Goal: Task Accomplishment & Management: Use online tool/utility

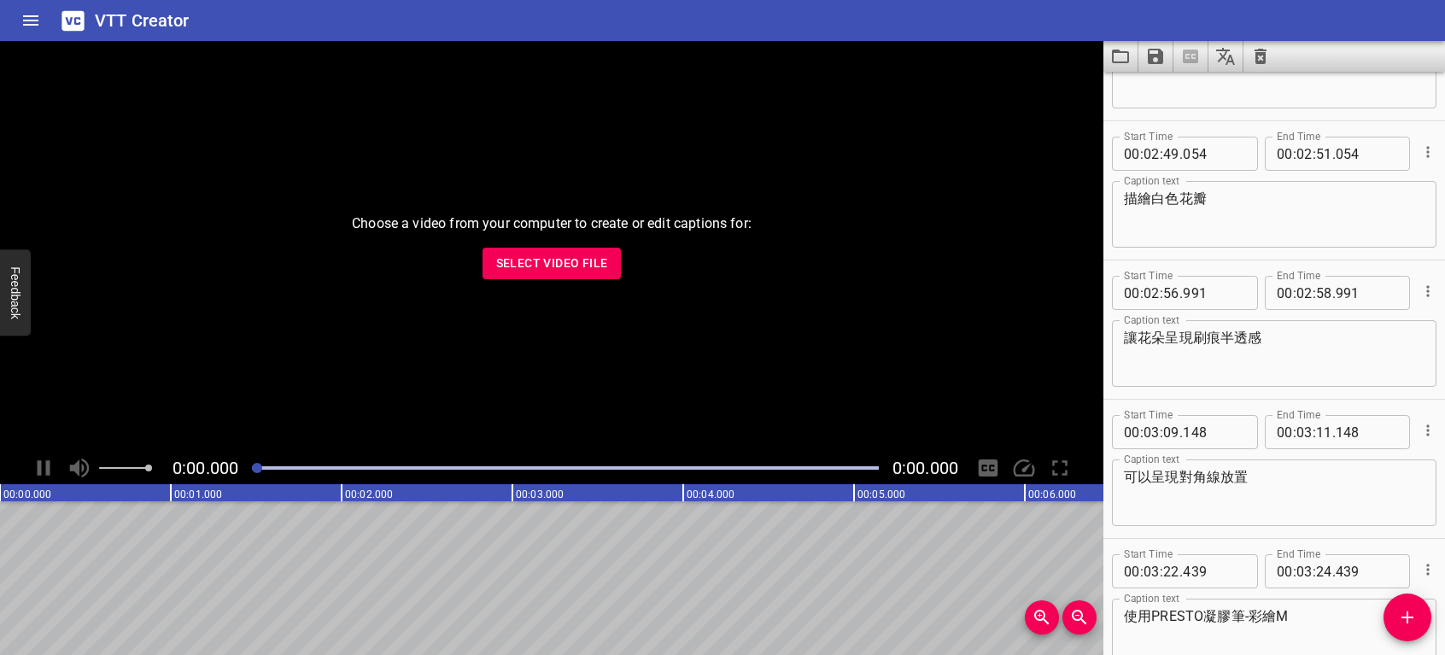
scroll to position [2463, 0]
click at [1258, 58] on icon "Clear captions" at bounding box center [1261, 56] width 21 height 21
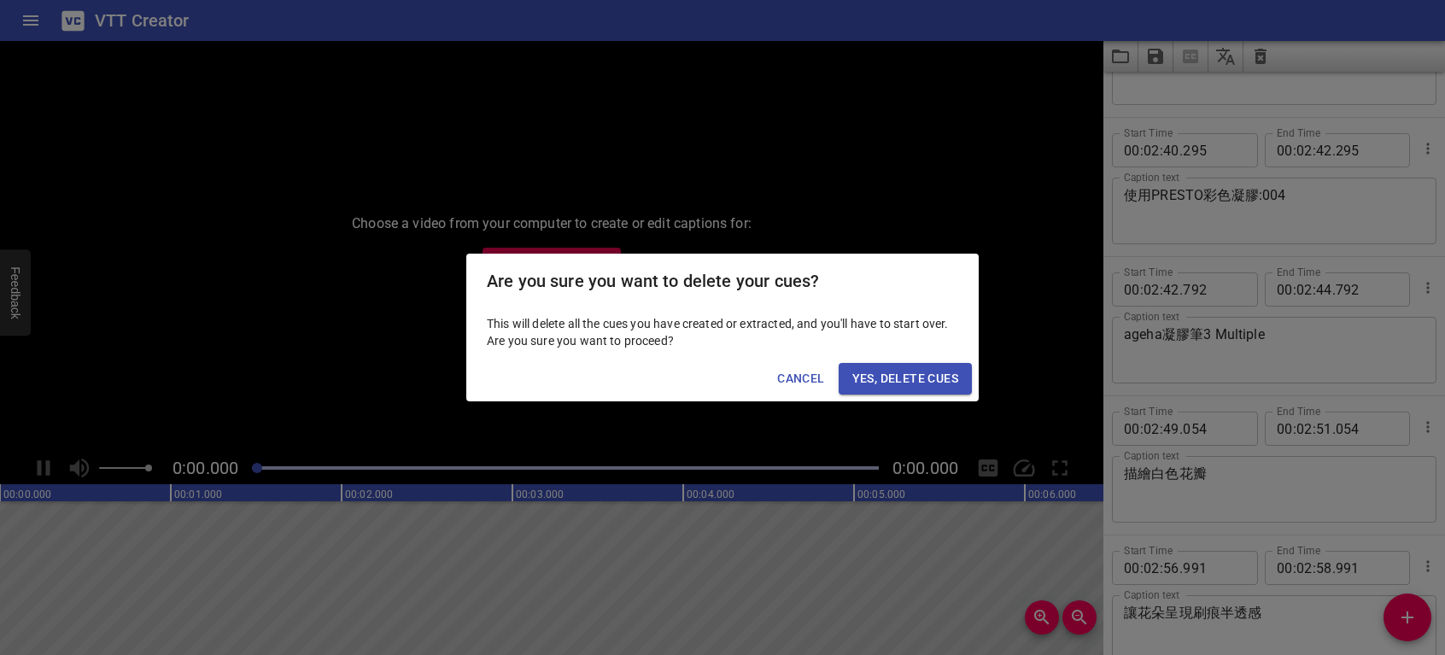
click at [857, 118] on div "Are you sure you want to delete your cues? This will delete all the cues you ha…" at bounding box center [722, 327] width 1445 height 655
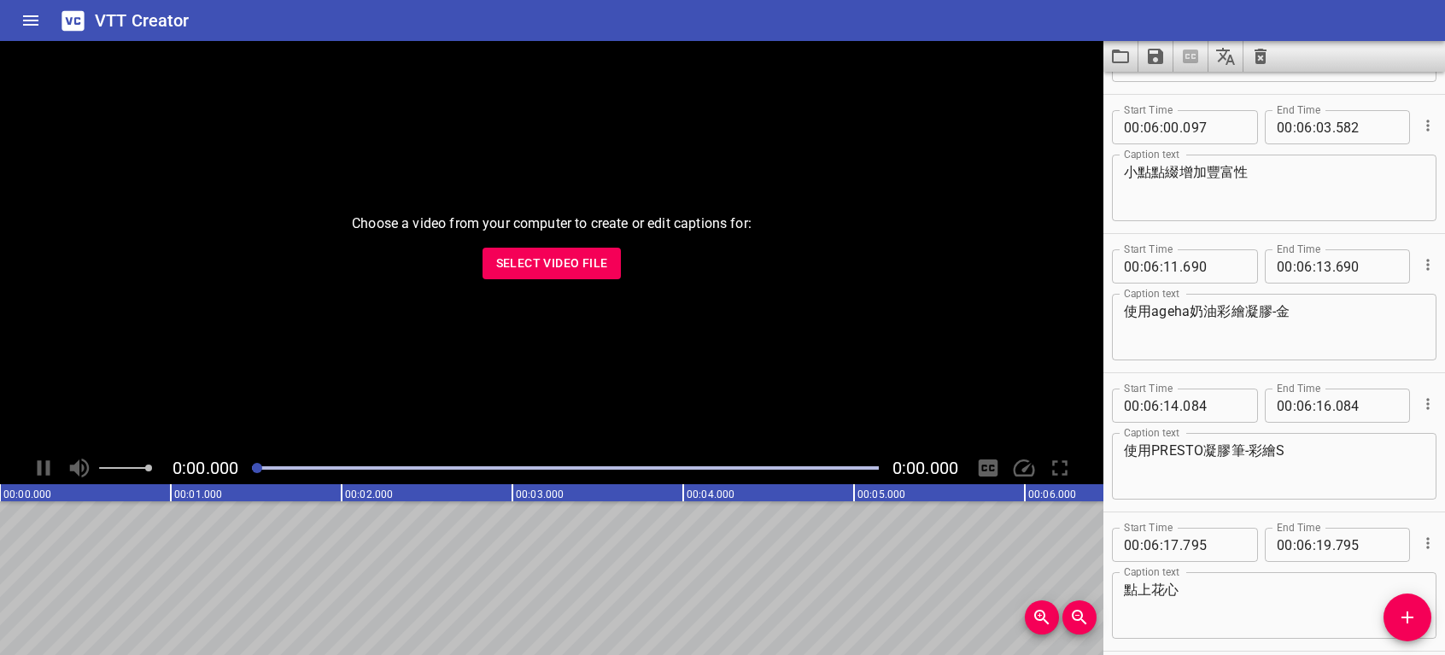
scroll to position [5901, 0]
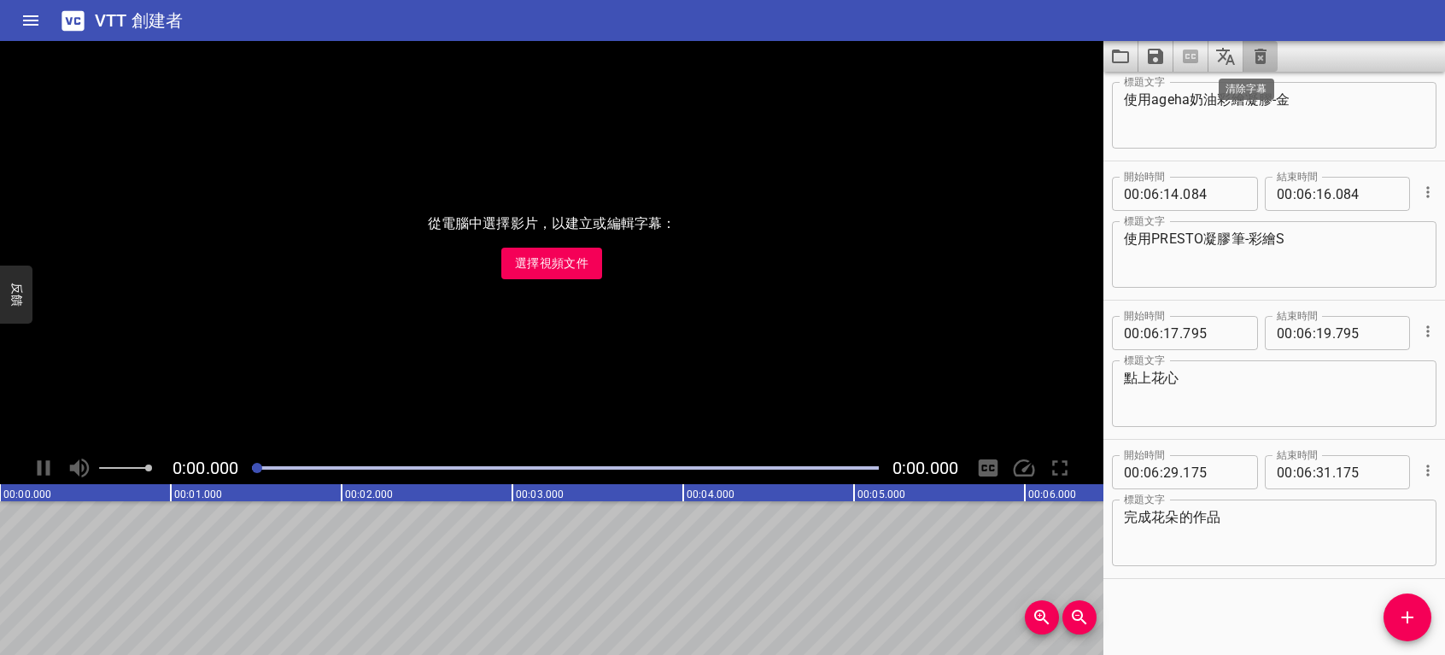
click at [1268, 53] on icon "清除字幕" at bounding box center [1261, 56] width 21 height 21
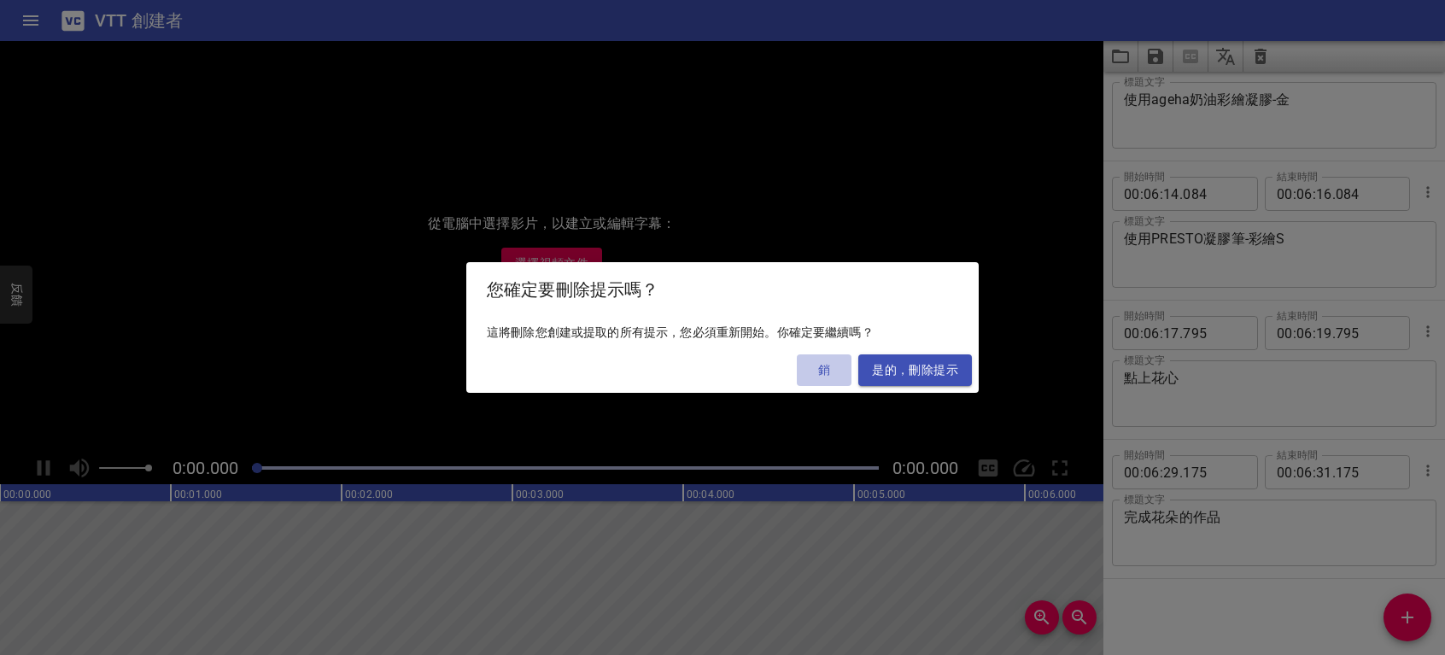
click at [828, 366] on span "銷" at bounding box center [824, 370] width 41 height 21
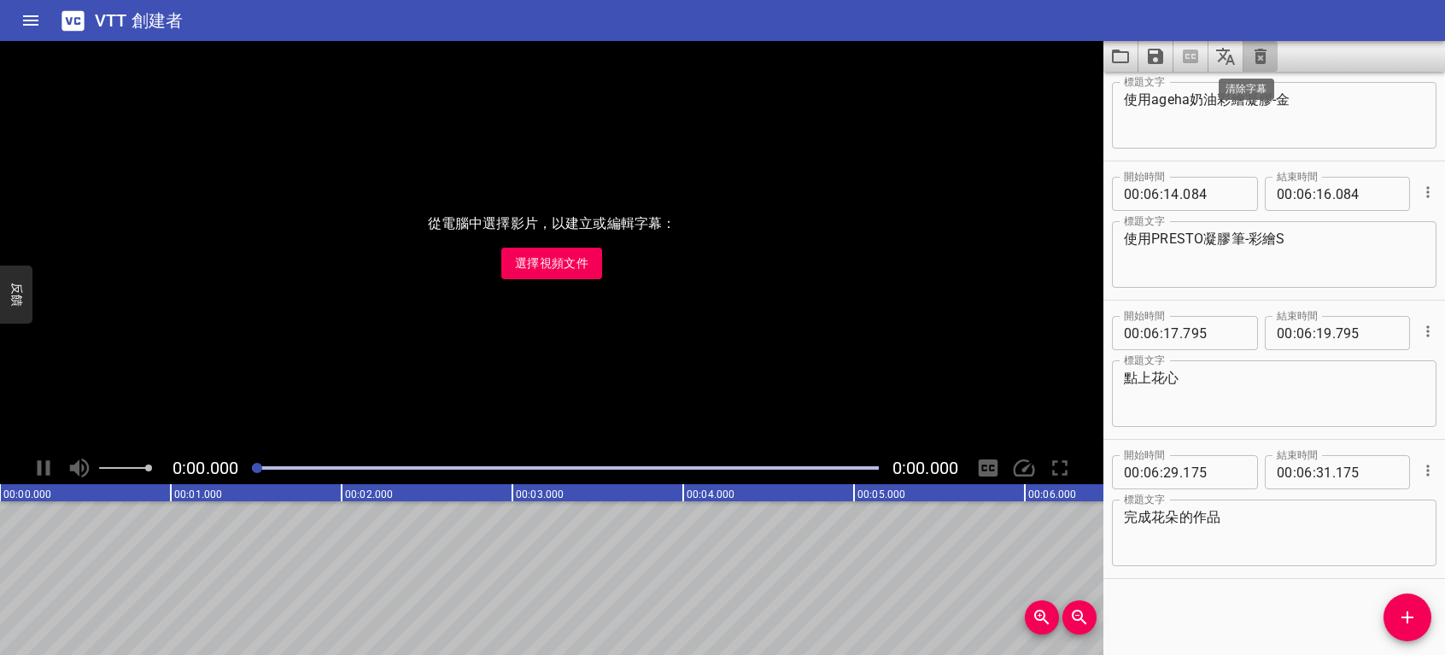
click at [1259, 57] on icon "清除字幕" at bounding box center [1261, 56] width 21 height 21
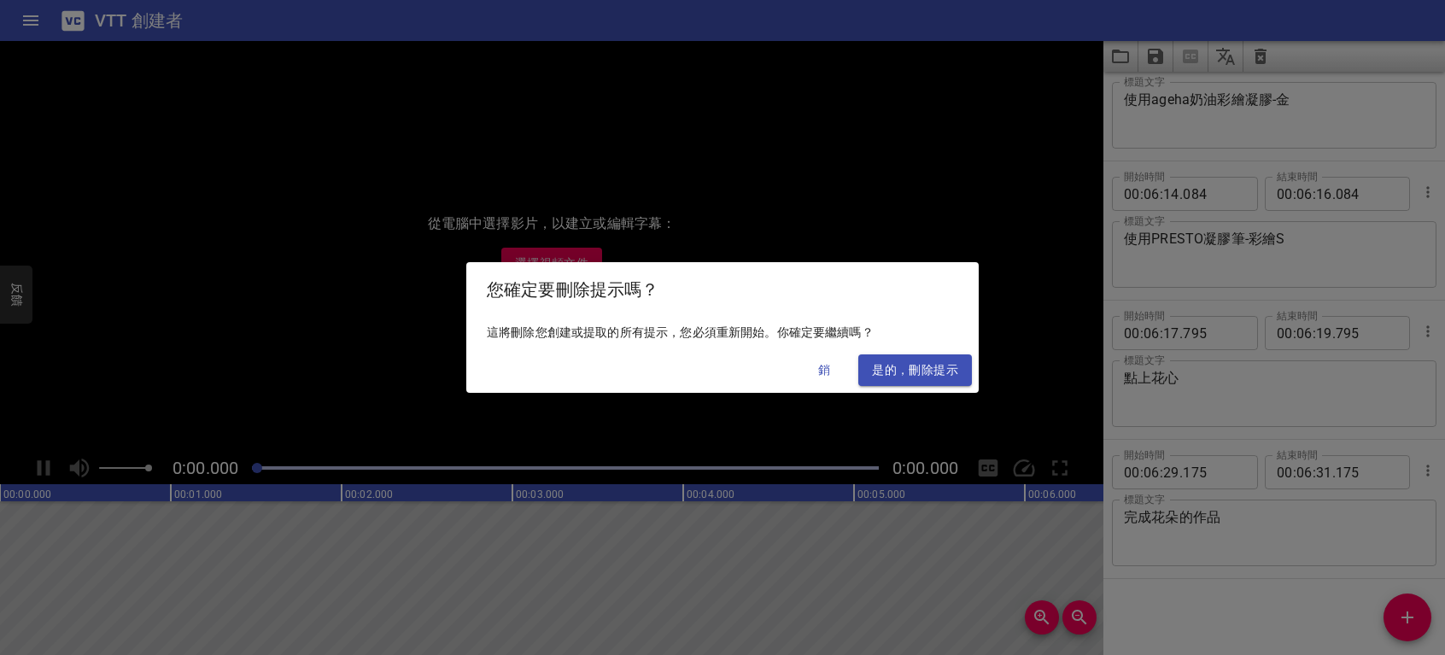
click at [912, 362] on span "是的，刪除提示" at bounding box center [915, 370] width 86 height 21
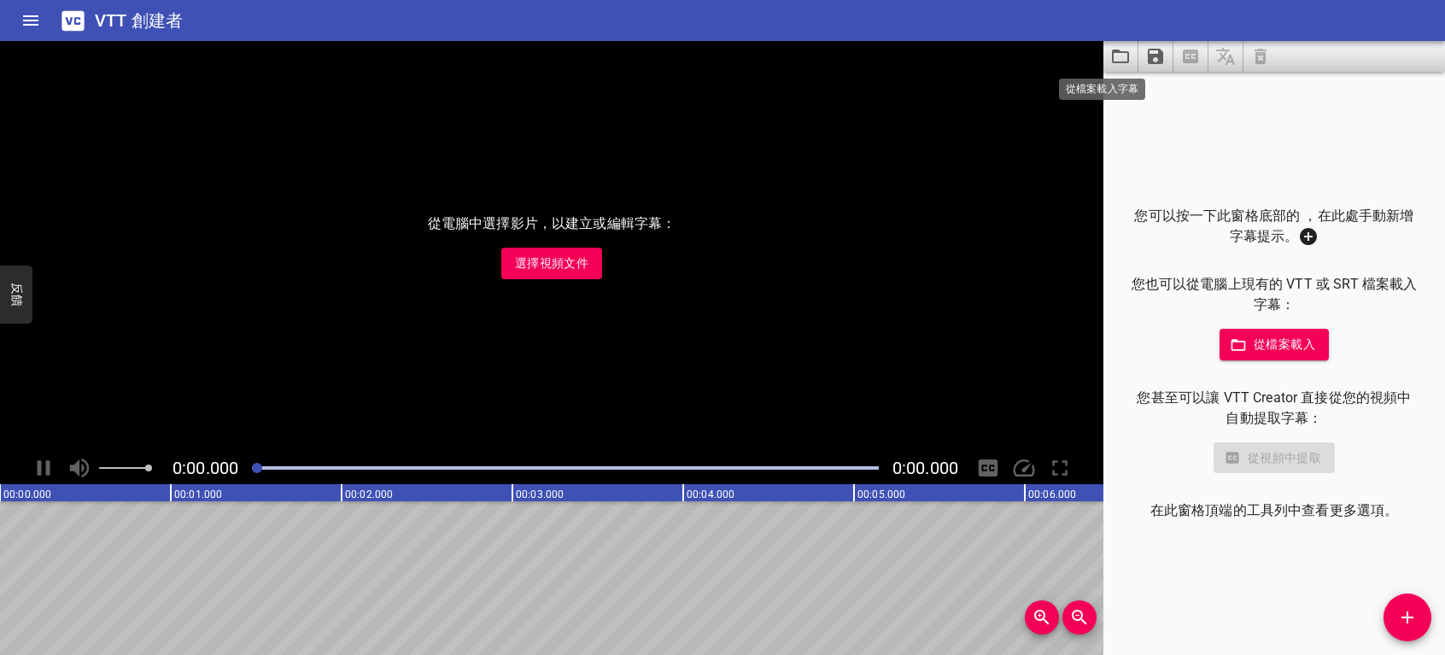
click at [1117, 55] on icon "從檔案載入字幕" at bounding box center [1120, 56] width 21 height 21
drag, startPoint x: 1116, startPoint y: 58, endPoint x: 1121, endPoint y: 68, distance: 11.5
click at [1121, 68] on button "從檔案載入字幕" at bounding box center [1121, 56] width 35 height 31
click at [546, 264] on span "選擇視頻文件" at bounding box center [551, 263] width 73 height 21
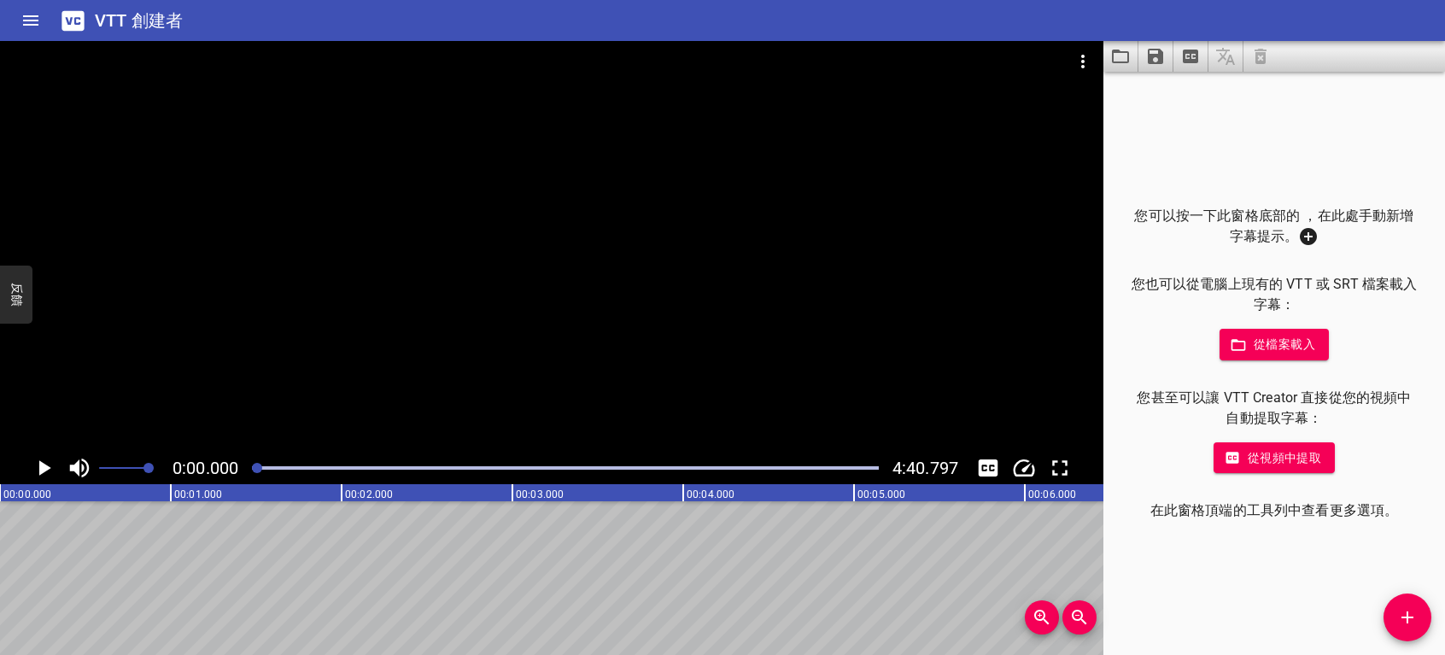
click at [43, 467] on icon "播放/暫停" at bounding box center [45, 467] width 12 height 15
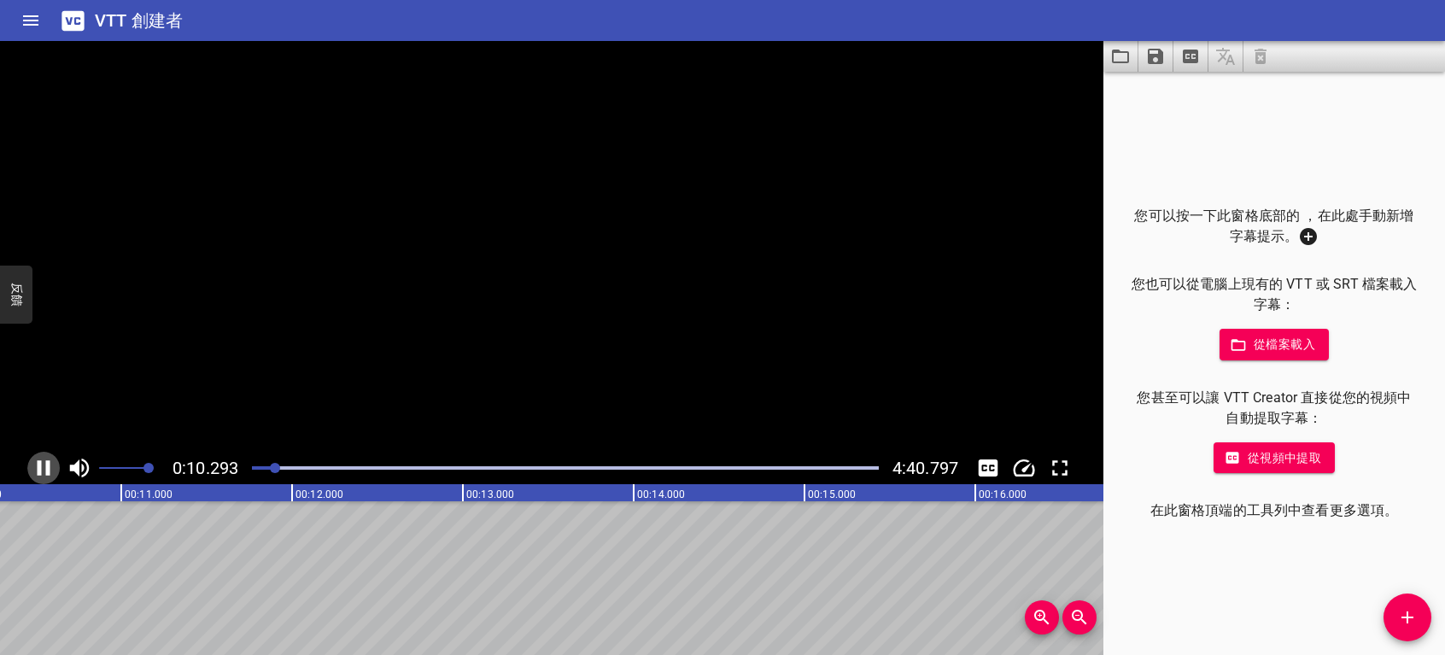
click at [43, 467] on icon "播放/暫停" at bounding box center [44, 468] width 26 height 26
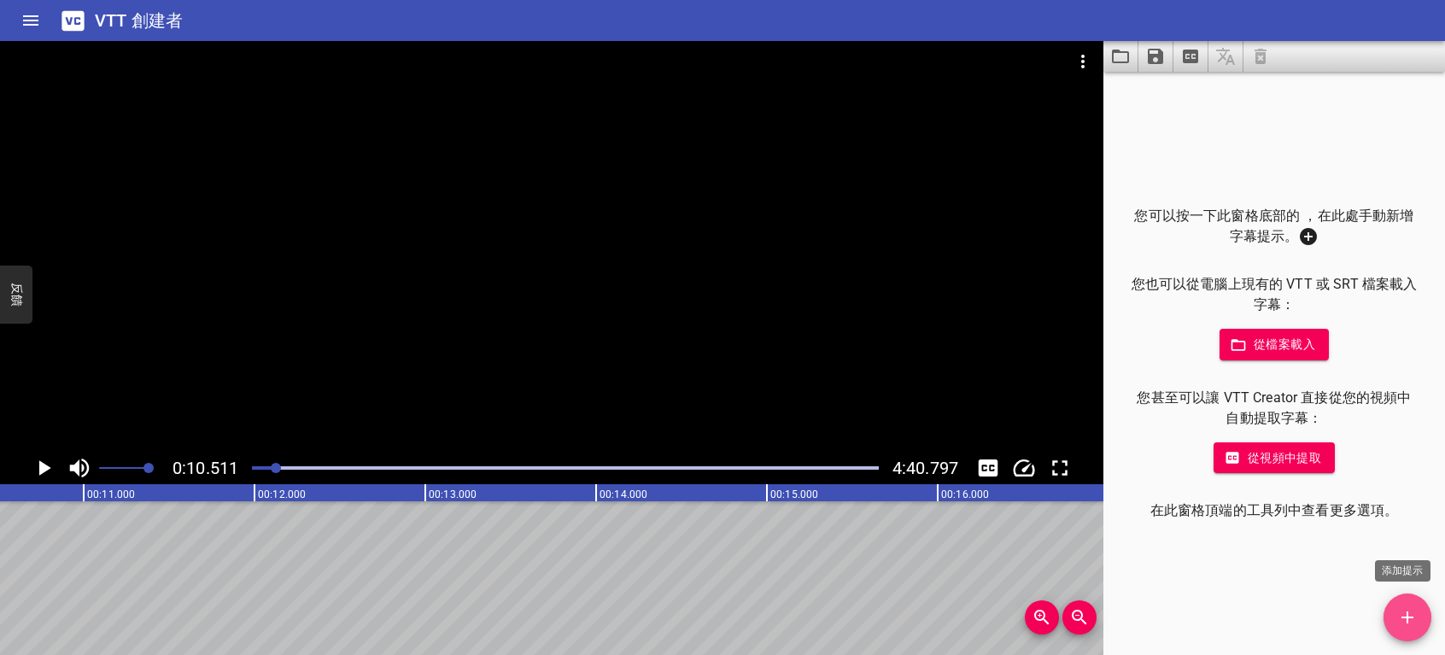
click at [1406, 618] on icon "添加提示" at bounding box center [1407, 617] width 21 height 21
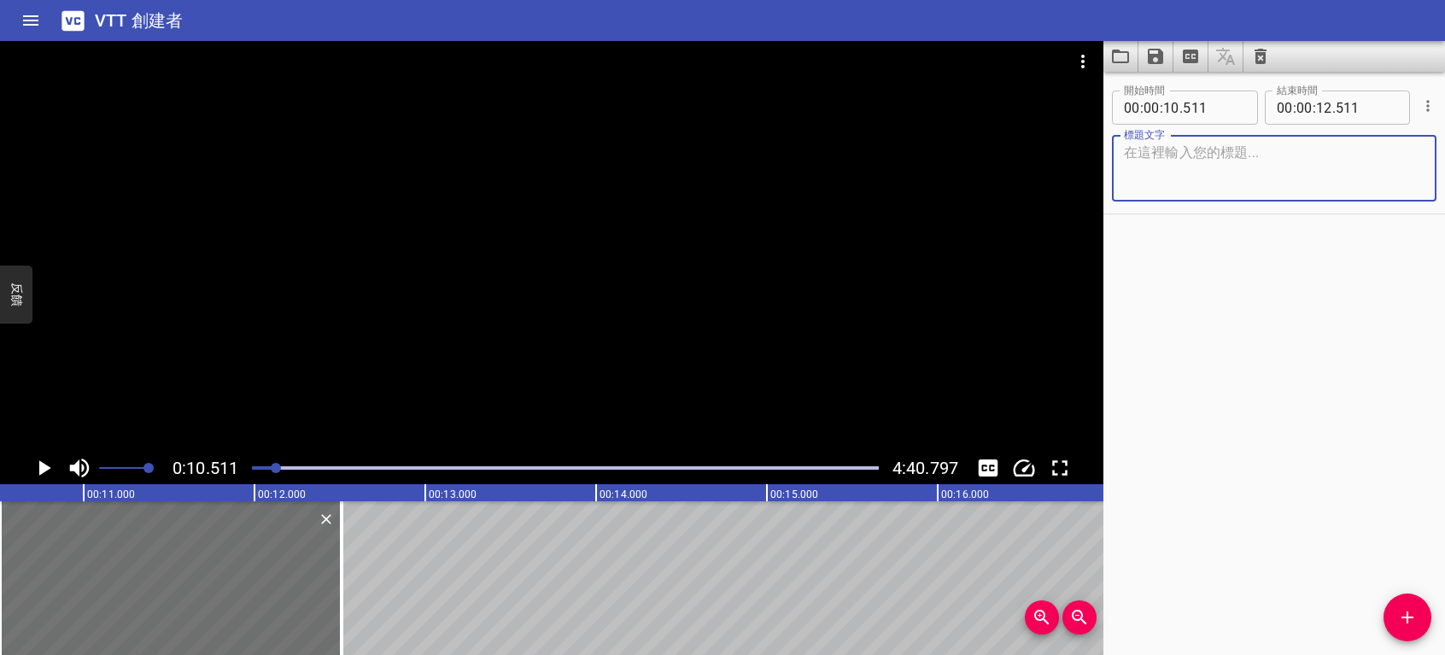
click at [1148, 190] on textarea at bounding box center [1274, 168] width 301 height 49
click at [1201, 174] on textarea "首先使用PRESTO建構凝膠" at bounding box center [1274, 168] width 301 height 49
click at [1331, 152] on textarea "首先使用PRESTO建構凝膠" at bounding box center [1274, 168] width 301 height 49
type textarea "首先使用PRESTO建構凝膠"
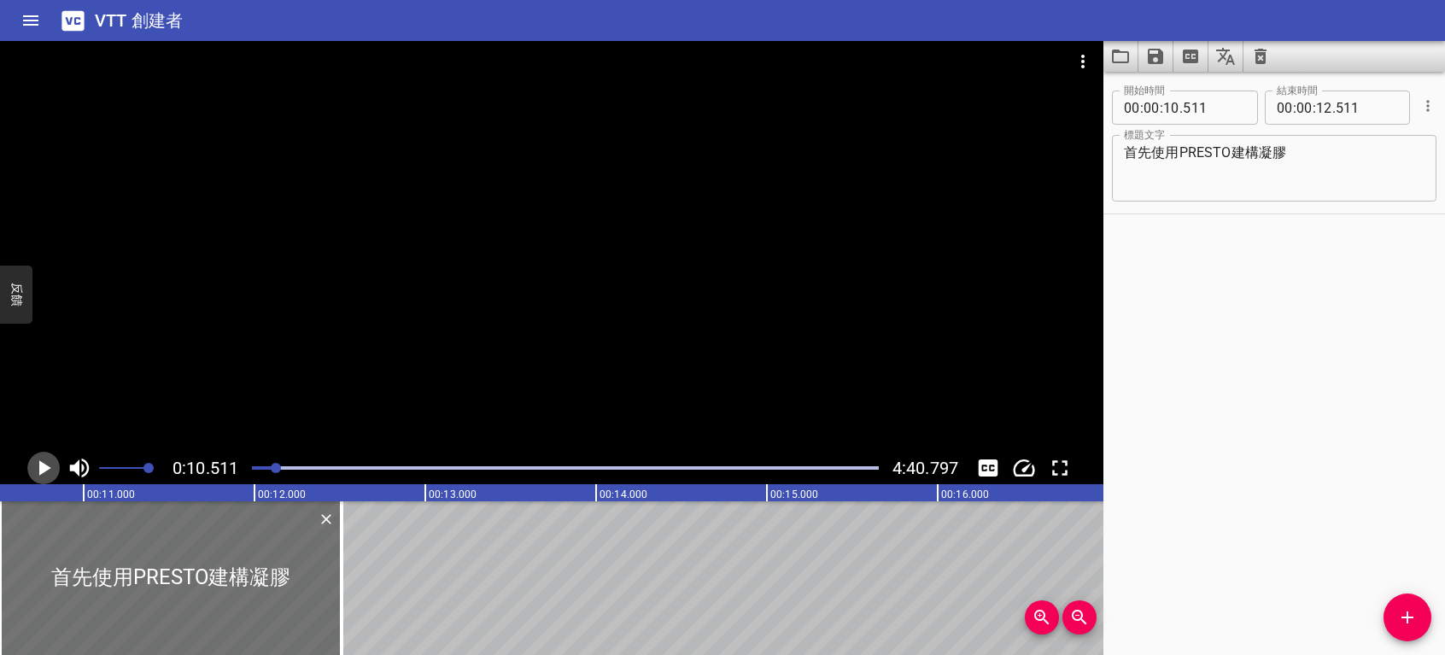
click at [44, 468] on icon "播放/暫停" at bounding box center [45, 467] width 12 height 15
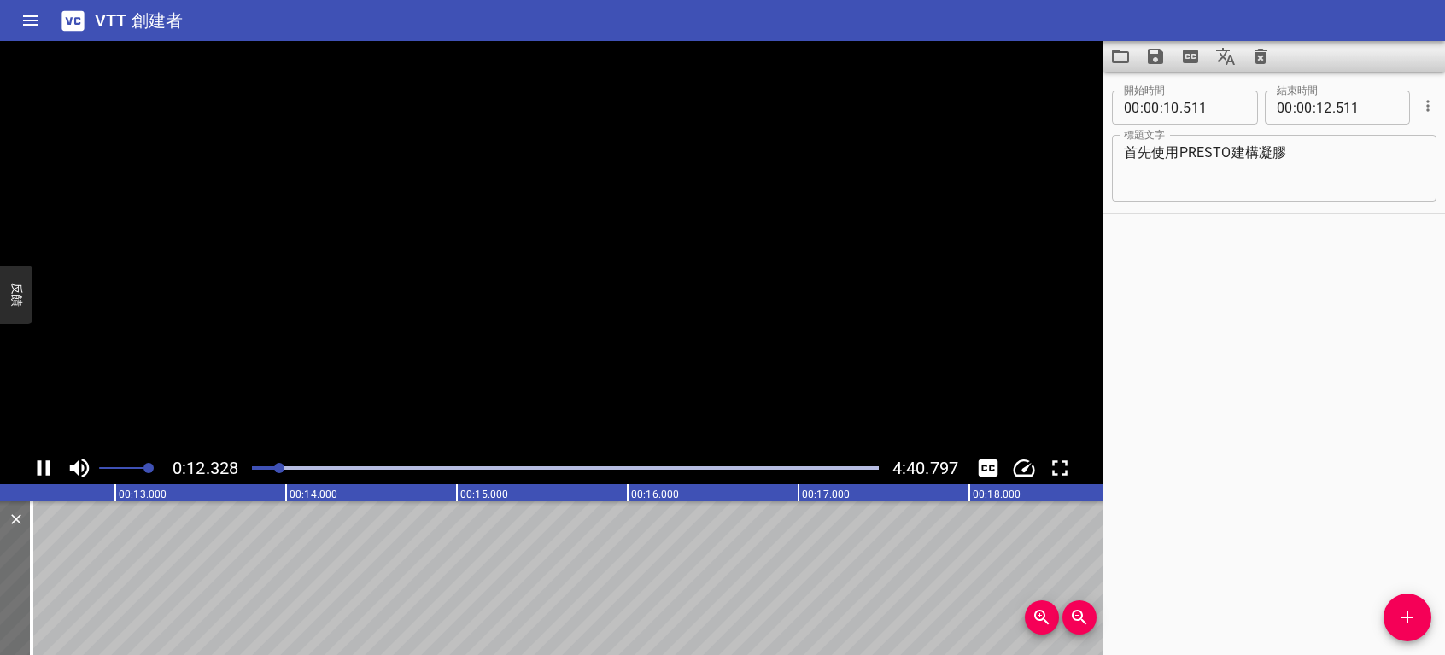
click at [44, 468] on icon "播放/暫停" at bounding box center [44, 468] width 26 height 26
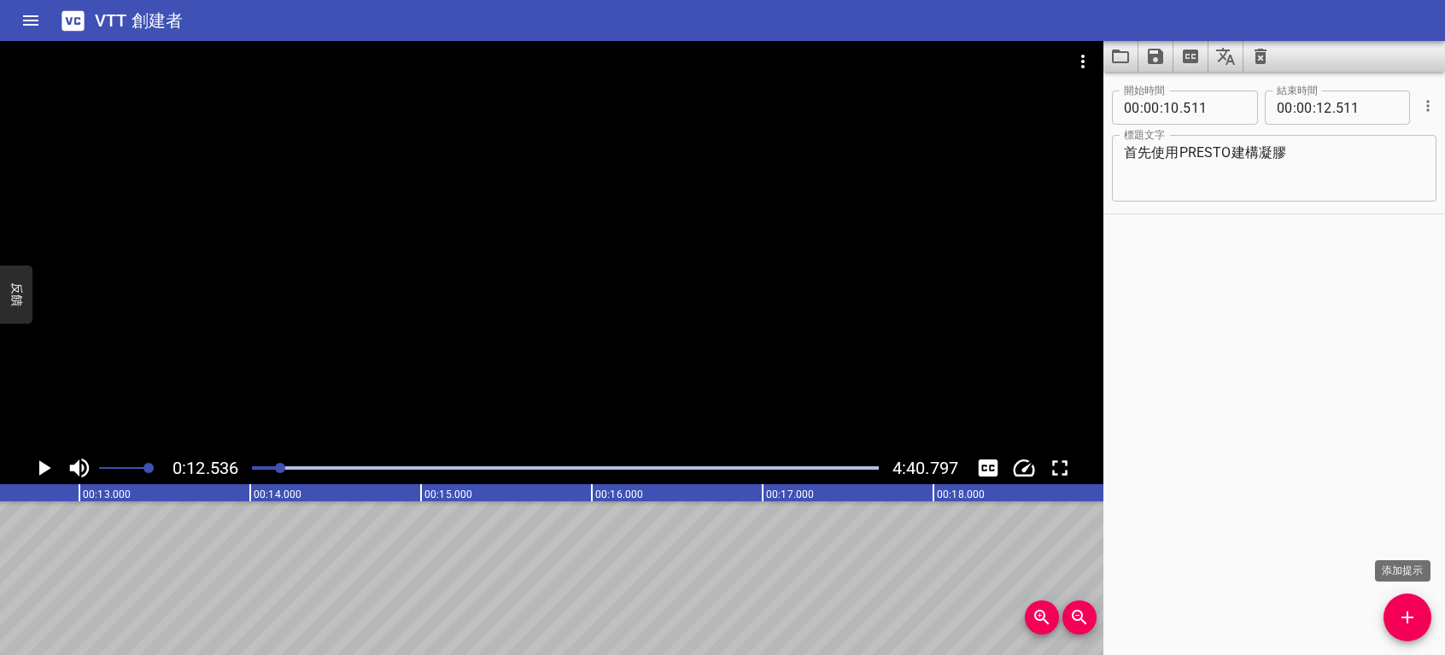
click at [1398, 612] on icon "添加提示" at bounding box center [1407, 617] width 21 height 21
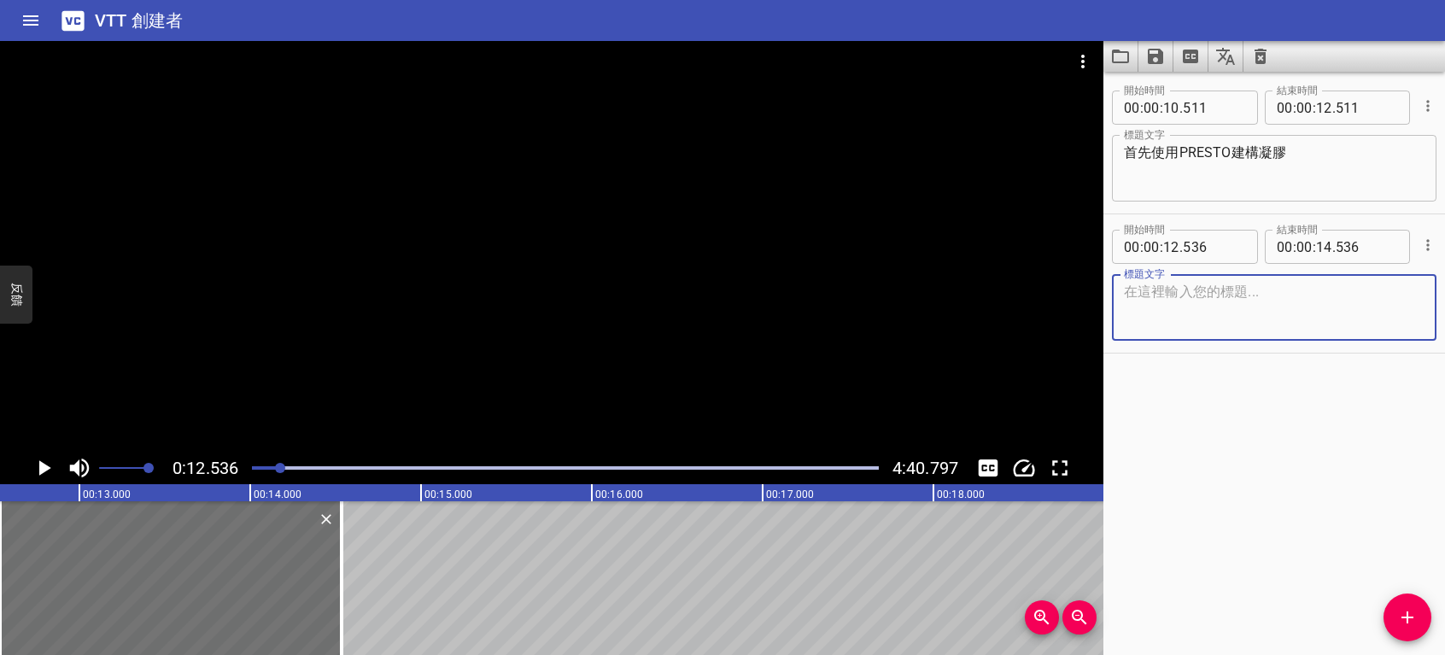
click at [1192, 316] on textarea at bounding box center [1274, 308] width 301 height 49
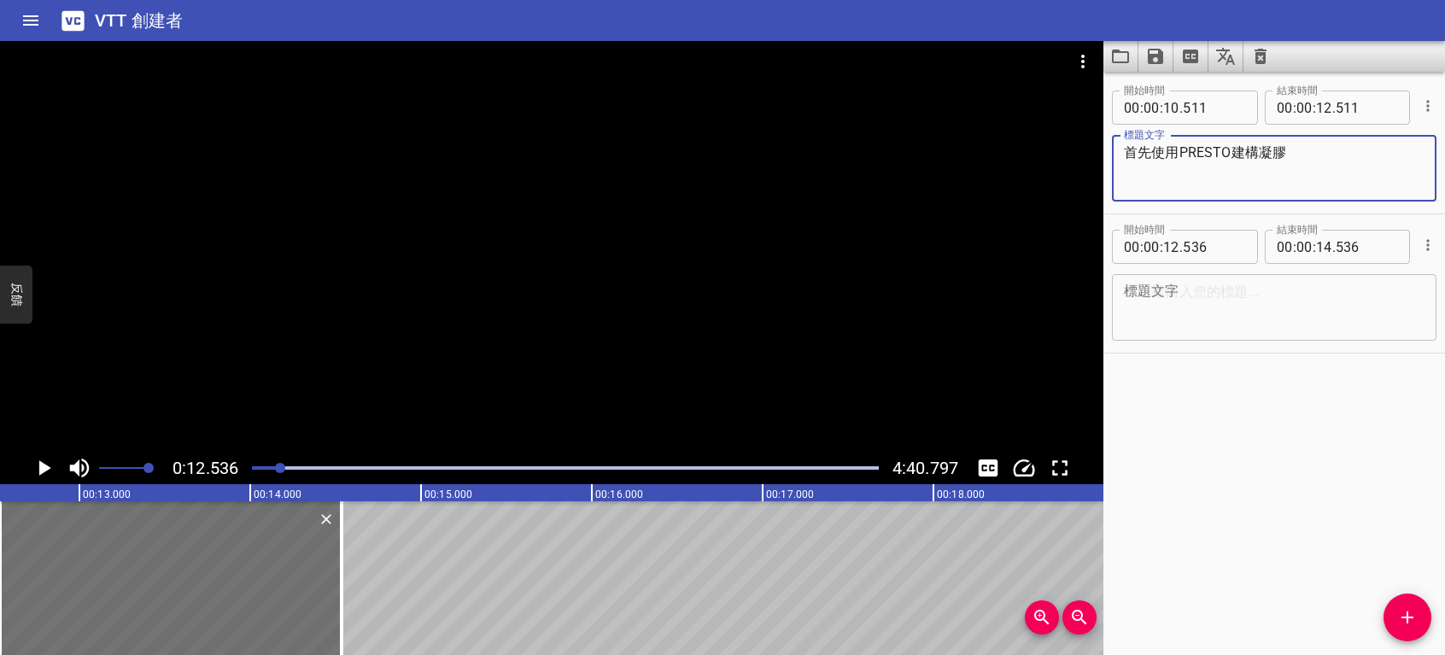
drag, startPoint x: 1179, startPoint y: 149, endPoint x: 1235, endPoint y: 157, distance: 57.0
click at [1235, 157] on textarea "首先使用PRESTO建構凝膠" at bounding box center [1274, 168] width 301 height 49
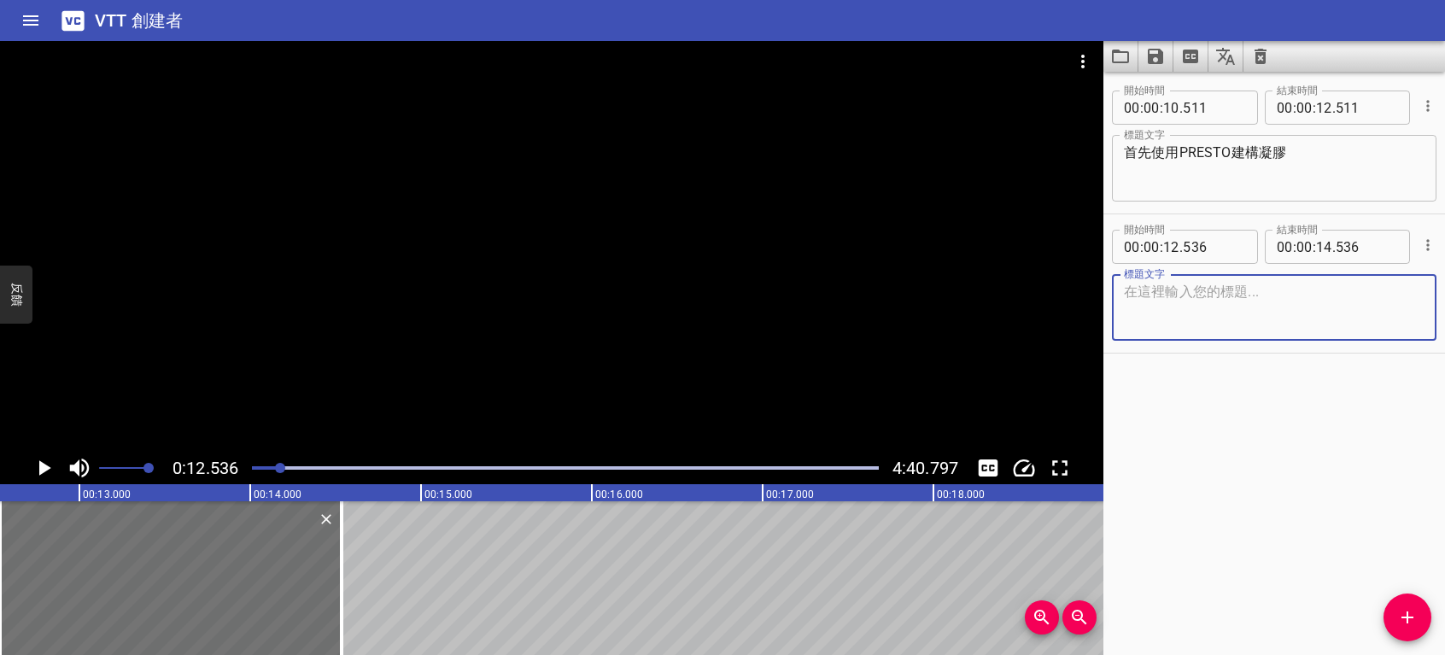
click at [1165, 303] on textarea at bounding box center [1274, 308] width 301 height 49
paste textarea "PRESTO"
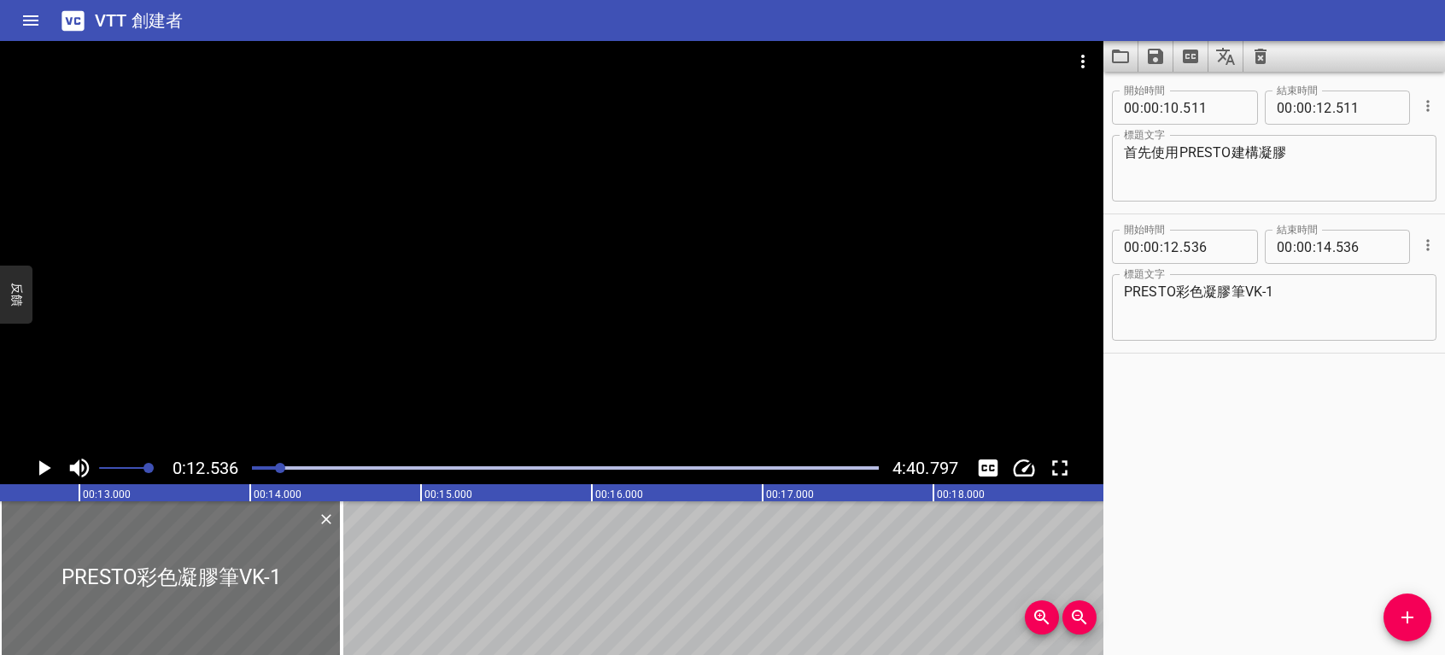
click at [1121, 293] on div "PRESTO彩色凝膠筆VK-1 標題文字" at bounding box center [1274, 307] width 325 height 67
drag, startPoint x: 1155, startPoint y: 149, endPoint x: 1180, endPoint y: 154, distance: 26.1
click at [1180, 154] on textarea "首先使用PRESTO建構凝膠" at bounding box center [1274, 168] width 301 height 49
click at [1119, 290] on div "PRESTO彩色凝膠筆VK-1 標題文字" at bounding box center [1274, 307] width 325 height 67
drag, startPoint x: 1119, startPoint y: 290, endPoint x: 1095, endPoint y: 299, distance: 25.4
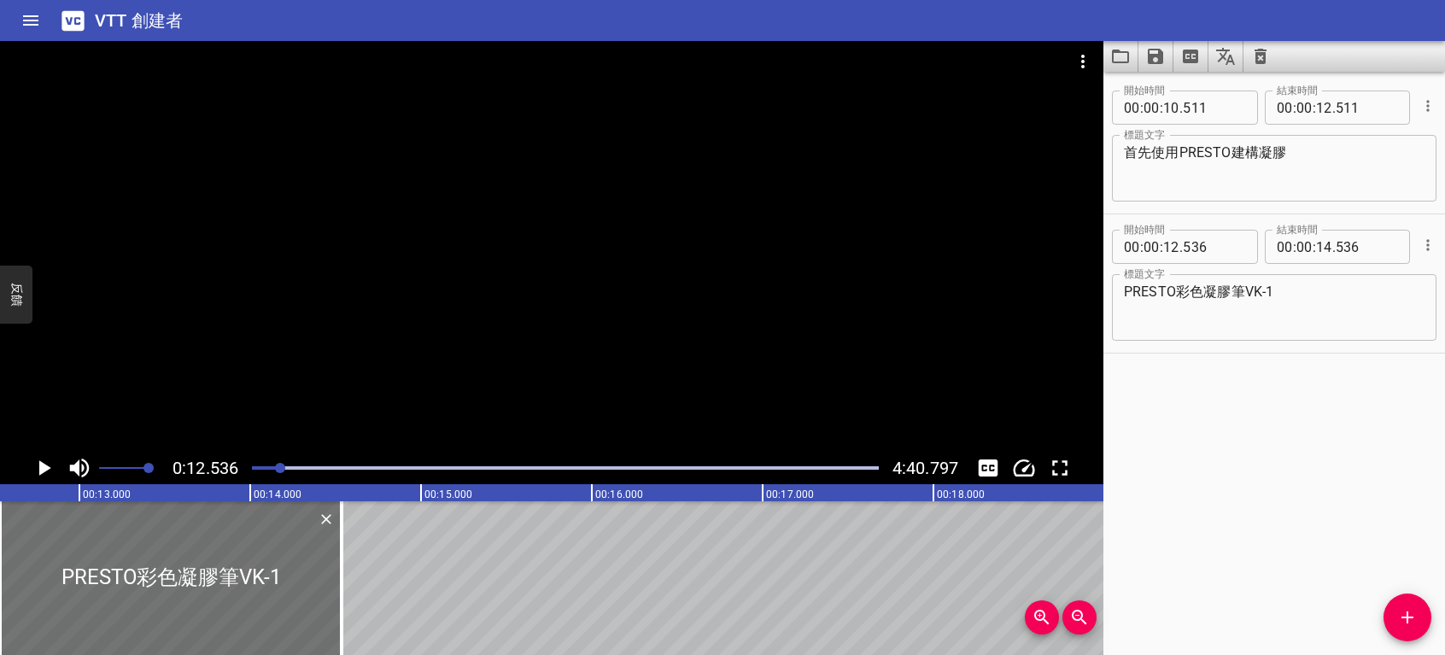
click at [1095, 299] on div at bounding box center [552, 246] width 1104 height 411
click at [1122, 284] on div "PRESTO彩色凝膠筆VK-1 標題文字" at bounding box center [1274, 307] width 325 height 67
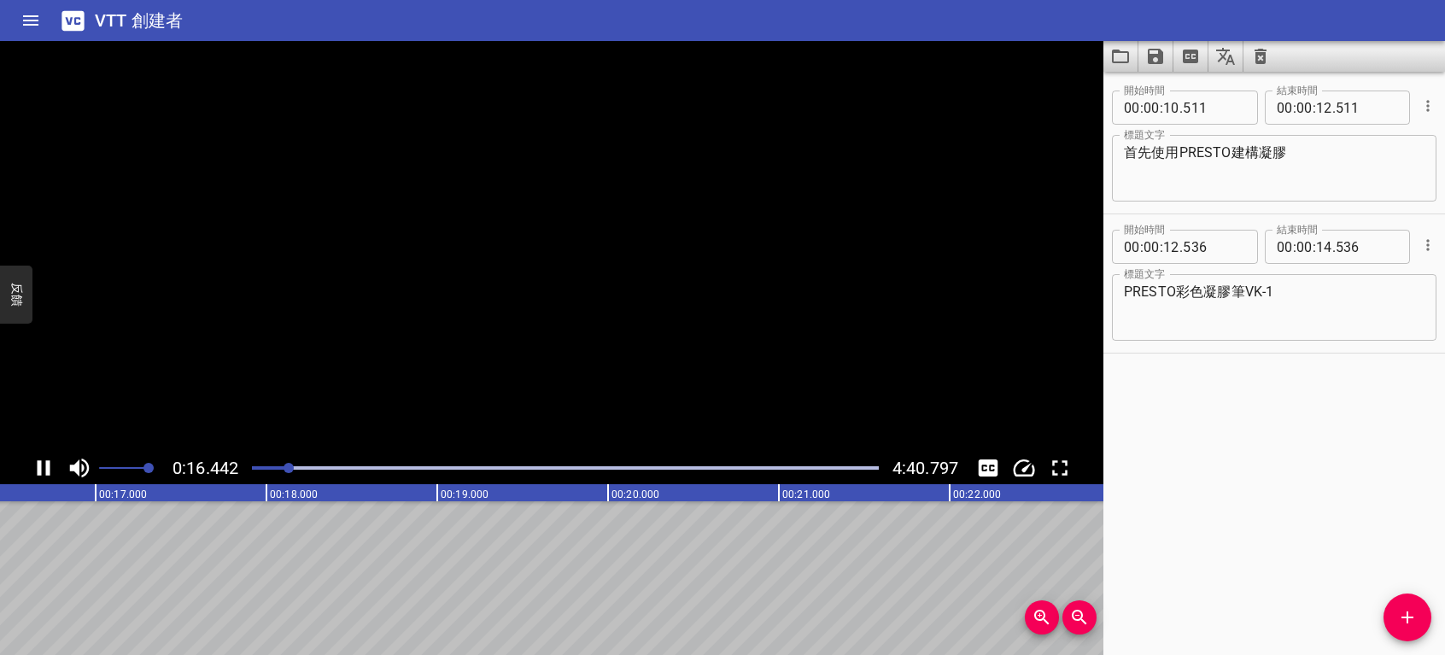
drag, startPoint x: 1122, startPoint y: 284, endPoint x: 1117, endPoint y: 419, distance: 135.1
click at [1117, 419] on div "開始時間 00 : 00 : 10 . 511 開始時間 結束時間 00 : 00 : 12 . 511 結束時間 標題文字 首先使用PRESTO建構凝膠 標…" at bounding box center [1275, 363] width 342 height 583
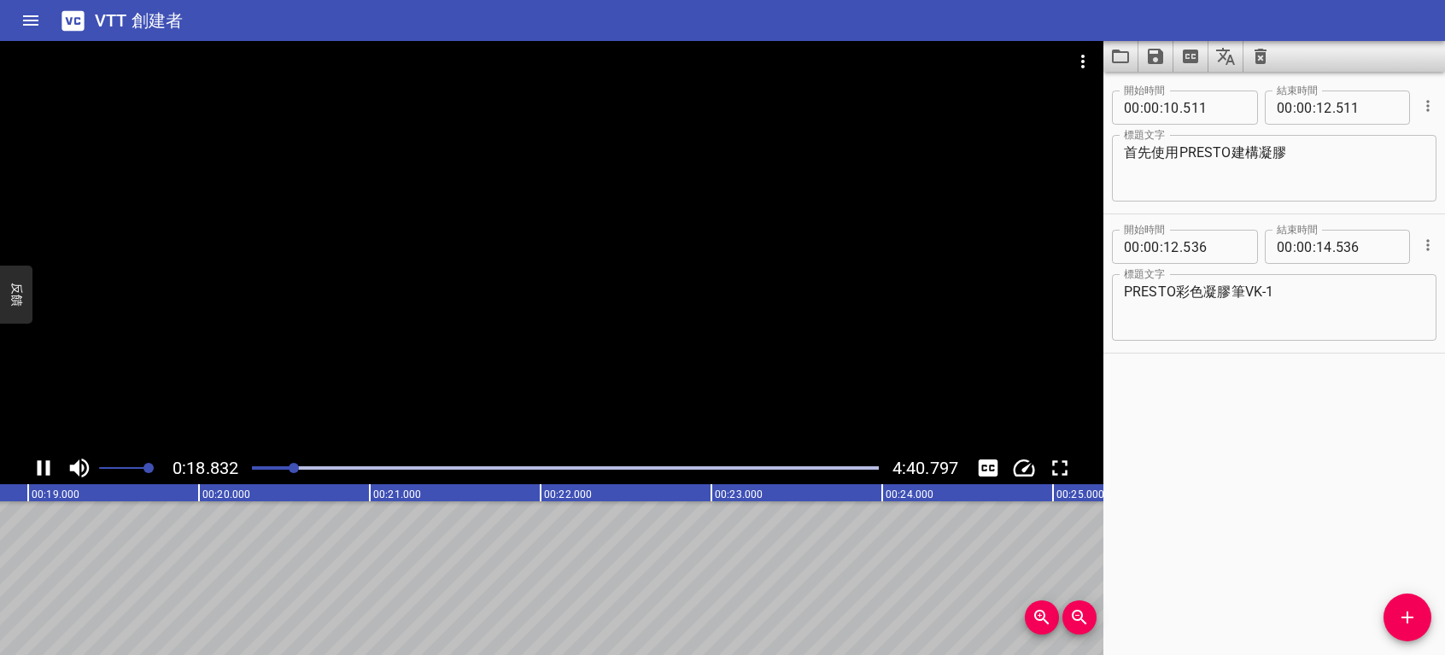
click at [39, 464] on icon "播放/暫停" at bounding box center [44, 467] width 13 height 15
drag, startPoint x: 142, startPoint y: 569, endPoint x: 485, endPoint y: 571, distance: 343.4
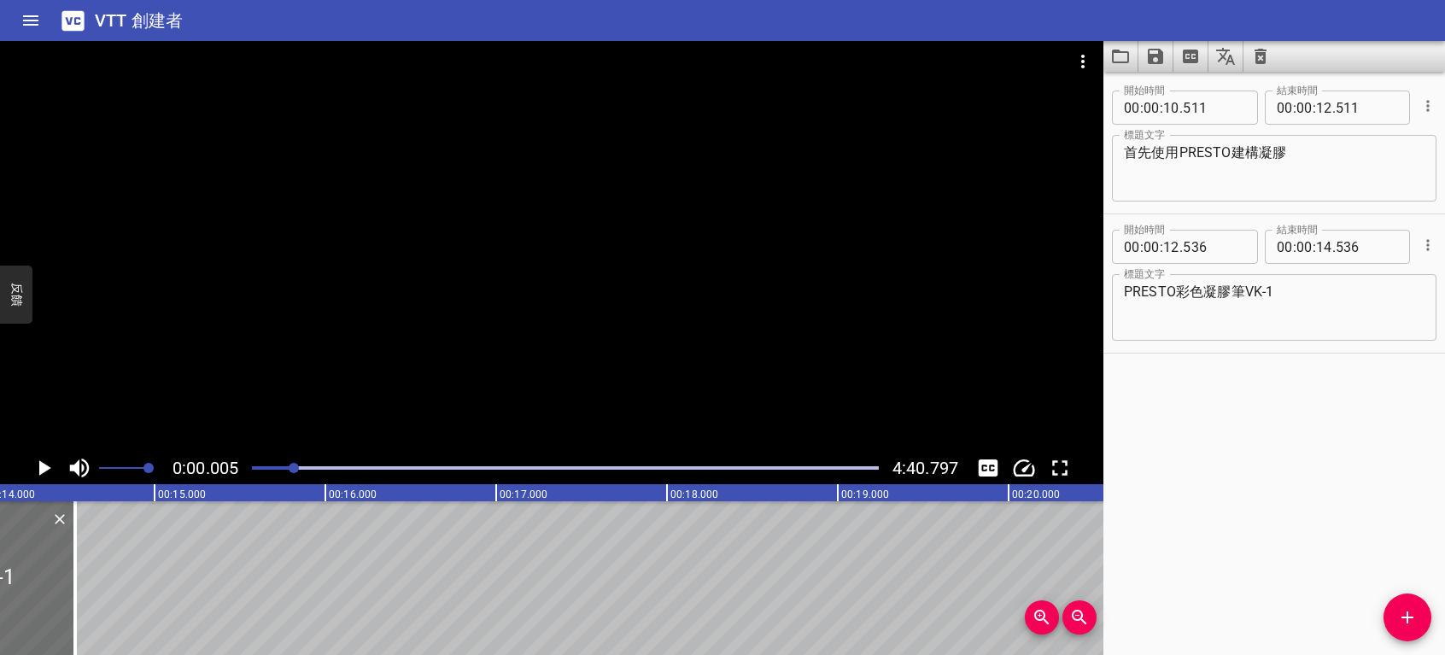
click at [296, 463] on div at bounding box center [294, 468] width 10 height 10
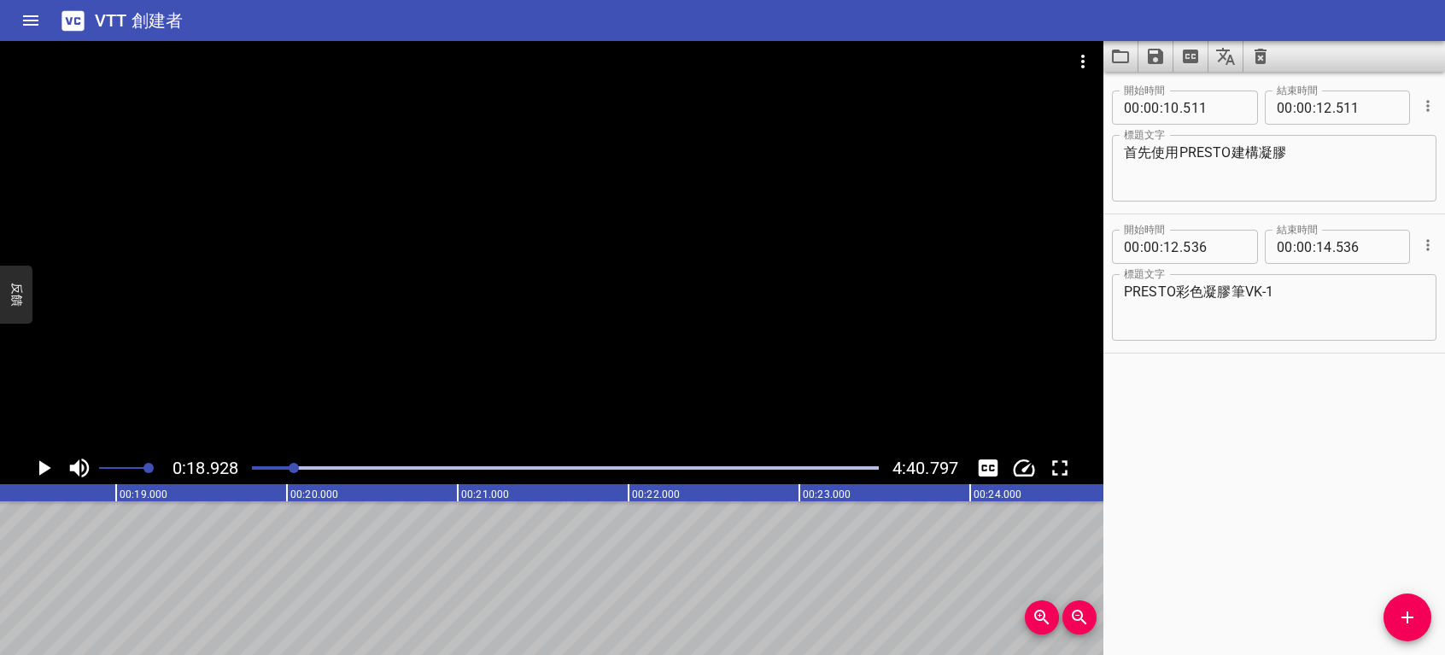
scroll to position [0, 3233]
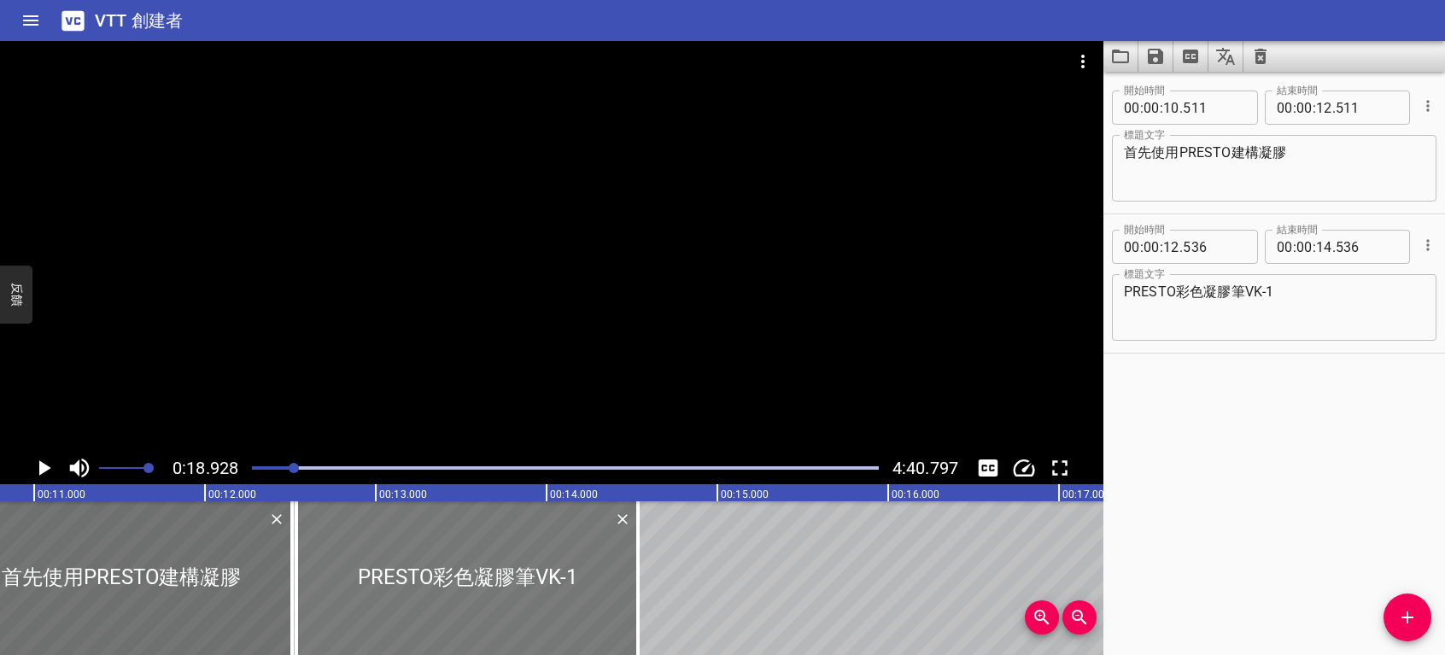
click at [443, 622] on div at bounding box center [467, 578] width 342 height 154
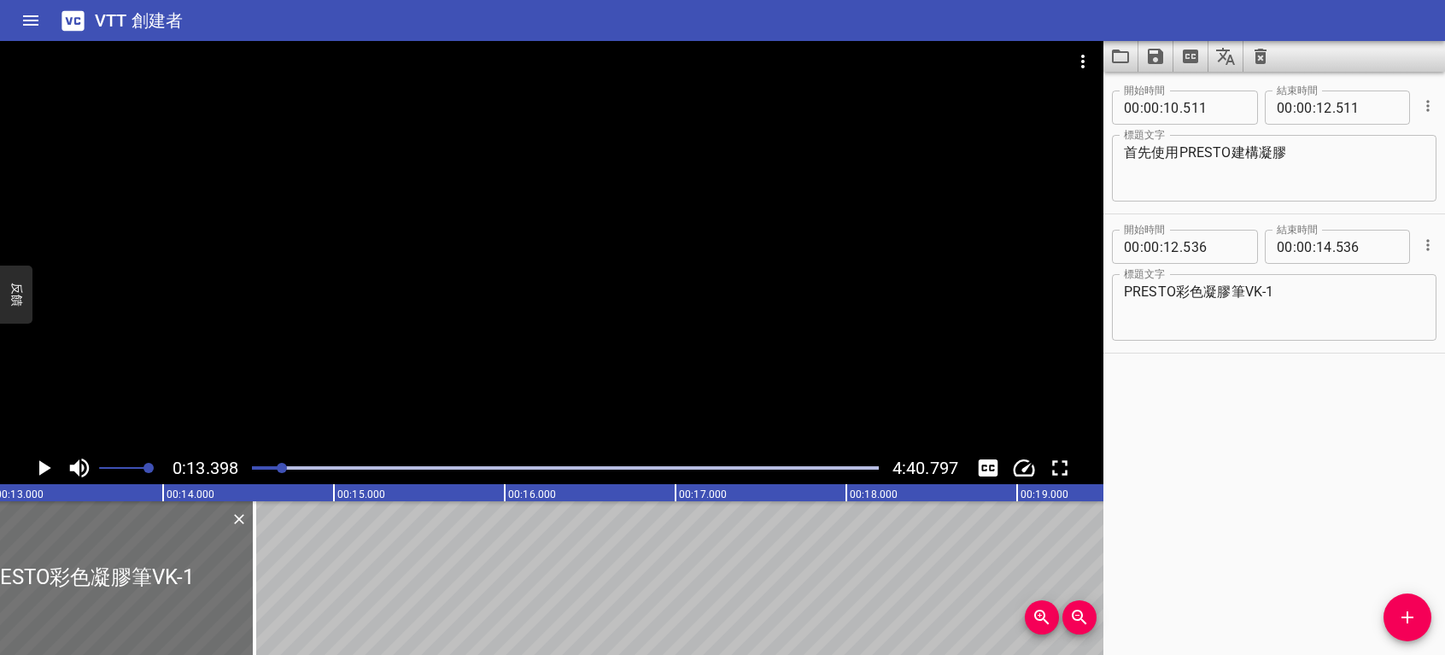
scroll to position [0, 2288]
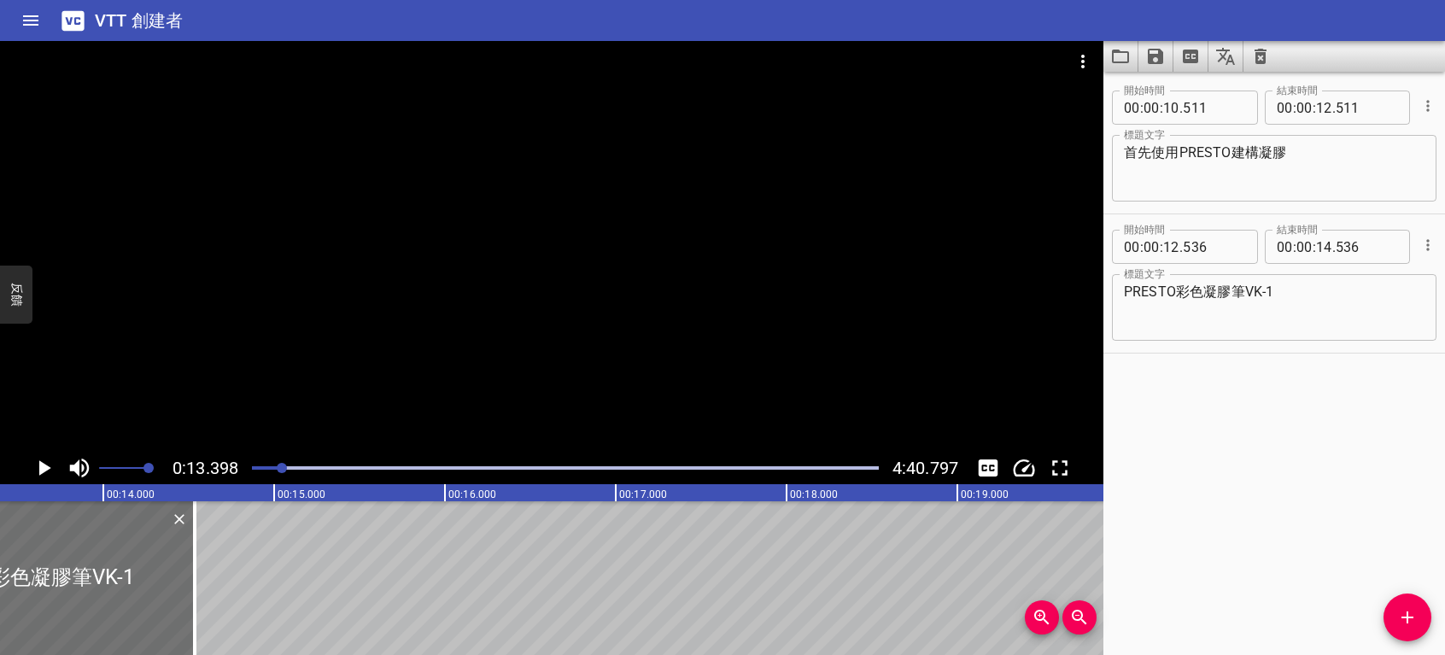
click at [1119, 288] on div "PRESTO彩色凝膠筆VK-1 標題文字" at bounding box center [1274, 307] width 325 height 67
click at [1124, 291] on textarea "PRESTO彩色凝膠筆VK-1" at bounding box center [1274, 308] width 301 height 49
drag, startPoint x: 1124, startPoint y: 291, endPoint x: 1219, endPoint y: 167, distance: 156.0
click at [1239, 164] on textarea "首先使用PRESTO建構凝膠" at bounding box center [1274, 168] width 301 height 49
drag, startPoint x: 1170, startPoint y: 147, endPoint x: 1160, endPoint y: 150, distance: 10.8
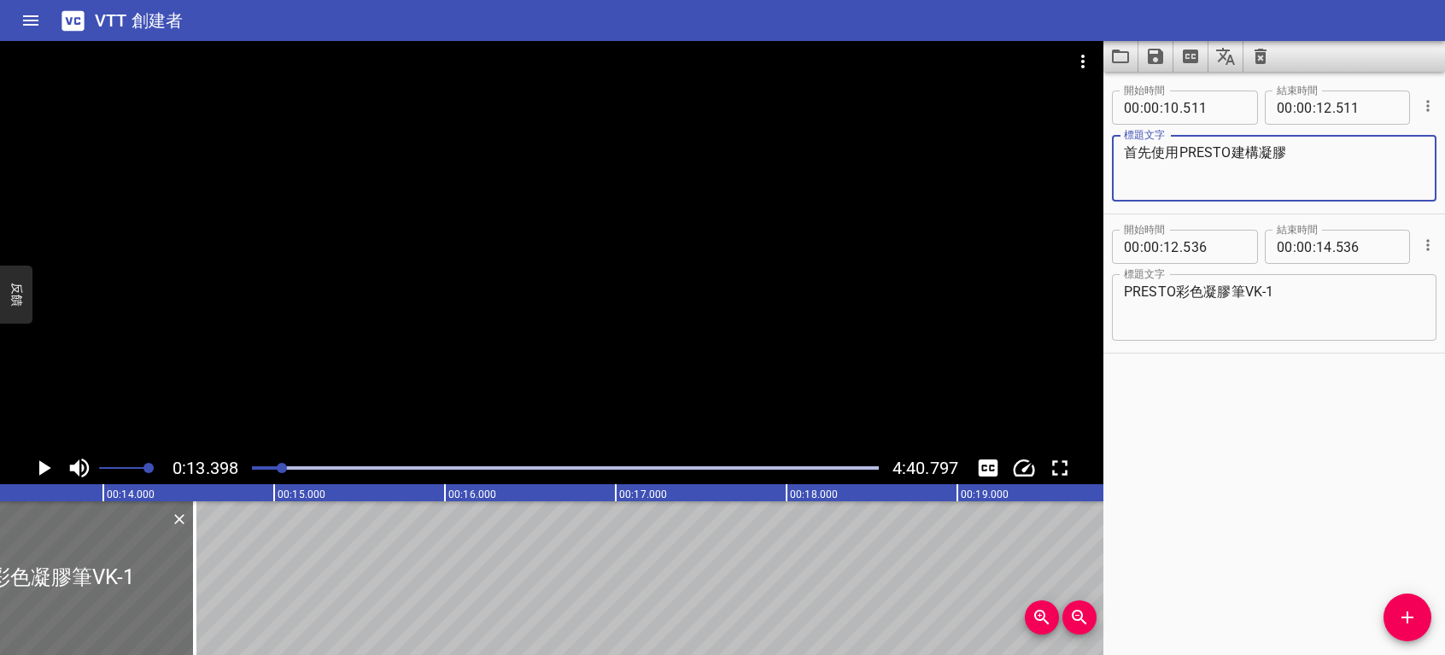
click at [1160, 150] on textarea "首先使用PRESTO建構凝膠" at bounding box center [1274, 168] width 301 height 49
drag, startPoint x: 1176, startPoint y: 149, endPoint x: 1153, endPoint y: 148, distance: 23.1
click at [1153, 148] on textarea "首先使用PRESTO建構凝膠" at bounding box center [1274, 168] width 301 height 49
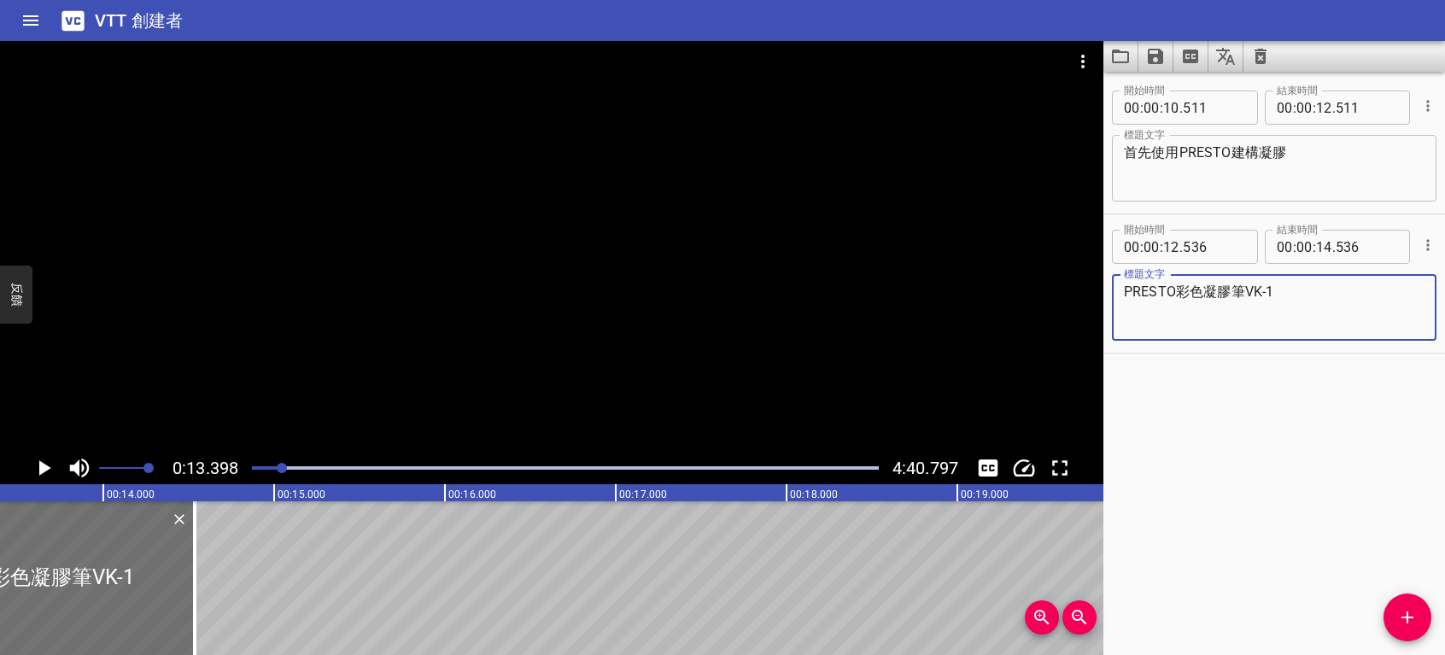
click at [1124, 289] on textarea "PRESTO彩色凝膠筆VK-1" at bounding box center [1274, 308] width 301 height 49
paste textarea "使用"
type textarea "使用PRESTO彩色凝膠筆VK-1"
click at [42, 466] on icon "播放/暫停" at bounding box center [45, 467] width 12 height 15
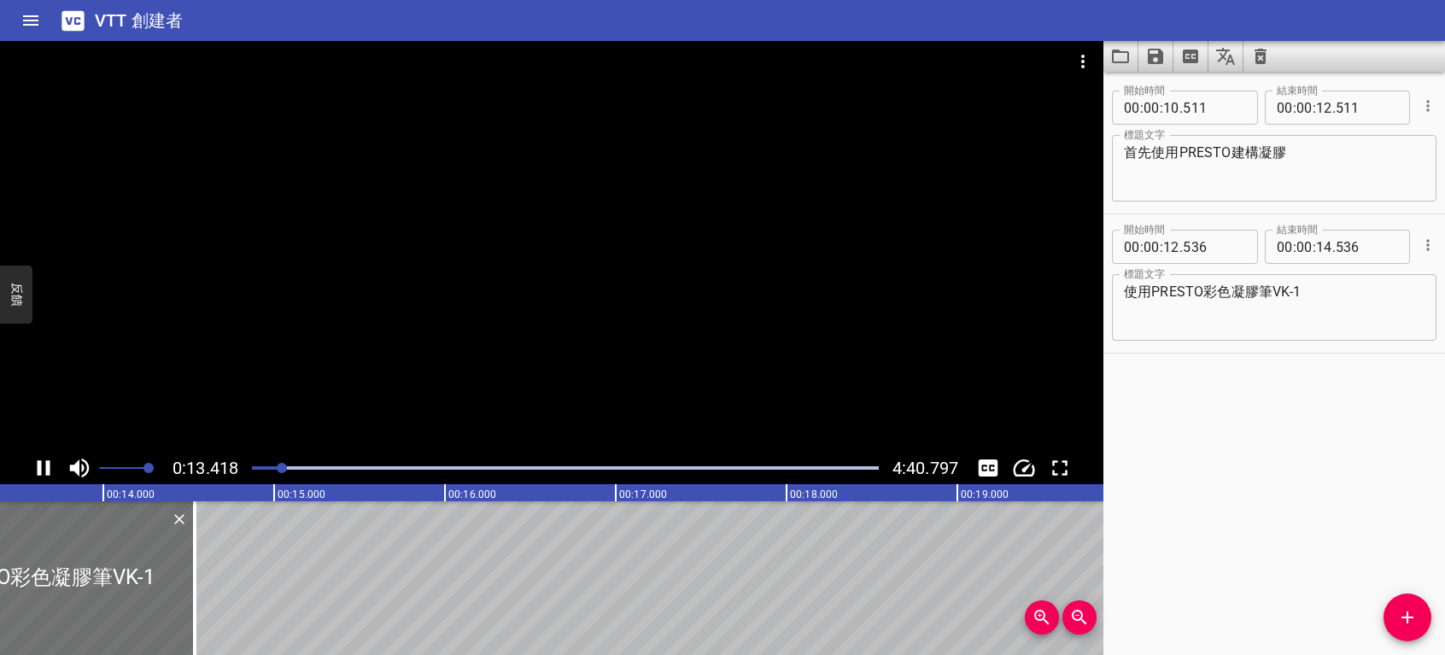
scroll to position [0, 2292]
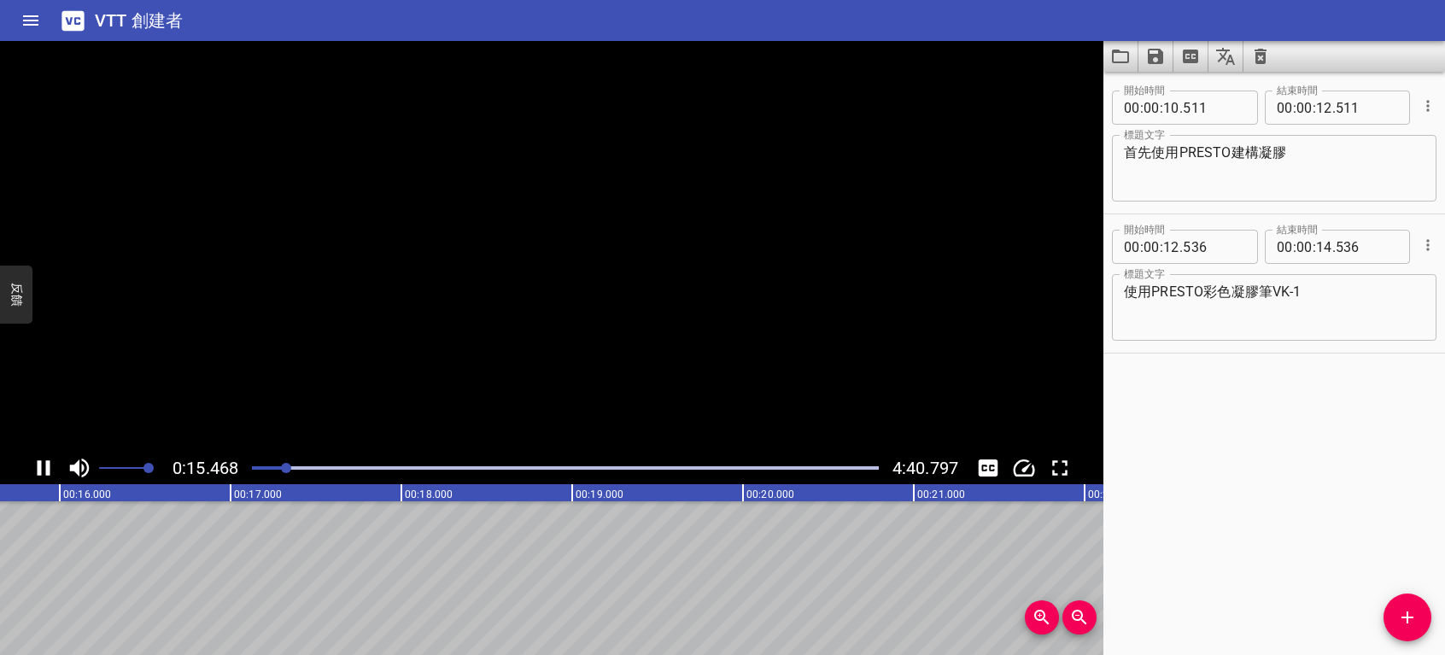
click at [42, 466] on icon "播放/暫停" at bounding box center [44, 468] width 26 height 26
click at [1392, 625] on span "添加提示" at bounding box center [1408, 617] width 48 height 21
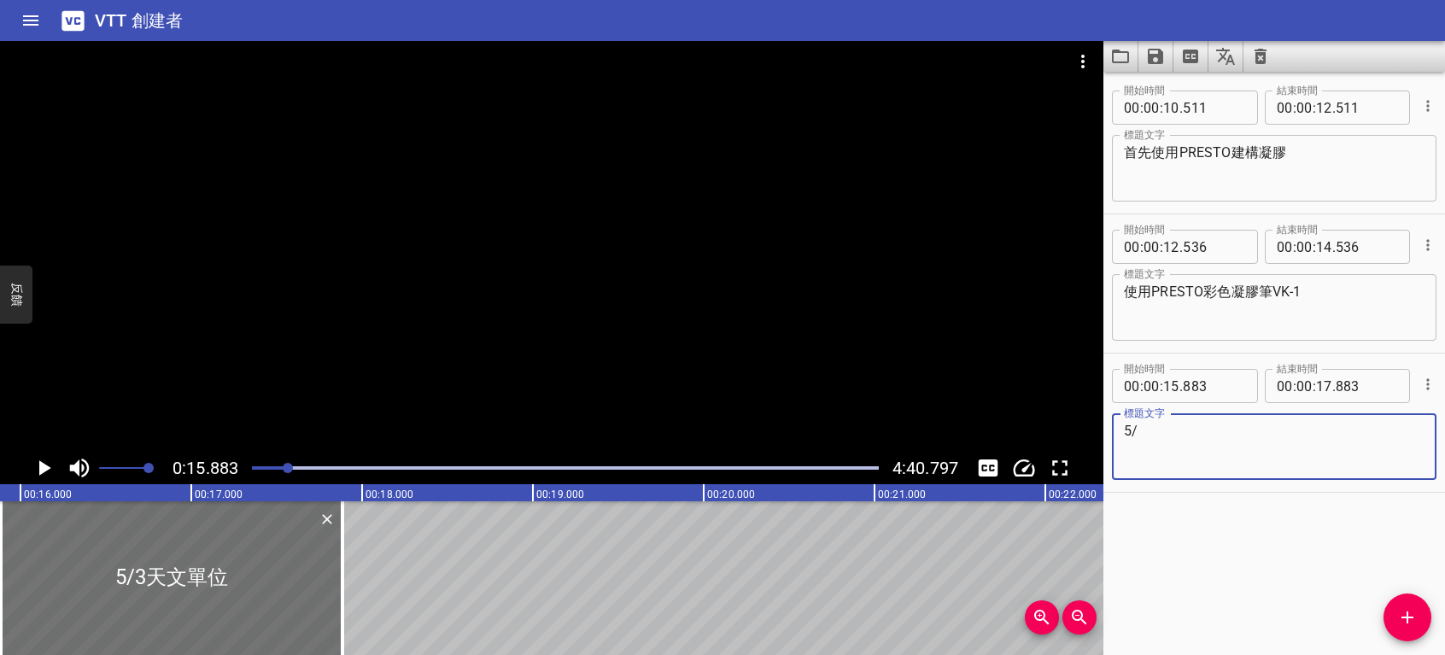
type textarea "5"
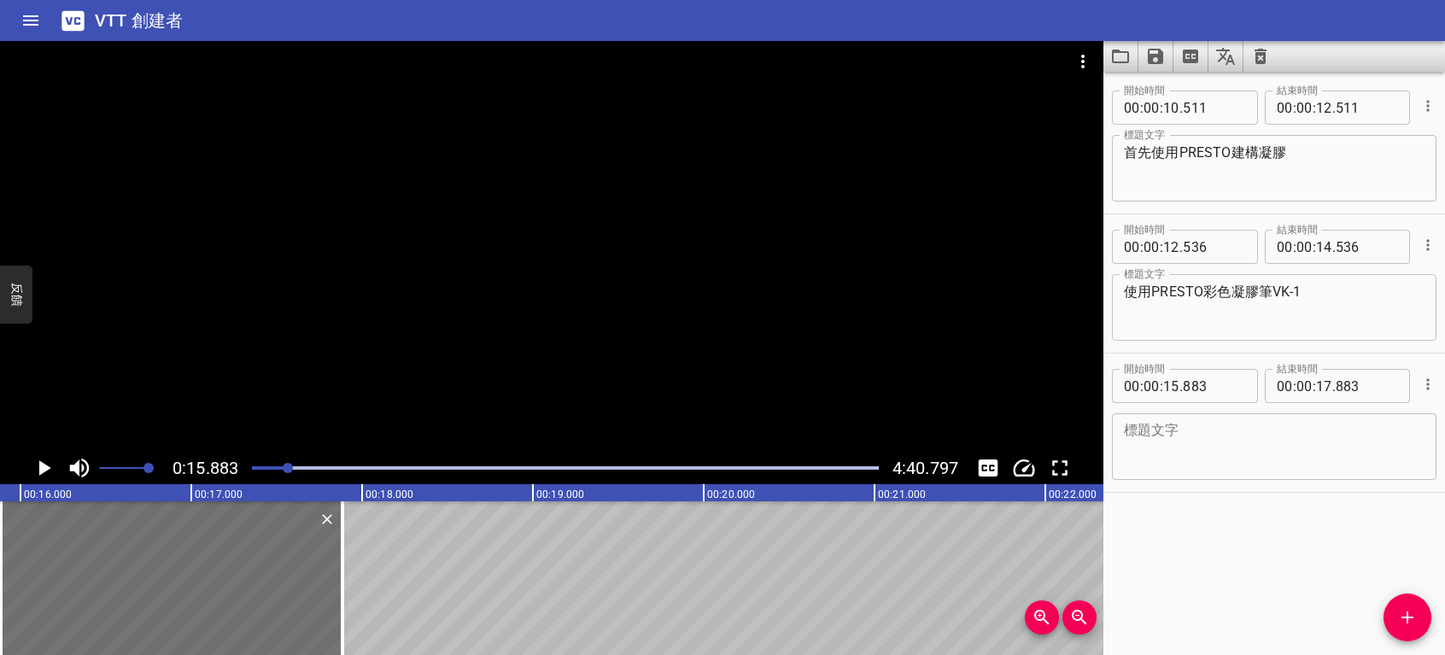
click at [1152, 448] on textarea at bounding box center [1274, 447] width 301 height 49
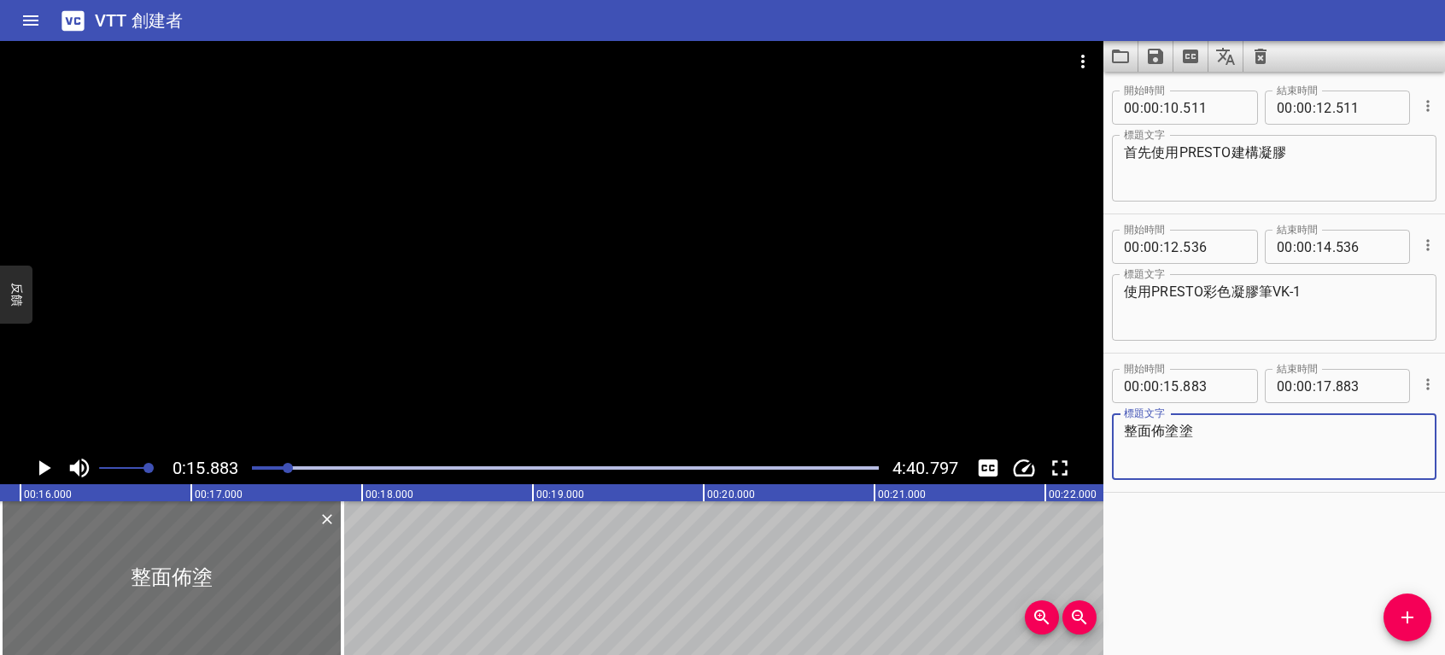
drag, startPoint x: 1149, startPoint y: 430, endPoint x: 1162, endPoint y: 464, distance: 36.5
click at [1150, 430] on textarea "整面佈塗" at bounding box center [1274, 447] width 301 height 49
click at [1198, 433] on textarea "整面佈塗塗" at bounding box center [1274, 447] width 301 height 49
click at [1160, 430] on textarea "整面佈塗" at bounding box center [1274, 447] width 301 height 49
click at [1169, 424] on textarea "整面塗" at bounding box center [1274, 447] width 301 height 49
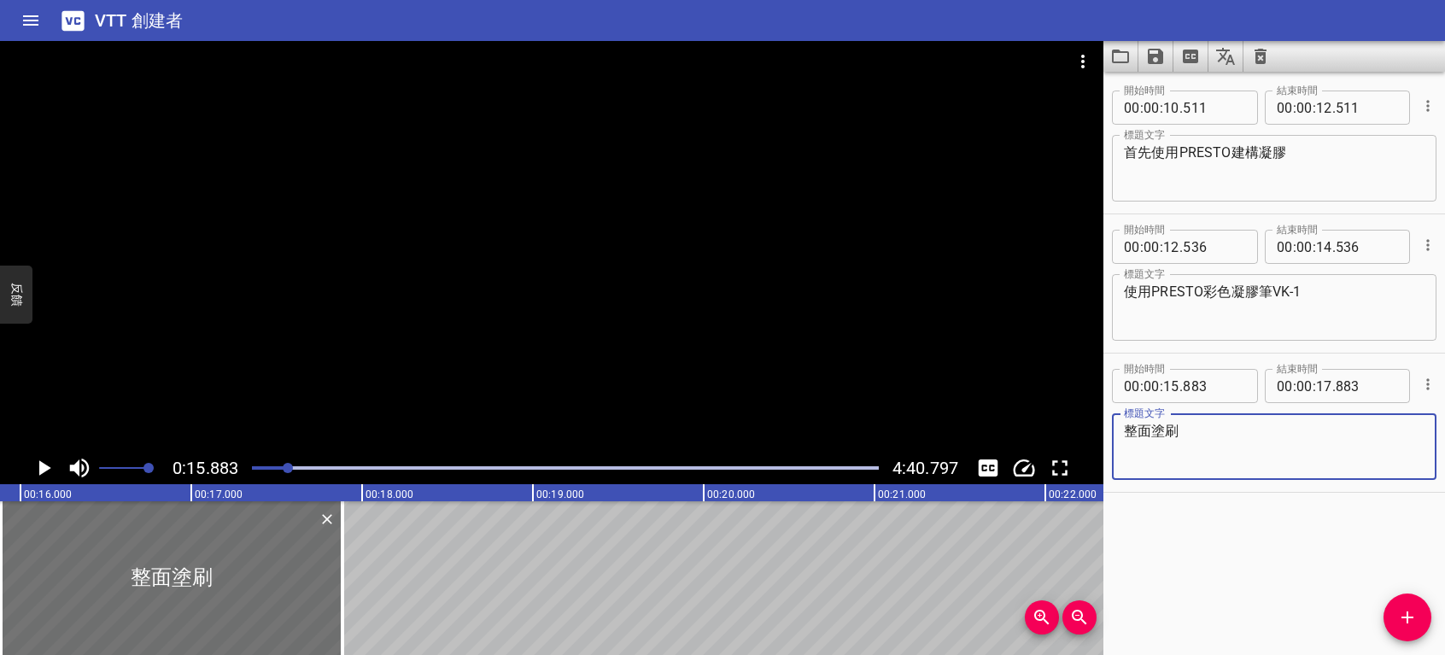
click at [1151, 425] on textarea "整面塗刷" at bounding box center [1274, 447] width 301 height 49
click at [44, 469] on icon "播放/暫停" at bounding box center [45, 467] width 12 height 15
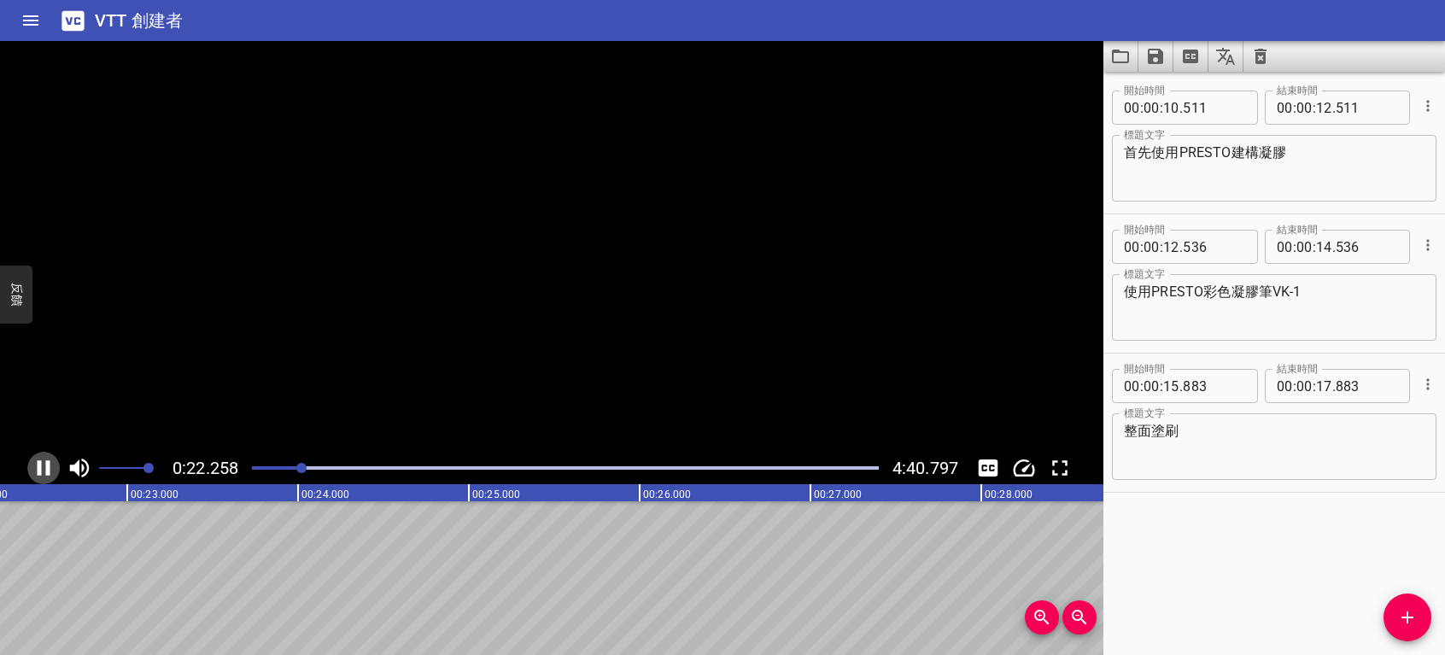
click at [44, 469] on icon "播放/暫停" at bounding box center [44, 468] width 26 height 26
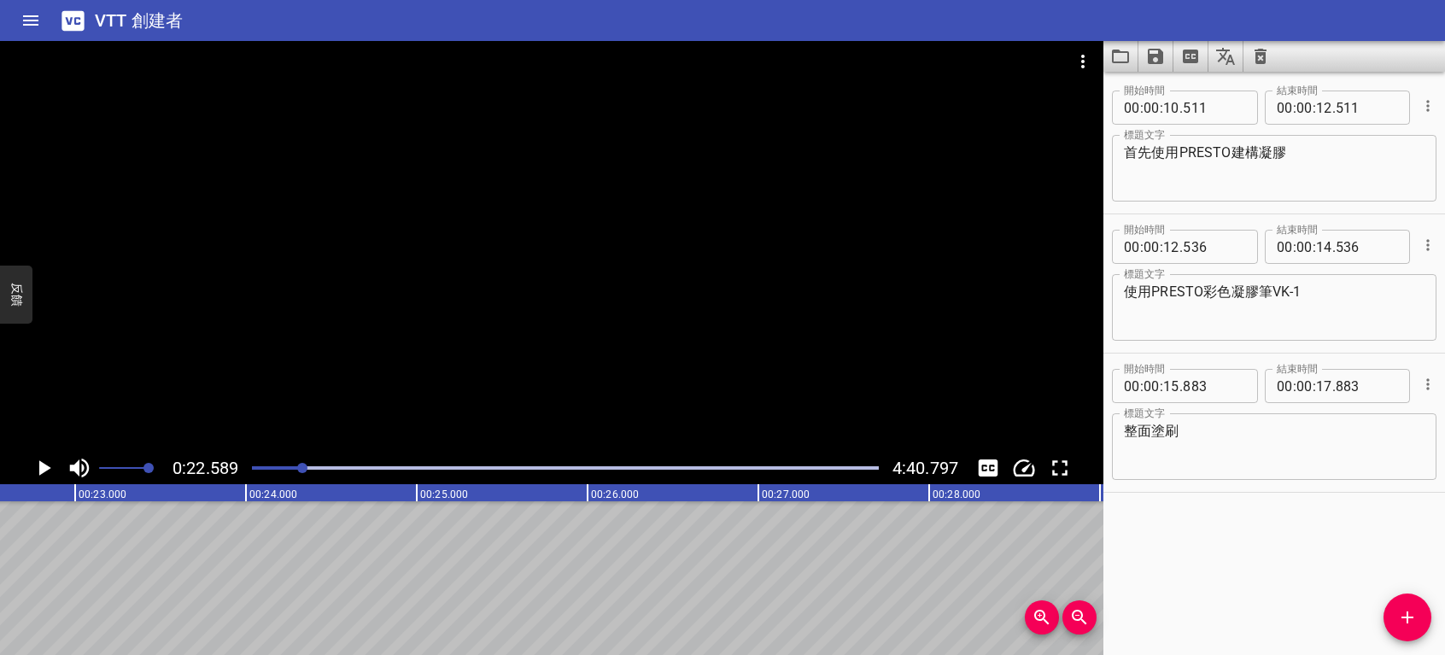
scroll to position [0, 3859]
click at [1153, 423] on textarea "整面塗刷" at bounding box center [1274, 447] width 301 height 49
type textarea "整面均勻塗刷"
click at [1321, 381] on input "number" at bounding box center [1324, 386] width 16 height 34
type input "19"
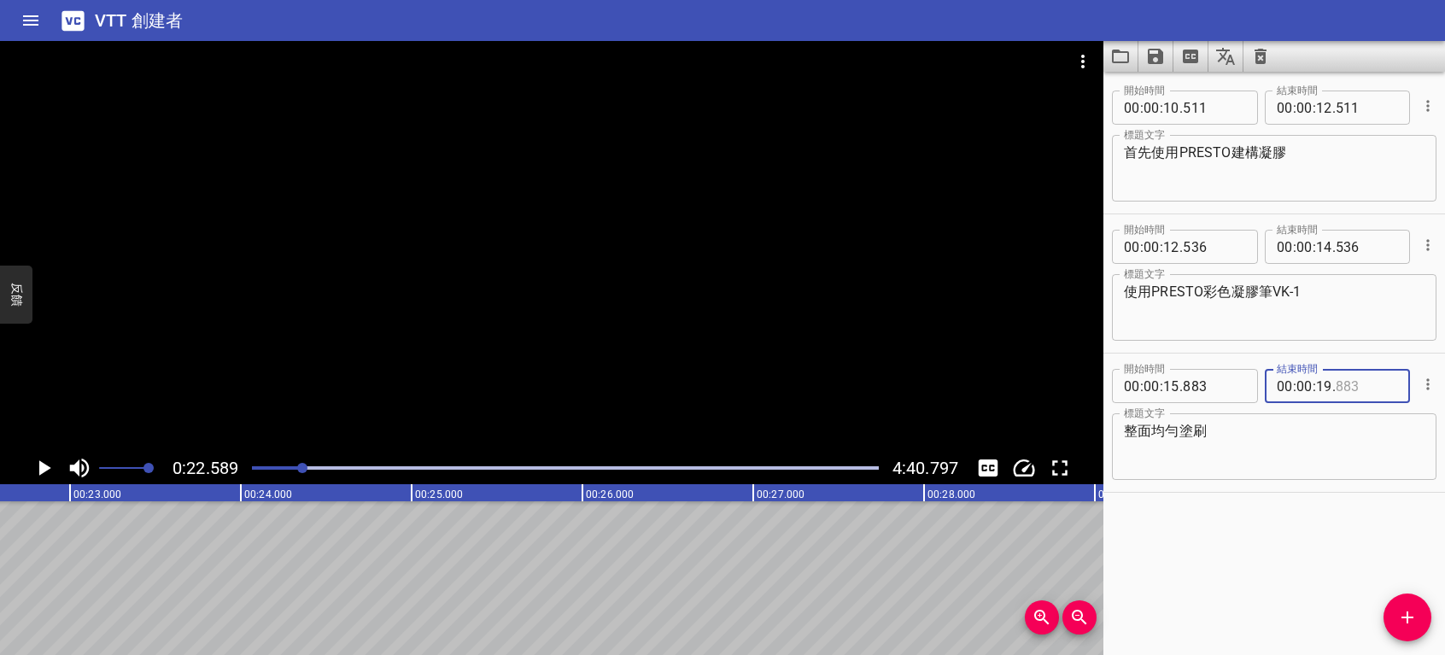
type input "883"
click at [39, 465] on icon "播放/暫停" at bounding box center [45, 467] width 12 height 15
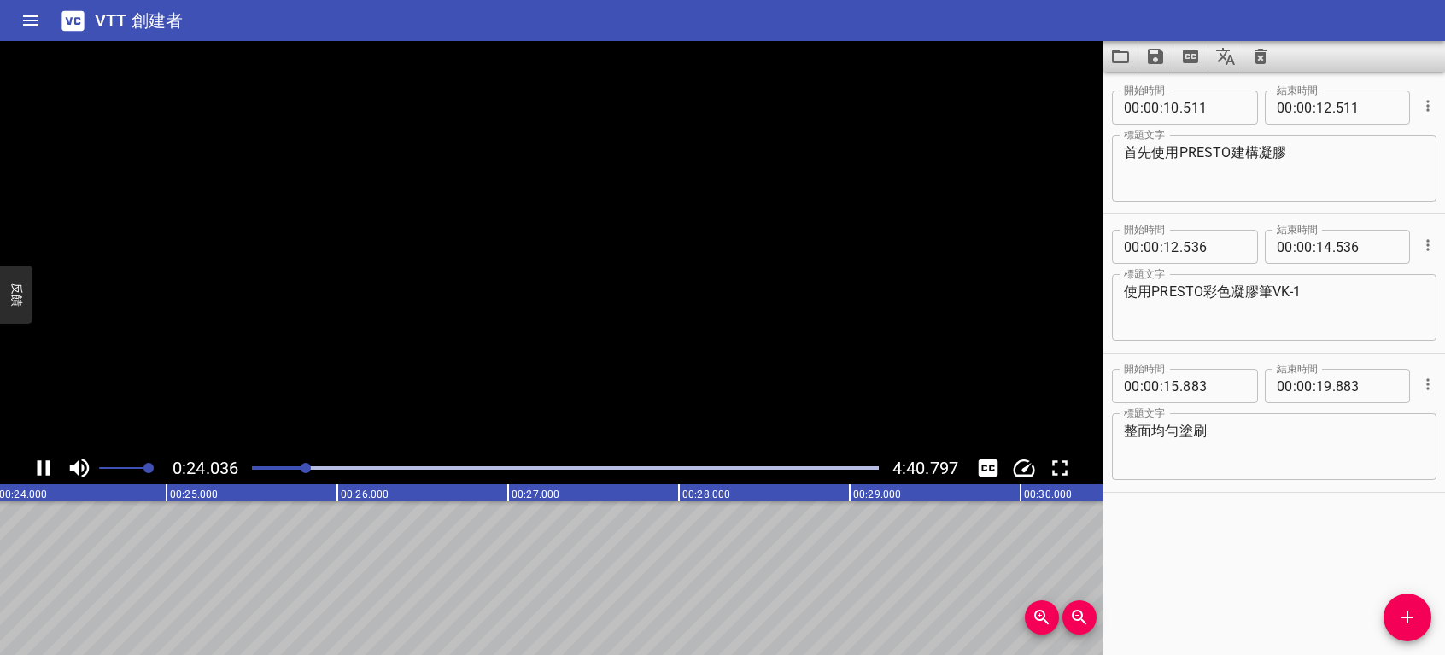
click at [39, 465] on icon "播放/暫停" at bounding box center [44, 467] width 13 height 15
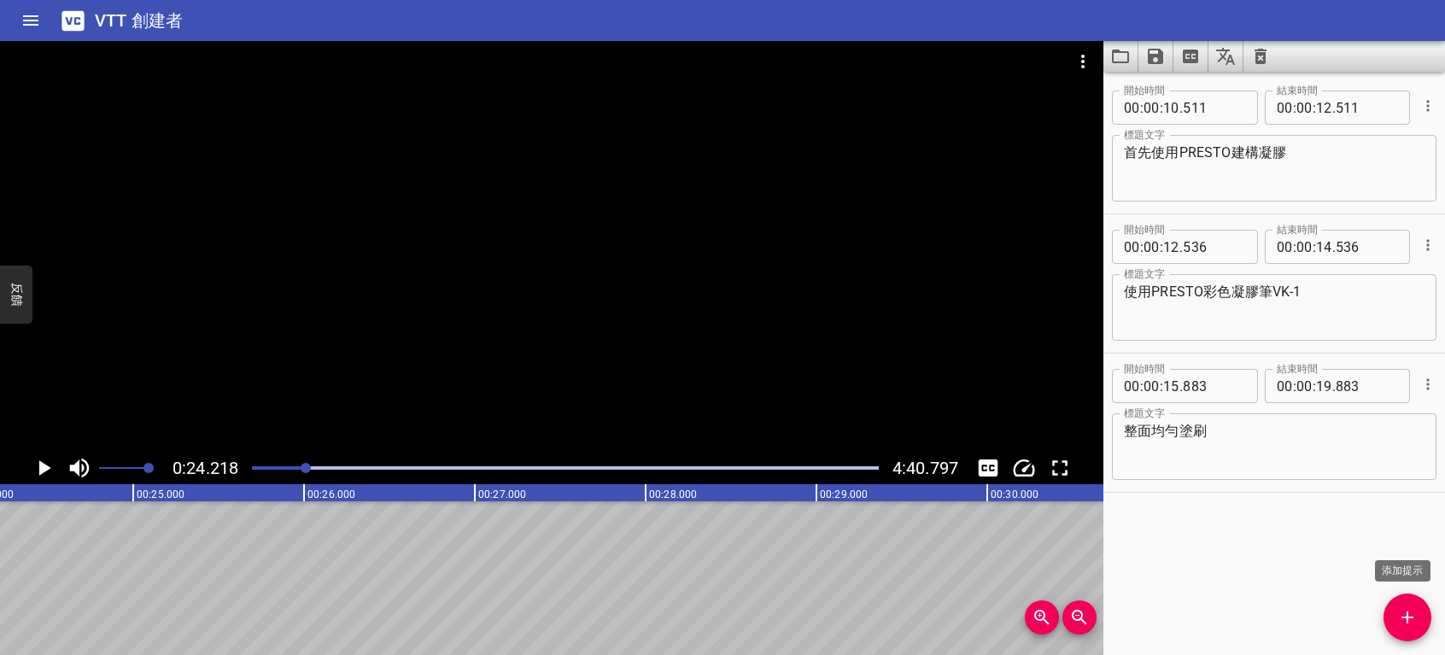
click at [1415, 620] on icon "添加提示" at bounding box center [1407, 617] width 21 height 21
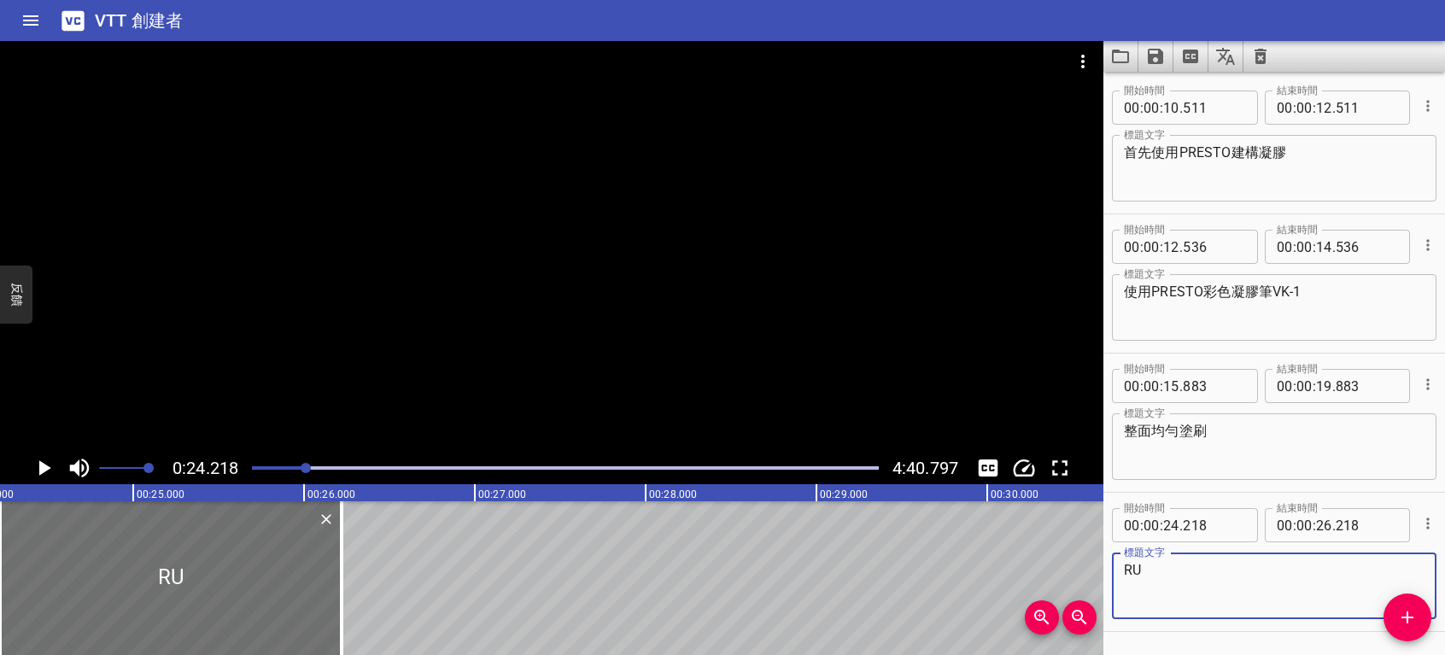
type textarea "R"
type textarea "接下來準備金箔.貝殼片.鑷子"
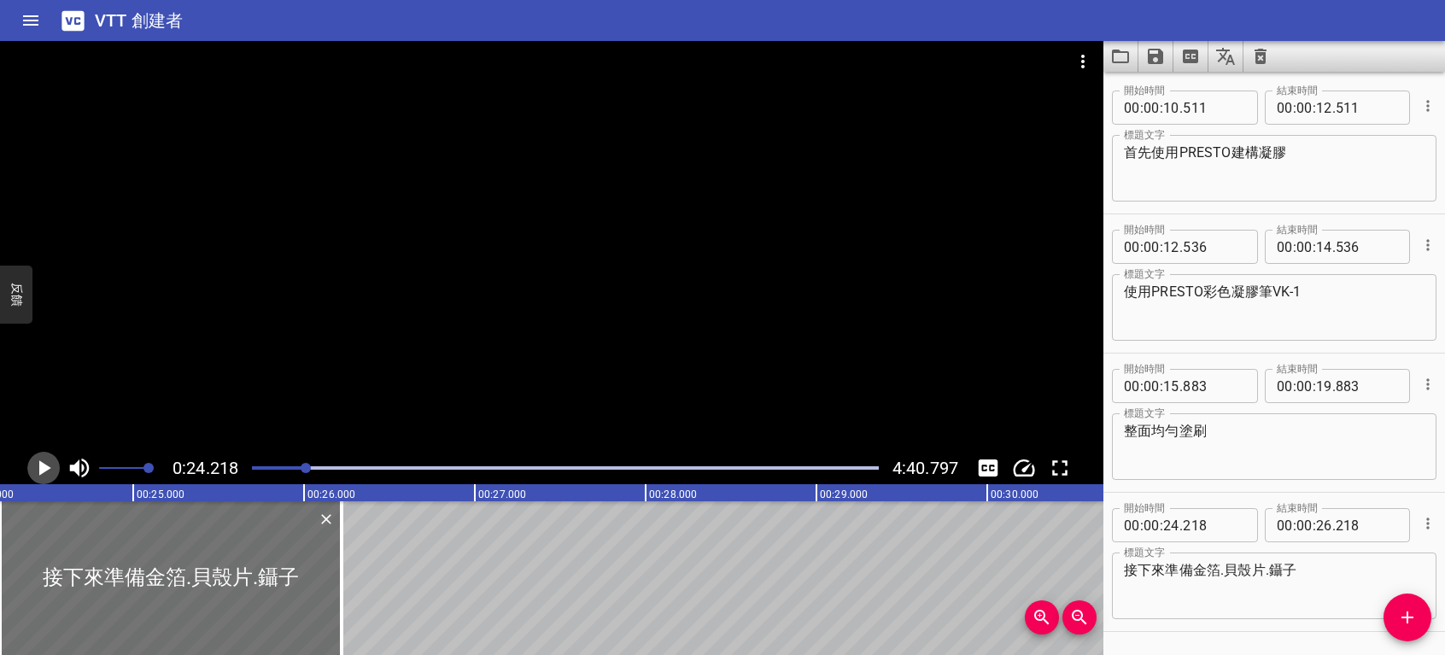
click at [43, 472] on icon "播放/暫停" at bounding box center [45, 467] width 12 height 15
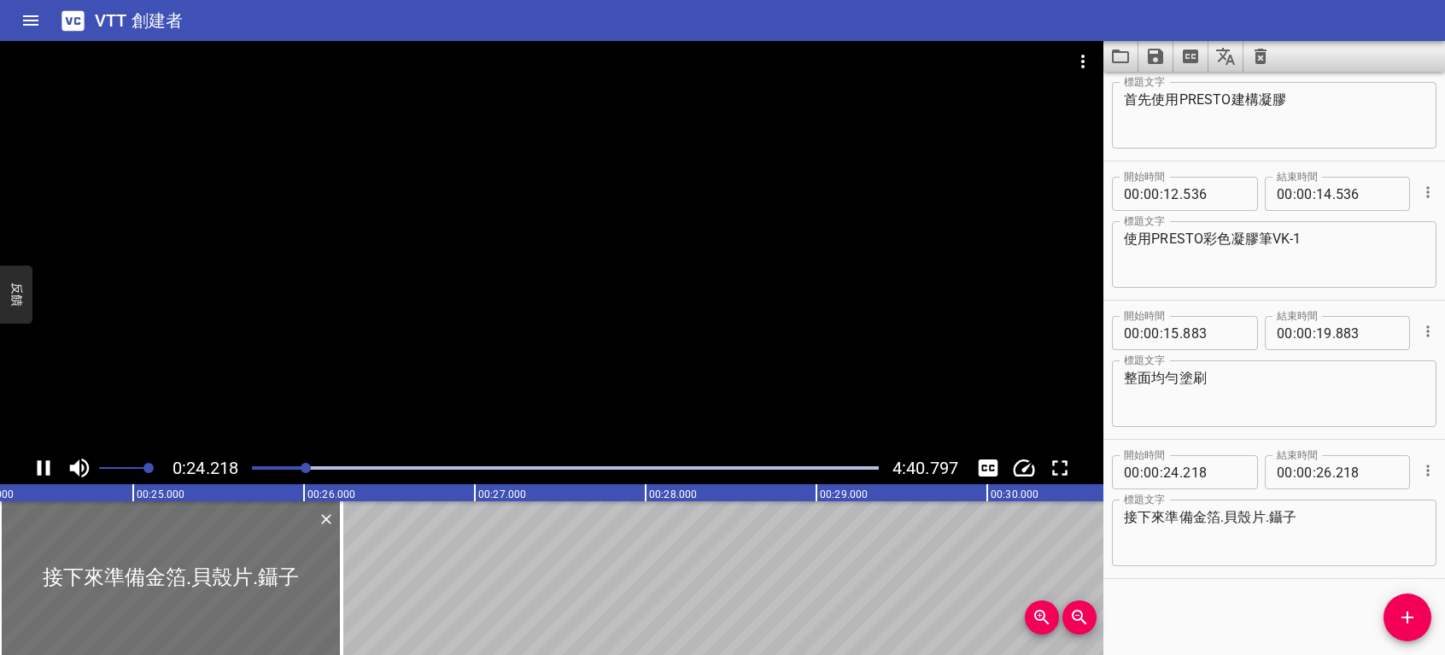
scroll to position [53, 0]
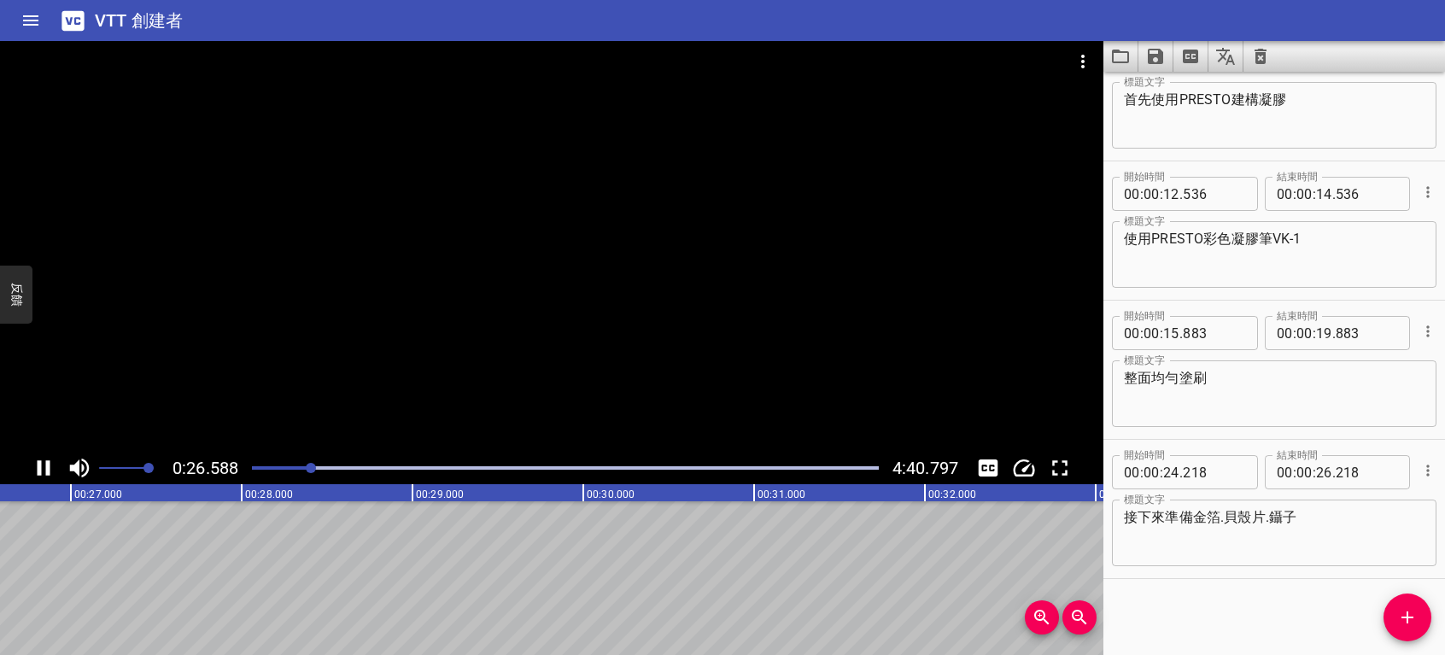
click at [43, 470] on icon "播放/暫停" at bounding box center [44, 468] width 26 height 26
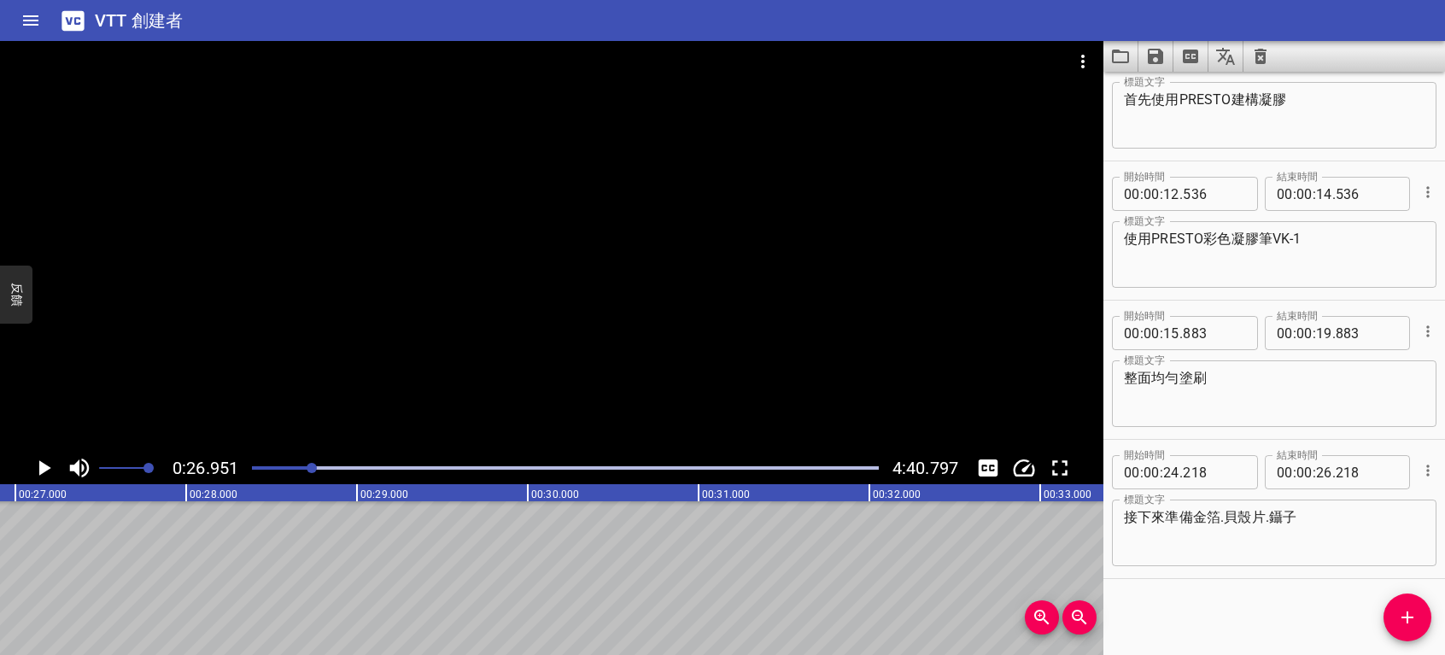
scroll to position [0, 4604]
click at [1401, 623] on icon "添加提示" at bounding box center [1407, 617] width 21 height 21
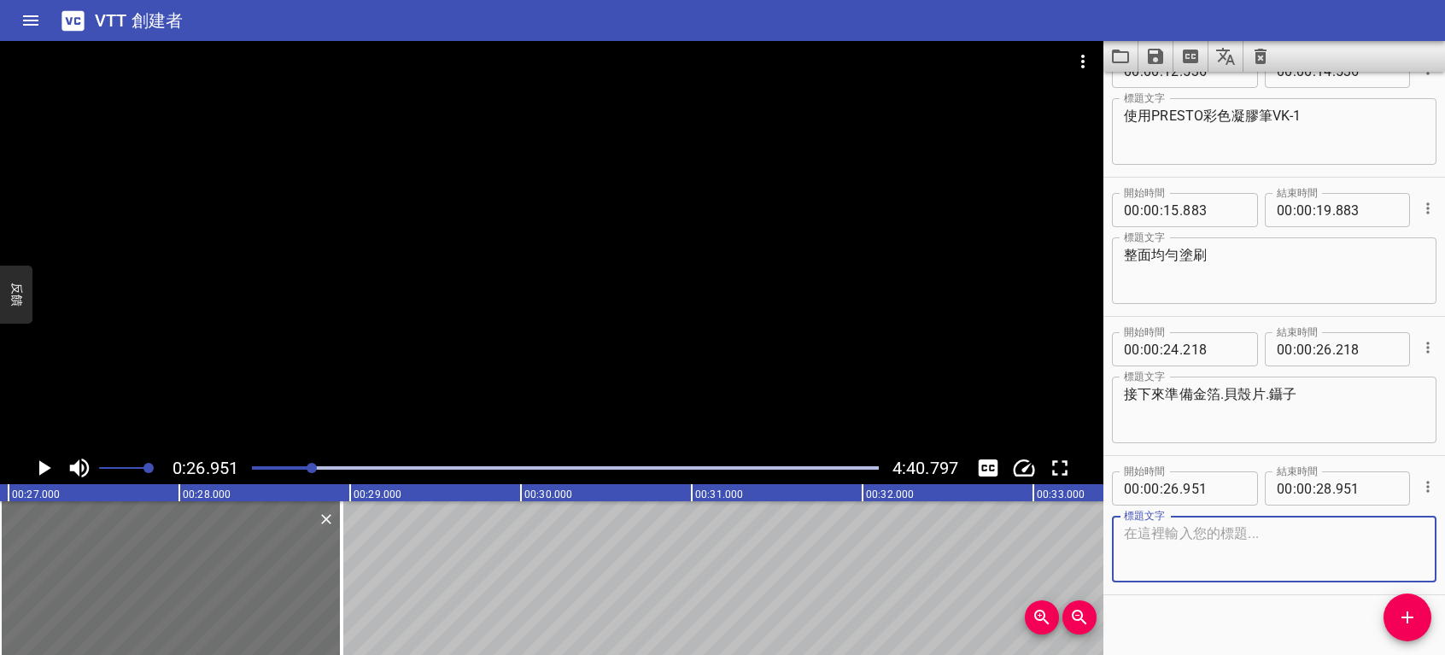
scroll to position [193, 0]
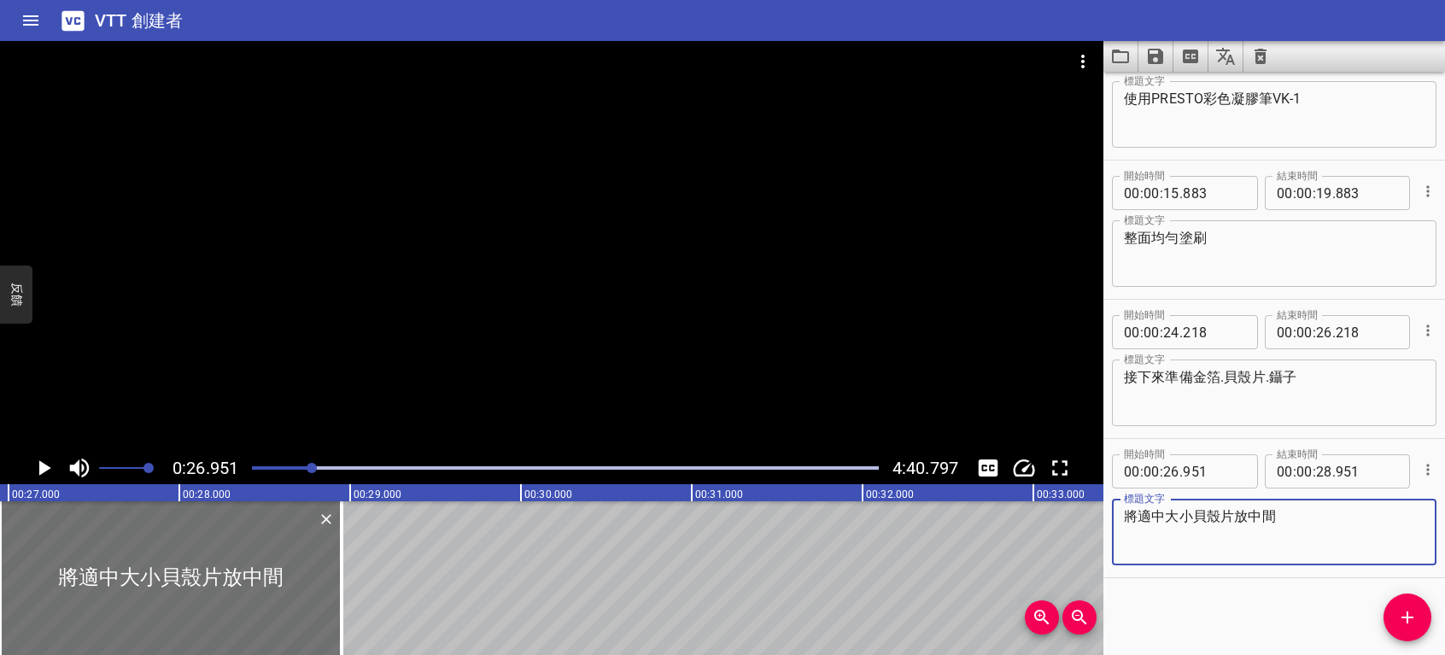
type textarea "將適中大小貝殼片放中間"
click at [46, 466] on icon "播放/暫停" at bounding box center [45, 467] width 12 height 15
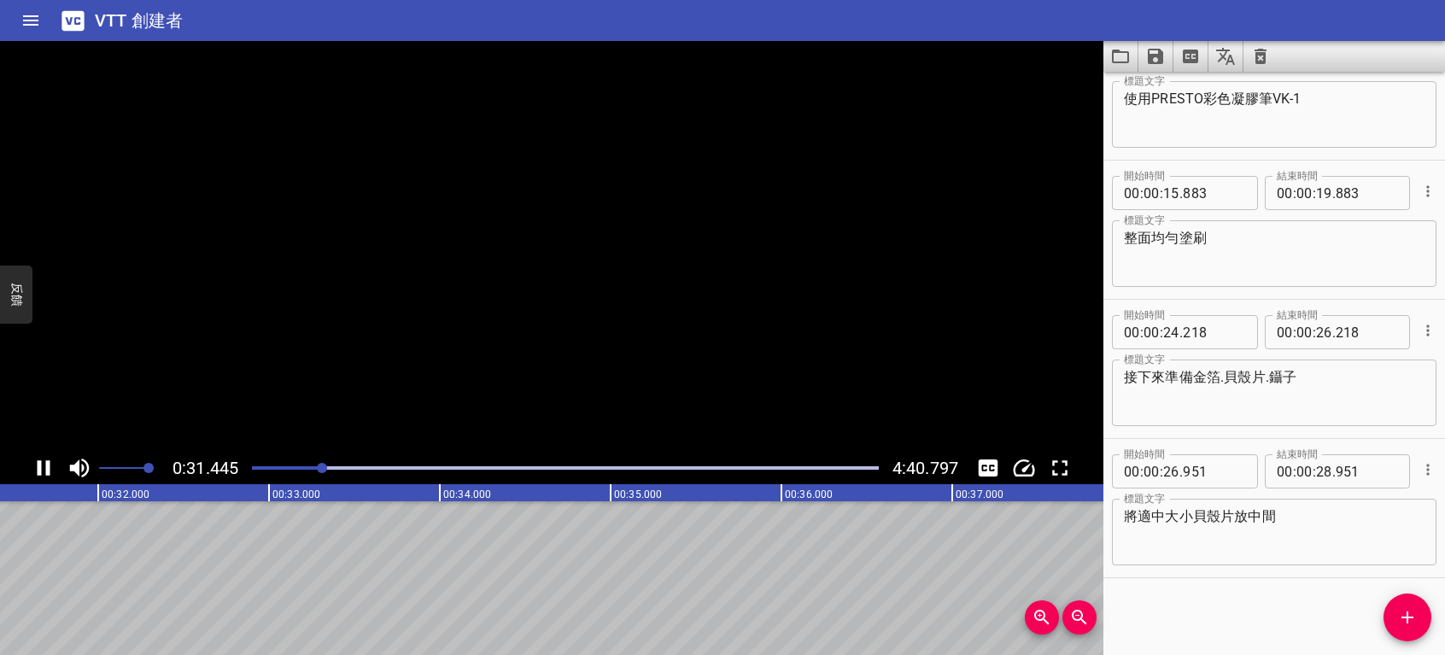
click at [46, 466] on icon "播放/暫停" at bounding box center [44, 467] width 13 height 15
click at [1401, 606] on button "添加提示" at bounding box center [1408, 618] width 48 height 48
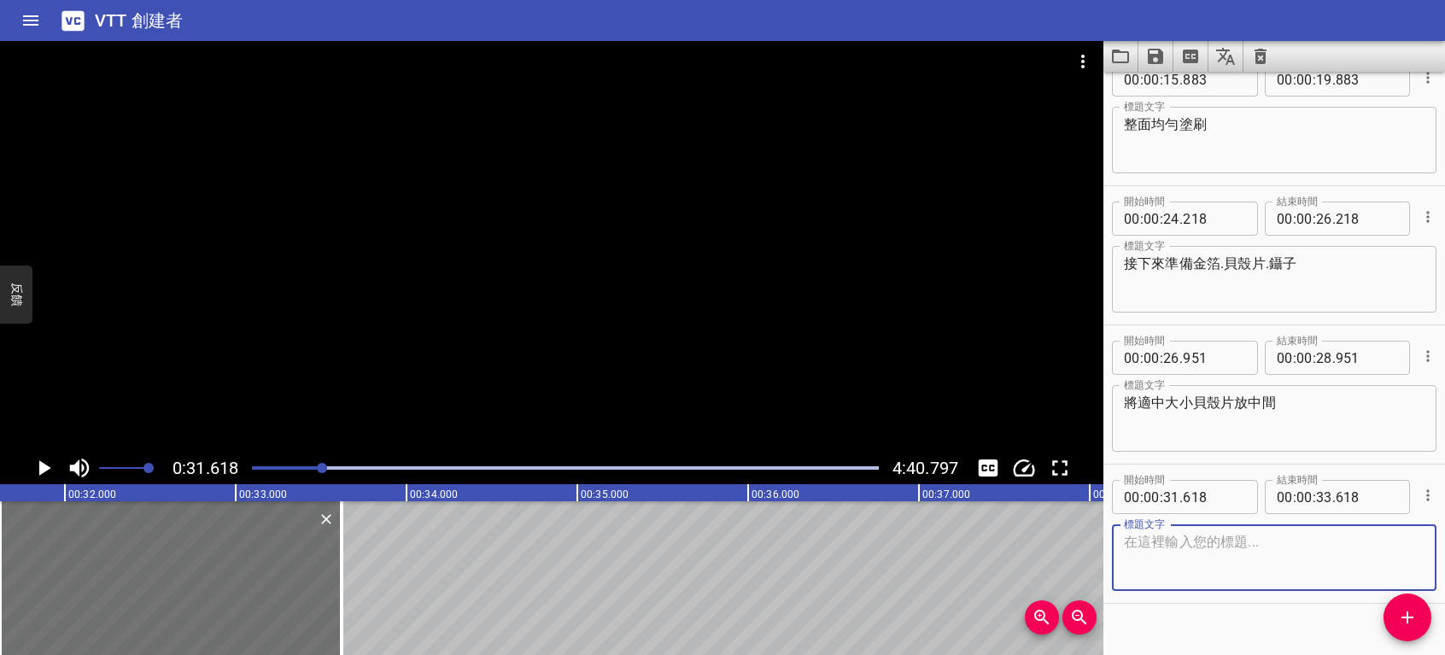
scroll to position [331, 0]
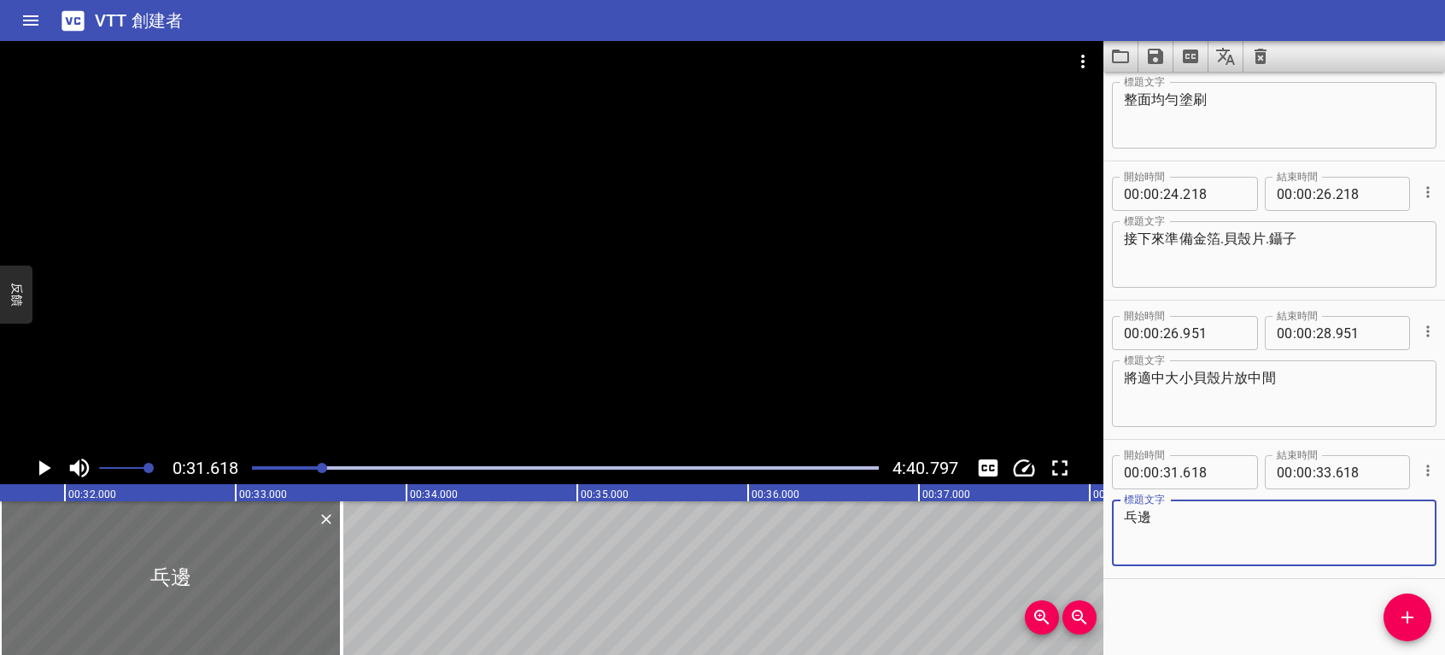
type textarea "乓"
type textarea "旁邊可小塊點綴"
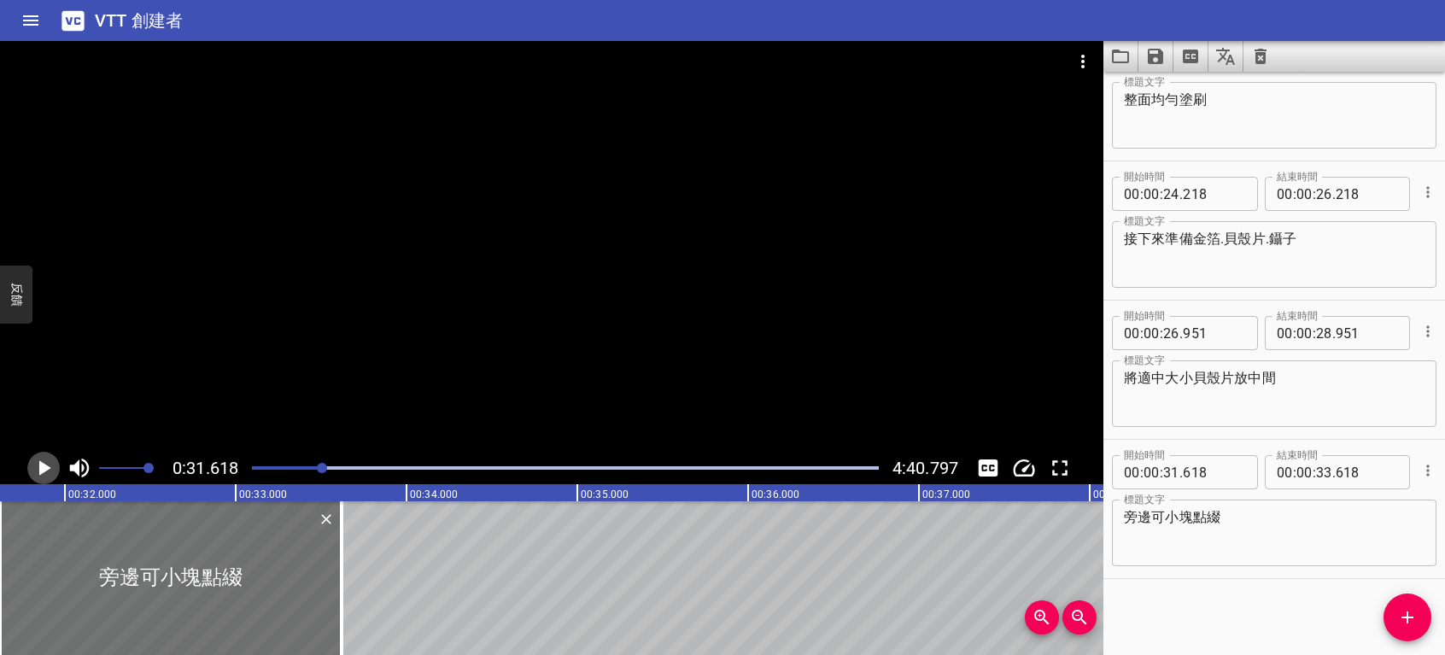
click at [45, 466] on icon "播放/暫停" at bounding box center [45, 467] width 12 height 15
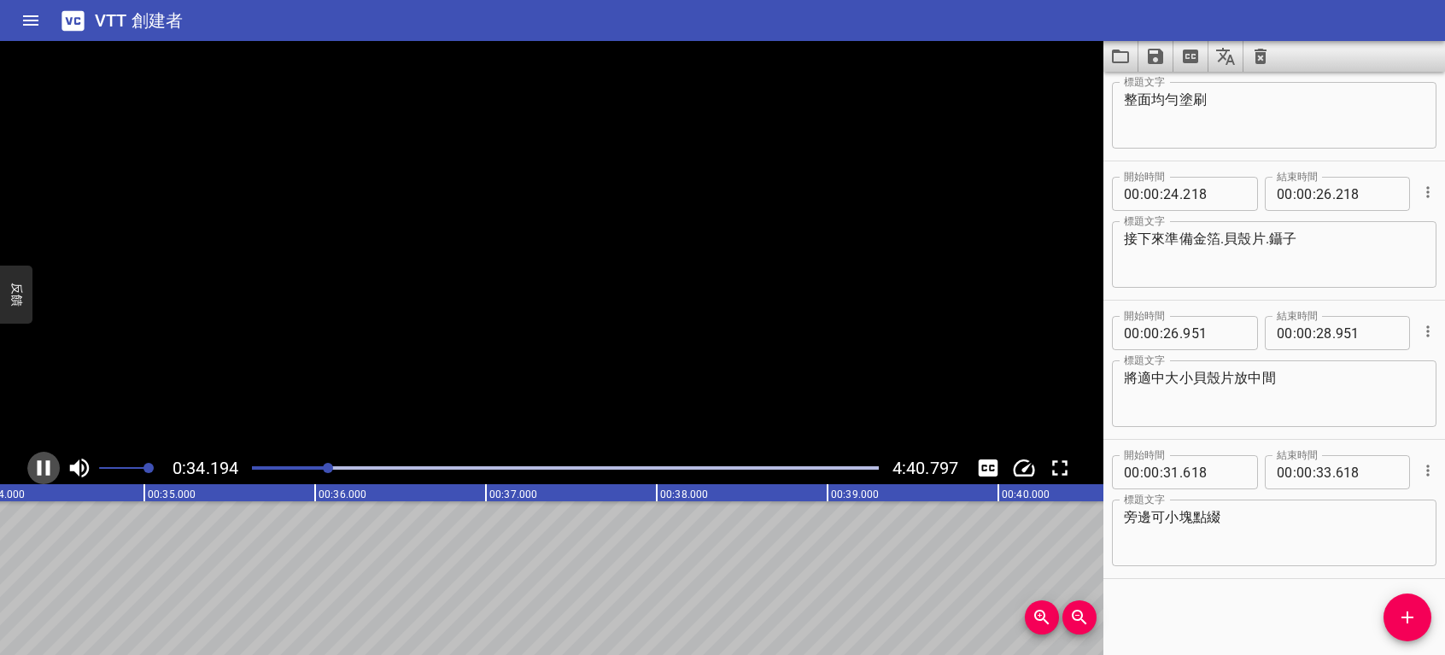
click at [45, 466] on icon "播放/暫停" at bounding box center [44, 468] width 26 height 26
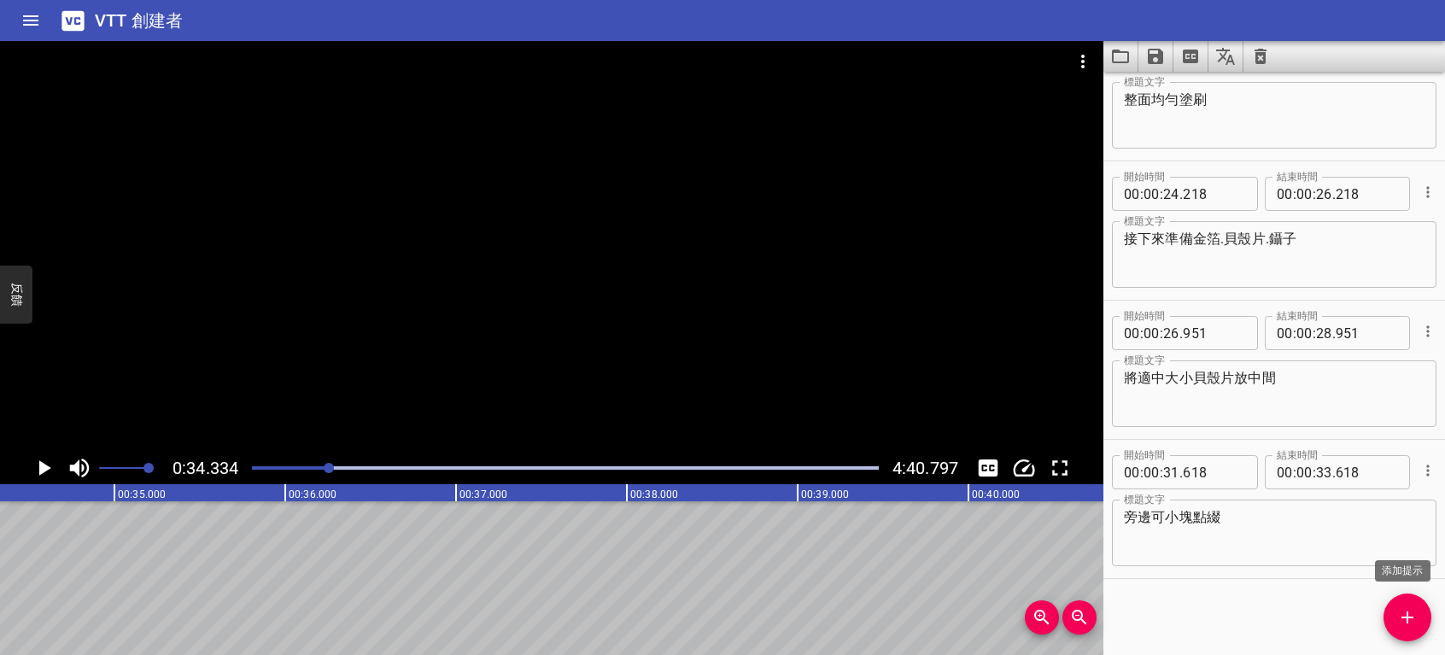
click at [1414, 613] on icon "添加提示" at bounding box center [1407, 617] width 21 height 21
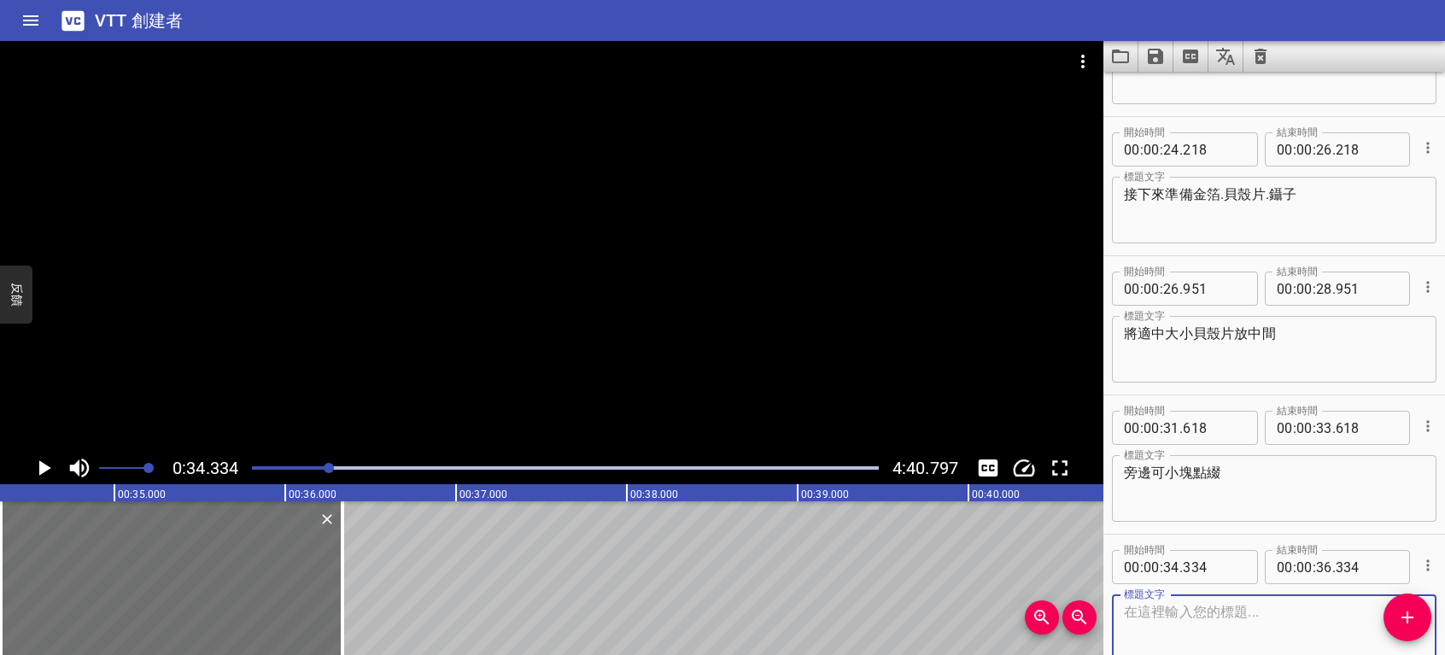
scroll to position [472, 0]
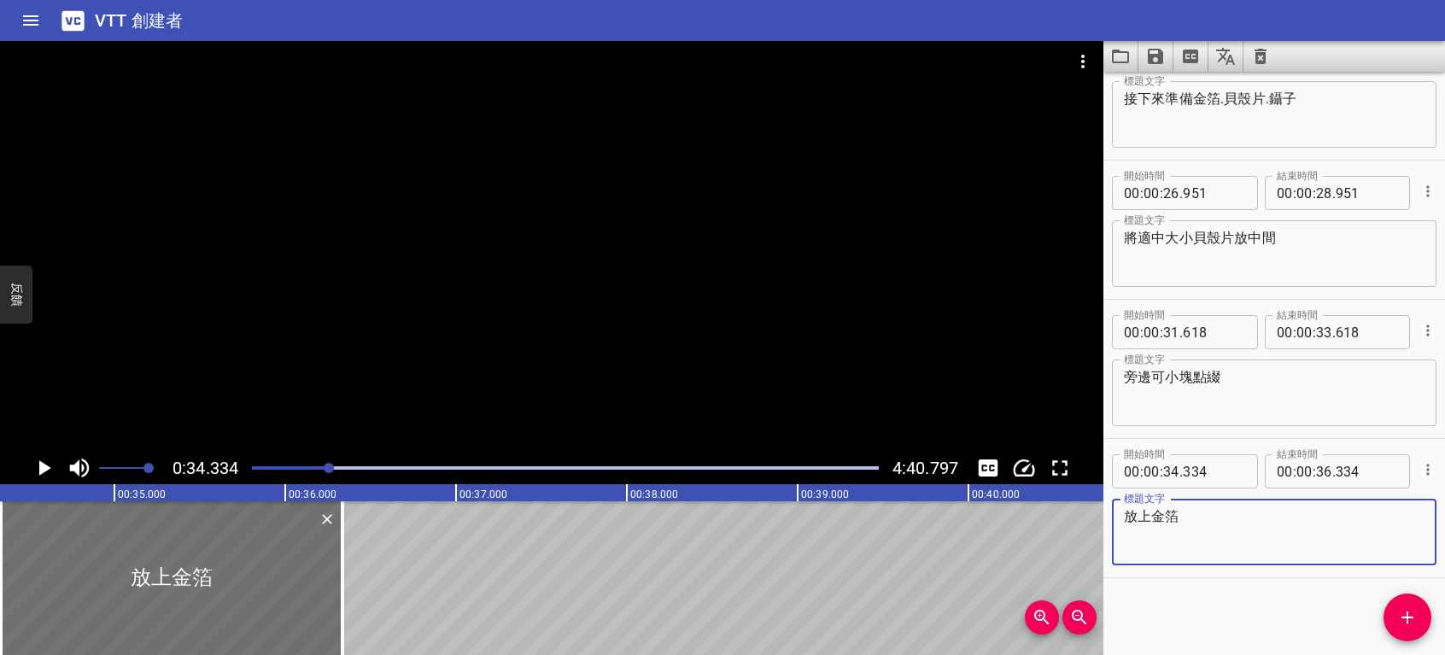
type textarea "放上金箔"
click at [47, 466] on icon "播放/暫停" at bounding box center [45, 467] width 12 height 15
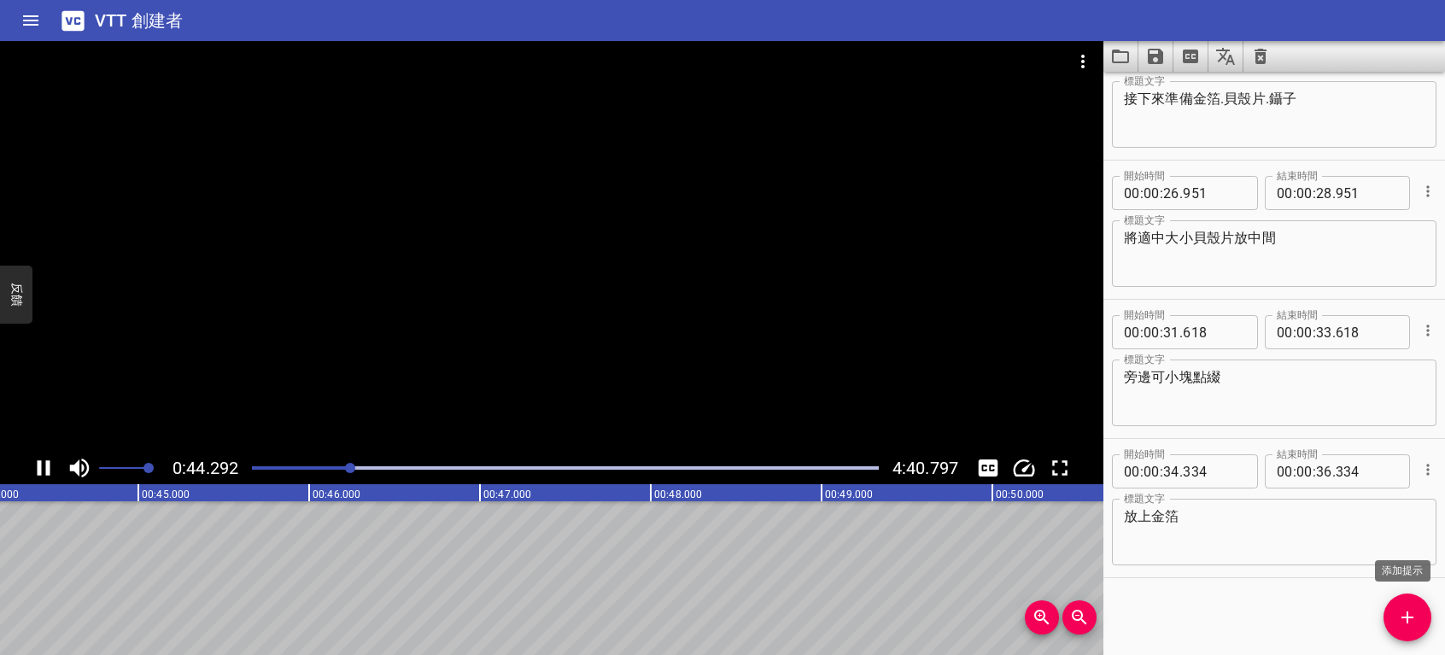
scroll to position [0, 7566]
click at [1409, 620] on icon "添加提示" at bounding box center [1407, 617] width 21 height 21
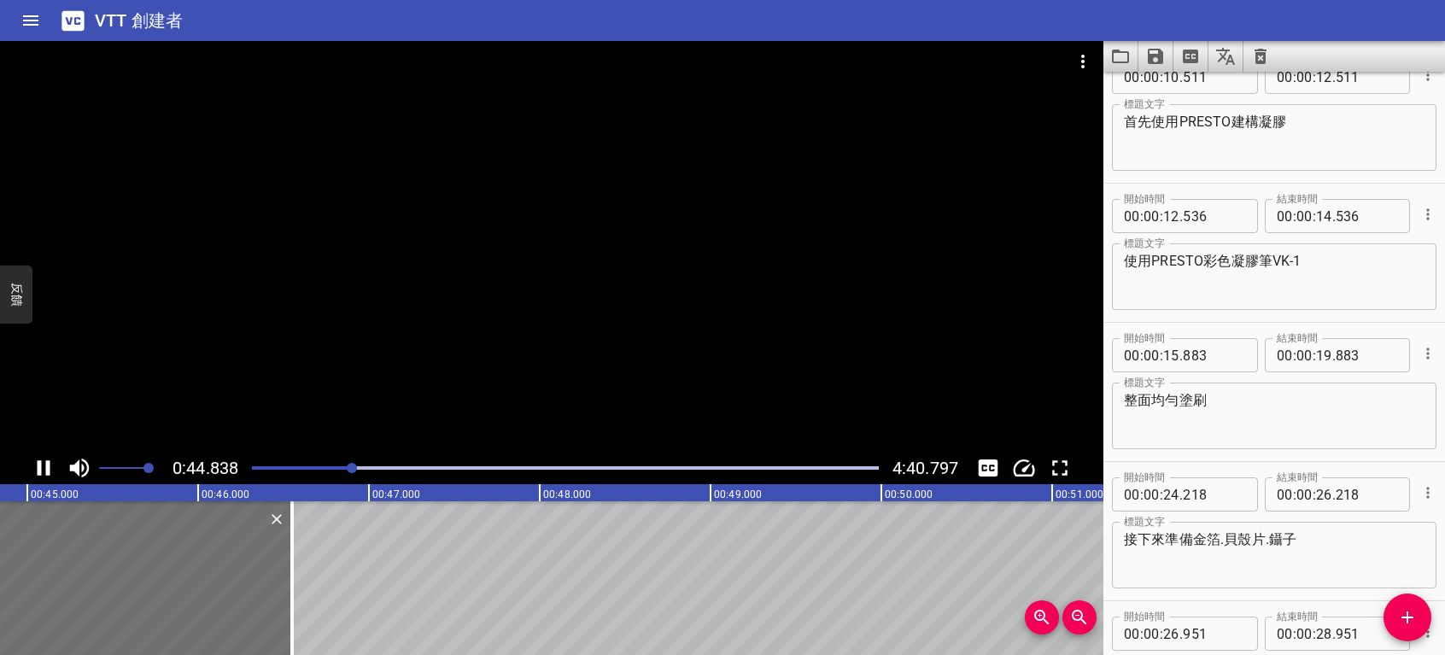
scroll to position [0, 0]
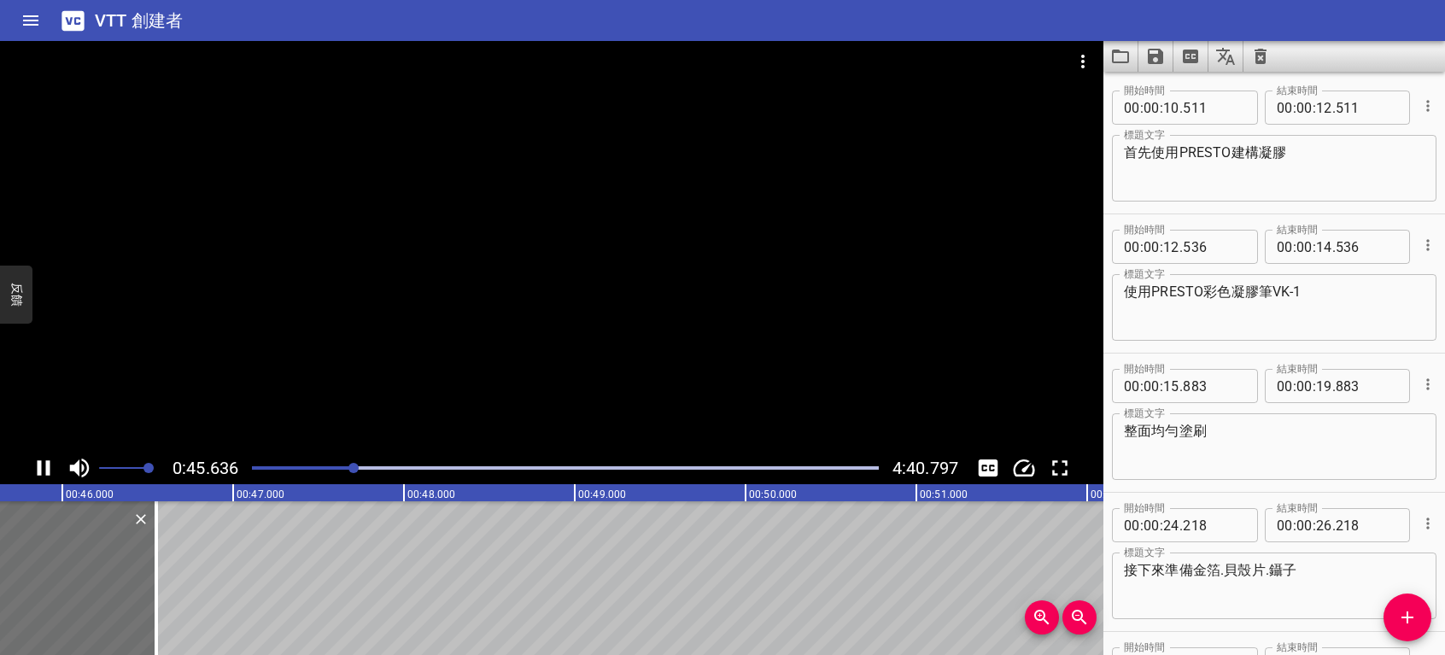
click at [44, 467] on icon "播放/暫停" at bounding box center [44, 468] width 26 height 26
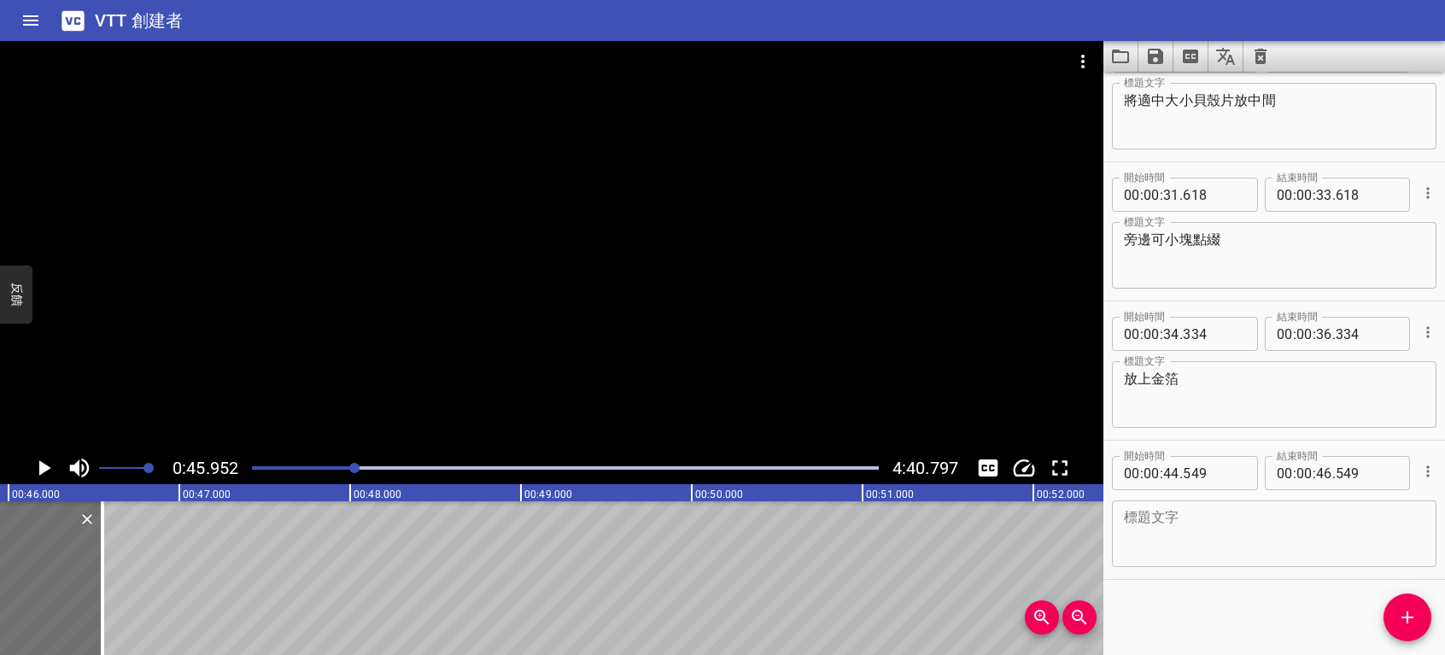
scroll to position [610, 0]
click at [27, 452] on button "播放/暫停" at bounding box center [43, 468] width 32 height 32
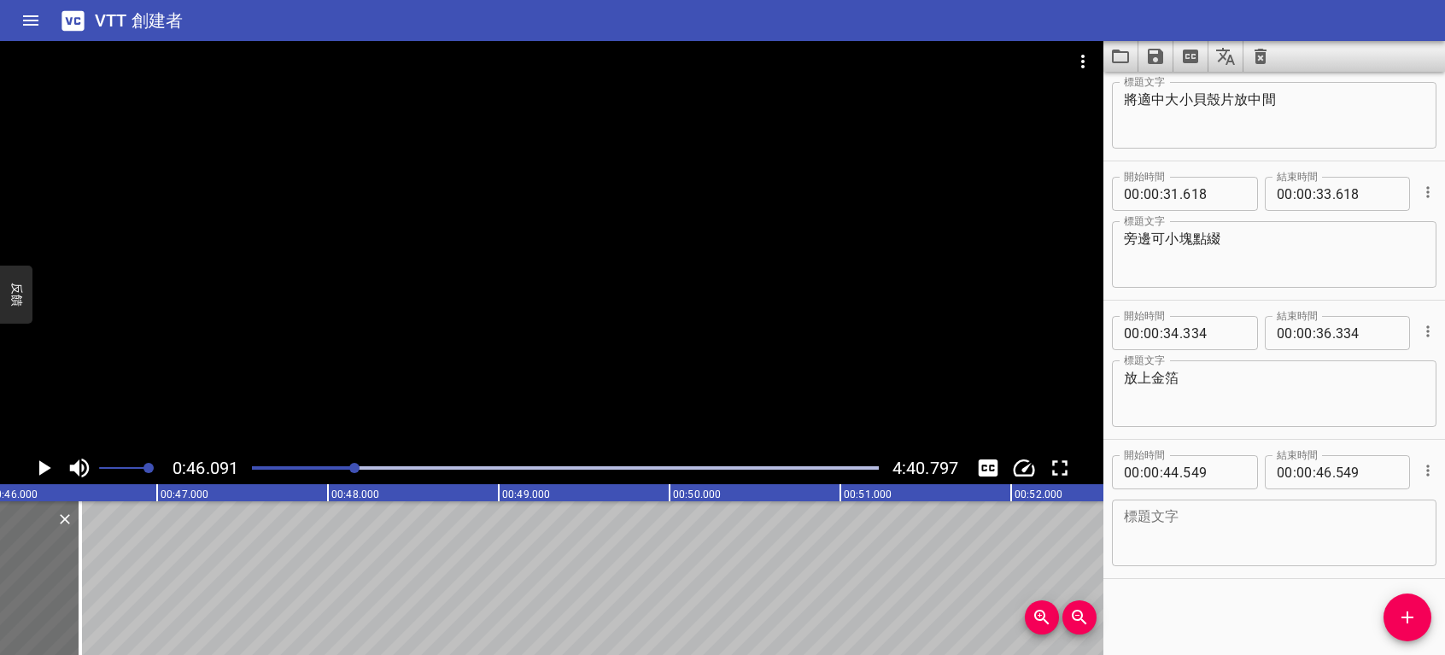
scroll to position [0, 7874]
click at [1292, 543] on textarea at bounding box center [1274, 533] width 301 height 49
type textarea "金箔呈現片狀"
click at [43, 470] on icon "播放/暫停" at bounding box center [45, 467] width 12 height 15
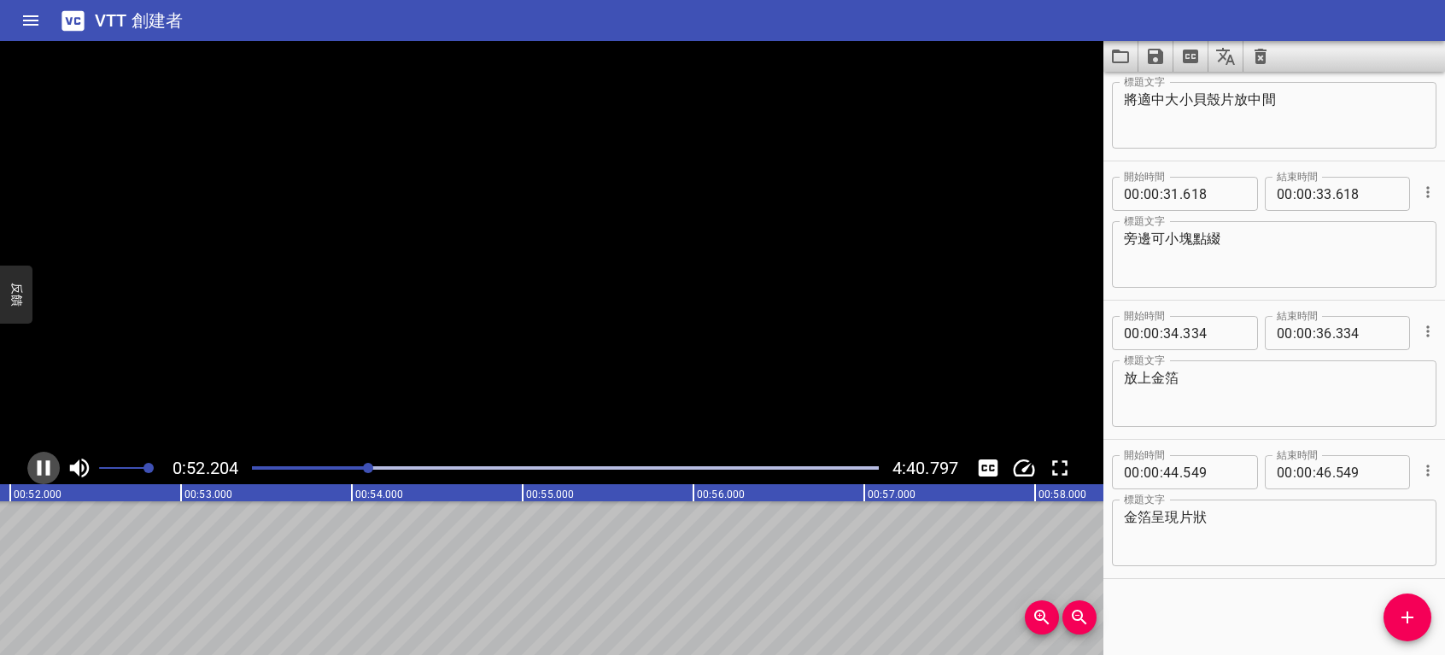
click at [43, 470] on icon "播放/暫停" at bounding box center [44, 468] width 26 height 26
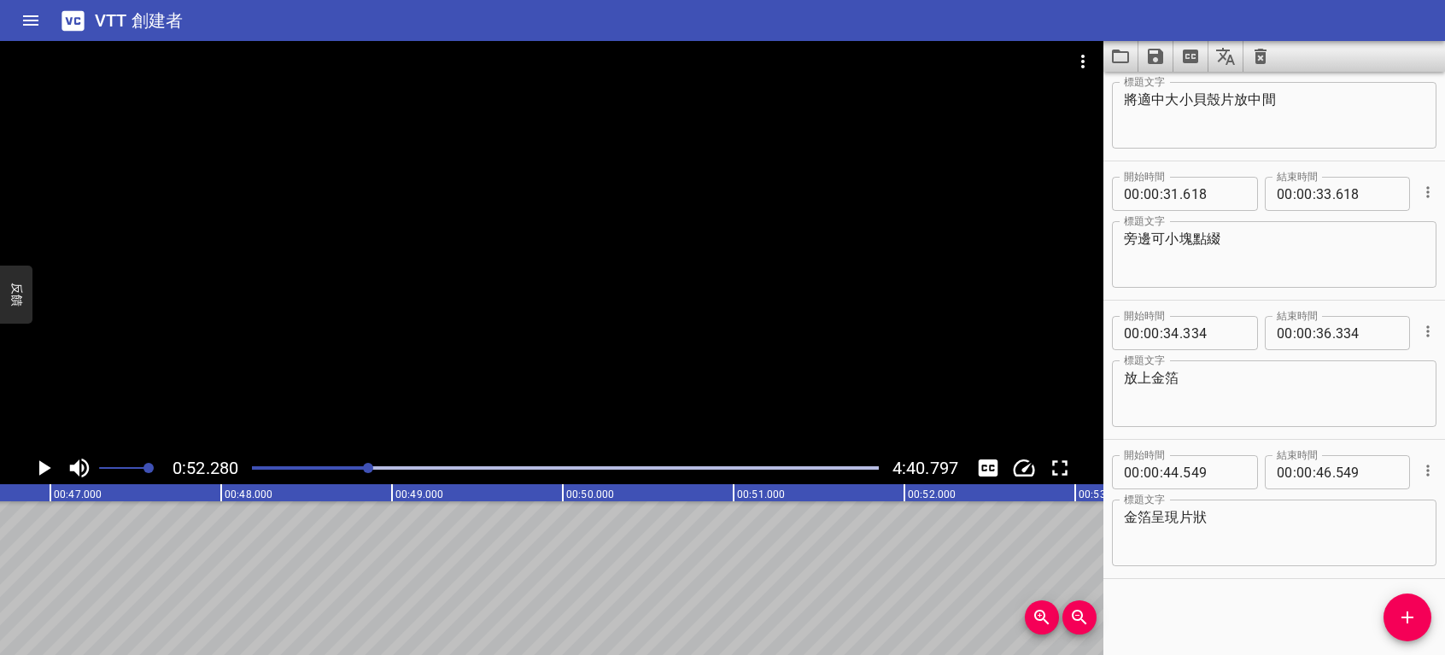
scroll to position [0, 7679]
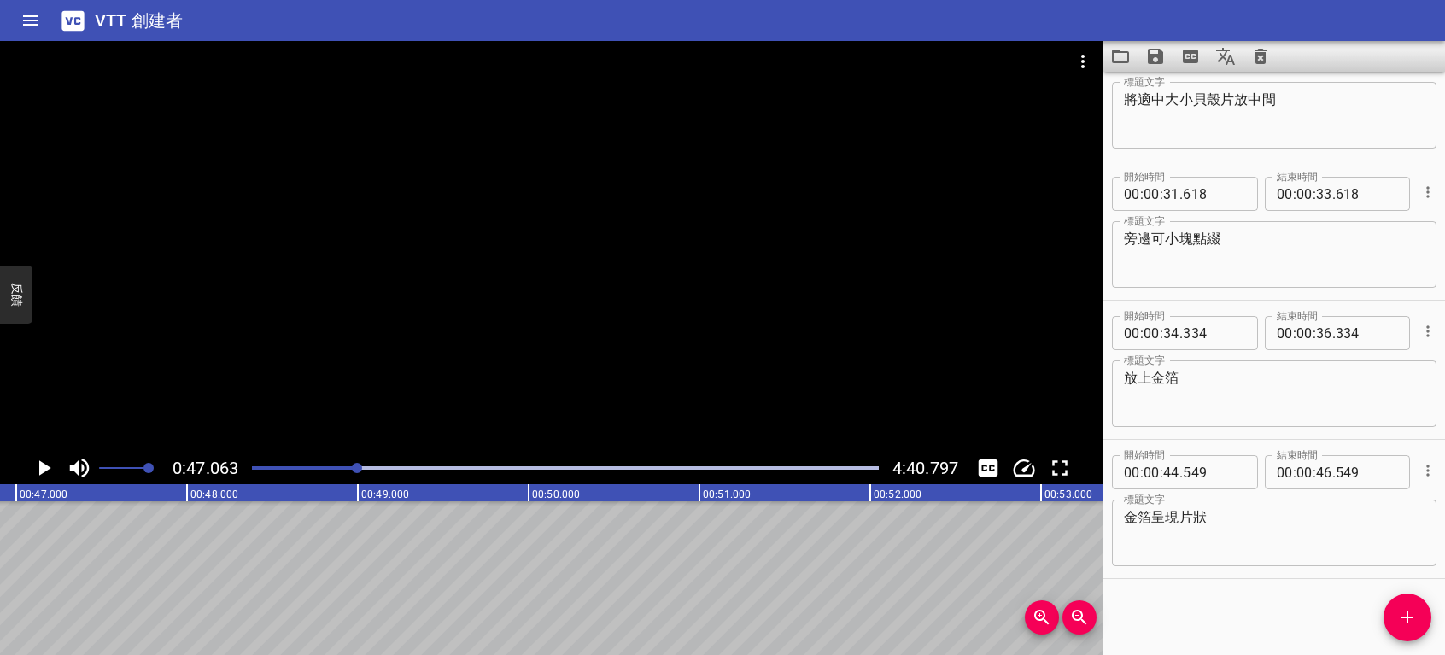
scroll to position [0, 8040]
click at [38, 462] on icon "播放/暫停" at bounding box center [44, 468] width 26 height 26
click at [42, 466] on icon "播放/暫停" at bounding box center [44, 468] width 26 height 26
click at [1408, 603] on button "添加提示" at bounding box center [1408, 618] width 48 height 48
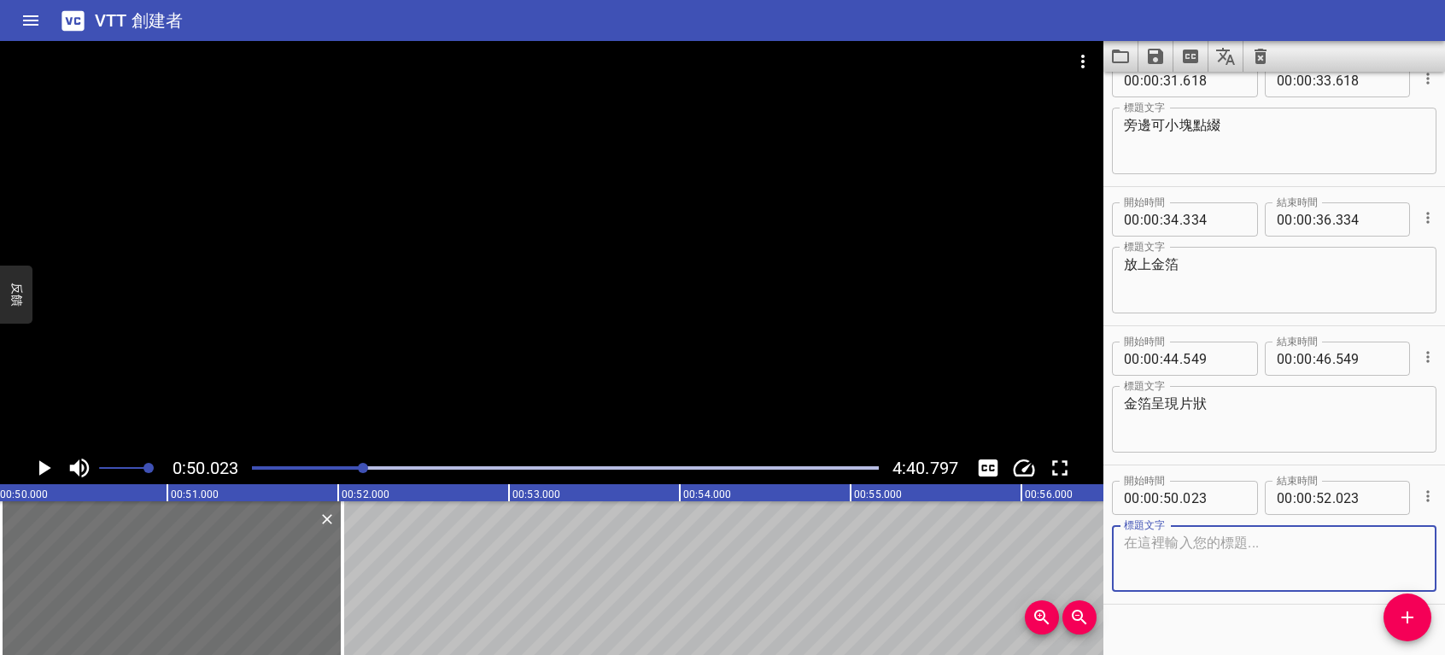
scroll to position [750, 0]
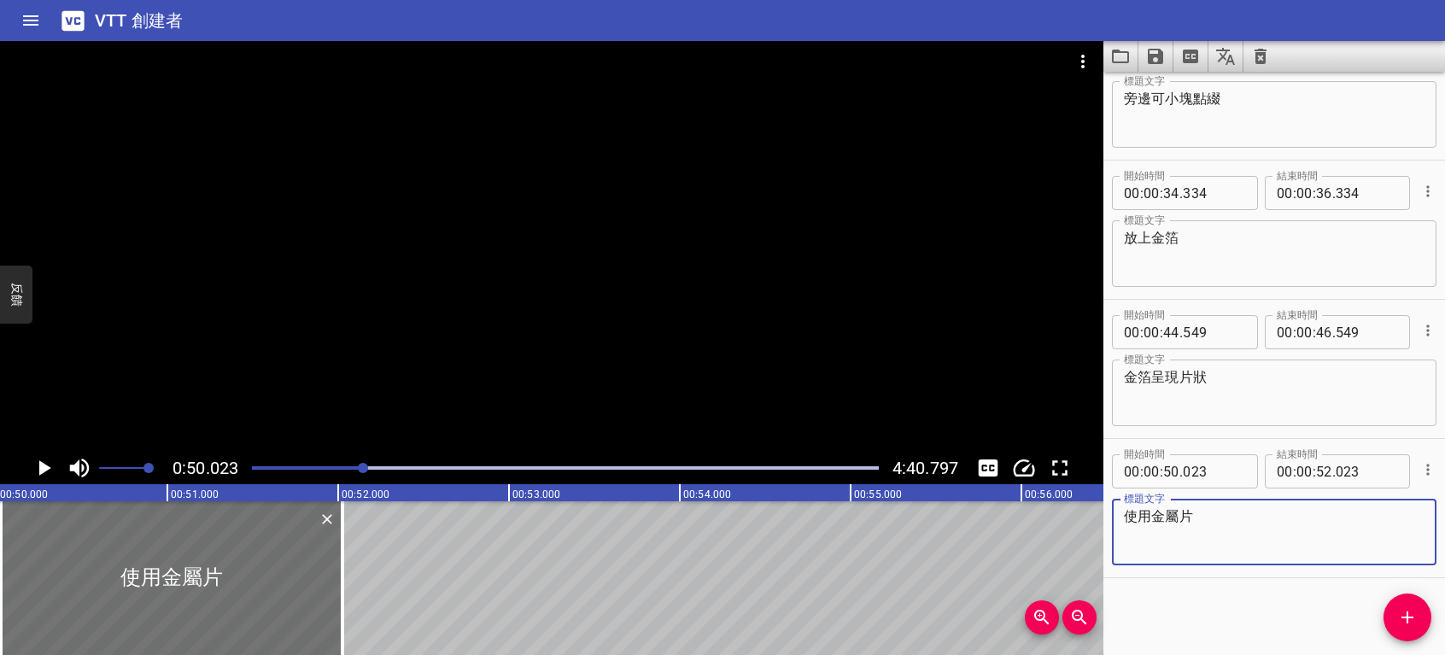
type textarea "使用金屬片"
click at [43, 470] on icon "播放/暫停" at bounding box center [45, 467] width 12 height 15
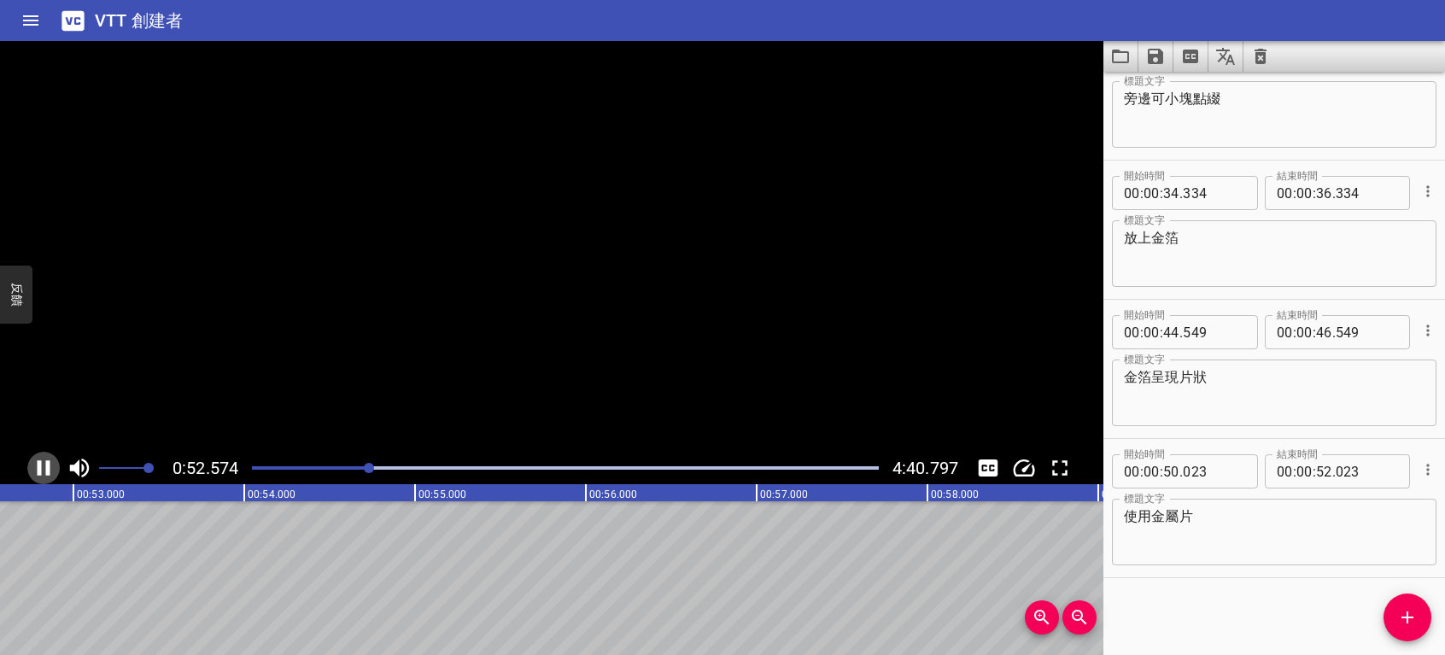
click at [43, 470] on icon "播放/暫停" at bounding box center [44, 468] width 26 height 26
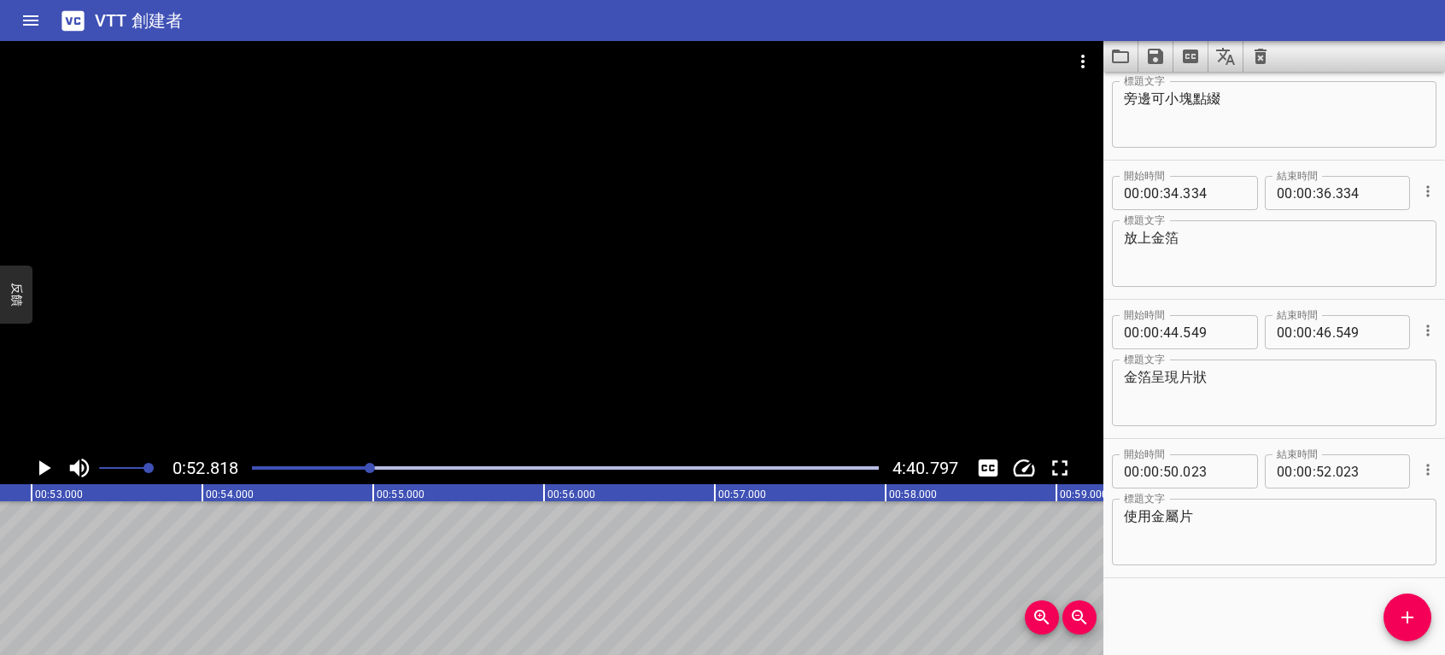
click at [1408, 617] on icon "添加提示" at bounding box center [1408, 618] width 12 height 12
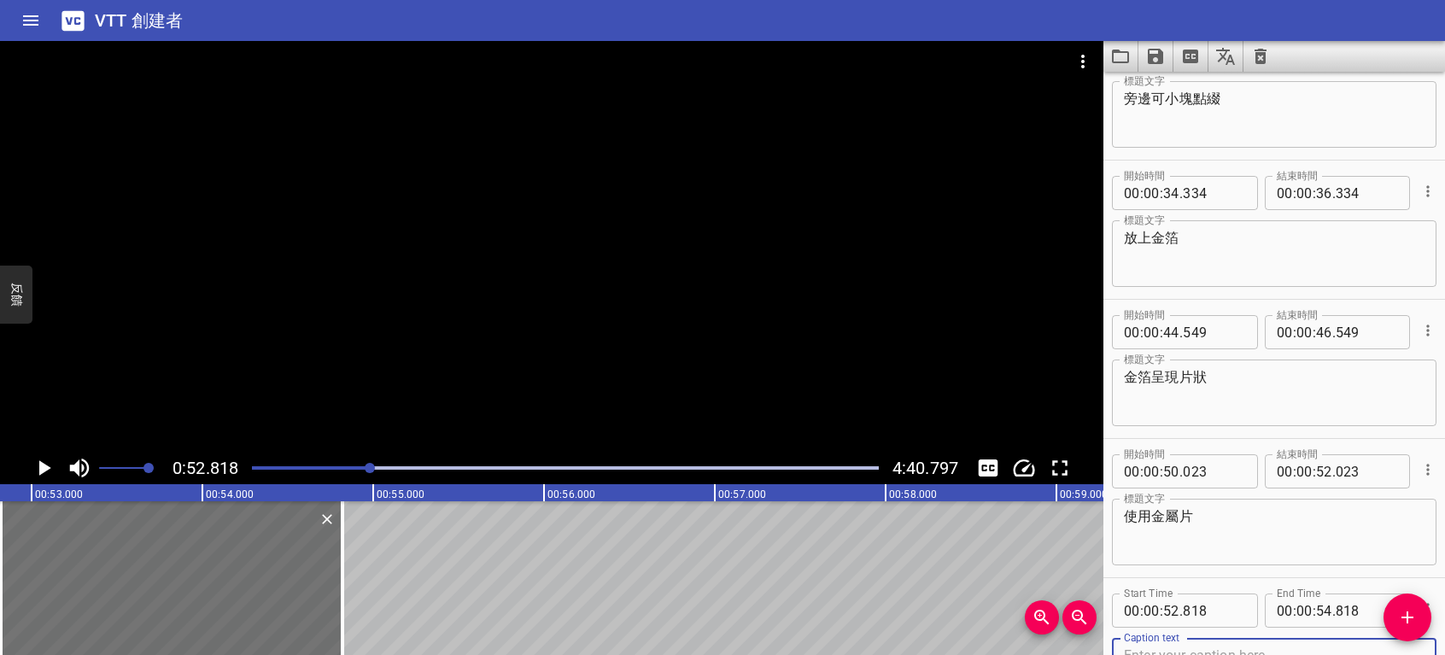
scroll to position [758, 0]
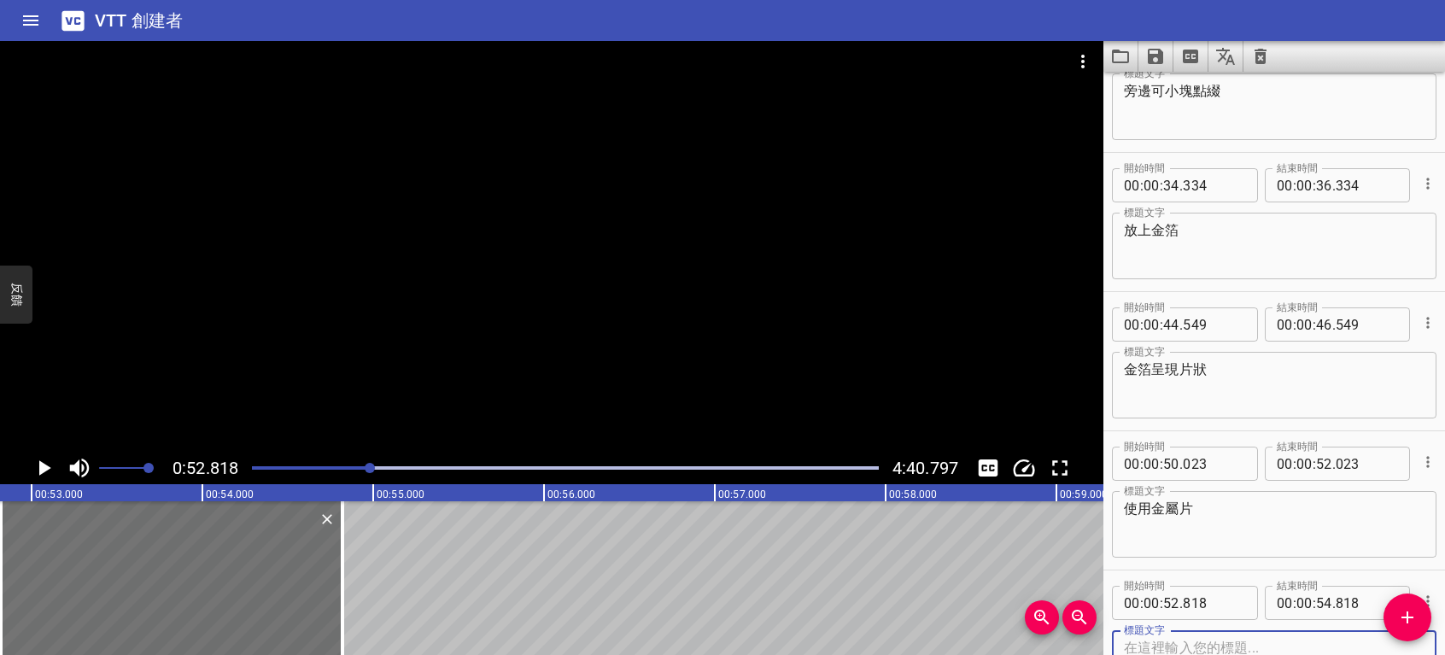
click at [40, 466] on icon "播放/暫停" at bounding box center [45, 467] width 12 height 15
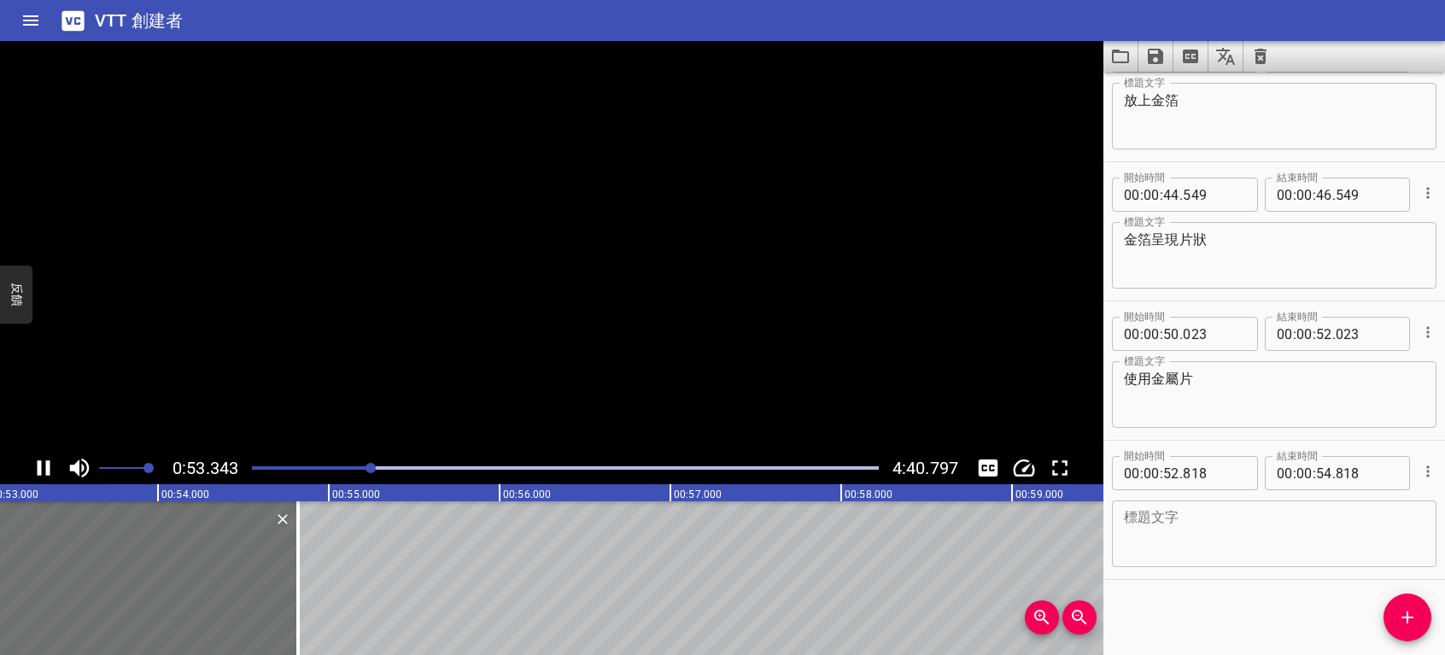
scroll to position [888, 0]
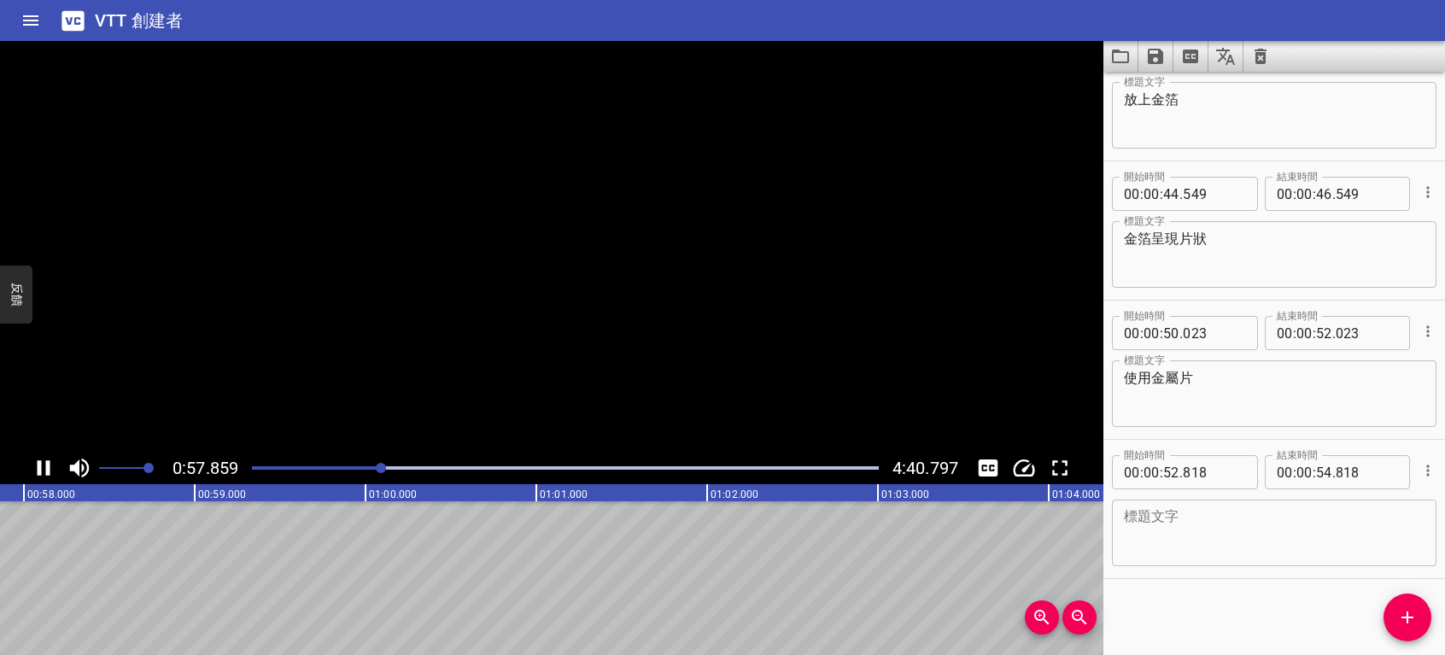
click at [40, 466] on icon "播放/暫停" at bounding box center [44, 467] width 13 height 15
click at [1281, 549] on textarea at bounding box center [1274, 533] width 301 height 49
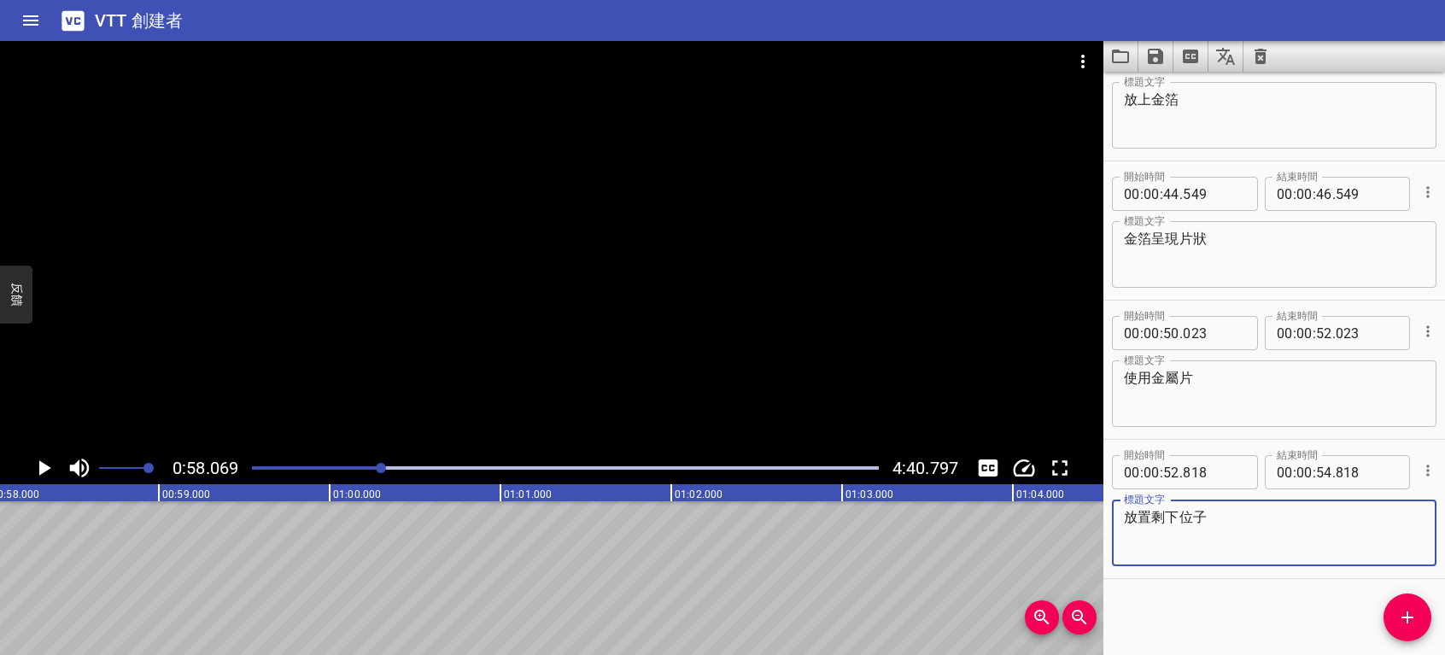
type textarea "放置剩下位子"
click at [42, 470] on icon "播放/暫停" at bounding box center [45, 467] width 12 height 15
click at [42, 470] on icon "播放/暫停" at bounding box center [44, 468] width 26 height 26
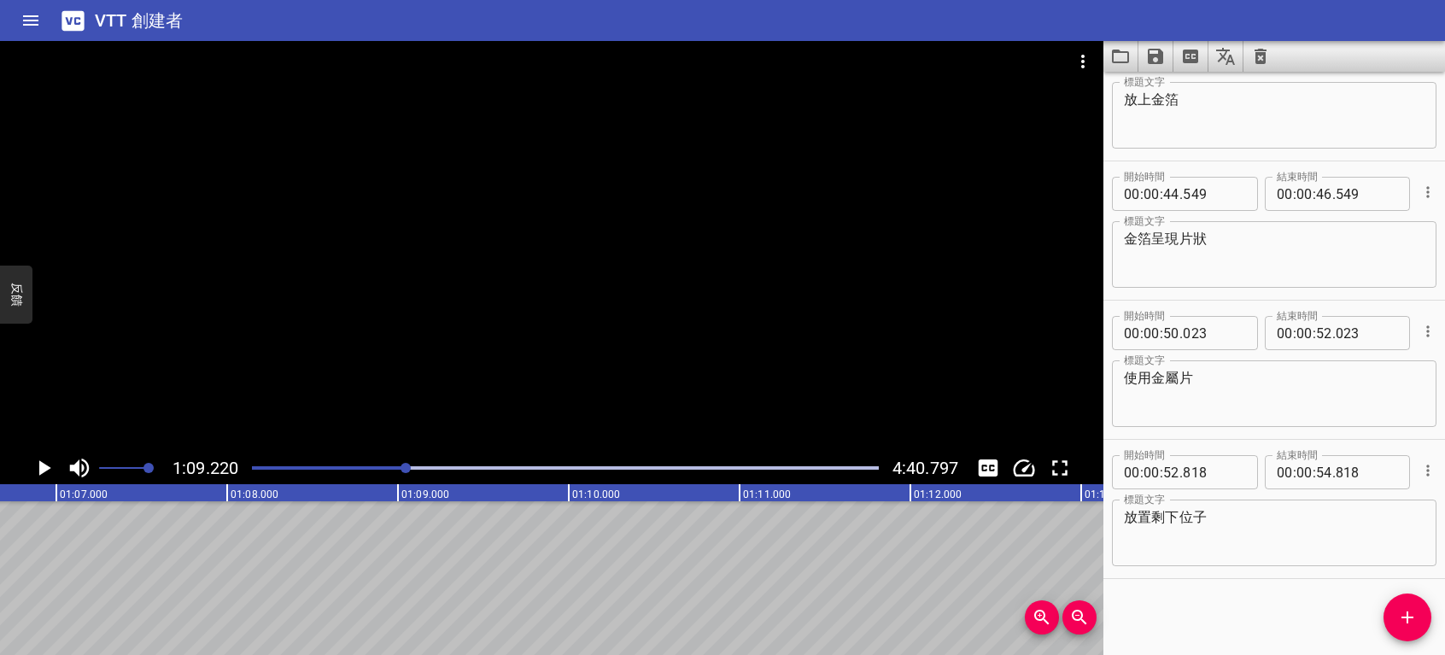
scroll to position [0, 10981]
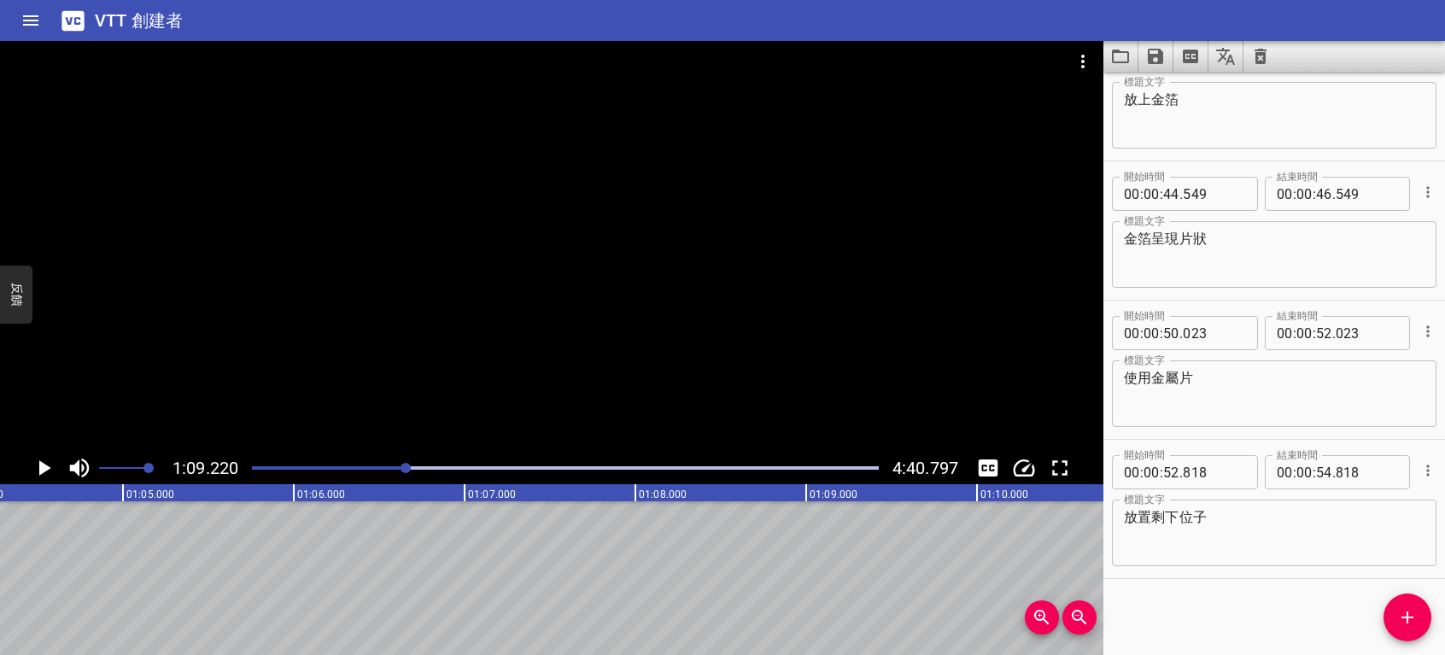
click at [41, 470] on icon "播放/暫停" at bounding box center [45, 467] width 12 height 15
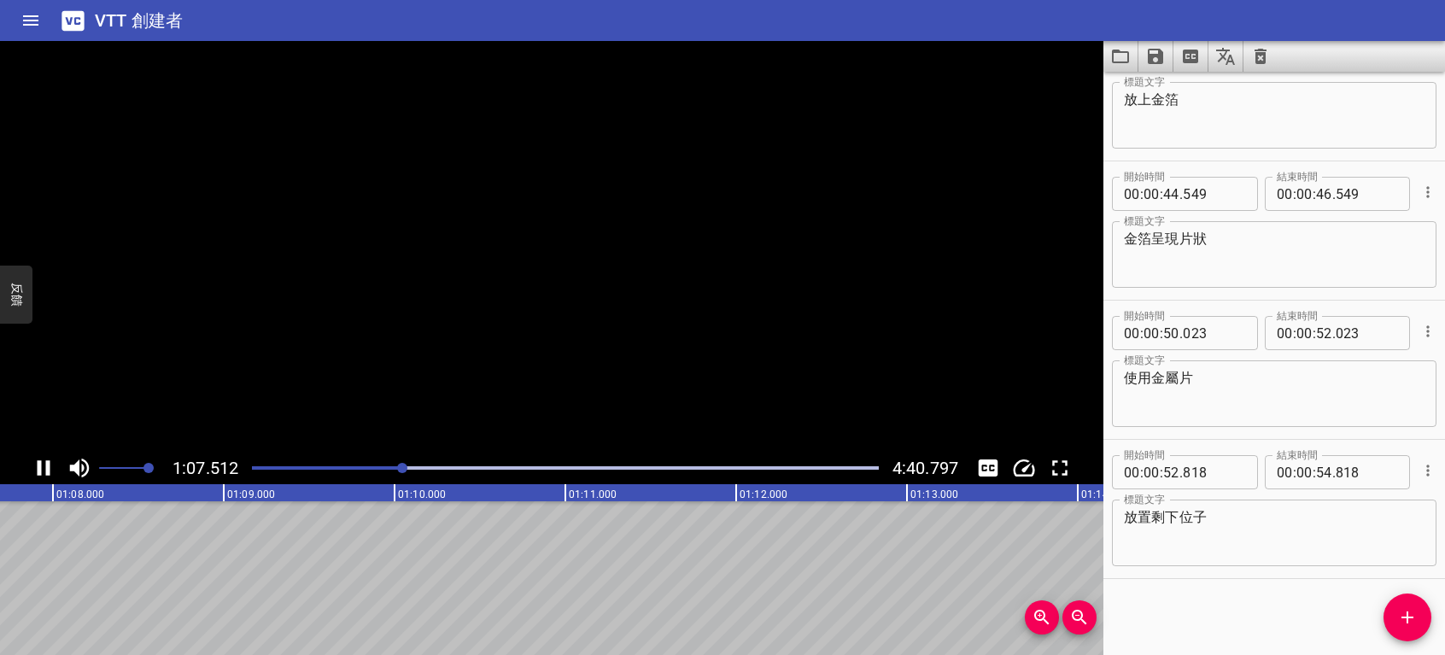
click at [41, 470] on icon "播放/暫停" at bounding box center [44, 467] width 13 height 15
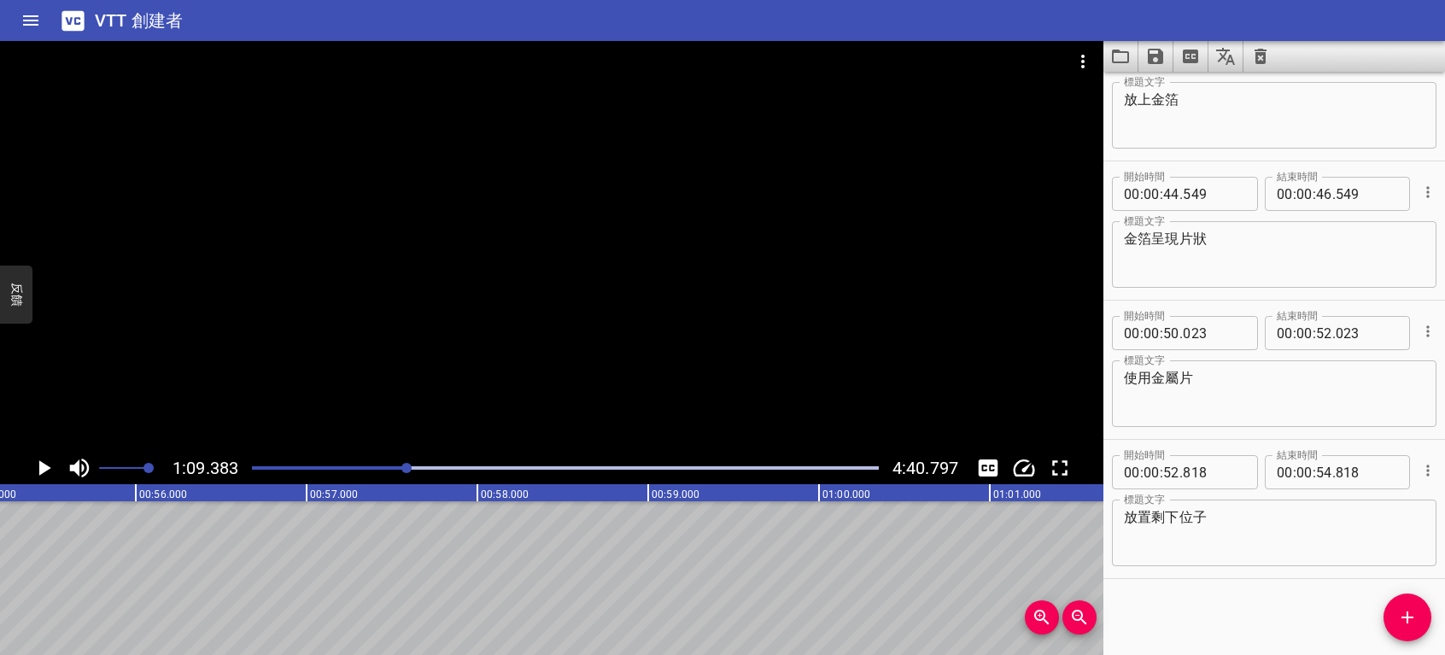
scroll to position [0, 8969]
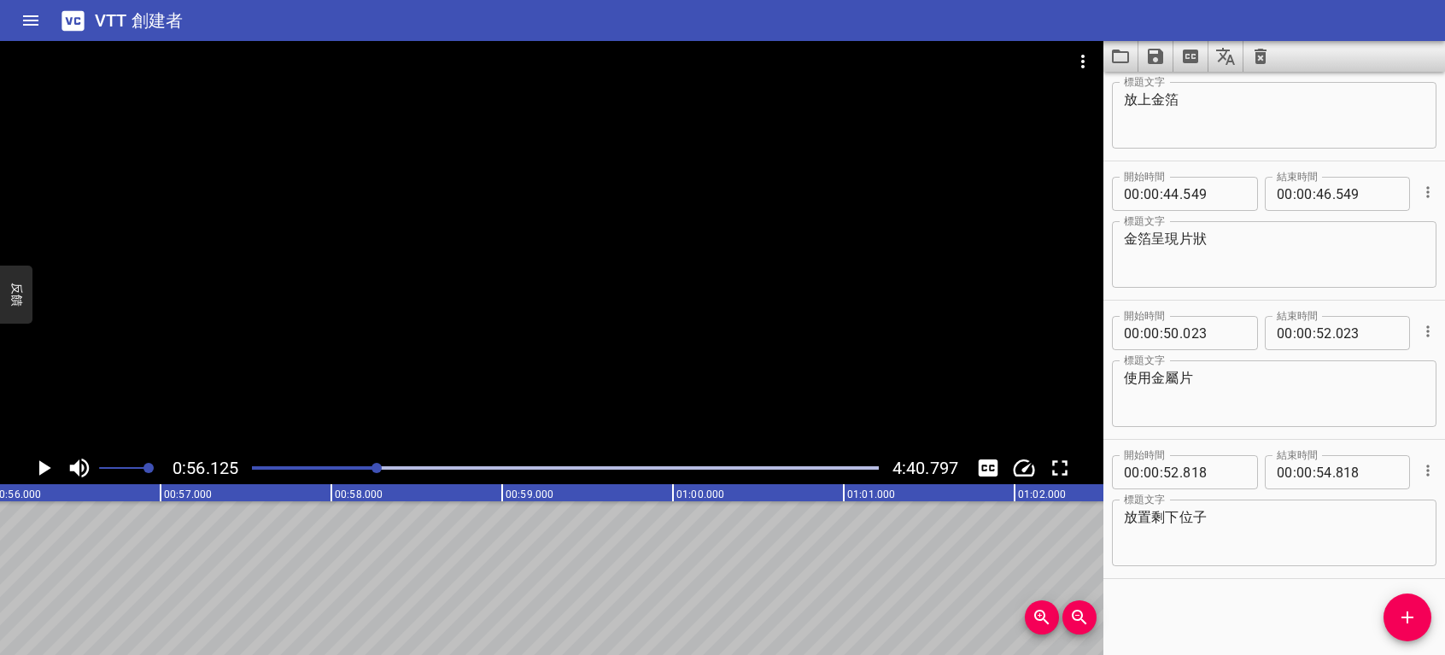
scroll to position [0, 9588]
click at [42, 475] on icon "播放/暫停" at bounding box center [44, 468] width 26 height 26
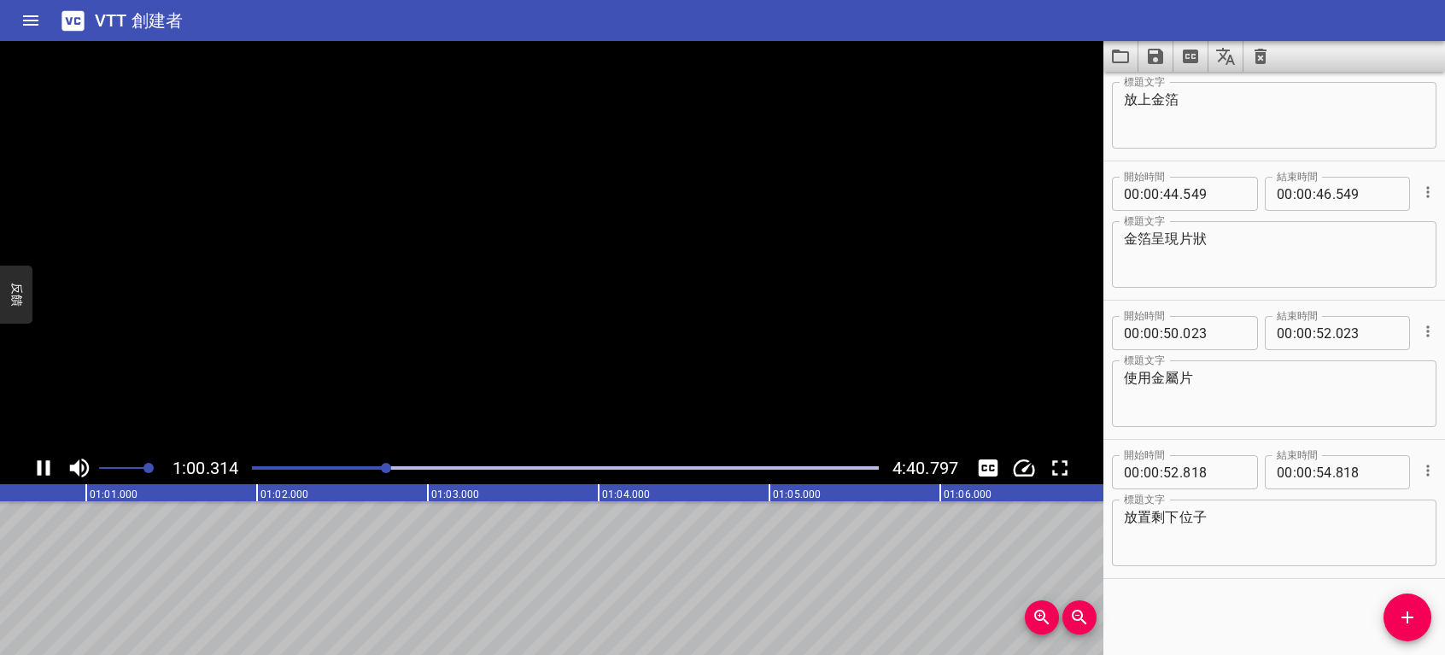
click at [41, 472] on icon "播放/暫停" at bounding box center [44, 467] width 13 height 15
click at [1409, 608] on icon "添加提示" at bounding box center [1407, 617] width 21 height 21
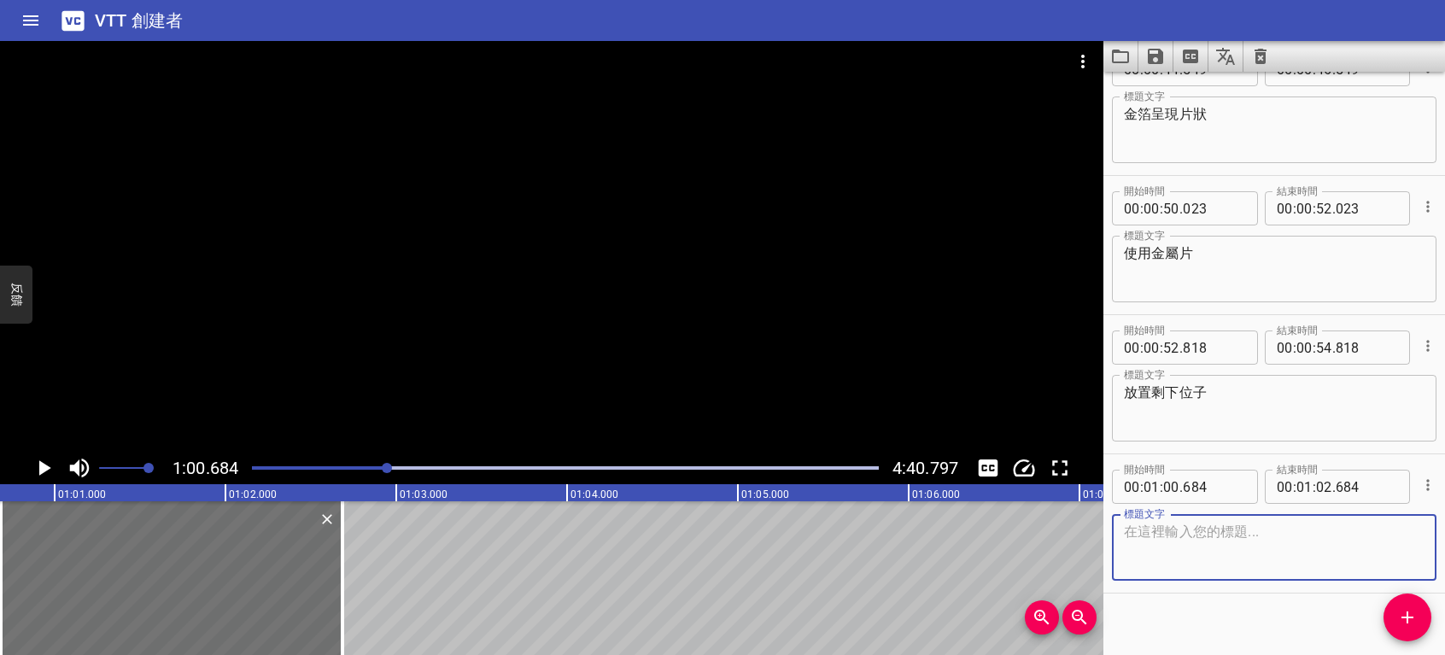
scroll to position [1028, 0]
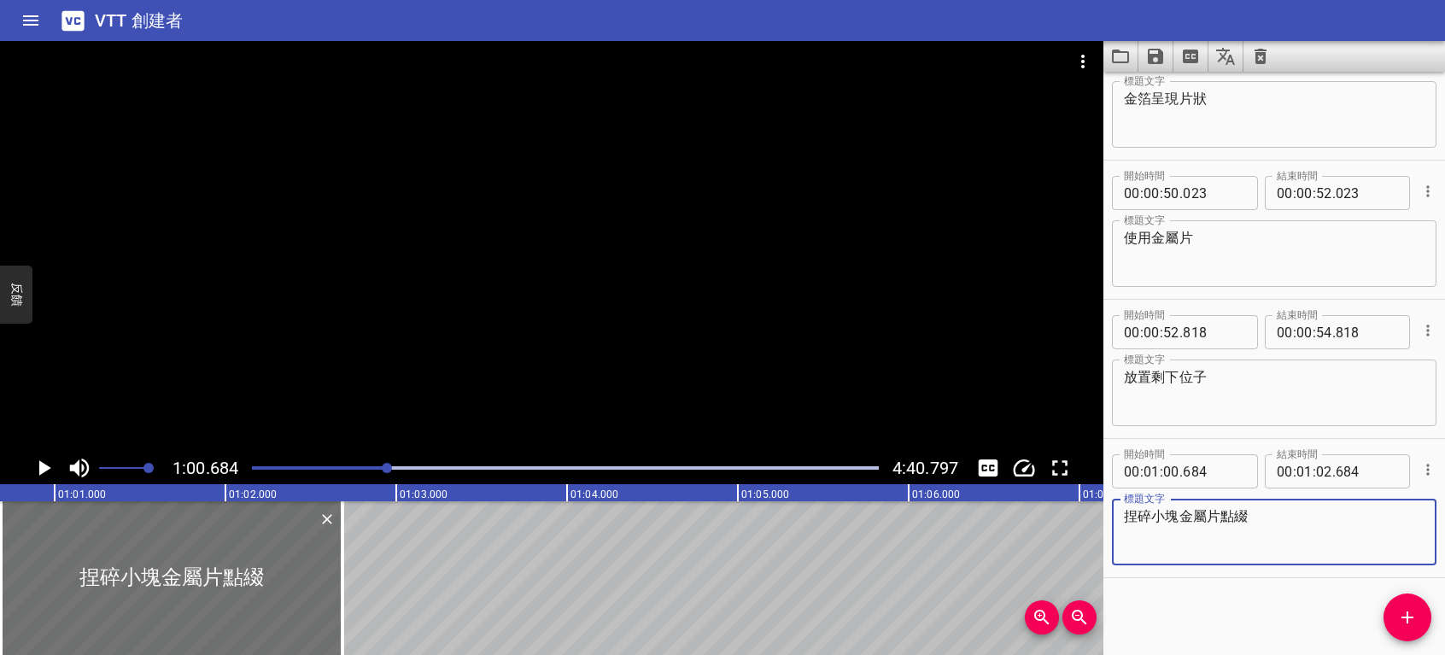
type textarea "捏碎小塊金屬片點綴"
click at [37, 467] on icon "播放/暫停" at bounding box center [44, 468] width 26 height 26
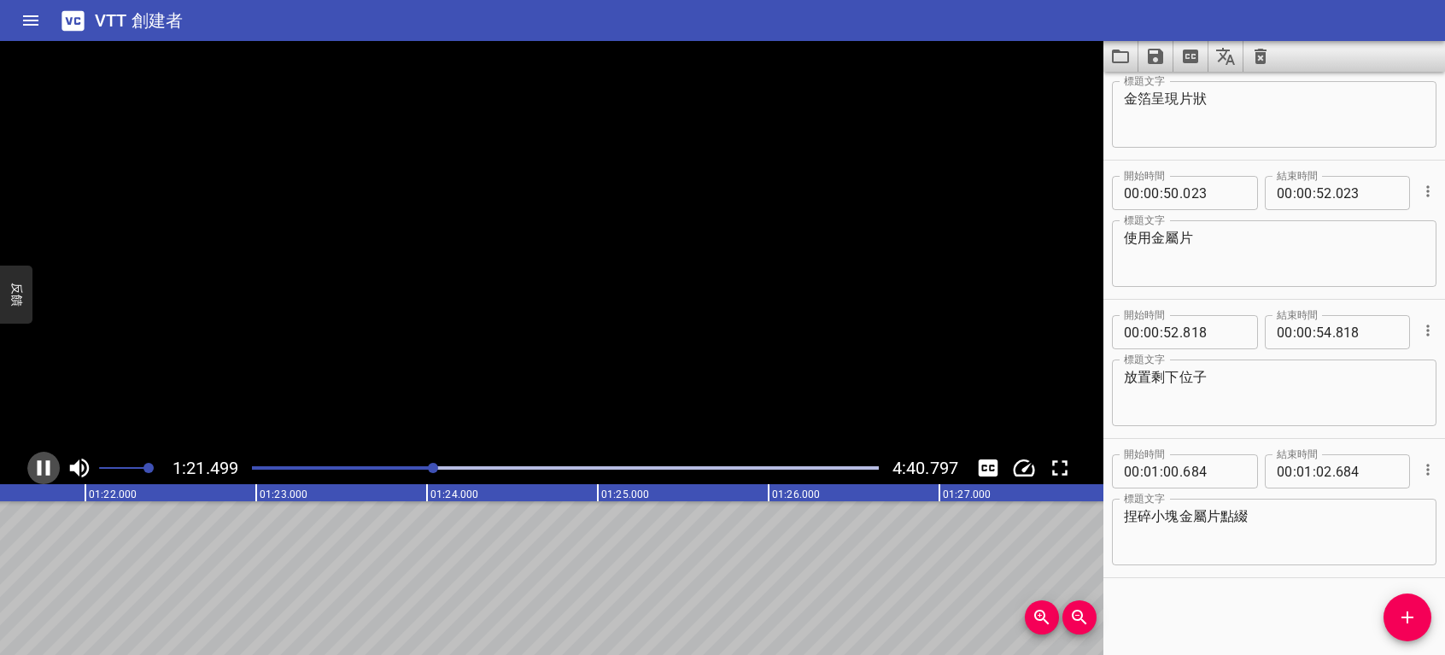
click at [44, 466] on icon "播放/暫停" at bounding box center [44, 468] width 26 height 26
click at [44, 466] on icon "播放/暫停" at bounding box center [45, 467] width 12 height 15
click at [44, 466] on icon "播放/暫停" at bounding box center [44, 468] width 26 height 26
click at [1406, 615] on icon "添加提示" at bounding box center [1407, 617] width 21 height 21
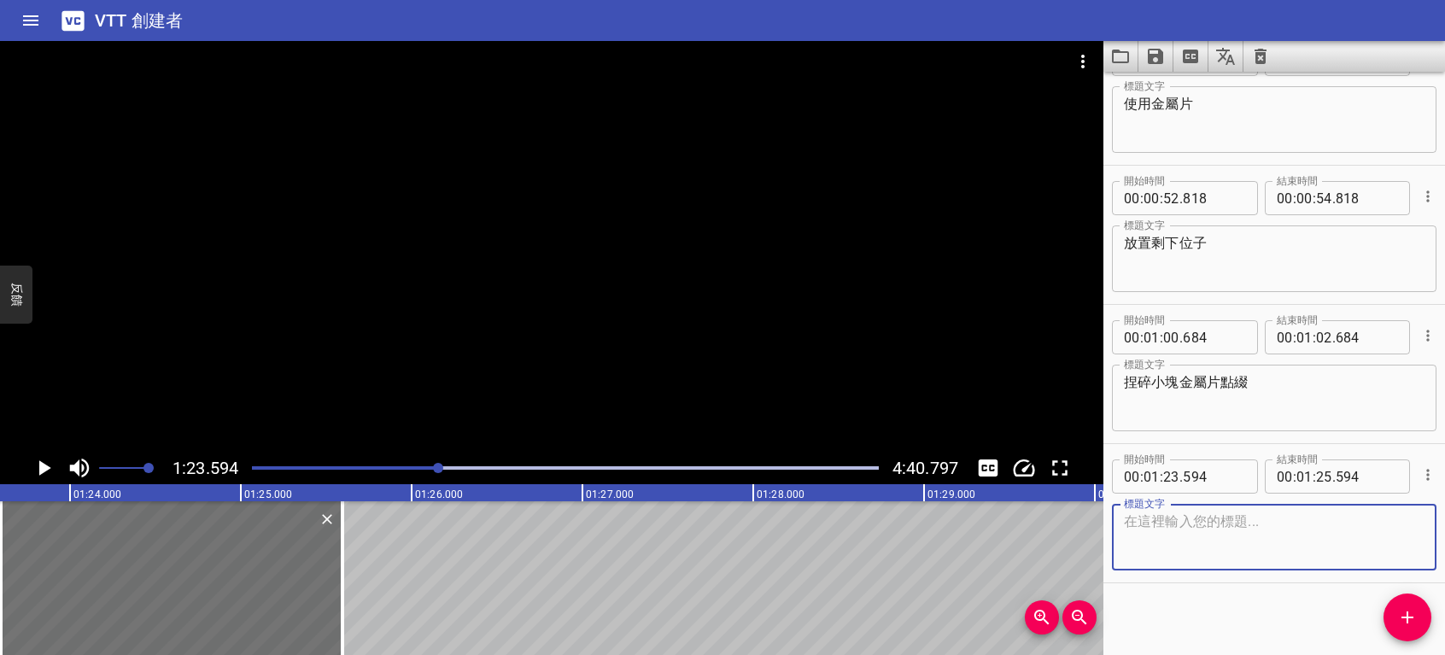
scroll to position [1167, 0]
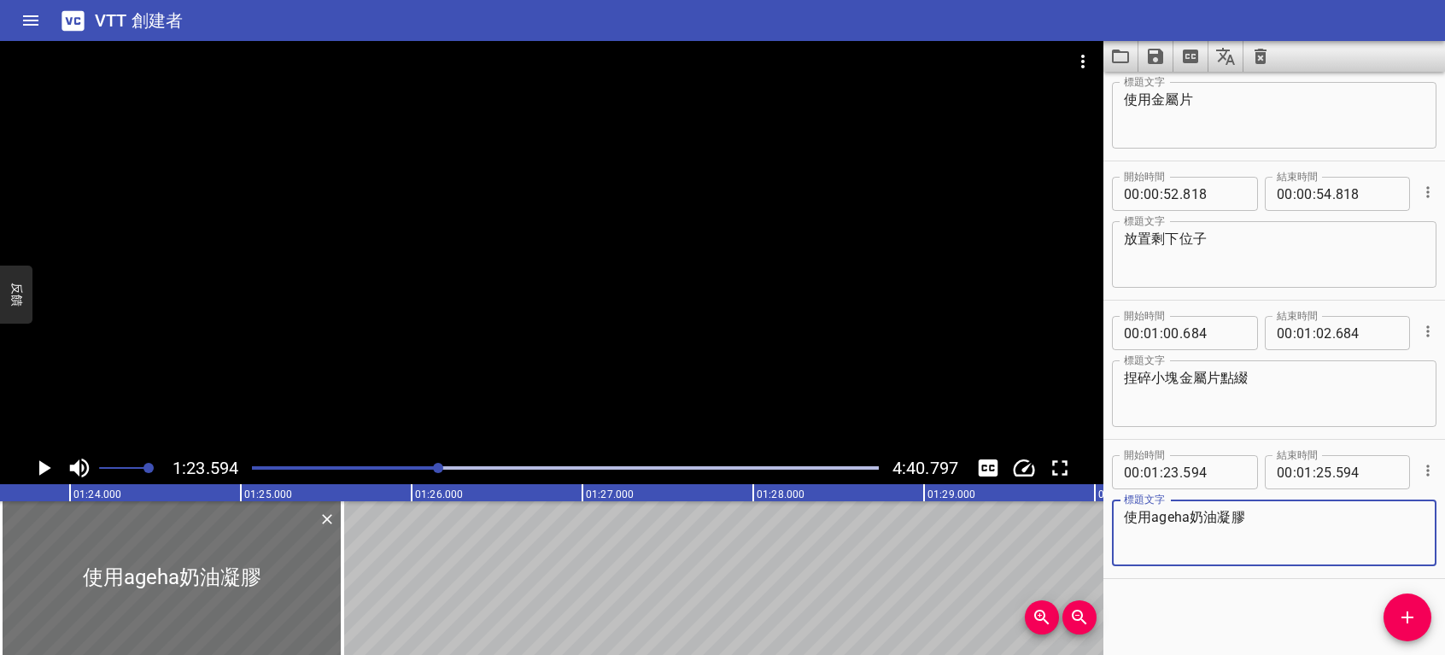
click at [1215, 516] on textarea "使用ageha奶油凝膠" at bounding box center [1274, 533] width 301 height 49
click at [1317, 516] on textarea "使用ageha奶油彩輝凝膠" at bounding box center [1274, 533] width 301 height 49
click at [1249, 513] on textarea "使用ageha奶彩輝輝凝膠-白" at bounding box center [1274, 533] width 301 height 49
click at [1208, 512] on textarea "使用ageha奶彩繪凝膠-白" at bounding box center [1274, 533] width 301 height 49
type textarea "使用ageha奶油彩繪凝膠-白"
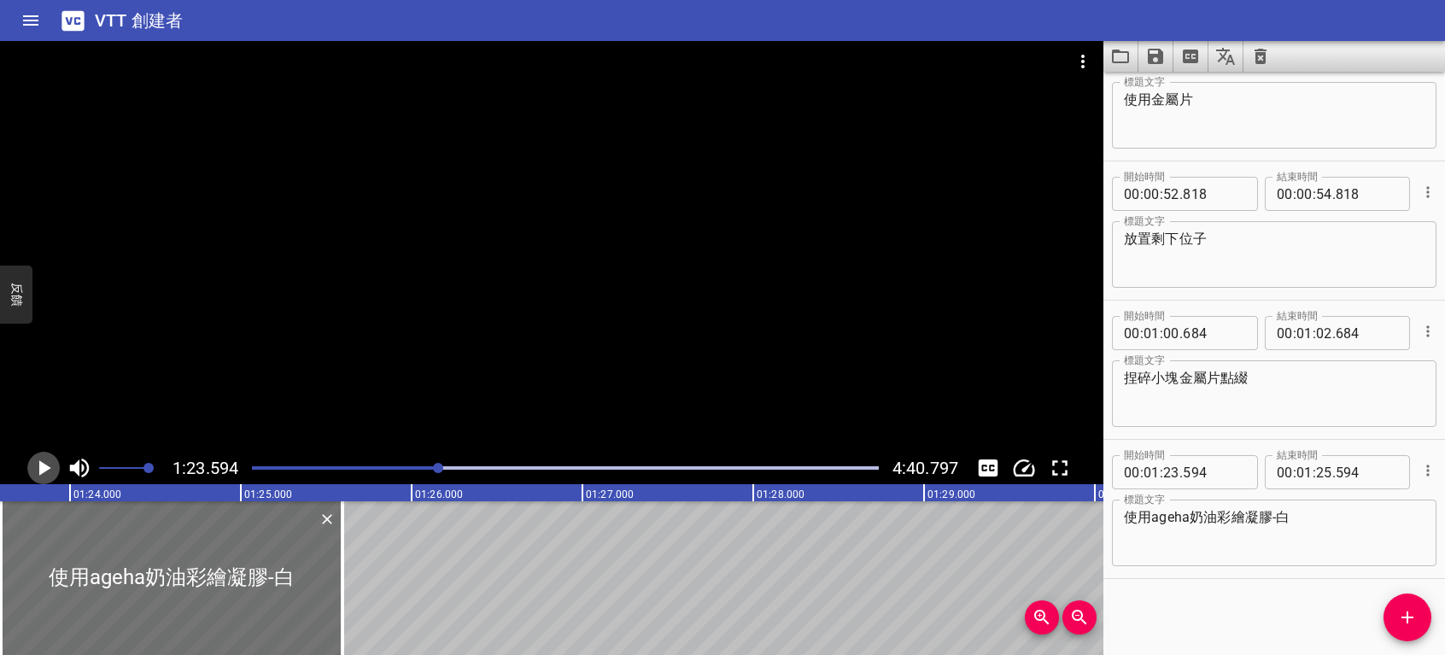
click at [44, 469] on icon "播放/暫停" at bounding box center [45, 467] width 12 height 15
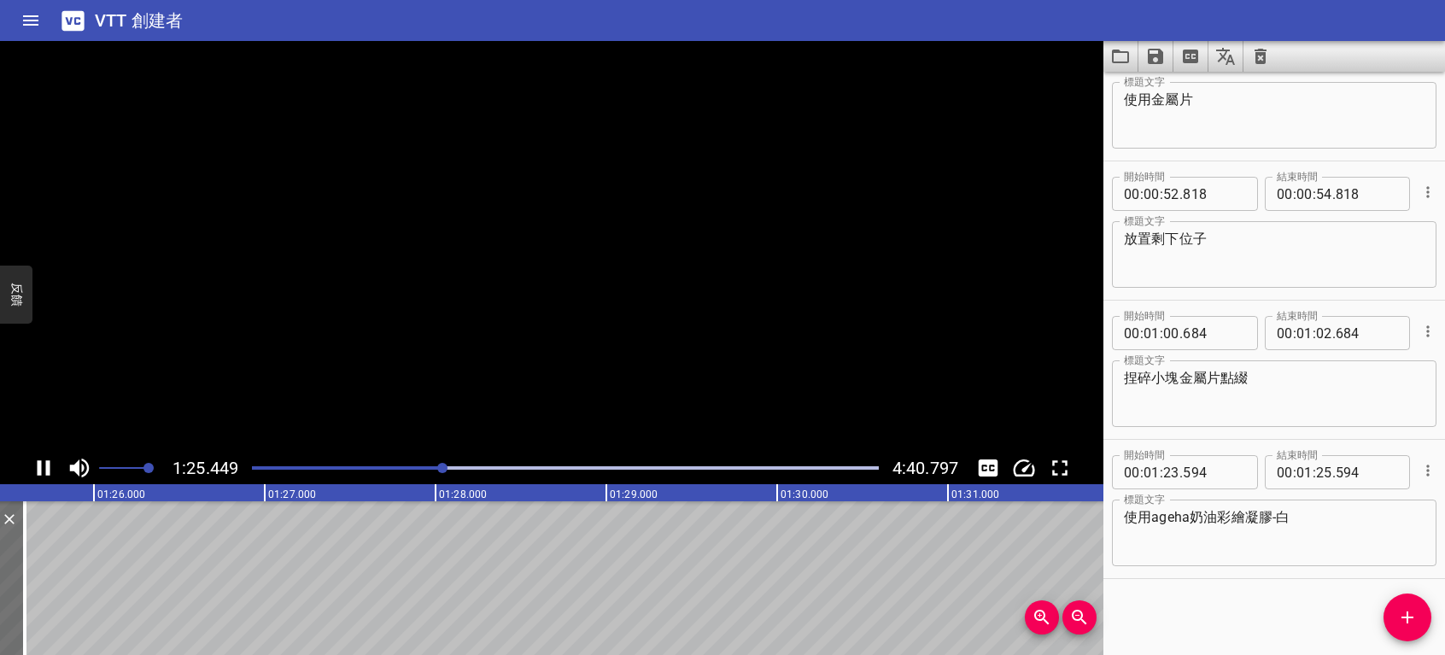
click at [44, 469] on icon "播放/暫停" at bounding box center [44, 468] width 26 height 26
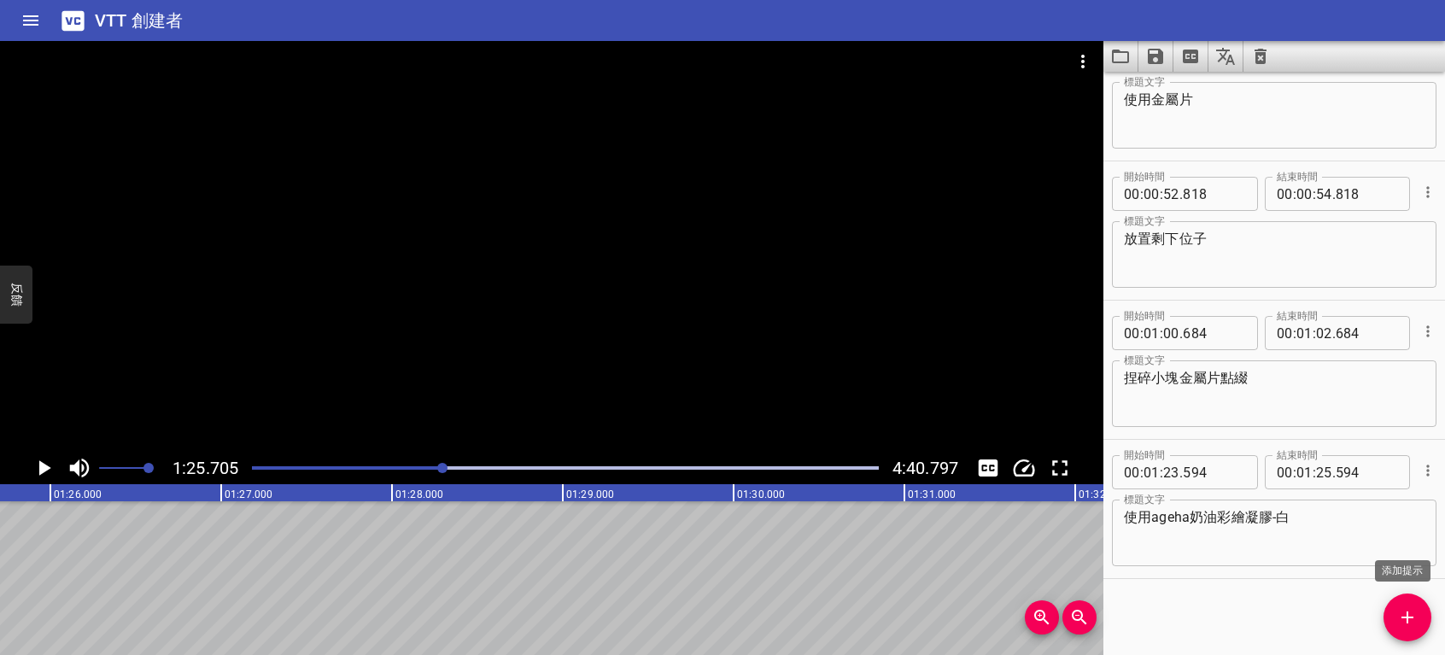
click at [1413, 612] on icon "添加提示" at bounding box center [1407, 617] width 21 height 21
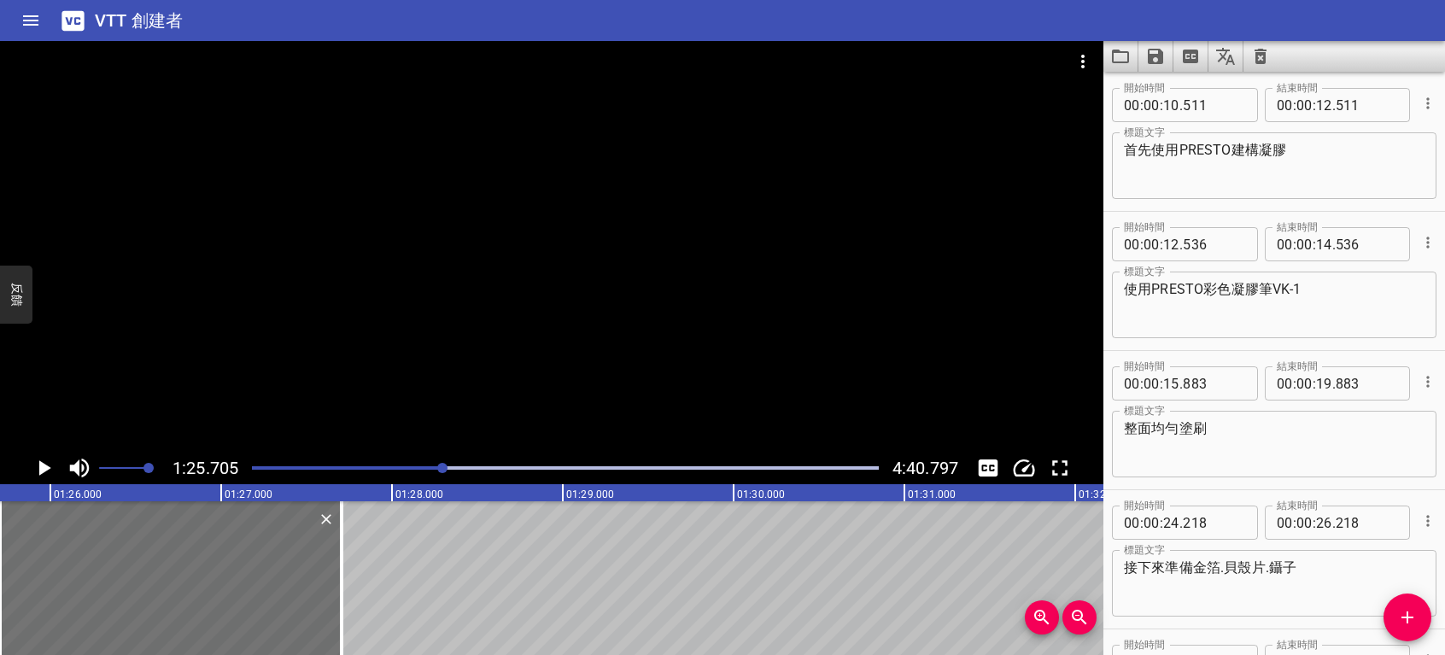
scroll to position [0, 0]
drag, startPoint x: 1124, startPoint y: 290, endPoint x: 1261, endPoint y: 301, distance: 137.1
click at [1327, 289] on textarea "使用PRESTO彩色凝膠筆VK-1" at bounding box center [1274, 308] width 301 height 49
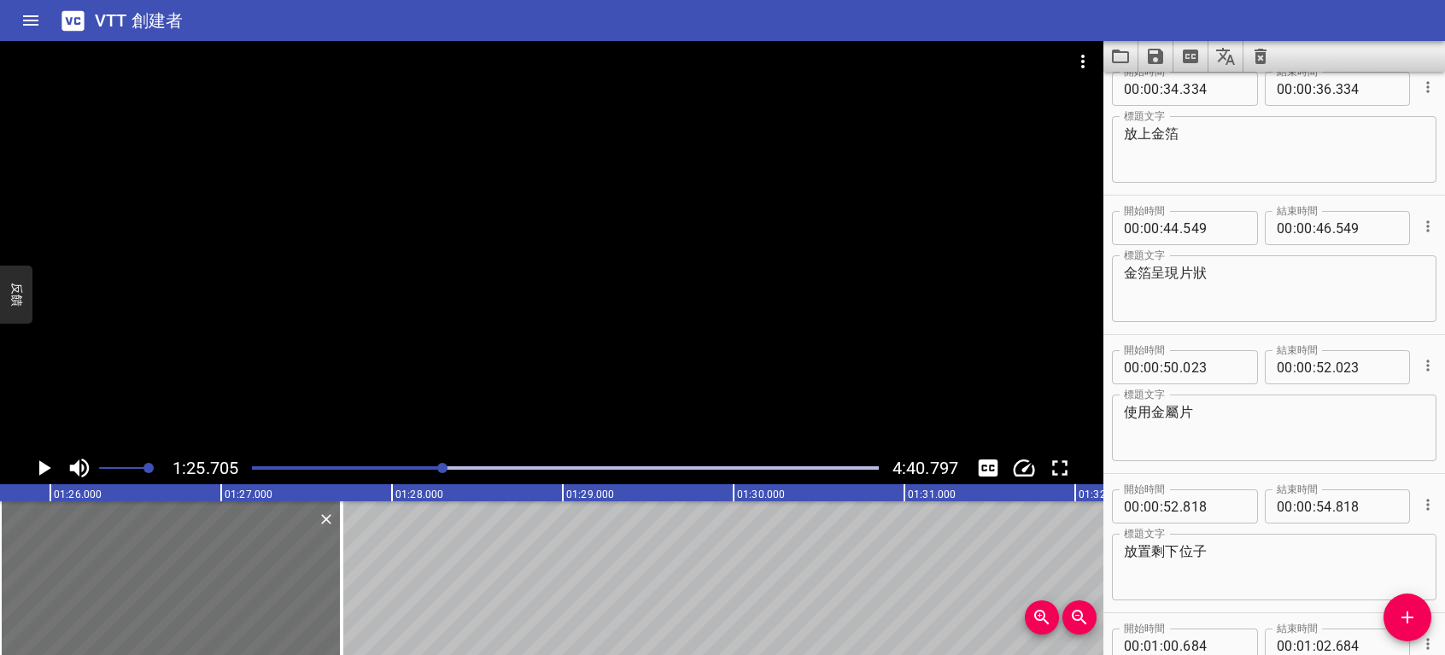
scroll to position [1307, 0]
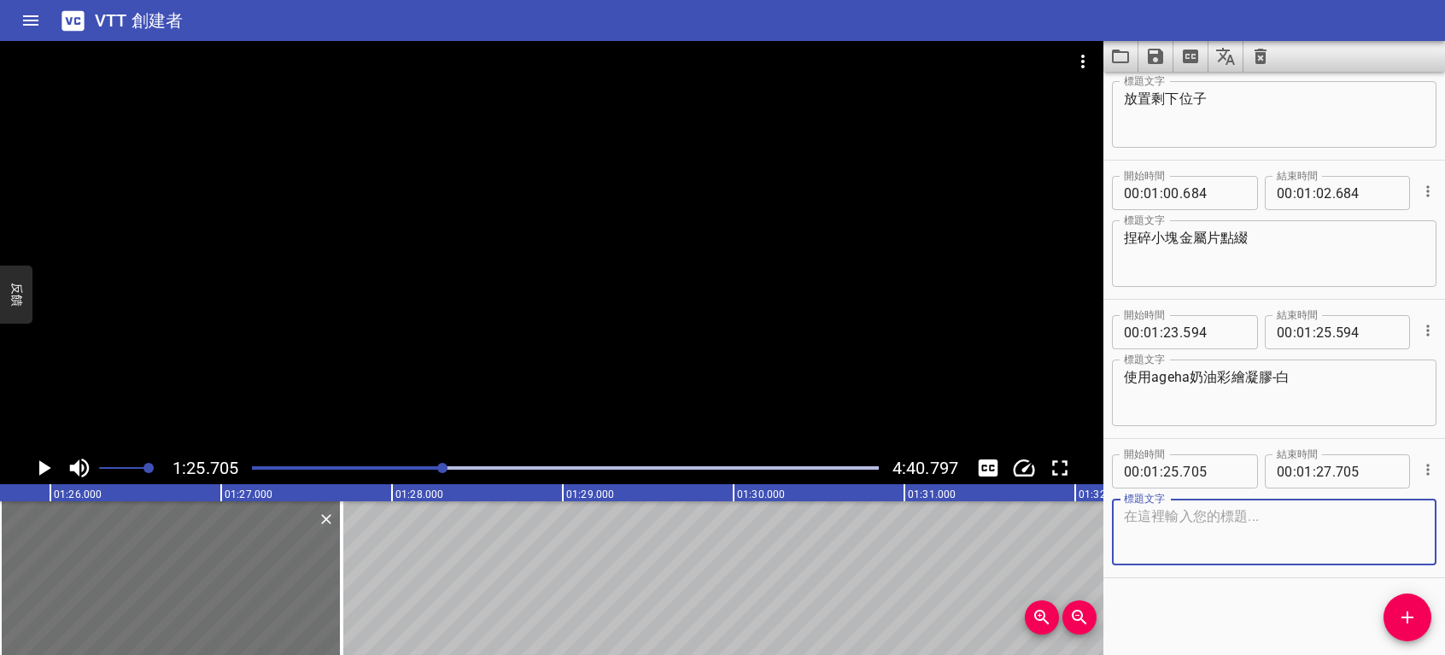
paste textarea "使用PRESTO彩色凝膠筆VK-1"
type textarea "使用PRESTO彩色凝膠筆VK-1"
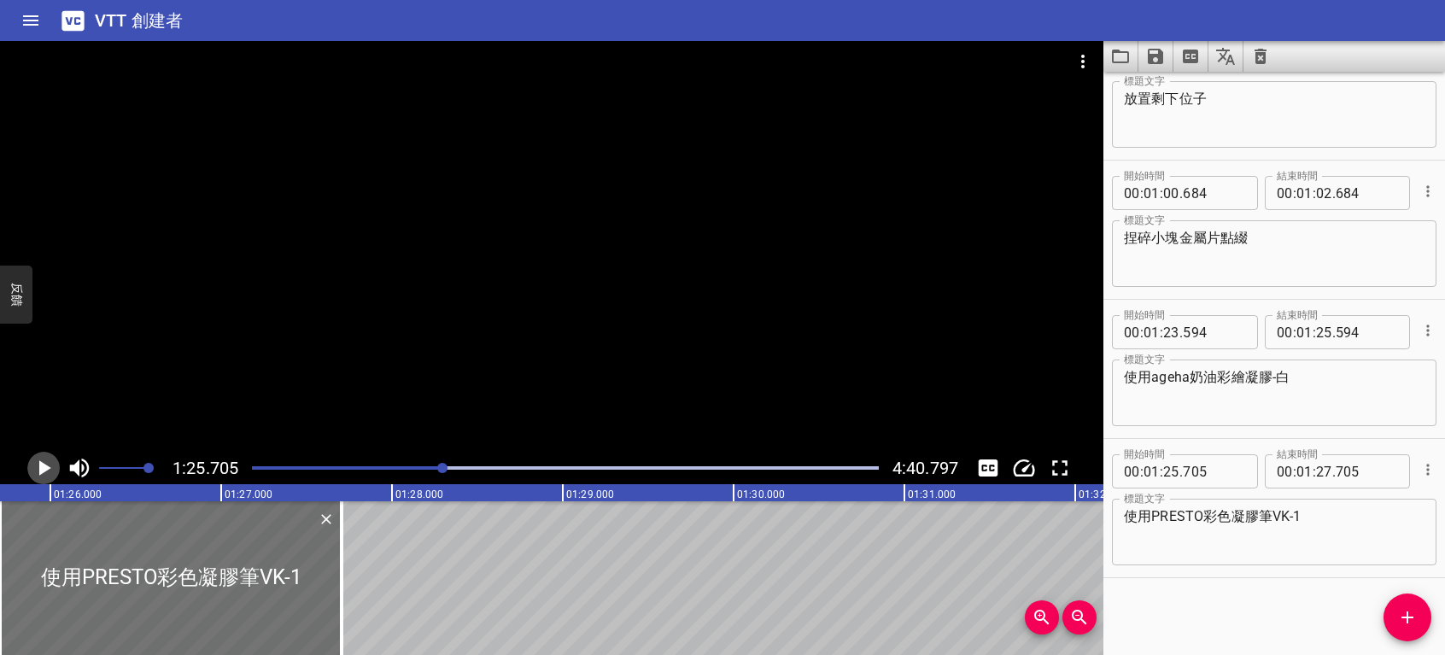
click at [45, 460] on icon "播放/暫停" at bounding box center [44, 468] width 26 height 26
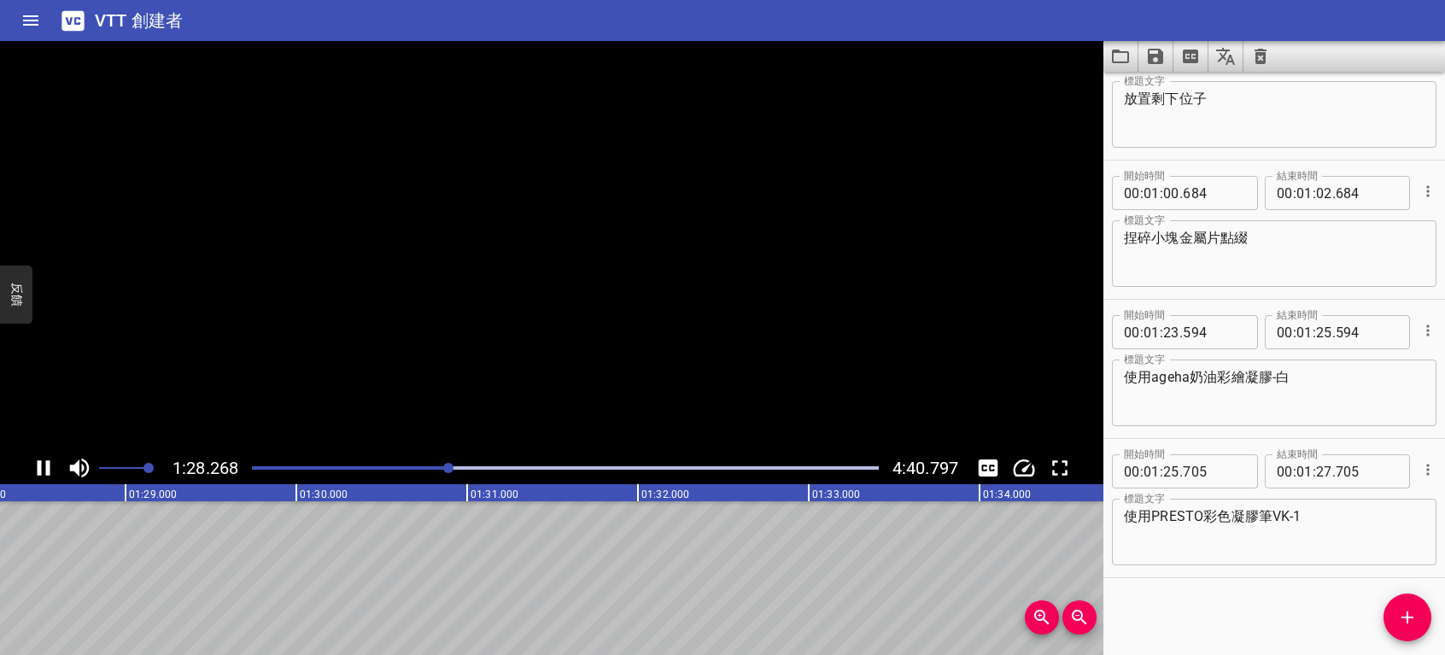
click at [45, 460] on icon "播放/暫停" at bounding box center [44, 468] width 26 height 26
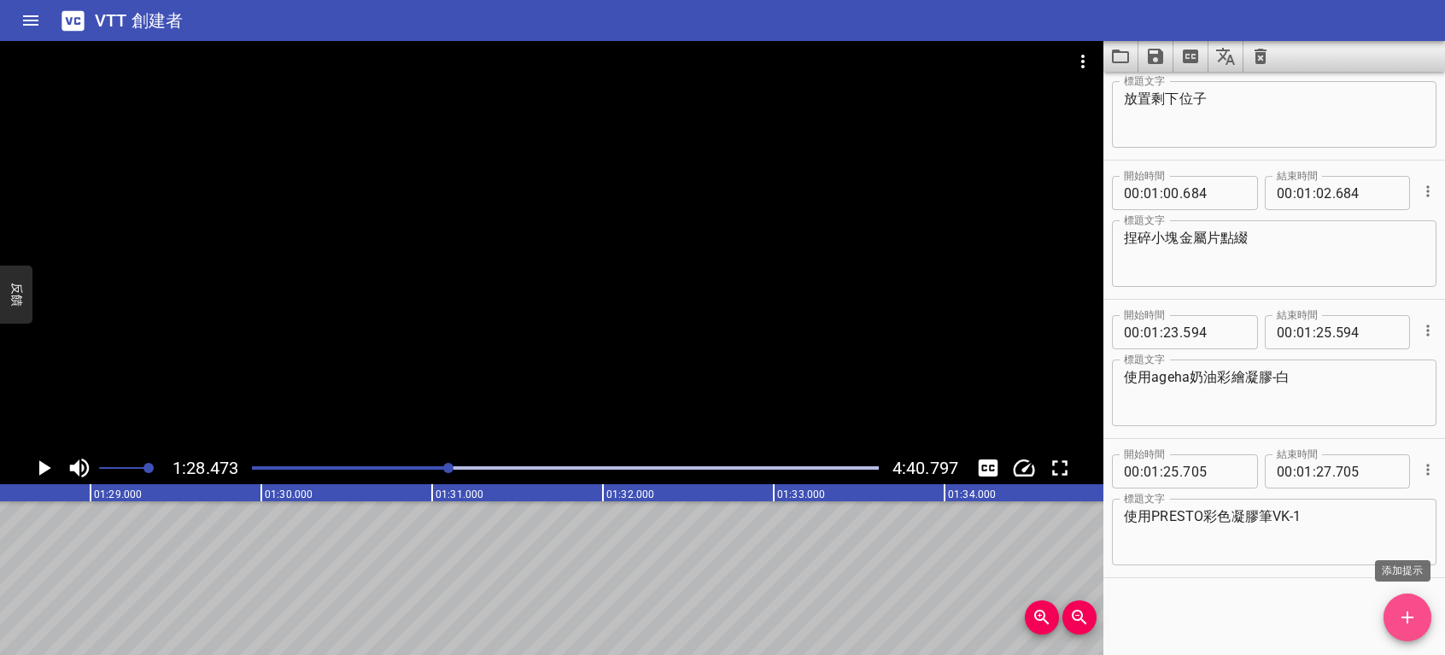
click at [1404, 613] on icon "添加提示" at bounding box center [1407, 617] width 21 height 21
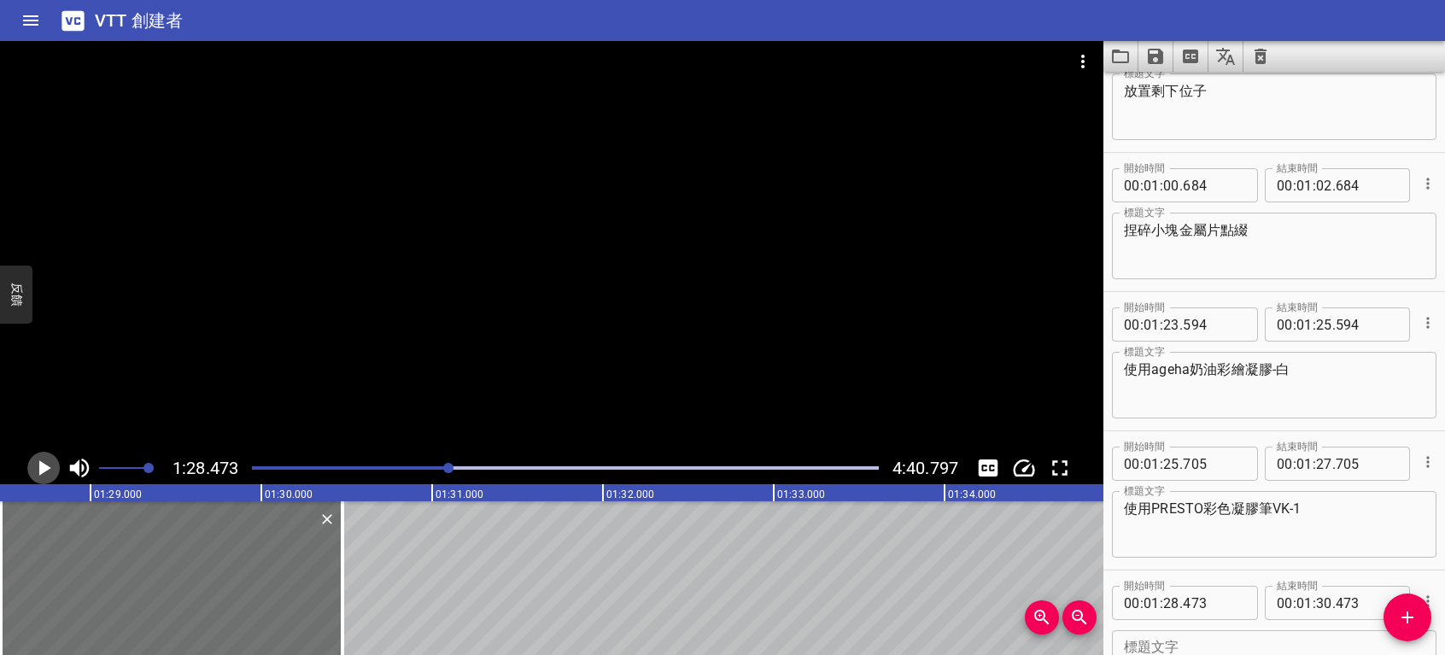
click at [47, 466] on icon "播放/暫停" at bounding box center [45, 467] width 12 height 15
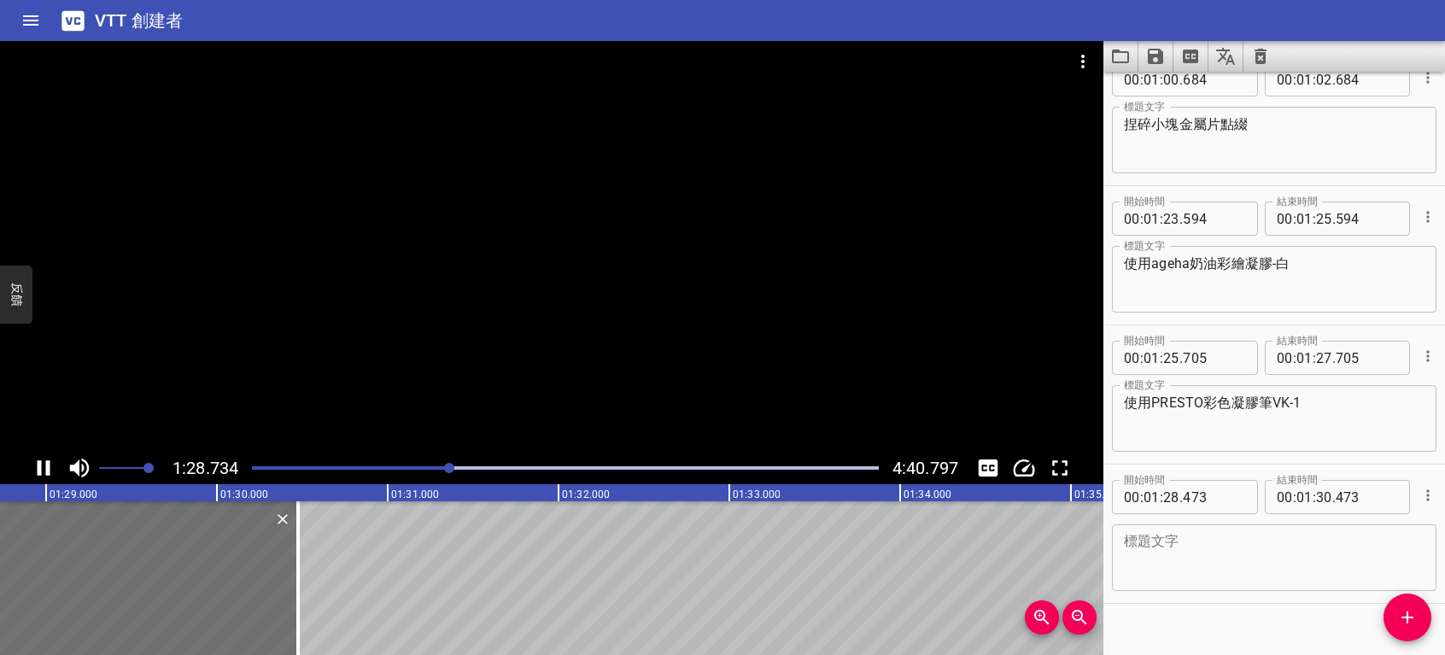
scroll to position [1445, 0]
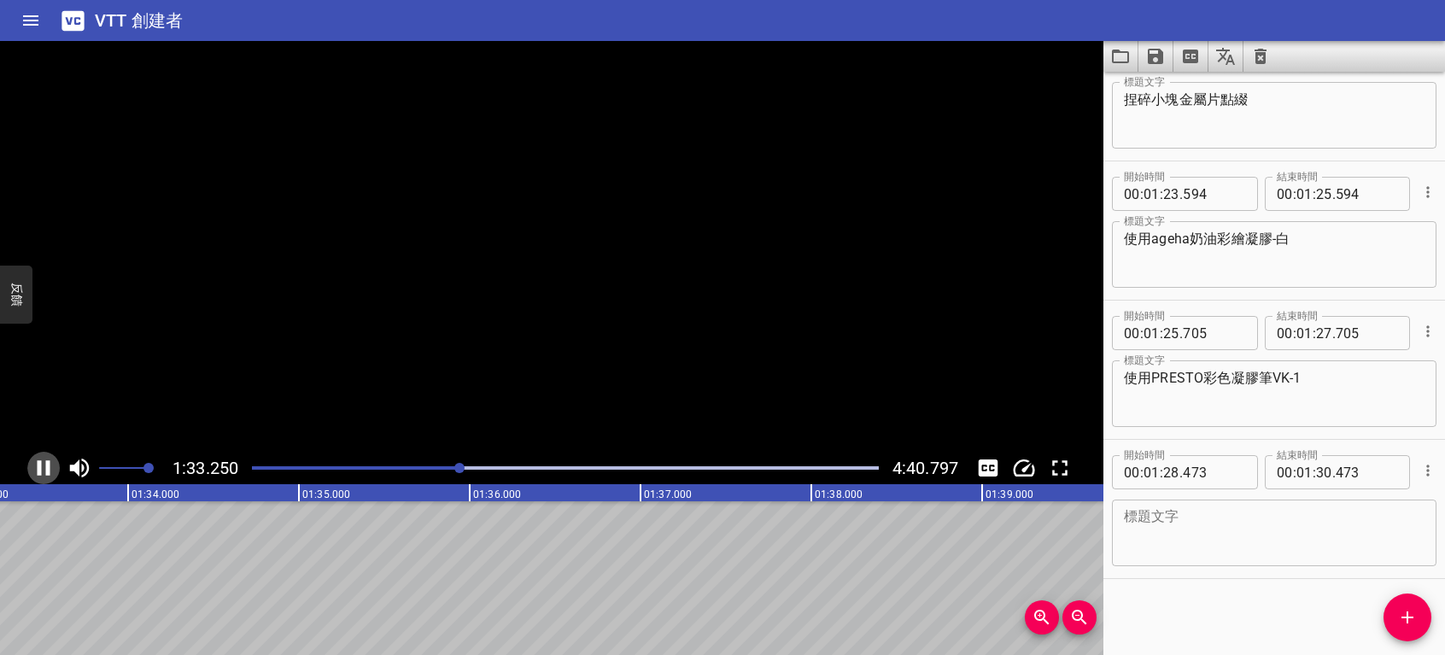
click at [47, 466] on icon "播放/暫停" at bounding box center [44, 467] width 13 height 15
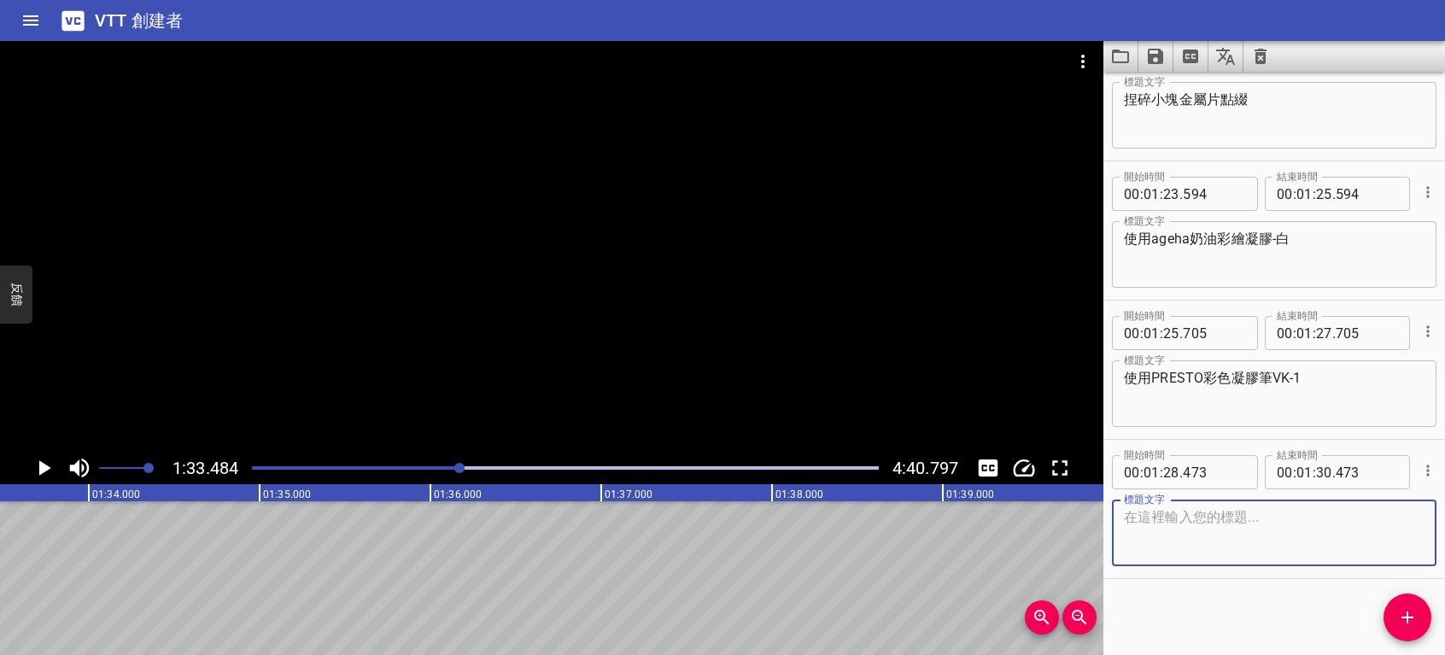
click at [1208, 545] on textarea at bounding box center [1274, 533] width 301 height 49
type textarea "輕刷在縫隙位子"
click at [1333, 470] on span "." at bounding box center [1334, 472] width 3 height 34
click at [1321, 470] on input "number" at bounding box center [1324, 472] width 16 height 34
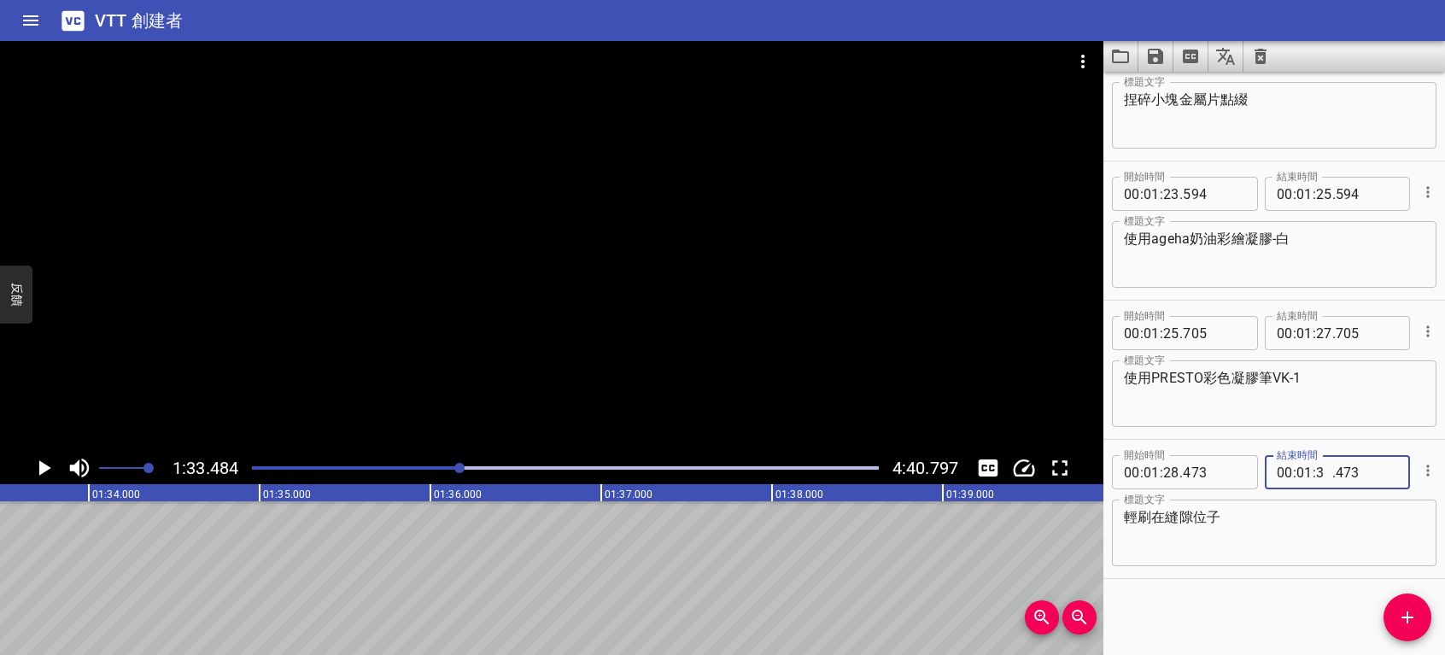
type input "33"
type input "473"
click at [38, 469] on icon "播放/暫停" at bounding box center [44, 468] width 26 height 26
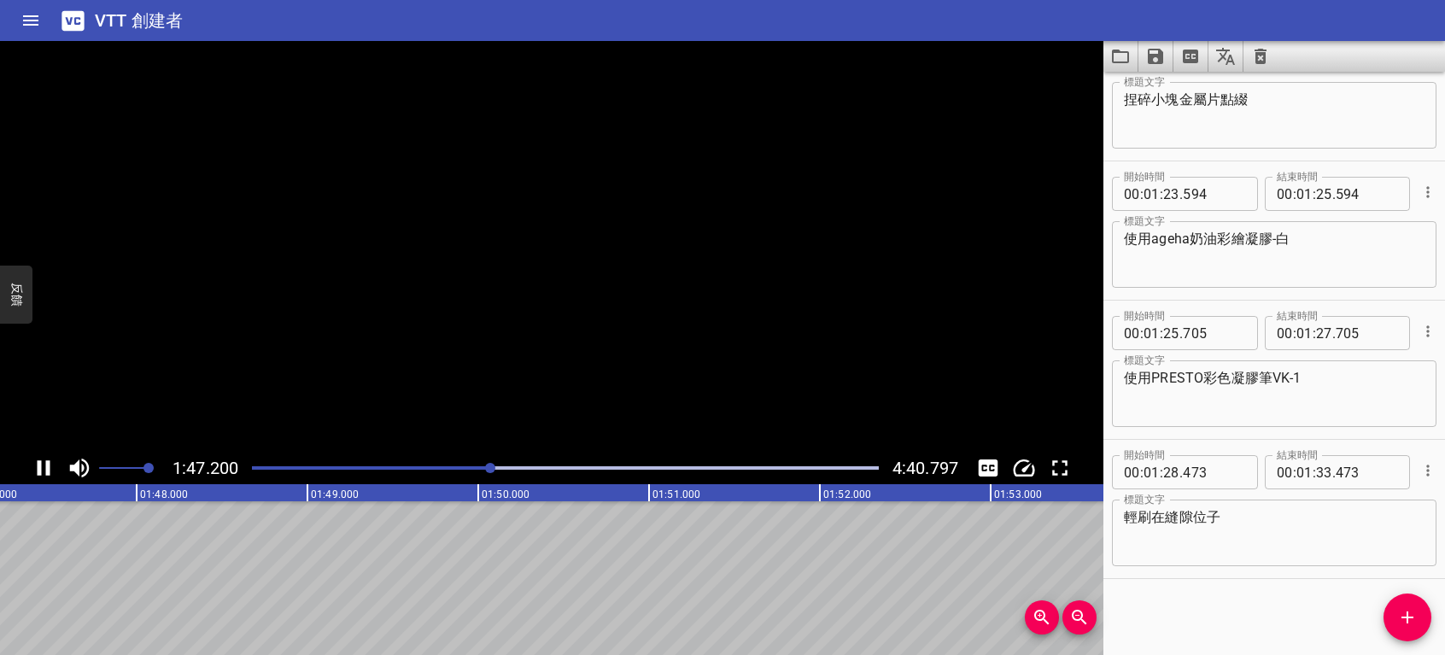
click at [38, 469] on icon "播放/暫停" at bounding box center [44, 467] width 13 height 15
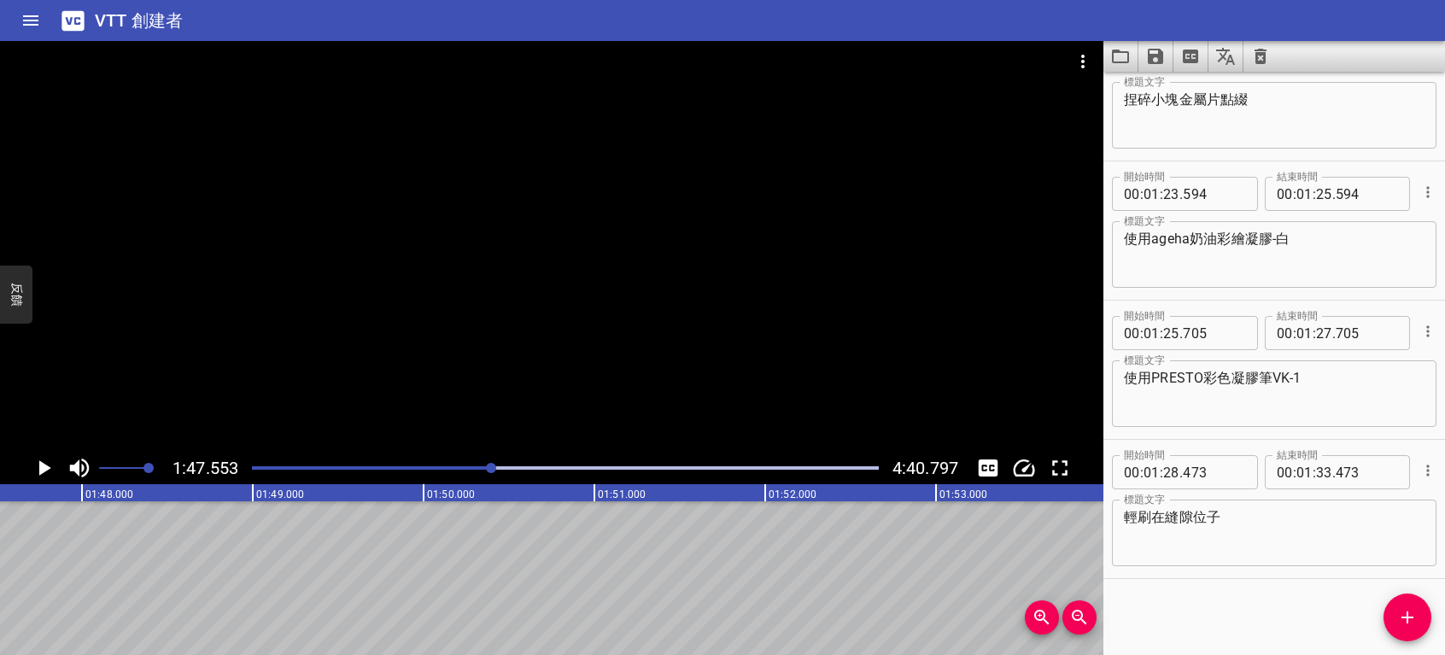
scroll to position [0, 18374]
click at [1418, 614] on span "添加提示" at bounding box center [1408, 617] width 48 height 21
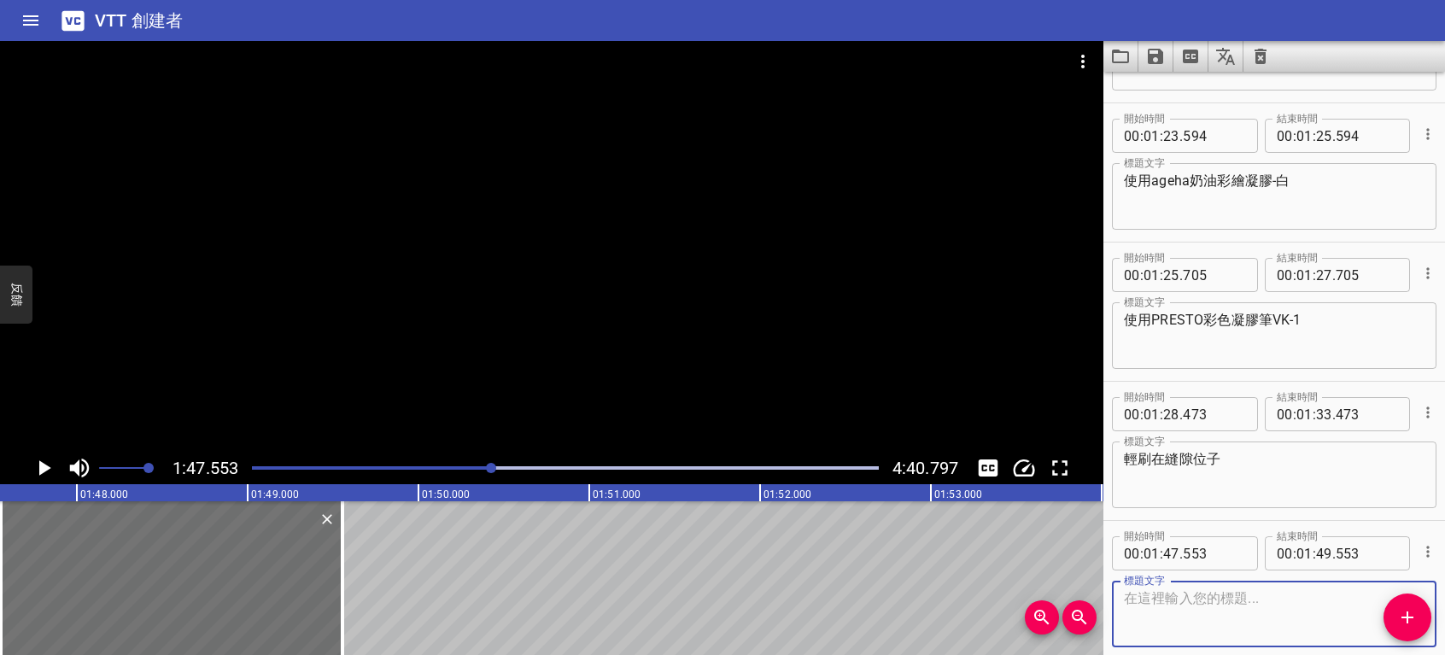
scroll to position [1500, 0]
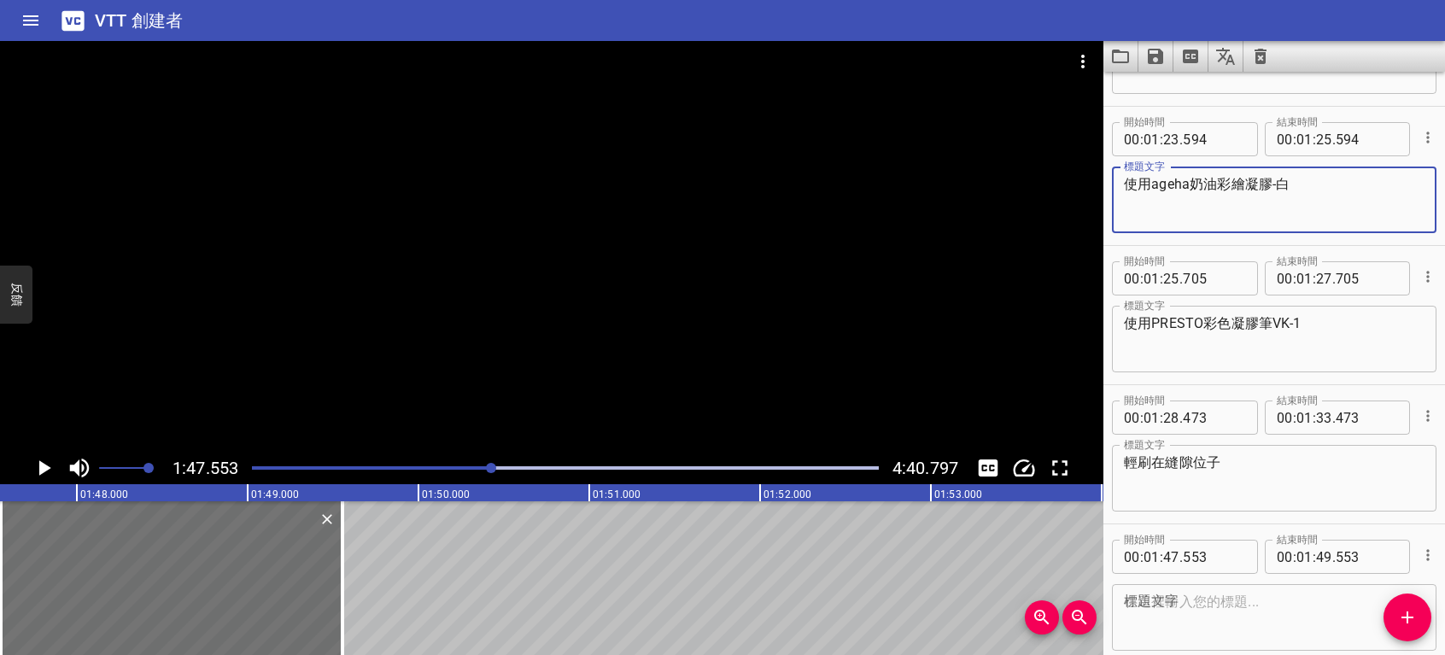
drag, startPoint x: 1124, startPoint y: 176, endPoint x: 1191, endPoint y: 183, distance: 67.0
click at [1191, 183] on textarea "使用ageha奶油彩繪凝膠-白" at bounding box center [1274, 200] width 301 height 49
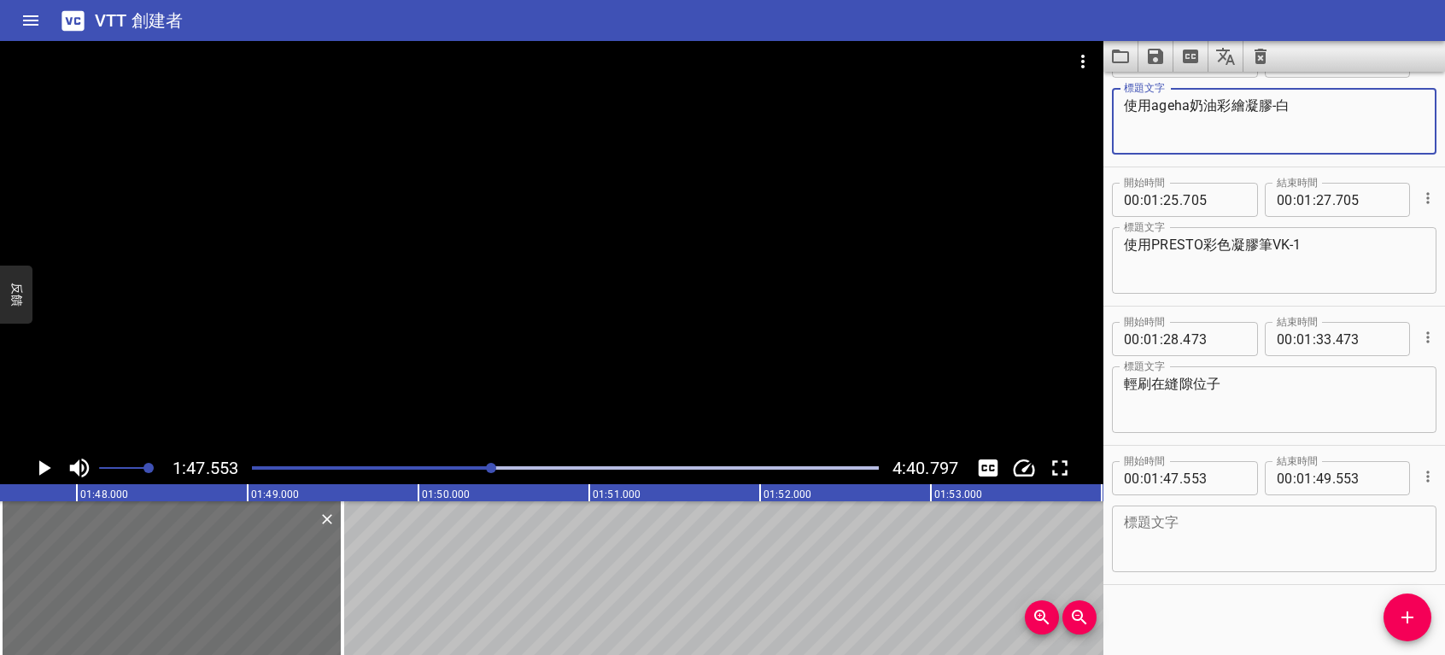
scroll to position [1585, 0]
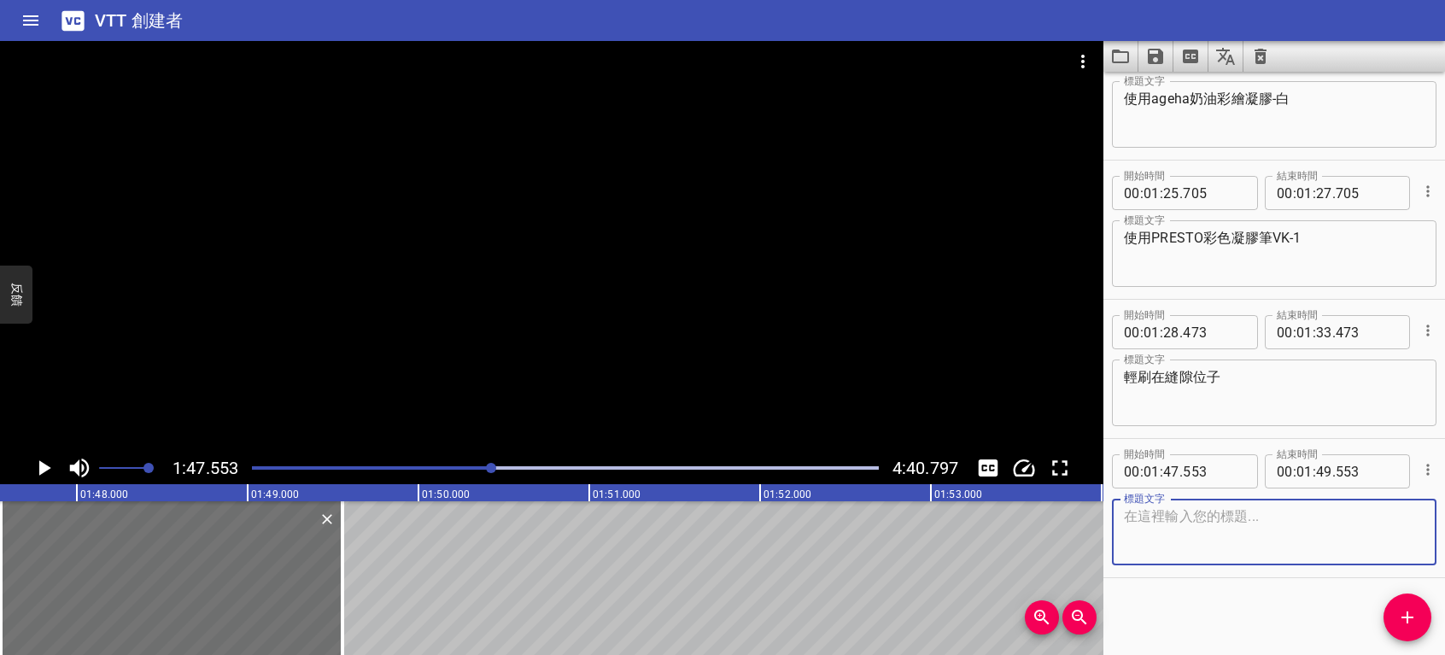
click at [1184, 533] on textarea at bounding box center [1274, 532] width 301 height 49
paste textarea "使用ageha"
click at [1352, 520] on textarea "使用ageha暈染液01(ROSE)" at bounding box center [1274, 532] width 301 height 49
click at [1182, 515] on textarea "使用ageh暈染液01(ROSE)" at bounding box center [1274, 532] width 301 height 49
click at [1228, 516] on textarea "使用ageha 暈染液01(ROSE)" at bounding box center [1274, 532] width 301 height 49
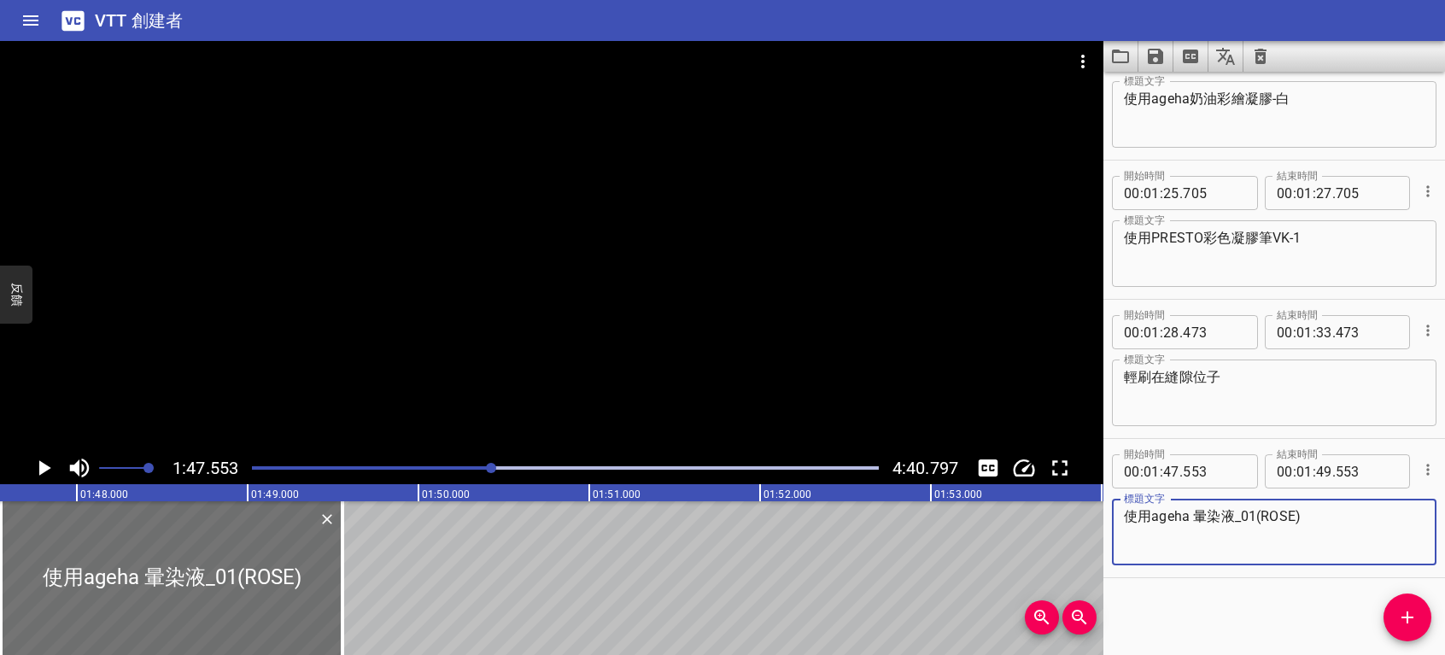
type textarea "使用ageha 暈染液_01(ROSE)"
click at [43, 467] on icon "播放/暫停" at bounding box center [45, 467] width 12 height 15
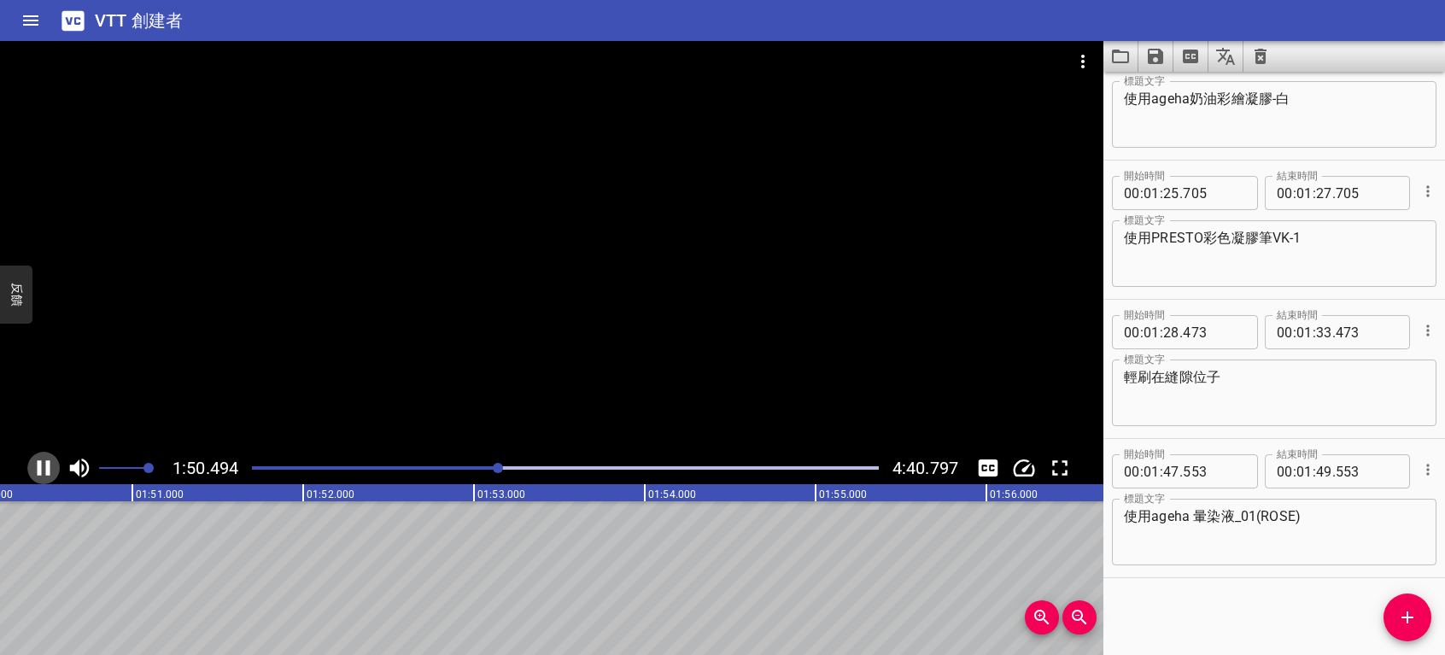
click at [43, 466] on icon "播放/暫停" at bounding box center [44, 468] width 26 height 26
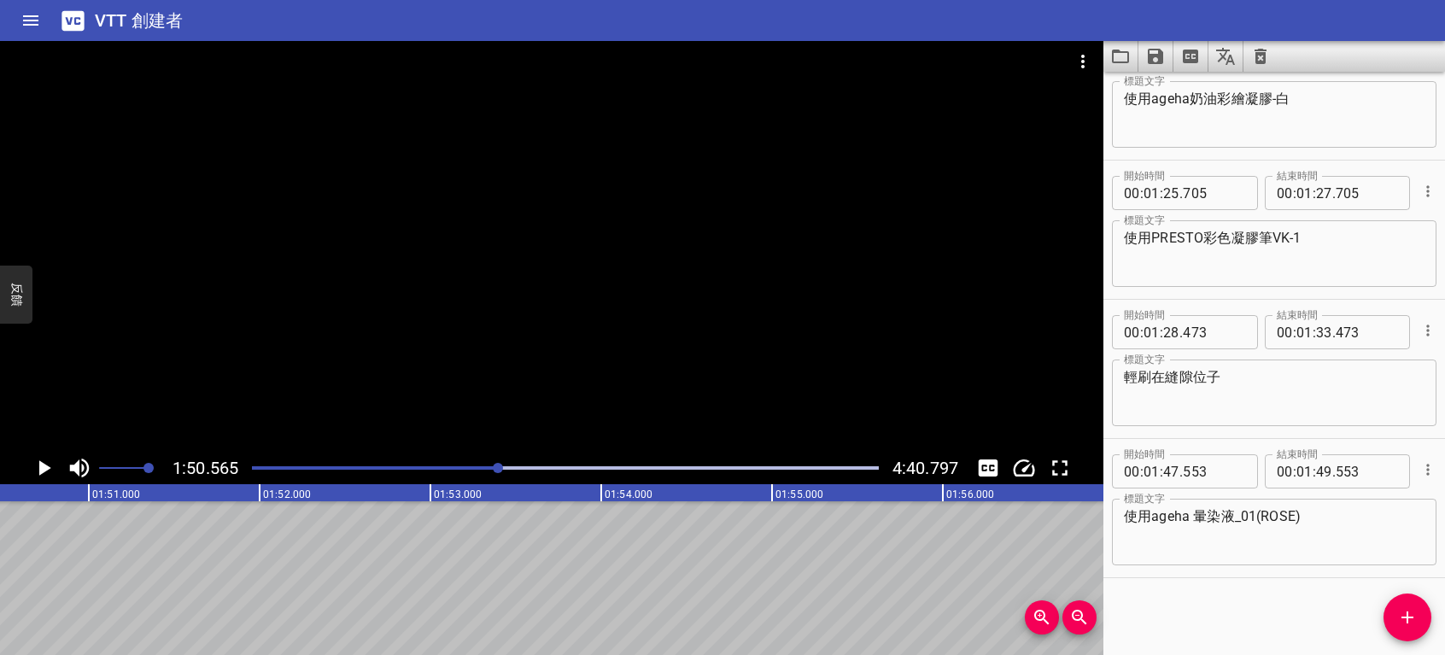
scroll to position [0, 18889]
click at [1409, 615] on icon "添加提示" at bounding box center [1407, 617] width 21 height 21
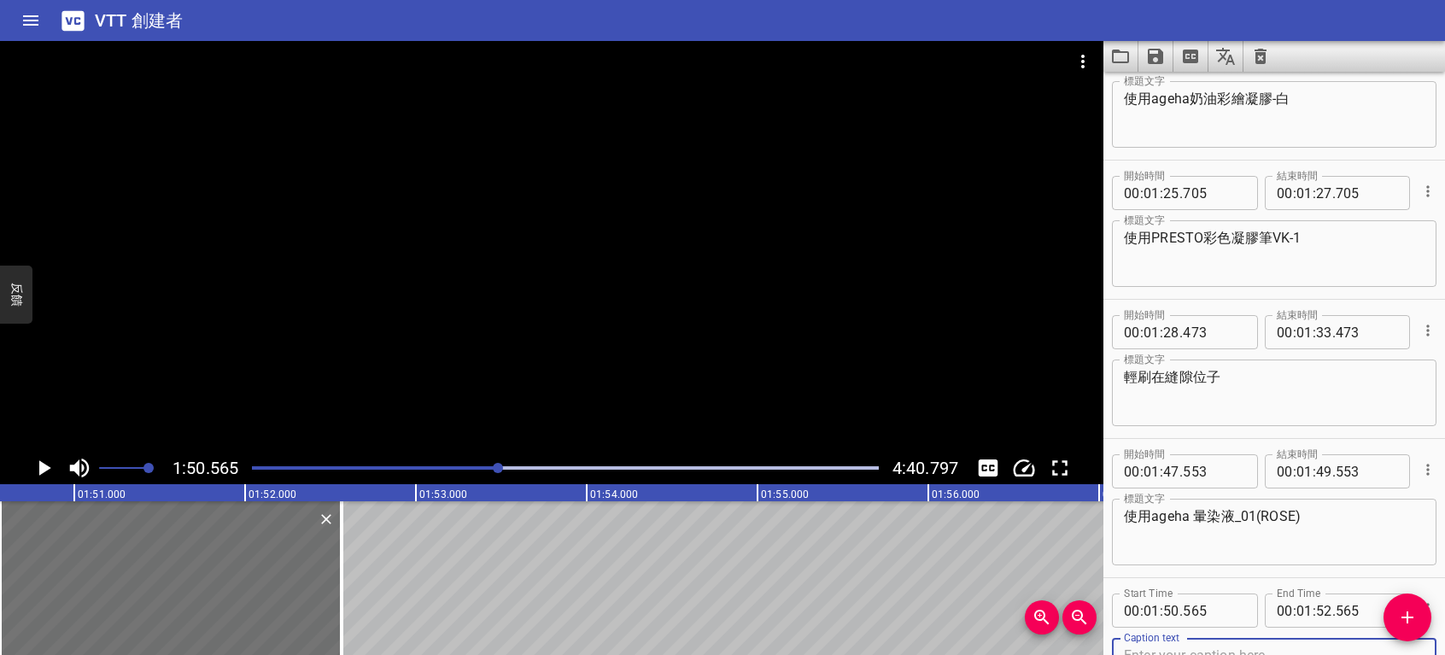
scroll to position [1593, 0]
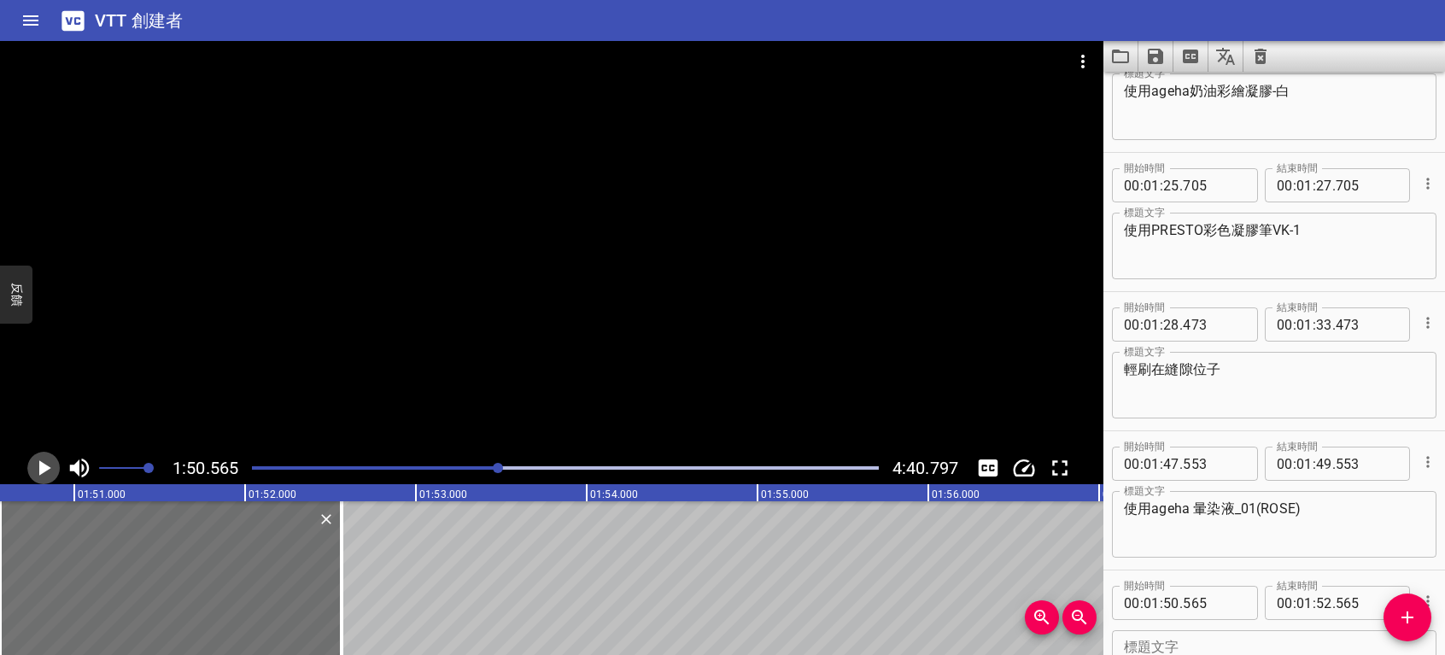
click at [44, 465] on icon "播放/暫停" at bounding box center [45, 467] width 12 height 15
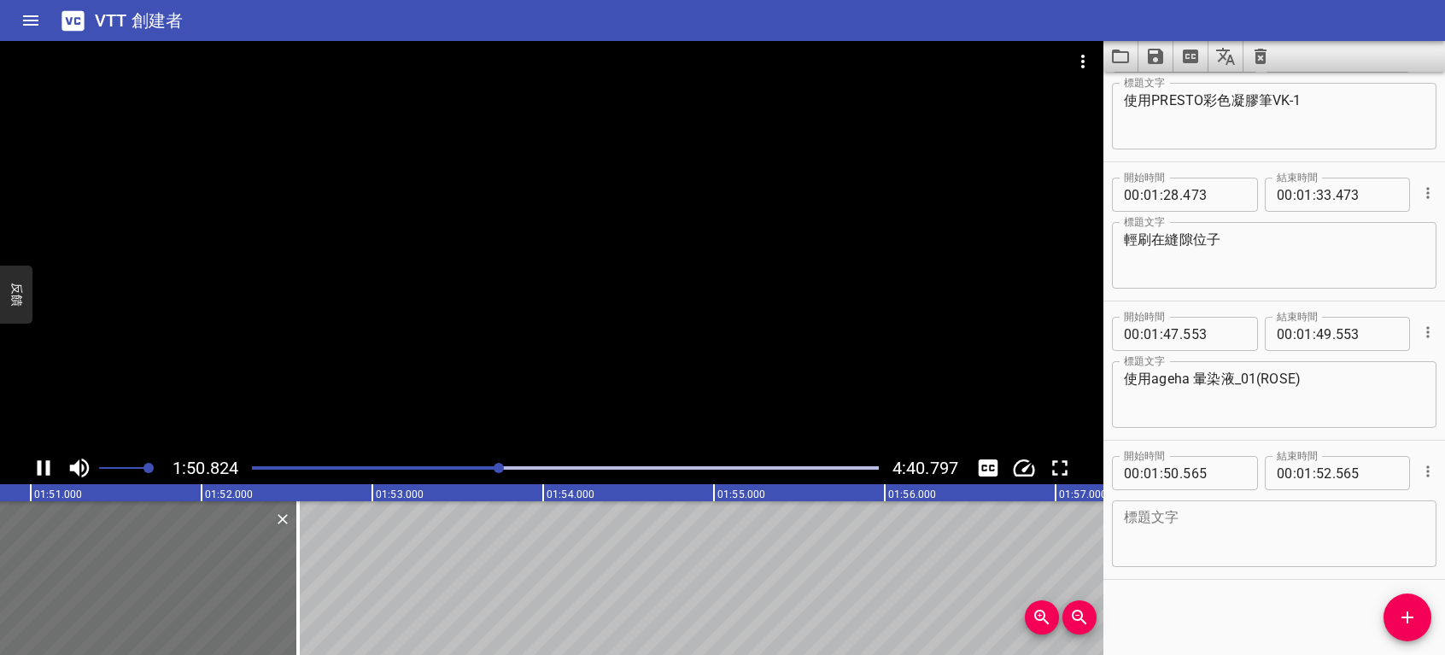
scroll to position [1724, 0]
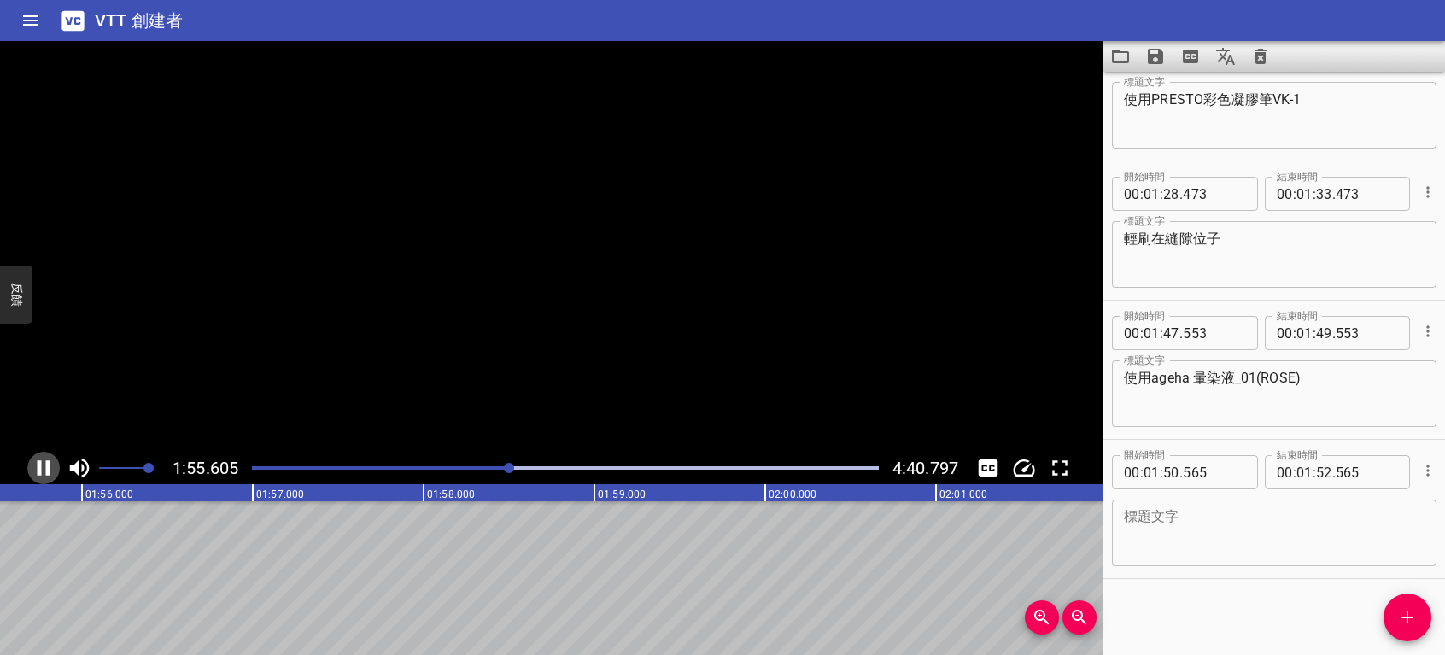
click at [44, 465] on icon "播放/暫停" at bounding box center [44, 468] width 26 height 26
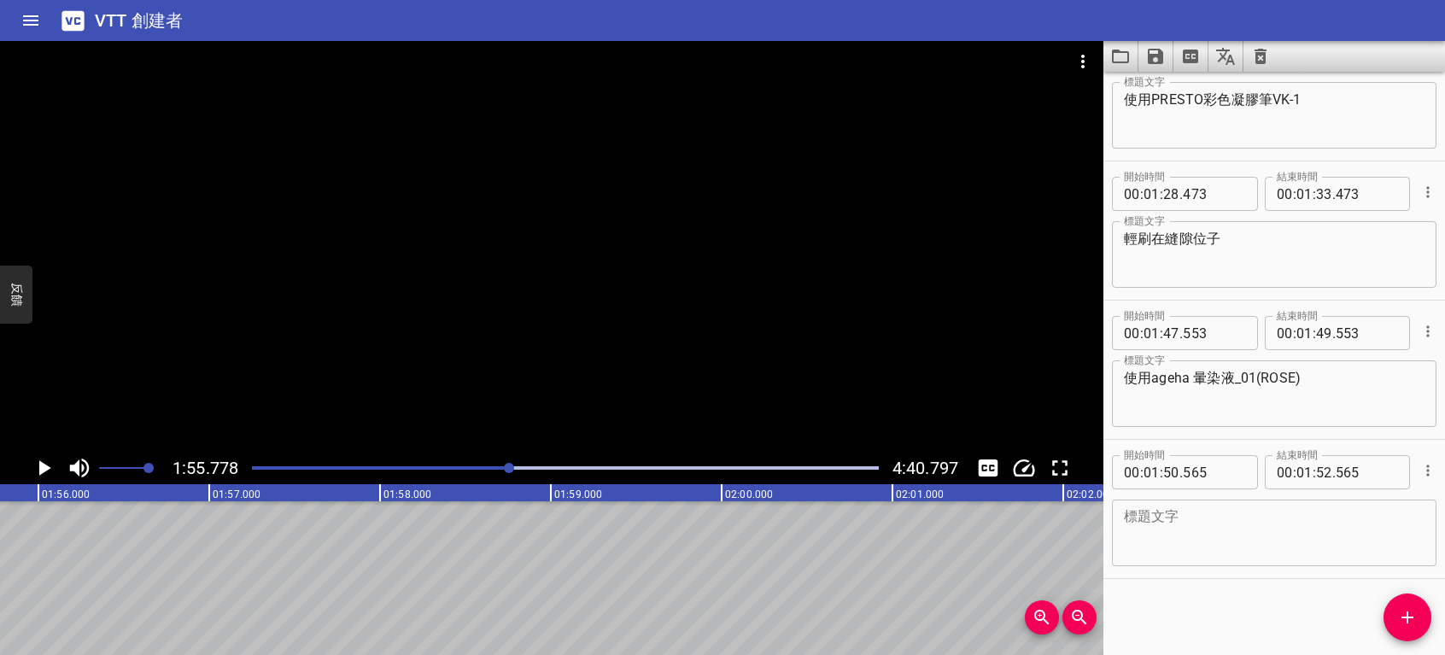
click at [1269, 500] on div "標題文字" at bounding box center [1274, 533] width 325 height 67
type textarea "輕點在白色位子"
click at [39, 472] on icon "播放/暫停" at bounding box center [45, 467] width 12 height 15
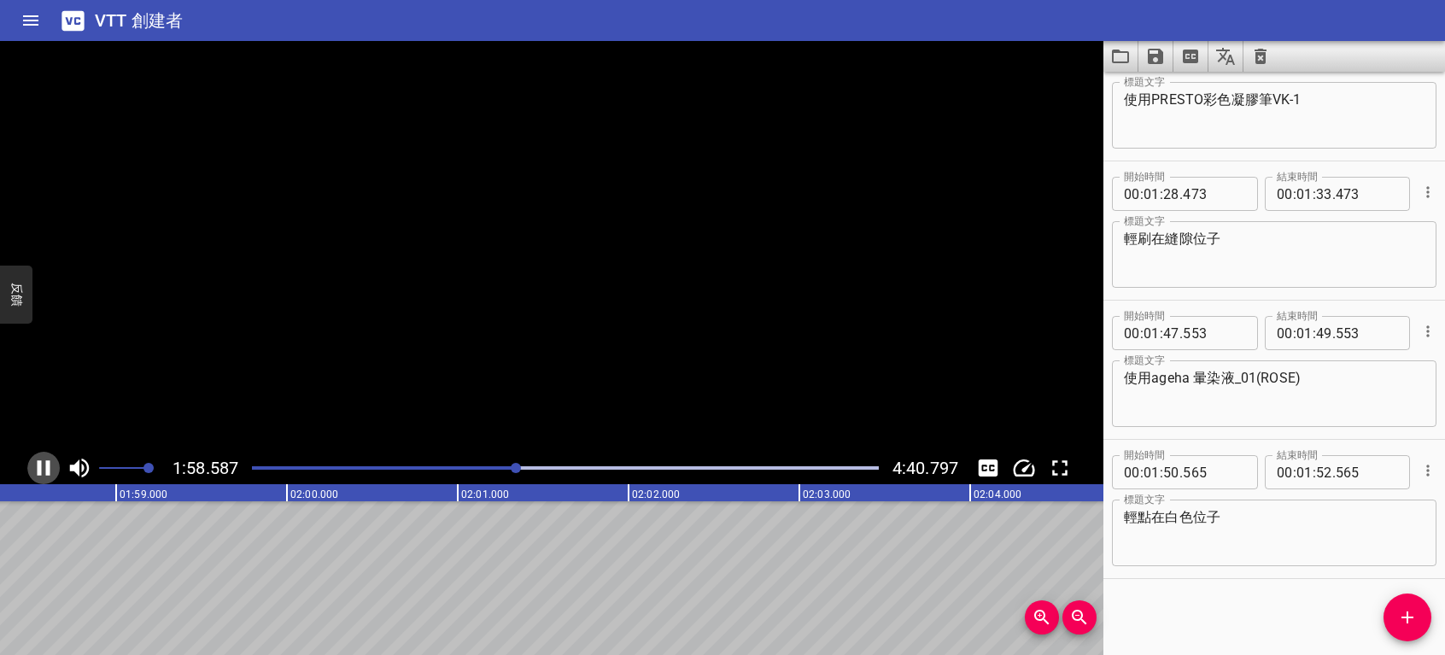
click at [39, 472] on icon "播放/暫停" at bounding box center [44, 467] width 13 height 15
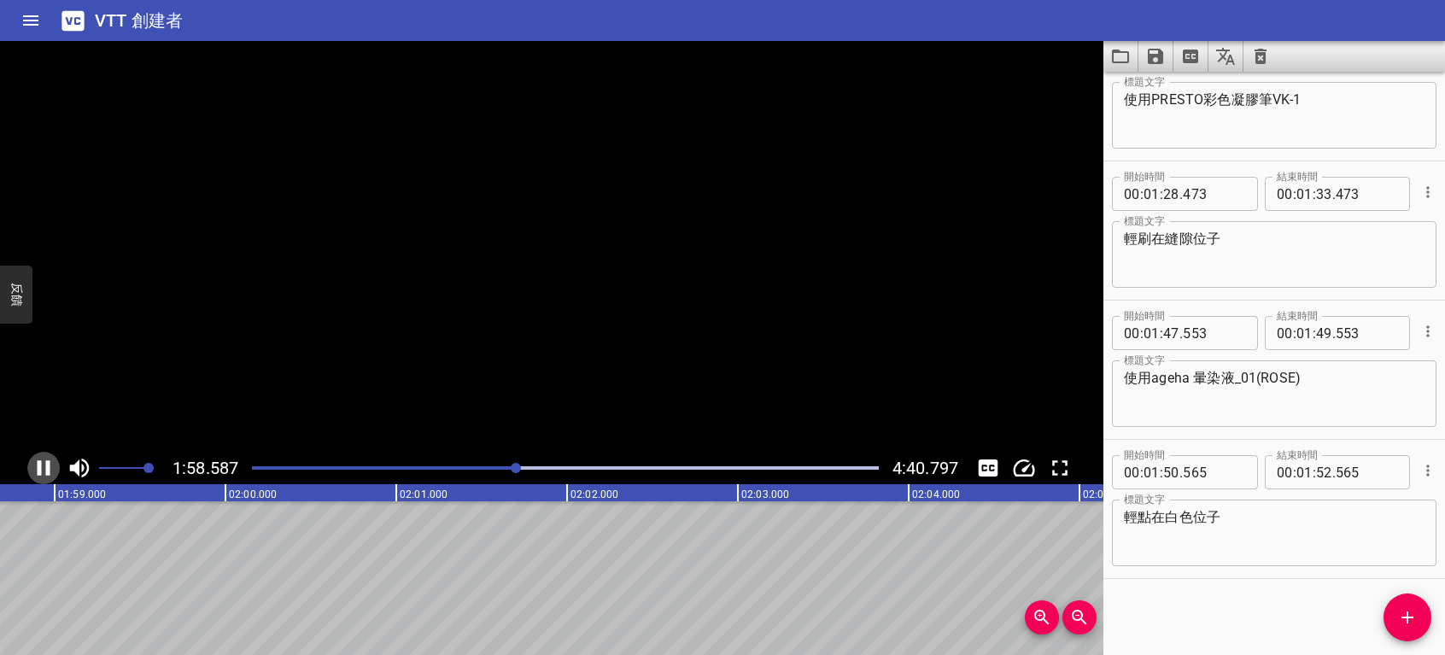
scroll to position [0, 20278]
click at [1396, 609] on span "添加提示" at bounding box center [1408, 617] width 48 height 21
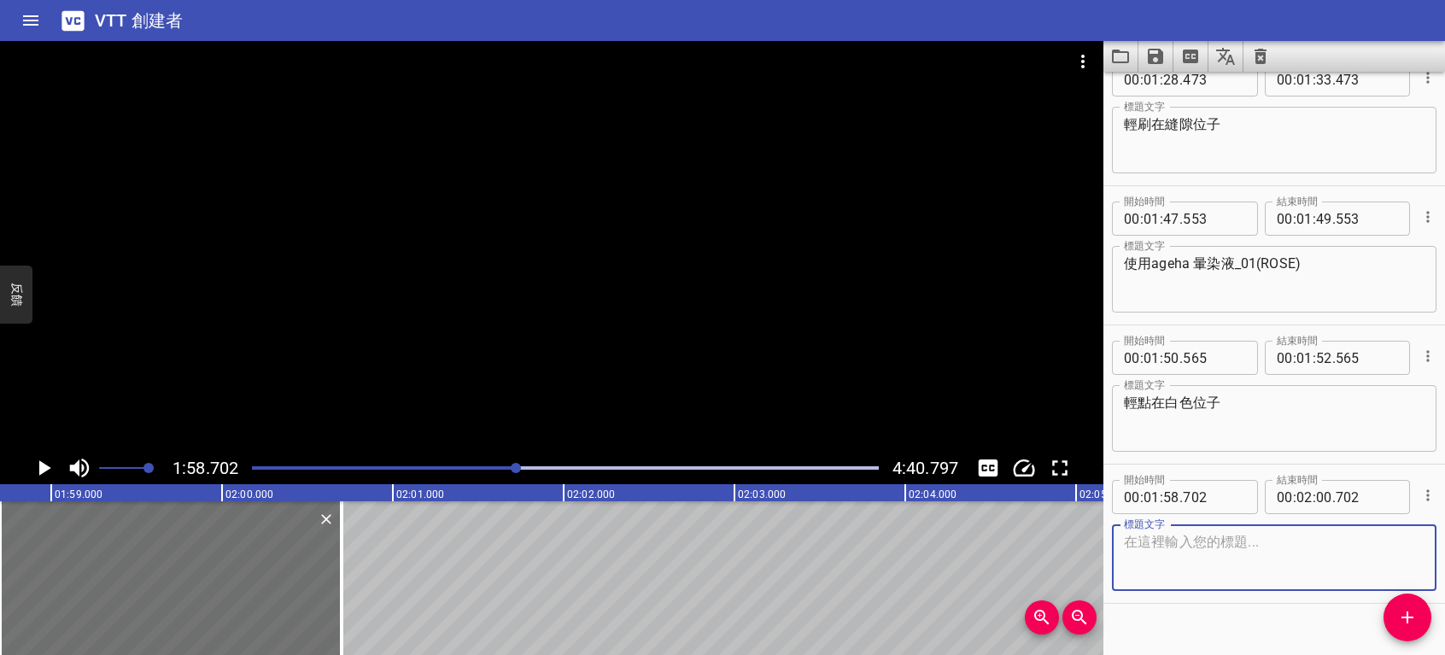
scroll to position [1864, 0]
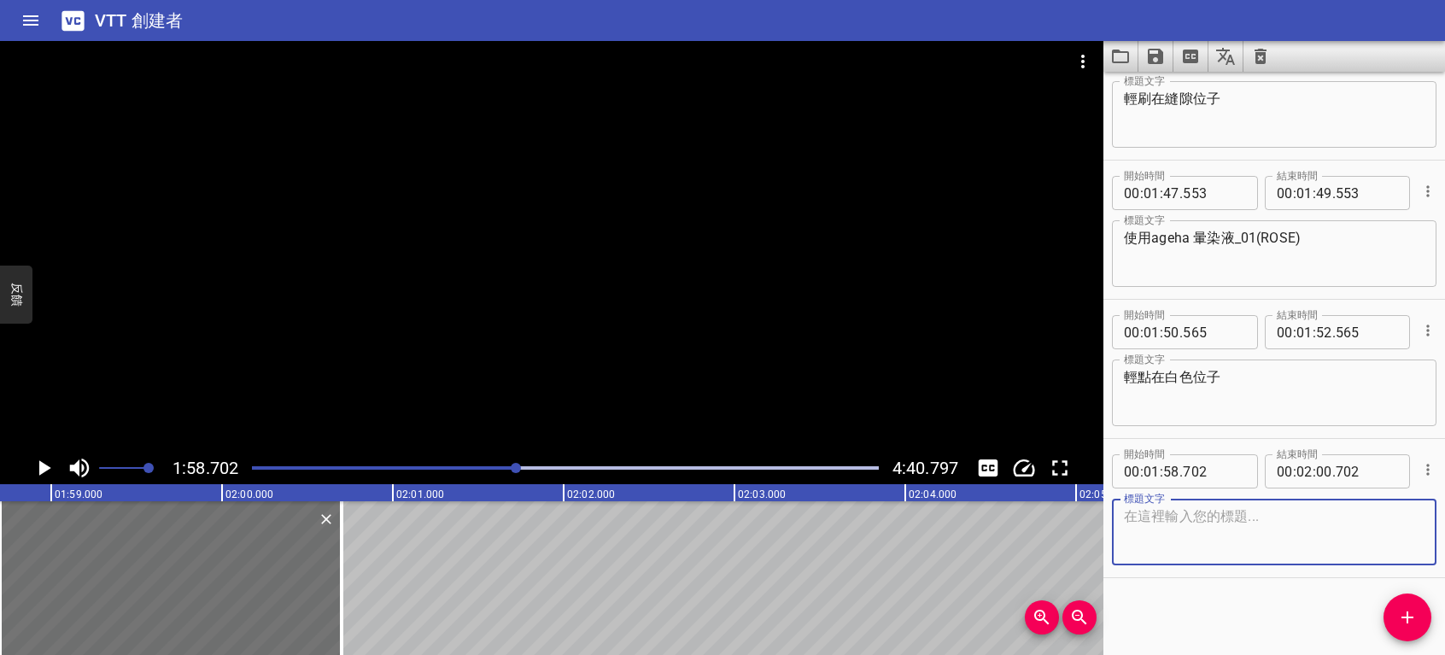
click at [43, 466] on icon "播放/暫停" at bounding box center [45, 467] width 12 height 15
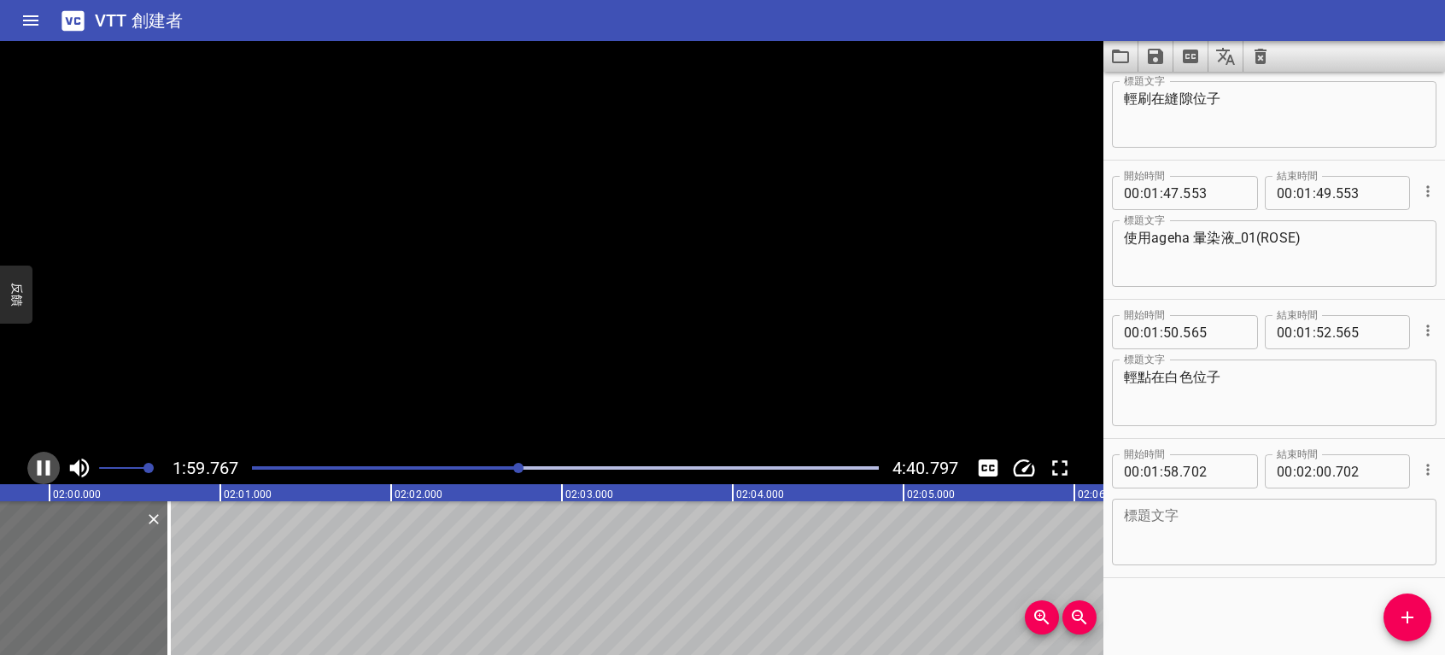
click at [43, 466] on icon "播放/暫停" at bounding box center [44, 468] width 26 height 26
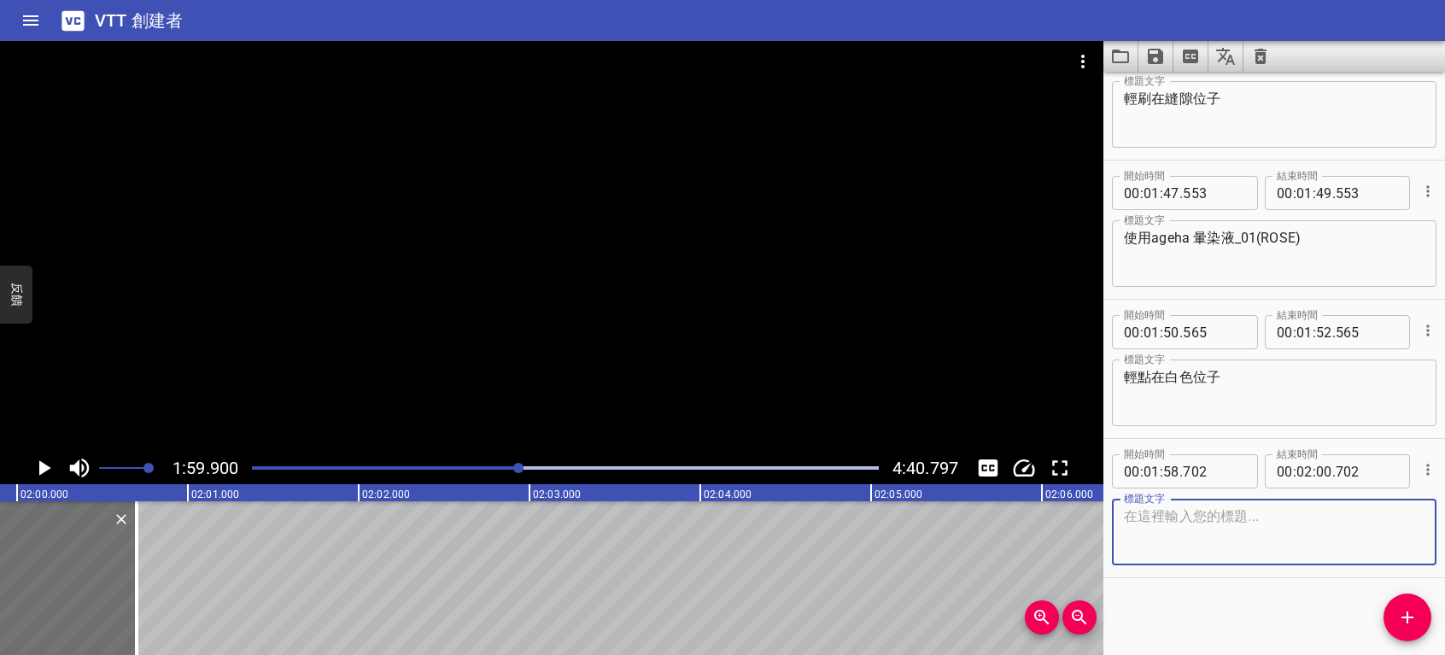
click at [1148, 535] on textarea at bounding box center [1274, 532] width 301 height 49
click at [1148, 535] on textarea "燒" at bounding box center [1274, 532] width 301 height 49
type textarea "為"
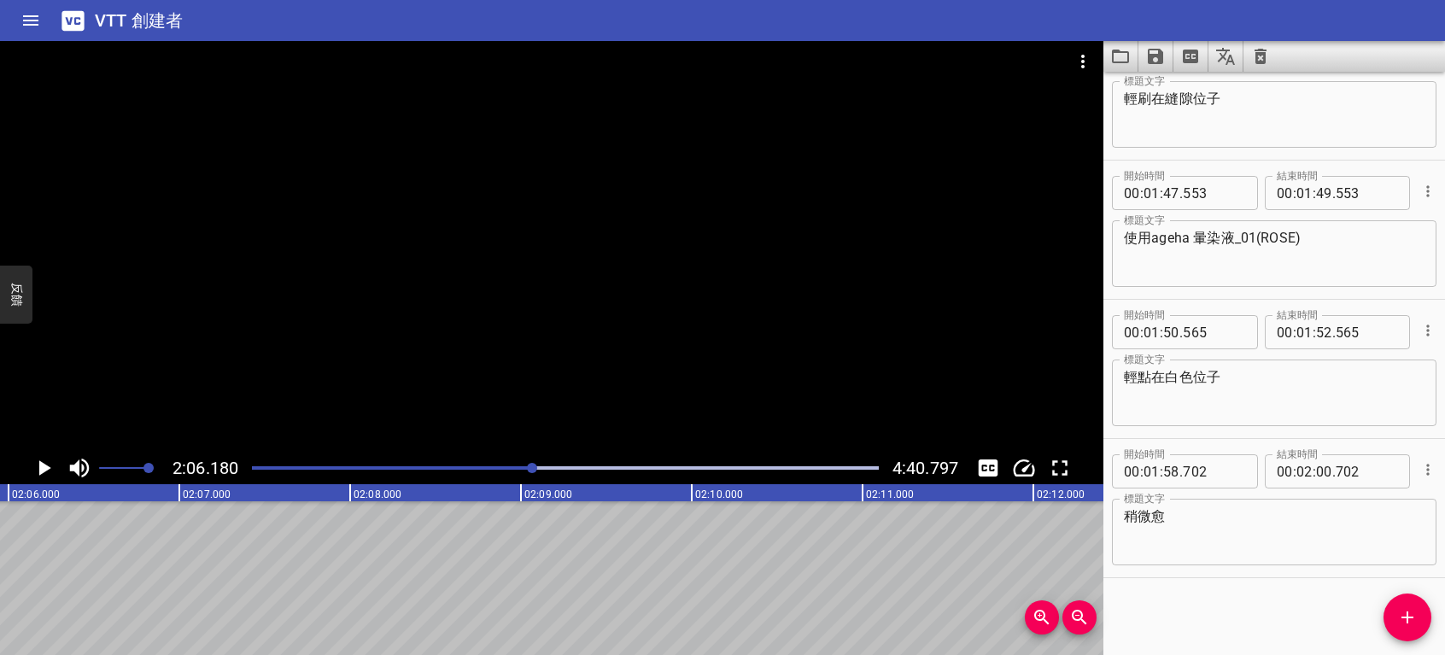
scroll to position [0, 21556]
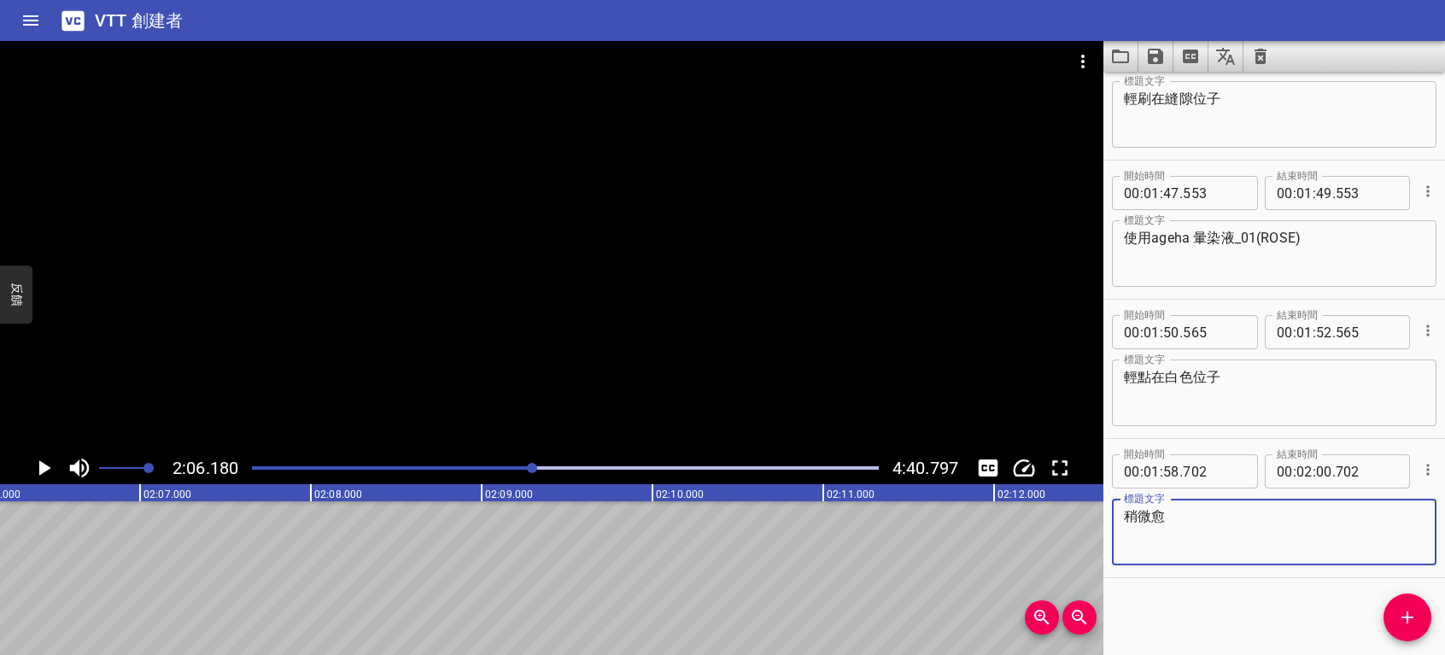
click at [1178, 527] on textarea "稍微愈" at bounding box center [1274, 532] width 301 height 49
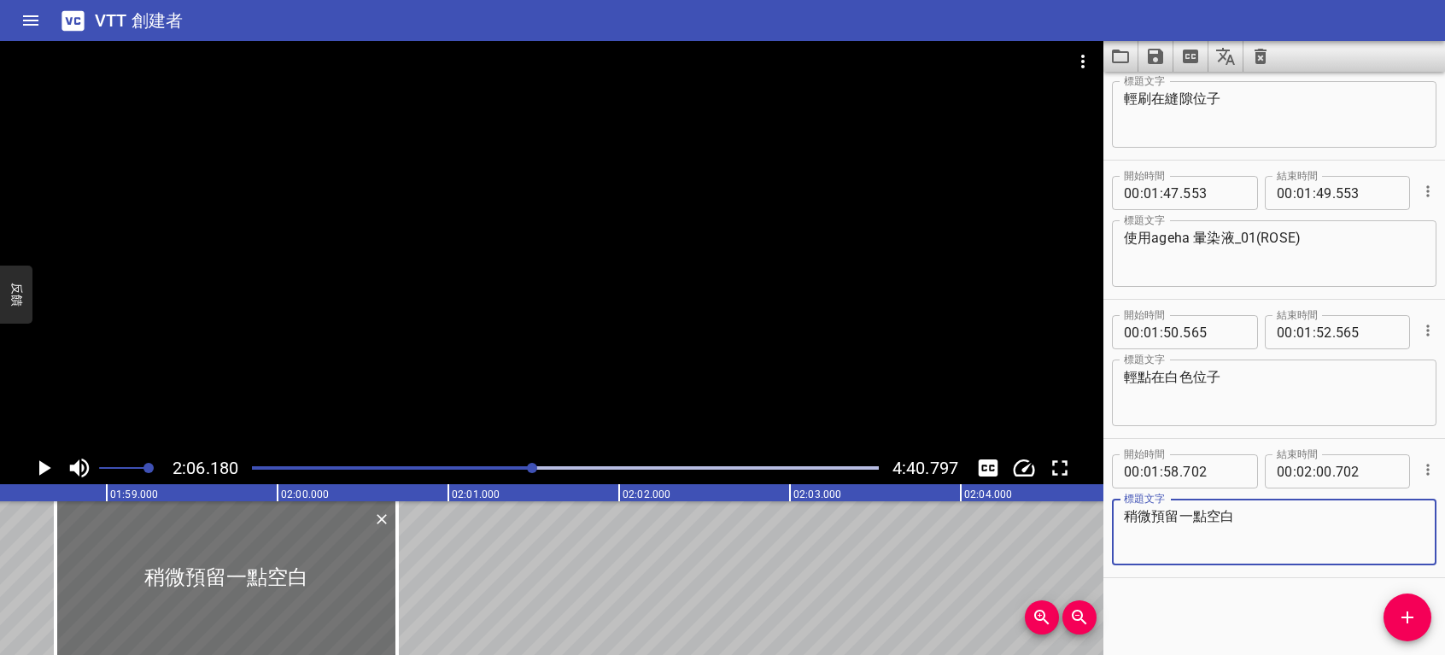
type textarea "稍微預留一點空白"
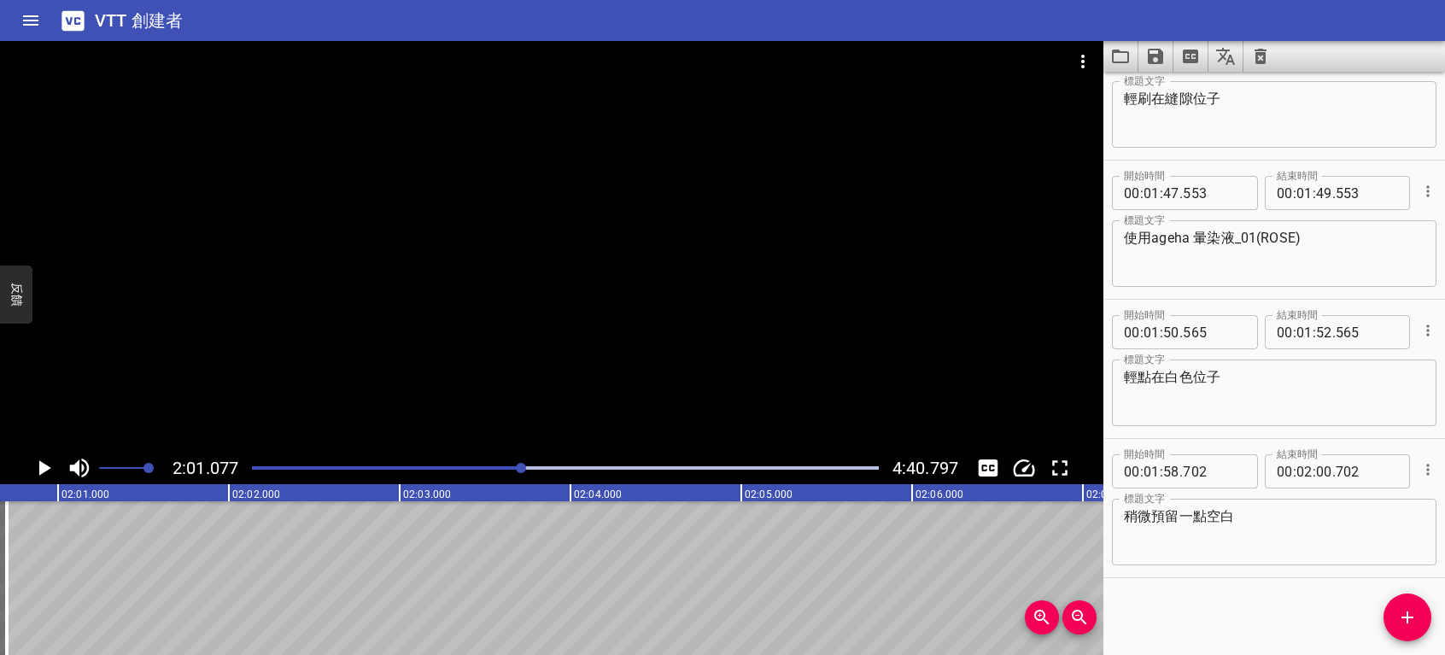
scroll to position [0, 20684]
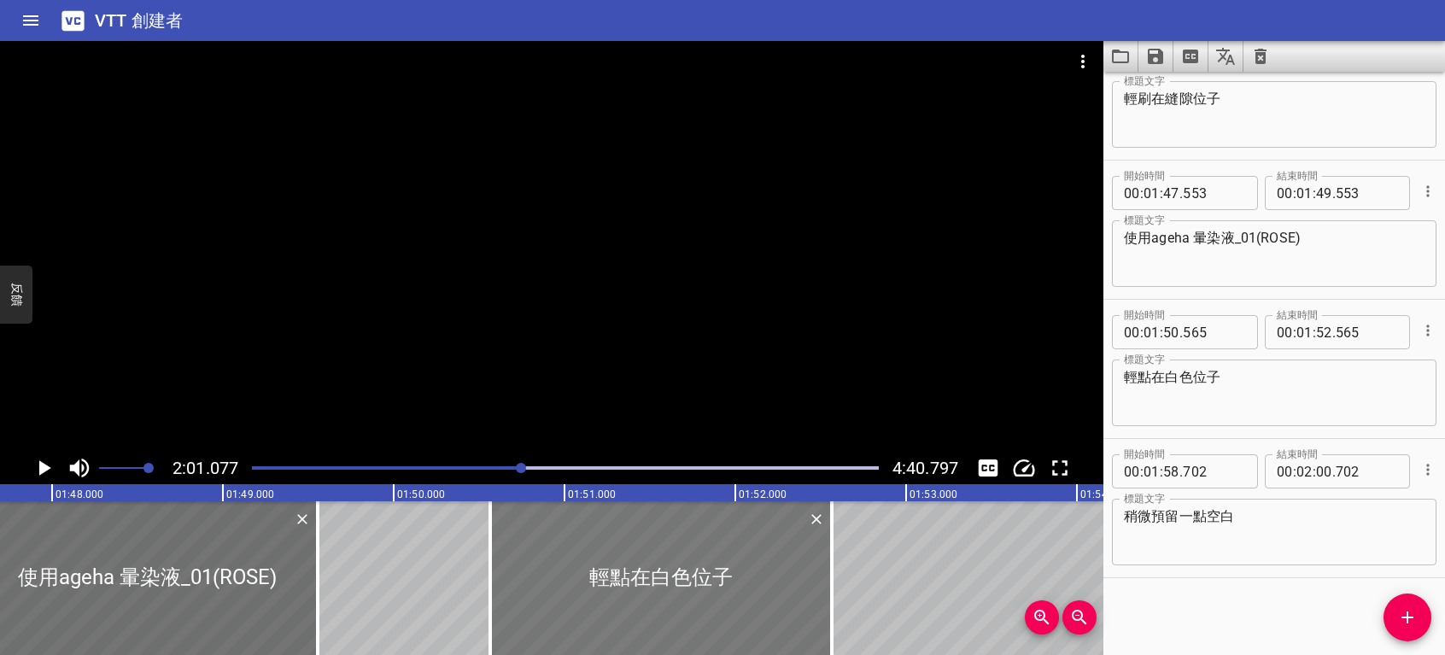
click at [624, 583] on div at bounding box center [661, 578] width 342 height 154
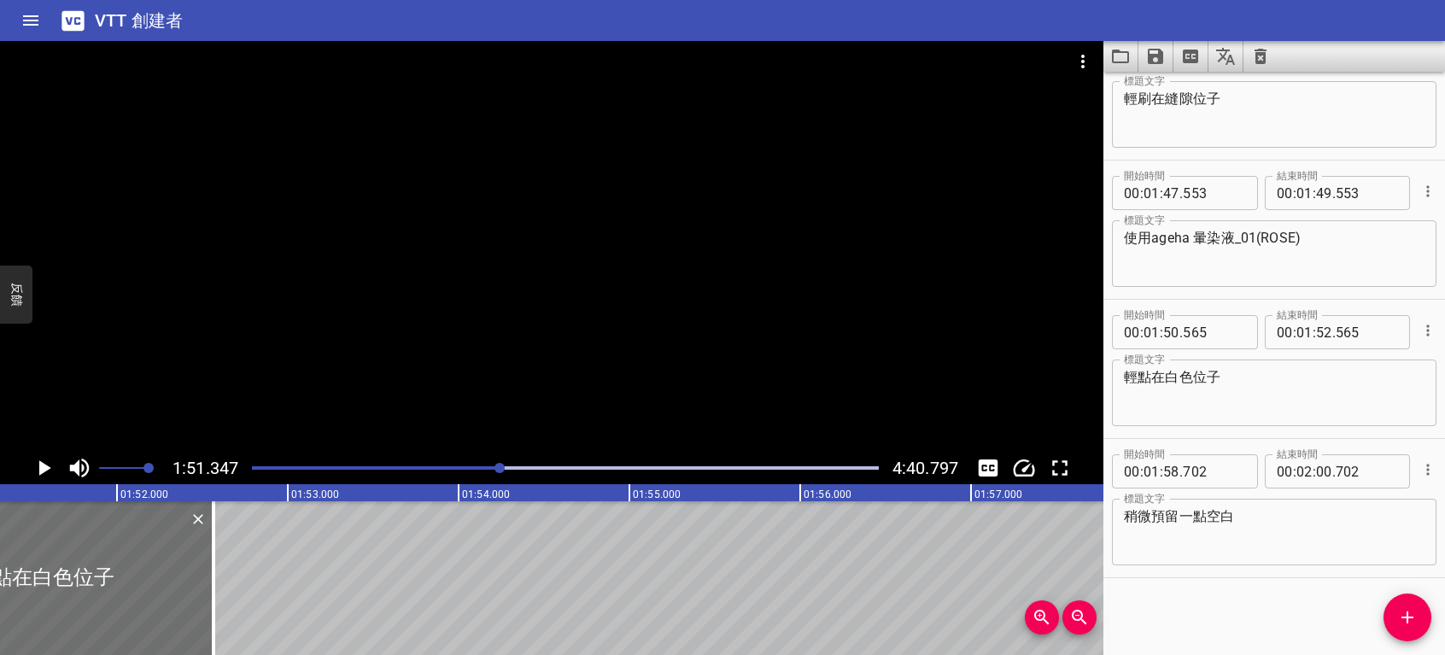
scroll to position [0, 19022]
click at [47, 466] on icon "播放/暫停" at bounding box center [45, 467] width 12 height 15
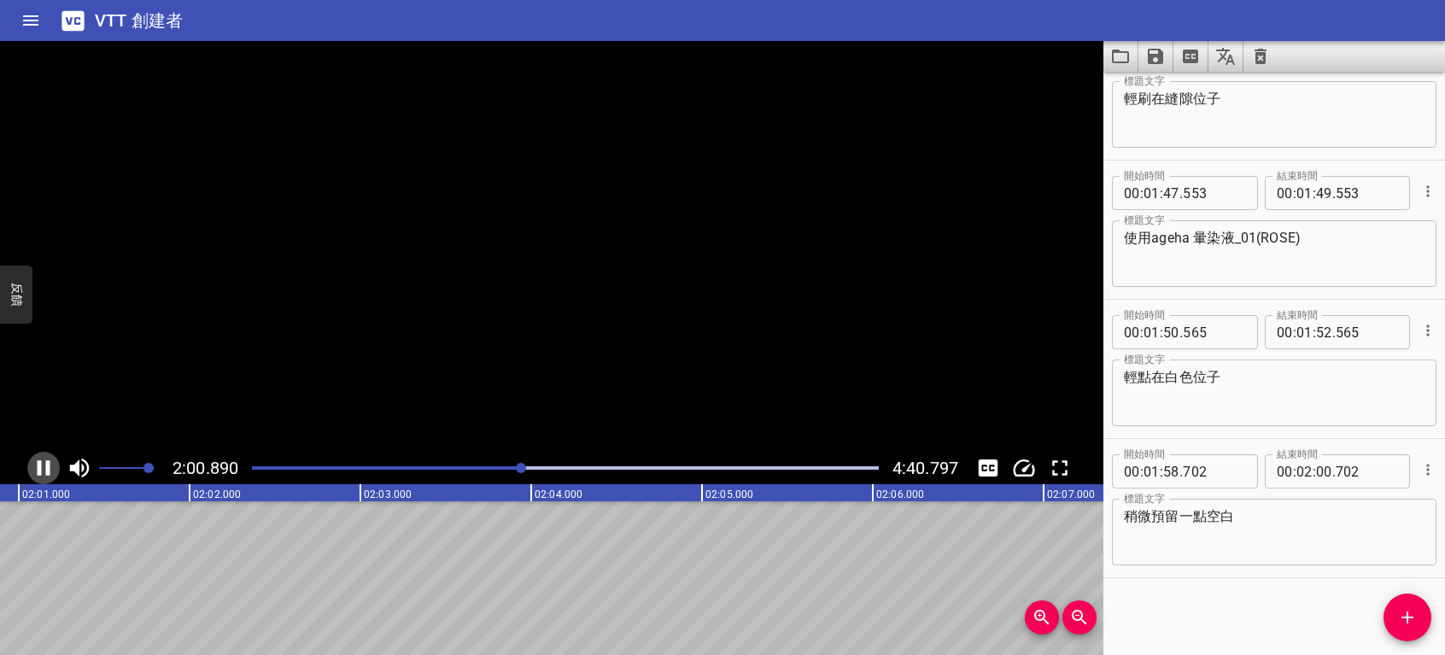
click at [38, 466] on icon "播放/暫停" at bounding box center [44, 467] width 13 height 15
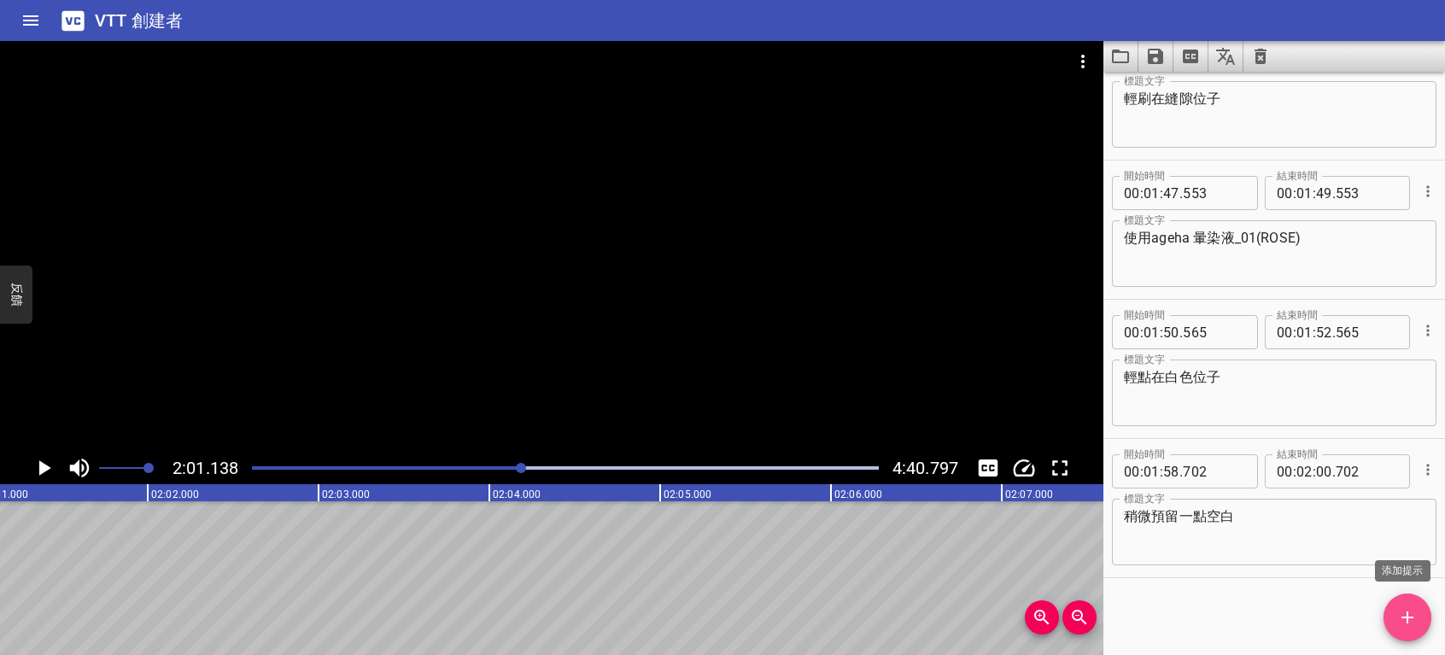
click at [1410, 606] on button "添加提示" at bounding box center [1408, 618] width 48 height 48
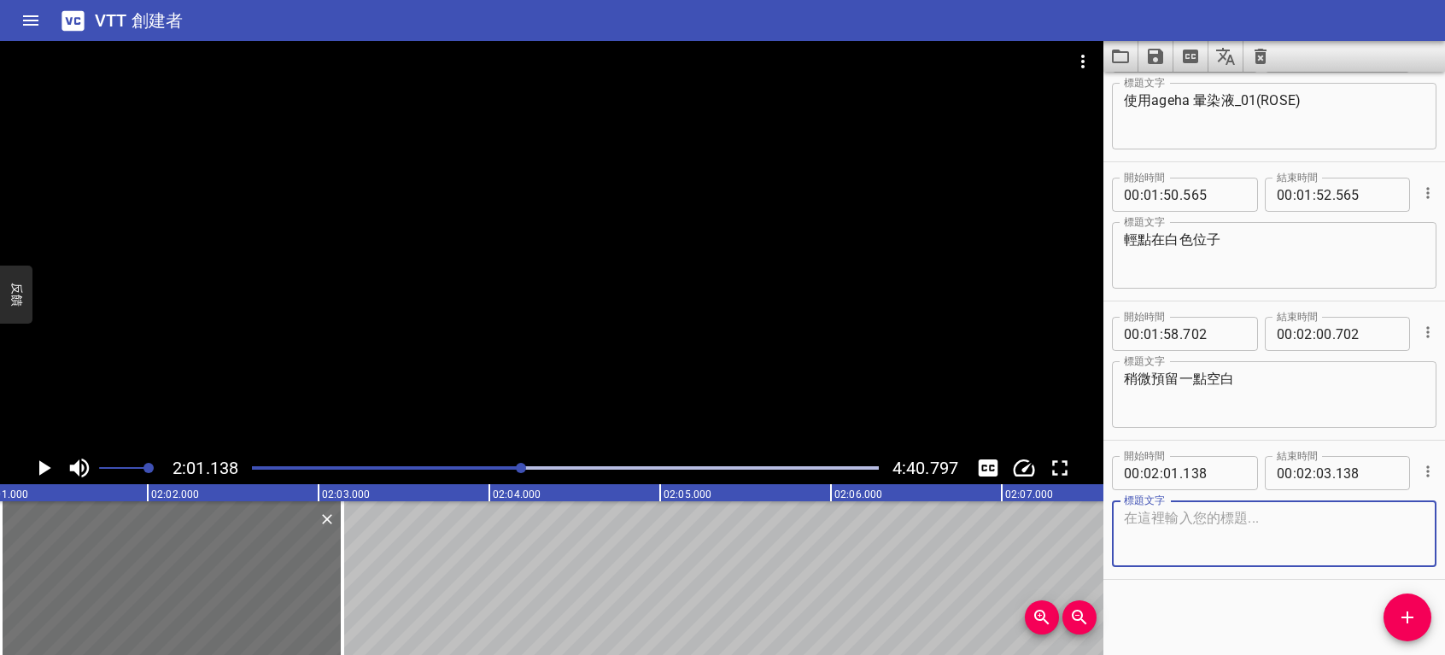
scroll to position [2002, 0]
type textarea "使用TOY'S X INITY 貓眼 SM05"
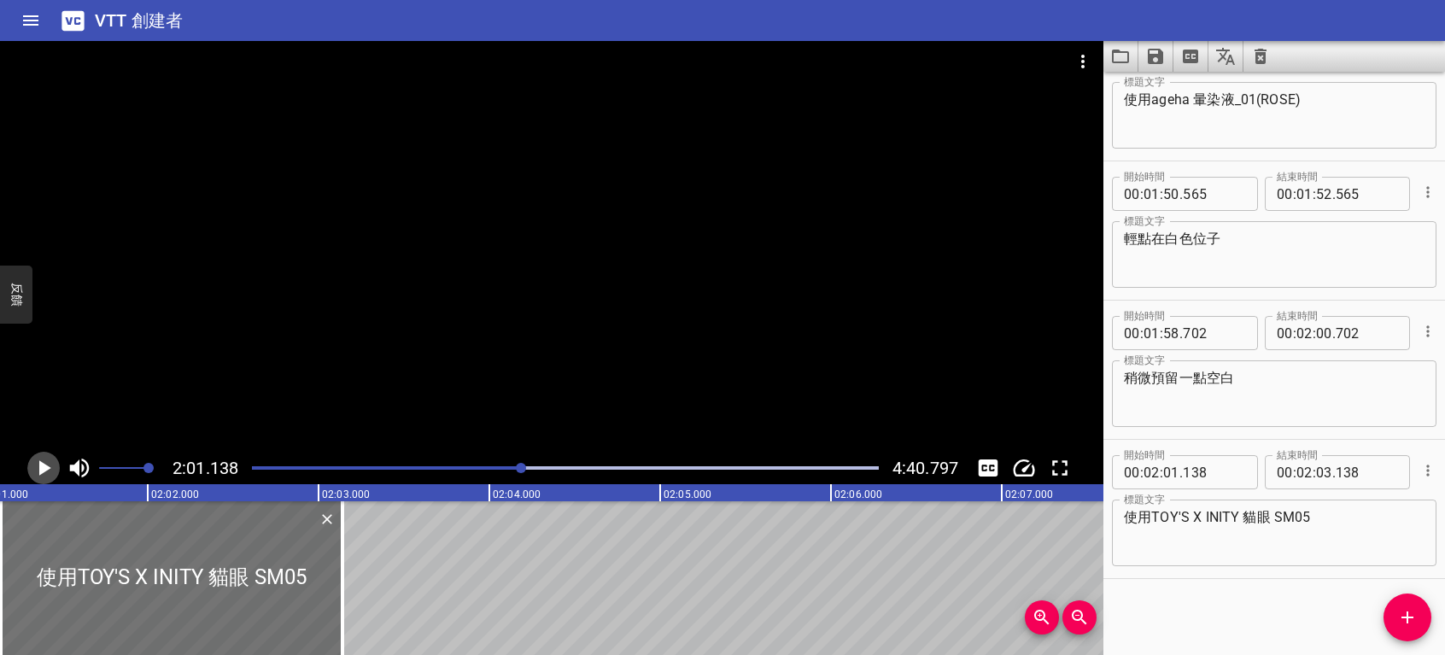
click at [42, 468] on icon "播放/暫停" at bounding box center [45, 467] width 12 height 15
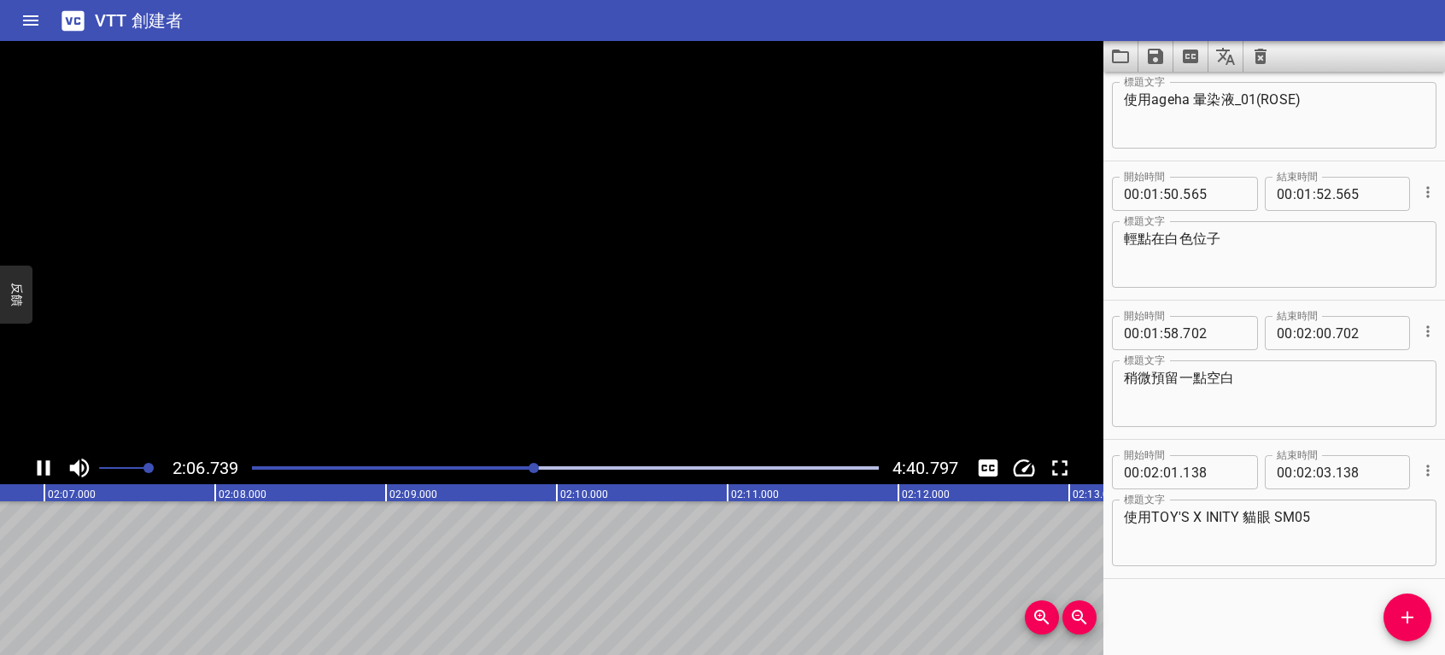
click at [40, 471] on icon "播放/暫停" at bounding box center [44, 467] width 13 height 15
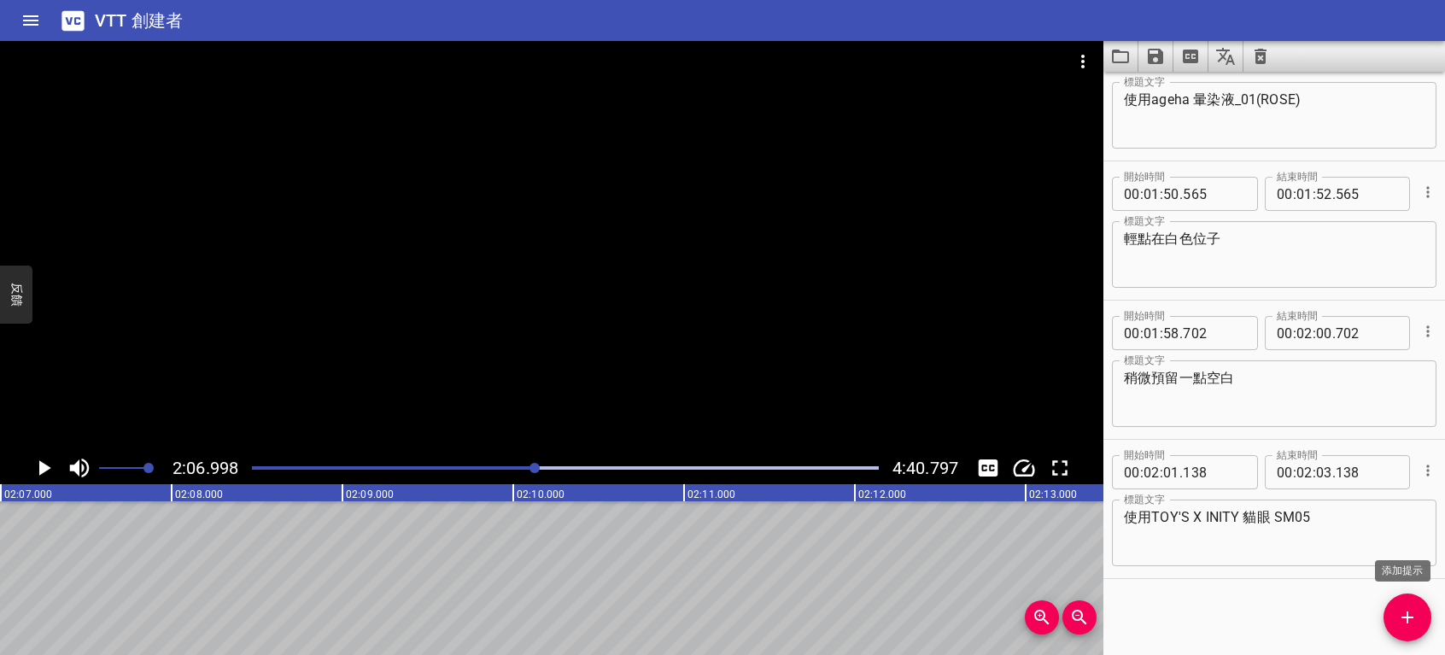
click at [1400, 615] on icon "添加提示" at bounding box center [1407, 617] width 21 height 21
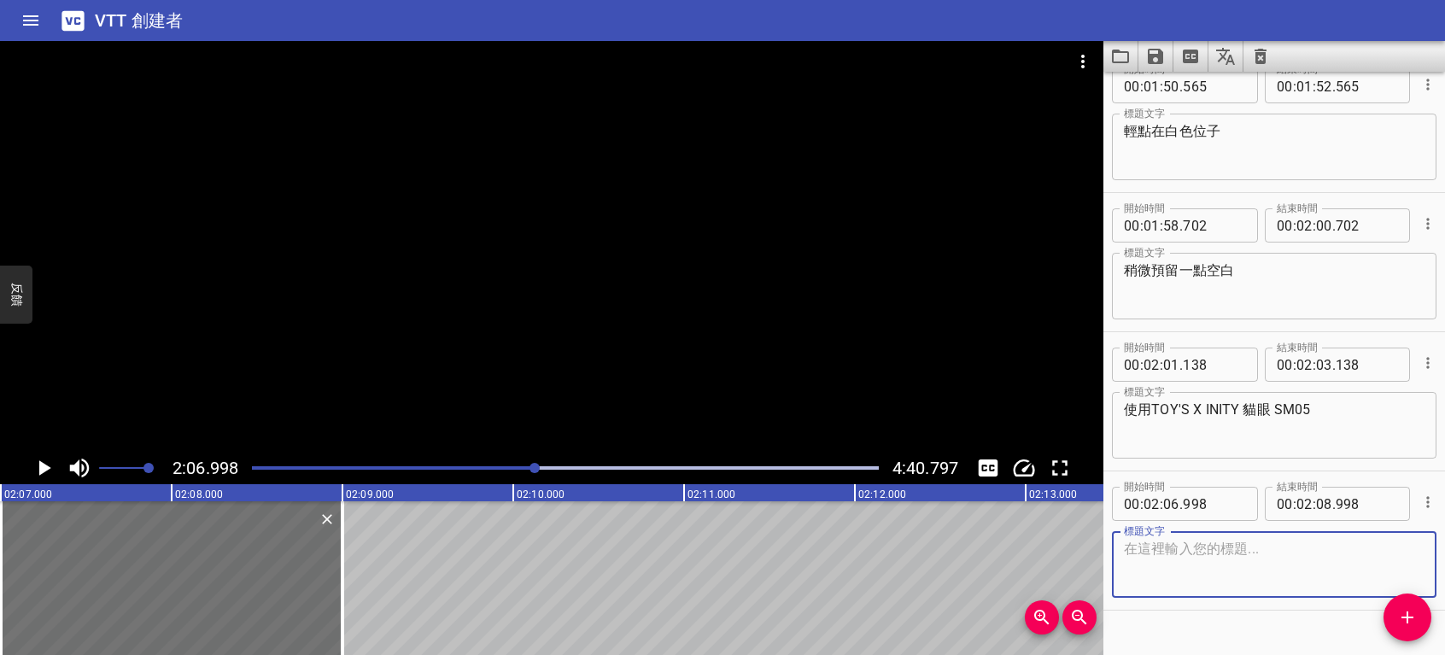
scroll to position [2142, 0]
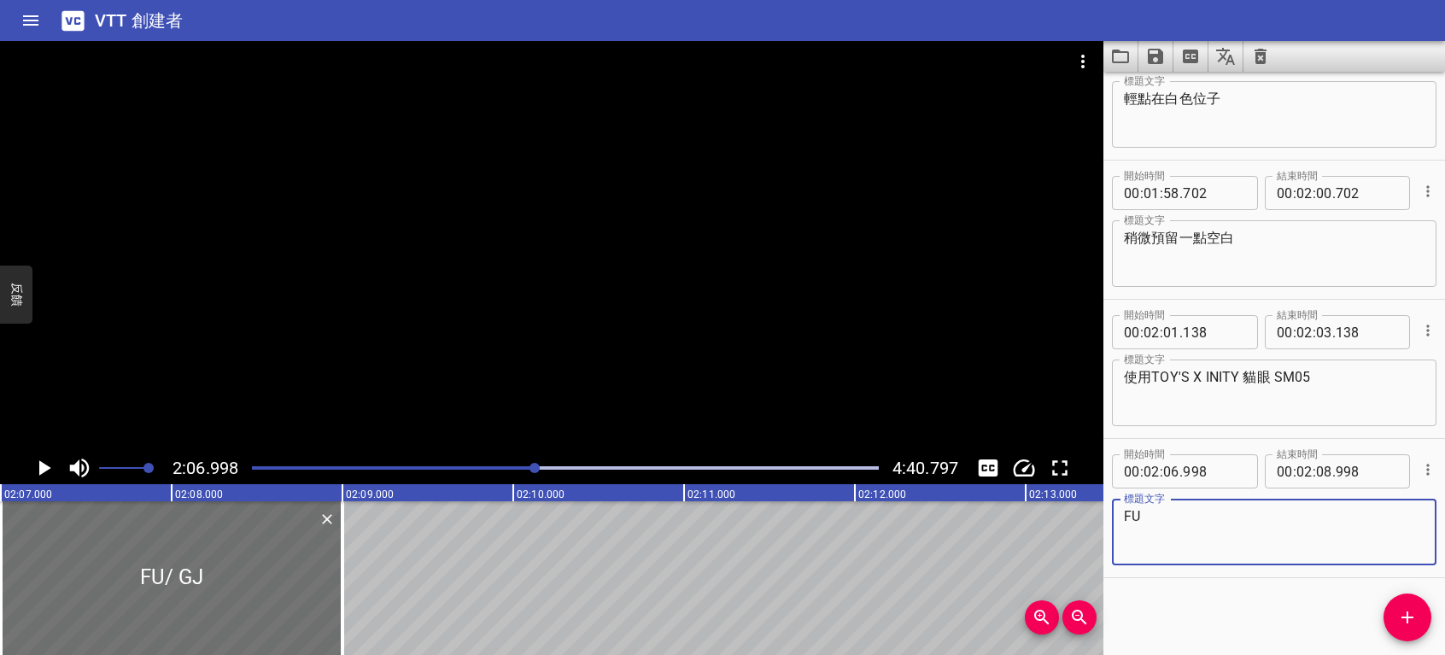
type textarea "F"
type textarea "輕刷在預留的空白處"
click at [44, 462] on icon "播放/暫停" at bounding box center [44, 468] width 26 height 26
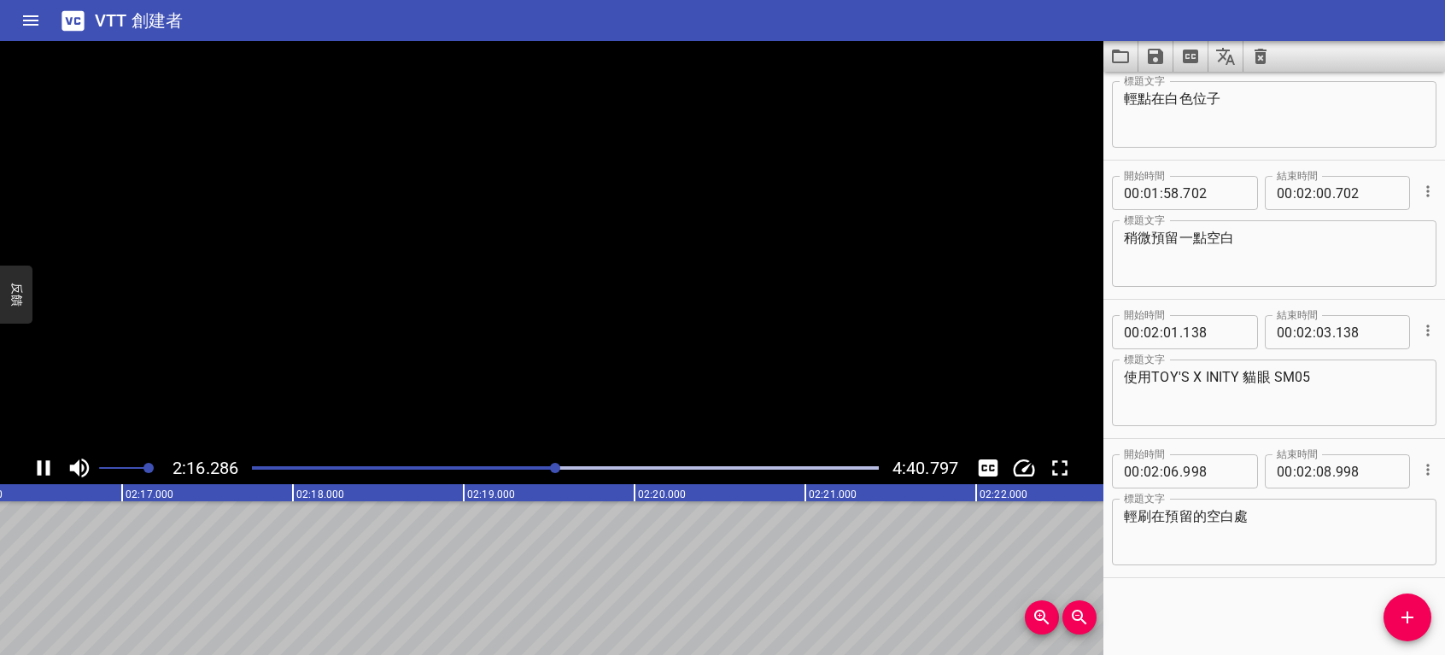
click at [45, 464] on icon "播放/暫停" at bounding box center [44, 468] width 26 height 26
drag, startPoint x: 1402, startPoint y: 606, endPoint x: 1389, endPoint y: 598, distance: 15.4
click at [1402, 606] on button "添加提示" at bounding box center [1408, 618] width 48 height 48
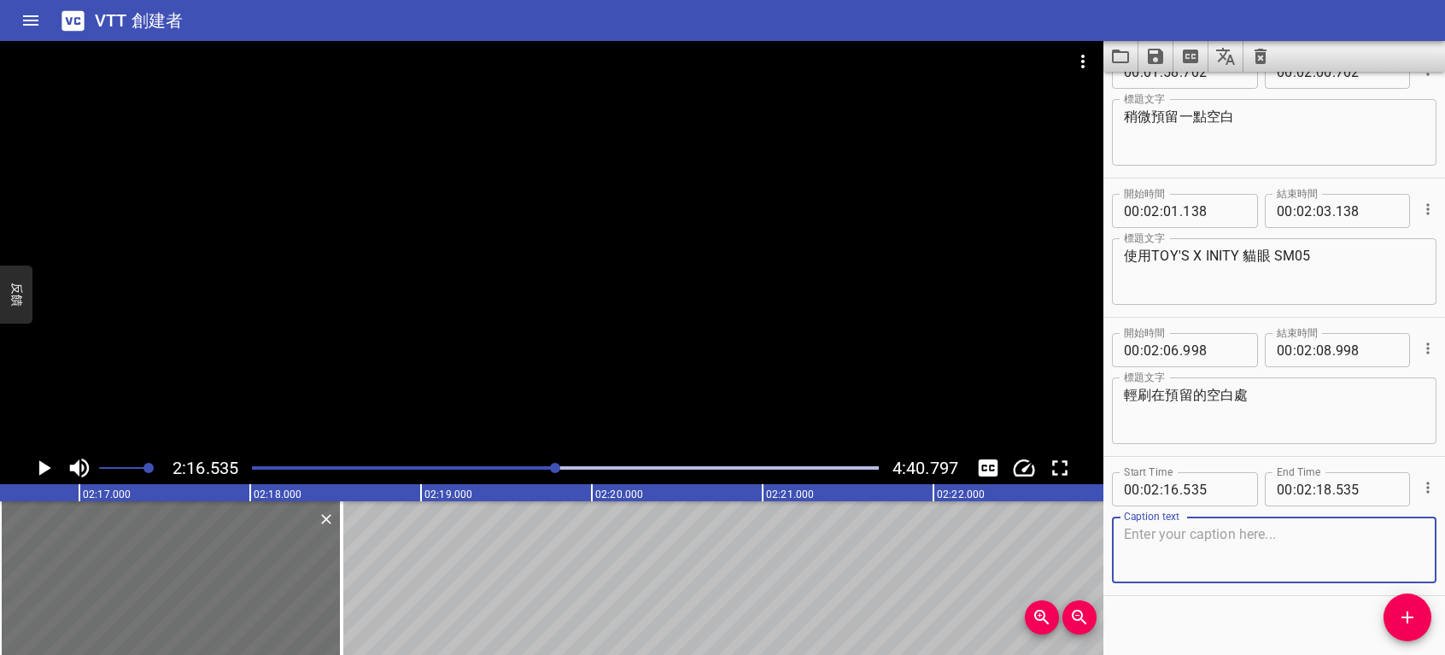
scroll to position [2281, 0]
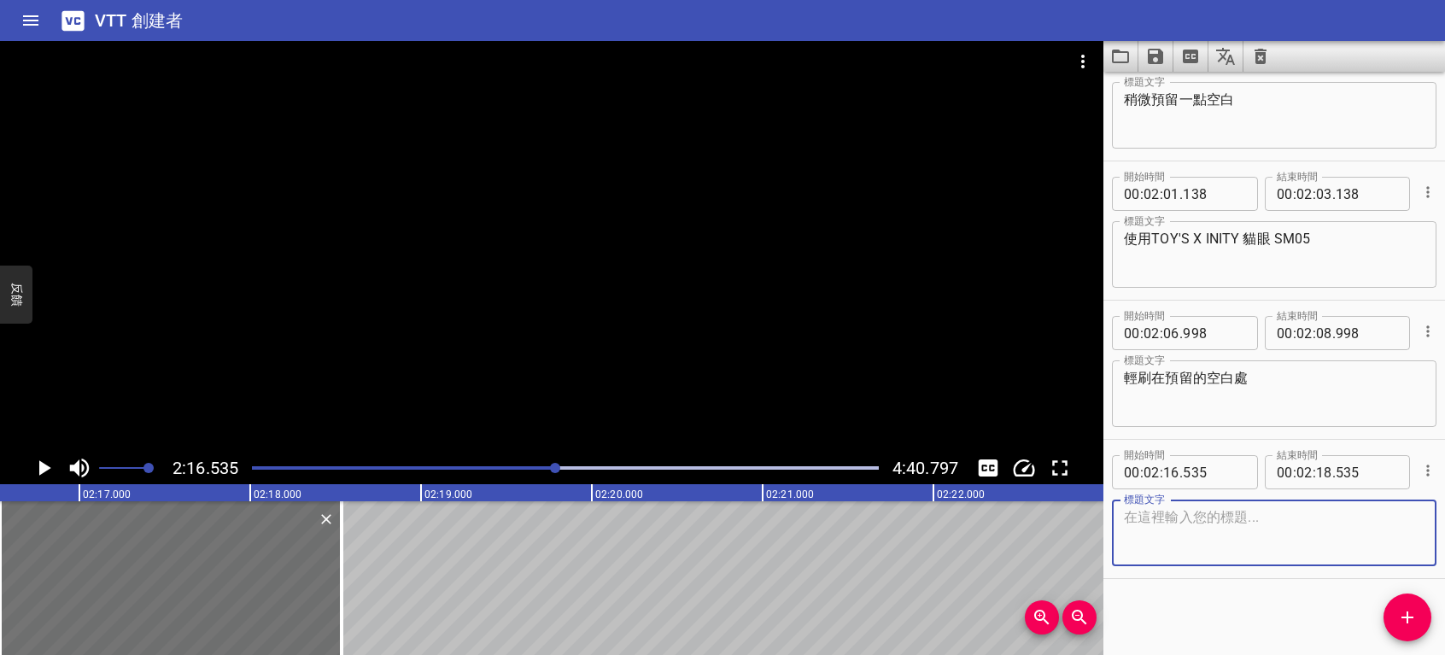
click at [1230, 519] on textarea at bounding box center [1274, 533] width 301 height 49
type textarea "使用磁鐵棒"
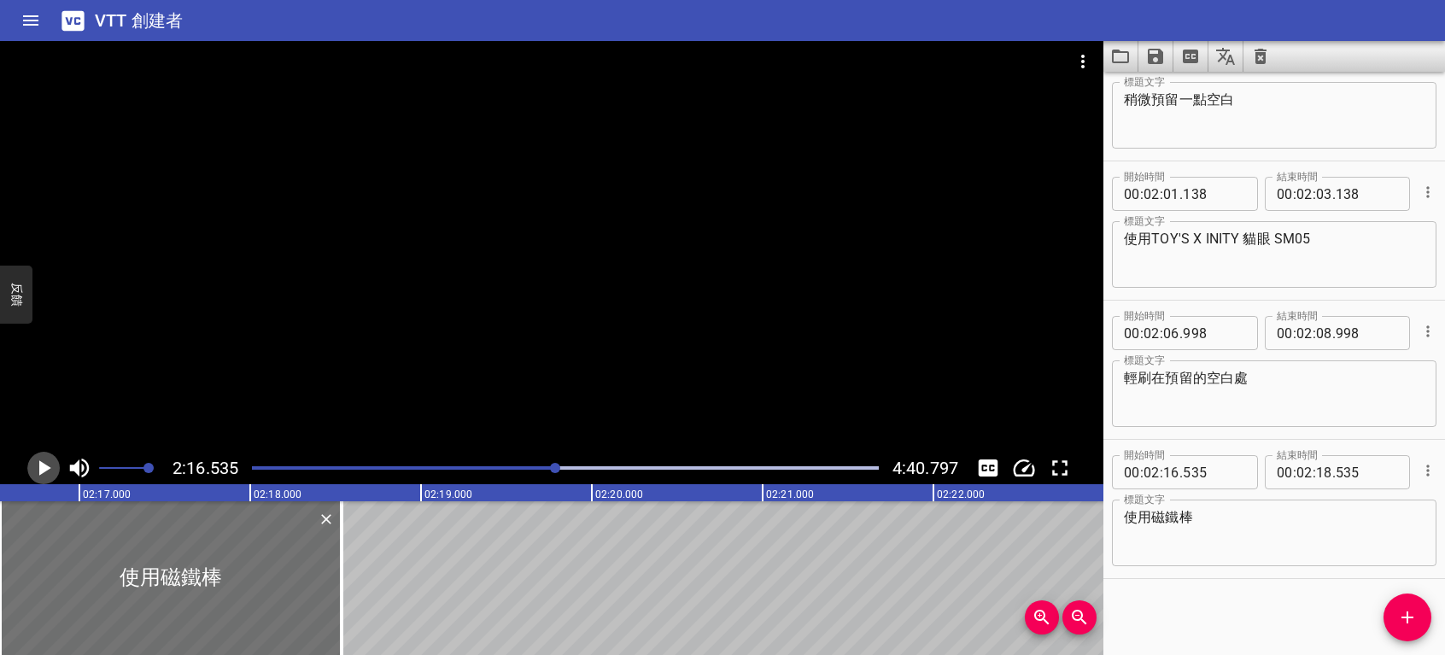
click at [44, 456] on button "播放/暫停" at bounding box center [43, 468] width 32 height 32
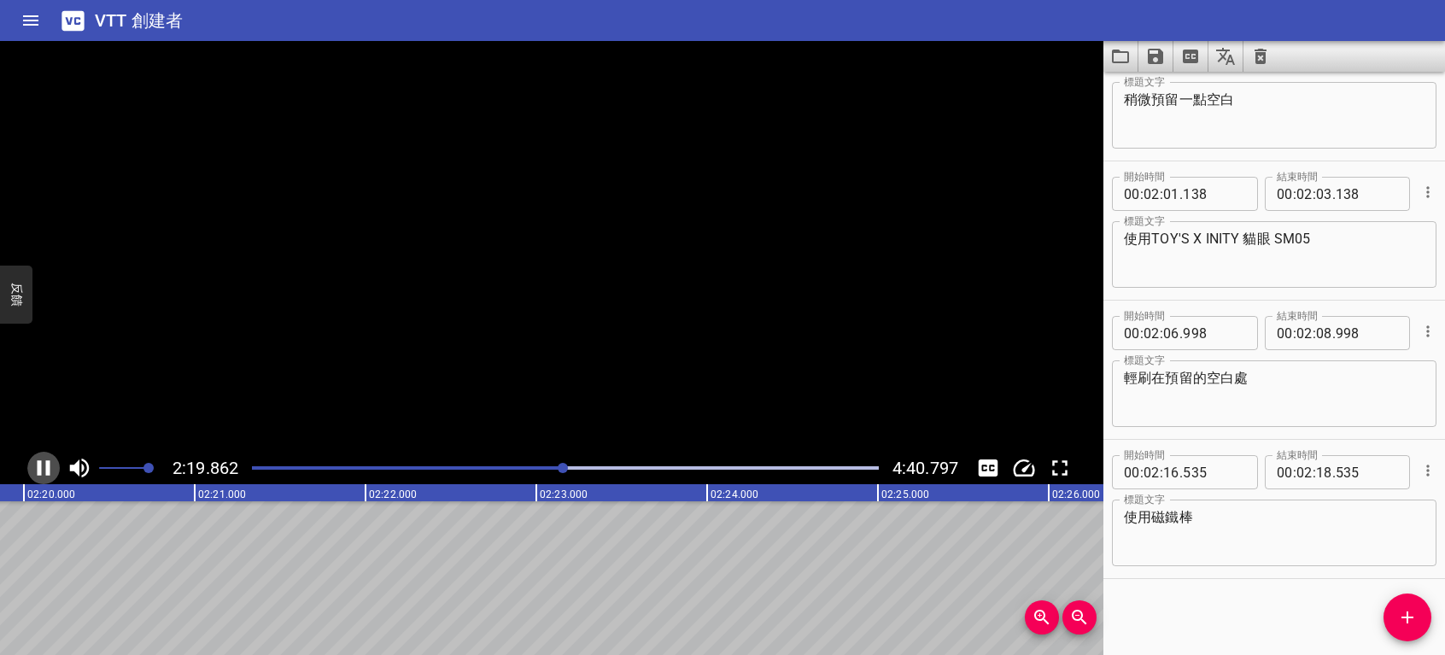
click at [43, 466] on icon "播放/暫停" at bounding box center [44, 468] width 26 height 26
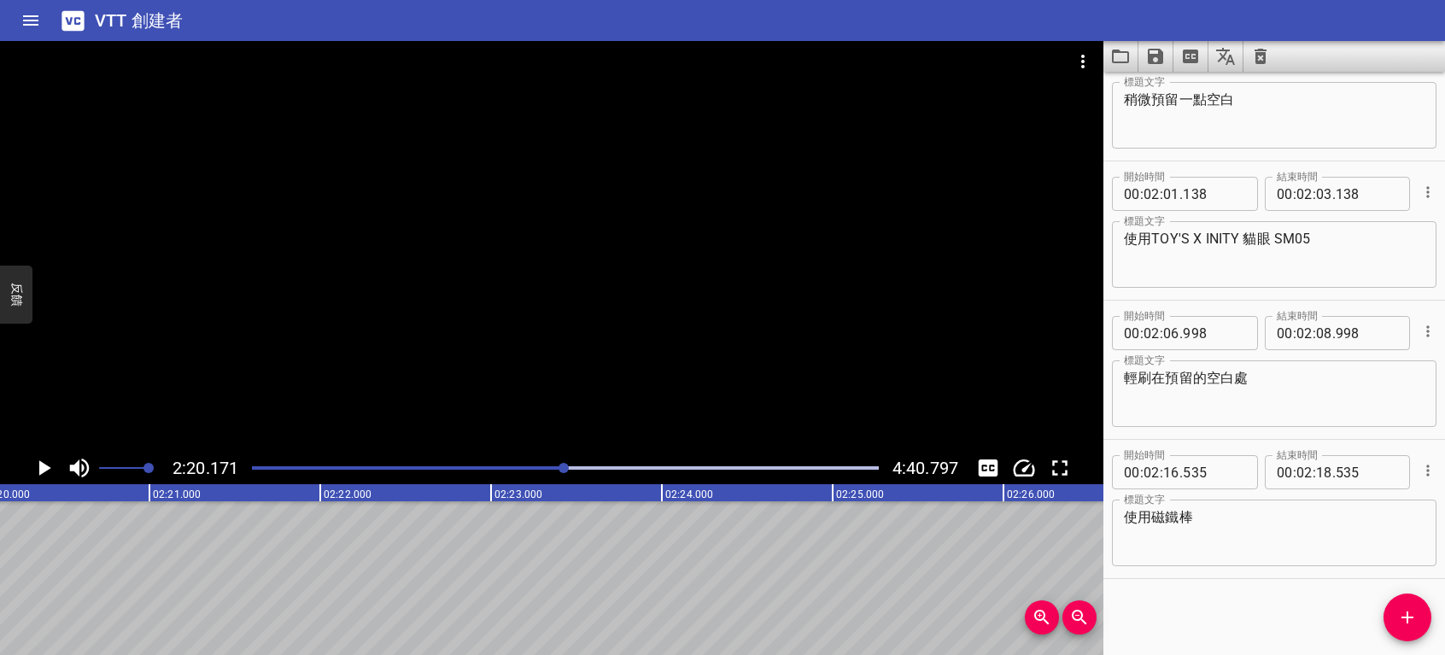
scroll to position [0, 23946]
click at [1417, 622] on icon "添加提示" at bounding box center [1407, 617] width 21 height 21
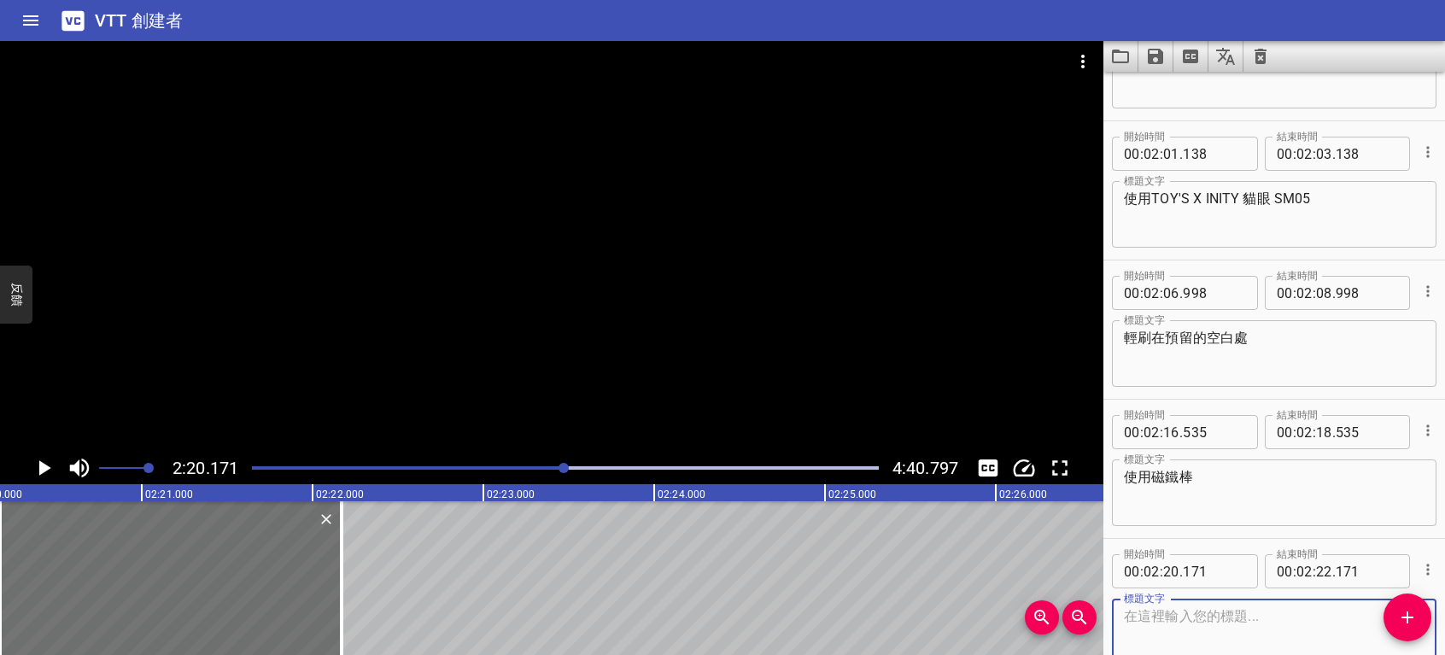
scroll to position [2421, 0]
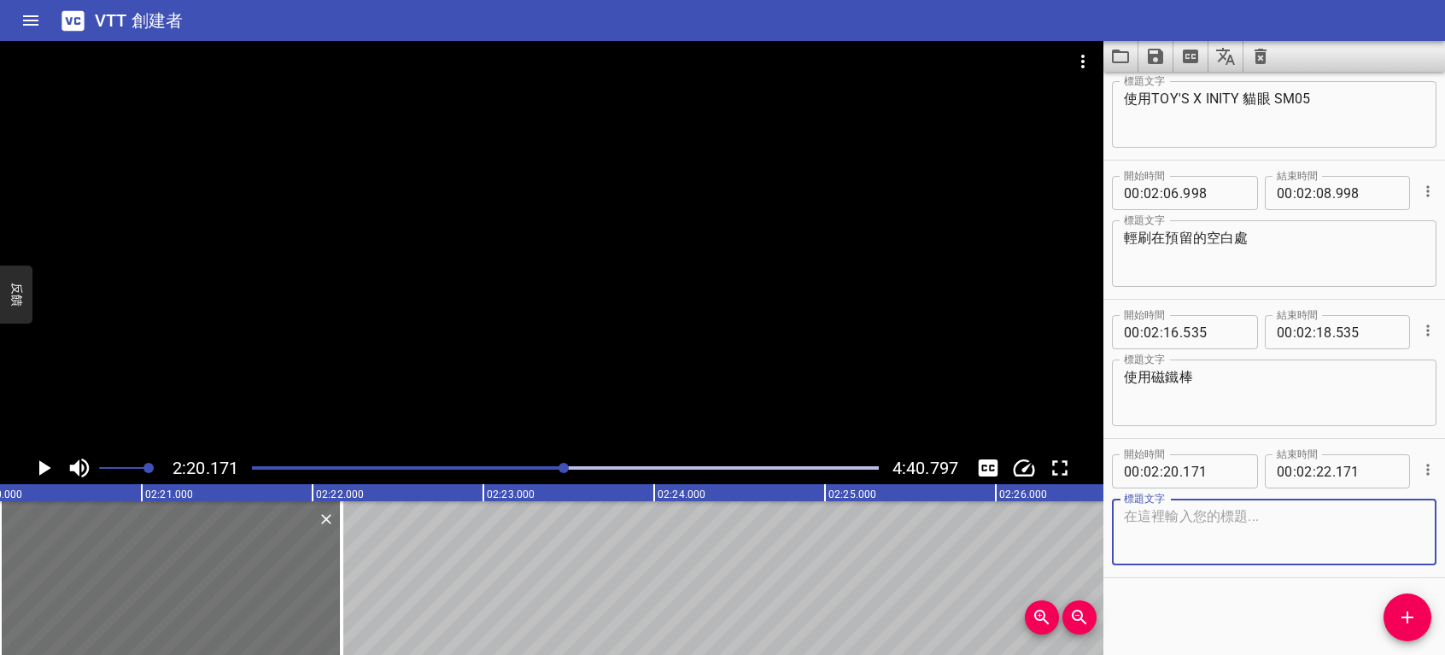
click at [1247, 536] on textarea at bounding box center [1274, 532] width 301 height 49
click at [41, 472] on icon "播放/暫停" at bounding box center [45, 467] width 12 height 15
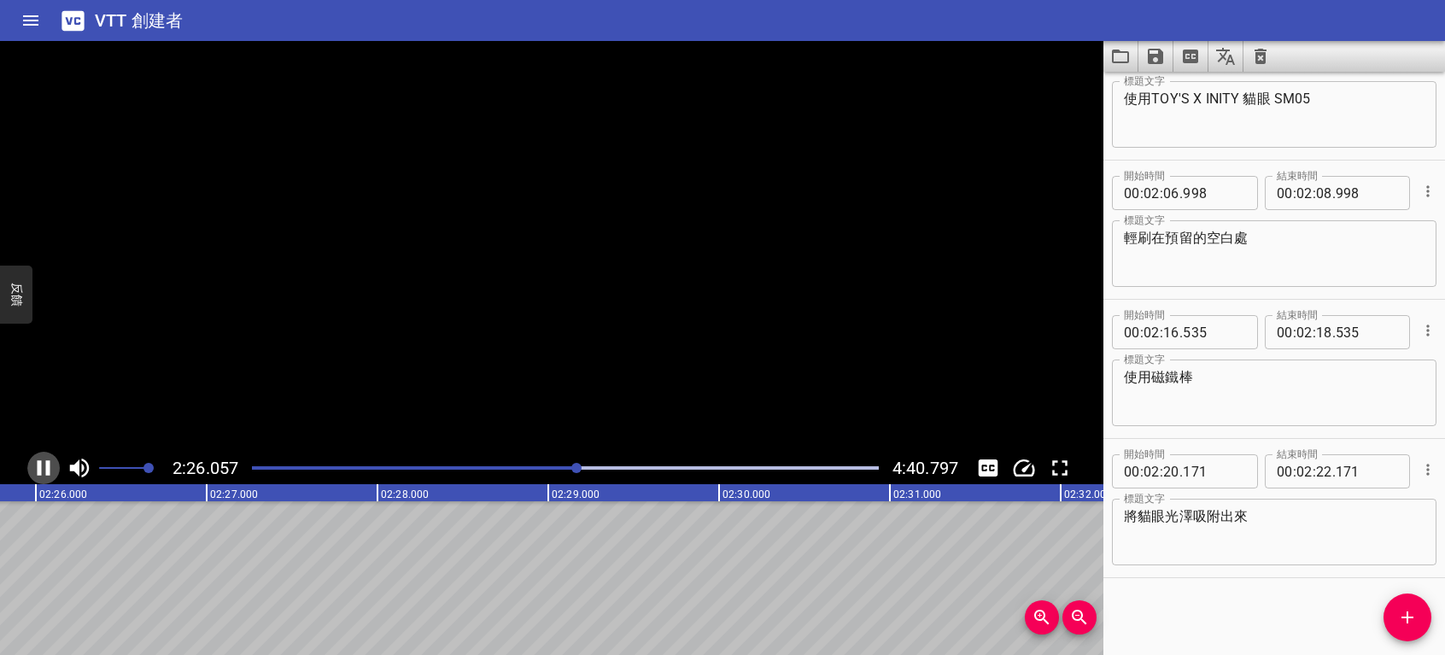
click at [41, 472] on icon "播放/暫停" at bounding box center [44, 468] width 26 height 26
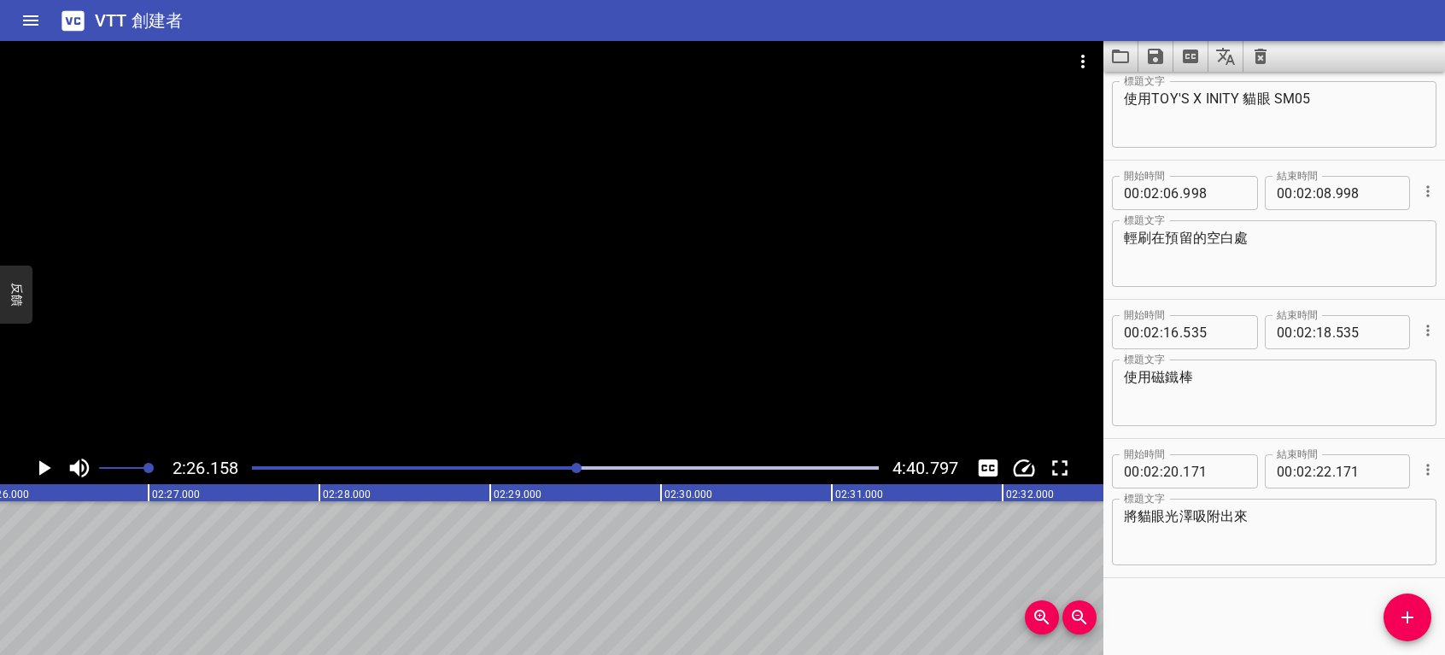
scroll to position [0, 24969]
click at [1221, 514] on textarea "將貓眼光澤吸附出來" at bounding box center [1274, 532] width 301 height 49
type textarea "將貓眼光澤吸出來"
click at [44, 467] on icon "播放/暫停" at bounding box center [45, 467] width 12 height 15
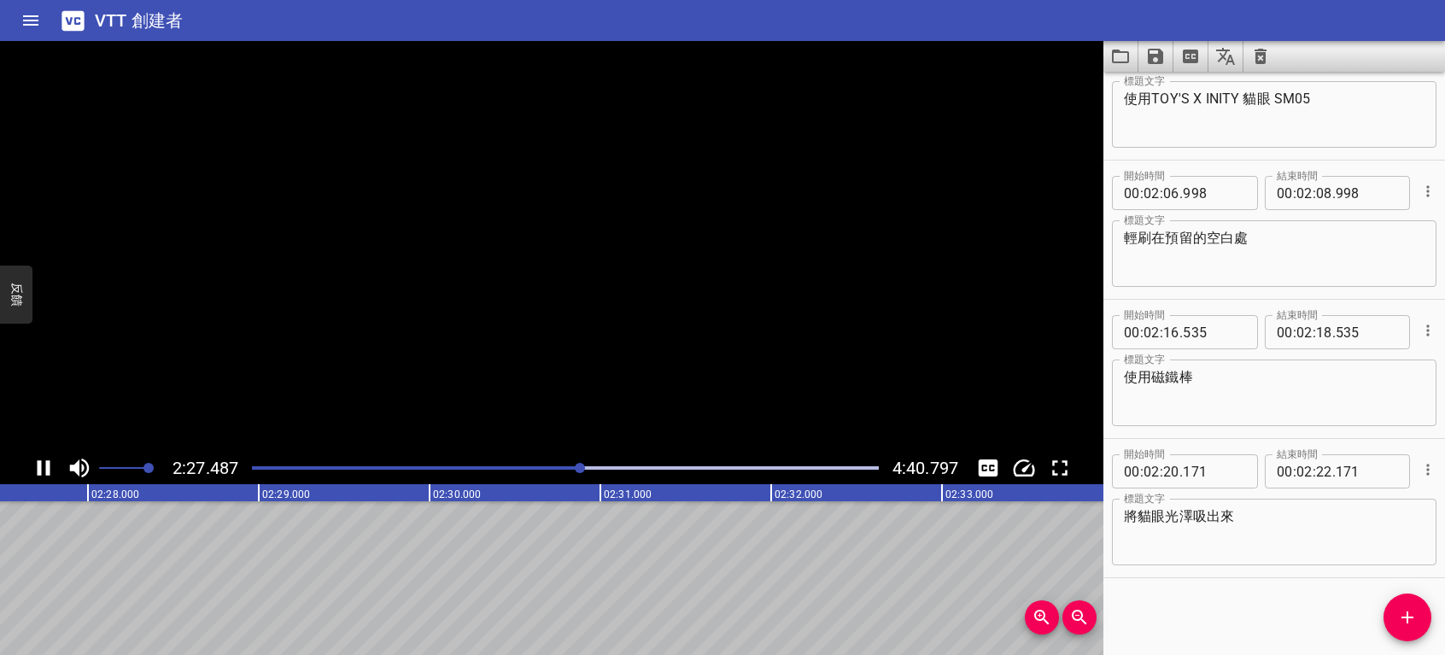
click at [44, 467] on icon "播放/暫停" at bounding box center [44, 468] width 26 height 26
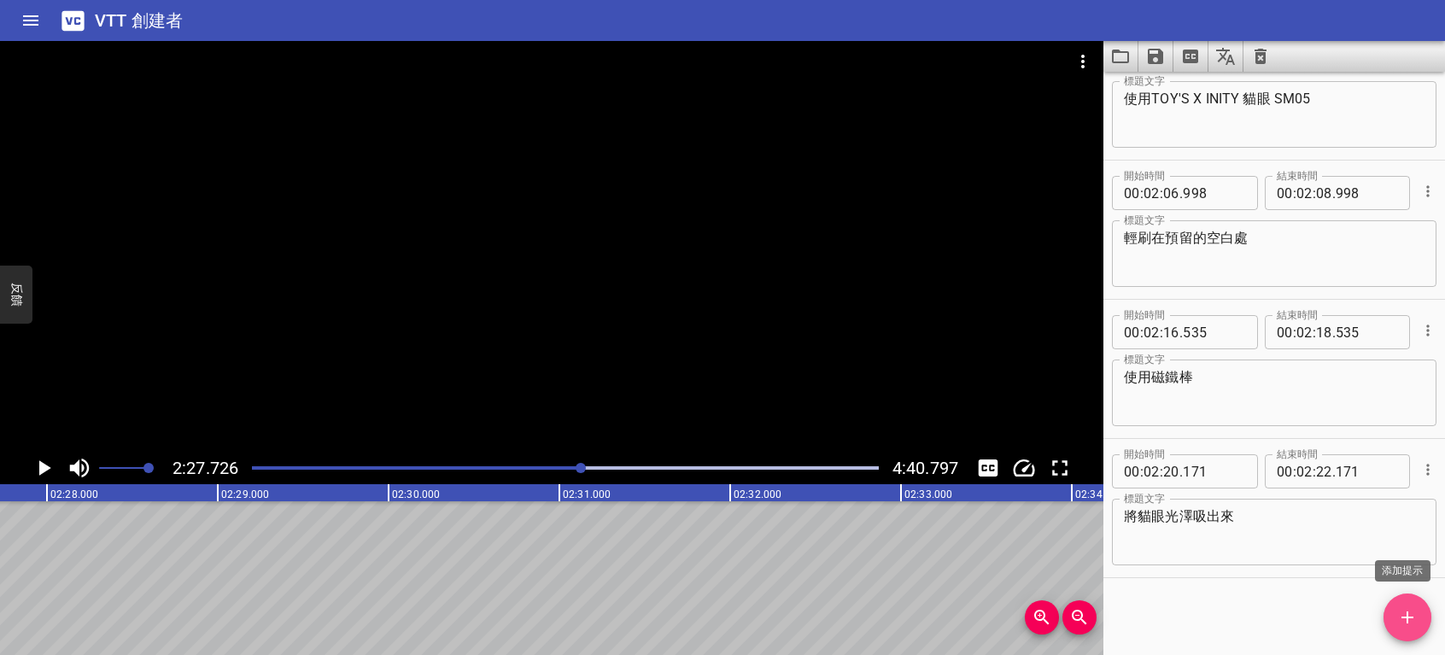
click at [1414, 607] on icon "添加提示" at bounding box center [1407, 617] width 21 height 21
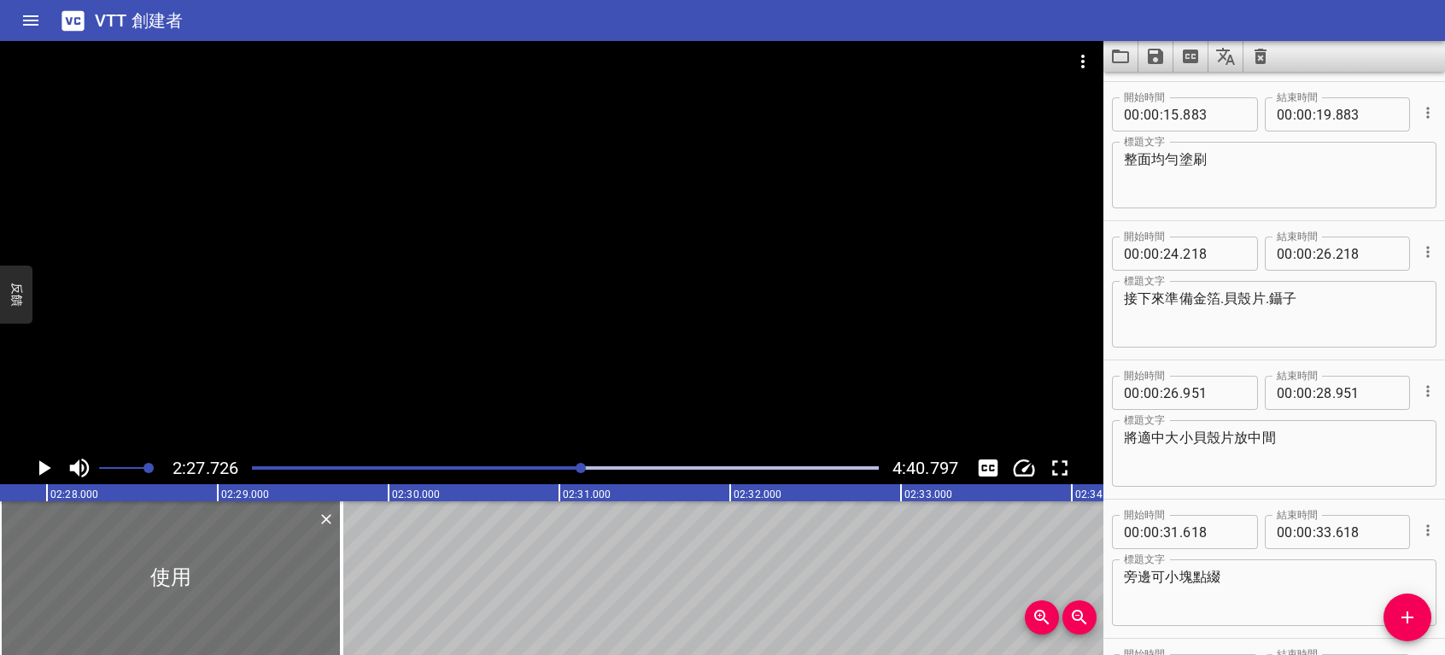
scroll to position [82, 0]
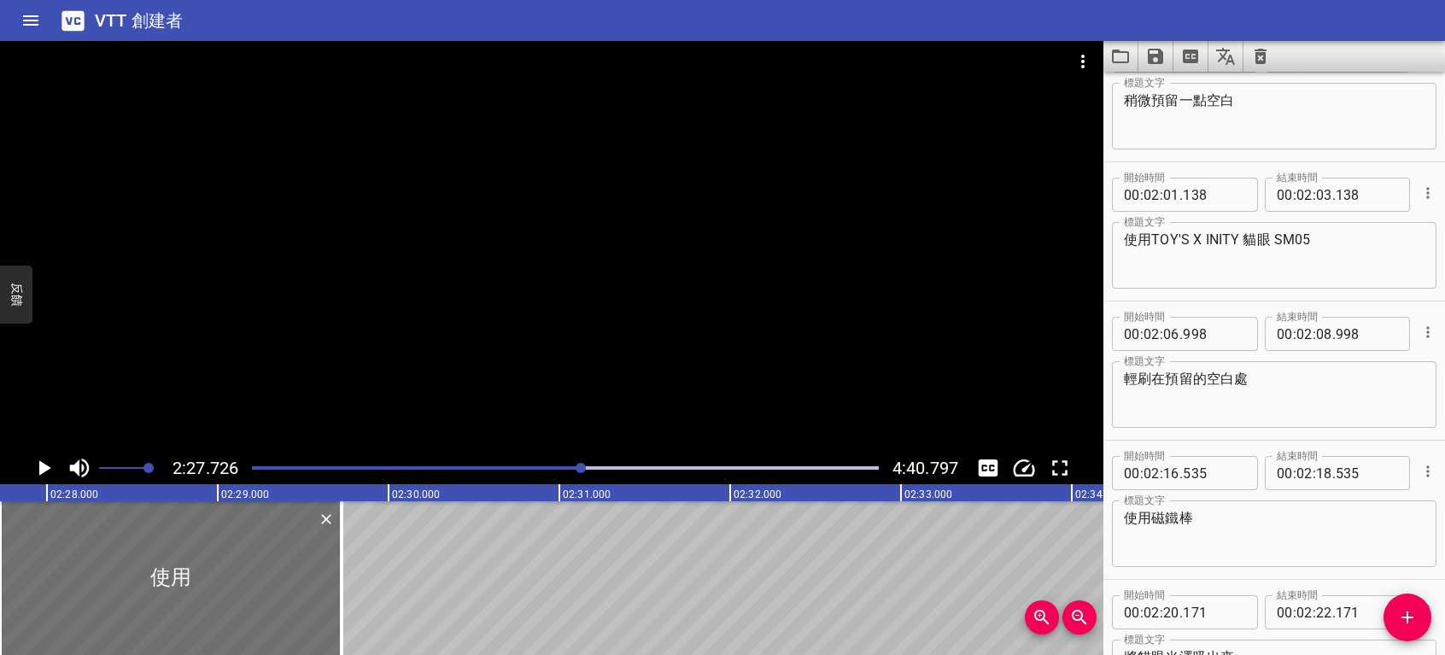
drag, startPoint x: 1153, startPoint y: 200, endPoint x: 1204, endPoint y: 202, distance: 50.4
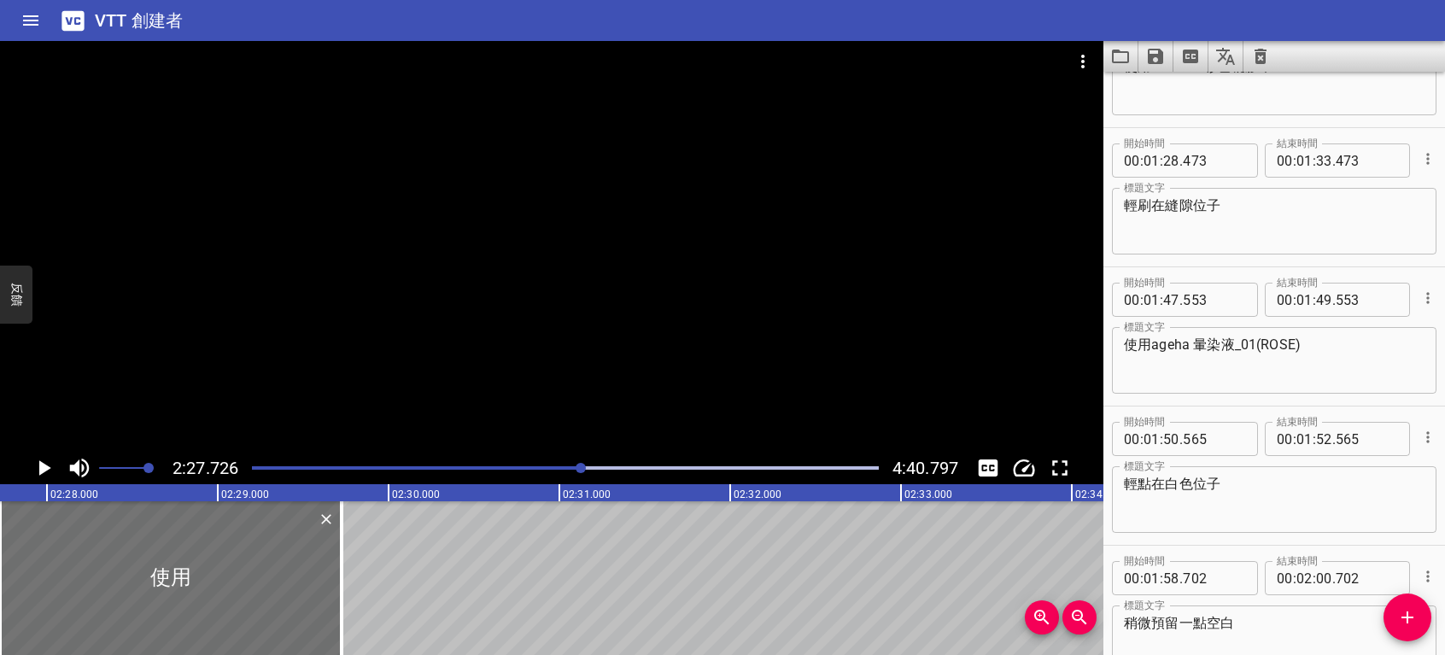
scroll to position [2559, 0]
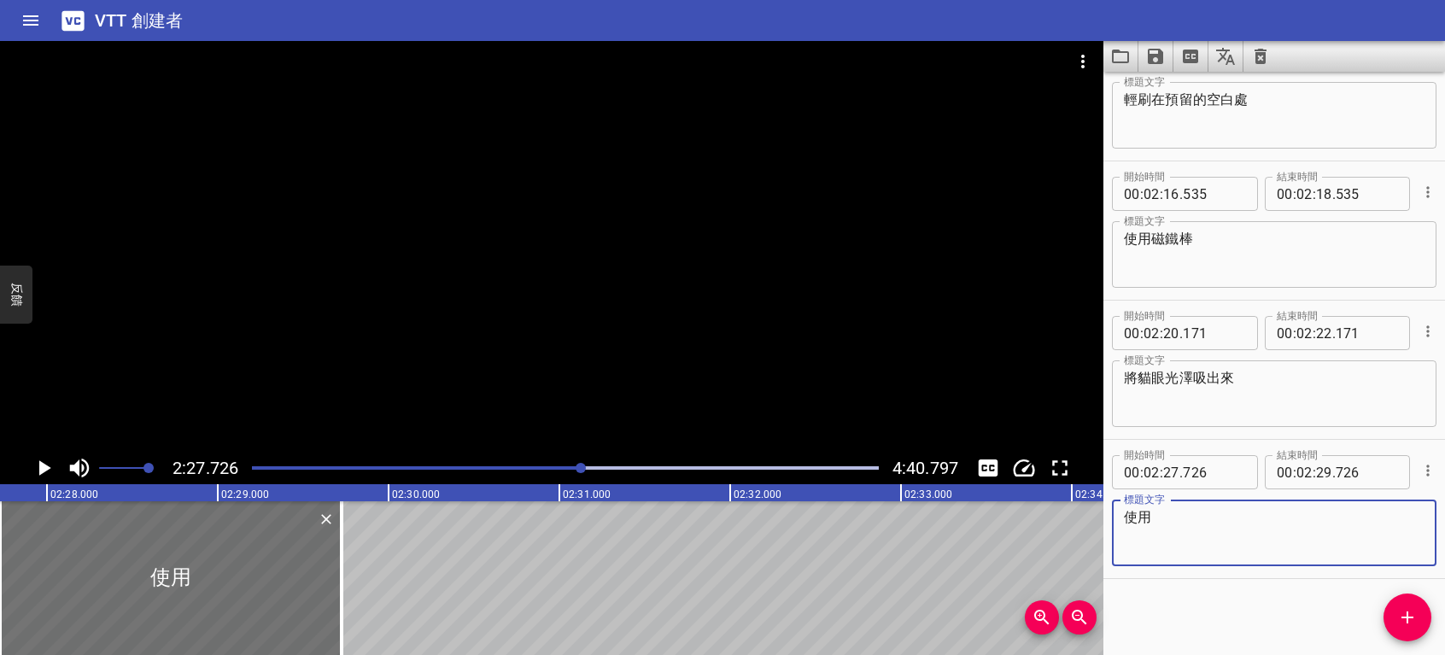
paste textarea "PRESTO"
type textarea "使用PRESTO免輕建構凝膠"
click at [52, 475] on icon "播放/暫停" at bounding box center [44, 468] width 26 height 26
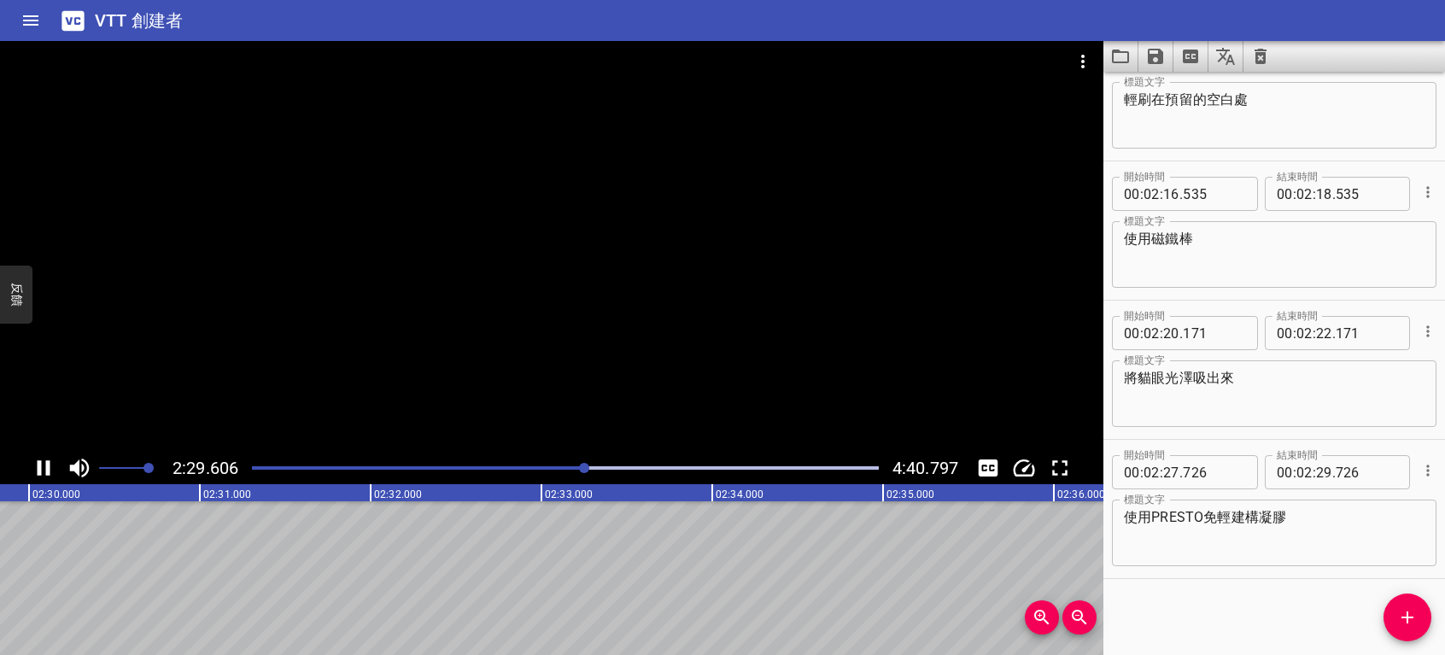
click at [46, 467] on icon "播放/暫停" at bounding box center [44, 467] width 13 height 15
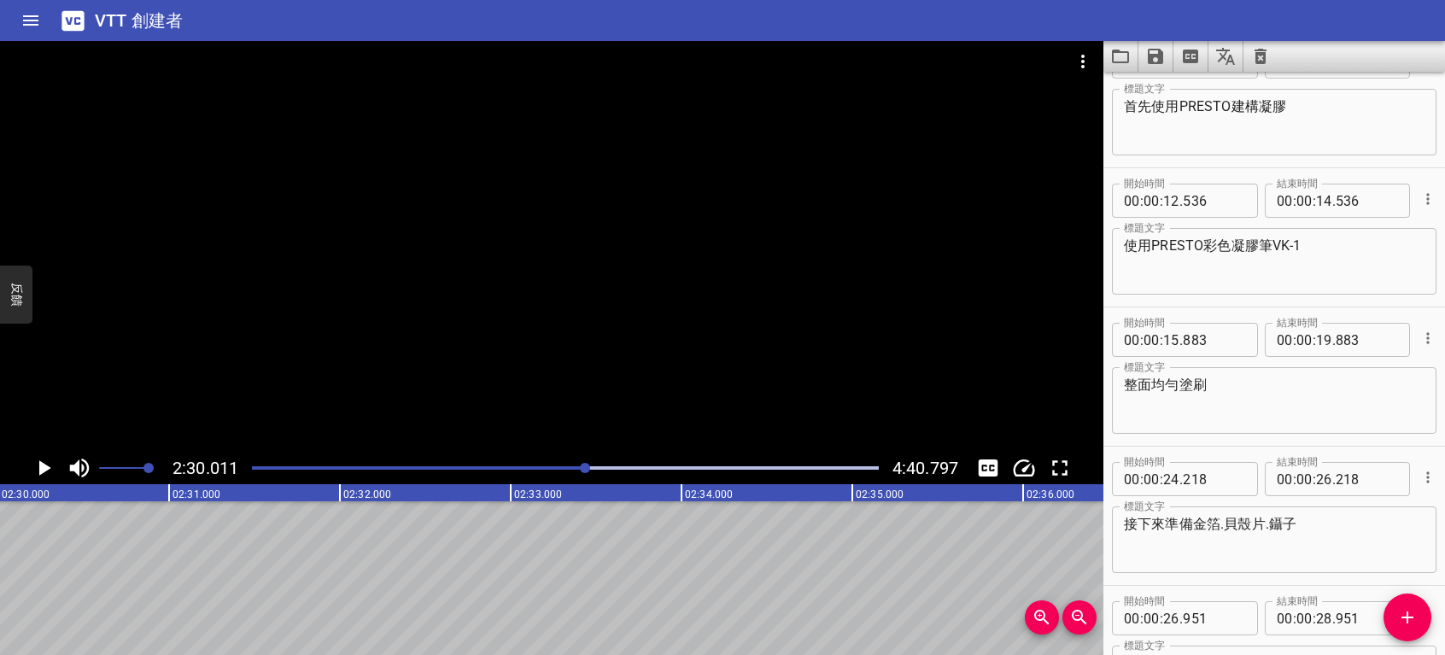
scroll to position [0, 0]
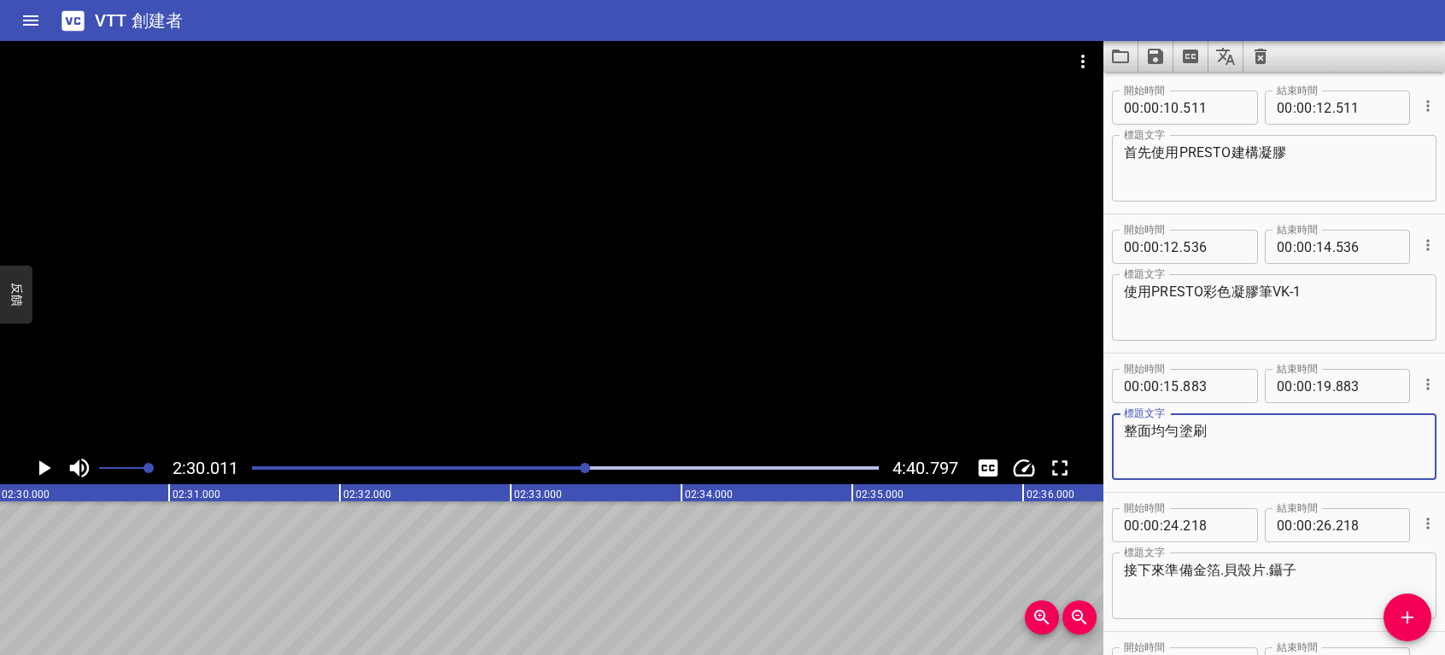
drag, startPoint x: 1136, startPoint y: 429, endPoint x: 1229, endPoint y: 432, distance: 93.2
click at [1229, 432] on textarea "整面均勻塗刷" at bounding box center [1274, 447] width 301 height 49
click at [1404, 615] on icon "添加提示" at bounding box center [1407, 617] width 21 height 21
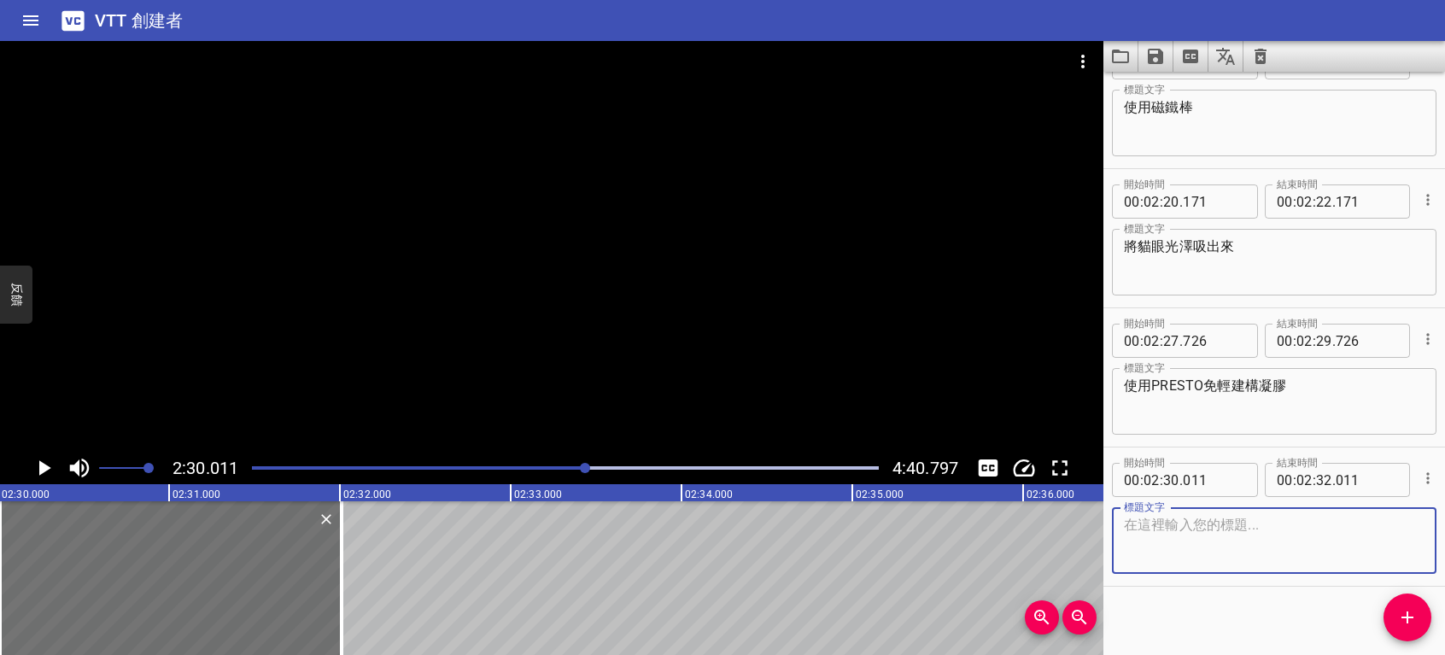
scroll to position [2699, 0]
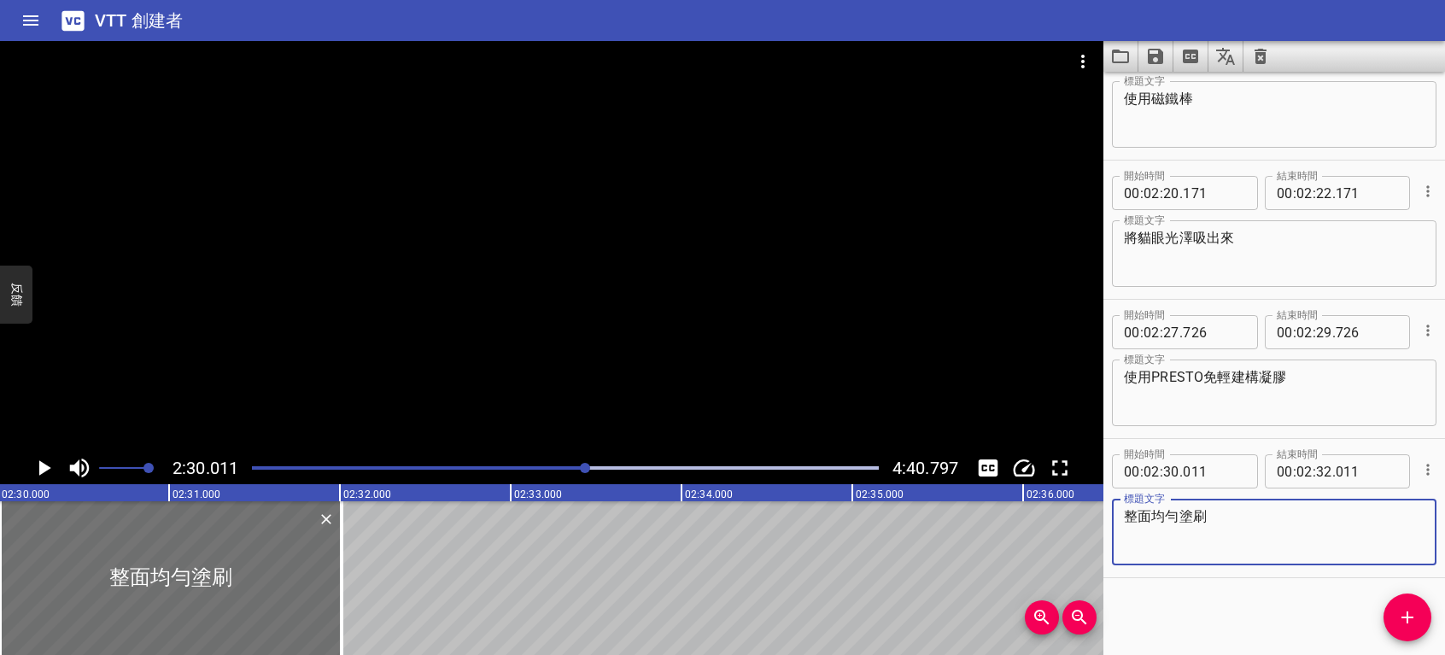
type textarea "整面均勻塗刷"
click at [47, 468] on icon "播放/暫停" at bounding box center [45, 467] width 12 height 15
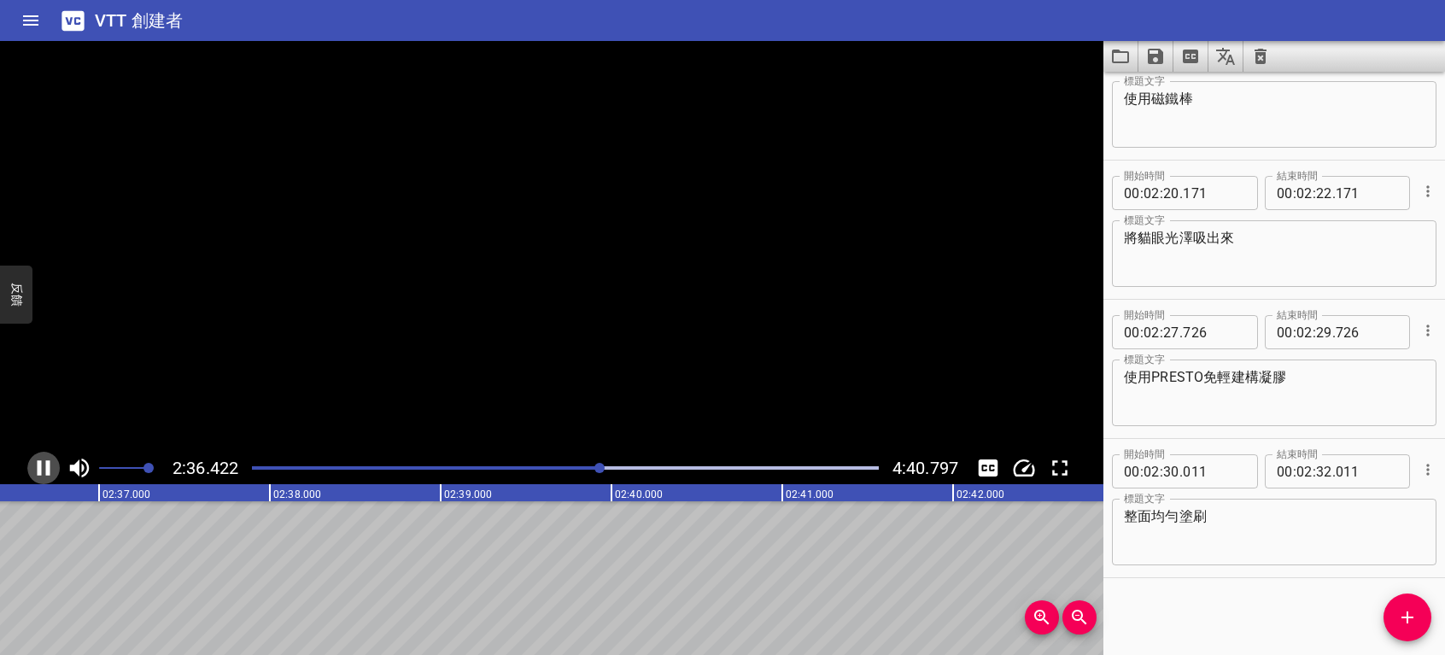
click at [47, 468] on icon "播放/暫停" at bounding box center [44, 467] width 13 height 15
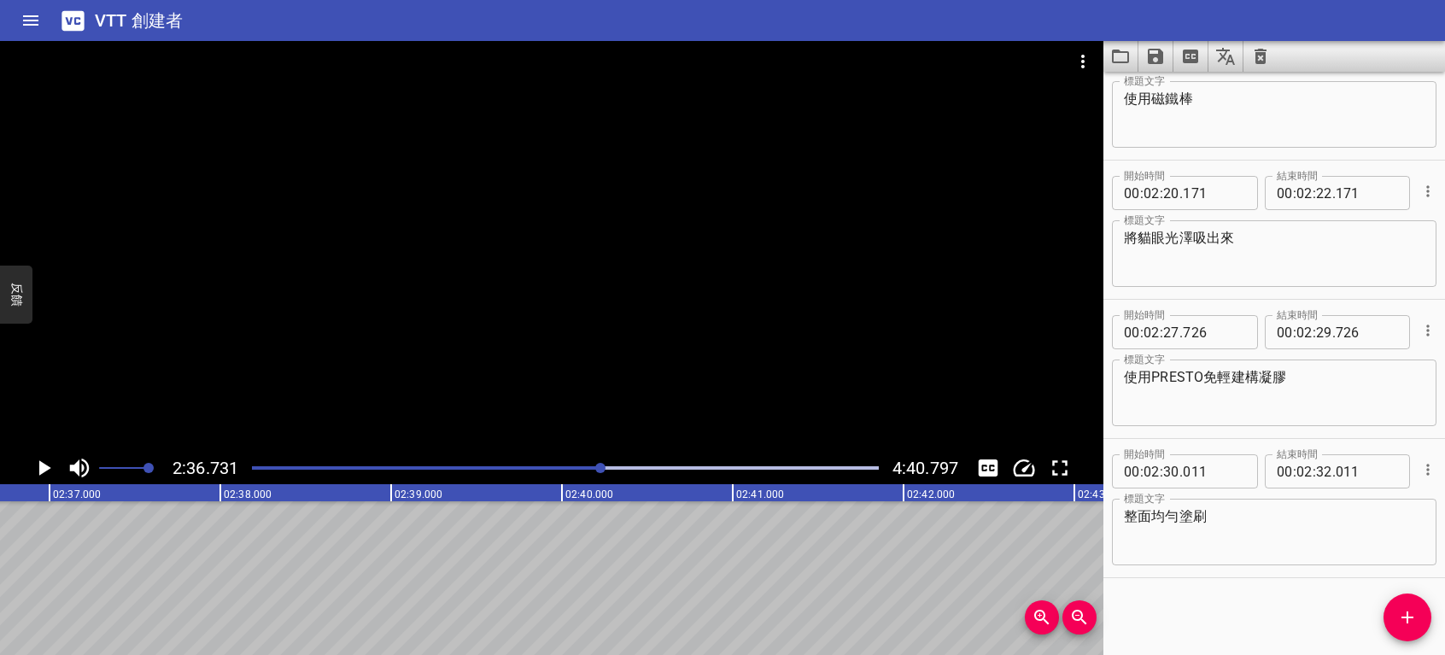
scroll to position [0, 26775]
click at [1410, 623] on icon "添加提示" at bounding box center [1407, 617] width 21 height 21
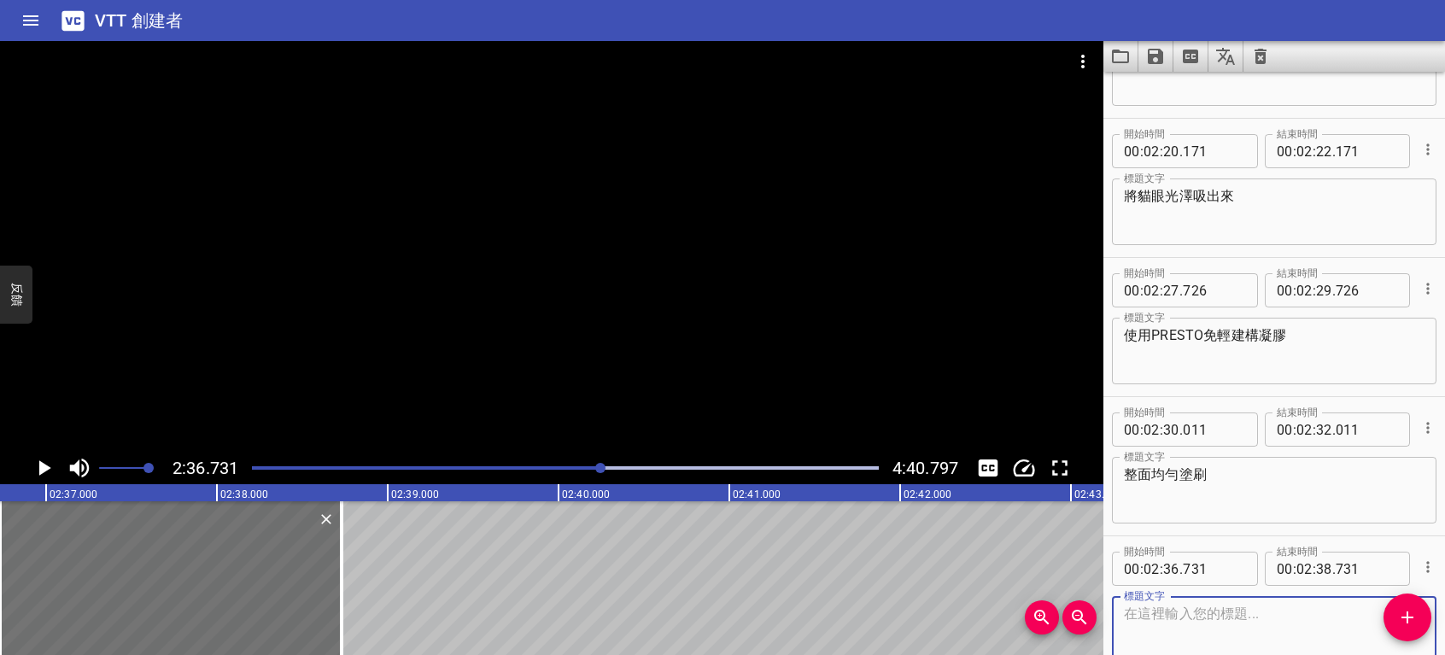
scroll to position [2838, 0]
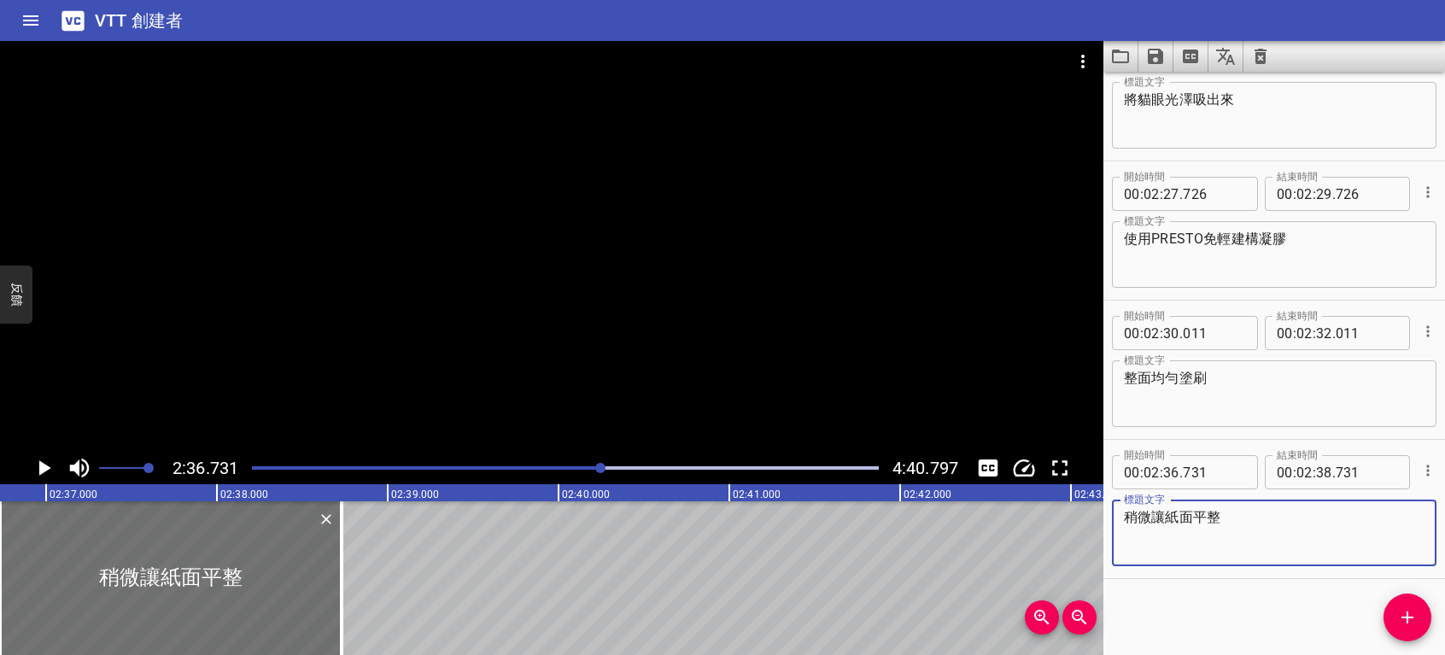
click at [1182, 518] on textarea "稍微讓紙面平整" at bounding box center [1274, 533] width 301 height 49
click at [1147, 510] on textarea "稍微讓指面平整" at bounding box center [1274, 533] width 301 height 49
type textarea "稍微點刷讓指面平整"
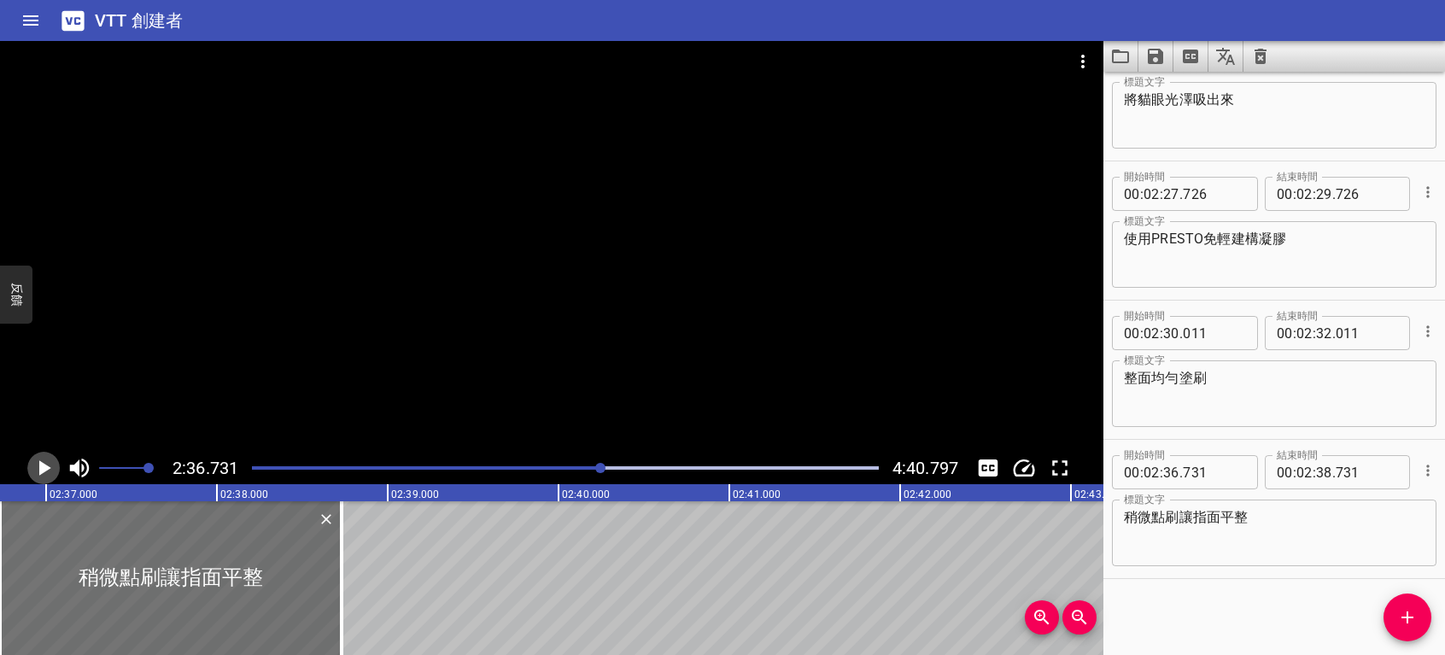
click at [39, 470] on icon "播放/暫停" at bounding box center [45, 467] width 12 height 15
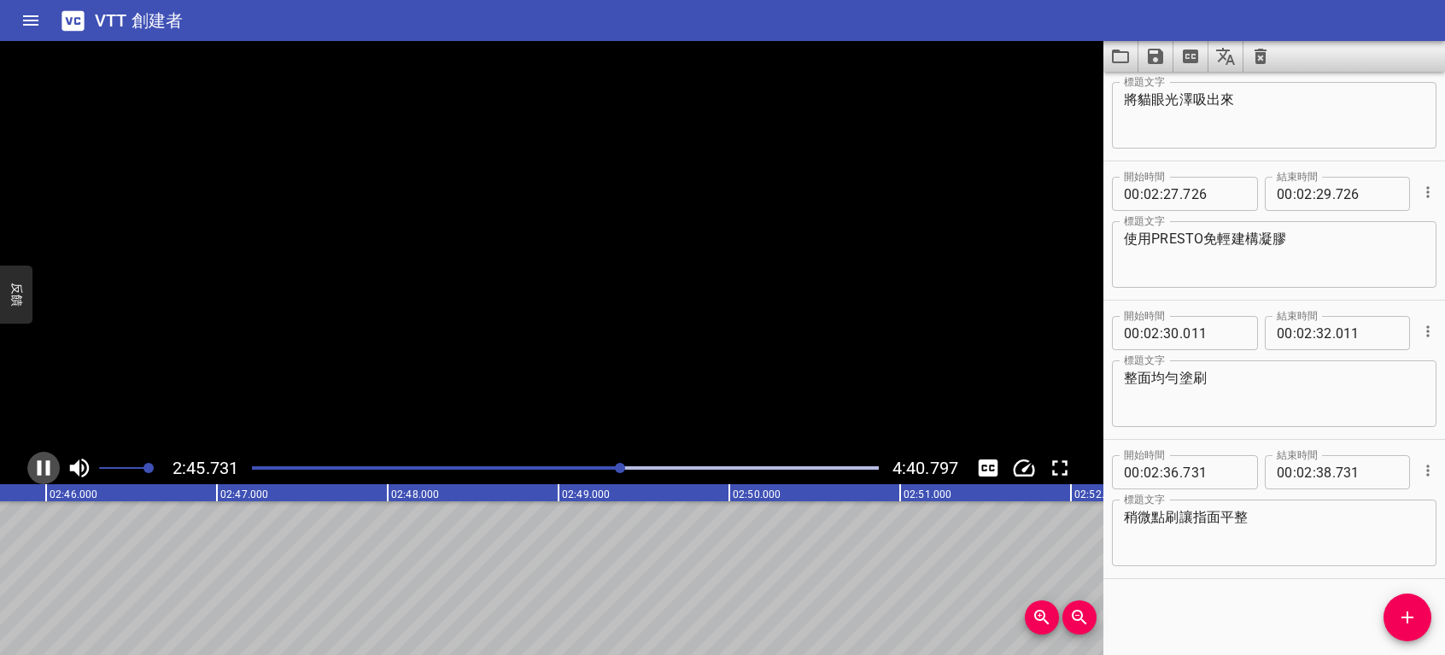
click at [39, 470] on icon "播放/暫停" at bounding box center [44, 467] width 13 height 15
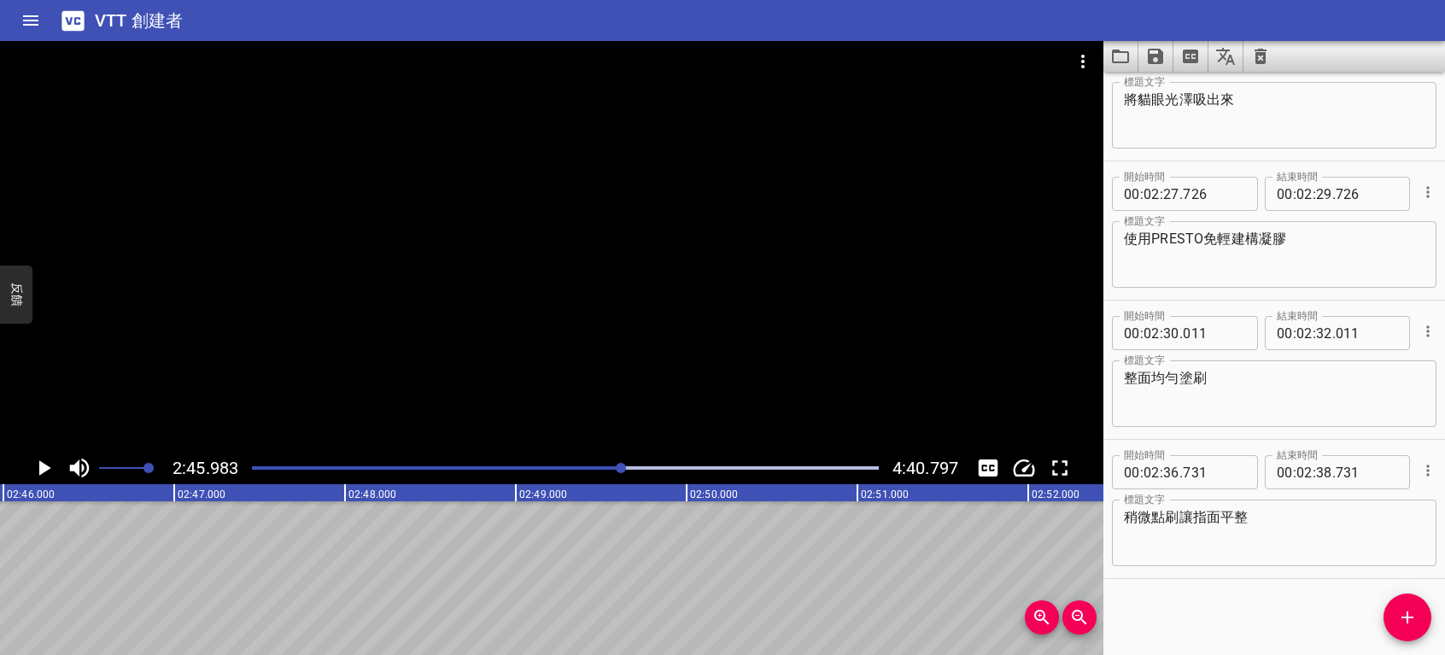
click at [39, 470] on icon "播放/暫停" at bounding box center [45, 467] width 12 height 15
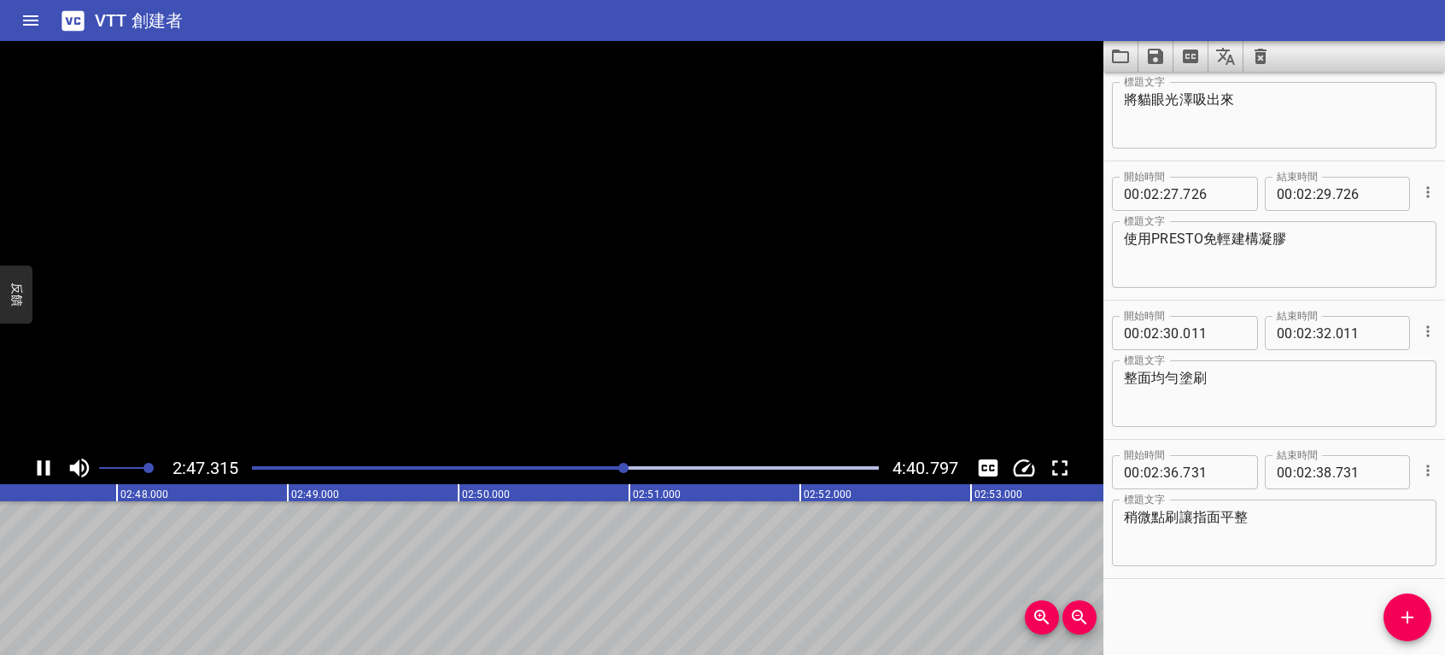
click at [39, 470] on icon "播放/暫停" at bounding box center [44, 467] width 13 height 15
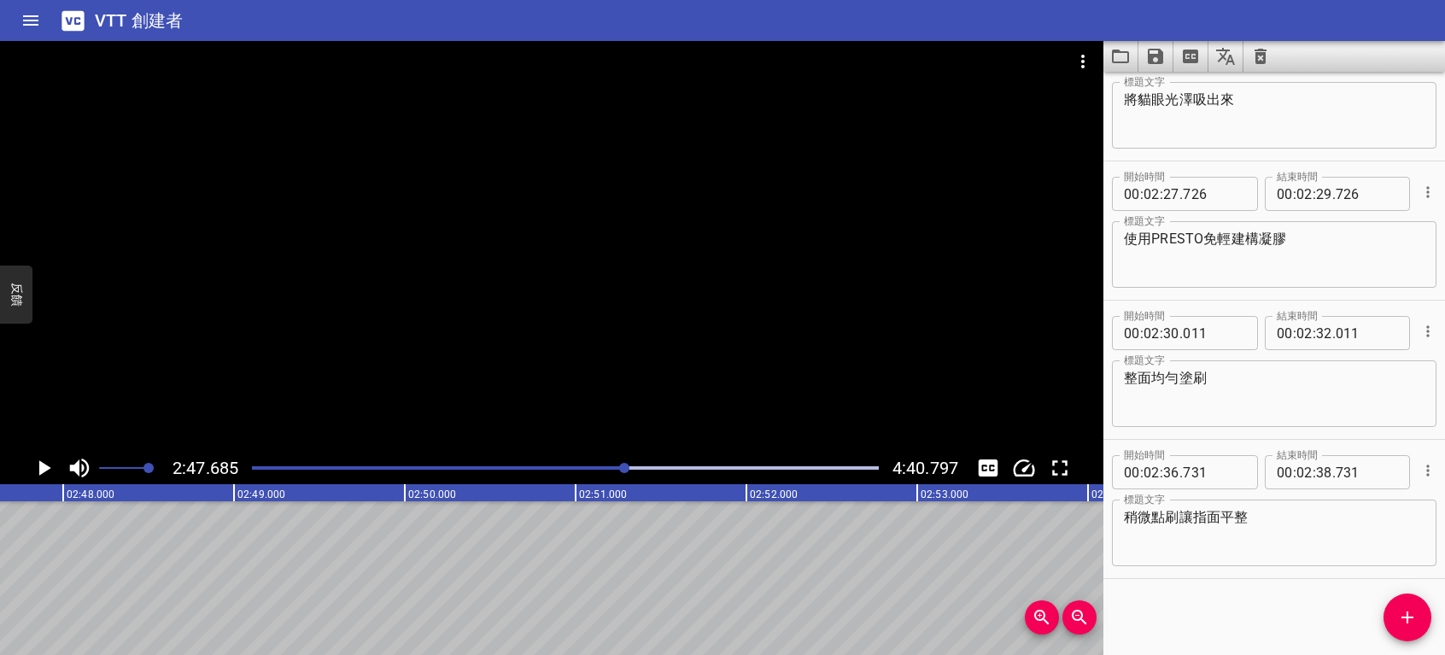
scroll to position [0, 28647]
click at [1396, 624] on span "添加提示" at bounding box center [1408, 617] width 48 height 21
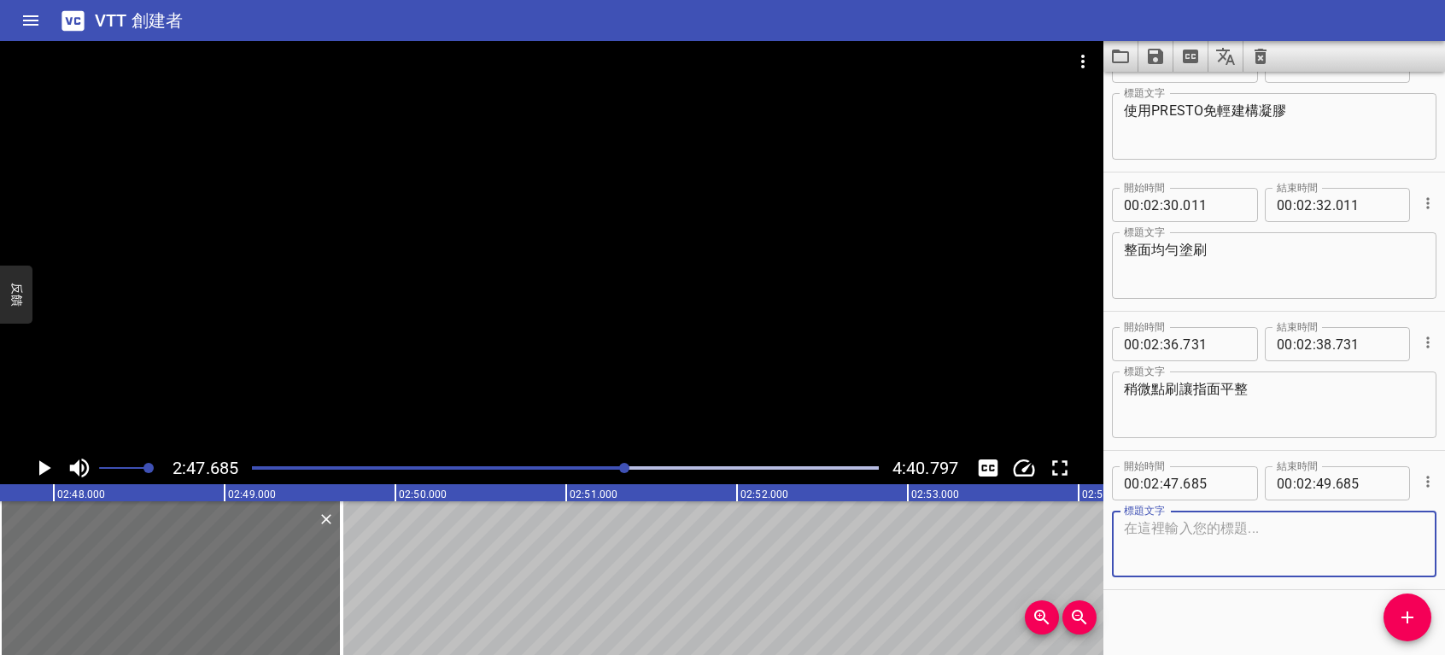
scroll to position [2978, 0]
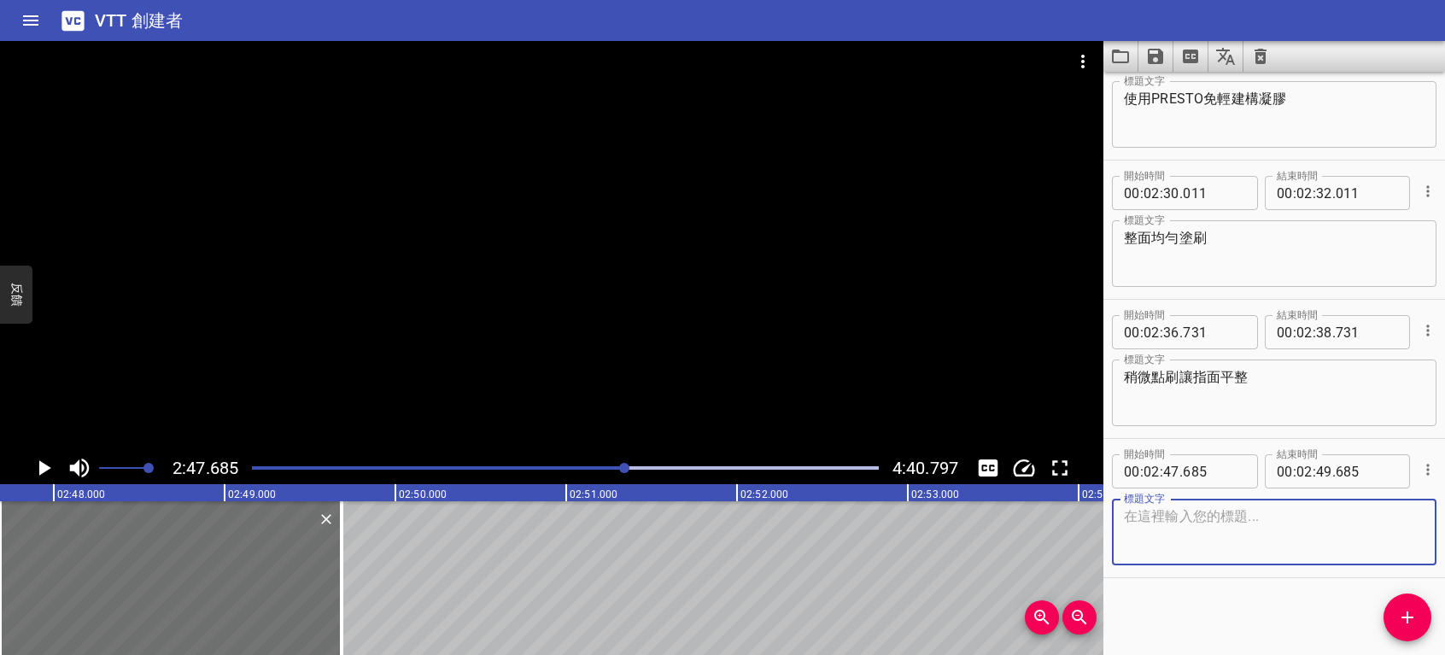
click at [1320, 564] on div "標題文字" at bounding box center [1274, 532] width 325 height 67
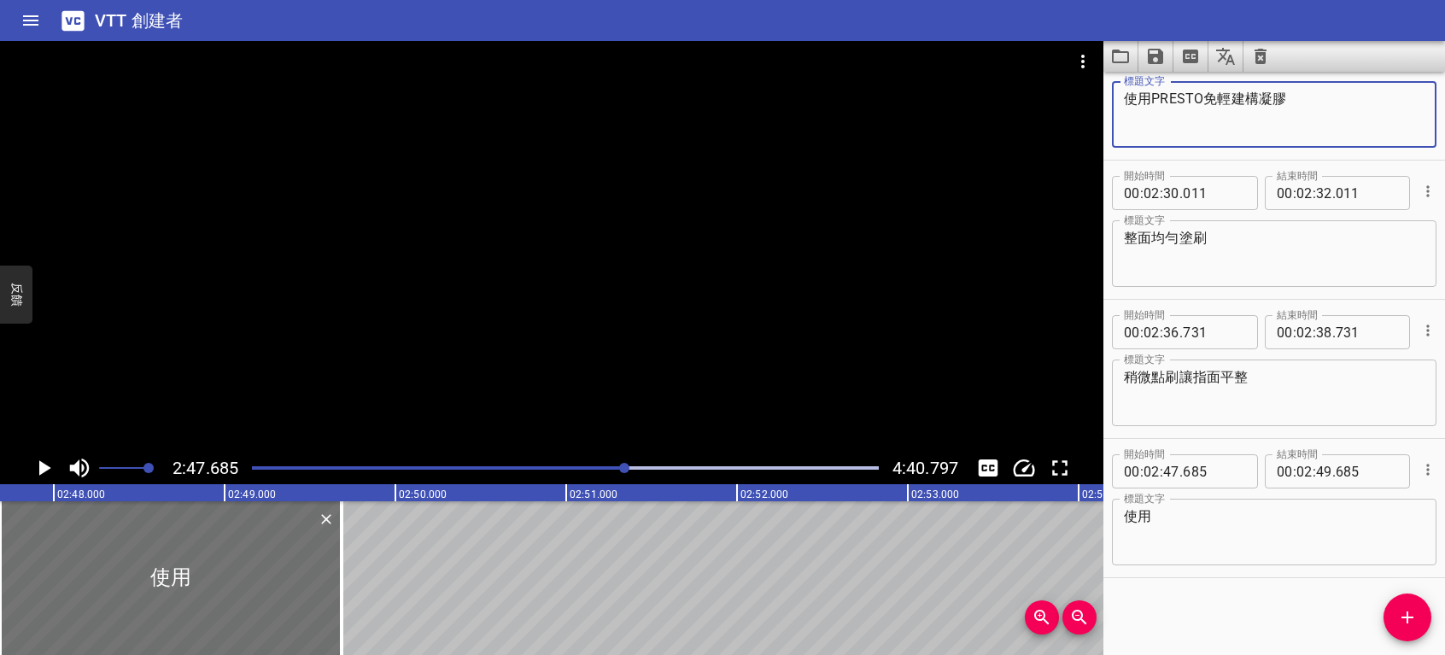
drag, startPoint x: 1150, startPoint y: 102, endPoint x: 1204, endPoint y: 101, distance: 54.7
click at [1204, 101] on textarea "使用PRESTO免輕建構凝膠" at bounding box center [1274, 115] width 301 height 49
click at [1165, 511] on textarea "使用" at bounding box center [1274, 532] width 301 height 49
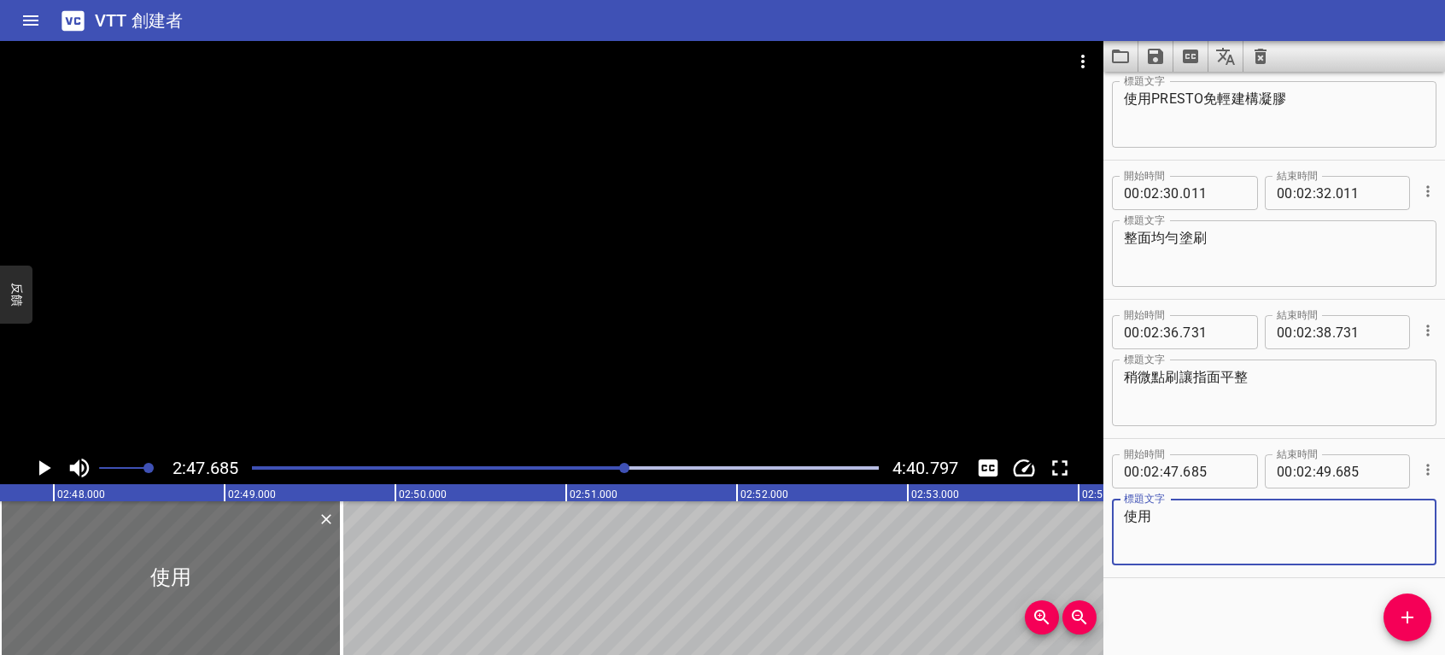
paste textarea "PRESTO"
type textarea "使用PRESTO彩色磨棒150"
click at [41, 469] on icon "播放/暫停" at bounding box center [45, 467] width 12 height 15
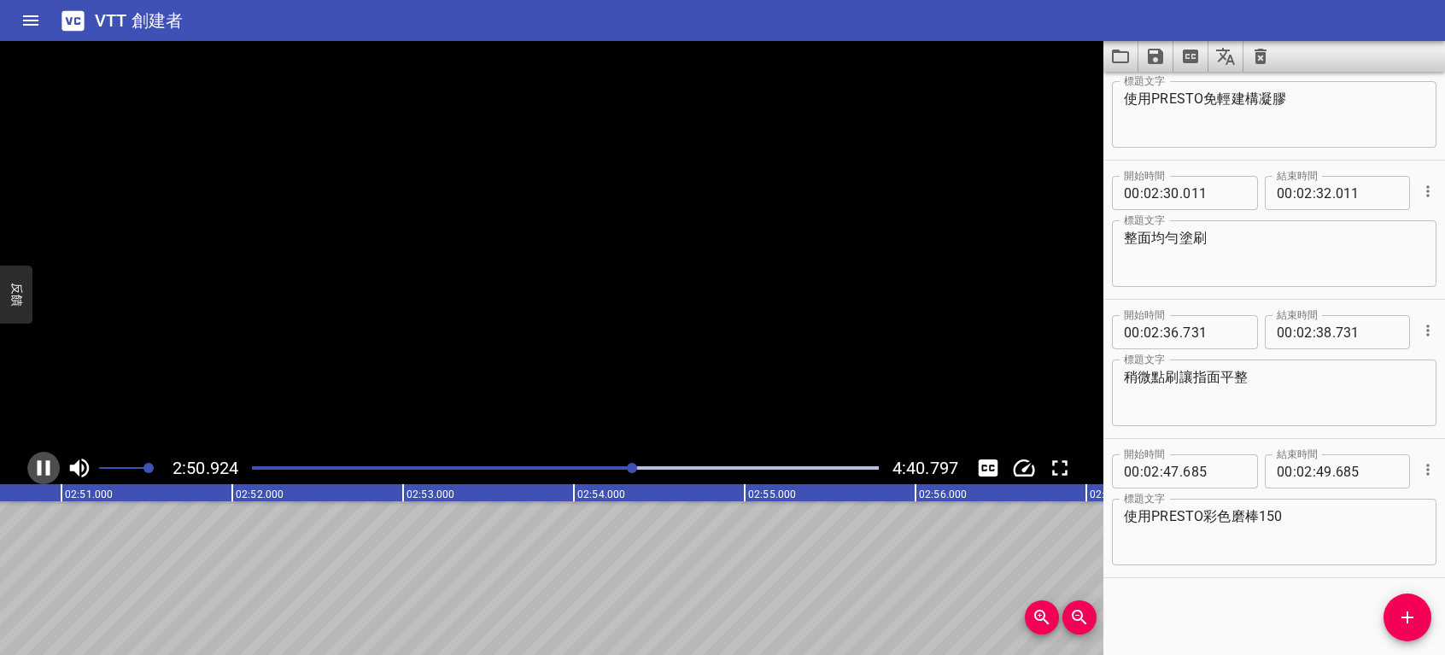
click at [41, 469] on icon "播放/暫停" at bounding box center [44, 468] width 26 height 26
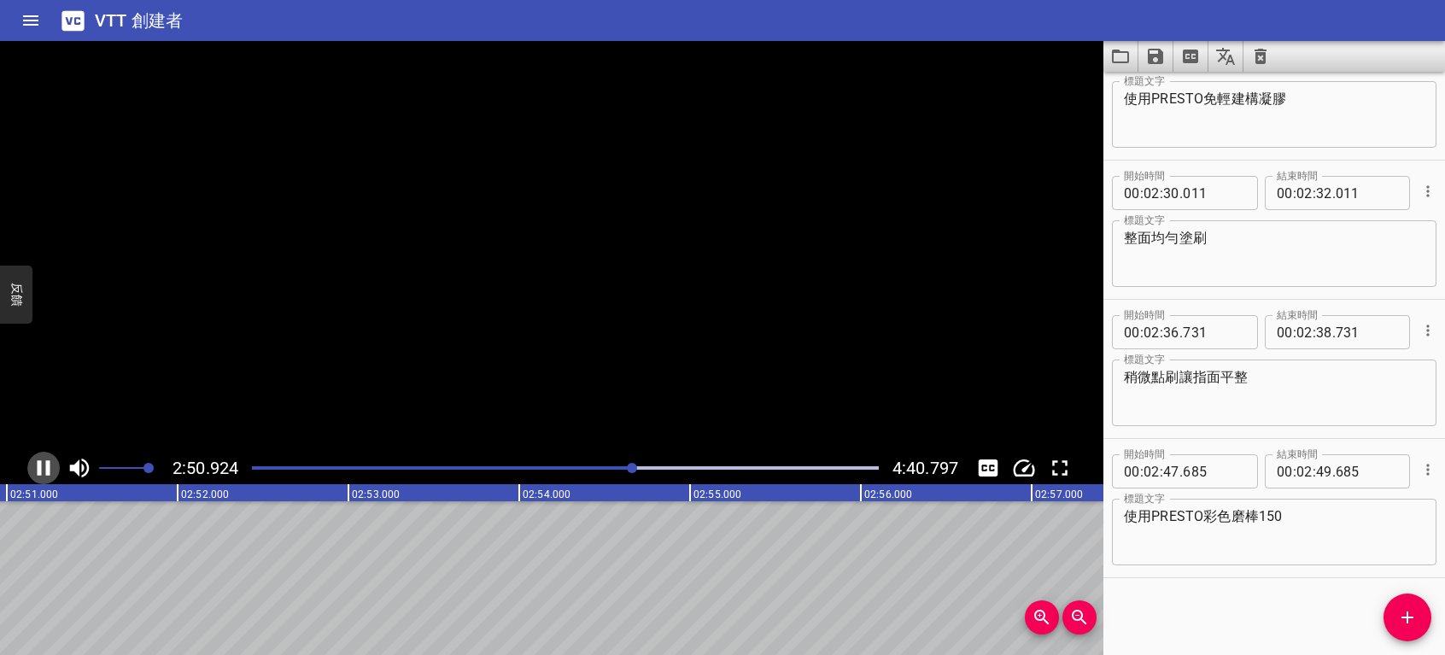
scroll to position [0, 29216]
click at [1418, 609] on span "添加提示" at bounding box center [1408, 617] width 48 height 21
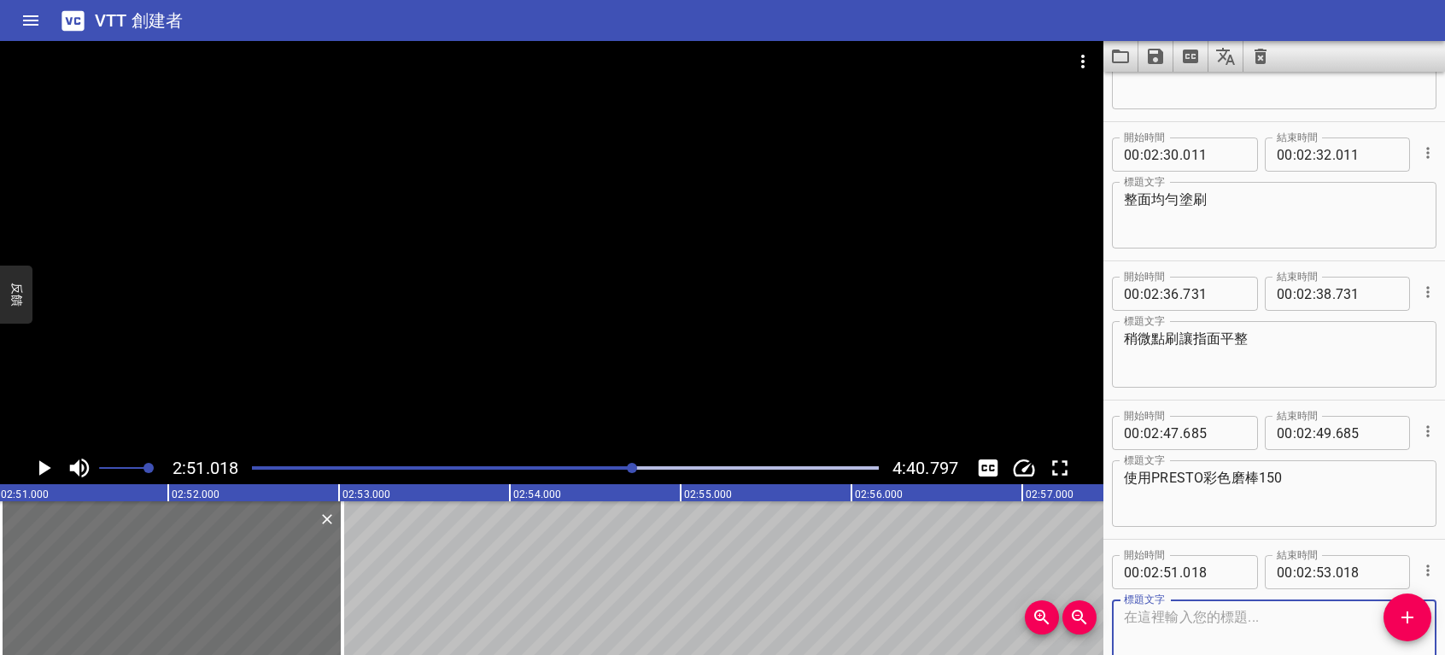
scroll to position [3116, 0]
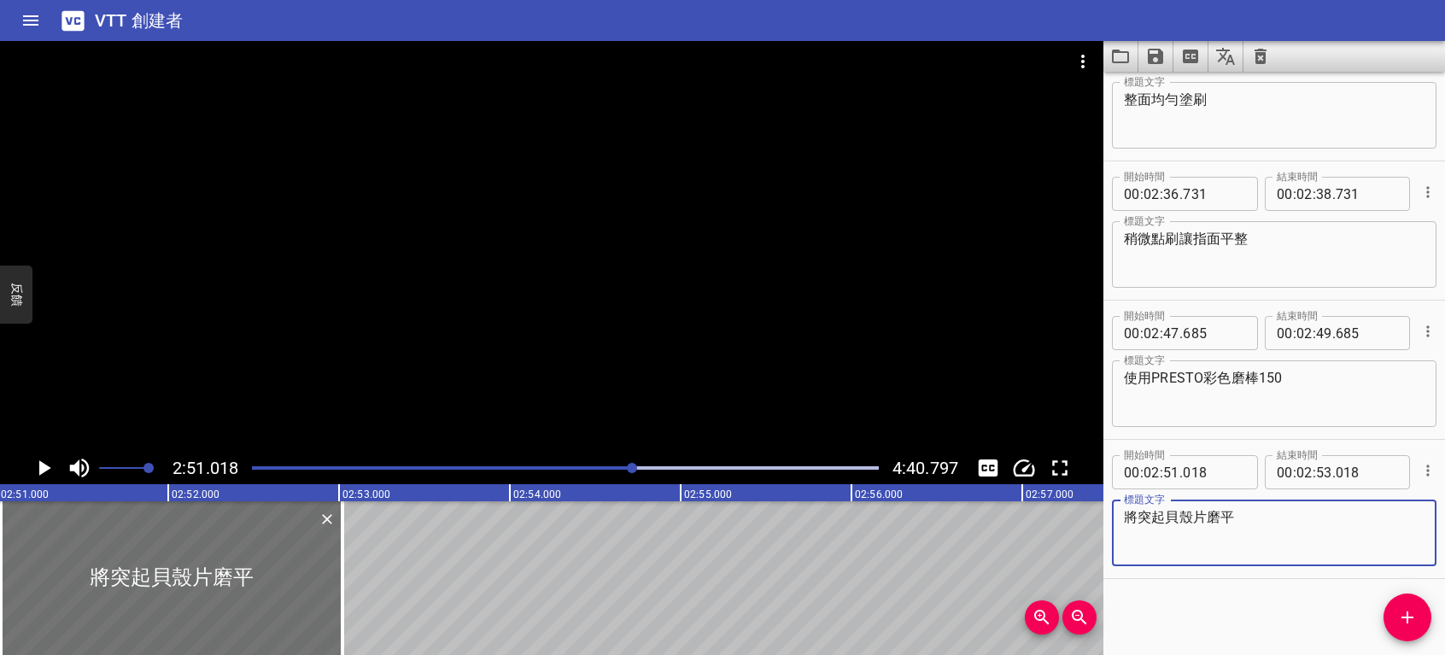
type textarea "將突起貝殼片磨平"
click at [42, 467] on icon "播放/暫停" at bounding box center [45, 467] width 12 height 15
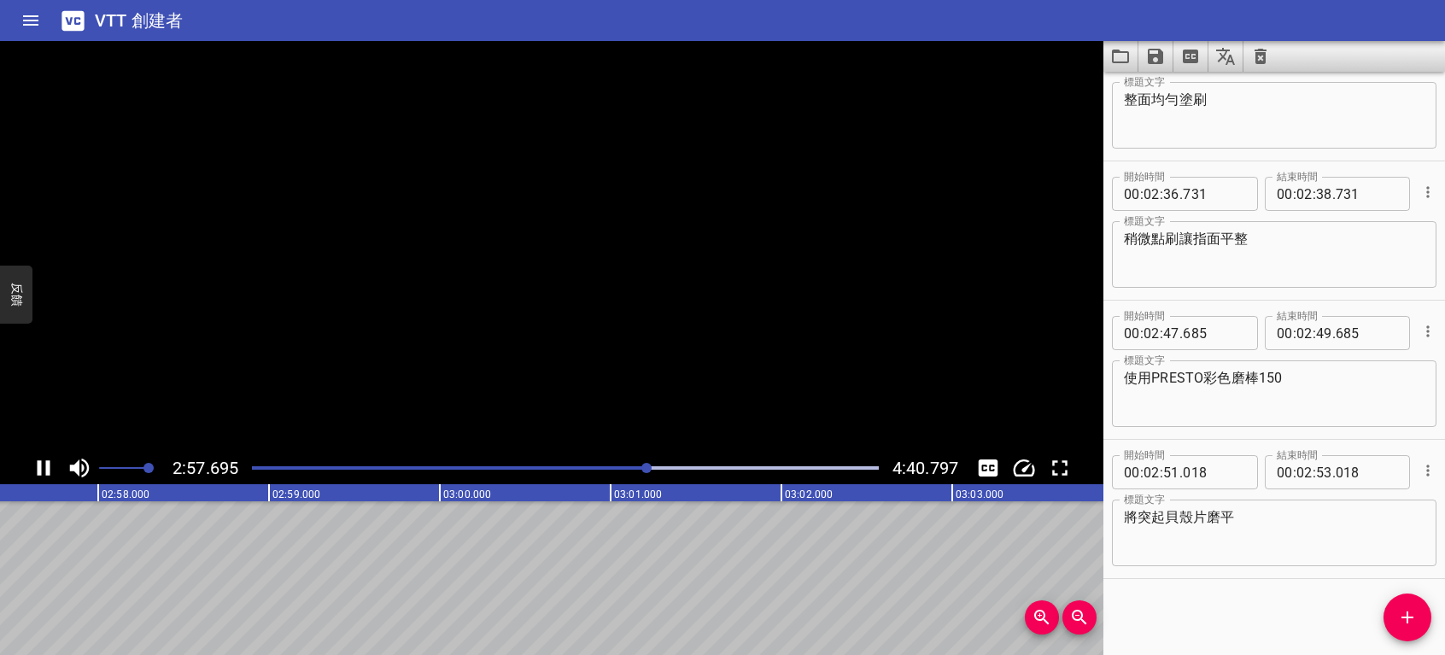
scroll to position [0, 30378]
click at [42, 467] on icon "播放/暫停" at bounding box center [44, 468] width 26 height 26
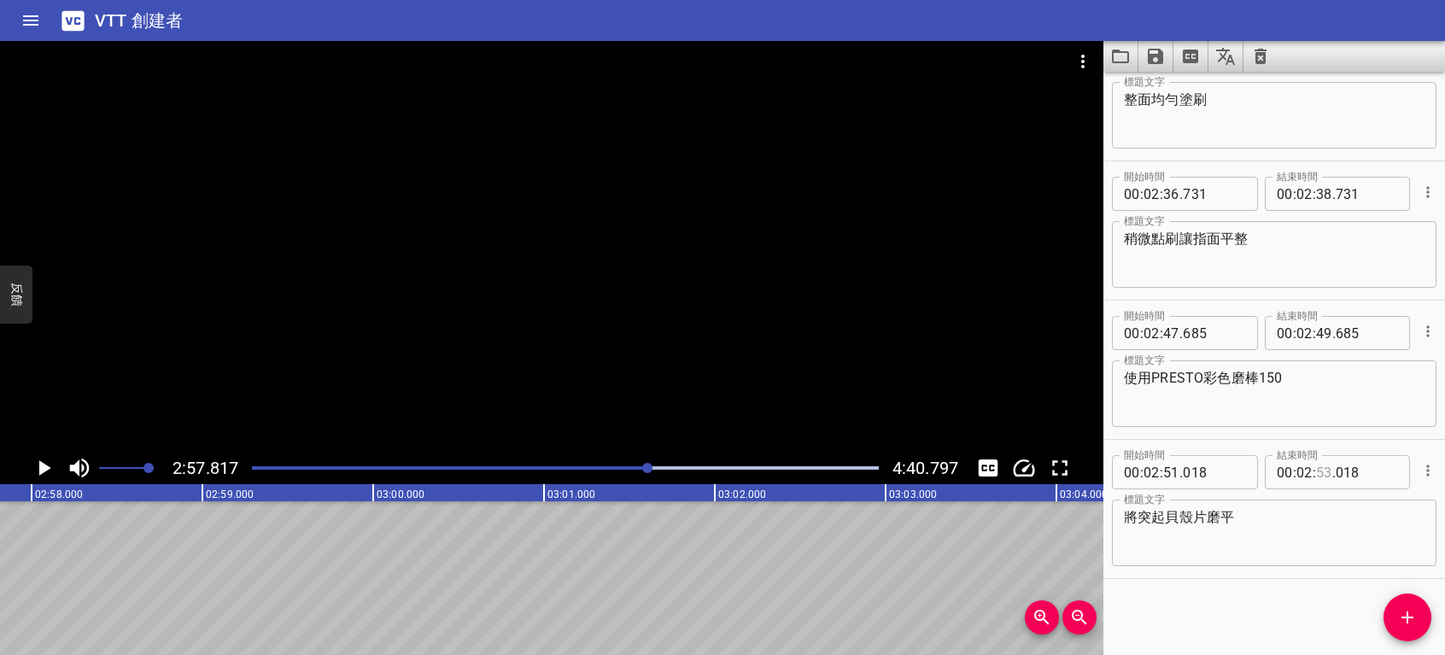
click at [1321, 472] on input "number" at bounding box center [1324, 472] width 16 height 34
type input "55"
type input "018"
click at [44, 468] on icon "播放/暫停" at bounding box center [45, 467] width 12 height 15
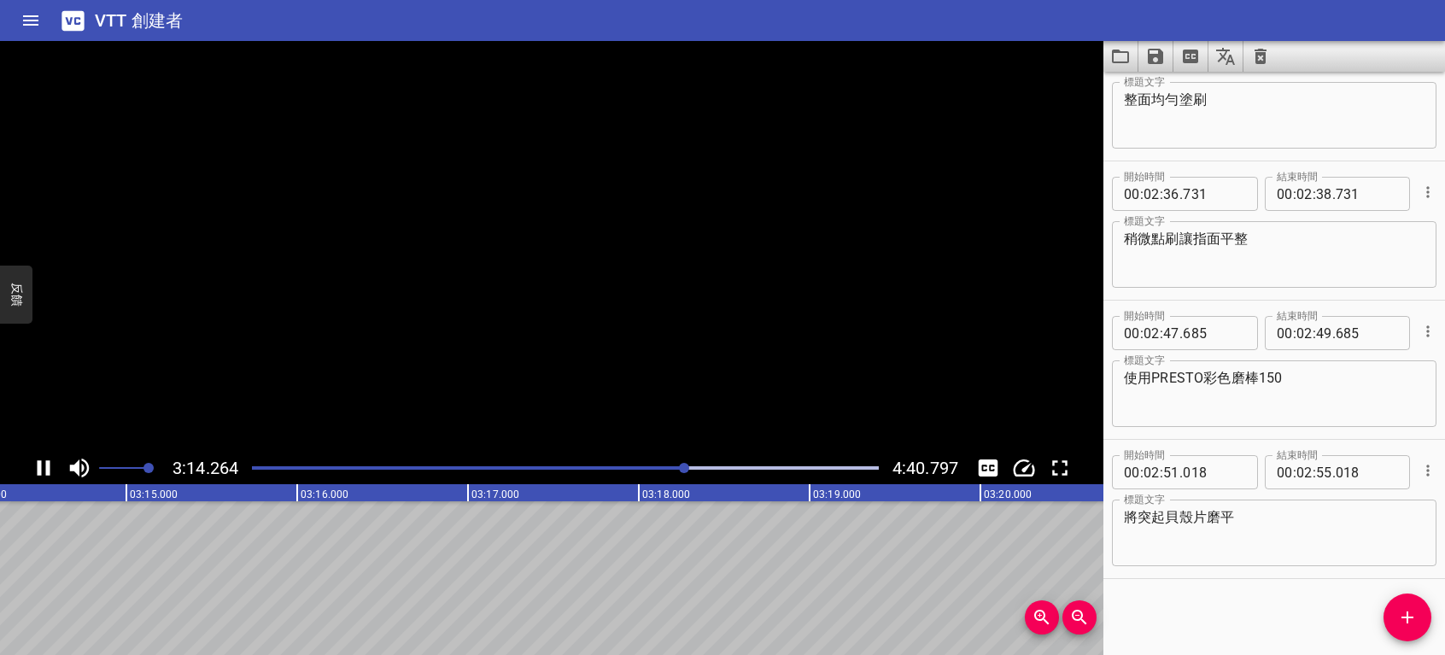
click at [44, 468] on icon "播放/暫停" at bounding box center [44, 468] width 26 height 26
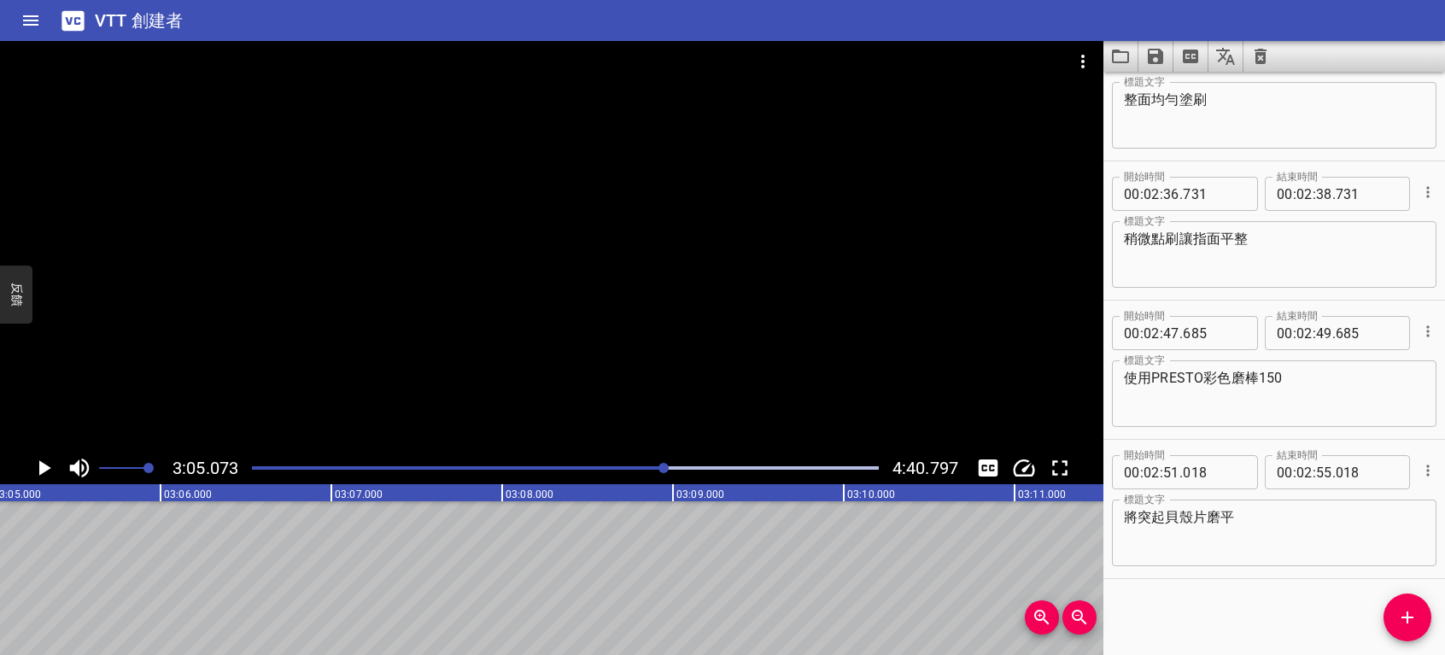
scroll to position [0, 31617]
click at [43, 466] on icon "播放/暫停" at bounding box center [45, 467] width 12 height 15
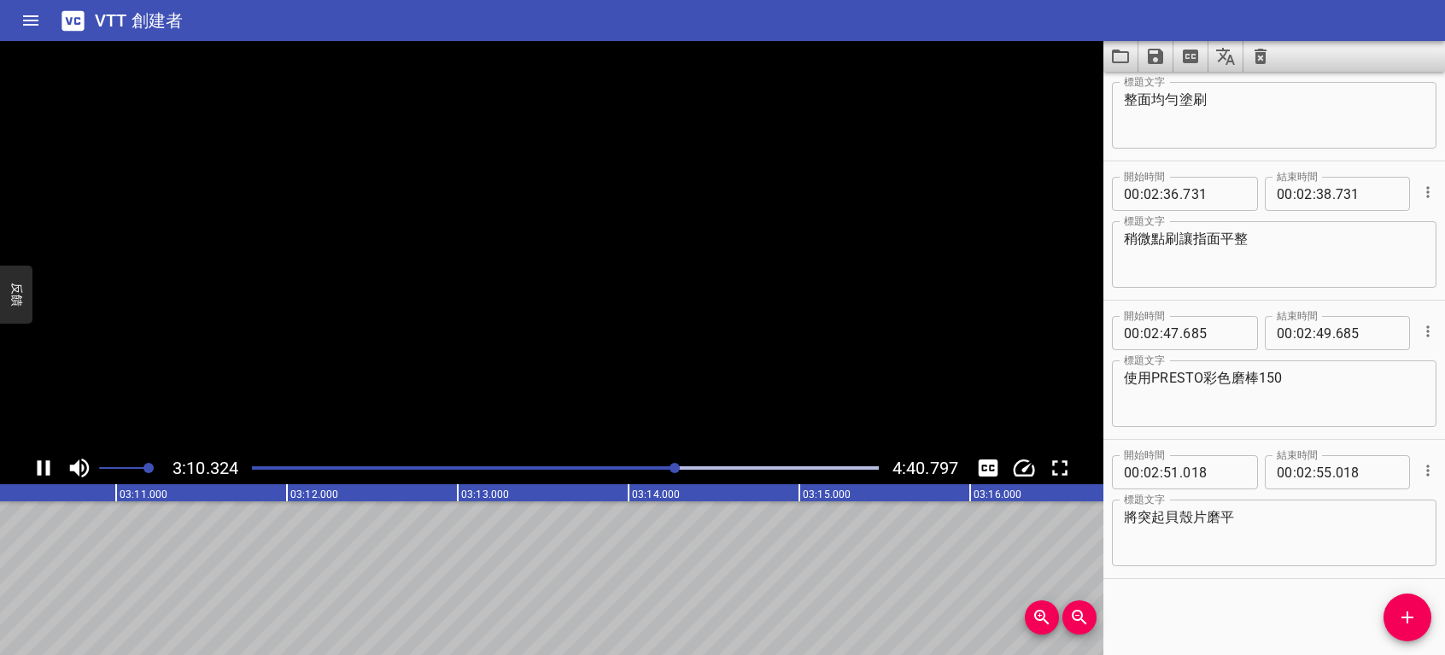
click at [46, 466] on icon "播放/暫停" at bounding box center [44, 467] width 13 height 15
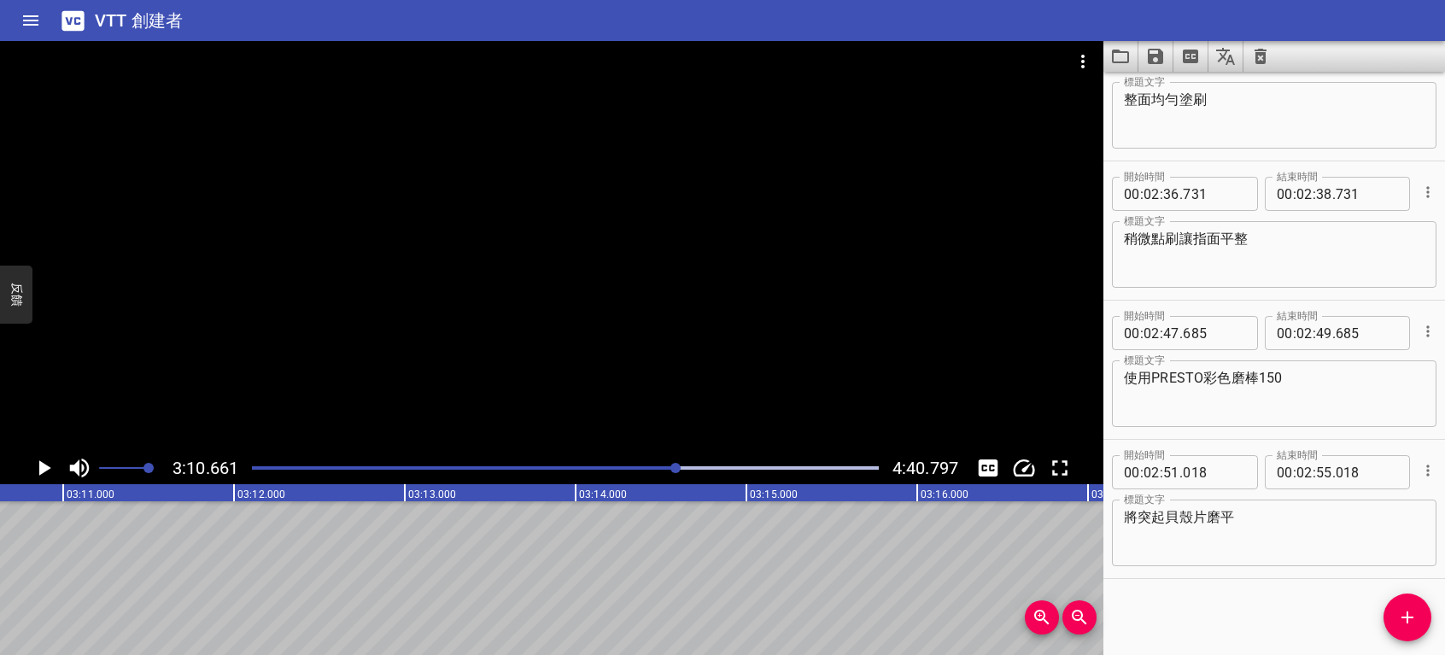
scroll to position [0, 32572]
click at [1403, 615] on icon "添加提示" at bounding box center [1407, 617] width 21 height 21
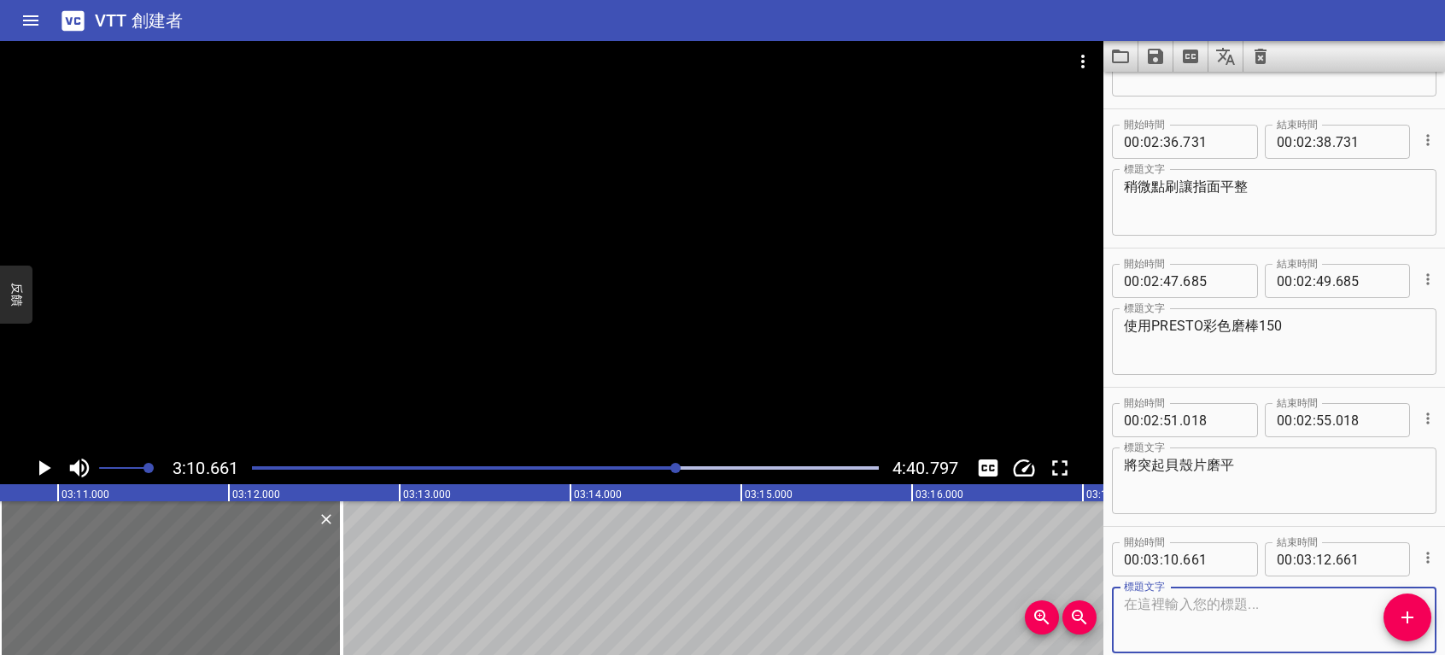
scroll to position [3256, 0]
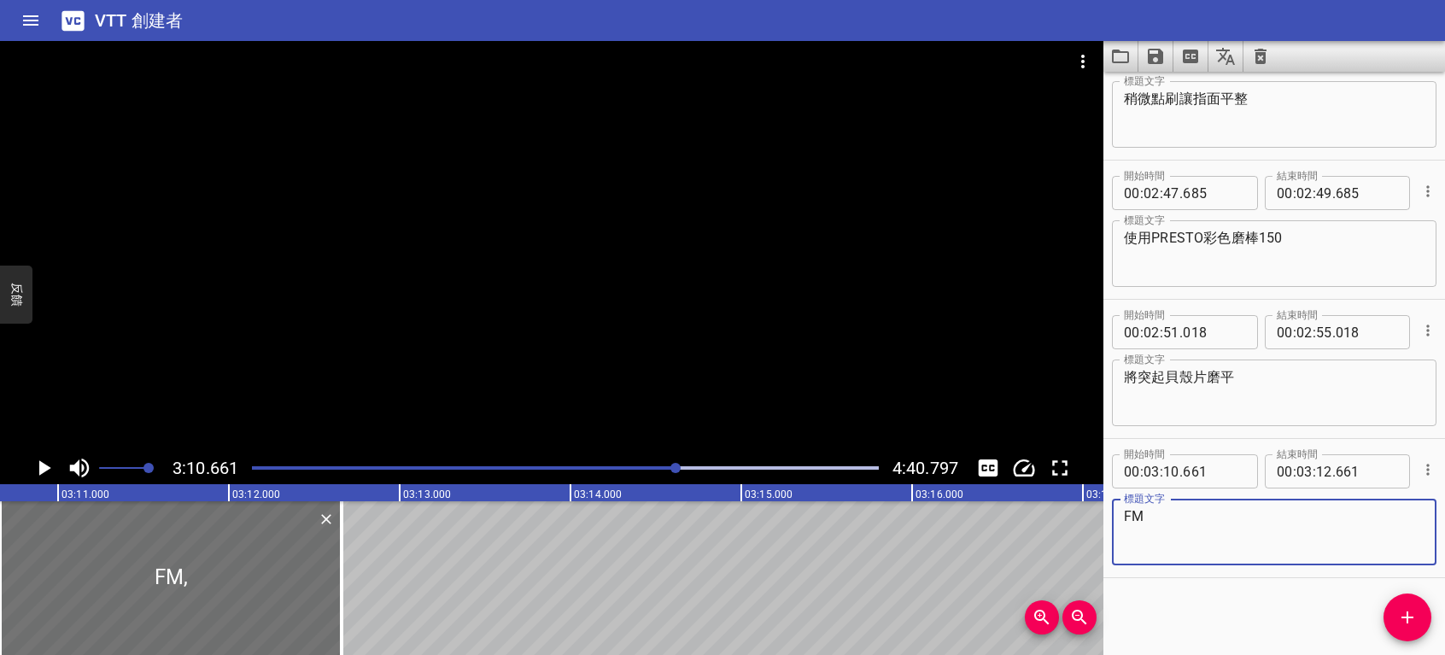
type textarea "F"
type textarea "缺"
type textarea "確認平整"
click at [44, 461] on icon "播放/暫停" at bounding box center [44, 468] width 26 height 26
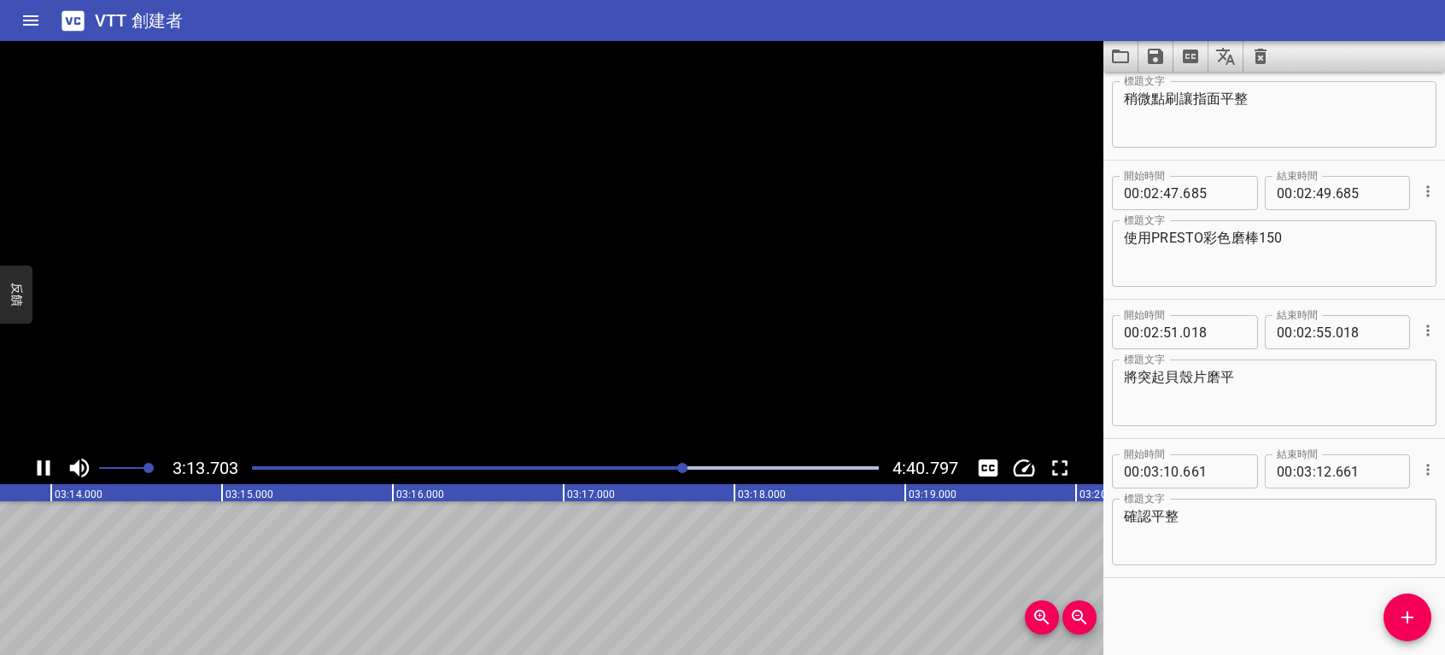
click at [44, 464] on icon "播放/暫停" at bounding box center [44, 468] width 26 height 26
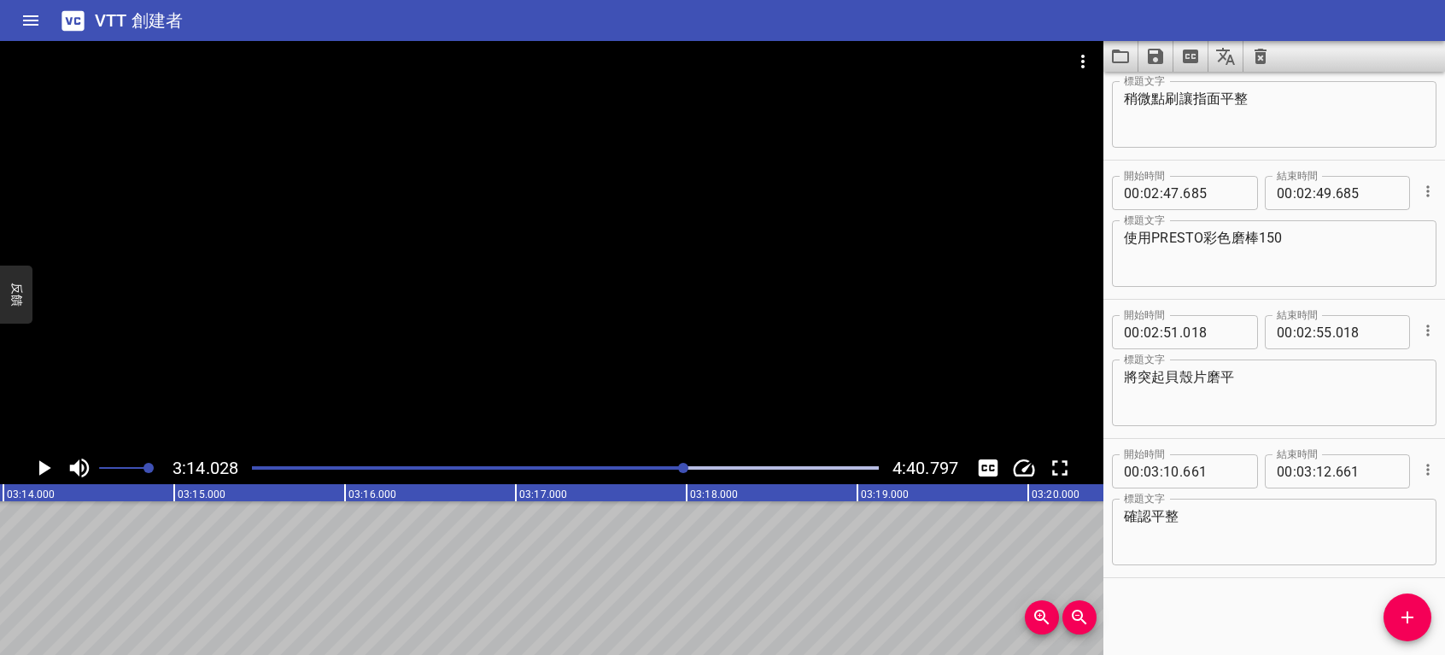
scroll to position [0, 33147]
click at [1414, 619] on icon "添加提示" at bounding box center [1407, 617] width 21 height 21
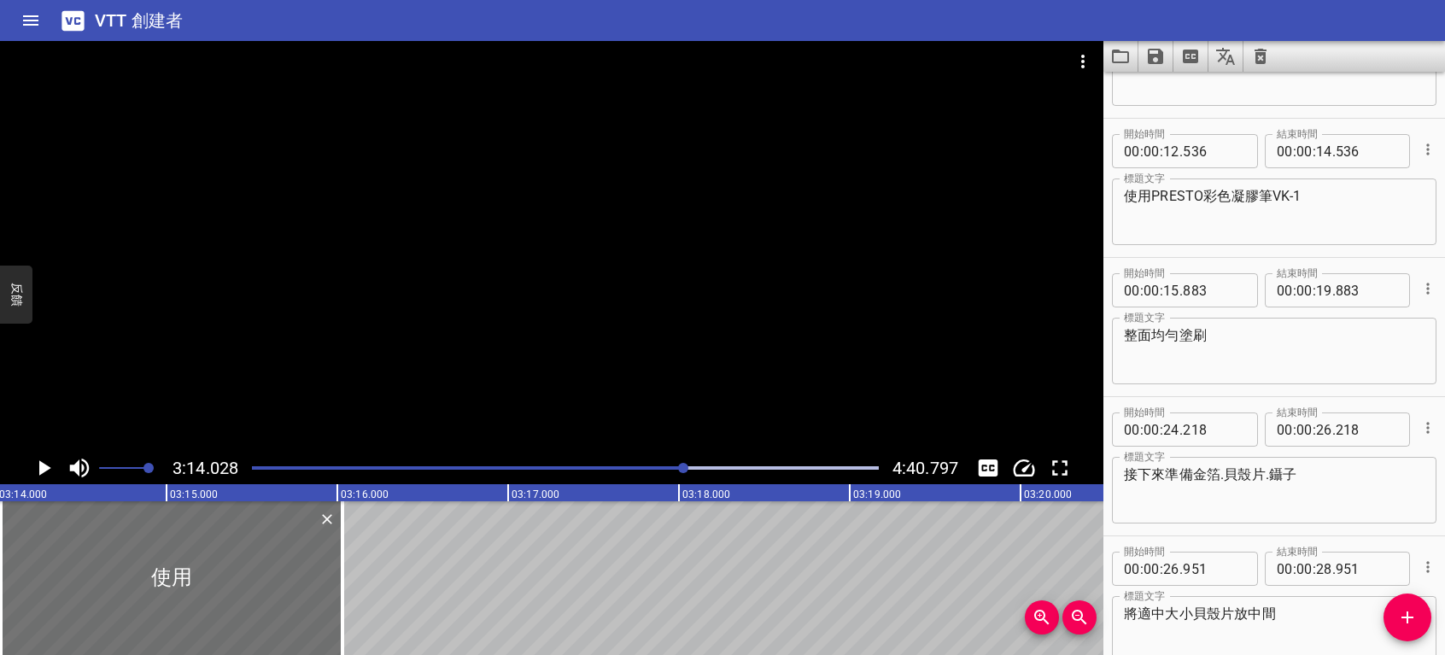
scroll to position [0, 0]
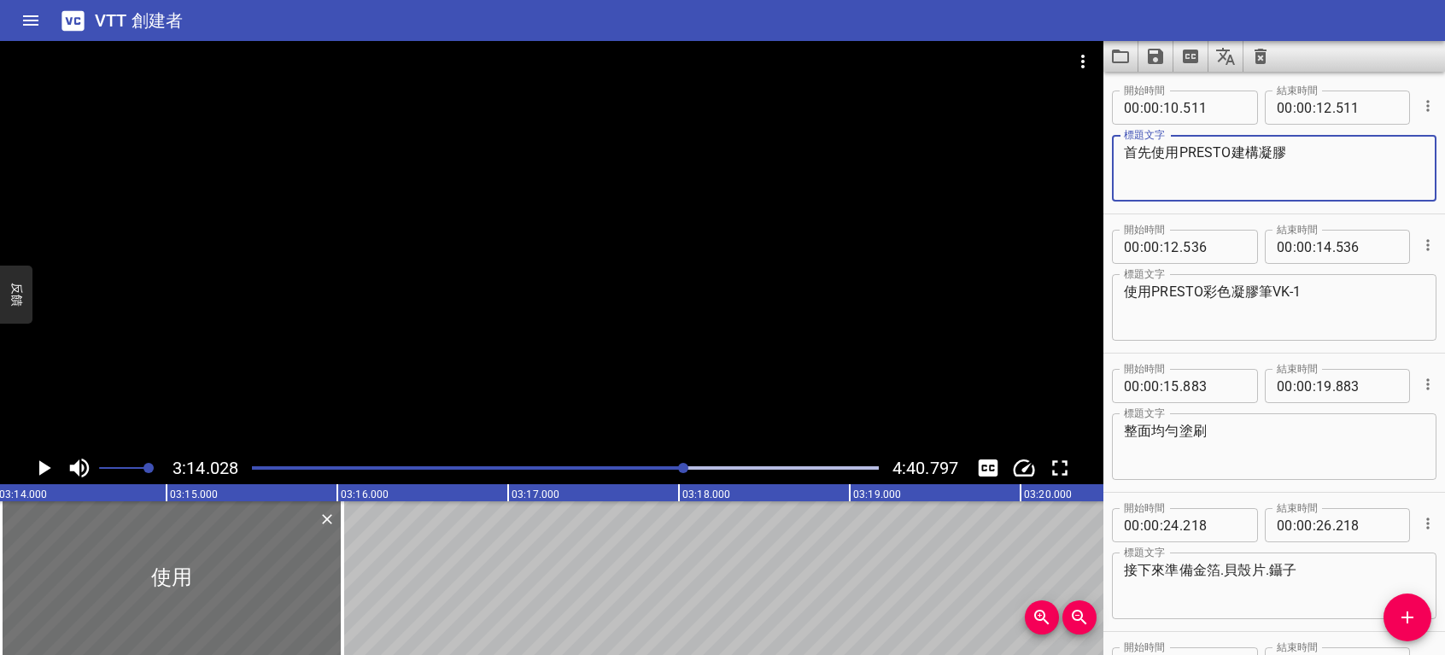
drag, startPoint x: 1177, startPoint y: 152, endPoint x: 1311, endPoint y: 154, distance: 134.1
click at [1311, 154] on textarea "首先使用PRESTO建構凝膠" at bounding box center [1274, 168] width 301 height 49
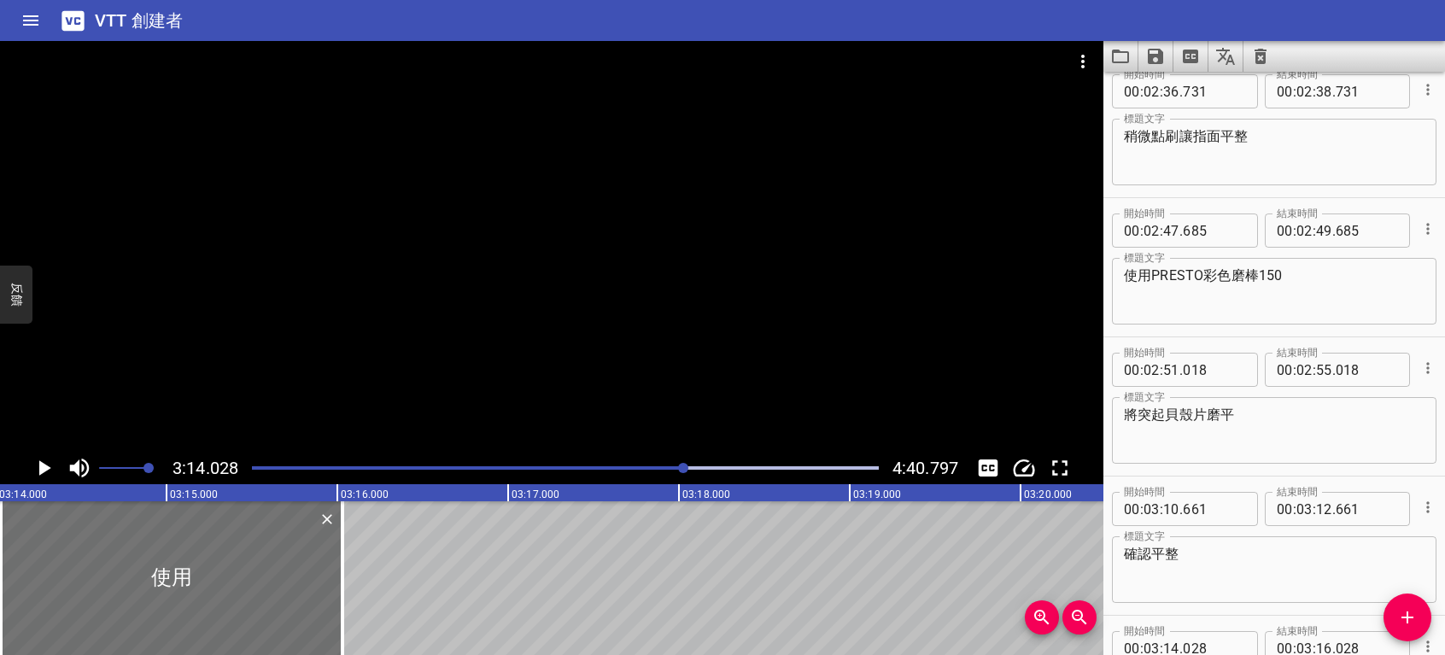
scroll to position [3395, 0]
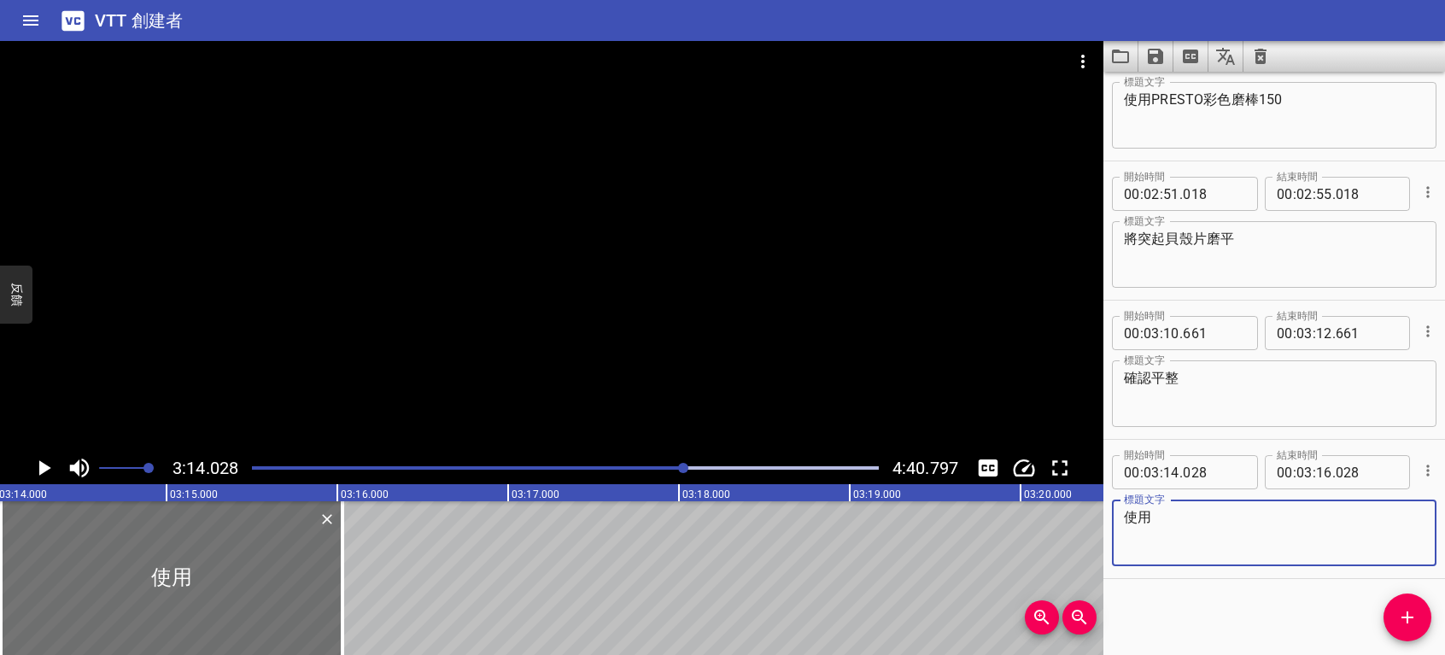
paste textarea "PRESTO建構凝膠"
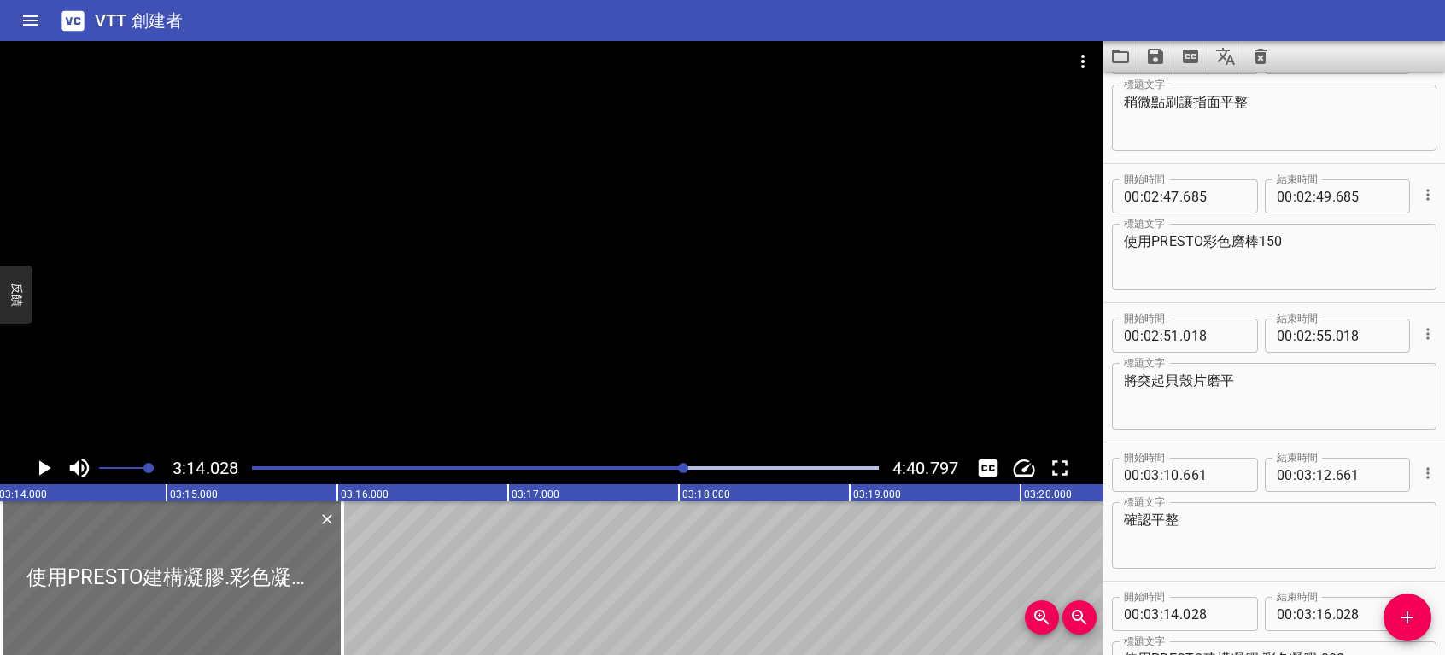
scroll to position [3264, 0]
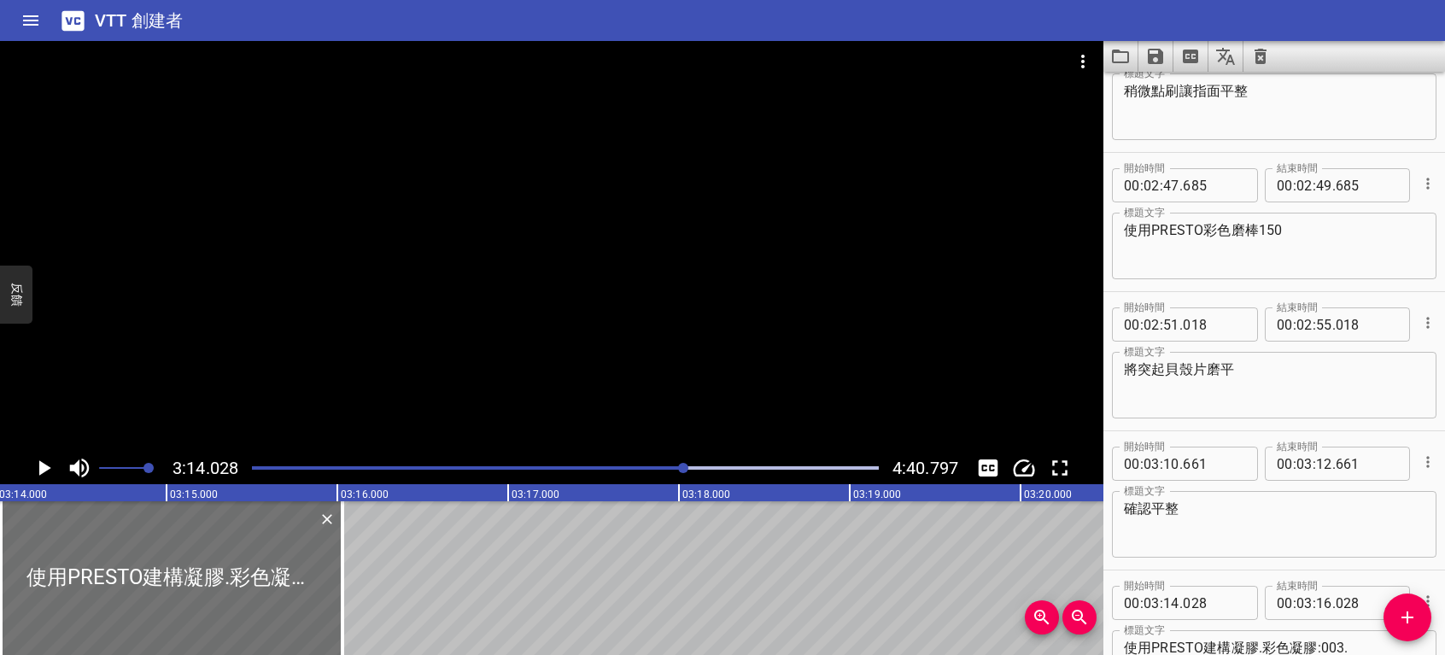
drag, startPoint x: 1152, startPoint y: 243, endPoint x: 1299, endPoint y: 183, distance: 158.6
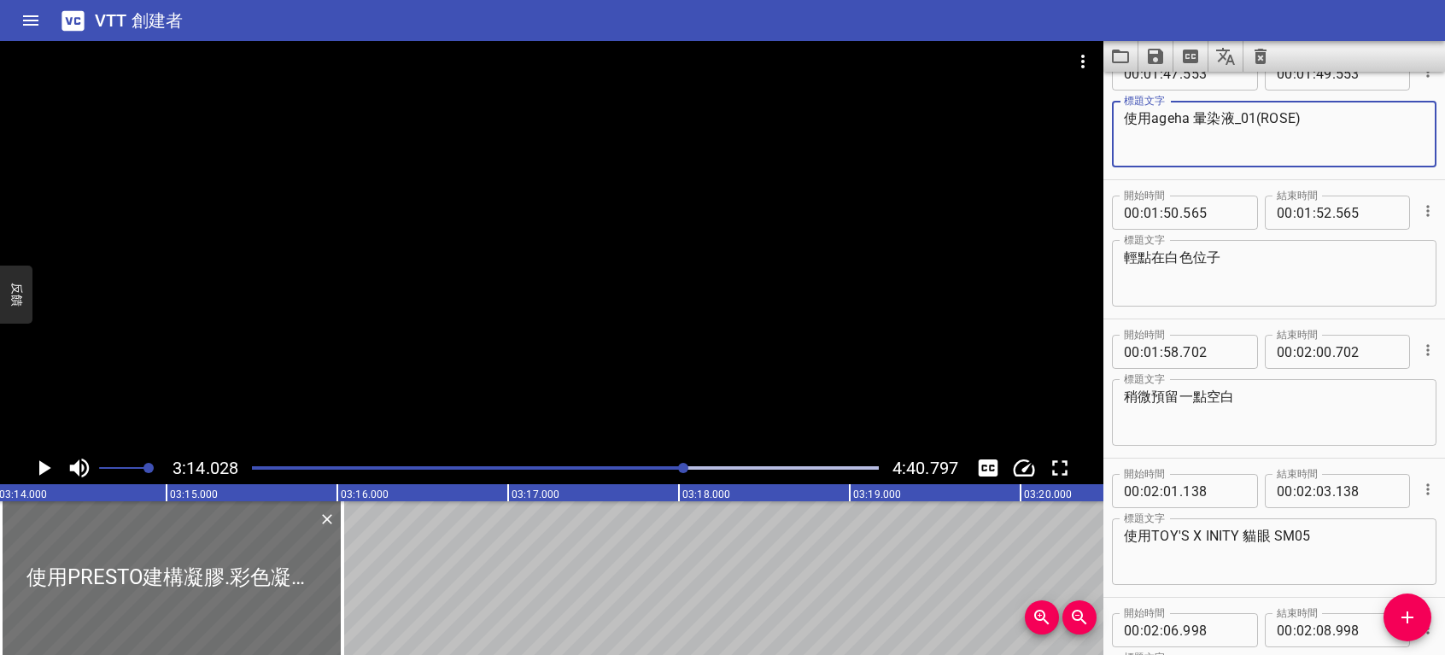
scroll to position [1983, 0]
click at [1191, 114] on textarea "使用ageha 暈染液_01(ROSE)" at bounding box center [1274, 135] width 301 height 49
drag, startPoint x: 1191, startPoint y: 114, endPoint x: 1153, endPoint y: 114, distance: 37.6
click at [1153, 114] on textarea "使用ageha 暈染液_01(ROSE)" at bounding box center [1274, 135] width 301 height 49
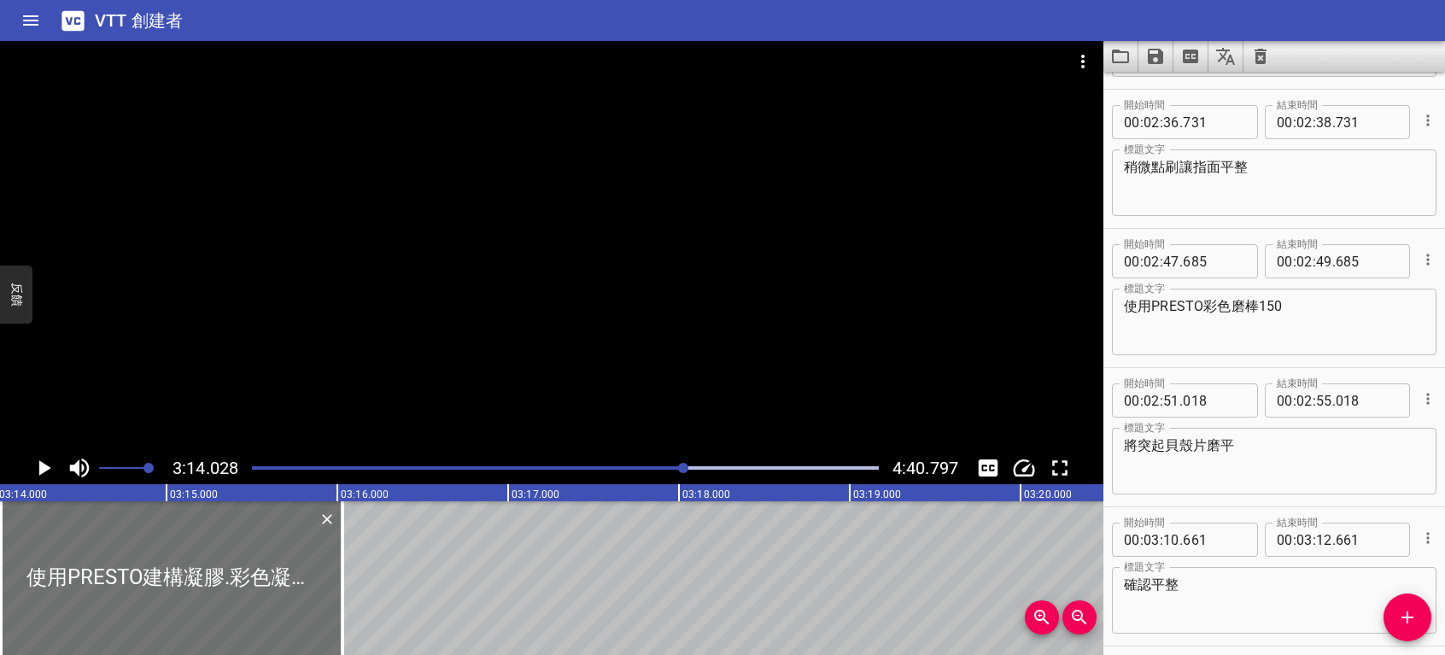
scroll to position [3395, 0]
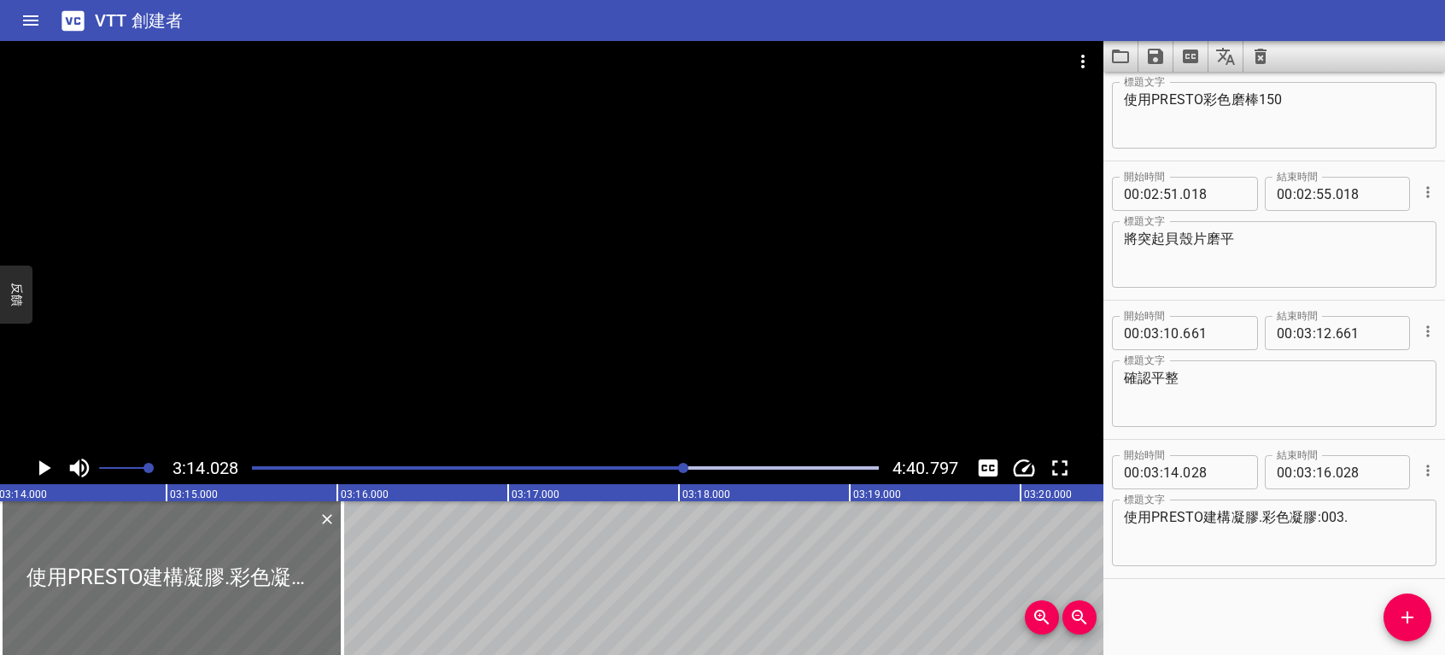
click at [1345, 517] on textarea "使用PRESTO建構凝膠.彩色凝膠:003." at bounding box center [1274, 533] width 301 height 49
paste textarea "ageha"
click at [1344, 514] on textarea "使用PRESTO建構凝膠.彩色凝膠:003ageha." at bounding box center [1274, 533] width 301 height 49
click at [1390, 513] on textarea "使用PRESTO建構凝膠.彩色凝膠:003.ageha." at bounding box center [1274, 533] width 301 height 49
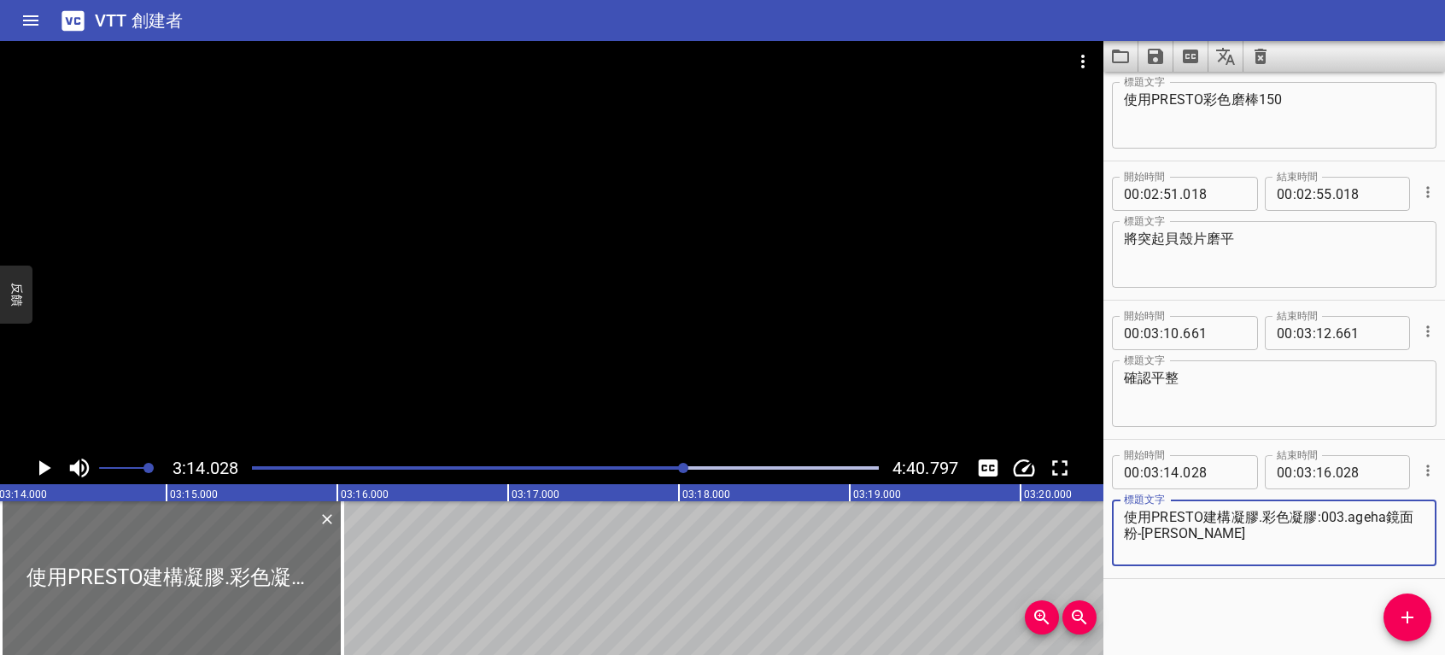
click at [1260, 514] on textarea "使用PRESTO建構凝膠.彩色凝膠:003.ageha鏡面粉-金" at bounding box center [1274, 533] width 301 height 49
click at [1348, 515] on textarea "使用PRESTO建構凝膠. 彩色凝膠:003.ageha鏡面粉-金" at bounding box center [1274, 533] width 301 height 49
click at [1356, 517] on textarea "使用PRESTO建構凝膠. 彩色凝膠:003 .ageha鏡面粉-金" at bounding box center [1274, 533] width 301 height 49
click at [1254, 514] on textarea "使用PRESTO建構凝膠. 彩色凝膠:003 . ageha鏡面粉-金" at bounding box center [1274, 533] width 301 height 49
type textarea "使用PRESTO建構凝膠 . 彩色凝膠:003 . ageha鏡面粉-金"
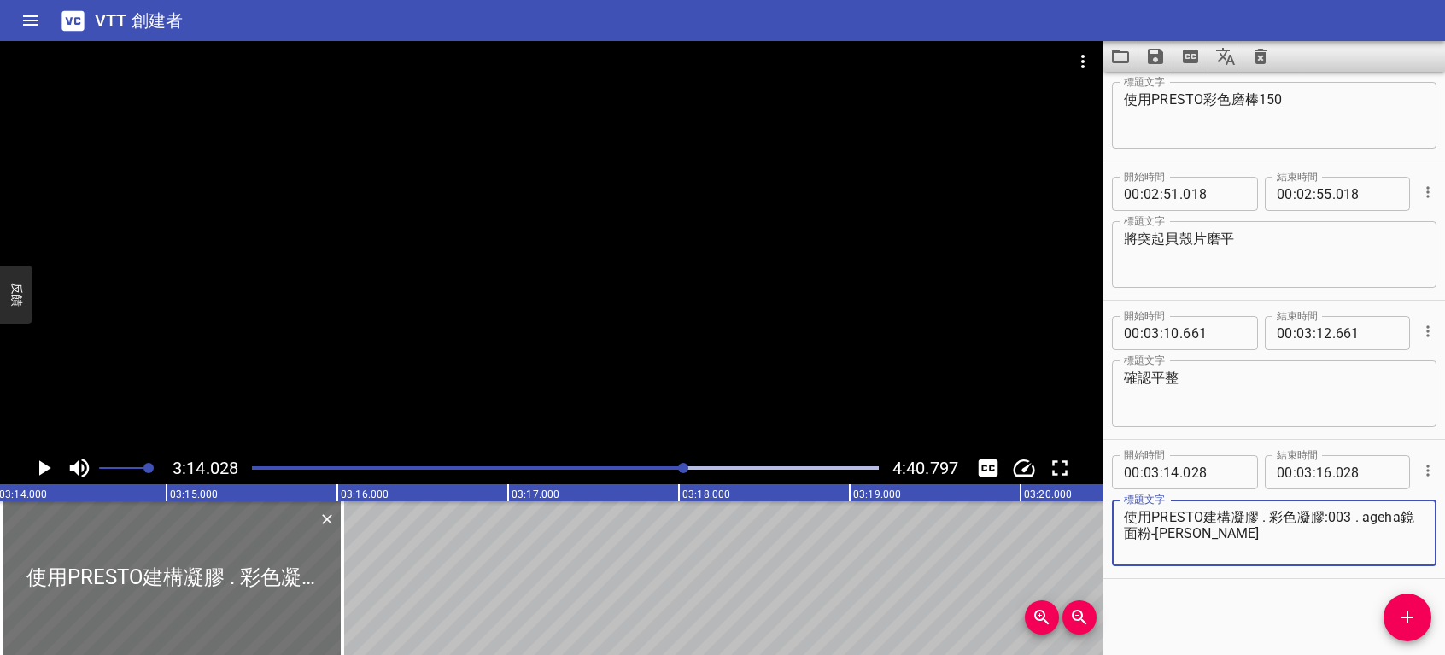
click at [43, 470] on icon "播放/暫停" at bounding box center [45, 467] width 12 height 15
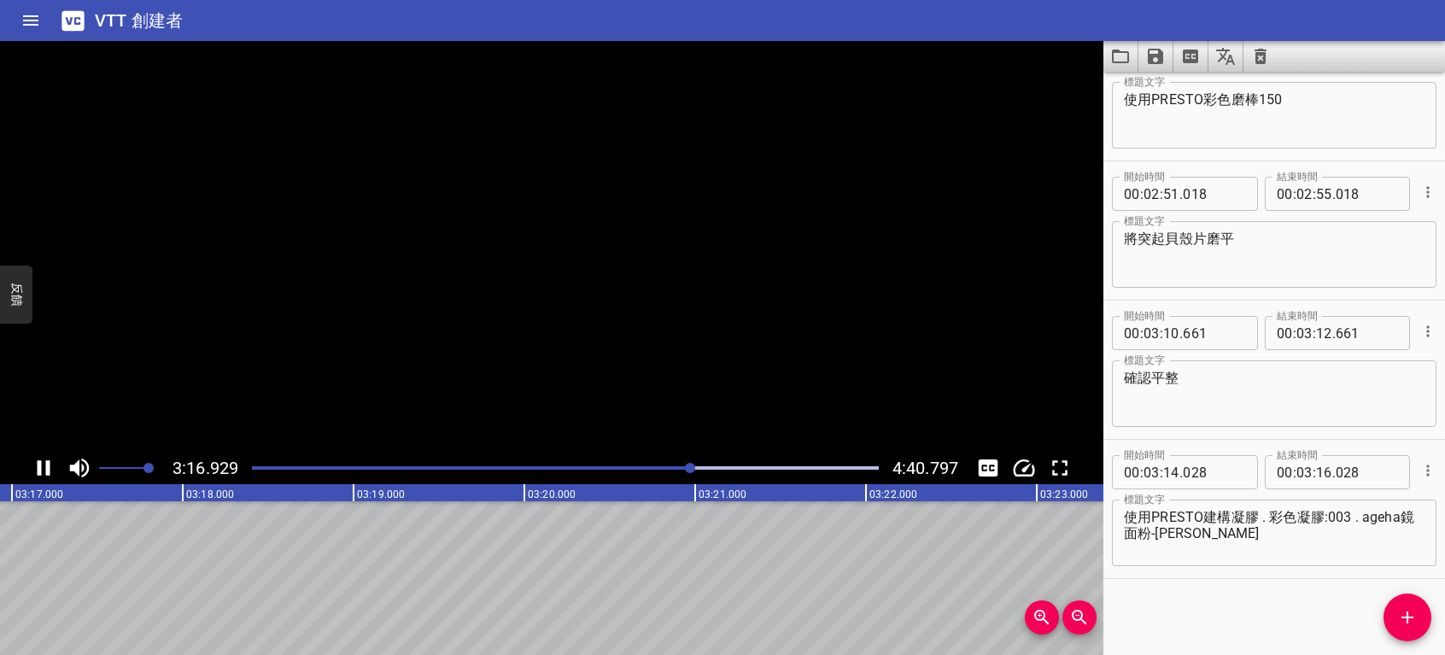
click at [43, 470] on icon "播放/暫停" at bounding box center [44, 468] width 26 height 26
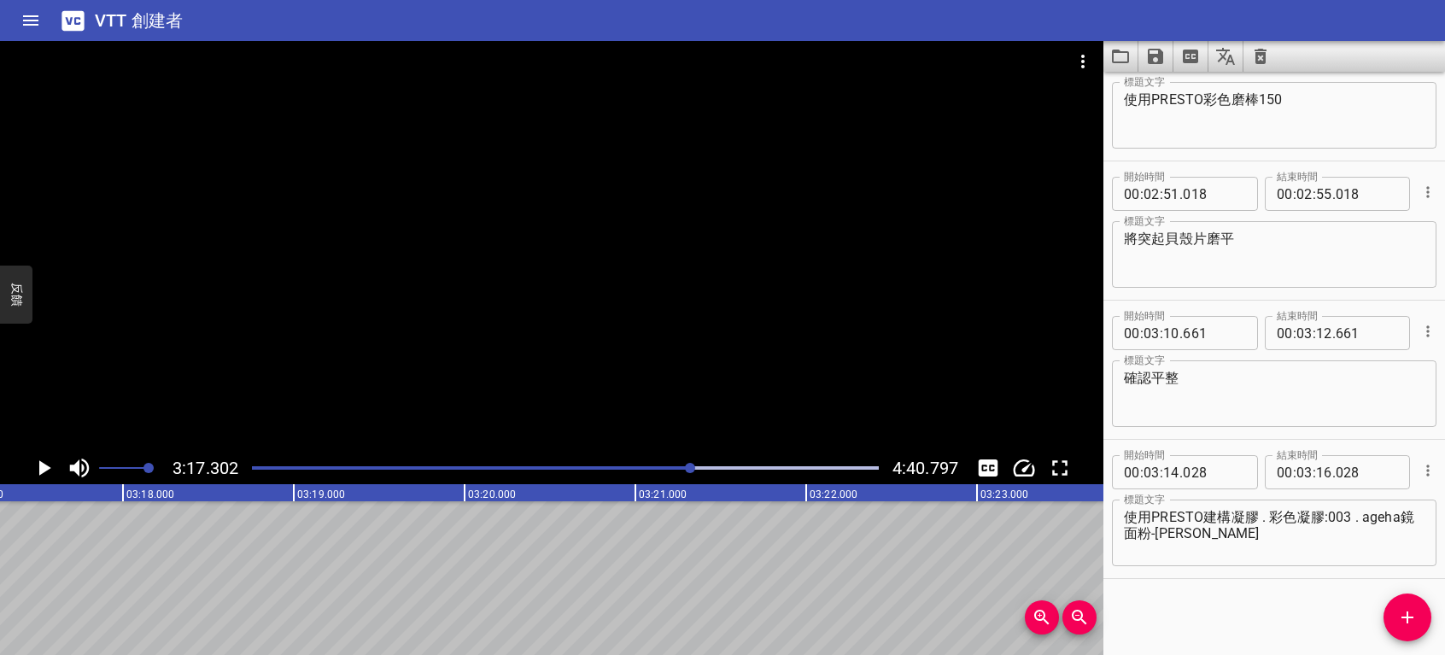
scroll to position [0, 33706]
click at [1396, 612] on span "添加提示" at bounding box center [1408, 617] width 48 height 21
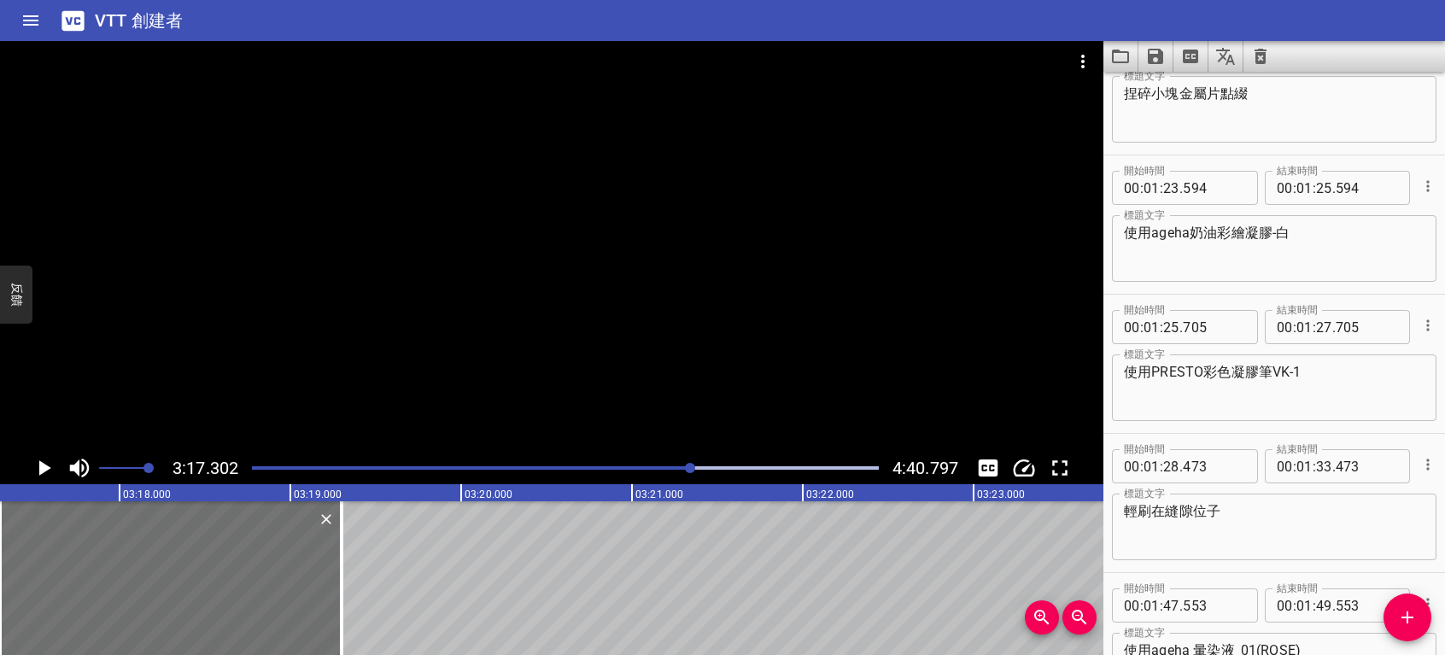
scroll to position [1447, 0]
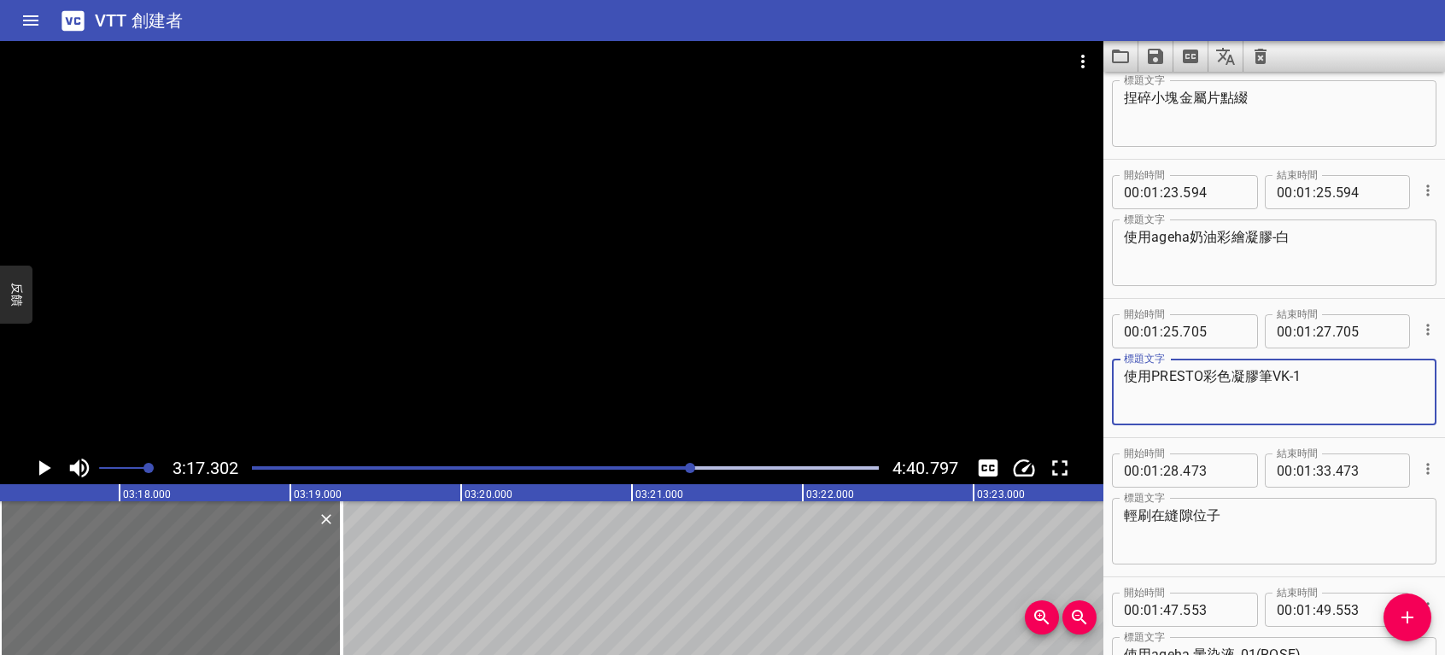
drag, startPoint x: 1318, startPoint y: 371, endPoint x: 1055, endPoint y: 374, distance: 263.1
click at [1055, 374] on main "3:17.302 4:40.797 00:00.000 00:01.000 00:02.000 00:03.000 00:04.000 00:05.000 0…" at bounding box center [722, 348] width 1445 height 614
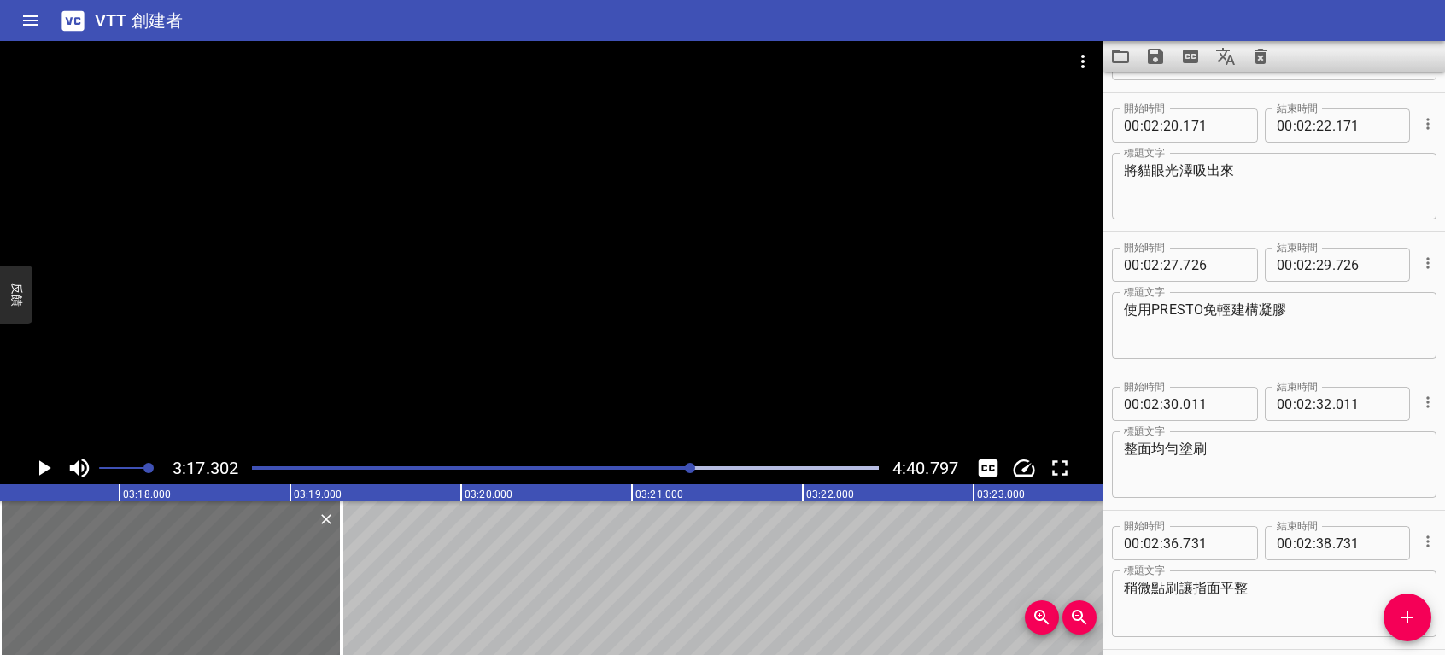
scroll to position [3535, 0]
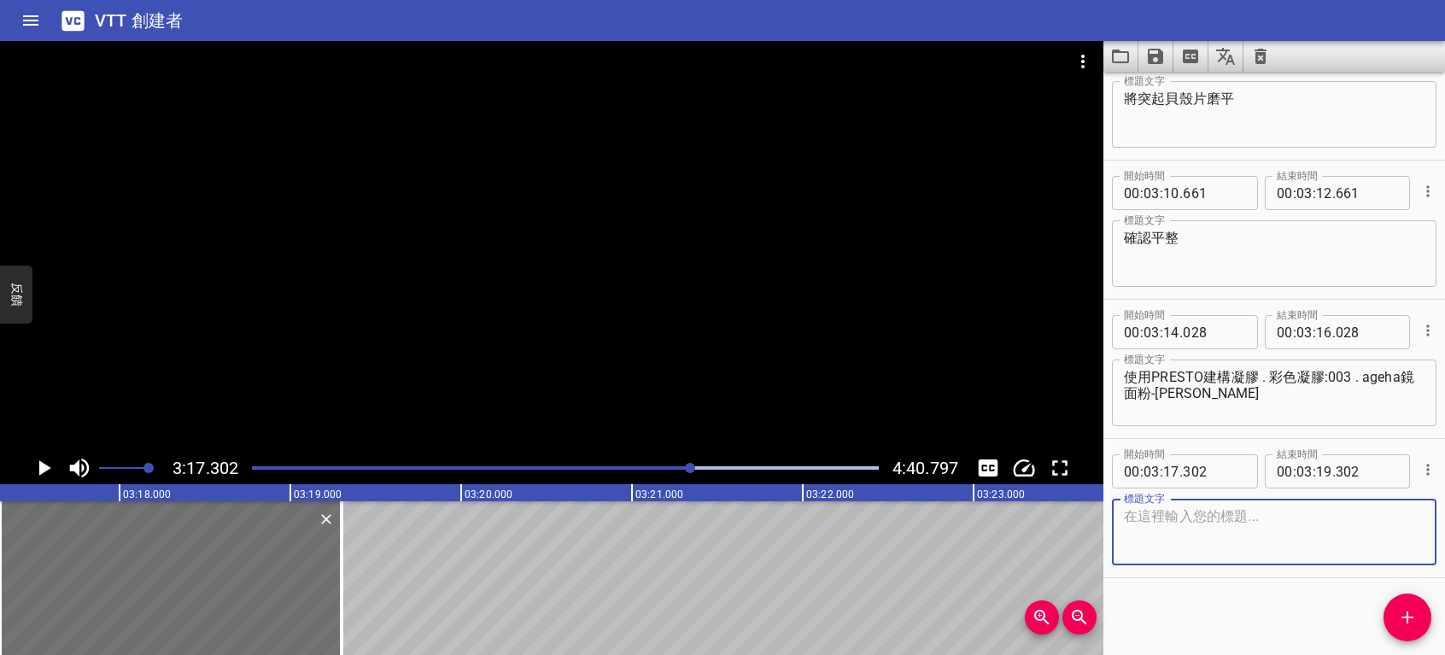
paste textarea "使用PRESTO彩色凝膠筆VK-1"
type textarea "使用PRESTO彩色凝膠筆VK-1"
click at [44, 466] on icon "播放/暫停" at bounding box center [45, 467] width 12 height 15
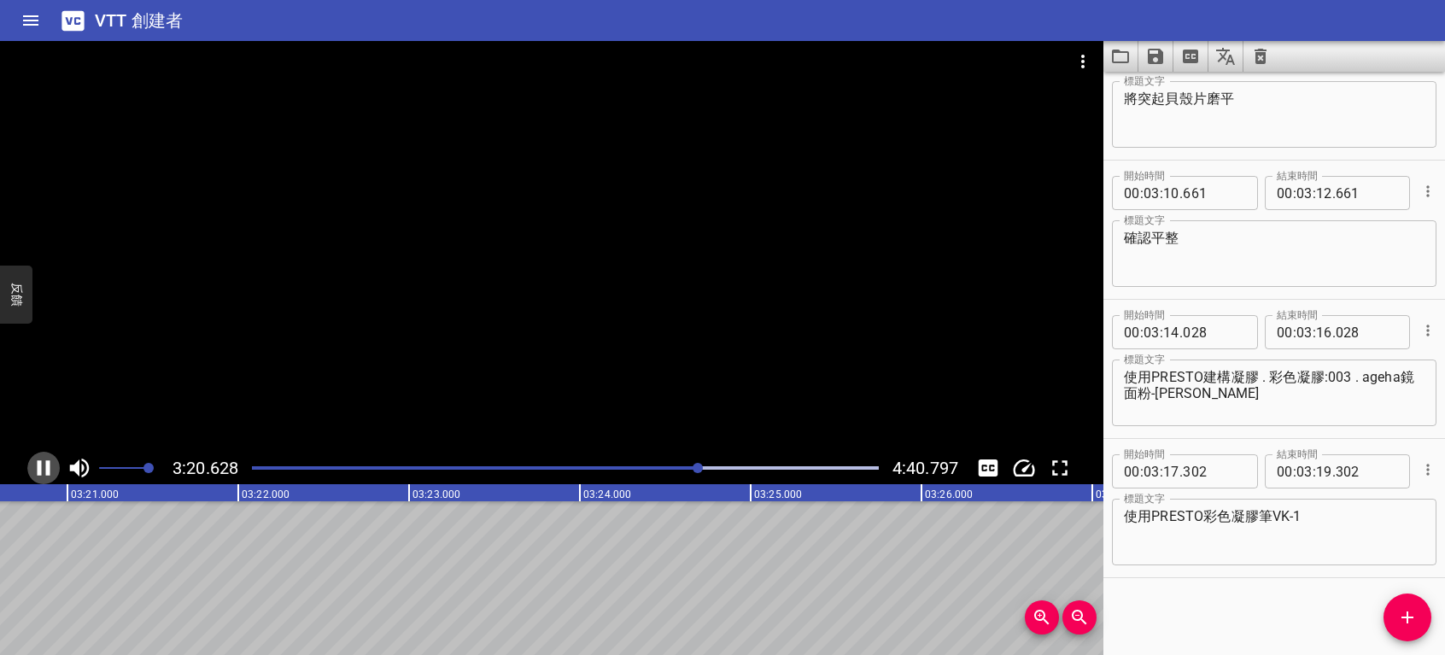
click at [42, 465] on icon "播放/暫停" at bounding box center [44, 468] width 26 height 26
click at [1403, 611] on icon "添加提示" at bounding box center [1407, 617] width 21 height 21
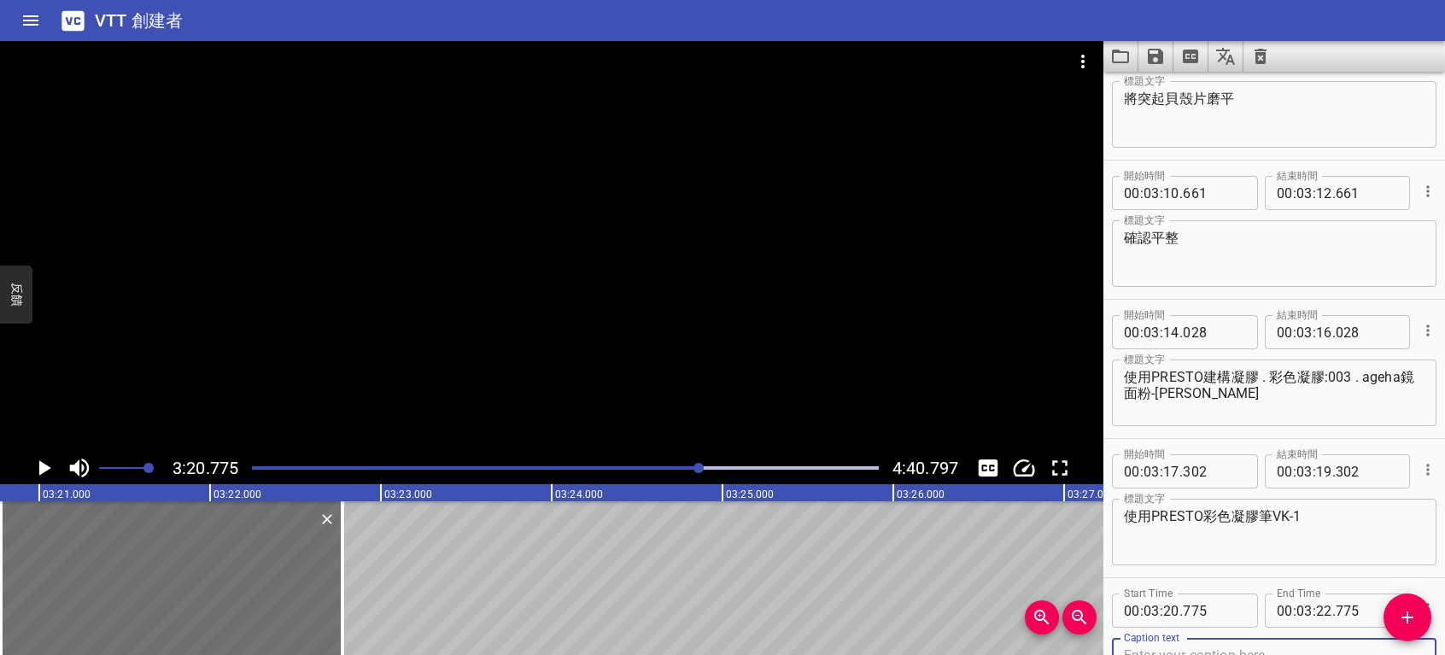
scroll to position [3542, 0]
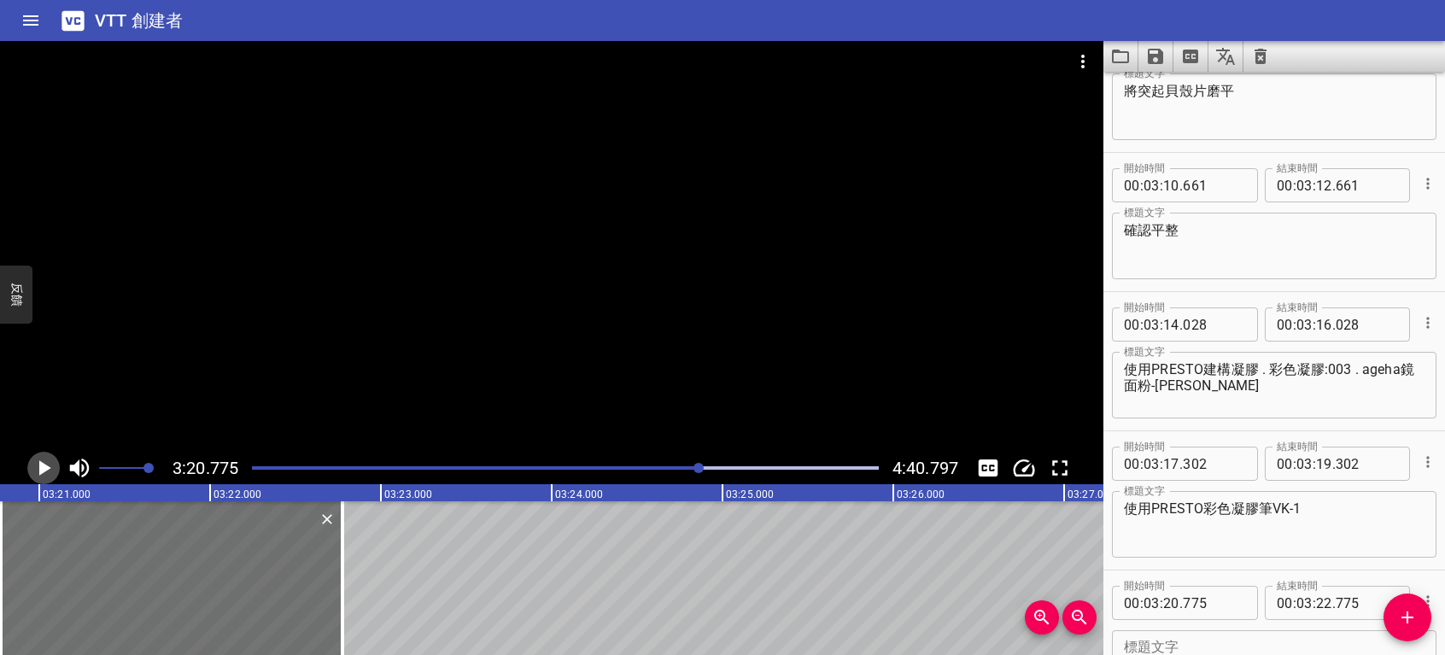
click at [44, 469] on icon "播放/暫停" at bounding box center [45, 467] width 12 height 15
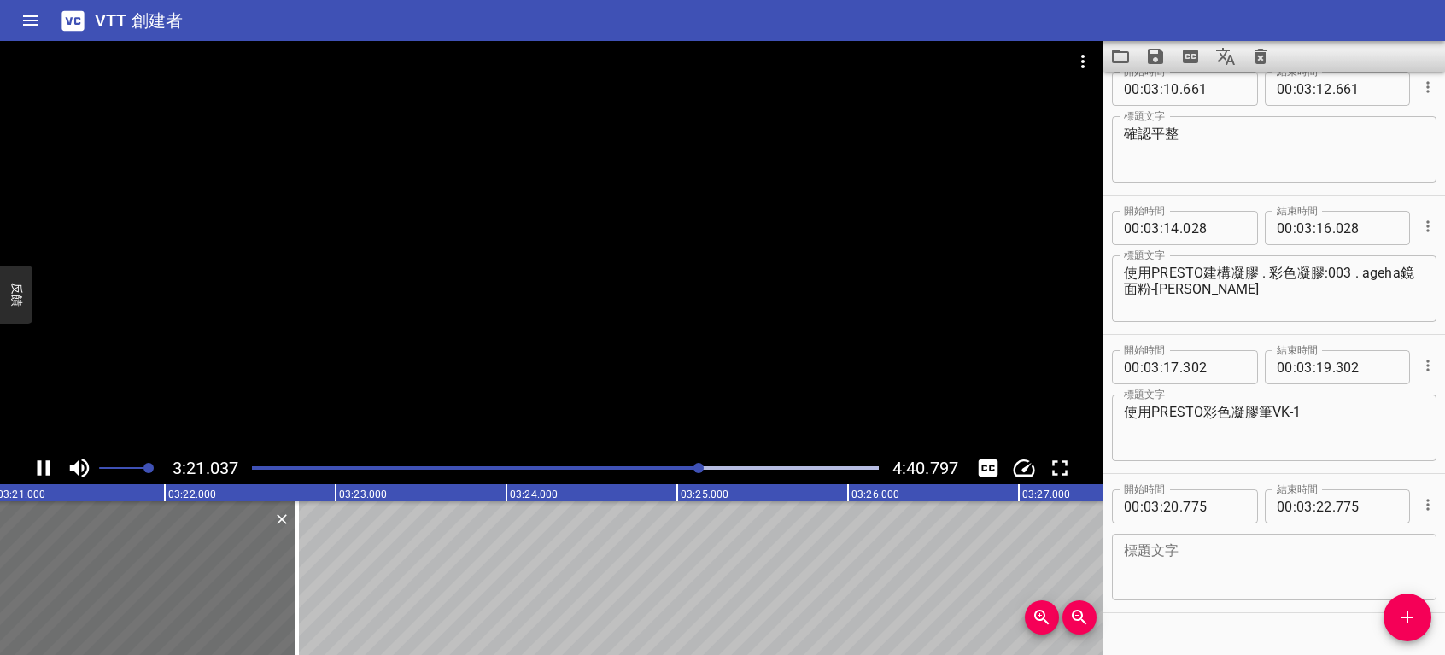
scroll to position [3673, 0]
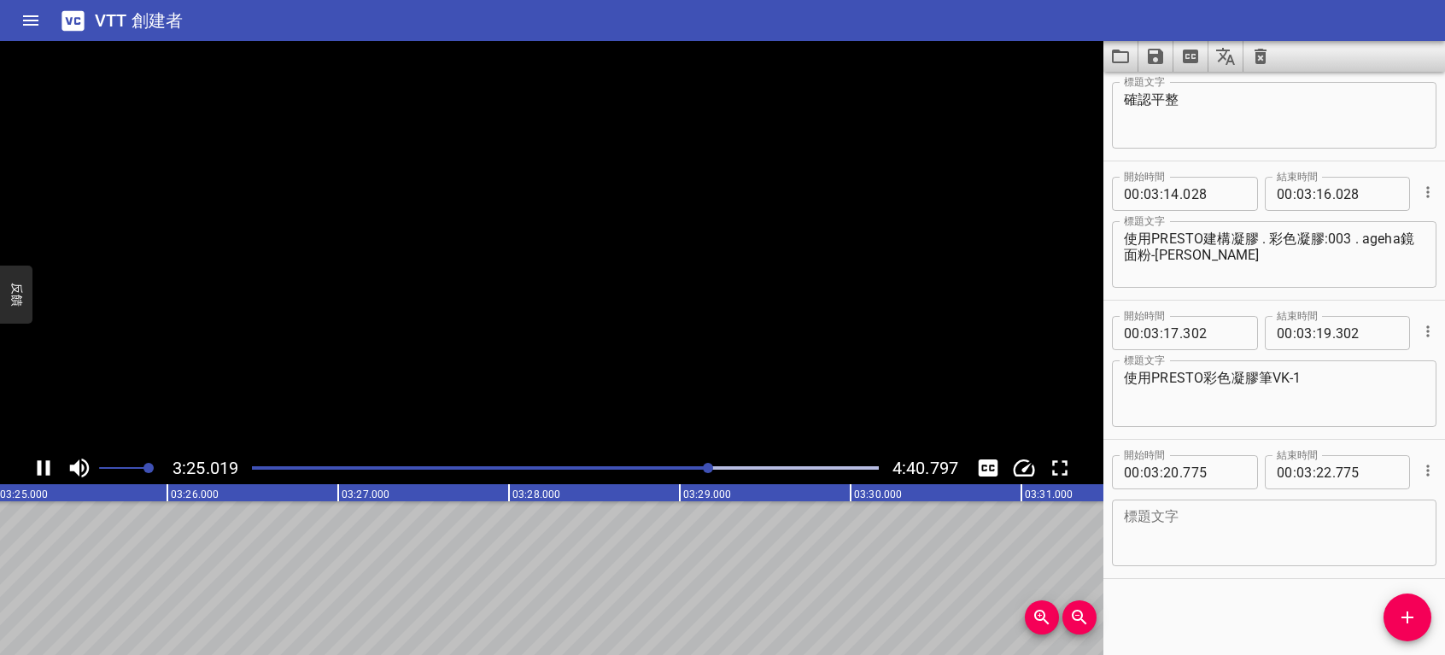
click at [44, 469] on icon "播放/暫停" at bounding box center [44, 468] width 26 height 26
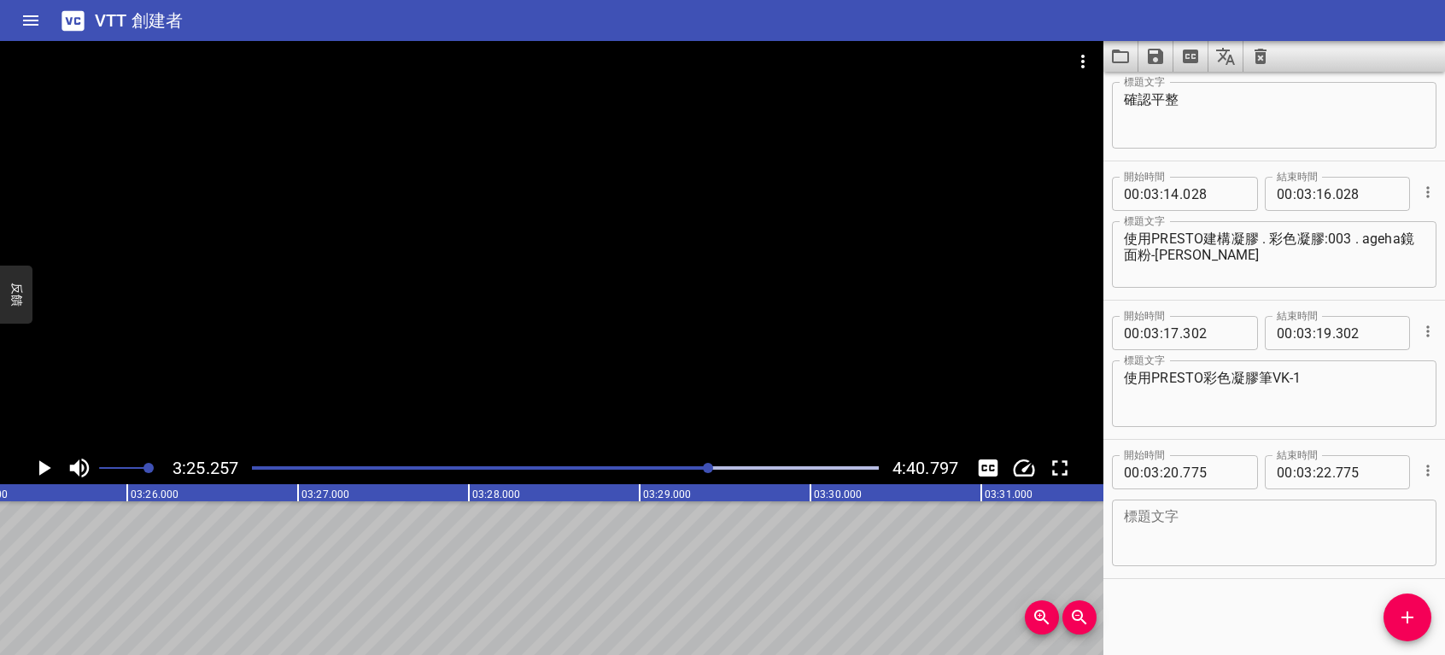
click at [1175, 503] on div "標題文字" at bounding box center [1274, 533] width 325 height 67
type textarea "輕刷對角線"
click at [38, 463] on icon "播放/暫停" at bounding box center [44, 468] width 26 height 26
click at [40, 465] on icon "播放/暫停" at bounding box center [44, 467] width 13 height 15
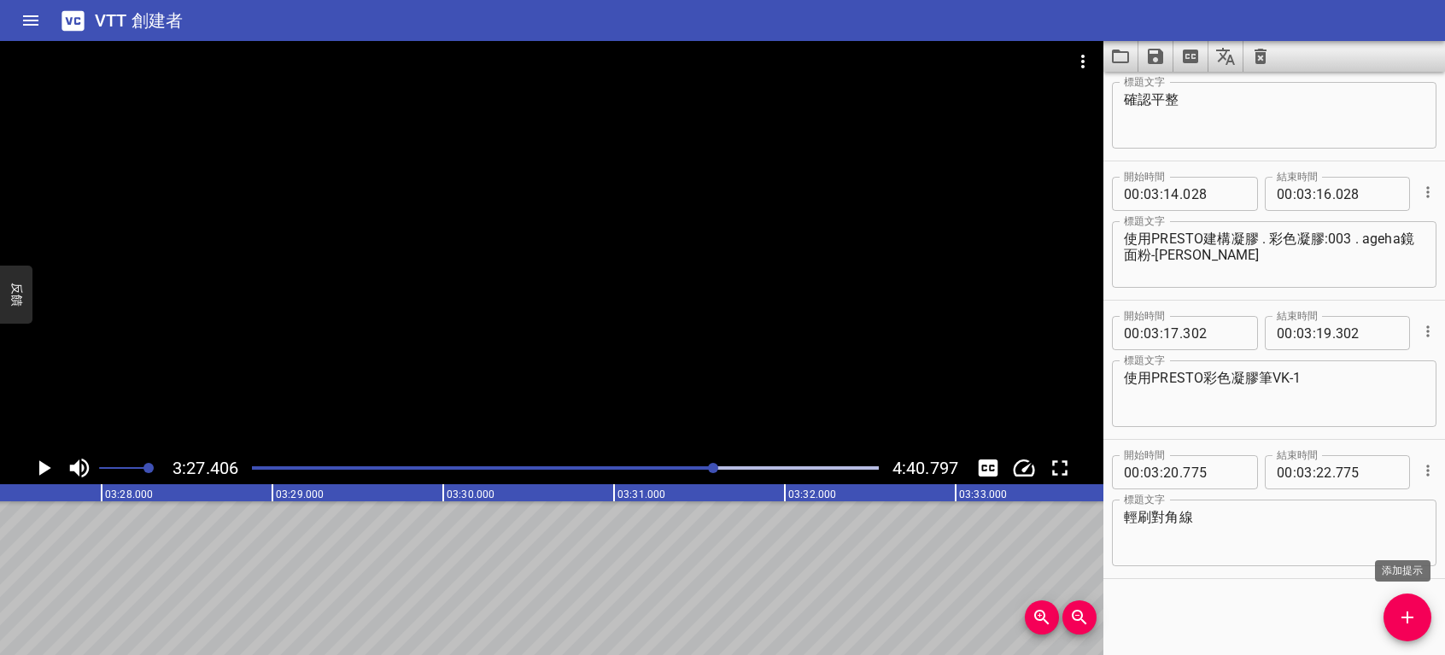
drag, startPoint x: 1413, startPoint y: 615, endPoint x: 1350, endPoint y: 607, distance: 63.7
click at [1418, 615] on span "添加提示" at bounding box center [1408, 617] width 48 height 21
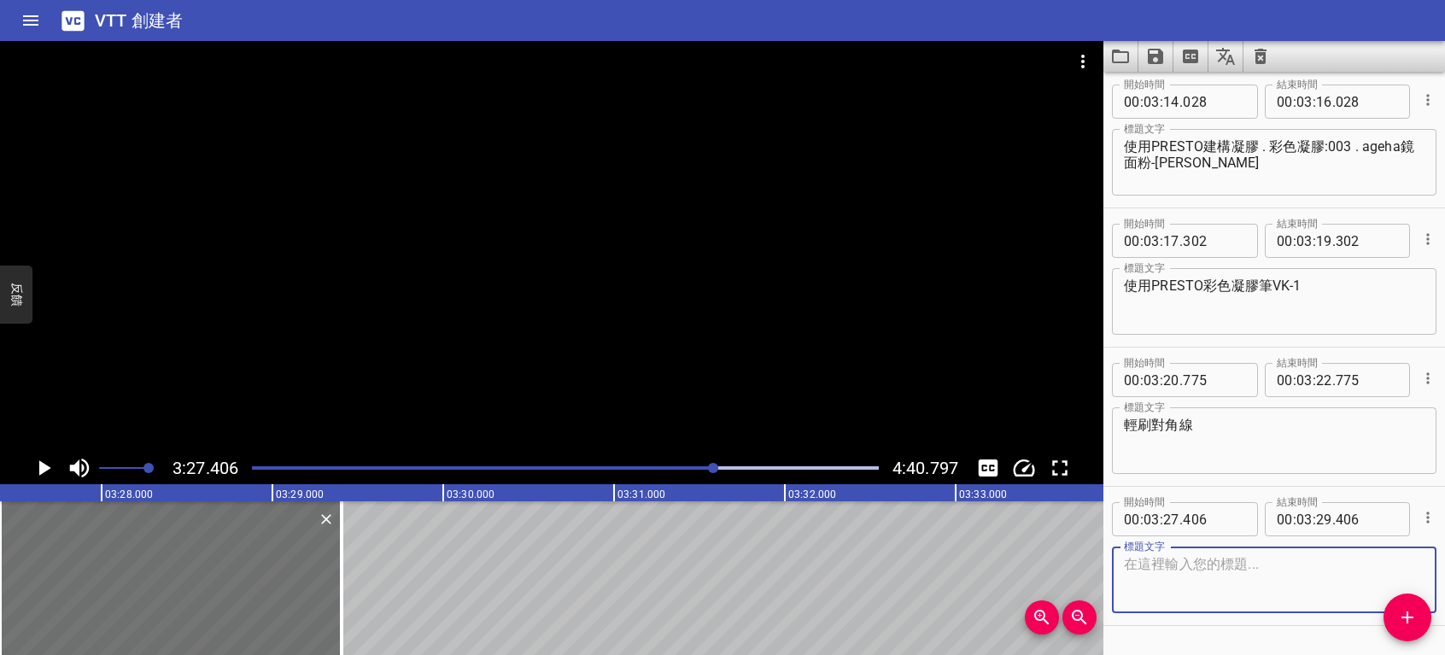
scroll to position [3767, 0]
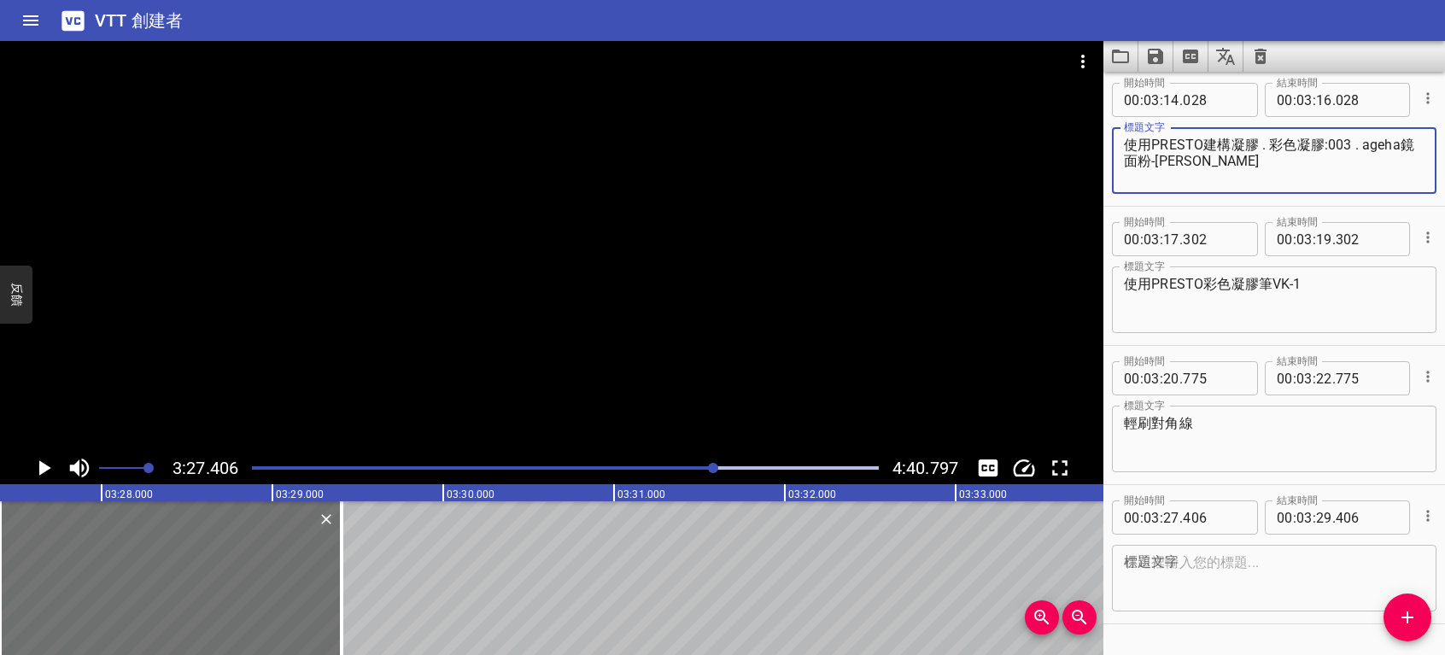
drag, startPoint x: 1269, startPoint y: 140, endPoint x: 1348, endPoint y: 140, distance: 78.6
click at [1348, 140] on textarea "使用PRESTO建構凝膠 . 彩色凝膠:003 . ageha鏡面粉-金" at bounding box center [1274, 161] width 301 height 49
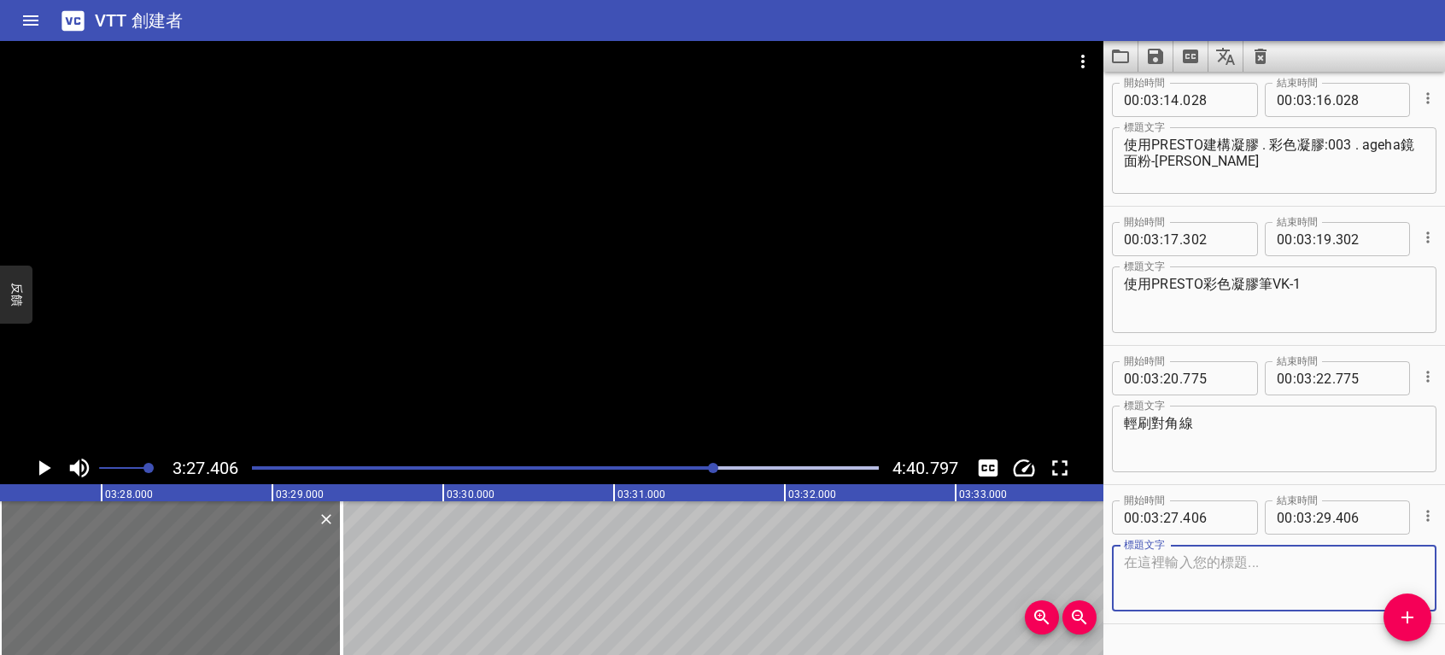
paste textarea "彩色凝膠:003"
click at [43, 466] on icon "播放/暫停" at bounding box center [45, 467] width 12 height 15
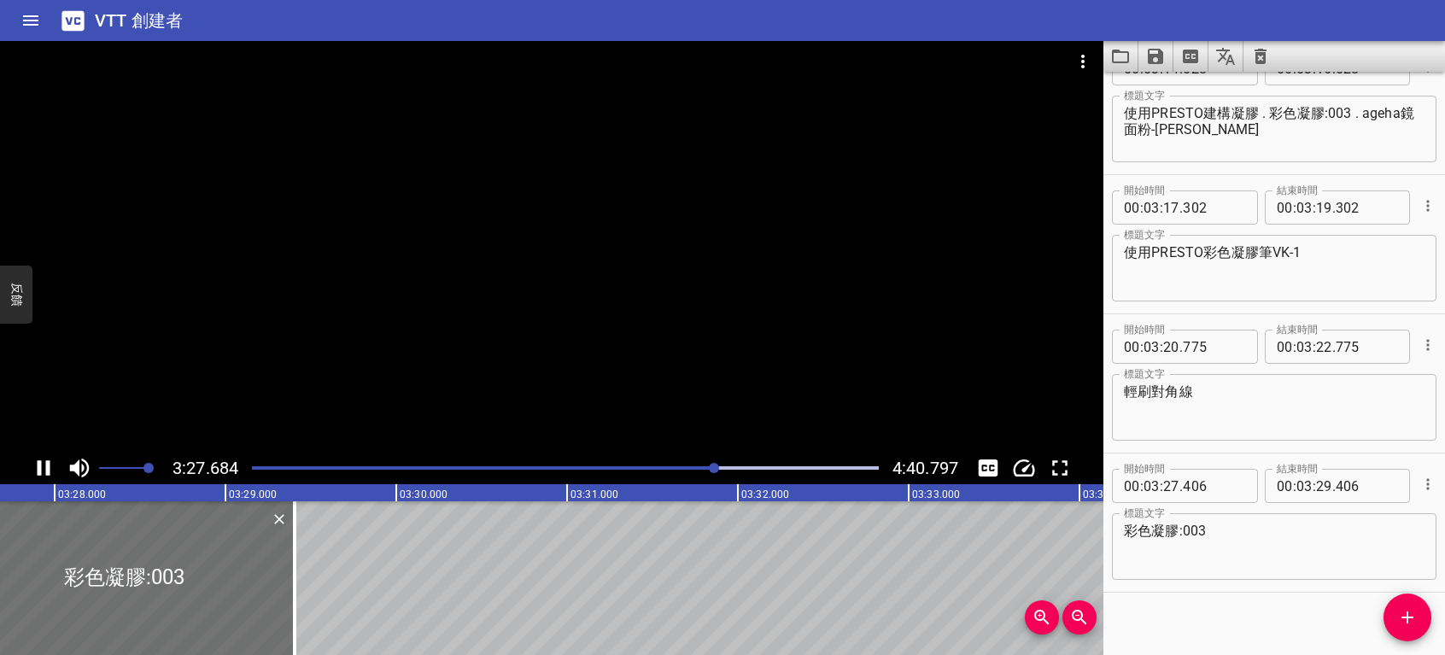
scroll to position [3813, 0]
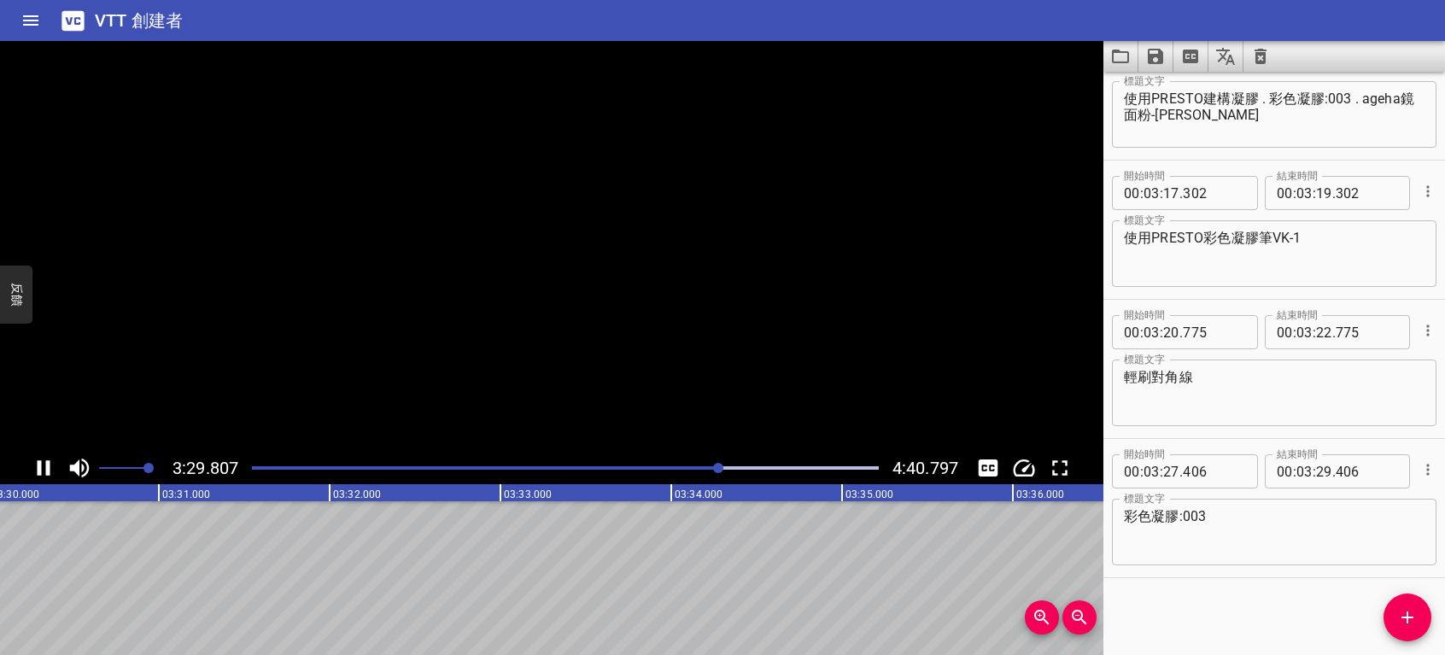
click at [43, 466] on icon "播放/暫停" at bounding box center [44, 468] width 26 height 26
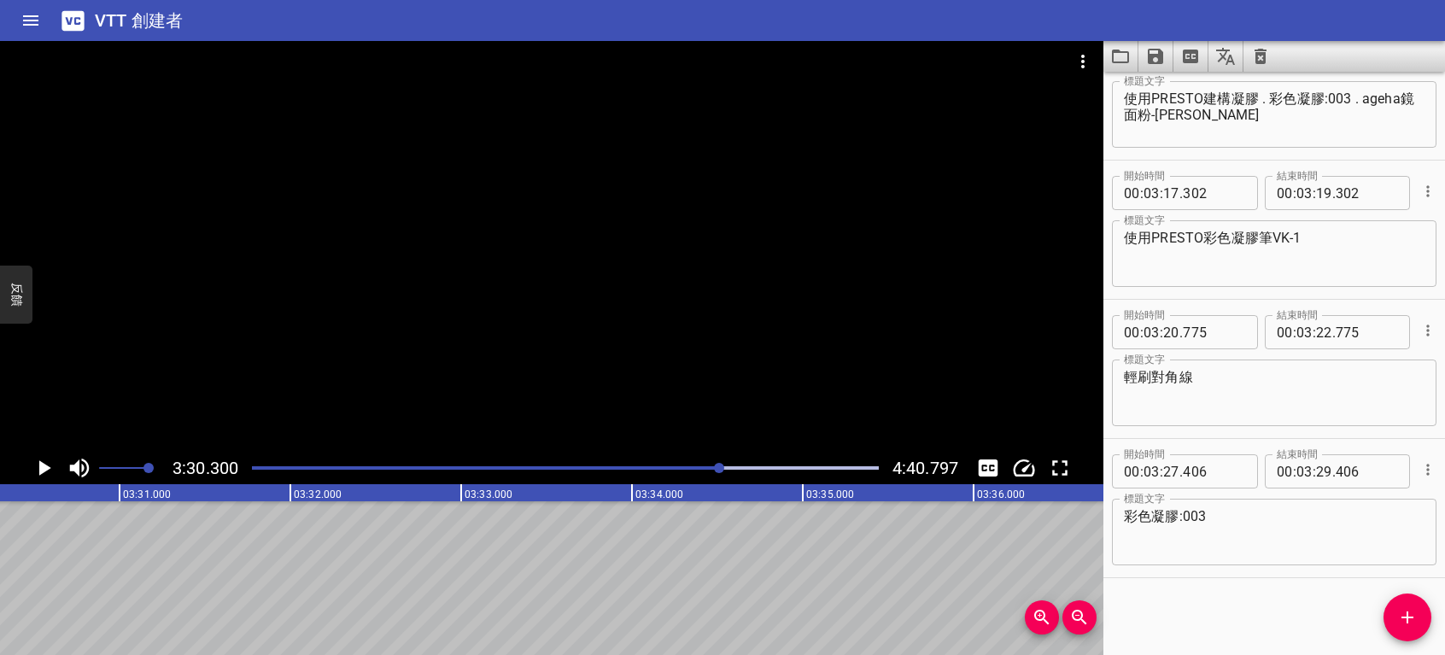
click at [1245, 519] on textarea "彩色凝膠:003" at bounding box center [1274, 532] width 301 height 49
type textarea "彩色凝膠:003請刷少量"
click at [42, 466] on icon "播放/暫停" at bounding box center [45, 467] width 12 height 15
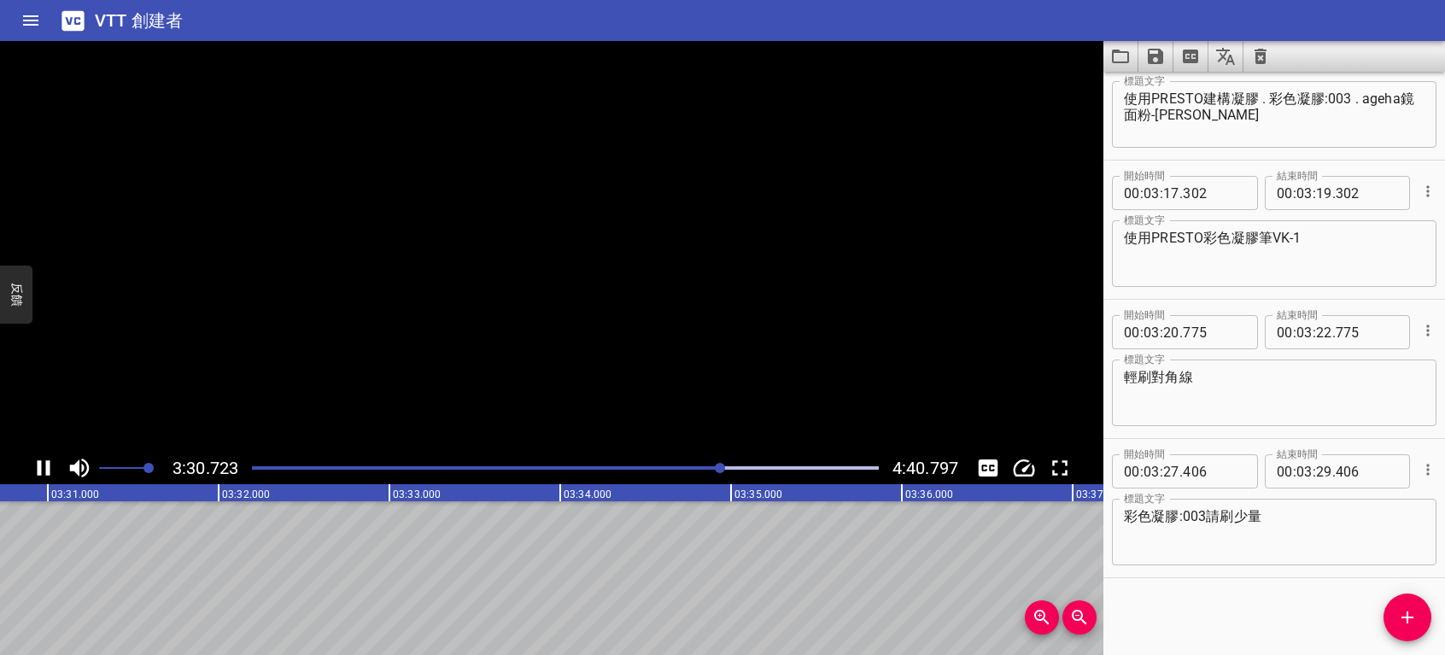
click at [42, 466] on icon "播放/暫停" at bounding box center [44, 468] width 26 height 26
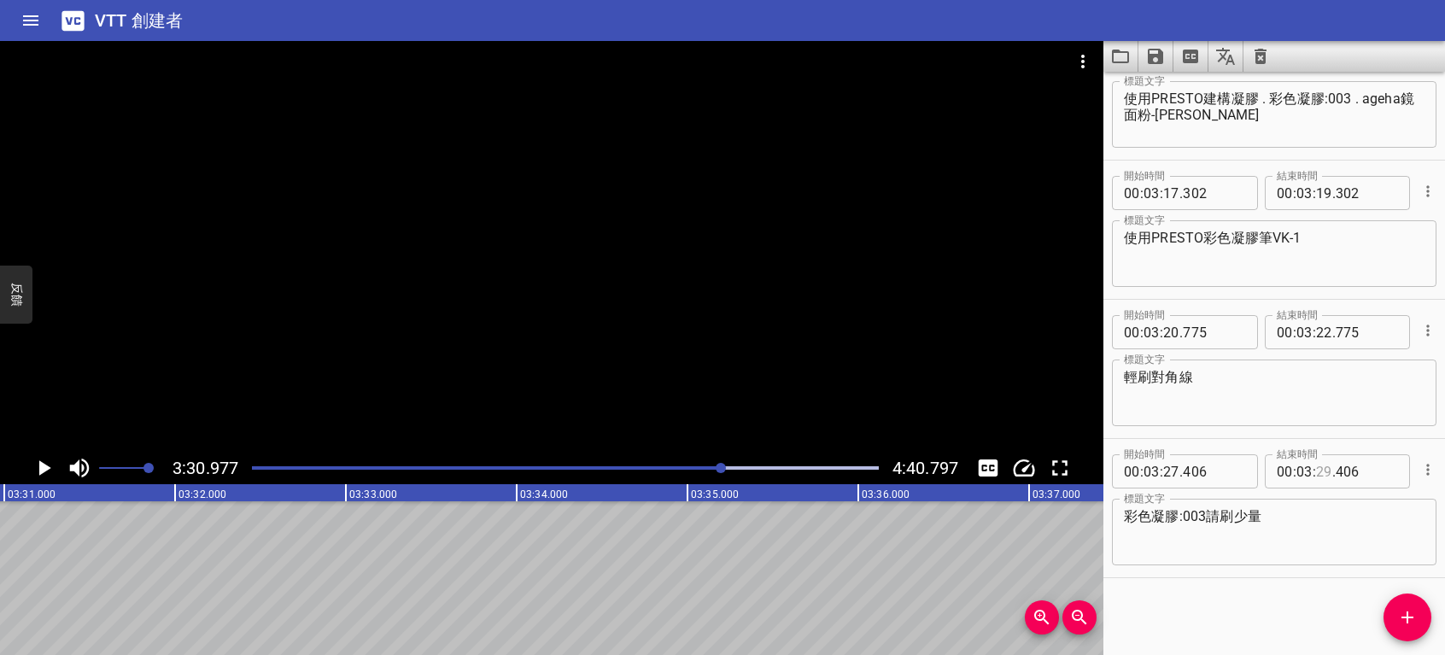
click at [1321, 468] on input "number" at bounding box center [1324, 471] width 16 height 34
type input "30"
type input "406"
click at [38, 473] on icon "播放/暫停" at bounding box center [44, 468] width 26 height 26
click at [38, 473] on icon "播放/暫停" at bounding box center [44, 467] width 13 height 15
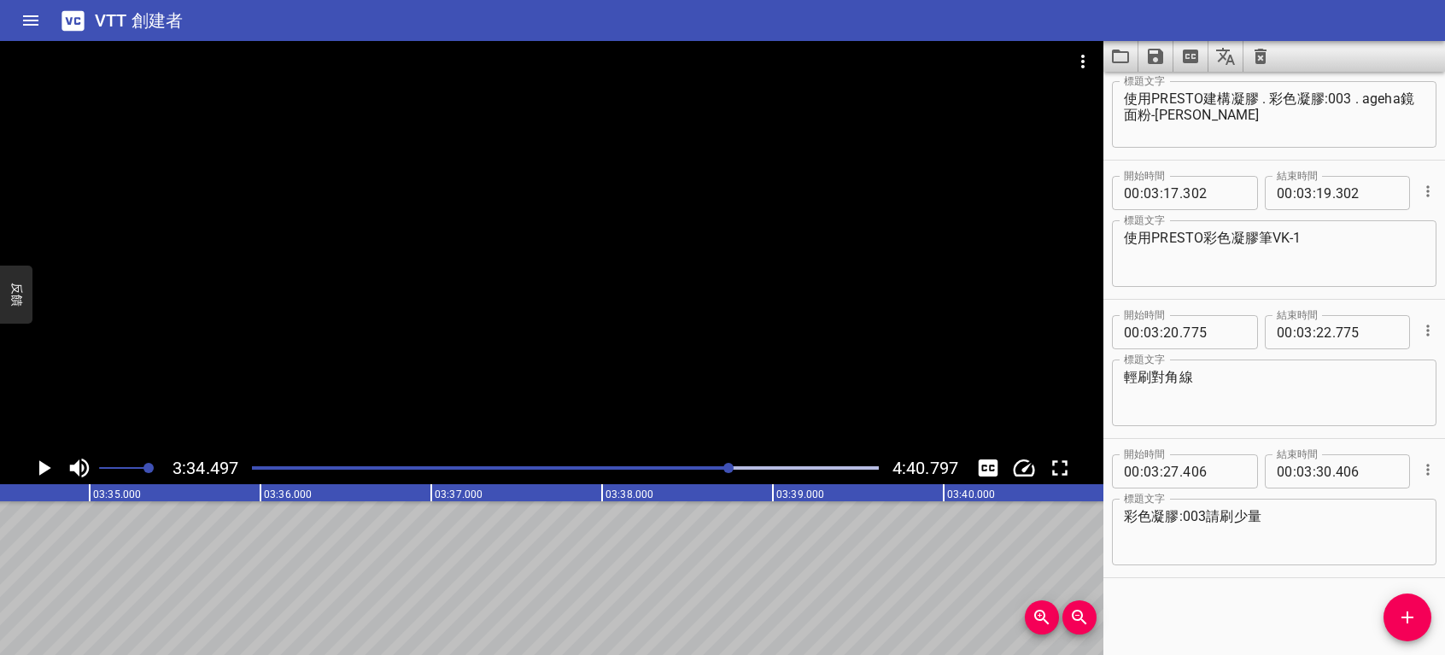
scroll to position [0, 36644]
click at [1221, 513] on textarea "彩色凝膠:003請刷少量" at bounding box center [1274, 532] width 301 height 49
type textarea "彩色凝膠:003輕刷少量"
click at [46, 468] on icon "播放/暫停" at bounding box center [45, 467] width 12 height 15
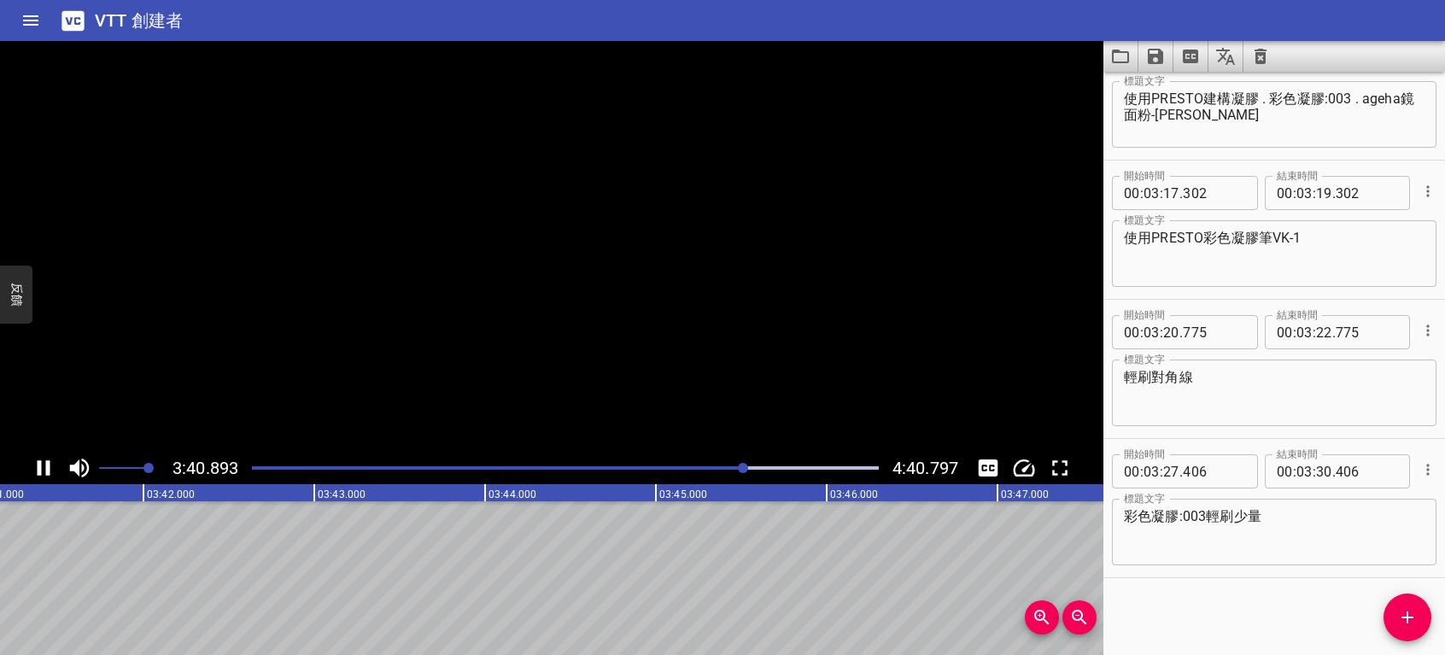
click at [46, 468] on icon "播放/暫停" at bounding box center [44, 467] width 13 height 15
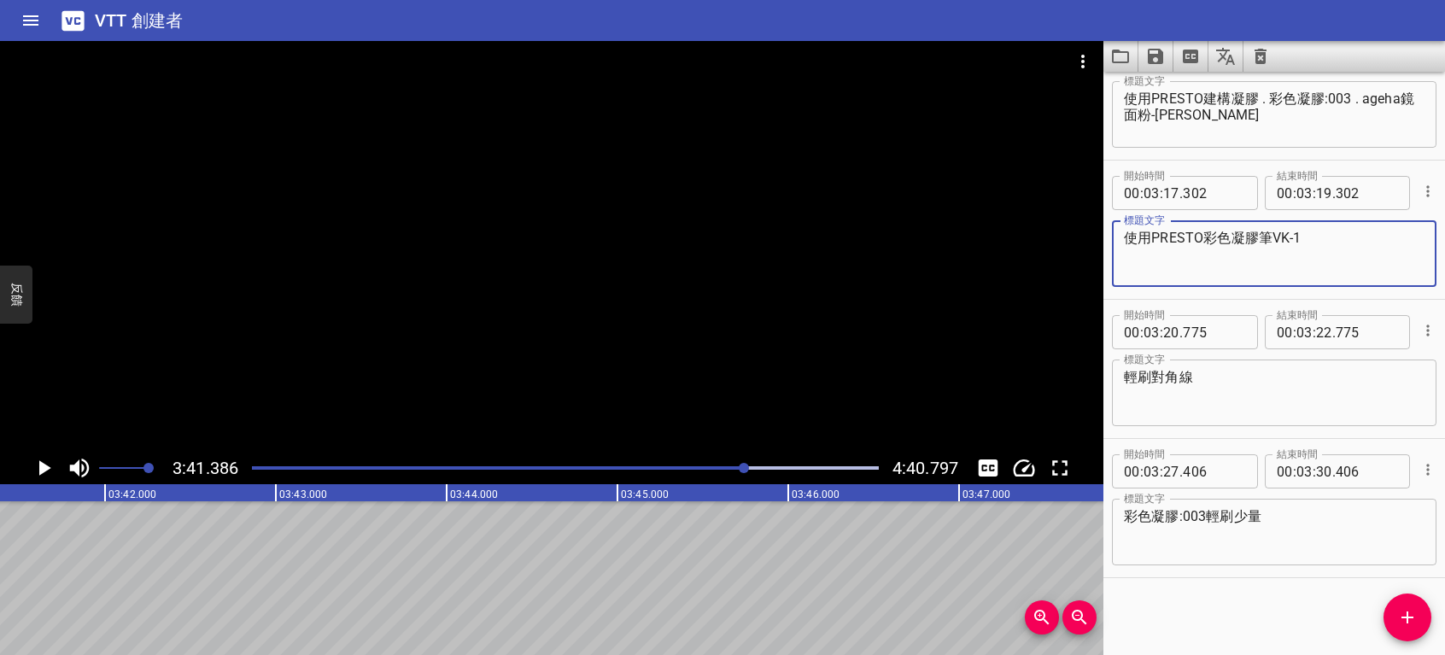
drag, startPoint x: 1126, startPoint y: 236, endPoint x: 1304, endPoint y: 237, distance: 178.5
click at [1304, 237] on textarea "使用PRESTO彩色凝膠筆VK-1" at bounding box center [1274, 254] width 301 height 49
click at [1417, 611] on icon "添加提示" at bounding box center [1407, 617] width 21 height 21
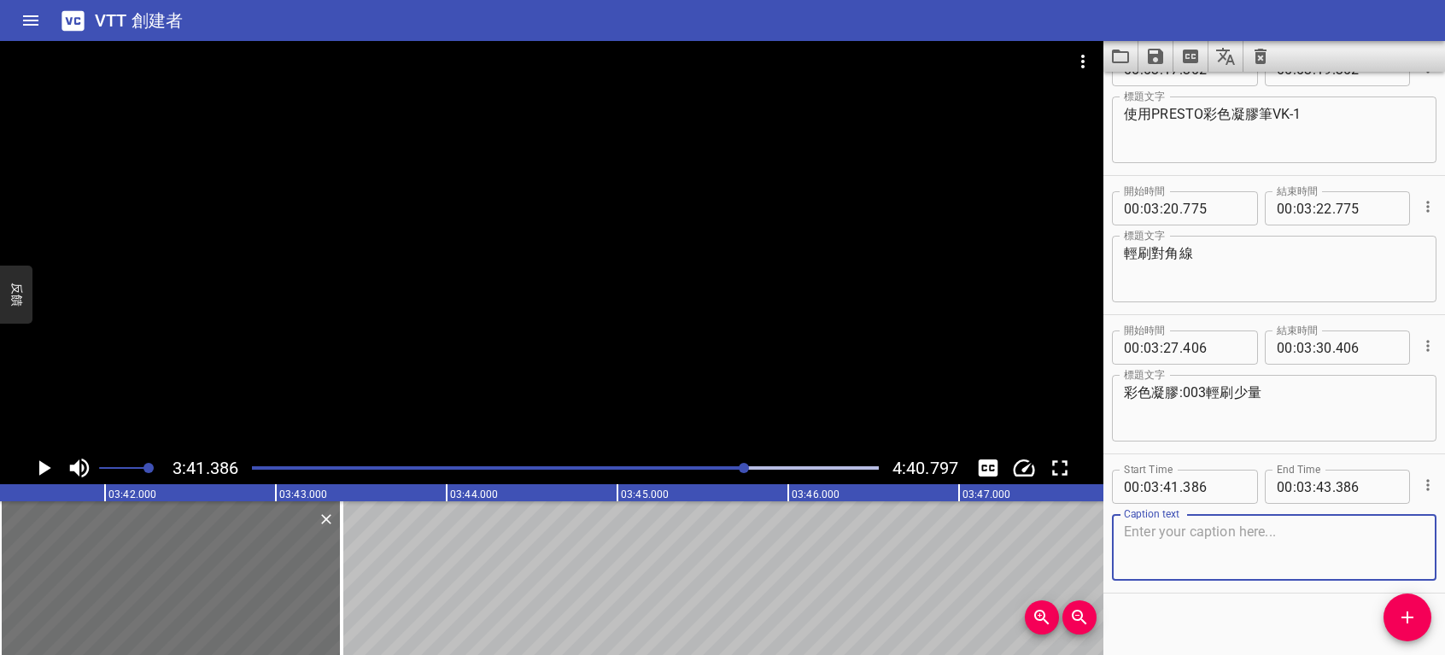
scroll to position [3951, 0]
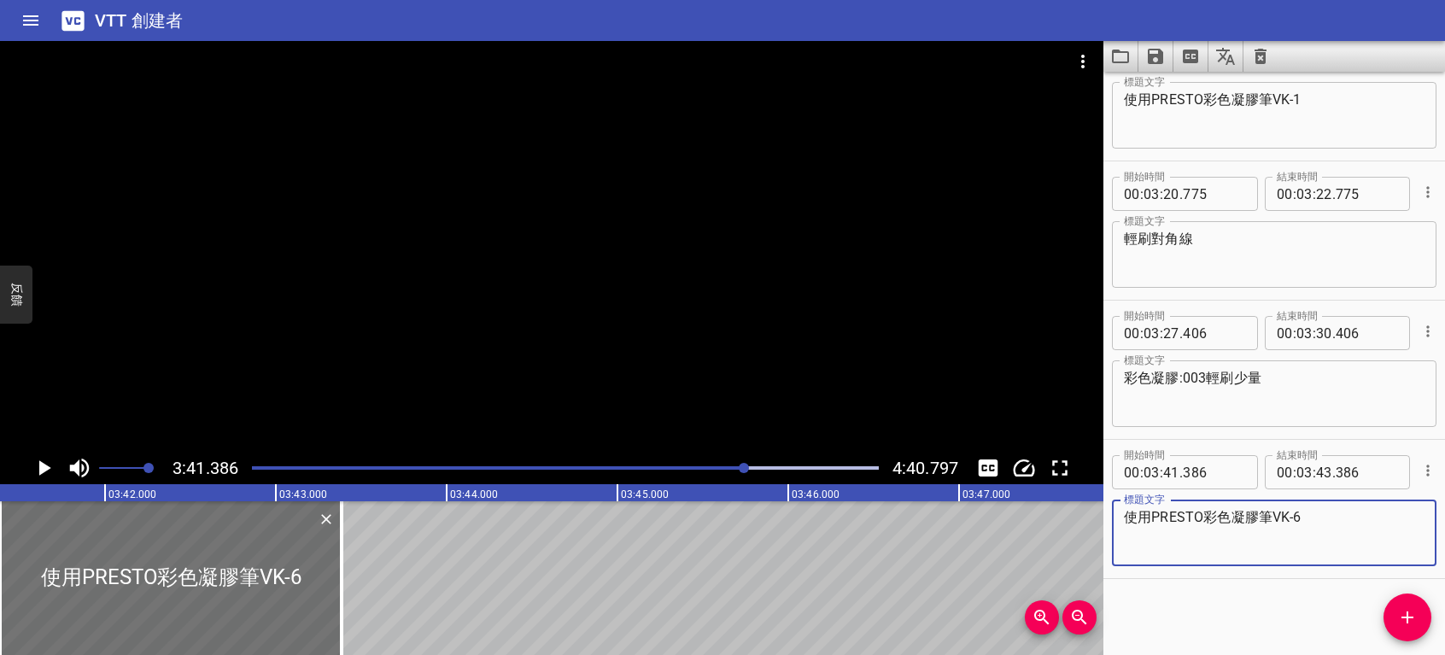
type textarea "使用PRESTO彩色凝膠筆VK-6"
click at [43, 465] on icon "播放/暫停" at bounding box center [45, 467] width 12 height 15
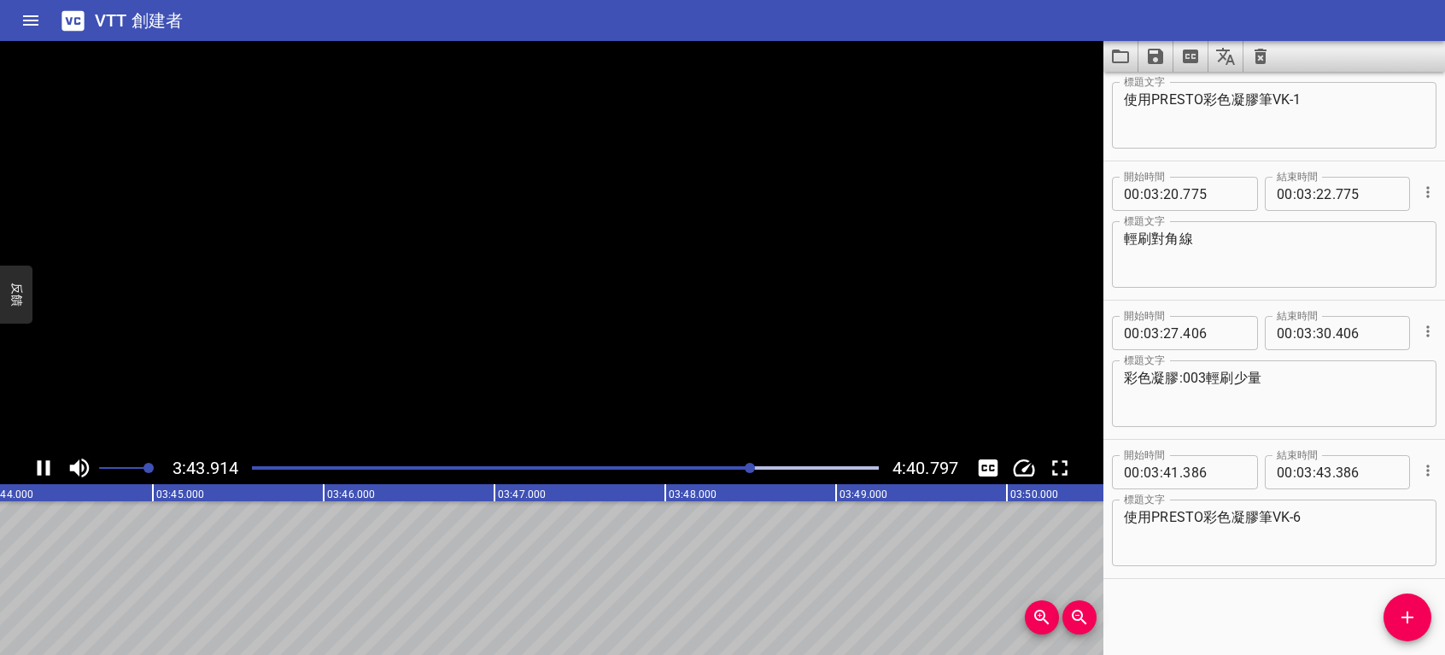
click at [43, 465] on icon "播放/暫停" at bounding box center [44, 468] width 26 height 26
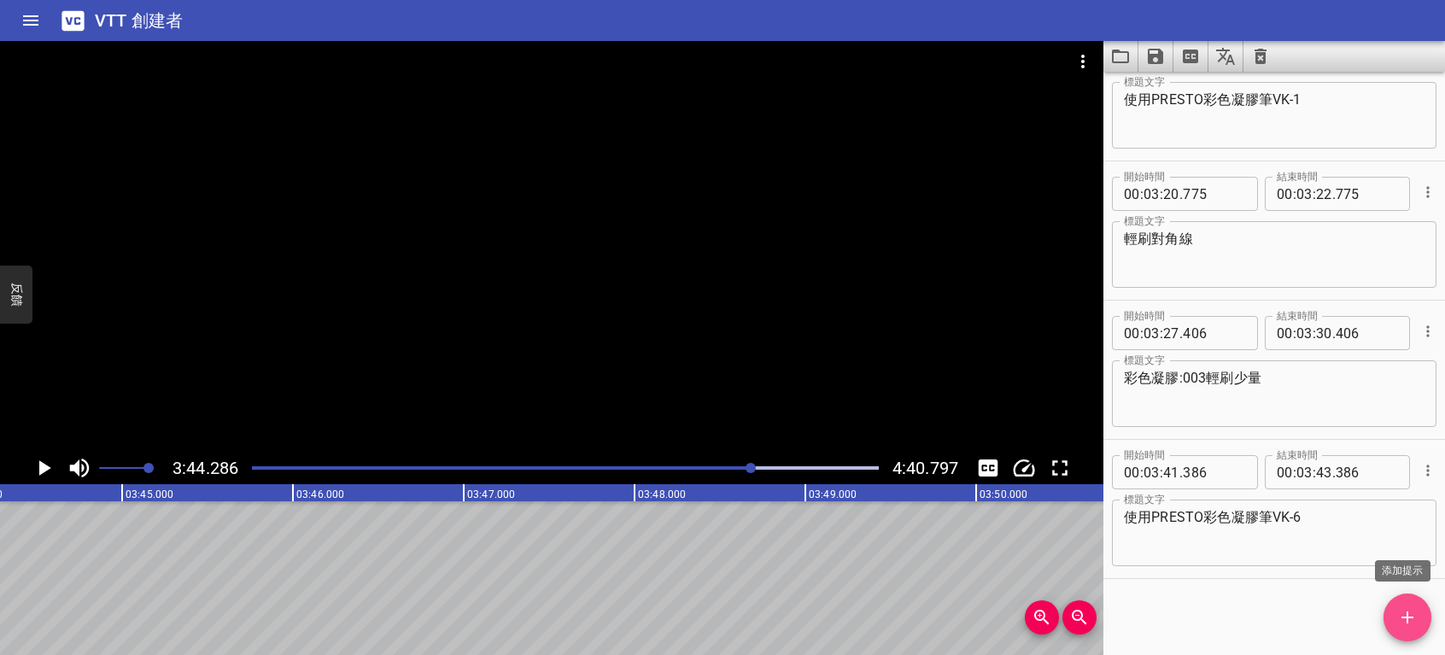
drag, startPoint x: 1411, startPoint y: 622, endPoint x: 1378, endPoint y: 595, distance: 42.6
click at [1411, 621] on icon "添加提示" at bounding box center [1407, 617] width 21 height 21
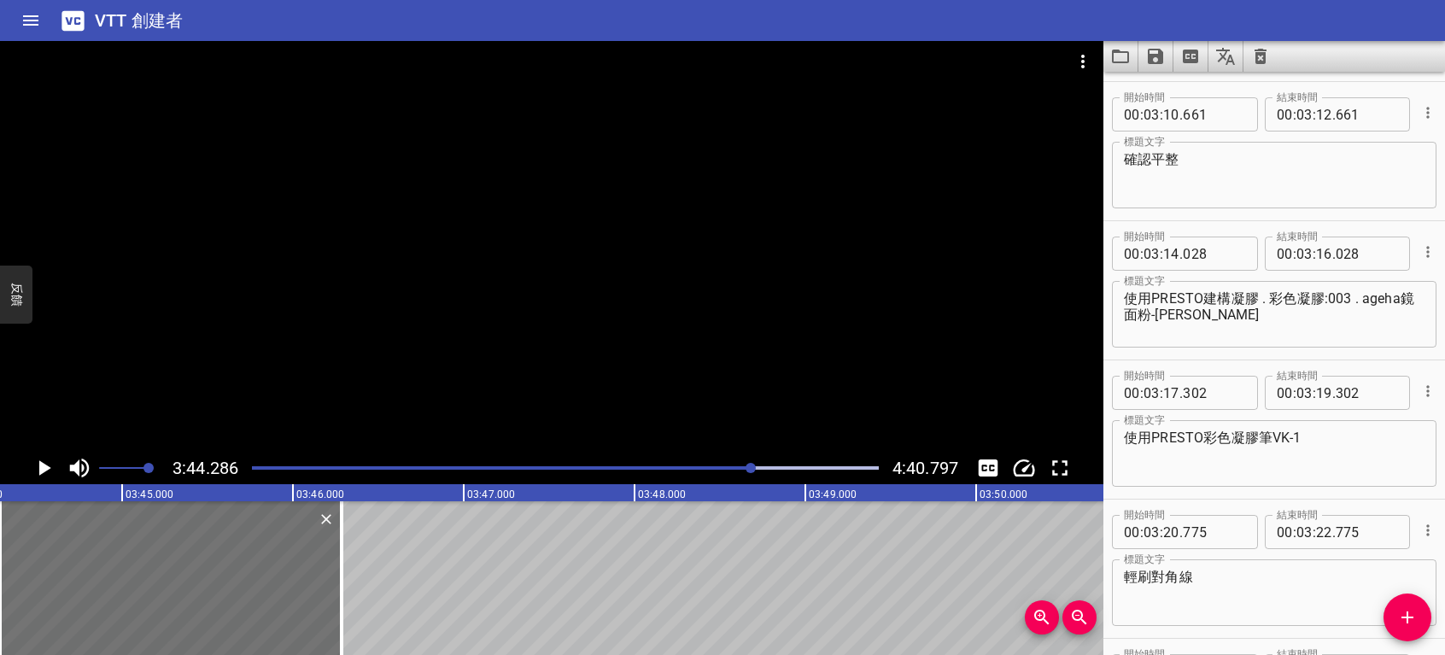
scroll to position [3579, 0]
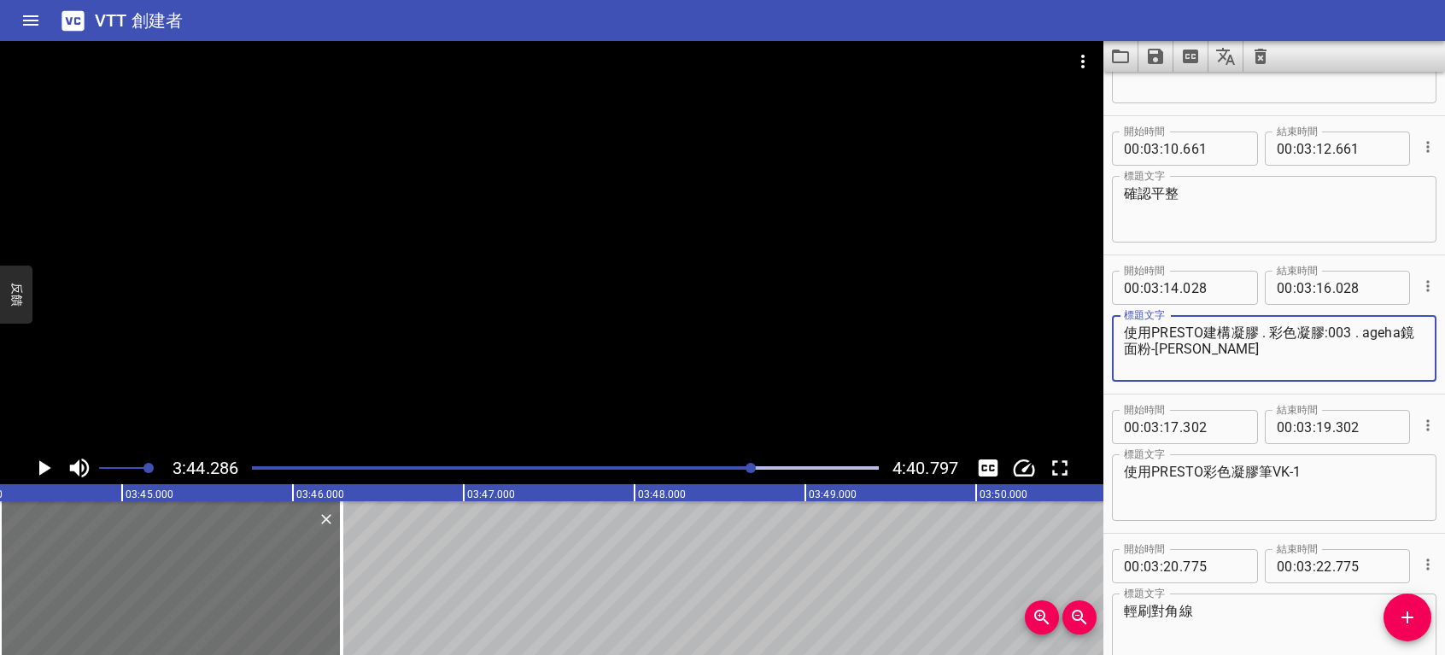
drag, startPoint x: 1361, startPoint y: 331, endPoint x: 1403, endPoint y: 350, distance: 46.7
click at [1403, 350] on textarea "使用PRESTO建構凝膠 . 彩色凝膠:003 . ageha鏡面粉-金" at bounding box center [1274, 349] width 301 height 49
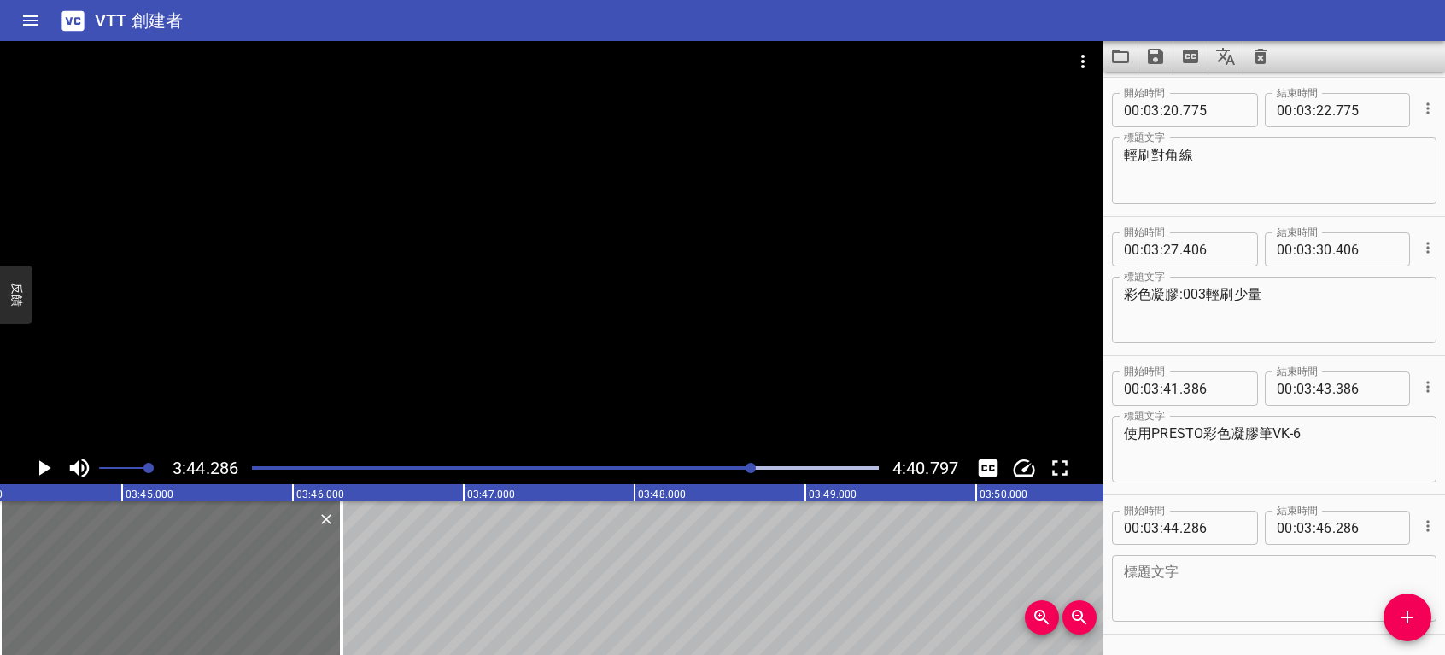
scroll to position [4092, 0]
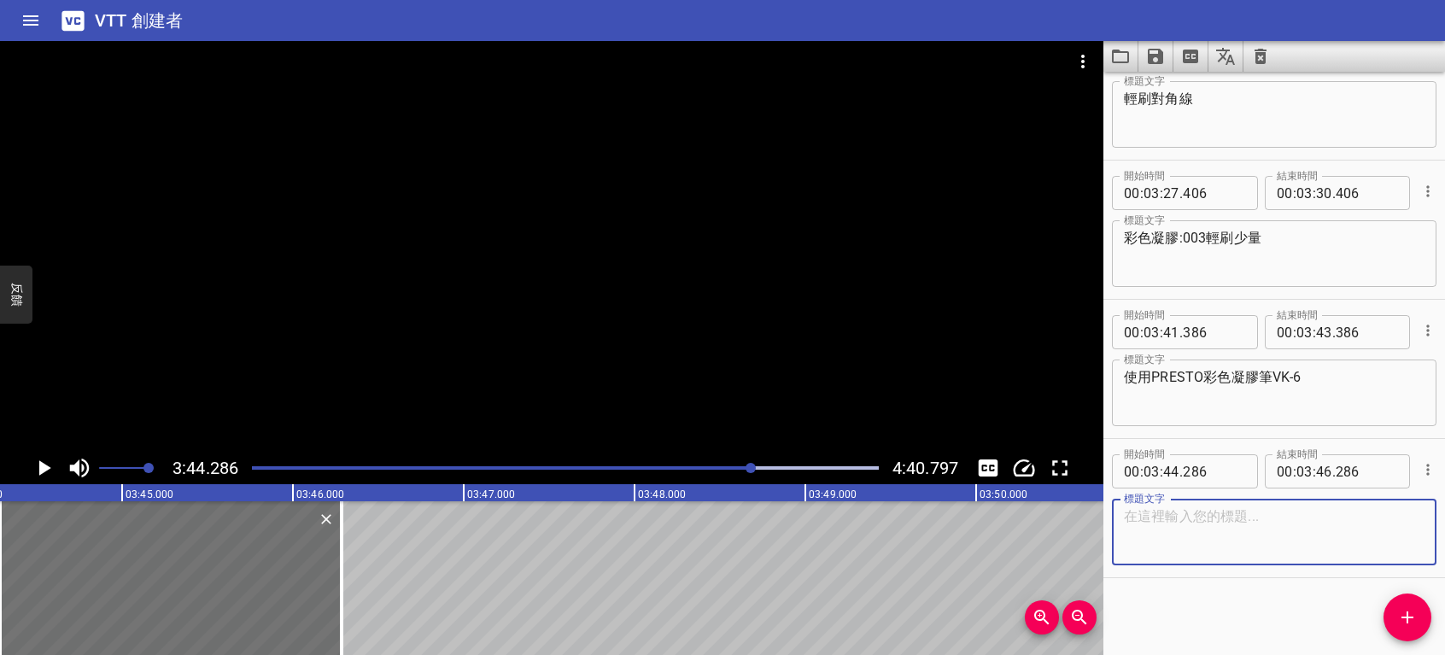
paste textarea "ageha鏡面粉-金"
type textarea "ageha鏡面粉-金"
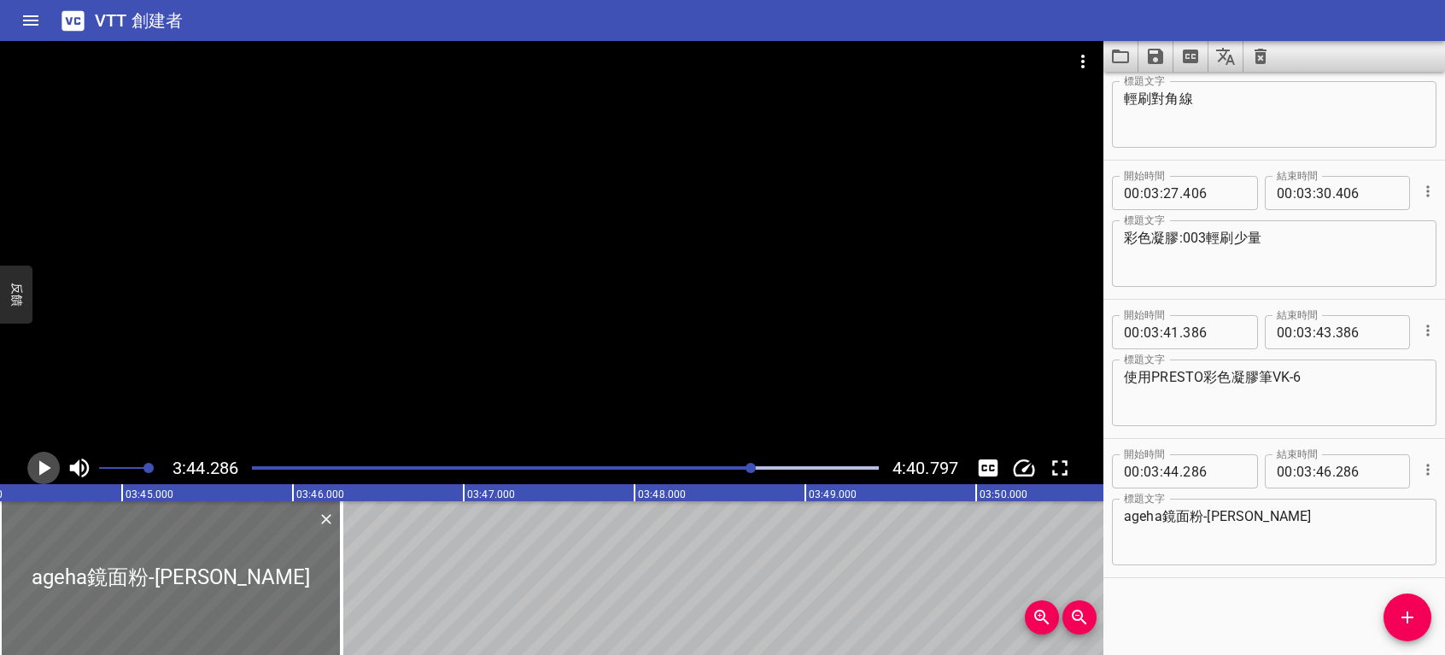
click at [40, 462] on icon "播放/暫停" at bounding box center [45, 467] width 12 height 15
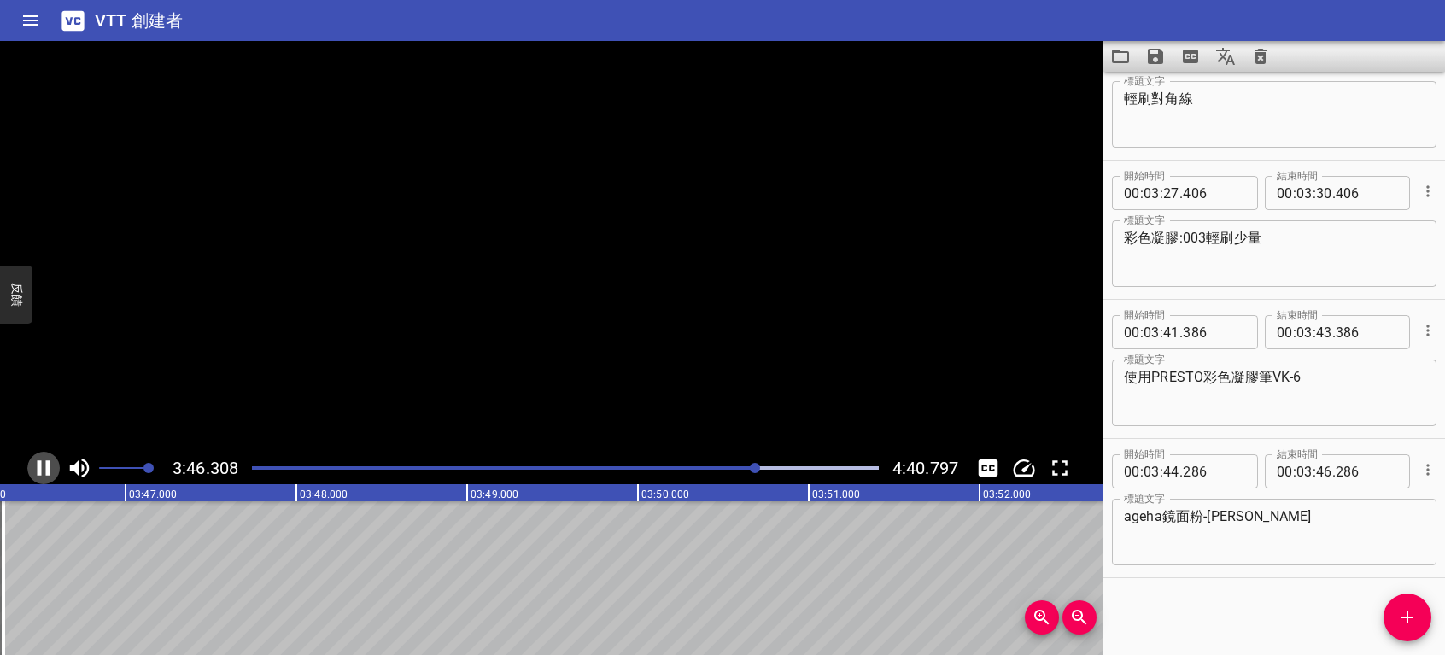
click at [40, 462] on icon "播放/暫停" at bounding box center [44, 467] width 13 height 15
click at [1400, 612] on icon "添加提示" at bounding box center [1407, 617] width 21 height 21
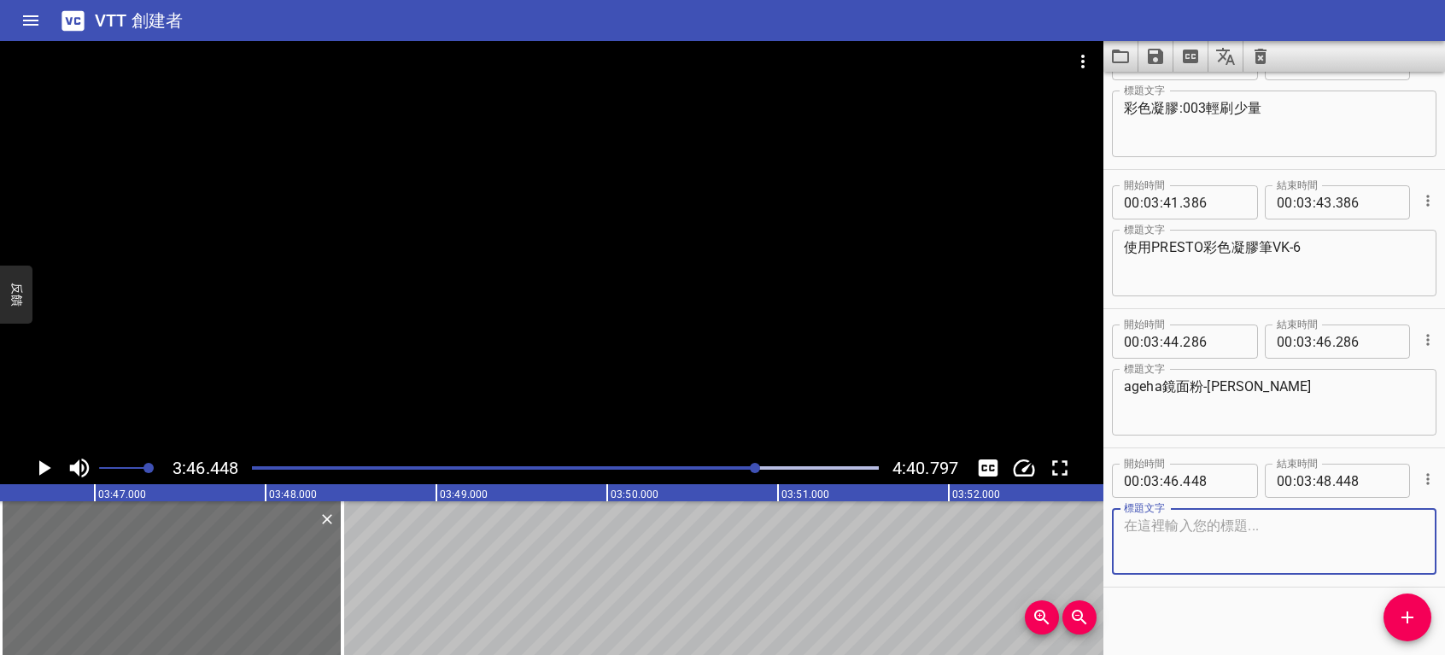
scroll to position [4230, 0]
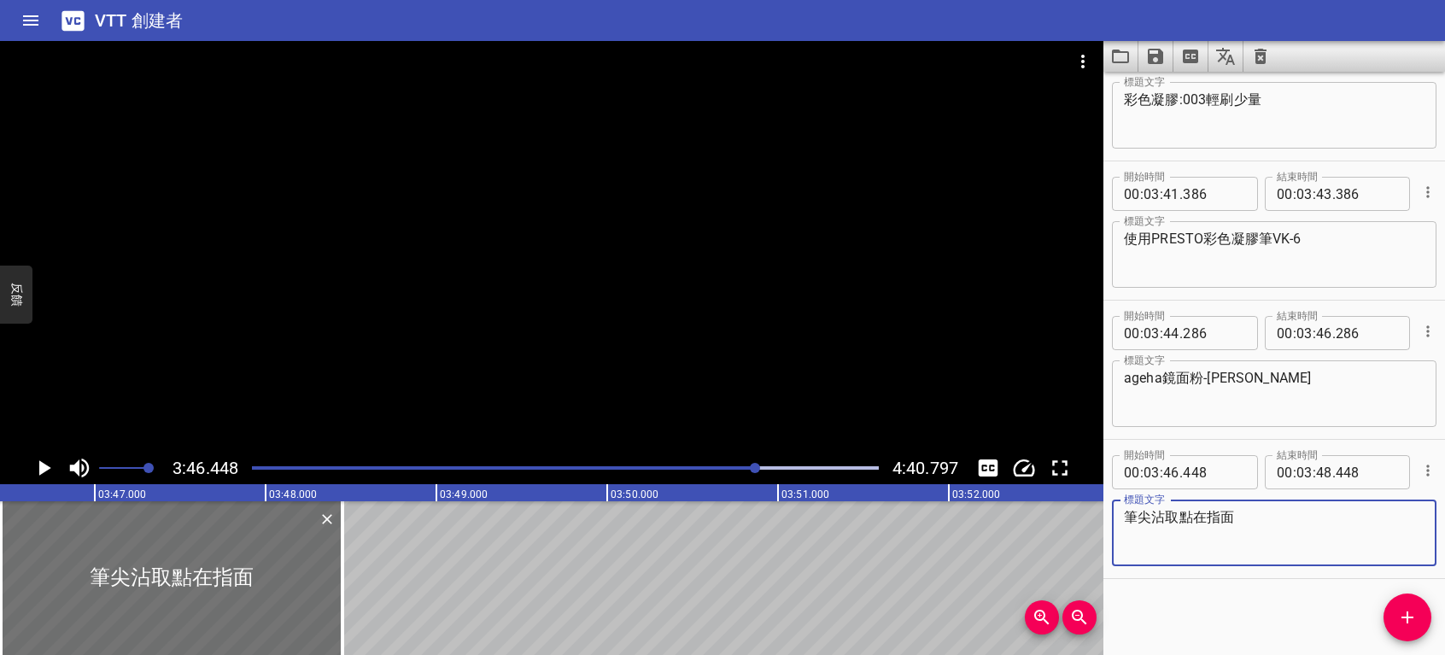
type textarea "筆尖沾取點在指面面"
click at [44, 466] on icon "播放/暫停" at bounding box center [45, 467] width 12 height 15
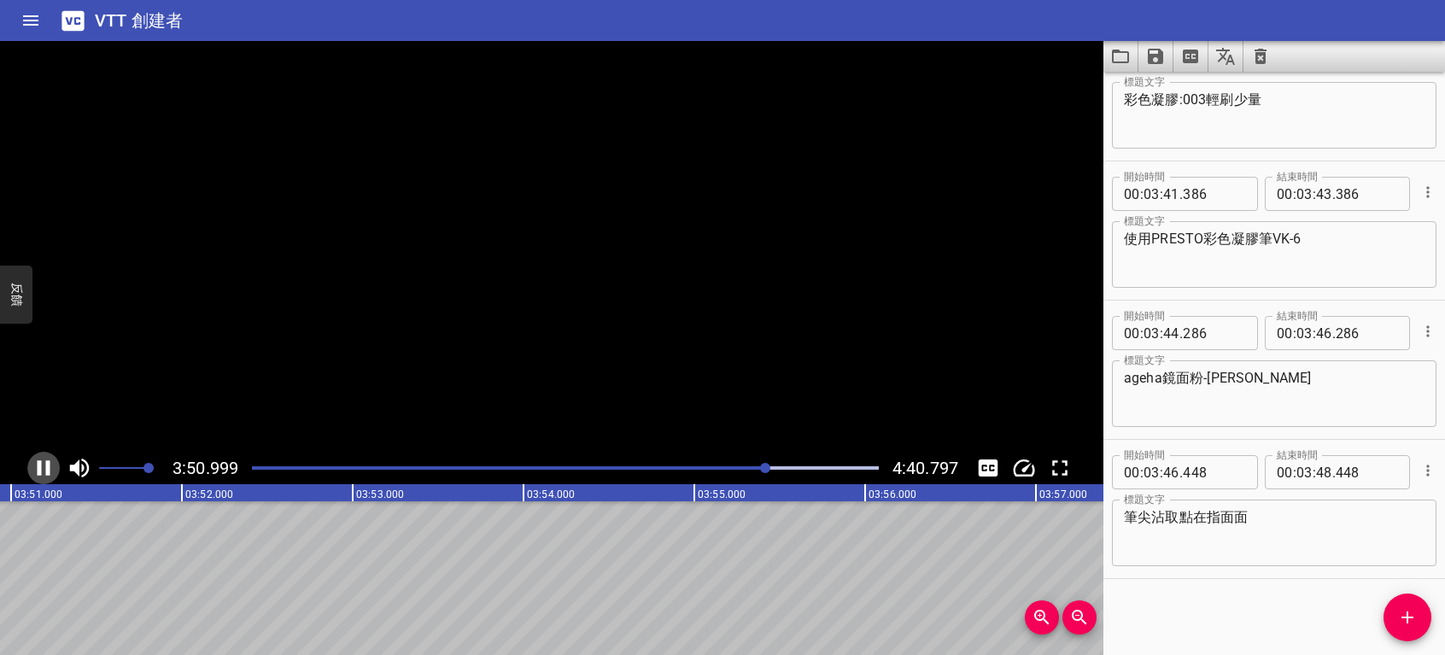
click at [44, 466] on icon "播放/暫停" at bounding box center [44, 468] width 26 height 26
click at [1420, 625] on span "添加提示" at bounding box center [1408, 617] width 48 height 21
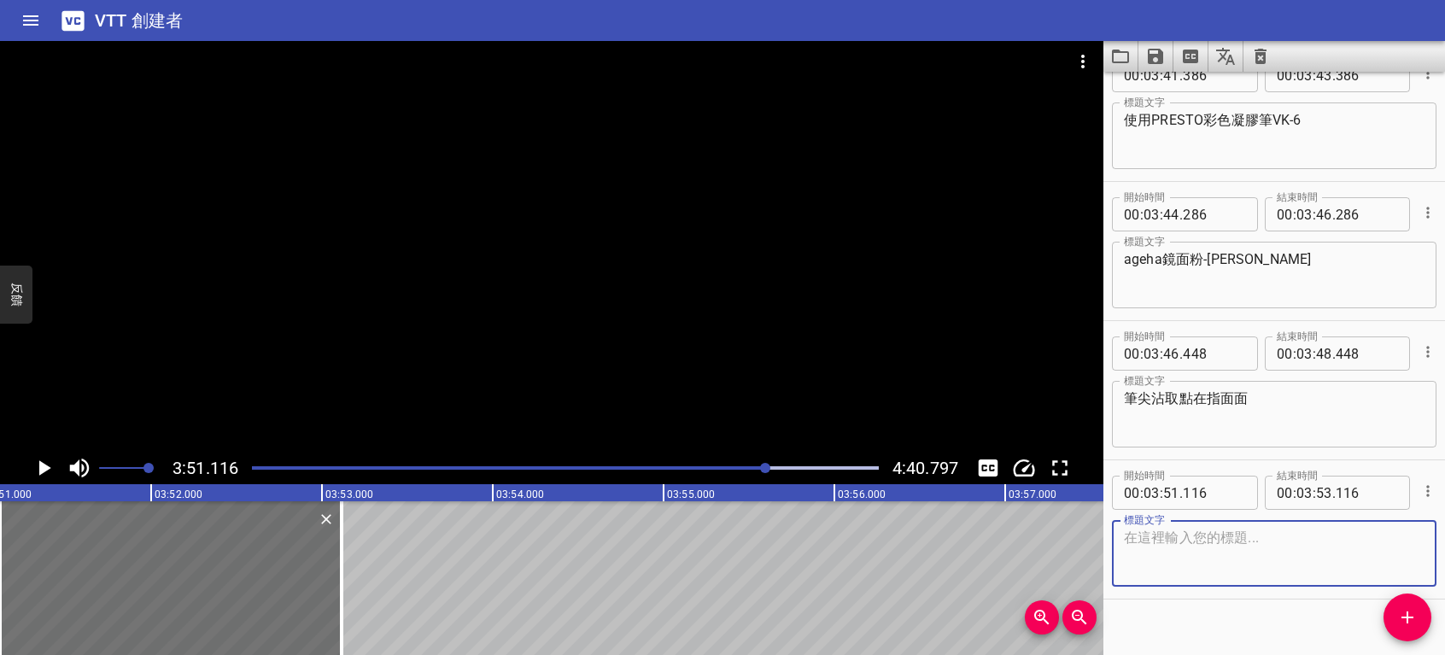
scroll to position [4370, 0]
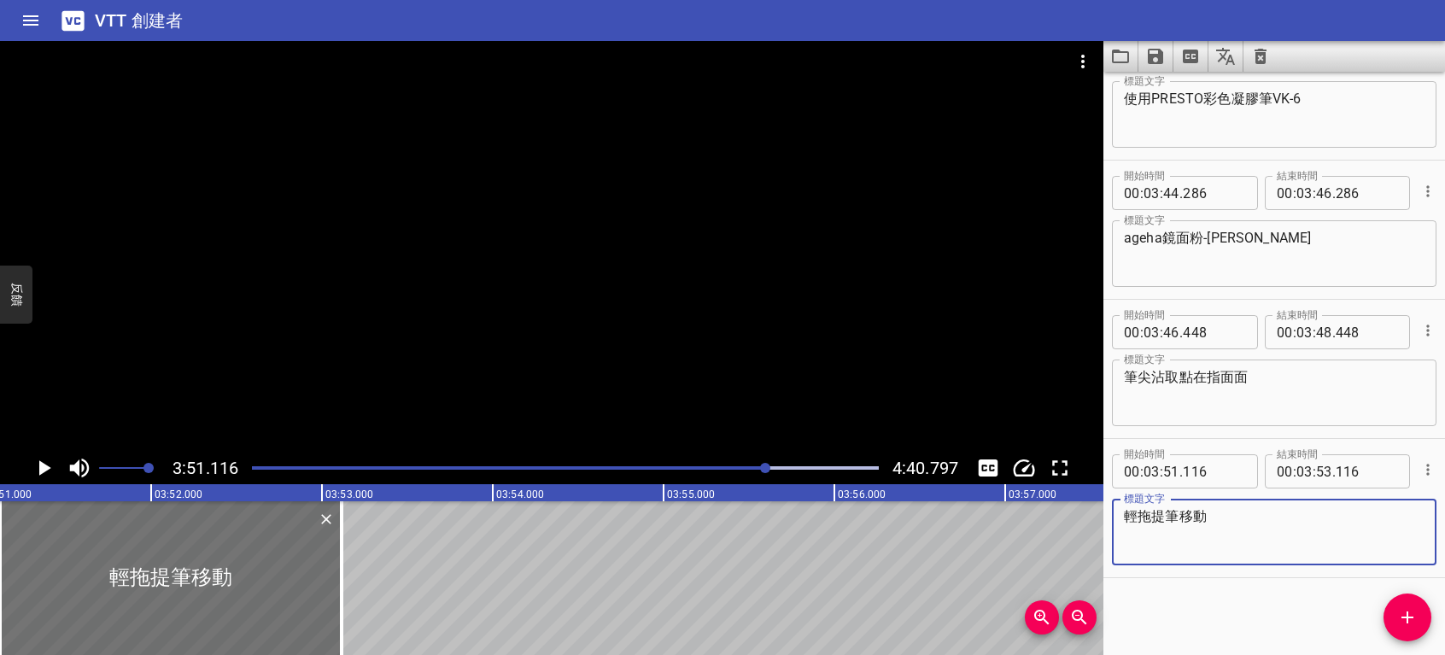
type textarea "輕拖提筆移動"
click at [38, 465] on icon "播放/暫停" at bounding box center [44, 468] width 26 height 26
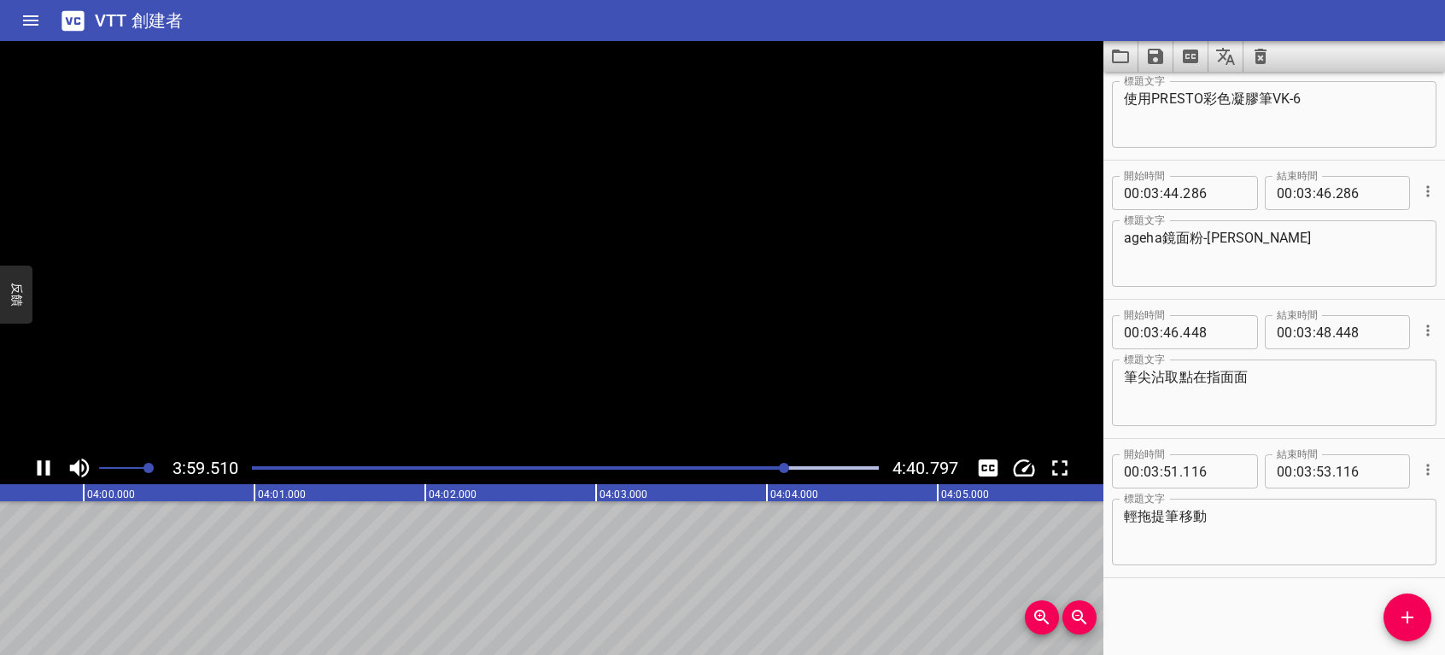
click at [38, 465] on icon "播放/暫停" at bounding box center [44, 467] width 13 height 15
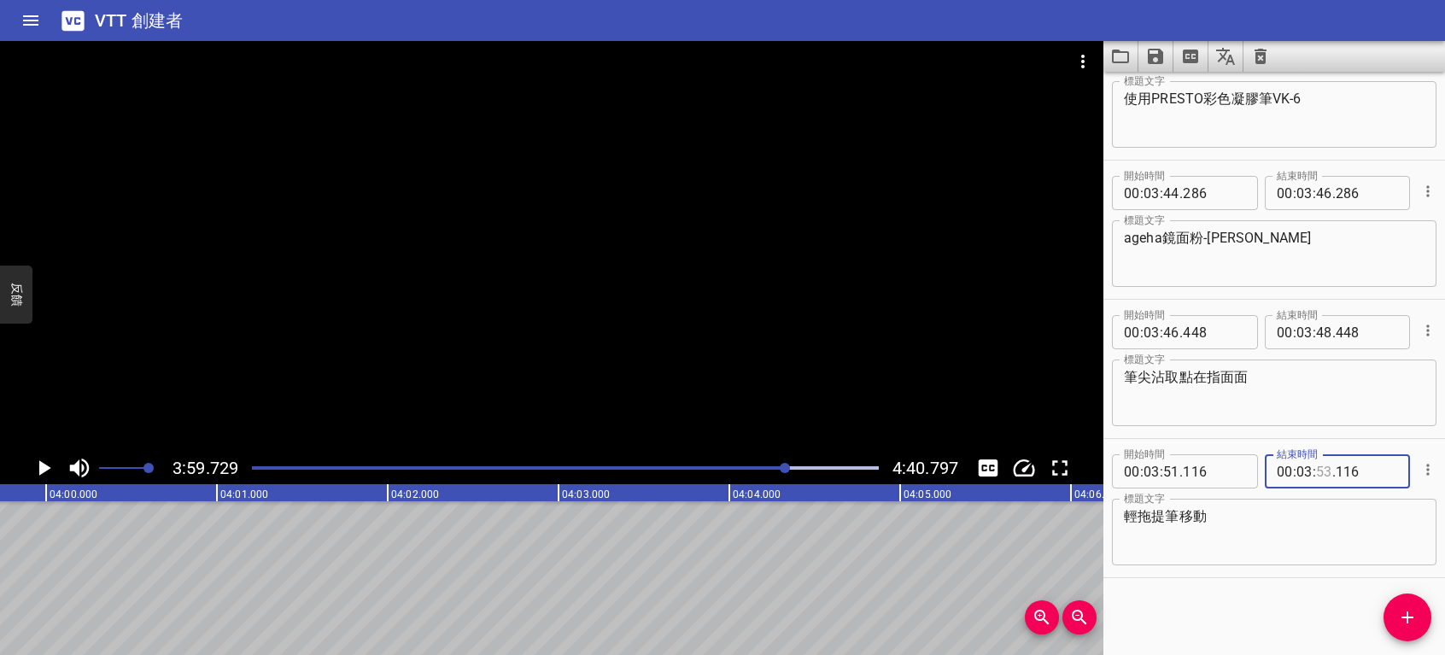
click at [1321, 470] on input "number" at bounding box center [1324, 471] width 16 height 34
type input "56"
type input "116"
click at [43, 468] on icon "播放/暫停" at bounding box center [45, 467] width 12 height 15
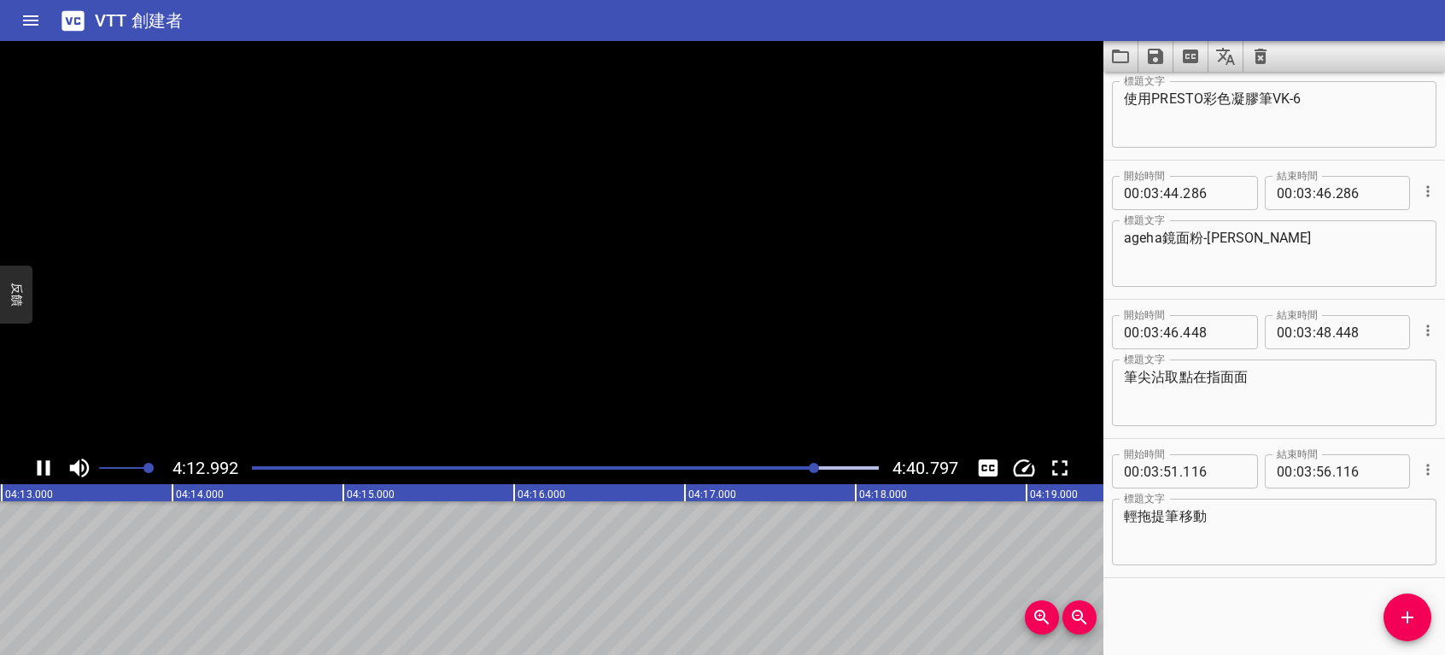
click at [43, 468] on icon "播放/暫停" at bounding box center [44, 468] width 26 height 26
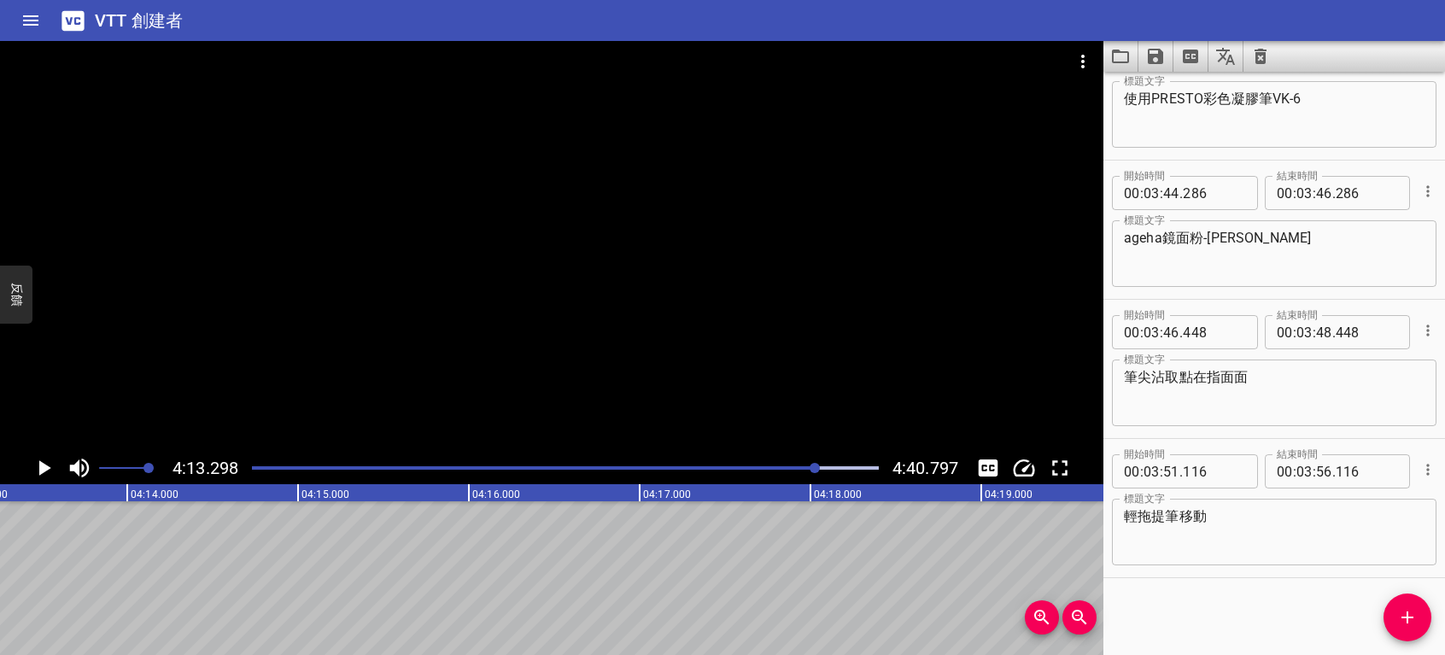
scroll to position [0, 43272]
click at [1415, 608] on icon "添加提示" at bounding box center [1407, 617] width 21 height 21
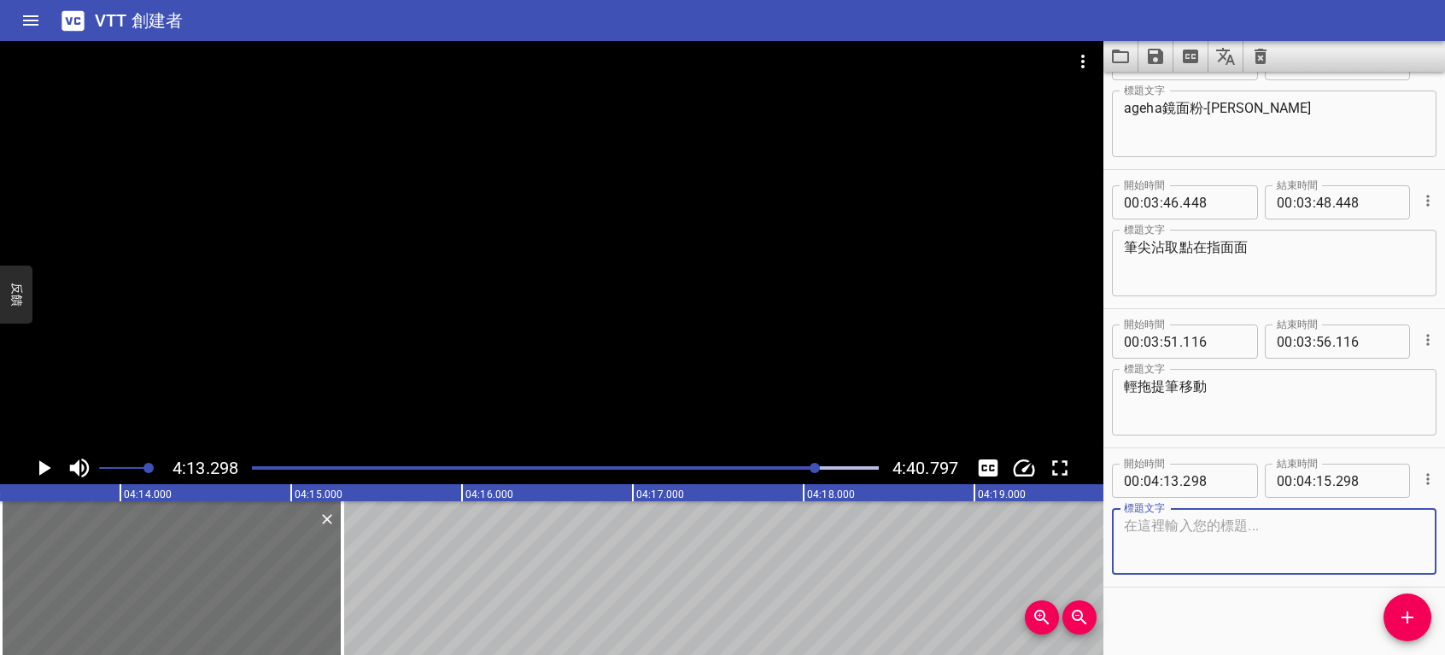
scroll to position [4508, 0]
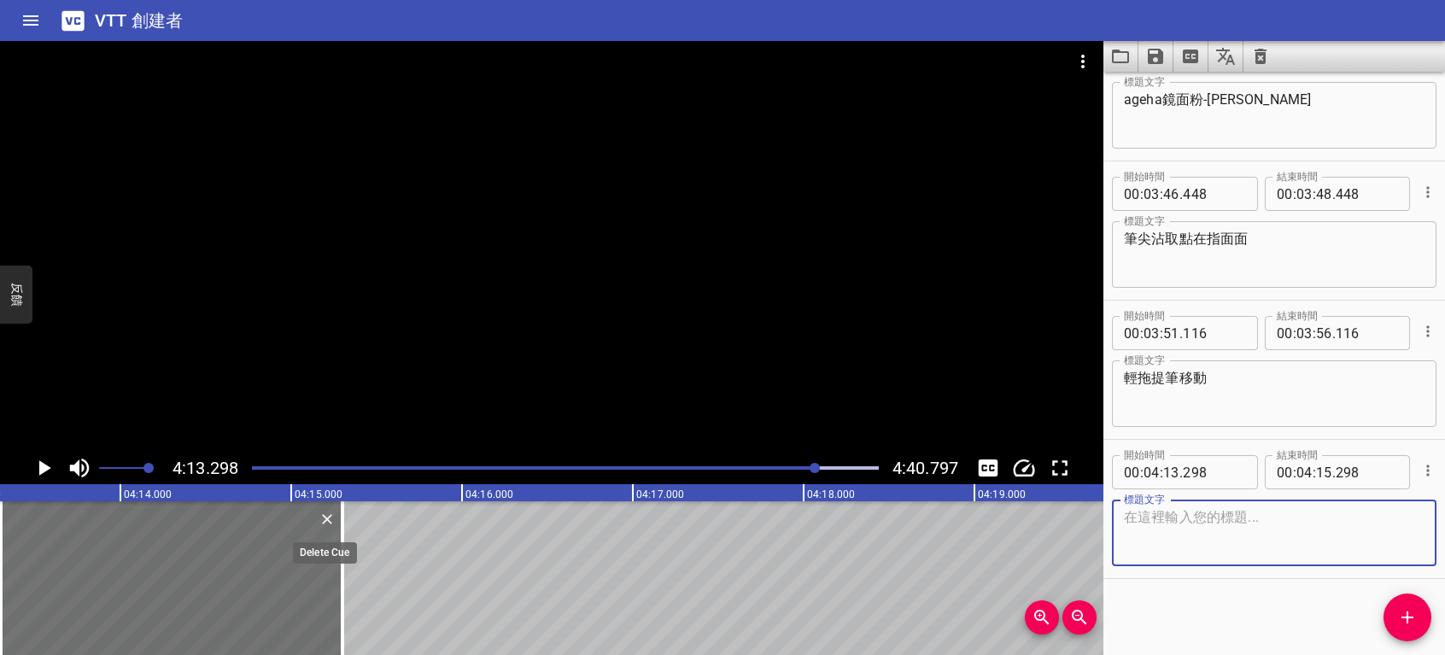
click at [326, 519] on icon "刪除" at bounding box center [327, 519] width 10 height 10
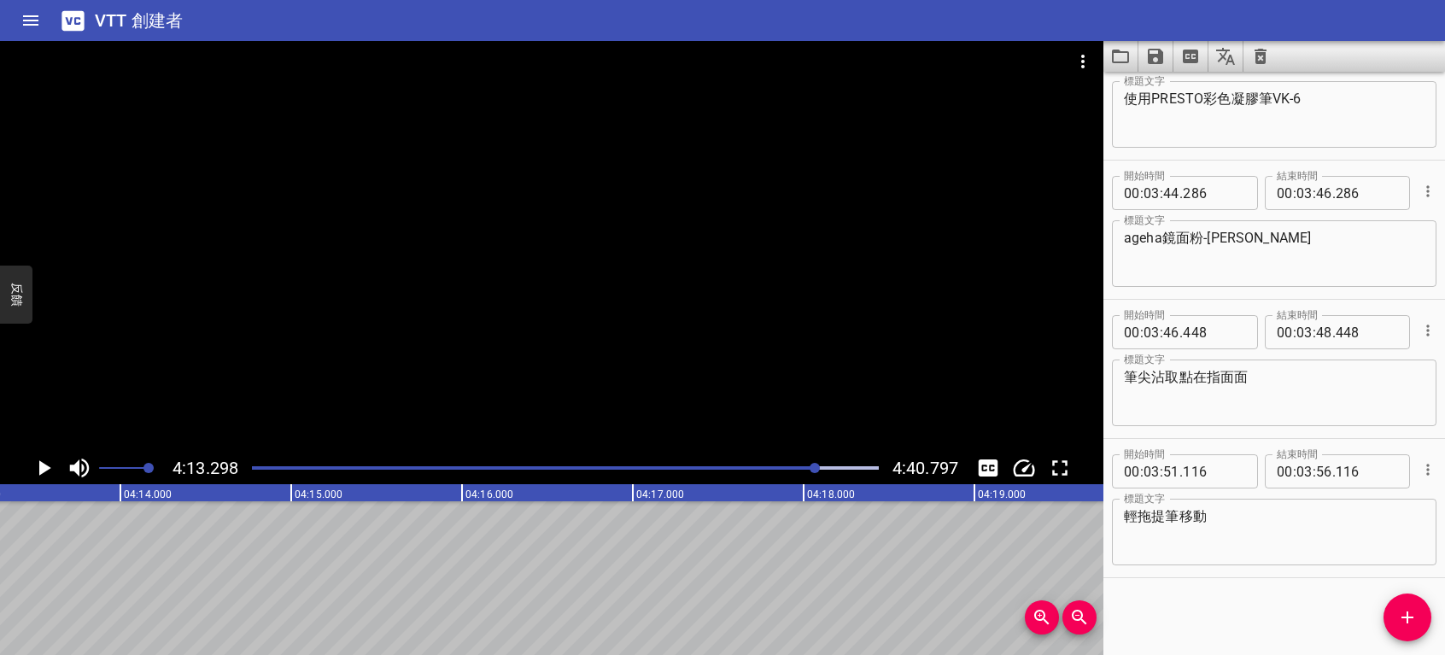
scroll to position [4370, 0]
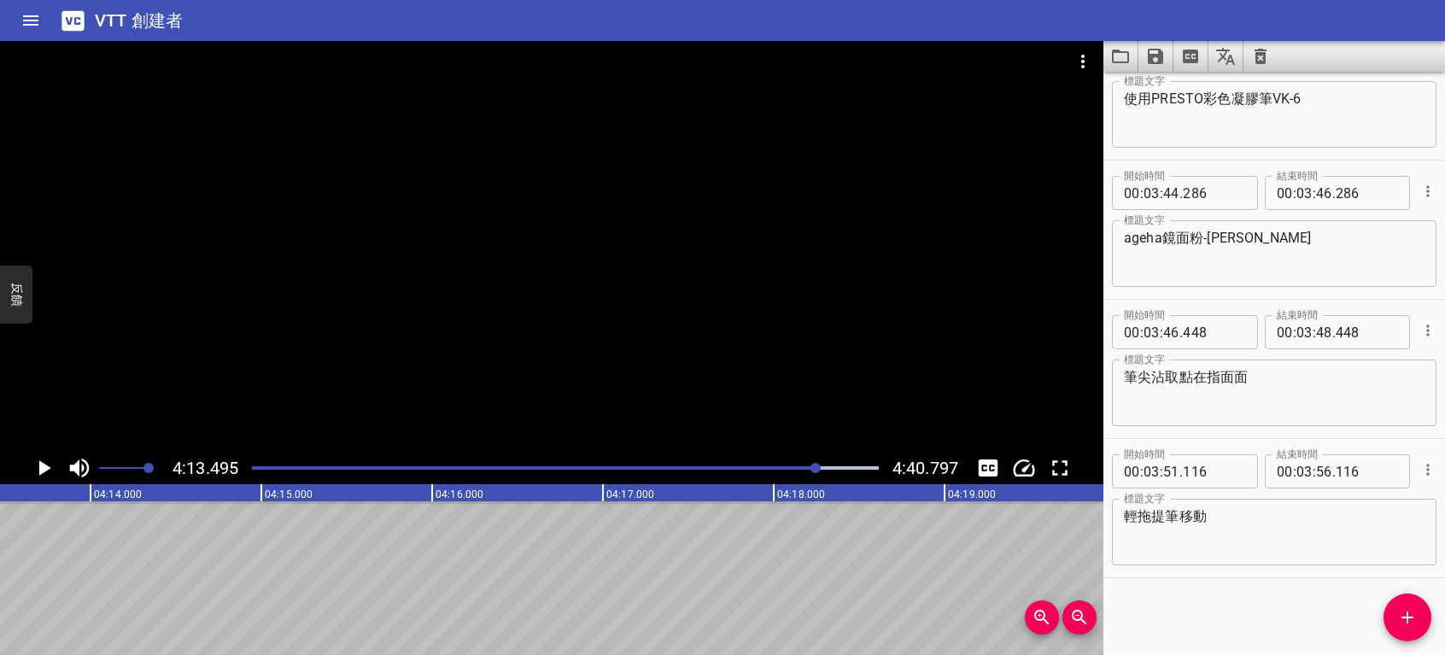
scroll to position [0, 43307]
click at [46, 469] on icon "播放/暫停" at bounding box center [45, 467] width 12 height 15
click at [46, 469] on icon "播放/暫停" at bounding box center [44, 467] width 13 height 15
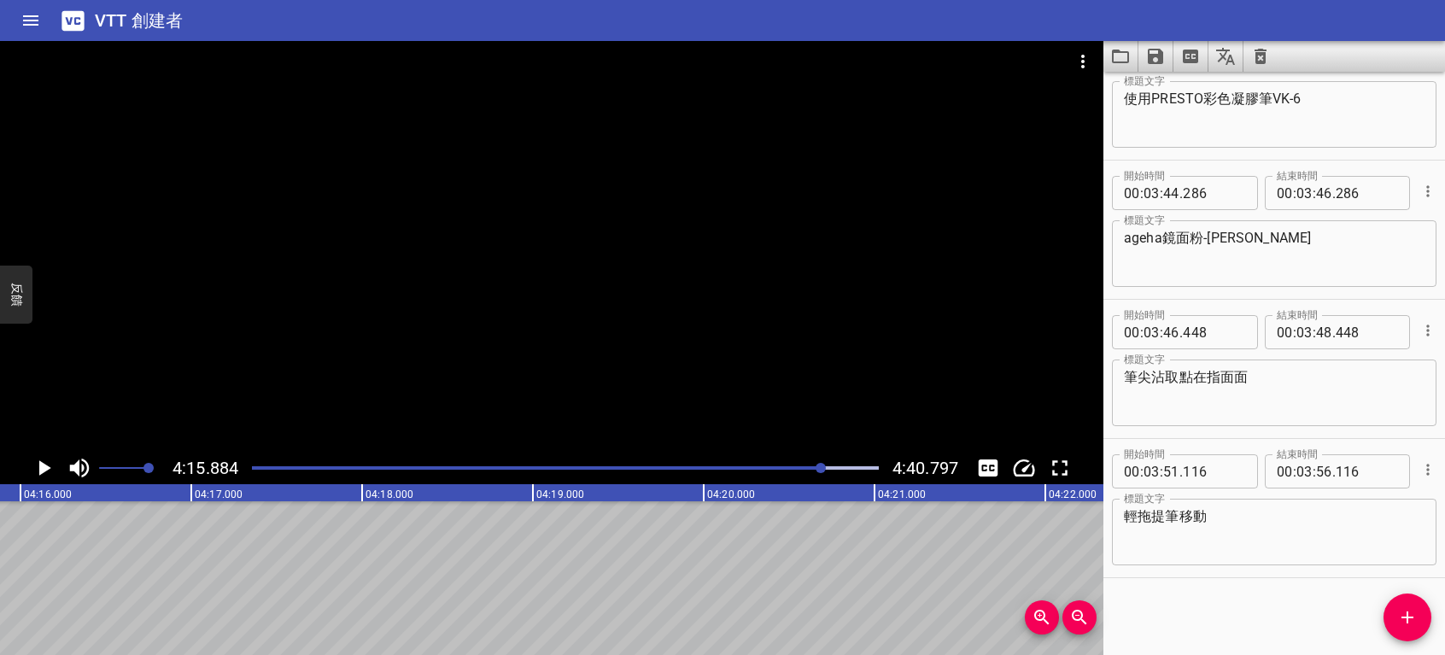
click at [49, 470] on icon "播放/暫停" at bounding box center [44, 468] width 26 height 26
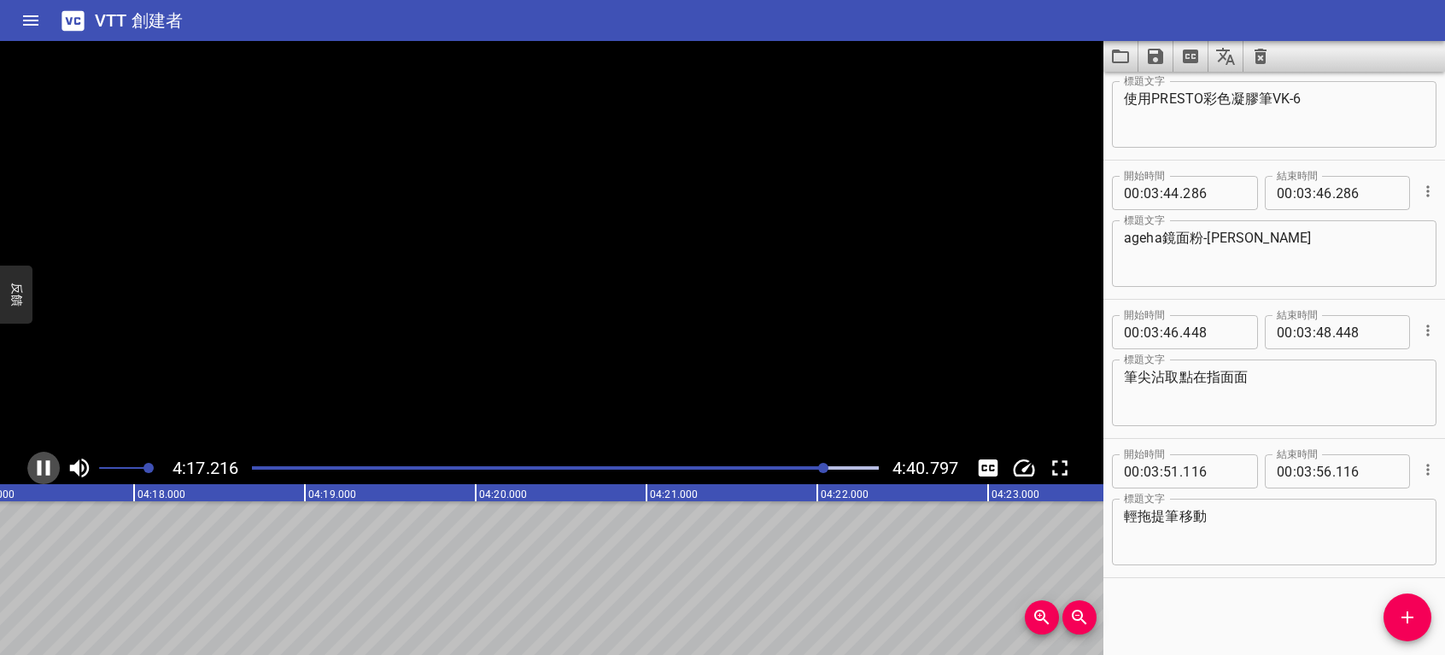
click at [49, 470] on icon "播放/暫停" at bounding box center [44, 467] width 13 height 15
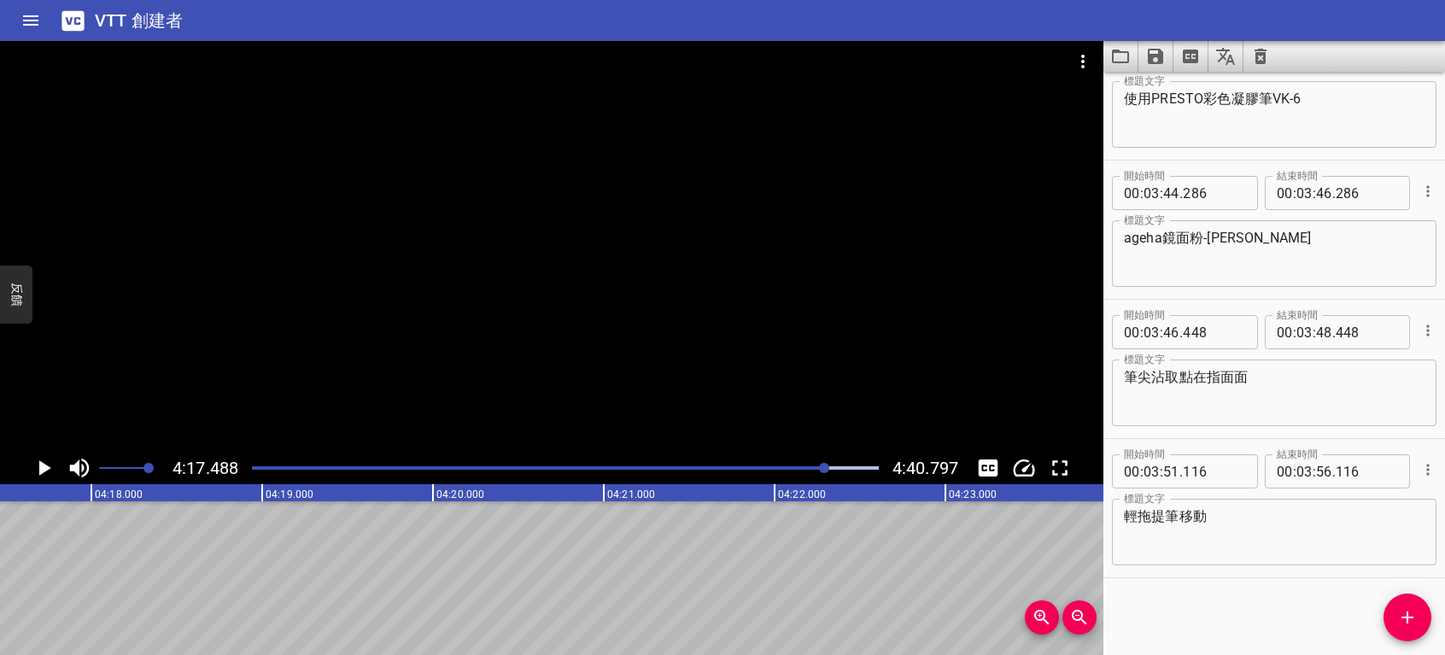
scroll to position [0, 43988]
click at [1402, 619] on icon "添加提示" at bounding box center [1407, 617] width 21 height 21
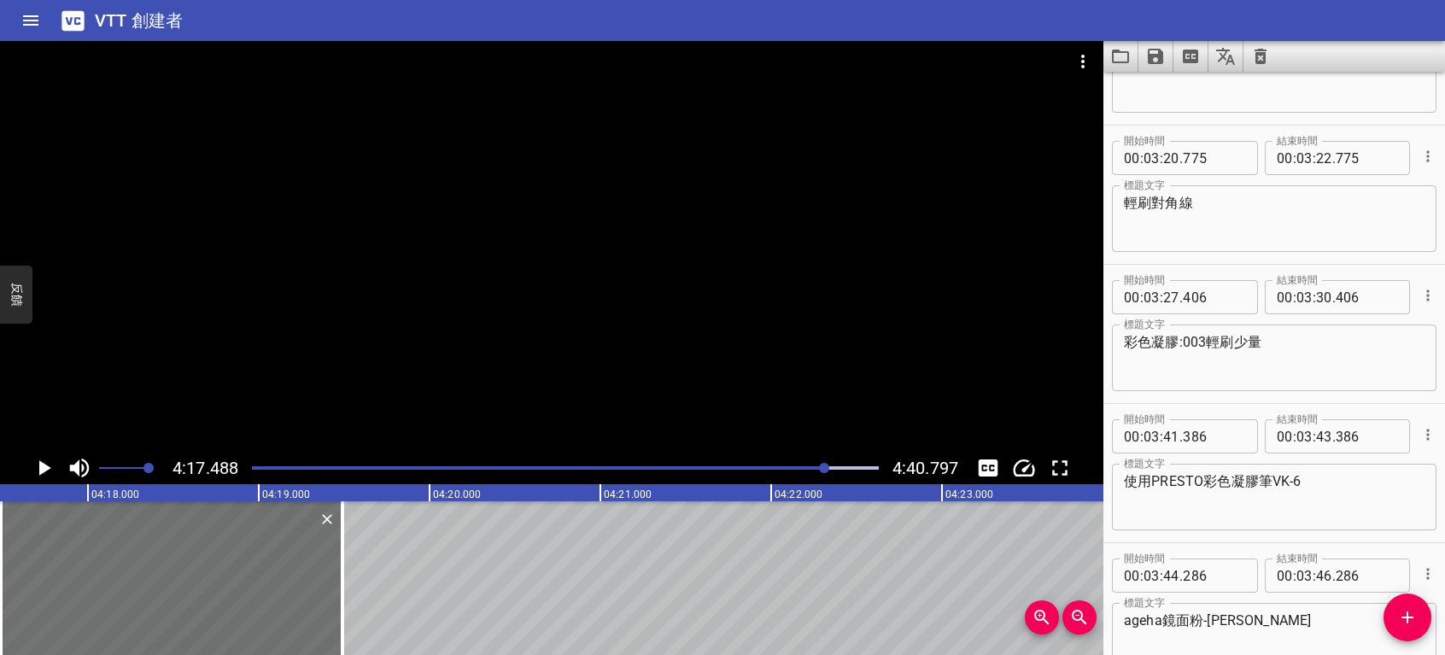
scroll to position [3951, 0]
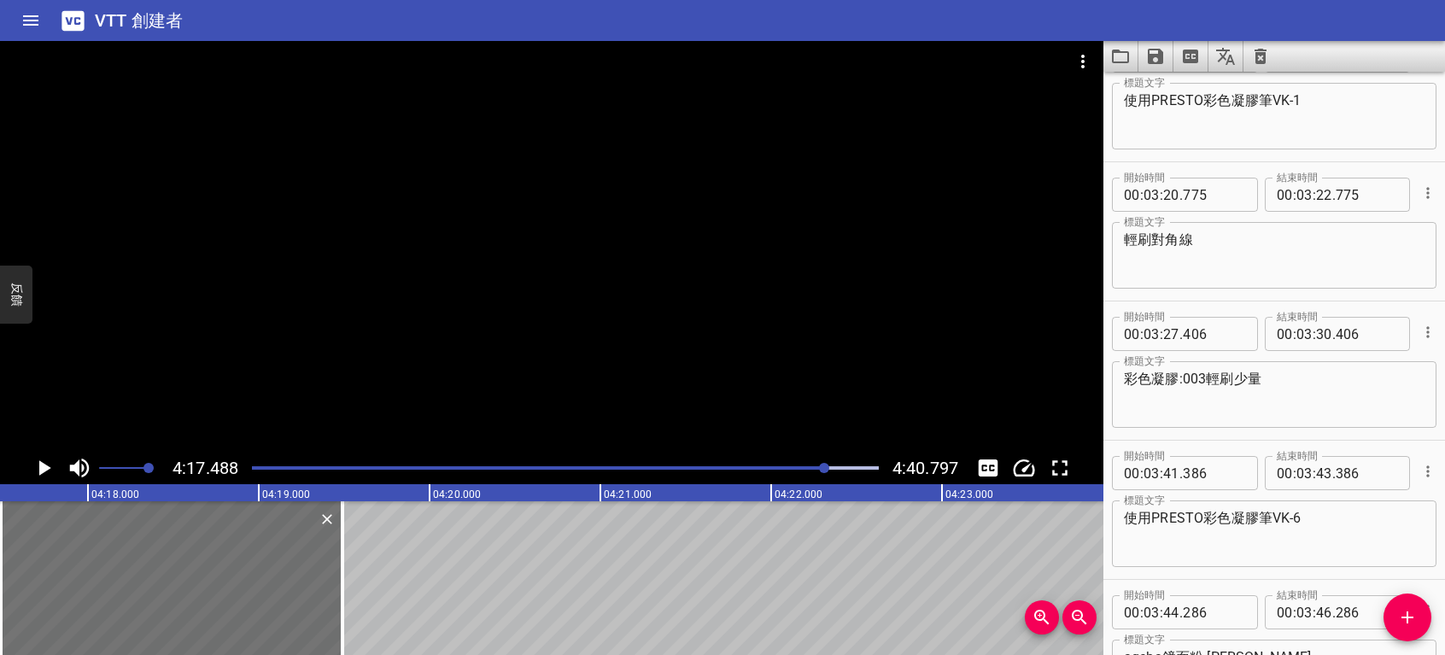
drag, startPoint x: 1120, startPoint y: 518, endPoint x: 1192, endPoint y: 518, distance: 72.6
click at [1206, 514] on div "使用PRESTO彩色凝膠筆VK-6 標題文字" at bounding box center [1274, 534] width 325 height 67
drag, startPoint x: 1203, startPoint y: 513, endPoint x: 1116, endPoint y: 518, distance: 87.3
click at [1116, 518] on div "使用PRESTO彩色凝膠筆VK-6 標題文字" at bounding box center [1274, 534] width 325 height 67
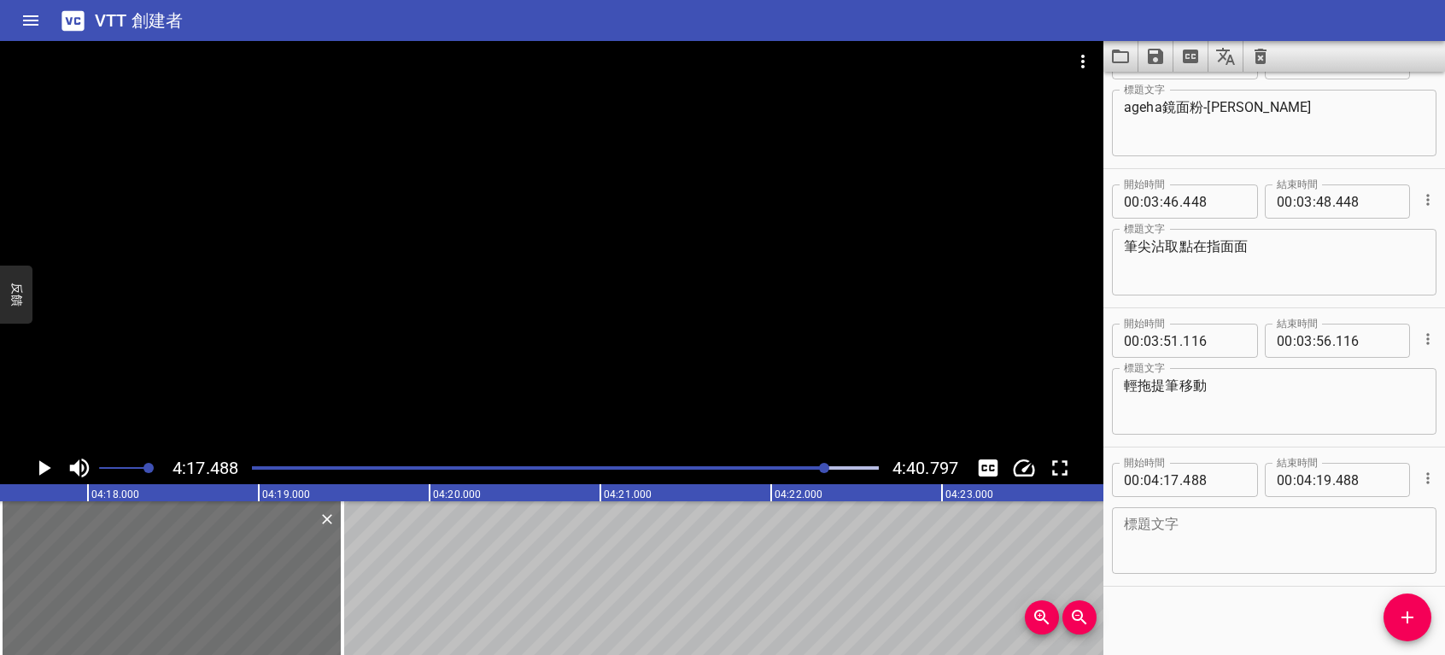
scroll to position [4508, 0]
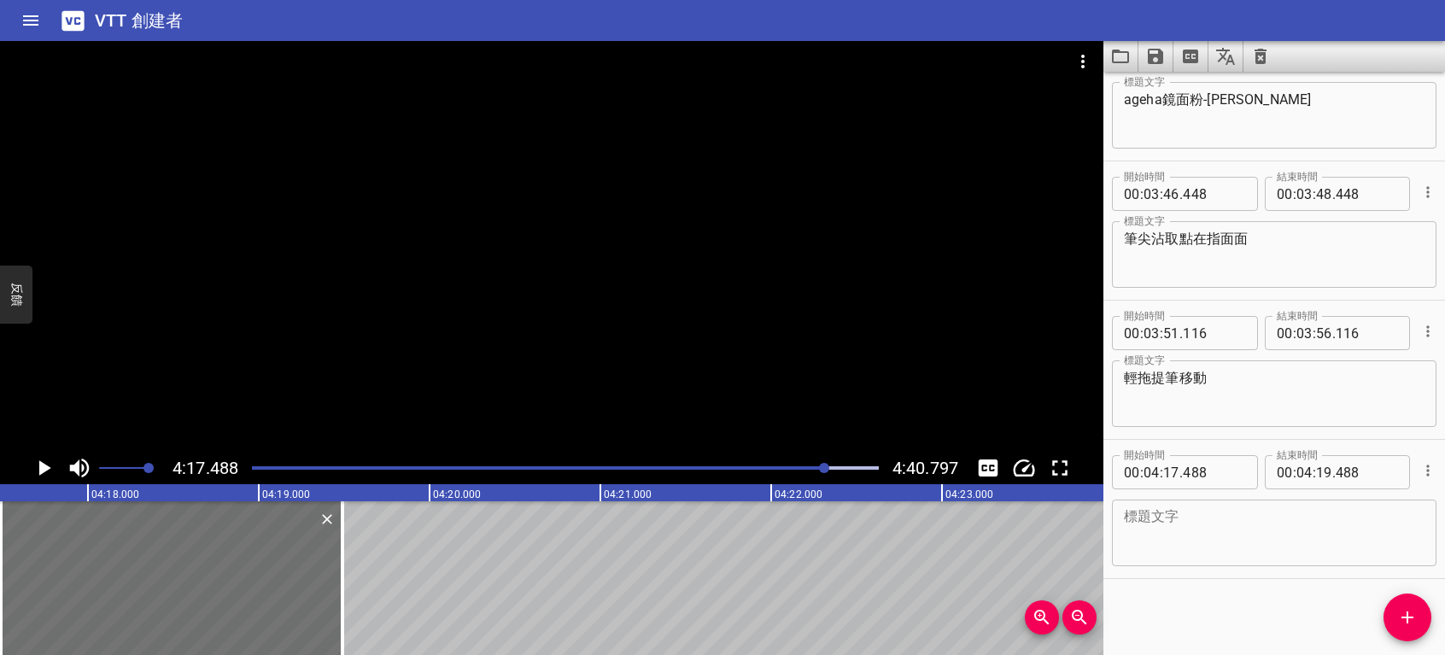
click at [1204, 533] on textarea at bounding box center [1274, 533] width 301 height 49
paste textarea "使用PRESTO"
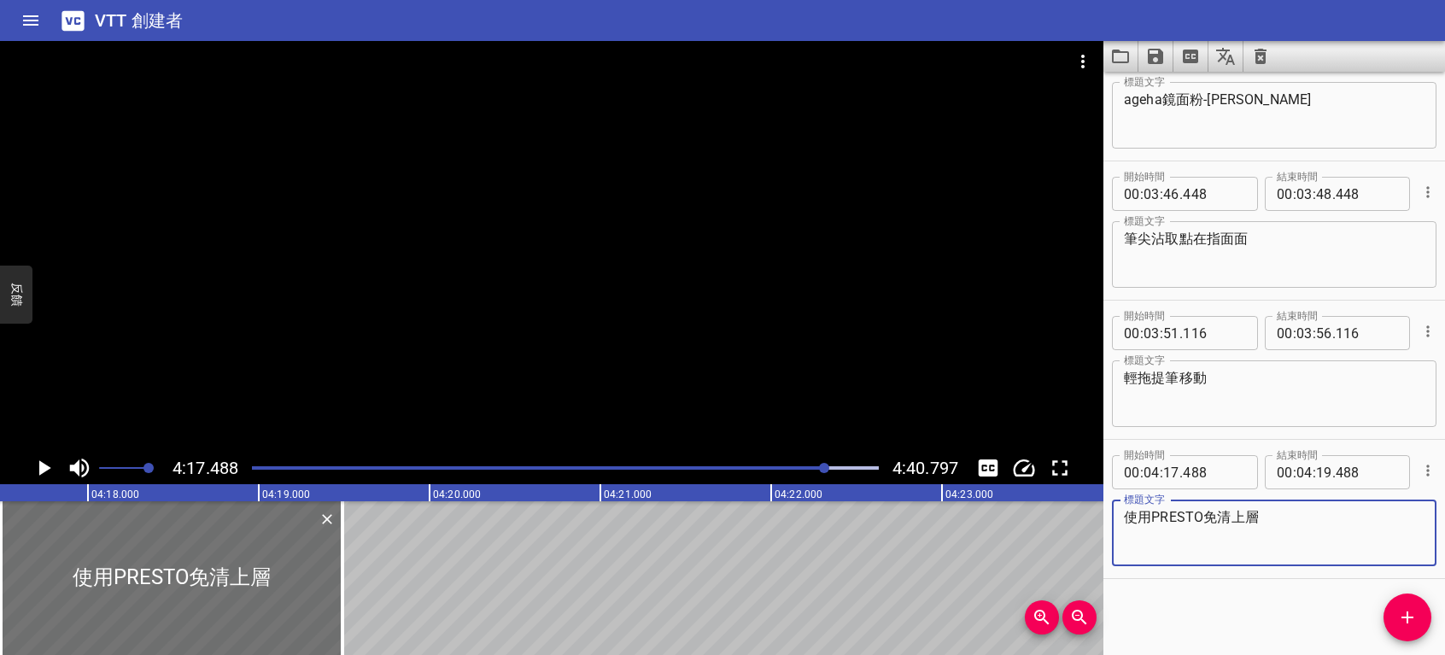
click at [44, 465] on icon "播放/暫停" at bounding box center [45, 467] width 12 height 15
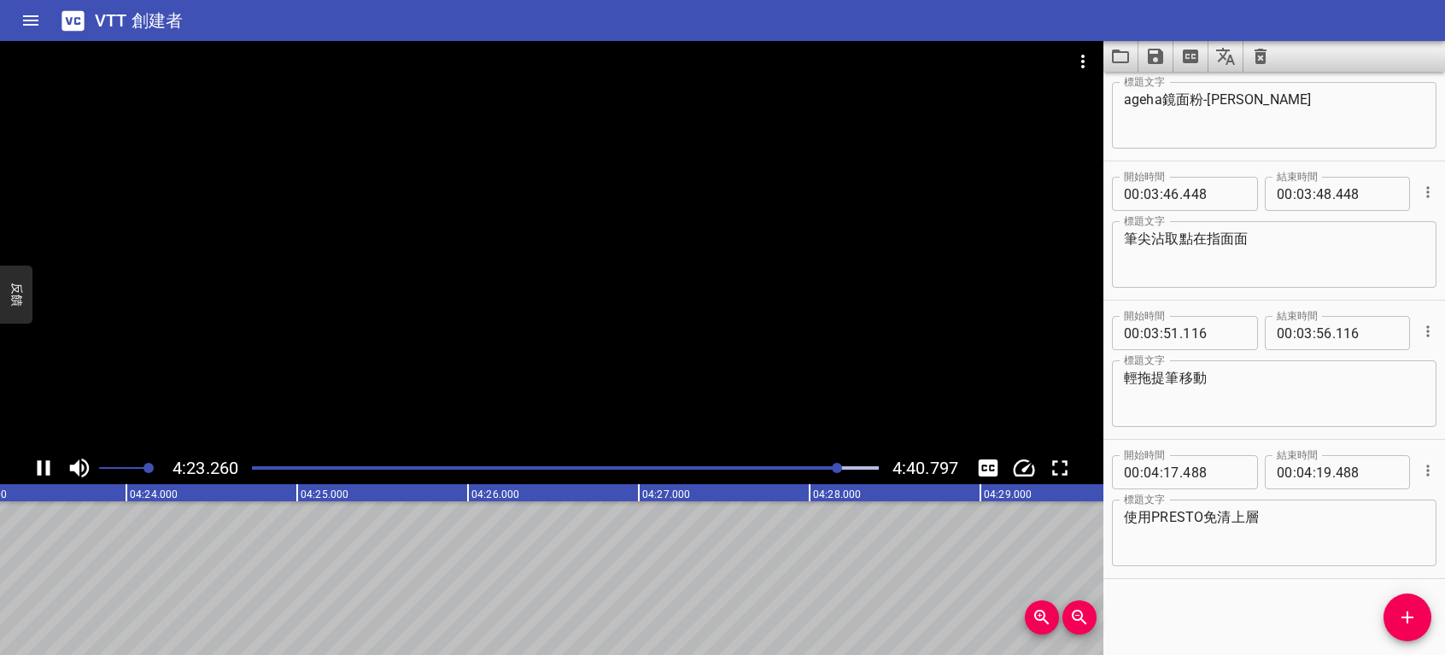
click at [38, 463] on icon "播放/暫停" at bounding box center [44, 467] width 13 height 15
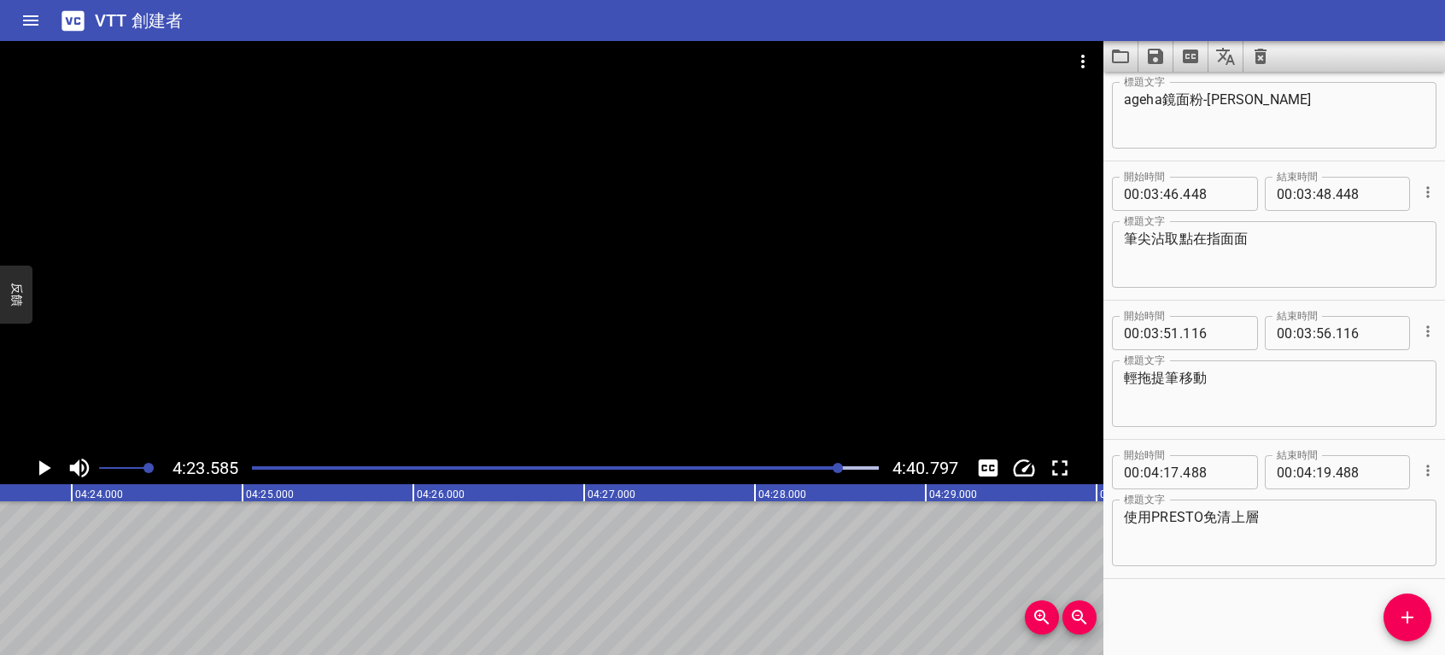
click at [1227, 514] on textarea "使用PRESTO免清上層" at bounding box center [1274, 533] width 301 height 49
drag, startPoint x: 1287, startPoint y: 516, endPoint x: 1261, endPoint y: 518, distance: 26.5
click at [1261, 518] on textarea "使用PRESTO免清甲油上層" at bounding box center [1274, 533] width 301 height 49
click at [1223, 514] on textarea "使用PRESTO免清甲油" at bounding box center [1274, 533] width 301 height 49
paste textarea "上層"
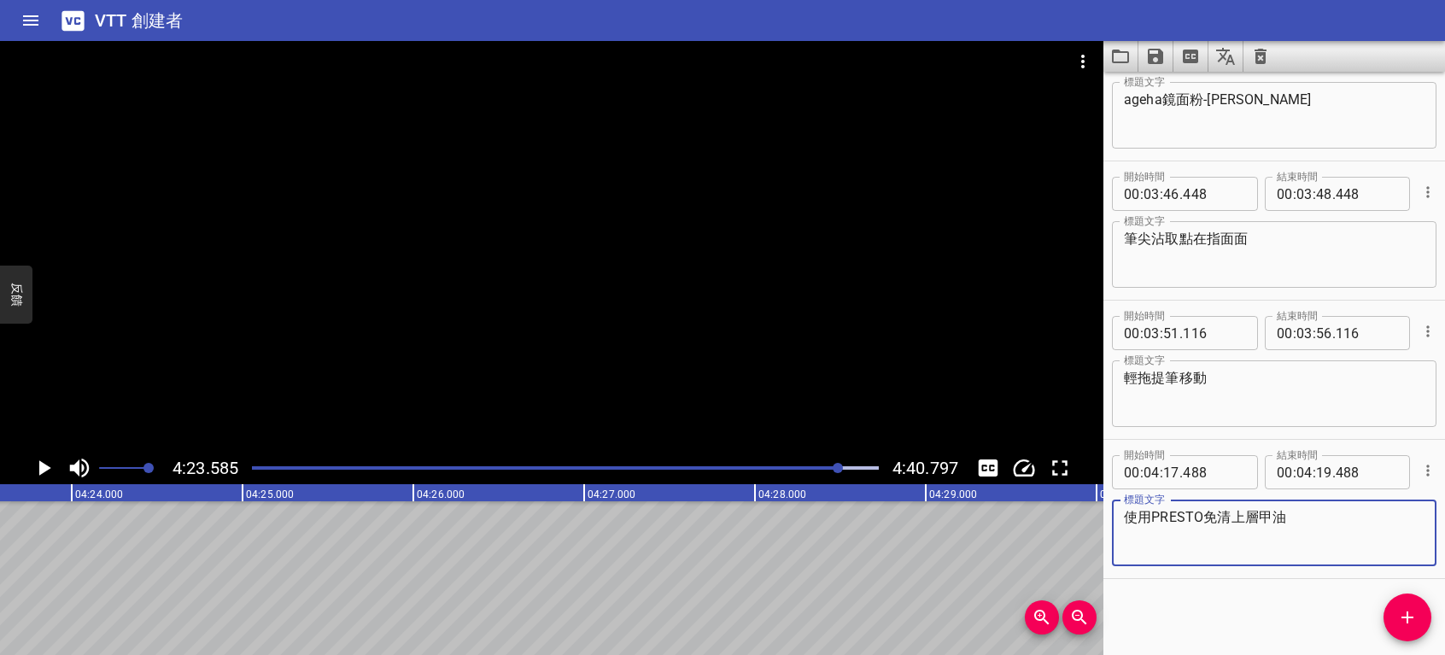
click at [1312, 523] on textarea "使用PRESTO免清上層甲油" at bounding box center [1274, 533] width 301 height 49
type textarea "使用PRESTO免清上層甲油"
click at [1403, 617] on icon "添加提示" at bounding box center [1407, 617] width 21 height 21
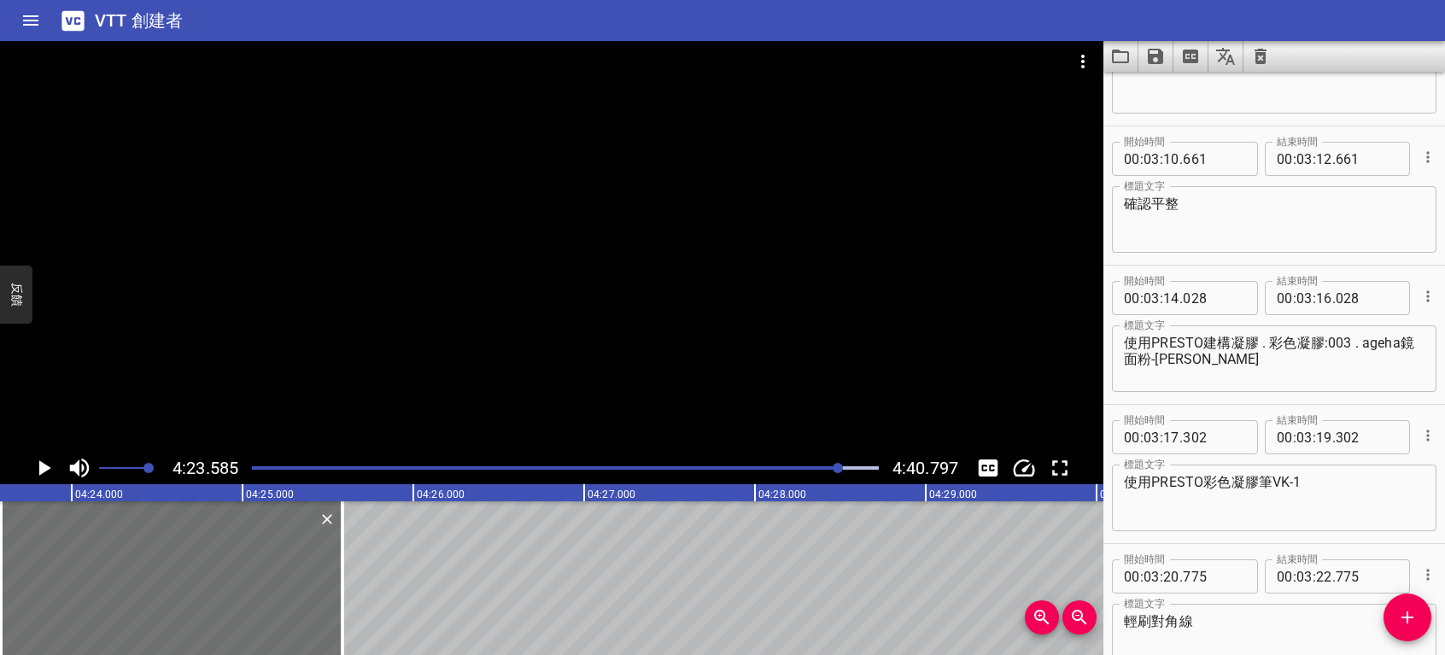
scroll to position [0, 0]
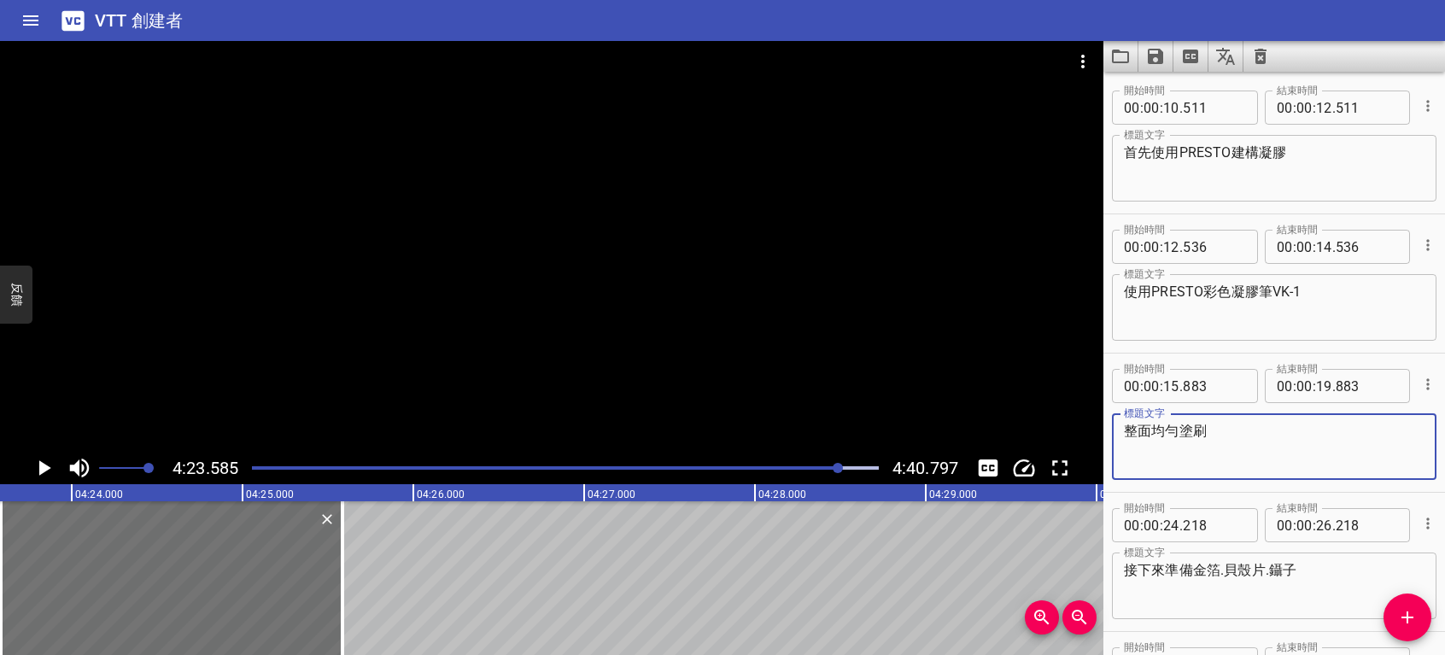
drag, startPoint x: 1216, startPoint y: 428, endPoint x: 1116, endPoint y: 439, distance: 100.6
click at [1116, 439] on div "整面均勻塗刷 標題文字" at bounding box center [1274, 446] width 325 height 67
click at [1407, 620] on icon "添加提示" at bounding box center [1408, 618] width 12 height 12
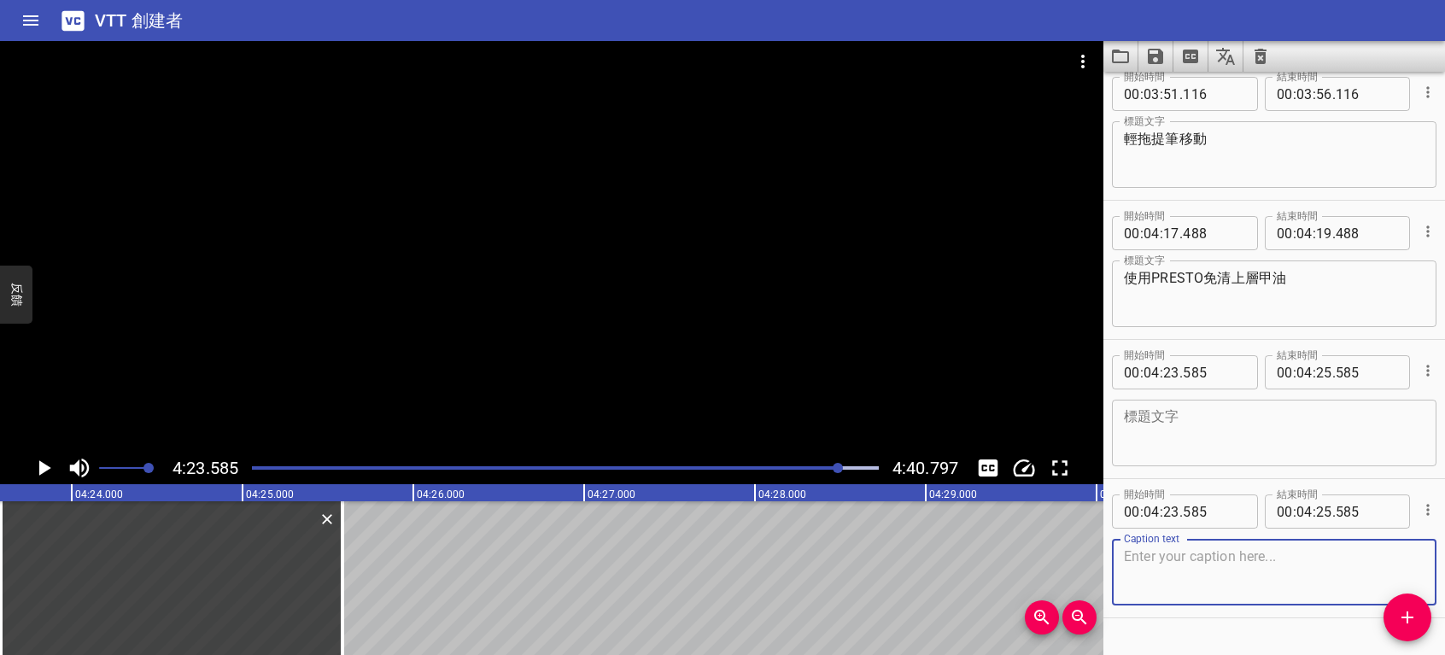
scroll to position [4787, 0]
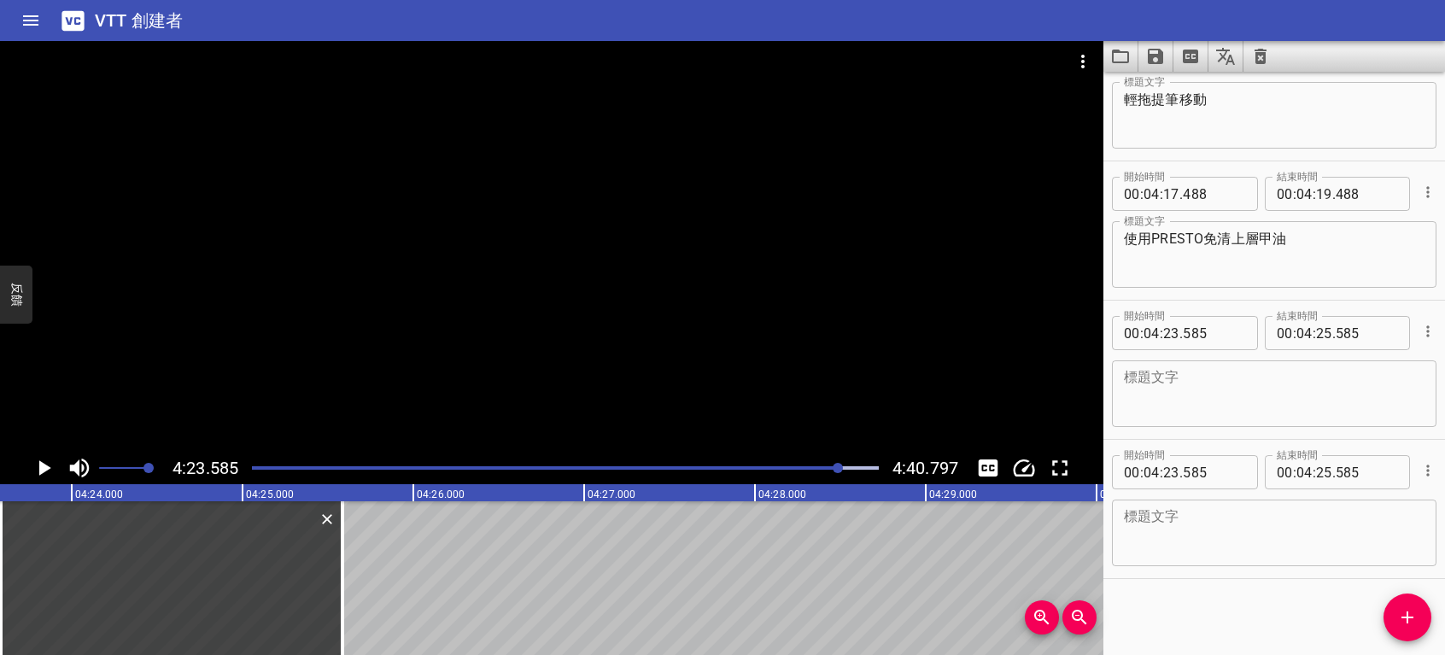
drag, startPoint x: 1215, startPoint y: 561, endPoint x: 1140, endPoint y: 544, distance: 76.3
click at [1140, 544] on textarea at bounding box center [1274, 533] width 301 height 49
paste textarea "整面均勻塗刷"
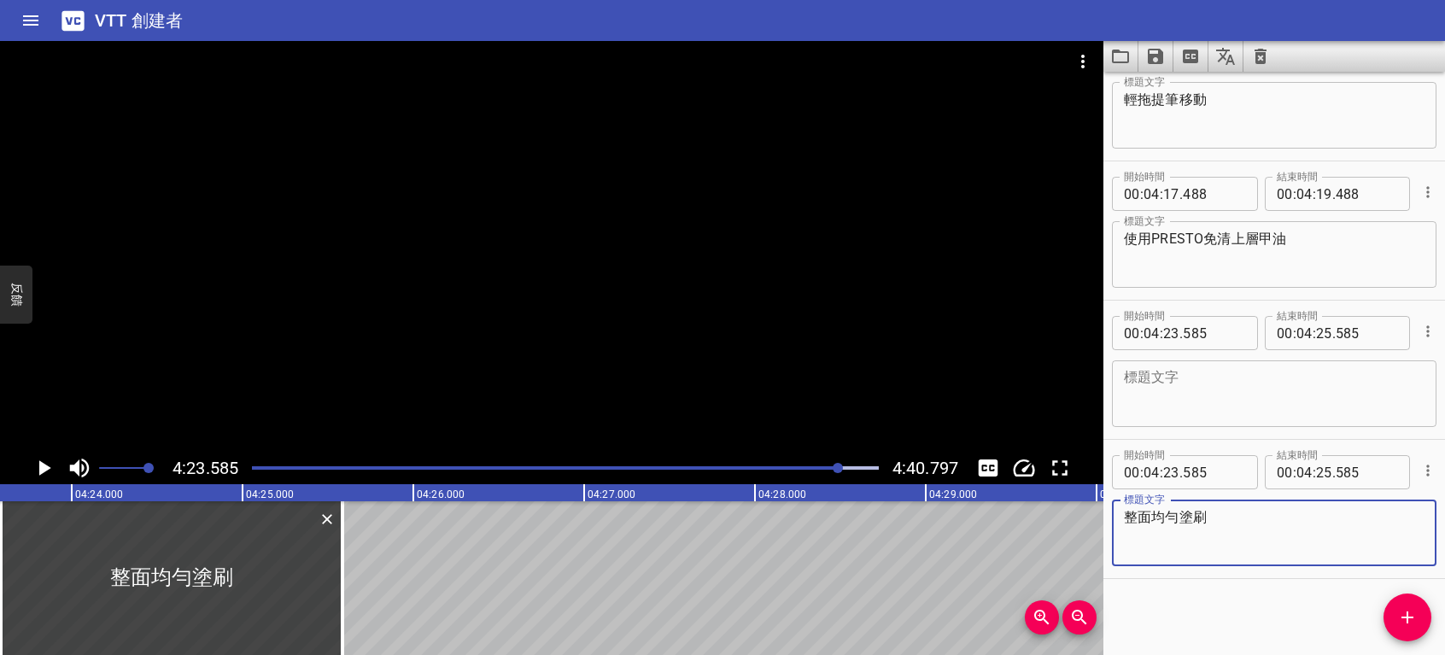
type textarea "整面均勻塗刷"
click at [44, 470] on icon "播放/暫停" at bounding box center [45, 467] width 12 height 15
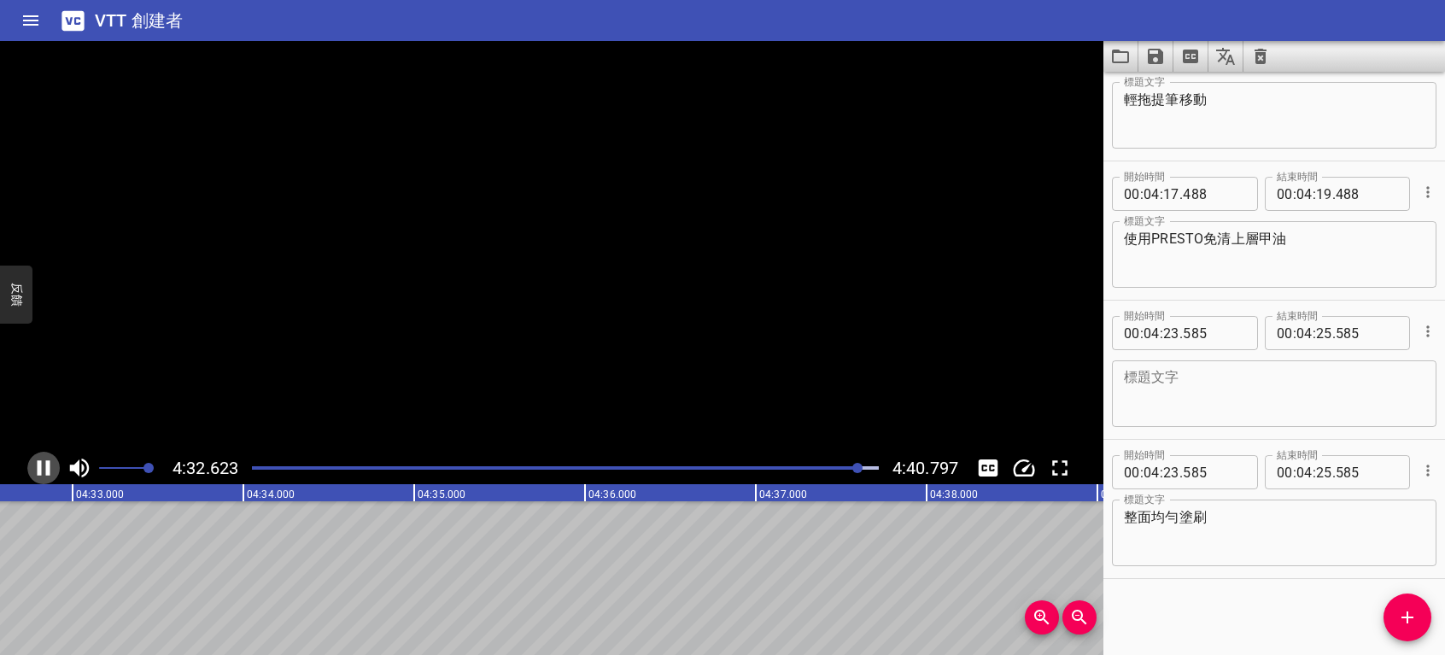
click at [44, 470] on icon "播放/暫停" at bounding box center [44, 468] width 26 height 26
click at [44, 470] on icon "播放/暫停" at bounding box center [45, 467] width 12 height 15
click at [44, 470] on icon "播放/暫停" at bounding box center [44, 468] width 26 height 26
click at [1417, 613] on icon "添加提示" at bounding box center [1407, 617] width 21 height 21
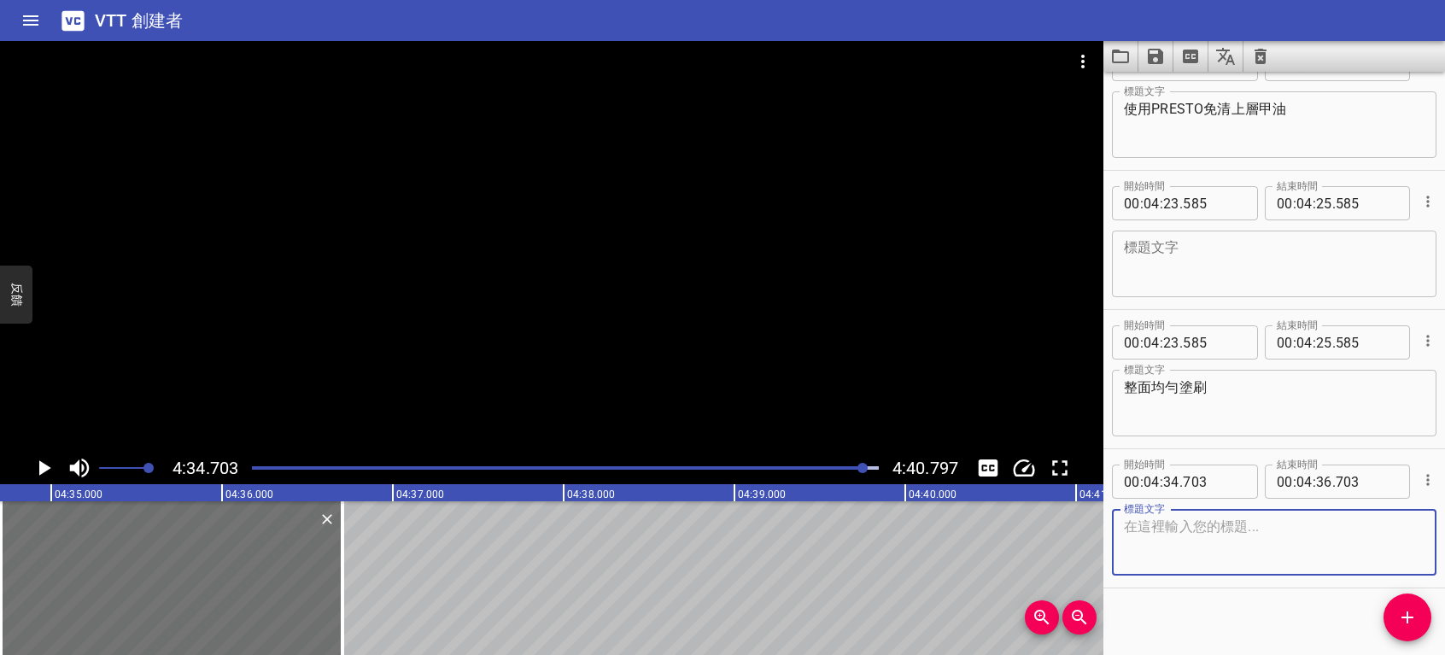
scroll to position [4927, 0]
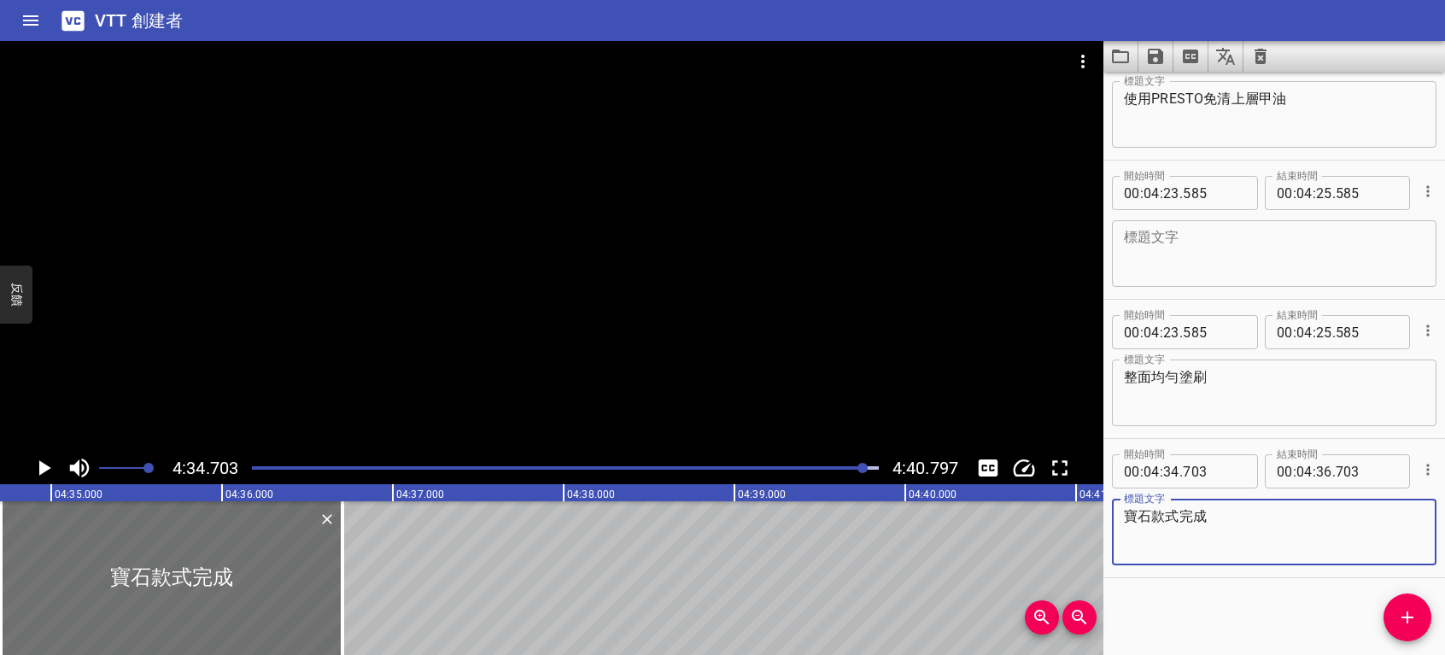
type textarea "寶石款式完成"
click at [44, 462] on icon "播放/暫停" at bounding box center [44, 468] width 26 height 26
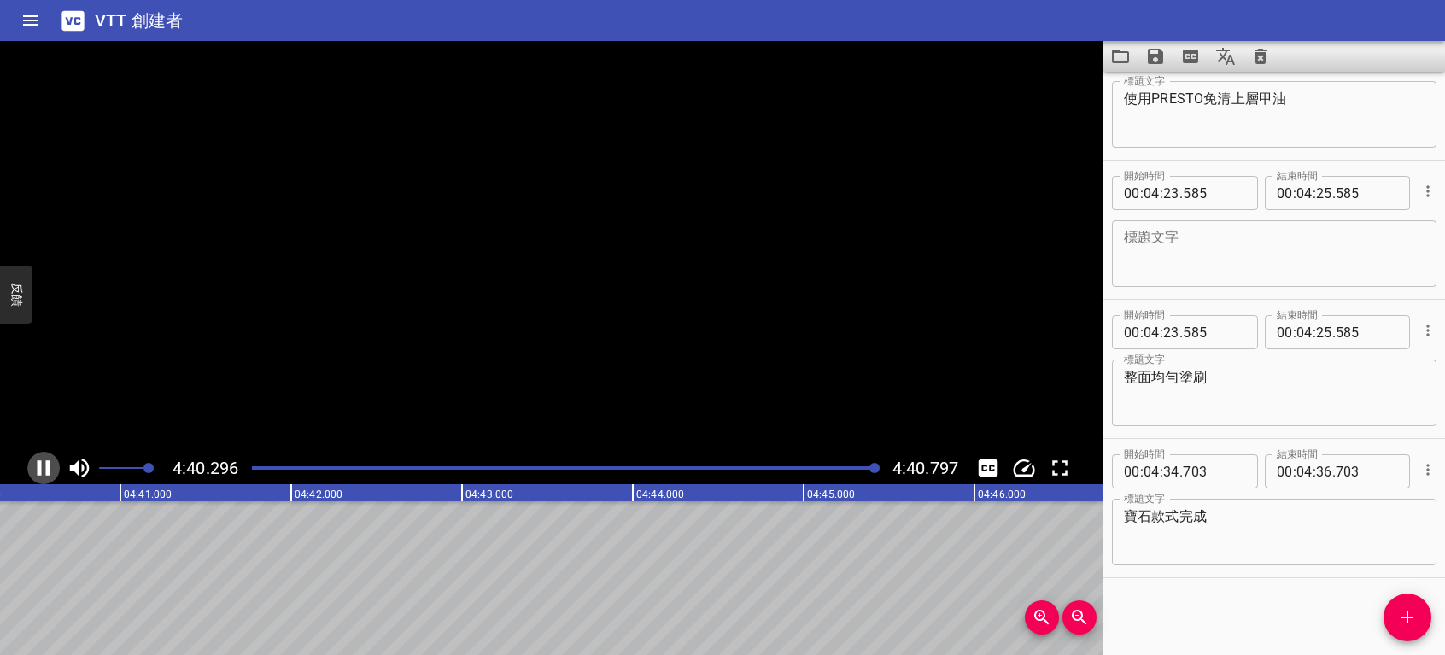
click at [44, 462] on icon "播放/暫停" at bounding box center [44, 468] width 26 height 26
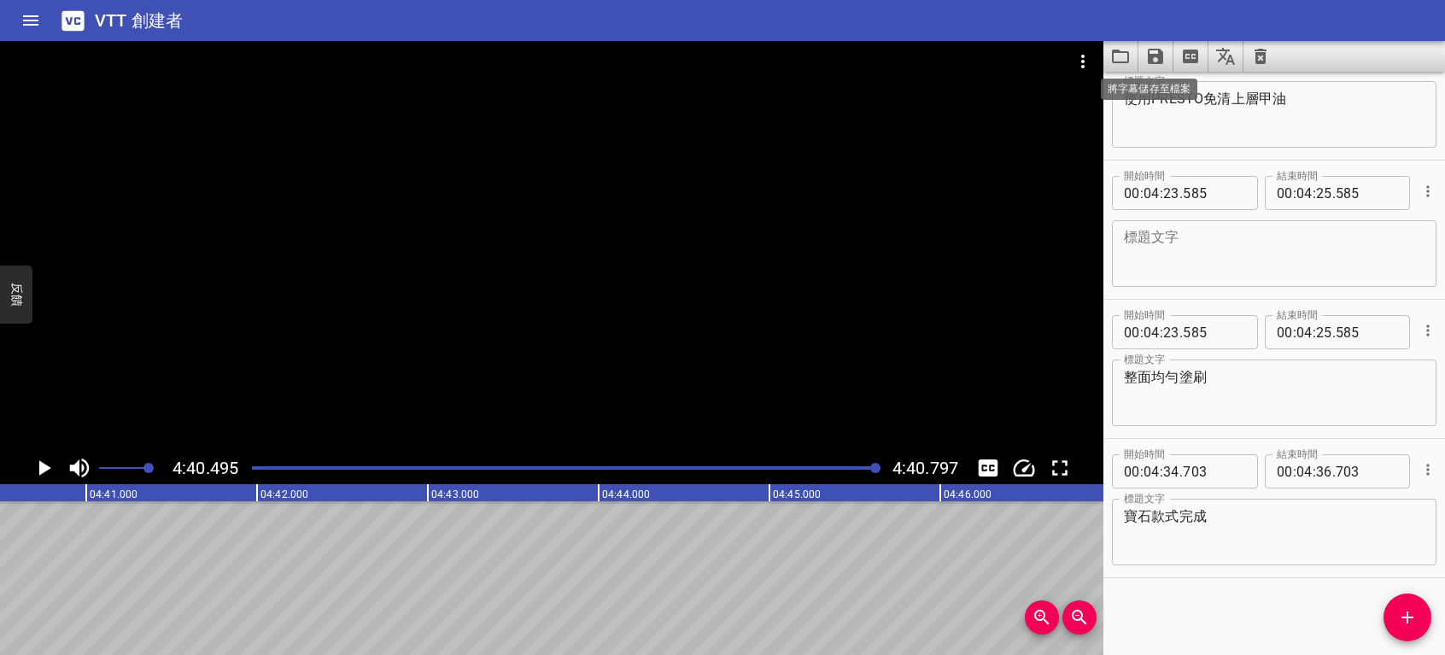
click at [1150, 55] on icon "將字幕儲存至檔案" at bounding box center [1155, 56] width 15 height 15
click at [1163, 89] on font "Save to VTT file" at bounding box center [1201, 94] width 98 height 21
click at [1147, 56] on icon "將字幕儲存至檔案" at bounding box center [1155, 56] width 21 height 21
click at [1170, 117] on font "Save to SRT file" at bounding box center [1200, 124] width 97 height 21
click at [1252, 54] on icon "清除字幕" at bounding box center [1261, 56] width 21 height 21
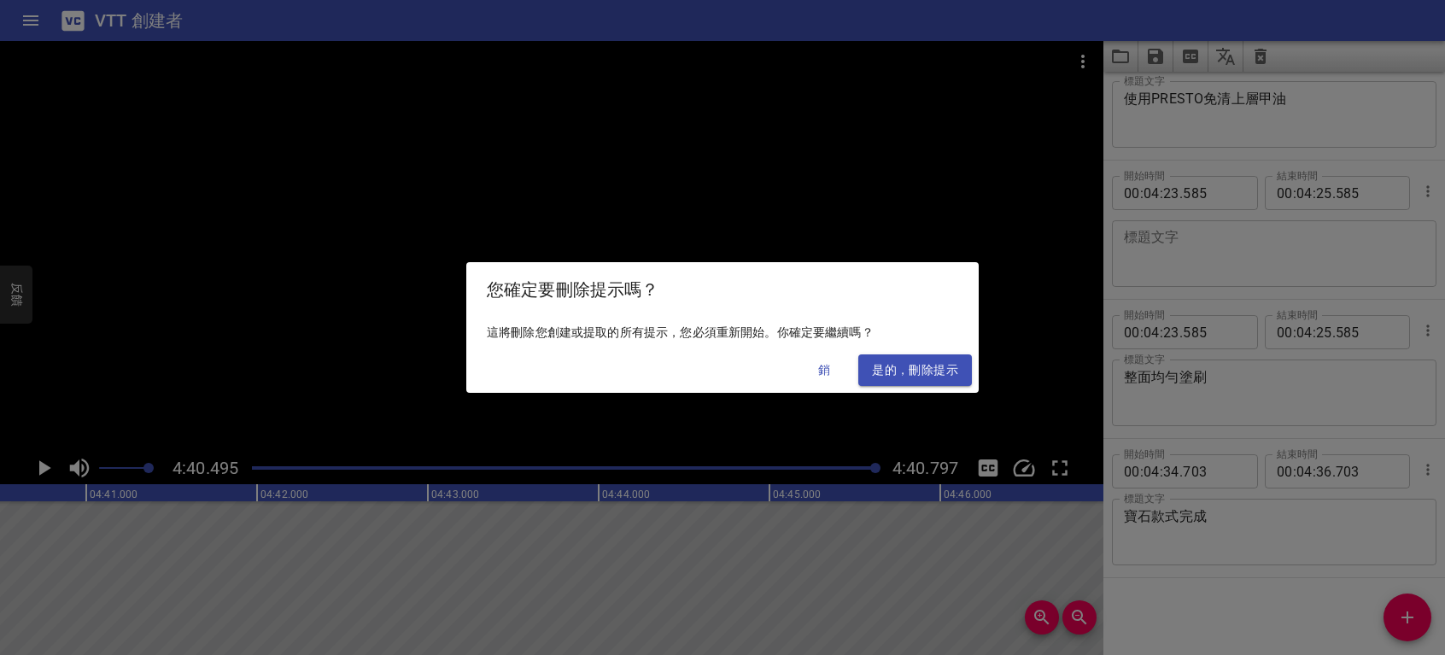
click at [874, 369] on span "是的，刪除提示" at bounding box center [915, 370] width 86 height 21
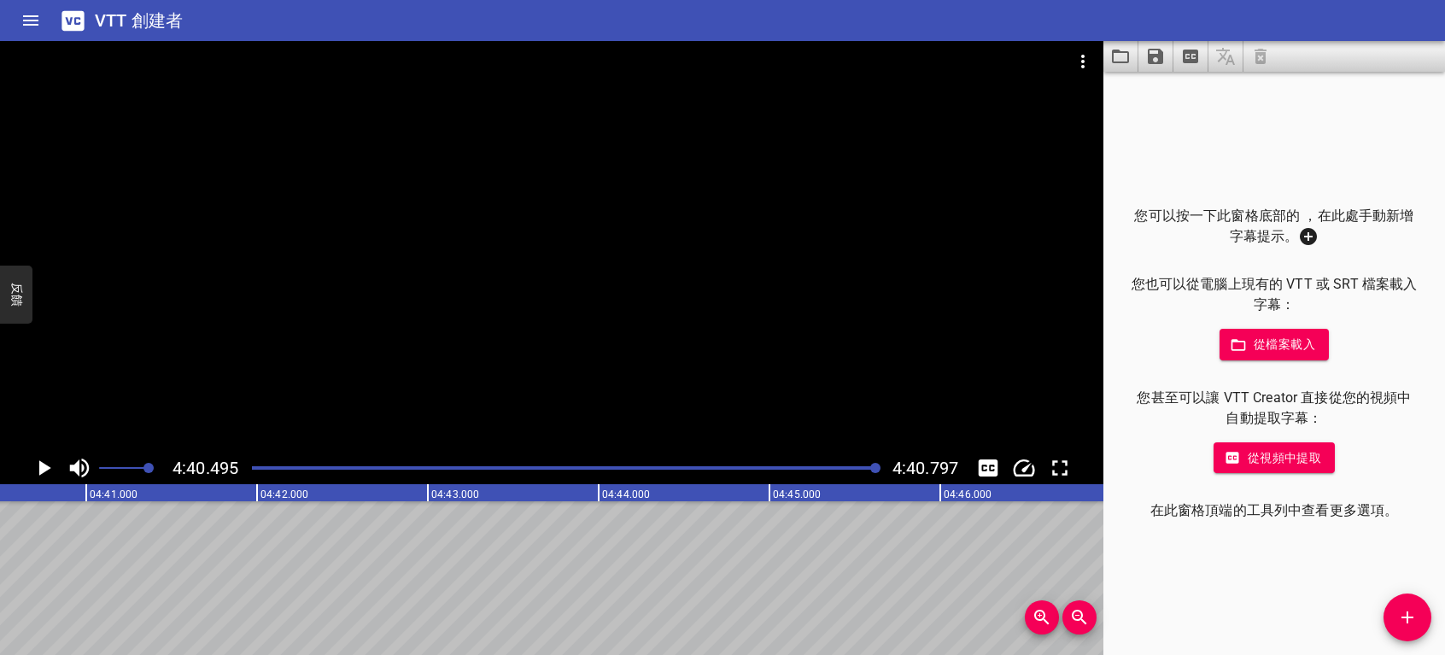
click at [1403, 605] on button "添加提示" at bounding box center [1408, 618] width 48 height 48
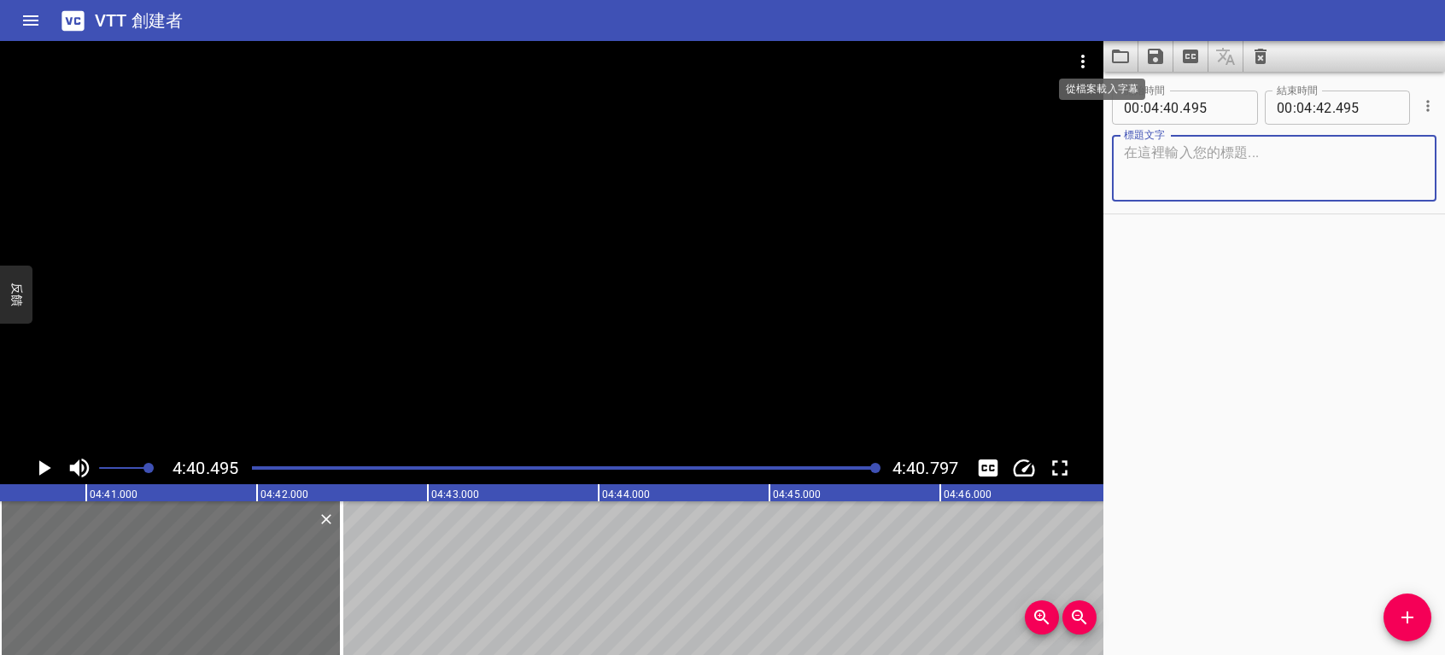
click at [1121, 51] on icon "從檔案載入字幕" at bounding box center [1120, 57] width 17 height 14
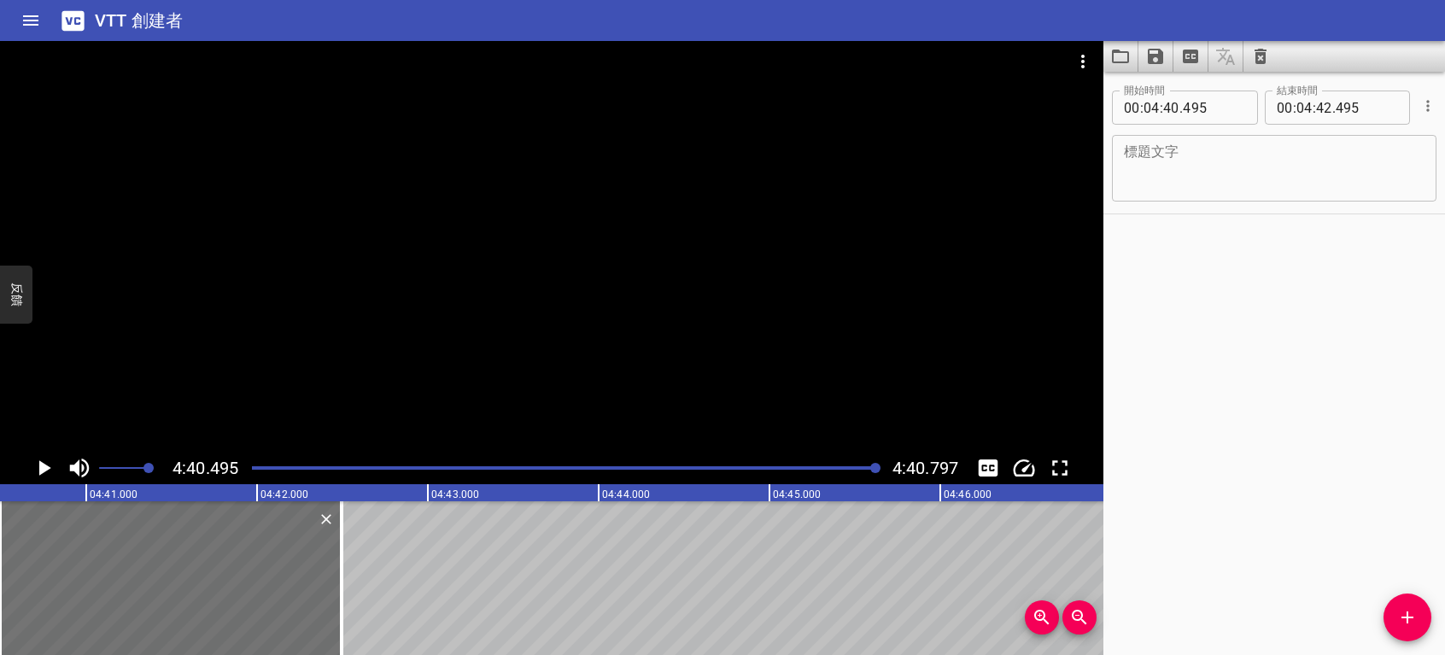
click at [1199, 319] on div "開始時間 00 : 04 : 40 . 495 開始時間 結束時間 00 : 04 : 42 . 495 結束時間 標題文字 標題文字" at bounding box center [1275, 363] width 342 height 583
click at [1262, 60] on icon "清除字幕" at bounding box center [1261, 56] width 12 height 15
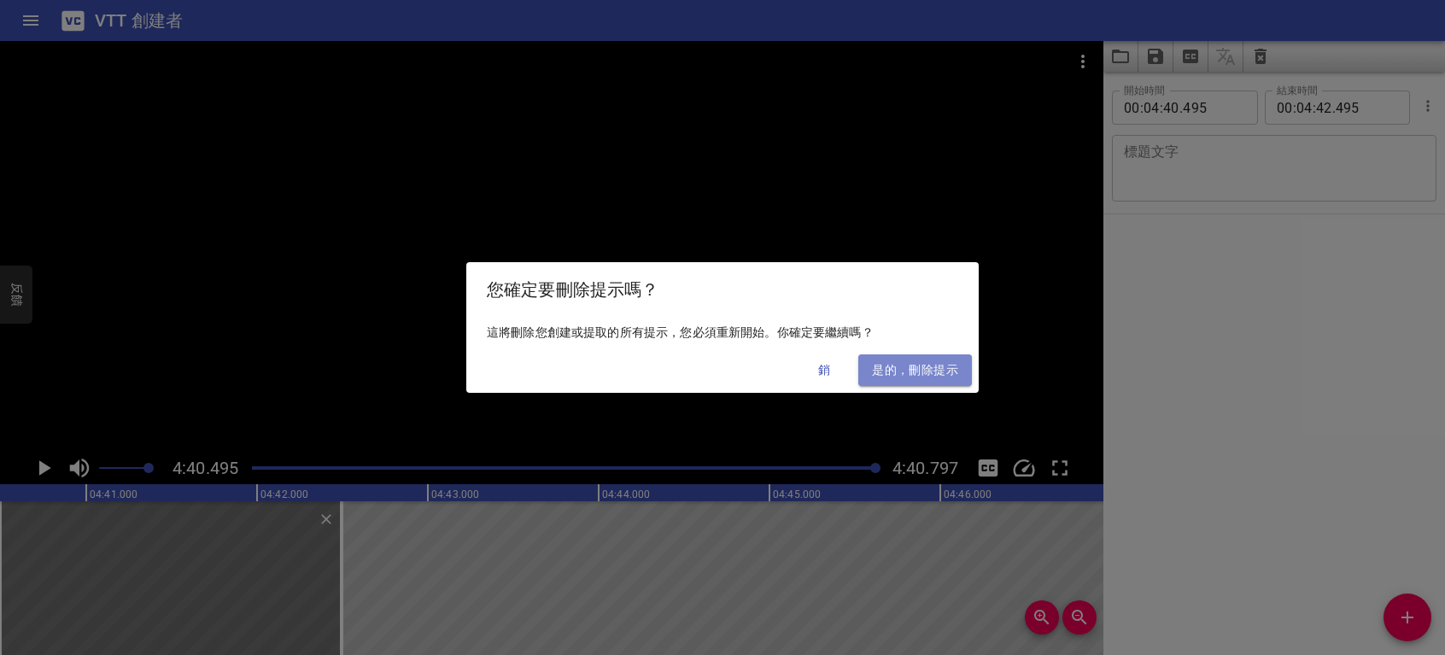
click at [924, 374] on span "是的，刪除提示" at bounding box center [915, 370] width 86 height 21
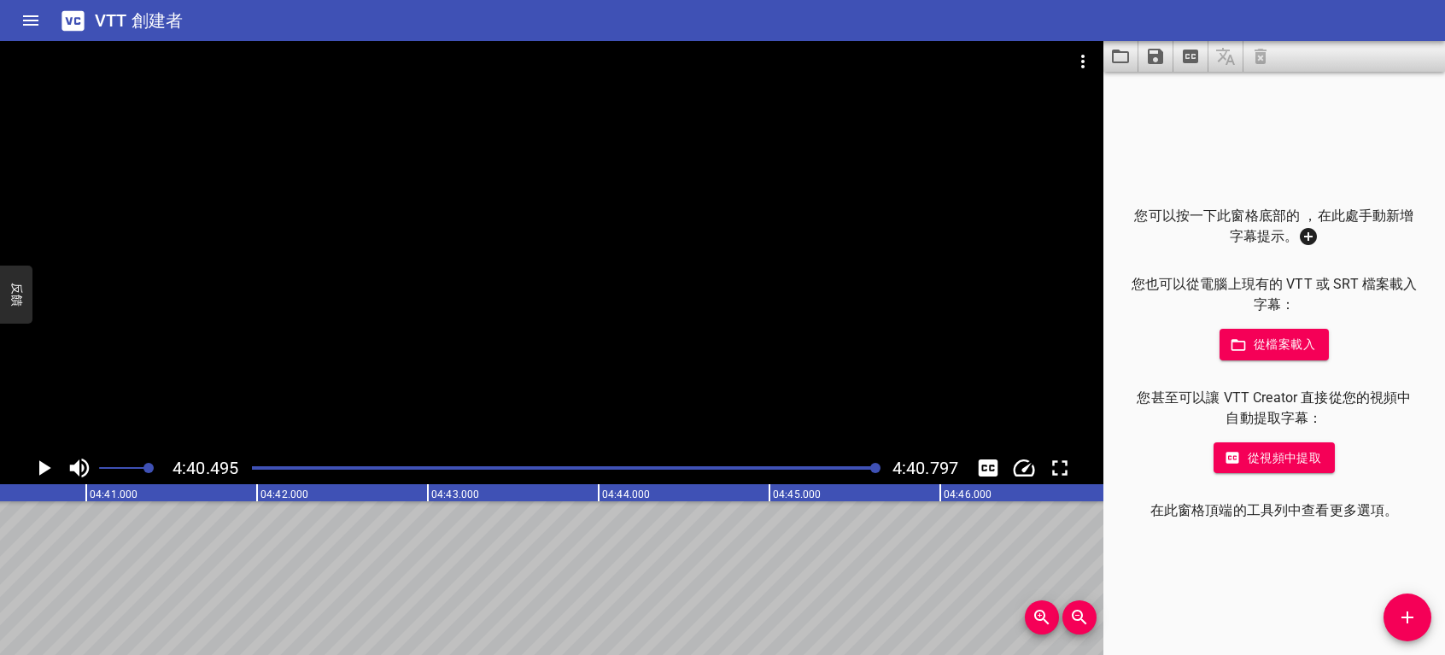
click at [1300, 343] on font "從檔案載入" at bounding box center [1285, 344] width 62 height 21
click at [1402, 613] on icon "添加提示" at bounding box center [1407, 617] width 21 height 21
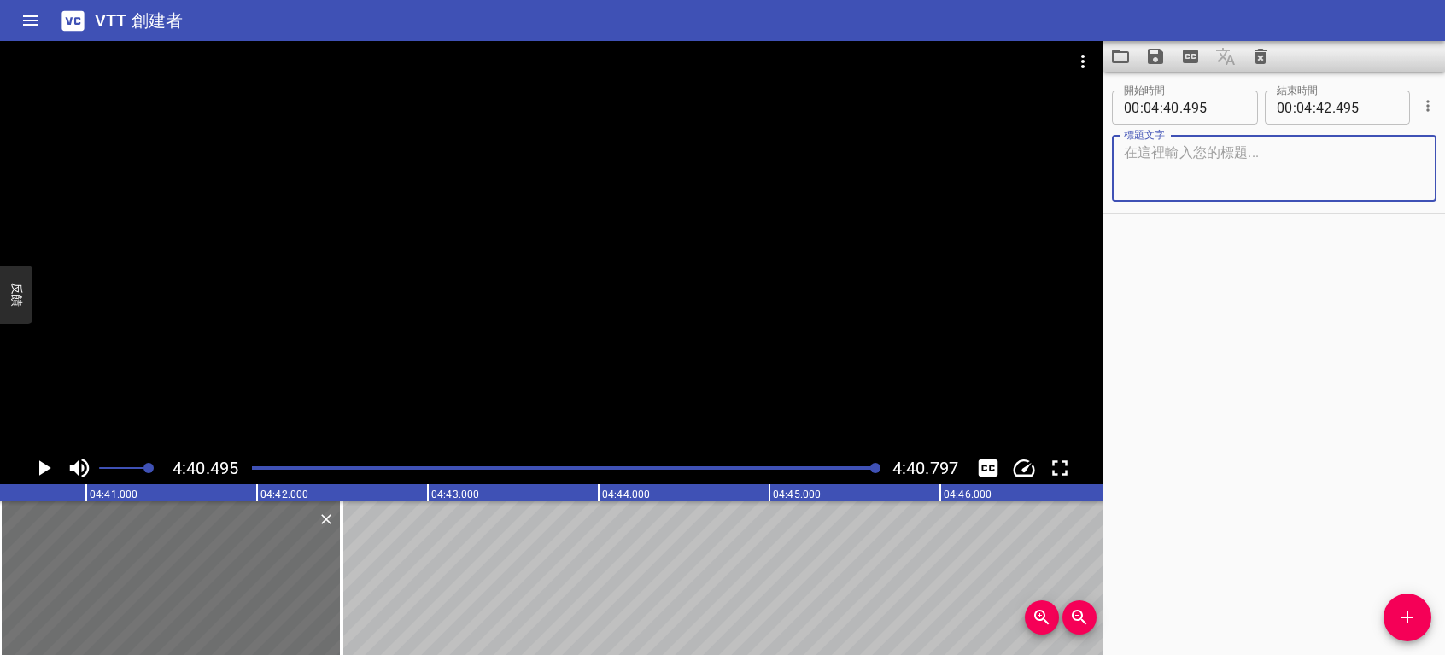
click at [1411, 470] on div "開始時間 00 : 04 : 40 . 495 開始時間 結束時間 00 : 04 : 42 . 495 結束時間 標題文字 標題文字" at bounding box center [1275, 363] width 342 height 583
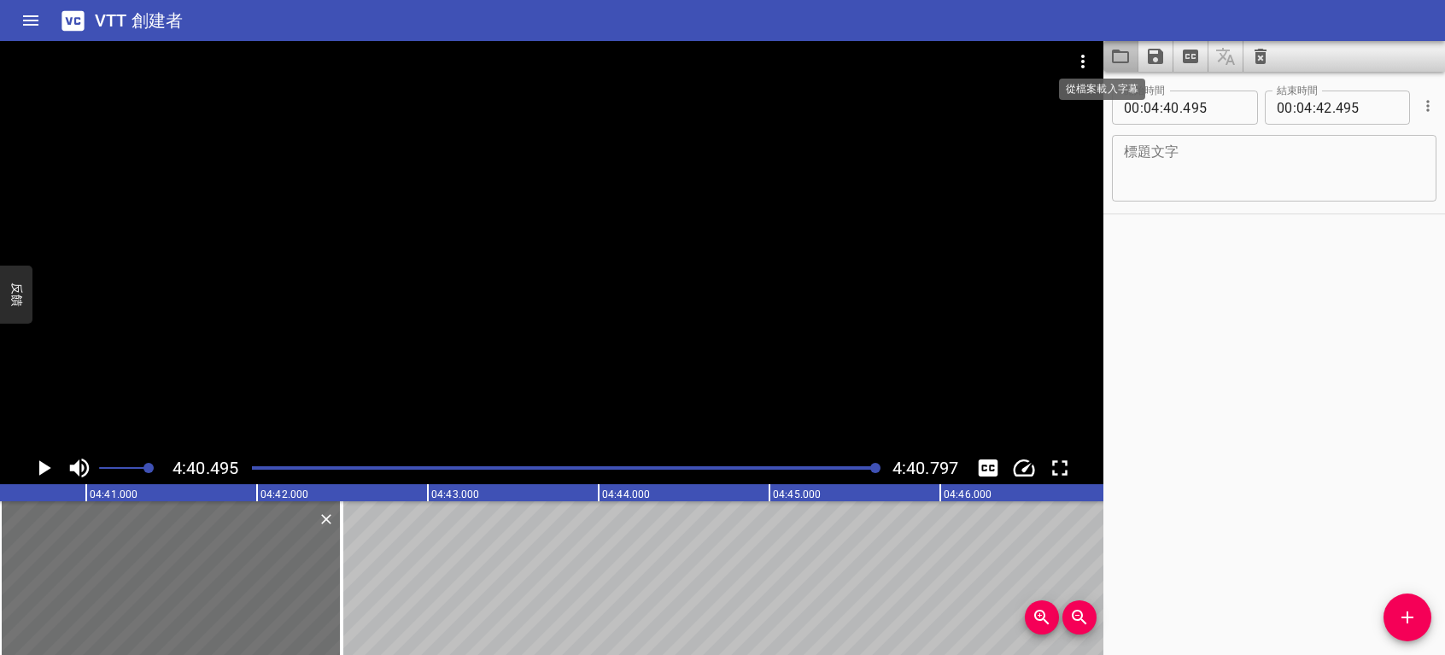
click at [1129, 61] on icon "從檔案載入字幕" at bounding box center [1120, 56] width 21 height 21
click at [1266, 55] on icon "清除字幕" at bounding box center [1261, 56] width 21 height 21
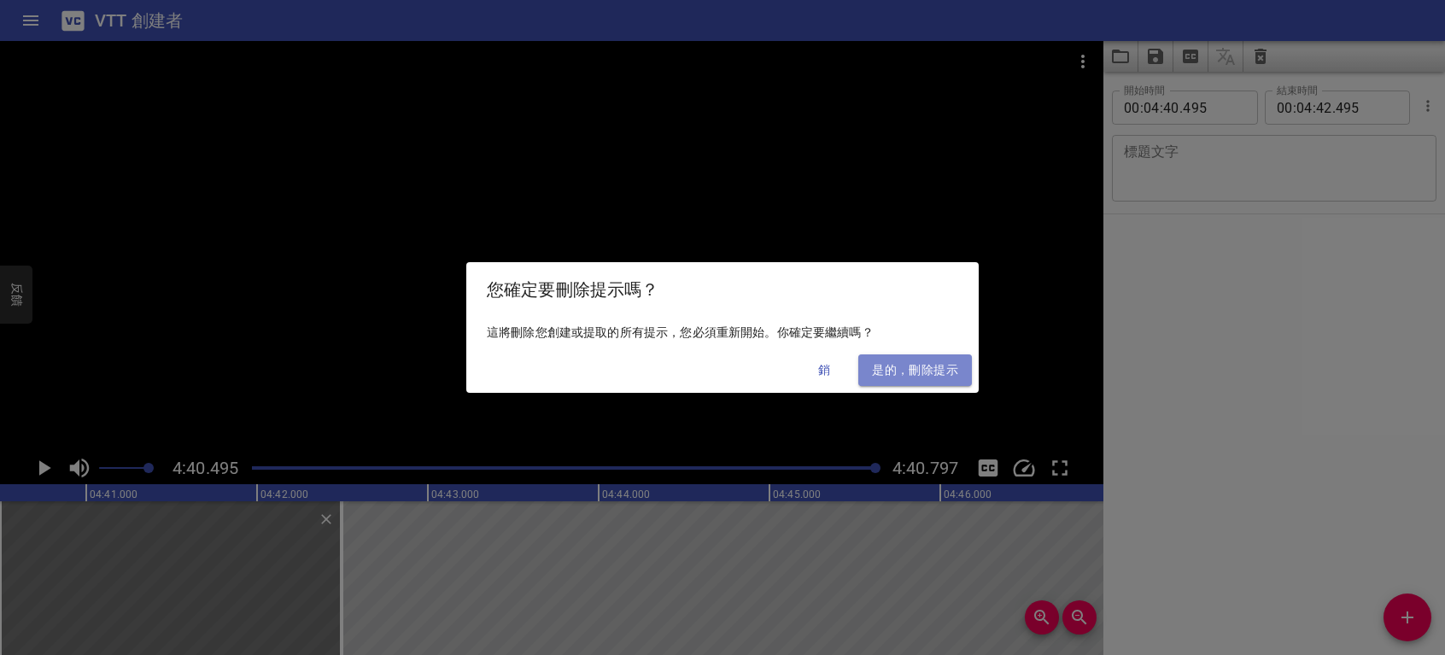
click at [893, 372] on span "是的，刪除提示" at bounding box center [915, 370] width 86 height 21
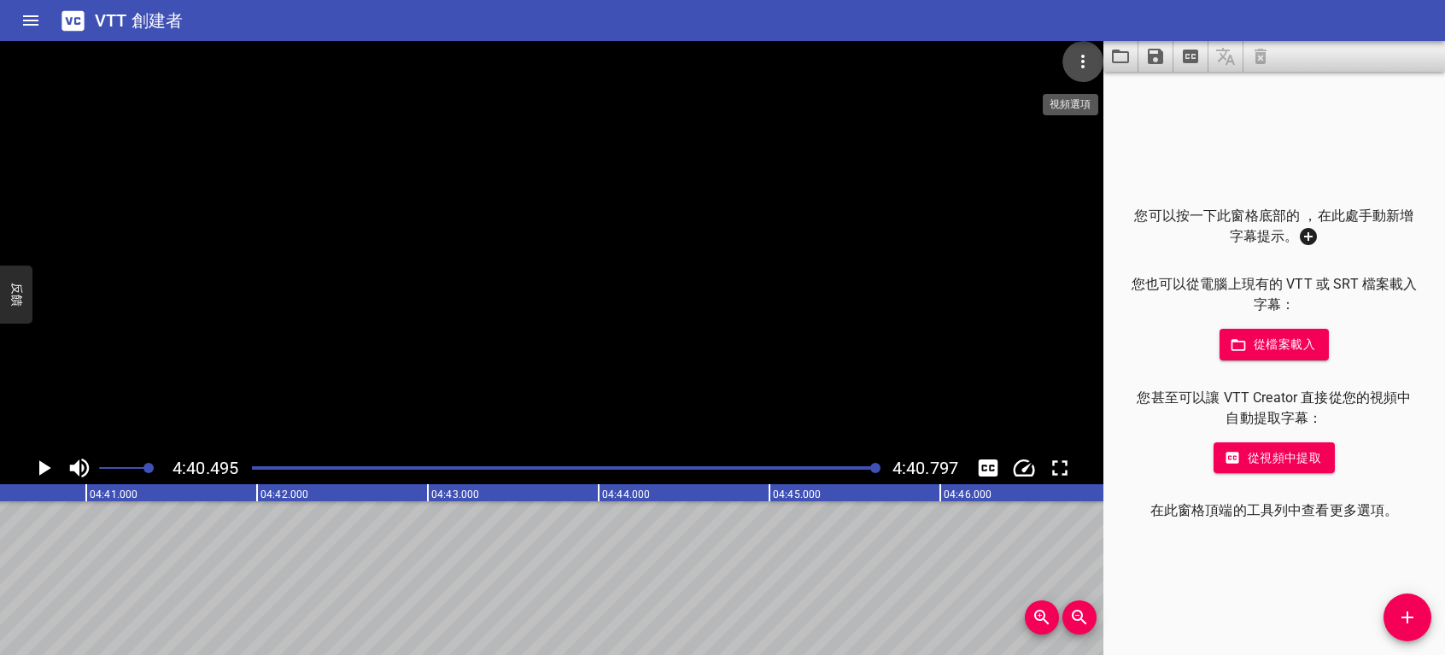
click at [1080, 60] on icon "視頻選項" at bounding box center [1083, 61] width 21 height 21
click at [985, 192] on div at bounding box center [722, 327] width 1445 height 655
click at [29, 17] on icon "家" at bounding box center [31, 20] width 21 height 21
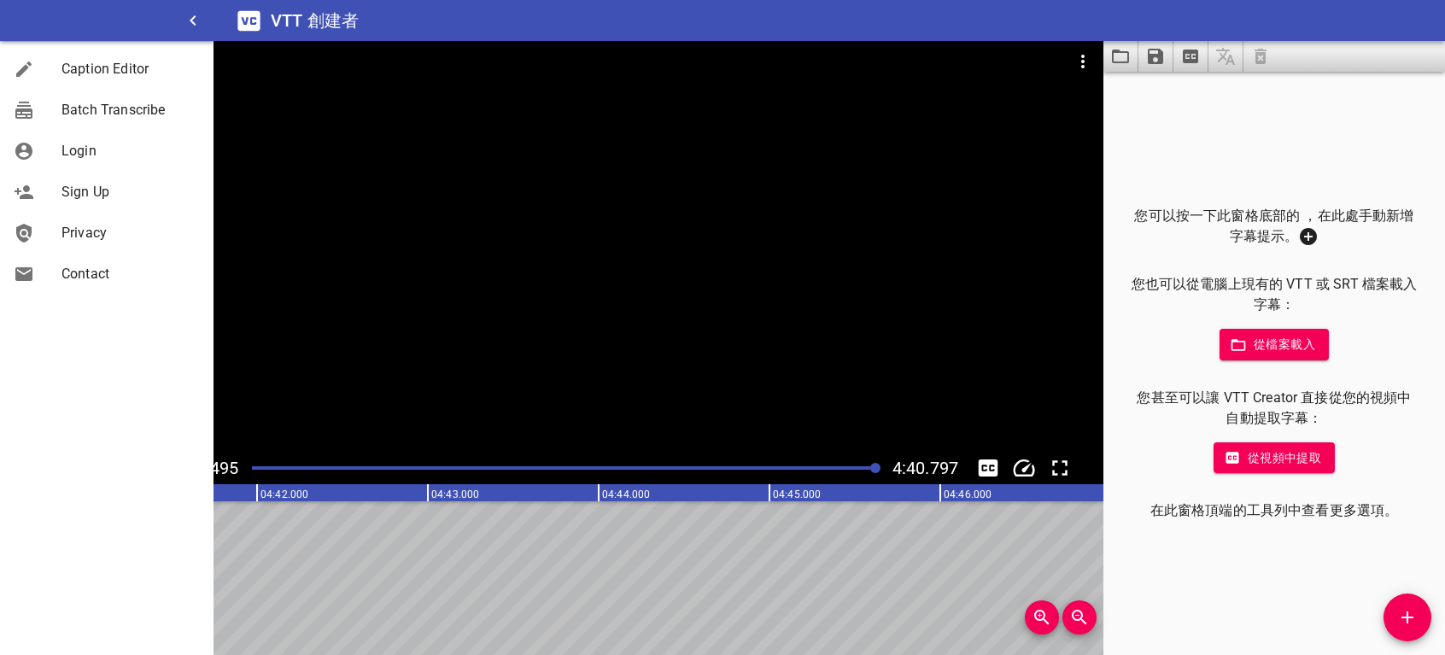
click at [29, 17] on div at bounding box center [107, 20] width 214 height 41
click at [196, 23] on icon "button" at bounding box center [193, 20] width 21 height 21
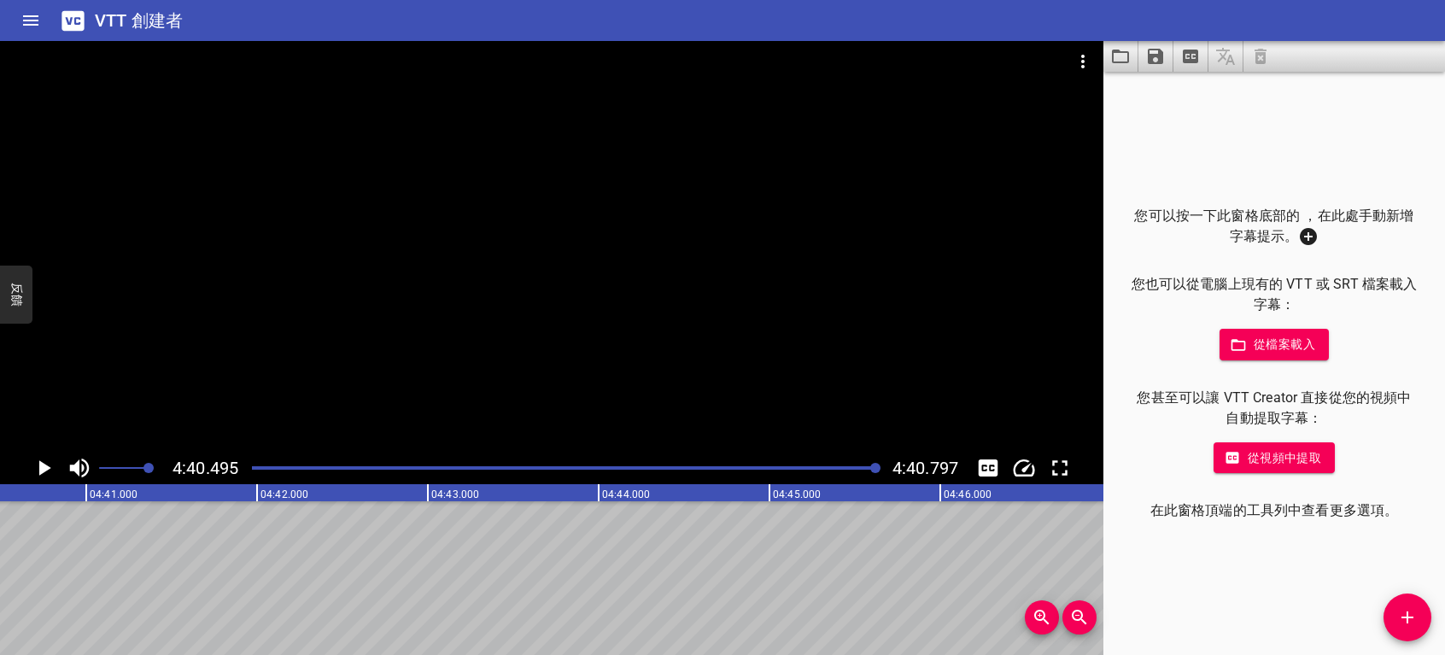
click at [1271, 457] on font "從視頻中提取" at bounding box center [1284, 458] width 73 height 21
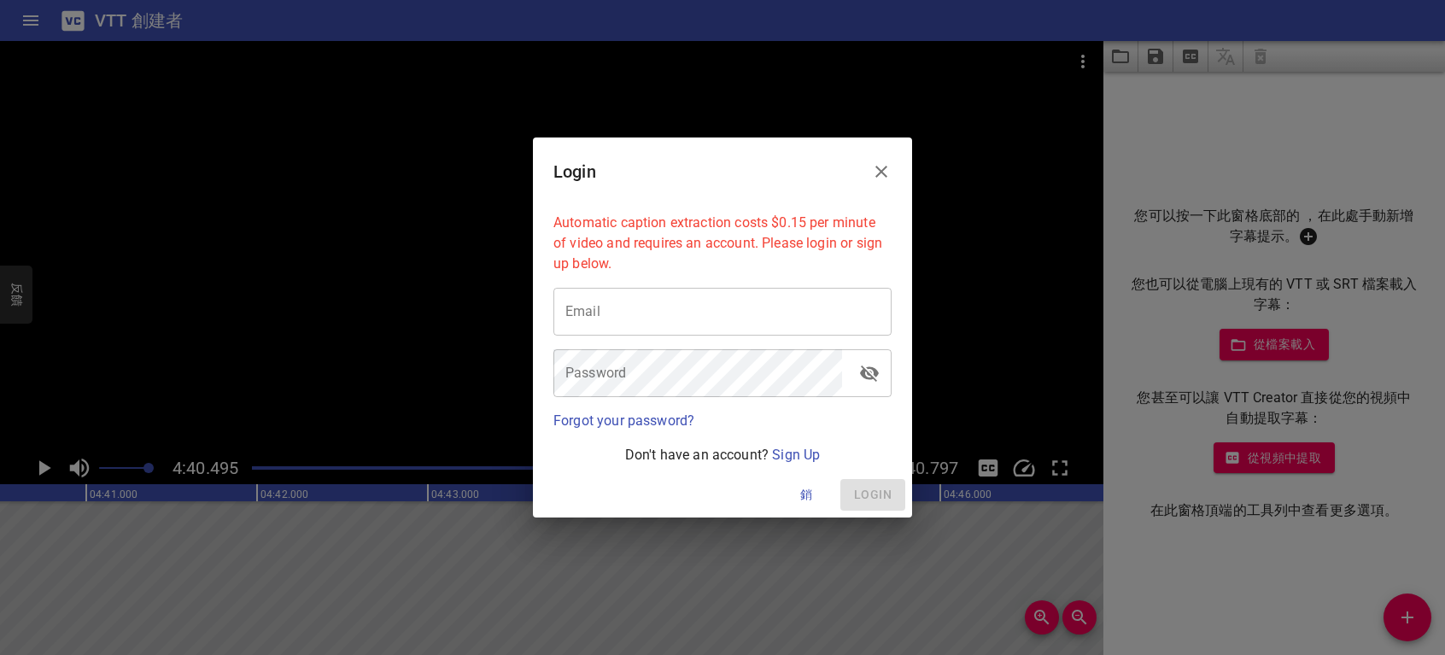
click at [874, 167] on icon "Close" at bounding box center [881, 171] width 21 height 21
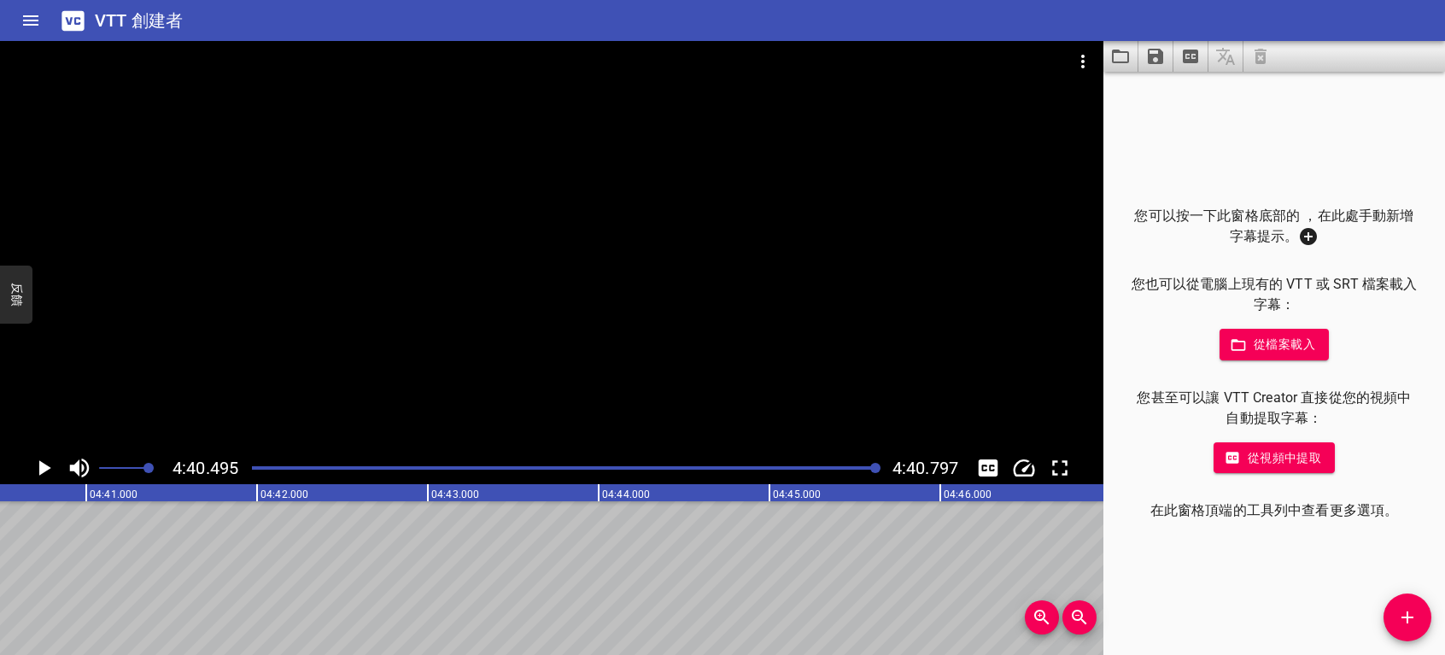
click at [1269, 336] on font "從檔案載入" at bounding box center [1285, 344] width 62 height 21
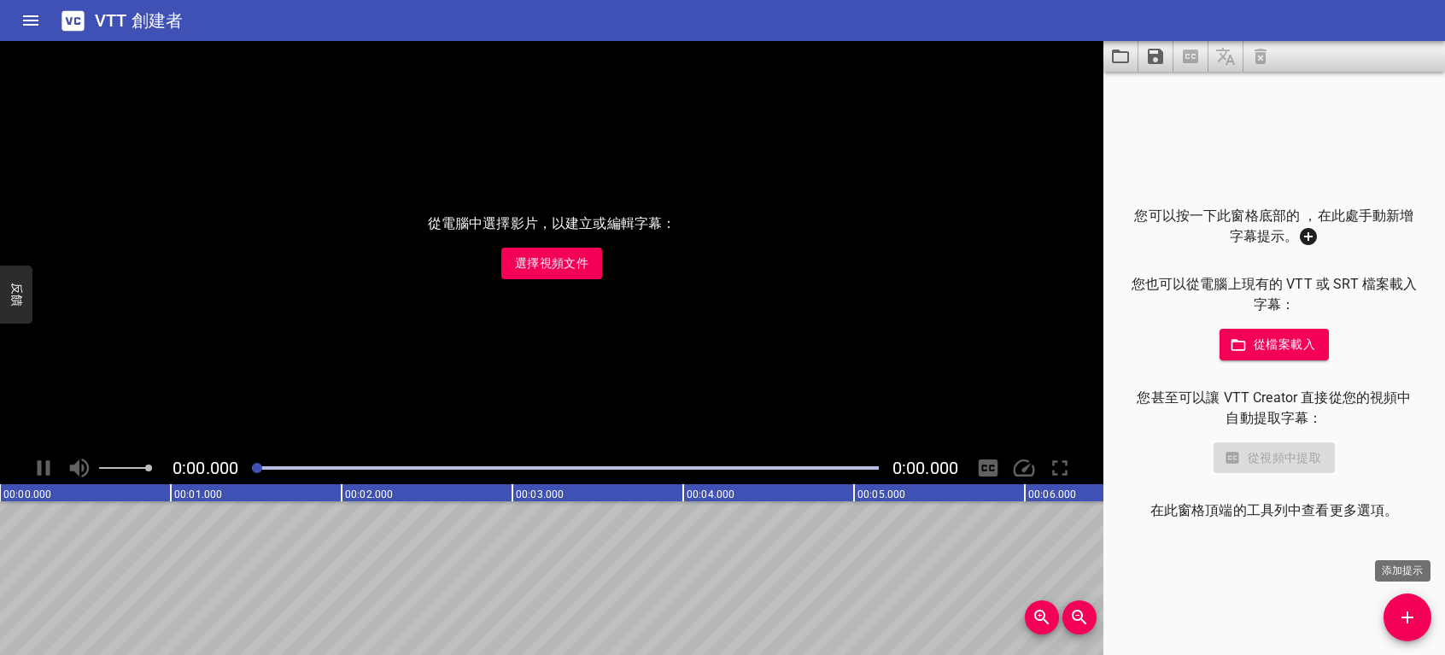
click at [1402, 607] on icon "添加提示" at bounding box center [1407, 617] width 21 height 21
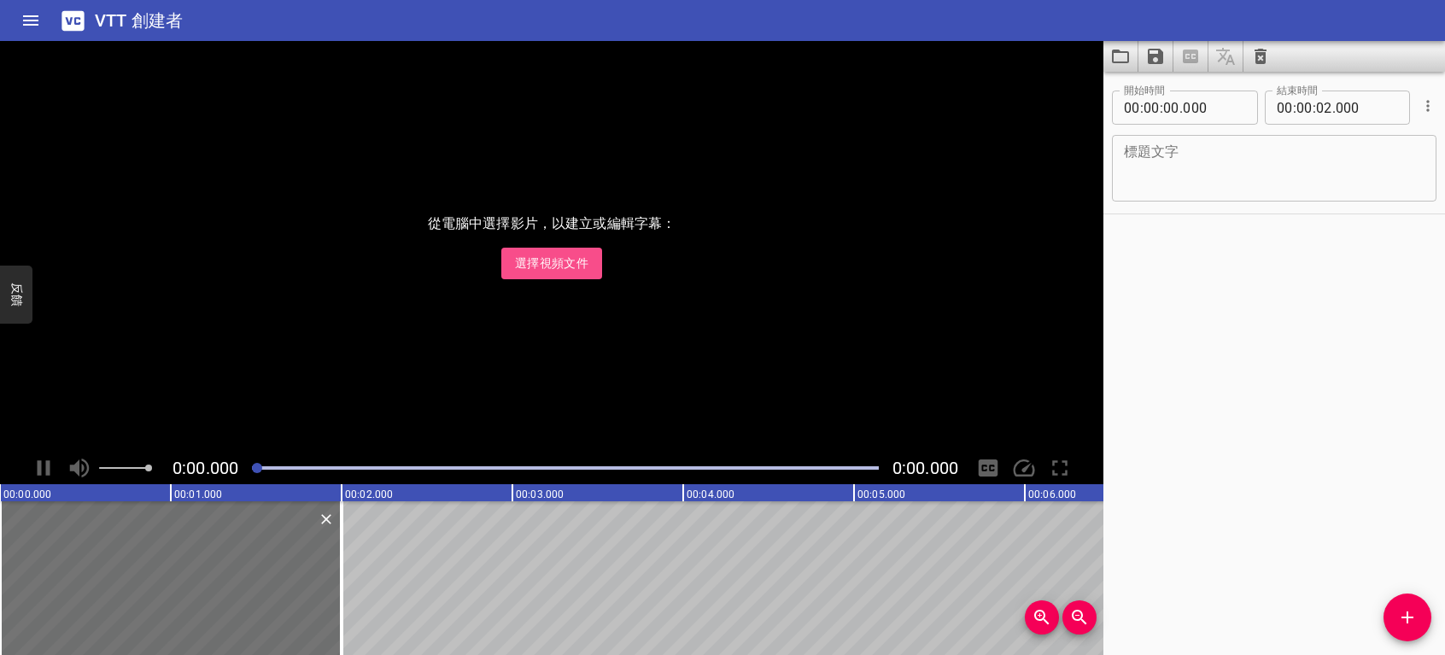
click at [565, 268] on span "選擇視頻文件" at bounding box center [551, 263] width 73 height 21
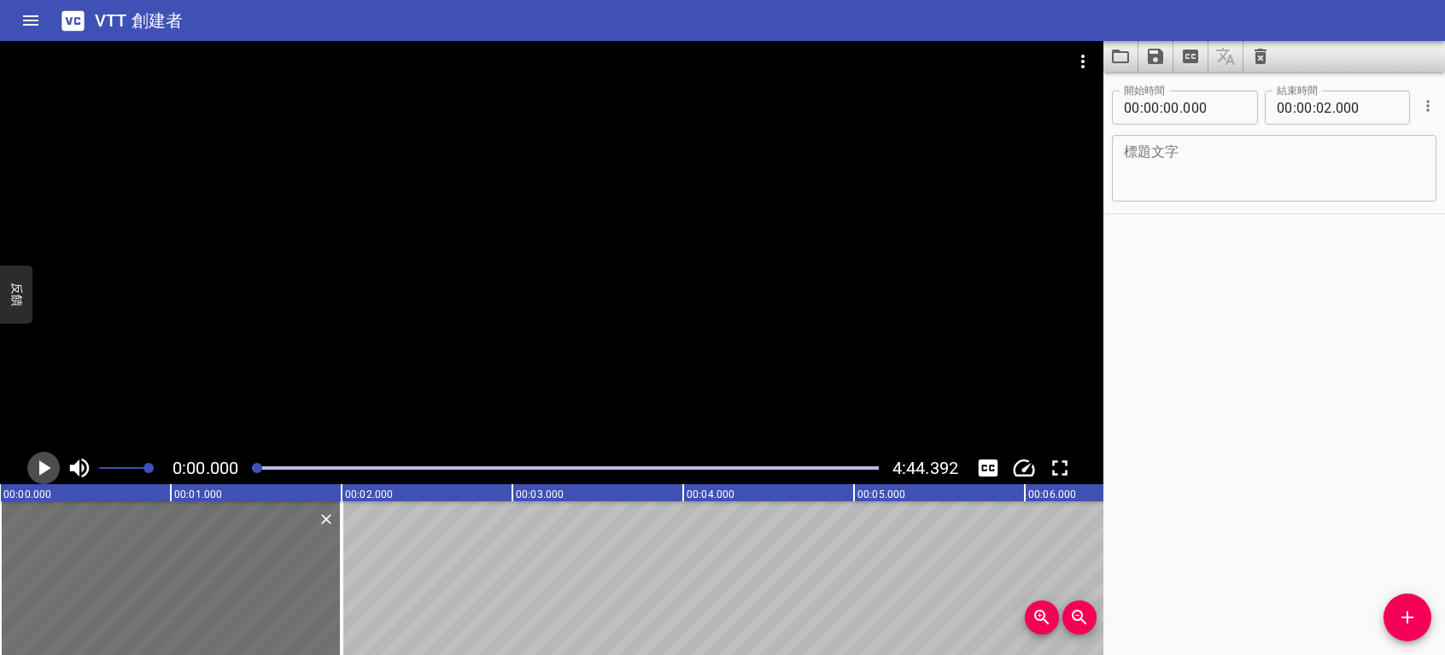
click at [44, 463] on icon "播放/暫停" at bounding box center [44, 468] width 26 height 26
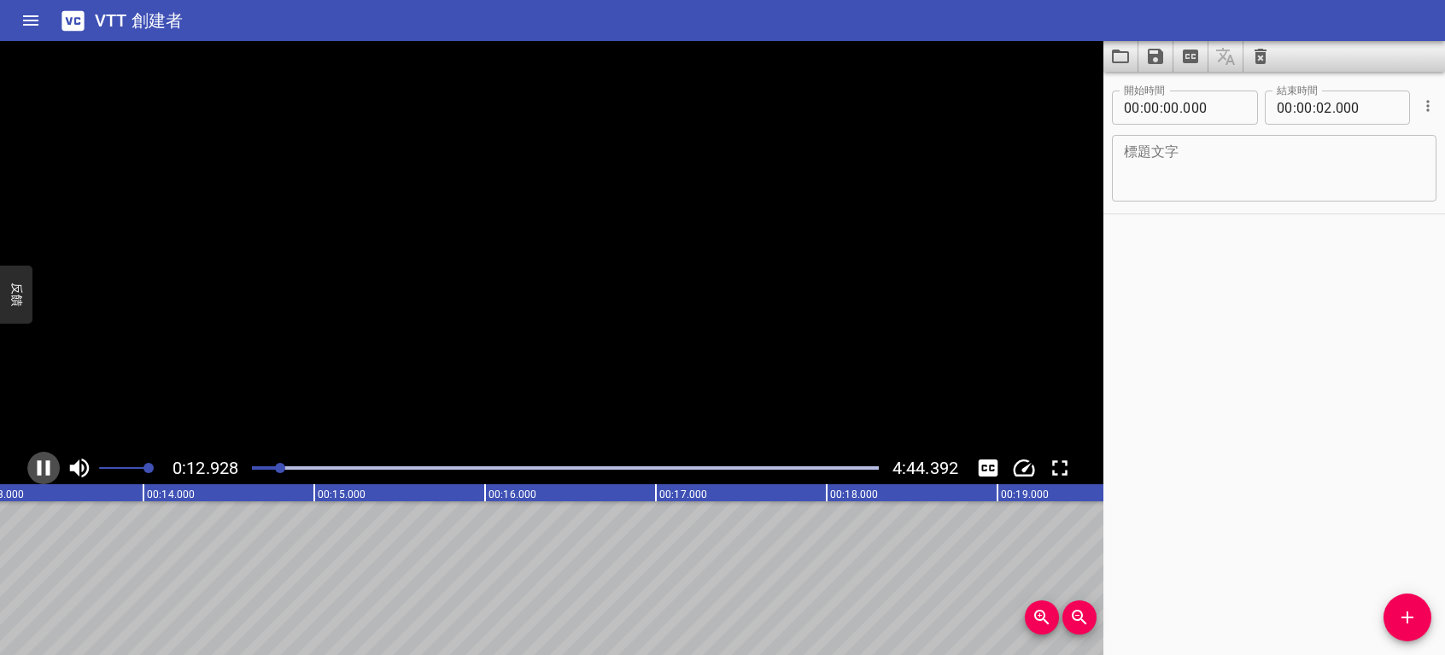
click at [44, 463] on icon "播放/暫停" at bounding box center [44, 468] width 26 height 26
click at [1402, 608] on icon "添加提示" at bounding box center [1407, 617] width 21 height 21
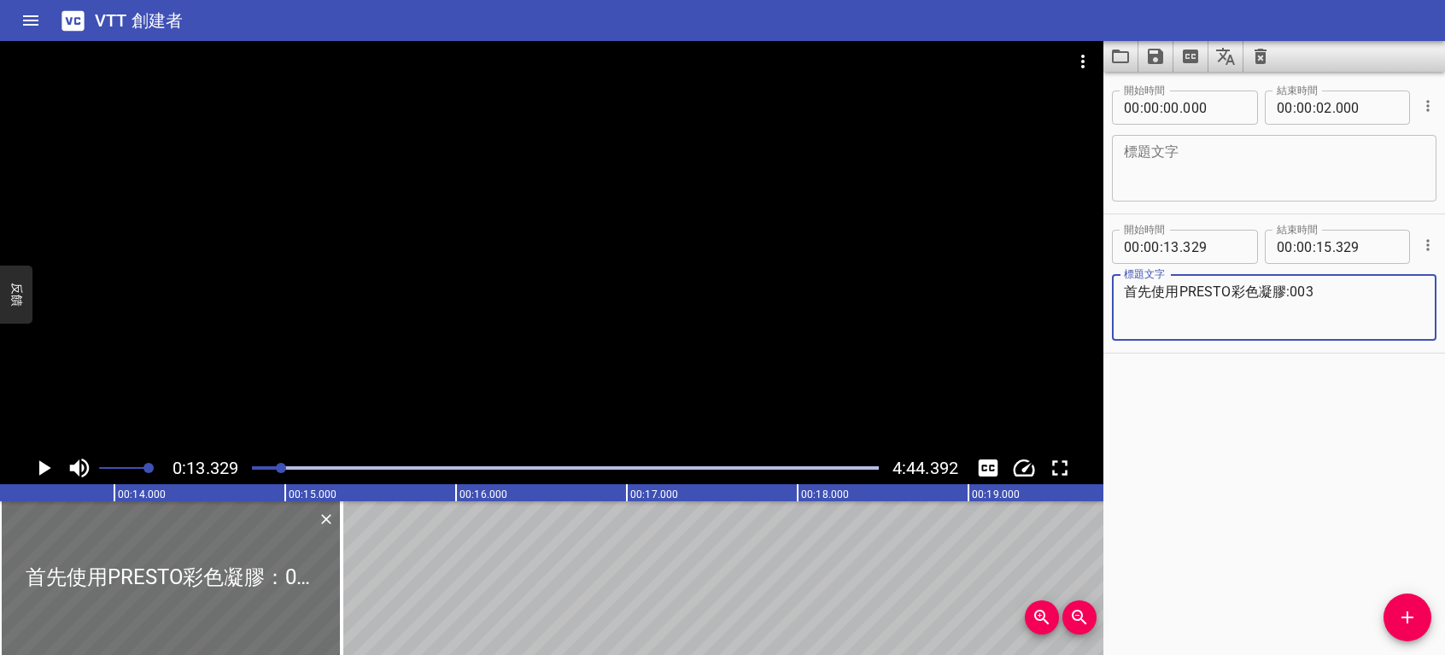
type textarea "首先使用PRESTO彩色凝膠:003"
click at [43, 466] on icon "播放/暫停" at bounding box center [45, 467] width 12 height 15
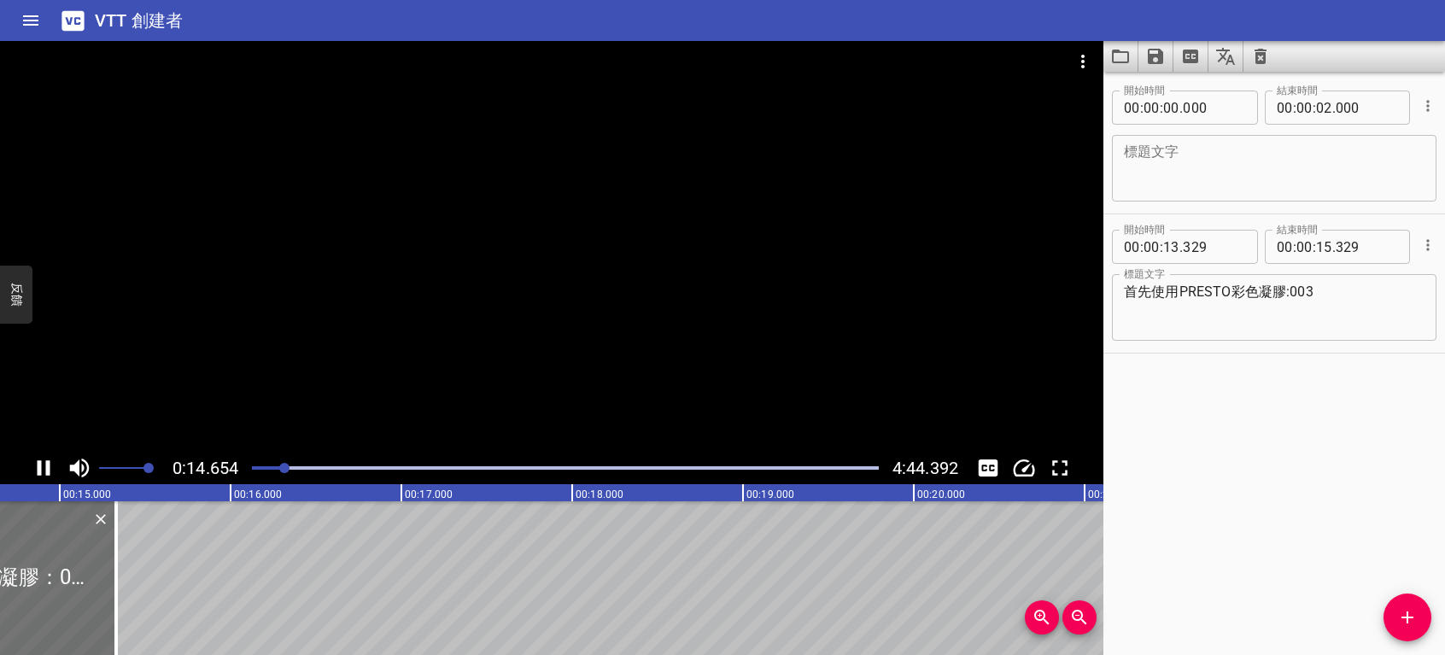
click at [44, 466] on icon "播放/暫停" at bounding box center [44, 468] width 26 height 26
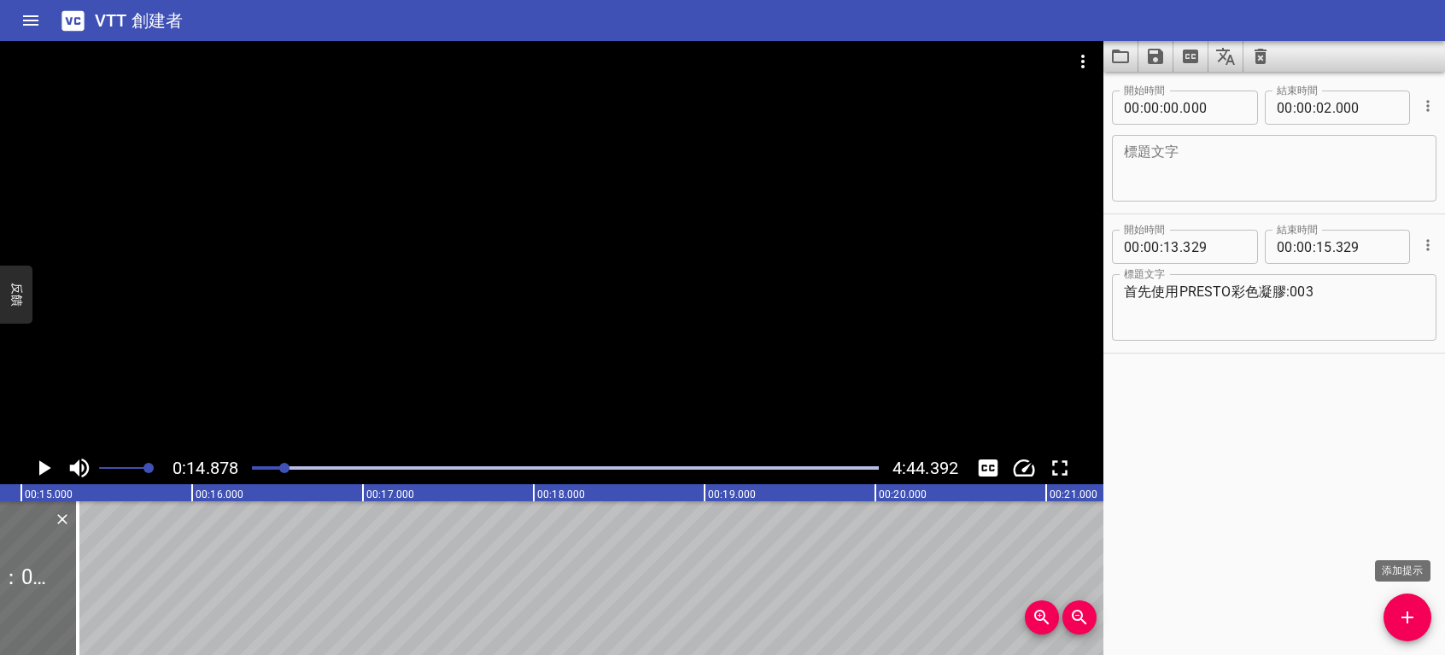
click at [1403, 613] on icon "添加提示" at bounding box center [1407, 617] width 21 height 21
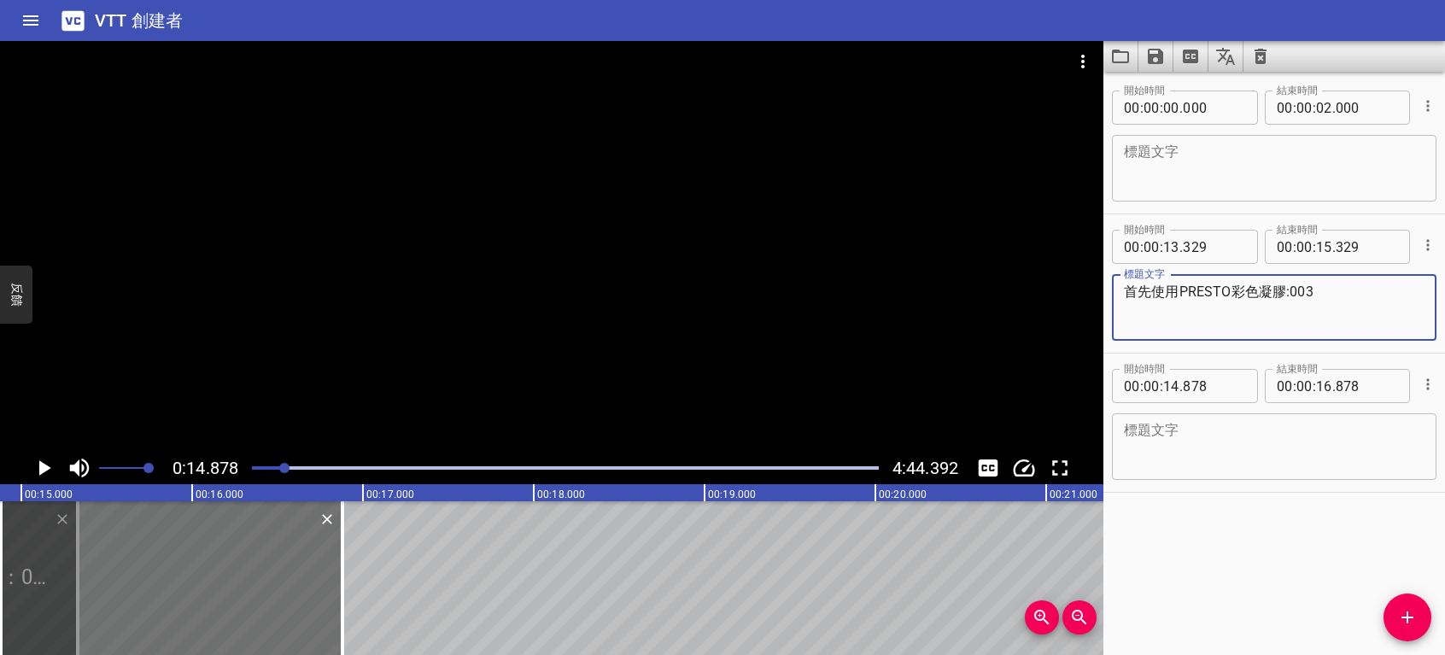
drag, startPoint x: 1153, startPoint y: 290, endPoint x: 1230, endPoint y: 292, distance: 76.9
click at [1230, 292] on textarea "首先使用PRESTO彩色凝膠:003" at bounding box center [1274, 308] width 301 height 49
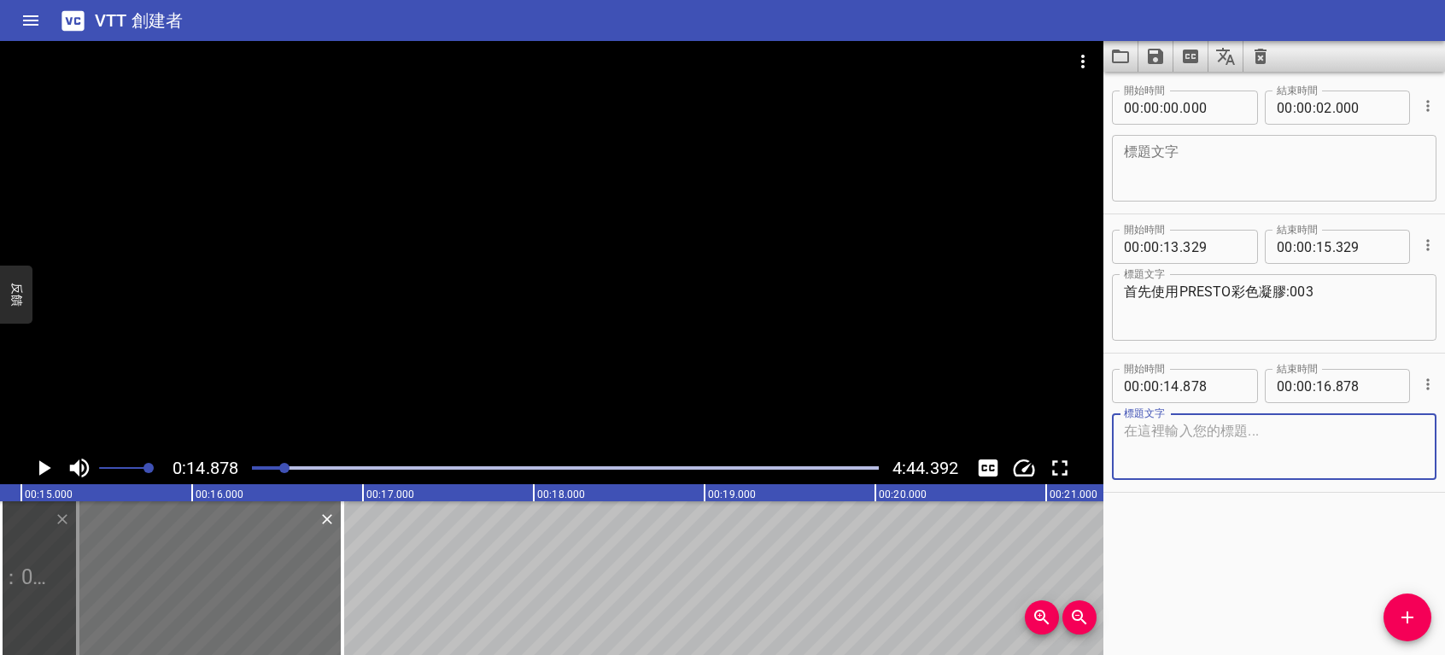
click at [1165, 440] on textarea at bounding box center [1274, 447] width 301 height 49
paste textarea "使用PRESTO"
type textarea "使用PRESTO彩繪凝膠筆VK-1"
click at [45, 472] on icon "播放/暫停" at bounding box center [45, 467] width 12 height 15
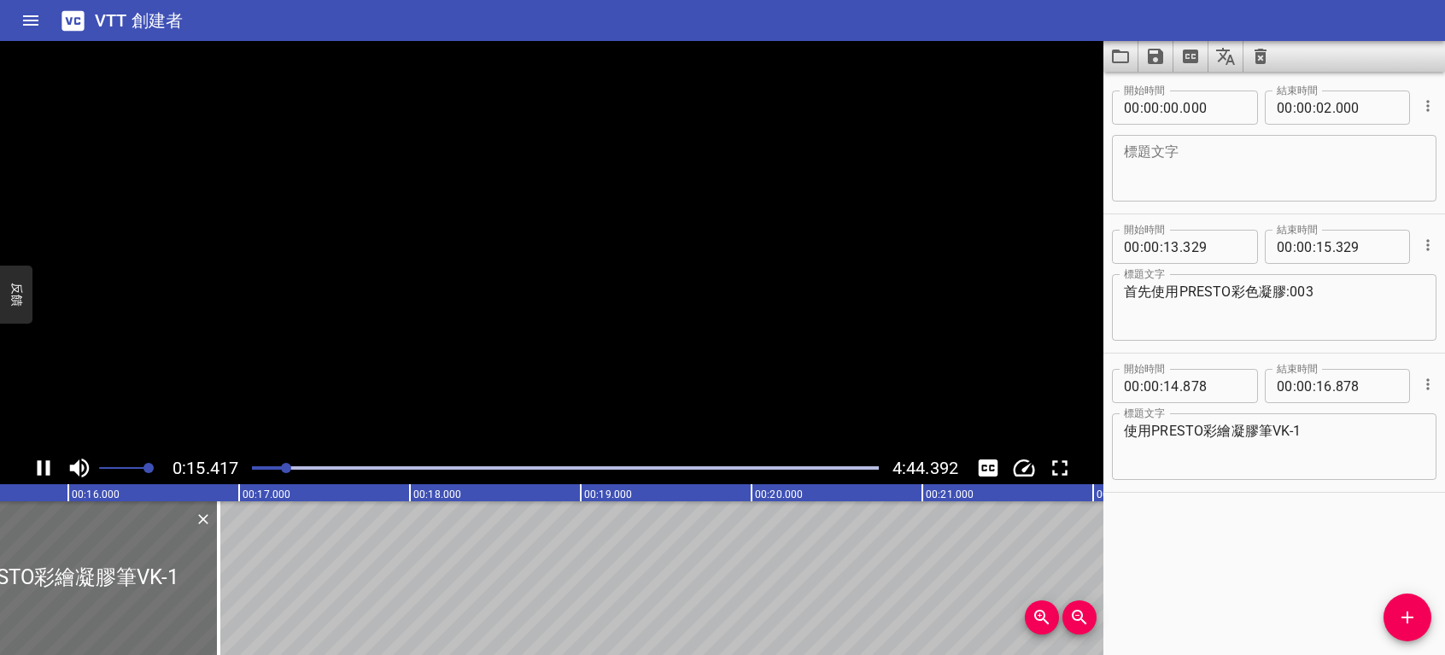
click at [44, 472] on icon "播放/暫停" at bounding box center [44, 468] width 26 height 26
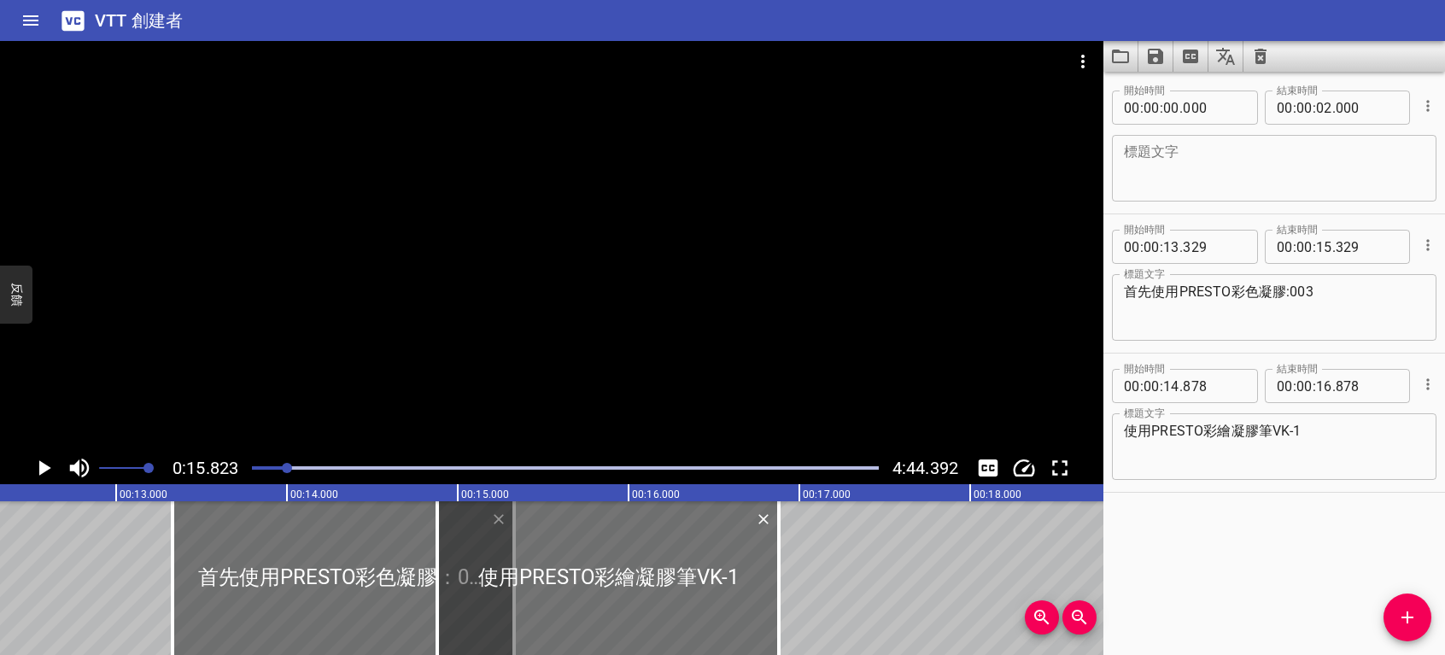
scroll to position [0, 2077]
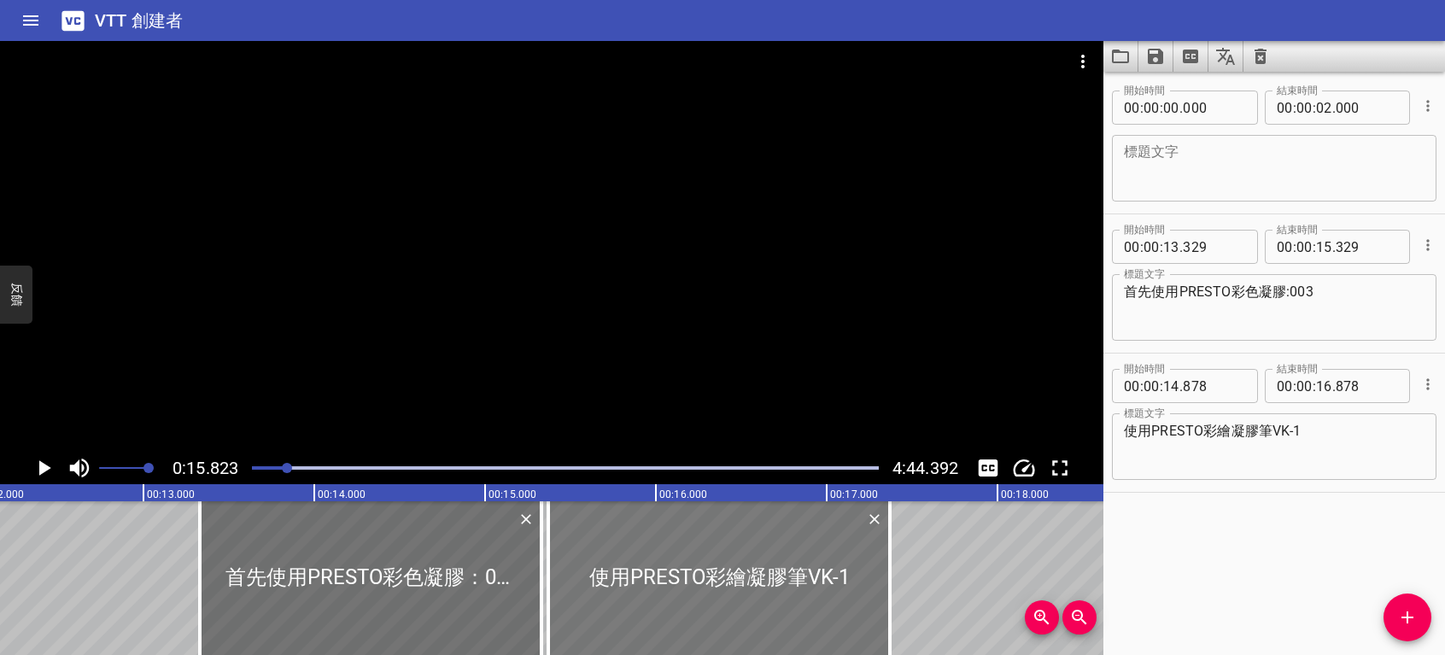
drag, startPoint x: 612, startPoint y: 555, endPoint x: 695, endPoint y: 555, distance: 83.7
click at [695, 555] on div at bounding box center [719, 578] width 342 height 154
type input "15"
type input "368"
type input "17"
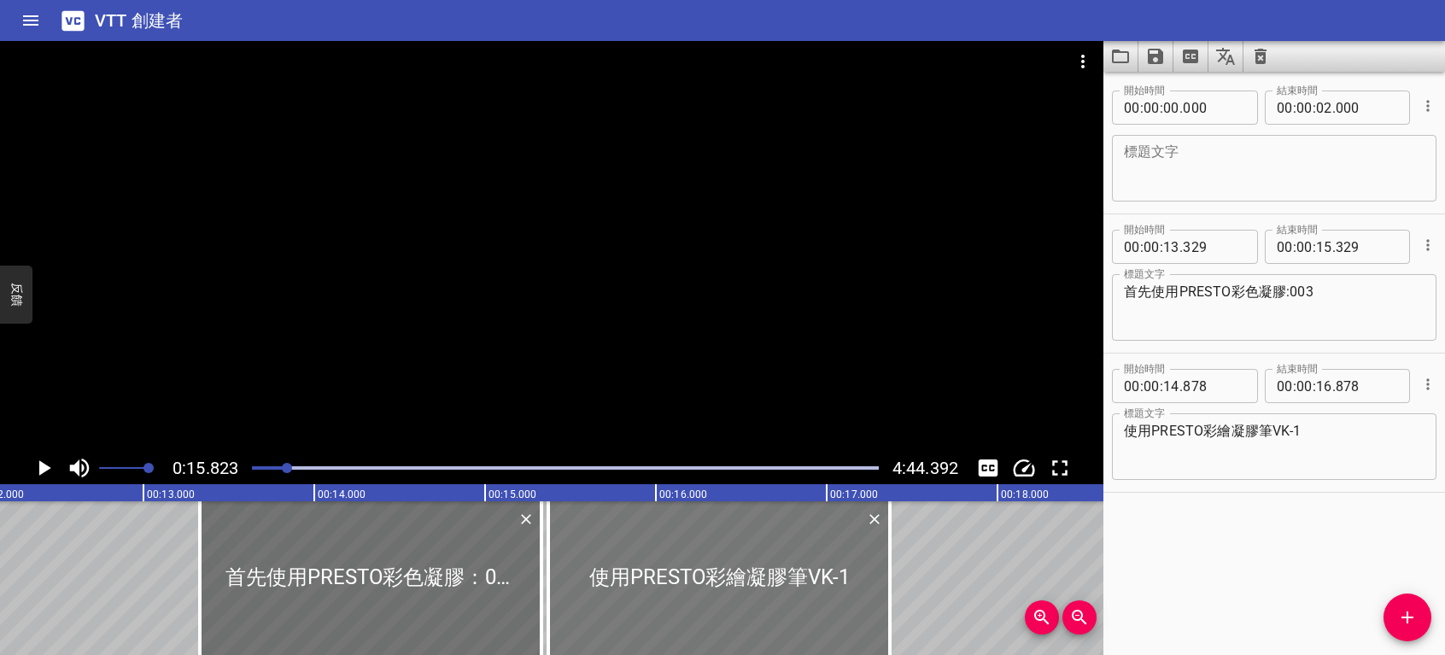
type input "368"
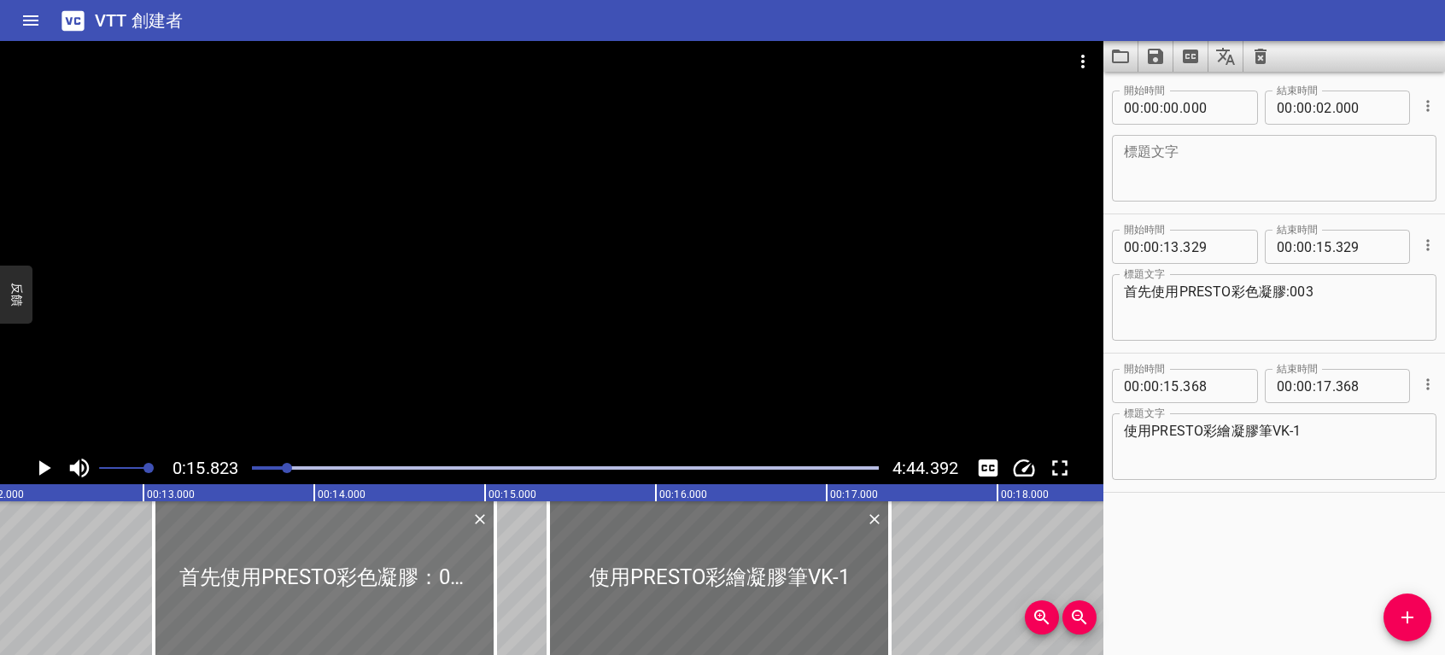
drag, startPoint x: 524, startPoint y: 581, endPoint x: 478, endPoint y: 581, distance: 46.1
click at [478, 581] on div at bounding box center [325, 578] width 342 height 154
type input "059"
click at [265, 585] on div at bounding box center [325, 578] width 342 height 154
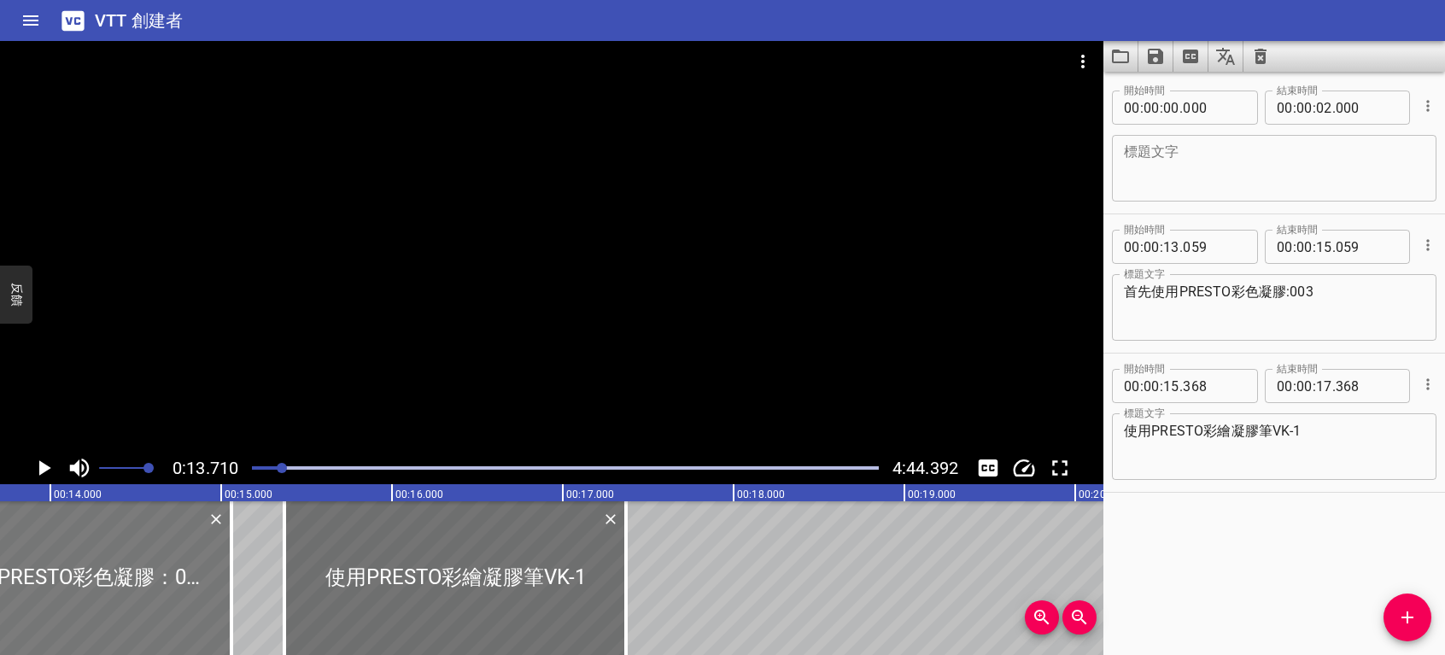
scroll to position [0, 2342]
click at [46, 469] on icon "播放/暫停" at bounding box center [45, 467] width 12 height 15
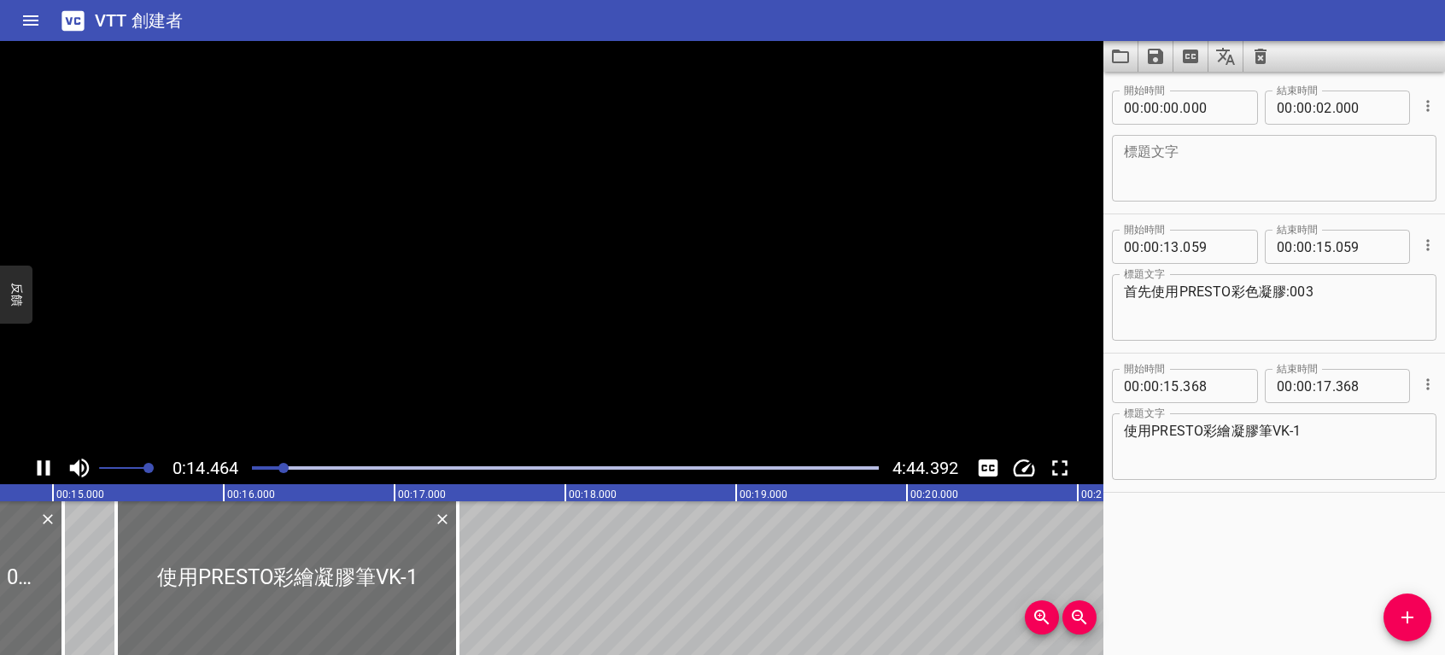
click at [44, 472] on icon "播放/暫停" at bounding box center [44, 468] width 26 height 26
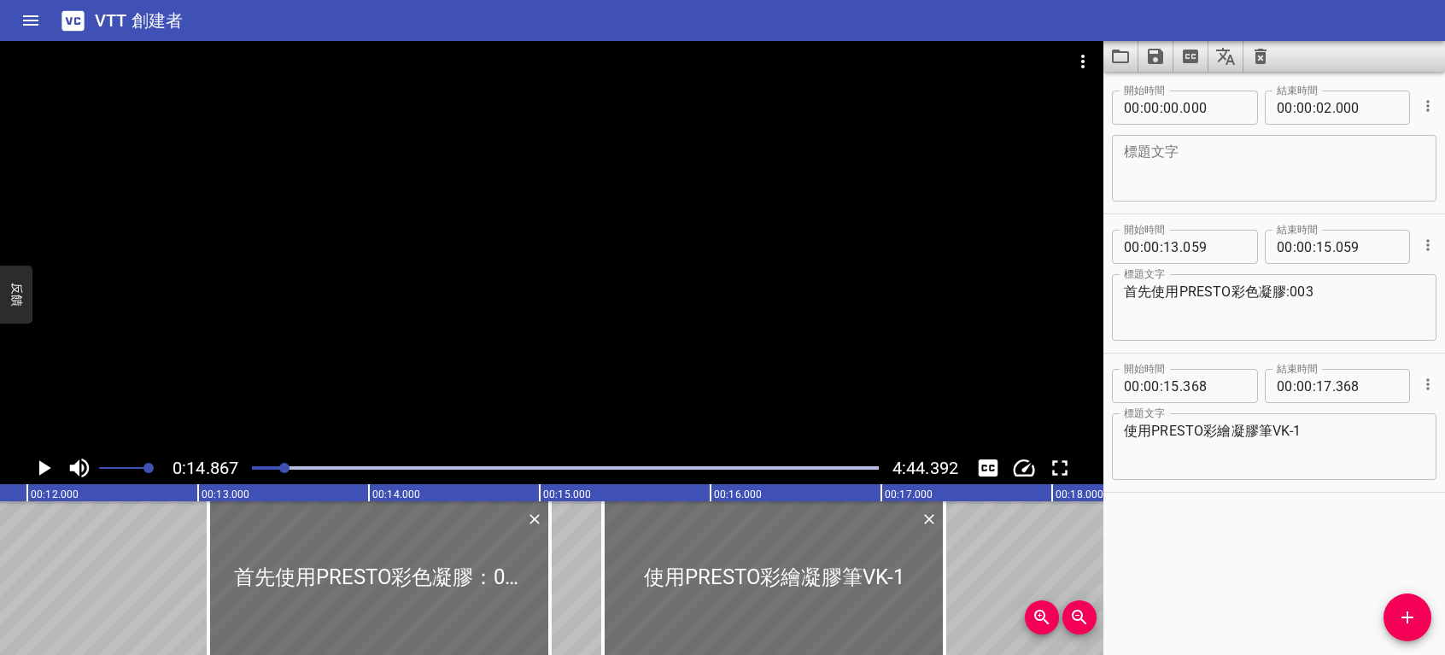
scroll to position [0, 2050]
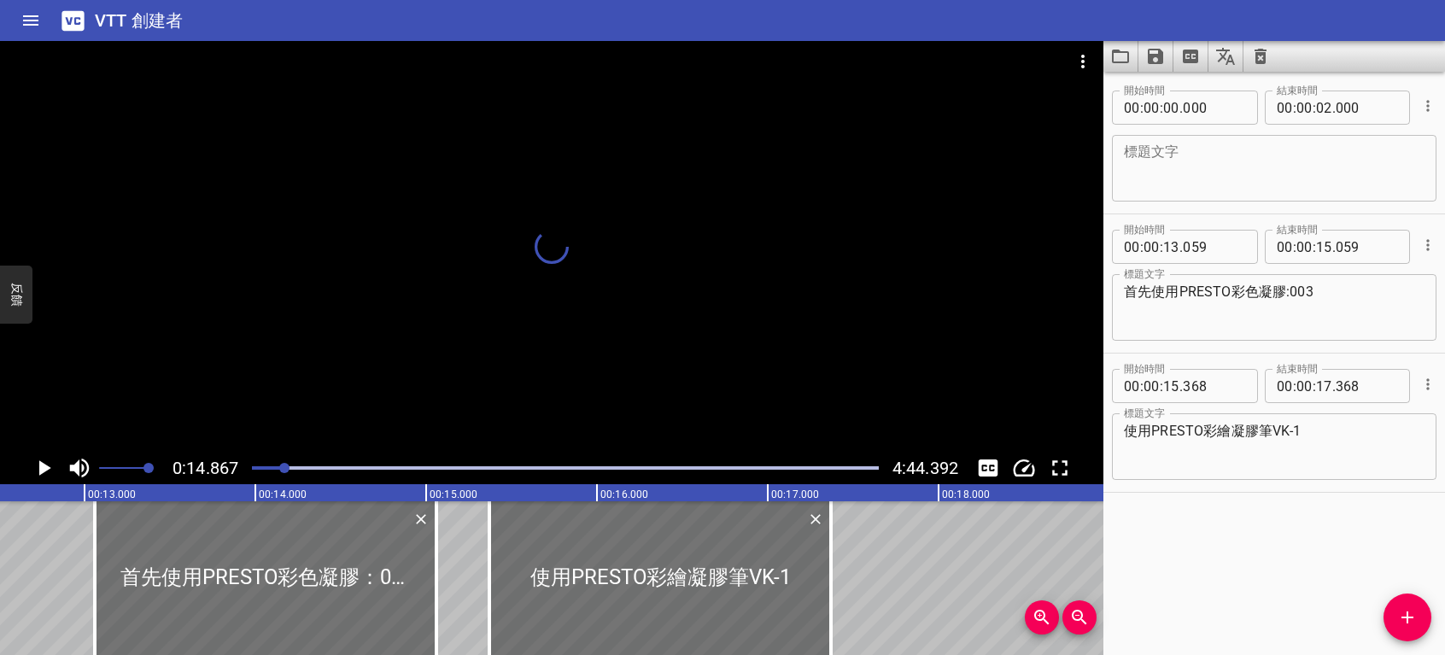
scroll to position [0, 2142]
click at [45, 468] on icon "播放/暫停" at bounding box center [45, 467] width 12 height 15
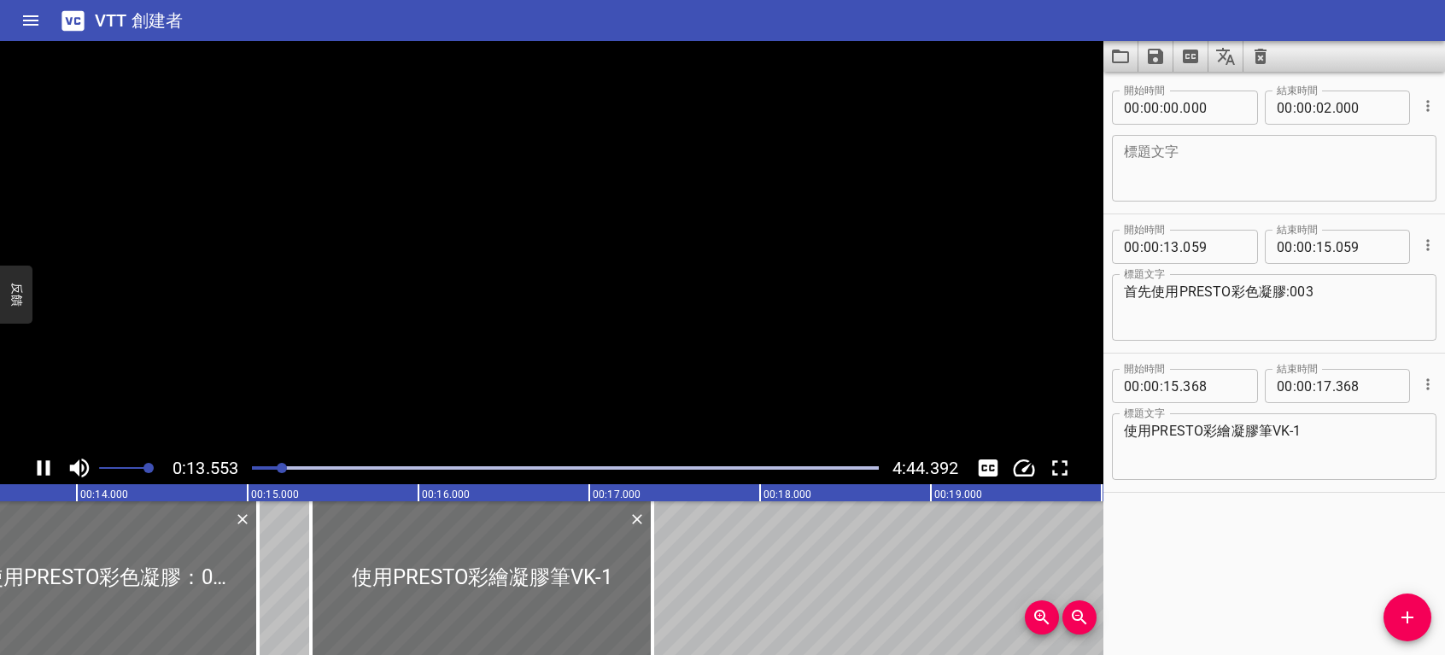
click at [45, 468] on icon "播放/暫停" at bounding box center [44, 468] width 26 height 26
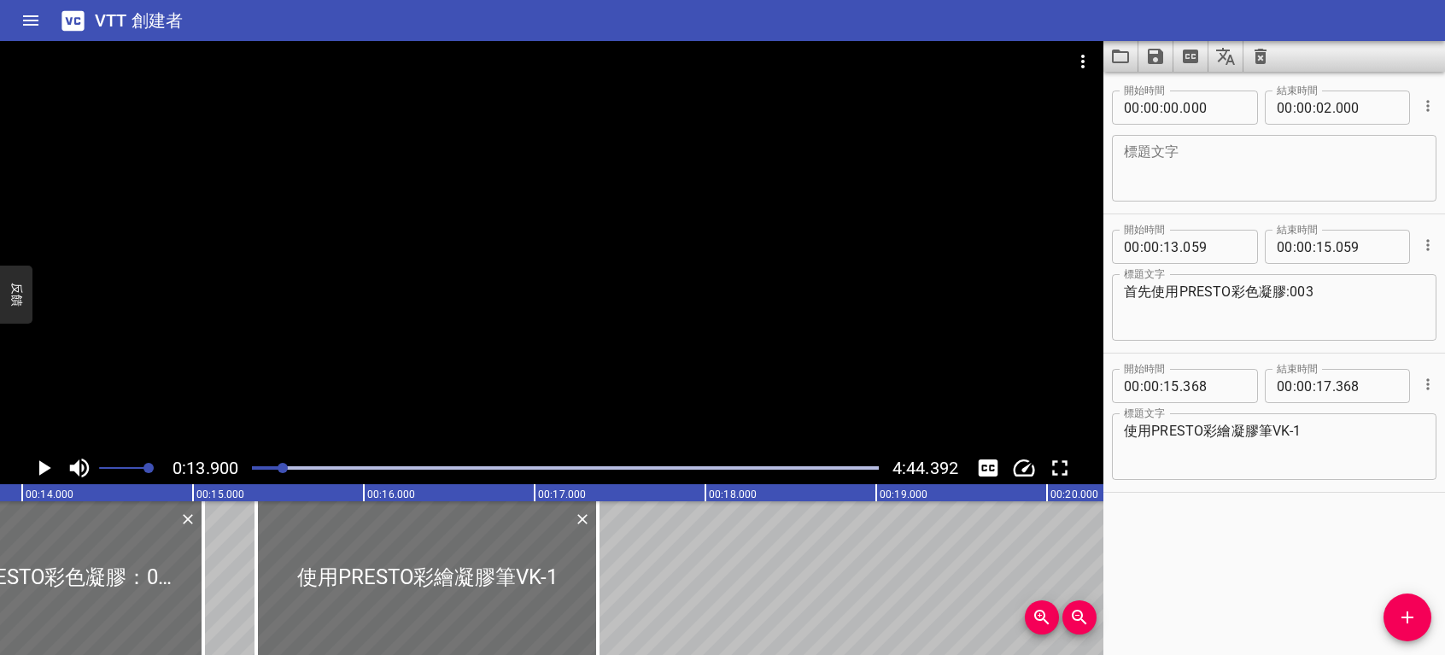
scroll to position [0, 2375]
click at [1172, 240] on input "number" at bounding box center [1171, 247] width 16 height 34
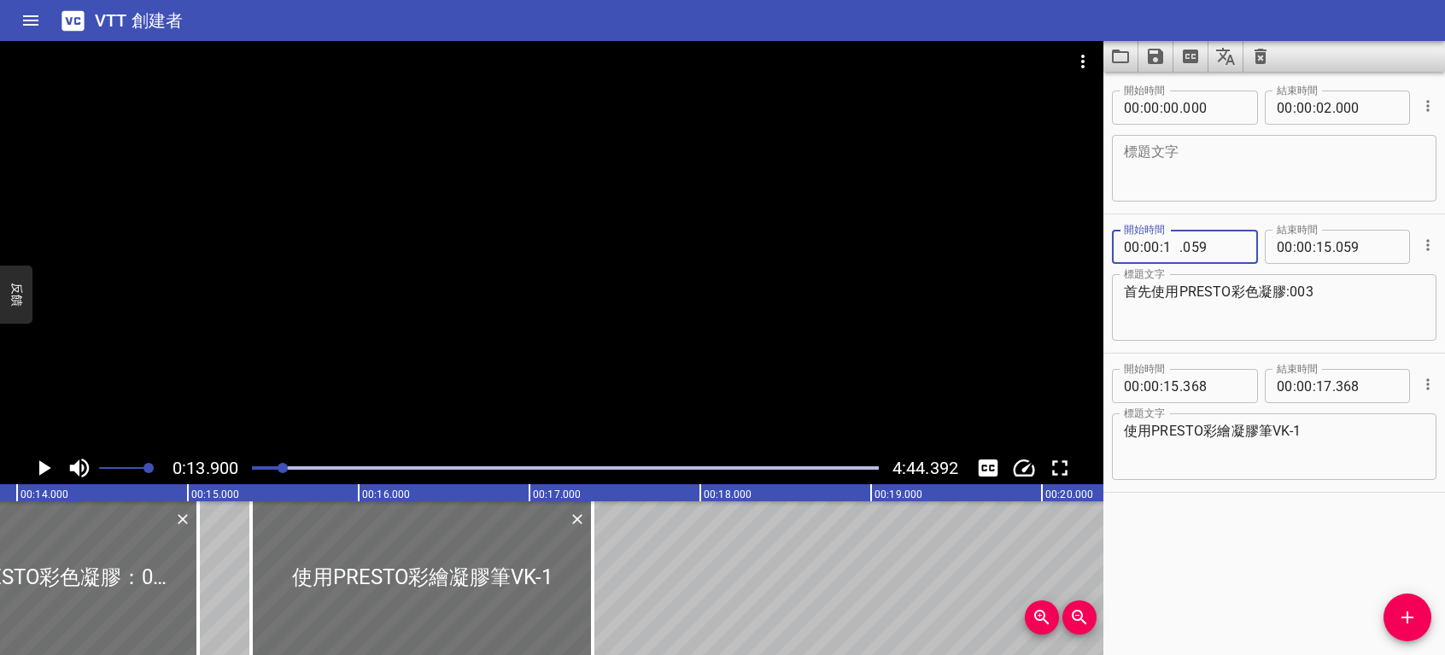
type input "12"
type input "059"
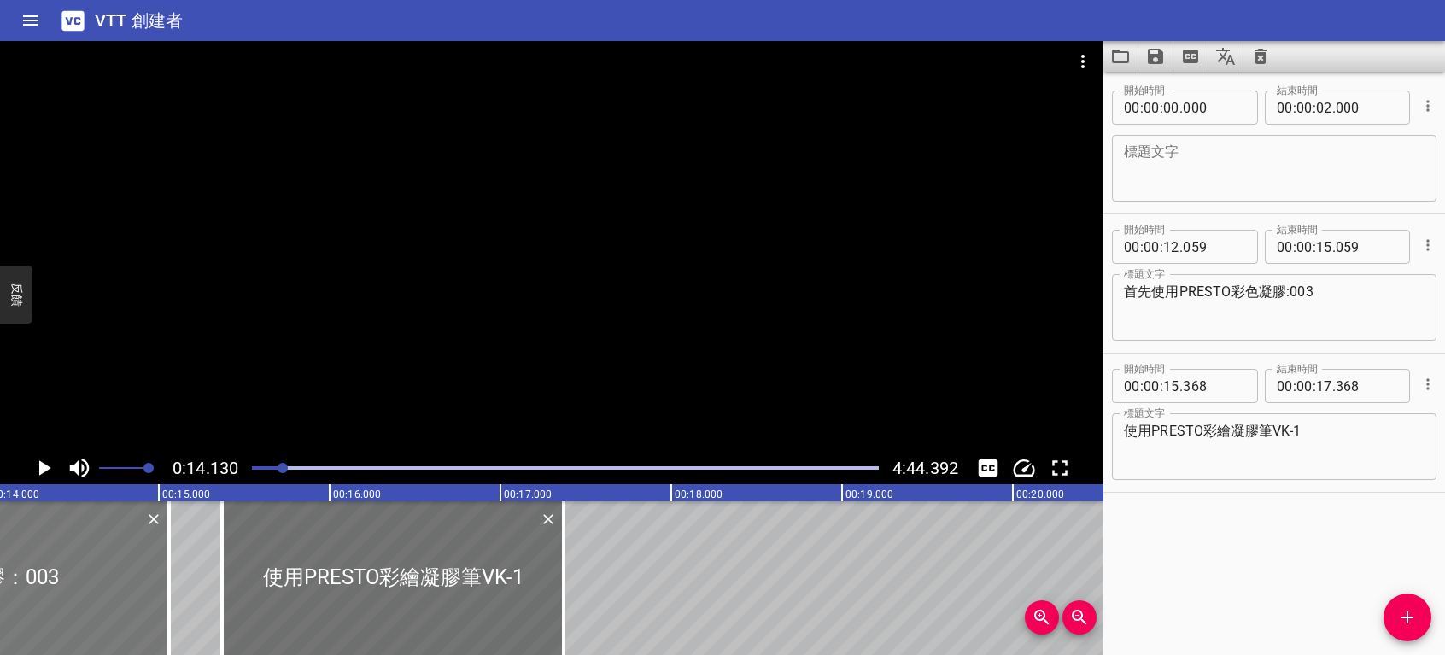
scroll to position [0, 2414]
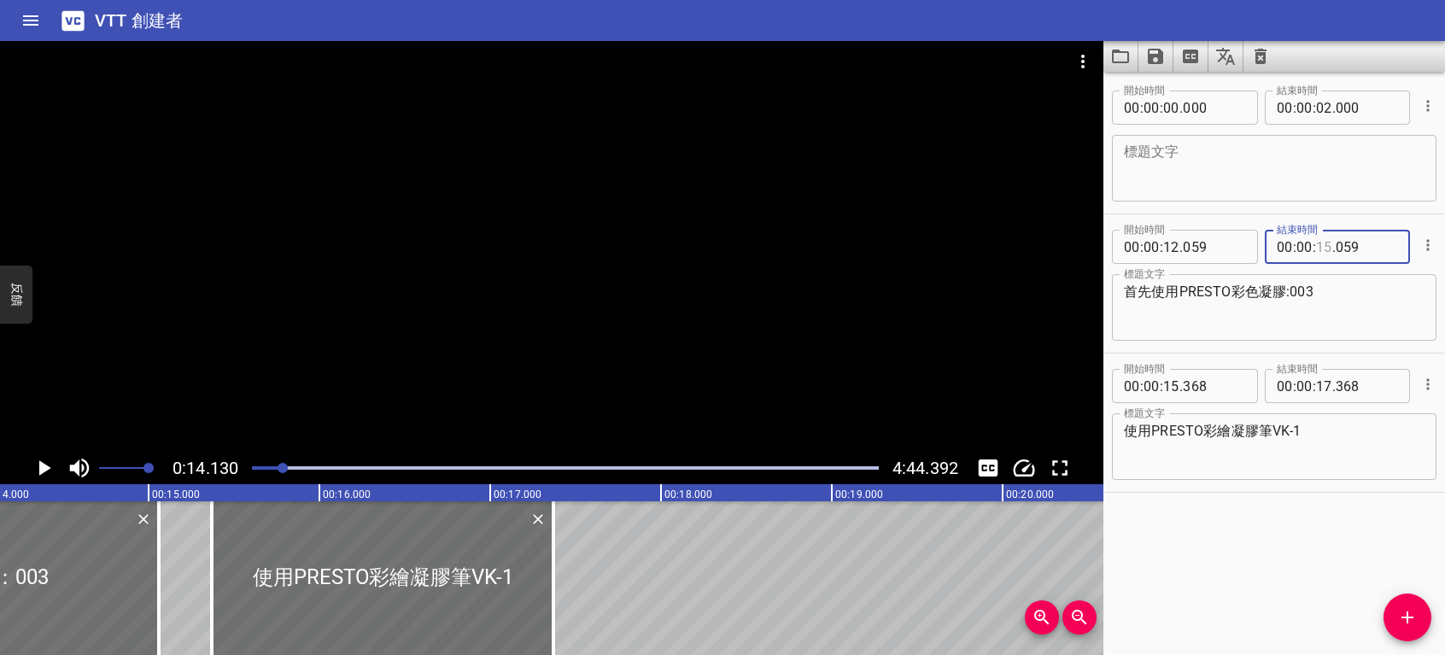
click at [1322, 244] on input "number" at bounding box center [1324, 247] width 16 height 34
type input "14"
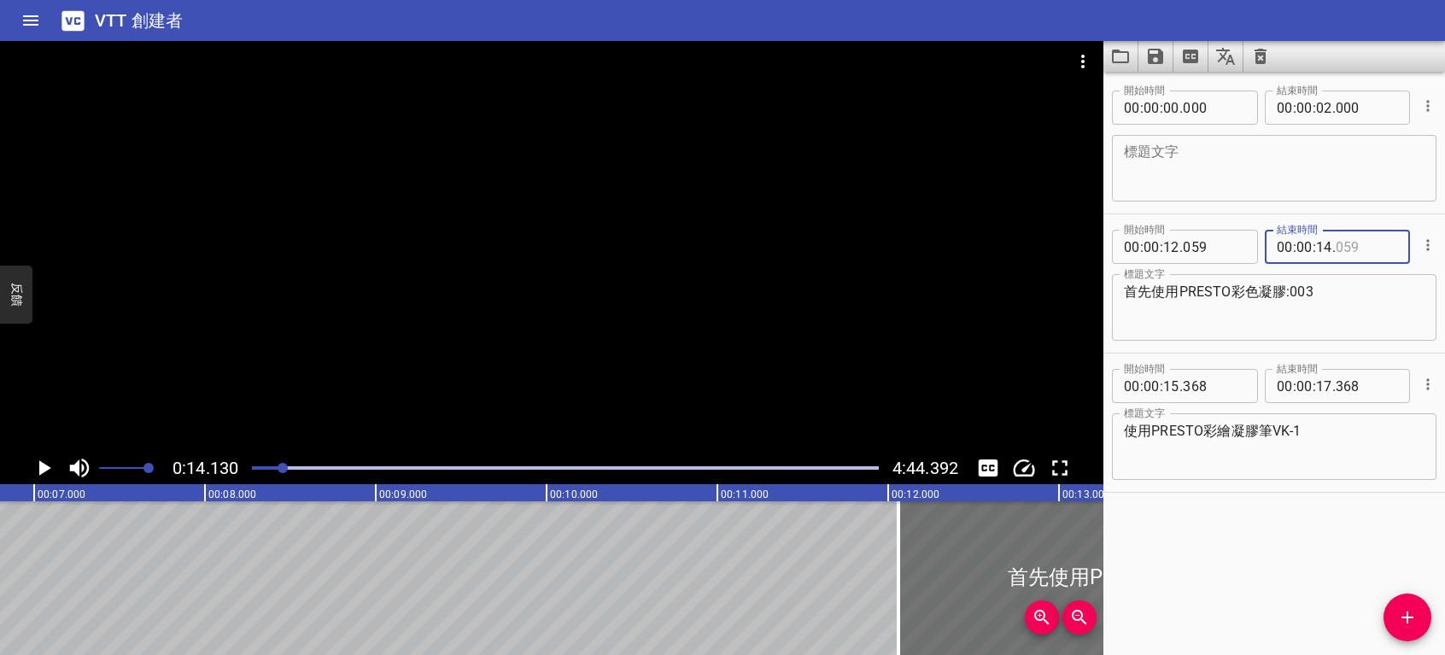
type input "059"
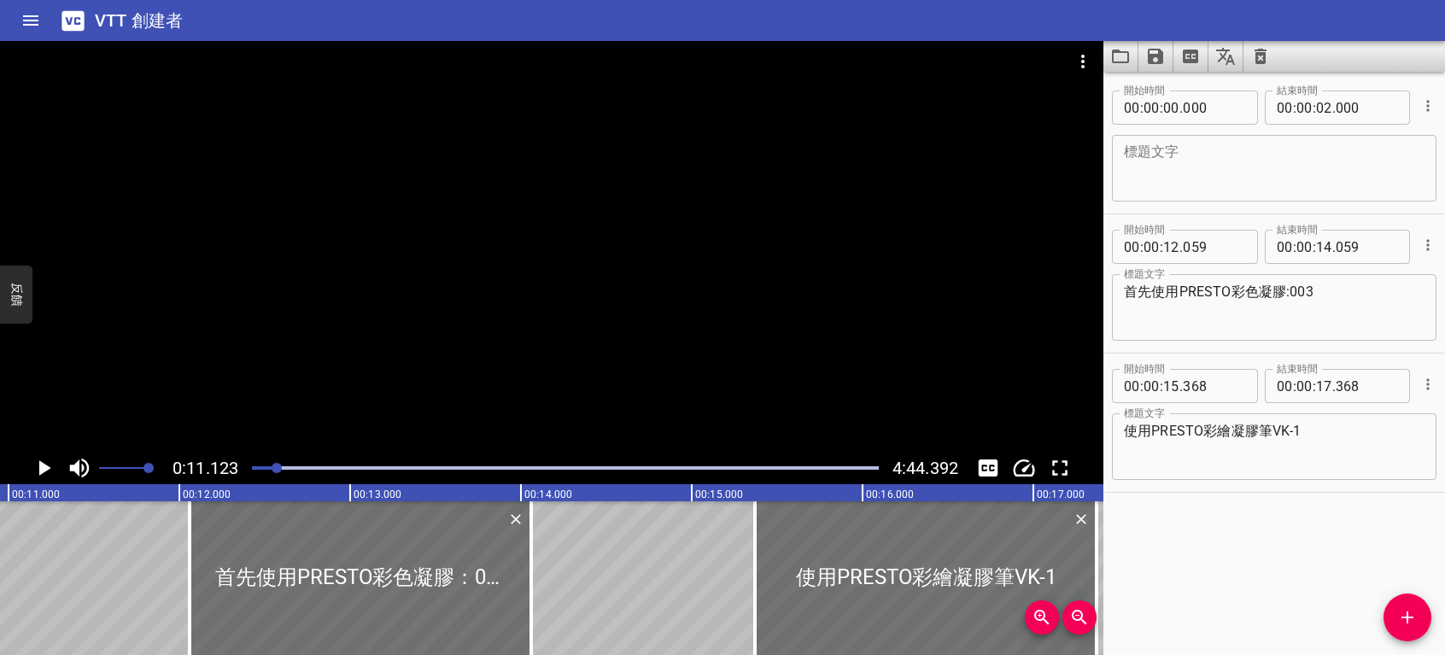
scroll to position [0, 1900]
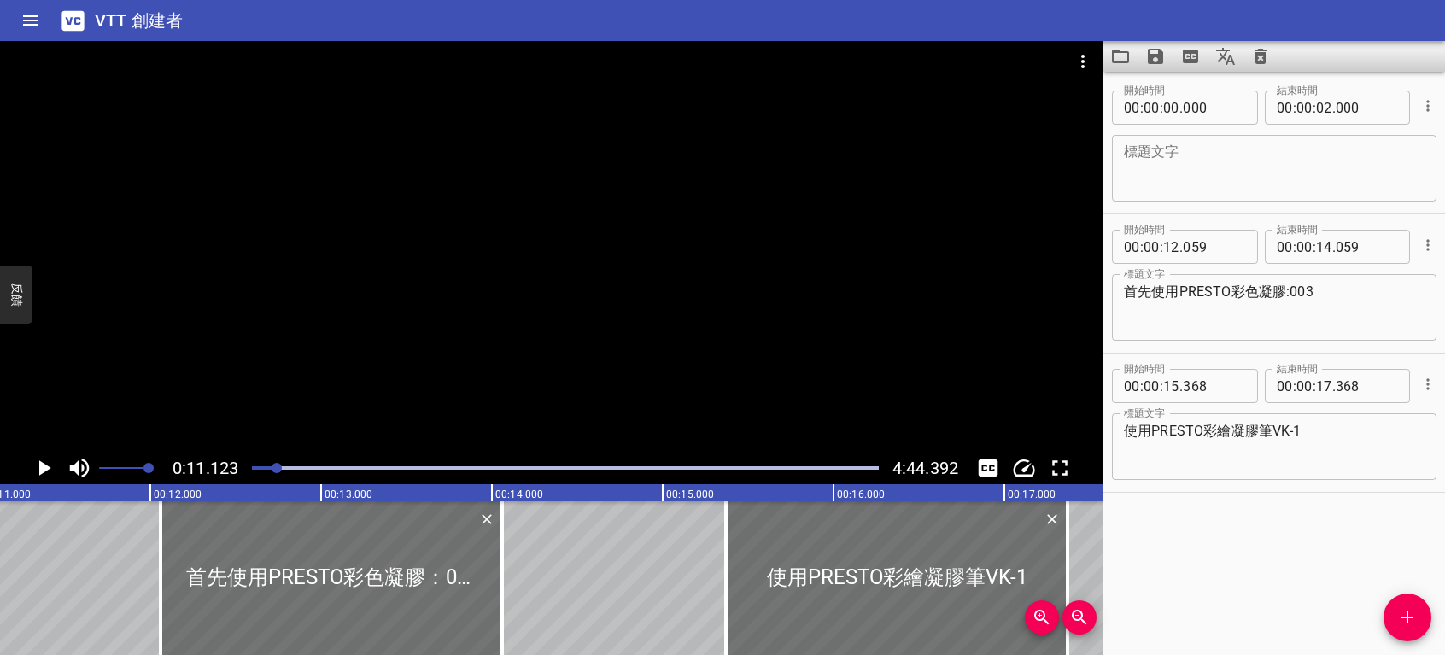
click at [44, 464] on icon "播放/暫停" at bounding box center [44, 468] width 26 height 26
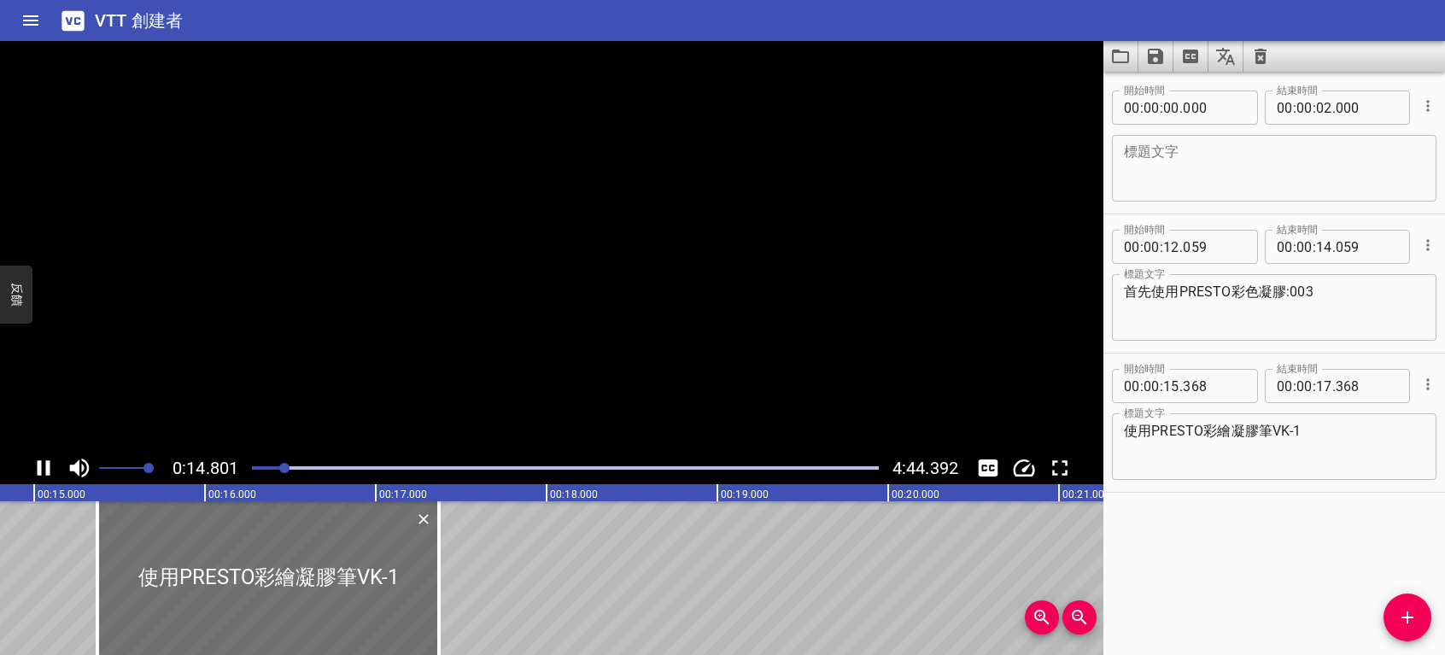
click at [43, 464] on icon "播放/暫停" at bounding box center [44, 468] width 26 height 26
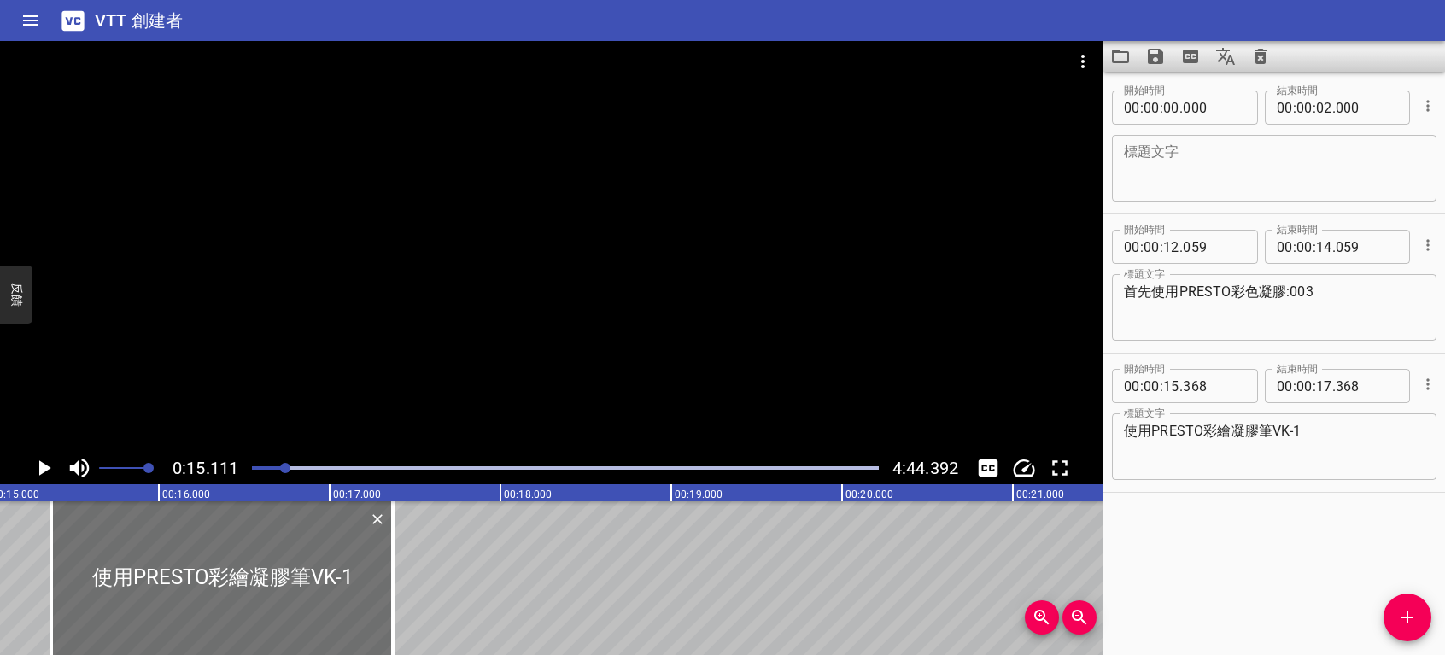
scroll to position [0, 2581]
click at [1174, 384] on input "number" at bounding box center [1171, 386] width 16 height 34
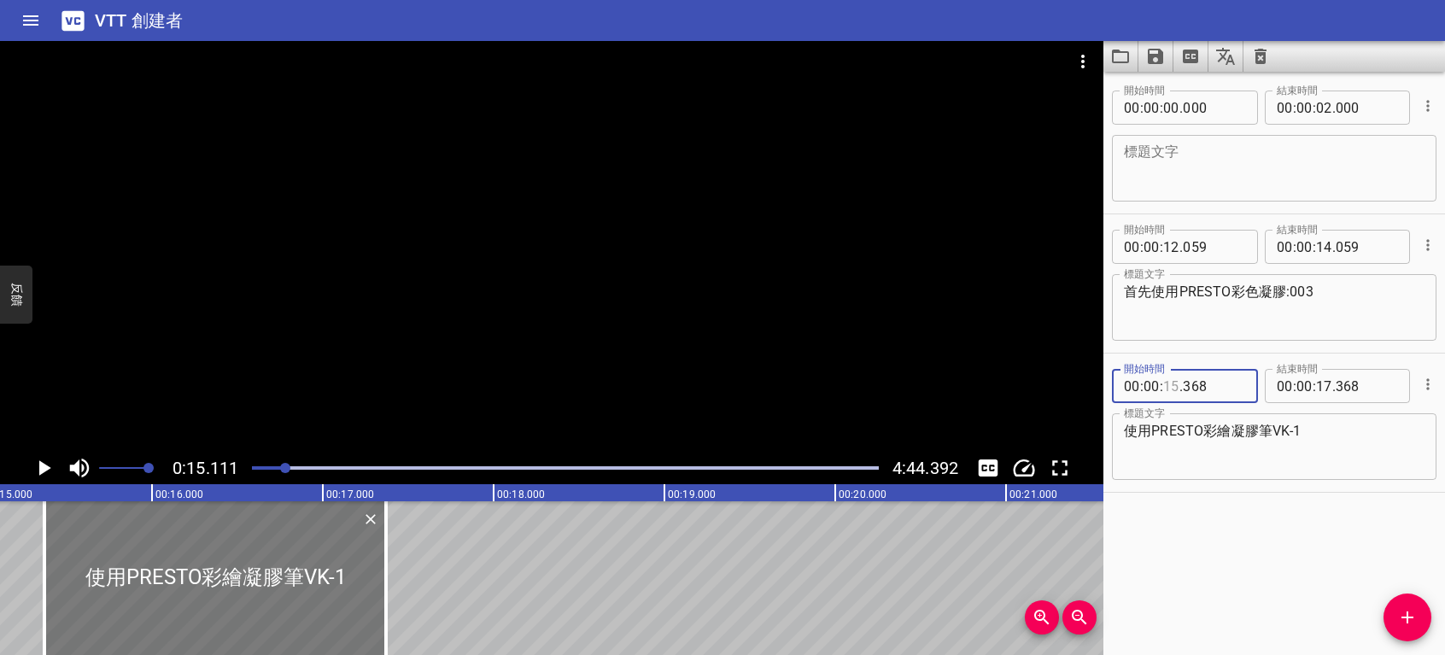
type input "15"
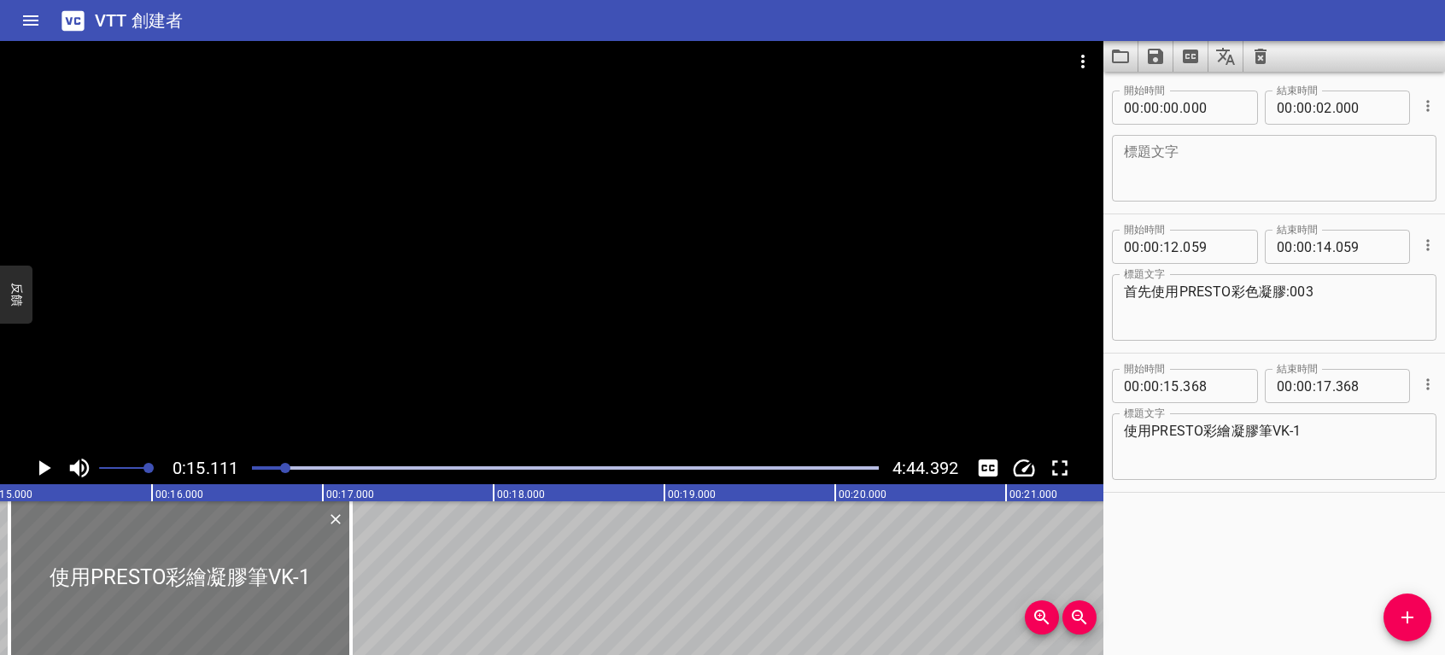
drag, startPoint x: 129, startPoint y: 574, endPoint x: 94, endPoint y: 580, distance: 35.5
click at [94, 580] on div at bounding box center [180, 578] width 342 height 154
type input "163"
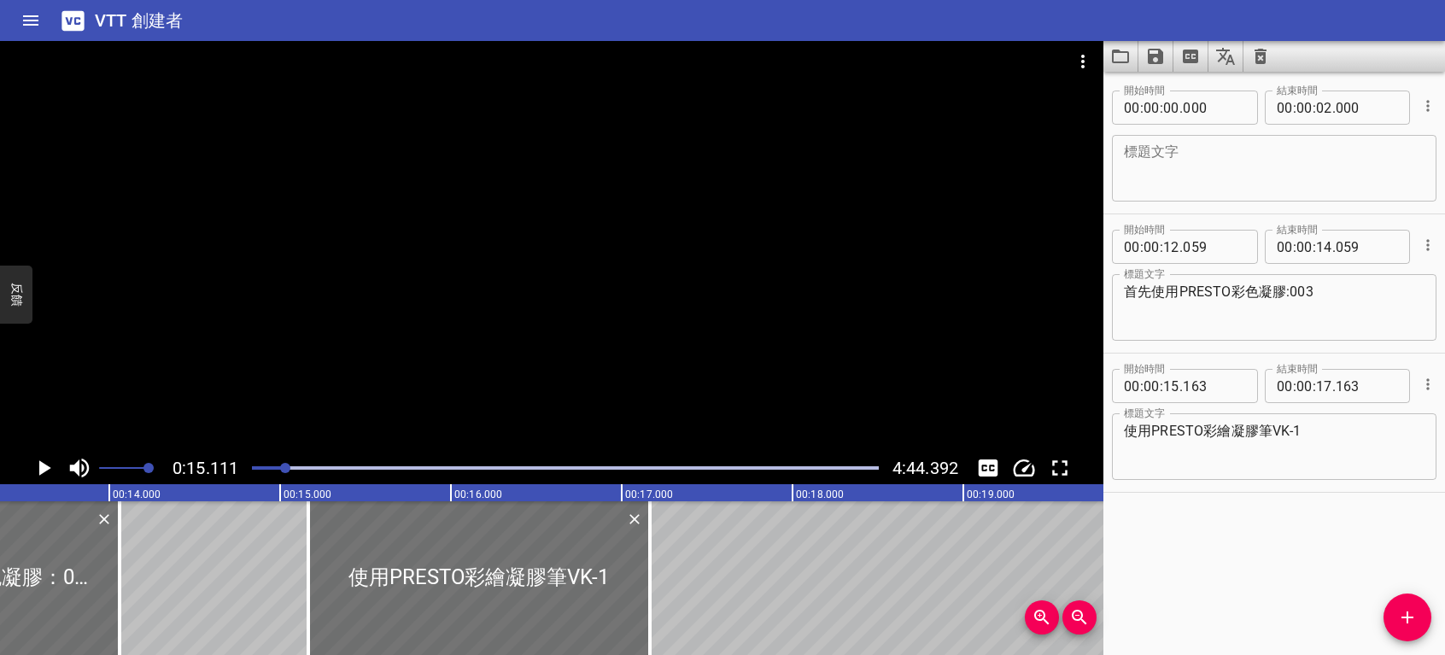
scroll to position [0, 2255]
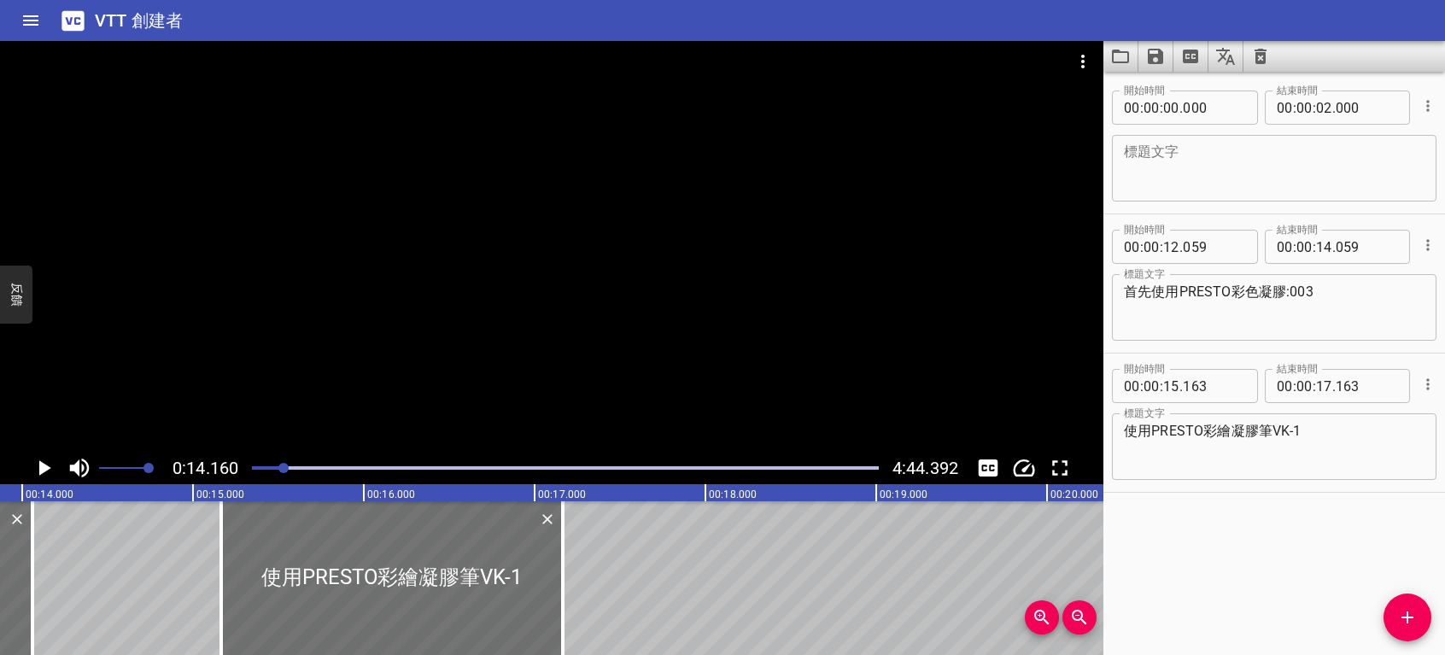
scroll to position [0, 2419]
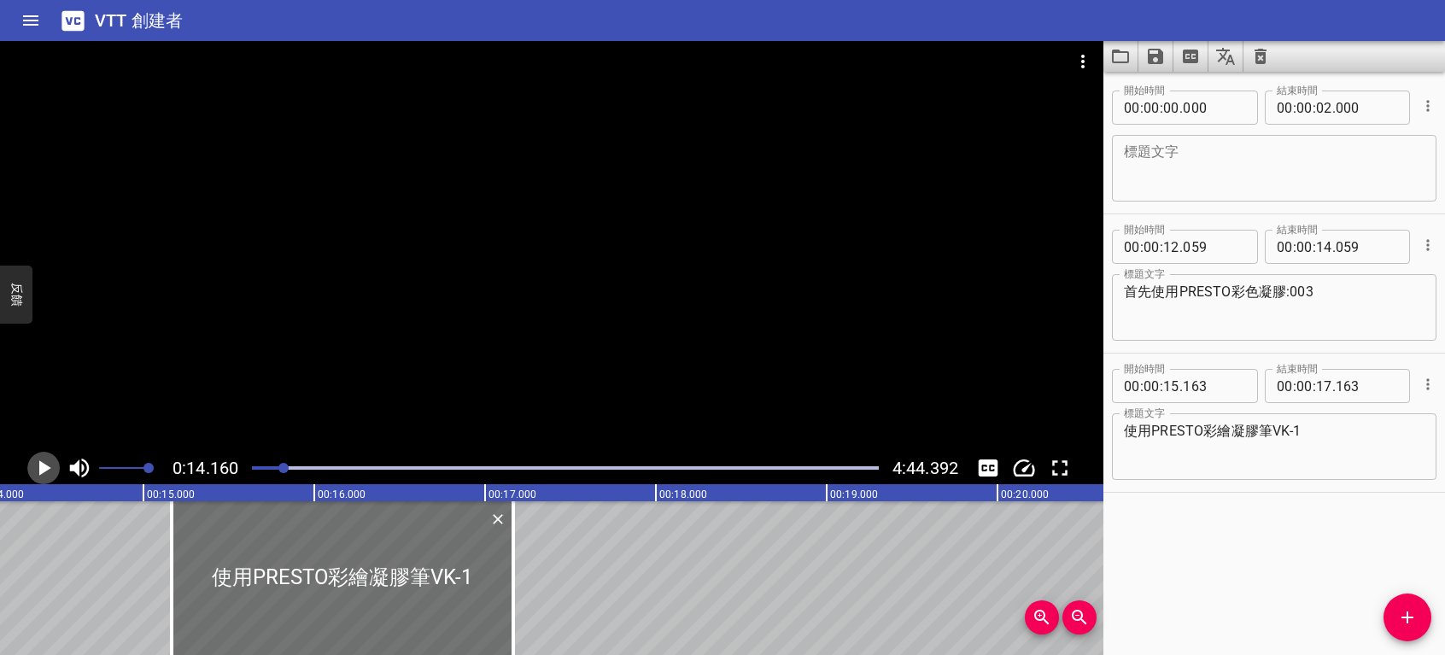
click at [49, 468] on icon "播放/暫停" at bounding box center [45, 467] width 12 height 15
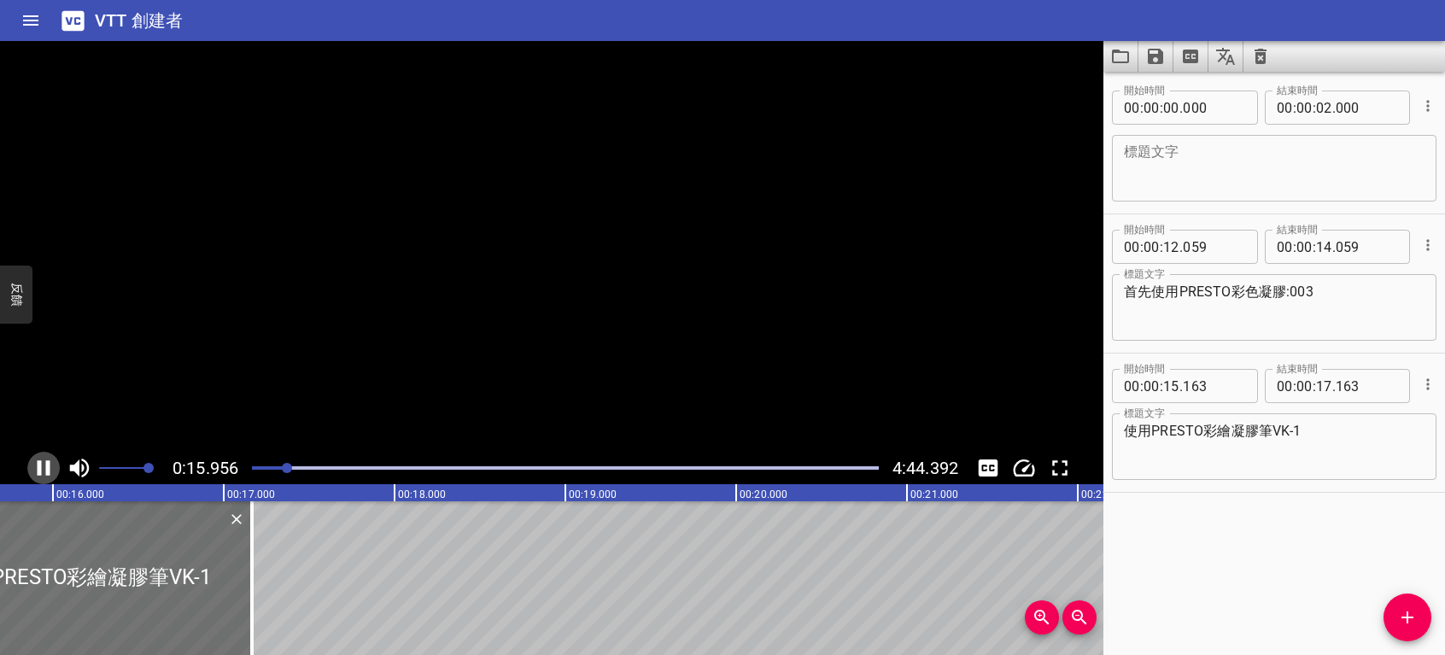
click at [49, 468] on icon "播放/暫停" at bounding box center [44, 467] width 13 height 15
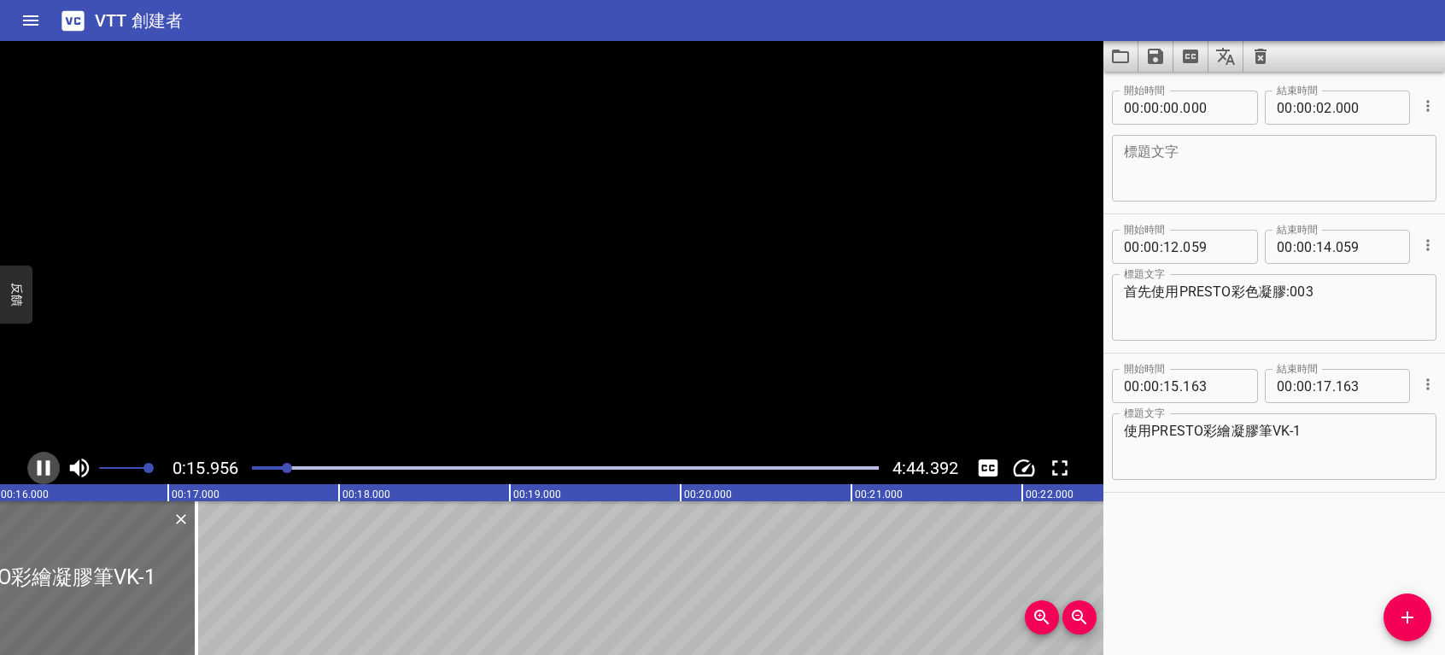
scroll to position [0, 2743]
click at [1169, 385] on input "number" at bounding box center [1171, 386] width 16 height 34
type input "14"
type input "163"
drag, startPoint x: 320, startPoint y: 564, endPoint x: 530, endPoint y: 564, distance: 209.3
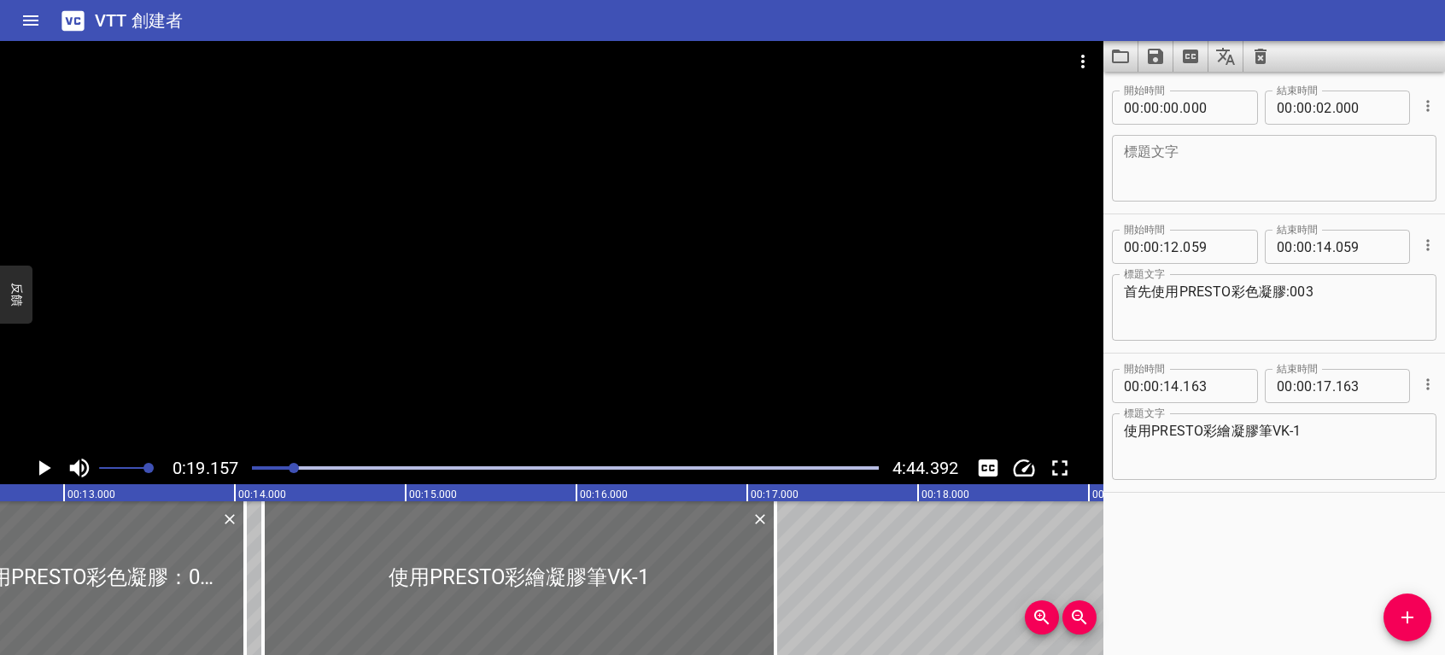
scroll to position [0, 2129]
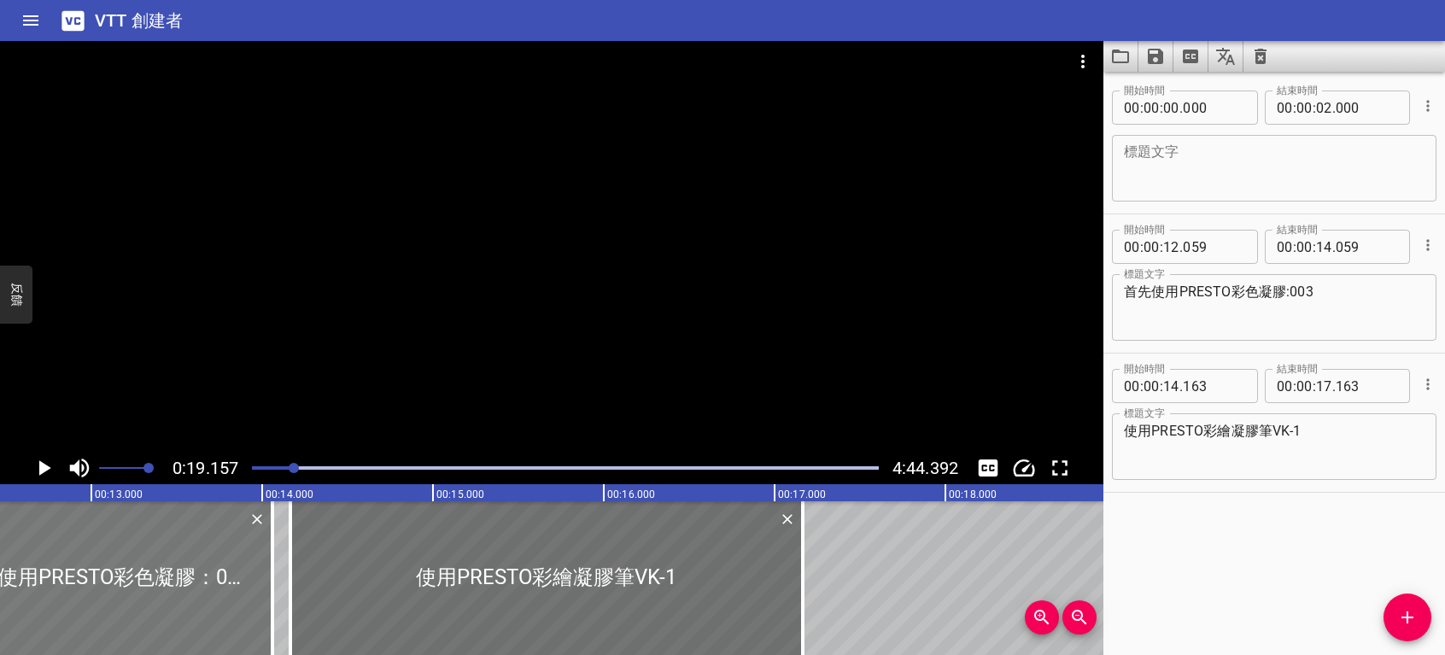
click at [67, 614] on div at bounding box center [102, 578] width 342 height 154
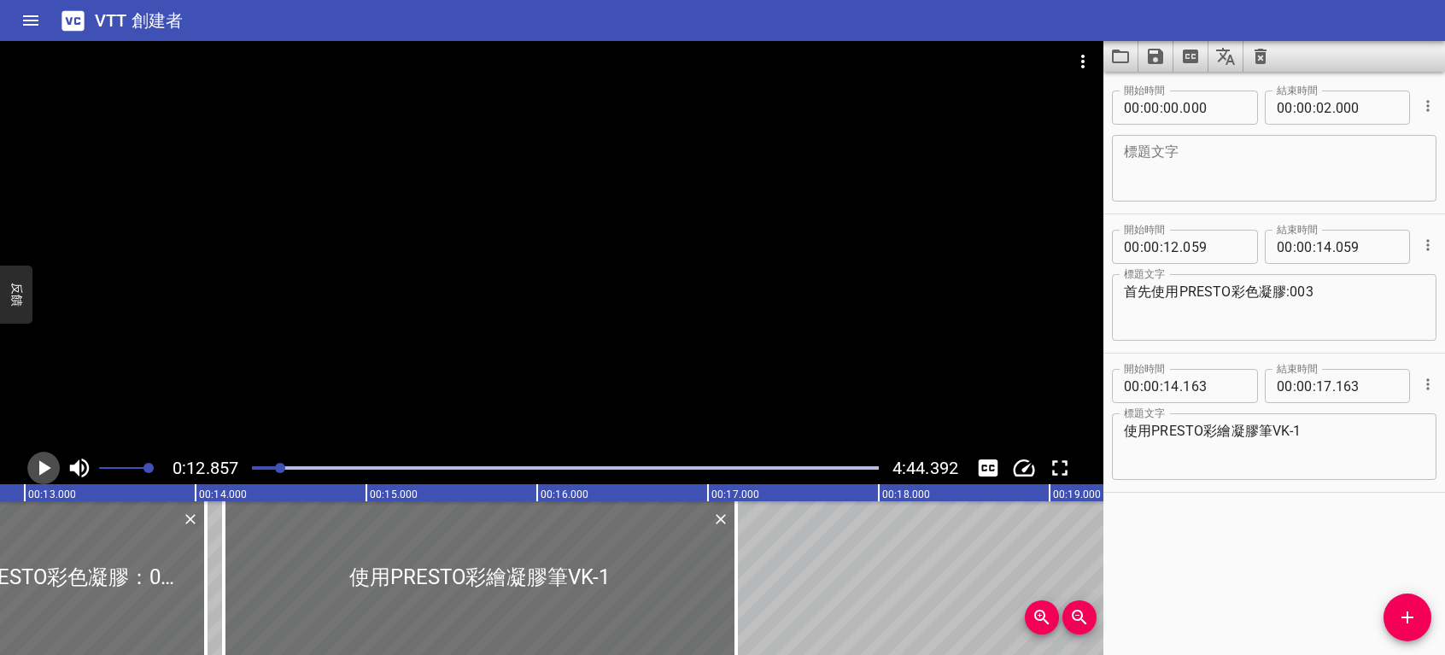
click at [43, 459] on icon "播放/暫停" at bounding box center [44, 468] width 26 height 26
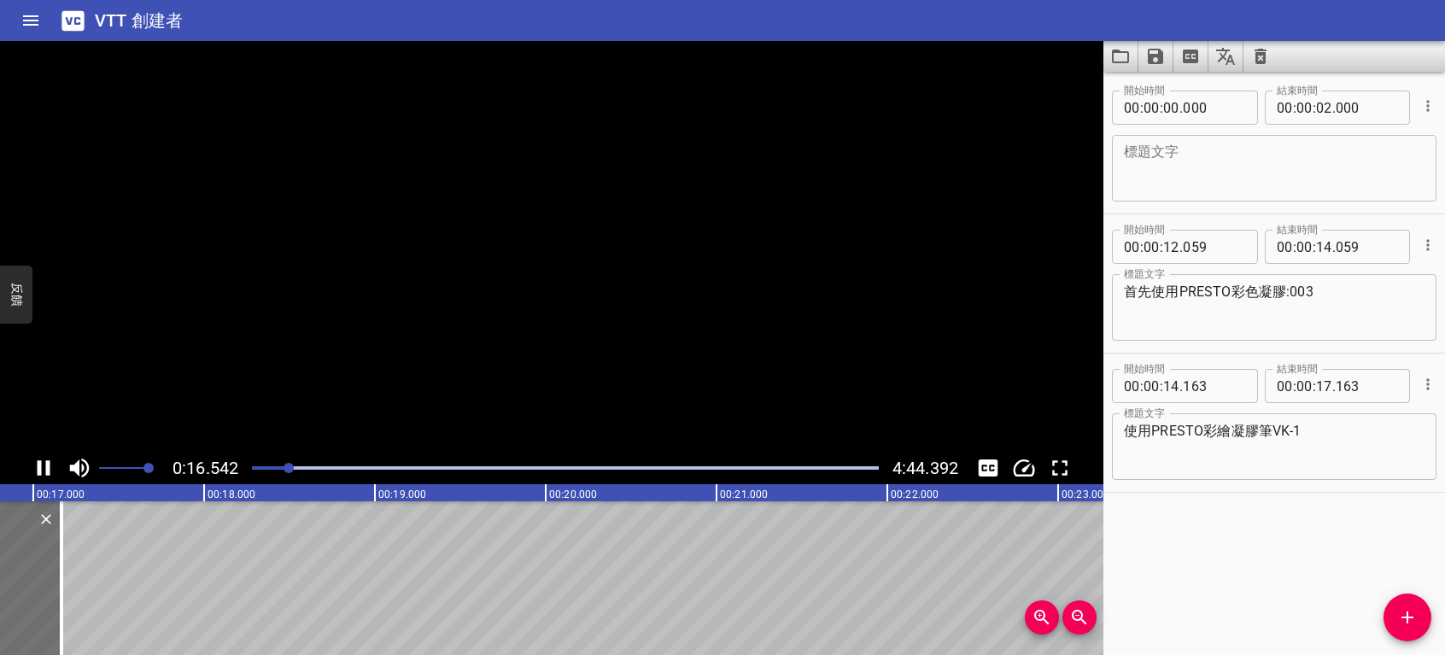
click at [38, 459] on icon "播放/暫停" at bounding box center [44, 468] width 26 height 26
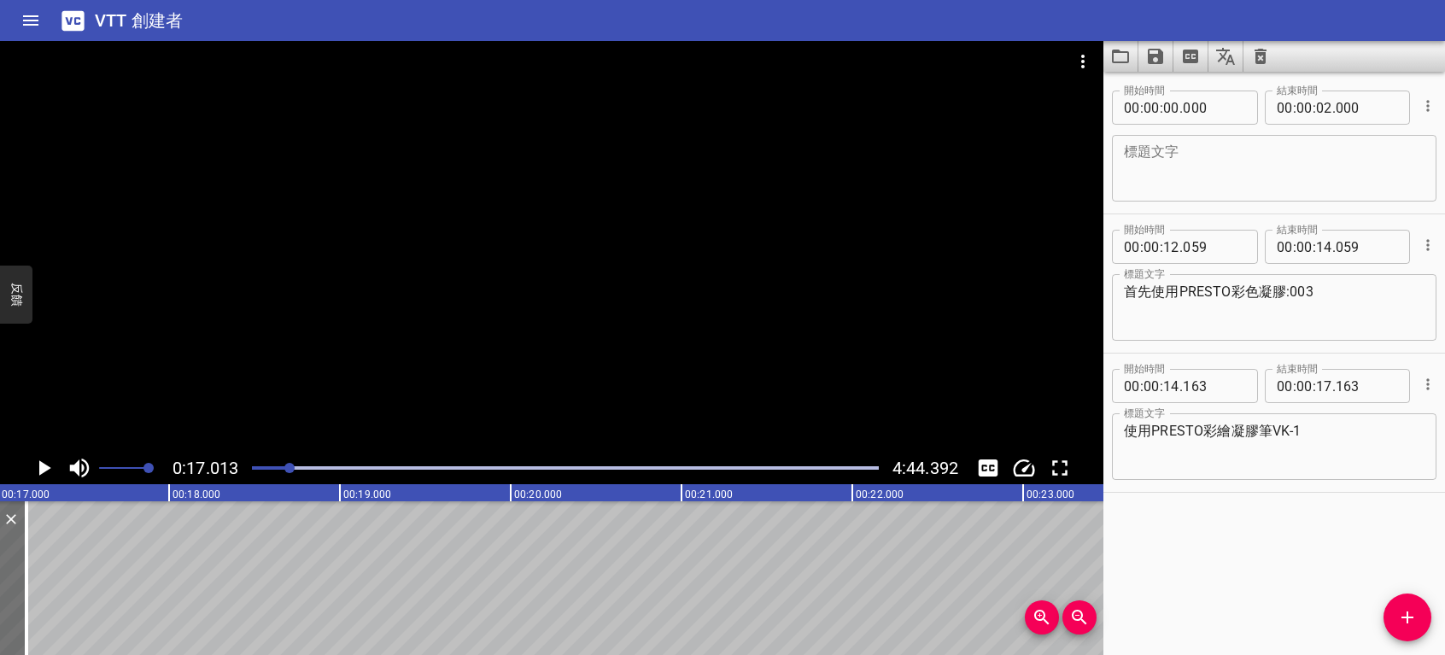
click at [1415, 600] on button "添加提示" at bounding box center [1408, 618] width 48 height 48
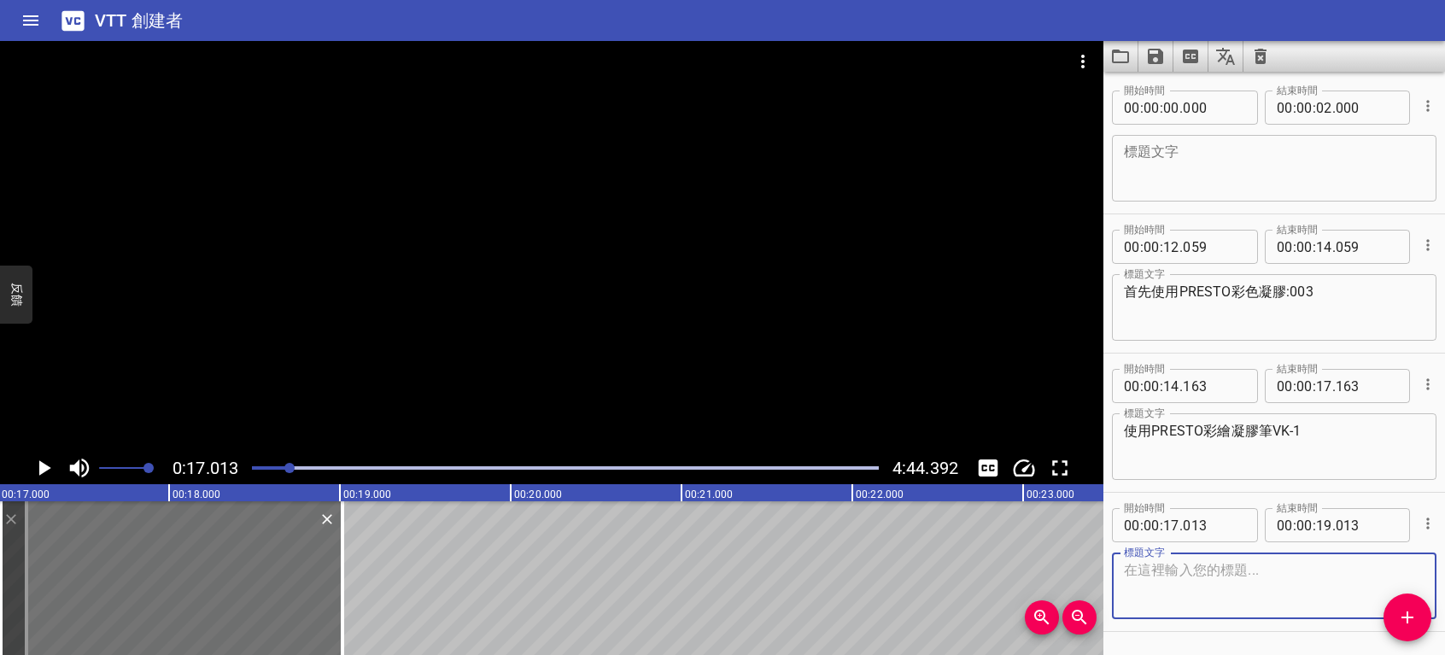
click at [43, 470] on icon "播放/暫停" at bounding box center [45, 467] width 12 height 15
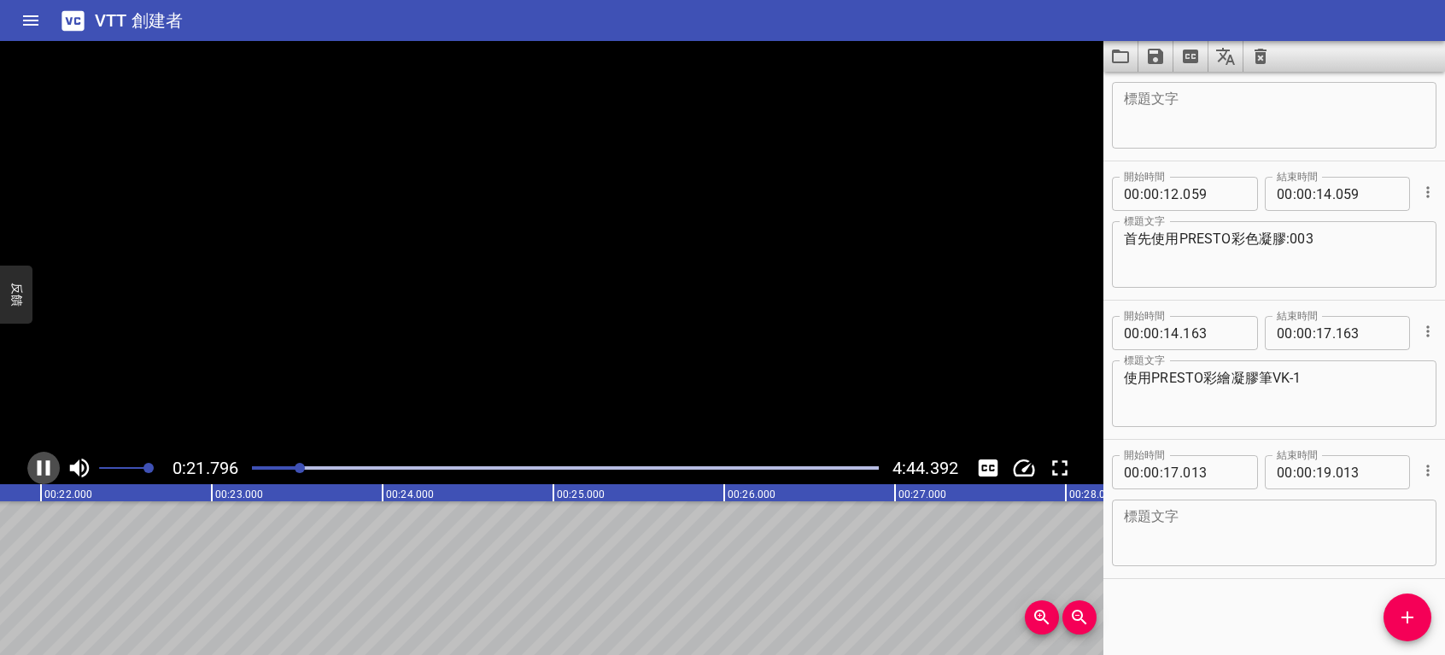
click at [41, 470] on icon "播放/暫停" at bounding box center [44, 468] width 26 height 26
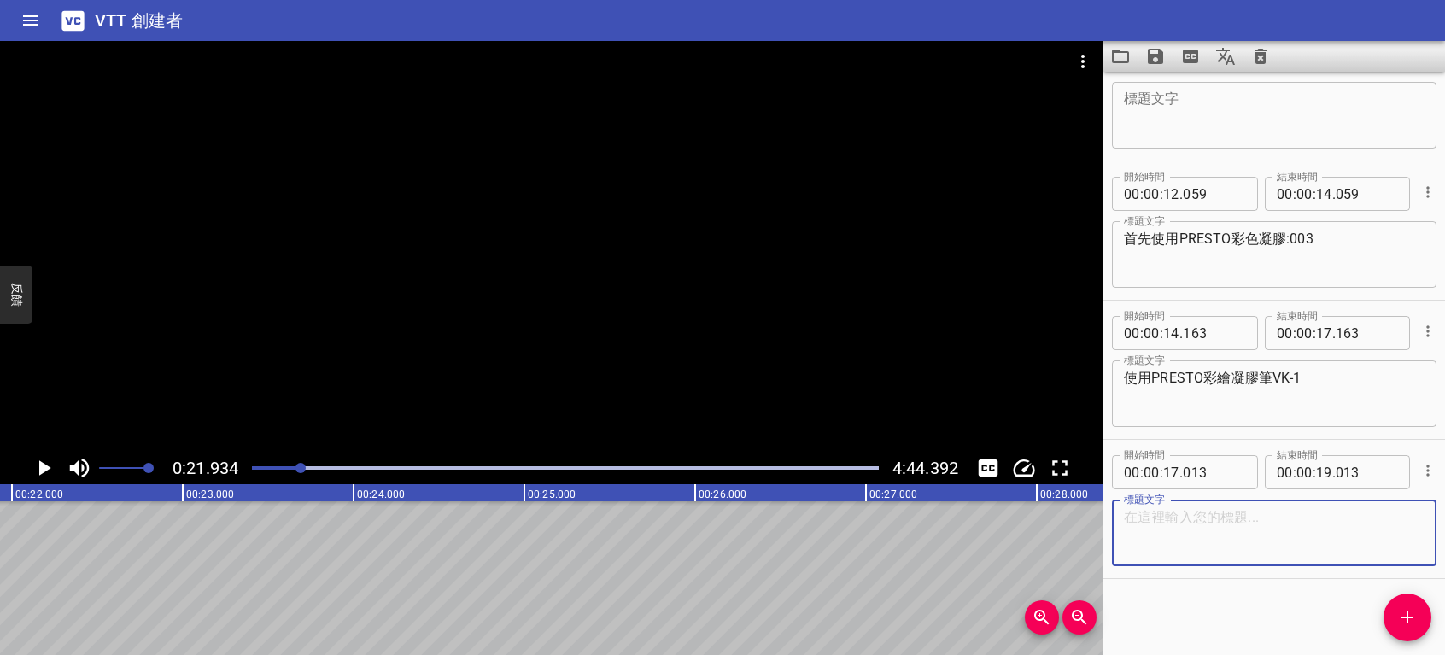
click at [1261, 509] on textarea at bounding box center [1274, 533] width 301 height 49
click at [1261, 506] on div "整面 標題文字" at bounding box center [1274, 533] width 325 height 67
type textarea "整面均勻塗刷"
click at [1316, 472] on input "number" at bounding box center [1324, 472] width 16 height 34
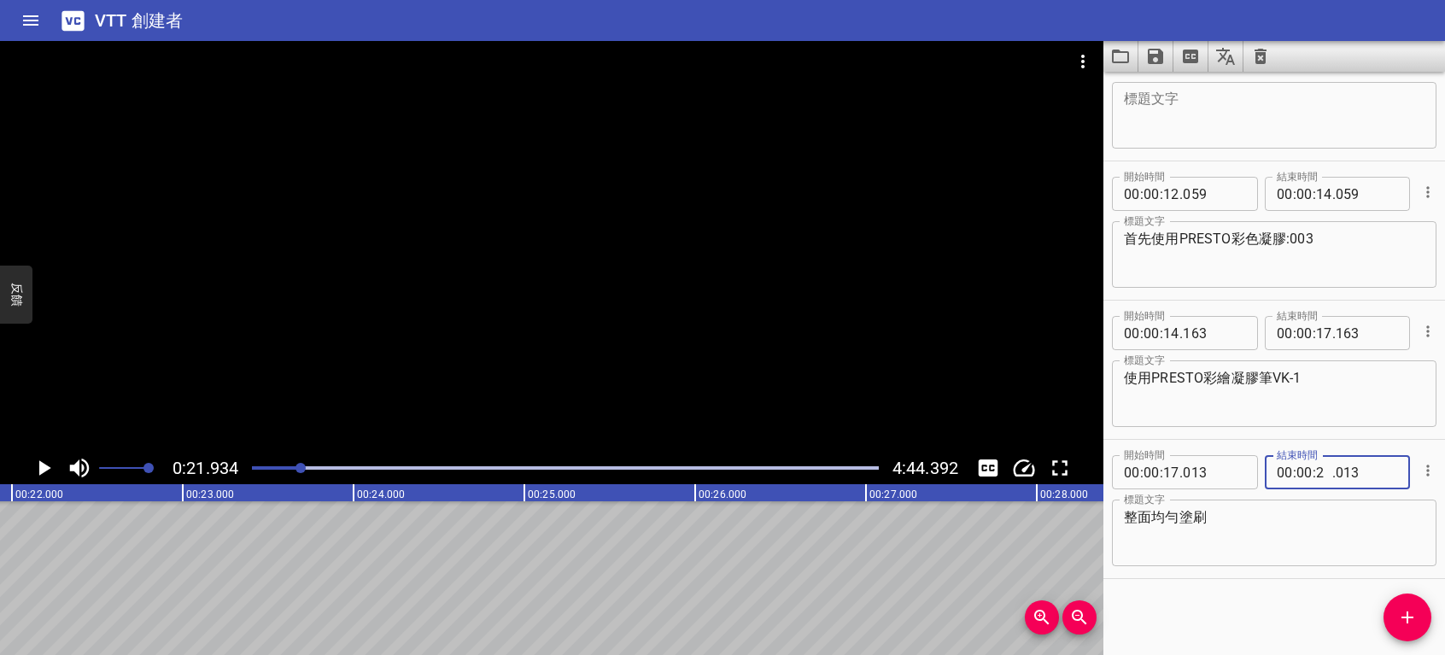
type input "21"
type input "013"
click at [50, 472] on icon "播放/暫停" at bounding box center [44, 468] width 26 height 26
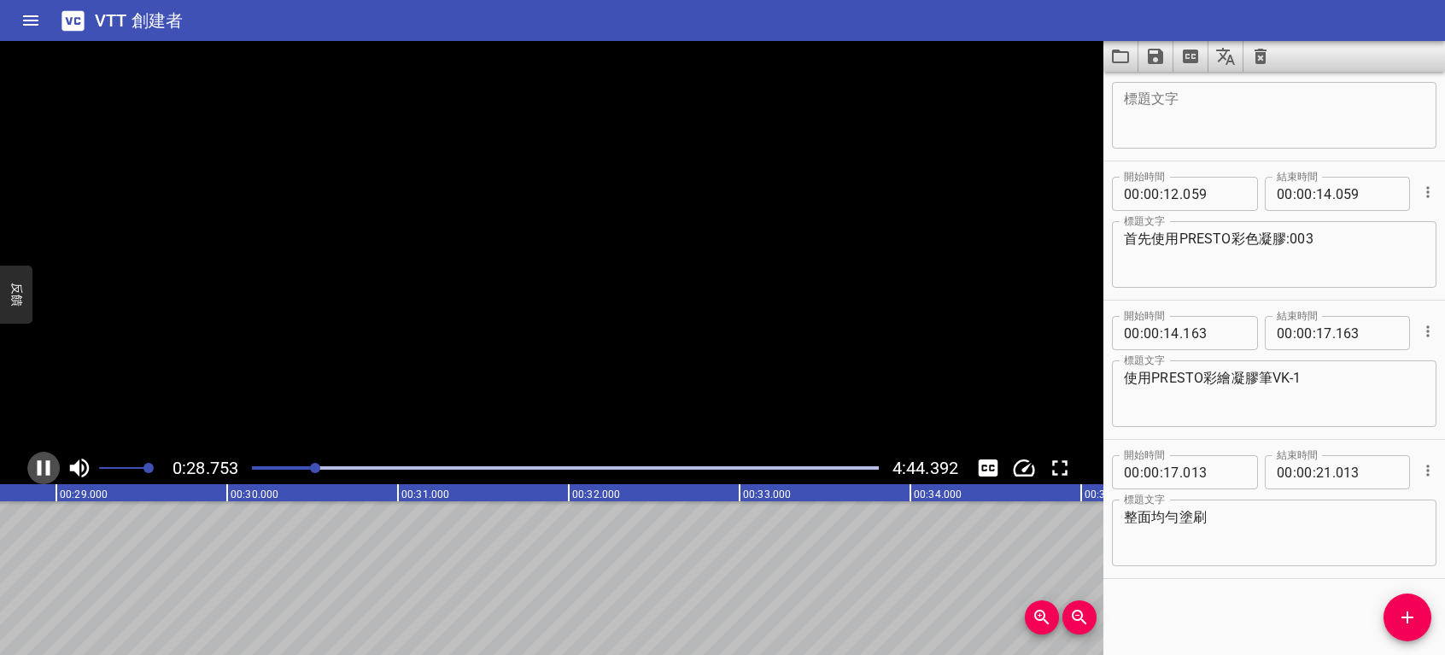
click at [49, 472] on icon "播放/暫停" at bounding box center [44, 467] width 13 height 15
click at [1317, 467] on input "number" at bounding box center [1324, 472] width 16 height 34
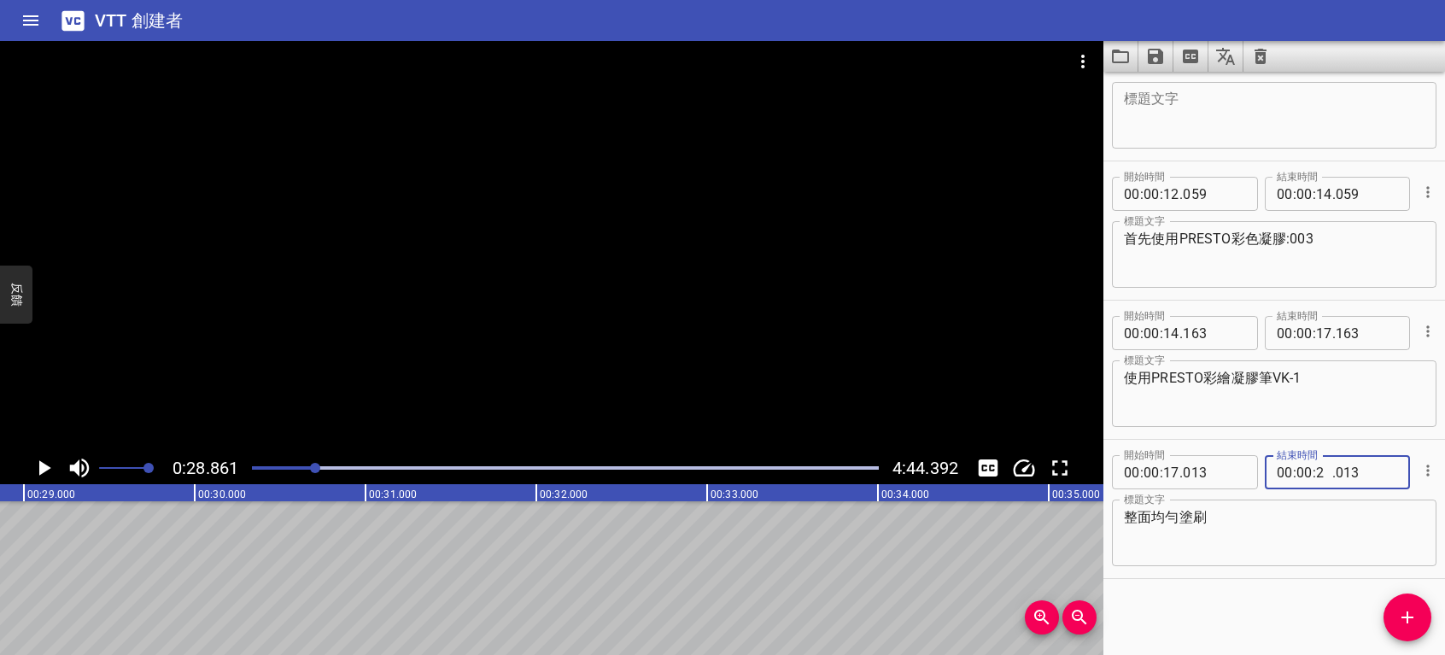
type input "22"
type input "013"
click at [44, 470] on icon "播放/暫停" at bounding box center [45, 467] width 12 height 15
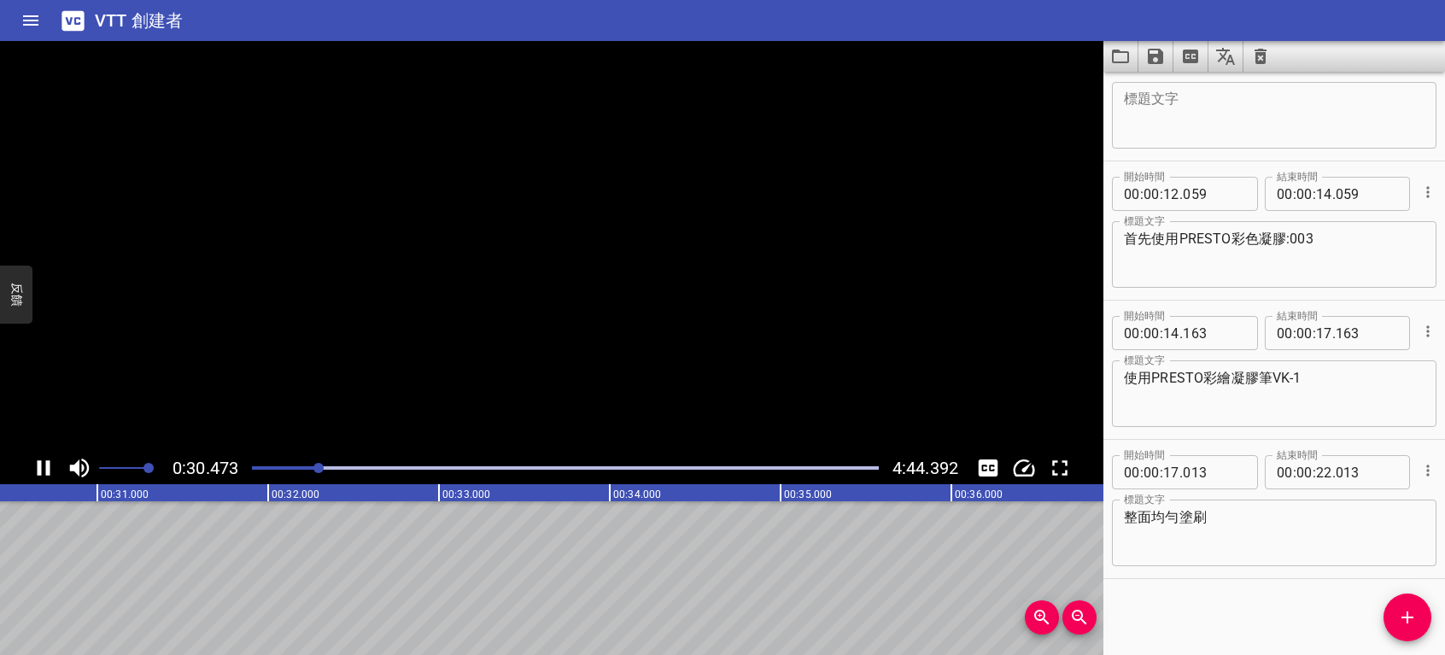
click at [44, 470] on icon "播放/暫停" at bounding box center [44, 468] width 26 height 26
click at [1409, 611] on icon "添加提示" at bounding box center [1407, 617] width 21 height 21
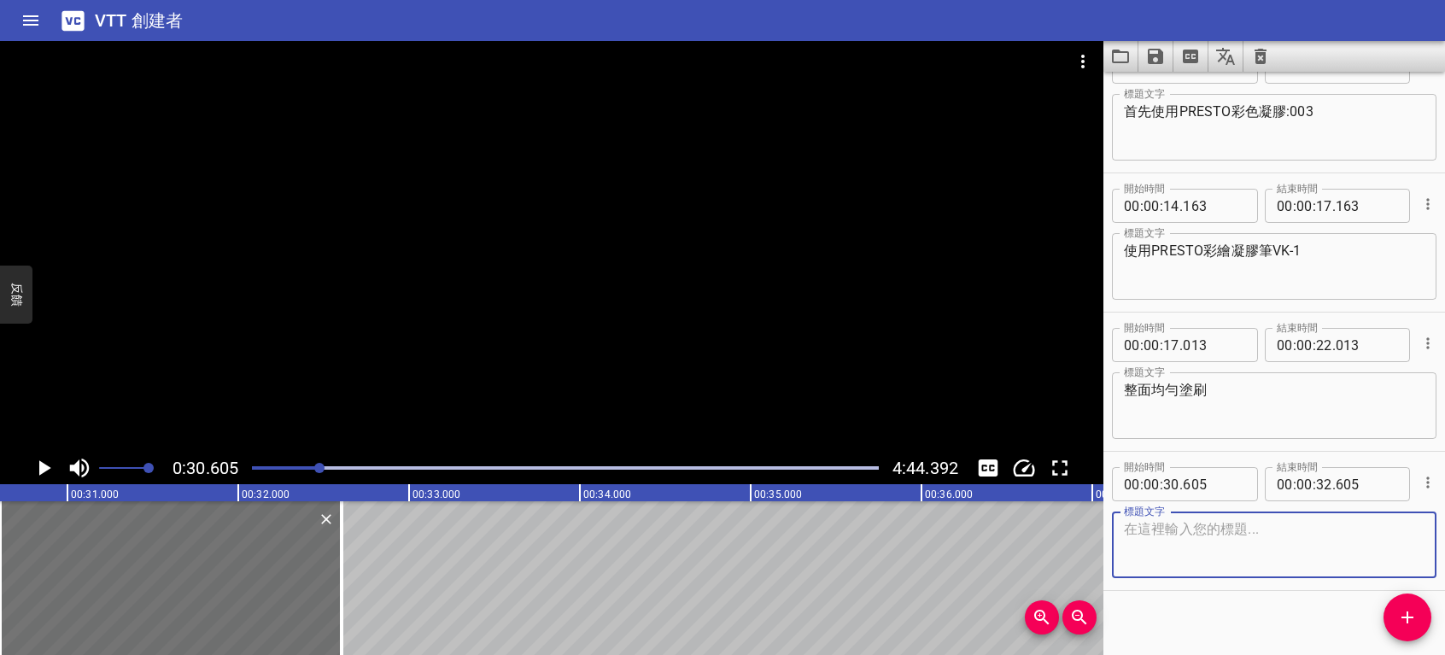
scroll to position [193, 0]
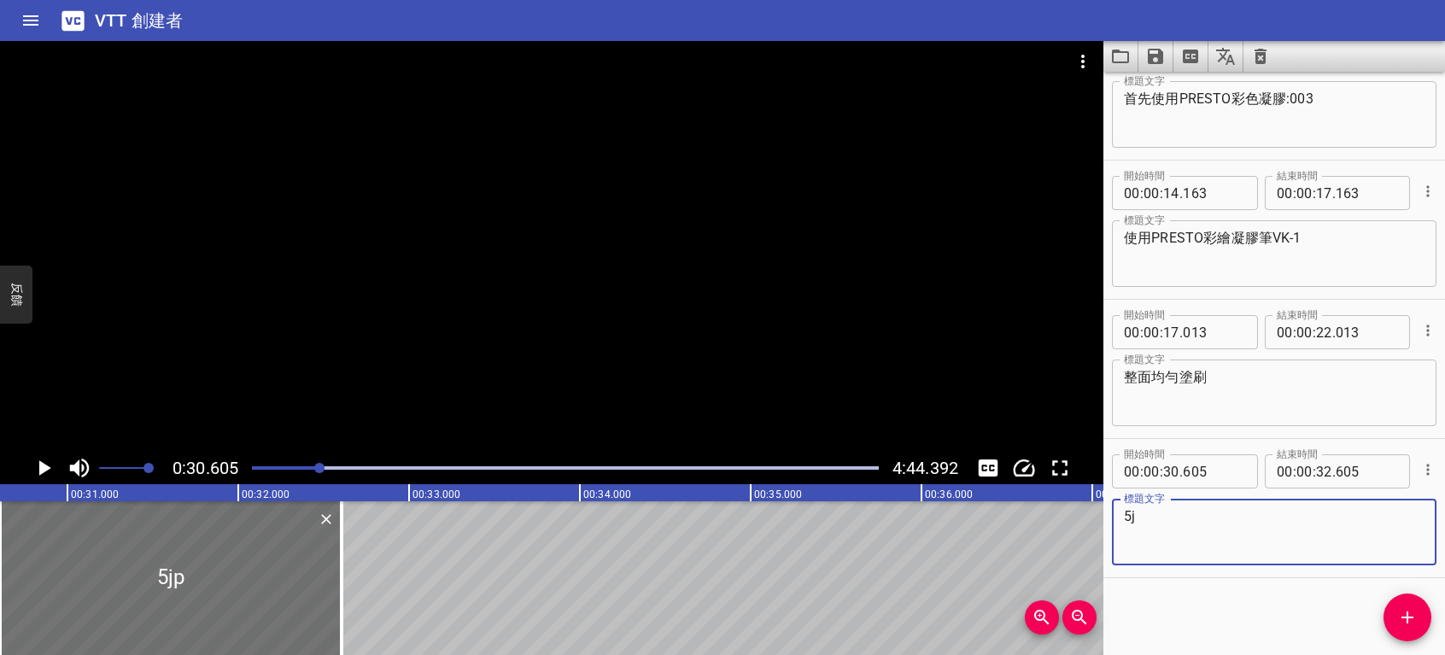
type textarea "5"
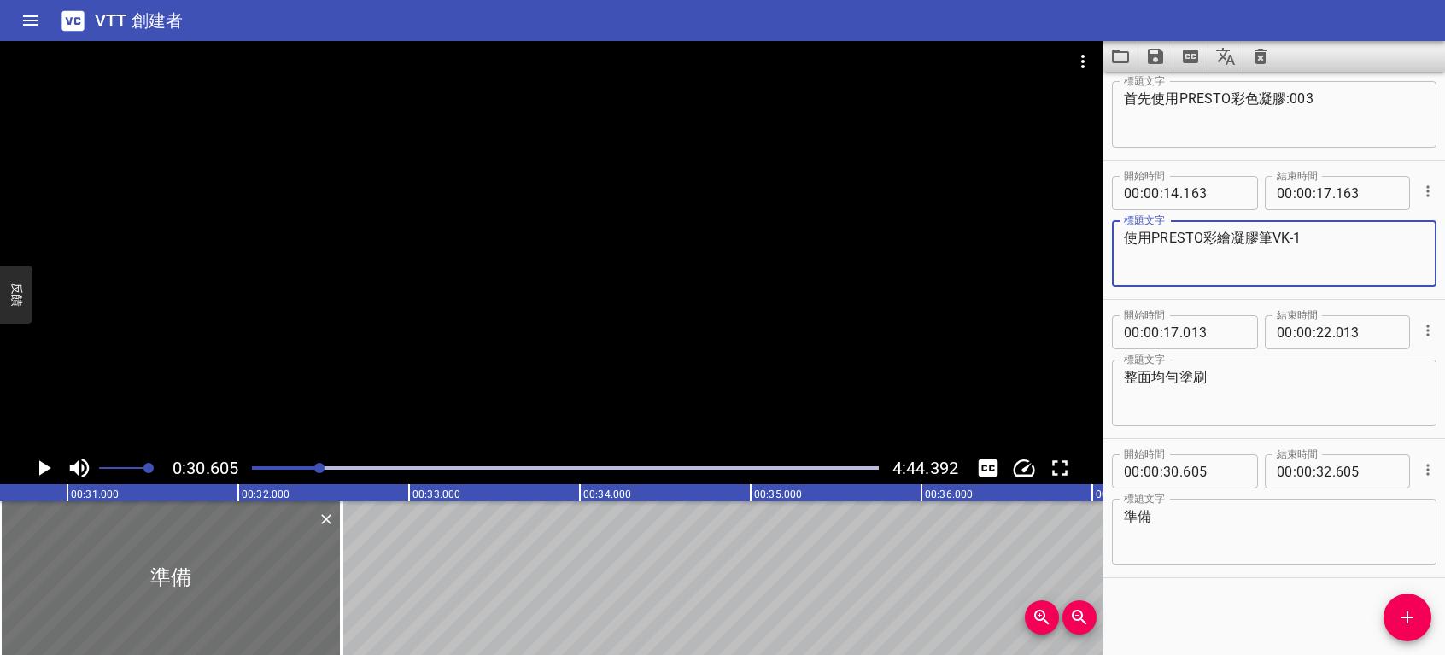
drag, startPoint x: 1148, startPoint y: 237, endPoint x: 1230, endPoint y: 235, distance: 82.0
click at [1230, 235] on textarea "使用PRESTO彩繪凝膠筆VK-1" at bounding box center [1274, 254] width 301 height 49
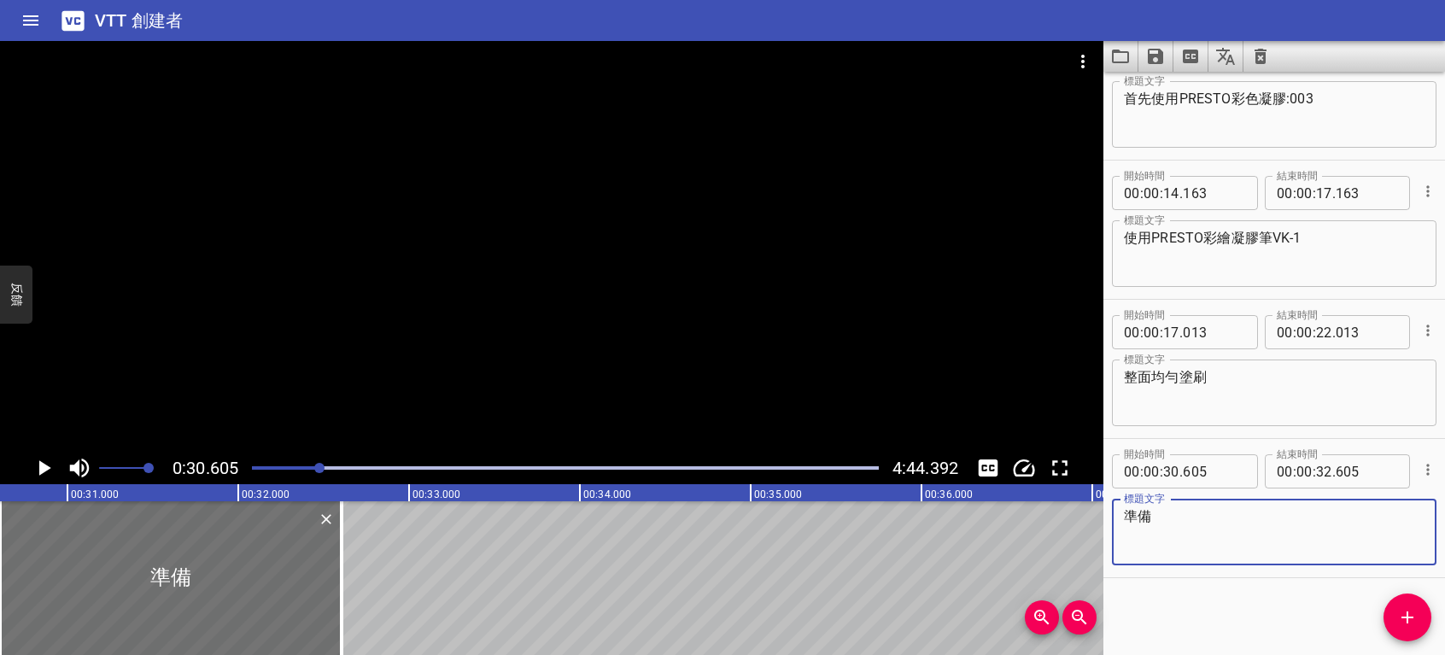
click at [1172, 508] on textarea "準備" at bounding box center [1274, 532] width 301 height 49
paste textarea "PRESTO彩繪"
drag, startPoint x: 1203, startPoint y: 513, endPoint x: 1257, endPoint y: 516, distance: 53.9
click at [1257, 516] on textarea "準備PRESTO彩色凝膠:HL024 ageha" at bounding box center [1274, 532] width 301 height 49
click at [1168, 530] on textarea "準備PRESTO彩色凝膠:HL024 ageha" at bounding box center [1274, 532] width 301 height 49
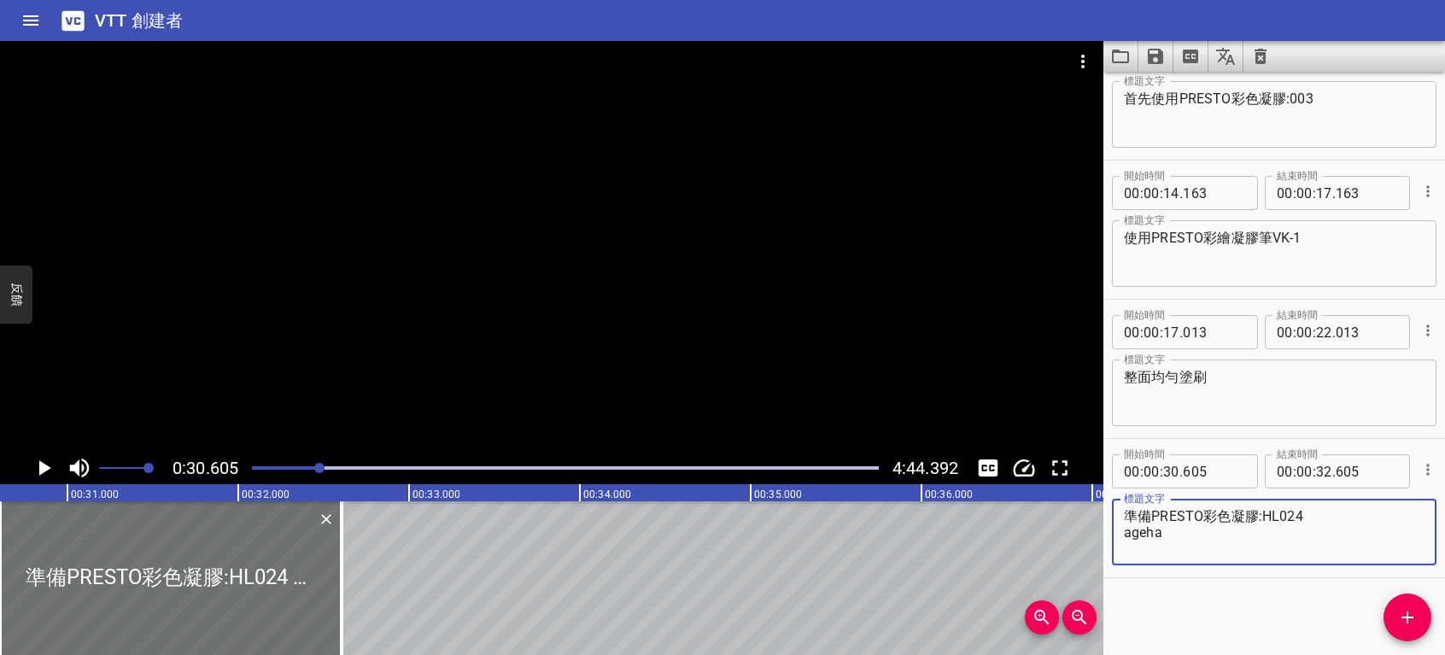
paste textarea "彩色凝膠"
type textarea "準備PRESTO彩色凝膠:HL024 ageha彩色凝膠:514.516"
click at [43, 464] on icon "播放/暫停" at bounding box center [45, 467] width 12 height 15
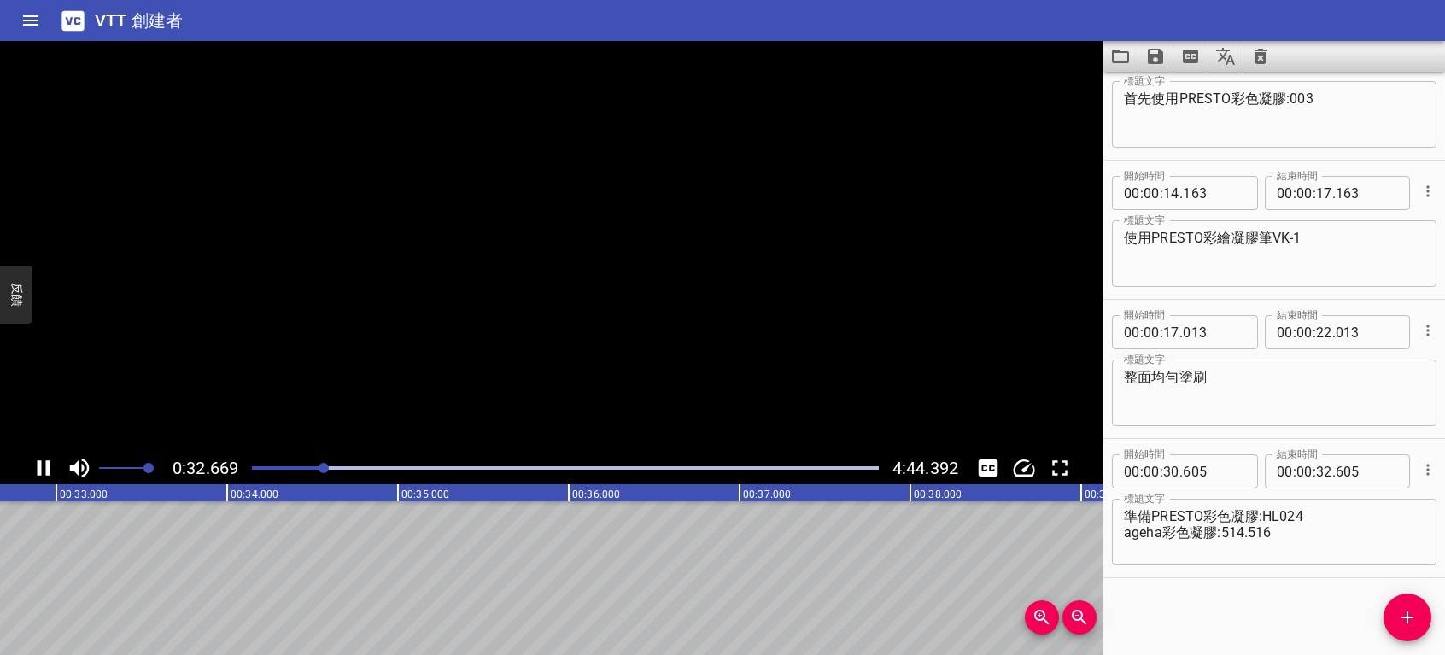
click at [44, 464] on icon "播放/暫停" at bounding box center [44, 468] width 26 height 26
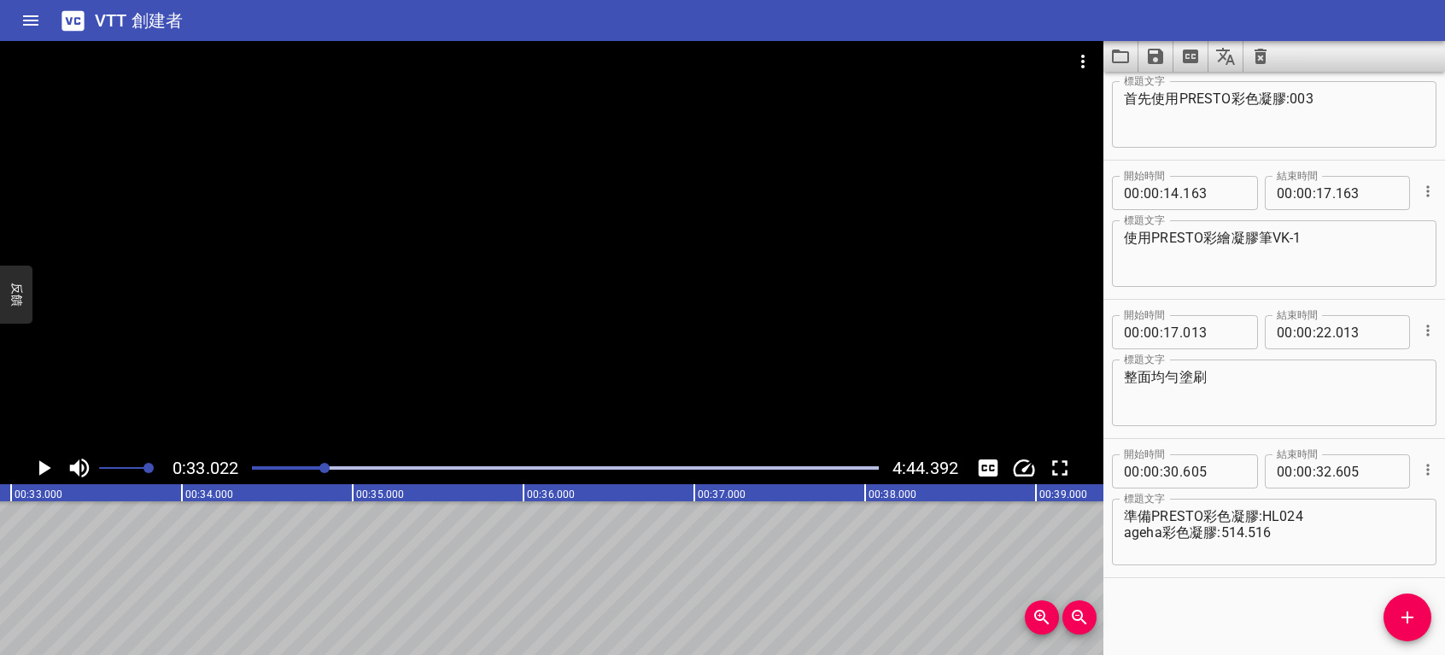
scroll to position [0, 5641]
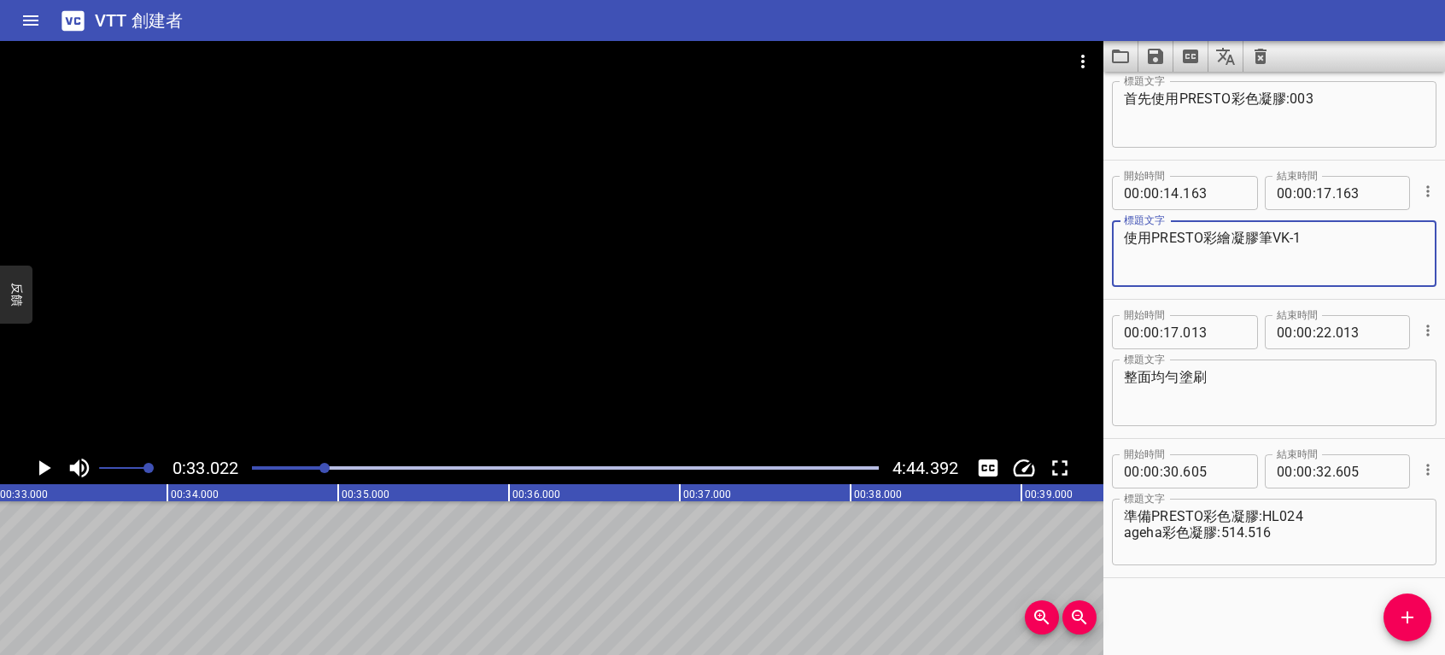
drag, startPoint x: 1329, startPoint y: 232, endPoint x: 1116, endPoint y: 258, distance: 214.2
click at [1057, 251] on main "0:33.022 4:44.392 00:00.000 00:01.000 00:02.000 00:03.000 00:04.000 00:05.000 0…" at bounding box center [722, 348] width 1445 height 614
click at [1397, 625] on icon "添加提示" at bounding box center [1407, 617] width 21 height 21
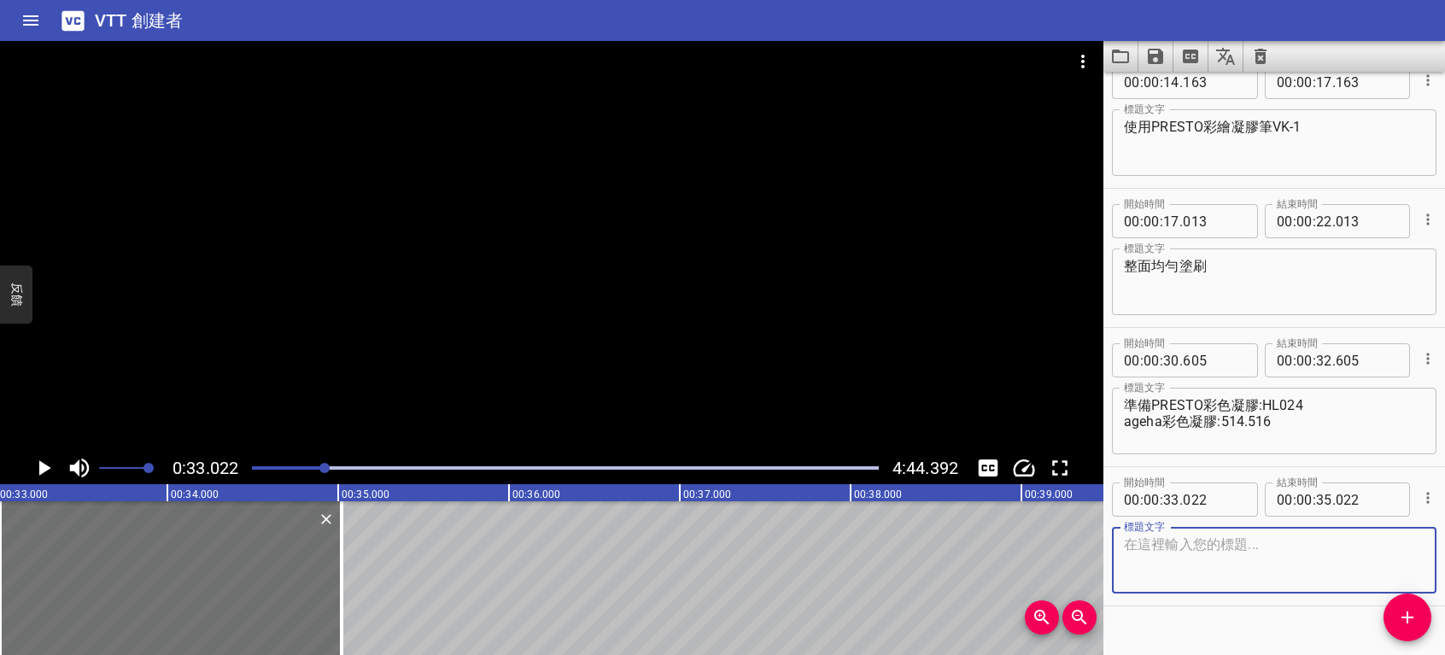
scroll to position [331, 0]
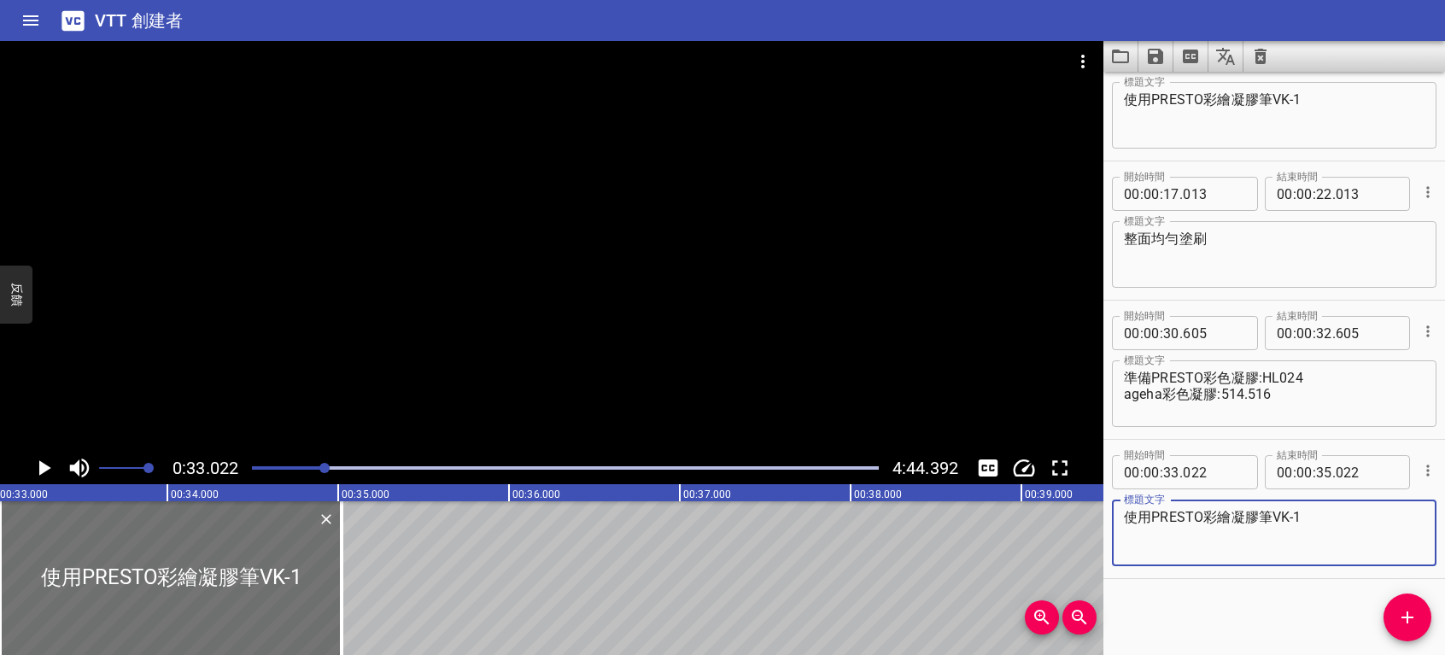
type textarea "使用PRESTO彩繪凝膠筆VK-1"
click at [40, 460] on icon "播放/暫停" at bounding box center [44, 468] width 26 height 26
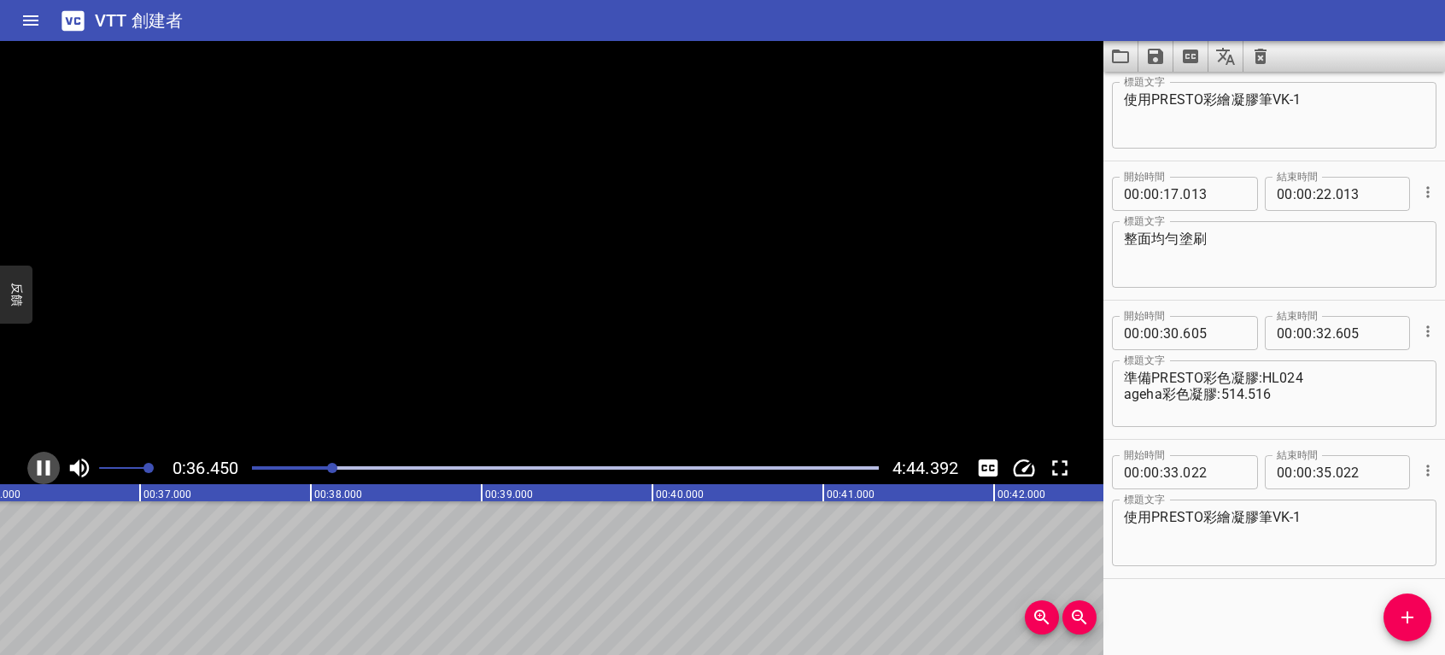
click at [38, 460] on icon "播放/暫停" at bounding box center [44, 468] width 26 height 26
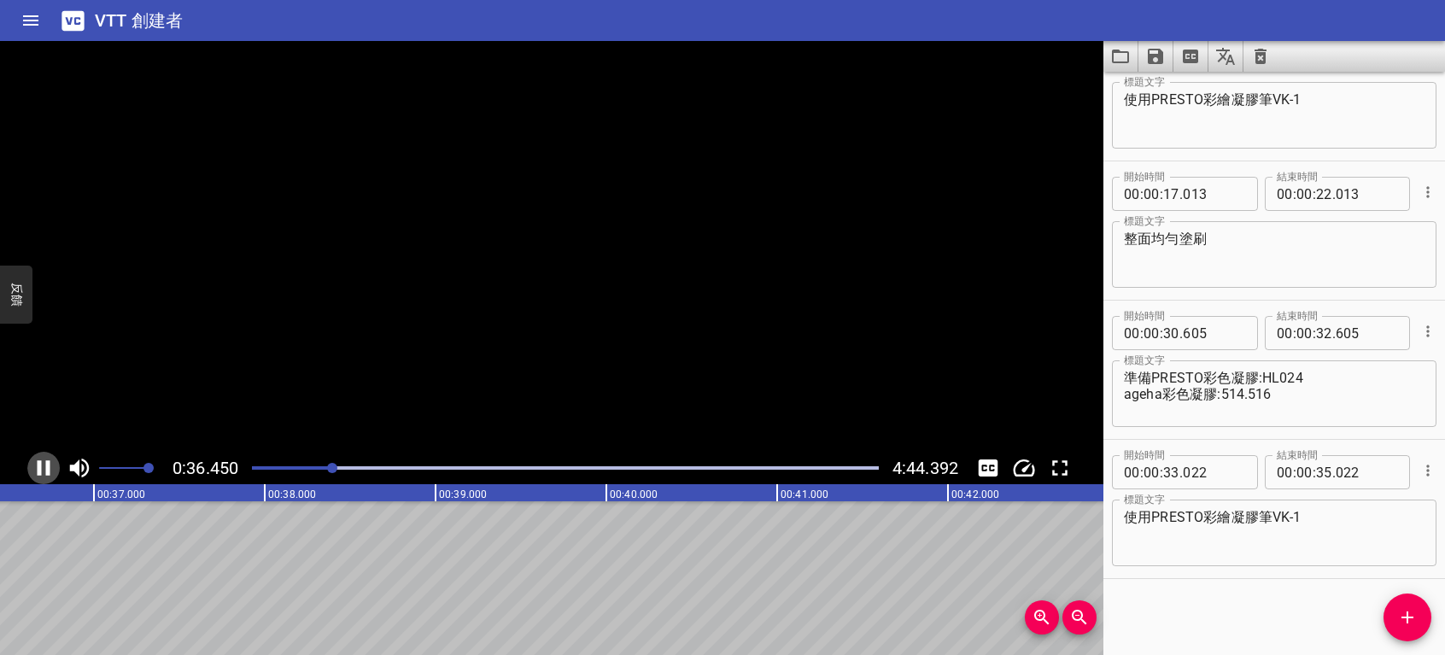
scroll to position [0, 6234]
click at [1394, 621] on span "添加提示" at bounding box center [1408, 617] width 48 height 21
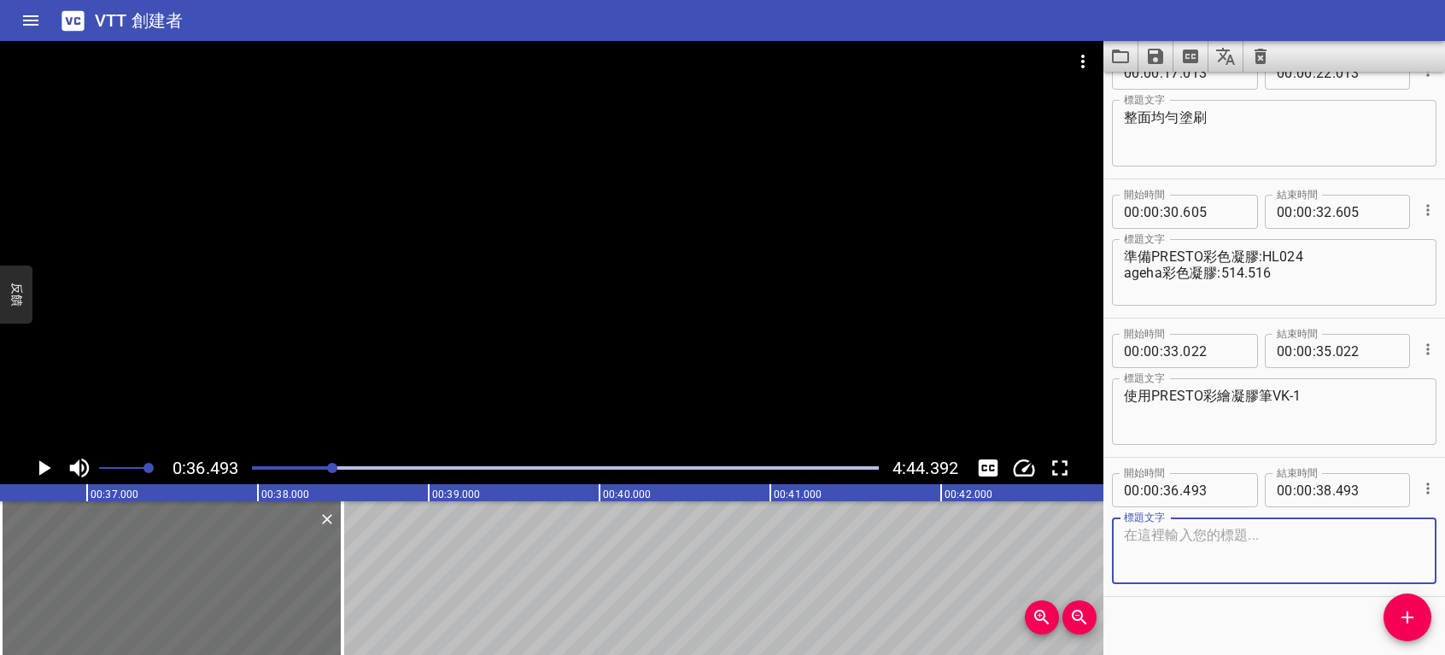
scroll to position [472, 0]
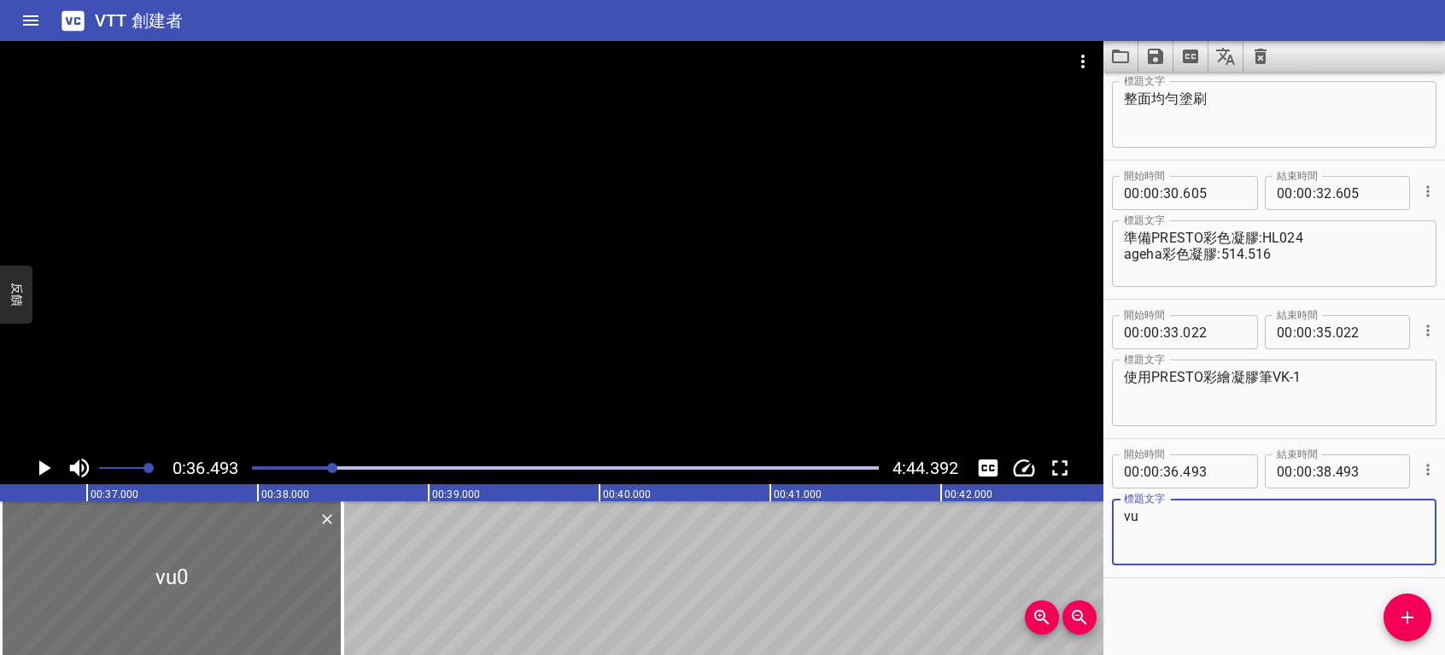
type textarea "v"
type textarea "先上藍色輕刷"
click at [32, 472] on icon "播放/暫停" at bounding box center [44, 468] width 26 height 26
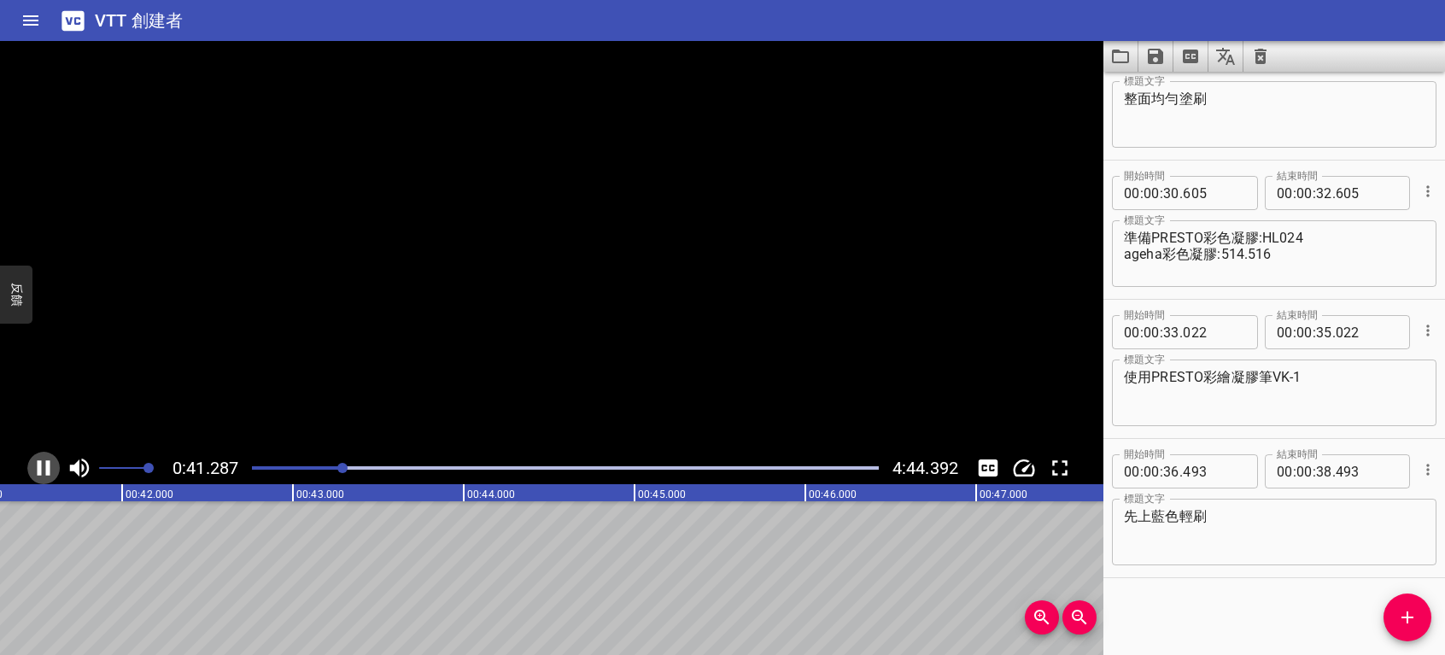
click at [41, 471] on icon "播放/暫停" at bounding box center [44, 467] width 13 height 15
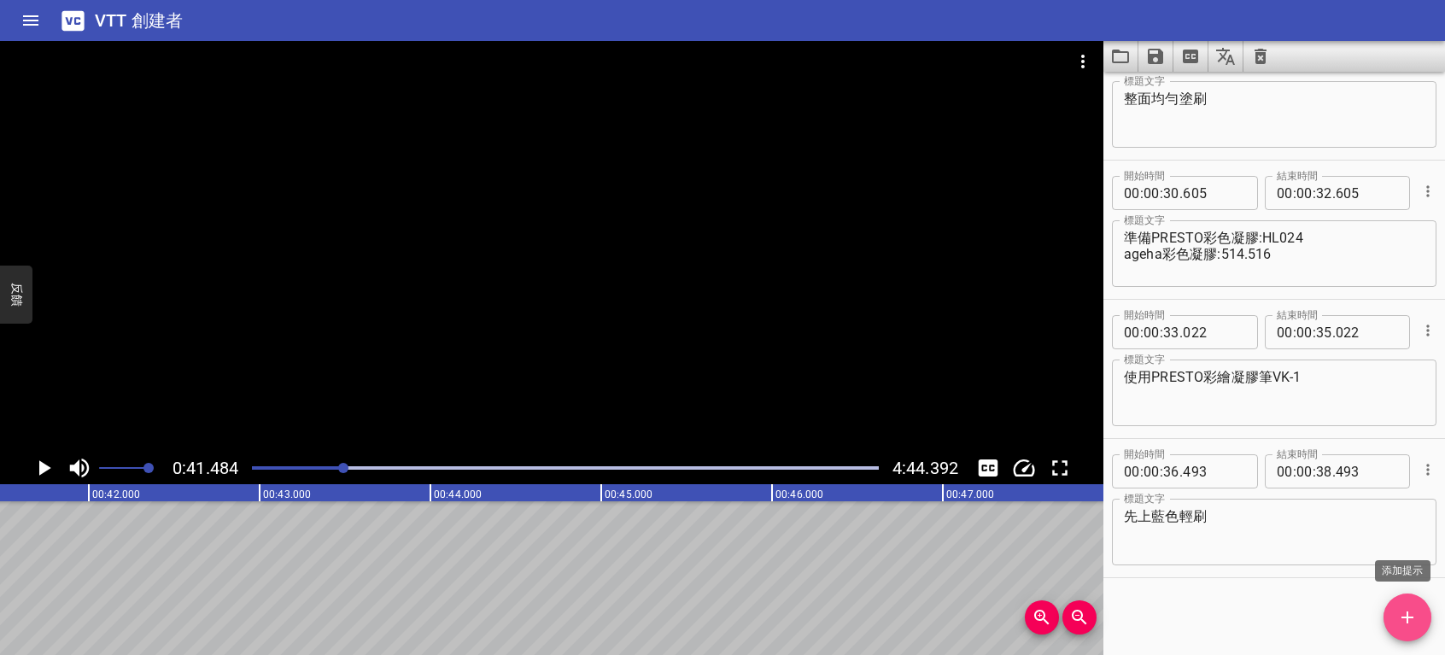
click at [1421, 611] on span "添加提示" at bounding box center [1408, 617] width 48 height 21
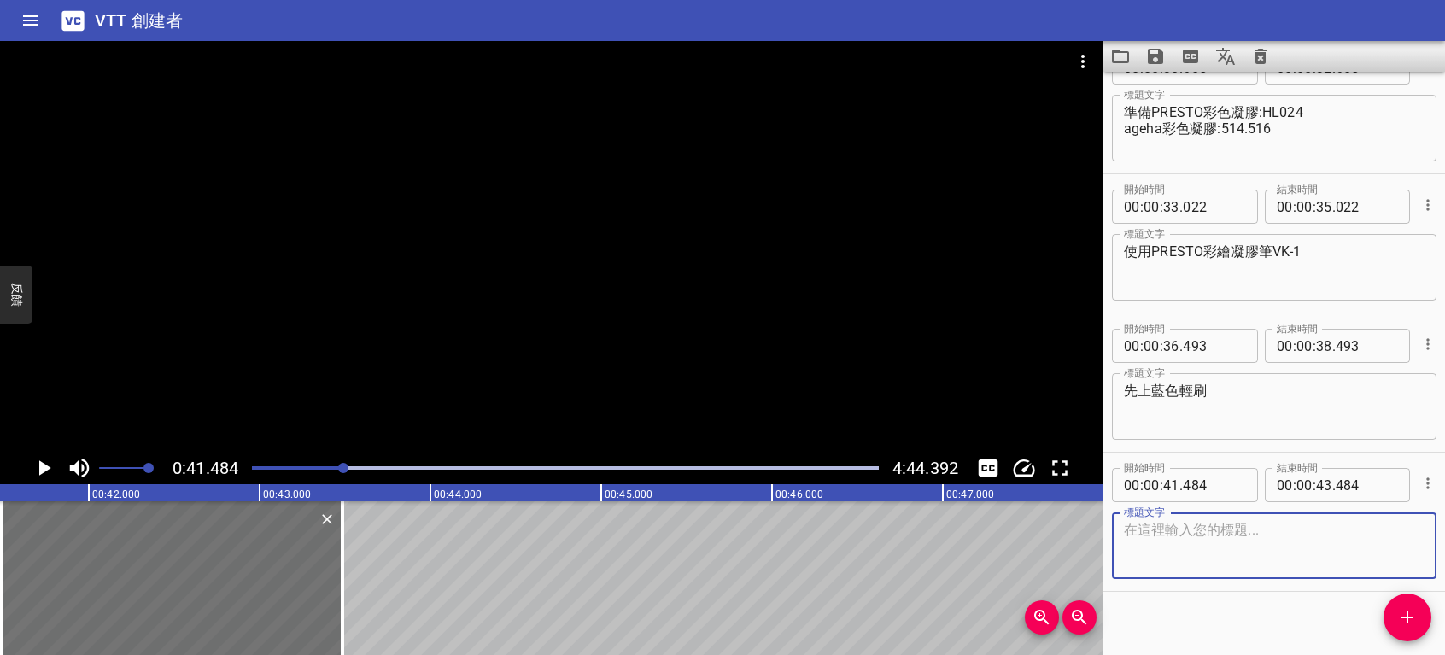
scroll to position [610, 0]
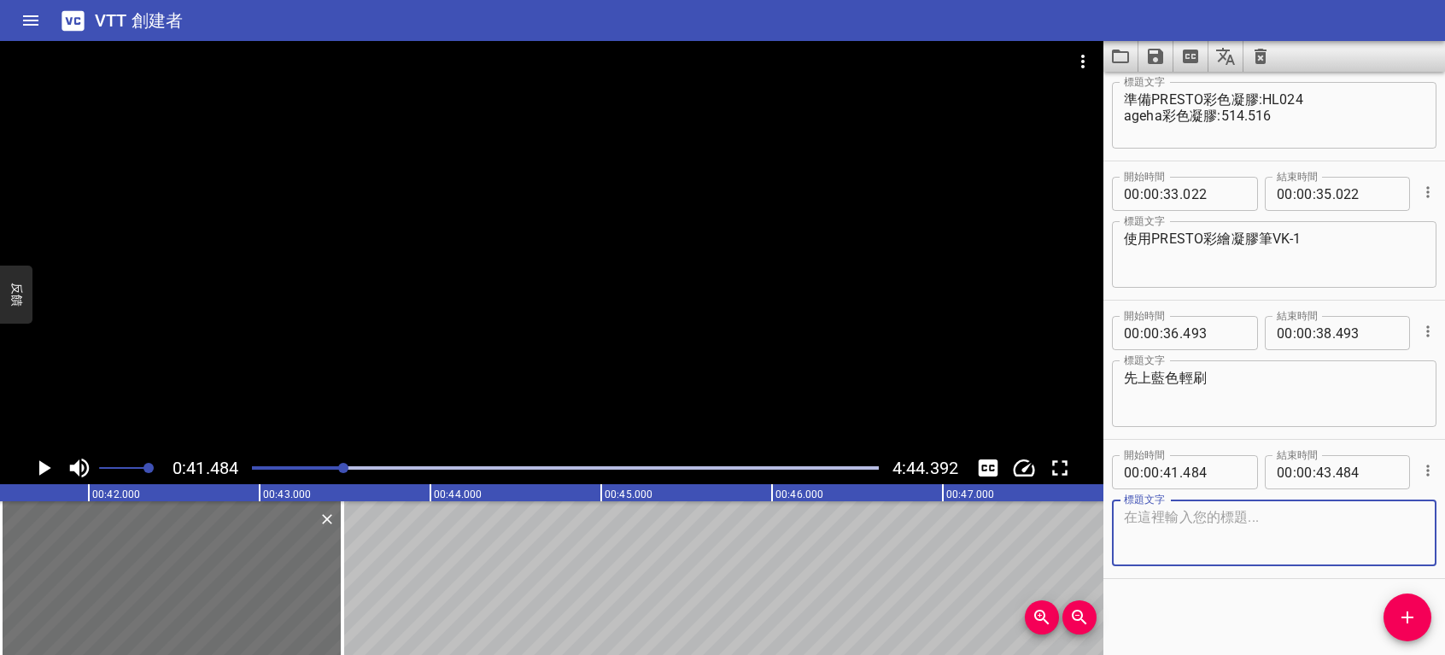
click at [1201, 526] on textarea at bounding box center [1274, 533] width 301 height 49
click at [34, 469] on icon "播放/暫停" at bounding box center [44, 468] width 26 height 26
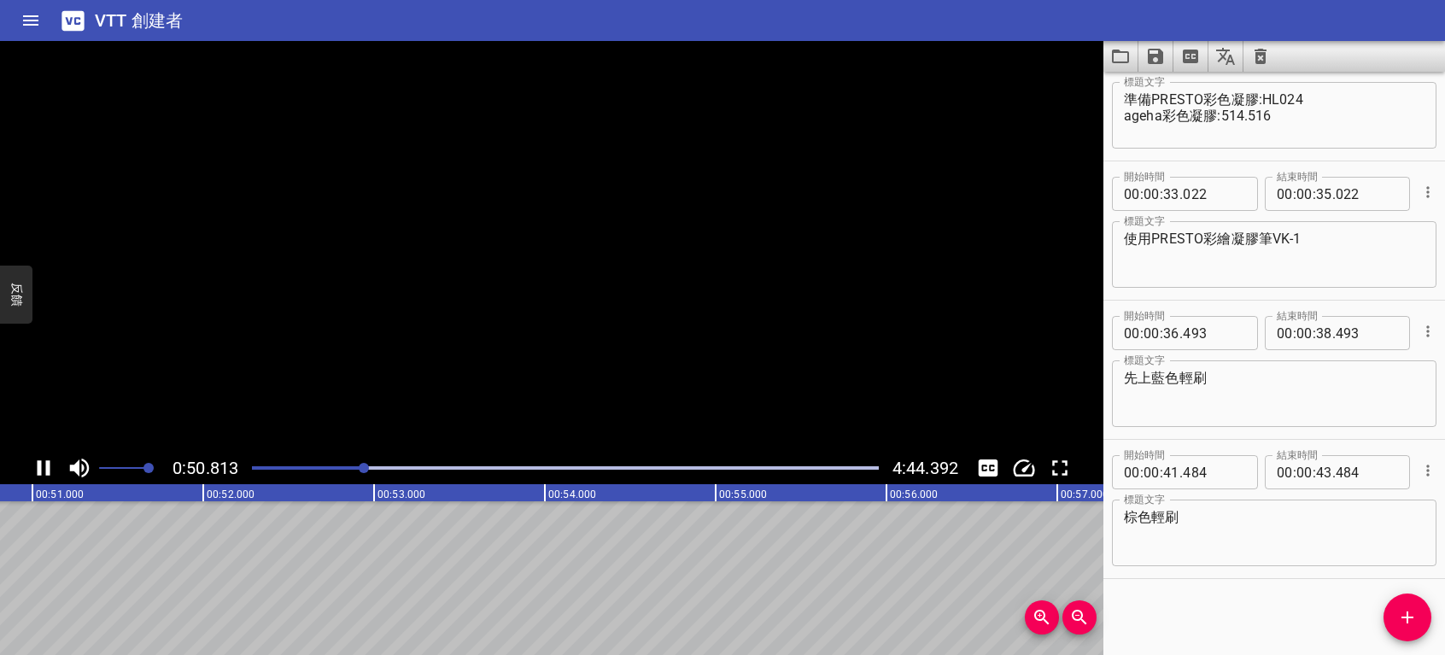
click at [49, 459] on icon "播放/暫停" at bounding box center [44, 468] width 26 height 26
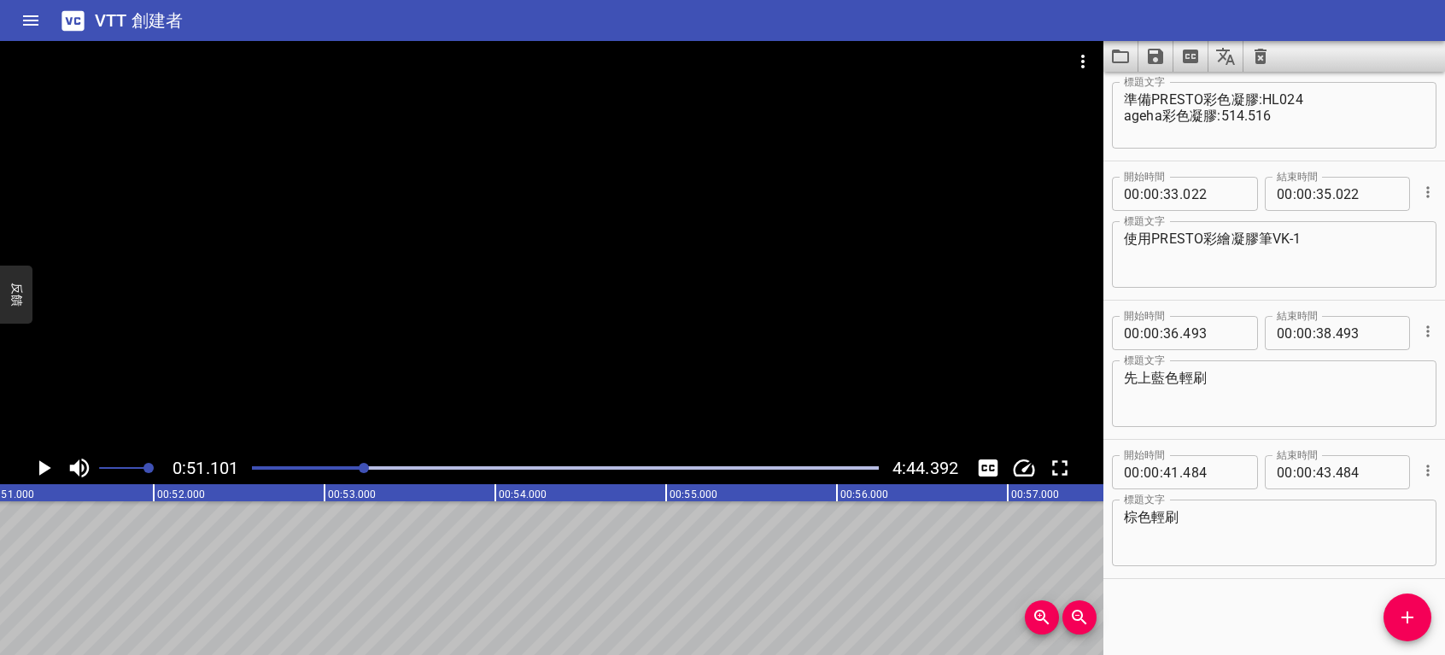
click at [1134, 514] on textarea "棕色輕刷" at bounding box center [1274, 533] width 301 height 49
type textarea "紫紅色輕刷"
click at [1404, 618] on icon "添加提示" at bounding box center [1408, 618] width 12 height 12
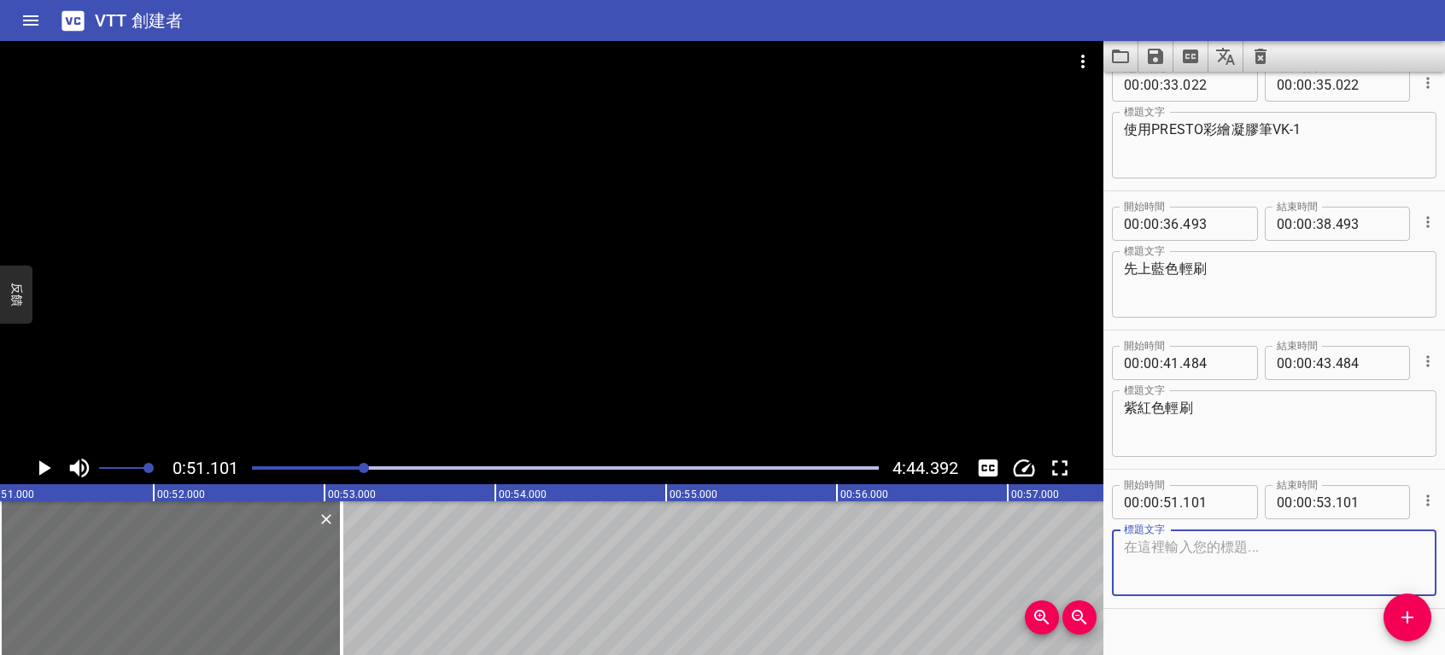
scroll to position [750, 0]
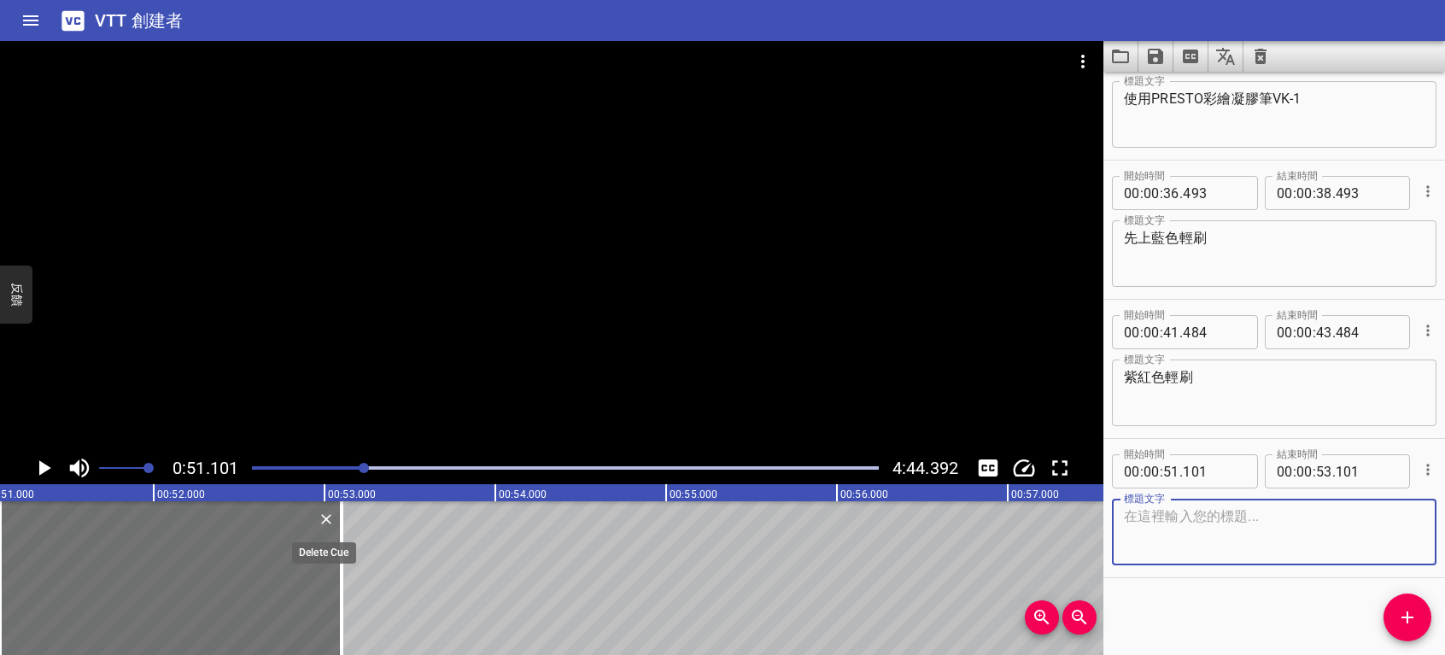
click at [327, 522] on icon "刪除" at bounding box center [326, 519] width 17 height 17
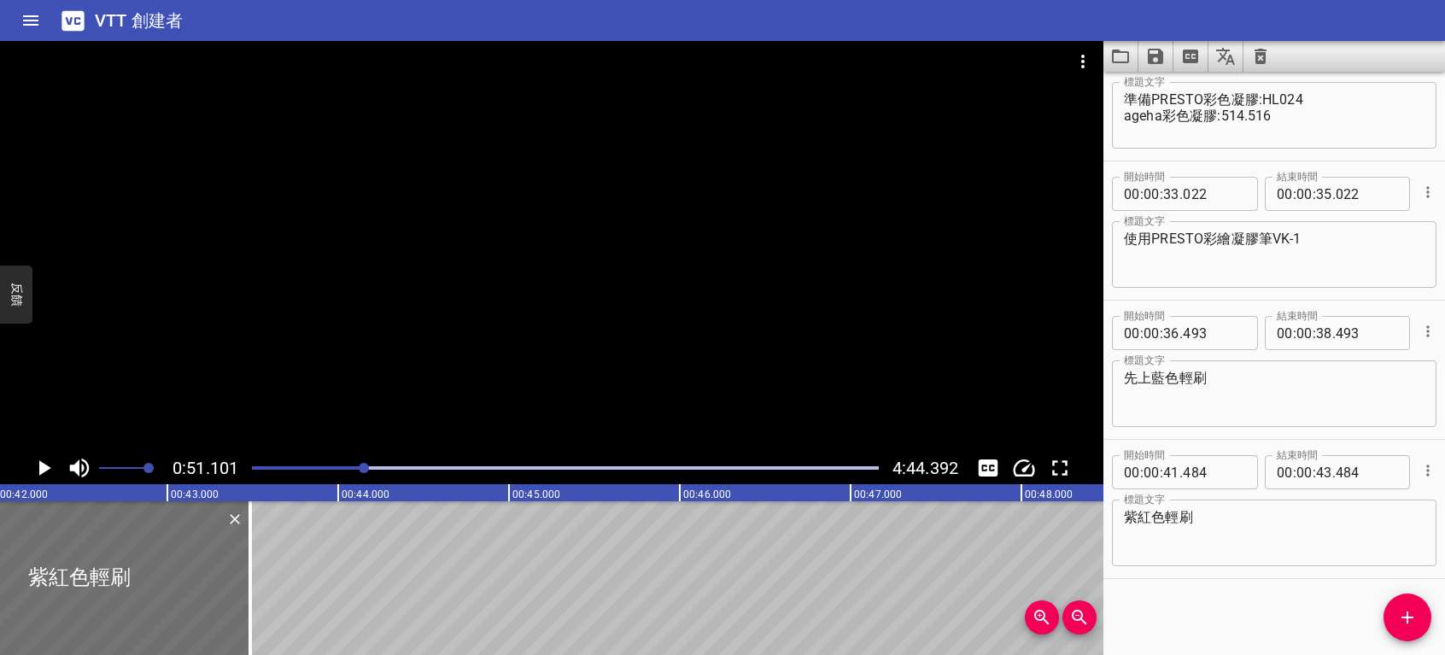
scroll to position [0, 6907]
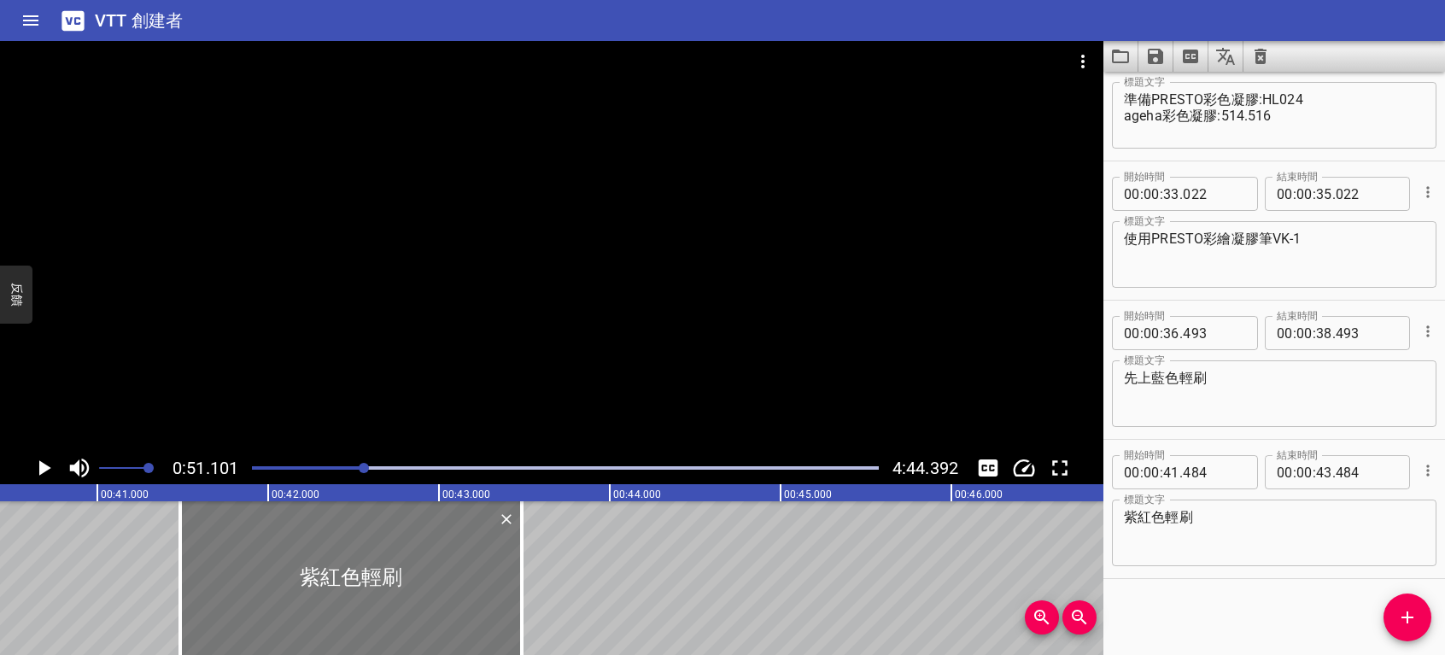
click at [428, 598] on div at bounding box center [351, 578] width 342 height 154
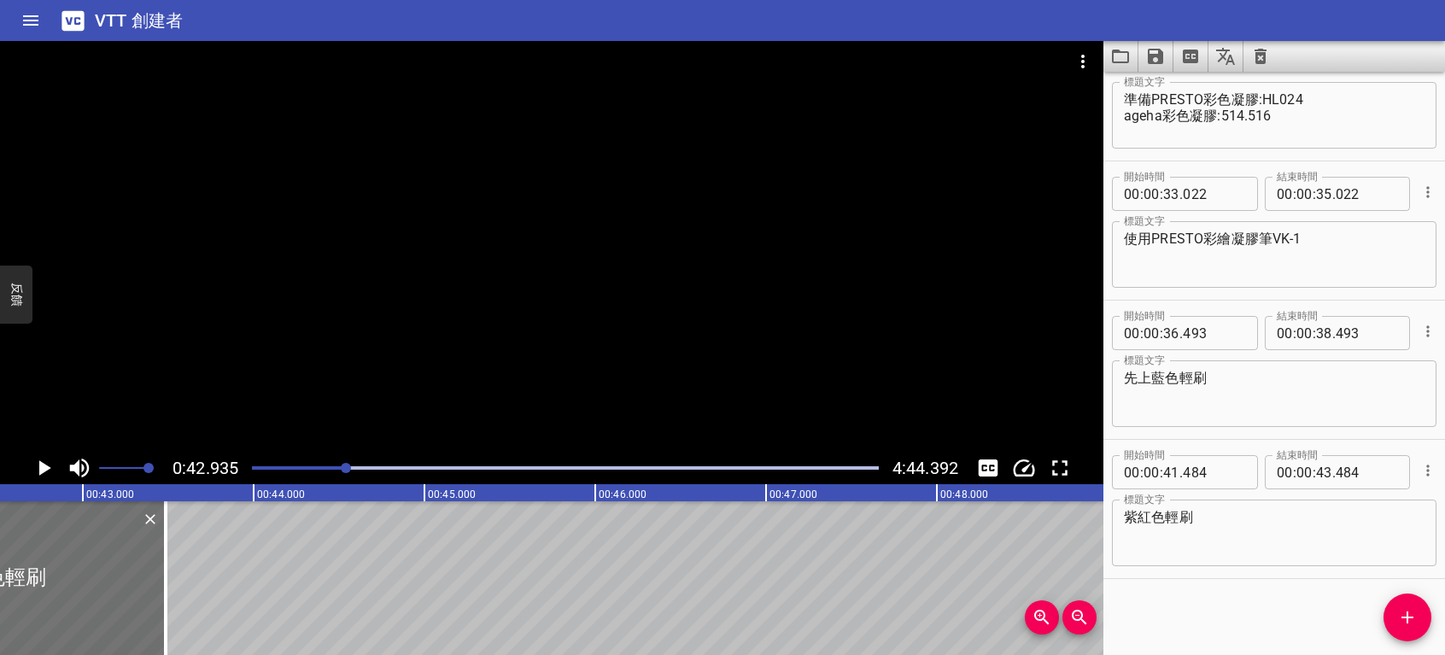
scroll to position [0, 7335]
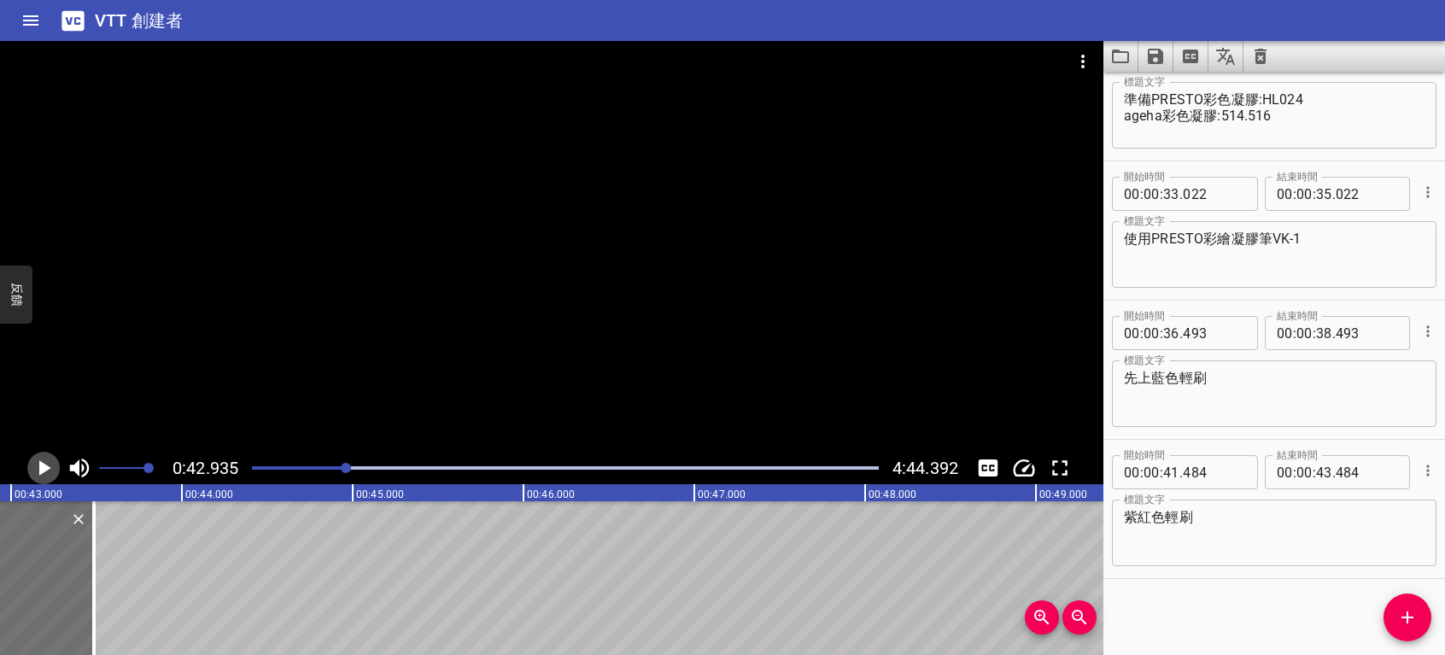
click at [36, 462] on icon "播放/暫停" at bounding box center [44, 468] width 26 height 26
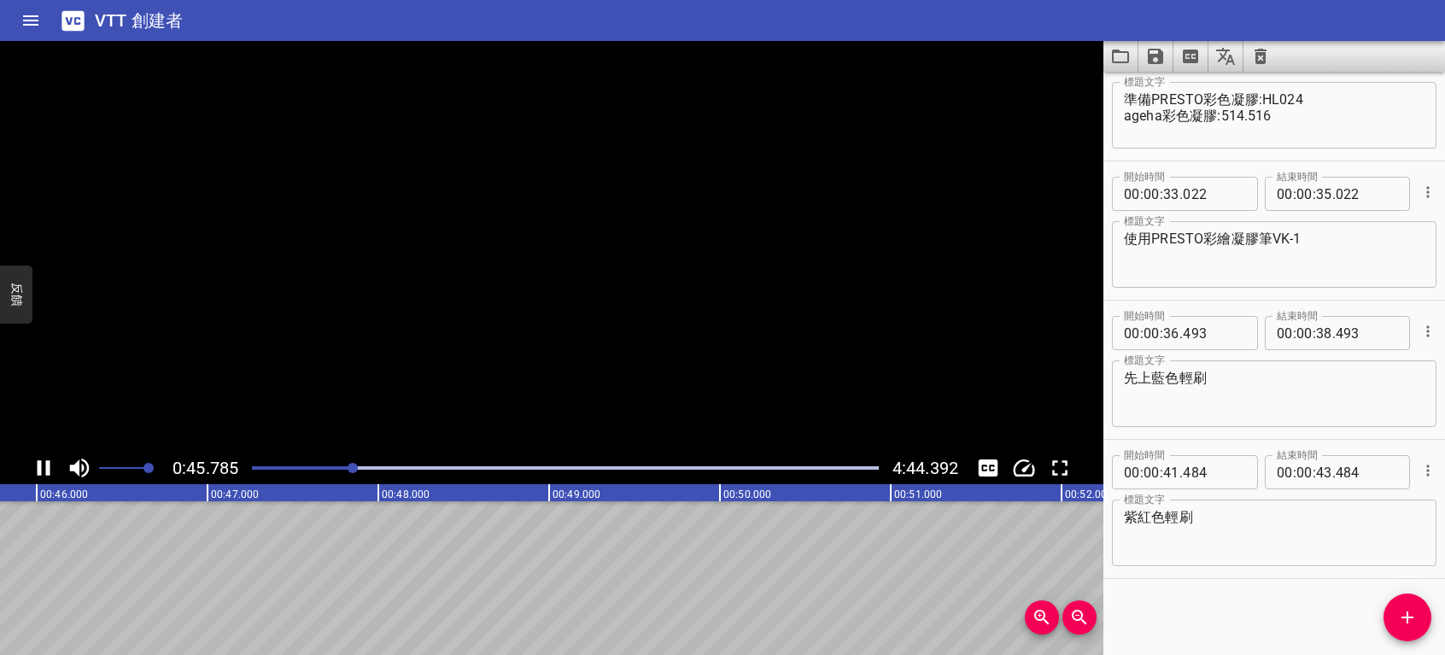
click at [36, 462] on icon "播放/暫停" at bounding box center [44, 468] width 26 height 26
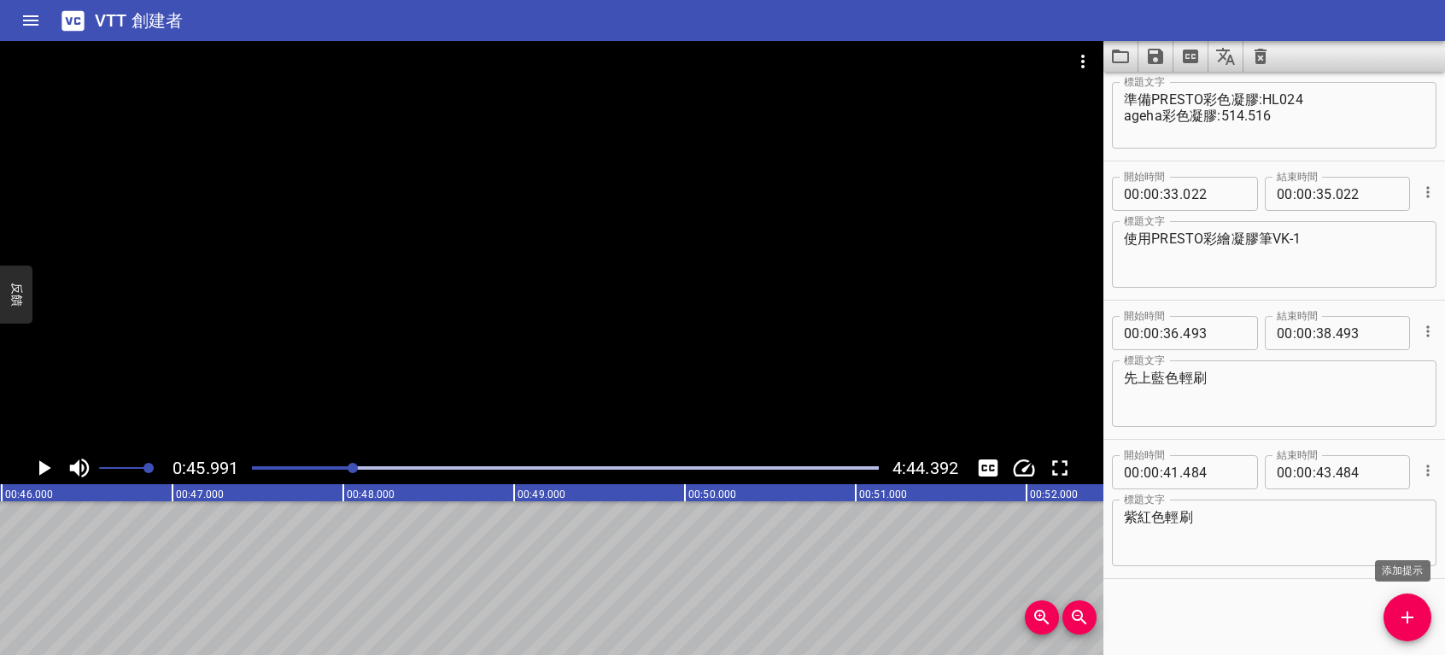
click at [1403, 613] on icon "添加提示" at bounding box center [1407, 617] width 21 height 21
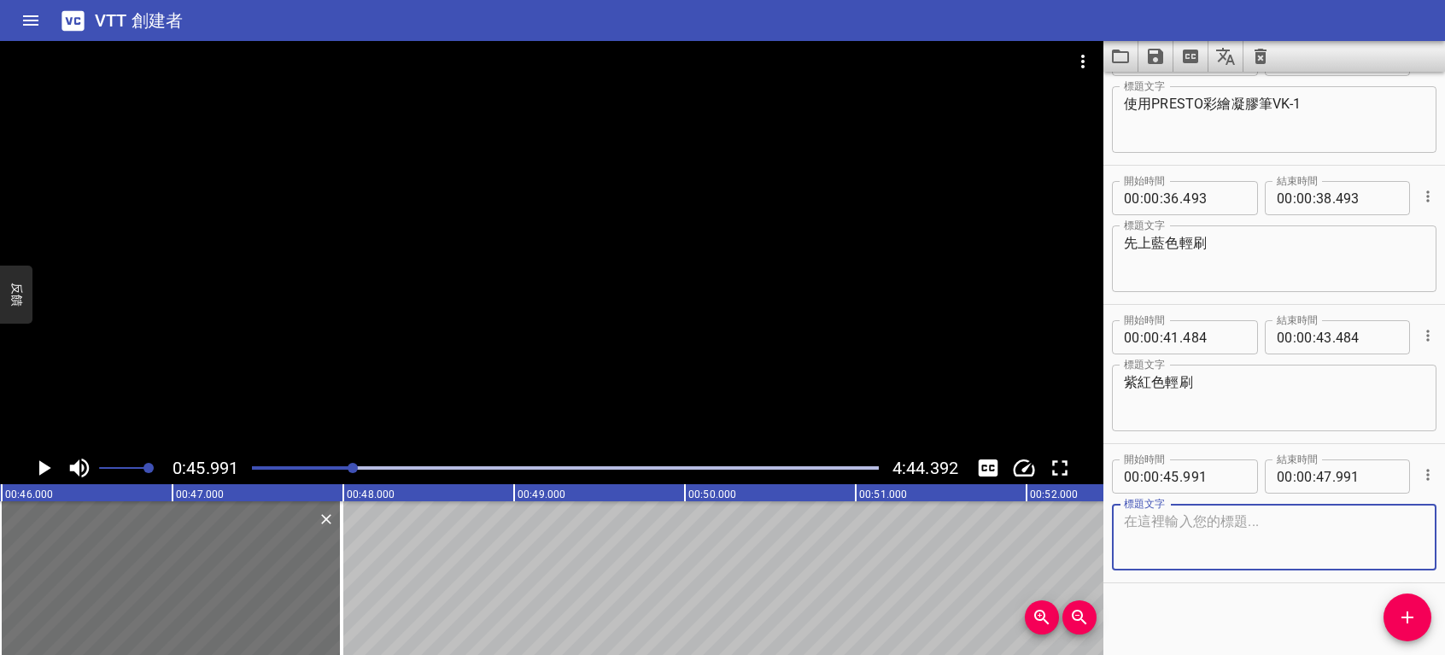
scroll to position [750, 0]
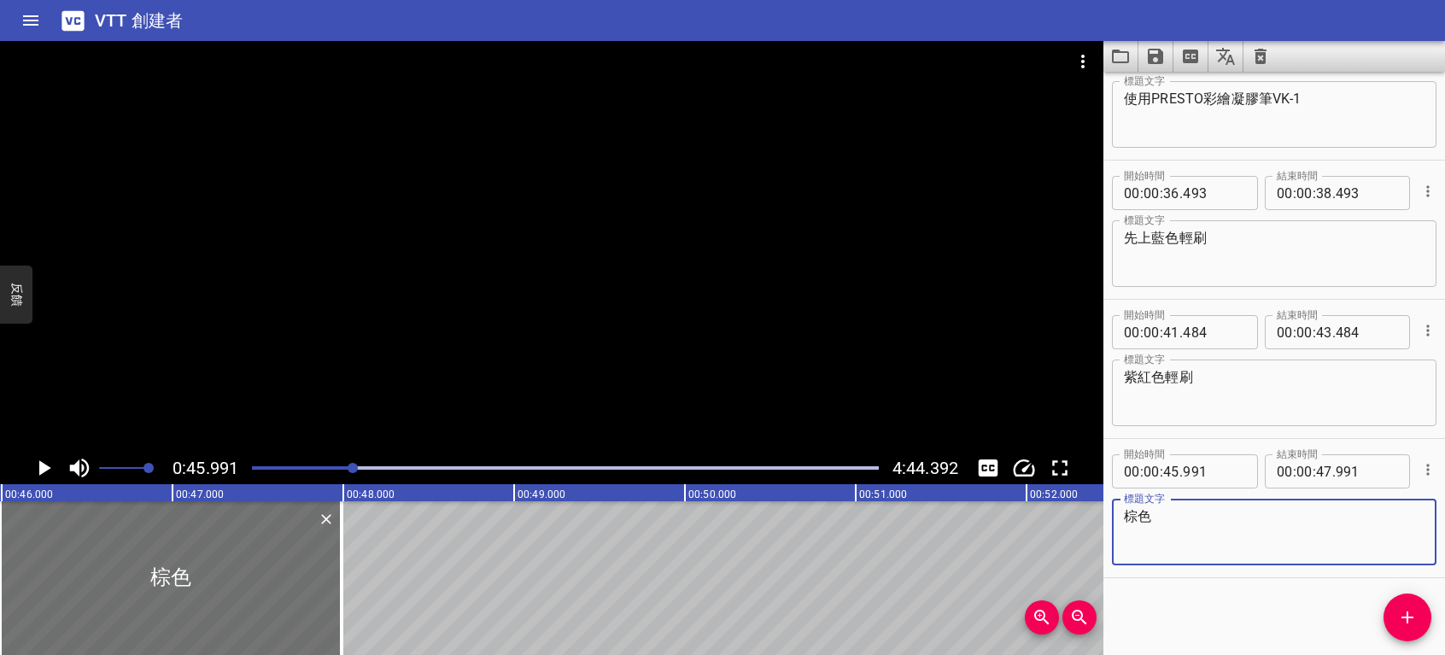
type textarea "棕色"
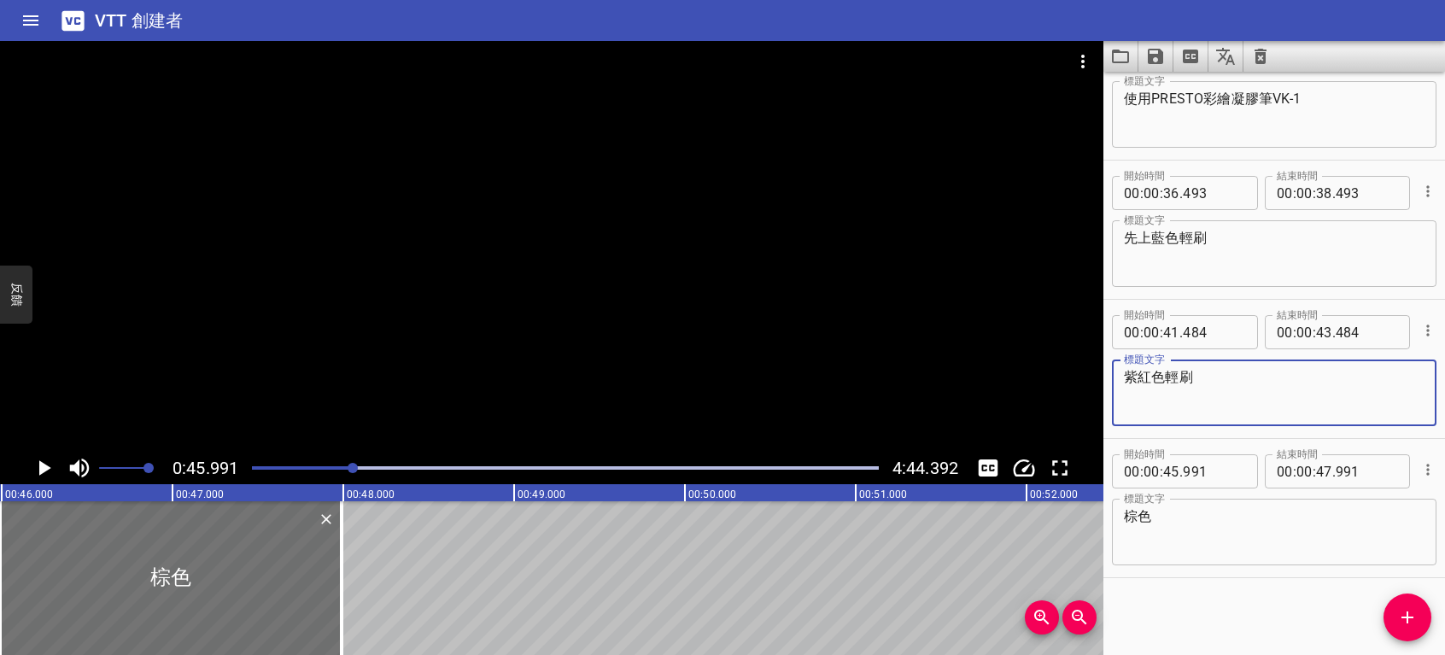
drag, startPoint x: 1172, startPoint y: 372, endPoint x: 1184, endPoint y: 380, distance: 14.7
click at [1184, 380] on textarea "紫紅色輕刷" at bounding box center [1274, 393] width 301 height 49
type textarea "紫紅色輕刷"
click at [1204, 376] on textarea "紫紅色輕刷" at bounding box center [1274, 393] width 301 height 49
drag, startPoint x: 1201, startPoint y: 378, endPoint x: 1158, endPoint y: 378, distance: 42.7
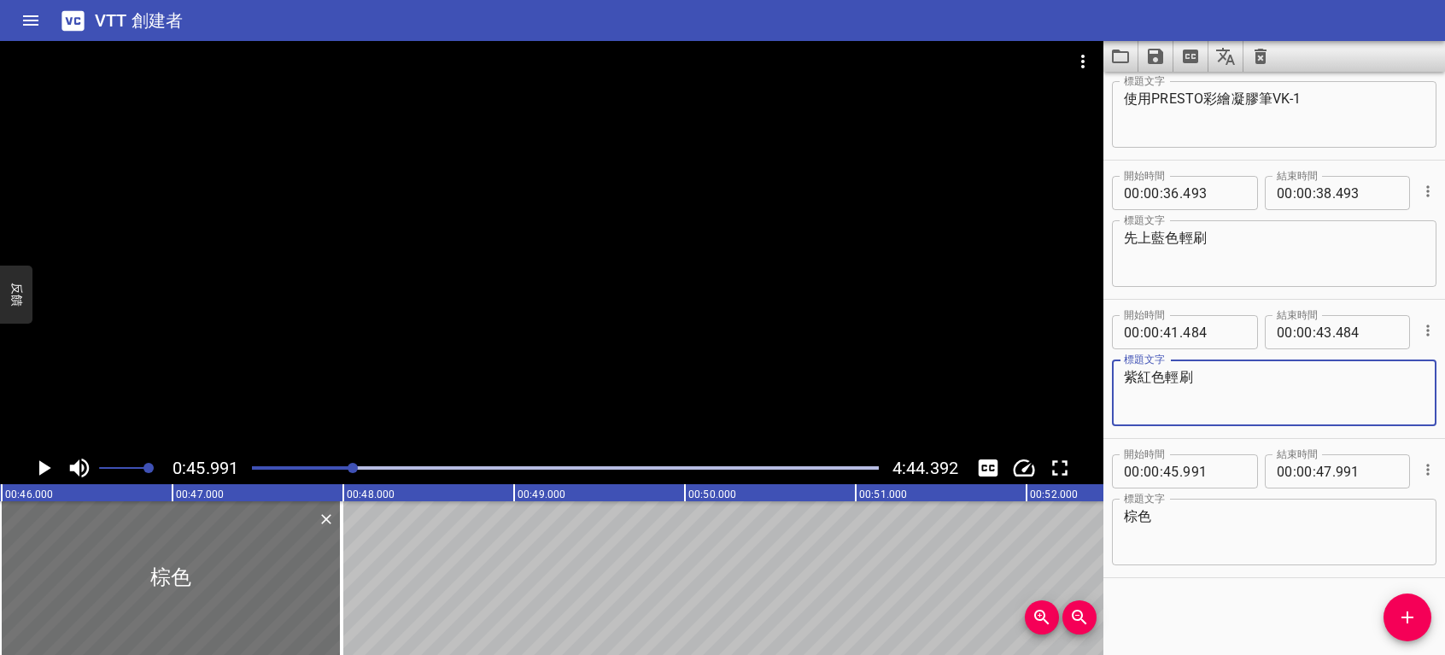
click at [1158, 378] on textarea "紫紅色輕刷" at bounding box center [1274, 393] width 301 height 49
click at [1160, 523] on textarea "棕色" at bounding box center [1274, 532] width 301 height 49
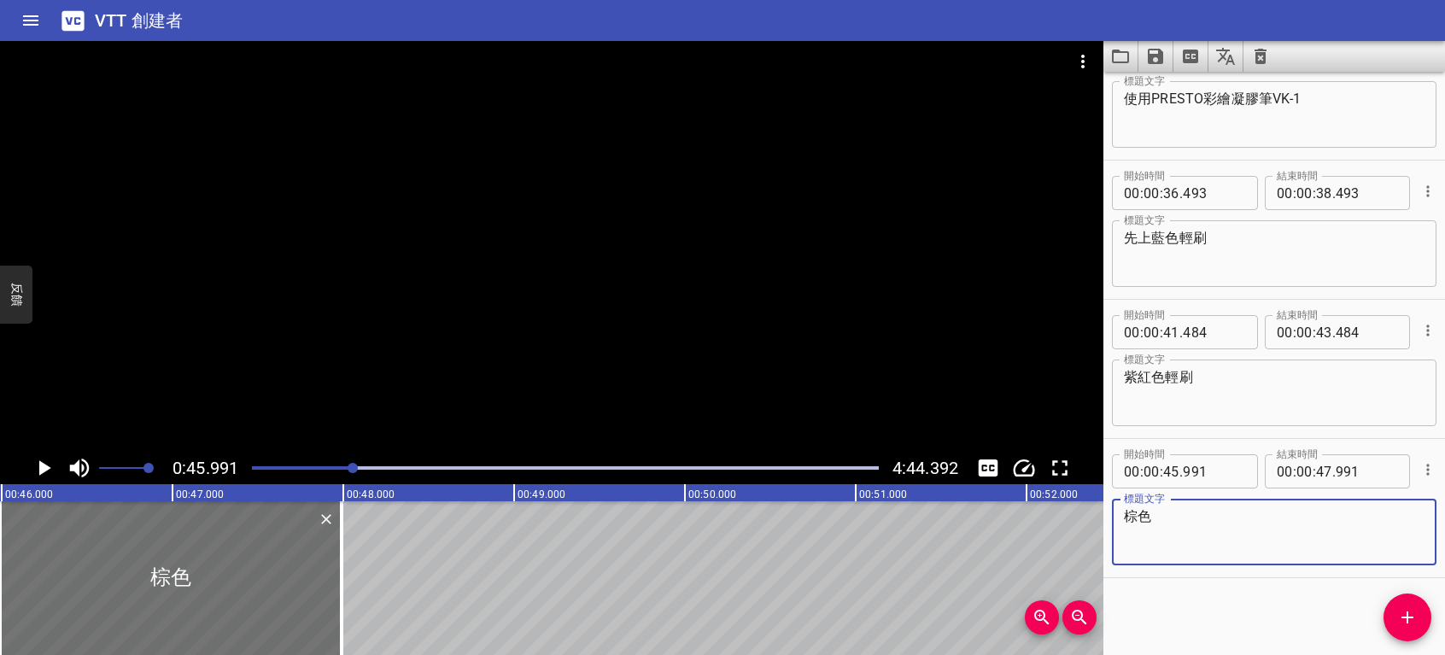
paste textarea "輕刷"
type textarea "棕色輕刷"
click at [48, 464] on icon "播放/暫停" at bounding box center [44, 468] width 26 height 26
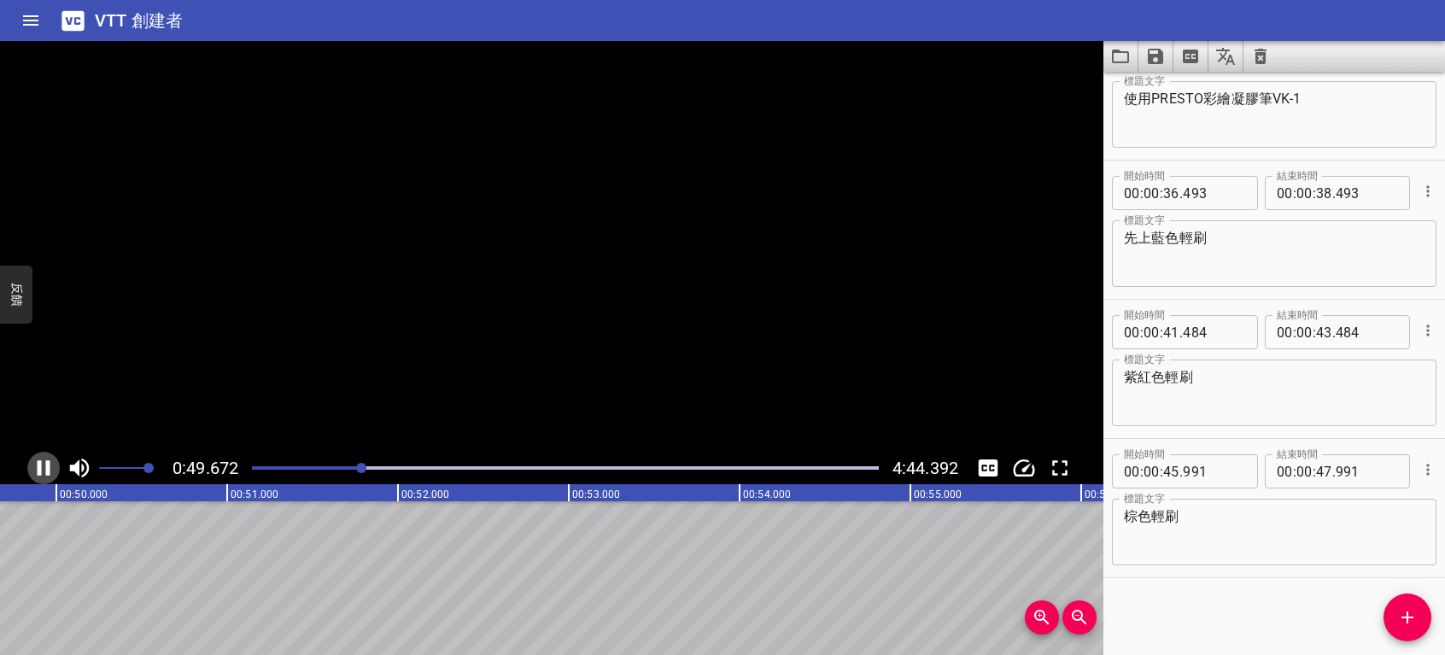
click at [43, 468] on icon "播放/暫停" at bounding box center [44, 468] width 26 height 26
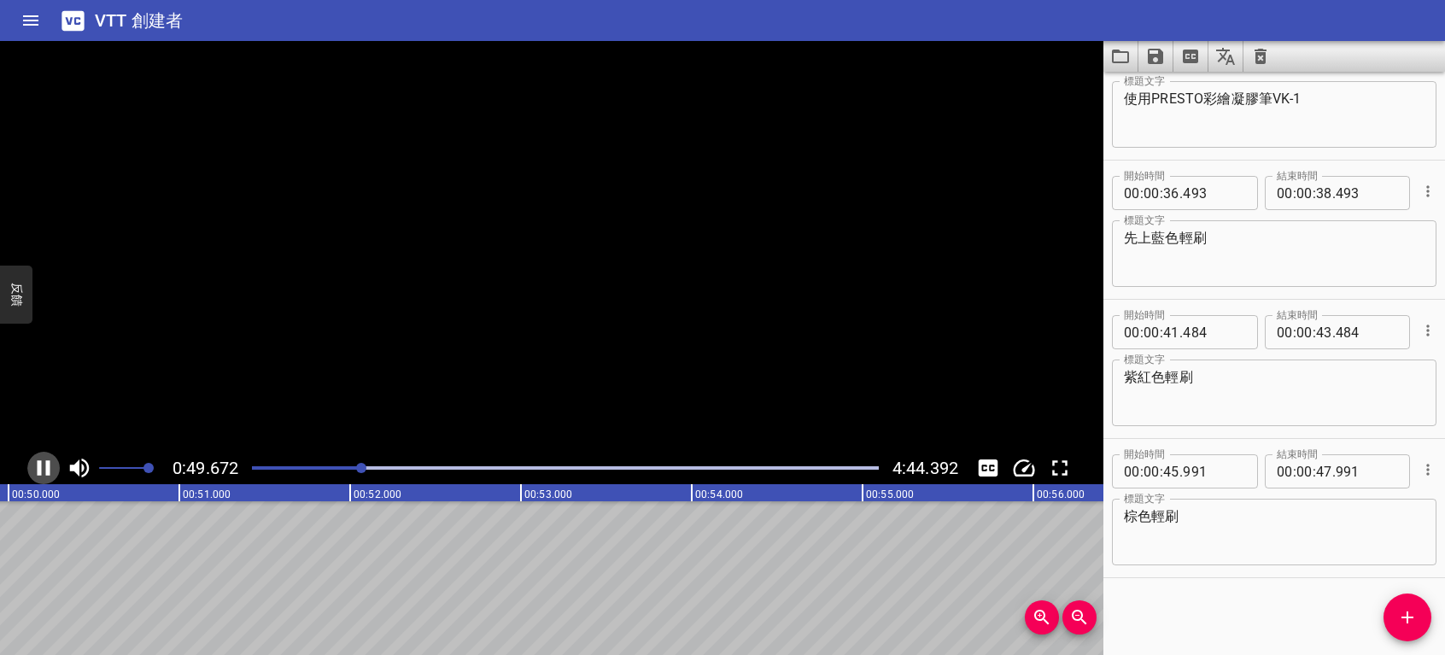
scroll to position [0, 8538]
click at [1316, 466] on input "number" at bounding box center [1324, 471] width 16 height 34
type input "49"
type input "991"
click at [46, 464] on icon "播放/暫停" at bounding box center [44, 468] width 26 height 26
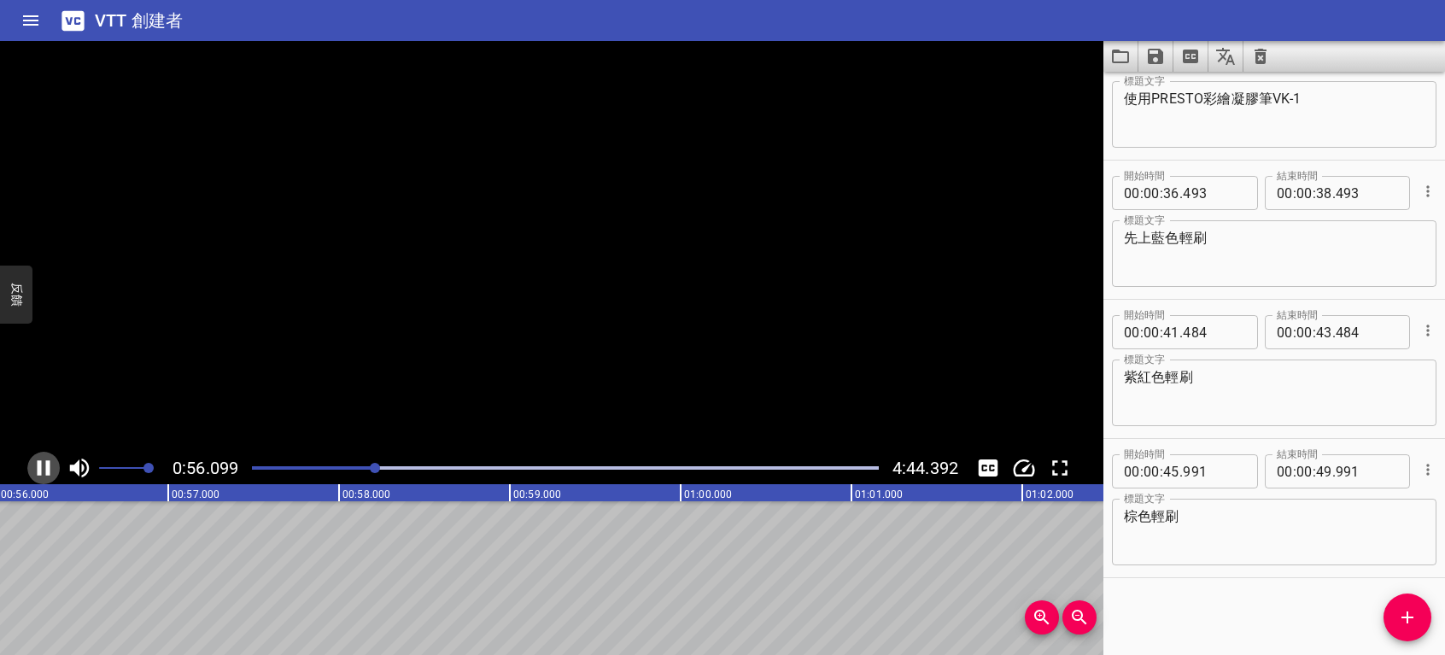
click at [46, 464] on icon "播放/暫停" at bounding box center [44, 467] width 13 height 15
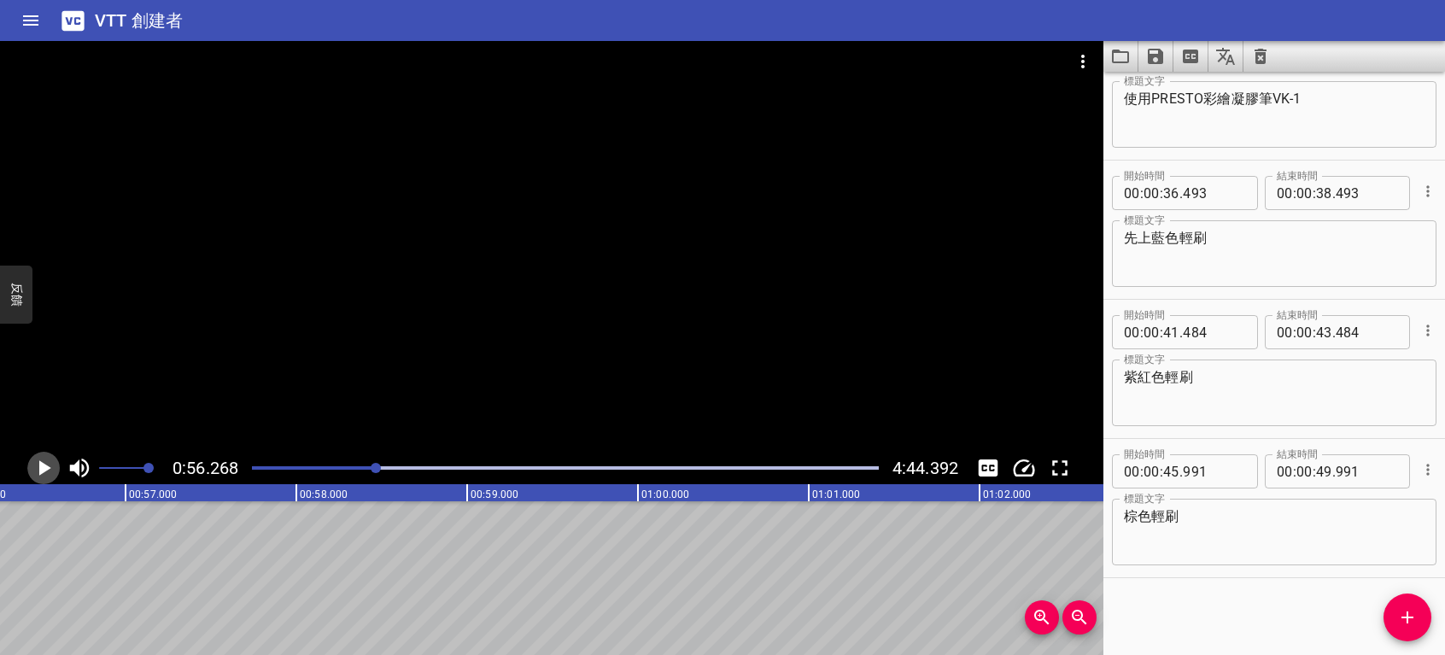
click at [46, 464] on icon "播放/暫停" at bounding box center [44, 468] width 26 height 26
click at [46, 464] on icon "播放/暫停" at bounding box center [44, 467] width 13 height 15
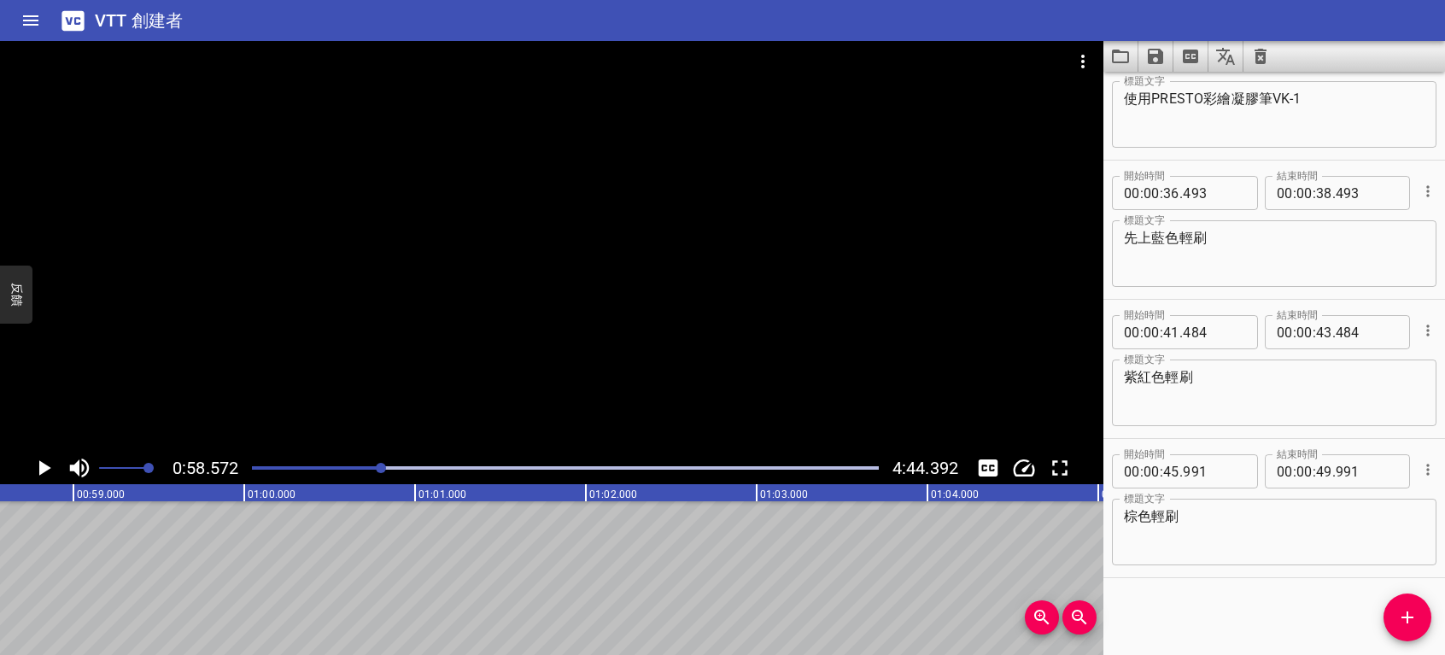
click at [1407, 604] on button "添加提示" at bounding box center [1408, 618] width 48 height 48
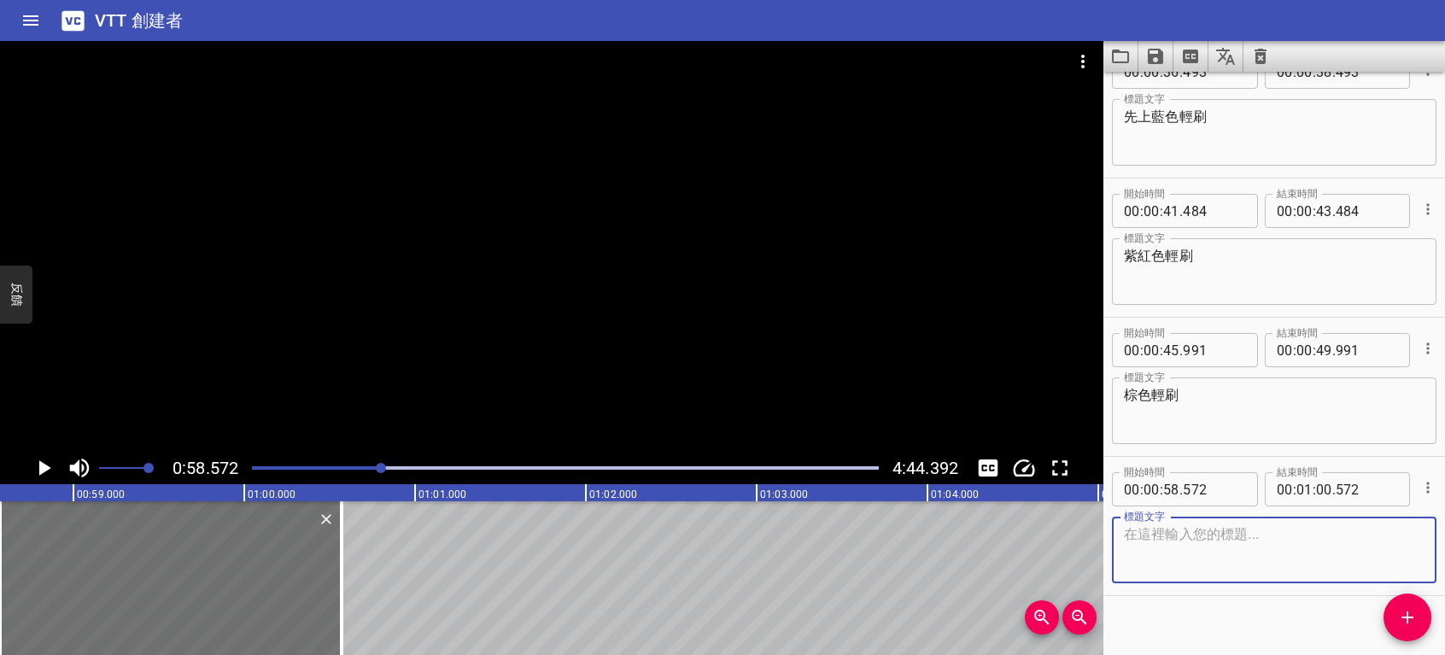
scroll to position [888, 0]
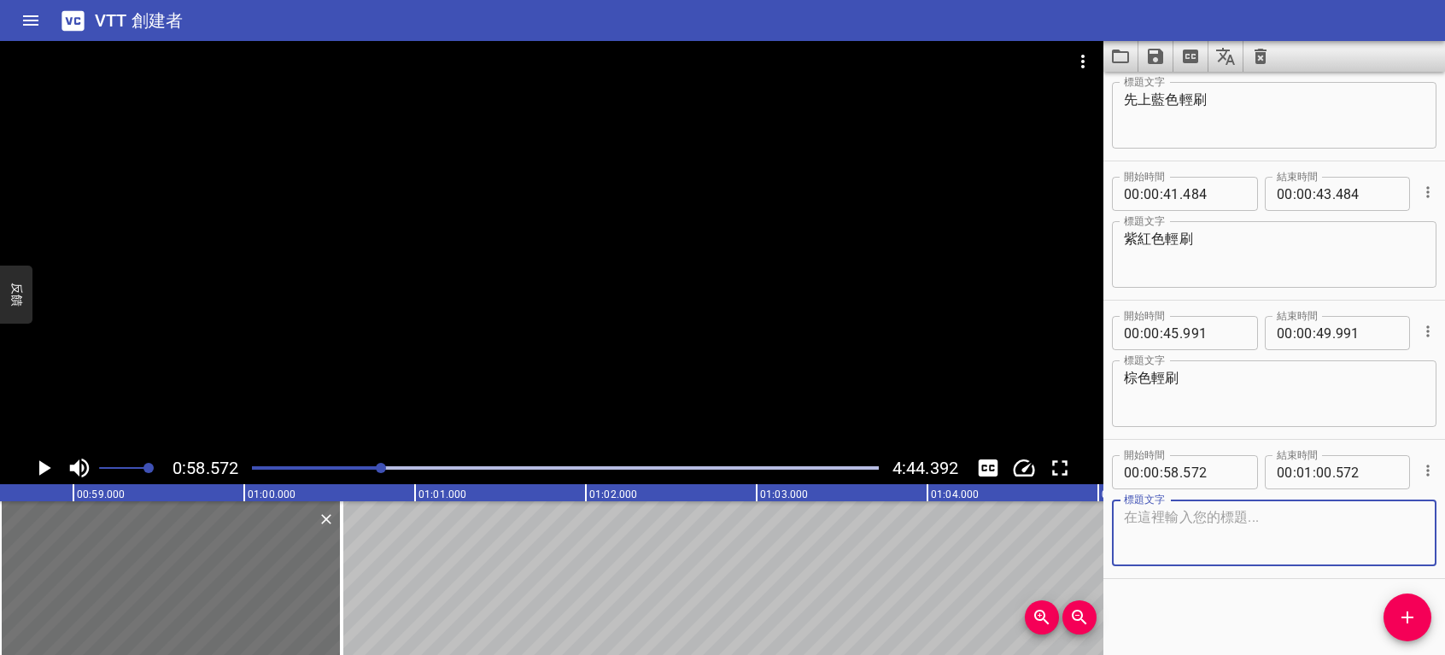
click at [1273, 548] on textarea at bounding box center [1274, 533] width 301 height 49
type textarea "輕刷製造出暈染效果"
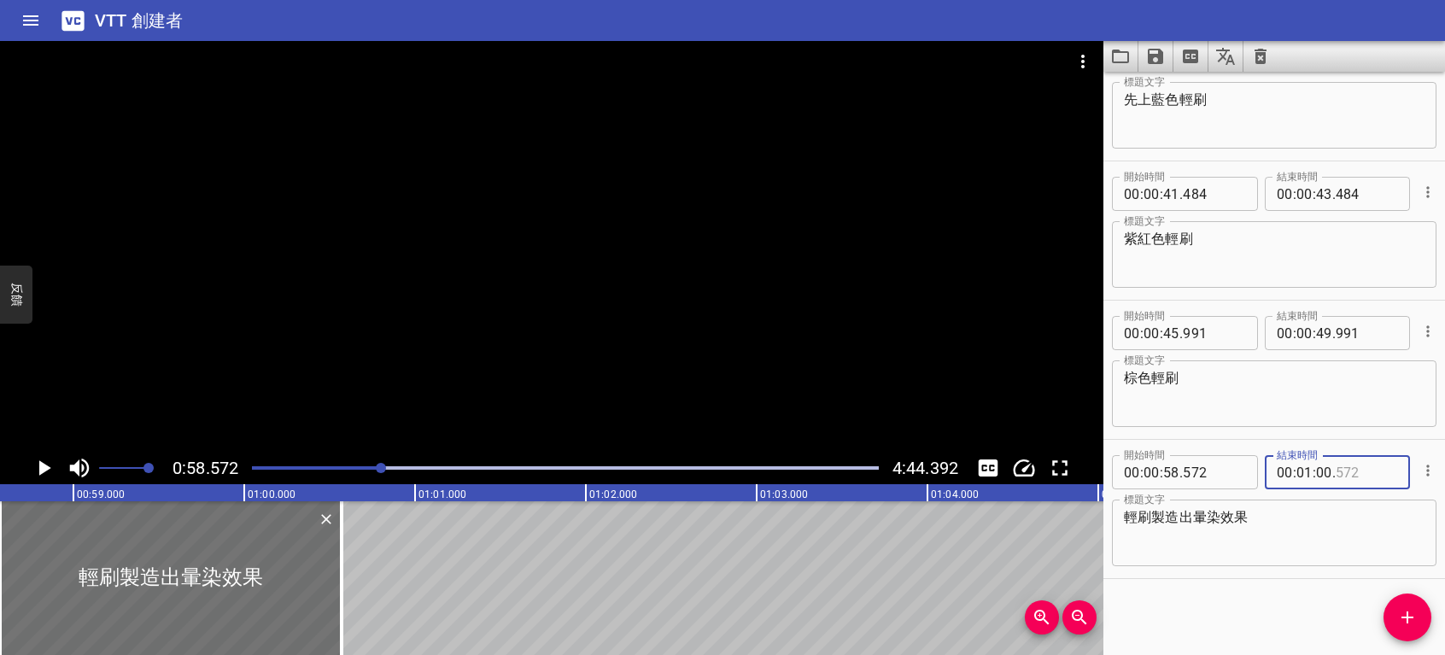
click at [1344, 472] on input "number" at bounding box center [1367, 472] width 62 height 34
type input "058"
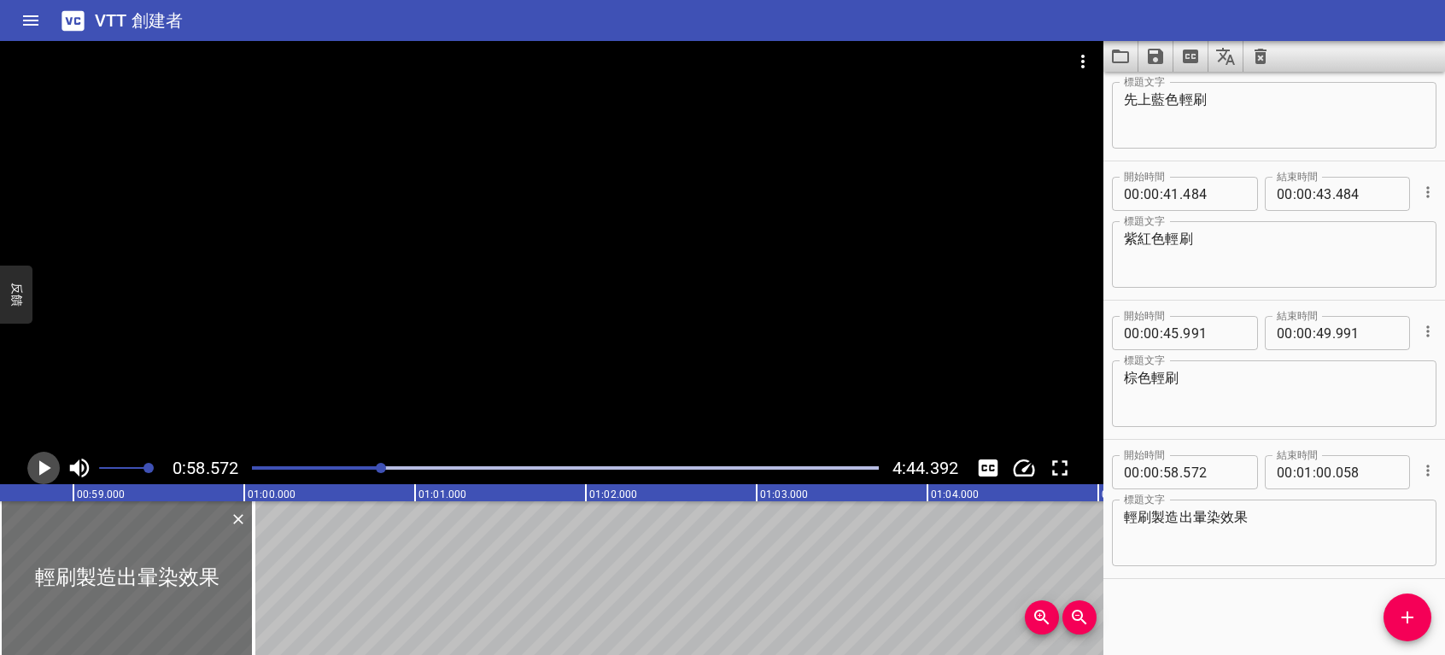
click at [40, 466] on icon "播放/暫停" at bounding box center [45, 467] width 12 height 15
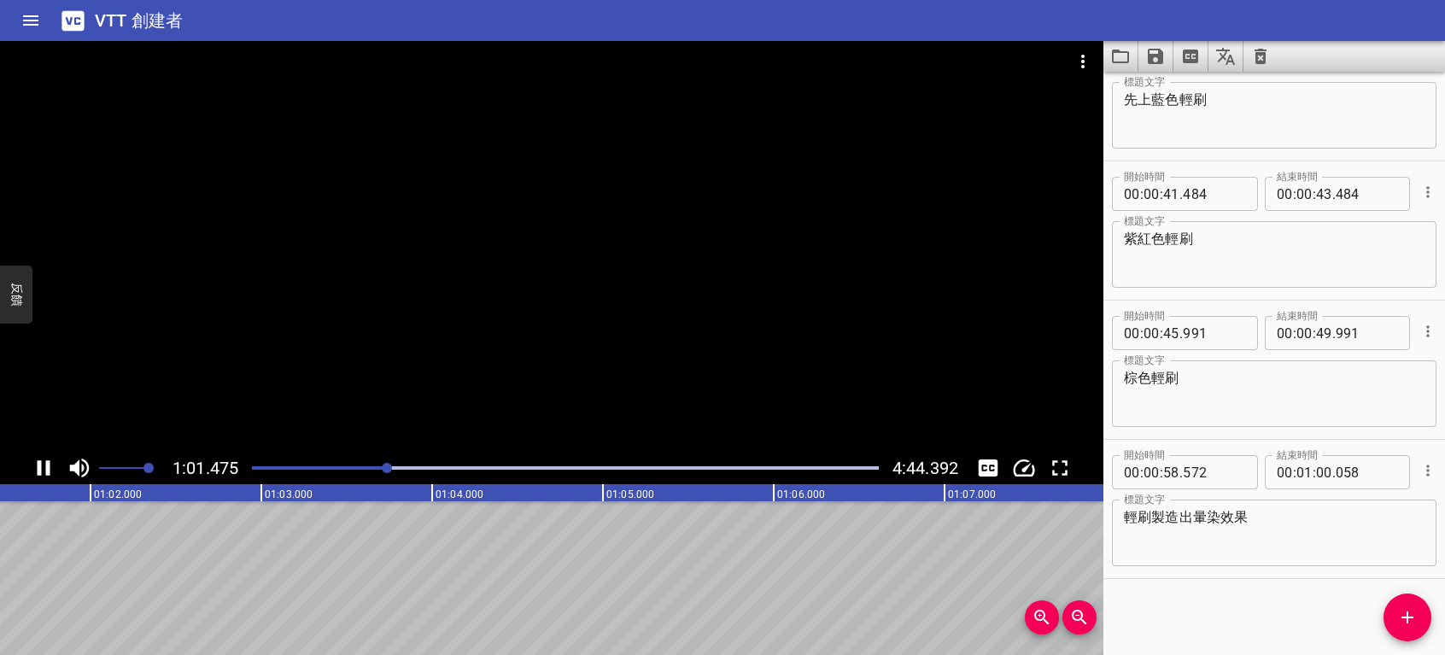
click at [43, 473] on icon "播放/暫停" at bounding box center [44, 468] width 26 height 26
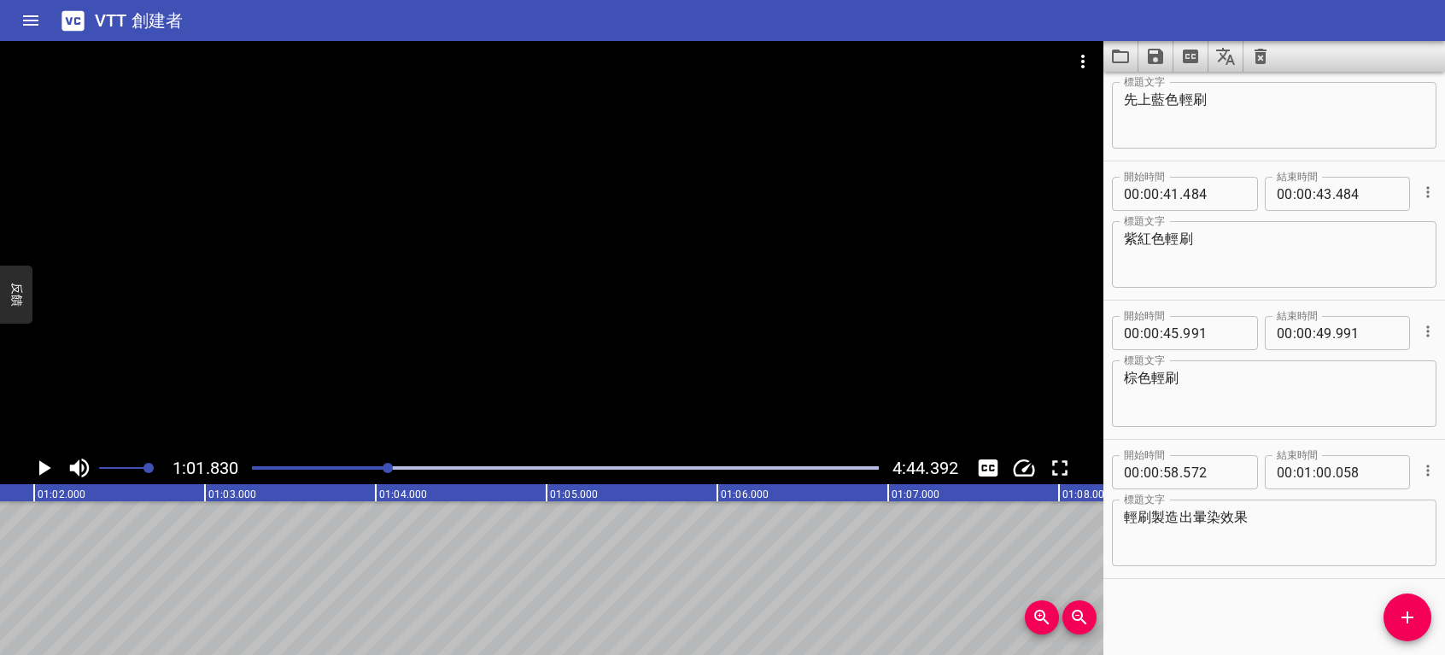
scroll to position [0, 10563]
click at [43, 473] on icon "播放/暫停" at bounding box center [44, 468] width 26 height 26
click at [1398, 603] on button "添加提示" at bounding box center [1408, 618] width 48 height 48
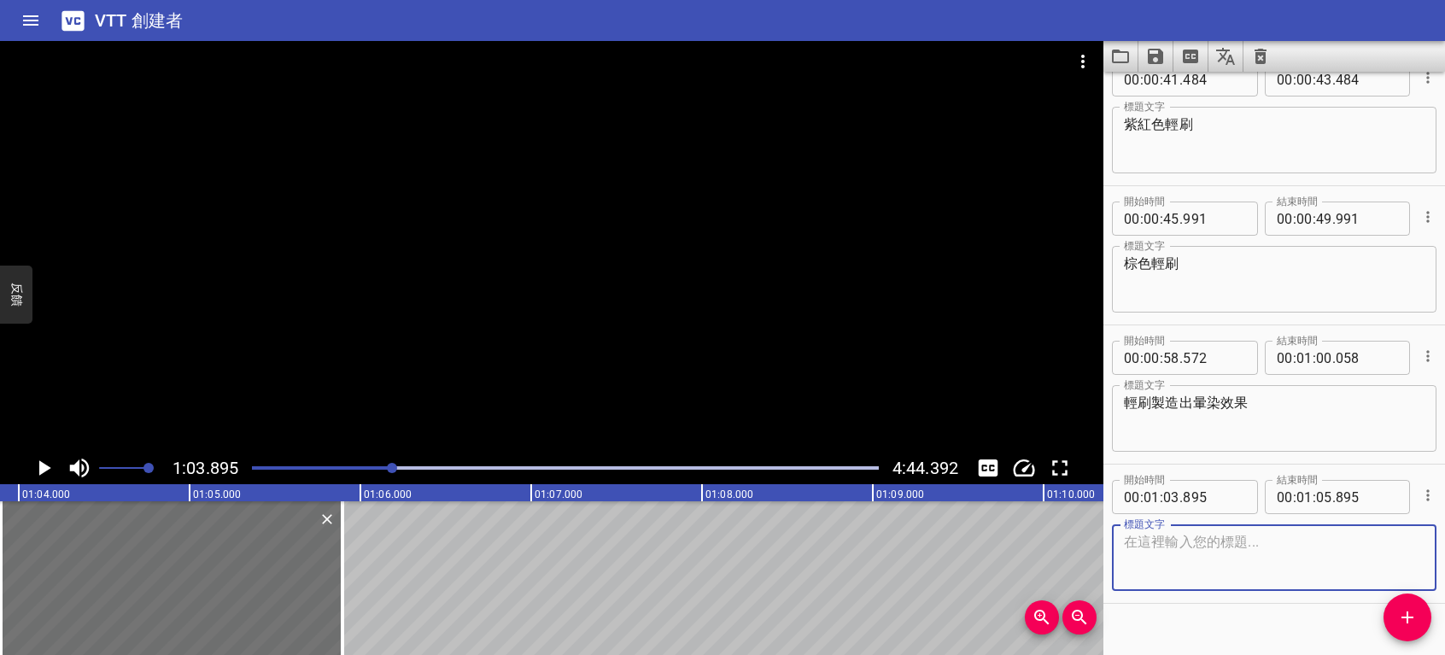
scroll to position [1028, 0]
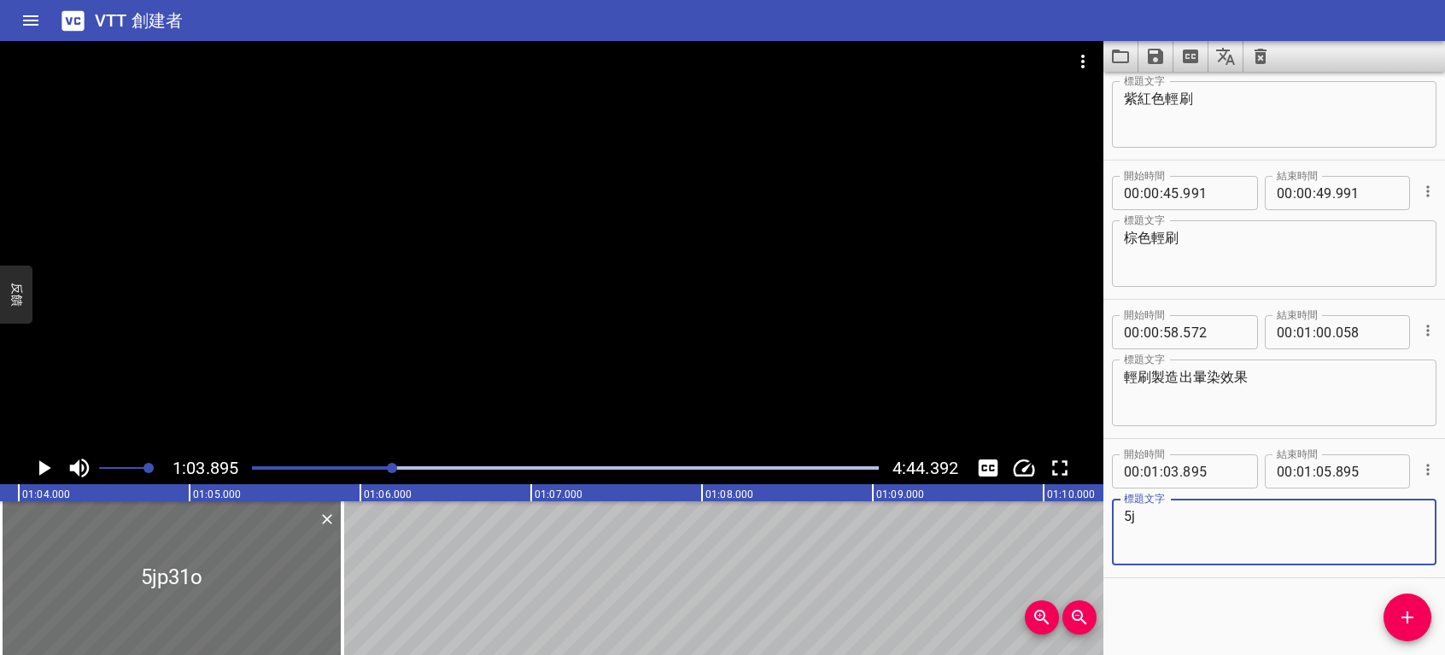
type textarea "5"
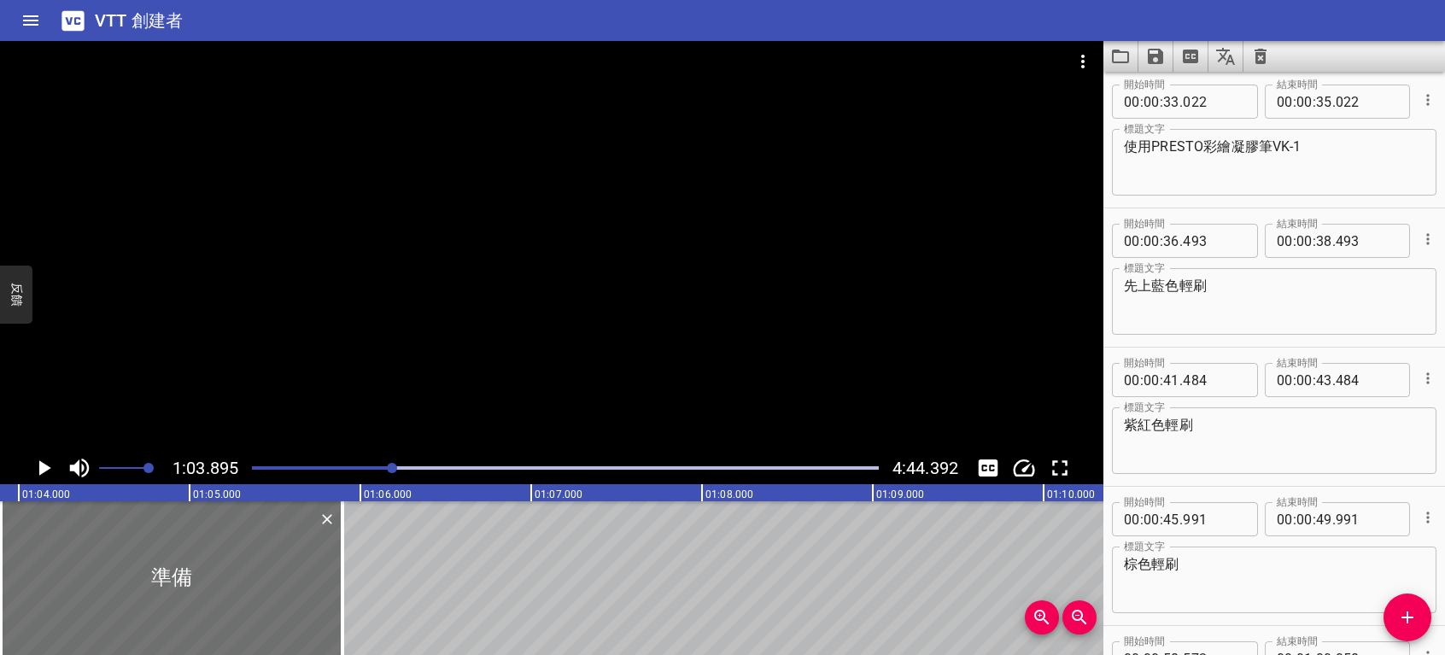
scroll to position [687, 0]
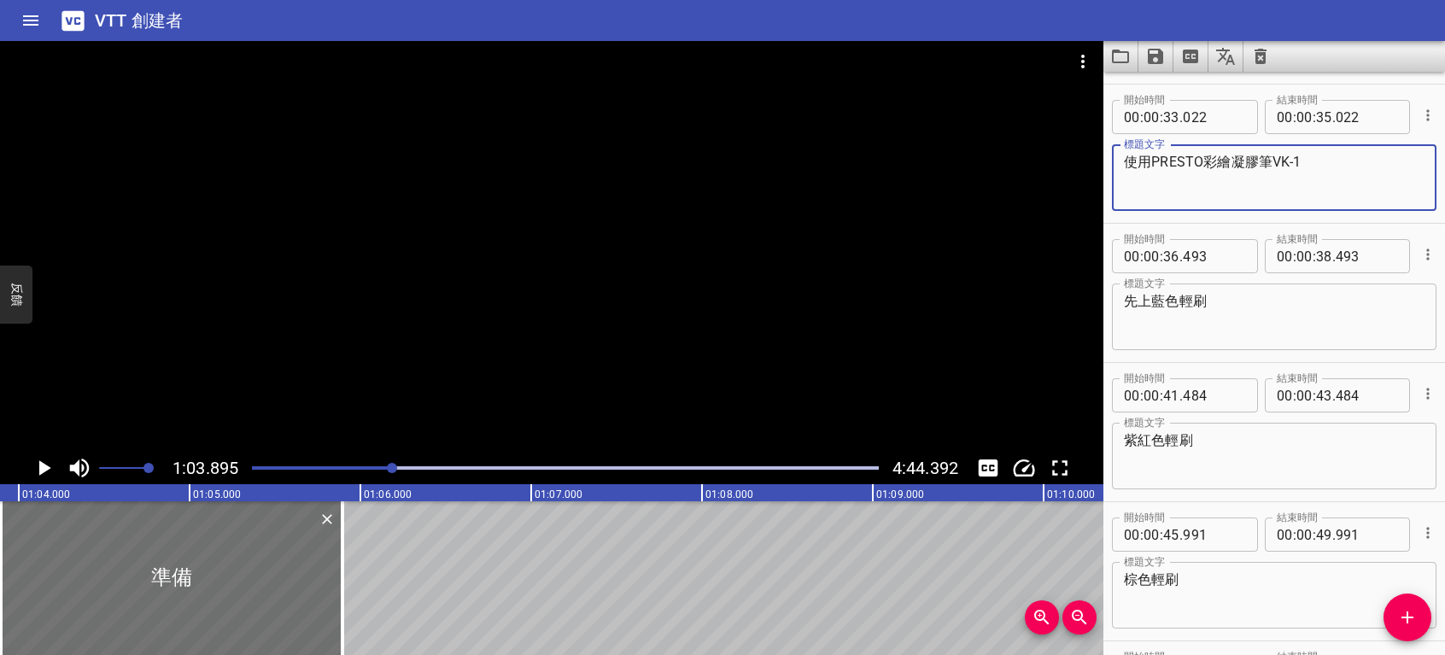
drag, startPoint x: 1203, startPoint y: 153, endPoint x: 1254, endPoint y: 161, distance: 51.8
click at [1254, 161] on textarea "使用PRESTO彩繪凝膠筆VK-1" at bounding box center [1274, 178] width 301 height 49
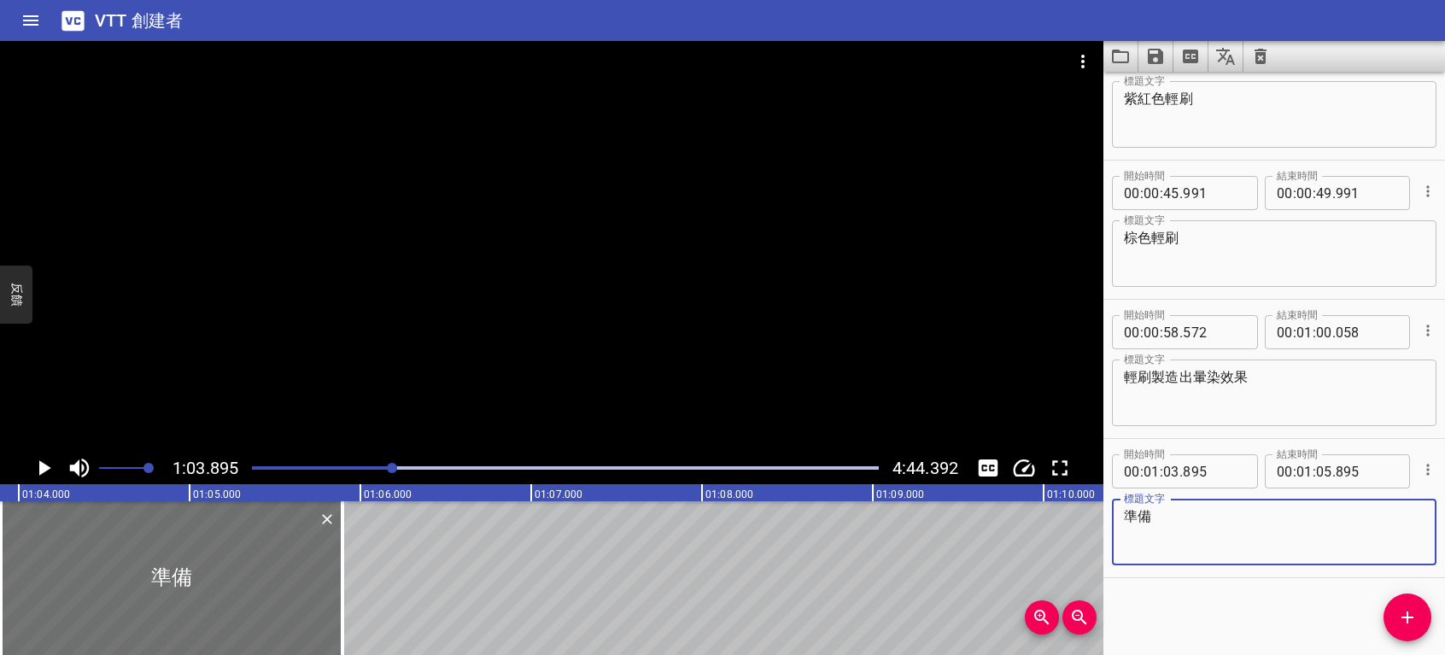
click at [1178, 529] on textarea "準備" at bounding box center [1274, 532] width 301 height 49
paste textarea "彩繪凝膠"
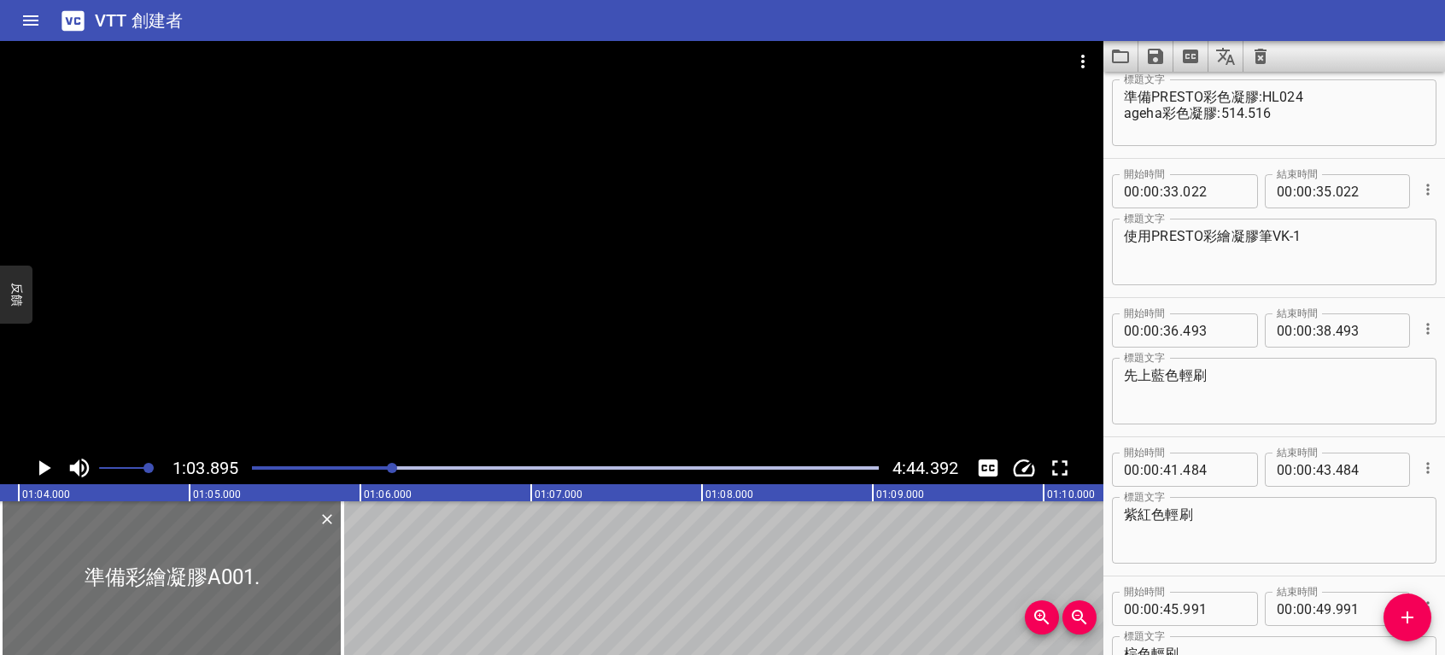
scroll to position [601, 0]
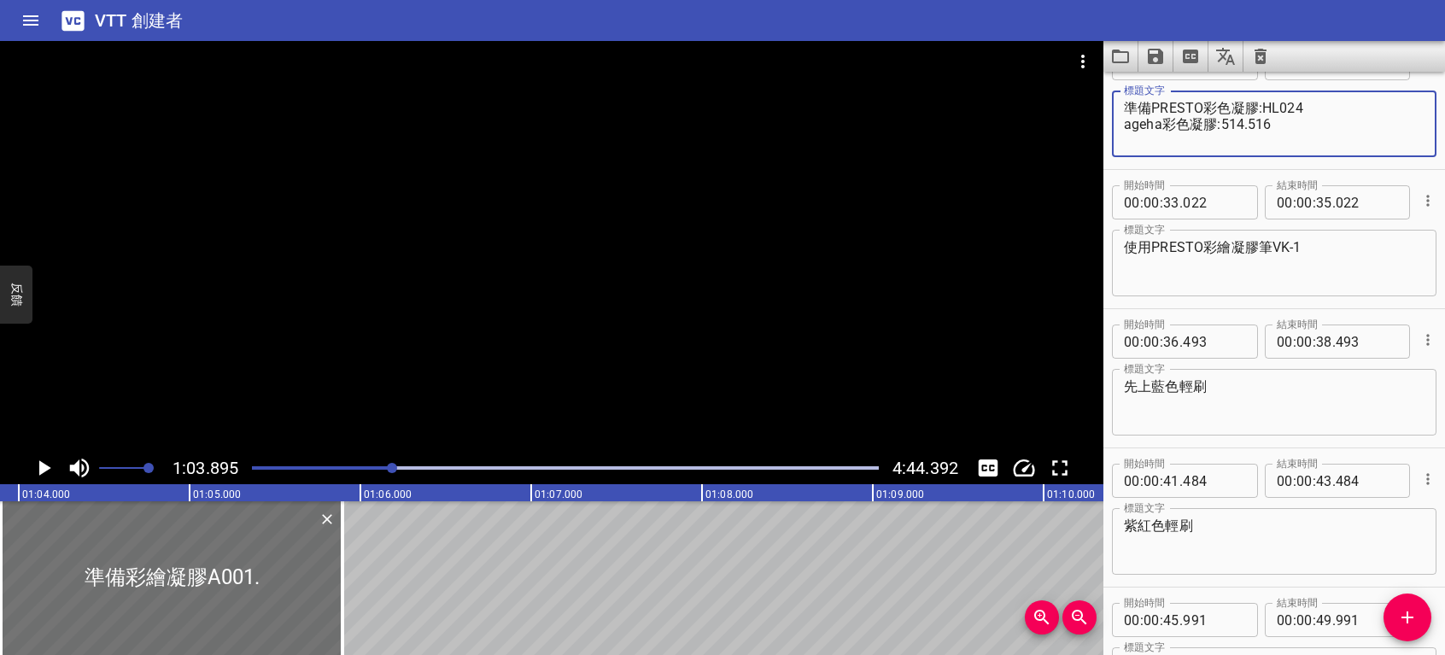
drag, startPoint x: 1152, startPoint y: 103, endPoint x: 1199, endPoint y: 106, distance: 47.1
click at [1199, 106] on textarea "準備PRESTO彩色凝膠:HL024 ageha彩色凝膠:514.516" at bounding box center [1274, 124] width 301 height 49
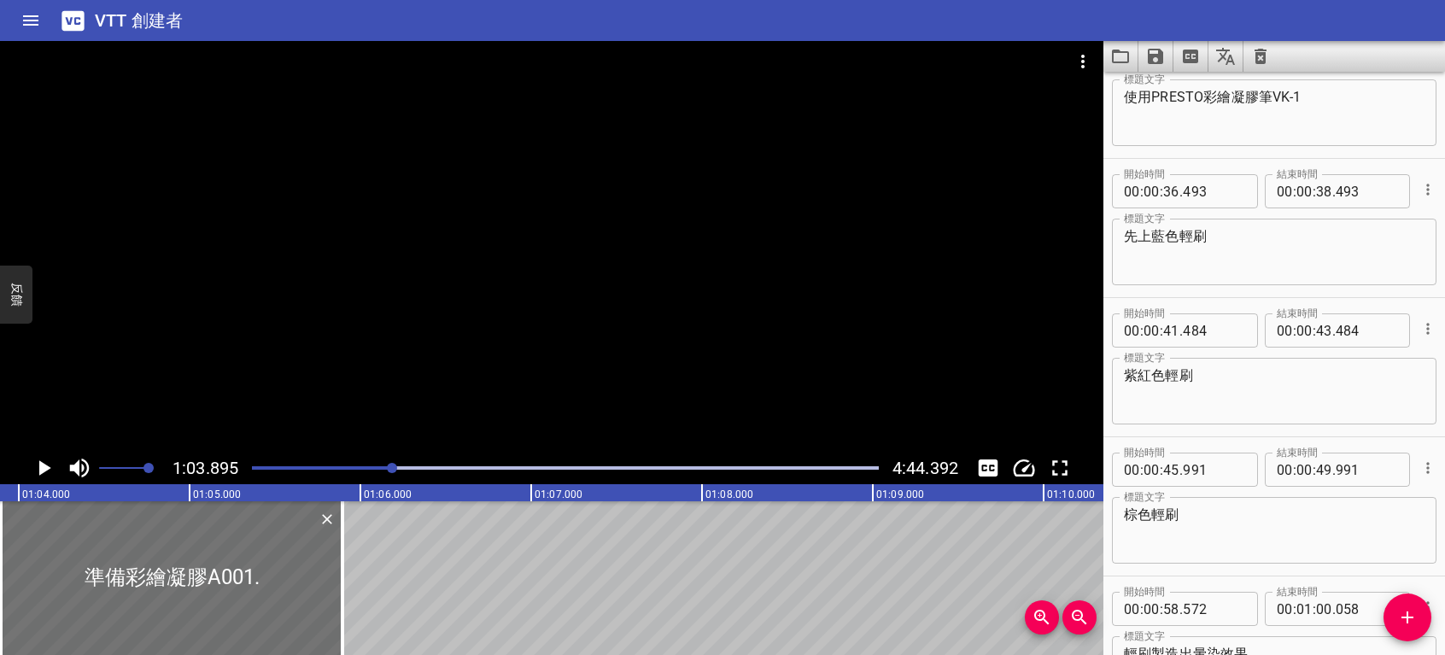
scroll to position [1028, 0]
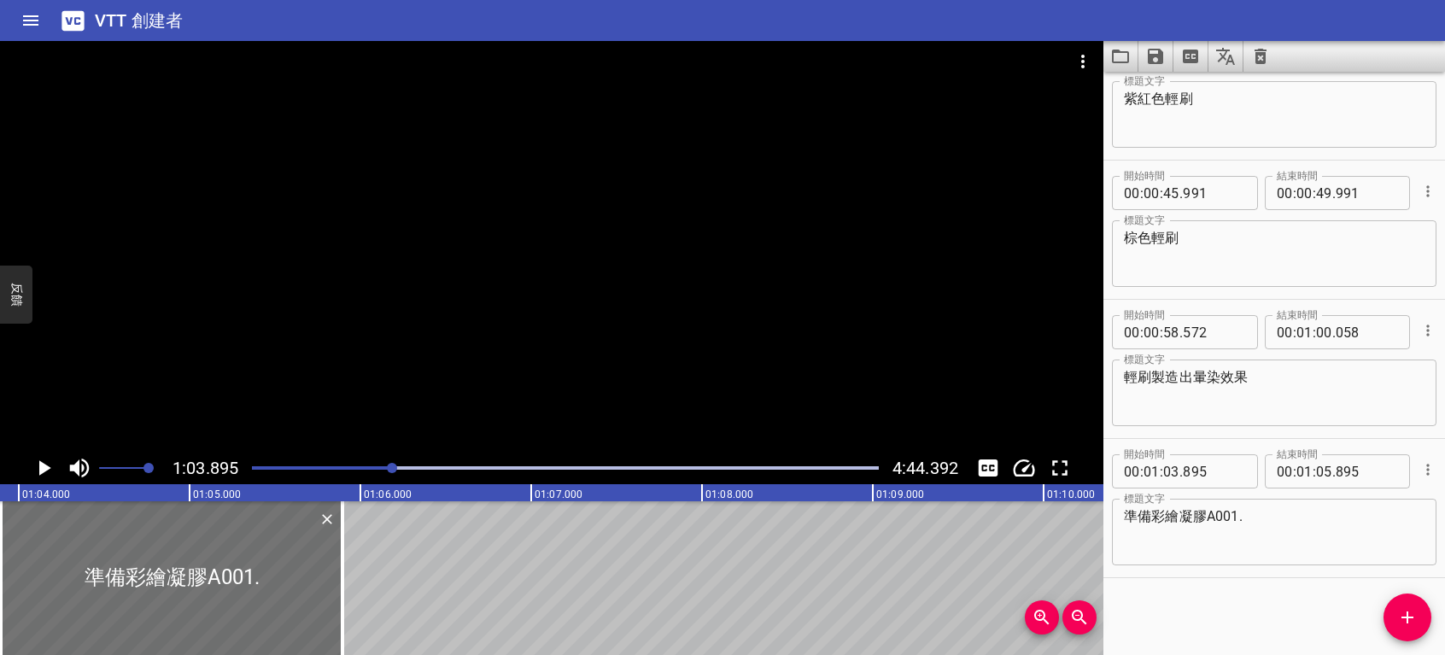
click at [1274, 524] on textarea "準備彩繪凝膠A001." at bounding box center [1274, 532] width 301 height 49
paste textarea "PRESTO"
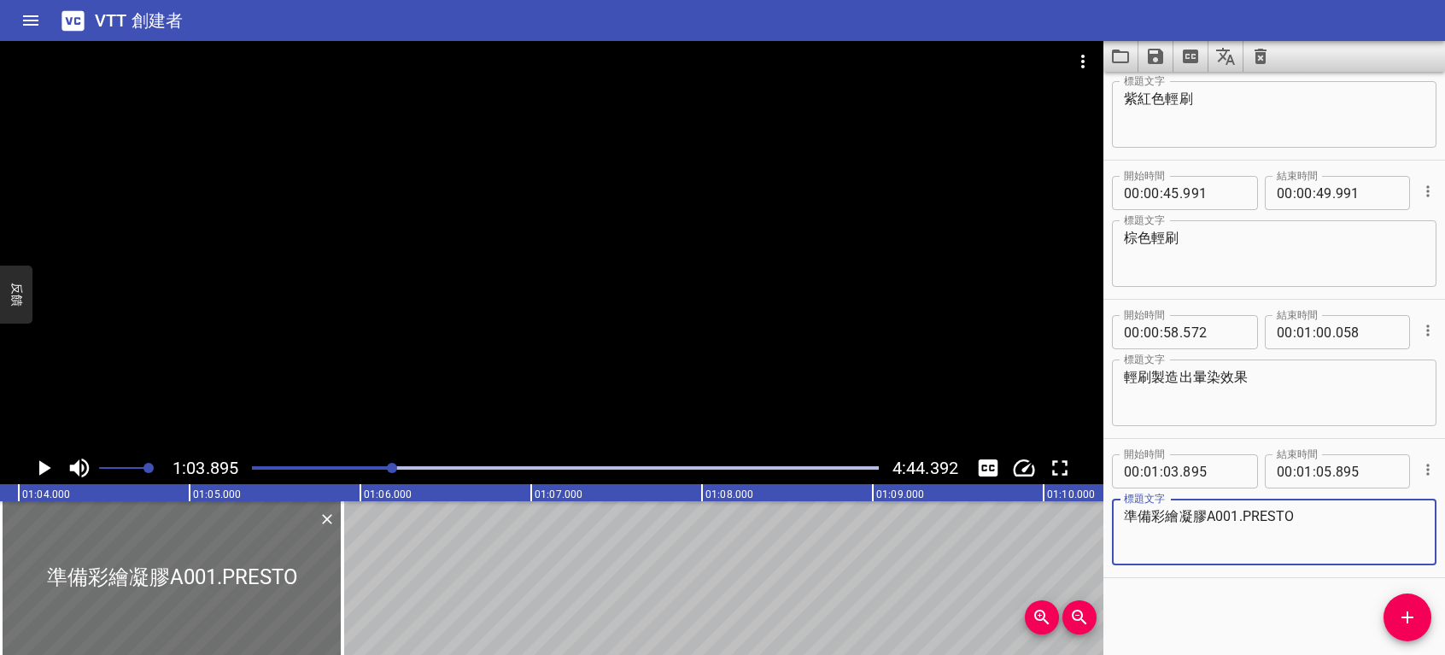
drag, startPoint x: 1183, startPoint y: 516, endPoint x: 1204, endPoint y: 516, distance: 20.5
click at [1204, 516] on textarea "準備彩繪凝膠A001.PRESTO" at bounding box center [1274, 532] width 301 height 49
click at [1306, 516] on textarea "準備彩繪凝膠A001.PRESTO" at bounding box center [1274, 532] width 301 height 49
paste textarea "凝膠"
click at [1235, 511] on textarea "準備彩繪凝膠A001.PRESTO凝膠" at bounding box center [1274, 532] width 301 height 49
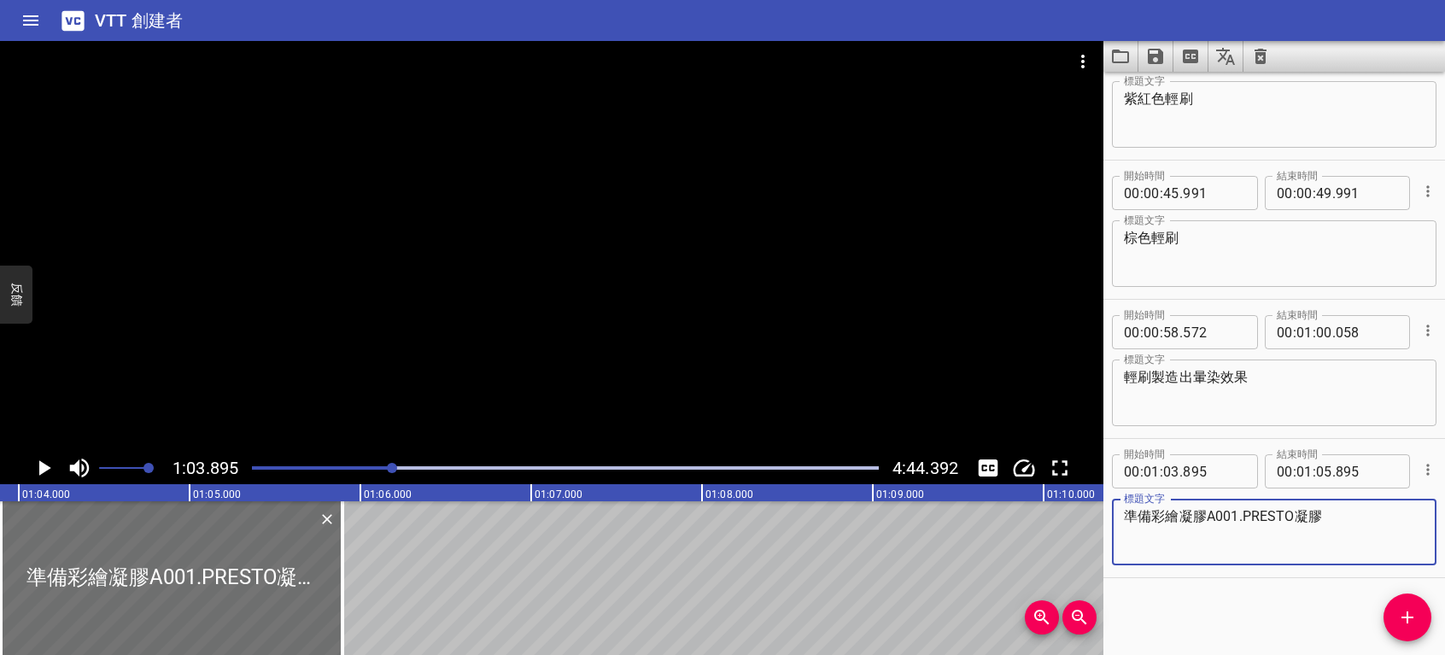
click at [1344, 519] on textarea "準備彩繪凝膠A001.PRESTO凝膠" at bounding box center [1274, 532] width 301 height 49
type textarea "準備彩繪凝膠A001.PRESTO凝膠清潔液"
click at [45, 463] on icon "播放/暫停" at bounding box center [44, 468] width 26 height 26
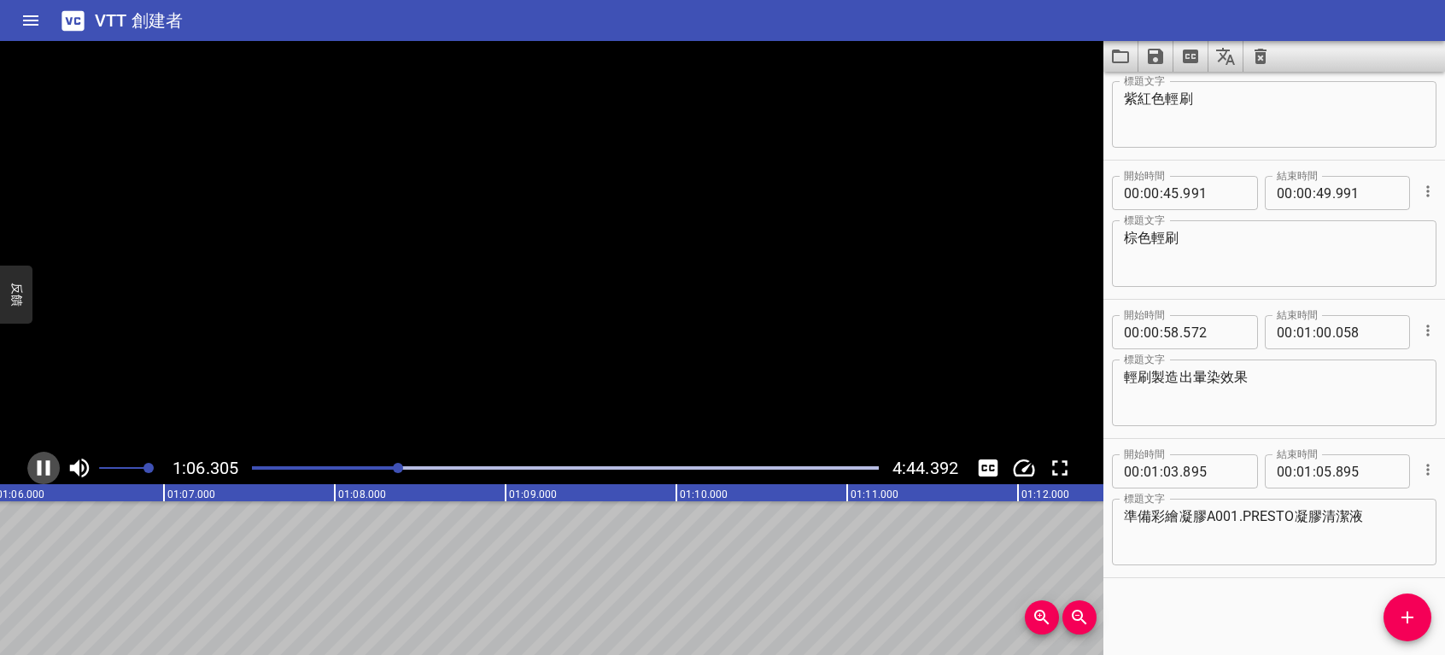
click at [45, 463] on icon "播放/暫停" at bounding box center [44, 468] width 26 height 26
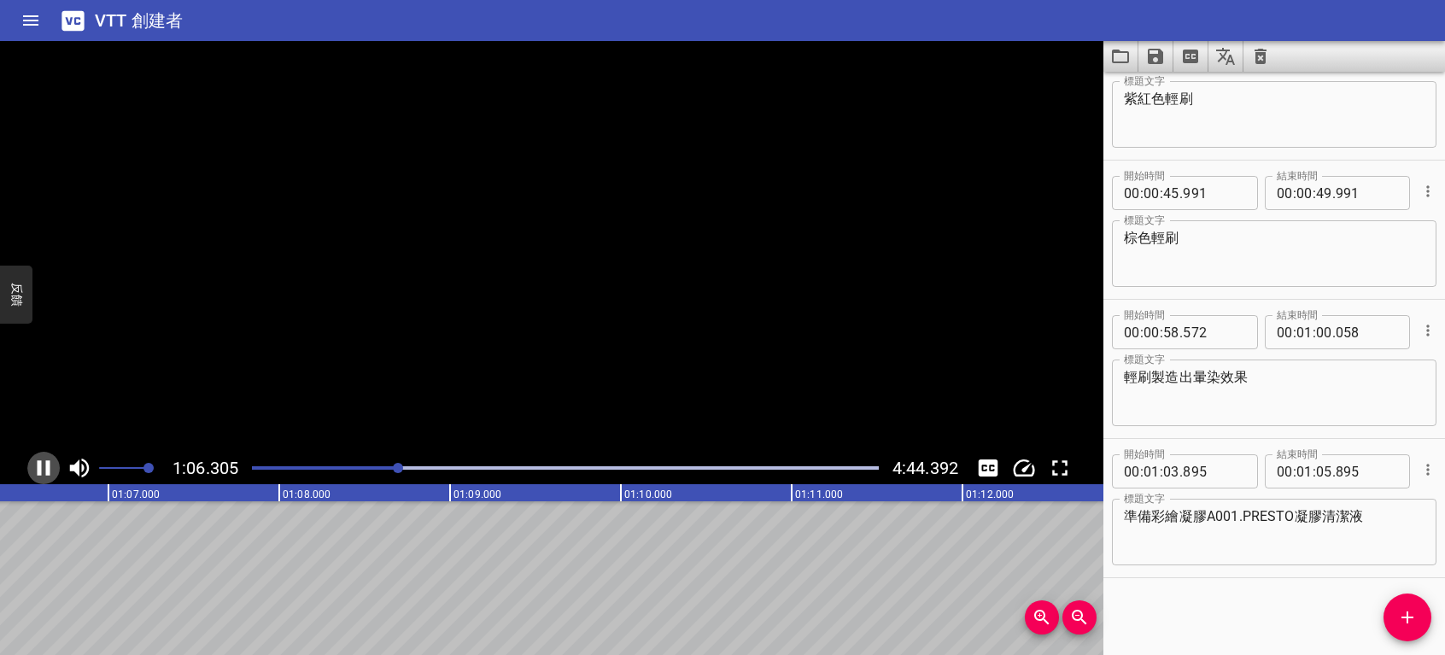
scroll to position [0, 11342]
click at [1412, 626] on icon "添加提示" at bounding box center [1407, 617] width 21 height 21
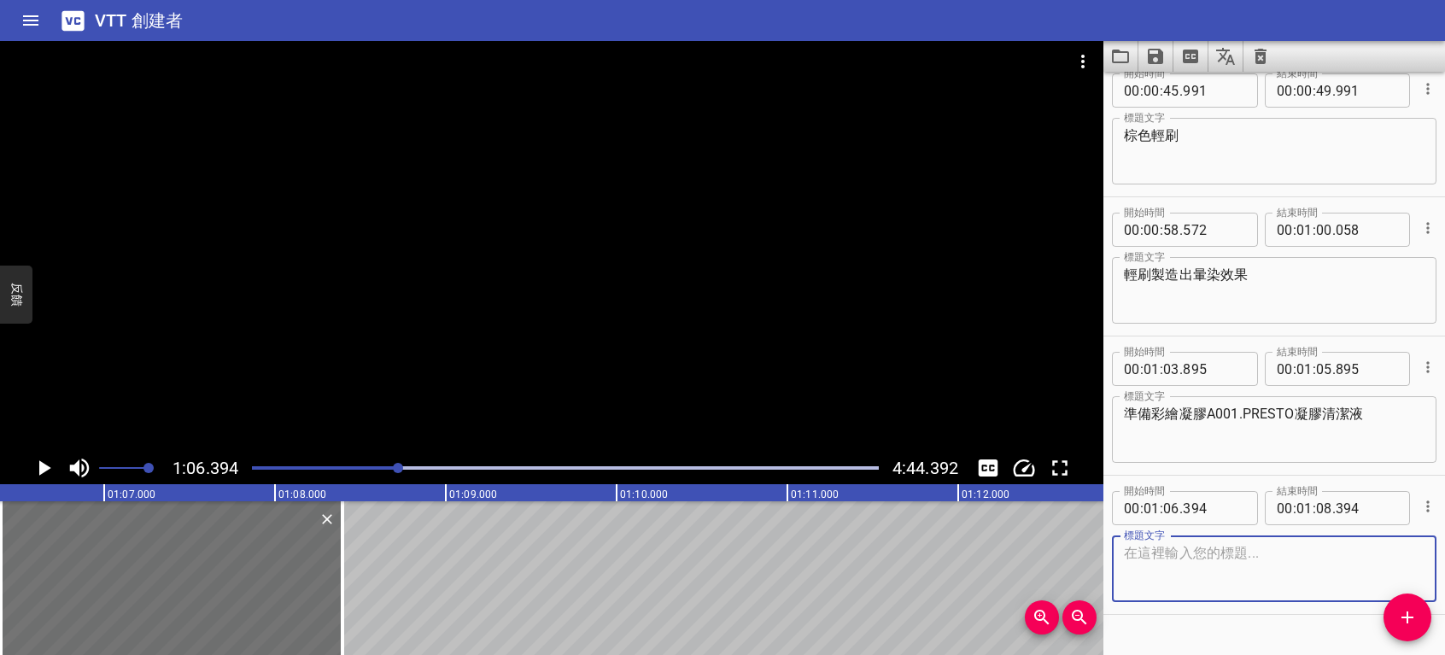
scroll to position [1167, 0]
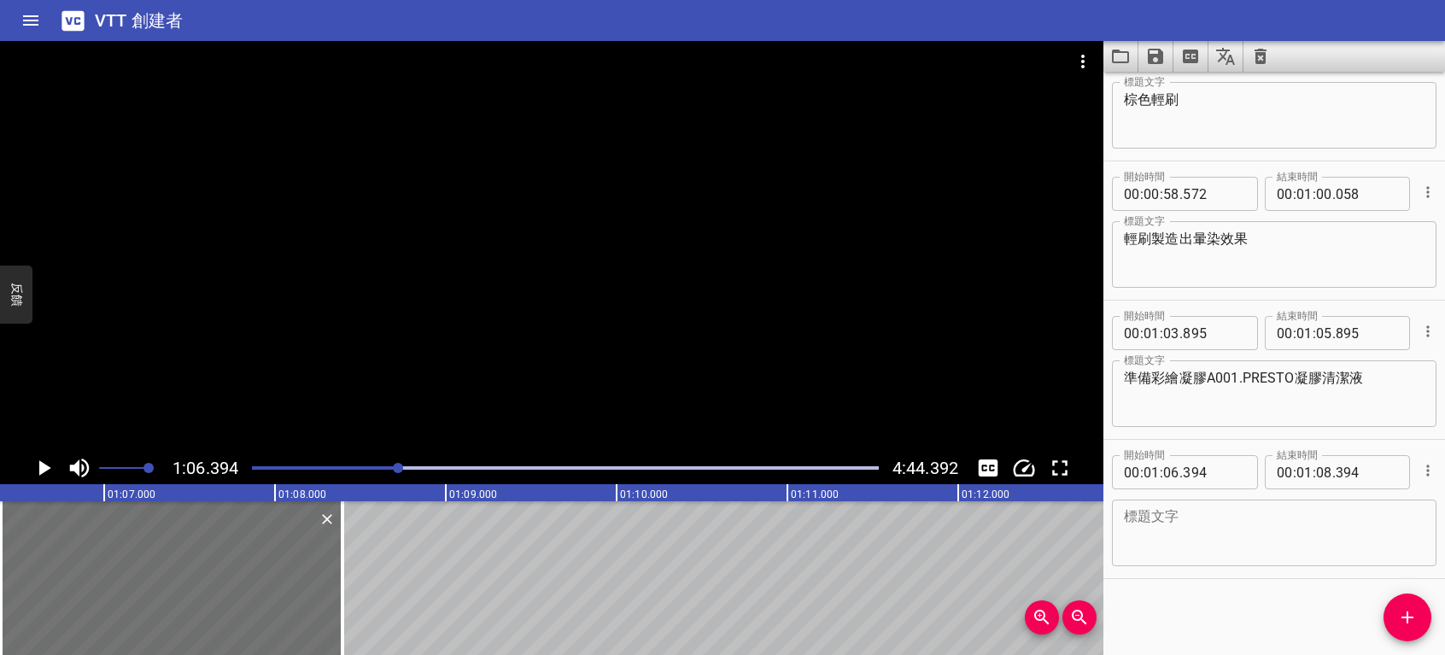
click at [1331, 601] on div "開始時間 00 : 00 : 00 . 000 開始時間 結束時間 00 : 00 : 02 . 000 結束時間 標題文字 標題文字 開始時間 00 : 0…" at bounding box center [1275, 363] width 342 height 583
click at [1204, 631] on div "開始時間 00 : 00 : 00 . 000 開始時間 結束時間 00 : 00 : 02 . 000 結束時間 標題文字 標題文字 開始時間 00 : 0…" at bounding box center [1275, 363] width 342 height 583
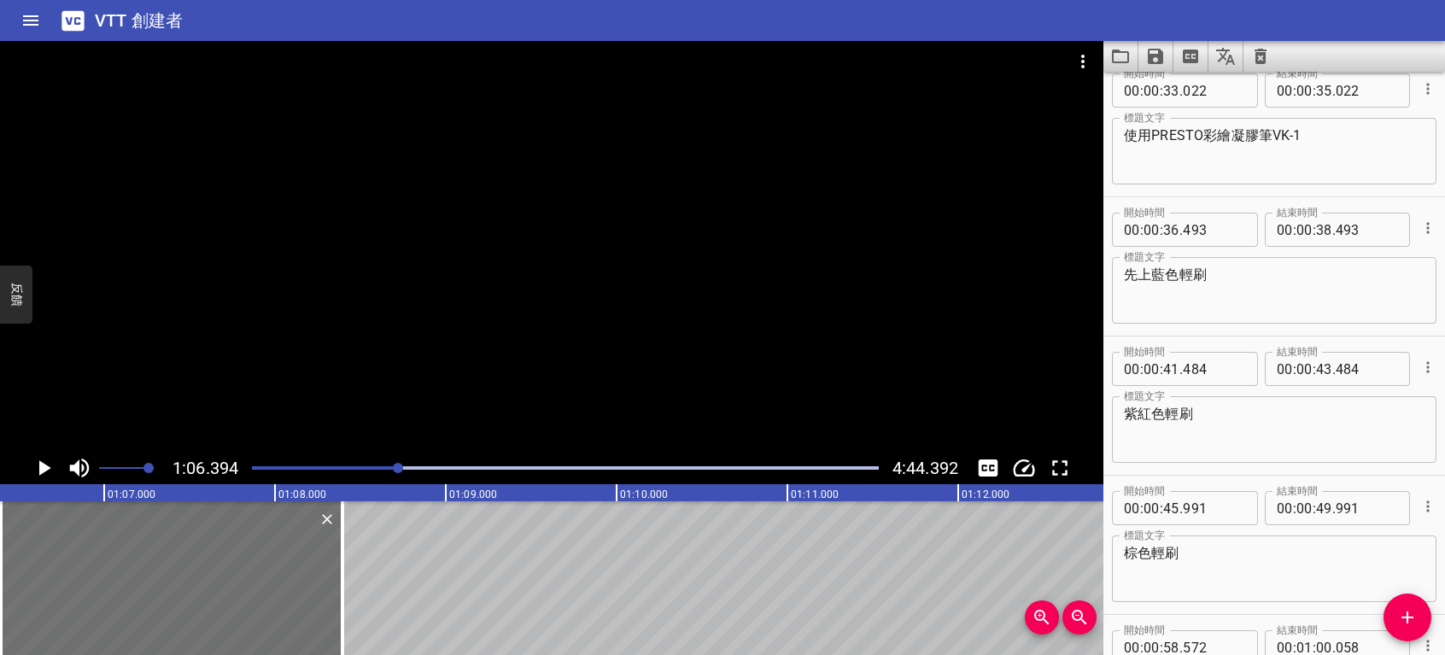
scroll to position [569, 0]
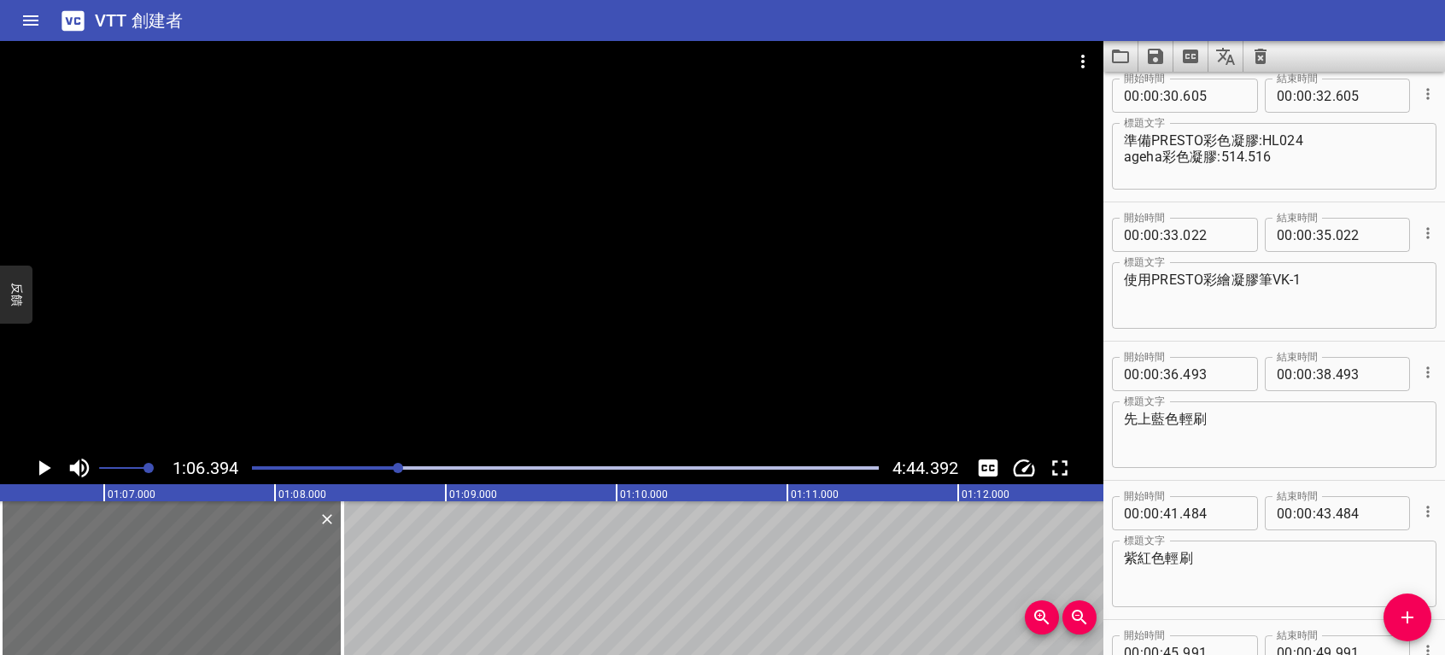
drag, startPoint x: 1120, startPoint y: 277, endPoint x: 1239, endPoint y: 287, distance: 119.2
click at [1286, 284] on div "使用PRESTO彩繪凝膠筆VK-1 標題文字" at bounding box center [1274, 295] width 325 height 67
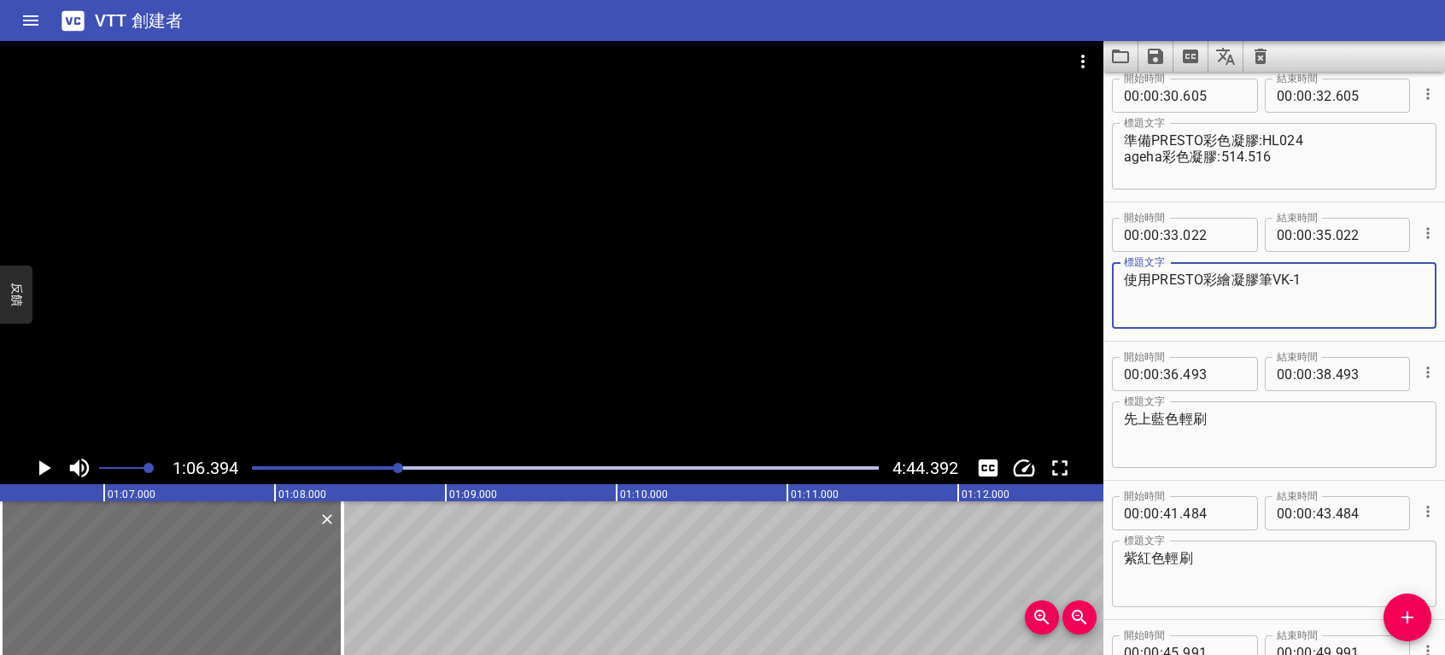
drag, startPoint x: 1286, startPoint y: 279, endPoint x: 1116, endPoint y: 292, distance: 171.3
click at [1116, 292] on div "使用PRESTO彩繪凝膠筆VK-1 標題文字" at bounding box center [1274, 295] width 325 height 67
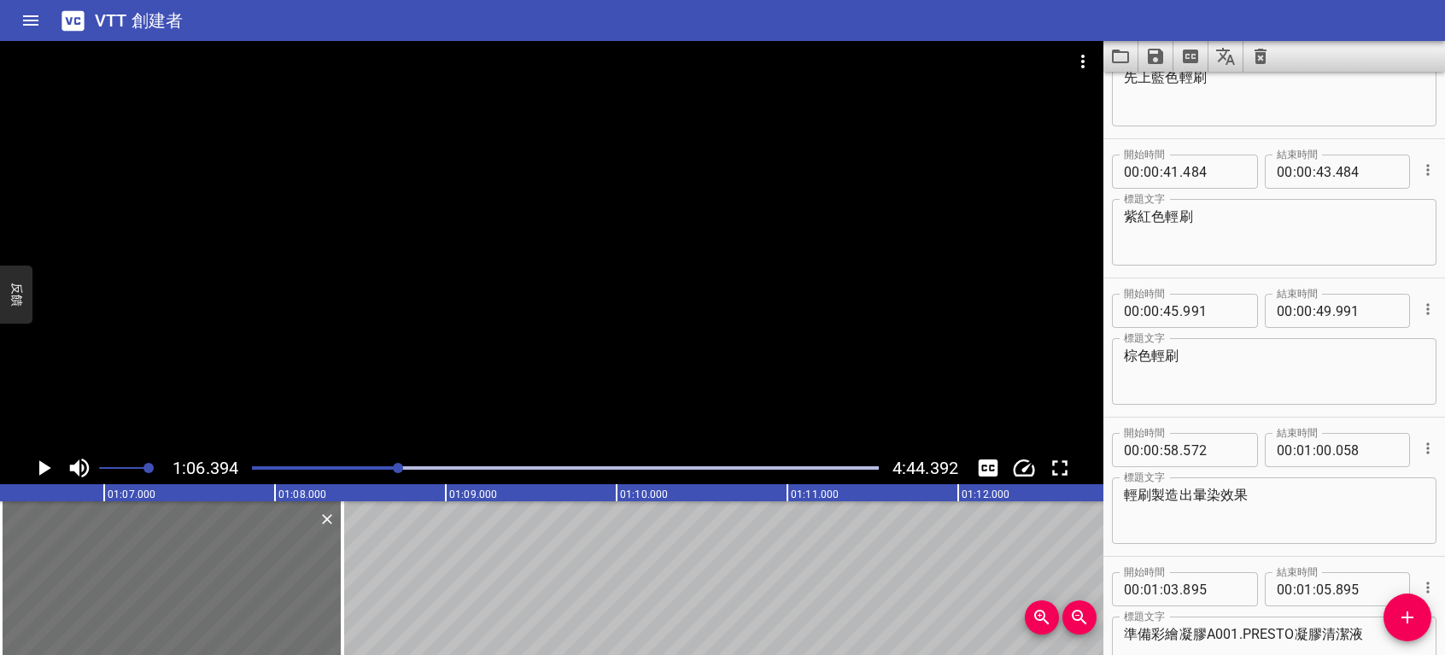
scroll to position [1167, 0]
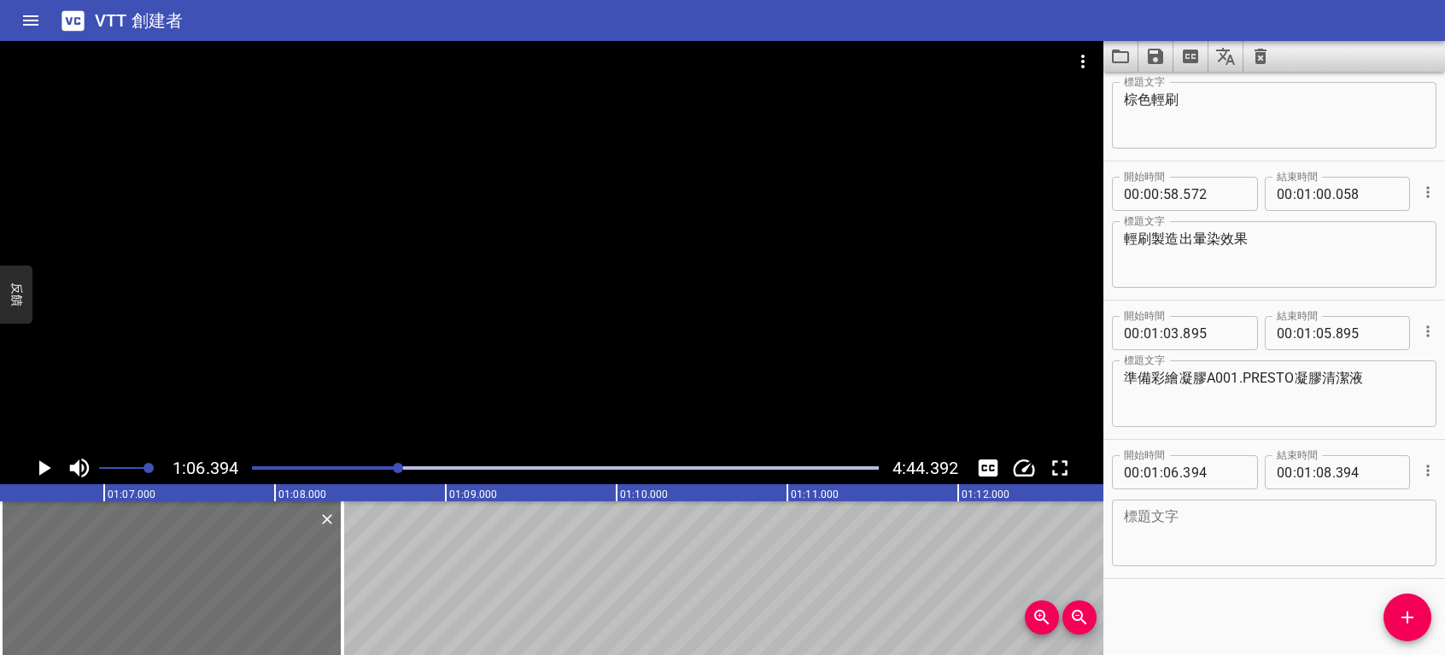
click at [1170, 540] on textarea at bounding box center [1274, 533] width 301 height 49
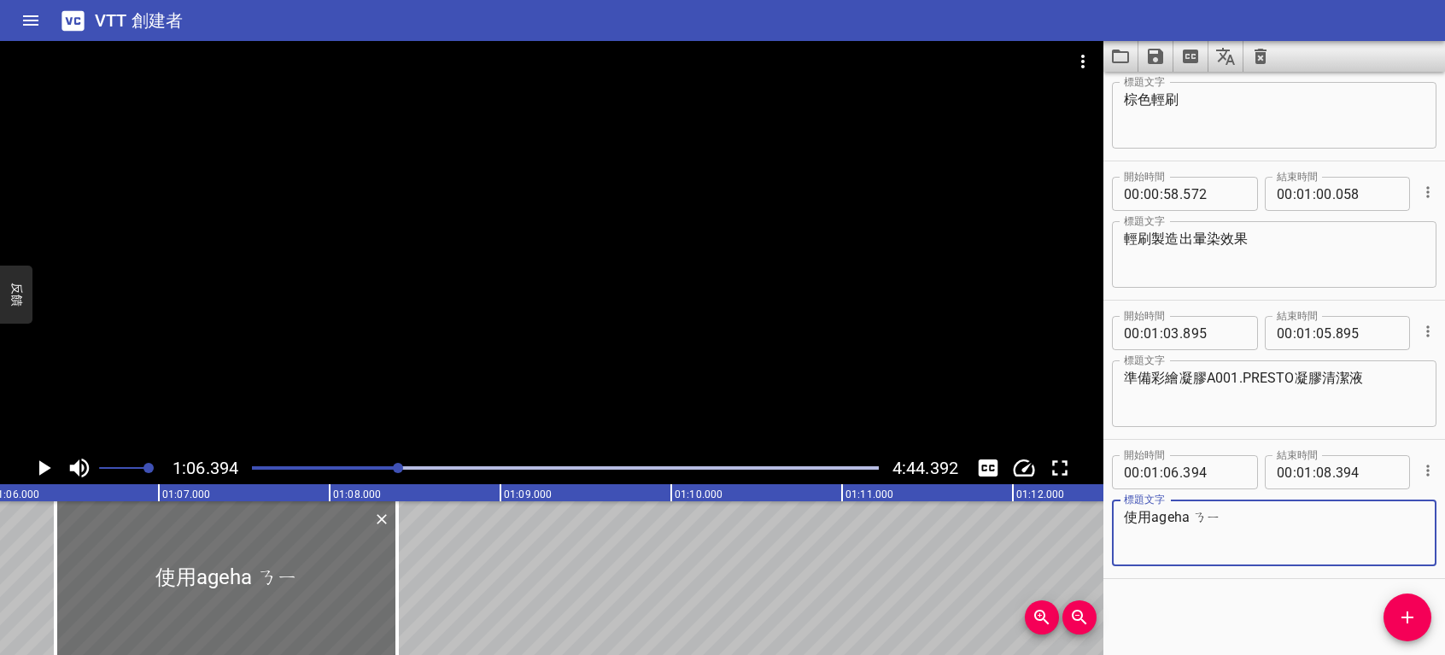
scroll to position [0, 11260]
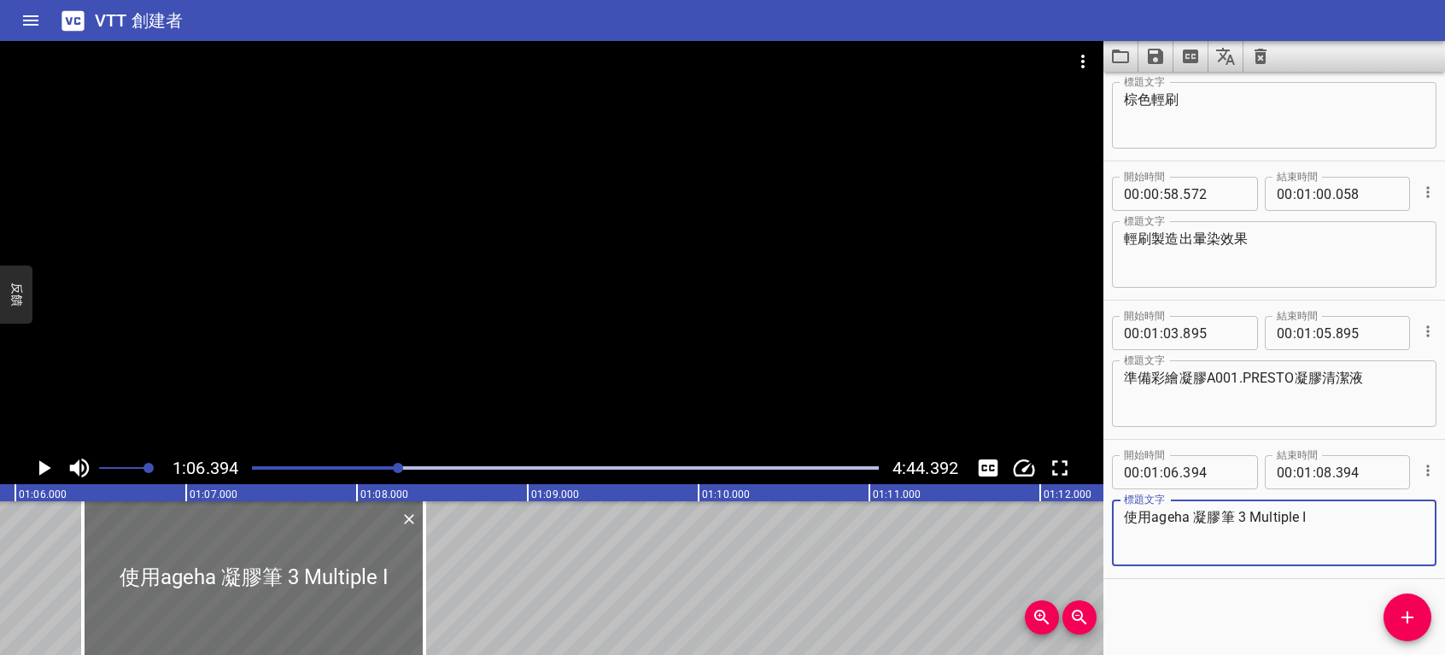
click at [1150, 519] on textarea "使用ageha 凝膠筆 3 Multiple I" at bounding box center [1274, 533] width 301 height 49
drag, startPoint x: 1322, startPoint y: 513, endPoint x: 1080, endPoint y: 513, distance: 242.6
click at [1080, 513] on main "1:06.394 4:44.392 00:00.000 00:01.000 00:02.000 00:03.000 00:04.000 00:05.000 0…" at bounding box center [722, 348] width 1445 height 614
type textarea "使用 ageha 凝膠筆 3 Multiple I"
click at [41, 466] on icon "播放/暫停" at bounding box center [45, 467] width 12 height 15
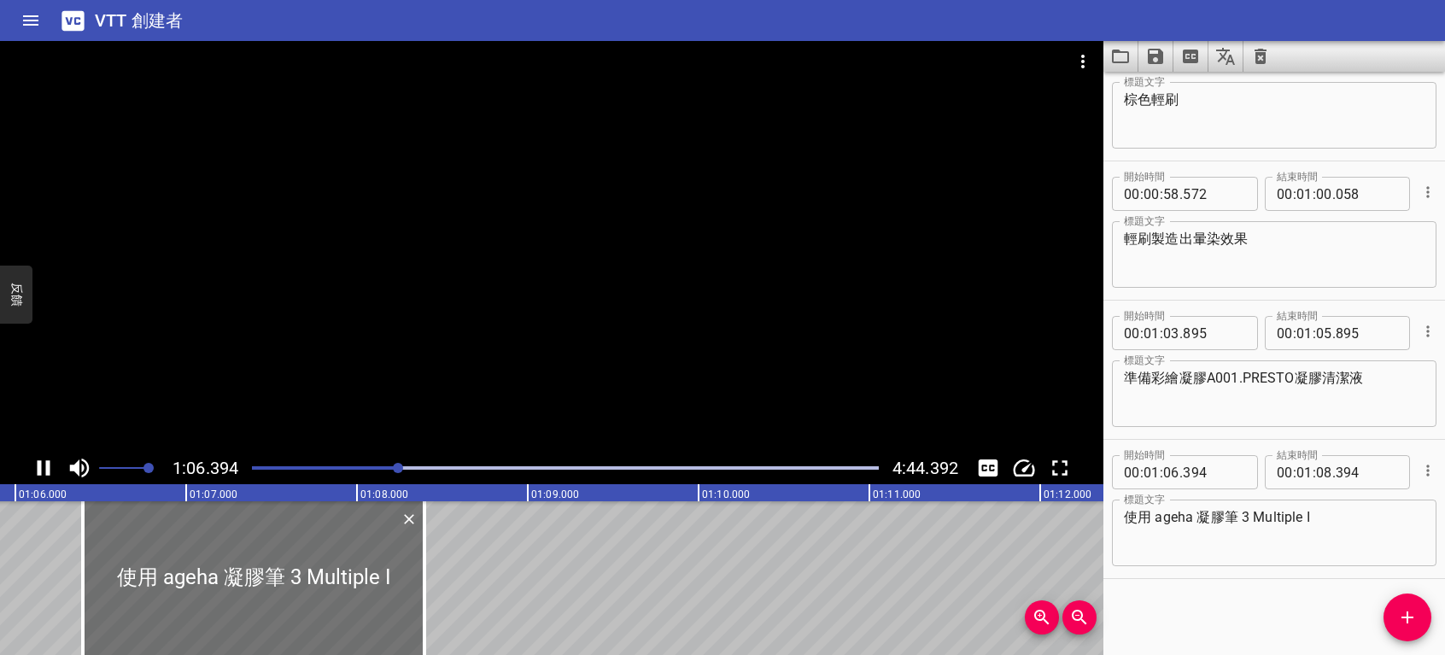
scroll to position [0, 11342]
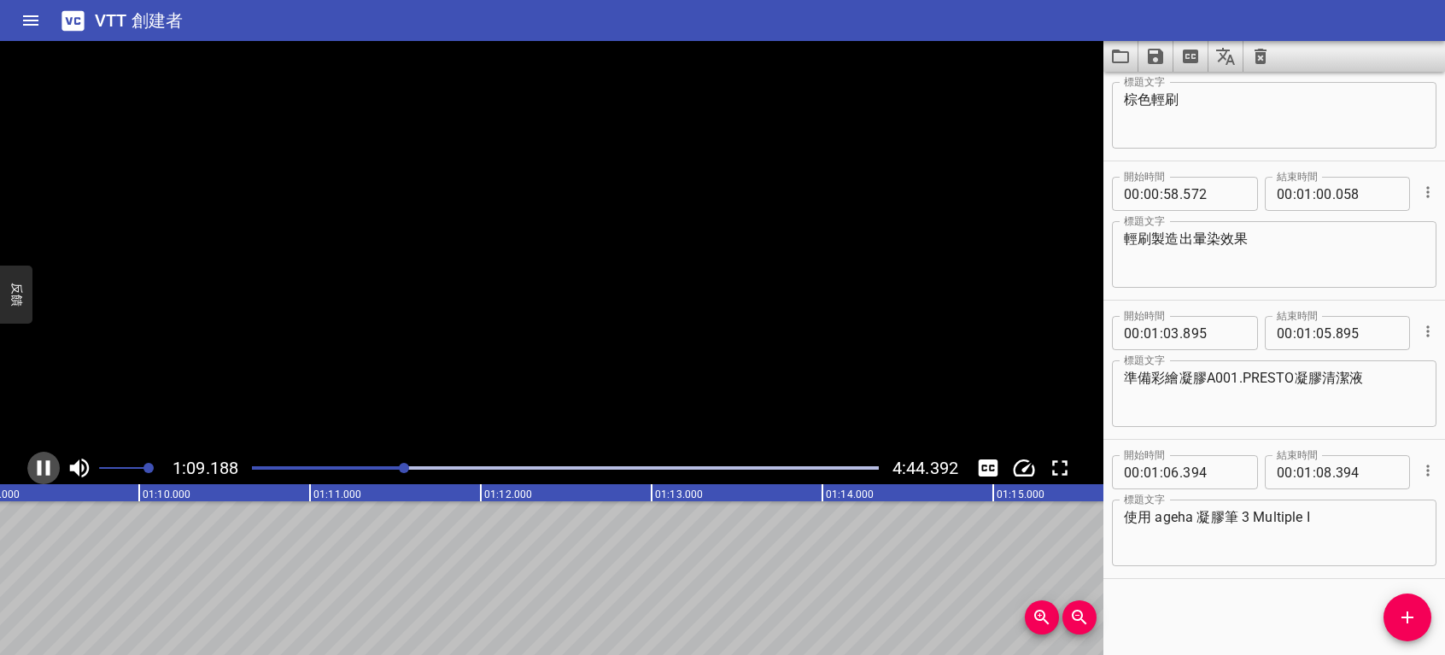
click at [41, 465] on icon "播放/暫停" at bounding box center [44, 468] width 26 height 26
click at [1404, 626] on icon "添加提示" at bounding box center [1407, 617] width 21 height 21
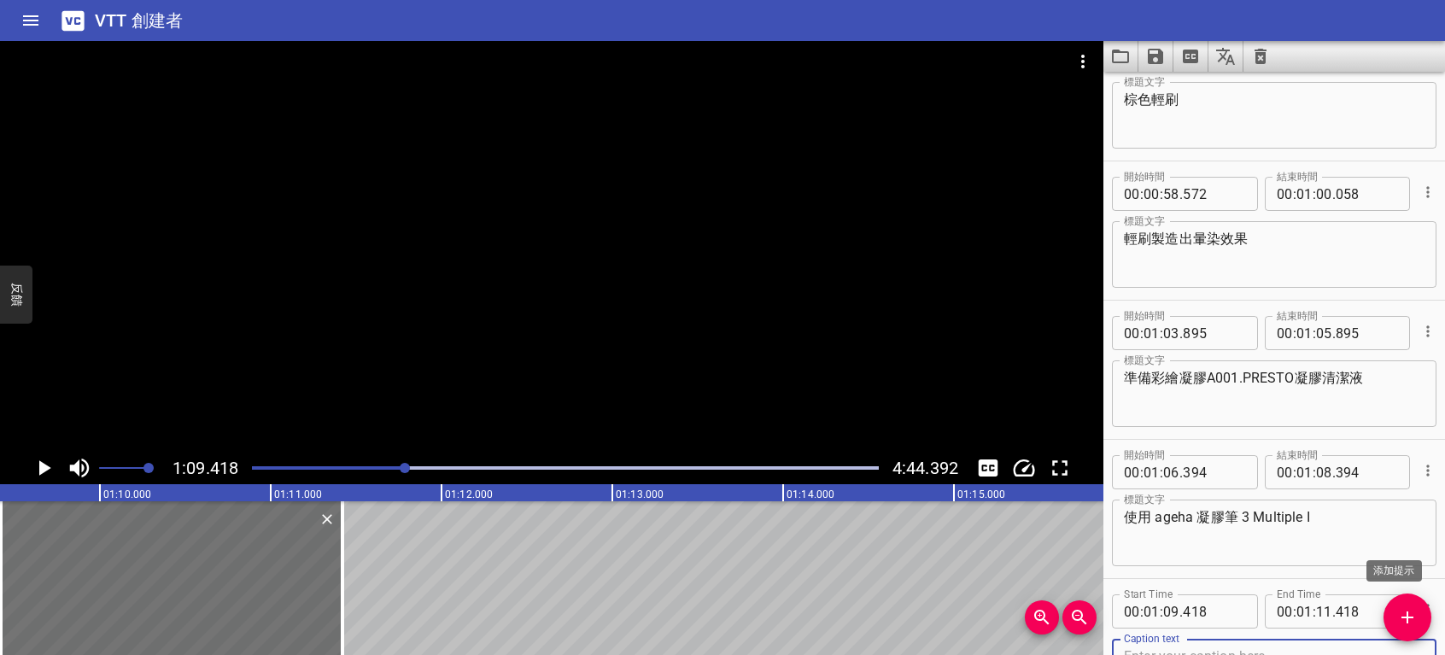
scroll to position [1175, 0]
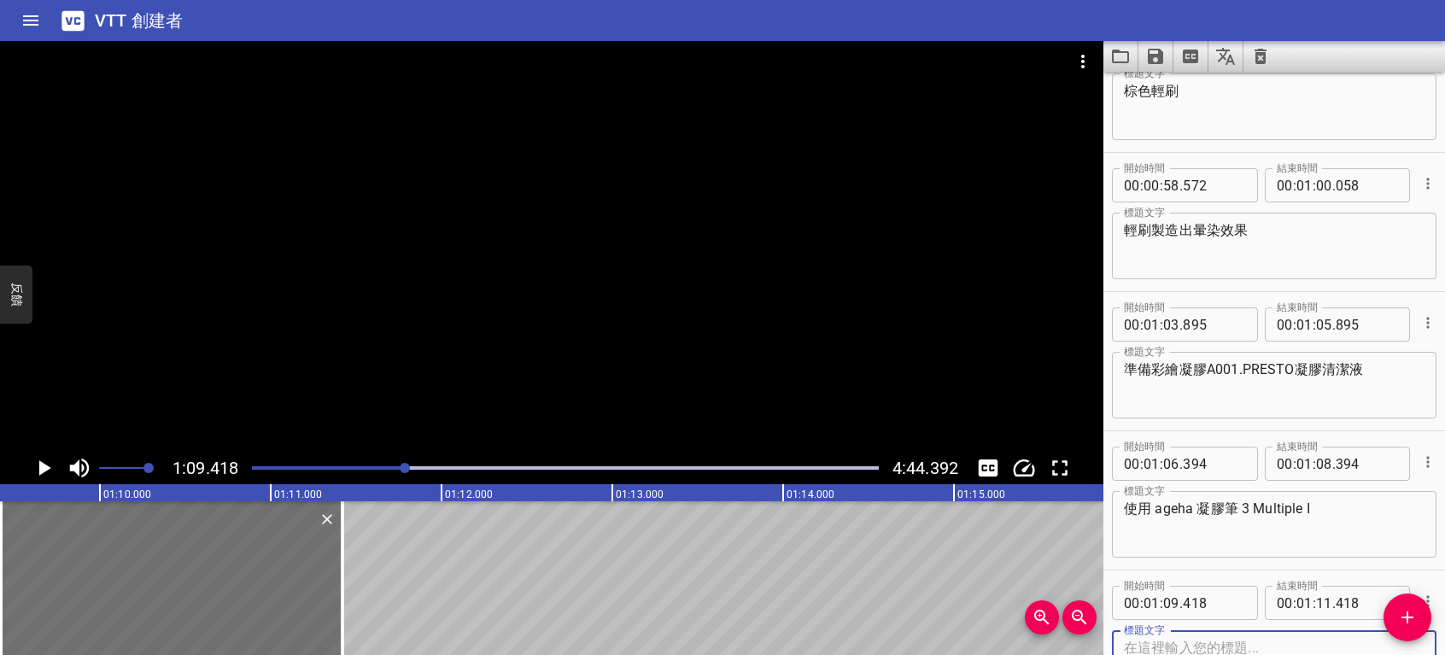
click at [44, 466] on icon "播放/暫停" at bounding box center [45, 467] width 12 height 15
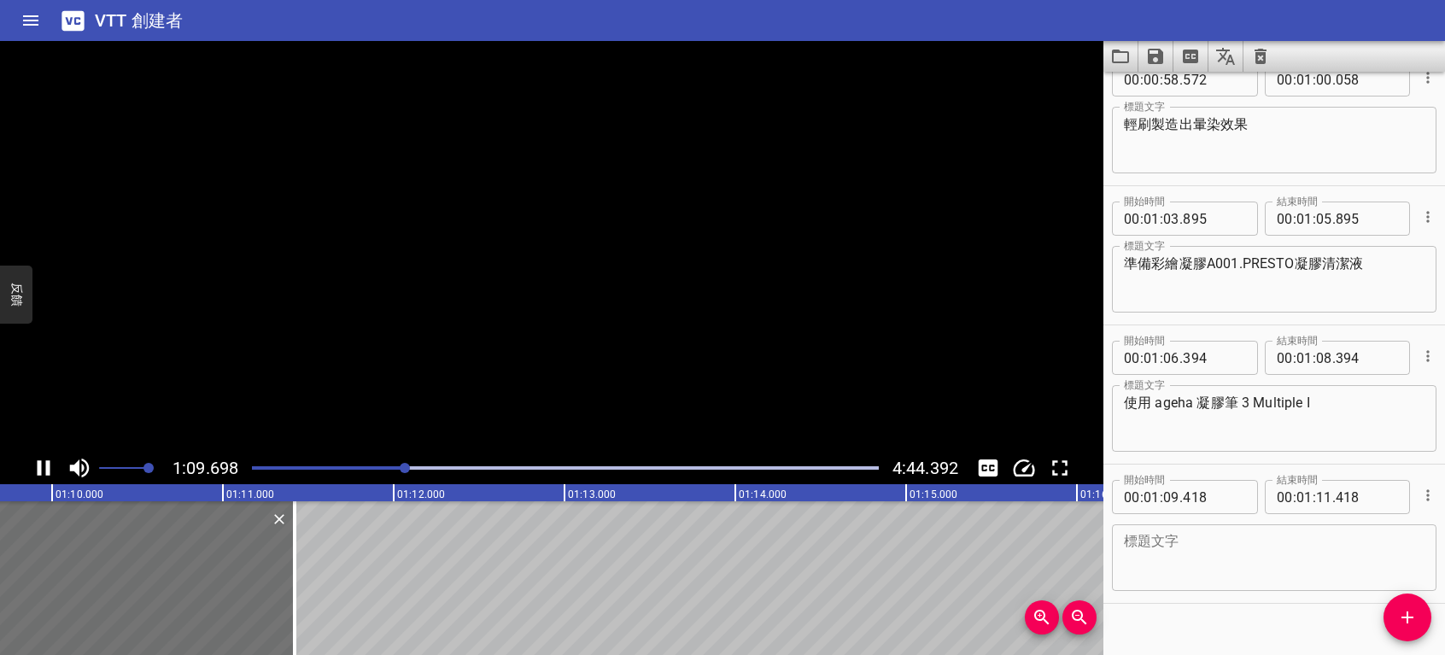
scroll to position [1307, 0]
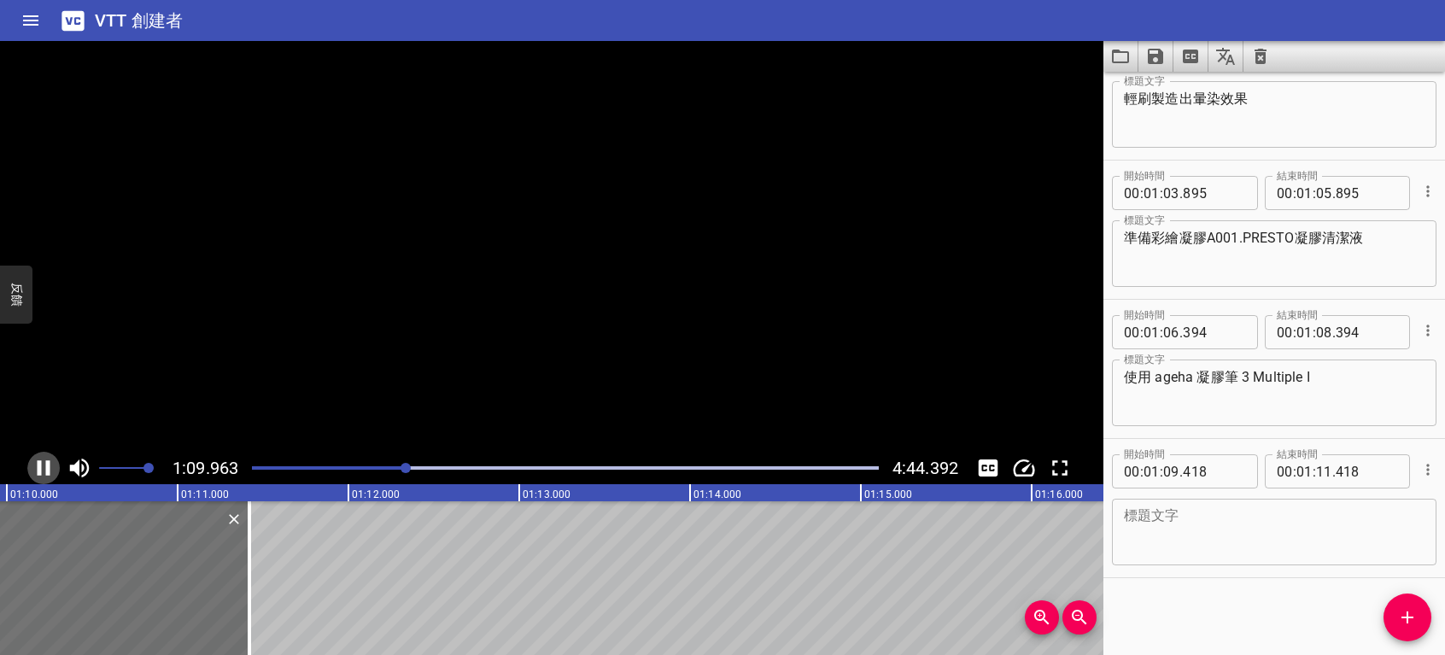
click at [44, 466] on icon "播放/暫停" at bounding box center [44, 468] width 26 height 26
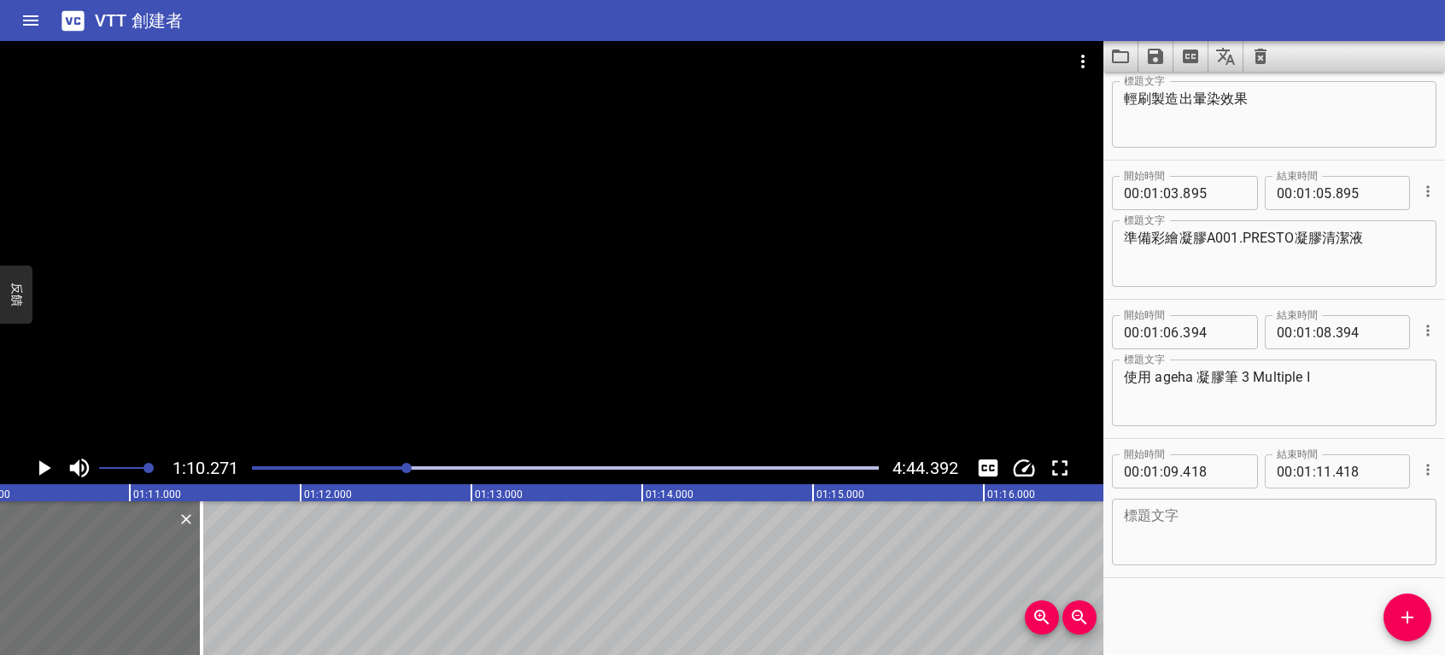
scroll to position [0, 12005]
click at [1292, 523] on textarea at bounding box center [1274, 532] width 301 height 49
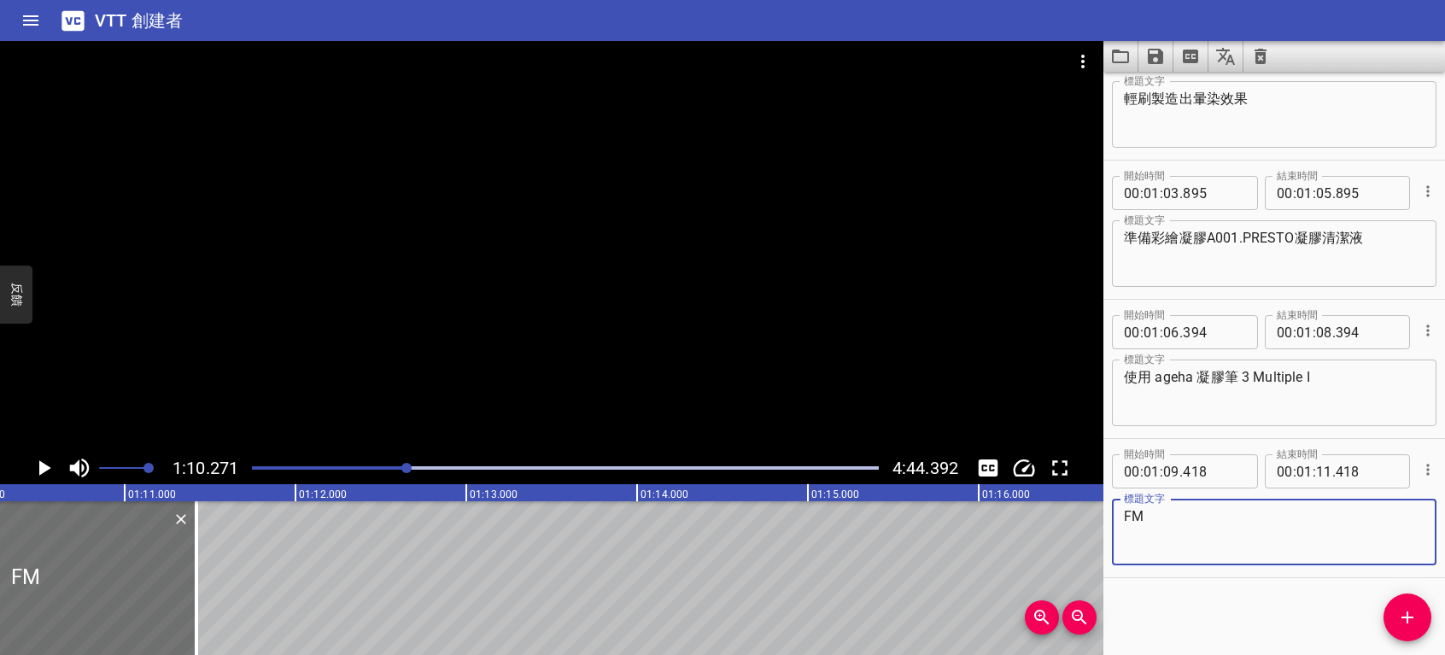
type textarea "F"
click at [1283, 515] on textarea "取在調色板與凝膠清潔液ˋ調和" at bounding box center [1274, 532] width 301 height 49
type textarea "取在調色板與凝膠清潔液調和"
click at [44, 470] on icon "播放/暫停" at bounding box center [45, 467] width 12 height 15
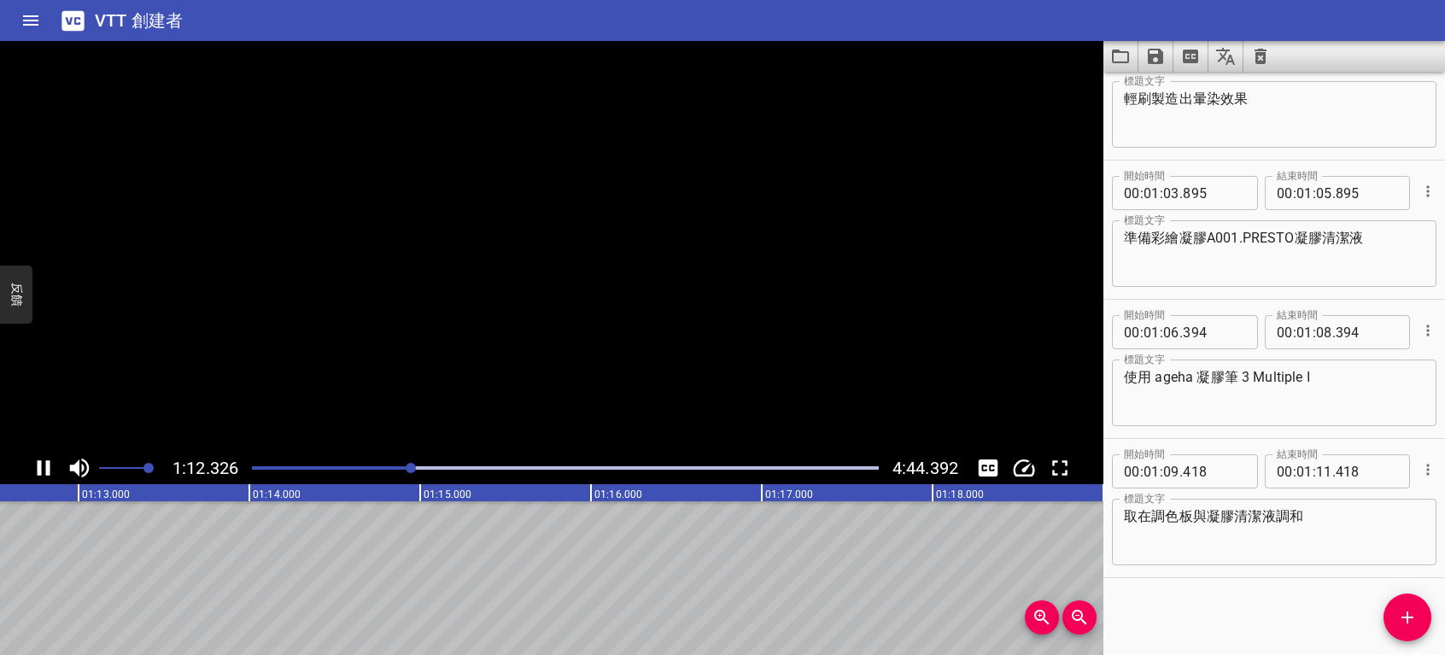
click at [44, 470] on icon "播放/暫停" at bounding box center [44, 468] width 26 height 26
click at [44, 470] on icon "播放/暫停" at bounding box center [45, 467] width 12 height 15
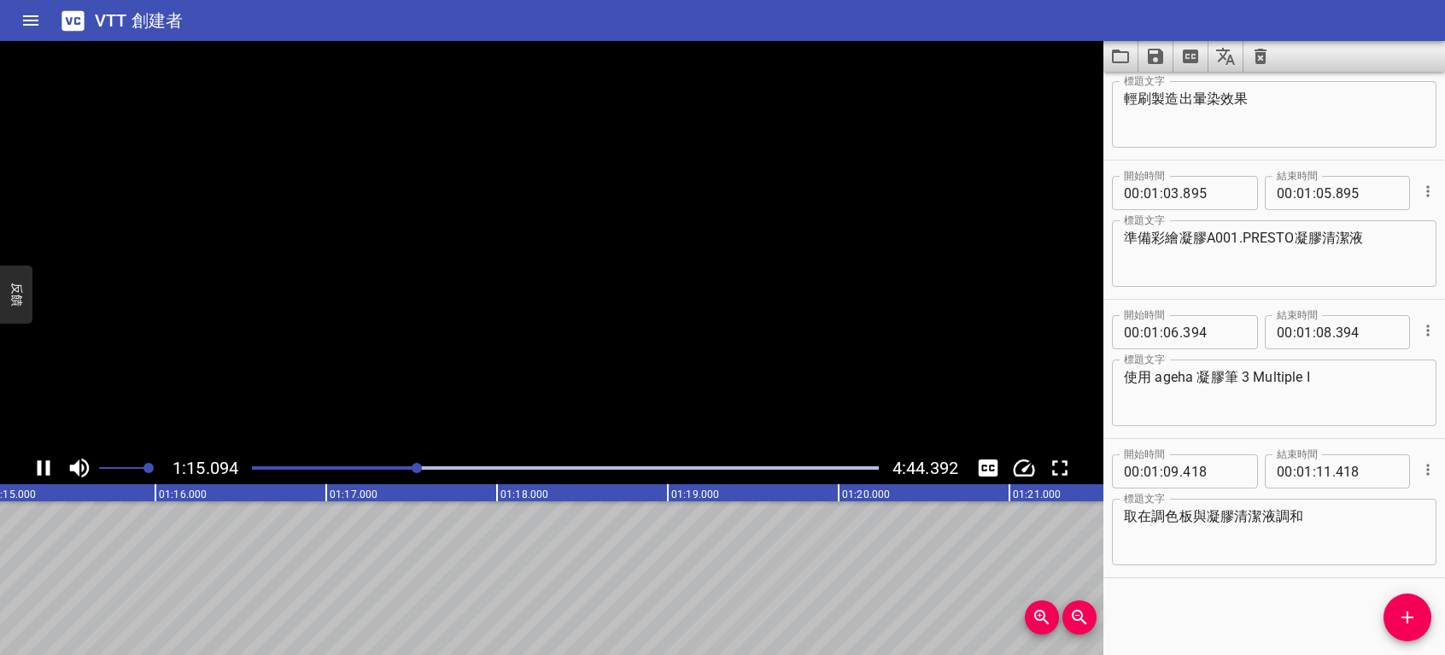
click at [44, 470] on icon "播放/暫停" at bounding box center [44, 468] width 26 height 26
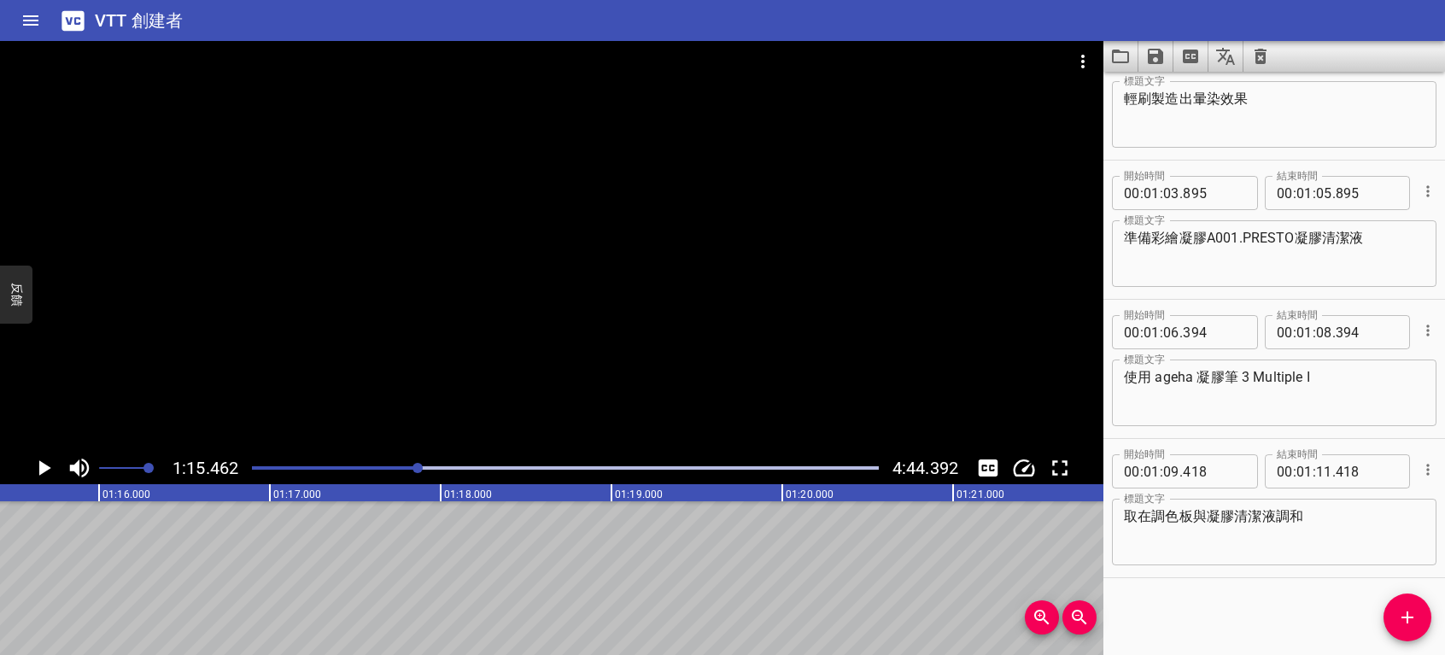
scroll to position [0, 12891]
click at [1401, 614] on icon "添加提示" at bounding box center [1407, 617] width 21 height 21
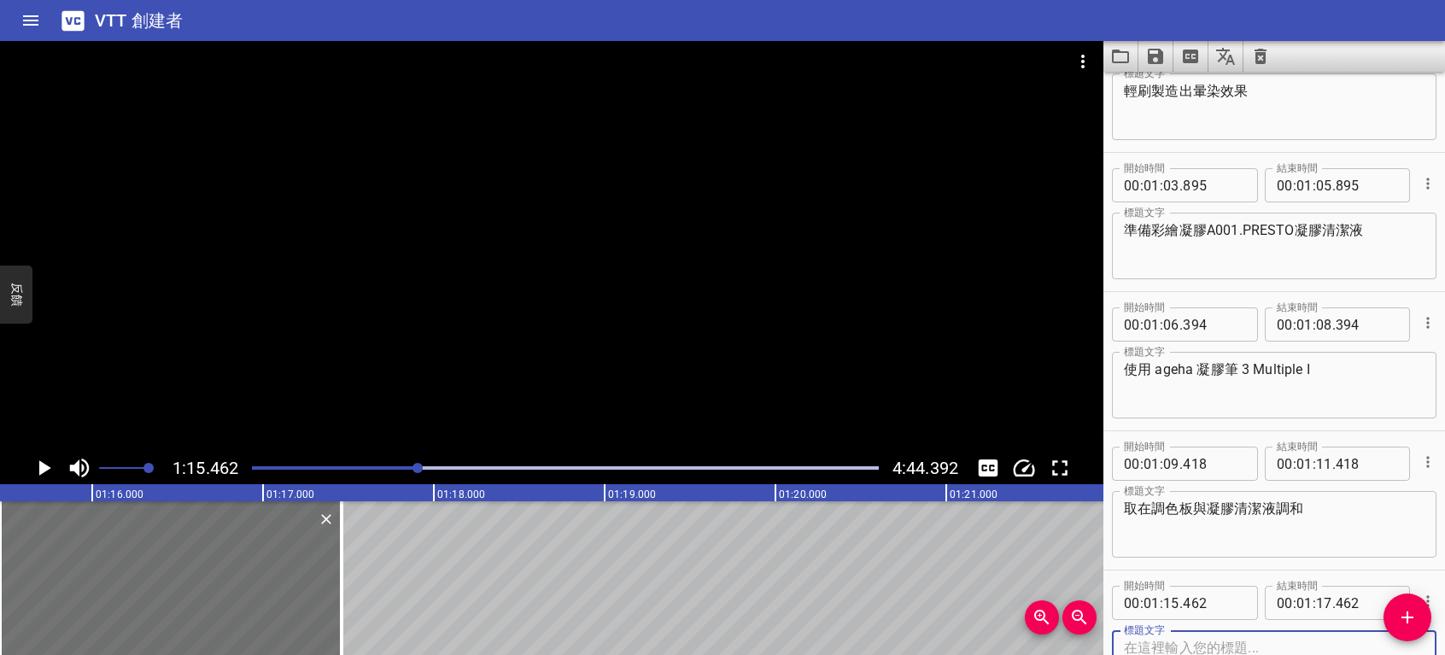
click at [41, 469] on icon "播放/暫停" at bounding box center [45, 467] width 12 height 15
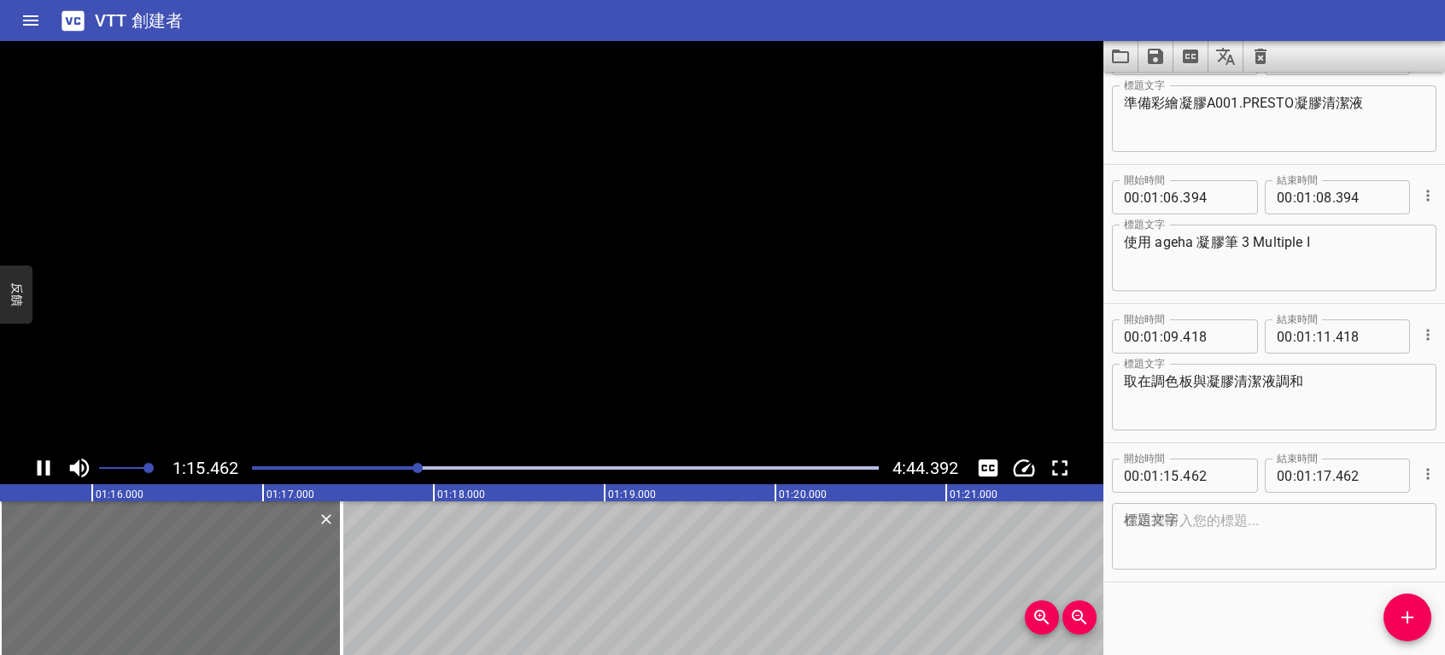
scroll to position [1445, 0]
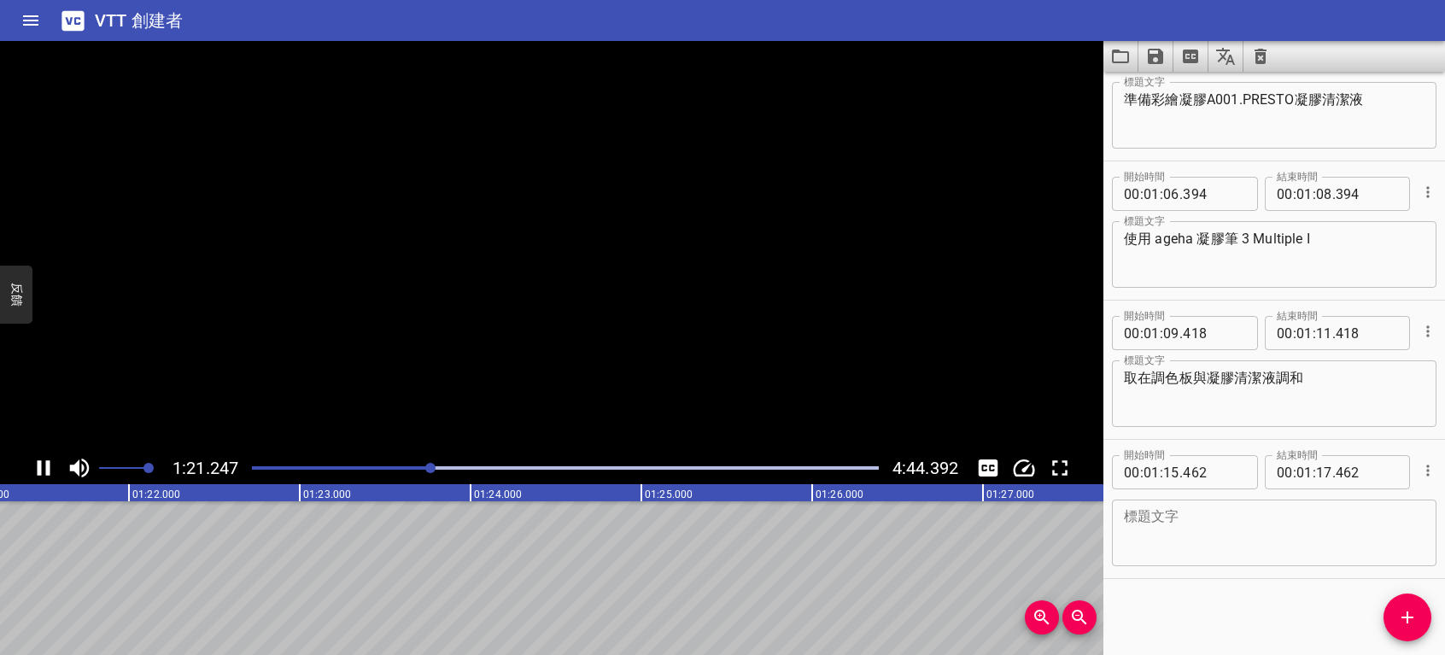
click at [41, 469] on icon "播放/暫停" at bounding box center [44, 468] width 26 height 26
click at [1239, 539] on textarea at bounding box center [1274, 533] width 301 height 49
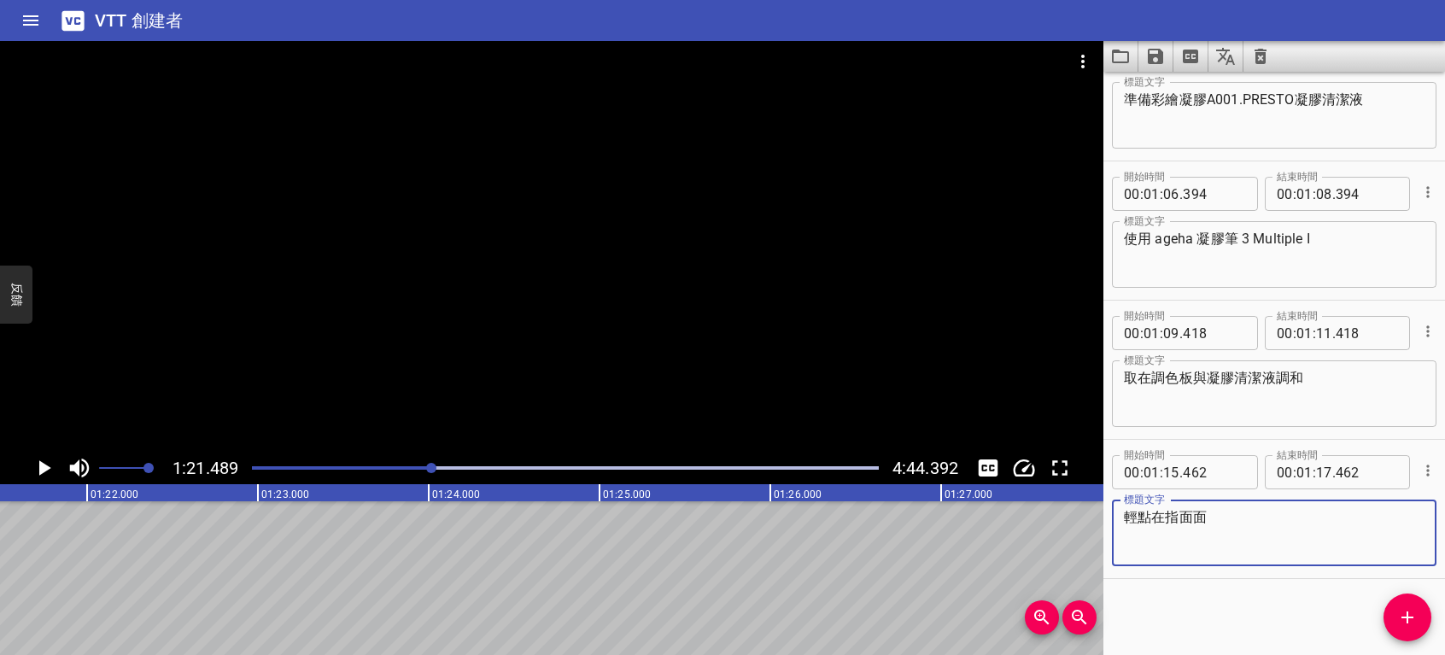
click at [1206, 514] on textarea "輕點在指面" at bounding box center [1274, 533] width 301 height 49
type textarea "輕點在指面上製造出泡泡效果"
click at [41, 470] on icon "播放/暫停" at bounding box center [45, 467] width 12 height 15
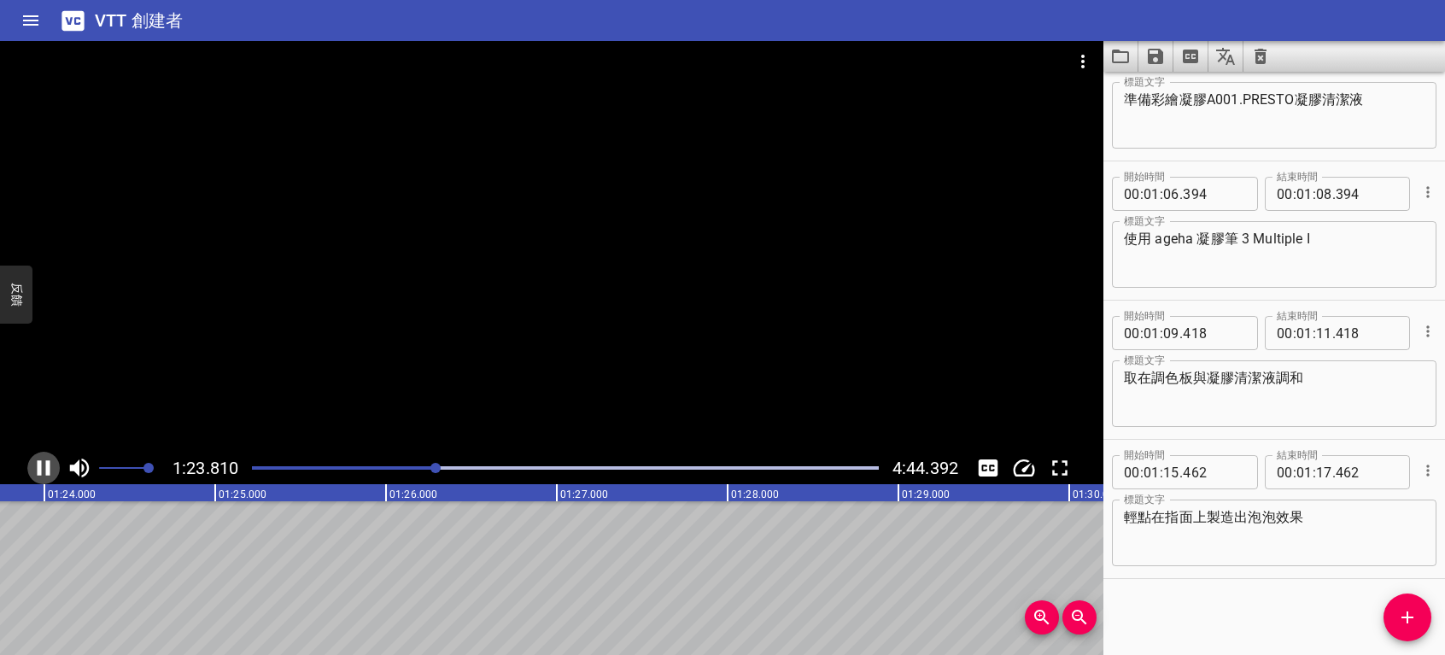
click at [41, 469] on icon "播放/暫停" at bounding box center [44, 468] width 26 height 26
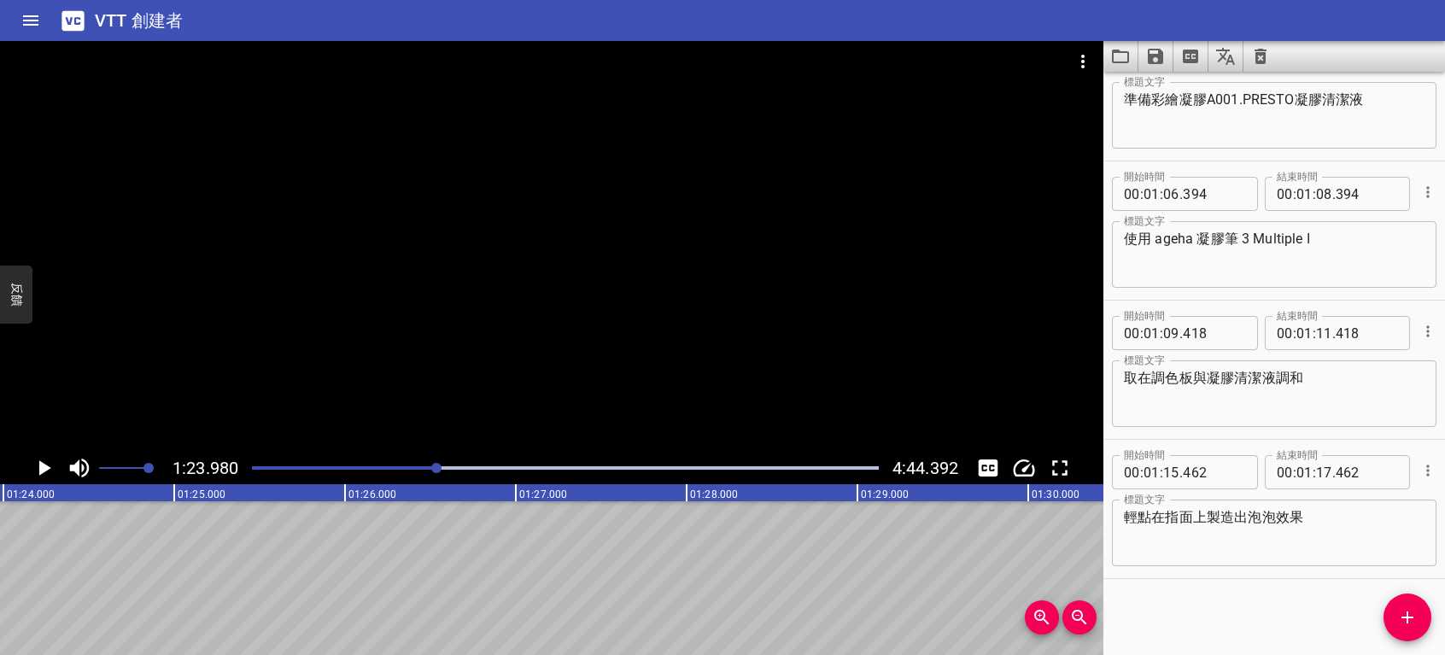
click at [42, 468] on icon "播放/暫停" at bounding box center [45, 467] width 12 height 15
click at [42, 468] on icon "播放/暫停" at bounding box center [44, 468] width 26 height 26
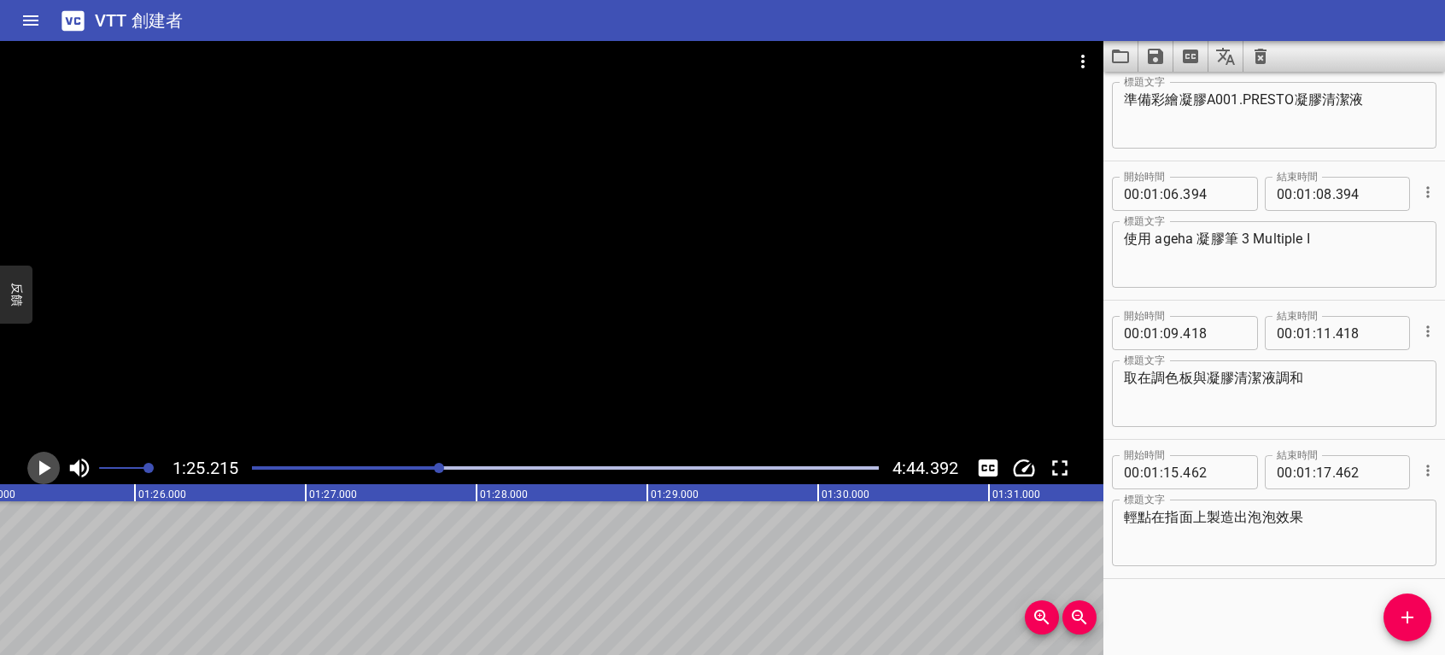
click at [42, 468] on icon "播放/暫停" at bounding box center [45, 467] width 12 height 15
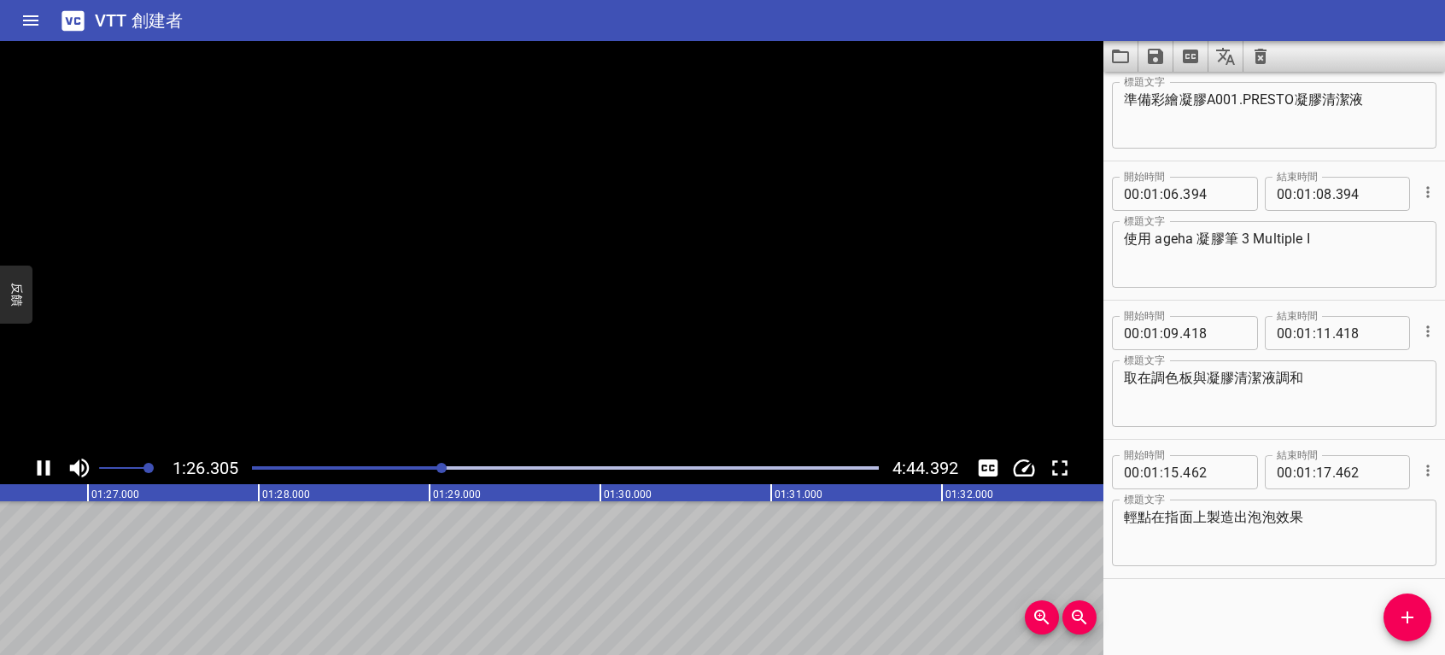
click at [42, 468] on icon "播放/暫停" at bounding box center [44, 468] width 26 height 26
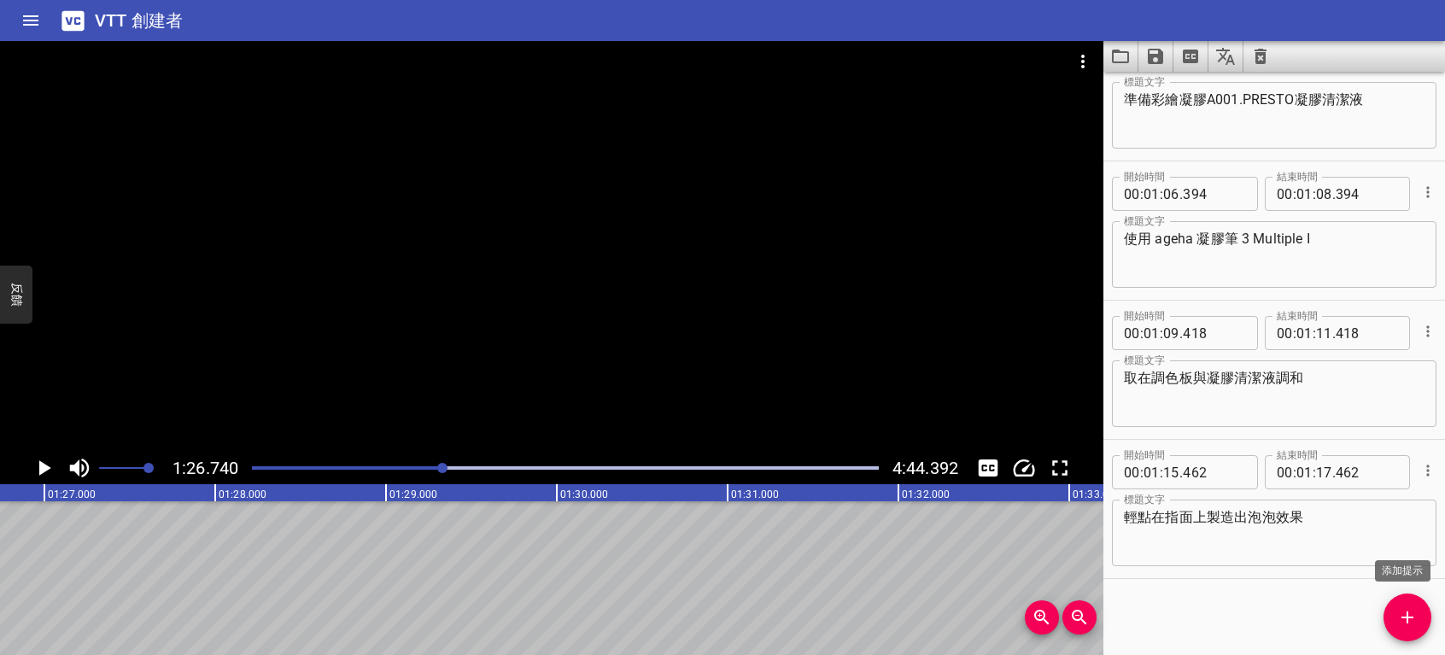
click at [1415, 618] on icon "添加提示" at bounding box center [1407, 617] width 21 height 21
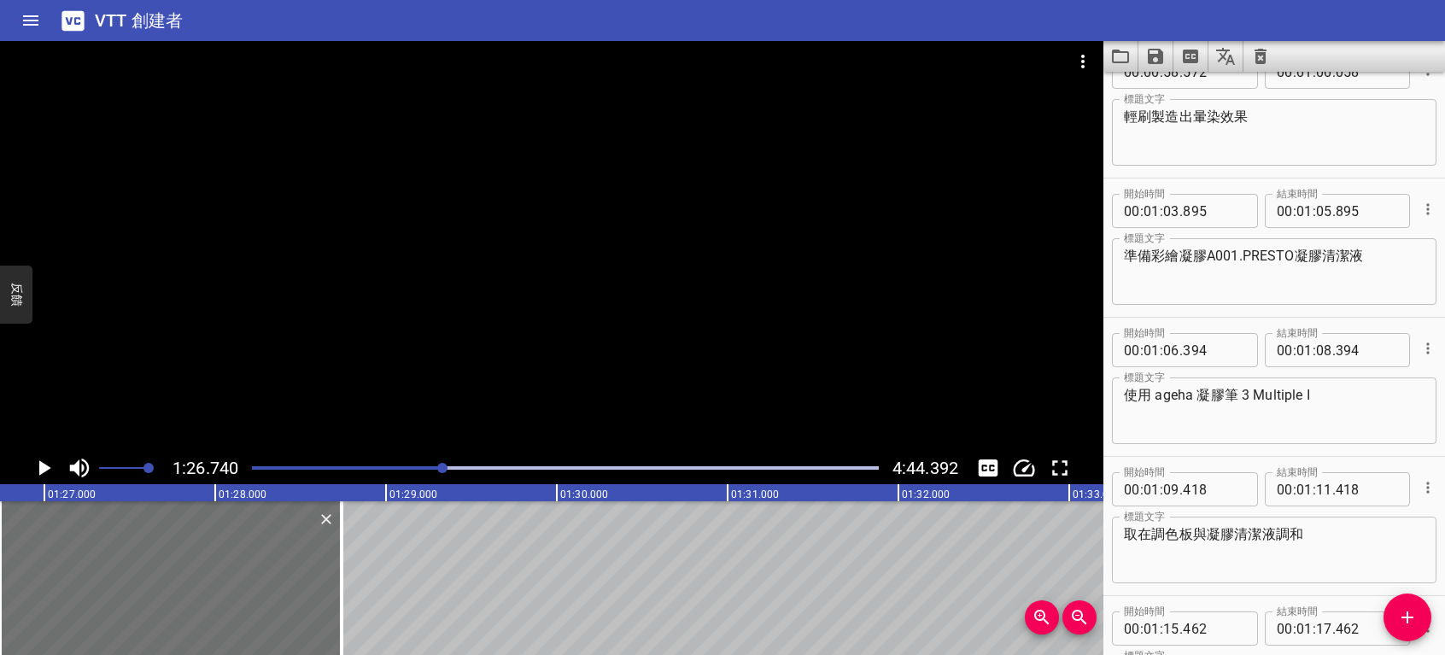
scroll to position [1283, 0]
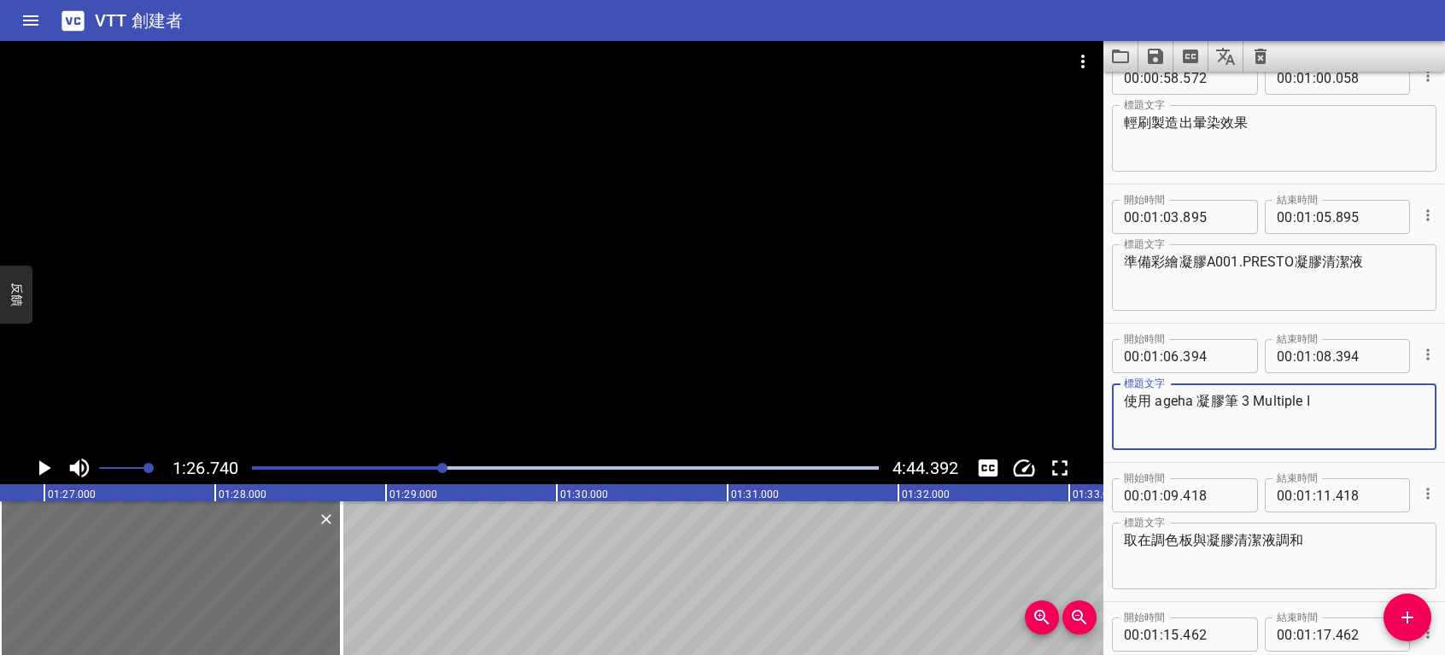
drag, startPoint x: 1156, startPoint y: 395, endPoint x: 1192, endPoint y: 398, distance: 36.9
click at [1192, 398] on textarea "使用 ageha 凝膠筆 3 Multiple I" at bounding box center [1274, 417] width 301 height 49
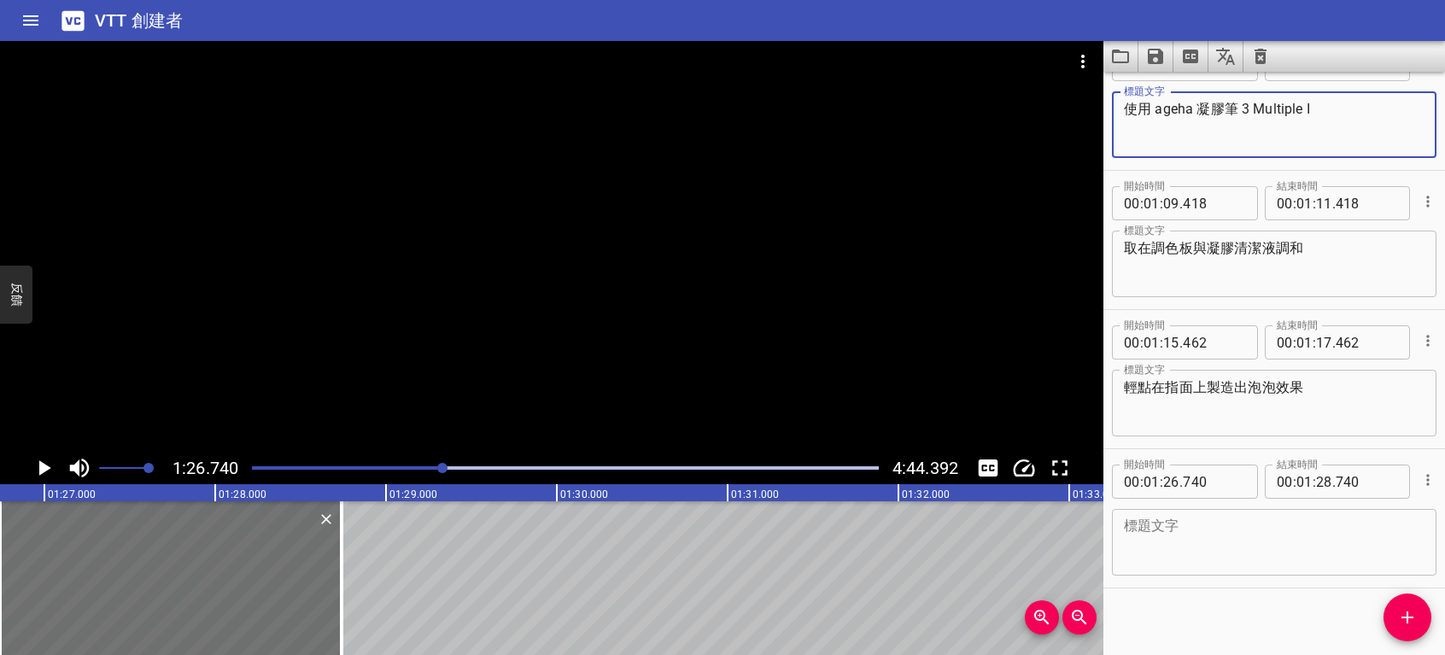
scroll to position [1585, 0]
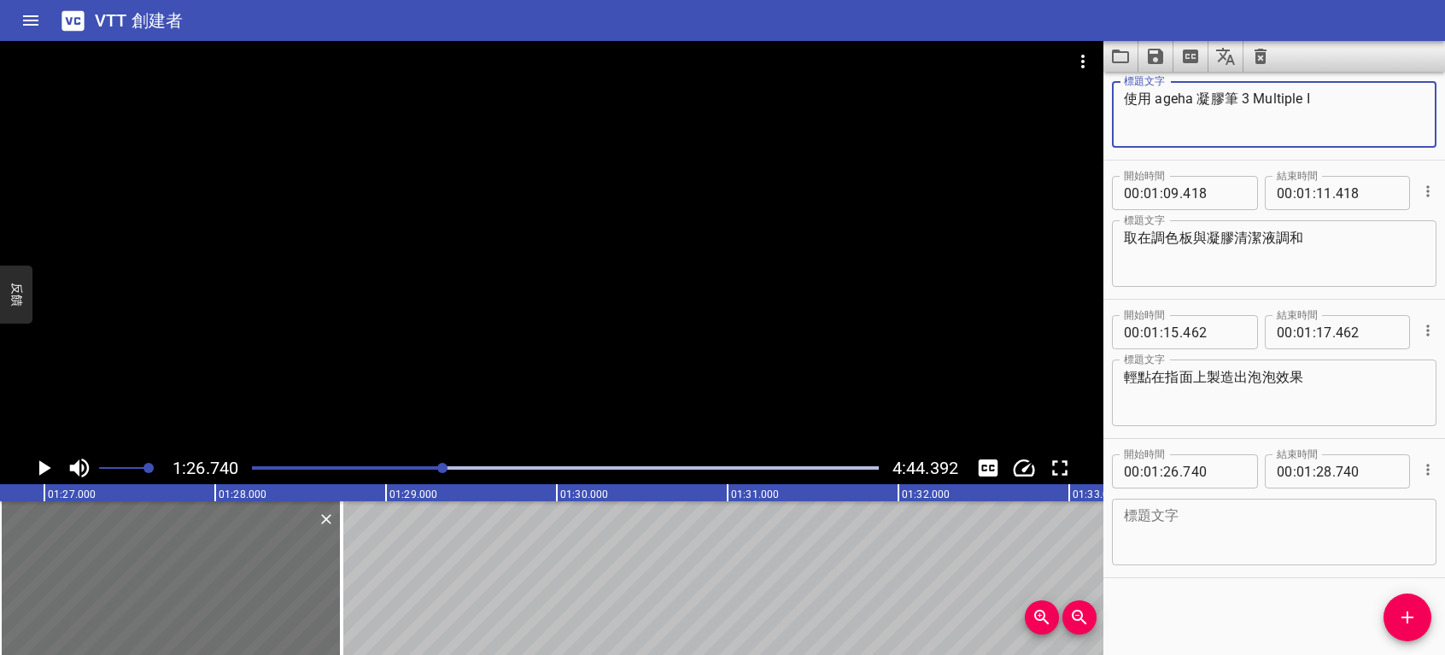
click at [1239, 532] on textarea at bounding box center [1274, 532] width 301 height 49
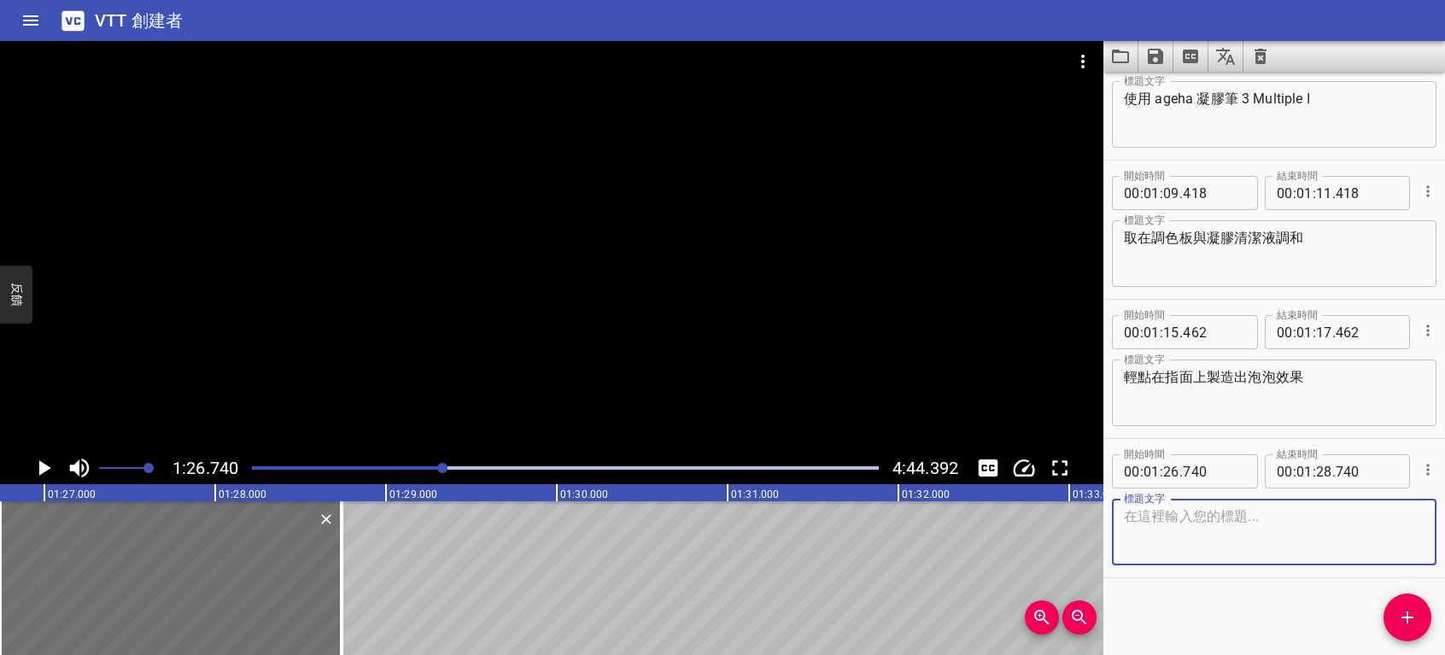
paste textarea "ageha"
click at [1233, 517] on textarea "ageha 極光亮片" at bounding box center [1274, 532] width 301 height 49
drag, startPoint x: 1306, startPoint y: 516, endPoint x: 1157, endPoint y: 526, distance: 149.8
click at [1106, 520] on div "開始時間 00 : 01 : 26 . 740 開始時間 結束時間 00 : 01 : 28 . 740 結束時間 標題文字 ageha 極光亮片 片狀MIX…" at bounding box center [1275, 508] width 342 height 138
click at [1381, 535] on textarea "ageha 極光亮片 片狀MIX H-2" at bounding box center [1274, 532] width 301 height 49
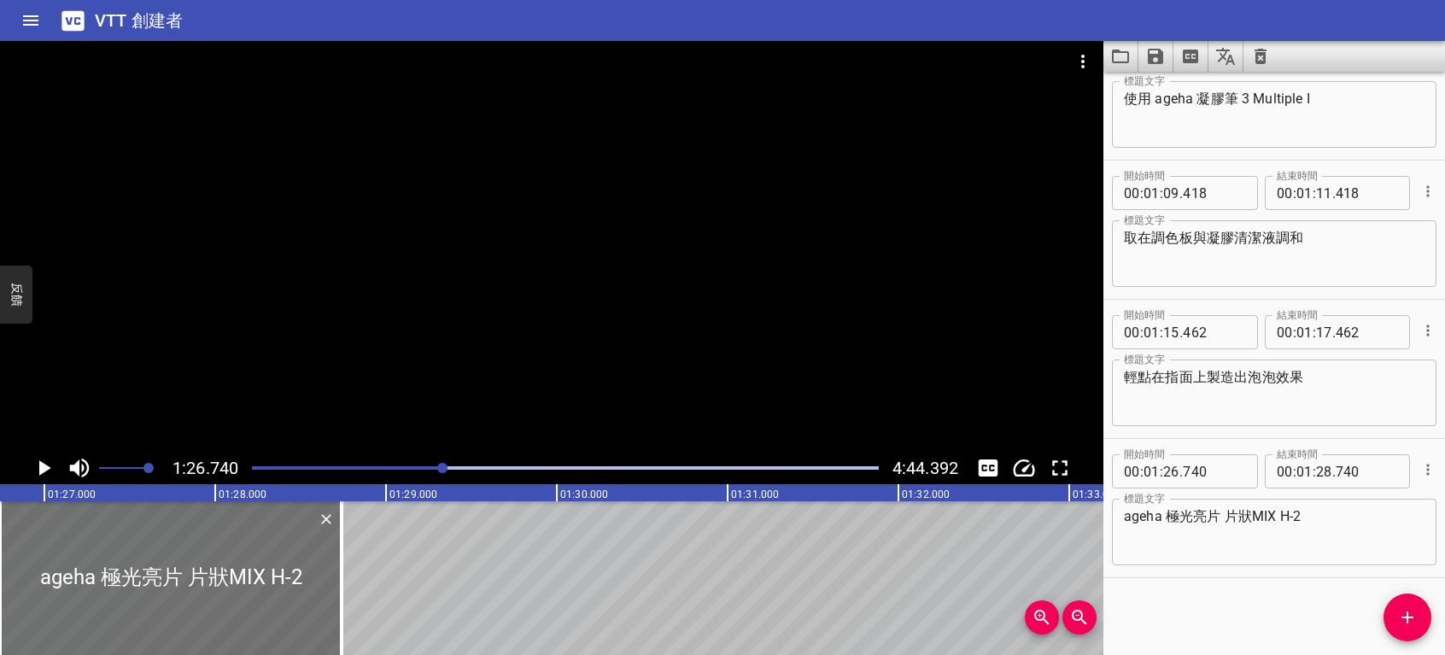
click at [1123, 513] on div "ageha 極光亮片 片狀MIX H-2 標題文字" at bounding box center [1274, 532] width 325 height 67
drag, startPoint x: 1347, startPoint y: 519, endPoint x: 1300, endPoint y: 521, distance: 47.0
click at [1300, 521] on textarea "ageha 極光亮片 片狀MIX H-2使用" at bounding box center [1274, 532] width 301 height 49
click at [1121, 511] on div "ageha 極光亮片 片狀MIX H-2使用 標題文字" at bounding box center [1274, 532] width 325 height 67
drag, startPoint x: 1124, startPoint y: 511, endPoint x: 1155, endPoint y: 535, distance: 39.0
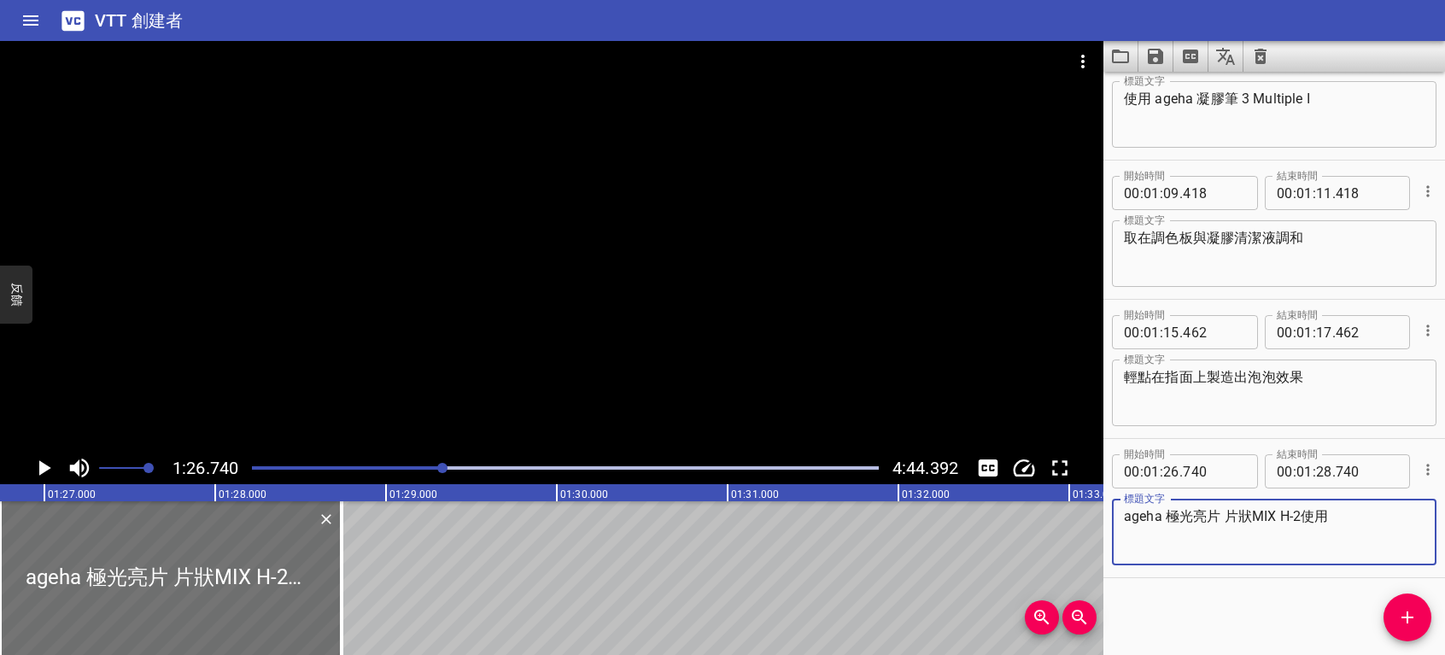
click at [1155, 535] on textarea "ageha 極光亮片 片狀MIX H-2使用" at bounding box center [1274, 532] width 301 height 49
click at [1119, 516] on div "ageha 極光亮片 片狀MIX H-2使用 標題文字" at bounding box center [1274, 532] width 325 height 67
click at [1125, 516] on textarea "ageha 極光亮片 片狀MIX H-2使用" at bounding box center [1274, 532] width 301 height 49
paste textarea "使用"
click at [1350, 512] on textarea "使用ageha 極光亮片 片狀MIX H-2使用" at bounding box center [1274, 532] width 301 height 49
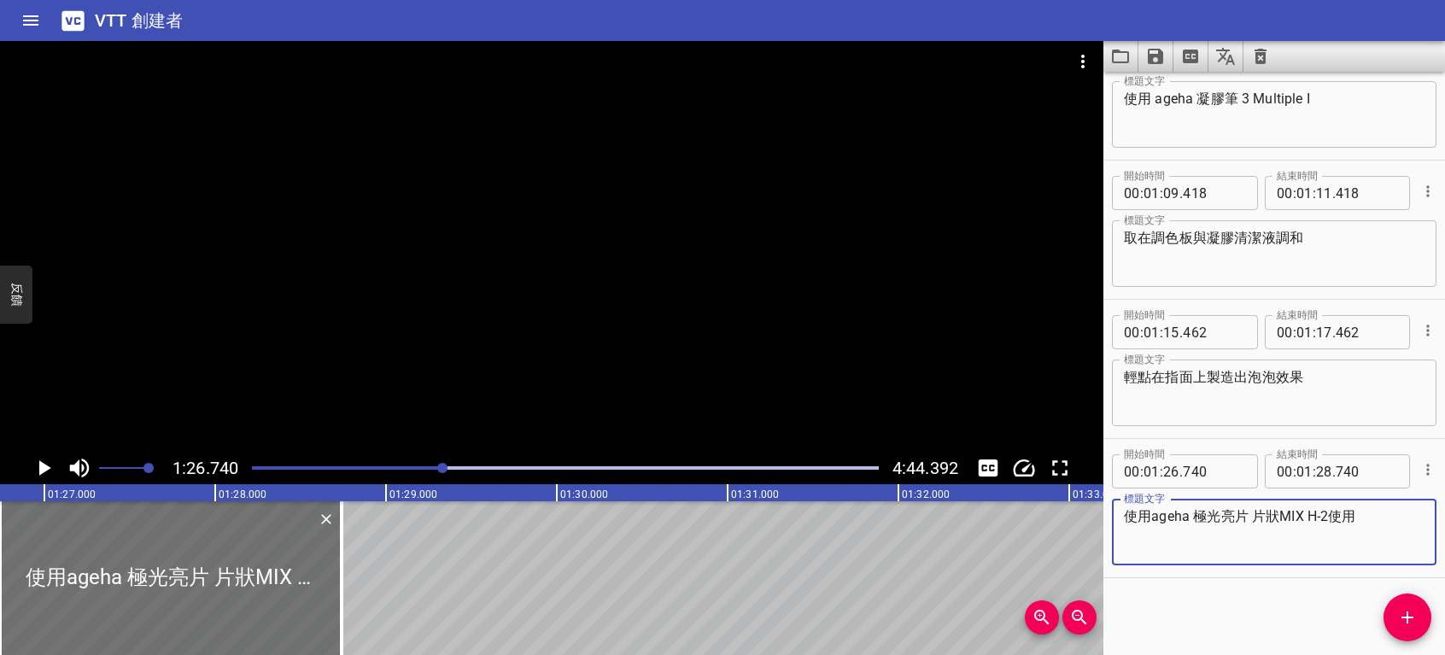
click at [1374, 516] on textarea "使用ageha 極光亮片 片狀MIX H-2使用" at bounding box center [1274, 532] width 301 height 49
type textarea "使用ageha 極光亮片 片狀MIX H-2"
click at [44, 468] on icon "播放/暫停" at bounding box center [45, 467] width 12 height 15
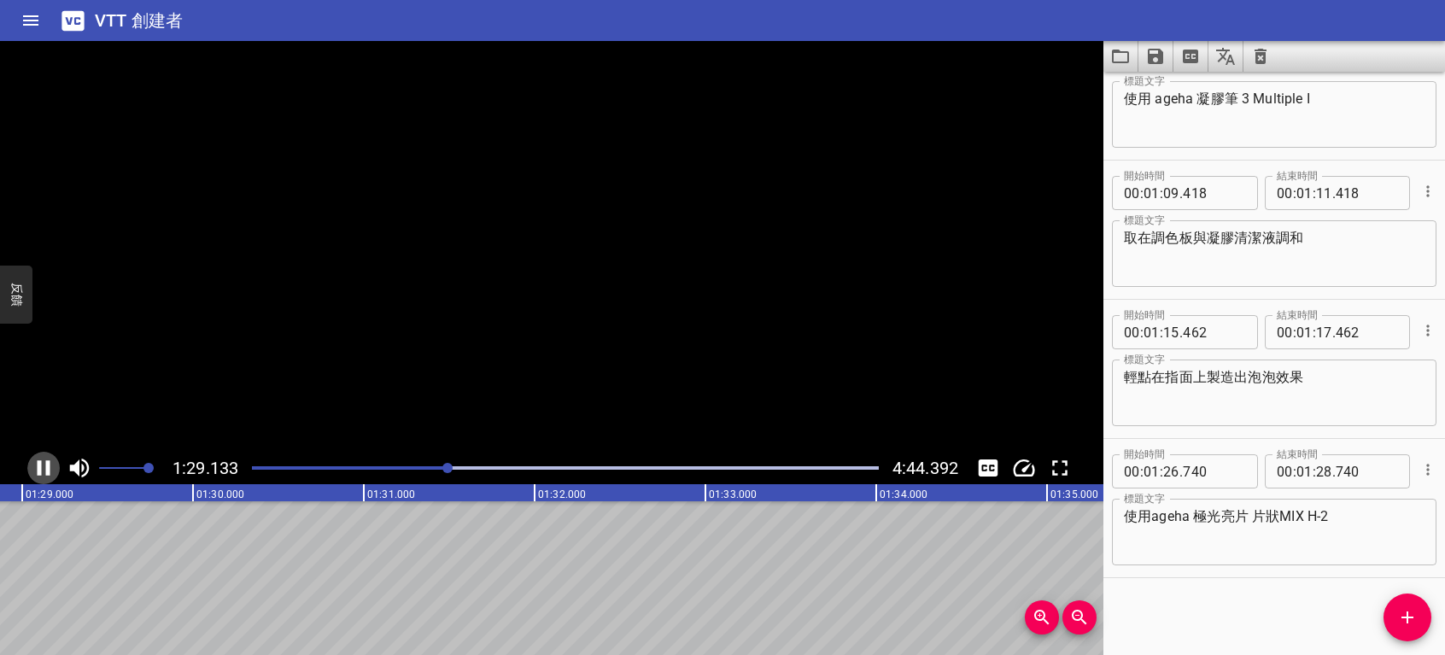
click at [44, 468] on icon "播放/暫停" at bounding box center [44, 468] width 26 height 26
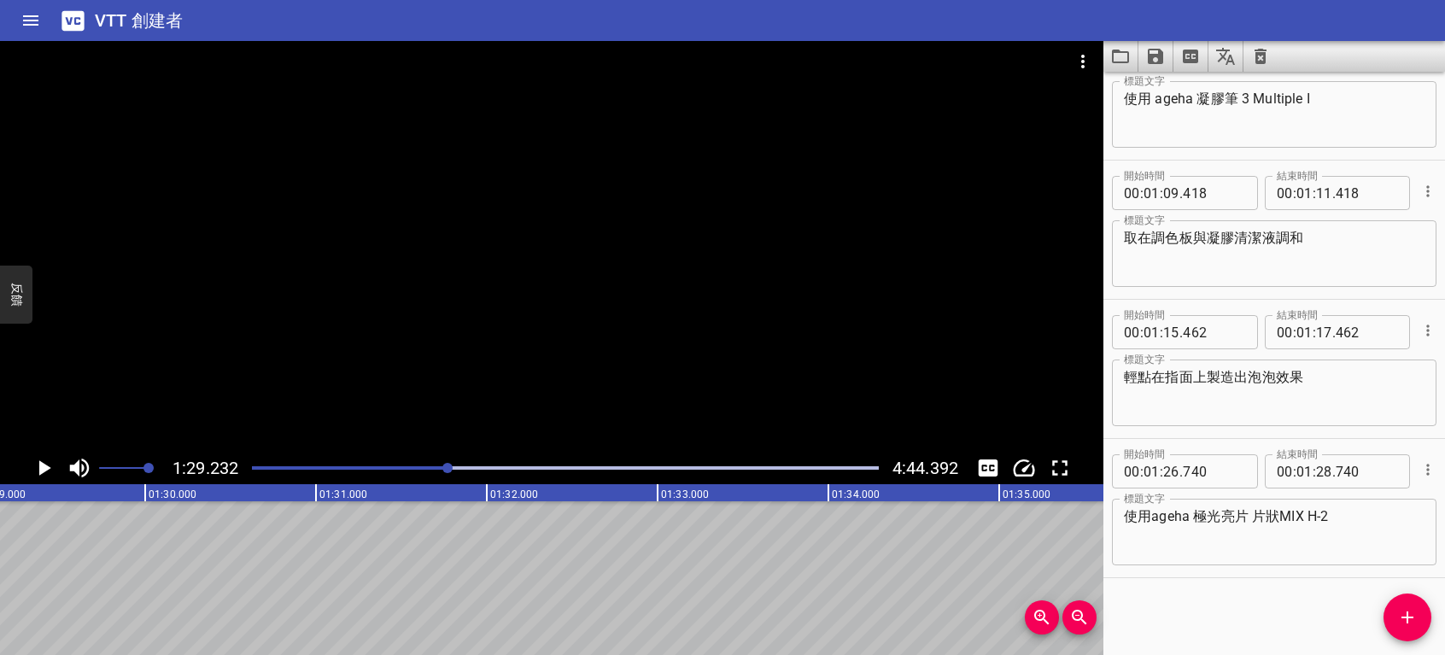
scroll to position [0, 15244]
click at [1408, 611] on icon "添加提示" at bounding box center [1407, 617] width 21 height 21
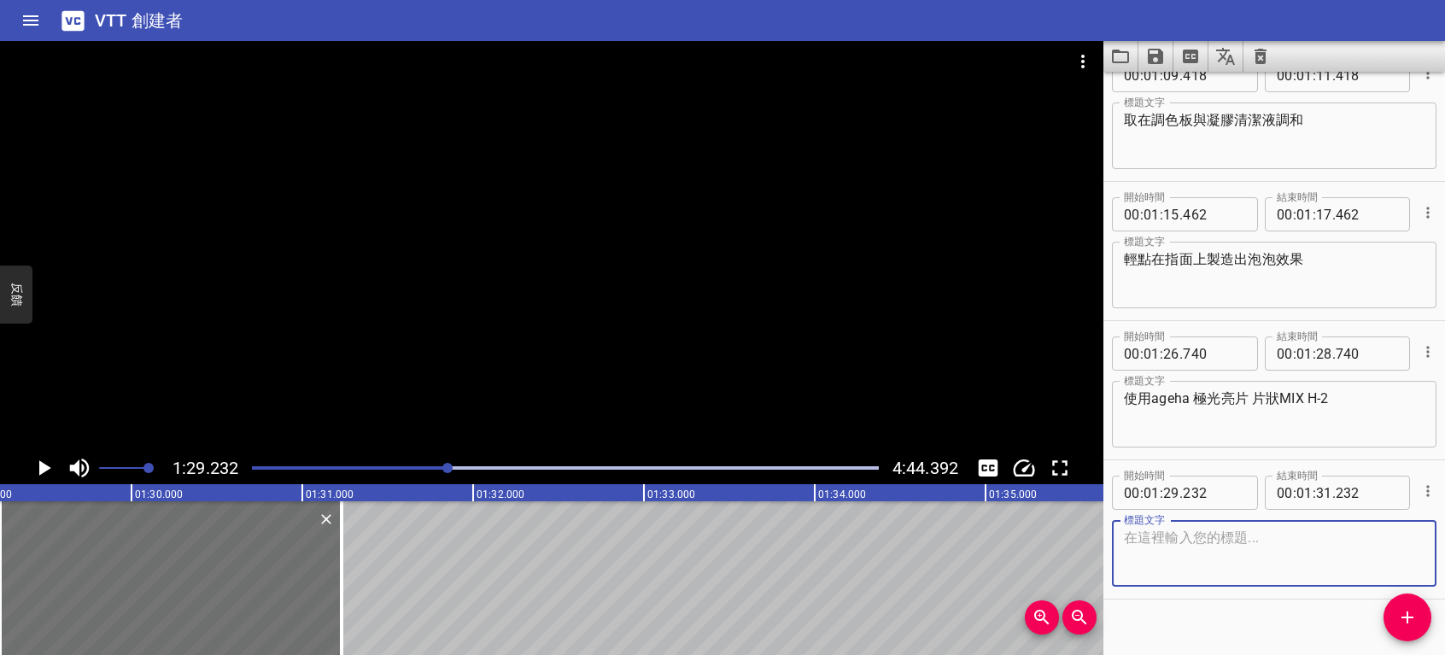
scroll to position [1724, 0]
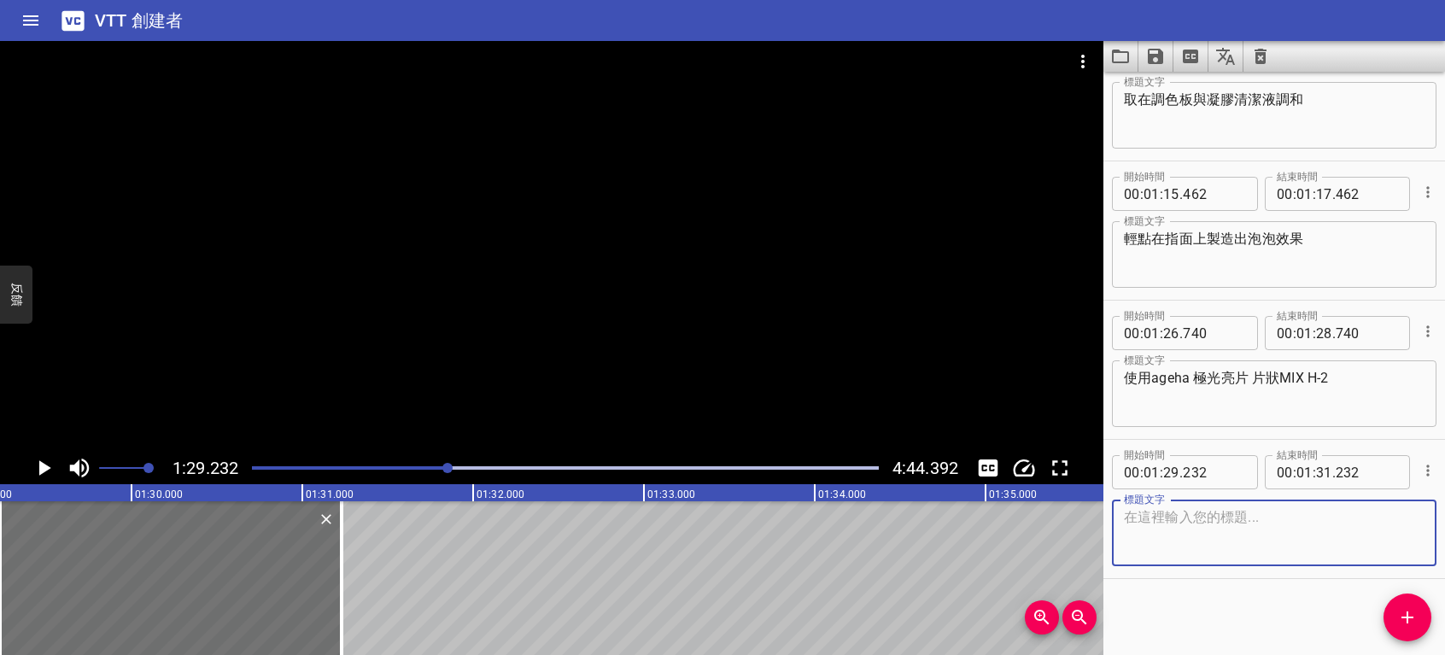
drag, startPoint x: 1239, startPoint y: 548, endPoint x: 1249, endPoint y: 557, distance: 13.3
click at [1241, 552] on textarea at bounding box center [1274, 533] width 301 height 49
type textarea "整面輕點點綴"
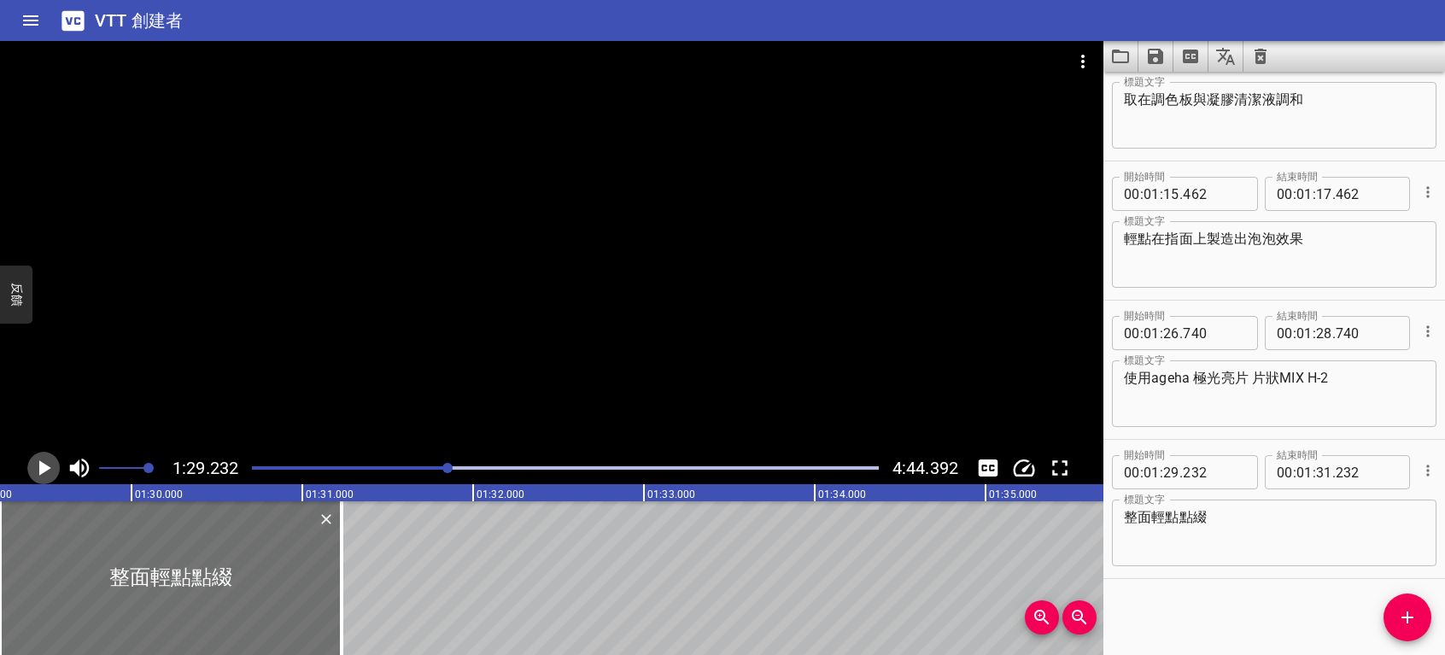
click at [43, 472] on icon "播放/暫停" at bounding box center [45, 467] width 12 height 15
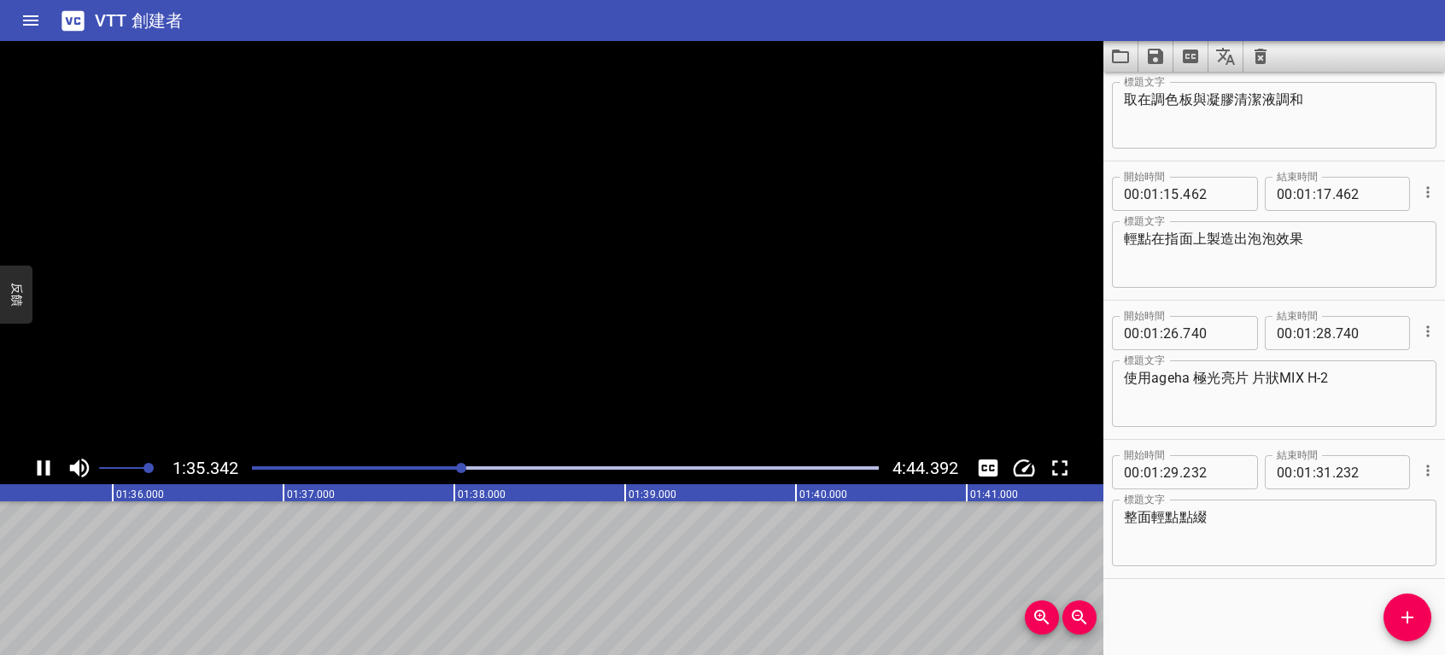
click at [43, 472] on icon "播放/暫停" at bounding box center [44, 468] width 26 height 26
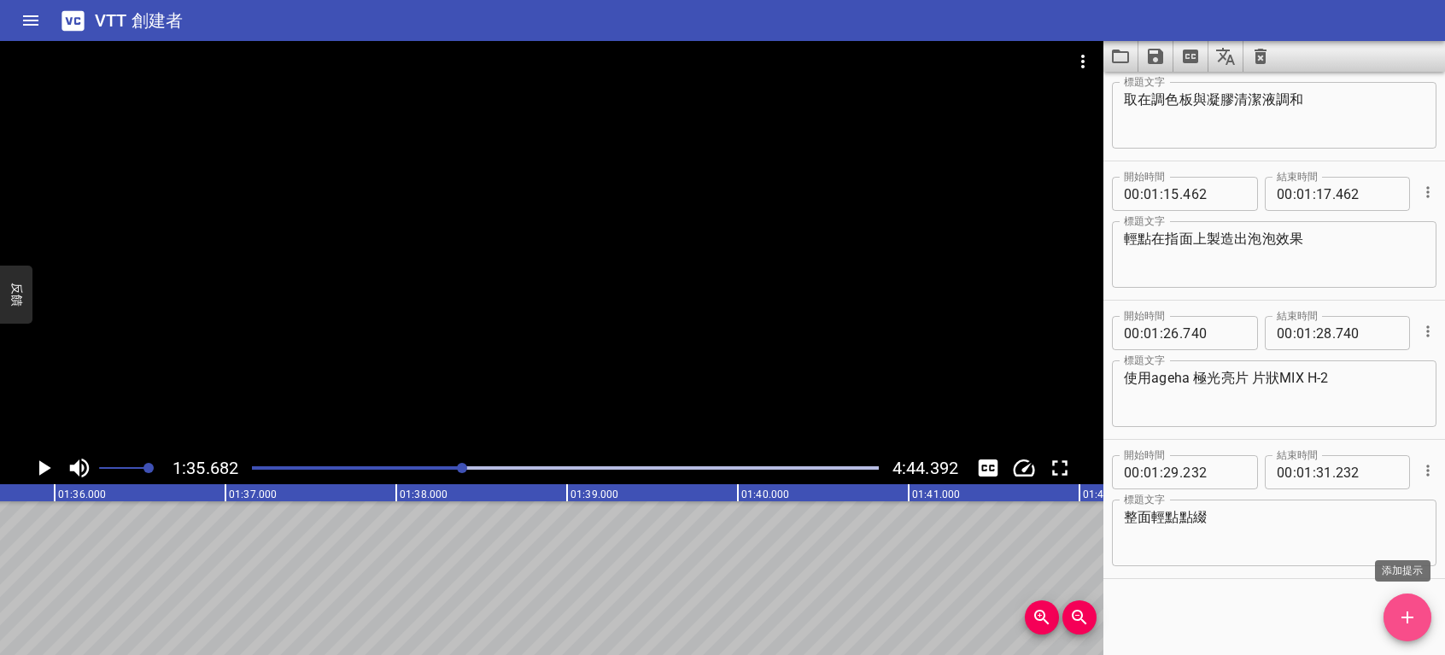
click at [1417, 611] on icon "添加提示" at bounding box center [1407, 617] width 21 height 21
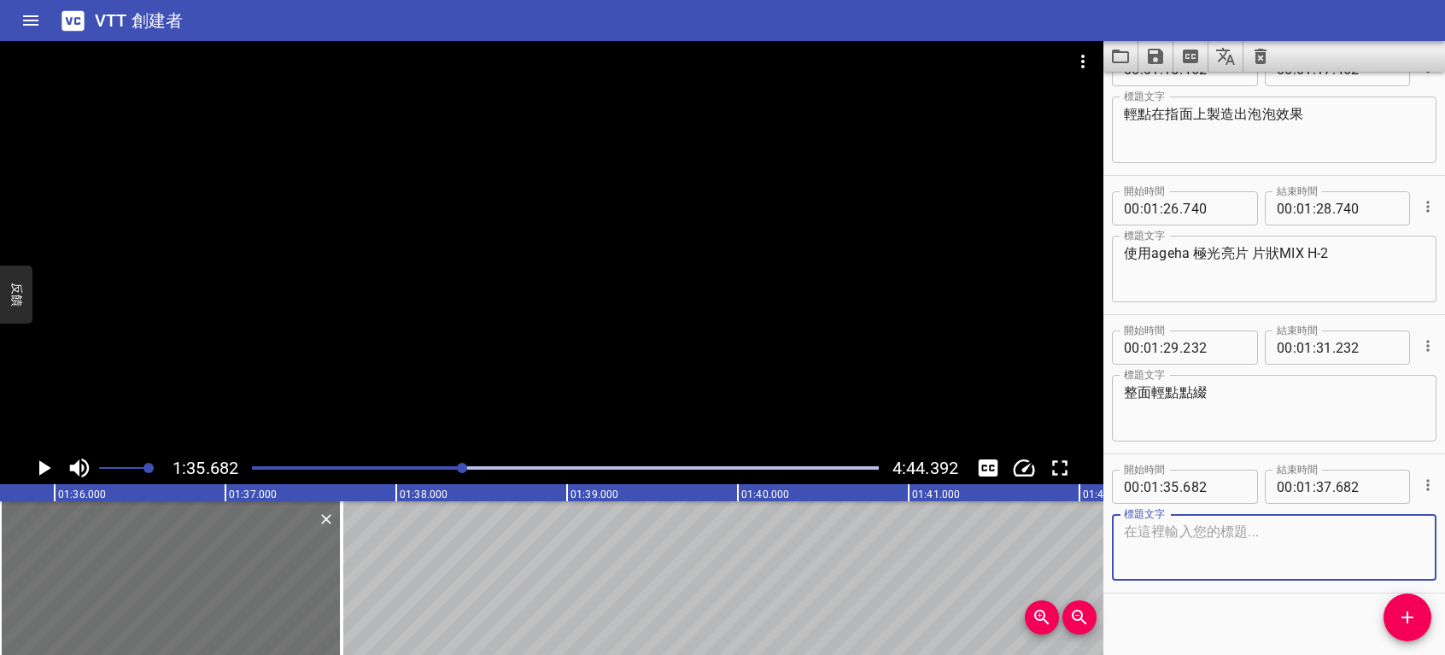
scroll to position [1864, 0]
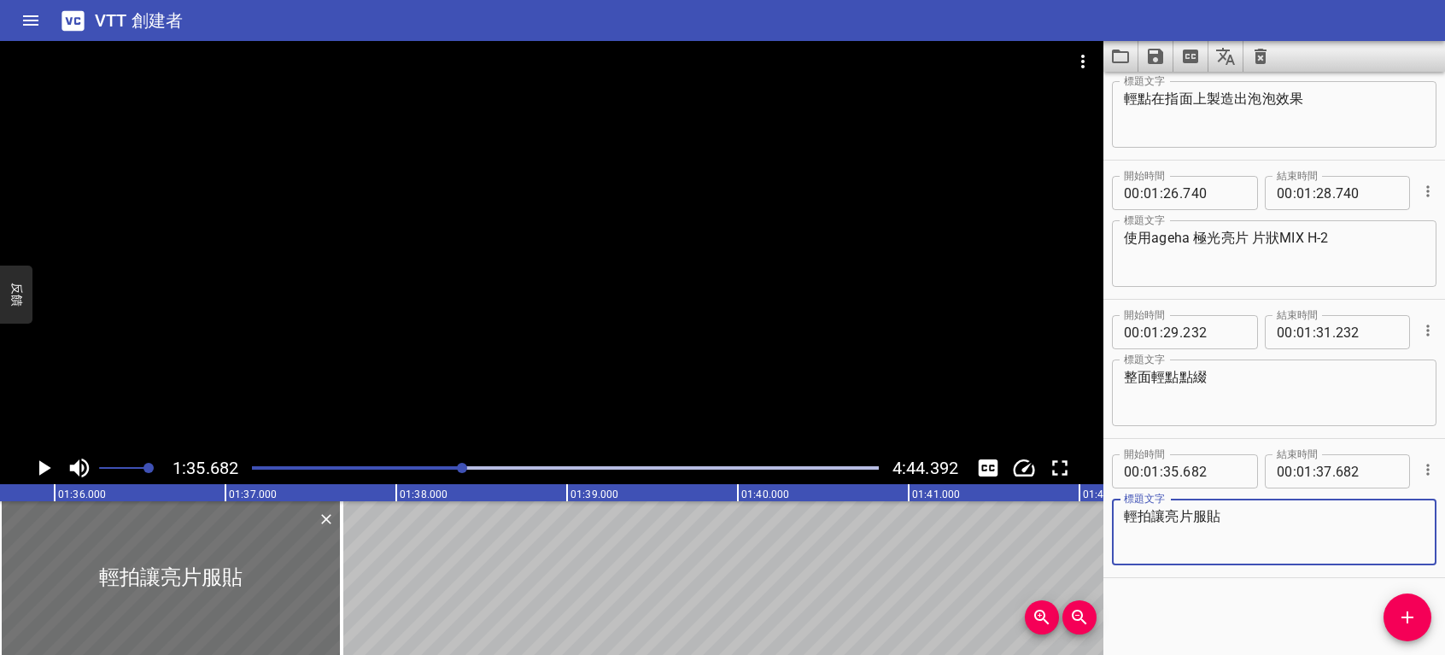
type textarea "輕拍讓亮片服貼"
click at [50, 465] on icon "播放/暫停" at bounding box center [44, 468] width 26 height 26
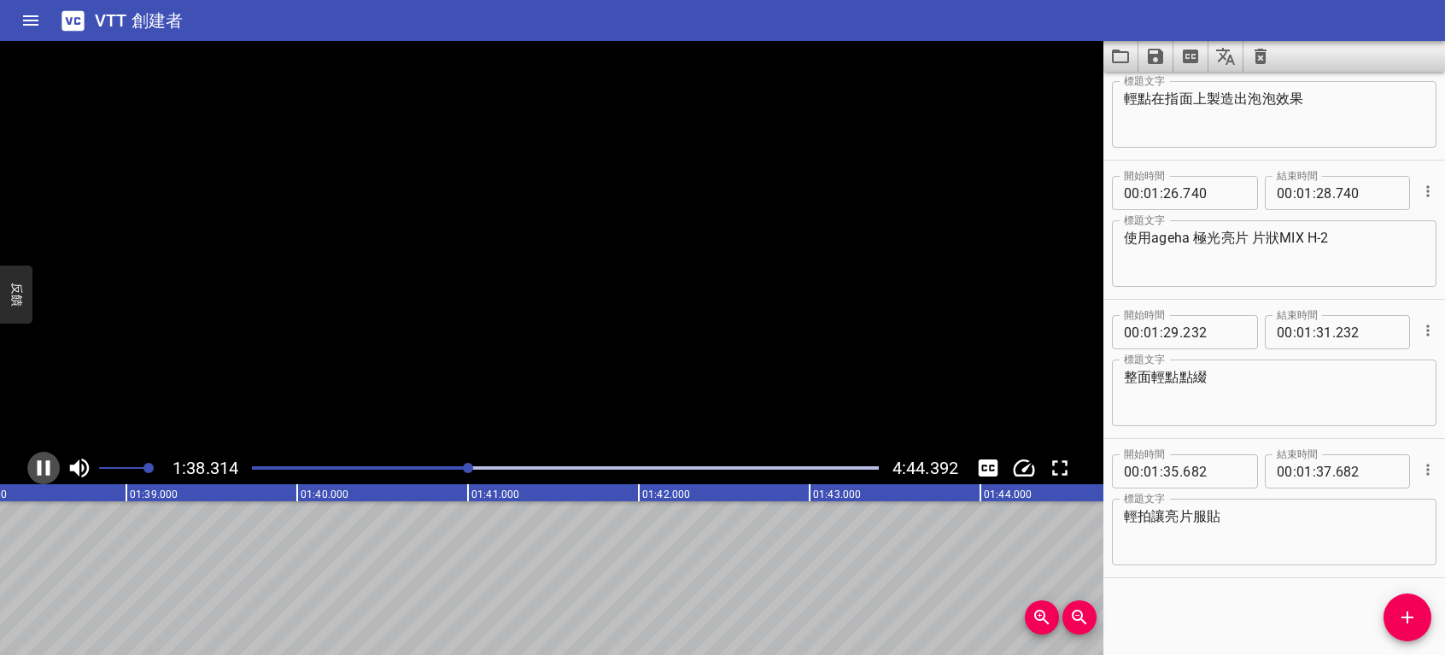
click at [50, 465] on icon "播放/暫停" at bounding box center [44, 467] width 13 height 15
click at [1404, 624] on icon "添加提示" at bounding box center [1407, 617] width 21 height 21
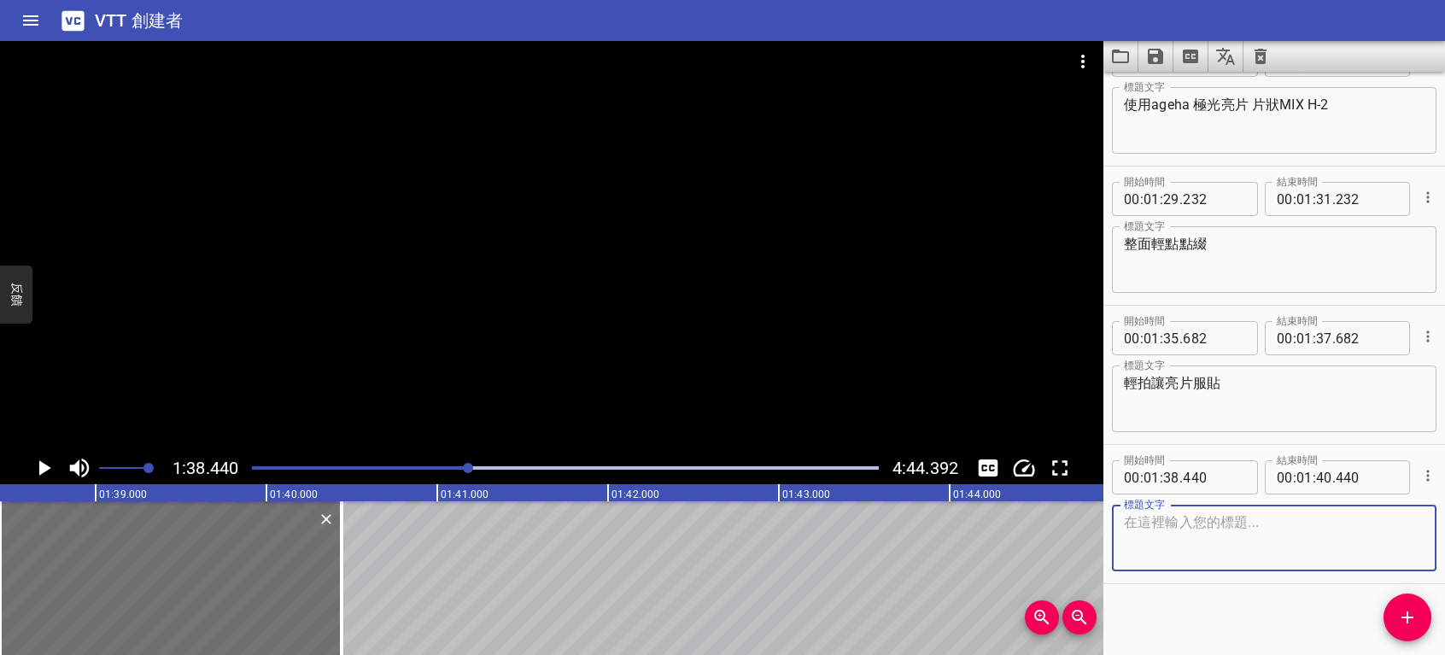
scroll to position [2002, 0]
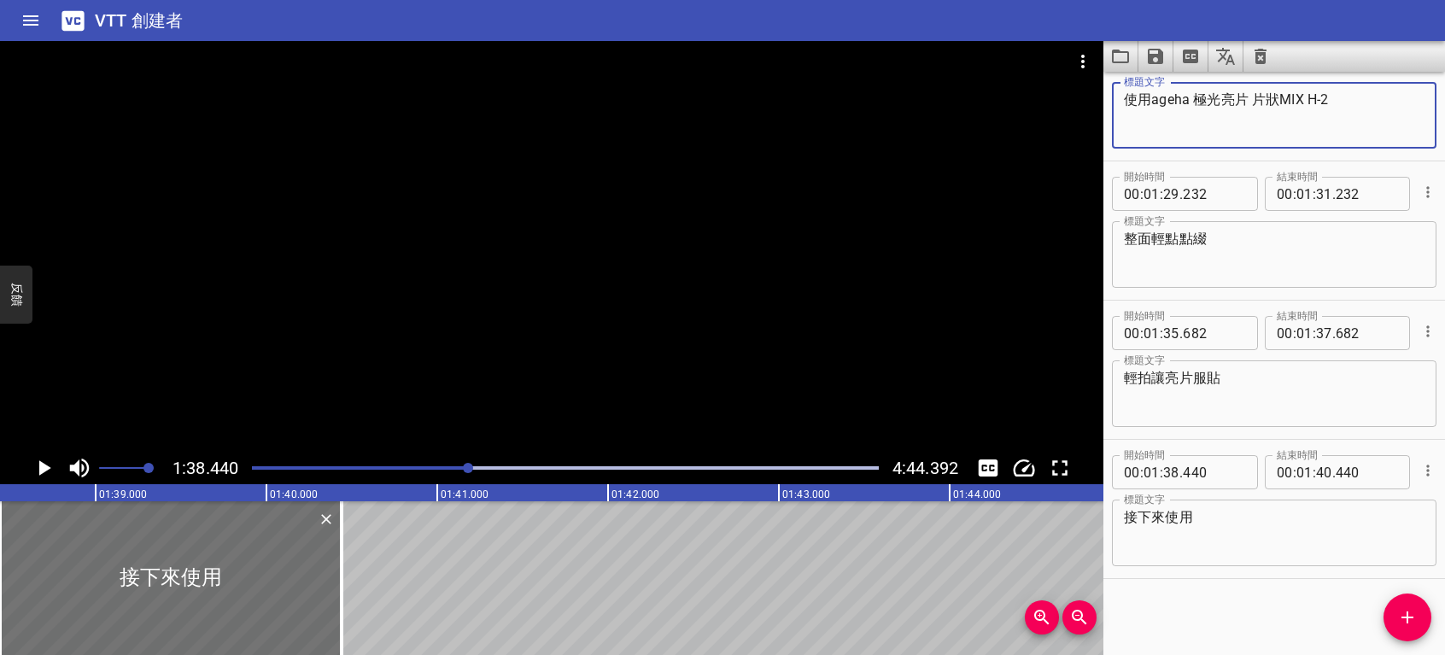
drag, startPoint x: 1147, startPoint y: 98, endPoint x: 1196, endPoint y: 103, distance: 49.0
click at [1196, 103] on textarea "使用ageha 極光亮片 片狀MIX H-2" at bounding box center [1274, 115] width 301 height 49
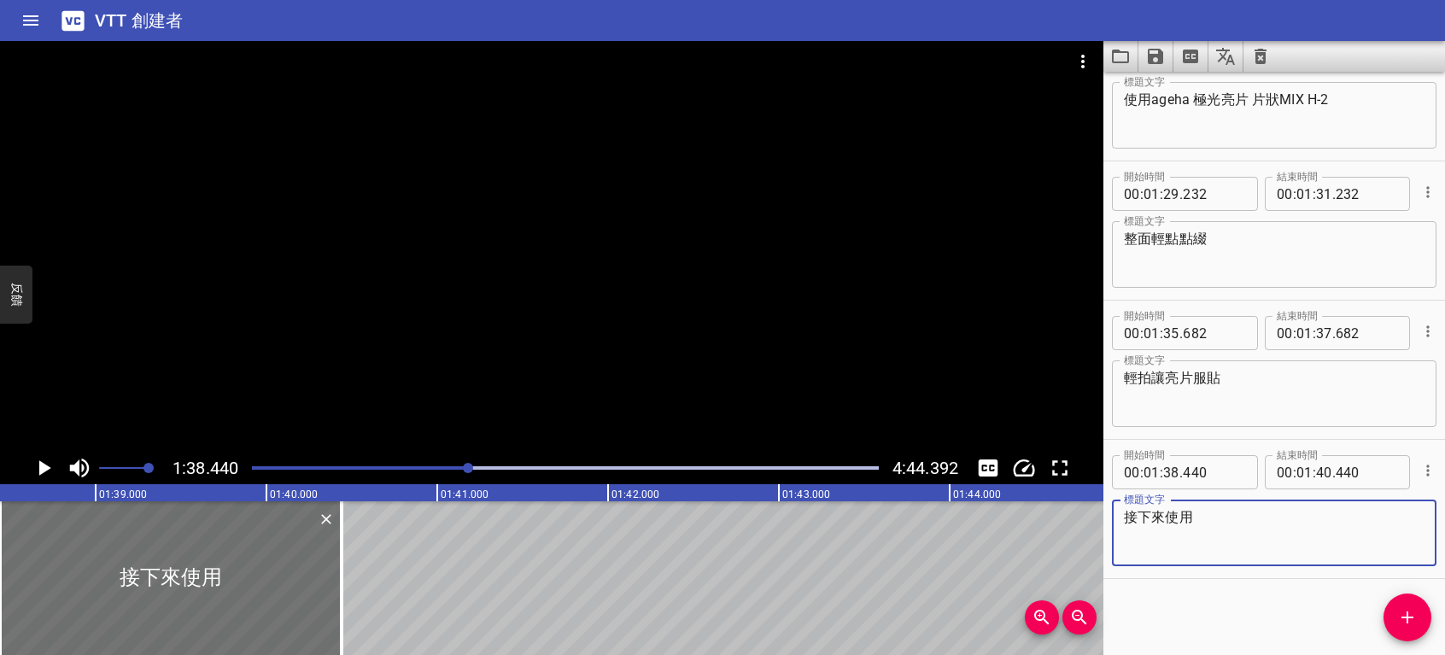
click at [1211, 518] on textarea "接下來使用" at bounding box center [1274, 533] width 301 height 49
paste textarea "ageha"
click at [1192, 515] on textarea "接下來使用ageha 不沾粉甲油" at bounding box center [1274, 533] width 301 height 49
drag, startPoint x: 1322, startPoint y: 518, endPoint x: 1111, endPoint y: 519, distance: 211.0
click at [1111, 519] on div "開始時間 00 : 01 : 38 . 440 開始時間 結束時間 00 : 01 : 40 . 440 結束時間 標題文字 接下來使用 ageha 不沾粉甲…" at bounding box center [1275, 509] width 342 height 138
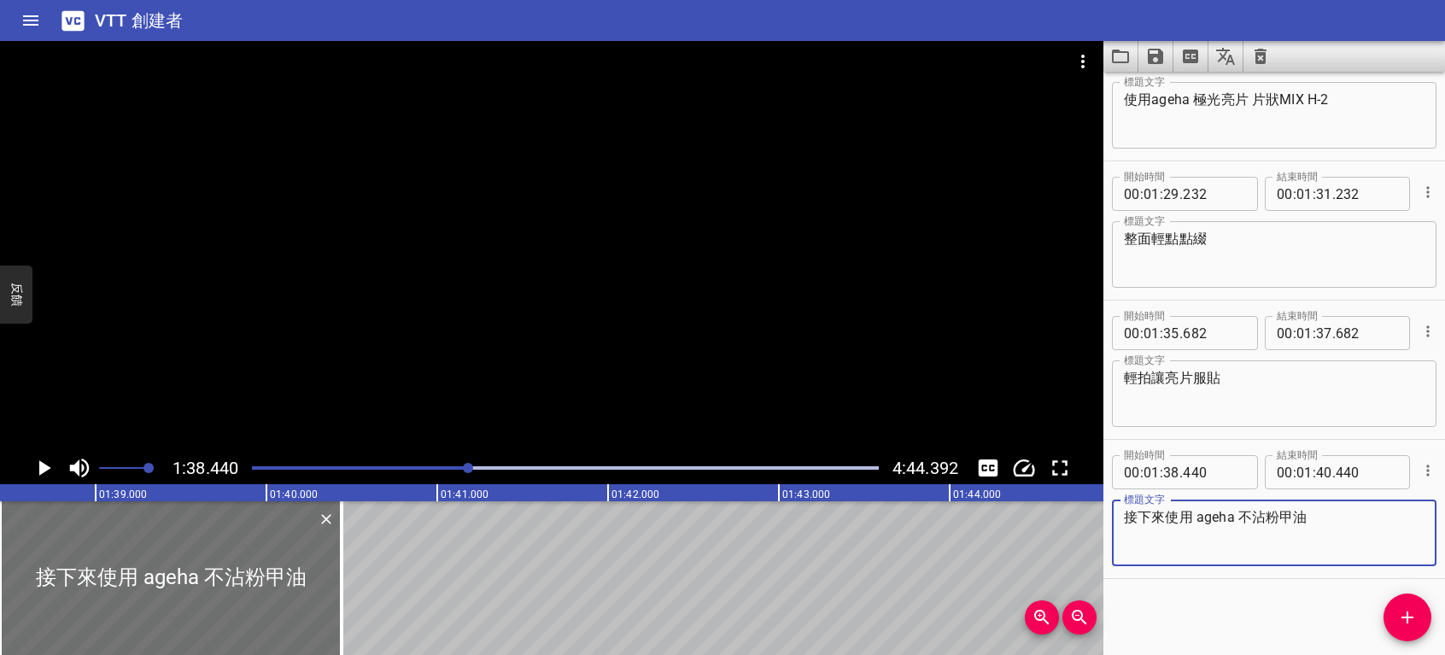
click at [1198, 513] on textarea "接下來使用 ageha 不沾粉甲油" at bounding box center [1274, 533] width 301 height 49
drag, startPoint x: 1194, startPoint y: 516, endPoint x: 1375, endPoint y: 517, distance: 181.1
click at [1375, 517] on textarea "接下來使用 ageha 不沾粉甲油" at bounding box center [1274, 533] width 301 height 49
type textarea "接下來使用 ageha 不沾粉甲油"
click at [1328, 613] on div "開始時間 00 : 00 : 00 . 000 開始時間 結束時間 00 : 00 : 02 . 000 結束時間 標題文字 標題文字 開始時間 00 : 0…" at bounding box center [1275, 363] width 342 height 583
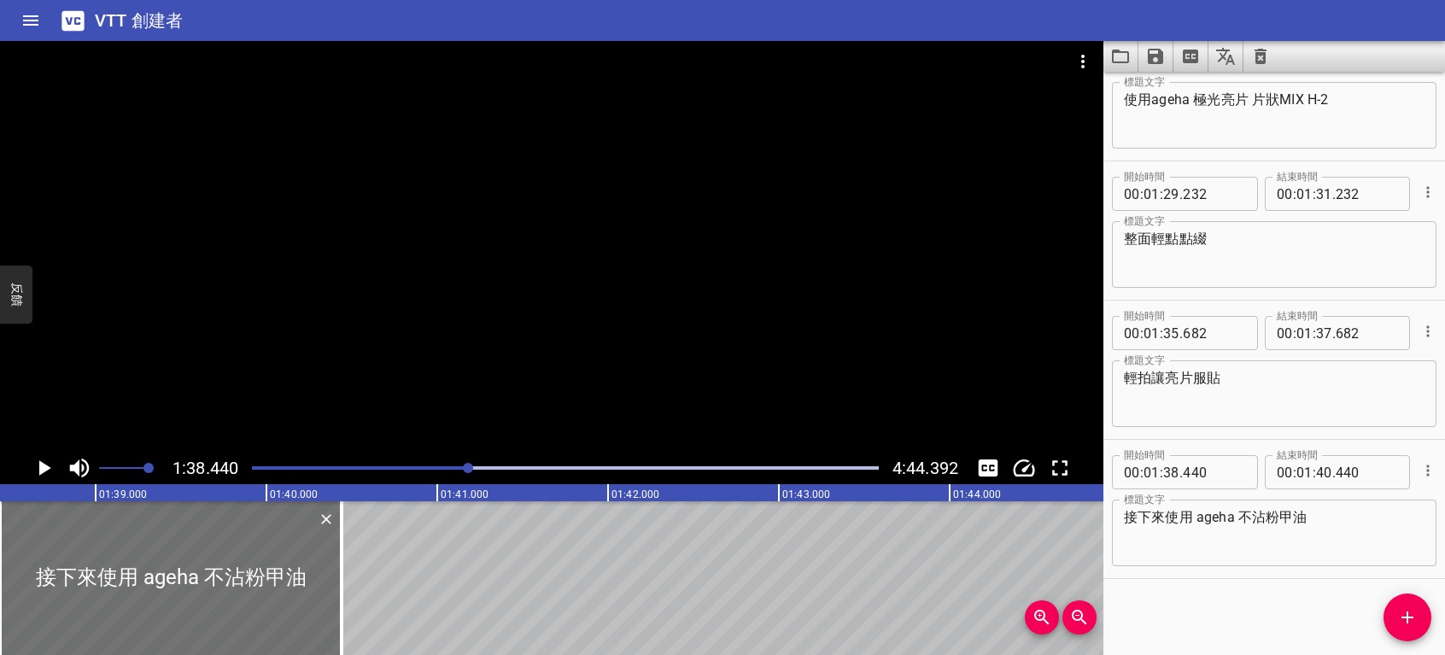
click at [44, 469] on icon "播放/暫停" at bounding box center [45, 467] width 12 height 15
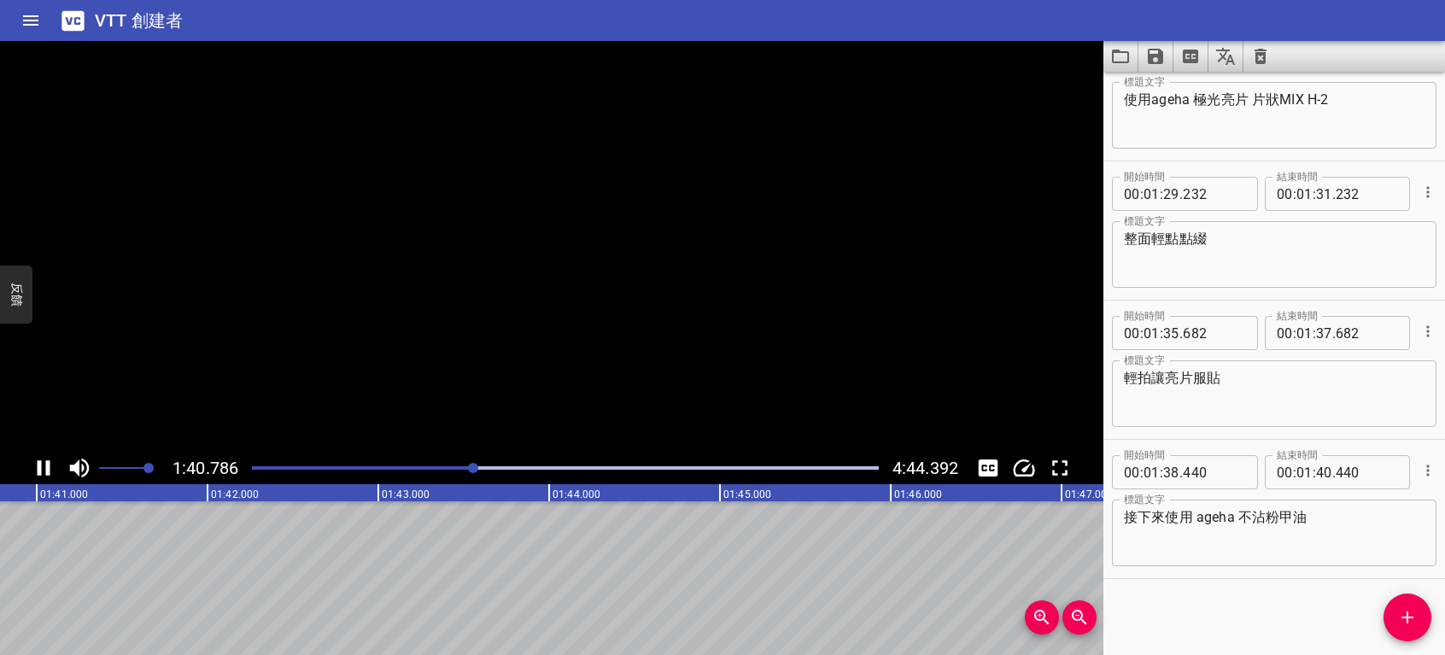
click at [44, 469] on icon "播放/暫停" at bounding box center [44, 468] width 26 height 26
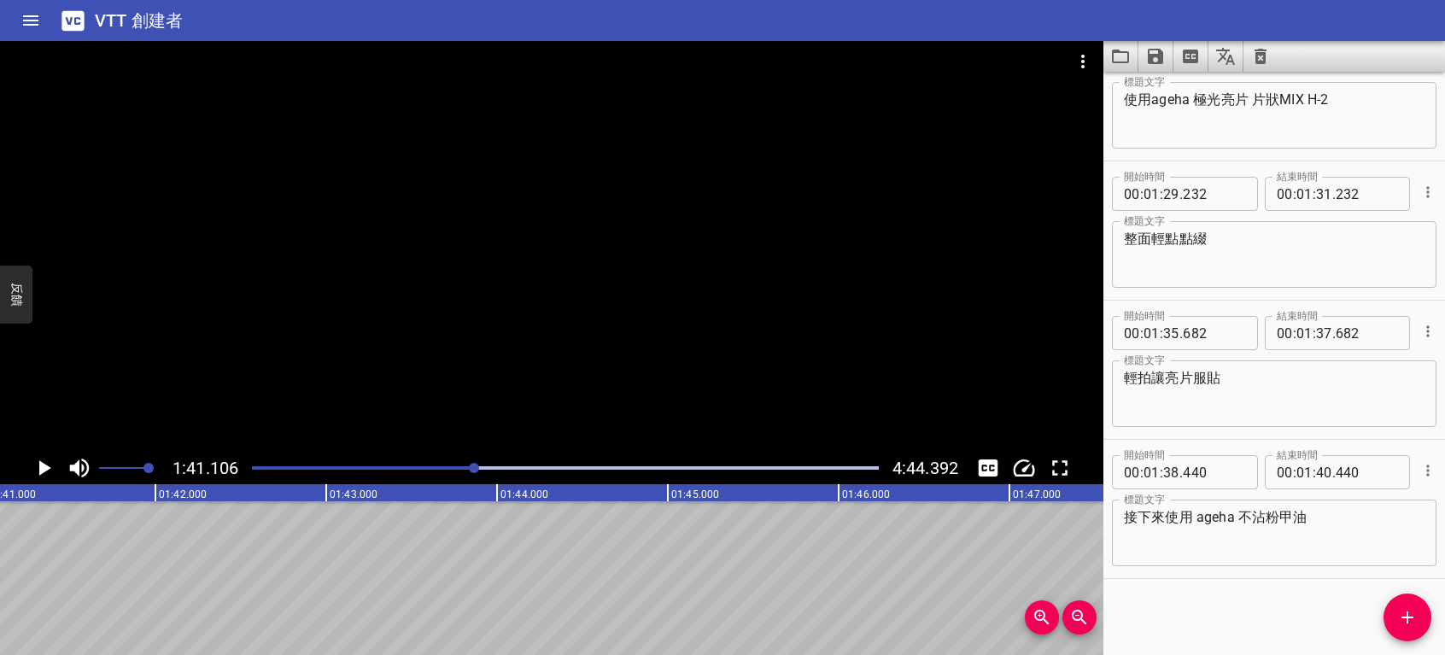
scroll to position [0, 17273]
click at [1409, 620] on icon "添加提示" at bounding box center [1407, 617] width 21 height 21
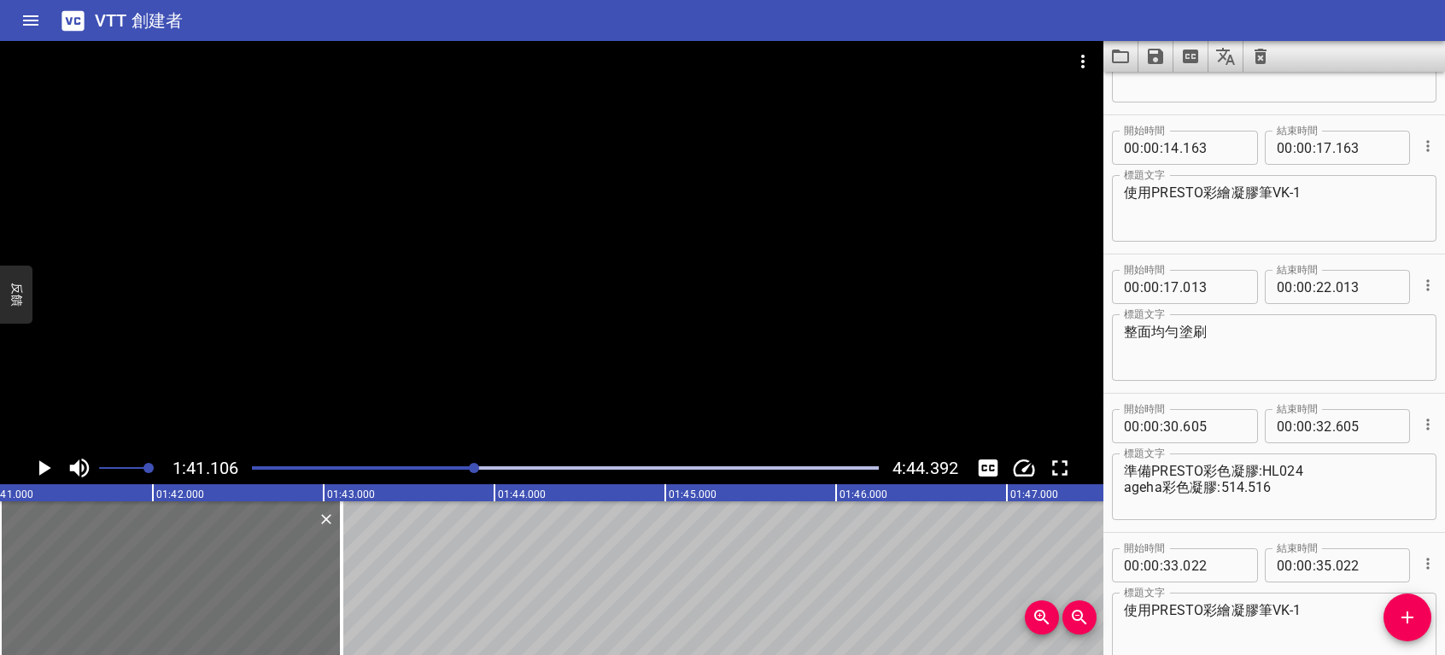
scroll to position [256, 0]
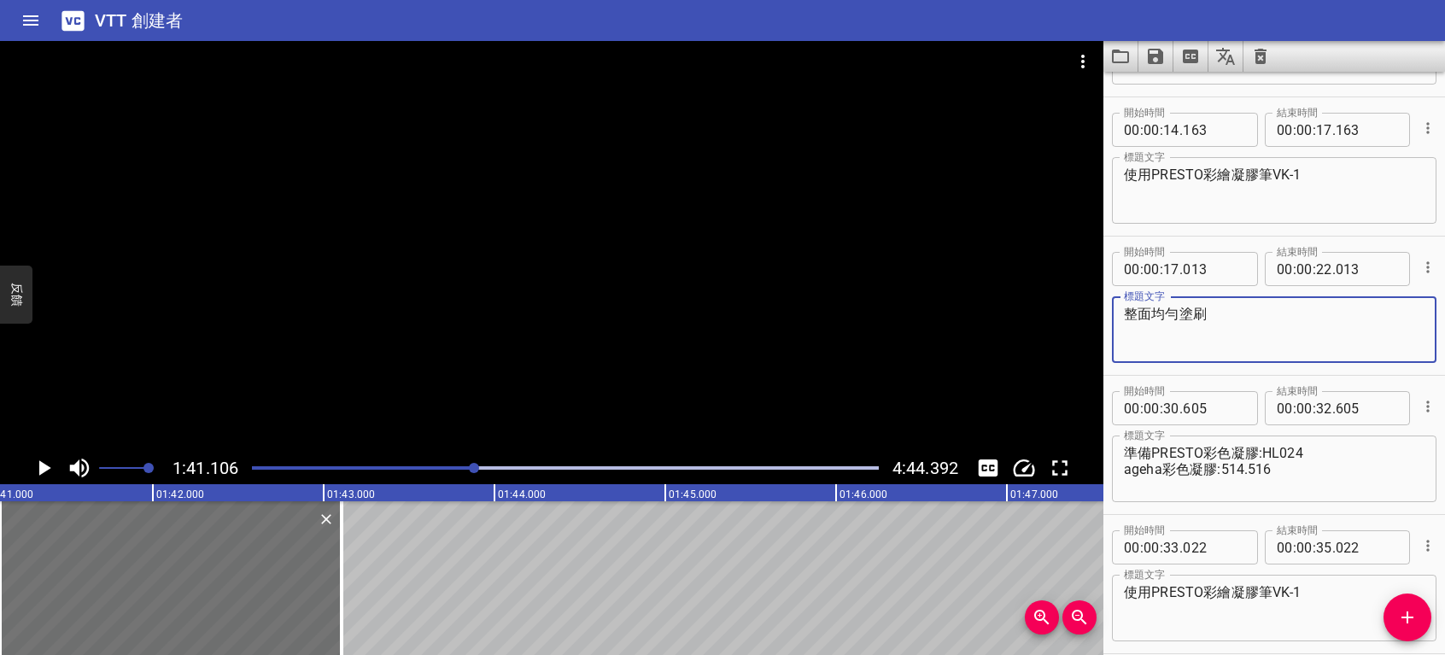
drag, startPoint x: 1227, startPoint y: 314, endPoint x: 1111, endPoint y: 324, distance: 115.7
click at [1111, 324] on div "開始時間 00 : 00 : 17 . 013 開始時間 結束時間 00 : 00 : 22 . 013 結束時間 標題文字 整面均勻塗刷 標題文字" at bounding box center [1275, 306] width 342 height 138
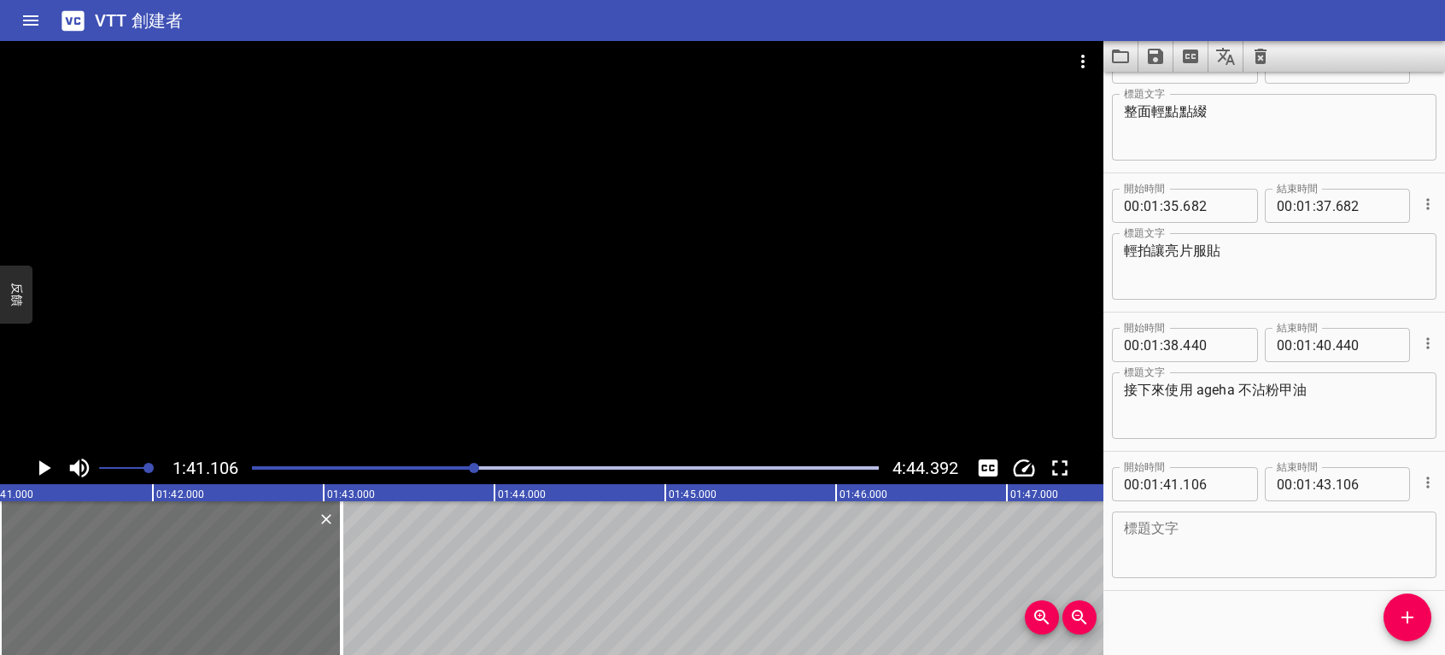
scroll to position [2142, 0]
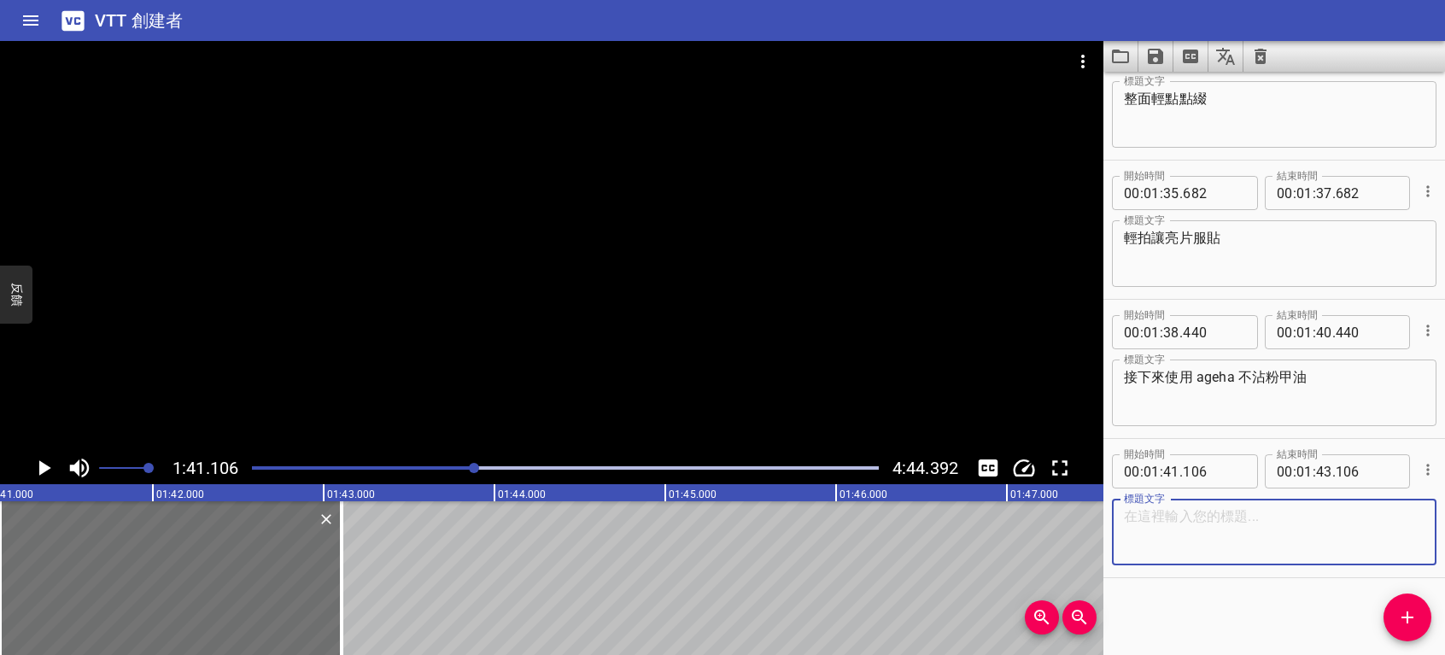
paste textarea "整面均勻塗刷"
type textarea "整面均勻塗刷"
click at [44, 468] on icon "播放/暫停" at bounding box center [45, 467] width 12 height 15
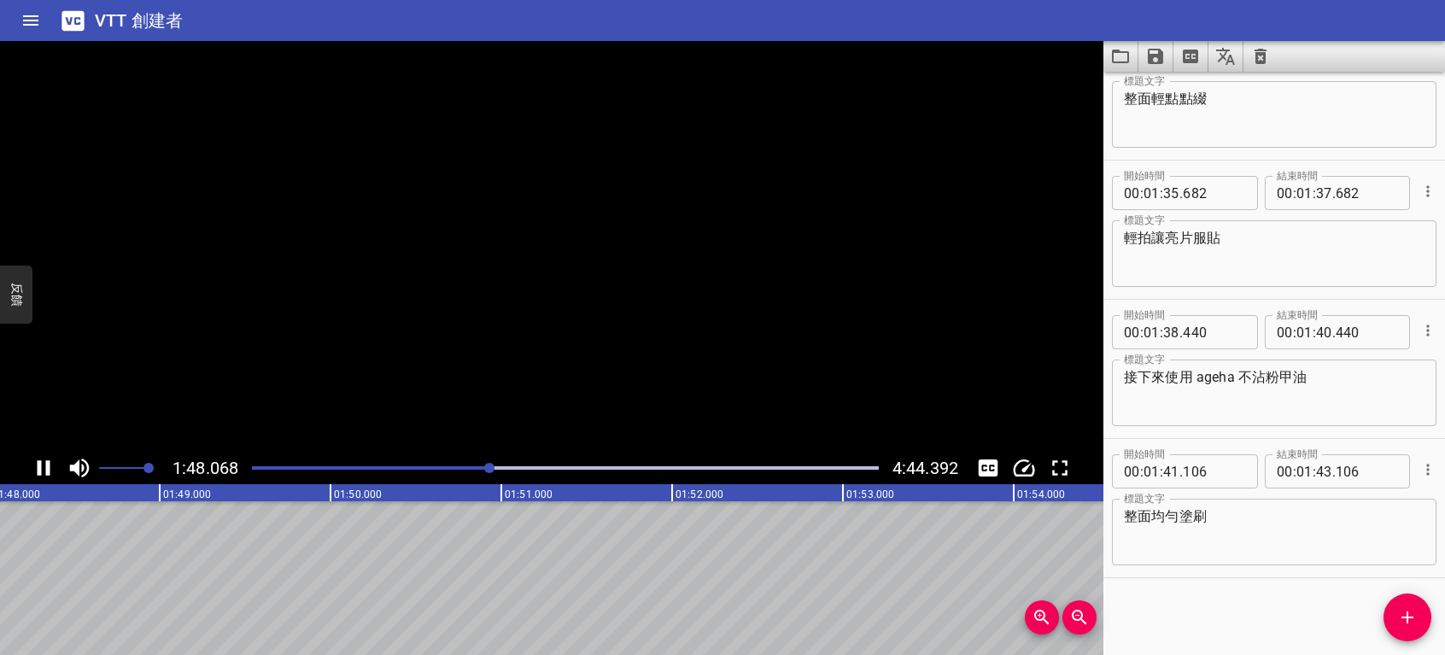
click at [44, 468] on icon "播放/暫停" at bounding box center [44, 468] width 26 height 26
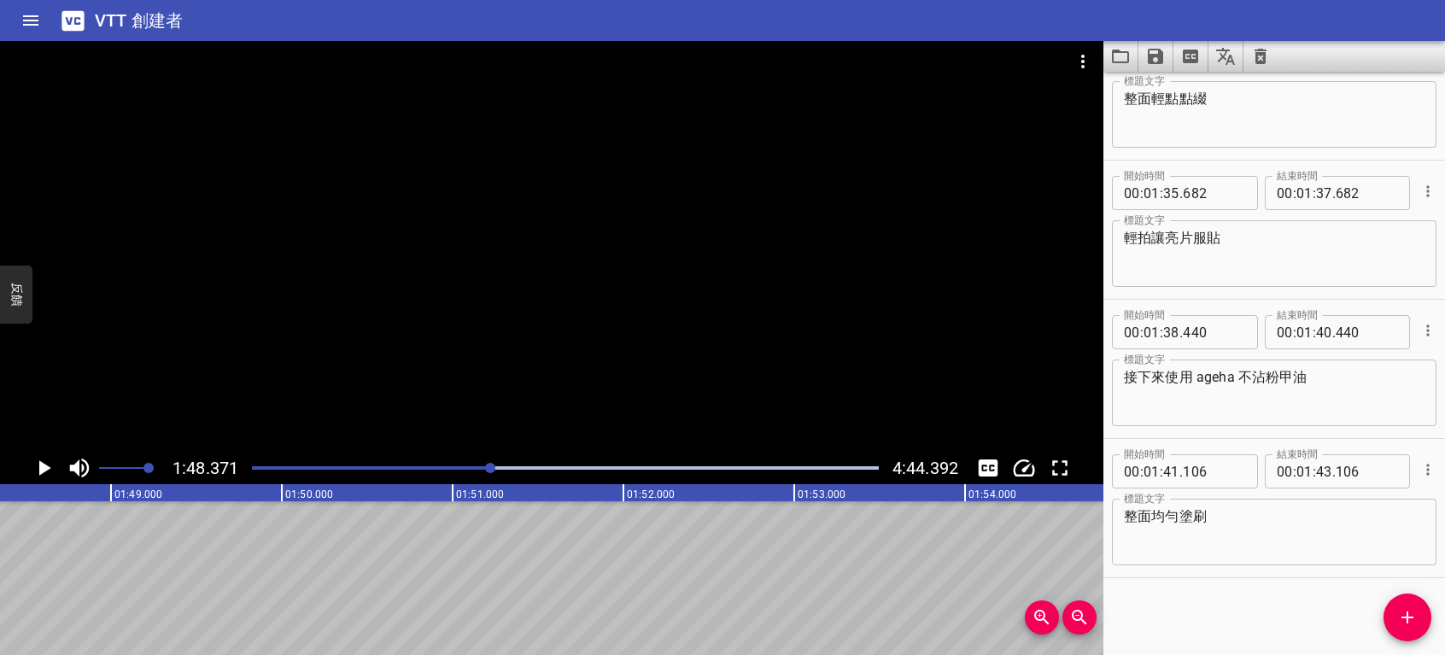
scroll to position [0, 18514]
click at [1401, 627] on icon "添加提示" at bounding box center [1407, 617] width 21 height 21
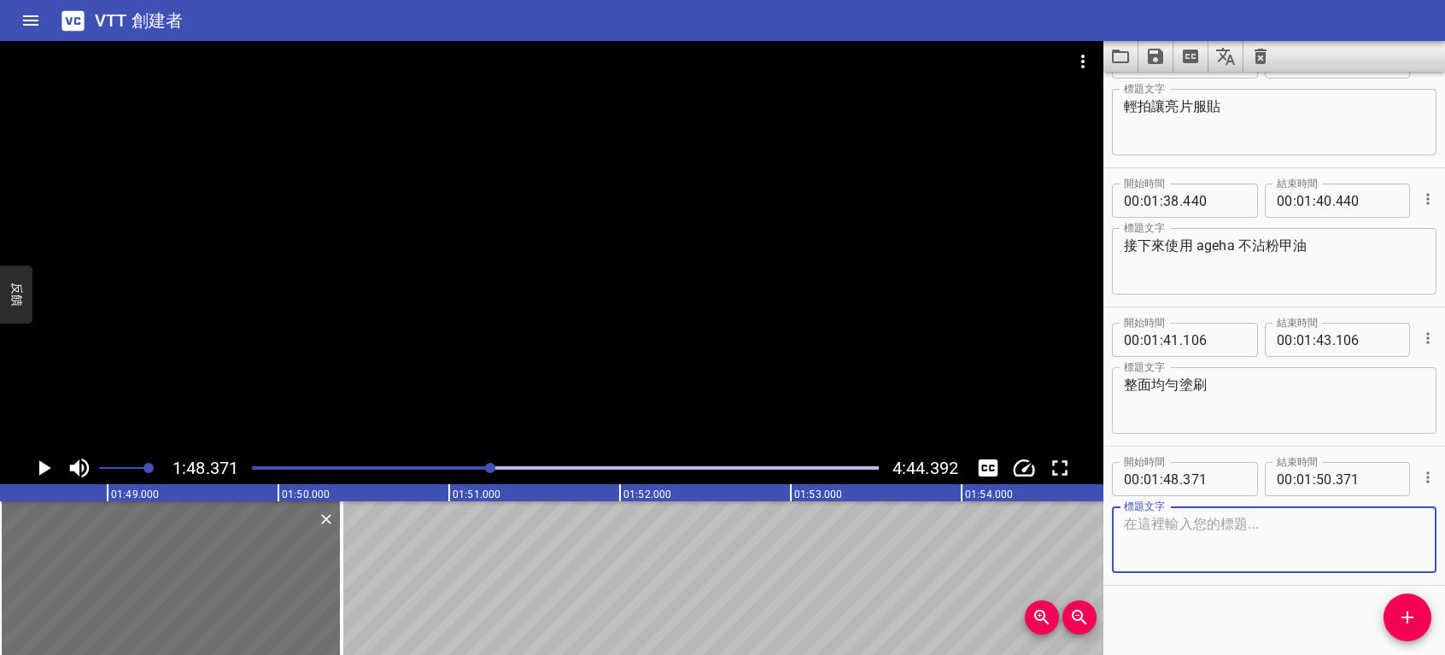
scroll to position [2281, 0]
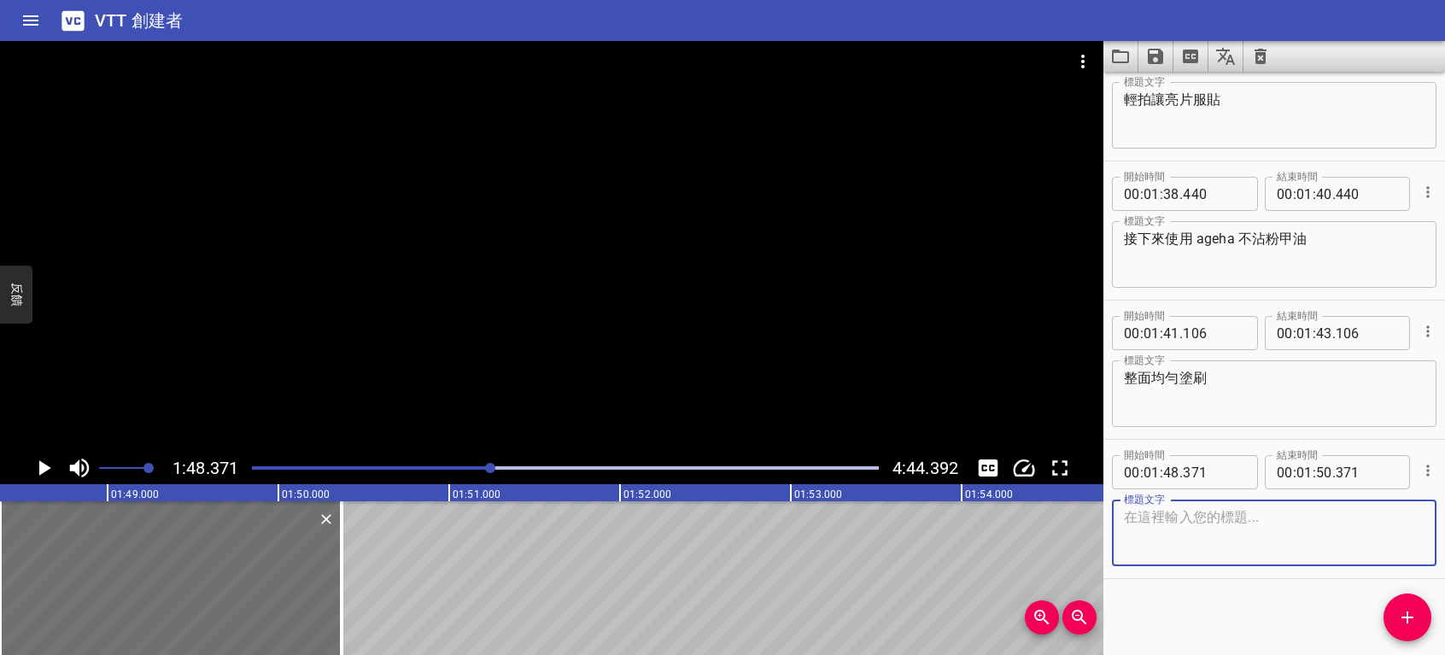
click at [1182, 525] on textarea at bounding box center [1274, 533] width 301 height 49
paste textarea "PRESTO"
click at [1128, 164] on div "開始時間 00 : 01 : 38 . 440 開始時間 結束時間 00 : 01 : 40 . 440 結束時間 標題文字 接下來使用 ageha 不沾粉甲…" at bounding box center [1275, 230] width 342 height 138
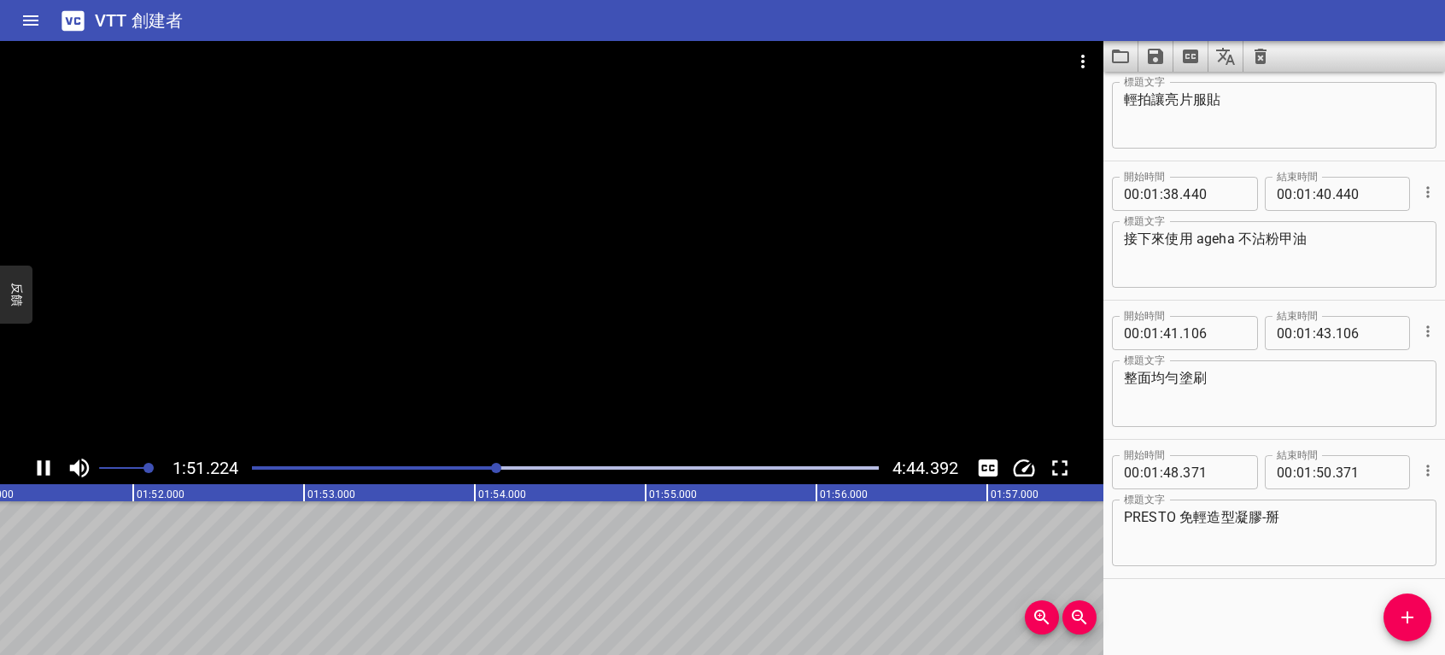
click at [42, 467] on icon "播放/暫停" at bounding box center [44, 468] width 26 height 26
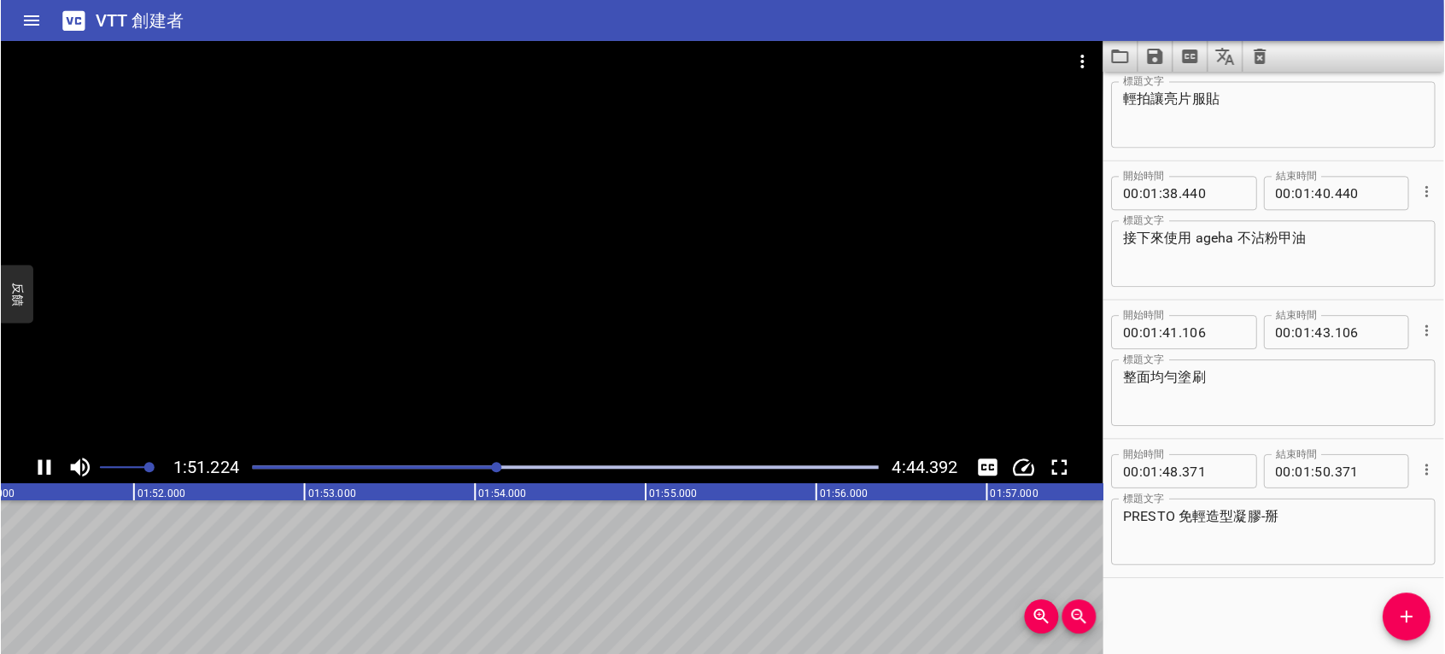
scroll to position [0, 19042]
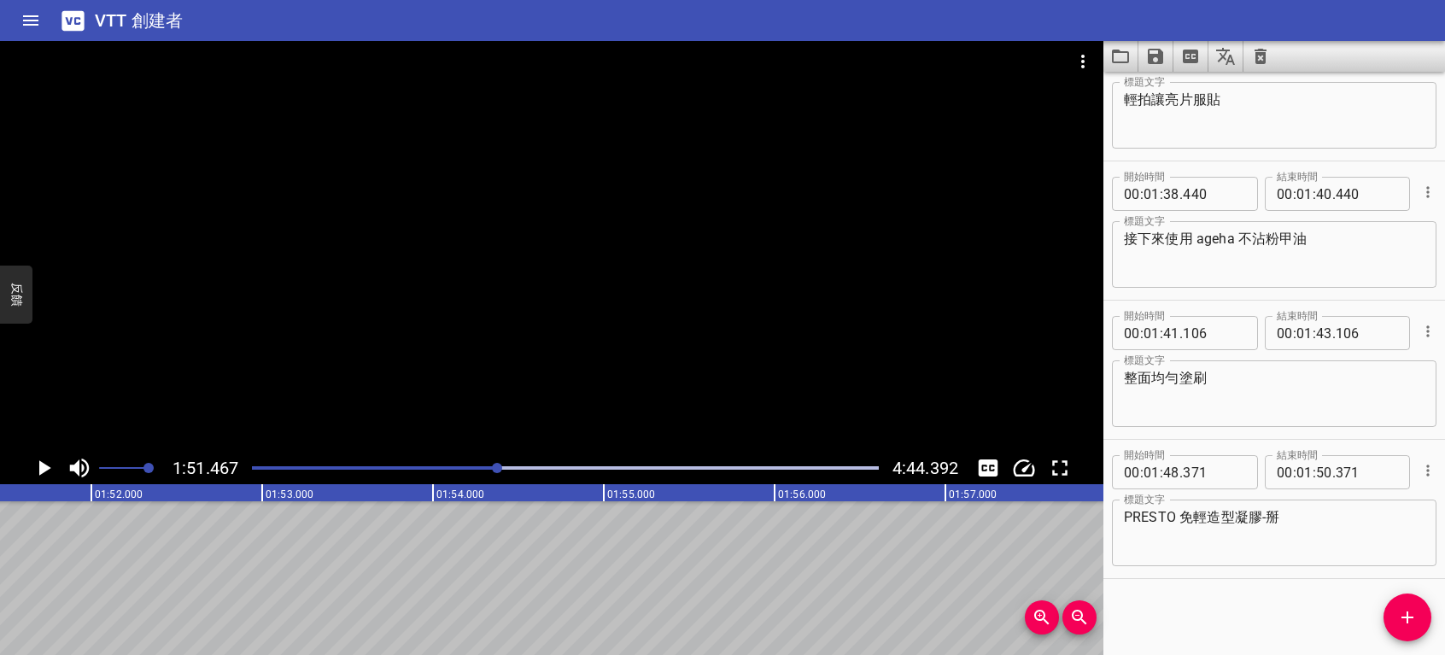
click at [1297, 513] on textarea "PRESTO 免輕造型凝膠-掰" at bounding box center [1274, 533] width 301 height 49
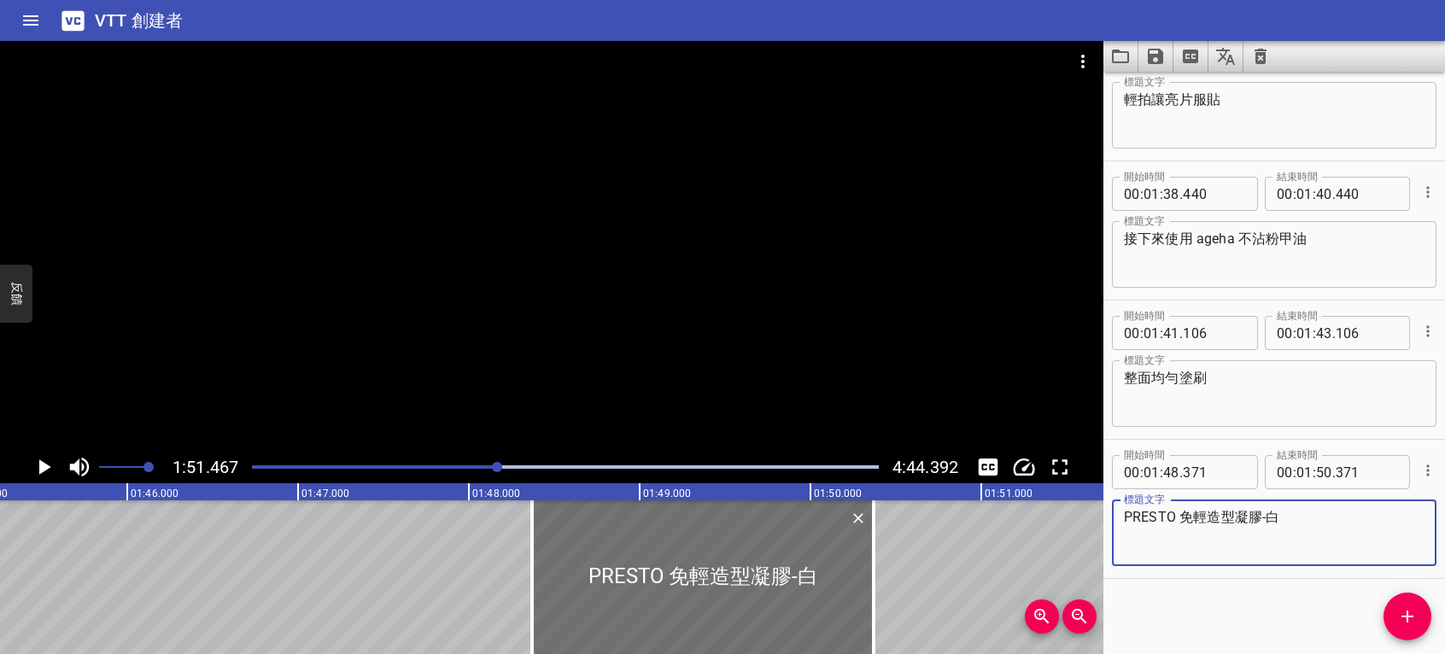
scroll to position [0, 17954]
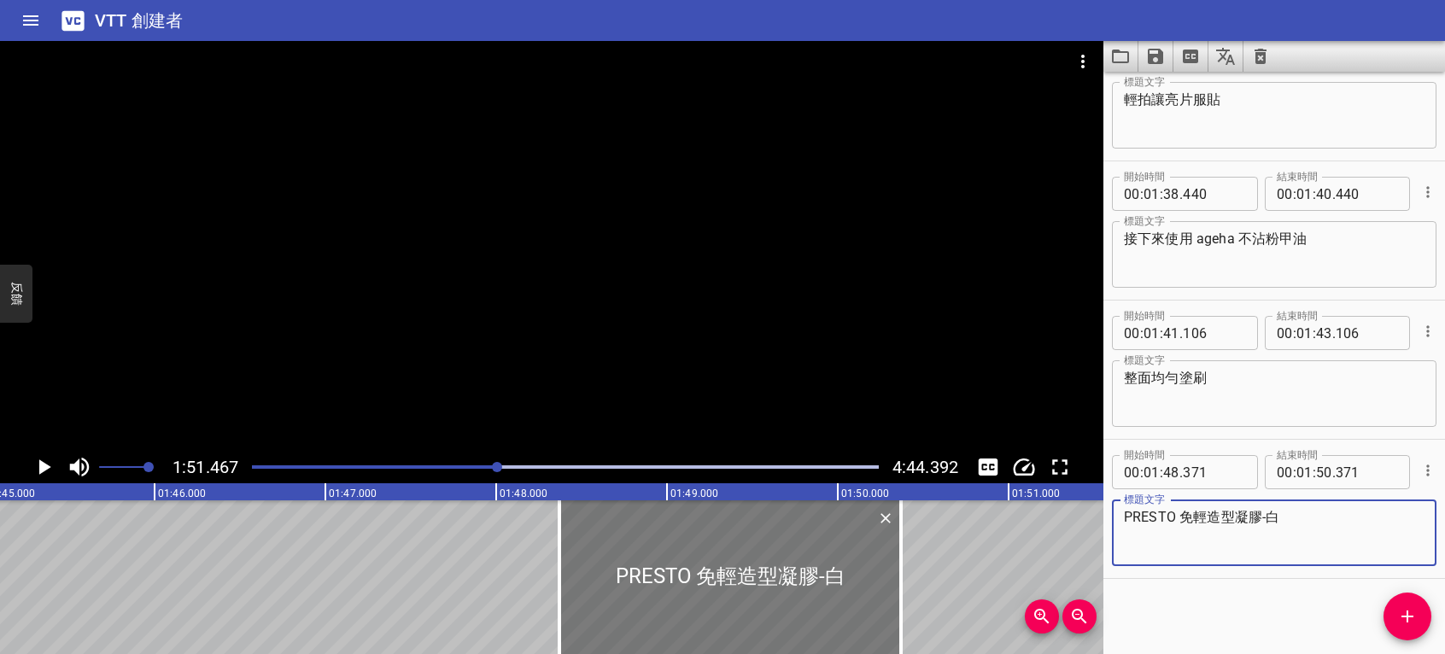
type textarea "PRESTO 免輕造型凝膠-白"
click at [664, 592] on div at bounding box center [730, 578] width 342 height 154
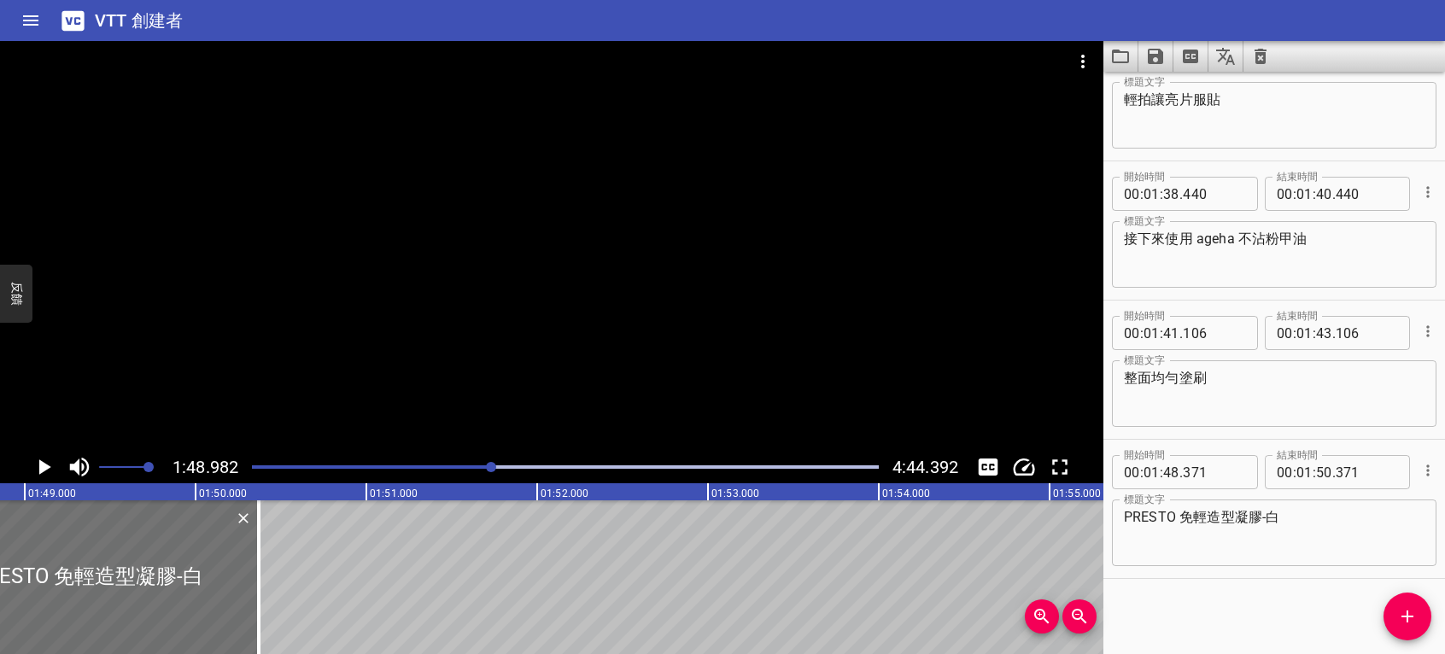
scroll to position [0, 18618]
click at [48, 463] on icon "播放/暫停" at bounding box center [44, 467] width 26 height 26
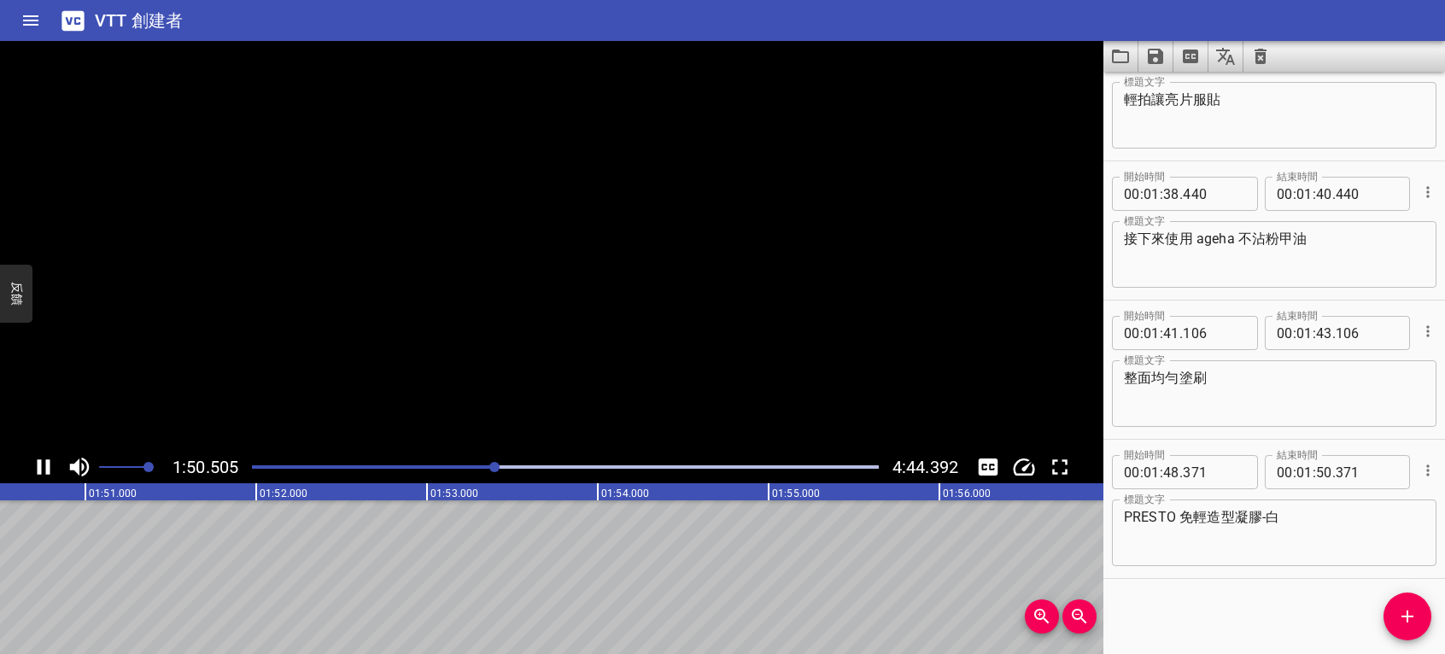
click at [42, 463] on icon "播放/暫停" at bounding box center [44, 467] width 26 height 26
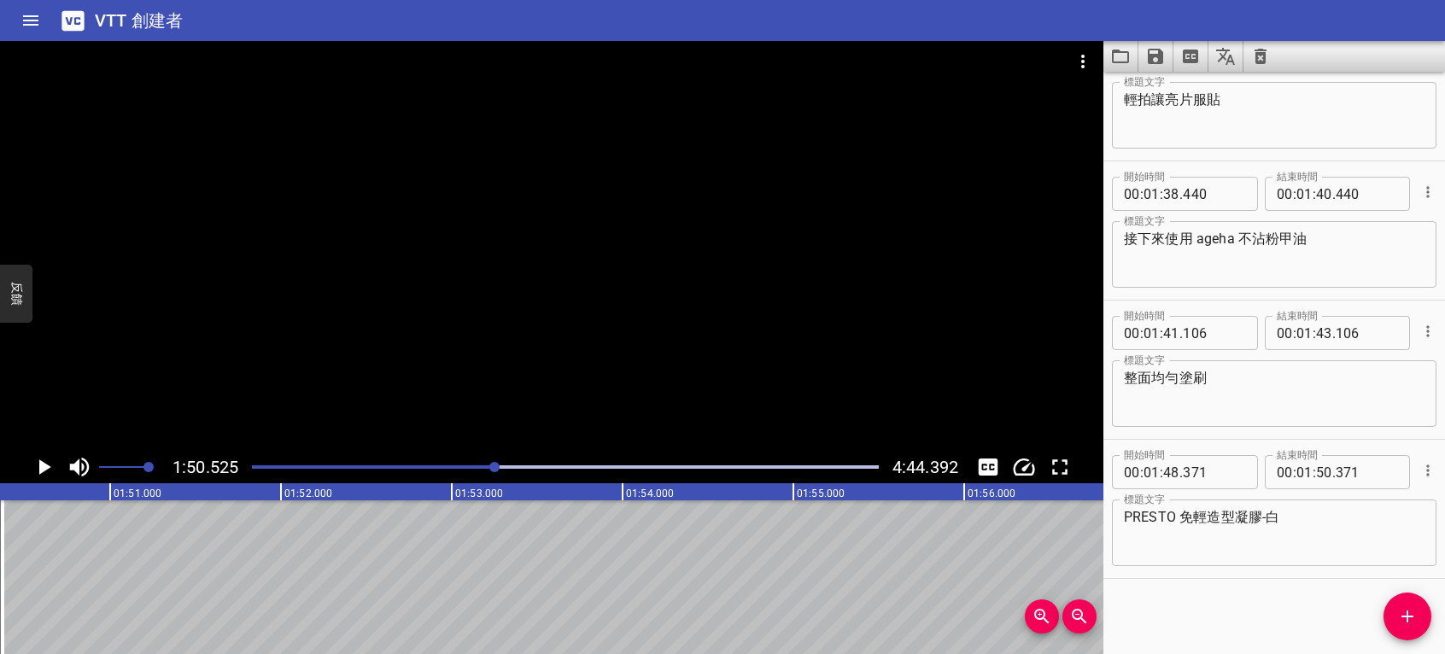
scroll to position [0, 18882]
click at [1408, 615] on icon "添加提示" at bounding box center [1408, 617] width 12 height 12
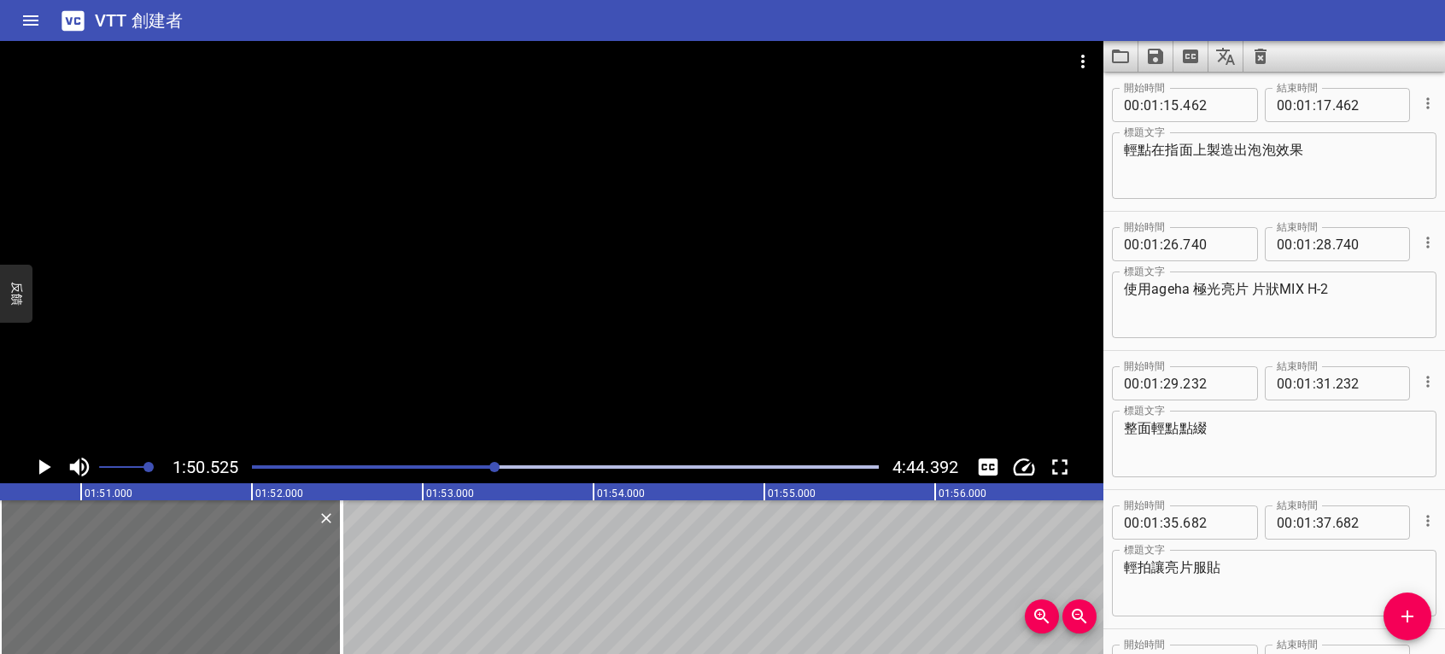
scroll to position [1778, 0]
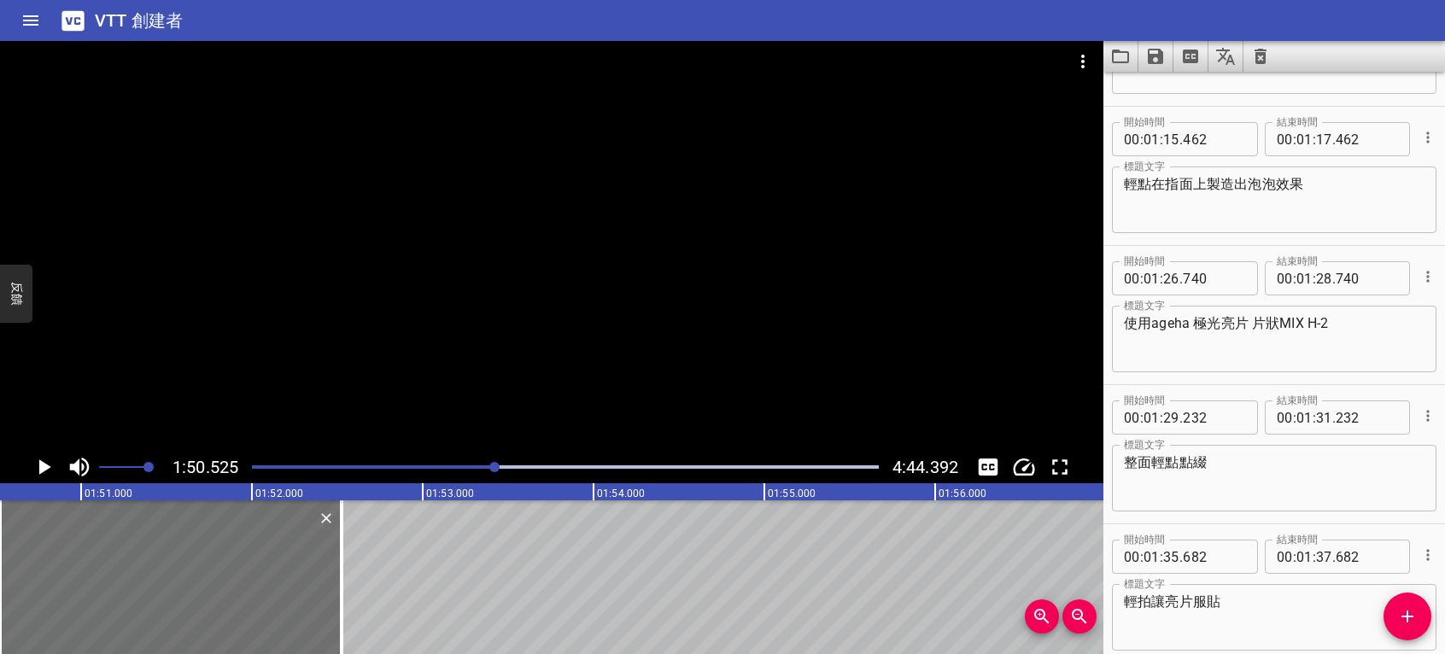
click at [1233, 630] on textarea "輕拍讓亮片服貼" at bounding box center [1274, 618] width 301 height 49
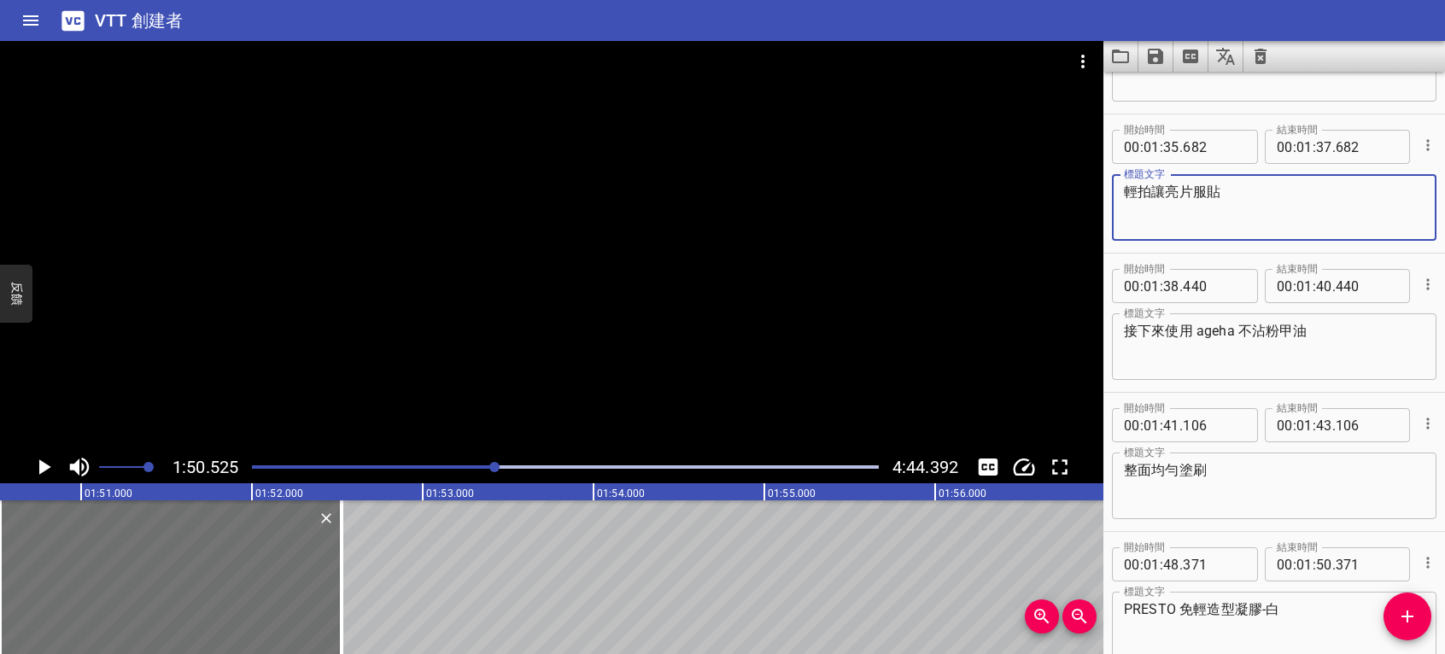
scroll to position [2422, 0]
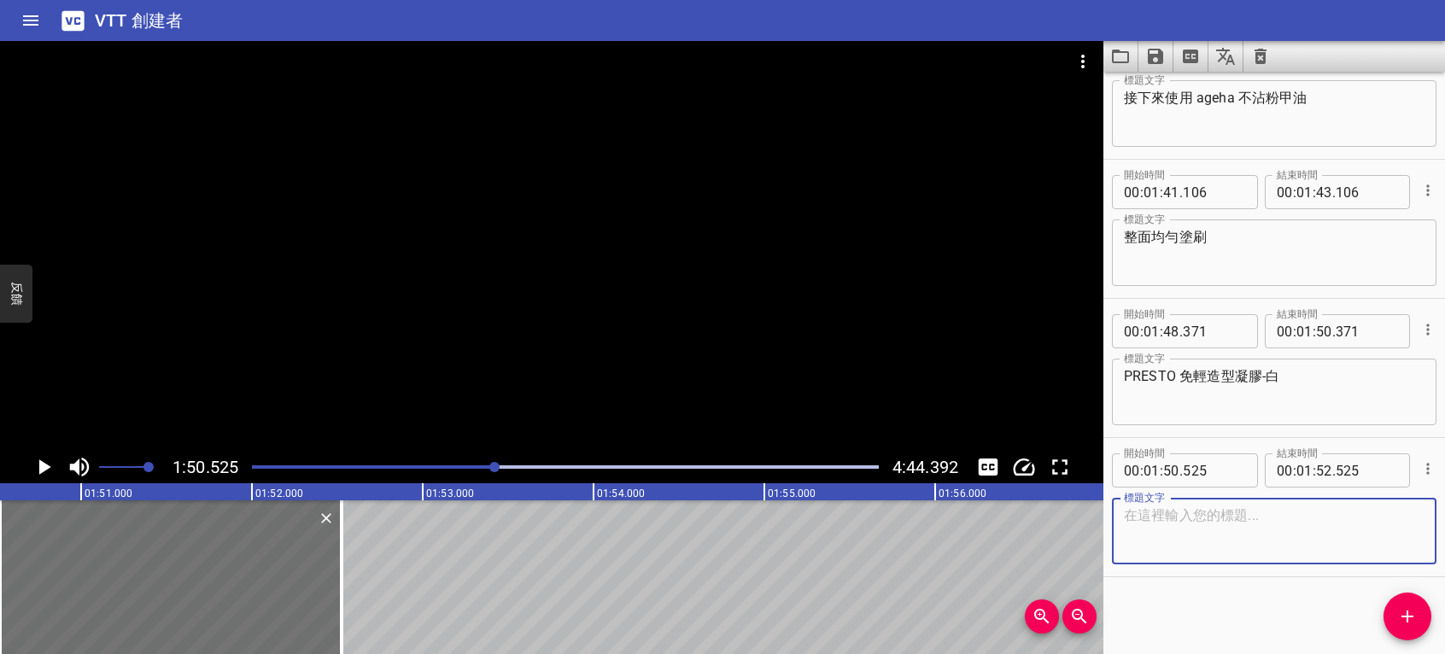
paste textarea "使用 ageha 凝膠筆 3 Multiple I"
type textarea "使用 ageha 凝膠筆 3 Multiple I"
click at [44, 465] on icon "播放/暫停" at bounding box center [45, 467] width 12 height 15
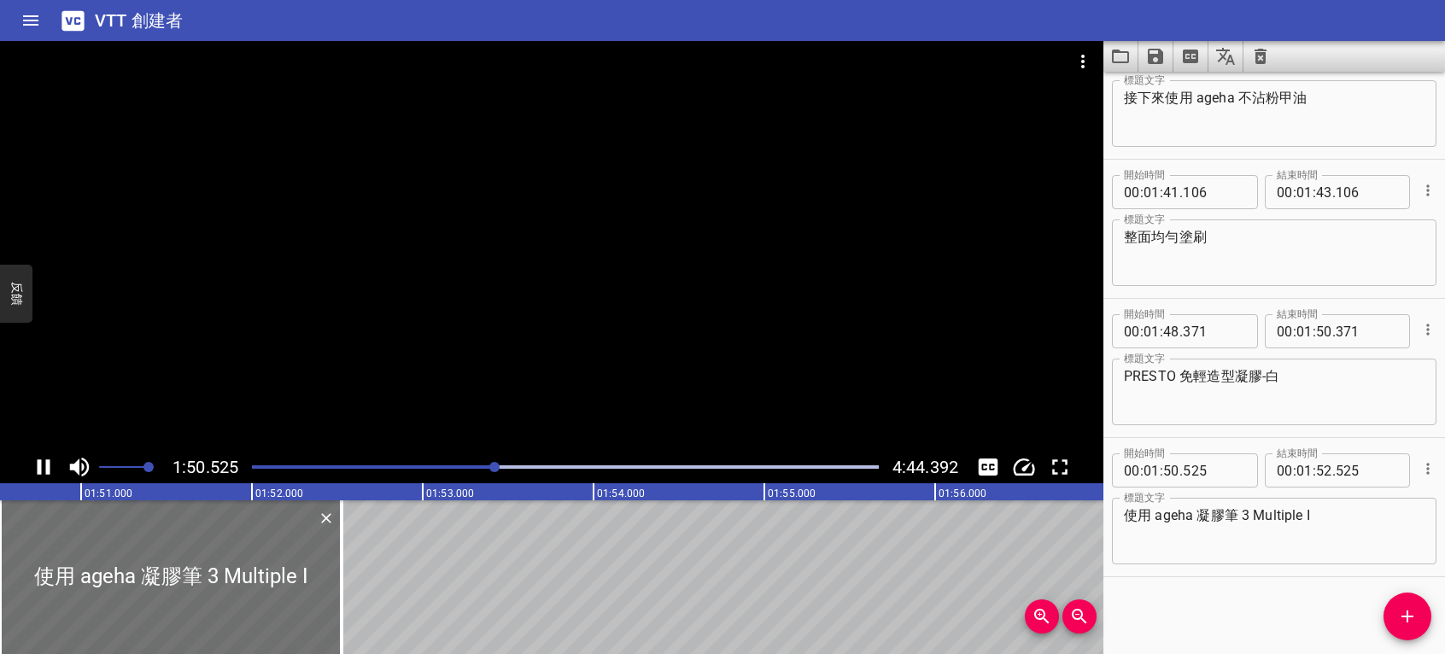
scroll to position [0, 18885]
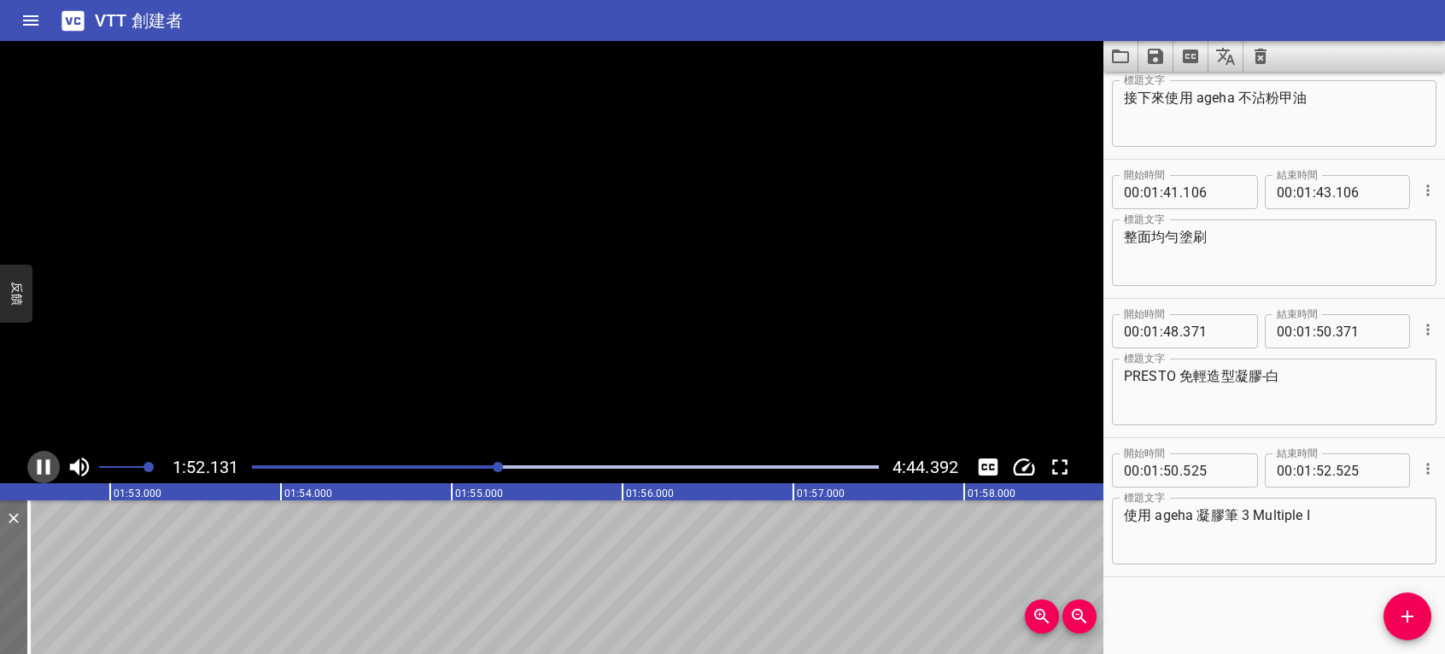
click at [44, 465] on icon "播放/暫停" at bounding box center [44, 467] width 26 height 26
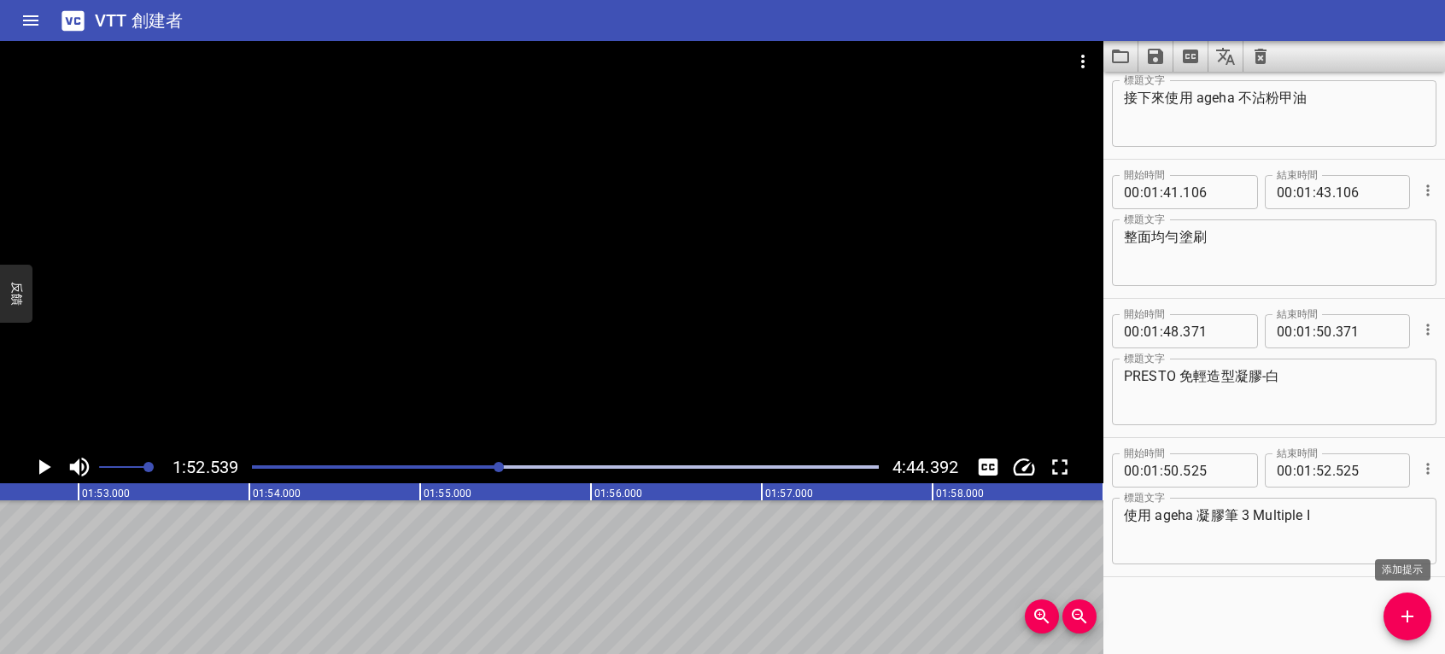
click at [1408, 609] on icon "添加提示" at bounding box center [1407, 616] width 21 height 21
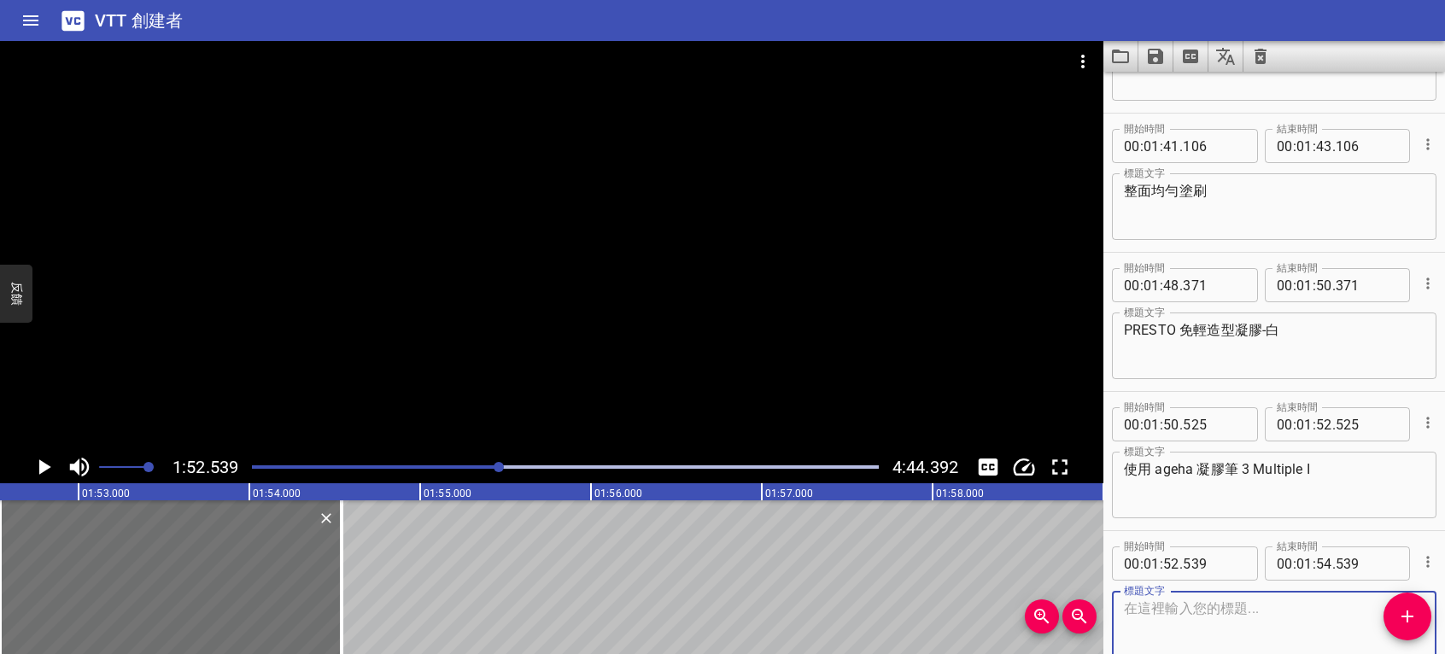
scroll to position [2561, 0]
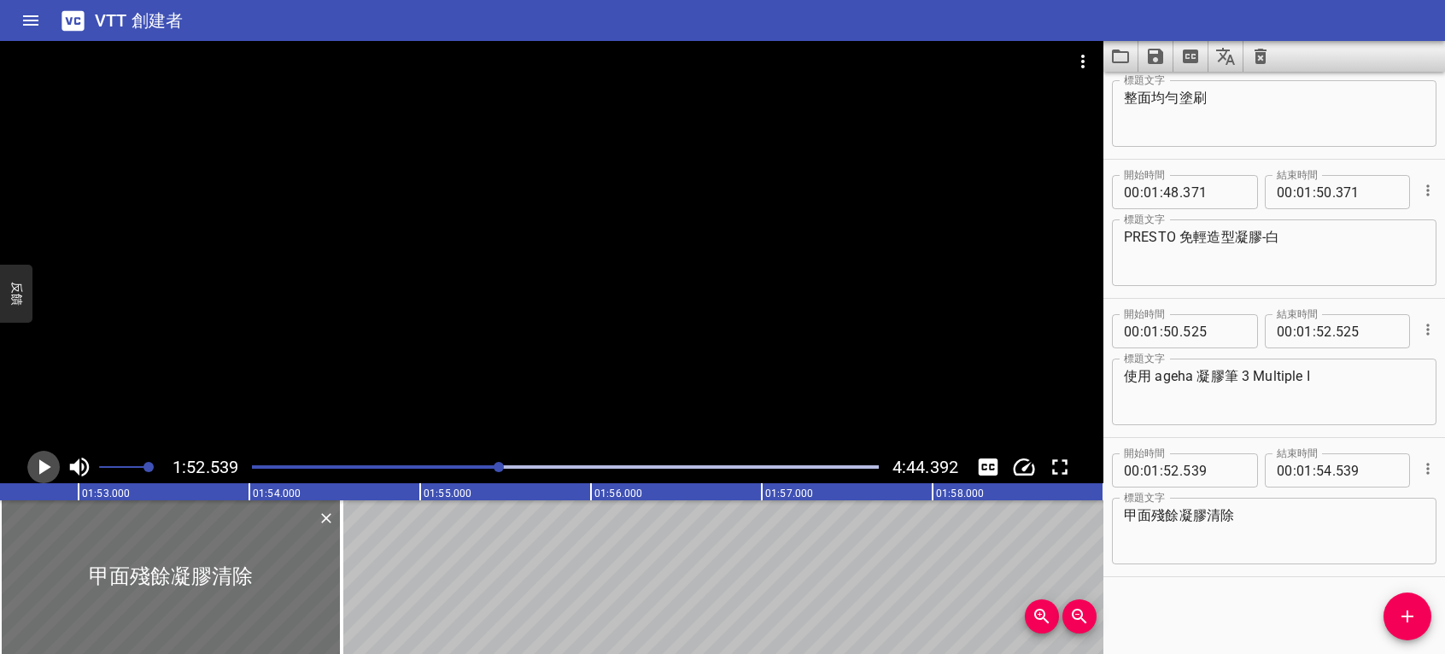
click at [47, 464] on icon "播放/暫停" at bounding box center [44, 467] width 26 height 26
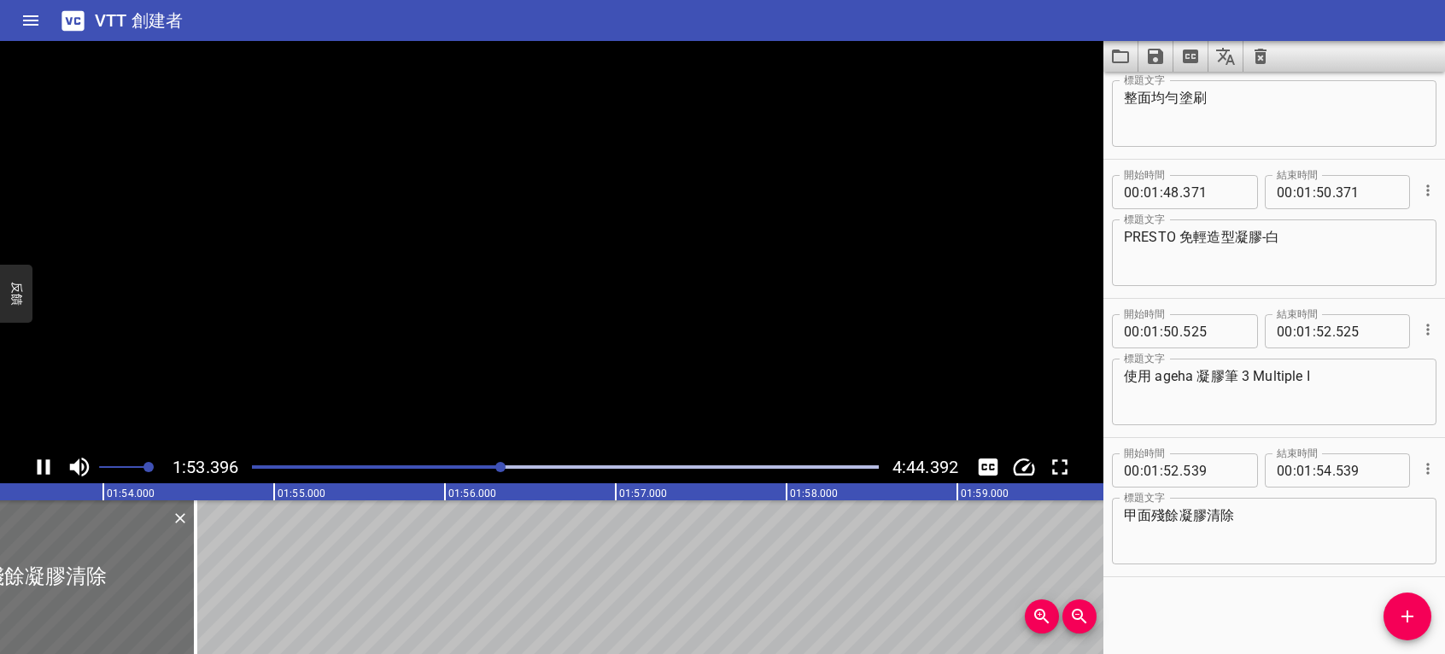
click at [47, 464] on icon "播放/暫停" at bounding box center [44, 467] width 13 height 15
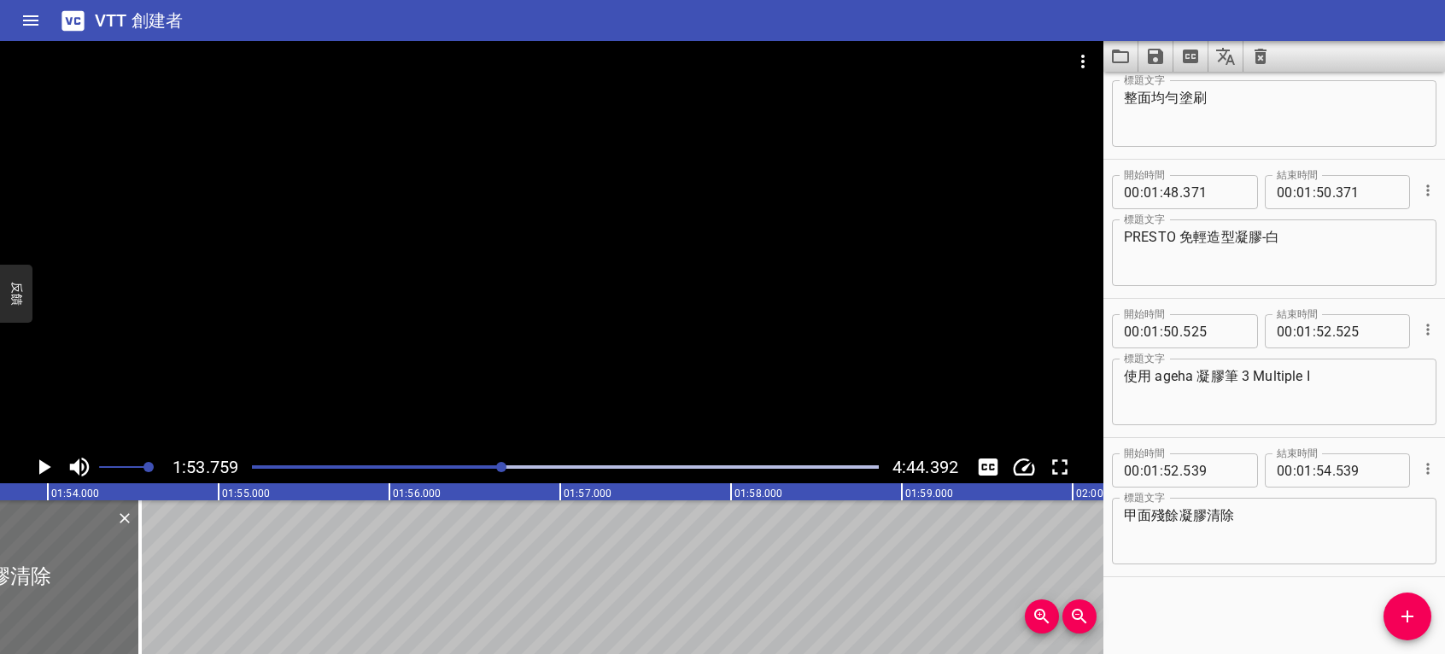
scroll to position [0, 19435]
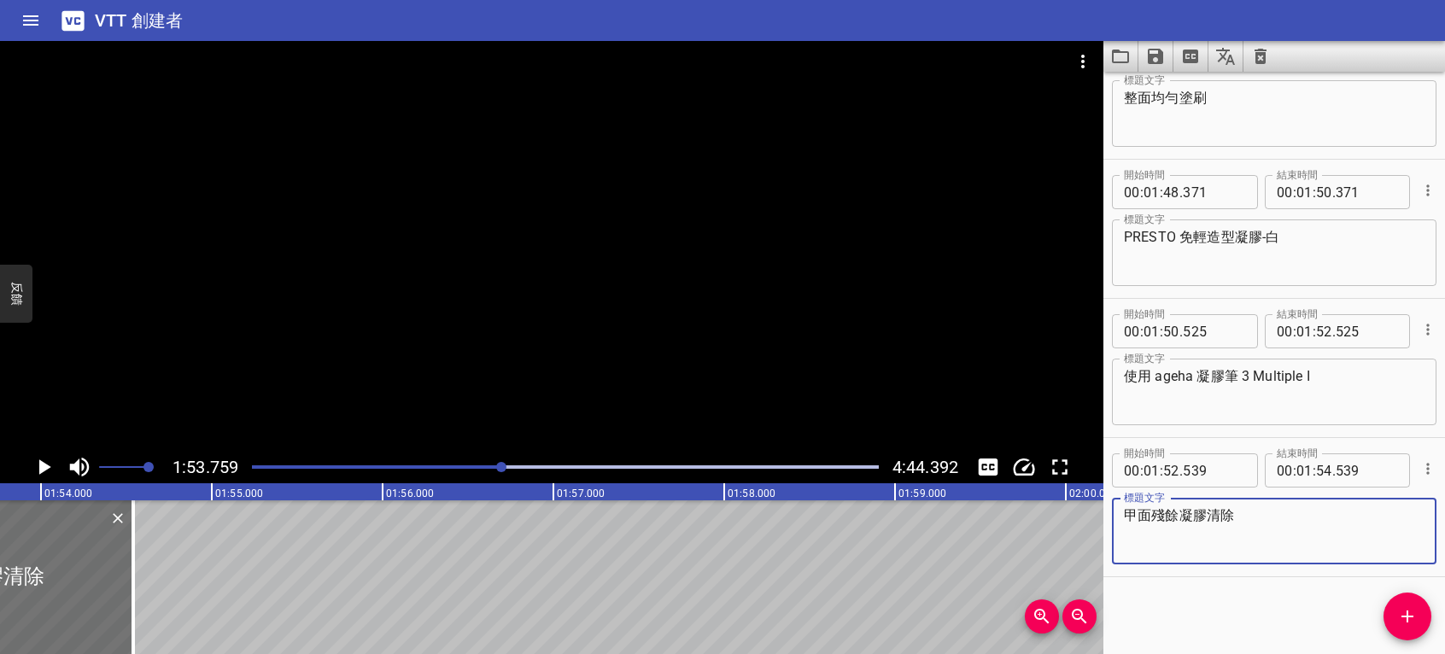
click at [1282, 523] on textarea "甲面殘餘凝膠清除" at bounding box center [1274, 531] width 301 height 49
type textarea "甲面殘餘凝膠清除乾淨"
click at [42, 465] on icon "播放/暫停" at bounding box center [45, 467] width 12 height 15
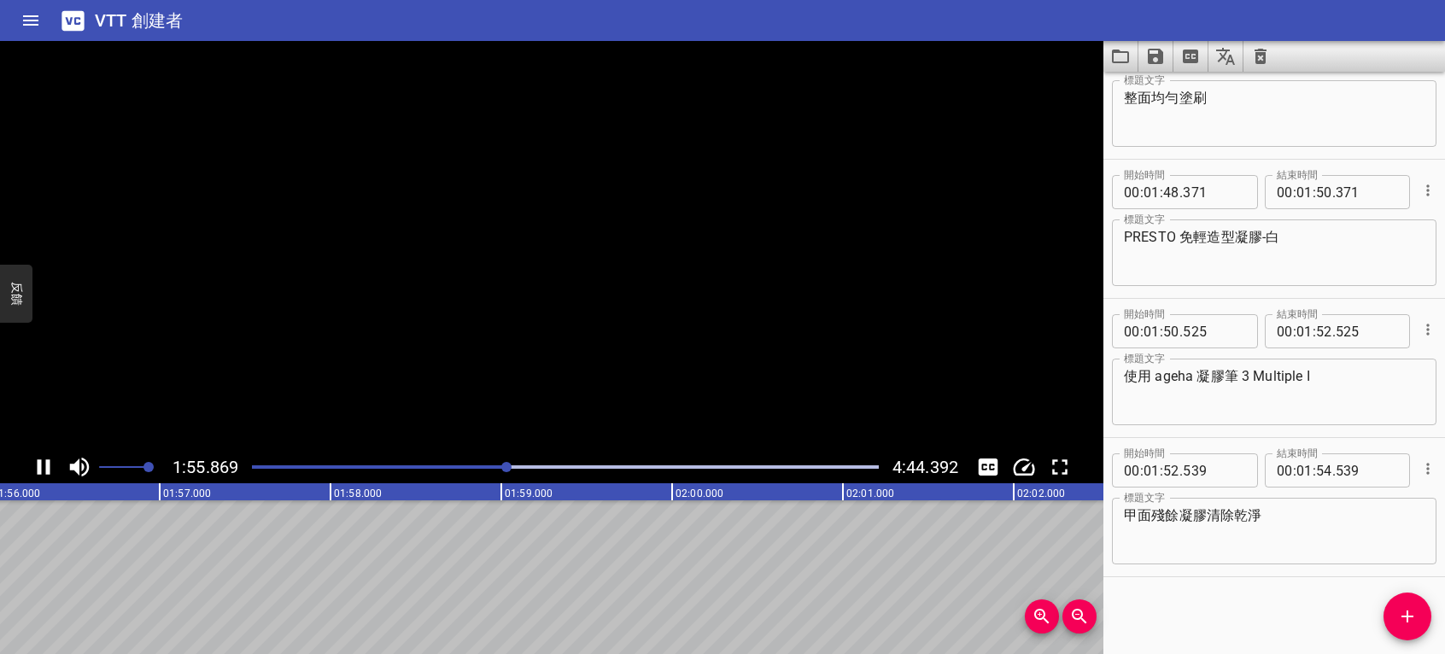
click at [42, 465] on icon "播放/暫停" at bounding box center [44, 467] width 26 height 26
click at [1408, 613] on icon "添加提示" at bounding box center [1408, 617] width 12 height 12
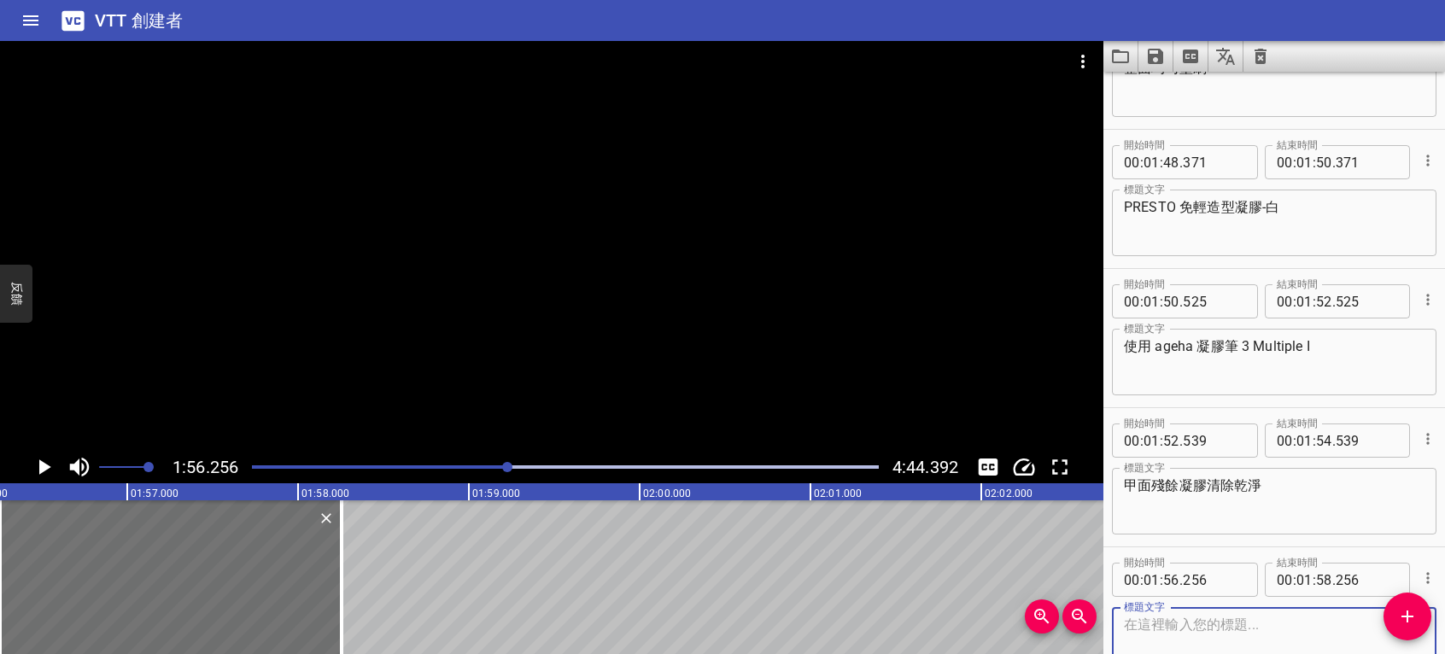
scroll to position [2700, 0]
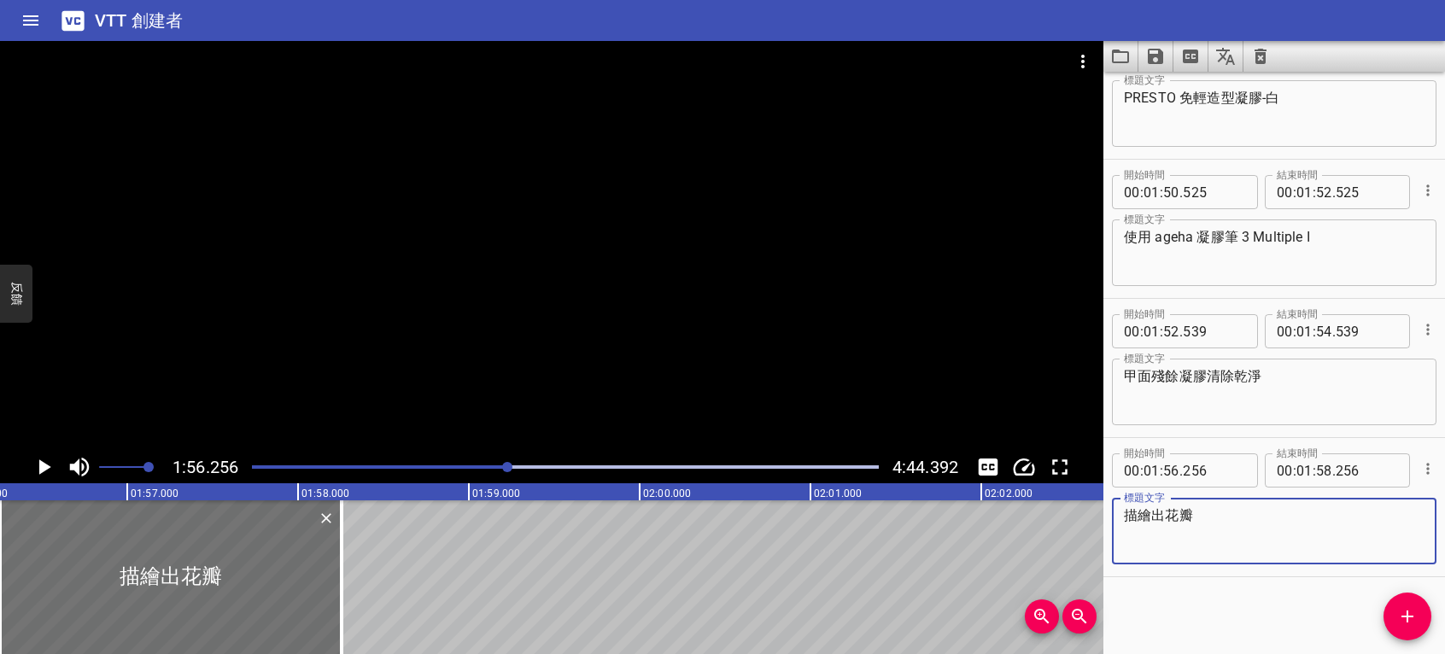
type textarea "描繪出花瓣"
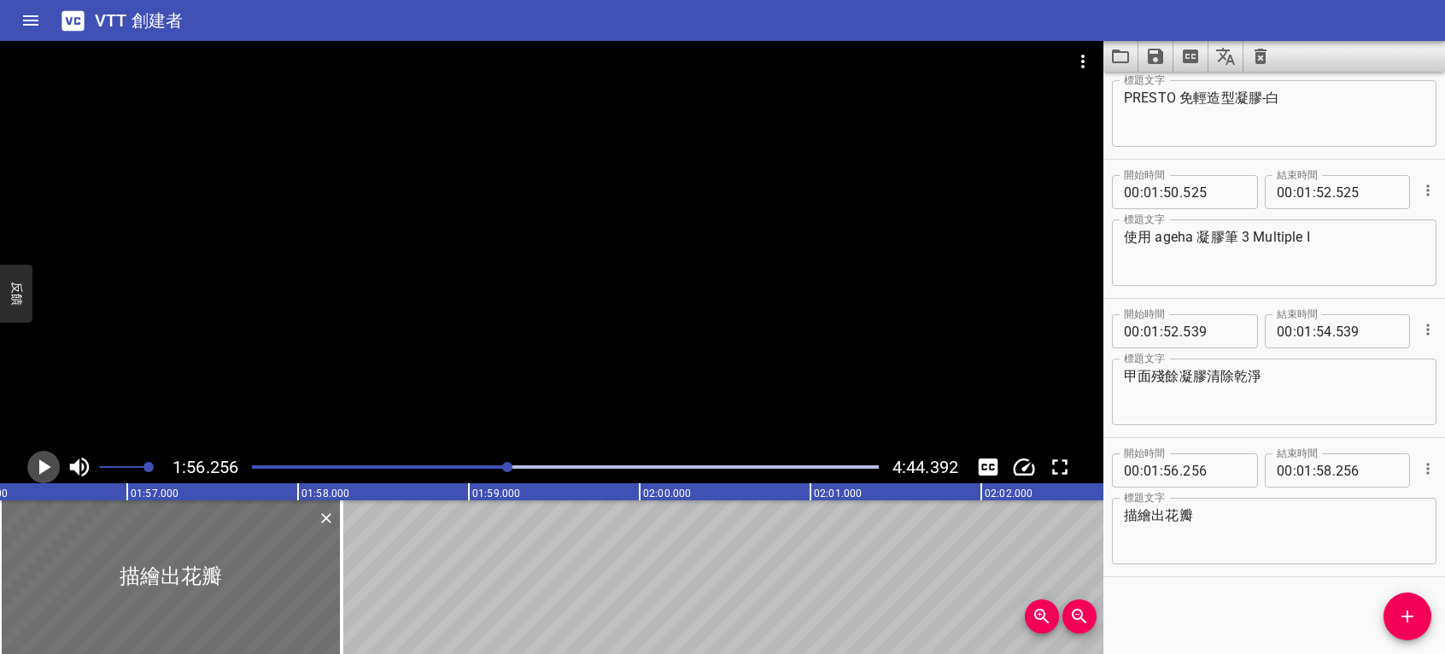
click at [45, 470] on icon "播放/暫停" at bounding box center [45, 467] width 12 height 15
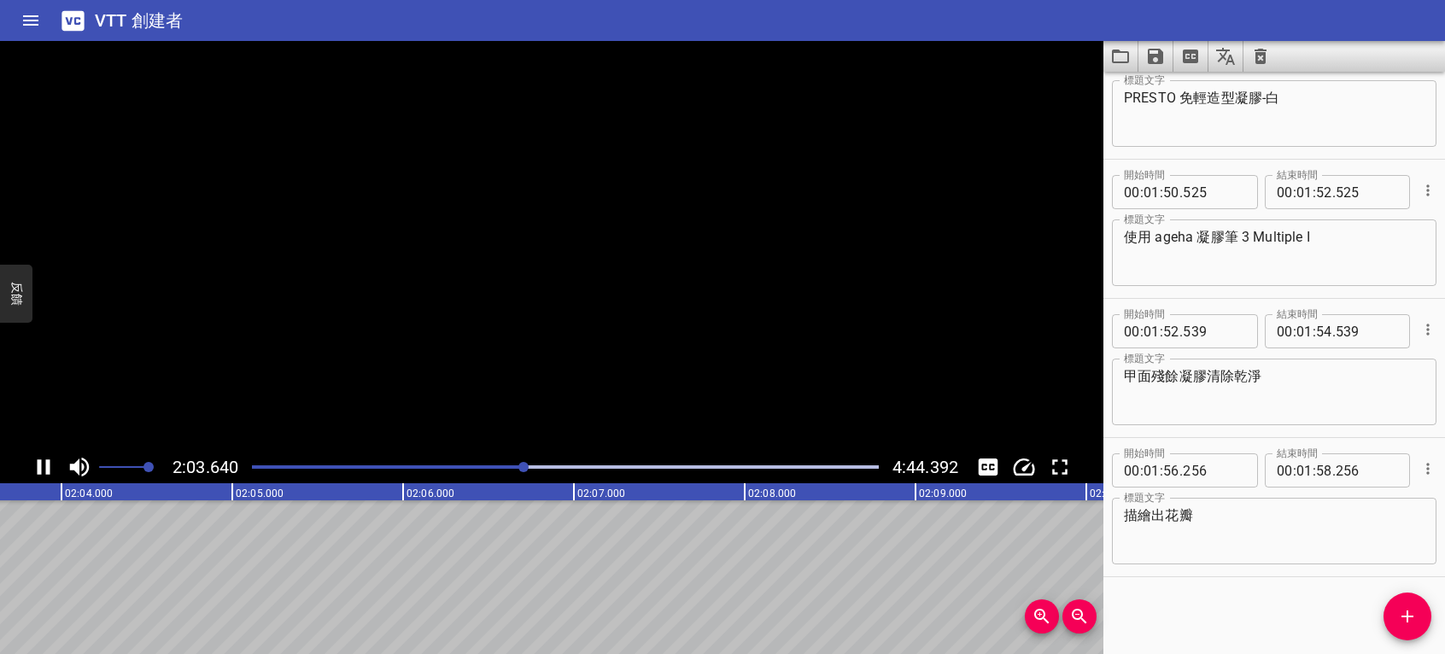
click at [44, 468] on icon "播放/暫停" at bounding box center [44, 467] width 26 height 26
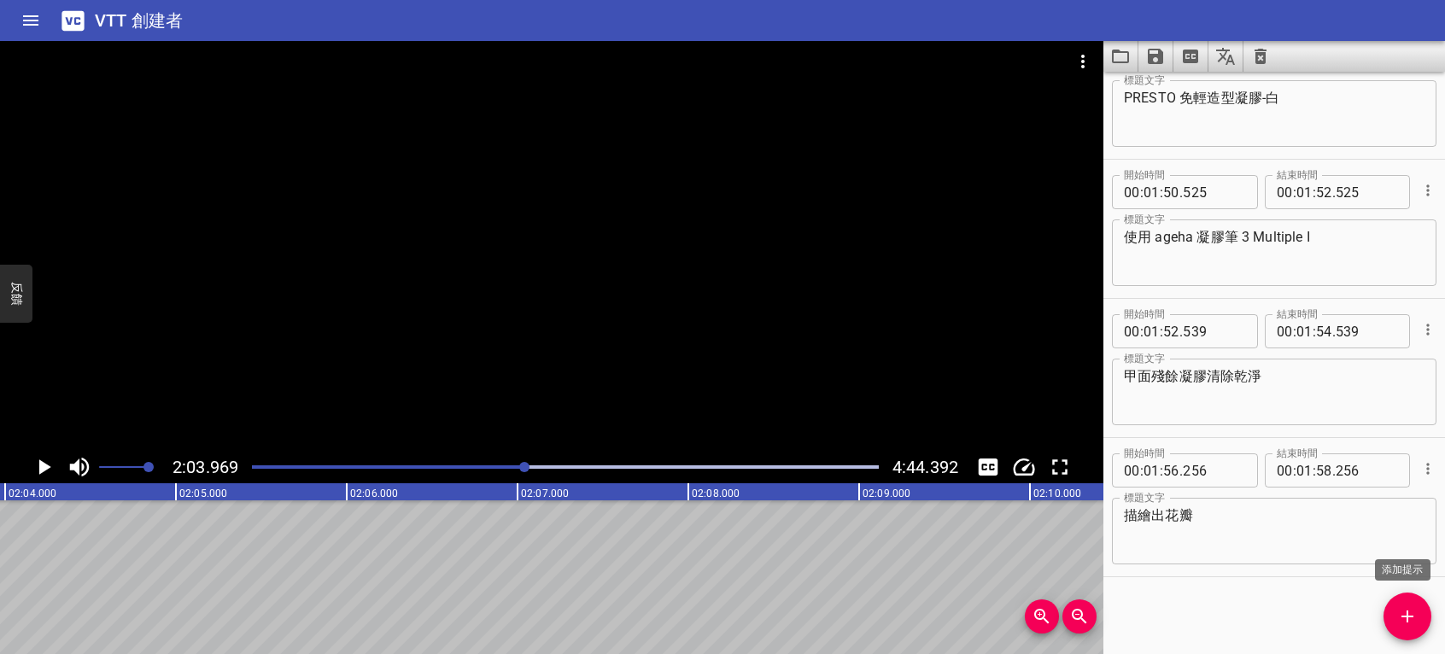
click at [1403, 615] on icon "添加提示" at bounding box center [1407, 616] width 21 height 21
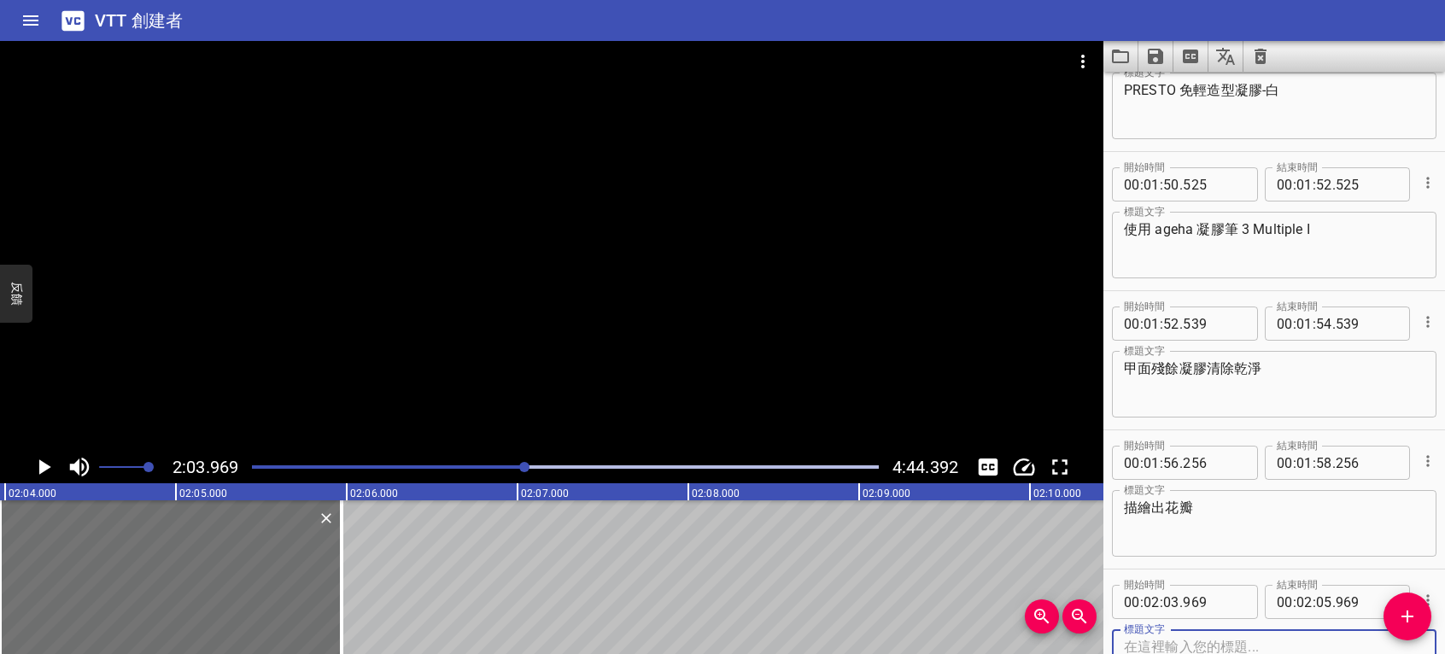
scroll to position [2839, 0]
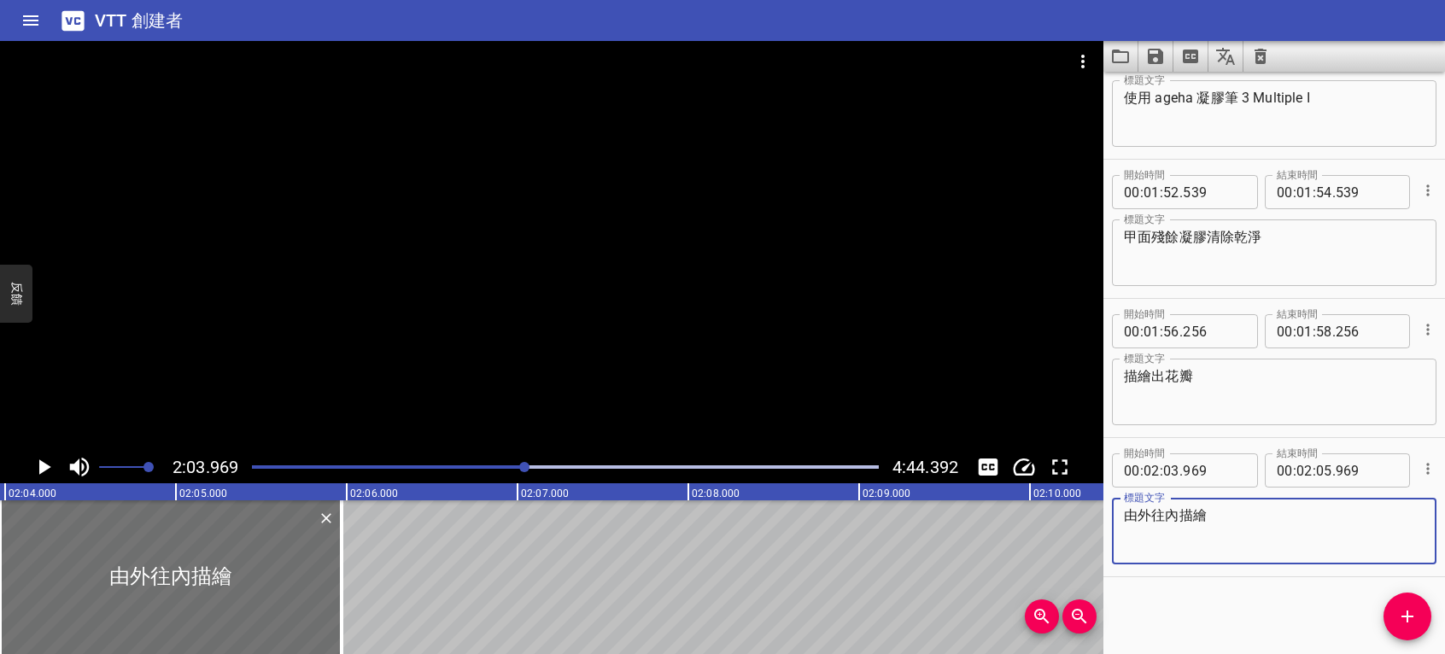
type textarea "由外往內描繪"
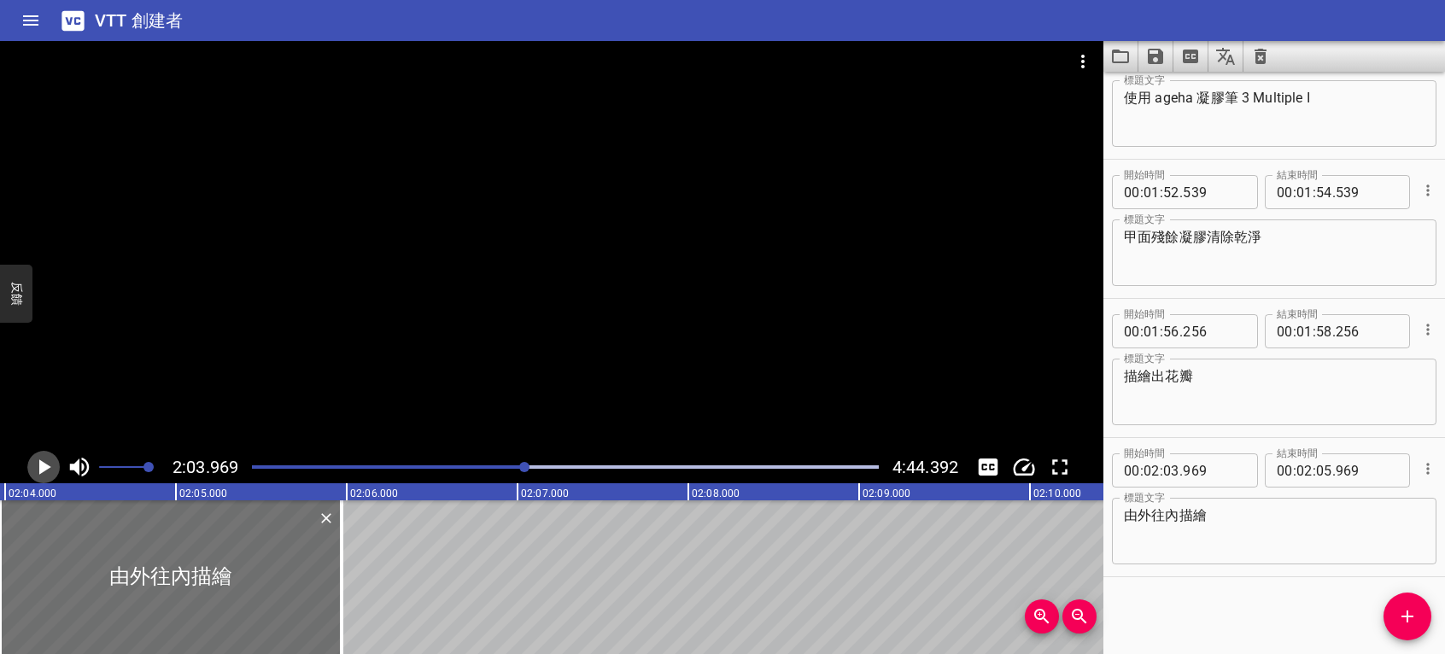
click at [47, 468] on icon "播放/暫停" at bounding box center [45, 467] width 12 height 15
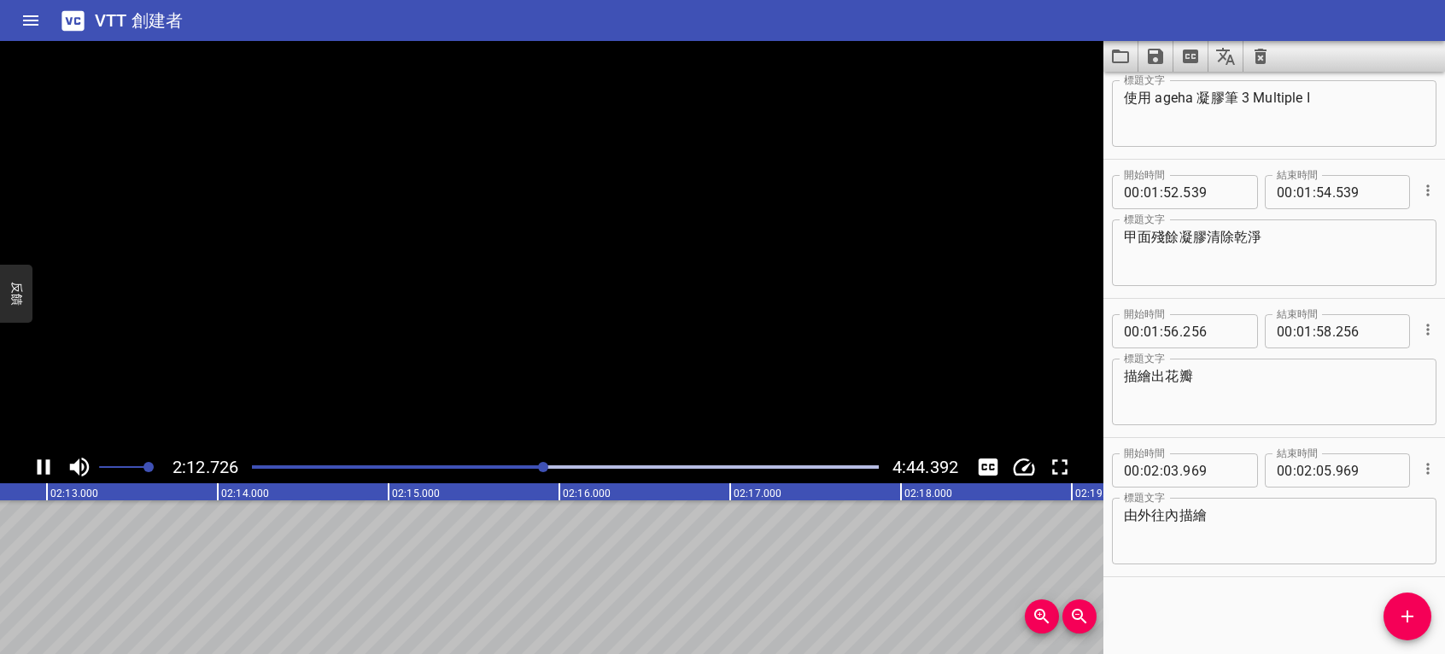
click at [47, 468] on icon "播放/暫停" at bounding box center [44, 467] width 13 height 15
click at [1406, 612] on icon "添加提示" at bounding box center [1407, 616] width 21 height 21
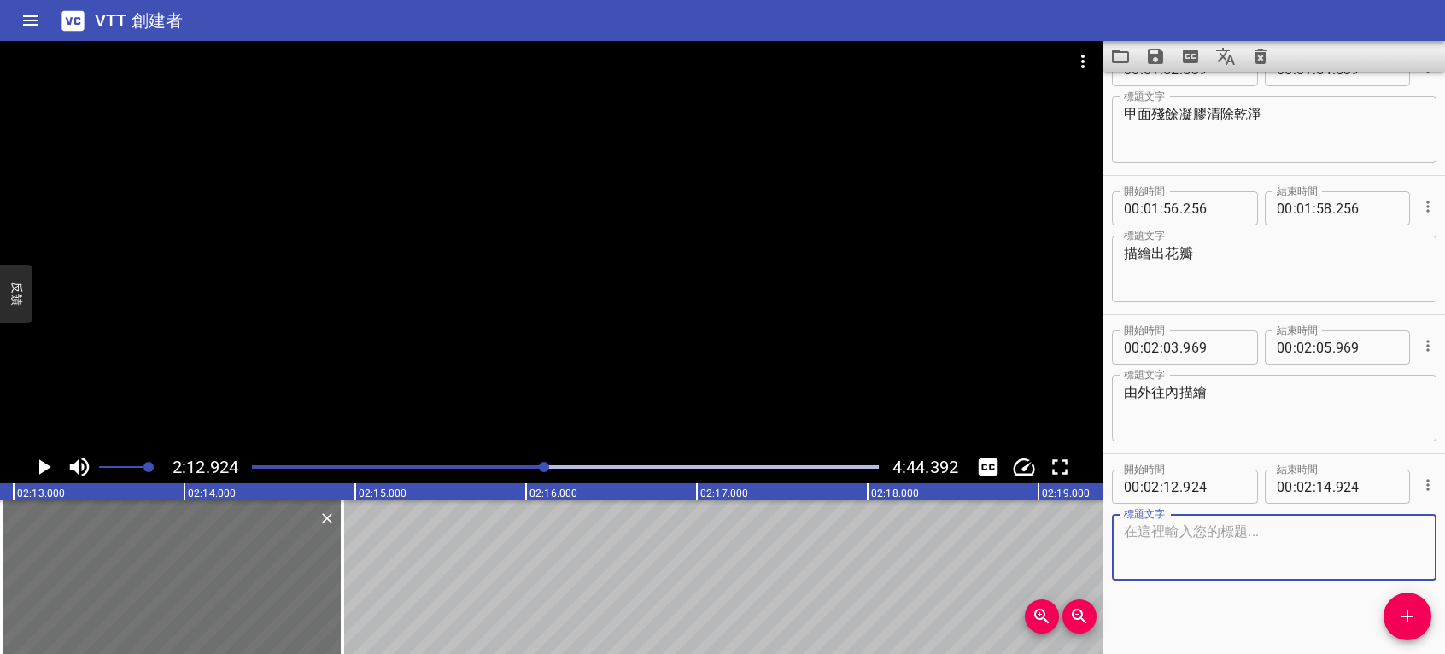
scroll to position [2979, 0]
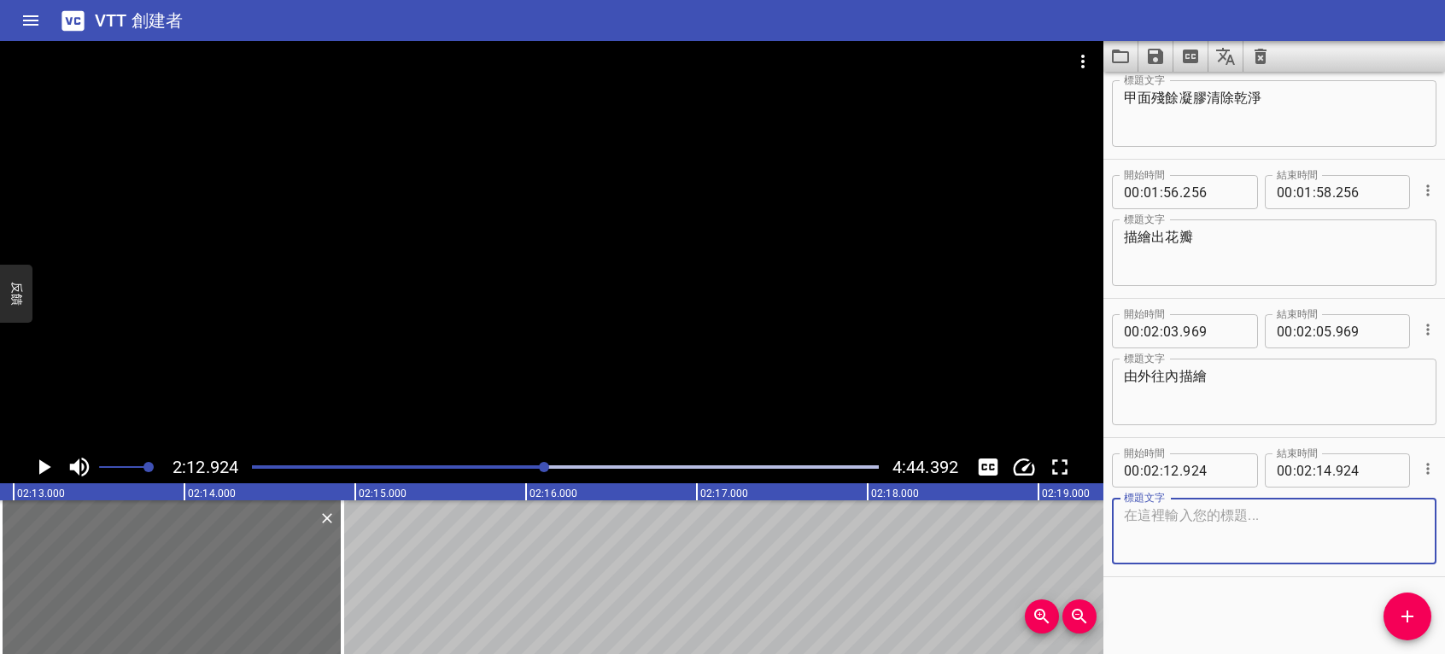
click at [1286, 540] on textarea at bounding box center [1274, 531] width 301 height 49
type textarea "挑"
type textarea "調整花瓣形狀"
click at [38, 465] on icon "播放/暫停" at bounding box center [44, 467] width 26 height 26
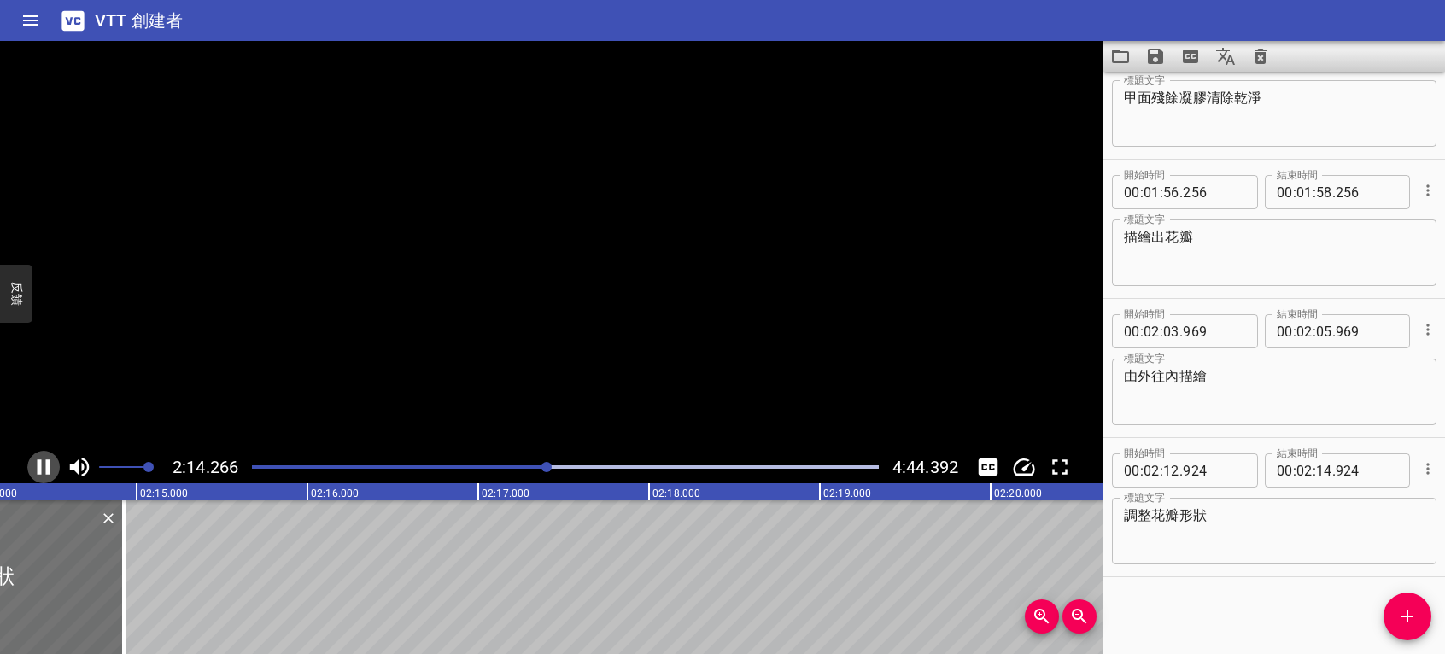
click at [38, 465] on icon "播放/暫停" at bounding box center [44, 467] width 13 height 15
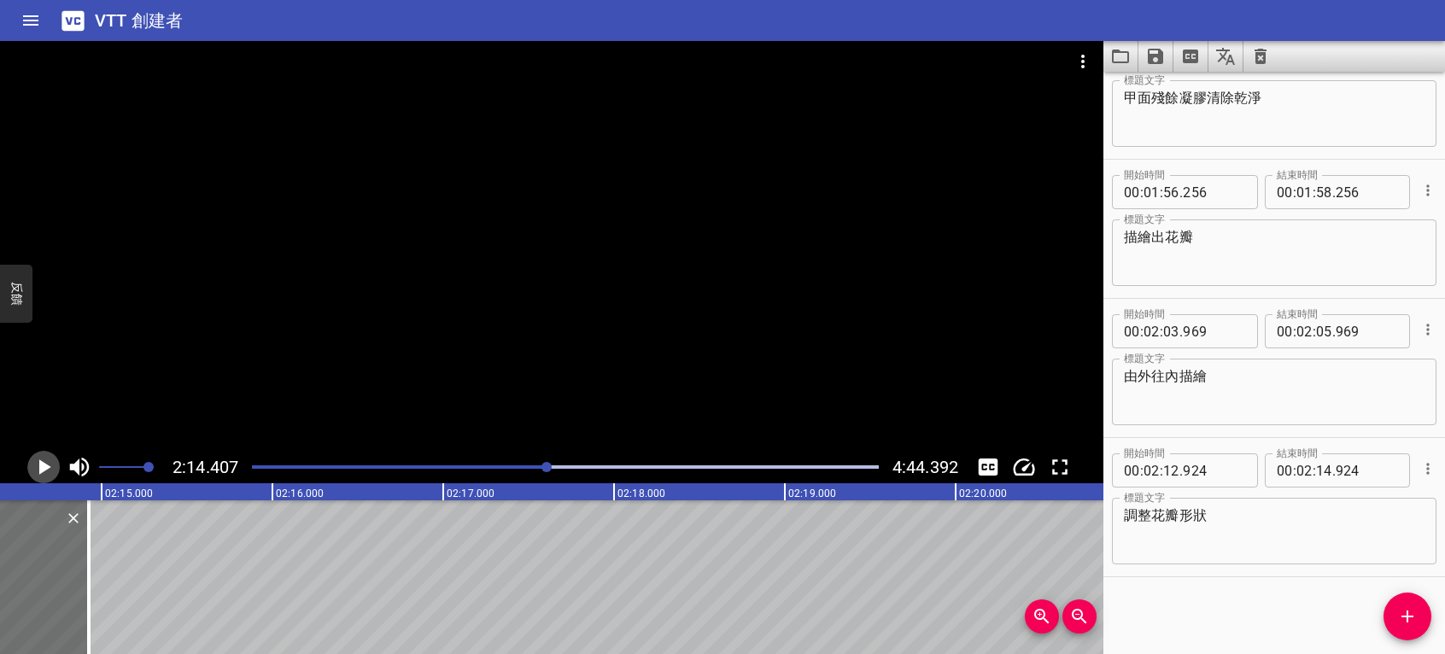
click at [38, 465] on icon "播放/暫停" at bounding box center [44, 467] width 26 height 26
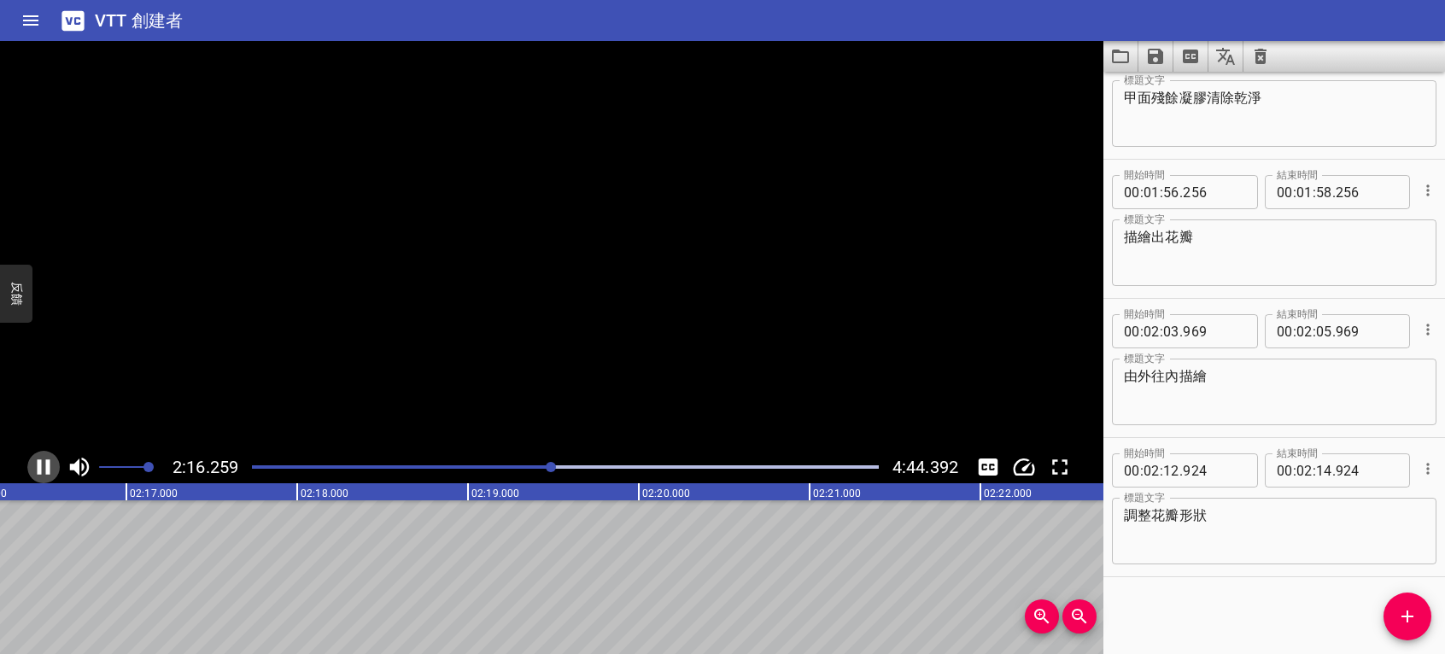
click at [38, 465] on icon "播放/暫停" at bounding box center [44, 467] width 13 height 15
click at [1421, 610] on span "添加提示" at bounding box center [1408, 616] width 48 height 21
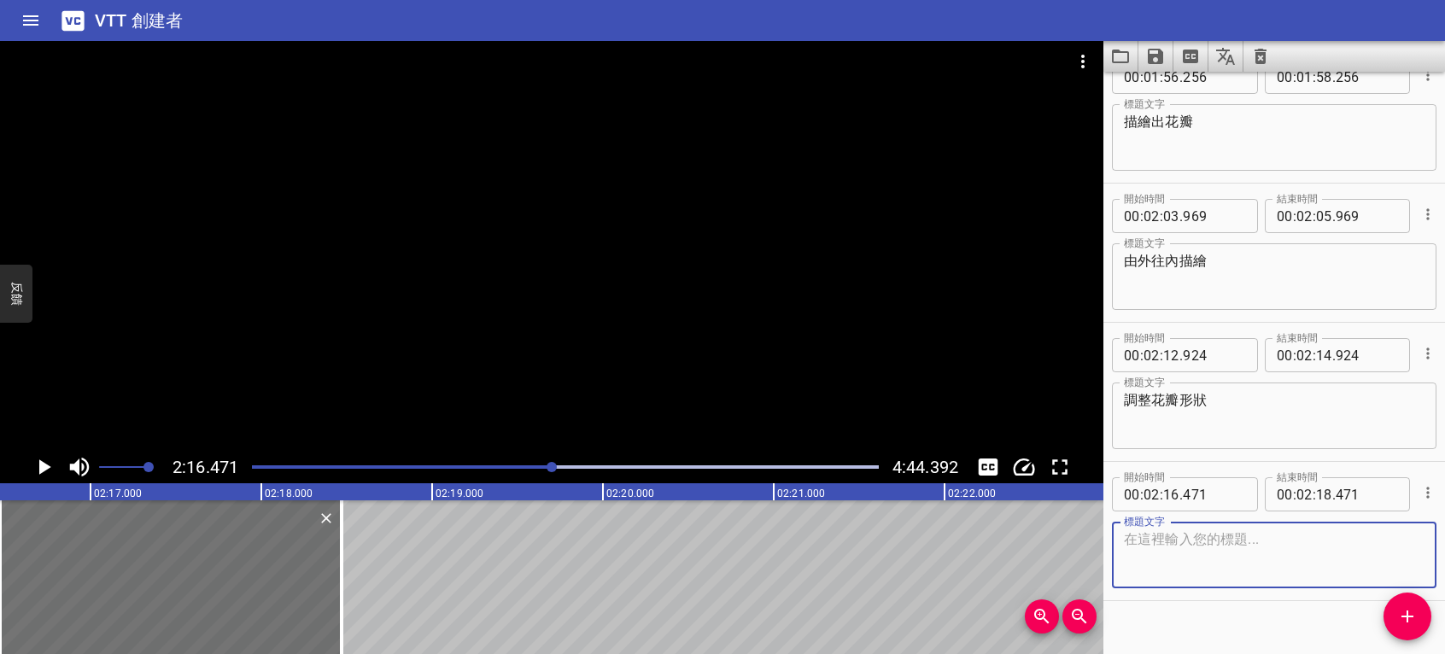
scroll to position [3118, 0]
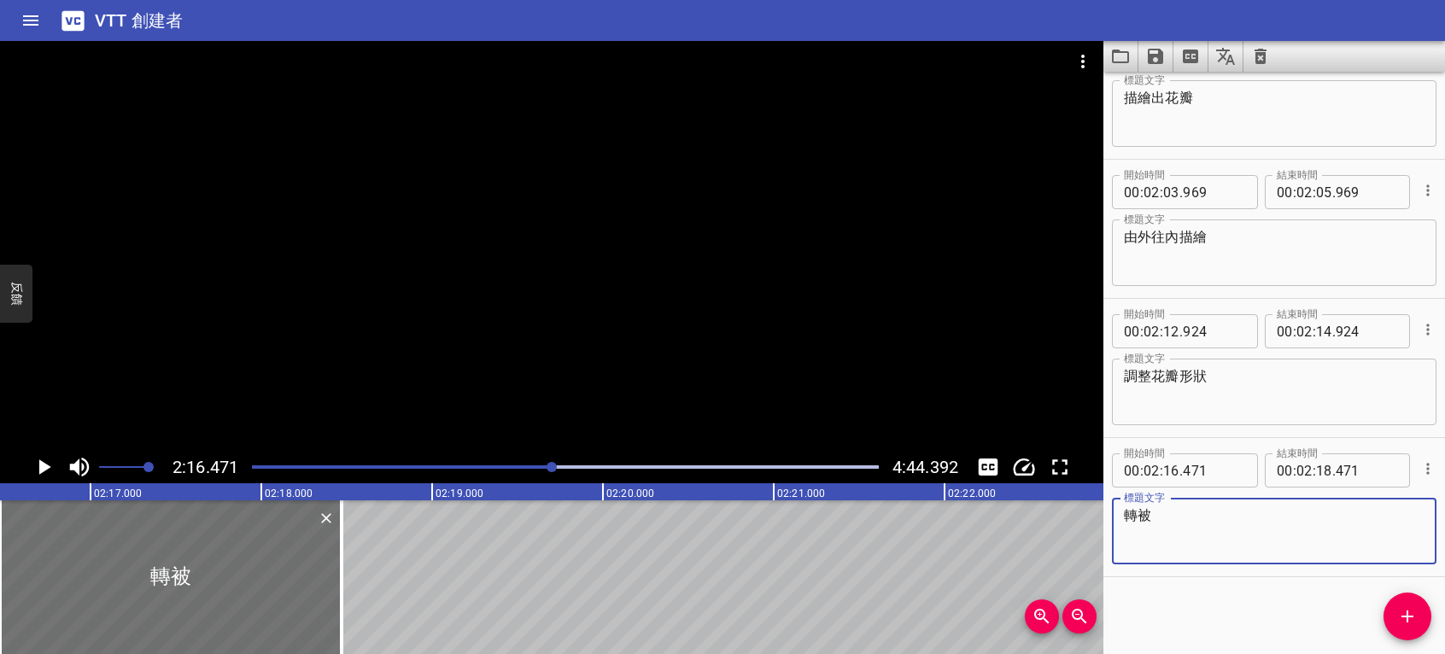
type textarea "轉"
click at [1191, 524] on textarea "準備" at bounding box center [1274, 531] width 301 height 49
paste textarea "ageha"
type textarea "準備 ageha"
click at [46, 467] on icon "播放/暫停" at bounding box center [45, 467] width 12 height 15
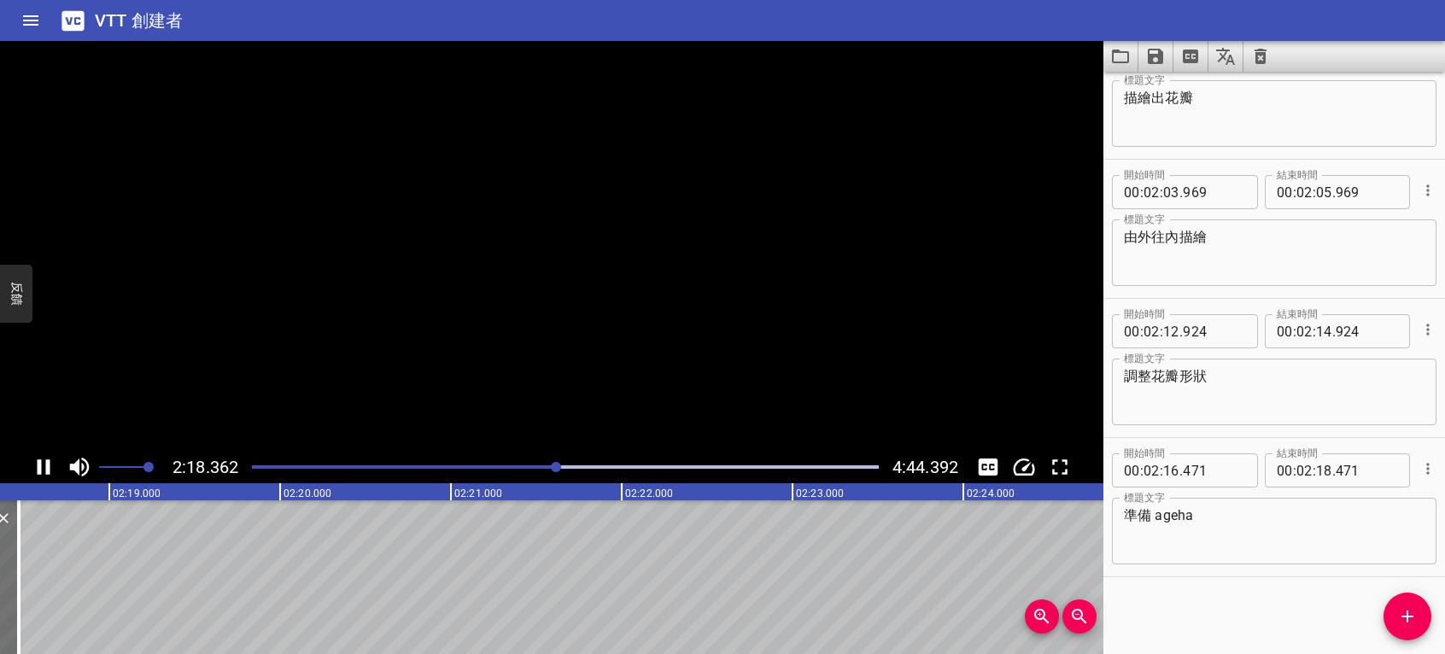
click at [46, 467] on icon "播放/暫停" at bounding box center [44, 467] width 13 height 15
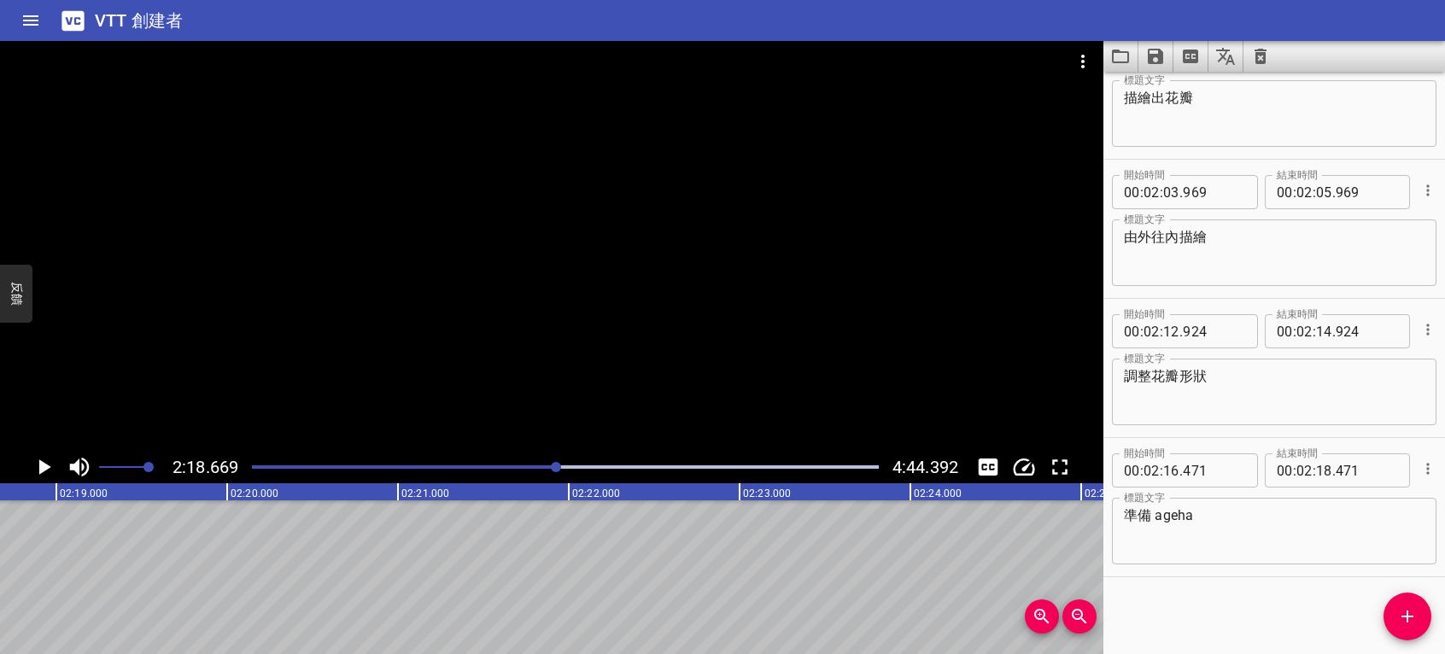
click at [1218, 518] on textarea "準備 ageha" at bounding box center [1274, 531] width 301 height 49
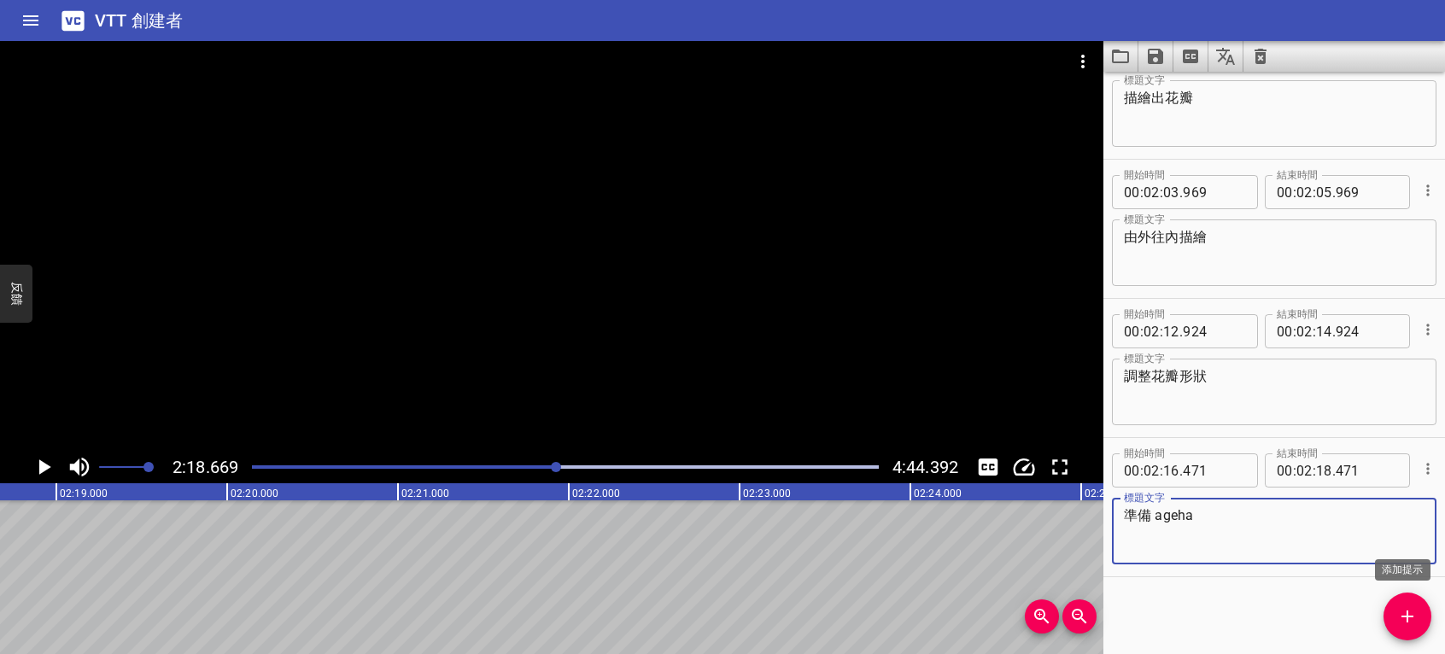
click at [1403, 620] on icon "添加提示" at bounding box center [1407, 616] width 21 height 21
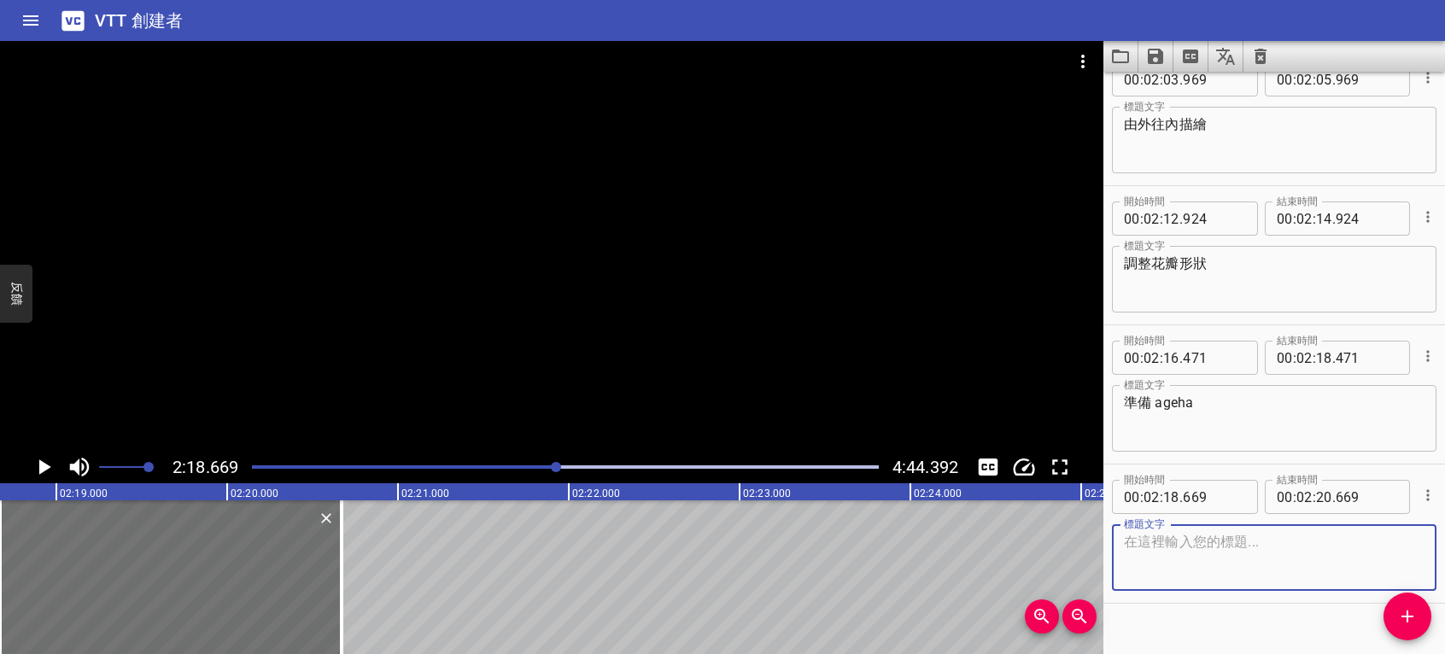
scroll to position [3257, 0]
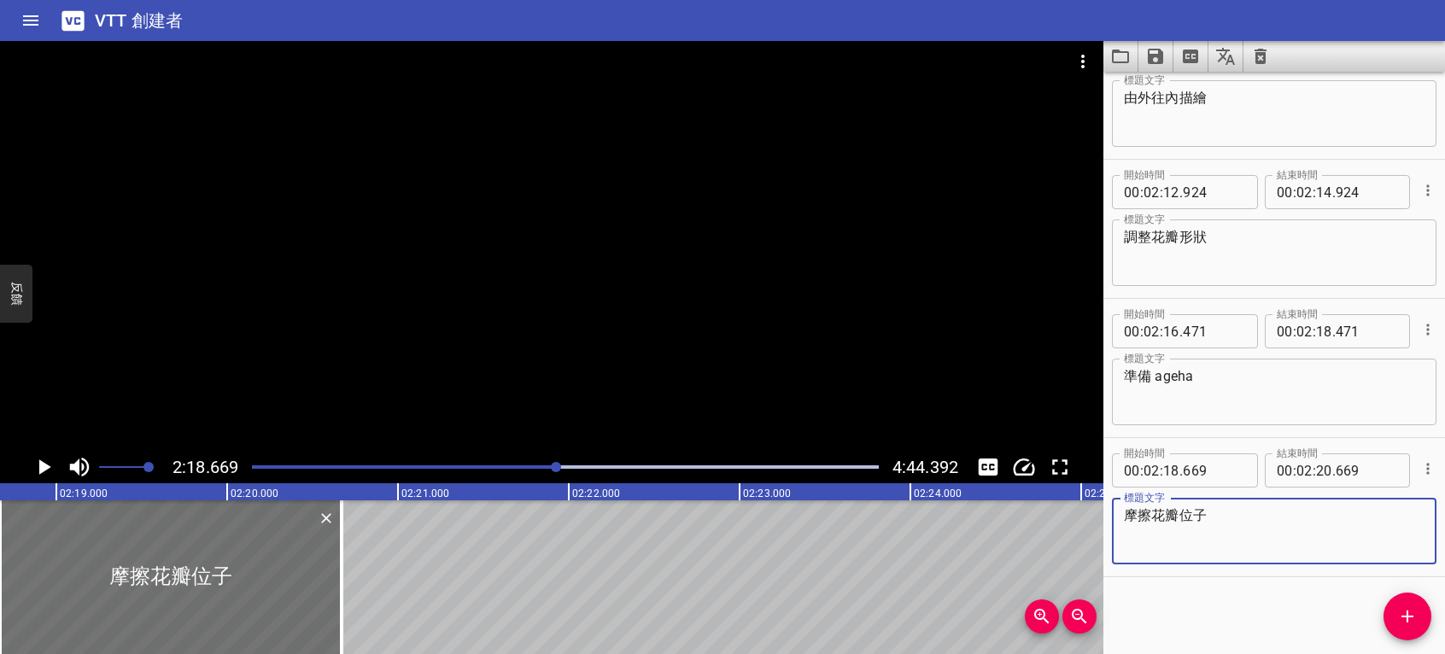
type textarea "摩擦花瓣位子"
click at [44, 469] on icon "播放/暫停" at bounding box center [45, 467] width 12 height 15
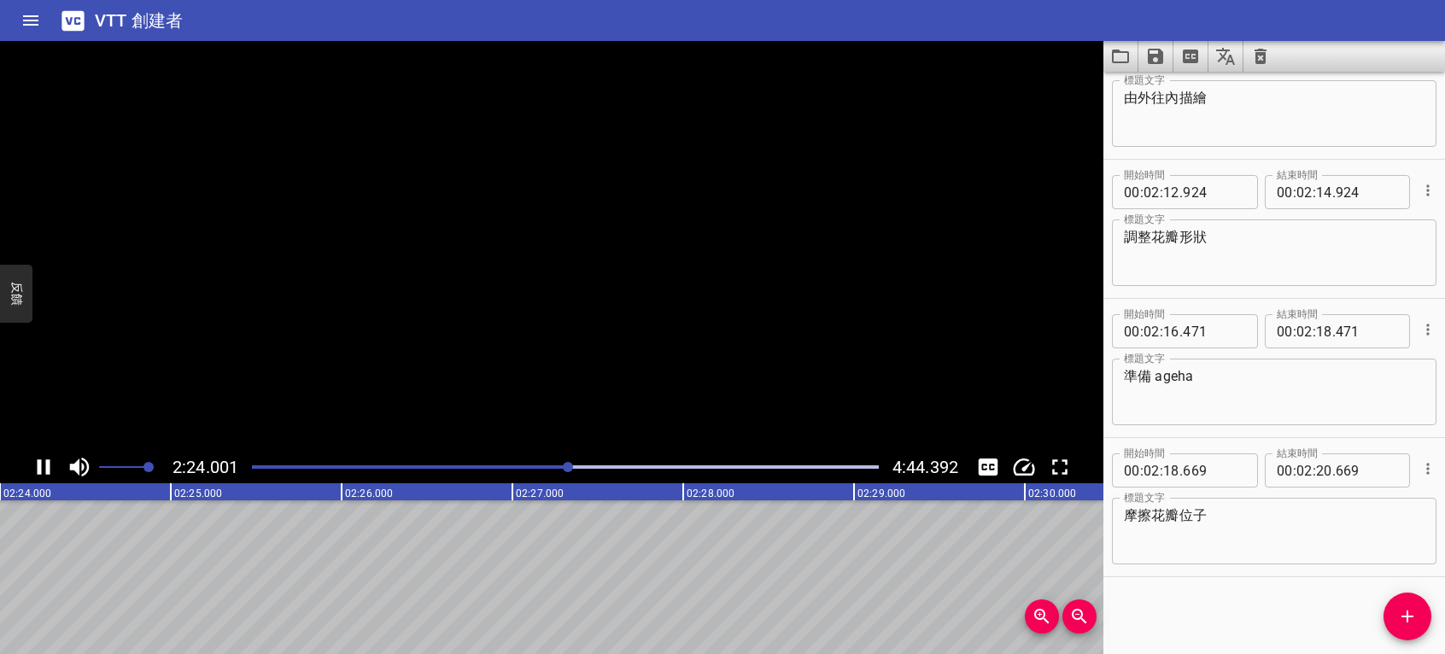
click at [44, 469] on icon "播放/暫停" at bounding box center [44, 467] width 26 height 26
click at [44, 469] on icon "播放/暫停" at bounding box center [45, 467] width 12 height 15
click at [44, 469] on icon "播放/暫停" at bounding box center [44, 467] width 26 height 26
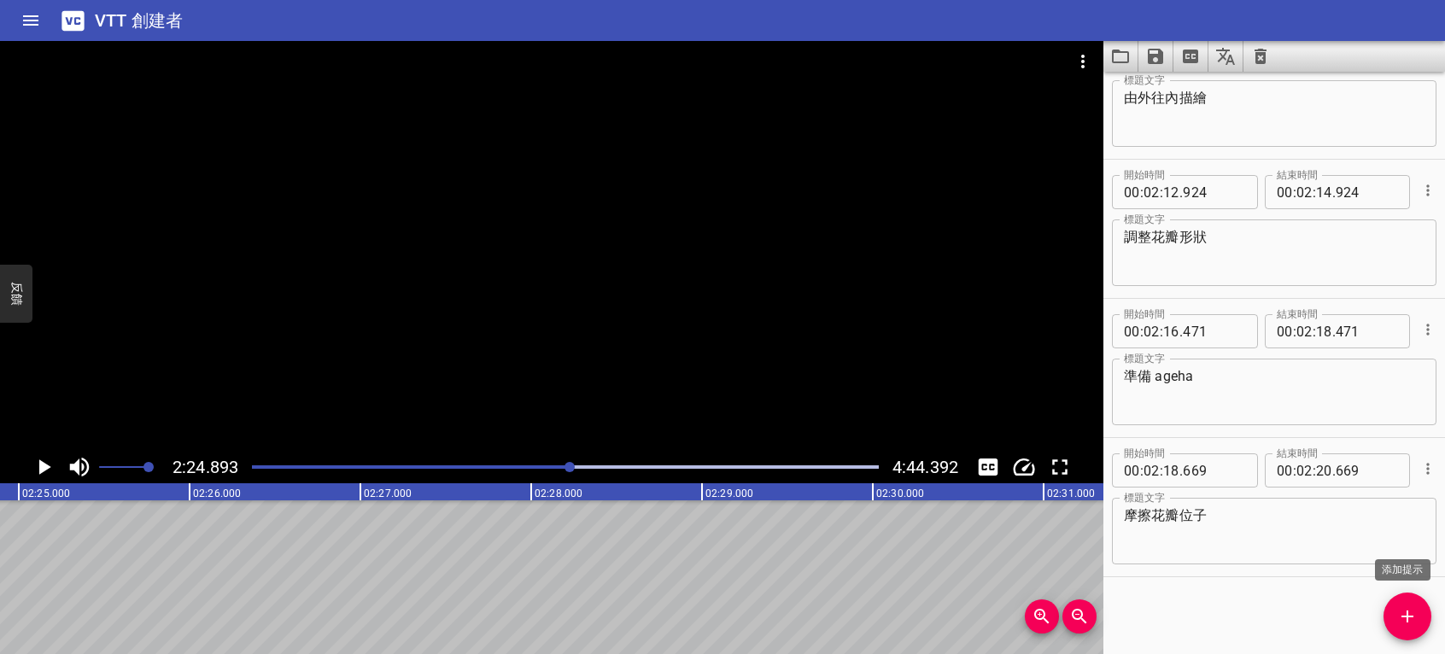
click at [1415, 609] on icon "添加提示" at bounding box center [1407, 616] width 21 height 21
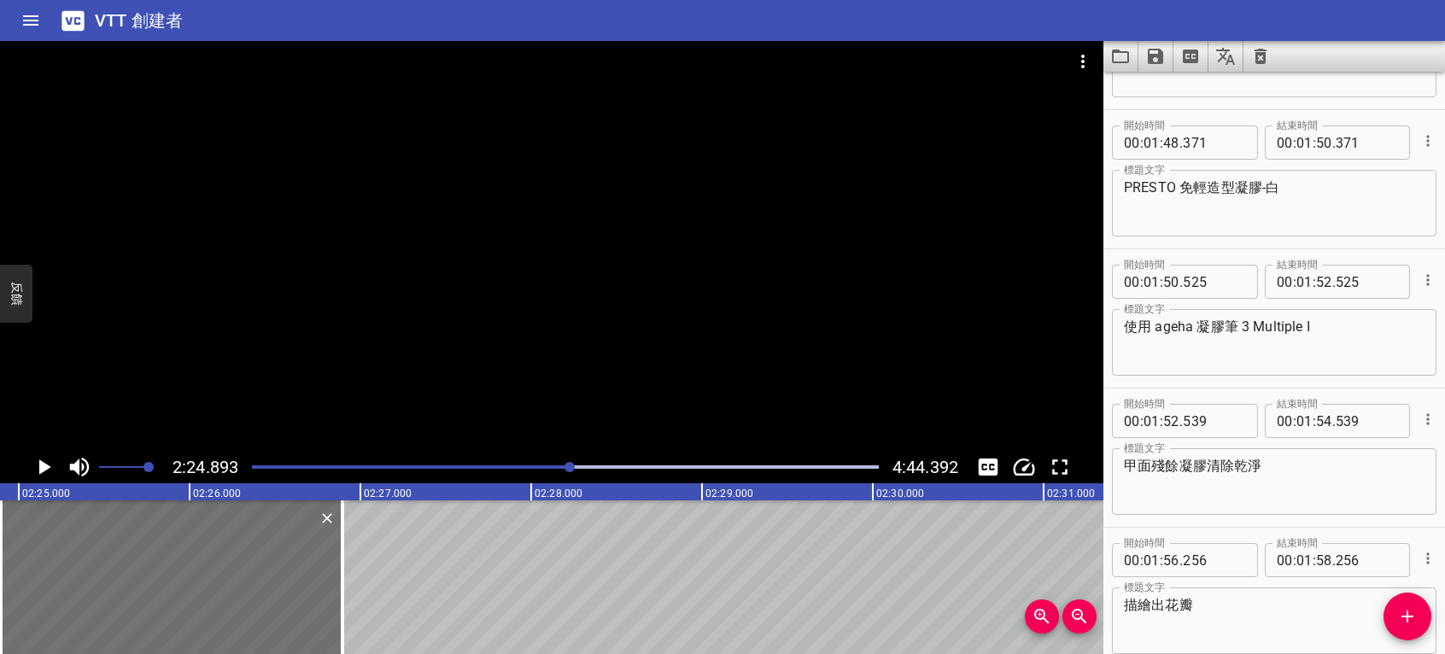
scroll to position [2581, 0]
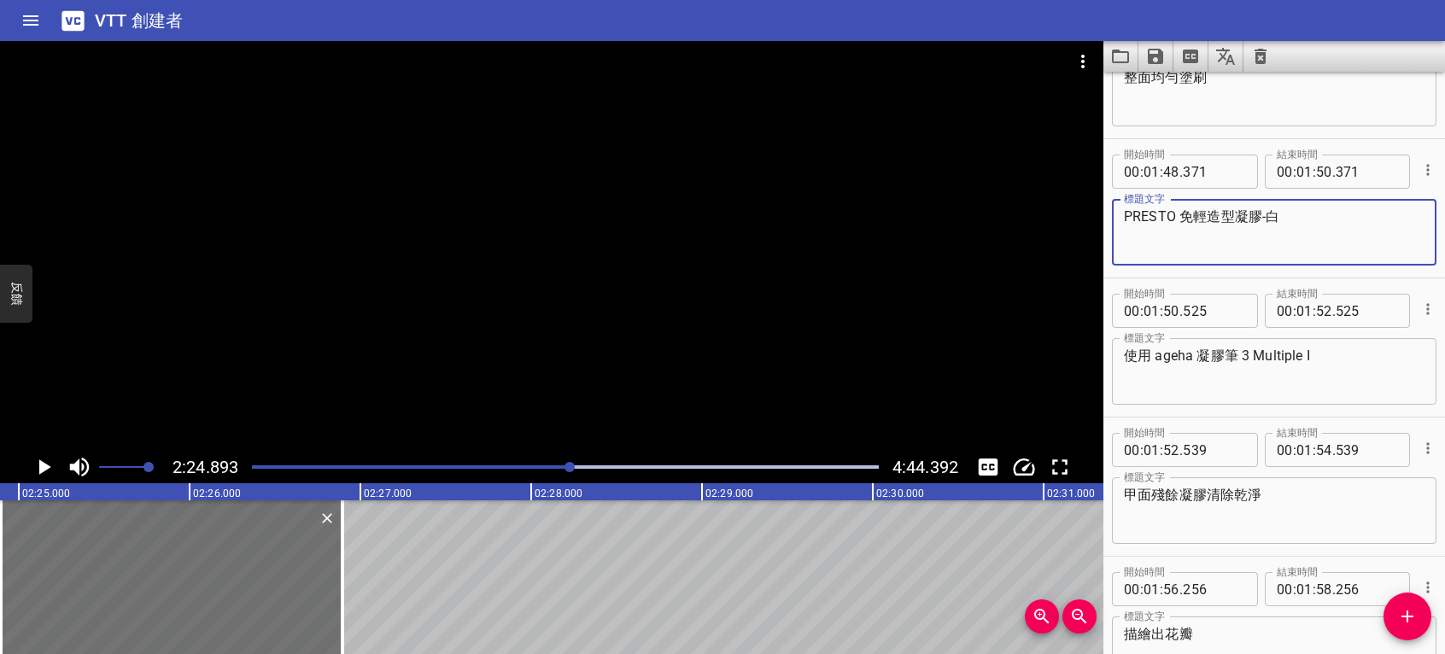
drag, startPoint x: 1290, startPoint y: 220, endPoint x: 1109, endPoint y: 232, distance: 181.5
click at [1109, 232] on div "開始時間 00 : 01 : 48 . 371 開始時間 結束時間 00 : 01 : 50 . 371 結束時間 標題文字 PRESTO 免輕造型凝膠-白 …" at bounding box center [1275, 208] width 342 height 138
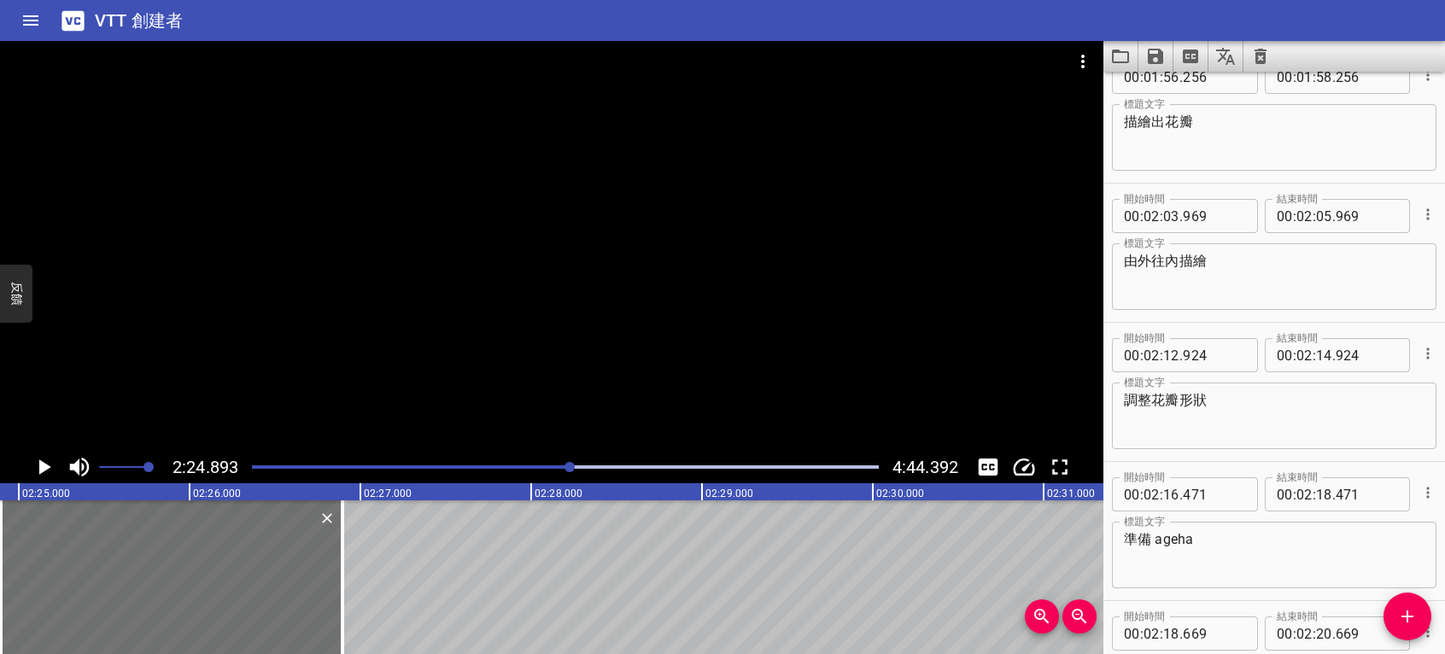
scroll to position [3396, 0]
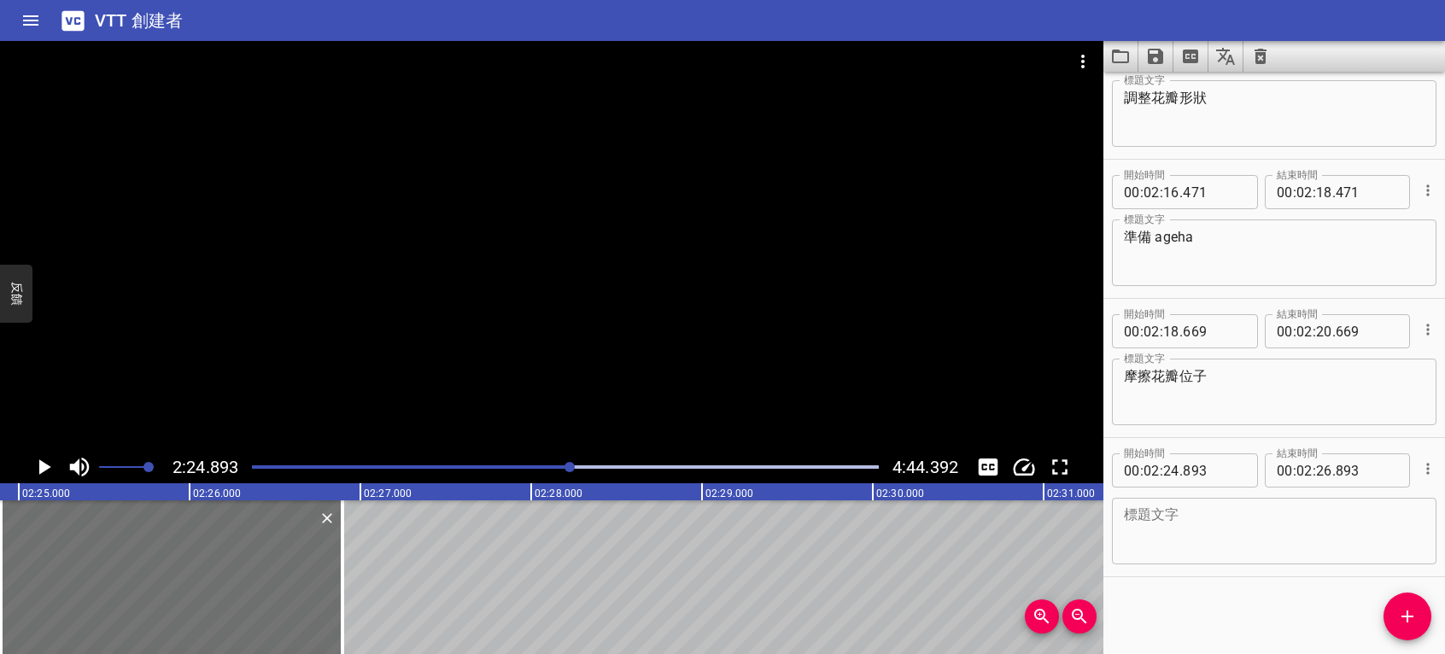
click at [1221, 523] on textarea at bounding box center [1274, 531] width 301 height 49
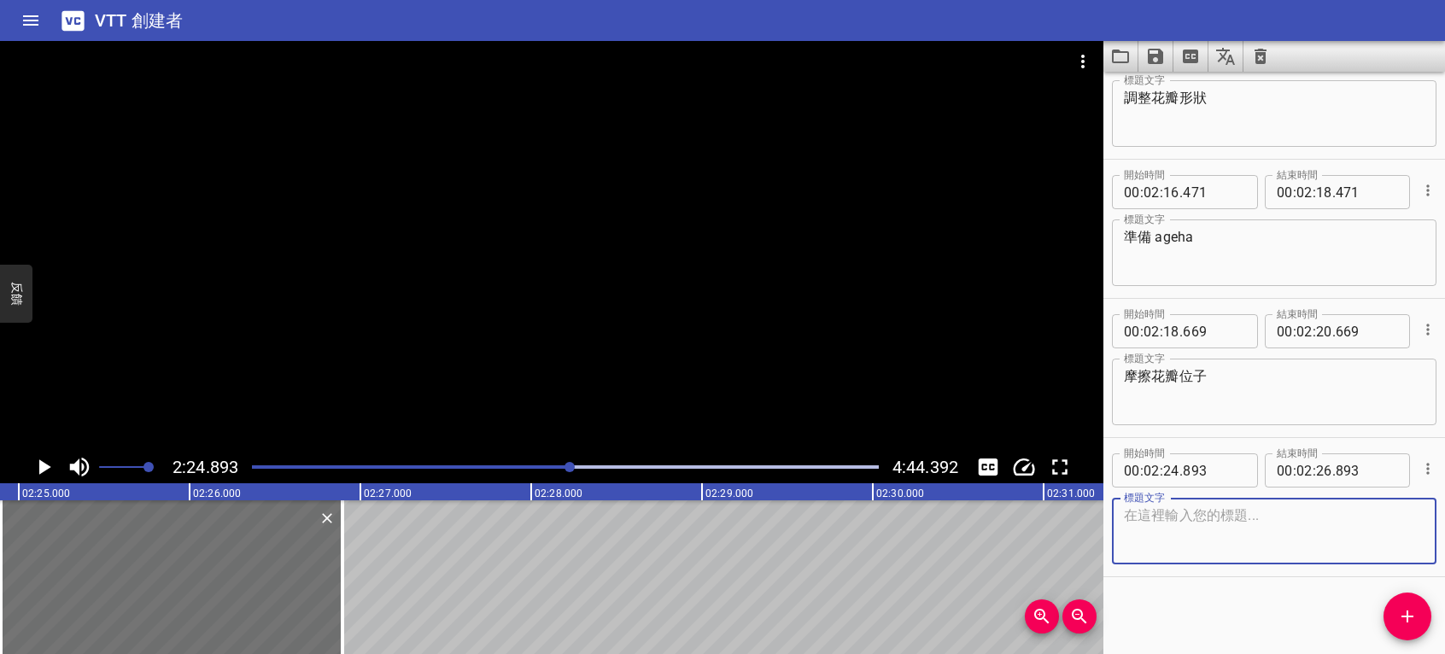
paste textarea "PRESTO 免輕造型凝膠-白"
click at [1126, 513] on textarea "PRESTO 免輕造型凝膠-白" at bounding box center [1274, 531] width 301 height 49
type textarea "PRESTO 免輕造型凝膠-白"
click at [1212, 231] on textarea "準備 ageha" at bounding box center [1274, 253] width 301 height 49
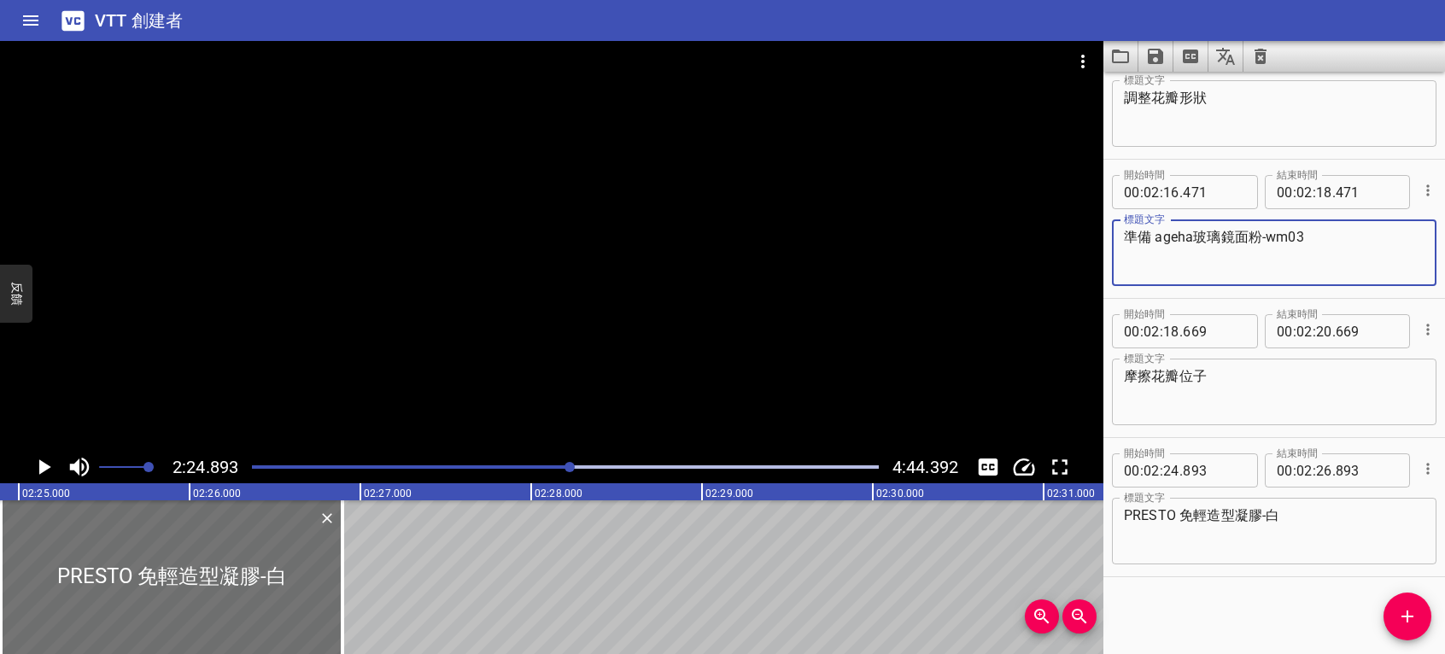
click at [1286, 227] on div "準備 ageha玻璃鏡面粉-wm03 標題文字" at bounding box center [1274, 253] width 325 height 67
type textarea "準備 ageha玻璃鏡面粉-WM03"
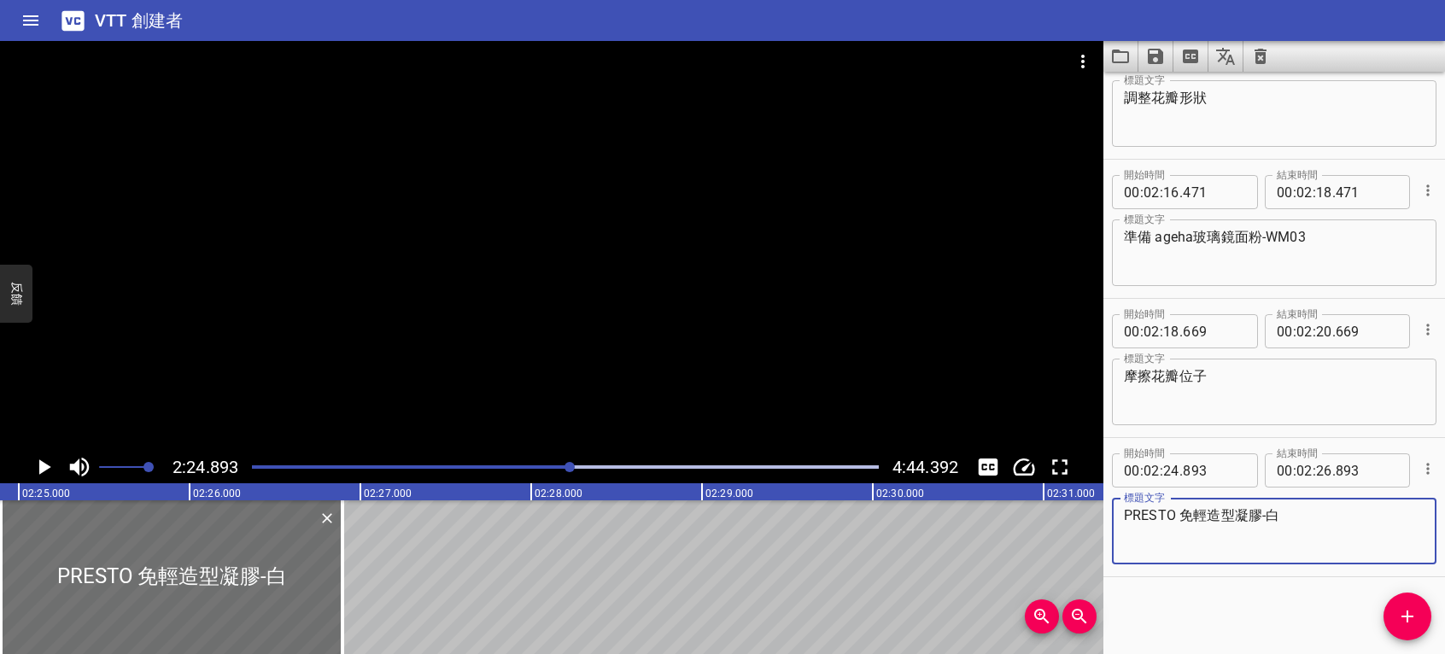
click at [1396, 548] on textarea "PRESTO 免輕造型凝膠-白" at bounding box center [1274, 531] width 301 height 49
click at [1221, 603] on div "開始時間 00 : 00 : 00 . 000 開始時間 結束時間 00 : 00 : 02 . 000 結束時間 標題文字 標題文字 開始時間 00 : 0…" at bounding box center [1275, 363] width 342 height 583
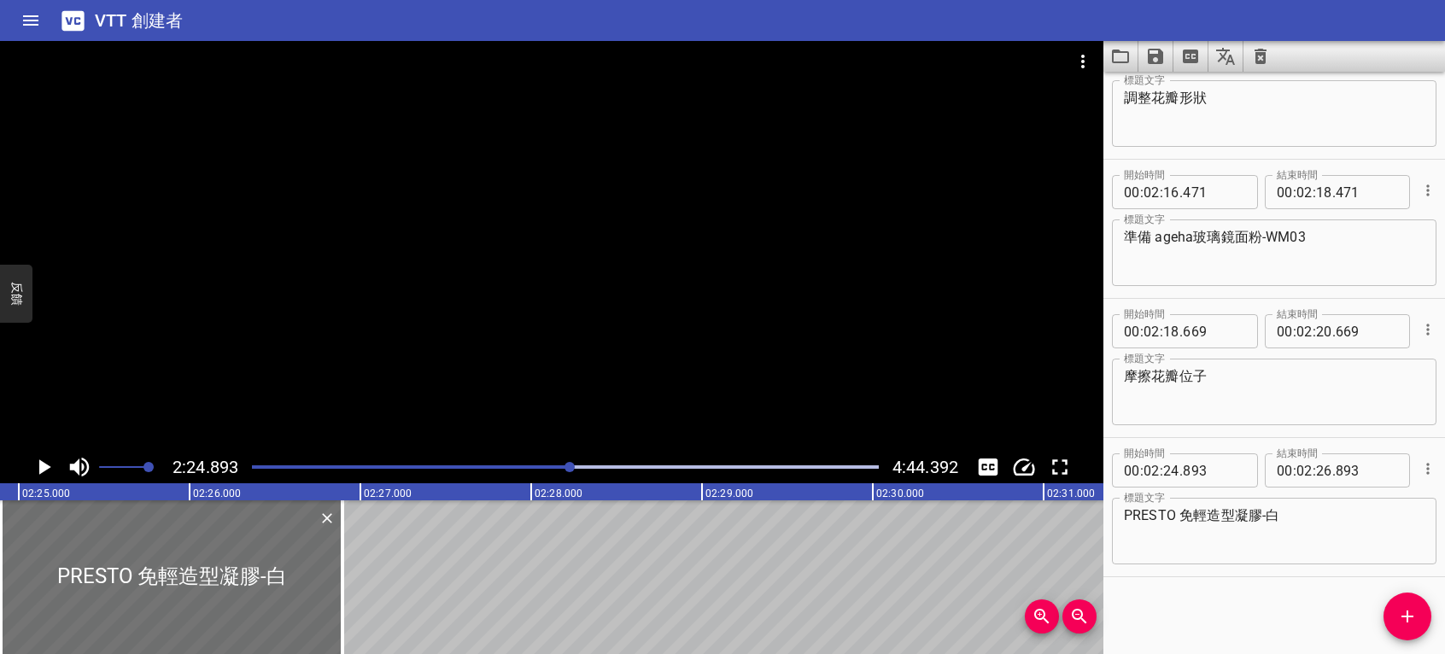
click at [1255, 596] on div "開始時間 00 : 00 : 00 . 000 開始時間 結束時間 00 : 00 : 02 . 000 結束時間 標題文字 標題文字 開始時間 00 : 0…" at bounding box center [1275, 363] width 342 height 583
click at [1311, 540] on textarea "PRESTO 免輕造型凝膠-白" at bounding box center [1274, 531] width 301 height 49
click at [48, 466] on icon "播放/暫停" at bounding box center [45, 467] width 12 height 15
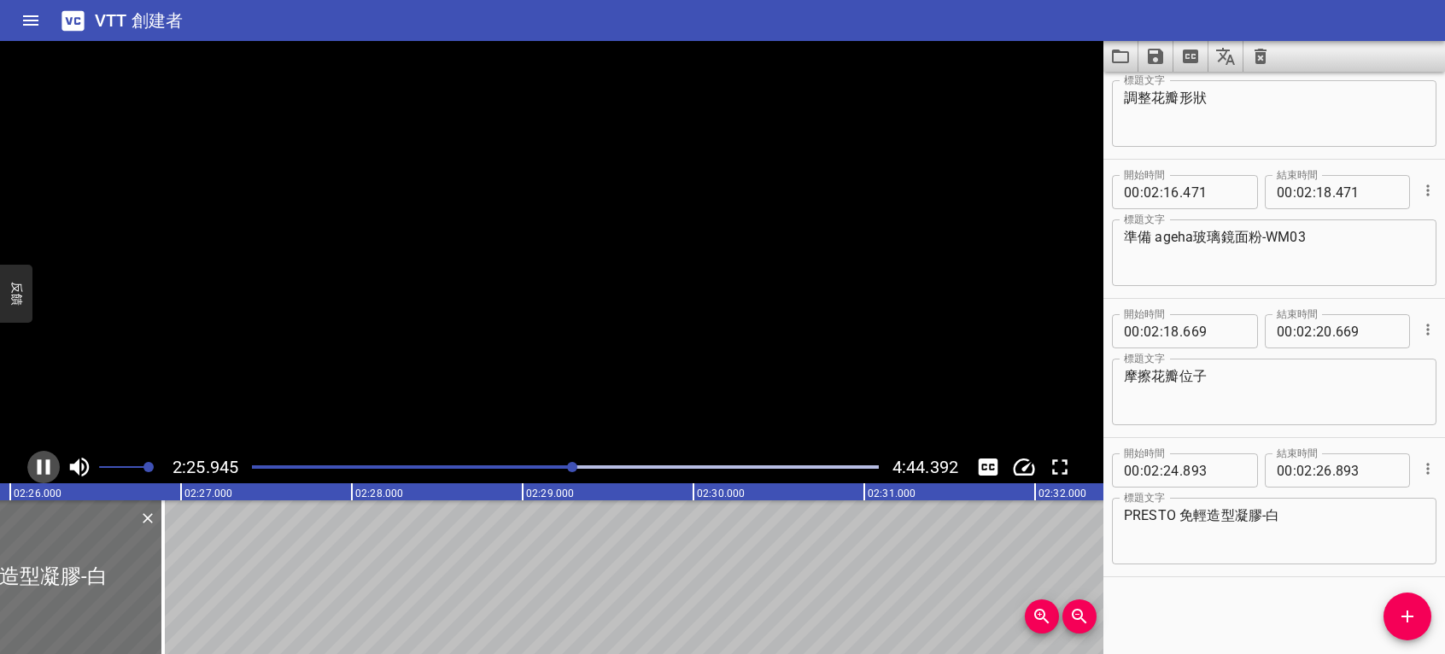
click at [48, 466] on icon "播放/暫停" at bounding box center [44, 467] width 13 height 15
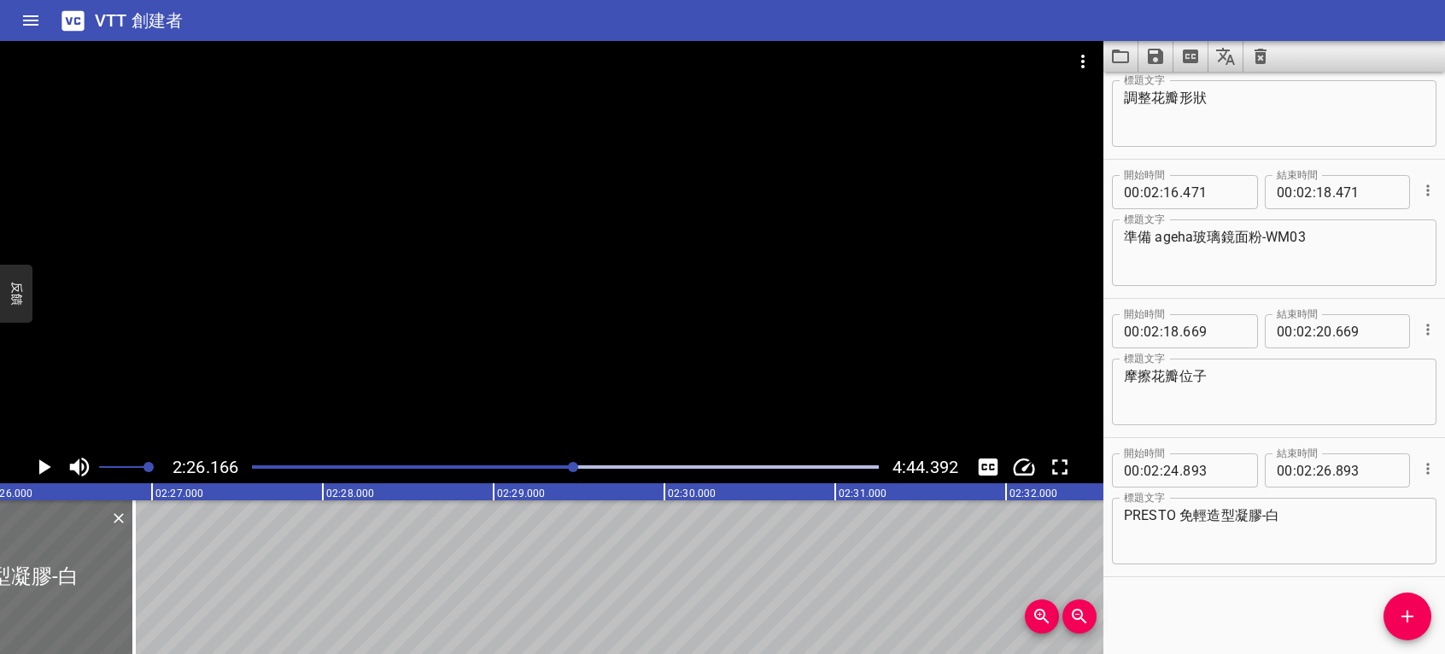
scroll to position [0, 24971]
click at [48, 466] on icon "播放/暫停" at bounding box center [45, 467] width 12 height 15
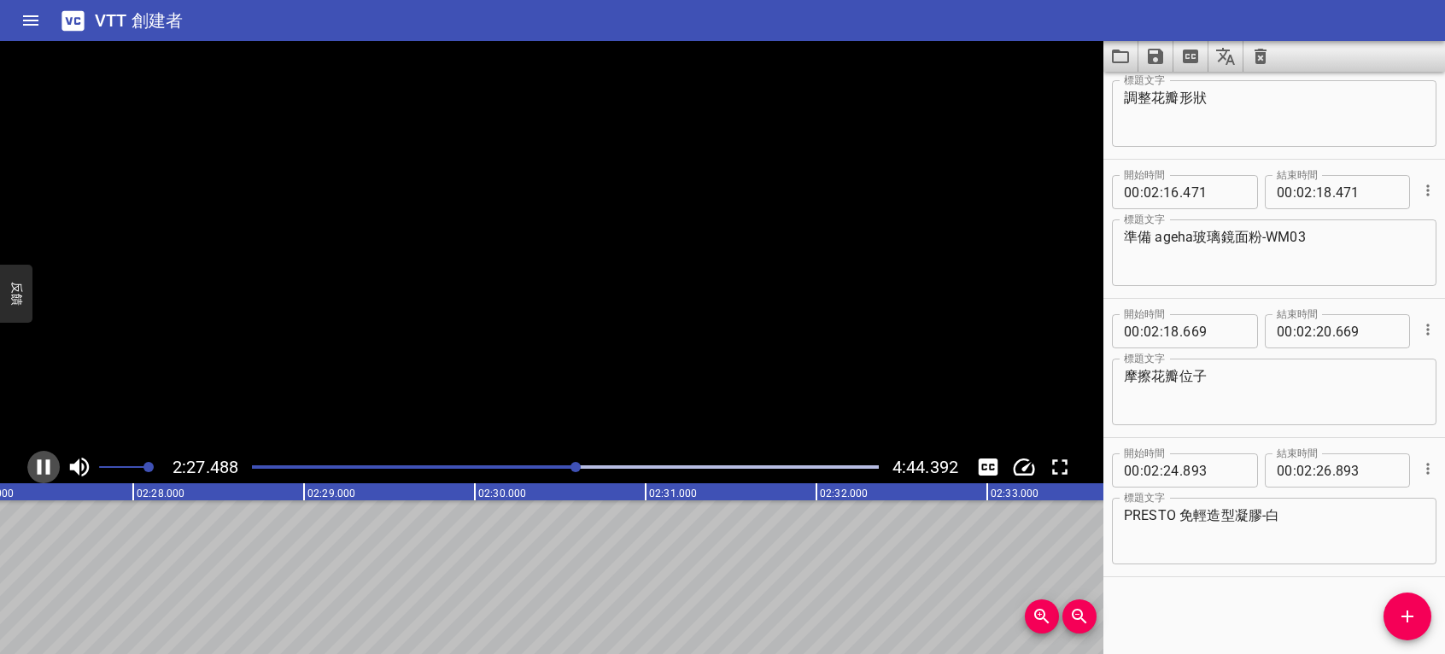
click at [48, 466] on icon "播放/暫停" at bounding box center [44, 467] width 13 height 15
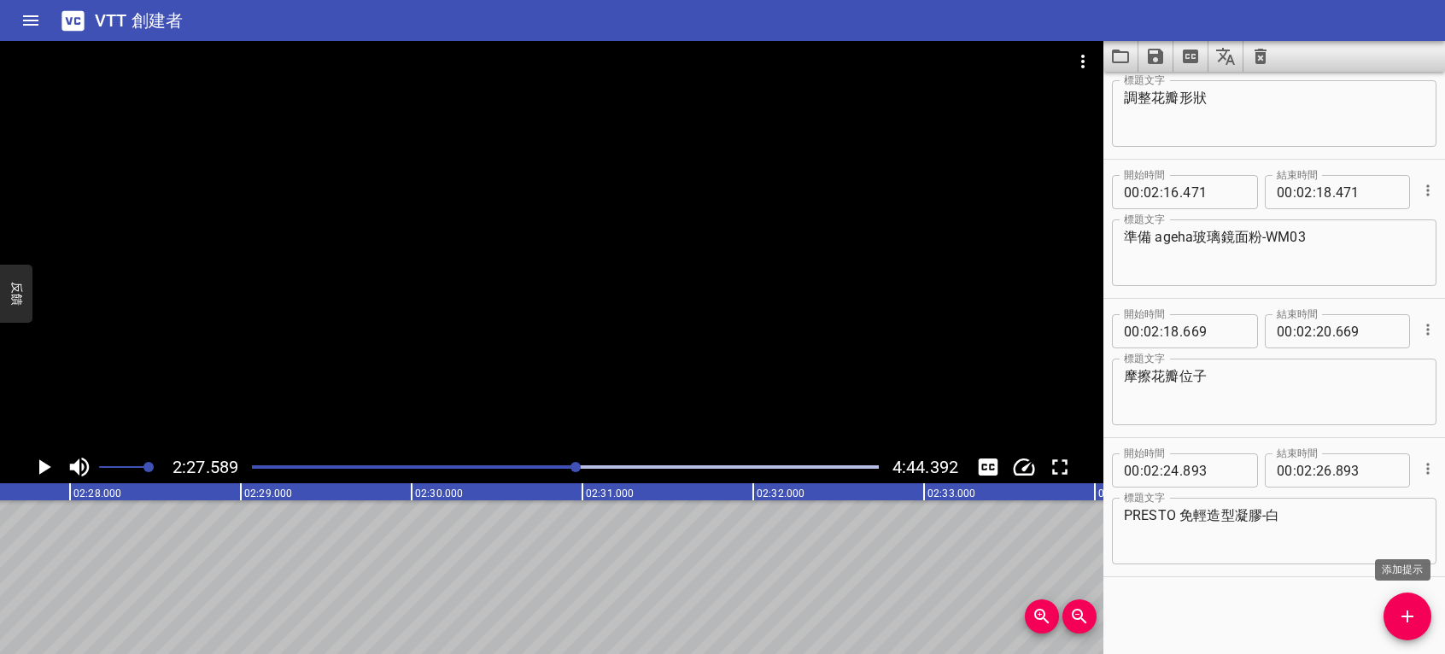
click at [1385, 601] on div "開始時間 00 : 00 : 00 . 000 開始時間 結束時間 00 : 00 : 02 . 000 結束時間 標題文字 標題文字 開始時間 00 : 0…" at bounding box center [1275, 363] width 342 height 583
click at [1406, 604] on button "添加提示" at bounding box center [1408, 617] width 48 height 48
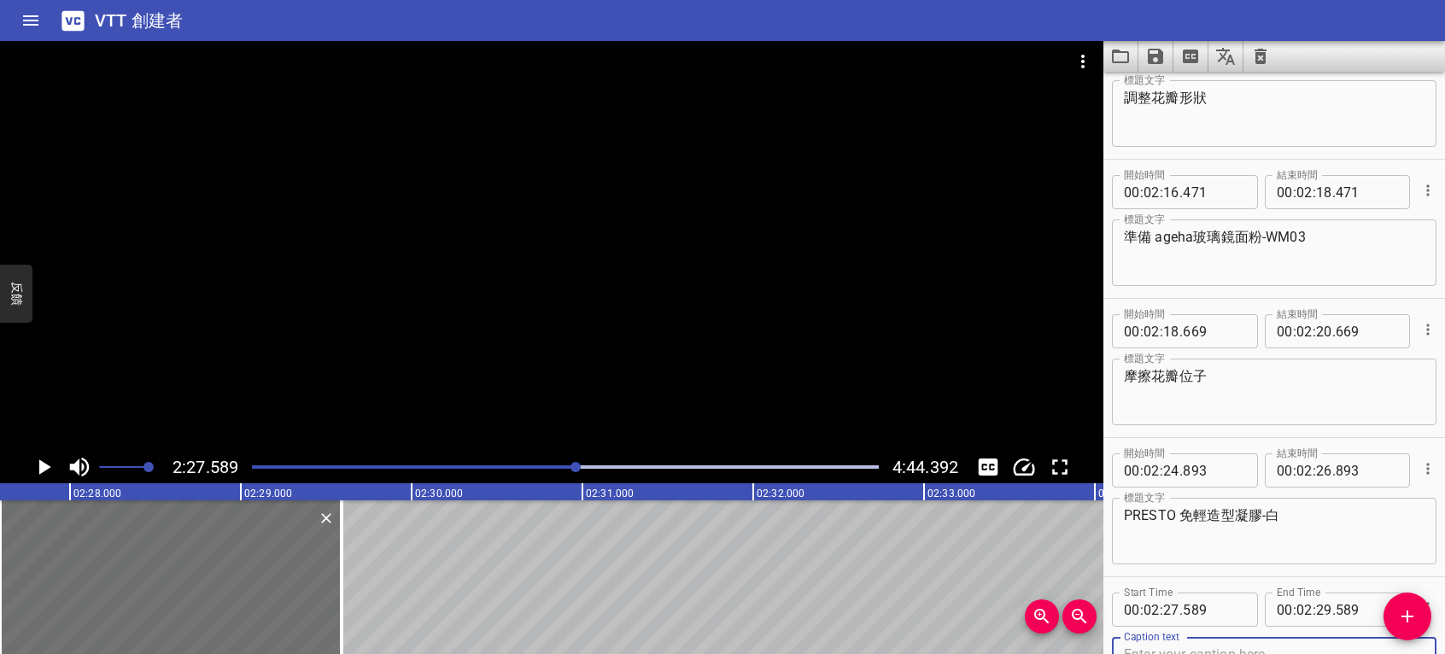
scroll to position [3405, 0]
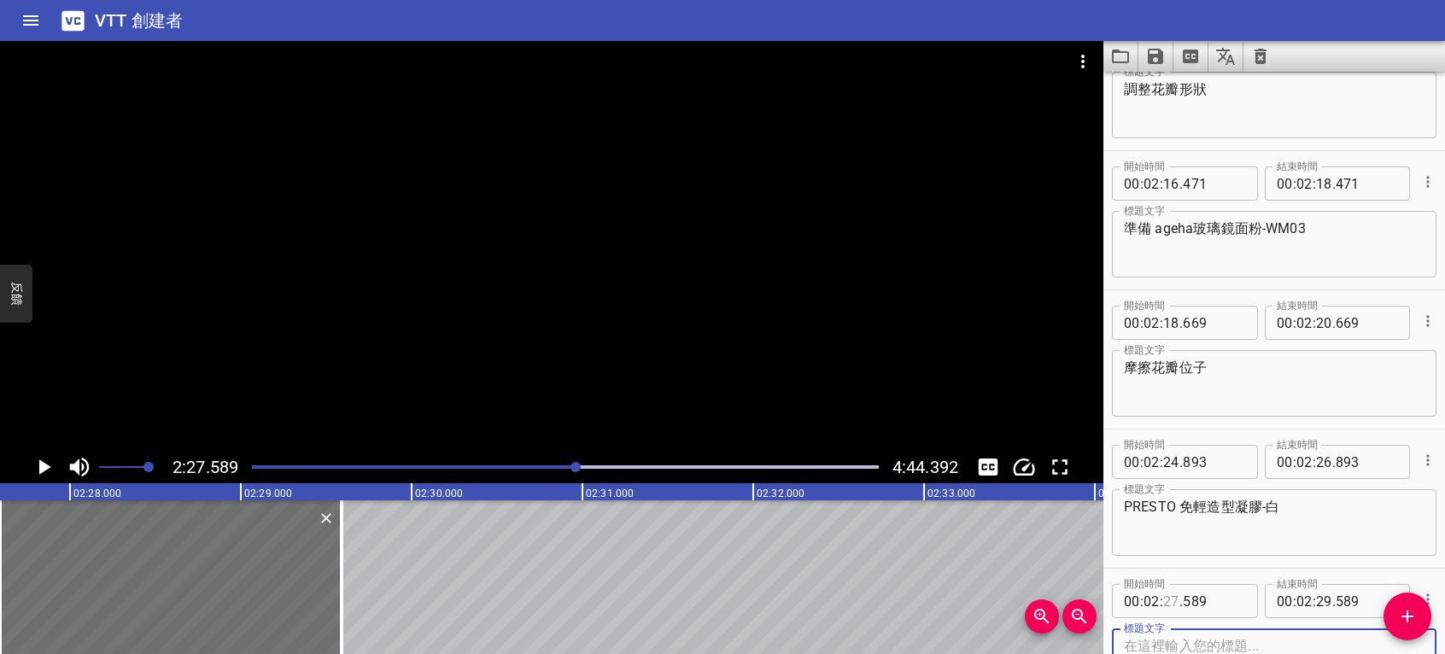
click at [1165, 600] on input "number" at bounding box center [1171, 601] width 16 height 34
type input "26"
type input "589"
click at [1229, 640] on textarea at bounding box center [1274, 662] width 301 height 49
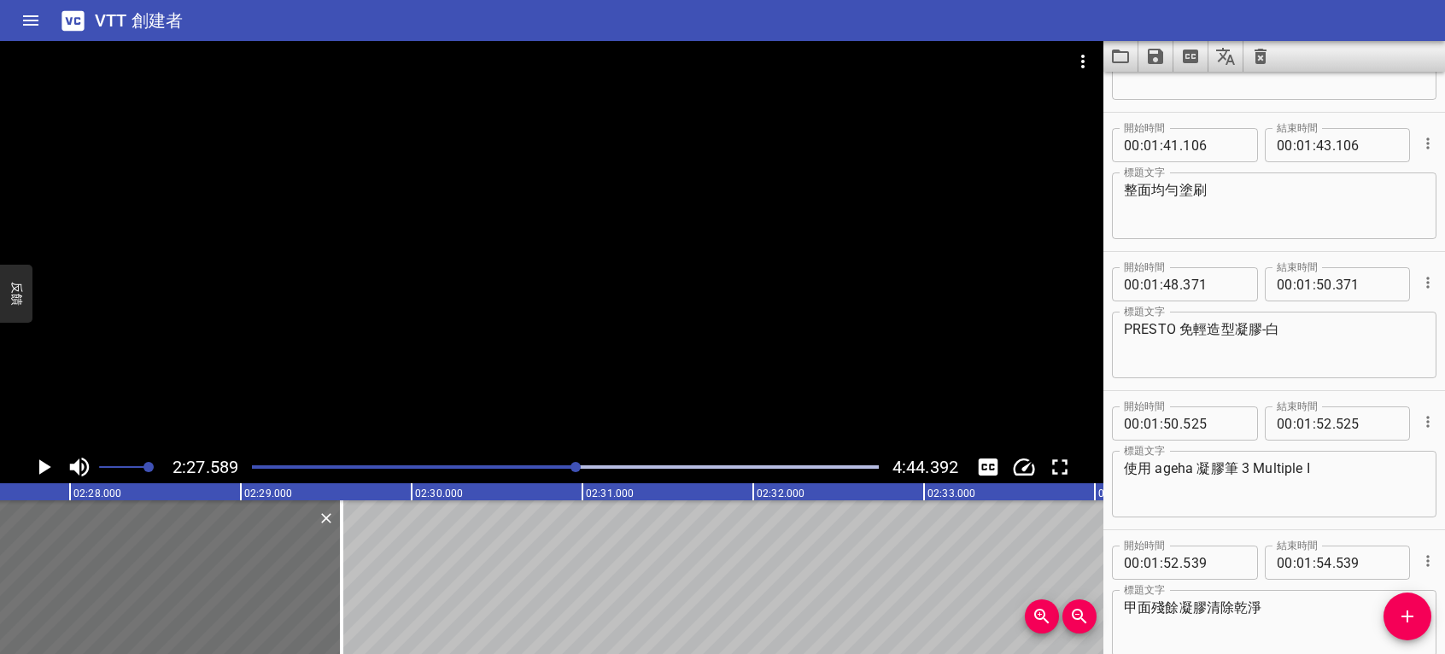
scroll to position [2465, 0]
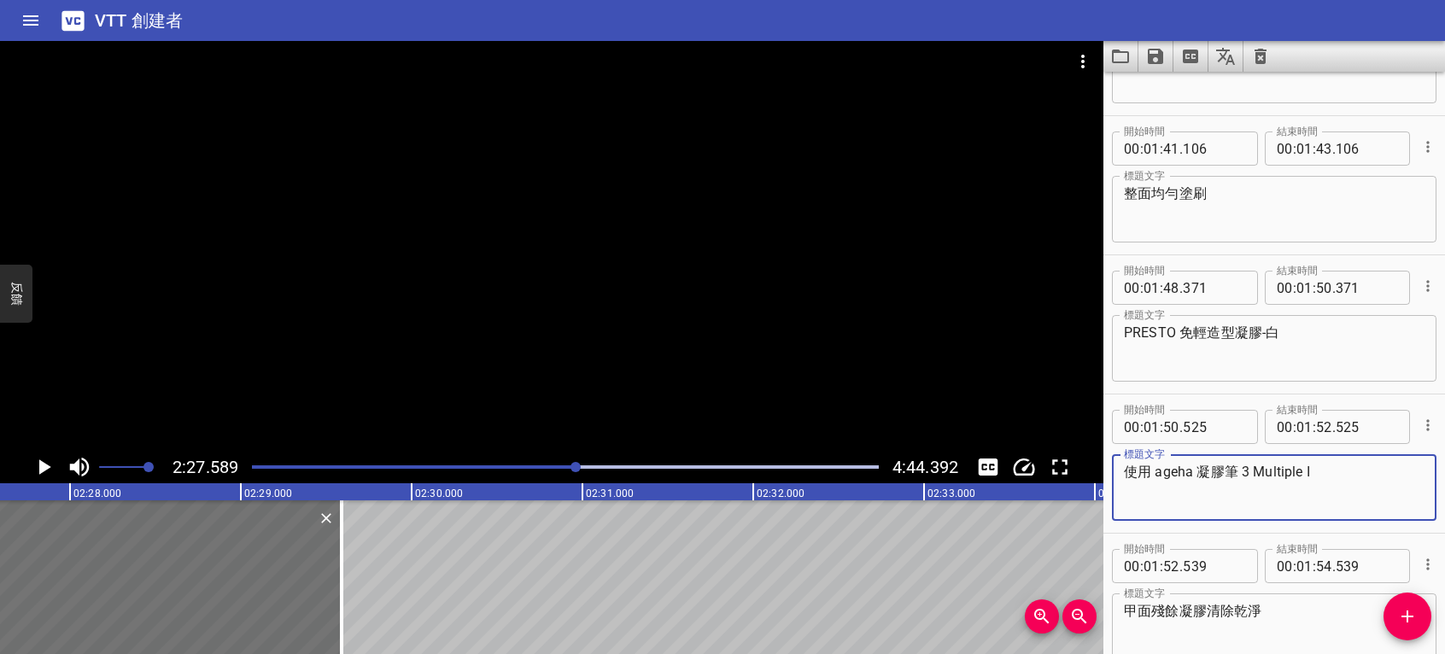
drag, startPoint x: 1327, startPoint y: 473, endPoint x: 1046, endPoint y: 507, distance: 282.1
click at [1046, 507] on main "2:27.589 4:44.392 00:00.000 00:01.000 00:02.000 00:03.000 00:04.000 00:05.000 0…" at bounding box center [722, 347] width 1445 height 613
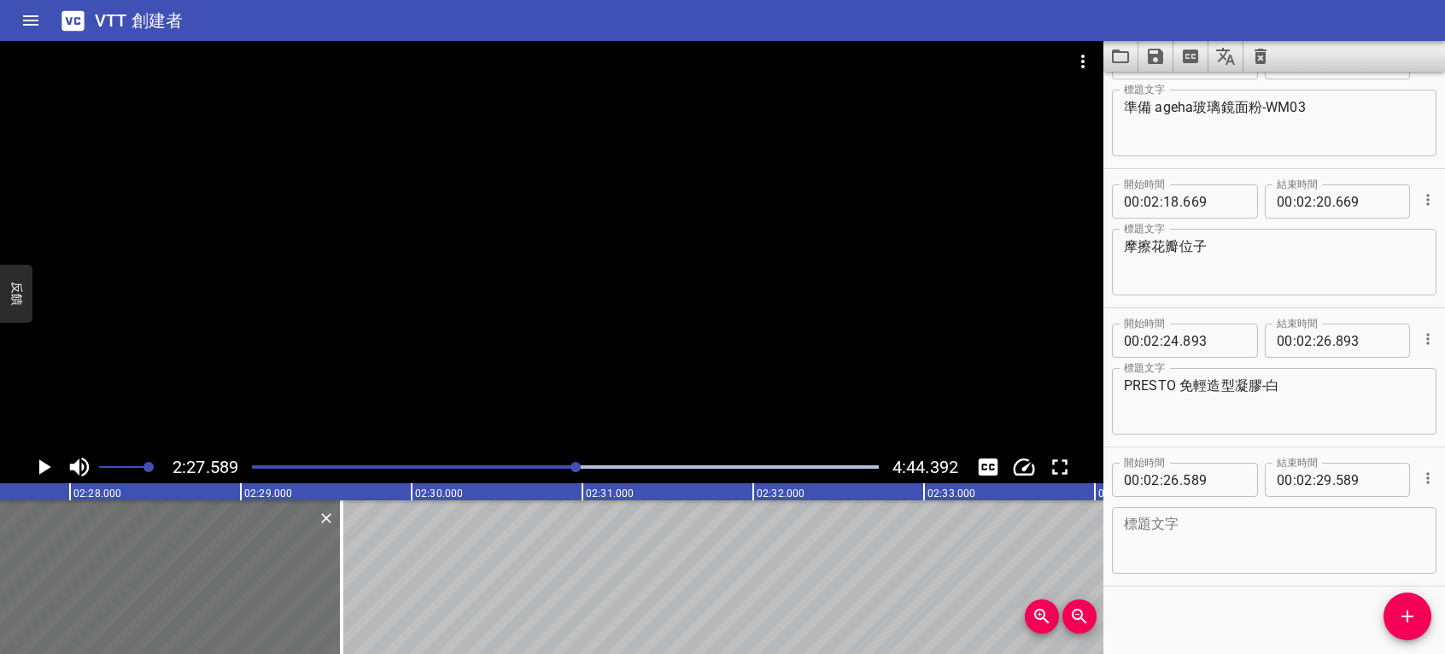
scroll to position [3535, 0]
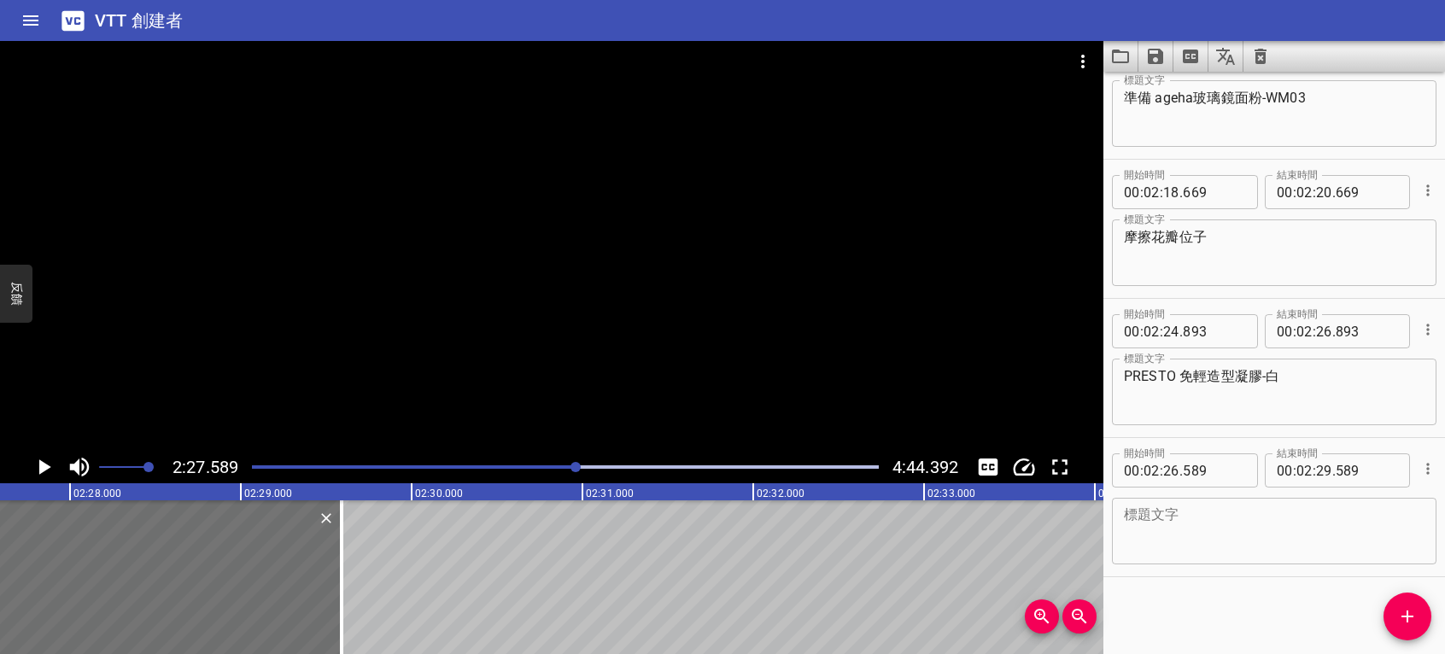
click at [1225, 535] on textarea at bounding box center [1274, 531] width 301 height 49
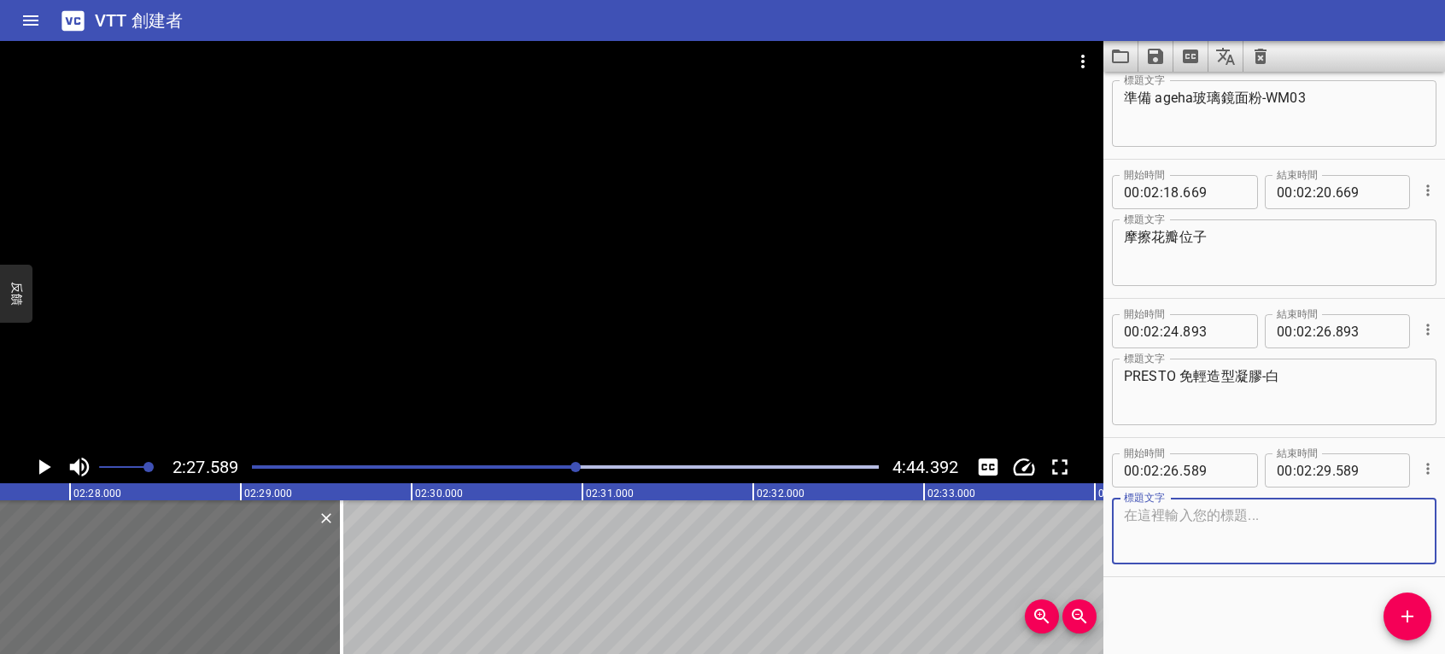
paste textarea "使用 ageha 凝膠筆 3 Multiple I"
type textarea "使用 ageha 凝膠筆 3 Multiple I"
click at [53, 465] on icon "播放/暫停" at bounding box center [44, 467] width 26 height 26
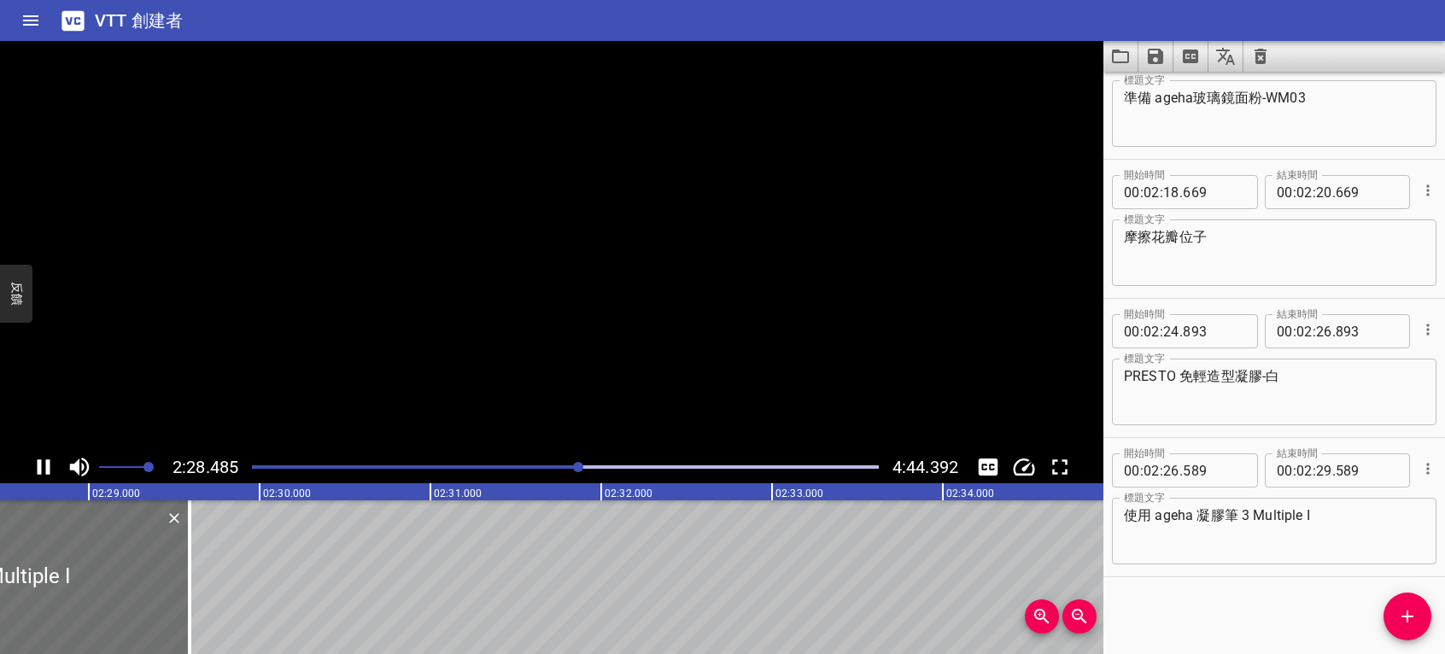
click at [43, 468] on icon "播放/暫停" at bounding box center [44, 467] width 26 height 26
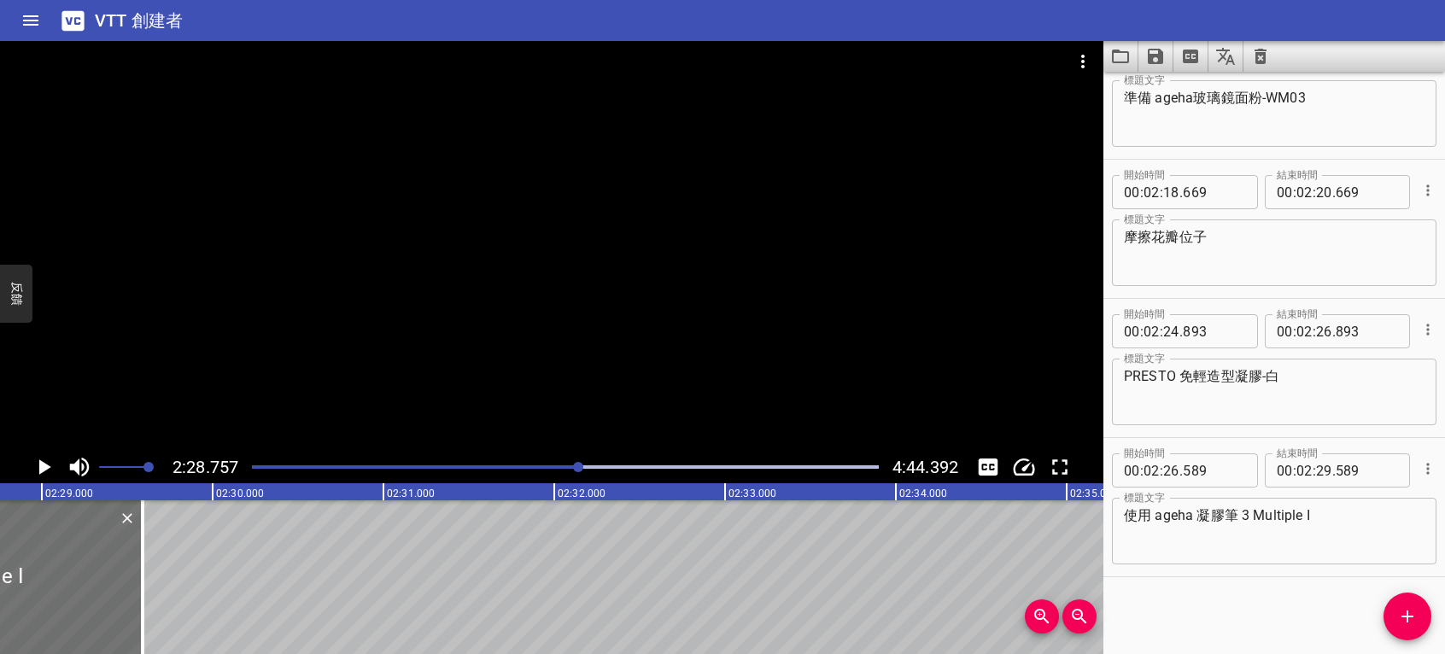
click at [43, 468] on icon "播放/暫停" at bounding box center [45, 467] width 12 height 15
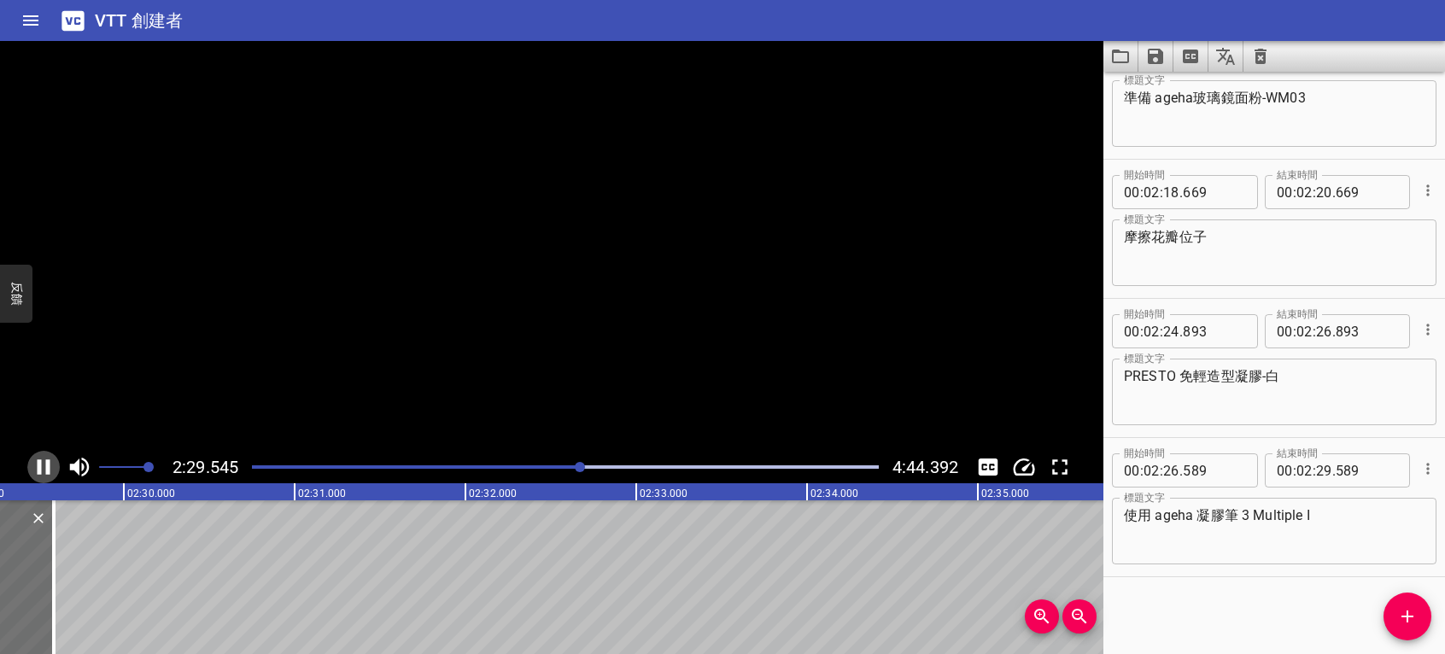
click at [43, 468] on icon "播放/暫停" at bounding box center [44, 467] width 26 height 26
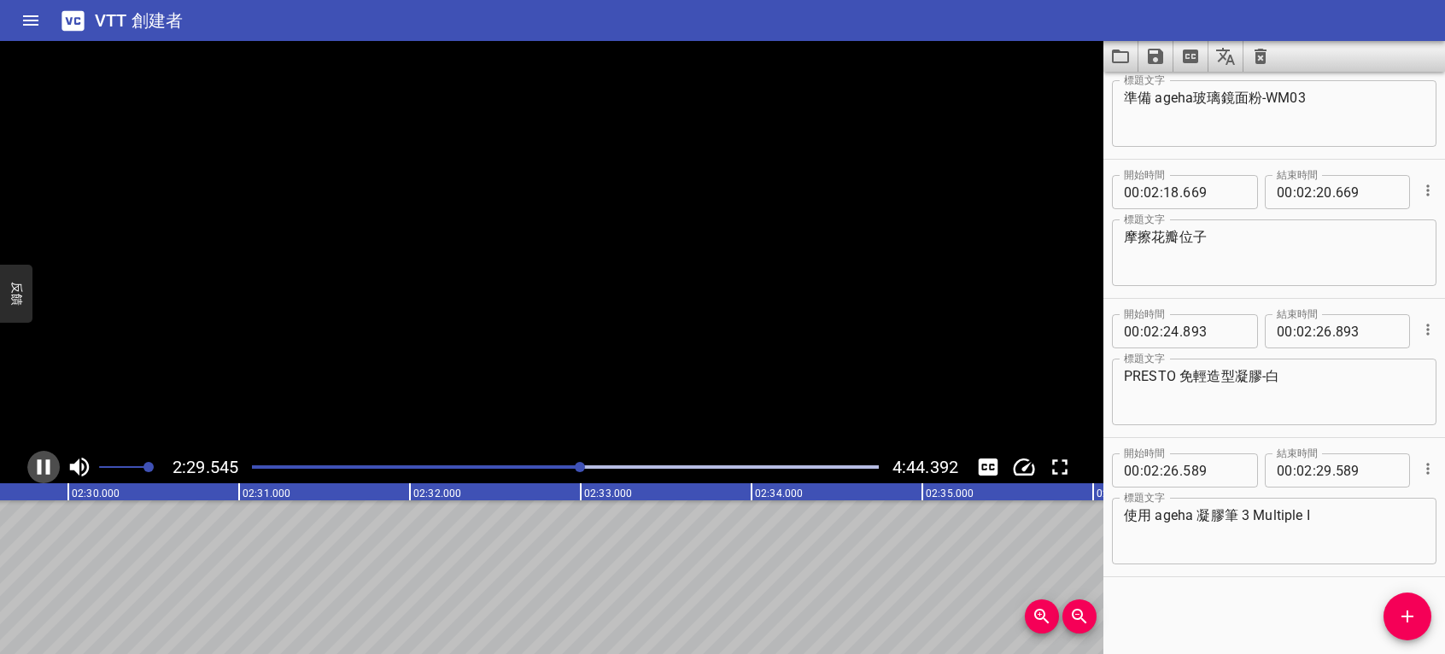
scroll to position [0, 25563]
click at [1421, 622] on span "添加提示" at bounding box center [1408, 616] width 48 height 21
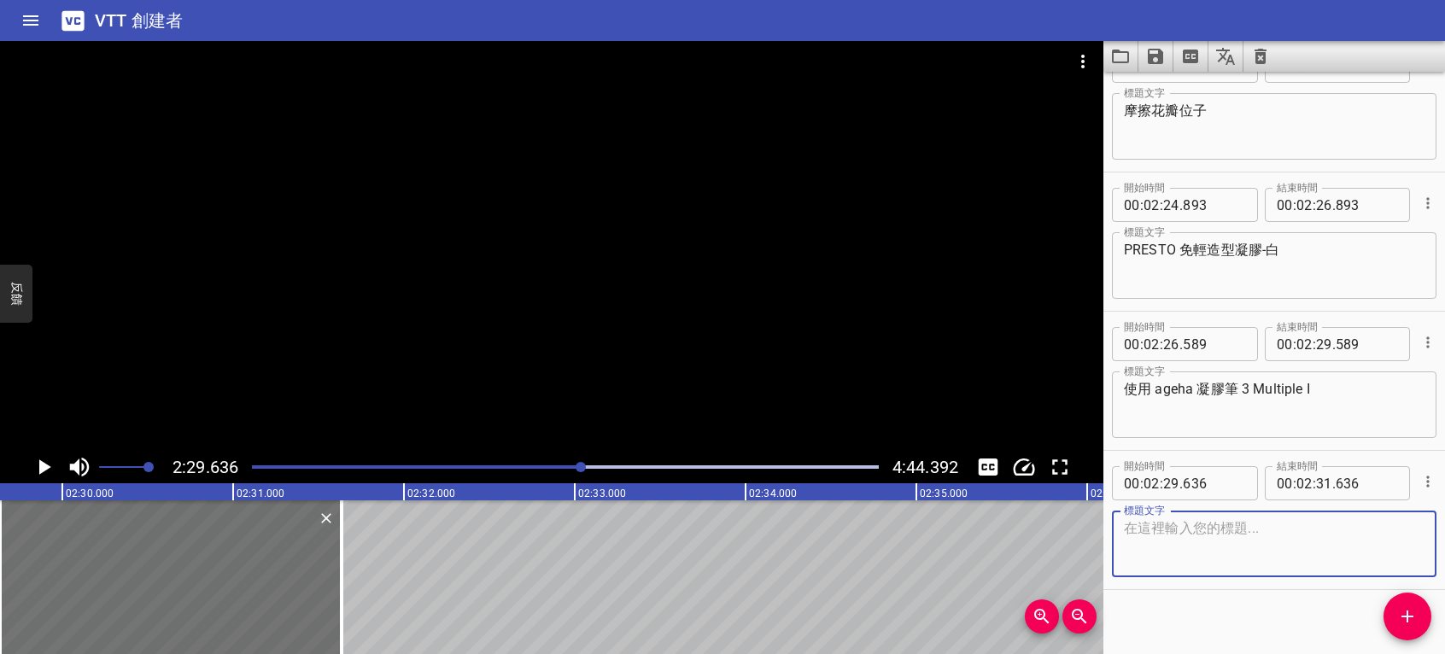
scroll to position [3675, 0]
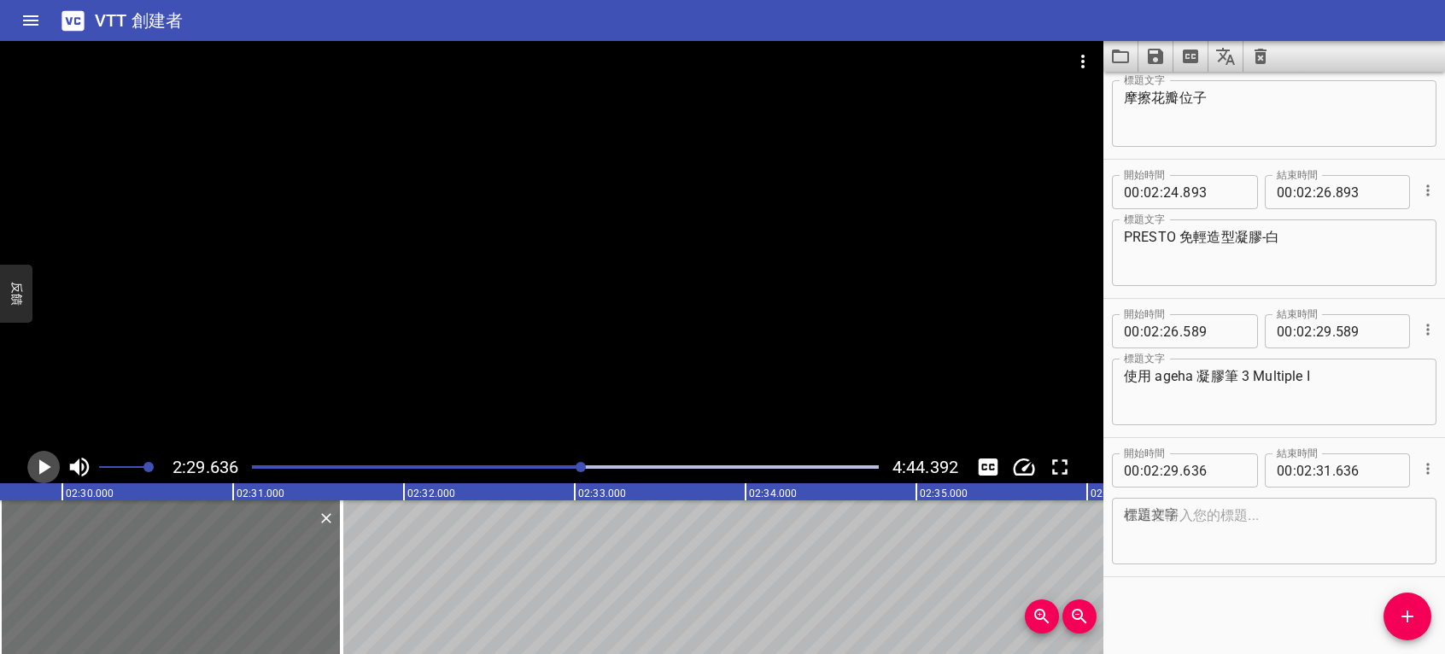
click at [39, 463] on icon "播放/暫停" at bounding box center [45, 467] width 12 height 15
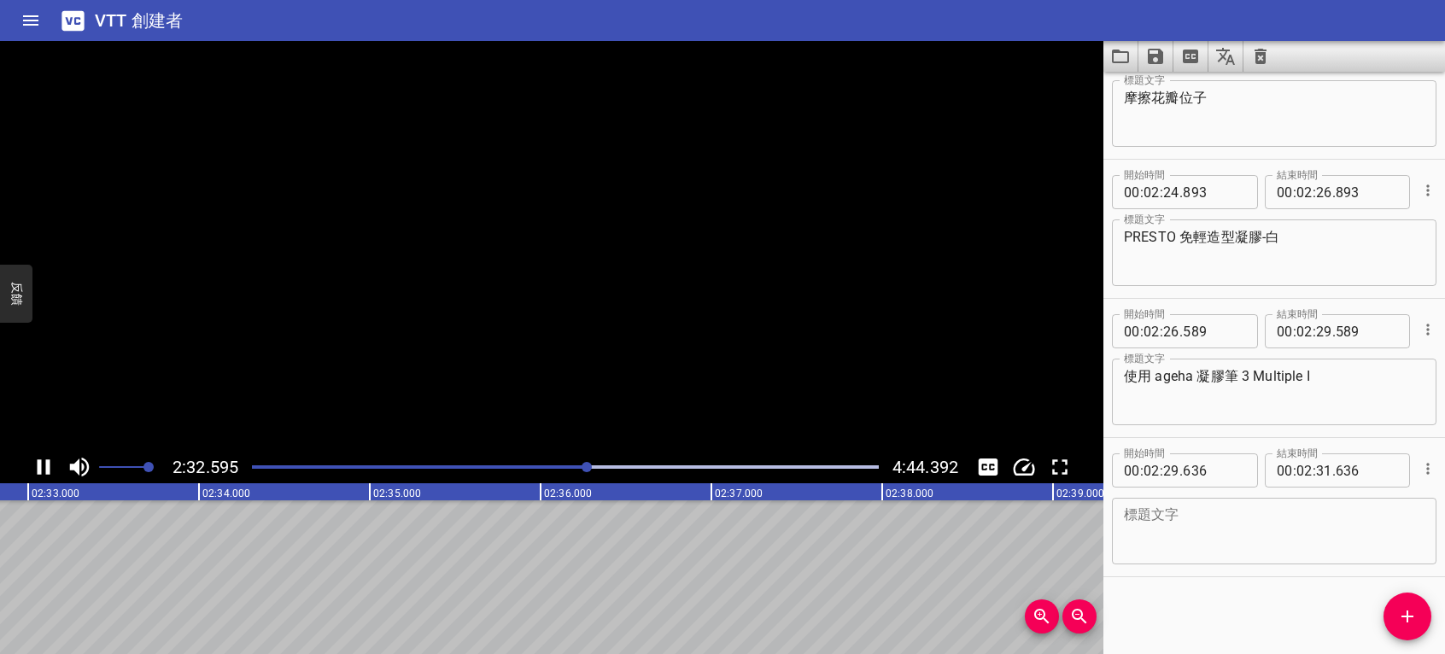
click at [39, 463] on icon "播放/暫停" at bounding box center [44, 467] width 13 height 15
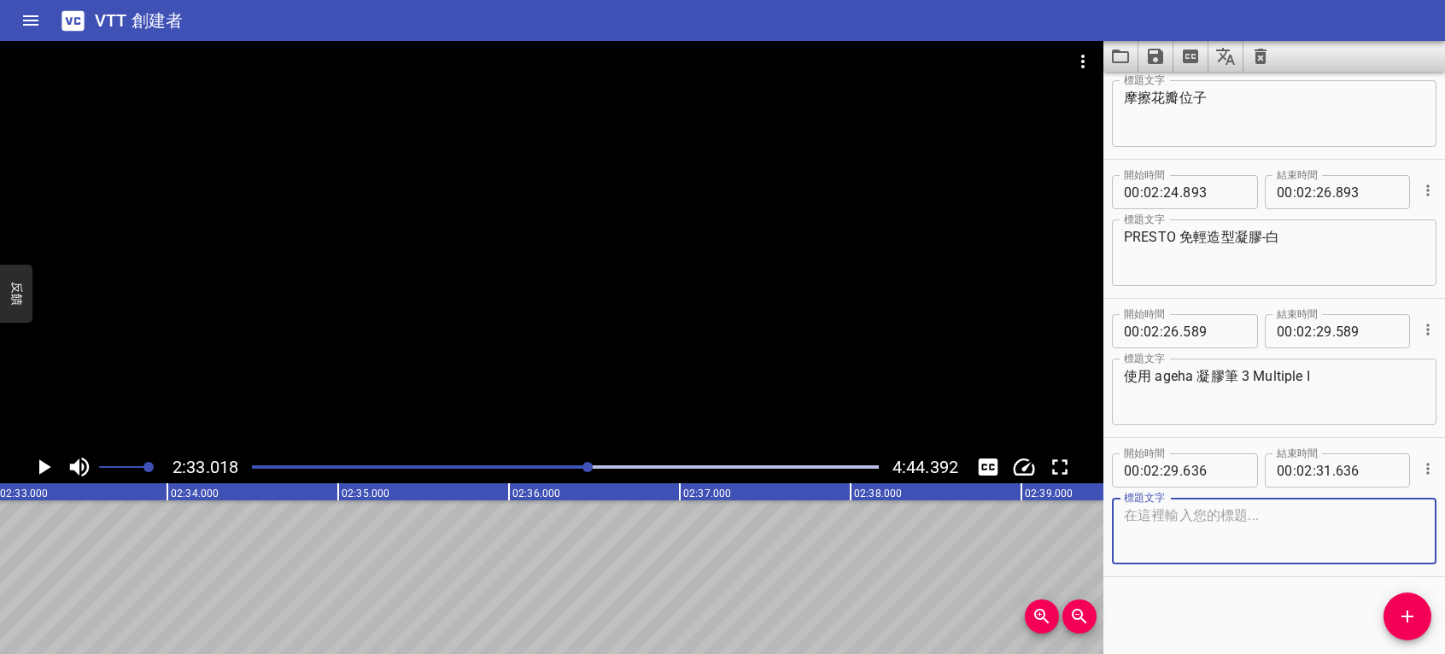
click at [1245, 535] on textarea at bounding box center [1274, 531] width 301 height 49
type textarea "A"
type textarea "a"
type textarea "描繪第二層花瓣"
click at [43, 459] on icon "播放/暫停" at bounding box center [44, 467] width 26 height 26
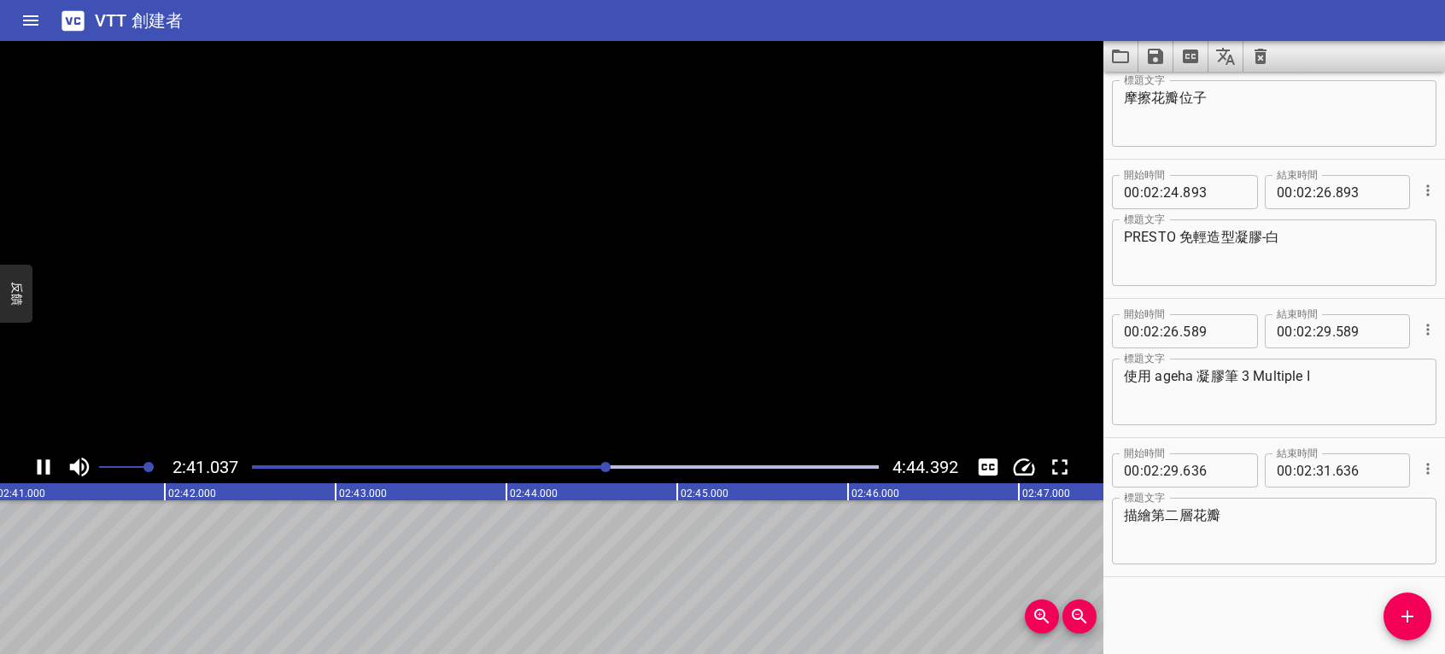
click at [43, 459] on icon "播放/暫停" at bounding box center [44, 467] width 26 height 26
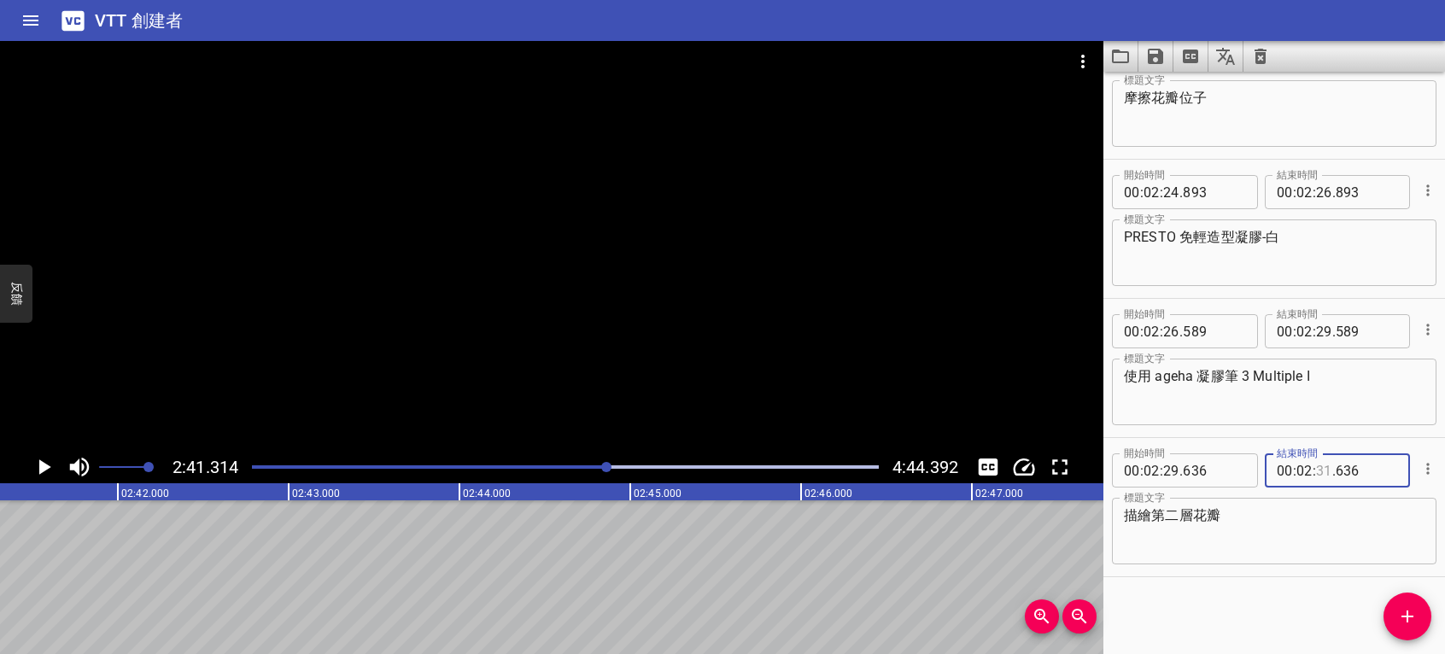
click at [1316, 468] on input "number" at bounding box center [1324, 471] width 16 height 34
type input "35"
type input "636"
click at [39, 466] on icon "播放/暫停" at bounding box center [45, 467] width 12 height 15
click at [39, 466] on icon "播放/暫停" at bounding box center [44, 467] width 13 height 15
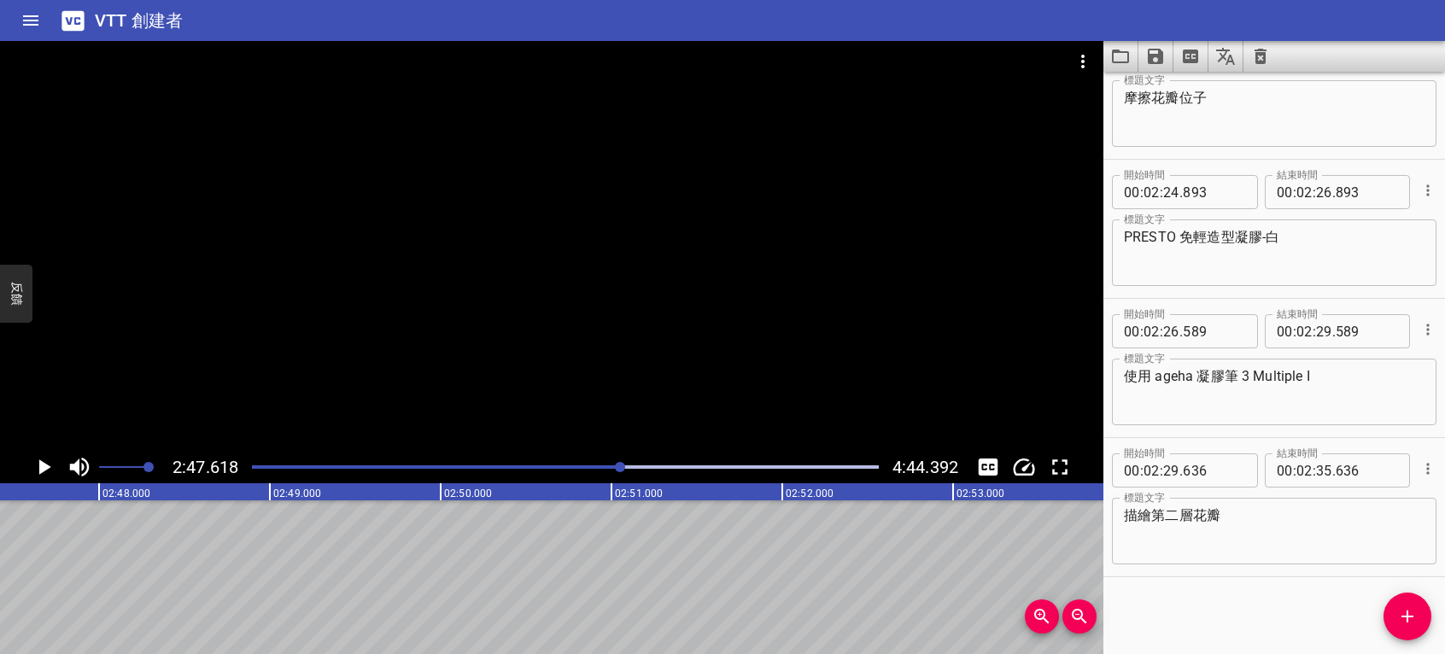
scroll to position [0, 28635]
click at [39, 466] on icon "播放/暫停" at bounding box center [45, 467] width 12 height 15
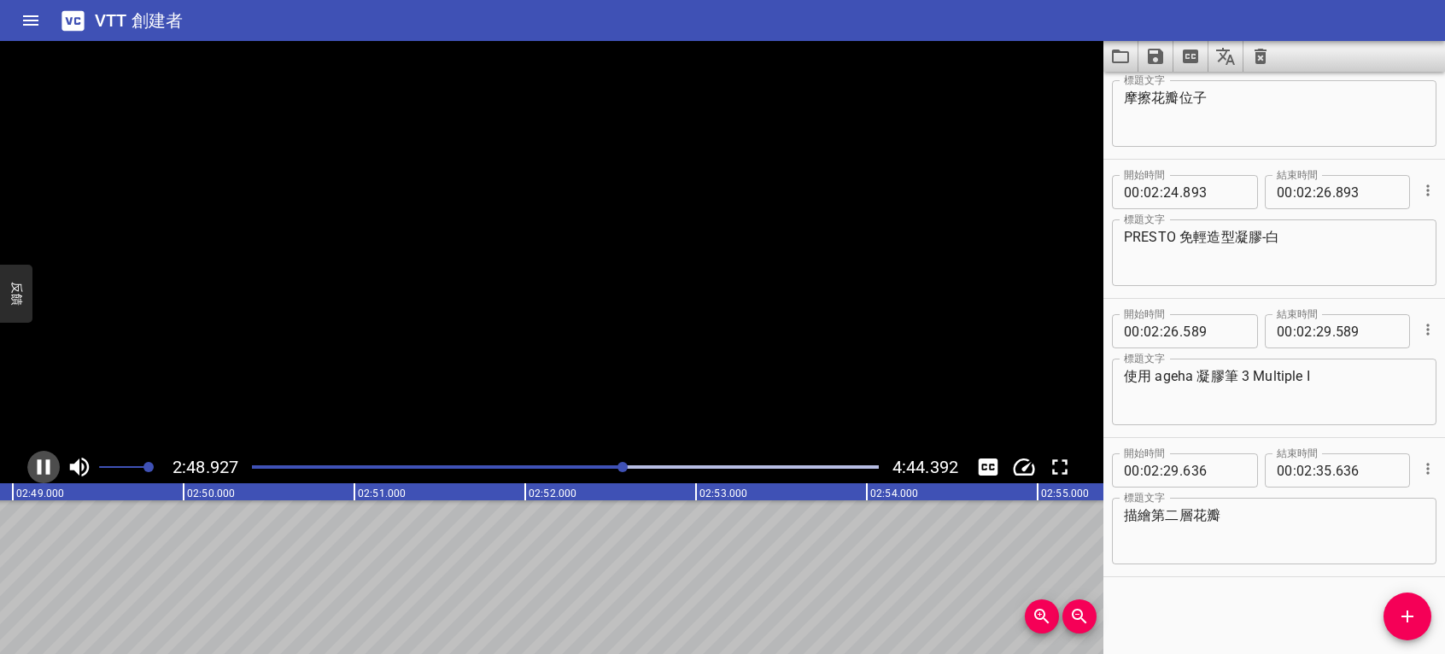
click at [39, 466] on icon "播放/暫停" at bounding box center [44, 467] width 13 height 15
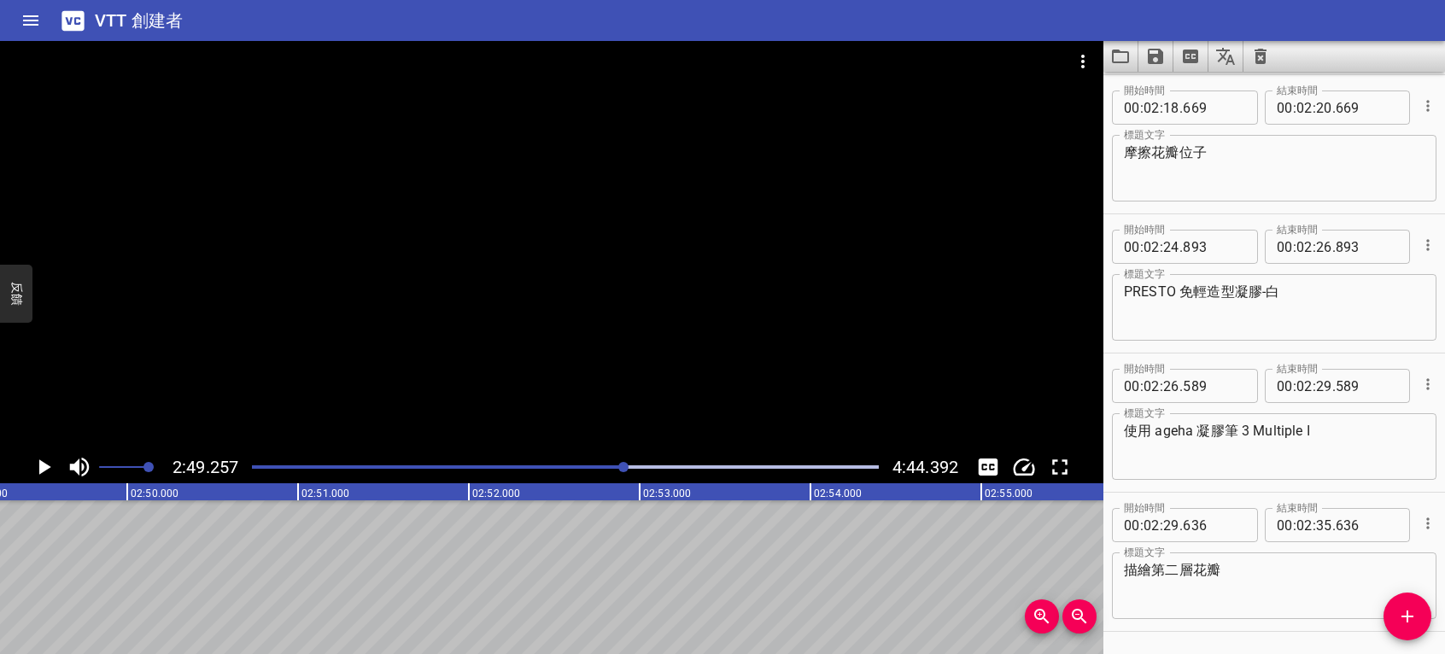
scroll to position [3675, 0]
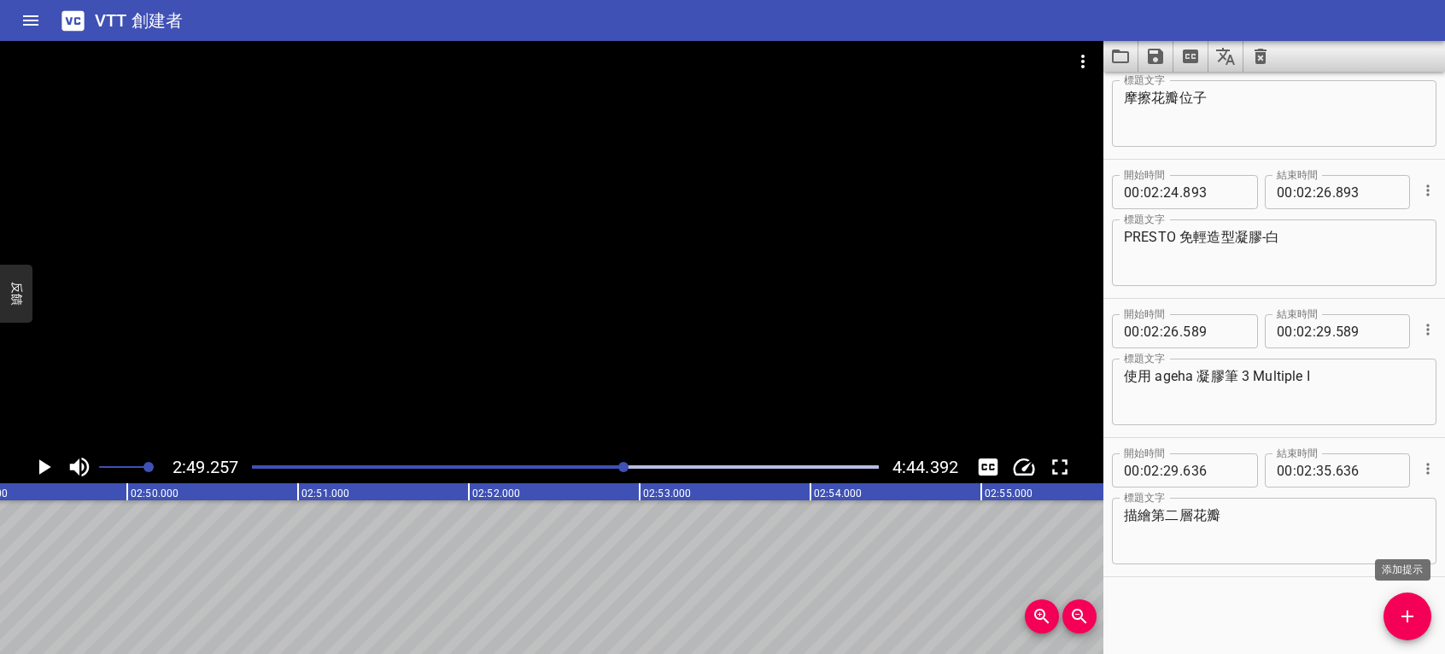
click at [1406, 615] on icon "添加提示" at bounding box center [1407, 616] width 21 height 21
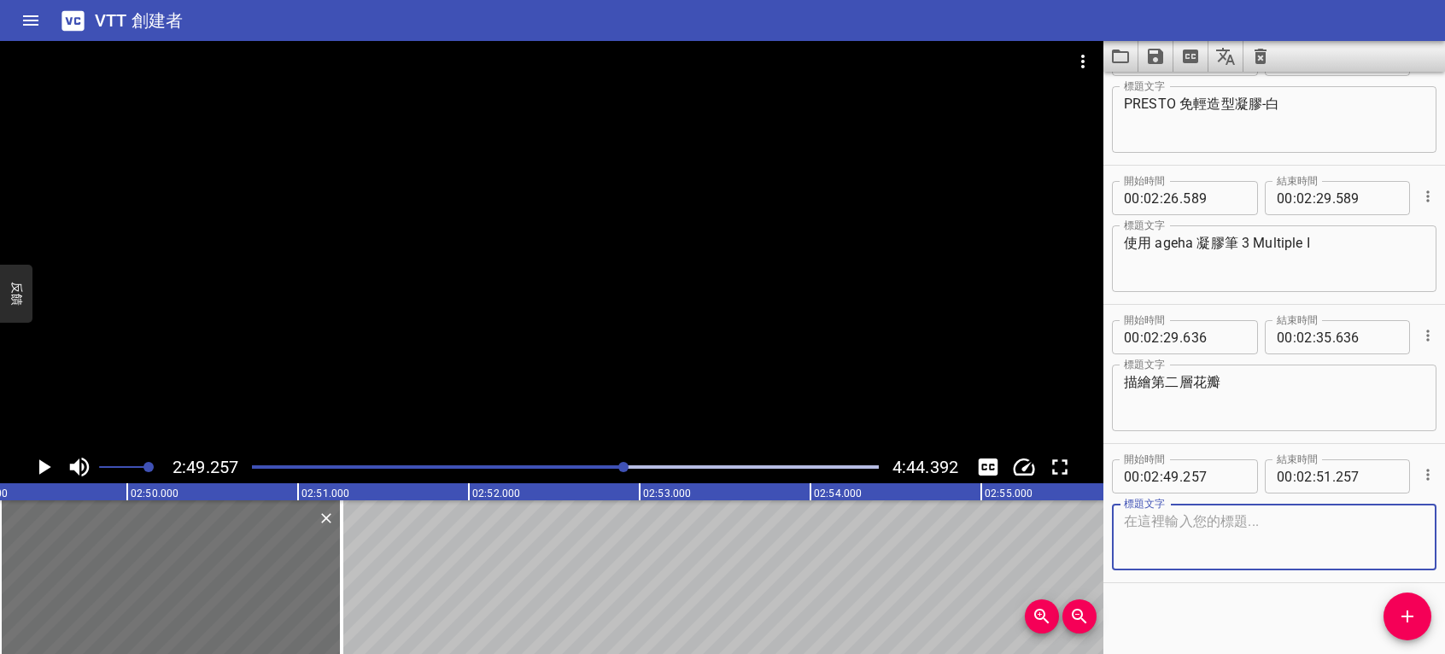
scroll to position [3814, 0]
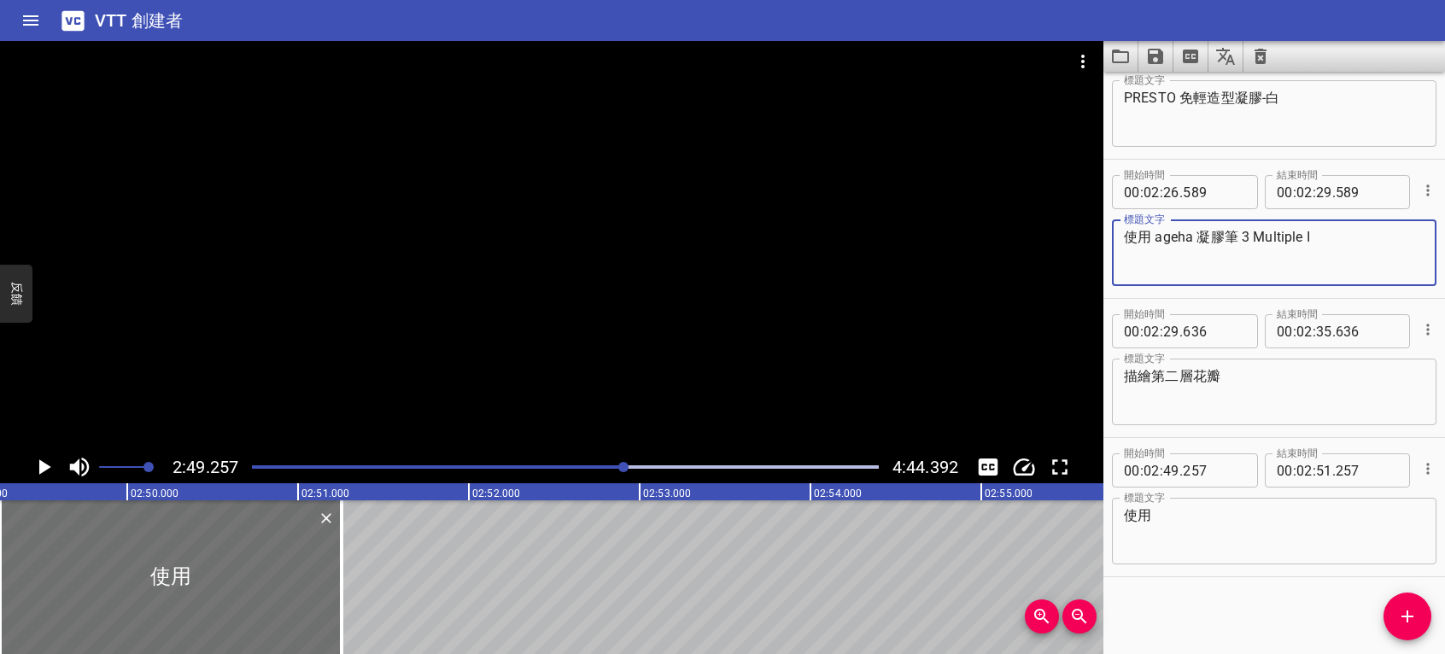
drag, startPoint x: 1153, startPoint y: 236, endPoint x: 1203, endPoint y: 236, distance: 49.5
click at [1203, 236] on textarea "使用 ageha 凝膠筆 3 Multiple I" at bounding box center [1274, 253] width 301 height 49
click at [1199, 519] on textarea "使用" at bounding box center [1274, 531] width 301 height 49
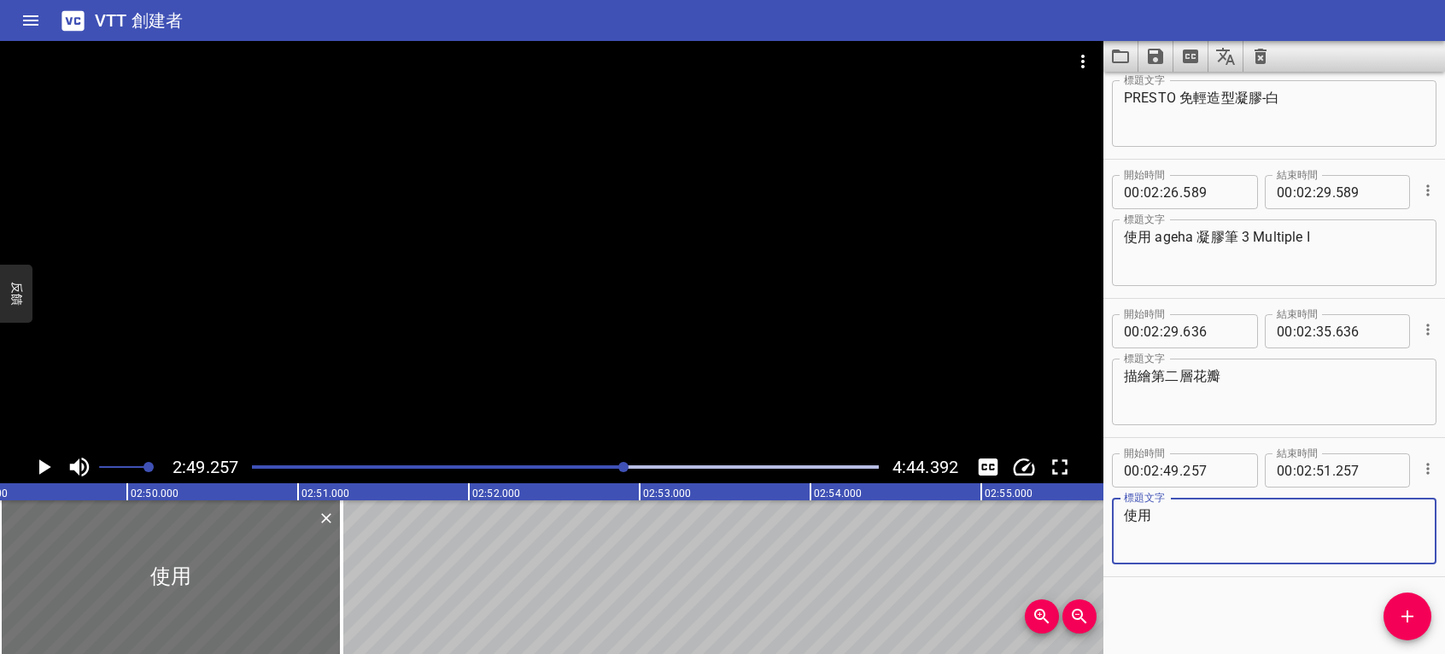
paste textarea "ageha 鏡面"
click at [1223, 511] on textarea "使用 ageha 鏡面金金" at bounding box center [1274, 531] width 301 height 49
click at [1263, 516] on textarea "使用 ageha 鏡面金金" at bounding box center [1274, 531] width 301 height 49
click at [1218, 513] on textarea "使用 ageha 鏡面-金" at bounding box center [1274, 531] width 301 height 49
click at [1302, 517] on textarea "使用 ageha 鏡面粉-金" at bounding box center [1274, 531] width 301 height 49
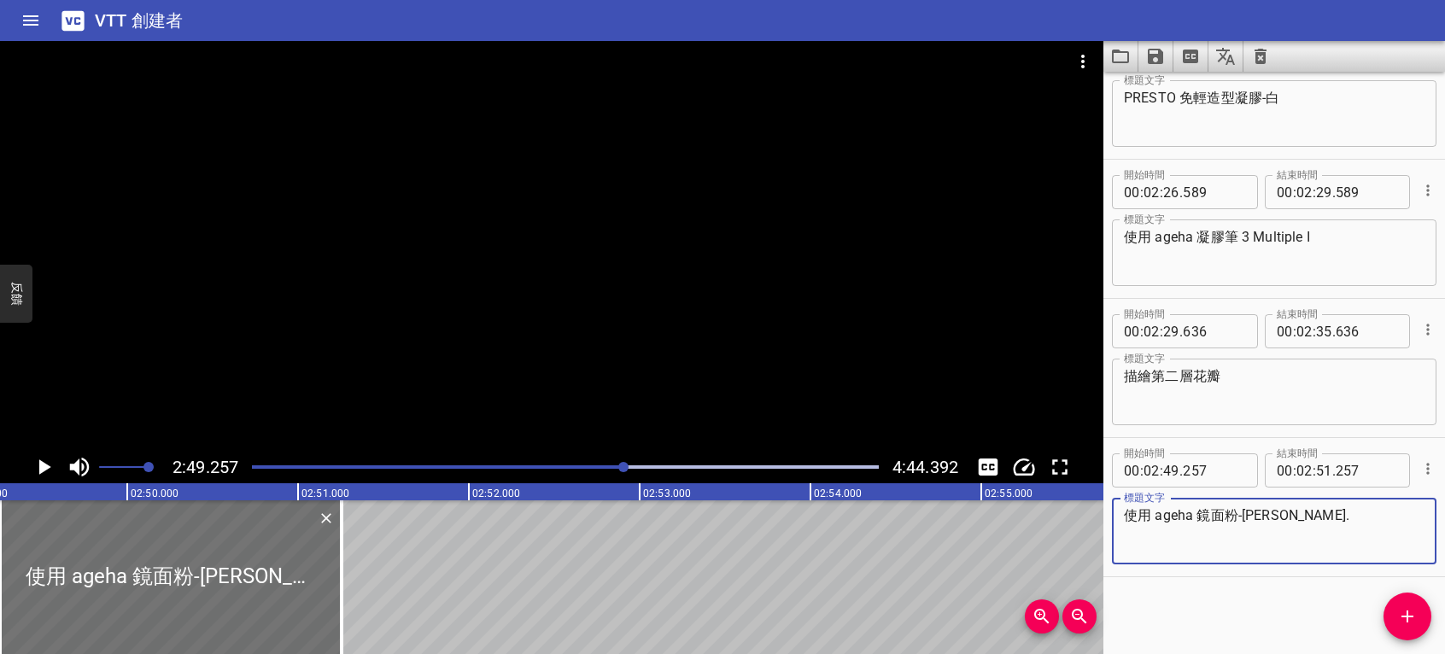
type textarea "使用 ageha 鏡面粉-金 ."
click at [43, 465] on icon "播放/暫停" at bounding box center [45, 467] width 12 height 15
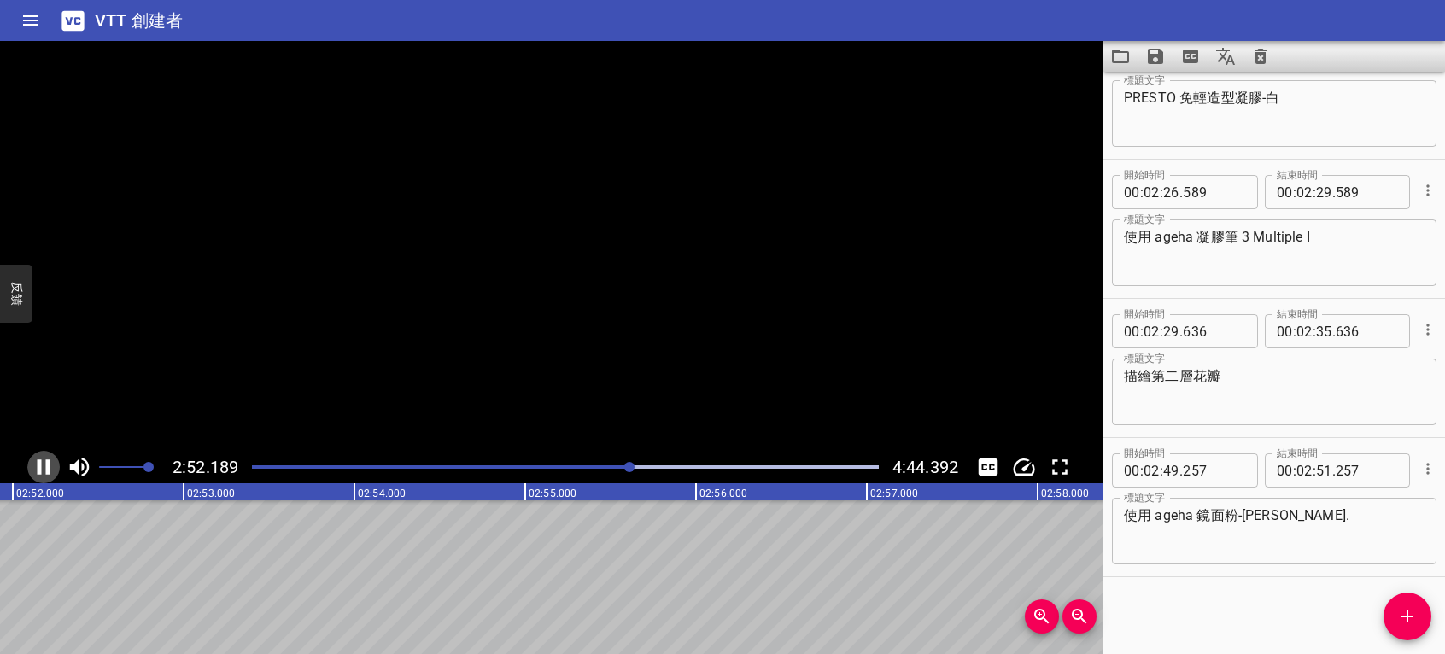
click at [43, 465] on icon "播放/暫停" at bounding box center [44, 467] width 26 height 26
click at [1404, 620] on icon "添加提示" at bounding box center [1407, 616] width 21 height 21
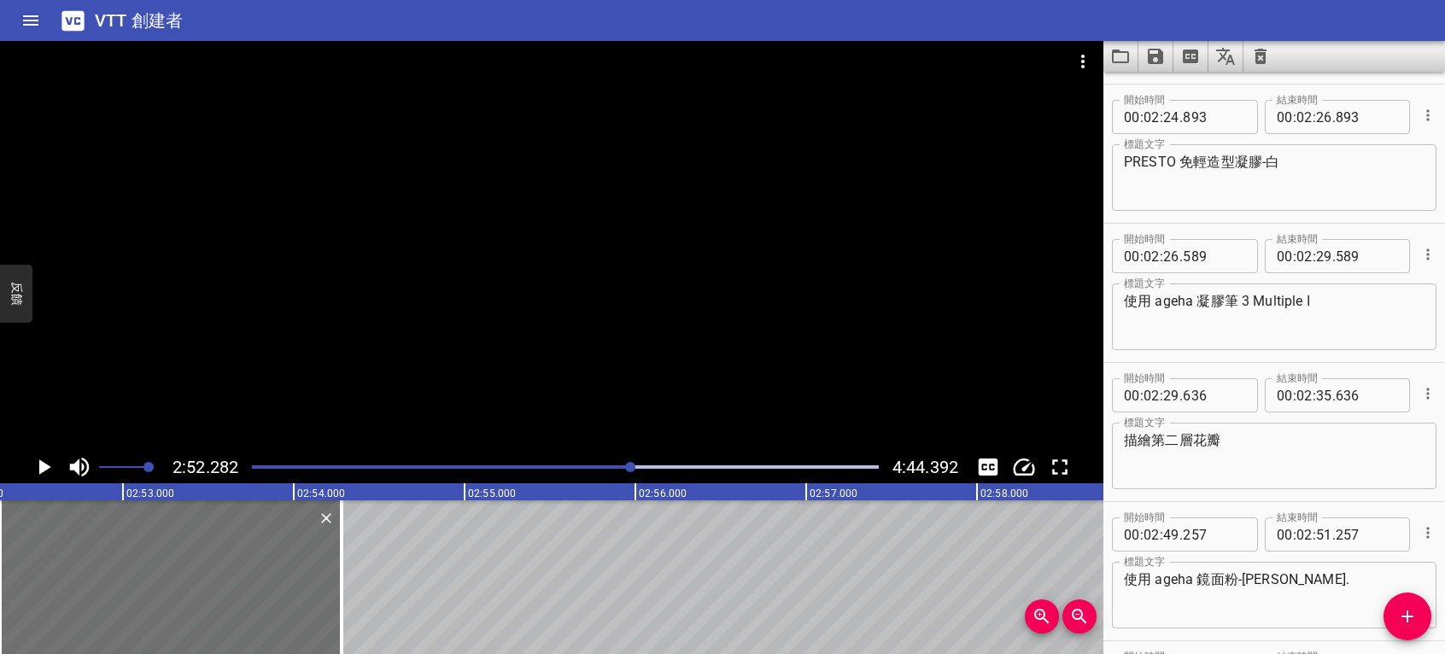
scroll to position [3565, 0]
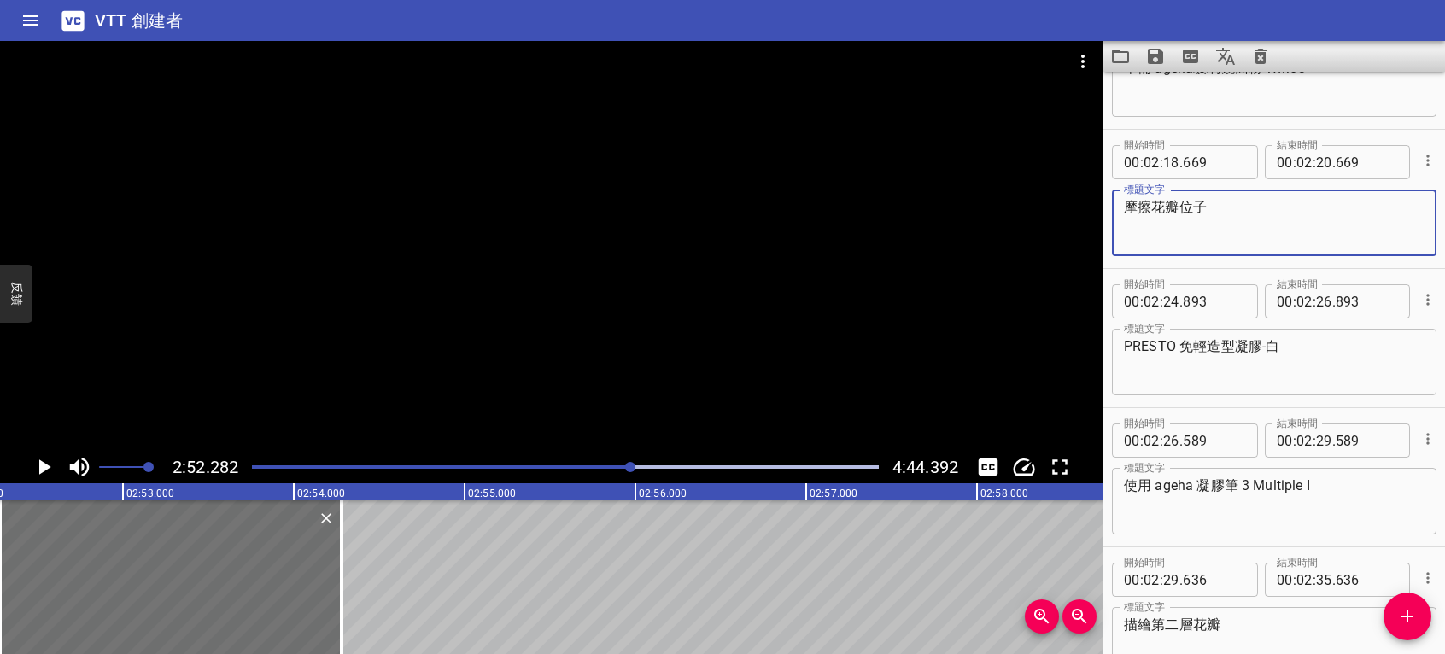
drag, startPoint x: 1216, startPoint y: 209, endPoint x: 1131, endPoint y: 208, distance: 85.4
click at [1111, 208] on div "開始時間 00 : 02 : 18 . 669 開始時間 結束時間 00 : 02 : 20 . 669 結束時間 標題文字 摩擦花瓣位子 標題文字" at bounding box center [1275, 199] width 342 height 138
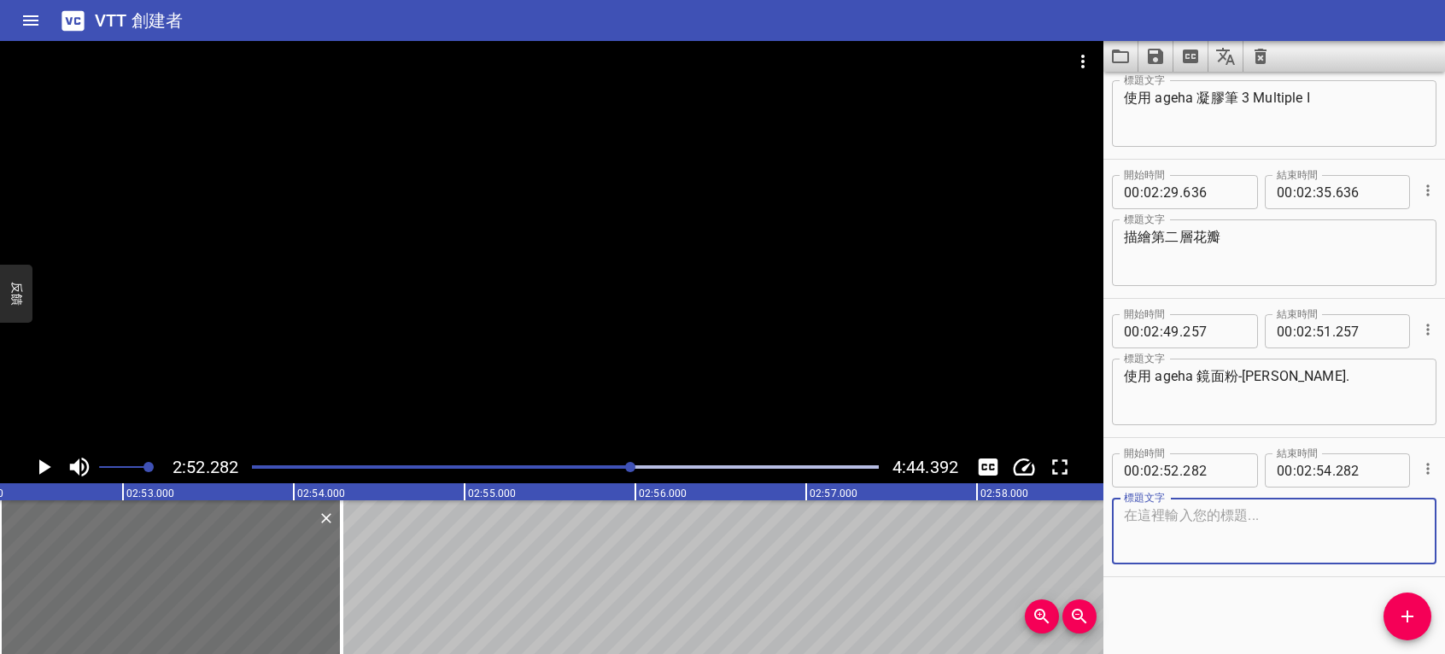
paste textarea "摩擦花瓣位子"
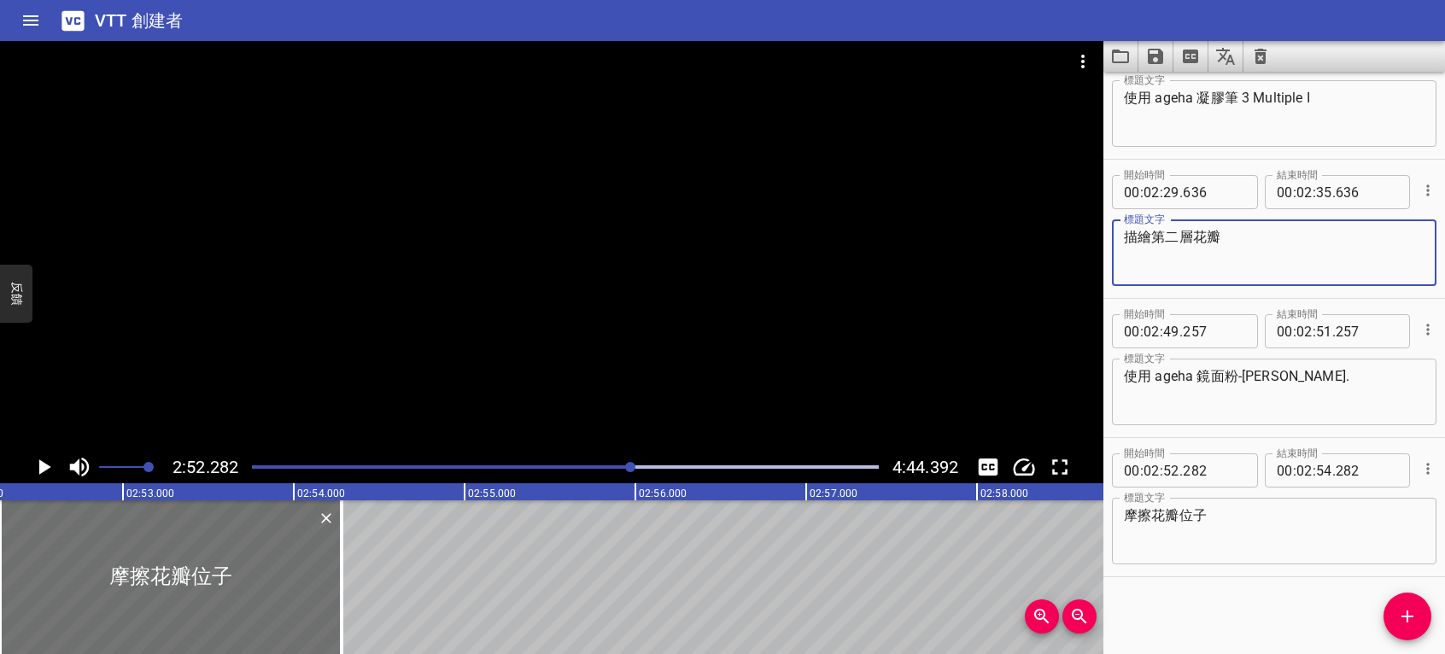
drag, startPoint x: 1153, startPoint y: 231, endPoint x: 1186, endPoint y: 236, distance: 32.9
click at [1189, 243] on textarea "描繪第二層花瓣" at bounding box center [1274, 253] width 301 height 49
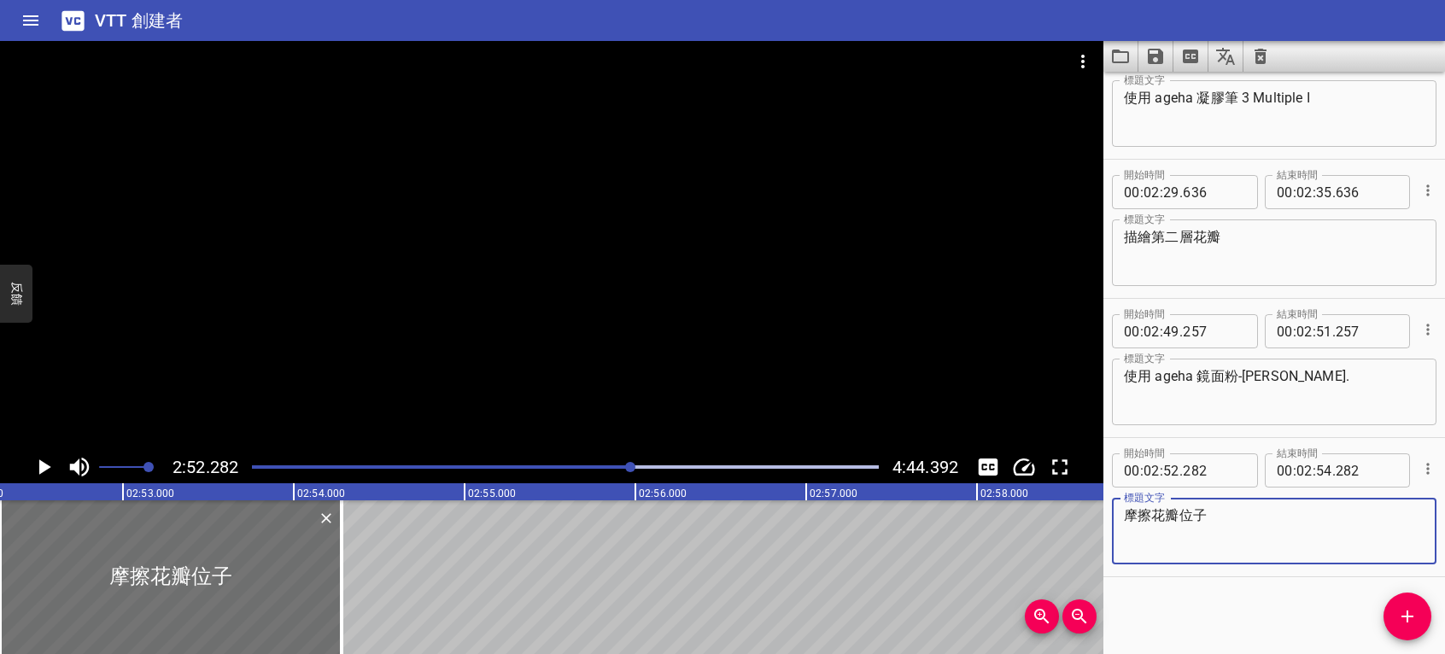
click at [1151, 514] on textarea "摩擦花瓣位子" at bounding box center [1274, 531] width 301 height 49
paste textarea "第二層"
type textarea "摩擦第二層花瓣位子"
click at [42, 470] on icon "播放/暫停" at bounding box center [45, 467] width 12 height 15
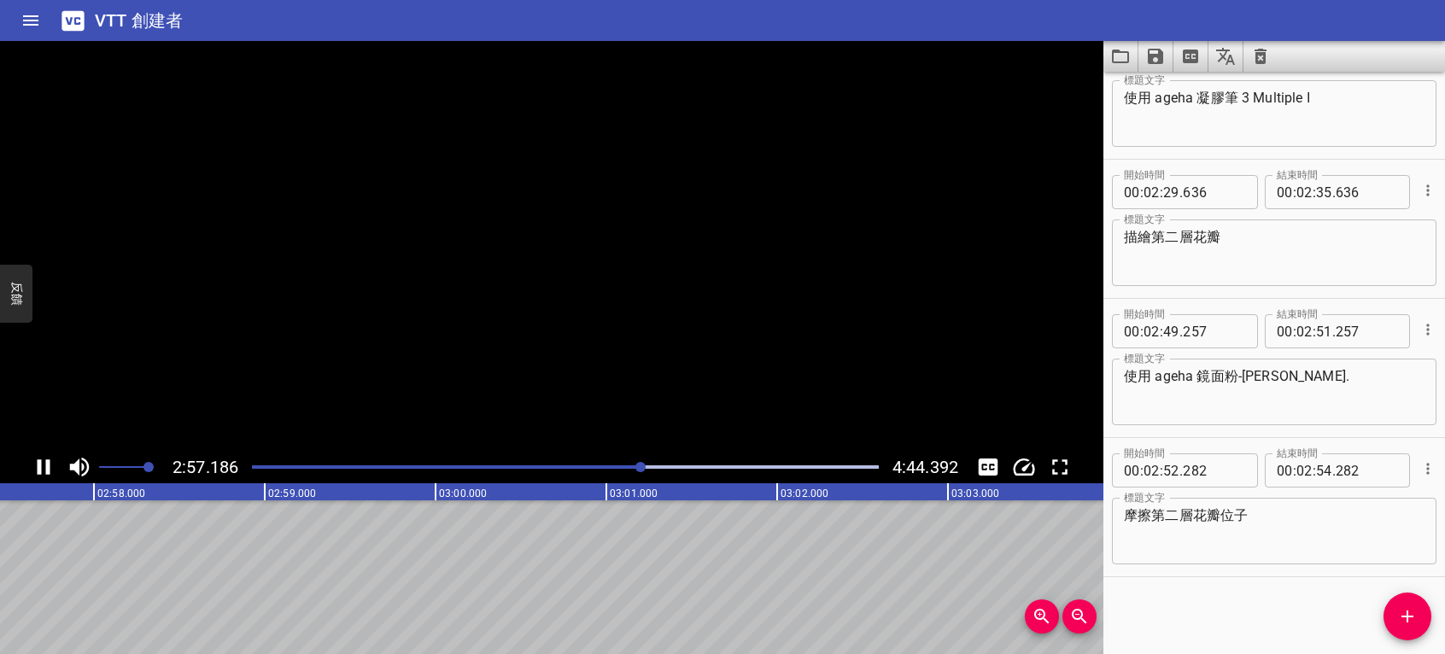
click at [39, 468] on icon "播放/暫停" at bounding box center [44, 467] width 13 height 15
click at [1315, 637] on div "開始時間 00 : 00 : 00 . 000 開始時間 結束時間 00 : 00 : 02 . 000 結束時間 標題文字 標題文字 開始時間 00 : 0…" at bounding box center [1275, 363] width 342 height 583
click at [1391, 609] on span "添加提示" at bounding box center [1408, 616] width 48 height 21
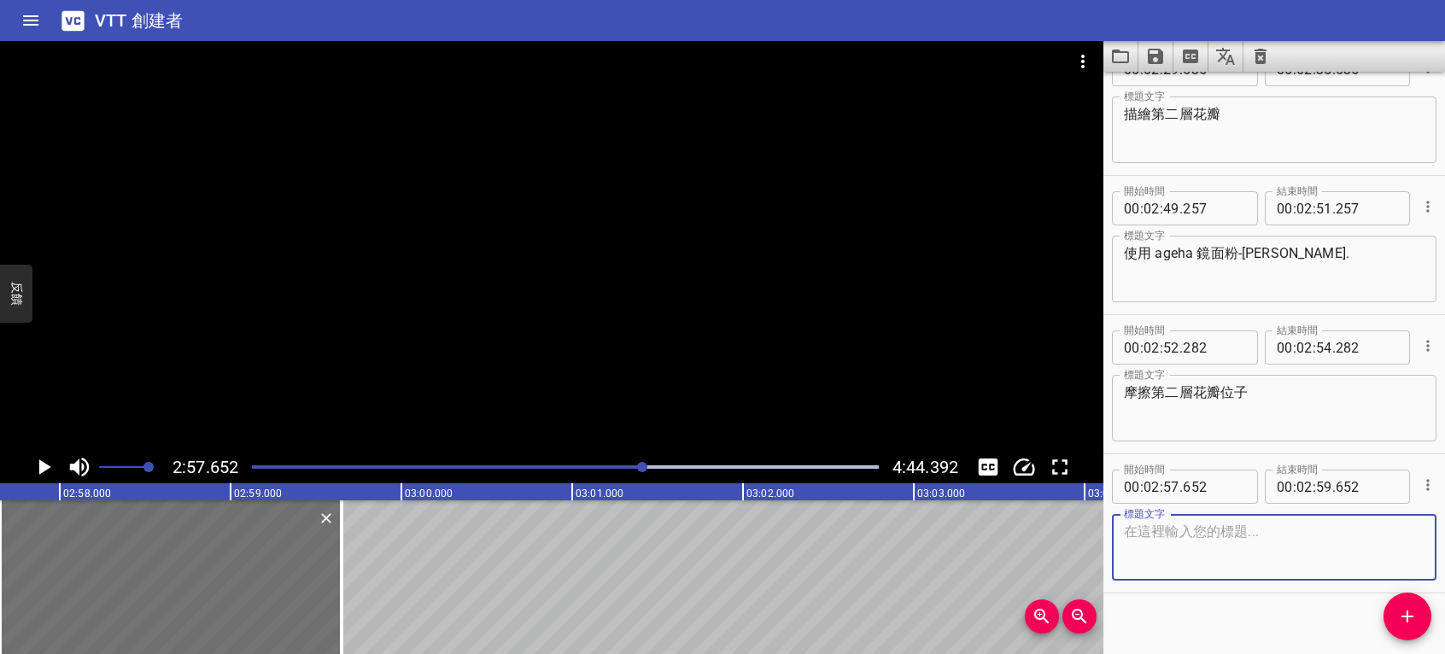
scroll to position [4092, 0]
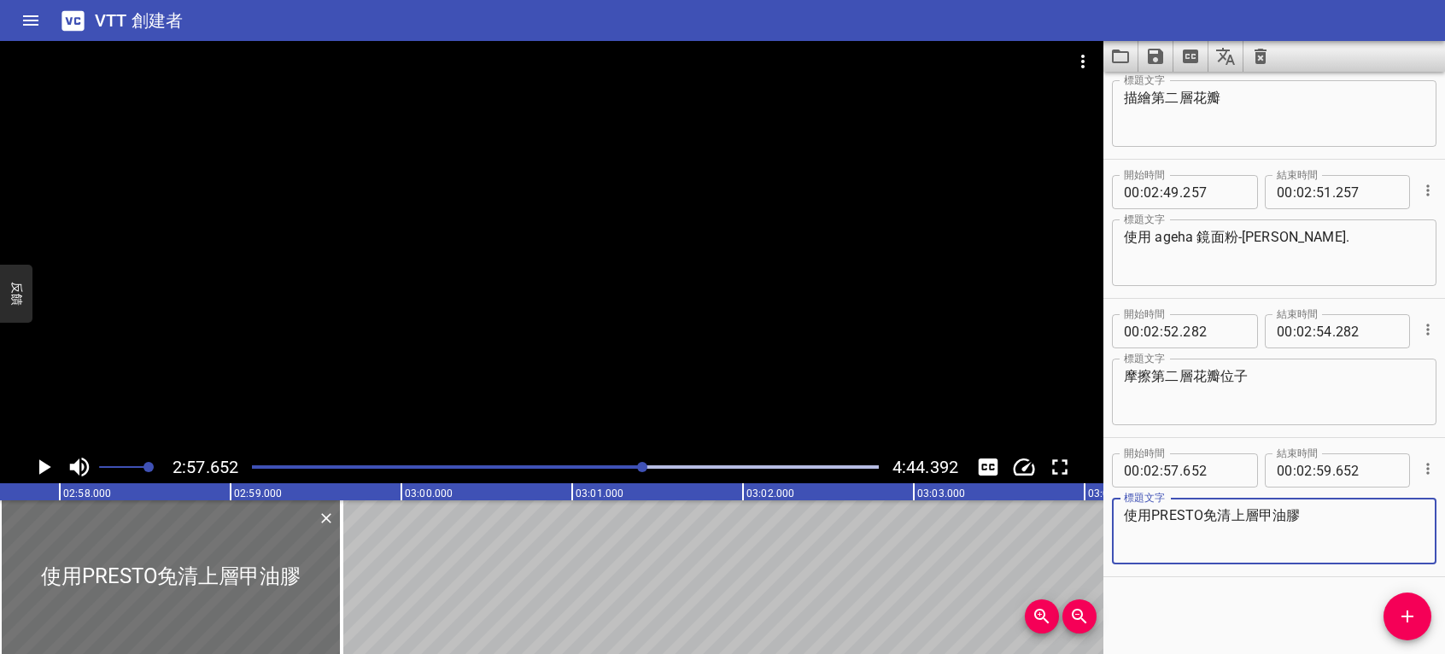
type textarea "使用PRESTO免清上層甲油膠"
click at [46, 464] on icon "播放/暫停" at bounding box center [44, 467] width 26 height 26
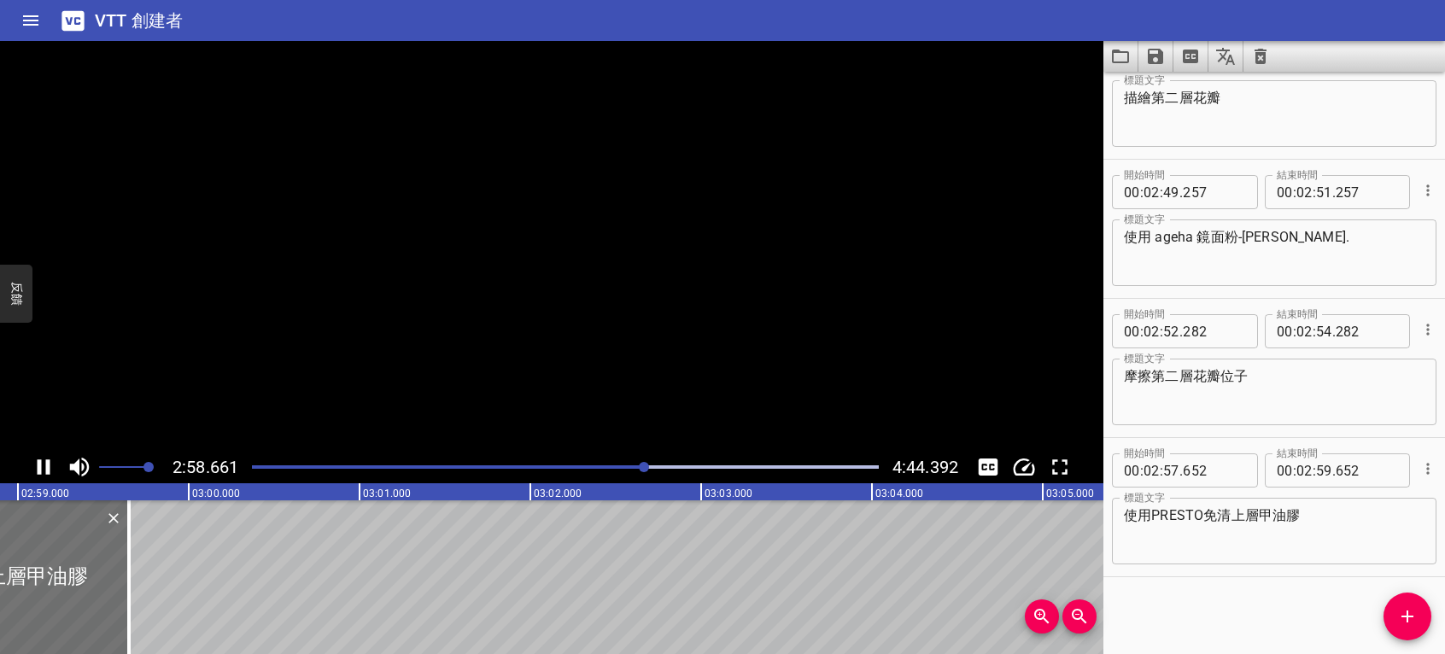
click at [37, 465] on icon "播放/暫停" at bounding box center [44, 467] width 26 height 26
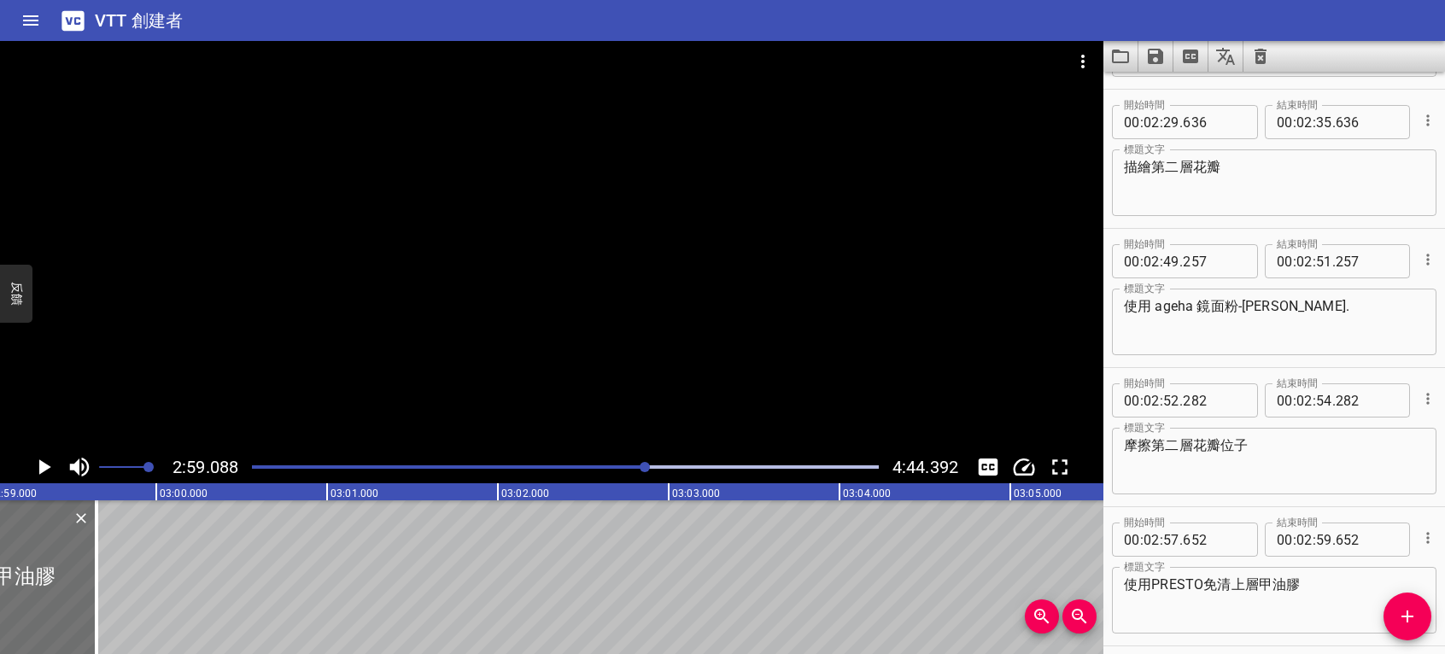
scroll to position [3836, 0]
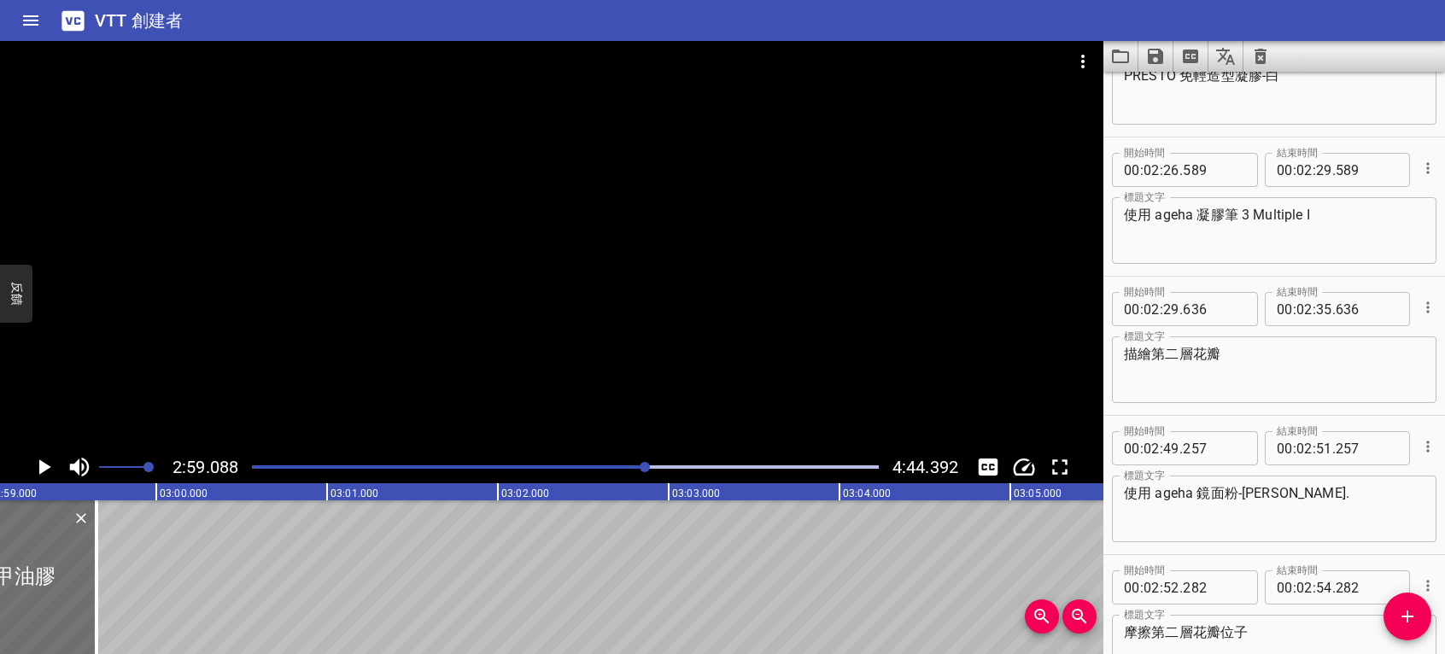
click at [1309, 510] on textarea "使用 ageha 鏡面粉-金 ." at bounding box center [1274, 509] width 301 height 49
drag, startPoint x: 1312, startPoint y: 492, endPoint x: 1269, endPoint y: 492, distance: 42.7
click at [1269, 492] on textarea "使用 ageha 鏡面粉-金 . 海棉棒" at bounding box center [1274, 509] width 301 height 49
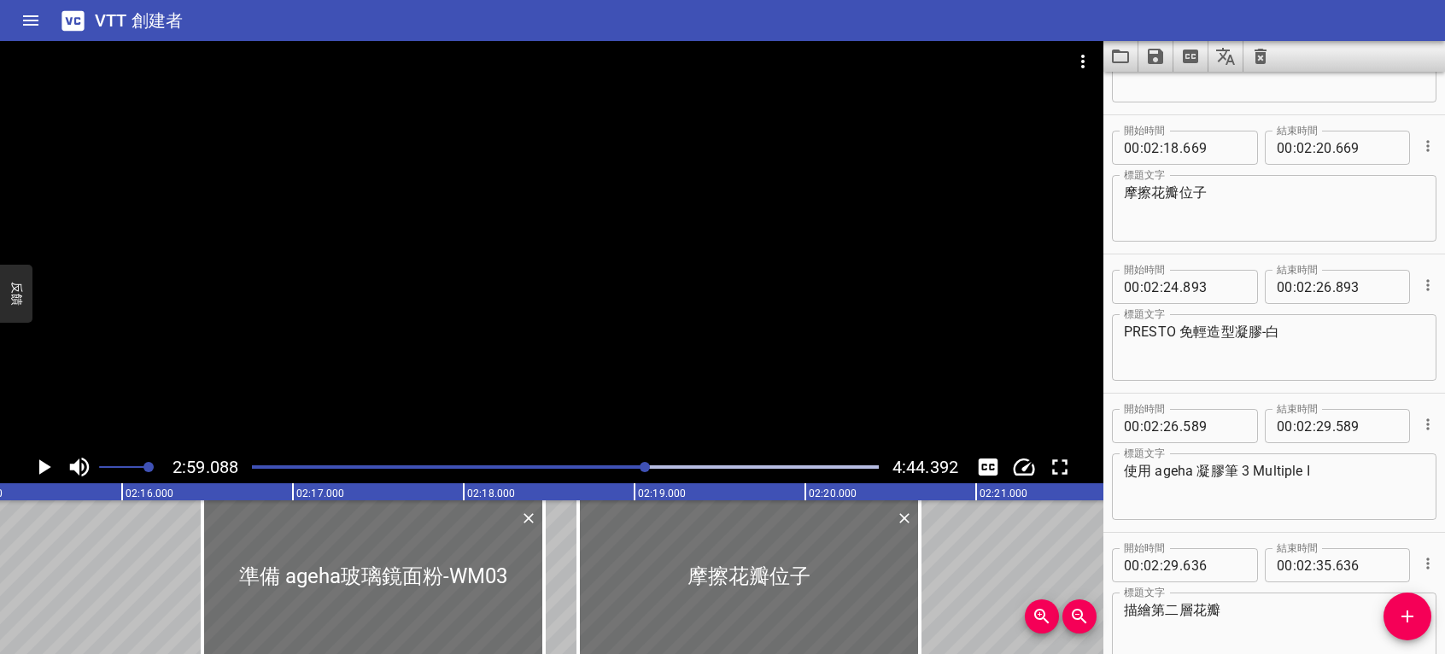
scroll to position [0, 23003]
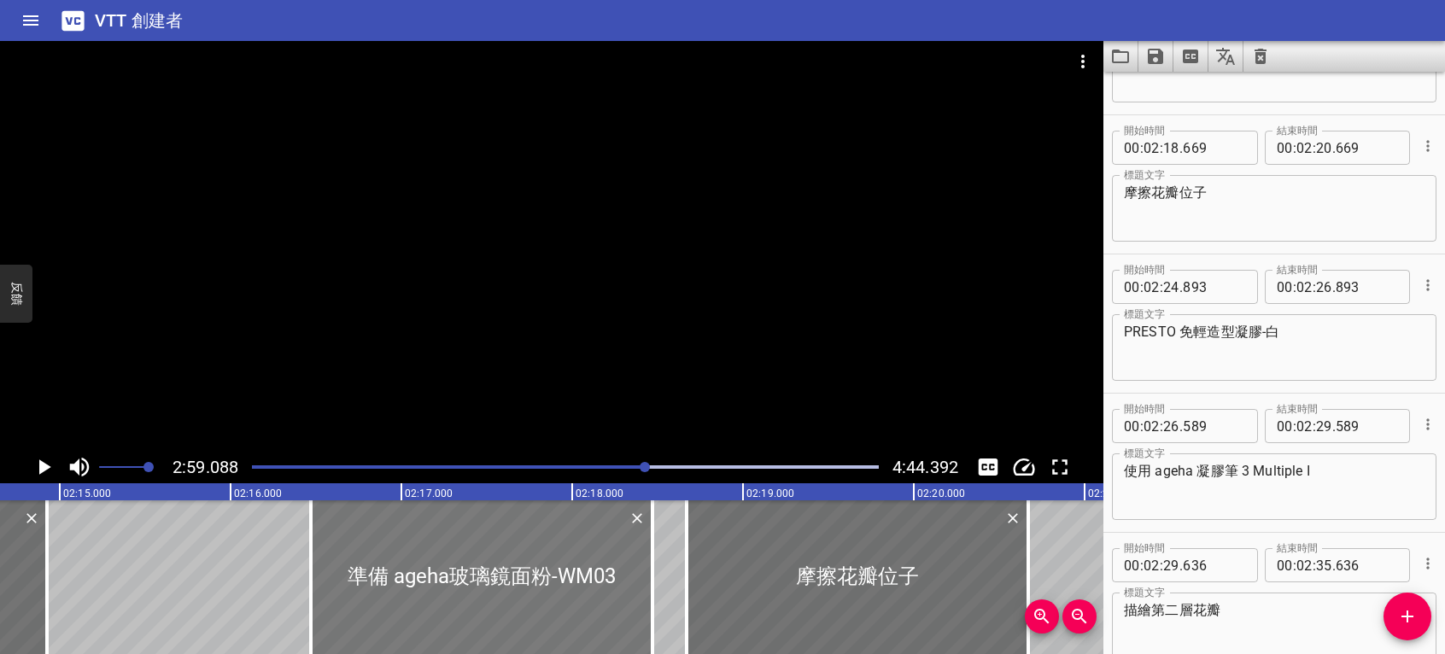
type textarea "使用 ageha 鏡面粉-金 . 海棉棒"
click at [520, 611] on div at bounding box center [482, 578] width 342 height 154
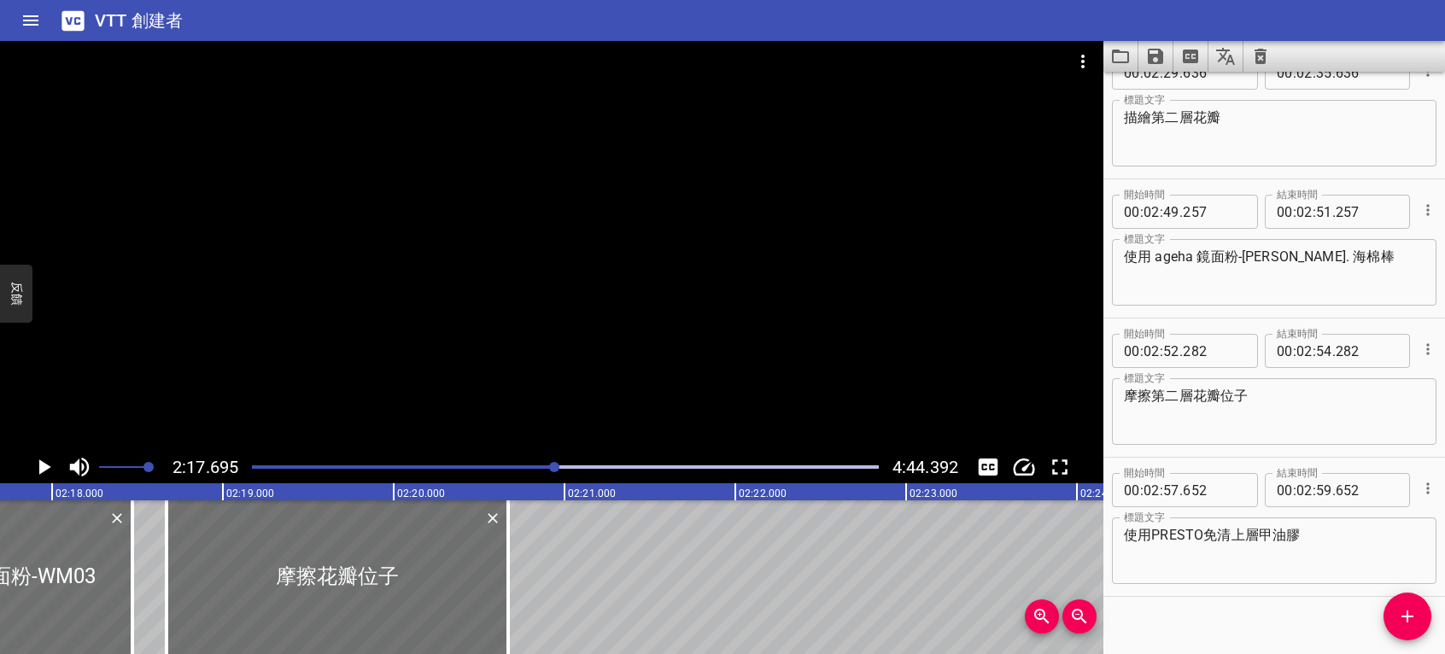
scroll to position [4092, 0]
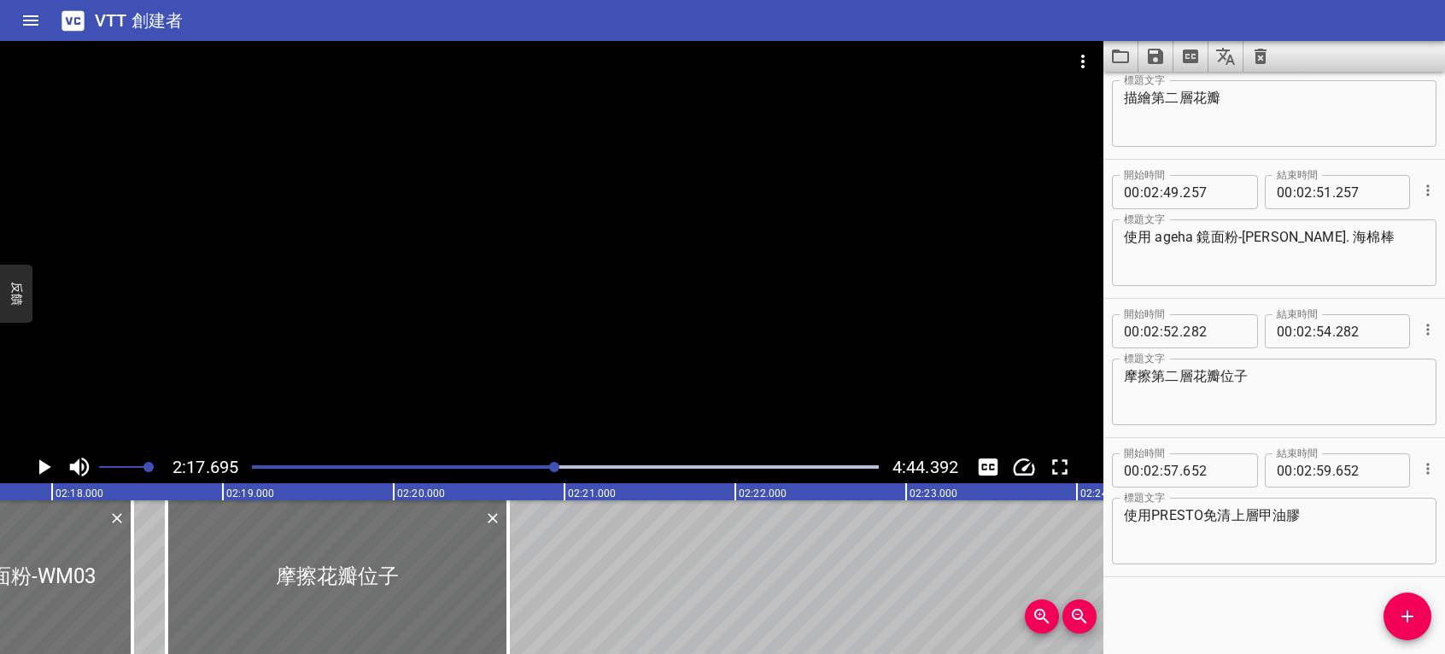
click at [1327, 508] on textarea "使用PRESTO免清上層甲油膠" at bounding box center [1274, 531] width 301 height 49
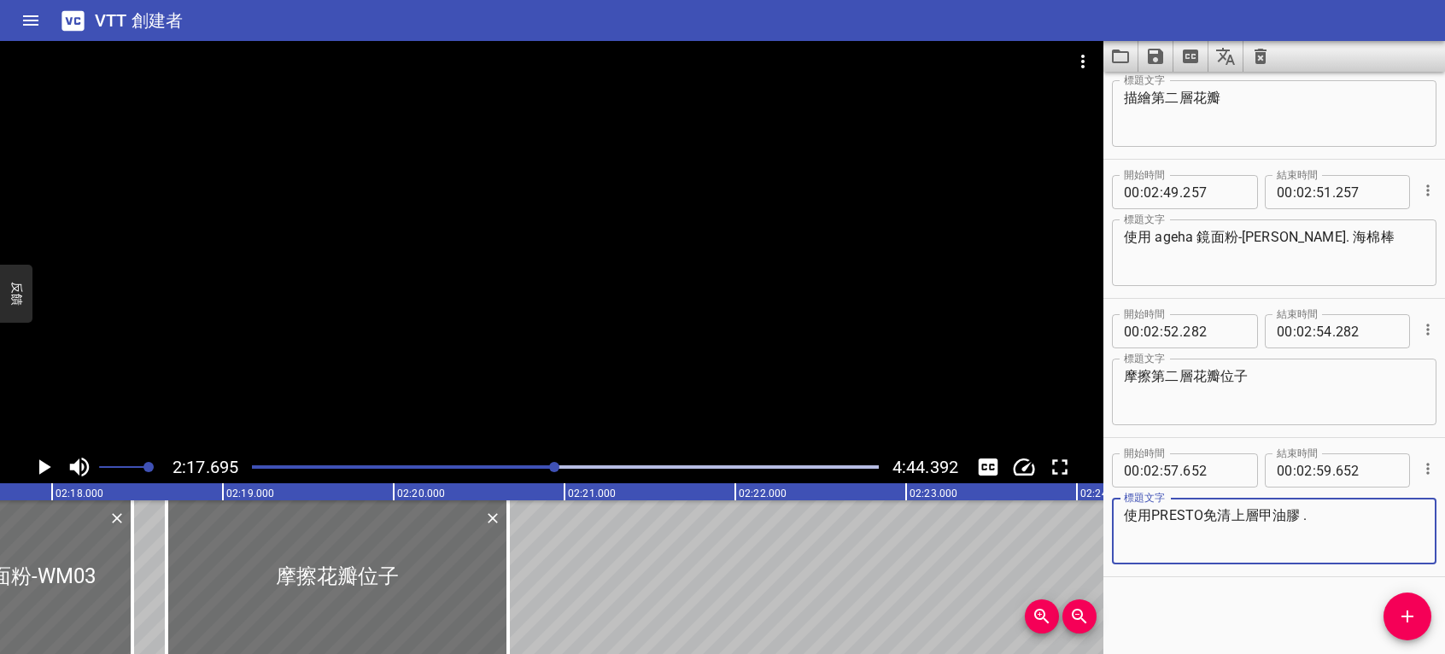
paste textarea "海棉棒"
type textarea "使用PRESTO免清上層甲油膠 . 海棉棒"
click at [43, 467] on icon "播放/暫停" at bounding box center [45, 467] width 12 height 15
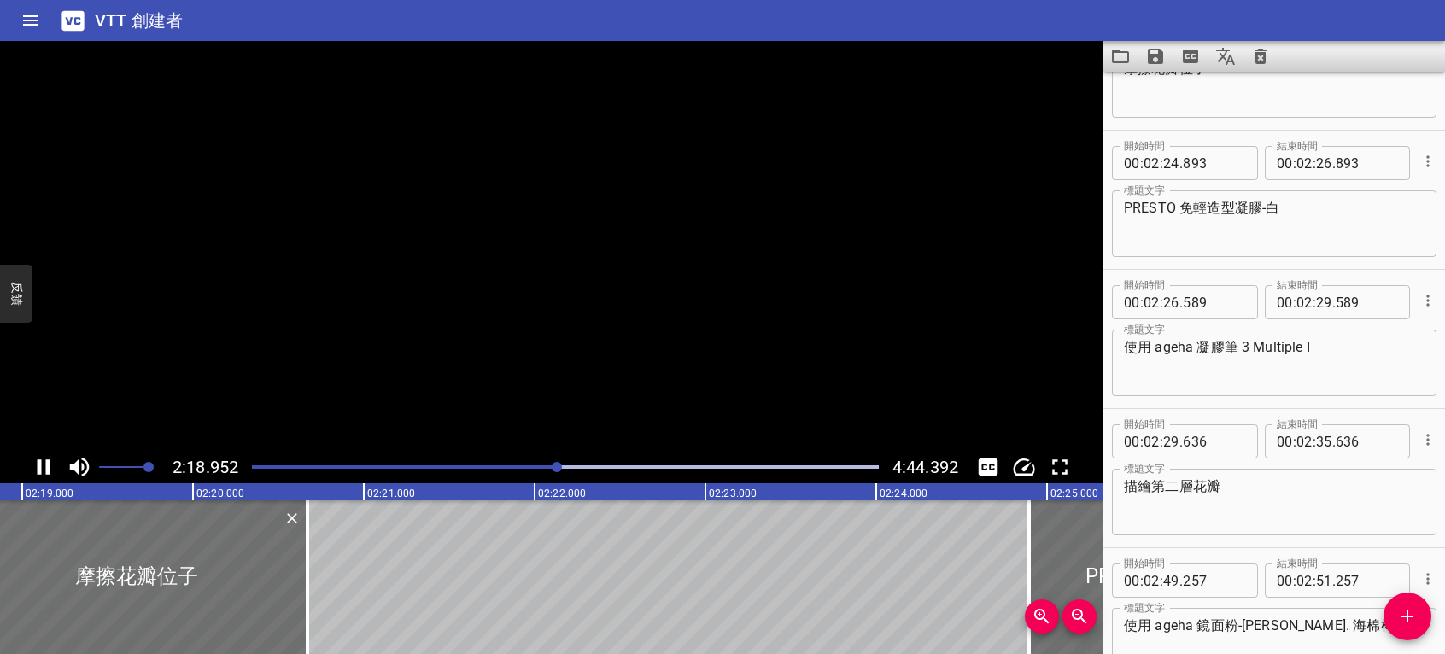
scroll to position [3620, 0]
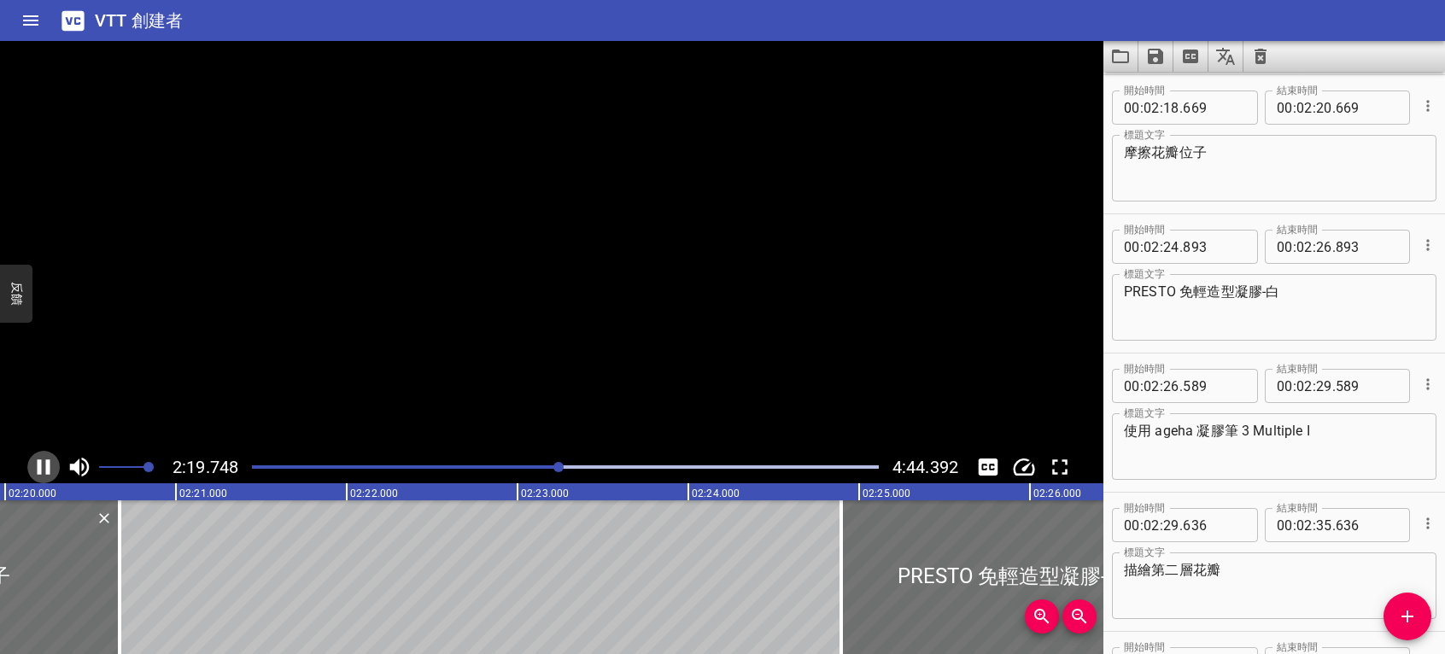
click at [43, 467] on icon "播放/暫停" at bounding box center [44, 467] width 26 height 26
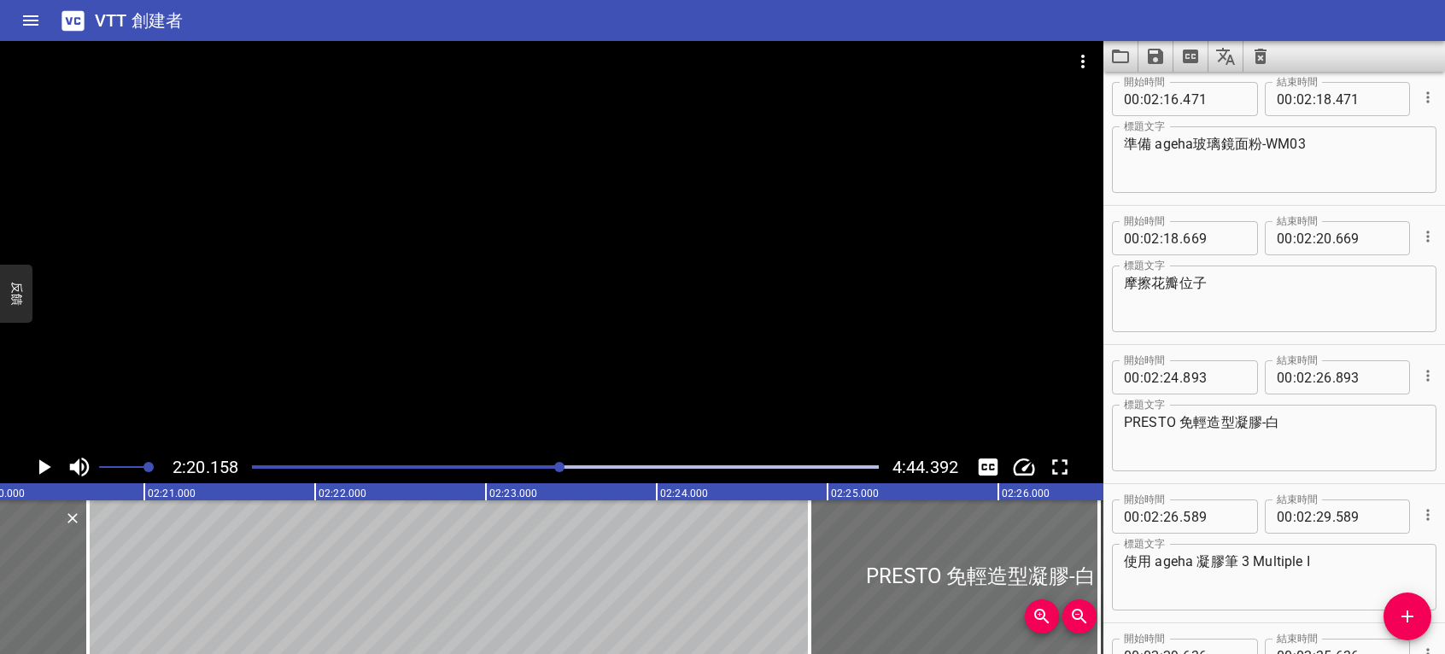
scroll to position [3449, 0]
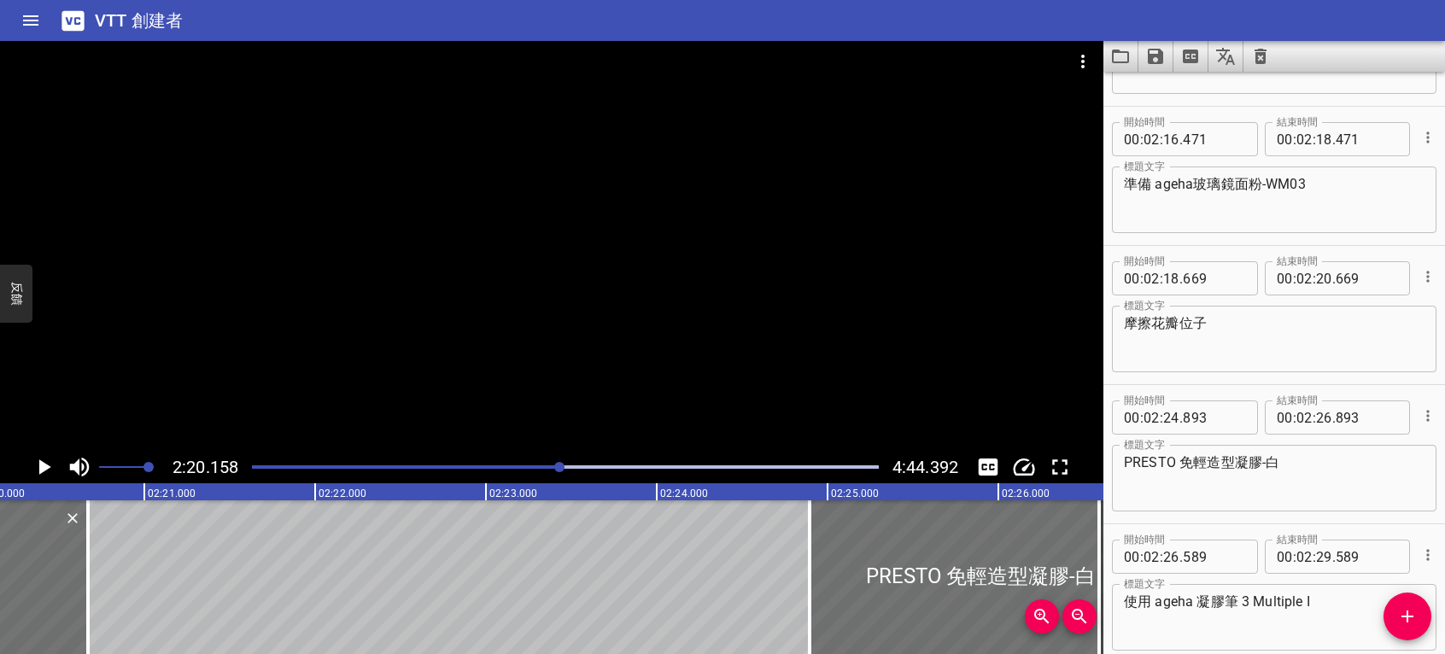
click at [1349, 188] on textarea "準備 ageha玻璃鏡面粉-WM03" at bounding box center [1274, 200] width 301 height 49
paste textarea "海棉棒"
type textarea "準備 ageha玻璃鏡面粉-WM03.海棉棒"
click at [1400, 396] on div "開始時間 00 : 02 : 24 . 893 開始時間 結束時間 00 : 02 : 26 . 893 結束時間" at bounding box center [1274, 416] width 325 height 44
click at [38, 468] on icon "播放/暫停" at bounding box center [44, 467] width 26 height 26
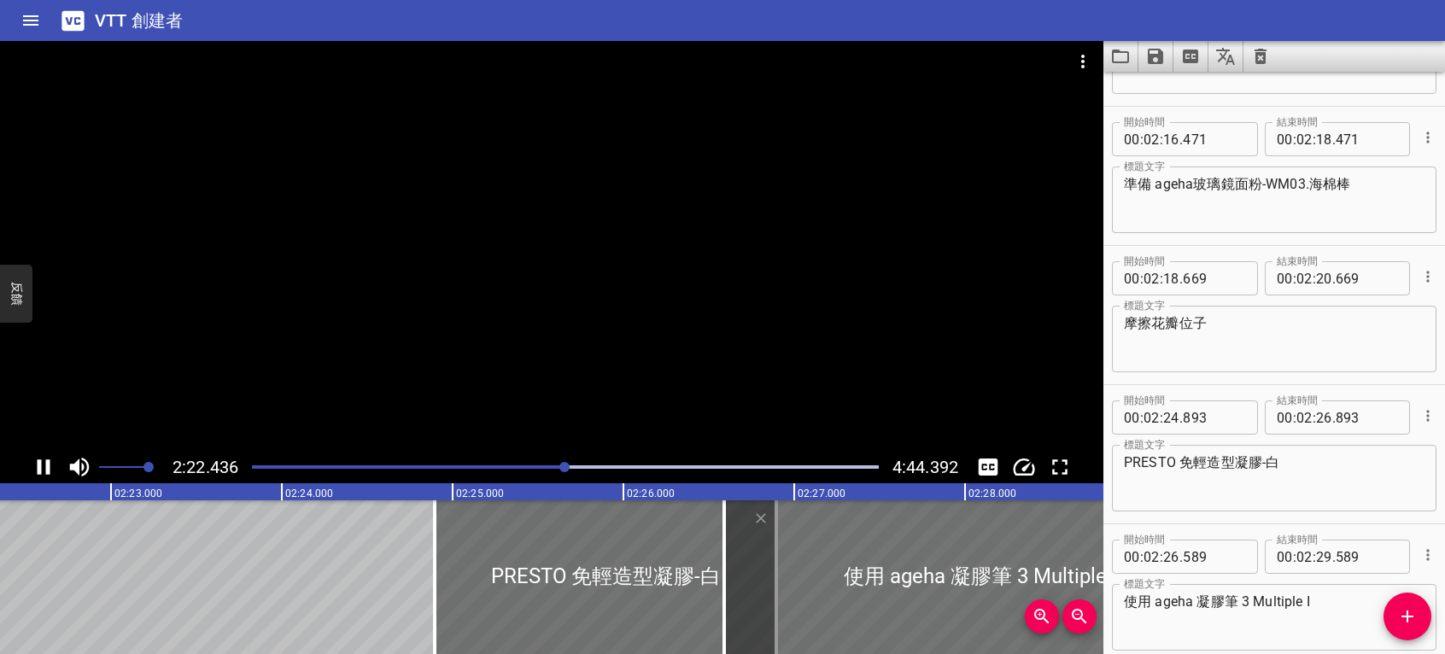
click at [1187, 210] on textarea "準備 ageha玻璃鏡面粉-WM03.海棉棒" at bounding box center [1274, 200] width 301 height 49
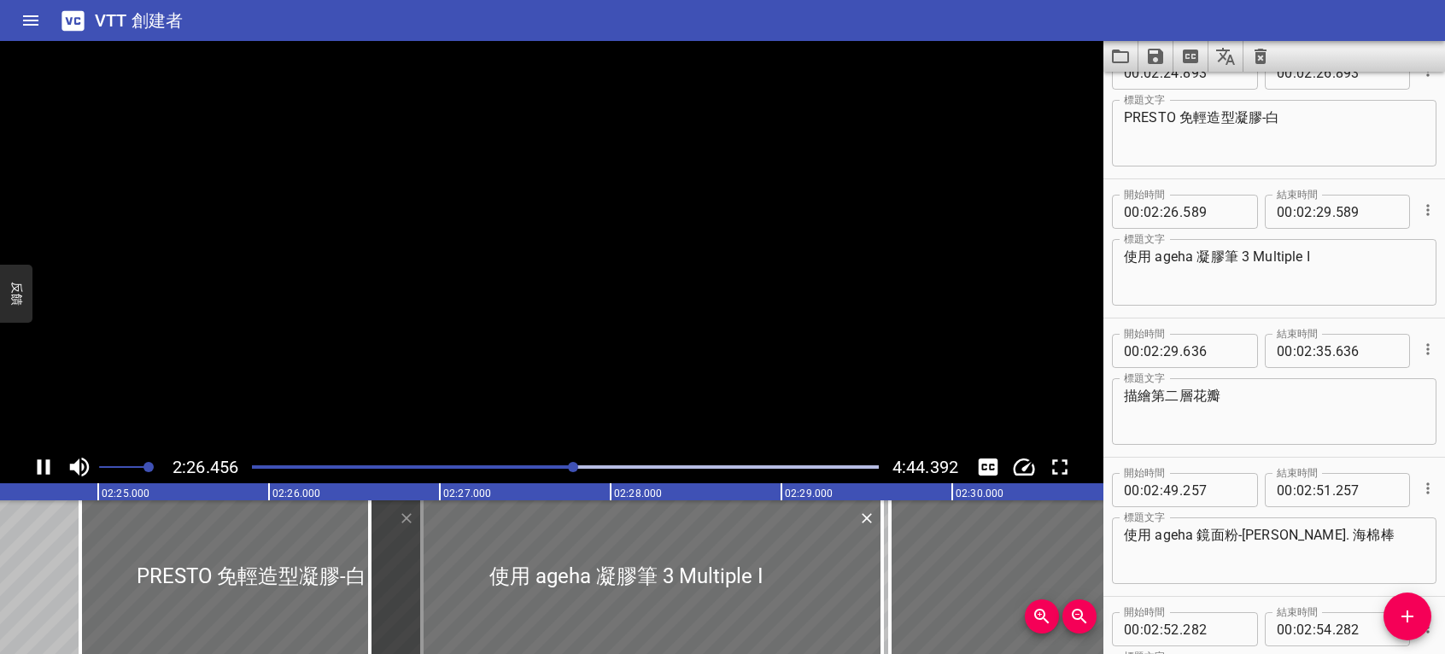
scroll to position [0, 0]
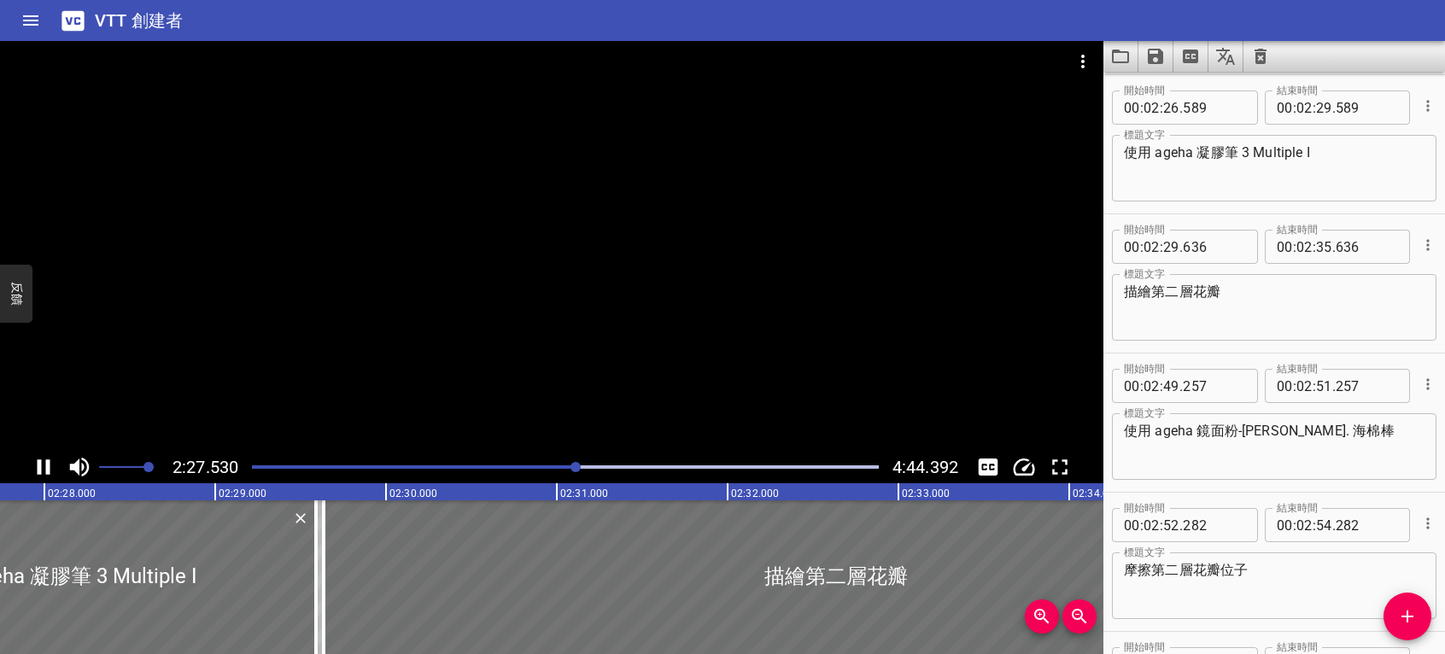
click at [43, 466] on icon "播放/暫停" at bounding box center [44, 467] width 26 height 26
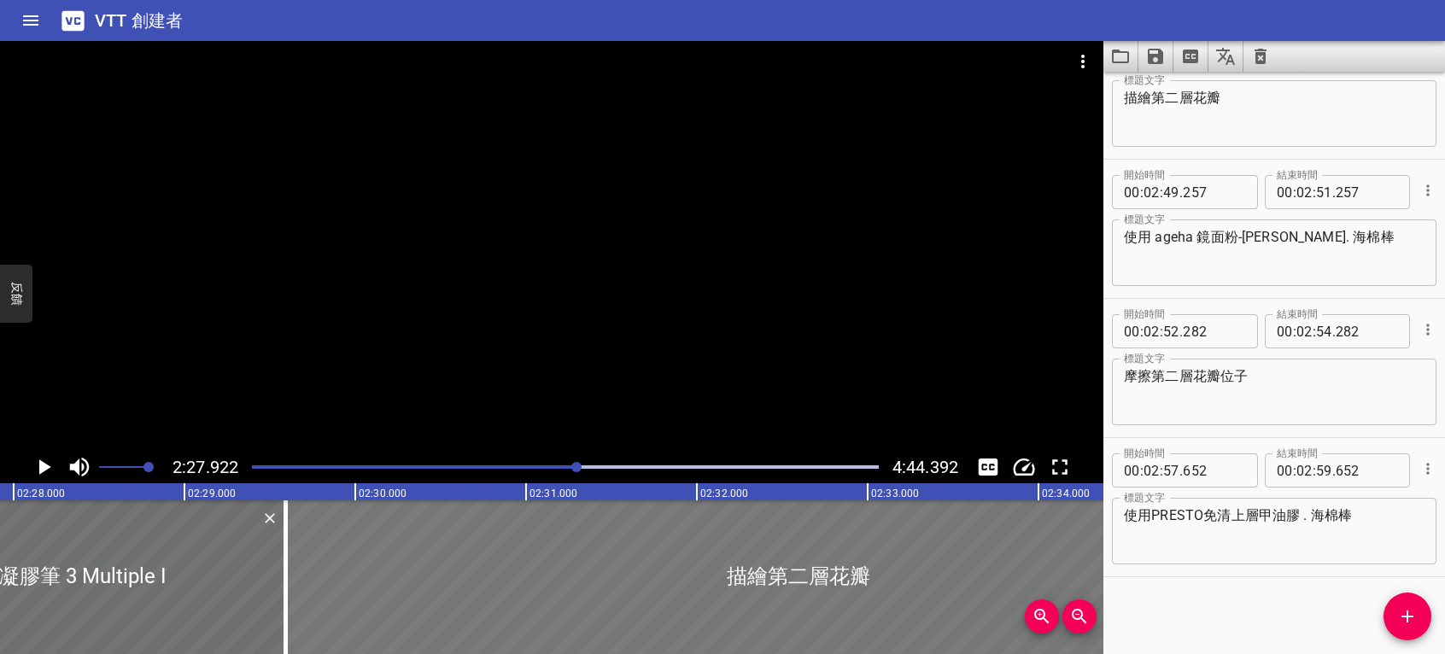
drag, startPoint x: 964, startPoint y: 584, endPoint x: 957, endPoint y: 576, distance: 10.9
click at [957, 576] on div at bounding box center [798, 578] width 1025 height 154
type input "596"
click at [48, 466] on icon "播放/暫停" at bounding box center [45, 467] width 12 height 15
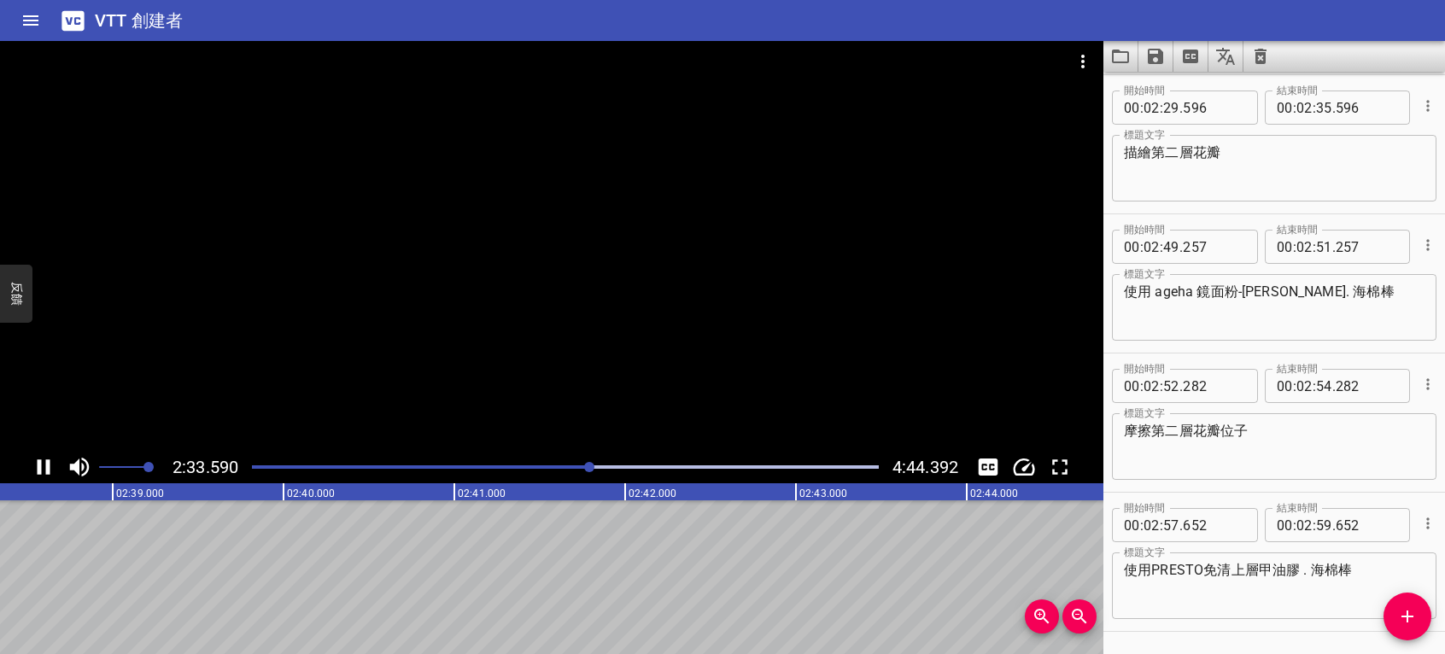
click at [43, 469] on icon "播放/暫停" at bounding box center [44, 467] width 26 height 26
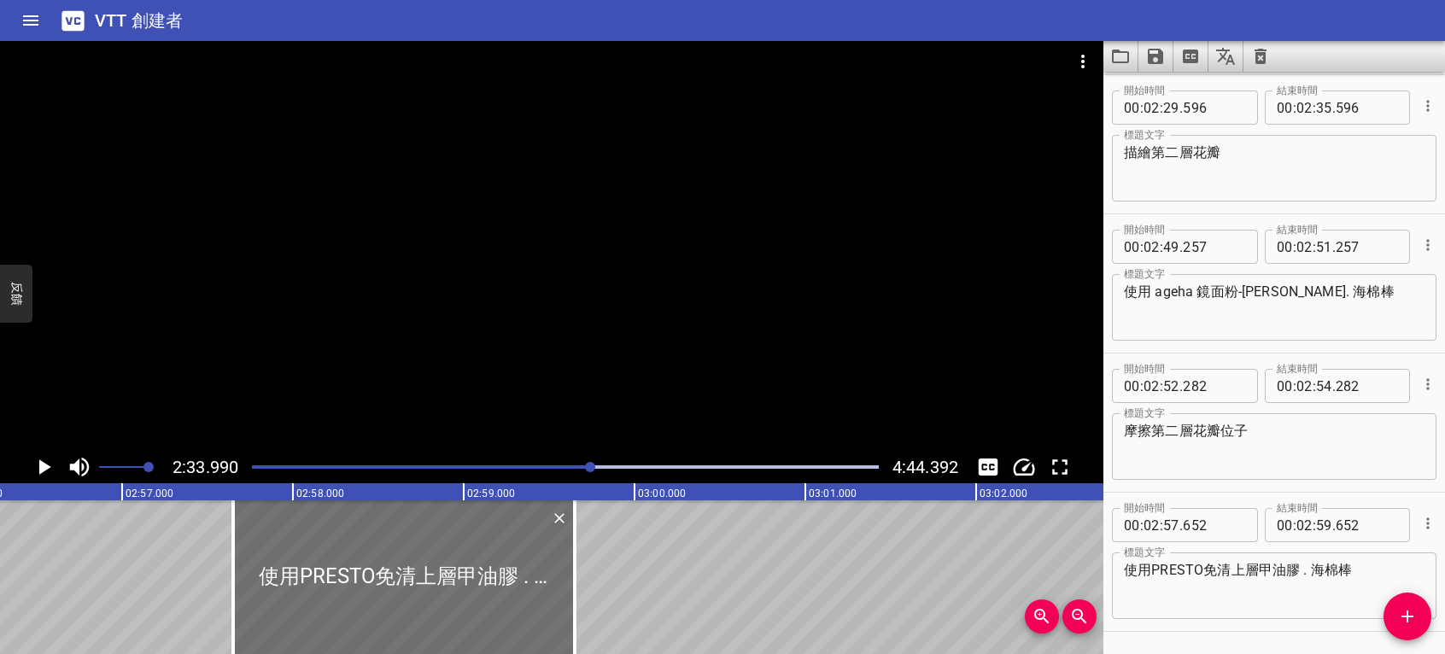
scroll to position [0, 29953]
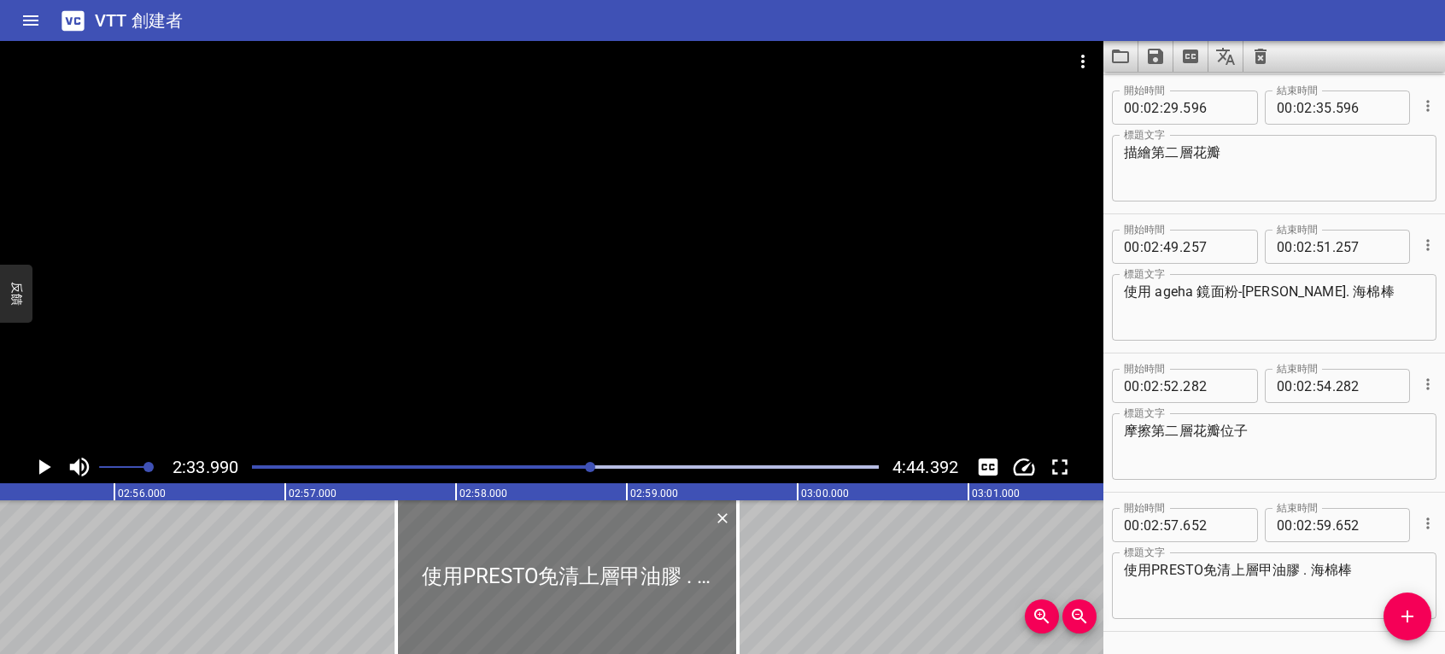
click at [647, 612] on div at bounding box center [567, 578] width 342 height 154
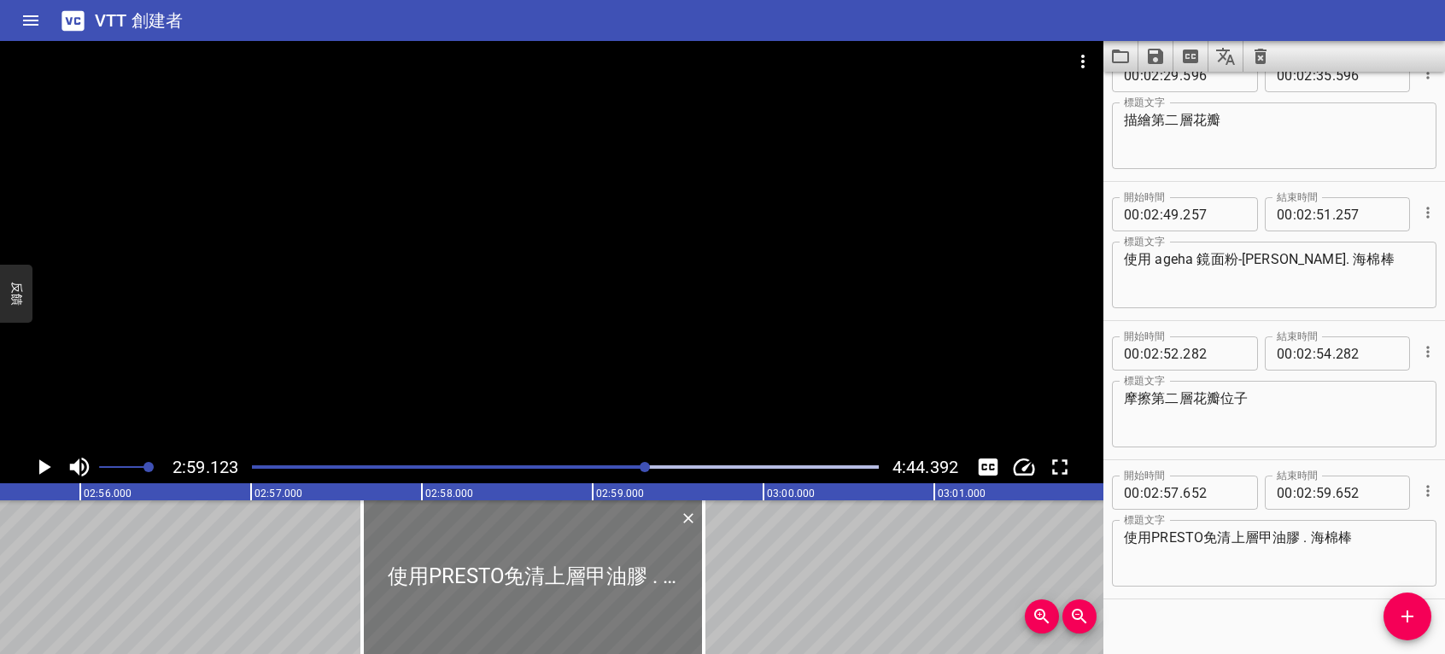
scroll to position [4092, 0]
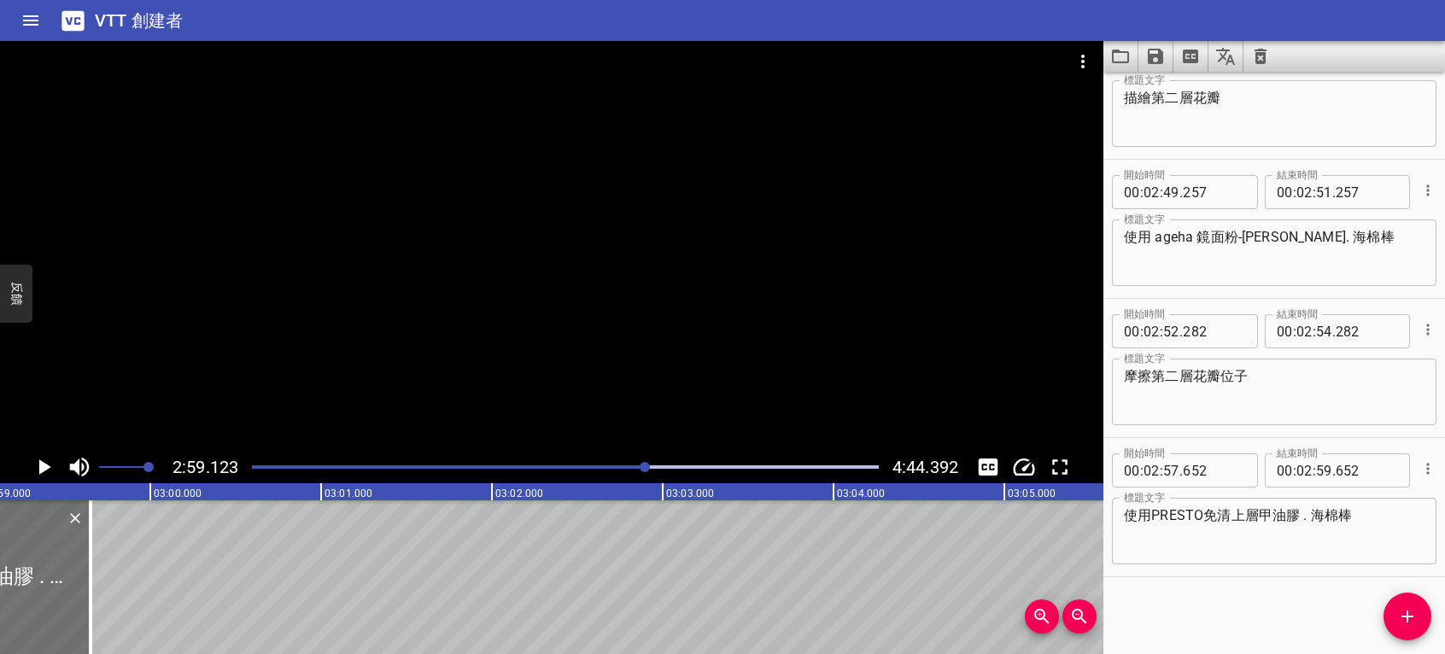
click at [41, 473] on icon "播放/暫停" at bounding box center [44, 467] width 26 height 26
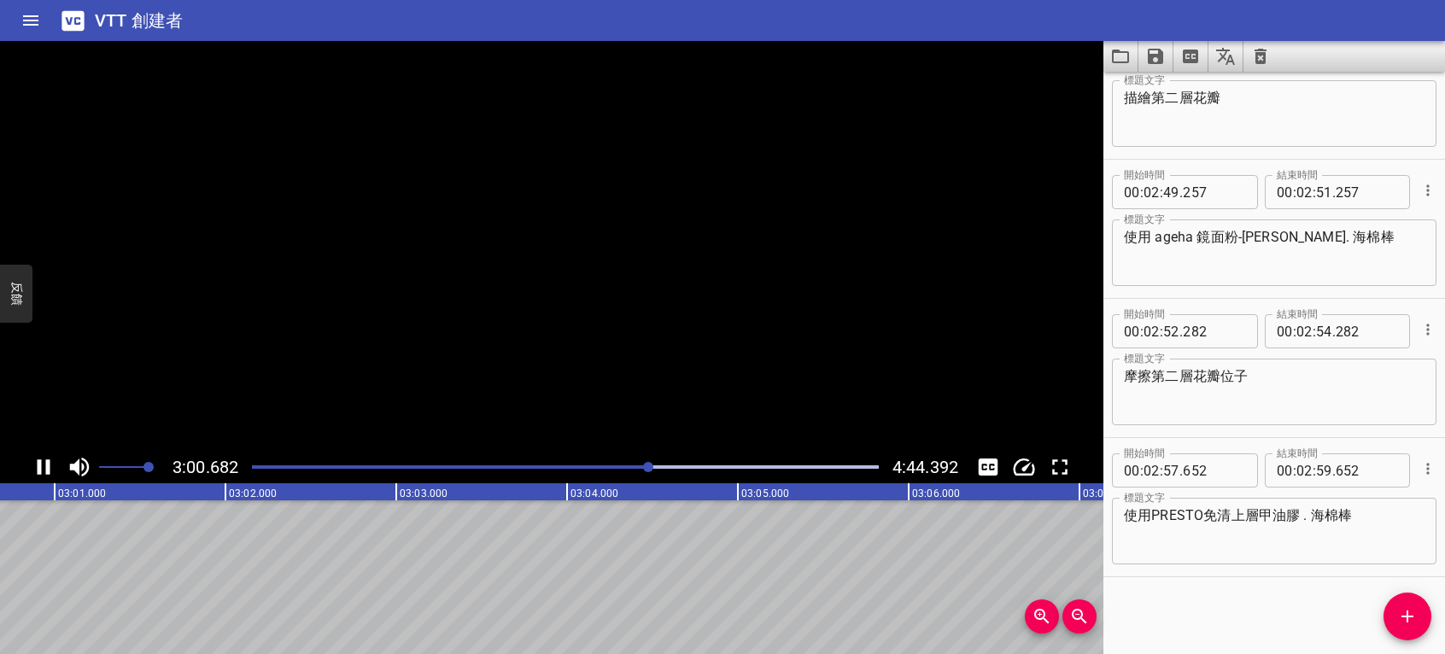
click at [41, 473] on icon "播放/暫停" at bounding box center [44, 467] width 13 height 15
click at [1425, 611] on span "添加提示" at bounding box center [1408, 616] width 48 height 21
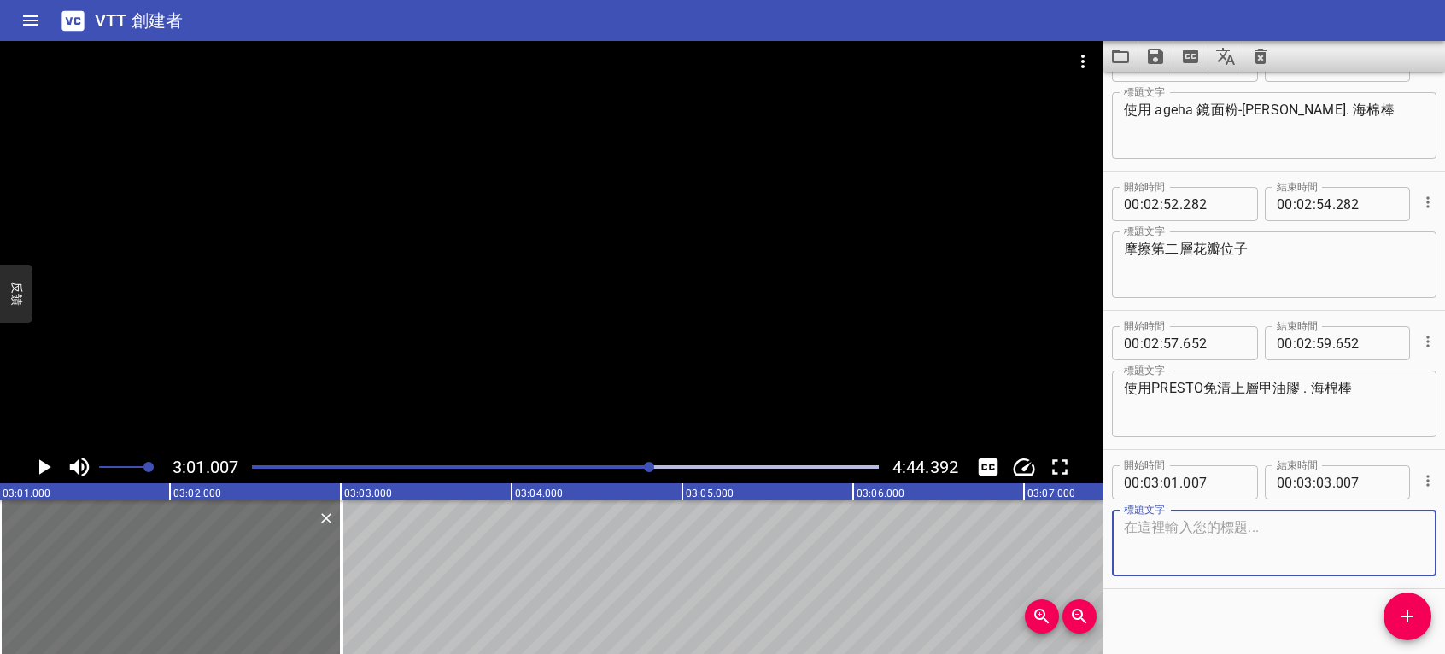
scroll to position [4232, 0]
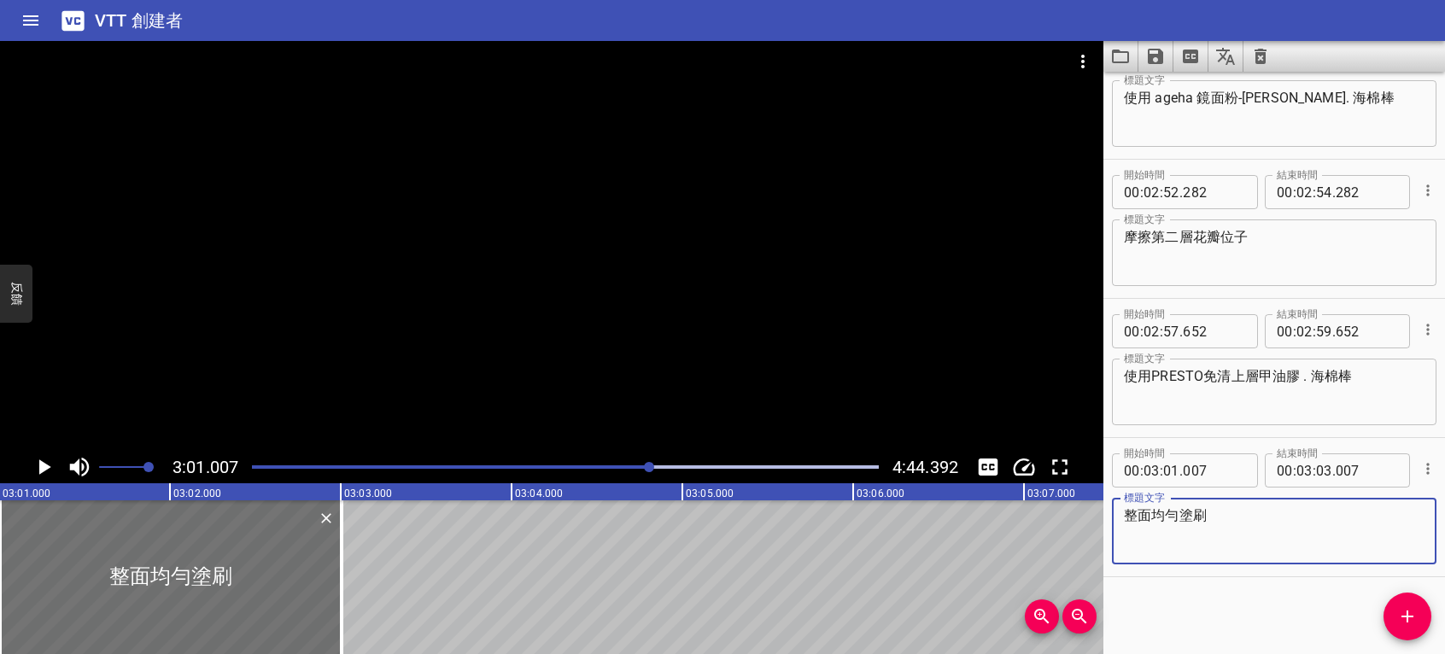
click at [1132, 525] on textarea "整面均勻塗刷" at bounding box center [1274, 531] width 301 height 49
click at [1125, 530] on textarea "整面均勻塗刷" at bounding box center [1274, 531] width 301 height 49
type textarea "整面均勻塗刷"
click at [44, 473] on icon "播放/暫停" at bounding box center [44, 467] width 26 height 26
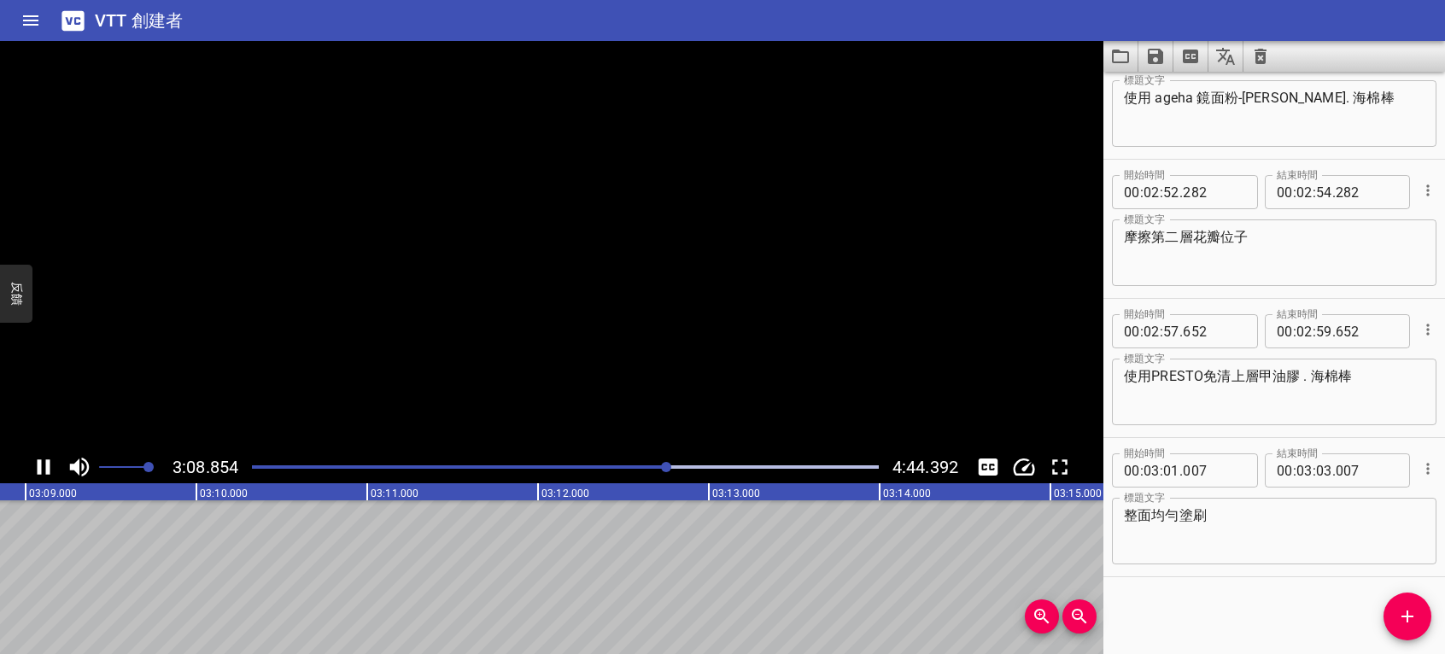
click at [44, 473] on icon "播放/暫停" at bounding box center [44, 467] width 26 height 26
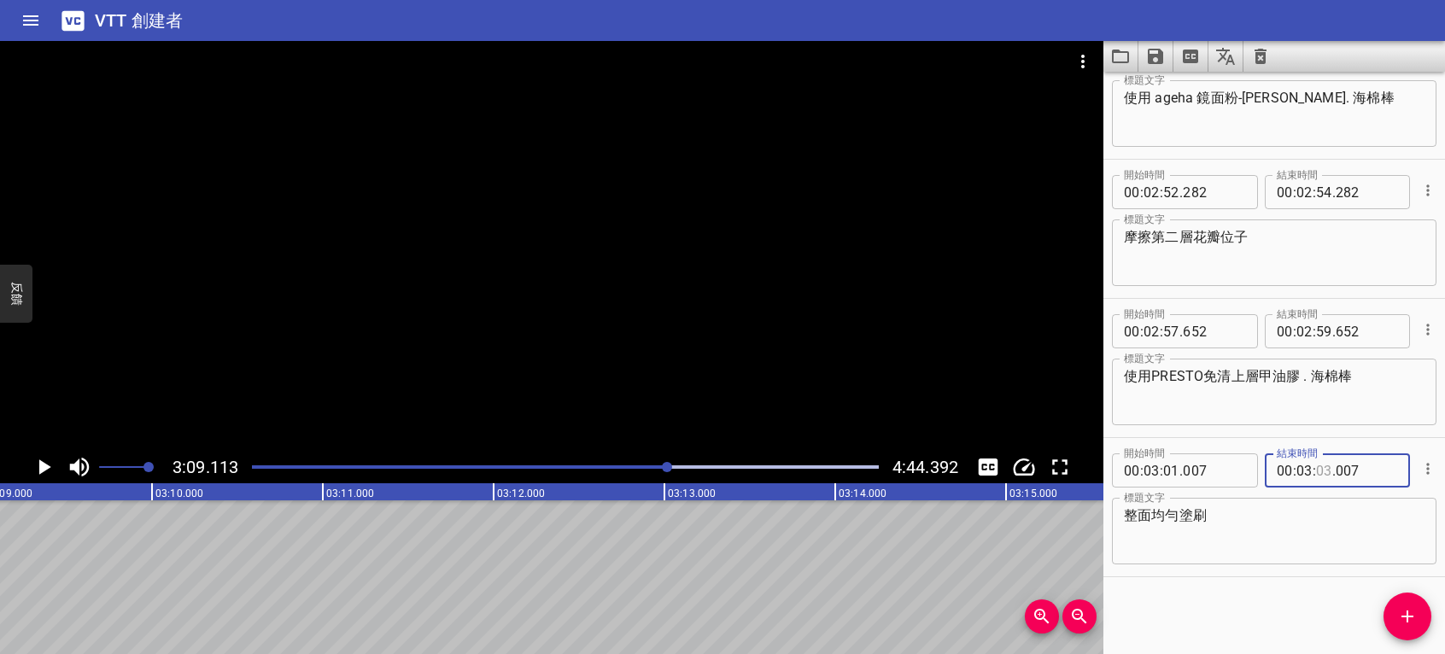
click at [1318, 474] on input "number" at bounding box center [1324, 471] width 16 height 34
type input "08"
type input "007"
click at [42, 466] on icon "播放/暫停" at bounding box center [45, 467] width 12 height 15
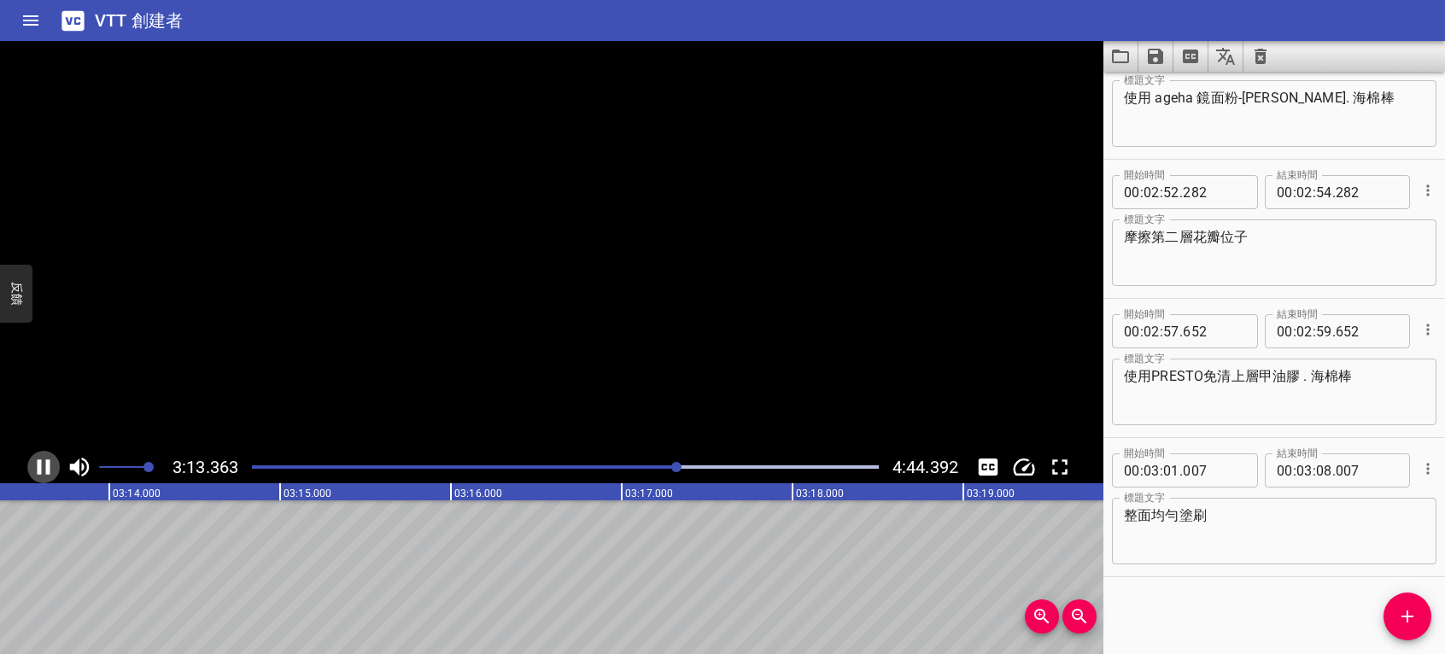
click at [42, 466] on icon "播放/暫停" at bounding box center [44, 467] width 26 height 26
click at [1411, 612] on icon "添加提示" at bounding box center [1407, 616] width 21 height 21
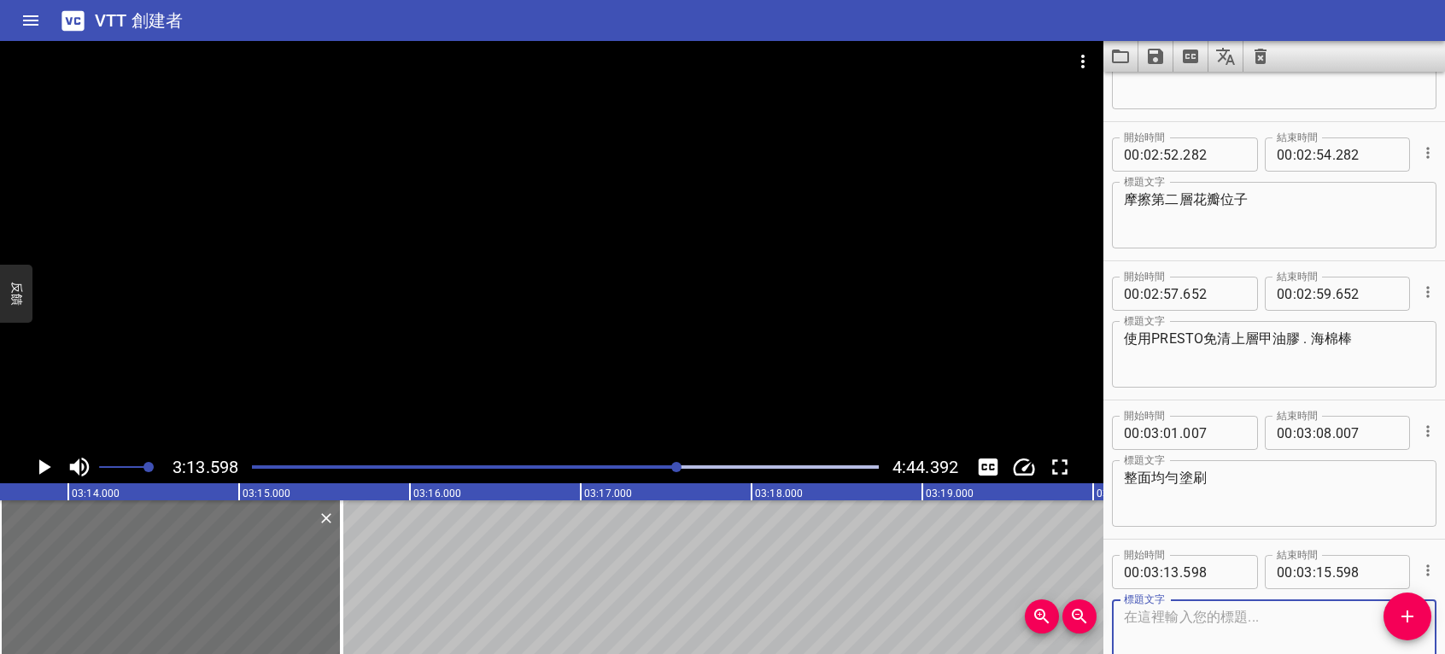
scroll to position [4371, 0]
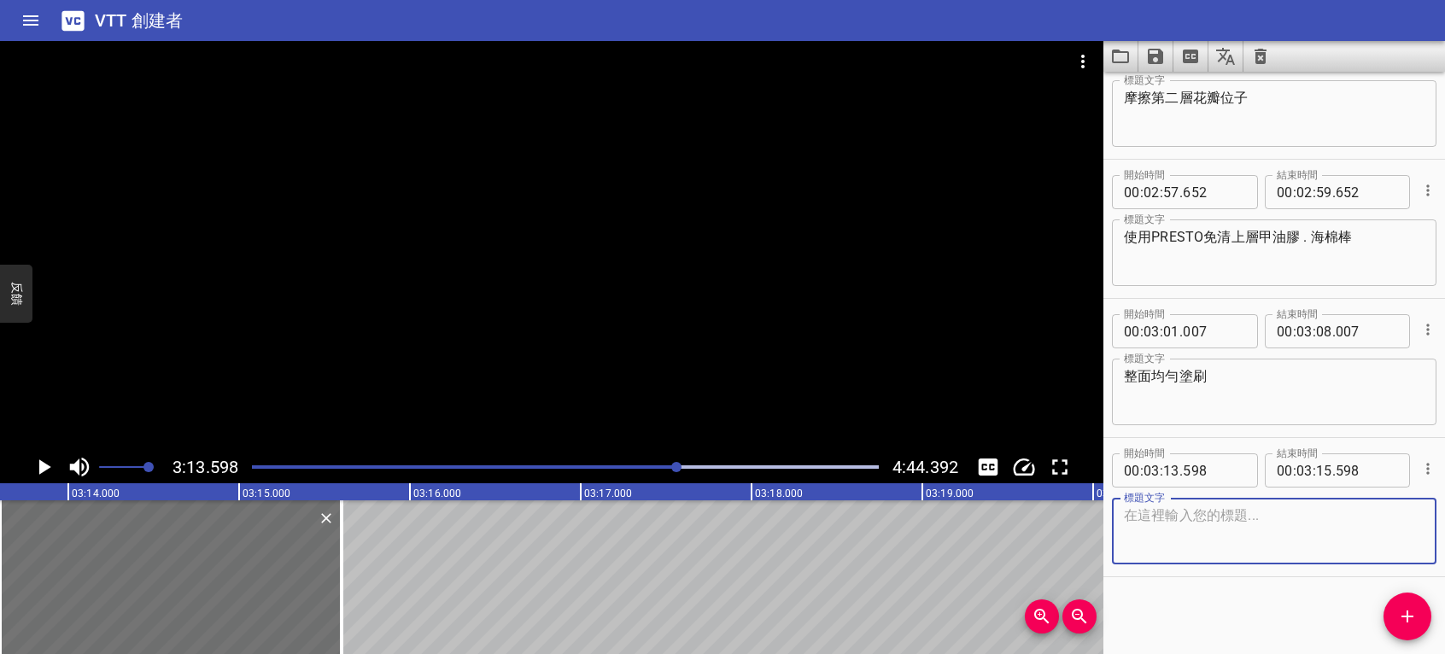
paste textarea "使用 ageha 奶油彩繪凝膠-白(White)"
type textarea "使用 ageha 奶油彩繪凝膠-白(White)"
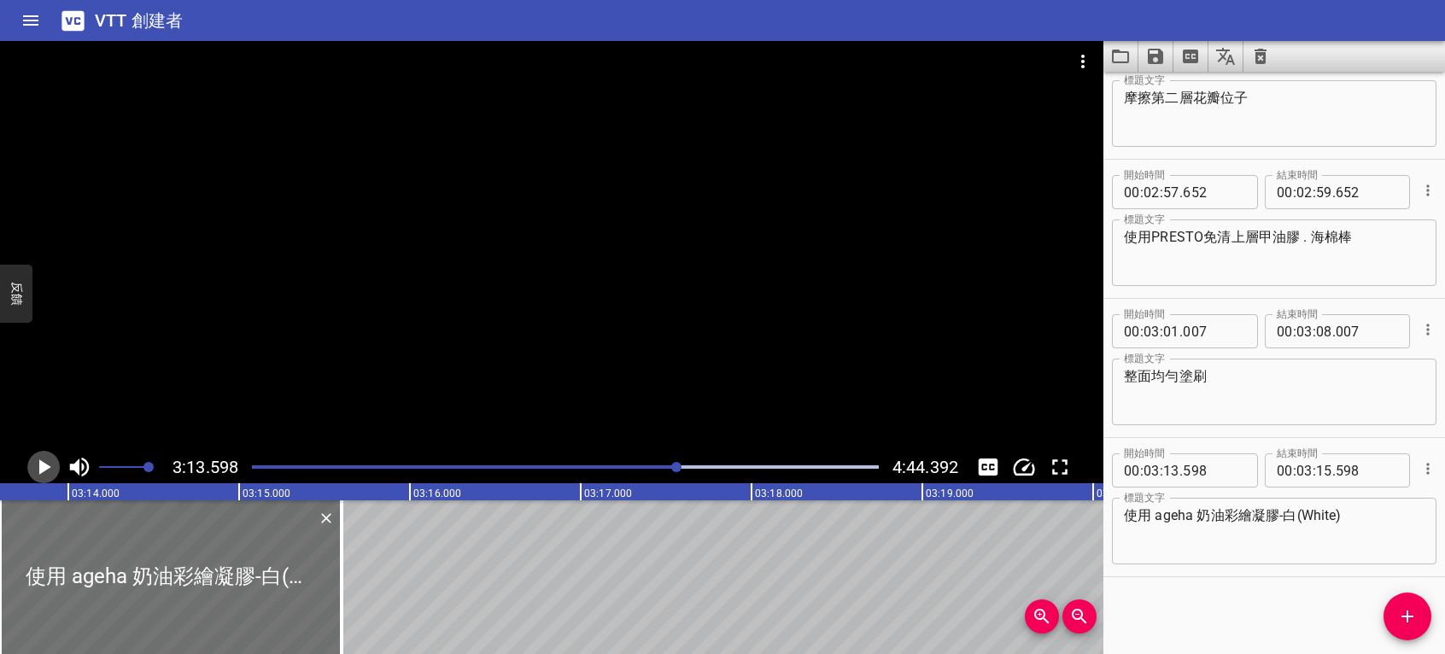
click at [41, 467] on icon "播放/暫停" at bounding box center [45, 467] width 12 height 15
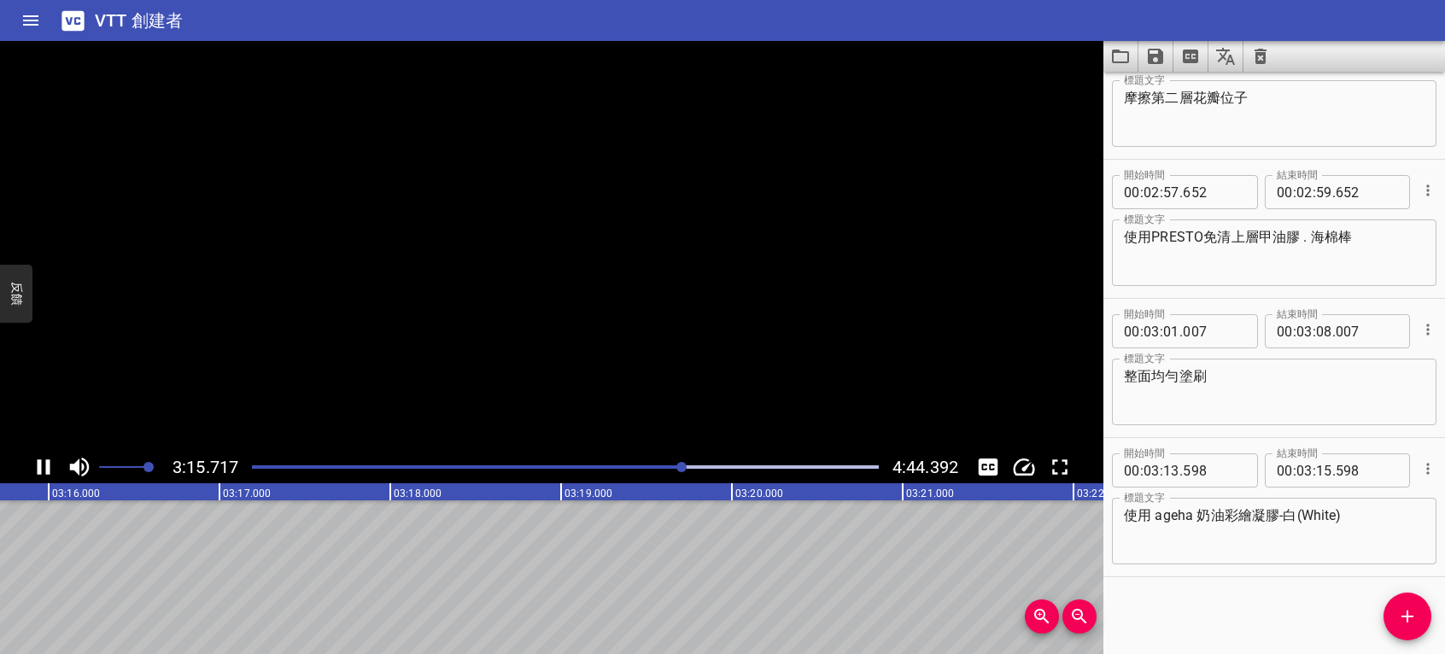
scroll to position [0, 33504]
click at [41, 467] on icon "播放/暫停" at bounding box center [44, 467] width 26 height 26
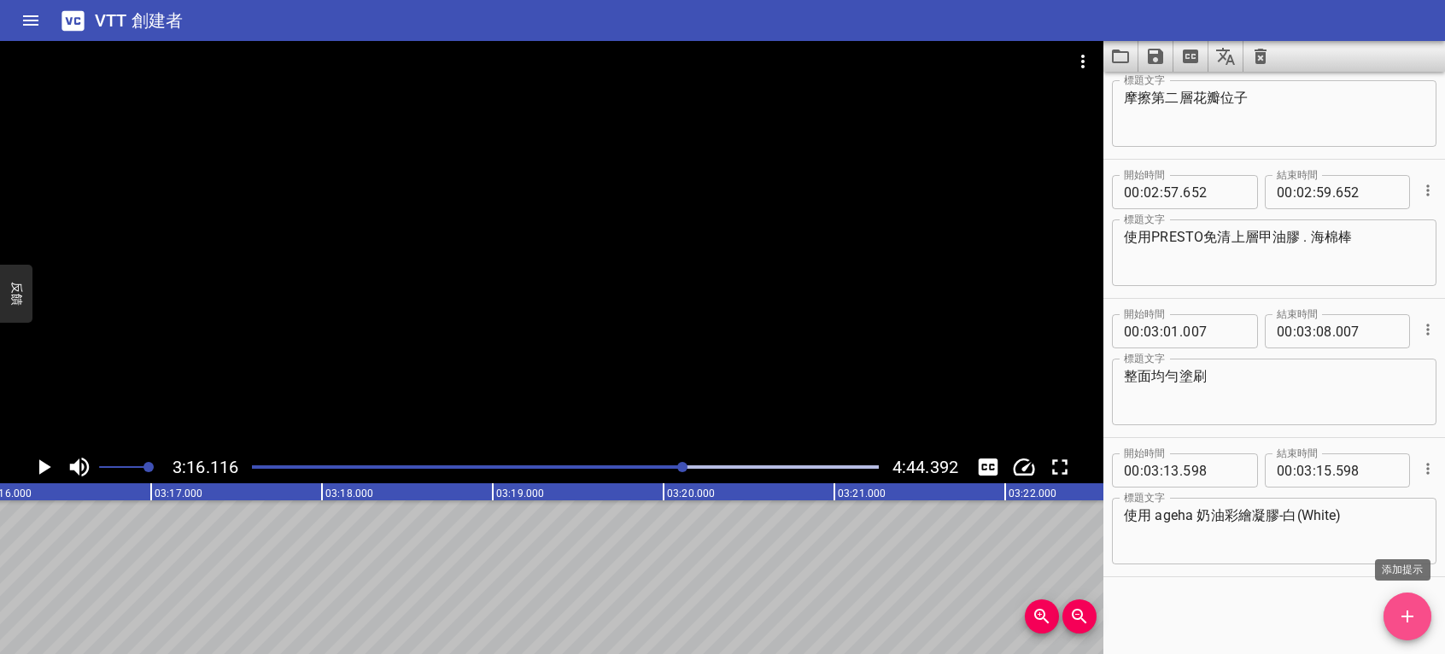
click at [1406, 630] on button "添加提示" at bounding box center [1408, 617] width 48 height 48
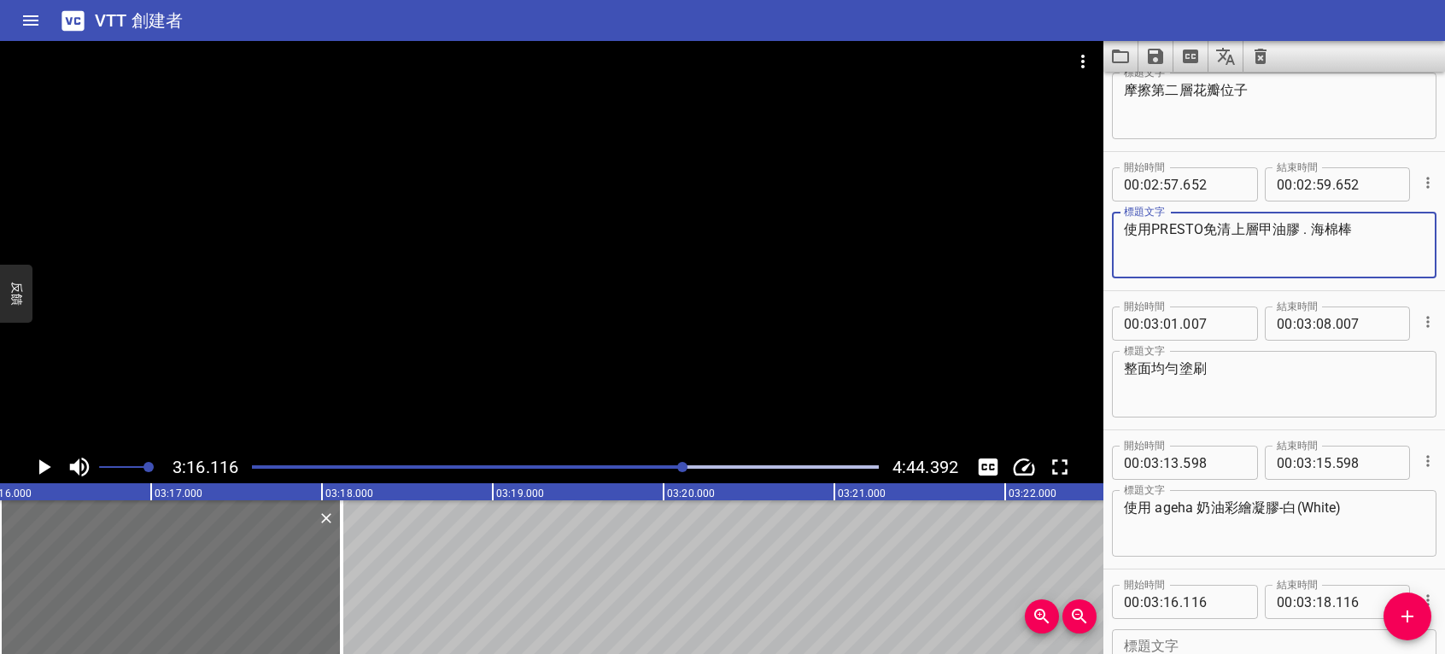
drag, startPoint x: 1126, startPoint y: 226, endPoint x: 1201, endPoint y: 229, distance: 75.2
click at [1201, 229] on textarea "使用PRESTO免清上層甲油膠 . 海棉棒" at bounding box center [1274, 245] width 301 height 49
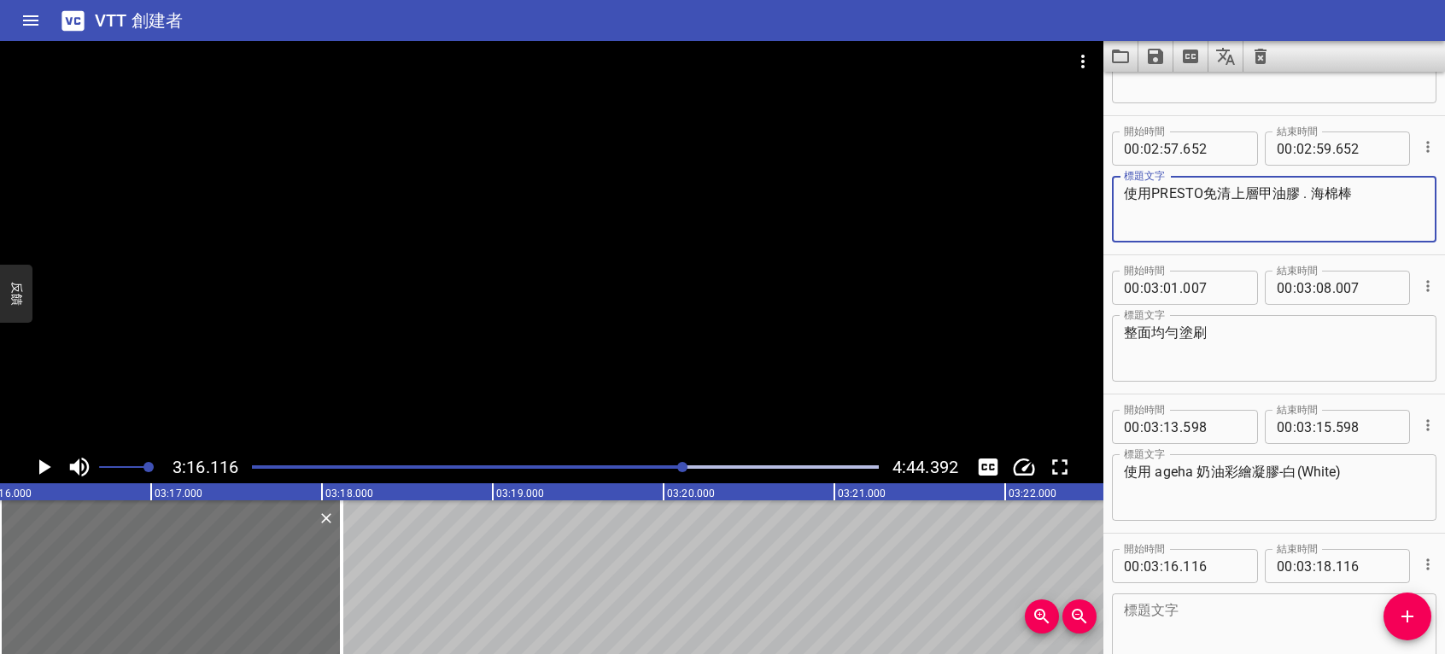
scroll to position [4510, 0]
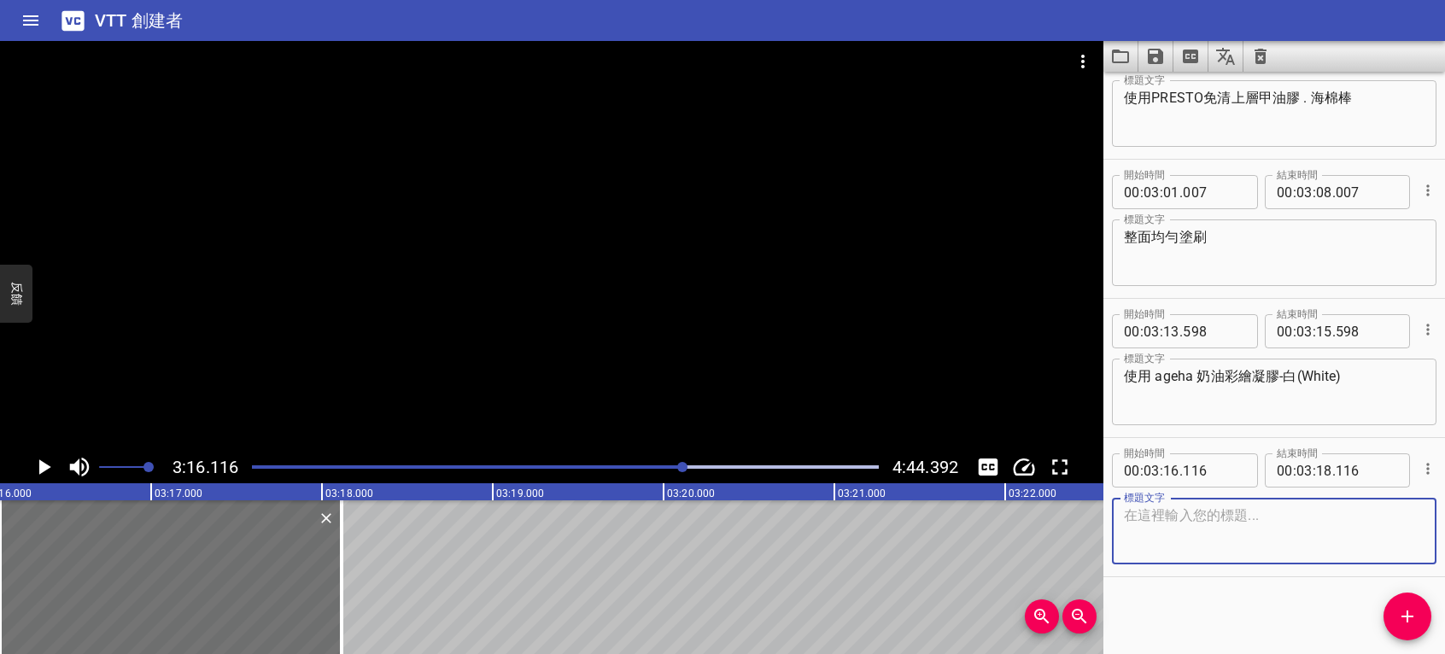
paste textarea "使用PRESTO"
type textarea "使用PRESTO凝膠筆-彩繪M"
click at [44, 460] on icon "播放/暫停" at bounding box center [44, 467] width 26 height 26
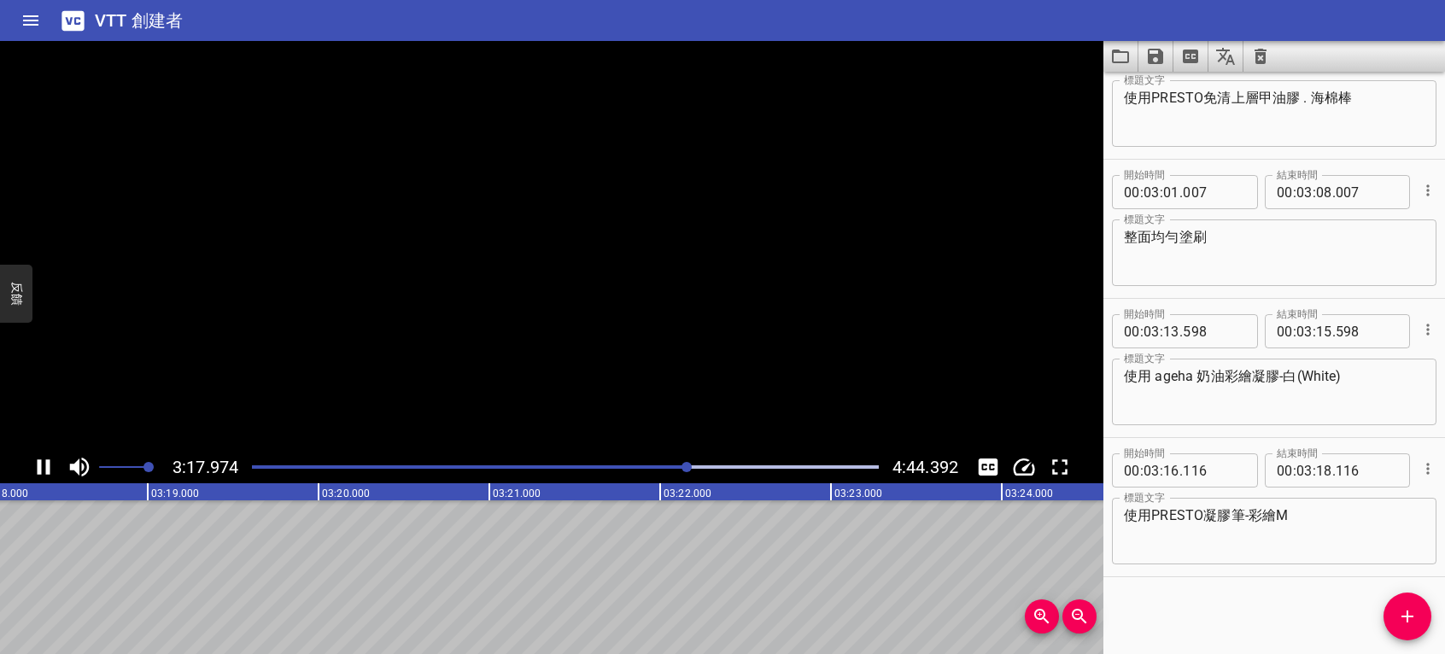
click at [44, 464] on icon "播放/暫停" at bounding box center [44, 467] width 26 height 26
click at [1415, 603] on button "添加提示" at bounding box center [1408, 617] width 48 height 48
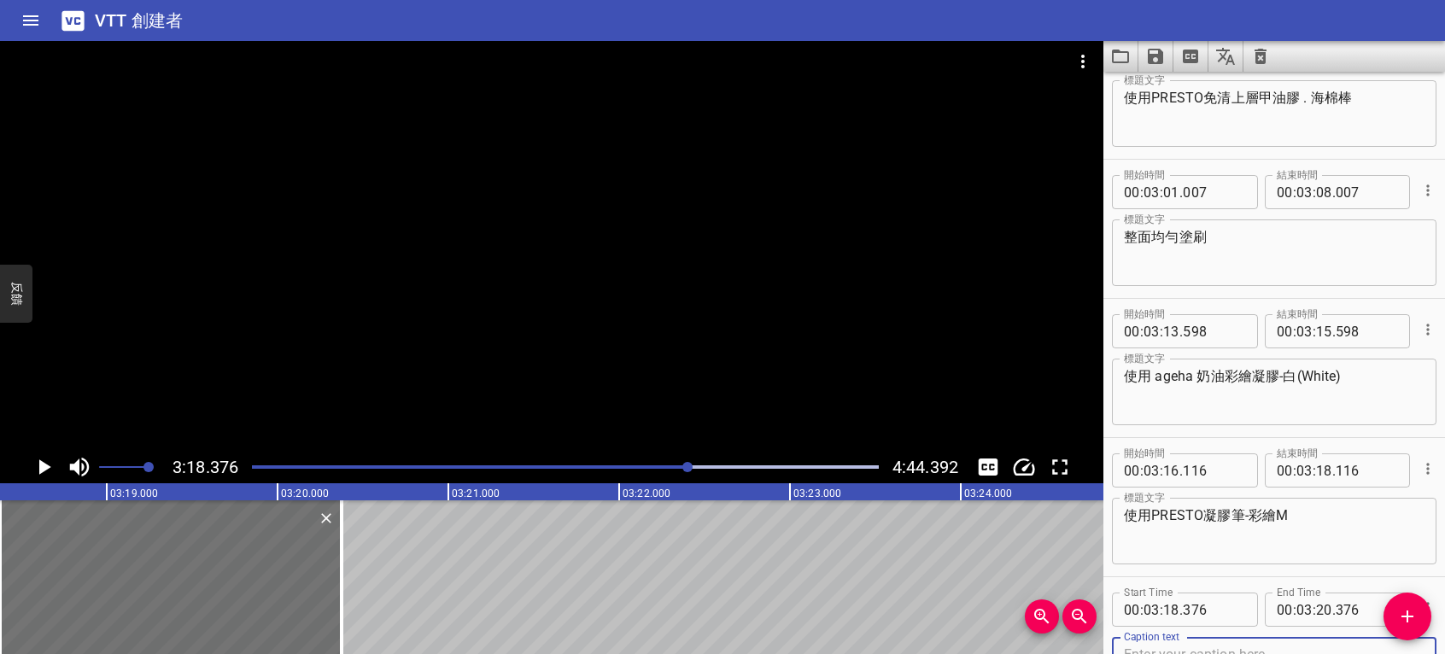
scroll to position [4519, 0]
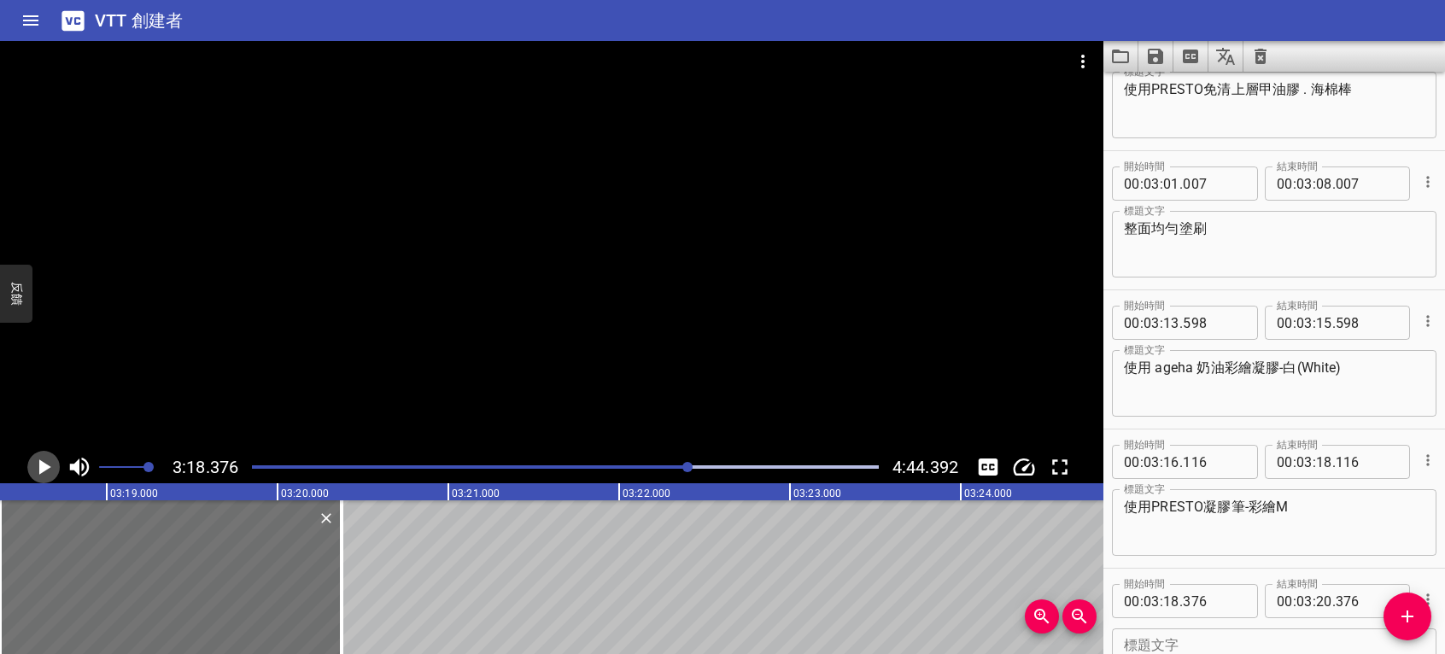
click at [43, 469] on icon "播放/暫停" at bounding box center [45, 467] width 12 height 15
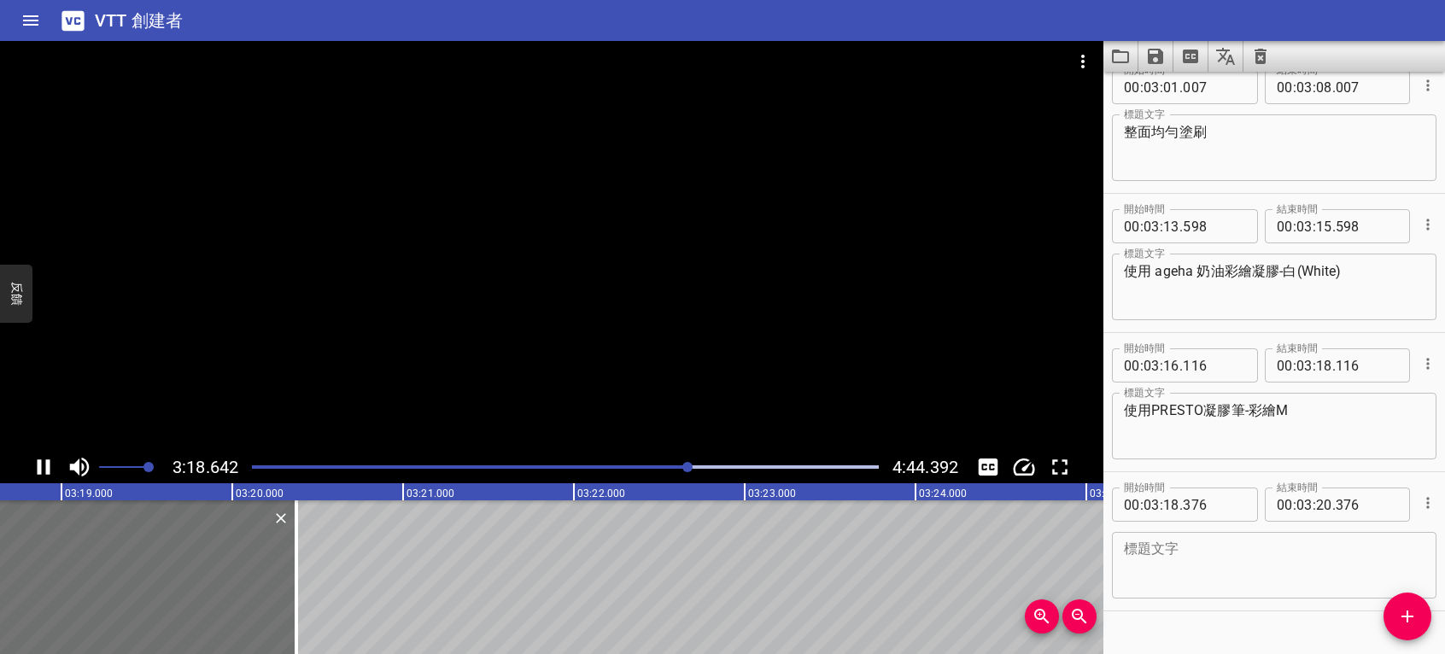
scroll to position [4649, 0]
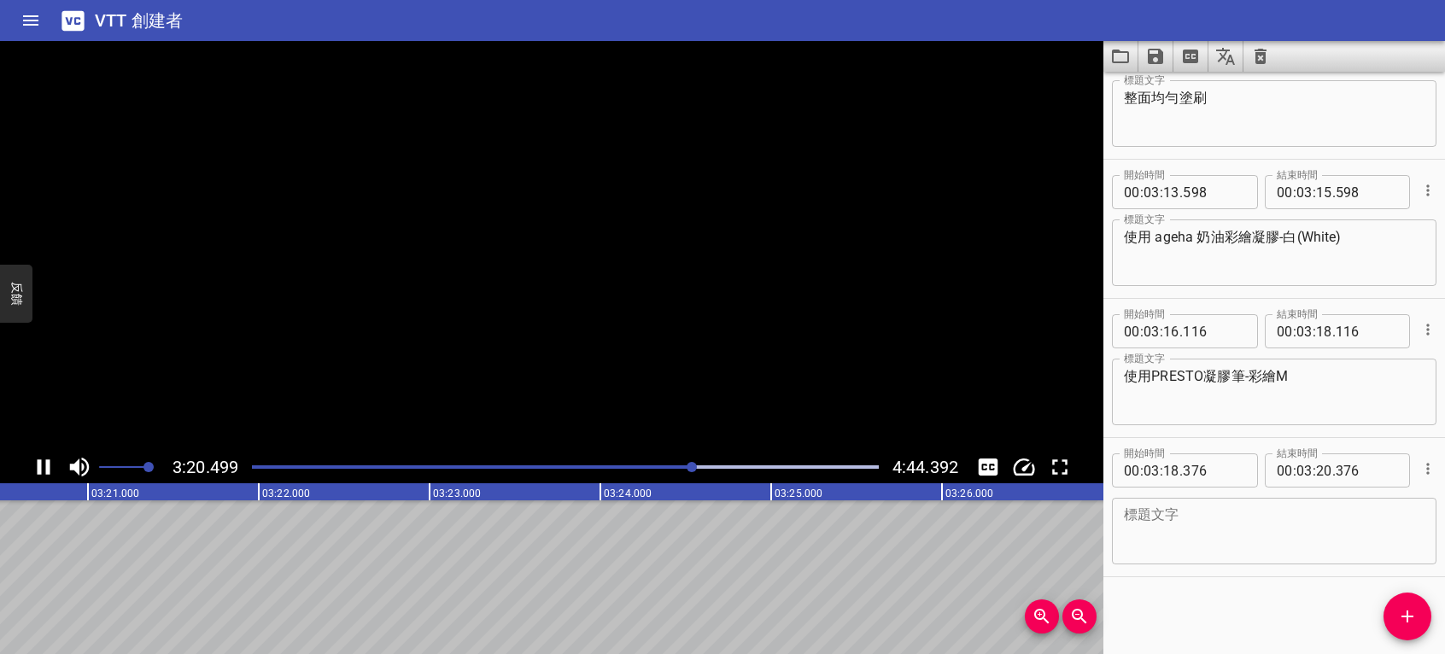
click at [43, 469] on icon "播放/暫停" at bounding box center [44, 467] width 26 height 26
click at [1224, 542] on textarea at bounding box center [1274, 531] width 301 height 49
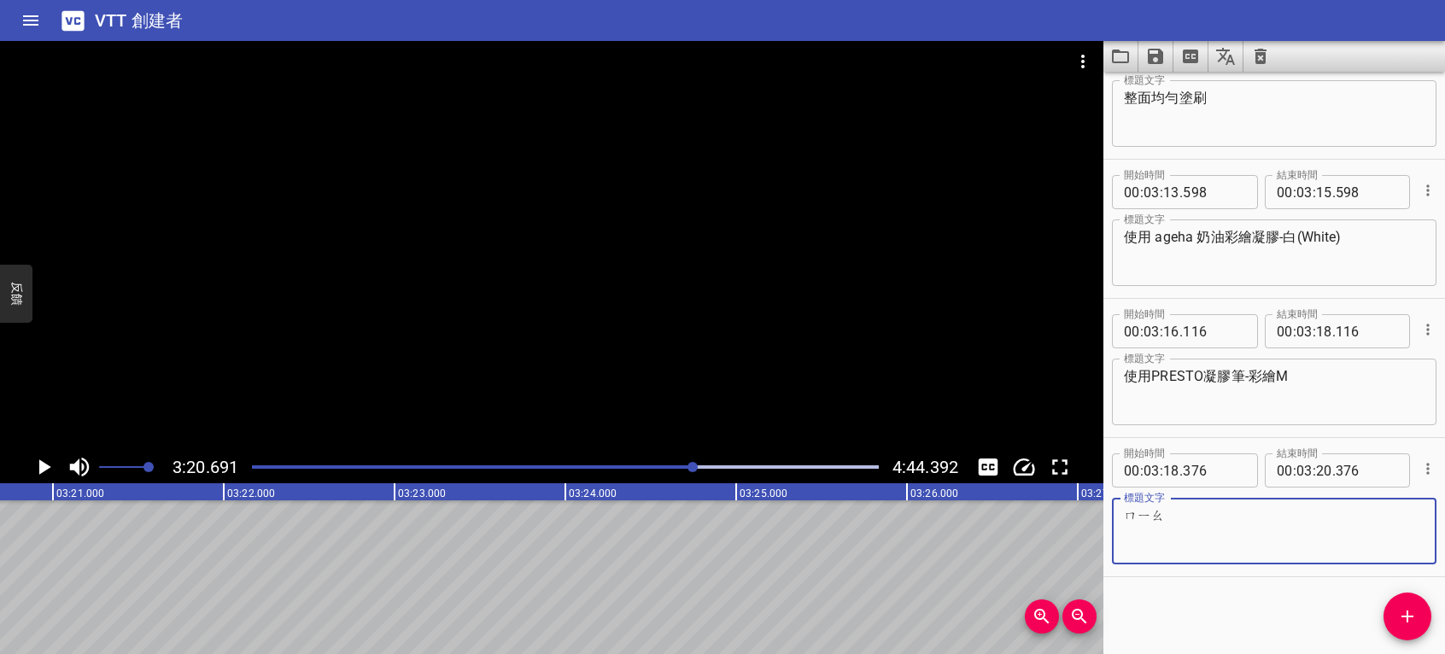
type textarea "苗"
type textarea "鶓"
type textarea "描繪第三層花瓣"
click at [43, 465] on icon "播放/暫停" at bounding box center [45, 467] width 12 height 15
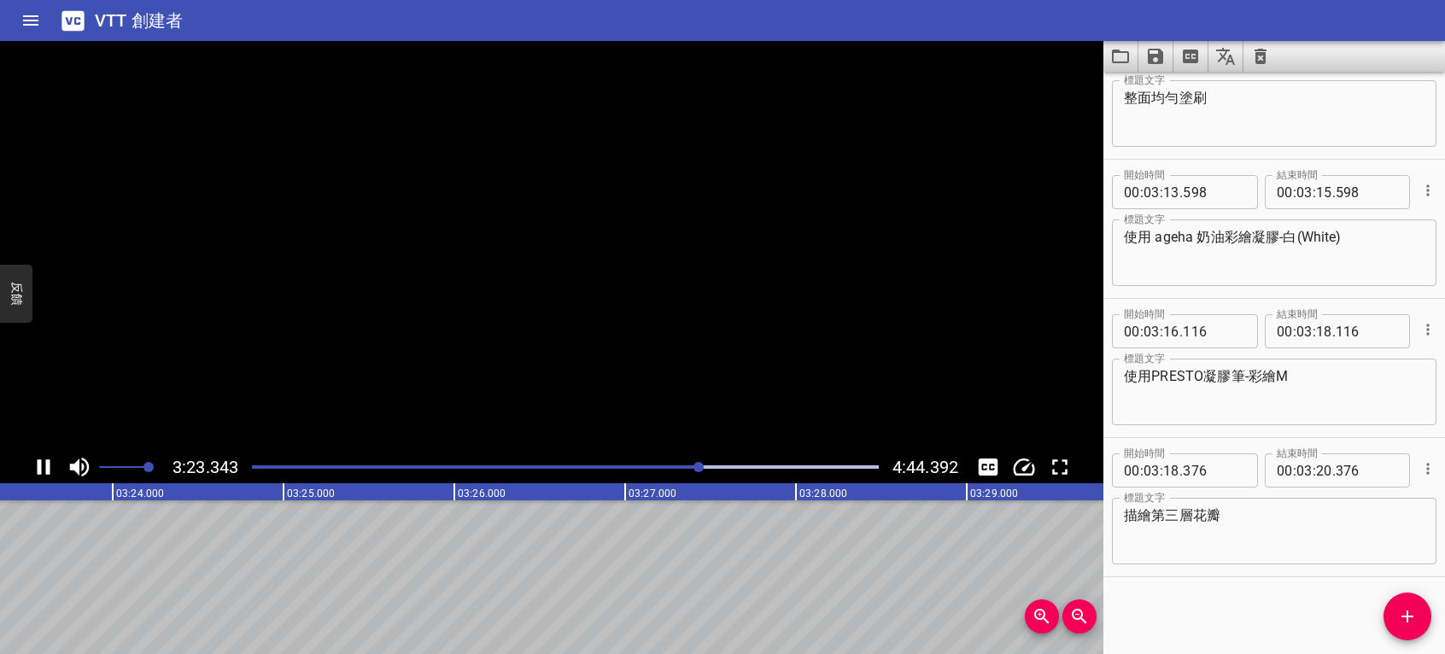
click at [43, 465] on icon "播放/暫停" at bounding box center [44, 467] width 26 height 26
click at [1322, 472] on input "number" at bounding box center [1324, 471] width 16 height 34
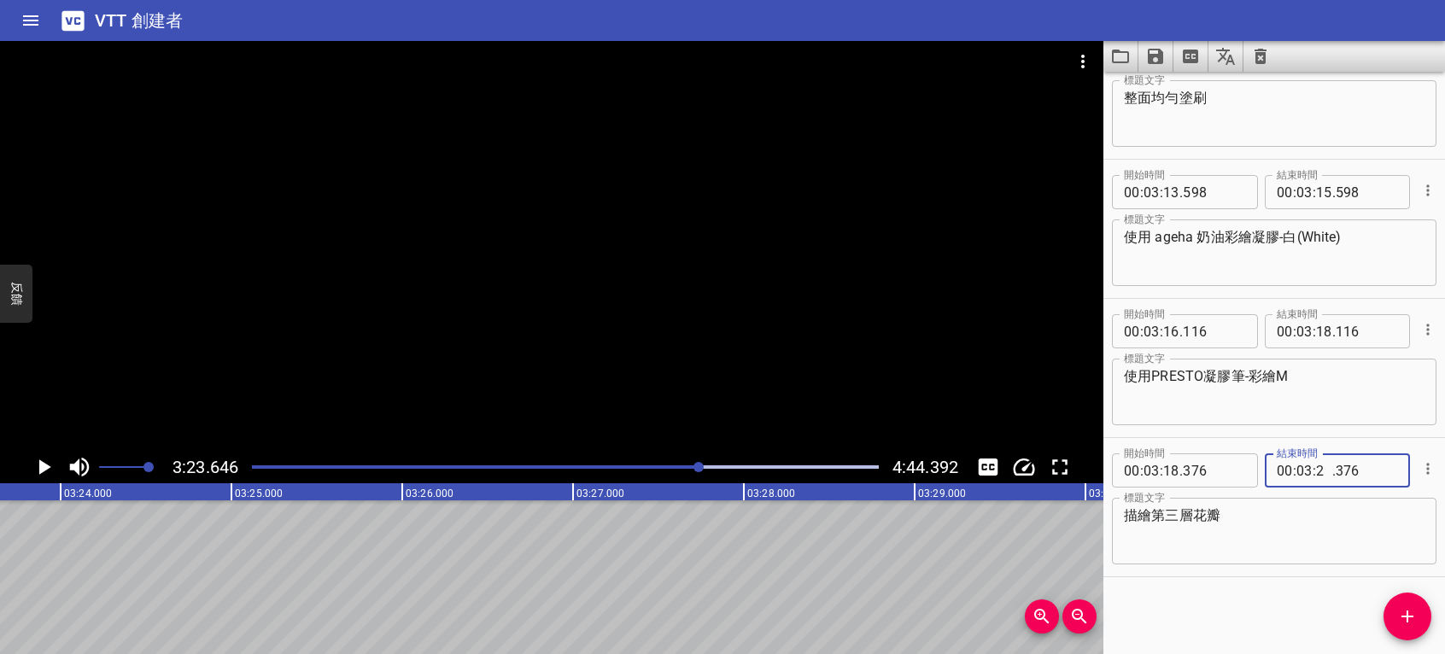
type input "25"
type input "376"
click at [48, 462] on icon "播放/暫停" at bounding box center [44, 467] width 26 height 26
click at [40, 463] on icon "播放/暫停" at bounding box center [44, 467] width 13 height 15
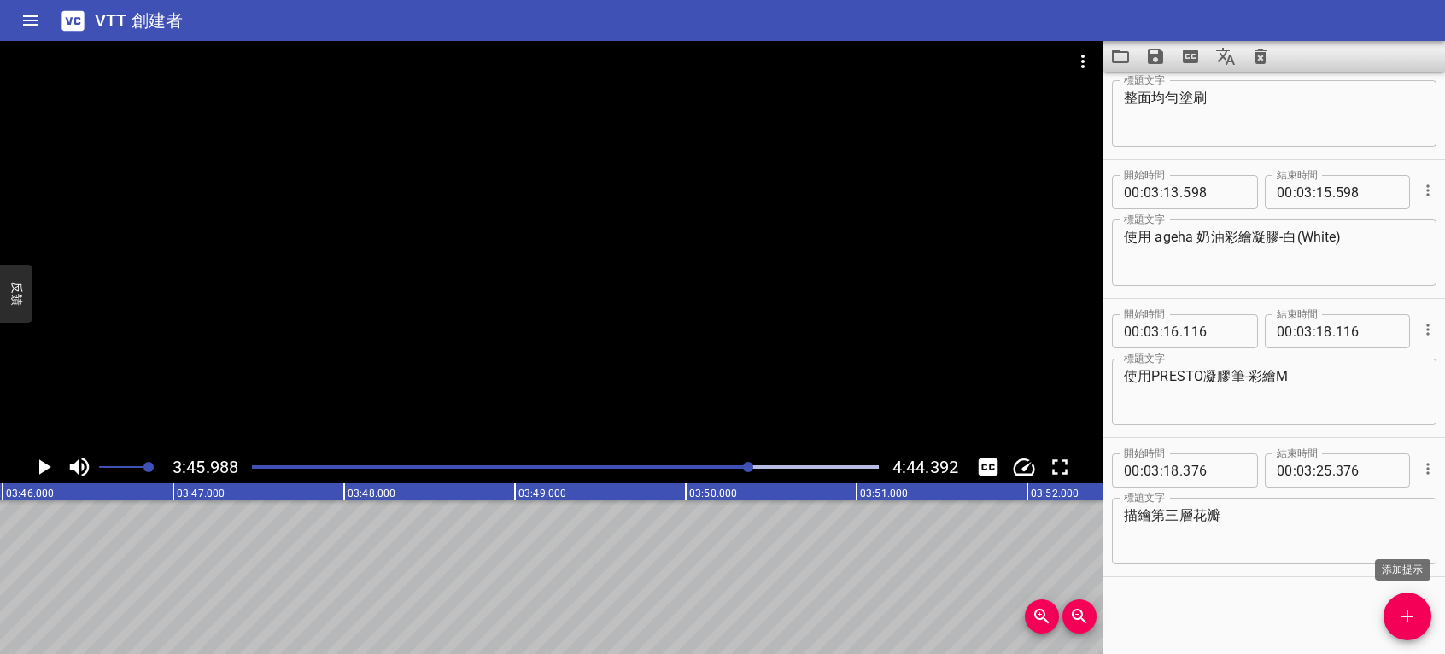
click at [1420, 618] on span "添加提示" at bounding box center [1408, 616] width 48 height 21
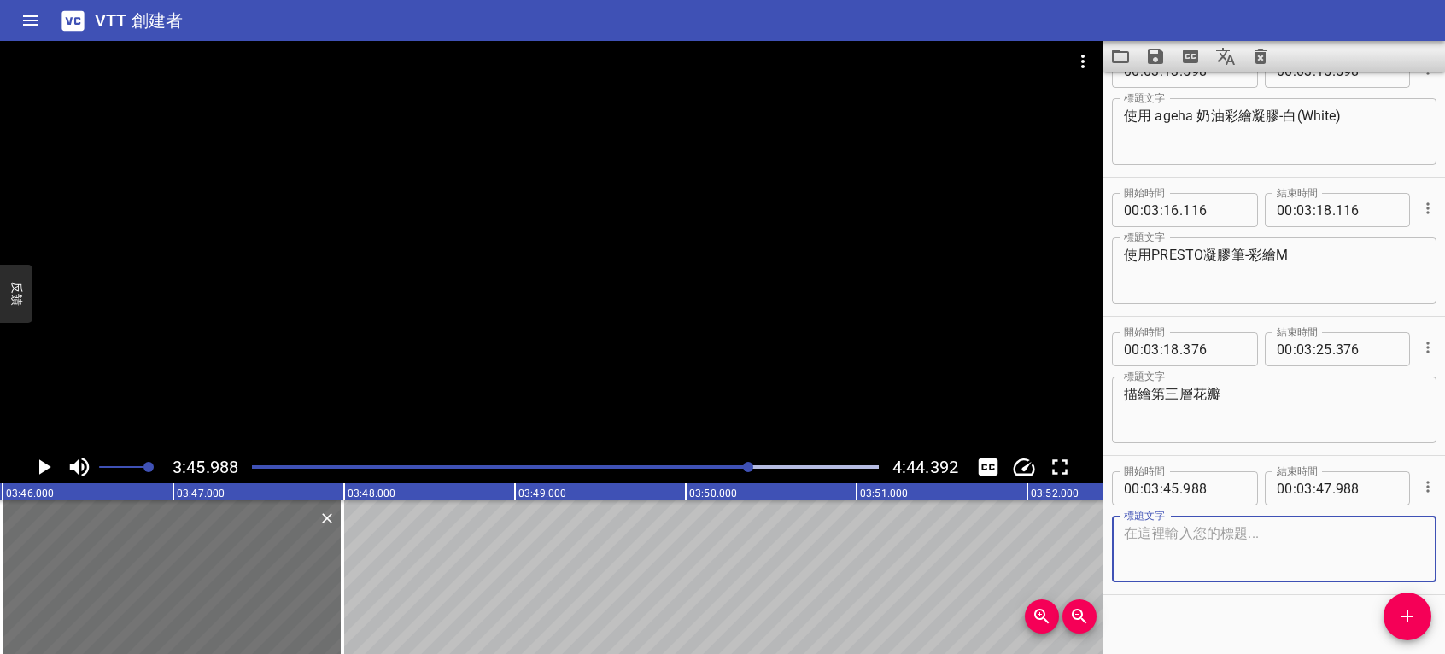
scroll to position [4789, 0]
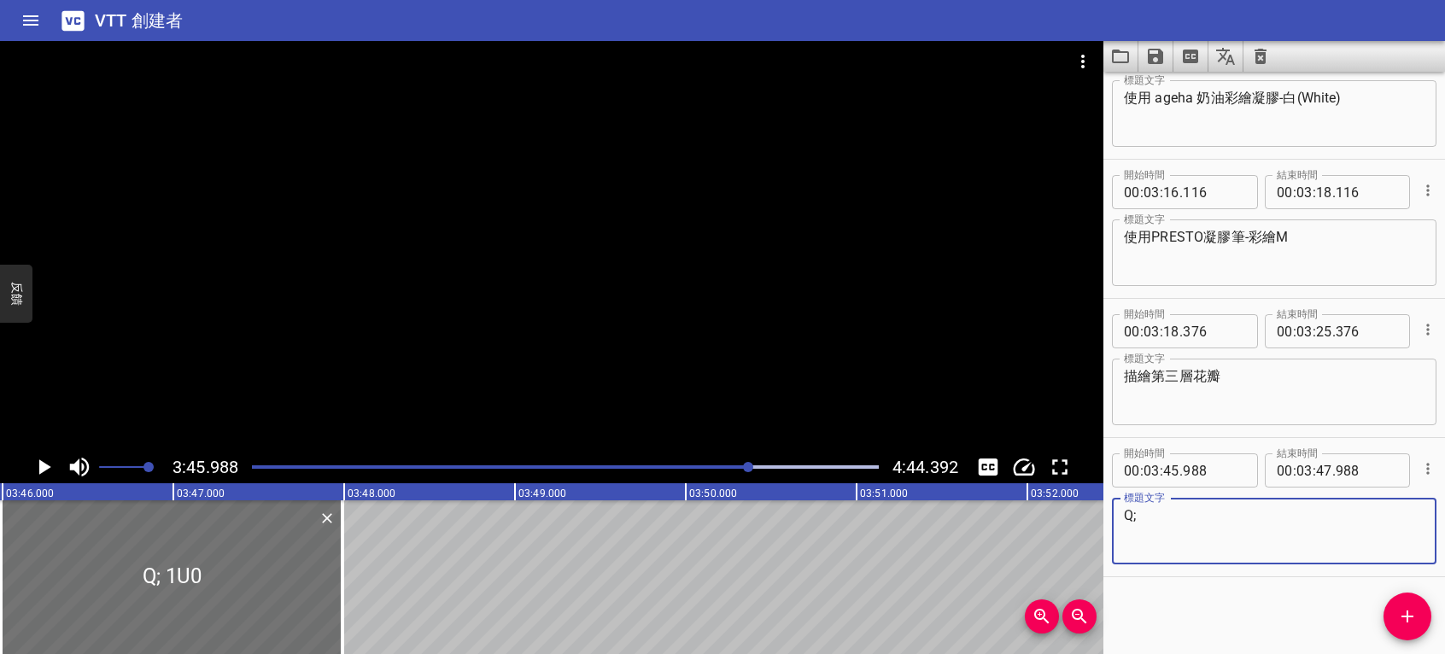
type textarea "Q"
type textarea "乓"
type textarea "旁邊點綴花瓣"
click at [41, 466] on icon "播放/暫停" at bounding box center [45, 467] width 12 height 15
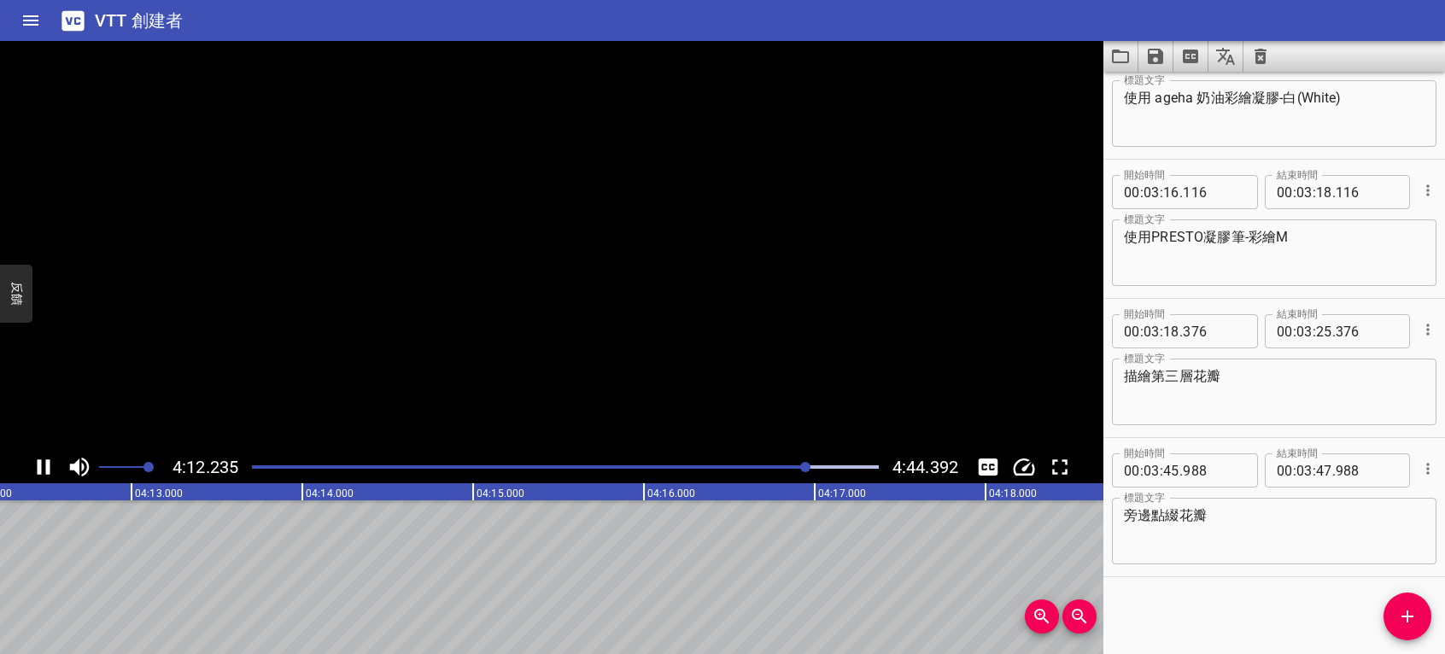
click at [41, 466] on icon "播放/暫停" at bounding box center [44, 467] width 13 height 15
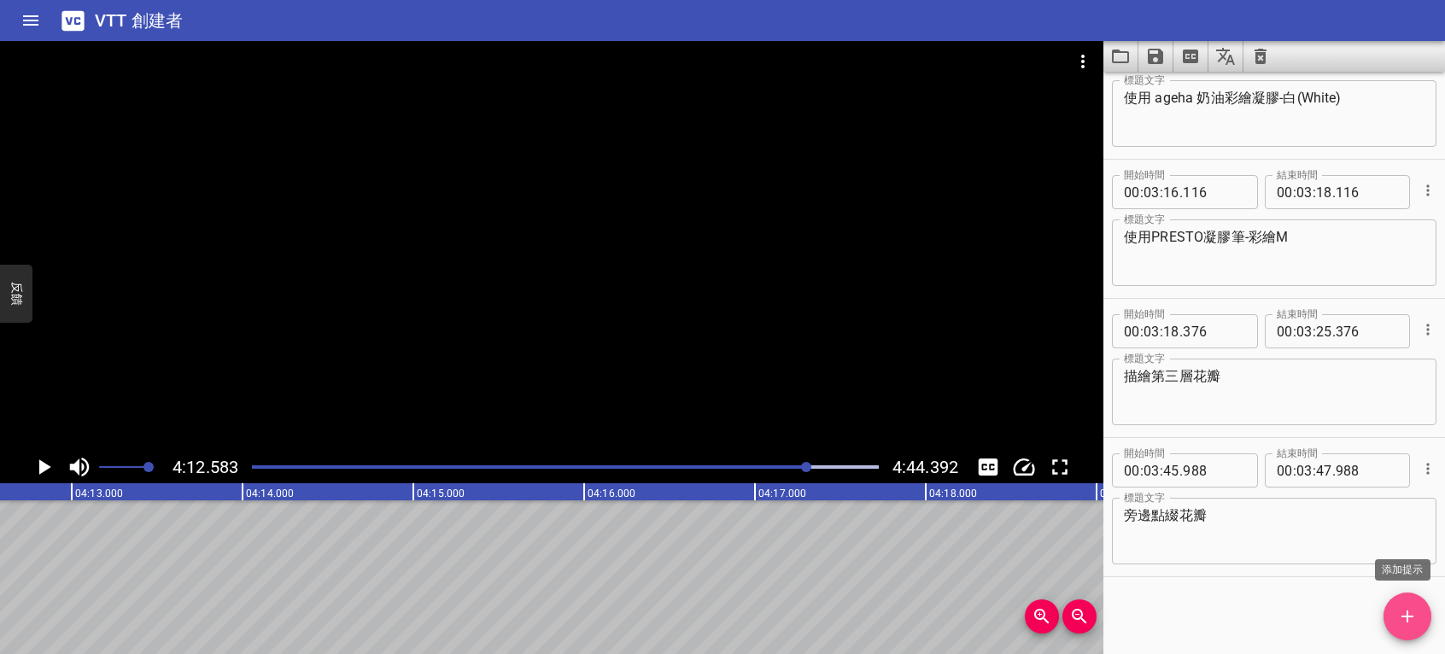
click at [1424, 608] on span "添加提示" at bounding box center [1408, 616] width 48 height 21
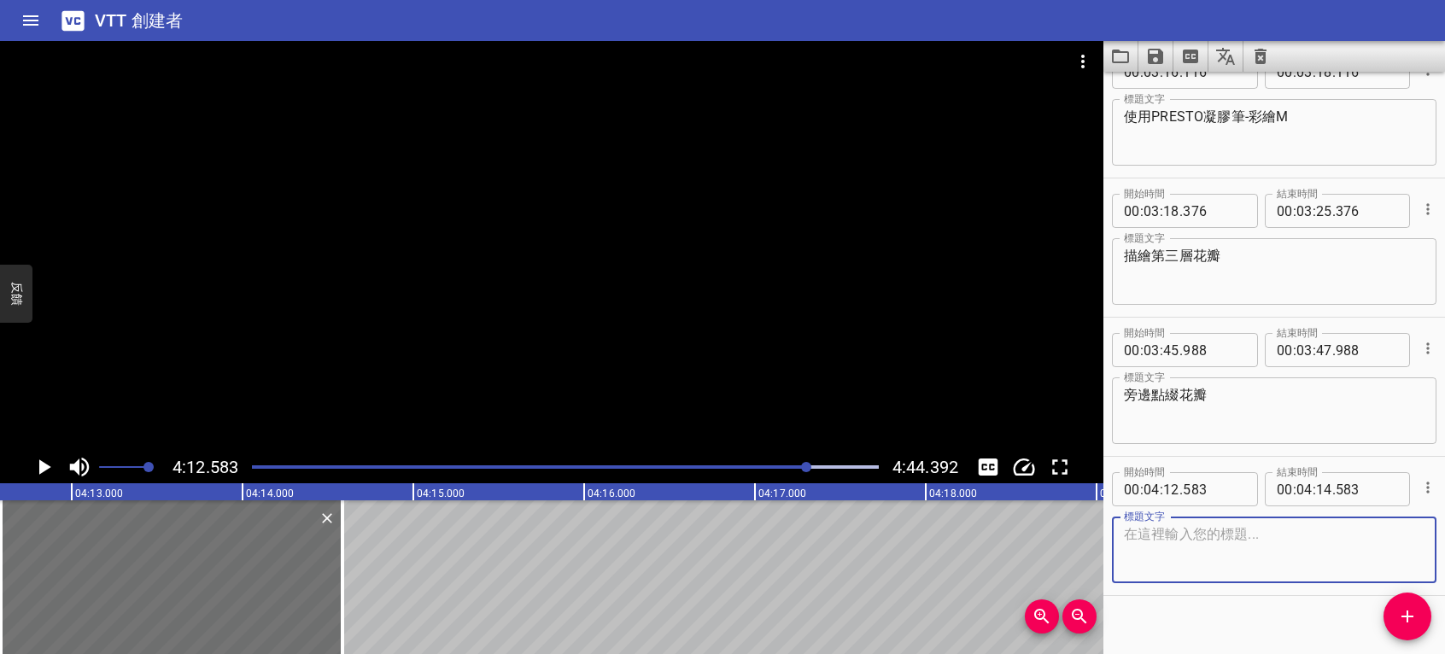
scroll to position [4928, 0]
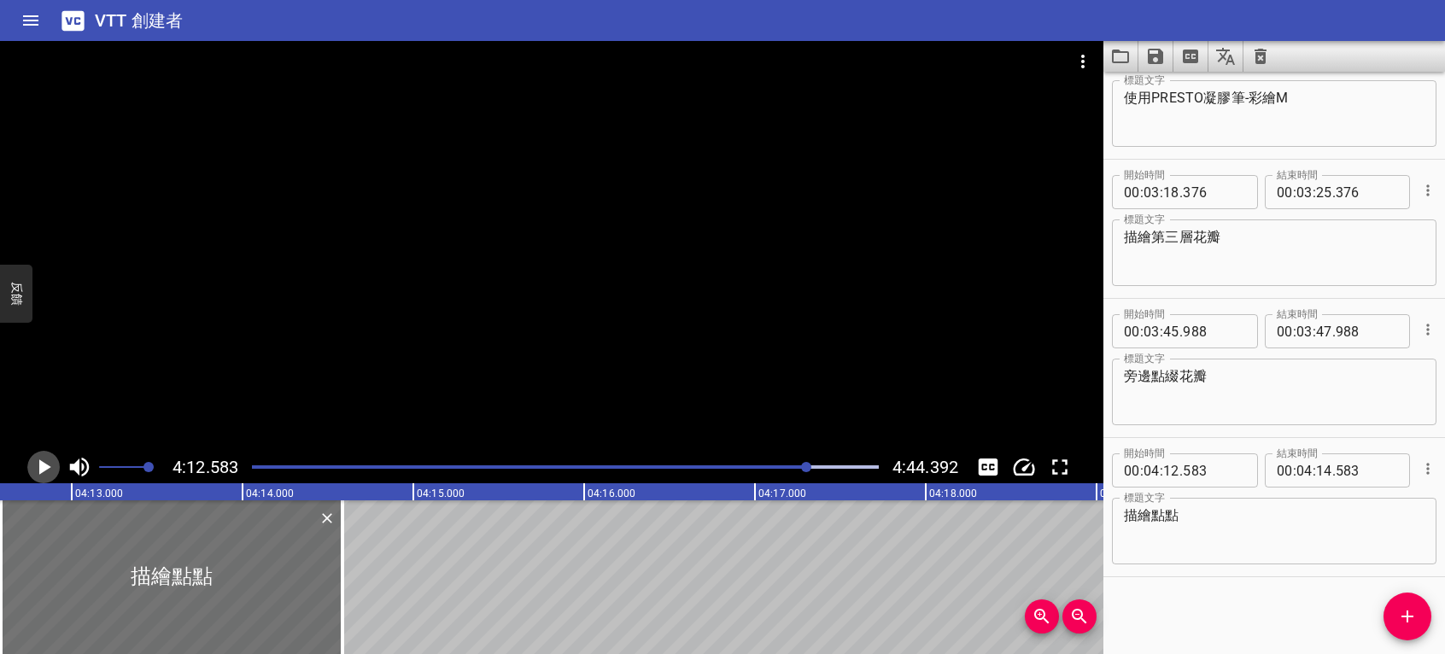
click at [43, 461] on icon "播放/暫停" at bounding box center [44, 467] width 26 height 26
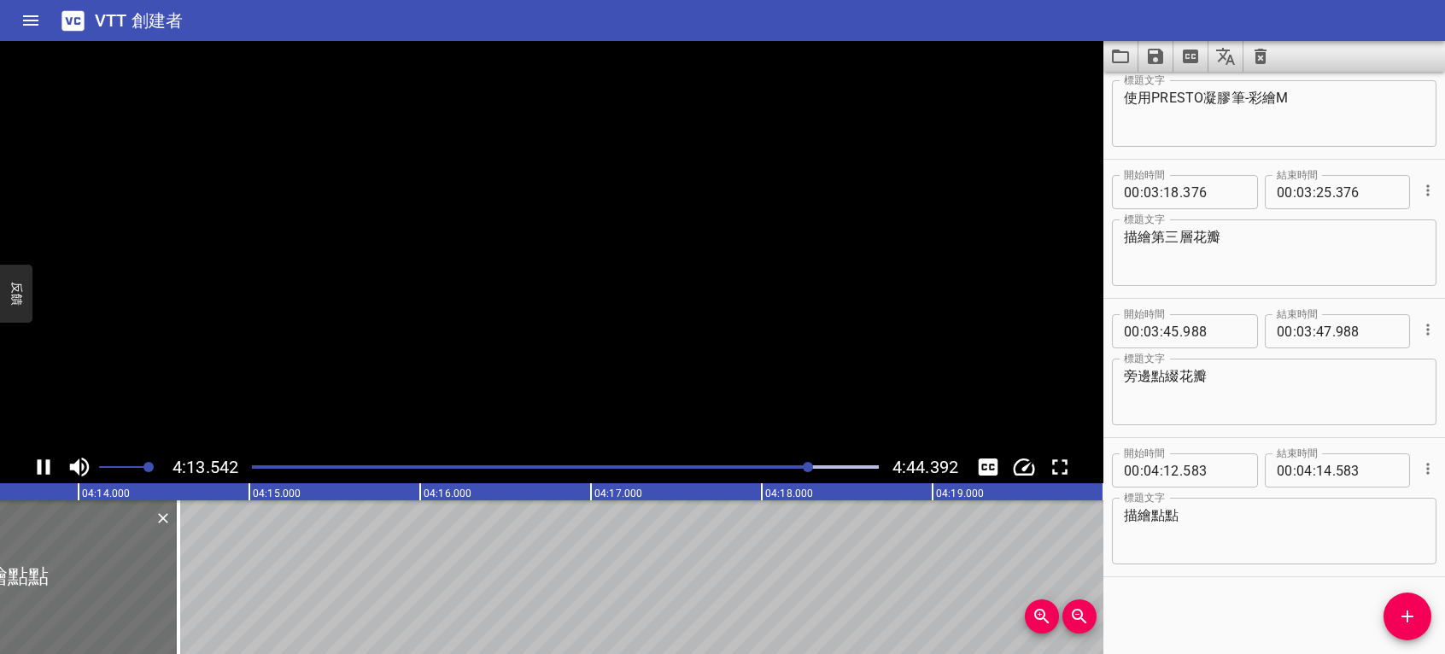
click at [43, 461] on icon "播放/暫停" at bounding box center [44, 467] width 26 height 26
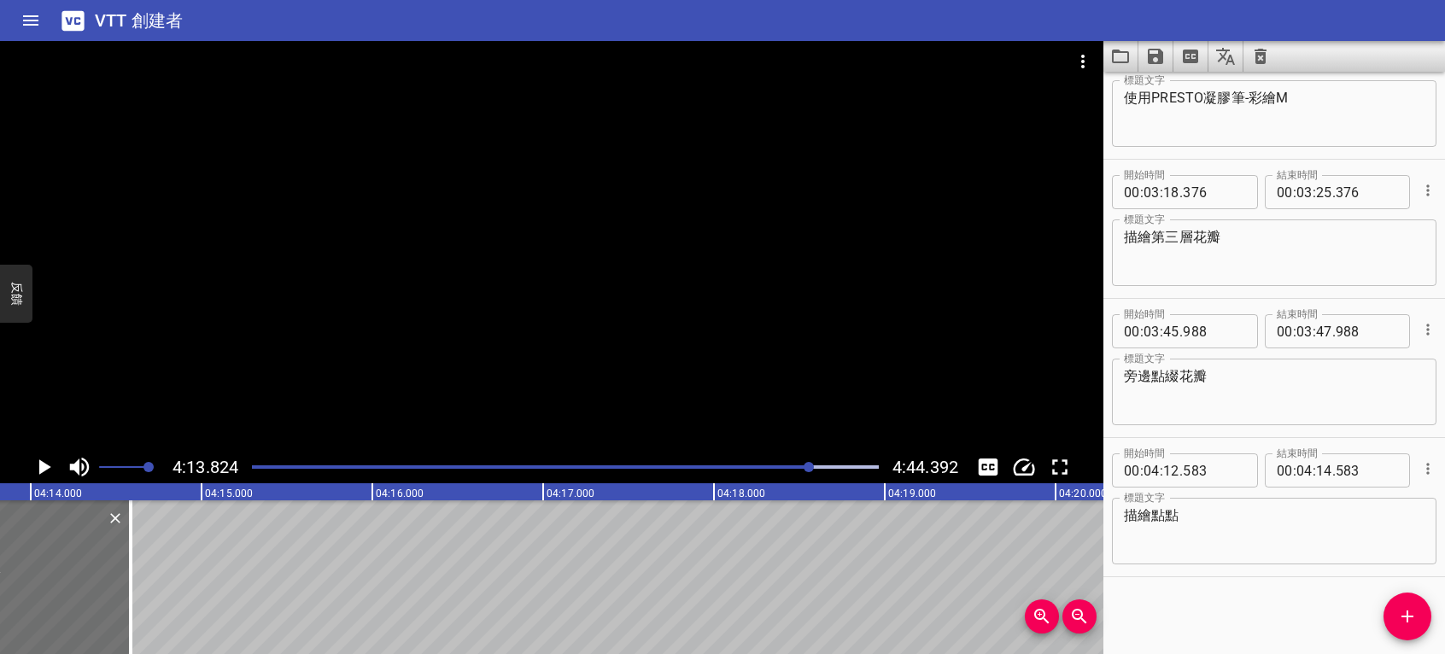
click at [1235, 524] on textarea "描繪點點" at bounding box center [1274, 531] width 301 height 49
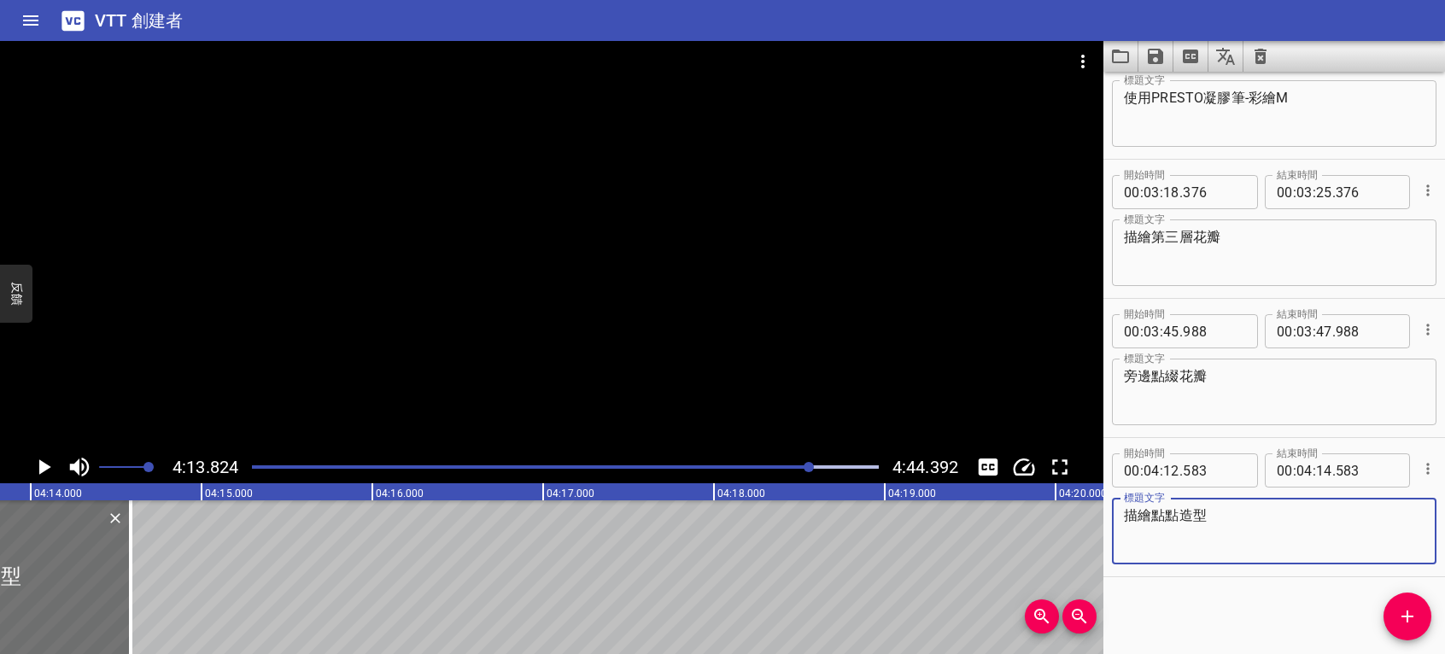
type textarea "描繪點點造型"
click at [50, 466] on icon "播放/暫停" at bounding box center [44, 467] width 26 height 26
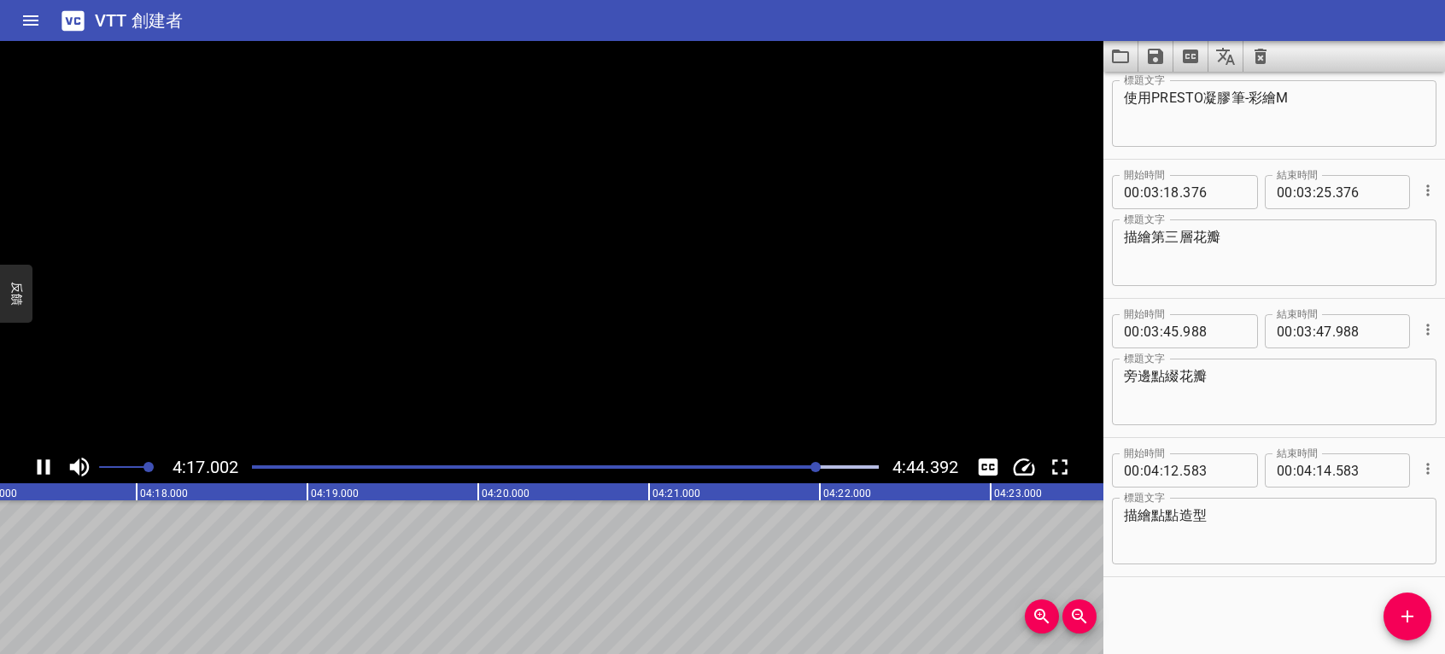
click at [50, 466] on icon "播放/暫停" at bounding box center [44, 467] width 26 height 26
click at [1408, 616] on icon "添加提示" at bounding box center [1408, 617] width 12 height 12
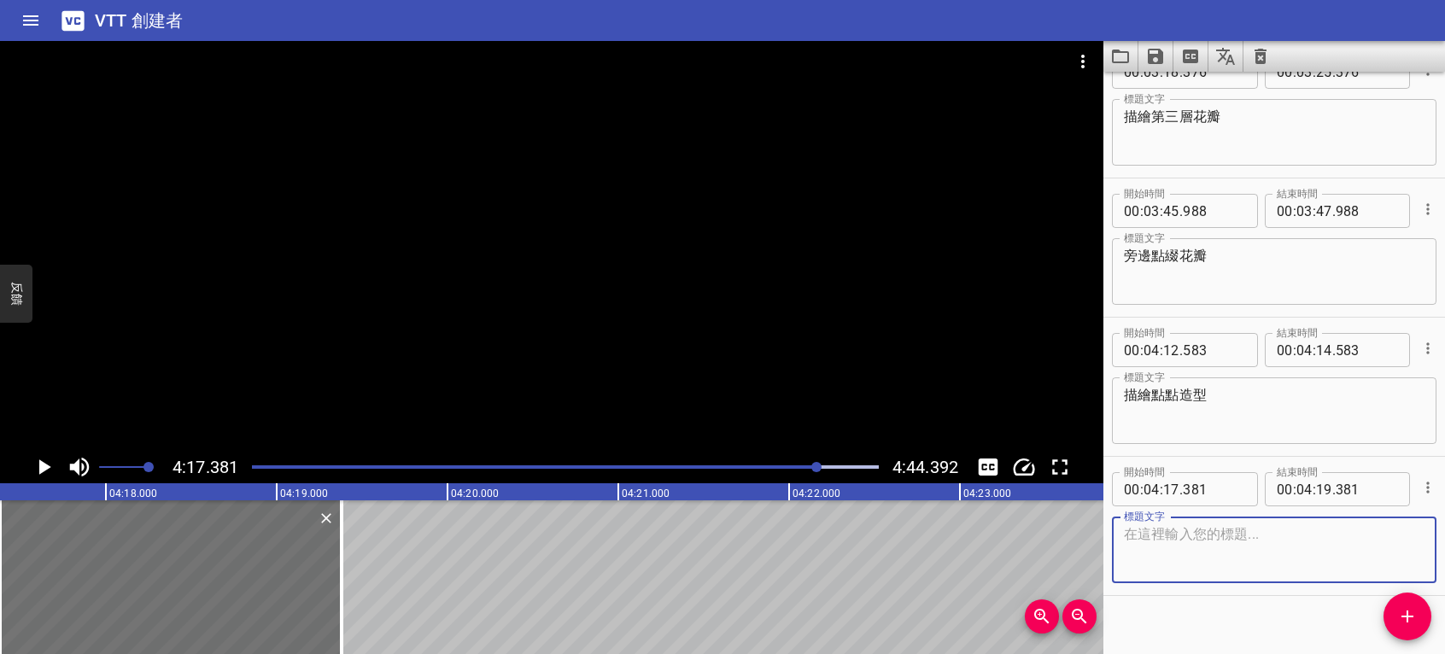
scroll to position [5067, 0]
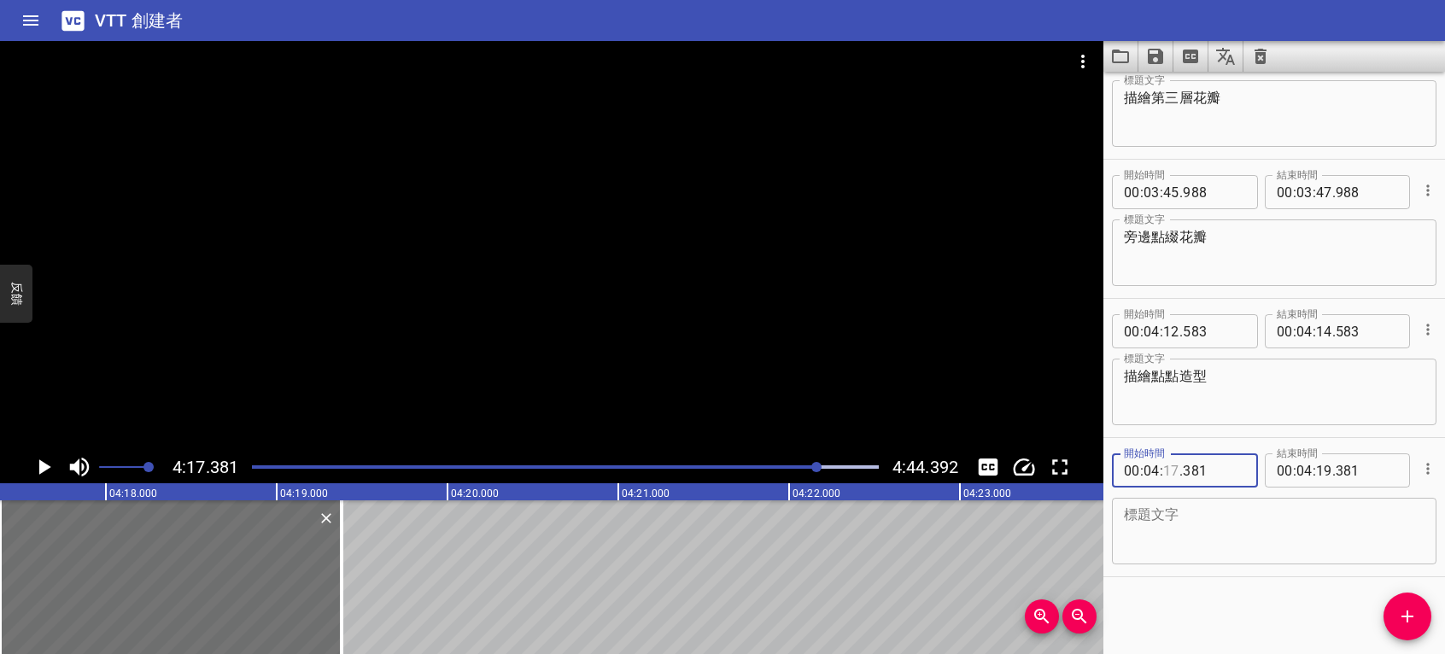
click at [1176, 462] on input "number" at bounding box center [1171, 471] width 16 height 34
type input "16"
type input "381"
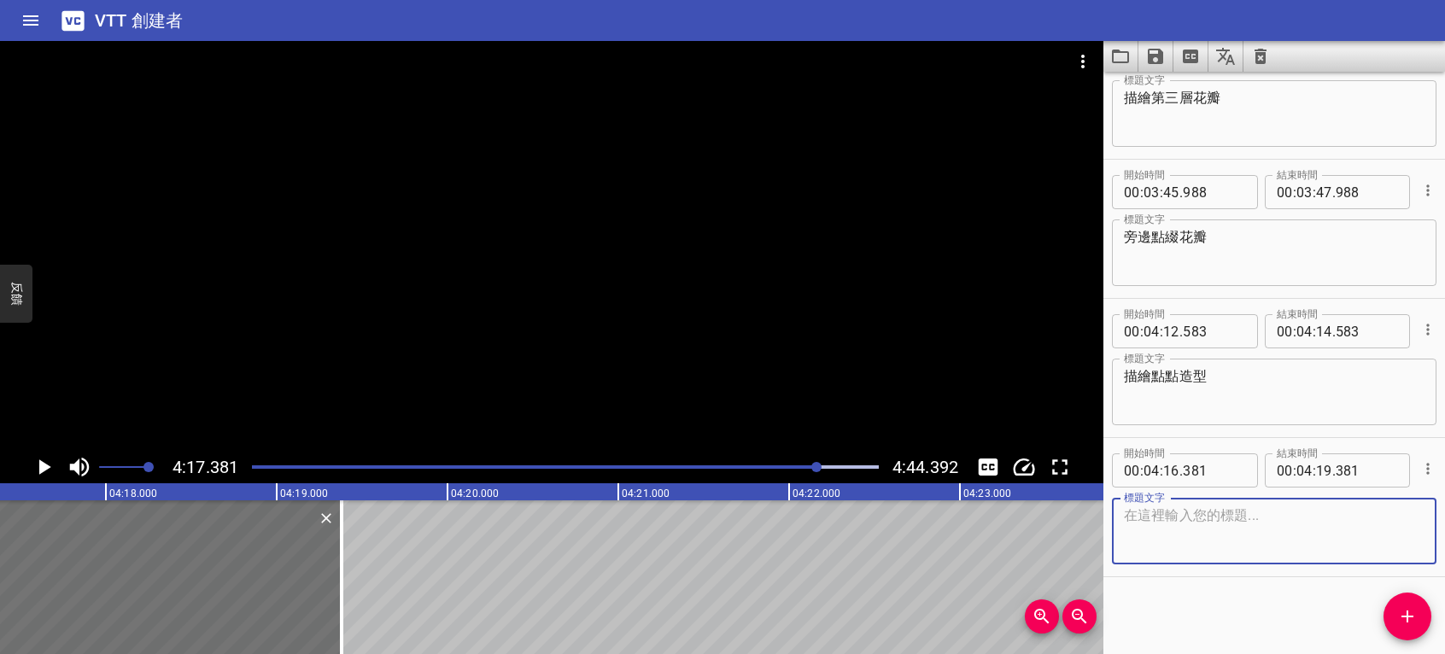
click at [1259, 530] on textarea at bounding box center [1274, 531] width 301 height 49
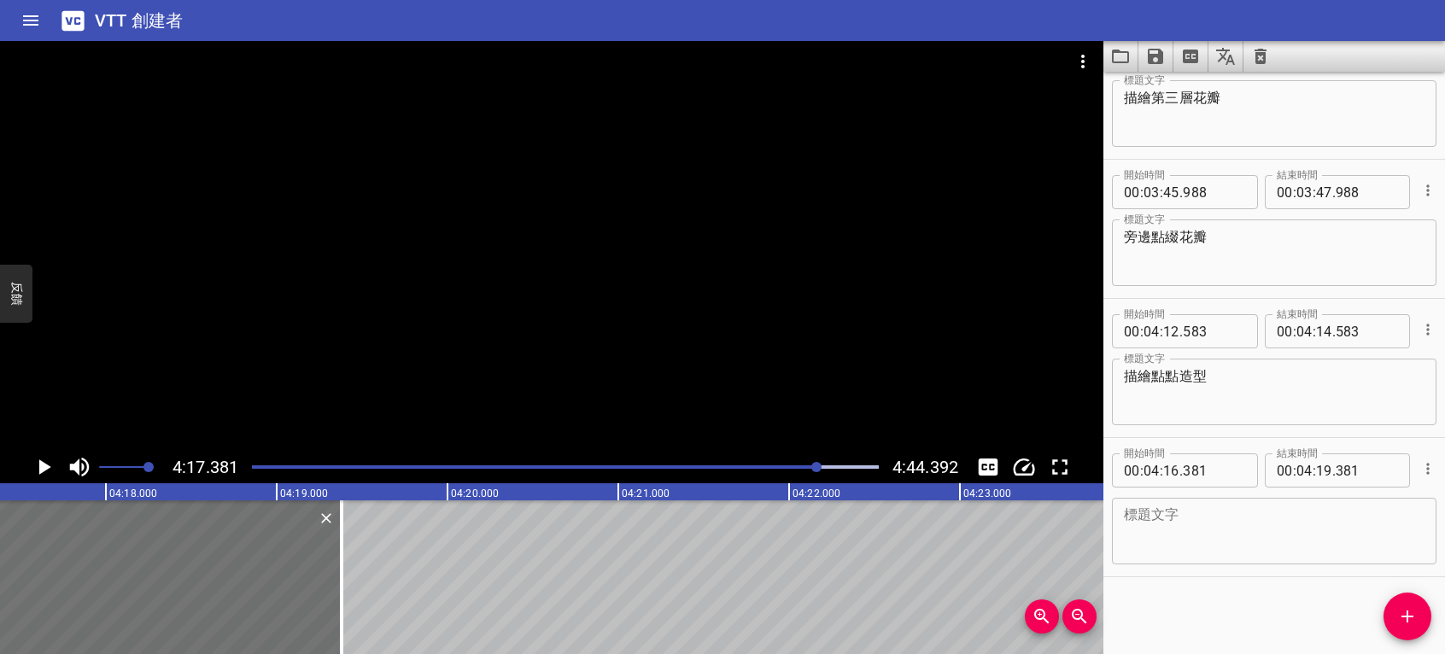
click at [1231, 632] on div "開始時間 00 : 00 : 00 . 000 開始時間 結束時間 00 : 00 : 02 . 000 結束時間 標題文字 標題文字 開始時間 00 : 0…" at bounding box center [1275, 363] width 342 height 583
click at [1210, 531] on textarea at bounding box center [1274, 531] width 301 height 49
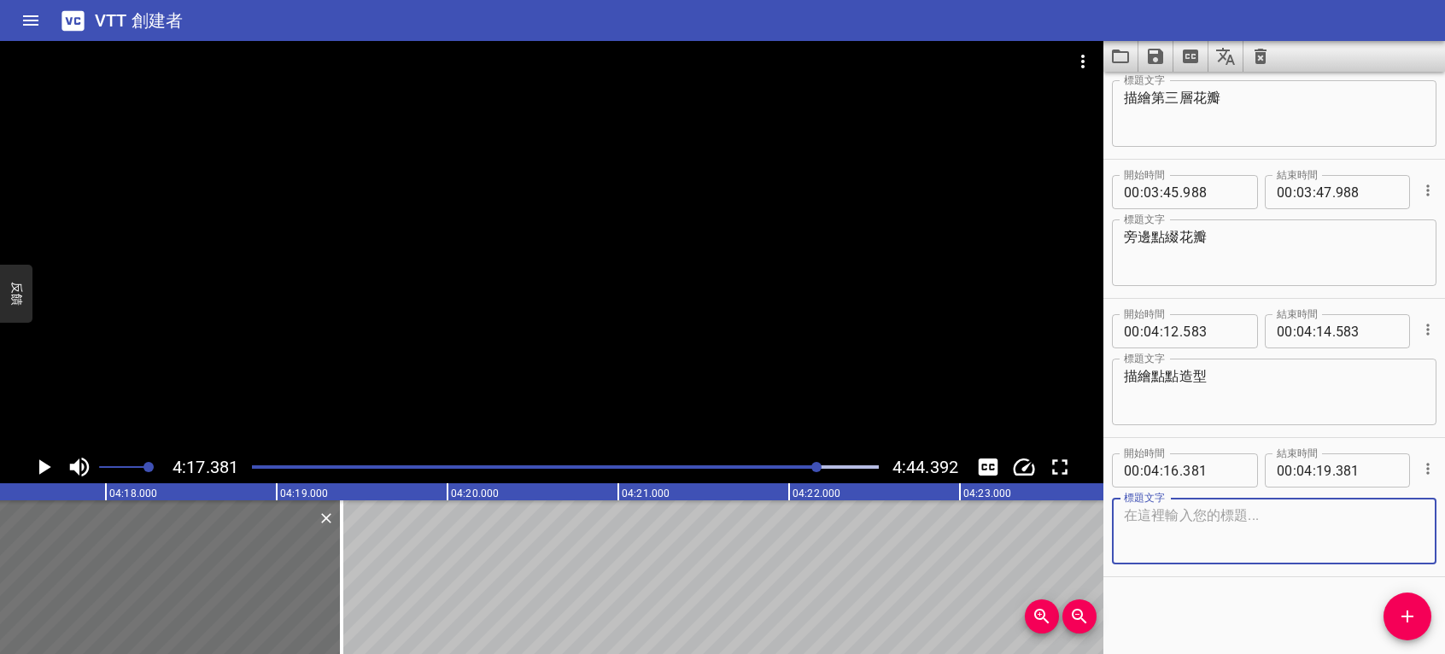
paste textarea "使用PRESTO彩繪凝膠筆VK-1"
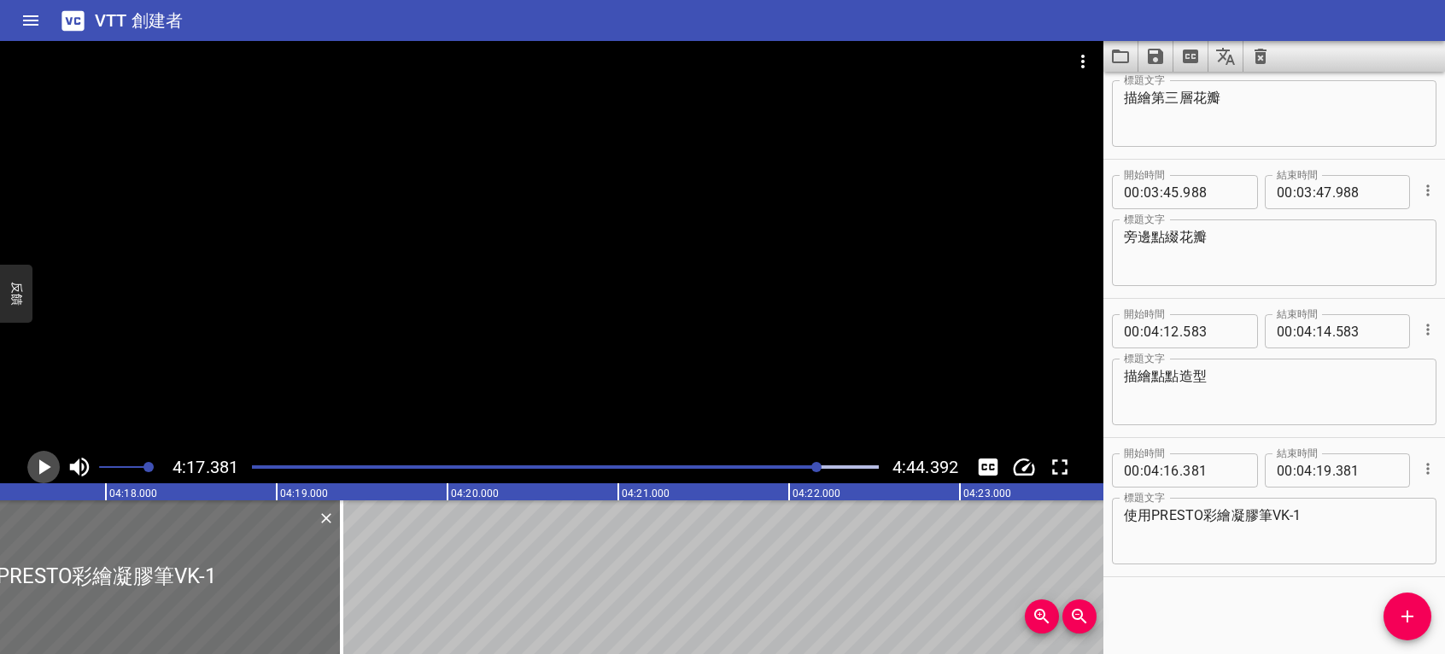
click at [46, 464] on icon "播放/暫停" at bounding box center [44, 467] width 26 height 26
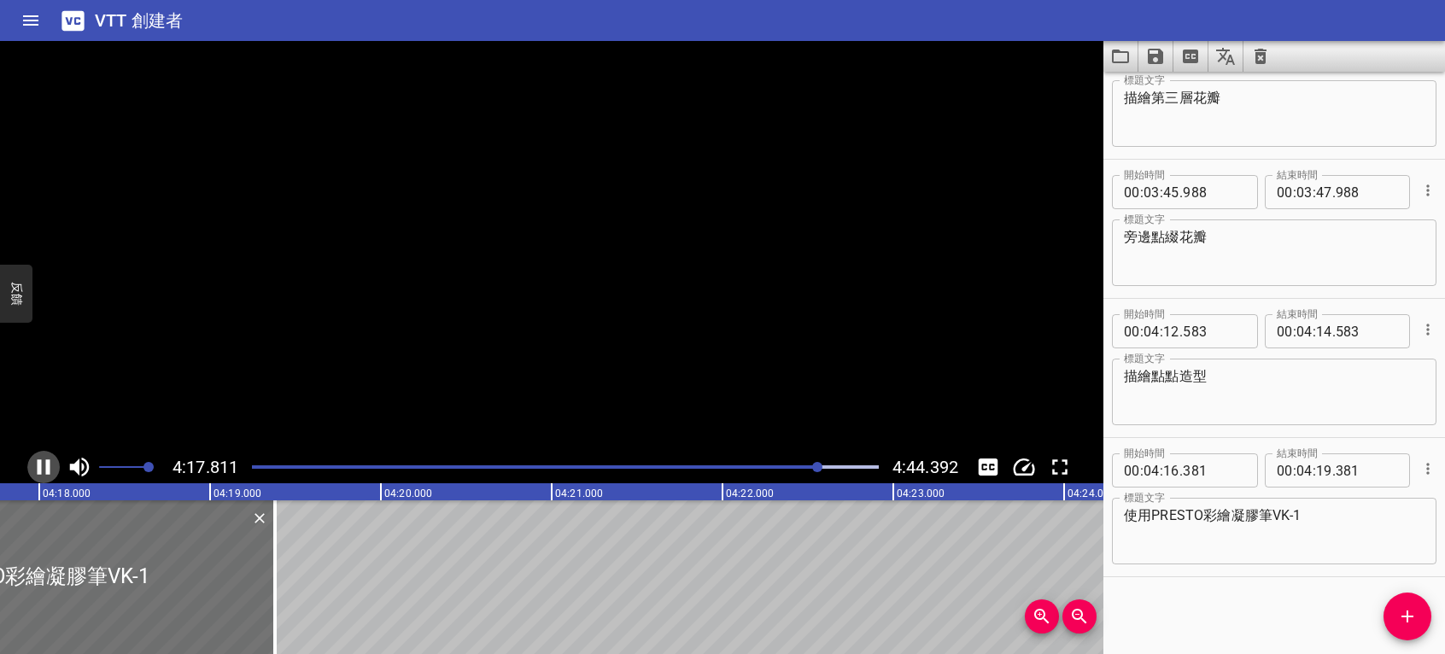
click at [46, 464] on icon "播放/暫停" at bounding box center [44, 467] width 13 height 15
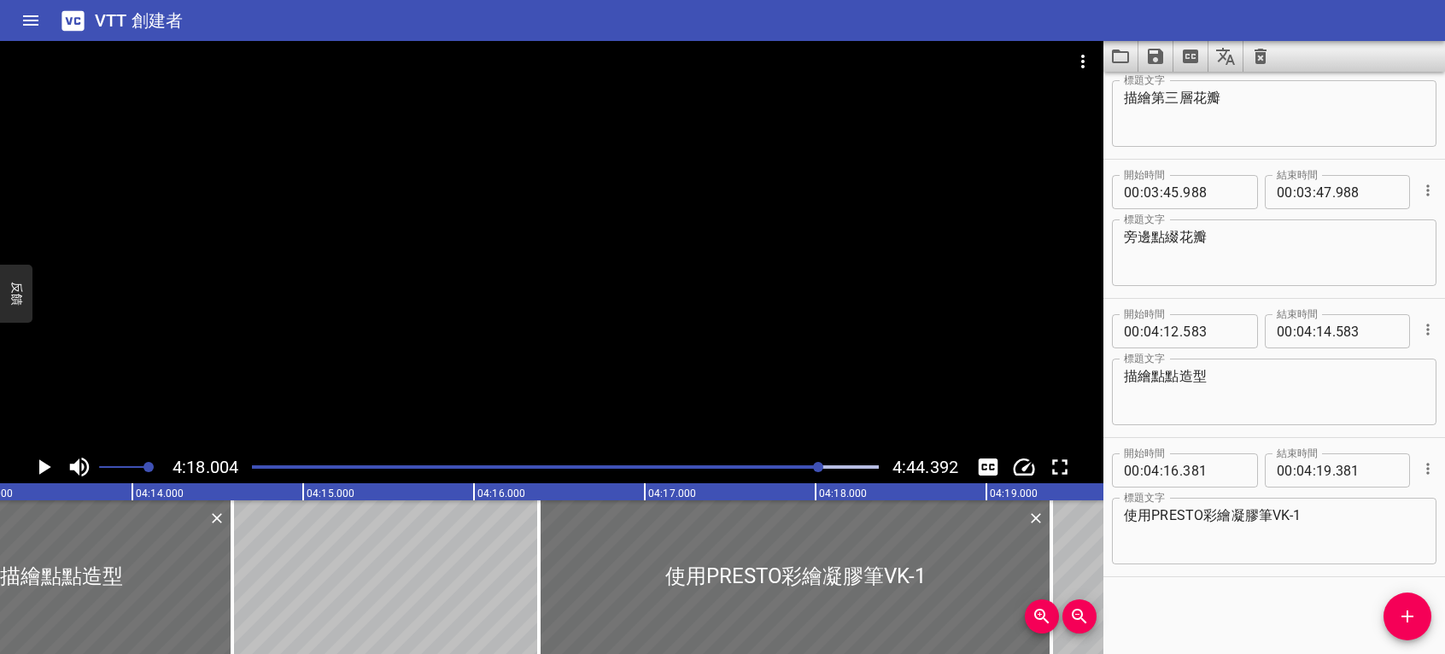
scroll to position [0, 42933]
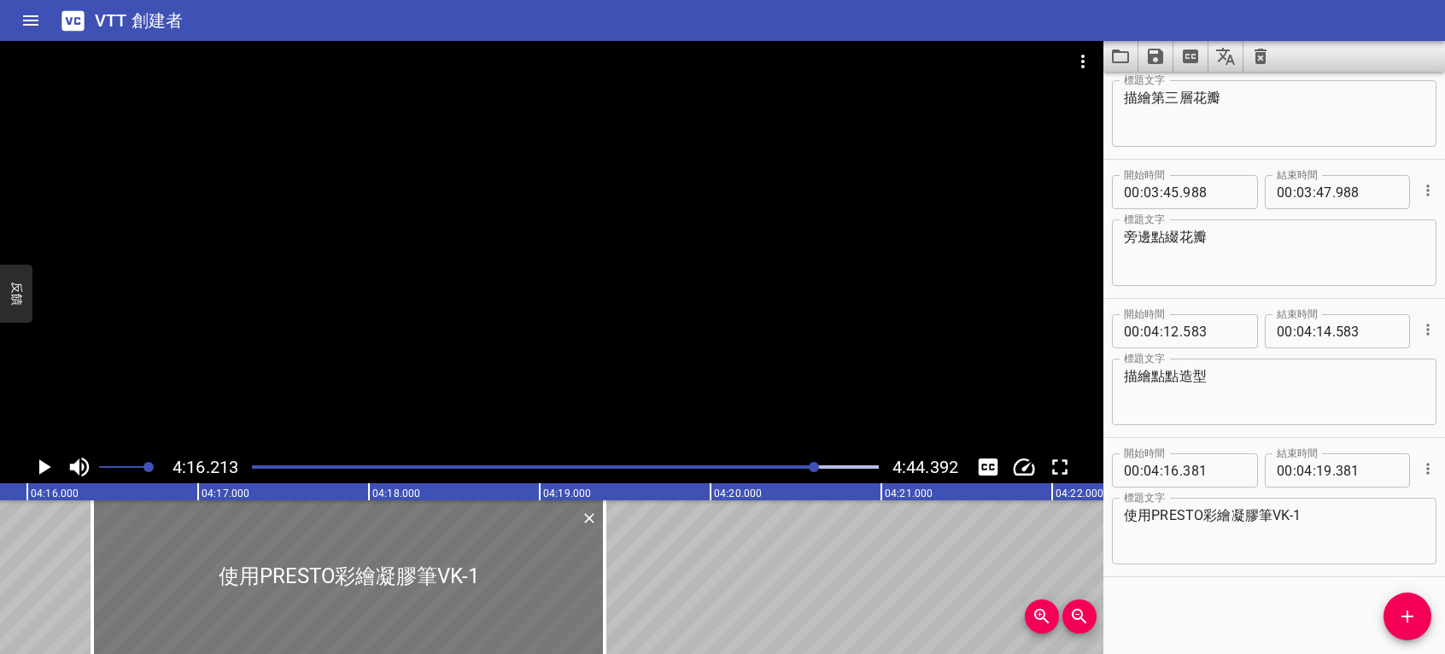
scroll to position [0, 43770]
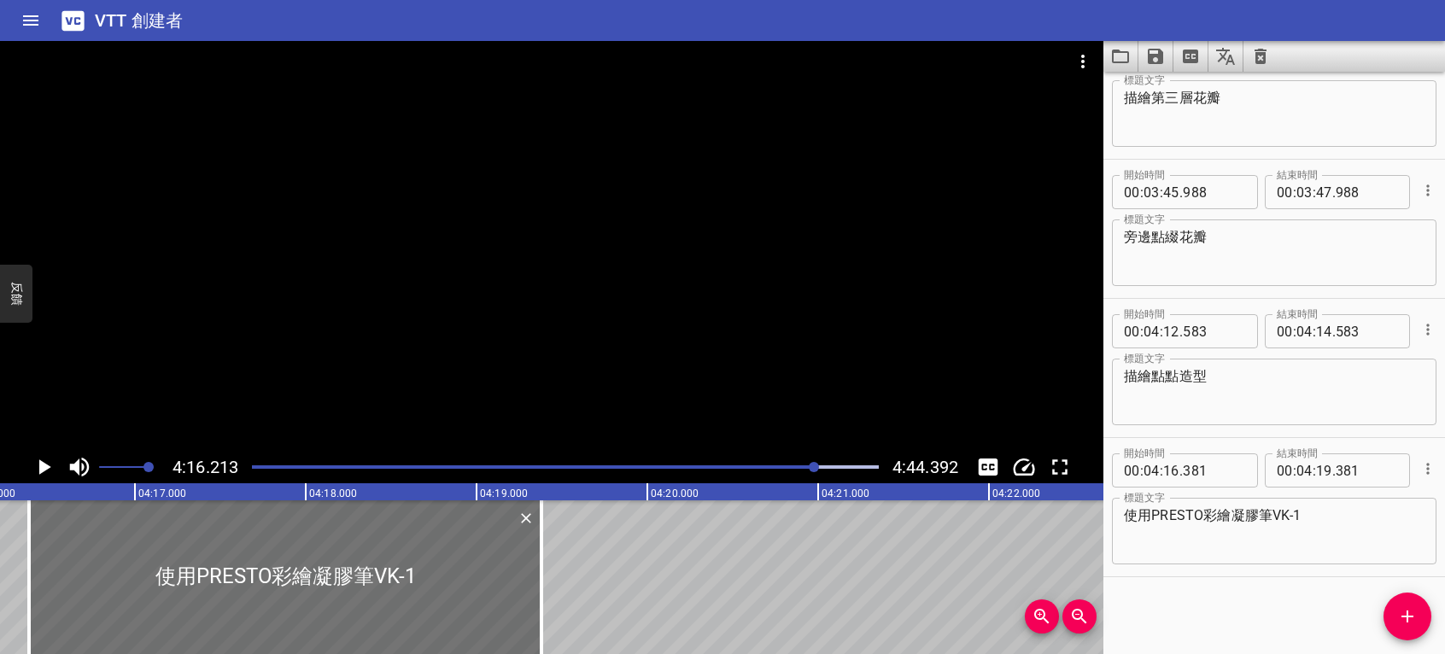
click at [41, 461] on icon "播放/暫停" at bounding box center [45, 467] width 12 height 15
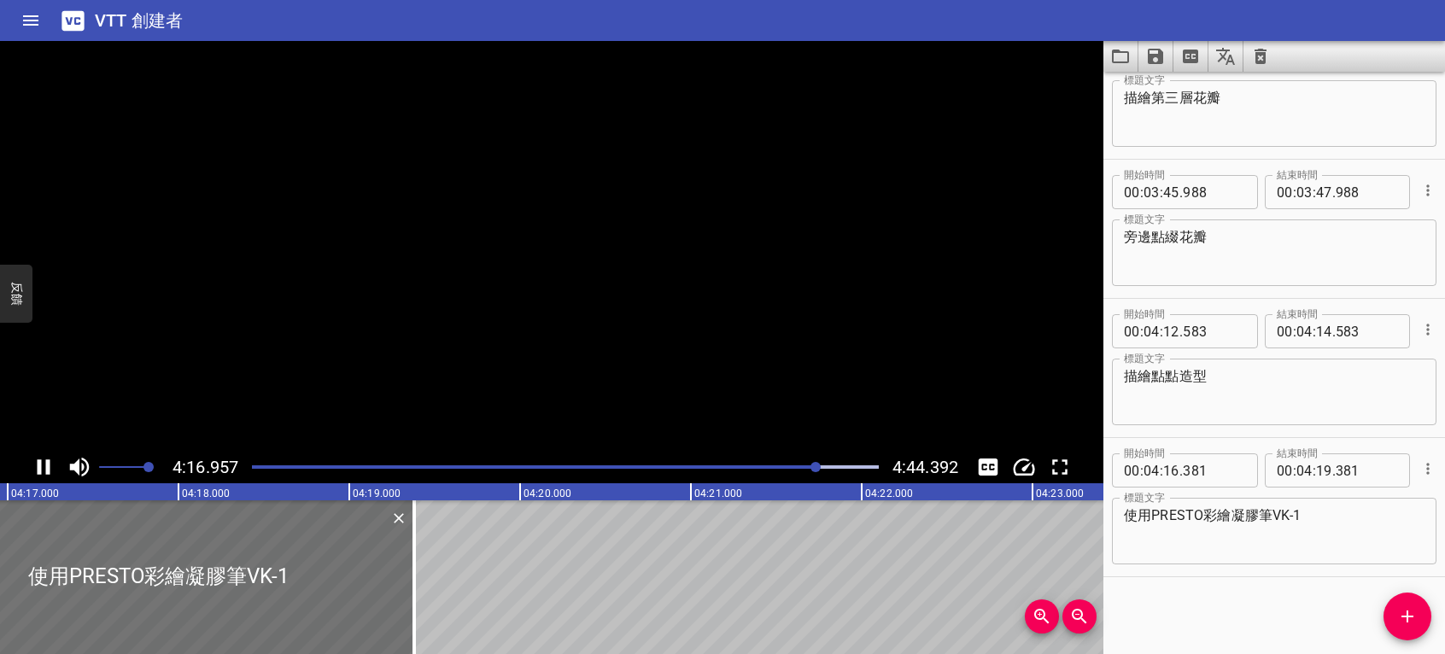
click at [41, 461] on icon "播放/暫停" at bounding box center [44, 467] width 13 height 15
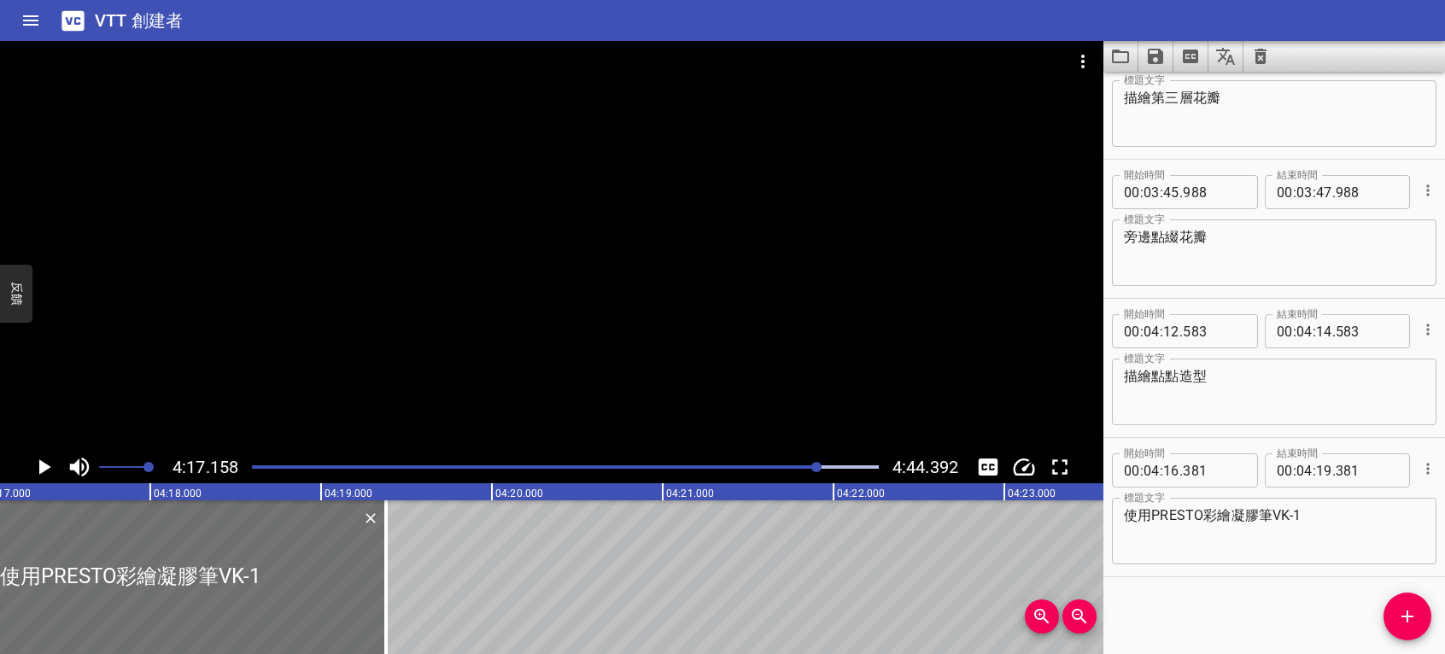
scroll to position [0, 43932]
click at [1339, 524] on textarea "使用PRESTO彩繪凝膠筆VK-1" at bounding box center [1274, 531] width 301 height 49
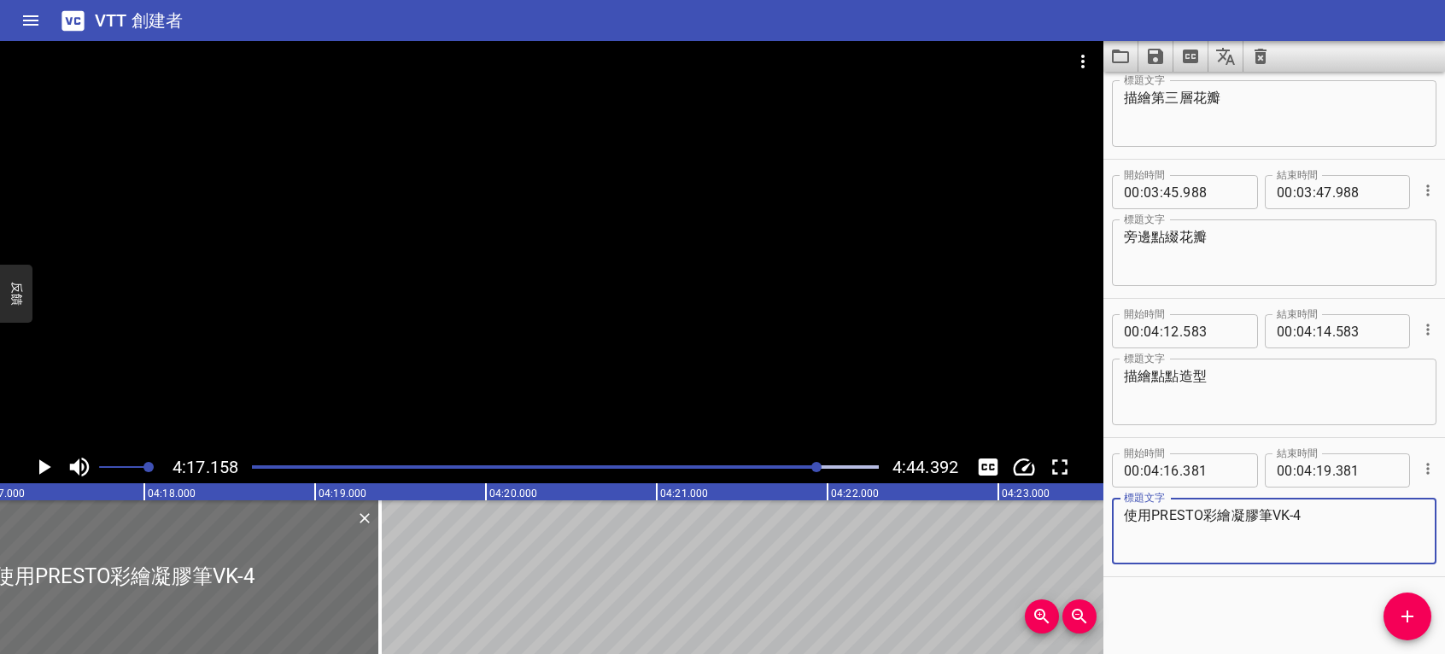
type textarea "使用PRESTO彩繪凝膠筆VK-4"
click at [34, 468] on icon "播放/暫停" at bounding box center [44, 467] width 26 height 26
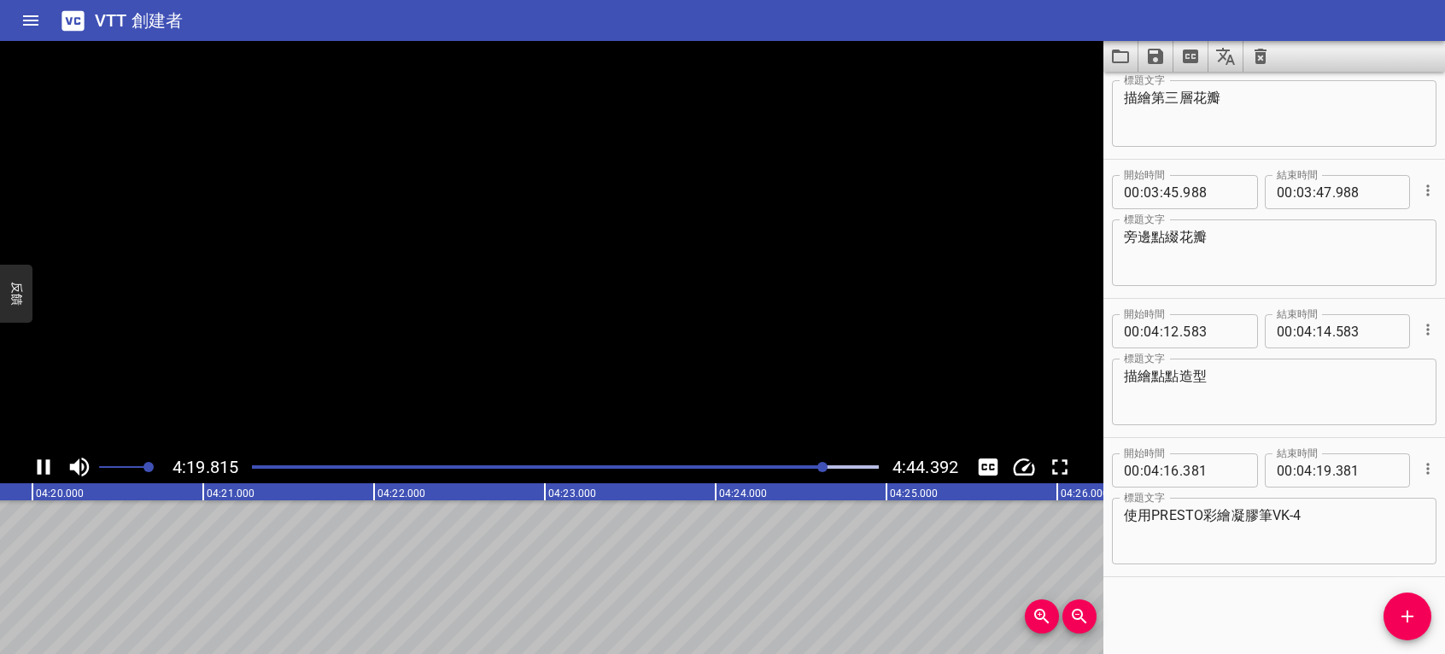
click at [34, 468] on icon "播放/暫停" at bounding box center [44, 467] width 26 height 26
click at [1409, 615] on icon "添加提示" at bounding box center [1407, 616] width 21 height 21
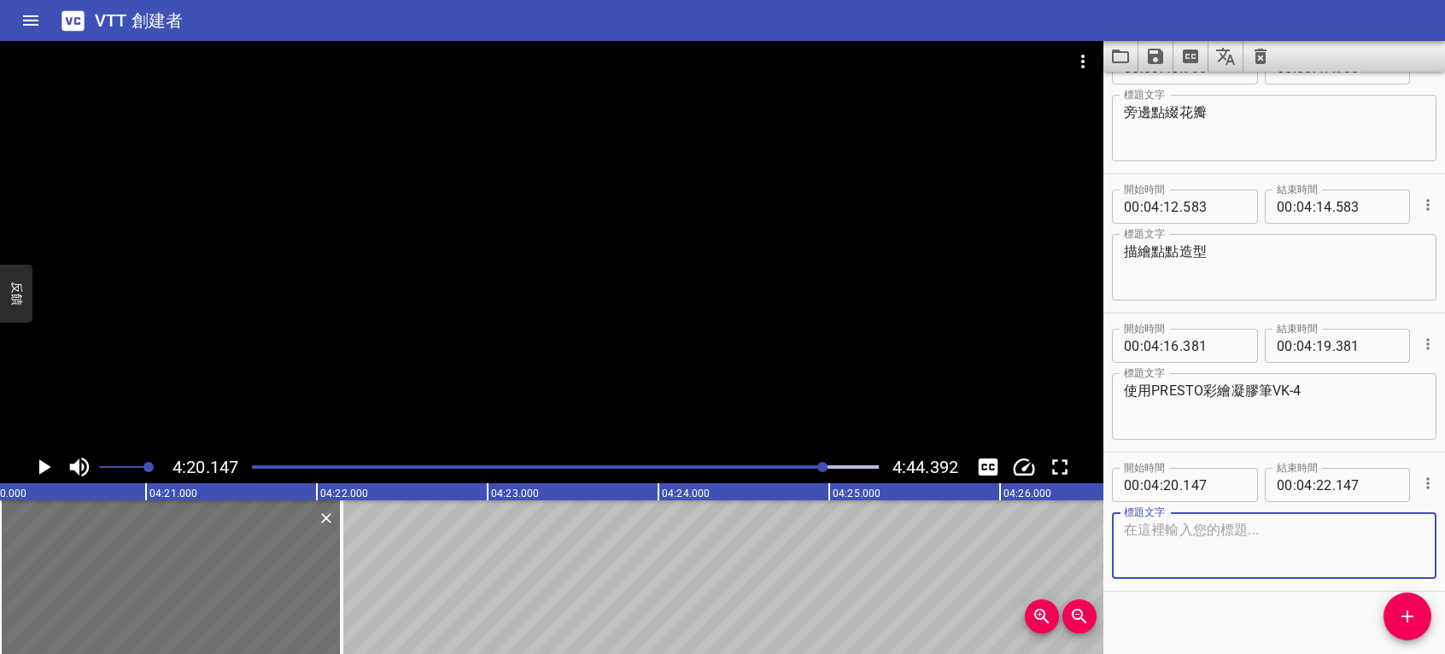
scroll to position [5206, 0]
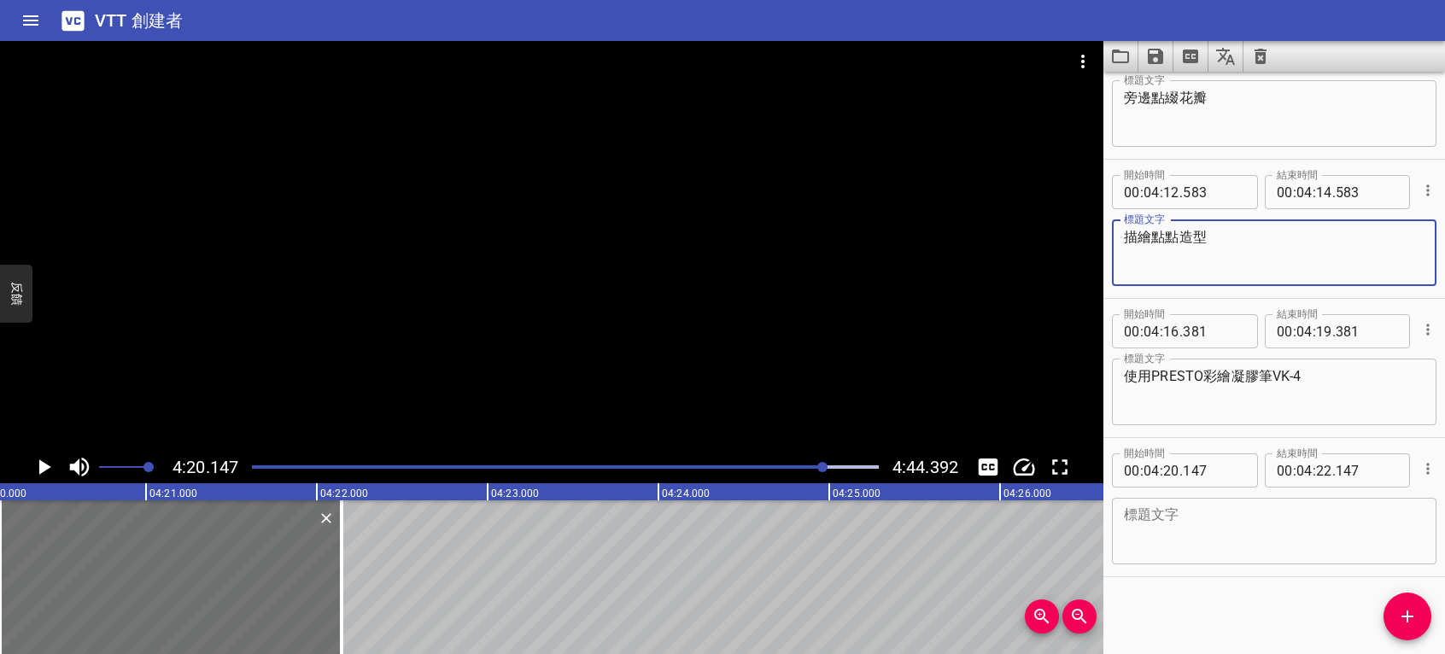
drag, startPoint x: 1124, startPoint y: 234, endPoint x: 1147, endPoint y: 236, distance: 23.1
click at [1150, 235] on textarea "描繪點點造型" at bounding box center [1274, 253] width 301 height 49
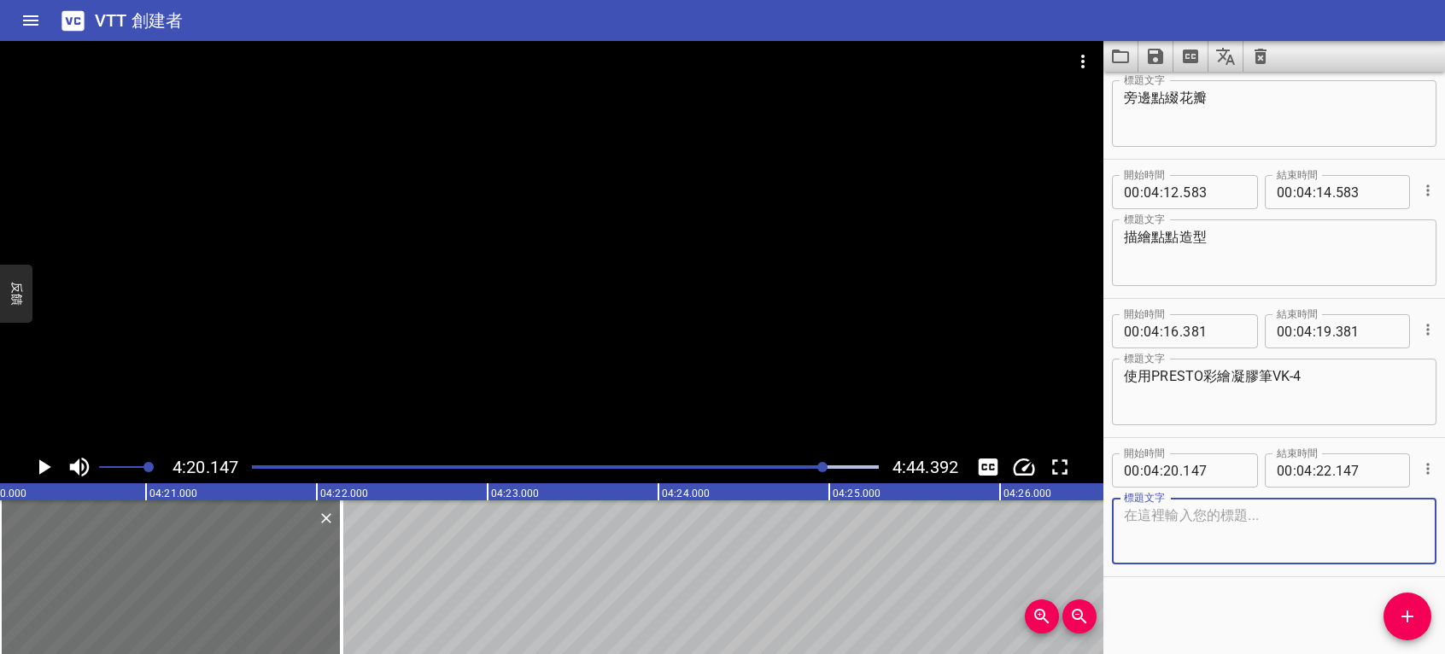
click at [1150, 521] on textarea at bounding box center [1274, 531] width 301 height 49
paste textarea "描繪"
type textarea "描繪線條造型"
click at [36, 464] on icon "播放/暫停" at bounding box center [44, 467] width 26 height 26
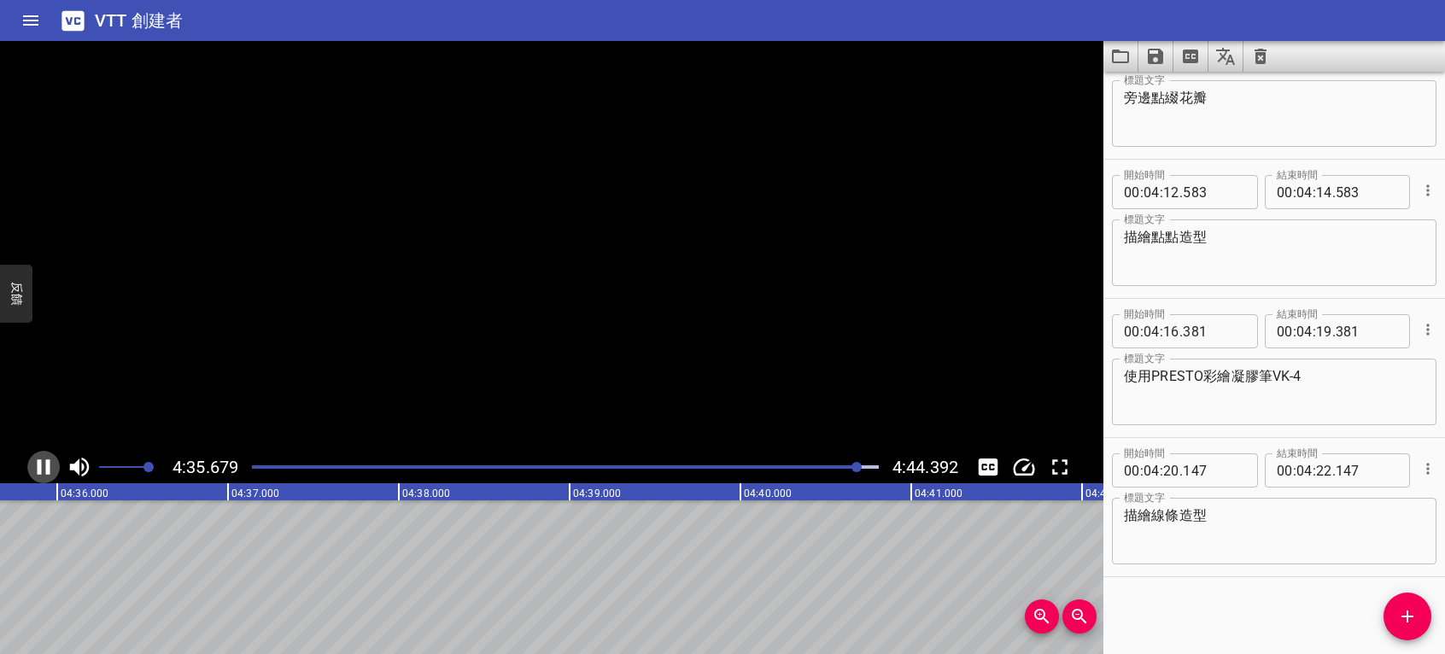
click at [36, 464] on icon "播放/暫停" at bounding box center [44, 467] width 26 height 26
click at [47, 464] on icon "播放/暫停" at bounding box center [44, 467] width 13 height 15
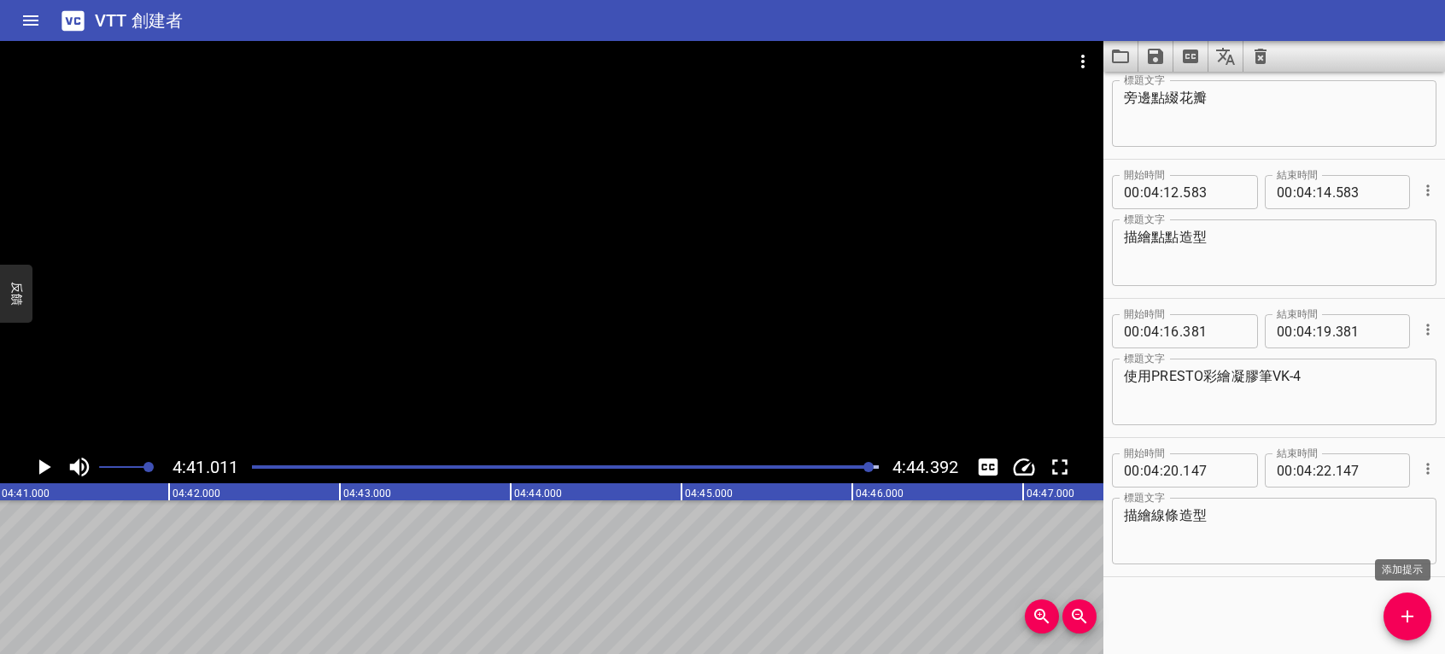
click at [1417, 615] on icon "添加提示" at bounding box center [1407, 616] width 21 height 21
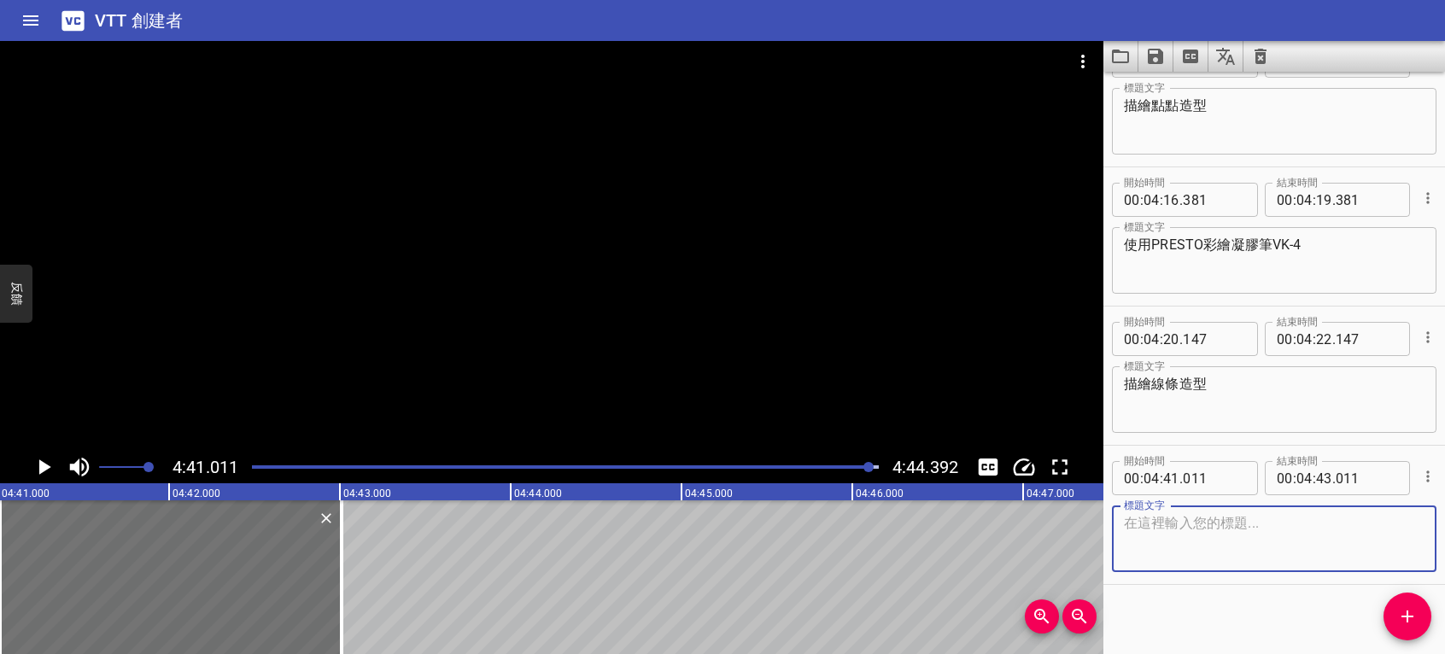
scroll to position [5346, 0]
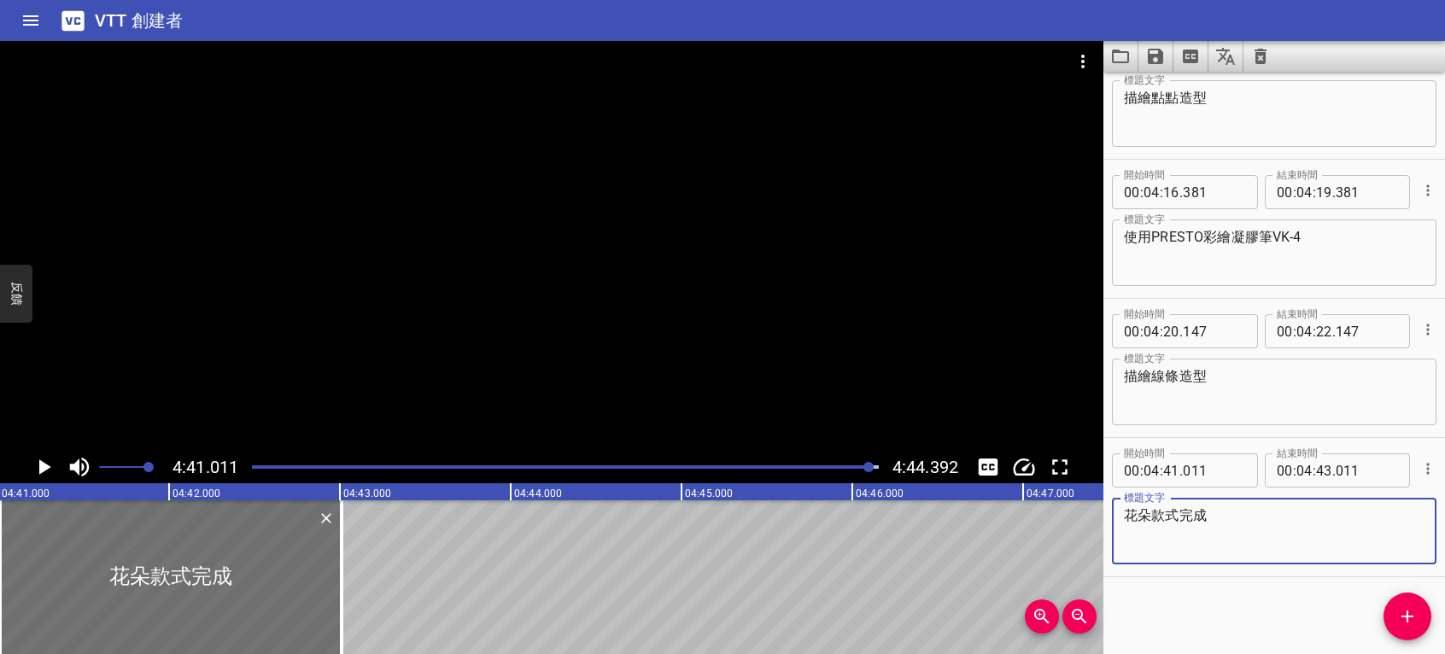
type textarea "花朵款式完成"
click at [38, 470] on icon "播放/暫停" at bounding box center [44, 467] width 26 height 26
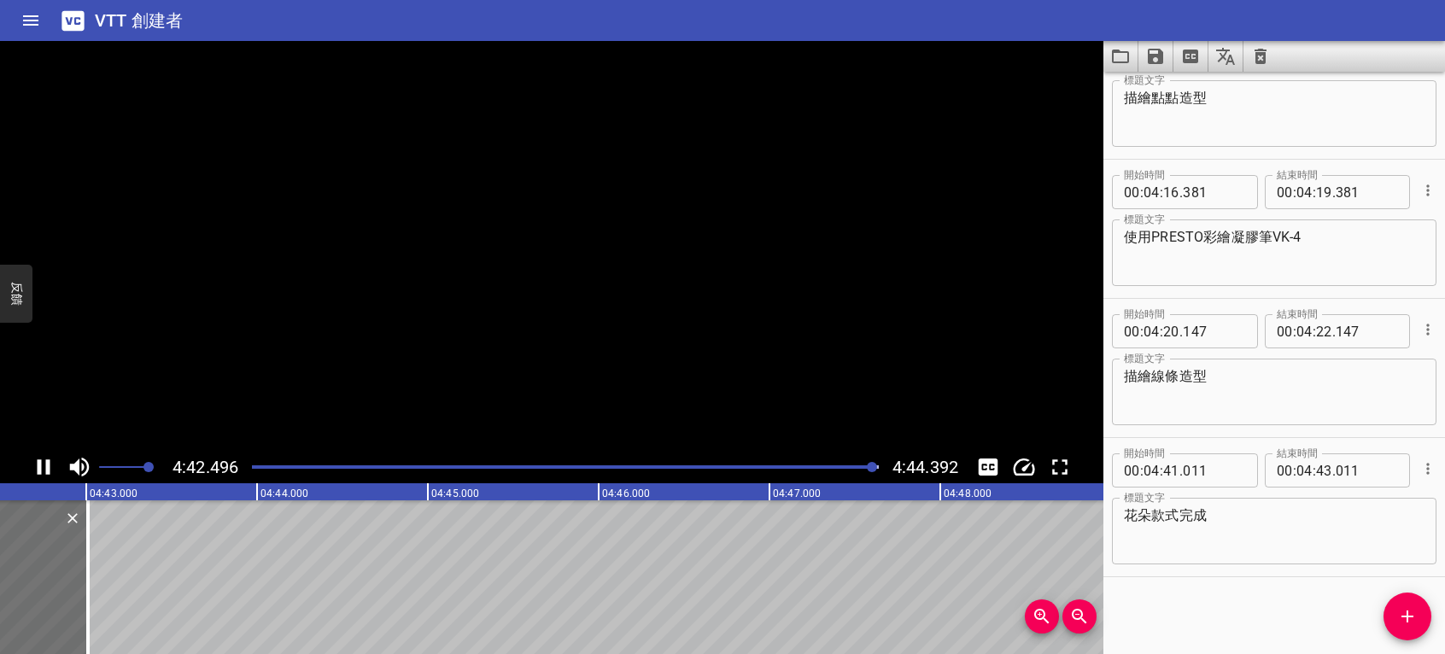
click at [38, 470] on icon "播放/暫停" at bounding box center [44, 467] width 13 height 15
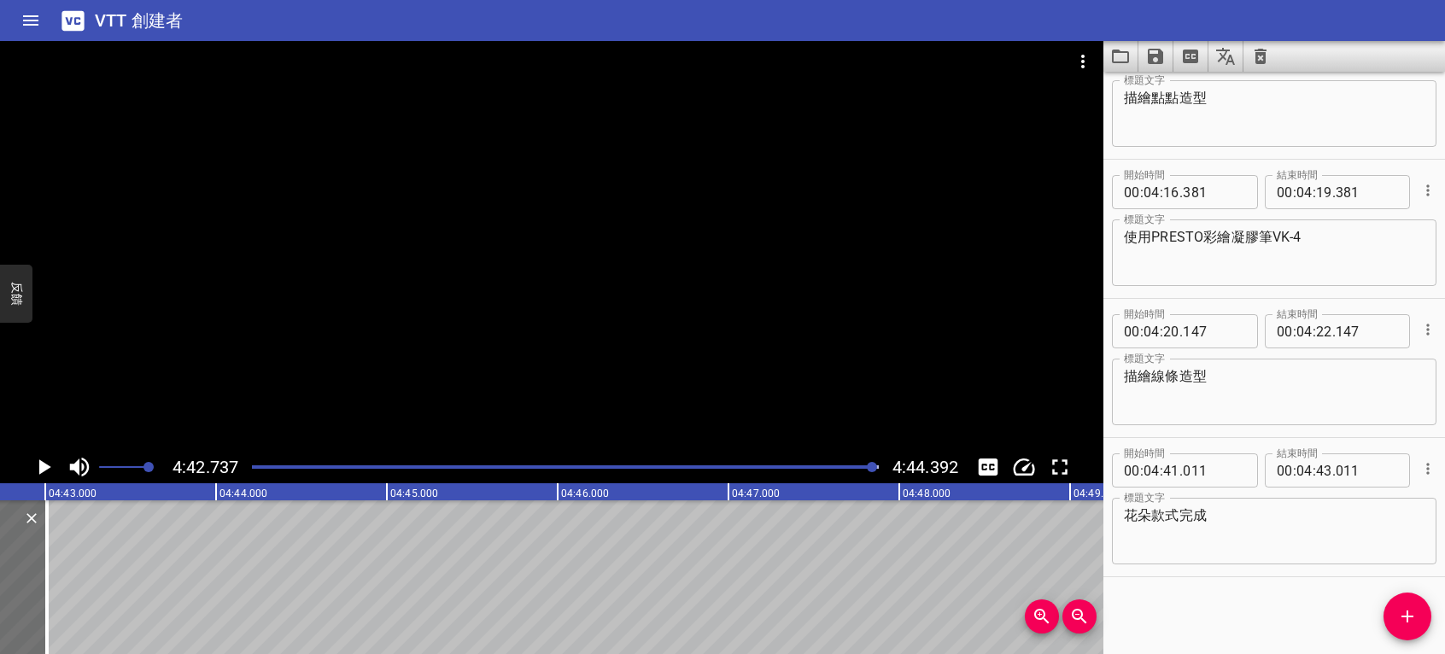
click at [50, 466] on icon "播放/暫停" at bounding box center [44, 467] width 26 height 26
click at [50, 466] on icon "播放/暫停" at bounding box center [44, 467] width 13 height 15
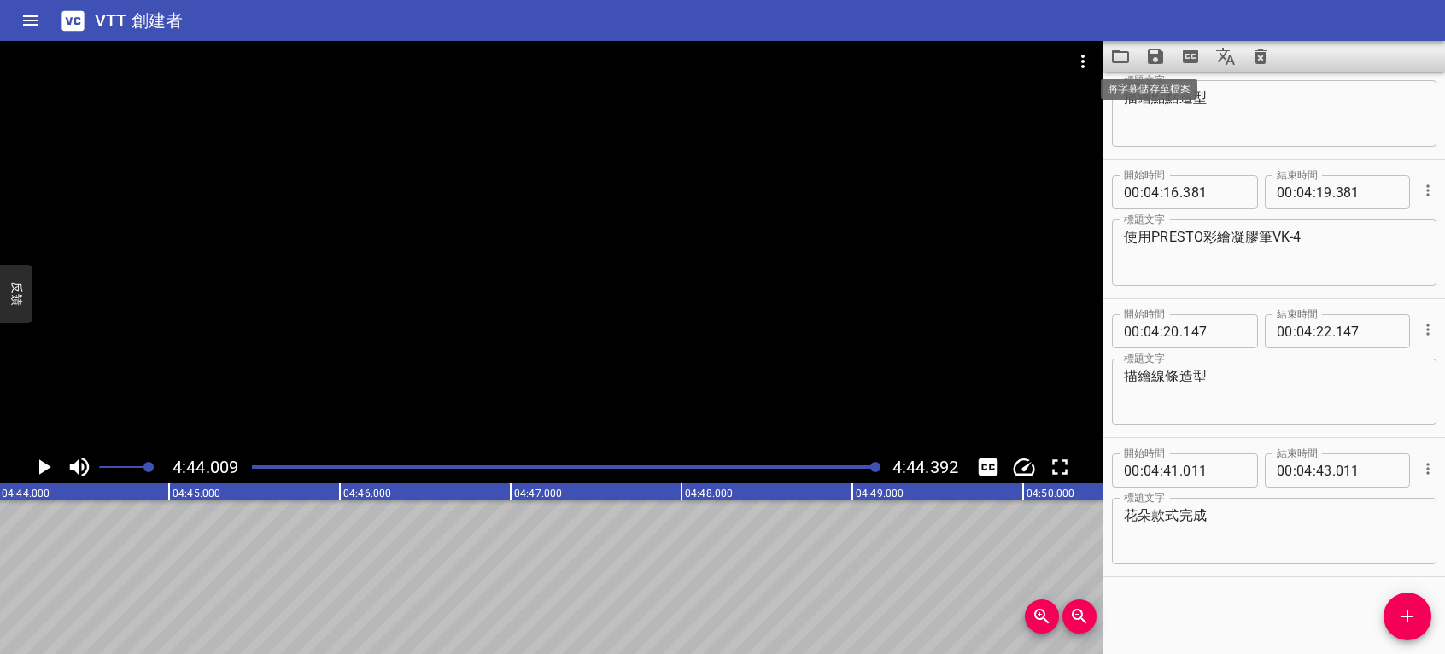
click at [1150, 56] on icon "將字幕儲存至檔案" at bounding box center [1155, 56] width 15 height 15
click at [1177, 94] on font "Save to VTT file" at bounding box center [1201, 94] width 98 height 21
click at [1004, 298] on div at bounding box center [552, 246] width 1104 height 410
click at [1164, 58] on icon "將字幕儲存至檔案" at bounding box center [1155, 56] width 21 height 21
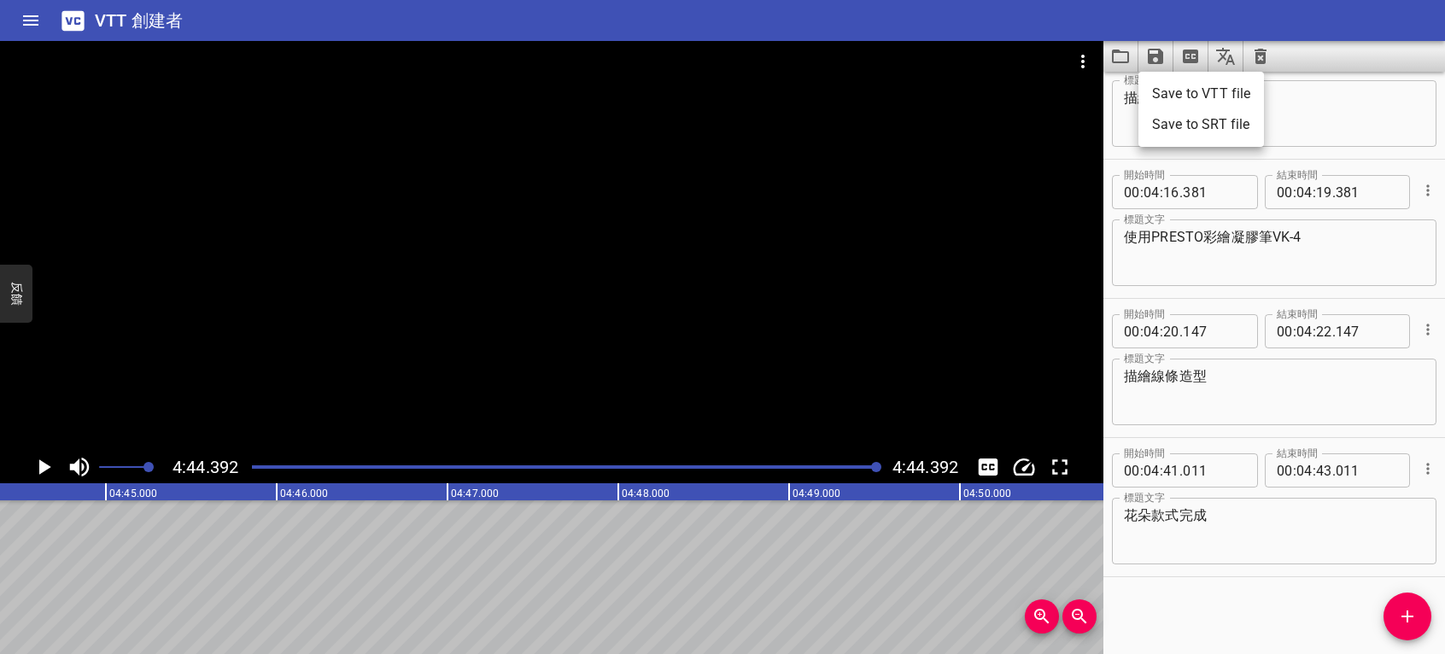
scroll to position [0, 48585]
click at [1189, 128] on font "Save to SRT file" at bounding box center [1200, 124] width 97 height 21
click at [1077, 58] on icon "視頻選項" at bounding box center [1083, 61] width 21 height 21
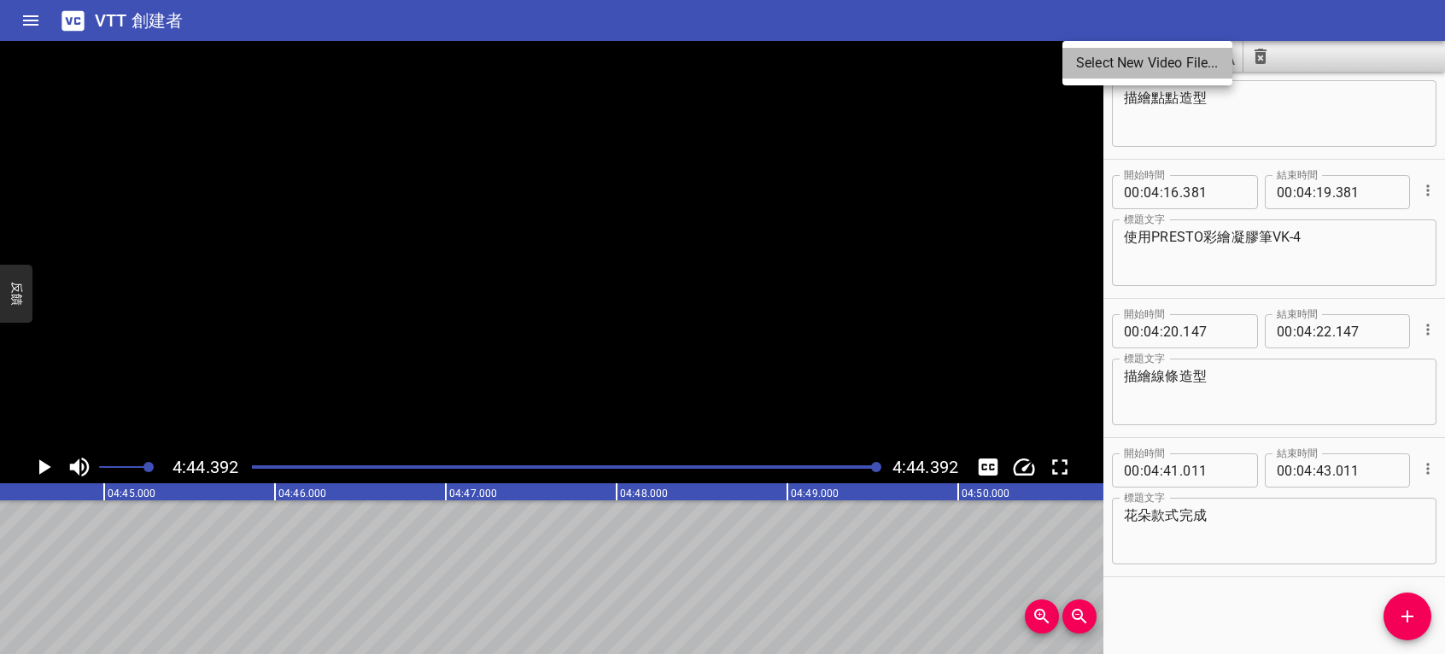
click at [1123, 53] on font "Select New Video File..." at bounding box center [1147, 63] width 143 height 21
drag, startPoint x: 874, startPoint y: 463, endPoint x: 157, endPoint y: 495, distance: 717.4
click at [152, 496] on div at bounding box center [722, 327] width 1445 height 654
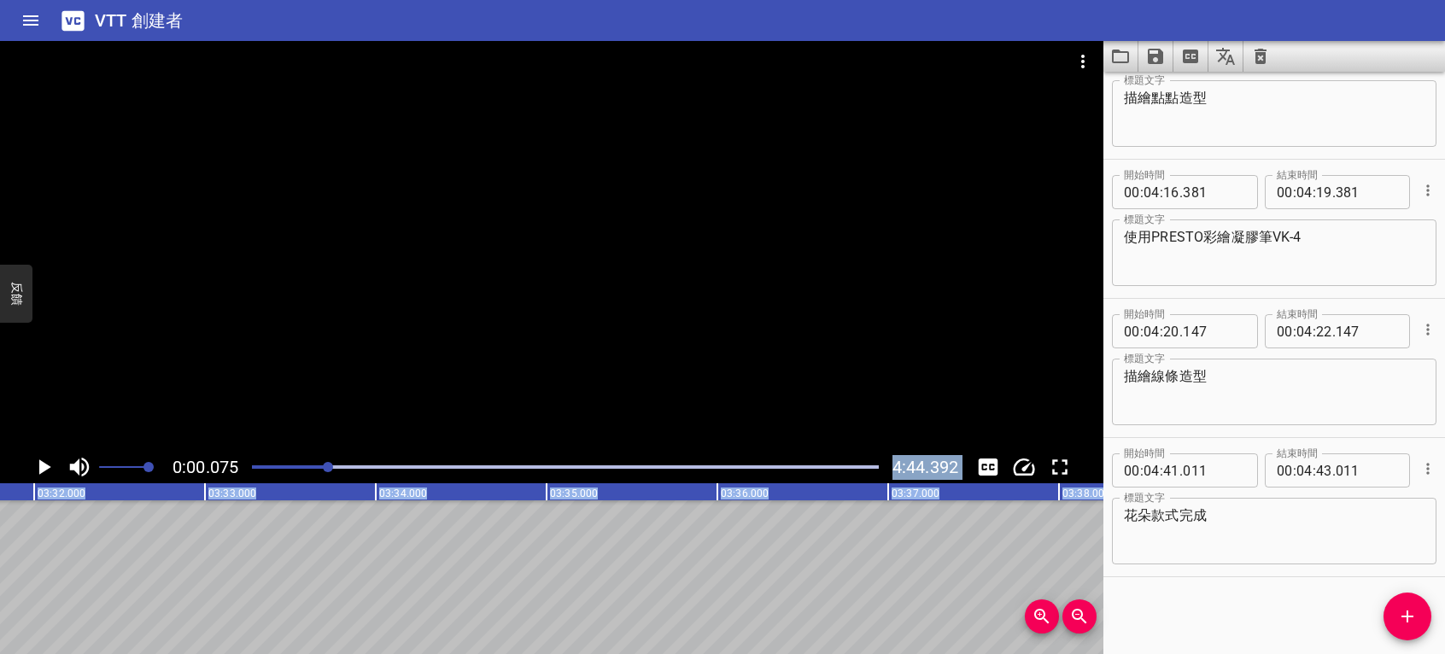
drag, startPoint x: 878, startPoint y: 470, endPoint x: 297, endPoint y: 484, distance: 581.0
click at [297, 484] on div "0:00.075 4:44.392 00:00.000 00:01.000 00:02.000 00:03.000 00:04.000 00:05.000 0…" at bounding box center [552, 347] width 1104 height 613
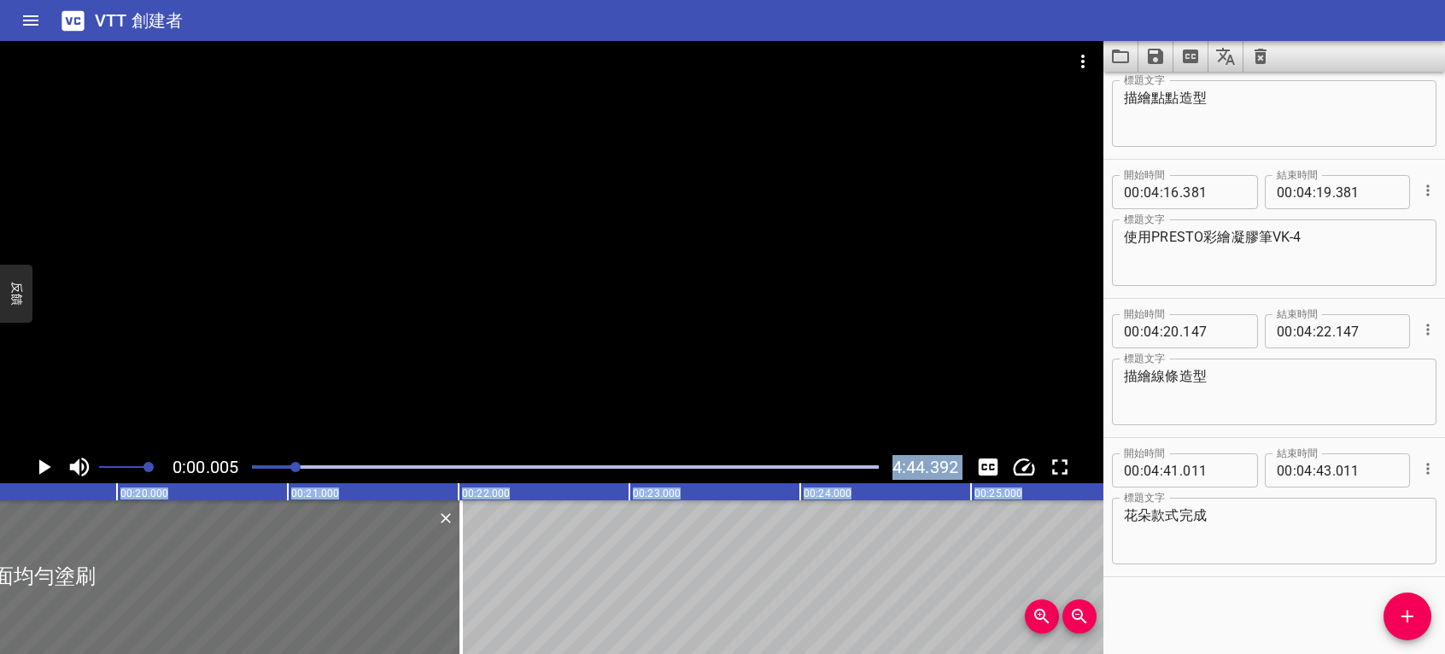
scroll to position [0, 0]
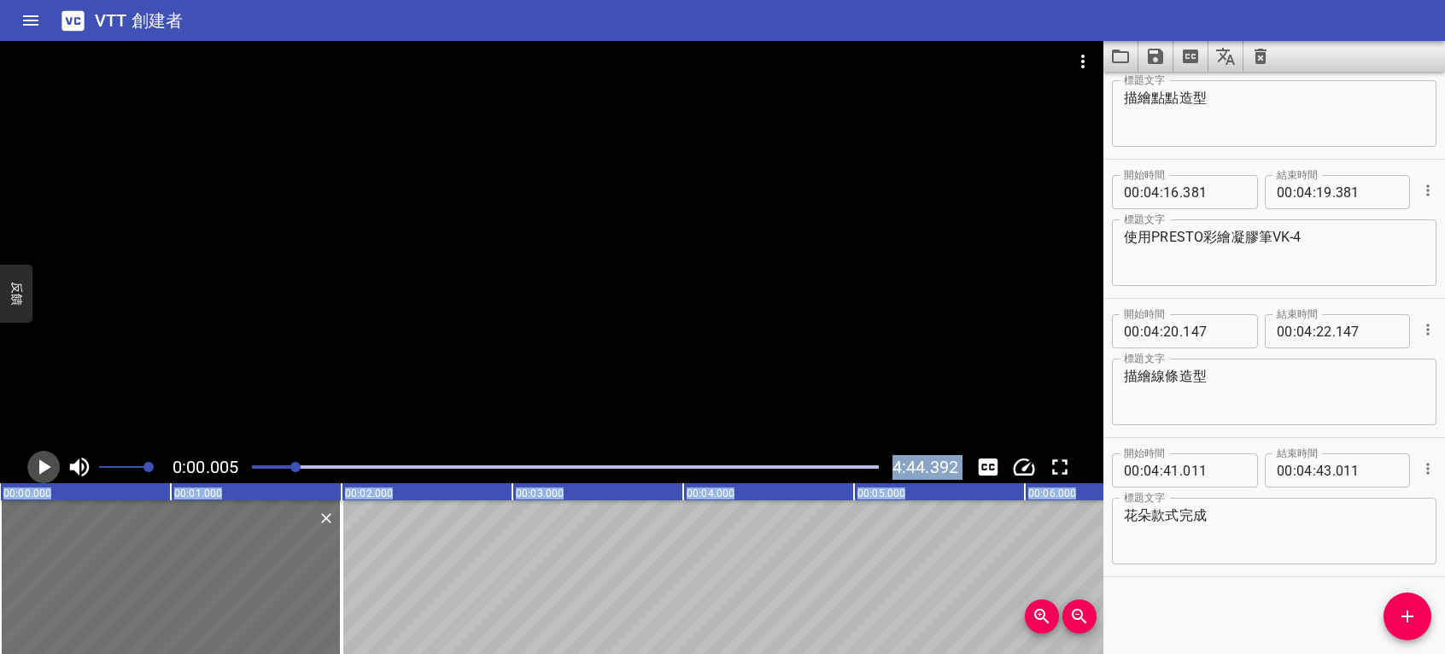
click at [44, 465] on icon "播放/暫停" at bounding box center [45, 467] width 12 height 15
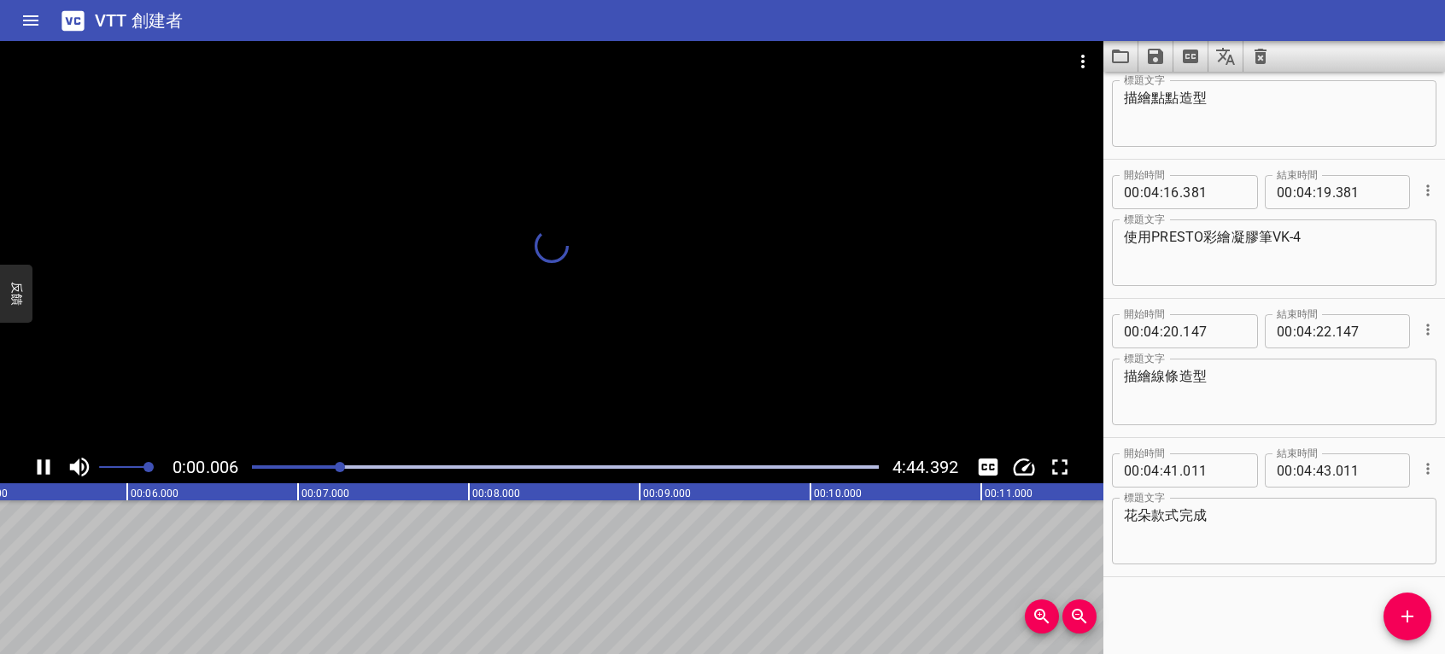
drag, startPoint x: 267, startPoint y: 468, endPoint x: 342, endPoint y: 465, distance: 75.2
click at [342, 465] on div at bounding box center [340, 467] width 10 height 10
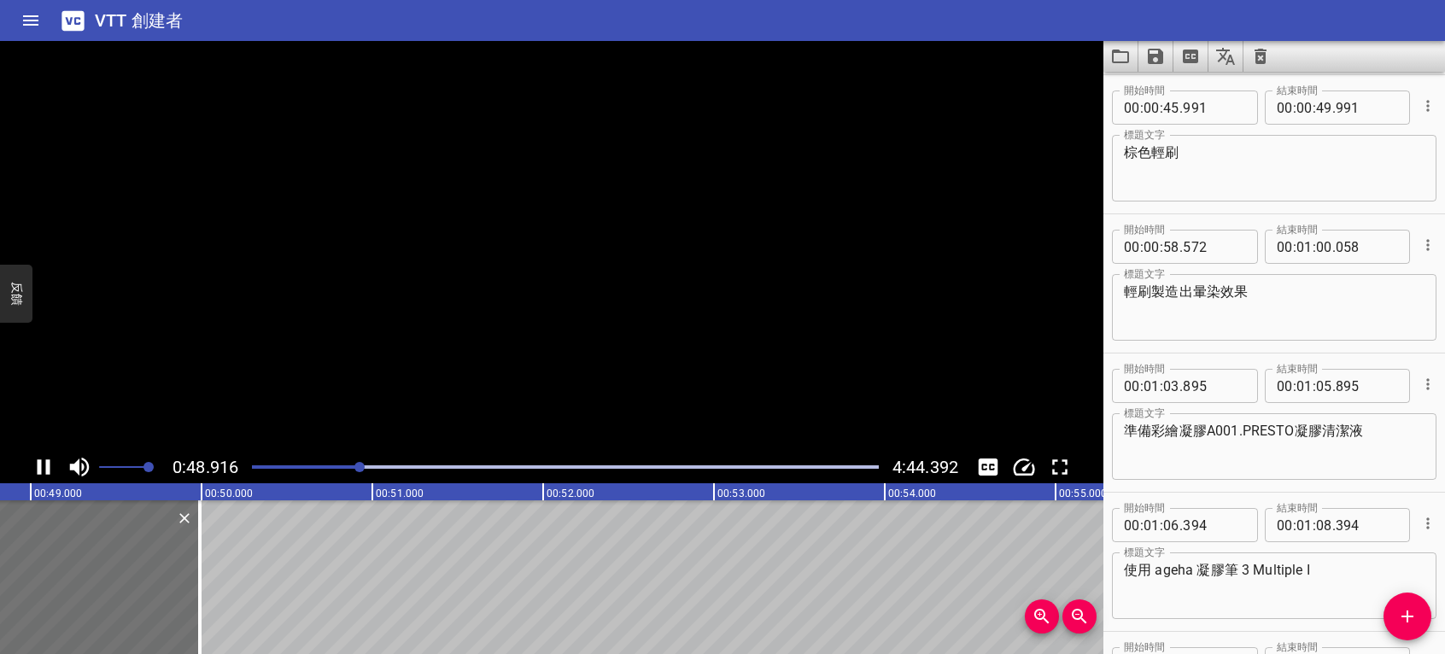
scroll to position [0, 8357]
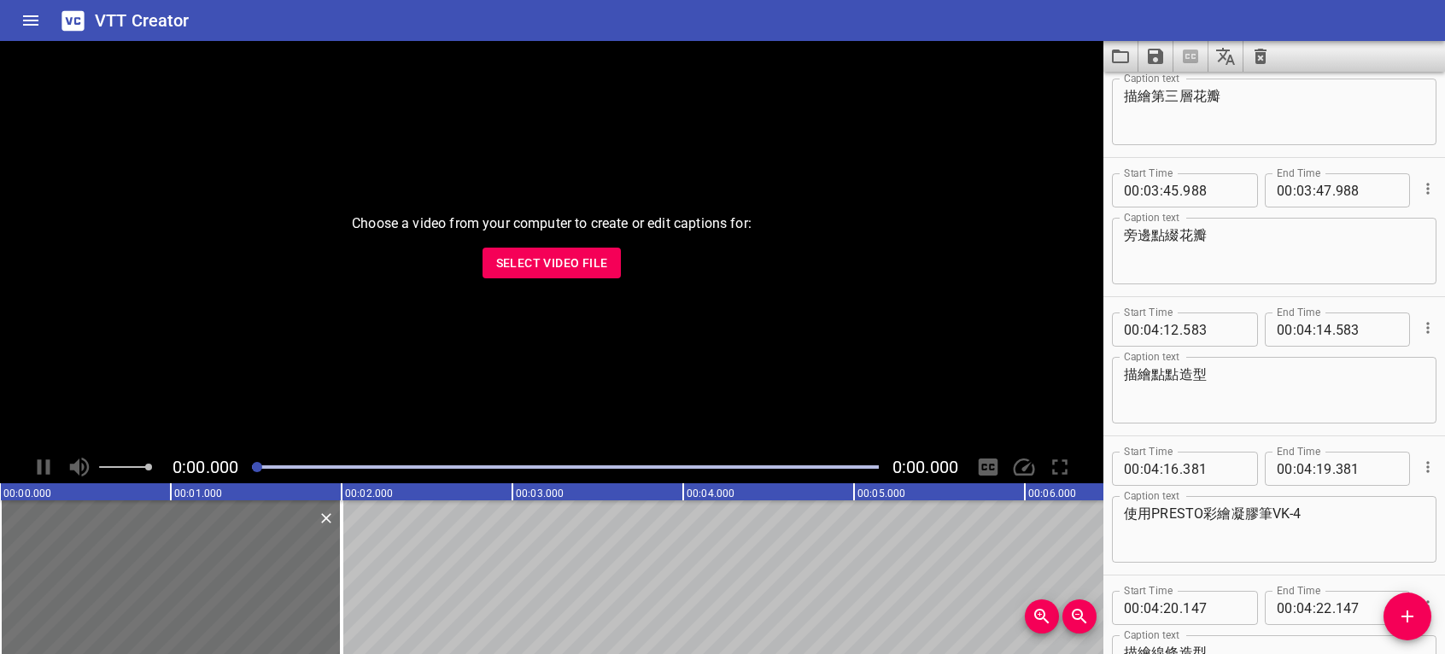
scroll to position [5346, 0]
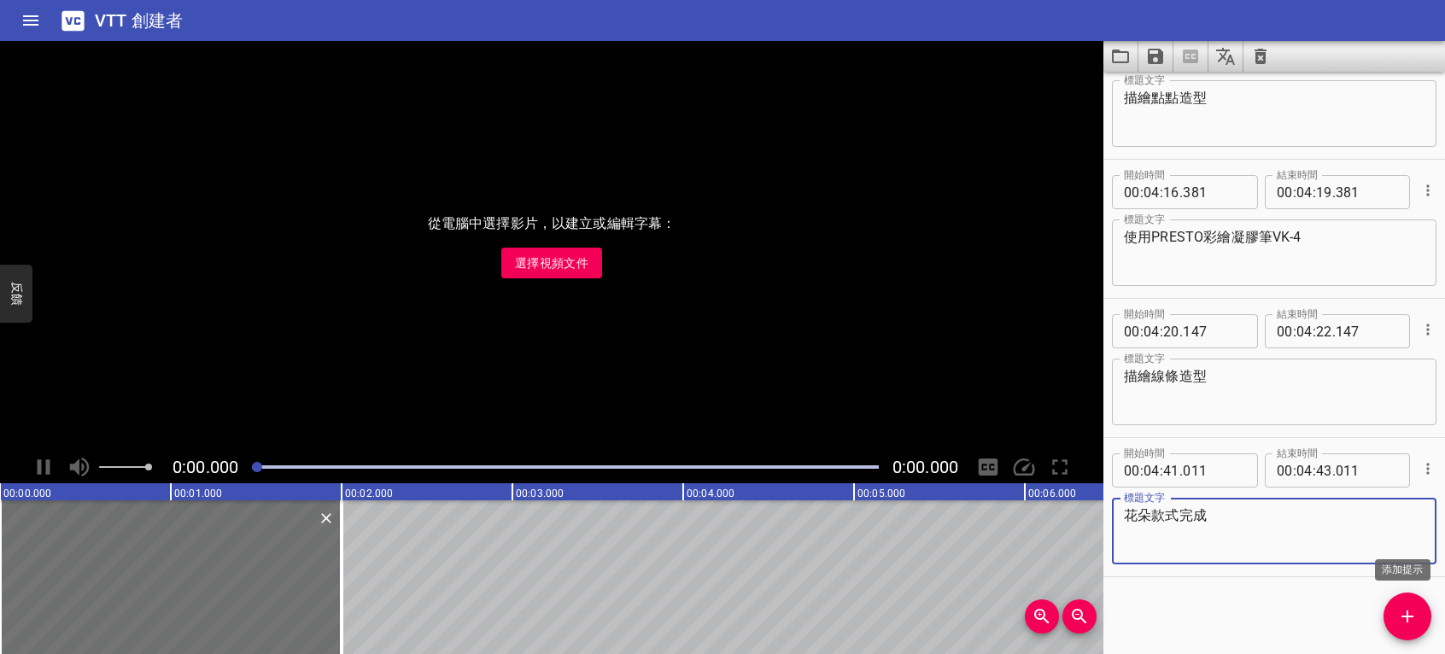
click at [1404, 612] on icon "添加提示" at bounding box center [1407, 616] width 21 height 21
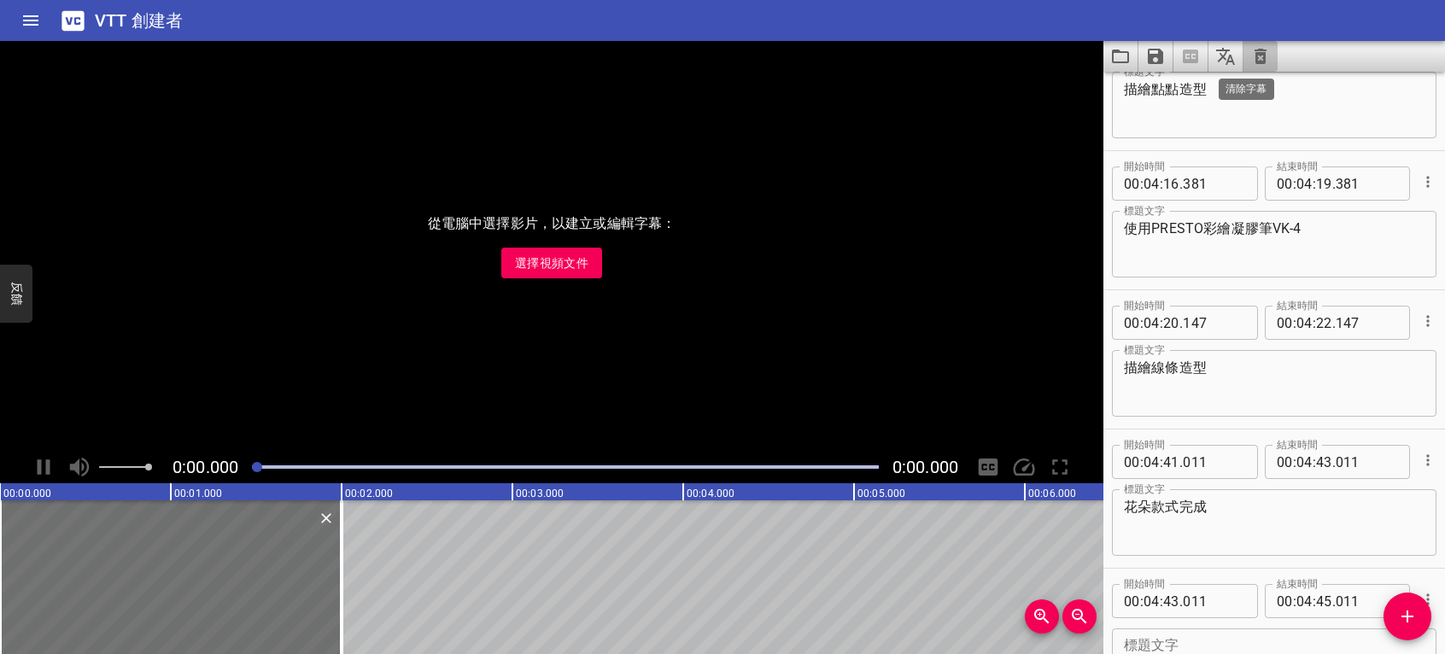
click at [1262, 61] on icon "清除字幕" at bounding box center [1261, 56] width 12 height 15
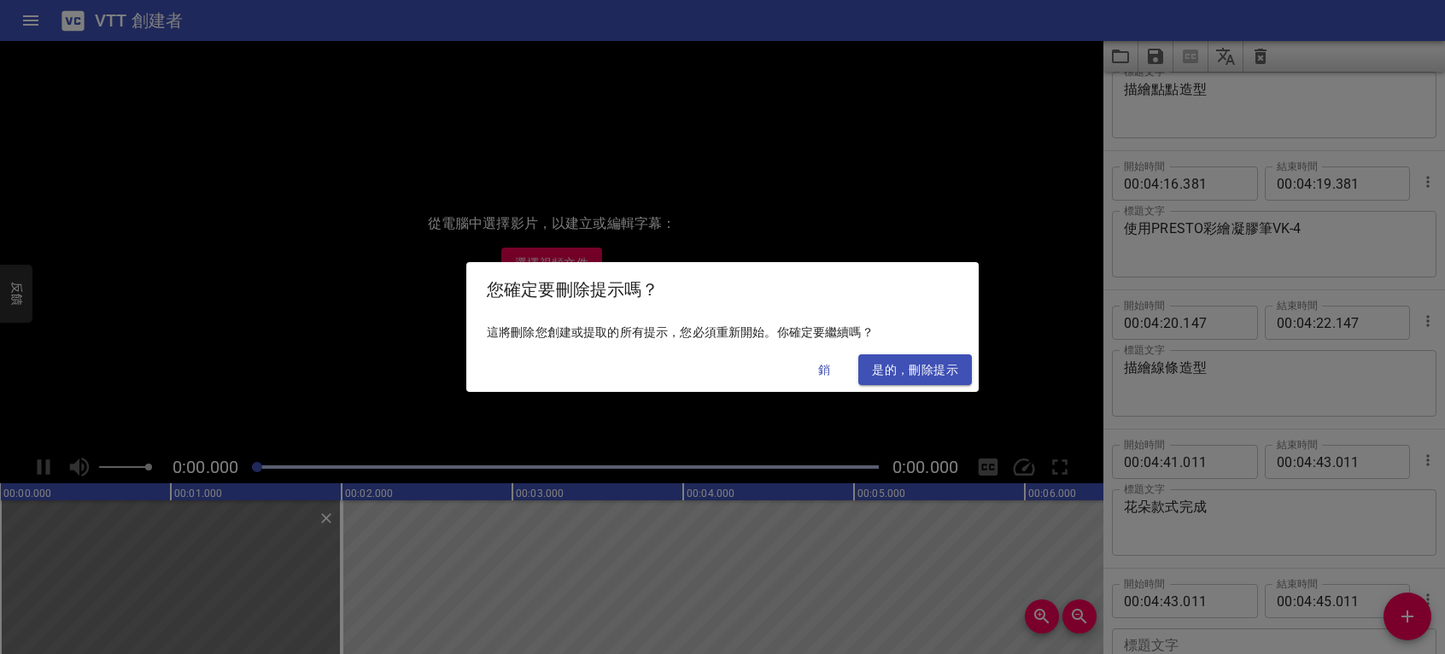
click at [943, 369] on span "是的，刪除提示" at bounding box center [915, 370] width 86 height 21
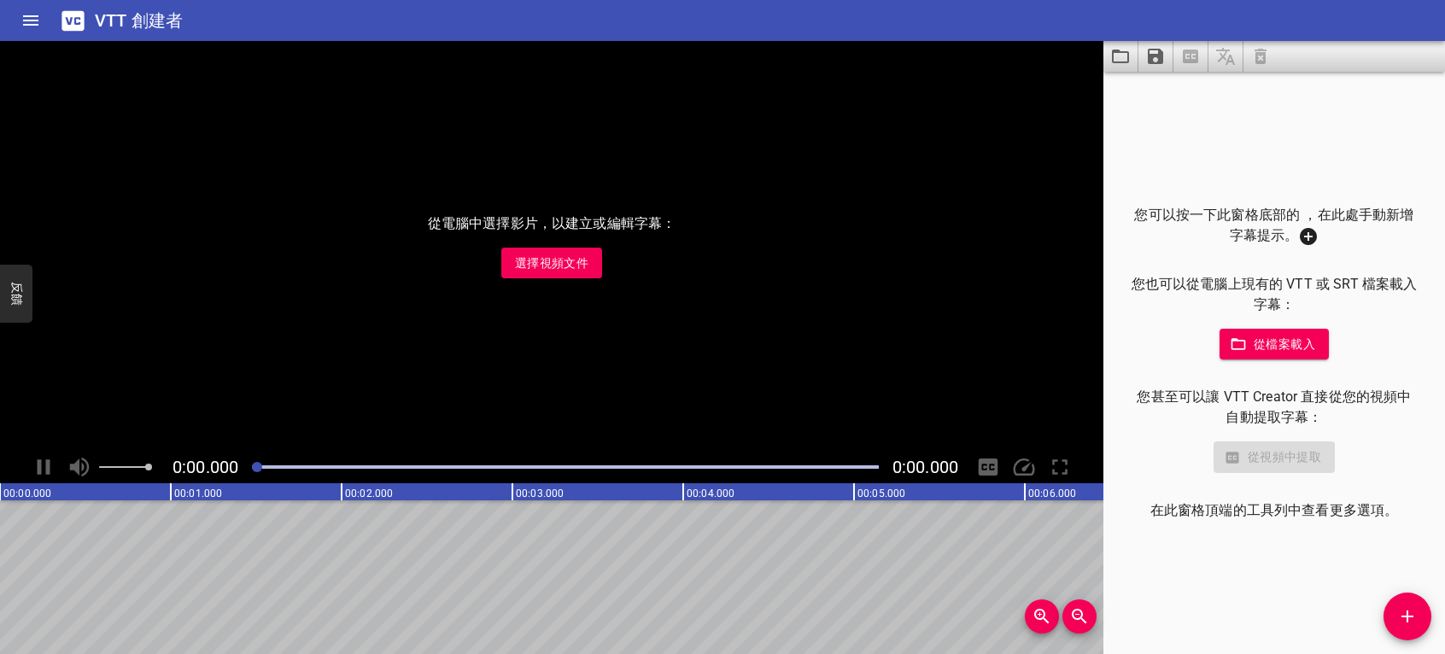
click at [508, 269] on button "選擇視頻文件" at bounding box center [551, 264] width 101 height 32
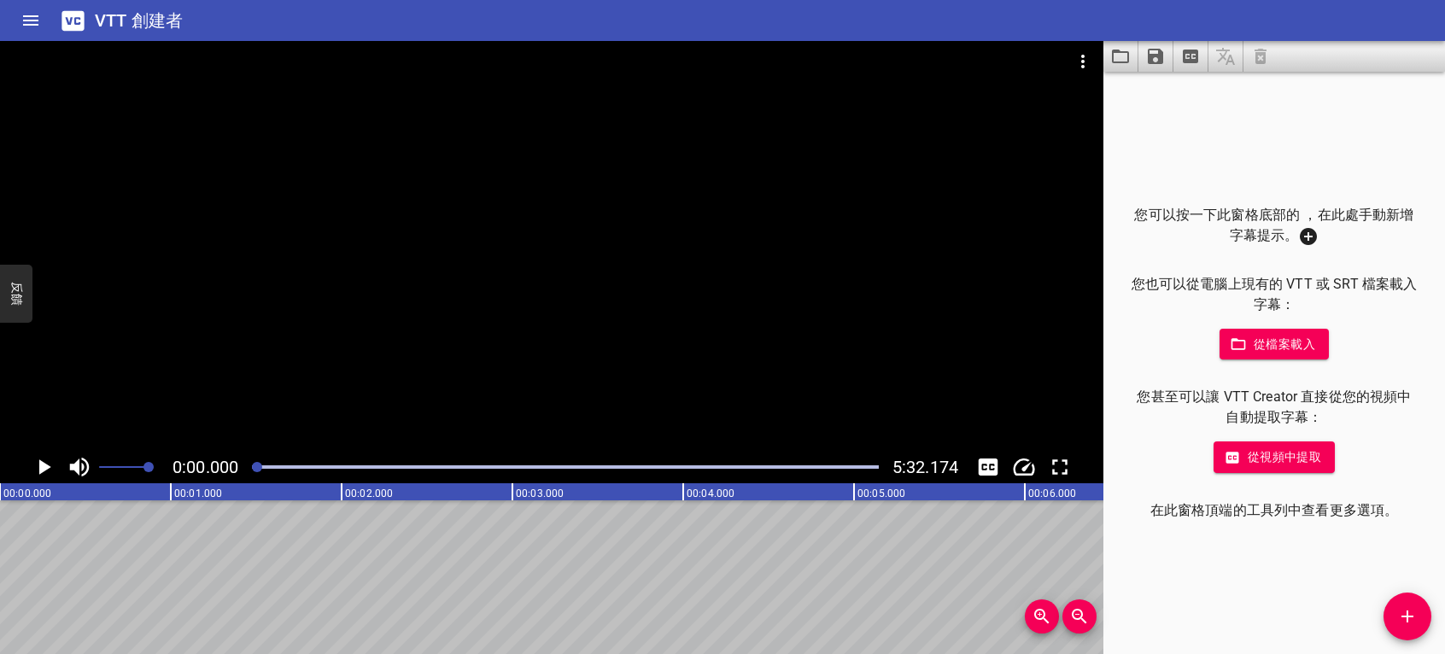
click at [38, 465] on icon "播放/暫停" at bounding box center [44, 467] width 26 height 26
click at [38, 465] on icon "播放/暫停" at bounding box center [44, 467] width 13 height 15
click at [44, 463] on icon "播放/暫停" at bounding box center [45, 467] width 12 height 15
click at [44, 463] on icon "播放/暫停" at bounding box center [44, 467] width 26 height 26
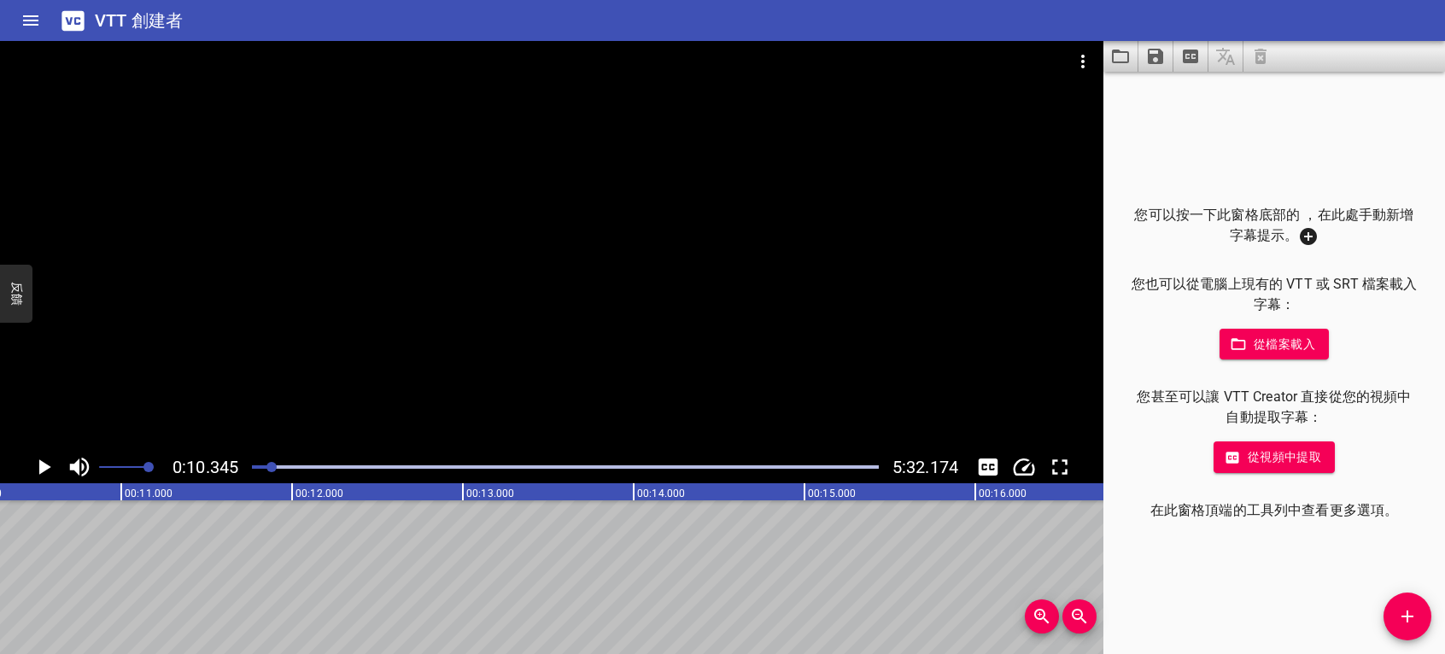
scroll to position [0, 1767]
click at [1399, 612] on icon "添加提示" at bounding box center [1407, 616] width 21 height 21
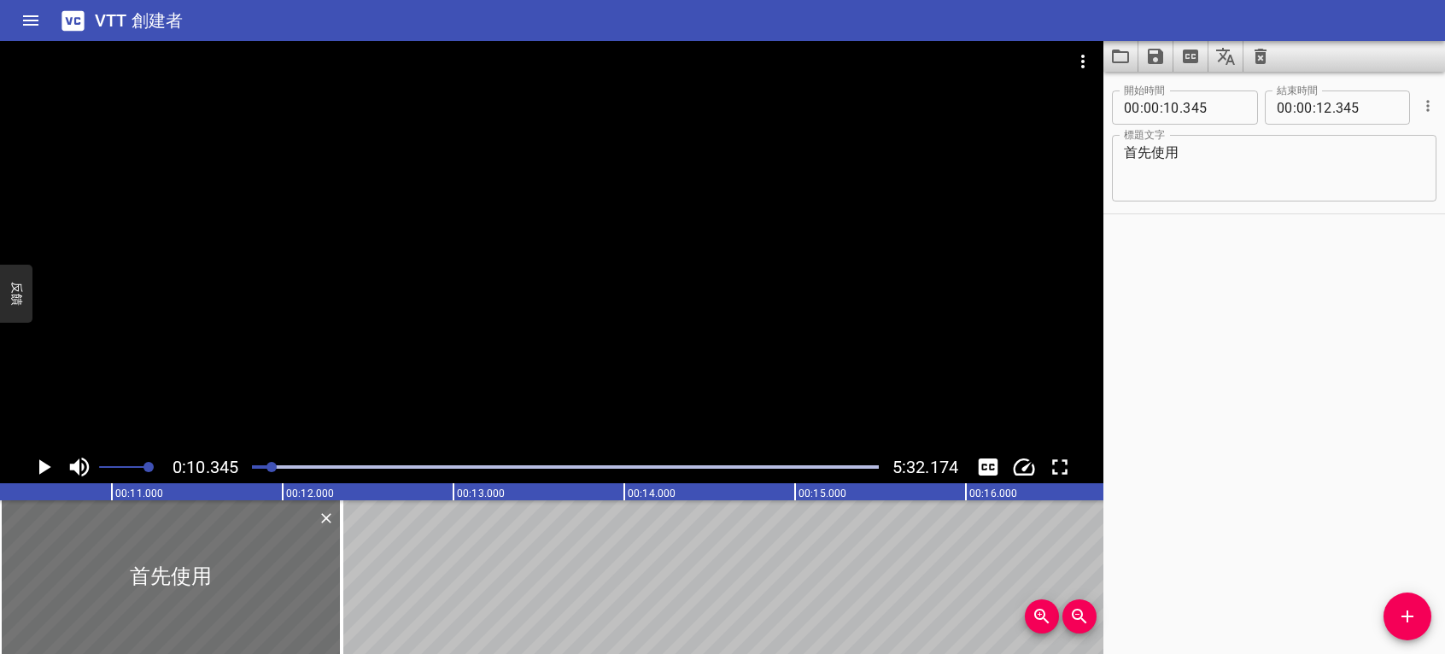
click at [1372, 436] on div "開始時間 00 : 00 : 10 . 345 開始時間 結束時間 00 : 00 : 12 . 345 結束時間 標題文字 首先使用 標題文字" at bounding box center [1275, 363] width 342 height 583
click at [1210, 163] on textarea "首先使用" at bounding box center [1274, 168] width 301 height 49
paste textarea "PRESTO彩色凝膠"
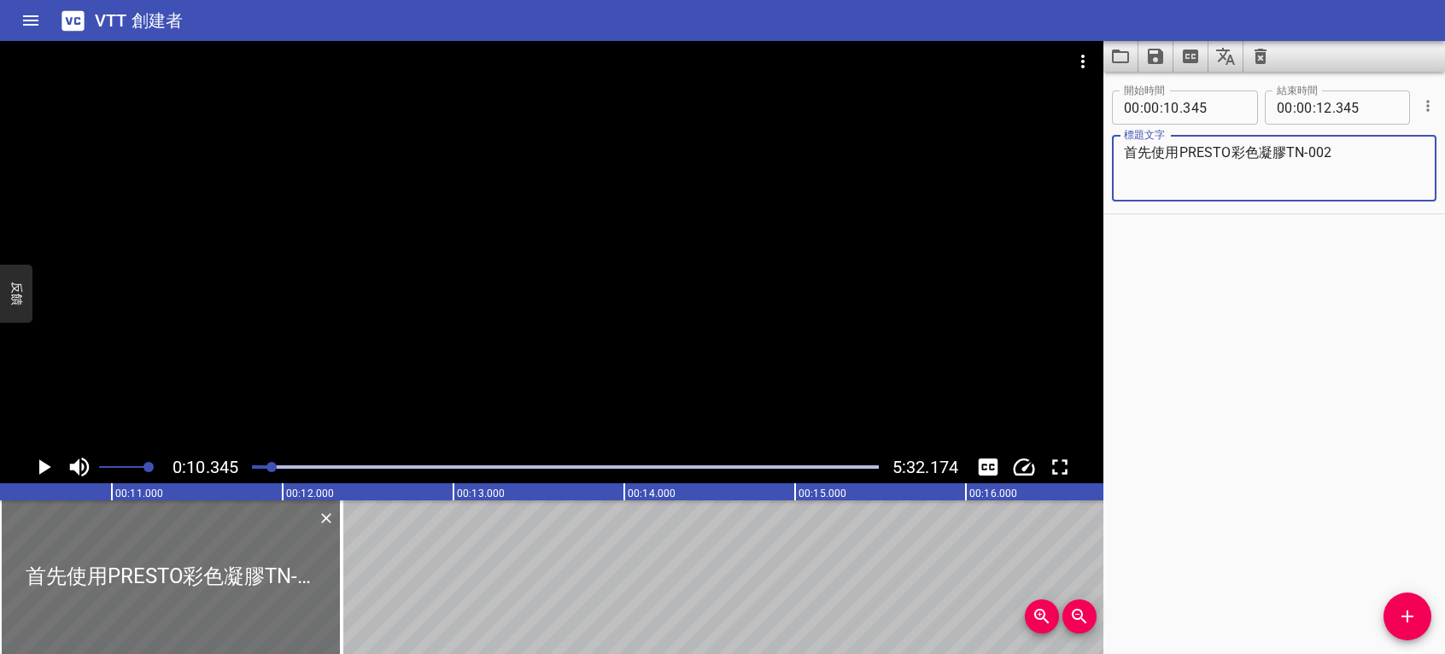
click at [1306, 155] on textarea "首先使用PRESTO彩色凝膠TN-002" at bounding box center [1274, 168] width 301 height 49
click at [1285, 150] on textarea "首先使用PRESTO彩色凝膠TN002" at bounding box center [1274, 168] width 301 height 49
type textarea "首先使用PRESTO彩色凝膠-TN002"
click at [39, 472] on icon "播放/暫停" at bounding box center [45, 467] width 12 height 15
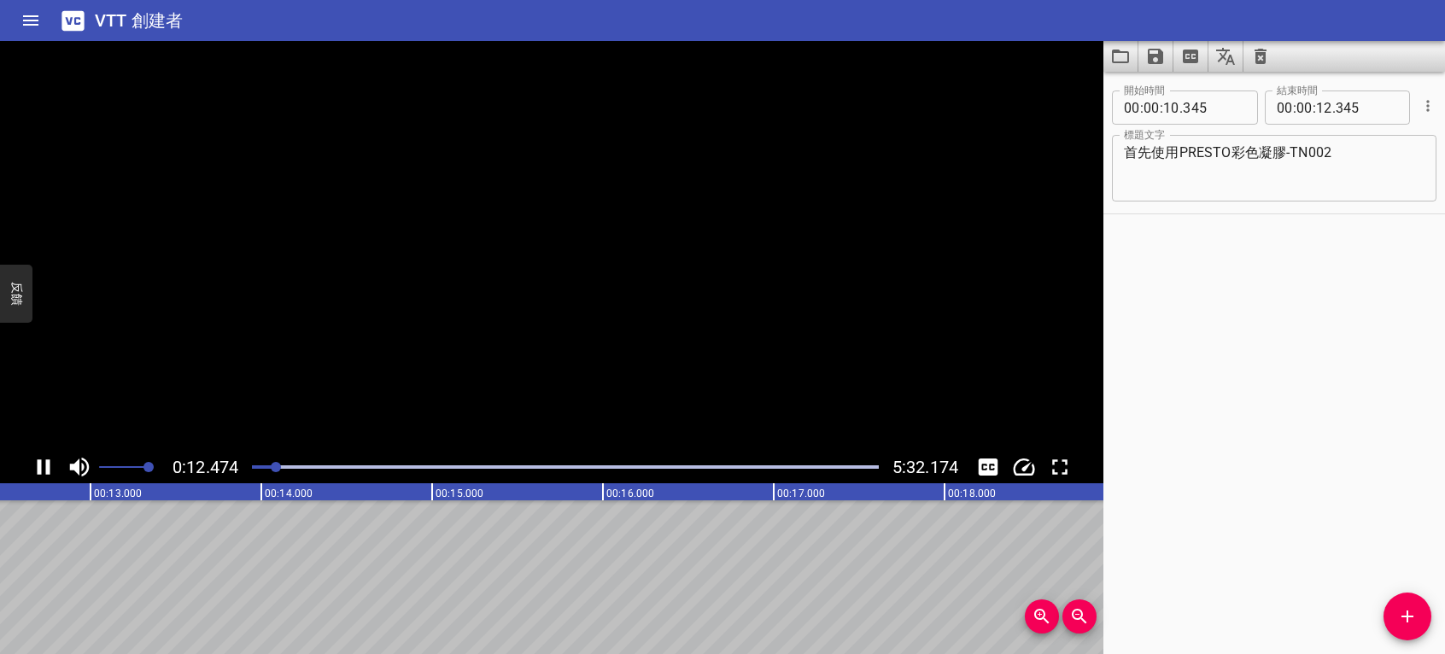
click at [39, 472] on icon "播放/暫停" at bounding box center [44, 467] width 13 height 15
click at [1397, 542] on div "開始時間 00 : 00 : 10 . 345 開始時間 結束時間 00 : 00 : 12 . 345 結束時間 標題文字 首先使用PRESTO彩色凝膠-T…" at bounding box center [1275, 363] width 342 height 583
click at [1407, 619] on icon "添加提示" at bounding box center [1408, 617] width 12 height 12
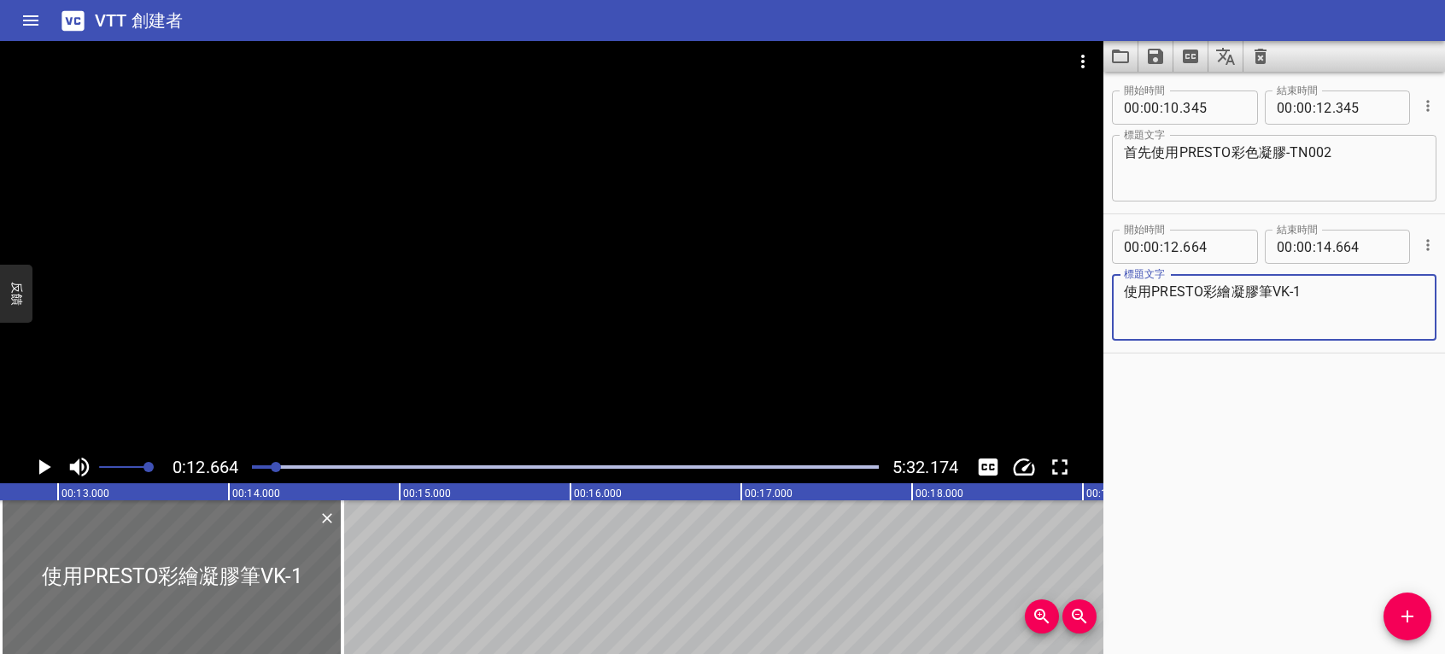
type textarea "使用PRESTO彩繪凝膠筆VK-1"
click at [46, 466] on icon "播放/暫停" at bounding box center [45, 467] width 12 height 15
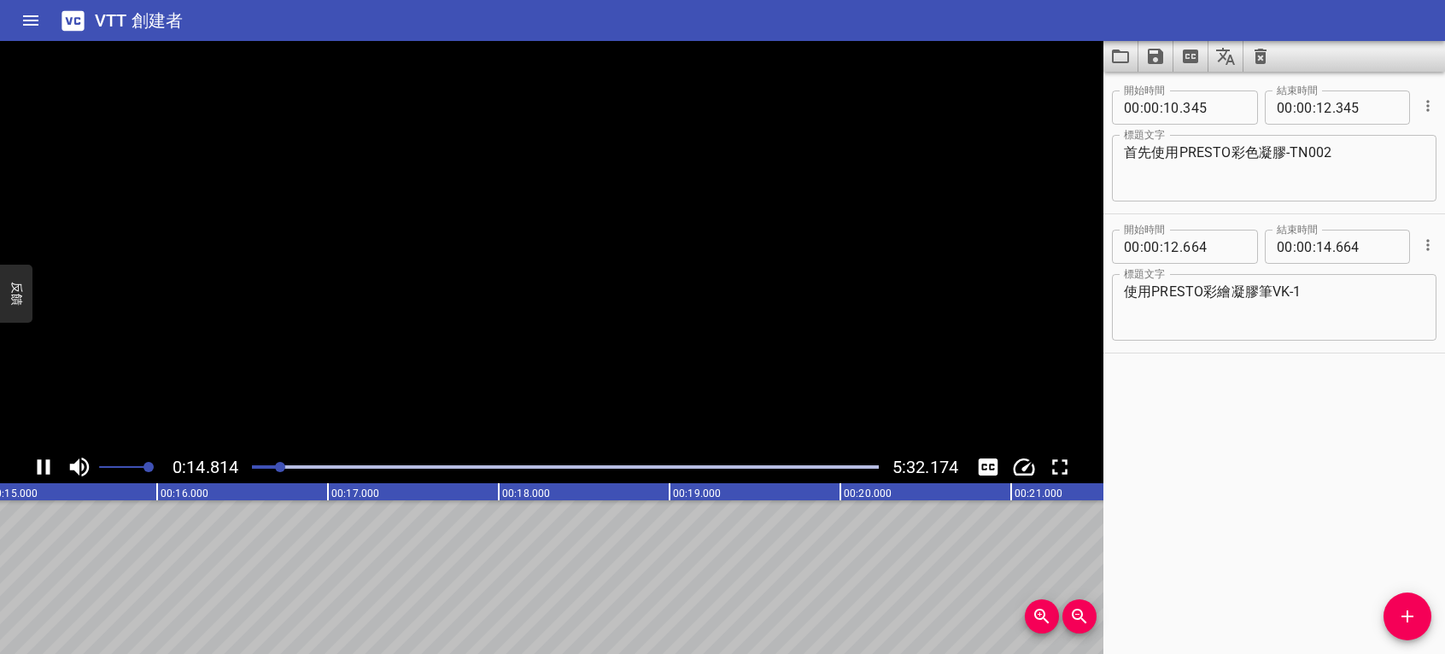
click at [46, 466] on icon "播放/暫停" at bounding box center [44, 467] width 13 height 15
click at [1396, 610] on span "添加提示" at bounding box center [1408, 616] width 48 height 21
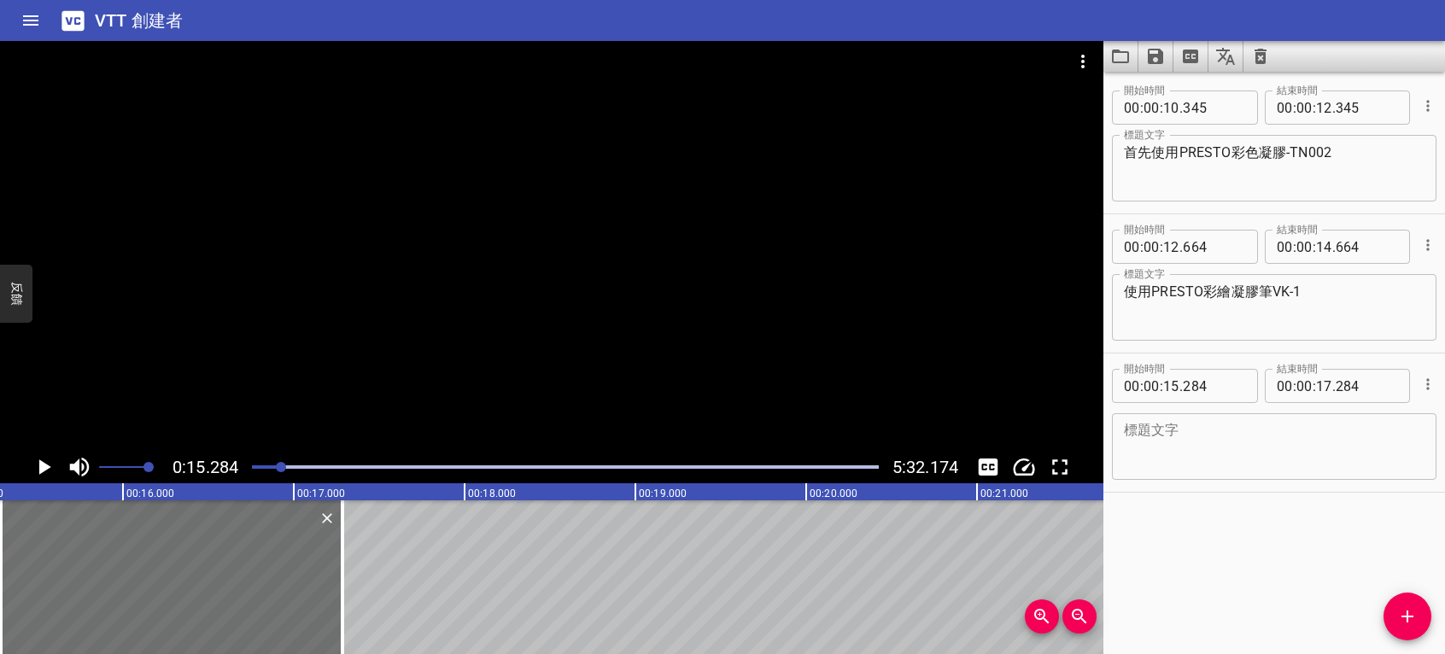
click at [1394, 521] on div "開始時間 00 : 00 : 10 . 345 開始時間 結束時間 00 : 00 : 12 . 345 結束時間 標題文字 首先使用PRESTO彩色凝膠-T…" at bounding box center [1275, 363] width 342 height 583
paste textarea "整面均勻塗刷"
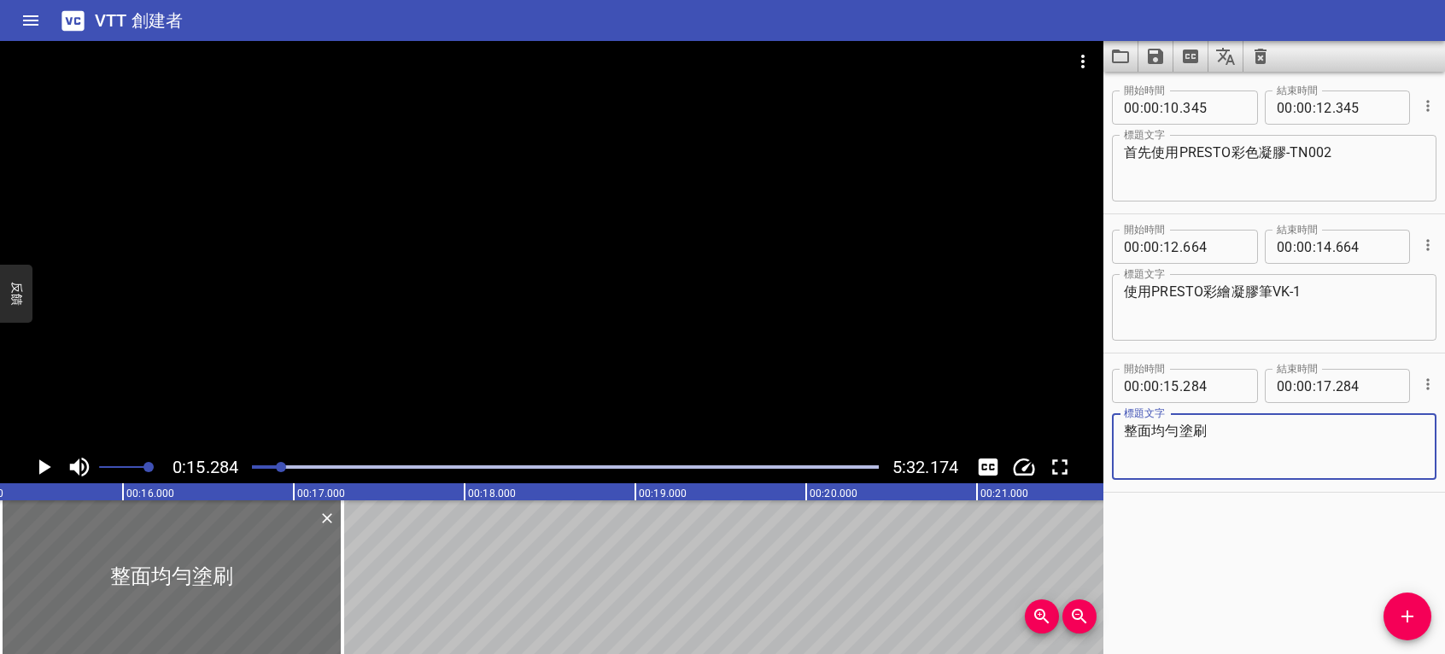
type textarea "整面均勻塗刷"
click at [41, 468] on icon "播放/暫停" at bounding box center [45, 467] width 12 height 15
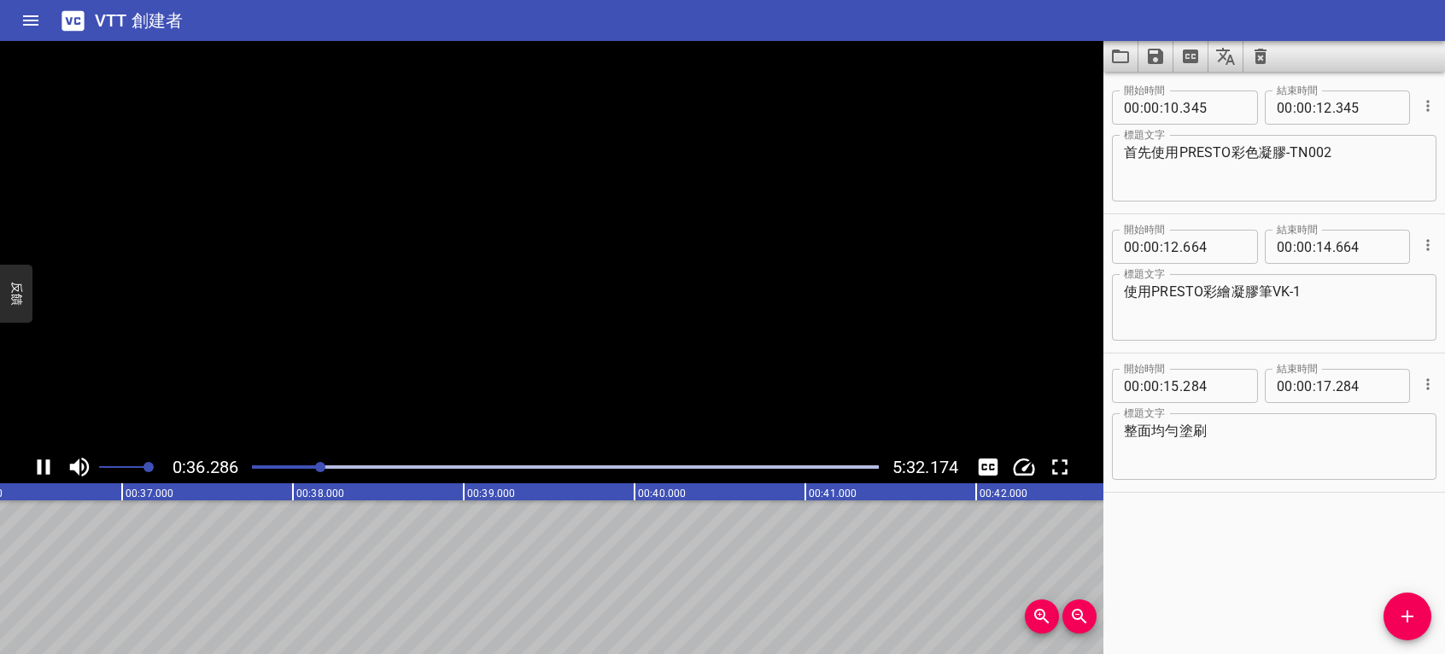
click at [41, 468] on icon "播放/暫停" at bounding box center [44, 467] width 26 height 26
click at [41, 468] on icon "播放/暫停" at bounding box center [45, 467] width 12 height 15
click at [41, 468] on icon "播放/暫停" at bounding box center [44, 467] width 26 height 26
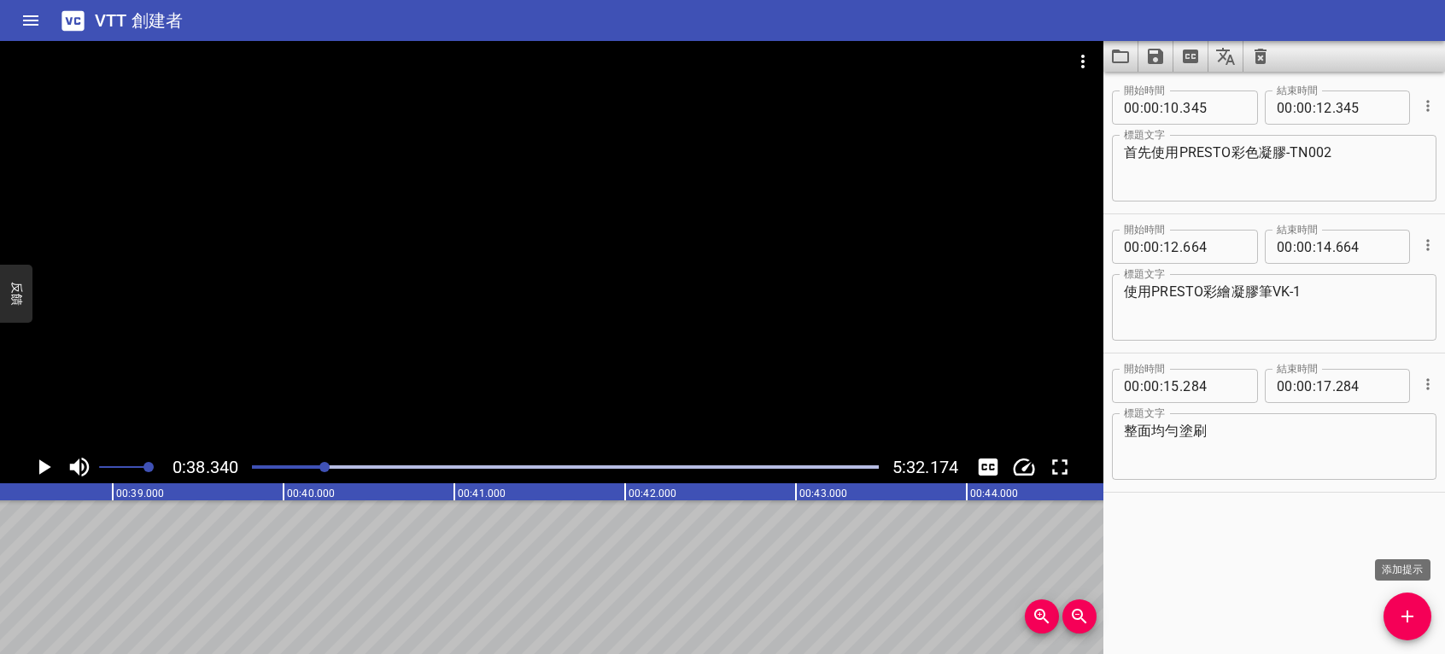
click at [1420, 617] on span "添加提示" at bounding box center [1408, 616] width 48 height 21
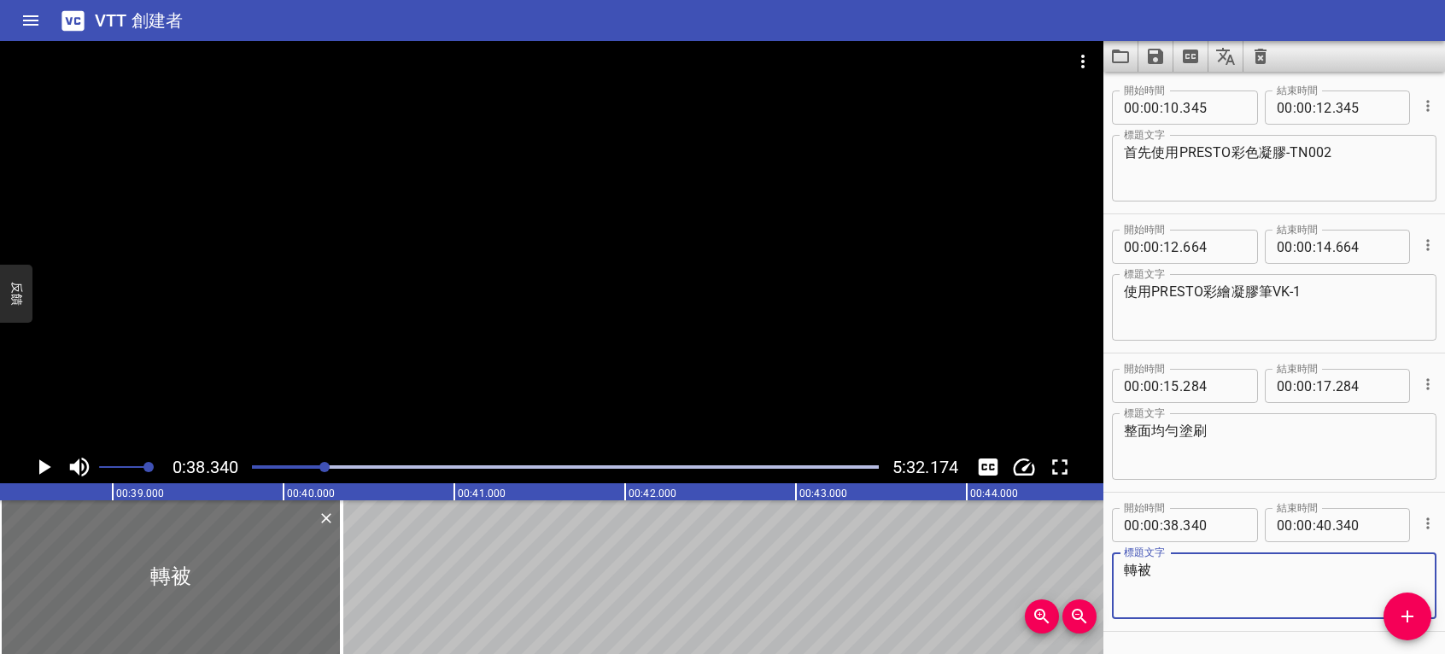
type textarea "轉"
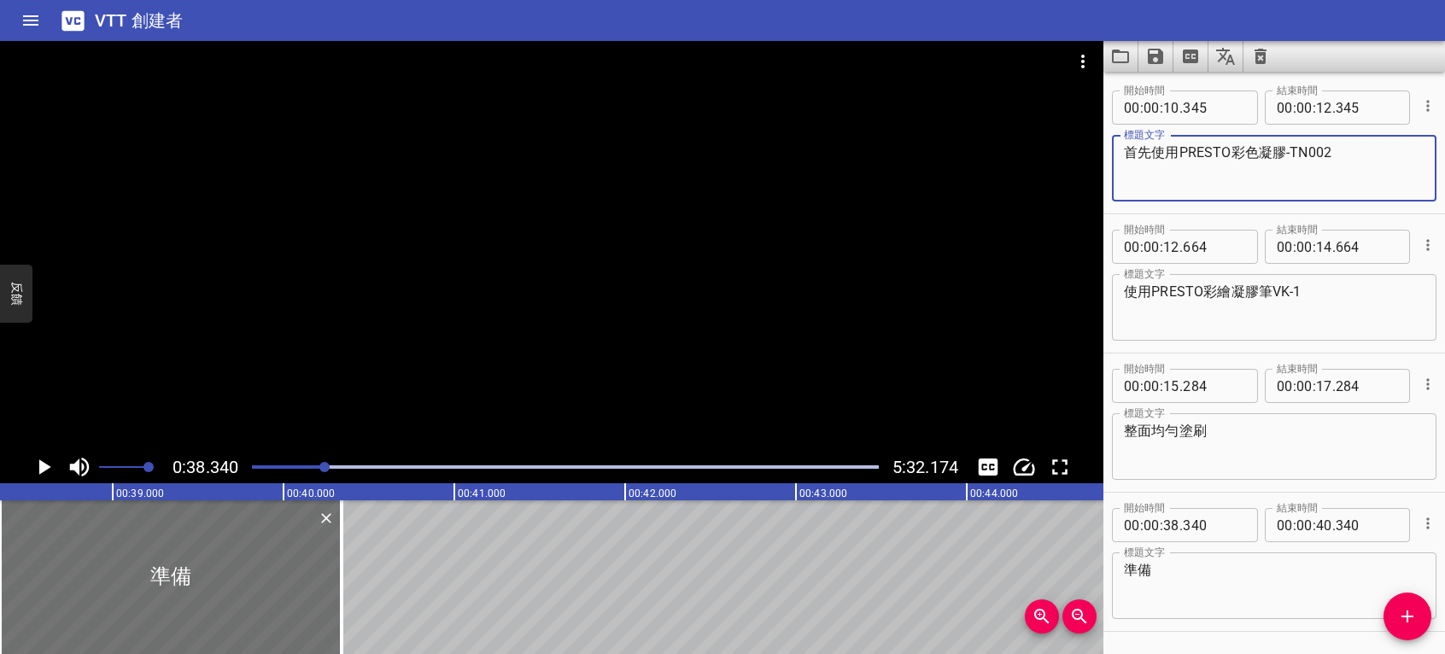
drag, startPoint x: 1179, startPoint y: 149, endPoint x: 1365, endPoint y: 147, distance: 186.2
click at [1365, 147] on textarea "首先使用PRESTO彩色凝膠-TN002" at bounding box center [1274, 168] width 301 height 49
click at [1179, 565] on textarea "準備" at bounding box center [1274, 586] width 301 height 49
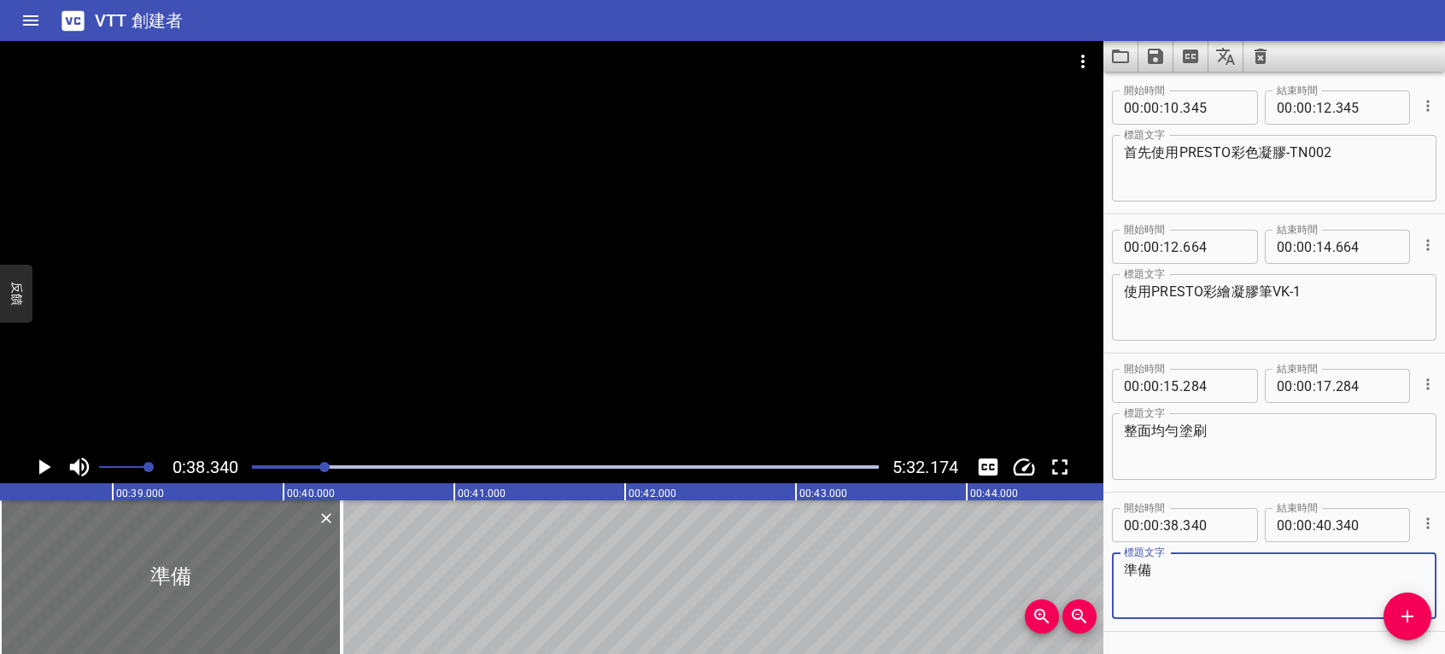
paste textarea "PRESTO彩色凝膠-TN002"
drag, startPoint x: 1302, startPoint y: 569, endPoint x: 1126, endPoint y: 571, distance: 176.0
click at [1093, 570] on main "0:38.340 5:32.174 00:00.000 00:01.000 00:02.000 00:03.000 00:04.000 00:05.000 0…" at bounding box center [722, 347] width 1445 height 613
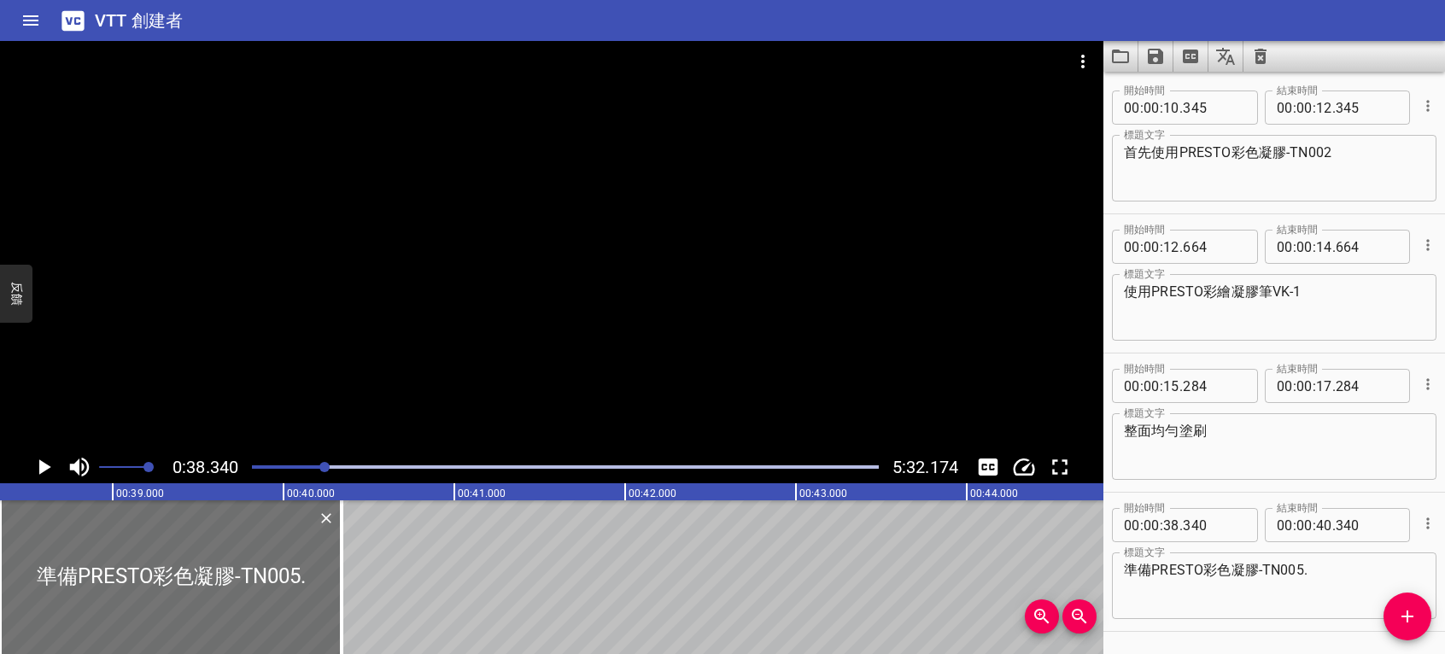
click at [1335, 623] on div "開始時間 00 : 00 : 38 . 340 開始時間 結束時間 00 : 00 : 40 . 340 結束時間 標題文字 準備PRESTO彩色凝膠-TN0…" at bounding box center [1275, 562] width 342 height 138
click at [1333, 575] on textarea "準備PRESTO彩色凝膠-TN005." at bounding box center [1274, 586] width 301 height 49
drag, startPoint x: 1290, startPoint y: 575, endPoint x: 1262, endPoint y: 572, distance: 28.3
click at [1262, 572] on textarea "準備PRESTO彩色凝膠-TN005." at bounding box center [1274, 586] width 301 height 49
click at [1344, 576] on textarea "準備PRESTO彩色凝膠-TN005." at bounding box center [1274, 586] width 301 height 49
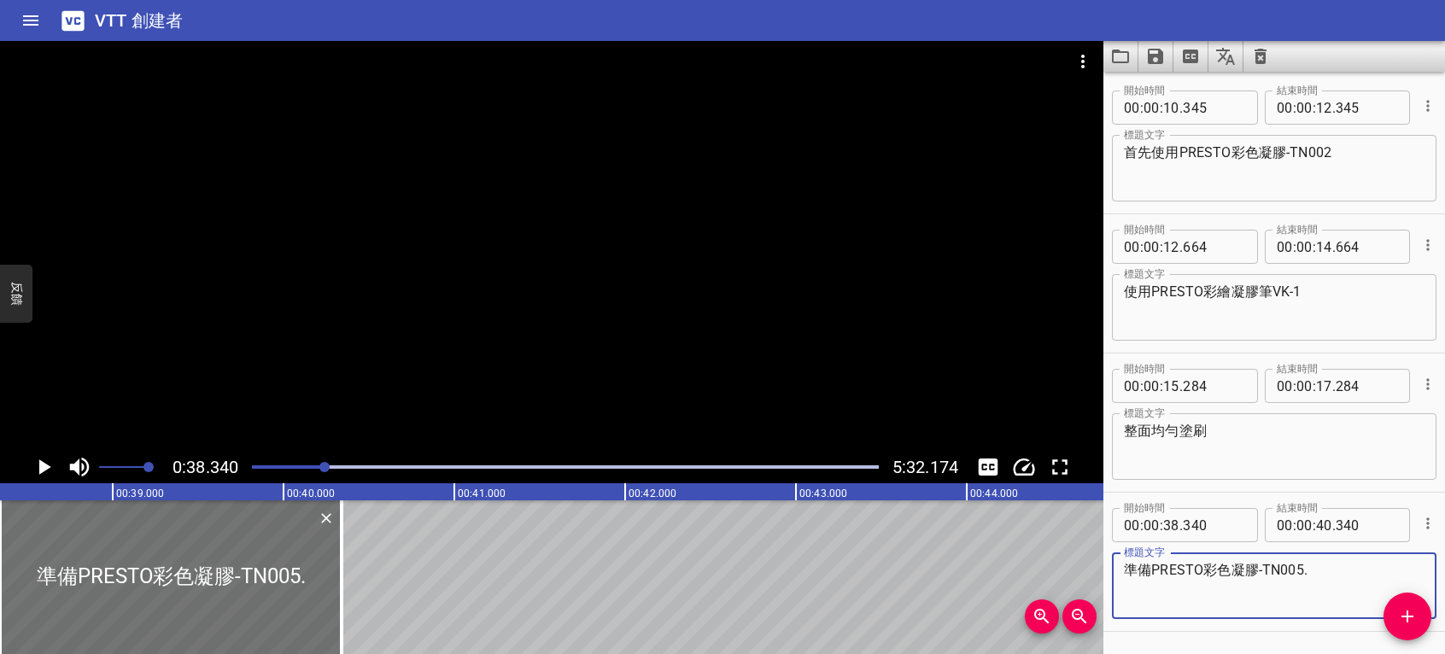
click at [1327, 571] on textarea "準備PRESTO彩色凝膠-TN005." at bounding box center [1274, 586] width 301 height 49
paste textarea "TN005."
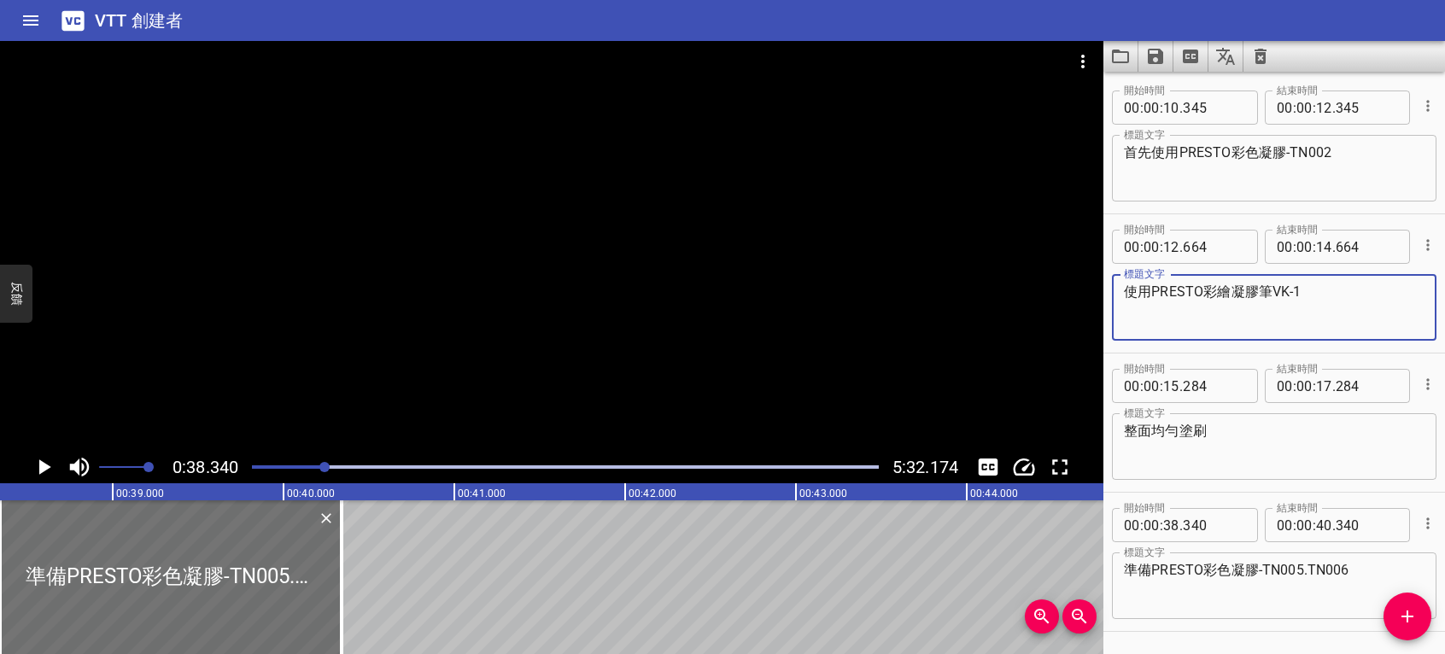
drag, startPoint x: 1273, startPoint y: 289, endPoint x: 1315, endPoint y: 300, distance: 44.1
click at [1315, 300] on textarea "使用PRESTO彩繪凝膠筆VK-1" at bounding box center [1274, 308] width 301 height 49
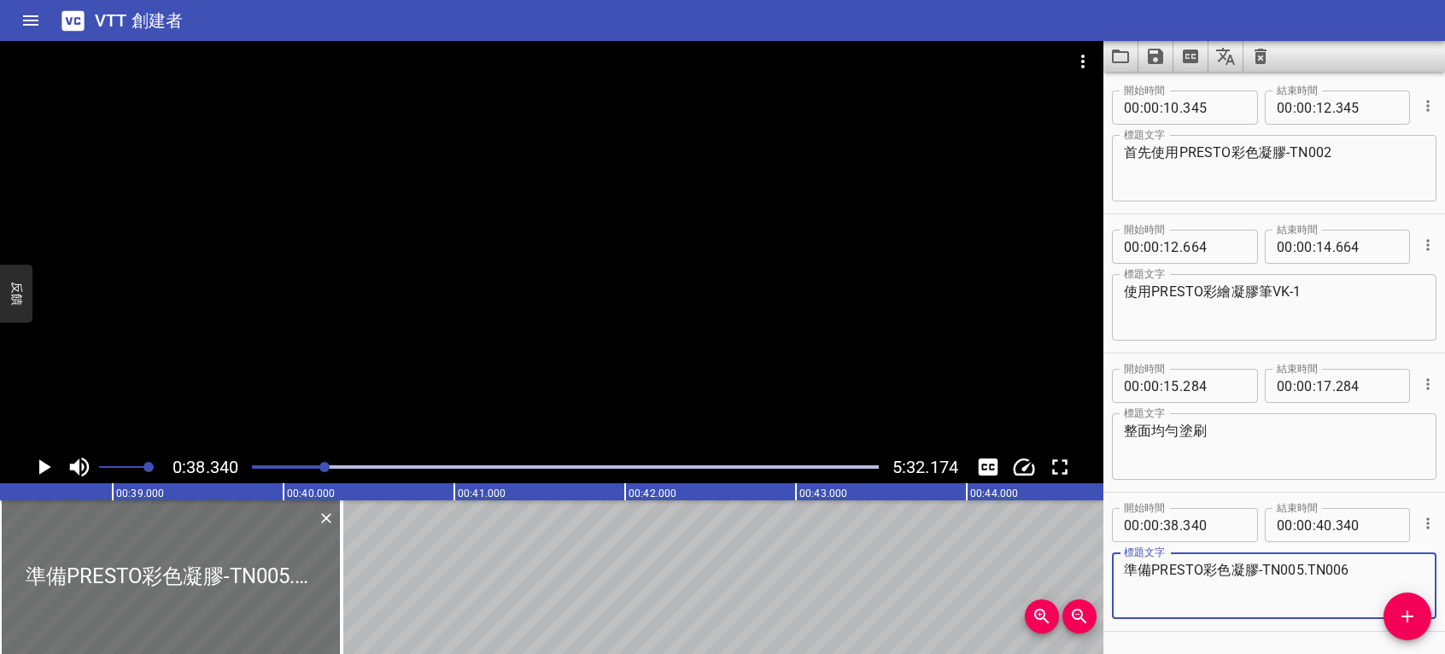
click at [1361, 565] on textarea "準備PRESTO彩色凝膠-TN005.TN006" at bounding box center [1274, 586] width 301 height 49
paste textarea "VK-1"
type textarea "準備PRESTO彩色凝膠-TN005.TN006.VK007"
click at [48, 465] on icon "播放/暫停" at bounding box center [44, 467] width 26 height 26
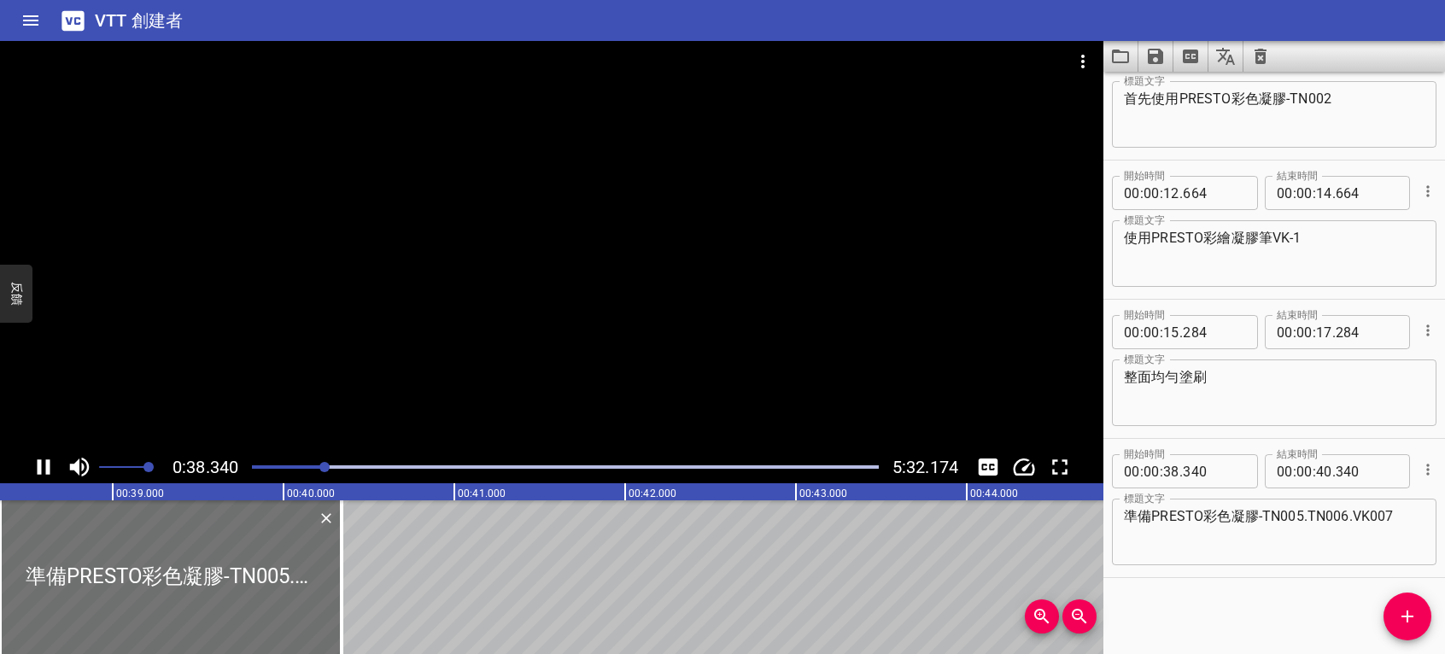
scroll to position [55, 0]
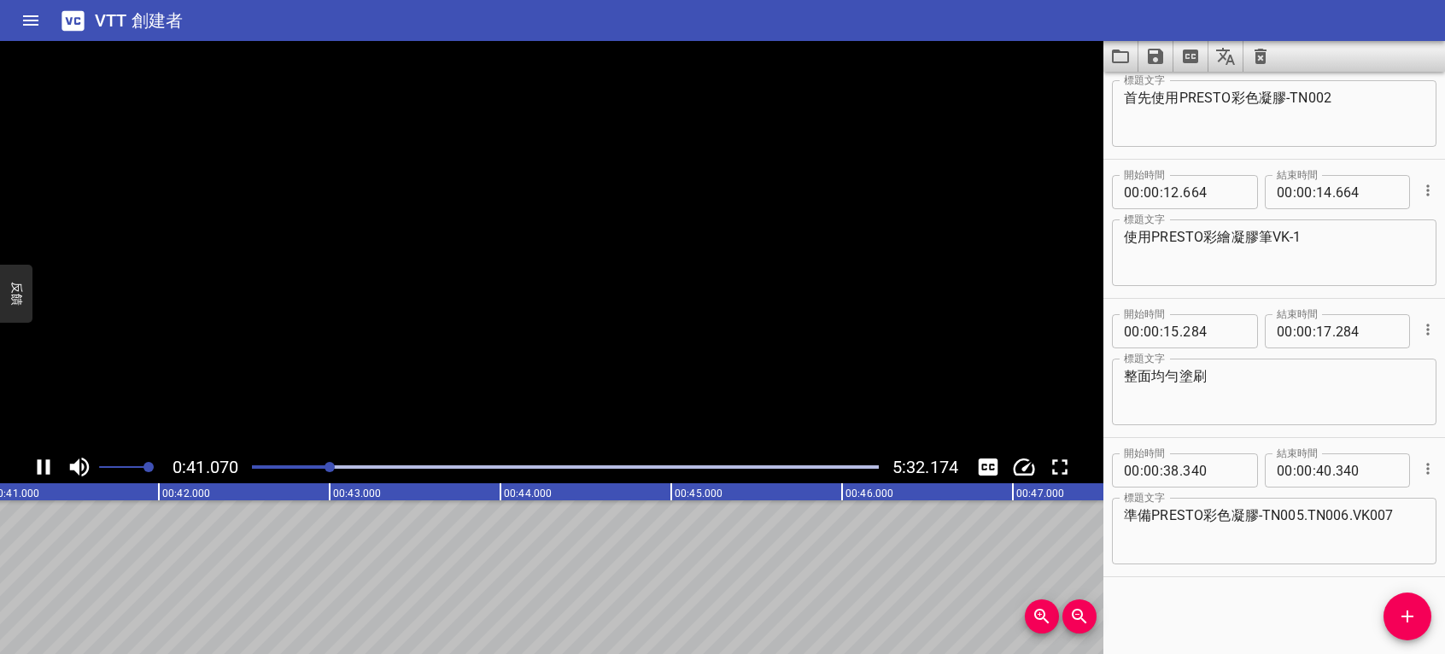
click at [48, 465] on icon "播放/暫停" at bounding box center [44, 467] width 13 height 15
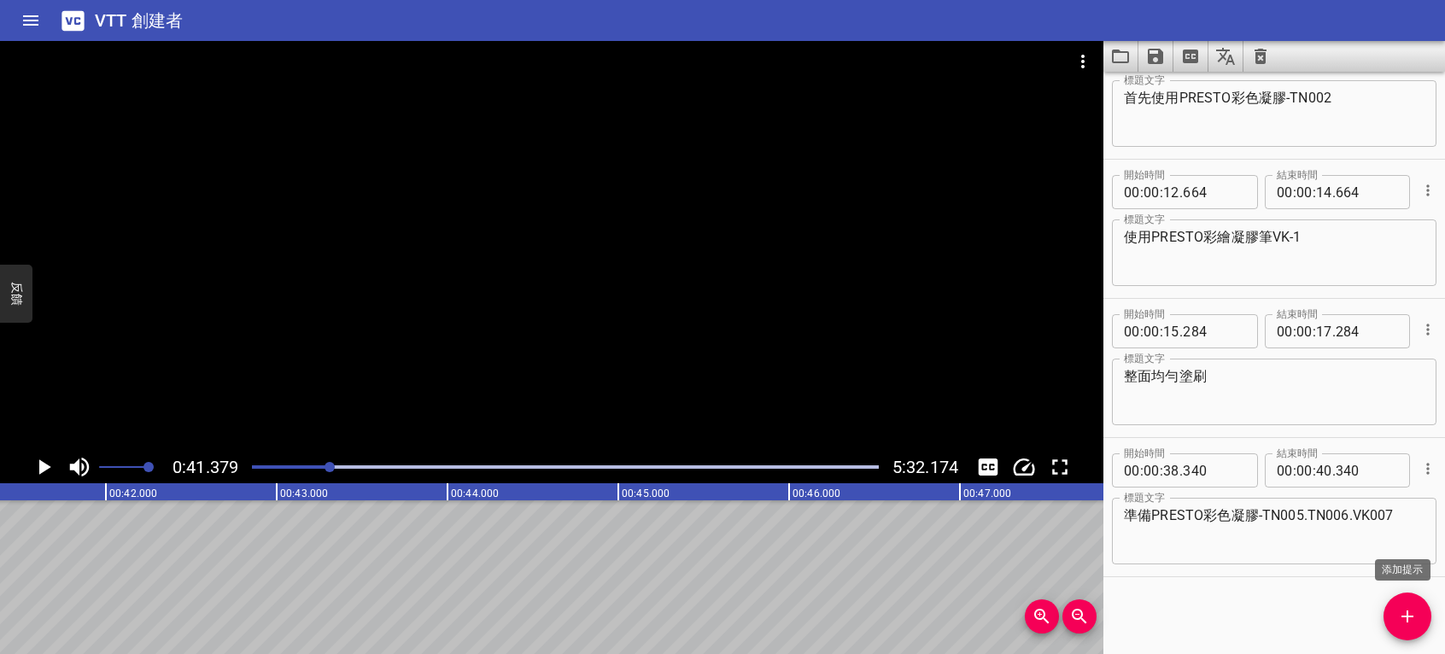
click at [1397, 613] on span "添加提示" at bounding box center [1408, 616] width 48 height 21
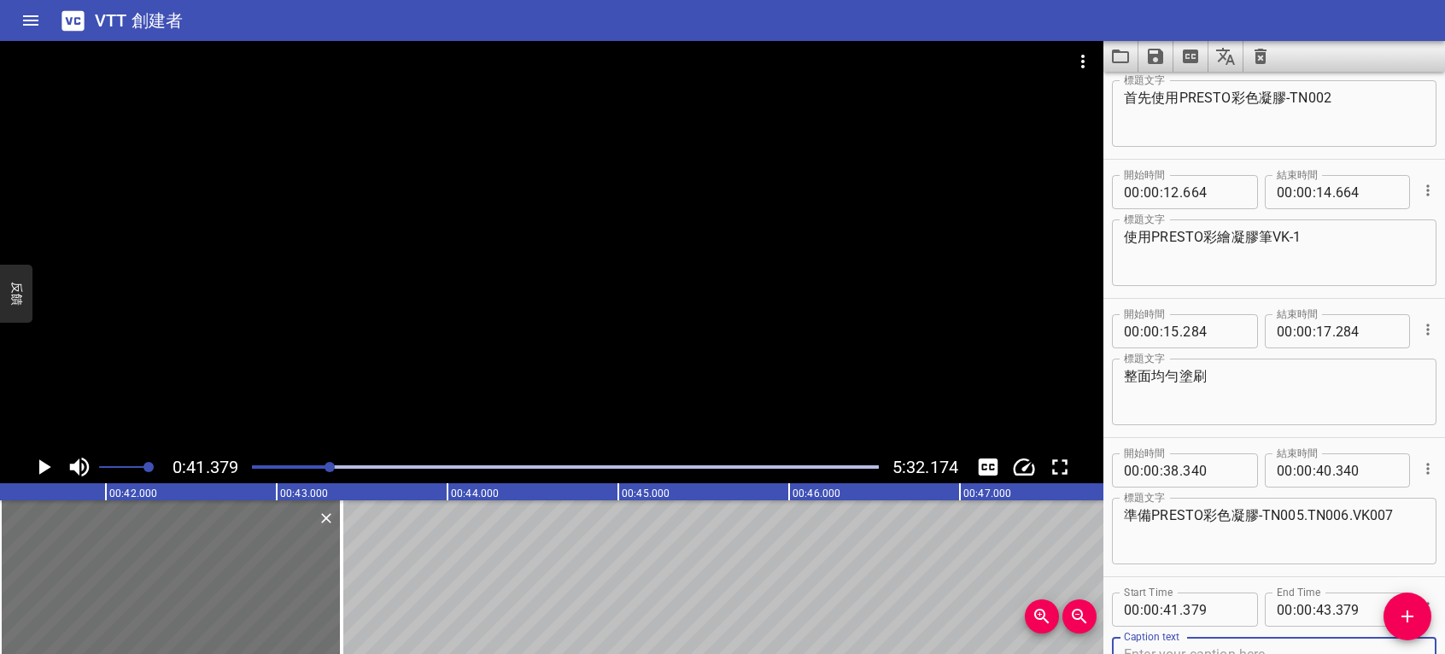
scroll to position [63, 0]
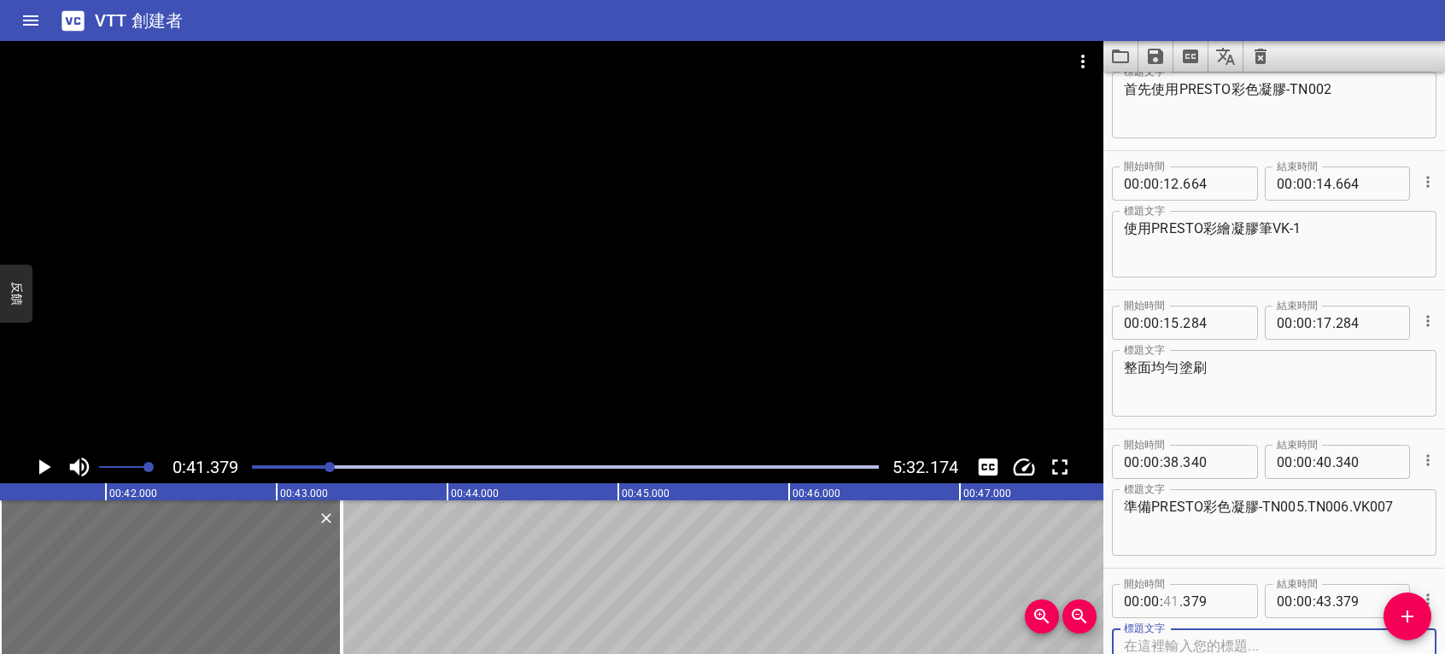
click at [1175, 599] on input "number" at bounding box center [1171, 601] width 16 height 34
type input "40"
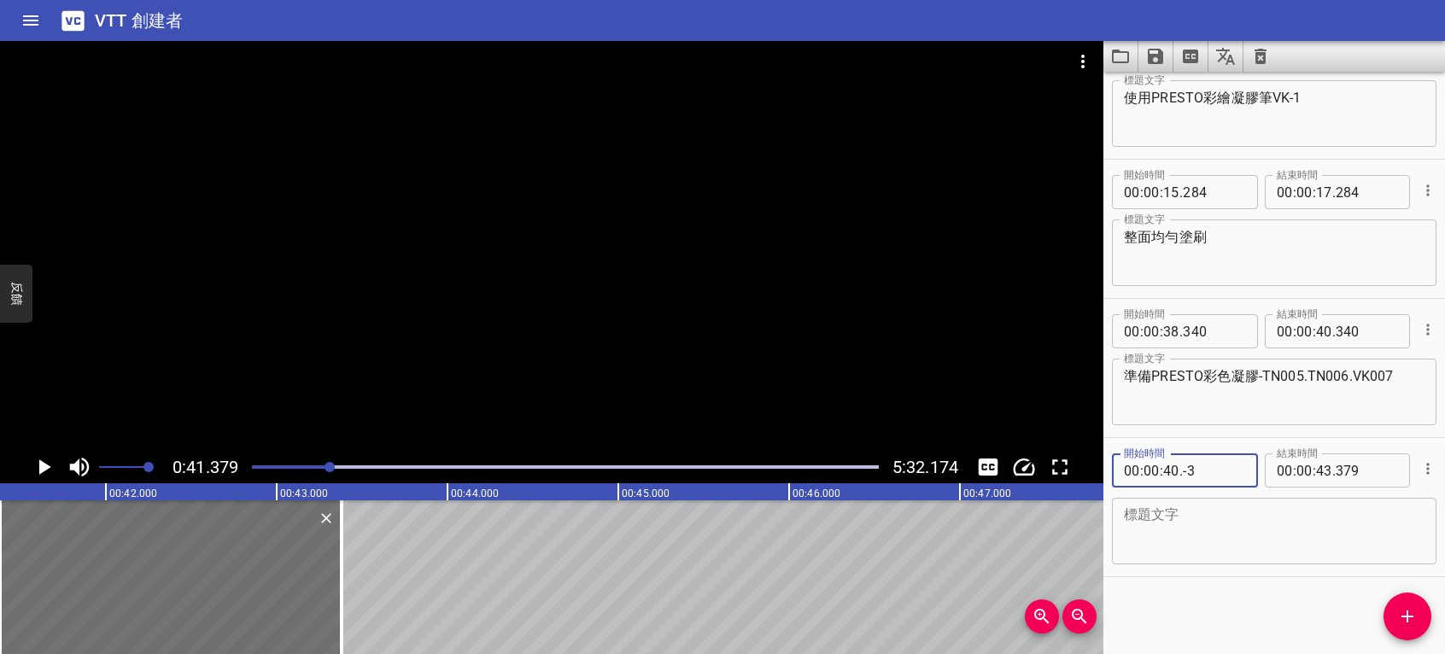
type input "-3"
click at [1202, 530] on textarea at bounding box center [1274, 531] width 301 height 49
click at [1353, 543] on textarea at bounding box center [1274, 531] width 301 height 49
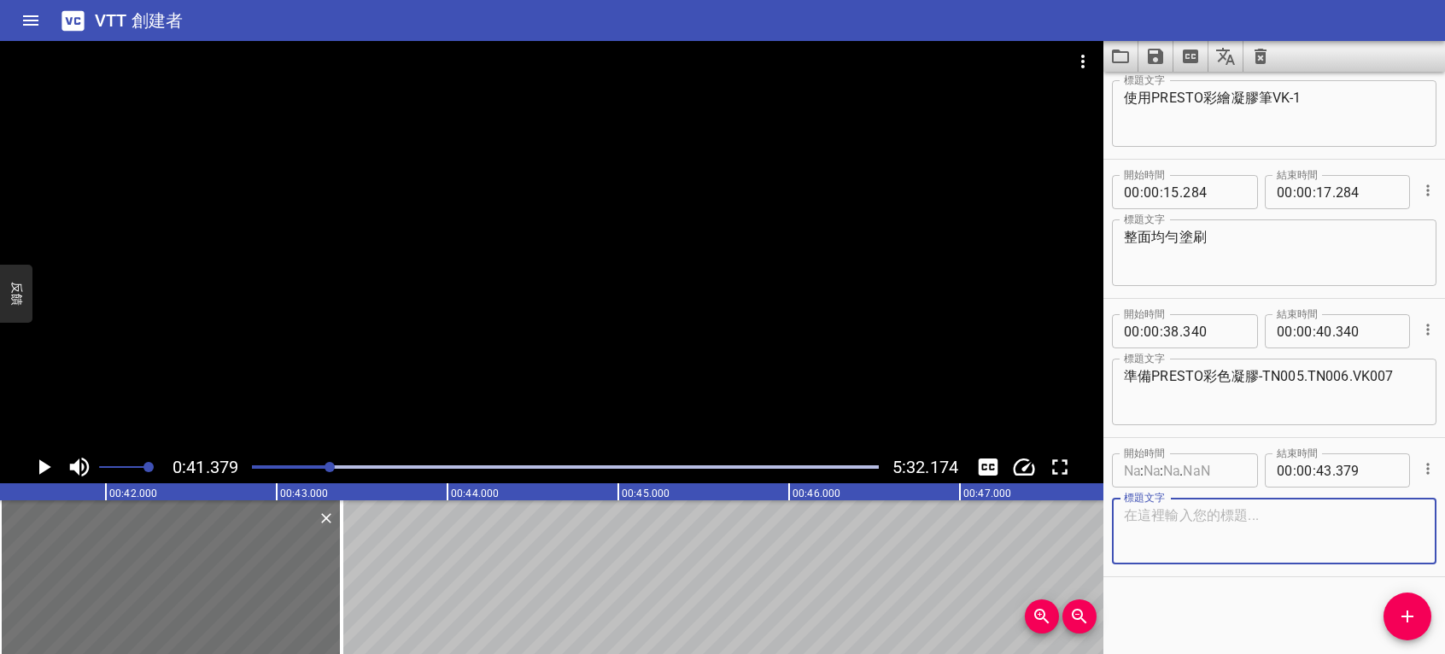
paste textarea "使用 ageha 凝膠筆 3 Multiple I"
type textarea "使用 ageha 凝膠筆 3 Multiple I"
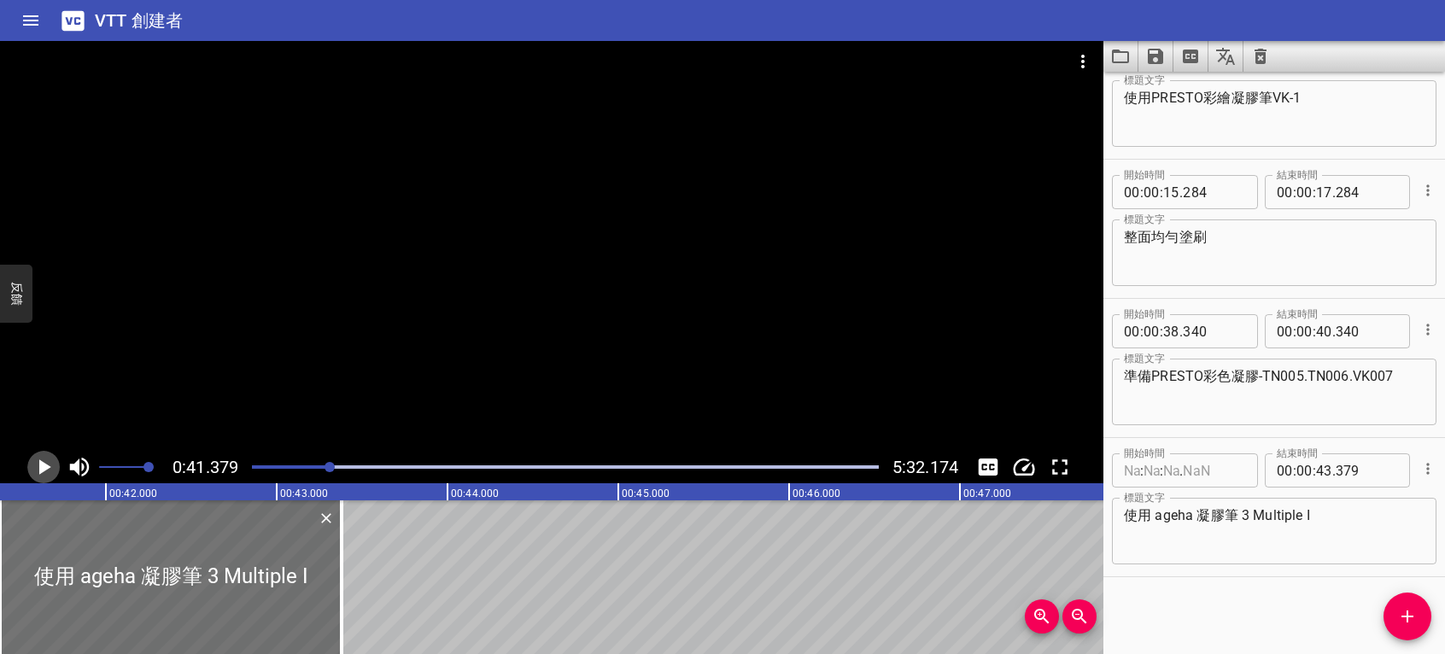
click at [38, 461] on icon "播放/暫停" at bounding box center [44, 467] width 26 height 26
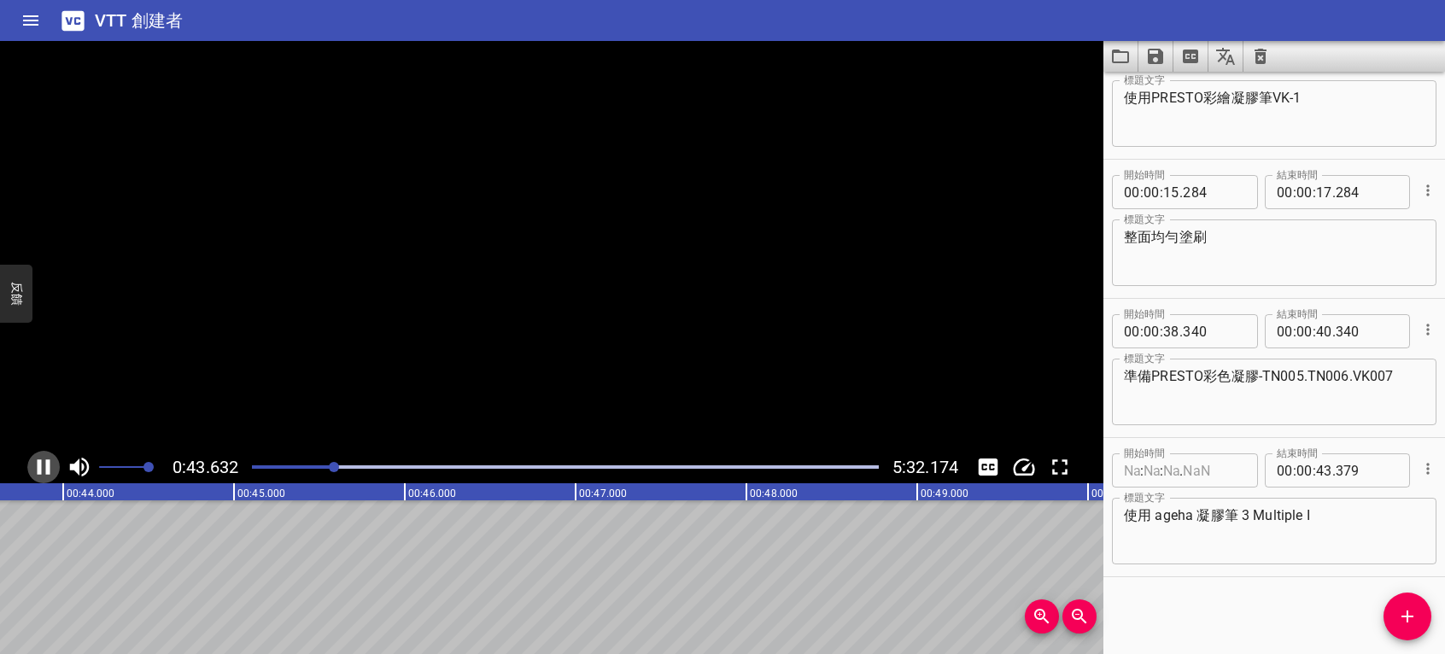
click at [38, 461] on icon "播放/暫停" at bounding box center [44, 467] width 13 height 15
drag, startPoint x: 1408, startPoint y: 624, endPoint x: 1267, endPoint y: 608, distance: 141.8
click at [1407, 624] on icon "添加提示" at bounding box center [1407, 616] width 21 height 21
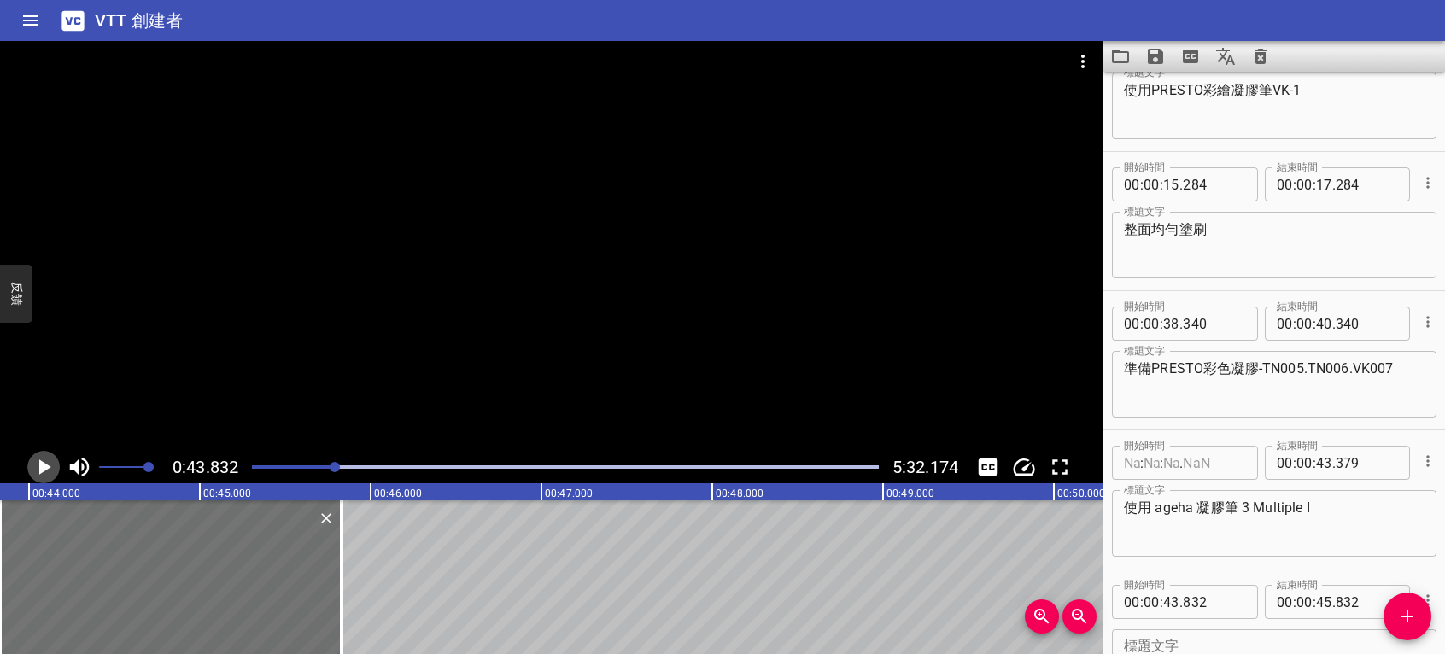
click at [45, 466] on icon "播放/暫停" at bounding box center [45, 467] width 12 height 15
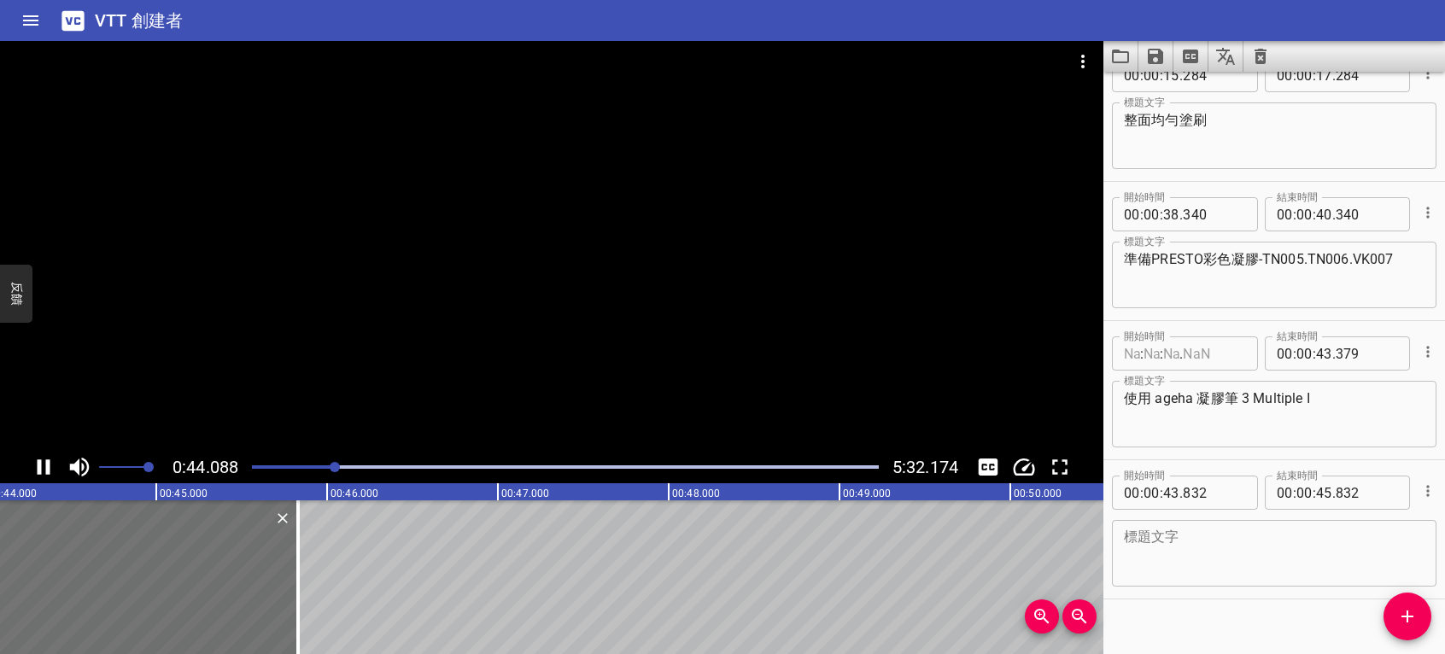
scroll to position [333, 0]
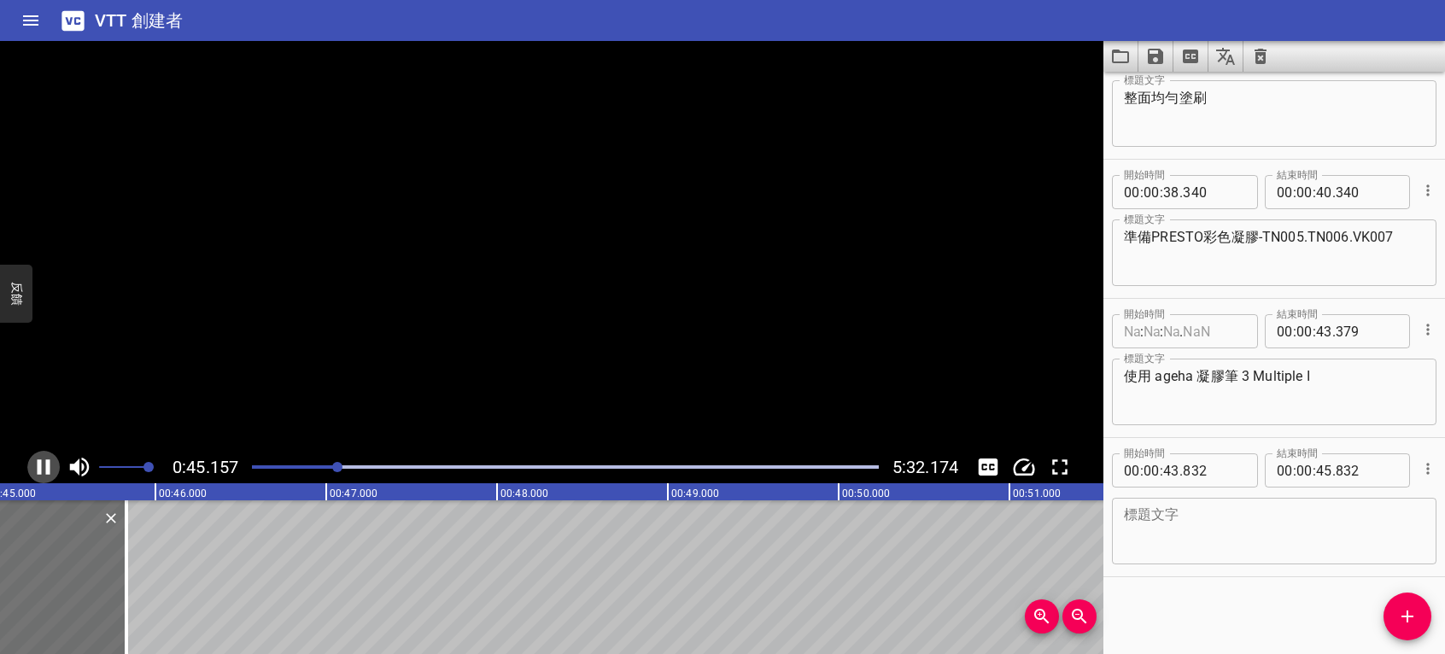
click at [45, 466] on icon "播放/暫停" at bounding box center [44, 467] width 26 height 26
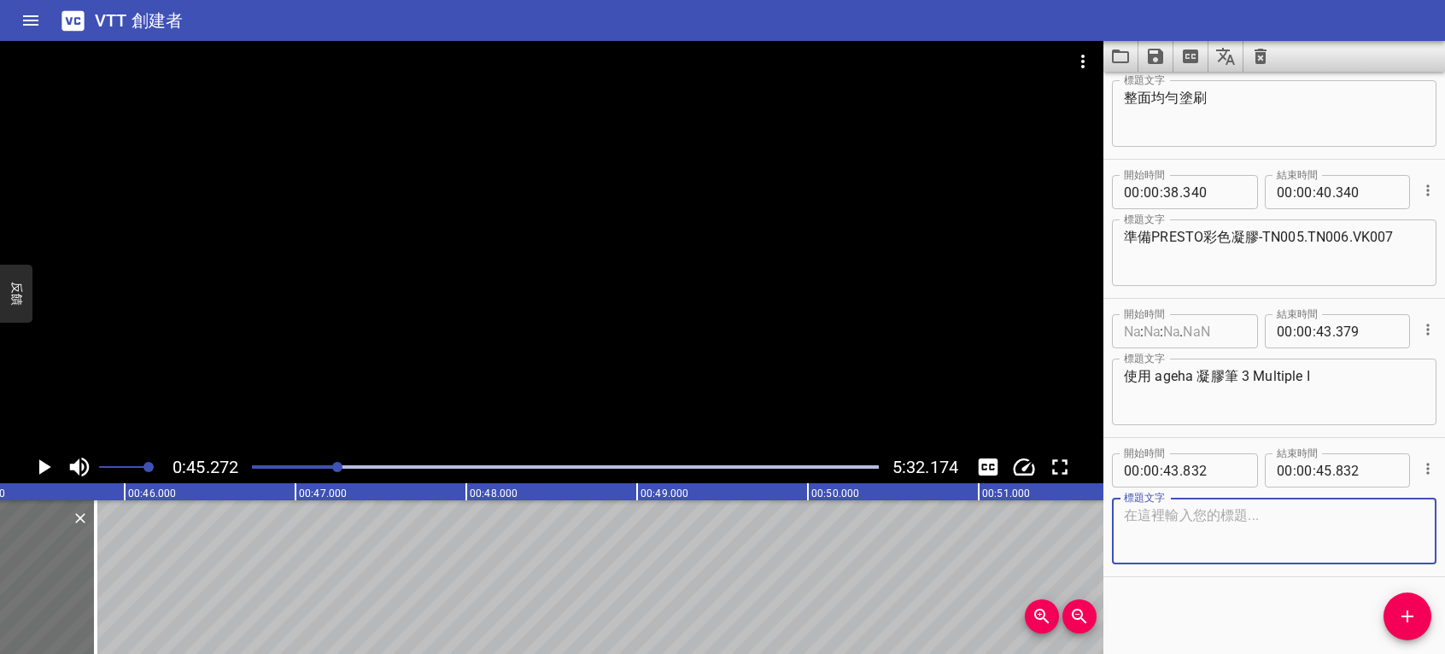
click at [1309, 545] on textarea at bounding box center [1274, 531] width 301 height 49
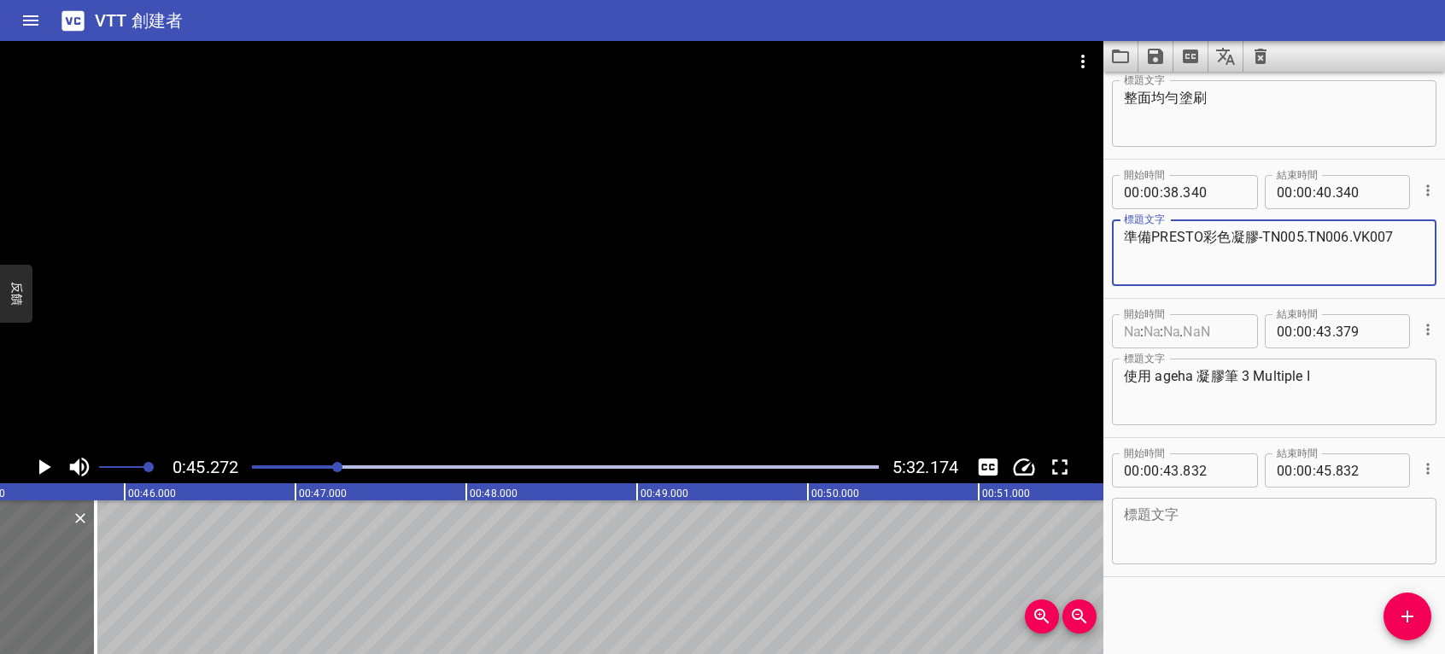
drag, startPoint x: 1354, startPoint y: 234, endPoint x: 1391, endPoint y: 237, distance: 37.7
click at [1391, 237] on textarea "準備PRESTO彩色凝膠-TN005.TN006.VK007" at bounding box center [1274, 253] width 301 height 49
click at [1169, 530] on textarea at bounding box center [1274, 531] width 301 height 49
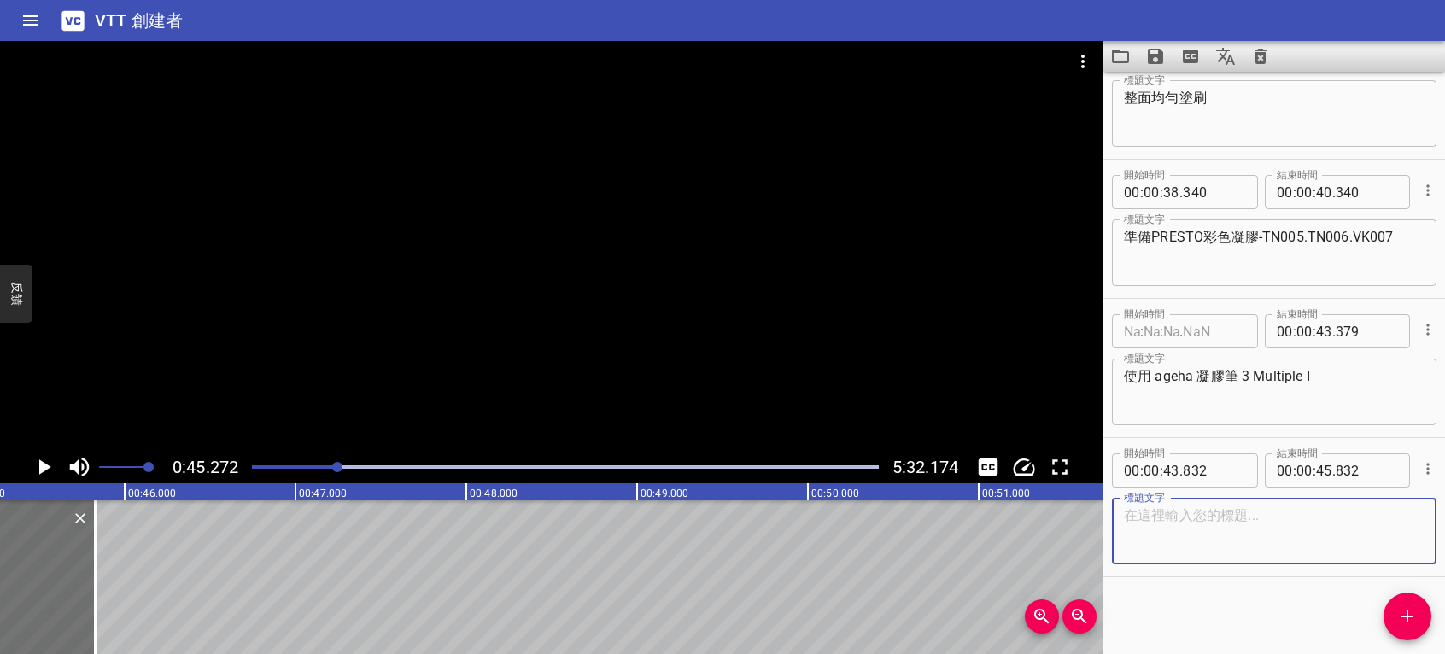
paste textarea "VK007"
type textarea "VK007黃色描繪花朵"
click at [42, 463] on icon "播放/暫停" at bounding box center [45, 467] width 12 height 15
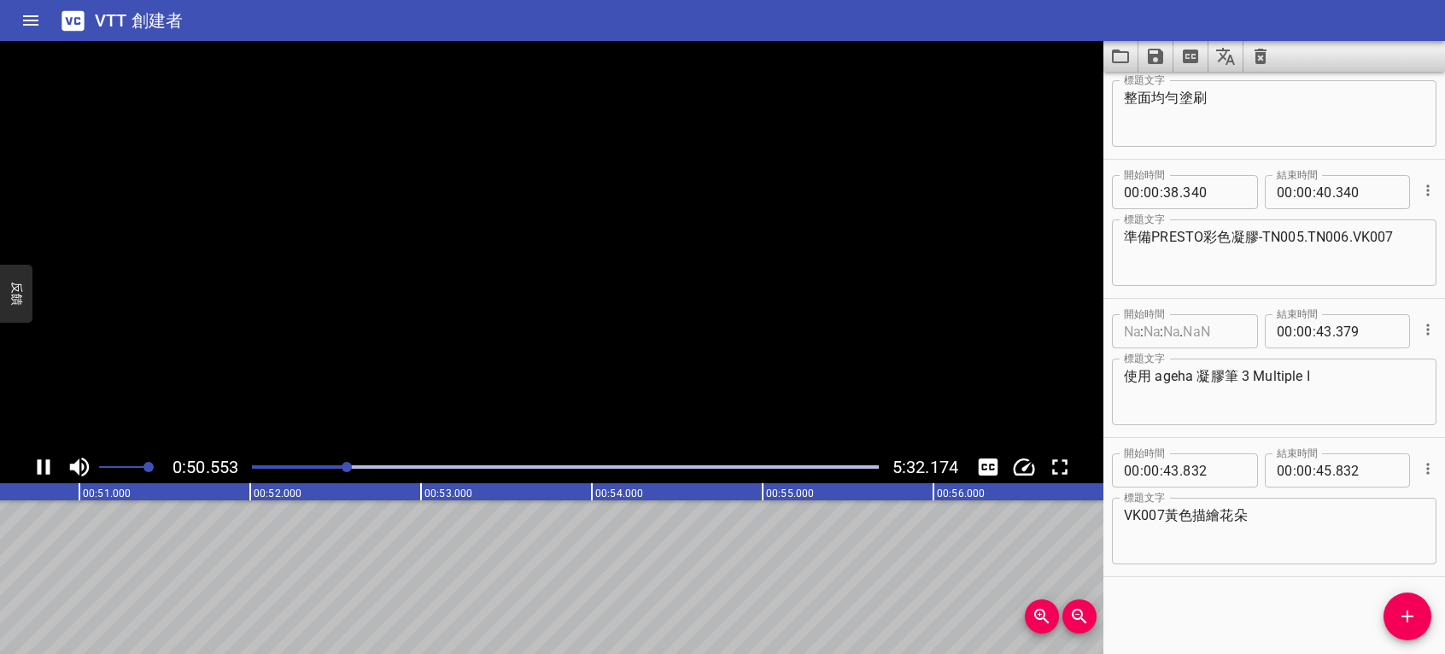
click at [42, 463] on icon "播放/暫停" at bounding box center [44, 467] width 26 height 26
click at [1324, 477] on input "number" at bounding box center [1324, 471] width 16 height 34
type input "50"
type input "832"
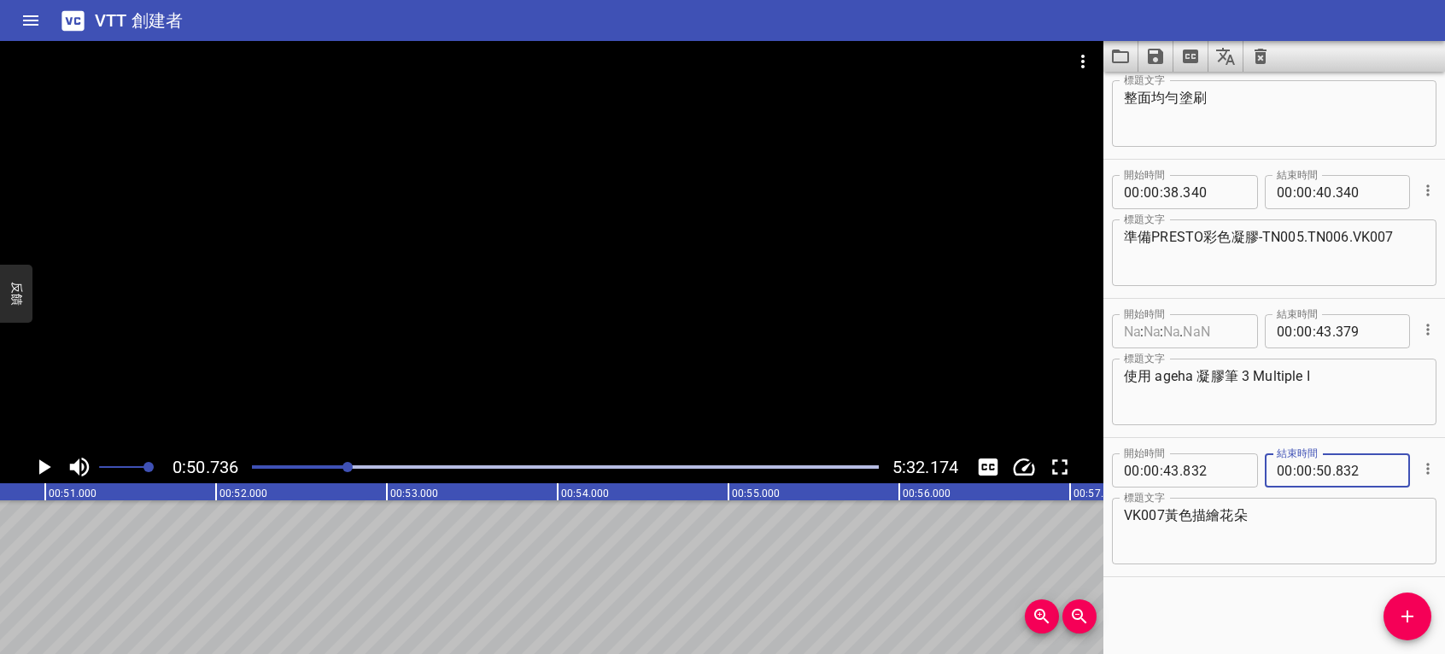
click at [50, 463] on icon "播放/暫停" at bounding box center [44, 467] width 26 height 26
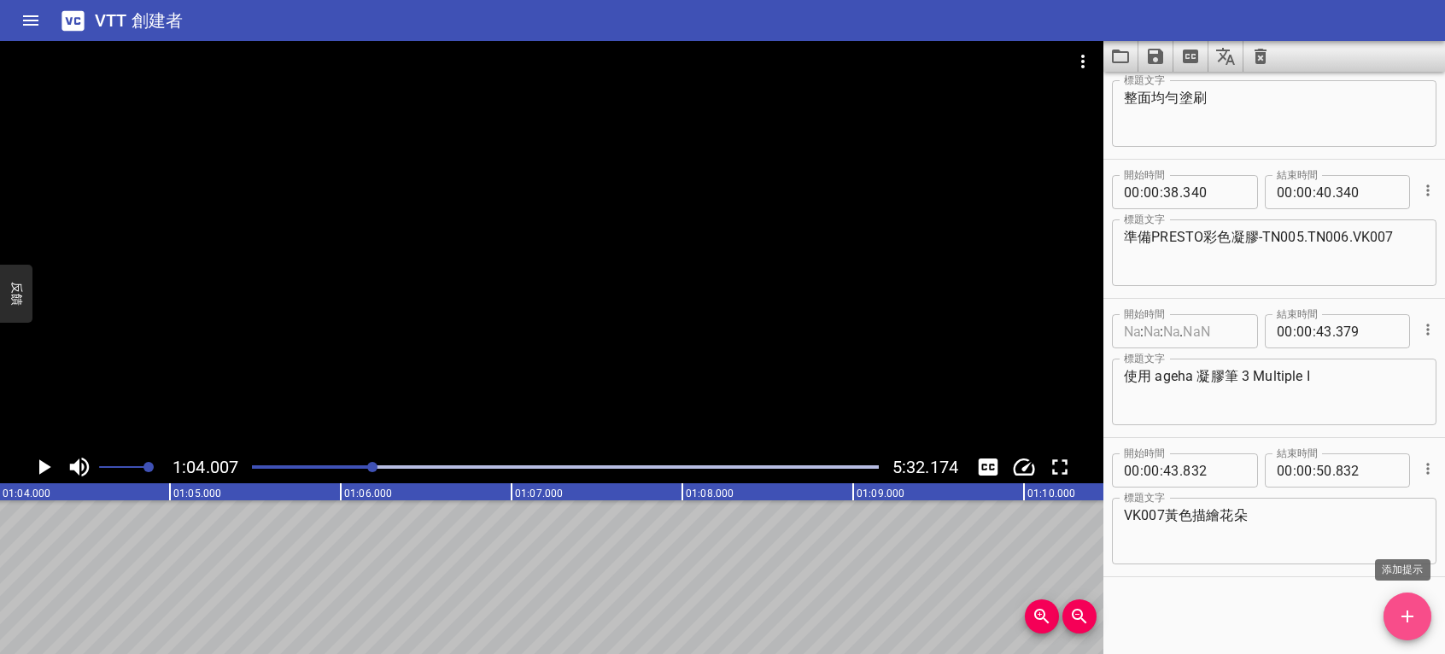
click at [1397, 615] on icon "添加提示" at bounding box center [1407, 616] width 21 height 21
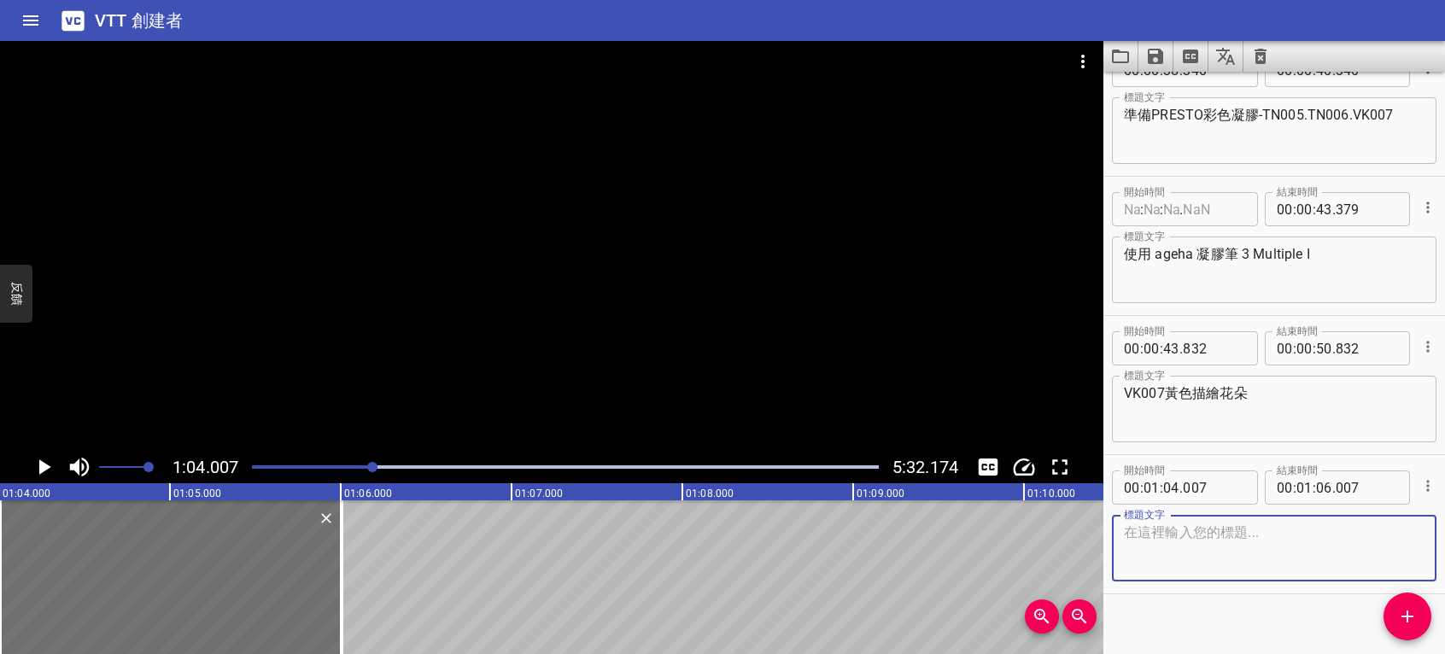
scroll to position [472, 0]
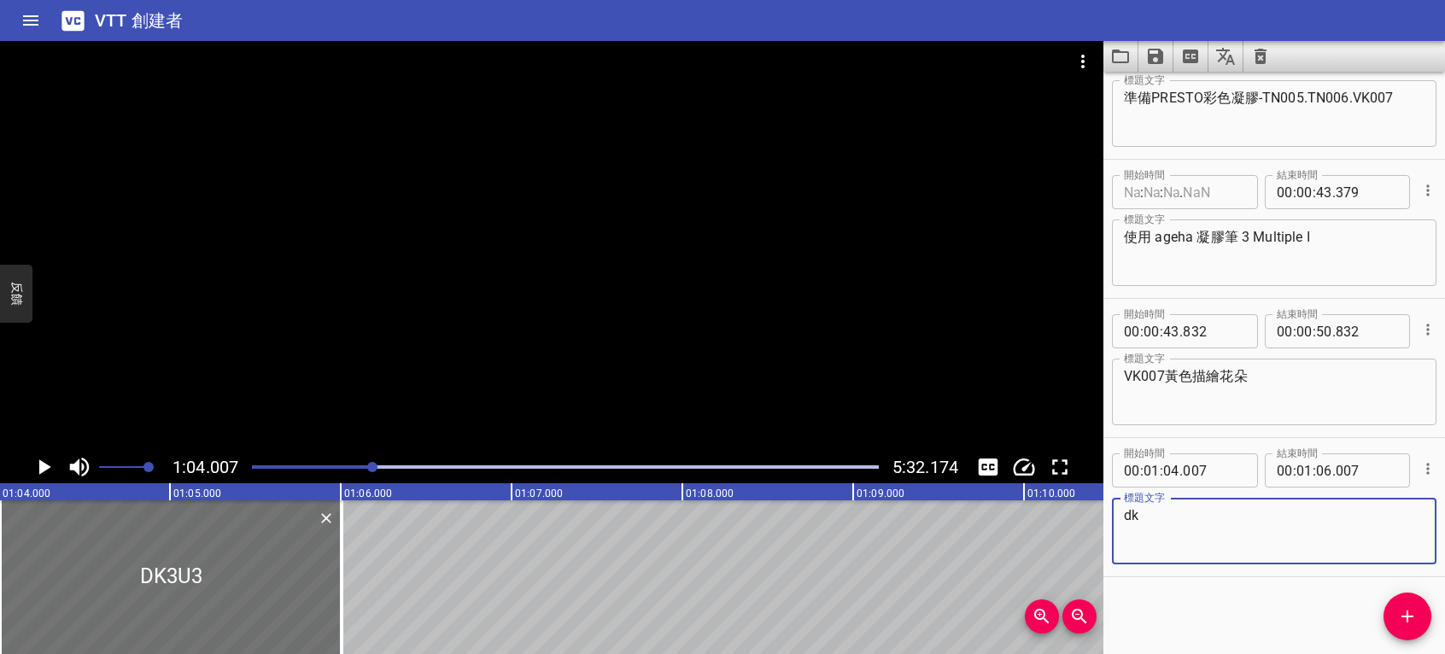
type textarea "d"
type textarea "可以對角線呈現"
click at [35, 469] on icon "播放/暫停" at bounding box center [44, 467] width 26 height 26
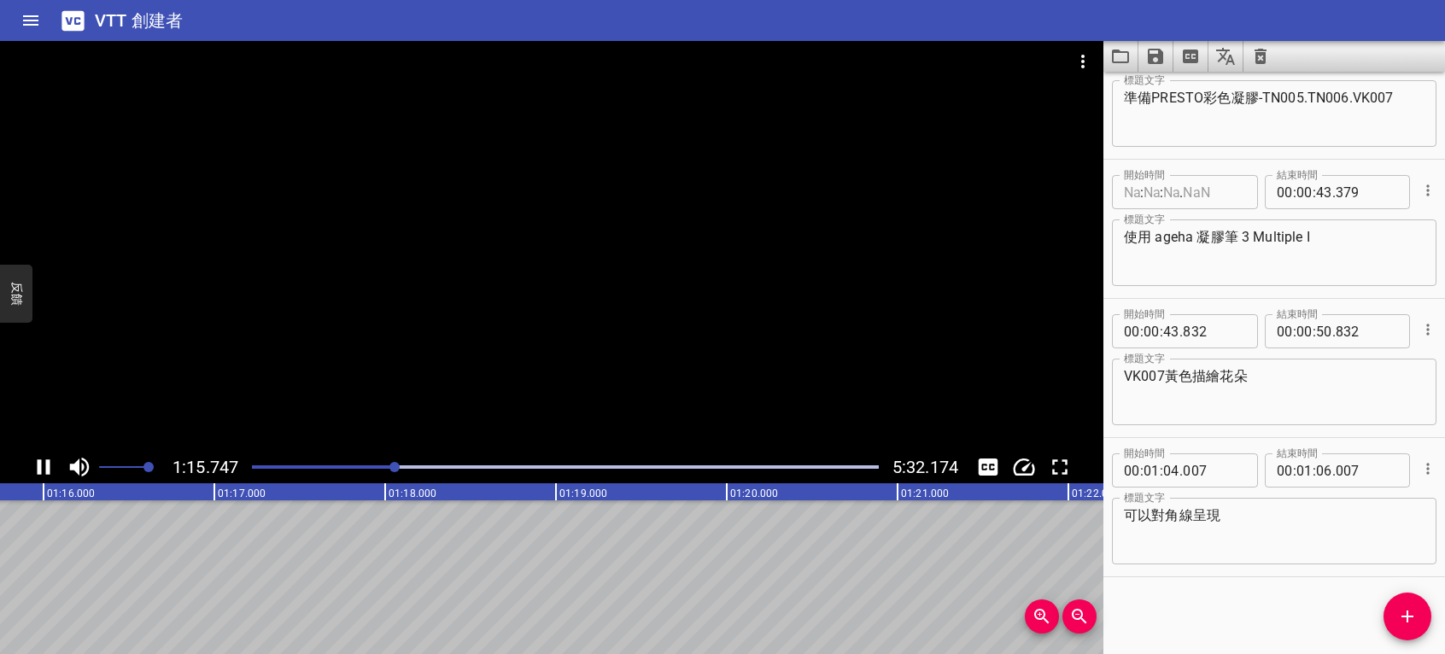
click at [39, 469] on icon "播放/暫停" at bounding box center [44, 467] width 13 height 15
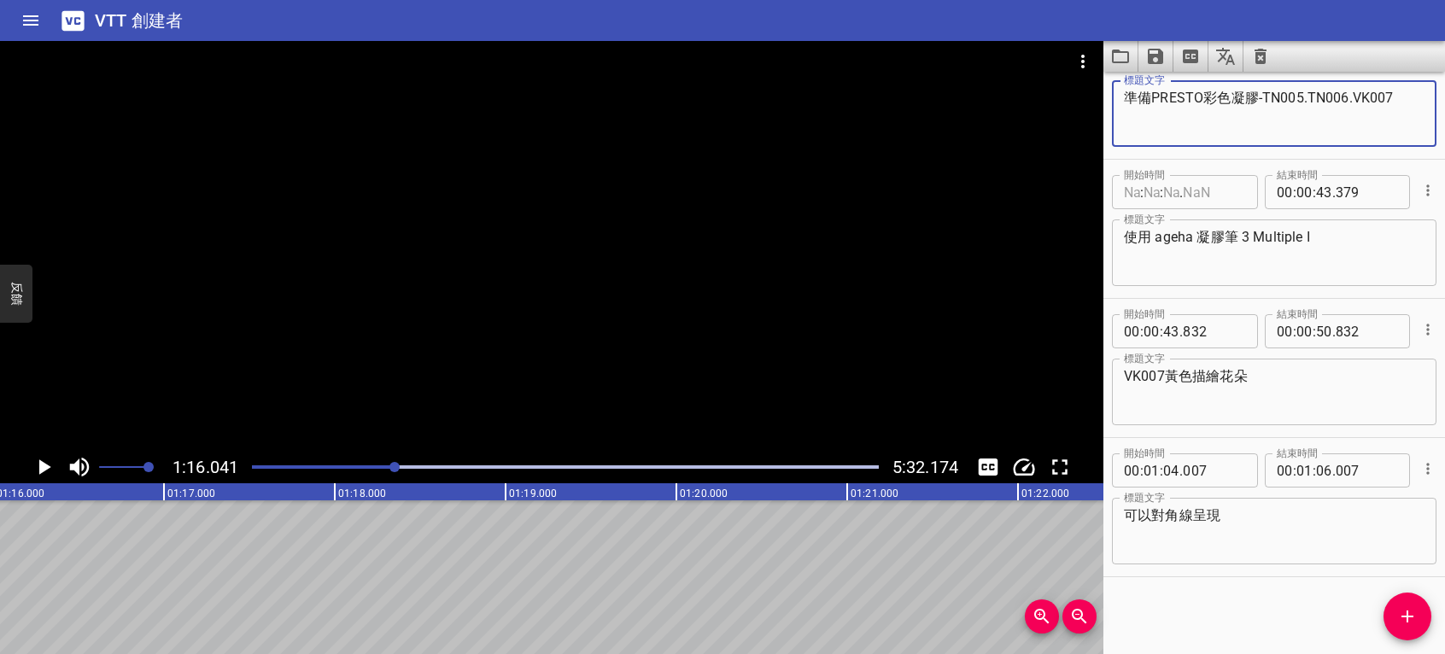
drag, startPoint x: 1155, startPoint y: 93, endPoint x: 1301, endPoint y: 96, distance: 146.1
click at [1301, 96] on textarea "準備PRESTO彩色凝膠-TN005.TN006.VK007" at bounding box center [1274, 114] width 301 height 49
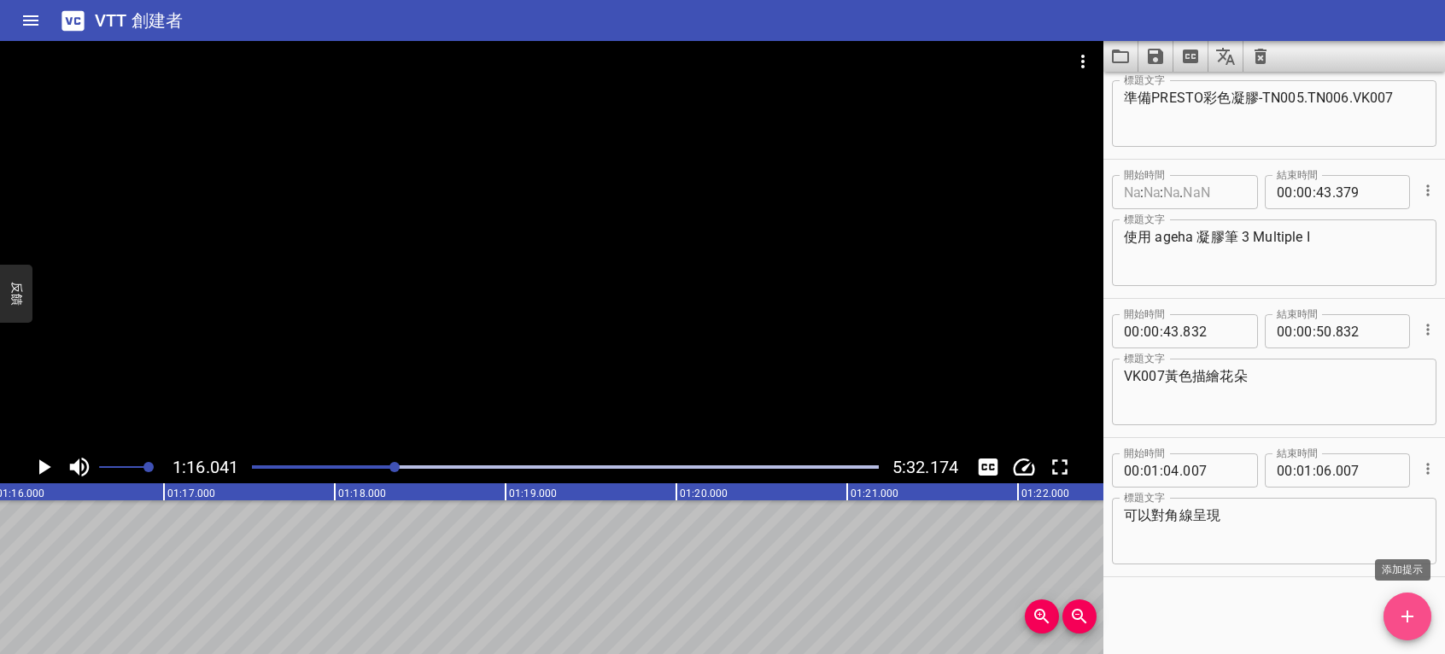
click at [1409, 619] on icon "添加提示" at bounding box center [1407, 616] width 21 height 21
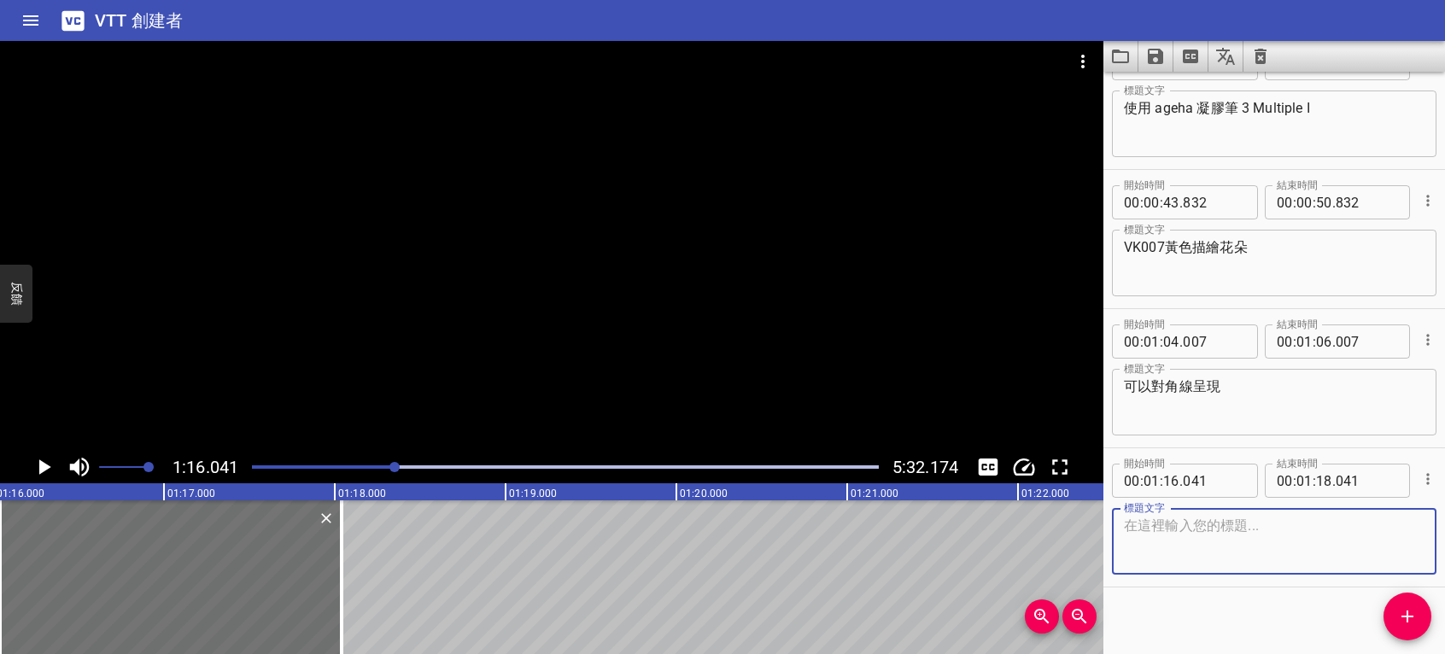
scroll to position [612, 0]
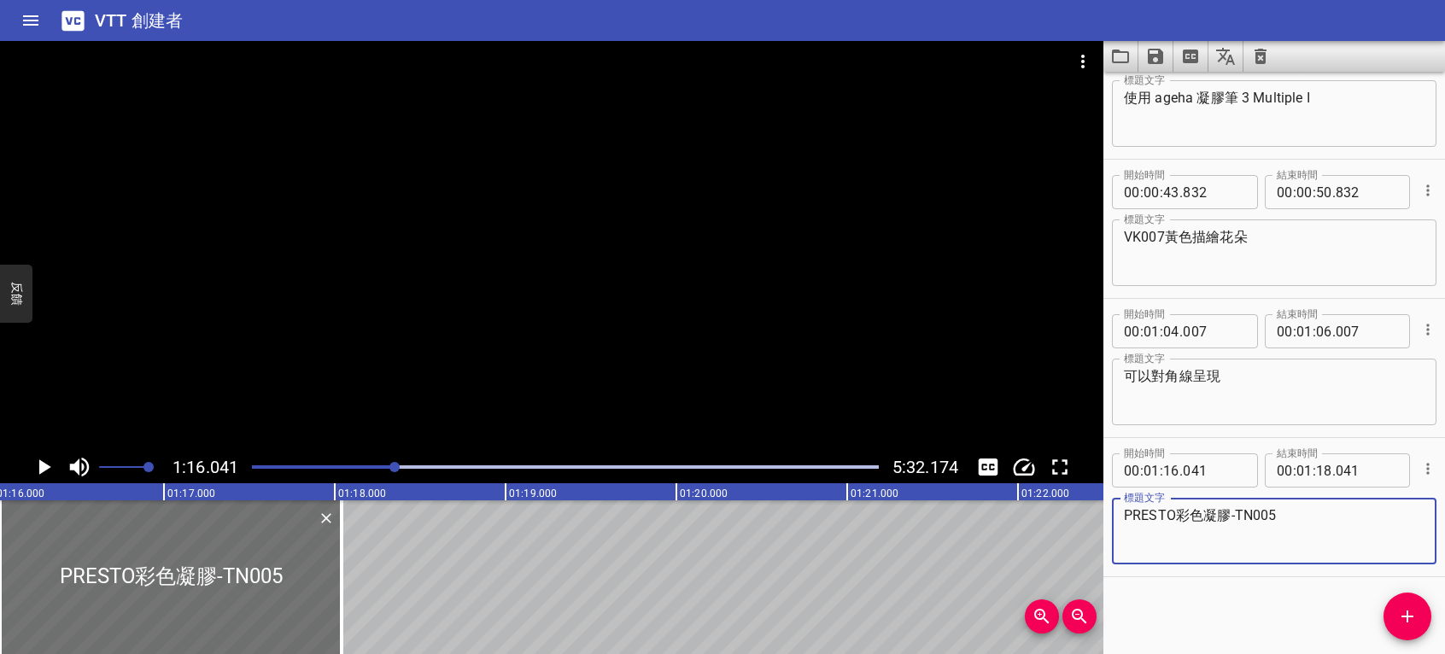
click at [1123, 510] on div "PRESTO彩色凝膠-TN005 標題文字" at bounding box center [1274, 531] width 325 height 67
click at [1126, 513] on textarea "PRESTO彩色凝膠-TN005" at bounding box center [1274, 531] width 301 height 49
type textarea "使用PRESTO彩色凝膠-TN005"
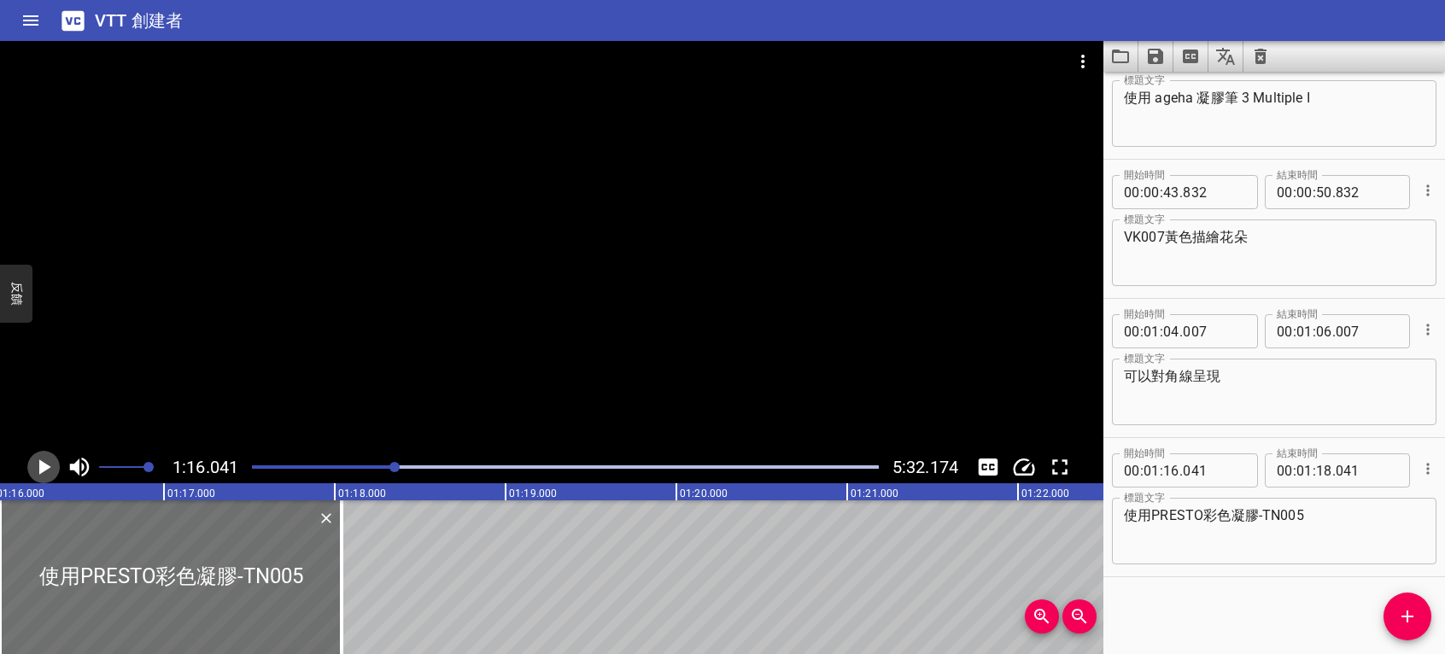
click at [39, 466] on icon "播放/暫停" at bounding box center [45, 467] width 12 height 15
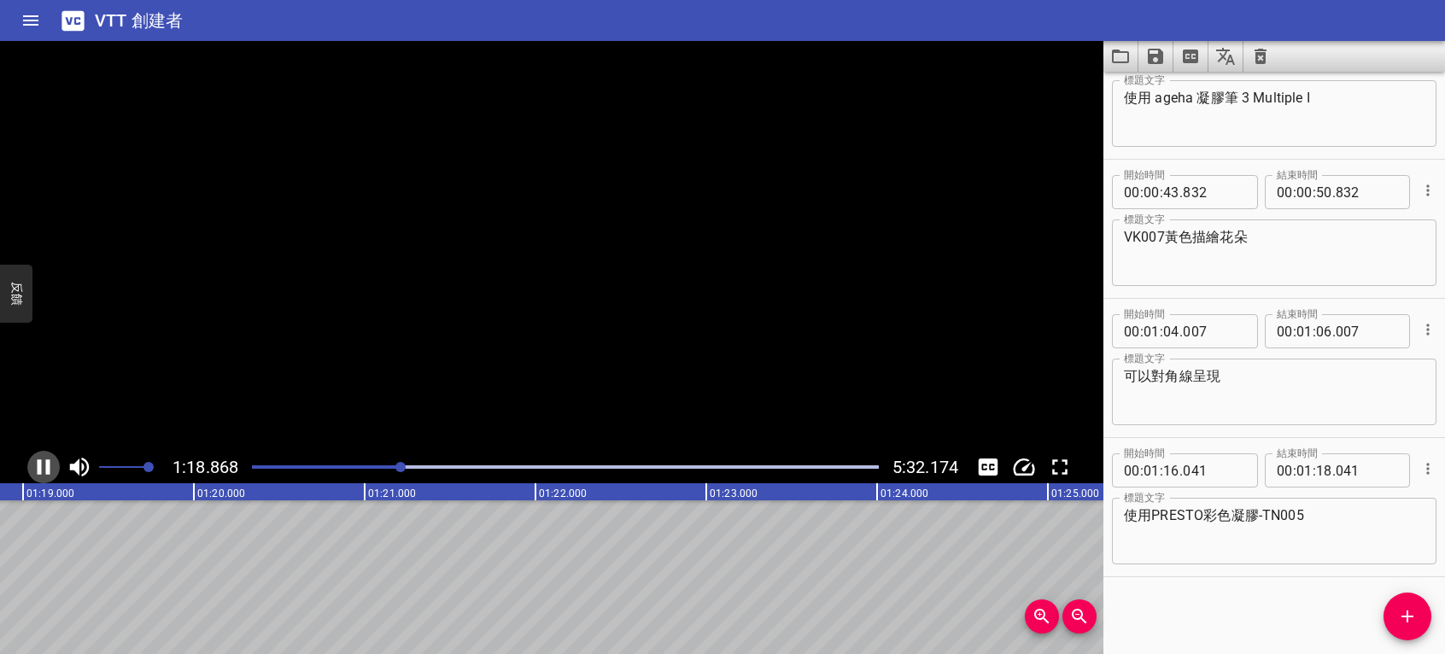
click at [39, 466] on icon "播放/暫停" at bounding box center [44, 467] width 13 height 15
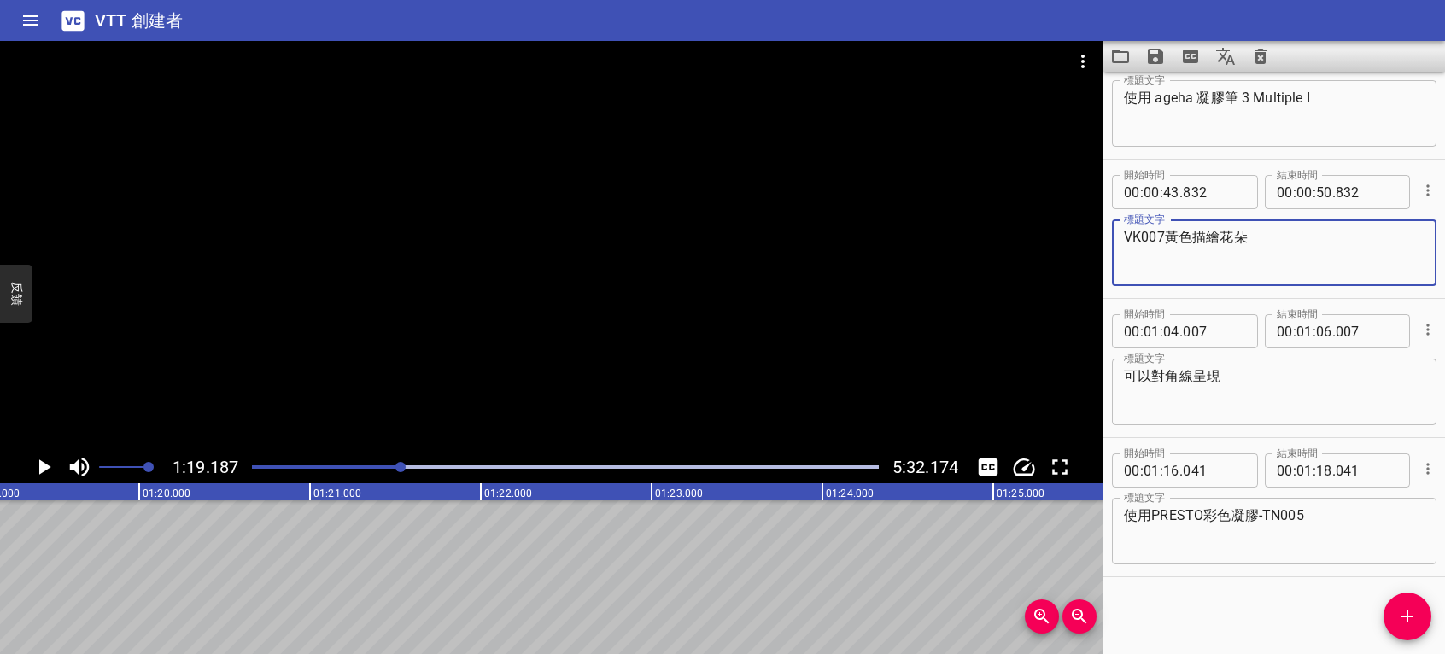
drag, startPoint x: 1191, startPoint y: 234, endPoint x: 1229, endPoint y: 234, distance: 38.4
click at [1229, 234] on textarea "VK007黃色描繪花朵" at bounding box center [1274, 253] width 301 height 49
click at [1402, 610] on icon "添加提示" at bounding box center [1407, 616] width 21 height 21
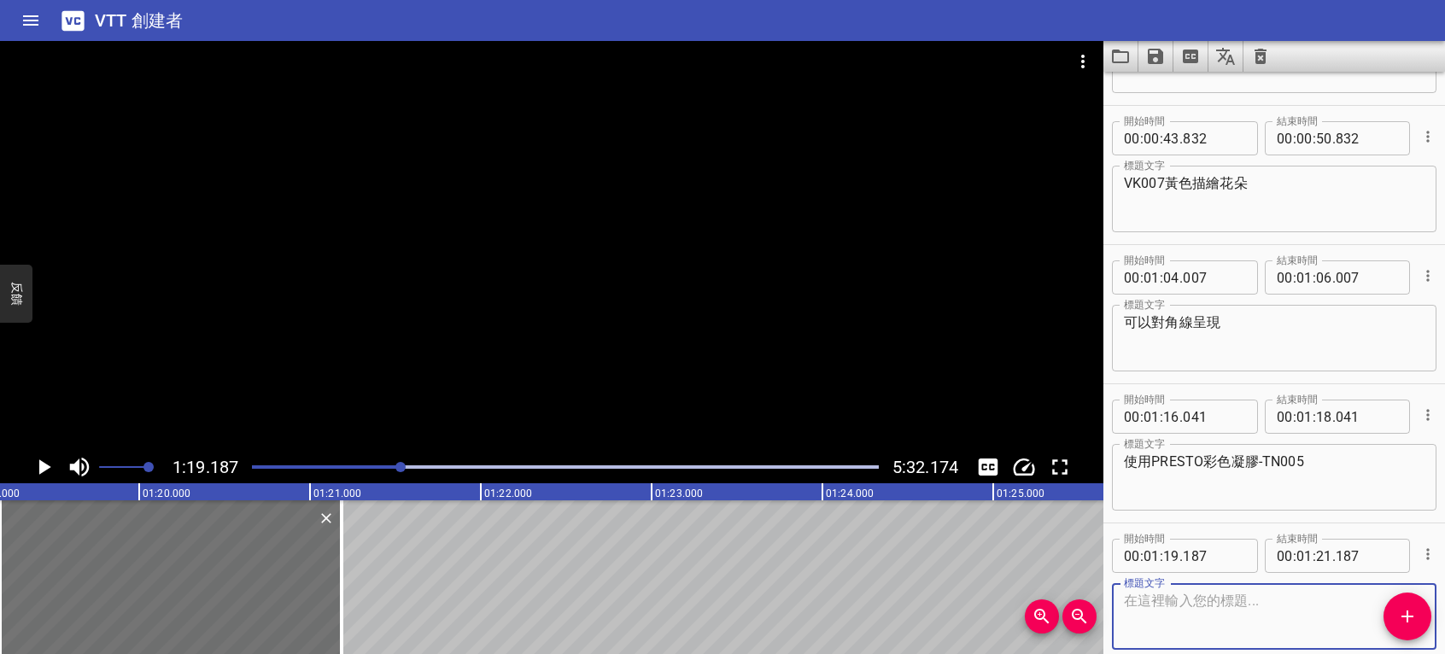
scroll to position [751, 0]
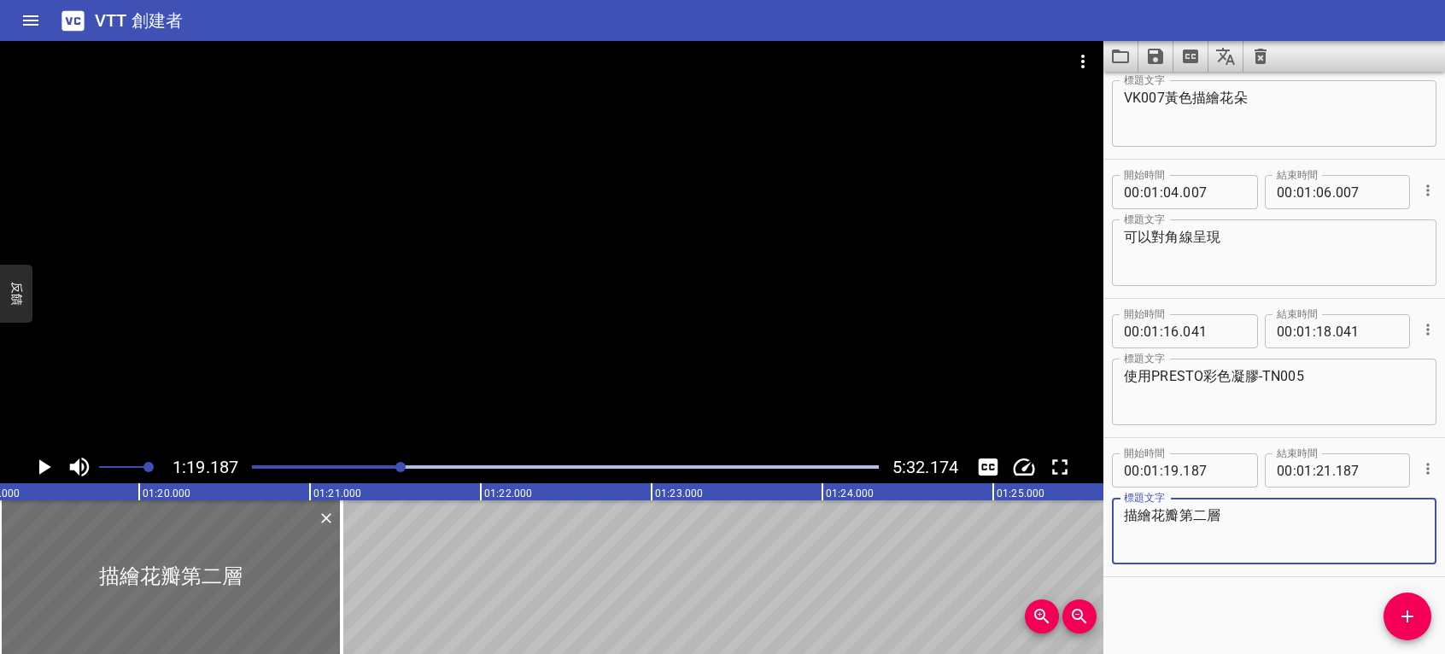
type textarea "描繪花瓣第二層"
click at [42, 459] on icon "播放/暫停" at bounding box center [44, 467] width 26 height 26
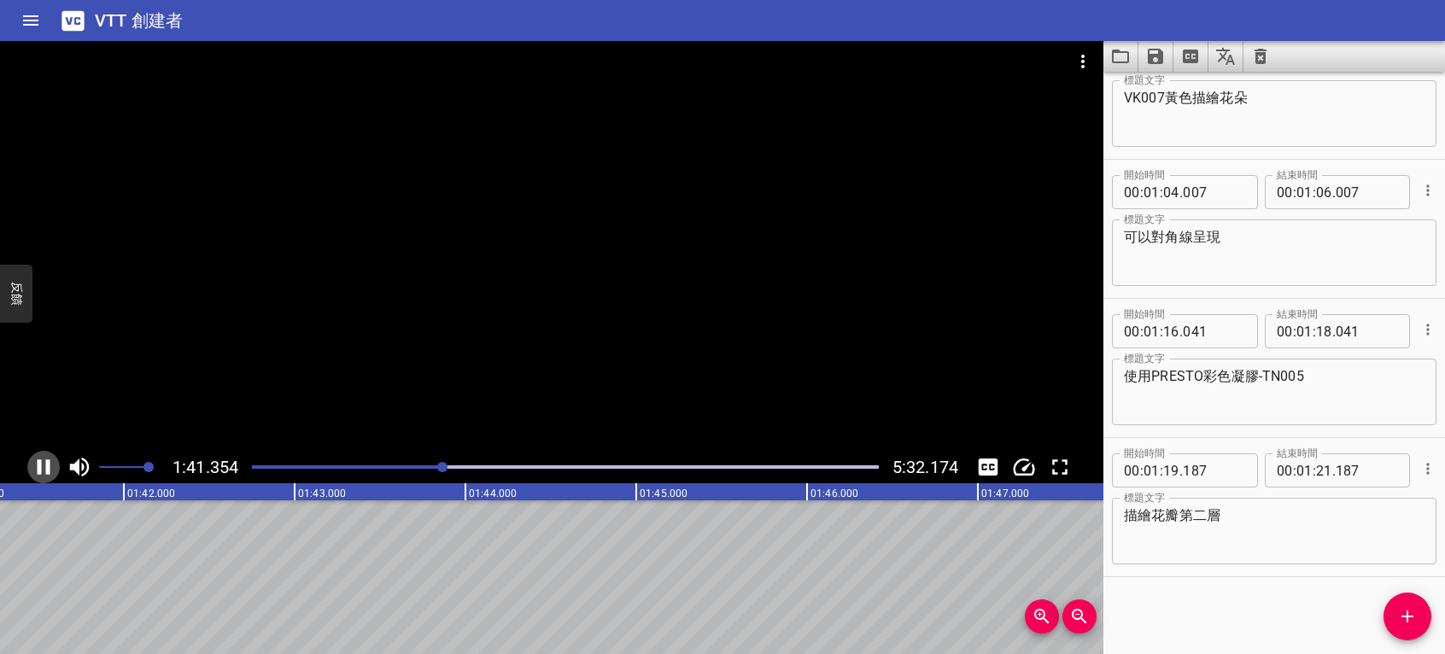
click at [39, 470] on icon "播放/暫停" at bounding box center [44, 467] width 13 height 15
click at [1417, 606] on icon "添加提示" at bounding box center [1407, 616] width 21 height 21
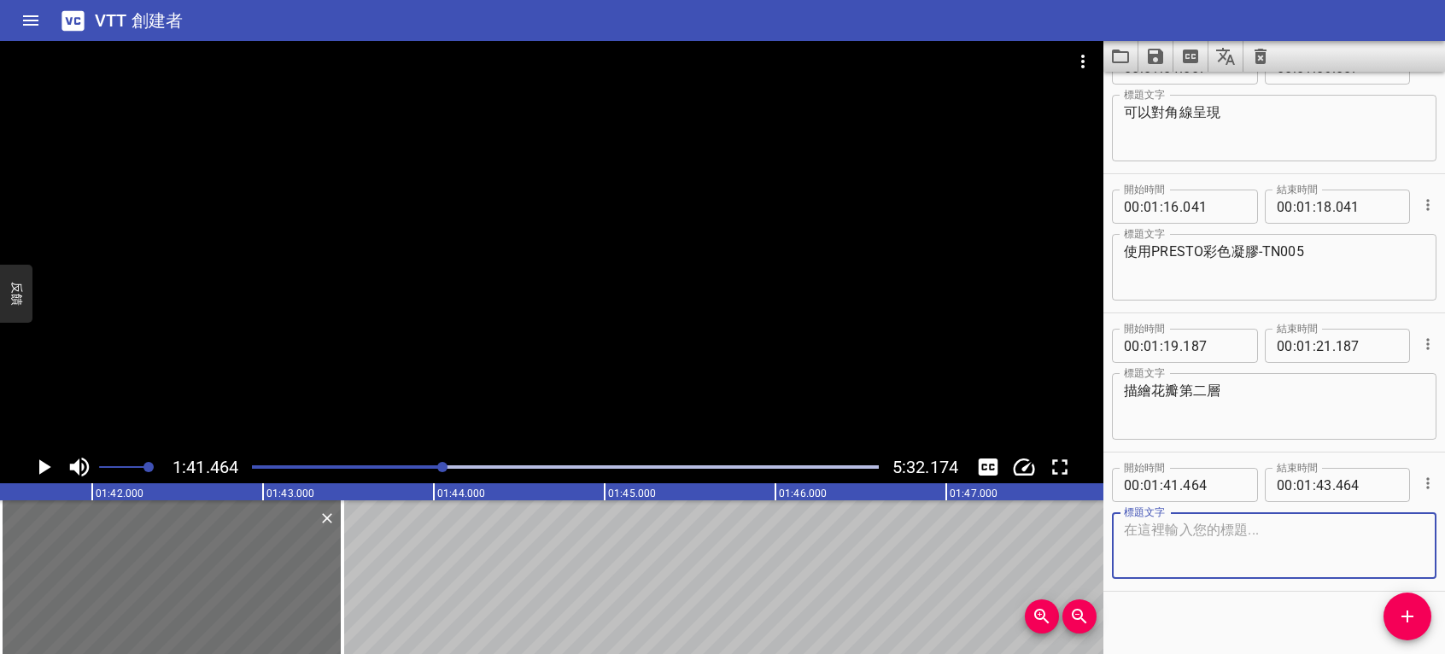
scroll to position [890, 0]
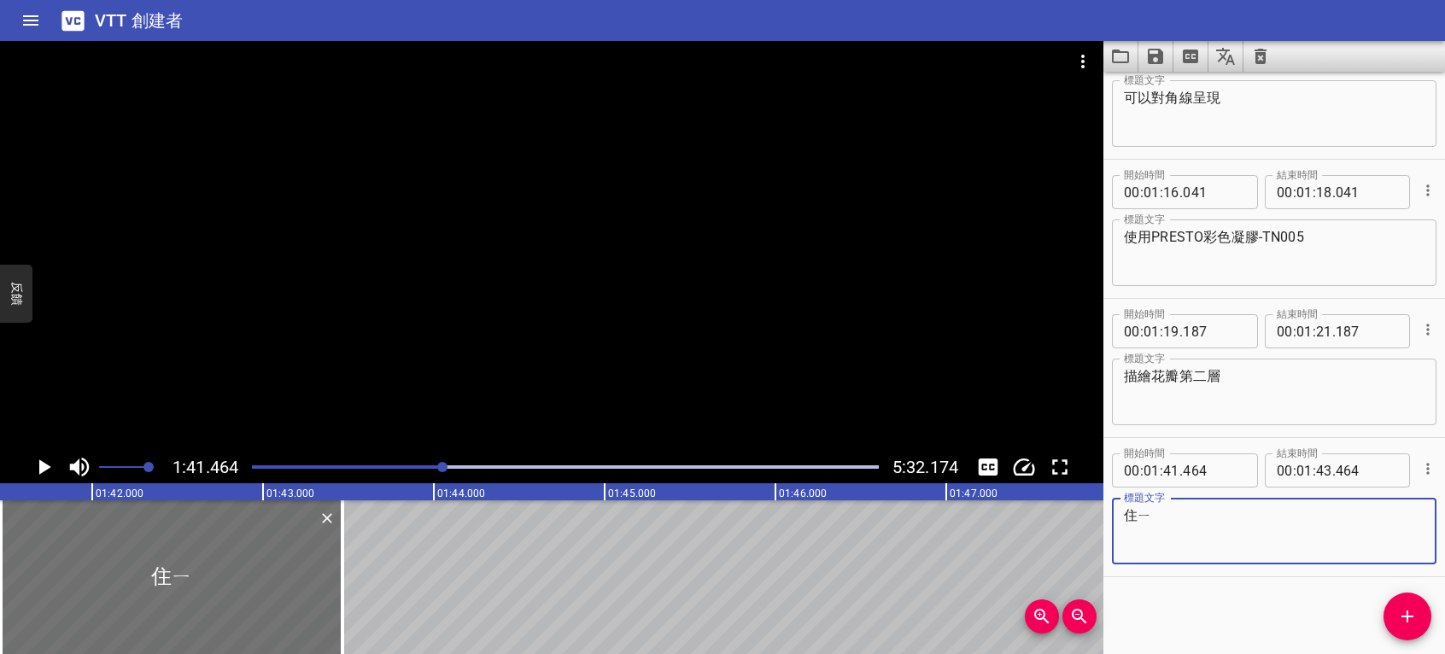
type textarea "住"
type textarea "注意不可完全覆蓋黃色'"
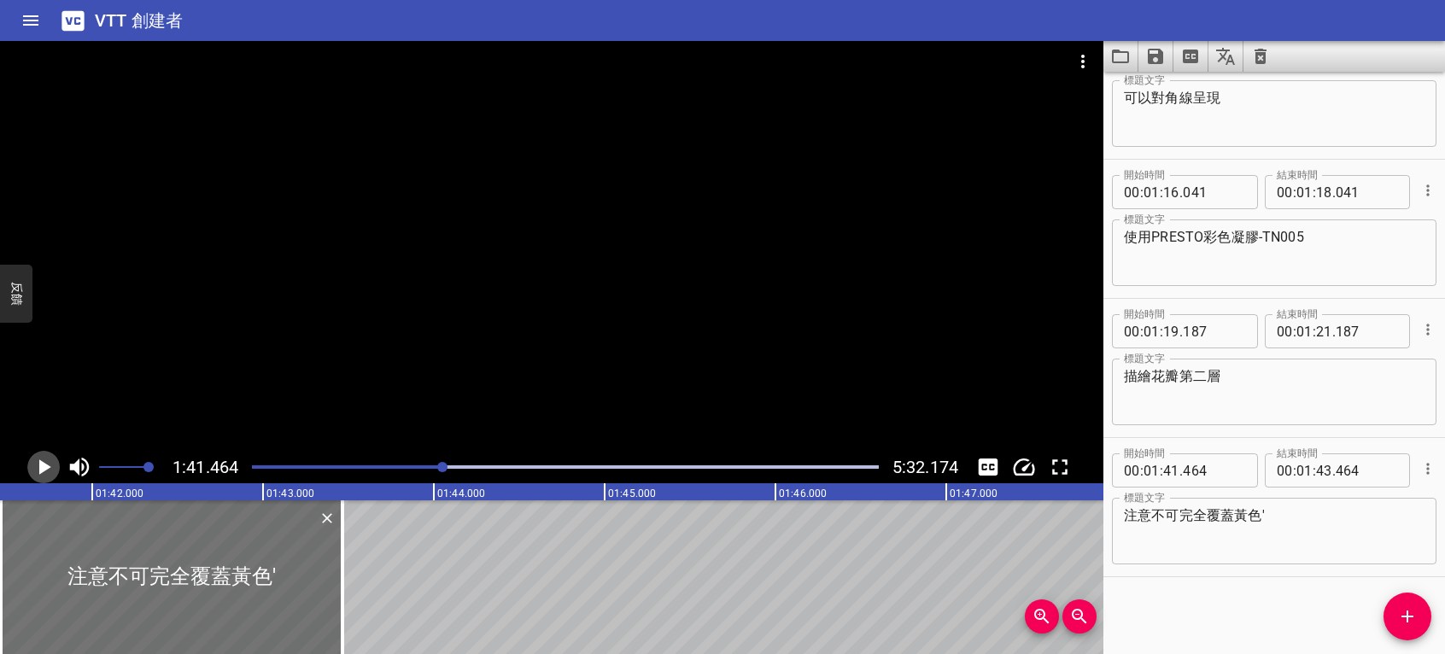
click at [46, 463] on icon "播放/暫停" at bounding box center [44, 467] width 26 height 26
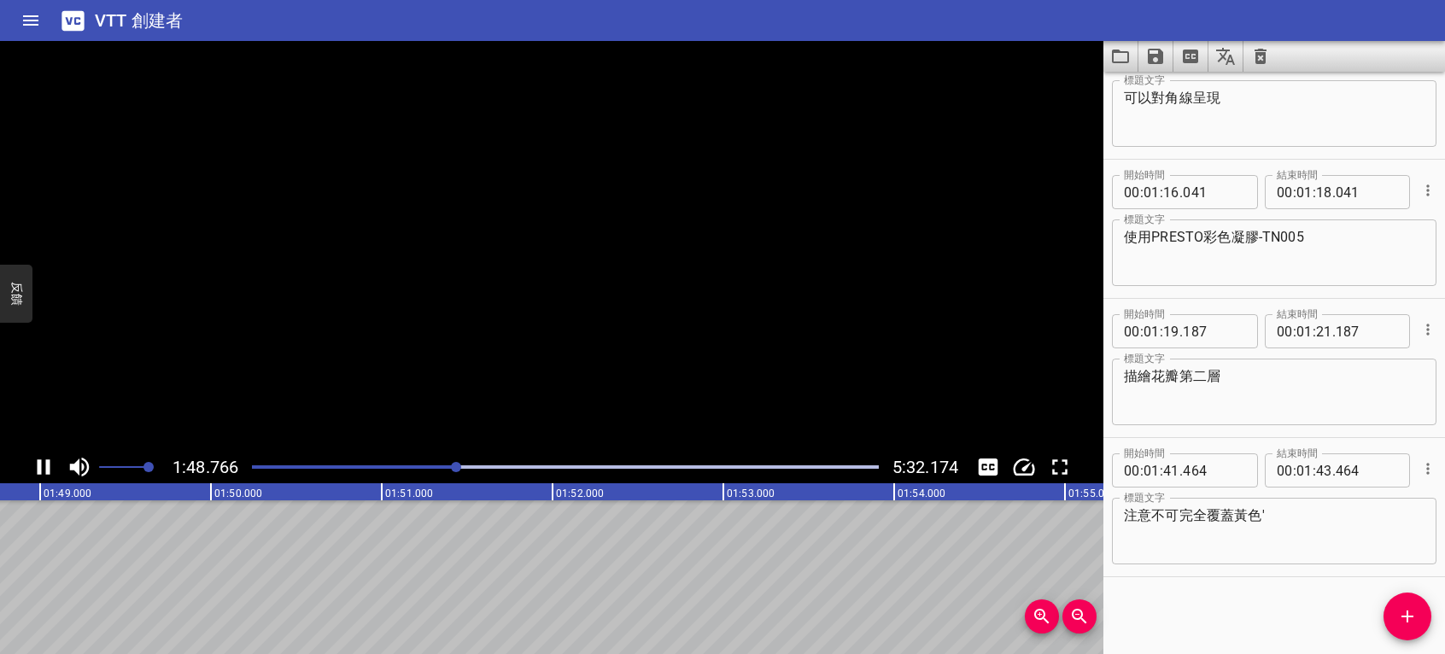
click at [46, 464] on icon "播放/暫停" at bounding box center [44, 467] width 13 height 15
click at [1175, 472] on input "number" at bounding box center [1171, 471] width 16 height 34
type input "40"
type input "464"
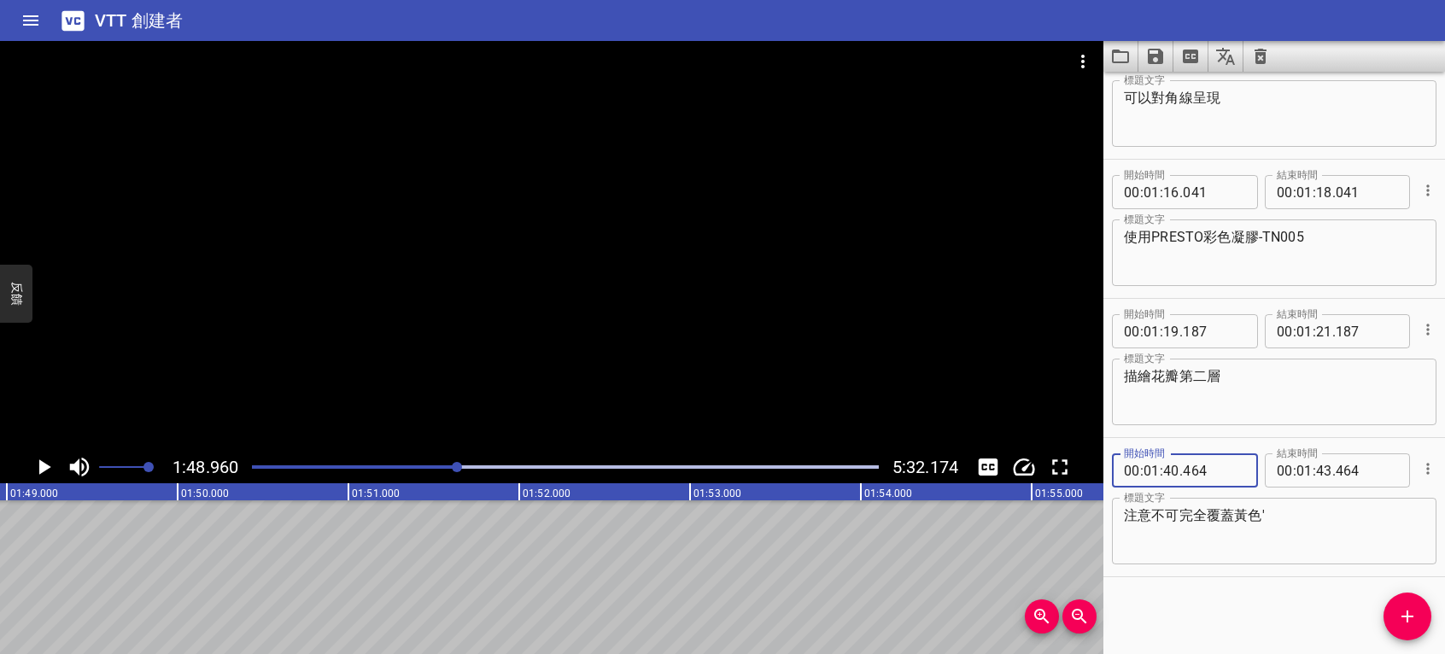
click at [1201, 617] on div "開始時間 00 : 00 : 10 . 345 開始時間 結束時間 00 : 00 : 12 . 345 結束時間 標題文字 首先使用PRESTO彩色凝膠-T…" at bounding box center [1275, 363] width 342 height 583
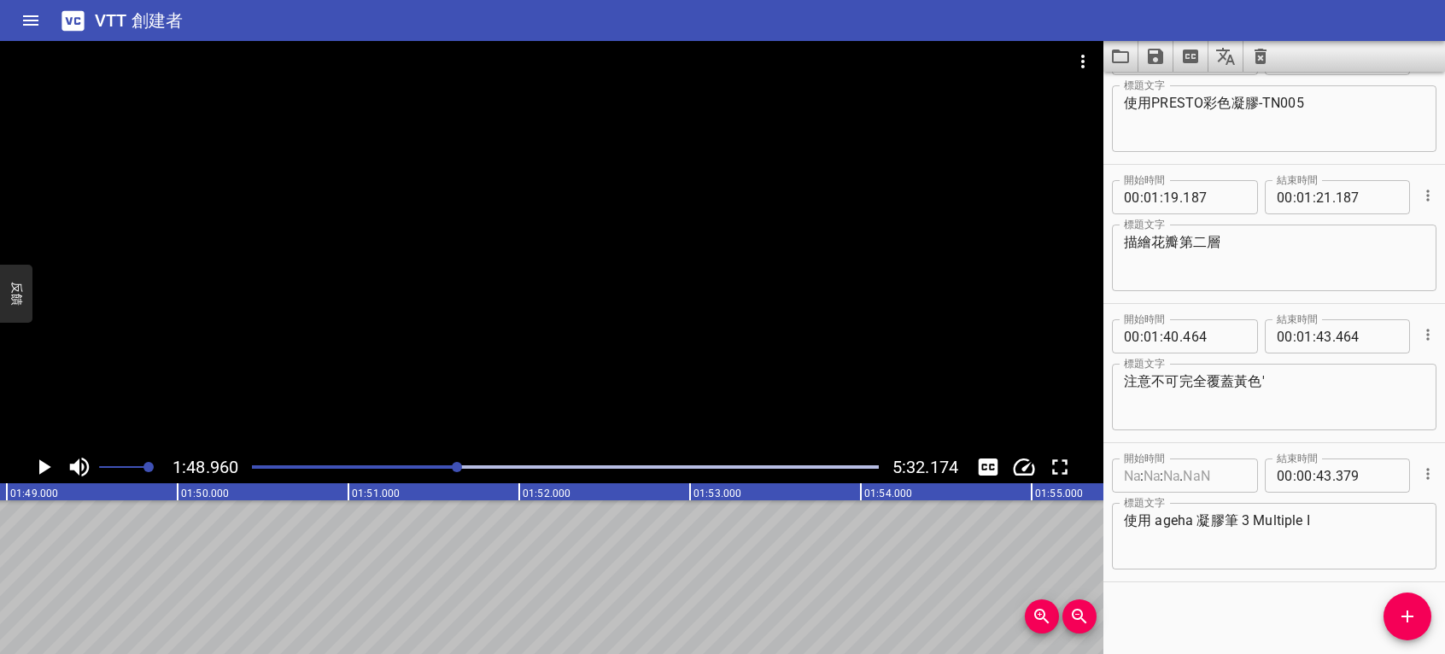
scroll to position [890, 0]
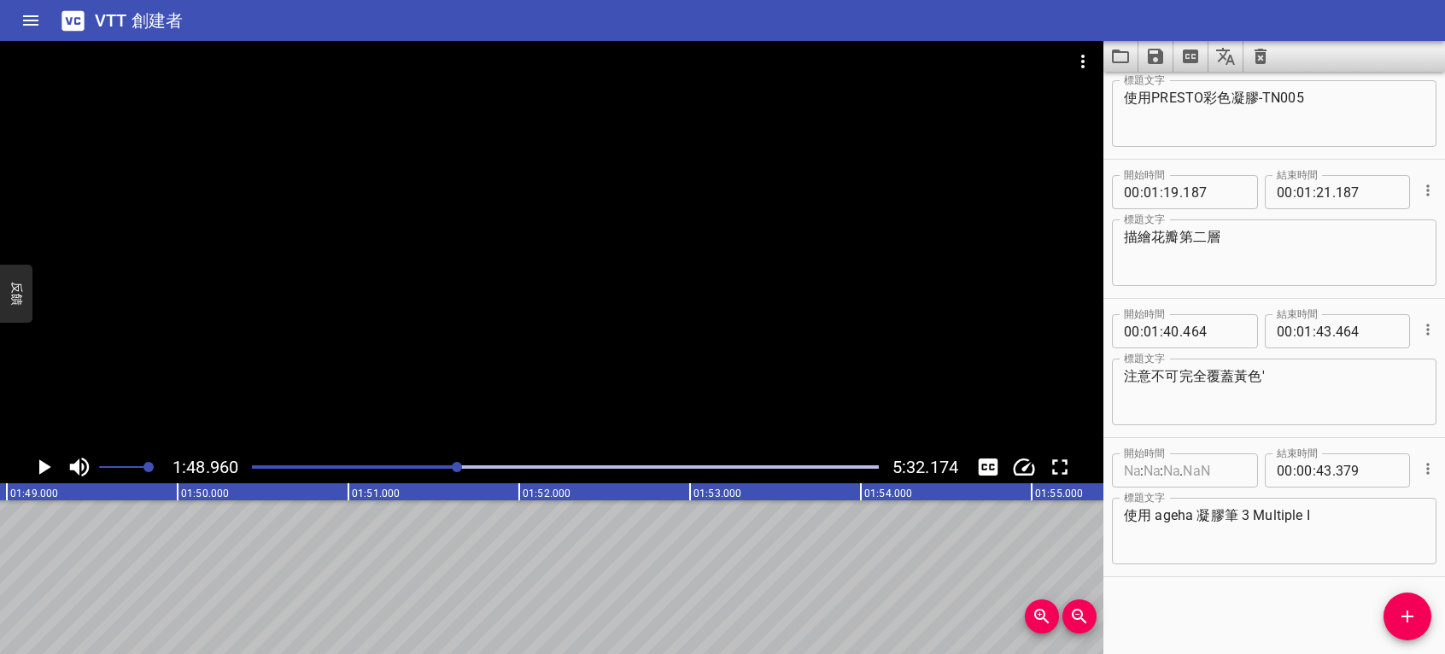
click at [1326, 531] on textarea "使用 ageha 凝膠筆 3 Multiple I" at bounding box center [1274, 531] width 301 height 49
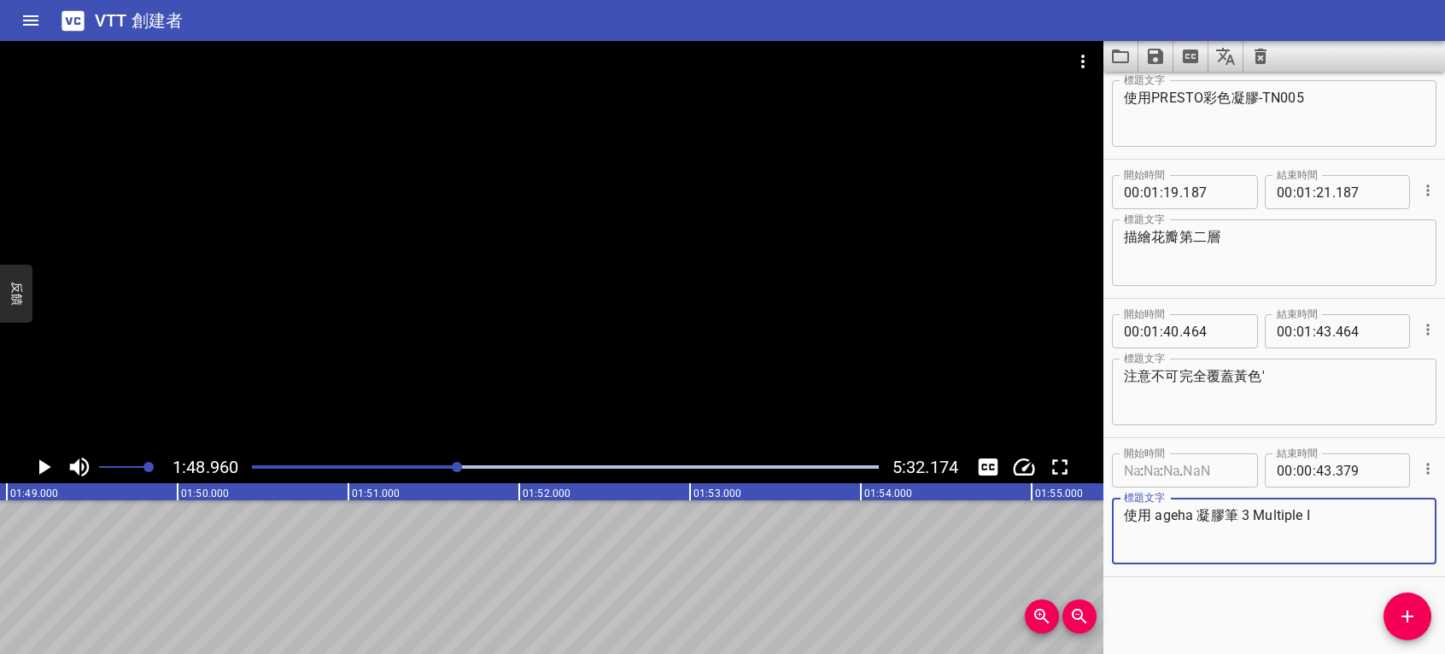
drag, startPoint x: 1352, startPoint y: 530, endPoint x: 1351, endPoint y: 497, distance: 32.5
click at [1351, 497] on div "標題文字 使用 ageha 凝膠筆 3 Multiple I 標題文字" at bounding box center [1274, 529] width 325 height 77
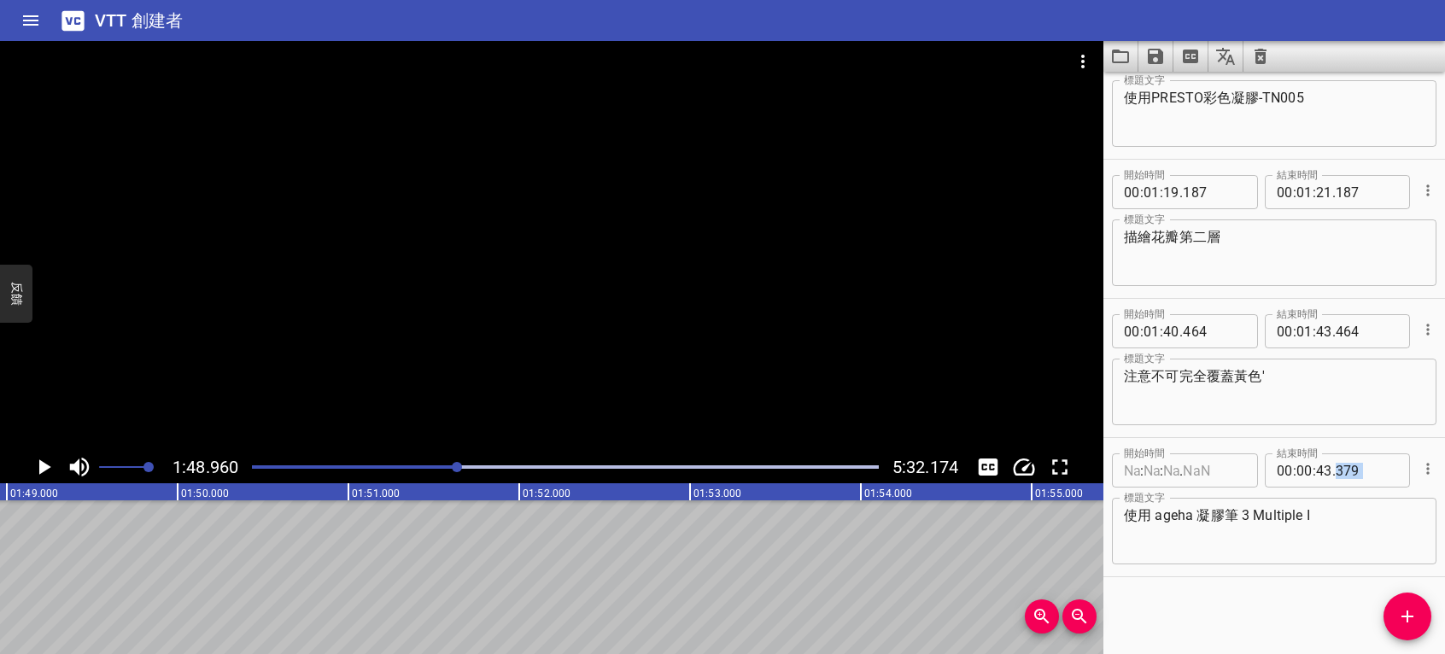
drag, startPoint x: 1404, startPoint y: 449, endPoint x: 1392, endPoint y: 483, distance: 35.4
click at [1392, 483] on div "開始時間 : : . 開始時間 結束時間 00 : 00 : 43 . 379 結束時間" at bounding box center [1274, 469] width 325 height 44
drag, startPoint x: 1392, startPoint y: 483, endPoint x: 1298, endPoint y: 516, distance: 100.5
click at [1298, 516] on textarea "使用 ageha 凝膠筆 3 Multiple I" at bounding box center [1274, 531] width 301 height 49
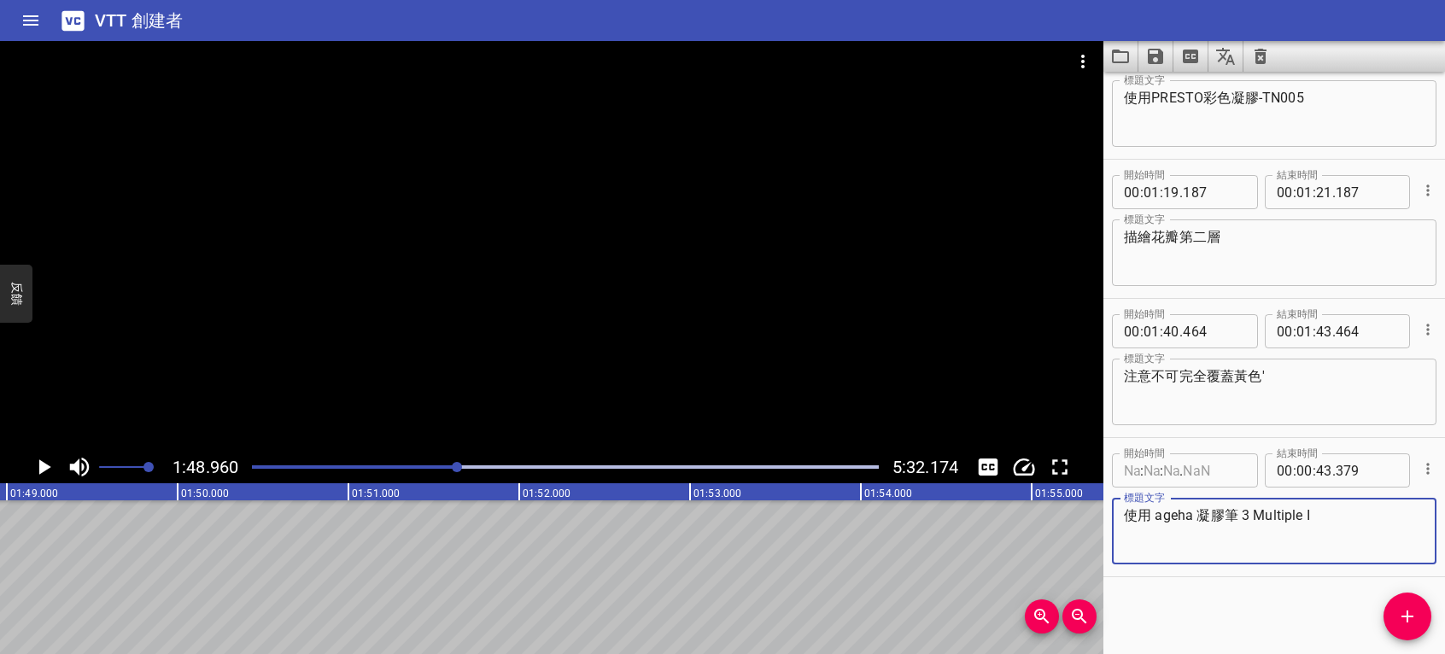
drag, startPoint x: 1331, startPoint y: 516, endPoint x: 1101, endPoint y: 534, distance: 230.5
click at [1101, 534] on main "1:48.960 5:32.174 00:00.000 00:01.000 00:02.000 00:03.000 00:04.000 00:05.000 0…" at bounding box center [722, 347] width 1445 height 613
click at [1206, 548] on textarea "使用 ageha 凝膠筆 3 Multiple I" at bounding box center [1274, 531] width 301 height 49
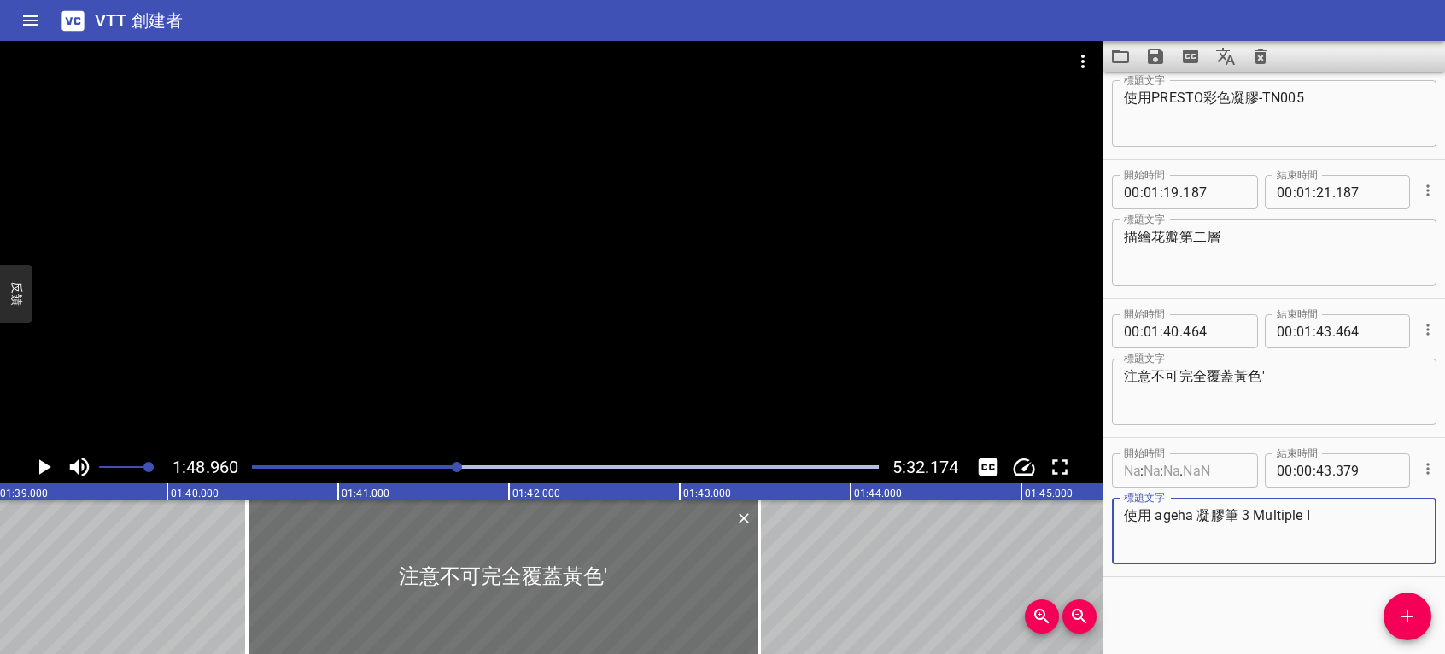
scroll to position [0, 16721]
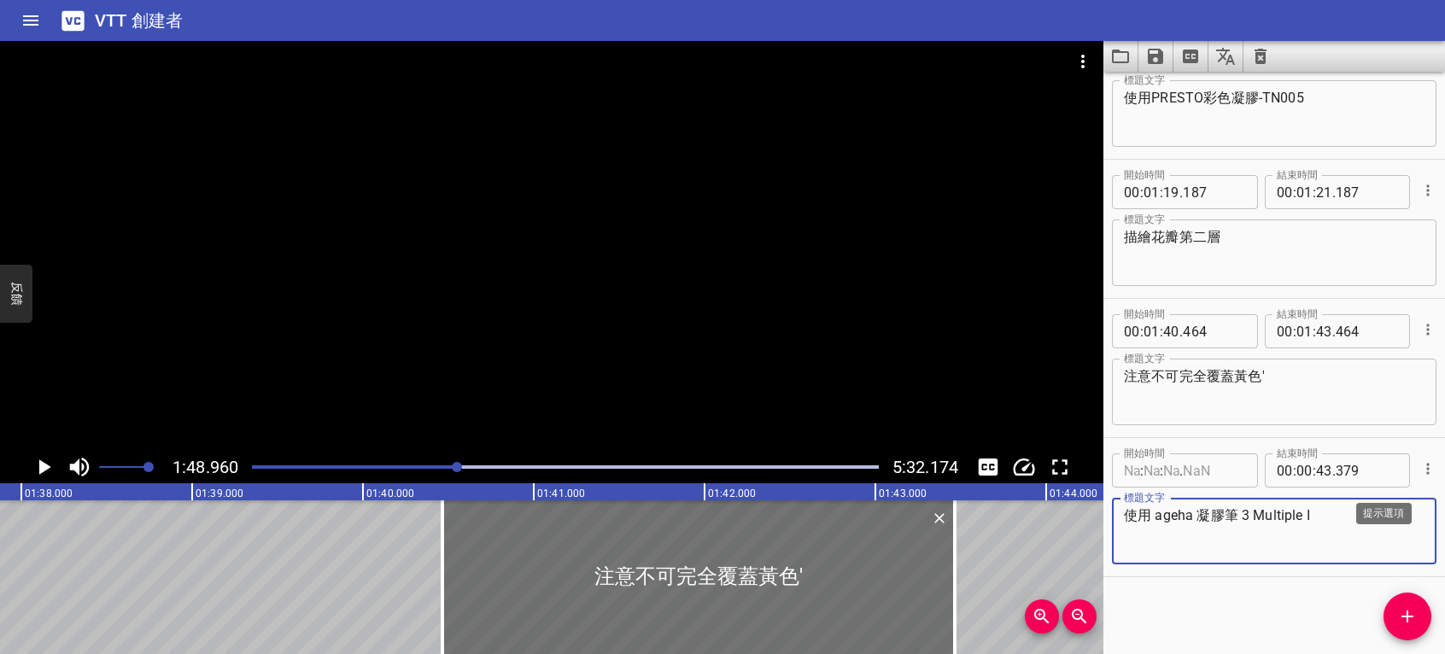
click at [1420, 469] on icon "提示選項" at bounding box center [1428, 468] width 17 height 17
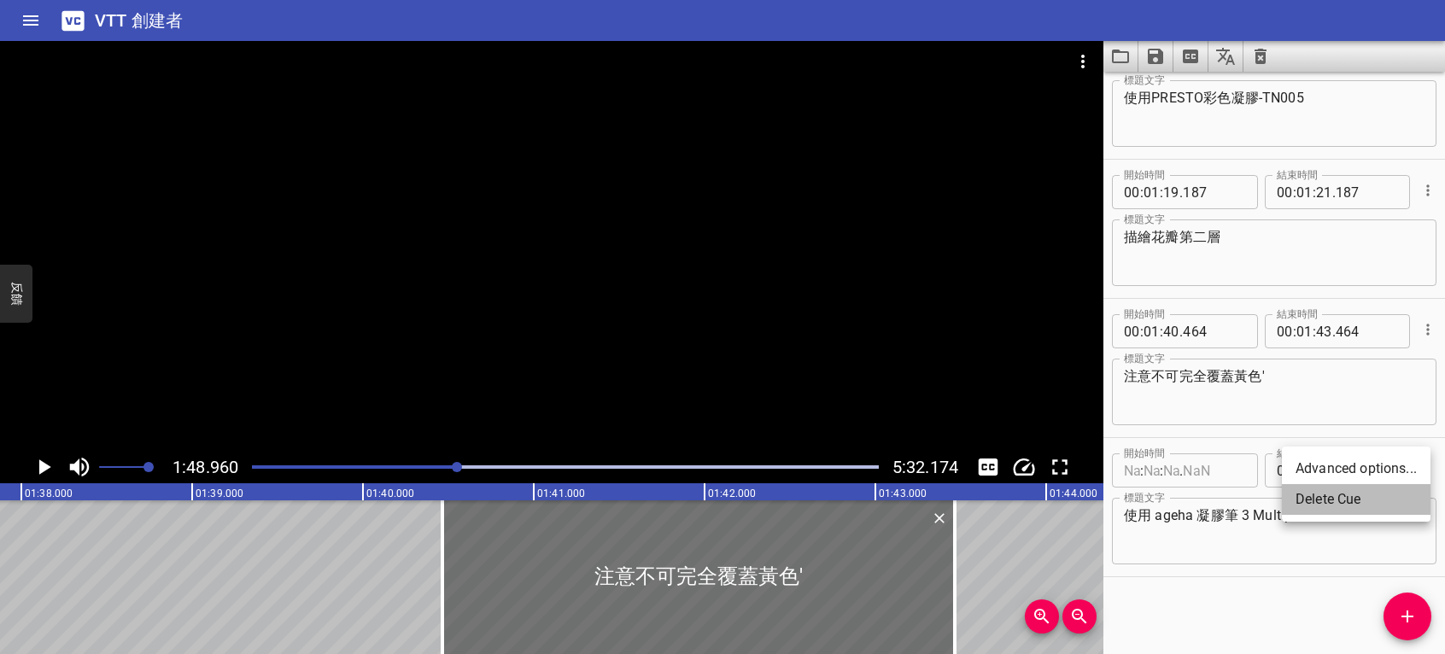
click at [1366, 494] on li "Delete Cue" at bounding box center [1356, 499] width 149 height 31
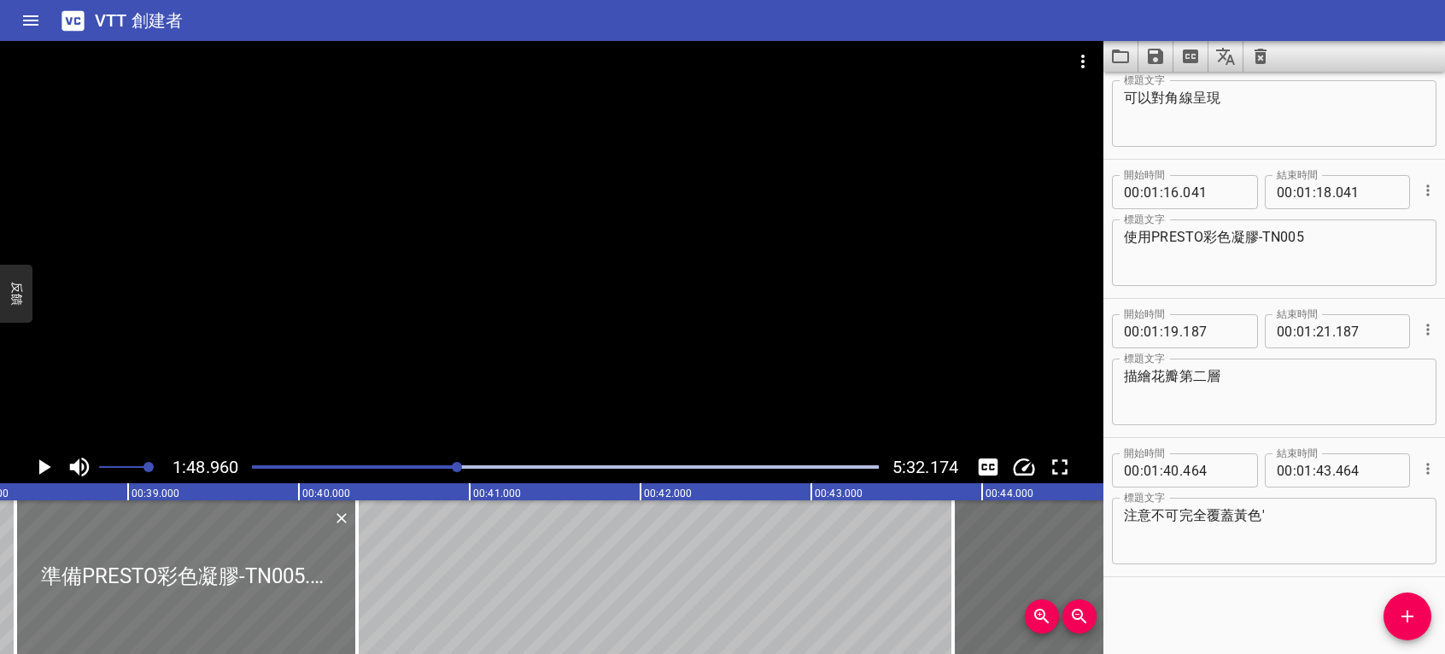
scroll to position [0, 6502]
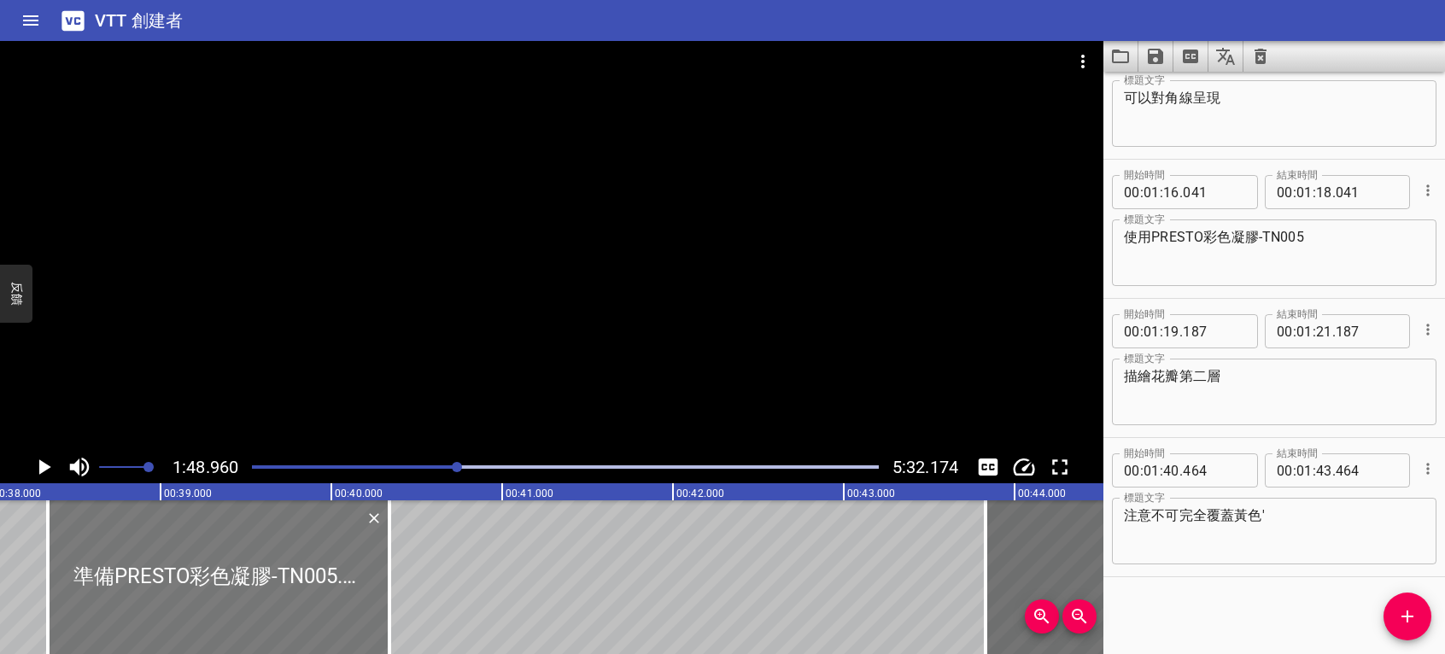
click at [335, 611] on div at bounding box center [219, 578] width 342 height 154
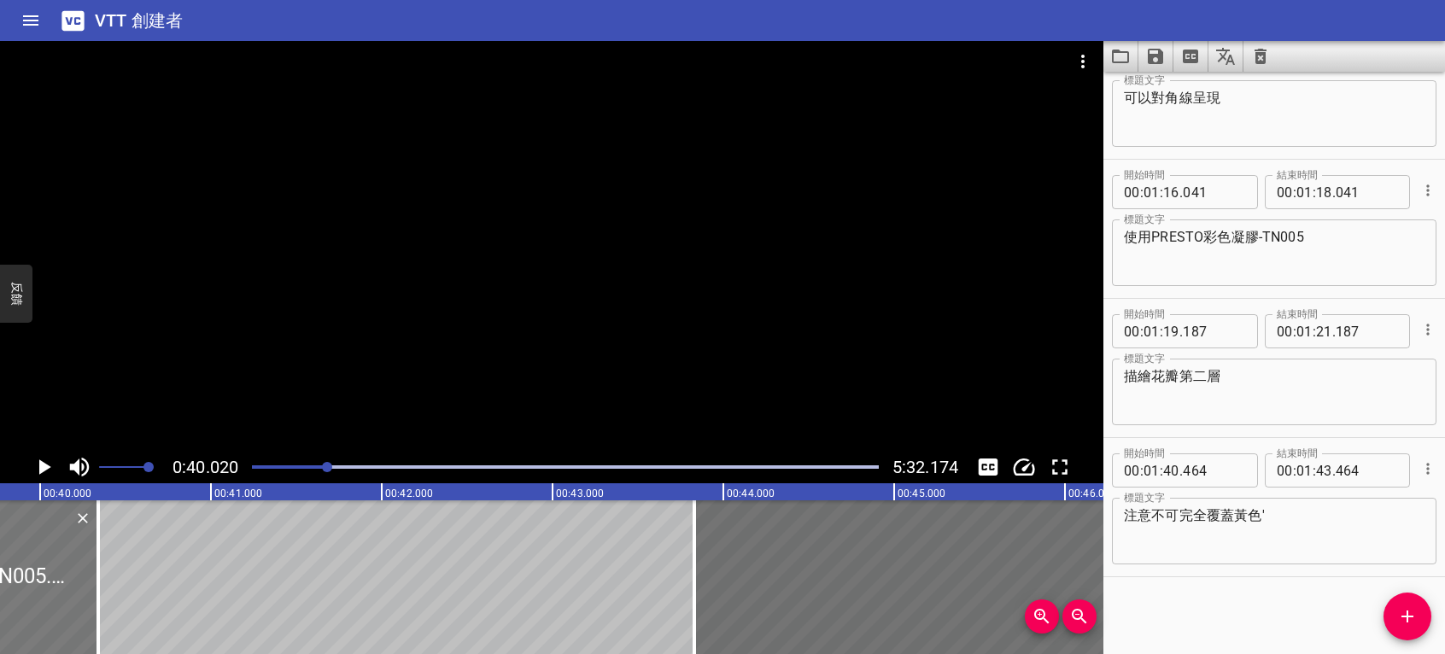
scroll to position [0, 6837]
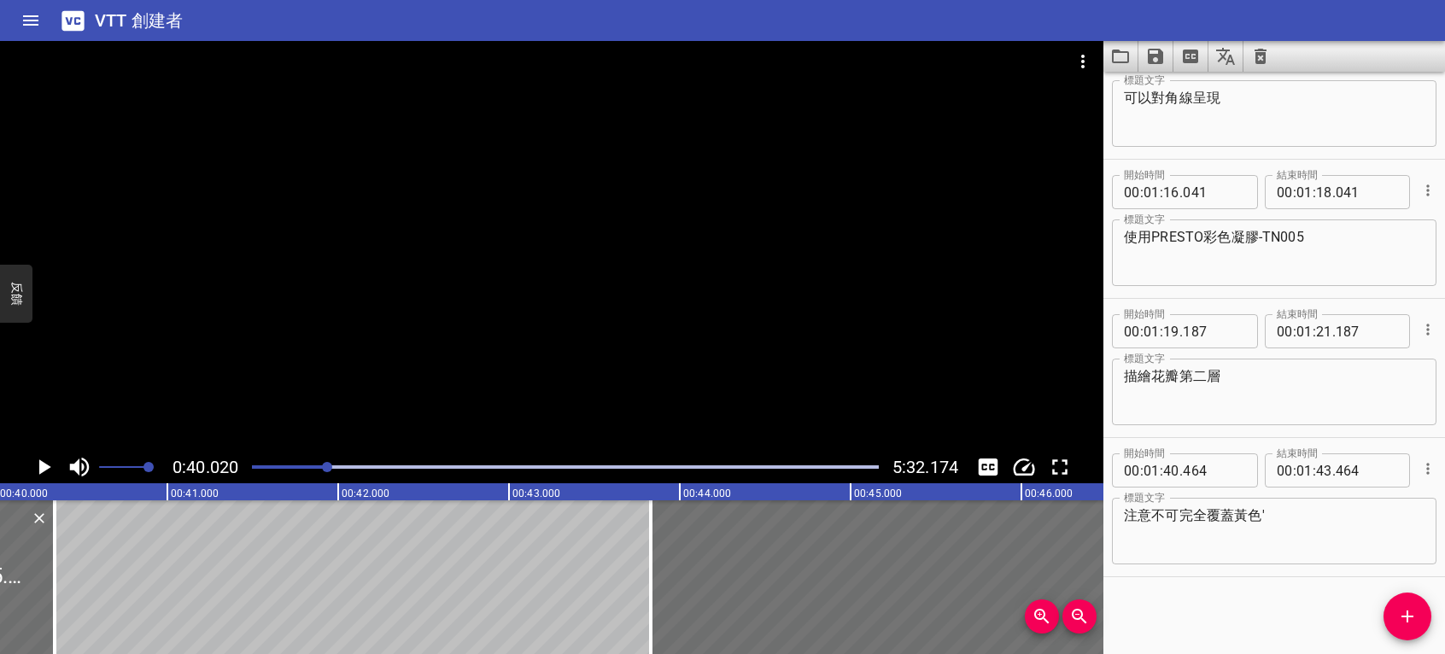
click at [39, 470] on icon "播放/暫停" at bounding box center [45, 467] width 12 height 15
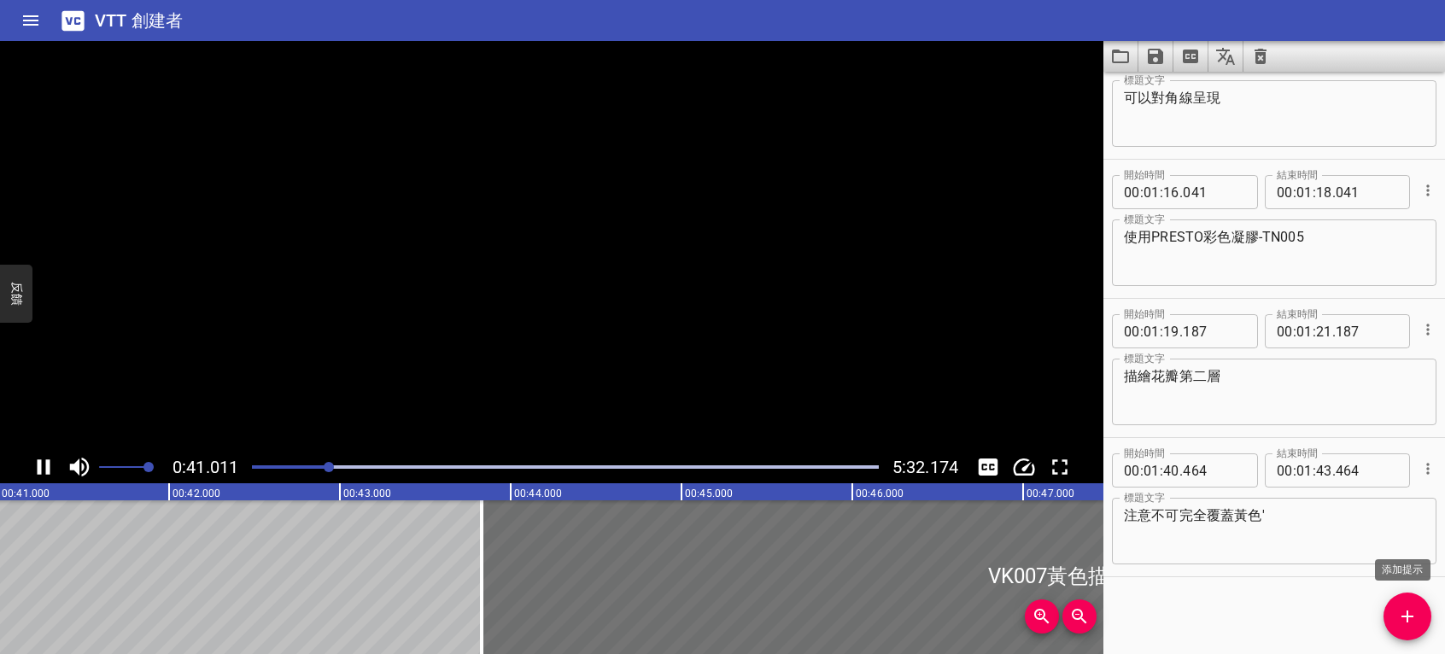
click at [1415, 601] on button "添加提示" at bounding box center [1408, 617] width 48 height 48
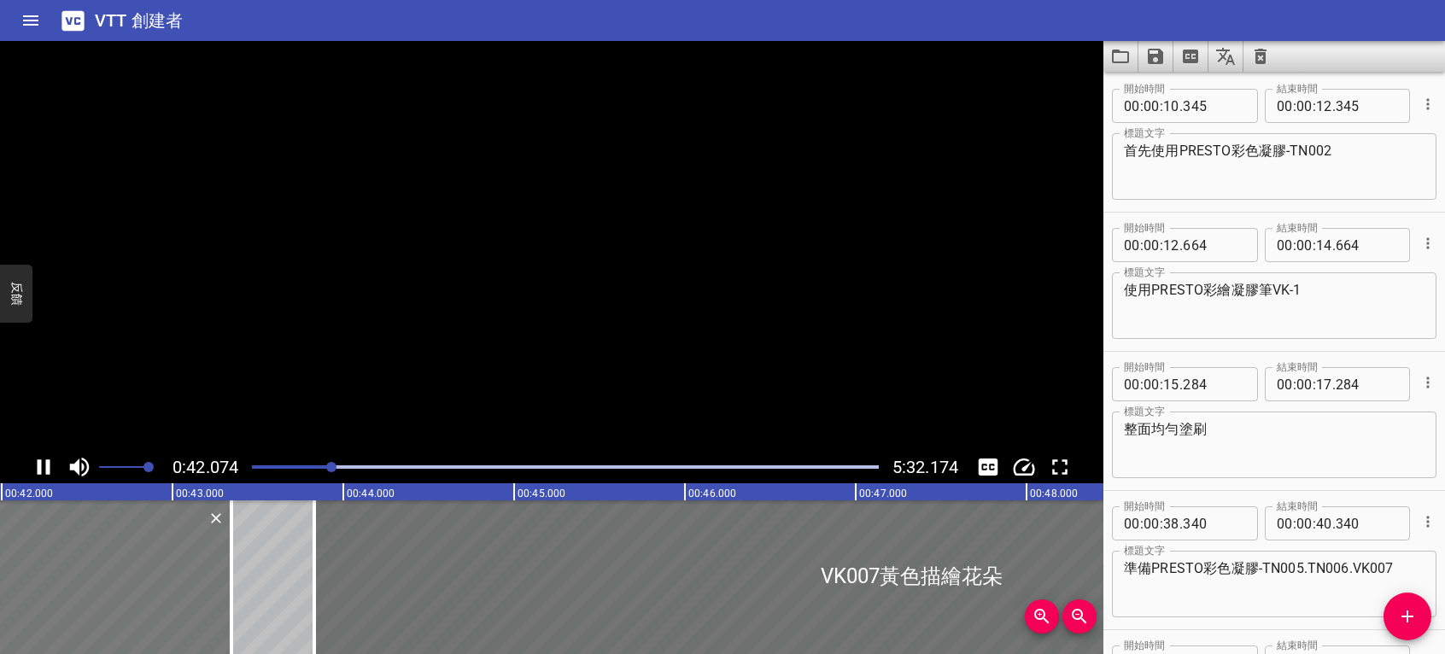
scroll to position [0, 0]
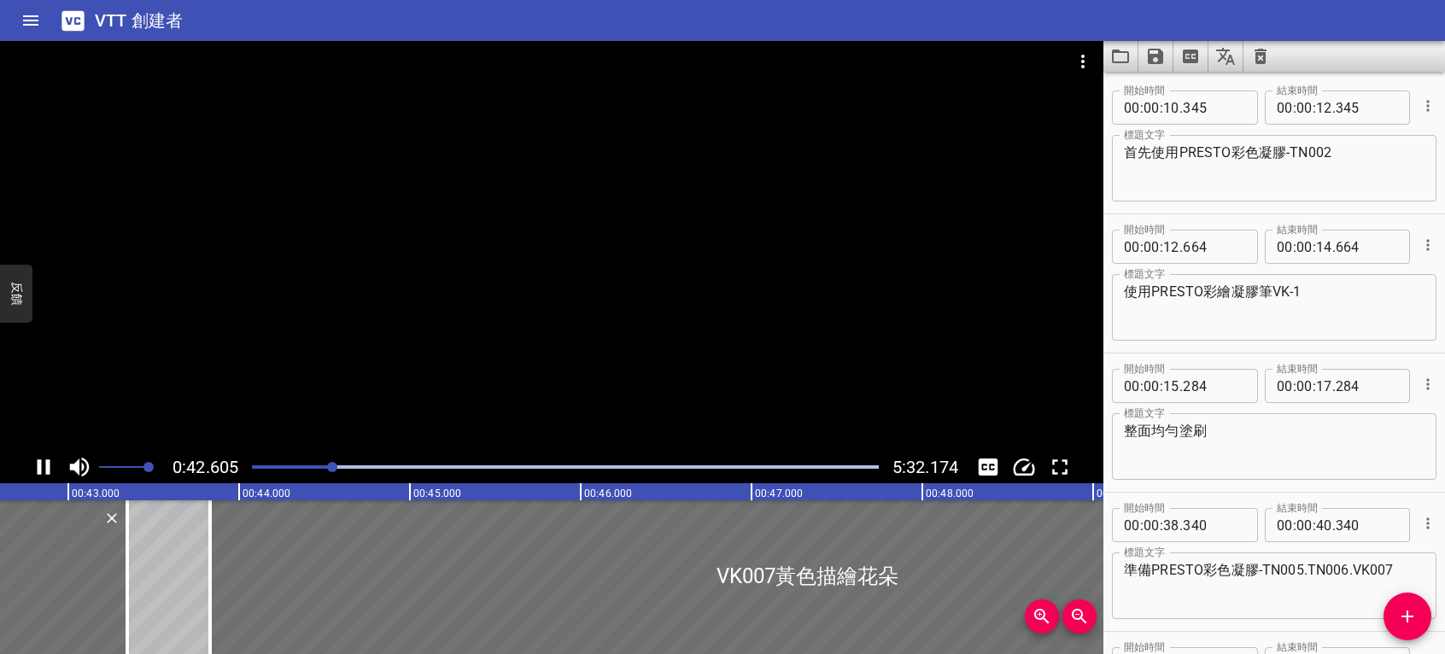
click at [37, 466] on icon "播放/暫停" at bounding box center [44, 467] width 26 height 26
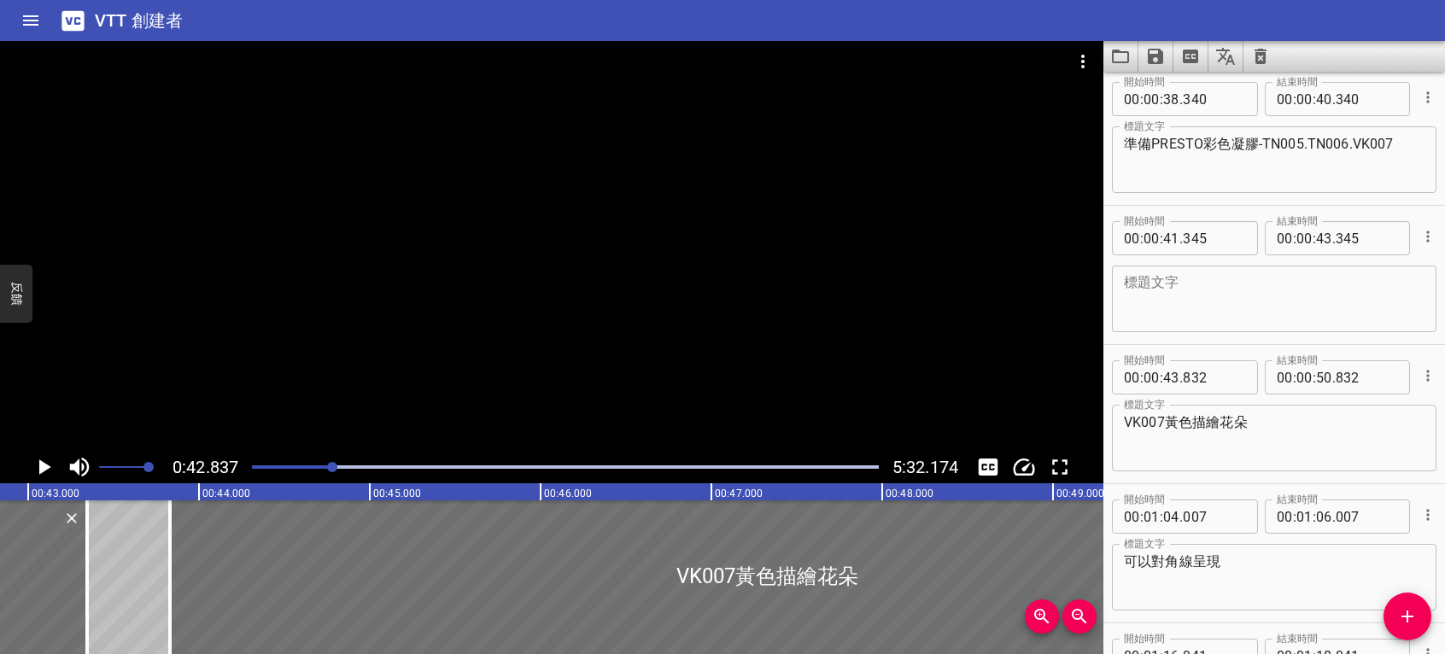
scroll to position [432, 0]
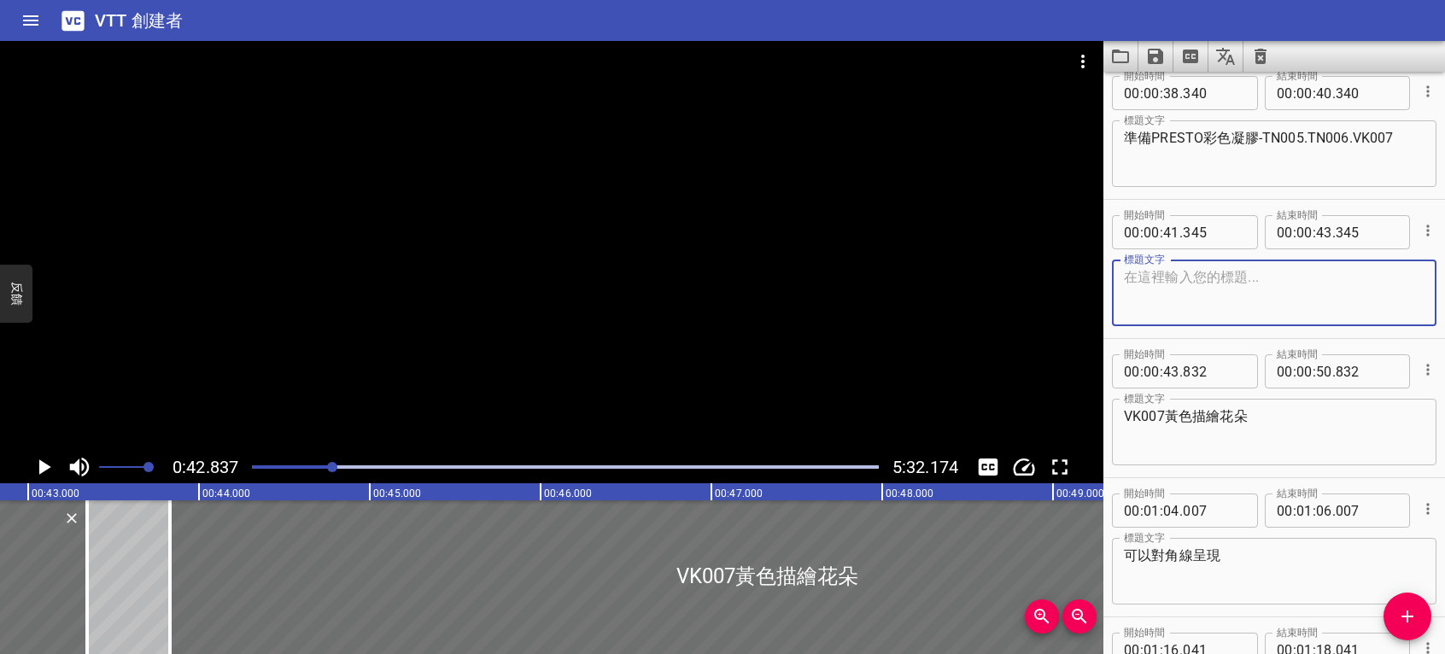
paste textarea "使用 ageha 凝膠筆 3 Multiple I"
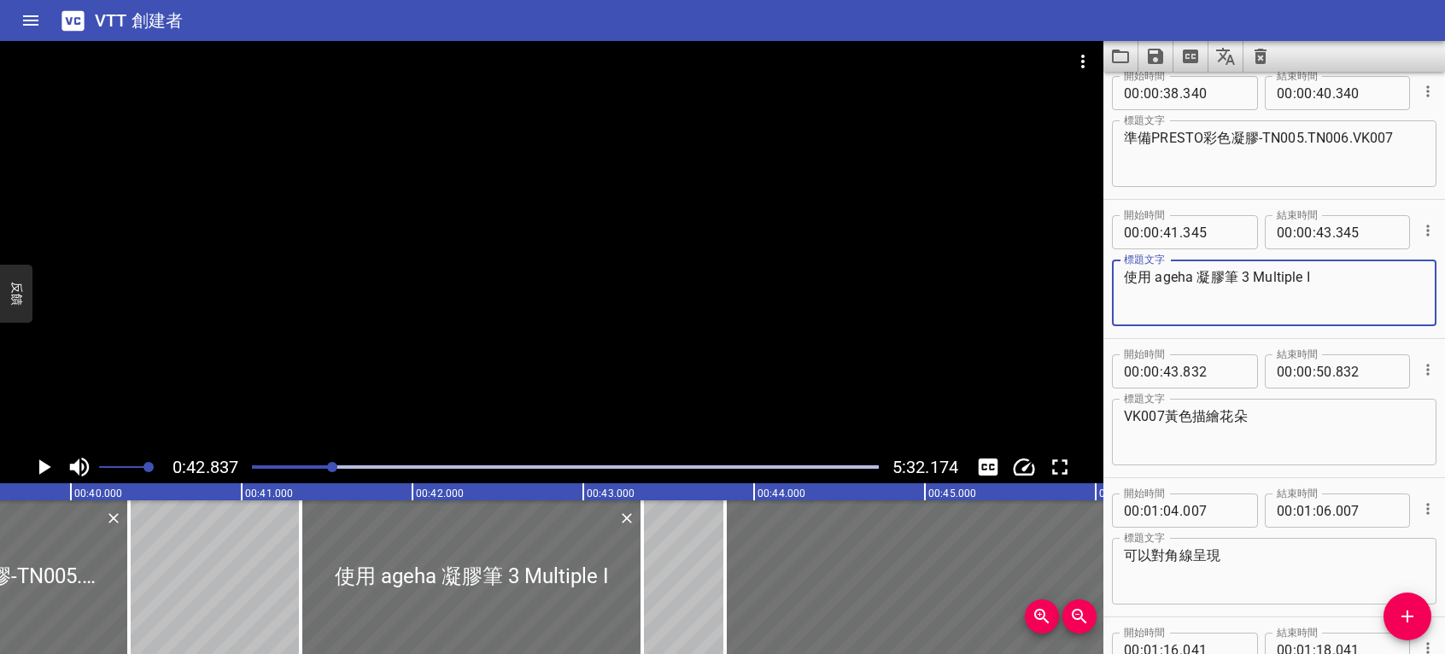
scroll to position [0, 6730]
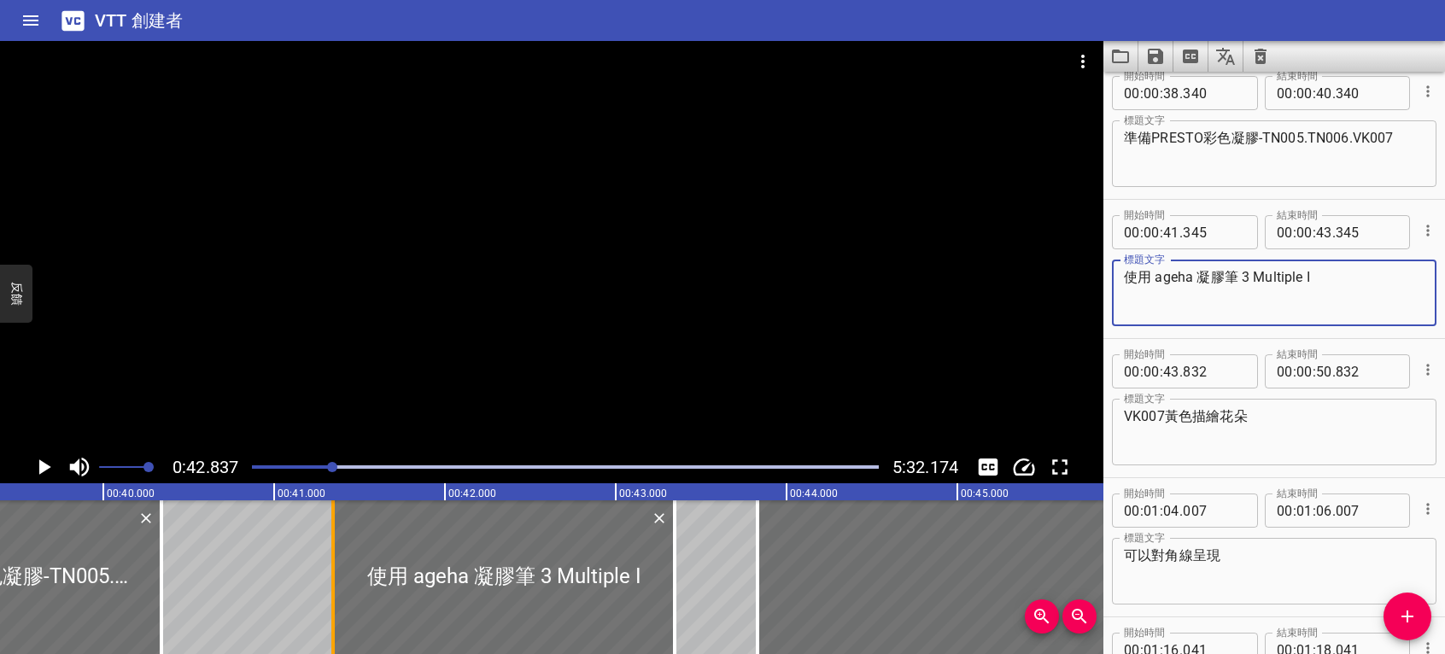
type textarea "使用 ageha 凝膠筆 3 Multiple I"
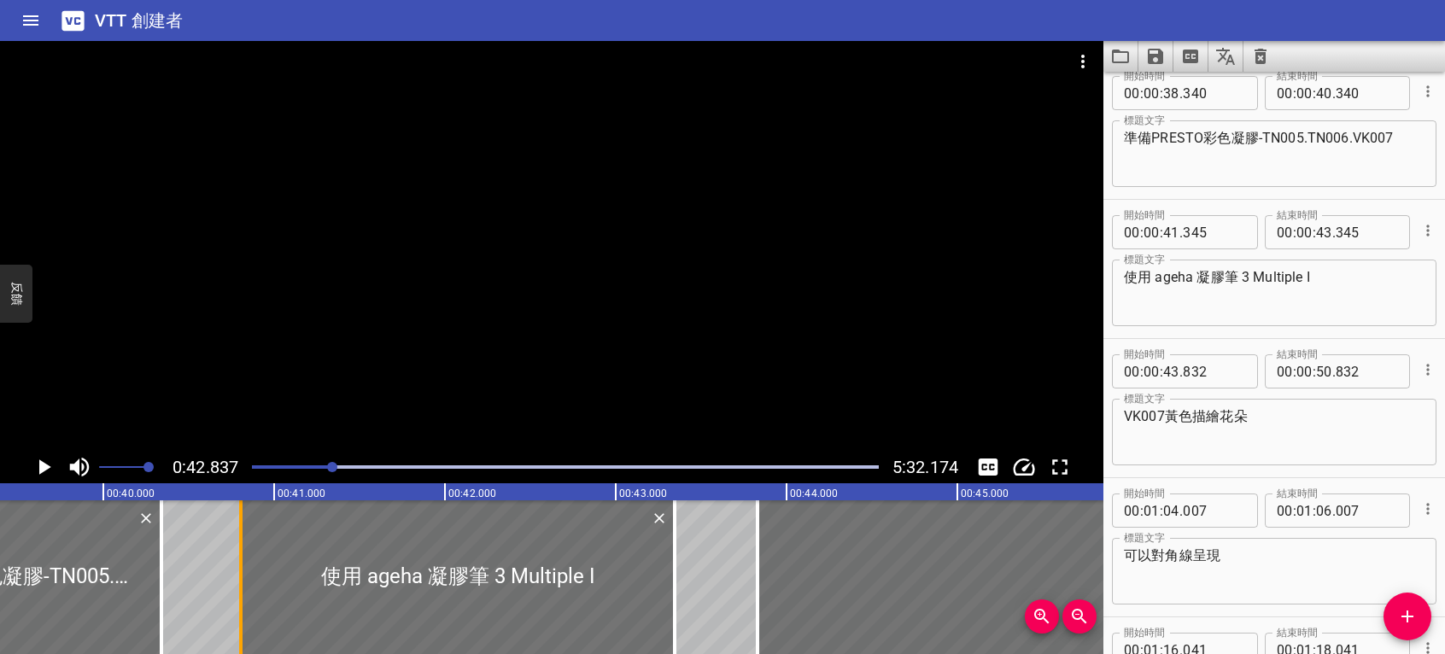
drag, startPoint x: 330, startPoint y: 564, endPoint x: 237, endPoint y: 567, distance: 92.3
click at [237, 567] on div at bounding box center [240, 578] width 17 height 154
type input "40"
type input "805"
click at [39, 466] on icon "播放/暫停" at bounding box center [44, 467] width 26 height 26
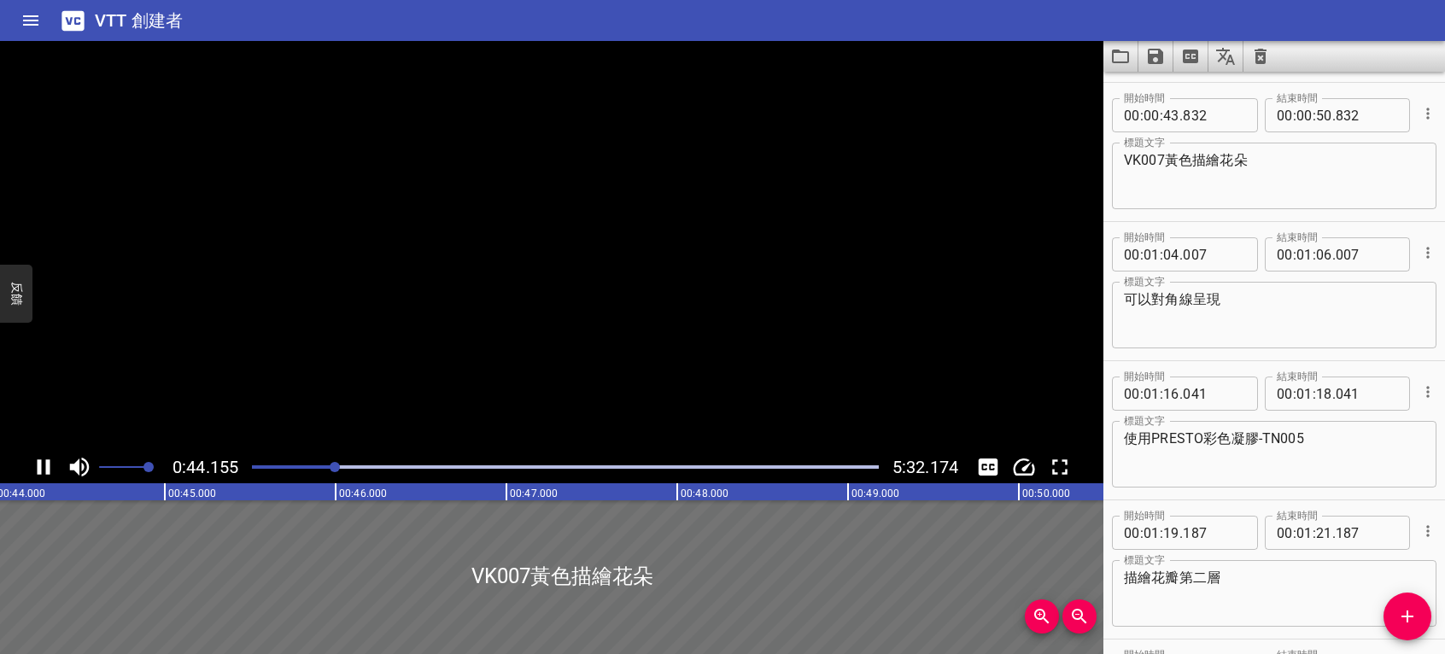
scroll to position [696, 0]
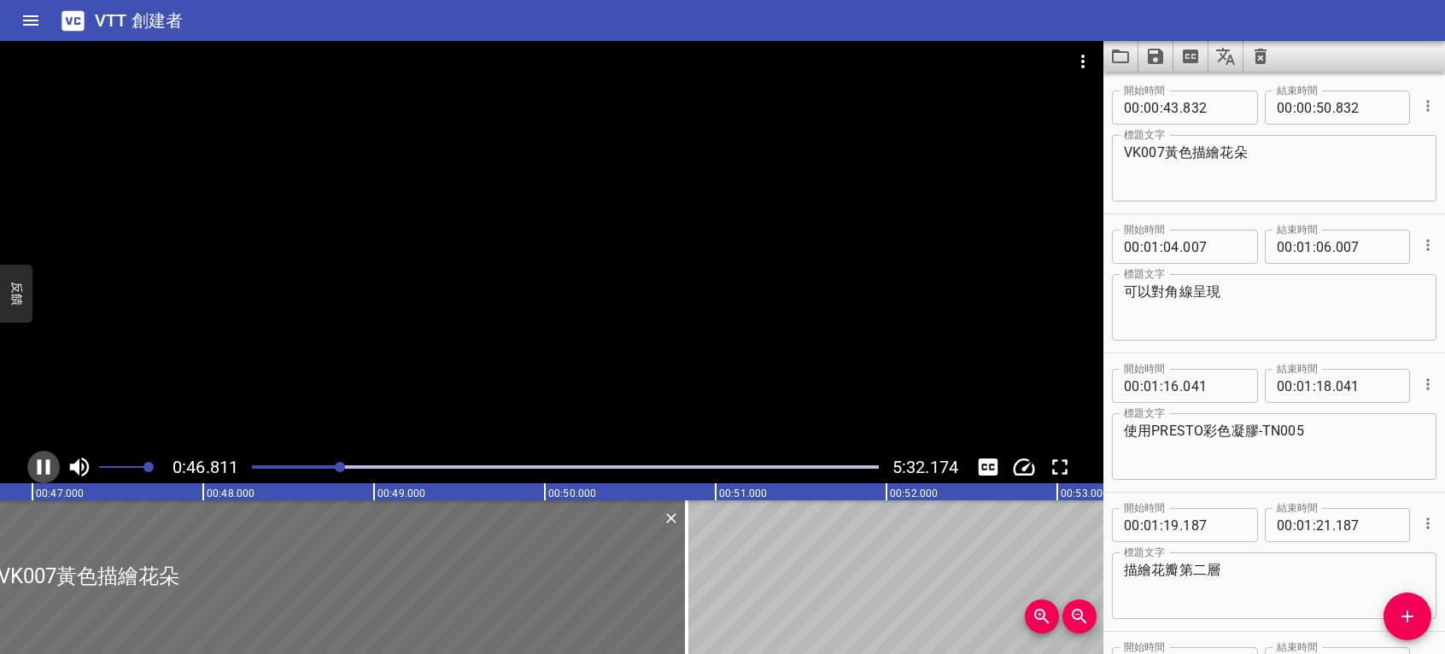
click at [45, 468] on icon "播放/暫停" at bounding box center [44, 467] width 26 height 26
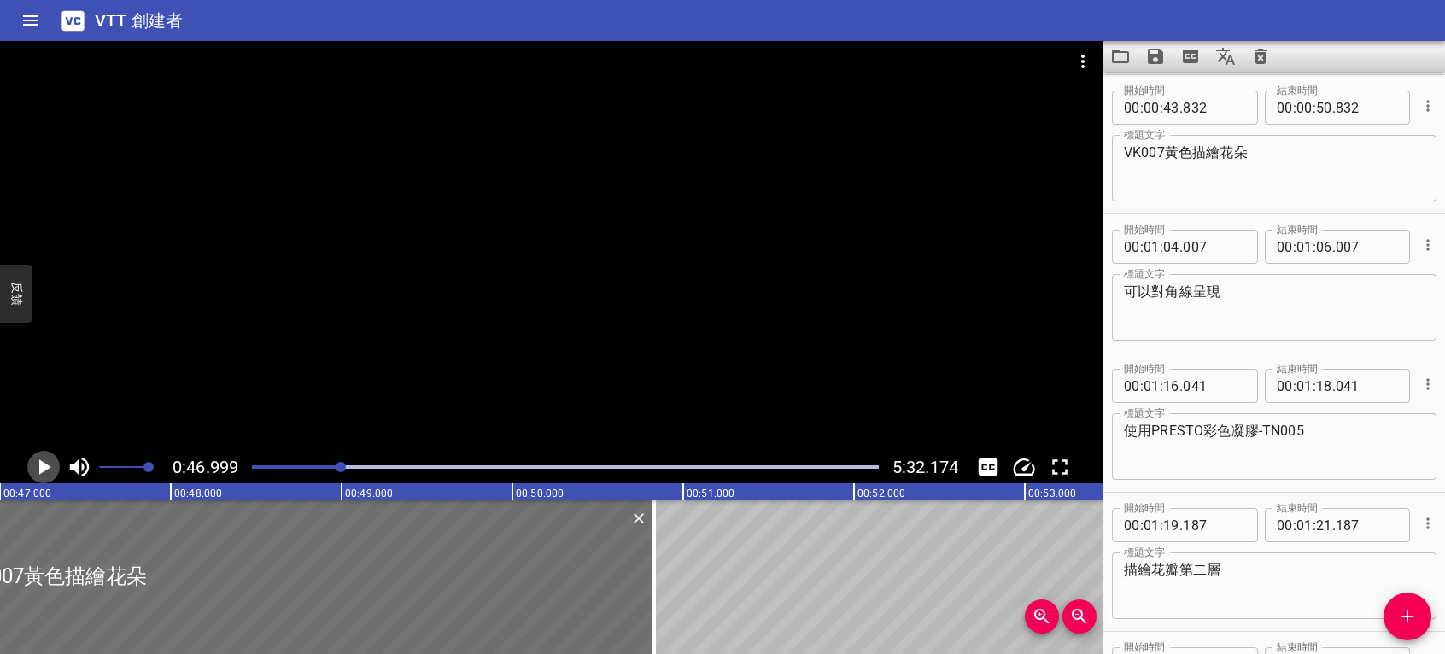
click at [38, 472] on icon "播放/暫停" at bounding box center [44, 467] width 26 height 26
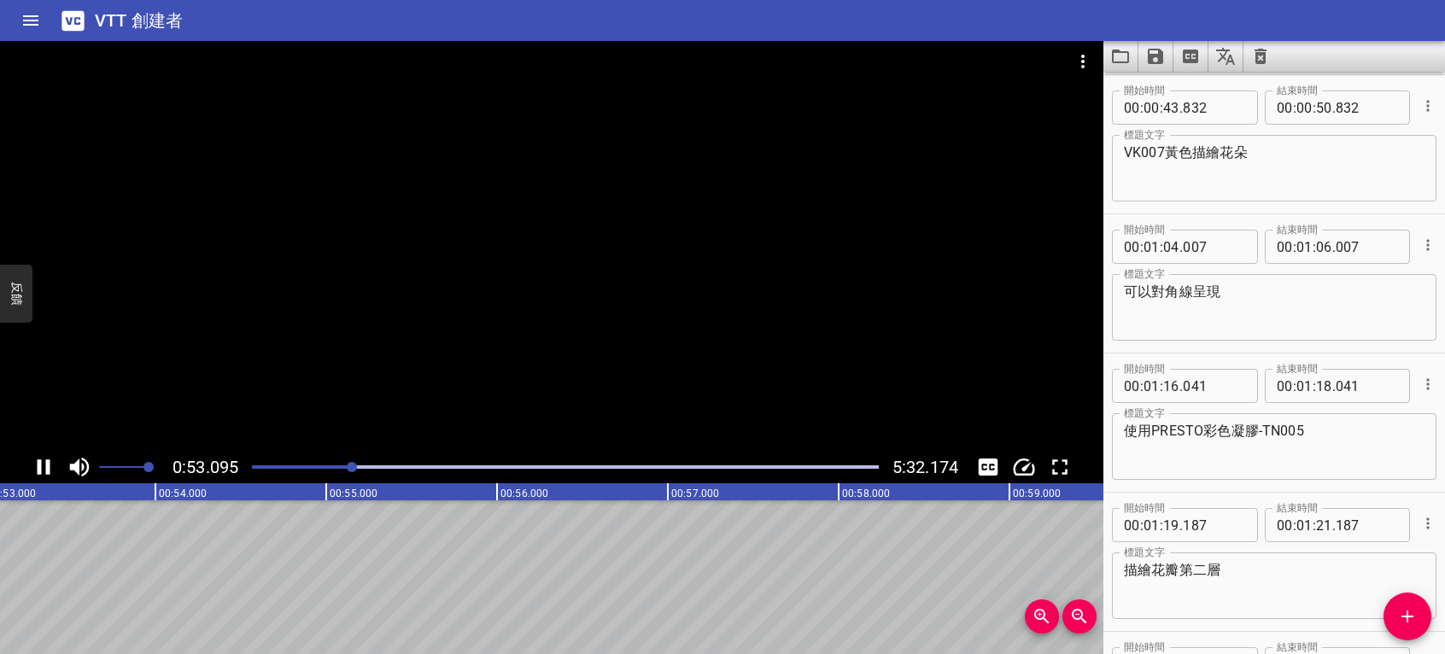
click at [46, 458] on icon "播放/暫停" at bounding box center [44, 467] width 26 height 26
click at [44, 464] on icon "播放/暫停" at bounding box center [45, 467] width 12 height 15
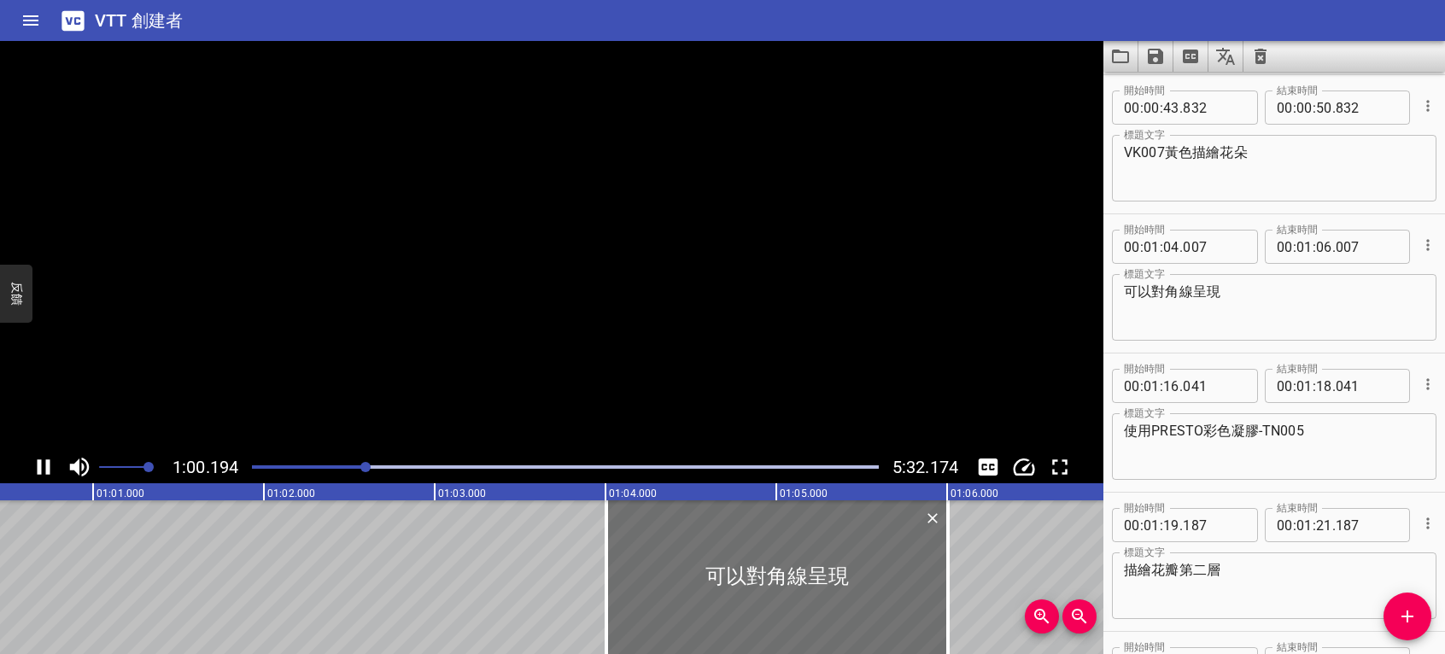
click at [44, 464] on icon "播放/暫停" at bounding box center [44, 467] width 26 height 26
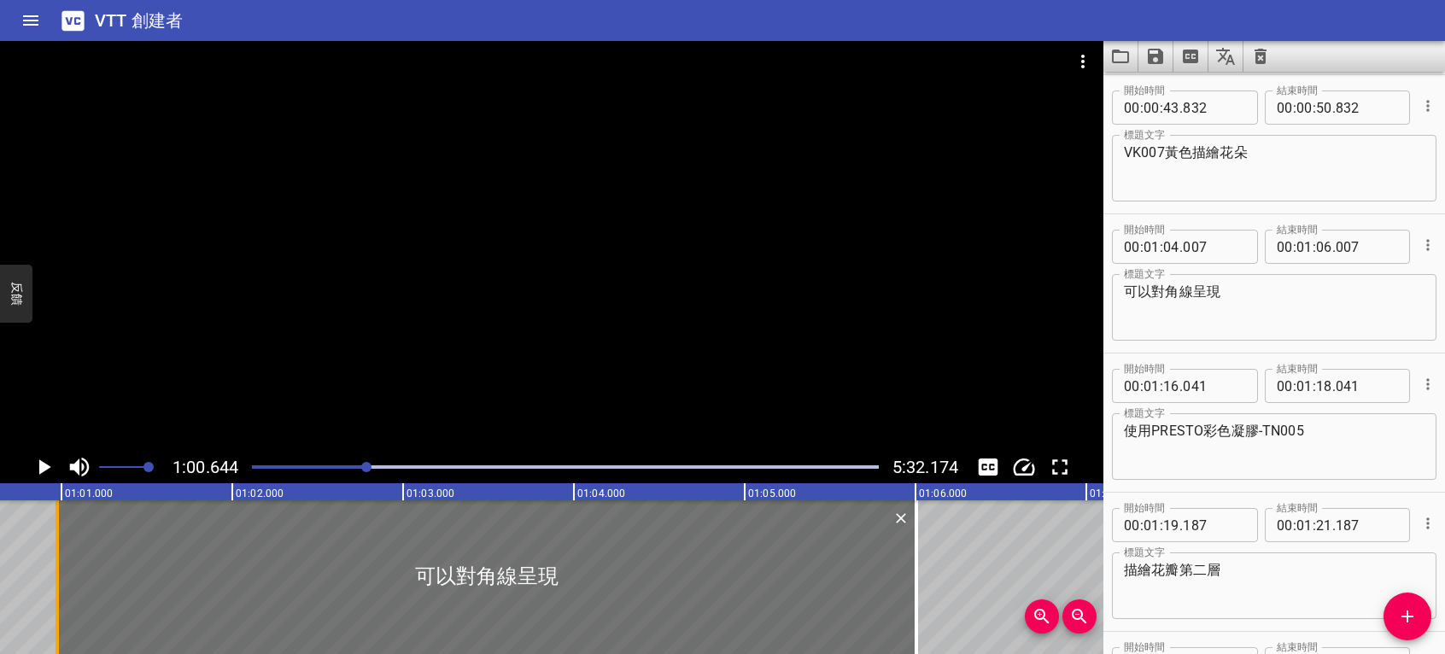
drag, startPoint x: 577, startPoint y: 575, endPoint x: 62, endPoint y: 605, distance: 515.9
click at [62, 605] on div at bounding box center [57, 578] width 17 height 154
type input "00"
type input "992"
click at [44, 471] on icon "播放/暫停" at bounding box center [45, 467] width 12 height 15
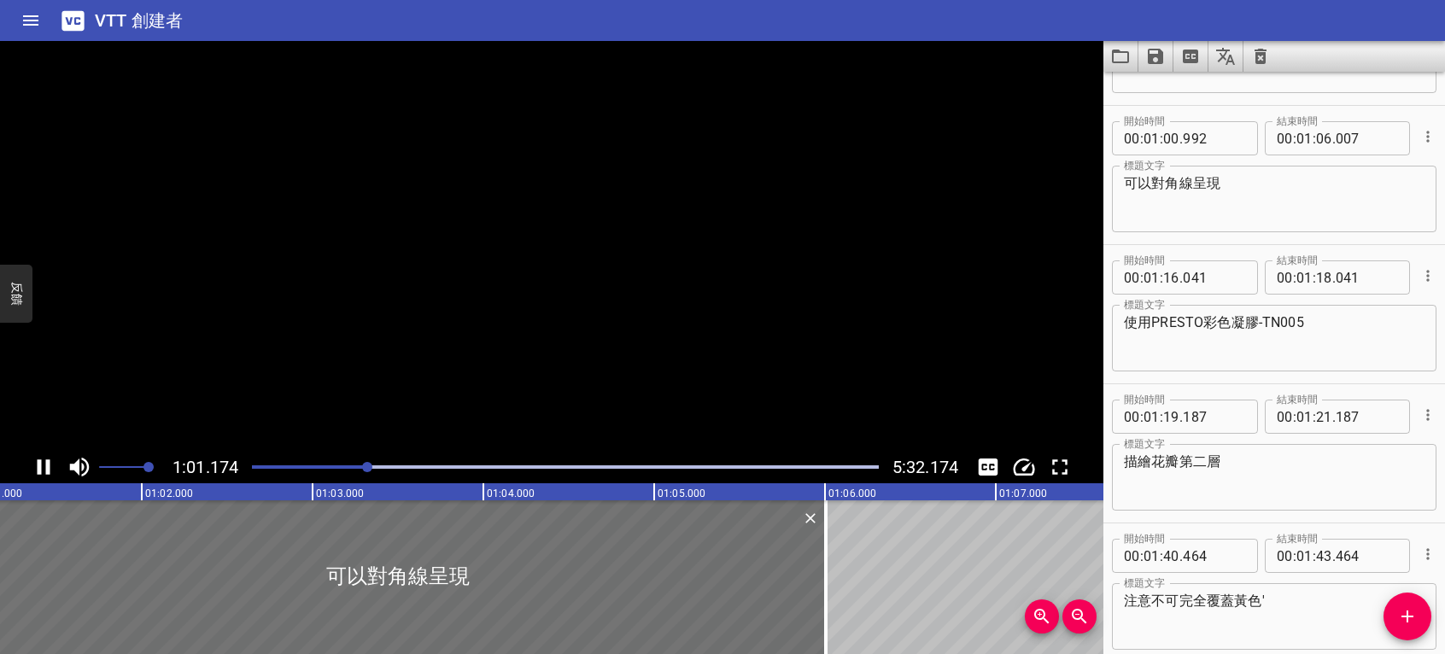
scroll to position [835, 0]
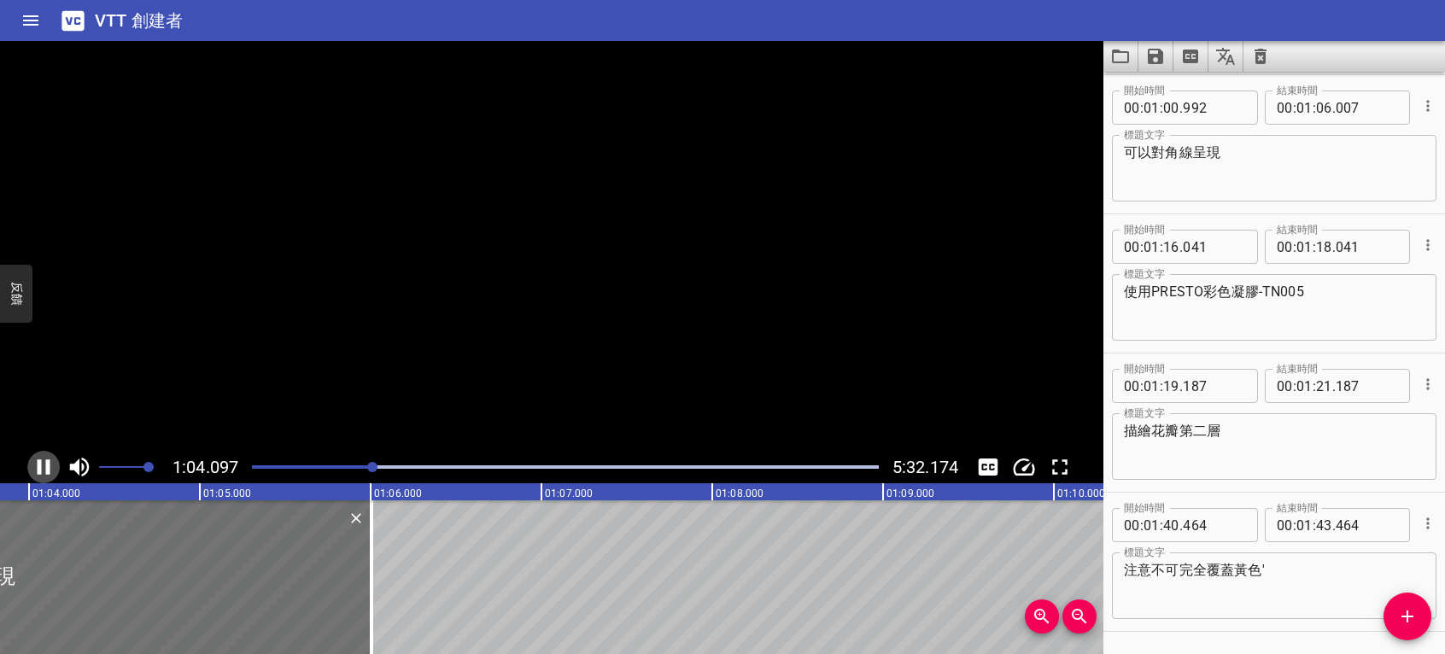
click at [44, 471] on icon "播放/暫停" at bounding box center [44, 467] width 26 height 26
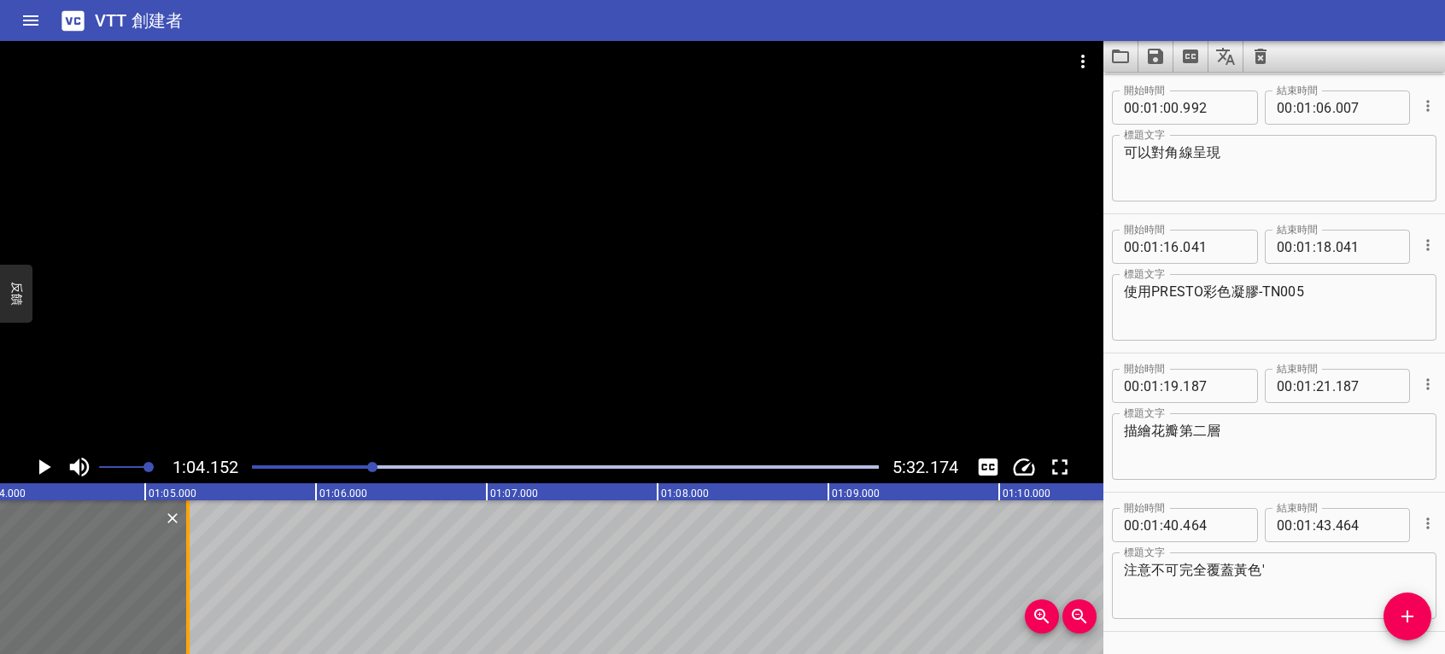
drag, startPoint x: 314, startPoint y: 583, endPoint x: 155, endPoint y: 612, distance: 162.5
click at [179, 612] on div at bounding box center [187, 578] width 17 height 154
type input "05"
type input "052"
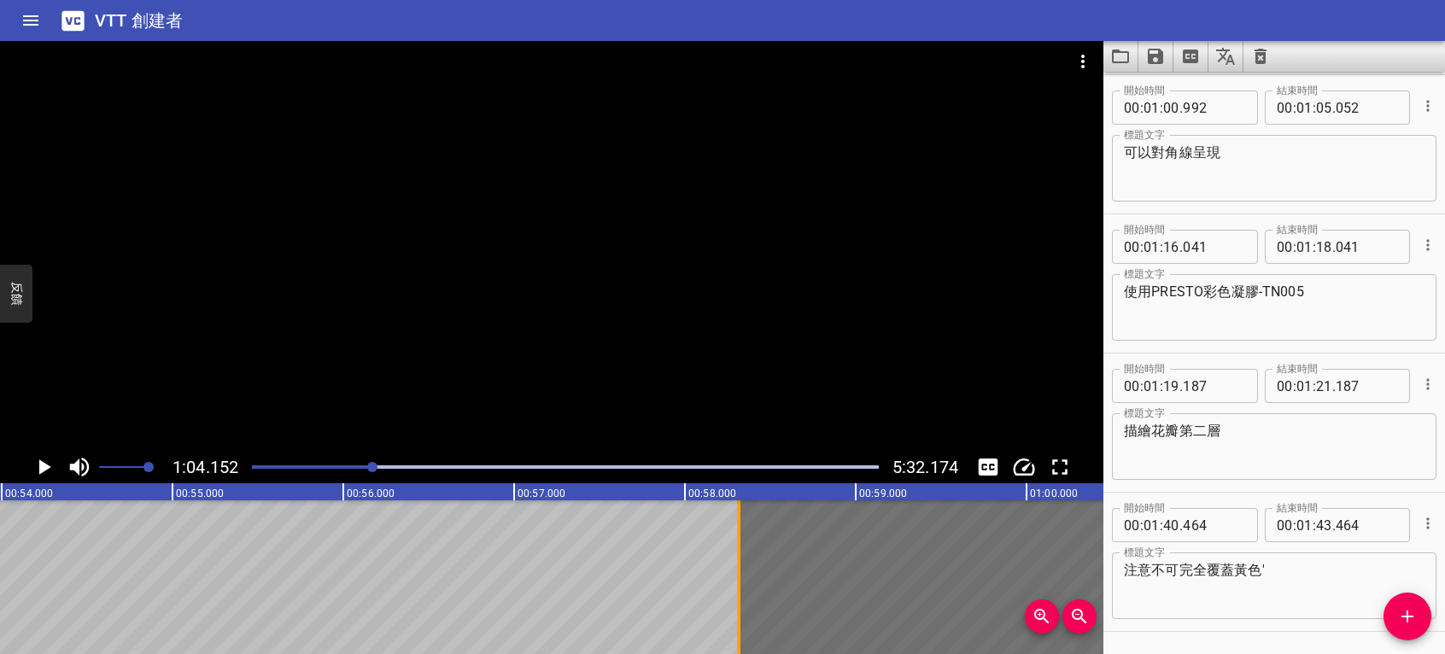
scroll to position [0, 9136]
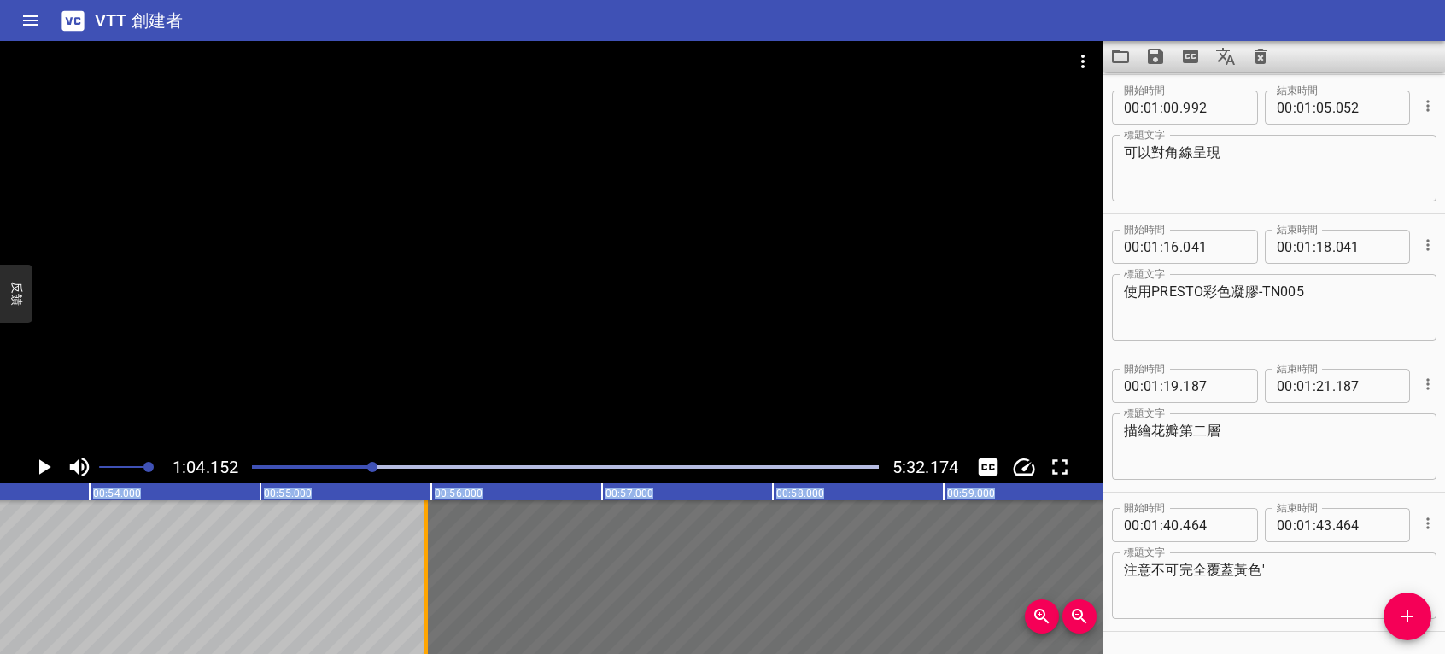
drag, startPoint x: 239, startPoint y: 561, endPoint x: 422, endPoint y: 567, distance: 182.9
click at [422, 567] on div at bounding box center [426, 578] width 17 height 154
type input "00"
type input "55"
type input "972"
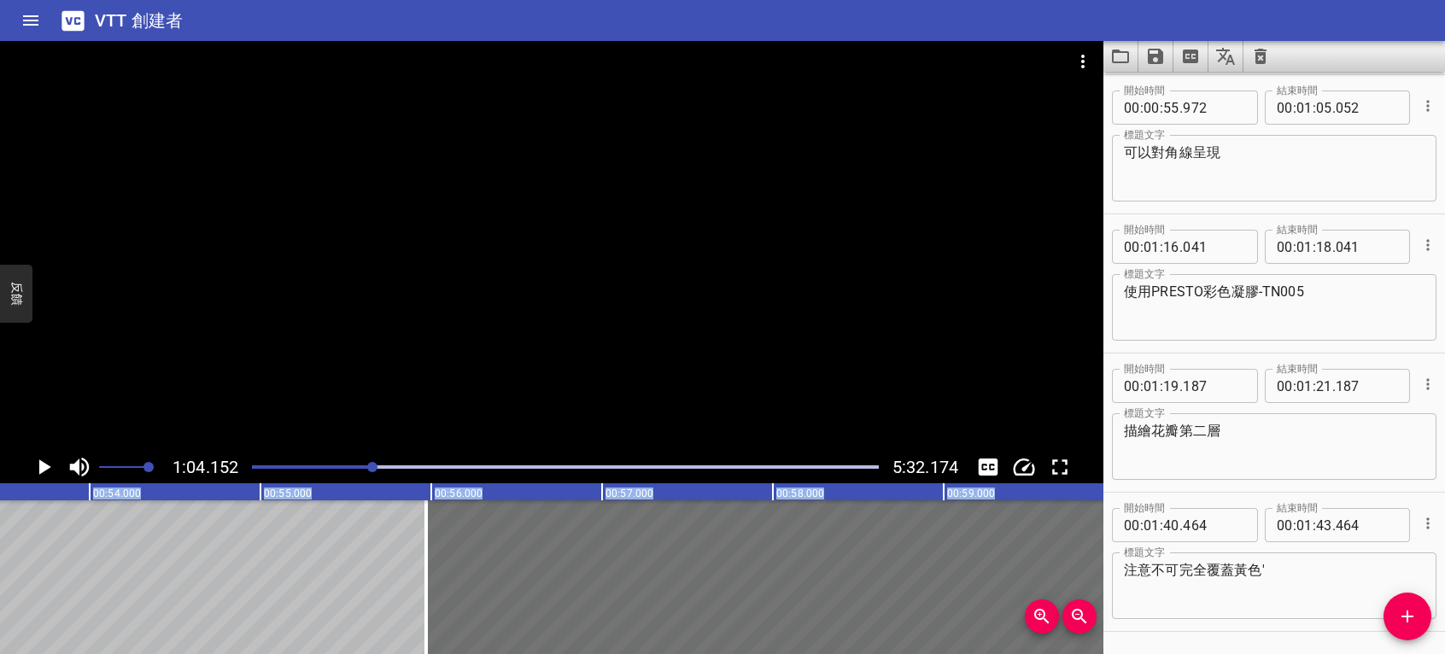
click at [43, 473] on icon "播放/暫停" at bounding box center [44, 467] width 26 height 26
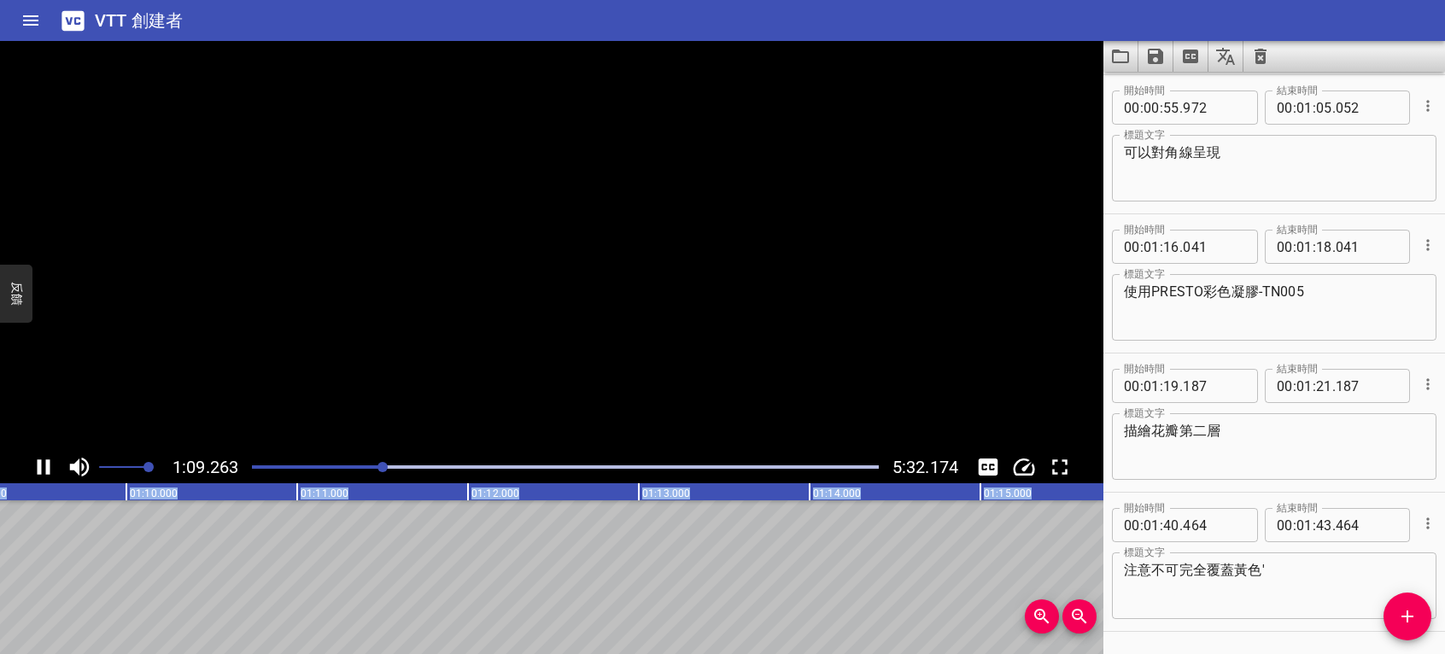
click at [43, 473] on icon "播放/暫停" at bounding box center [44, 467] width 26 height 26
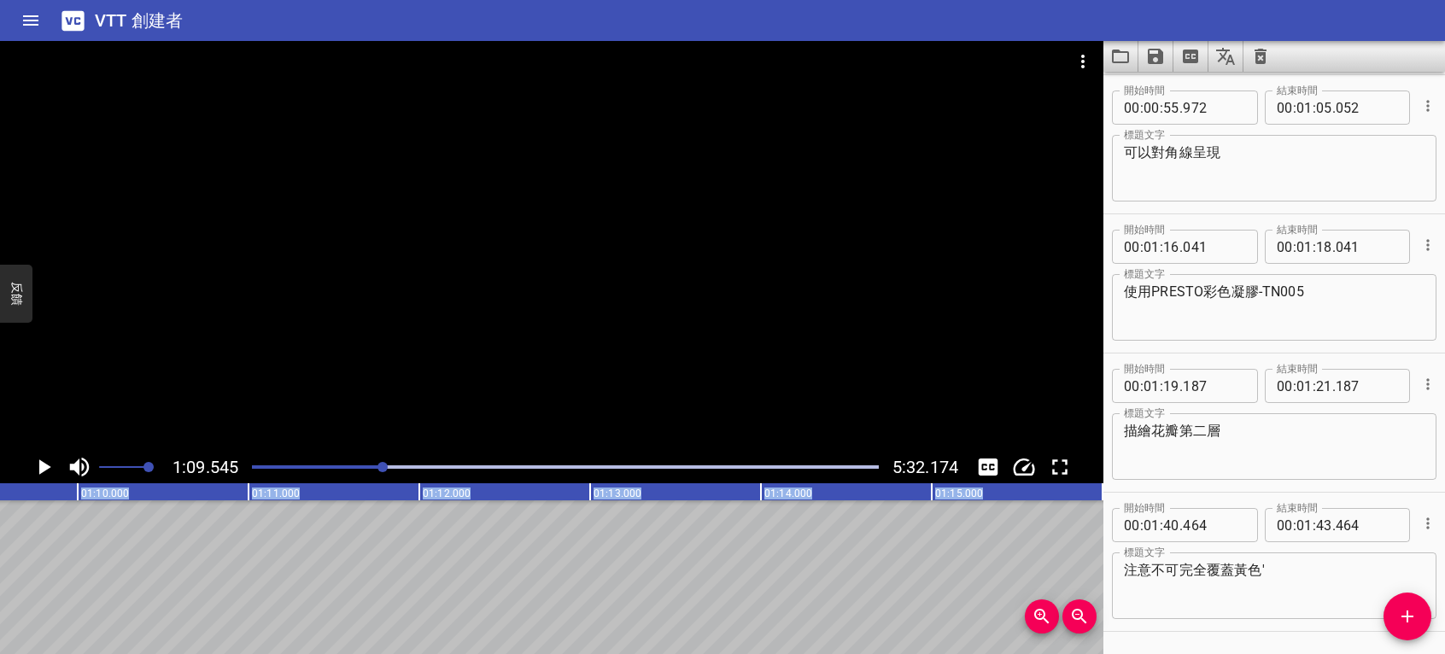
click at [45, 473] on icon "播放/暫停" at bounding box center [44, 467] width 26 height 26
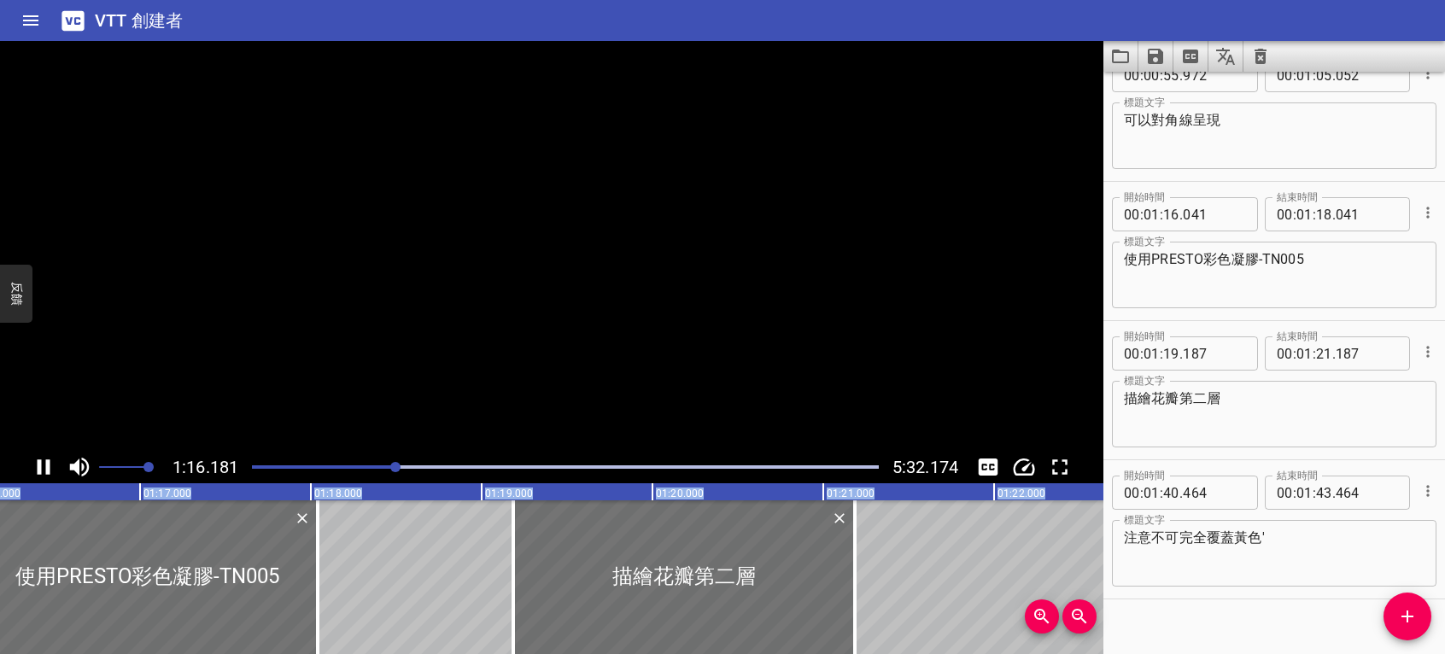
scroll to position [890, 0]
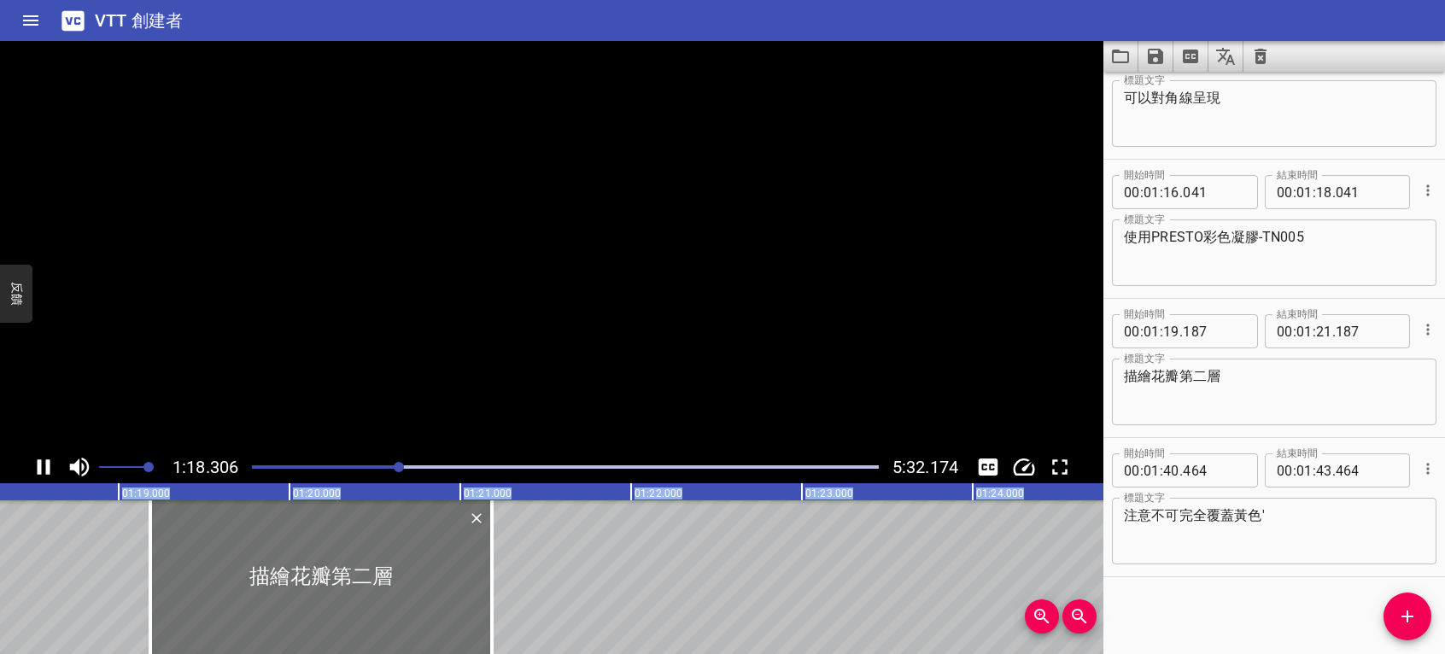
click at [45, 473] on icon "播放/暫停" at bounding box center [44, 467] width 26 height 26
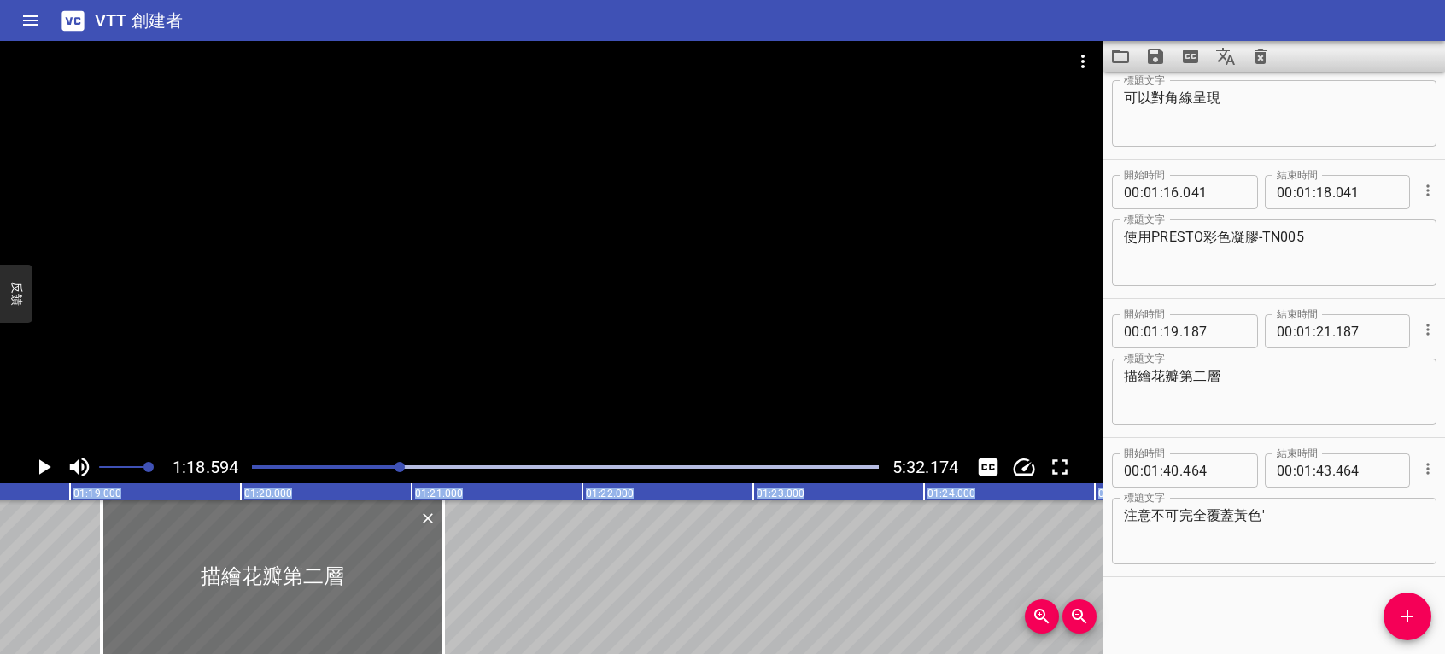
click at [44, 472] on icon "播放/暫停" at bounding box center [44, 467] width 26 height 26
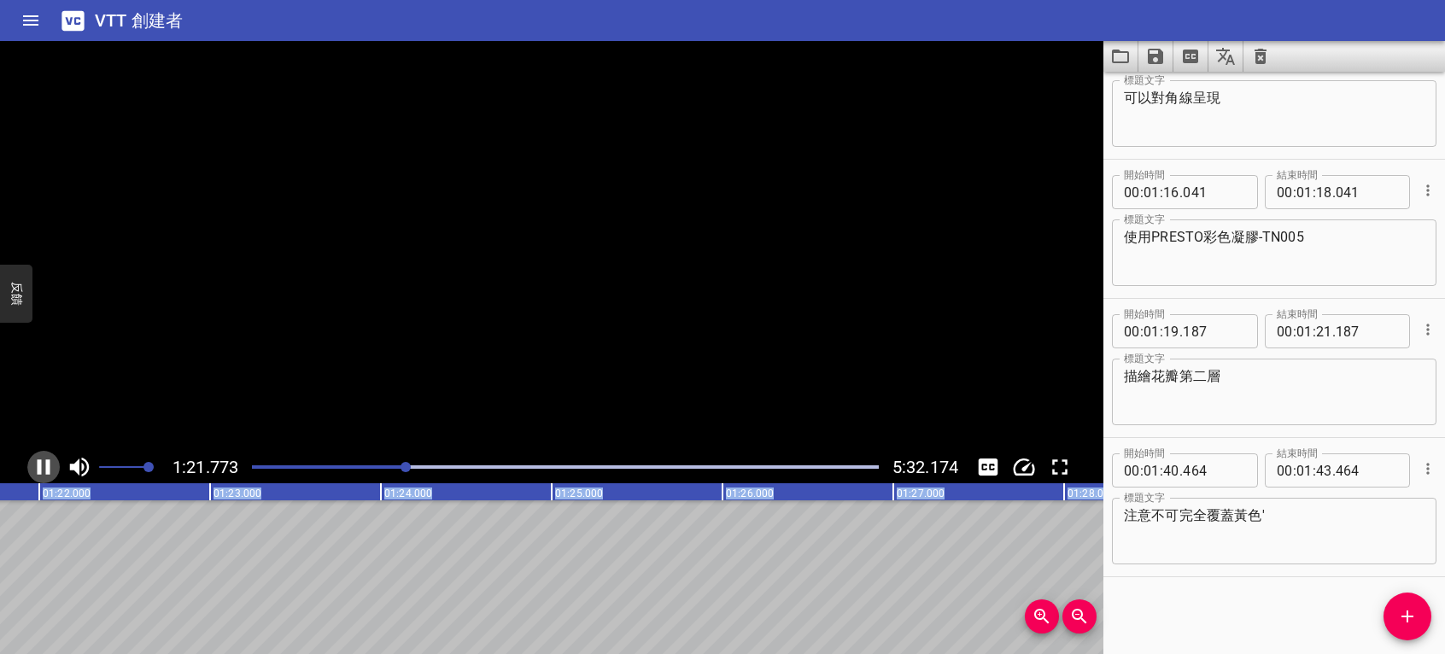
click at [44, 472] on icon "播放/暫停" at bounding box center [44, 467] width 26 height 26
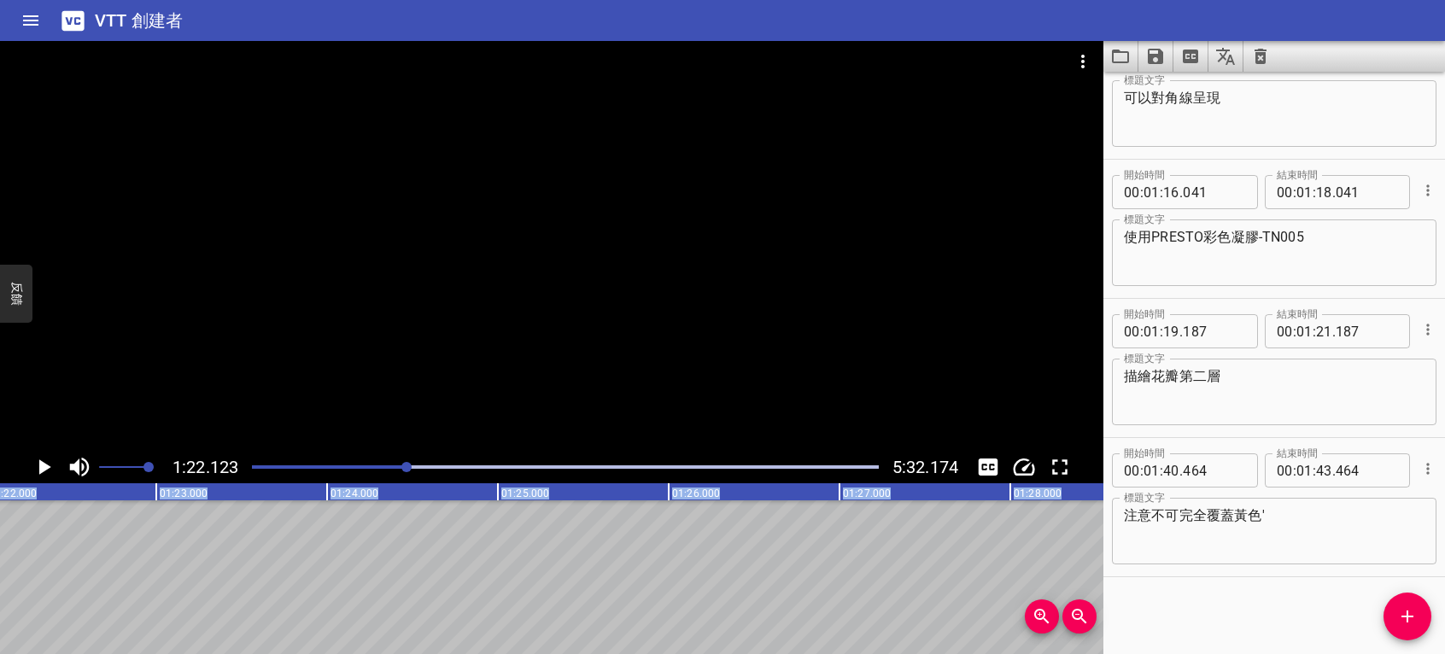
scroll to position [0, 14029]
click at [46, 466] on icon "播放/暫停" at bounding box center [45, 467] width 12 height 15
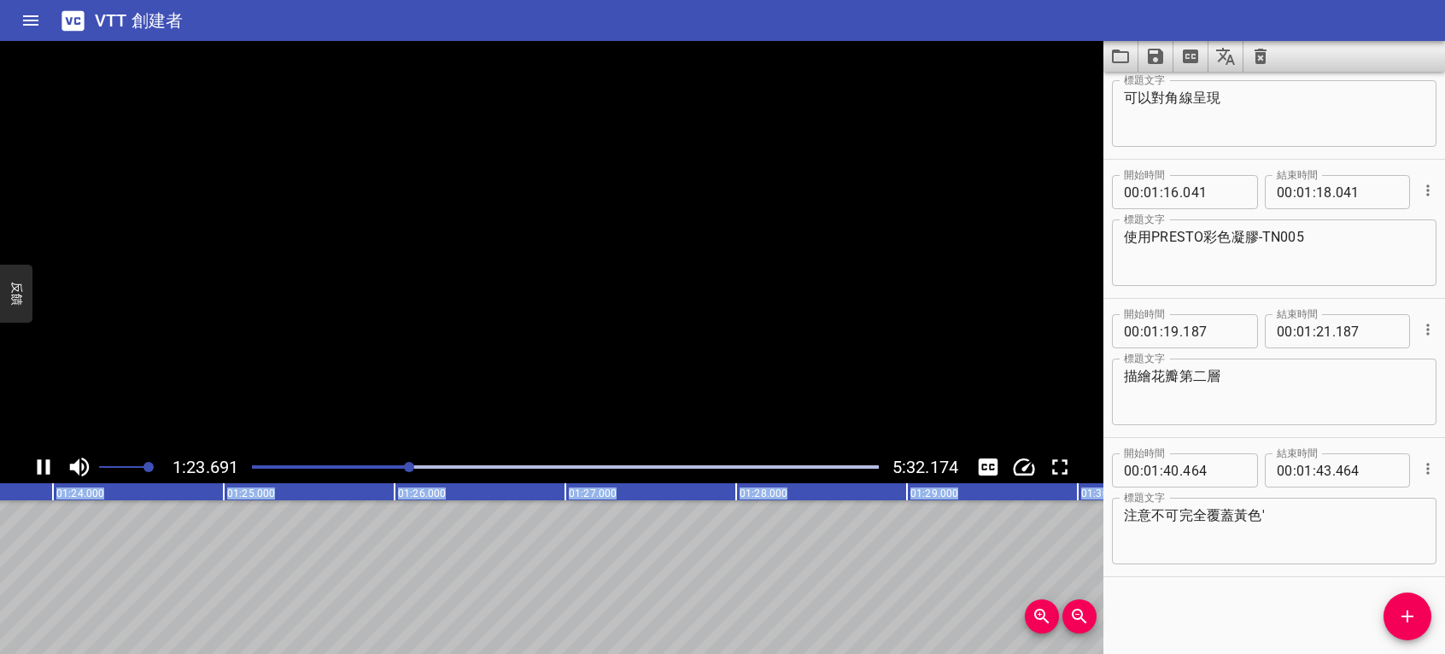
click at [46, 466] on icon "播放/暫停" at bounding box center [44, 467] width 13 height 15
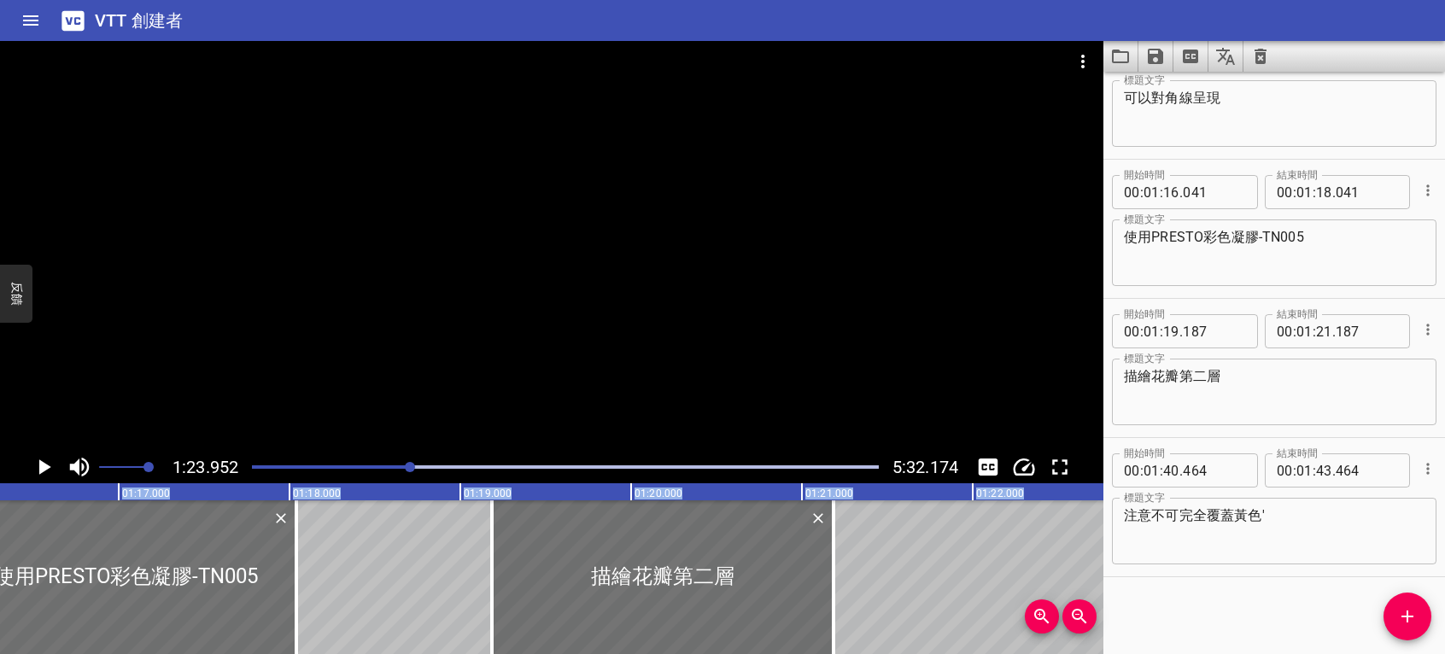
scroll to position [0, 13003]
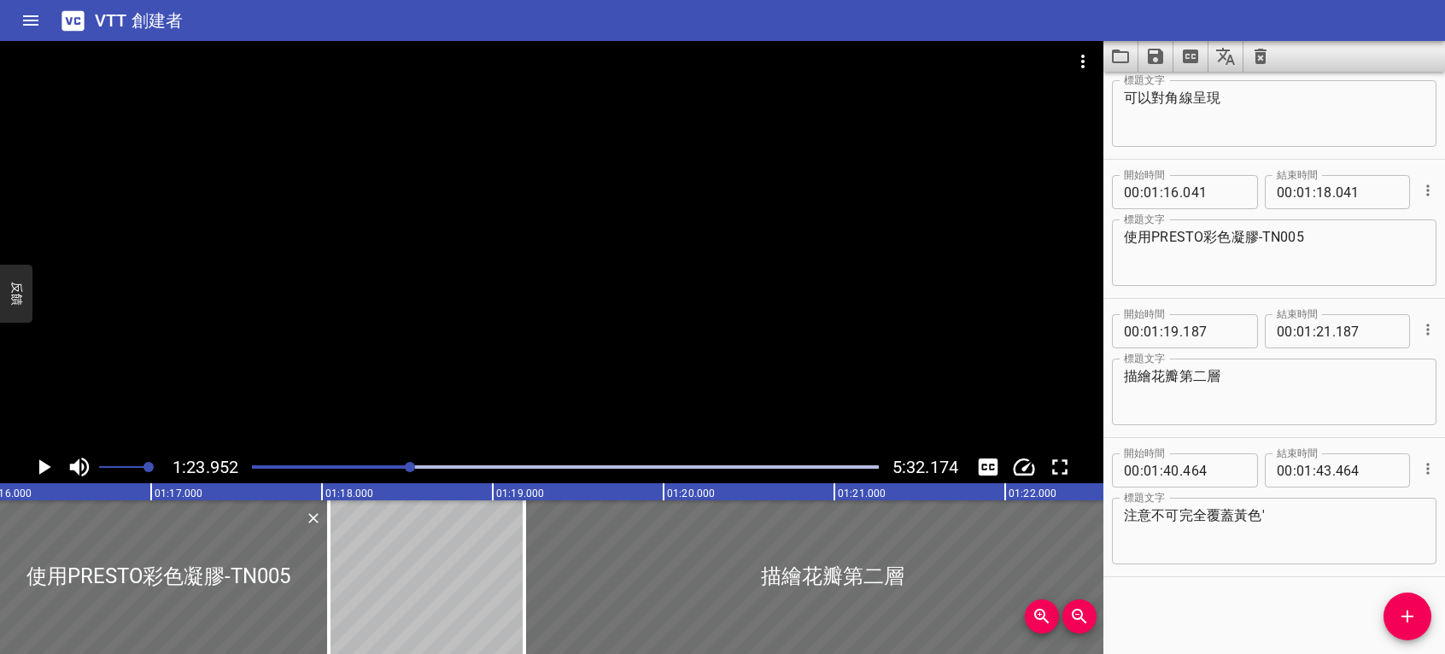
drag, startPoint x: 863, startPoint y: 574, endPoint x: 1138, endPoint y: 563, distance: 275.3
click at [1138, 563] on main "1:23.952 5:32.174 00:00.000 00:01.000 00:02.000 00:03.000 00:04.000 00:05.000 0…" at bounding box center [722, 347] width 1445 height 613
type input "22"
type input "797"
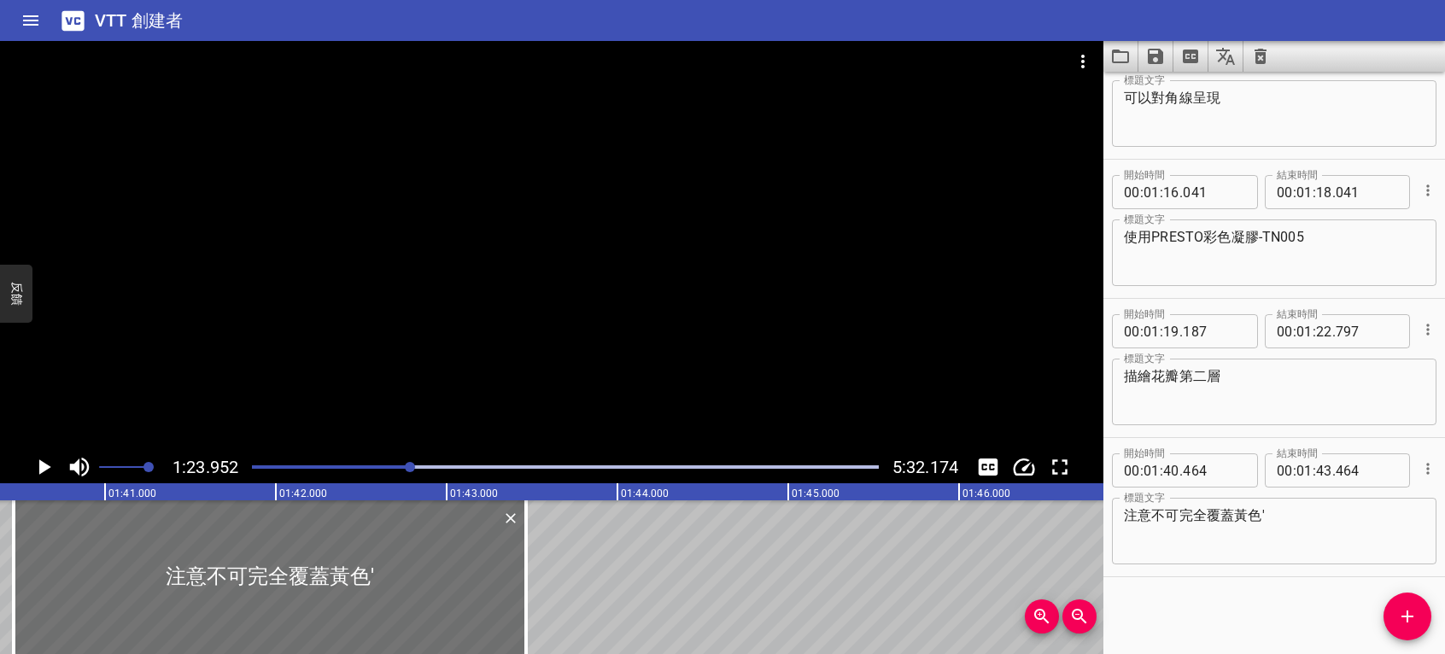
scroll to position [0, 16823]
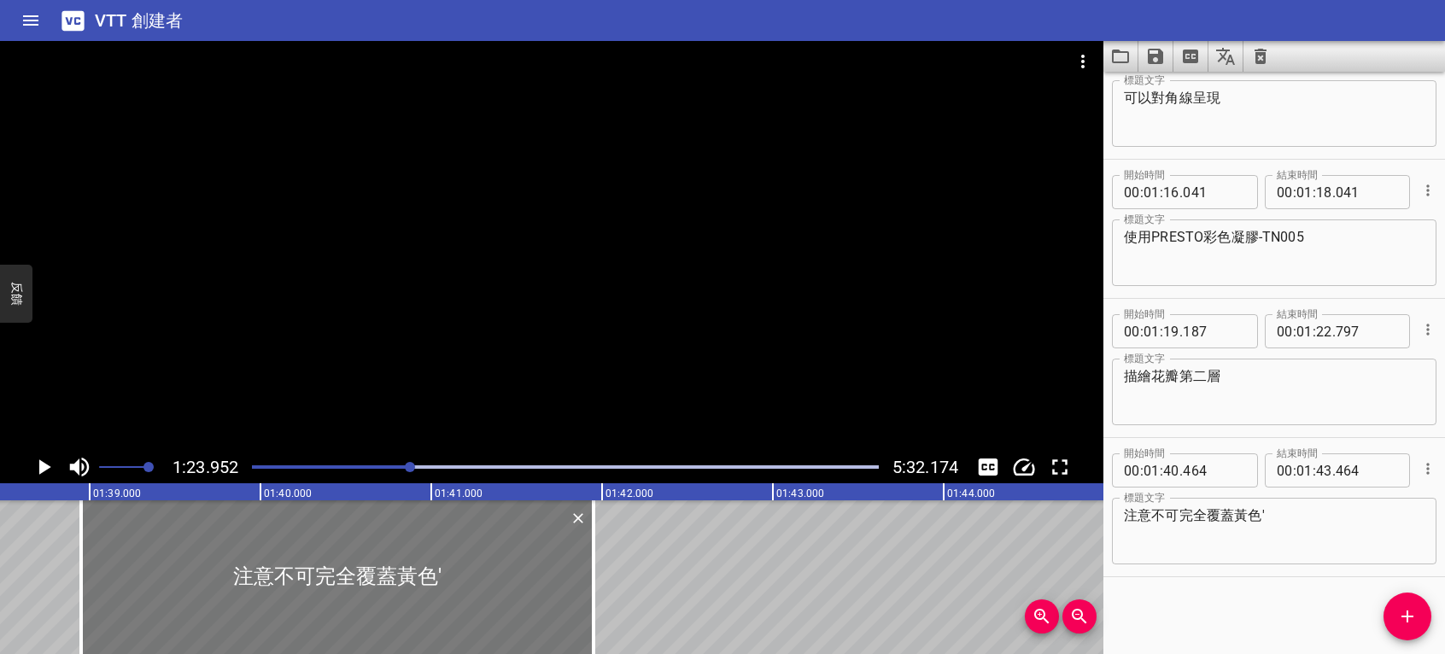
drag, startPoint x: 538, startPoint y: 588, endPoint x: 275, endPoint y: 592, distance: 263.1
click at [275, 592] on div at bounding box center [337, 578] width 513 height 154
type input "38"
type input "924"
type input "41"
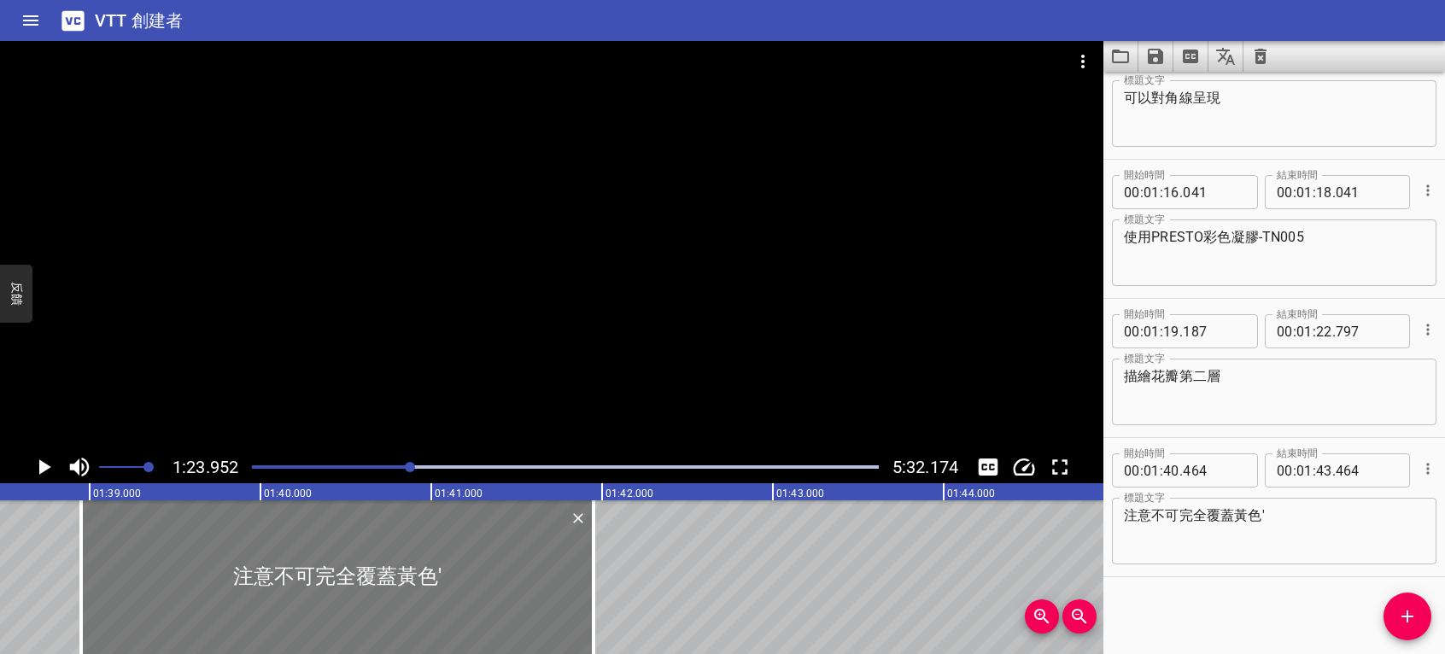
type input "924"
click at [34, 467] on icon "播放/暫停" at bounding box center [44, 467] width 26 height 26
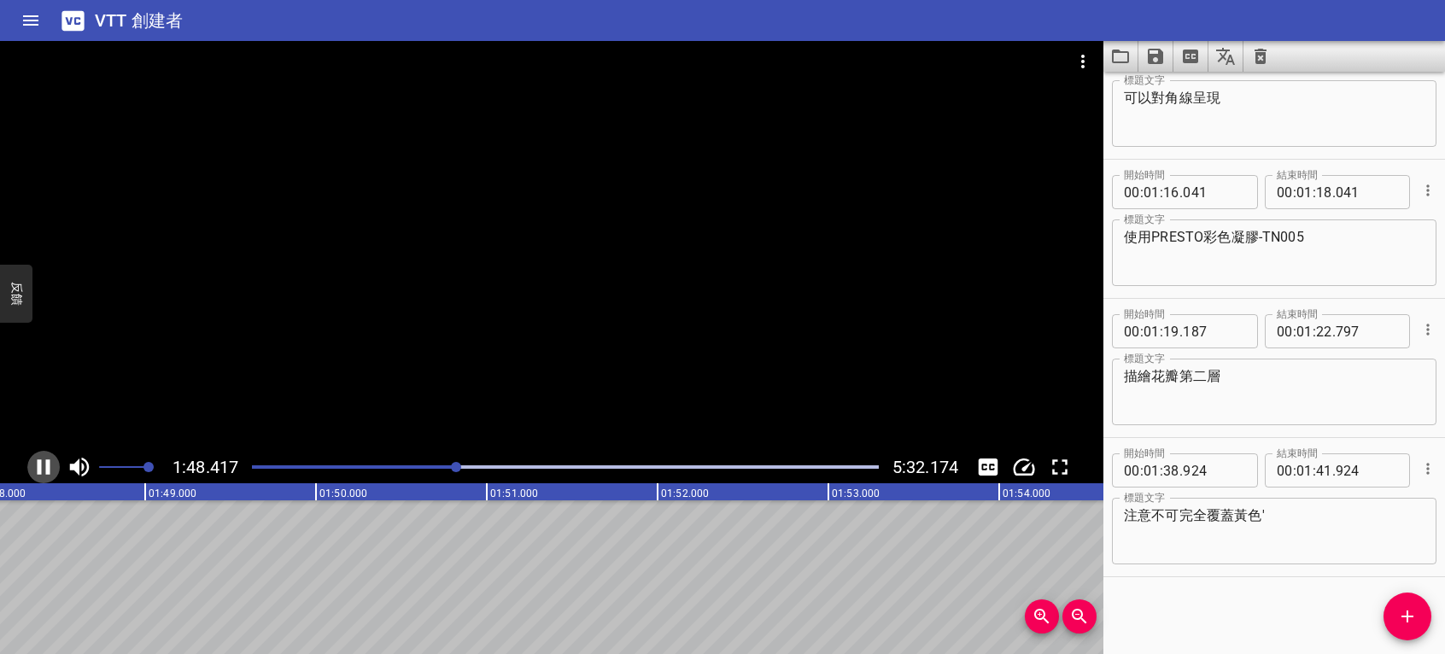
click at [36, 468] on icon "播放/暫停" at bounding box center [44, 467] width 26 height 26
click at [38, 468] on icon "播放/暫停" at bounding box center [44, 467] width 13 height 15
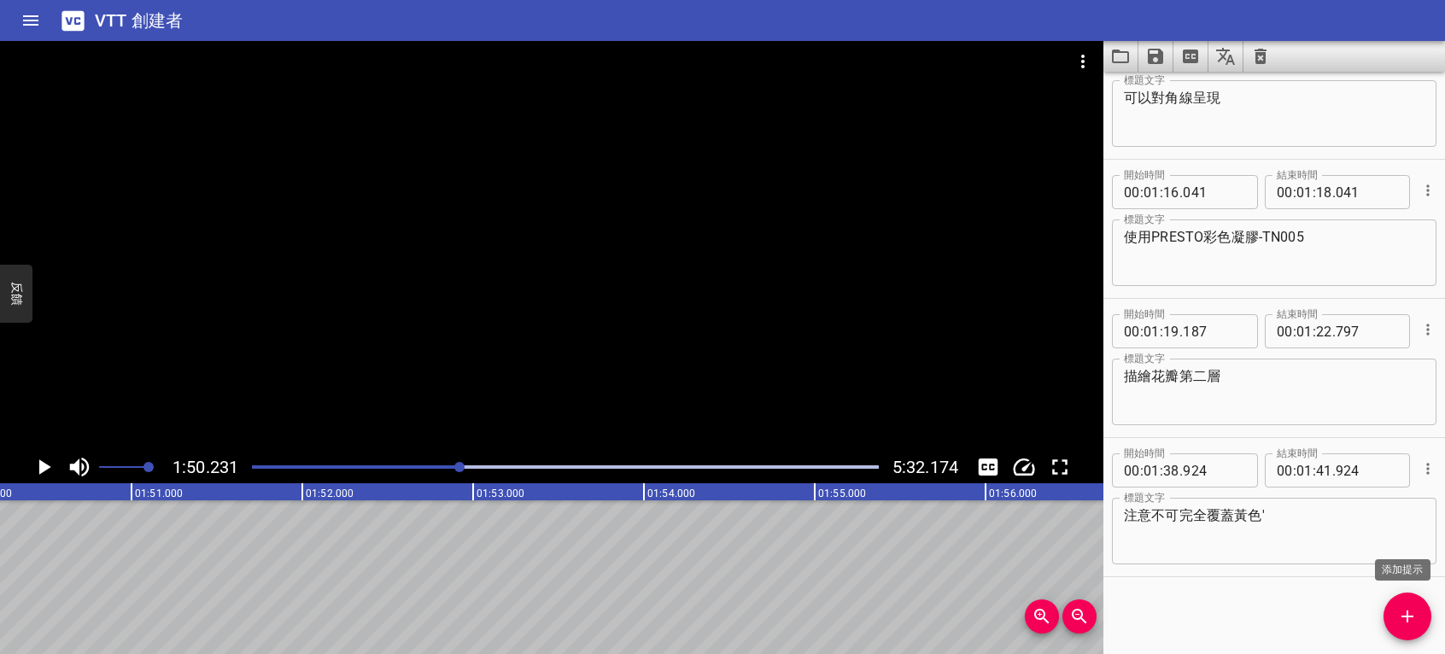
click at [1396, 600] on button "添加提示" at bounding box center [1408, 617] width 48 height 48
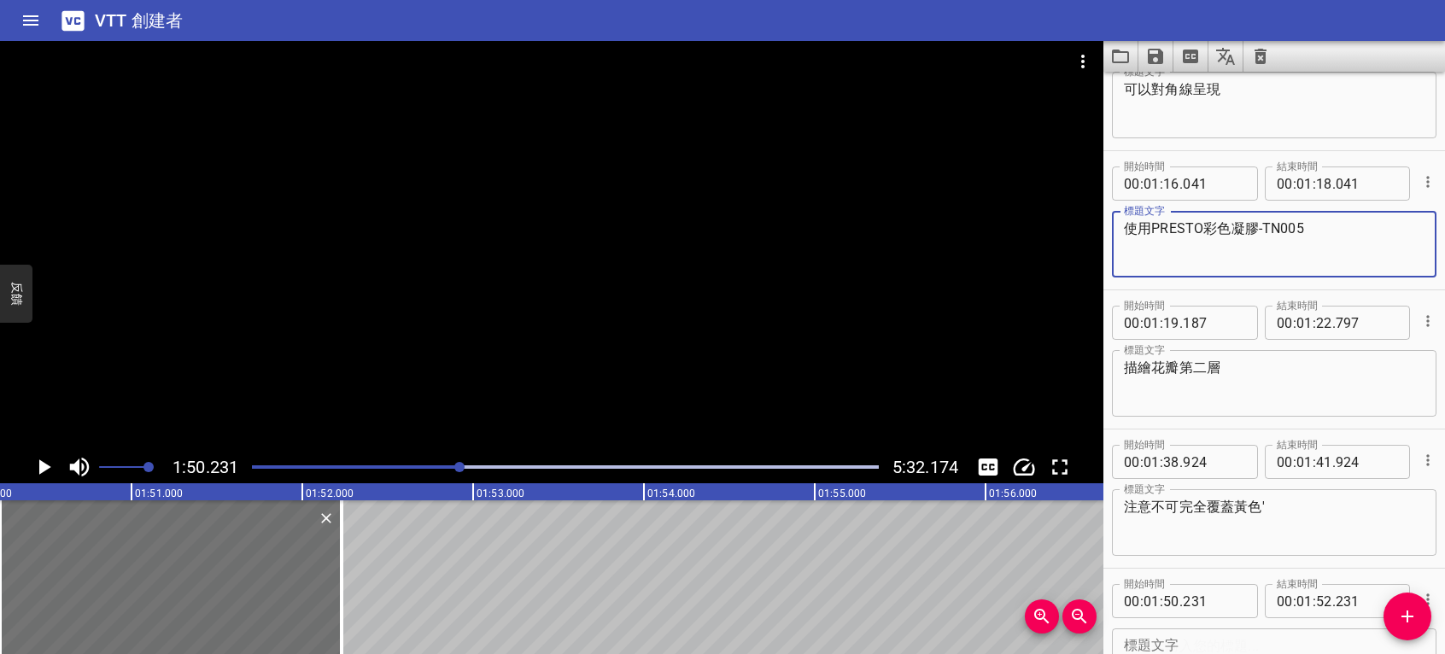
drag, startPoint x: 1124, startPoint y: 226, endPoint x: 1350, endPoint y: 230, distance: 225.5
click at [1355, 226] on textarea "使用PRESTO彩色凝膠-TN005" at bounding box center [1274, 244] width 301 height 49
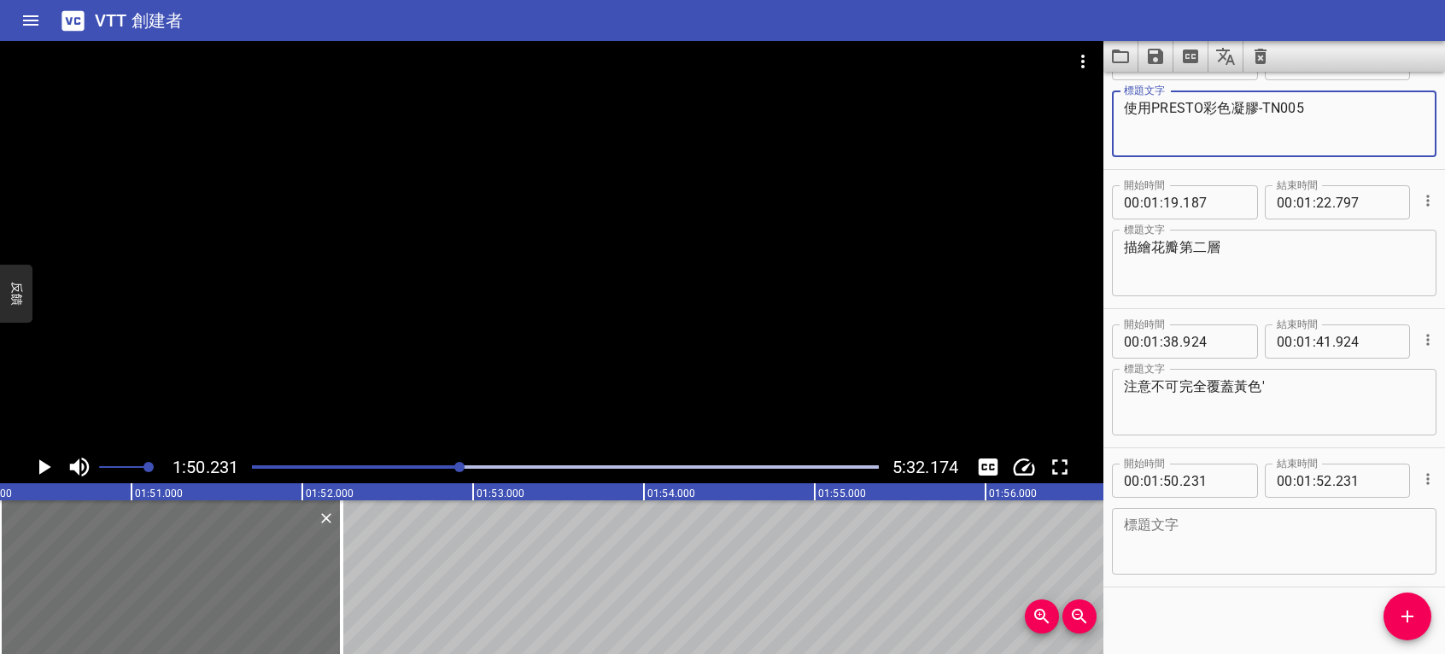
scroll to position [1029, 0]
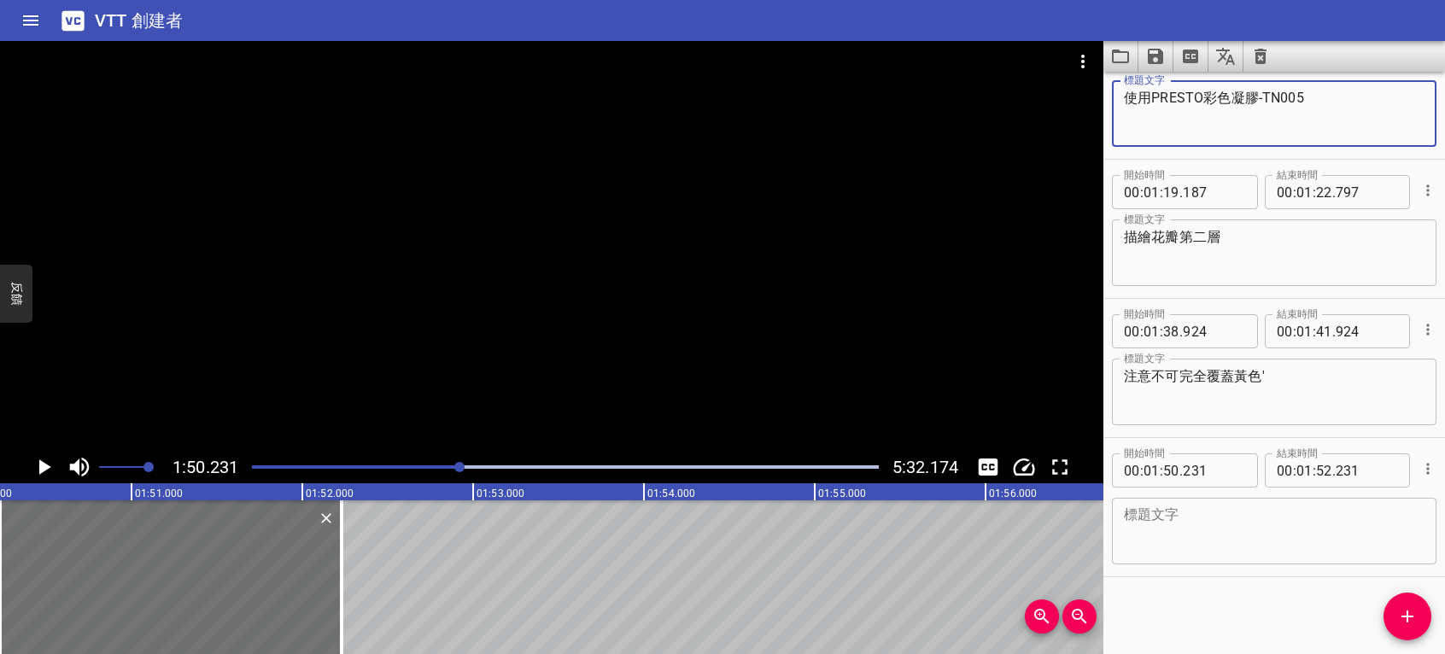
click at [1204, 530] on textarea at bounding box center [1274, 531] width 301 height 49
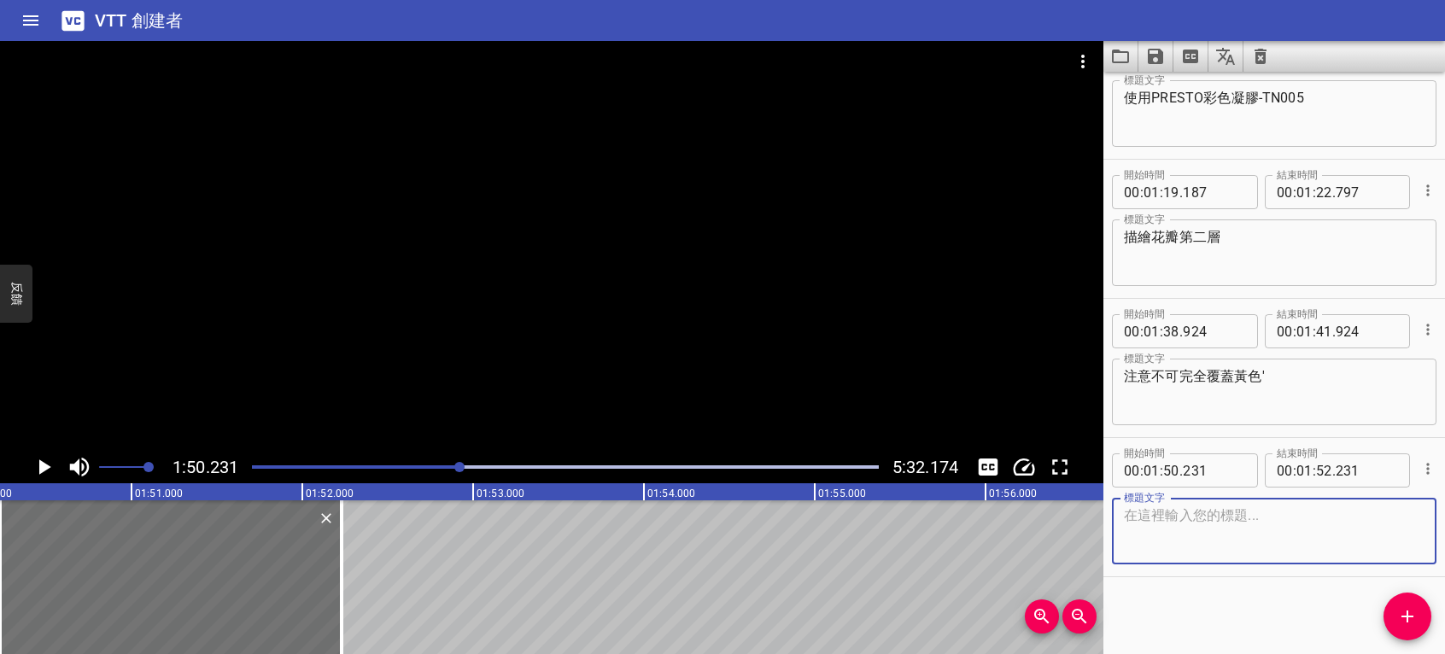
paste textarea "使用PRESTO彩色凝膠-TN005"
type textarea "使用PRESTO彩色凝膠-TN006"
click at [44, 468] on icon "播放/暫停" at bounding box center [45, 467] width 12 height 15
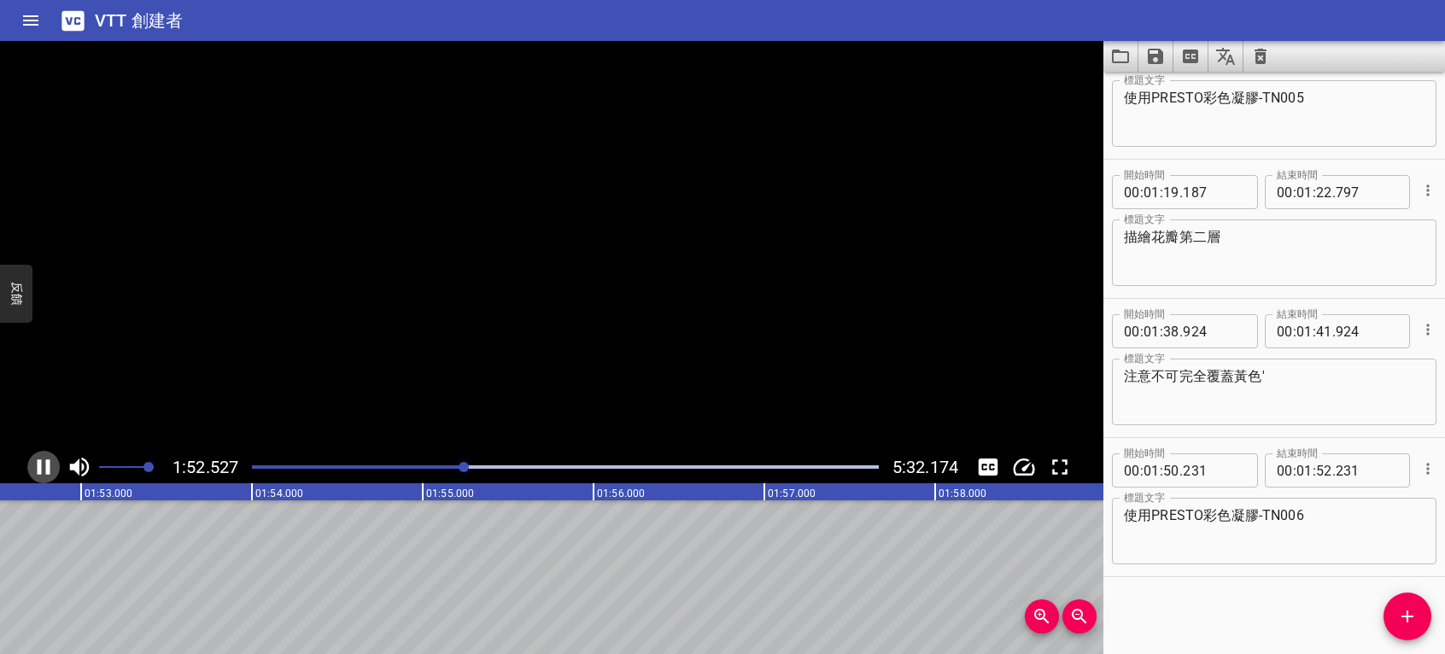
click at [44, 468] on icon "播放/暫停" at bounding box center [44, 467] width 26 height 26
click at [1415, 612] on icon "添加提示" at bounding box center [1407, 616] width 21 height 21
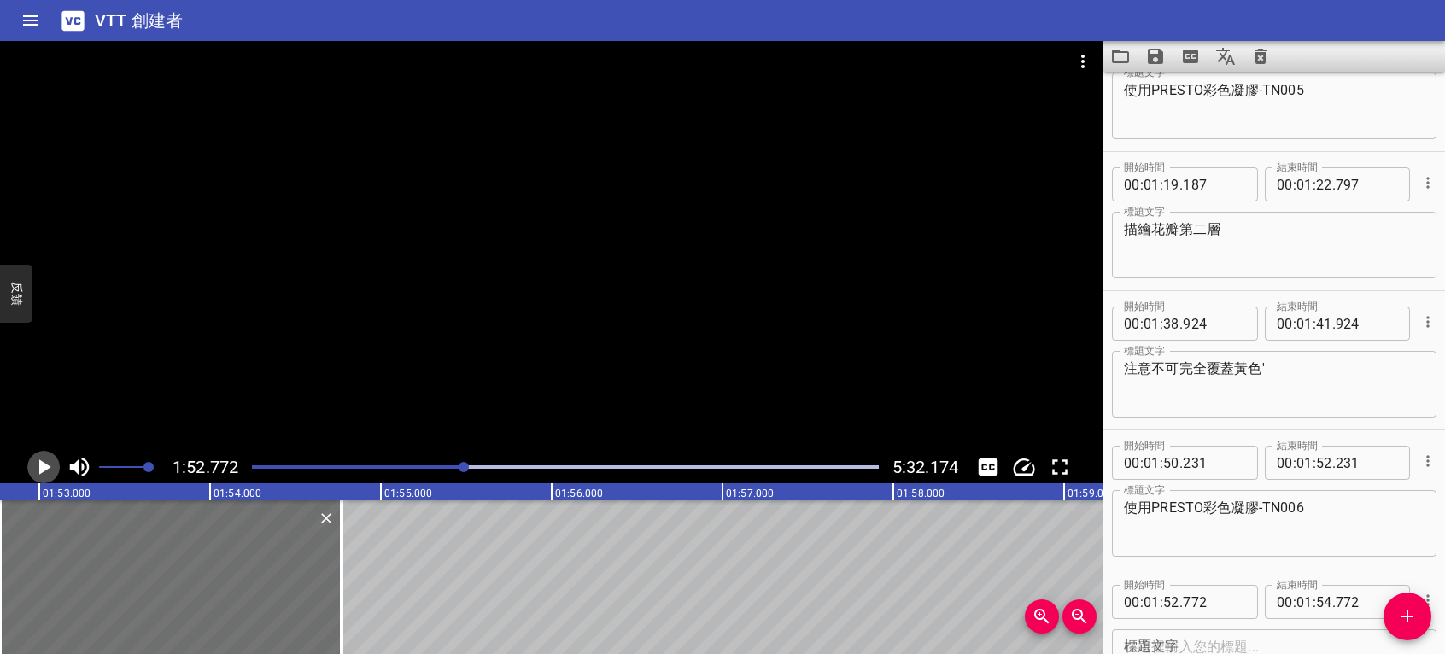
click at [42, 472] on icon "播放/暫停" at bounding box center [45, 467] width 12 height 15
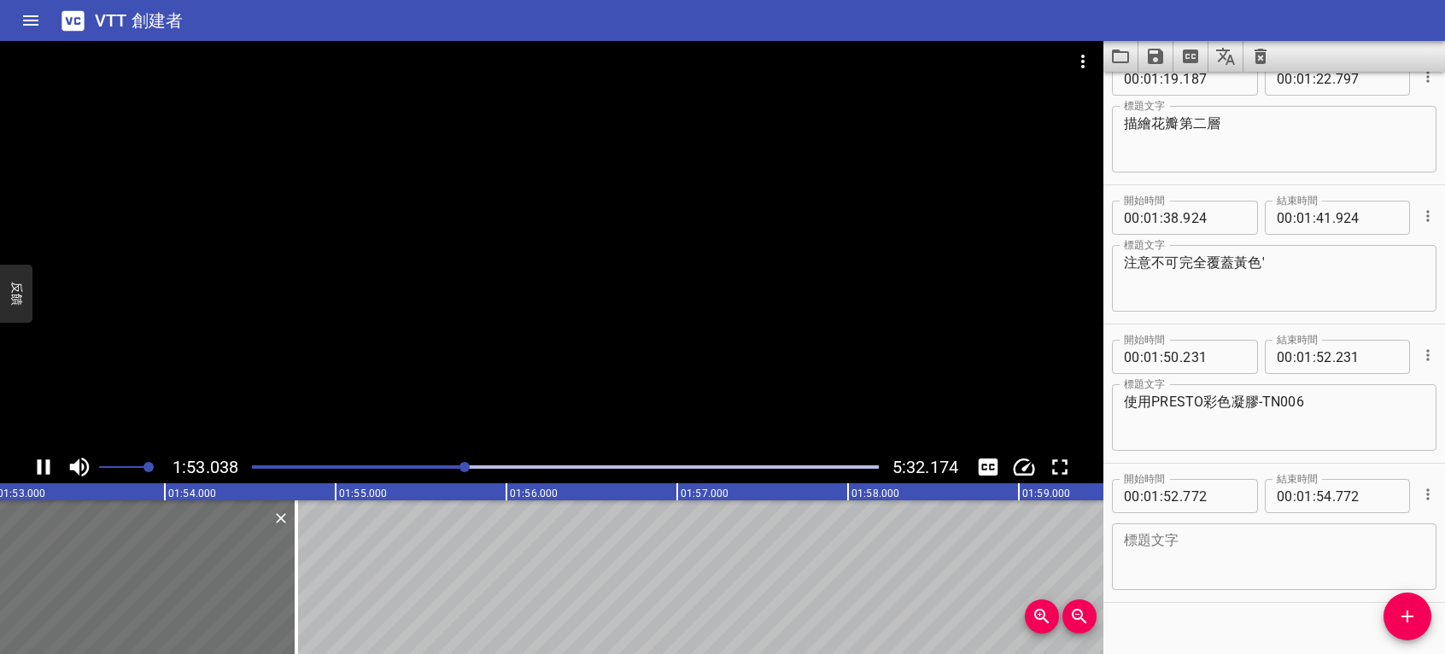
scroll to position [1169, 0]
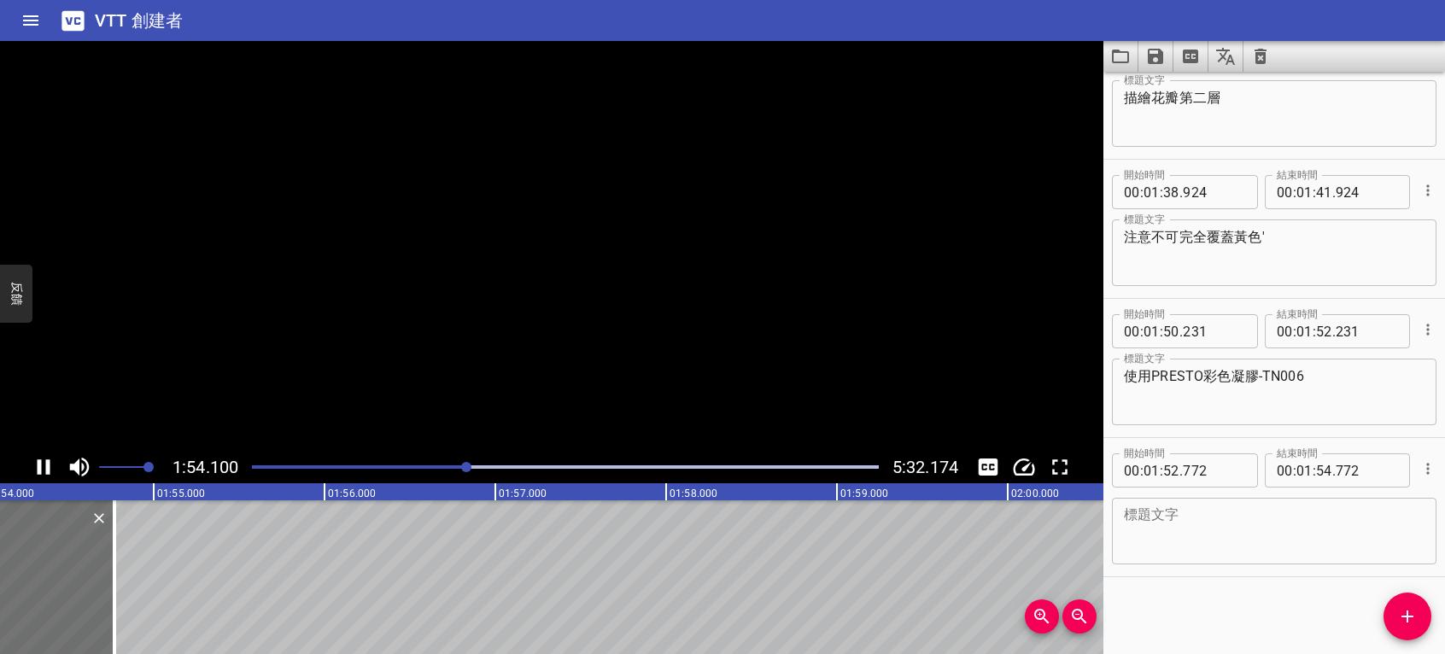
click at [42, 472] on icon "播放/暫停" at bounding box center [44, 467] width 26 height 26
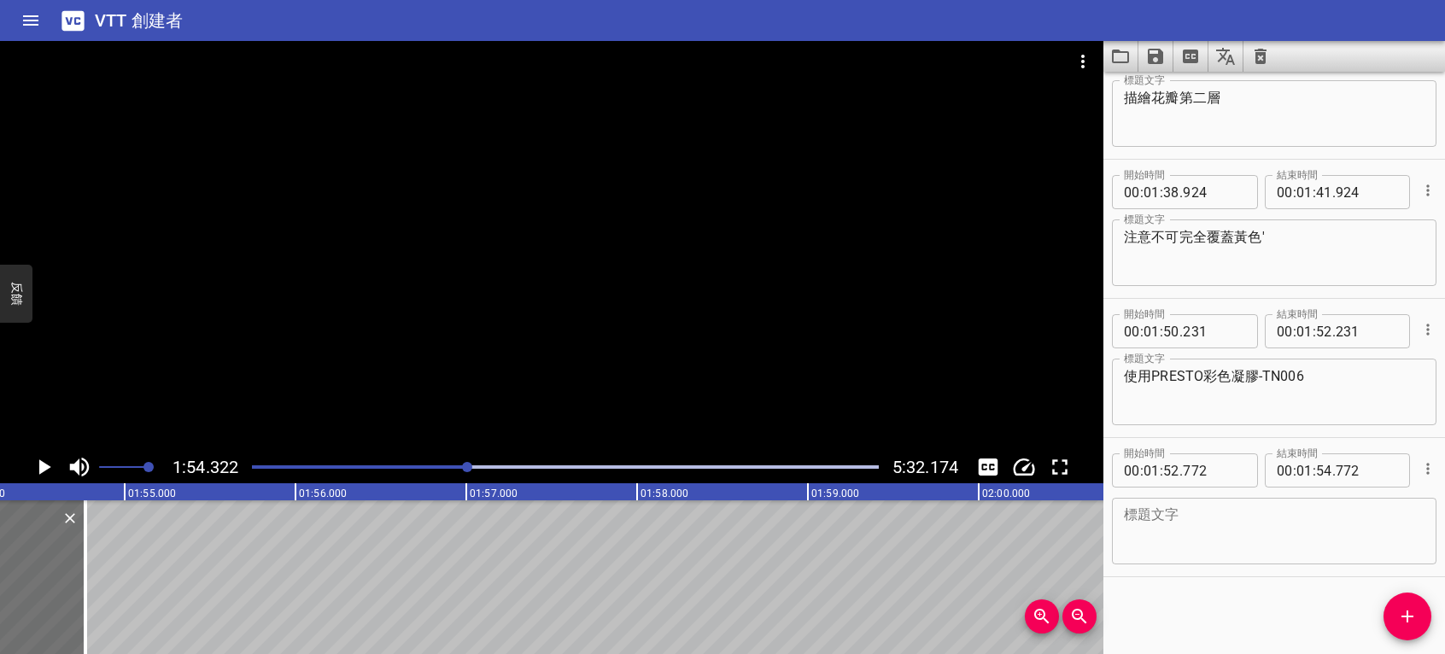
scroll to position [0, 19530]
click at [1264, 547] on textarea at bounding box center [1274, 531] width 301 height 49
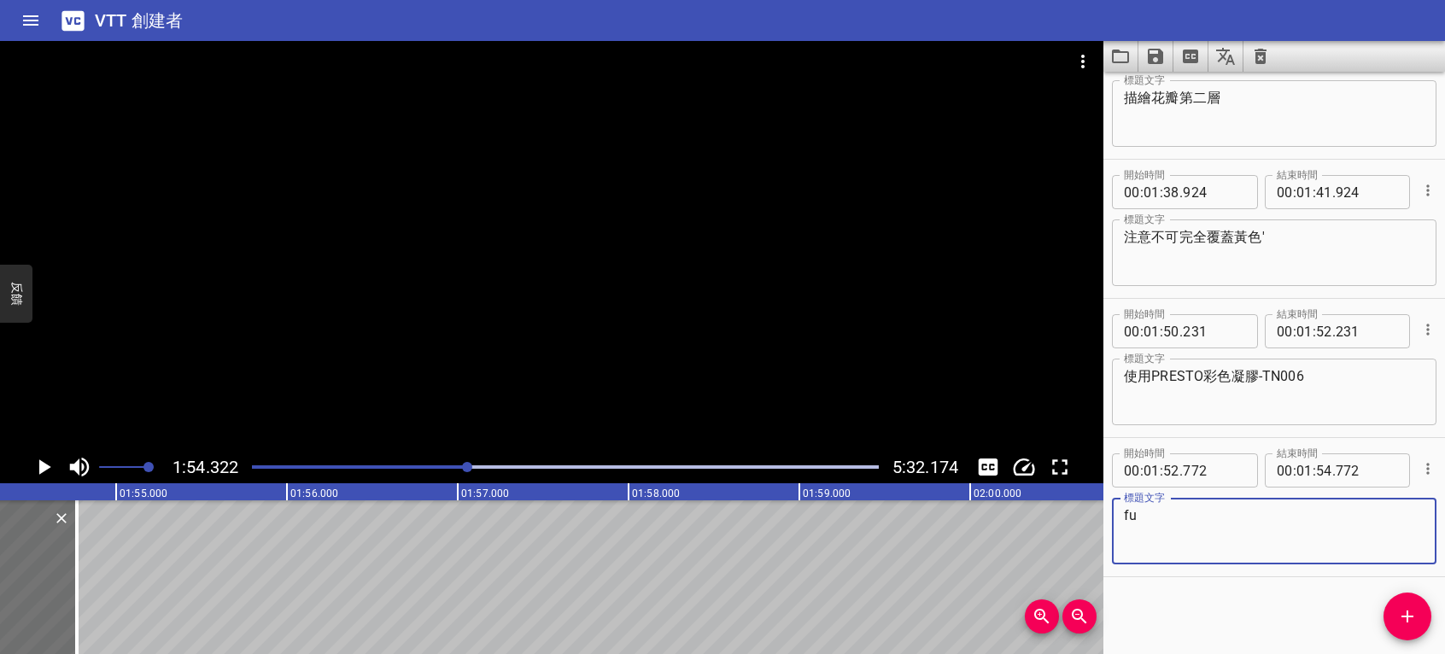
type textarea "f"
click at [1283, 524] on textarea "輕點出葉子遭" at bounding box center [1274, 531] width 301 height 49
type textarea "輕點出葉子造型"
click at [43, 467] on icon "播放/暫停" at bounding box center [45, 467] width 12 height 15
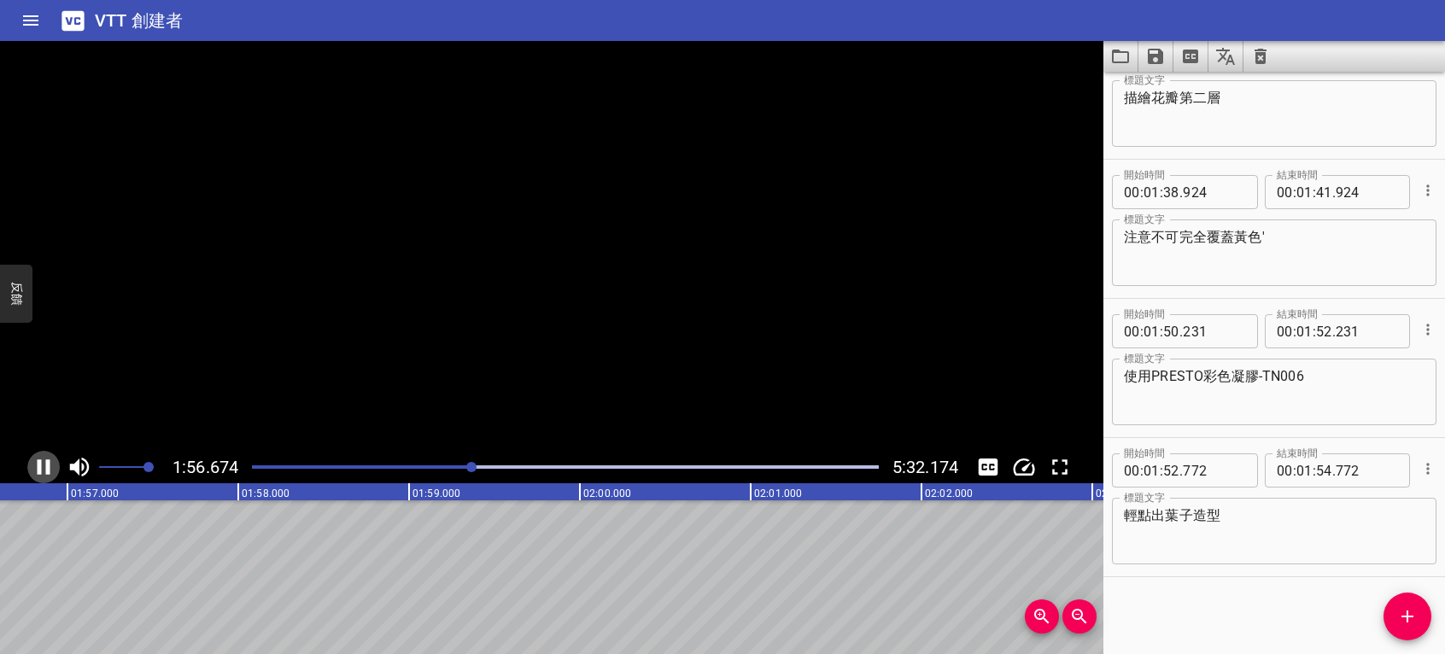
click at [43, 466] on icon "播放/暫停" at bounding box center [44, 467] width 26 height 26
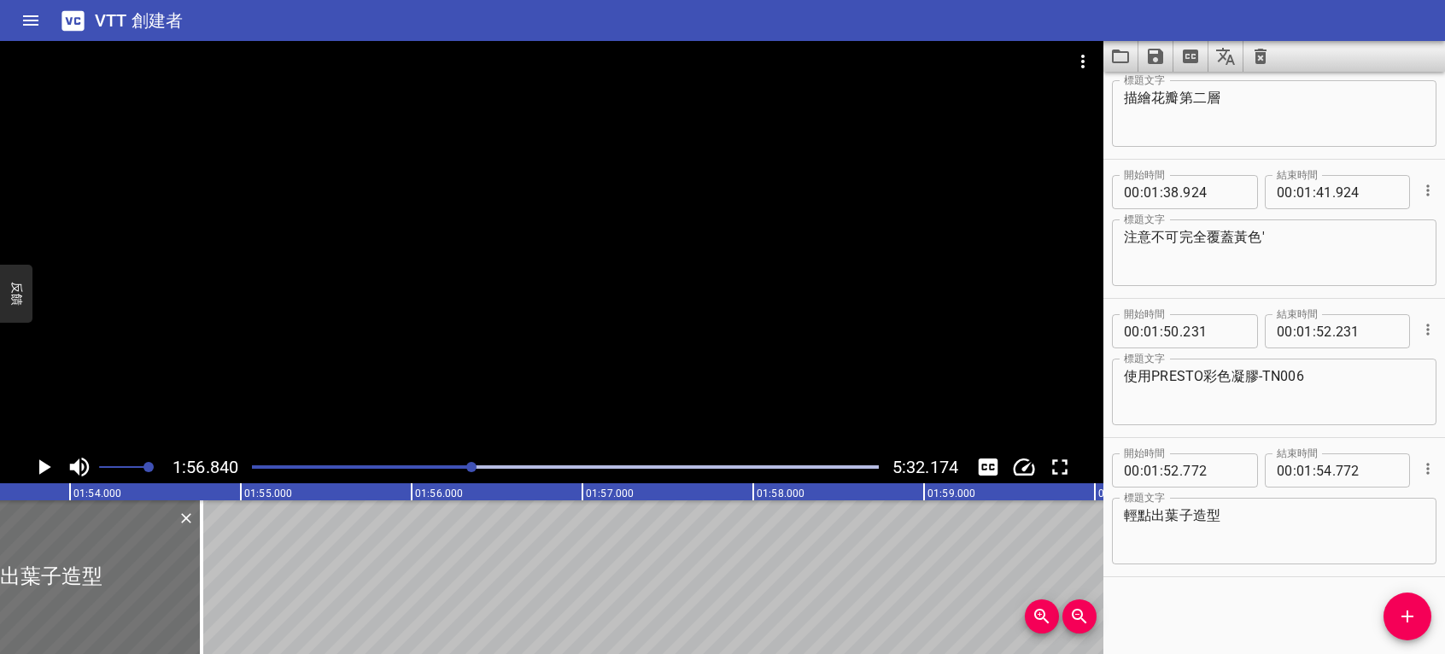
scroll to position [0, 19177]
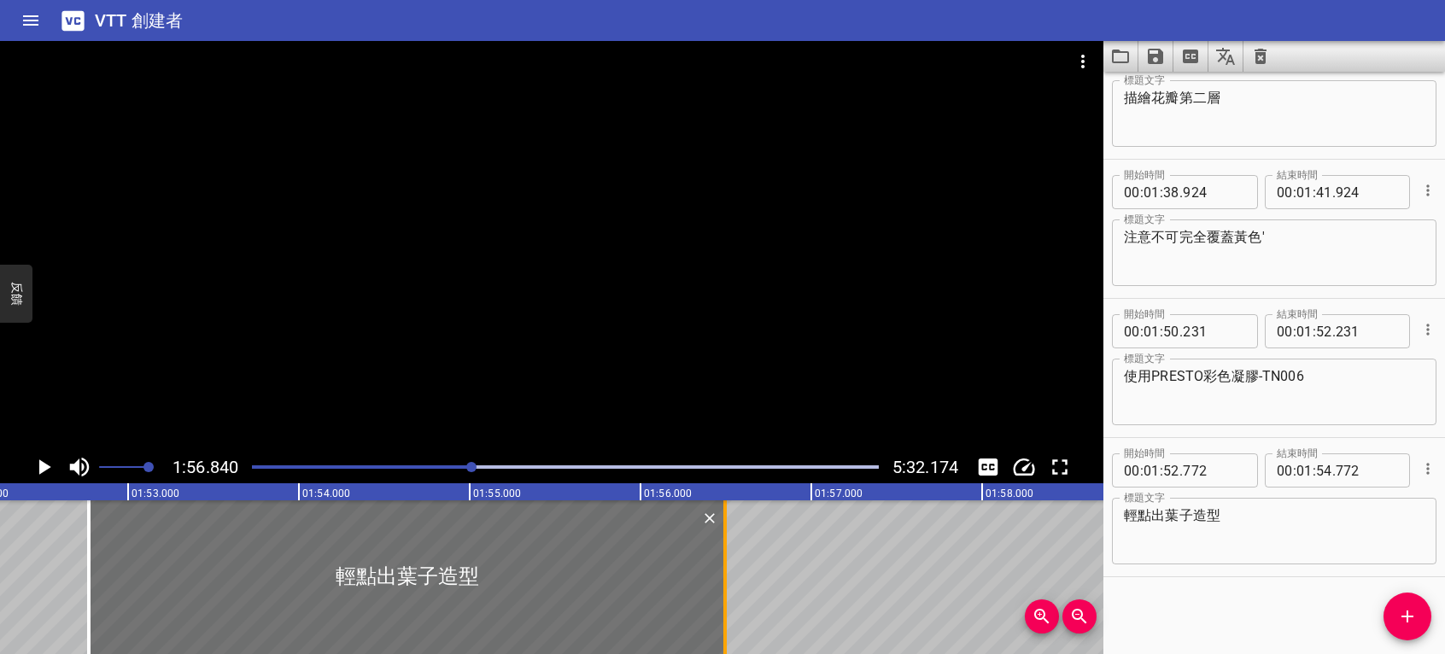
drag, startPoint x: 483, startPoint y: 581, endPoint x: 762, endPoint y: 581, distance: 278.5
click at [727, 581] on div at bounding box center [724, 578] width 3 height 154
type input "56"
type input "727"
click at [54, 466] on icon "播放/暫停" at bounding box center [44, 467] width 26 height 26
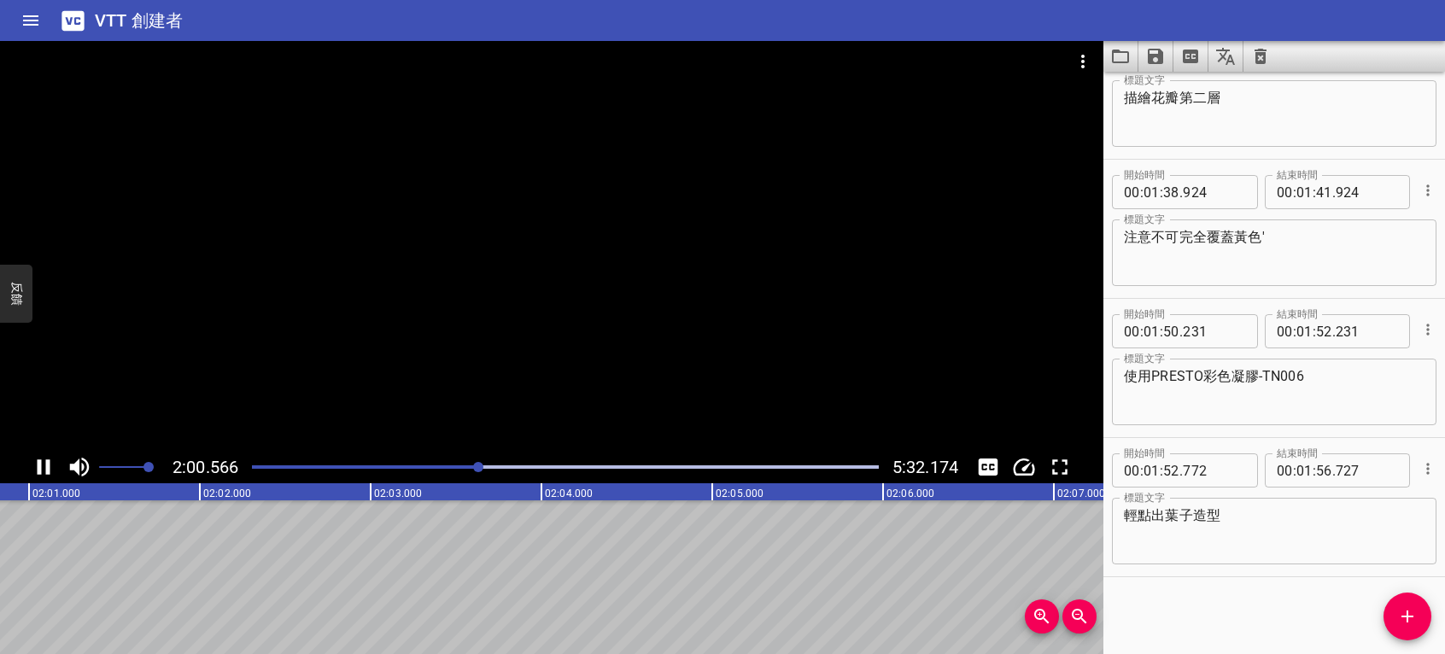
click at [48, 469] on icon "播放/暫停" at bounding box center [44, 467] width 13 height 15
click at [1403, 611] on icon "添加提示" at bounding box center [1407, 616] width 21 height 21
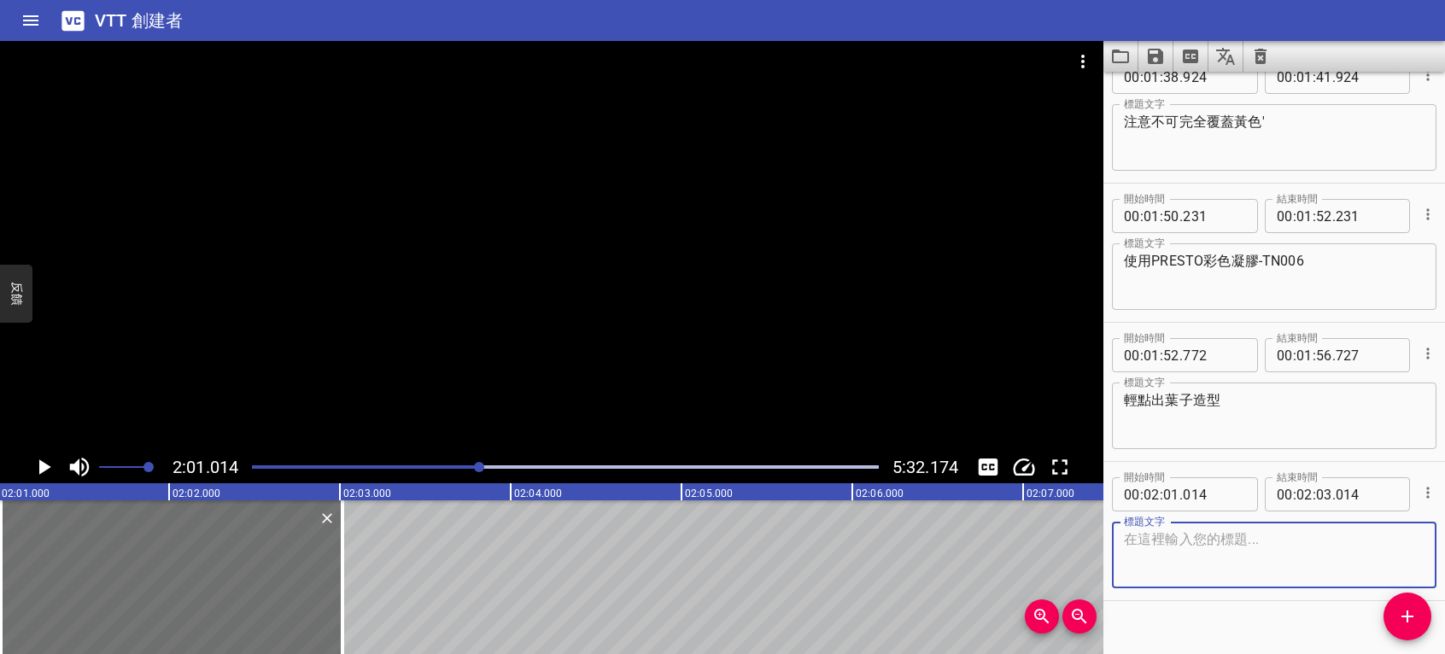
scroll to position [1308, 0]
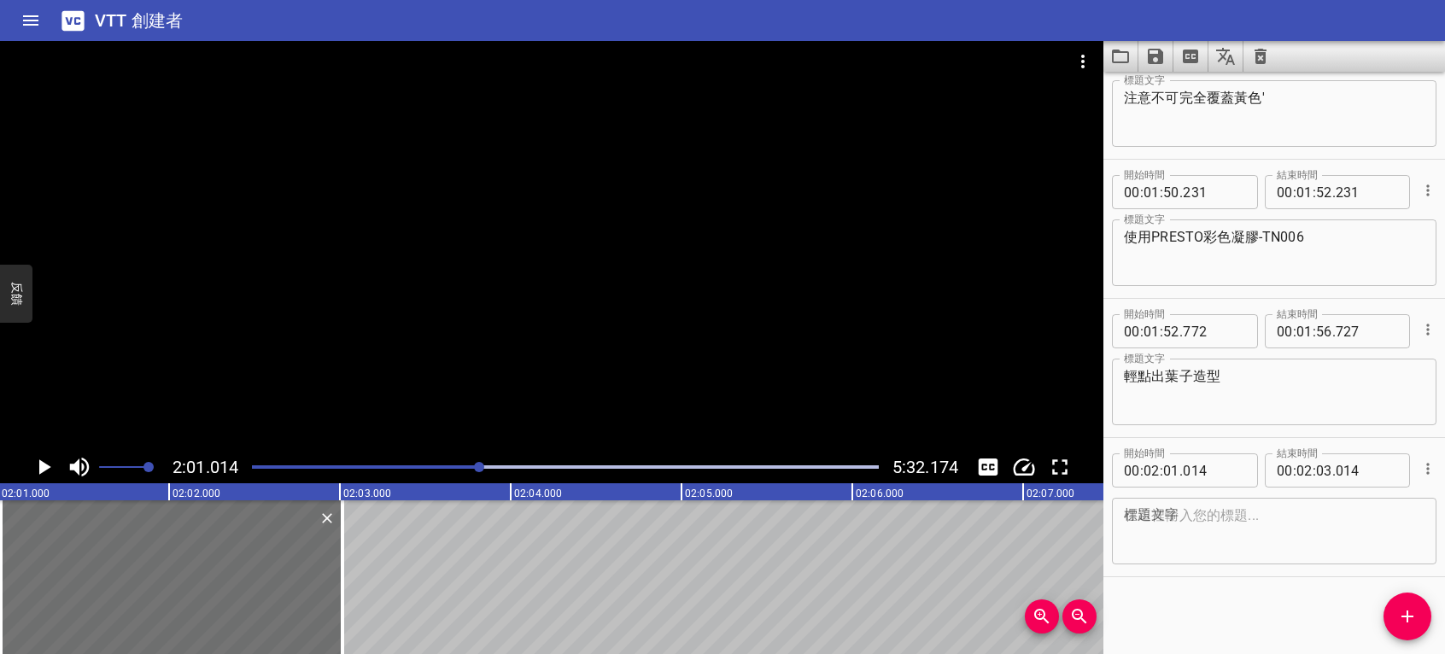
drag, startPoint x: 1123, startPoint y: 231, endPoint x: 1201, endPoint y: 234, distance: 77.8
click at [1201, 234] on div "使用PRESTO彩色凝膠-TN006 標題文字" at bounding box center [1274, 253] width 325 height 67
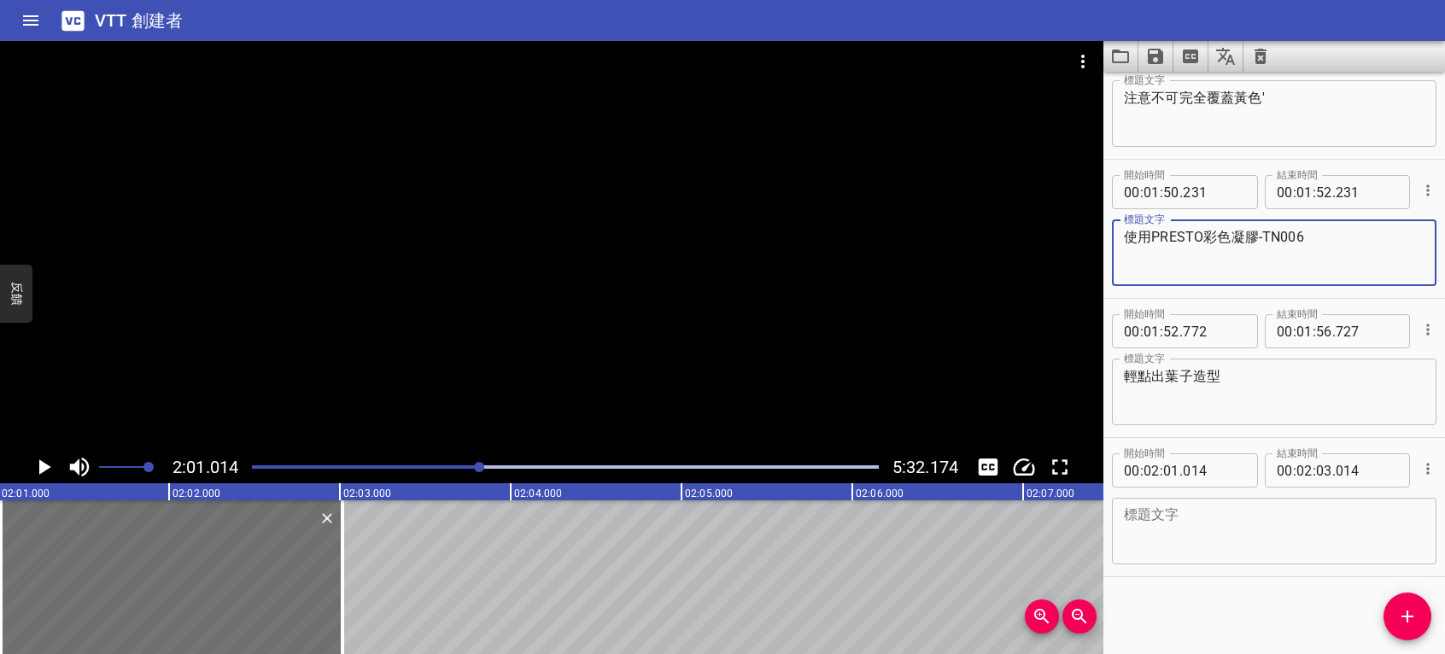
drag, startPoint x: 1201, startPoint y: 234, endPoint x: 1119, endPoint y: 234, distance: 82.0
click at [1119, 234] on div "使用PRESTO彩色凝膠-TN006 標題文字" at bounding box center [1274, 253] width 325 height 67
drag, startPoint x: 1163, startPoint y: 226, endPoint x: 1139, endPoint y: 249, distance: 32.6
click at [1139, 249] on textarea "使用PRESTO彩色凝膠-TN006" at bounding box center [1274, 253] width 301 height 49
drag, startPoint x: 1127, startPoint y: 232, endPoint x: 1203, endPoint y: 235, distance: 76.1
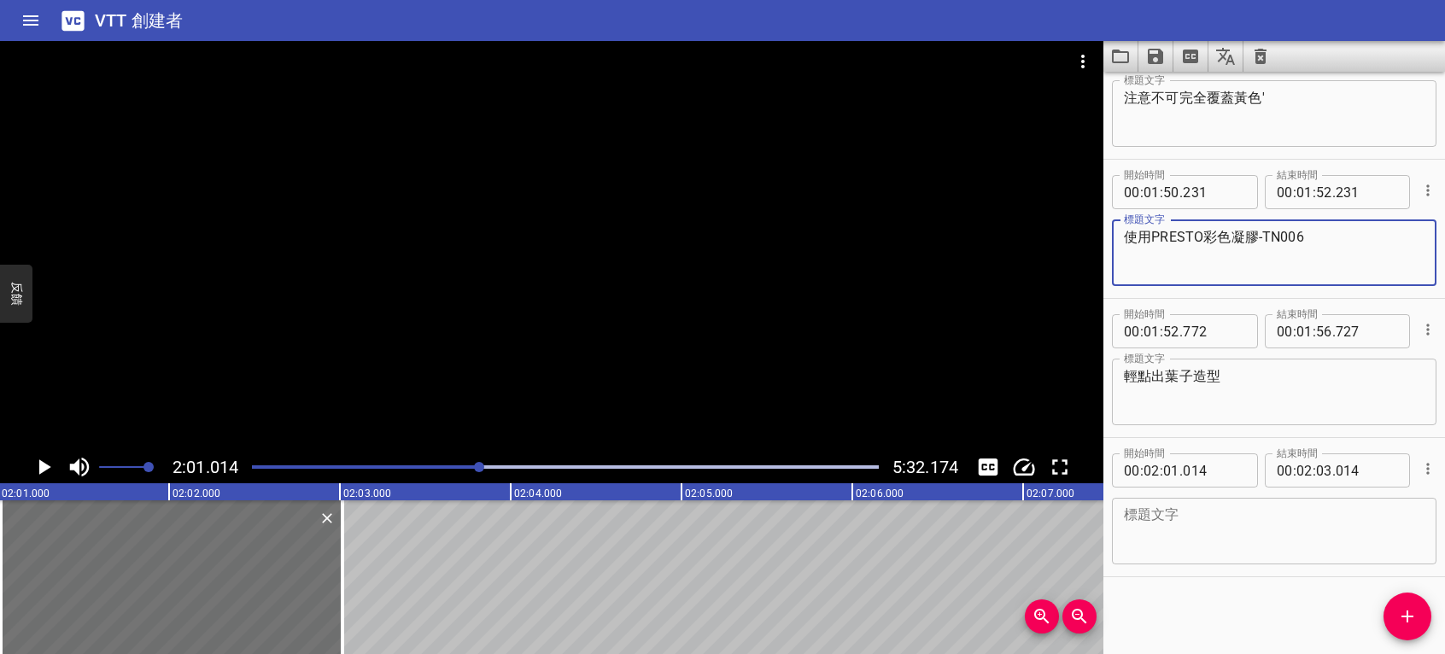
click at [1203, 235] on textarea "使用PRESTO彩色凝膠-TN006" at bounding box center [1274, 253] width 301 height 49
click at [1177, 499] on div "標題文字" at bounding box center [1274, 531] width 325 height 67
drag, startPoint x: 1177, startPoint y: 504, endPoint x: 1227, endPoint y: 530, distance: 55.8
click at [1227, 530] on textarea at bounding box center [1274, 531] width 301 height 49
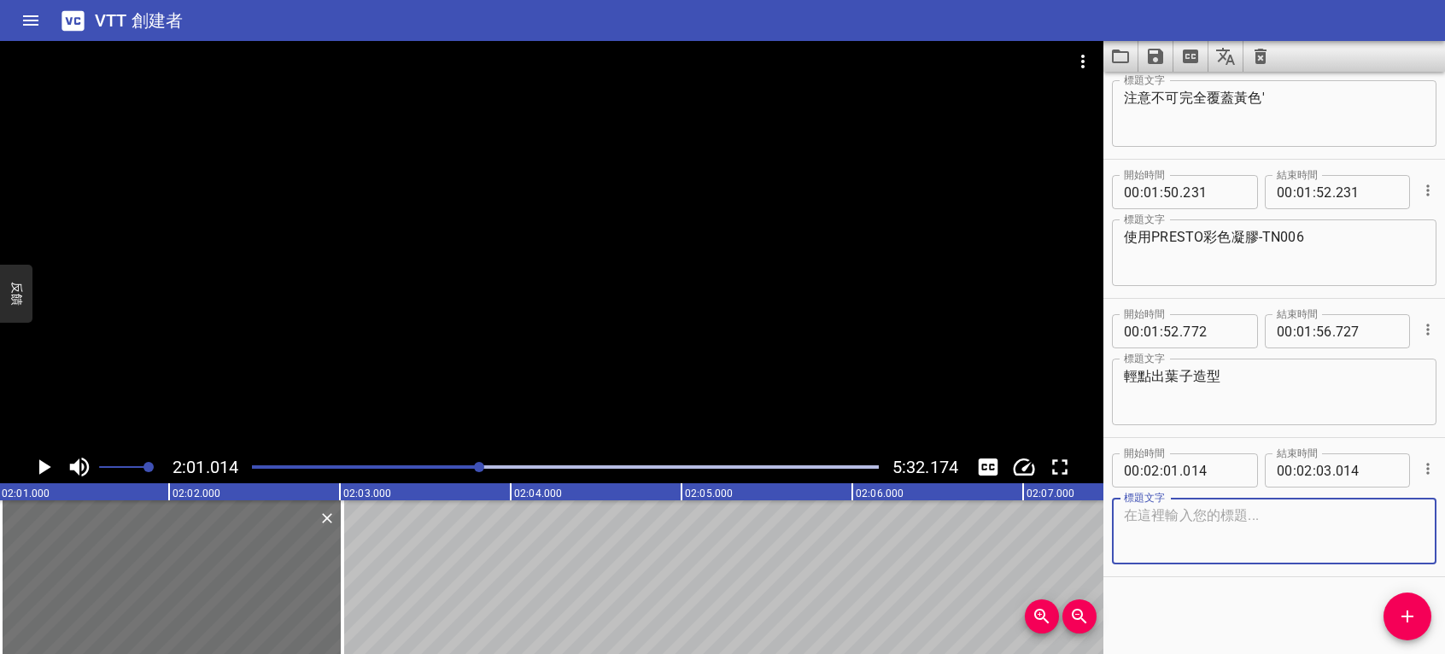
paste textarea "使用PRESTO"
drag, startPoint x: 1315, startPoint y: 511, endPoint x: 1099, endPoint y: 530, distance: 216.2
click at [1068, 531] on main "2:01.014 5:32.174 00:00.000 00:01.000 00:02.000 00:03.000 00:04.000 00:05.000 0…" at bounding box center [722, 347] width 1445 height 613
type textarea "使用PRESTO免清建構甲油"
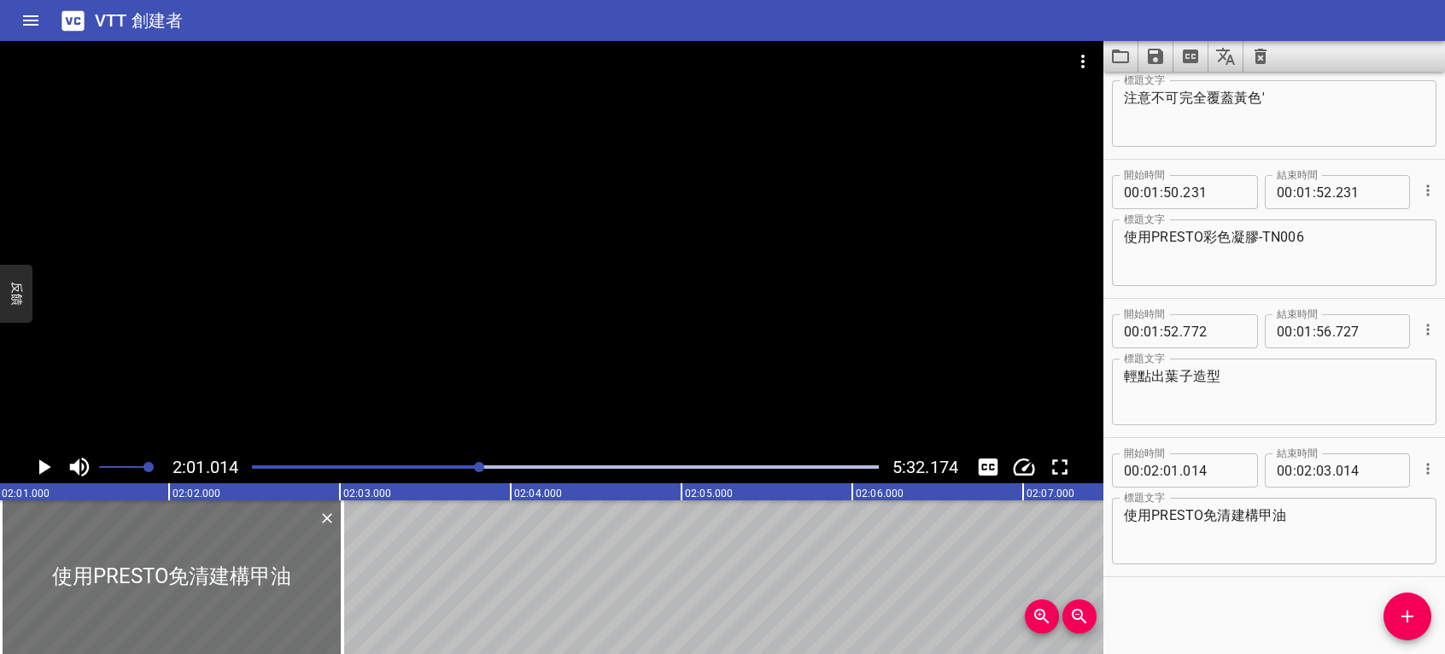
click at [1350, 606] on div "開始時間 00 : 00 : 10 . 345 開始時間 結束時間 00 : 00 : 12 . 345 結束時間 標題文字 首先使用PRESTO彩色凝膠-T…" at bounding box center [1275, 363] width 342 height 583
click at [1396, 605] on button "添加提示" at bounding box center [1408, 617] width 48 height 48
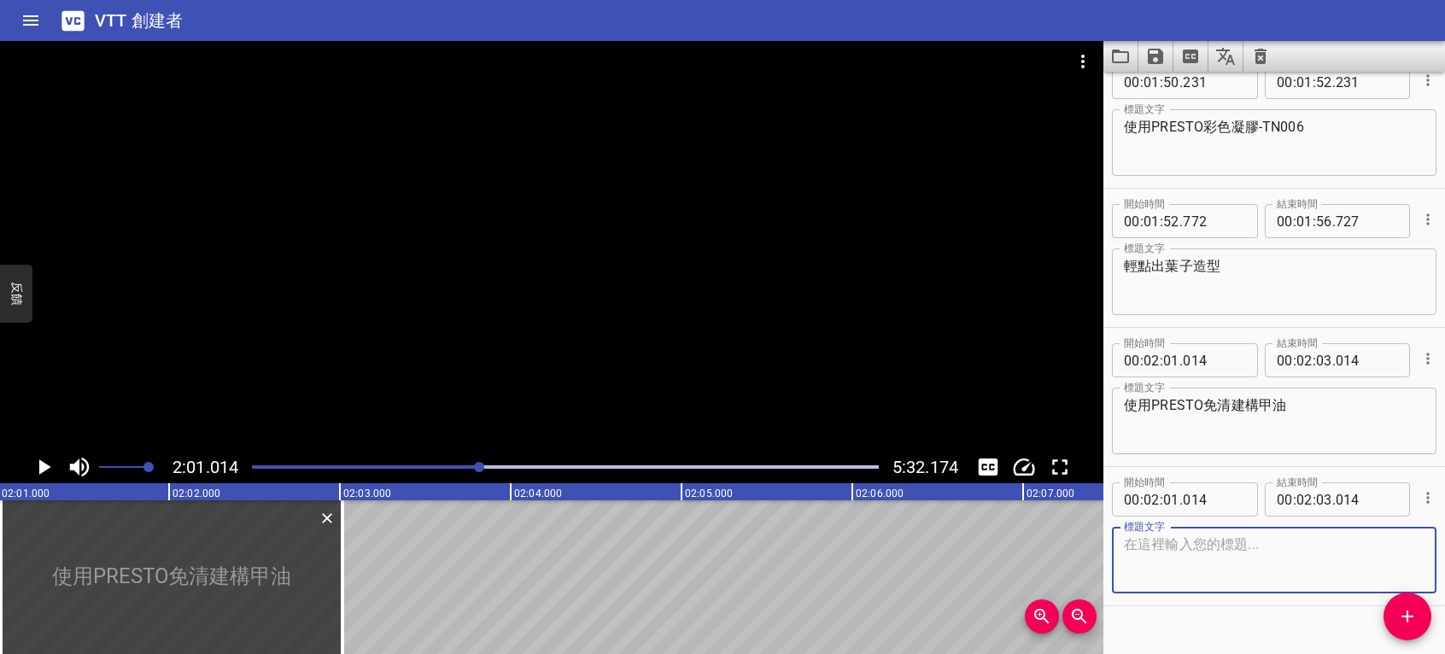
scroll to position [1447, 0]
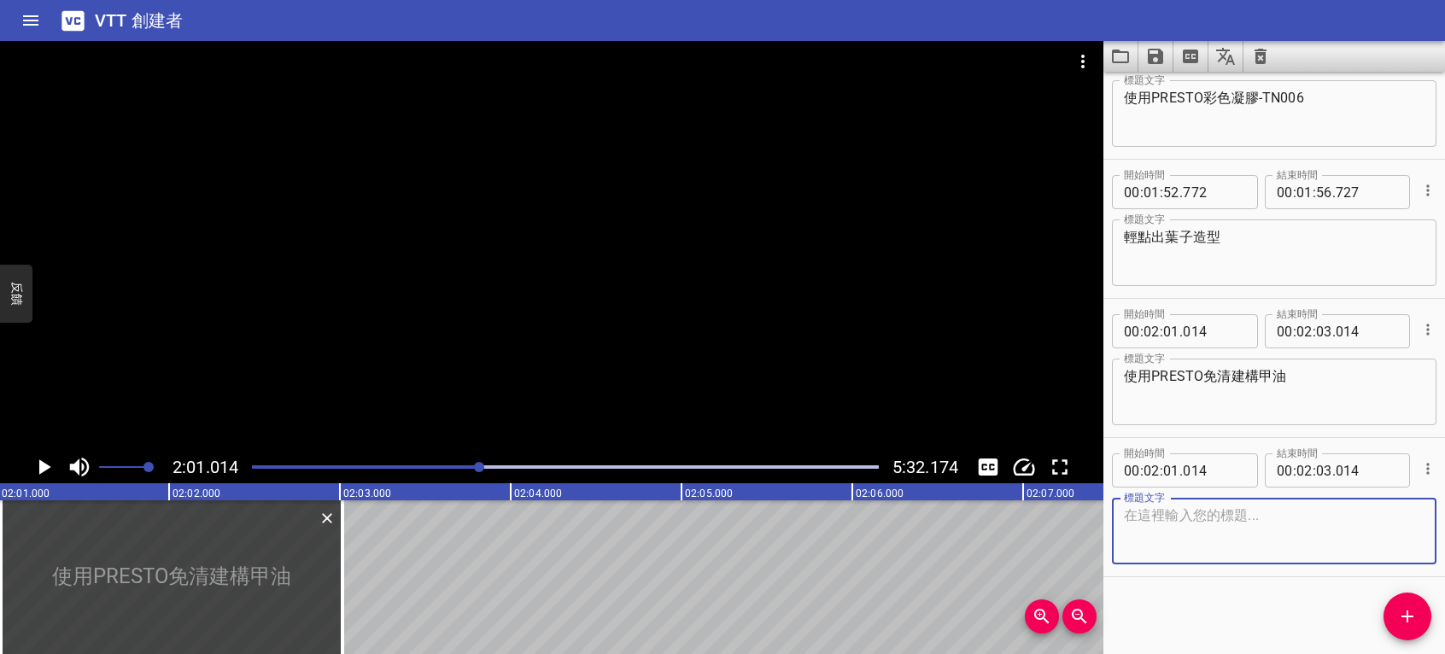
drag, startPoint x: 1350, startPoint y: 624, endPoint x: 1005, endPoint y: 618, distance: 346.0
click at [1351, 622] on div "開始時間 00 : 00 : 10 . 345 開始時間 結束時間 00 : 00 : 12 . 345 結束時間 標題文字 首先使用PRESTO彩色凝膠-T…" at bounding box center [1275, 363] width 342 height 583
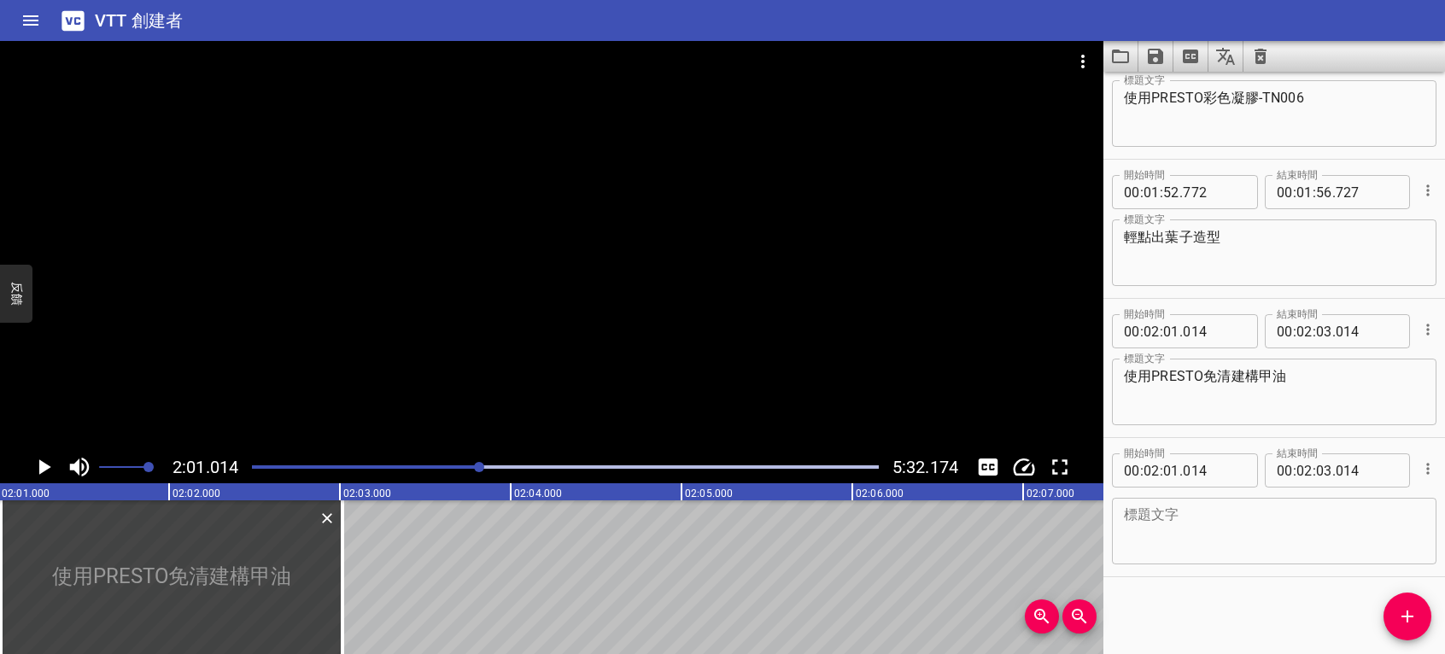
click at [46, 464] on icon "播放/暫停" at bounding box center [44, 467] width 26 height 26
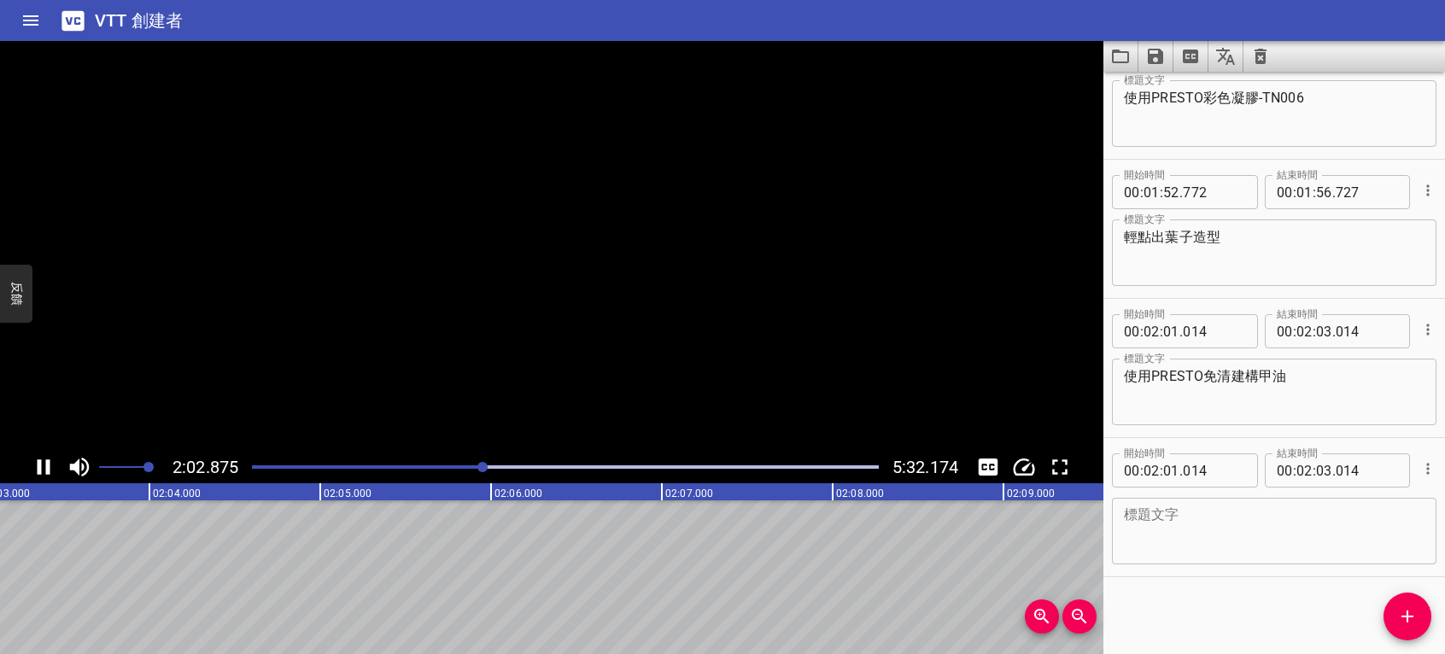
click at [40, 466] on icon "播放/暫停" at bounding box center [44, 467] width 13 height 15
click at [1406, 611] on icon "添加提示" at bounding box center [1407, 616] width 21 height 21
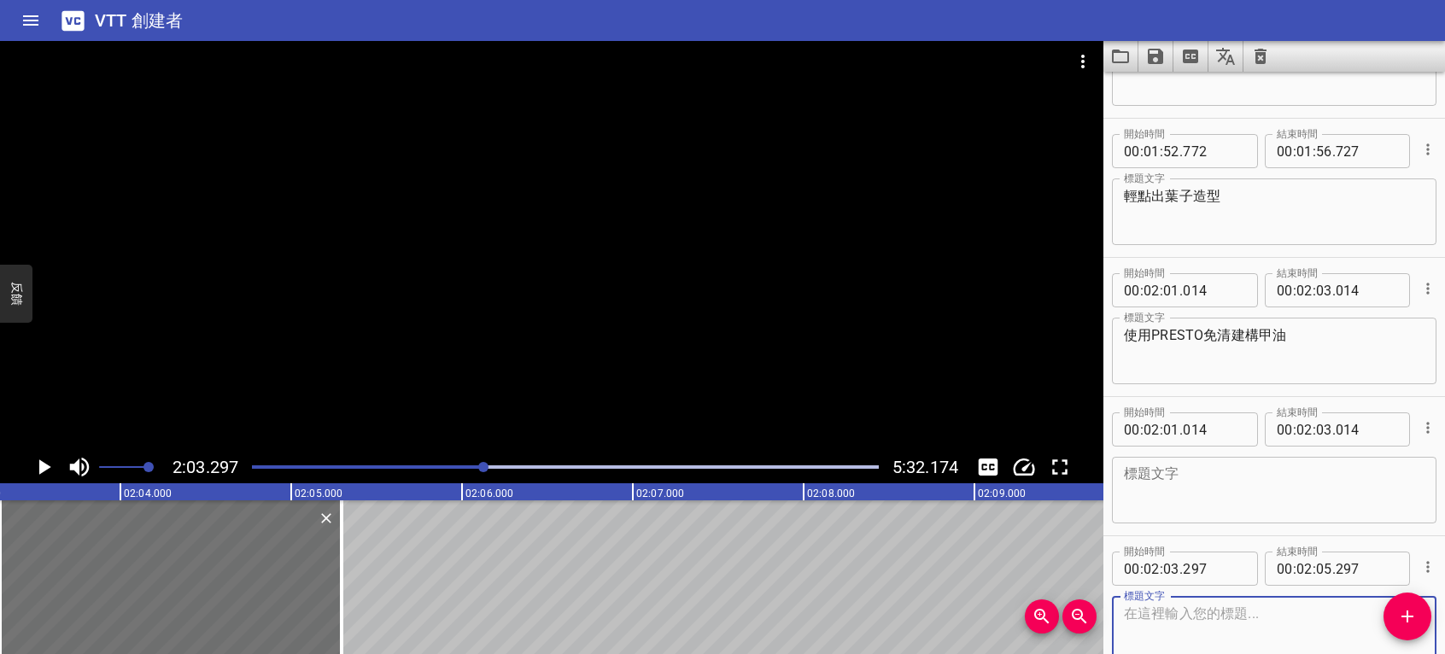
scroll to position [1586, 0]
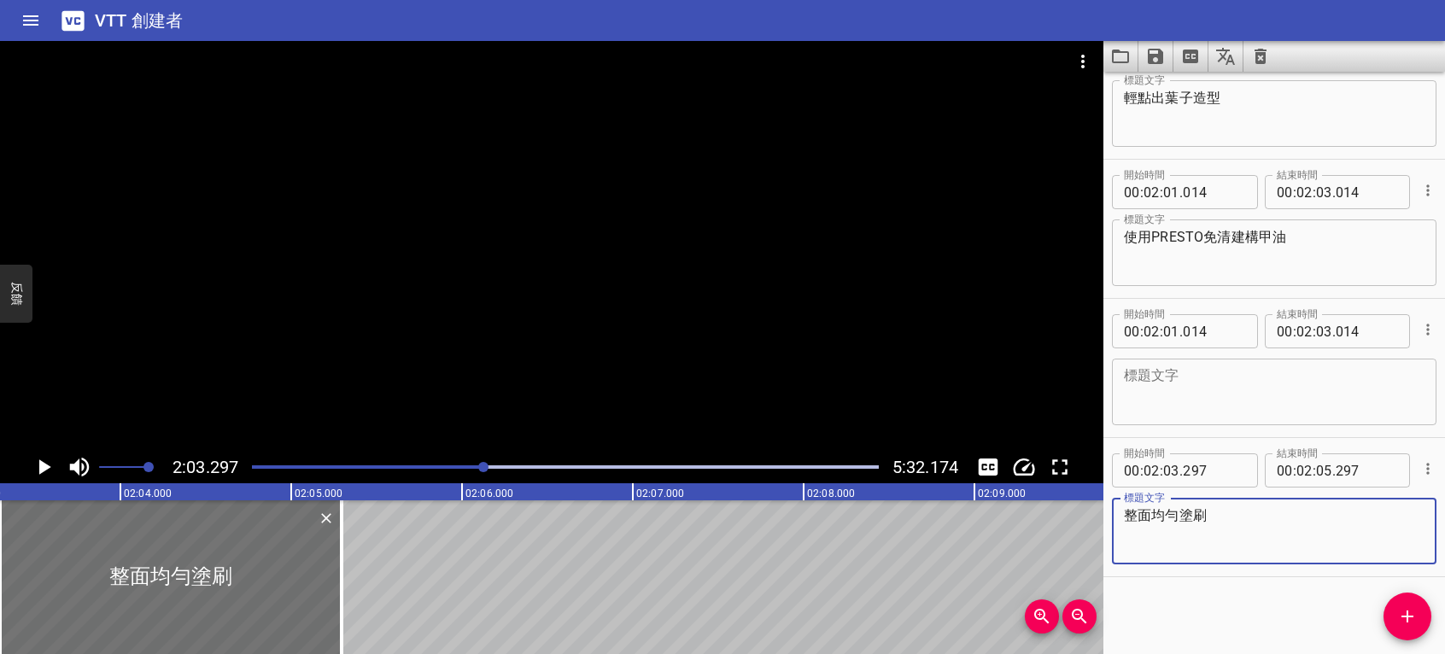
type textarea "整面均勻塗刷"
click at [48, 464] on icon "播放/暫停" at bounding box center [44, 467] width 26 height 26
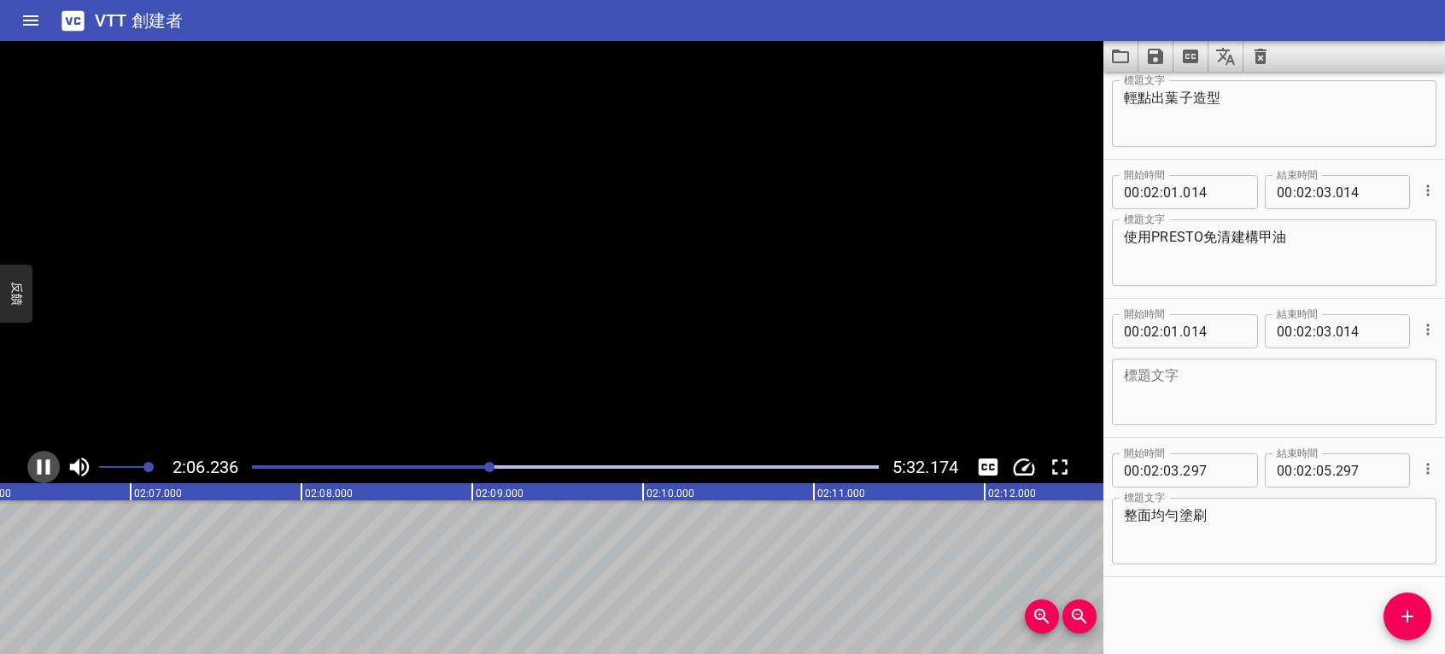
click at [44, 463] on icon "播放/暫停" at bounding box center [44, 467] width 26 height 26
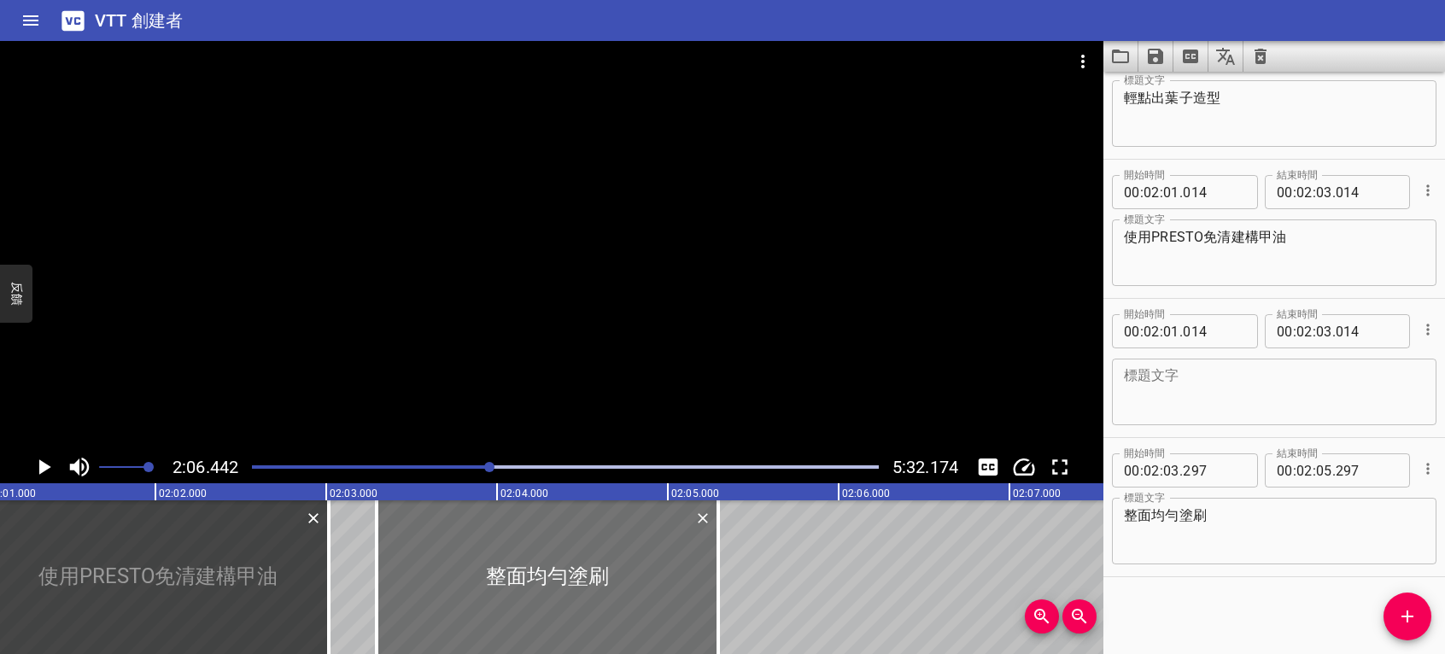
scroll to position [0, 20882]
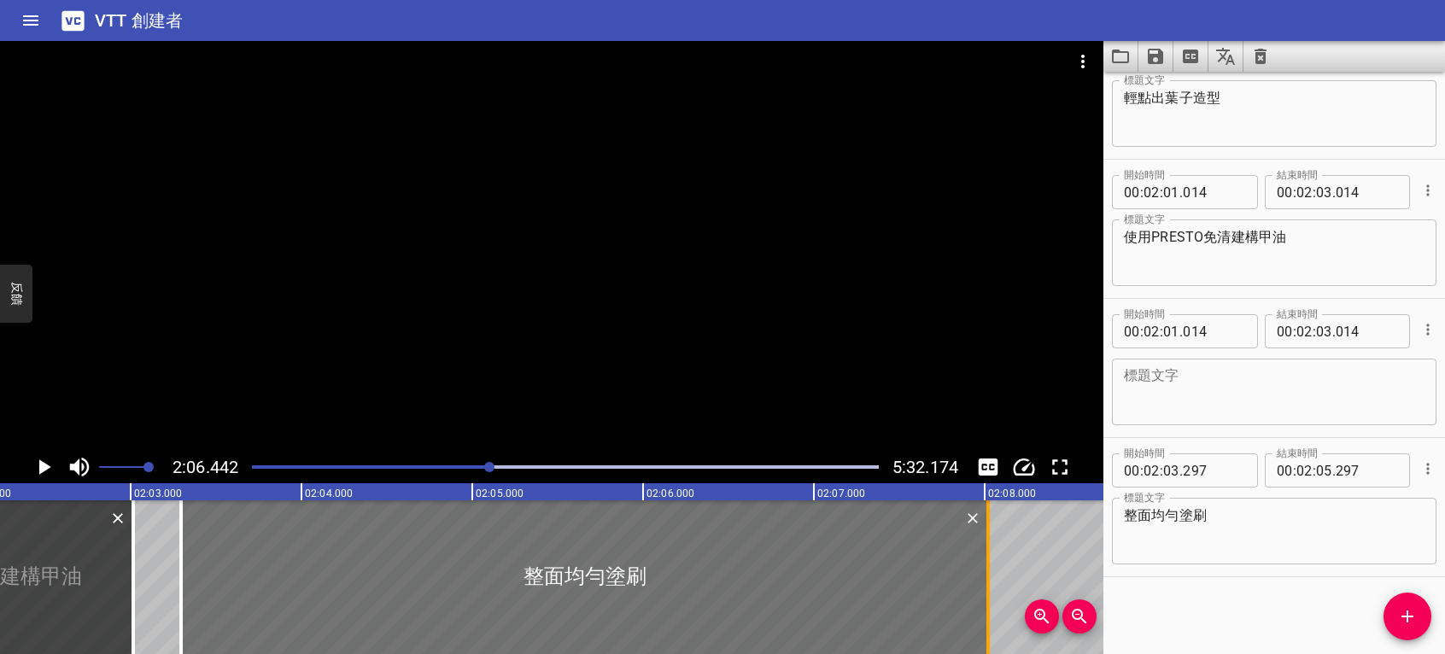
drag, startPoint x: 520, startPoint y: 574, endPoint x: 986, endPoint y: 565, distance: 465.6
click at [987, 565] on div at bounding box center [988, 578] width 3 height 154
type input "08"
type input "022"
click at [38, 466] on icon "播放/暫停" at bounding box center [44, 467] width 26 height 26
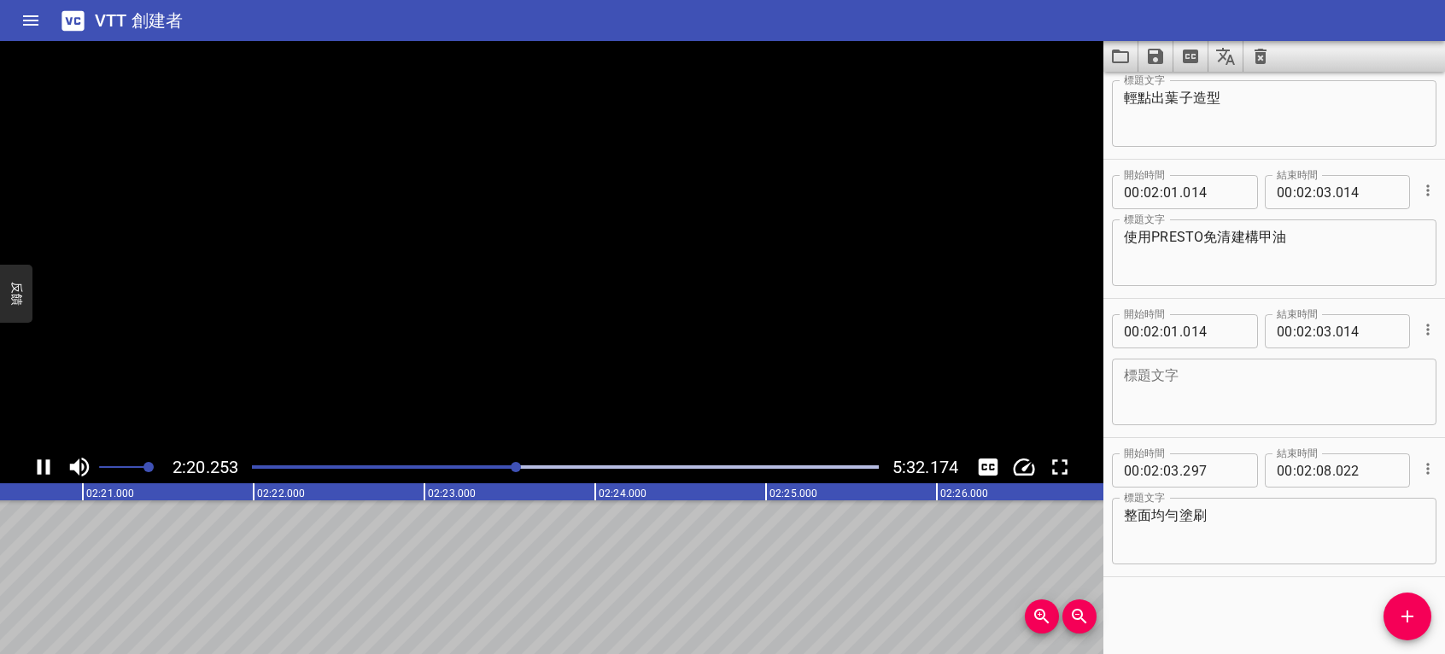
click at [38, 466] on icon "播放/暫停" at bounding box center [44, 467] width 13 height 15
click at [1413, 612] on icon "添加提示" at bounding box center [1407, 616] width 21 height 21
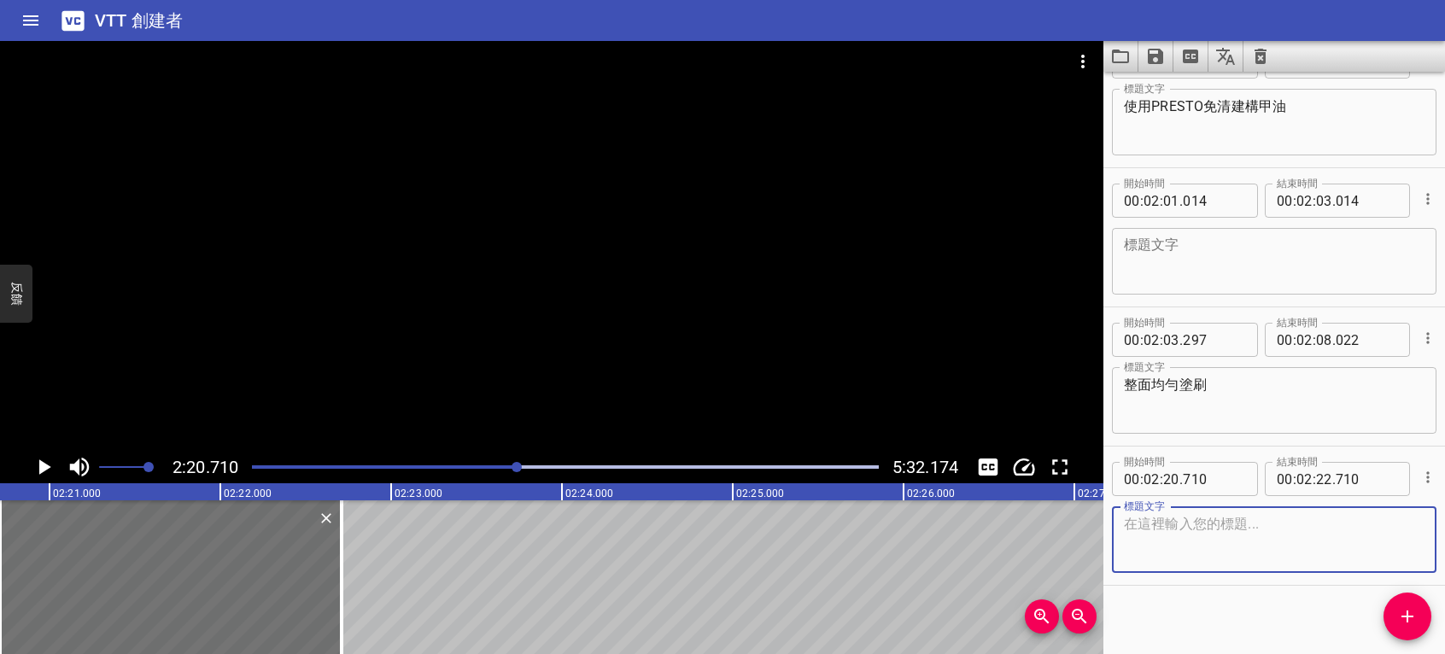
scroll to position [1725, 0]
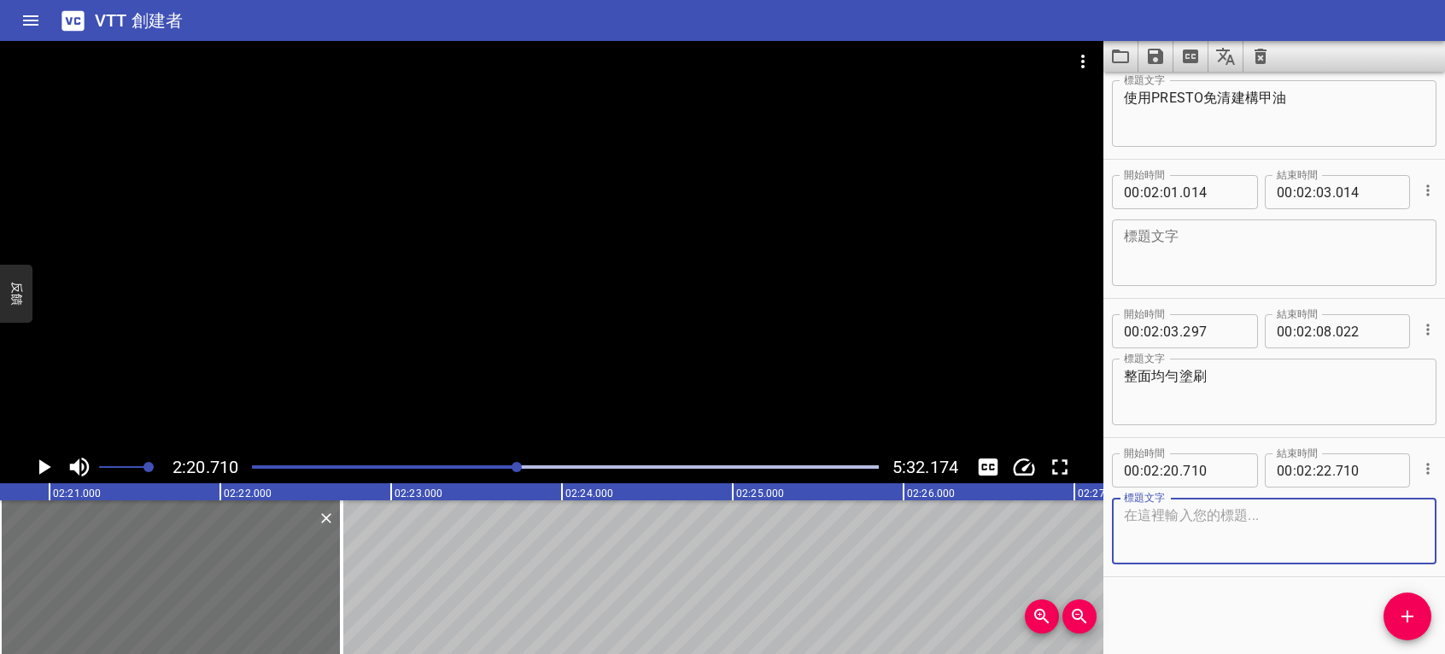
click at [1175, 523] on textarea at bounding box center [1274, 531] width 301 height 49
click at [1165, 521] on textarea "使用" at bounding box center [1274, 531] width 301 height 49
click at [1160, 514] on textarea "使用" at bounding box center [1274, 531] width 301 height 49
type textarea "使用"
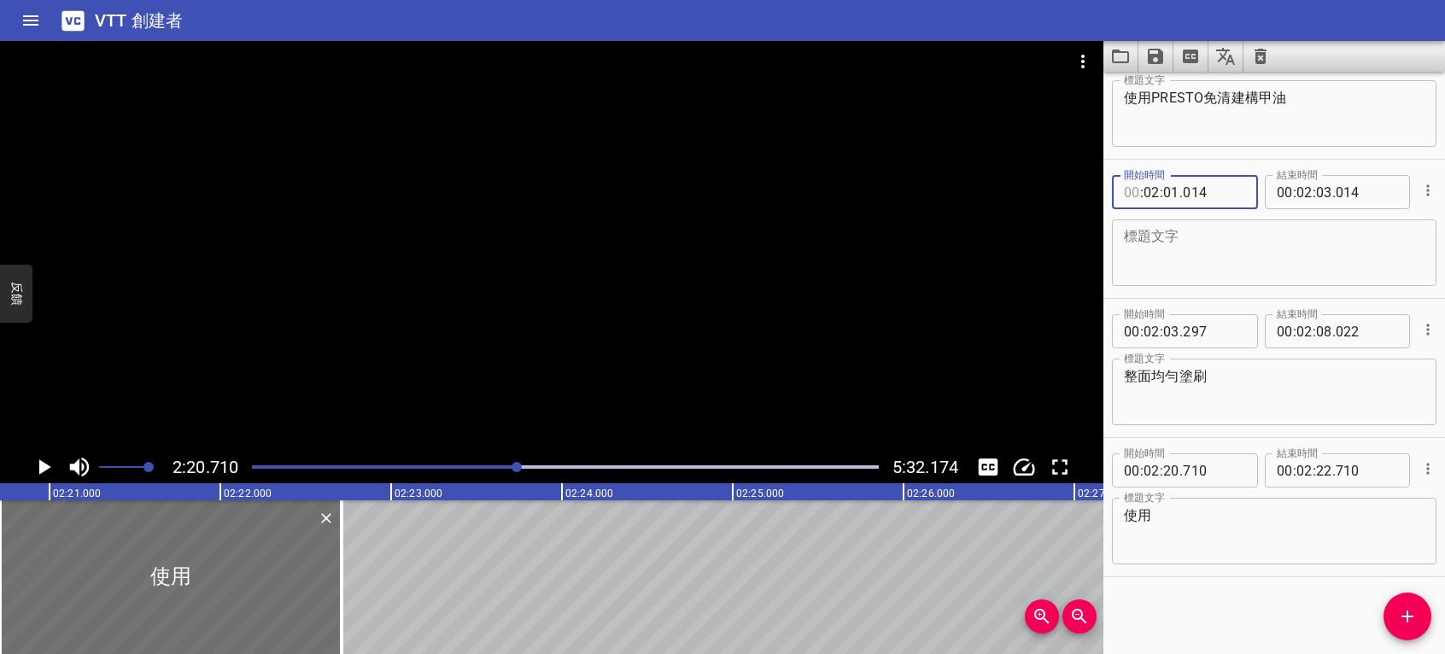
drag, startPoint x: 1145, startPoint y: 161, endPoint x: 1151, endPoint y: 154, distance: 9.7
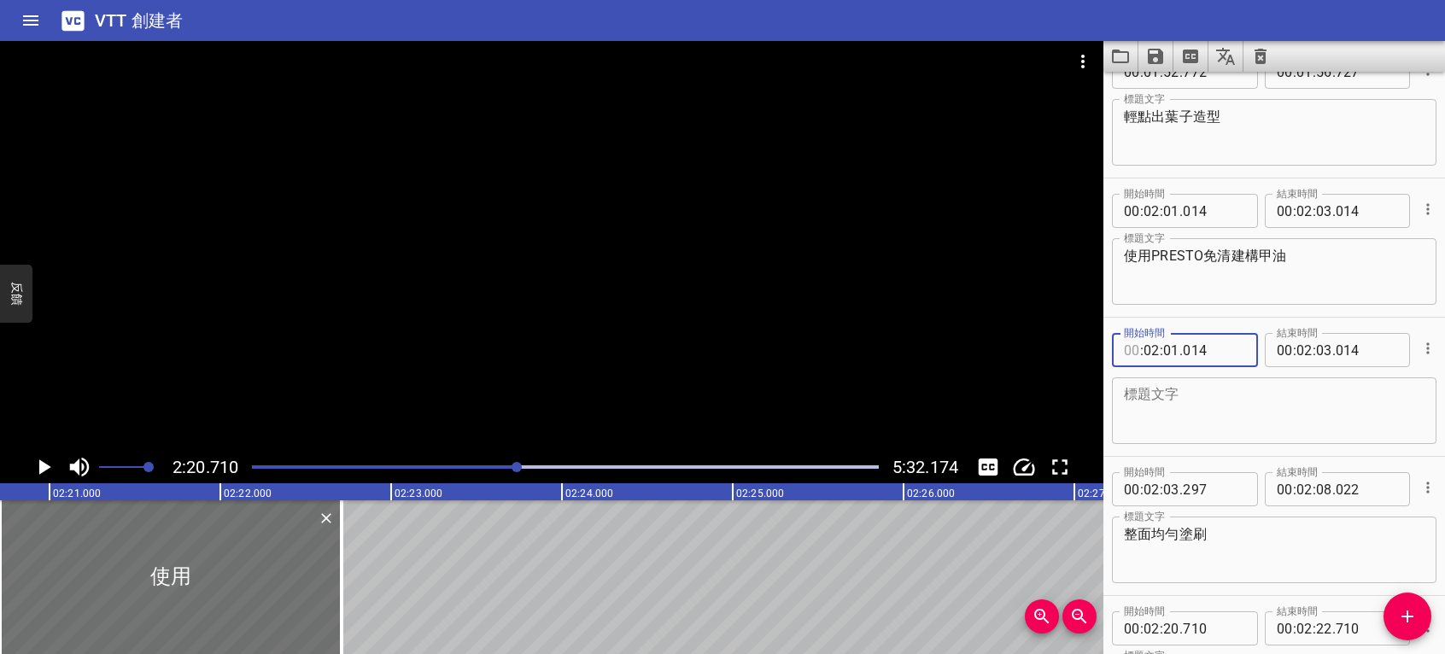
scroll to position [1384, 0]
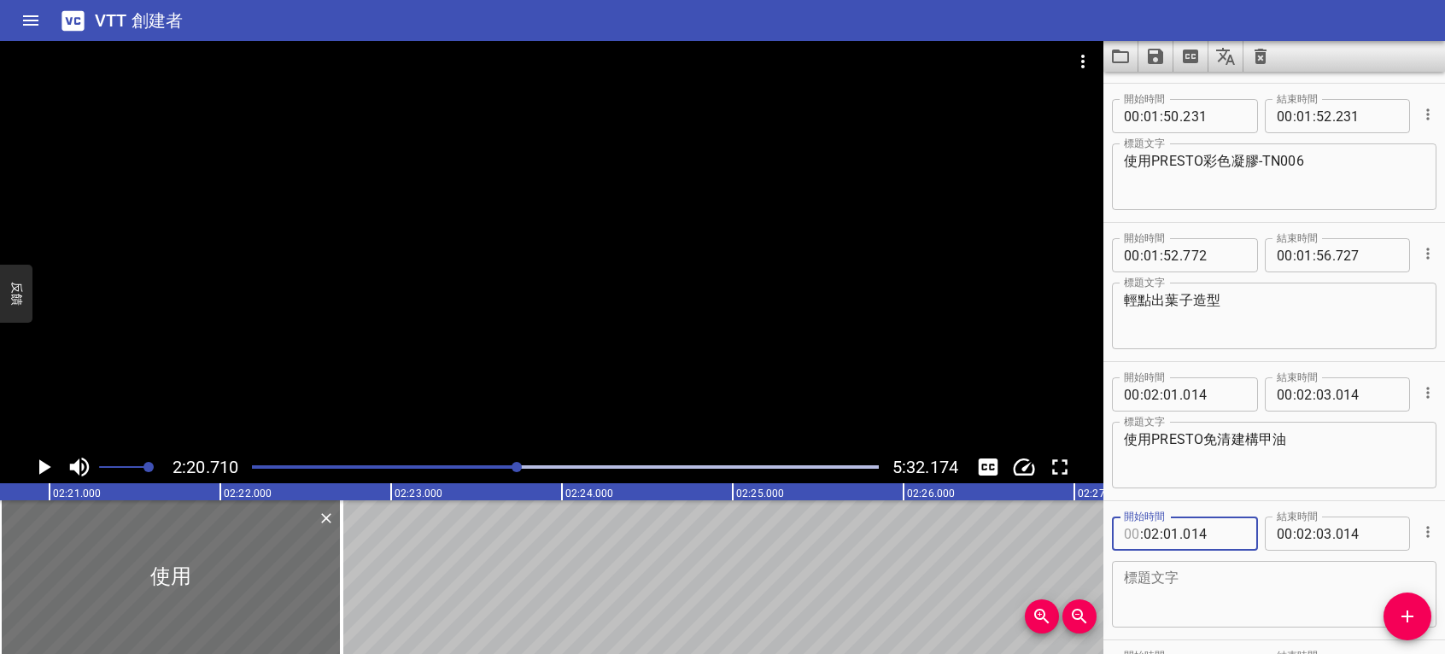
type input "00"
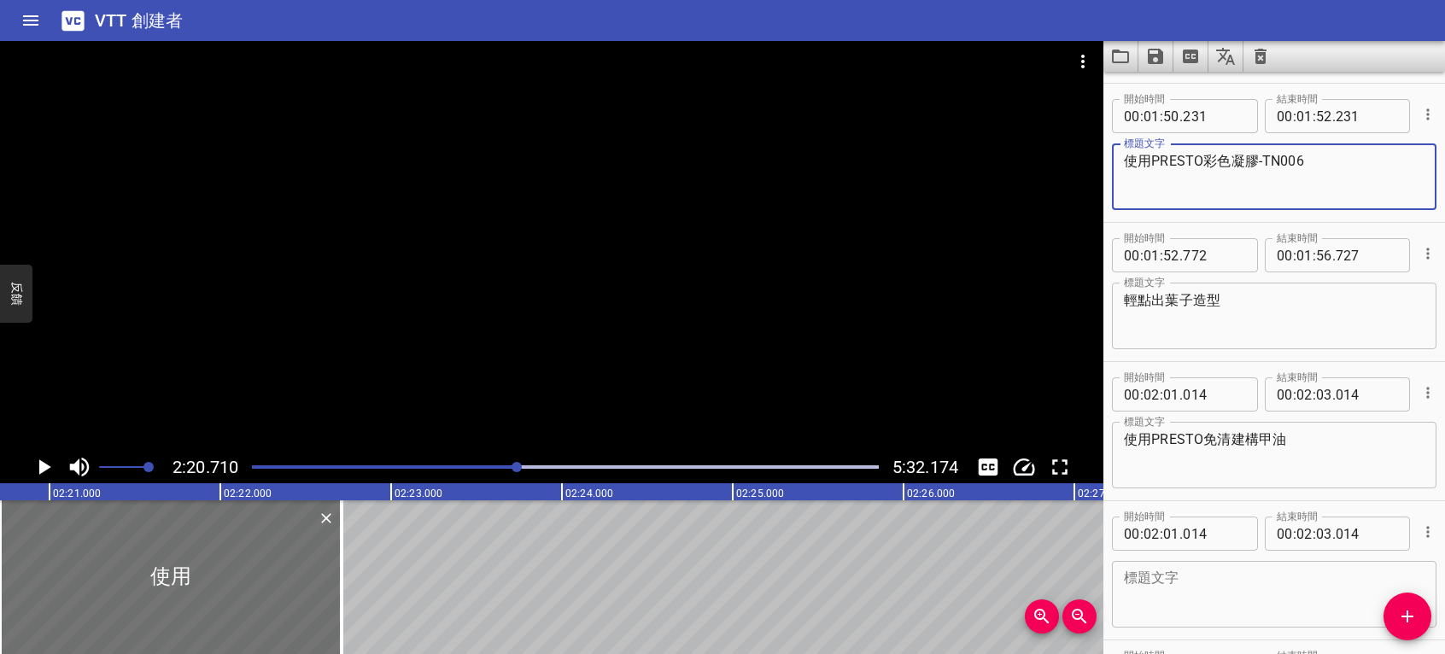
drag, startPoint x: 1148, startPoint y: 155, endPoint x: 1257, endPoint y: 164, distance: 109.7
click at [1257, 164] on textarea "使用PRESTO彩色凝膠-TN006" at bounding box center [1274, 177] width 301 height 49
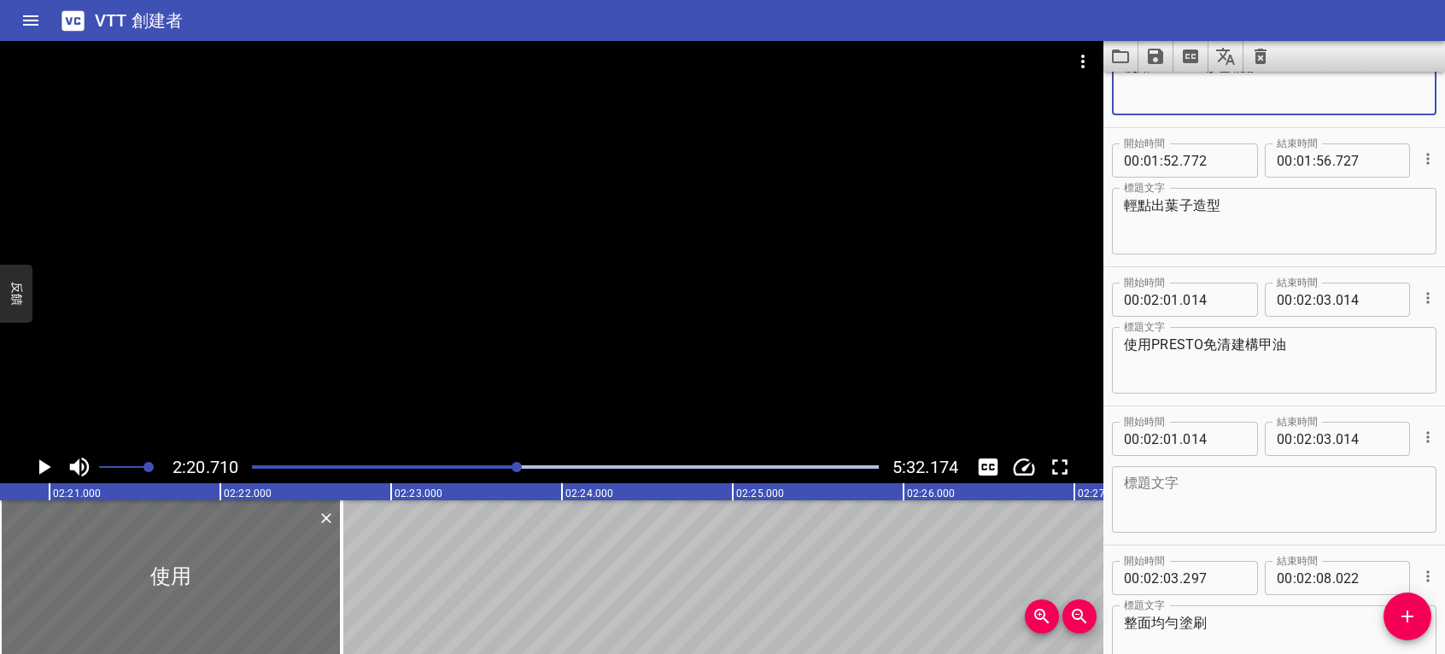
scroll to position [1725, 0]
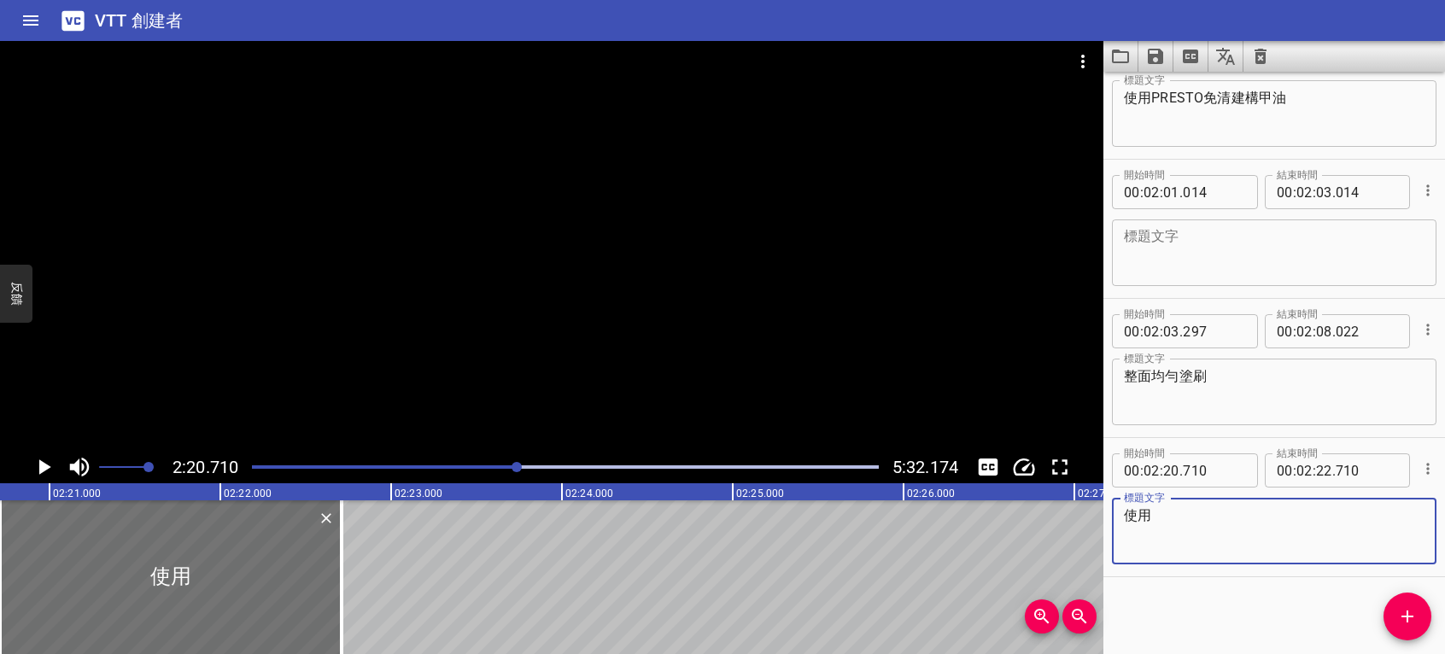
click at [1215, 514] on textarea "使用" at bounding box center [1274, 531] width 301 height 49
paste textarea "PRESTO彩色凝膠"
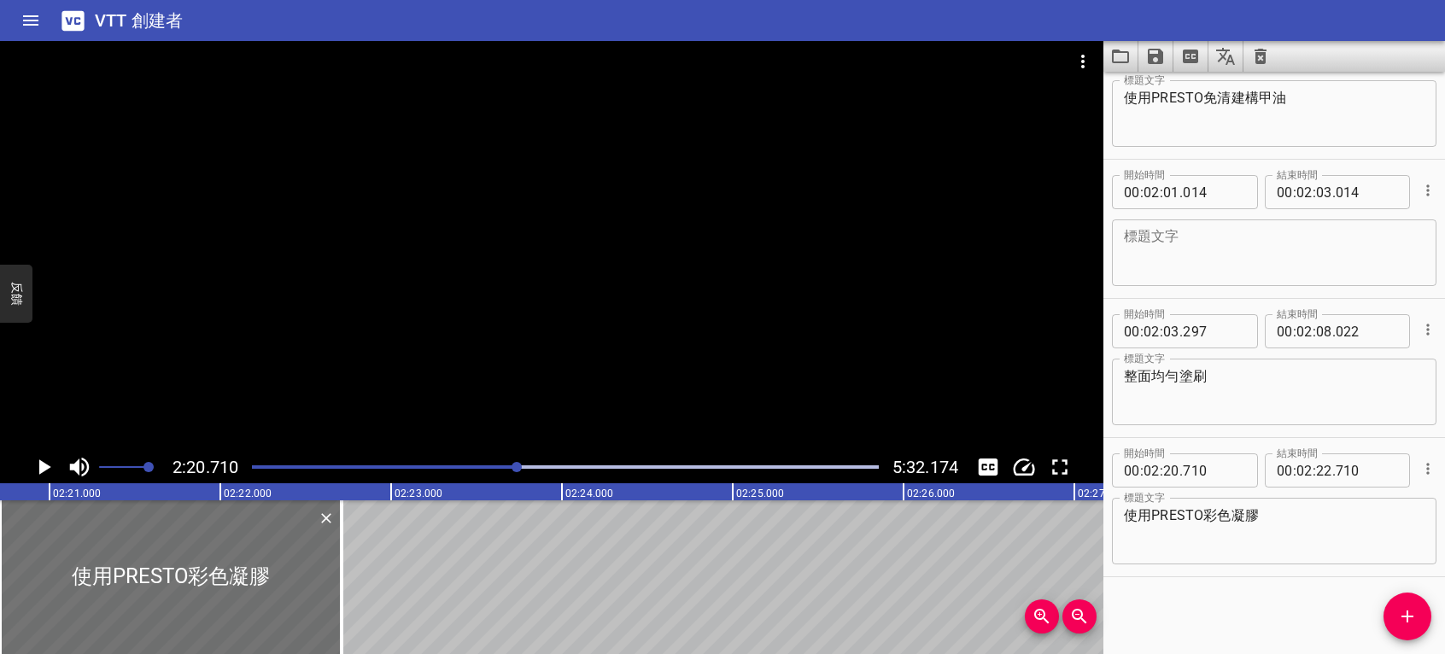
click at [1240, 323] on div "00 : 02 : 03 . 297" at bounding box center [1185, 331] width 146 height 34
drag, startPoint x: 1194, startPoint y: 236, endPoint x: 1138, endPoint y: 605, distance: 373.3
click at [1141, 598] on div "開始時間 00 : 00 : 10 . 345 開始時間 結束時間 00 : 00 : 12 . 345 結束時間 標題文字 首先使用PRESTO彩色凝膠-T…" at bounding box center [1275, 363] width 342 height 583
click at [1424, 196] on button "提示選項" at bounding box center [1428, 190] width 22 height 22
click at [1374, 232] on li "Delete Cue" at bounding box center [1356, 221] width 149 height 31
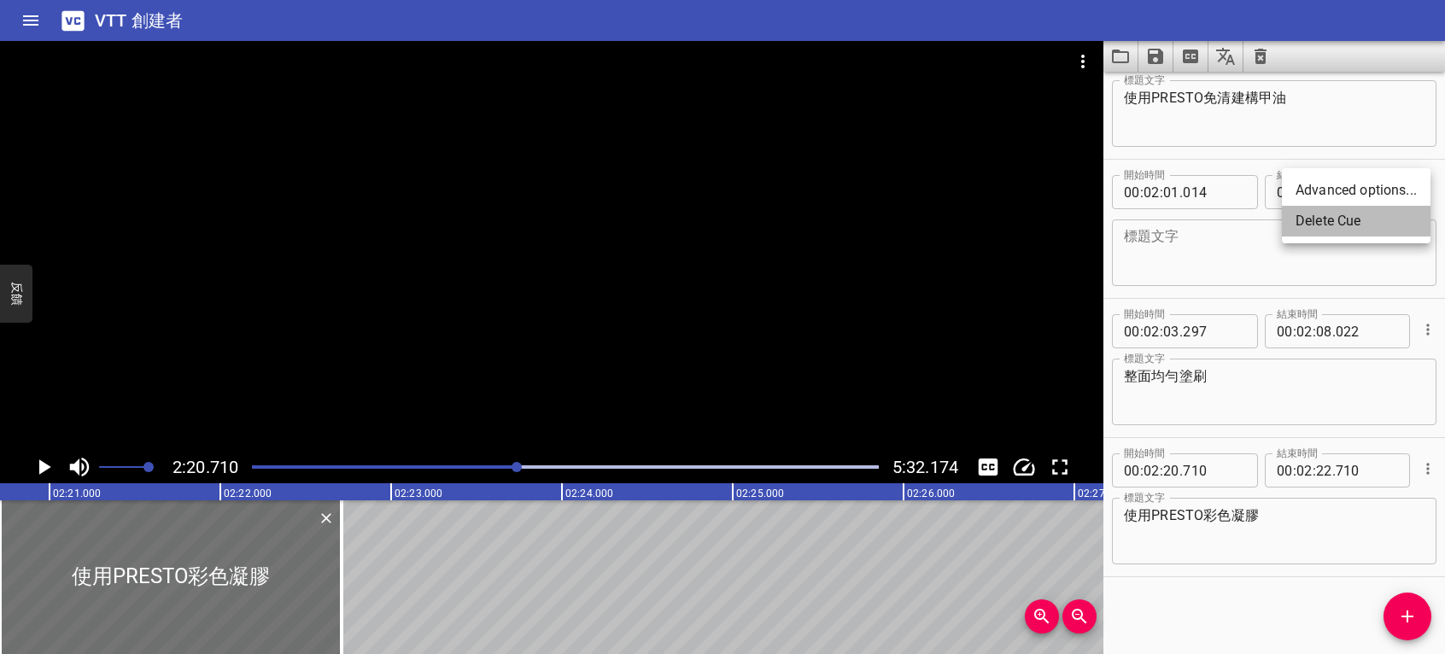
scroll to position [1586, 0]
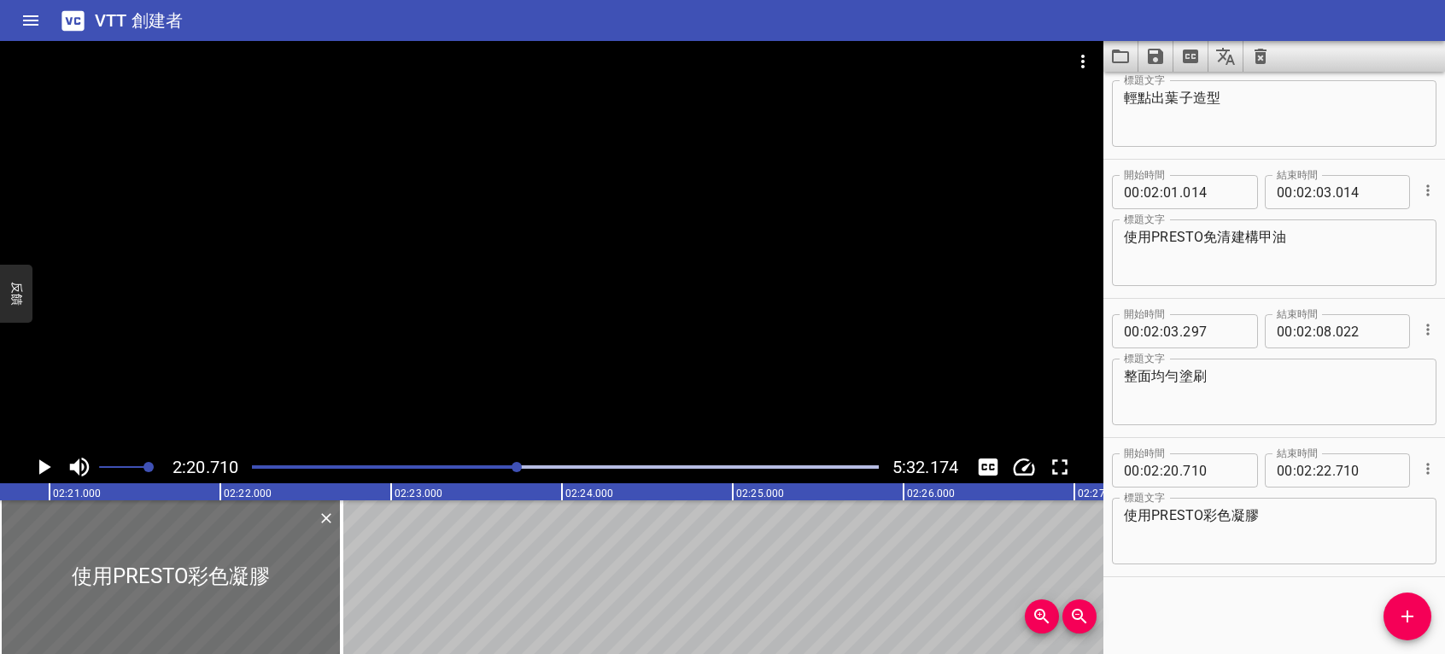
click at [1223, 553] on textarea "使用PRESTO彩色凝膠" at bounding box center [1274, 531] width 301 height 49
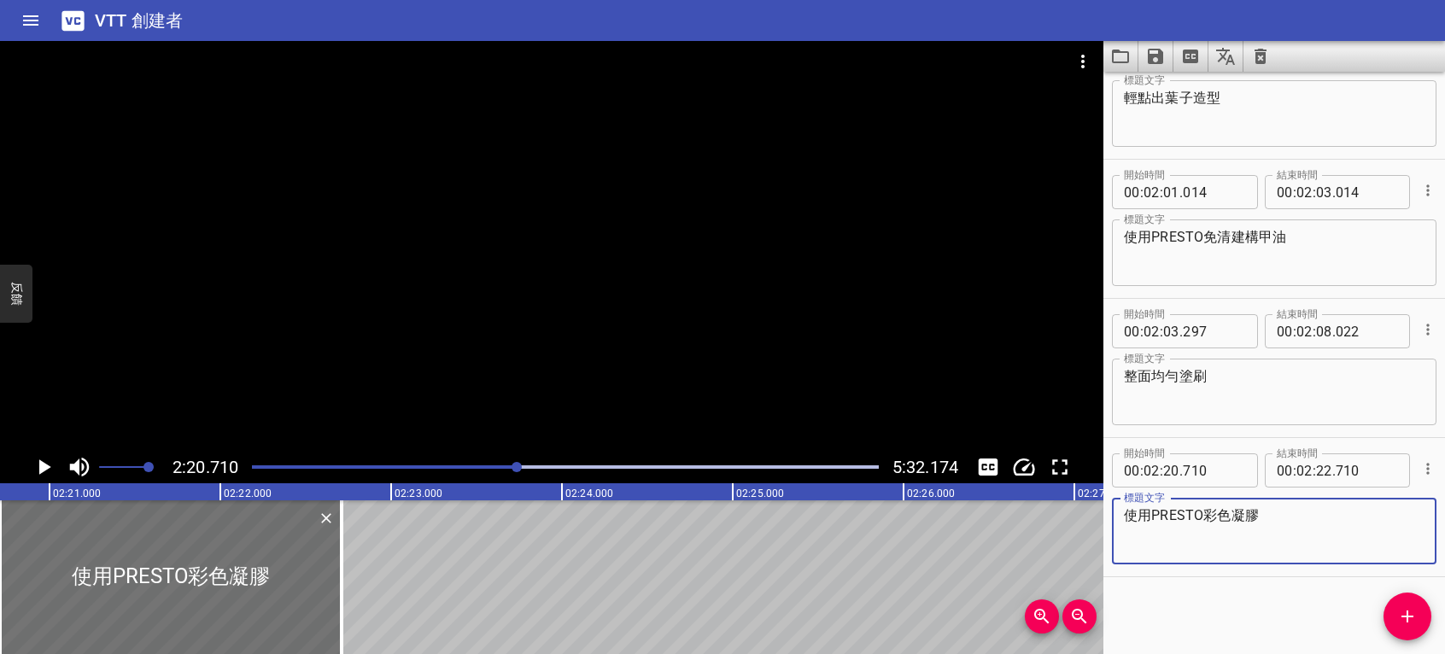
click at [1295, 518] on textarea "使用PRESTO彩色凝膠" at bounding box center [1274, 531] width 301 height 49
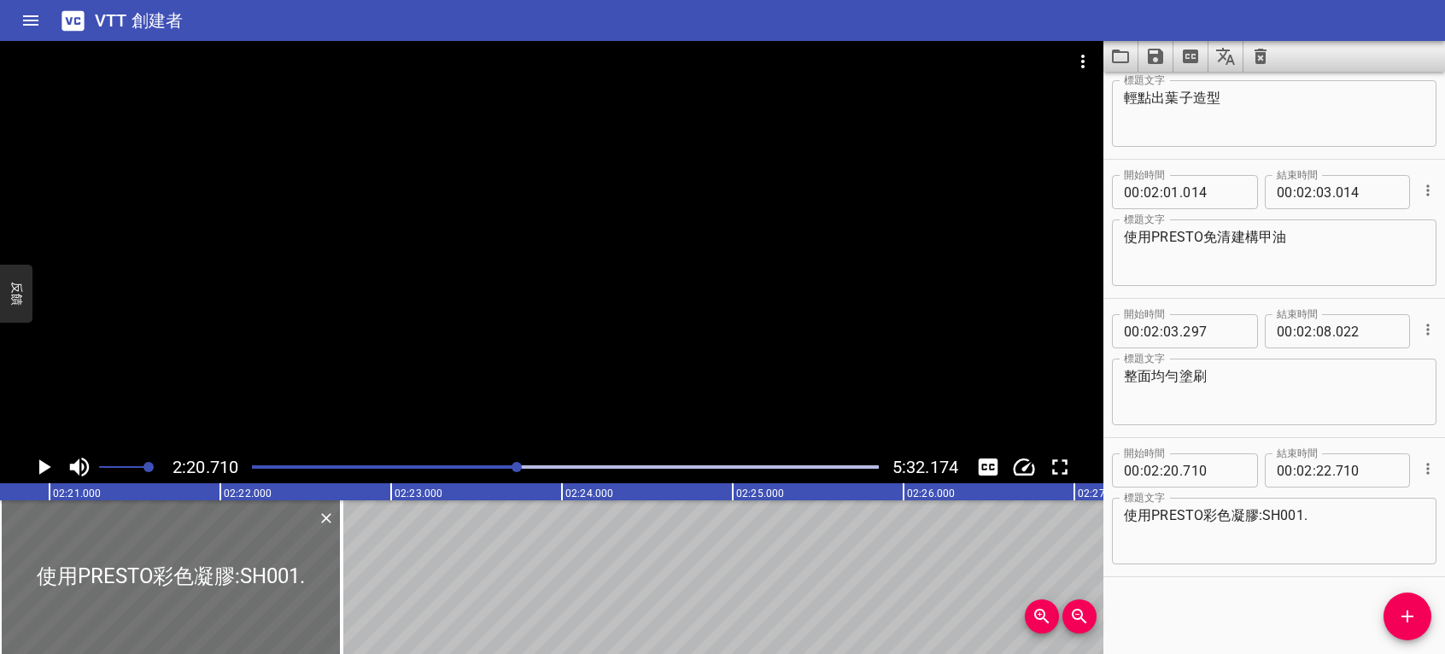
click at [1339, 633] on div "開始時間 00 : 00 : 10 . 345 開始時間 結束時間 00 : 00 : 12 . 345 結束時間 標題文字 首先使用PRESTO彩色凝膠-T…" at bounding box center [1275, 363] width 342 height 583
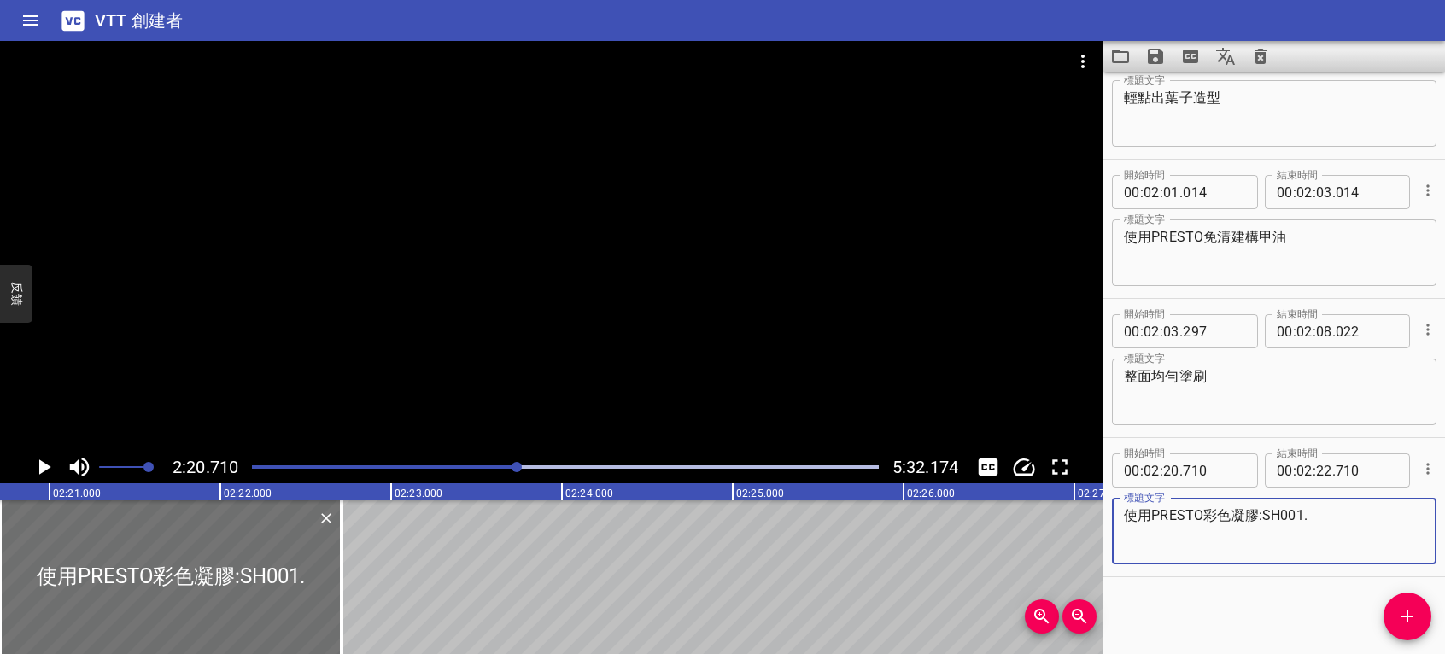
paste textarea "ageha 奶油彩繪凝膠-白(White)"
type textarea "使用PRESTO彩色凝膠:SH001.ageha 奶油彩繪凝膠-白(White)"
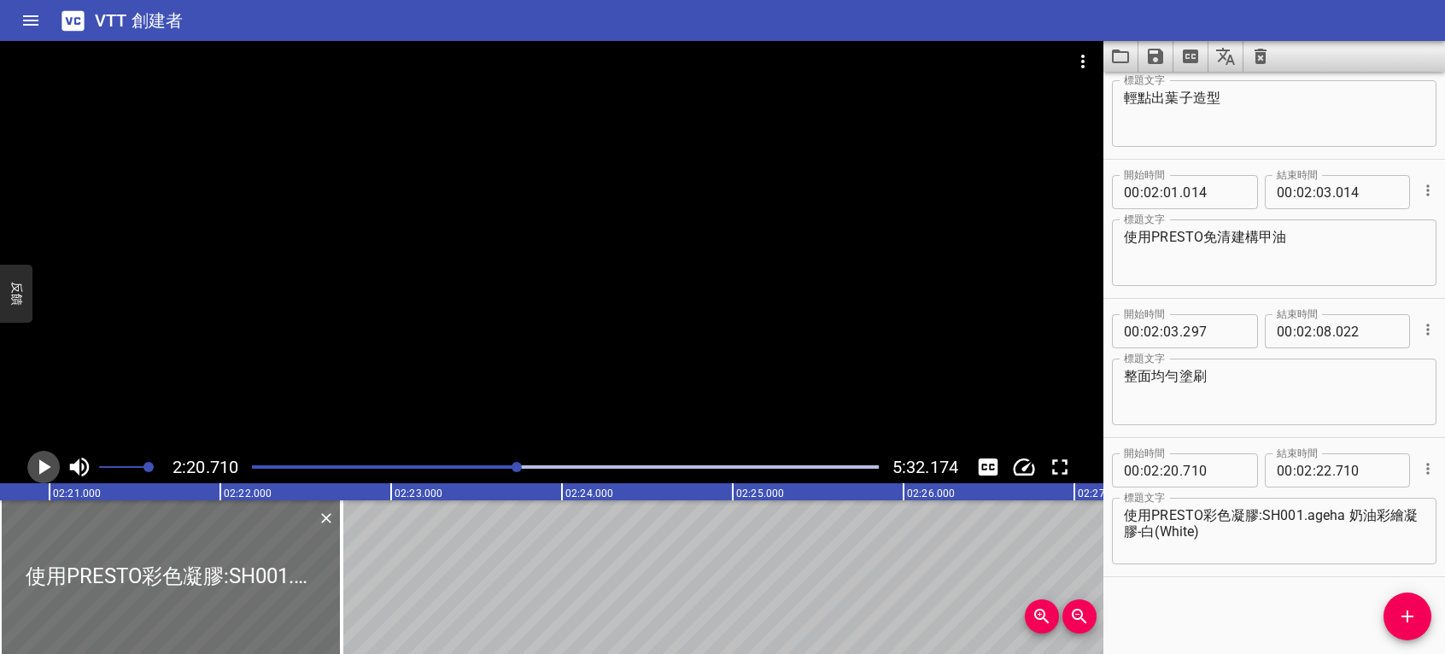
click at [46, 466] on icon "播放/暫停" at bounding box center [45, 467] width 12 height 15
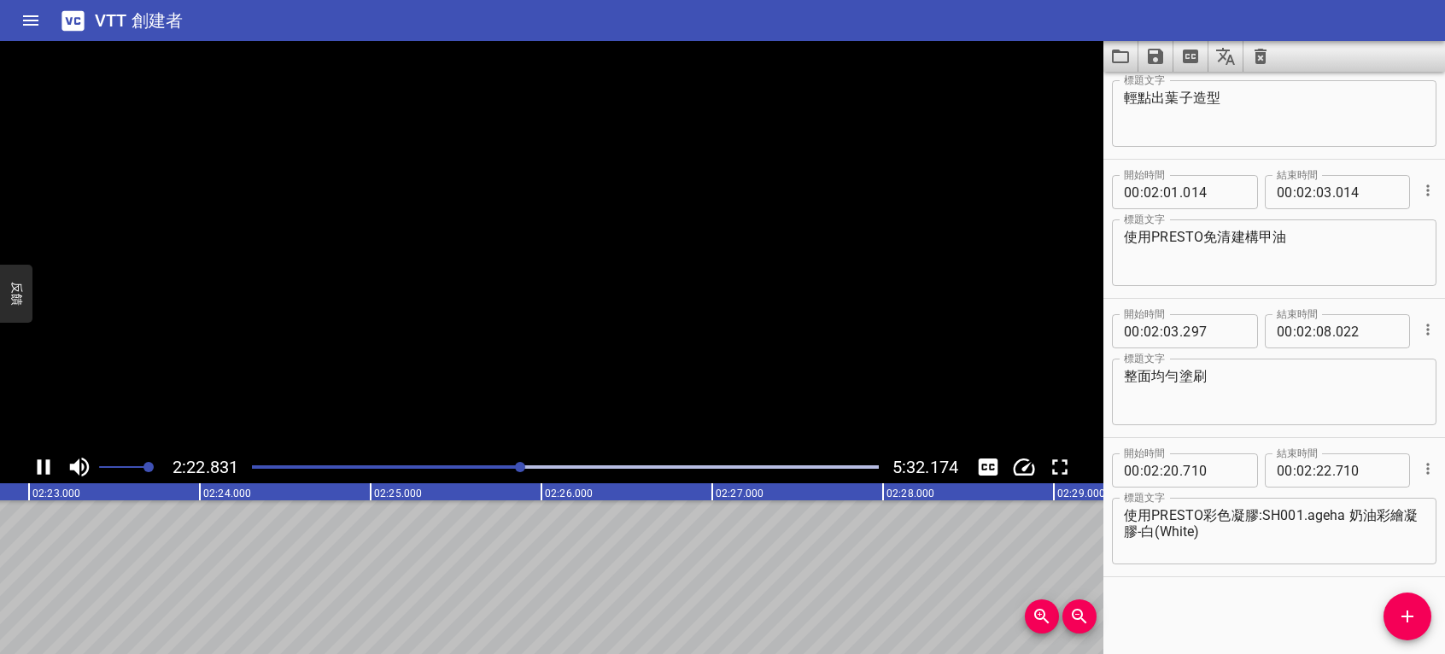
click at [45, 466] on icon "播放/暫停" at bounding box center [44, 467] width 26 height 26
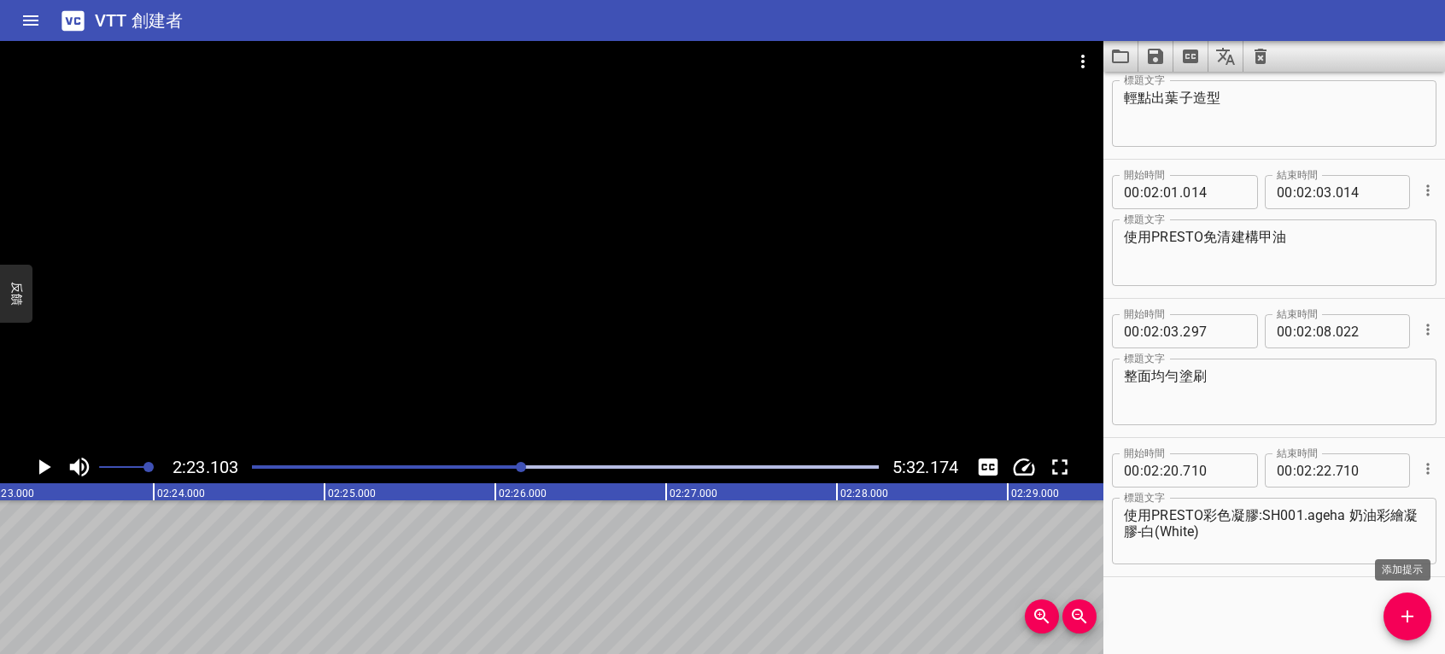
drag, startPoint x: 1418, startPoint y: 607, endPoint x: 1269, endPoint y: 604, distance: 148.7
click at [1417, 607] on span "添加提示" at bounding box center [1408, 616] width 48 height 21
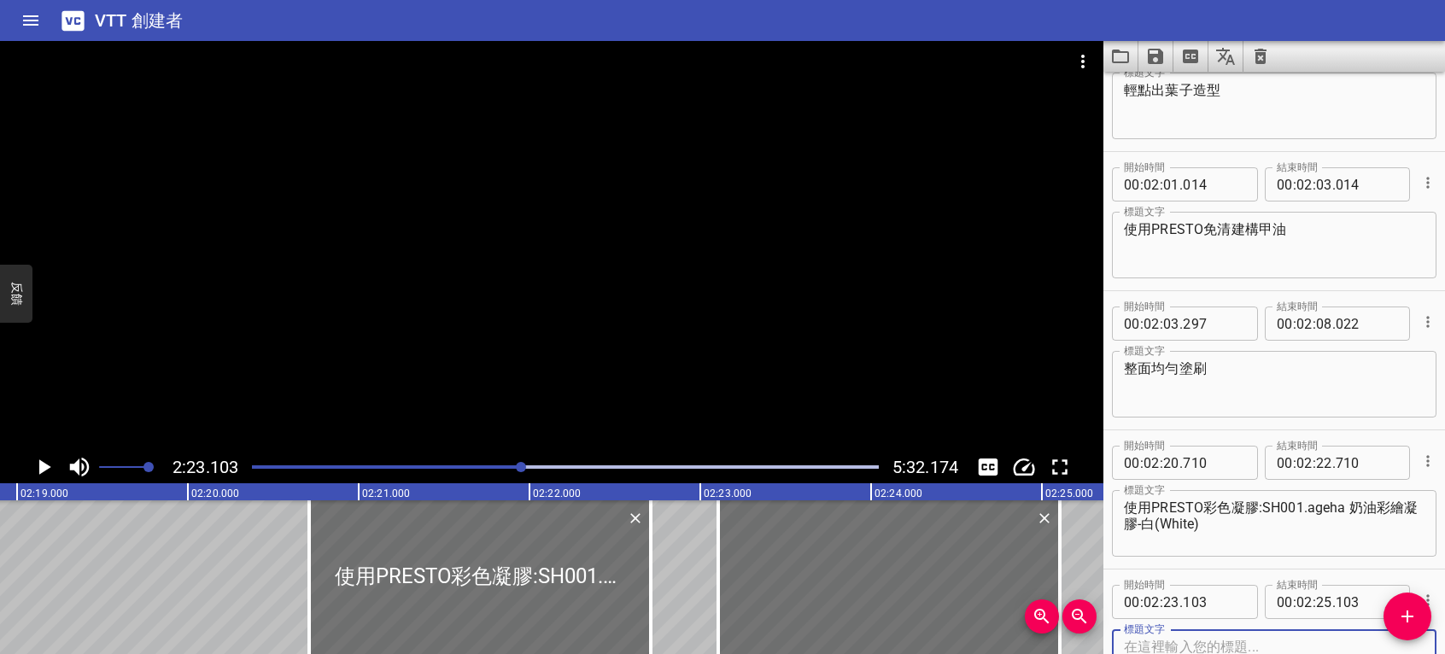
scroll to position [0, 23794]
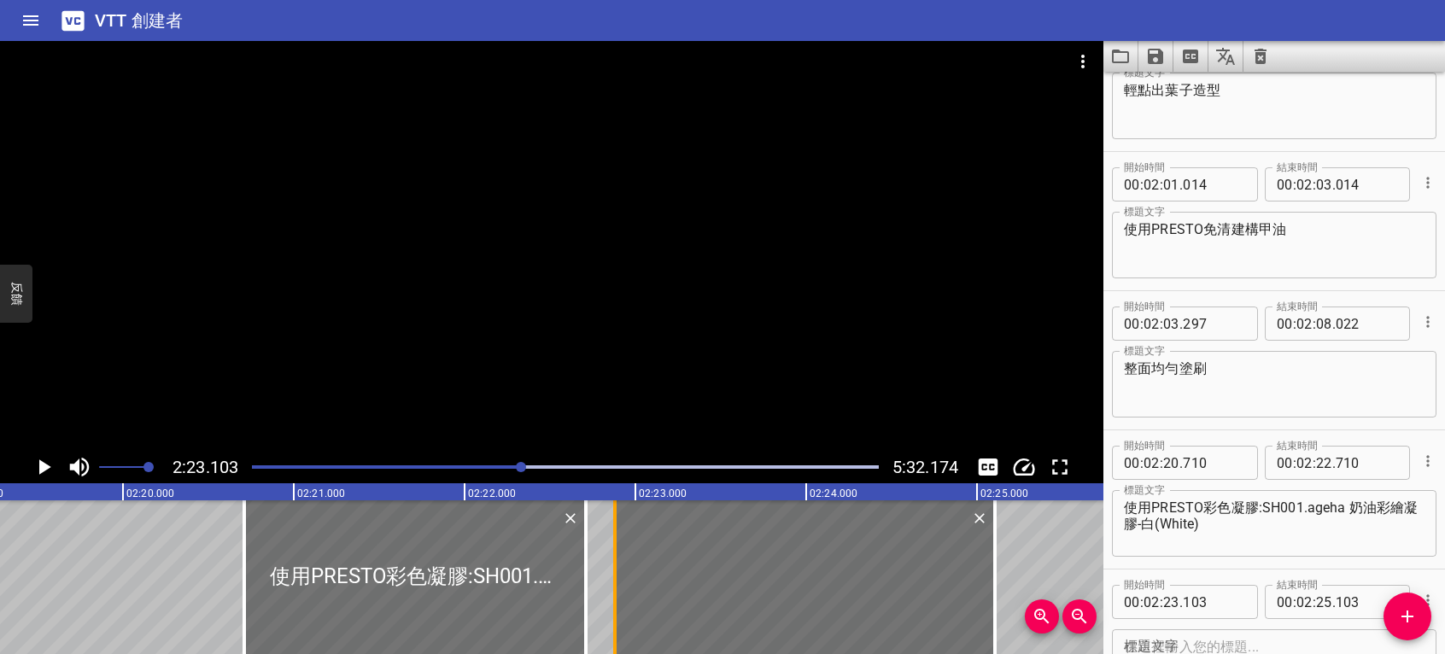
drag, startPoint x: 656, startPoint y: 564, endPoint x: 618, endPoint y: 572, distance: 38.5
click at [618, 572] on div at bounding box center [614, 578] width 17 height 154
type input "22"
type input "878"
click at [1409, 576] on div "開始時間 00 : 02 : 22 . 878 開始時間 結束時間 00 : 02 : 25 . 103 結束時間 標題文字 標題文字" at bounding box center [1275, 639] width 342 height 138
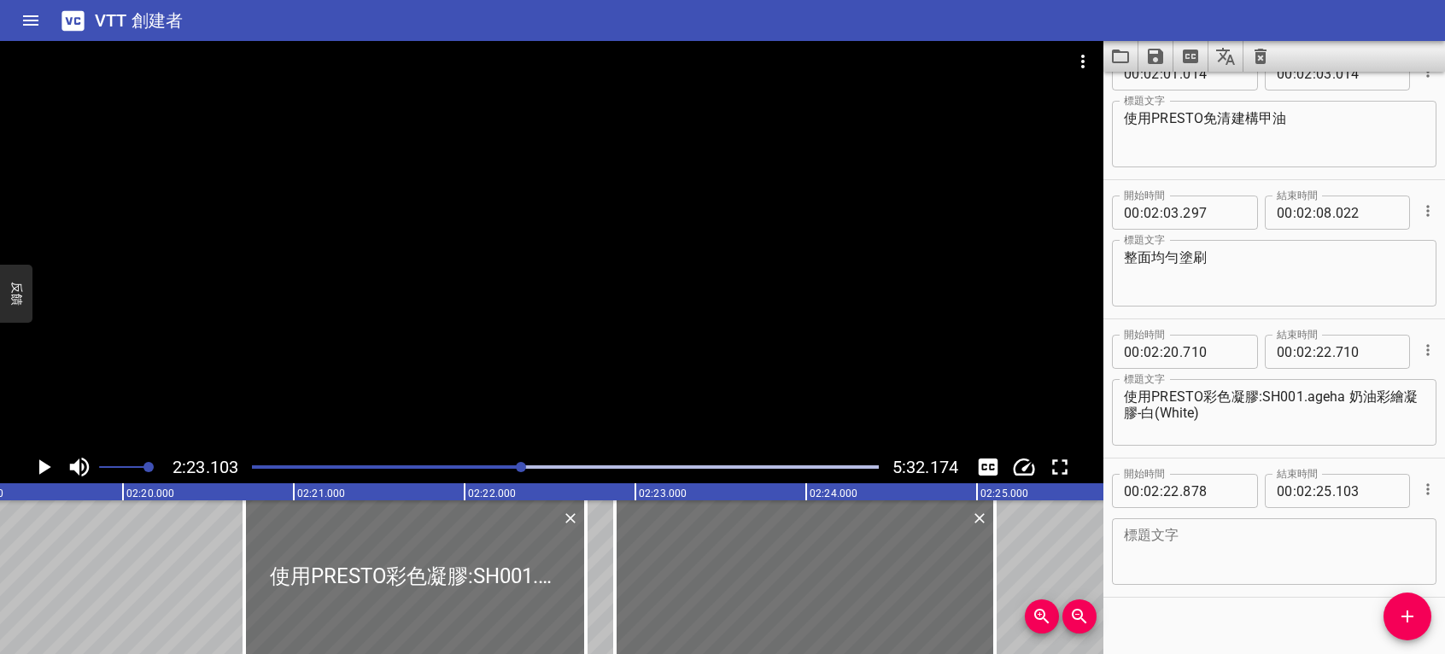
scroll to position [1725, 0]
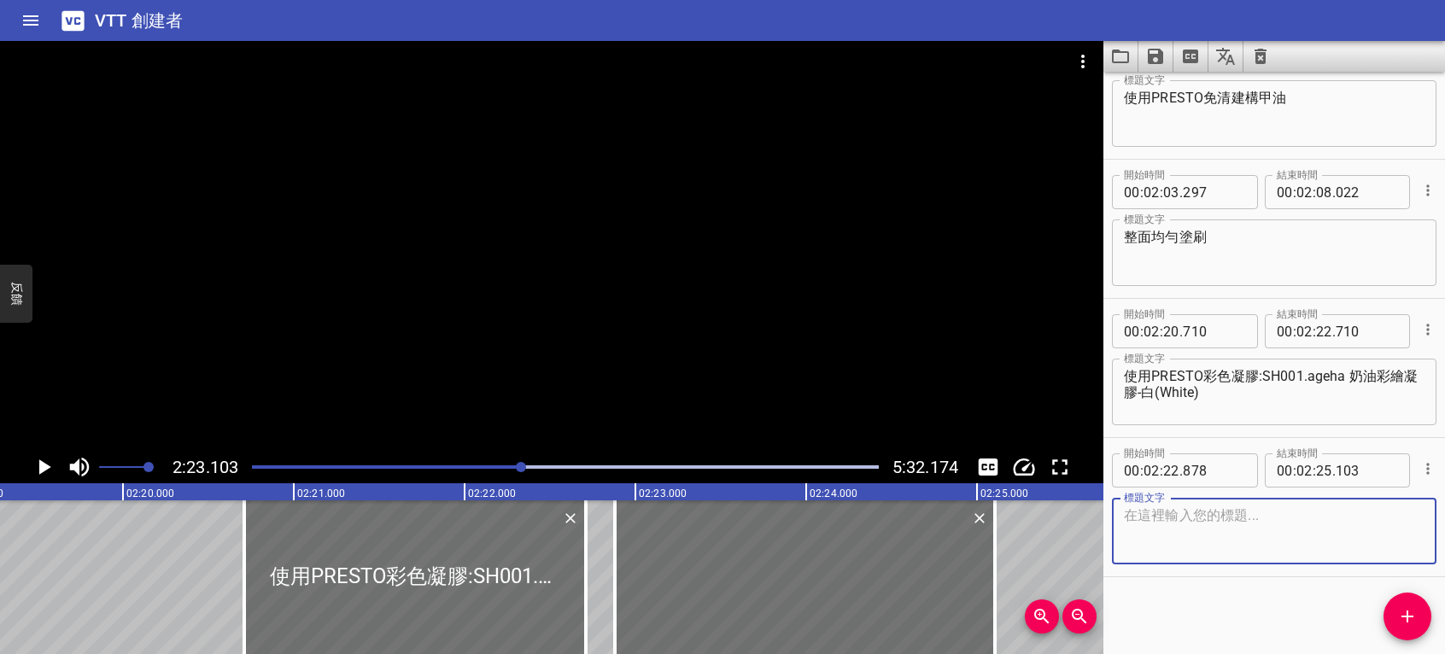
paste textarea "使用 ageha 凝膠筆 3 Multiple I"
type textarea "使用 ageha 凝膠筆 3 Multiple I"
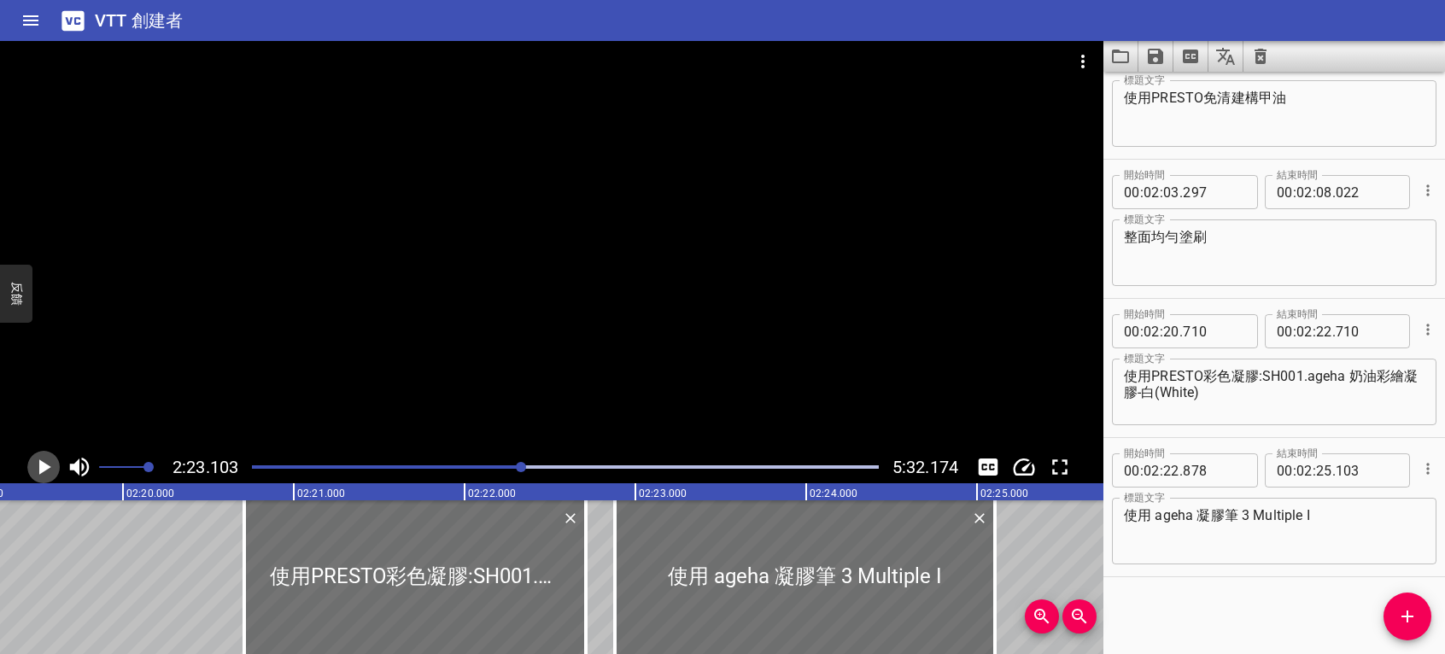
click at [43, 467] on icon "播放/暫停" at bounding box center [45, 467] width 12 height 15
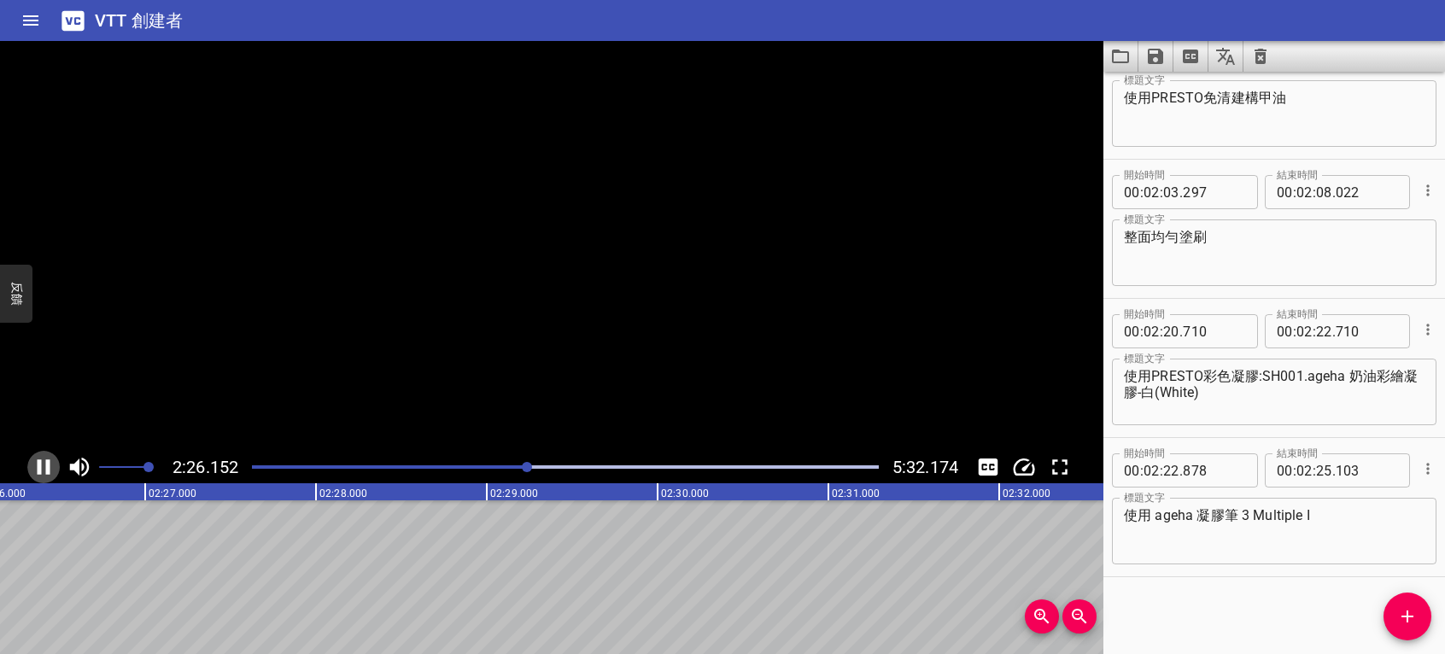
click at [41, 466] on icon "播放/暫停" at bounding box center [44, 467] width 26 height 26
click at [1413, 610] on icon "添加提示" at bounding box center [1407, 616] width 21 height 21
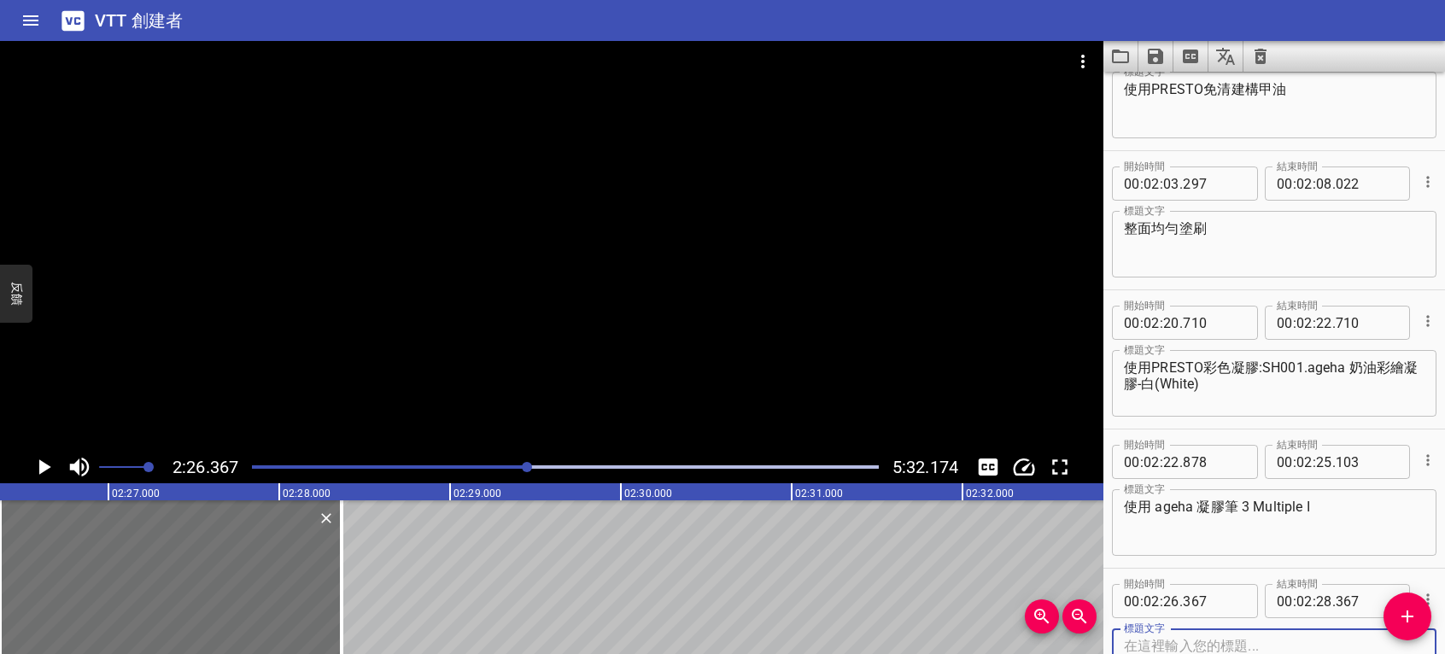
click at [46, 463] on icon "播放/暫停" at bounding box center [44, 467] width 26 height 26
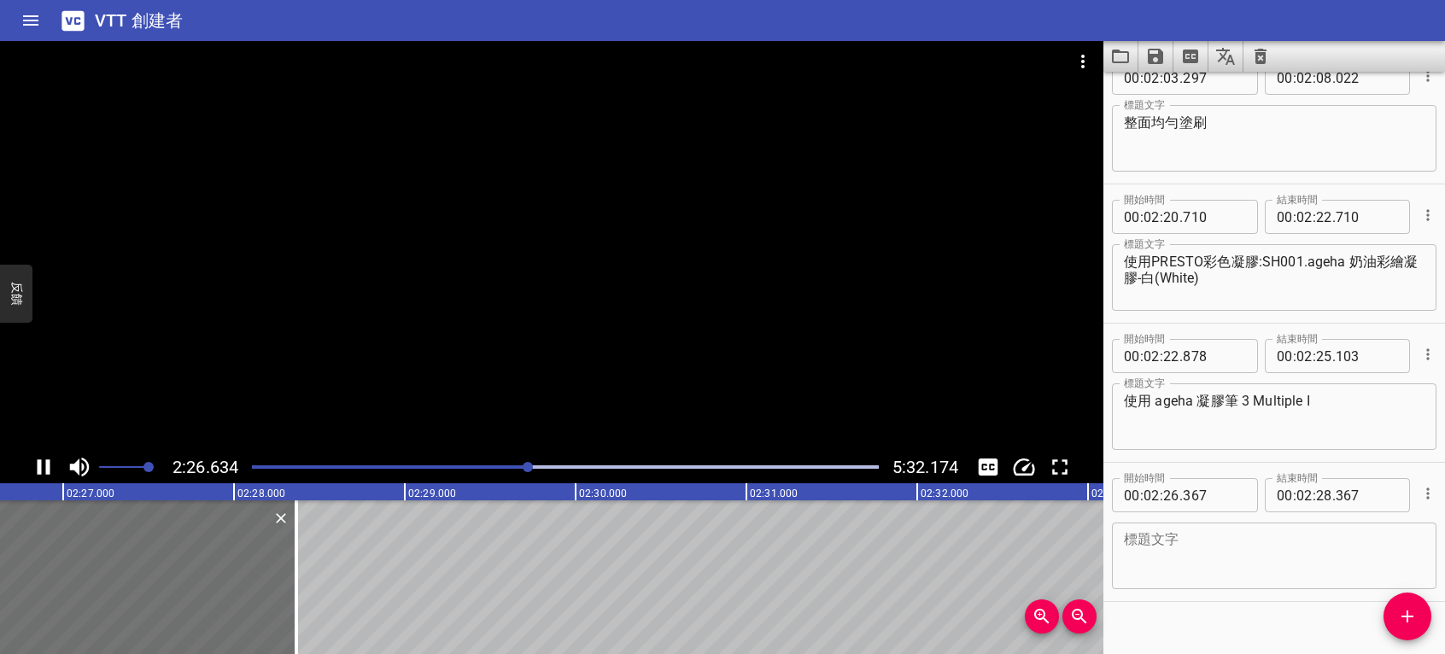
scroll to position [1865, 0]
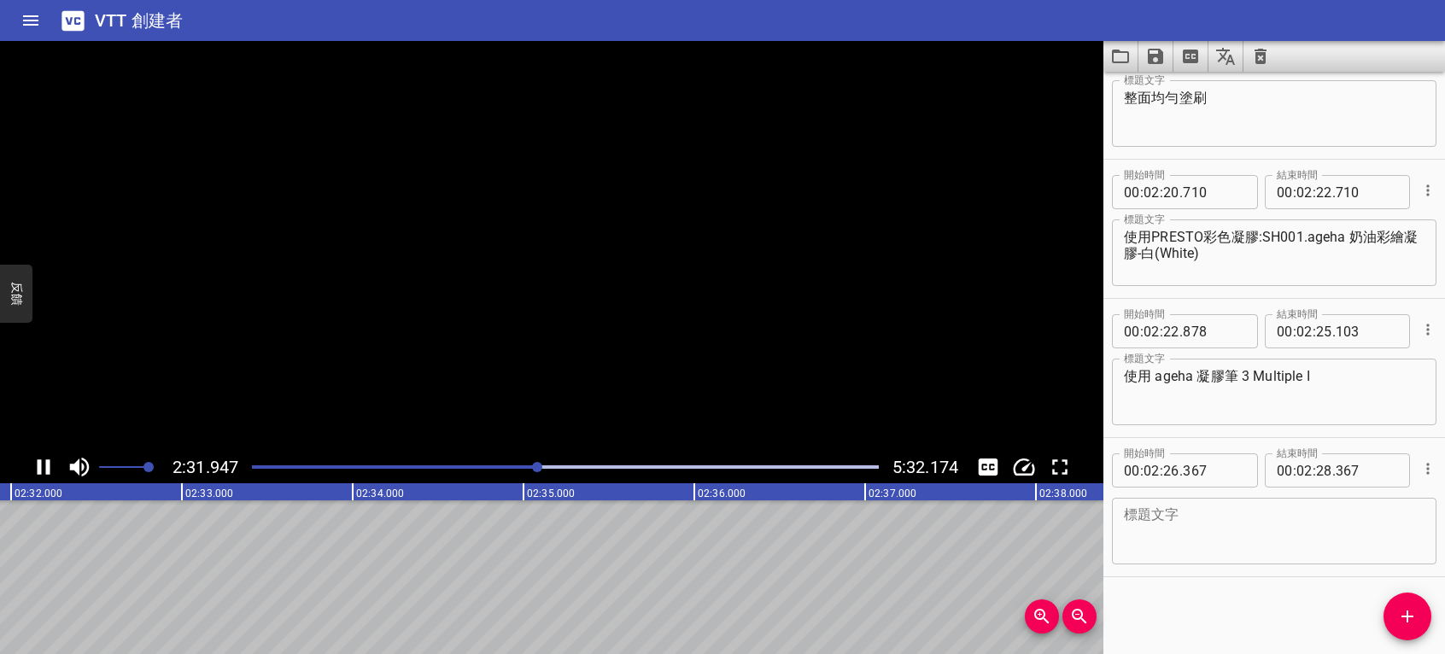
click at [45, 463] on icon "播放/暫停" at bounding box center [44, 467] width 26 height 26
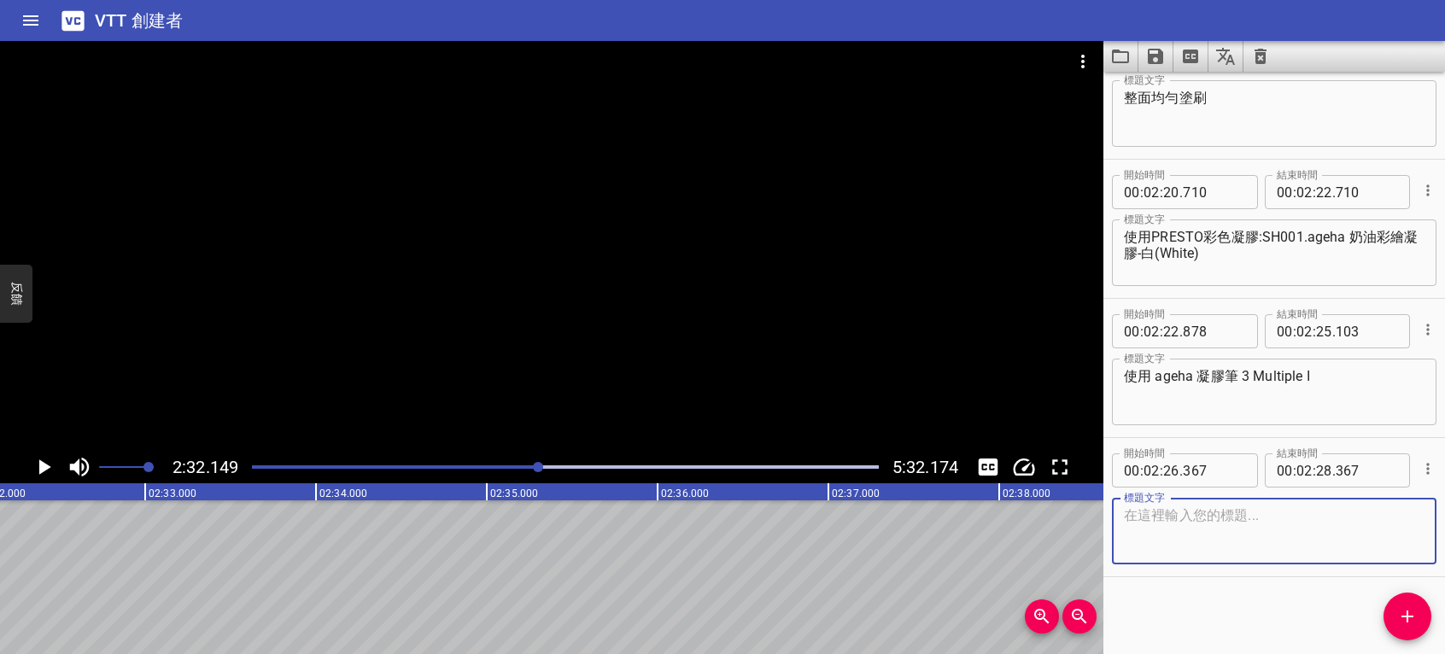
drag, startPoint x: 1173, startPoint y: 552, endPoint x: 1157, endPoint y: 559, distance: 17.6
click at [1173, 552] on textarea at bounding box center [1274, 531] width 301 height 49
type textarea "交疊第三層花朵'"
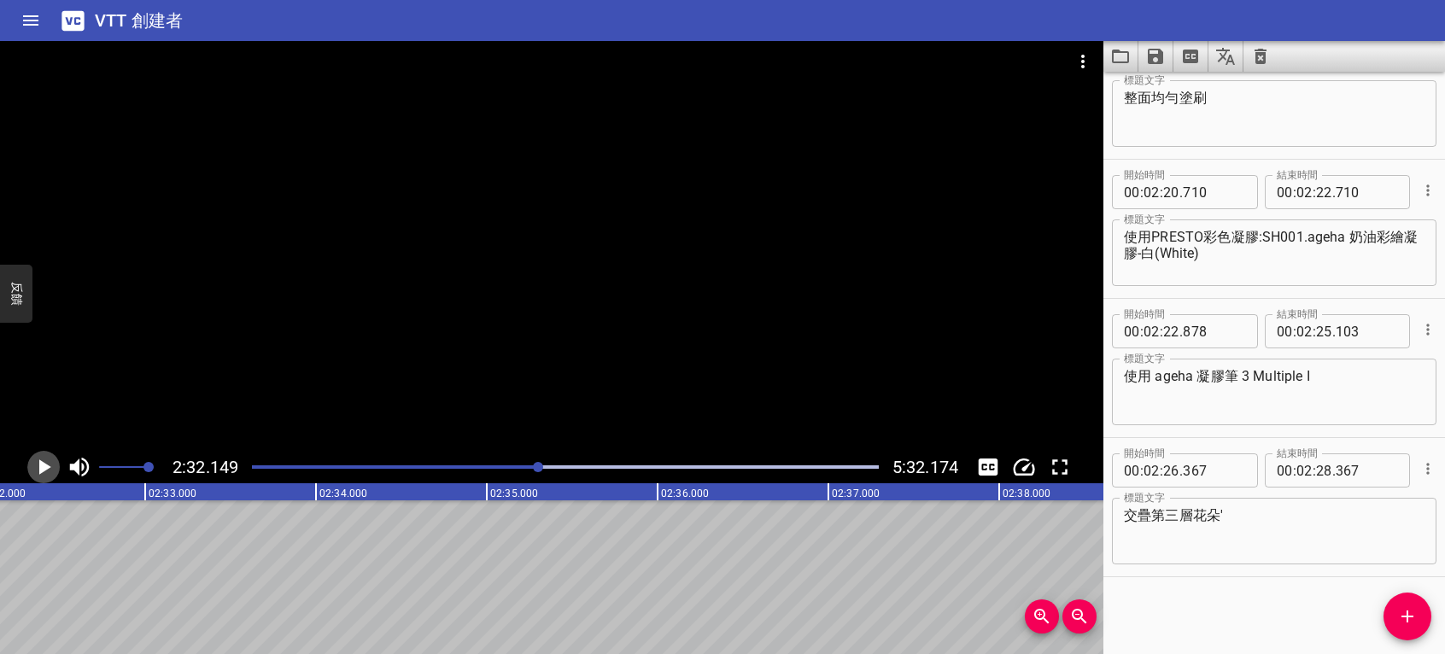
click at [39, 466] on icon "播放/暫停" at bounding box center [45, 467] width 12 height 15
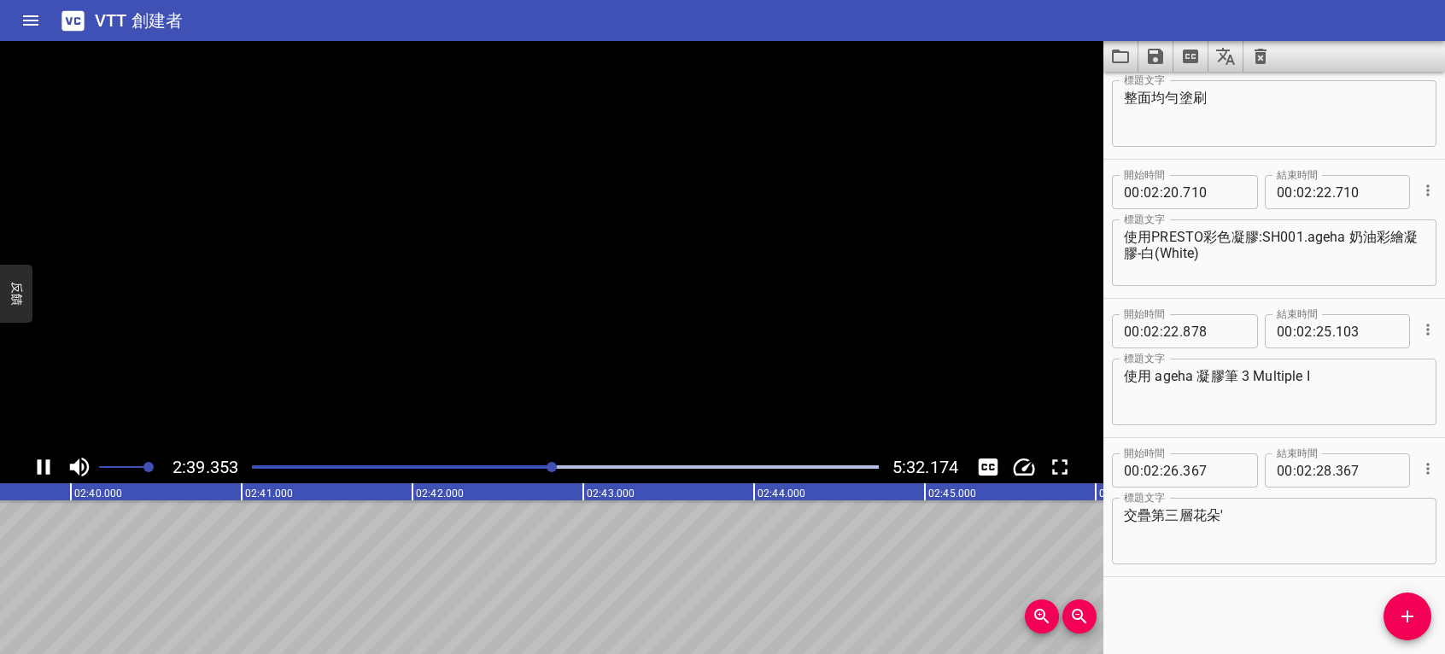
click at [39, 466] on icon "播放/暫停" at bounding box center [44, 467] width 13 height 15
click at [39, 466] on icon "播放/暫停" at bounding box center [45, 467] width 12 height 15
click at [39, 466] on icon "播放/暫停" at bounding box center [44, 467] width 13 height 15
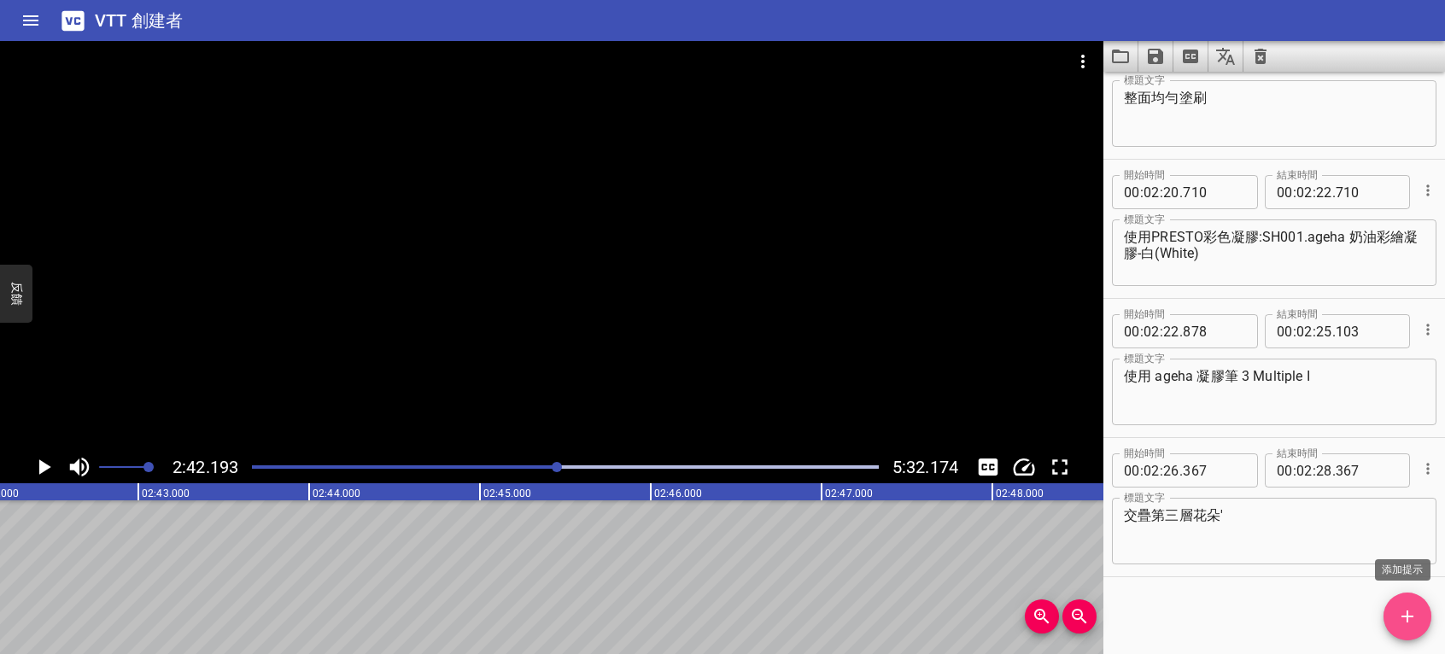
click at [1408, 621] on icon "添加提示" at bounding box center [1408, 617] width 12 height 12
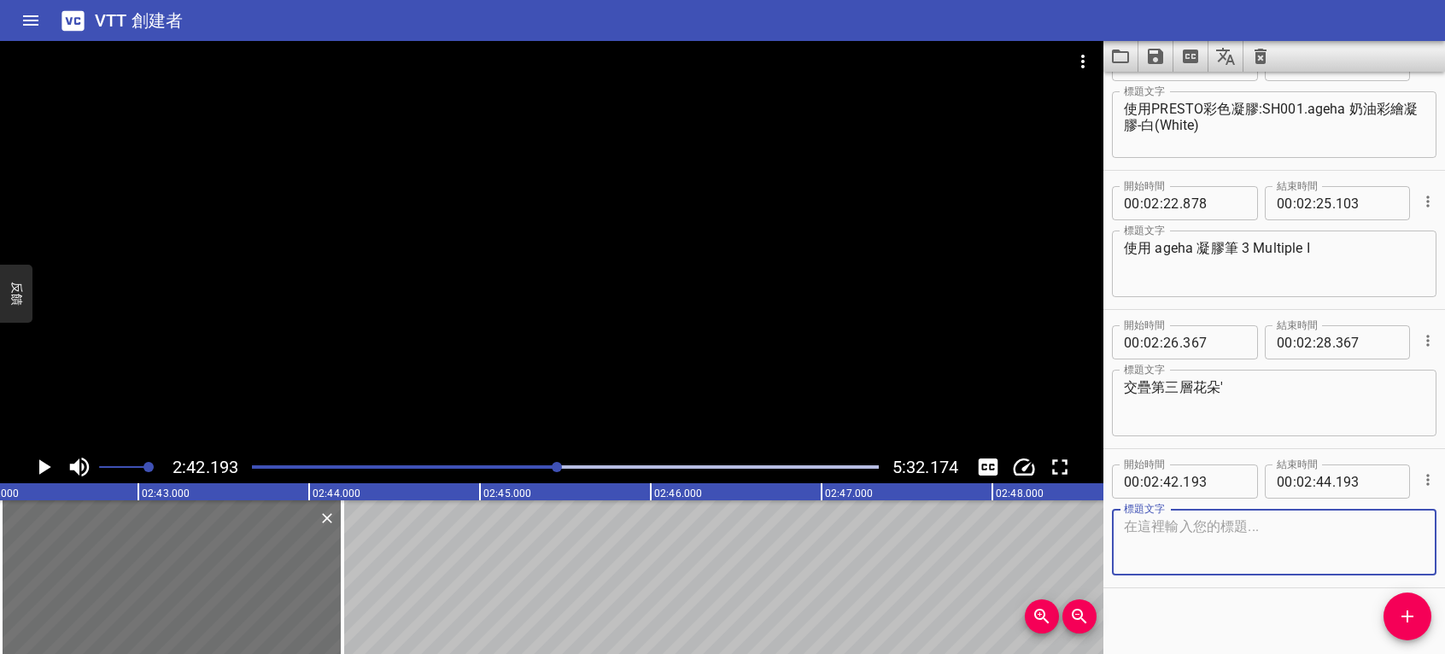
scroll to position [2004, 0]
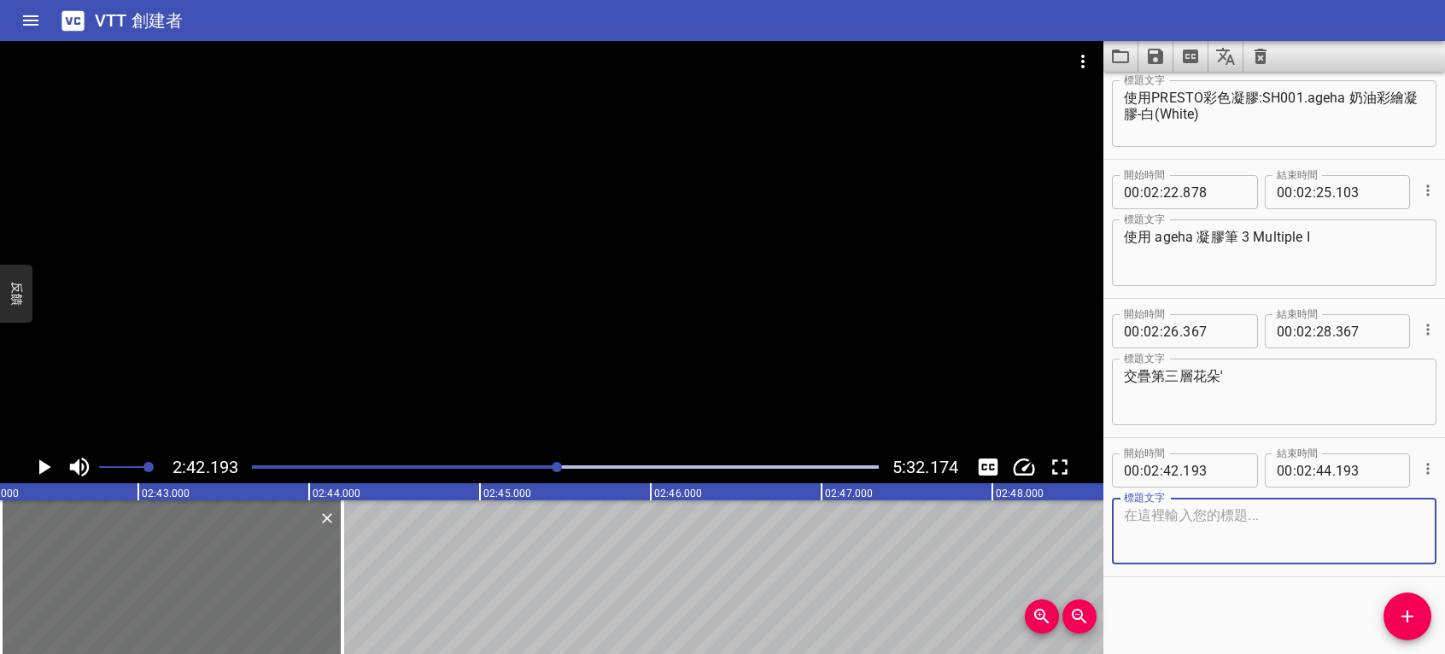
click at [1292, 531] on textarea at bounding box center [1274, 531] width 301 height 49
click at [1219, 514] on textarea "可以左右兩筆重花瓣" at bounding box center [1274, 531] width 301 height 49
type textarea "可以左右兩筆完成花瓣"
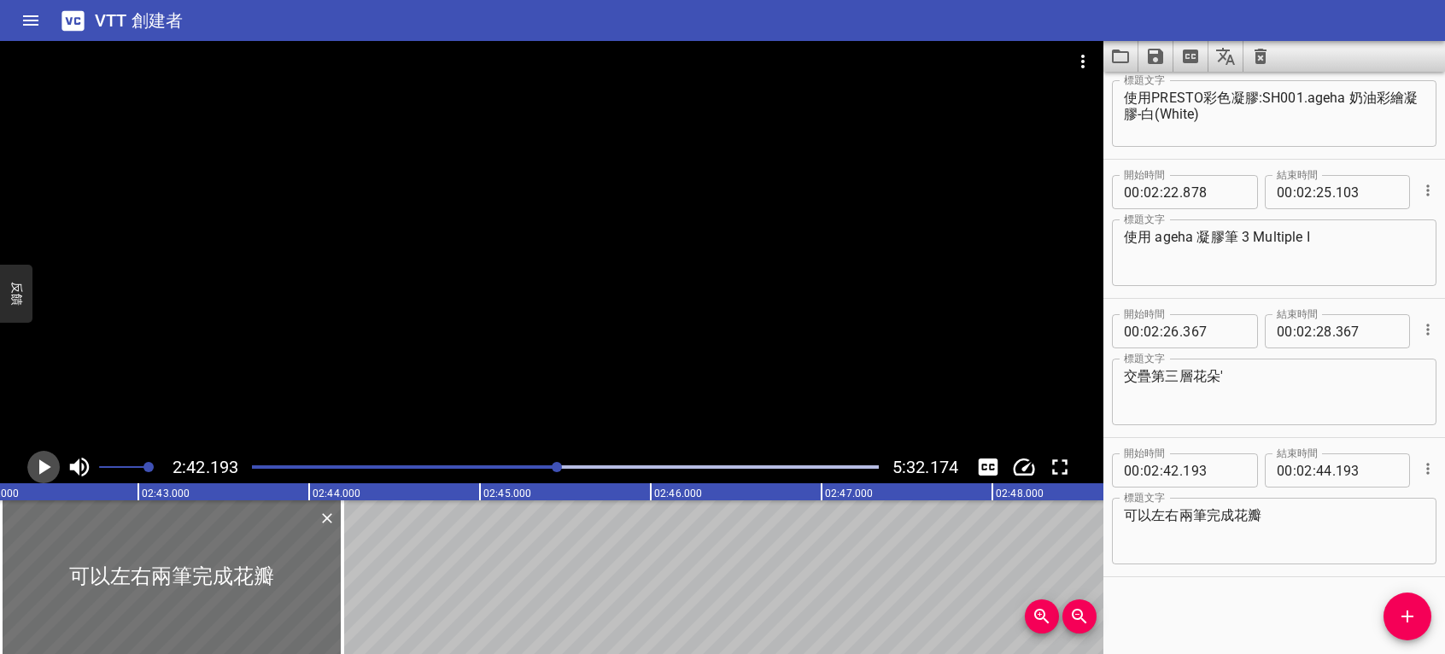
click at [43, 462] on icon "播放/暫停" at bounding box center [45, 467] width 12 height 15
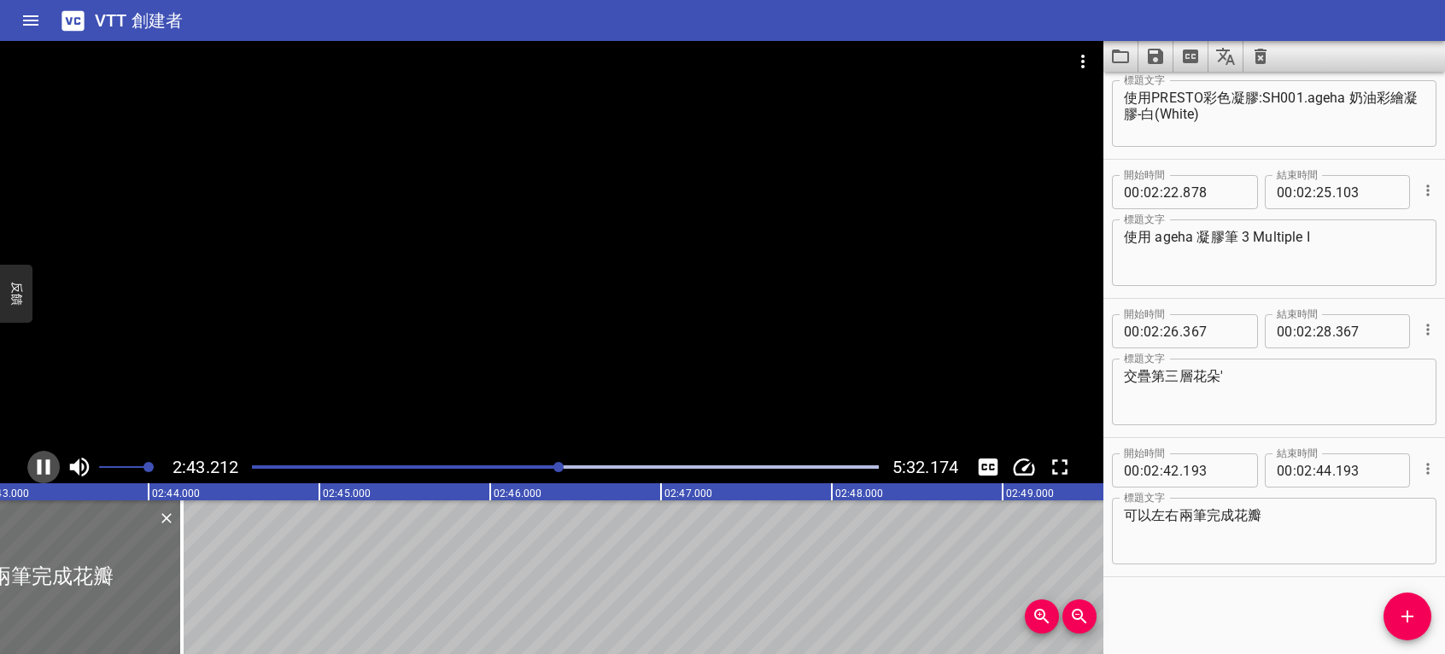
click at [38, 466] on icon "播放/暫停" at bounding box center [44, 467] width 13 height 15
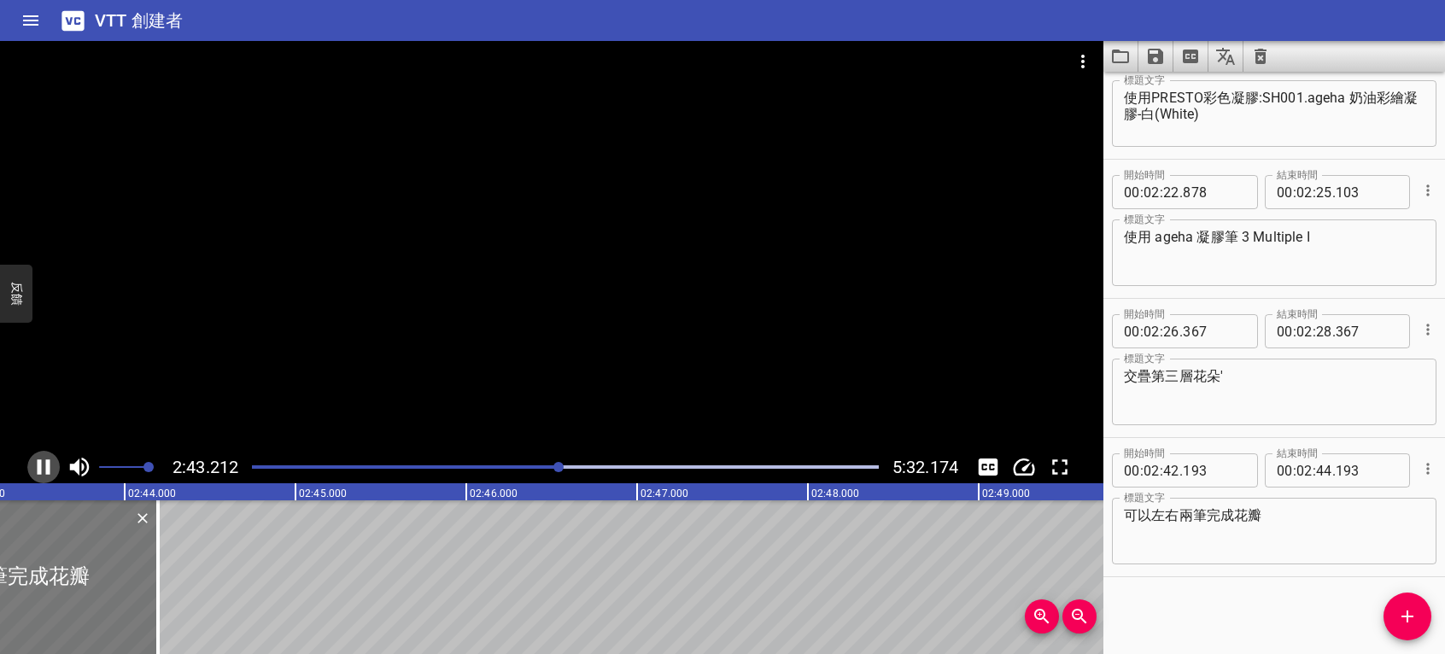
scroll to position [0, 27900]
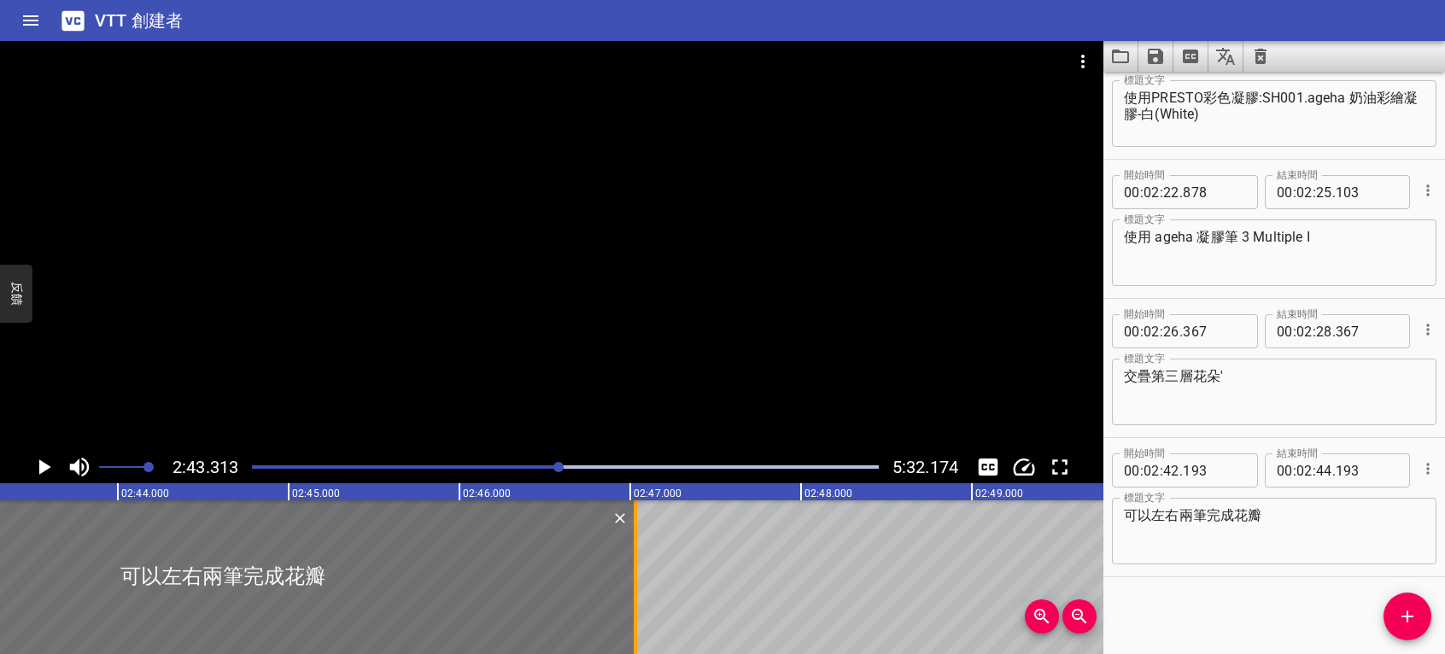
drag, startPoint x: 179, startPoint y: 565, endPoint x: 637, endPoint y: 562, distance: 458.7
click at [637, 562] on div at bounding box center [635, 578] width 17 height 154
type input "47"
type input "028"
click at [47, 468] on icon "播放/暫停" at bounding box center [45, 467] width 12 height 15
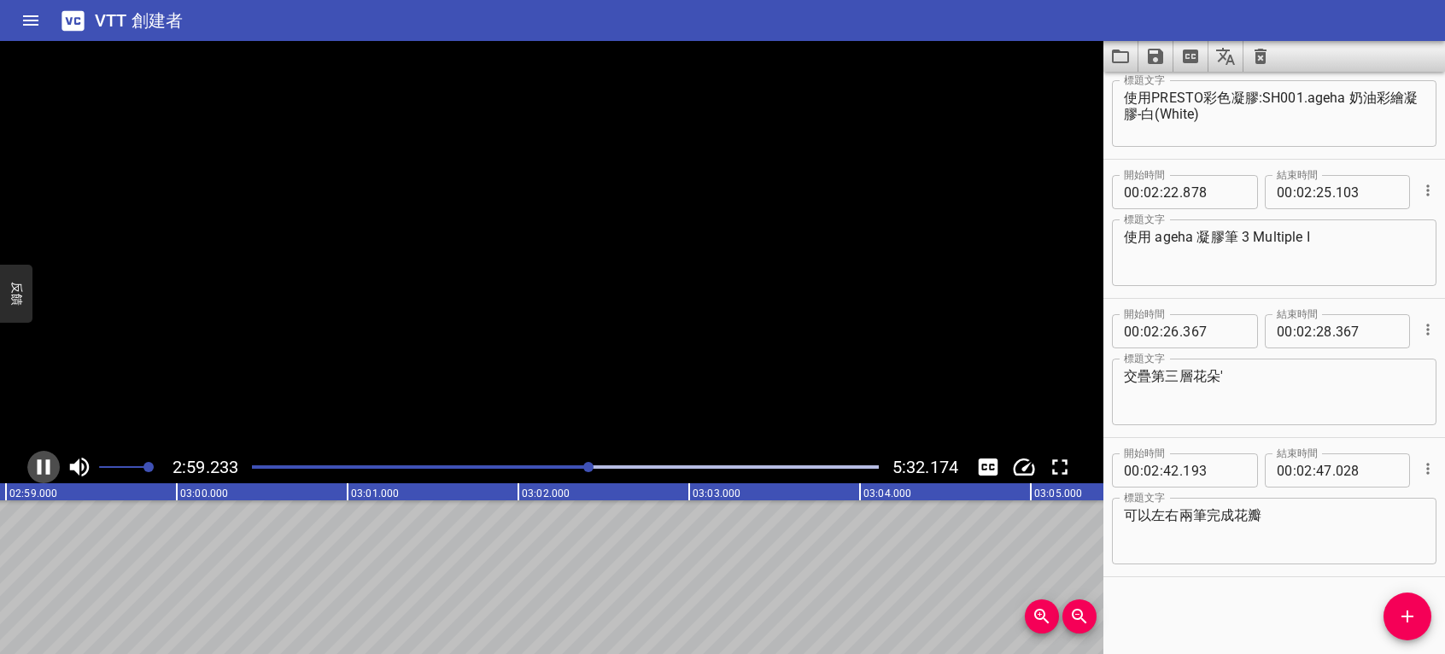
click at [47, 468] on icon "播放/暫停" at bounding box center [44, 467] width 13 height 15
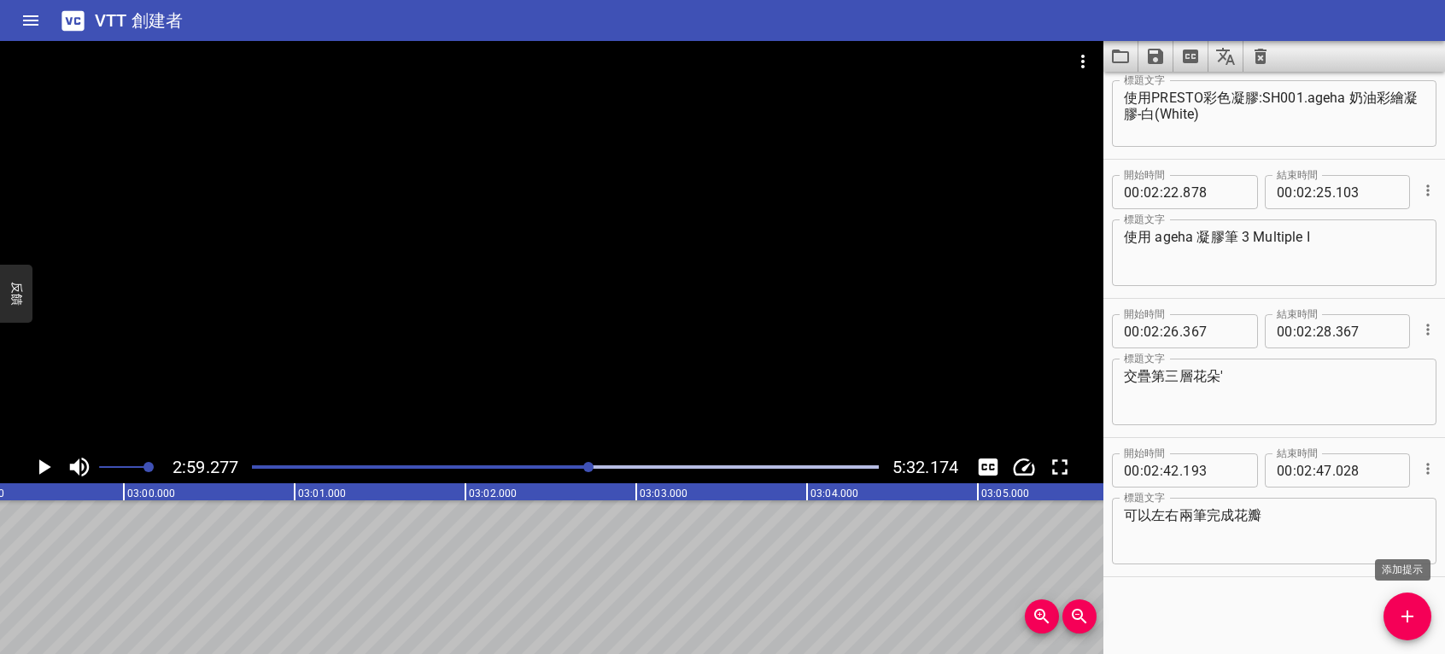
click at [1409, 606] on button "添加提示" at bounding box center [1408, 617] width 48 height 48
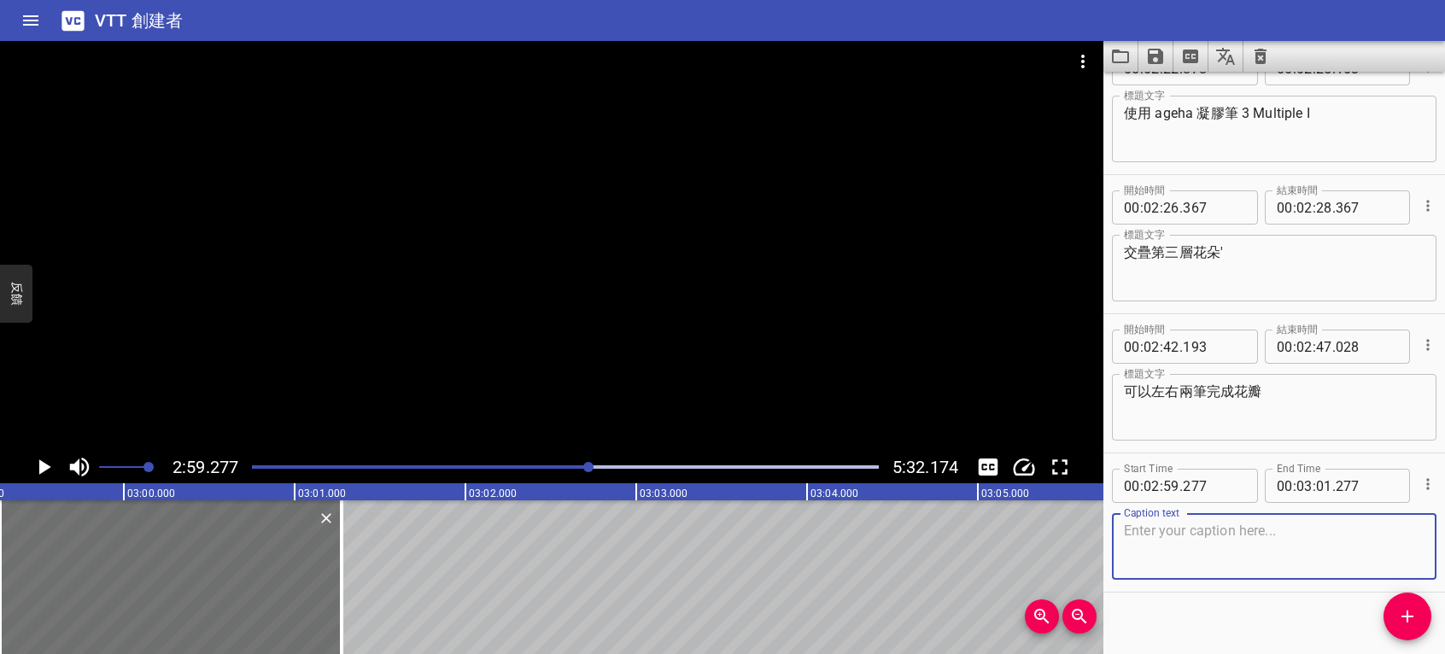
scroll to position [2143, 0]
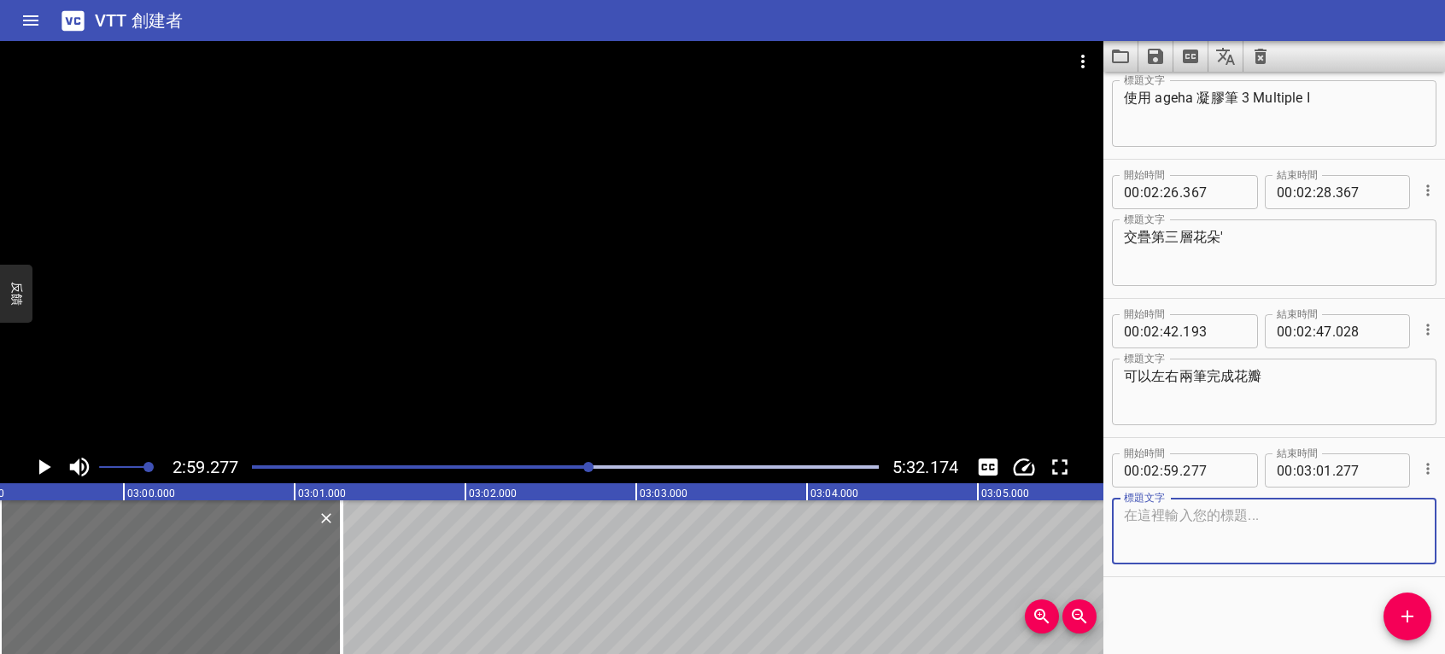
click at [1265, 542] on textarea at bounding box center [1274, 531] width 301 height 49
type textarea "輕點上不規則點綴"
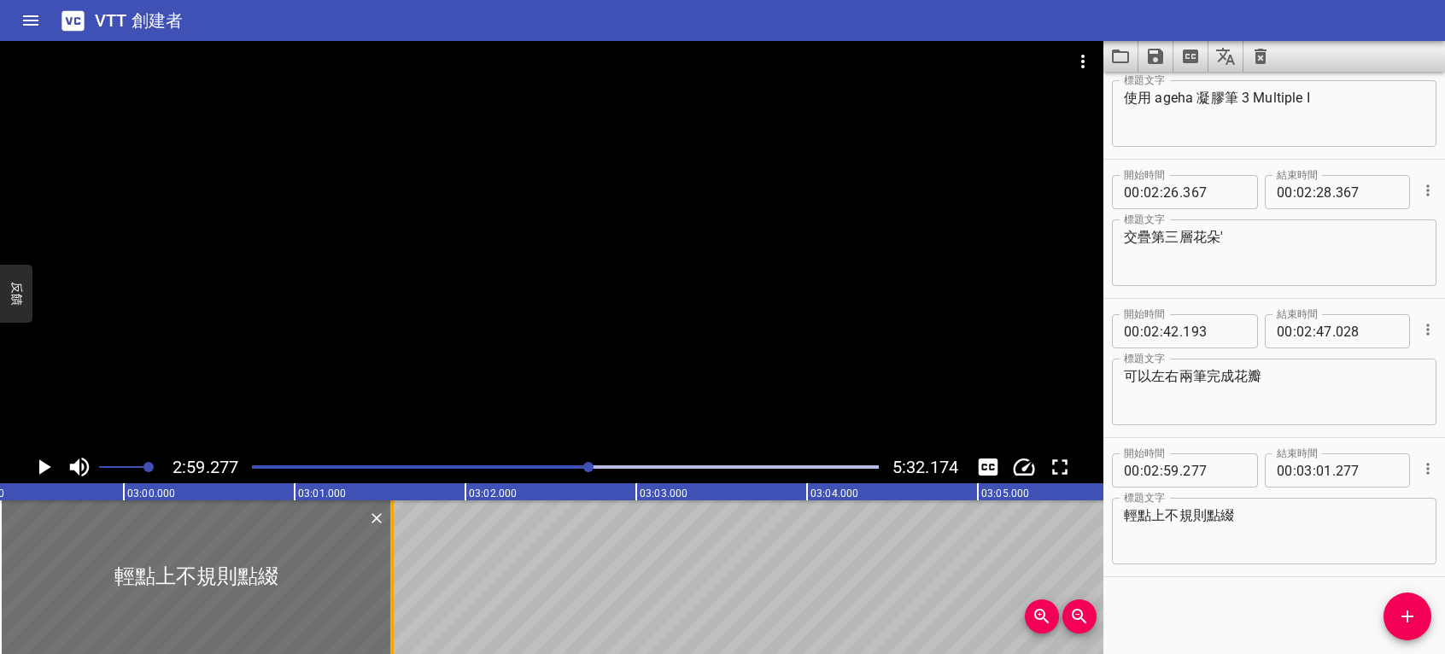
drag, startPoint x: 337, startPoint y: 568, endPoint x: 391, endPoint y: 568, distance: 54.7
click at [391, 568] on div at bounding box center [392, 578] width 17 height 154
type input "597"
click at [46, 466] on icon "播放/暫停" at bounding box center [45, 467] width 12 height 15
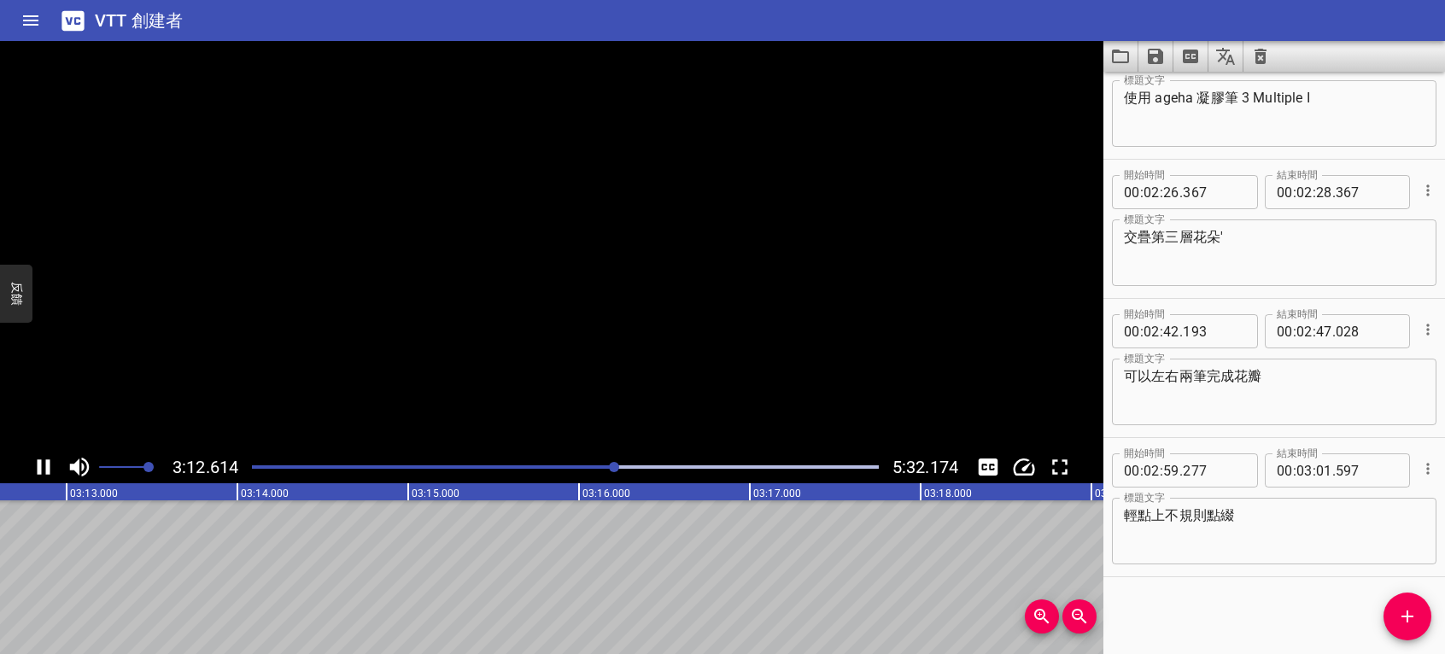
click at [43, 466] on icon "播放/暫停" at bounding box center [44, 467] width 26 height 26
click at [43, 466] on icon "播放/暫停" at bounding box center [45, 467] width 12 height 15
click at [43, 466] on icon "播放/暫停" at bounding box center [44, 467] width 26 height 26
click at [1413, 605] on button "添加提示" at bounding box center [1408, 617] width 48 height 48
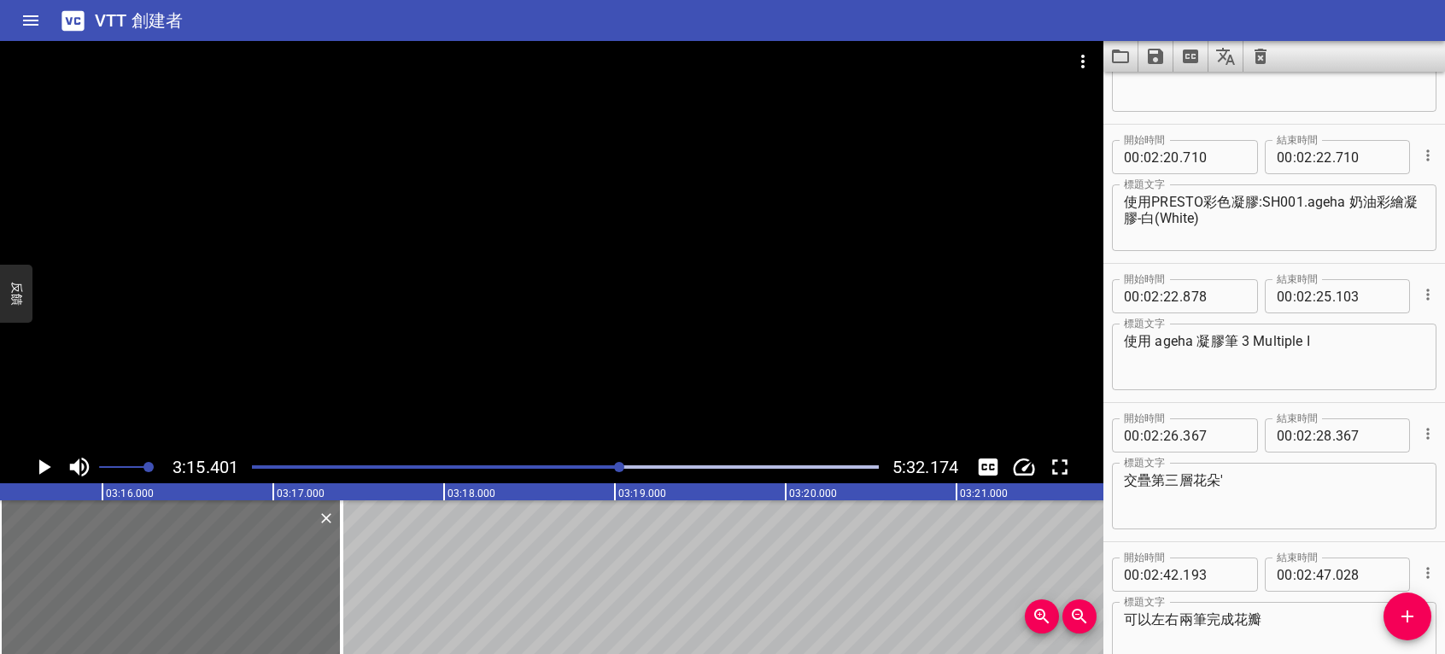
scroll to position [1895, 0]
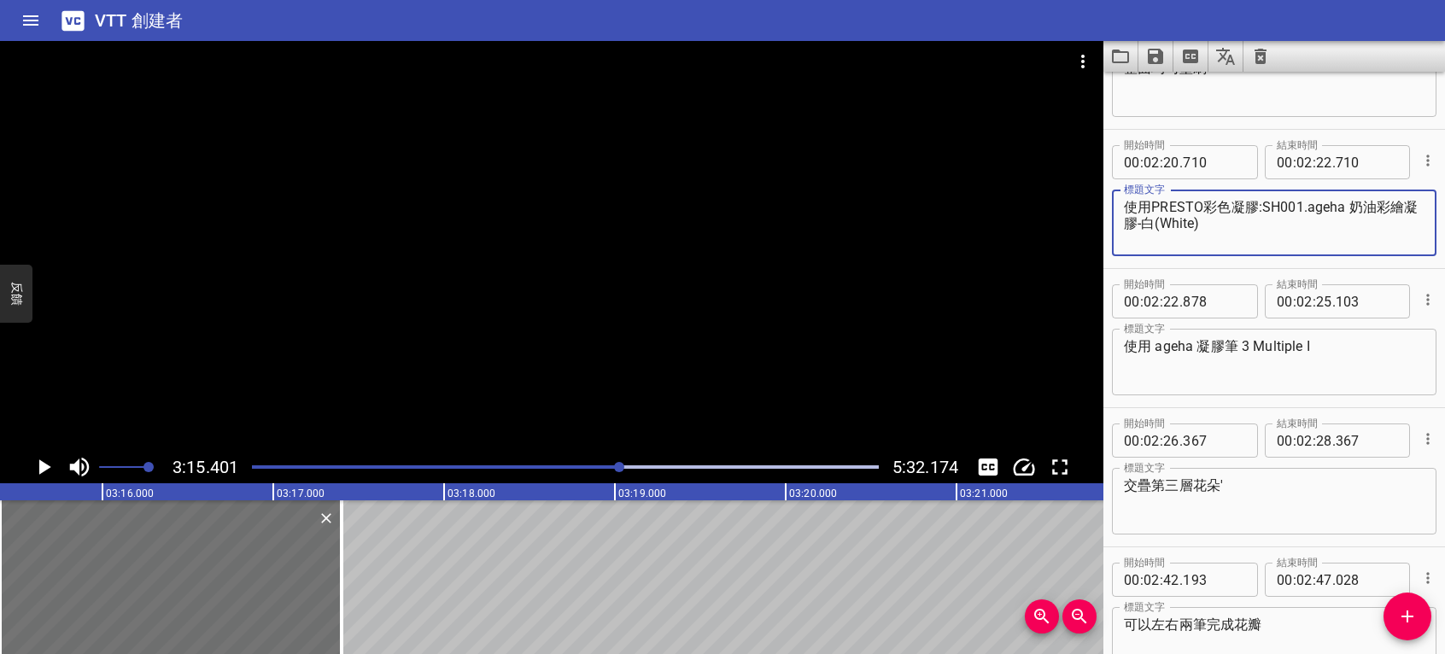
drag, startPoint x: 1151, startPoint y: 202, endPoint x: 1303, endPoint y: 206, distance: 151.3
click at [1303, 206] on textarea "使用PRESTO彩色凝膠:SH001.ageha 奶油彩繪凝膠-白(White)" at bounding box center [1274, 223] width 301 height 49
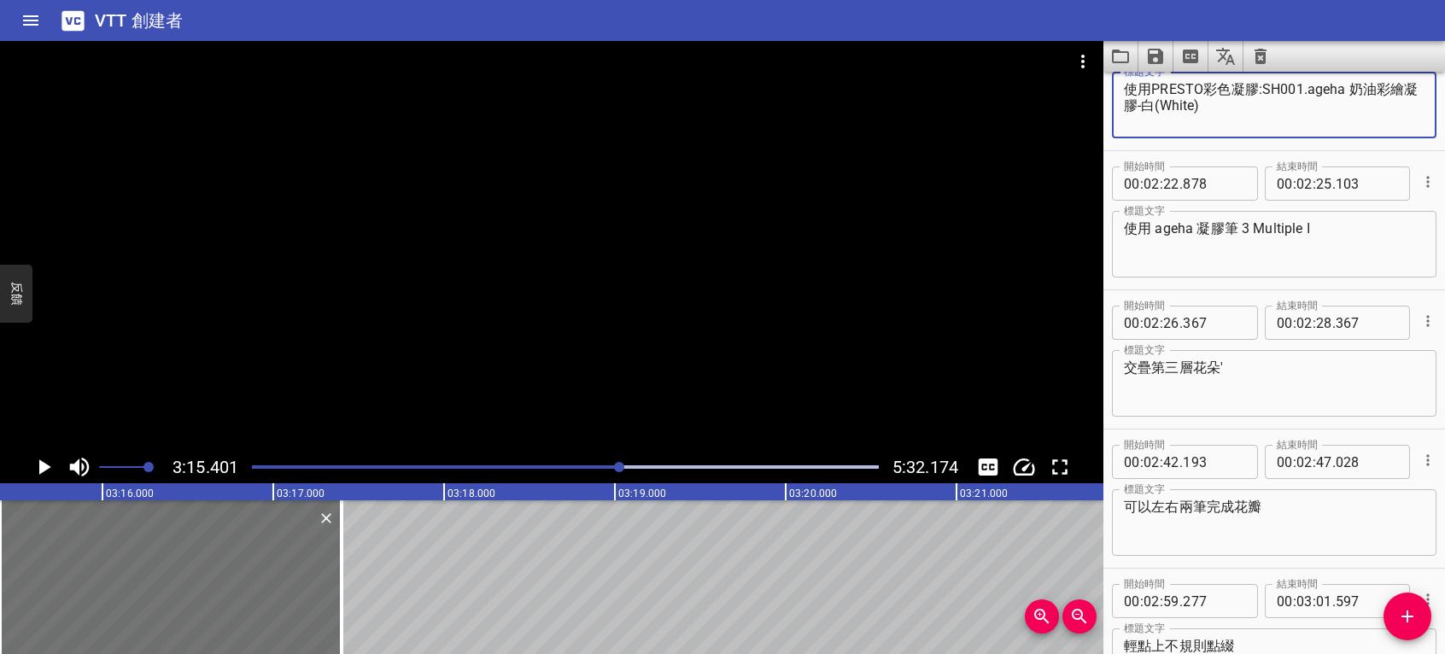
scroll to position [2236, 0]
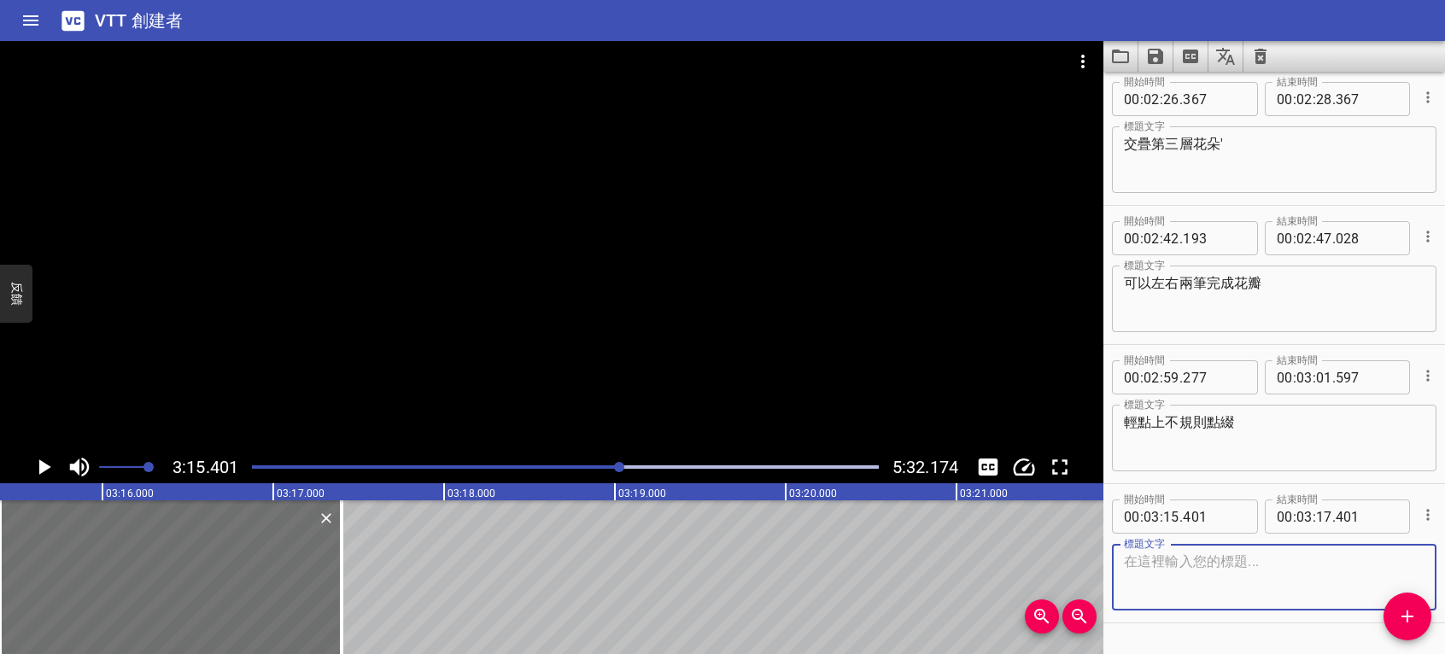
paste textarea "PRESTO彩色凝膠:SH001"
type textarea "PRESTO彩色凝膠:SH001"
click at [42, 463] on icon "播放/暫停" at bounding box center [45, 467] width 12 height 15
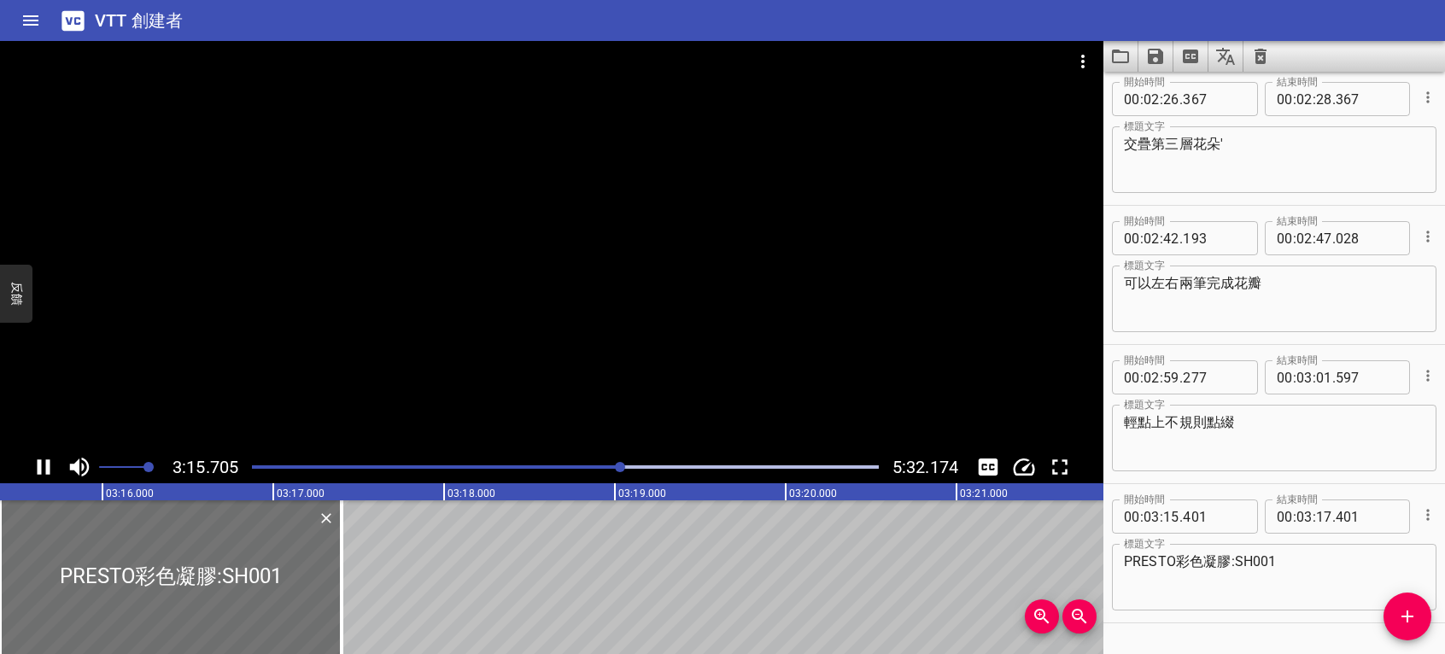
scroll to position [2282, 0]
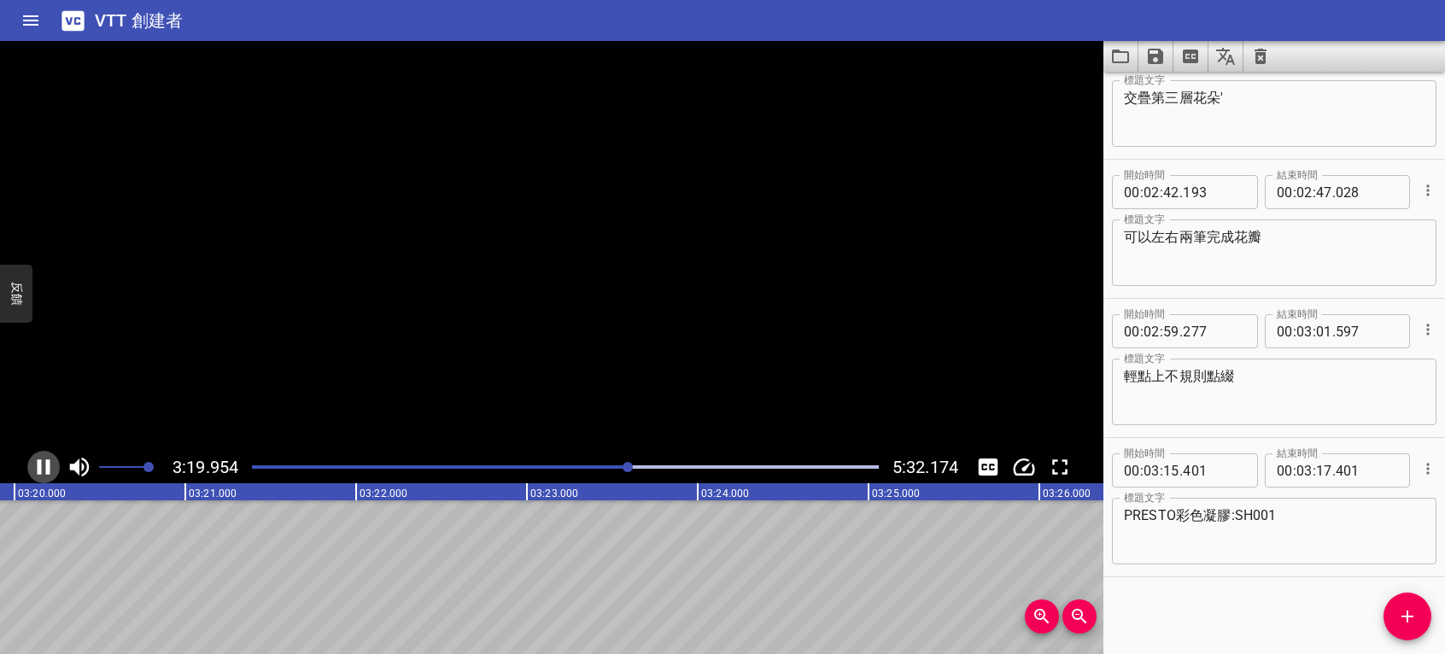
click at [42, 463] on icon "播放/暫停" at bounding box center [44, 467] width 26 height 26
click at [1328, 521] on textarea "PRESTO彩色凝膠:SH001" at bounding box center [1274, 531] width 301 height 49
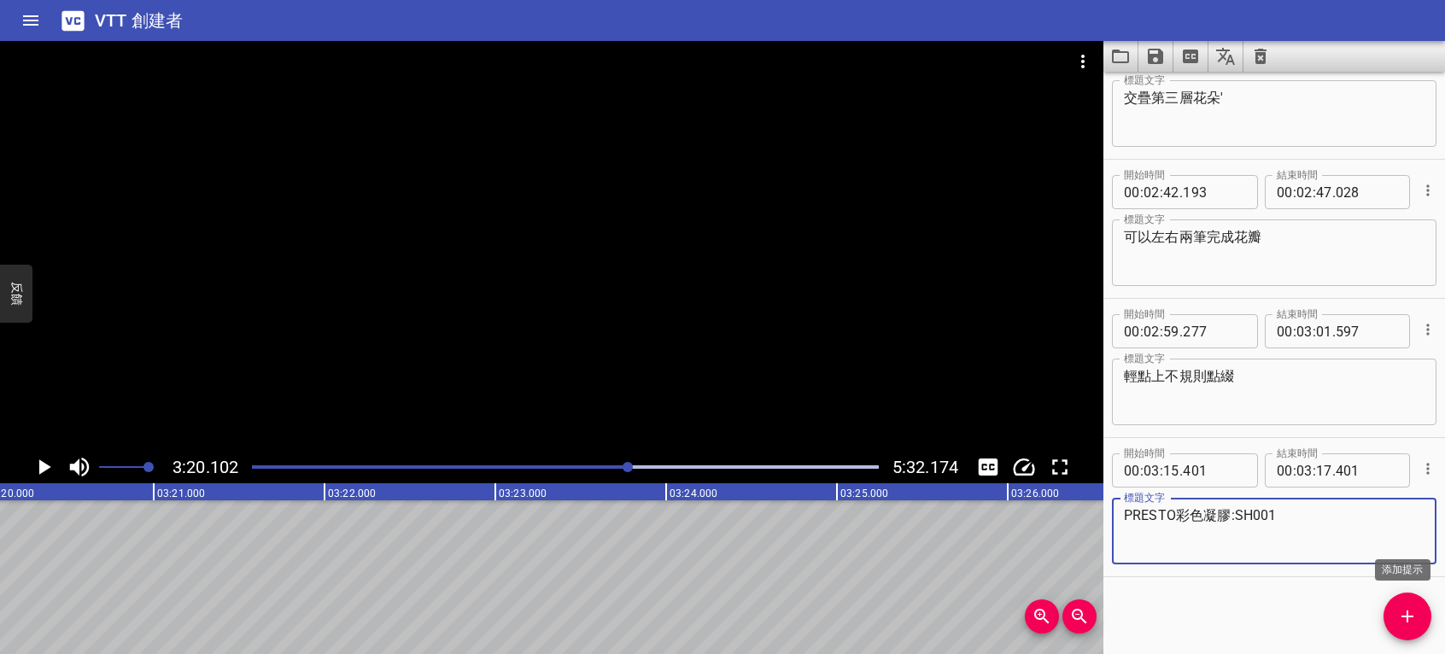
drag, startPoint x: 1407, startPoint y: 601, endPoint x: 1426, endPoint y: 610, distance: 21.4
click at [1415, 605] on button "添加提示" at bounding box center [1408, 617] width 48 height 48
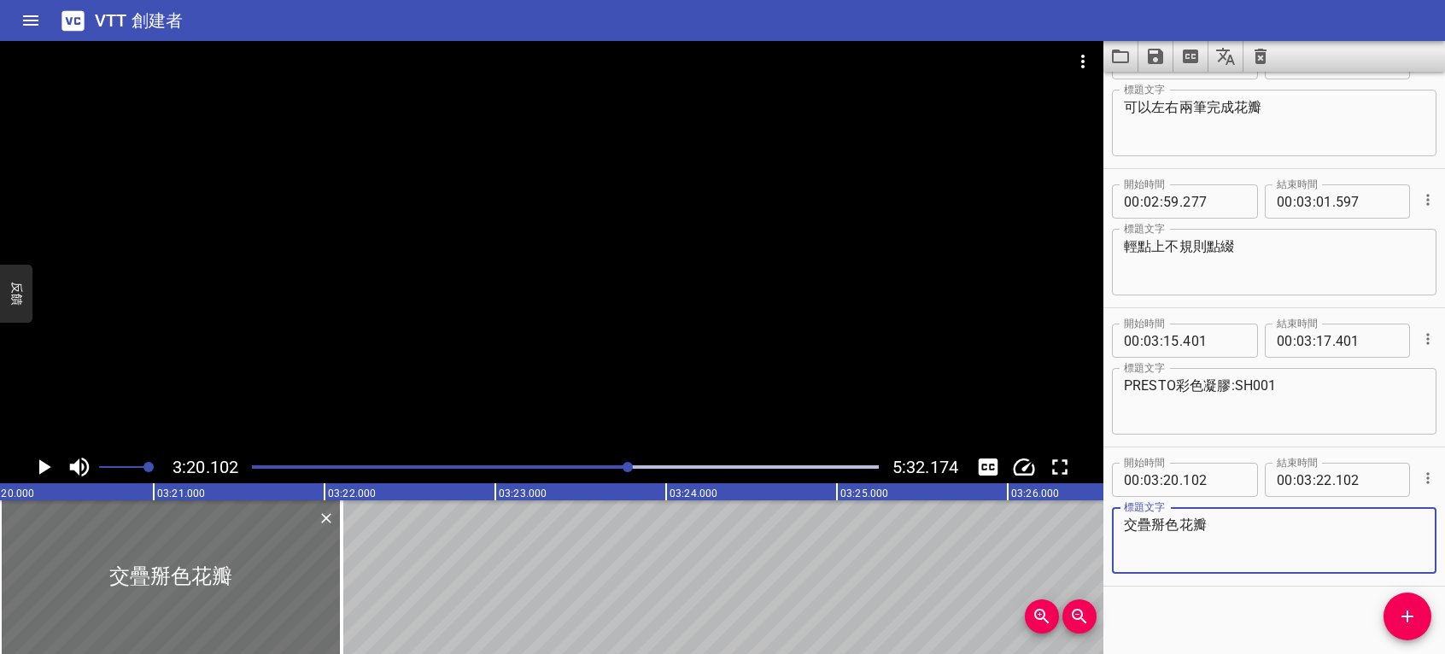
scroll to position [2422, 0]
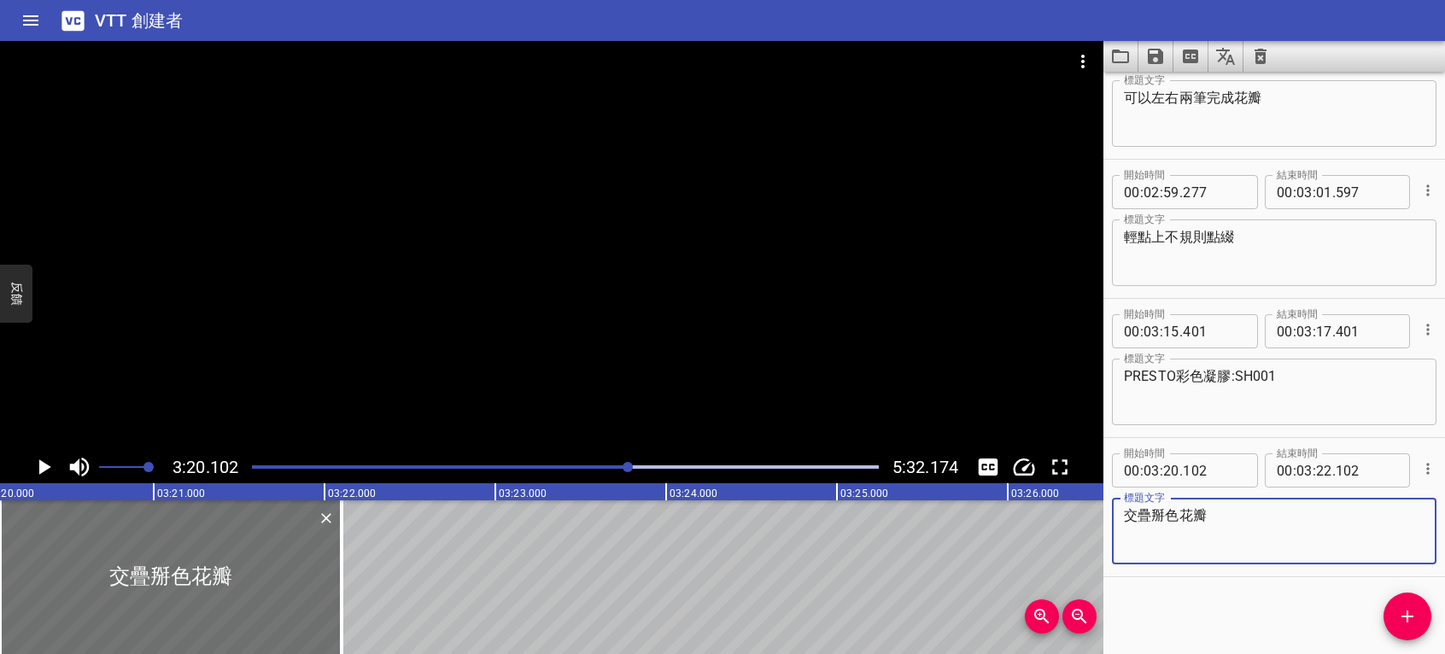
click at [1161, 512] on textarea "交疊掰色花瓣" at bounding box center [1274, 531] width 301 height 49
type textarea "交疊白色花瓣"
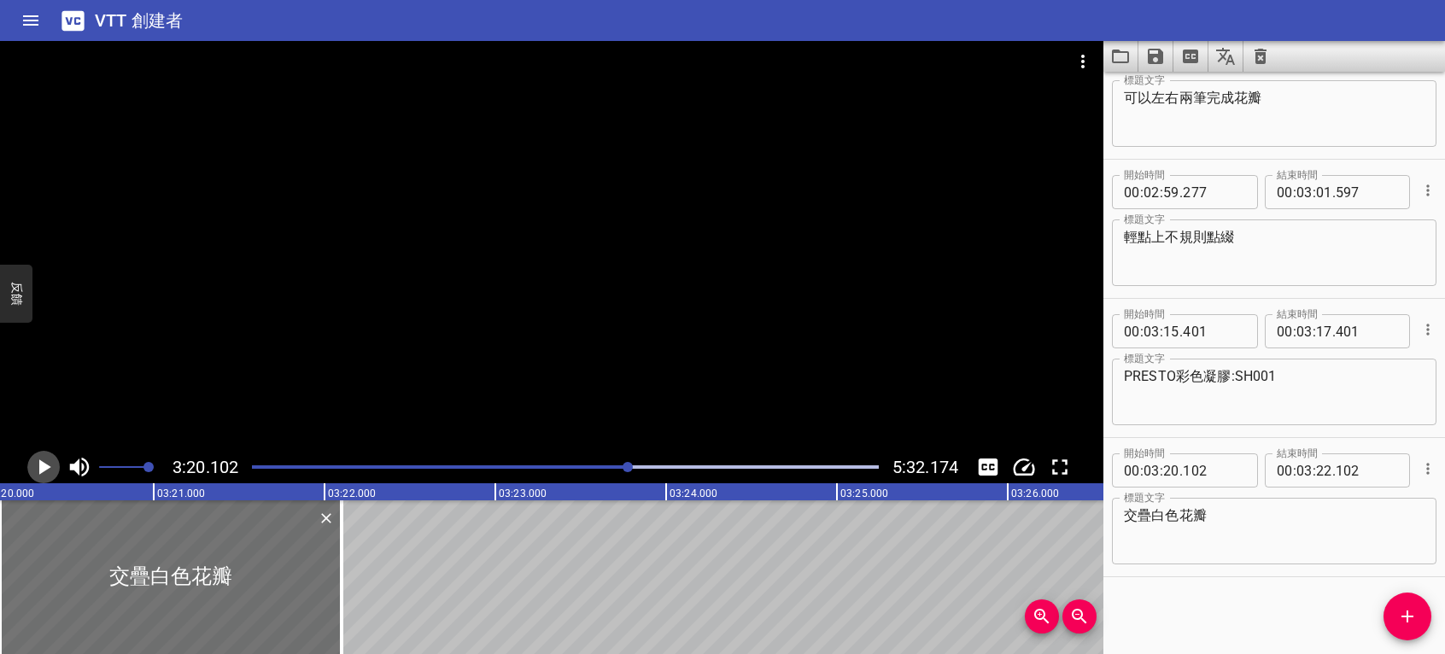
click at [48, 463] on icon "播放/暫停" at bounding box center [44, 467] width 26 height 26
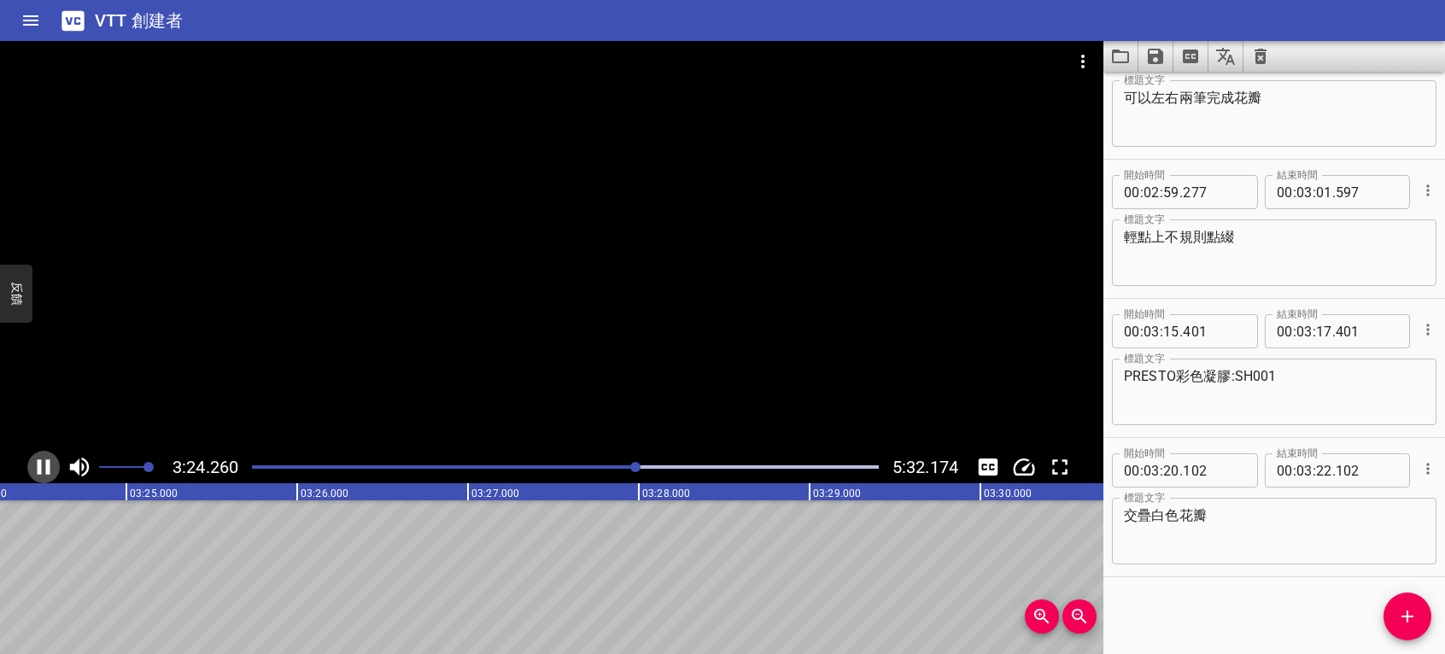
click at [43, 464] on icon "播放/暫停" at bounding box center [44, 467] width 26 height 26
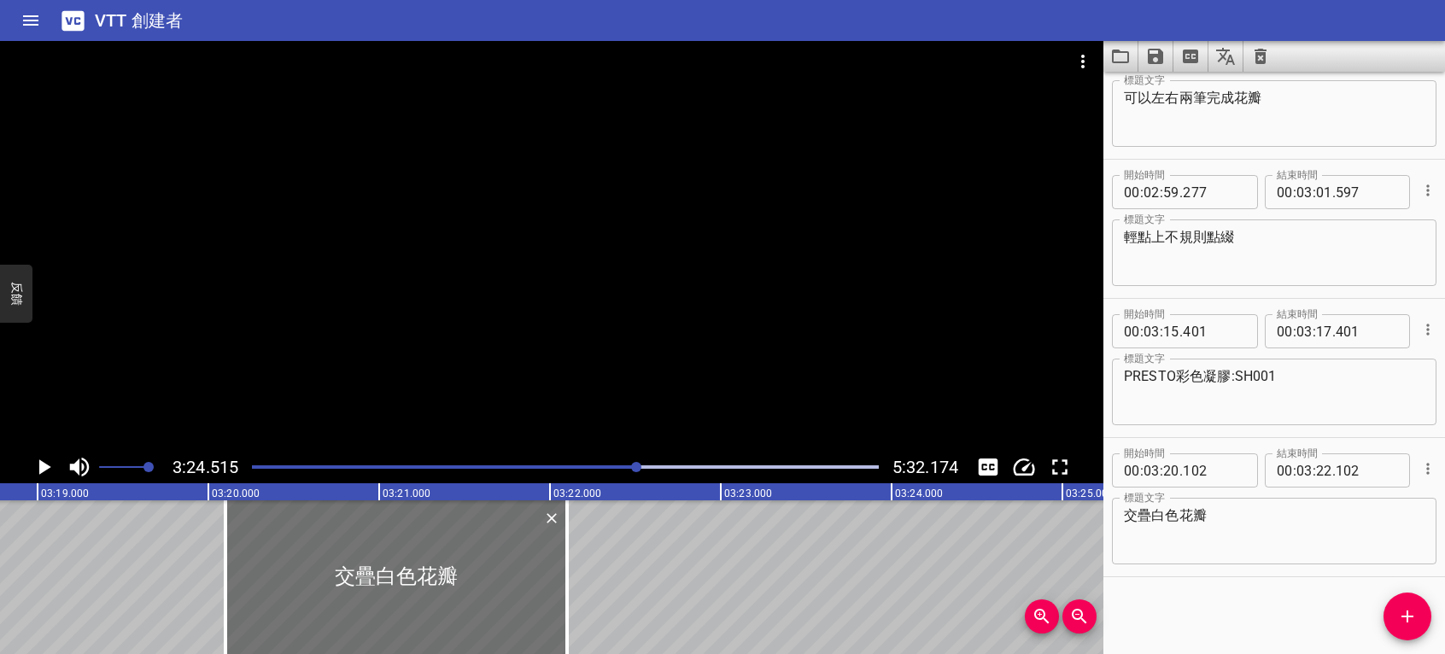
scroll to position [0, 33764]
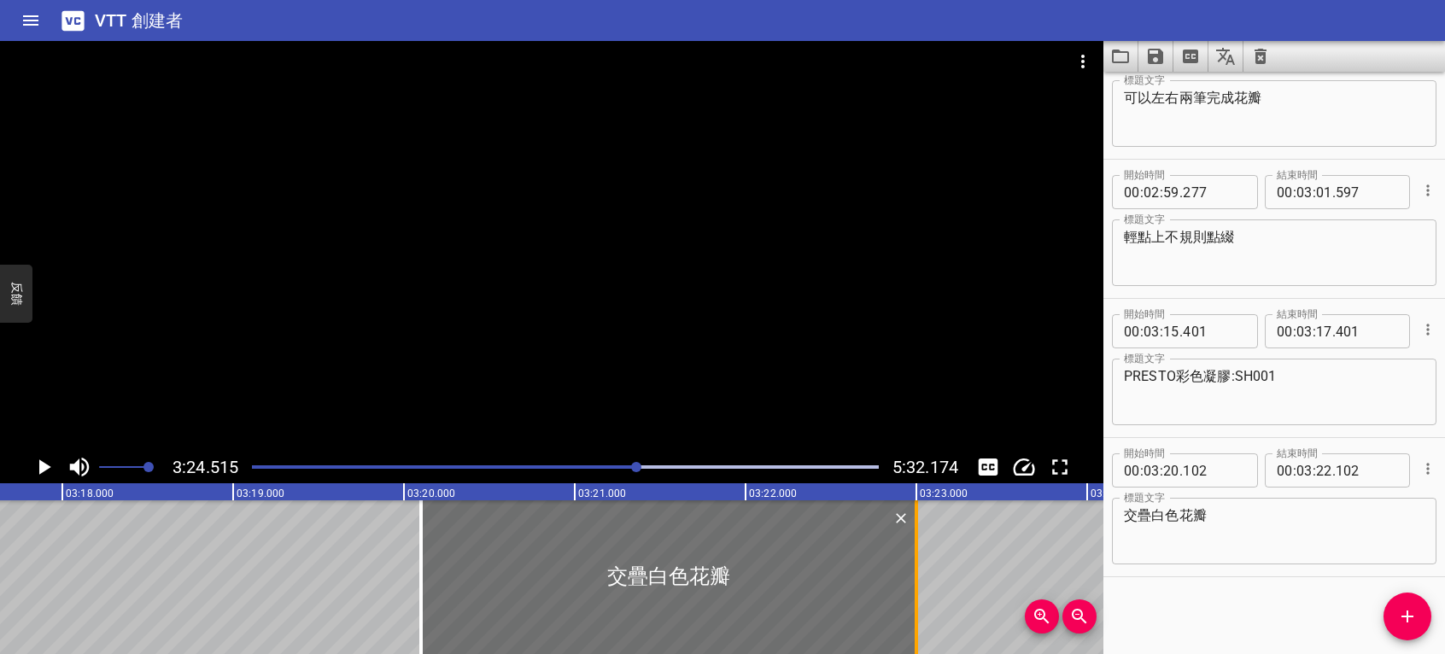
drag, startPoint x: 765, startPoint y: 569, endPoint x: 919, endPoint y: 569, distance: 153.8
click at [919, 569] on div at bounding box center [916, 578] width 17 height 154
type input "23"
type input "002"
click at [51, 463] on icon "播放/暫停" at bounding box center [44, 467] width 26 height 26
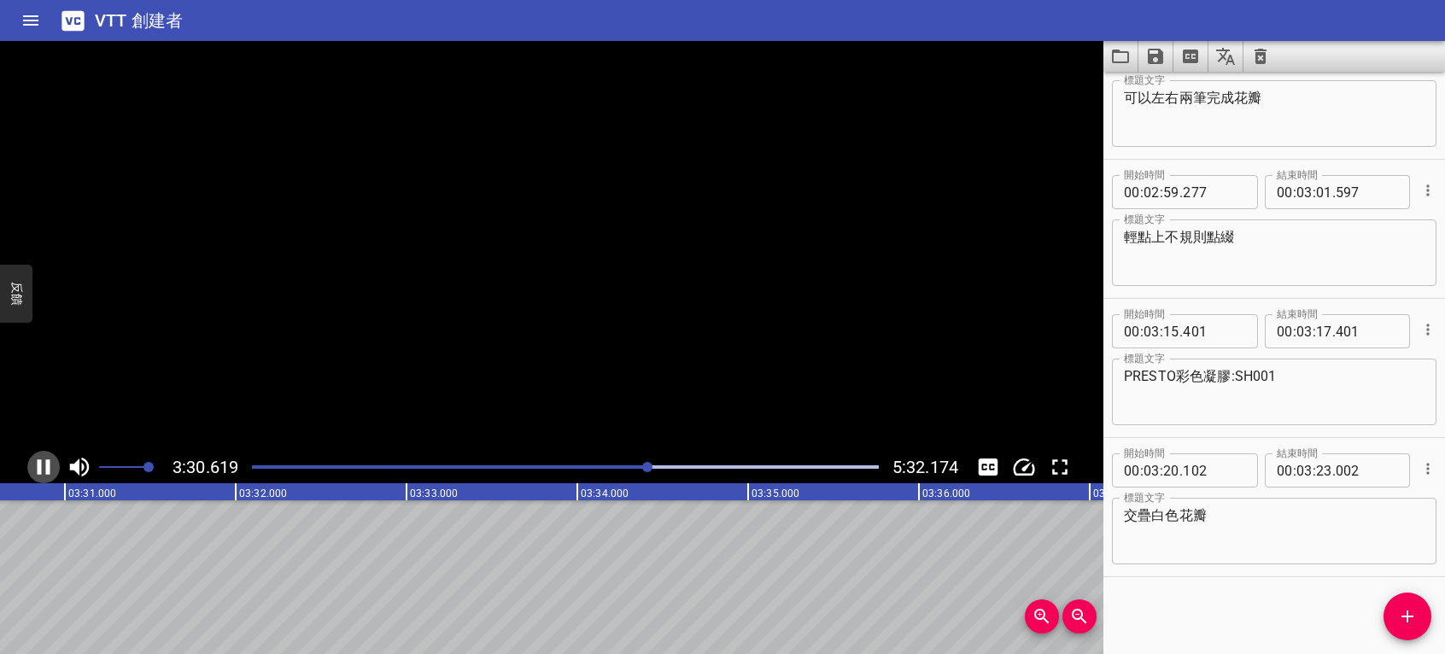
click at [42, 461] on icon "播放/暫停" at bounding box center [44, 467] width 26 height 26
click at [1413, 613] on icon "添加提示" at bounding box center [1407, 616] width 21 height 21
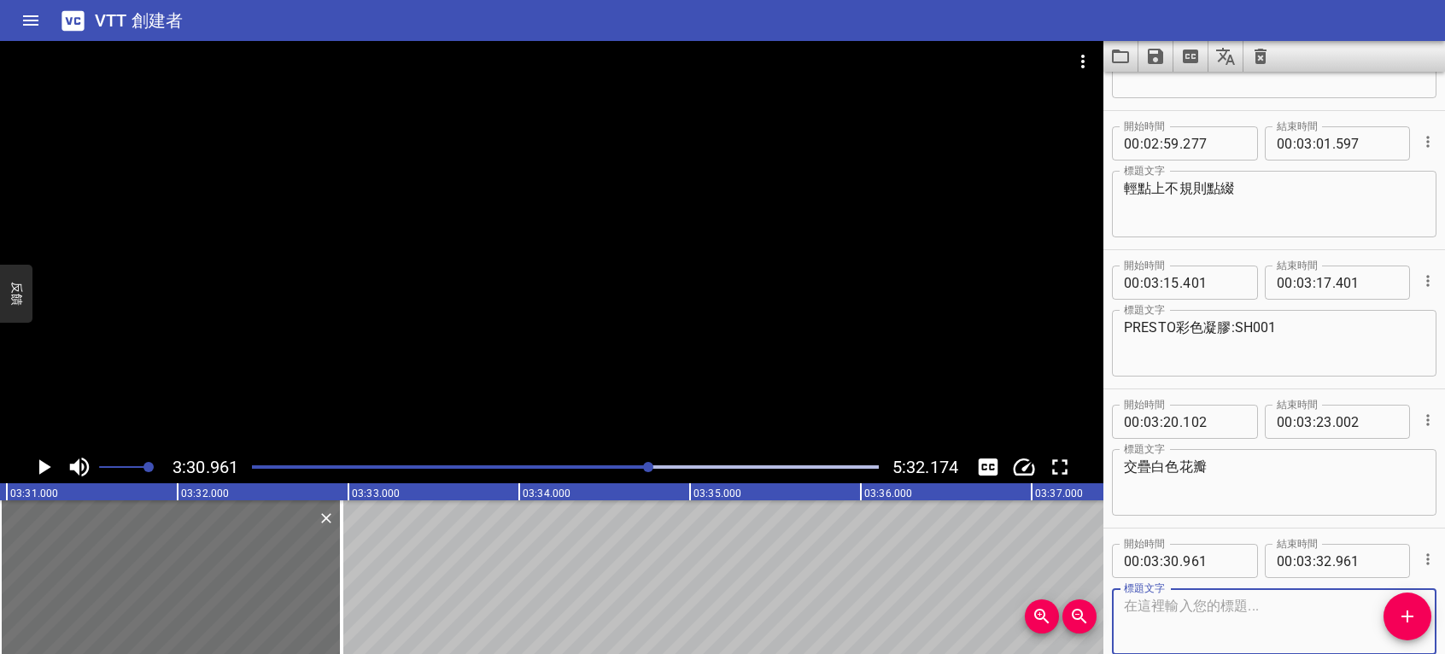
scroll to position [2561, 0]
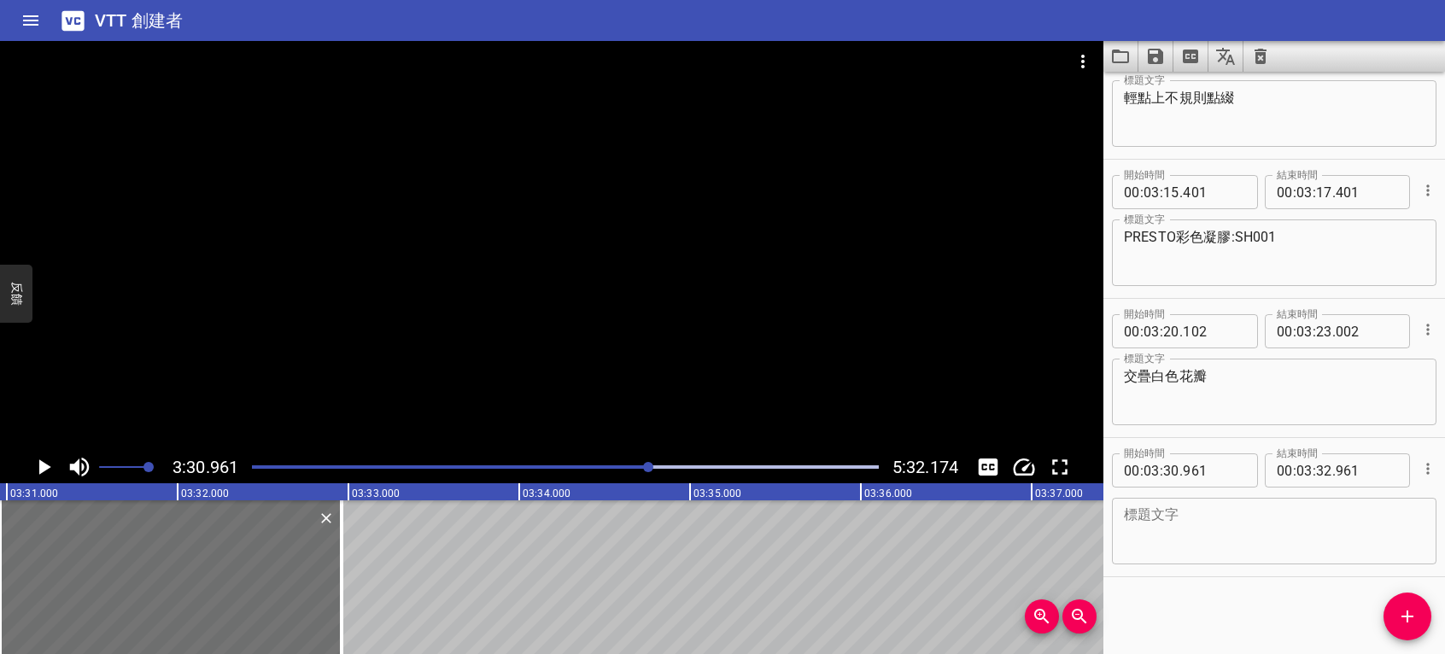
click at [1211, 622] on div "開始時間 00 : 00 : 10 . 345 開始時間 結束時間 00 : 00 : 12 . 345 結束時間 標題文字 首先使用PRESTO彩色凝膠-T…" at bounding box center [1275, 363] width 342 height 583
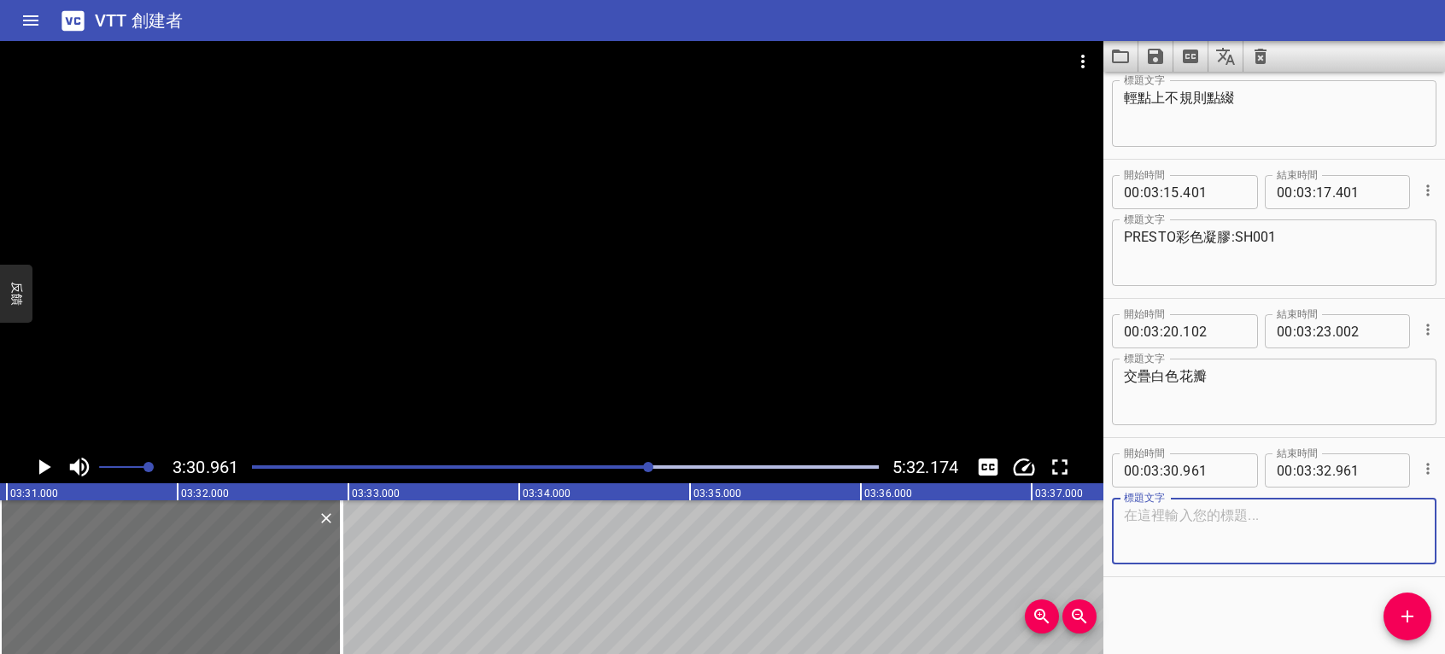
paste textarea "ageha 不沾粉甲油"
type textarea "ageha 不沾粉甲油"
click at [43, 462] on icon "播放/暫停" at bounding box center [45, 467] width 12 height 15
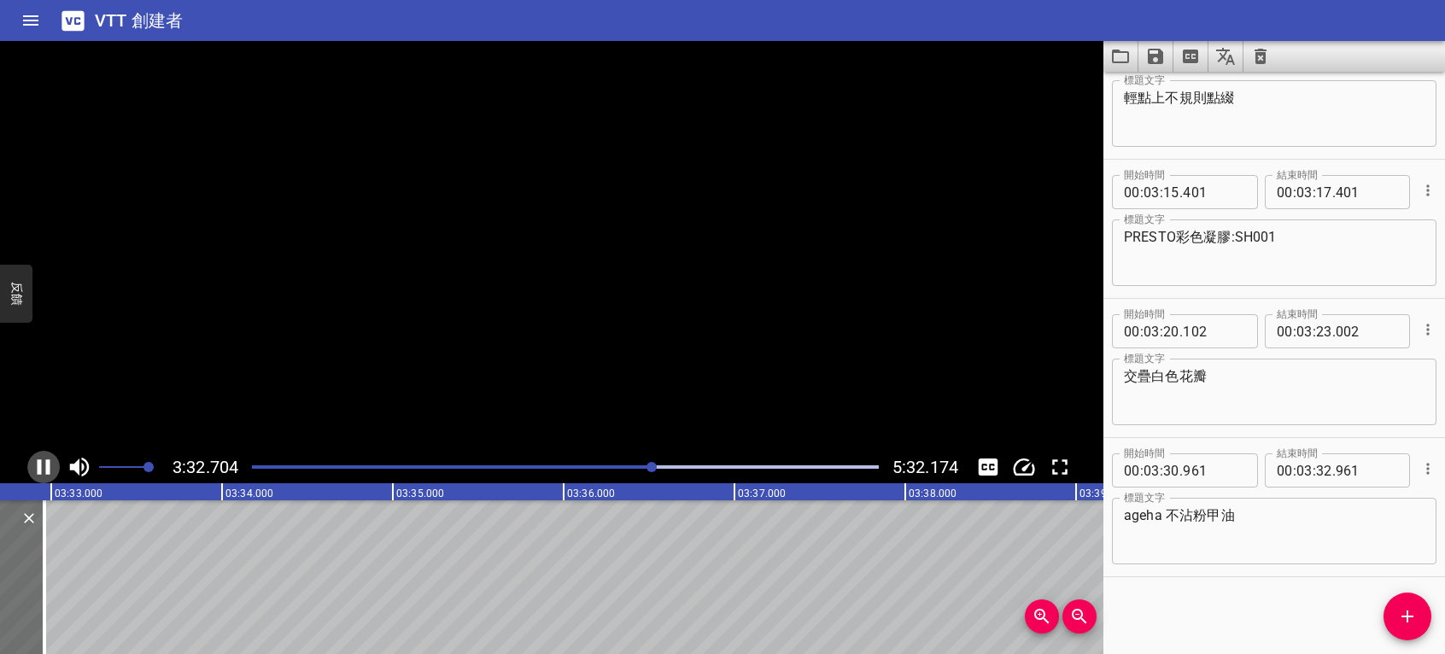
click at [43, 462] on icon "播放/暫停" at bounding box center [44, 467] width 26 height 26
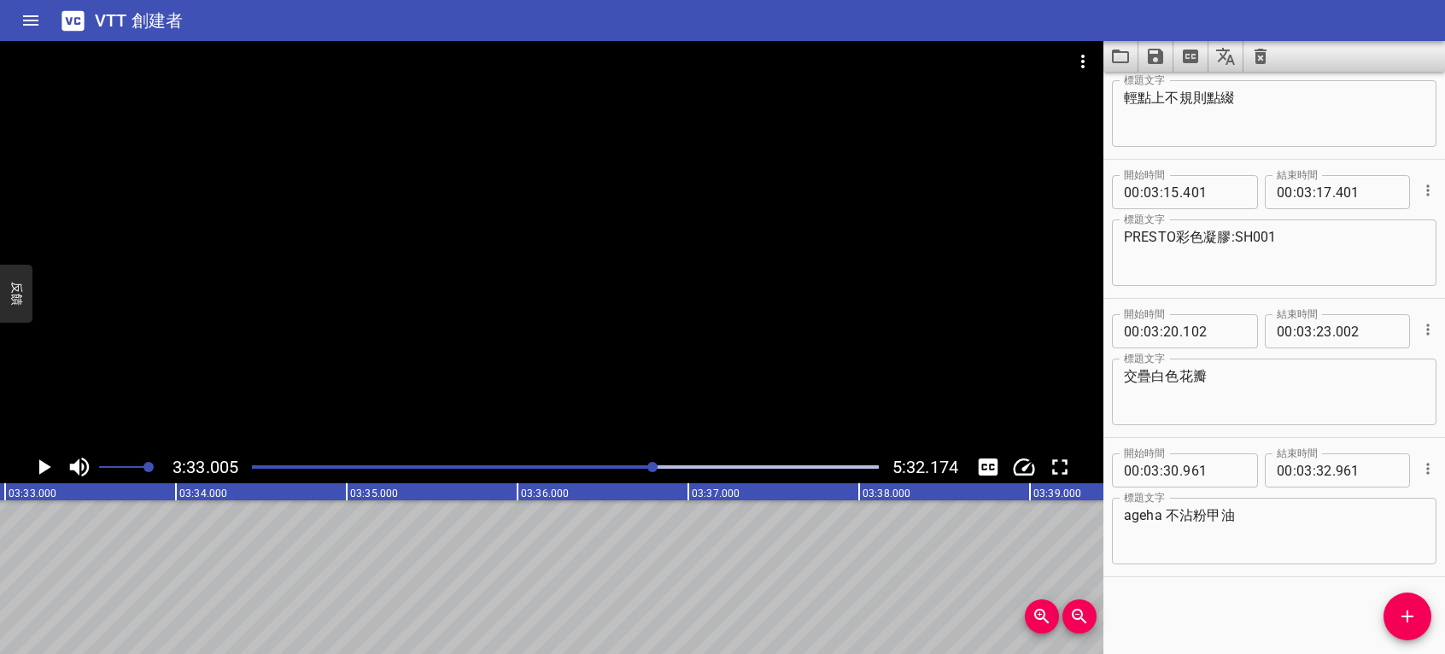
scroll to position [0, 36388]
click at [1408, 620] on icon "添加提示" at bounding box center [1408, 617] width 12 height 12
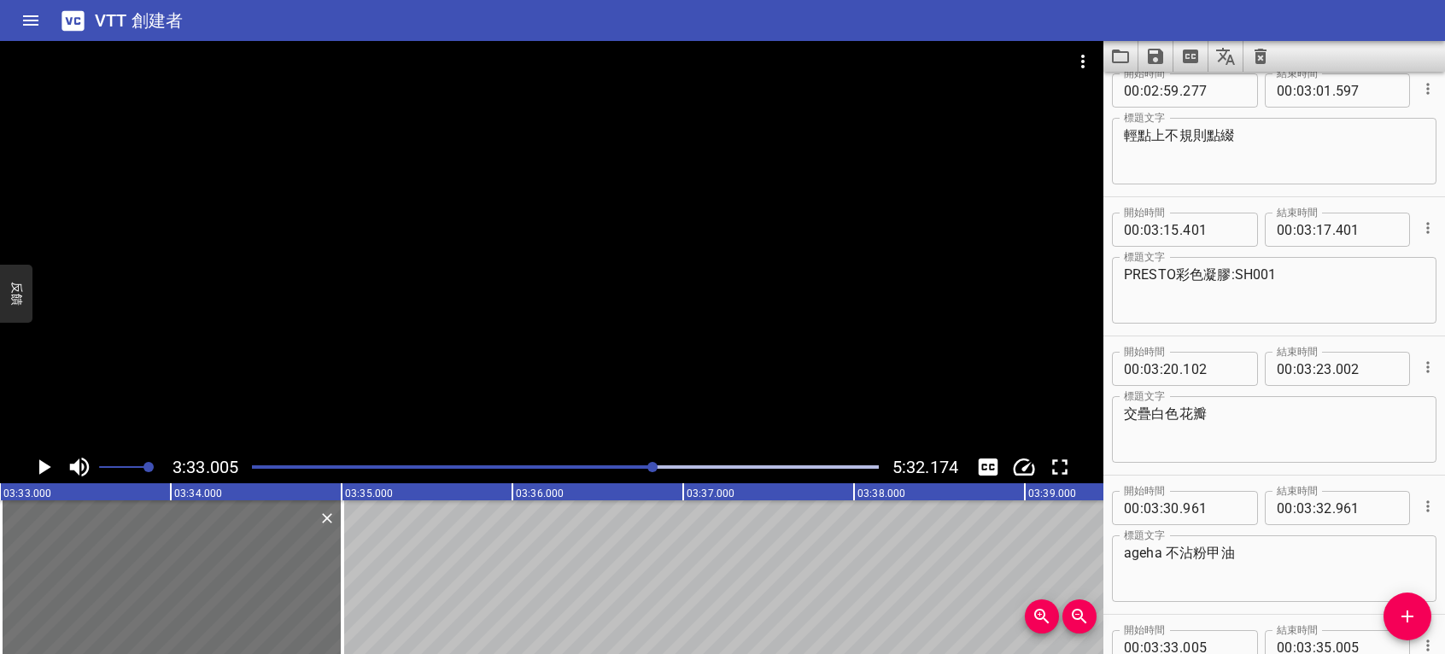
scroll to position [2700, 0]
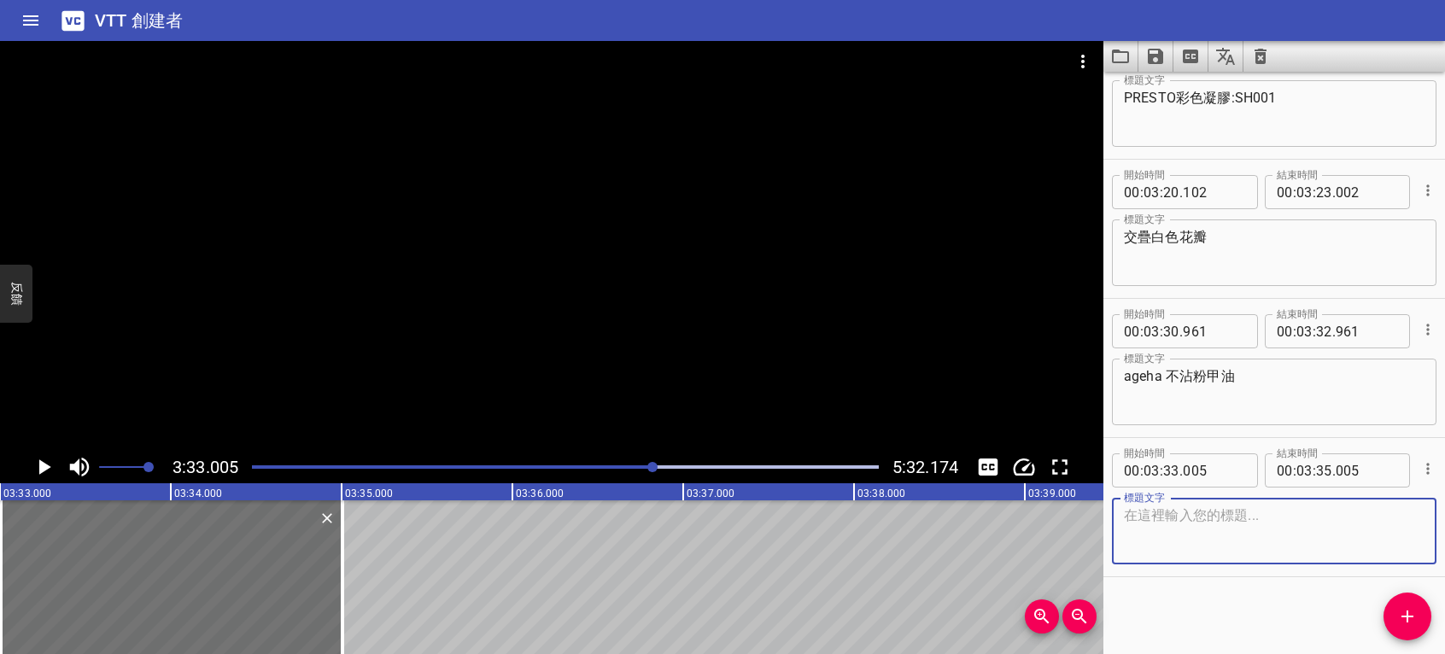
paste textarea "整面均勻塗刷"
type textarea "整面均勻塗刷"
click at [50, 460] on icon "播放/暫停" at bounding box center [44, 467] width 26 height 26
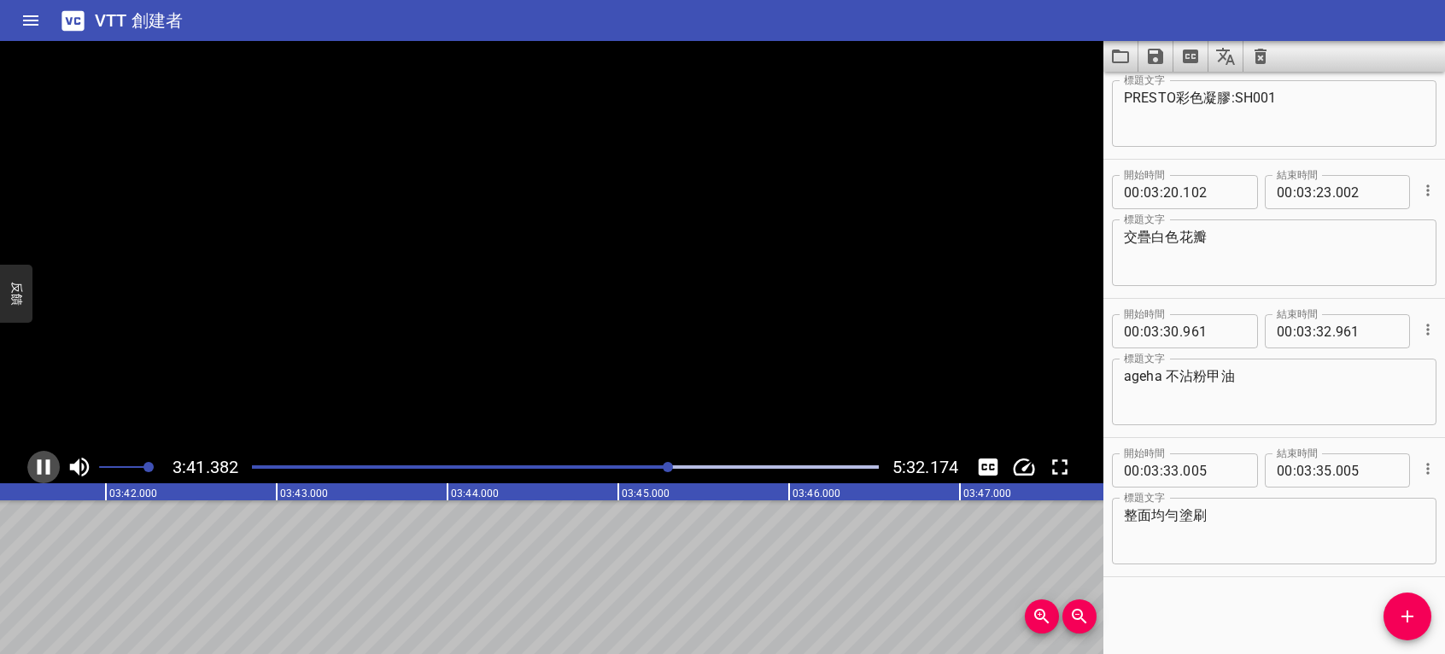
click at [46, 467] on icon "播放/暫停" at bounding box center [44, 467] width 13 height 15
click at [1410, 618] on icon "添加提示" at bounding box center [1407, 616] width 21 height 21
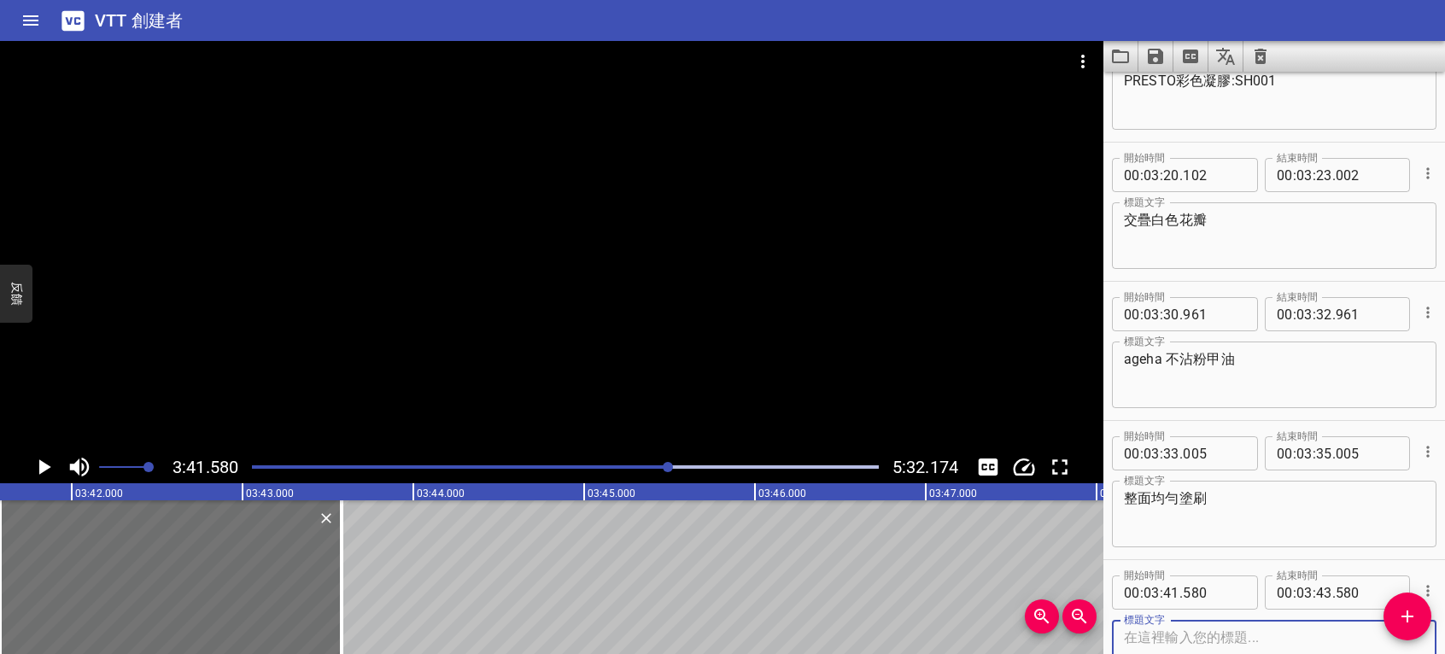
scroll to position [2839, 0]
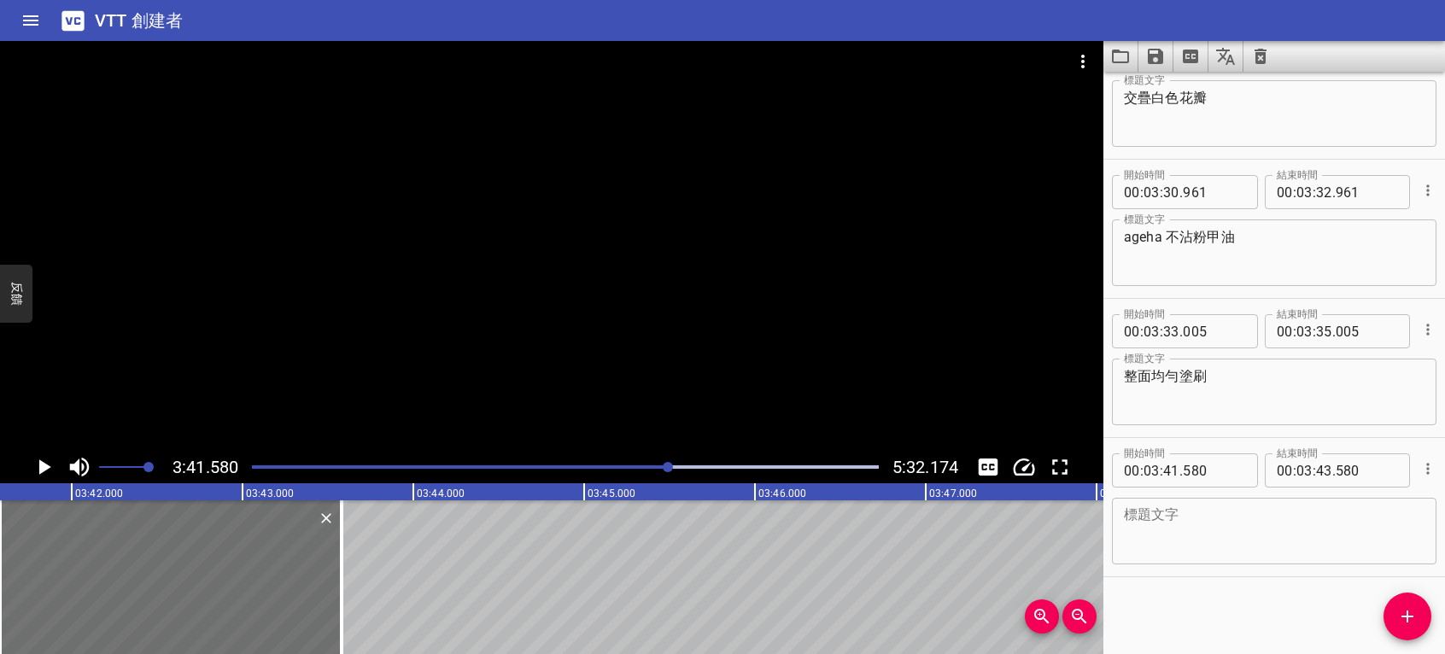
click at [1307, 631] on div "開始時間 00 : 00 : 10 . 345 開始時間 結束時間 00 : 00 : 12 . 345 結束時間 標題文字 首先使用PRESTO彩色凝膠-T…" at bounding box center [1275, 363] width 342 height 583
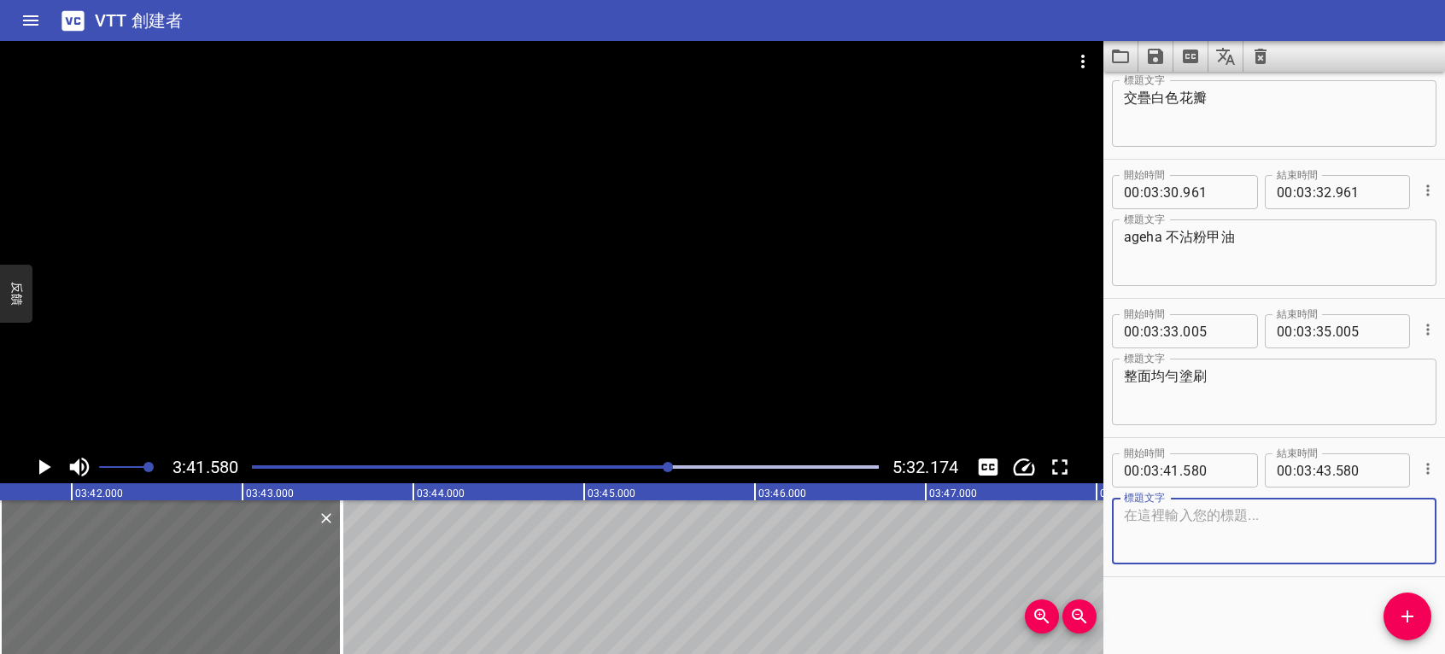
paste textarea "使用 ageha 奶油彩繪凝膠-"
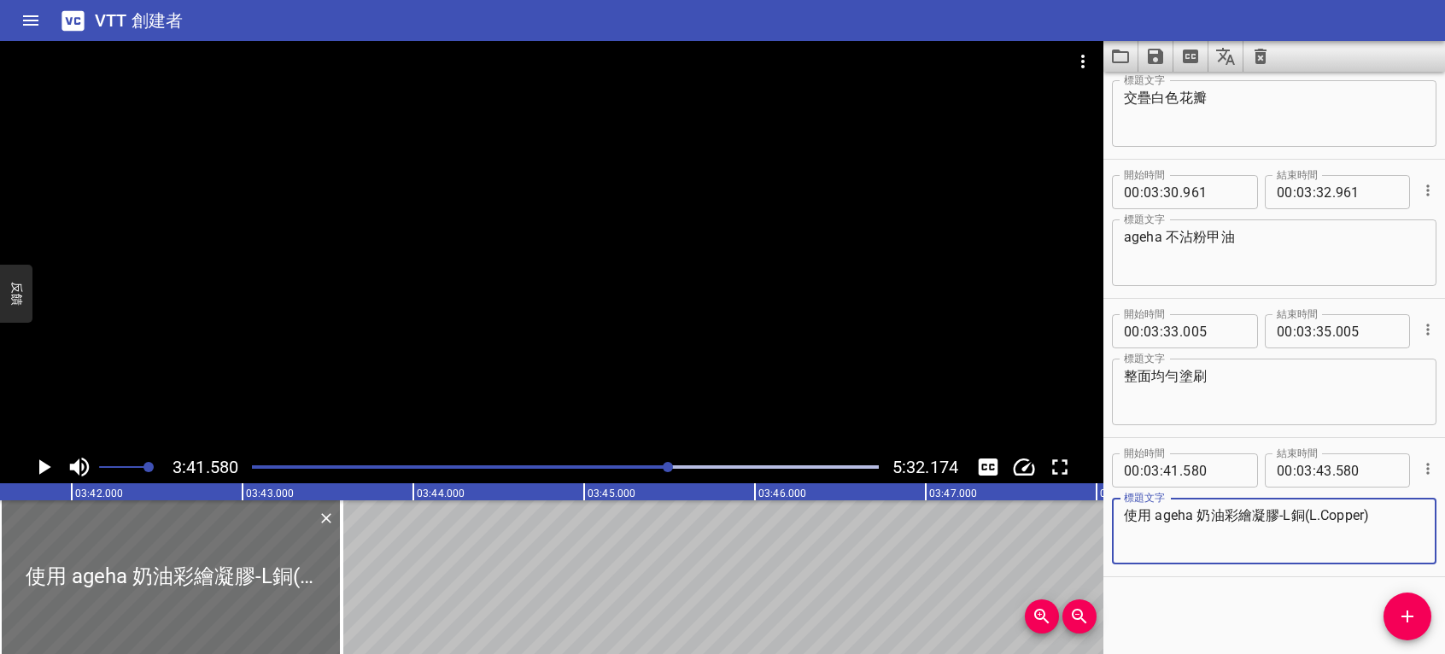
drag, startPoint x: 1380, startPoint y: 513, endPoint x: 1285, endPoint y: 518, distance: 95.8
click at [1285, 518] on textarea "使用 ageha 奶油彩繪凝膠-L銅(L.Copper)" at bounding box center [1274, 531] width 301 height 49
type textarea "使用 ageha 奶油彩繪凝膠-L銅(L.Copper)"
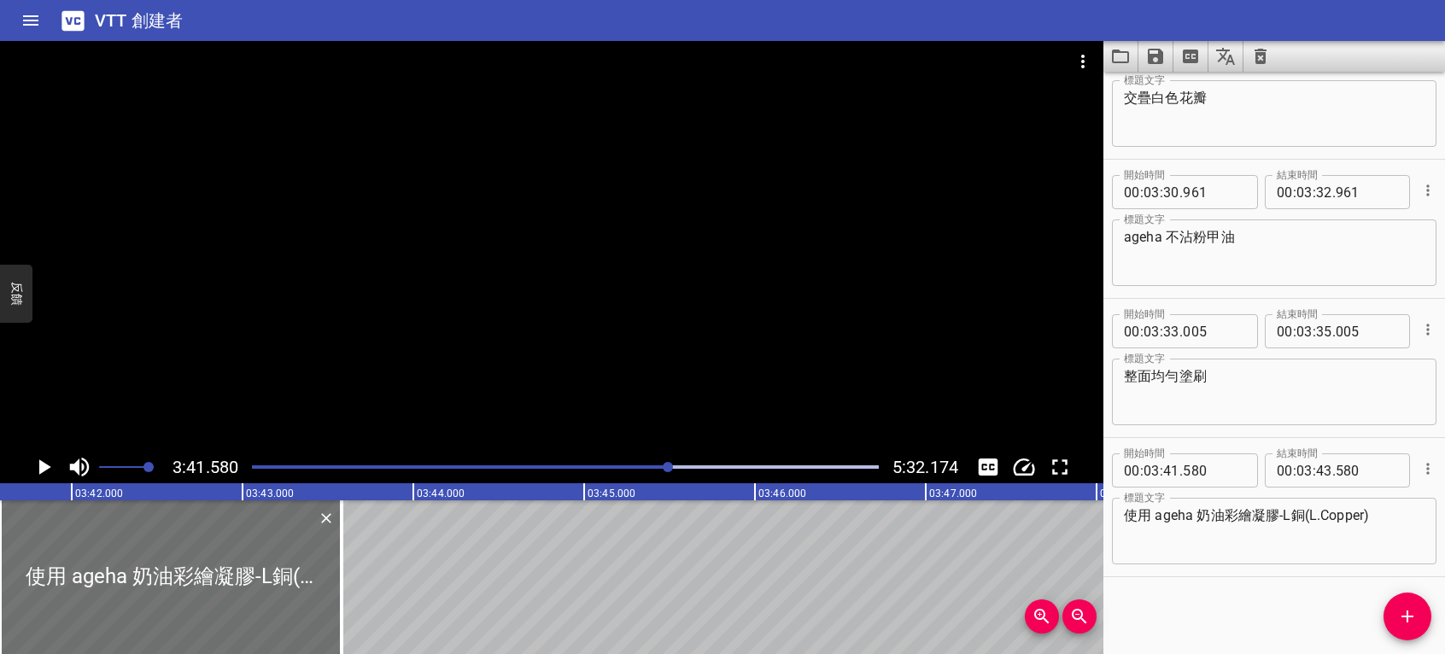
click at [1351, 616] on div "開始時間 00 : 00 : 10 . 345 開始時間 結束時間 00 : 00 : 12 . 345 結束時間 標題文字 首先使用PRESTO彩色凝膠-T…" at bounding box center [1275, 363] width 342 height 583
click at [42, 468] on icon "播放/暫停" at bounding box center [45, 467] width 12 height 15
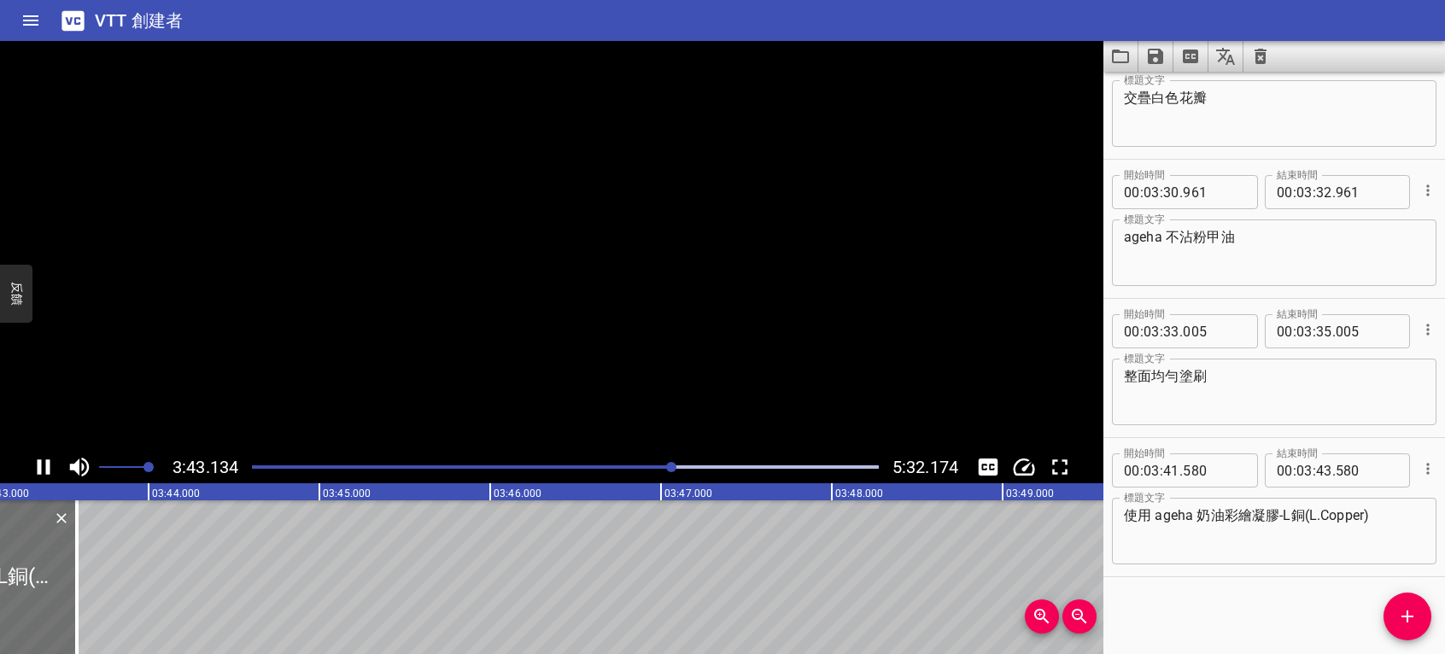
click at [42, 468] on icon "播放/暫停" at bounding box center [44, 467] width 26 height 26
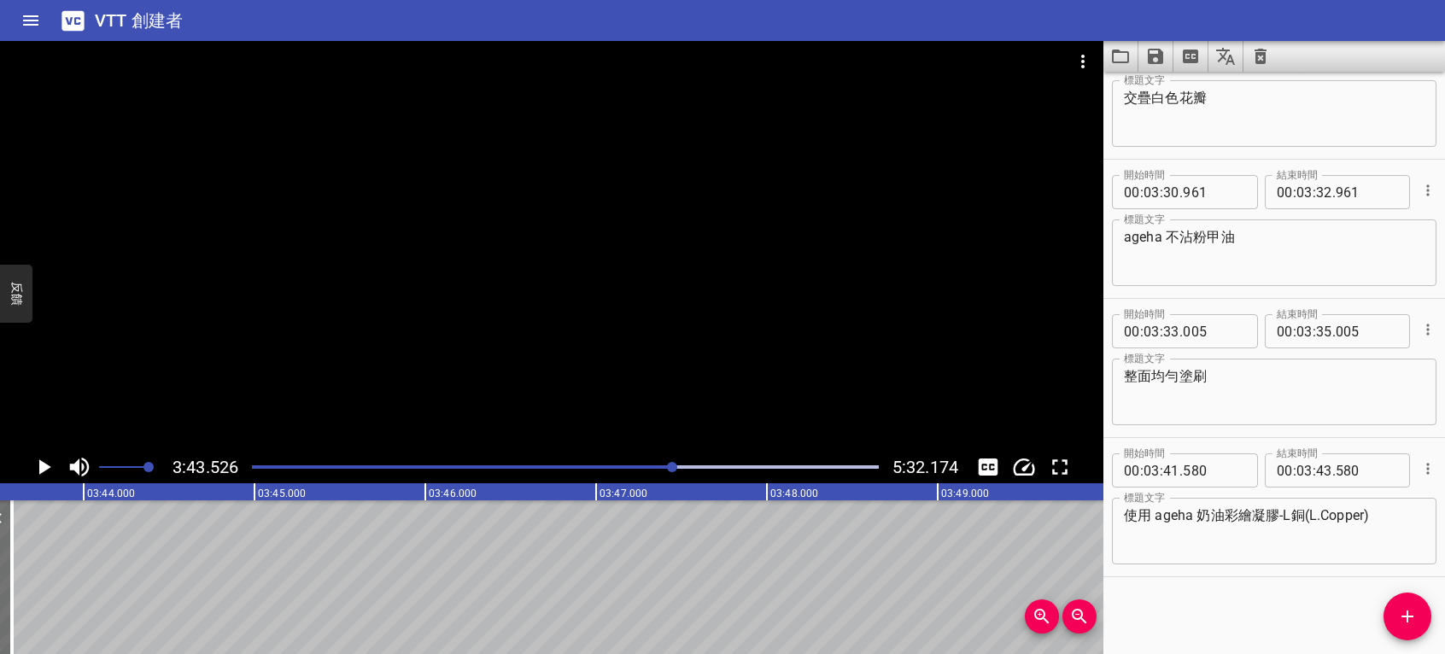
scroll to position [0, 38187]
drag, startPoint x: 1339, startPoint y: 634, endPoint x: 1315, endPoint y: 612, distance: 33.3
click at [1339, 634] on div "開始時間 00 : 00 : 10 . 345 開始時間 結束時間 00 : 00 : 12 . 345 結束時間 標題文字 首先使用PRESTO彩色凝膠-T…" at bounding box center [1275, 363] width 342 height 583
click at [1401, 613] on icon "添加提示" at bounding box center [1407, 616] width 21 height 21
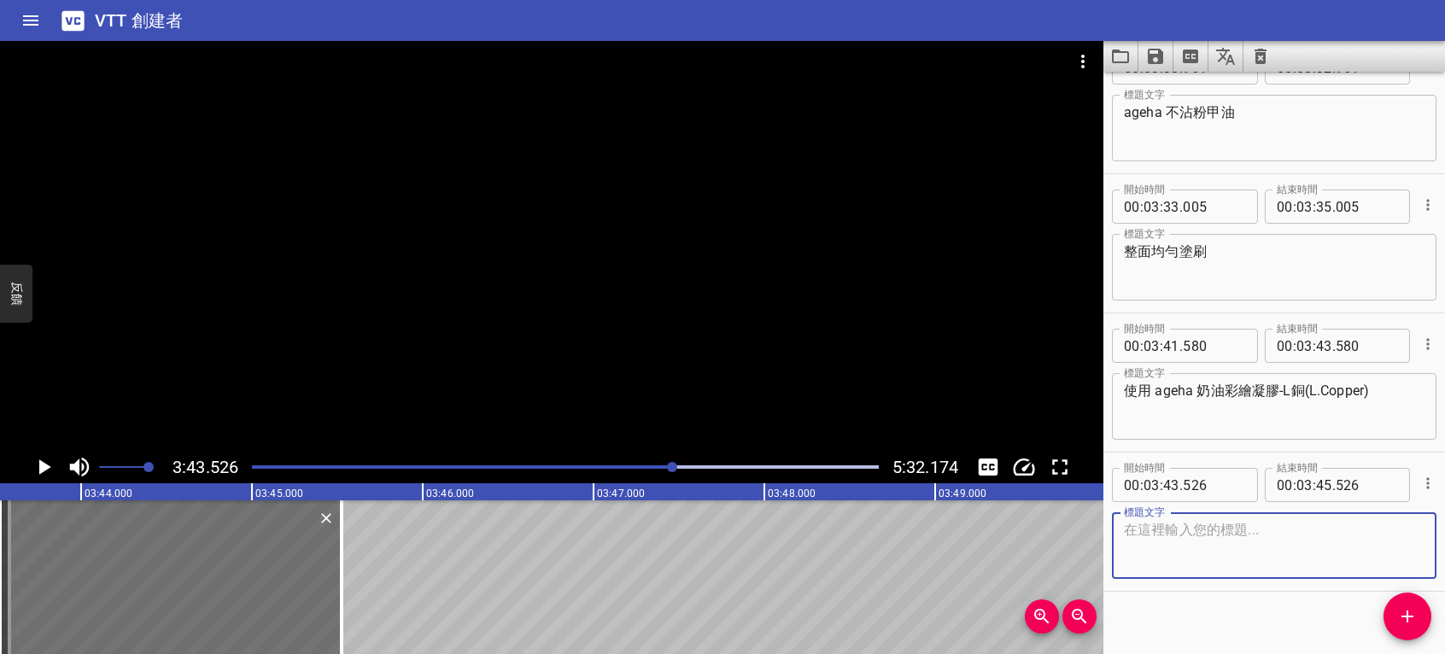
scroll to position [2979, 0]
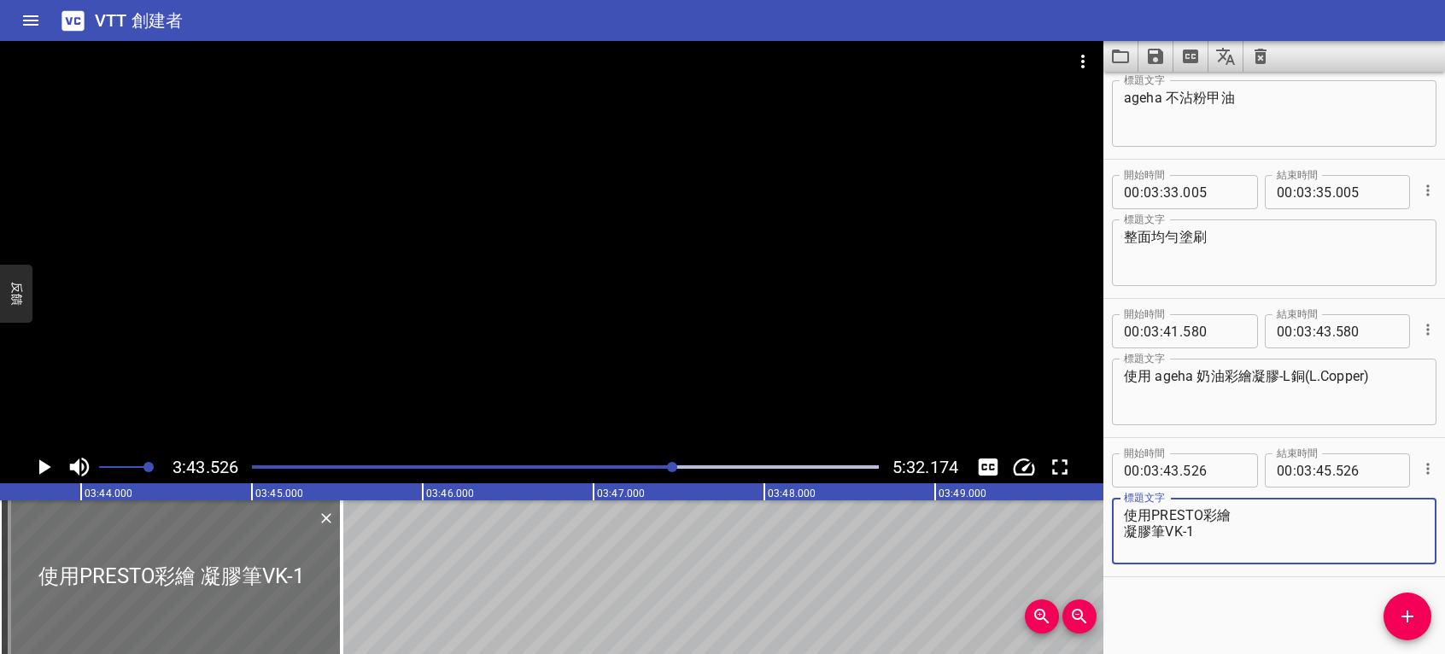
click at [1126, 531] on textarea "使用PRESTO彩繪 凝膠筆VK-1" at bounding box center [1274, 531] width 301 height 49
click at [1331, 516] on textarea "使用PRESTO彩繪凝膠筆VK-1" at bounding box center [1274, 531] width 301 height 49
type textarea "使用PRESTO彩繪凝膠筆VK-5"
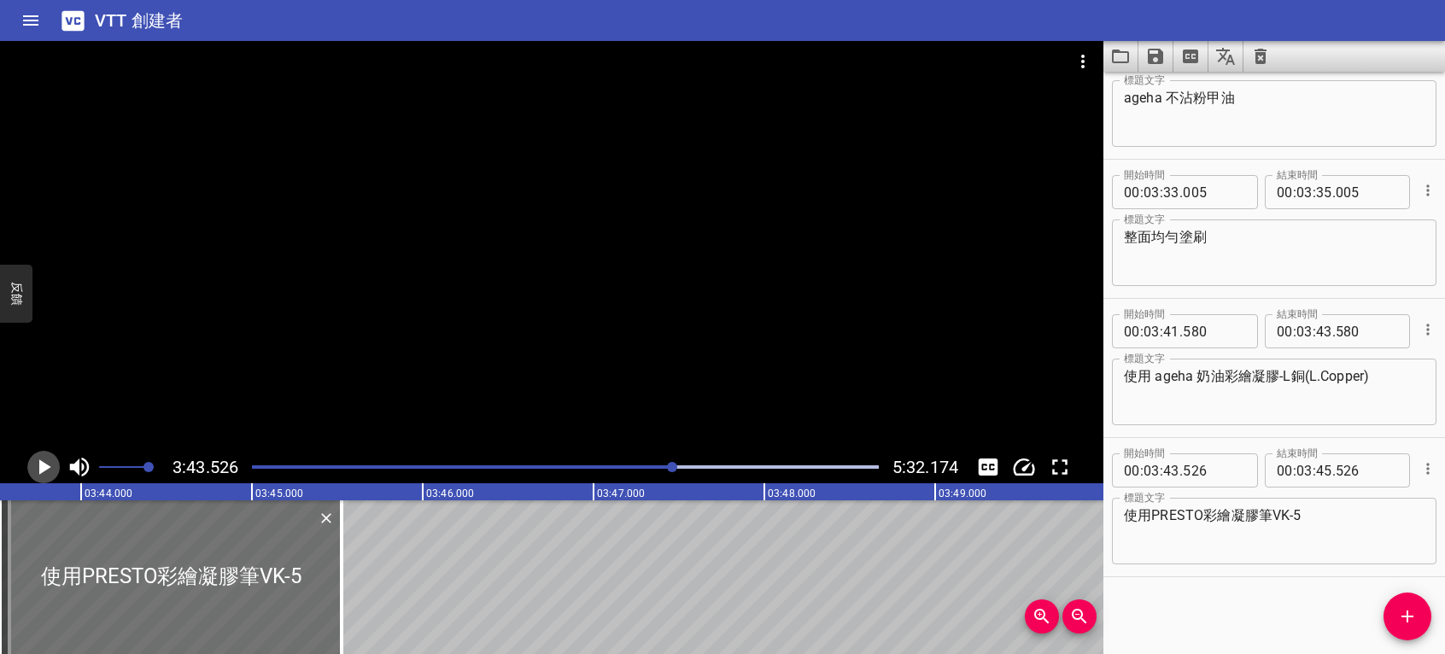
click at [44, 463] on icon "播放/暫停" at bounding box center [45, 467] width 12 height 15
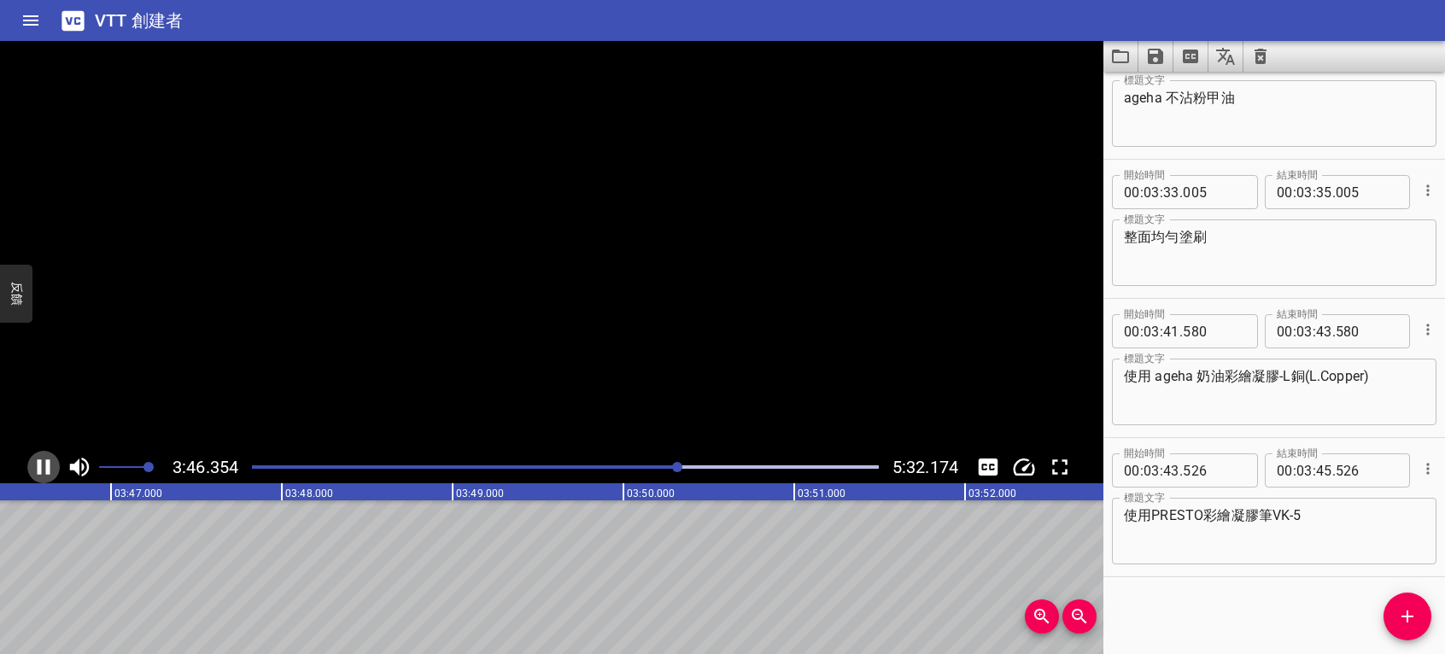
click at [44, 463] on icon "播放/暫停" at bounding box center [44, 467] width 26 height 26
click at [1395, 613] on span "添加提示" at bounding box center [1408, 616] width 48 height 21
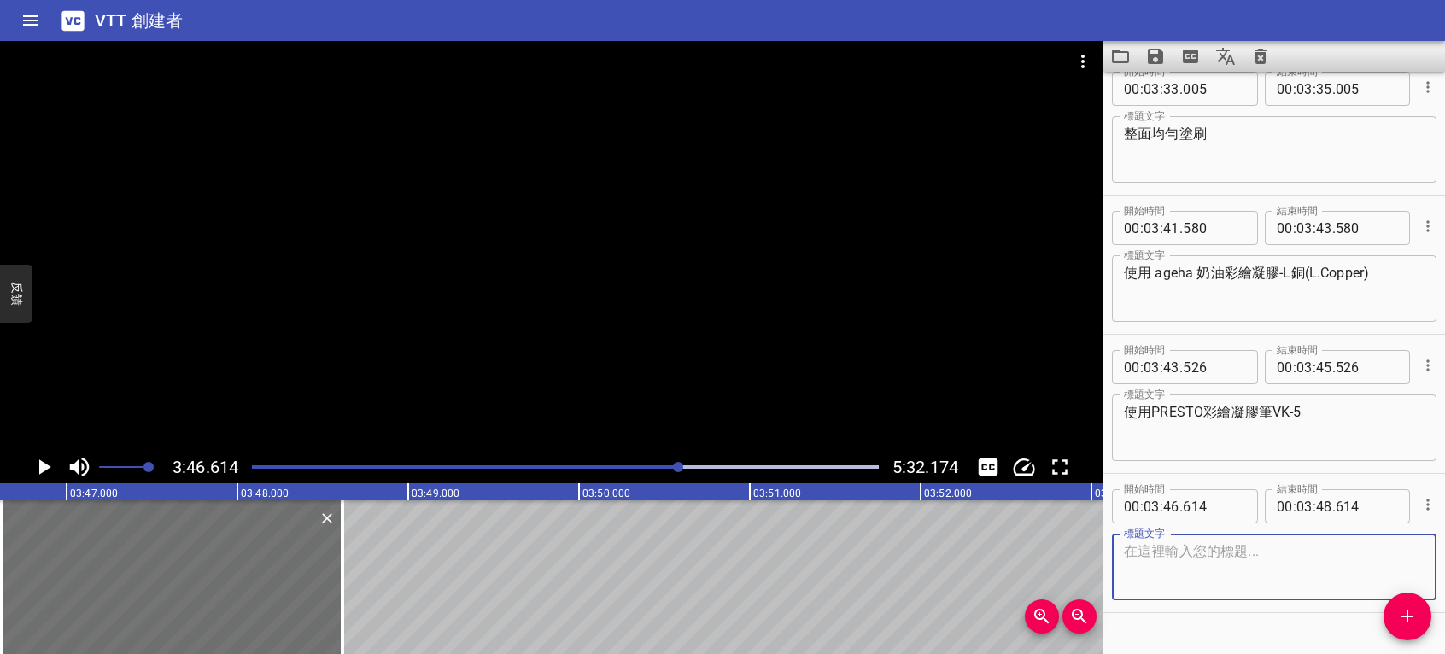
scroll to position [3118, 0]
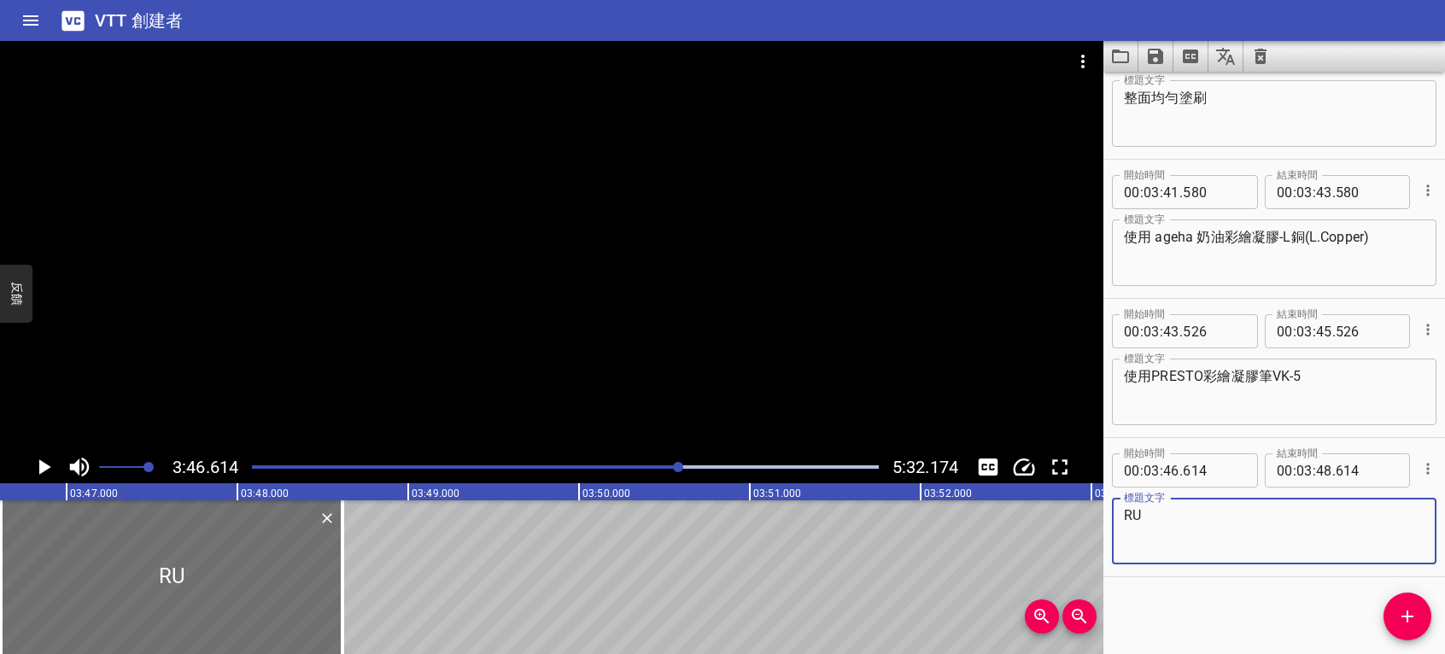
type textarea "R"
type textarea "將甲面擦拭乾淨"
click at [43, 466] on icon "播放/暫停" at bounding box center [45, 467] width 12 height 15
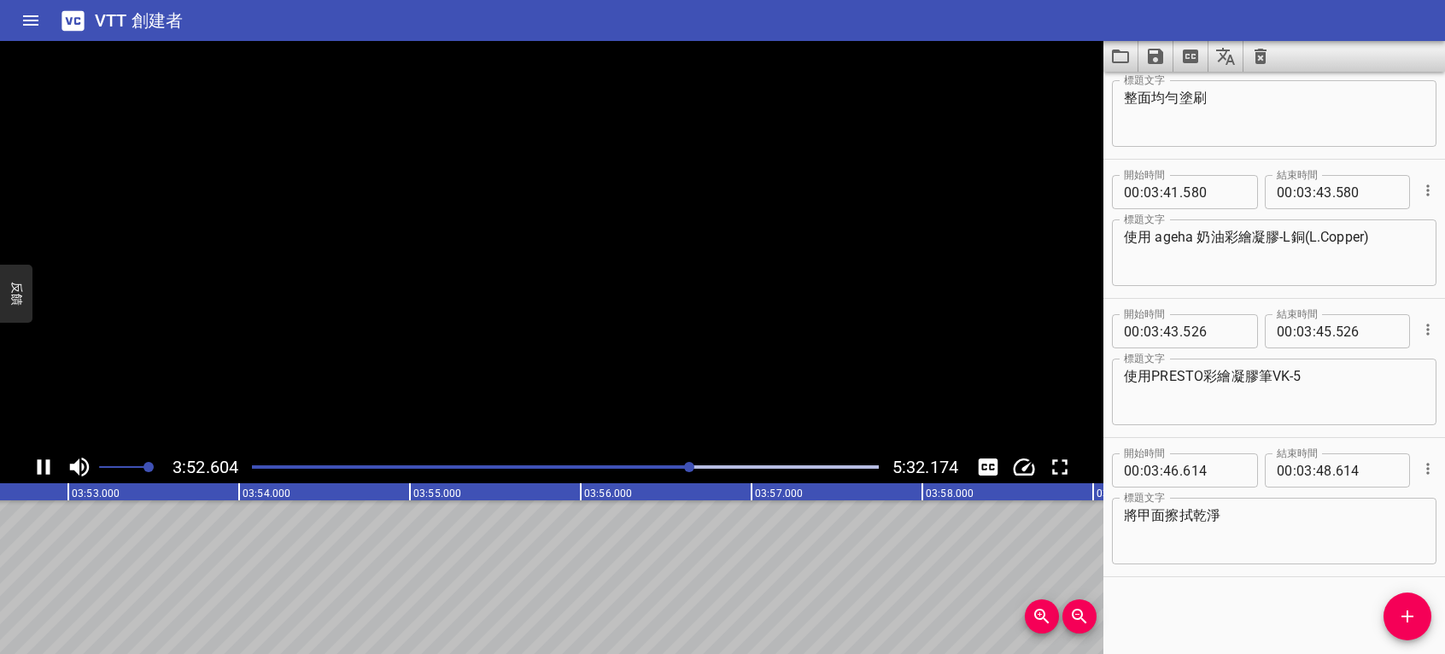
click at [43, 466] on icon "播放/暫停" at bounding box center [44, 467] width 26 height 26
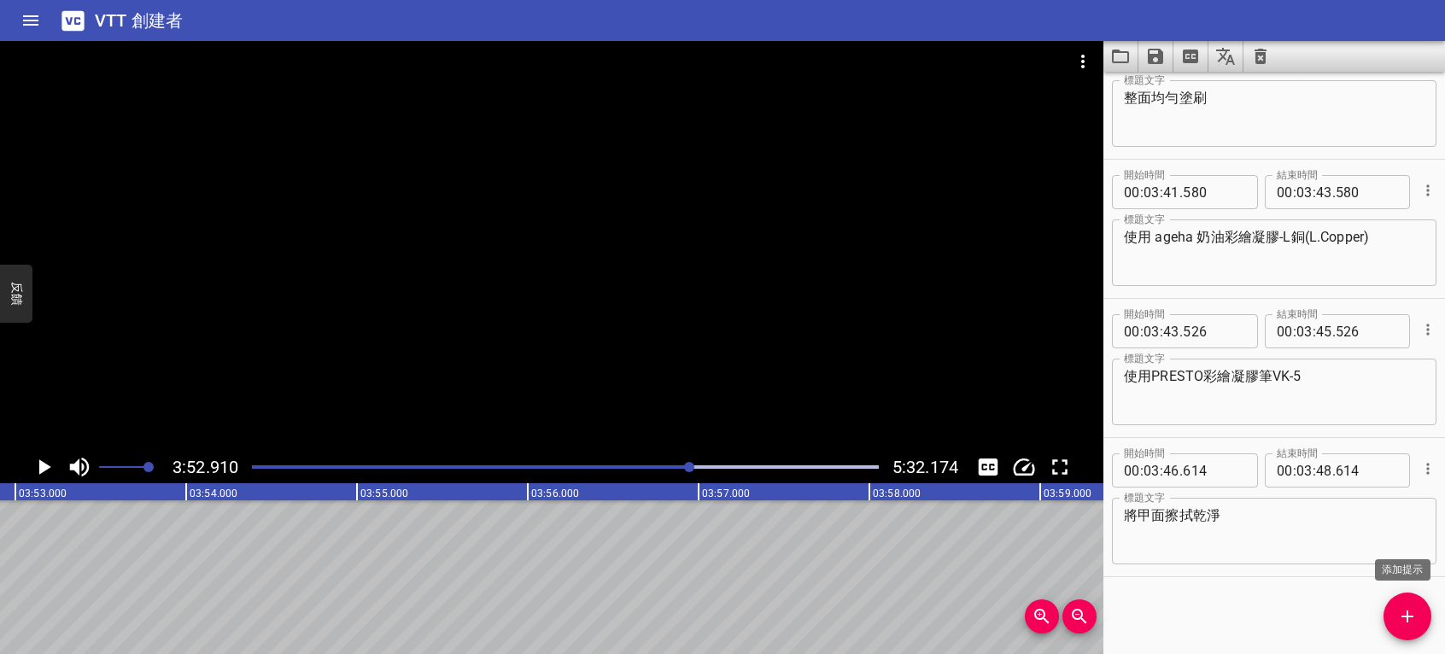
click at [1420, 607] on span "添加提示" at bounding box center [1408, 616] width 48 height 21
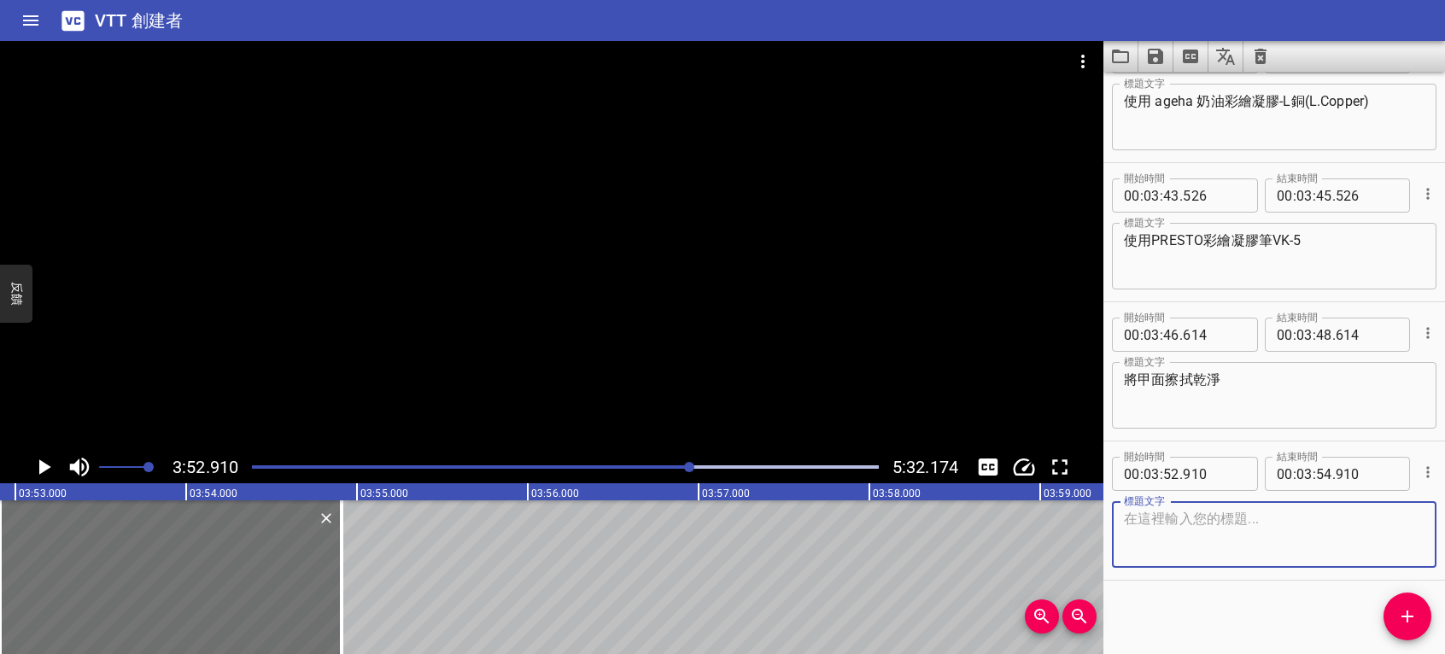
scroll to position [3257, 0]
click at [1251, 548] on textarea at bounding box center [1274, 531] width 301 height 49
type textarea "點綴花心"
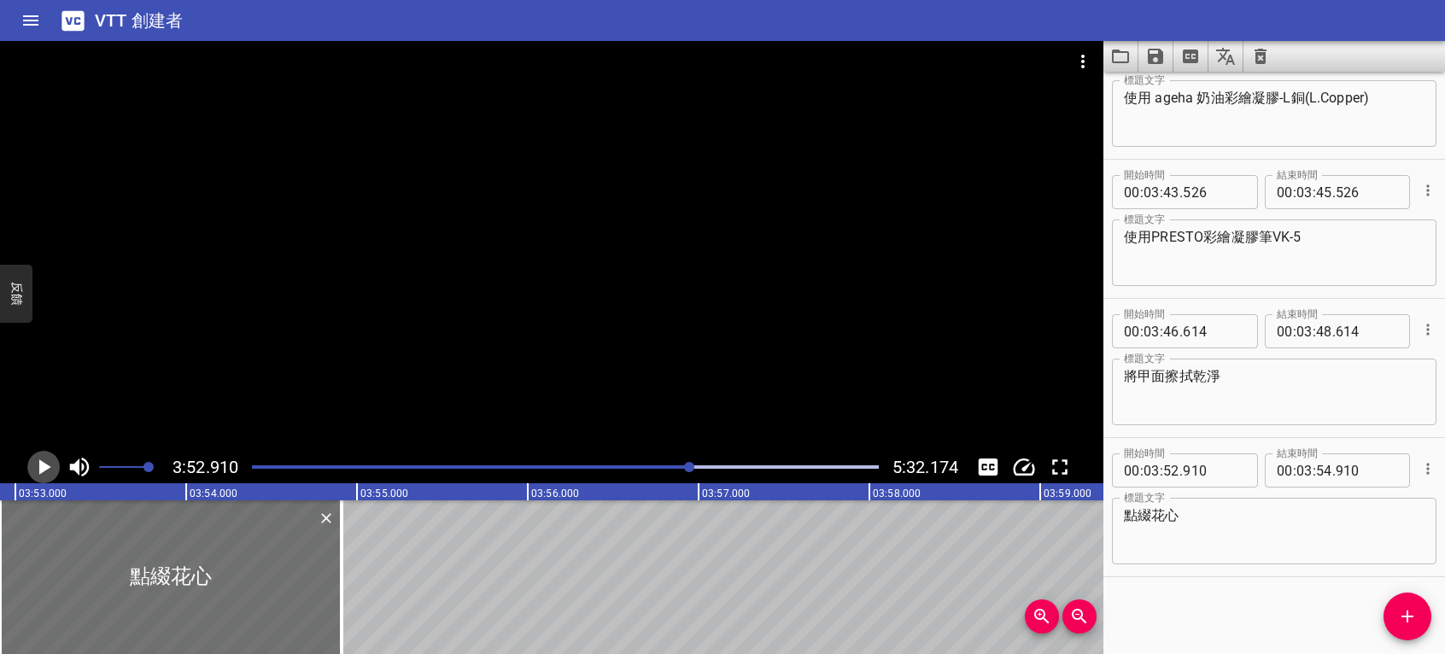
click at [34, 464] on icon "播放/暫停" at bounding box center [44, 467] width 26 height 26
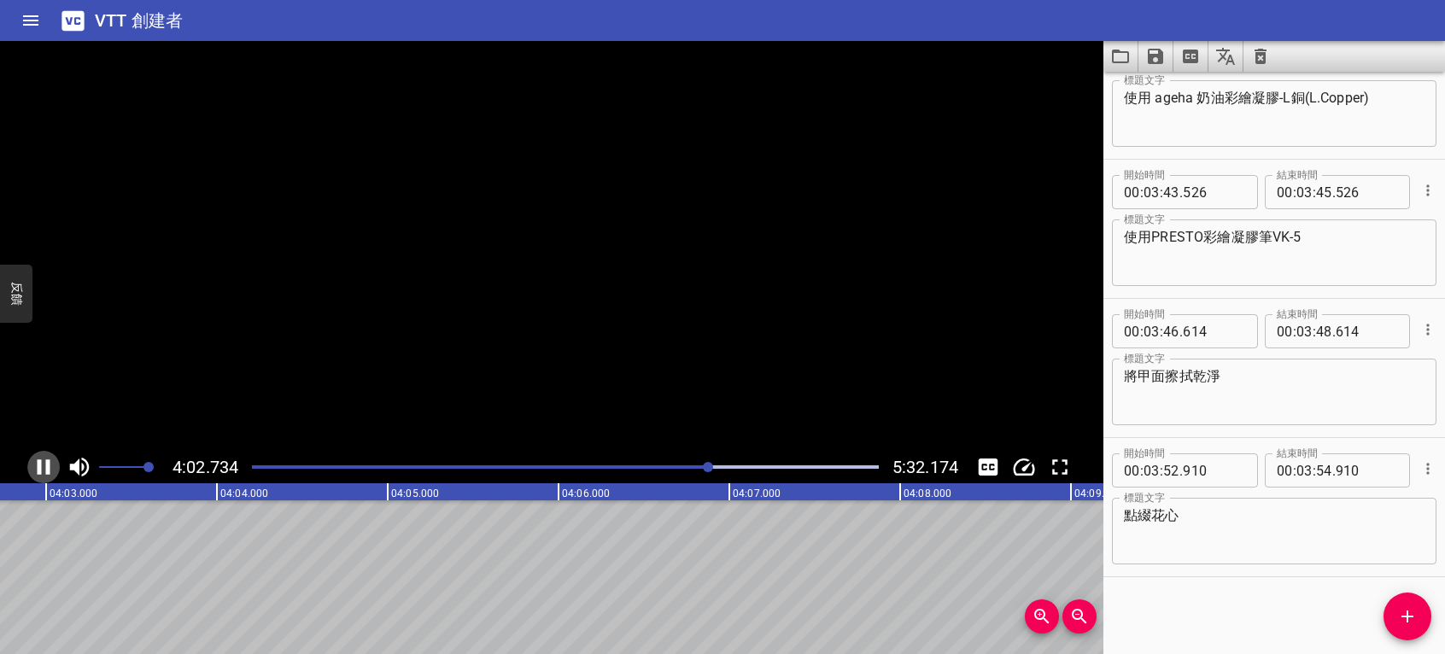
click at [38, 466] on icon "播放/暫停" at bounding box center [44, 467] width 13 height 15
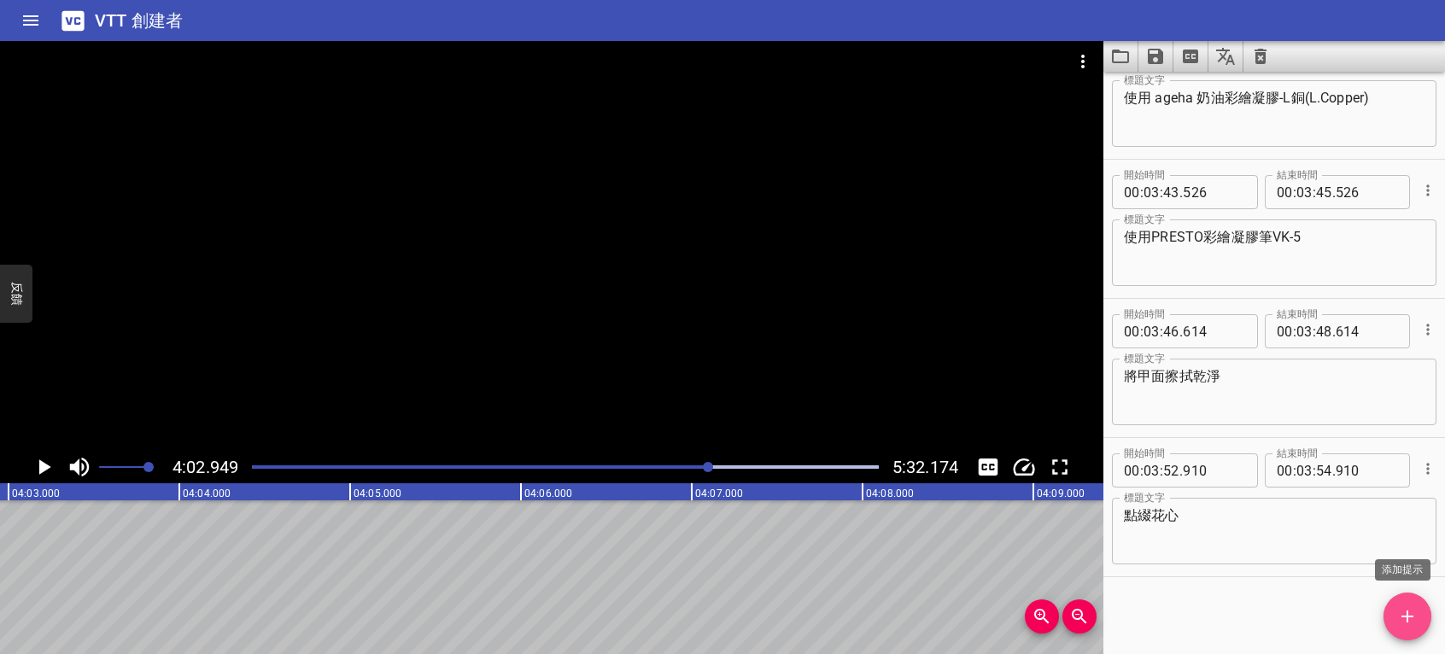
click at [1407, 606] on button "添加提示" at bounding box center [1408, 617] width 48 height 48
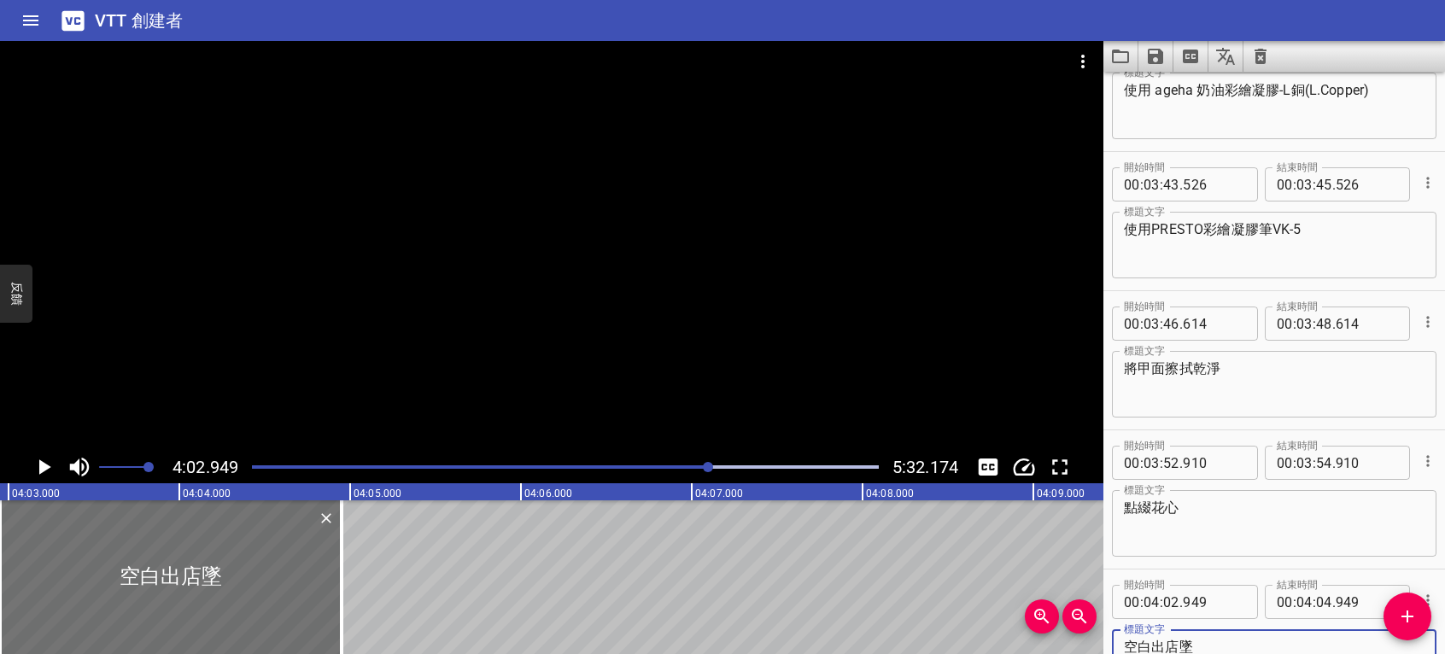
type textarea "空白出店墜"
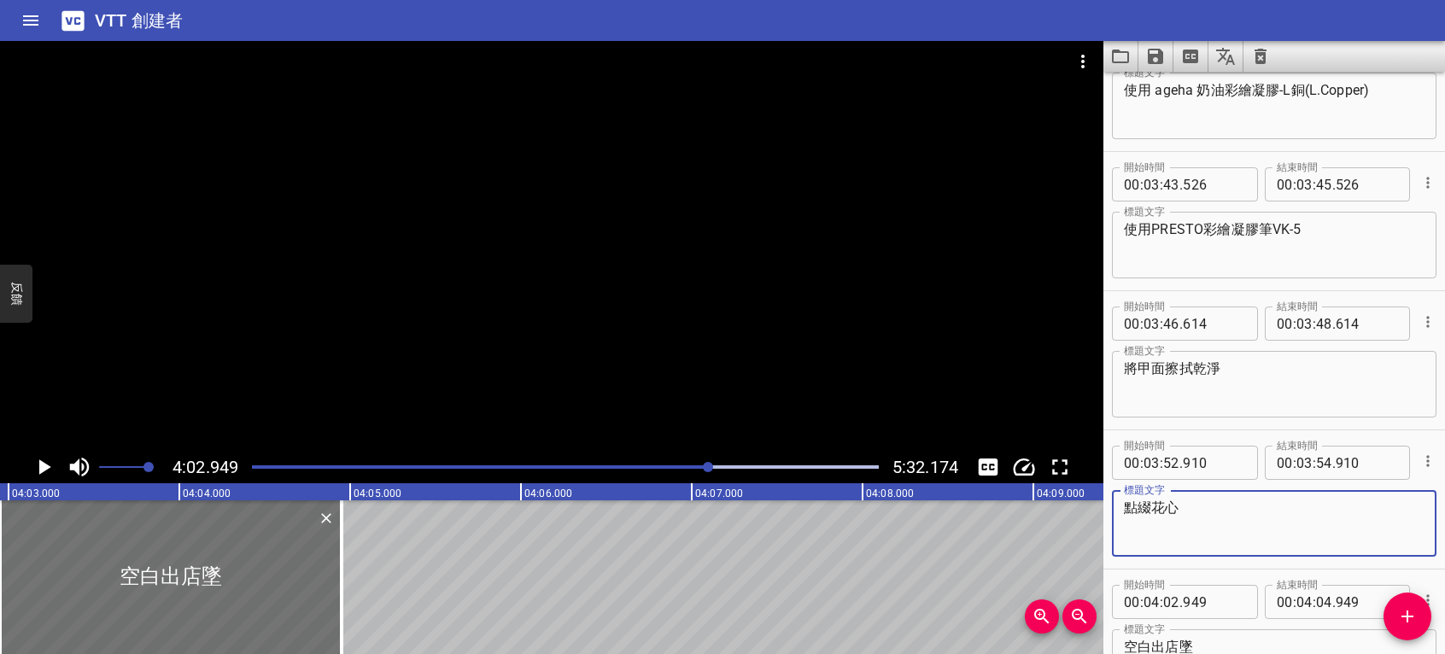
click at [1348, 516] on textarea "點綴花心" at bounding box center [1274, 524] width 301 height 49
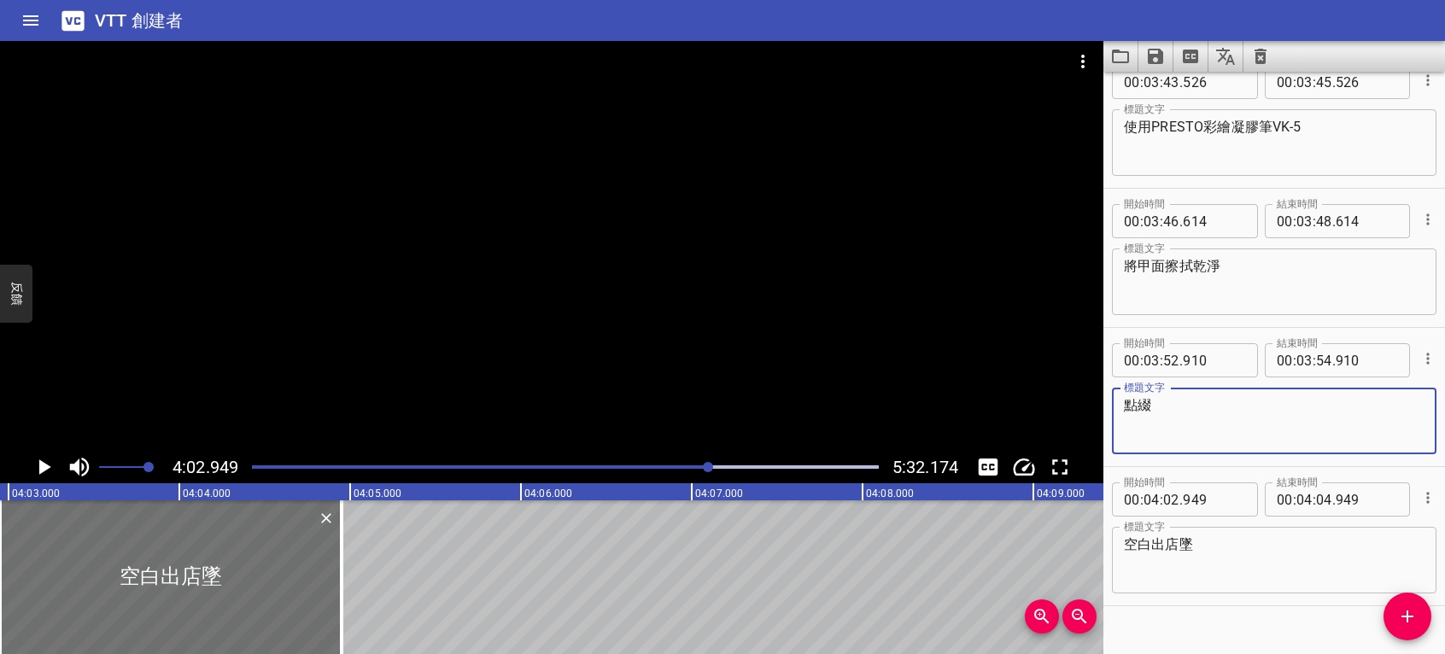
scroll to position [3396, 0]
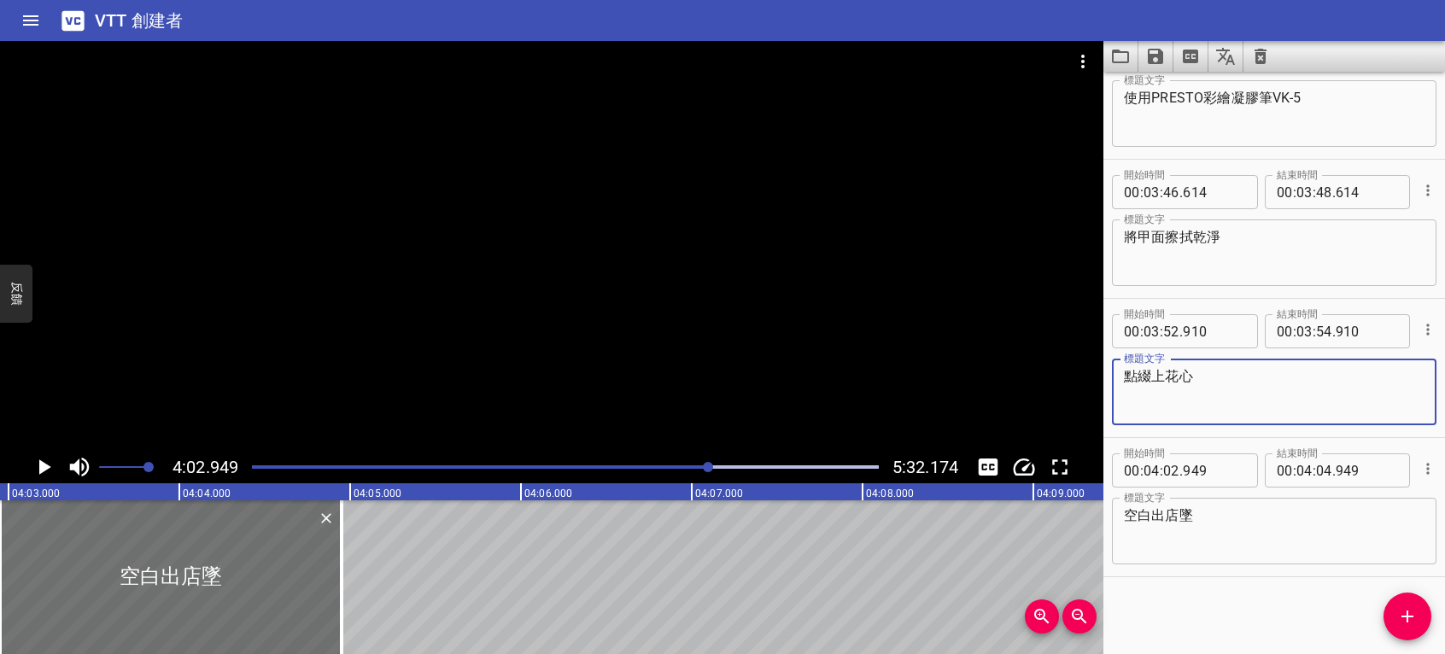
type textarea "點綴上花心"
click at [1220, 524] on textarea "空白出店墜" at bounding box center [1274, 531] width 301 height 49
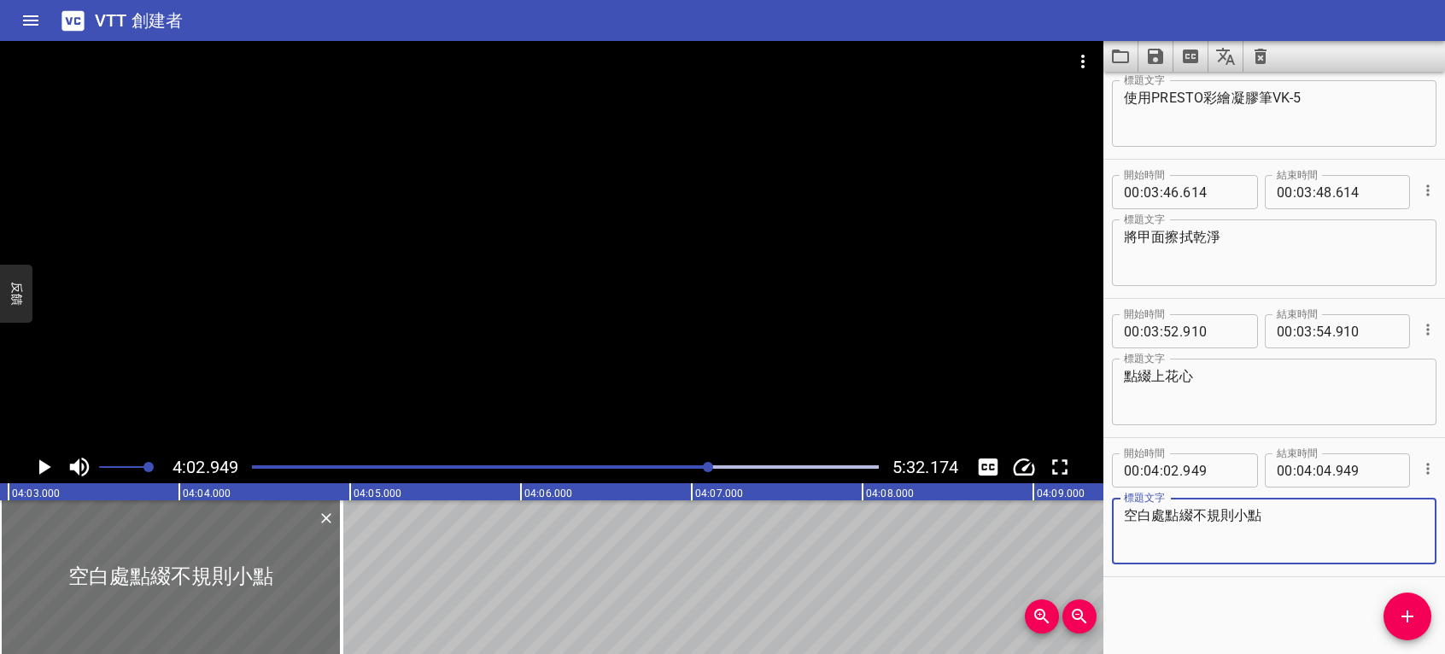
type textarea "空白處點綴不規則小點"
click at [49, 461] on icon "播放/暫停" at bounding box center [44, 467] width 26 height 26
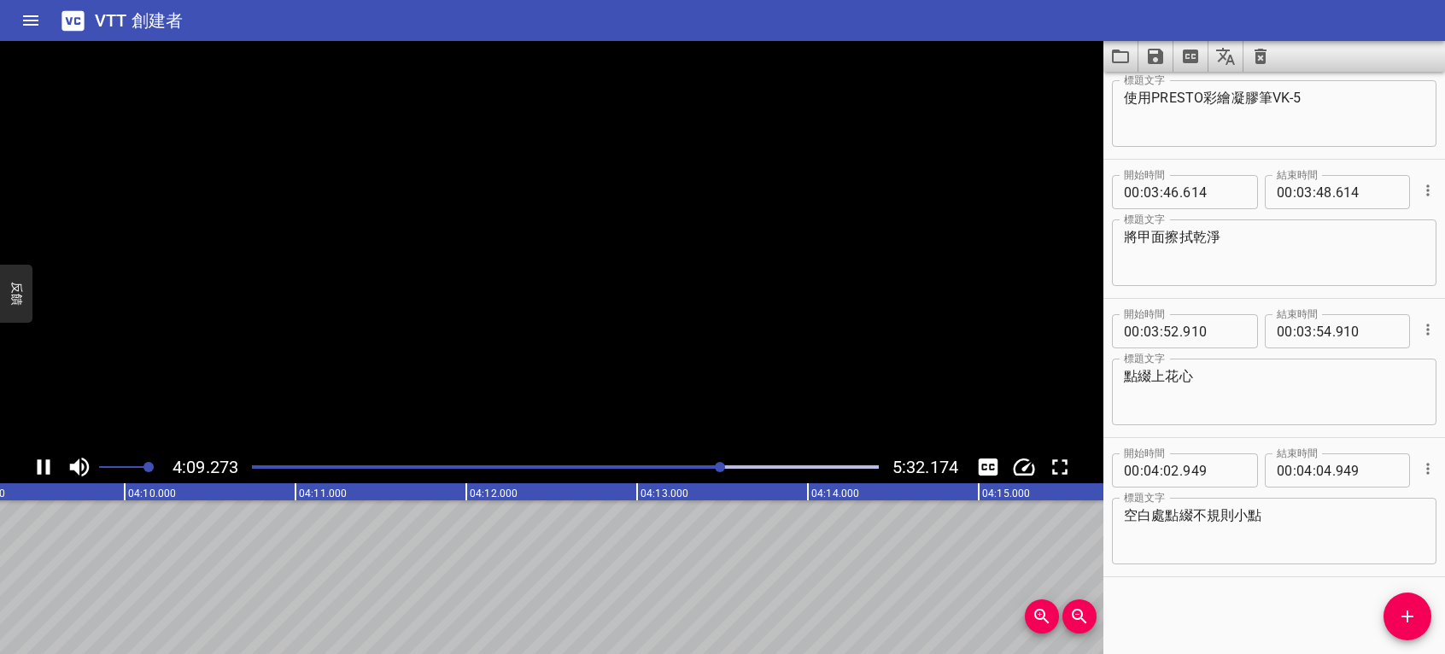
click at [49, 461] on icon "播放/暫停" at bounding box center [44, 467] width 13 height 15
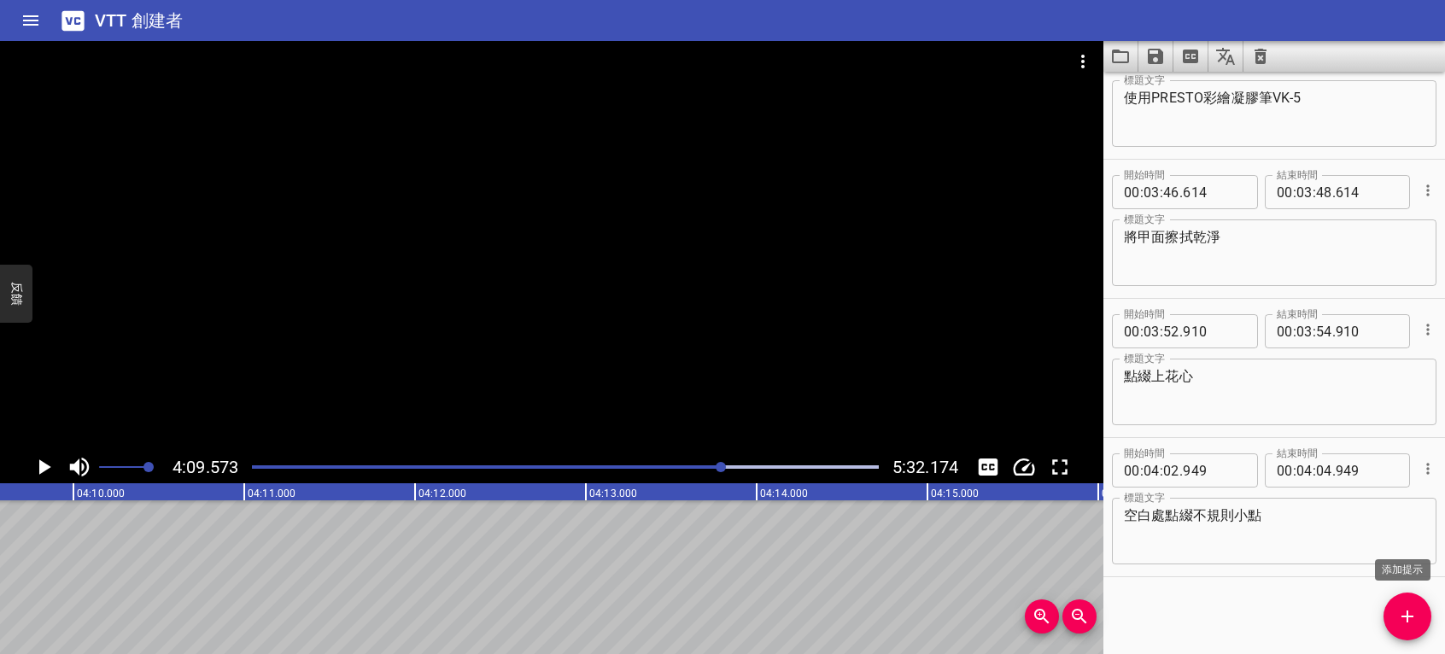
click at [1416, 615] on icon "添加提示" at bounding box center [1407, 616] width 21 height 21
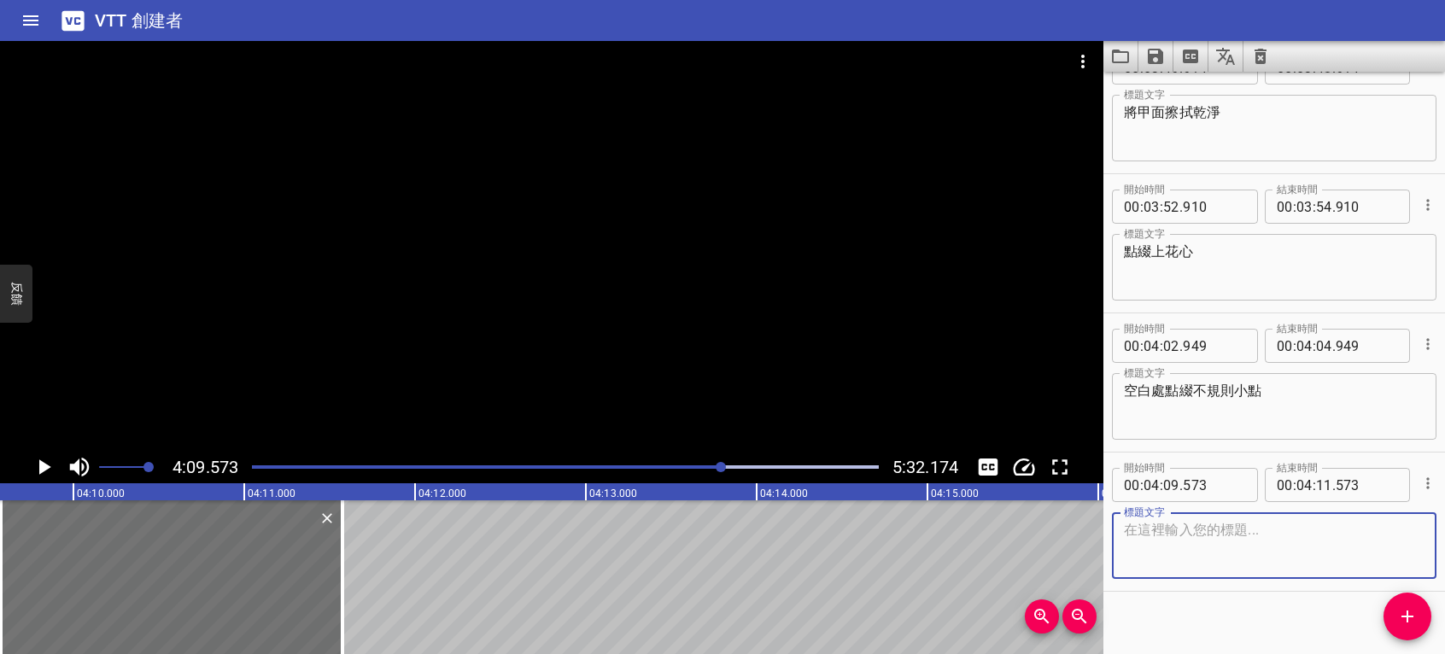
scroll to position [3535, 0]
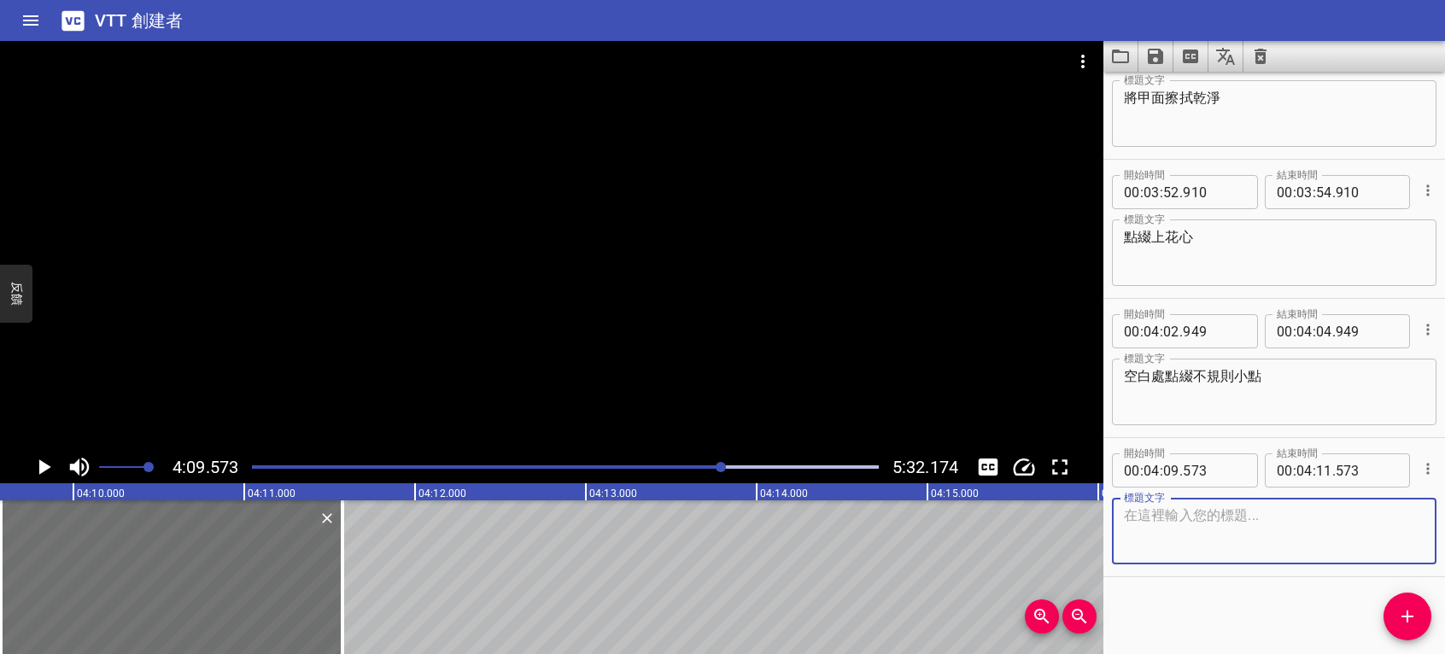
paste textarea "ageha 鏡面"
click at [1276, 513] on textarea "ageha 鏡面金.海棉棒 .餘粉刷" at bounding box center [1274, 531] width 301 height 49
click at [1128, 513] on textarea "ageha 鏡面金.海棉棒 .粉塵刷" at bounding box center [1274, 531] width 301 height 49
type textarea "ageha 鏡面金.海棉棒 .粉塵刷"
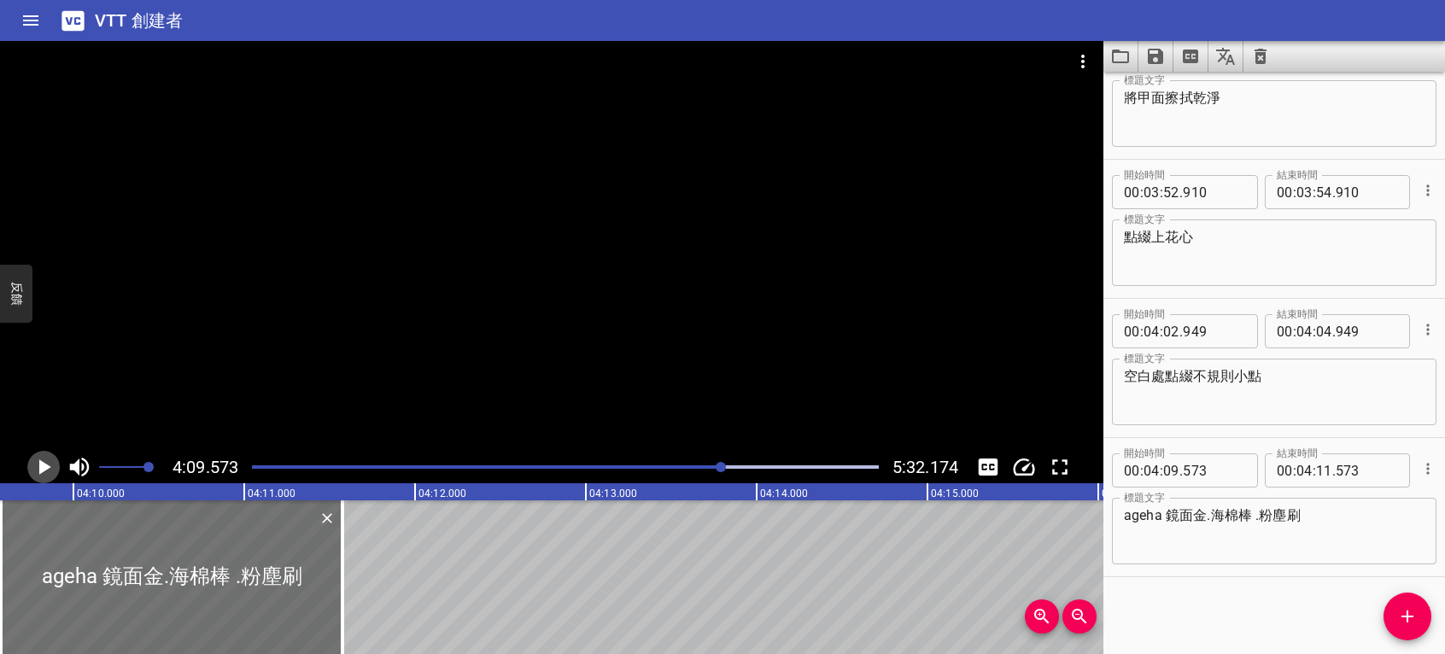
click at [41, 465] on icon "播放/暫停" at bounding box center [45, 467] width 12 height 15
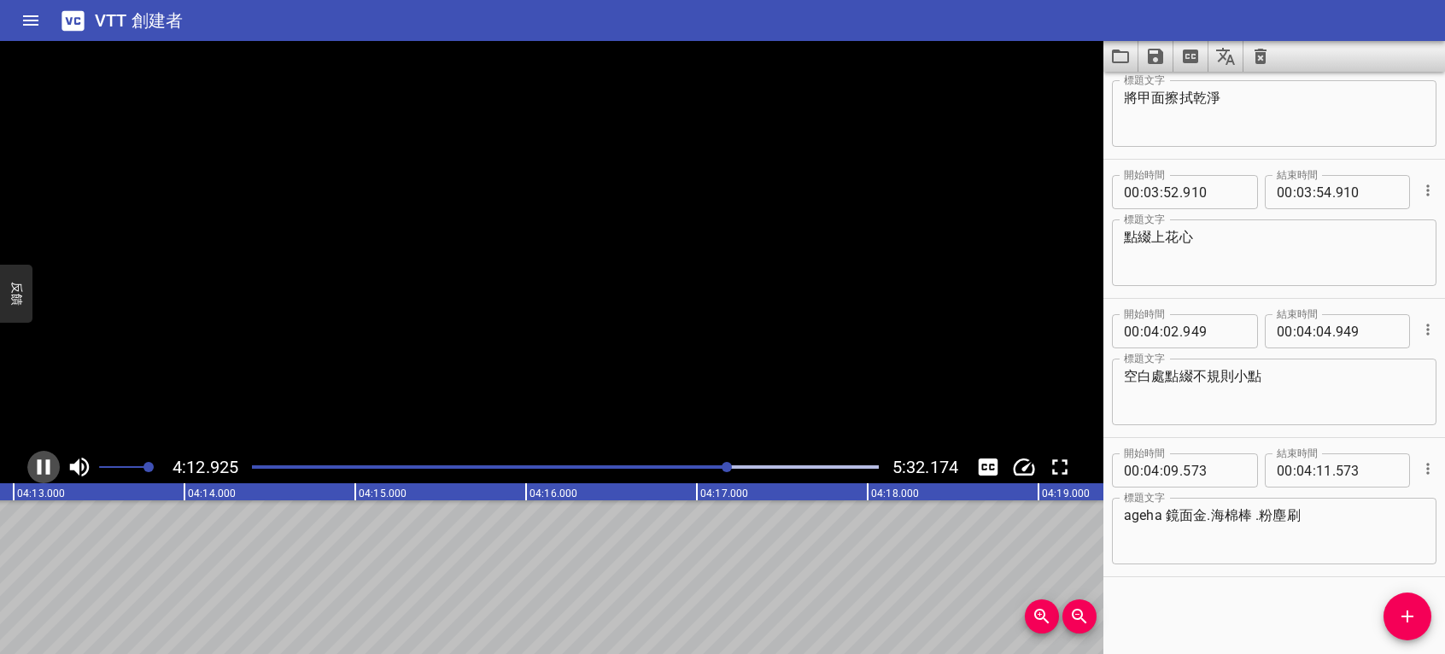
click at [41, 465] on icon "播放/暫停" at bounding box center [44, 467] width 13 height 15
click at [1400, 625] on icon "添加提示" at bounding box center [1407, 616] width 21 height 21
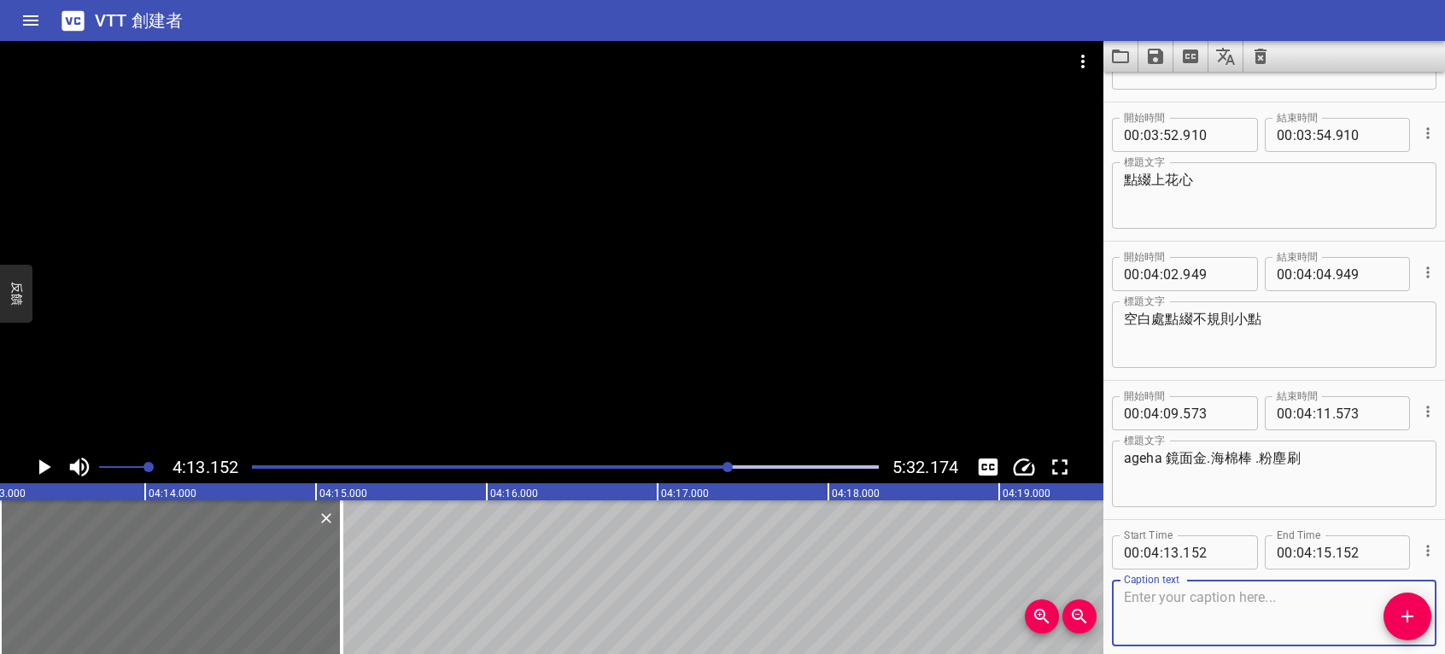
scroll to position [3675, 0]
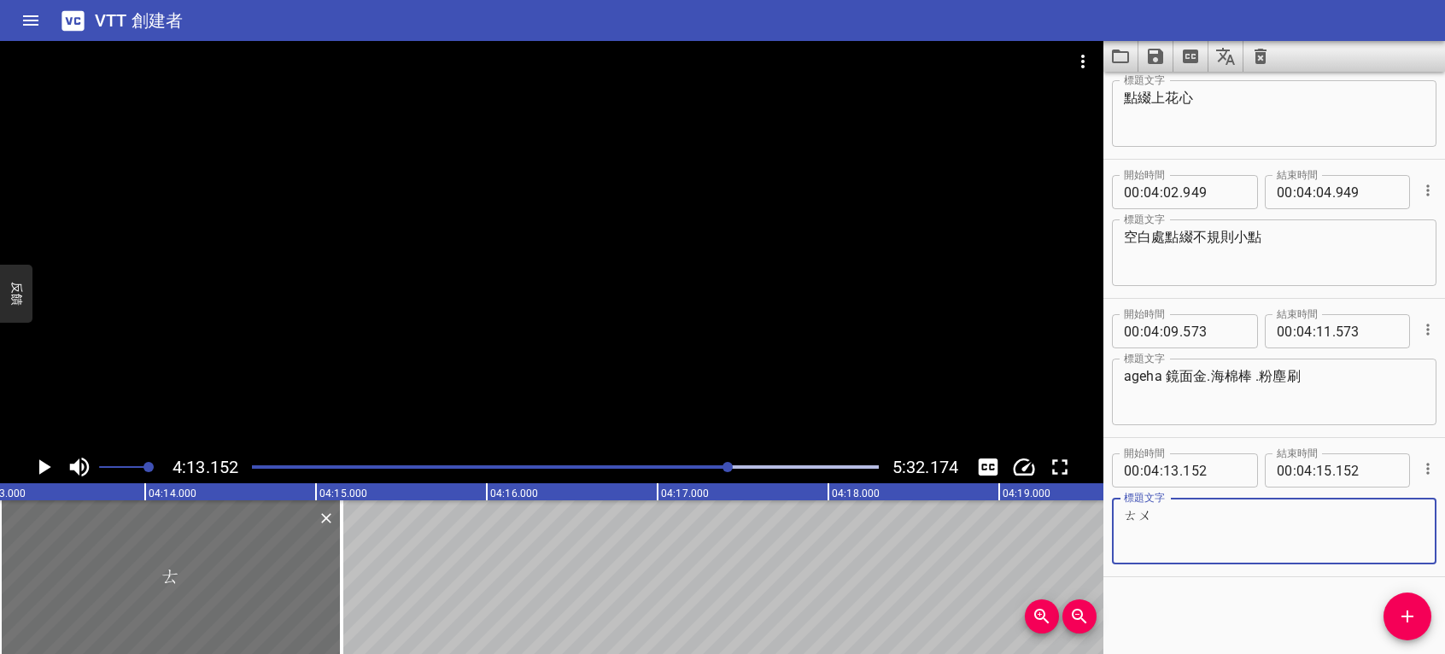
type textarea "塗"
type textarea "摸擦金色位子"
click at [38, 472] on icon "播放/暫停" at bounding box center [44, 467] width 26 height 26
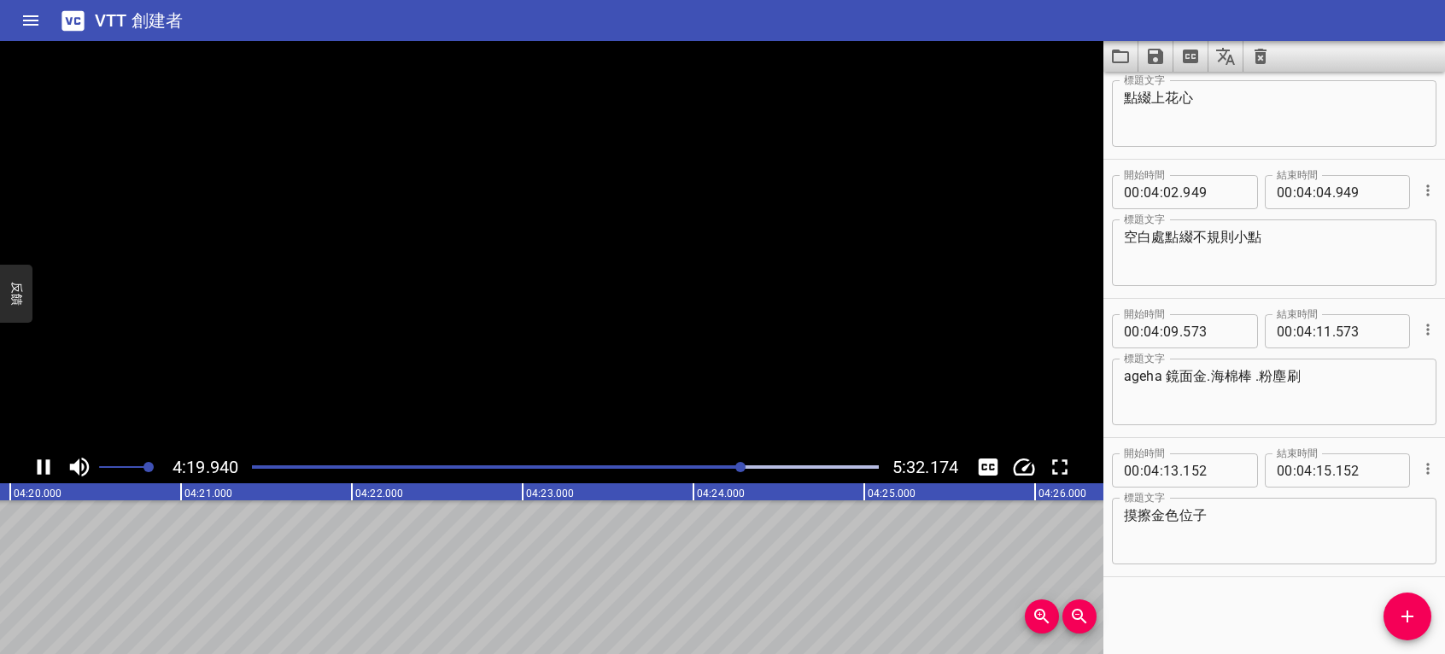
click at [38, 472] on icon "播放/暫停" at bounding box center [44, 467] width 13 height 15
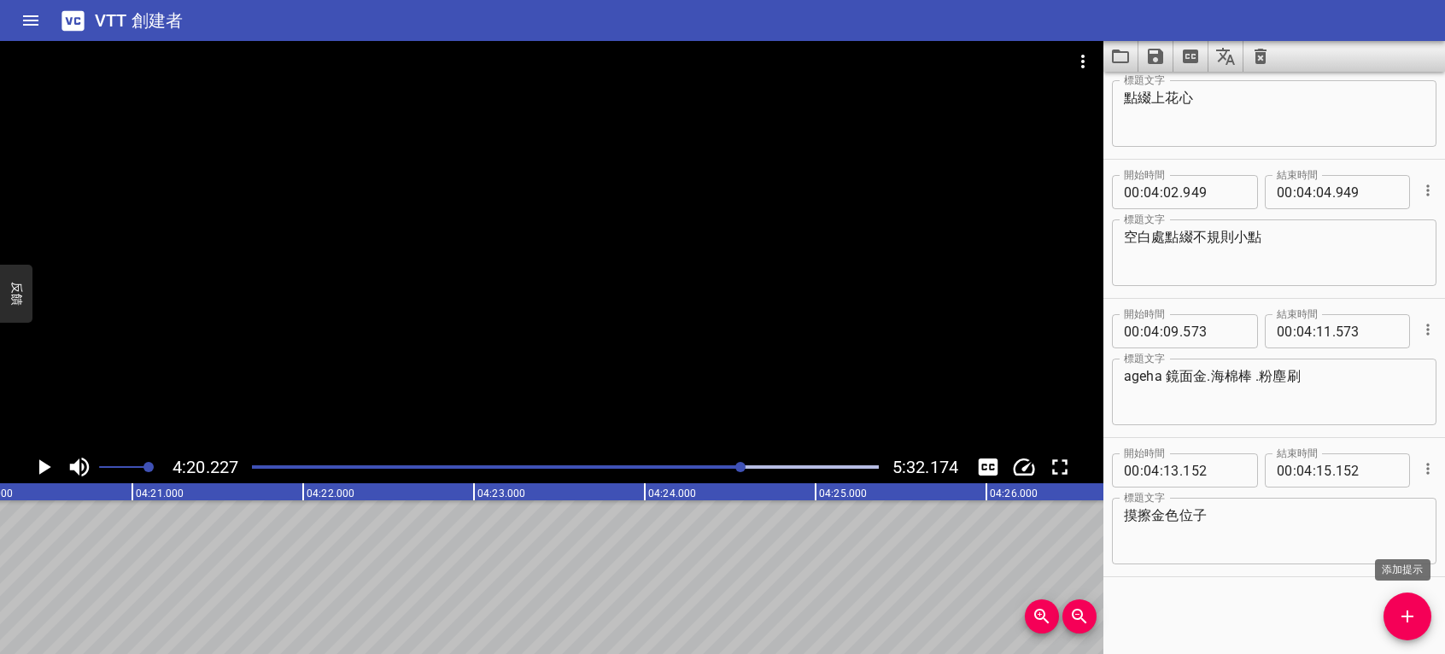
click at [1413, 618] on icon "添加提示" at bounding box center [1407, 616] width 21 height 21
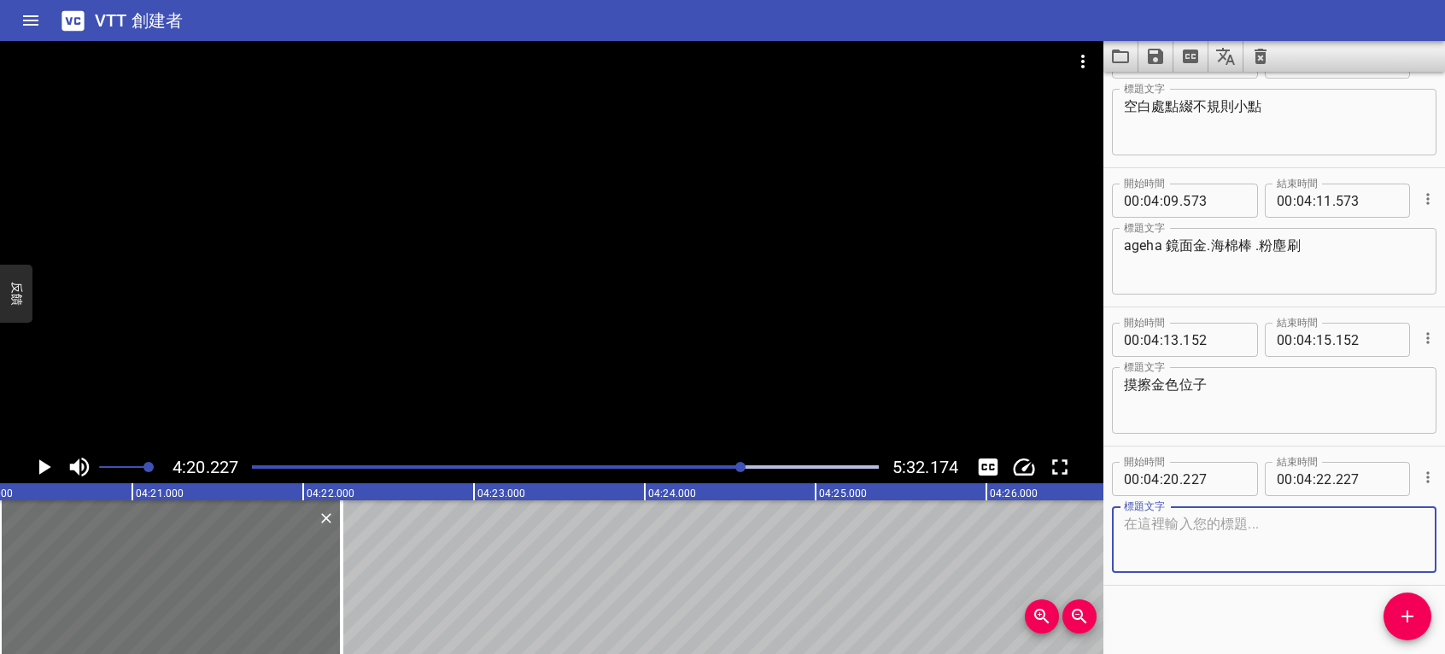
scroll to position [3814, 0]
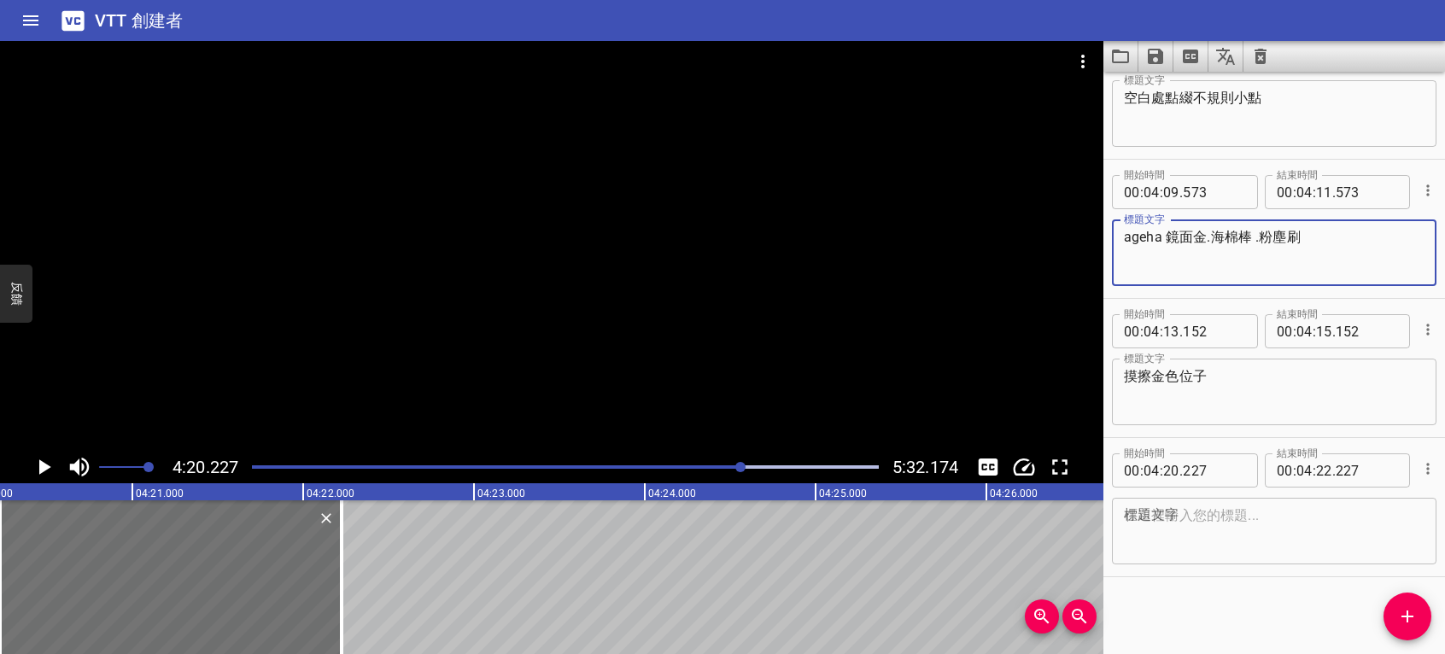
drag, startPoint x: 1266, startPoint y: 229, endPoint x: 1322, endPoint y: 242, distance: 57.8
click at [1322, 242] on textarea "ageha 鏡面金.海棉棒 .粉塵刷" at bounding box center [1274, 253] width 301 height 49
click at [1198, 533] on textarea at bounding box center [1274, 531] width 301 height 49
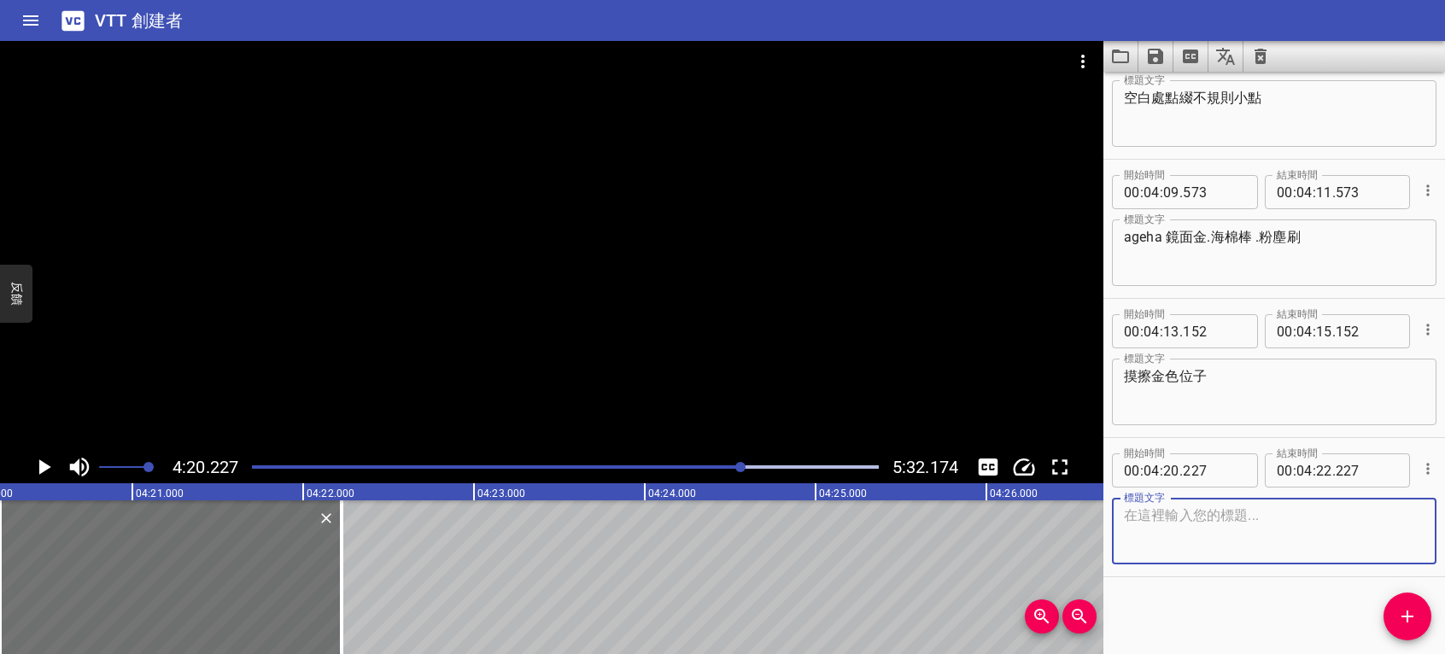
paste textarea "粉塵刷"
type textarea "粉塵刷清潔"
click at [41, 466] on icon "播放/暫停" at bounding box center [45, 467] width 12 height 15
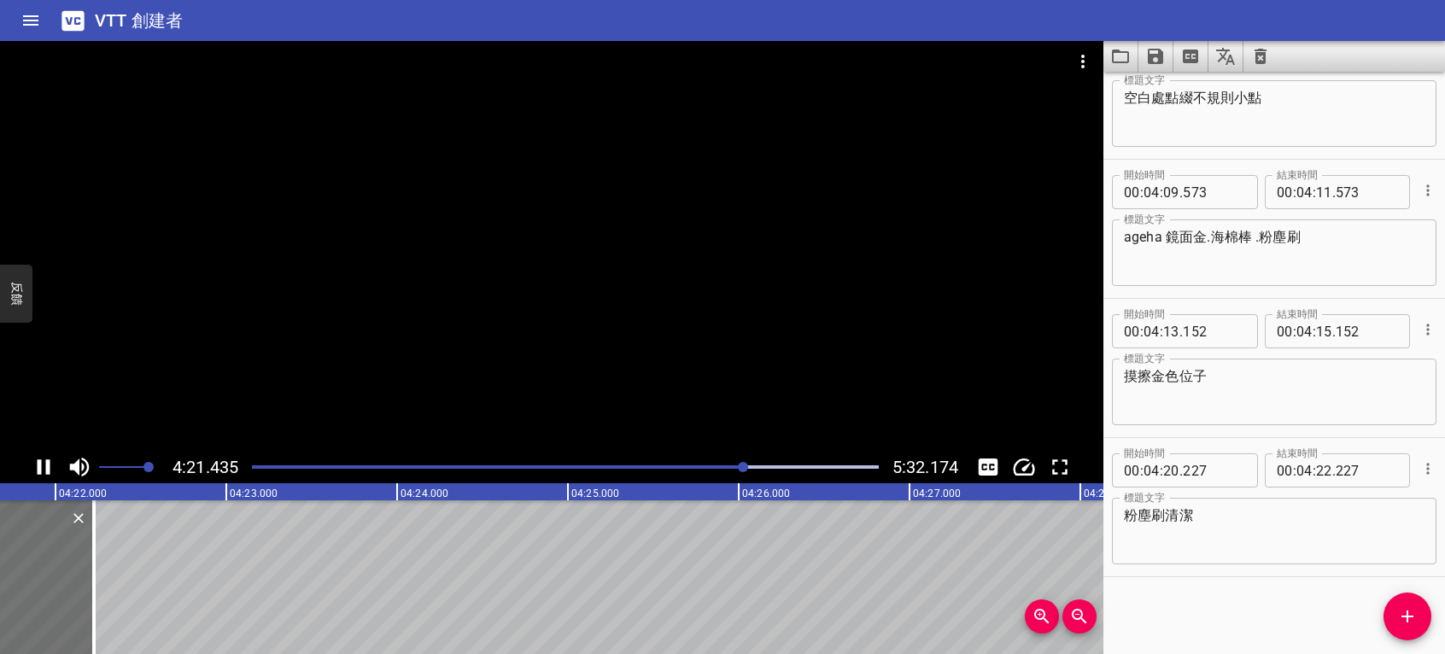
click at [39, 466] on icon "播放/暫停" at bounding box center [44, 467] width 13 height 15
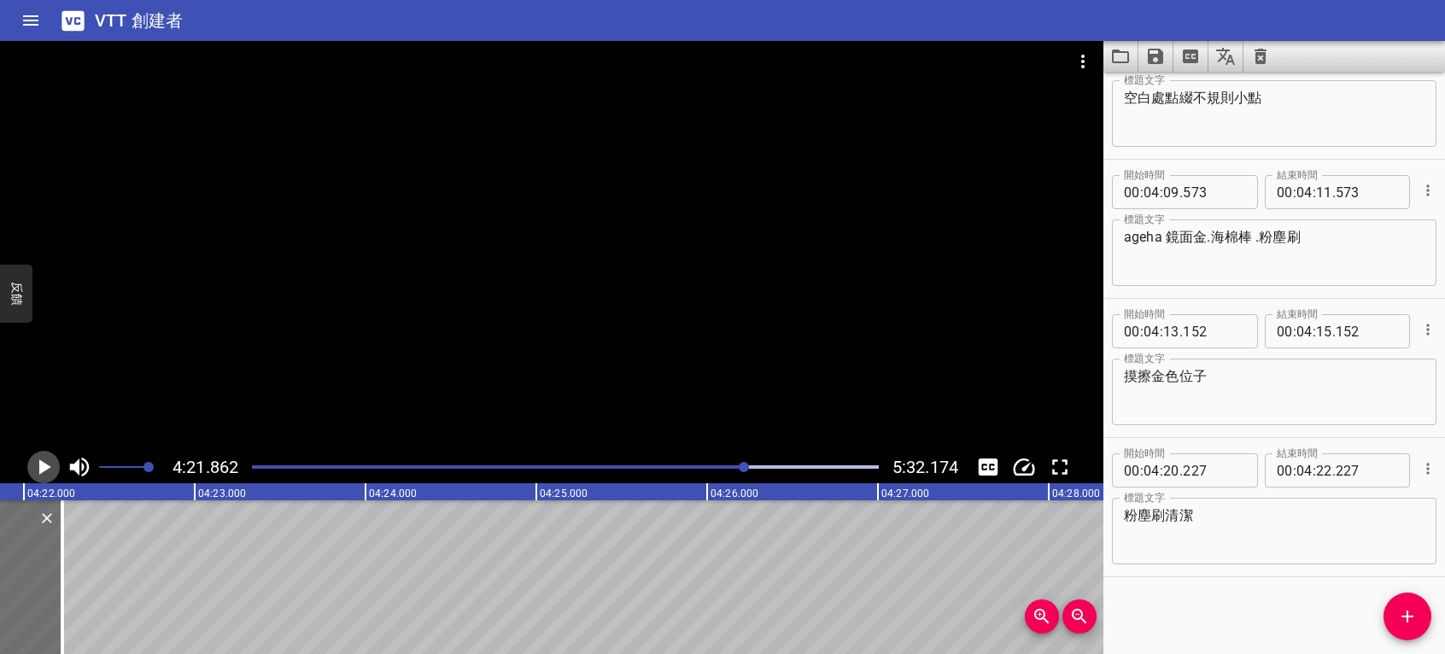
click at [42, 466] on icon "播放/暫停" at bounding box center [45, 467] width 12 height 15
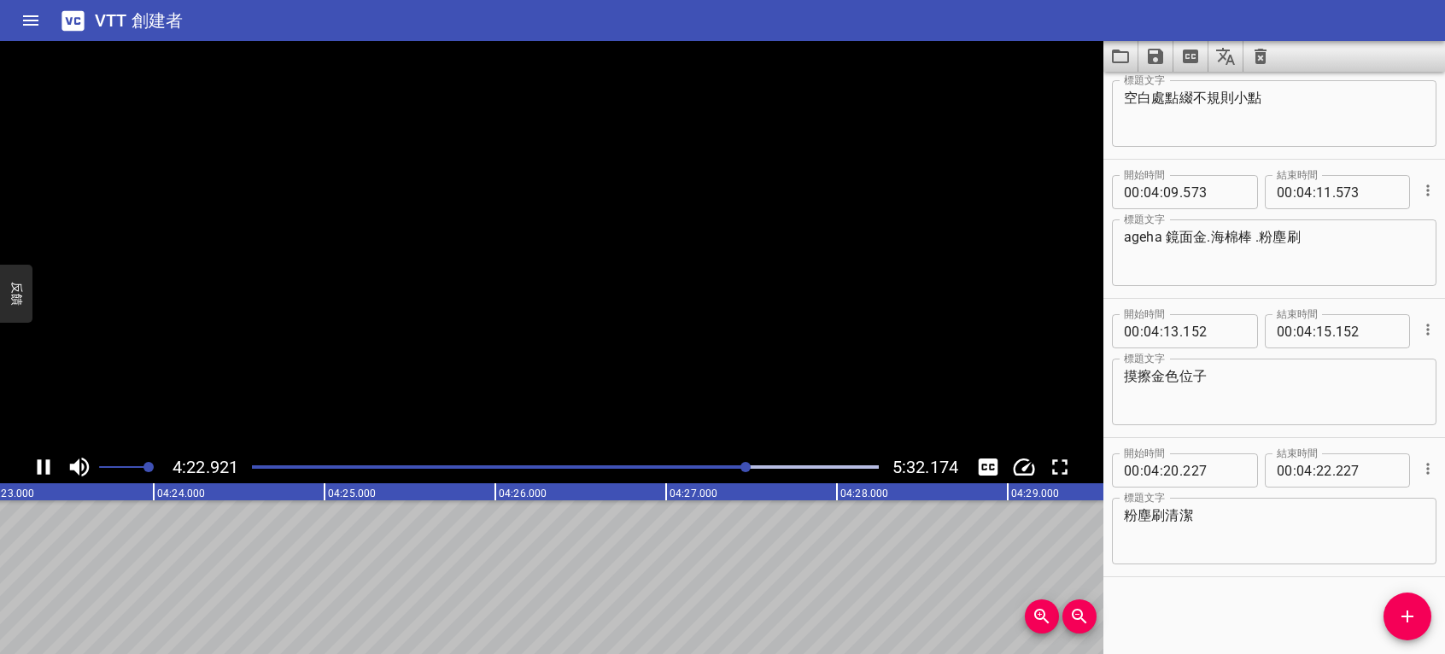
click at [41, 466] on icon "播放/暫停" at bounding box center [44, 467] width 26 height 26
click at [1396, 616] on span "添加提示" at bounding box center [1408, 616] width 48 height 21
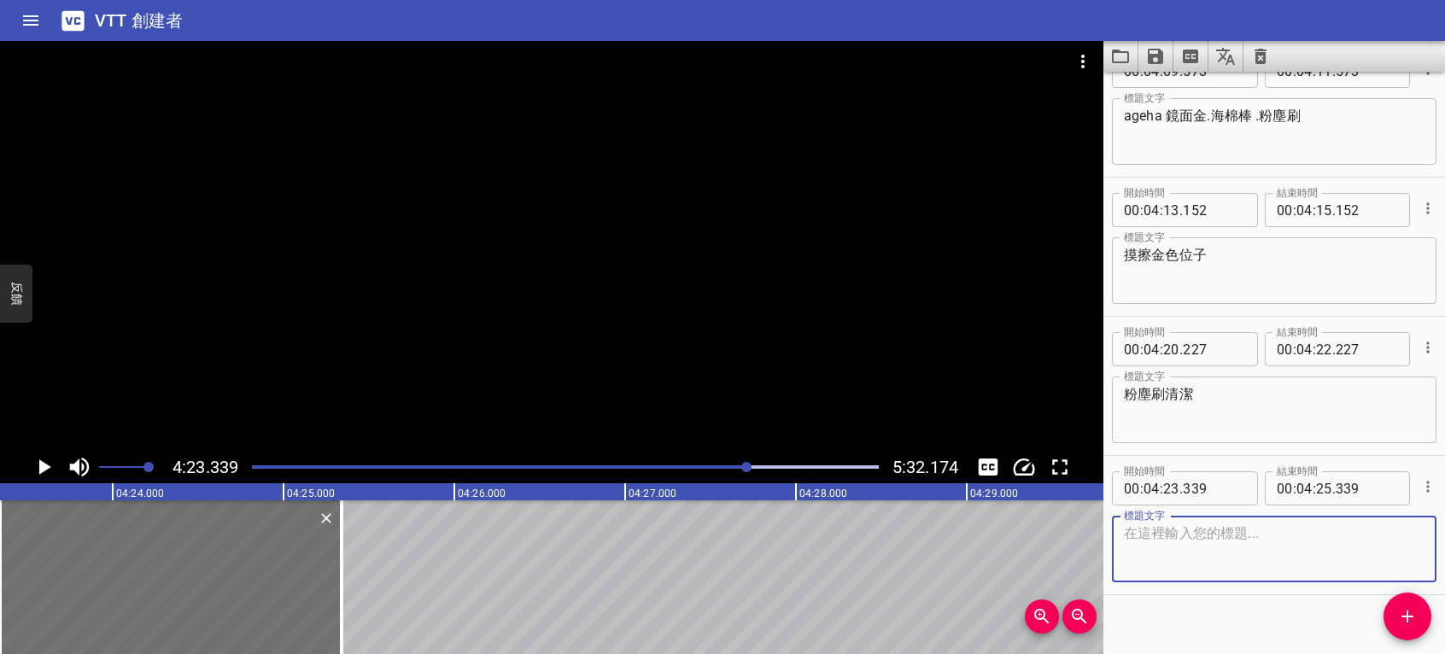
scroll to position [3953, 0]
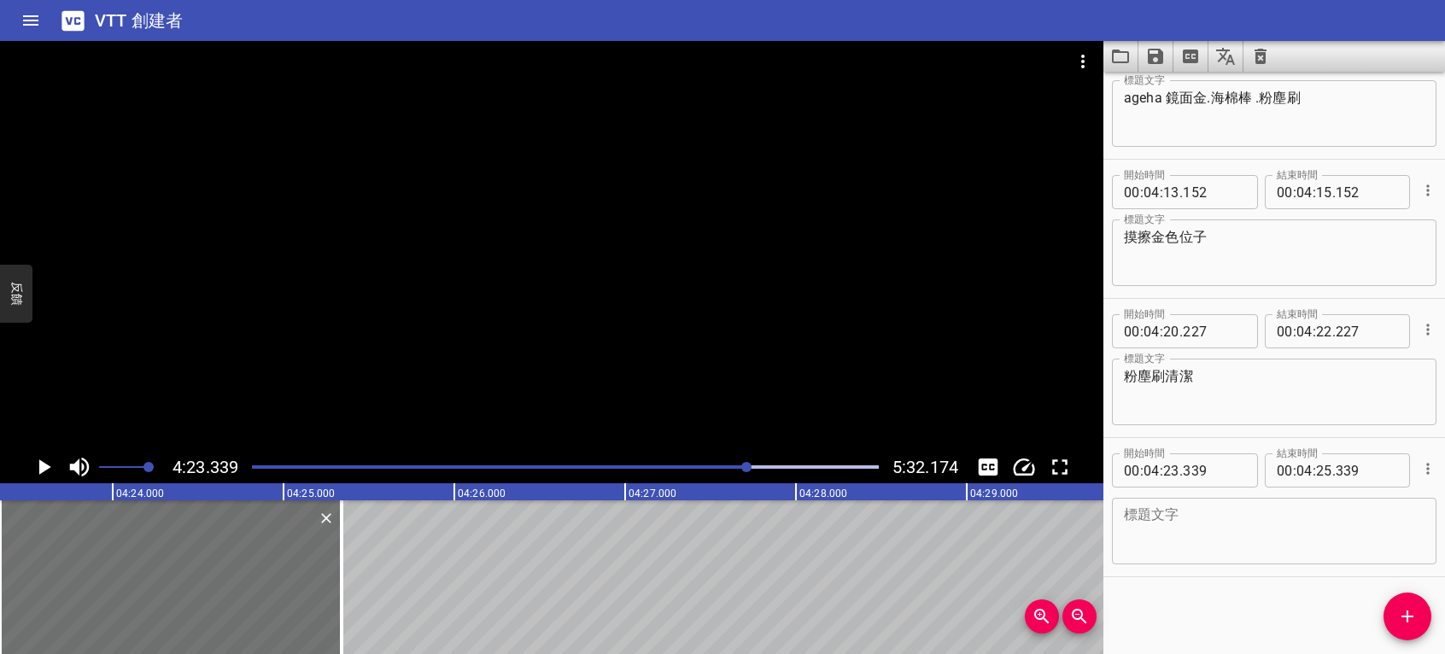
click at [1306, 612] on div "開始時間 00 : 00 : 10 . 345 開始時間 結束時間 00 : 00 : 12 . 345 結束時間 標題文字 首先使用PRESTO彩色凝膠-T…" at bounding box center [1275, 363] width 342 height 583
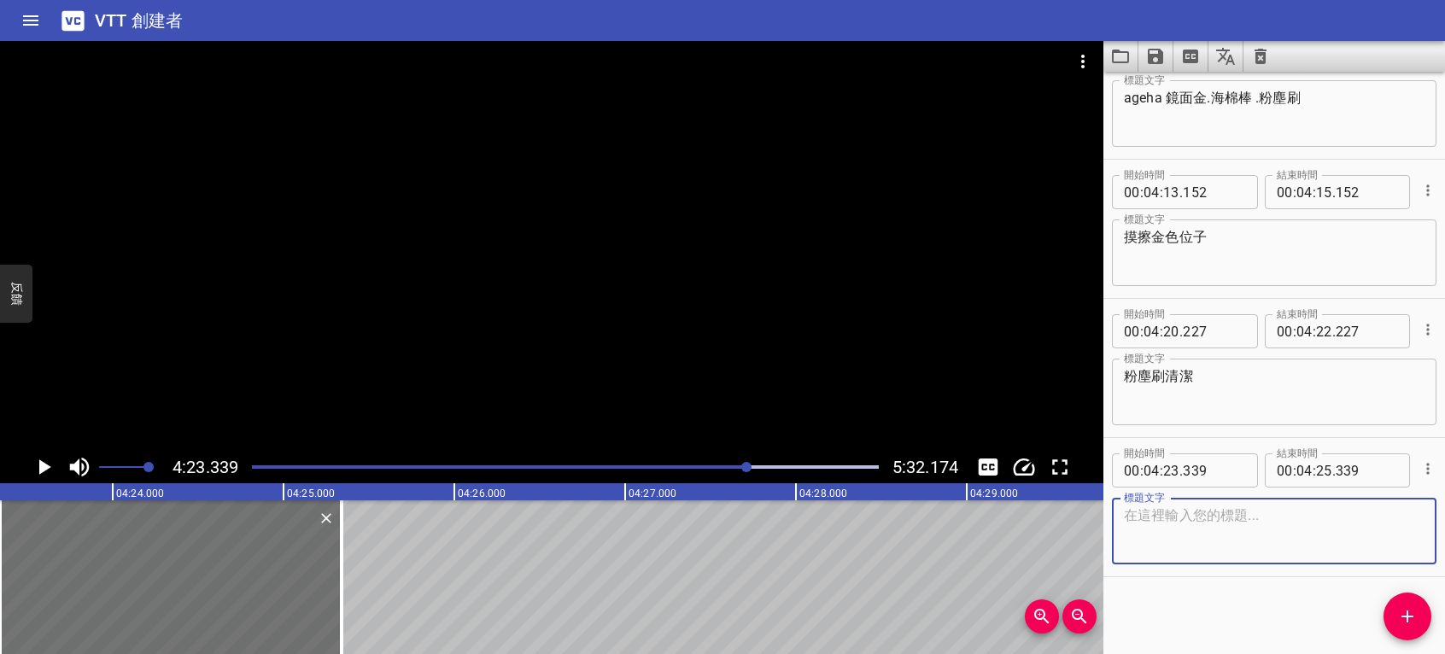
paste textarea "使用PRESTO免清上層甲油膠"
click at [1227, 511] on textarea "使用PRESTO免清上層甲油膠" at bounding box center [1274, 531] width 301 height 49
type textarea "使用PRESTO霧面上層甲油膠"
click at [50, 465] on icon "播放/暫停" at bounding box center [44, 467] width 26 height 26
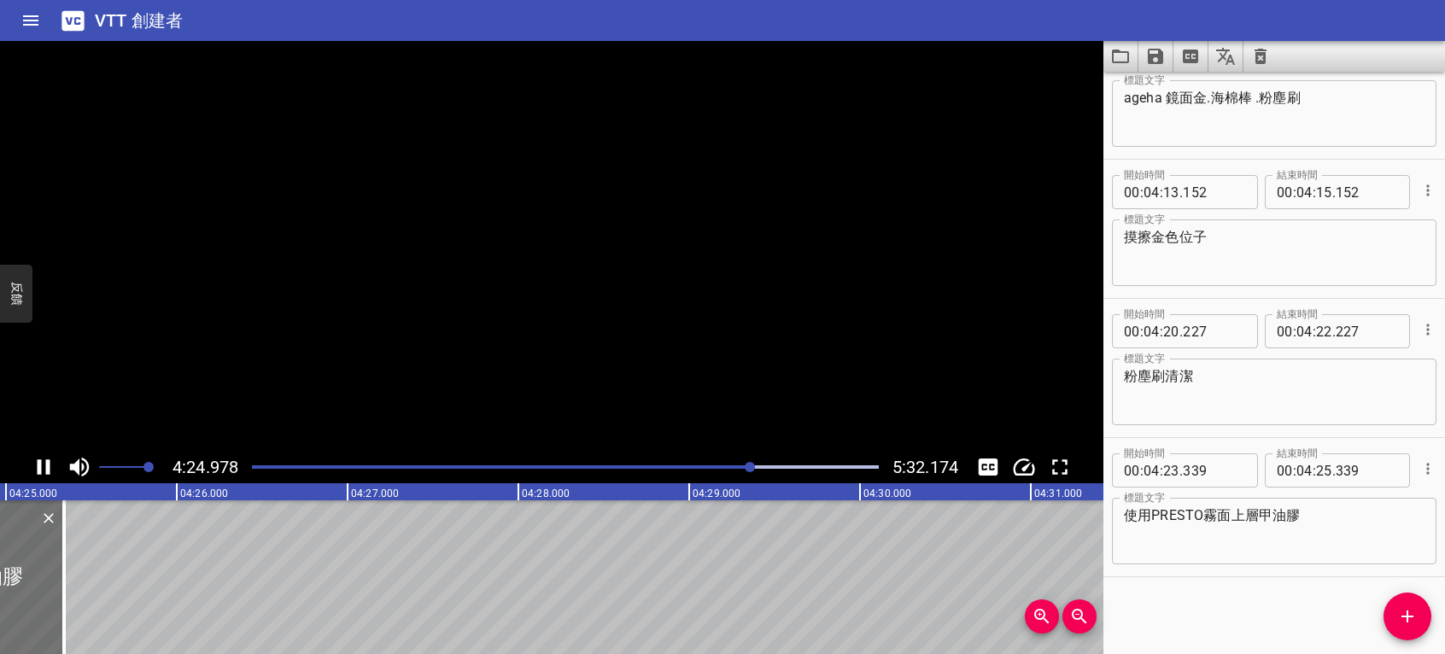
click at [50, 465] on icon "播放/暫停" at bounding box center [44, 467] width 26 height 26
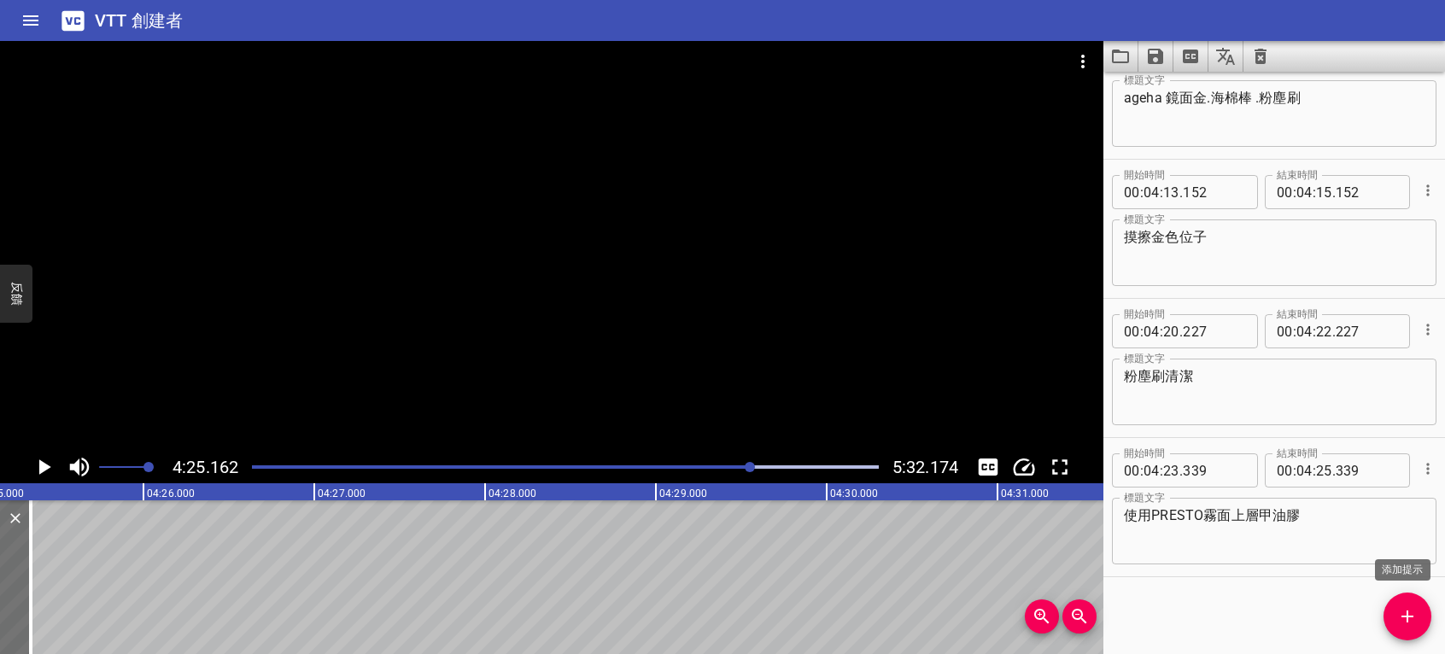
click at [1418, 608] on span "添加提示" at bounding box center [1408, 616] width 48 height 21
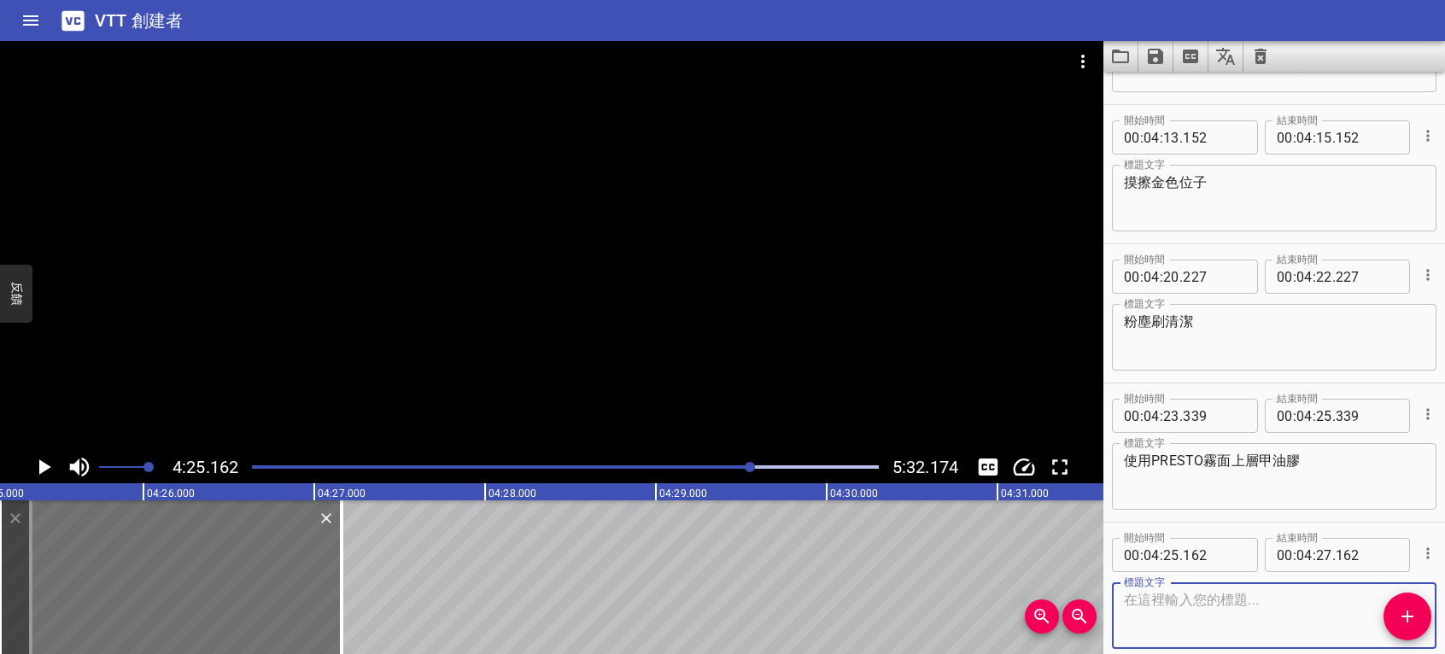
scroll to position [4092, 0]
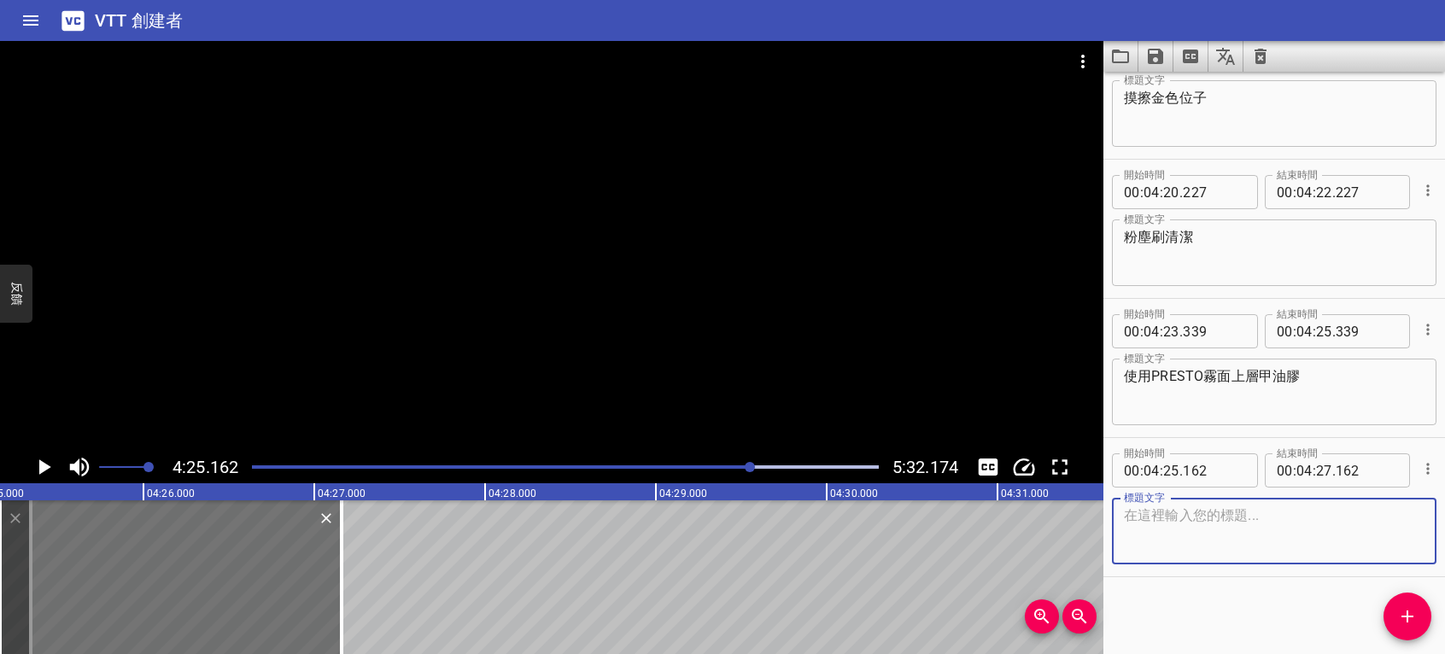
paste textarea "整面均勻塗刷"
type textarea "整面均勻塗刷"
click at [46, 471] on icon "播放/暫停" at bounding box center [44, 467] width 26 height 26
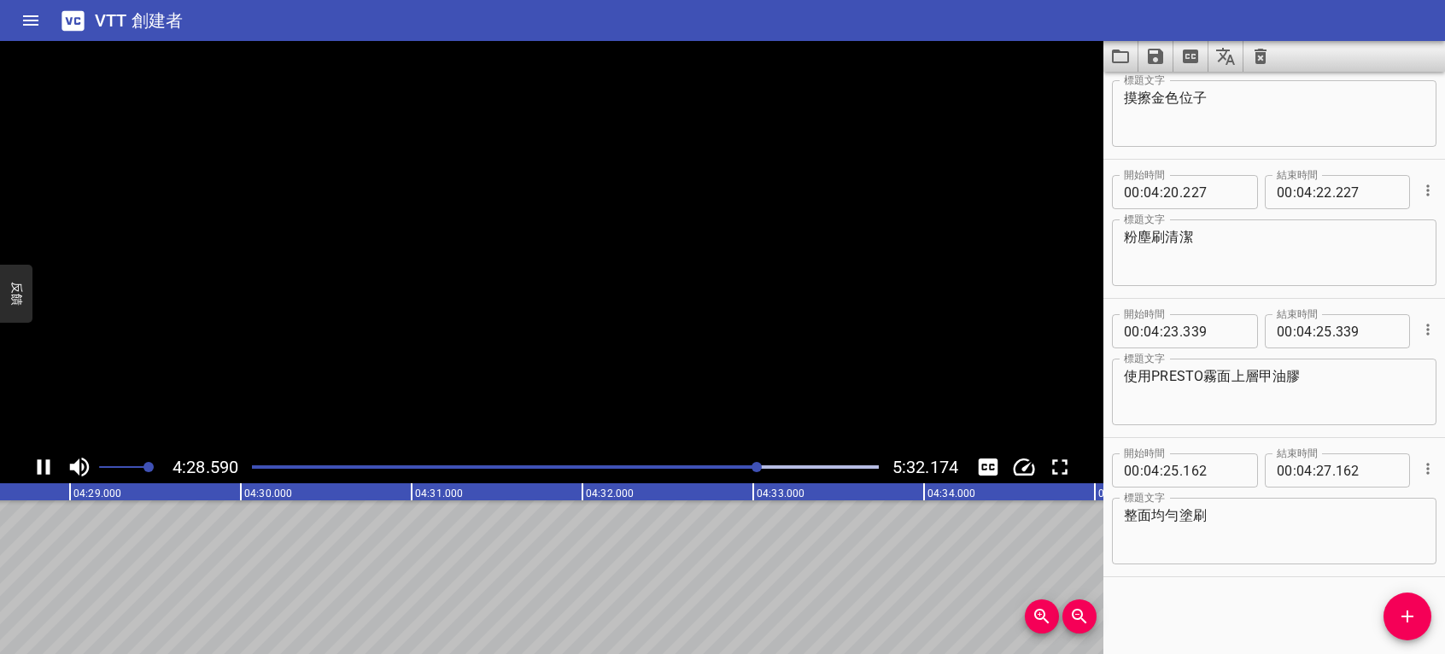
click at [38, 468] on icon "播放/暫停" at bounding box center [44, 467] width 13 height 15
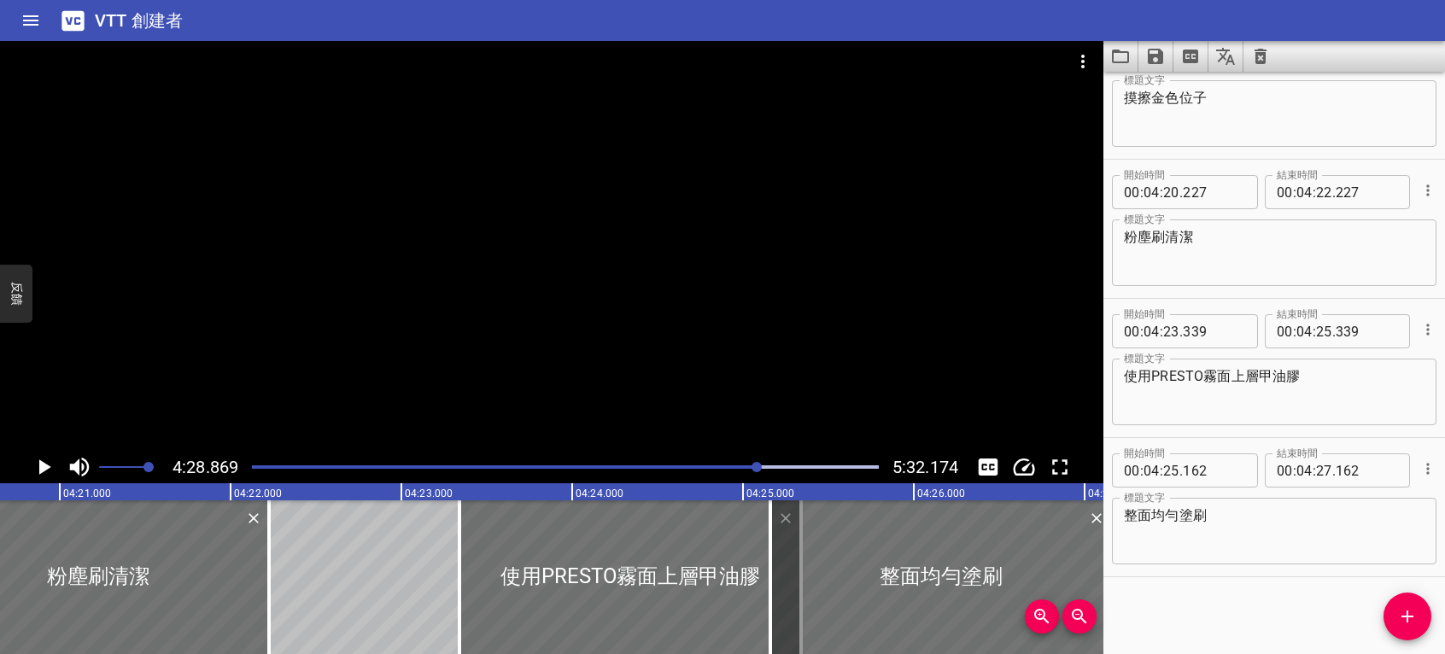
scroll to position [0, 44561]
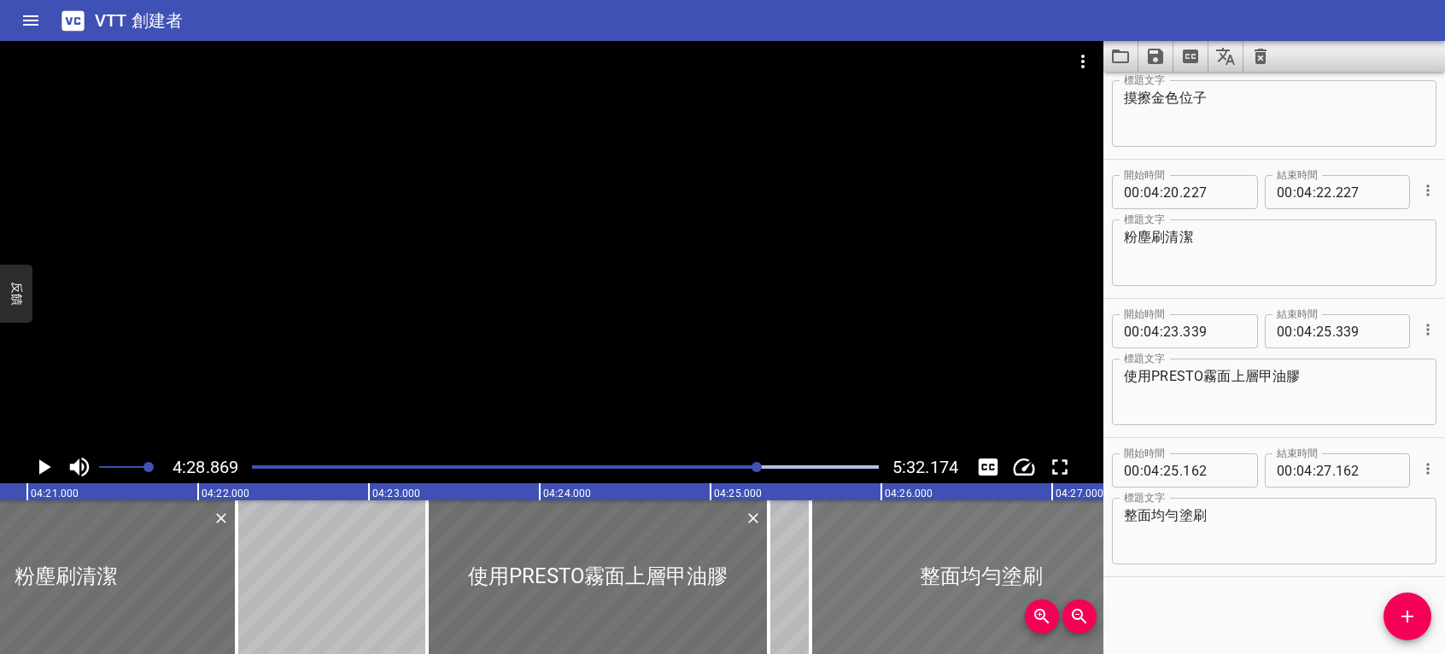
drag, startPoint x: 817, startPoint y: 569, endPoint x: 889, endPoint y: 571, distance: 71.8
click at [889, 571] on div at bounding box center [982, 578] width 342 height 154
type input "587"
click at [42, 472] on icon "播放/暫停" at bounding box center [45, 467] width 12 height 15
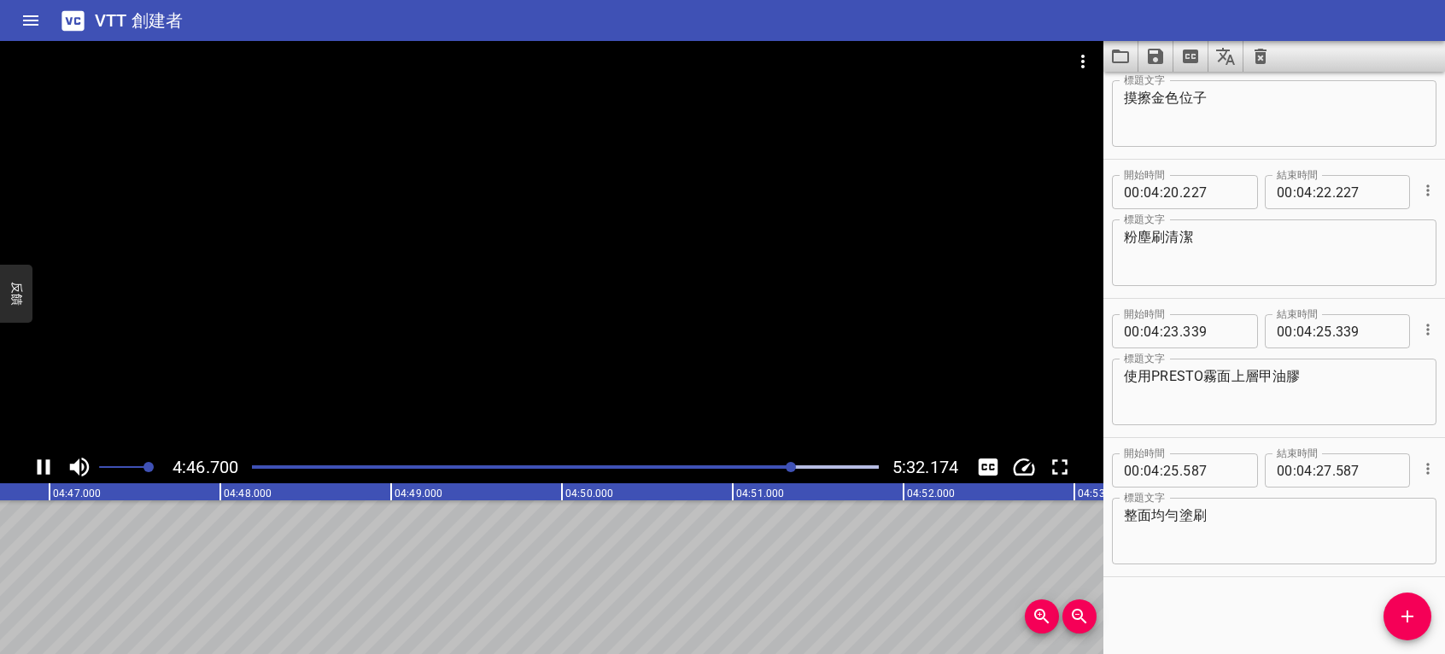
click at [45, 467] on icon "播放/暫停" at bounding box center [44, 467] width 26 height 26
drag, startPoint x: 443, startPoint y: 568, endPoint x: 601, endPoint y: 565, distance: 158.1
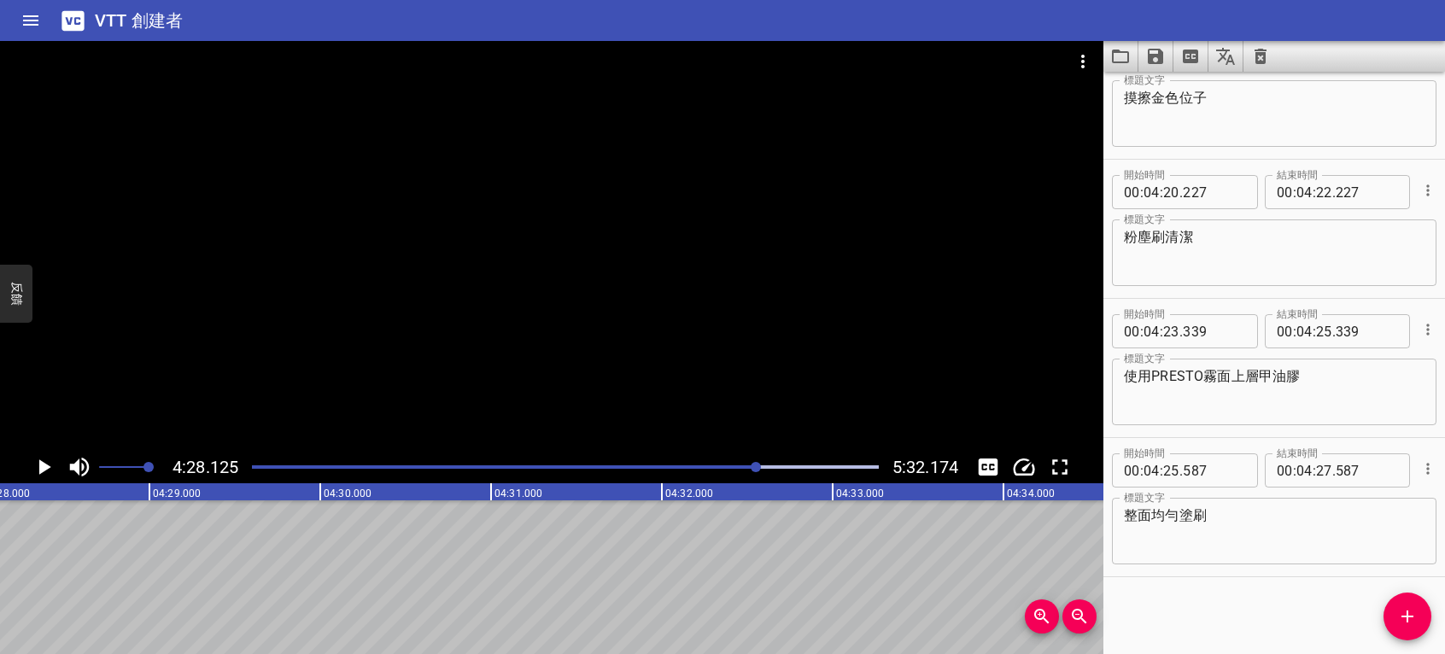
click at [40, 466] on icon "播放/暫停" at bounding box center [45, 467] width 12 height 15
click at [44, 466] on icon "播放/暫停" at bounding box center [44, 467] width 26 height 26
click at [44, 466] on icon "播放/暫停" at bounding box center [45, 467] width 12 height 15
click at [44, 466] on icon "播放/暫停" at bounding box center [44, 467] width 26 height 26
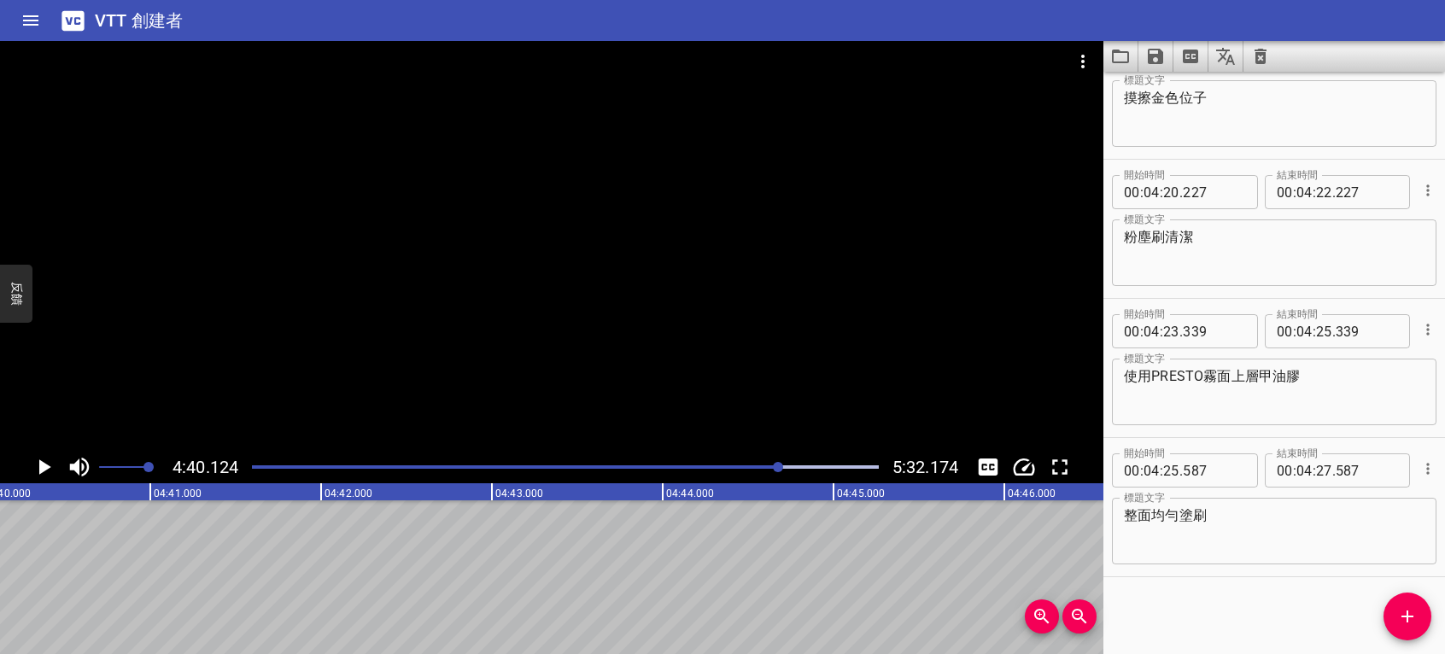
click at [1325, 621] on div "開始時間 00 : 00 : 10 . 345 開始時間 結束時間 00 : 00 : 12 . 345 結束時間 標題文字 首先使用PRESTO彩色凝膠-T…" at bounding box center [1275, 363] width 342 height 583
click at [1420, 609] on span "添加提示" at bounding box center [1408, 616] width 48 height 21
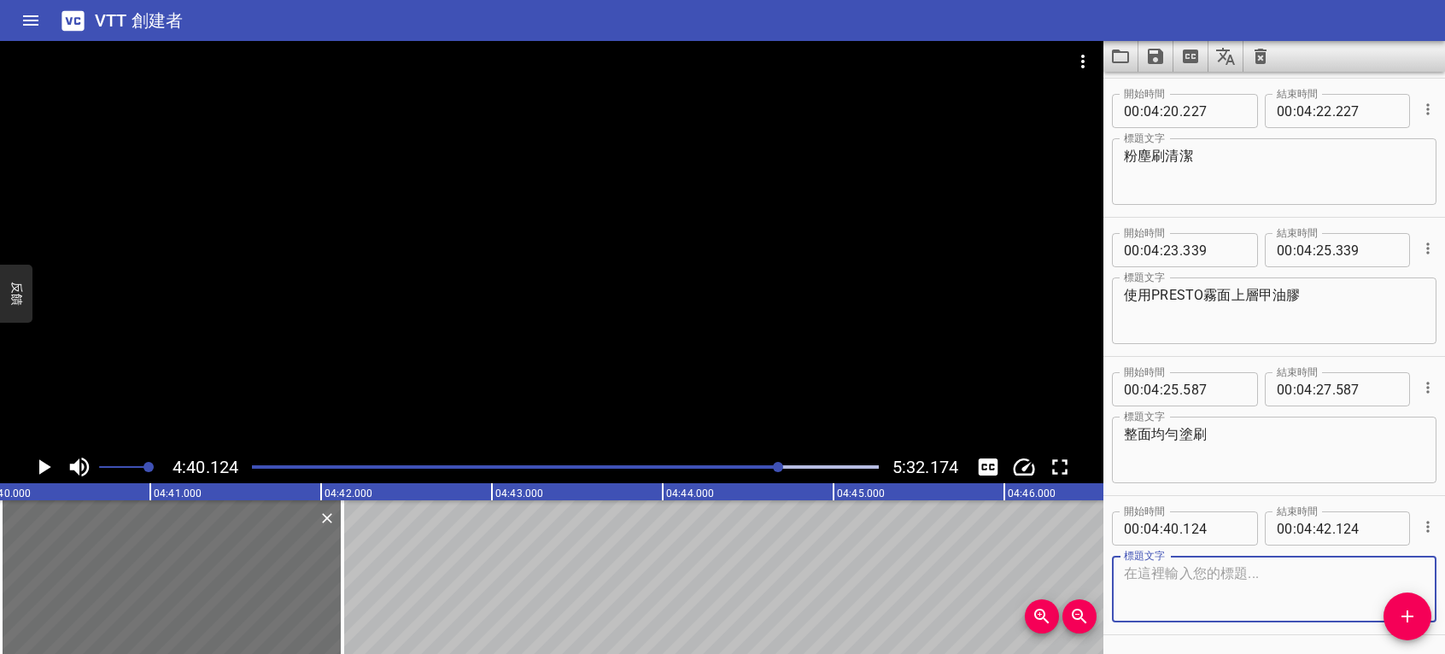
scroll to position [4232, 0]
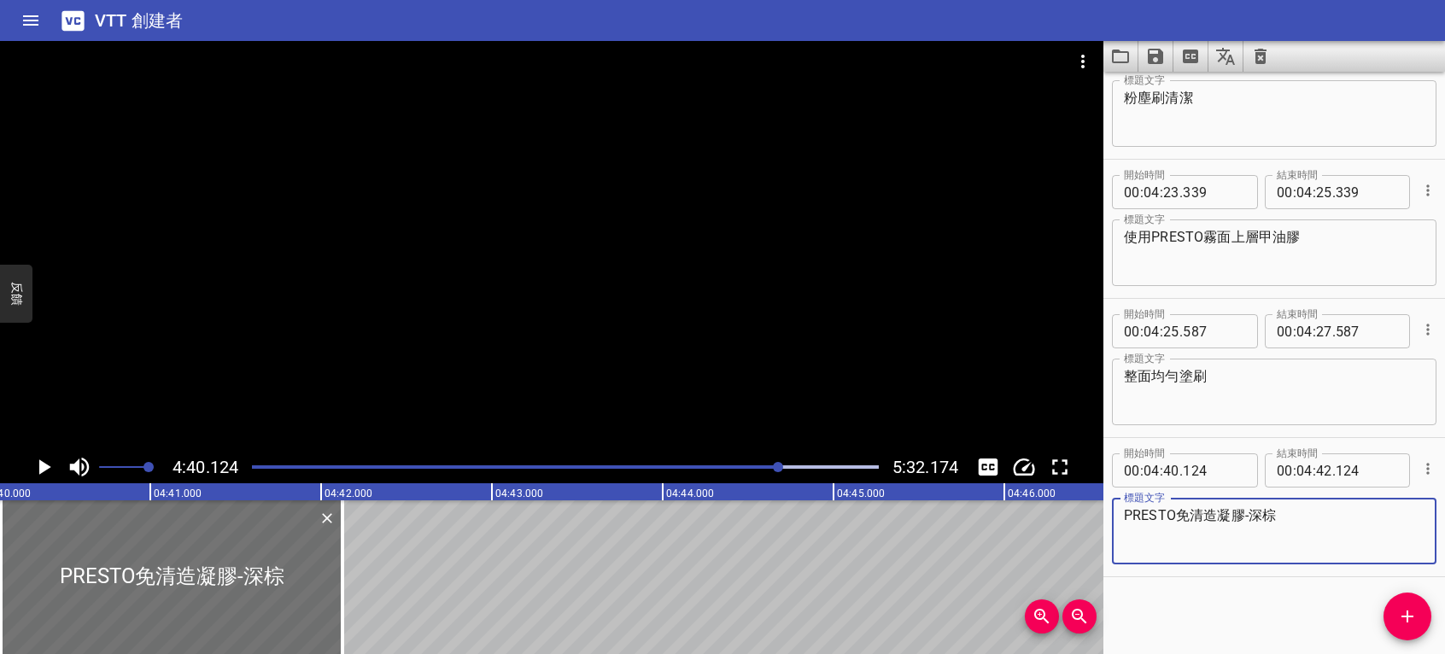
type textarea "PRESTO免清造凝膠-深棕"
click at [39, 466] on icon "播放/暫停" at bounding box center [45, 467] width 12 height 15
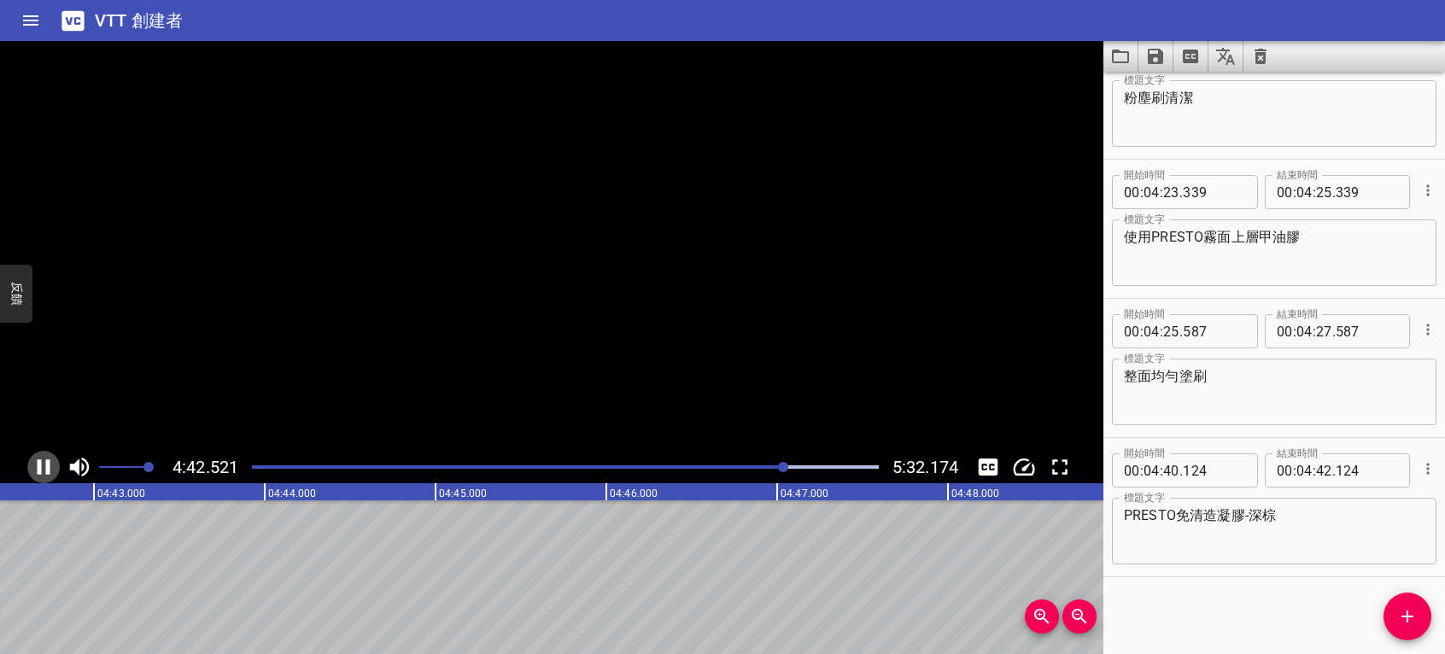
click at [39, 466] on icon "播放/暫停" at bounding box center [44, 467] width 13 height 15
drag, startPoint x: 1312, startPoint y: 630, endPoint x: 1287, endPoint y: 624, distance: 25.7
click at [1312, 630] on div "開始時間 00 : 00 : 10 . 345 開始時間 結束時間 00 : 00 : 12 . 345 結束時間 標題文字 首先使用PRESTO彩色凝膠-T…" at bounding box center [1275, 363] width 342 height 583
click at [1406, 622] on icon "添加提示" at bounding box center [1407, 616] width 21 height 21
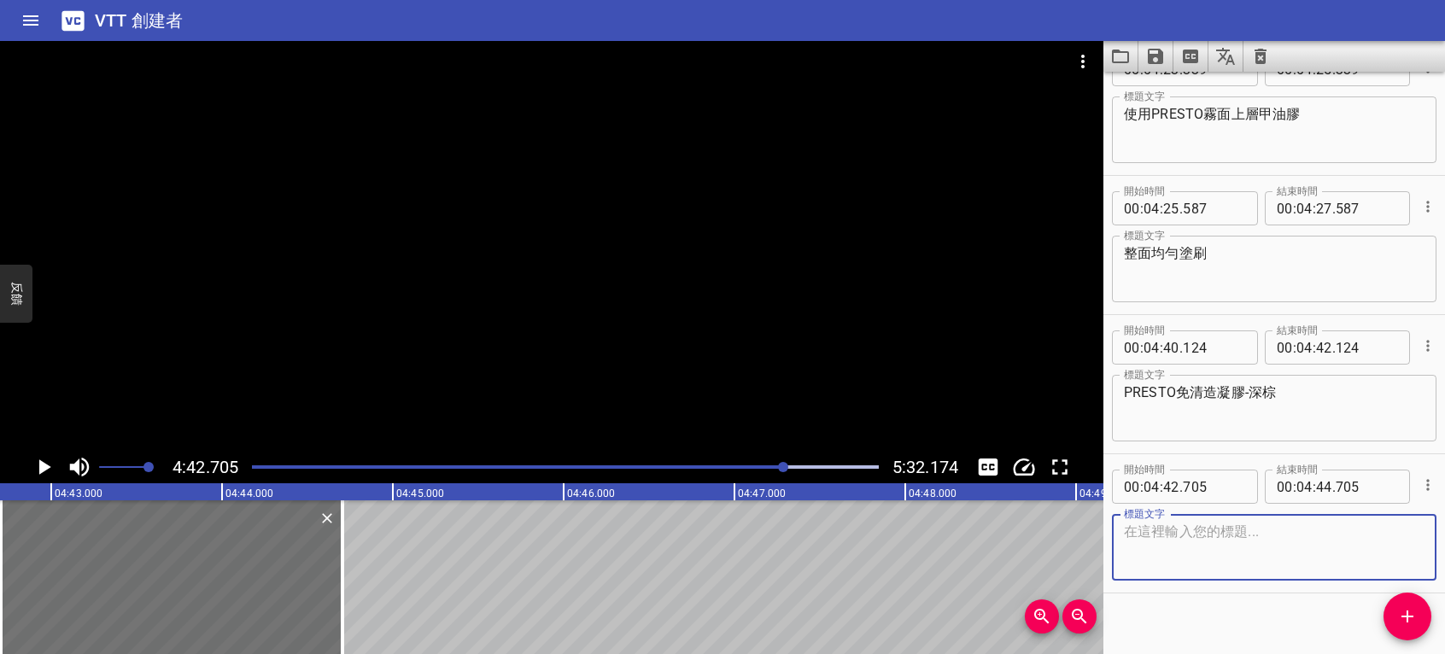
scroll to position [4371, 0]
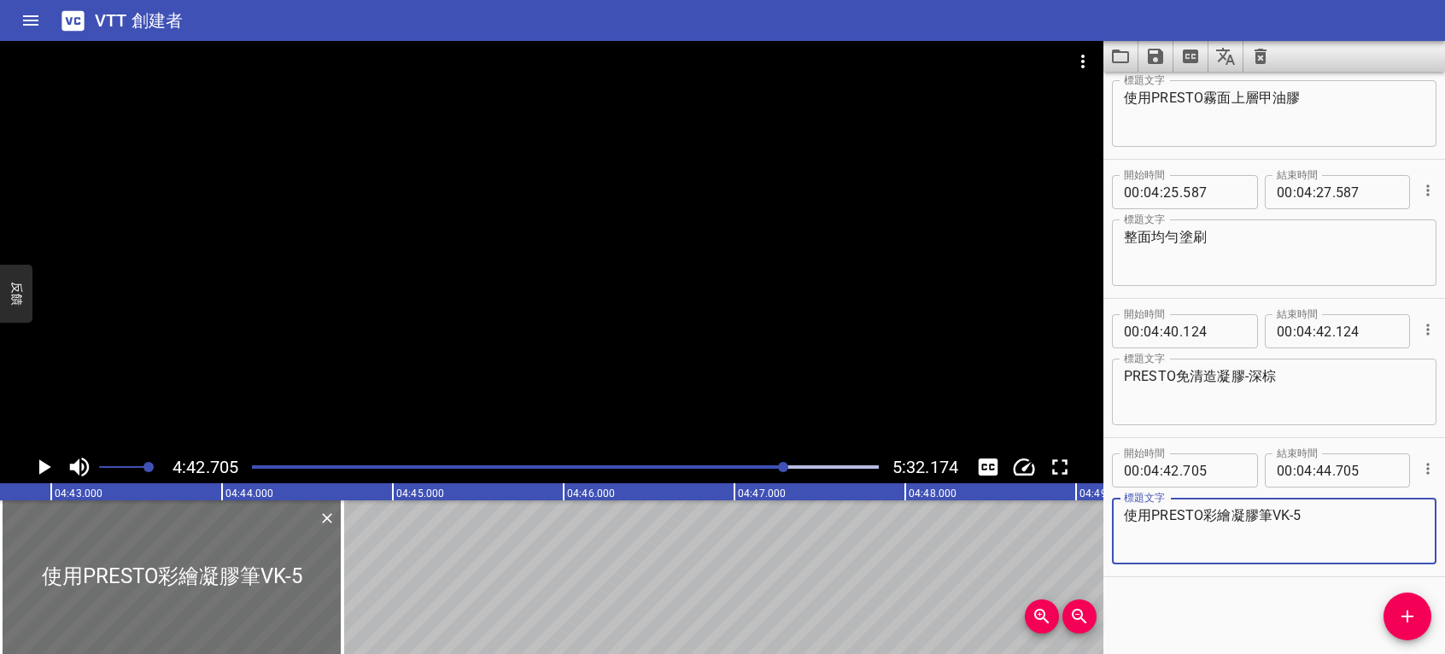
type textarea "使用PRESTO彩繪凝膠筆VK-5"
click at [43, 462] on icon "播放/暫停" at bounding box center [45, 467] width 12 height 15
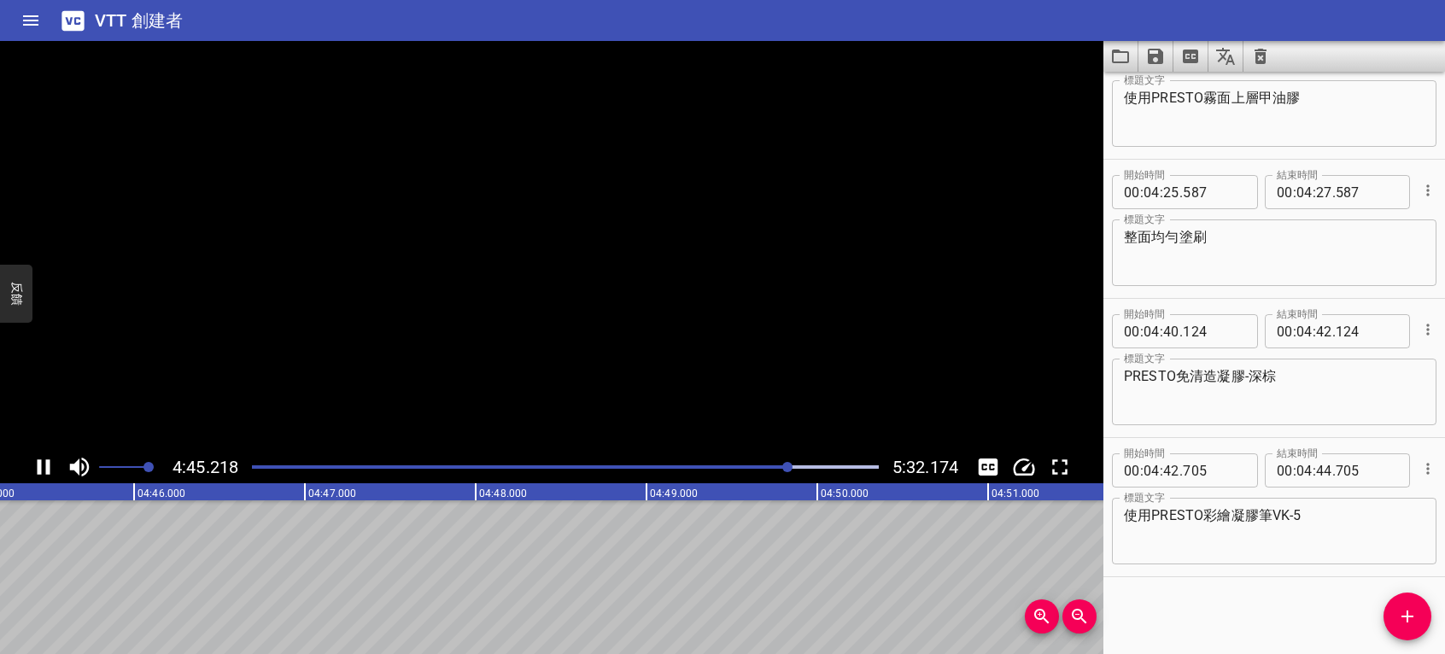
click at [42, 462] on icon "播放/暫停" at bounding box center [44, 467] width 26 height 26
click at [1399, 620] on icon "添加提示" at bounding box center [1407, 616] width 21 height 21
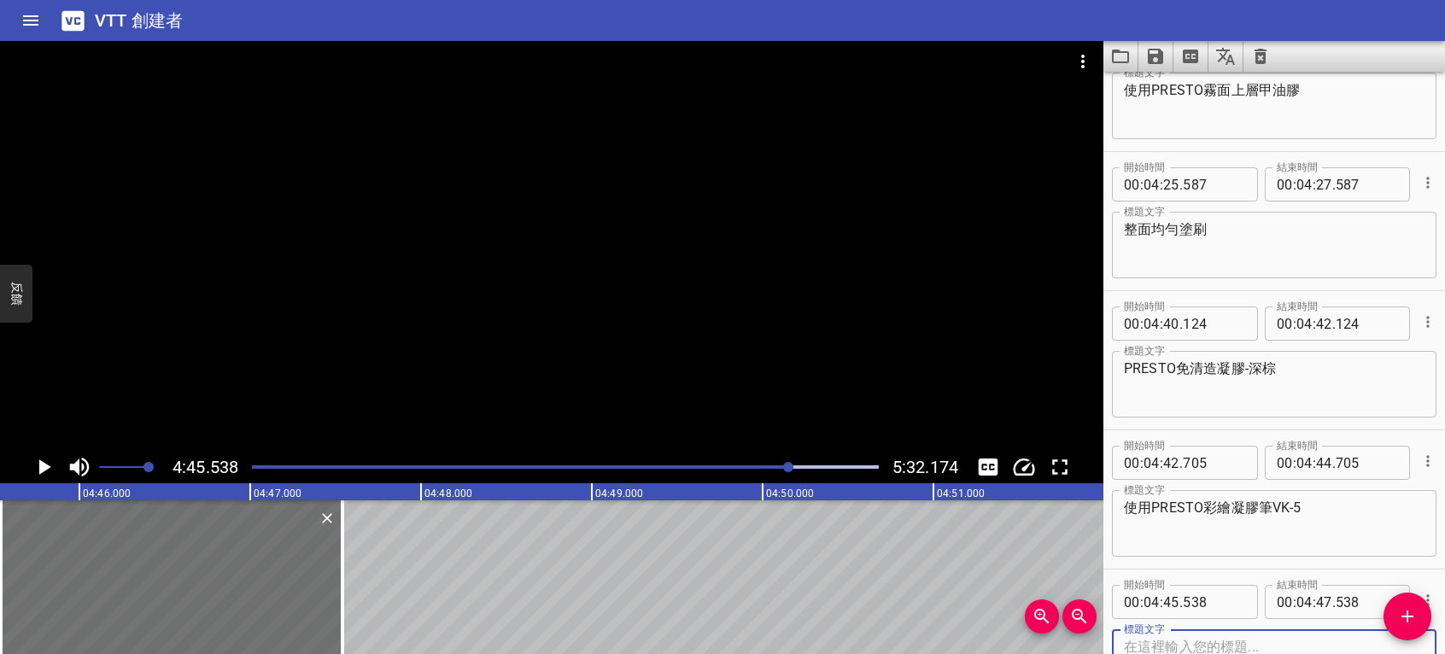
click at [1291, 642] on textarea at bounding box center [1274, 663] width 301 height 49
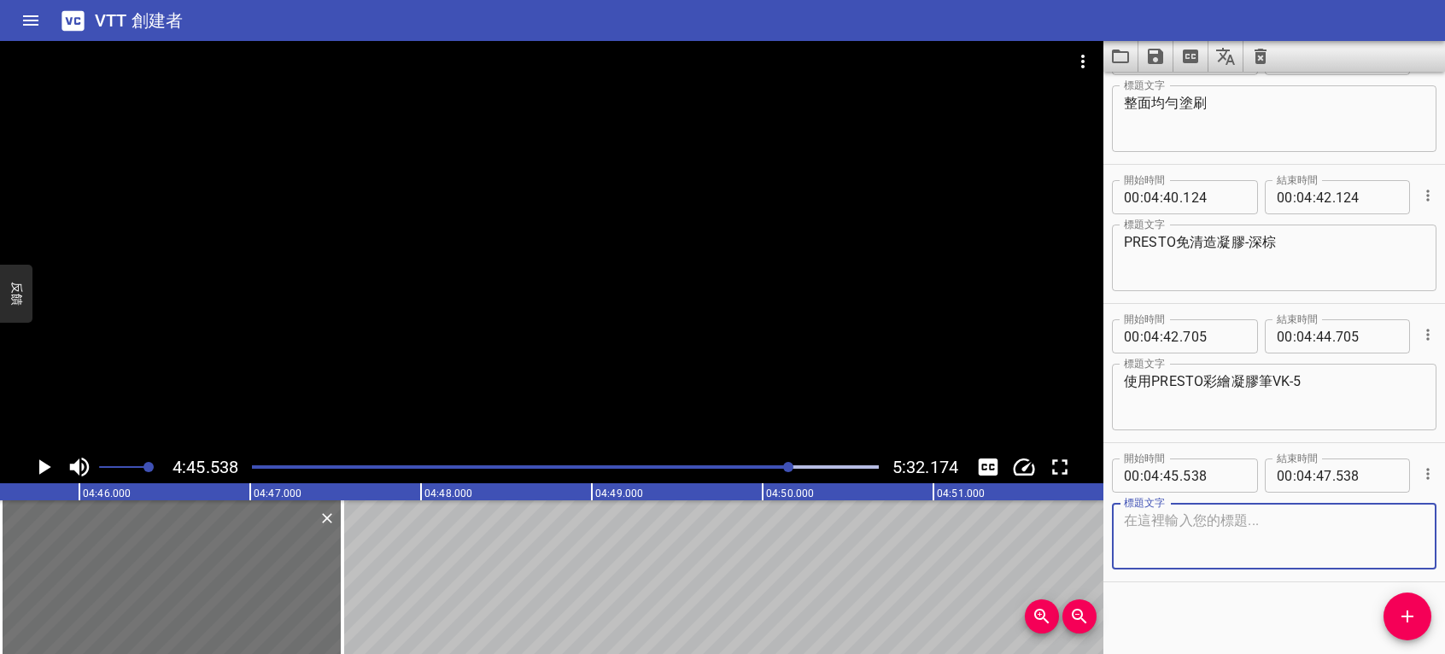
scroll to position [4510, 0]
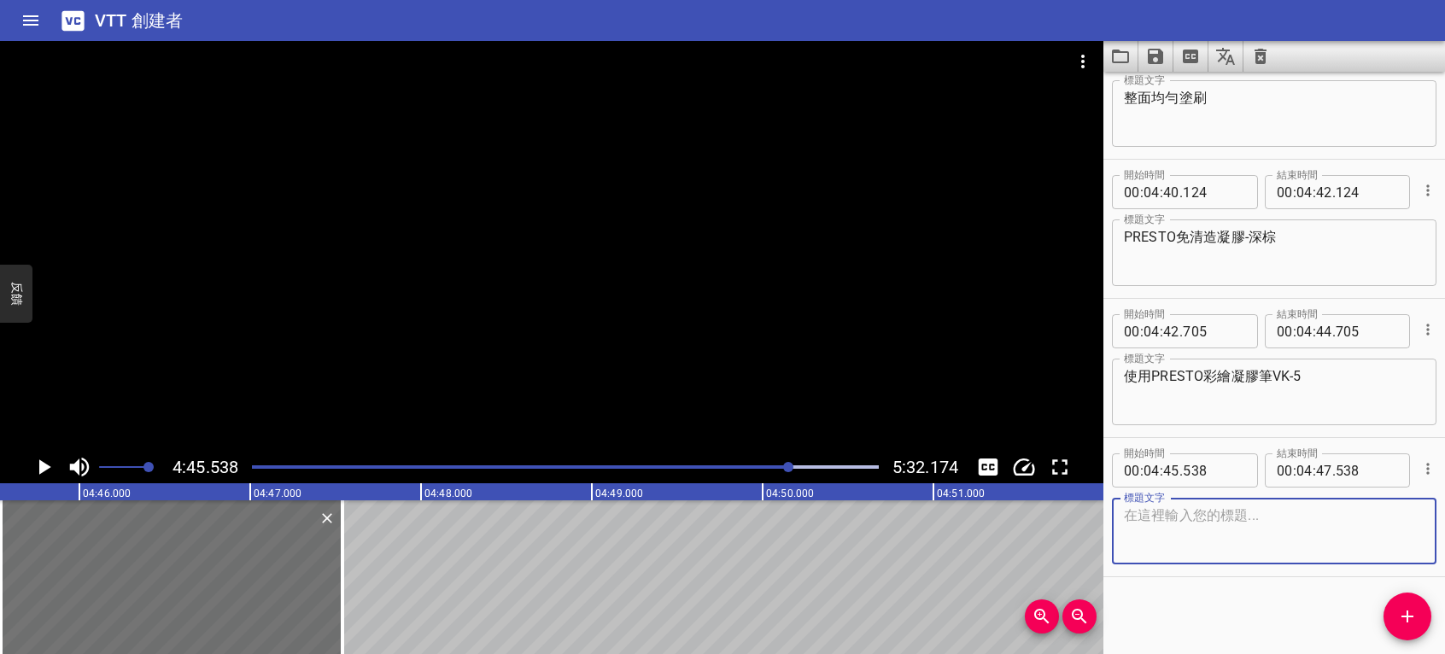
paste textarea "將甲面擦拭乾淨"
type textarea "將甲面擦拭乾淨"
click at [44, 466] on icon "播放/暫停" at bounding box center [45, 467] width 12 height 15
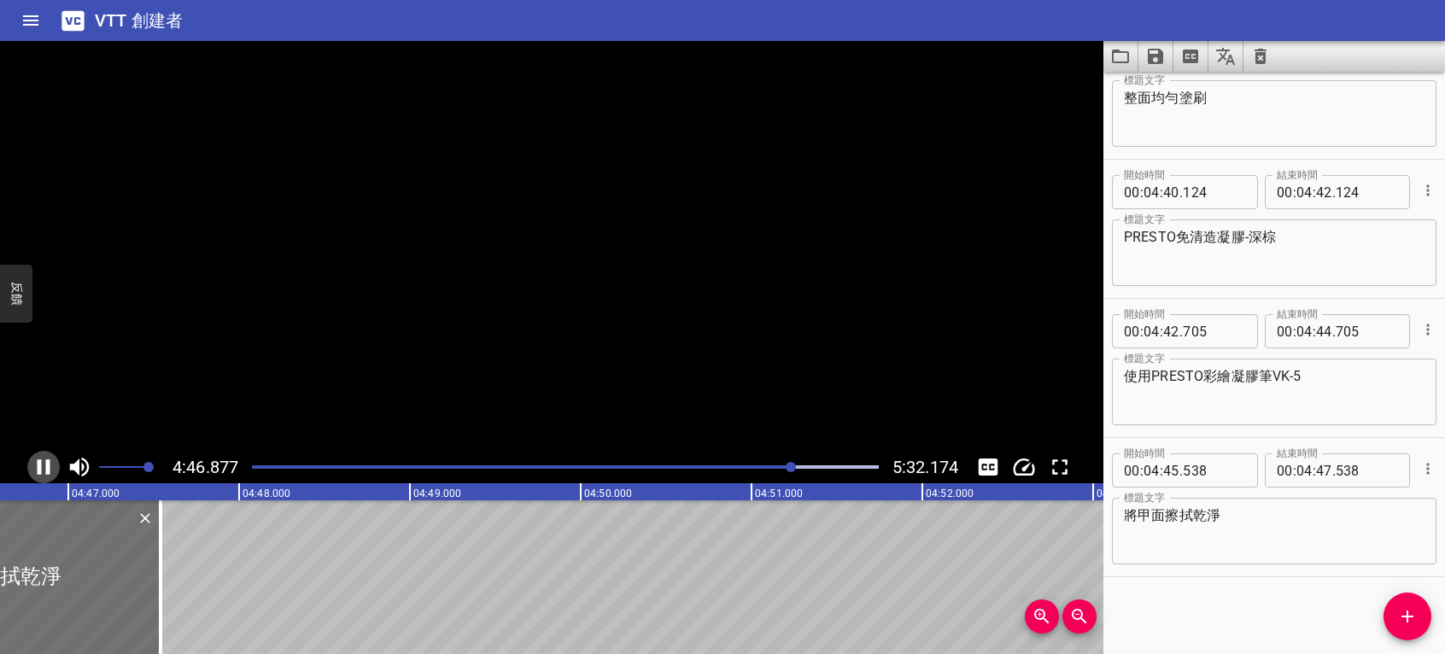
click at [42, 465] on icon "播放/暫停" at bounding box center [44, 467] width 26 height 26
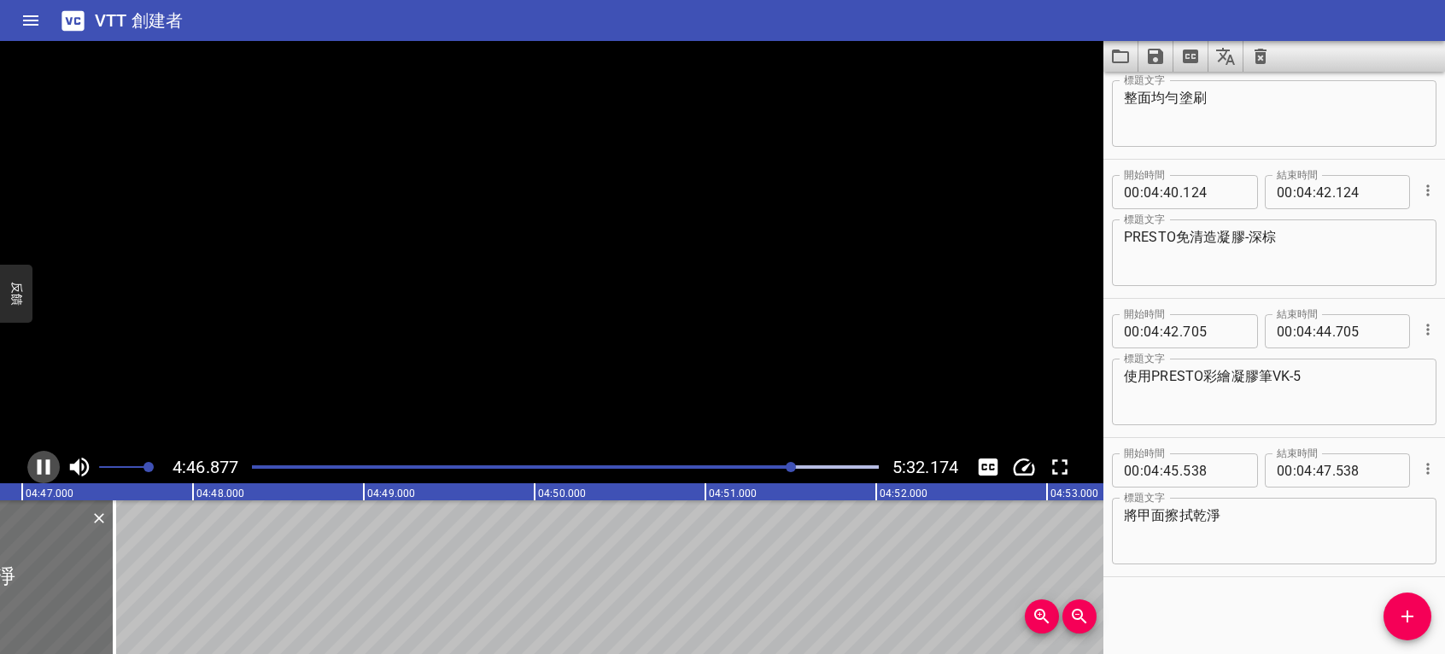
scroll to position [0, 49020]
click at [42, 465] on icon "播放/暫停" at bounding box center [45, 467] width 12 height 15
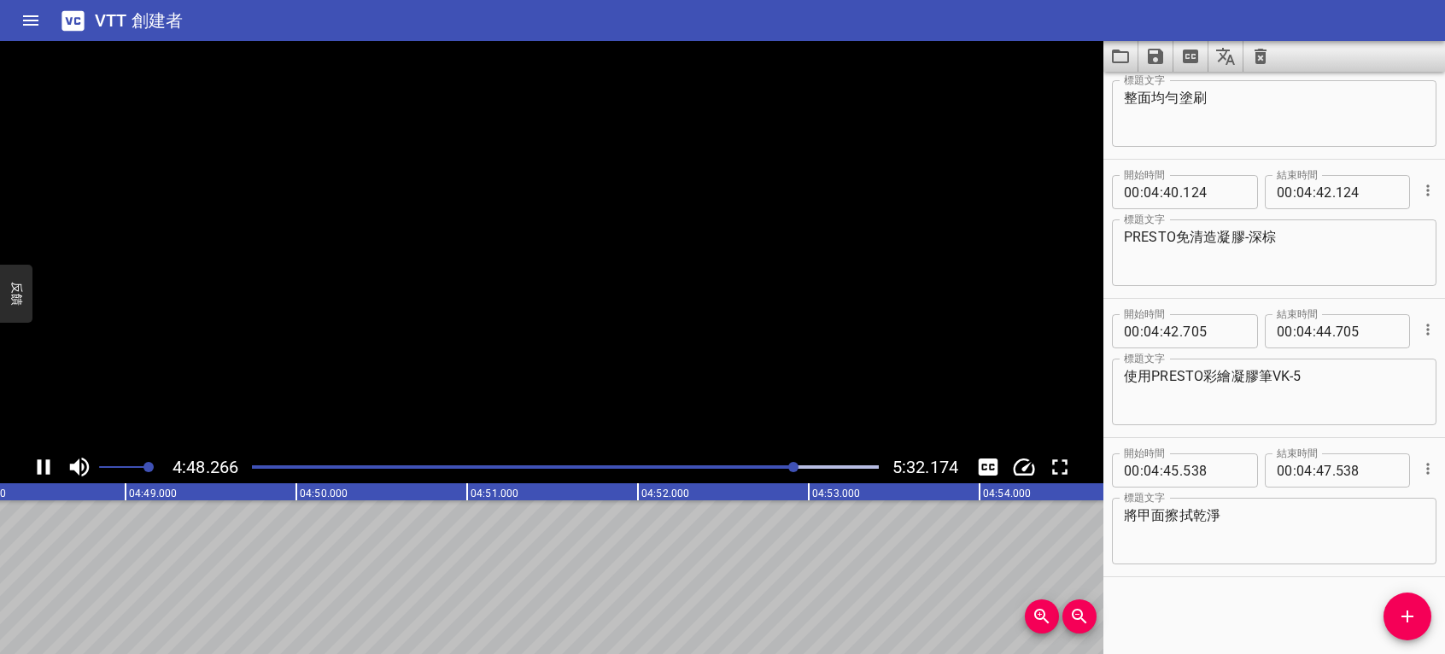
click at [42, 465] on icon "播放/暫停" at bounding box center [44, 467] width 26 height 26
click at [1413, 606] on icon "添加提示" at bounding box center [1407, 616] width 21 height 21
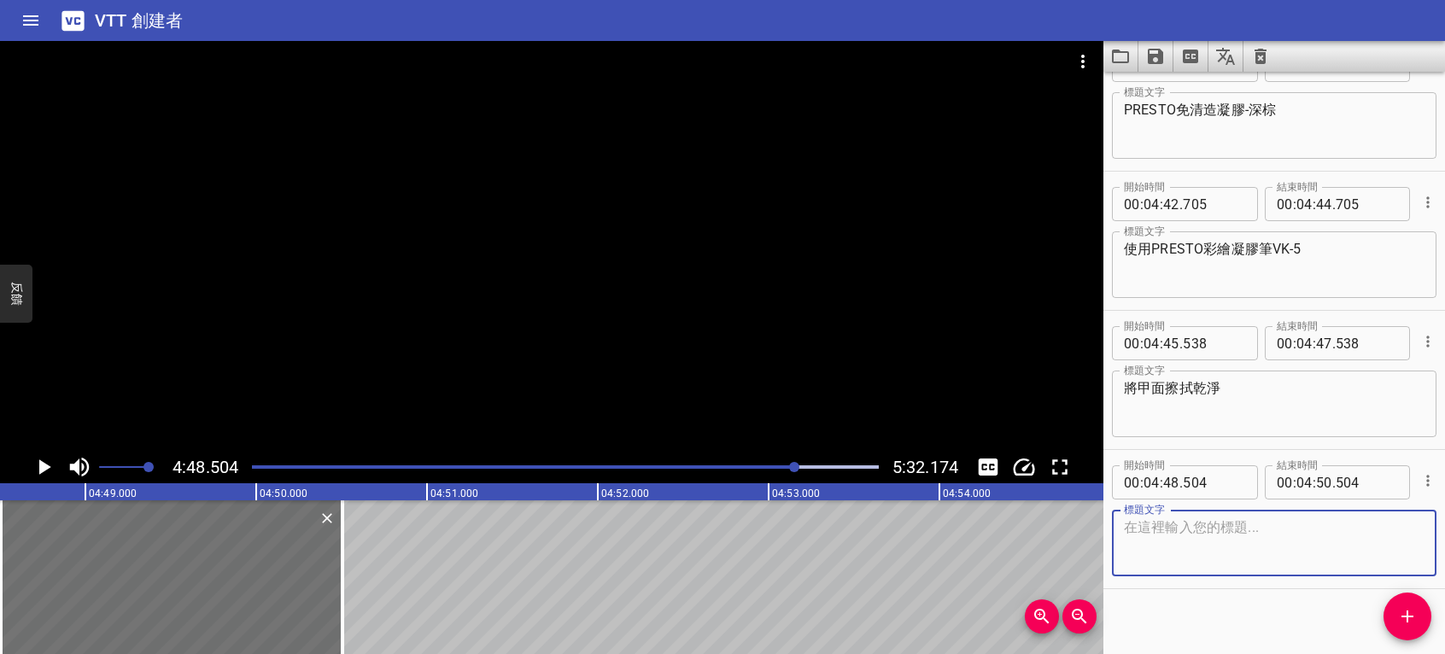
scroll to position [4649, 0]
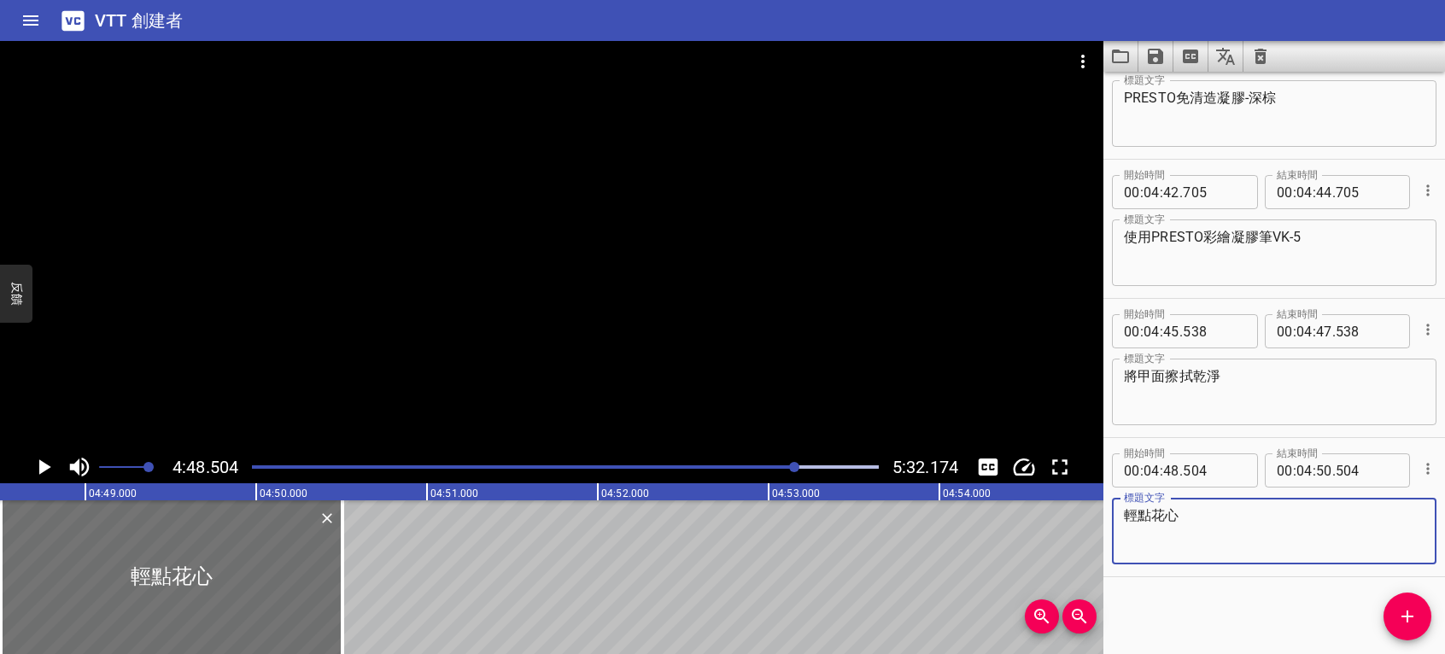
type textarea "輕點花心"
click at [48, 466] on icon "播放/暫停" at bounding box center [45, 467] width 12 height 15
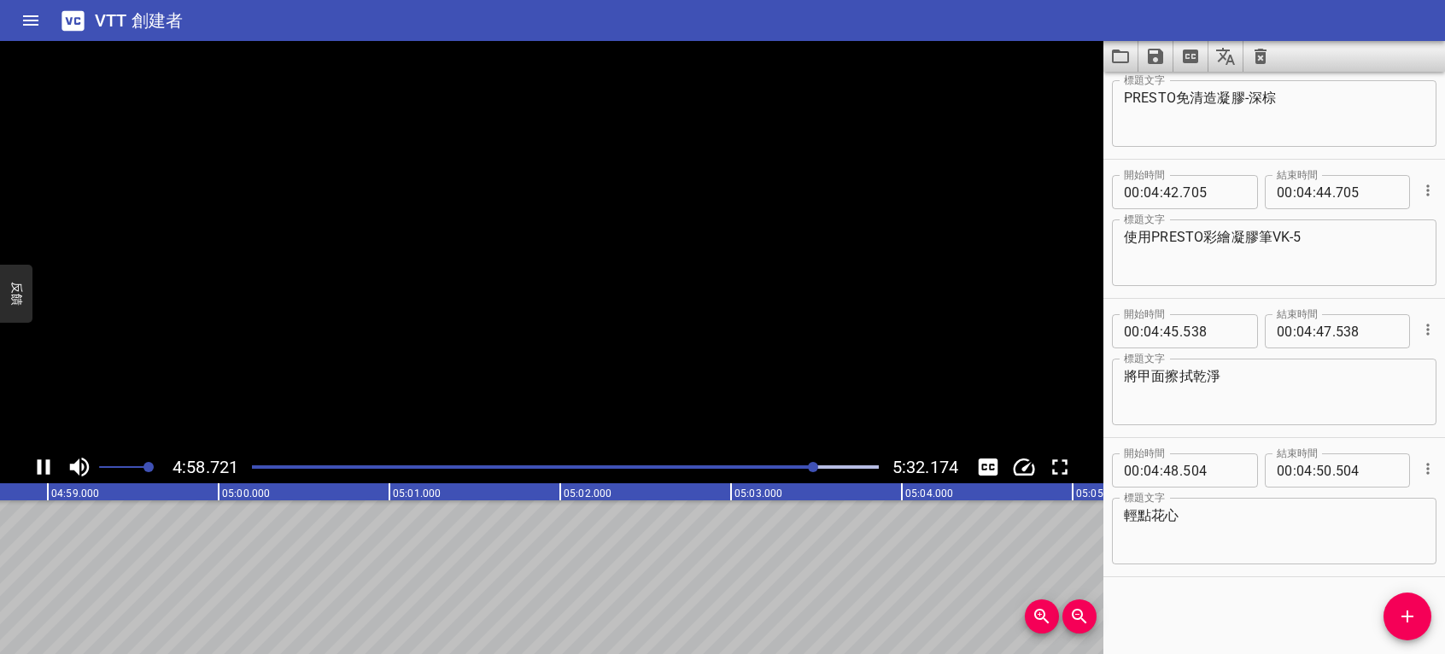
click at [48, 466] on icon "播放/暫停" at bounding box center [44, 467] width 13 height 15
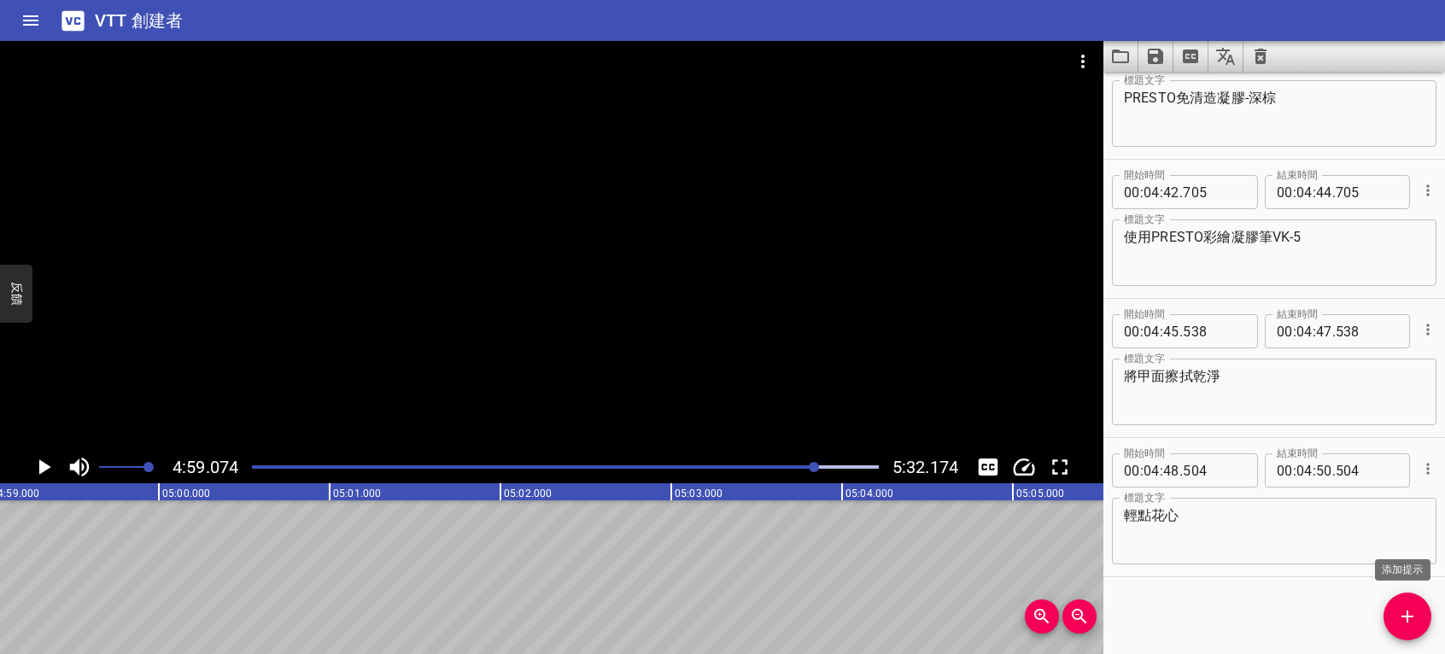
click at [1407, 608] on icon "添加提示" at bounding box center [1407, 616] width 21 height 21
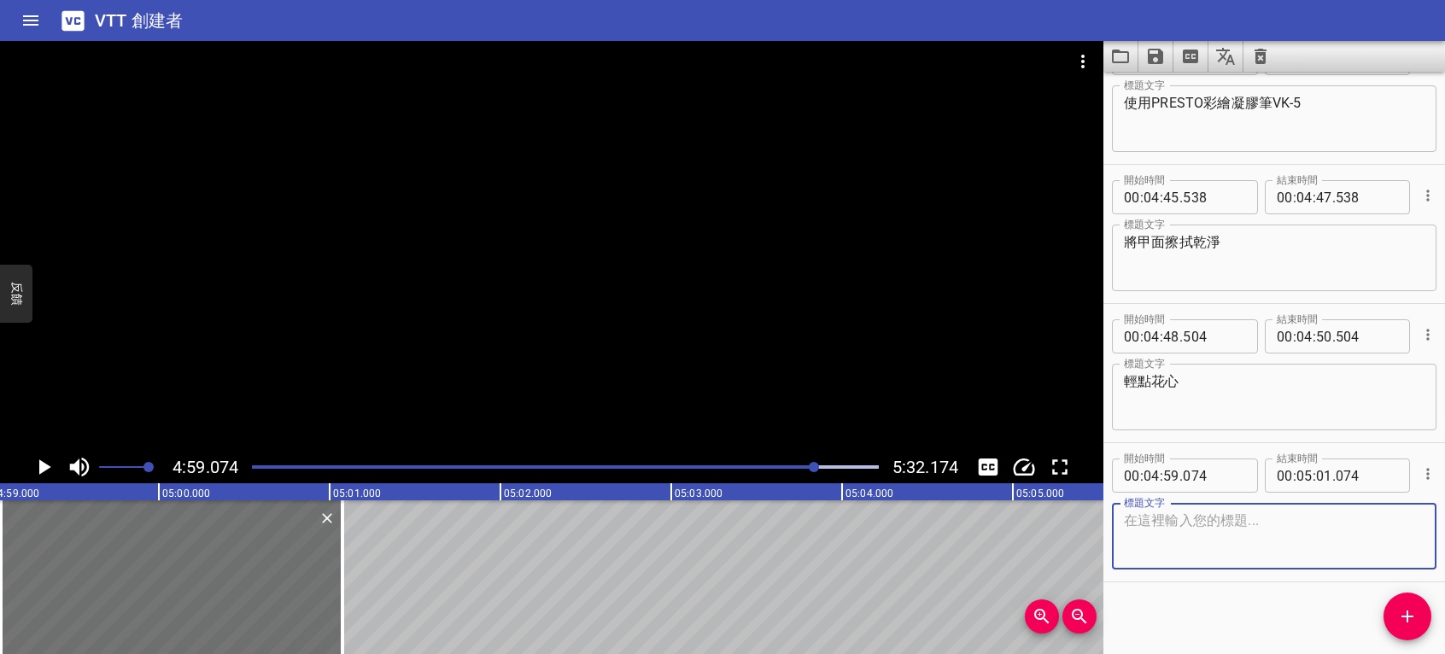
scroll to position [4789, 0]
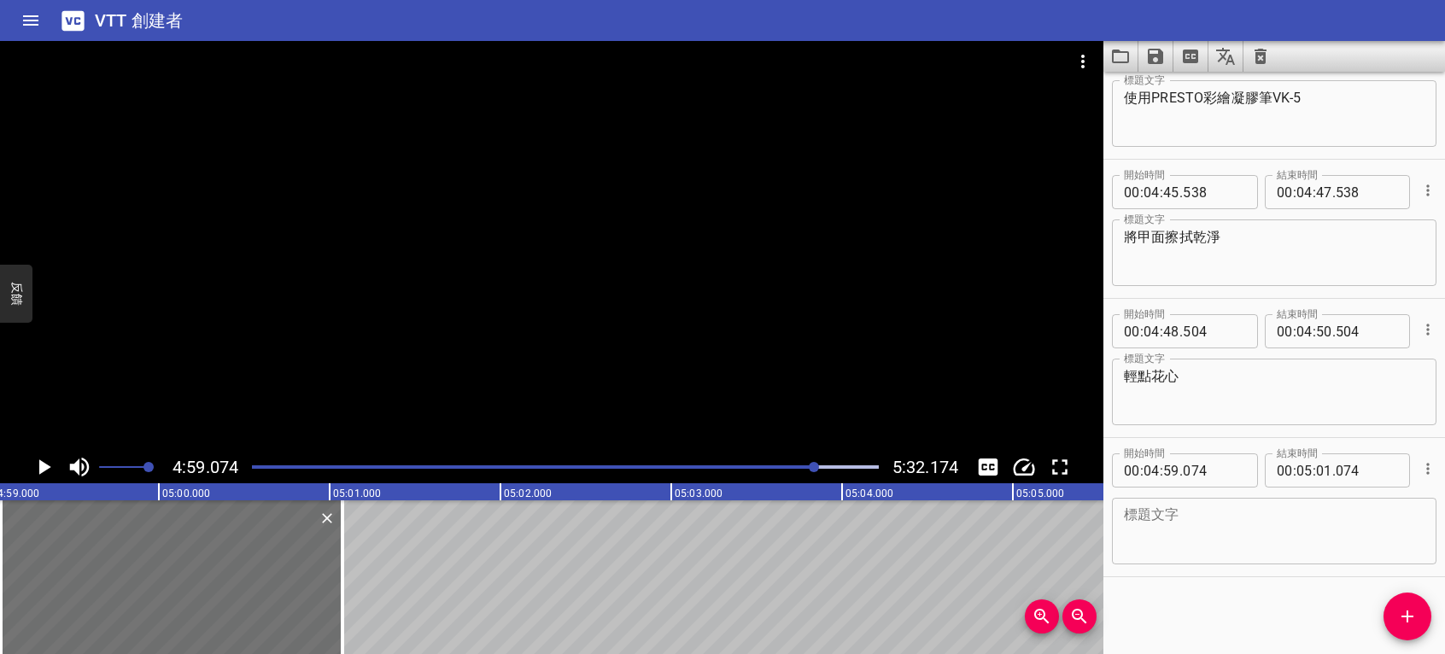
click at [1373, 532] on textarea at bounding box center [1274, 531] width 301 height 49
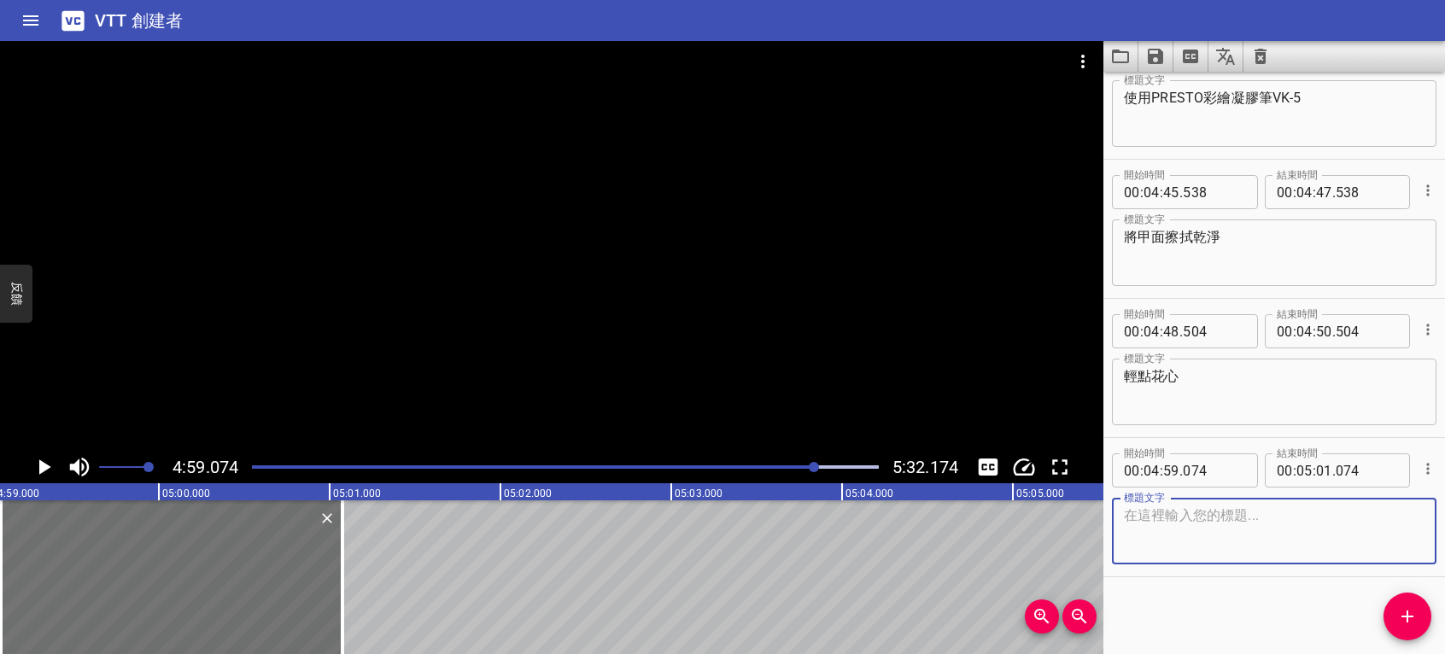
paste textarea "PRESTO免清上層"
click at [1205, 514] on textarea "PRESTO免清上層" at bounding box center [1274, 531] width 301 height 49
click at [1210, 524] on textarea "PRESTO上層" at bounding box center [1274, 531] width 301 height 49
drag, startPoint x: 1240, startPoint y: 511, endPoint x: 1166, endPoint y: 501, distance: 74.9
click at [1124, 511] on textarea "PRESTO上層凝膠" at bounding box center [1274, 531] width 301 height 49
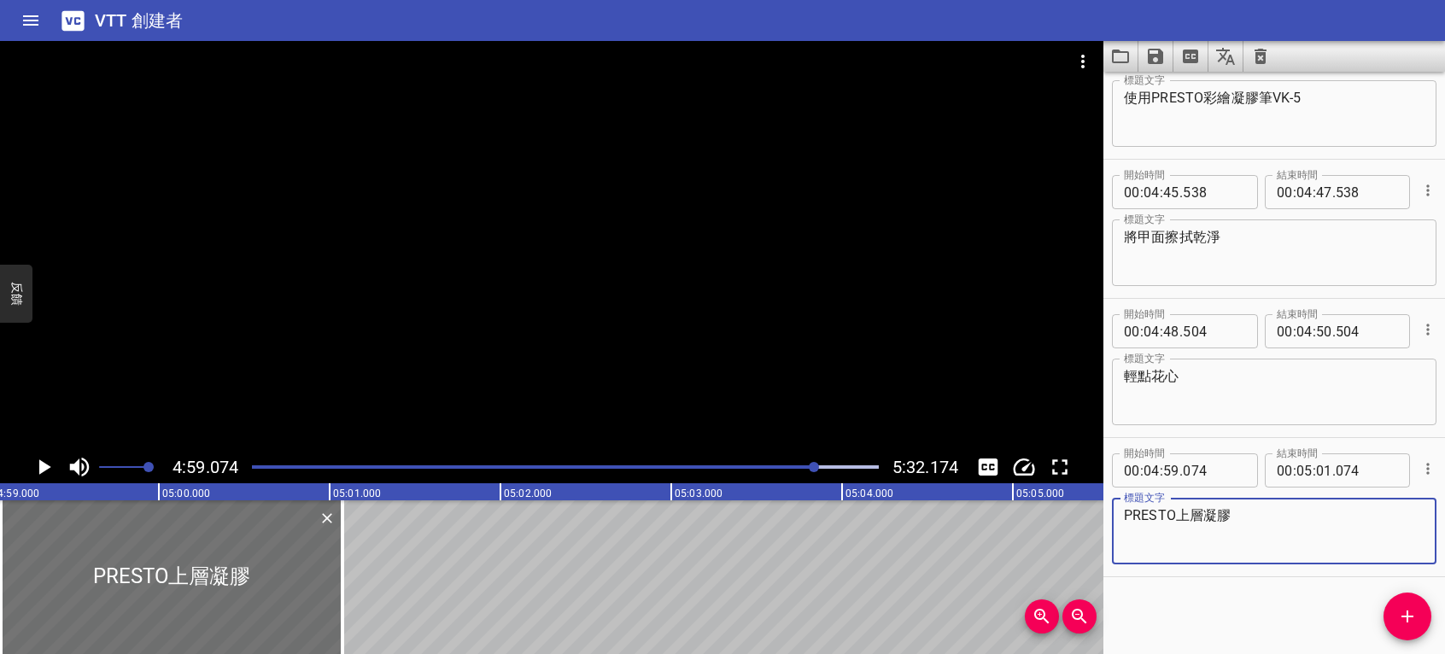
type textarea "PRESTO上層凝膠"
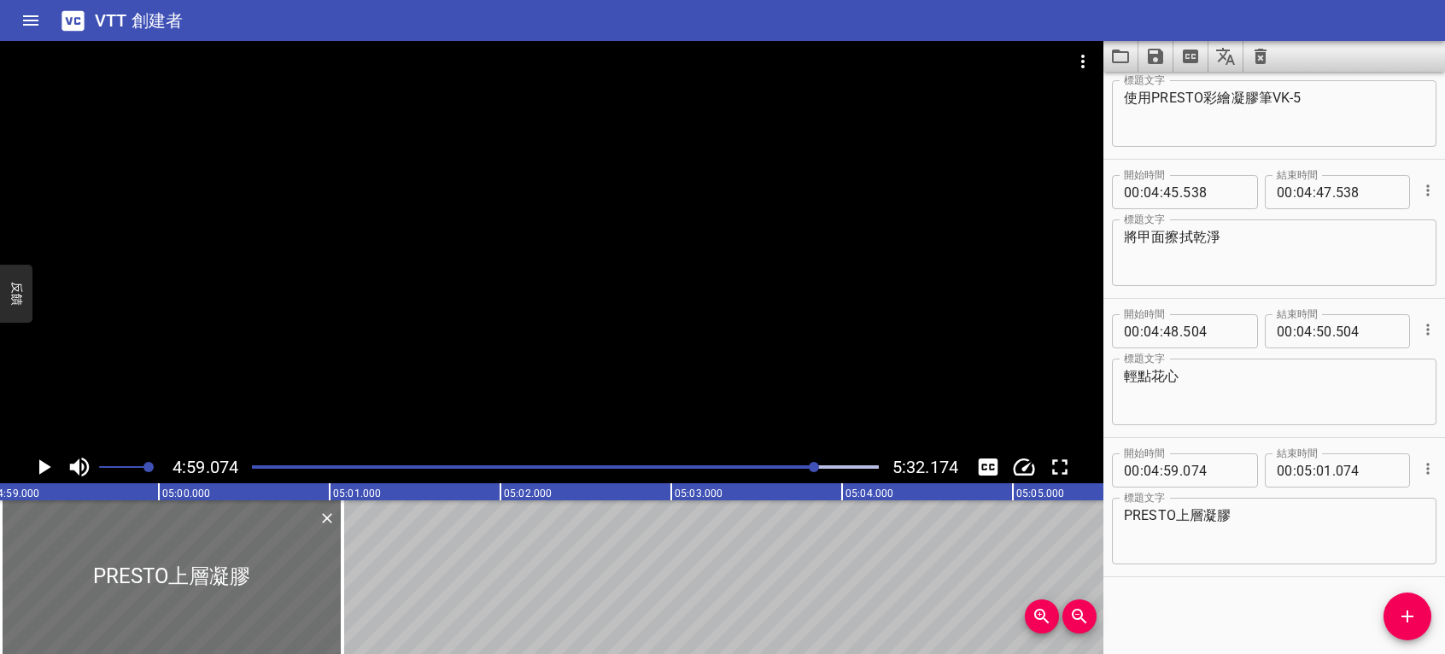
click at [1362, 593] on div "開始時間 00 : 00 : 10 . 345 開始時間 結束時間 00 : 00 : 12 . 345 結束時間 標題文字 首先使用PRESTO彩色凝膠-T…" at bounding box center [1275, 363] width 342 height 583
click at [44, 467] on icon "播放/暫停" at bounding box center [45, 467] width 12 height 15
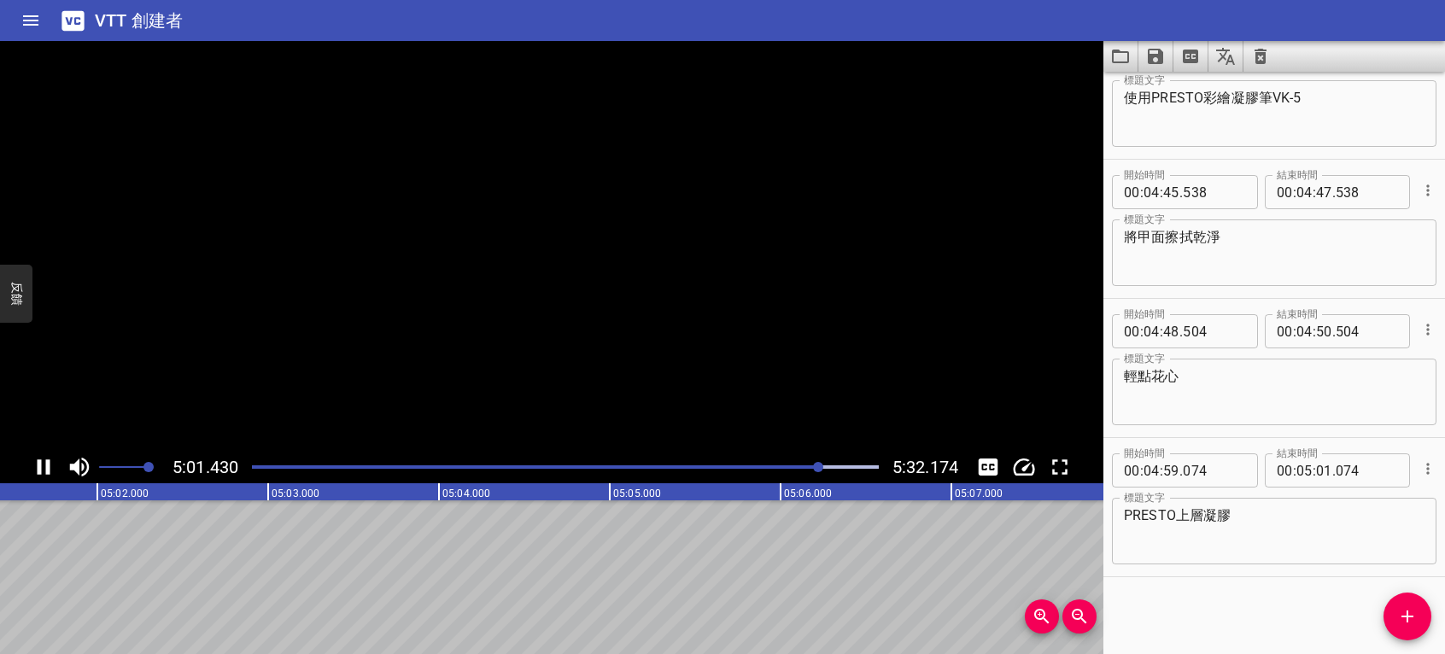
click at [44, 467] on icon "播放/暫停" at bounding box center [44, 467] width 26 height 26
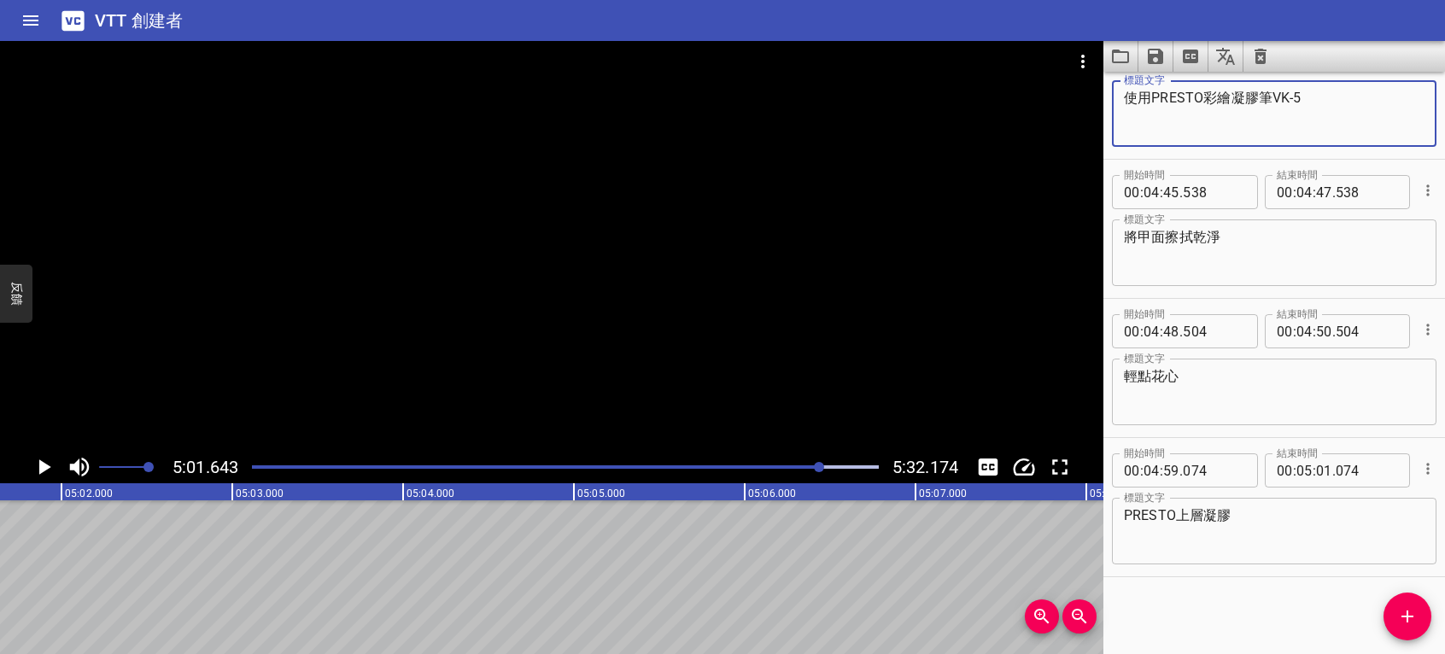
drag, startPoint x: 1223, startPoint y: 101, endPoint x: 1134, endPoint y: 113, distance: 89.6
click at [1114, 114] on div "使用PRESTO彩繪凝膠筆VK-5 標題文字" at bounding box center [1274, 113] width 325 height 67
click at [1403, 622] on icon "添加提示" at bounding box center [1407, 616] width 21 height 21
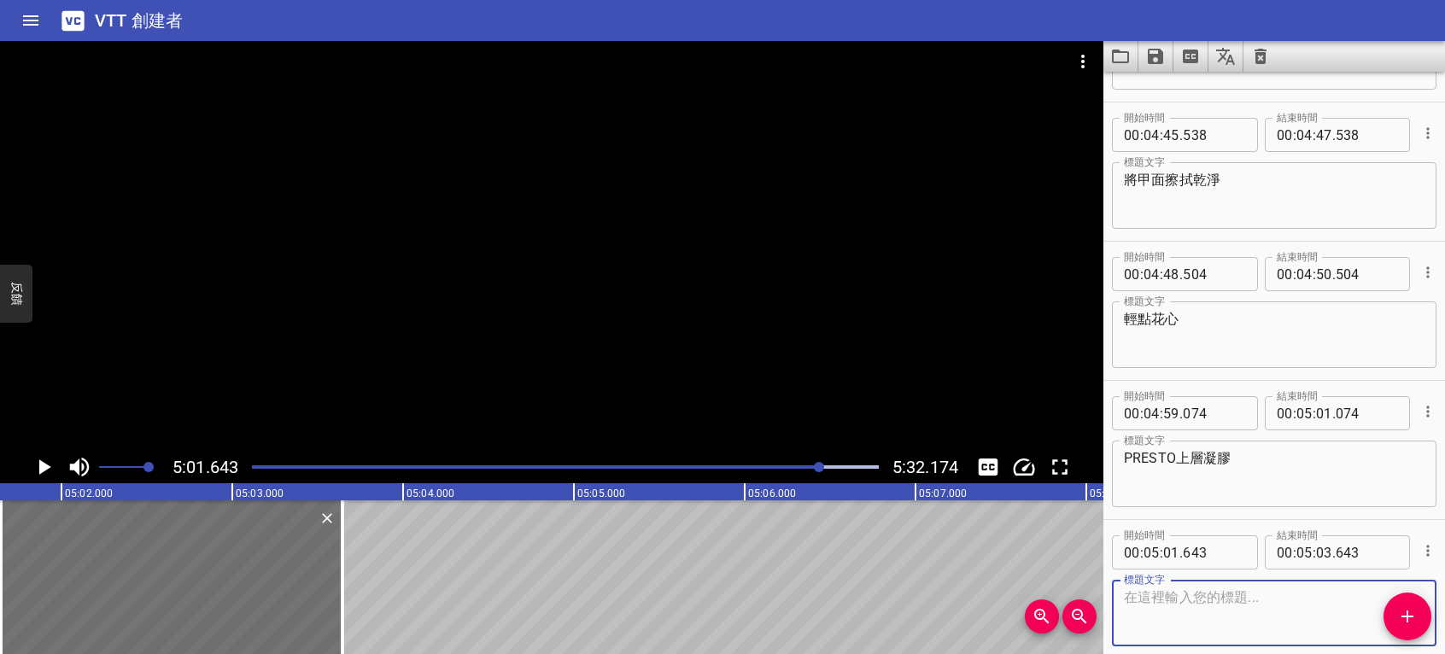
scroll to position [4928, 0]
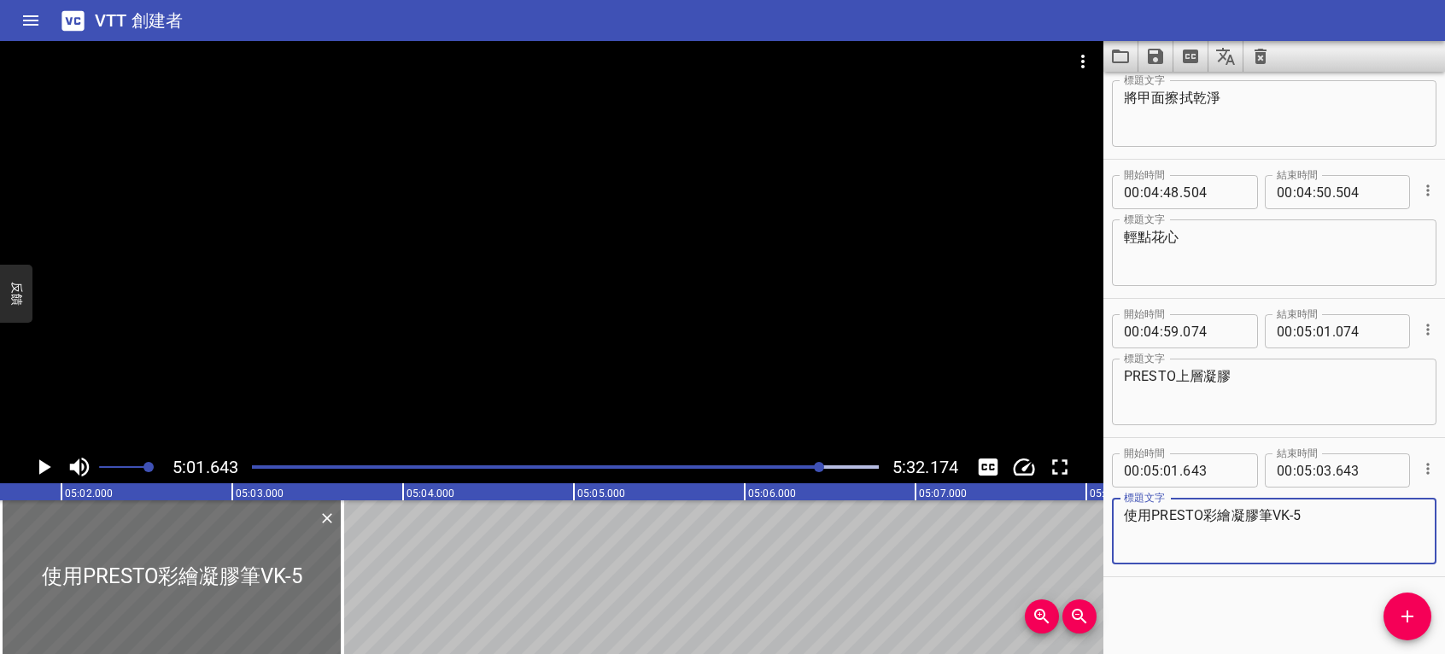
type textarea "使用PRESTO彩繪凝膠筆VK-5"
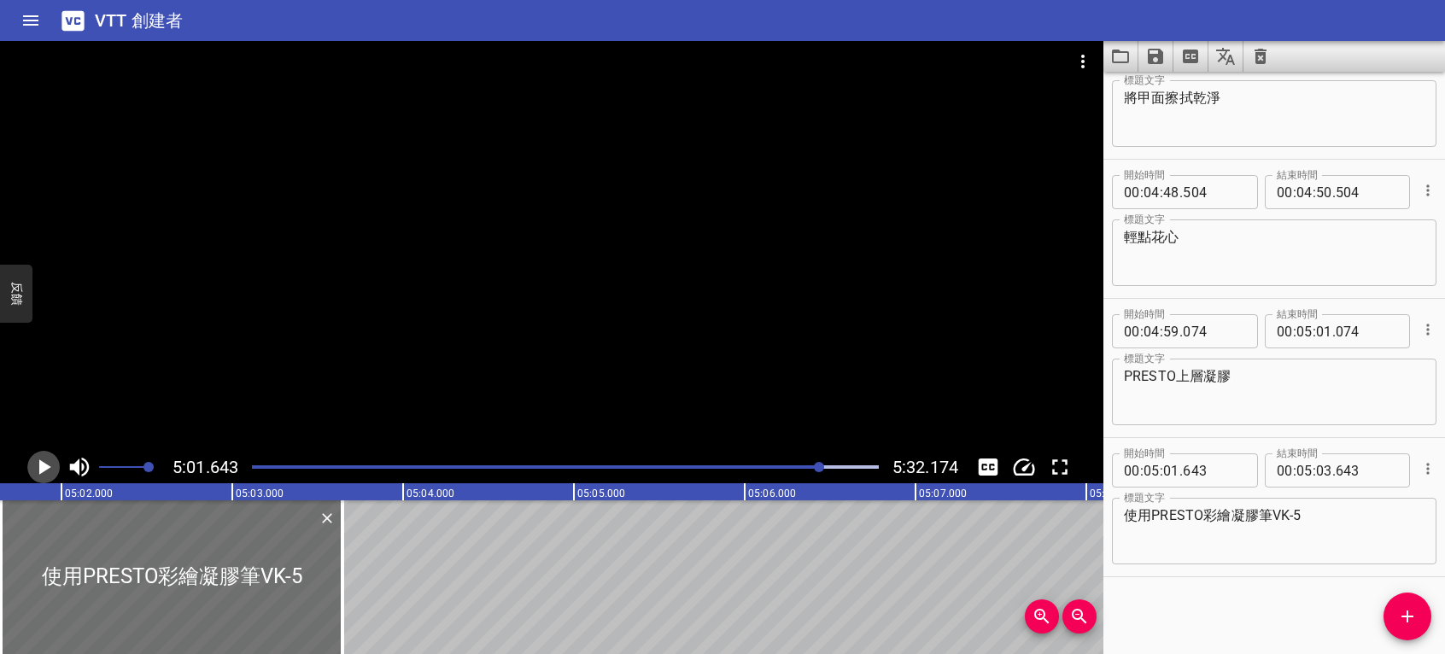
click at [50, 467] on icon "播放/暫停" at bounding box center [45, 467] width 12 height 15
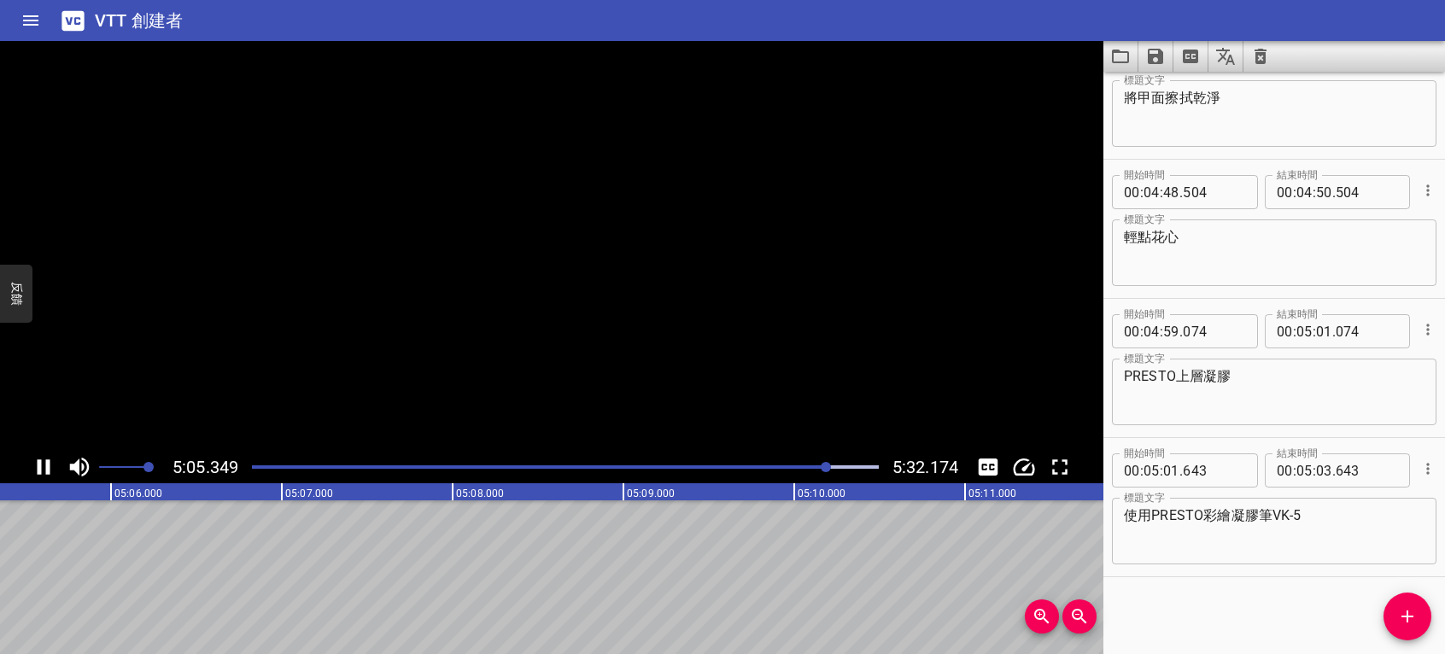
click at [45, 467] on icon "播放/暫停" at bounding box center [44, 467] width 26 height 26
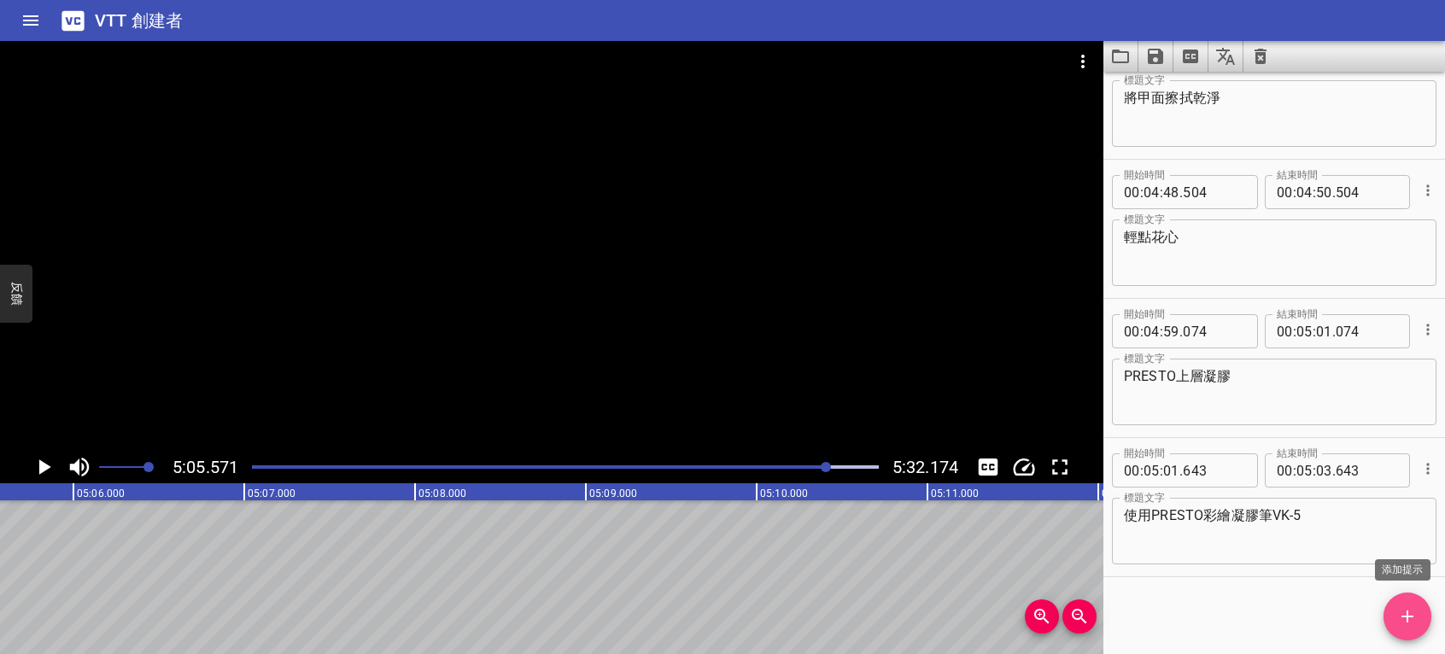
click at [1394, 624] on span "添加提示" at bounding box center [1408, 616] width 48 height 21
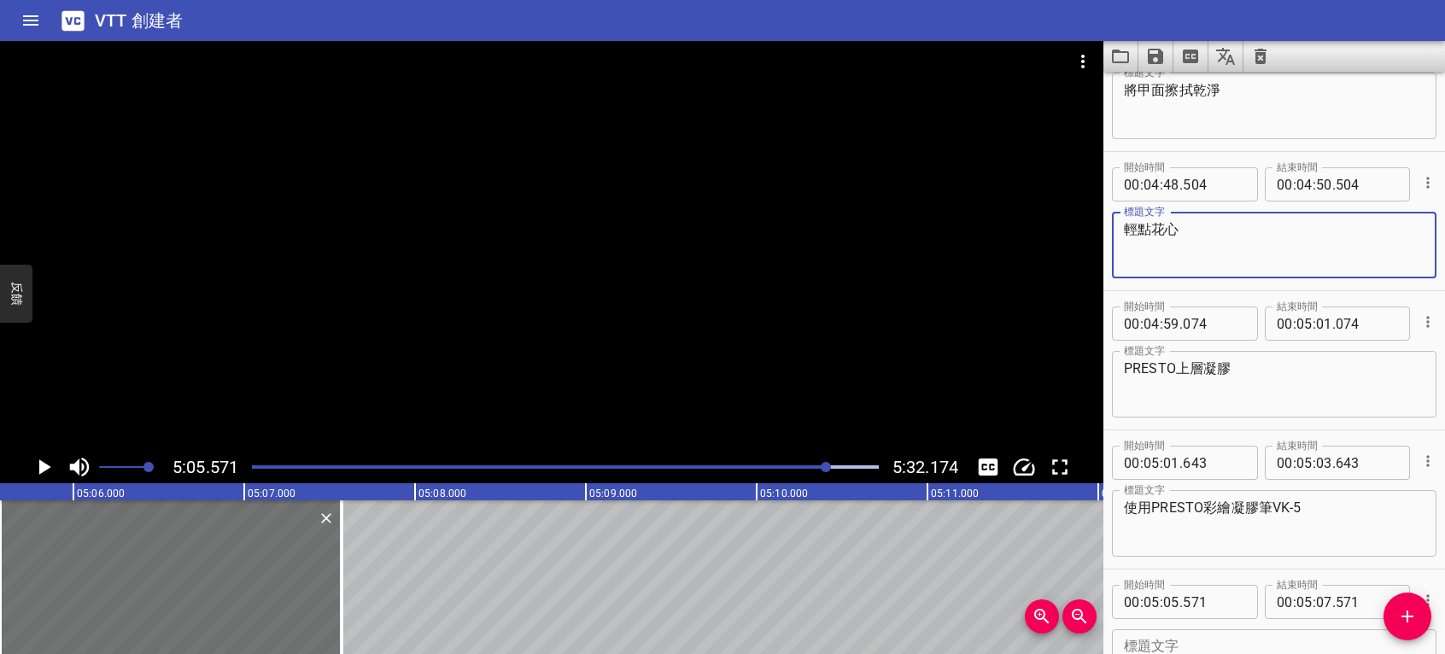
drag, startPoint x: 1129, startPoint y: 224, endPoint x: 1158, endPoint y: 226, distance: 29.1
click at [1158, 226] on textarea "輕點花心" at bounding box center [1274, 245] width 301 height 49
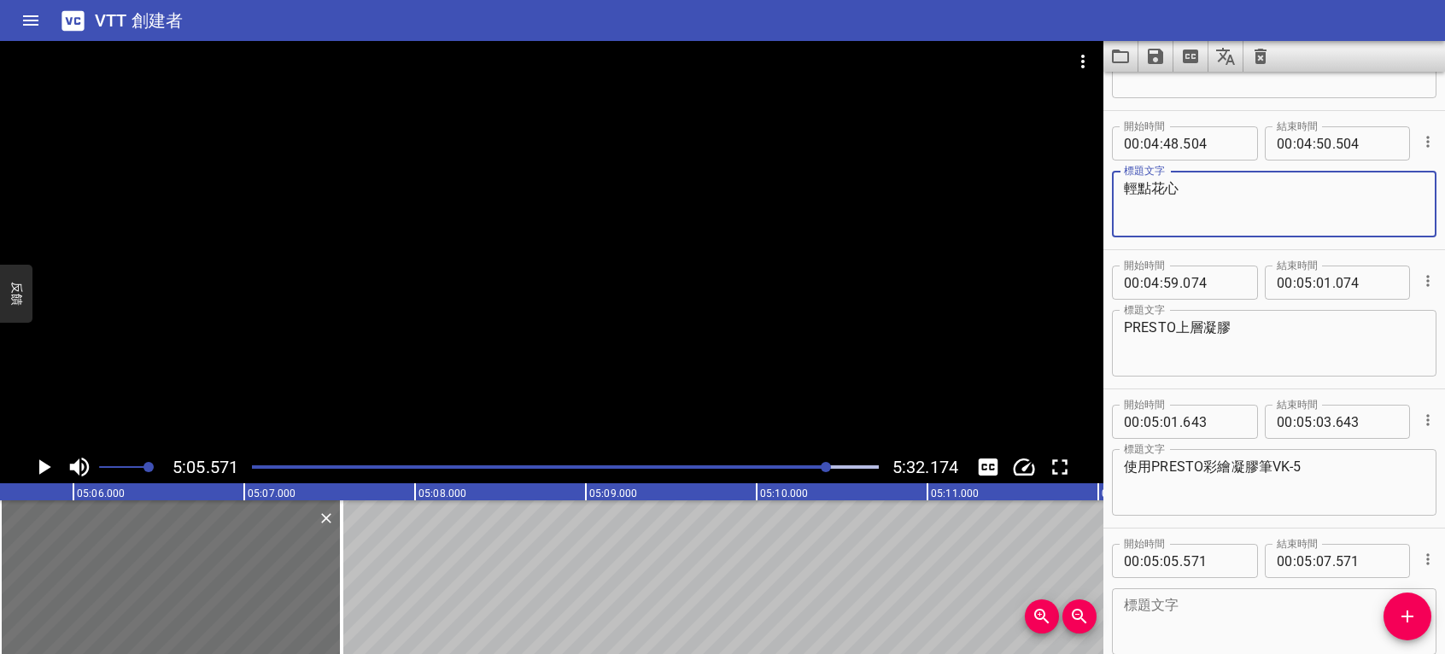
scroll to position [5067, 0]
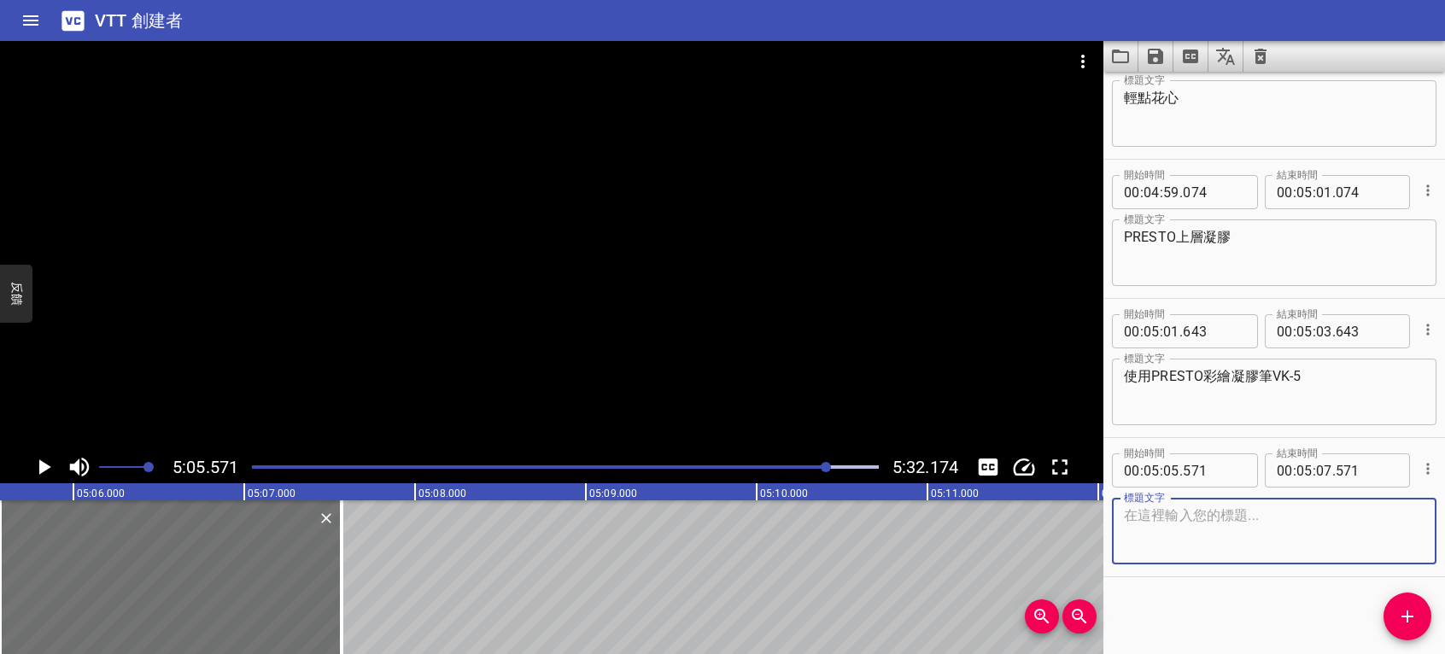
paste textarea "輕點"
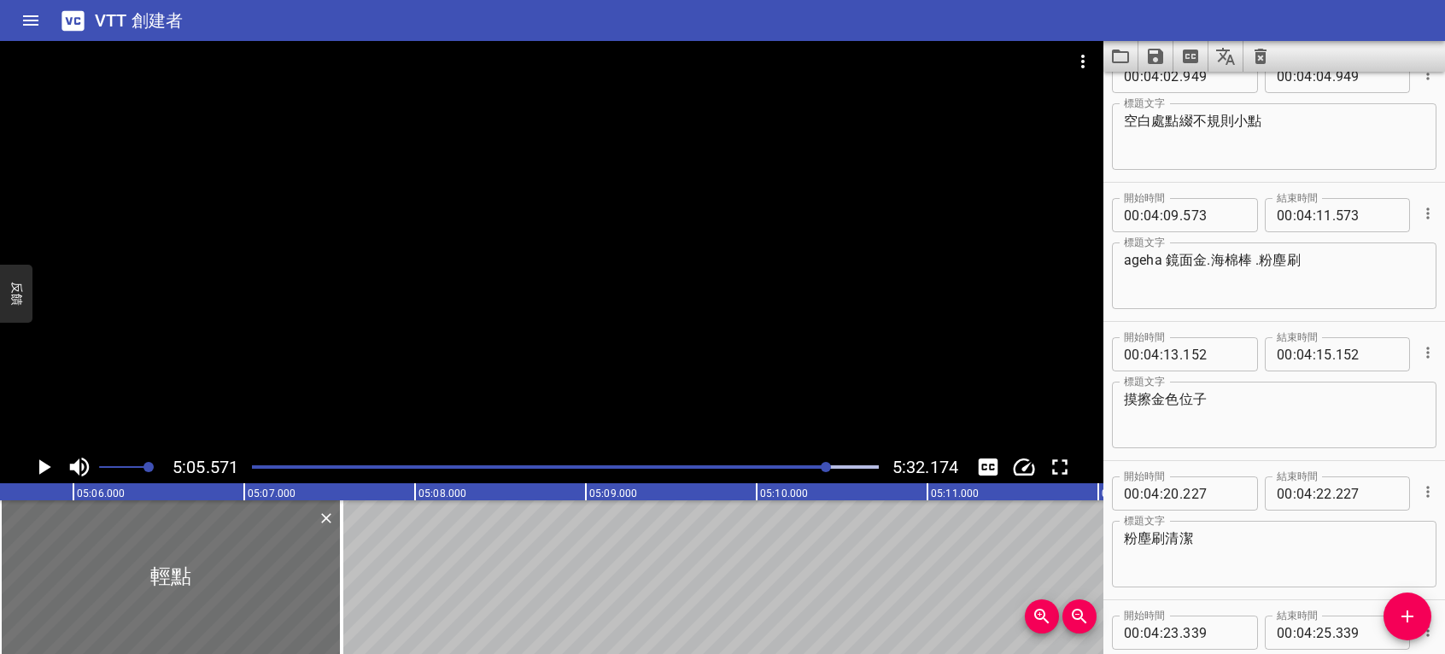
scroll to position [3786, 0]
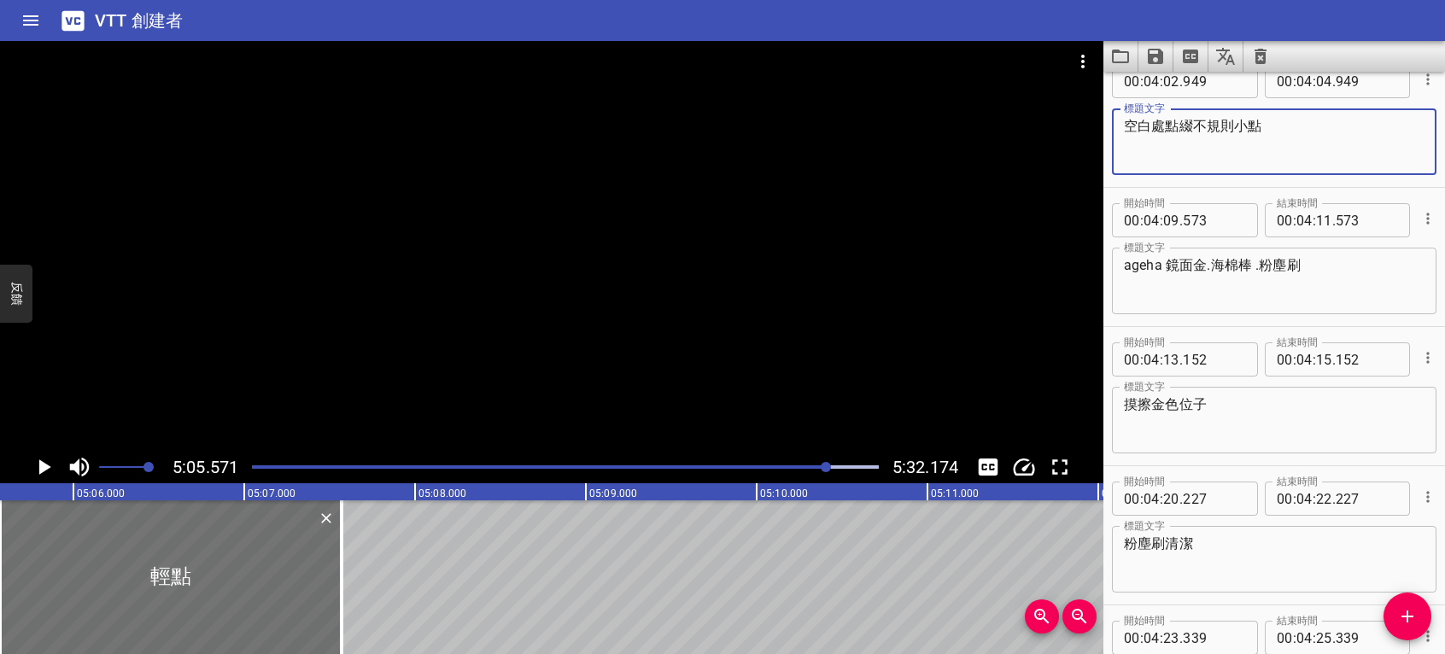
drag, startPoint x: 1201, startPoint y: 124, endPoint x: 1264, endPoint y: 126, distance: 63.2
click at [1264, 126] on textarea "空白處點綴不規則小點" at bounding box center [1274, 142] width 301 height 49
drag, startPoint x: 1191, startPoint y: 124, endPoint x: 1260, endPoint y: 124, distance: 69.2
click at [1260, 124] on textarea "空白處點綴不規則小點" at bounding box center [1274, 142] width 301 height 49
drag, startPoint x: 1170, startPoint y: 121, endPoint x: 1287, endPoint y: 121, distance: 117.0
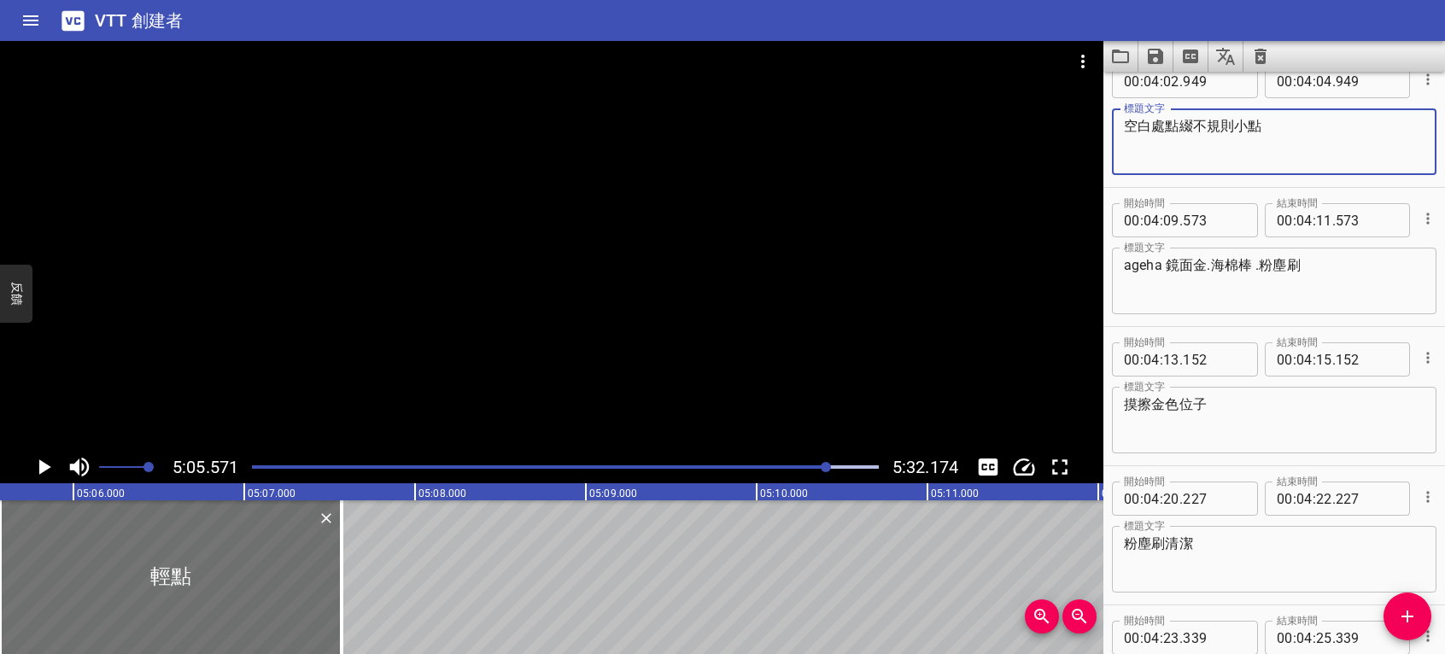
click at [1287, 121] on textarea "空白處點綴不規則小點" at bounding box center [1274, 142] width 301 height 49
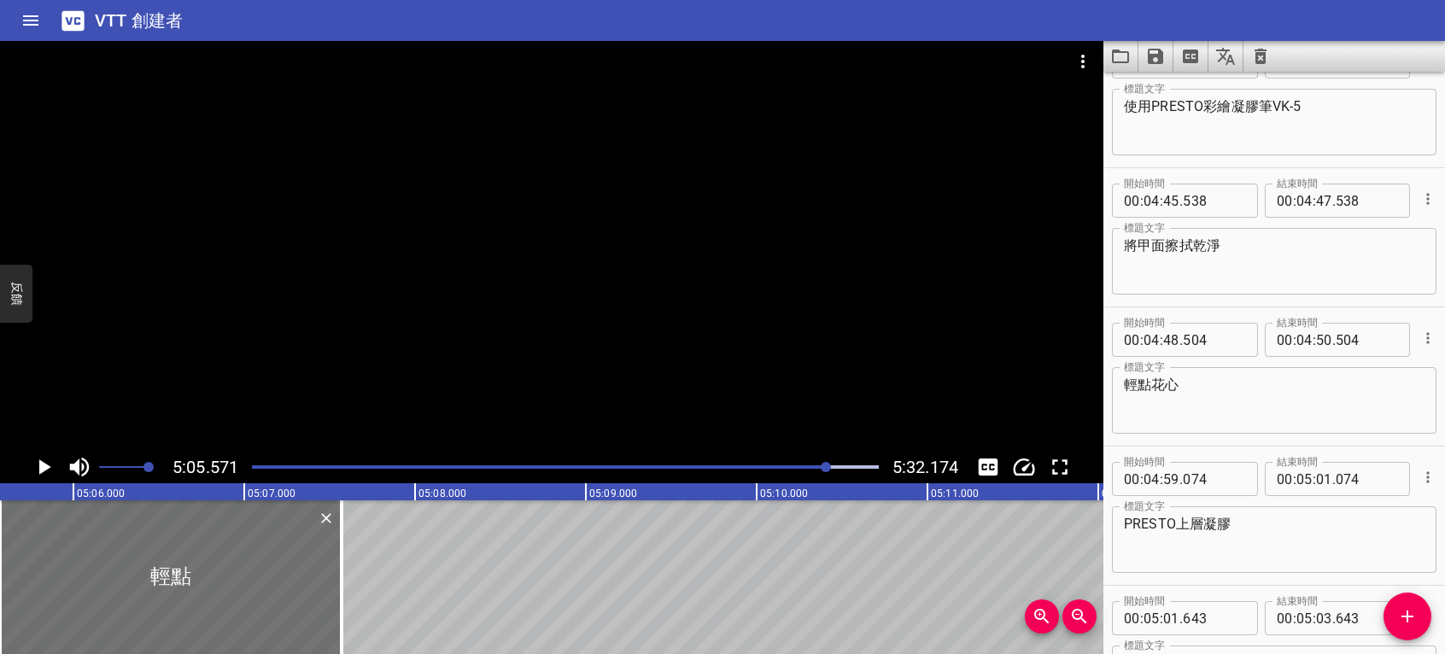
scroll to position [5067, 0]
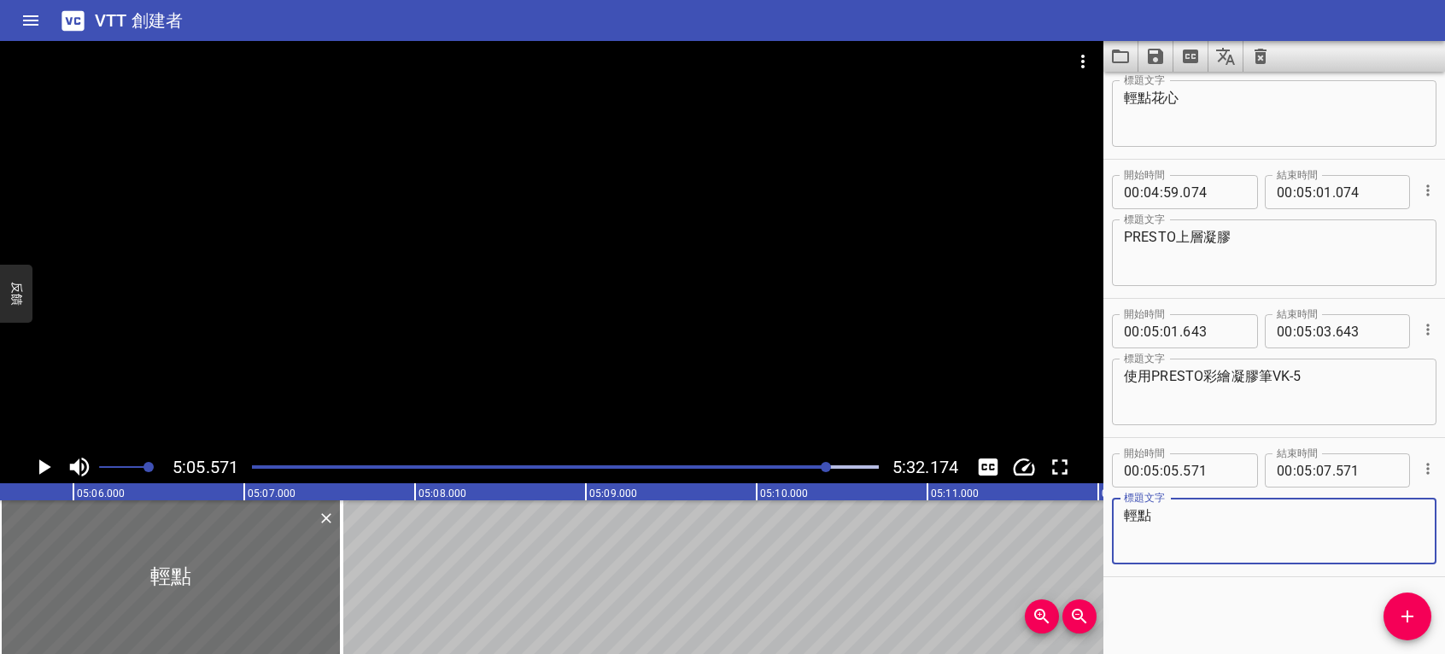
paste textarea "點綴不規則小點"
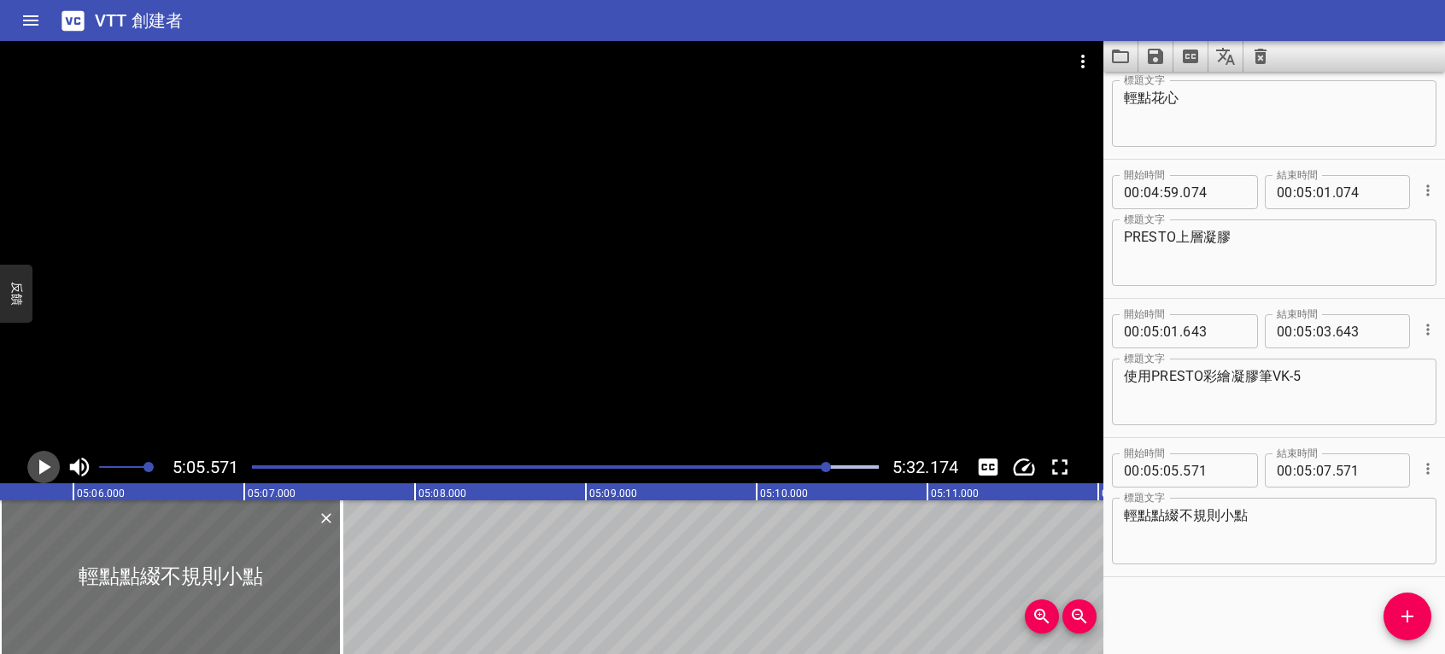
click at [44, 460] on icon "播放/暫停" at bounding box center [44, 467] width 26 height 26
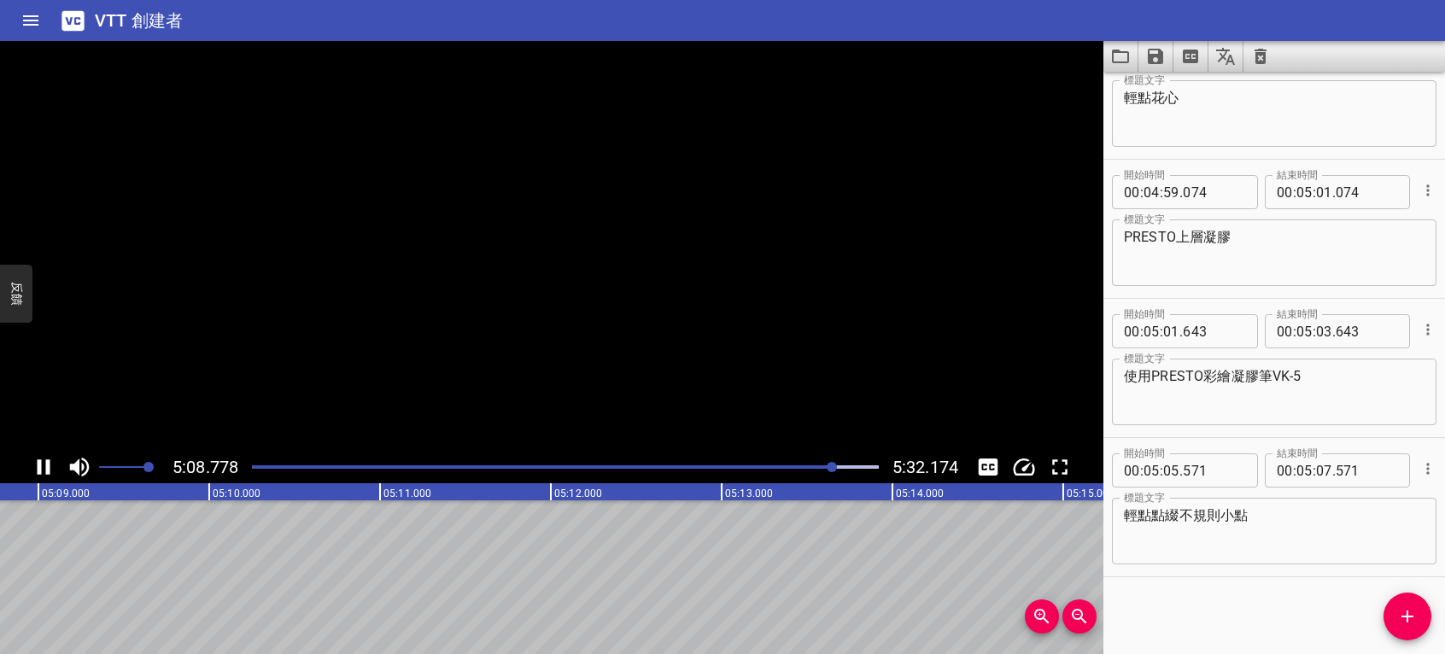
click at [42, 462] on icon "播放/暫停" at bounding box center [44, 467] width 26 height 26
click at [1271, 514] on textarea "輕點點綴不規則小點" at bounding box center [1274, 531] width 301 height 49
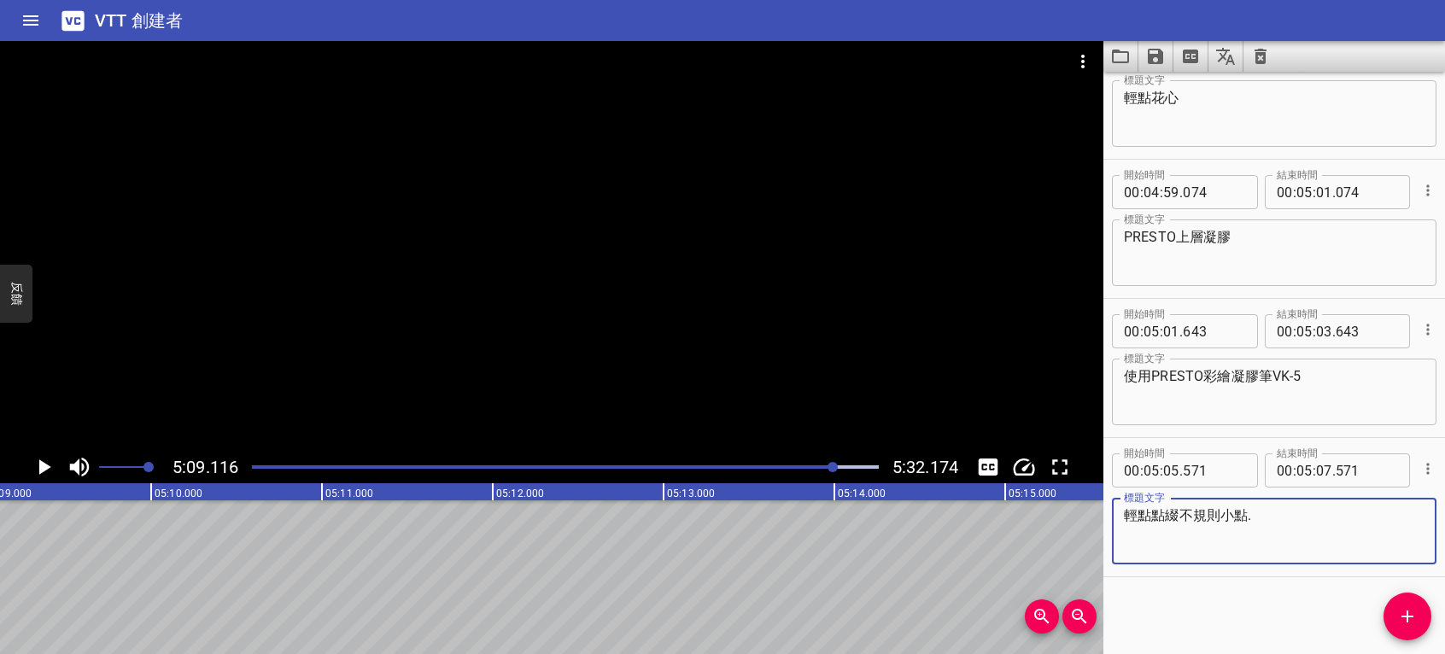
drag, startPoint x: 1271, startPoint y: 515, endPoint x: 1264, endPoint y: 499, distance: 17.6
click at [1264, 499] on div "輕點點綴不規則小點. 標題文字" at bounding box center [1274, 531] width 325 height 67
type textarea "輕點點綴不規則小點.花心"
click at [46, 461] on icon "播放/暫停" at bounding box center [44, 467] width 26 height 26
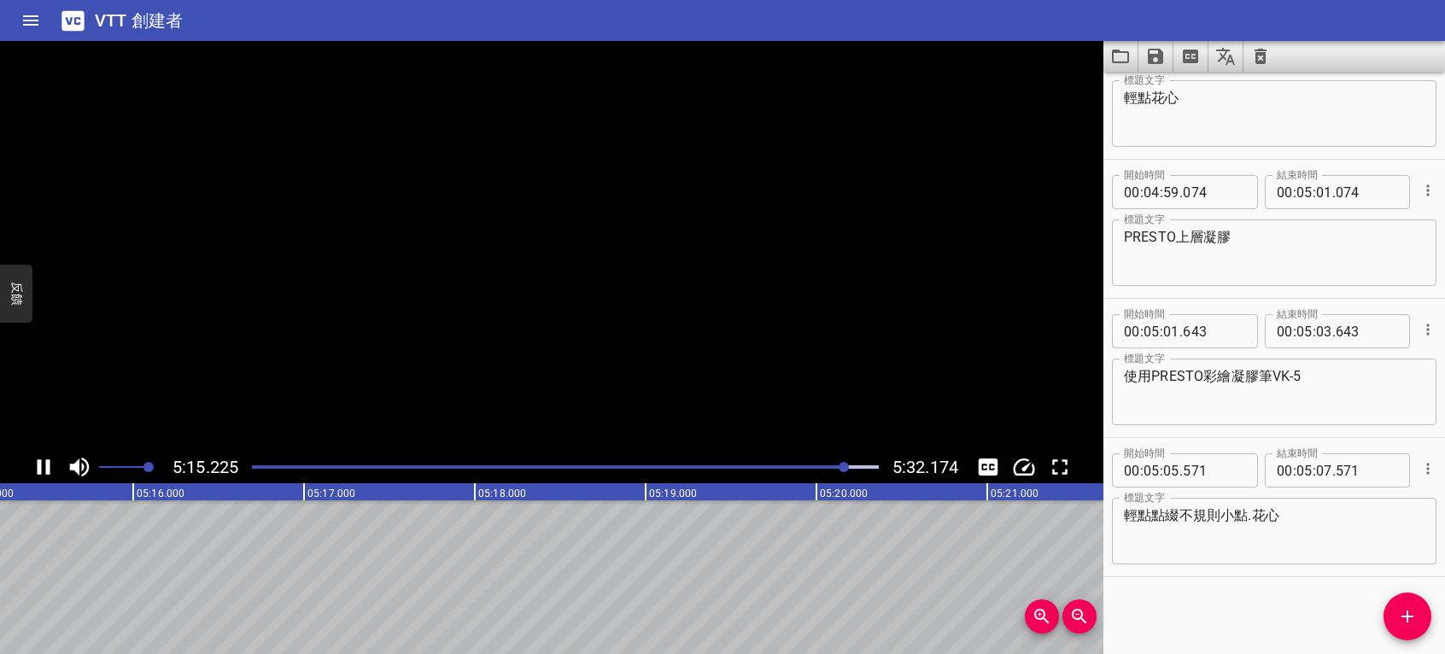
click at [46, 461] on icon "播放/暫停" at bounding box center [44, 467] width 13 height 15
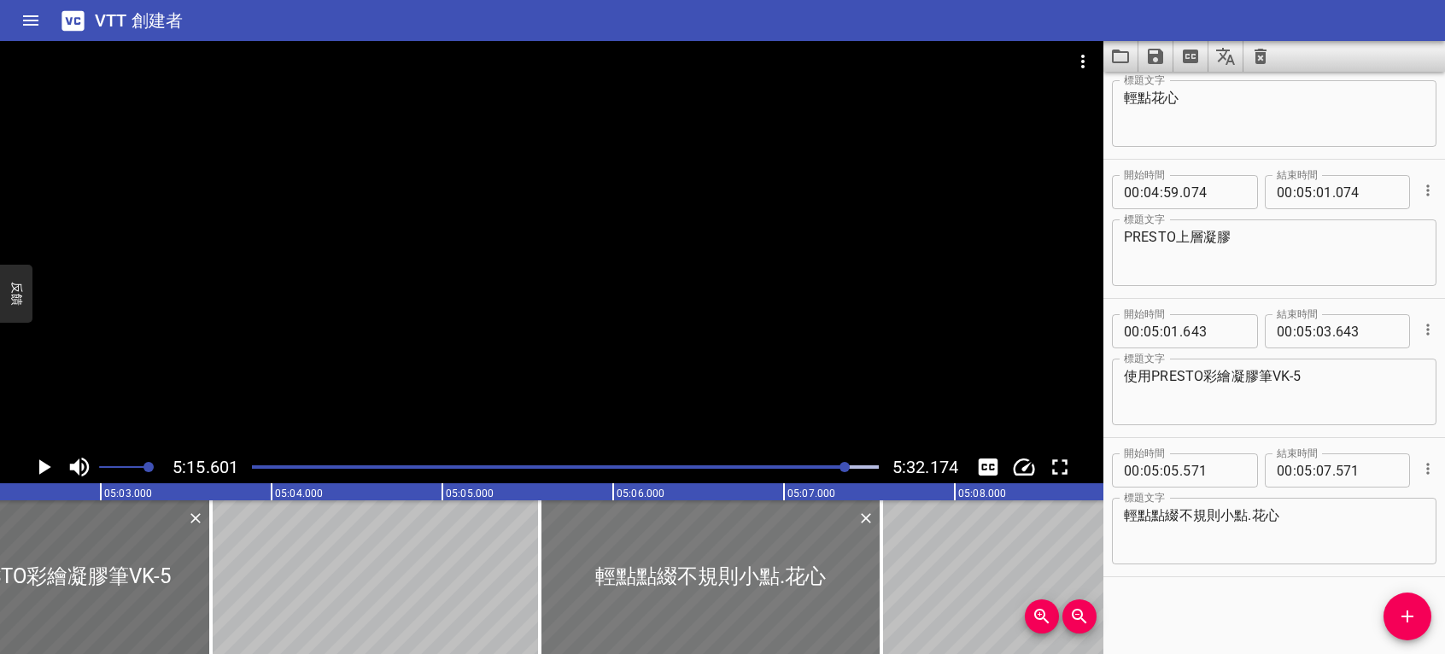
scroll to position [0, 51533]
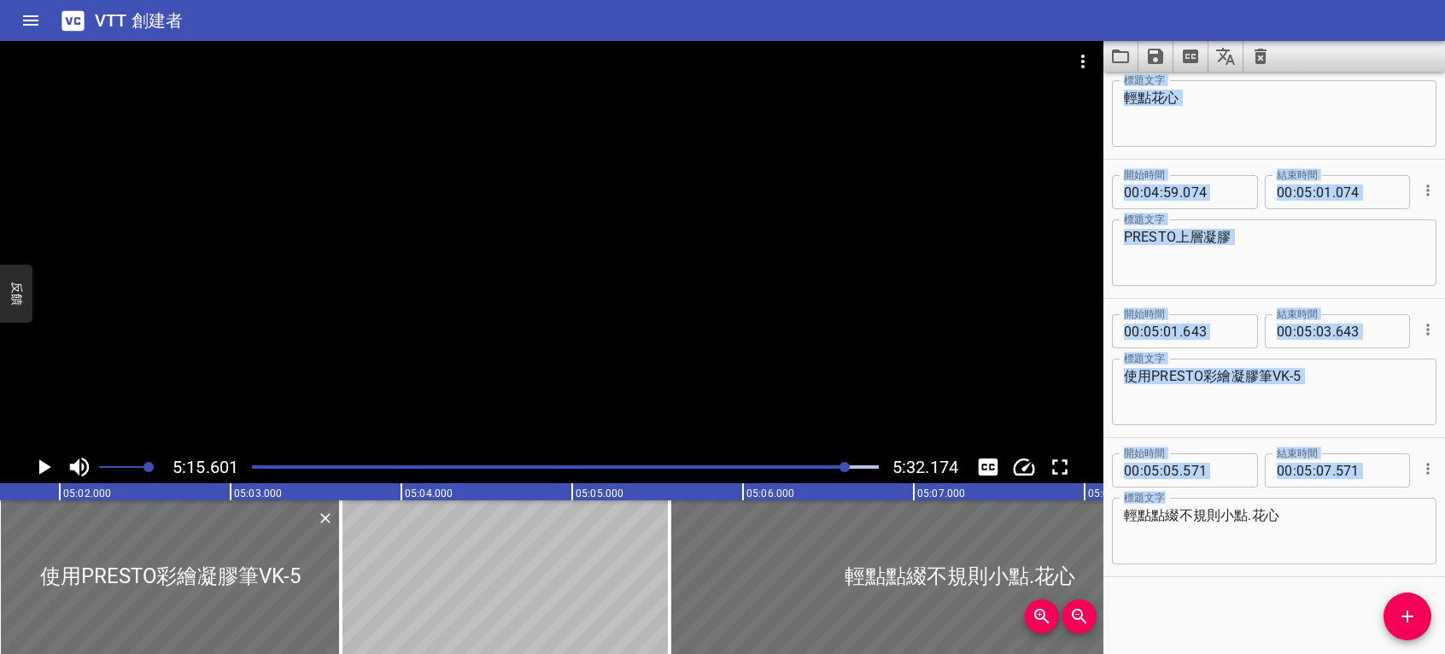
drag, startPoint x: 1008, startPoint y: 572, endPoint x: 1247, endPoint y: 571, distance: 239.2
click at [1247, 571] on main "5:15.601 5:32.174 00:00.000 00:01.000 00:02.000 00:03.000 00:04.000 00:05.000 0…" at bounding box center [722, 347] width 1445 height 613
type input "08"
type input "971"
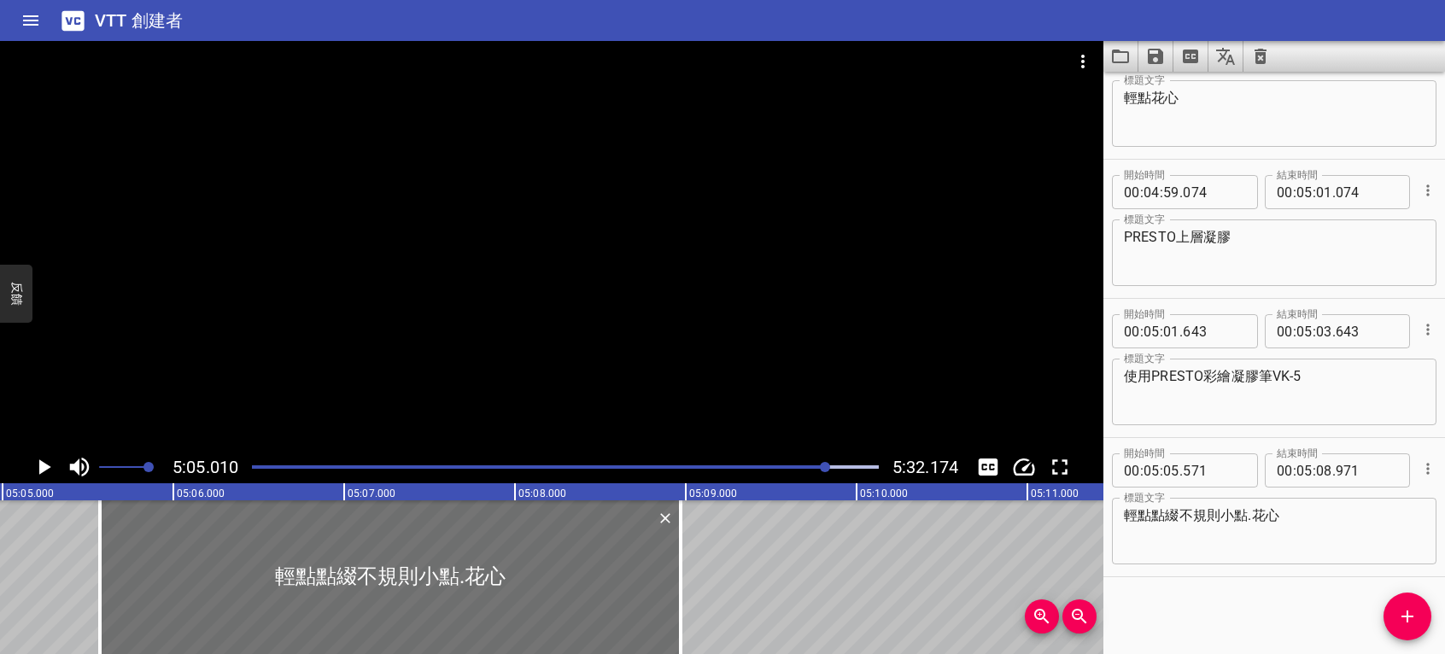
scroll to position [0, 52107]
click at [44, 466] on icon "播放/暫停" at bounding box center [45, 467] width 12 height 15
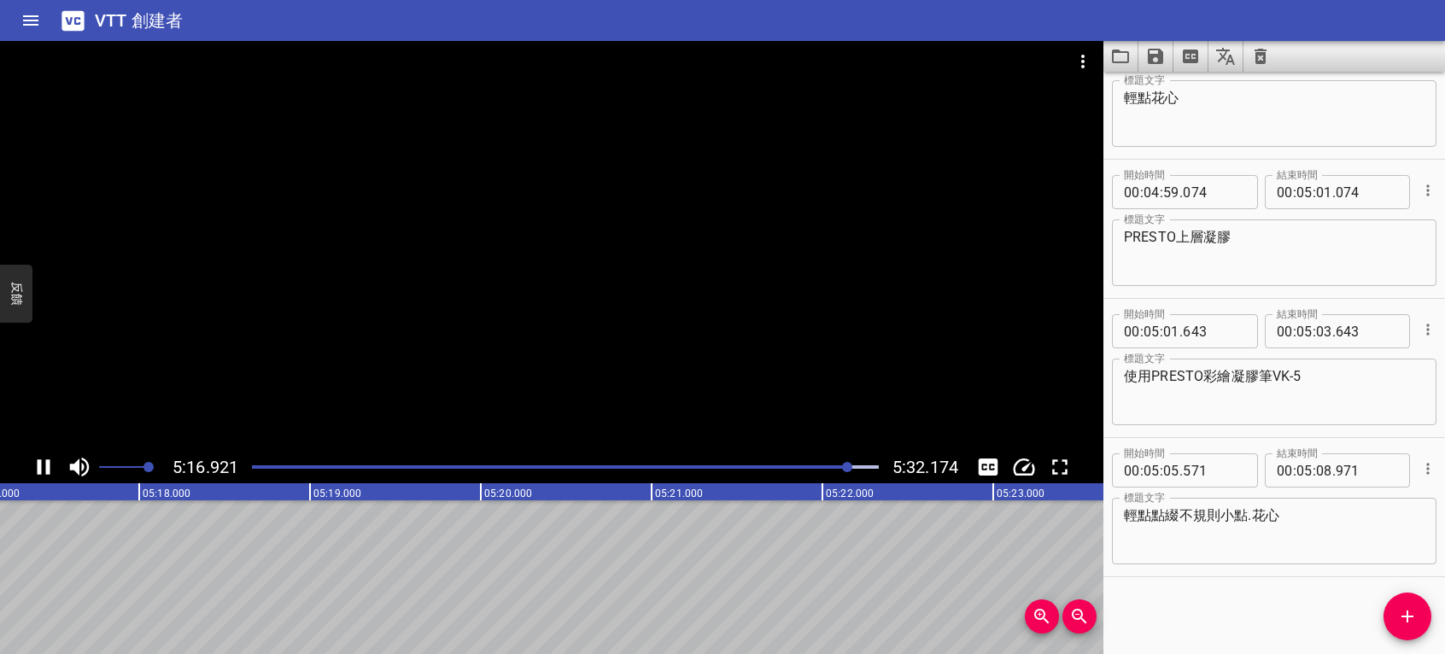
click at [39, 467] on icon "播放/暫停" at bounding box center [44, 467] width 13 height 15
click at [51, 463] on icon "播放/暫停" at bounding box center [44, 467] width 26 height 26
click at [50, 464] on icon "播放/暫停" at bounding box center [44, 467] width 26 height 26
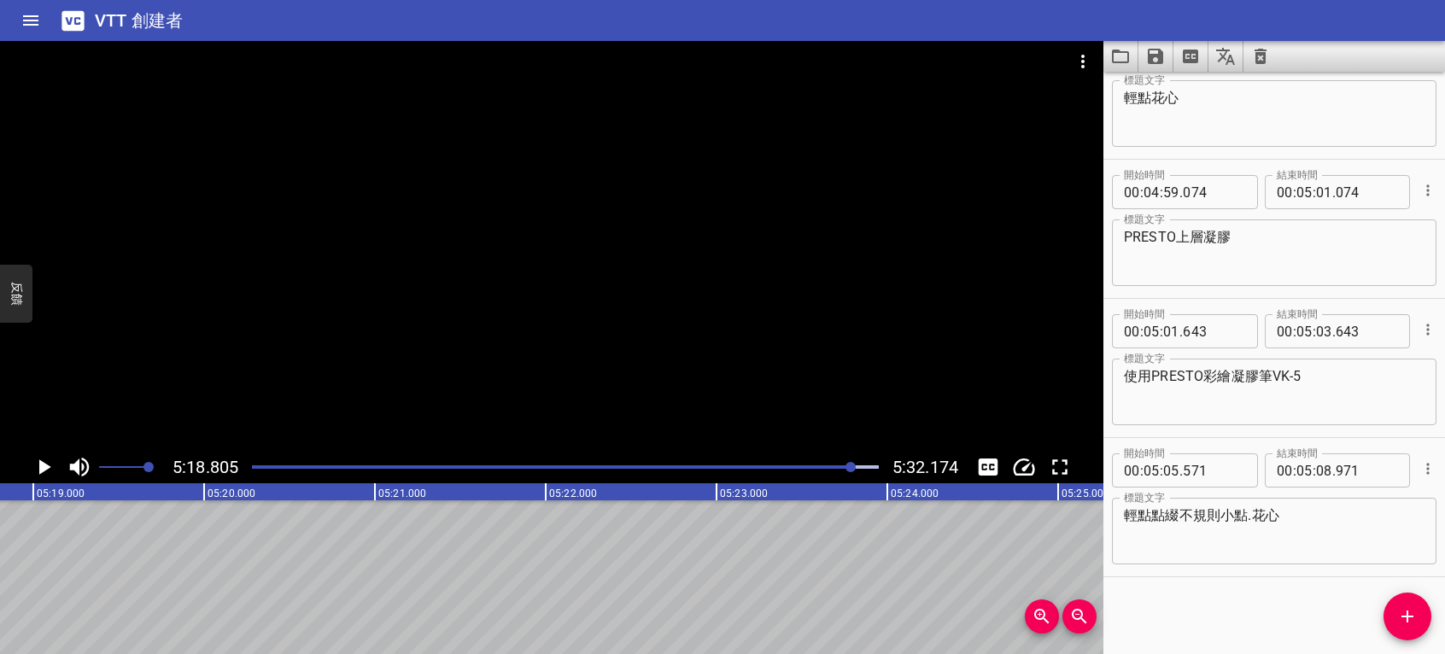
click at [50, 464] on icon "播放/暫停" at bounding box center [44, 467] width 26 height 26
click at [1406, 617] on icon "添加提示" at bounding box center [1408, 617] width 12 height 12
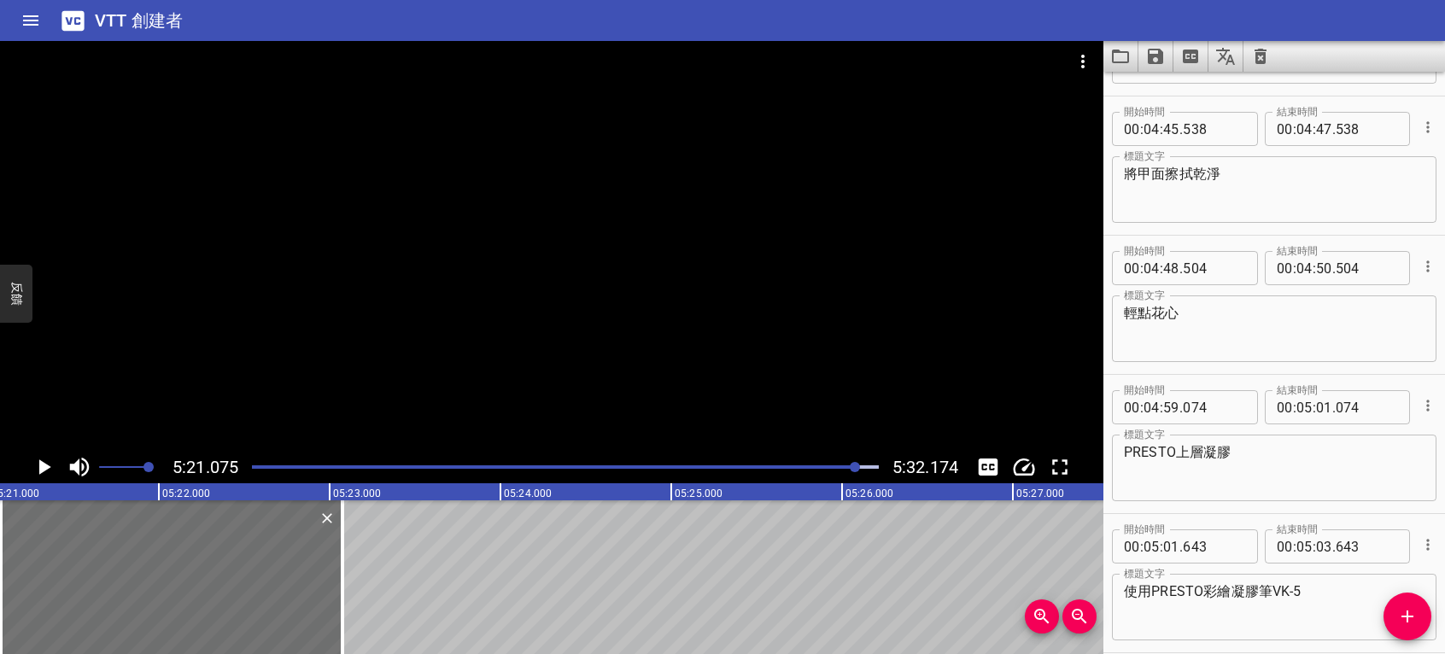
scroll to position [4819, 0]
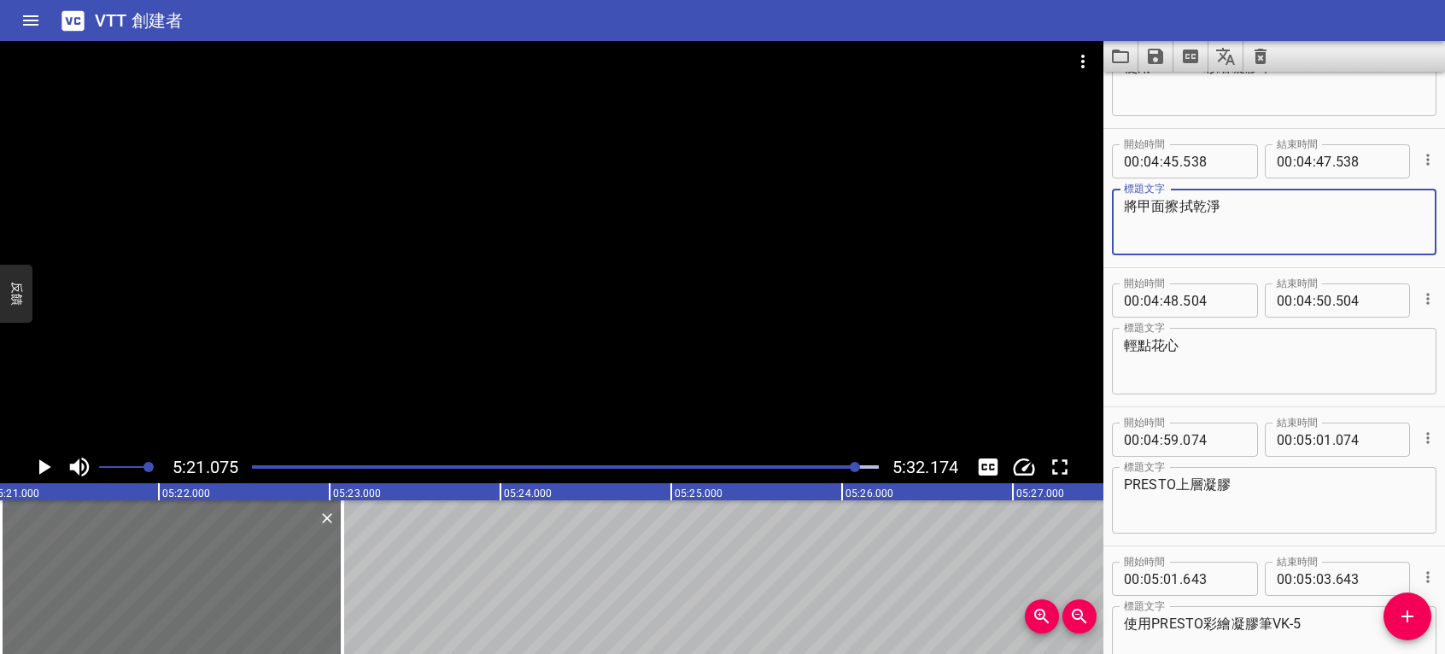
drag, startPoint x: 1254, startPoint y: 215, endPoint x: 1095, endPoint y: 220, distance: 159.0
click at [1095, 220] on main "5:21.075 5:32.174 00:00.000 00:01.000 00:02.000 00:03.000 00:04.000 00:05.000 0…" at bounding box center [722, 347] width 1445 height 613
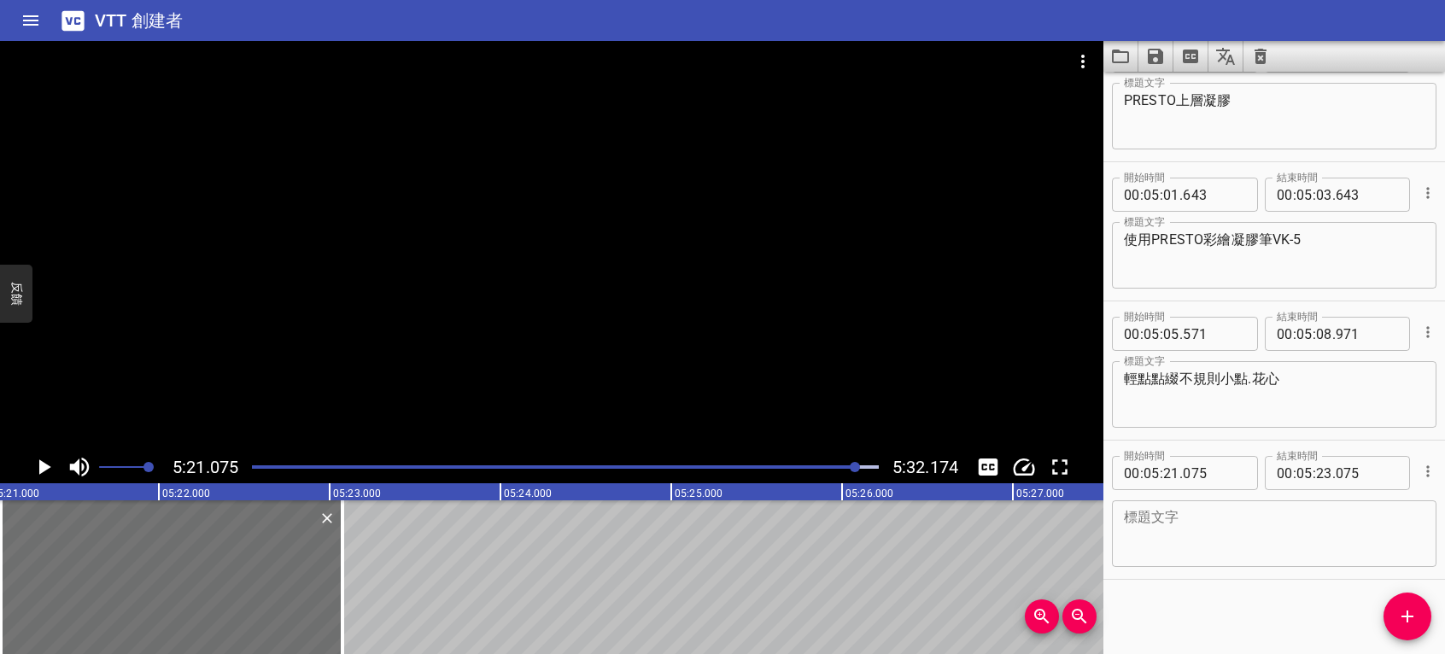
scroll to position [5206, 0]
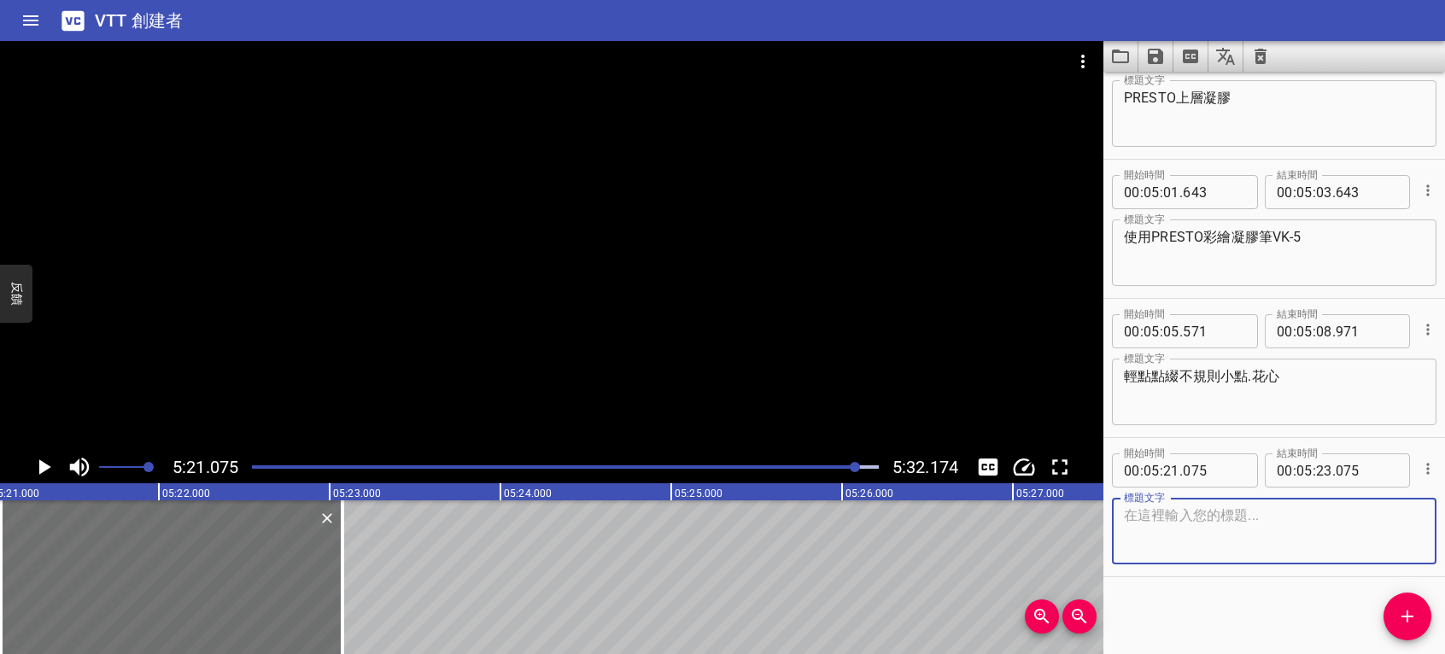
paste textarea "將甲面擦拭乾淨"
type textarea "將甲面擦拭乾淨"
click at [44, 465] on icon "播放/暫停" at bounding box center [45, 467] width 12 height 15
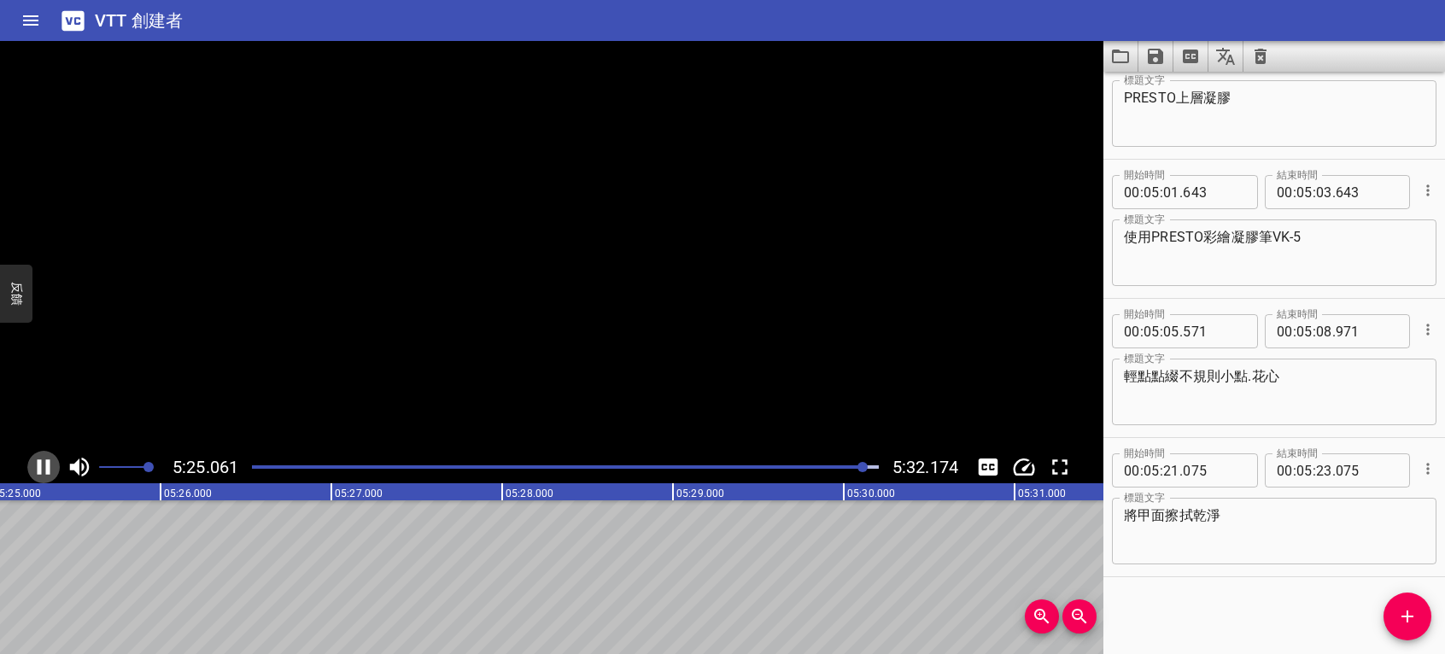
click at [42, 465] on icon "播放/暫停" at bounding box center [44, 467] width 26 height 26
click at [1416, 609] on icon "添加提示" at bounding box center [1407, 616] width 21 height 21
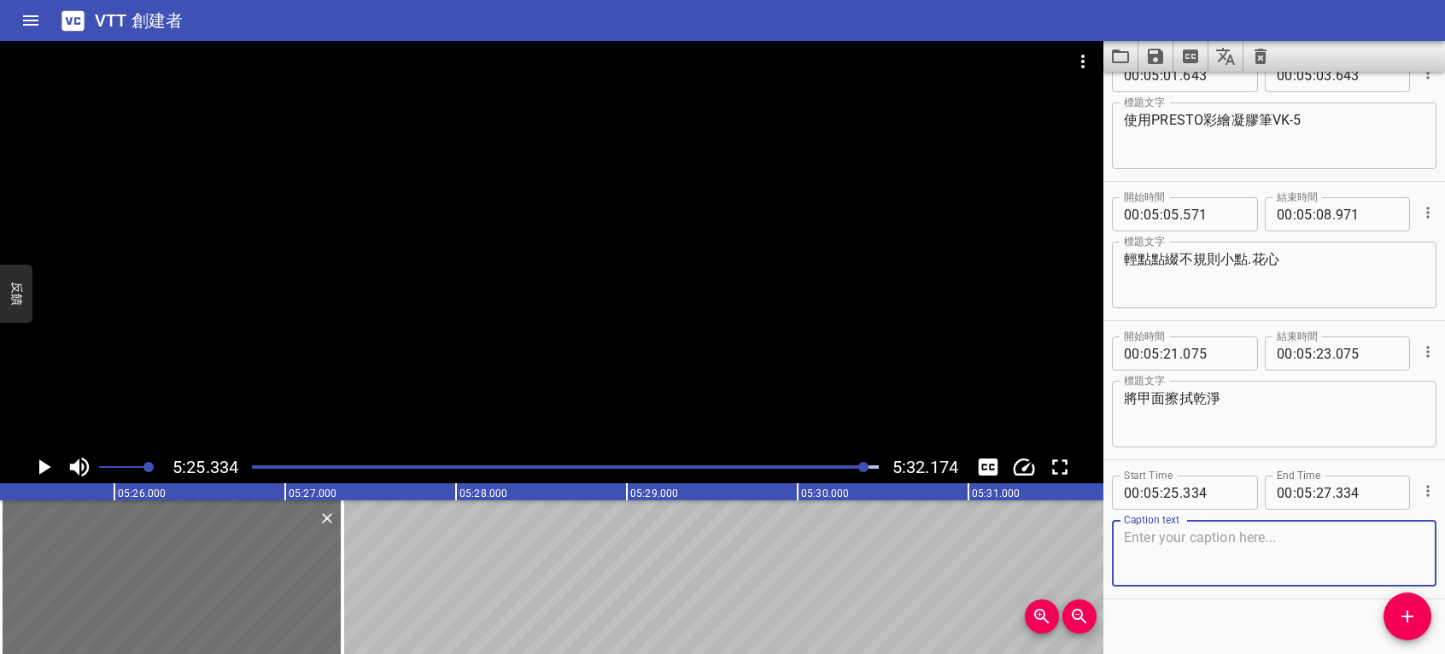
scroll to position [5346, 0]
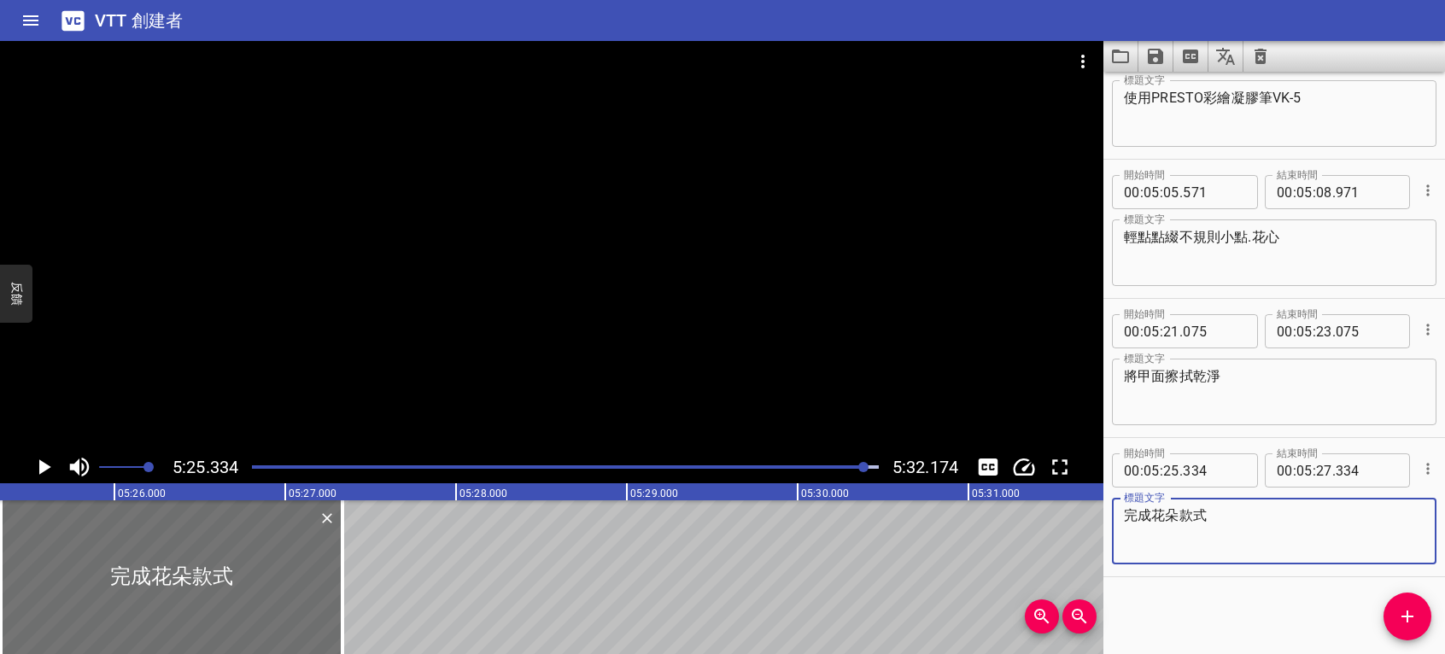
type textarea "完成花朵款式"
click at [38, 470] on icon "播放/暫停" at bounding box center [44, 467] width 26 height 26
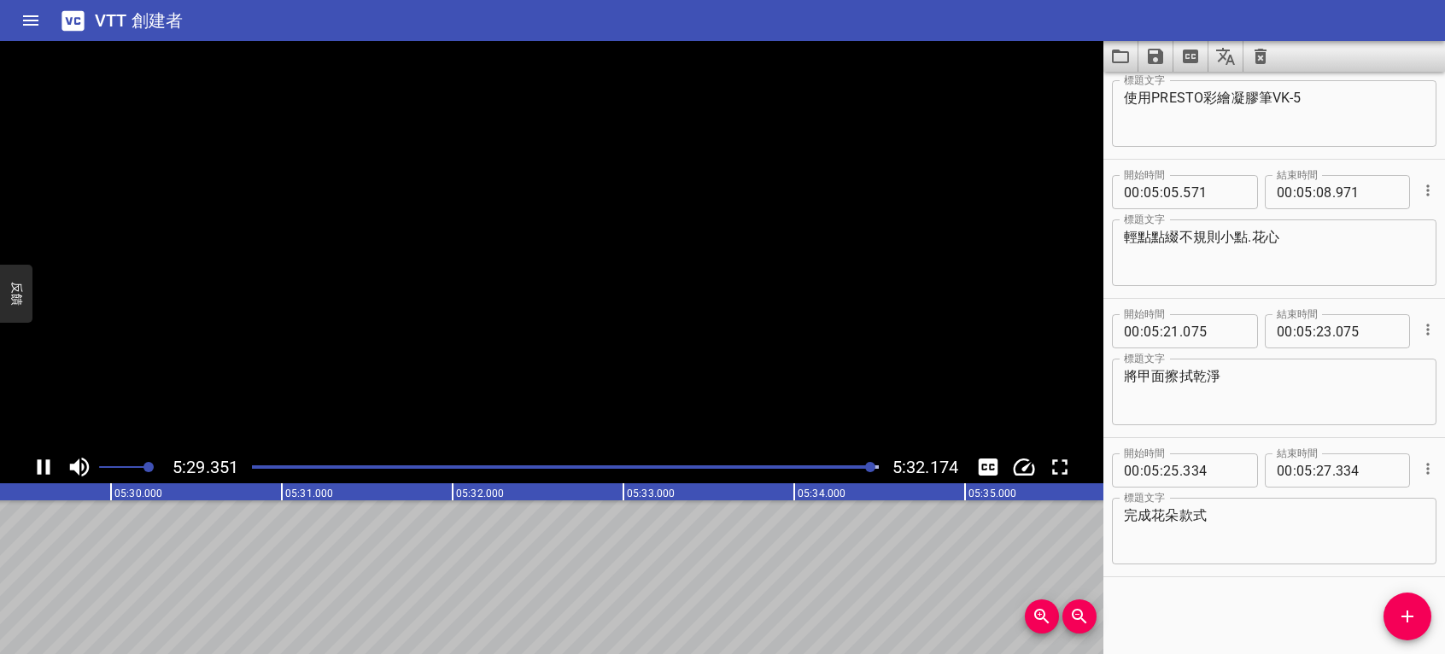
click at [38, 470] on icon "播放/暫停" at bounding box center [44, 467] width 13 height 15
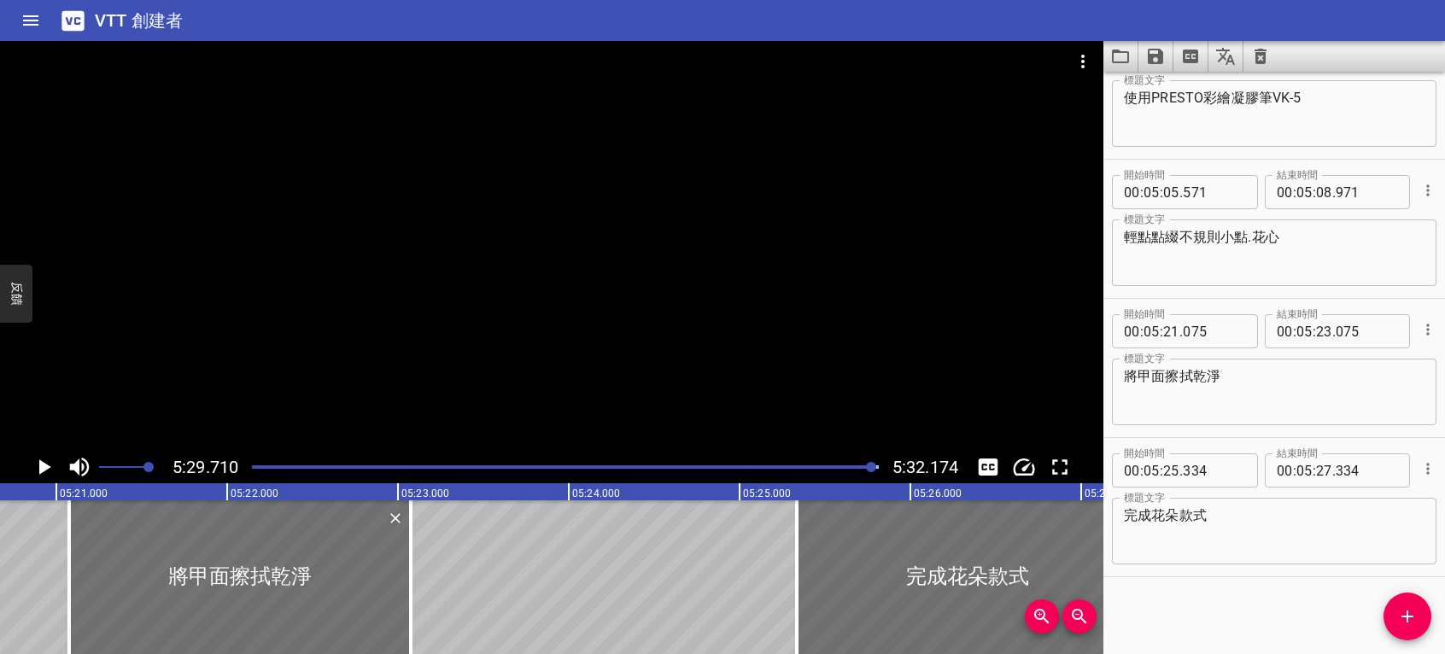
scroll to position [0, 55141]
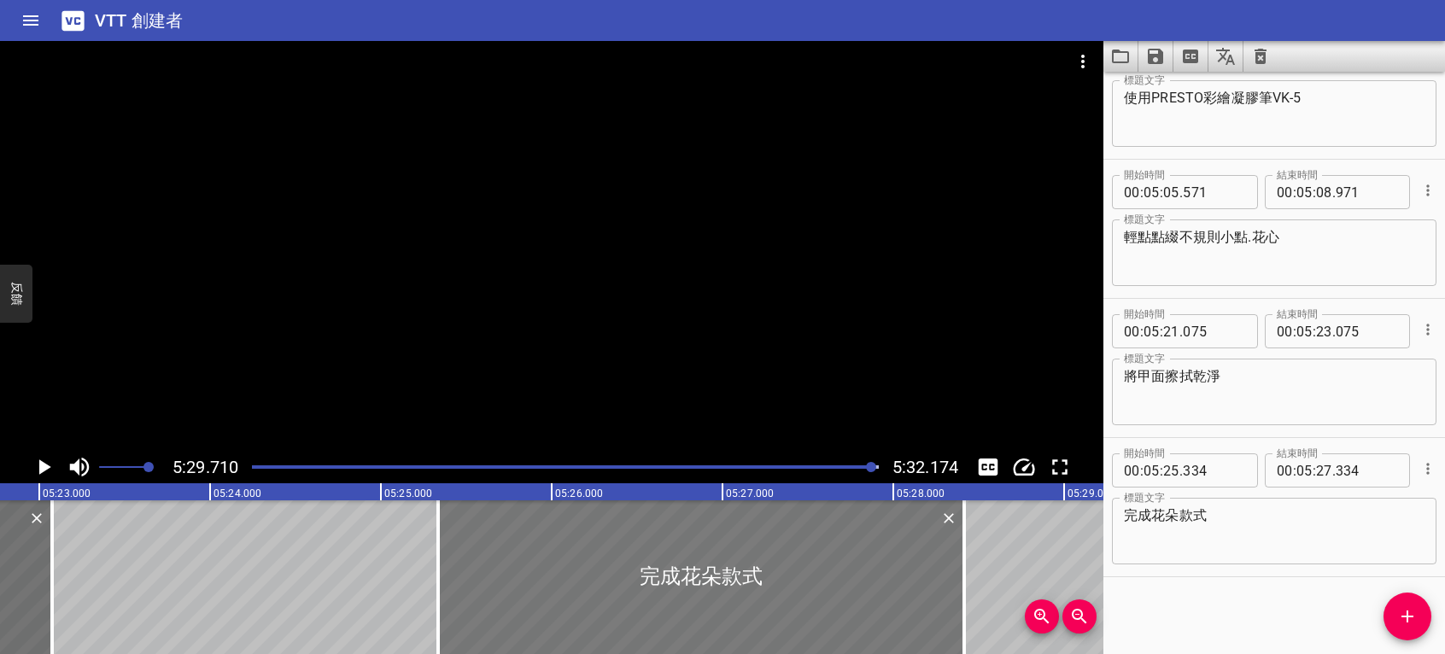
drag, startPoint x: 784, startPoint y: 578, endPoint x: 831, endPoint y: 584, distance: 47.4
click at [970, 580] on div at bounding box center [964, 578] width 17 height 154
type input "28"
type input "419"
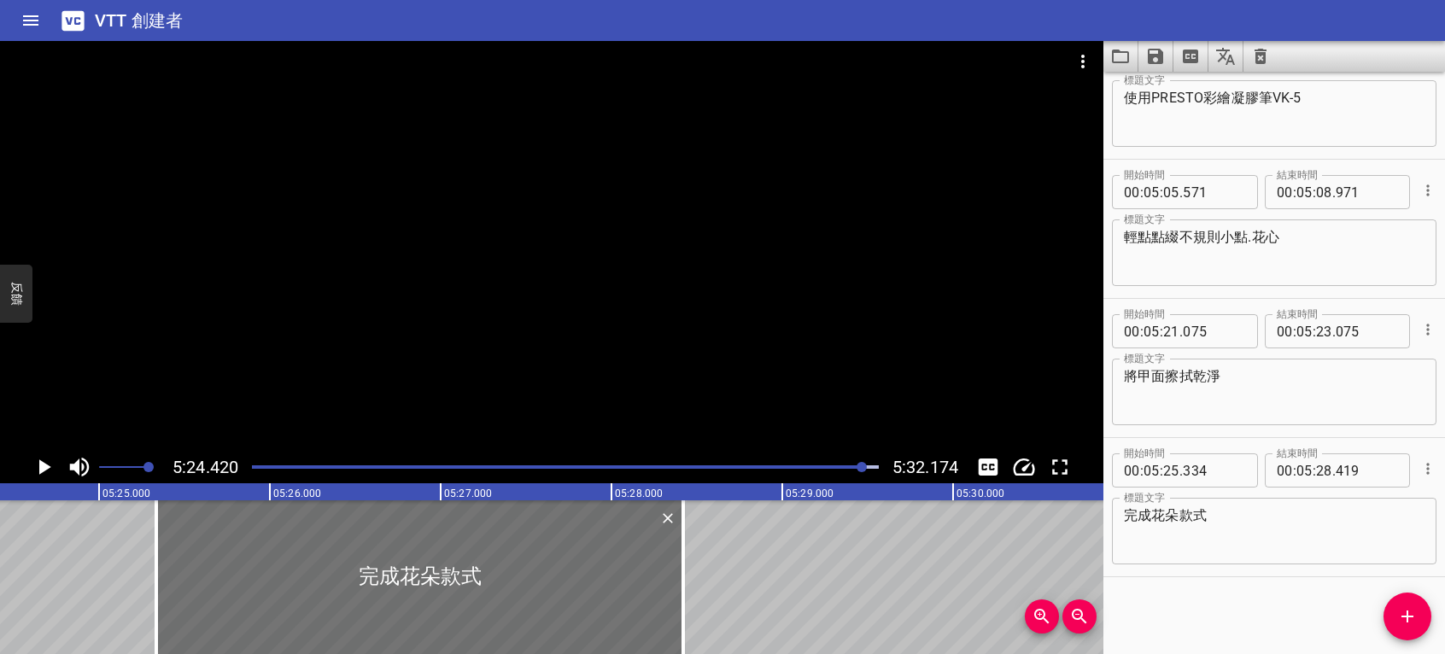
click at [40, 468] on icon "播放/暫停" at bounding box center [45, 467] width 12 height 15
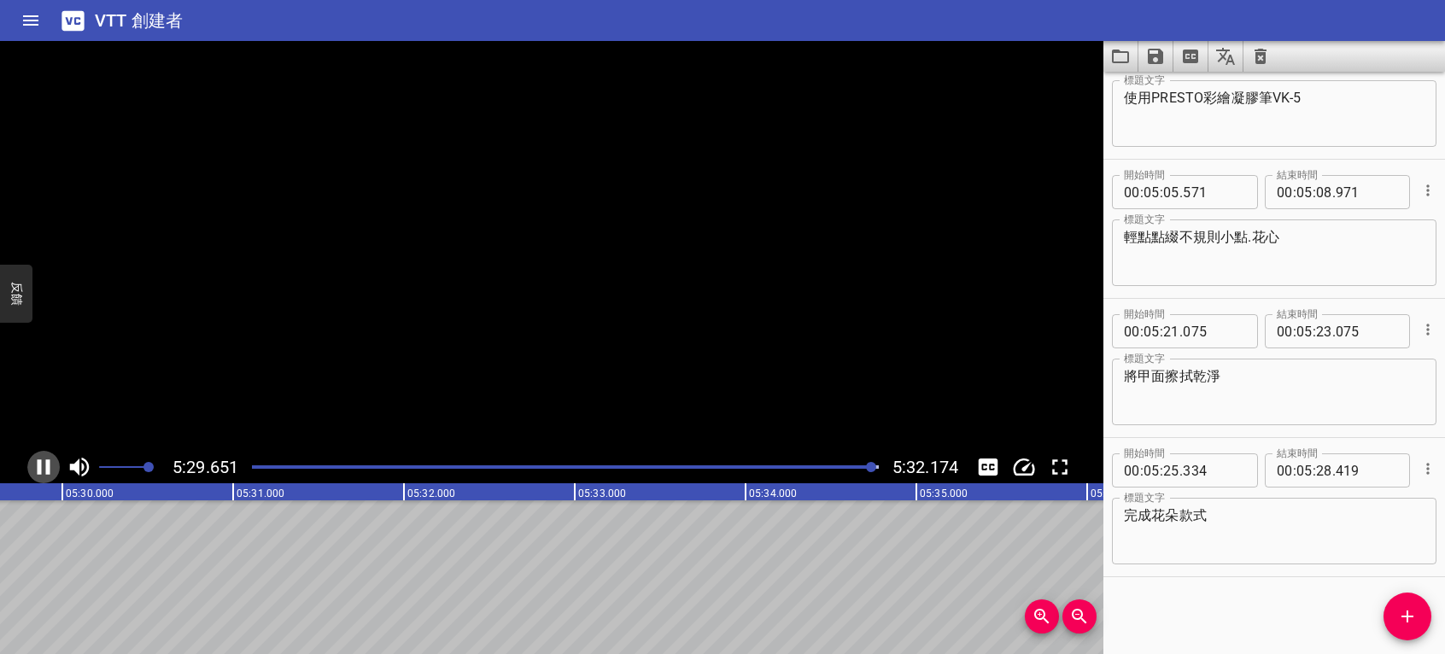
click at [46, 468] on icon "播放/暫停" at bounding box center [44, 467] width 13 height 15
click at [1158, 52] on icon "將字幕儲存至檔案" at bounding box center [1155, 56] width 15 height 15
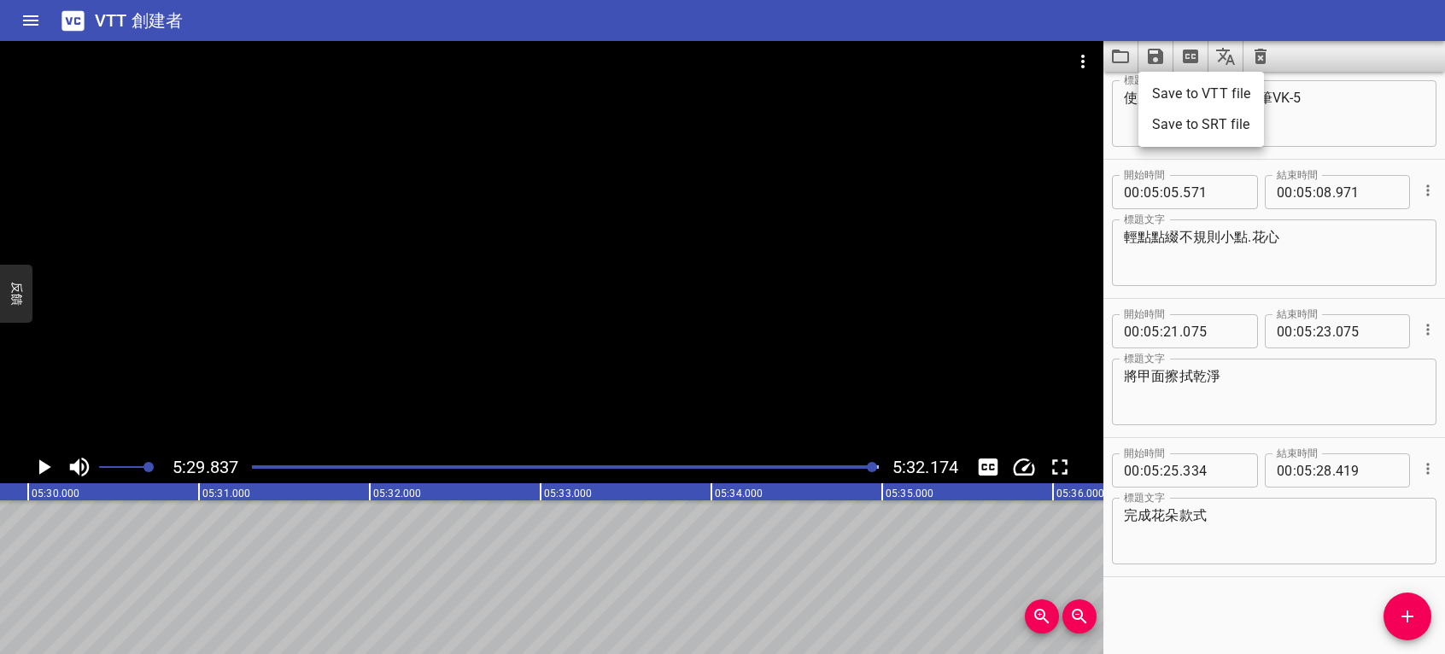
click at [1168, 89] on font "Save to VTT file" at bounding box center [1201, 94] width 98 height 21
click at [1080, 317] on div at bounding box center [552, 246] width 1104 height 410
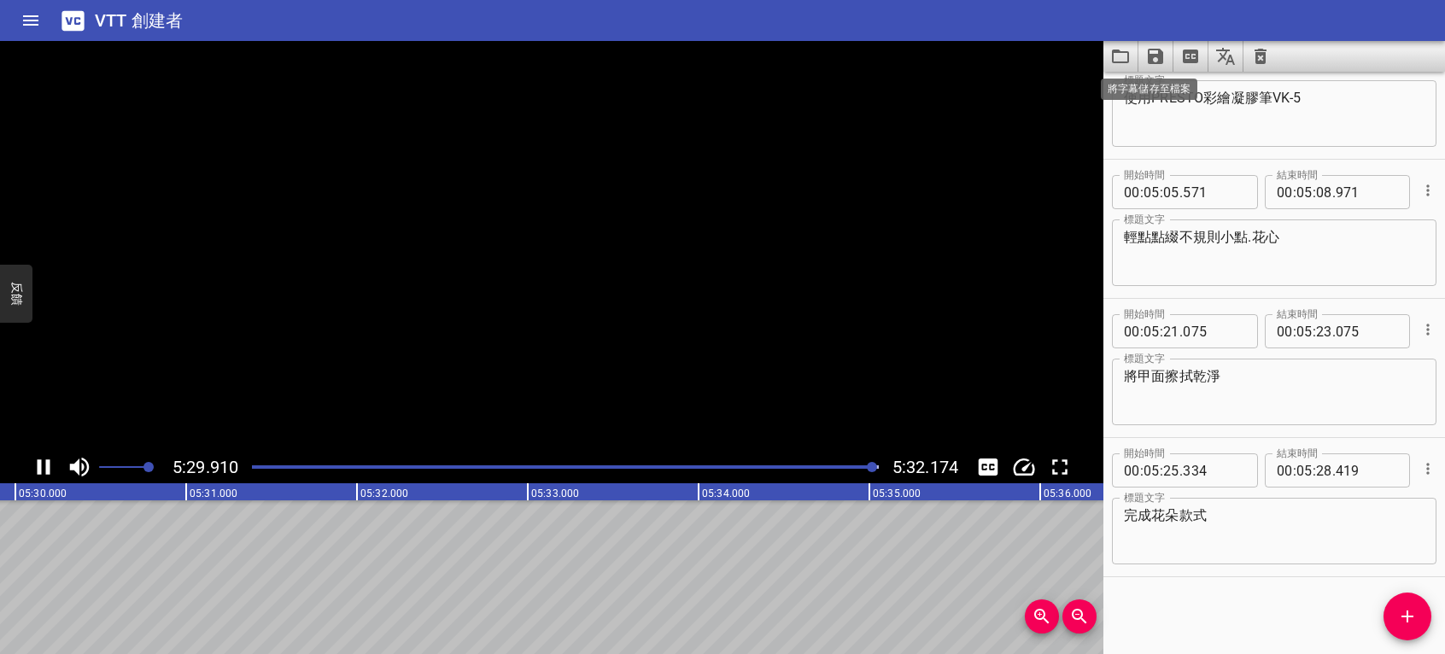
click at [1155, 57] on icon "將字幕儲存至檔案" at bounding box center [1155, 56] width 21 height 21
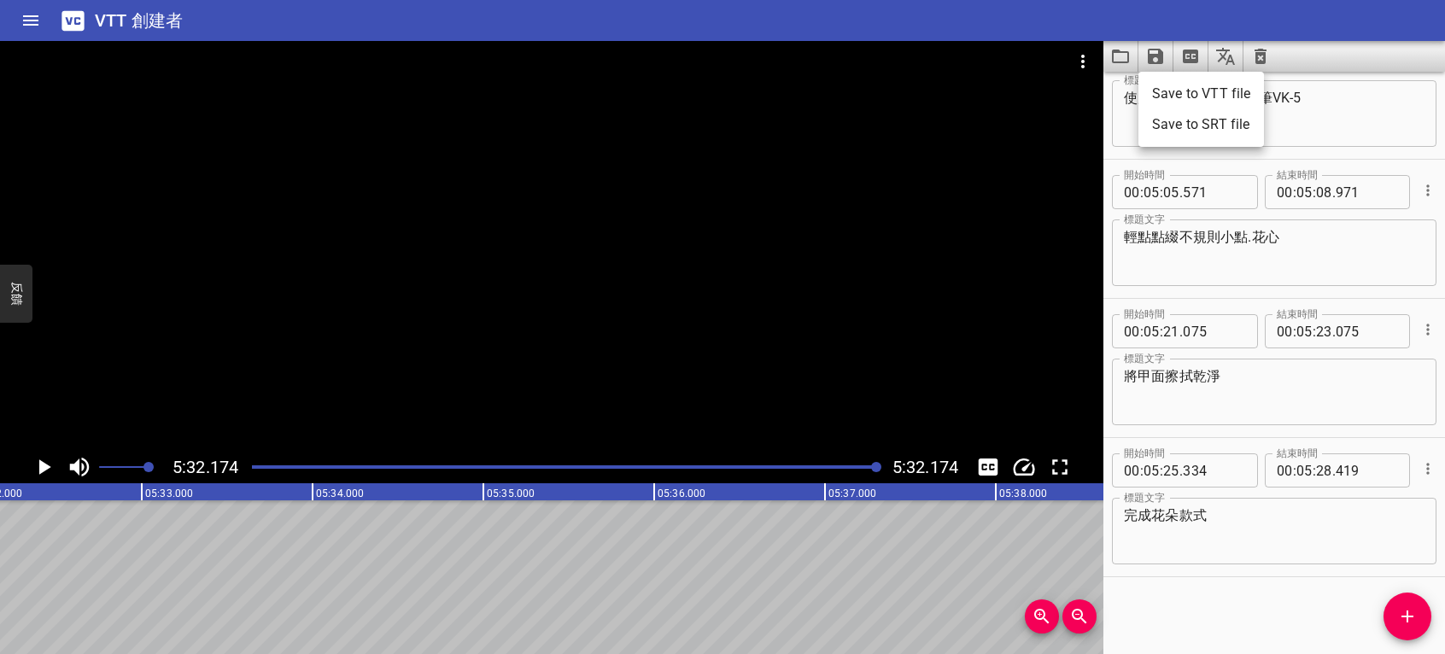
scroll to position [0, 56747]
click at [1163, 124] on font "Save to SRT file" at bounding box center [1200, 124] width 97 height 21
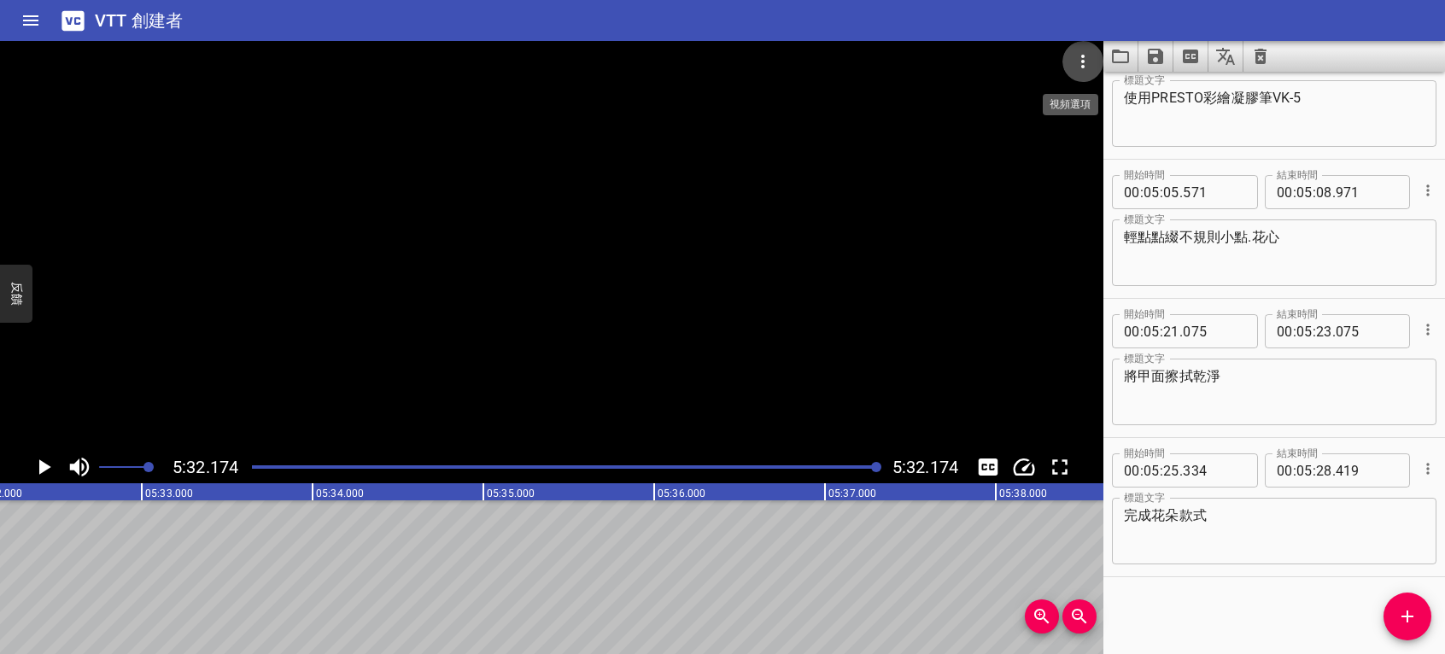
click at [1087, 55] on icon "視頻選項" at bounding box center [1083, 61] width 21 height 21
click at [1025, 174] on div at bounding box center [722, 327] width 1445 height 654
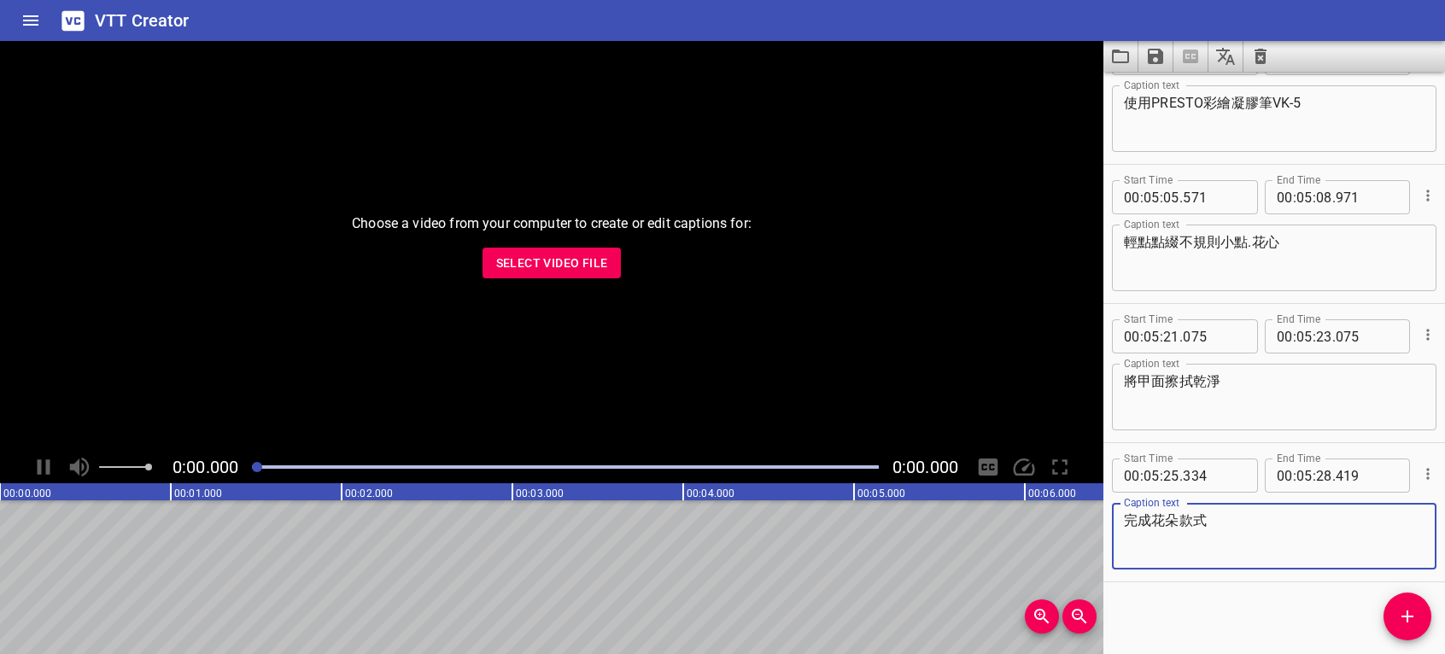
scroll to position [5346, 0]
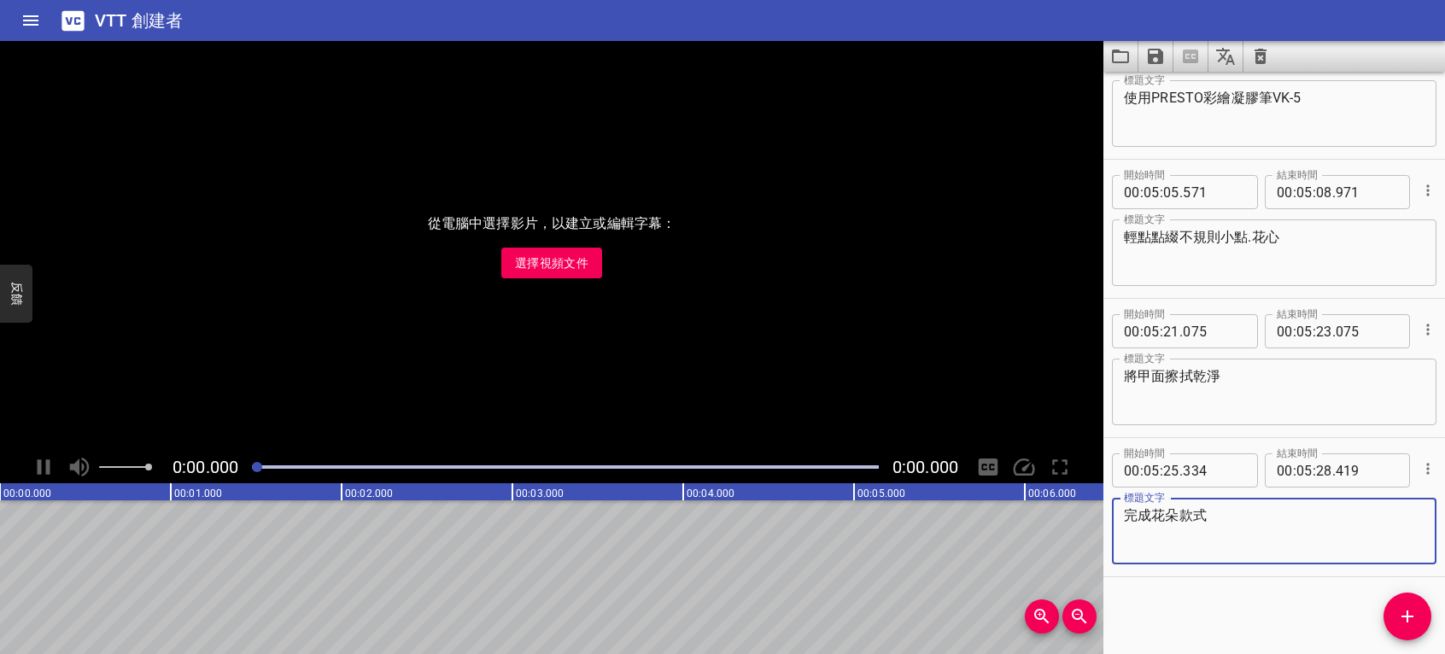
click at [531, 261] on span "選擇視頻文件" at bounding box center [551, 263] width 73 height 21
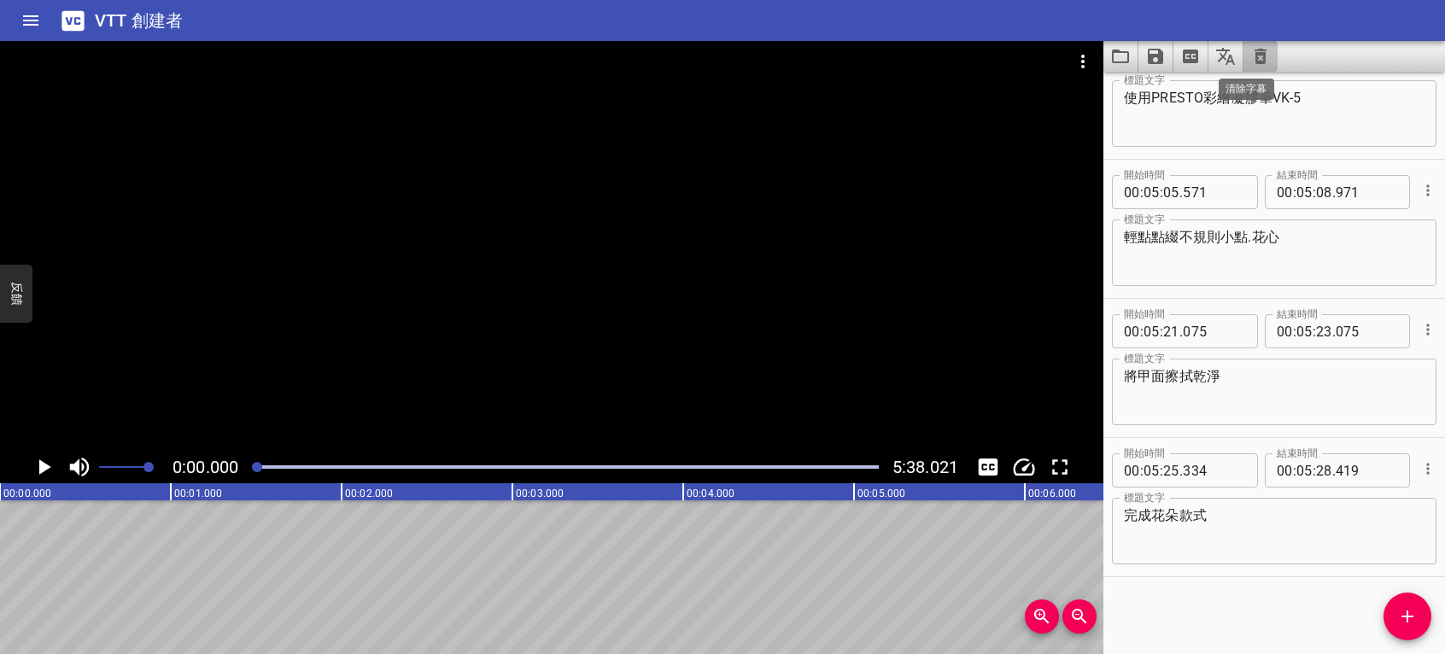
click at [1258, 54] on icon "清除字幕" at bounding box center [1261, 56] width 12 height 15
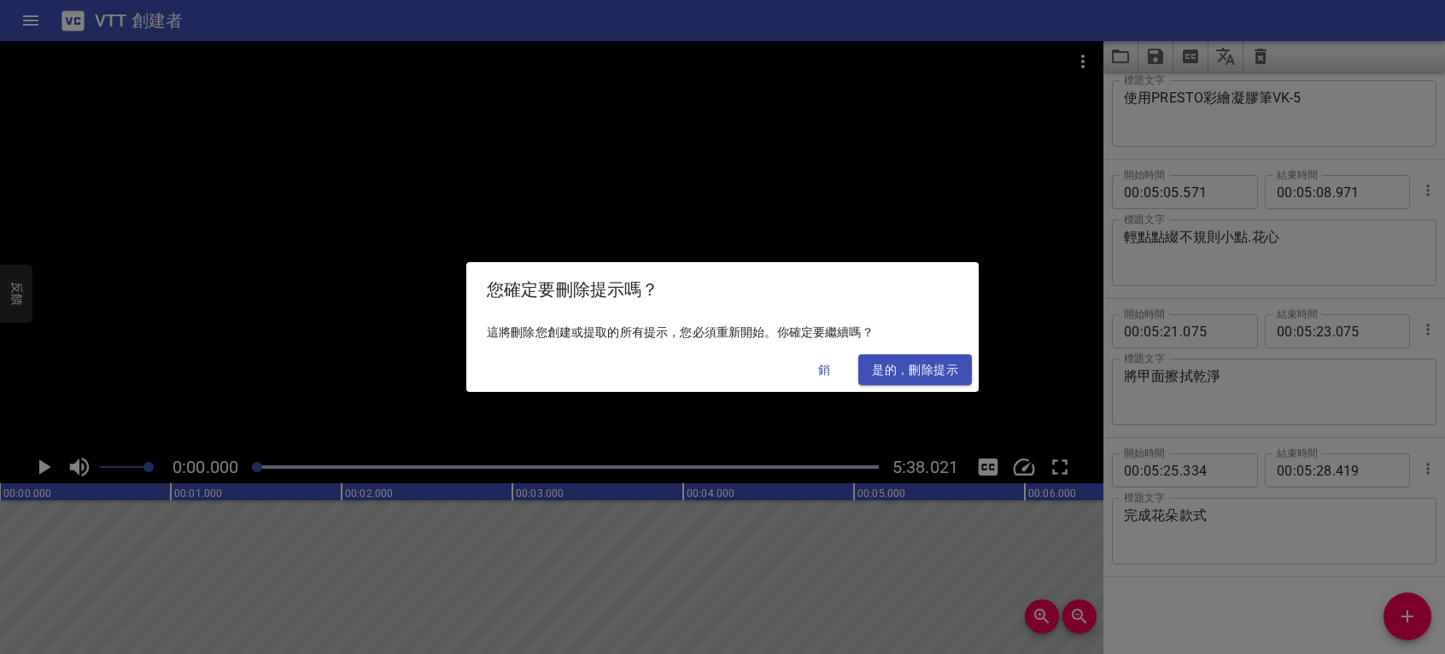
click at [887, 364] on span "是的，刪除提示" at bounding box center [915, 370] width 86 height 21
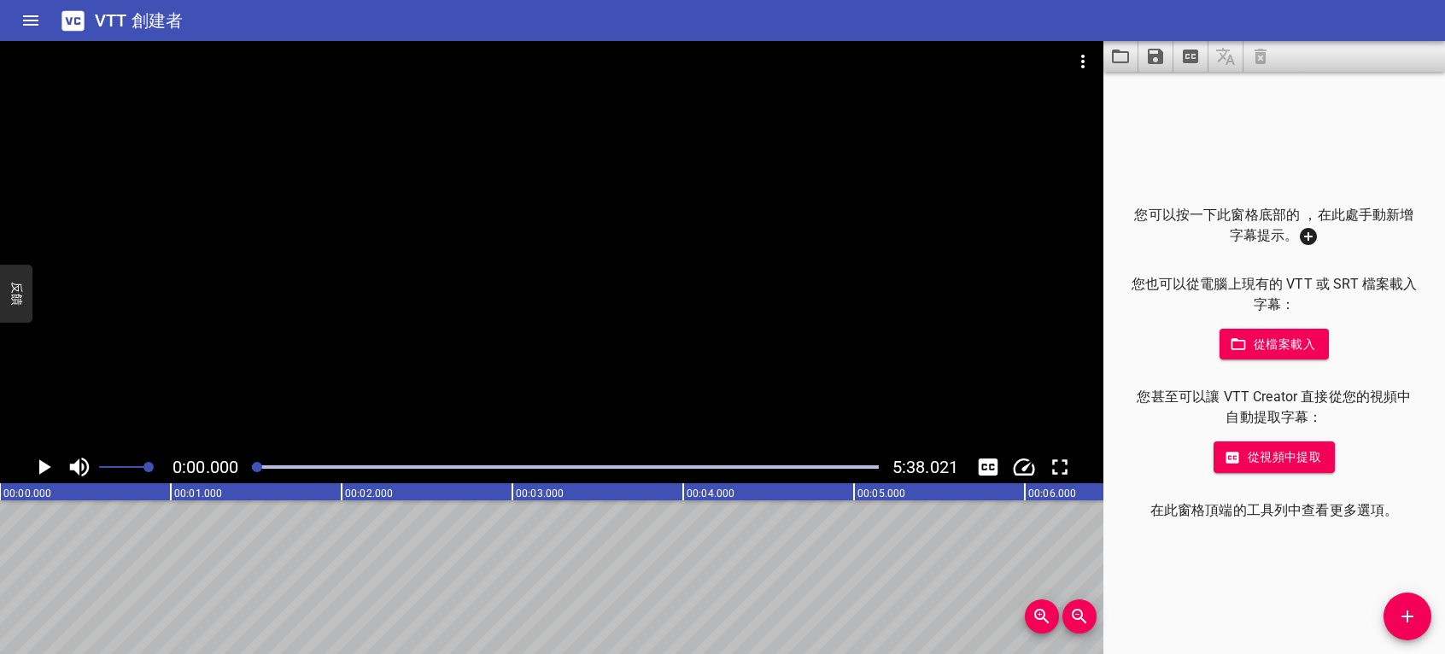
click at [42, 466] on icon "播放/暫停" at bounding box center [45, 467] width 12 height 15
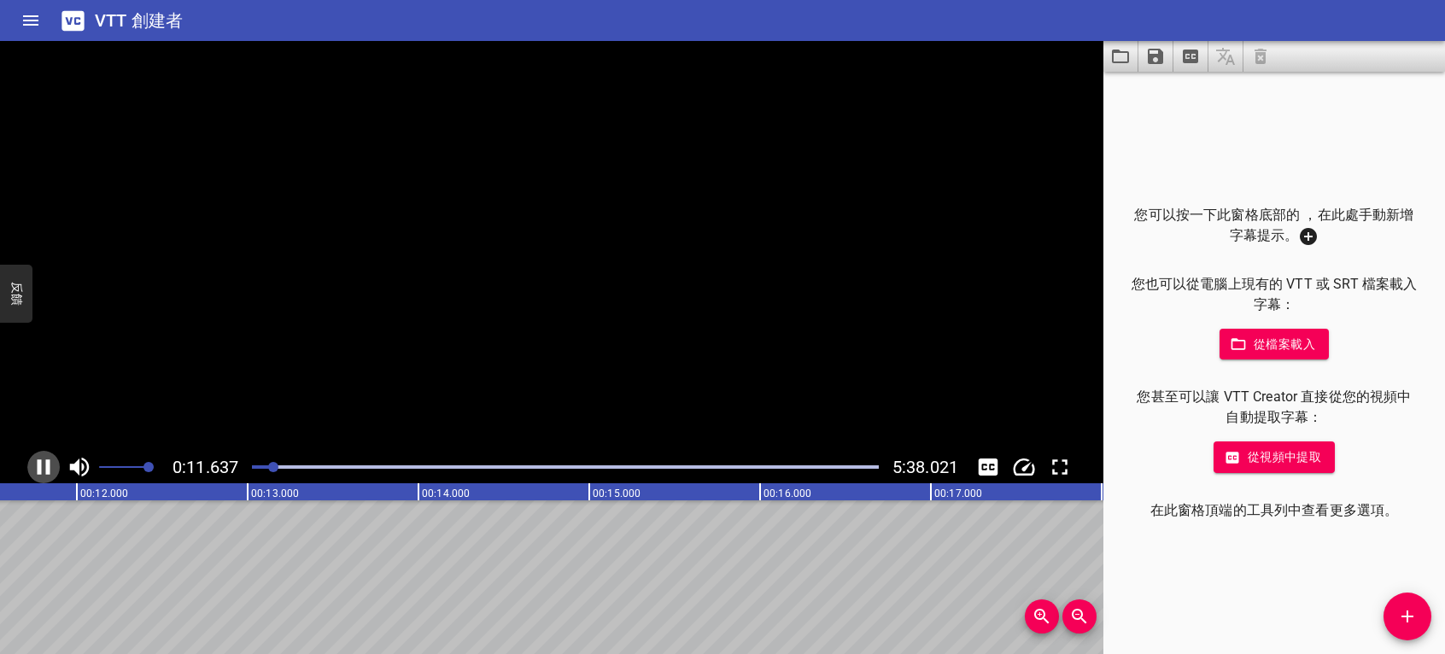
click at [42, 466] on icon "播放/暫停" at bounding box center [44, 467] width 26 height 26
click at [42, 466] on icon "播放/暫停" at bounding box center [45, 467] width 12 height 15
click at [42, 466] on icon "播放/暫停" at bounding box center [44, 467] width 26 height 26
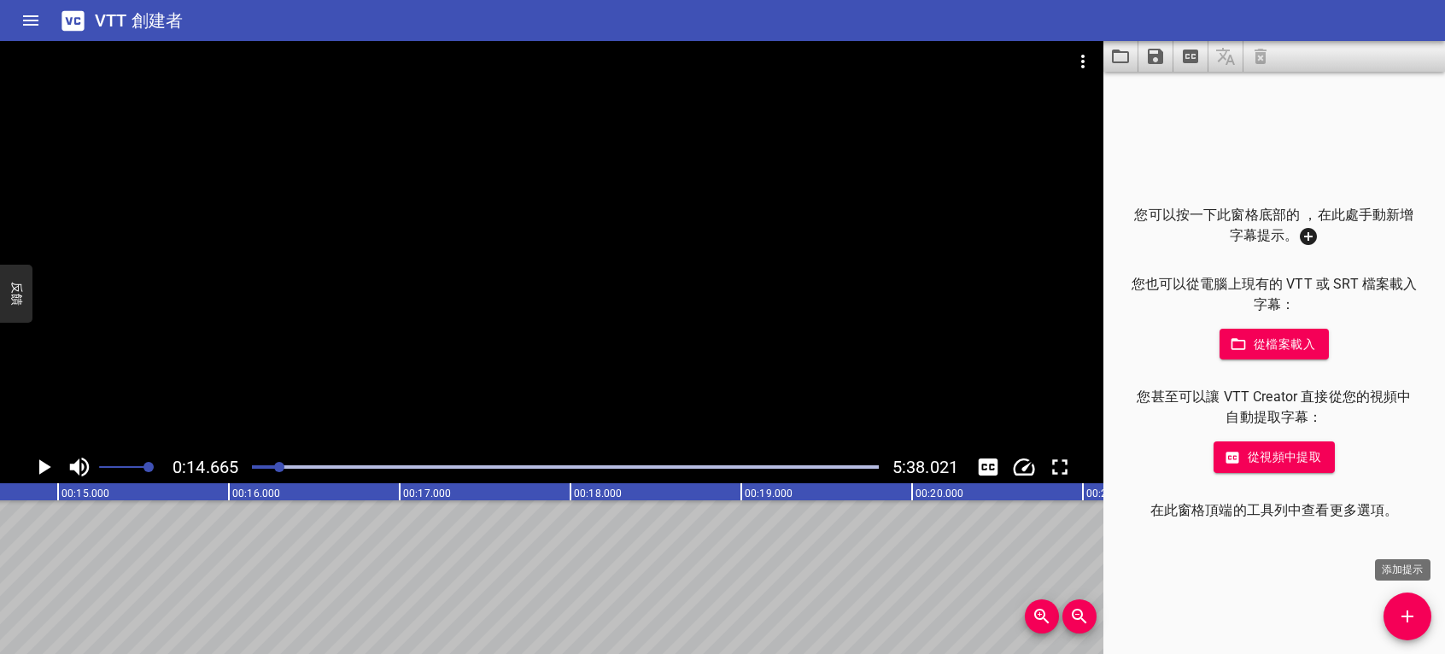
click at [1403, 601] on button "添加提示" at bounding box center [1408, 617] width 48 height 48
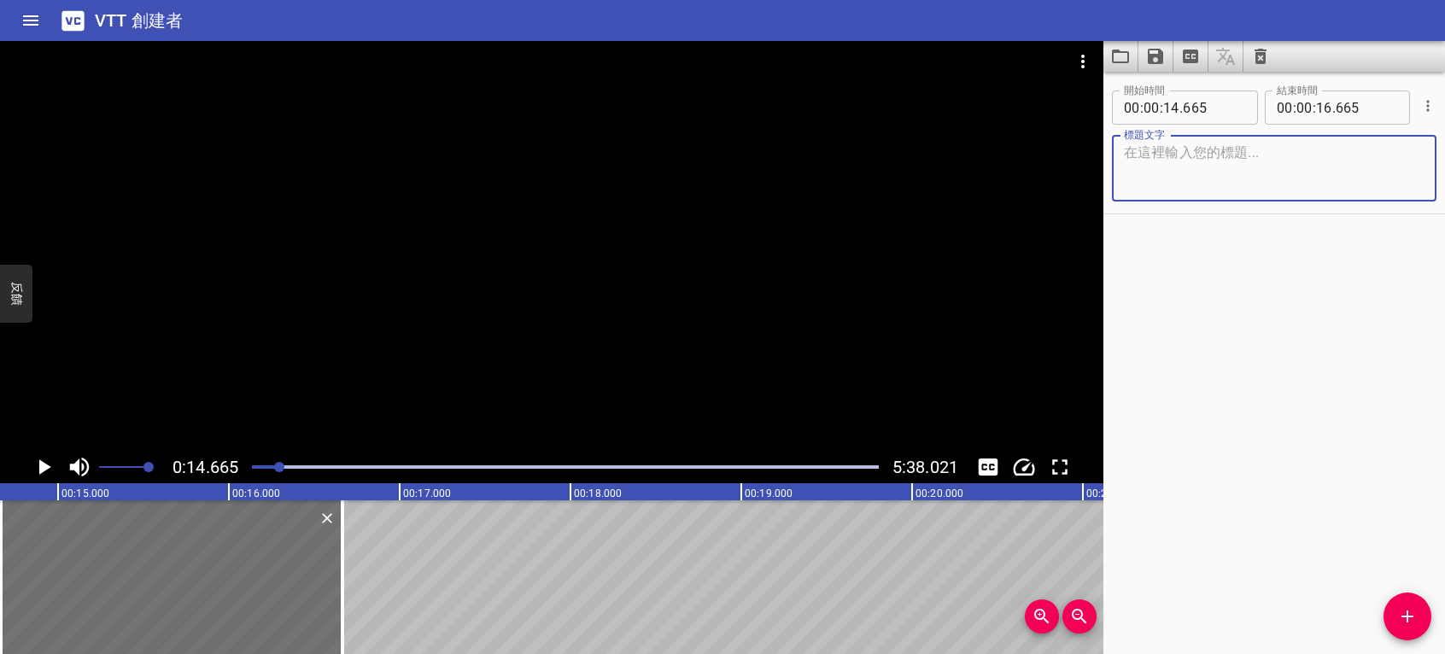
paste textarea "準備PRESTO彩色凝膠-TN005"
click at [1148, 149] on textarea "準備PRESTO彩色凝膠-TN005" at bounding box center [1274, 168] width 301 height 49
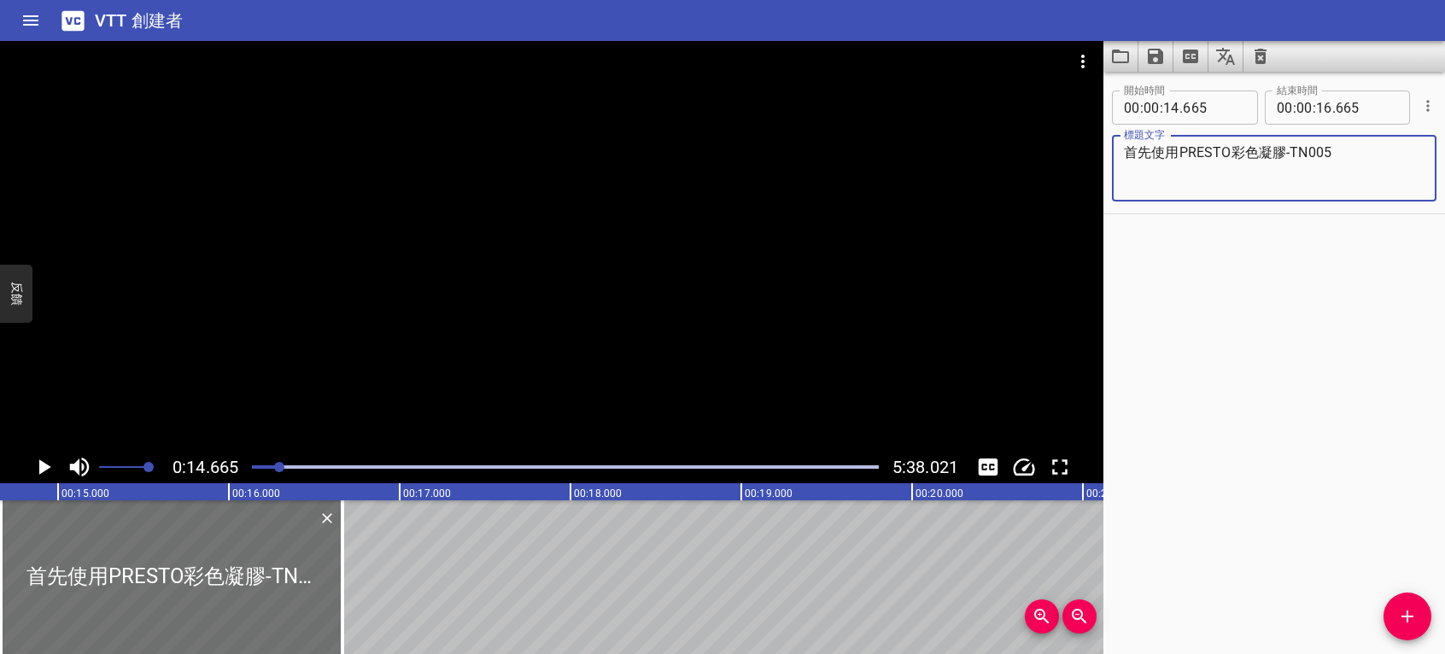
click at [1366, 161] on textarea "首先使用PRESTO彩色凝膠-TN005" at bounding box center [1274, 168] width 301 height 49
type textarea "首先使用PRESTO彩色凝膠-TN001"
click at [41, 465] on icon "播放/暫停" at bounding box center [45, 467] width 12 height 15
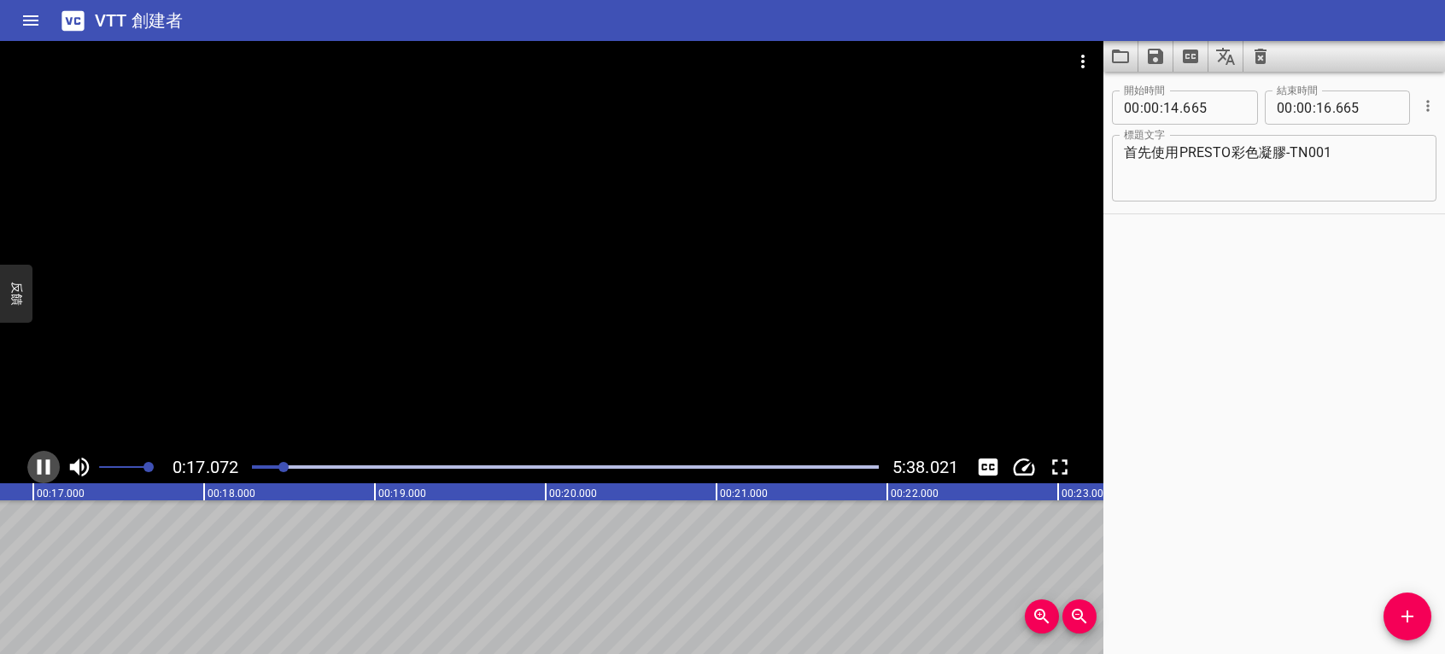
click at [38, 465] on icon "播放/暫停" at bounding box center [44, 467] width 13 height 15
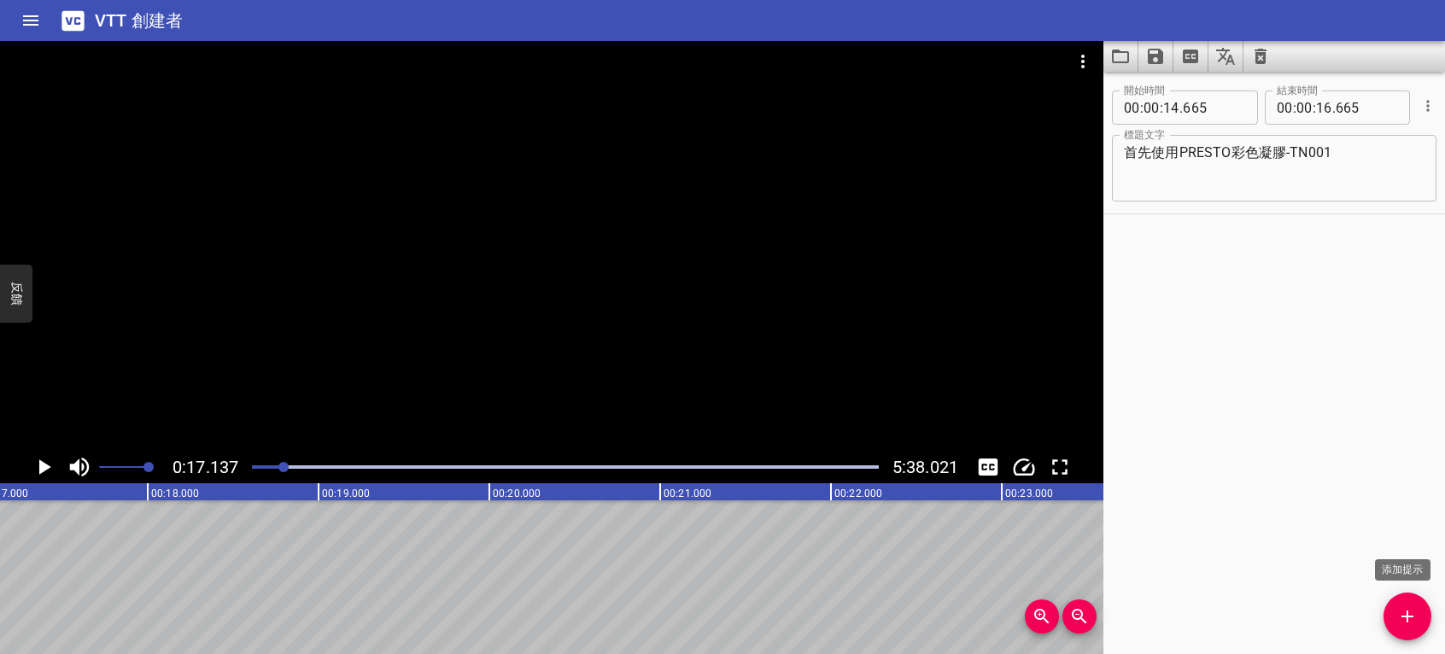
click at [1406, 610] on icon "添加提示" at bounding box center [1407, 616] width 21 height 21
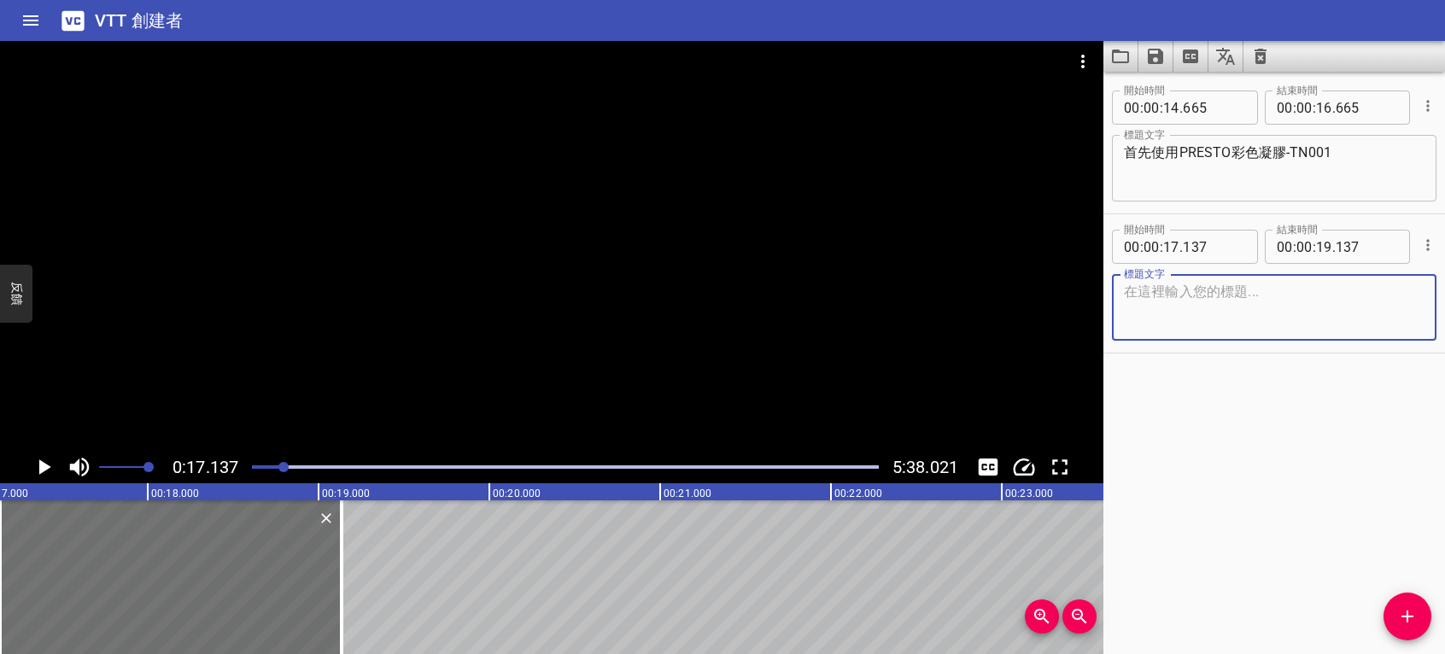
paste textarea "使用PRESTO彩繪凝膠筆VK-1"
type textarea "使用PRESTO彩繪凝膠筆VK-1"
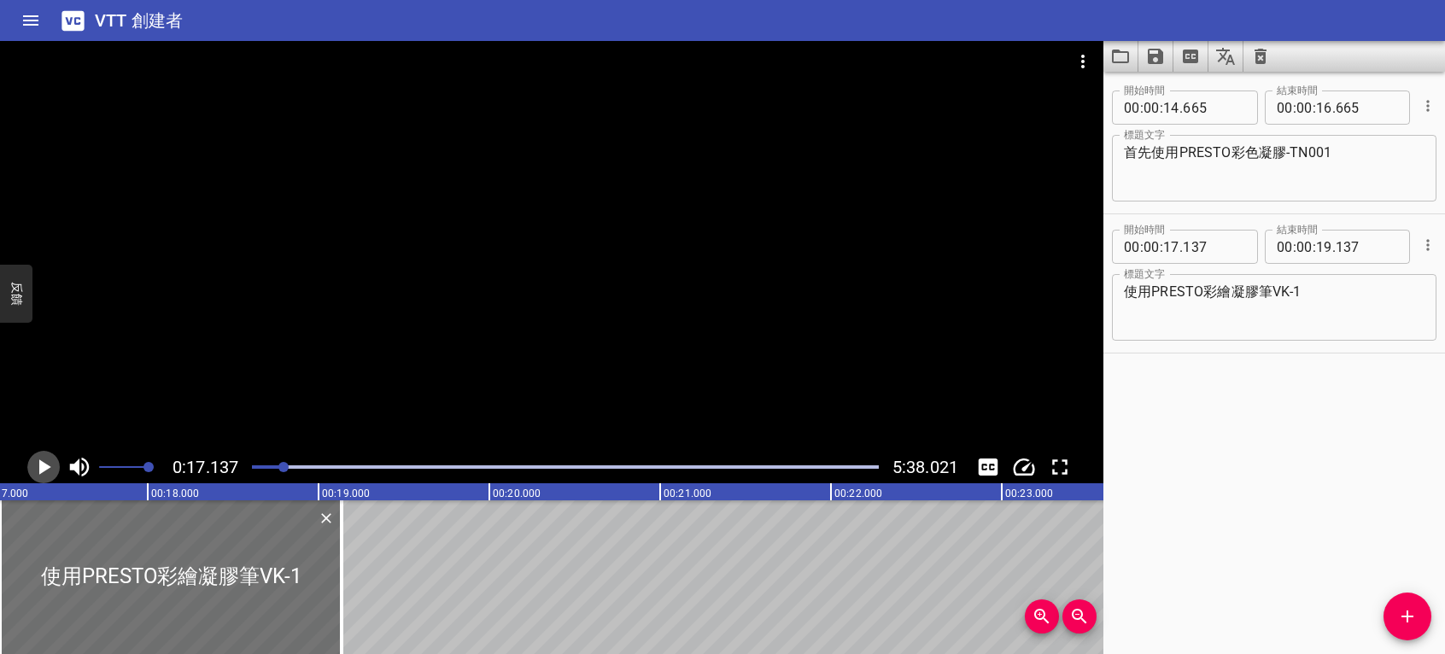
click at [33, 468] on icon "播放/暫停" at bounding box center [44, 467] width 26 height 26
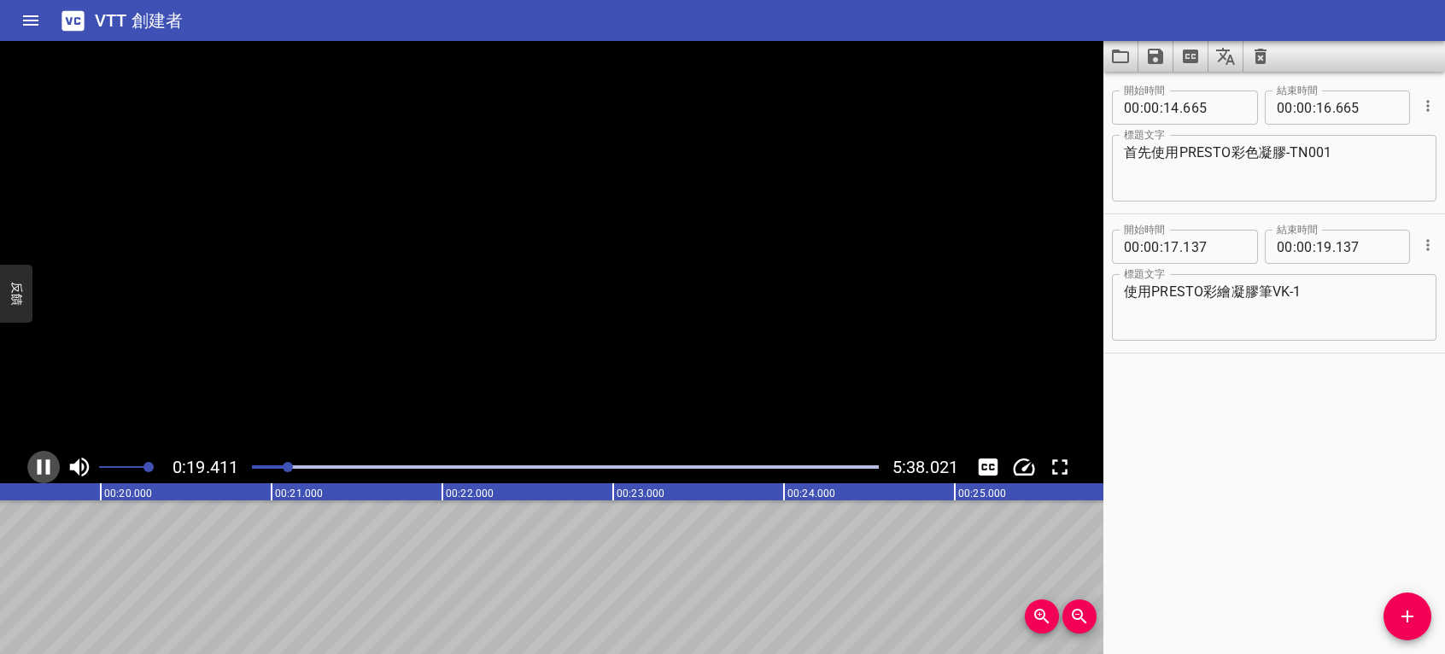
click at [44, 462] on icon "播放/暫停" at bounding box center [44, 467] width 26 height 26
click at [1411, 618] on icon "添加提示" at bounding box center [1407, 616] width 21 height 21
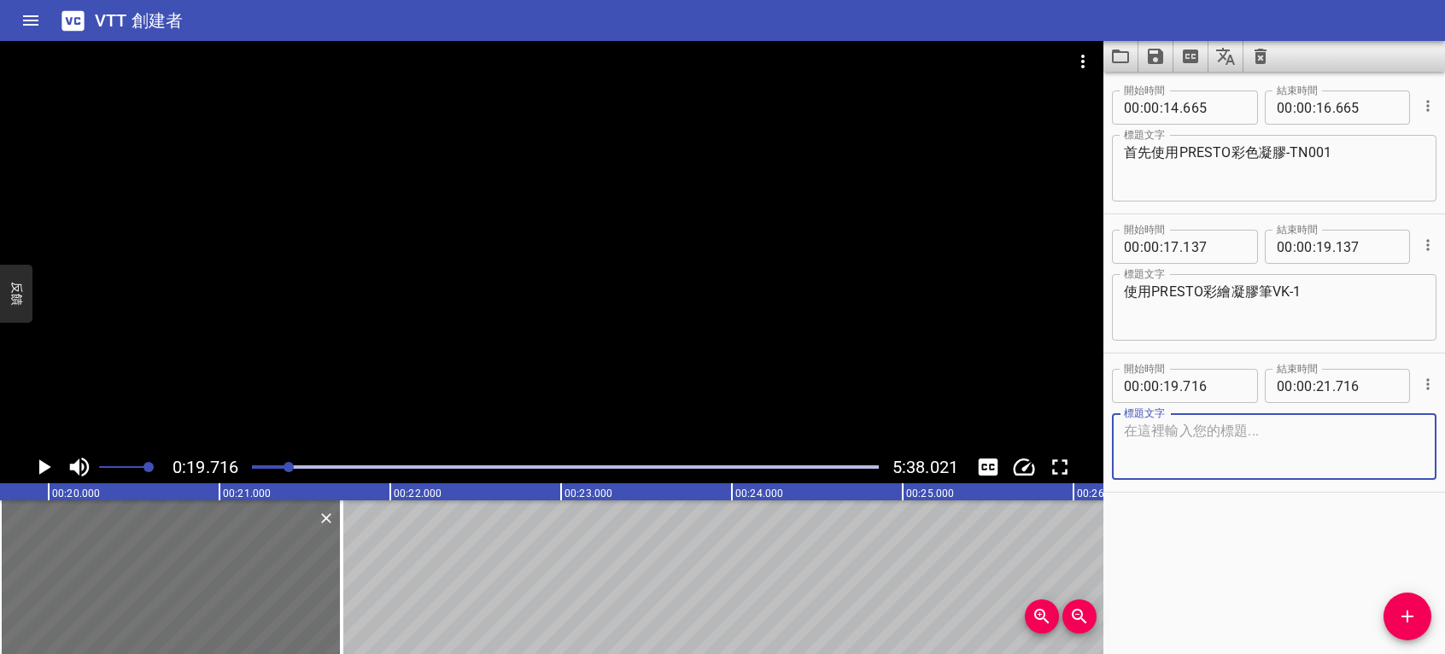
paste textarea "整面均勻塗刷"
type textarea "整面均勻塗刷"
click at [44, 466] on icon "播放/暫停" at bounding box center [45, 467] width 12 height 15
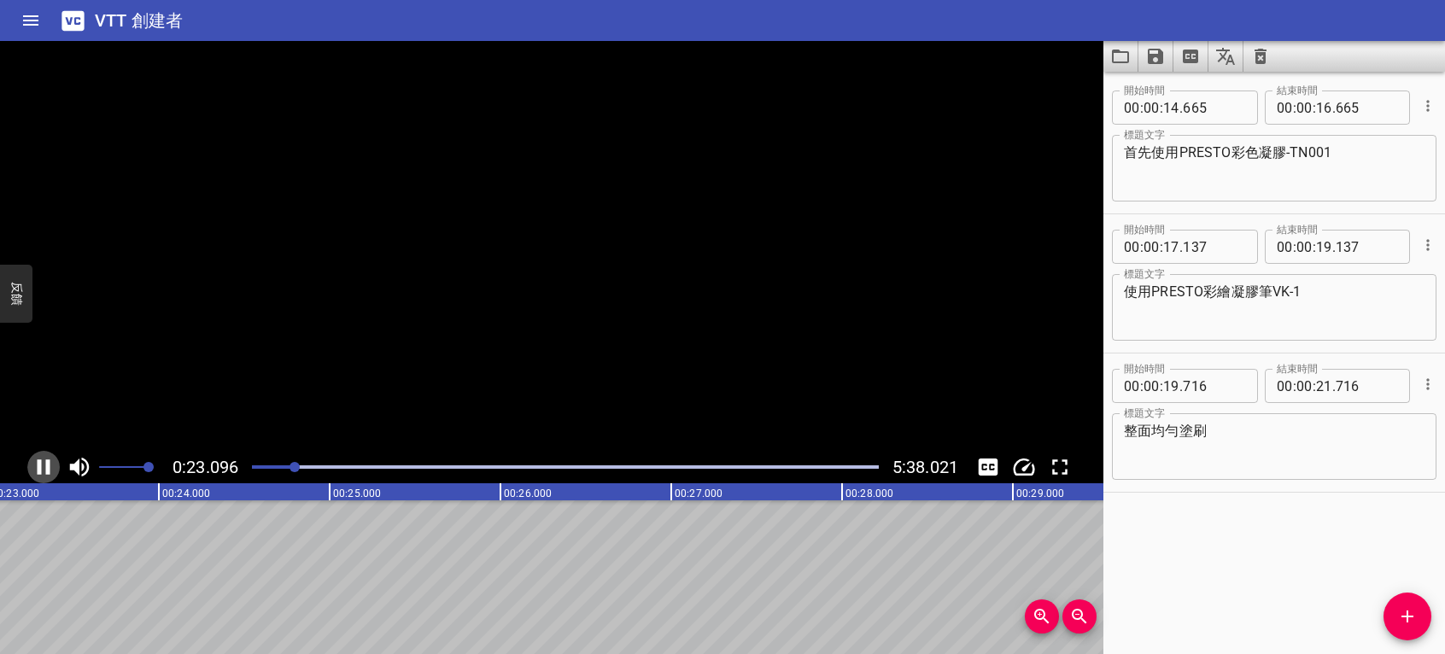
click at [43, 470] on icon "播放/暫停" at bounding box center [44, 467] width 26 height 26
click at [38, 470] on icon "播放/暫停" at bounding box center [44, 467] width 26 height 26
click at [38, 470] on icon "播放/暫停" at bounding box center [44, 467] width 13 height 15
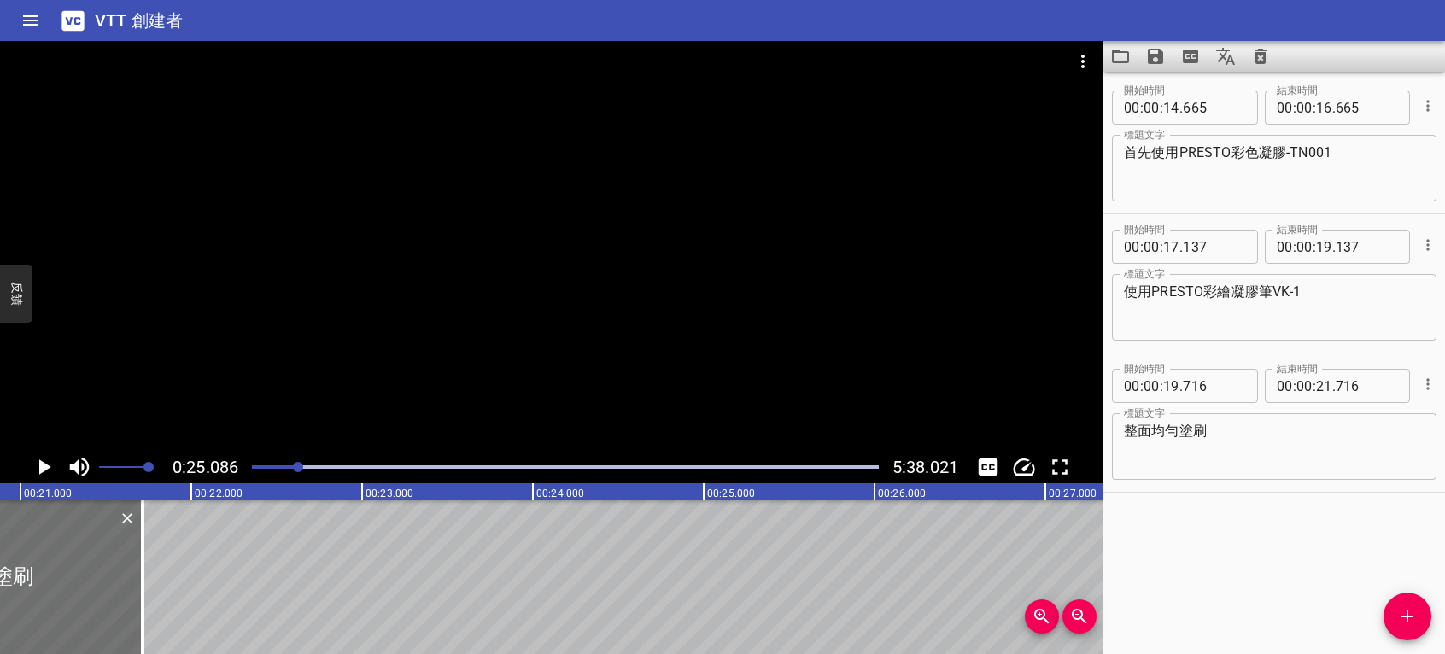
scroll to position [0, 2914]
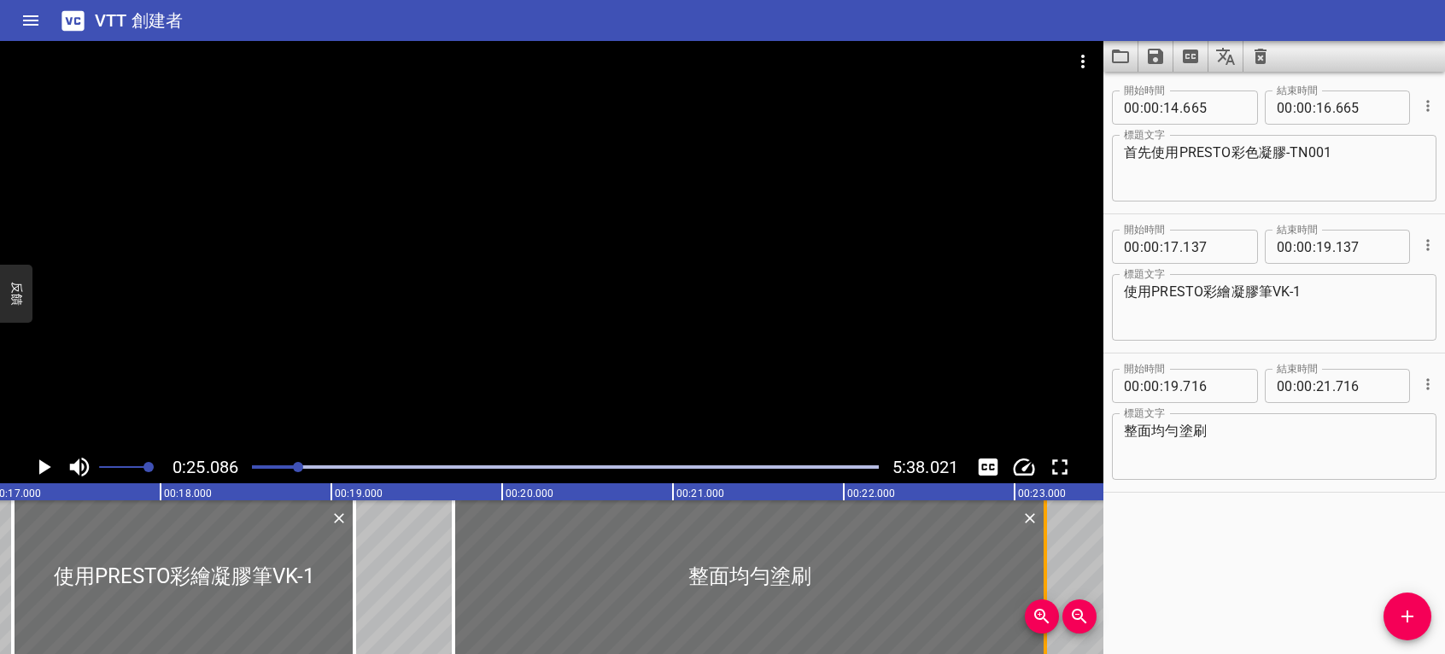
drag, startPoint x: 791, startPoint y: 582, endPoint x: 1041, endPoint y: 566, distance: 250.7
click at [1041, 566] on div at bounding box center [1045, 578] width 17 height 154
type input "23"
type input "181"
click at [48, 472] on icon "播放/暫停" at bounding box center [44, 467] width 26 height 26
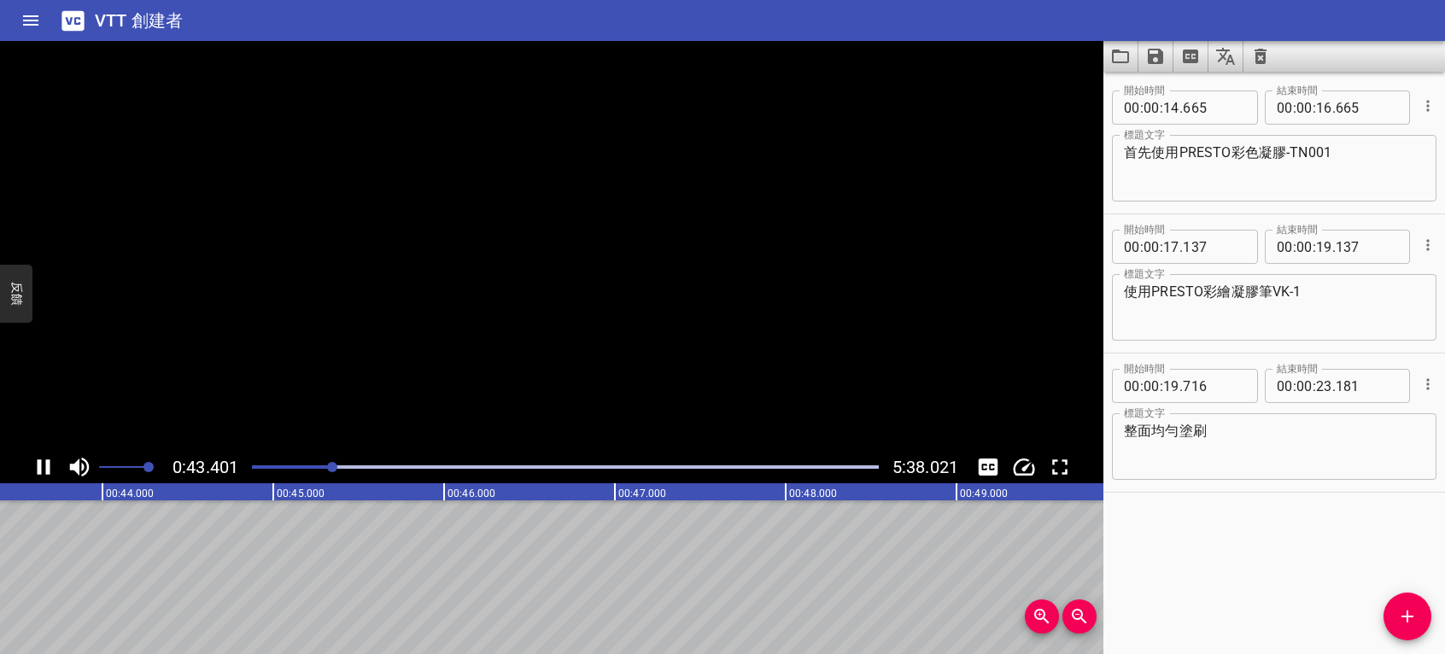
click at [48, 471] on icon "播放/暫停" at bounding box center [44, 467] width 13 height 15
click at [48, 471] on icon "播放/暫停" at bounding box center [44, 467] width 26 height 26
click at [48, 471] on icon "播放/暫停" at bounding box center [44, 467] width 13 height 15
drag, startPoint x: 1350, startPoint y: 143, endPoint x: 1193, endPoint y: 161, distance: 158.3
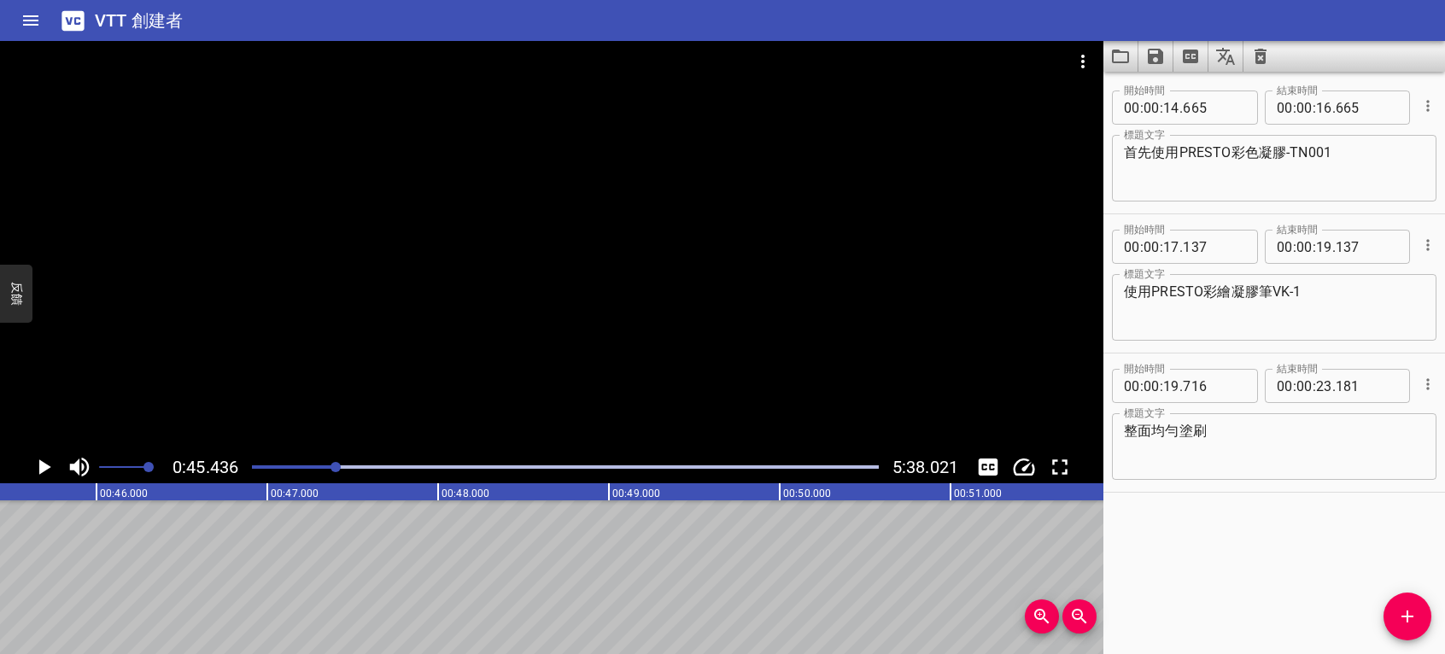
click at [1208, 155] on div "首先使用PRESTO彩色凝膠-TN001 標題文字" at bounding box center [1274, 168] width 325 height 67
drag, startPoint x: 1155, startPoint y: 149, endPoint x: 1364, endPoint y: 146, distance: 209.3
click at [1364, 146] on textarea "首先使用PRESTO彩色凝膠-TN001" at bounding box center [1274, 168] width 301 height 49
click at [1408, 617] on icon "添加提示" at bounding box center [1408, 617] width 12 height 12
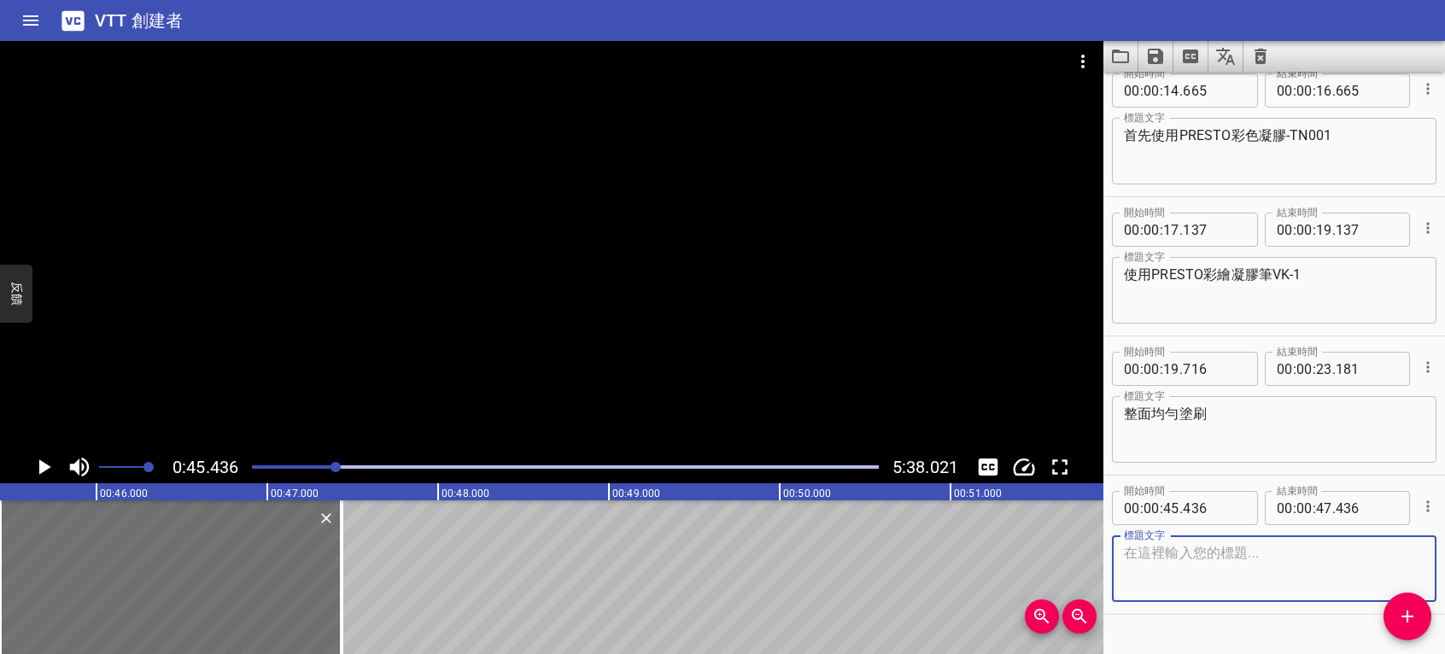
scroll to position [55, 0]
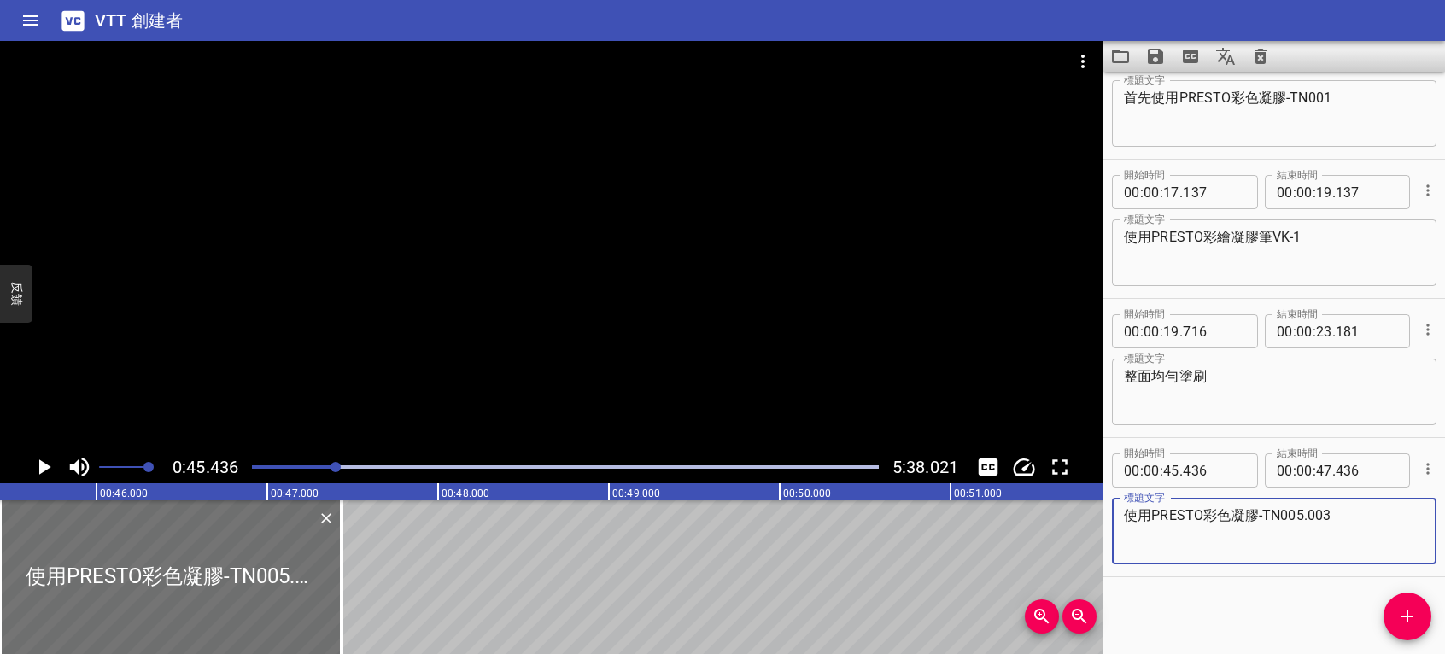
drag, startPoint x: 1280, startPoint y: 517, endPoint x: 1261, endPoint y: 518, distance: 18.8
click at [1261, 518] on textarea "使用PRESTO彩色凝膠-TN005.003" at bounding box center [1274, 531] width 301 height 49
click at [1308, 514] on textarea "使用PRESTO彩色凝膠-TN005.003" at bounding box center [1274, 531] width 301 height 49
type textarea "使用PRESTO彩色凝膠-TN005.TN003"
click at [42, 465] on icon "播放/暫停" at bounding box center [45, 467] width 12 height 15
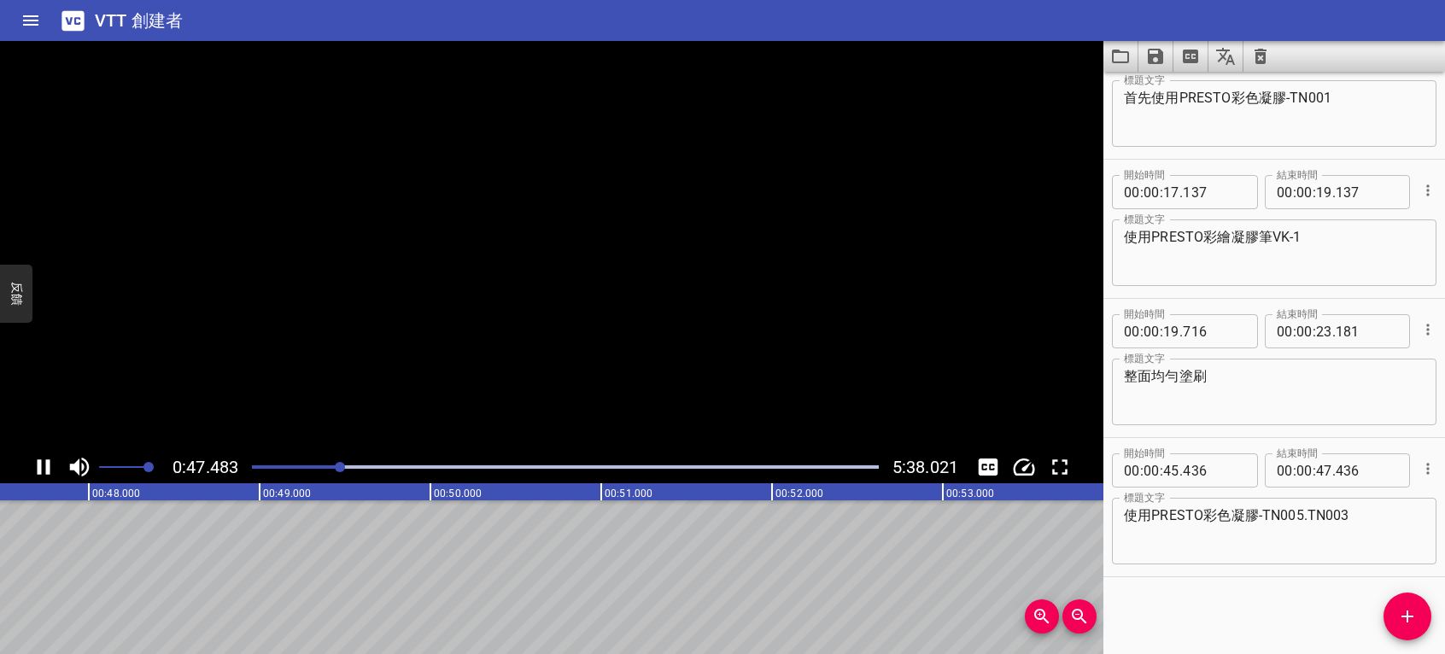
click at [42, 465] on icon "播放/暫停" at bounding box center [44, 467] width 26 height 26
click at [1402, 614] on icon "添加提示" at bounding box center [1407, 616] width 21 height 21
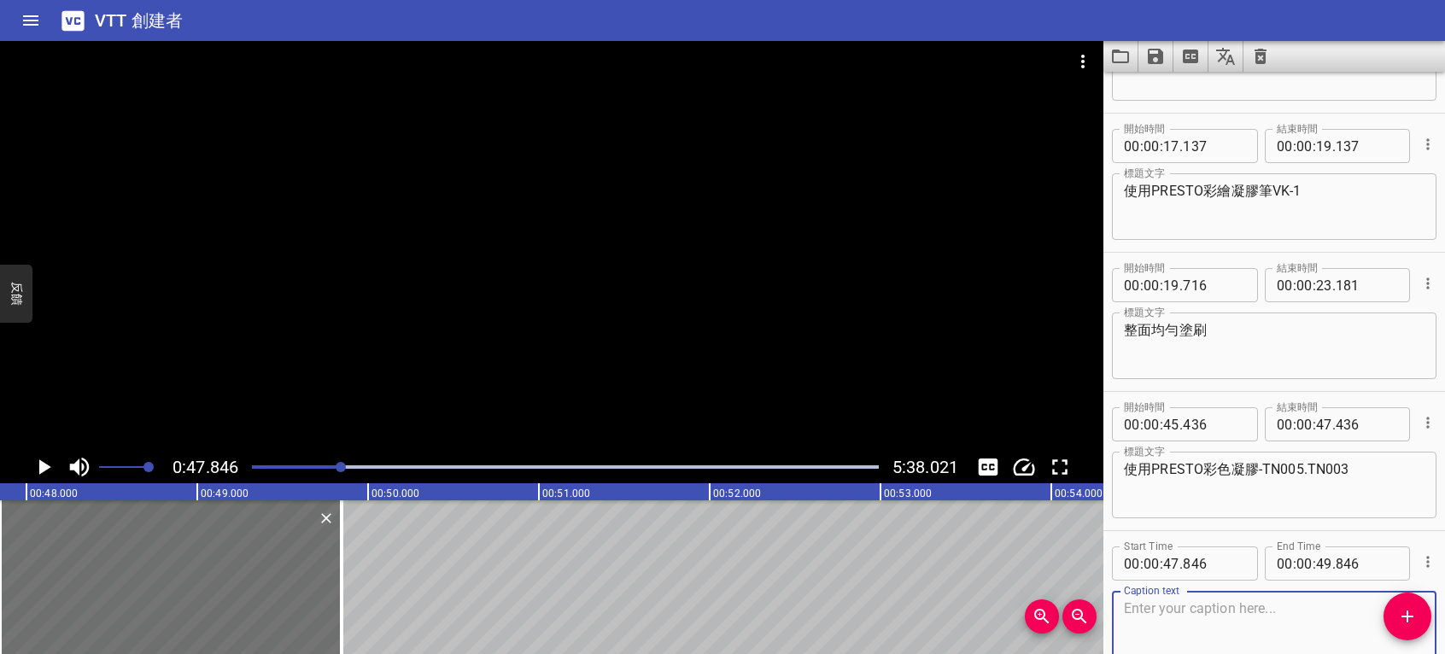
scroll to position [194, 0]
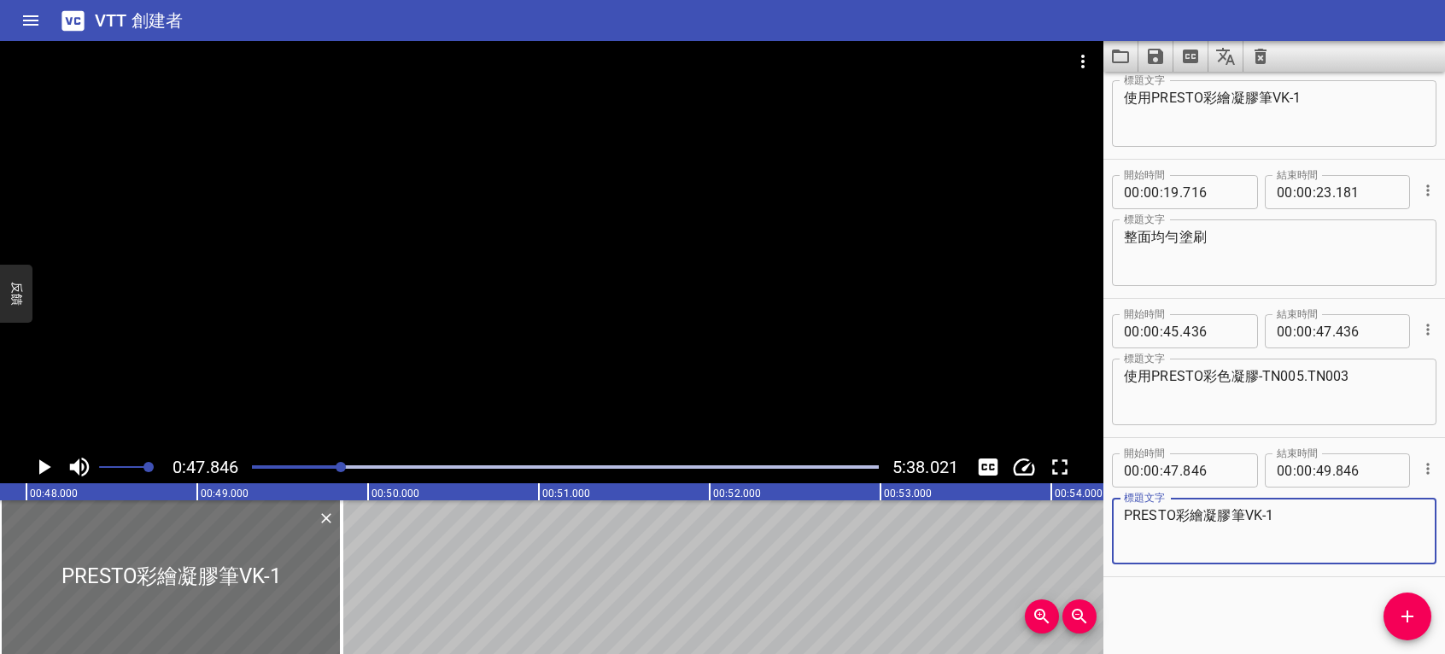
drag, startPoint x: 1200, startPoint y: 513, endPoint x: 1180, endPoint y: 513, distance: 19.7
click at [1199, 513] on textarea "PRESTO彩繪凝膠筆VK-1" at bounding box center [1274, 531] width 301 height 49
click at [1257, 513] on textarea "PRESTO彩色凝膠筆VK-1" at bounding box center [1274, 531] width 301 height 49
type textarea "PRESTO彩色凝膠筆HL-1"
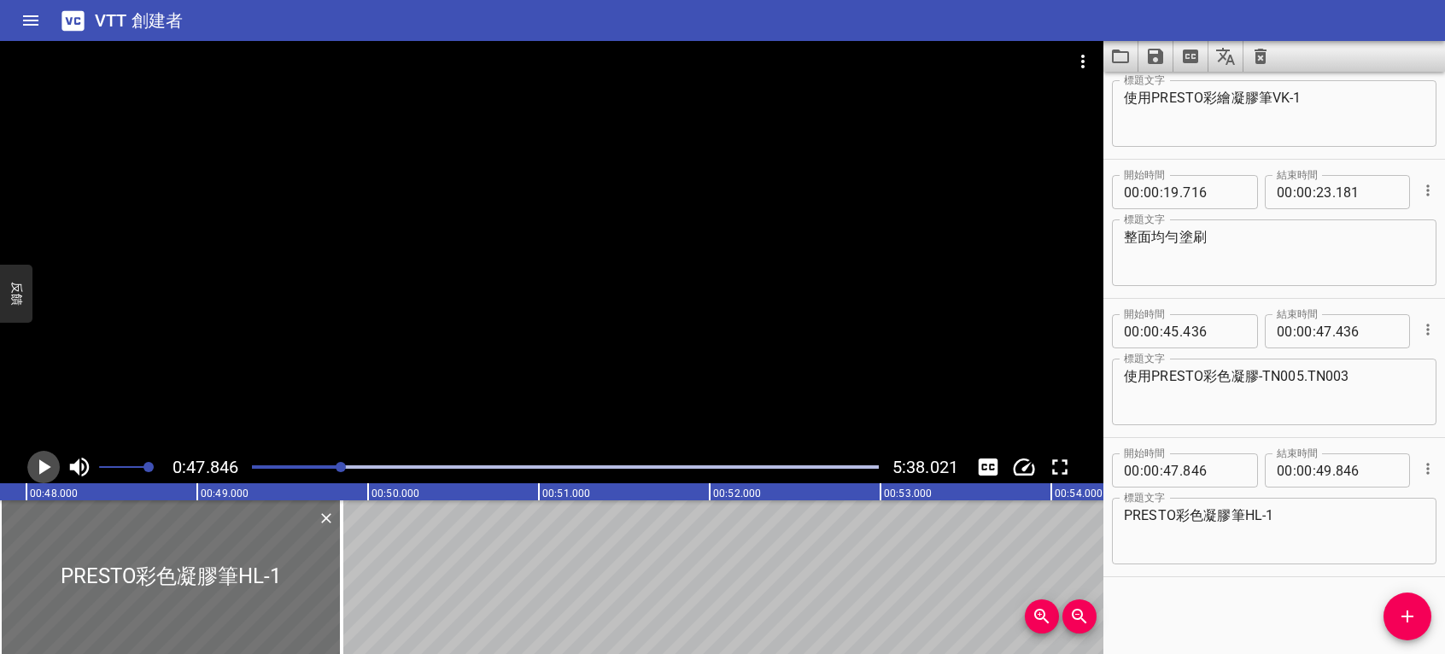
click at [43, 465] on icon "播放/暫停" at bounding box center [45, 467] width 12 height 15
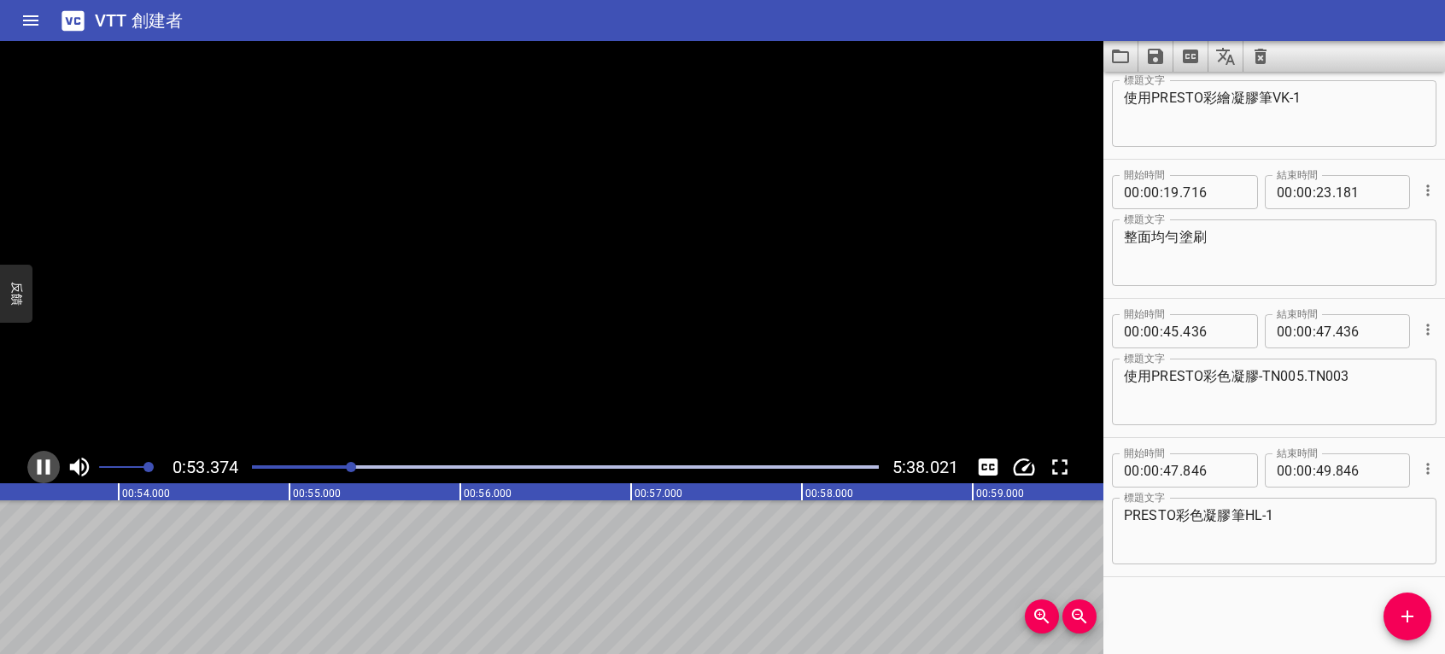
click at [43, 465] on icon "播放/暫停" at bounding box center [44, 467] width 26 height 26
click at [1408, 603] on button "添加提示" at bounding box center [1408, 617] width 48 height 48
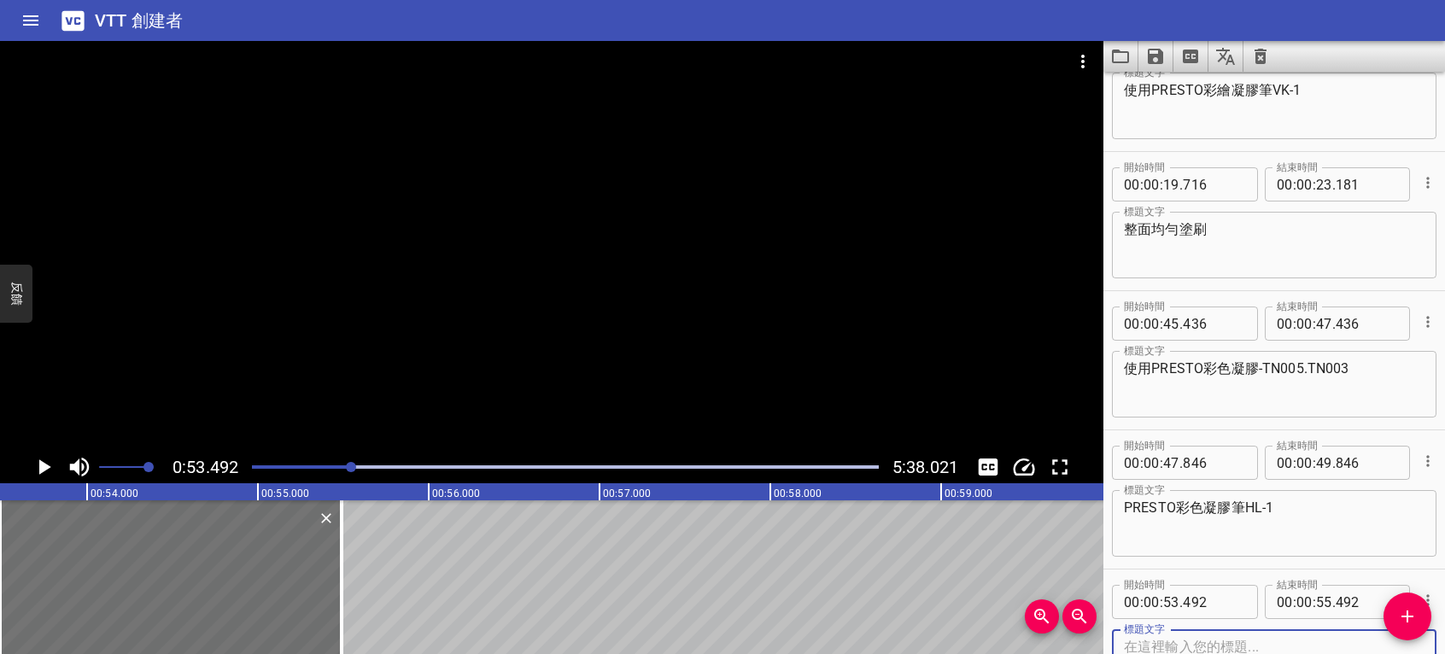
click at [41, 466] on icon "播放/暫停" at bounding box center [45, 467] width 12 height 15
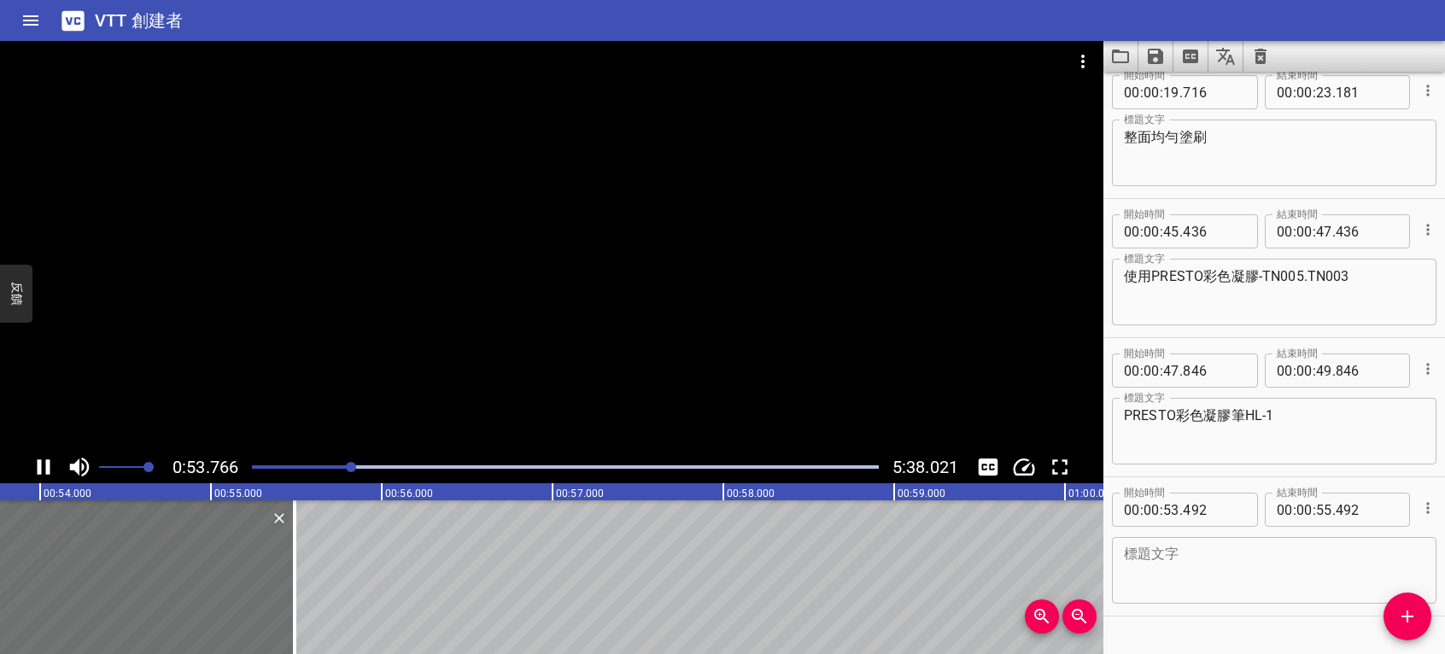
scroll to position [333, 0]
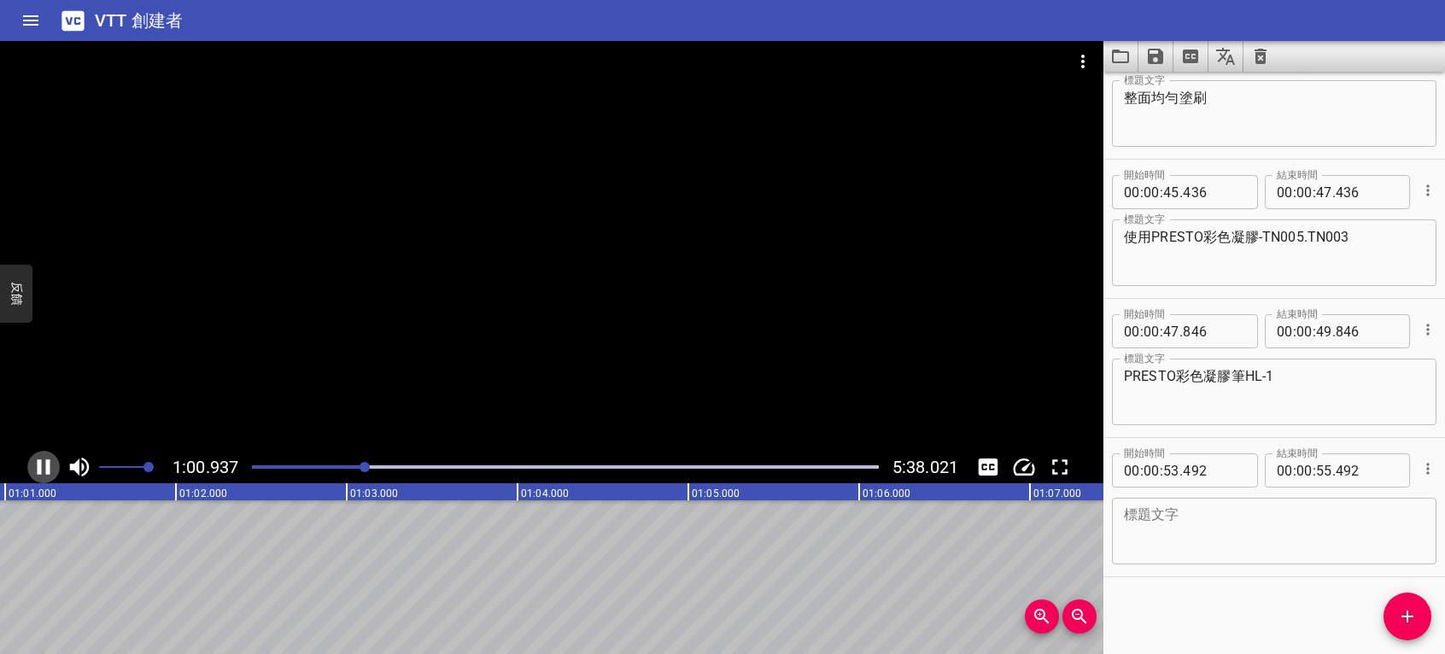
click at [47, 465] on icon "播放/暫停" at bounding box center [44, 467] width 13 height 15
click at [1242, 535] on textarea at bounding box center [1274, 531] width 301 height 49
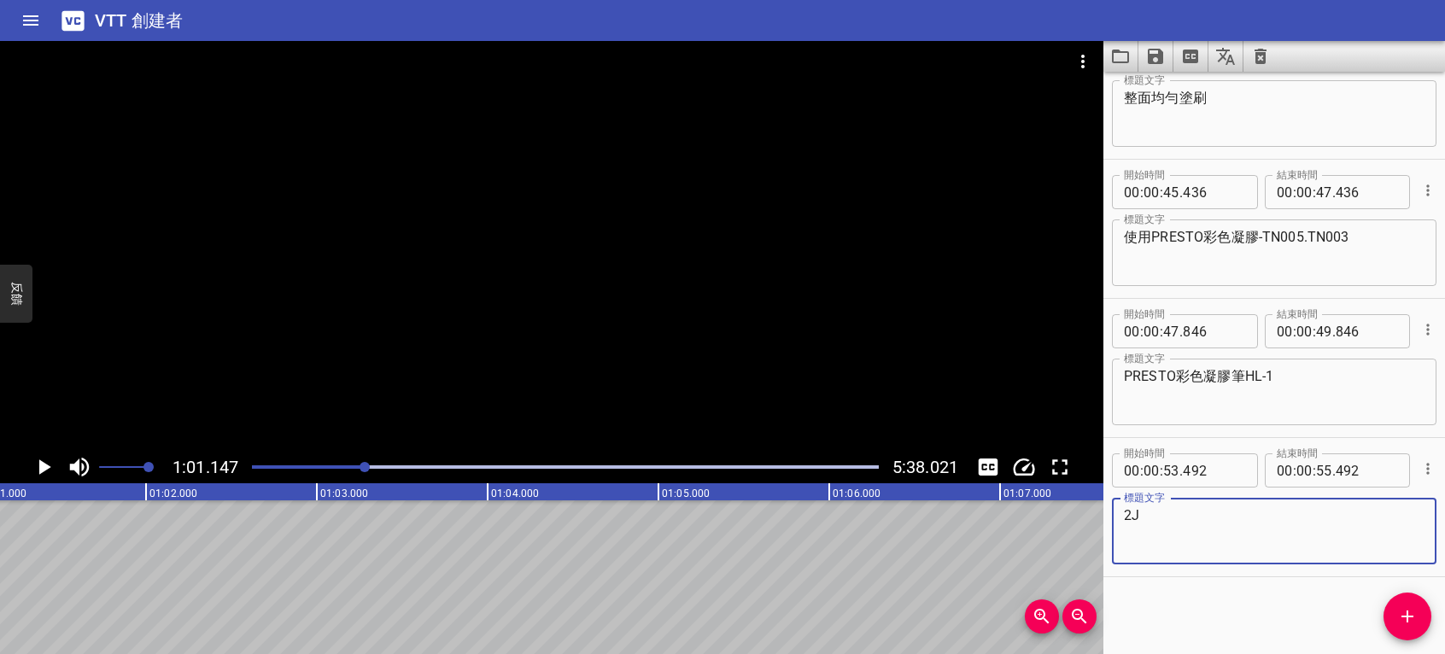
type textarea "2"
click at [50, 462] on icon "播放/暫停" at bounding box center [44, 467] width 26 height 26
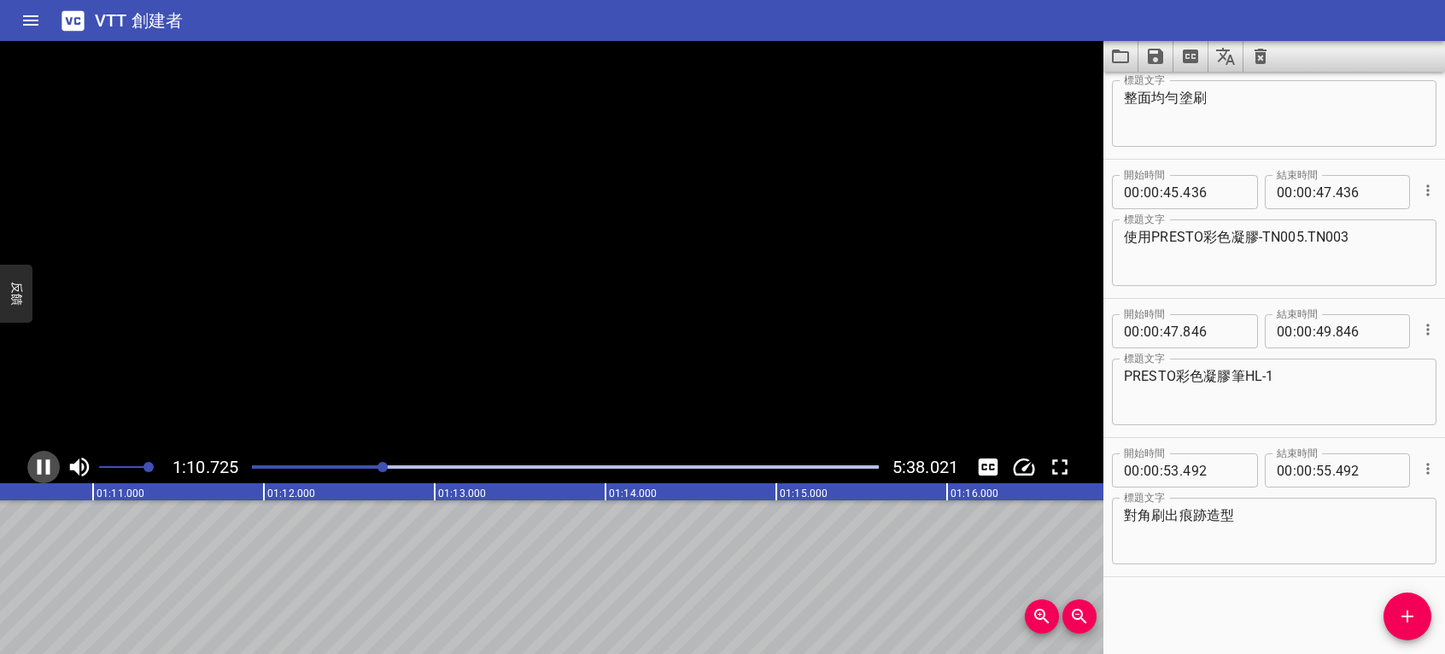
click at [44, 470] on icon "播放/暫停" at bounding box center [44, 467] width 26 height 26
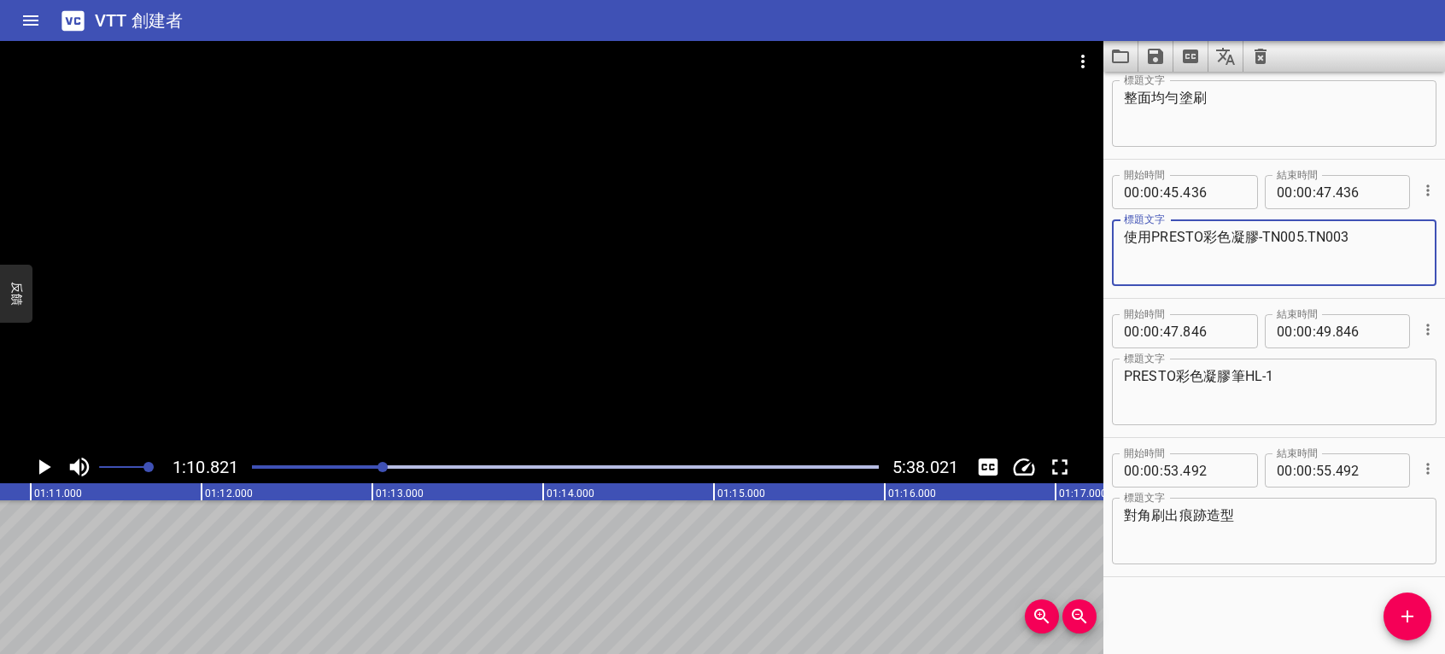
drag, startPoint x: 1264, startPoint y: 231, endPoint x: 1304, endPoint y: 235, distance: 40.4
click at [1304, 235] on textarea "使用PRESTO彩色凝膠-TN005.TN003" at bounding box center [1274, 253] width 301 height 49
click at [1124, 509] on textarea "對角刷出痕跡造型" at bounding box center [1274, 531] width 301 height 49
drag, startPoint x: 1119, startPoint y: 508, endPoint x: 1259, endPoint y: 600, distance: 167.3
click at [1259, 600] on div "開始時間 00 : 00 : 14 . 665 開始時間 結束時間 00 : 00 : 16 . 665 結束時間 標題文字 首先使用PRESTO彩色凝膠-T…" at bounding box center [1275, 363] width 342 height 583
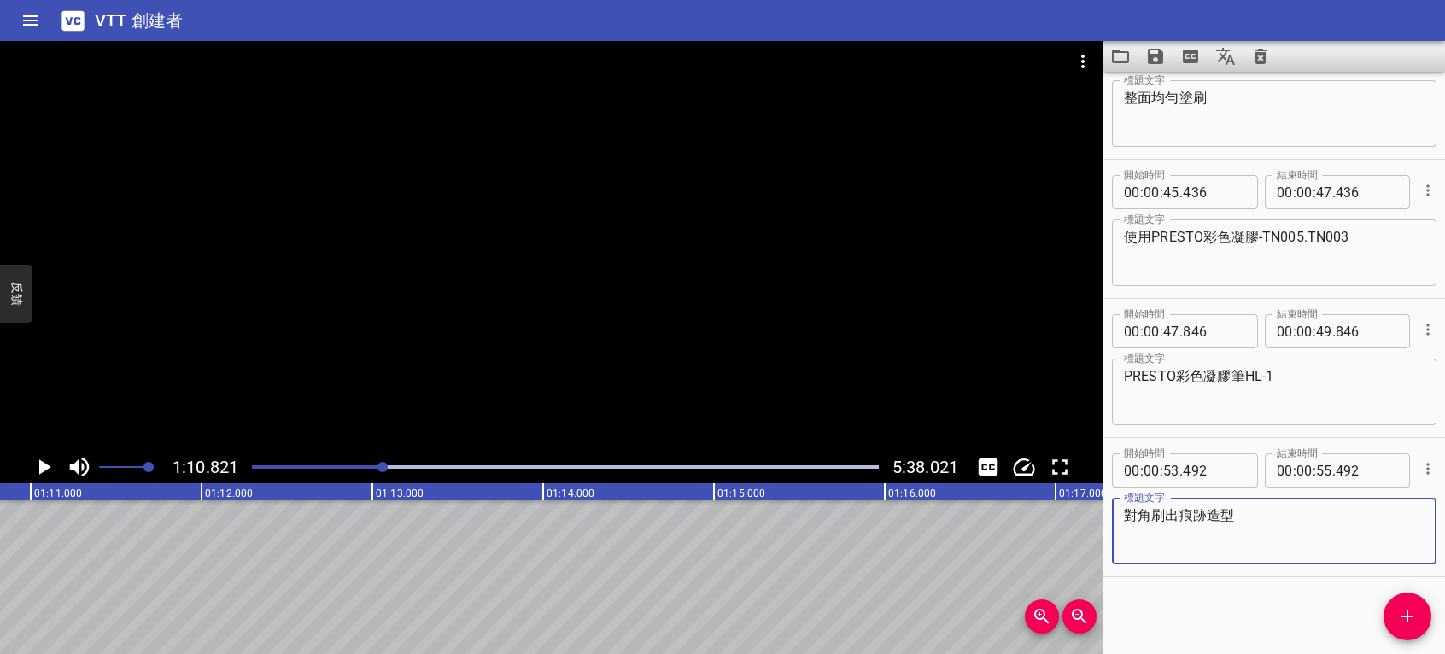
click at [1127, 509] on textarea "對角刷出痕跡造型" at bounding box center [1274, 531] width 301 height 49
paste textarea "TN005"
type textarea "TN005對角刷出痕跡造型"
click at [44, 468] on icon "播放/暫停" at bounding box center [45, 467] width 12 height 15
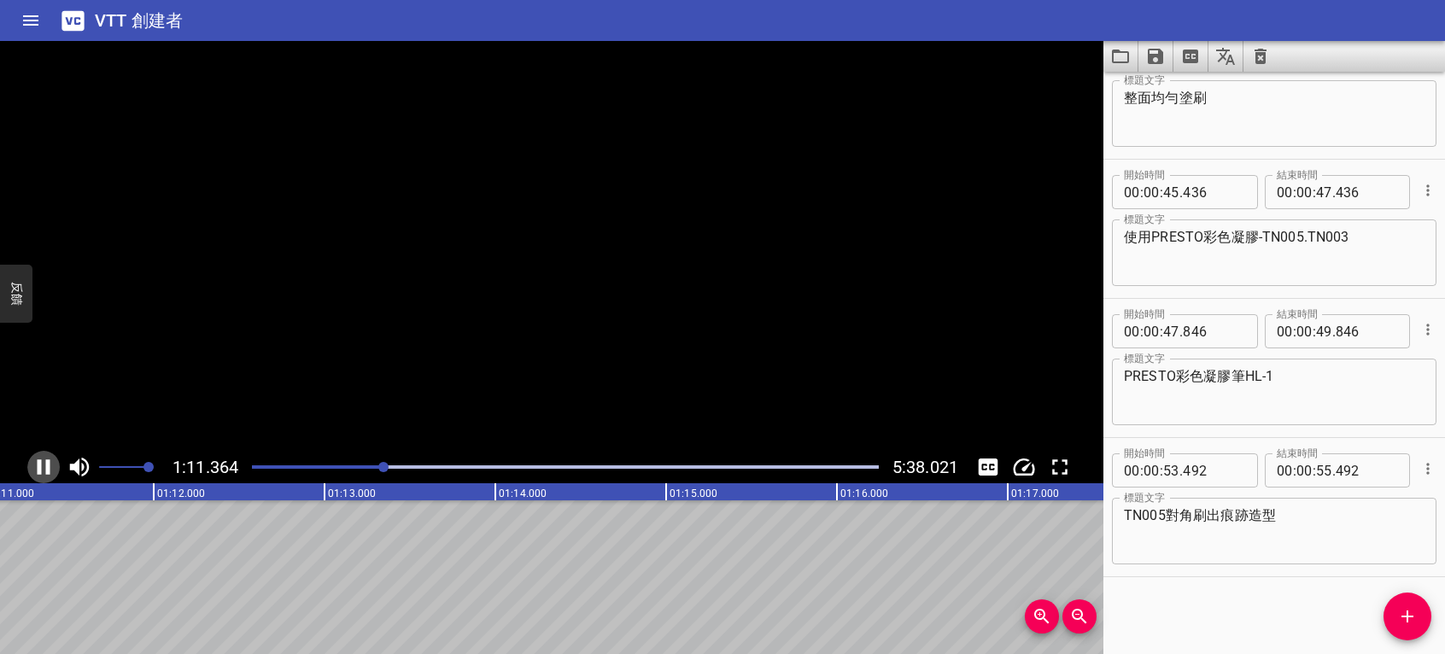
click at [44, 468] on icon "播放/暫停" at bounding box center [44, 467] width 26 height 26
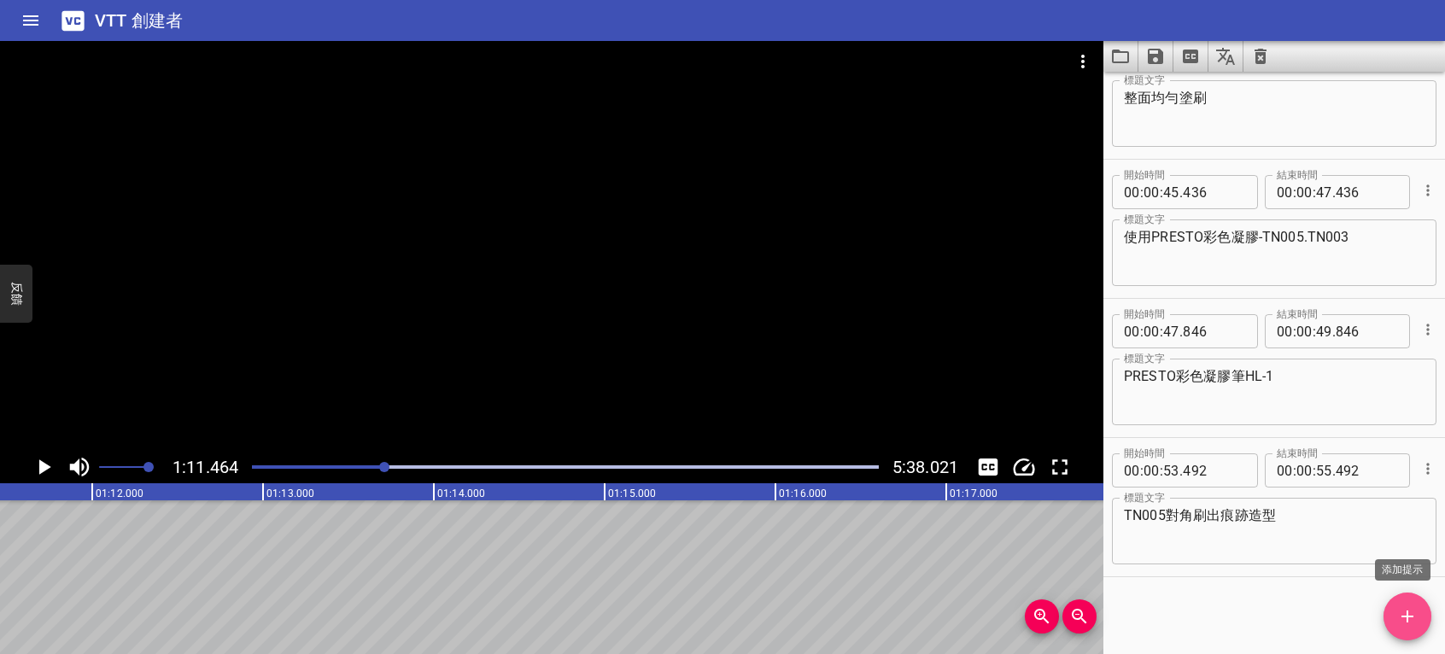
click at [1401, 608] on icon "添加提示" at bounding box center [1407, 616] width 21 height 21
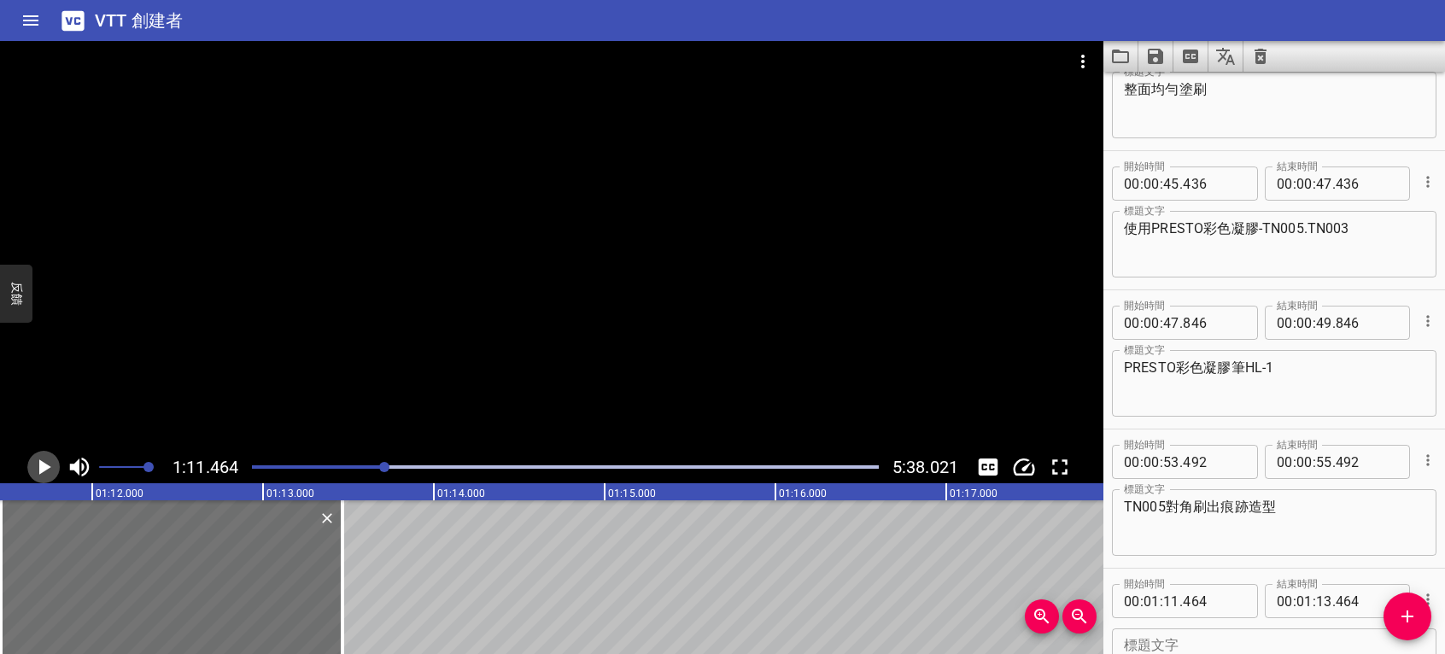
click at [45, 468] on icon "播放/暫停" at bounding box center [45, 467] width 12 height 15
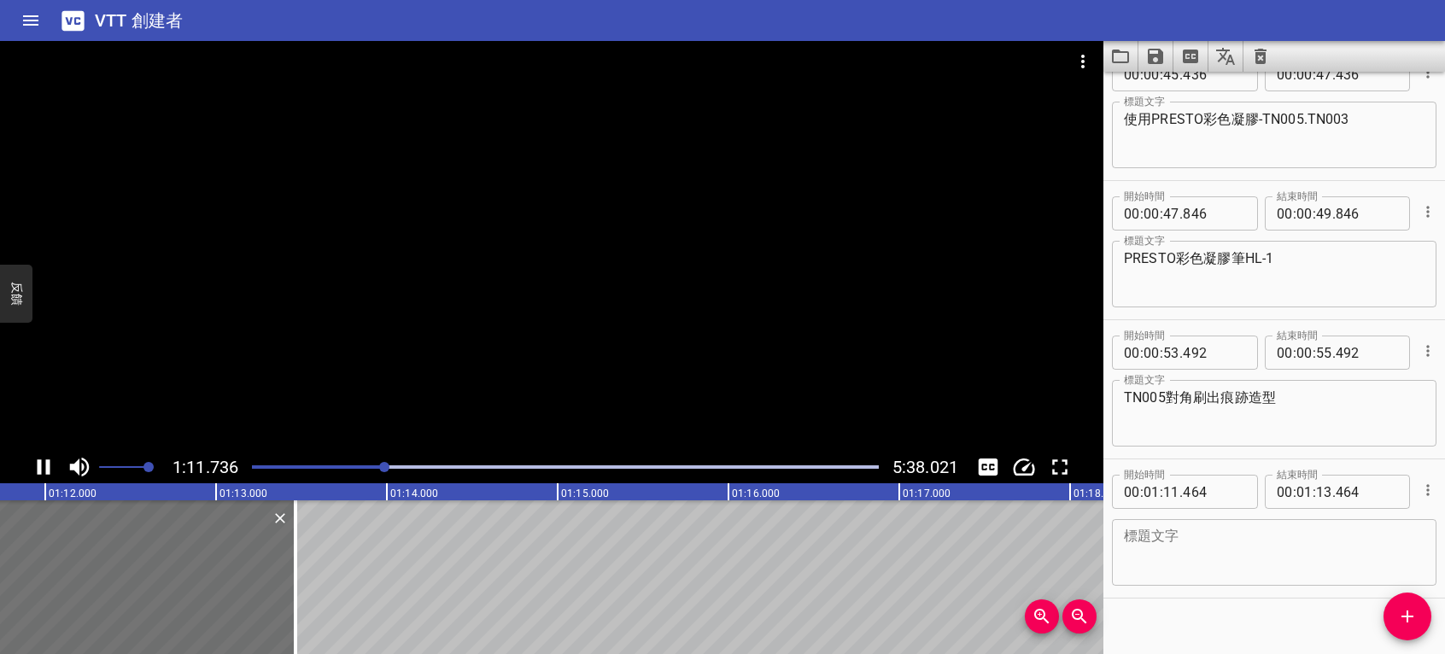
scroll to position [472, 0]
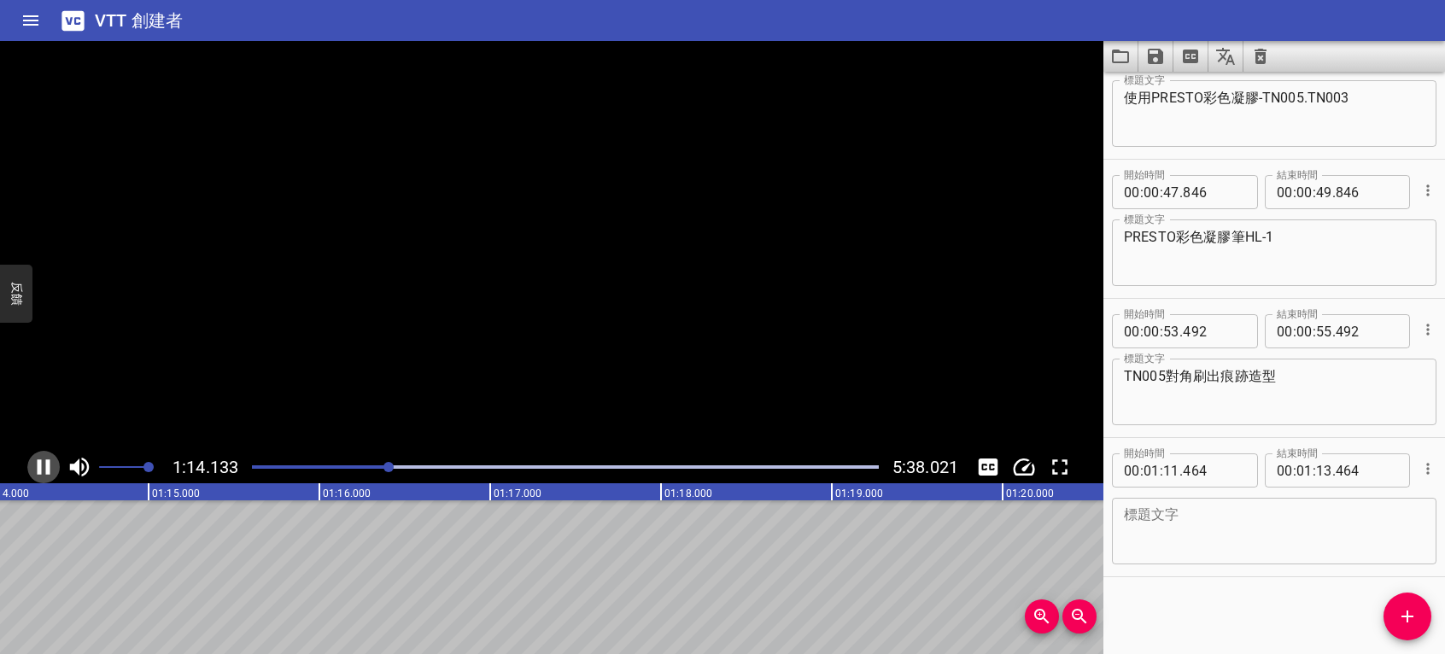
click at [40, 468] on icon "播放/暫停" at bounding box center [44, 467] width 13 height 15
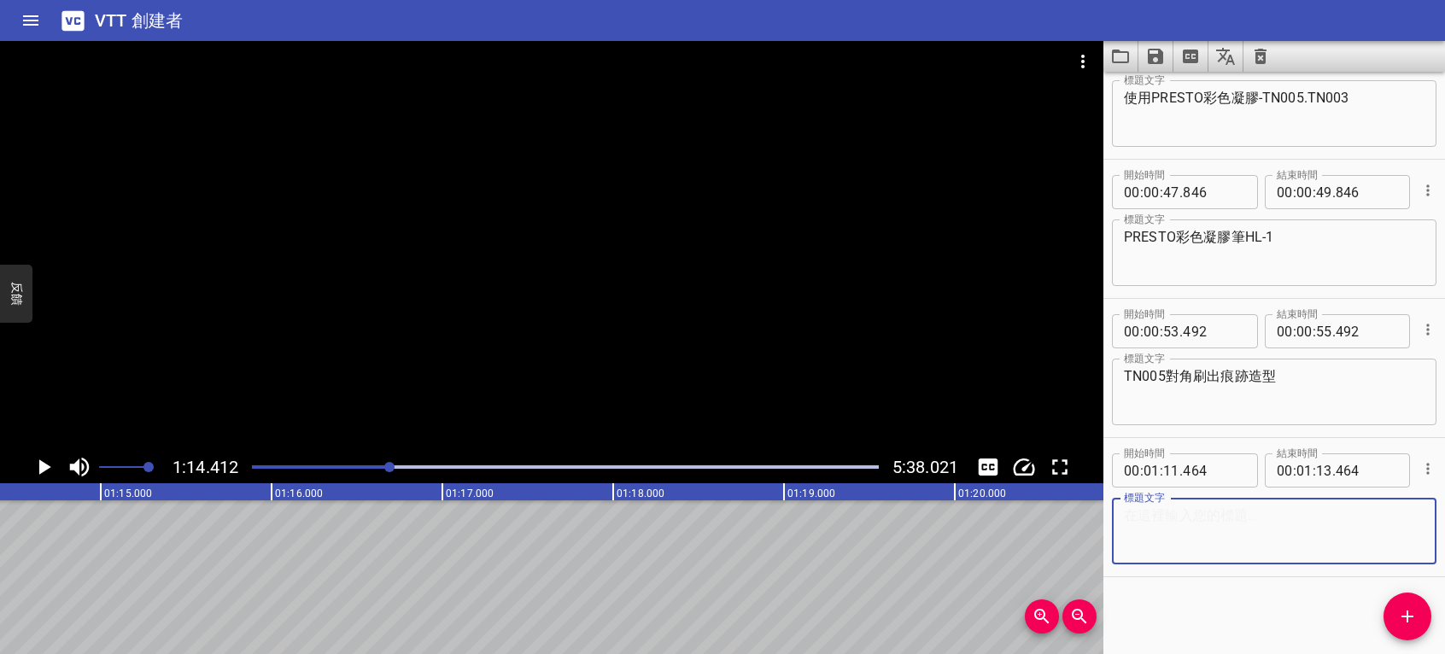
click at [1211, 529] on textarea at bounding box center [1274, 531] width 301 height 49
paste textarea "TN005"
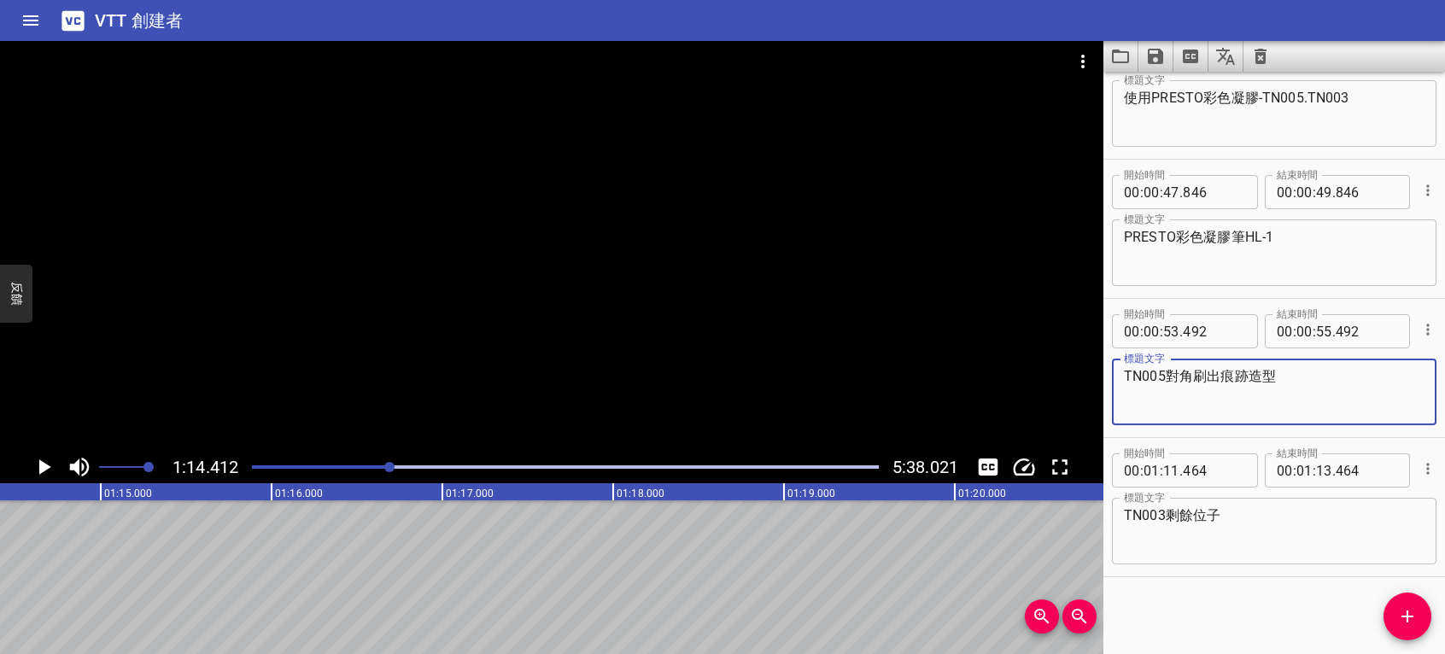
drag, startPoint x: 1170, startPoint y: 372, endPoint x: 1273, endPoint y: 374, distance: 102.5
click at [1273, 374] on textarea "TN005對角刷出痕跡造型" at bounding box center [1274, 392] width 301 height 49
click at [1235, 521] on textarea "TN003剩餘位子" at bounding box center [1274, 531] width 301 height 49
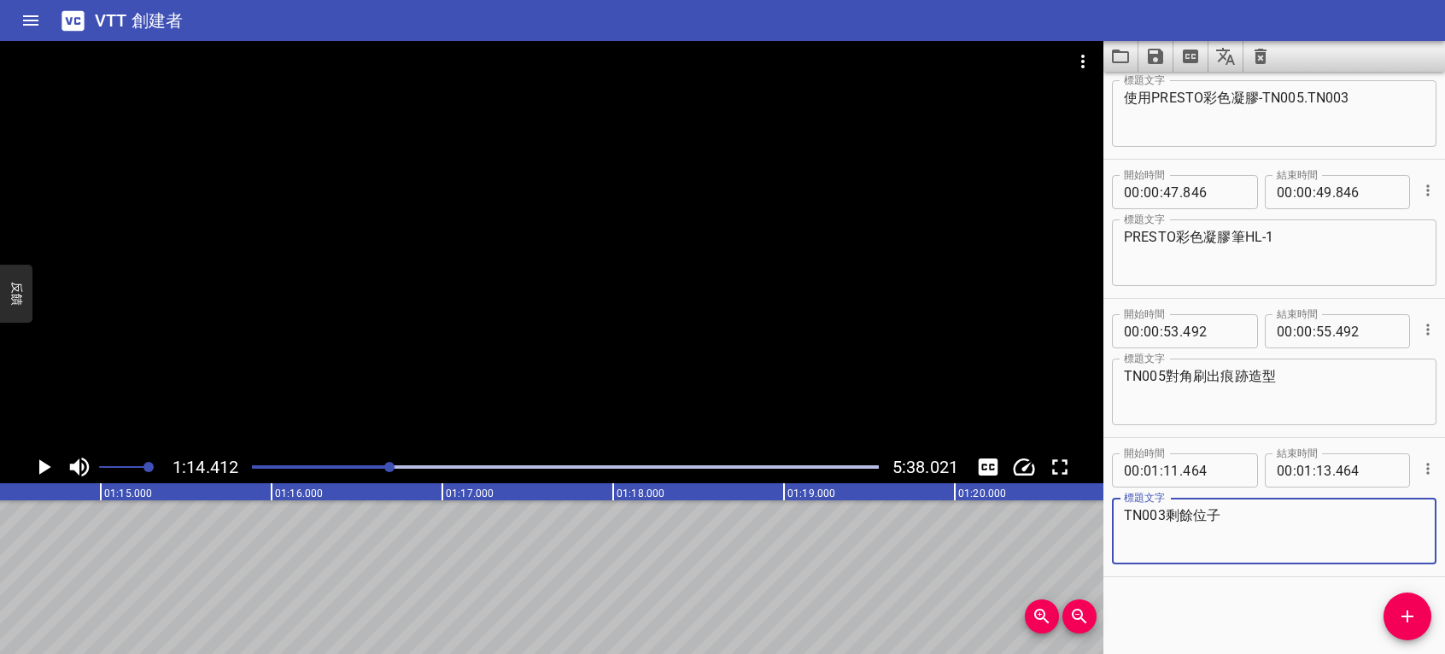
paste textarea "對角刷出痕跡造型"
type textarea "TN003剩餘位子對角刷出痕跡造型"
click at [46, 465] on icon "播放/暫停" at bounding box center [45, 467] width 12 height 15
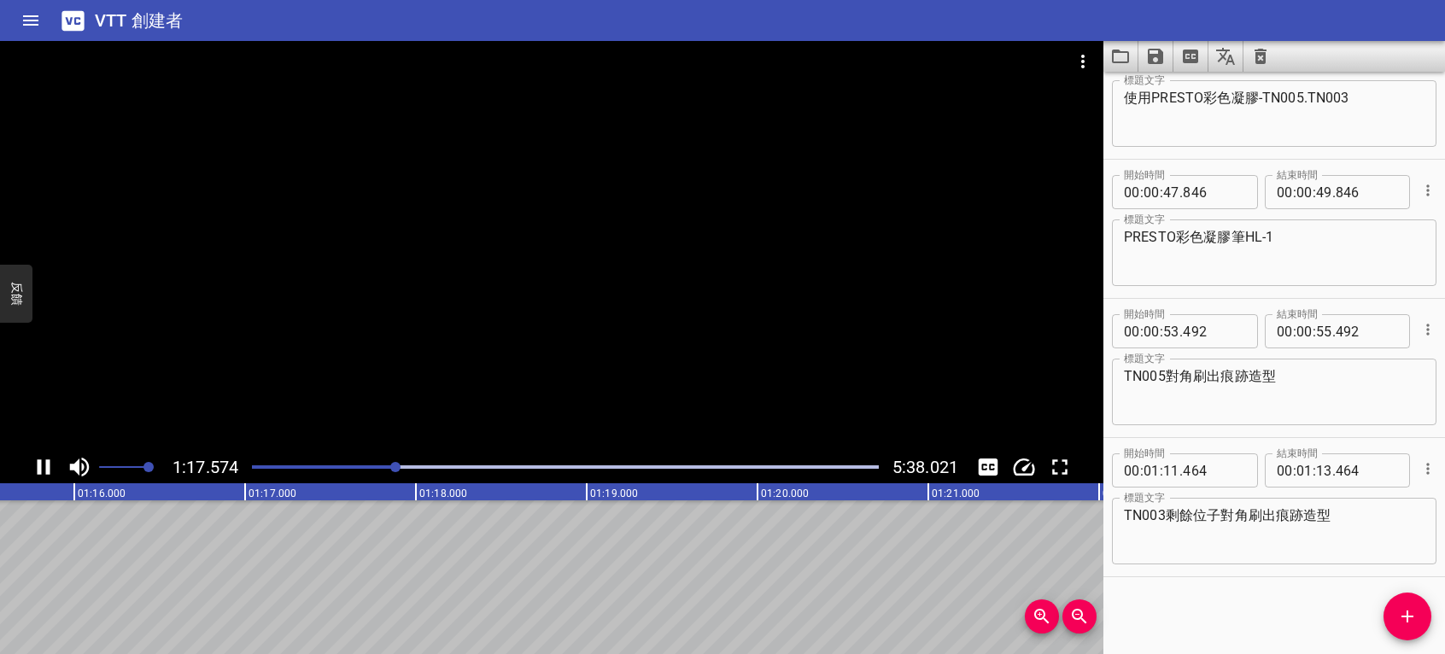
click at [52, 468] on icon "播放/暫停" at bounding box center [44, 467] width 26 height 26
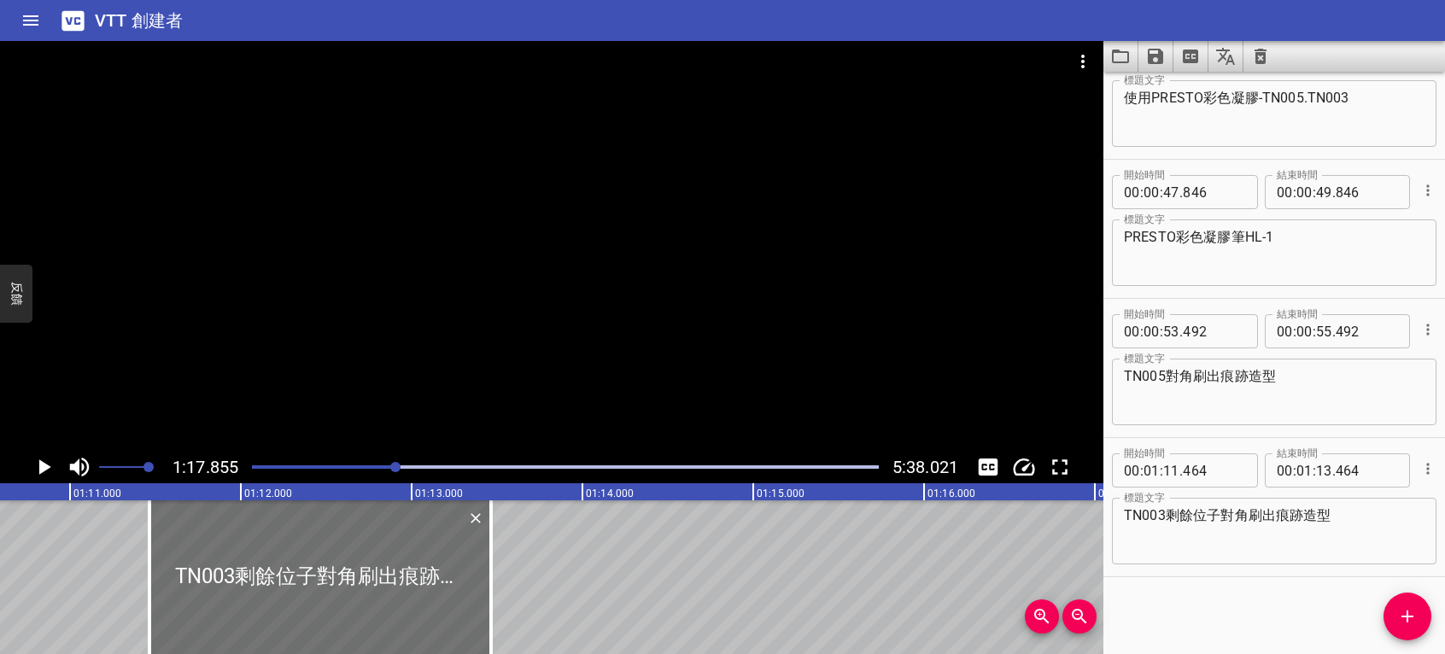
scroll to position [0, 11636]
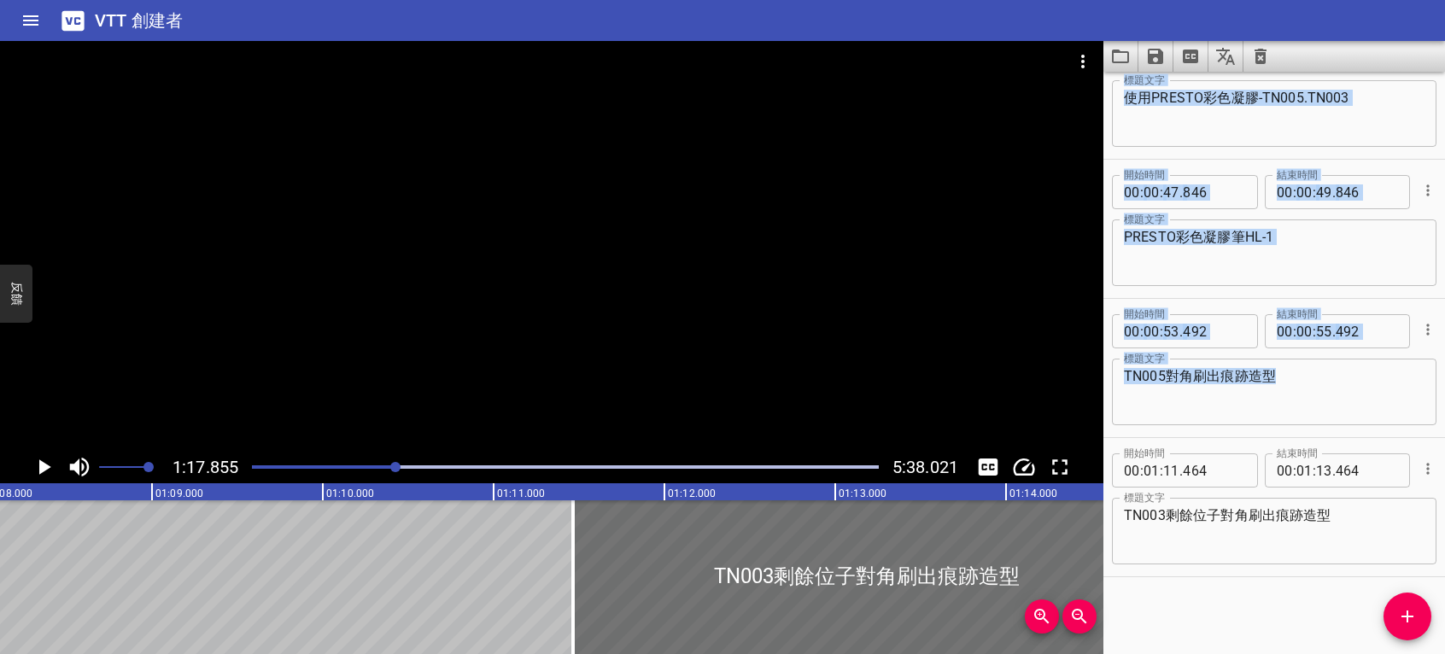
drag, startPoint x: 912, startPoint y: 584, endPoint x: 1158, endPoint y: 588, distance: 246.0
click at [1158, 588] on main "1:17.855 5:38.021 00:00.000 00:01.000 00:02.000 00:03.000 00:04.000 00:05.000 0…" at bounding box center [722, 347] width 1445 height 613
type input "14"
type input "904"
click at [41, 470] on icon "播放/暫停" at bounding box center [45, 467] width 12 height 15
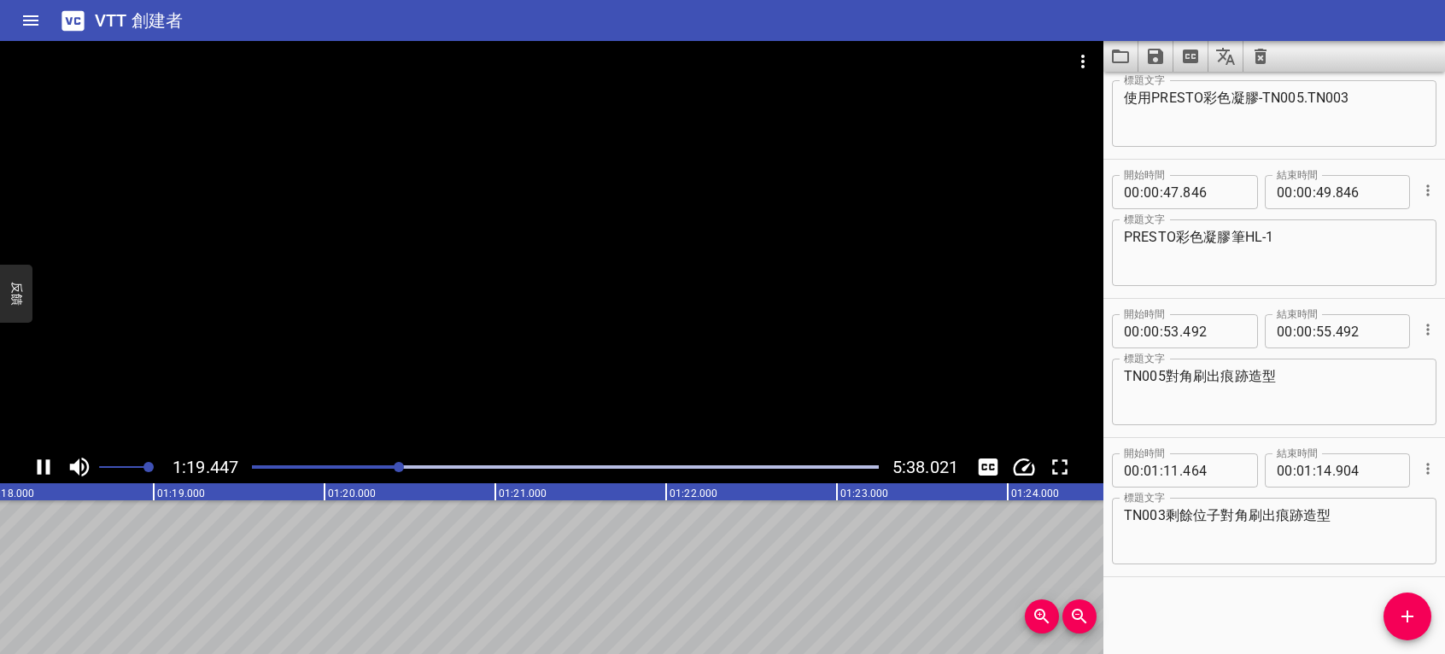
click at [1241, 623] on div "開始時間 00 : 00 : 14 . 665 開始時間 結束時間 00 : 00 : 16 . 665 結束時間 標題文字 首先使用PRESTO彩色凝膠-T…" at bounding box center [1275, 363] width 342 height 583
click at [40, 463] on icon "播放/暫停" at bounding box center [44, 467] width 13 height 15
click at [40, 463] on icon "播放/暫停" at bounding box center [45, 467] width 12 height 15
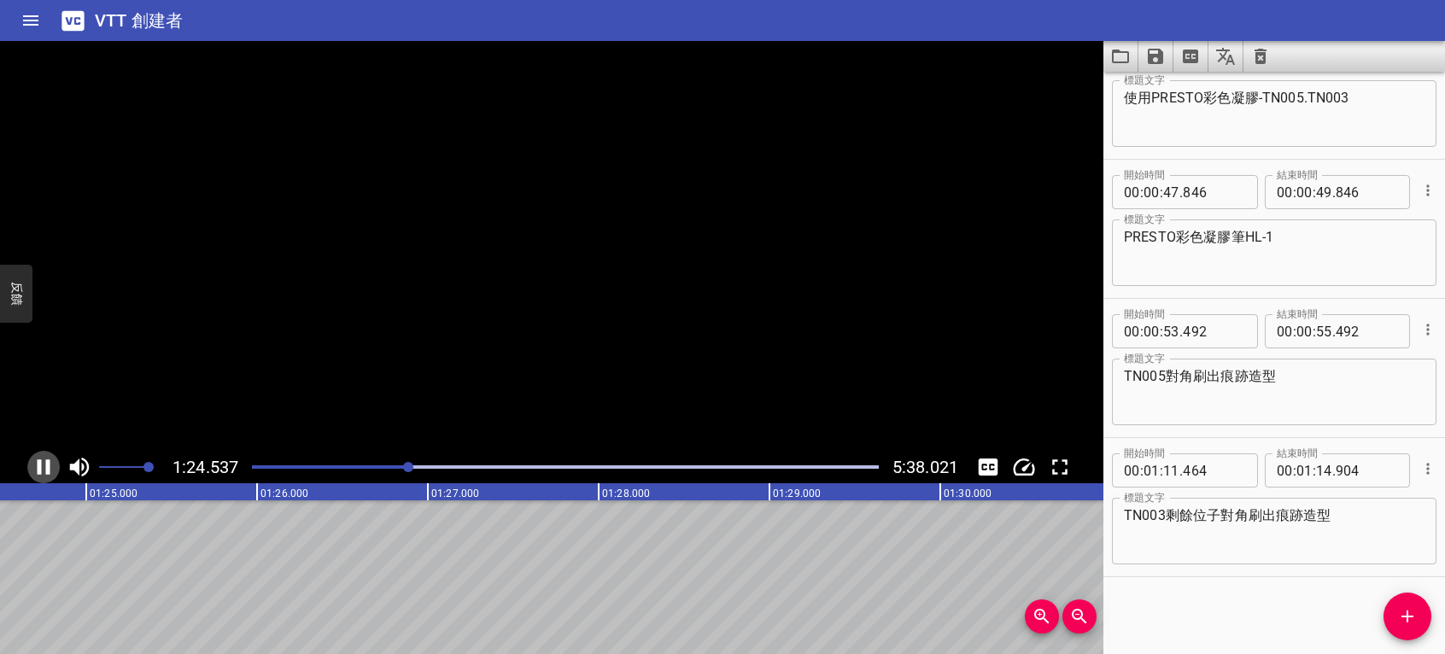
click at [40, 463] on icon "播放/暫停" at bounding box center [44, 467] width 13 height 15
click at [40, 463] on icon "播放/暫停" at bounding box center [45, 467] width 12 height 15
click at [40, 463] on icon "播放/暫停" at bounding box center [44, 467] width 13 height 15
click at [1401, 624] on icon "添加提示" at bounding box center [1407, 616] width 21 height 21
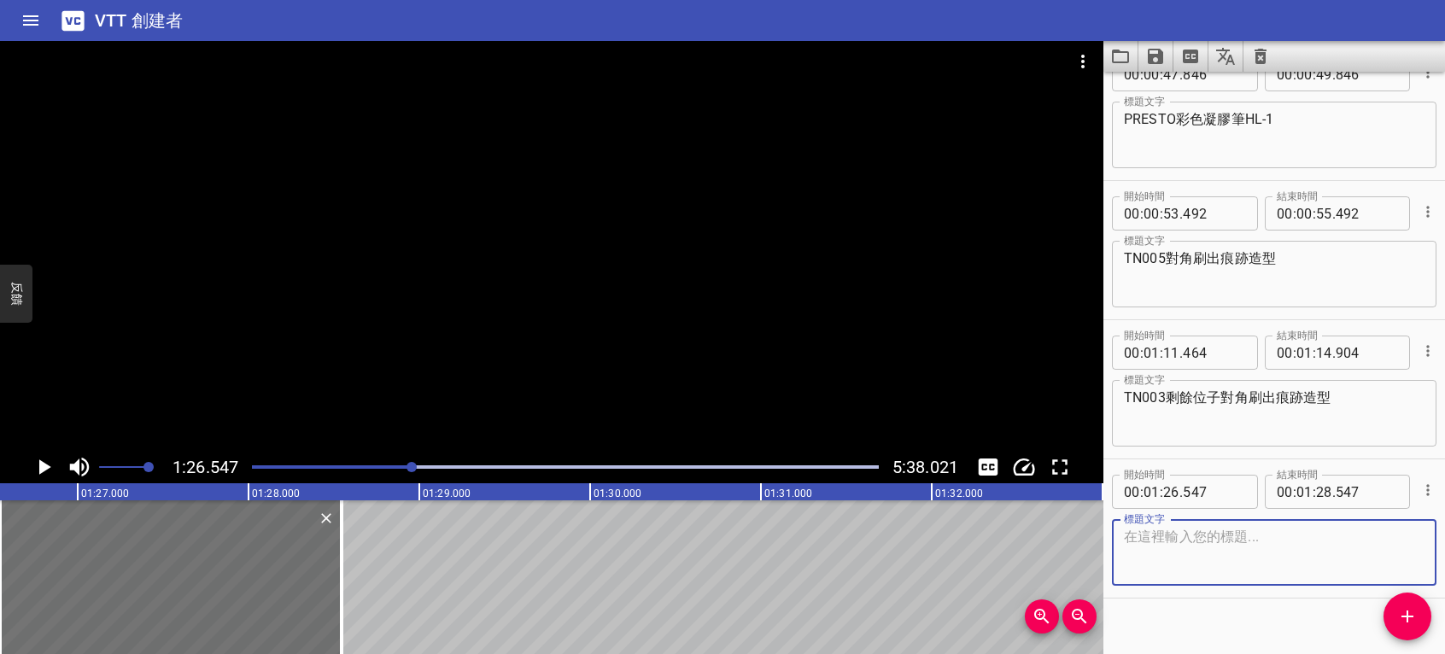
scroll to position [612, 0]
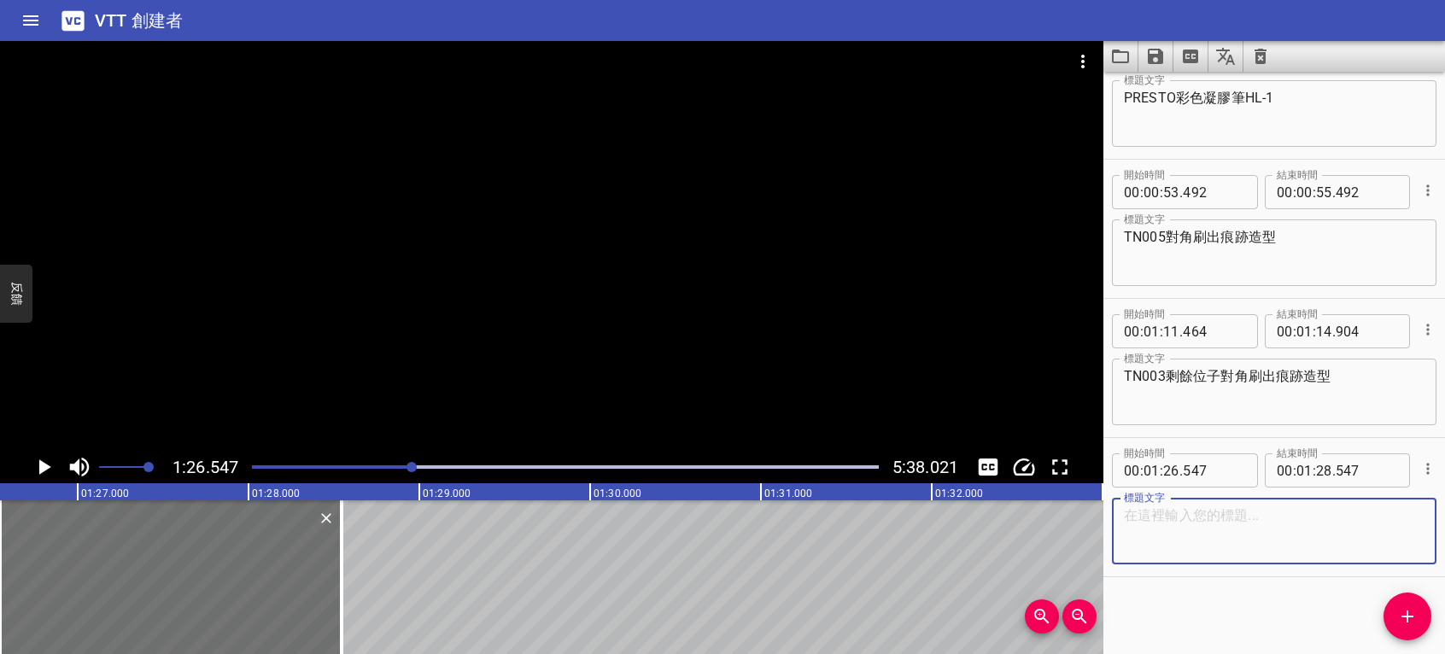
paste textarea "PRESTO彩色凝膠"
click at [1198, 514] on textarea "PRESTO彩色凝膠" at bounding box center [1274, 531] width 301 height 49
click at [1243, 504] on div "PRESTO彩繪凝膠 標題文字" at bounding box center [1274, 531] width 325 height 67
click at [1235, 516] on textarea "PRESTO彩繪凝膠" at bounding box center [1274, 531] width 301 height 49
drag, startPoint x: 1264, startPoint y: 518, endPoint x: 1072, endPoint y: 520, distance: 192.2
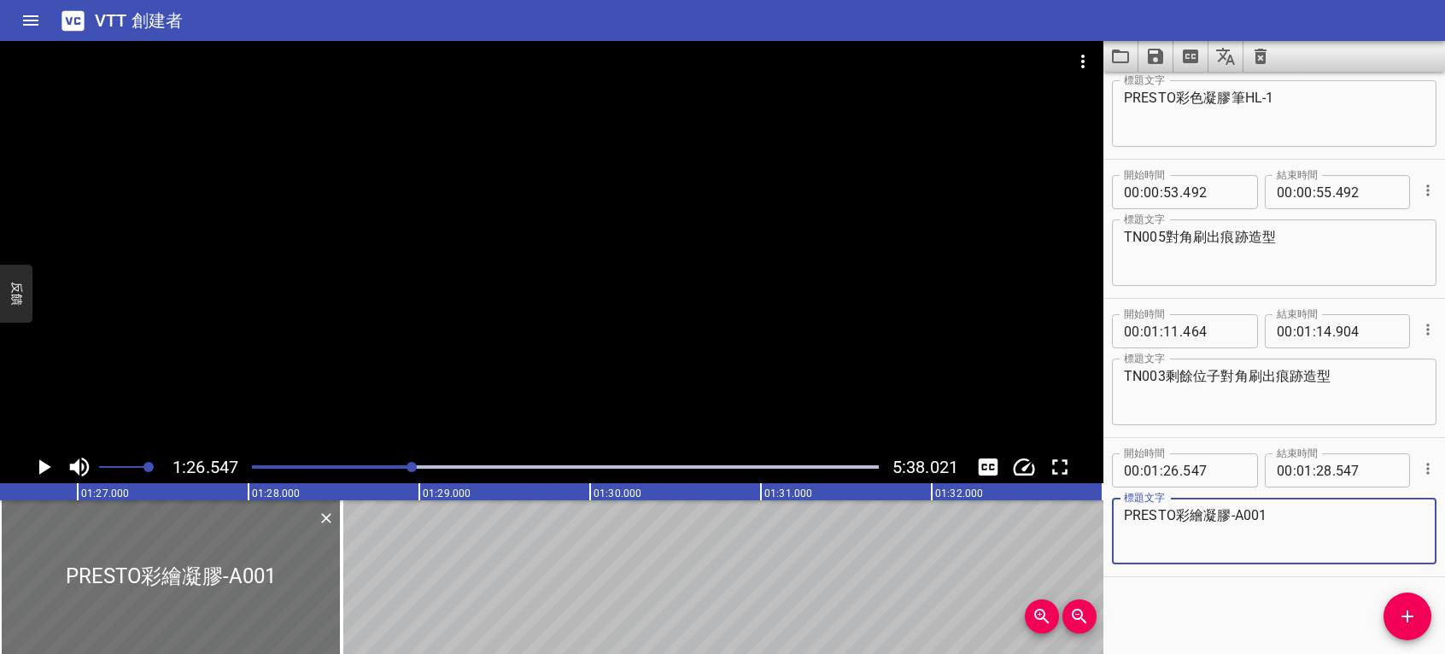
click at [1072, 520] on main "1:26.547 5:38.021 00:00.000 00:01.000 00:02.000 00:03.000 00:04.000 00:05.000 0…" at bounding box center [722, 347] width 1445 height 613
type textarea "PRESTO彩繪凝膠-A001"
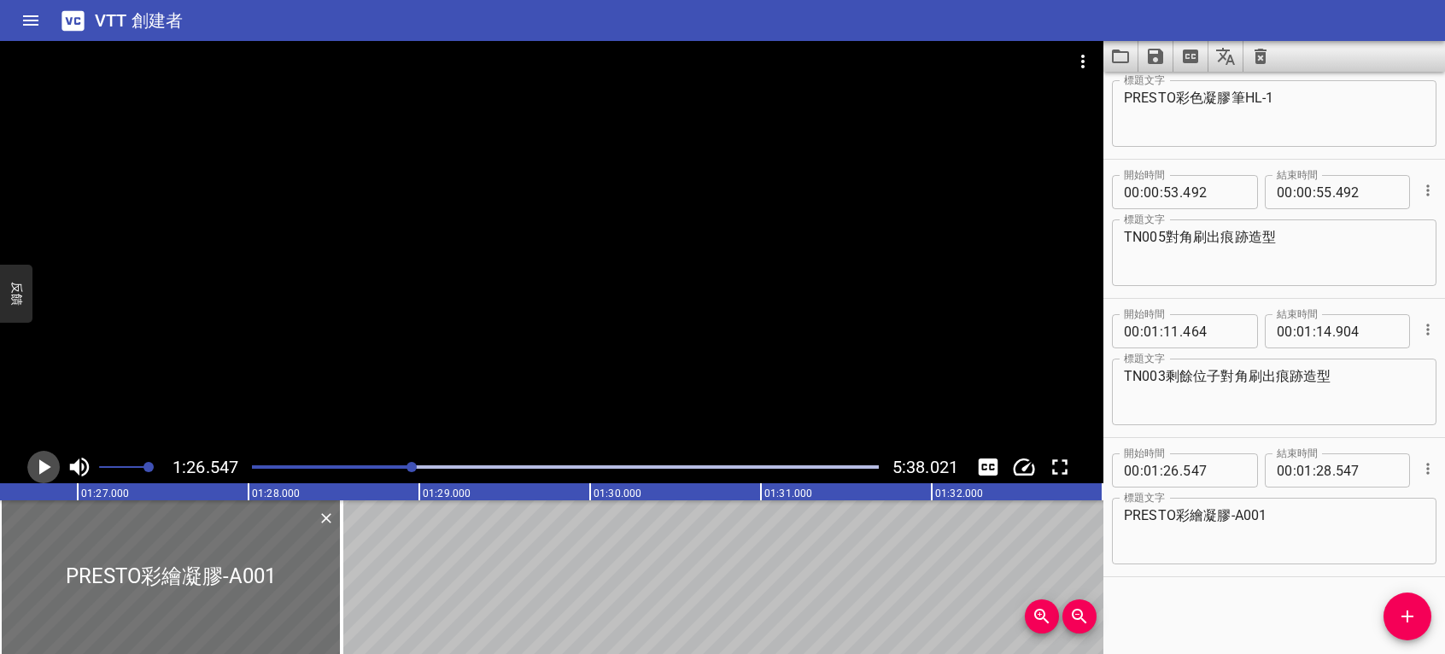
click at [41, 471] on icon "播放/暫停" at bounding box center [45, 467] width 12 height 15
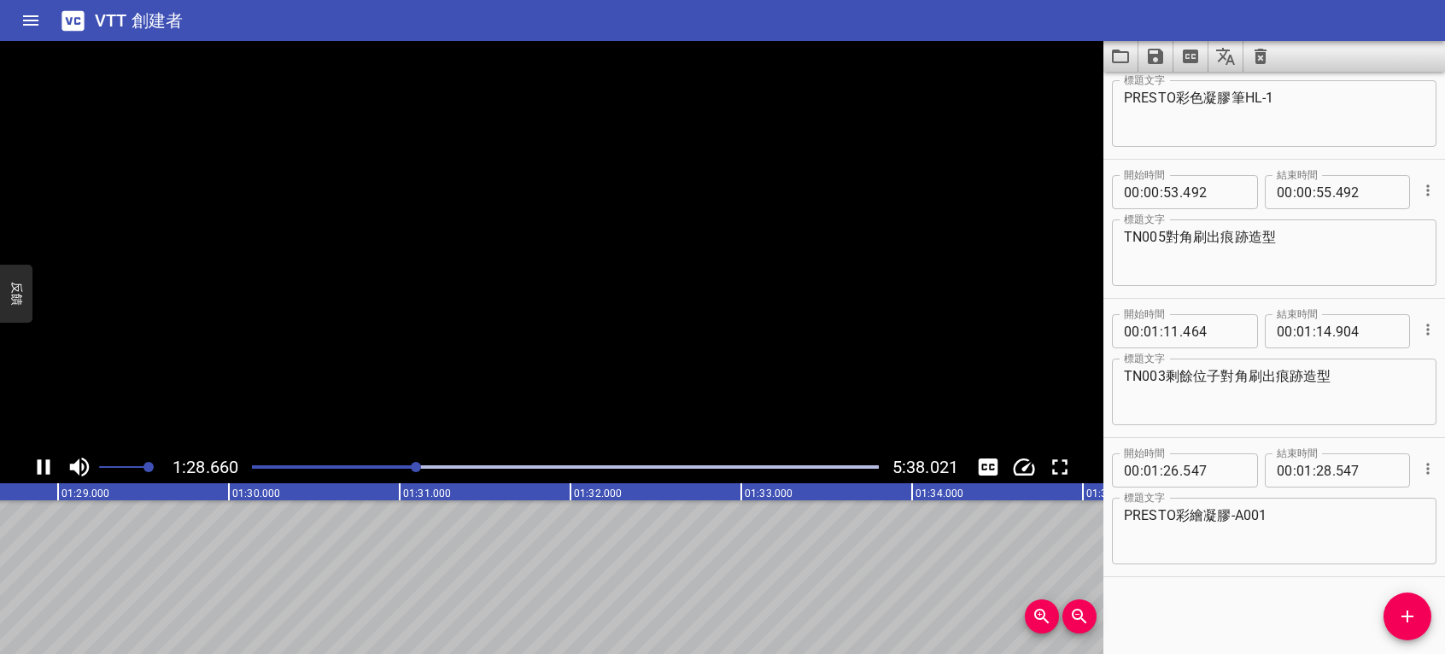
click at [41, 470] on icon "播放/暫停" at bounding box center [44, 467] width 26 height 26
click at [1402, 624] on icon "添加提示" at bounding box center [1407, 616] width 21 height 21
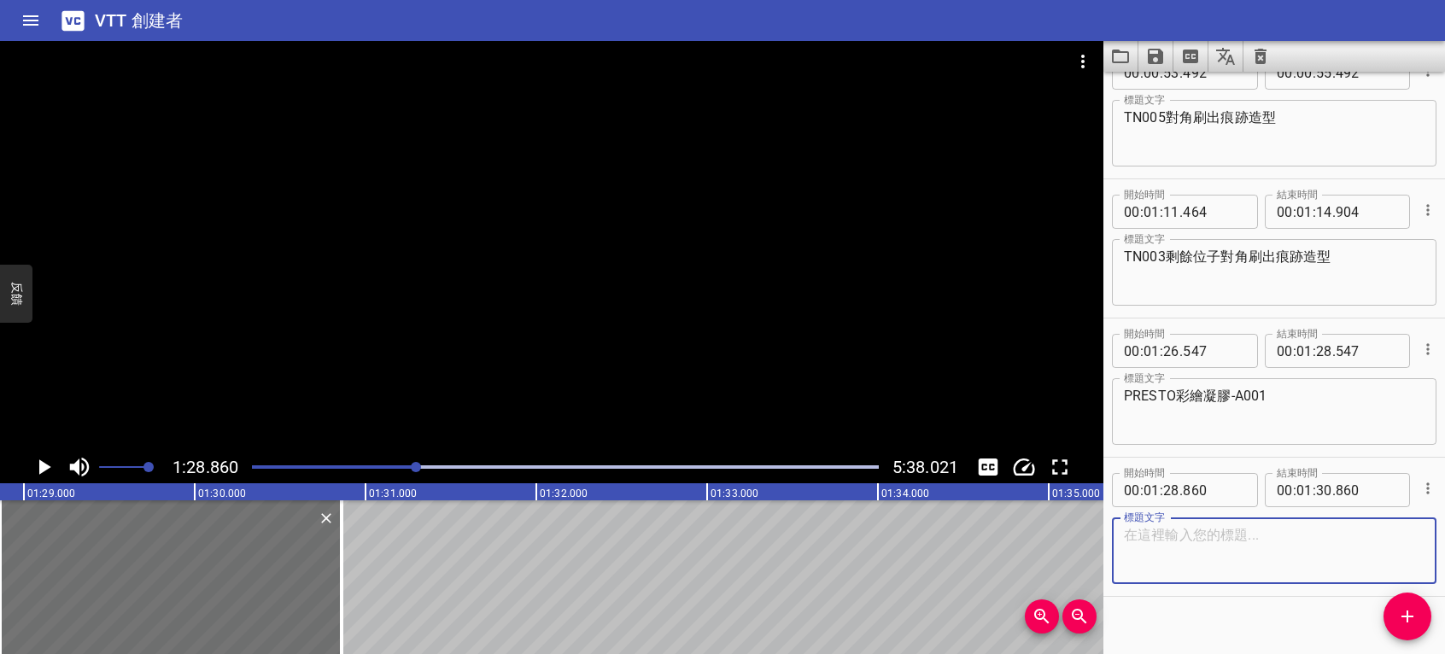
scroll to position [751, 0]
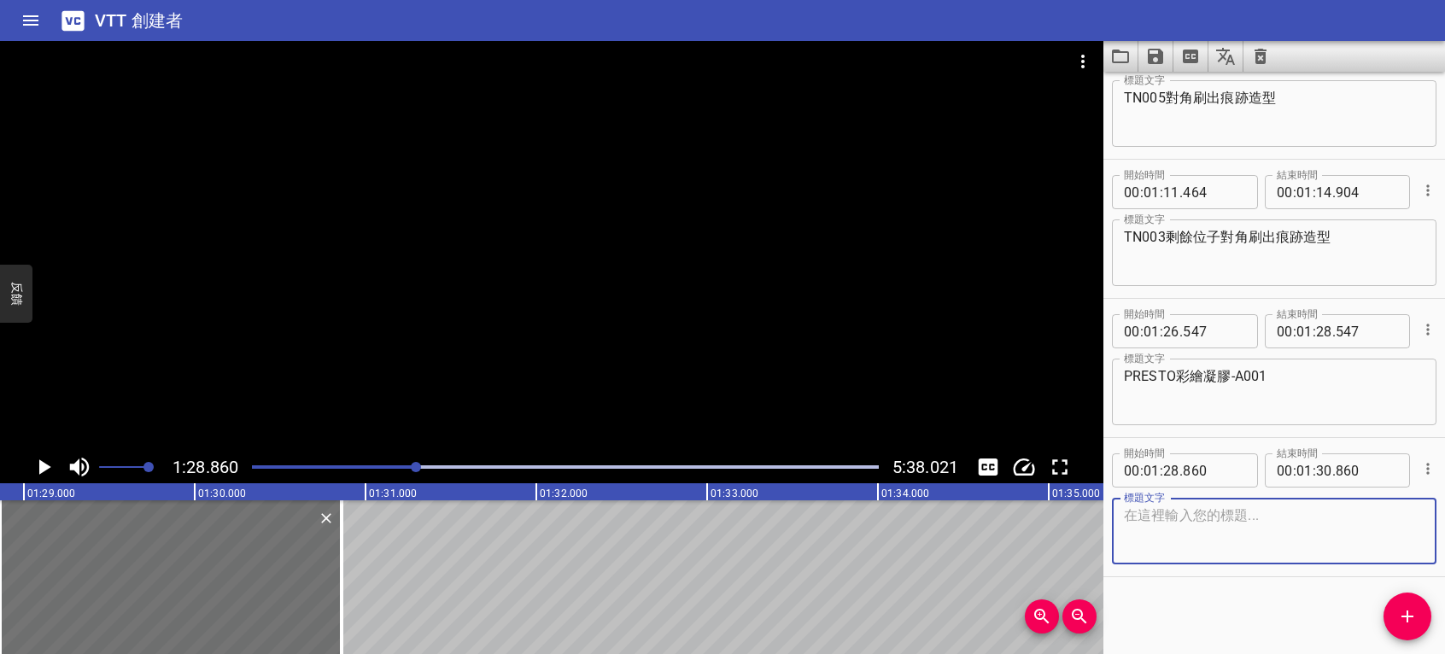
paste textarea "使用PRESTO彩繪凝膠筆VK-1"
type textarea "使用PRESTO彩繪凝膠筆VK-3"
click at [43, 466] on icon "播放/暫停" at bounding box center [45, 467] width 12 height 15
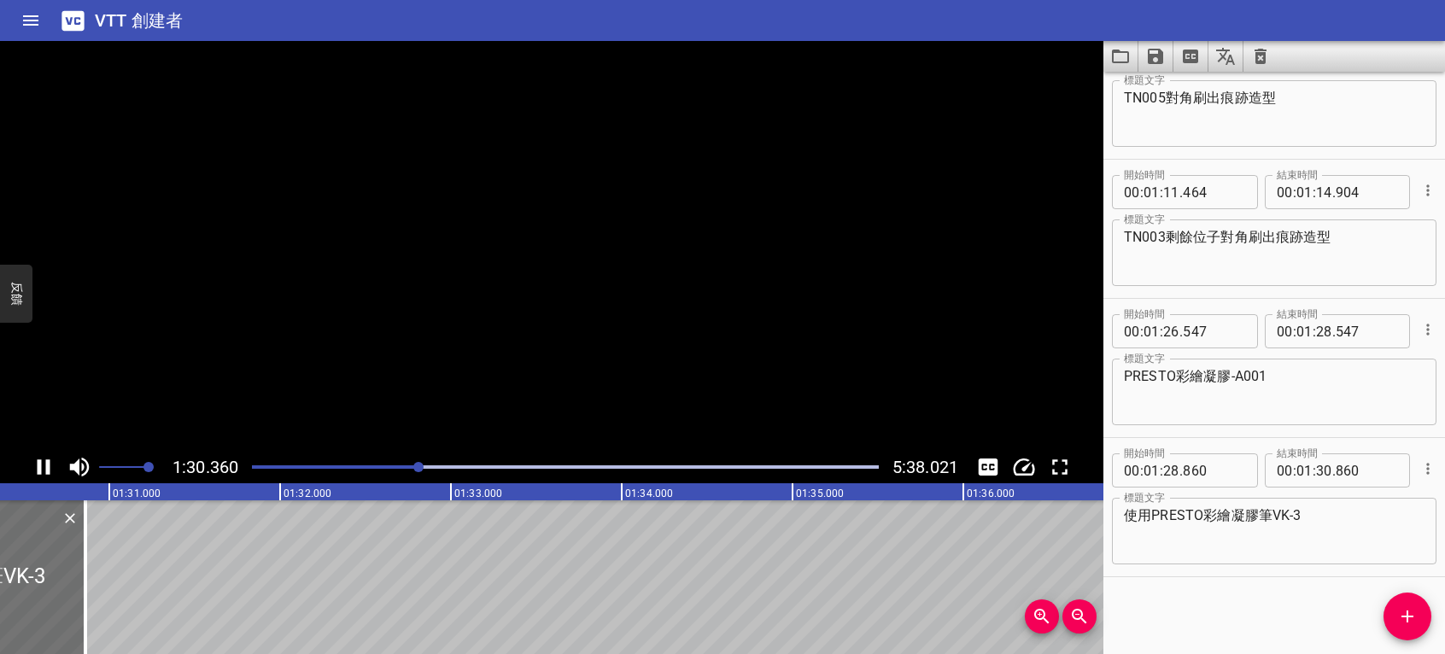
click at [43, 466] on icon "播放/暫停" at bounding box center [44, 467] width 26 height 26
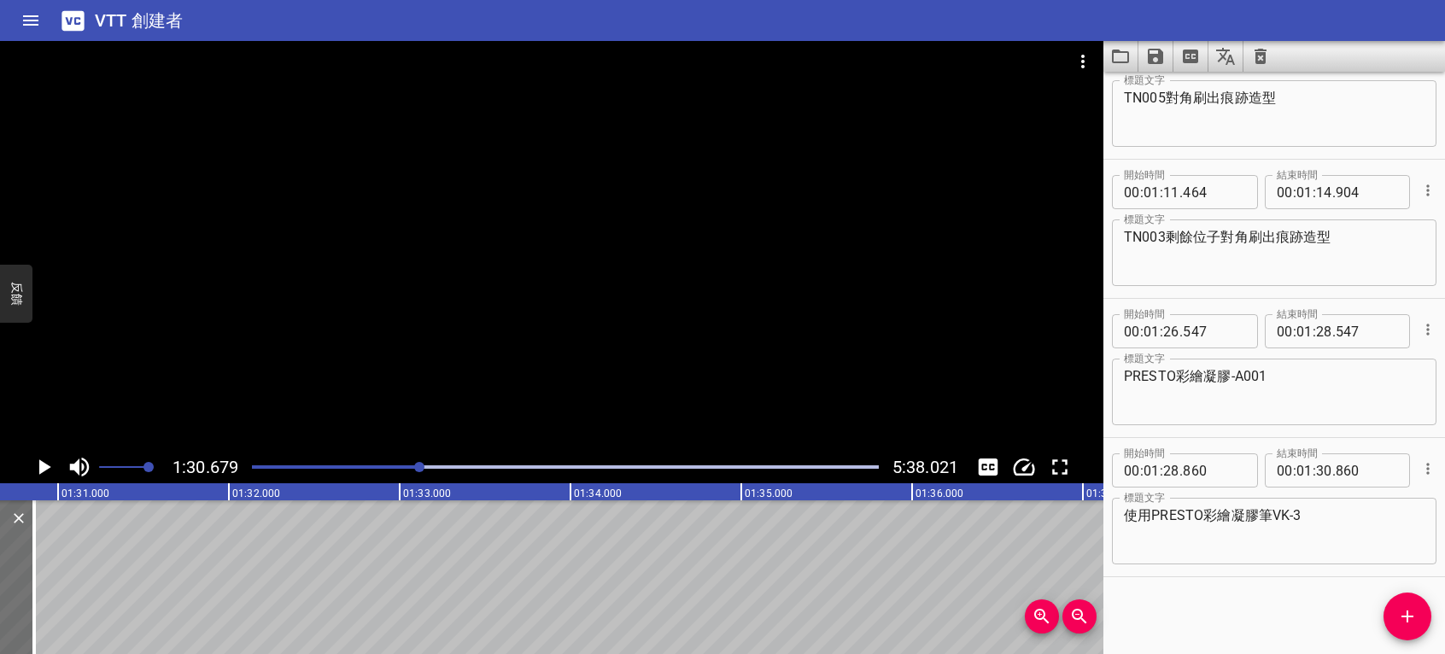
scroll to position [0, 15492]
click at [1392, 608] on span "添加提示" at bounding box center [1408, 616] width 48 height 21
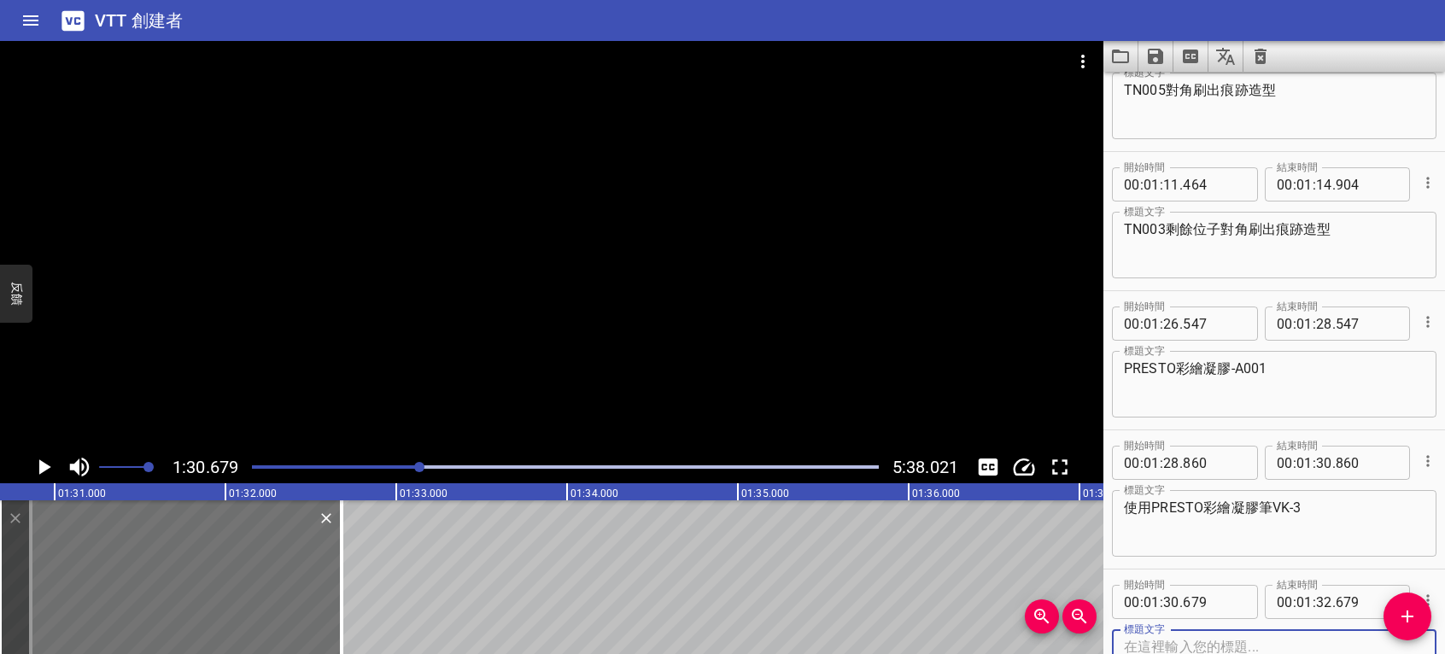
click at [40, 465] on icon "播放/暫停" at bounding box center [45, 467] width 12 height 15
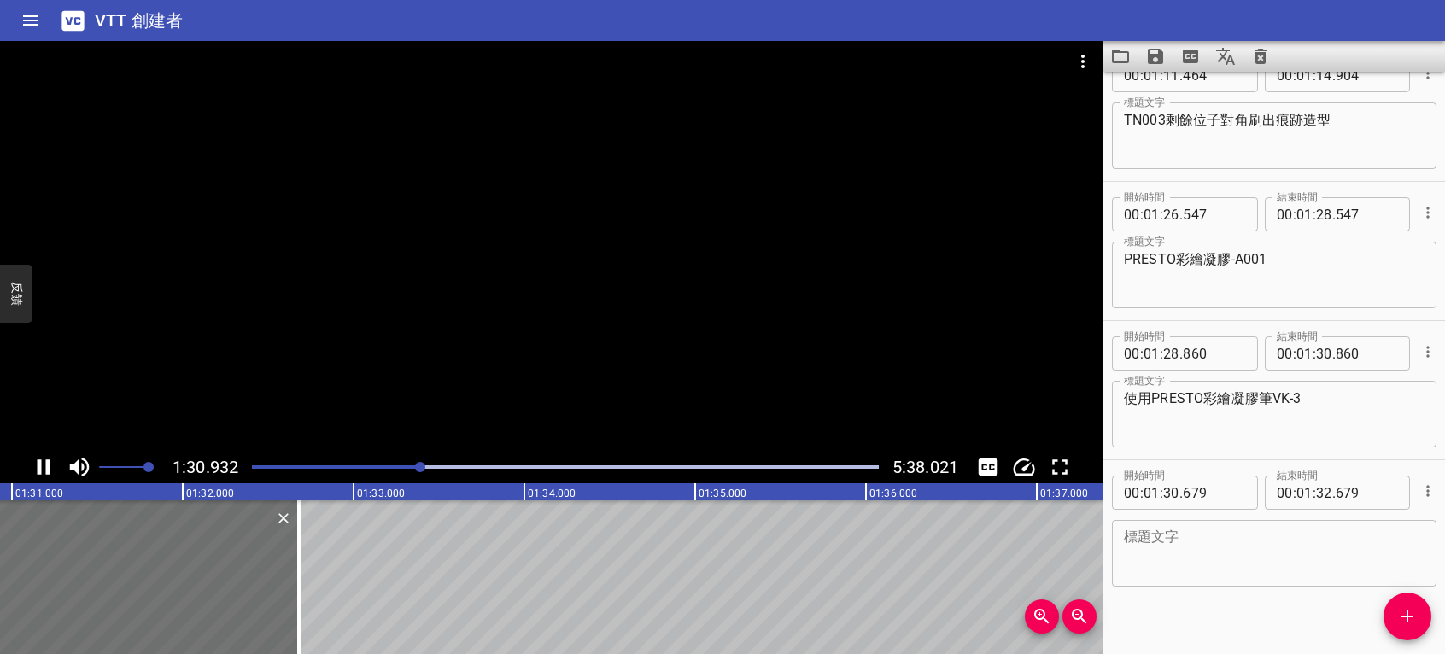
scroll to position [890, 0]
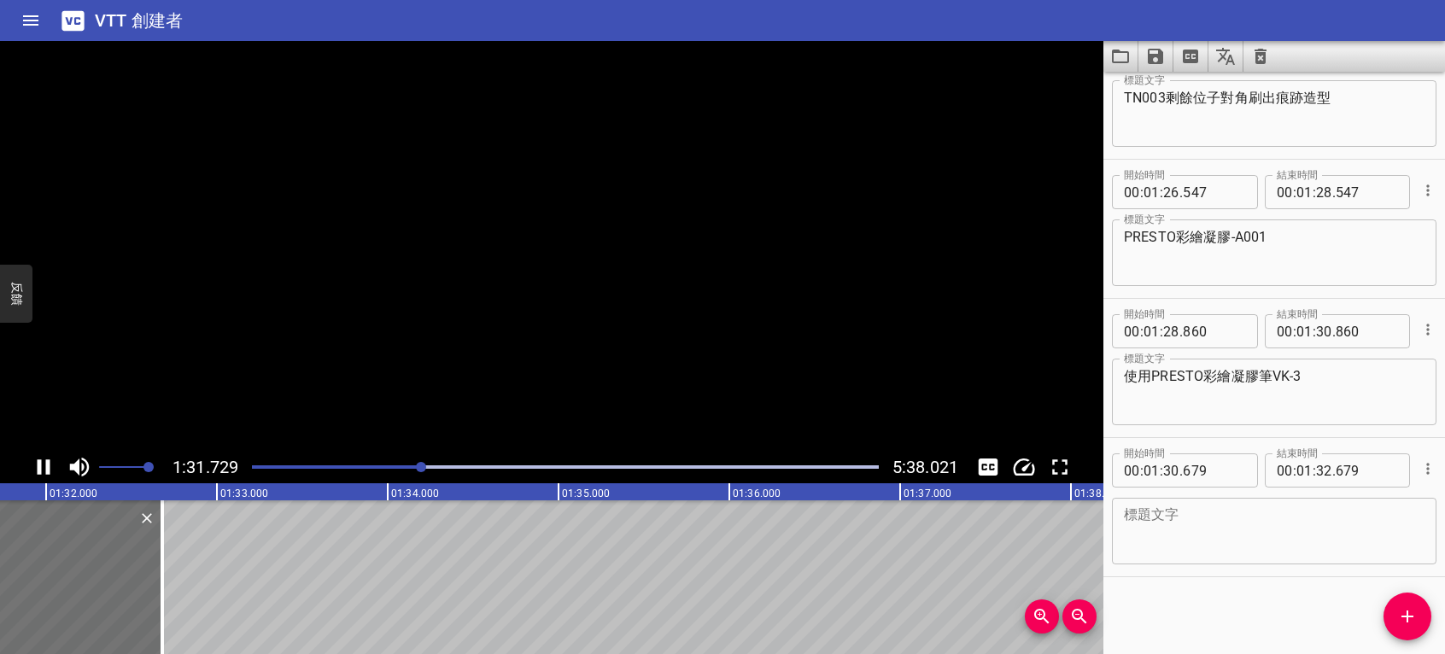
click at [40, 465] on icon "播放/暫停" at bounding box center [44, 467] width 13 height 15
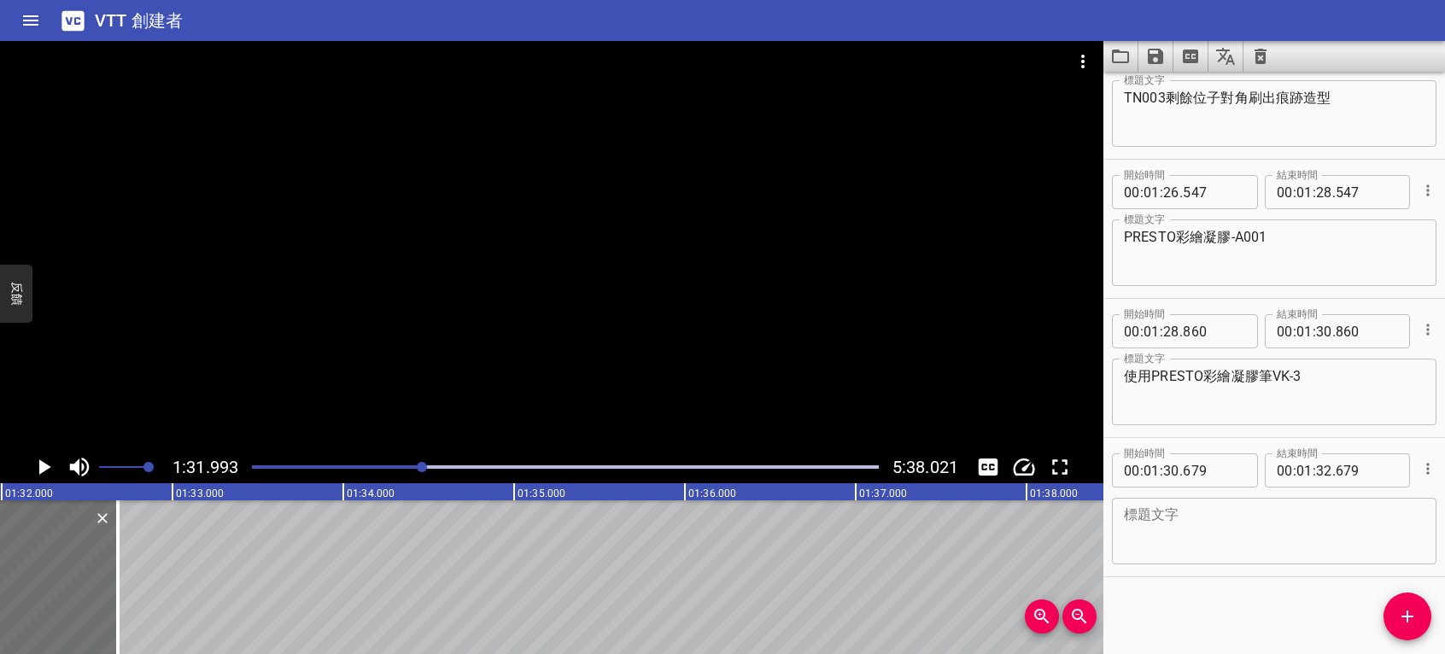
click at [1246, 524] on textarea at bounding box center [1274, 531] width 301 height 49
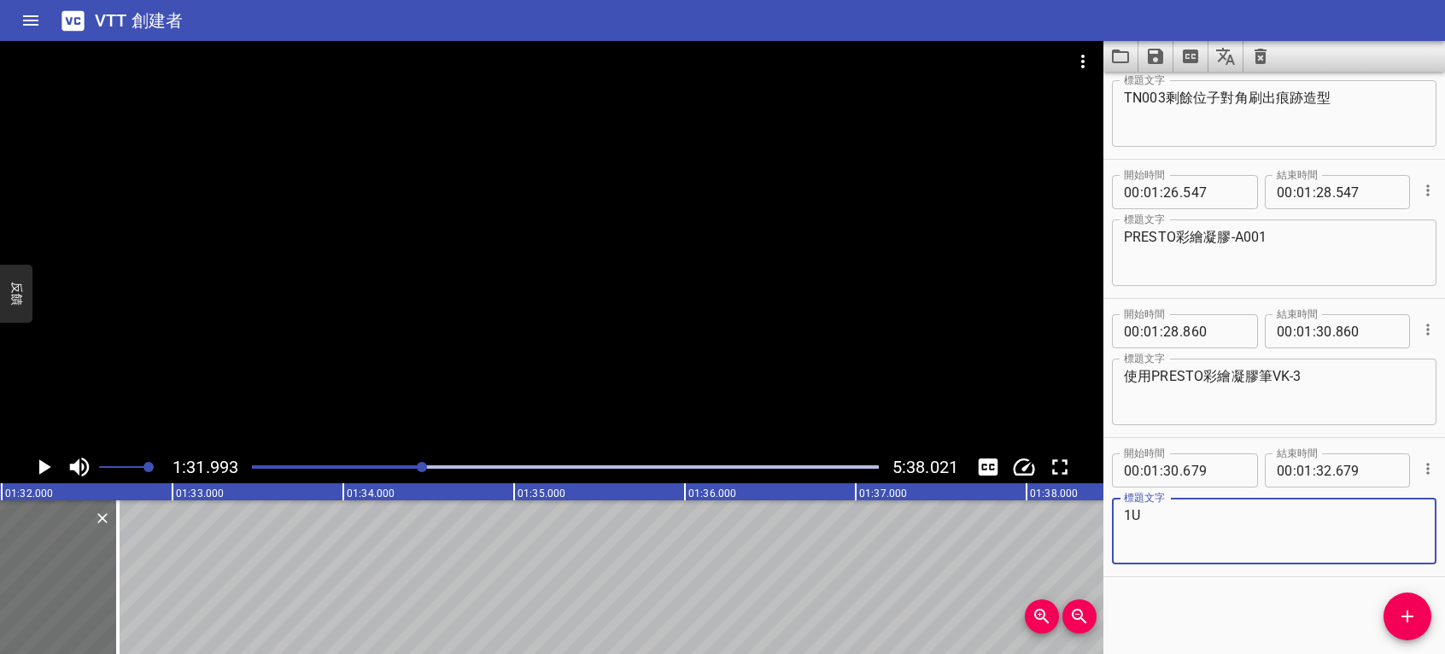
type textarea "1"
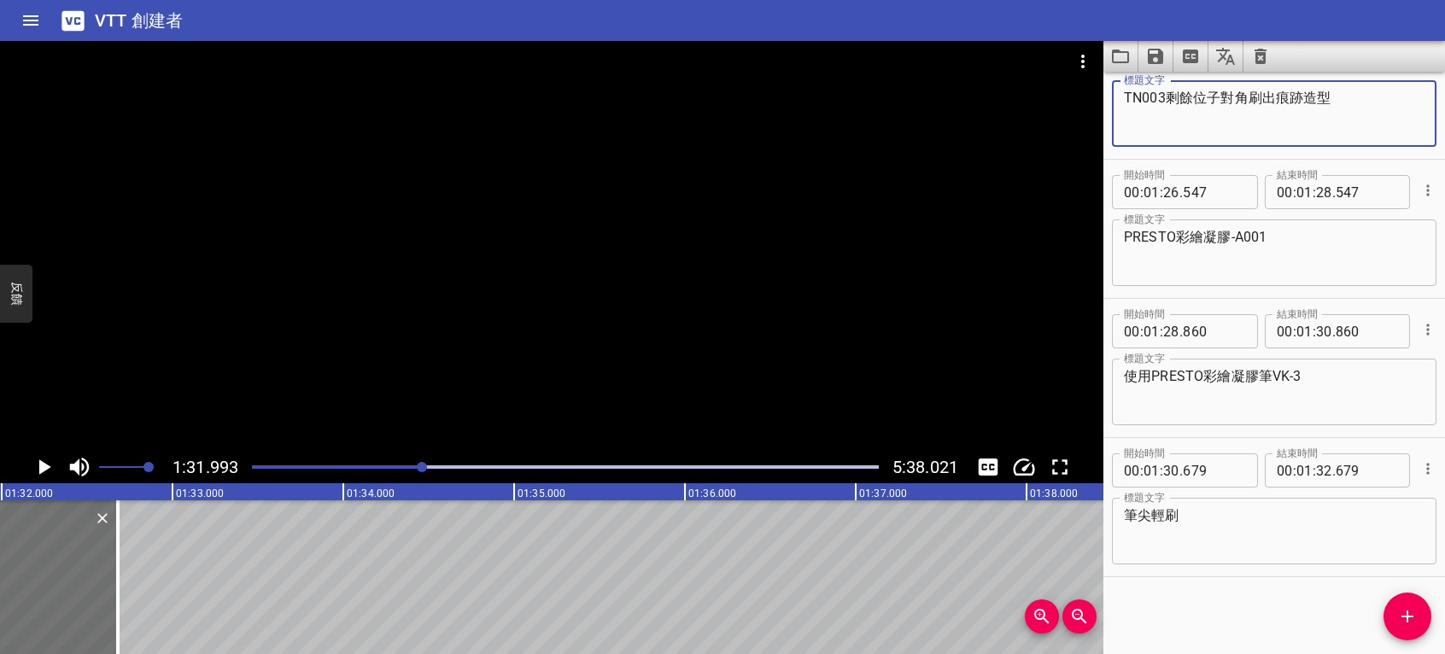
drag, startPoint x: 1275, startPoint y: 97, endPoint x: 1375, endPoint y: 100, distance: 100.0
click at [1375, 100] on textarea "TN003剩餘位子對角刷出痕跡造型" at bounding box center [1274, 114] width 301 height 49
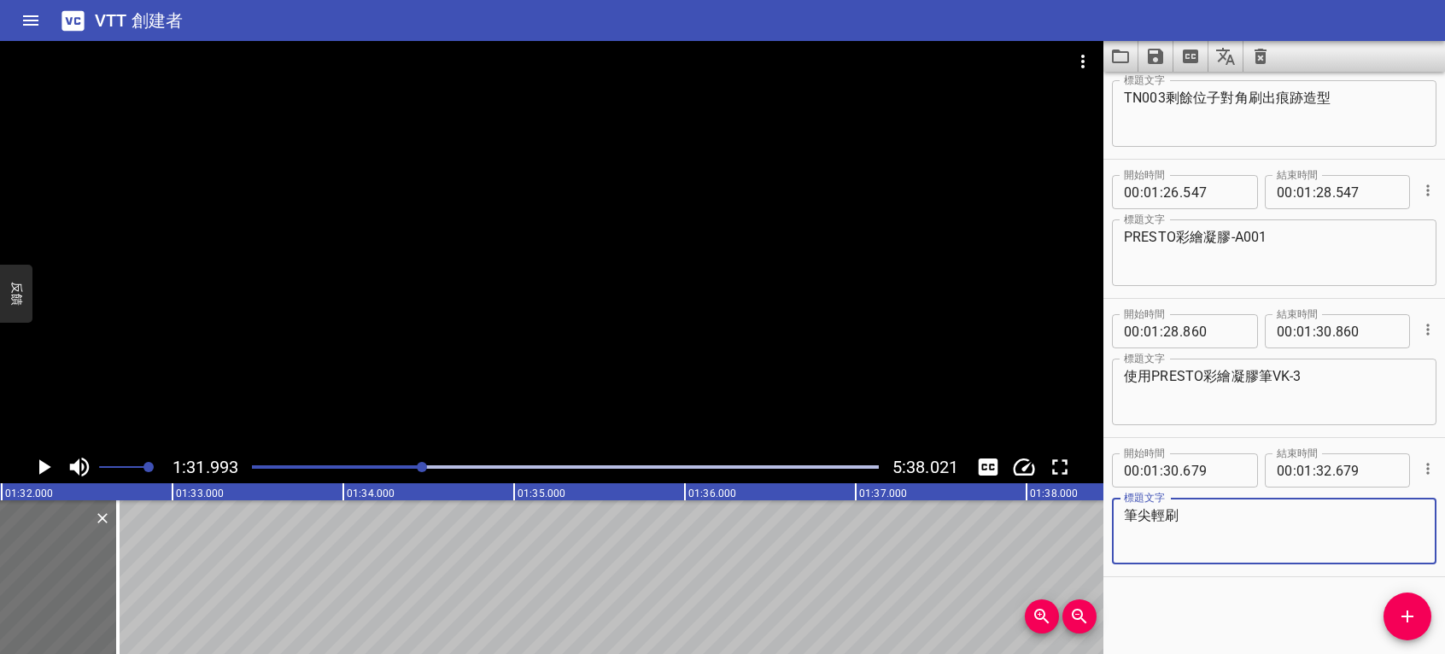
click at [1193, 513] on textarea "筆尖輕刷" at bounding box center [1274, 531] width 301 height 49
paste textarea "痕跡造型"
type textarea "筆尖輕刷痕跡造型"
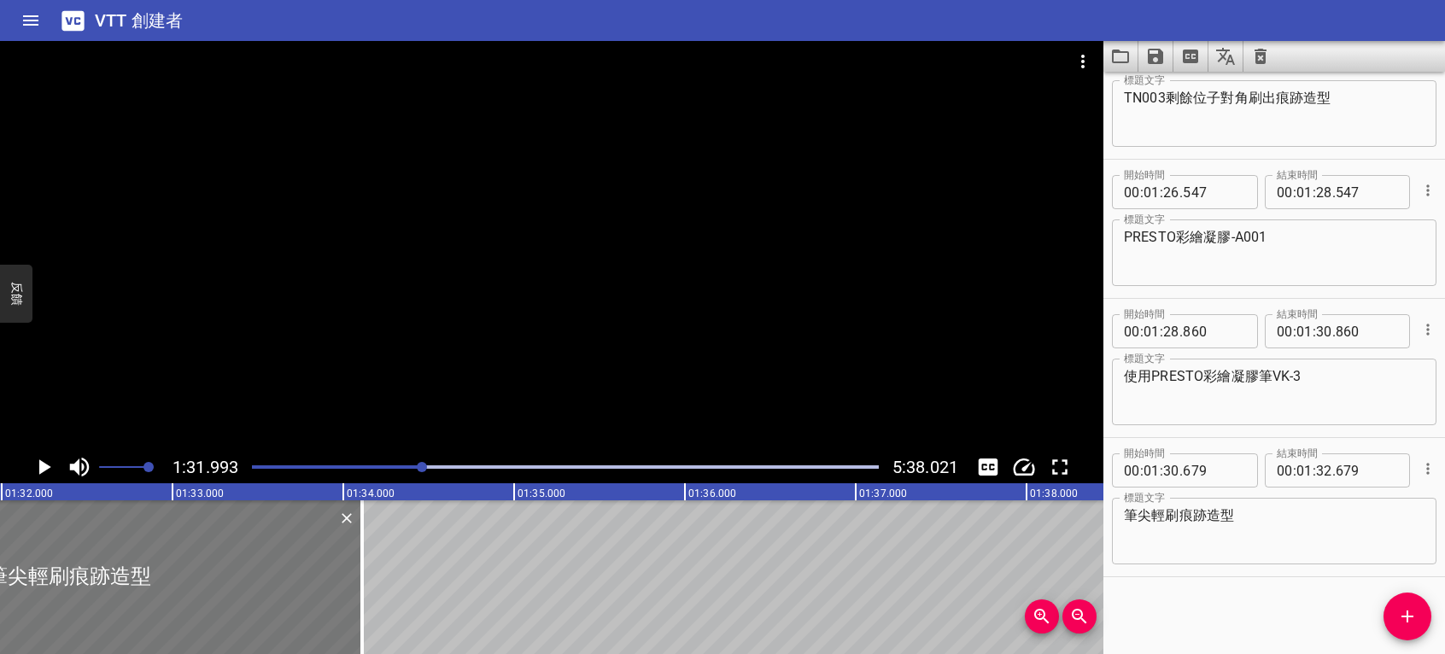
drag, startPoint x: 120, startPoint y: 557, endPoint x: 411, endPoint y: 552, distance: 291.3
click at [371, 550] on div at bounding box center [362, 578] width 17 height 154
type input "34"
type input "559"
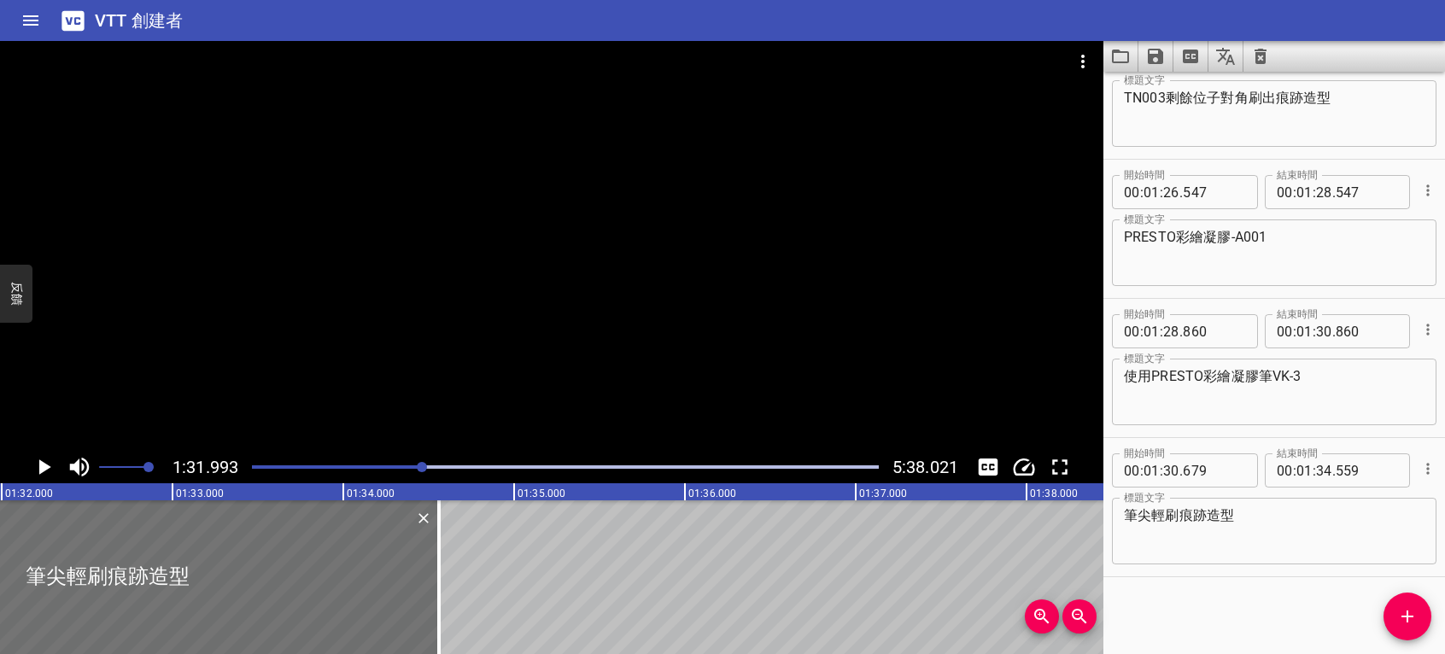
click at [39, 466] on icon "播放/暫停" at bounding box center [45, 467] width 12 height 15
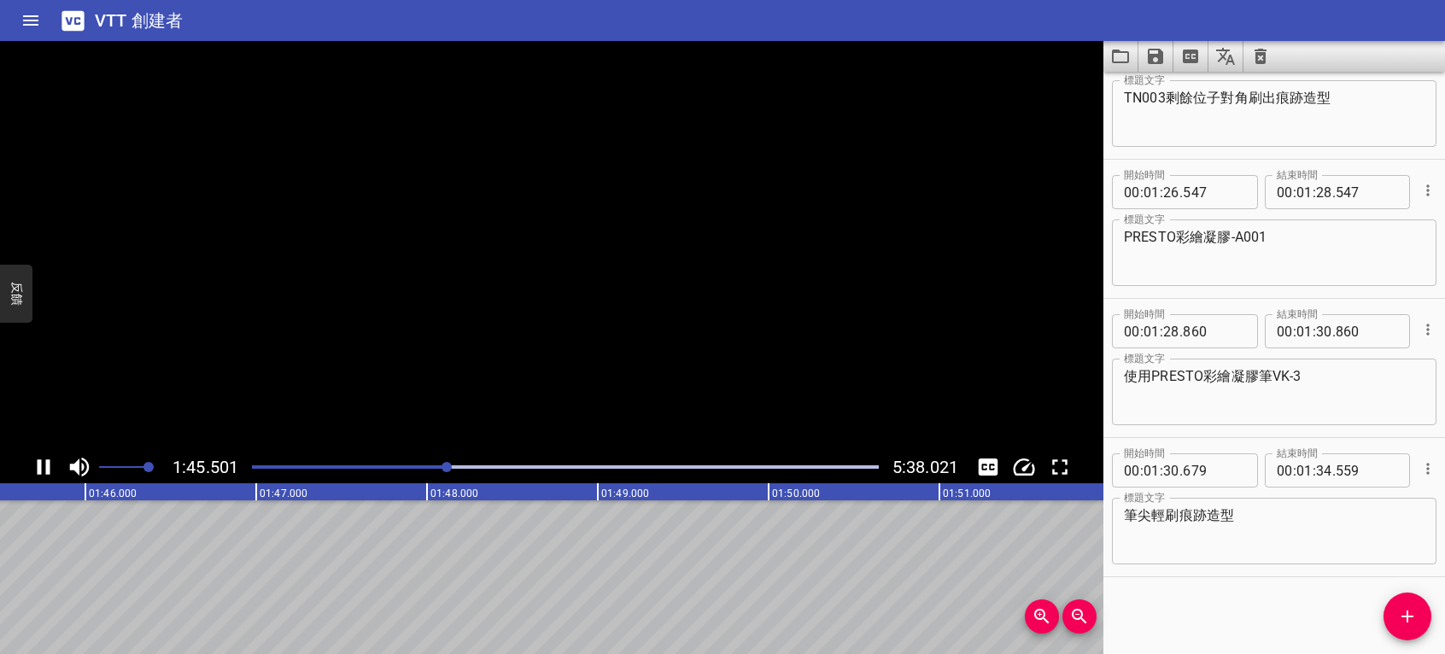
click at [39, 466] on icon "播放/暫停" at bounding box center [44, 467] width 13 height 15
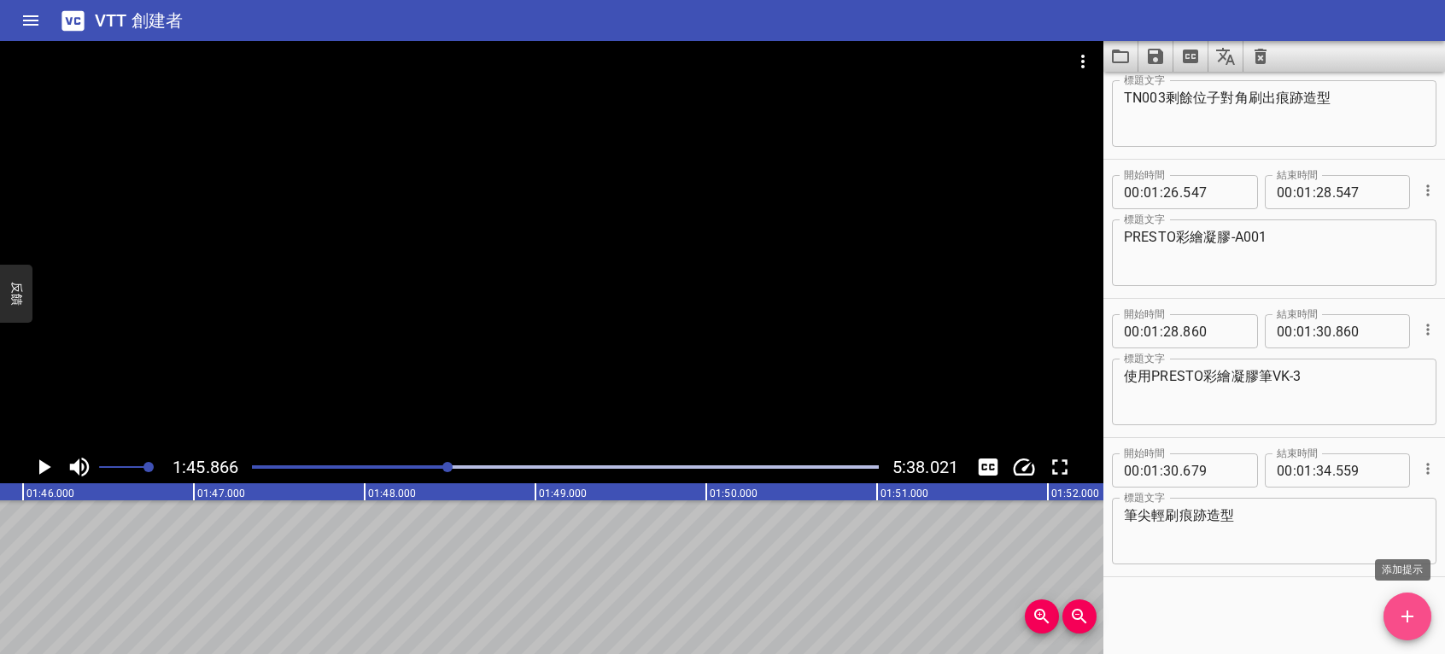
click at [1403, 617] on icon "添加提示" at bounding box center [1408, 617] width 12 height 12
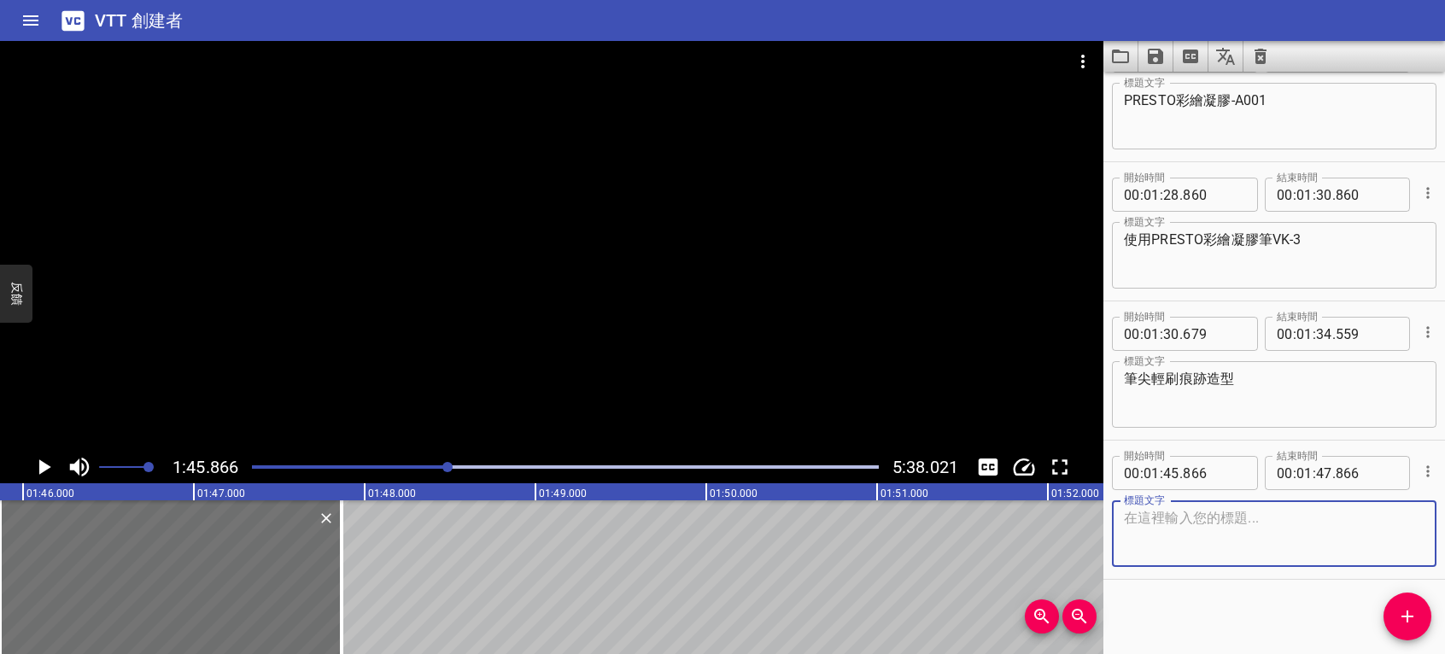
scroll to position [1029, 0]
paste textarea "PRESTO彩色凝膠-TN005"
type textarea "PRESTO彩色凝膠-005"
click at [50, 470] on icon "播放/暫停" at bounding box center [44, 467] width 26 height 26
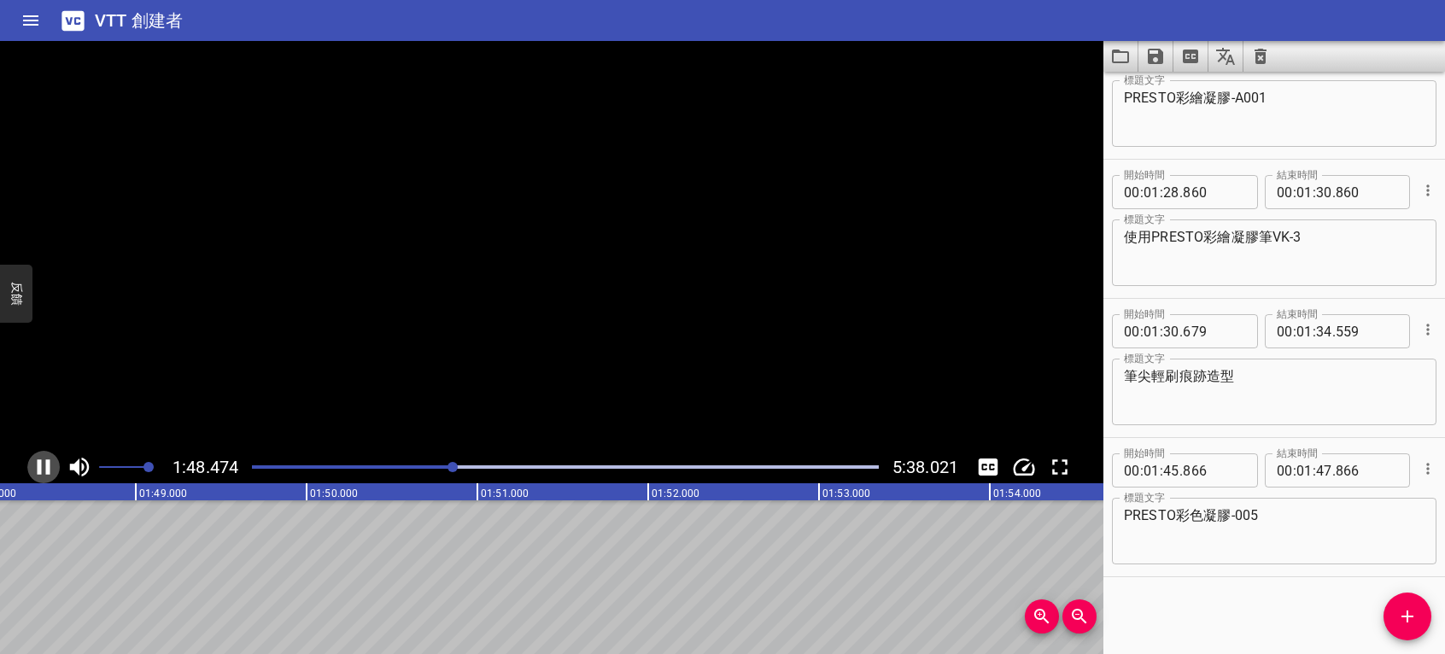
click at [50, 470] on icon "播放/暫停" at bounding box center [44, 467] width 26 height 26
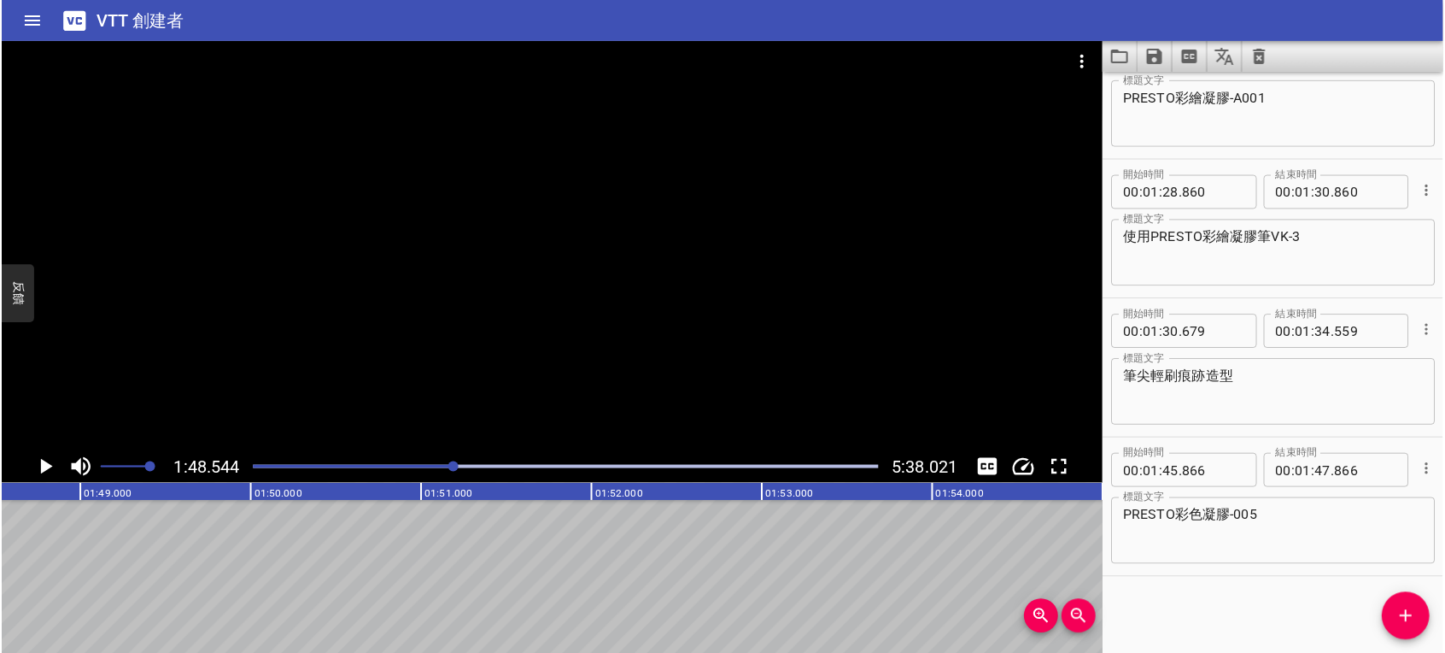
scroll to position [0, 17466]
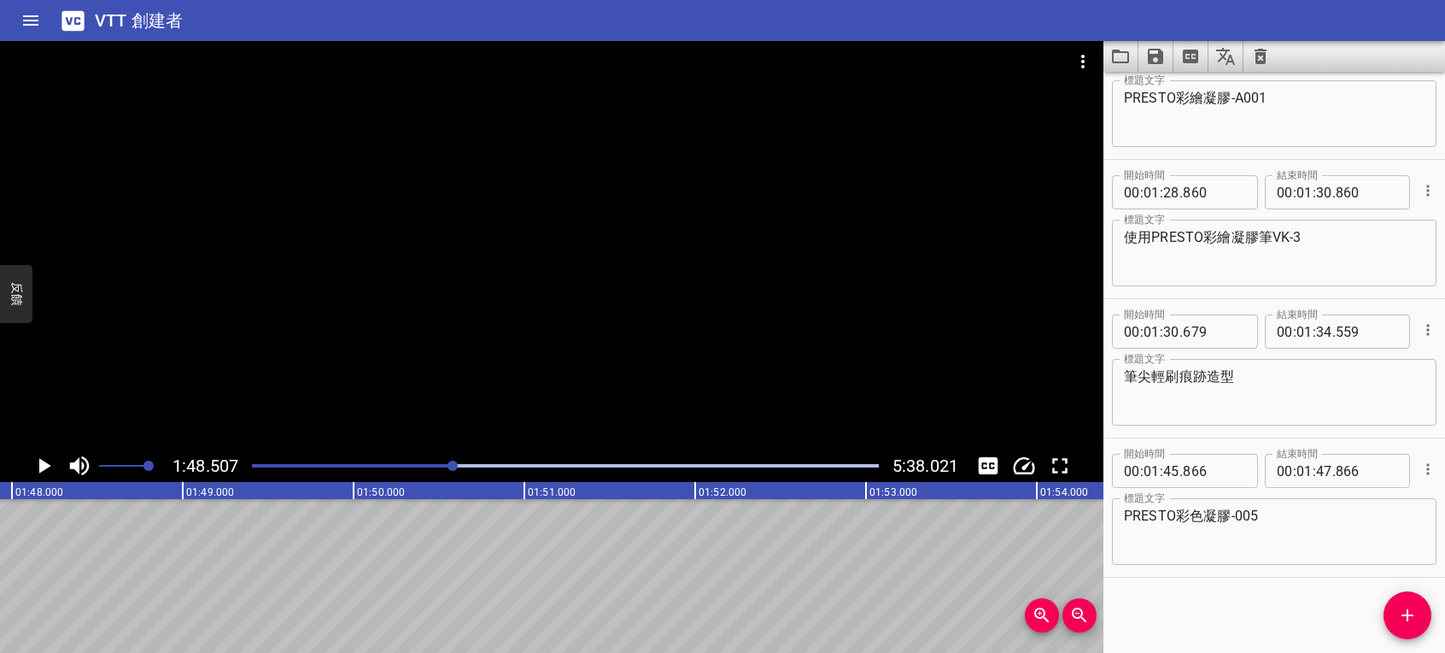
scroll to position [0, 18537]
drag, startPoint x: 140, startPoint y: 558, endPoint x: 202, endPoint y: 565, distance: 61.9
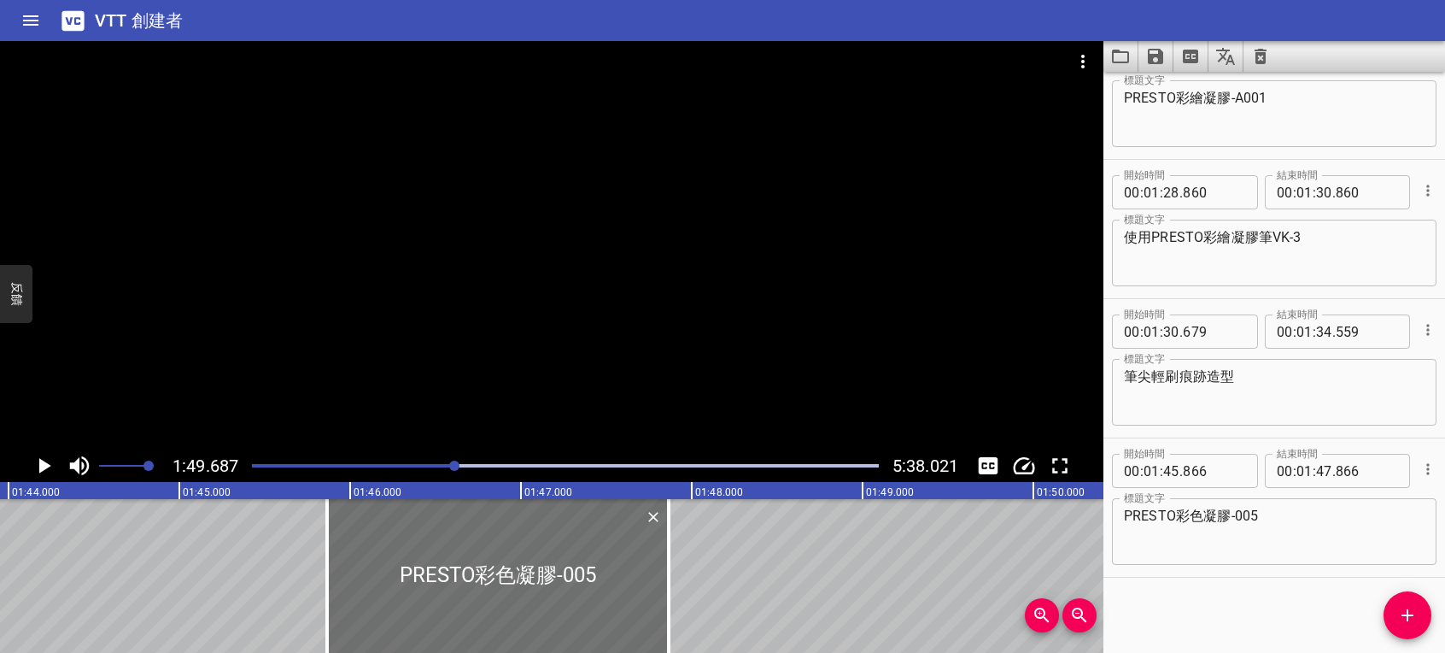
scroll to position [0, 17694]
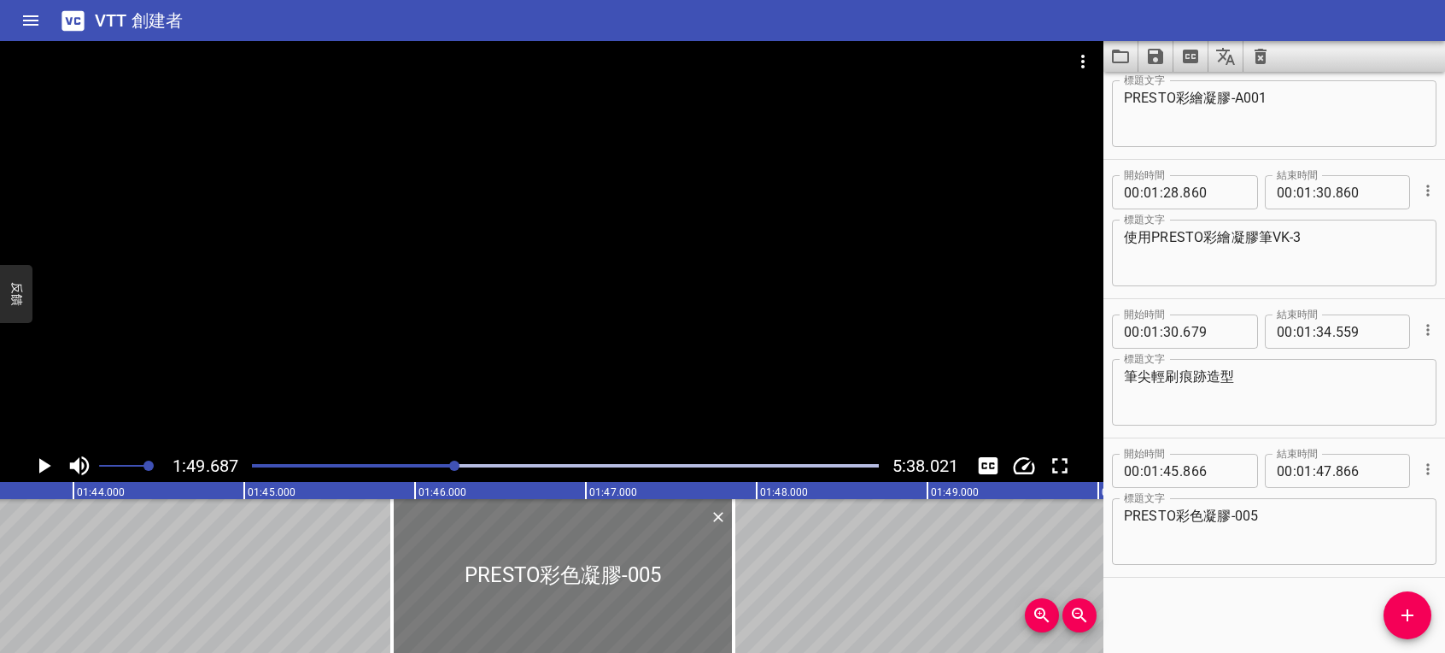
click at [513, 612] on div at bounding box center [563, 576] width 342 height 154
click at [591, 617] on div at bounding box center [563, 576] width 342 height 154
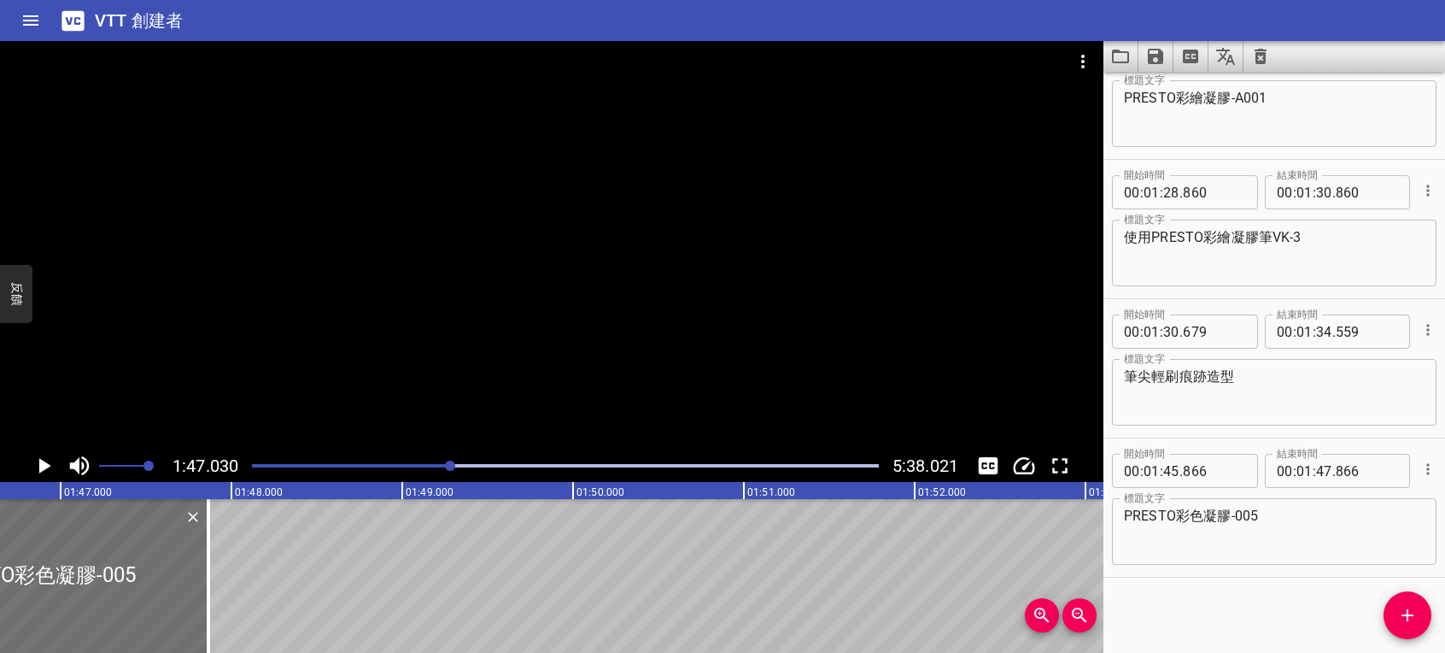
scroll to position [0, 18285]
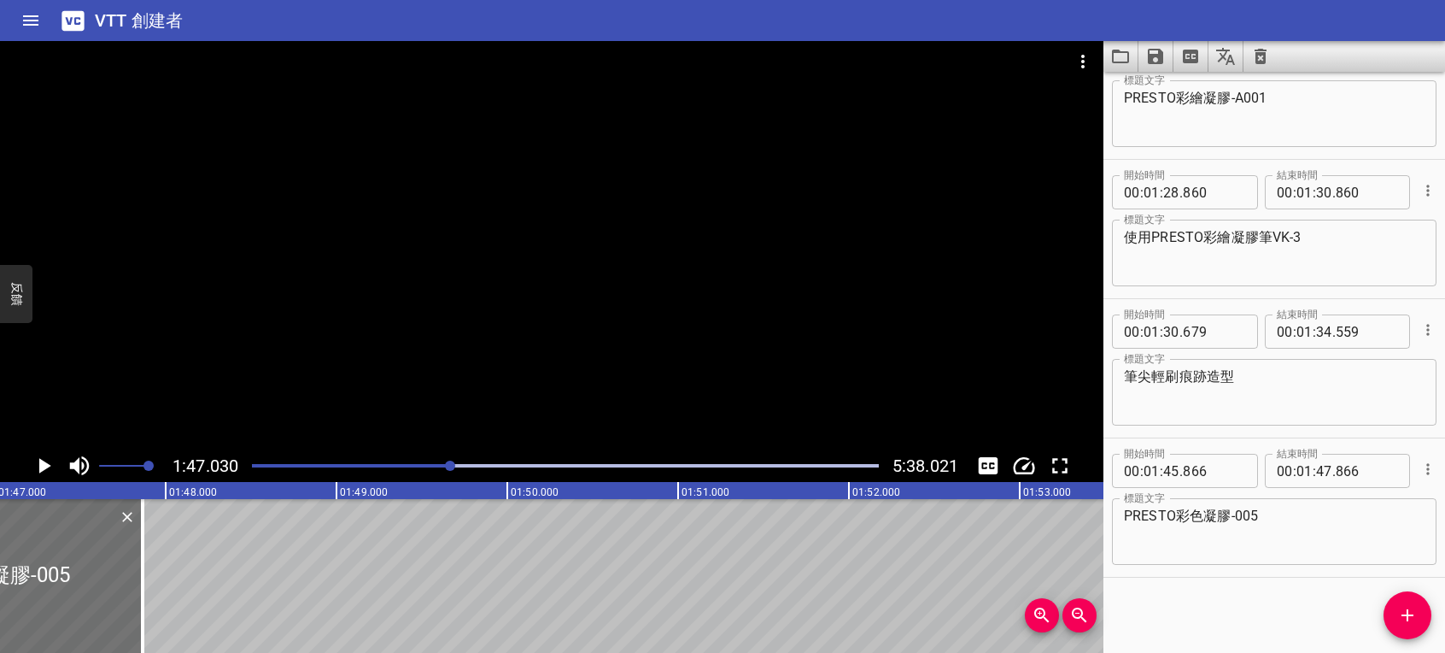
click at [47, 466] on icon "播放/暫停" at bounding box center [45, 465] width 12 height 15
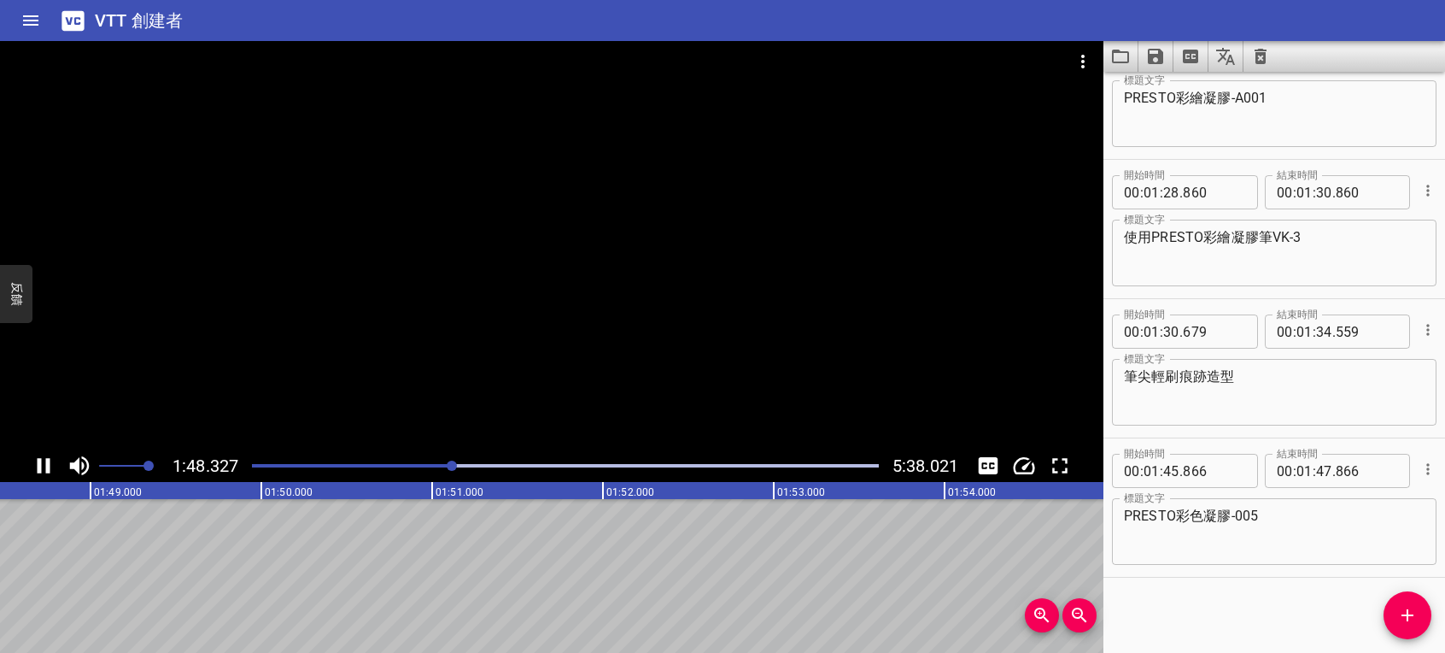
click at [46, 463] on icon "播放/暫停" at bounding box center [44, 465] width 13 height 15
click at [1407, 608] on icon "添加提示" at bounding box center [1407, 615] width 21 height 21
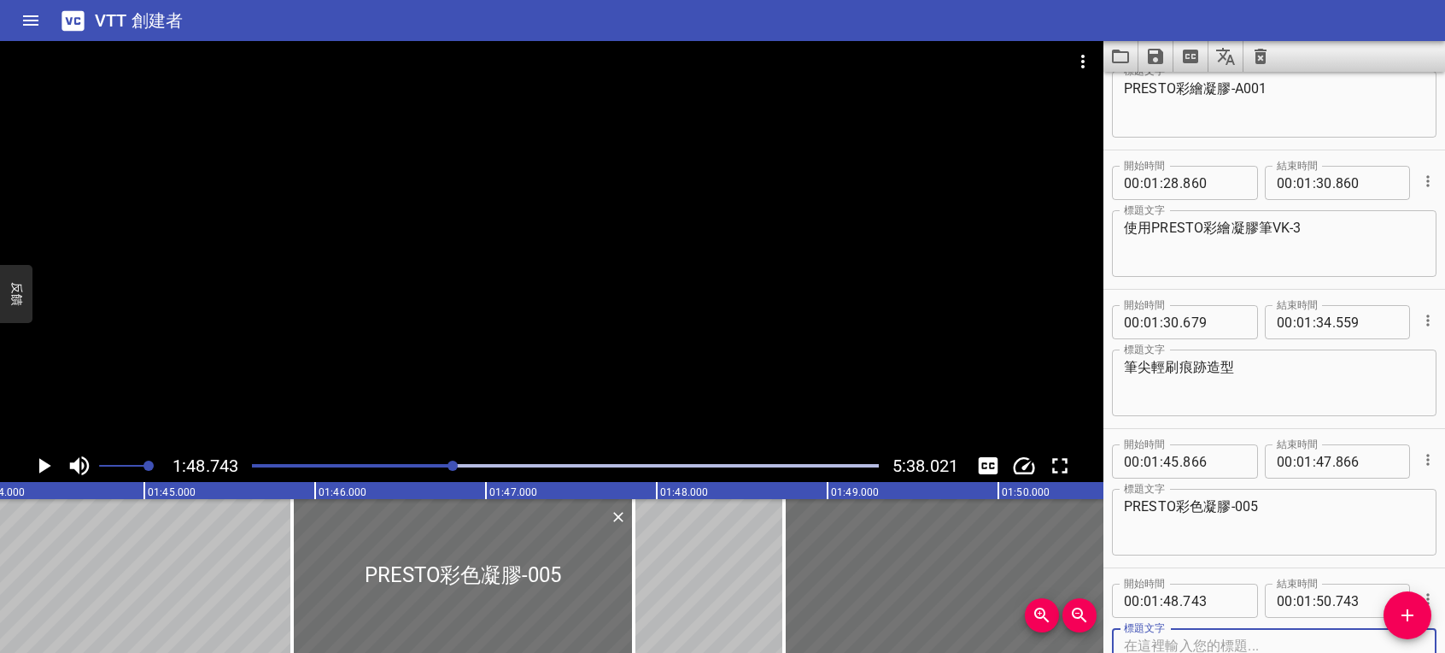
scroll to position [0, 17924]
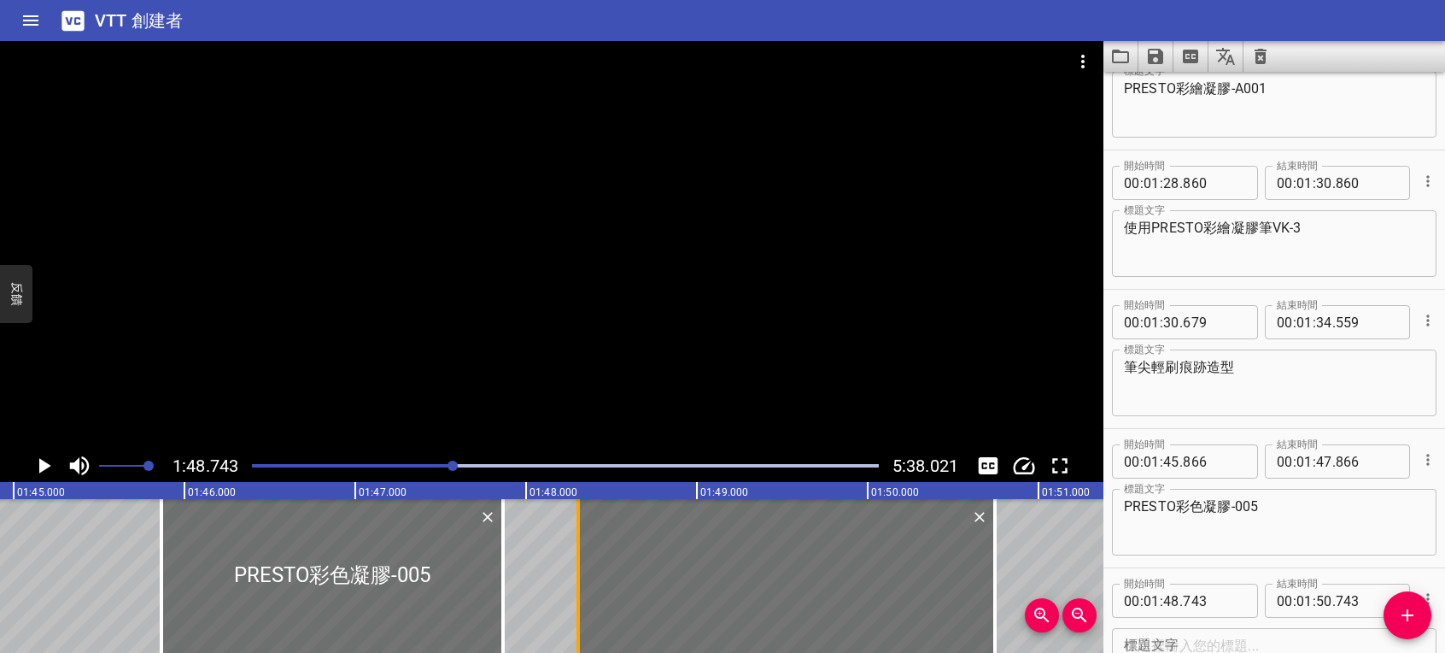
drag, startPoint x: 636, startPoint y: 557, endPoint x: 572, endPoint y: 559, distance: 64.1
click at [572, 559] on div at bounding box center [578, 576] width 17 height 154
type input "288"
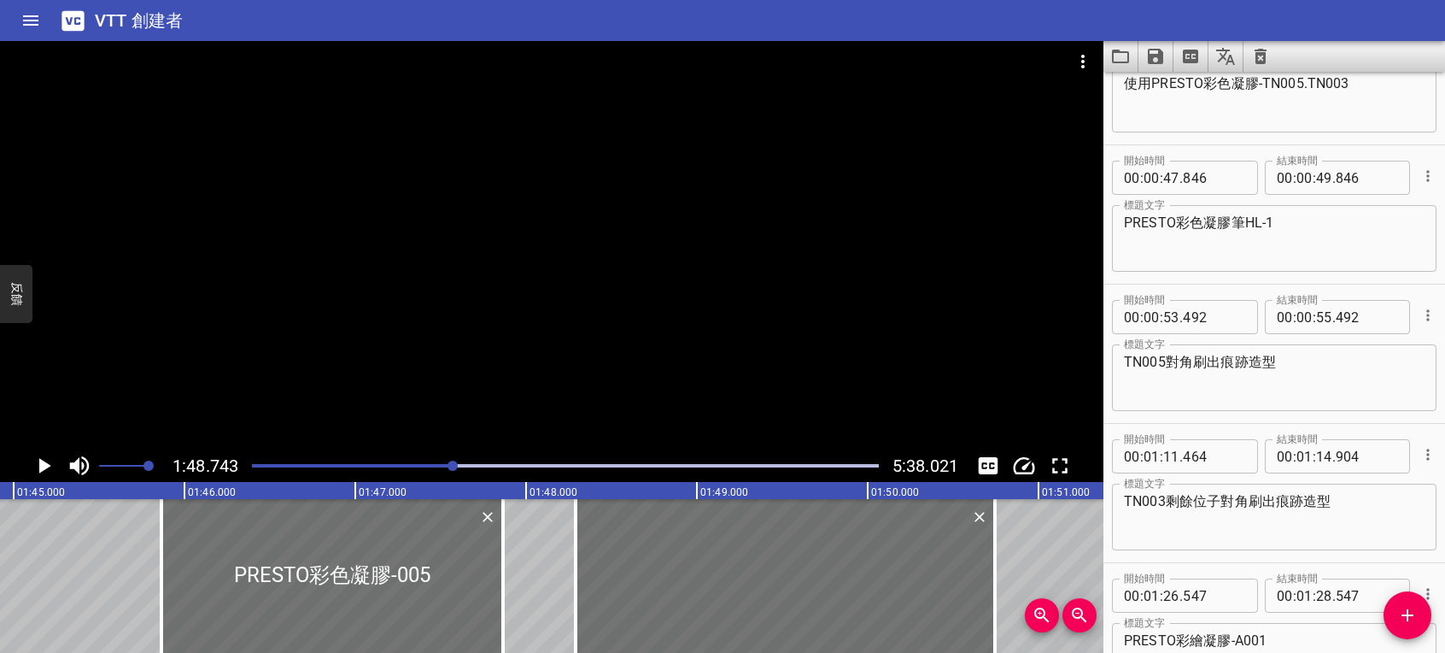
scroll to position [355, 0]
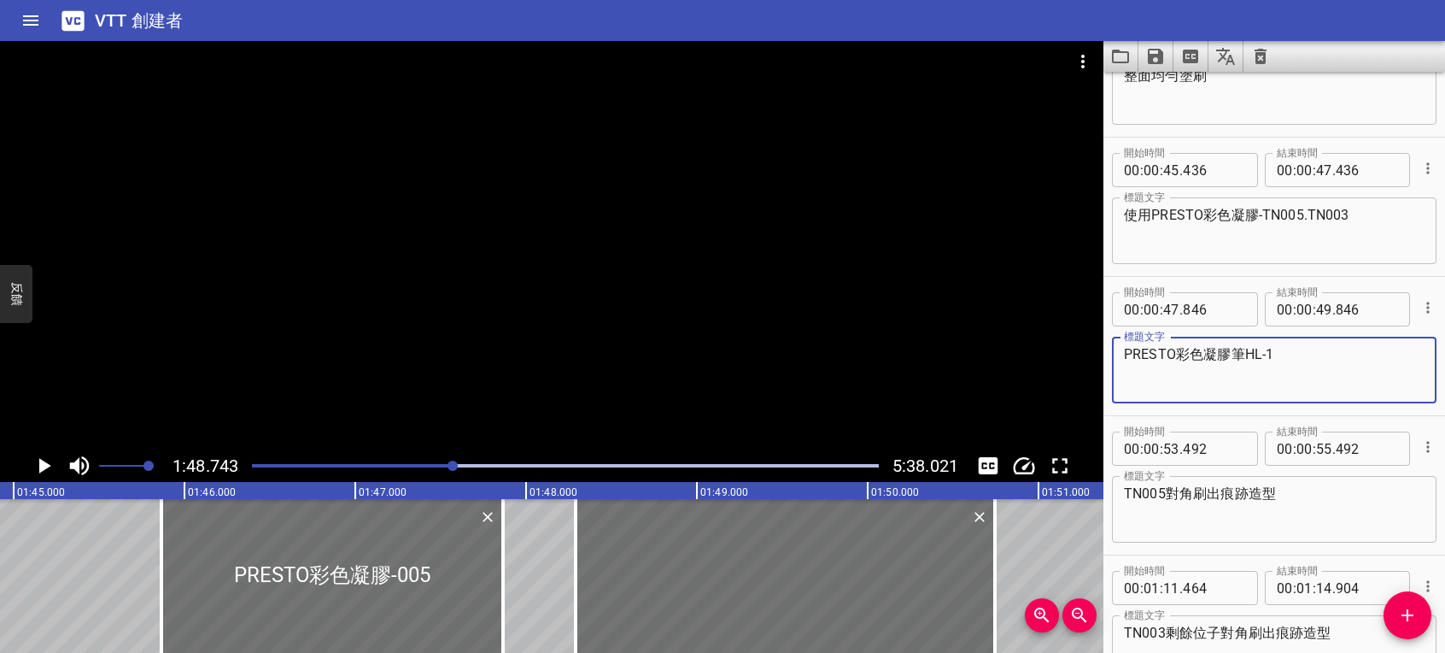
drag, startPoint x: 1281, startPoint y: 355, endPoint x: 1078, endPoint y: 371, distance: 203.9
click at [1078, 371] on main "1:48.743 5:38.021 00:00.000 00:01.000 00:02.000 00:03.000 00:04.000 00:05.000 0…" at bounding box center [722, 347] width 1445 height 612
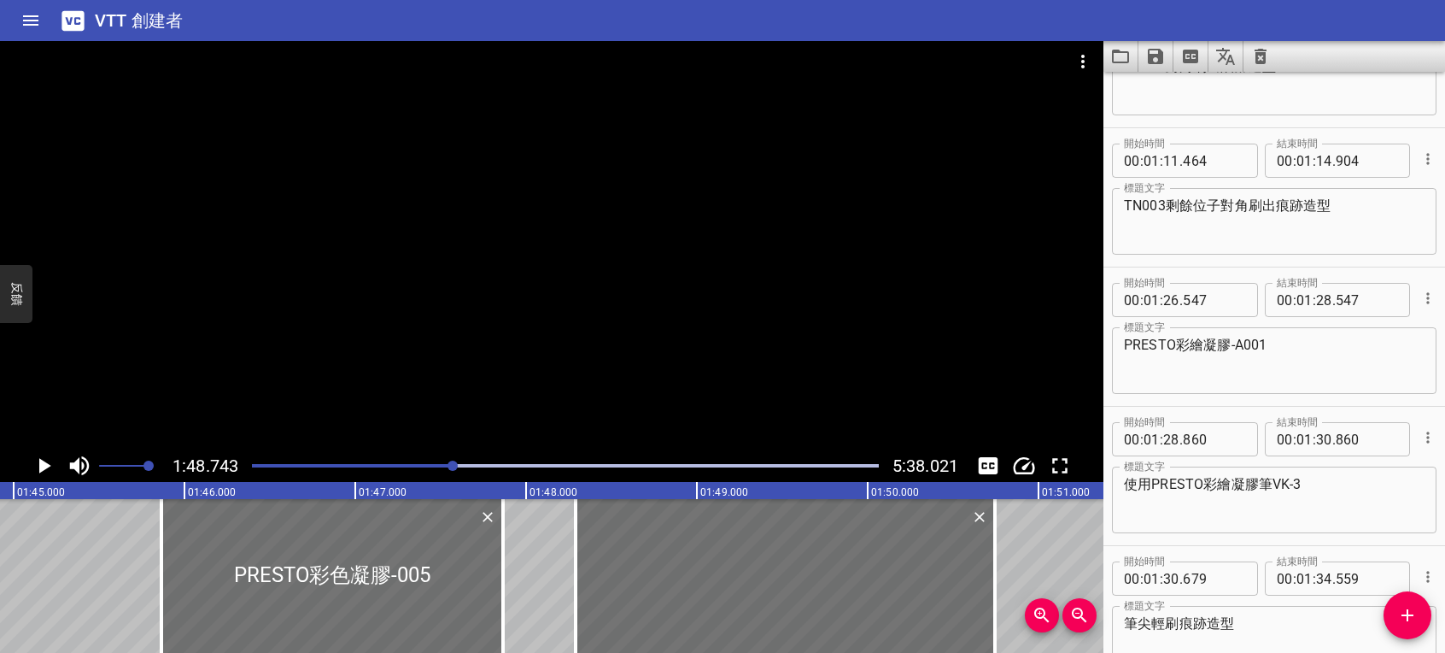
scroll to position [1170, 0]
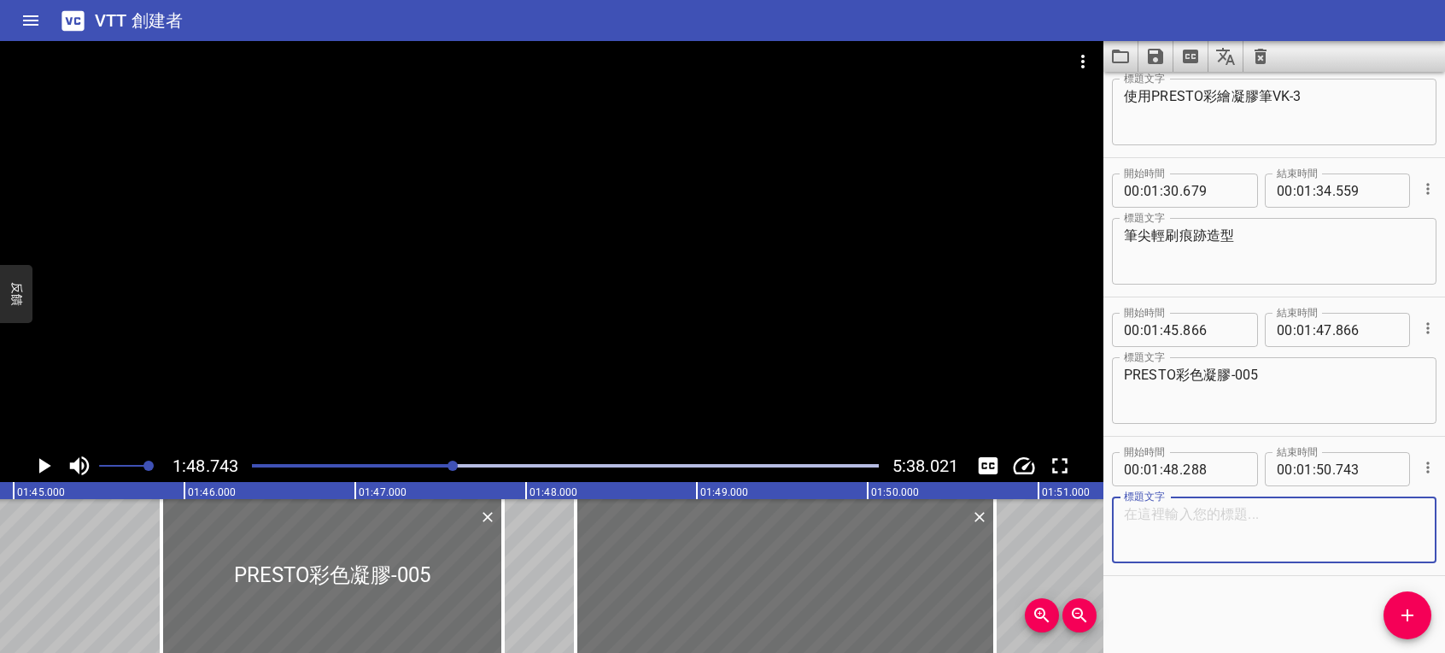
paste textarea "PRESTO彩色凝膠筆HL-1"
type textarea "PRESTO彩色凝膠筆HL-1"
click at [48, 464] on icon "播放/暫停" at bounding box center [45, 465] width 12 height 15
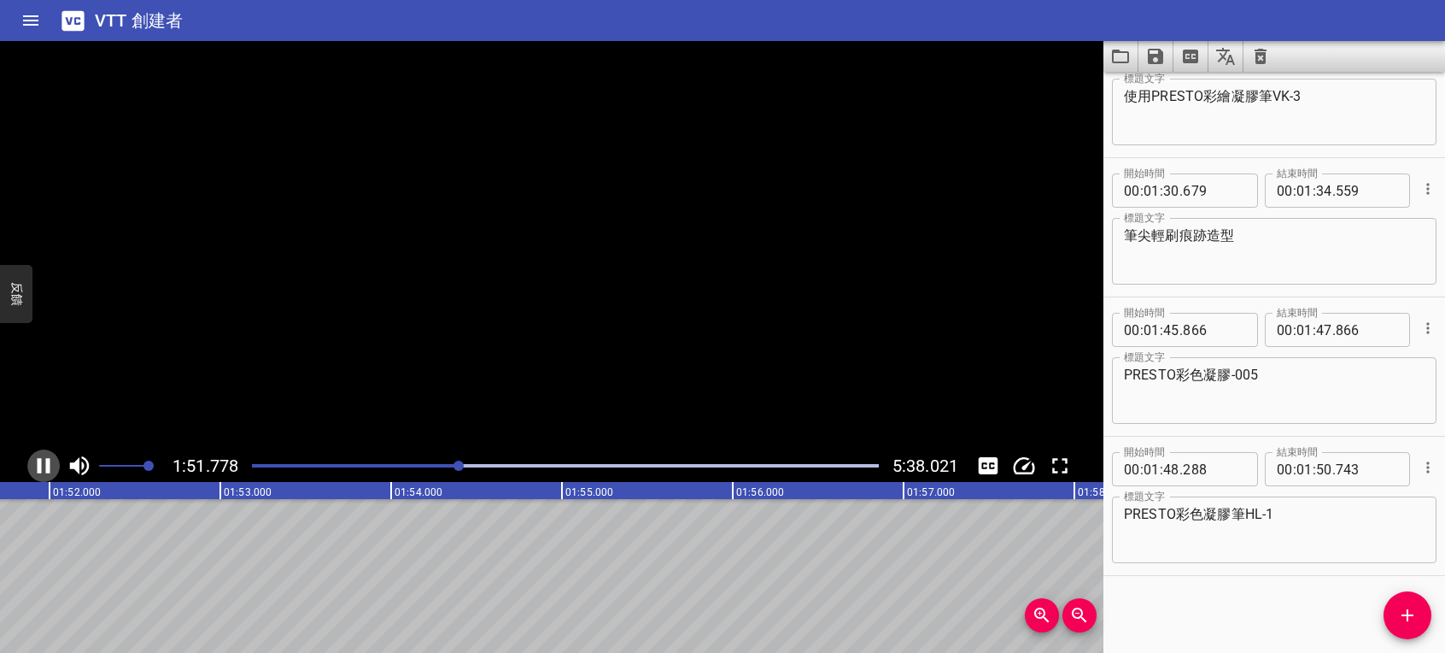
click at [48, 464] on icon "播放/暫停" at bounding box center [44, 465] width 13 height 15
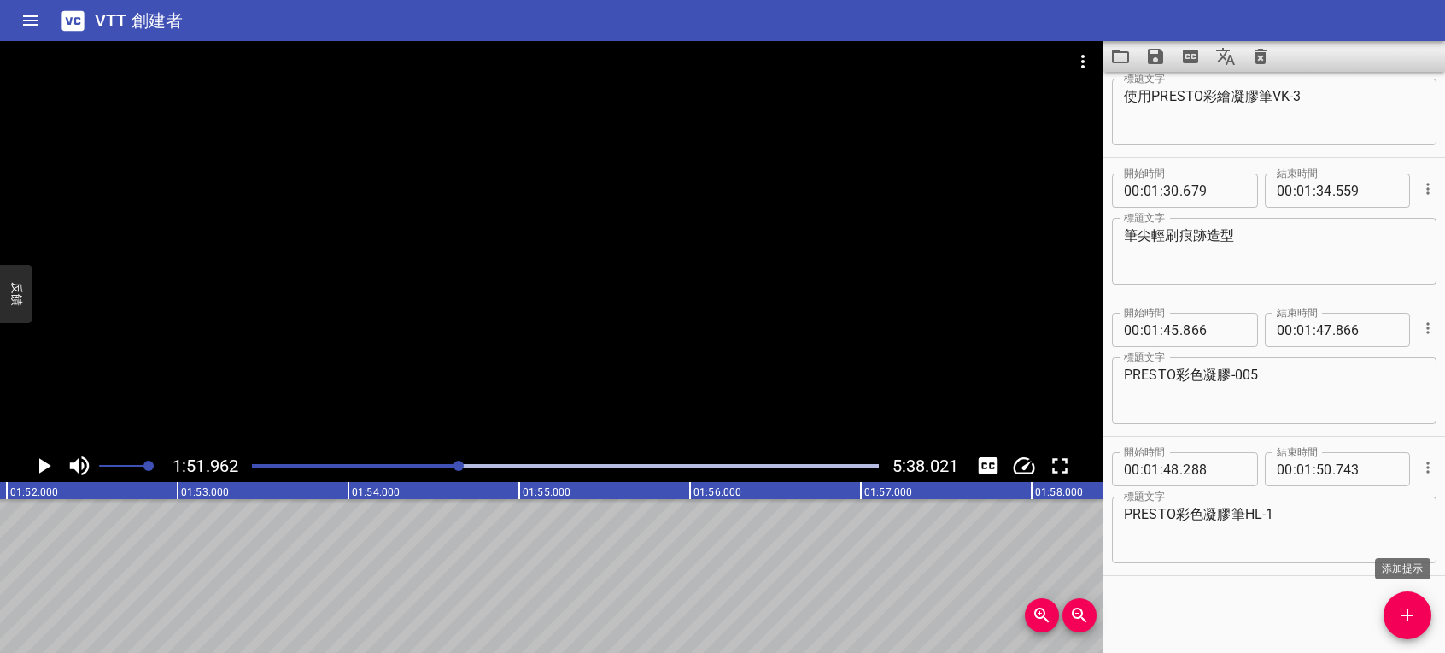
click at [1390, 618] on span "添加提示" at bounding box center [1408, 615] width 48 height 21
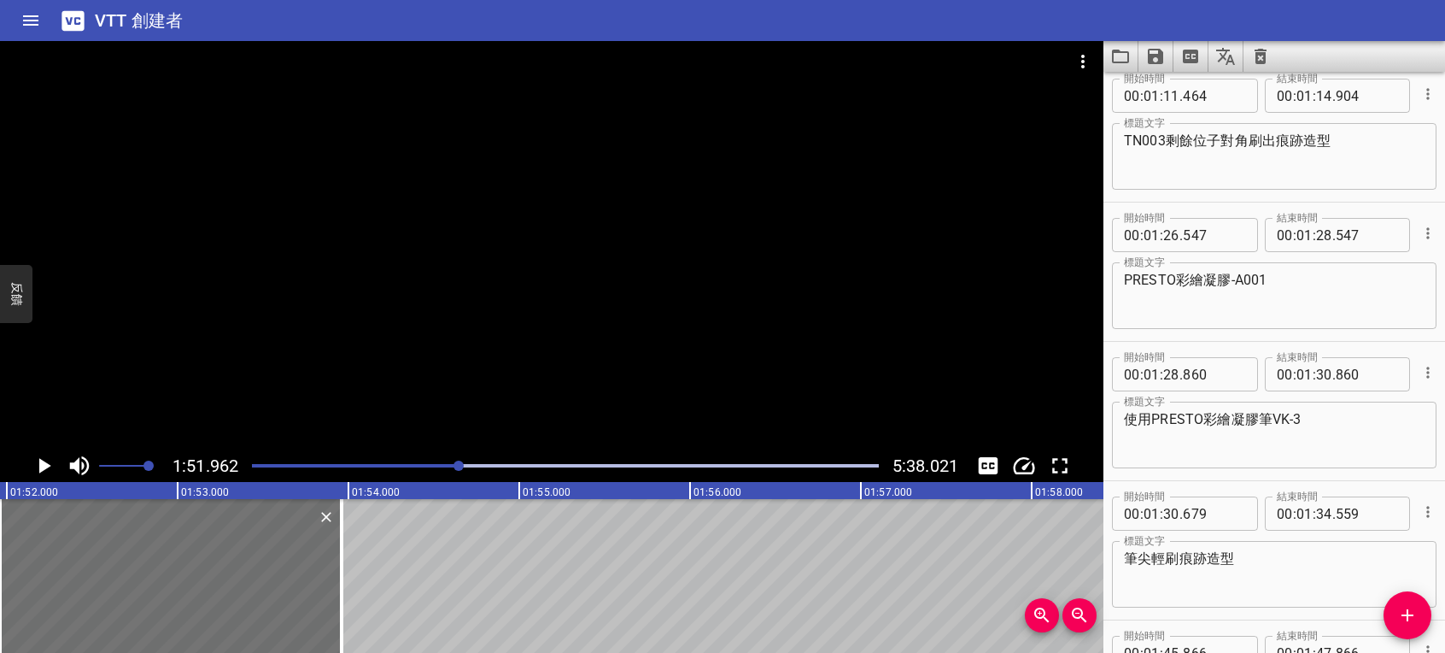
scroll to position [837, 0]
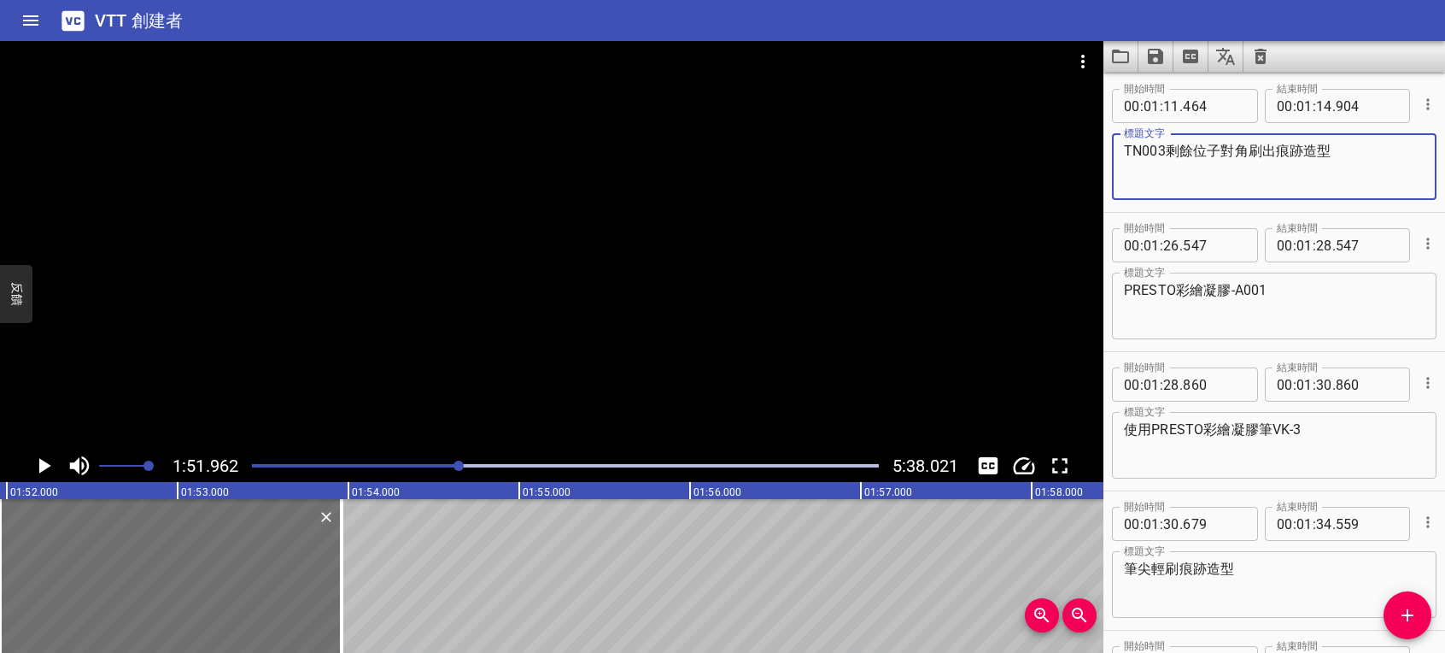
drag, startPoint x: 1252, startPoint y: 148, endPoint x: 1339, endPoint y: 151, distance: 86.3
click at [1339, 151] on textarea "TN003剩餘位子對角刷出痕跡造型" at bounding box center [1274, 167] width 301 height 49
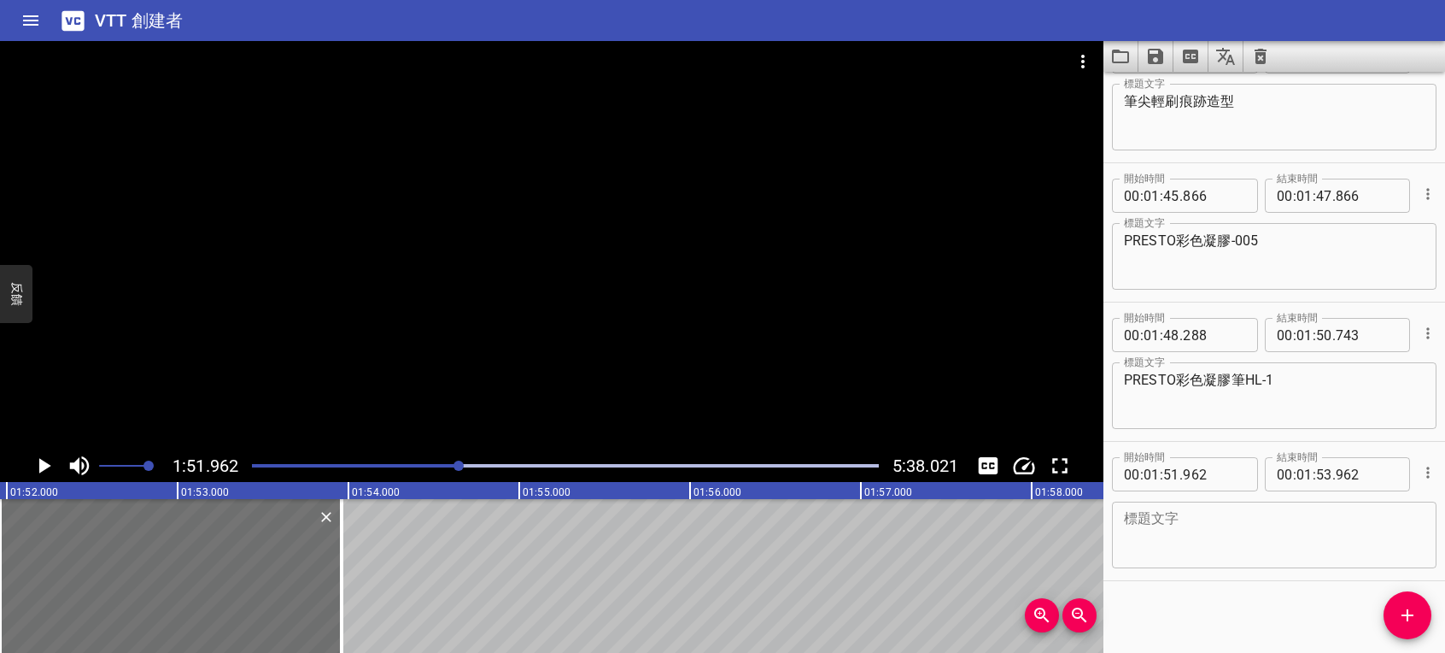
scroll to position [1309, 0]
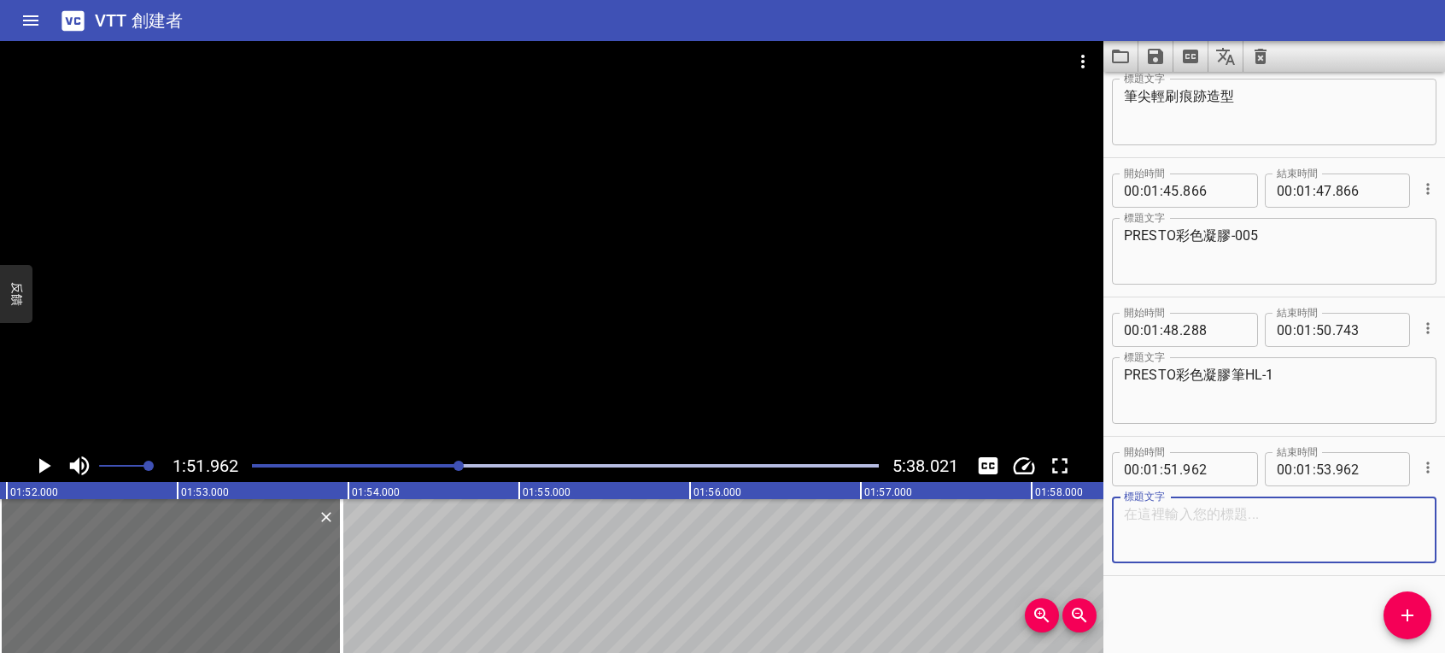
paste textarea "刷出痕跡造型"
type textarea "刷出痕跡造型"
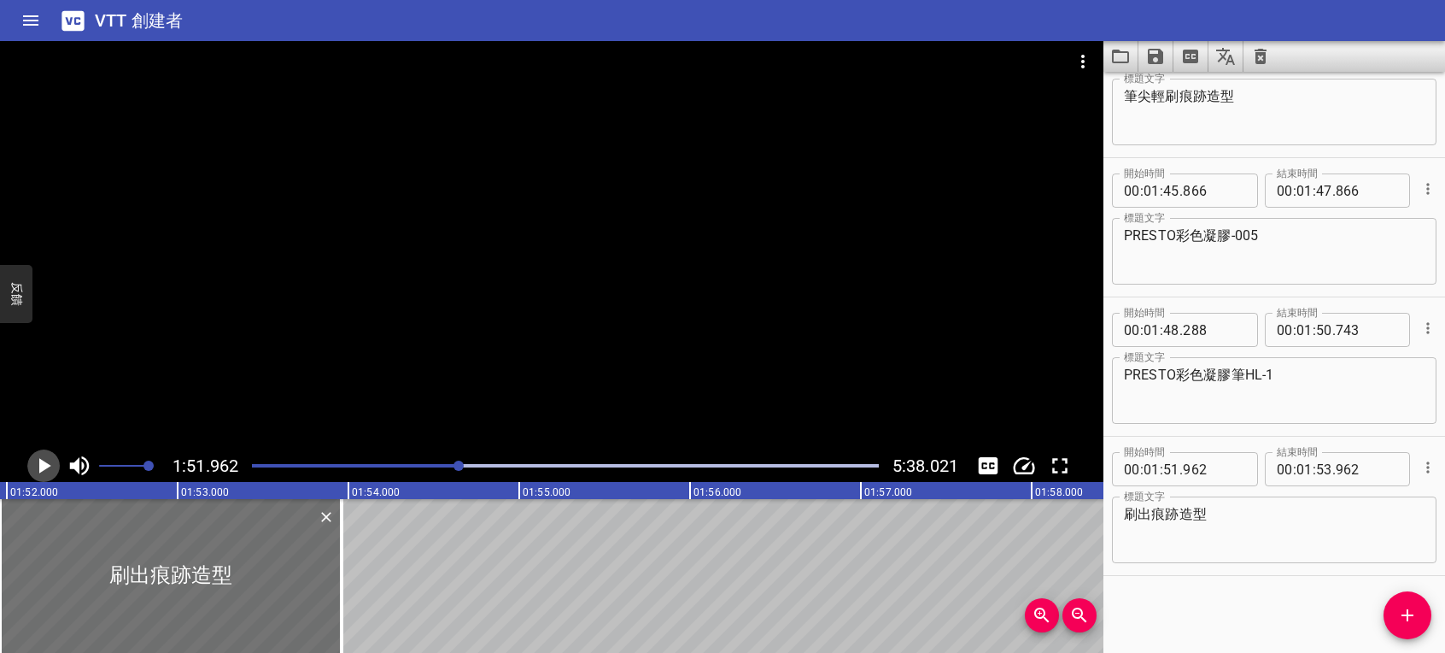
click at [44, 472] on icon "播放/暫停" at bounding box center [44, 466] width 26 height 26
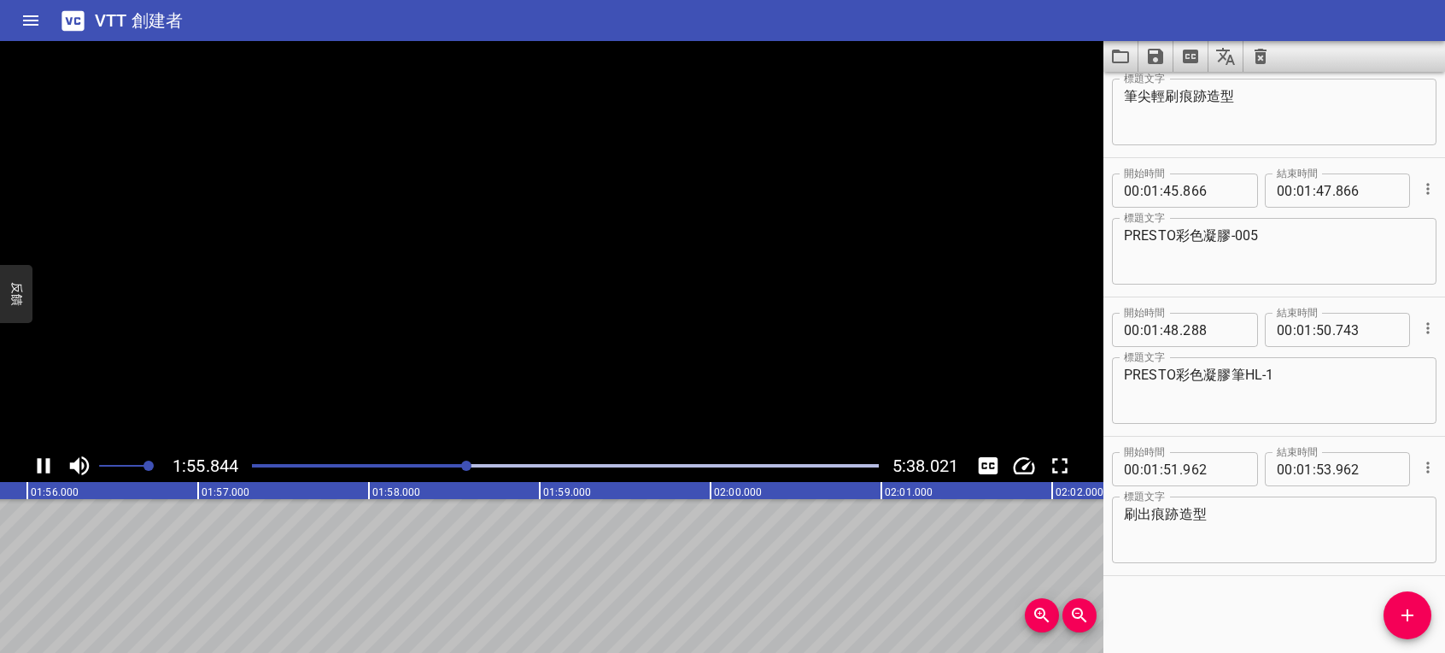
click at [44, 472] on icon "播放/暫停" at bounding box center [44, 466] width 26 height 26
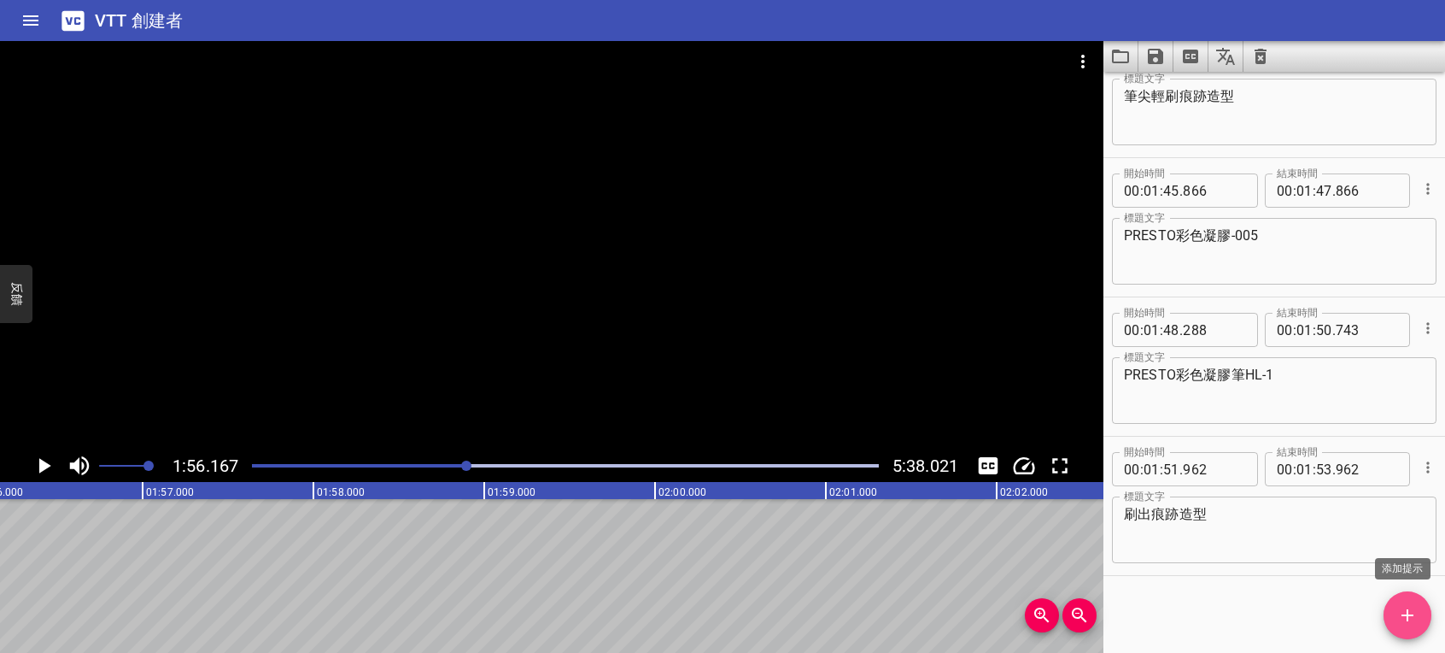
click at [1403, 602] on button "添加提示" at bounding box center [1408, 615] width 48 height 48
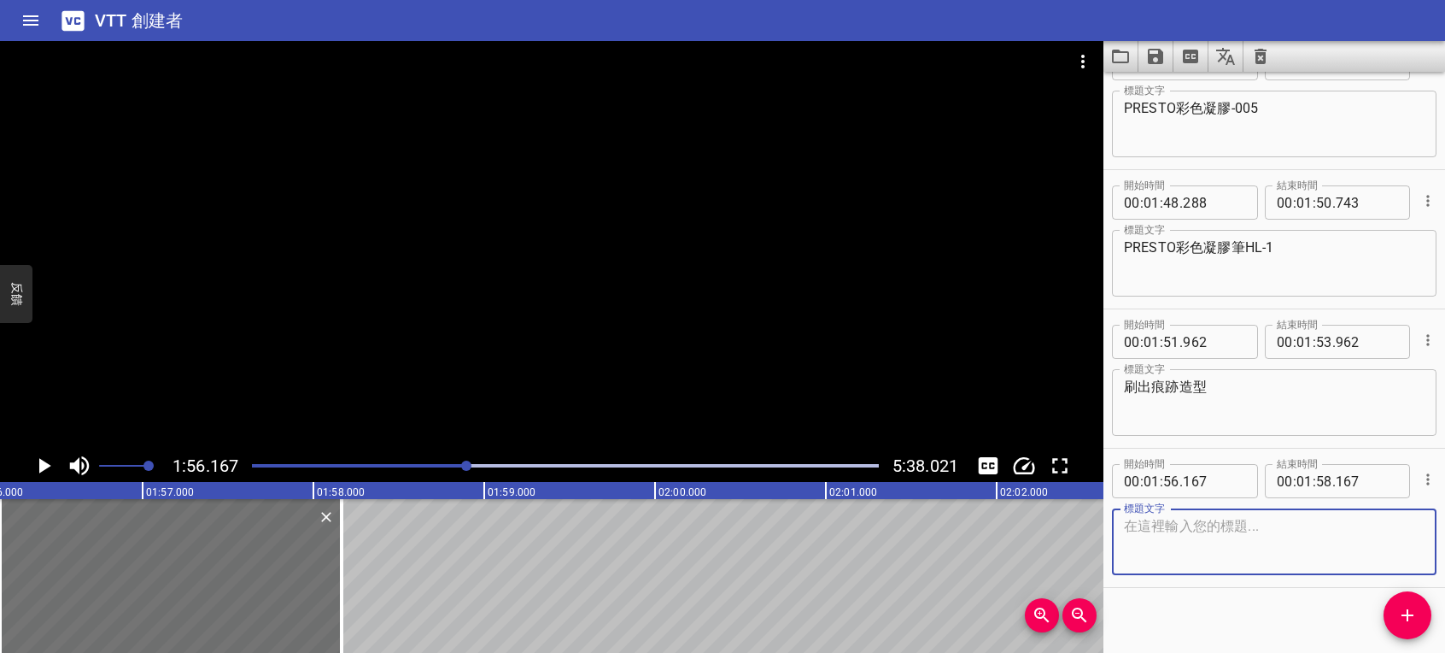
scroll to position [1449, 0]
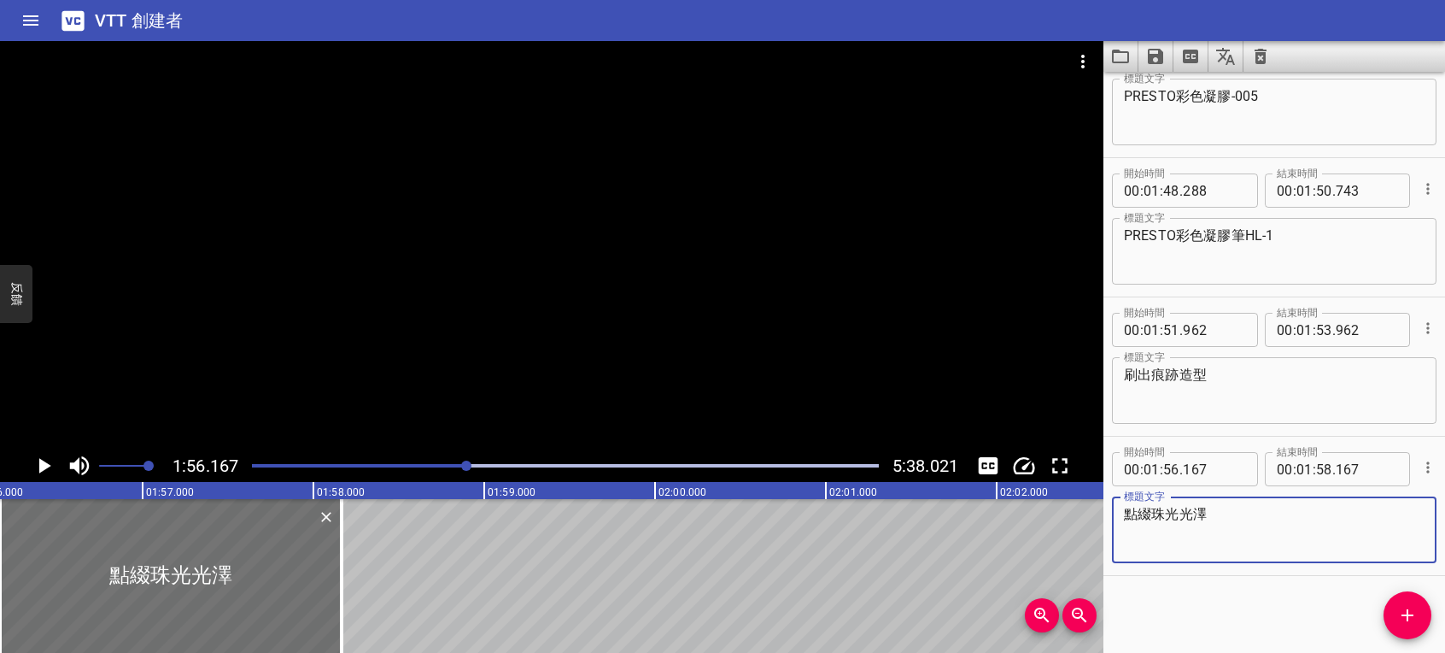
type textarea "點綴珠光光澤"
click at [48, 466] on icon "播放/暫停" at bounding box center [45, 465] width 12 height 15
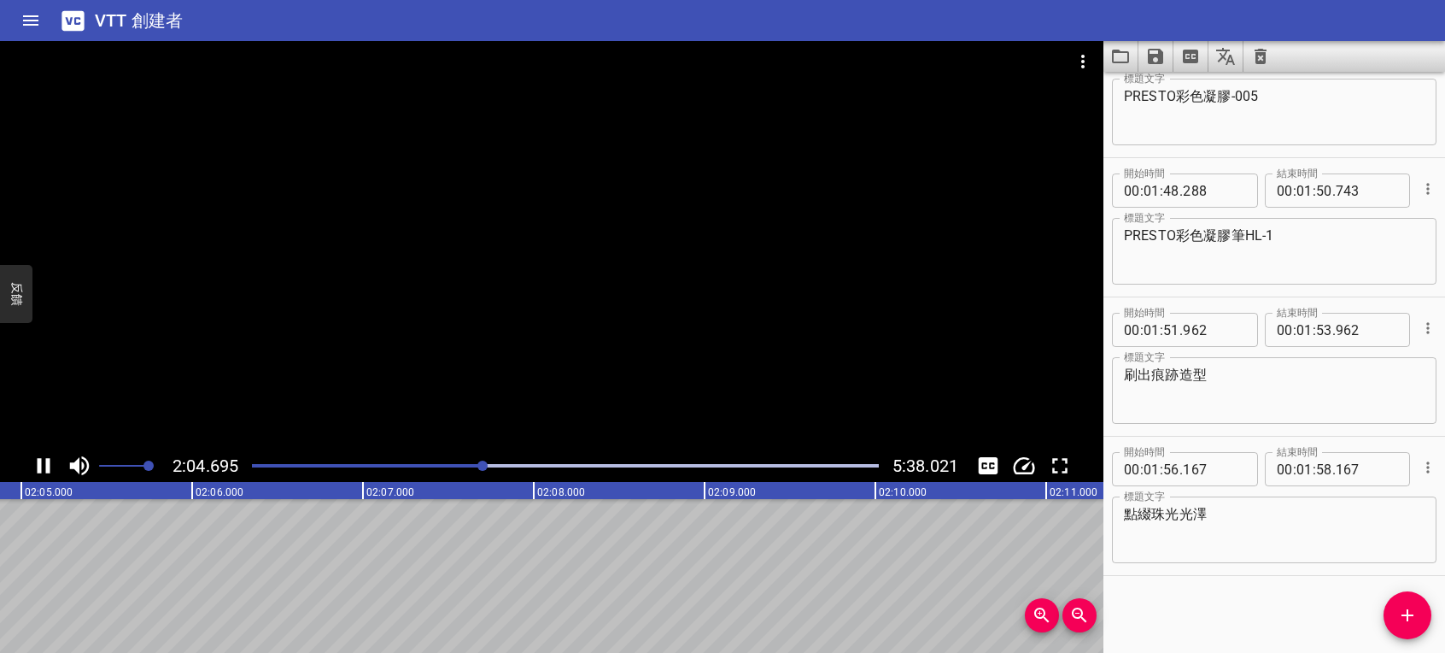
click at [44, 461] on icon "播放/暫停" at bounding box center [44, 466] width 26 height 26
click at [1418, 617] on span "添加提示" at bounding box center [1408, 615] width 48 height 21
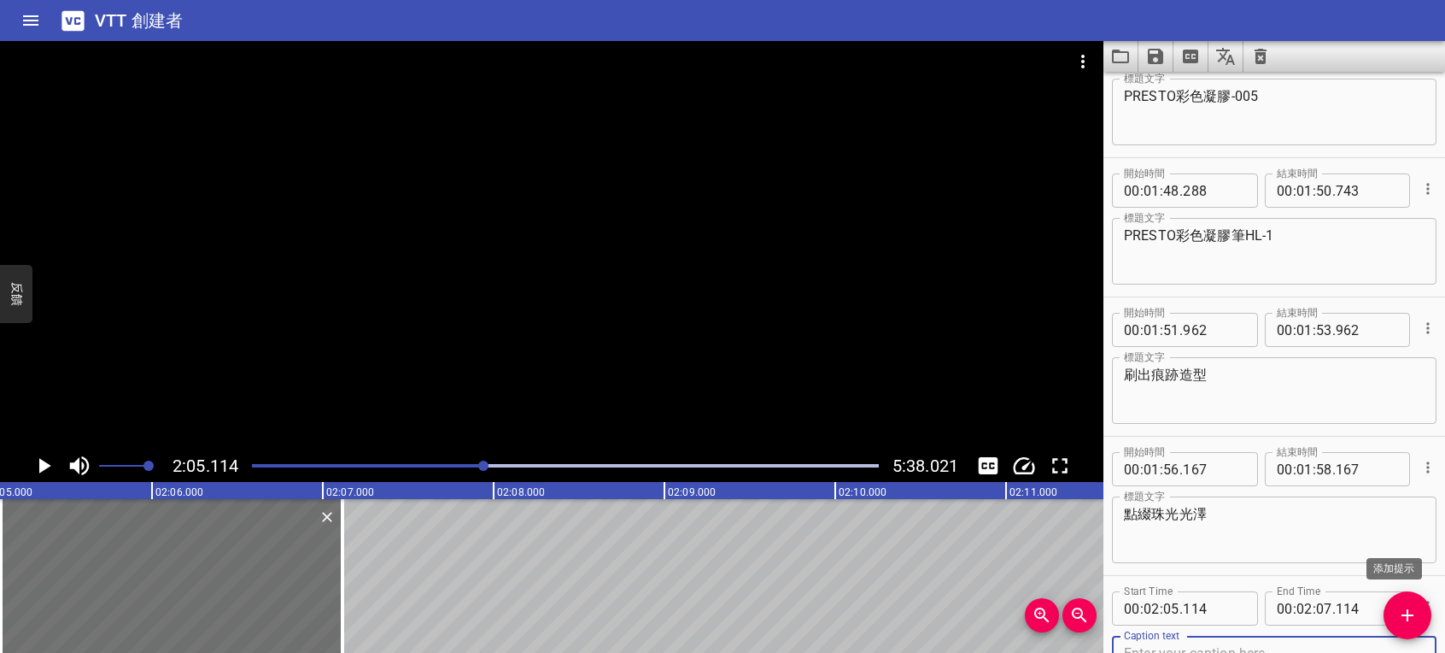
scroll to position [1457, 0]
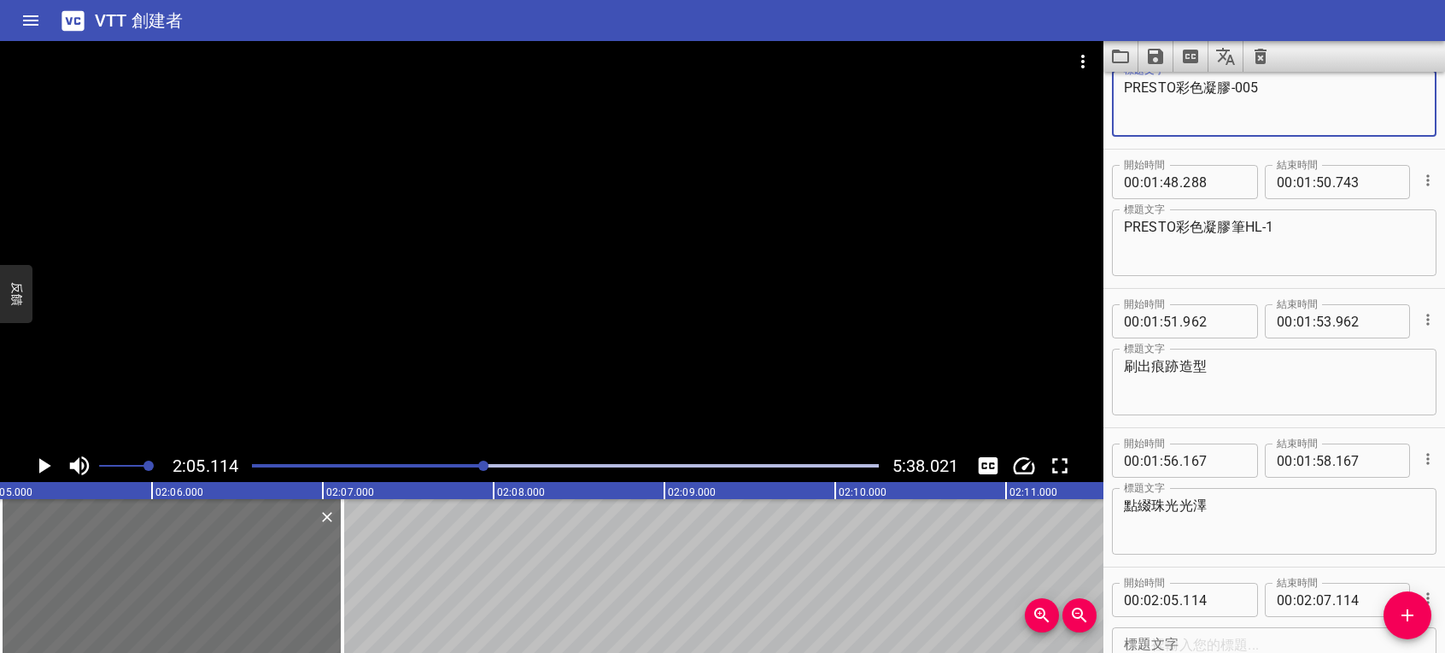
drag, startPoint x: 1262, startPoint y: 84, endPoint x: 1138, endPoint y: 95, distance: 125.2
click at [1080, 97] on main "2:05.114 5:38.021 00:00.000 00:01.000 00:02.000 00:03.000 00:04.000 00:05.000 0…" at bounding box center [722, 347] width 1445 height 612
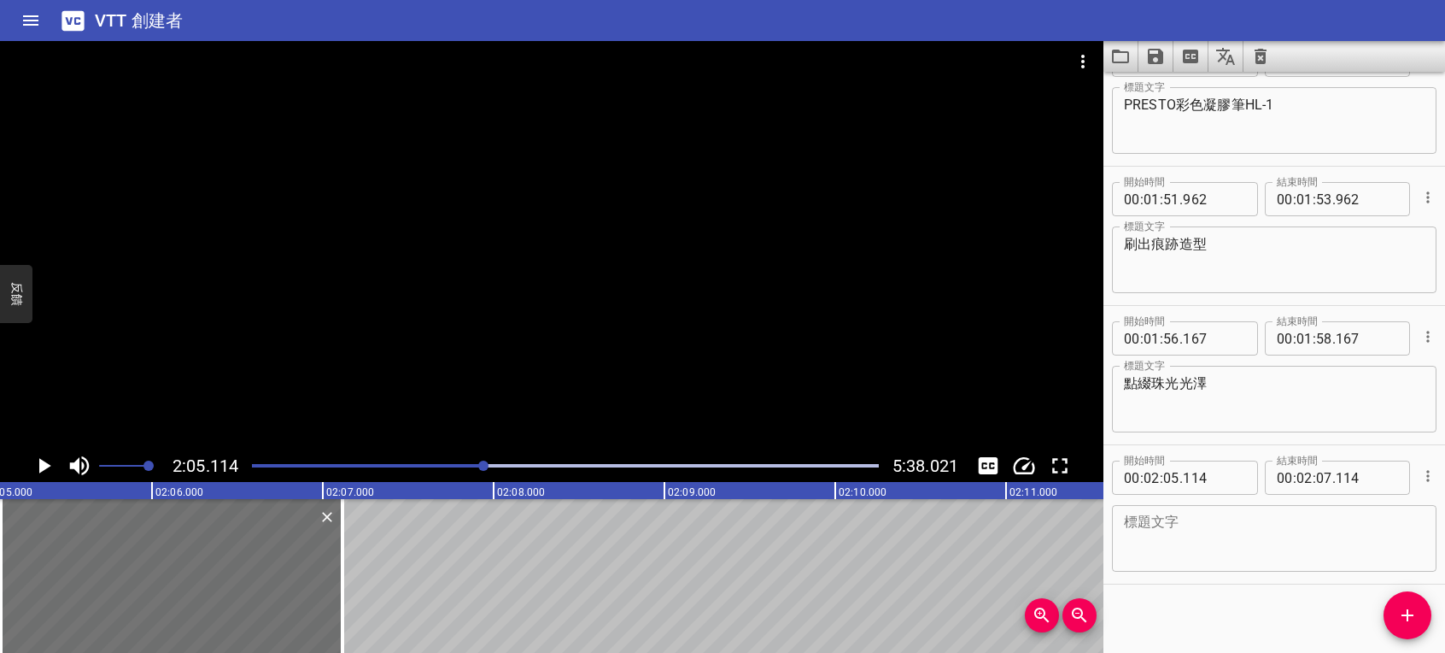
scroll to position [1588, 0]
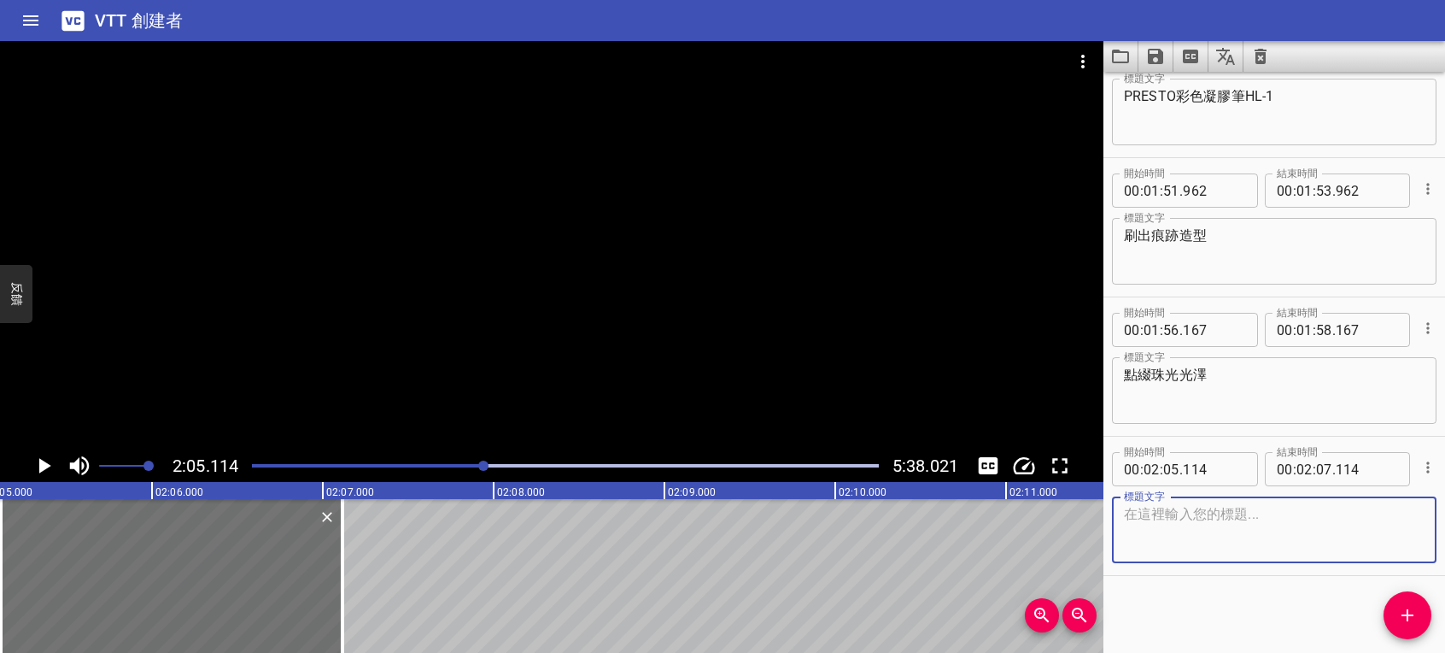
click at [1249, 523] on textarea at bounding box center [1274, 530] width 301 height 49
paste textarea "PRESTO彩色凝膠-005"
type textarea "PRESTO彩色凝膠-277"
click at [48, 466] on icon "播放/暫停" at bounding box center [45, 465] width 12 height 15
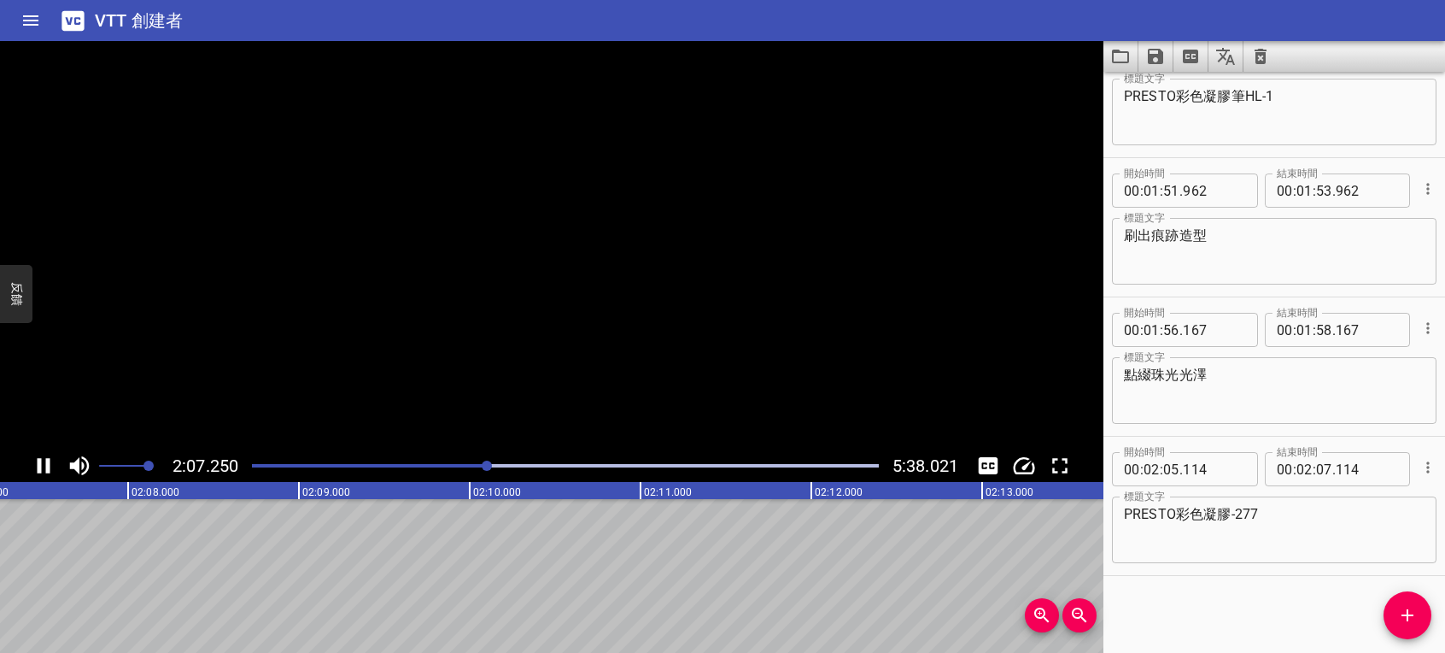
click at [48, 466] on icon "播放/暫停" at bounding box center [44, 465] width 13 height 15
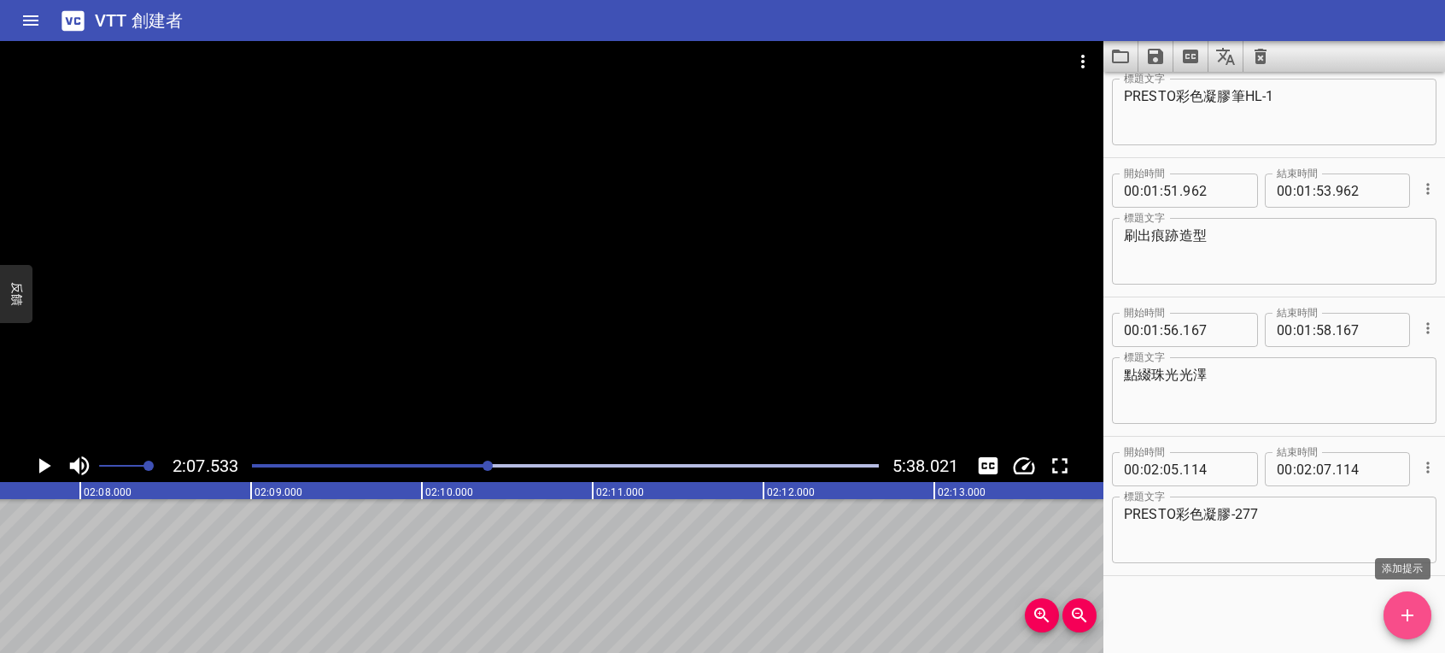
click at [1411, 618] on icon "添加提示" at bounding box center [1407, 615] width 21 height 21
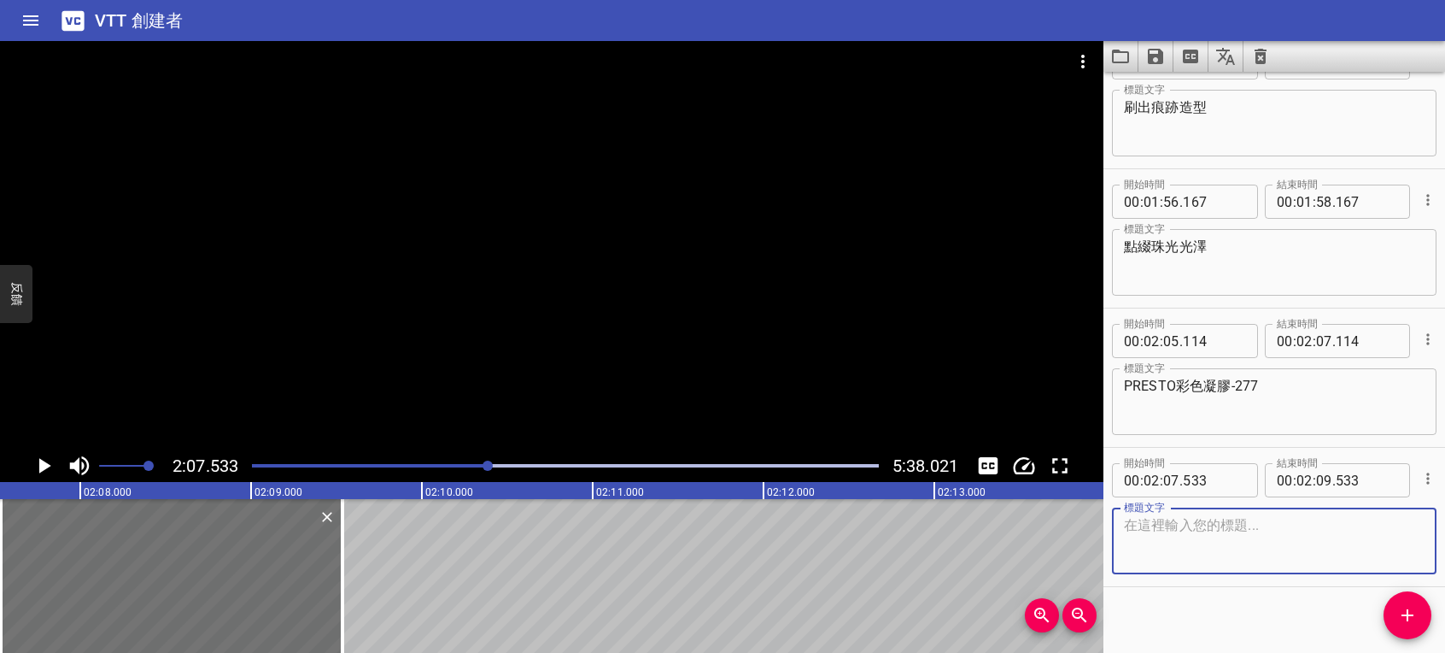
scroll to position [1727, 0]
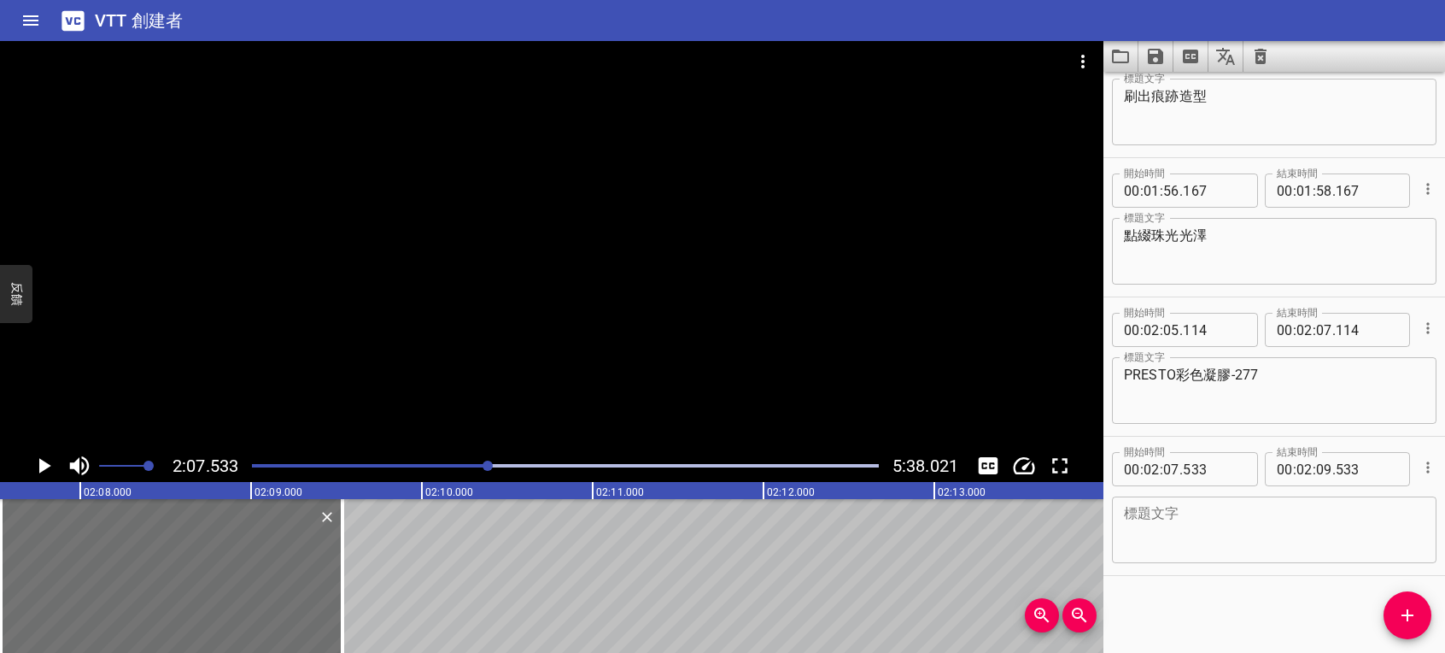
drag, startPoint x: 1274, startPoint y: 554, endPoint x: 1146, endPoint y: 521, distance: 132.2
click at [1146, 521] on textarea at bounding box center [1274, 530] width 301 height 49
paste textarea "使用PRESTO彩繪凝膠筆VK-"
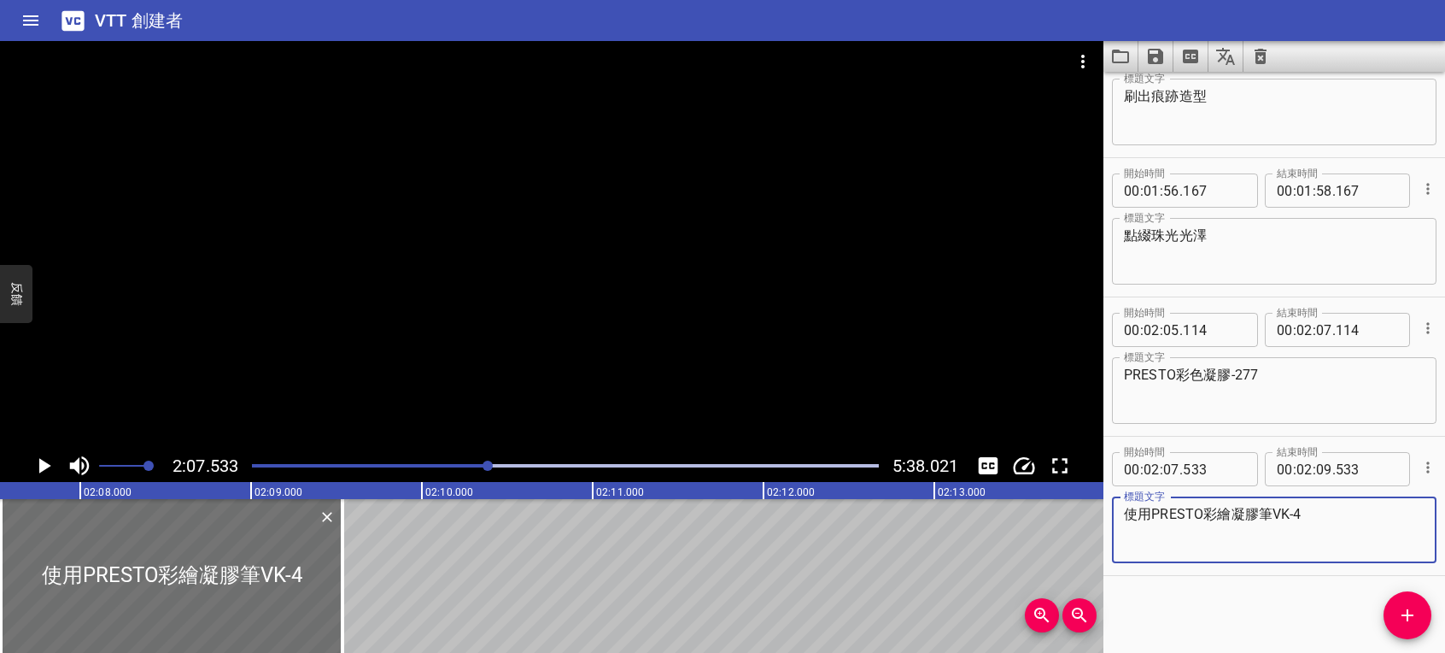
type textarea "使用PRESTO彩繪凝膠筆VK-4"
click at [31, 463] on icon "播放/暫停" at bounding box center [44, 466] width 26 height 26
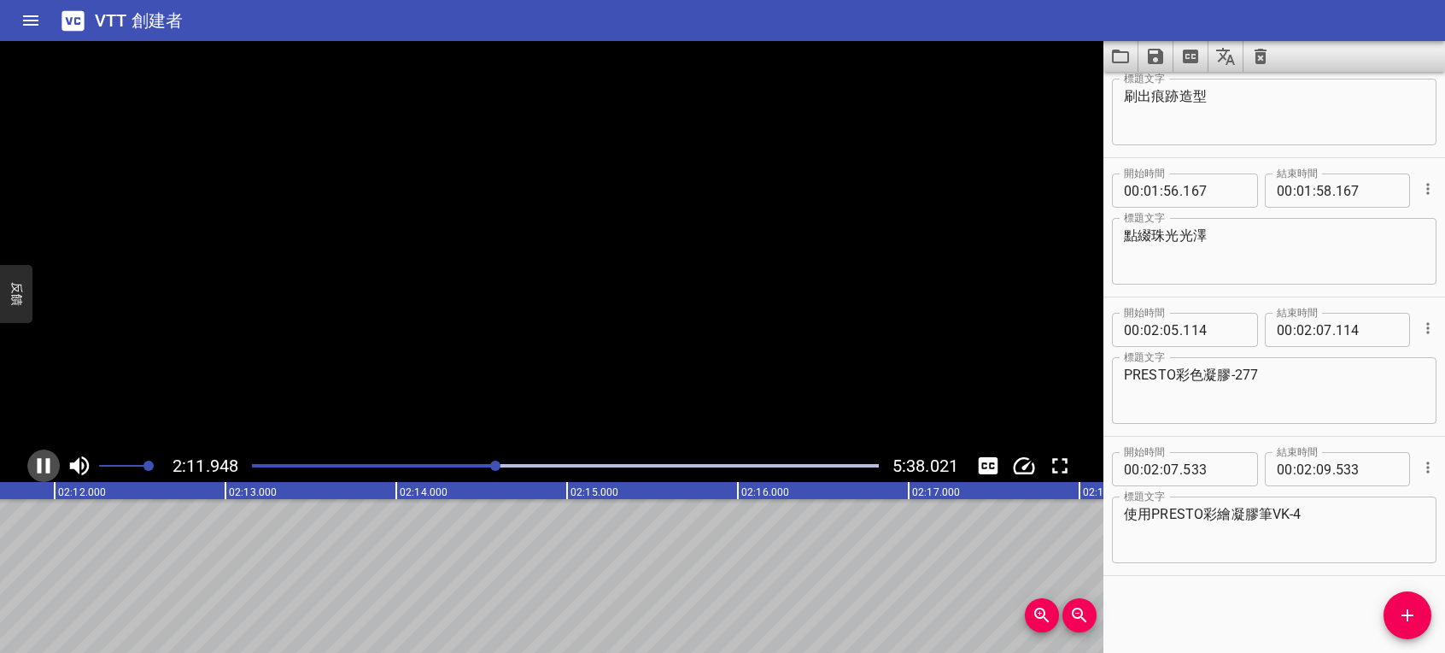
click at [38, 462] on icon "播放/暫停" at bounding box center [44, 465] width 13 height 15
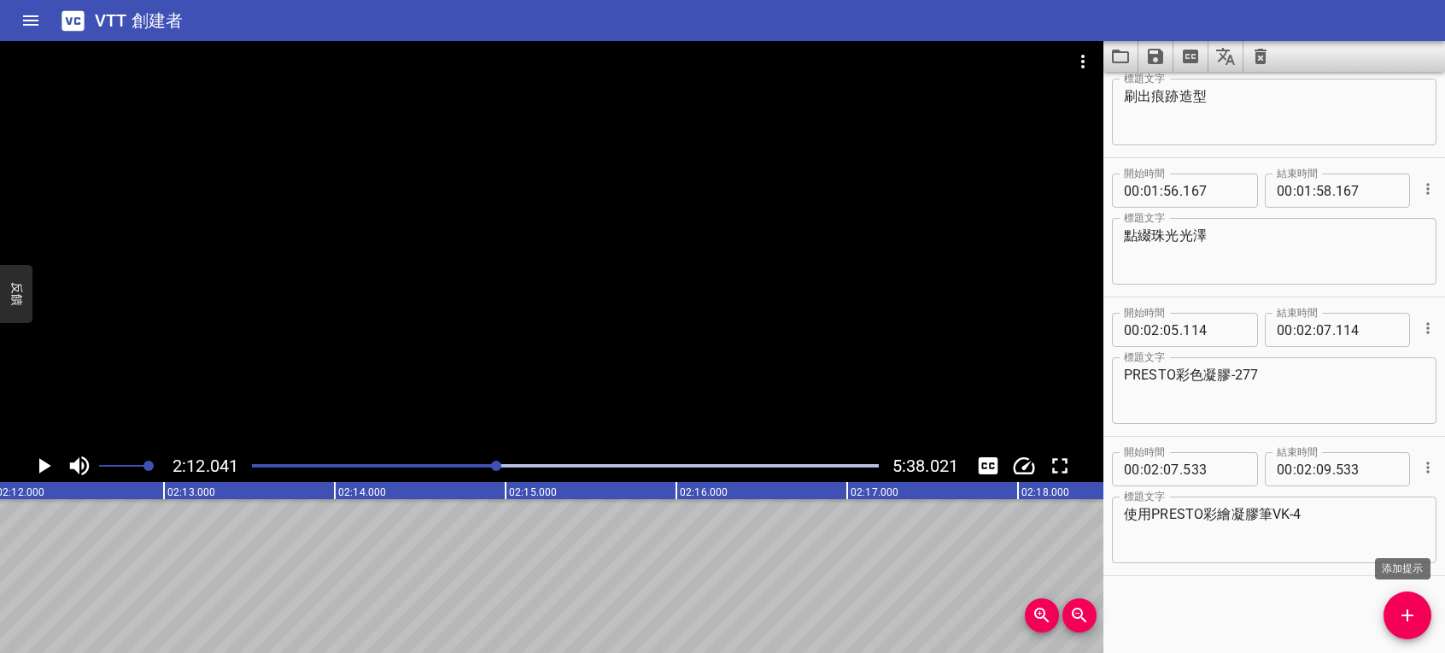
click at [1413, 617] on icon "添加提示" at bounding box center [1407, 615] width 21 height 21
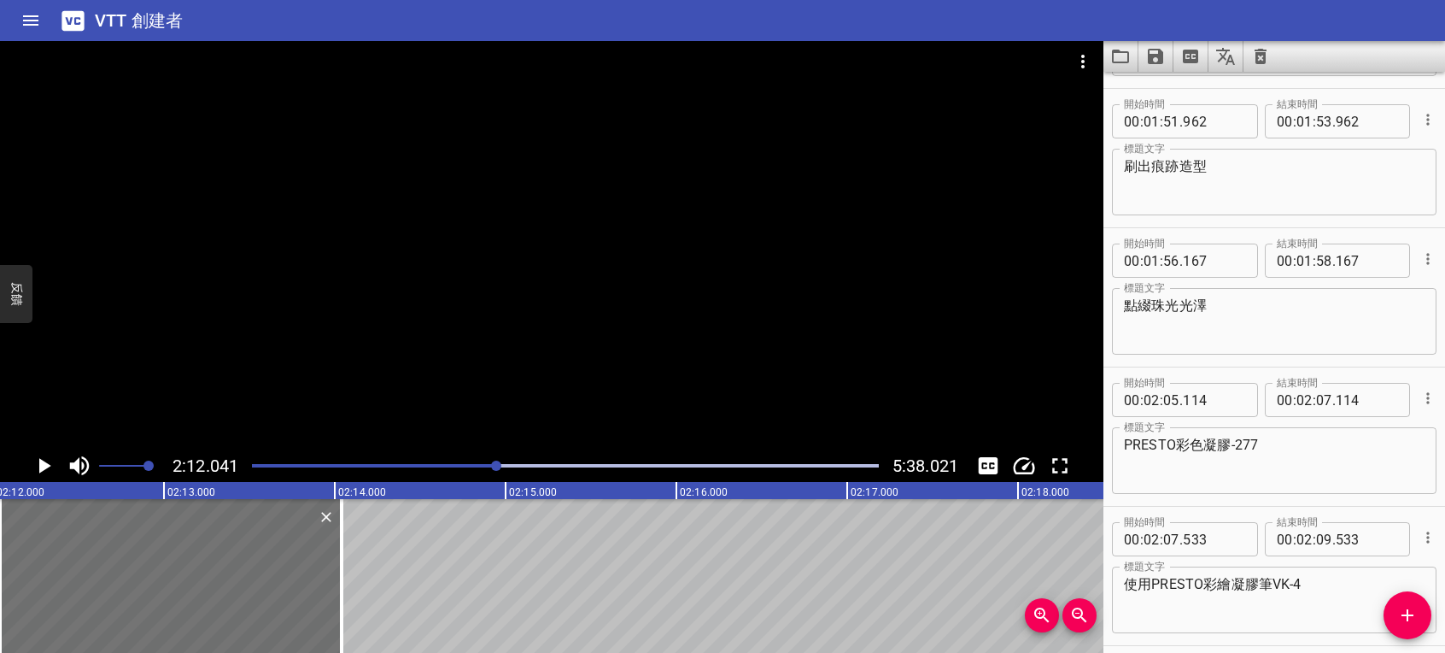
scroll to position [1650, 0]
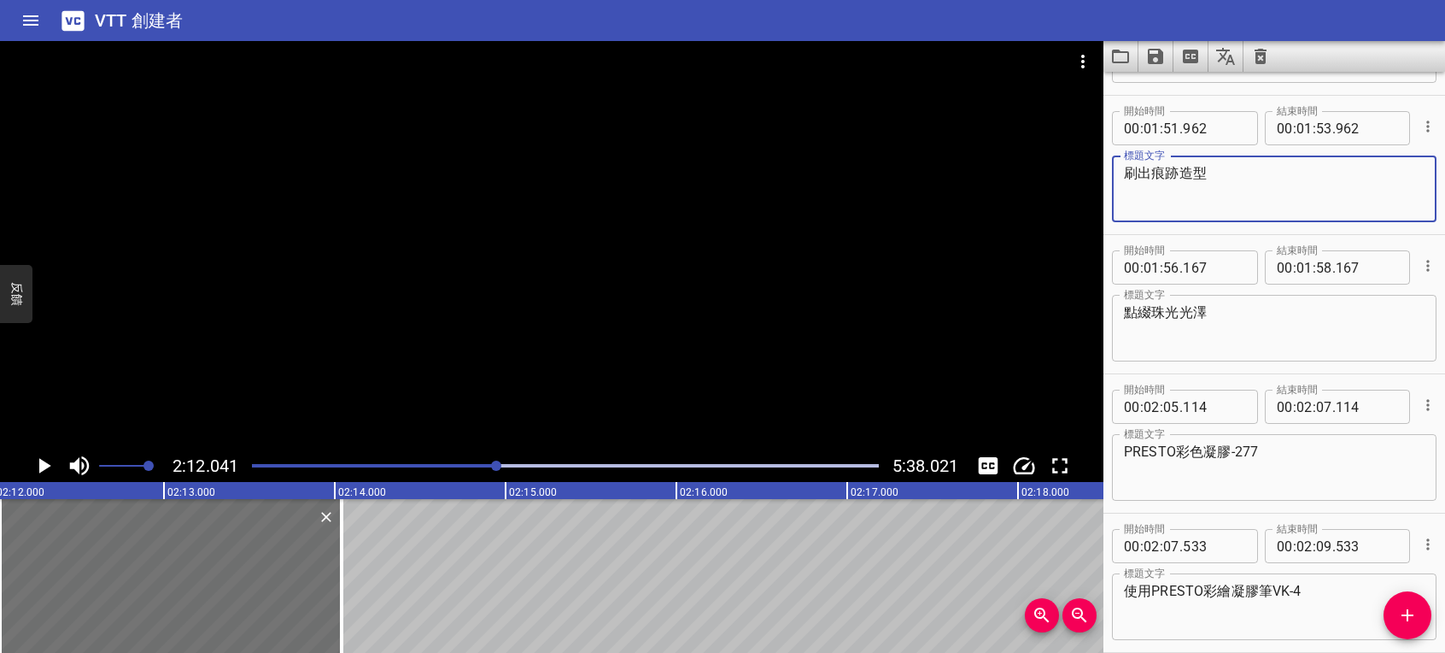
drag, startPoint x: 1128, startPoint y: 173, endPoint x: 1211, endPoint y: 172, distance: 82.9
click at [1211, 172] on textarea "刷出痕跡造型" at bounding box center [1274, 189] width 301 height 49
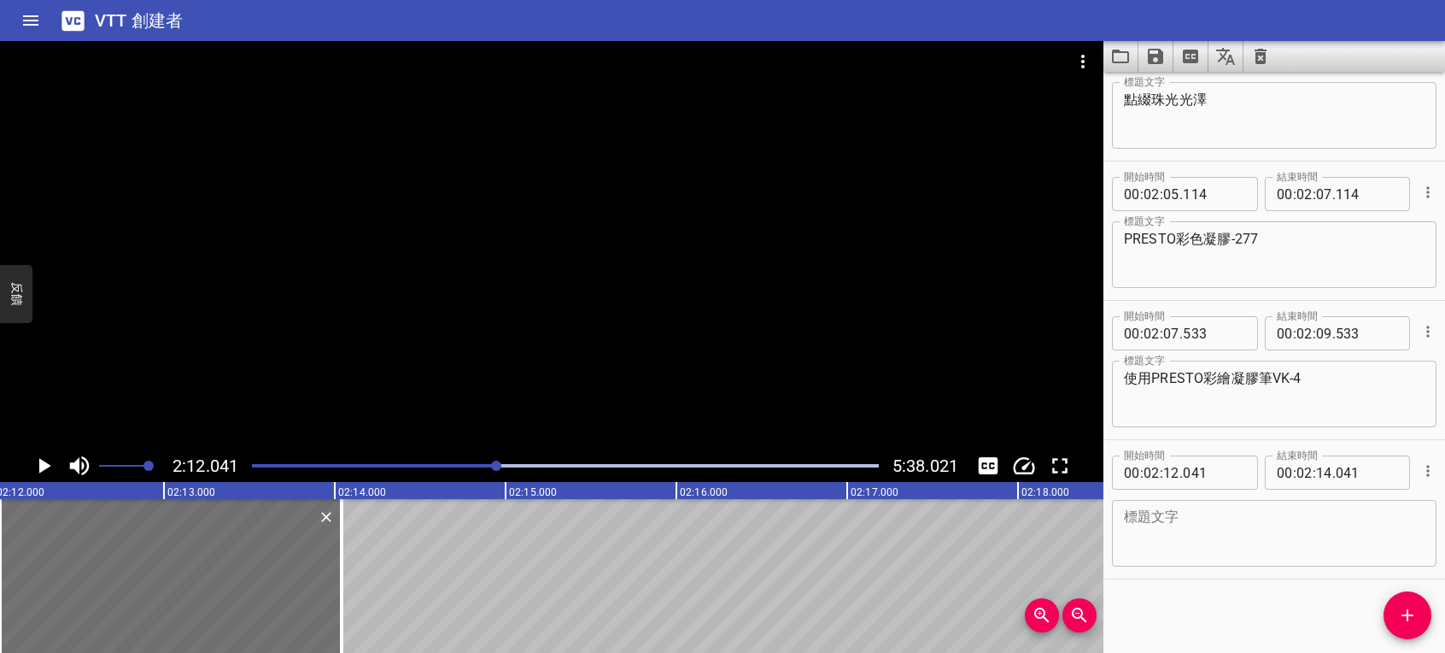
scroll to position [1866, 0]
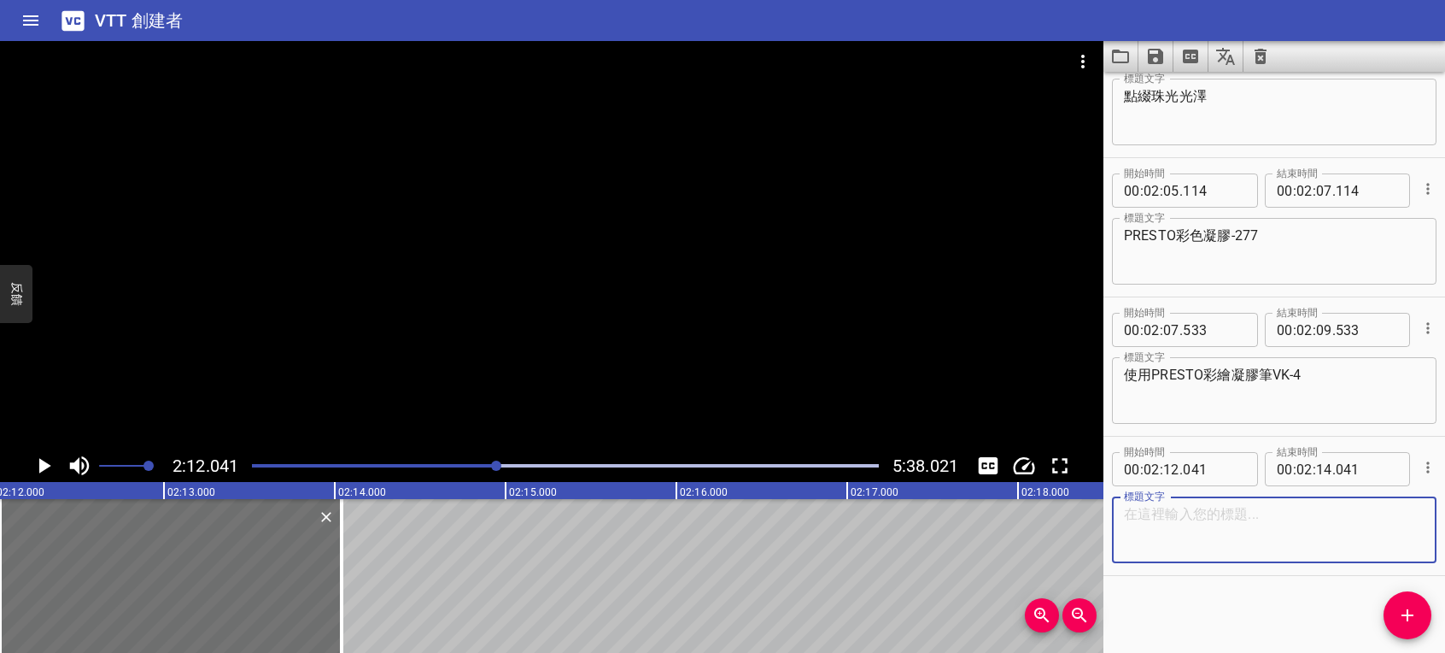
paste textarea "刷出痕跡造型"
click at [1182, 511] on textarea "刷出痕跡造型" at bounding box center [1274, 530] width 301 height 49
type textarea "刷出交叉線挑造型"
click at [39, 462] on icon "播放/暫停" at bounding box center [45, 465] width 12 height 15
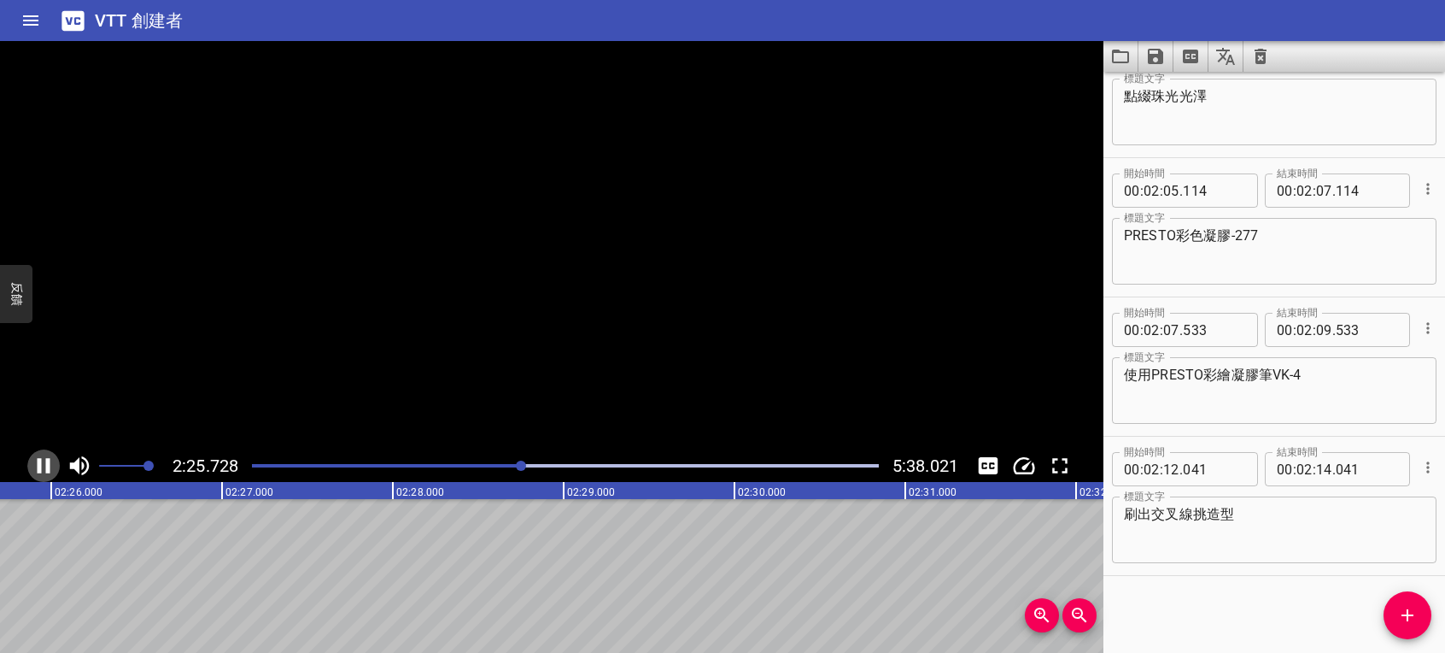
click at [39, 462] on icon "播放/暫停" at bounding box center [44, 465] width 13 height 15
click at [1404, 608] on icon "添加提示" at bounding box center [1407, 615] width 21 height 21
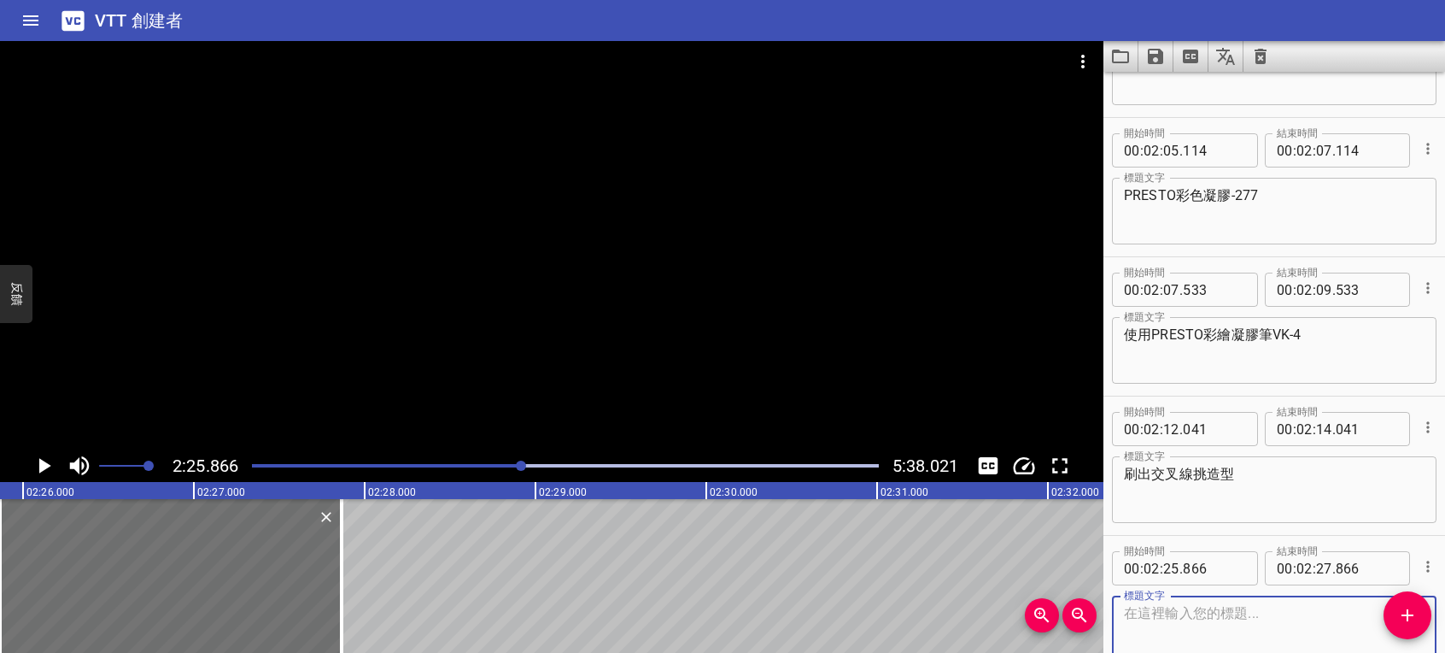
scroll to position [2006, 0]
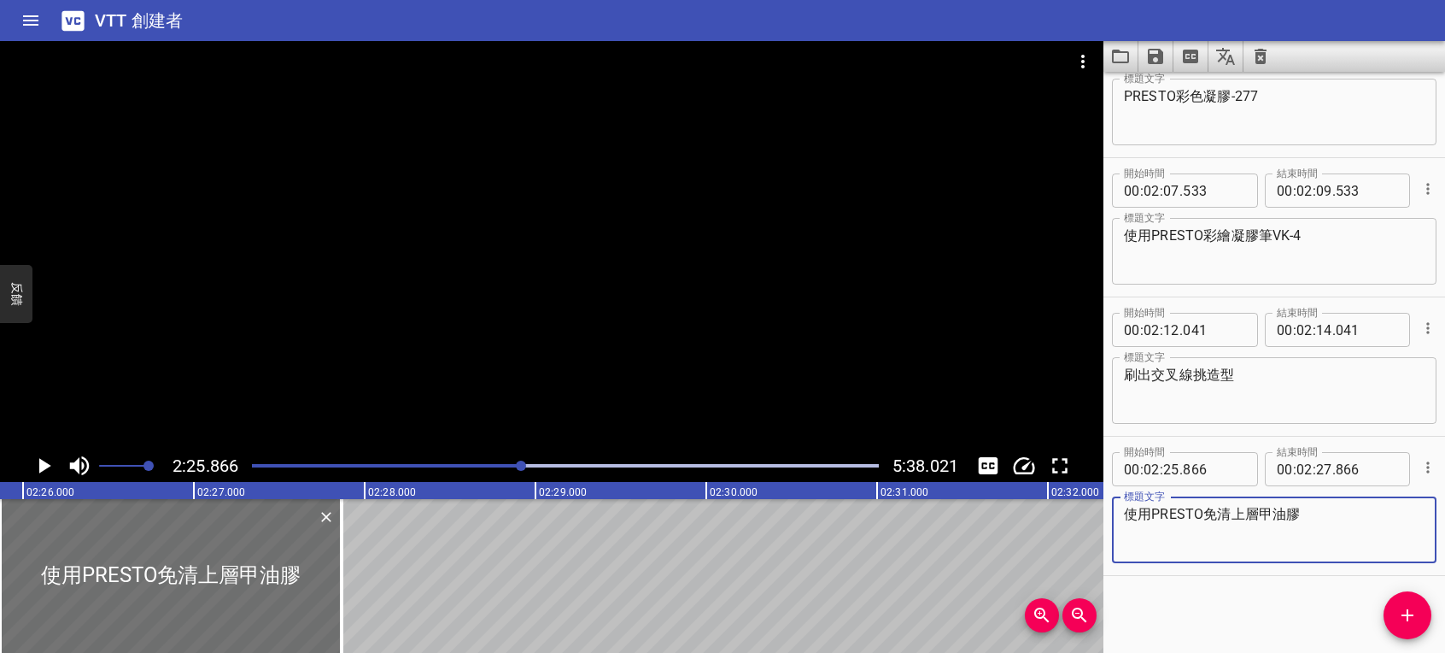
type textarea "使用PRESTO免清上層甲油膠"
click at [46, 463] on icon "播放/暫停" at bounding box center [45, 465] width 12 height 15
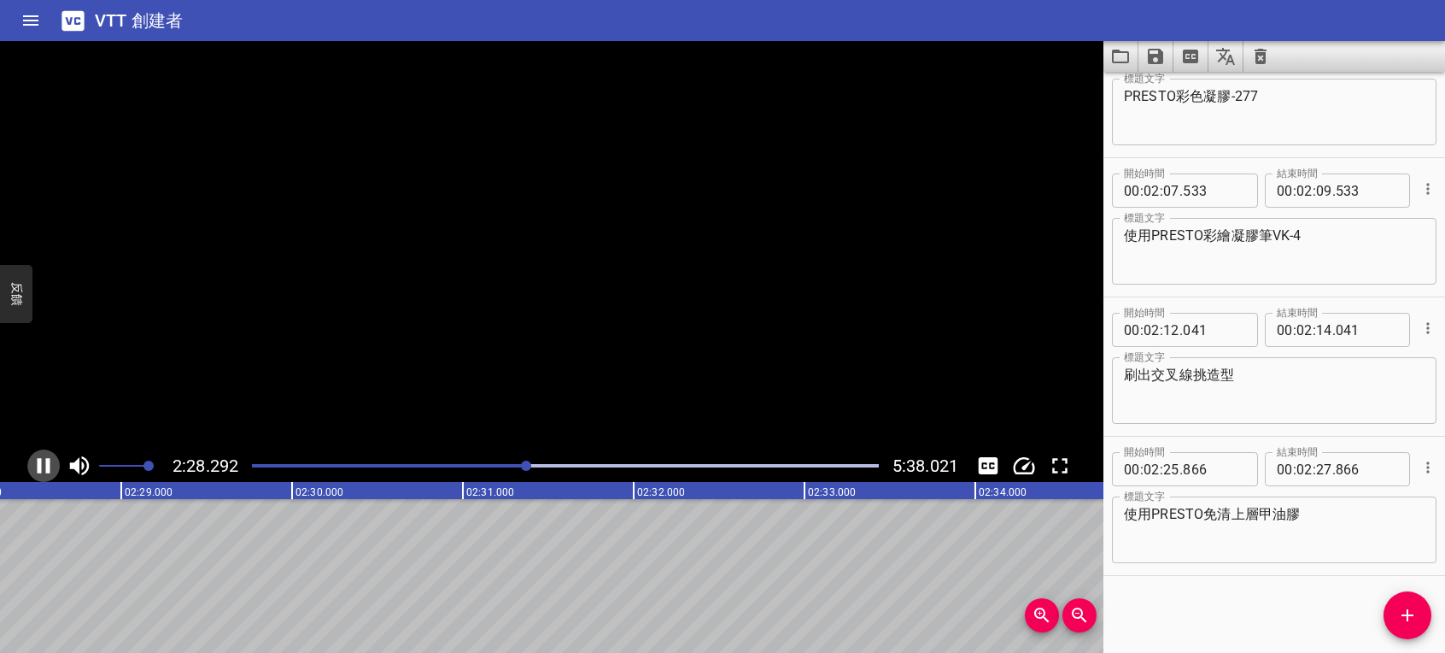
click at [41, 462] on icon "播放/暫停" at bounding box center [44, 465] width 13 height 15
click at [1389, 608] on span "添加提示" at bounding box center [1408, 615] width 48 height 21
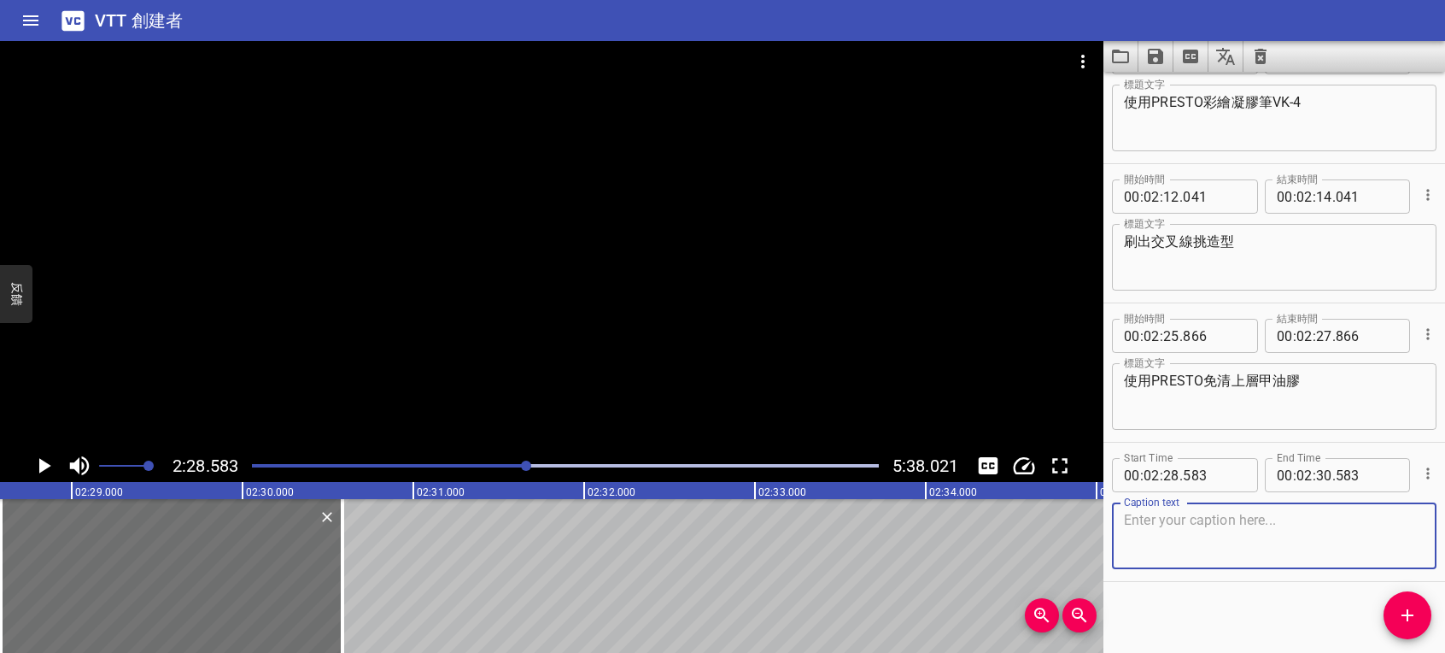
scroll to position [2145, 0]
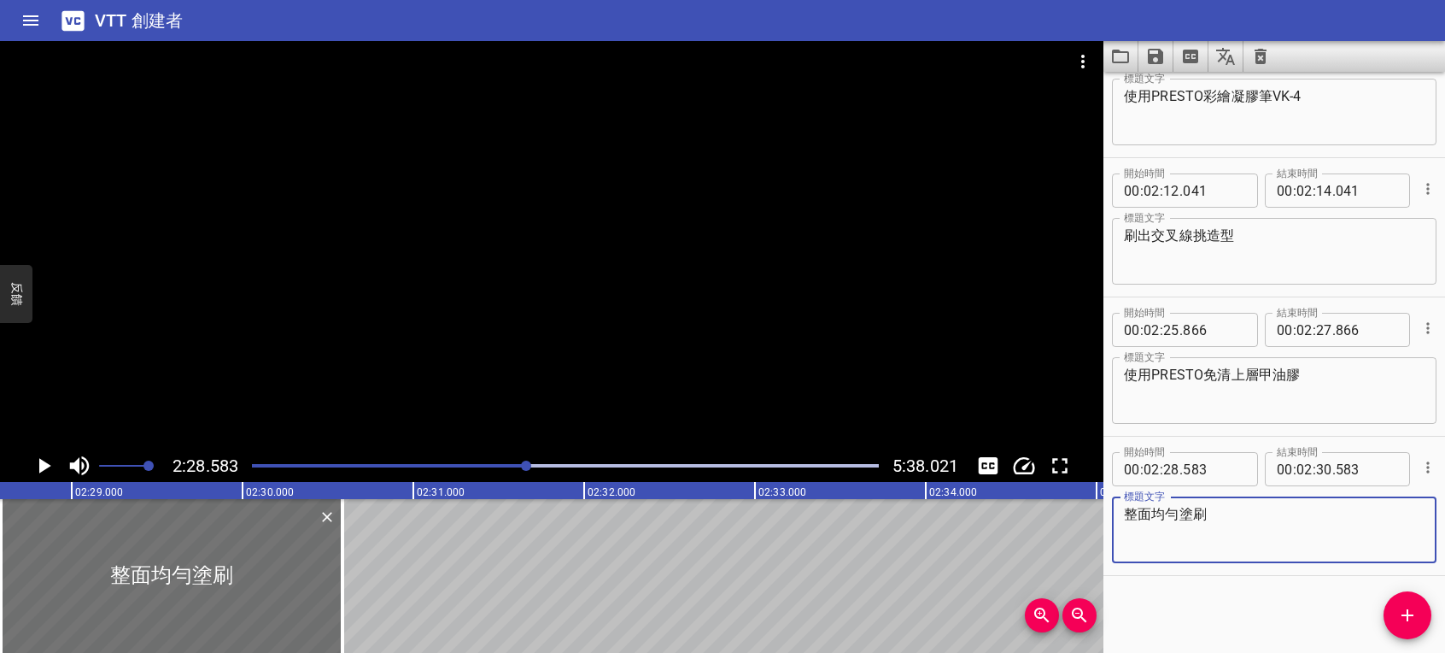
type textarea "整面均勻塗刷"
click at [48, 467] on icon "播放/暫停" at bounding box center [44, 466] width 26 height 26
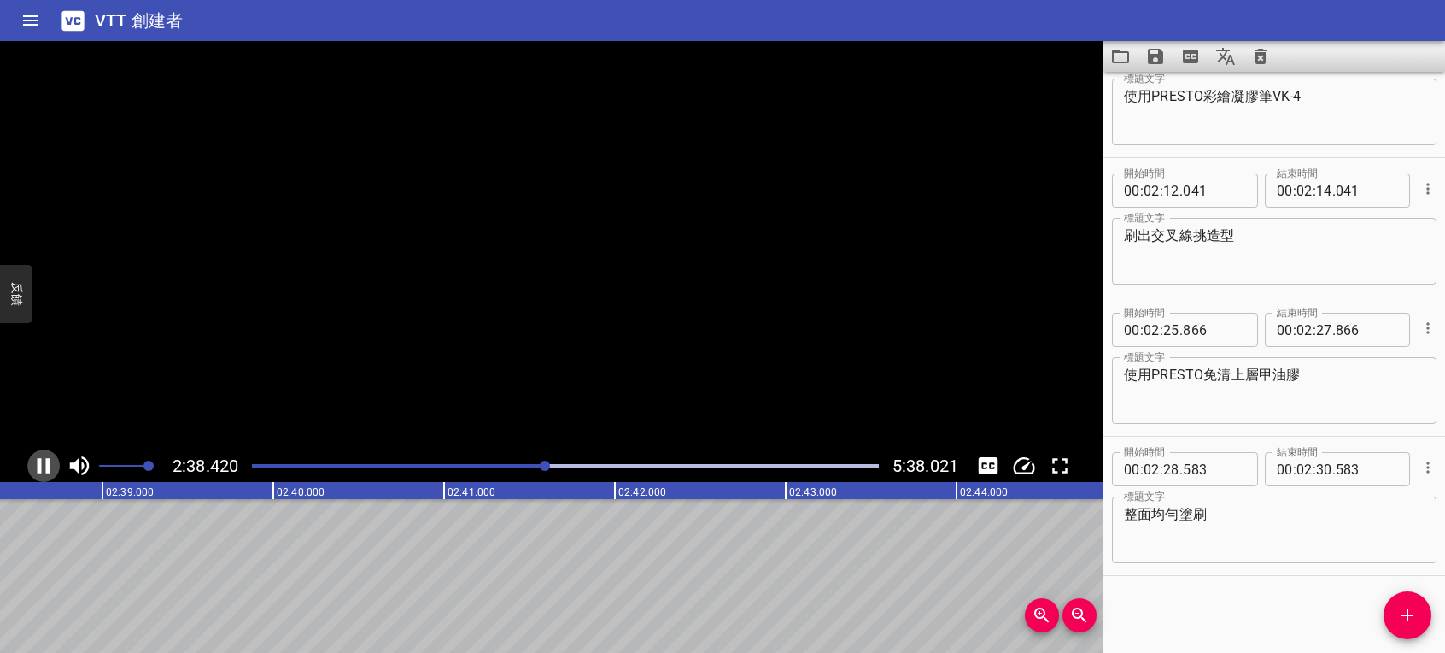
click at [40, 465] on icon "播放/暫停" at bounding box center [44, 465] width 13 height 15
click at [1405, 606] on icon "添加提示" at bounding box center [1407, 615] width 21 height 21
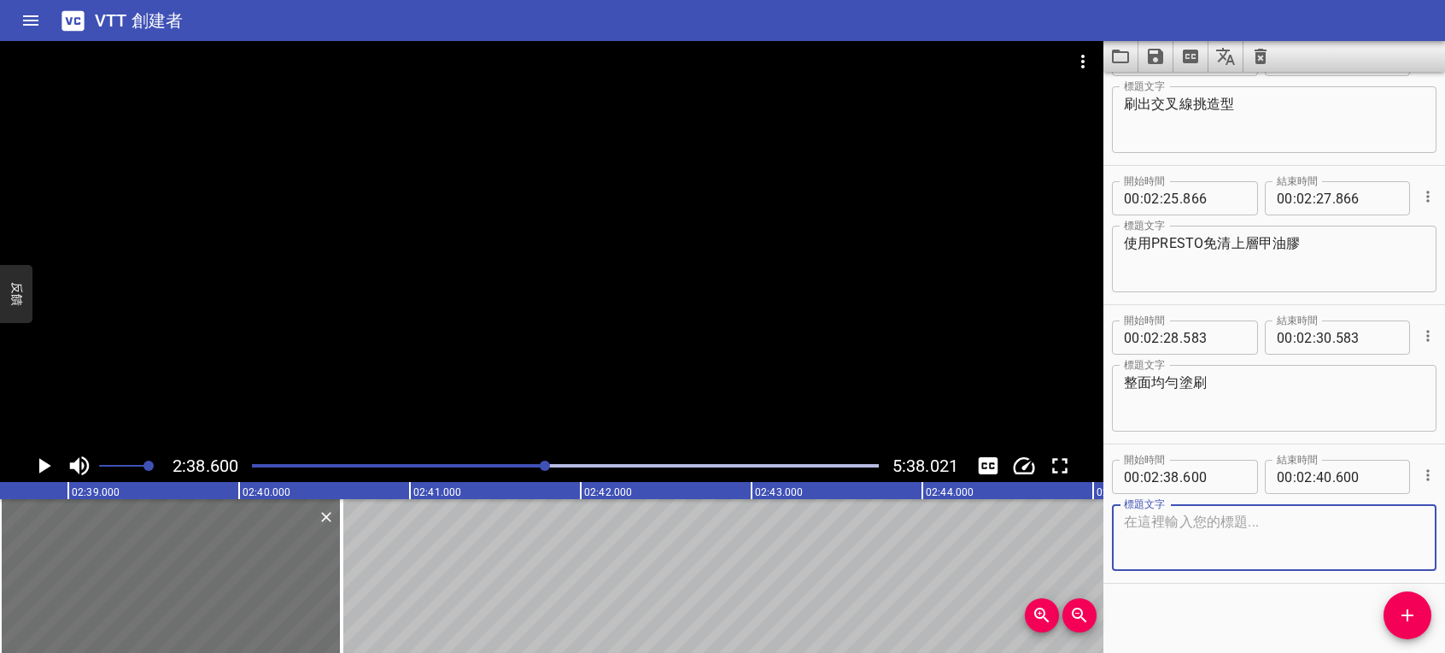
scroll to position [2284, 0]
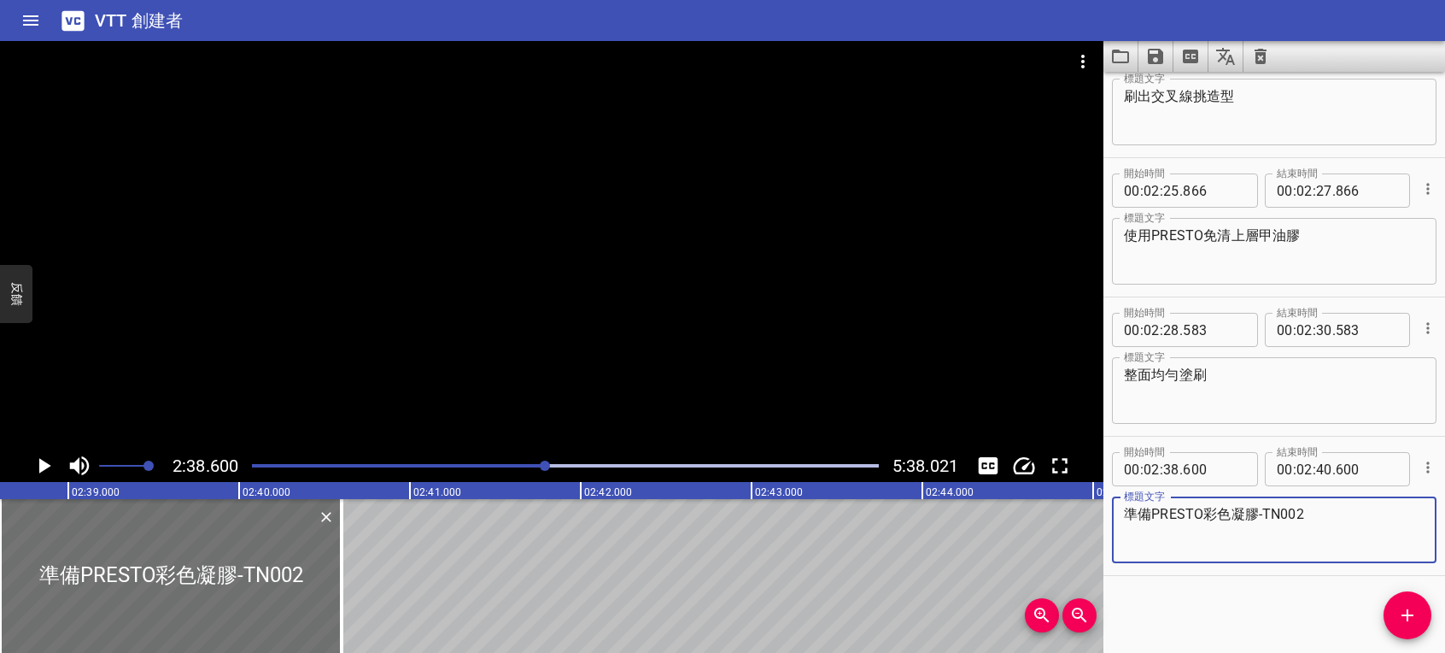
drag, startPoint x: 1302, startPoint y: 520, endPoint x: 1267, endPoint y: 519, distance: 35.0
click at [1267, 519] on textarea "準備PRESTO彩色凝膠-TN002" at bounding box center [1274, 530] width 301 height 49
drag, startPoint x: 1267, startPoint y: 519, endPoint x: 1288, endPoint y: 546, distance: 34.0
click at [1288, 546] on textarea "準備PRESTO彩色凝膠-TN002" at bounding box center [1274, 530] width 301 height 49
click at [1316, 549] on textarea "準備PRESTO彩色凝膠-TN002" at bounding box center [1274, 530] width 301 height 49
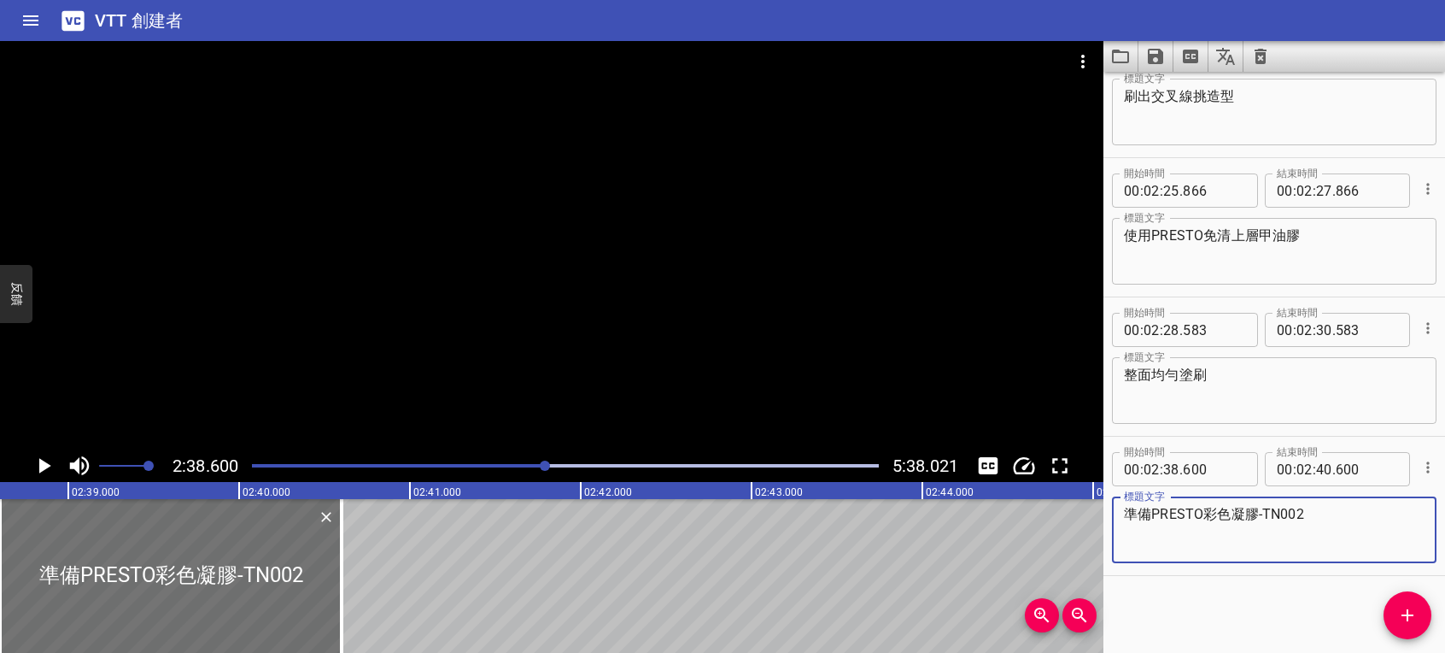
drag, startPoint x: 1305, startPoint y: 518, endPoint x: 1262, endPoint y: 522, distance: 42.9
click at [1262, 522] on textarea "準備PRESTO彩色凝膠-TN002" at bounding box center [1274, 530] width 301 height 49
click at [1324, 527] on textarea "準備PRESTO彩色凝膠-TN002" at bounding box center [1274, 530] width 301 height 49
type textarea "準備PRESTO彩色凝膠-TN002.TN004.TN006"
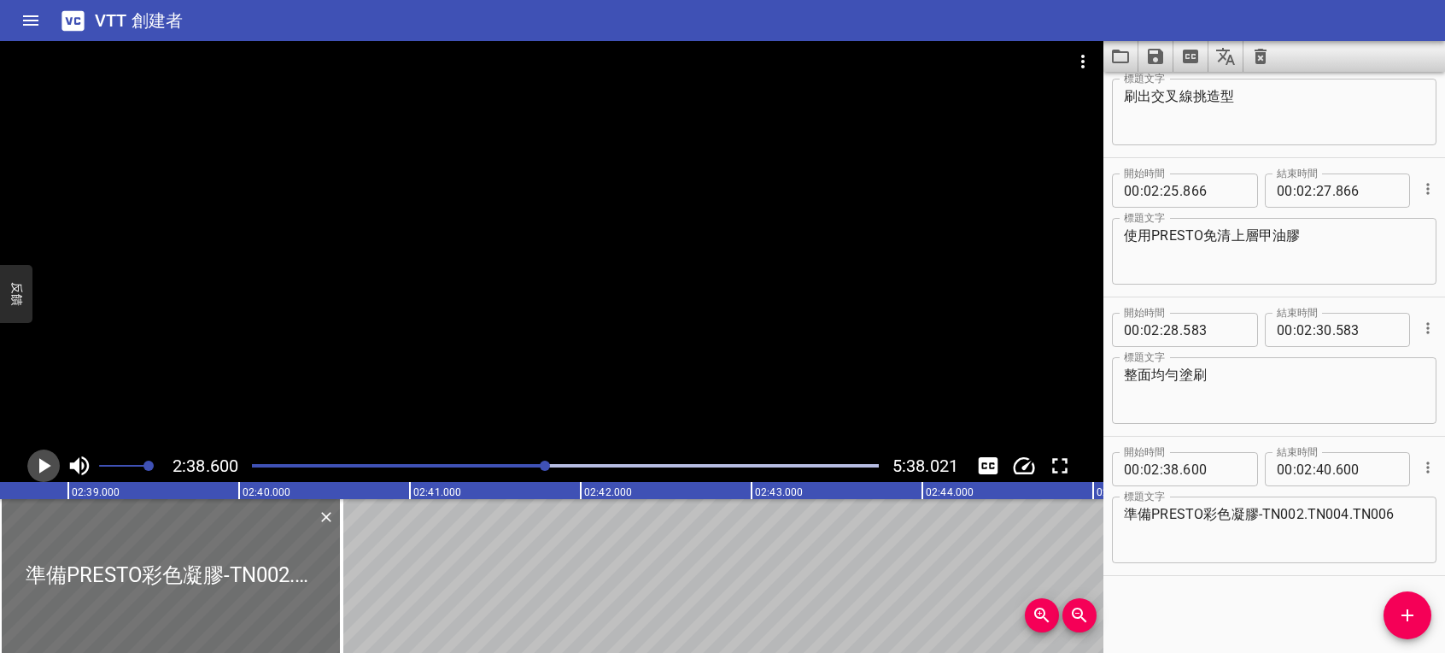
click at [45, 463] on icon "播放/暫停" at bounding box center [45, 465] width 12 height 15
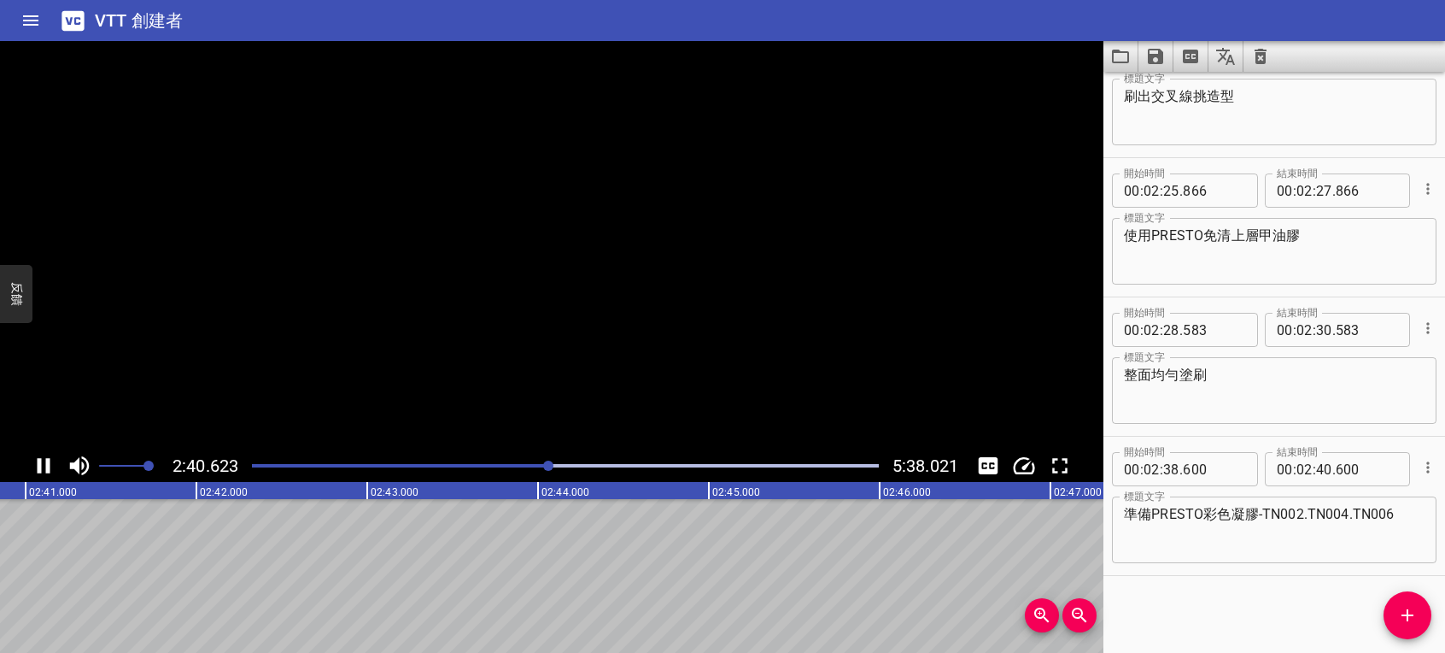
click at [45, 463] on icon "播放/暫停" at bounding box center [44, 466] width 26 height 26
click at [1411, 601] on button "添加提示" at bounding box center [1408, 615] width 48 height 48
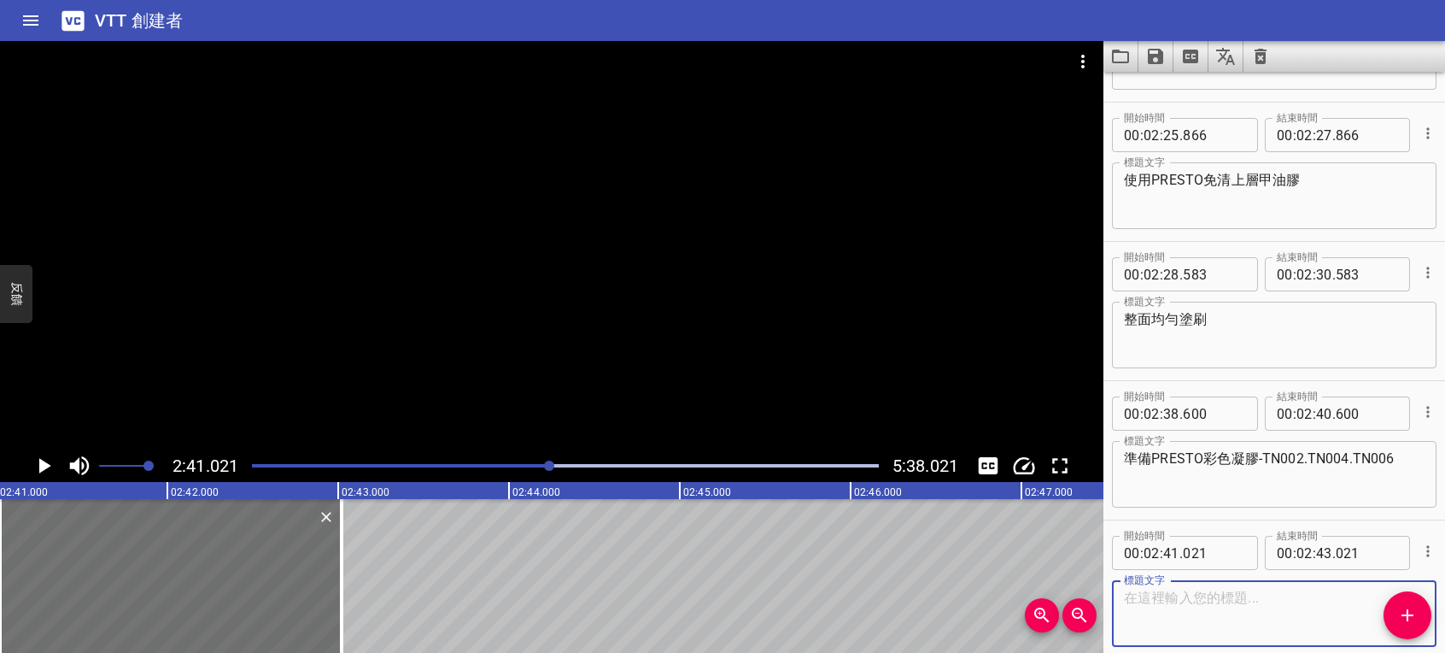
scroll to position [2423, 0]
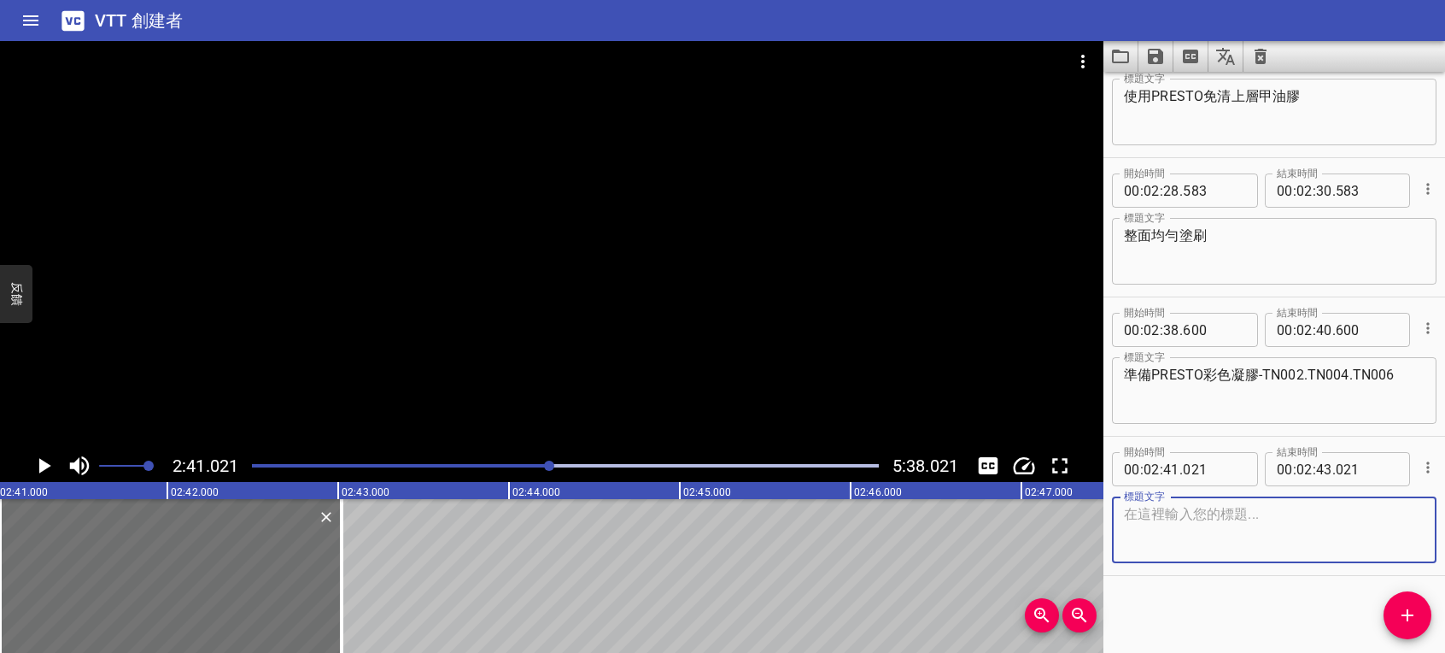
paste textarea "ageha 凝膠筆 3 Multiple I"
type textarea "ageha 凝膠筆 3 Multiple I"
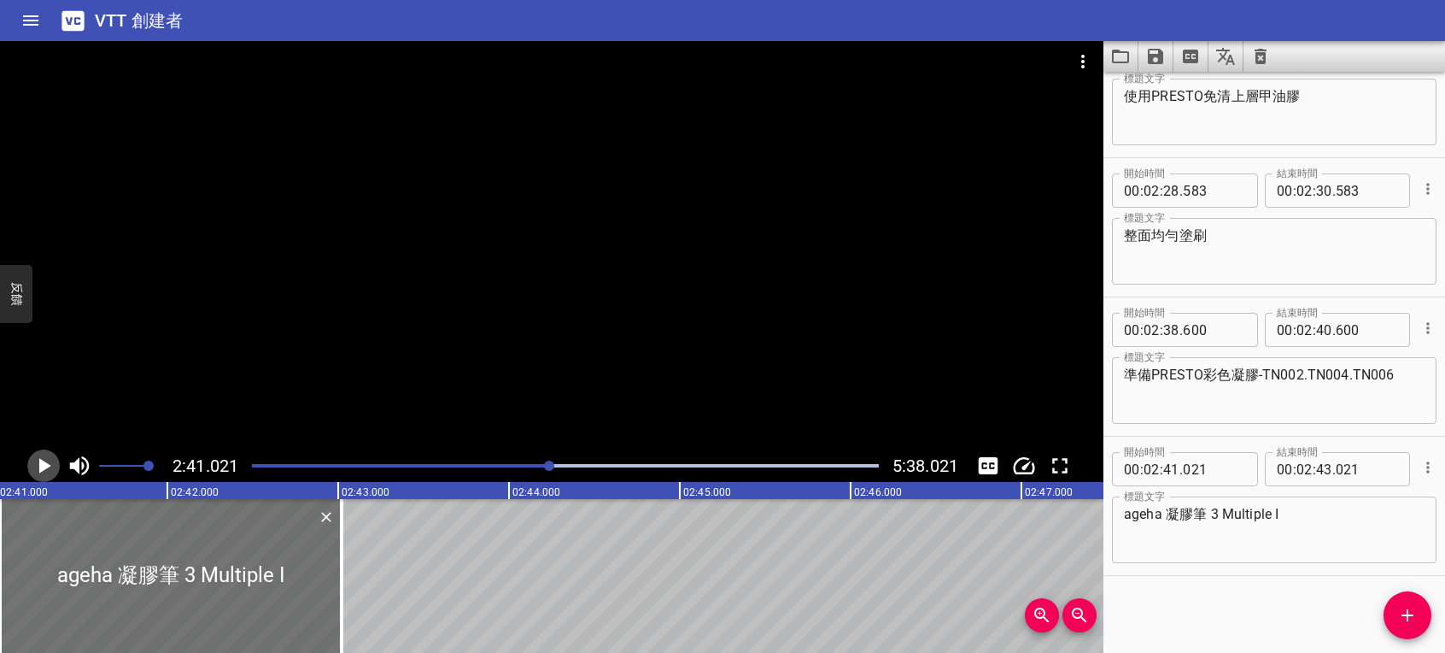
click at [43, 461] on icon "播放/暫停" at bounding box center [45, 465] width 12 height 15
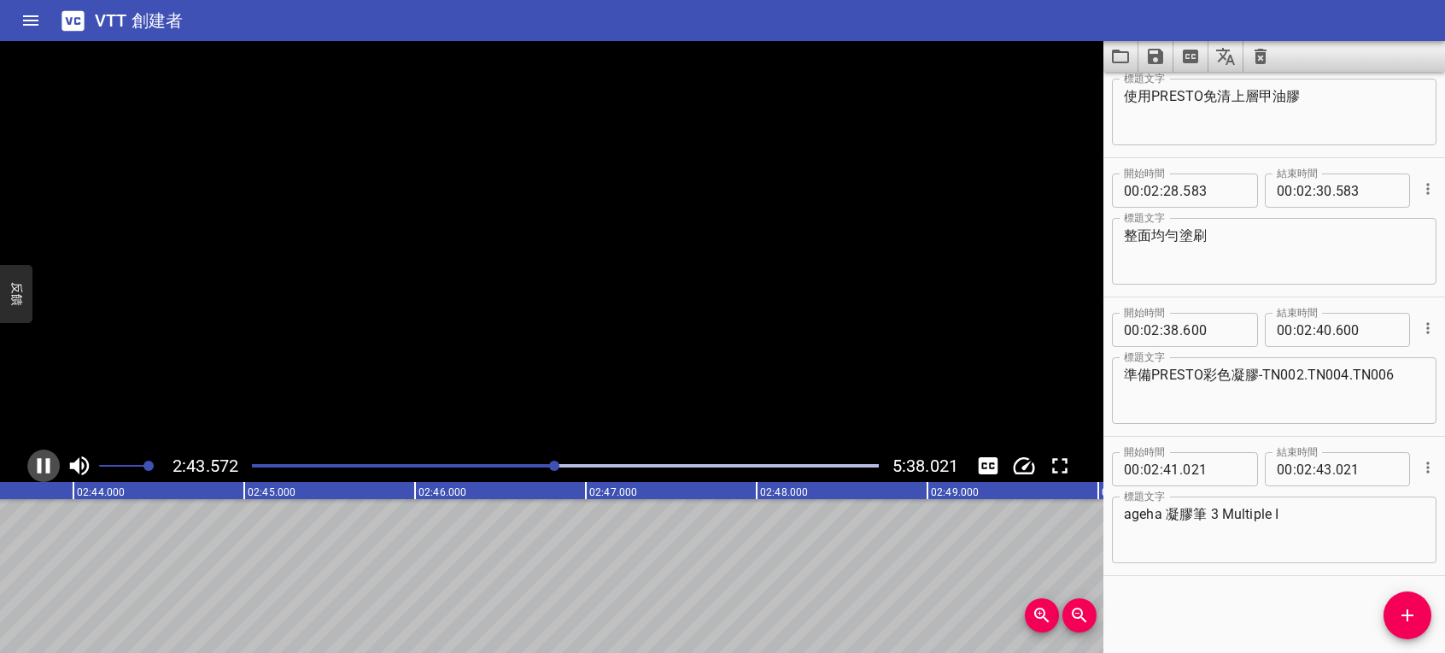
click at [42, 461] on icon "播放/暫停" at bounding box center [44, 466] width 26 height 26
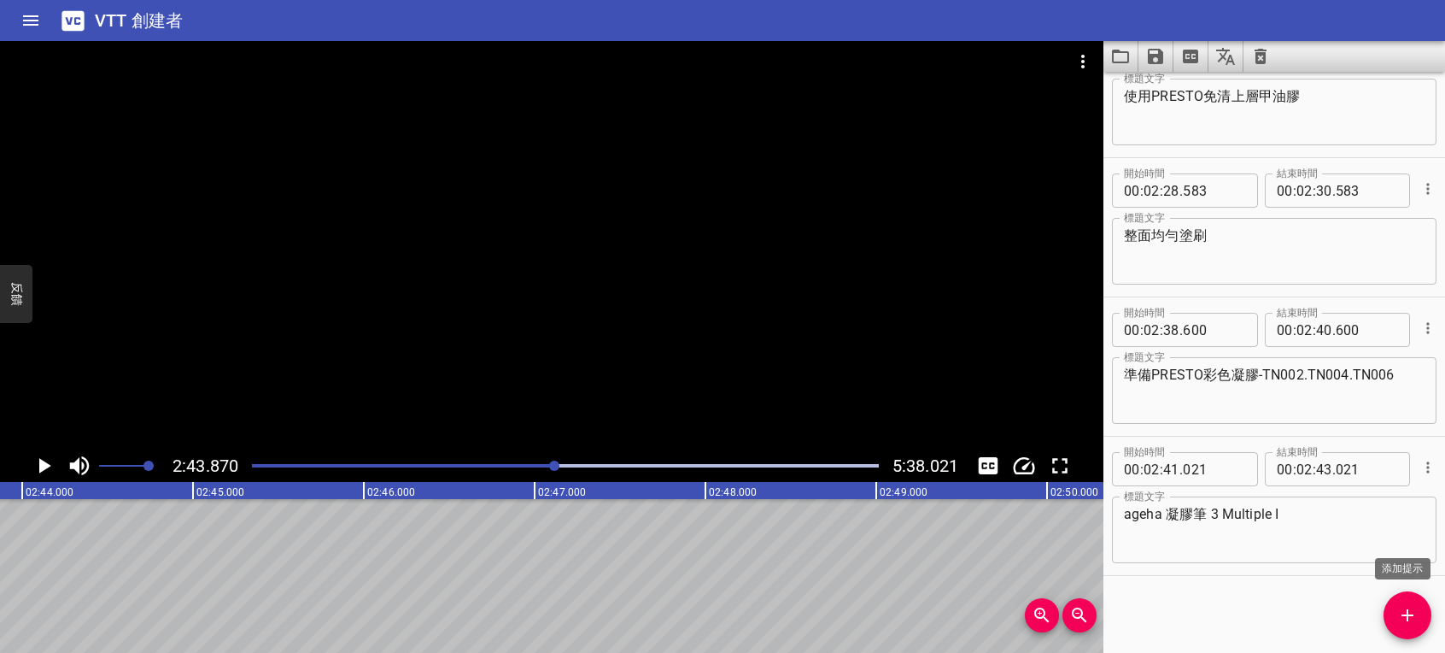
click at [1406, 617] on icon "添加提示" at bounding box center [1407, 615] width 21 height 21
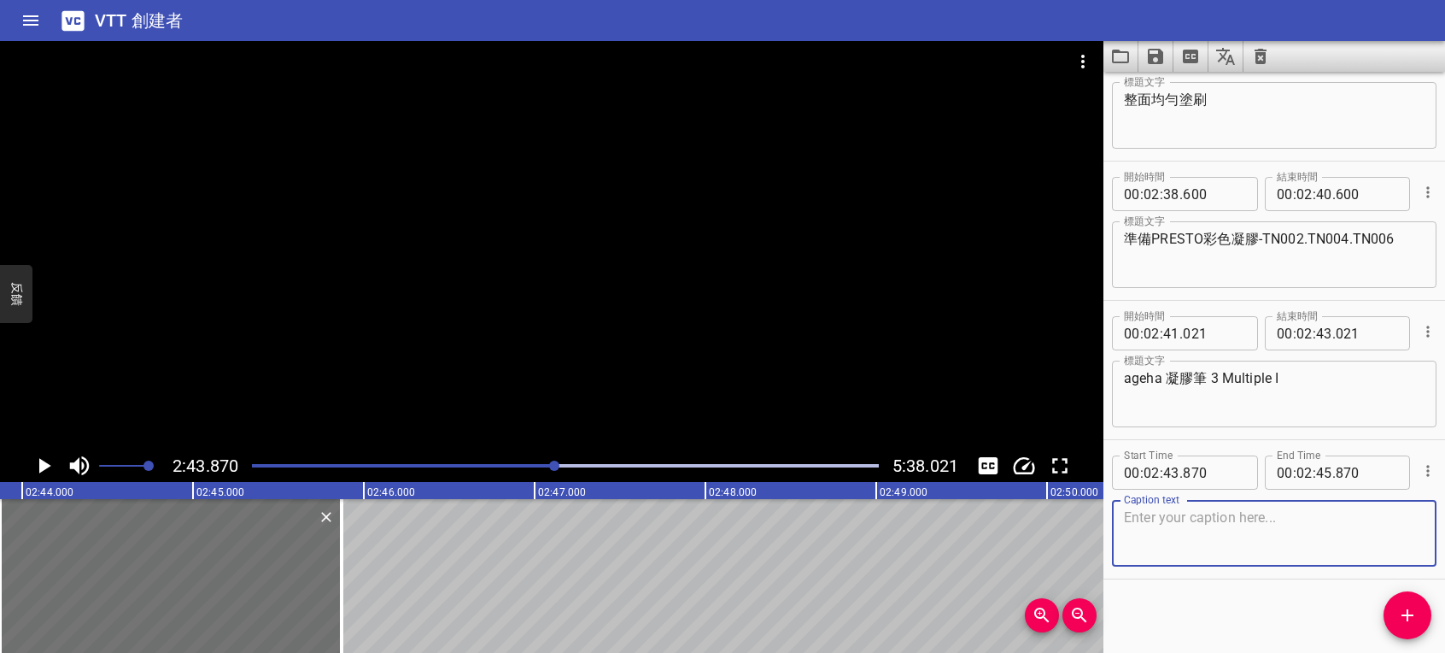
scroll to position [2563, 0]
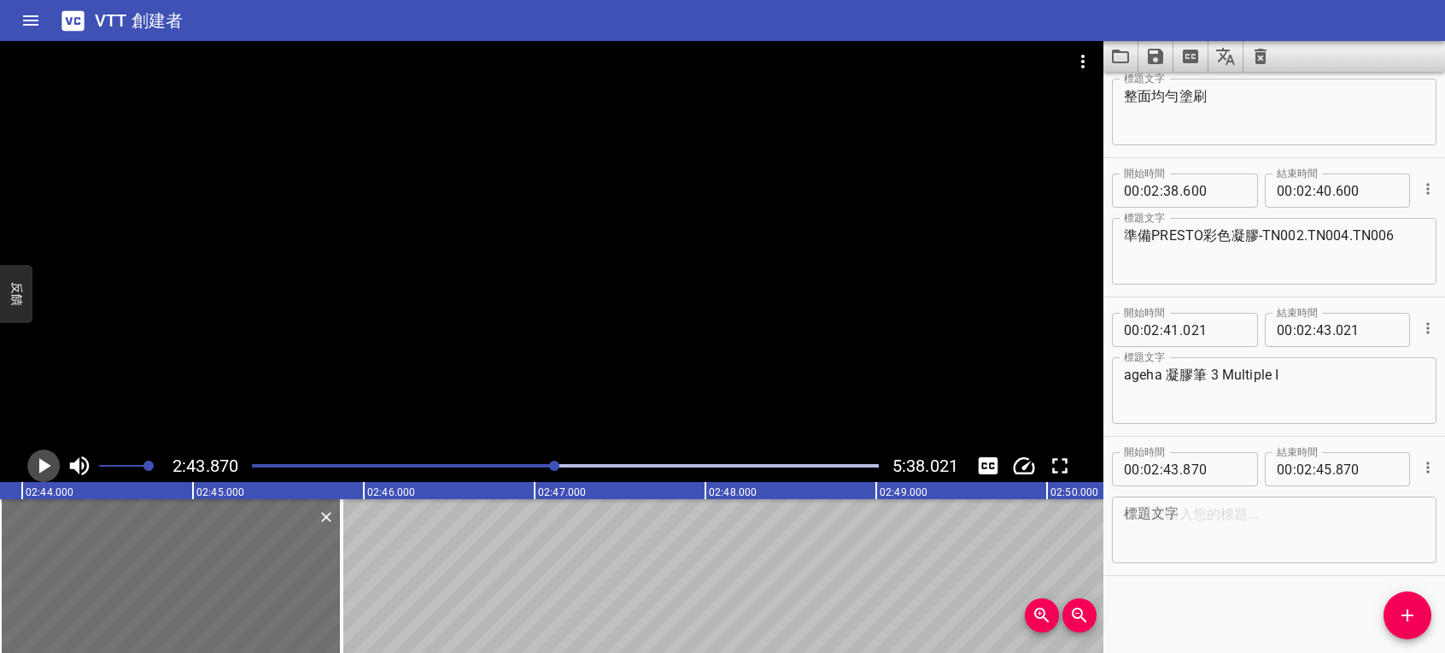
click at [38, 466] on icon "播放/暫停" at bounding box center [44, 466] width 26 height 26
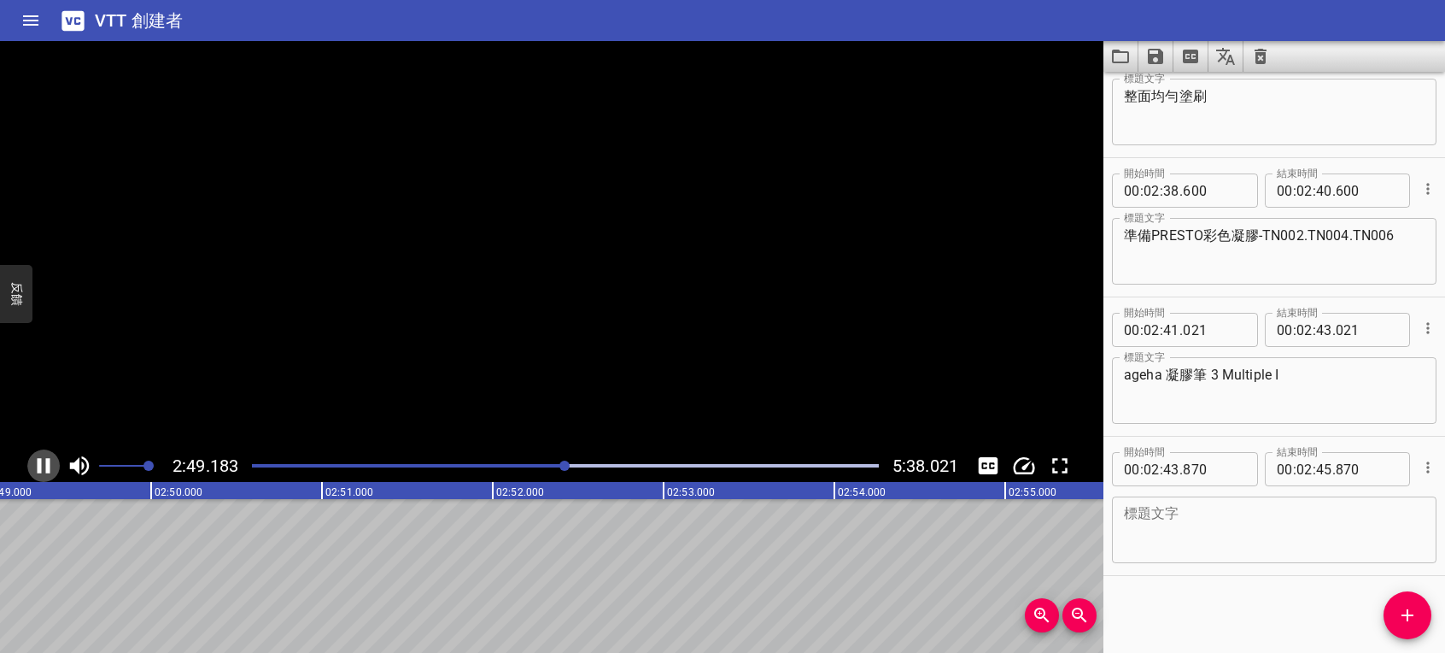
click at [44, 466] on icon "播放/暫停" at bounding box center [44, 466] width 26 height 26
click at [1264, 531] on textarea at bounding box center [1274, 530] width 301 height 49
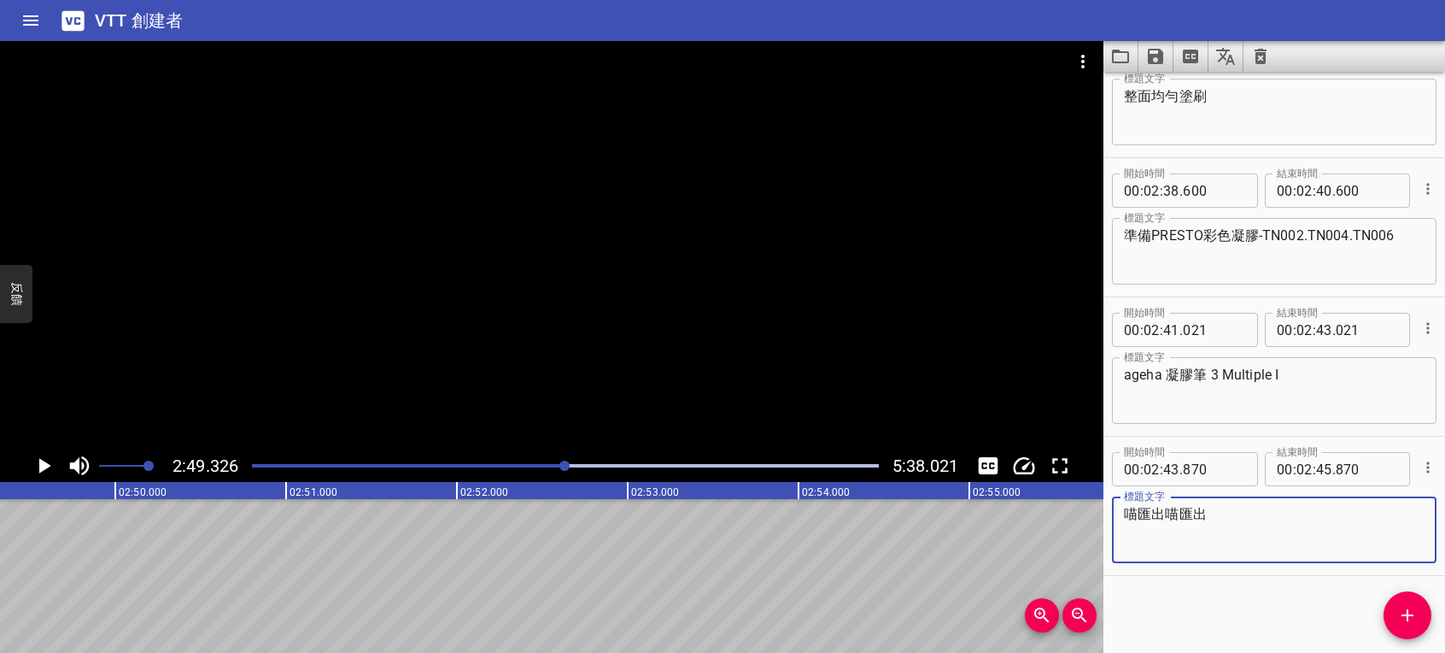
drag, startPoint x: 1269, startPoint y: 534, endPoint x: 1268, endPoint y: 495, distance: 39.3
click at [1268, 495] on div "標題文字 喵匯出 標題文字" at bounding box center [1274, 527] width 325 height 77
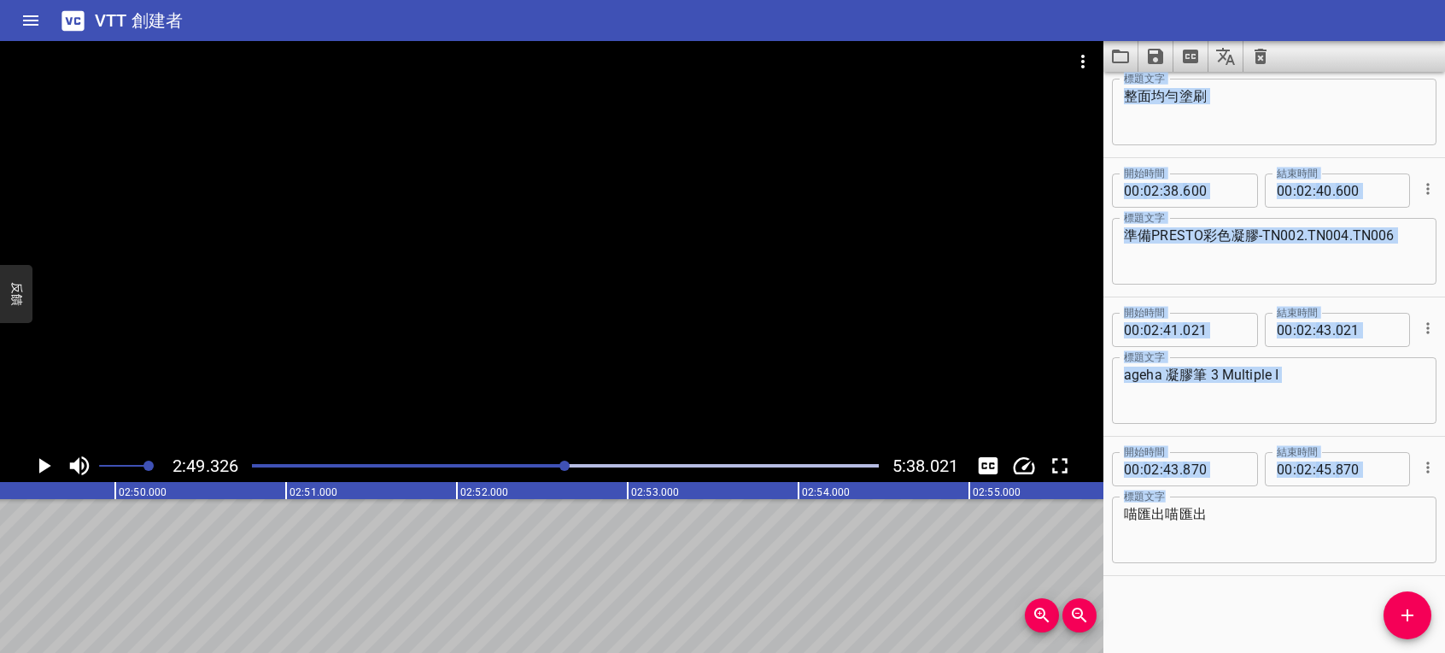
drag, startPoint x: 1187, startPoint y: 507, endPoint x: 1090, endPoint y: 519, distance: 98.1
click at [1090, 519] on main "2:49.326 5:38.021 00:00.000 00:01.000 00:02.000 00:03.000 00:04.000 00:05.000 0…" at bounding box center [722, 347] width 1445 height 612
drag, startPoint x: 1090, startPoint y: 519, endPoint x: 1244, endPoint y: 519, distance: 153.8
click at [1245, 519] on textarea "喵匯出喵匯出" at bounding box center [1274, 530] width 301 height 49
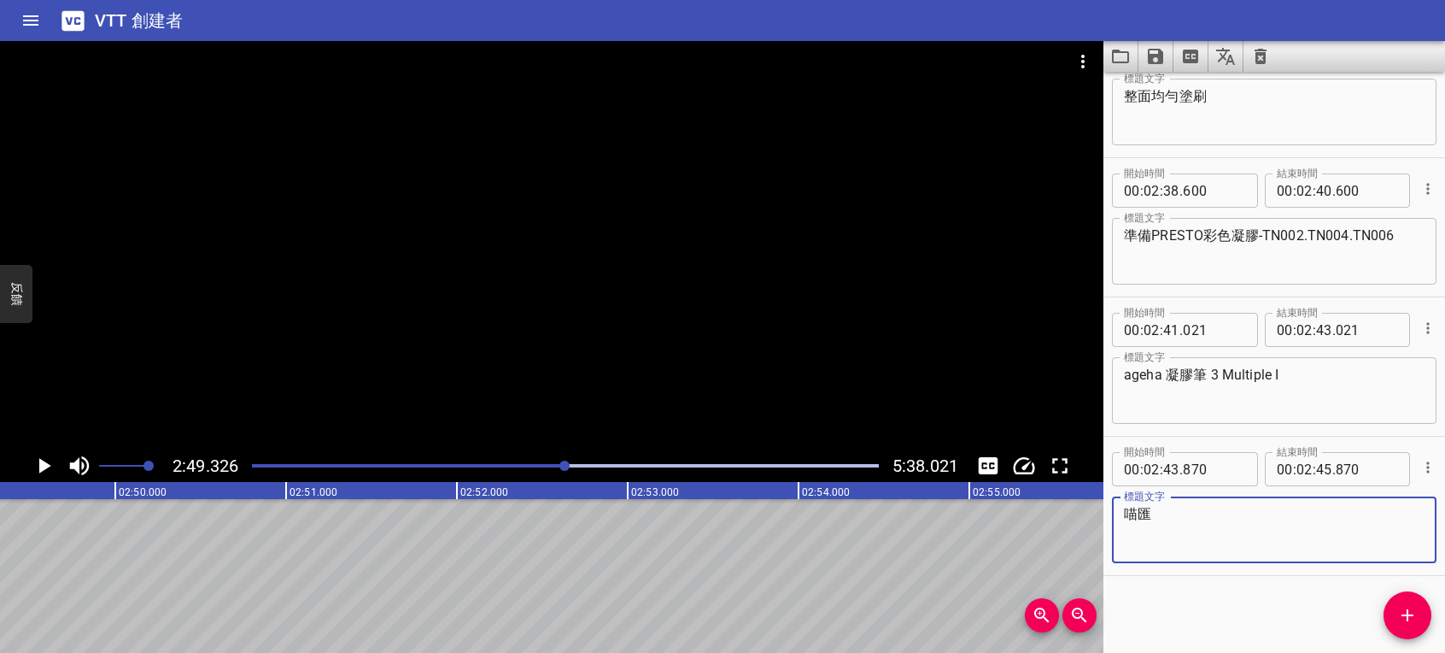
type textarea "喵"
type textarea "描繪出花朵造型"
click at [33, 463] on icon "播放/暫停" at bounding box center [44, 466] width 26 height 26
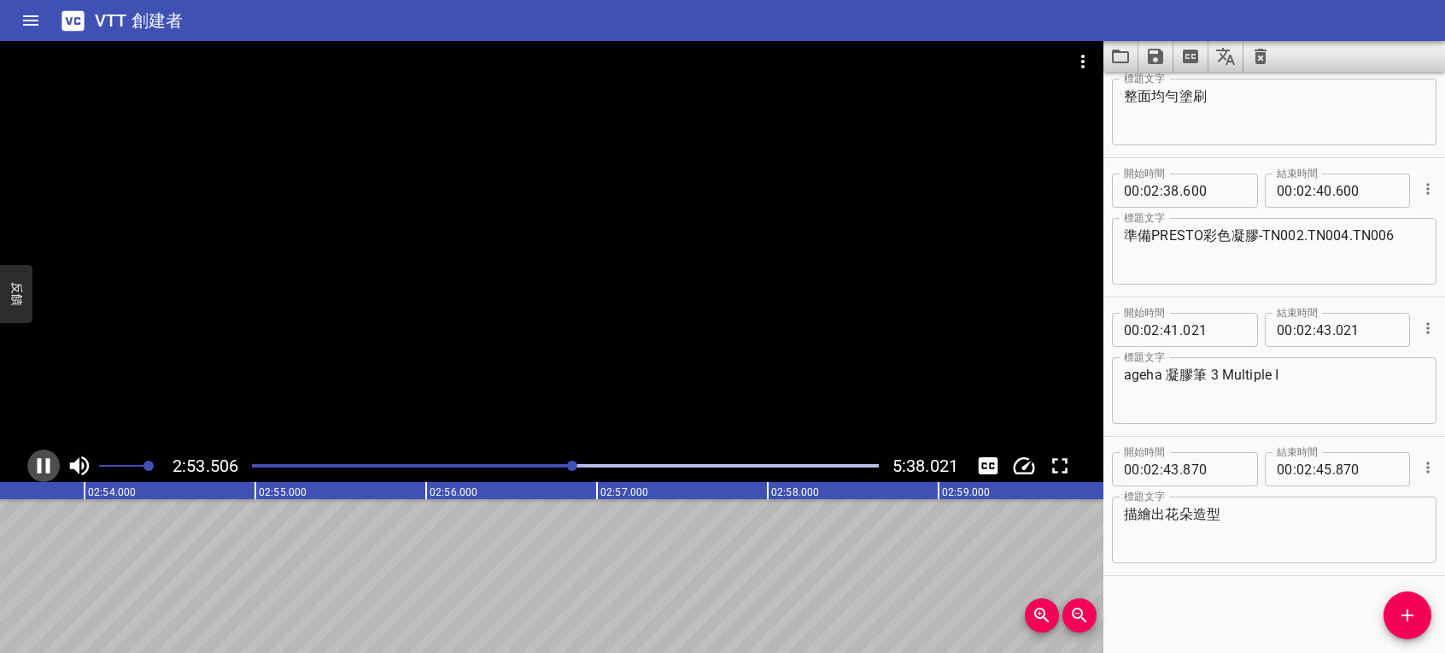
click at [50, 459] on icon "播放/暫停" at bounding box center [44, 466] width 26 height 26
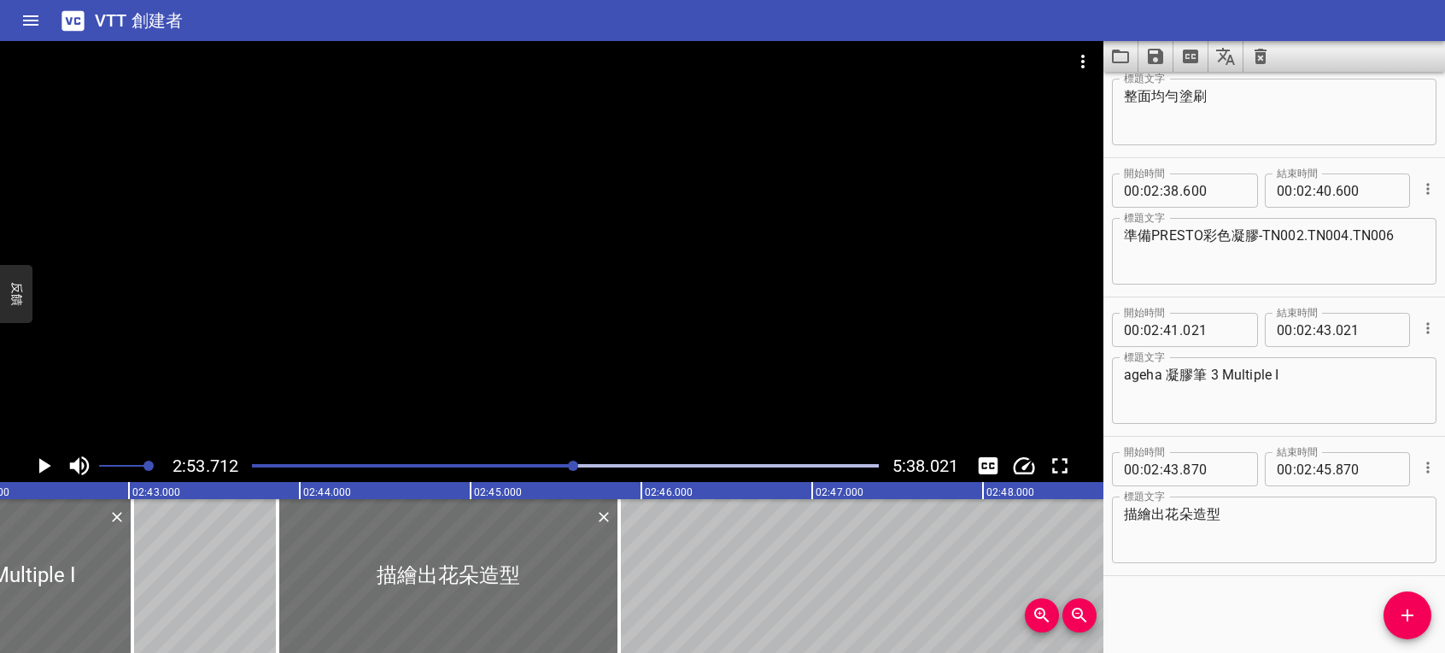
scroll to position [0, 27750]
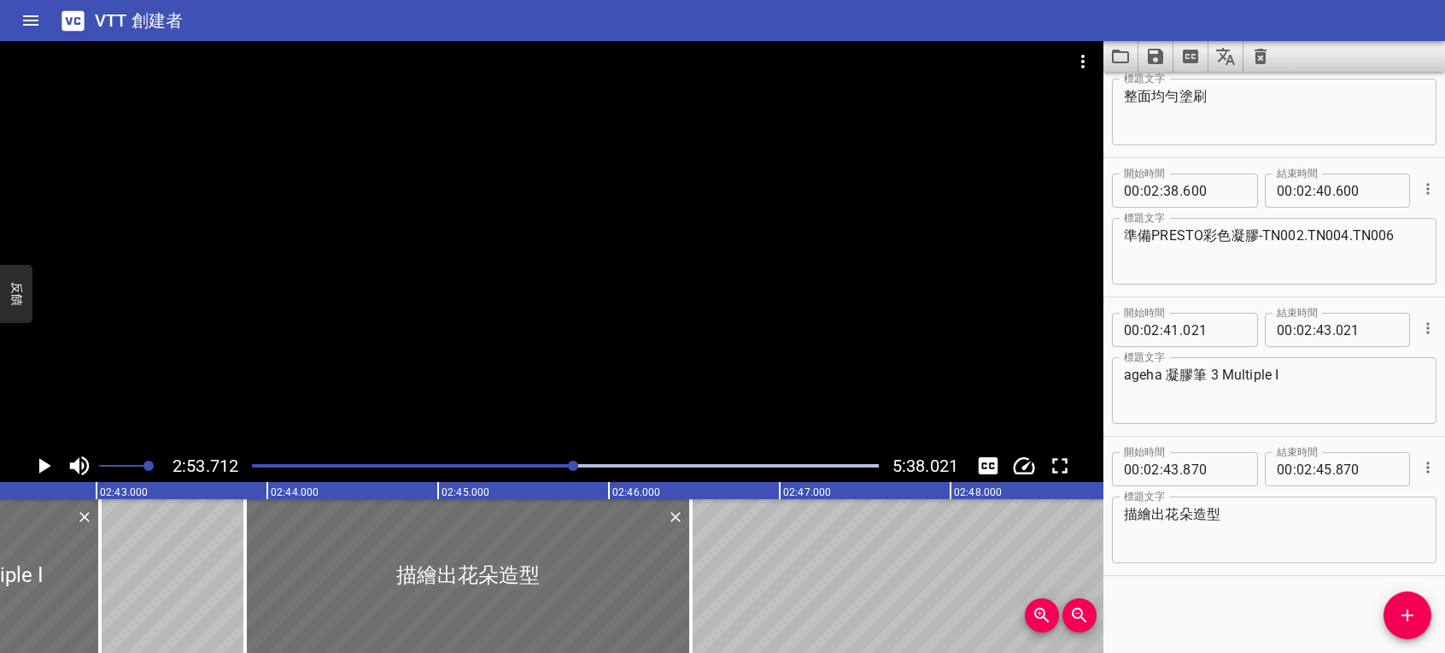
drag, startPoint x: 600, startPoint y: 590, endPoint x: 523, endPoint y: 651, distance: 98.6
click at [687, 593] on div at bounding box center [690, 576] width 17 height 154
type input "46"
type input "480"
click at [44, 466] on icon "播放/暫停" at bounding box center [45, 465] width 12 height 15
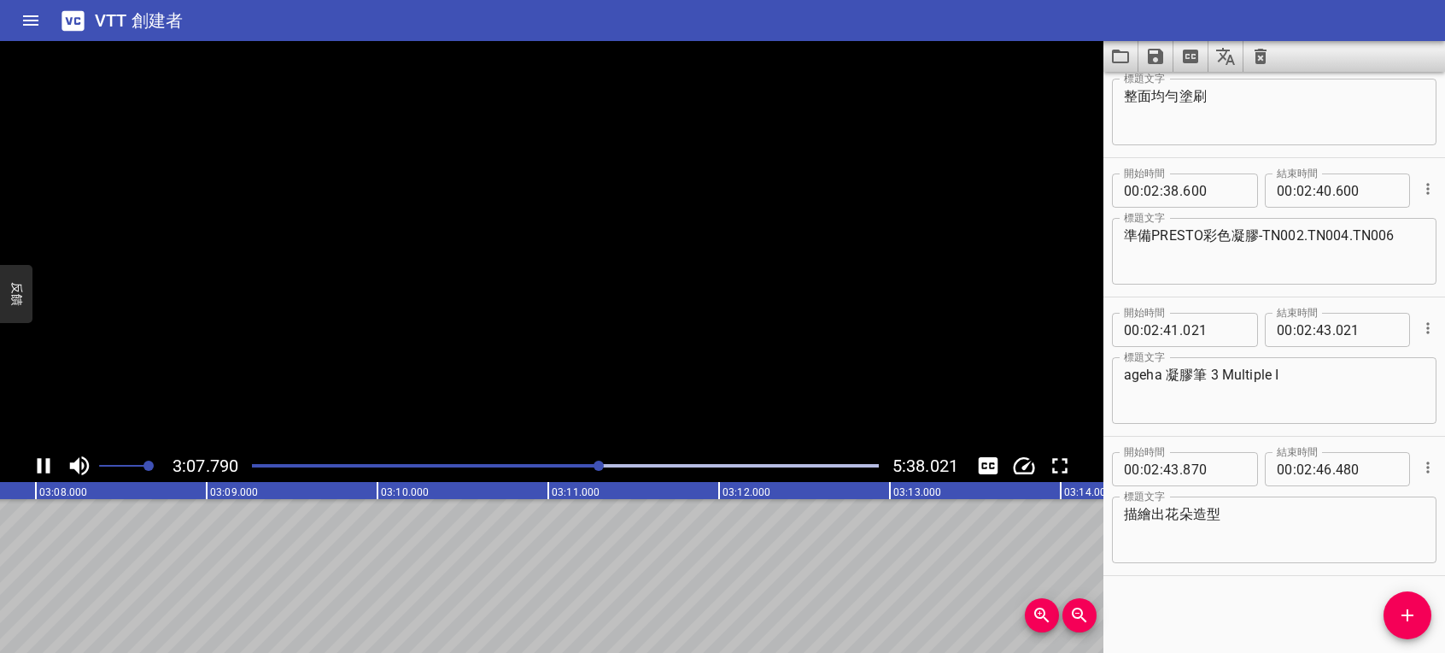
click at [48, 465] on icon "播放/暫停" at bounding box center [44, 465] width 13 height 15
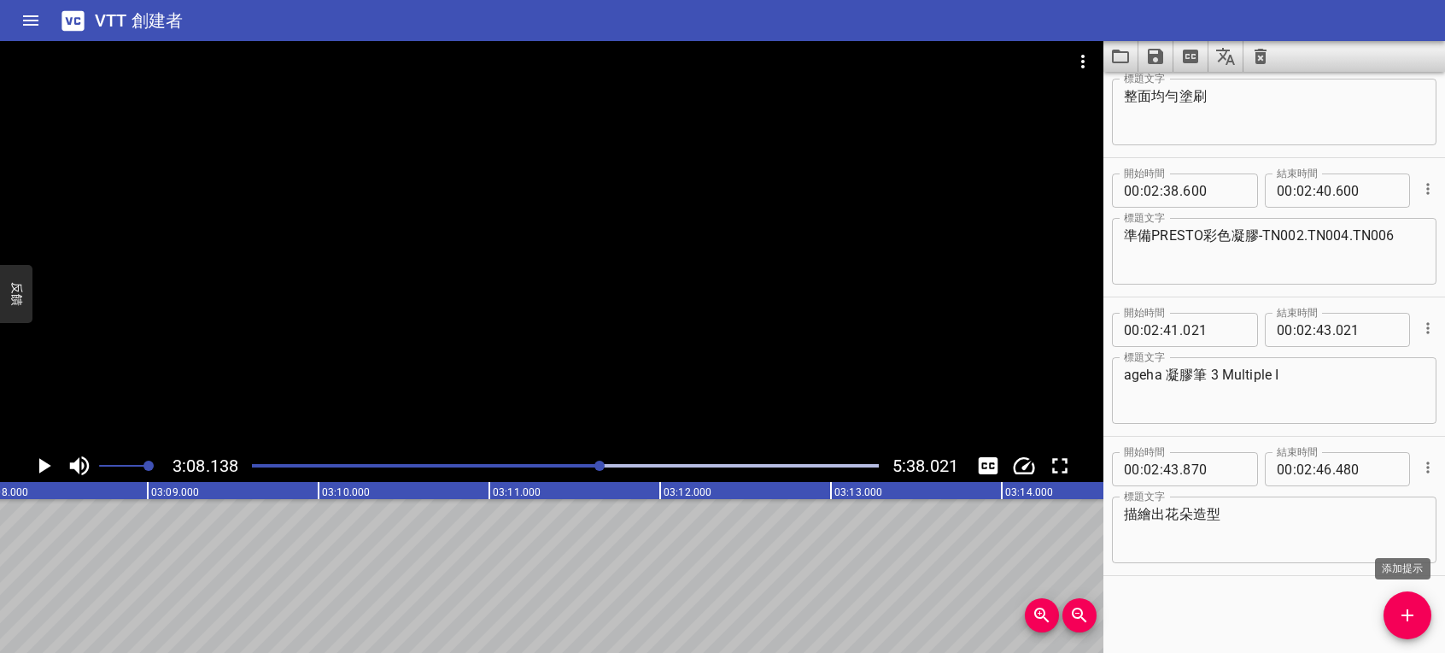
click at [1409, 608] on icon "添加提示" at bounding box center [1407, 615] width 21 height 21
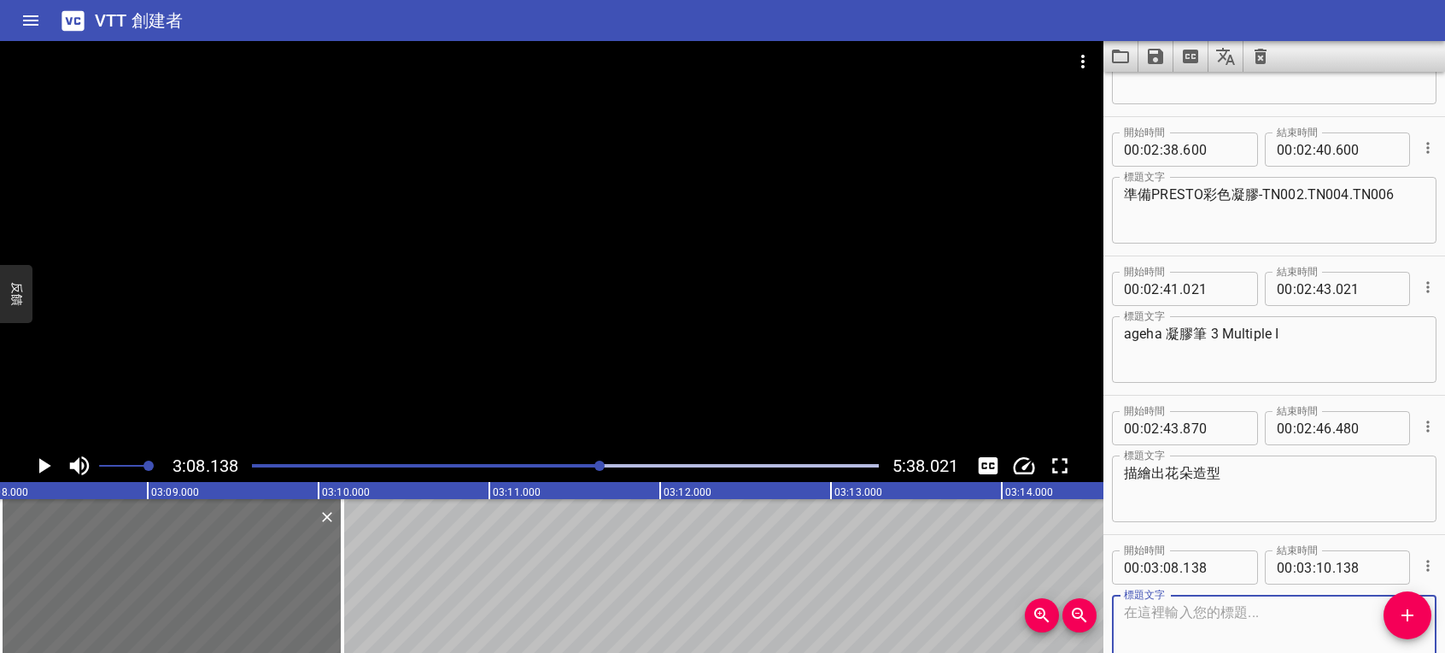
scroll to position [2702, 0]
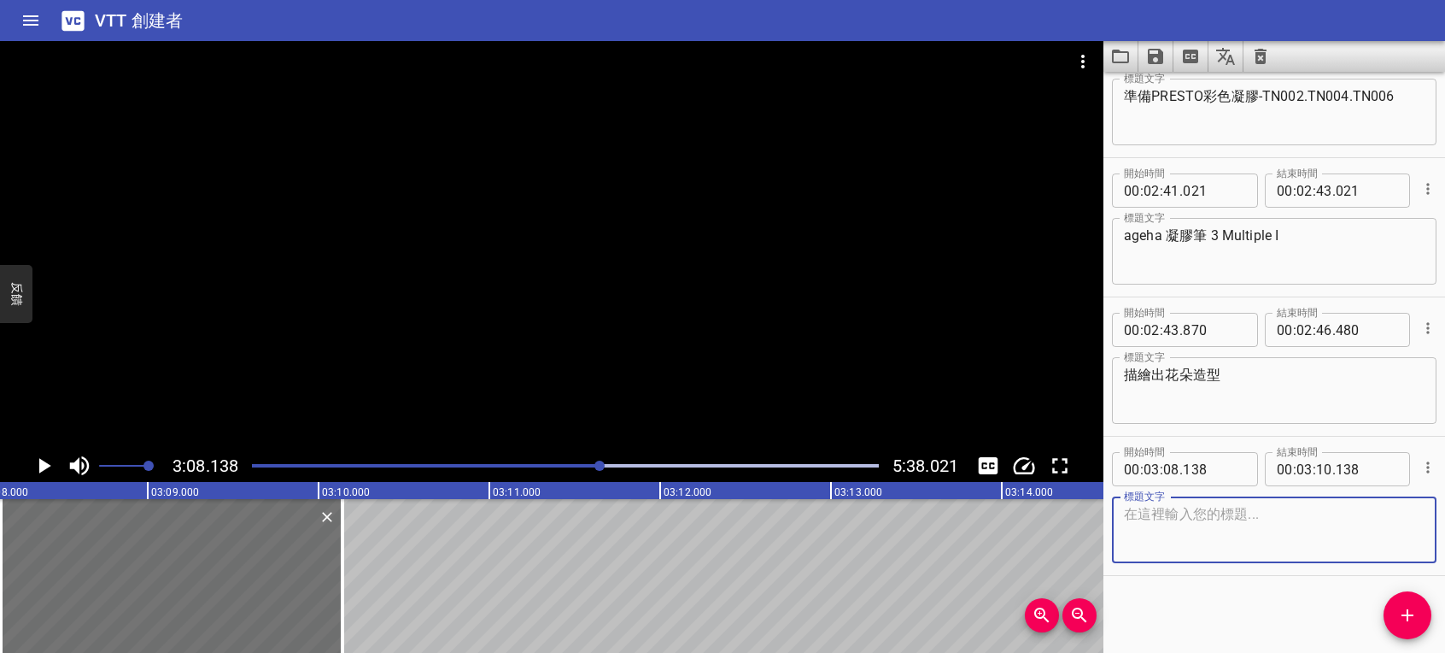
click at [1240, 538] on textarea at bounding box center [1274, 530] width 301 height 49
click at [1128, 513] on textarea "花心色塊" at bounding box center [1274, 530] width 301 height 49
type textarea "填上花心色塊"
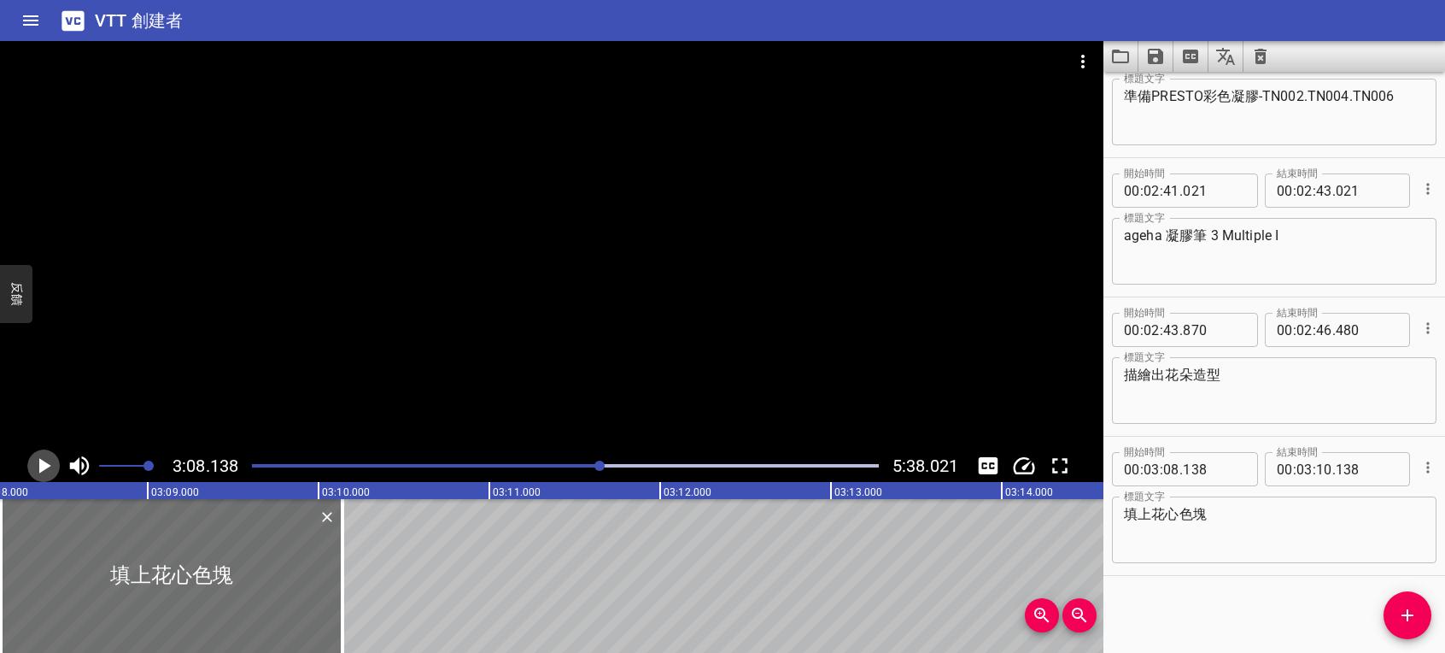
drag, startPoint x: 40, startPoint y: 466, endPoint x: 26, endPoint y: 466, distance: 13.7
click at [34, 466] on icon "播放/暫停" at bounding box center [44, 466] width 26 height 26
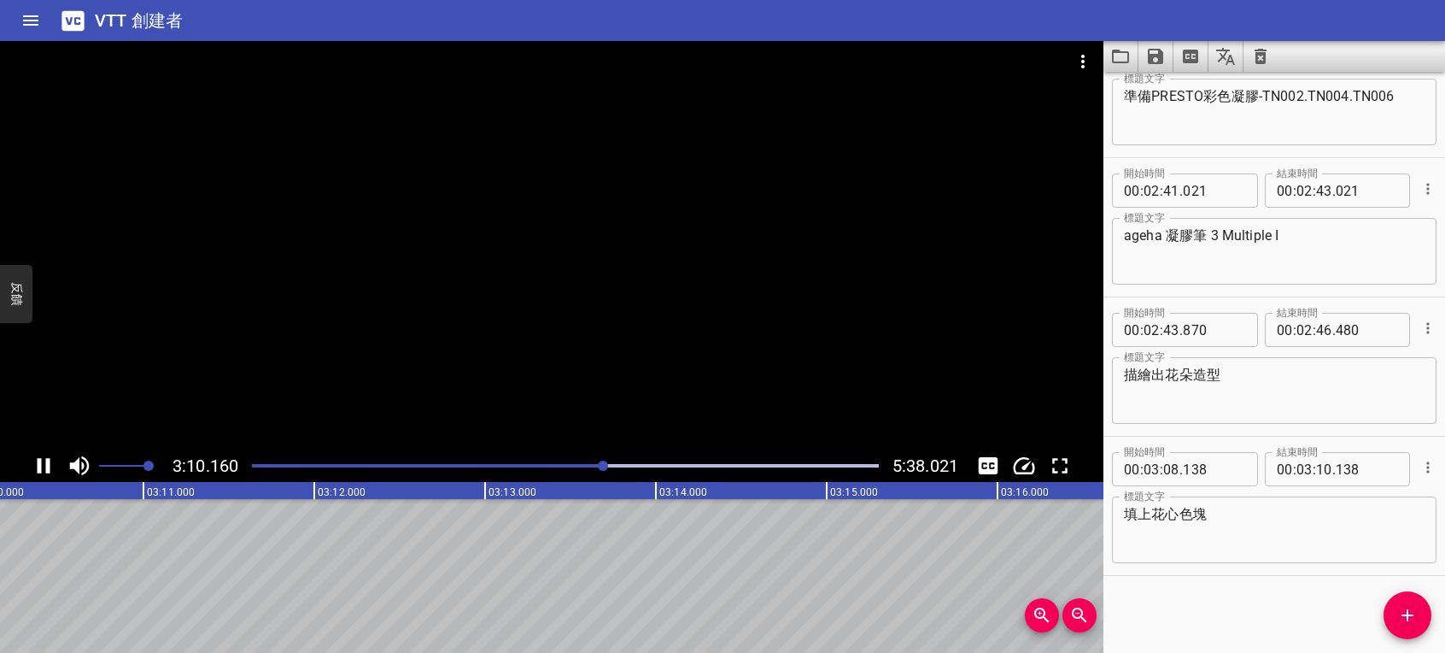
click at [46, 462] on icon "播放/暫停" at bounding box center [44, 465] width 13 height 15
drag, startPoint x: 1417, startPoint y: 606, endPoint x: 1397, endPoint y: 604, distance: 20.7
click at [1416, 606] on icon "添加提示" at bounding box center [1407, 615] width 21 height 21
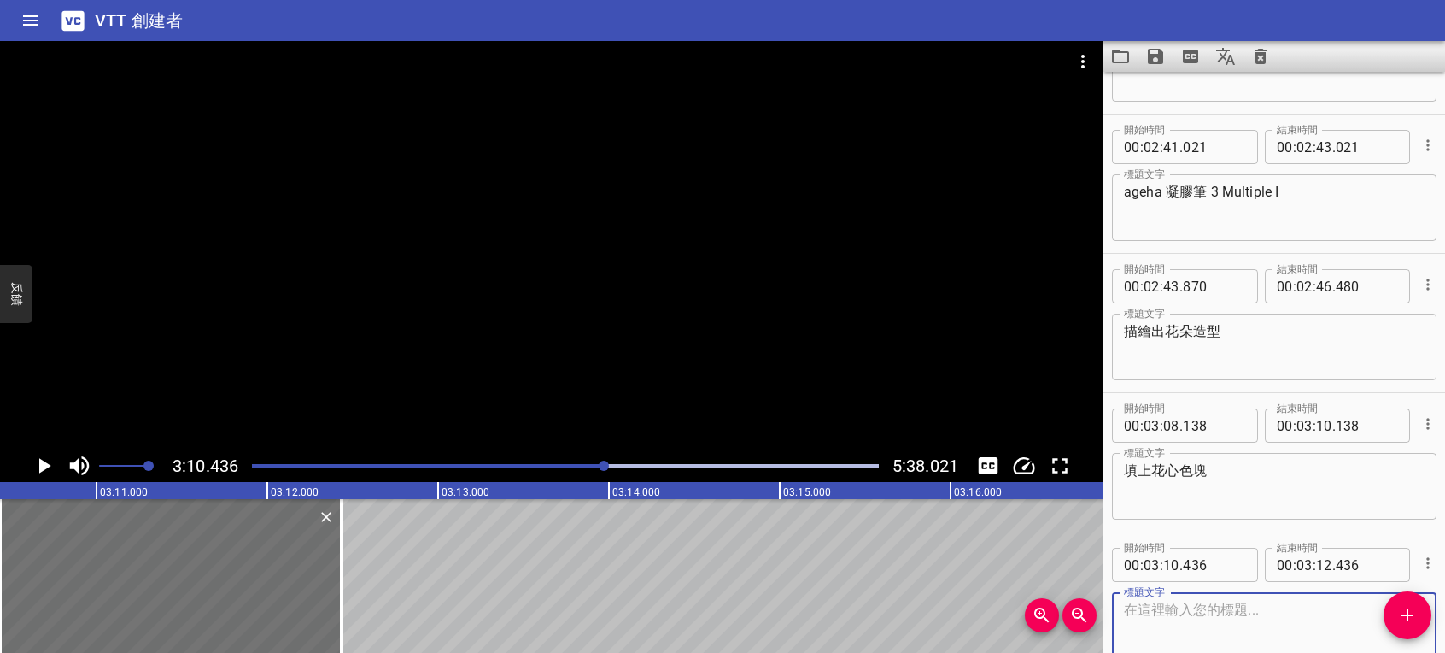
scroll to position [2841, 0]
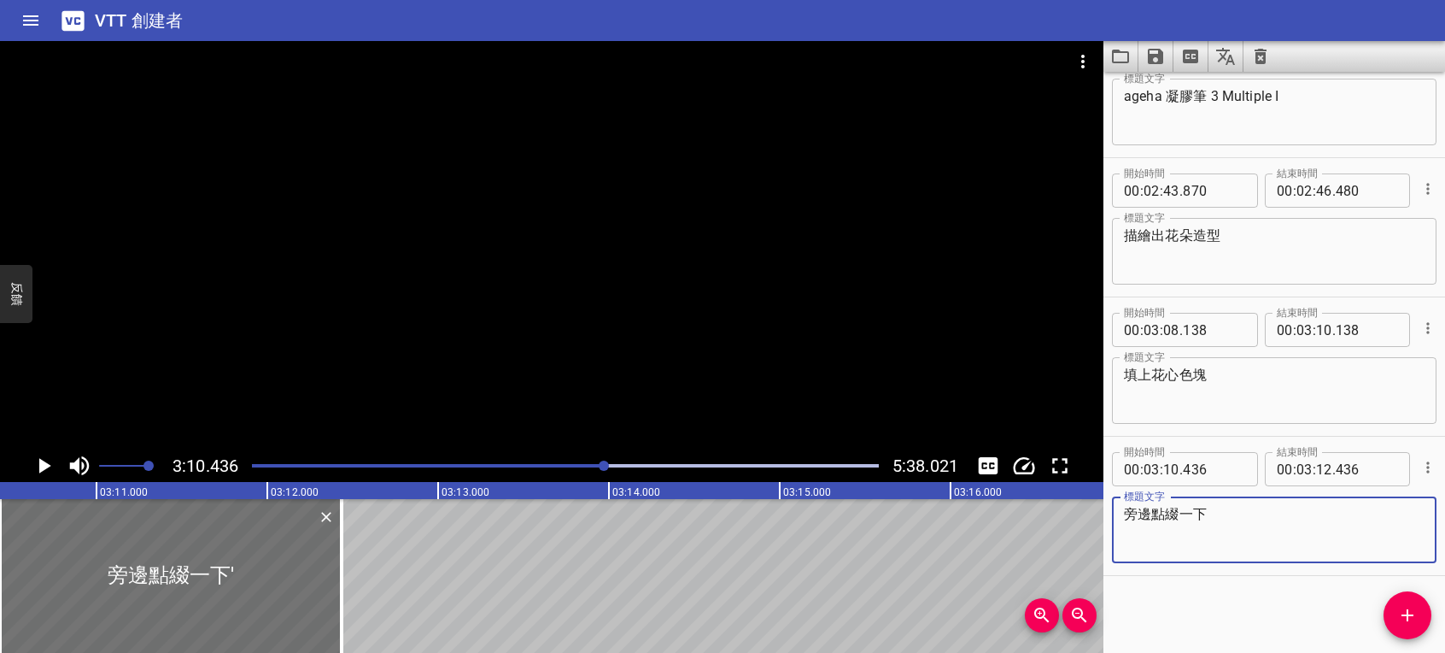
type textarea "旁邊點綴一下"
click at [43, 458] on icon "播放/暫停" at bounding box center [44, 466] width 26 height 26
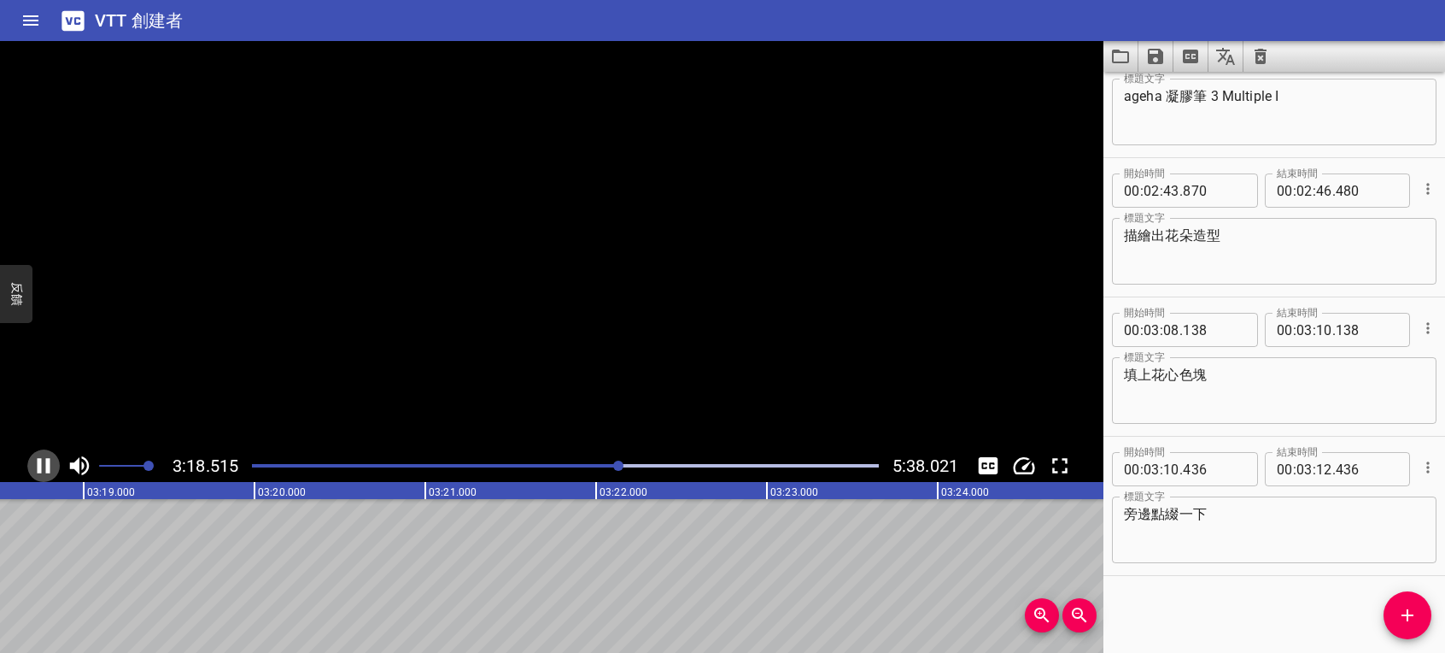
click at [43, 458] on icon "播放/暫停" at bounding box center [44, 466] width 26 height 26
click at [1409, 601] on button "添加提示" at bounding box center [1408, 615] width 48 height 48
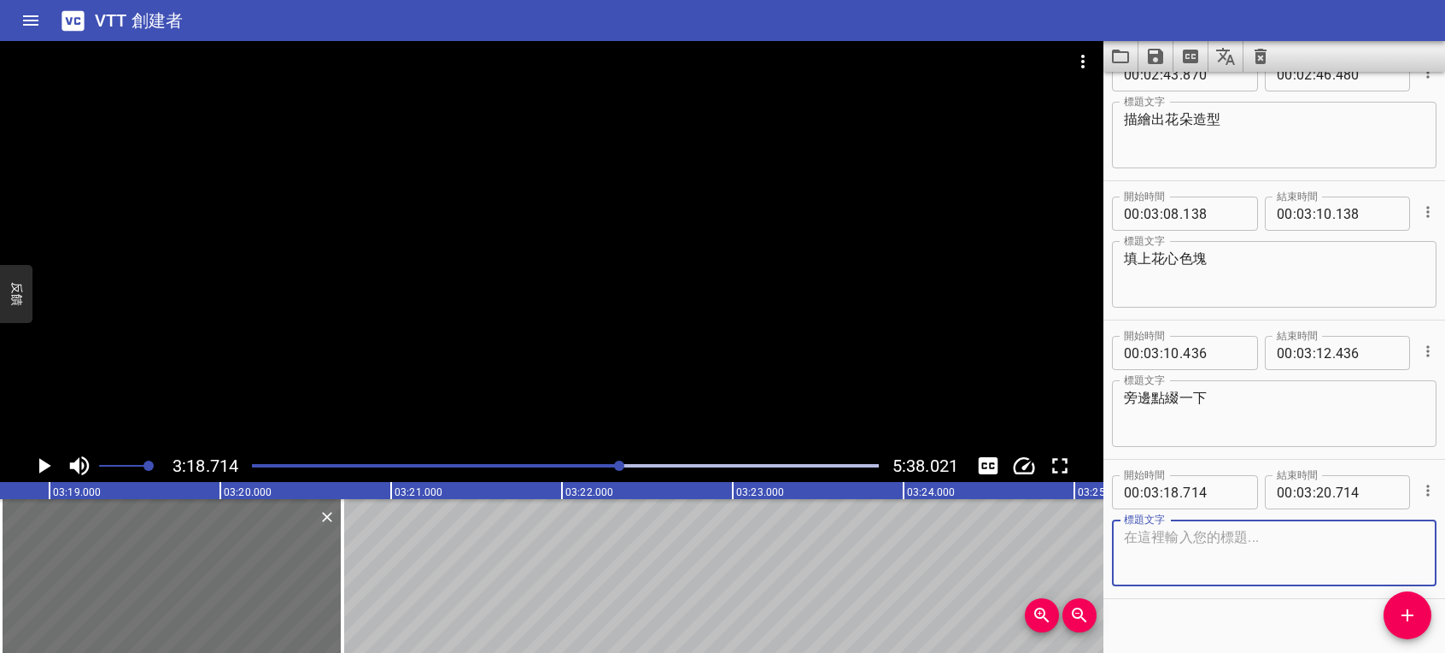
scroll to position [2980, 0]
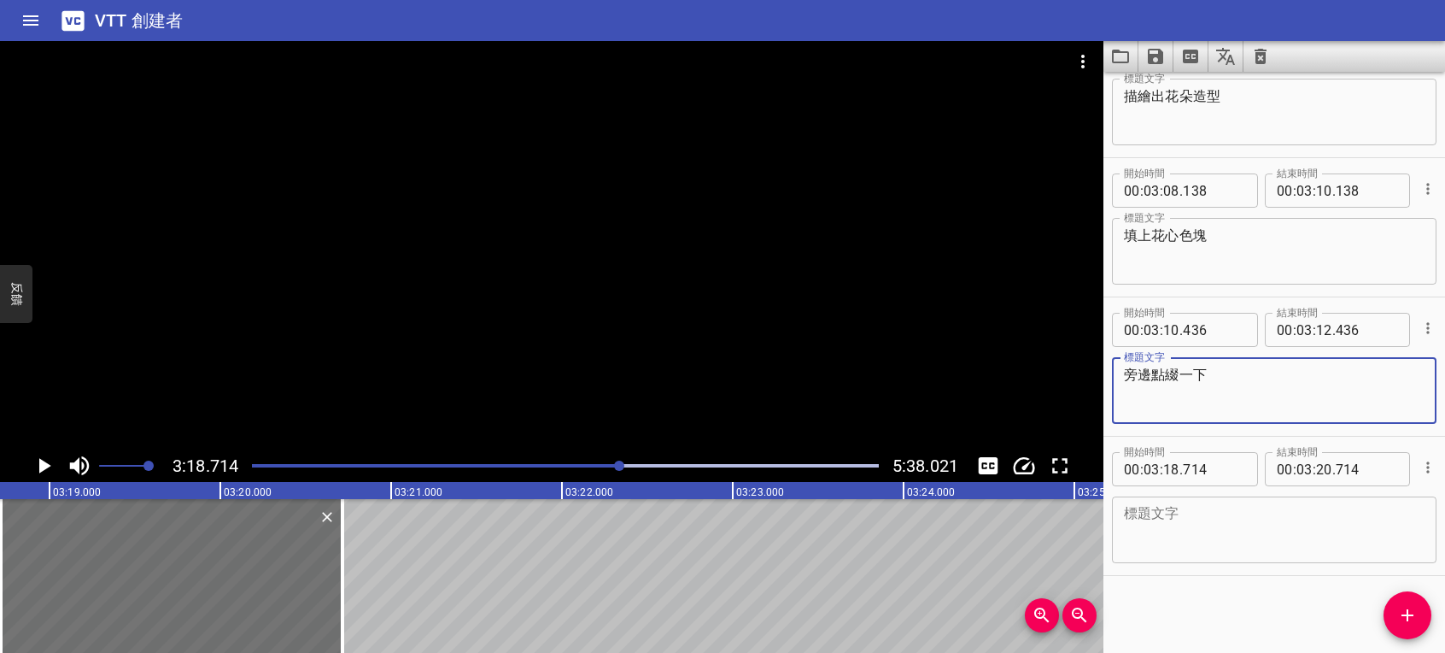
drag, startPoint x: 1155, startPoint y: 371, endPoint x: 1210, endPoint y: 374, distance: 54.8
click at [1217, 371] on textarea "旁邊點綴一下" at bounding box center [1274, 390] width 301 height 49
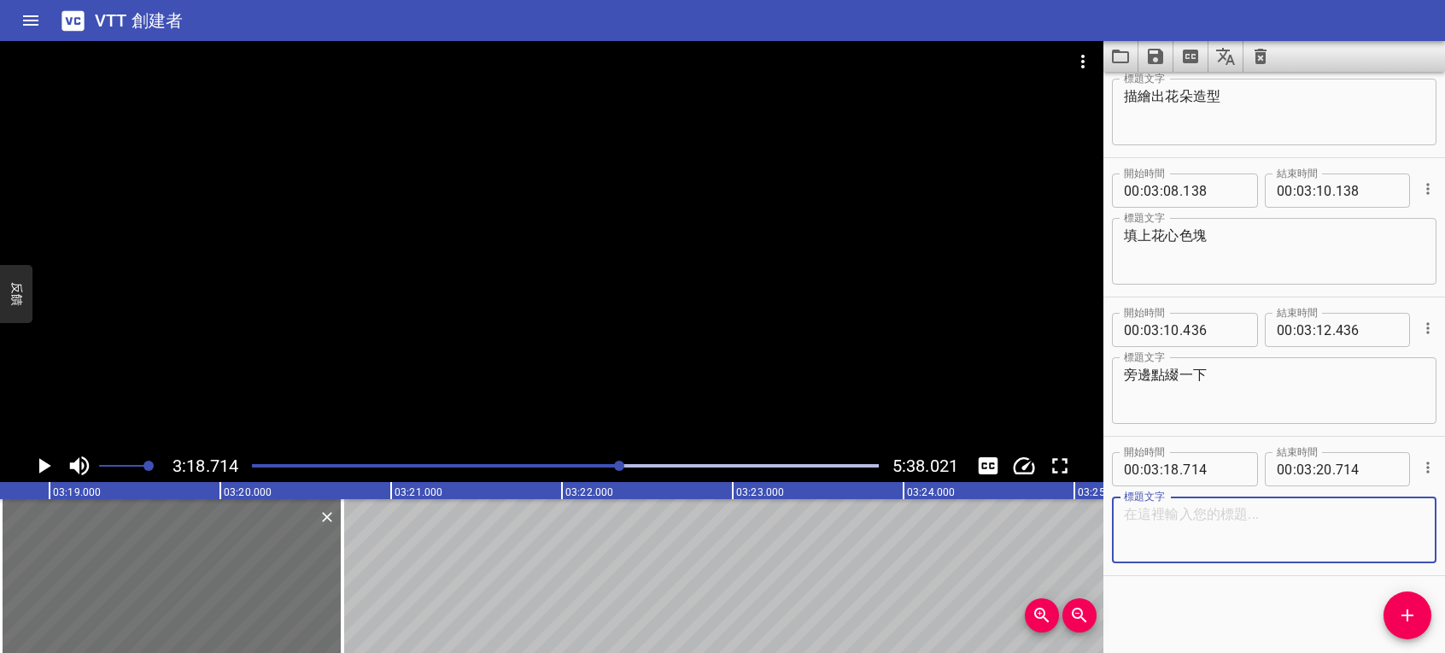
paste textarea "點綴一下"
click at [1124, 507] on textarea "點綴一下" at bounding box center [1274, 530] width 301 height 49
type textarea "藍色點綴一下"
click at [1126, 235] on textarea "填上花心色塊" at bounding box center [1274, 251] width 301 height 49
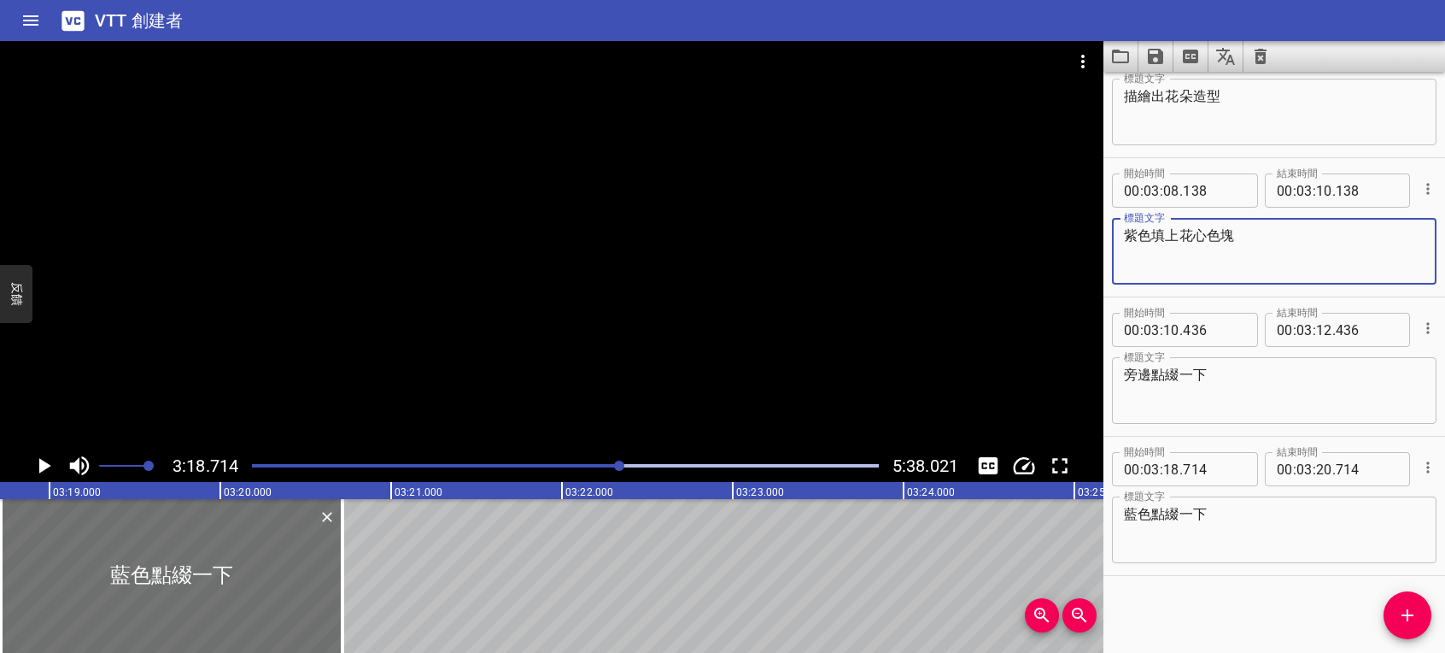
type textarea "紫色填上花心色塊"
click at [1131, 102] on textarea "描繪出花朵造型" at bounding box center [1274, 112] width 301 height 49
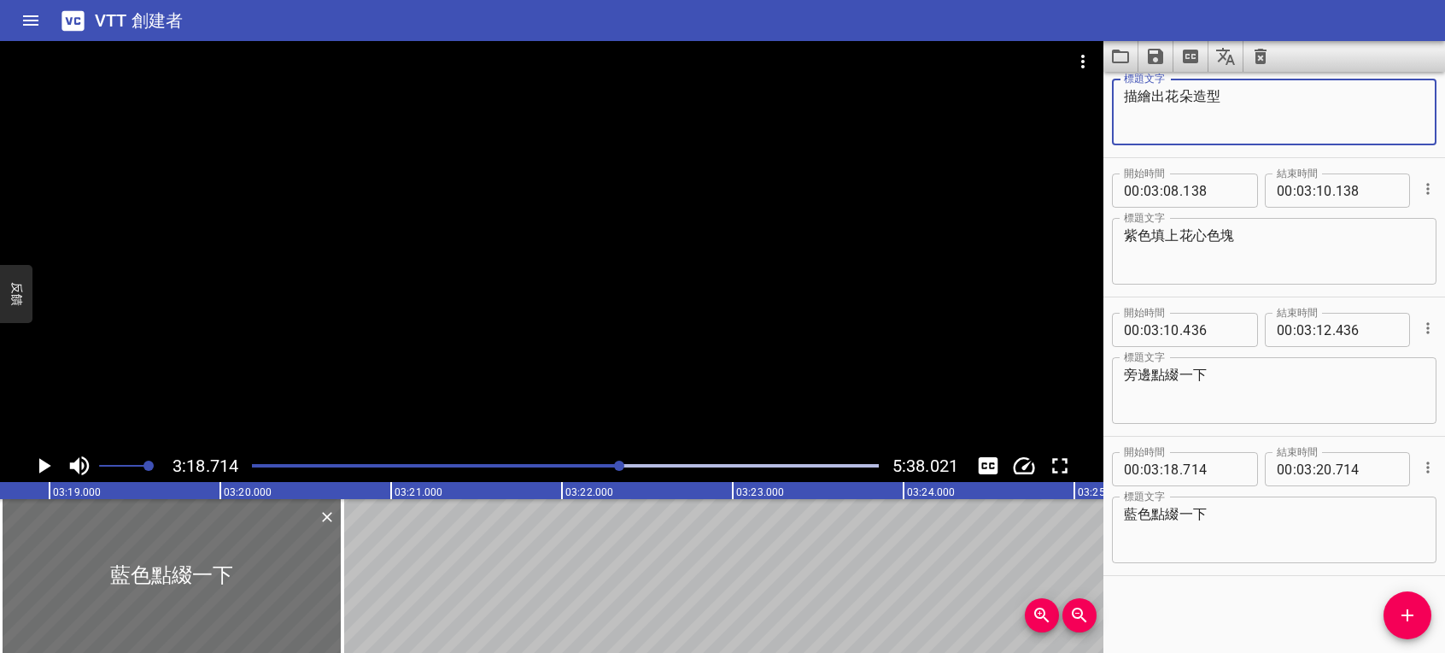
click at [1124, 94] on textarea "描繪出花朵造型" at bounding box center [1274, 112] width 301 height 49
type textarea "粉色描繪出花朵造型"
click at [48, 460] on icon "播放/暫停" at bounding box center [44, 466] width 26 height 26
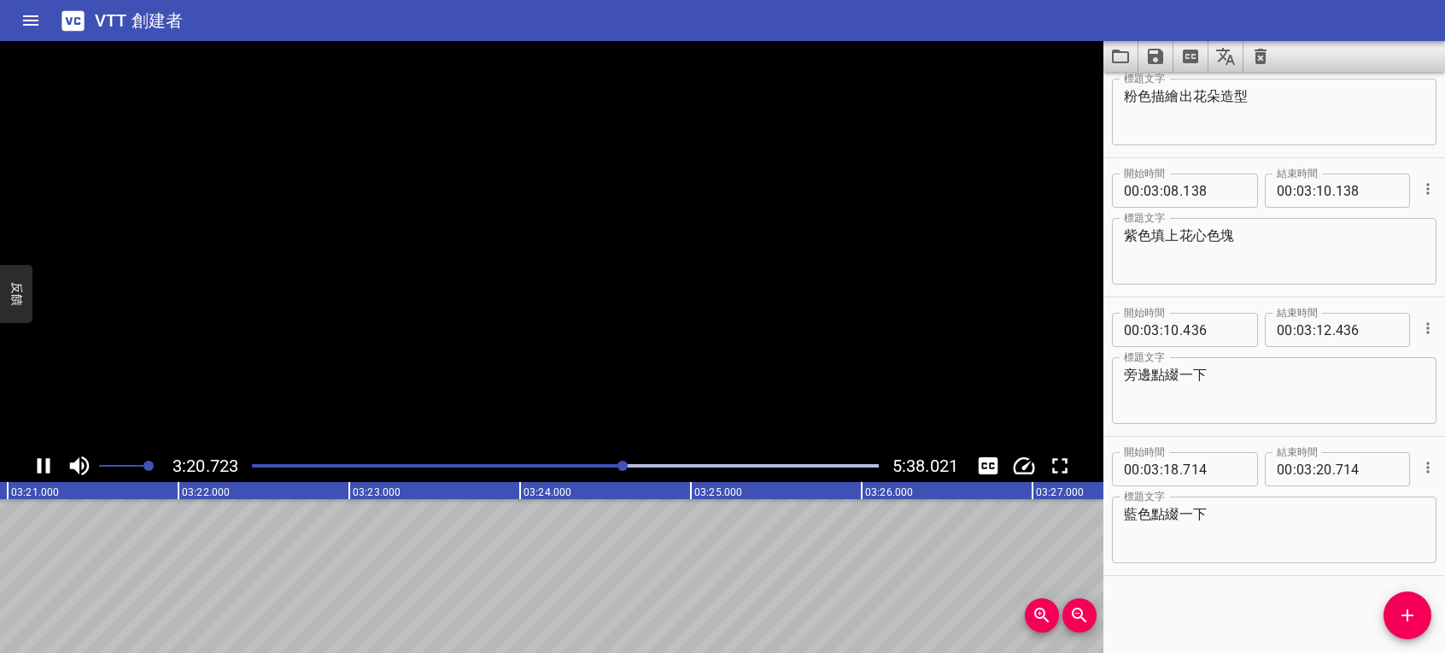
click at [48, 460] on icon "播放/暫停" at bounding box center [44, 465] width 13 height 15
click at [1149, 507] on textarea "藍色點綴一下" at bounding box center [1274, 530] width 301 height 49
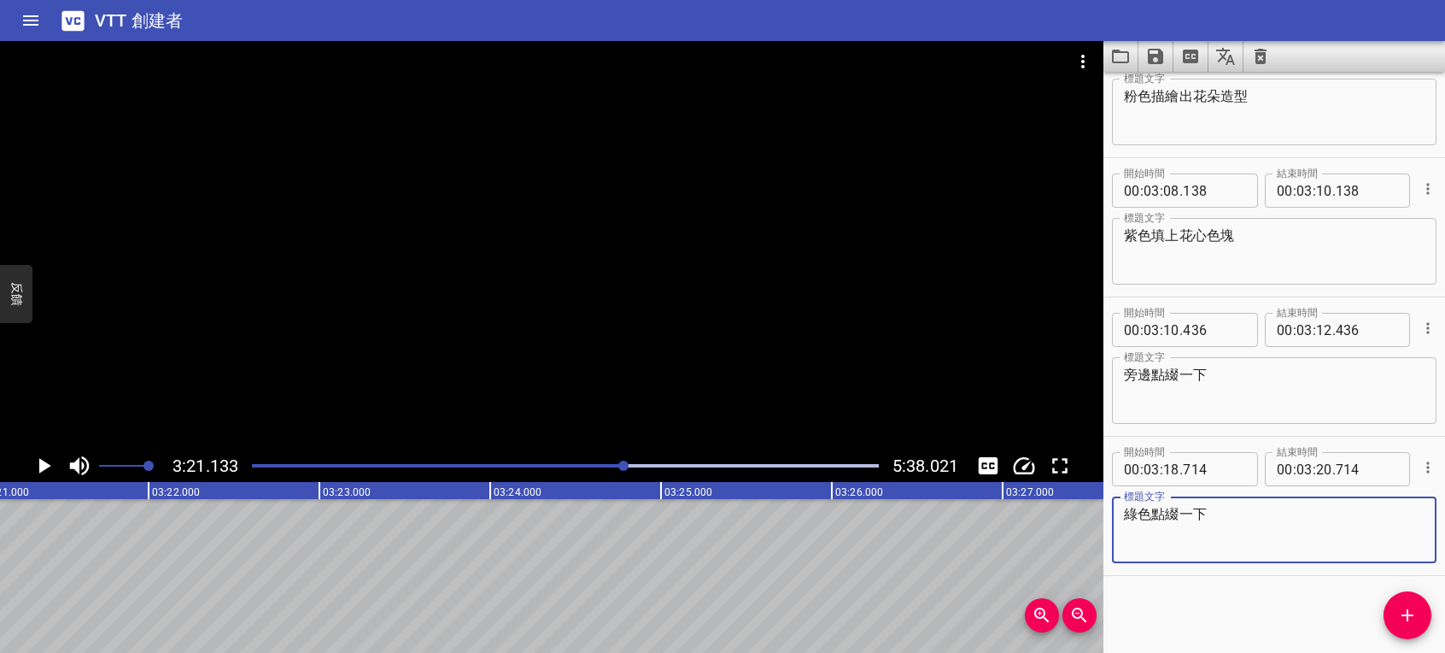
type textarea "綠色點綴一下"
click at [48, 454] on icon "播放/暫停" at bounding box center [44, 466] width 26 height 26
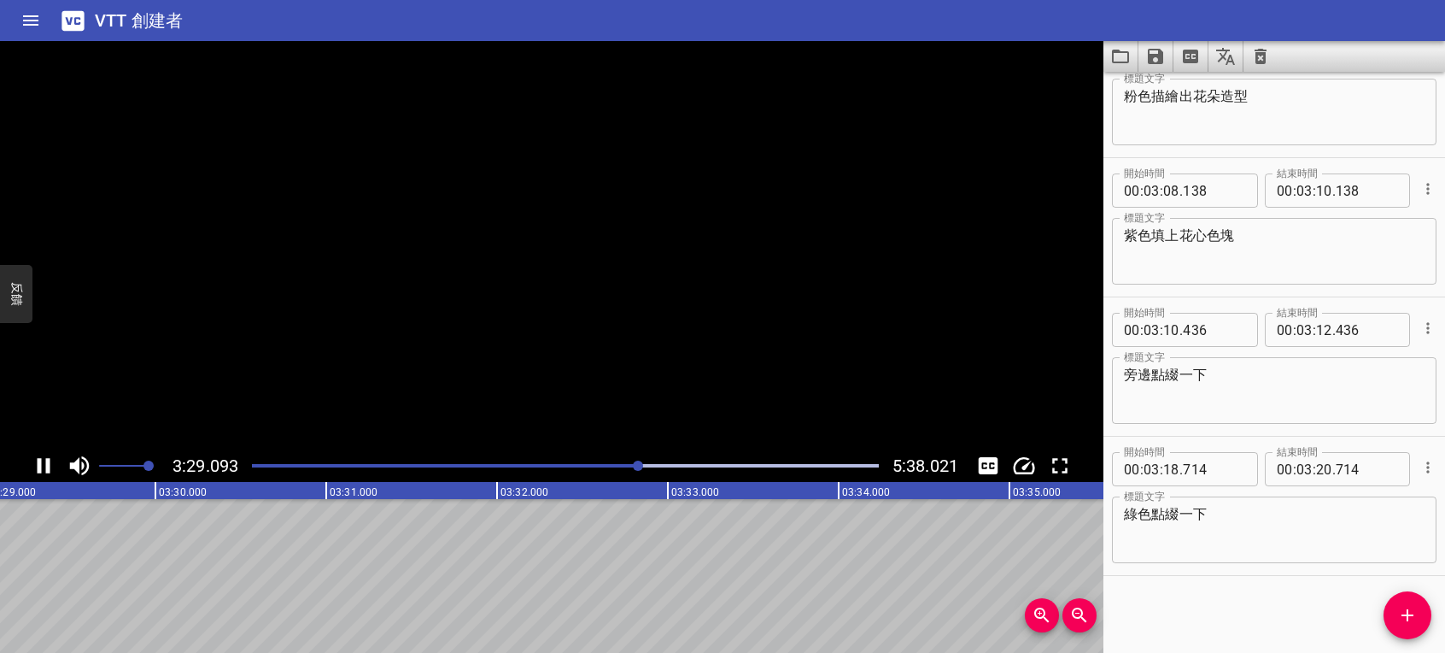
click at [43, 460] on icon "播放/暫停" at bounding box center [44, 466] width 26 height 26
click at [1400, 616] on icon "添加提示" at bounding box center [1407, 615] width 21 height 21
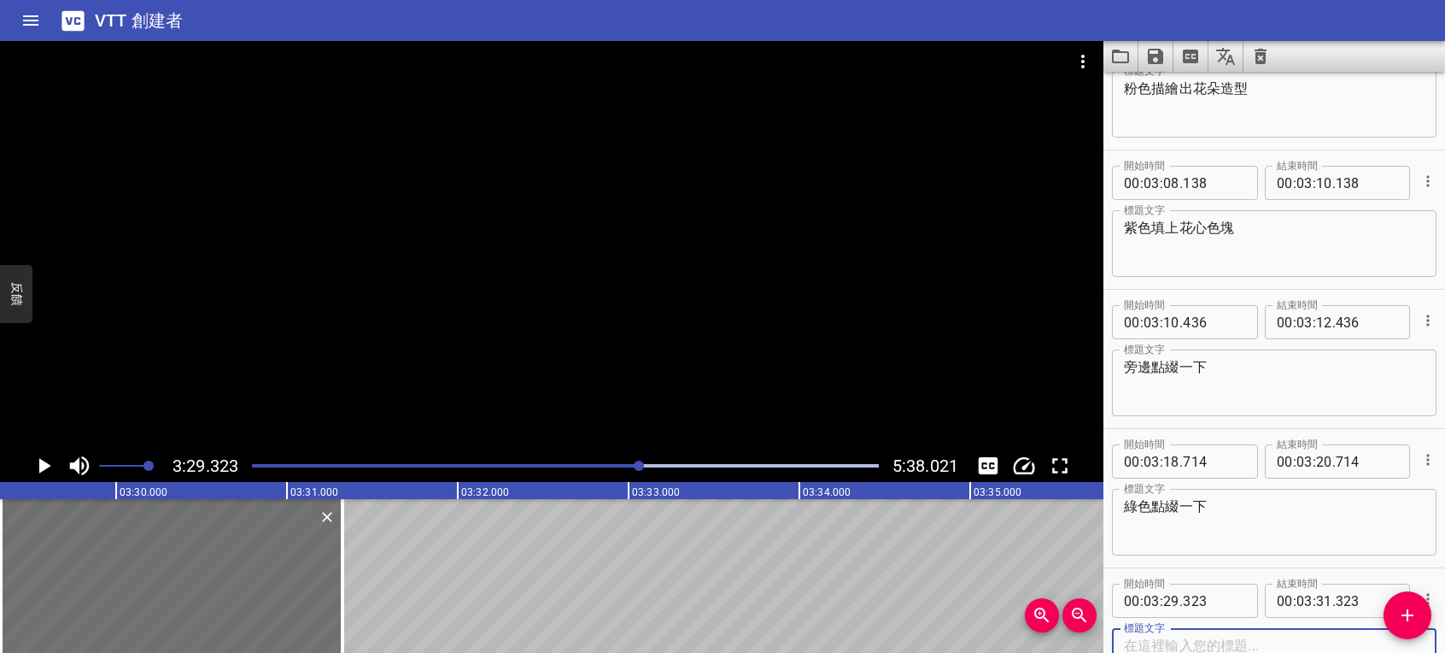
scroll to position [3120, 0]
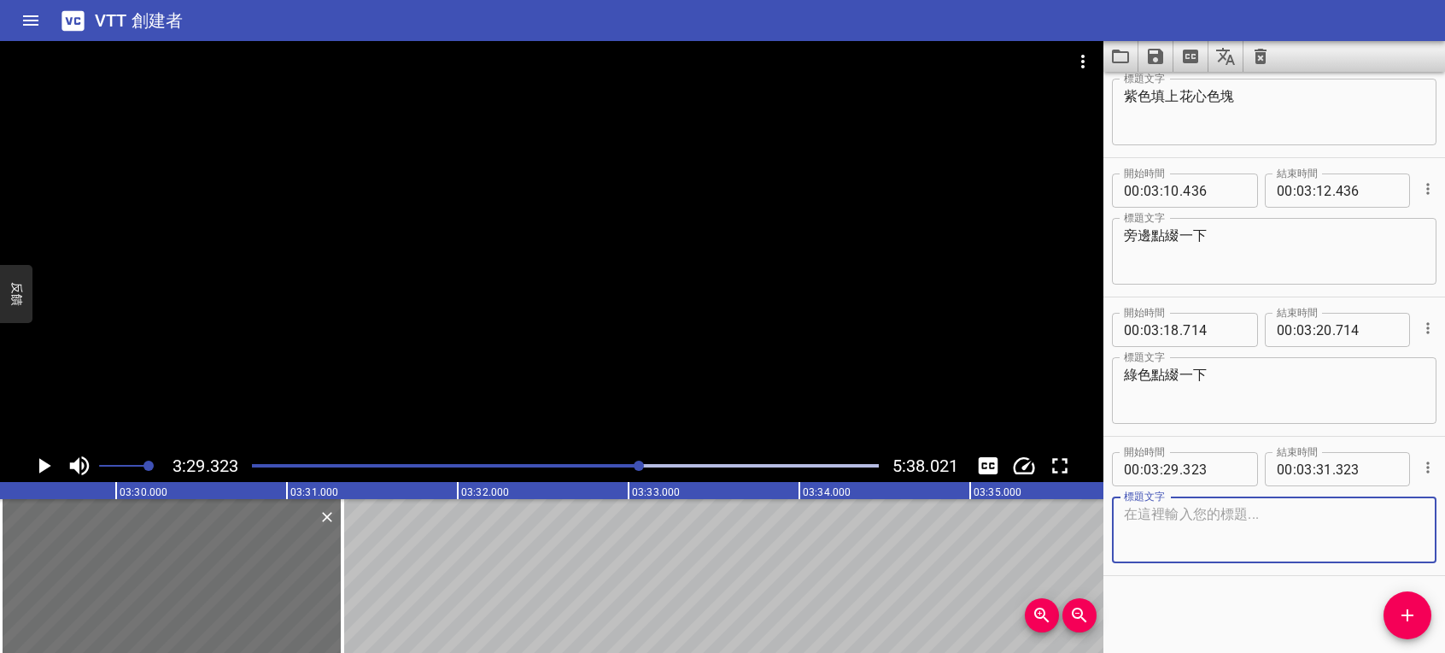
paste textarea "準備PRESTO彩色凝膠-TN005"
click at [1144, 514] on textarea "準備PRESTO彩色凝膠-TN005" at bounding box center [1274, 530] width 301 height 49
click at [1151, 511] on textarea "準備PRESTO彩色凝膠-TN005" at bounding box center [1274, 530] width 301 height 49
click at [41, 466] on icon "播放/暫停" at bounding box center [45, 465] width 12 height 15
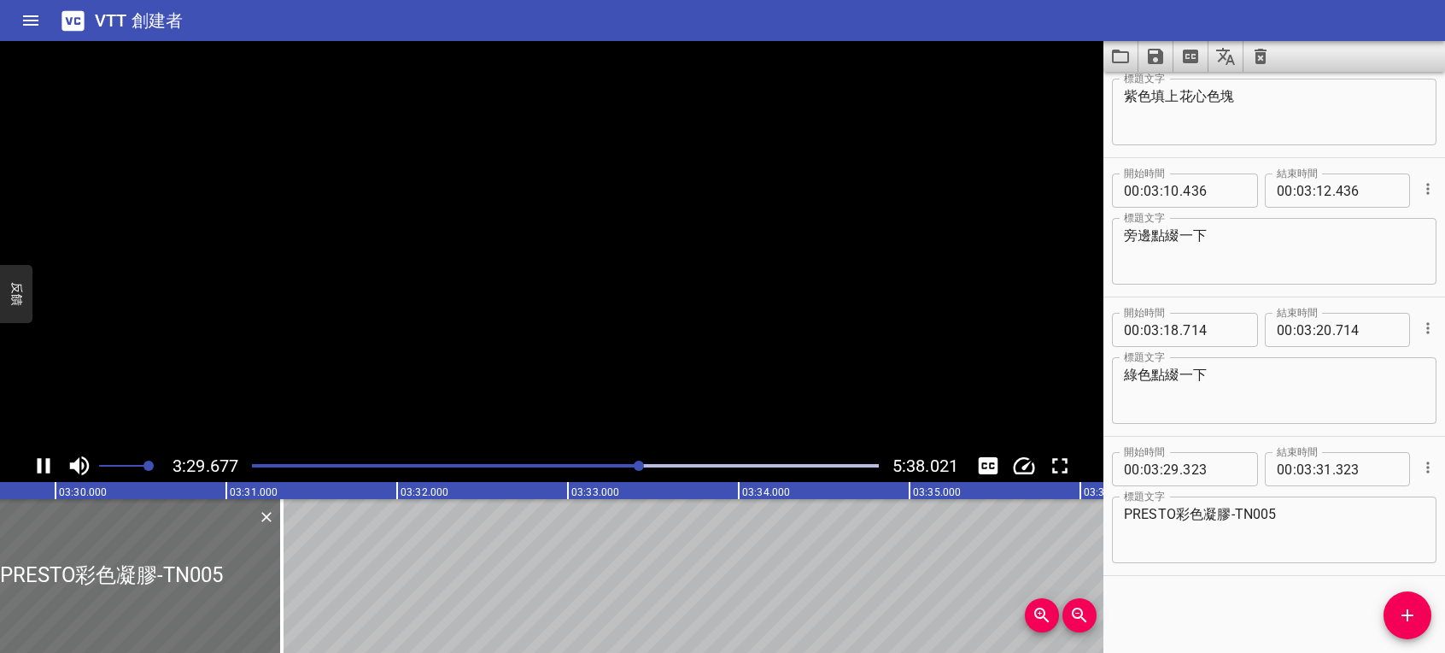
click at [41, 466] on icon "播放/暫停" at bounding box center [44, 466] width 26 height 26
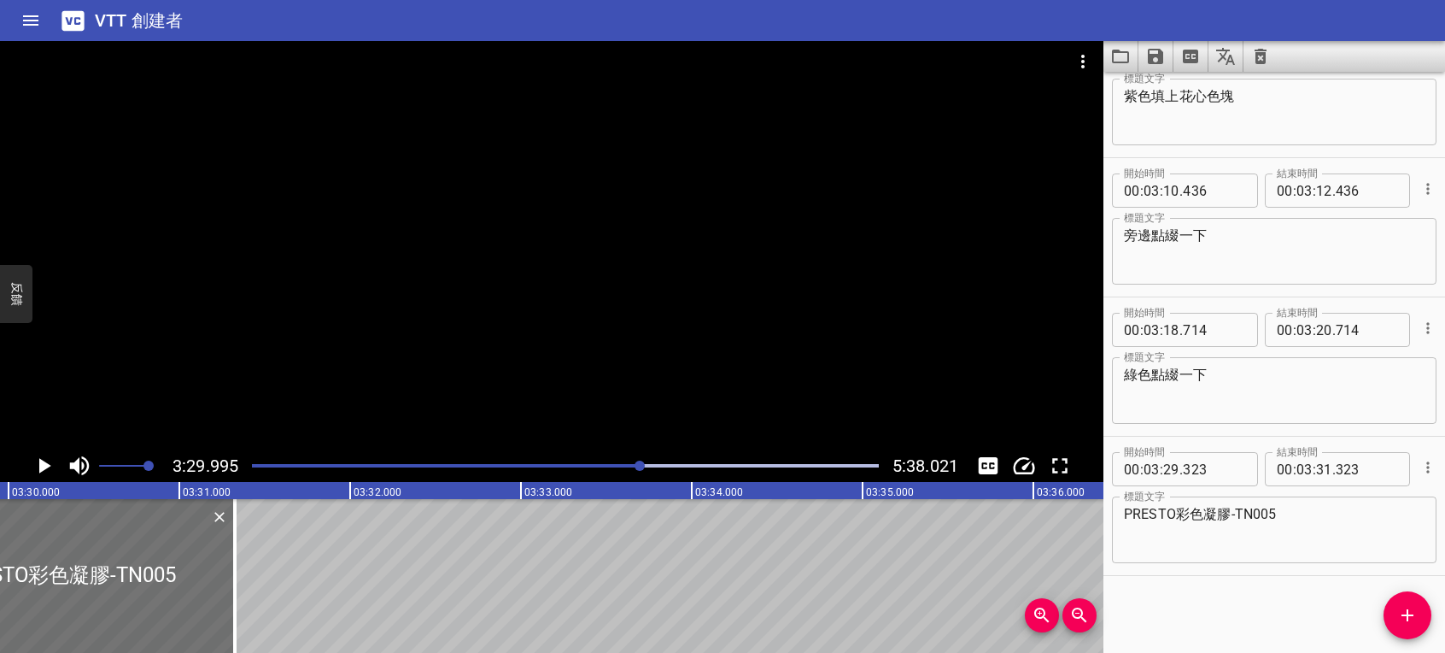
scroll to position [0, 35874]
click at [1285, 504] on div "PRESTO彩色凝膠-TN005 標題文字" at bounding box center [1274, 529] width 325 height 67
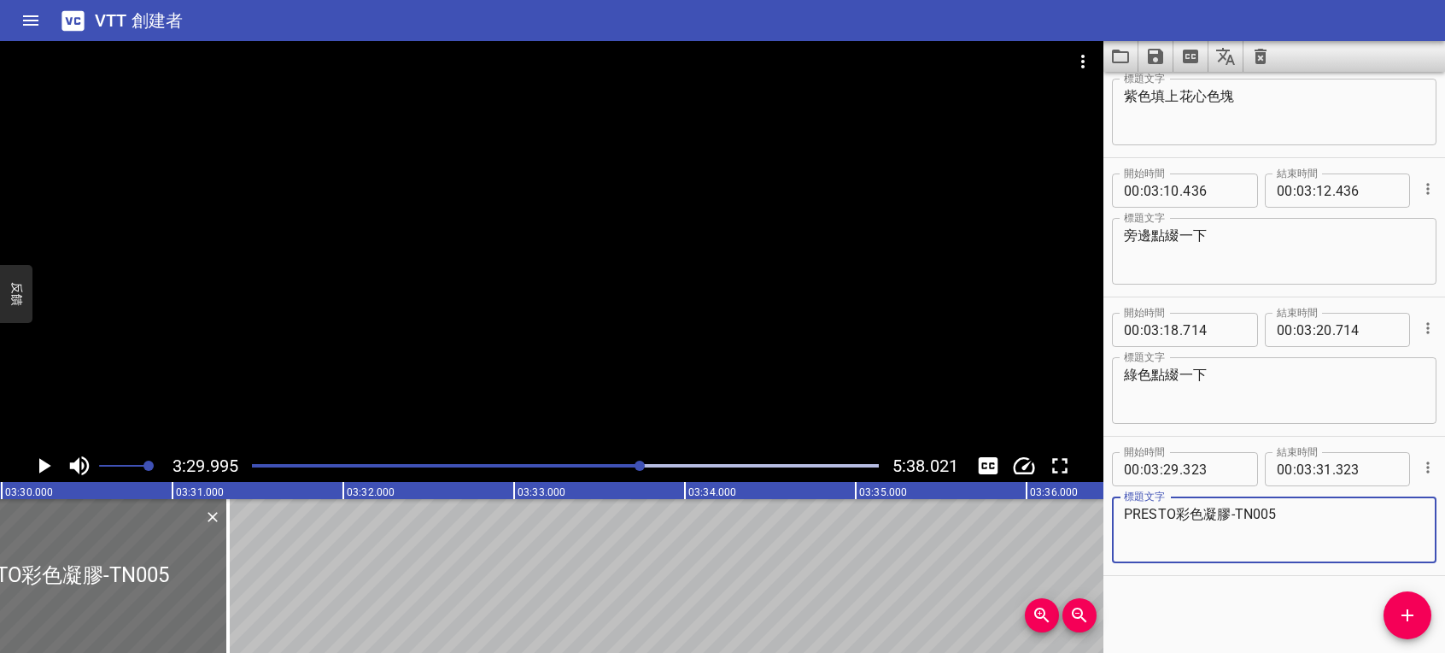
click at [1285, 518] on textarea "PRESTO彩色凝膠-TN005" at bounding box center [1274, 530] width 301 height 49
type textarea "PRESTO彩色凝膠-TN001"
click at [43, 469] on icon "播放/暫停" at bounding box center [45, 465] width 12 height 15
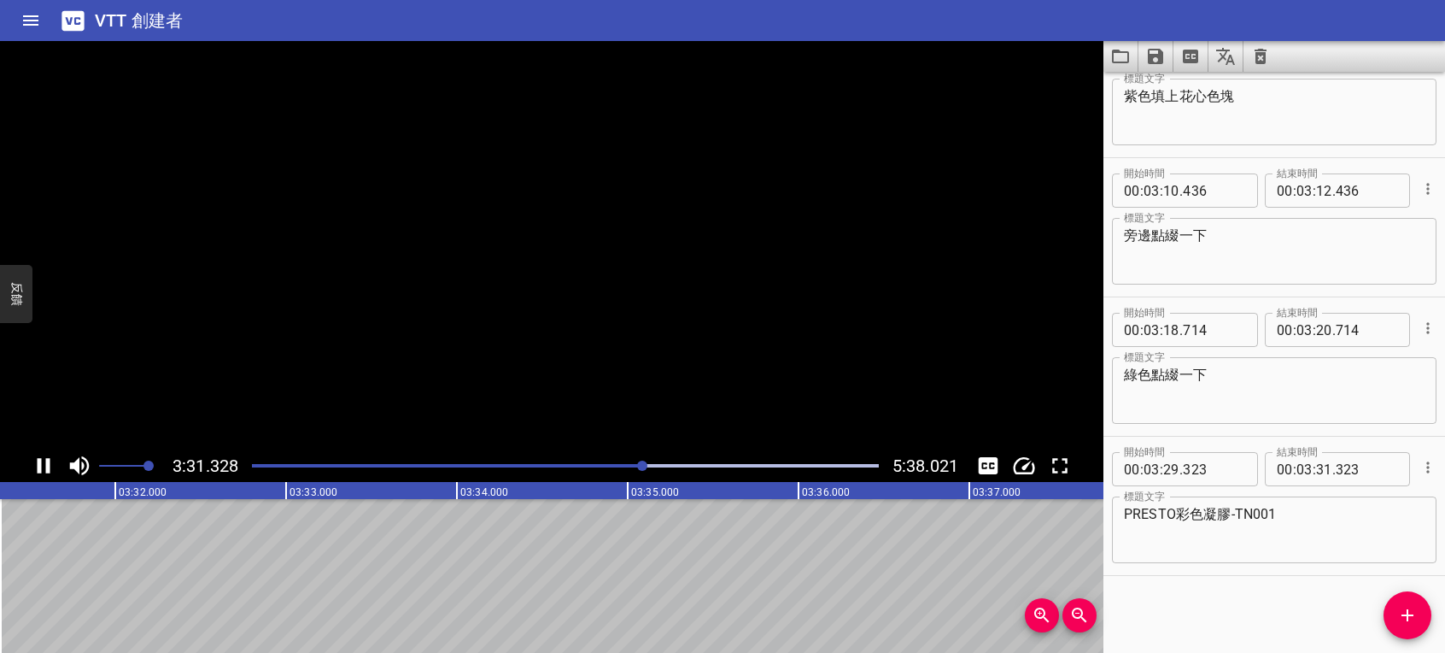
click at [43, 469] on icon "播放/暫停" at bounding box center [44, 466] width 26 height 26
click at [1404, 607] on icon "添加提示" at bounding box center [1407, 615] width 21 height 21
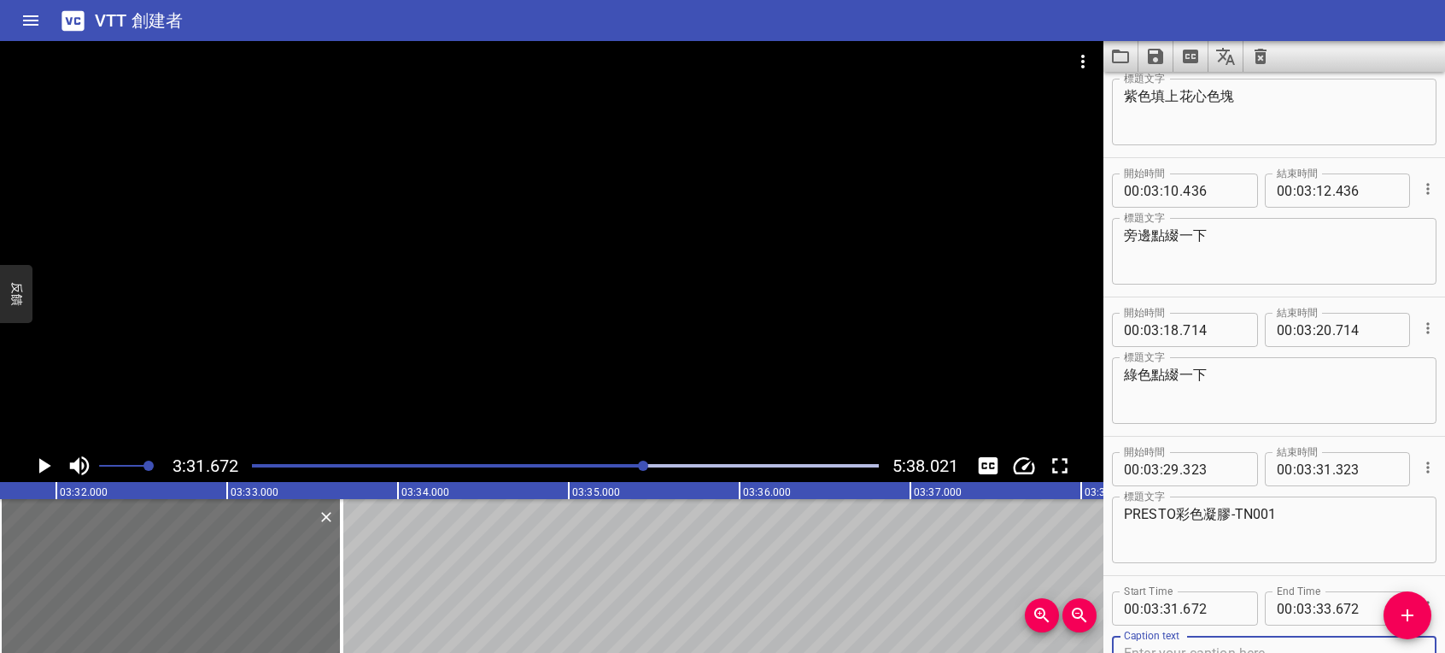
scroll to position [3128, 0]
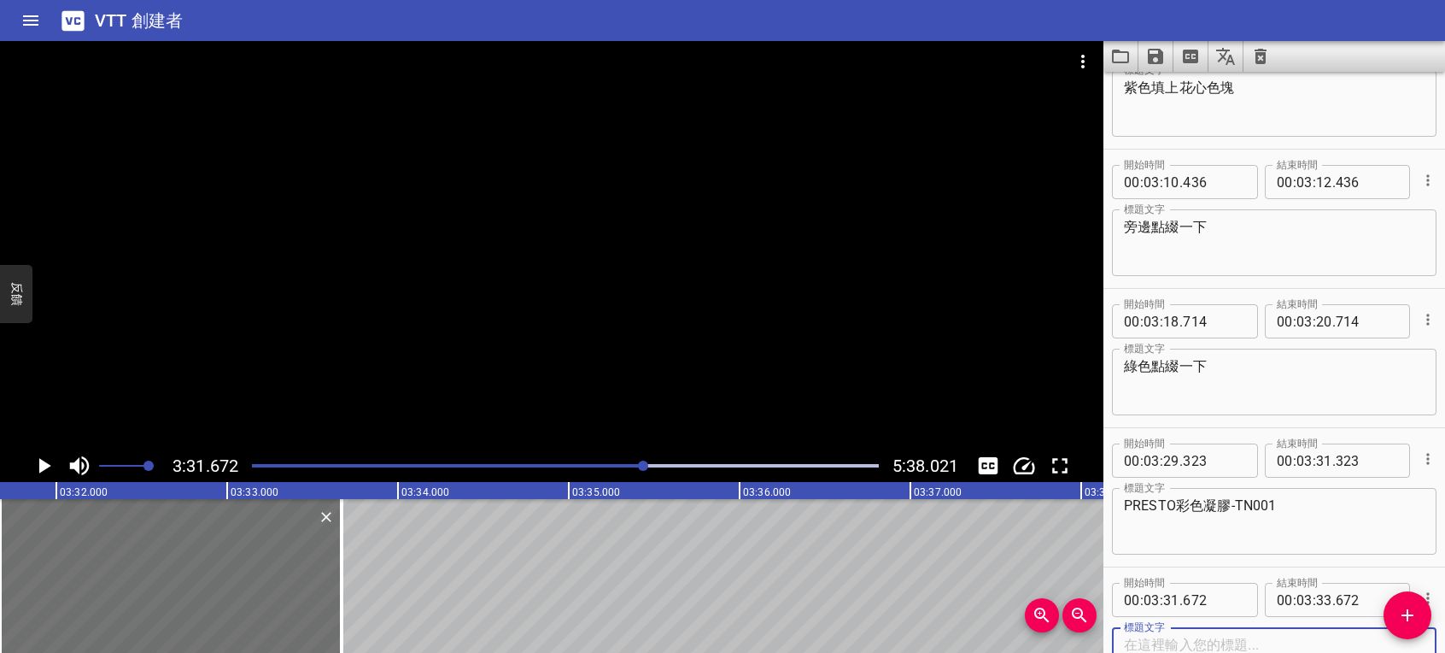
paste textarea "ageha 凝膠筆 3 Multiple I"
type textarea "ageha 凝膠筆 3 Multiple I"
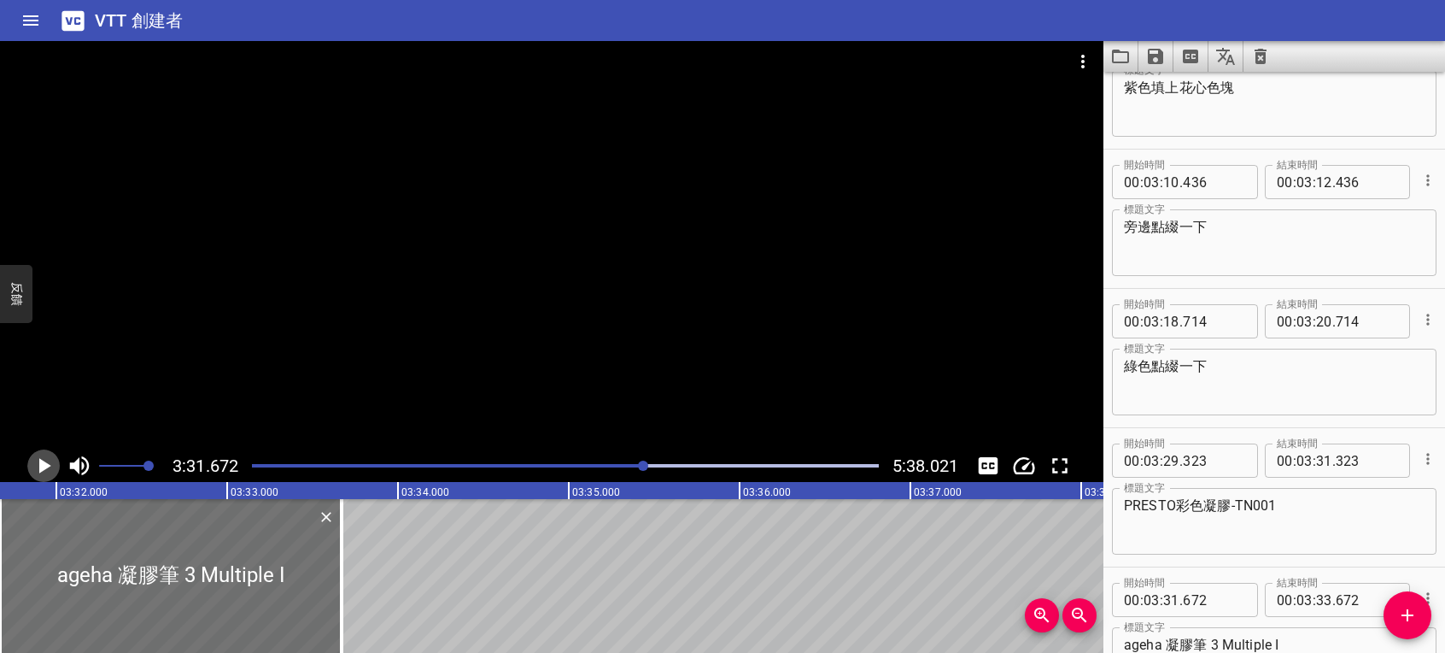
click at [44, 466] on icon "播放/暫停" at bounding box center [45, 465] width 12 height 15
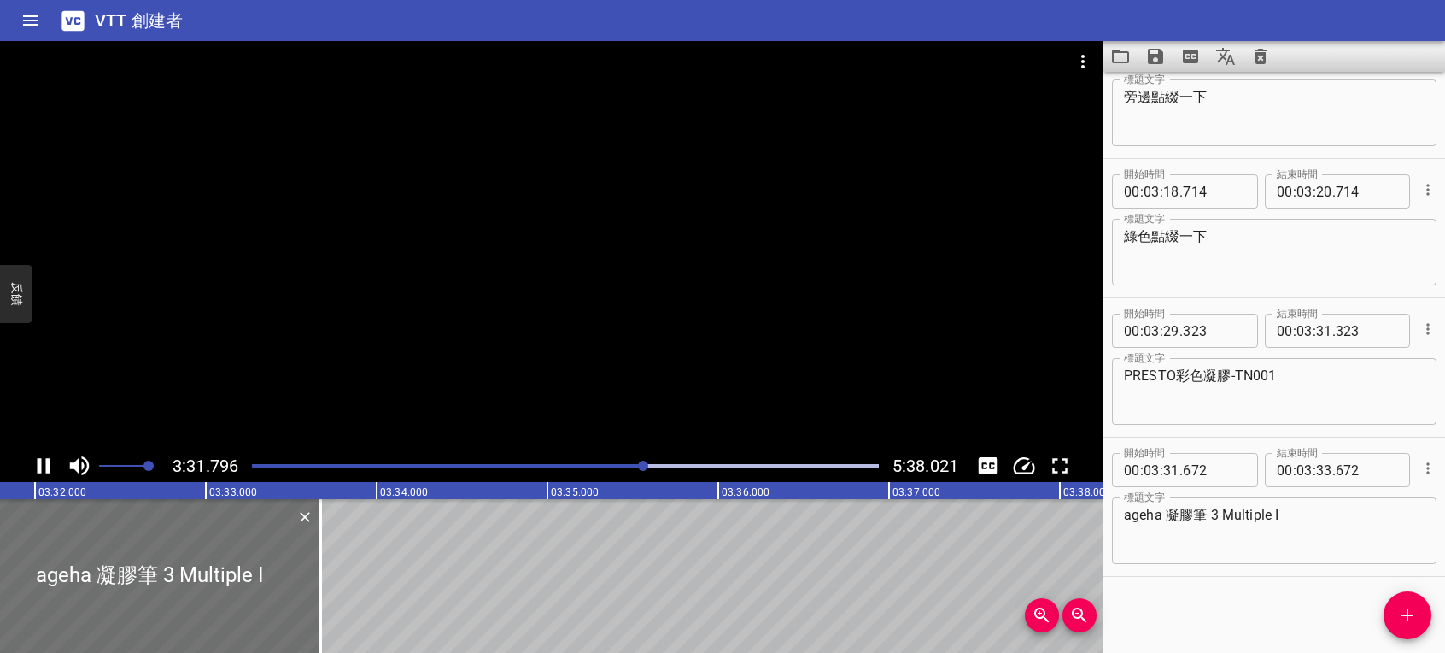
scroll to position [3259, 0]
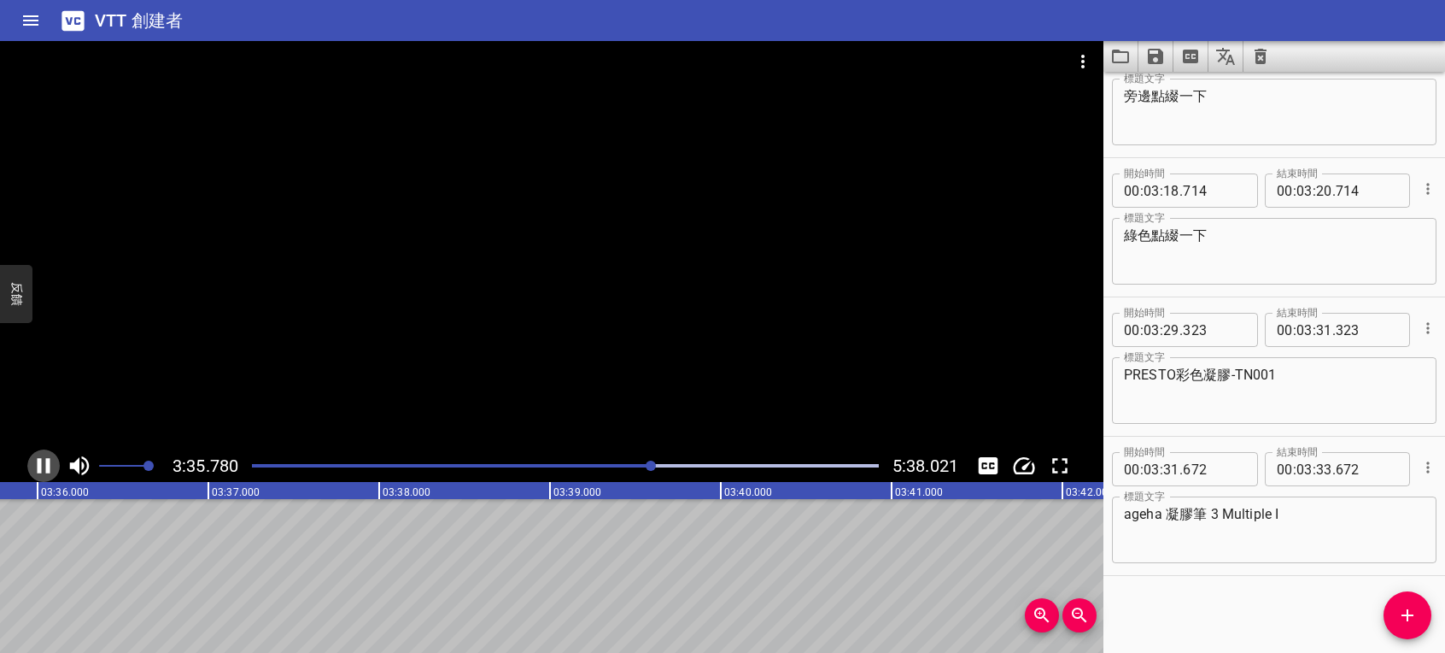
click at [43, 465] on icon "播放/暫停" at bounding box center [44, 466] width 26 height 26
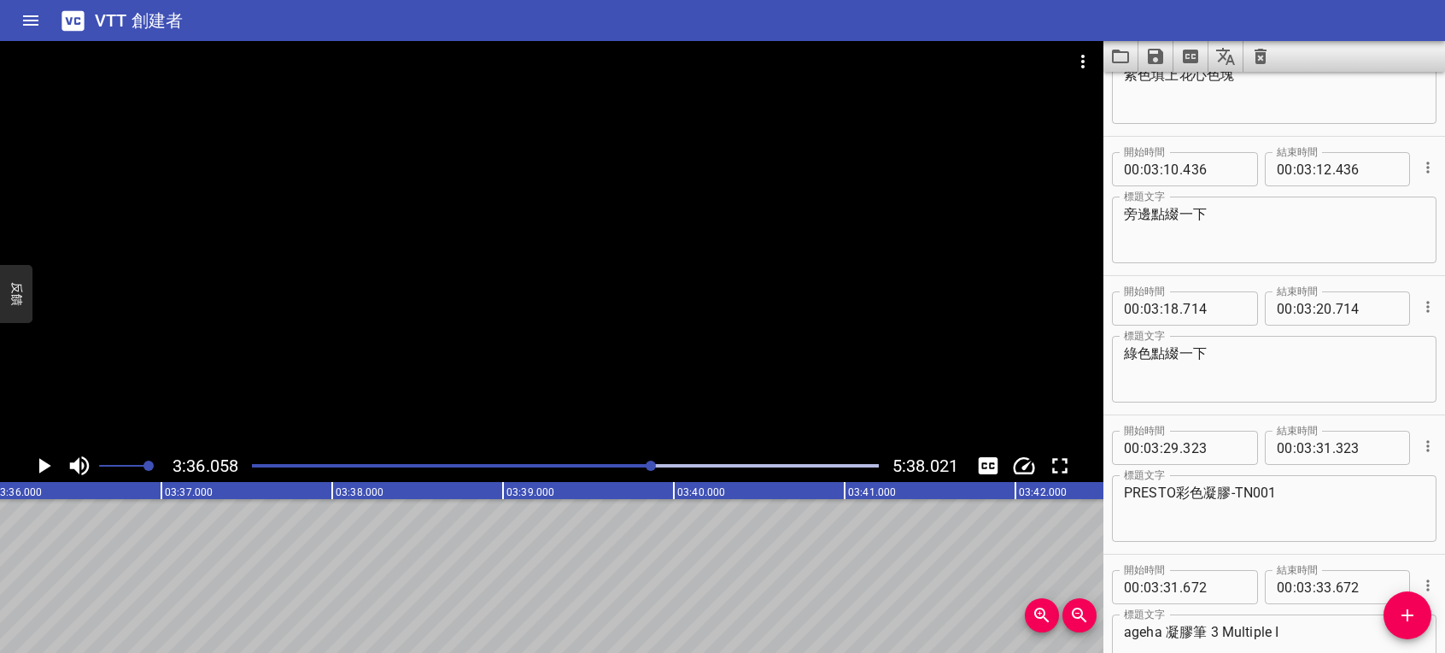
scroll to position [3088, 0]
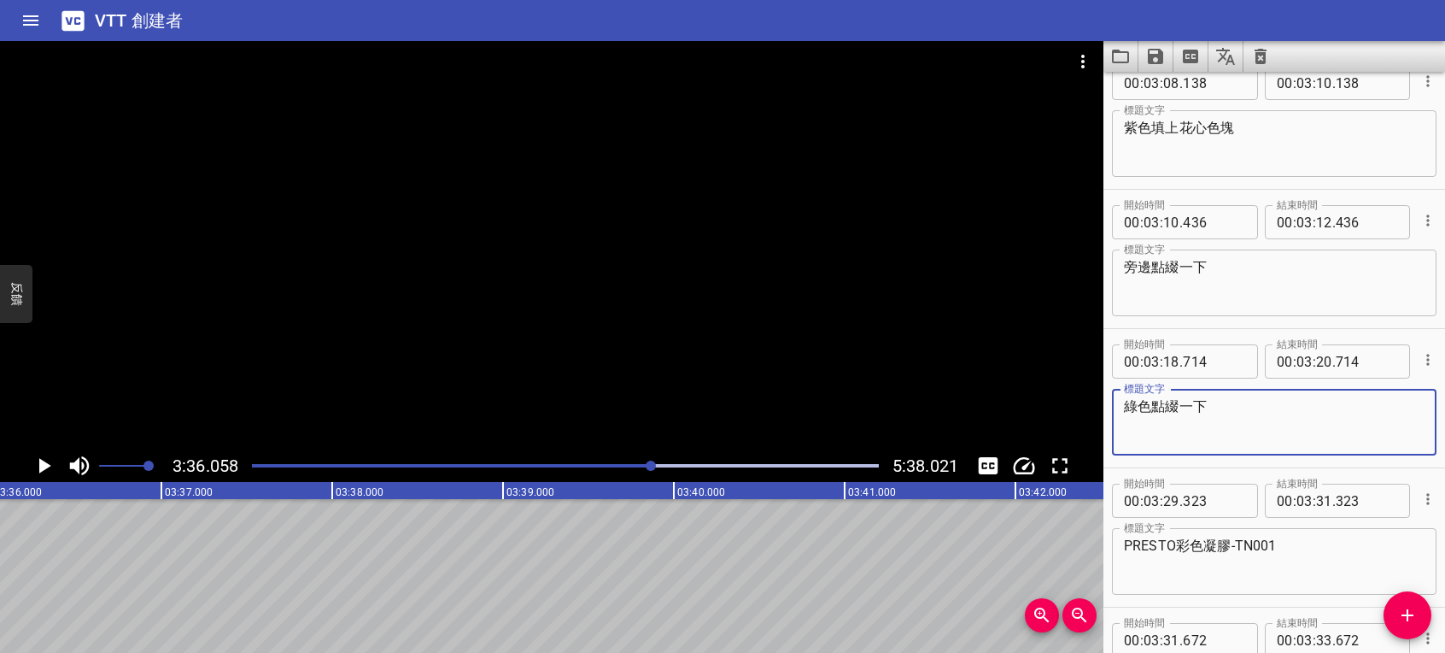
drag, startPoint x: 1148, startPoint y: 402, endPoint x: 1256, endPoint y: 402, distance: 107.6
click at [1256, 402] on textarea "綠色點綴一下" at bounding box center [1274, 422] width 301 height 49
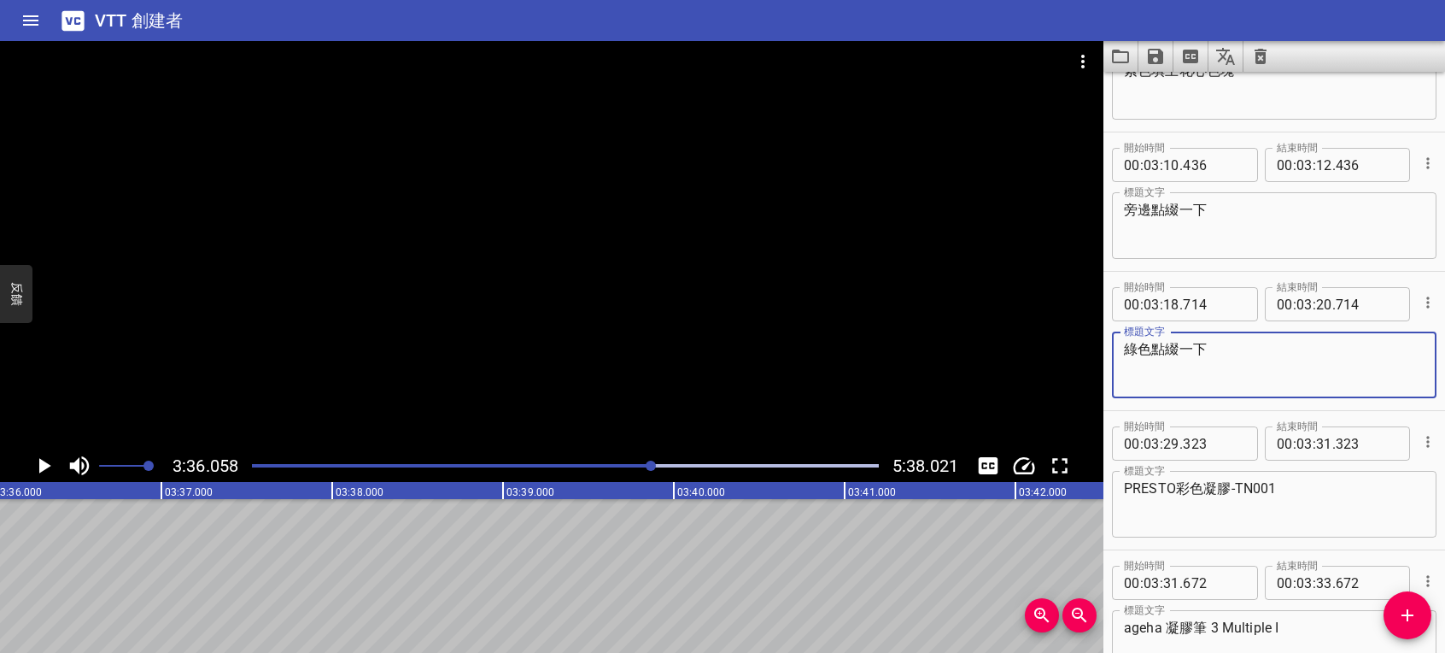
scroll to position [3259, 0]
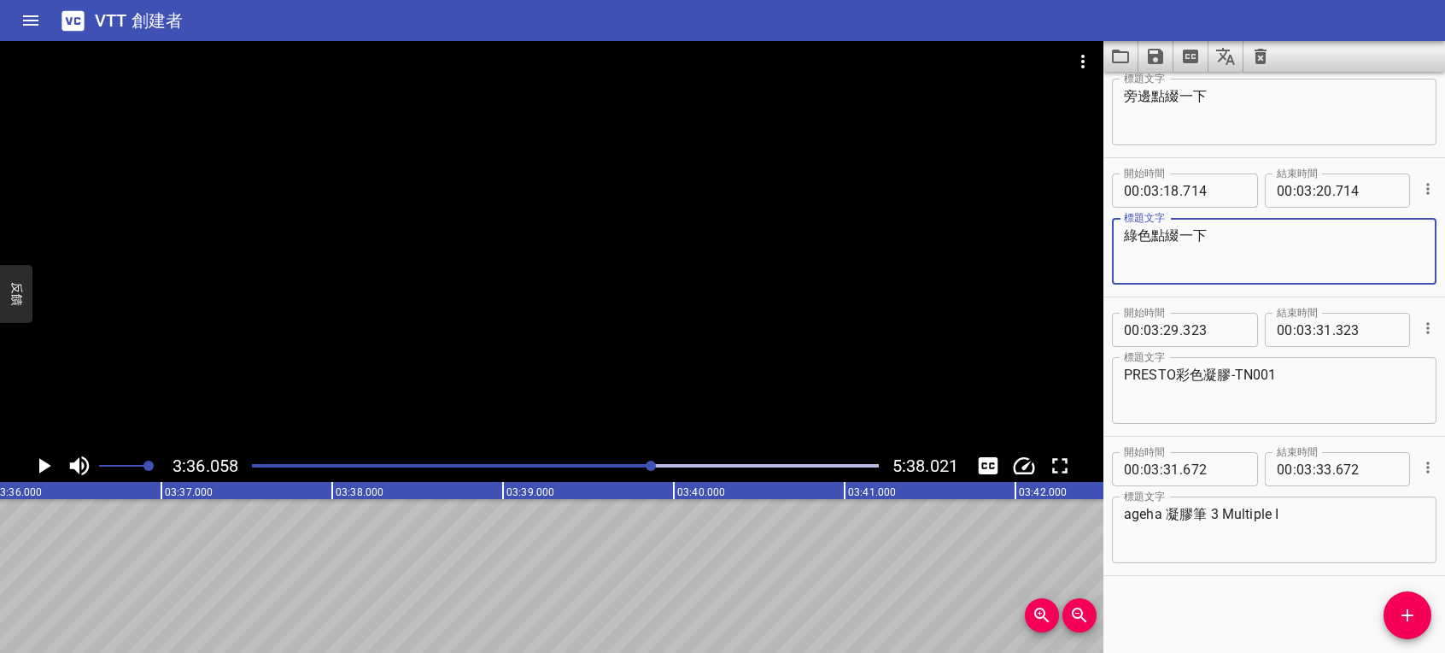
click at [1405, 613] on icon "添加提示" at bounding box center [1407, 615] width 21 height 21
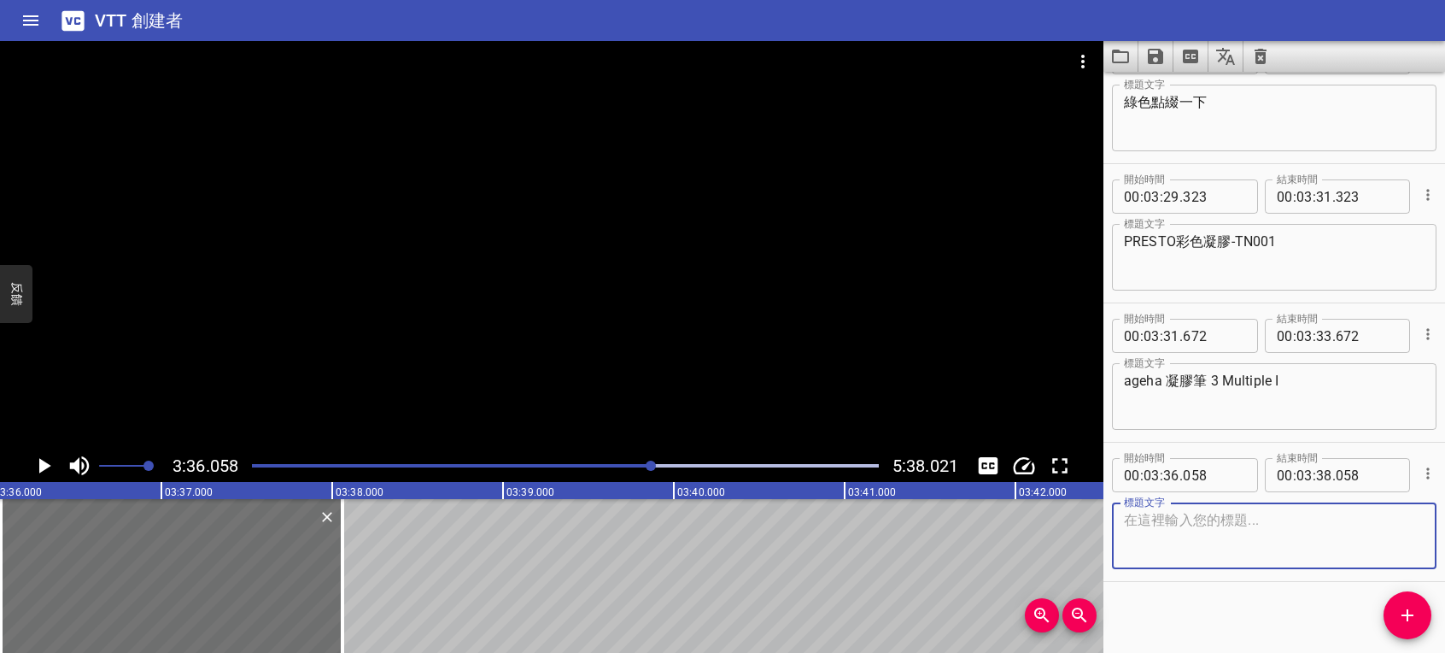
scroll to position [3398, 0]
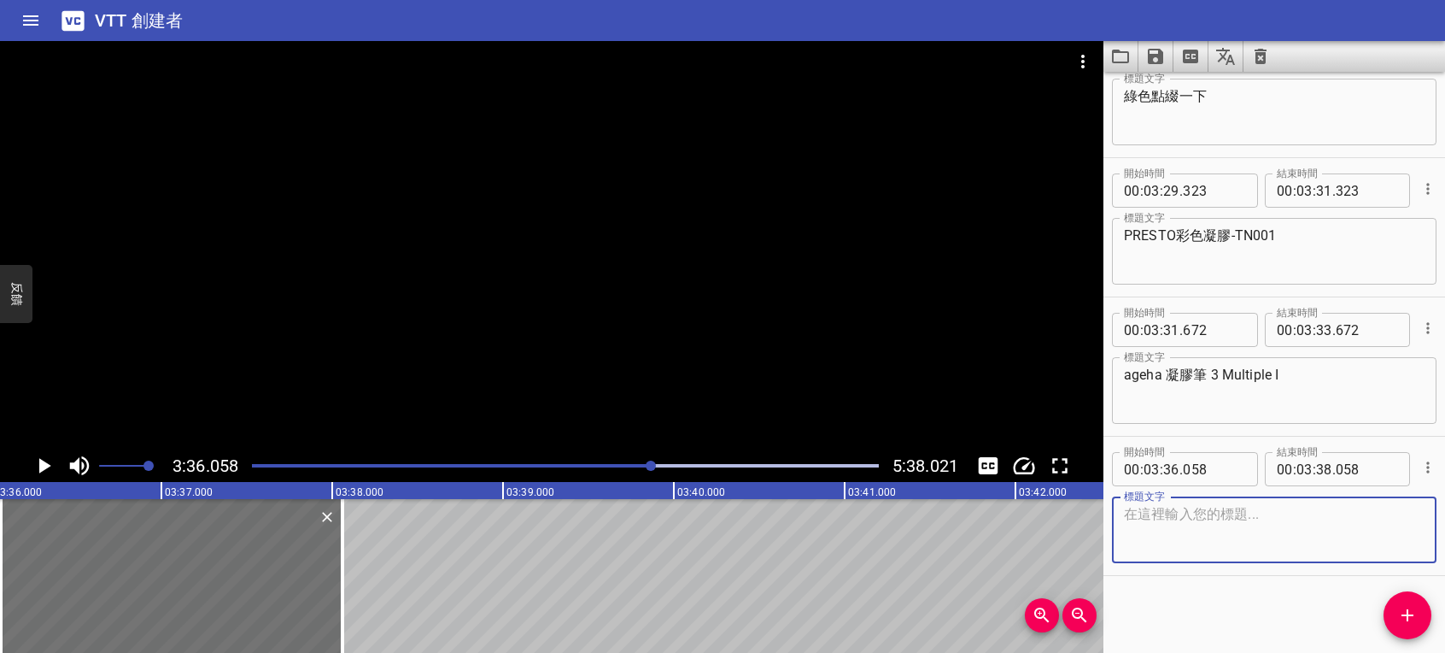
click at [1236, 539] on textarea at bounding box center [1274, 530] width 301 height 49
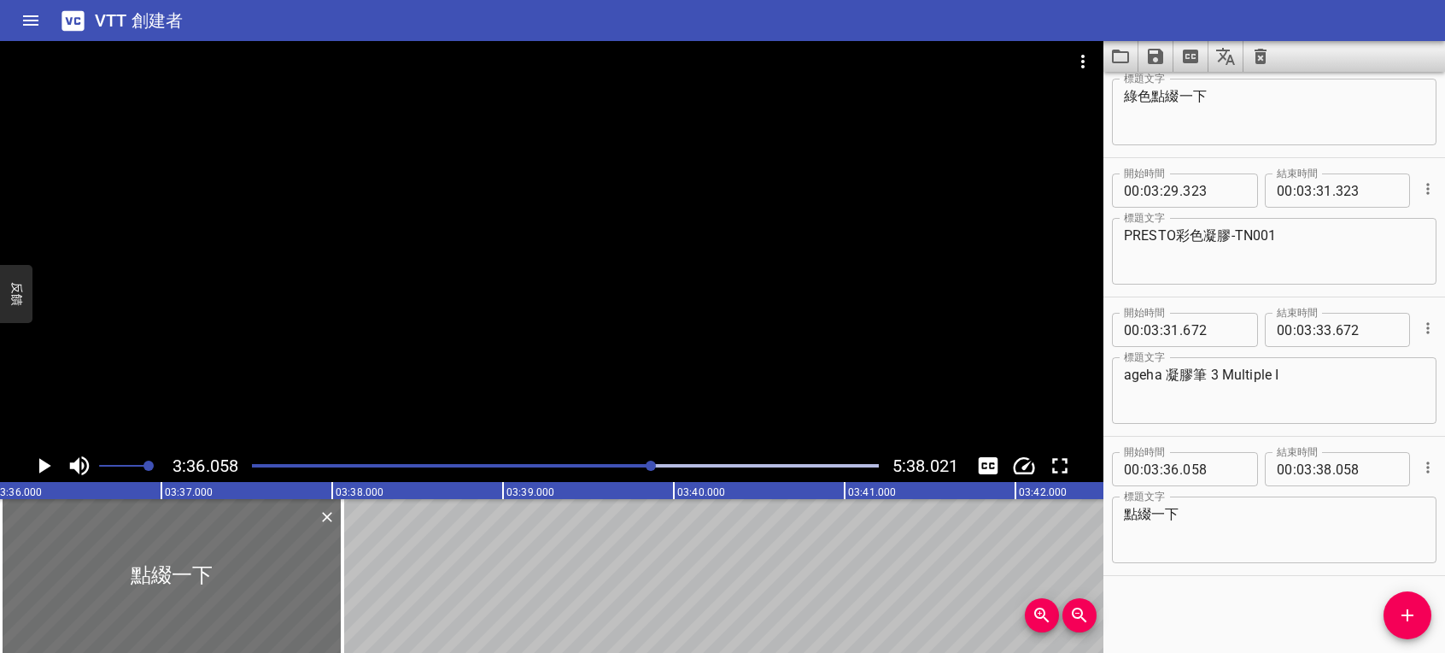
click at [1241, 501] on div "點綴一下 標題文字" at bounding box center [1274, 529] width 325 height 67
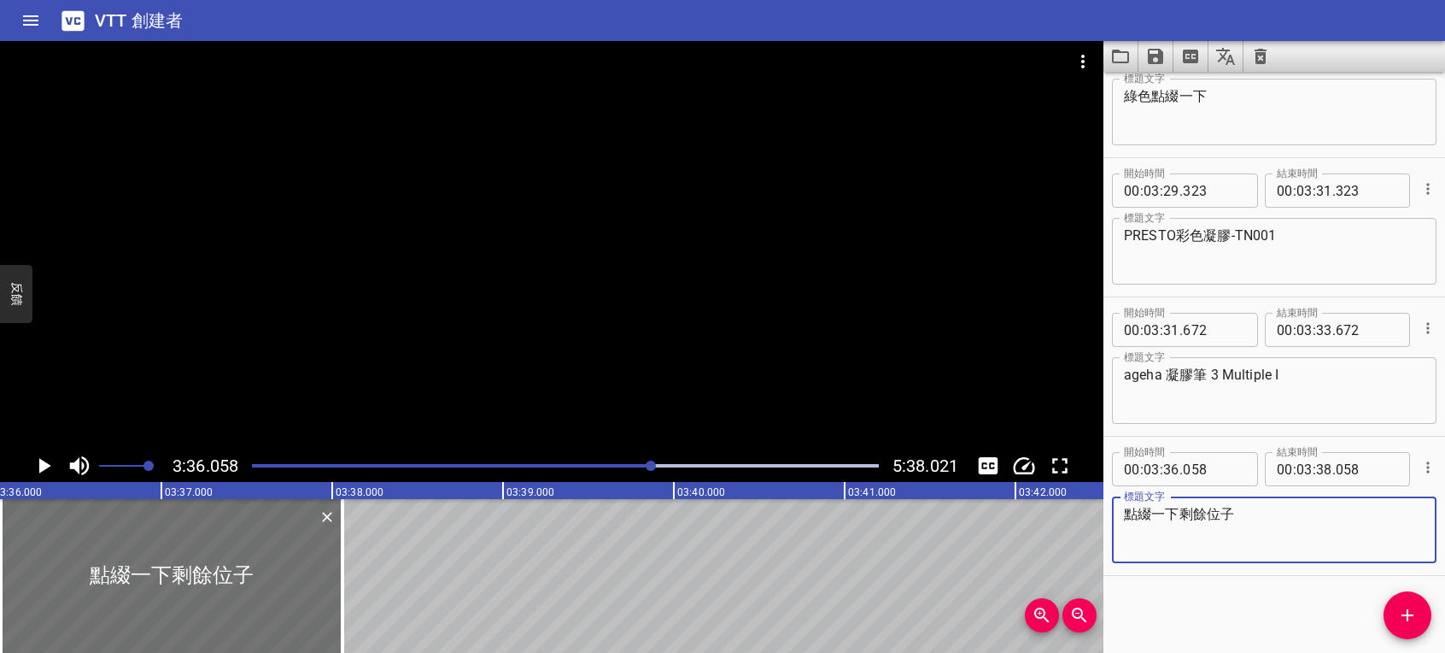
type textarea "點綴一下剩餘位子"
click at [38, 463] on icon "播放/暫停" at bounding box center [44, 466] width 26 height 26
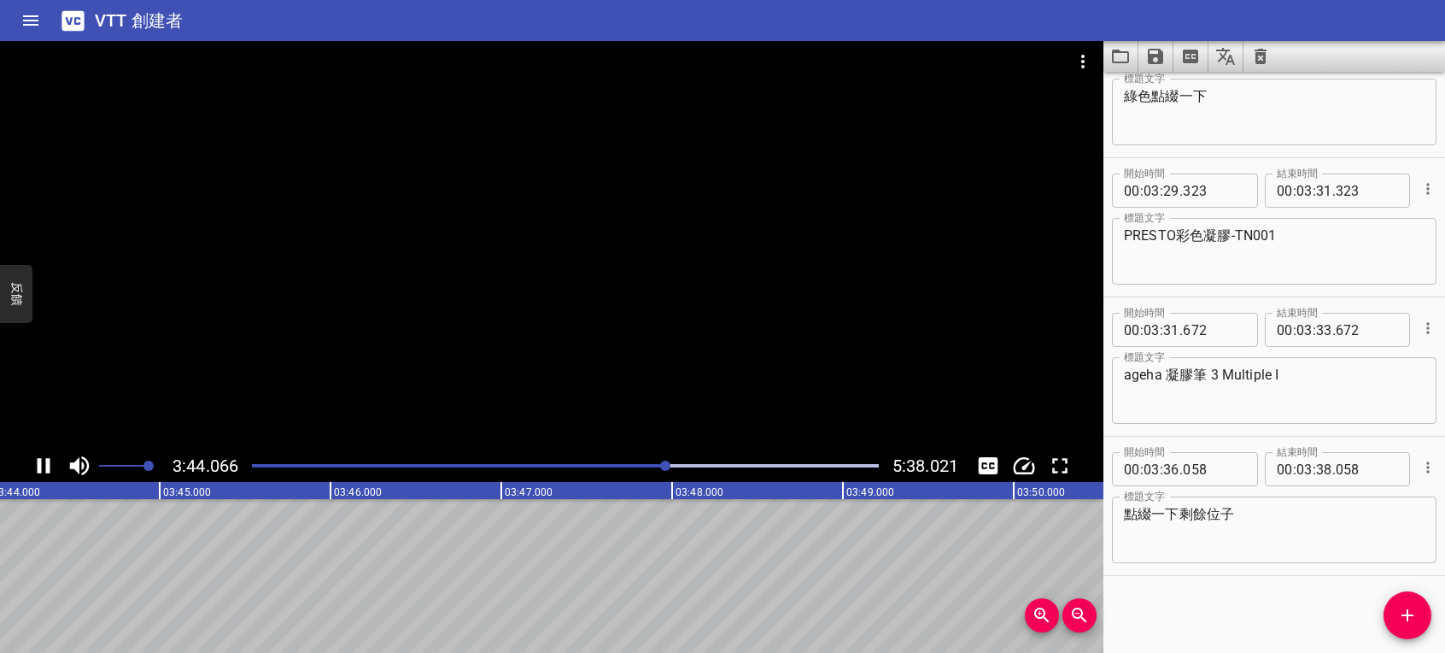
click at [40, 465] on icon "播放/暫停" at bounding box center [44, 465] width 13 height 15
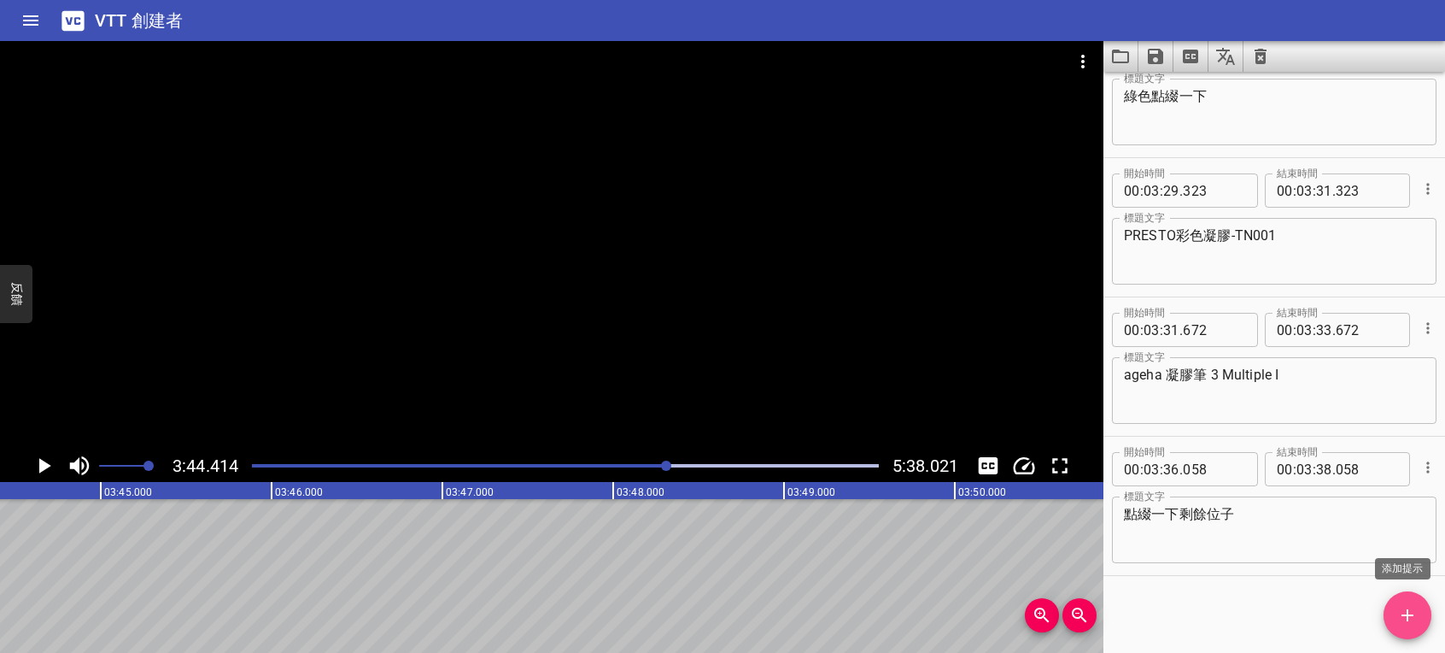
click at [1388, 618] on span "添加提示" at bounding box center [1408, 615] width 48 height 21
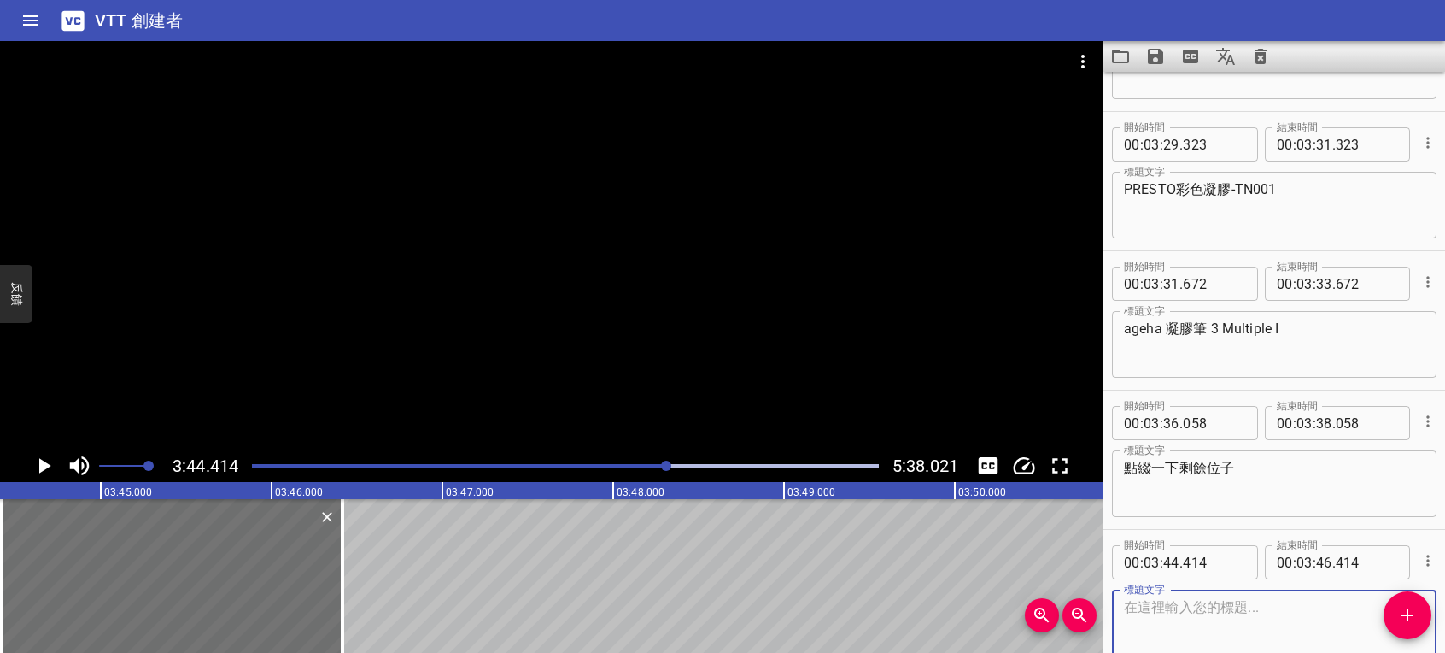
scroll to position [3537, 0]
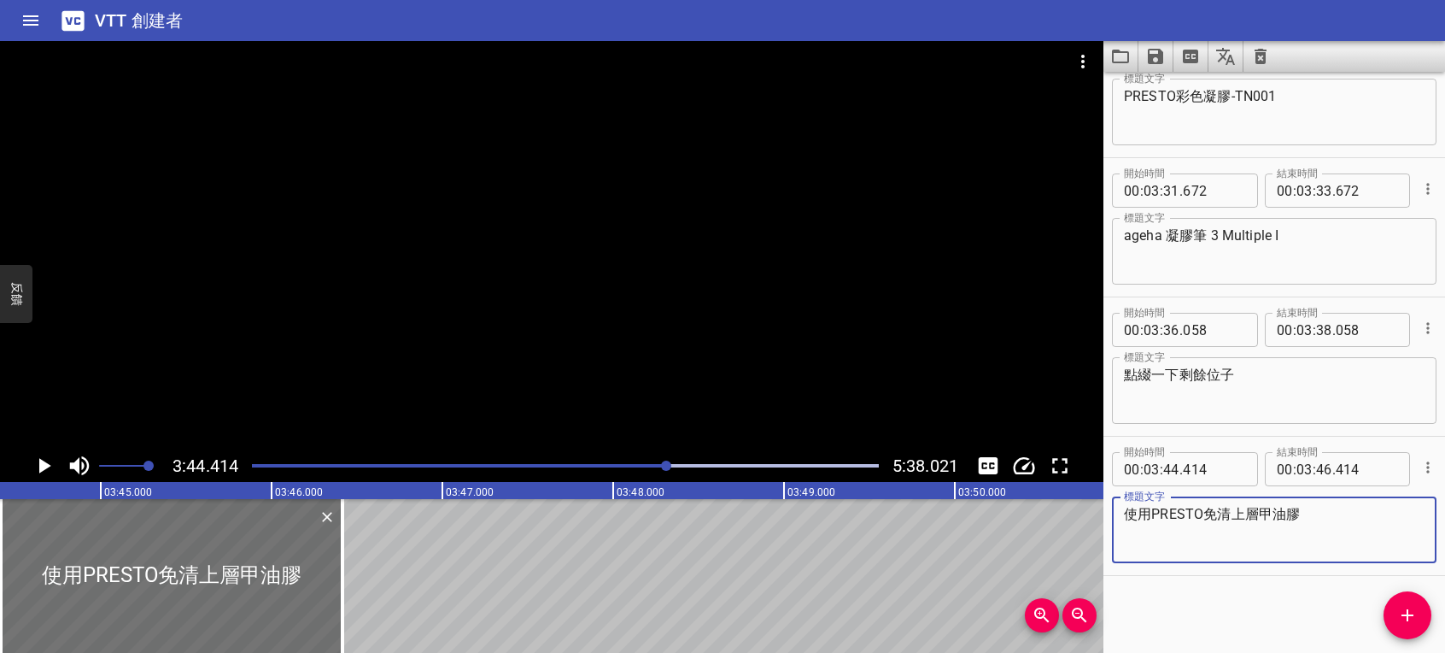
type textarea "使用PRESTO免清上層甲油膠"
click at [50, 461] on icon "播放/暫停" at bounding box center [44, 466] width 26 height 26
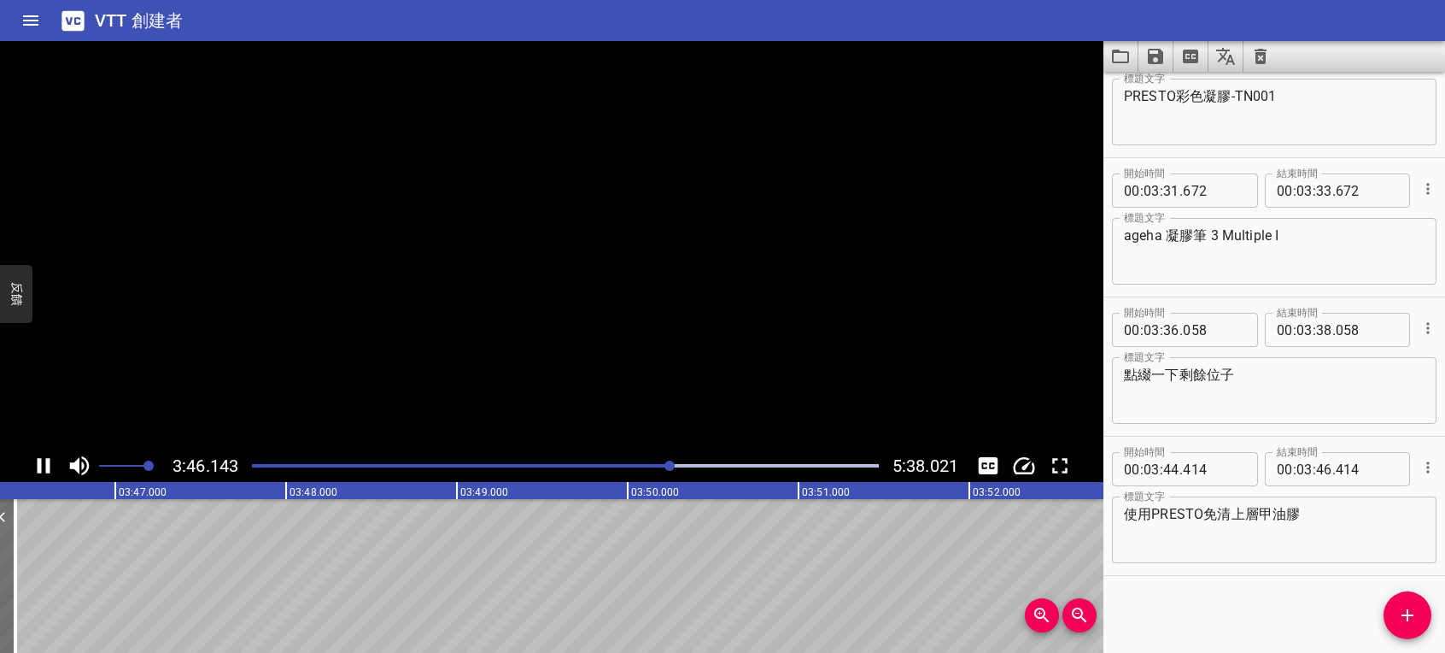
click at [43, 462] on icon "播放/暫停" at bounding box center [44, 466] width 26 height 26
click at [1411, 615] on icon "添加提示" at bounding box center [1408, 615] width 12 height 12
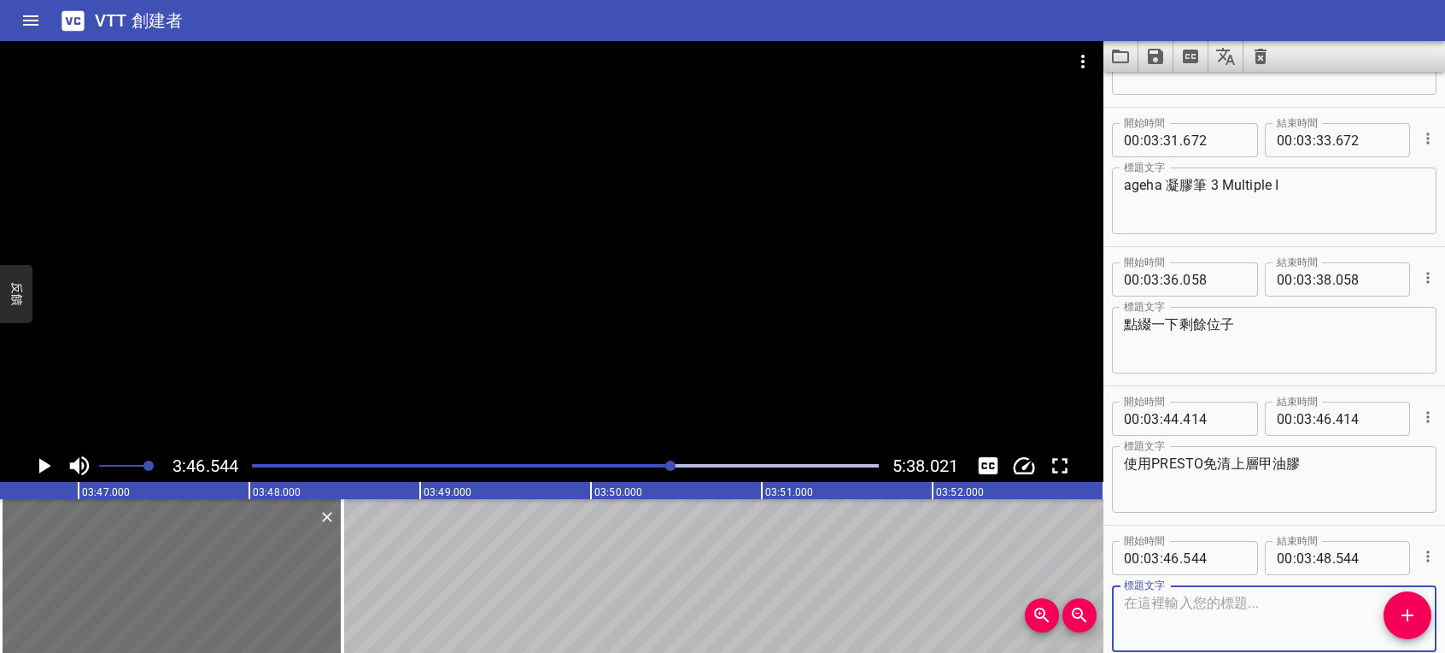
scroll to position [3676, 0]
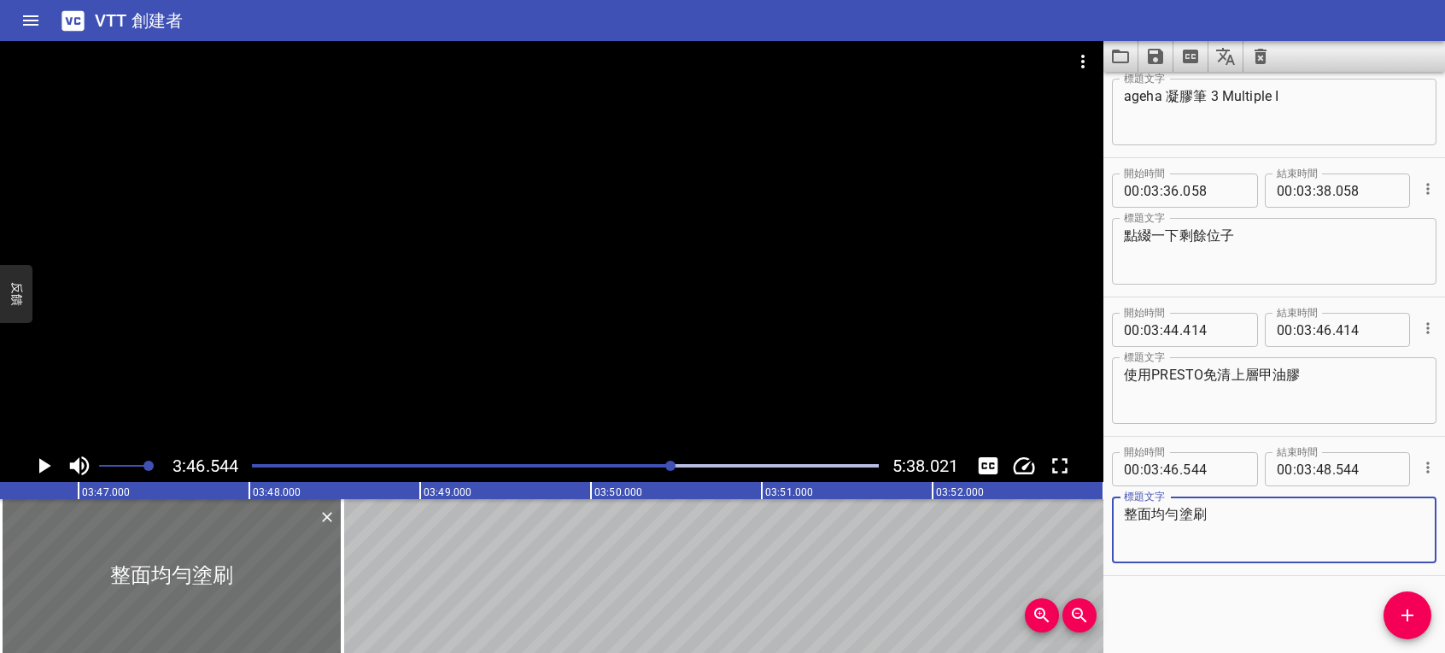
type textarea "整面均勻塗刷"
click at [42, 461] on icon "播放/暫停" at bounding box center [45, 465] width 12 height 15
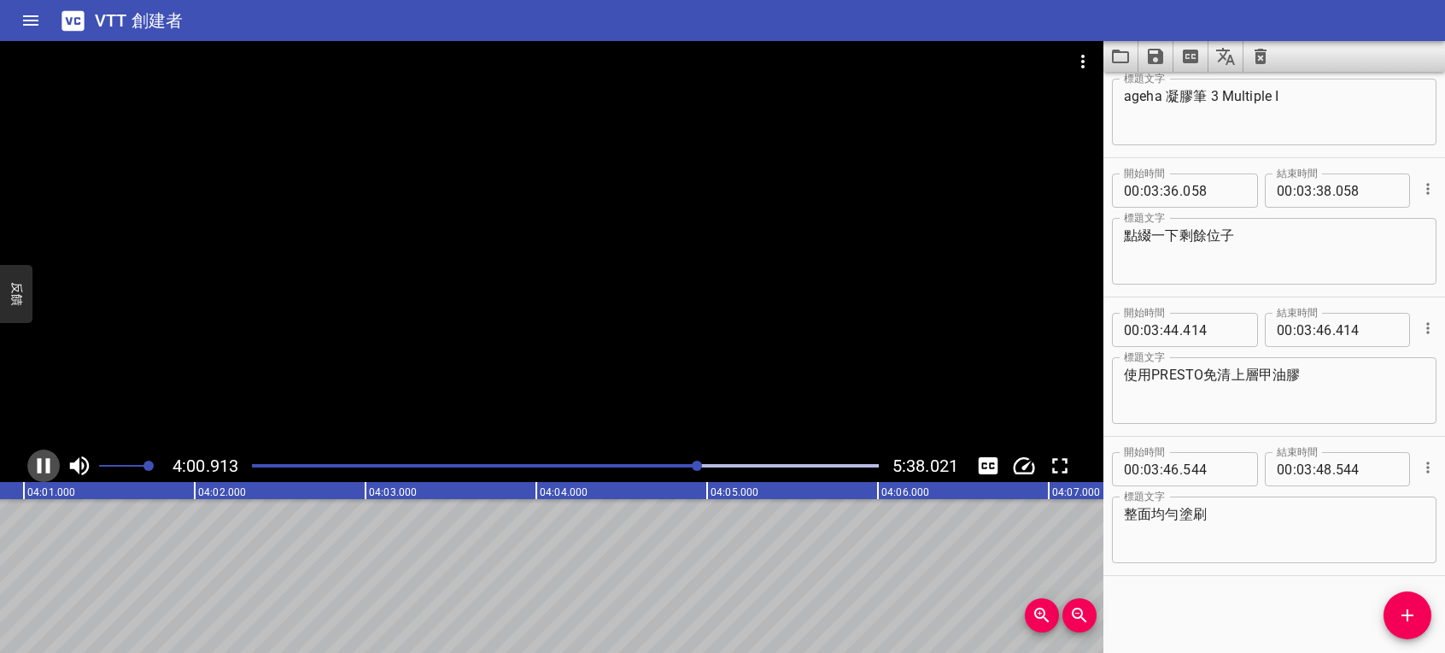
click at [48, 468] on icon "播放/暫停" at bounding box center [44, 465] width 13 height 15
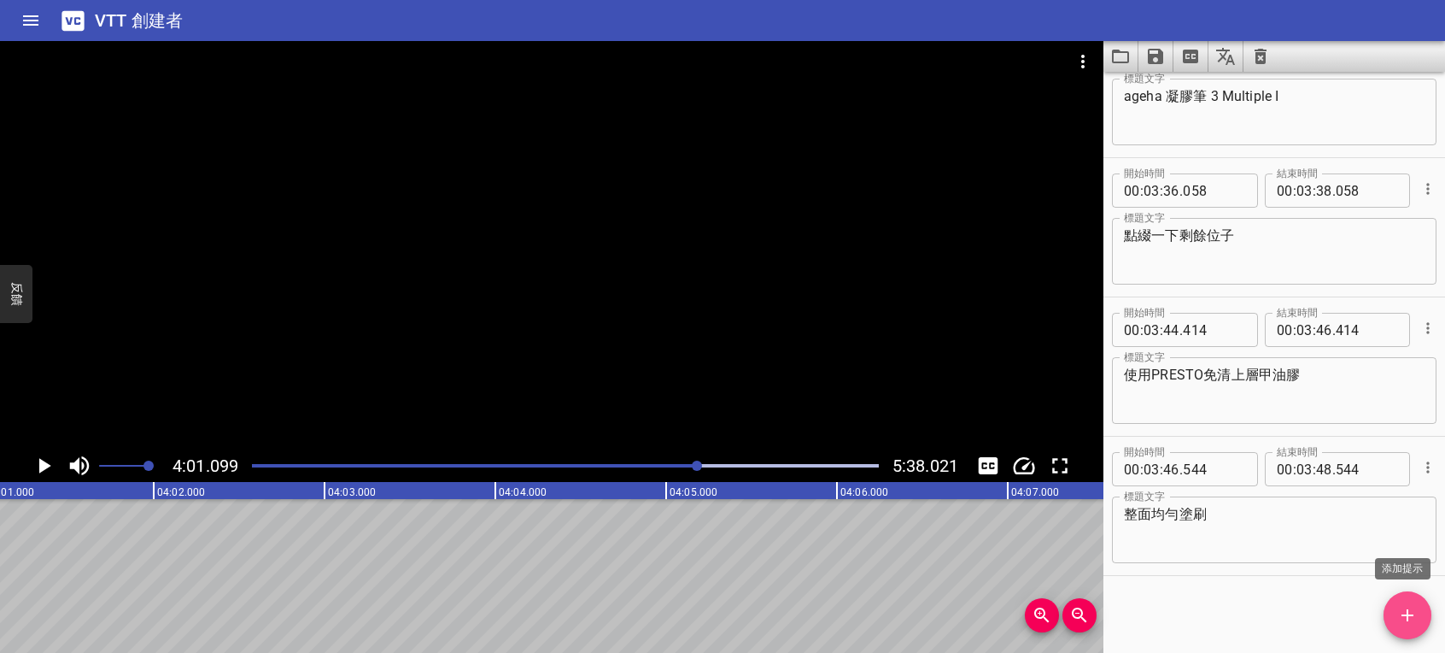
drag, startPoint x: 1406, startPoint y: 601, endPoint x: 1373, endPoint y: 586, distance: 36.7
click at [1407, 601] on button "添加提示" at bounding box center [1408, 615] width 48 height 48
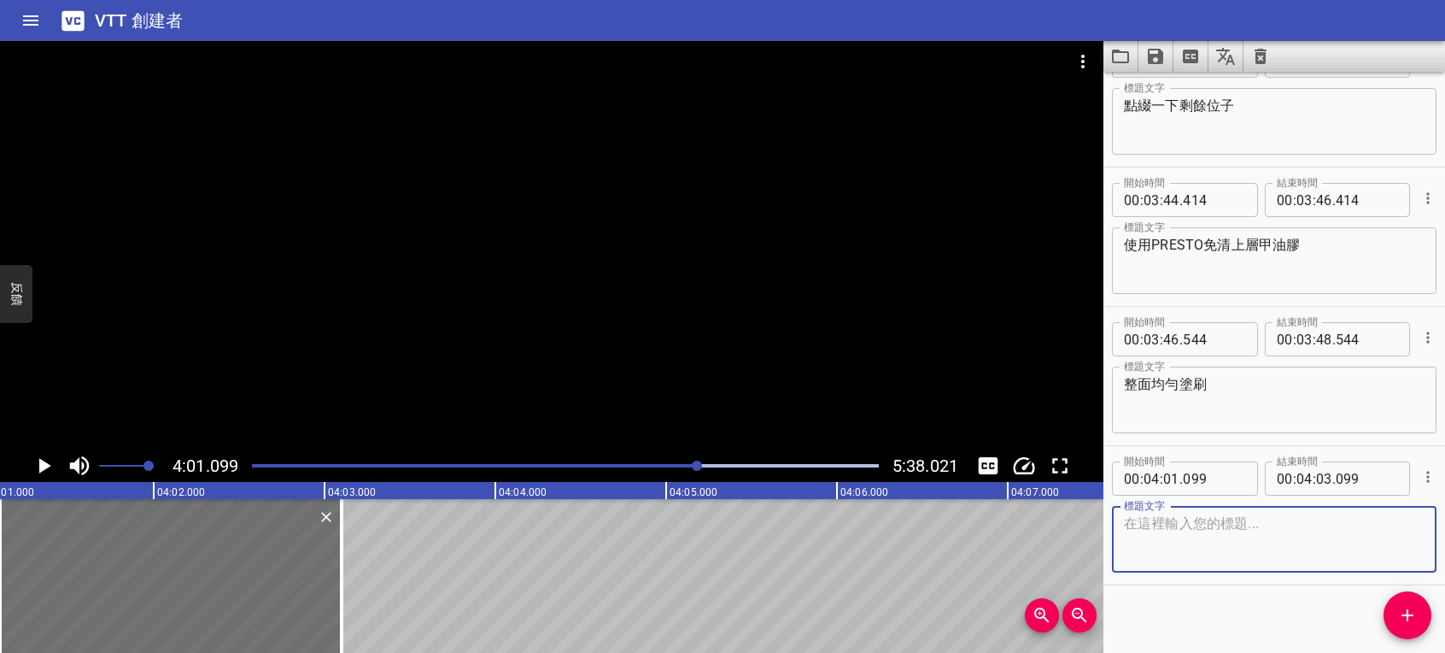
scroll to position [3816, 0]
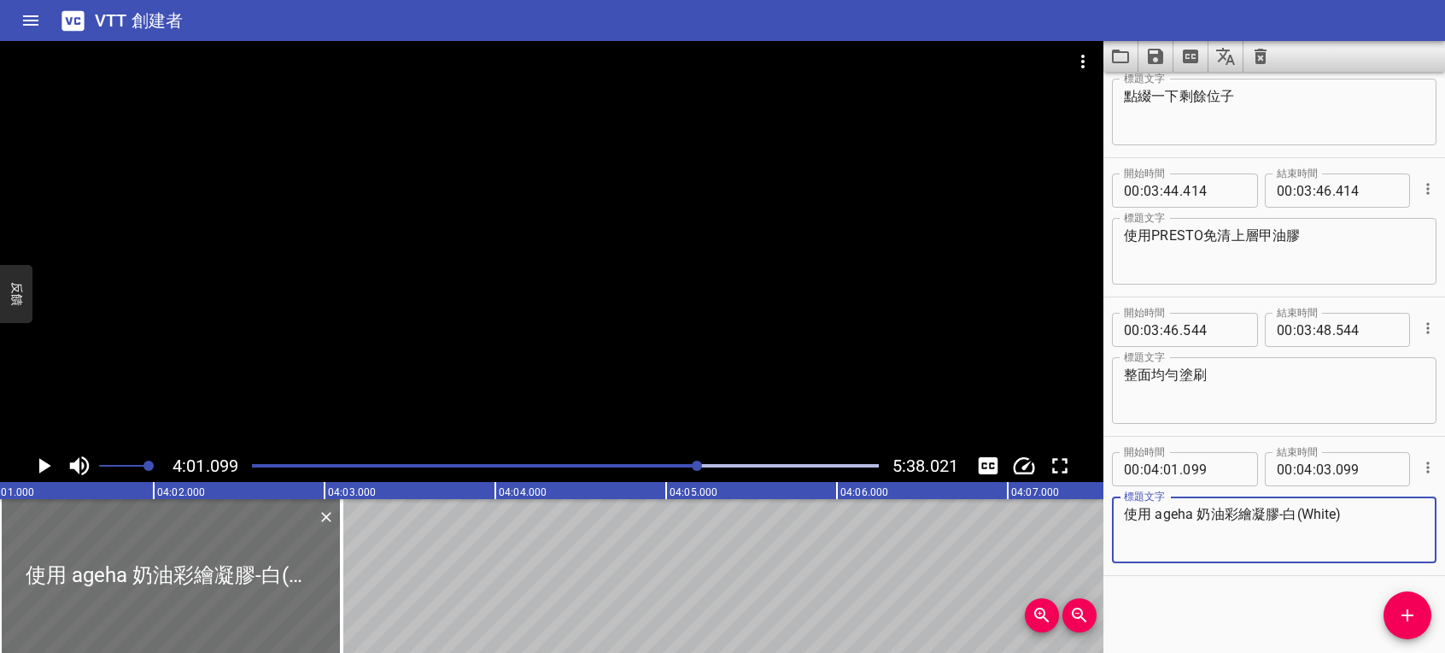
type textarea "使用 ageha 奶油彩繪凝膠-白(White)"
click at [43, 464] on icon "播放/暫停" at bounding box center [45, 465] width 12 height 15
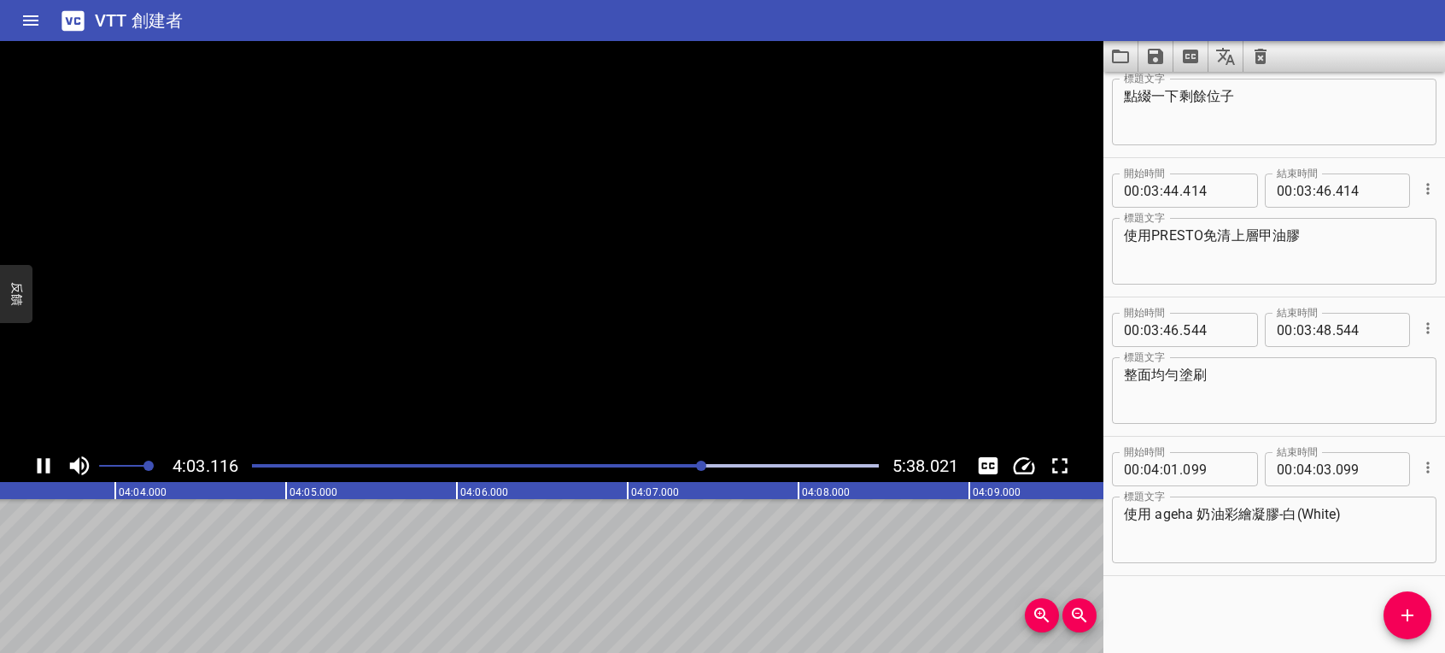
click at [43, 464] on icon "播放/暫停" at bounding box center [44, 466] width 26 height 26
click at [1406, 618] on icon "添加提示" at bounding box center [1407, 615] width 21 height 21
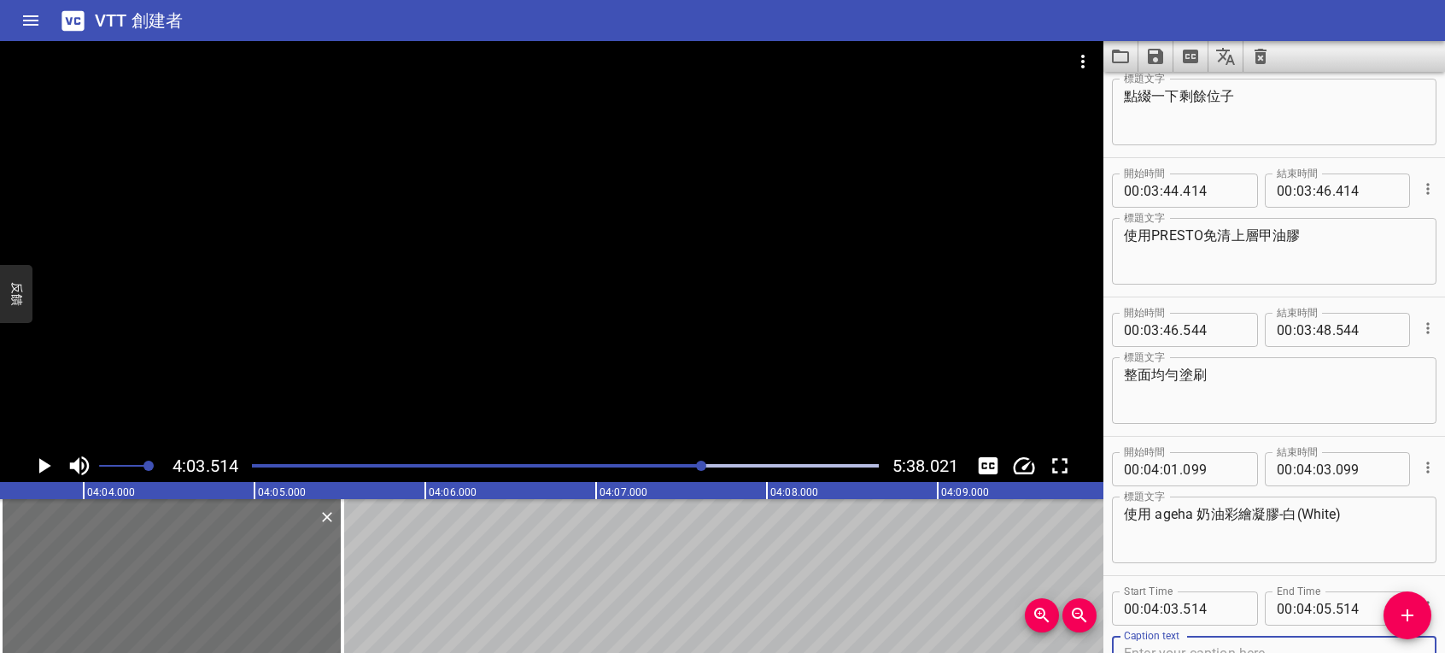
scroll to position [3823, 0]
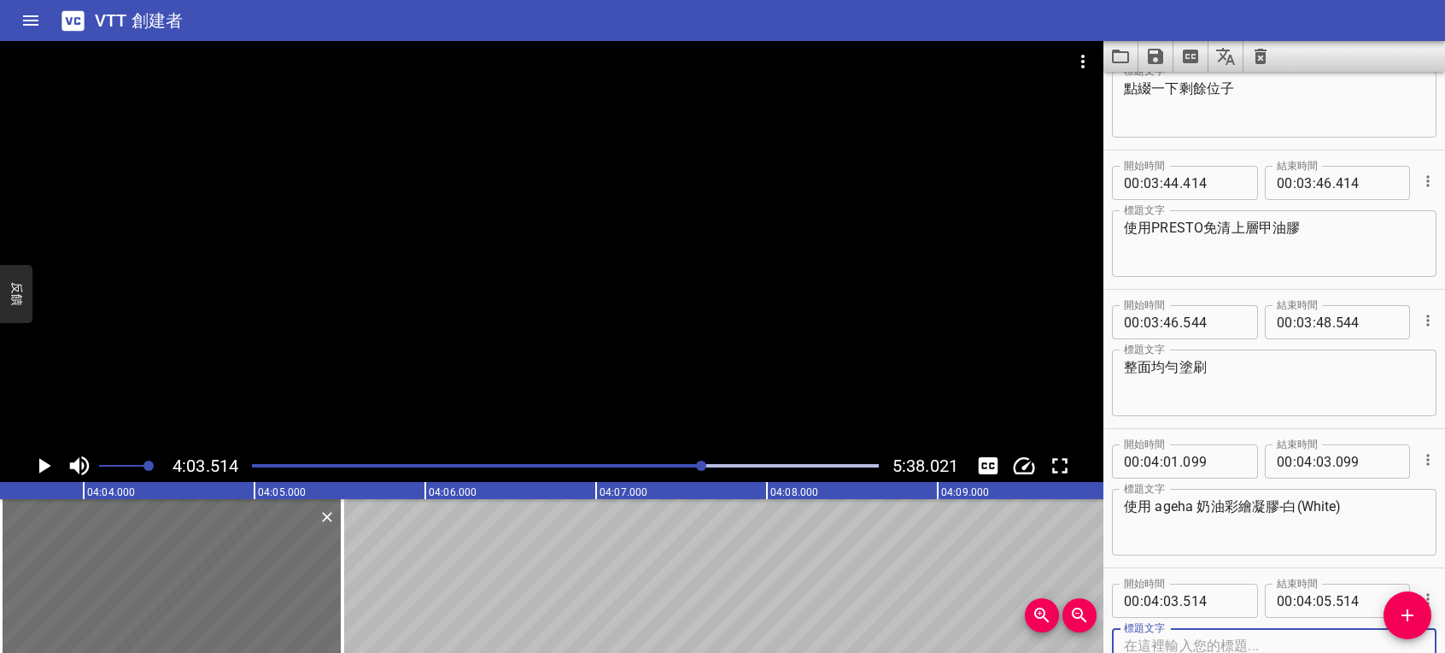
paste textarea "PRESTO凝膠筆-彩繪XS"
type textarea "PRESTO凝膠筆-彩繪XS"
click at [47, 461] on icon "播放/暫停" at bounding box center [44, 466] width 26 height 26
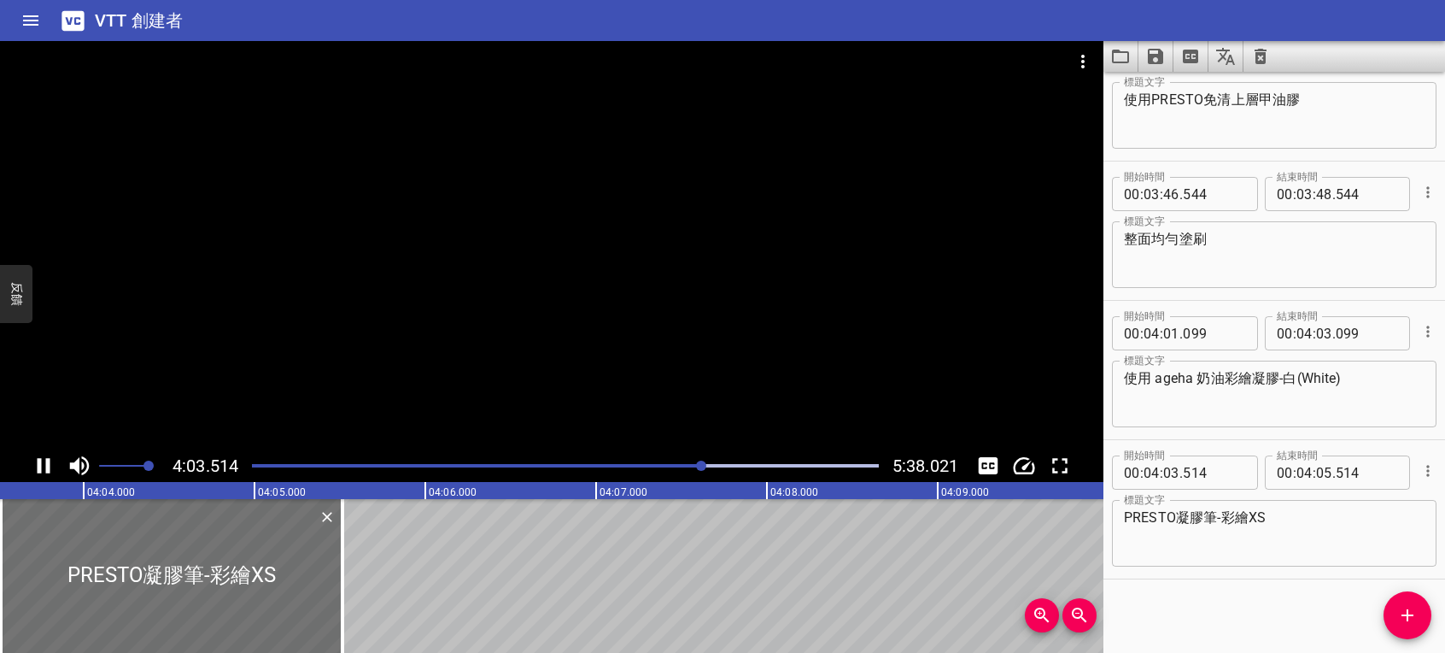
scroll to position [3955, 0]
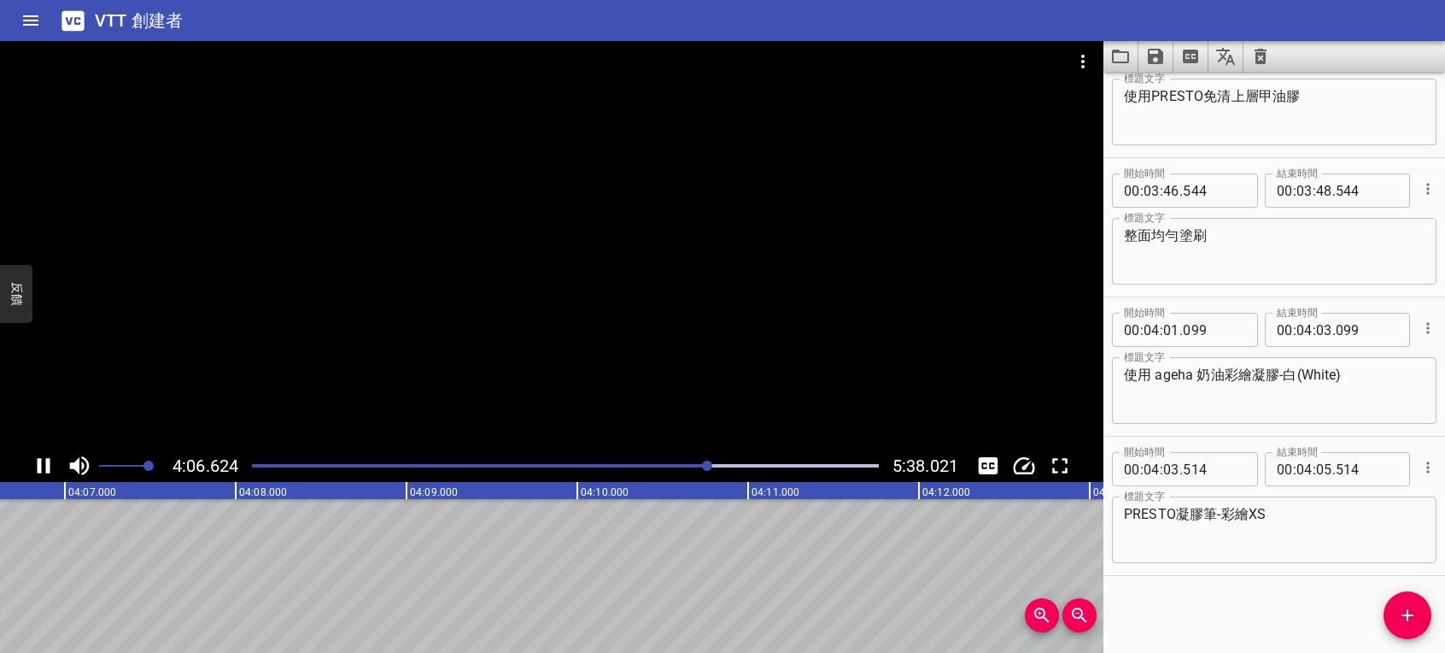
click at [39, 466] on icon "播放/暫停" at bounding box center [44, 465] width 13 height 15
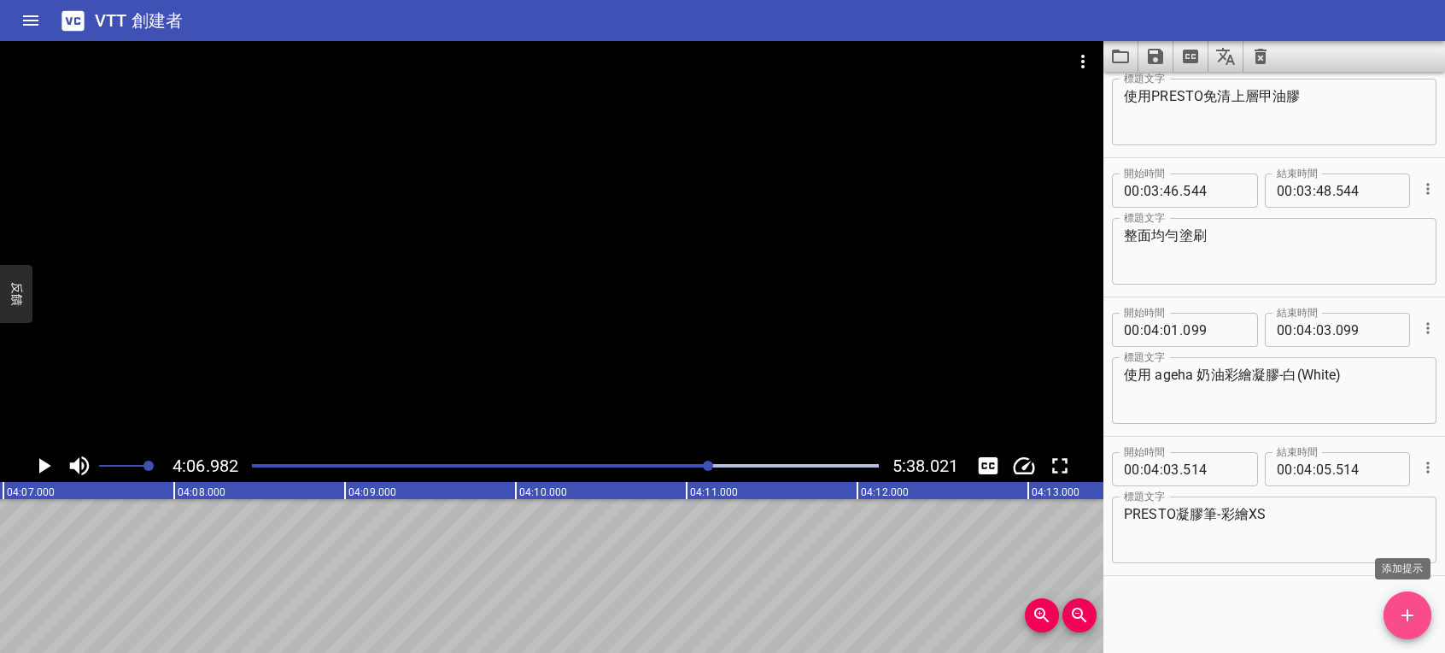
click at [1415, 620] on icon "添加提示" at bounding box center [1407, 615] width 21 height 21
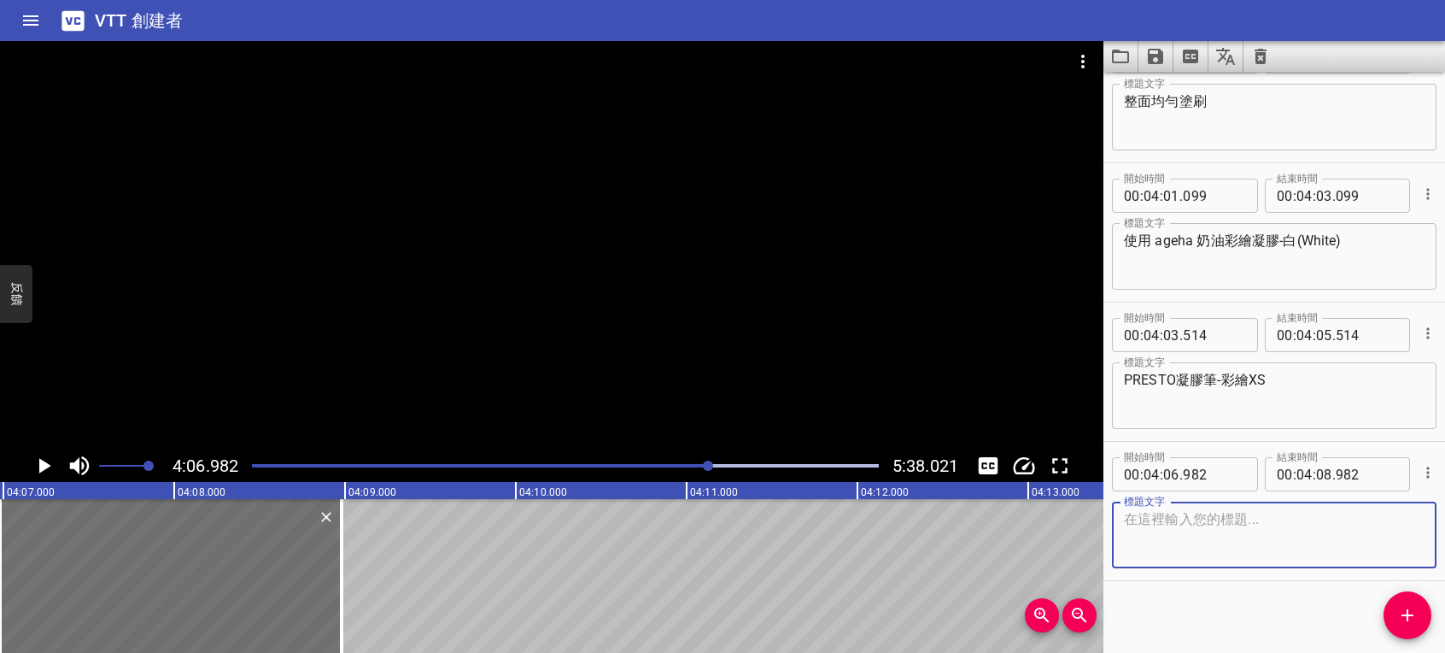
scroll to position [4094, 0]
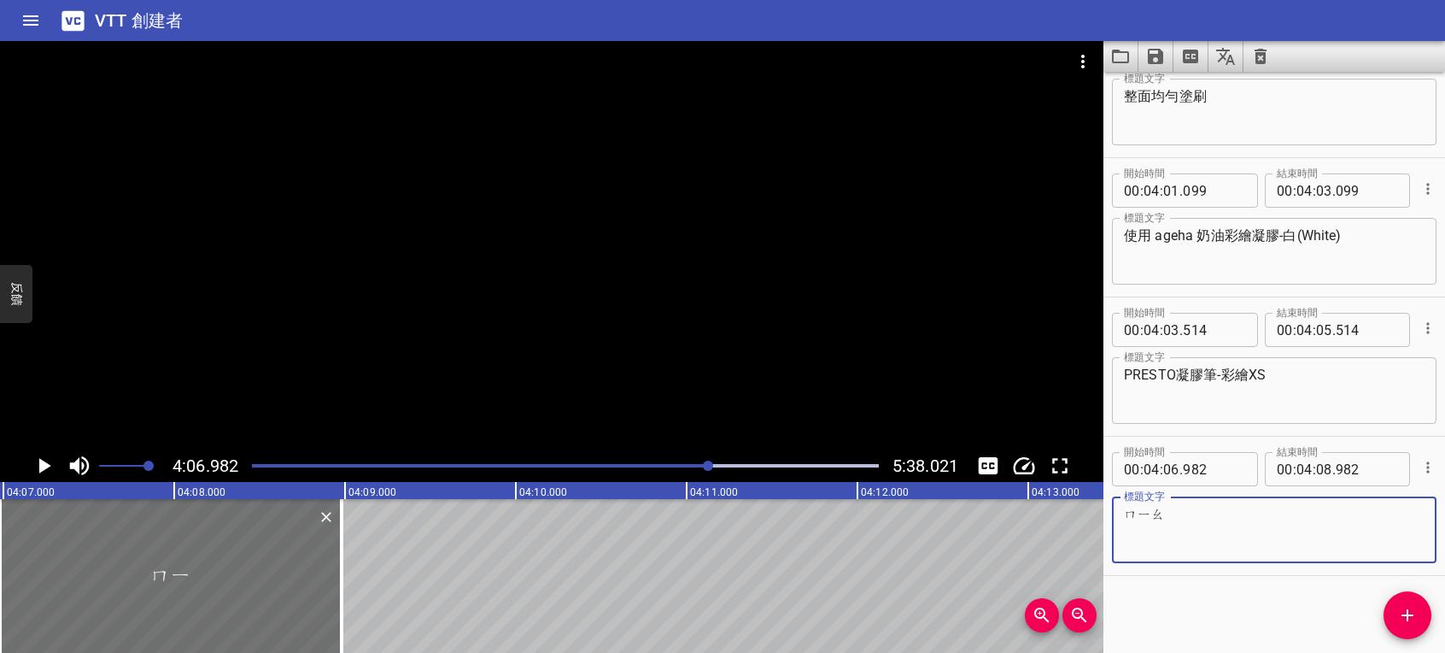
type textarea "喵"
click at [1146, 507] on textarea "描繪花框" at bounding box center [1274, 530] width 301 height 49
type textarea "描繪出線條花框"
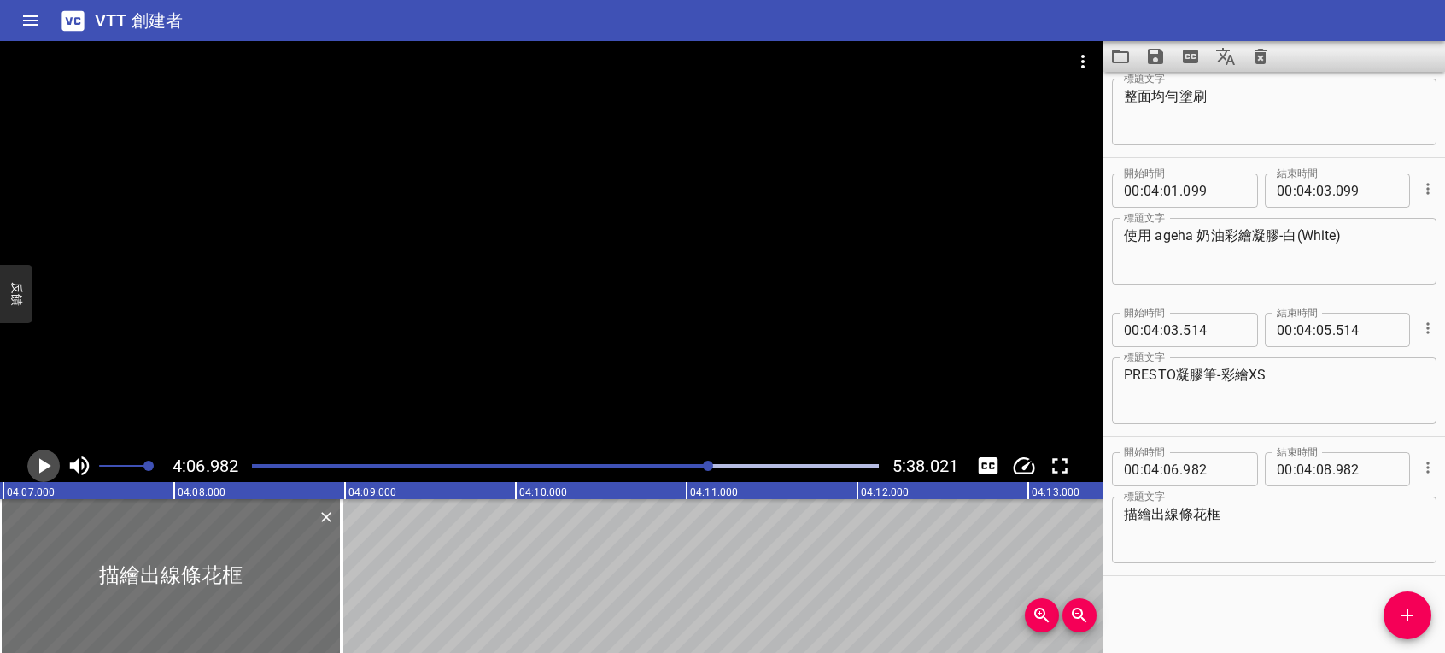
click at [44, 461] on icon "播放/暫停" at bounding box center [45, 465] width 12 height 15
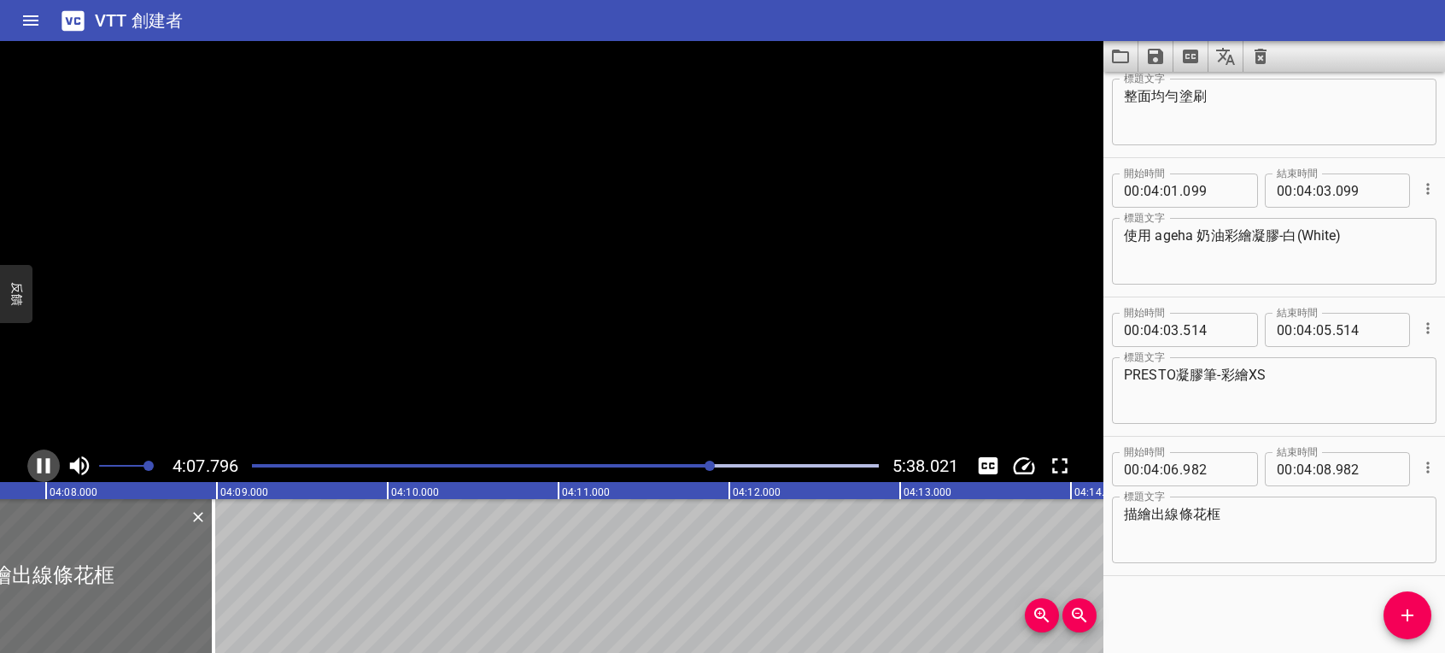
click at [44, 461] on icon "播放/暫停" at bounding box center [44, 466] width 26 height 26
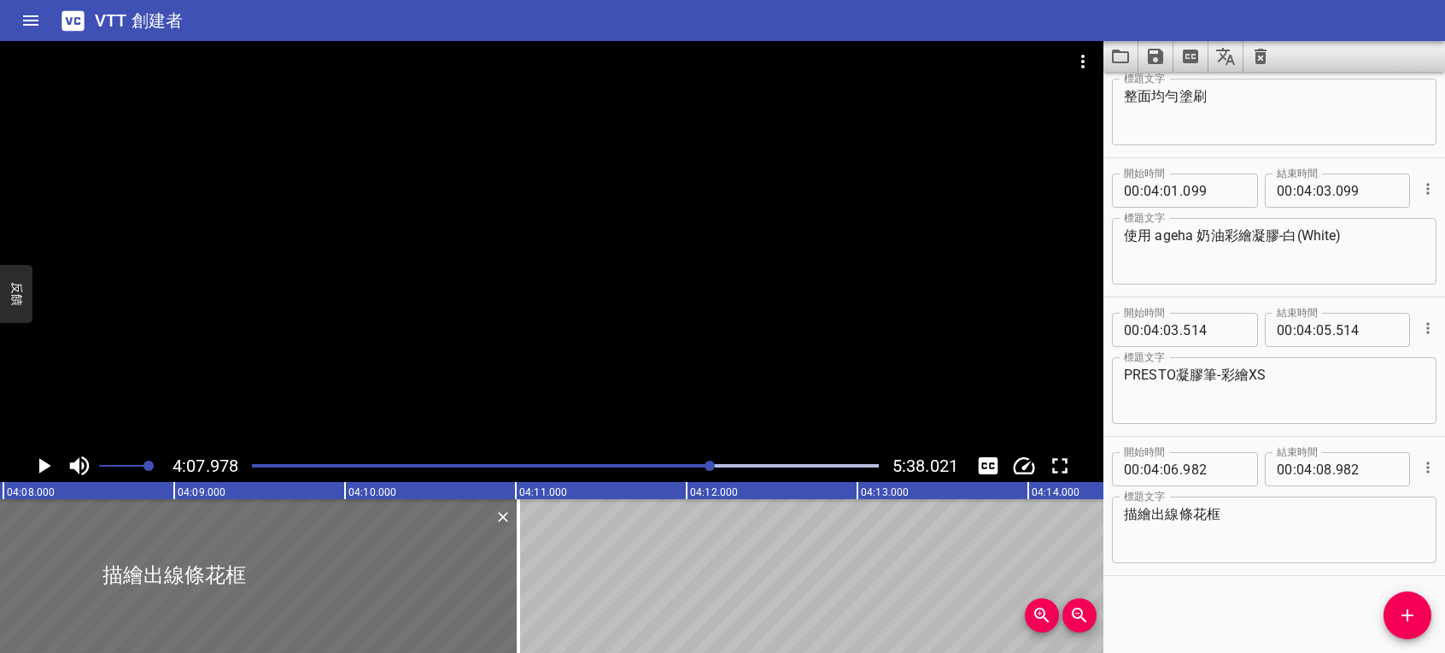
drag, startPoint x: 179, startPoint y: 588, endPoint x: 526, endPoint y: 577, distance: 347.8
click at [526, 577] on div at bounding box center [518, 576] width 17 height 154
type input "11"
type input "017"
click at [42, 468] on icon "播放/暫停" at bounding box center [45, 465] width 12 height 15
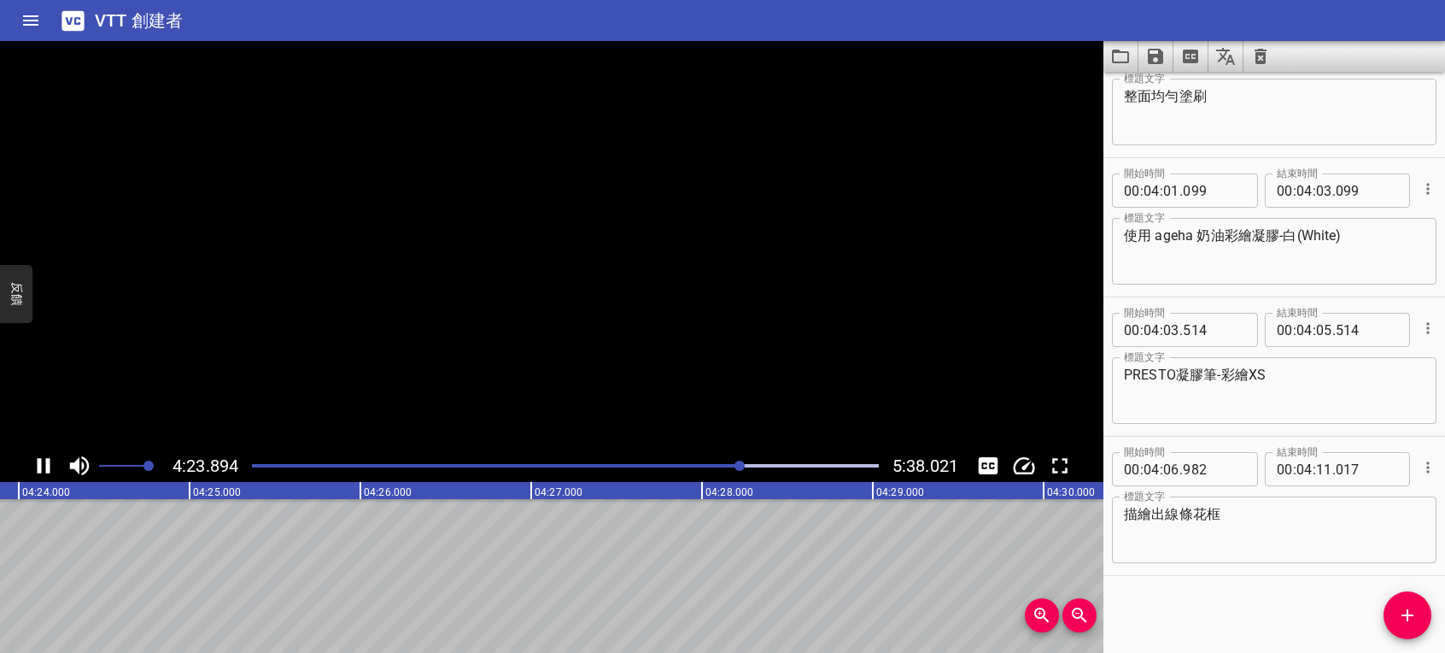
click at [42, 468] on icon "播放/暫停" at bounding box center [44, 466] width 26 height 26
click at [1408, 630] on button "添加提示" at bounding box center [1408, 615] width 48 height 48
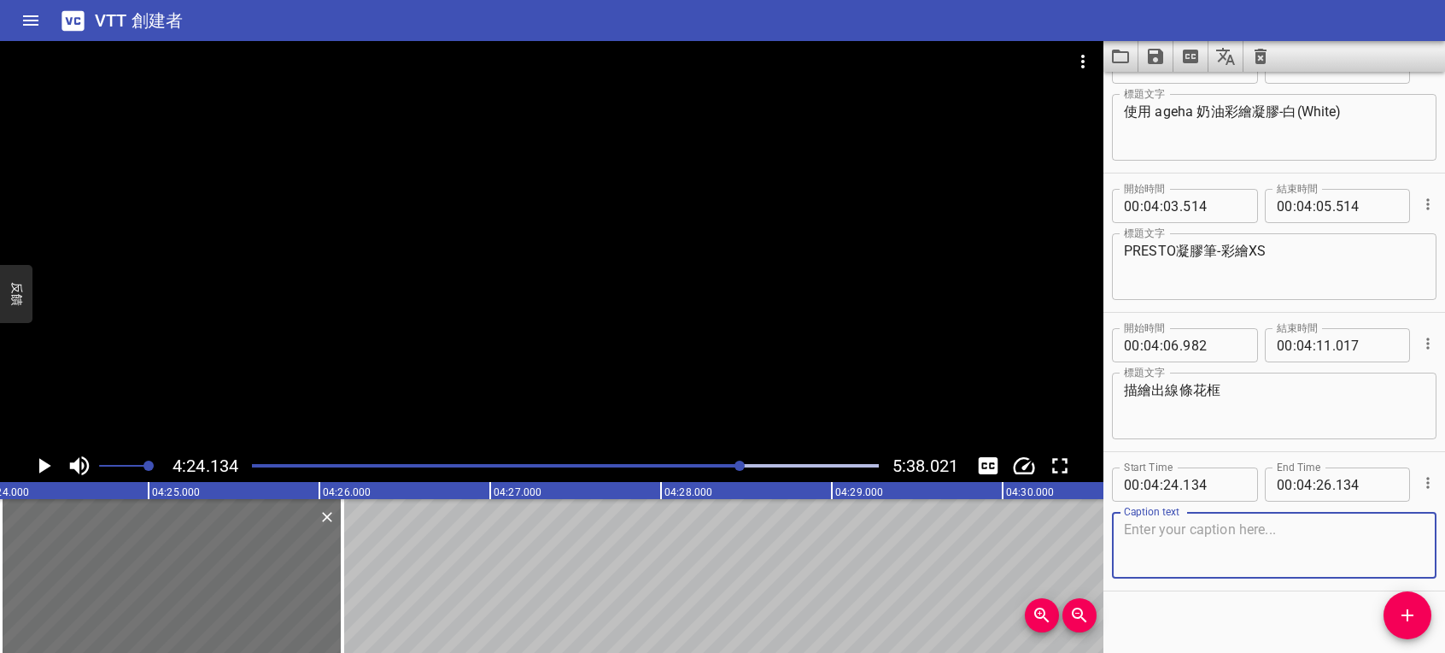
scroll to position [4233, 0]
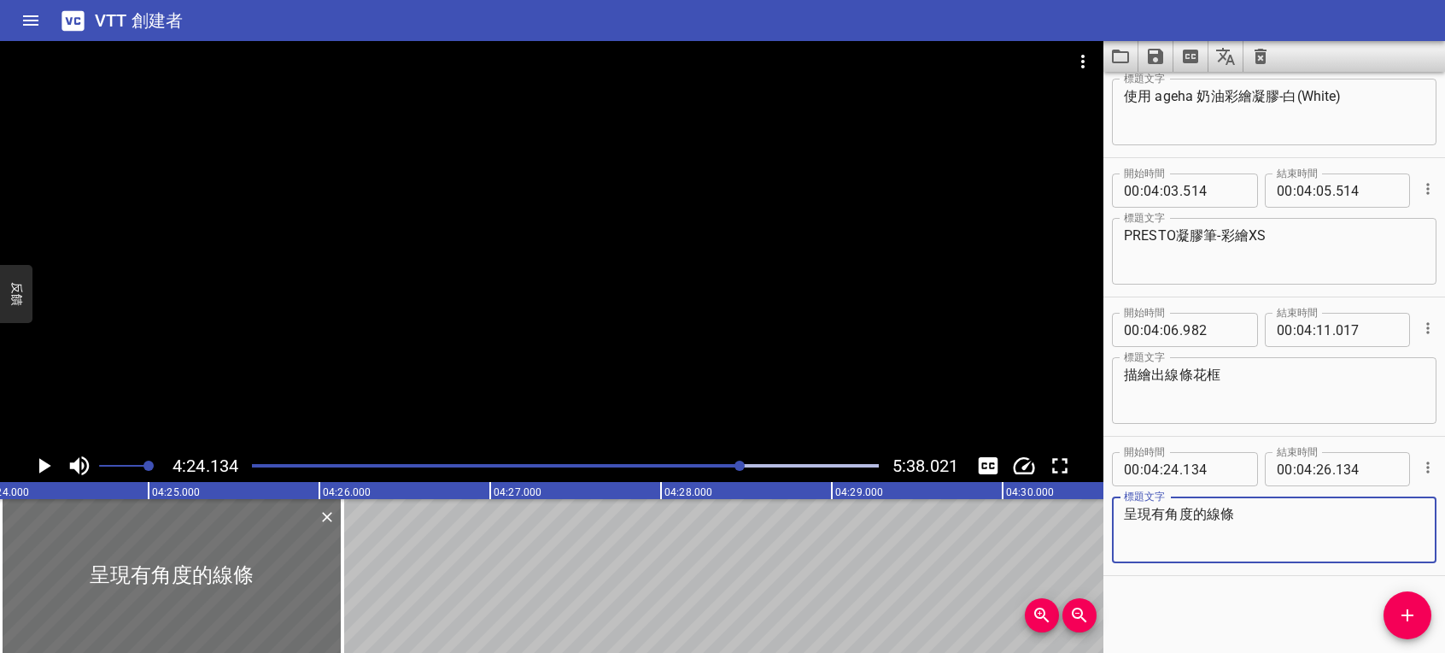
type textarea "呈現有角度的線條"
click at [40, 466] on icon "播放/暫停" at bounding box center [45, 465] width 12 height 15
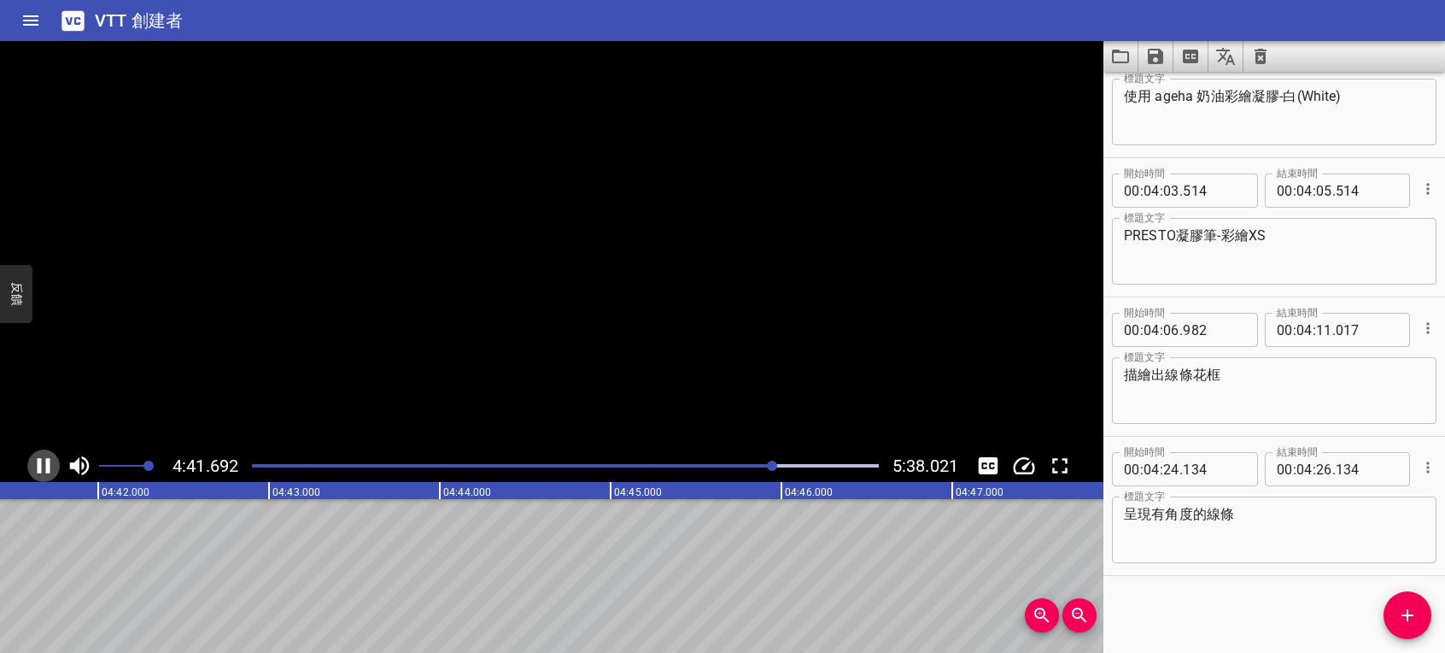
click at [40, 466] on icon "播放/暫停" at bounding box center [44, 465] width 13 height 15
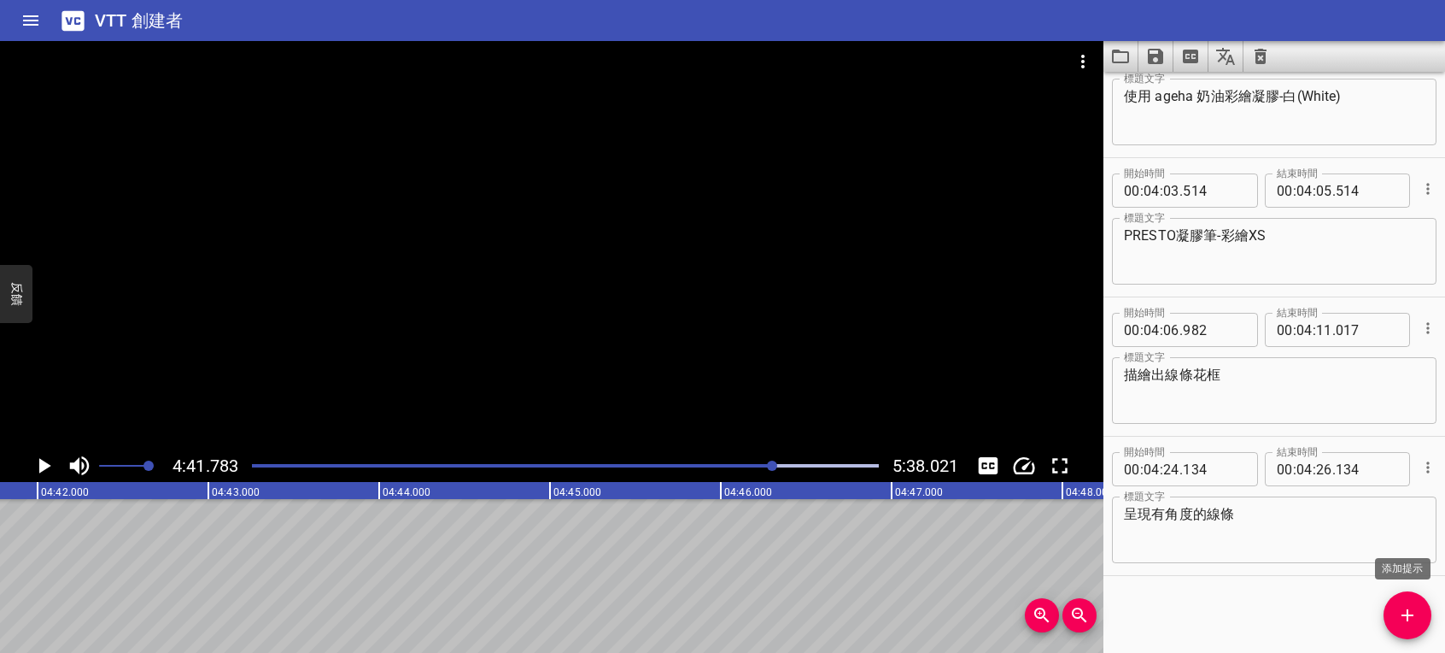
click at [1409, 600] on button "添加提示" at bounding box center [1408, 615] width 48 height 48
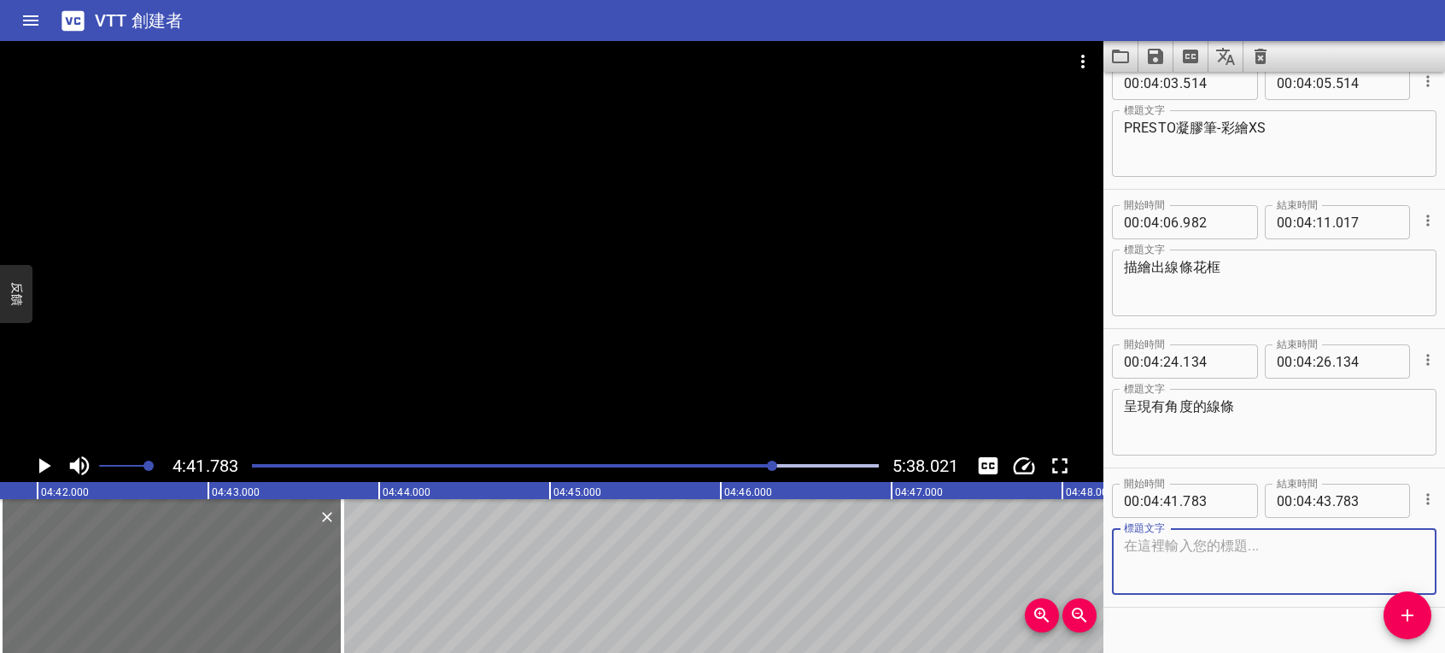
scroll to position [4373, 0]
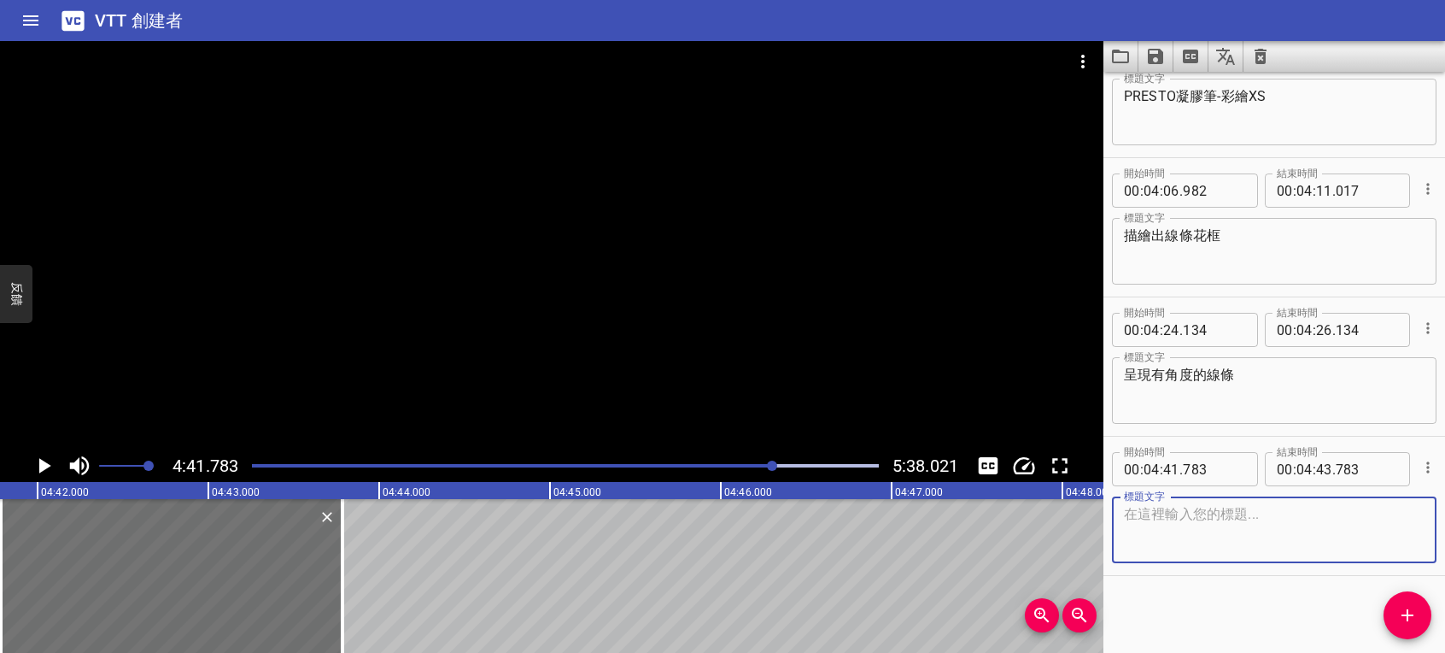
click at [1246, 547] on textarea at bounding box center [1274, 530] width 301 height 49
click at [1118, 511] on div "有種幾何方塊框 標題文字" at bounding box center [1274, 529] width 325 height 67
click at [1128, 511] on textarea "有種幾何方塊框" at bounding box center [1274, 530] width 301 height 49
click at [1154, 509] on textarea "有種幾何方塊框" at bounding box center [1274, 530] width 301 height 49
type textarea "呈現幾何方塊框"
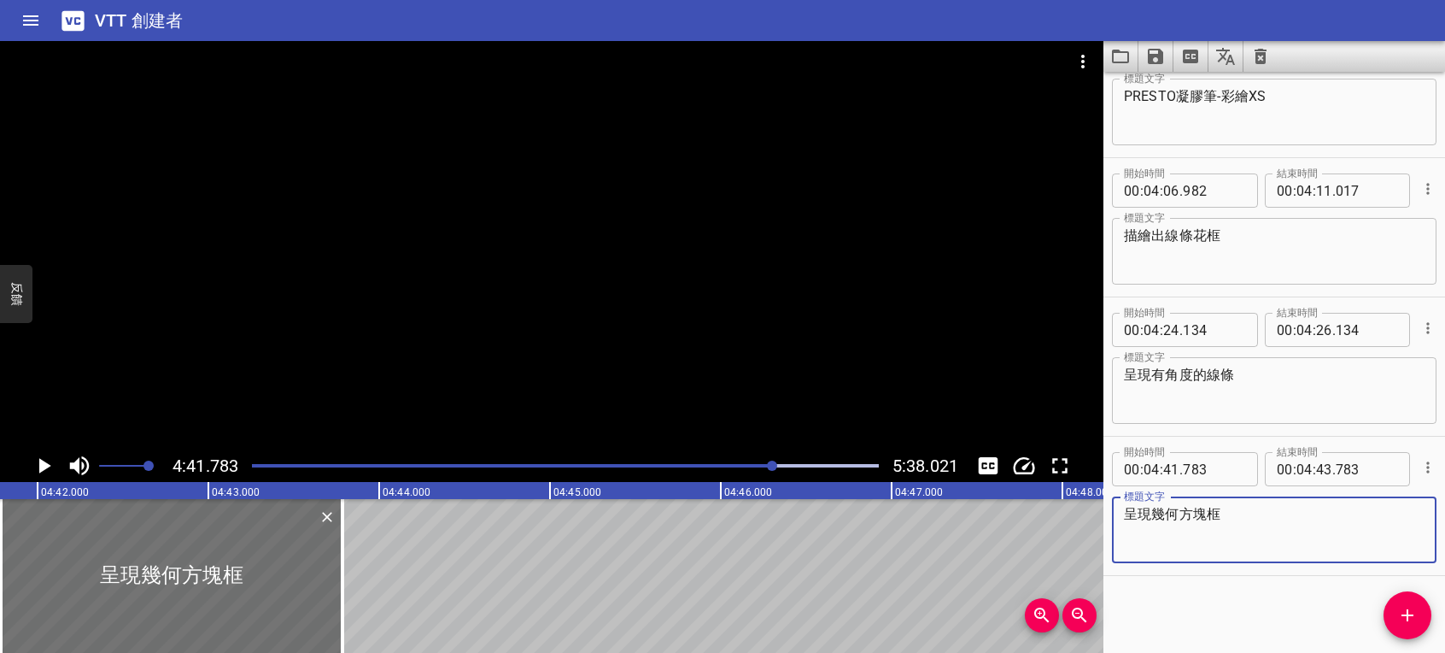
click at [45, 466] on icon "播放/暫停" at bounding box center [45, 465] width 12 height 15
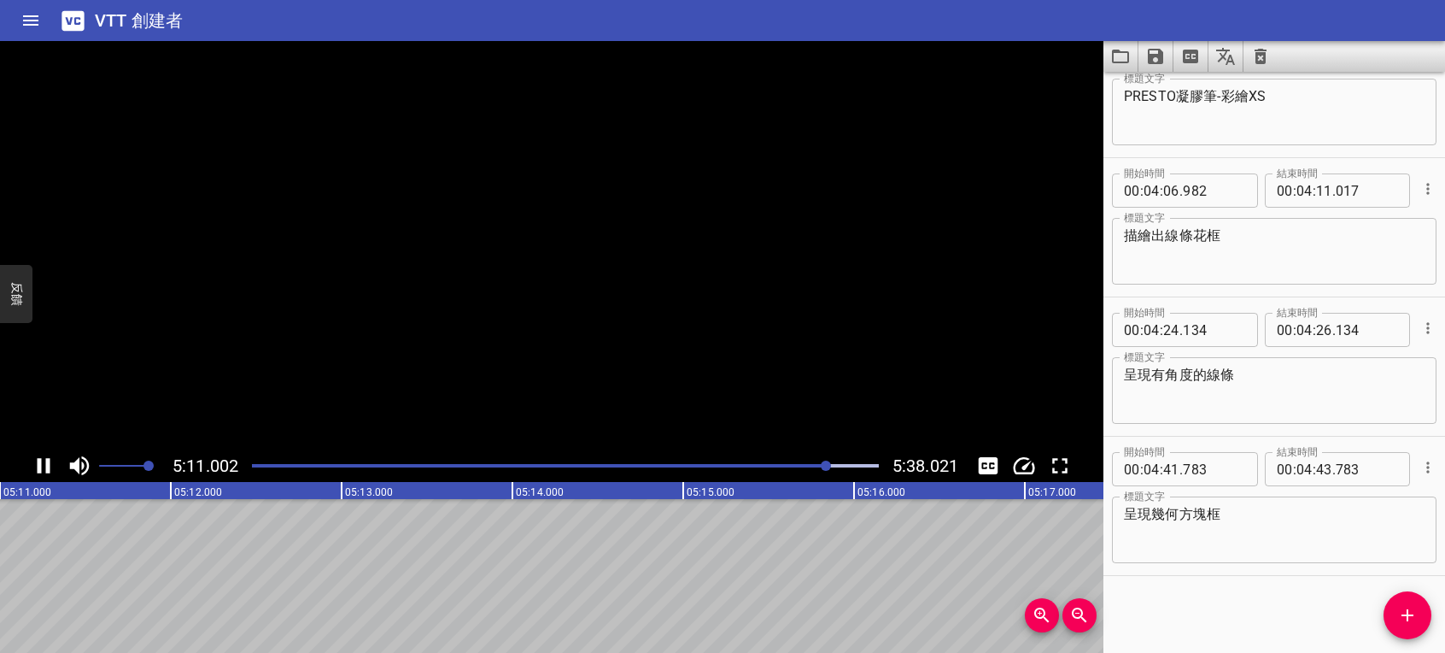
click at [45, 466] on icon "播放/暫停" at bounding box center [44, 466] width 26 height 26
click at [1410, 604] on button "添加提示" at bounding box center [1408, 615] width 48 height 48
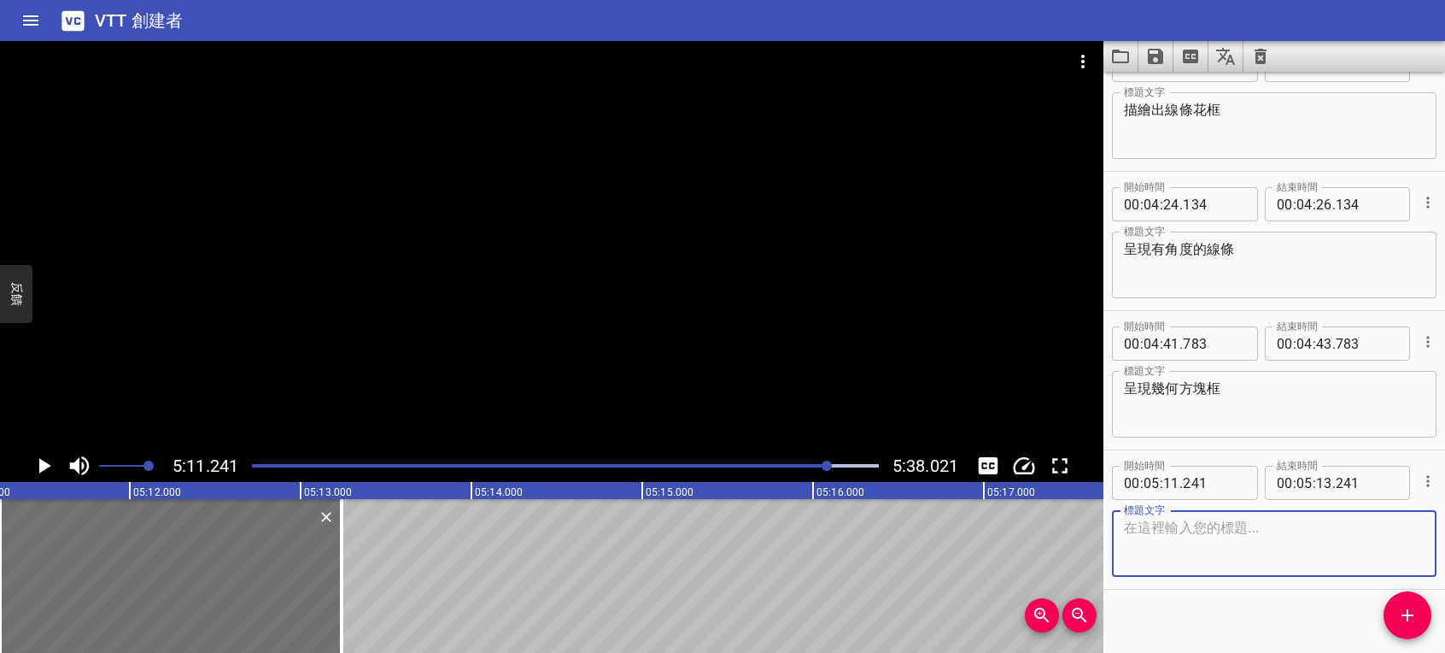
scroll to position [4512, 0]
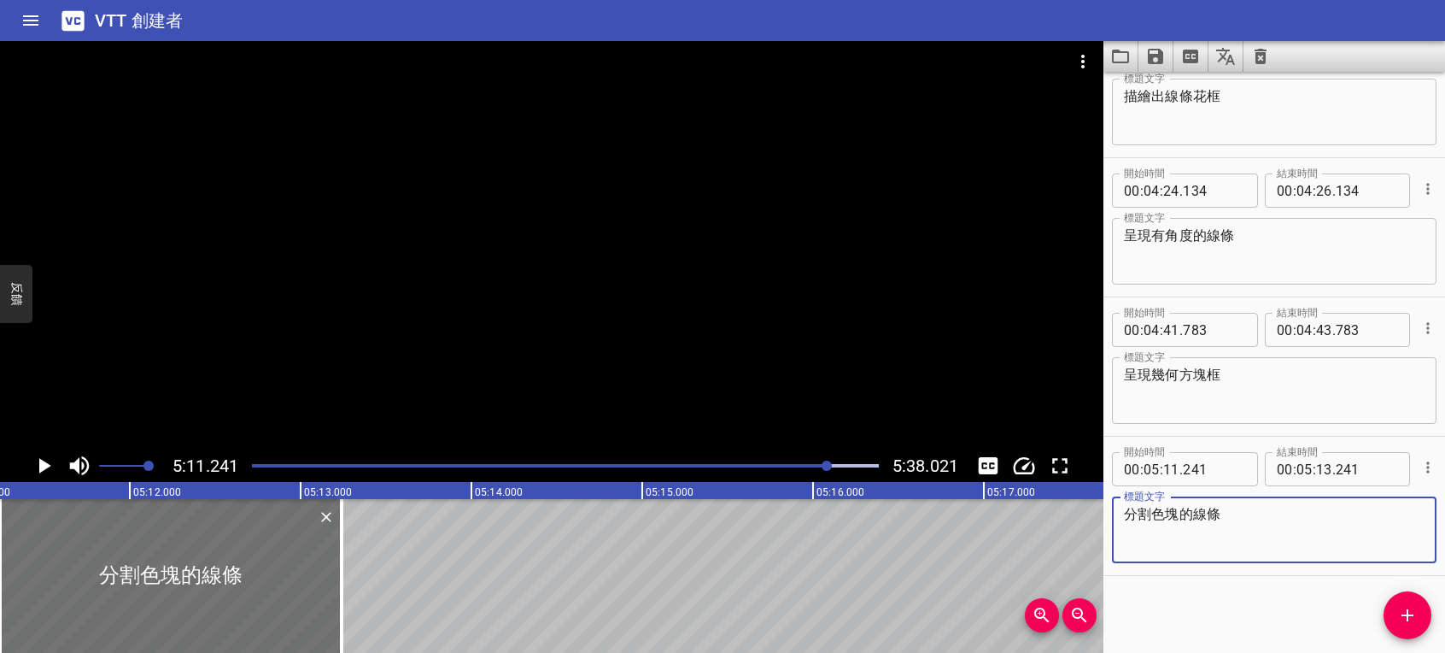
type textarea "分割色塊的線條"
click at [46, 453] on icon "播放/暫停" at bounding box center [44, 466] width 26 height 26
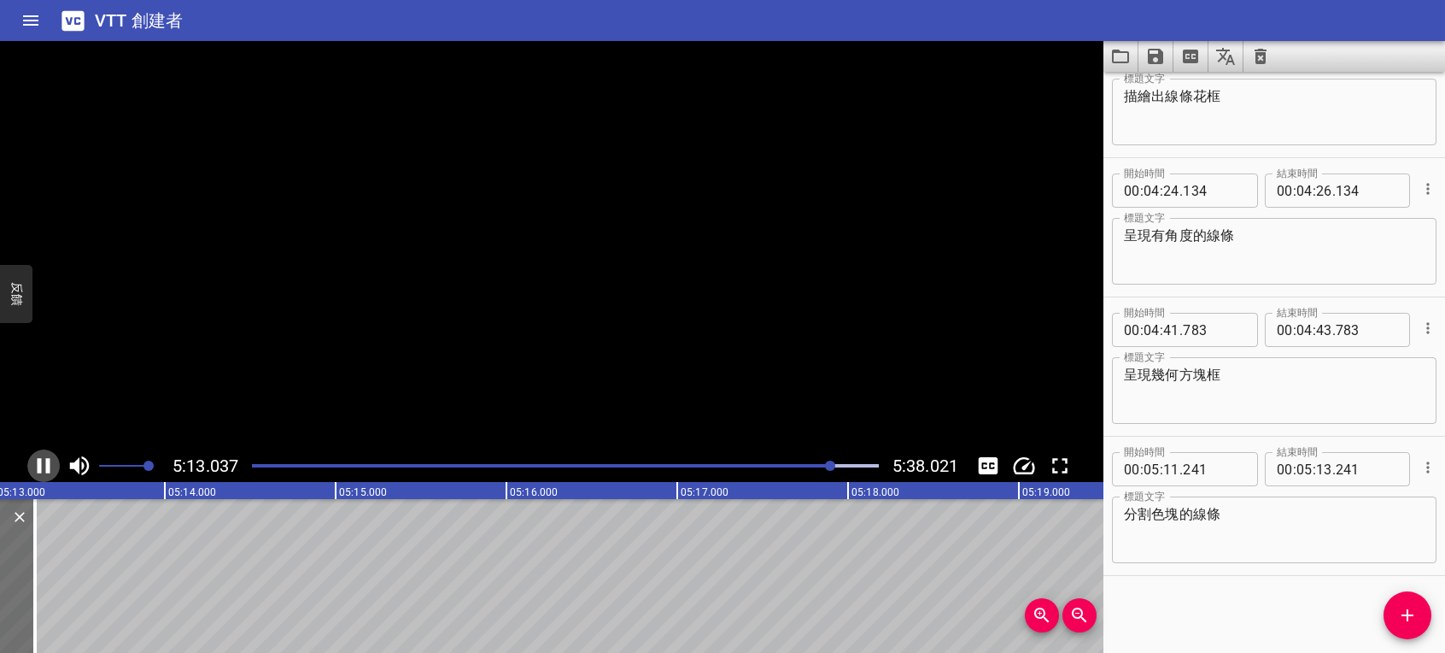
click at [45, 460] on icon "播放/暫停" at bounding box center [44, 466] width 26 height 26
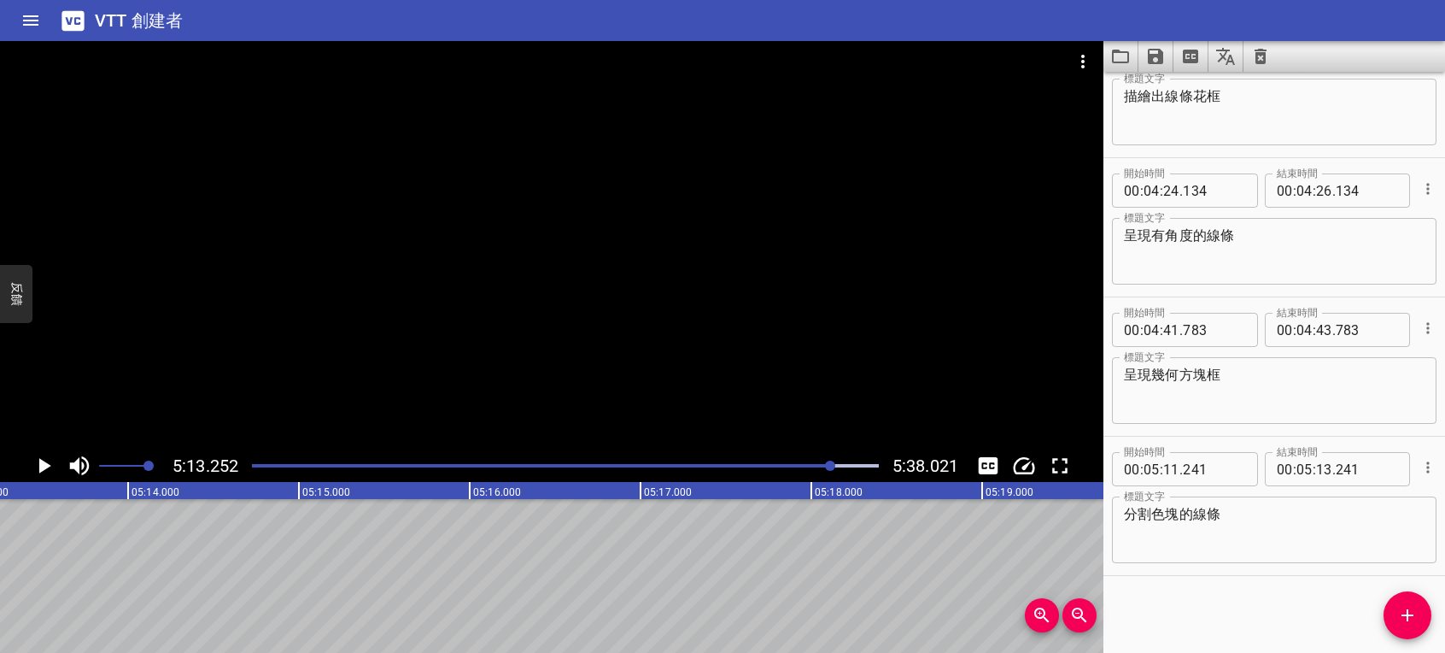
click at [45, 460] on icon "播放/暫停" at bounding box center [44, 466] width 26 height 26
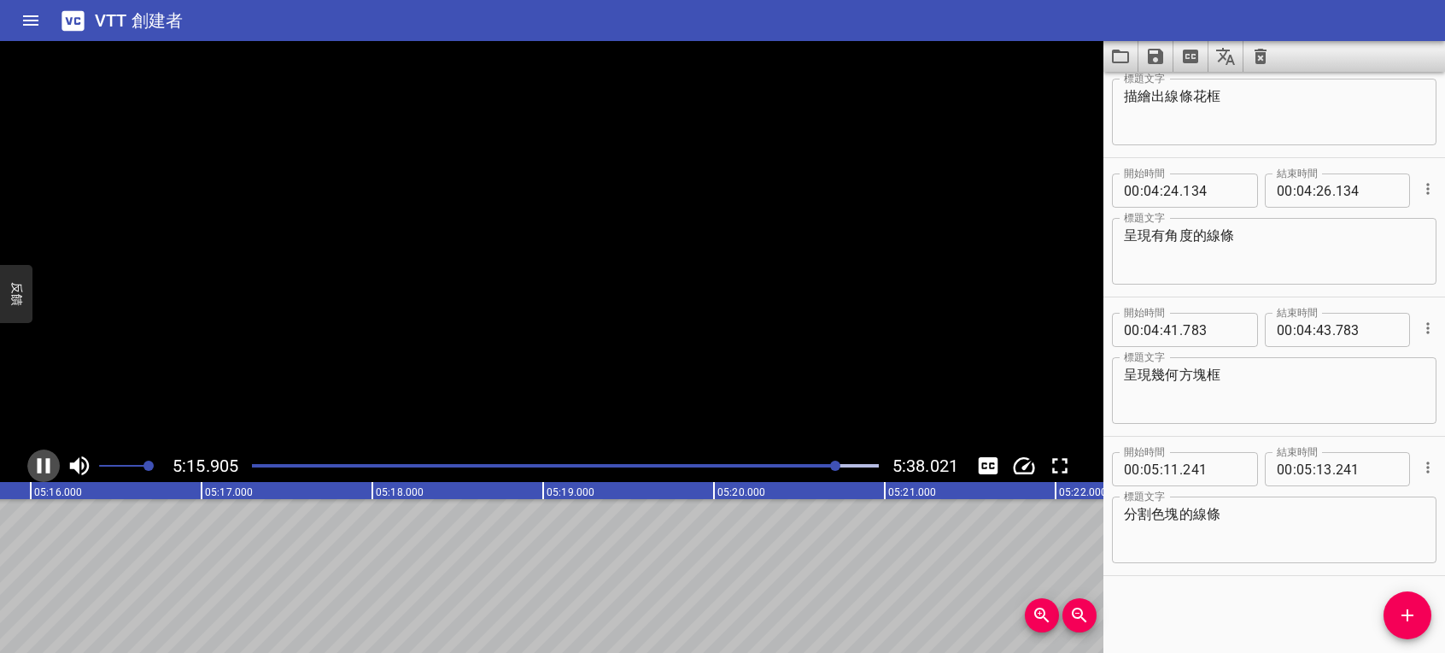
click at [45, 460] on icon "播放/暫停" at bounding box center [44, 466] width 26 height 26
click at [1411, 620] on icon "添加提示" at bounding box center [1407, 615] width 21 height 21
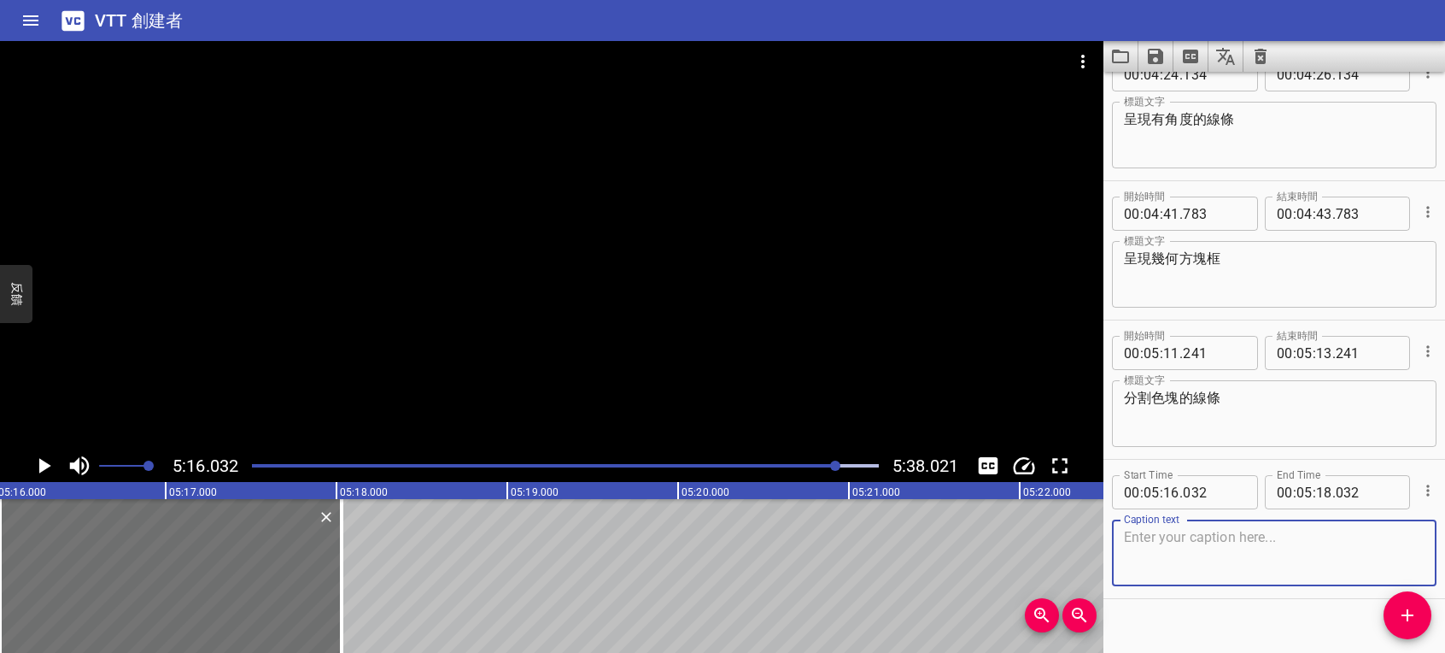
scroll to position [4651, 0]
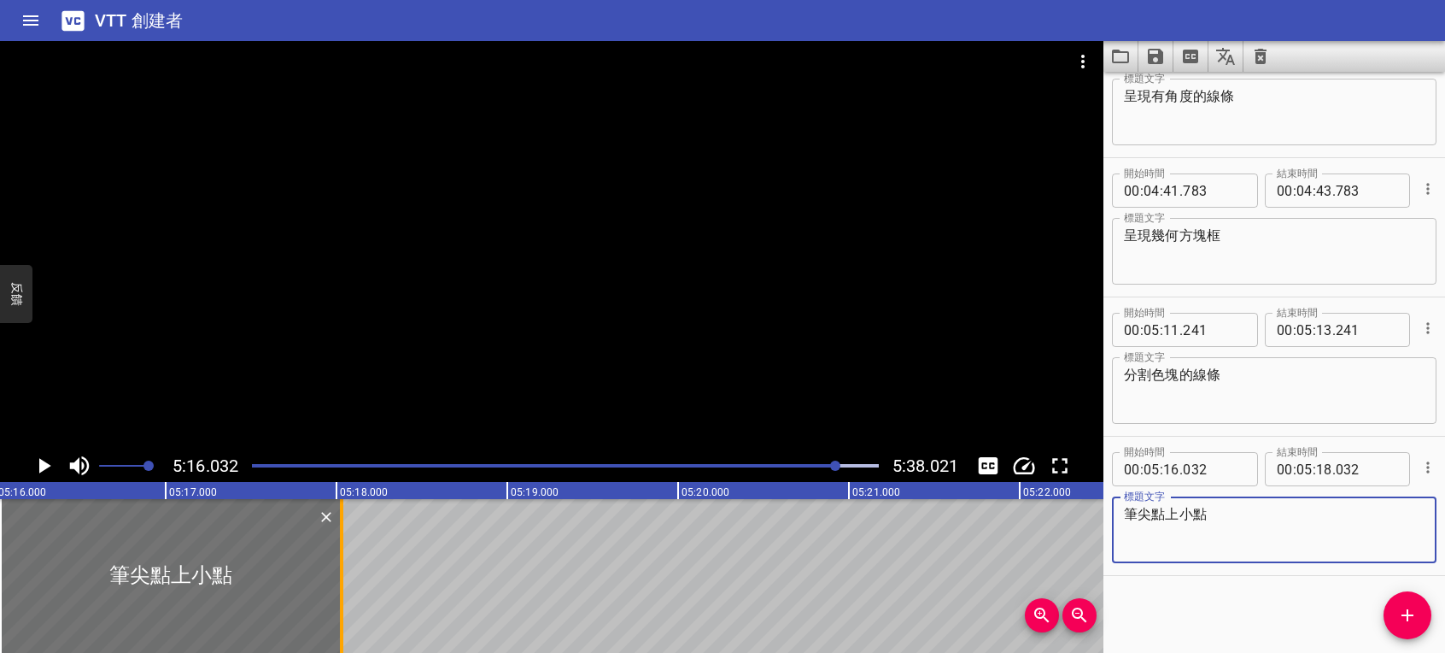
type textarea "筆尖點上小點"
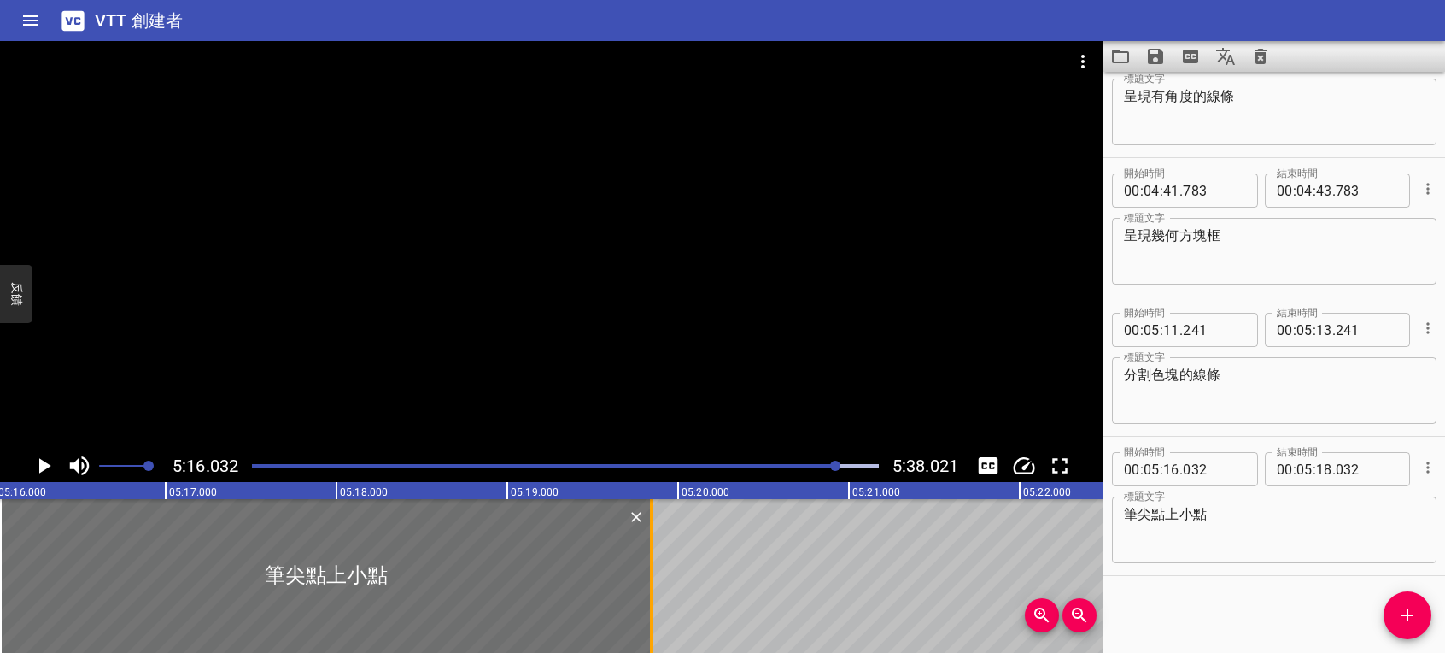
drag, startPoint x: 342, startPoint y: 562, endPoint x: 652, endPoint y: 565, distance: 310.1
click at [652, 565] on div at bounding box center [651, 576] width 3 height 154
type input "19"
type input "847"
click at [48, 468] on icon "播放/暫停" at bounding box center [44, 466] width 26 height 26
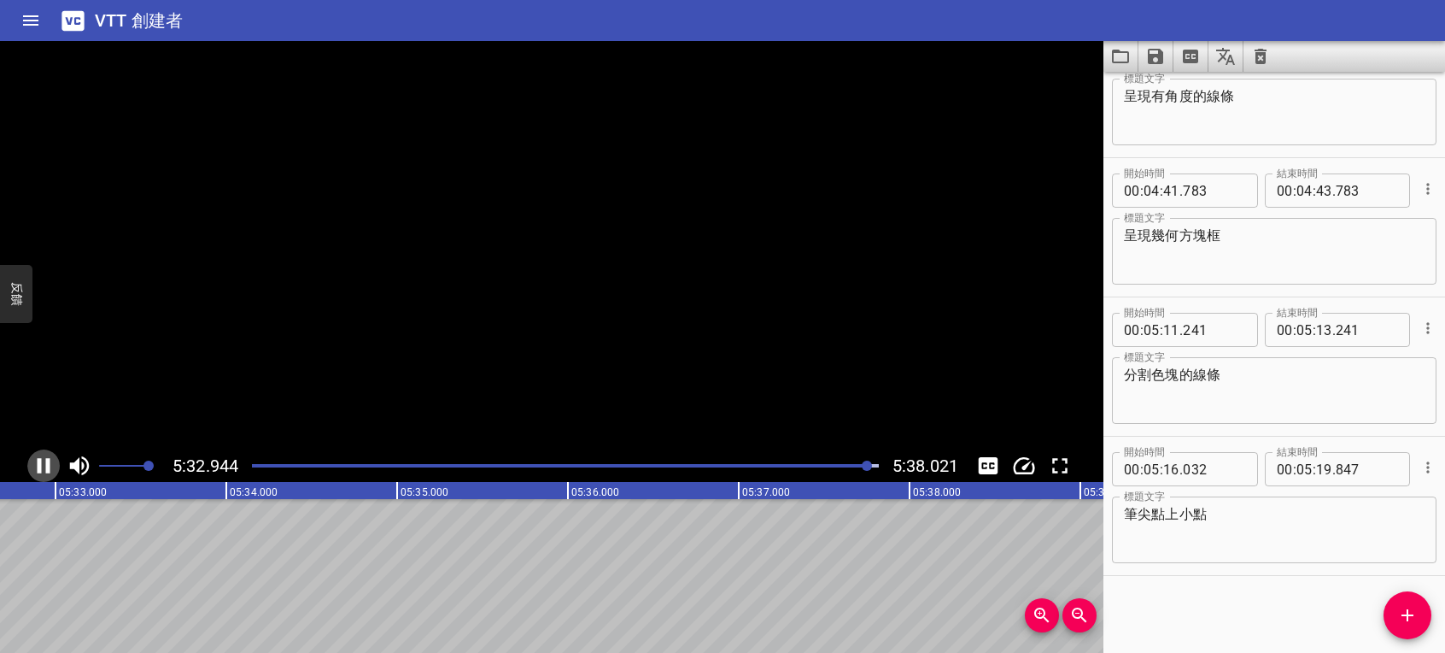
click at [46, 468] on icon "播放/暫停" at bounding box center [44, 465] width 13 height 15
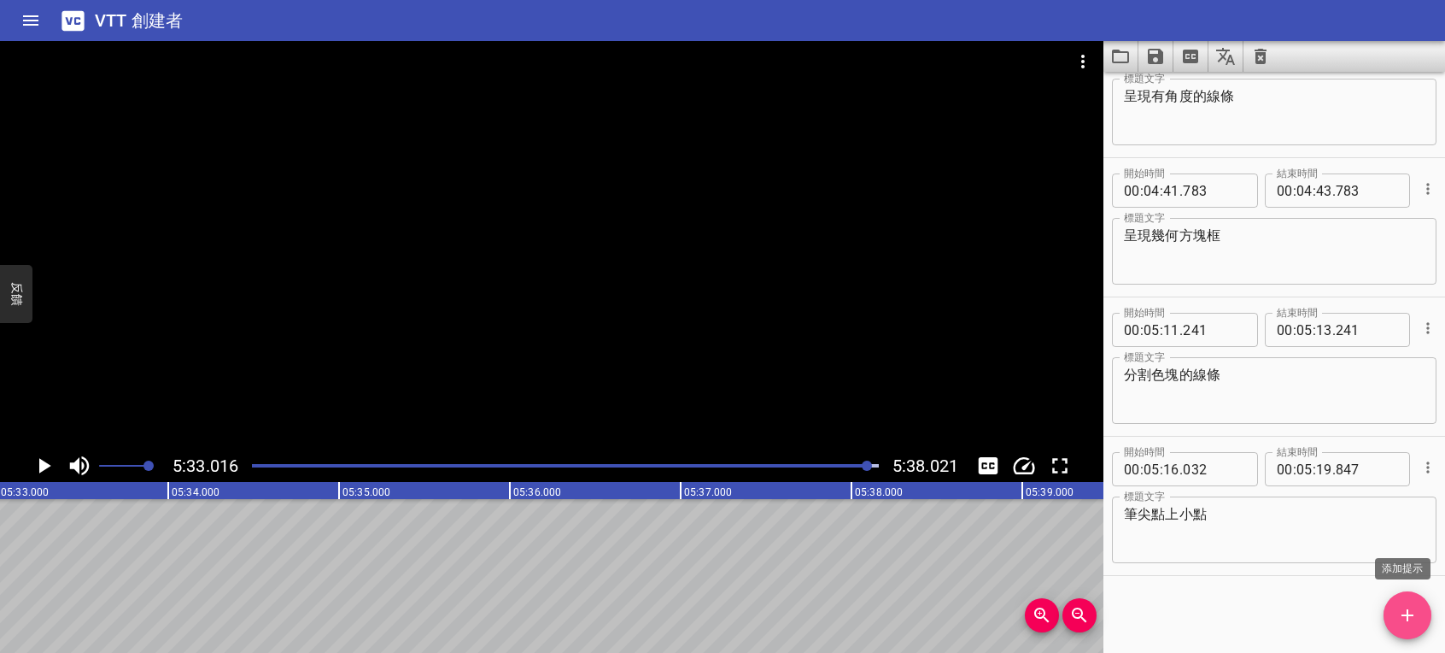
click at [1427, 612] on span "添加提示" at bounding box center [1408, 615] width 48 height 21
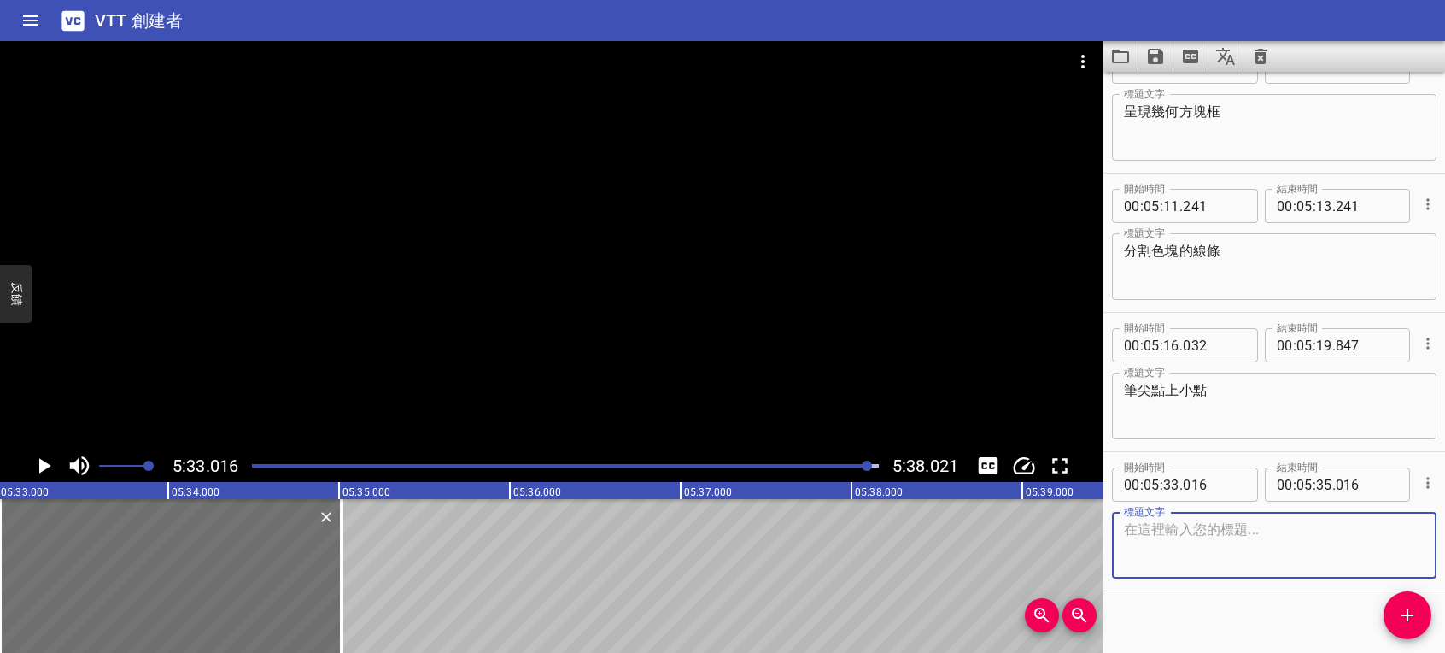
scroll to position [4790, 0]
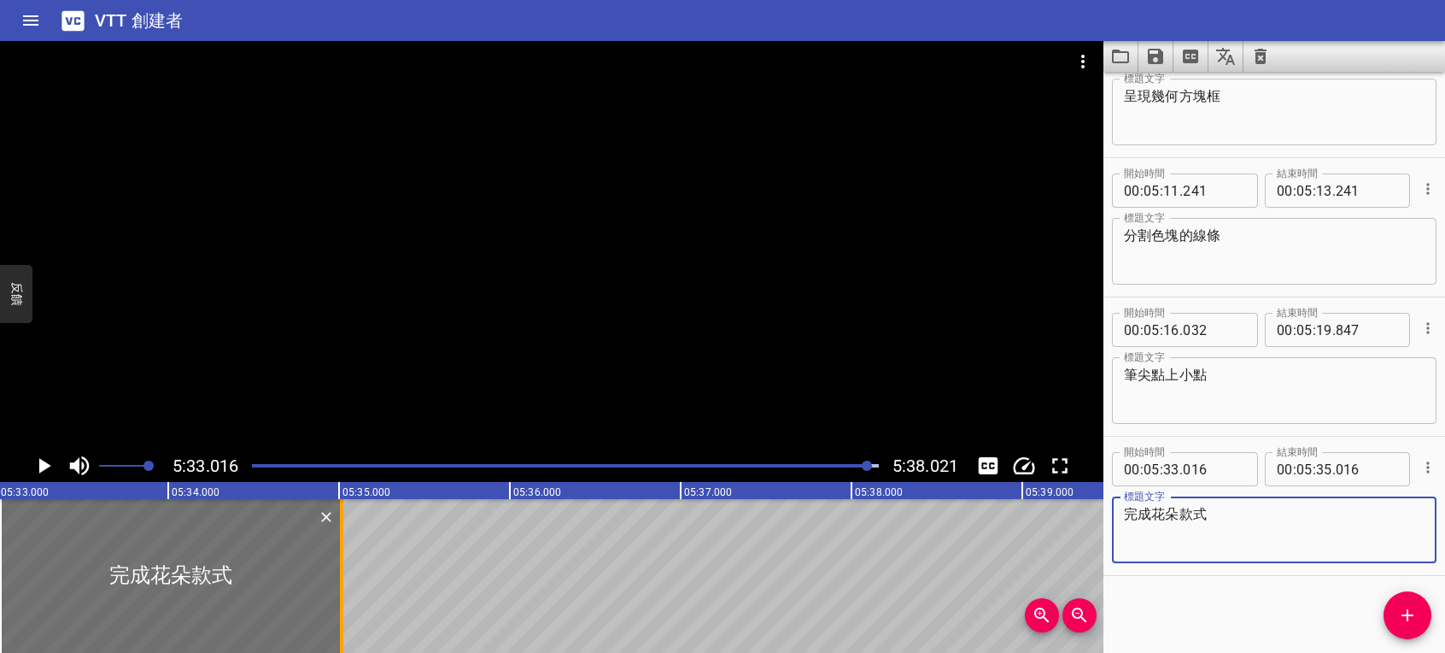
type textarea "完成花朵款式"
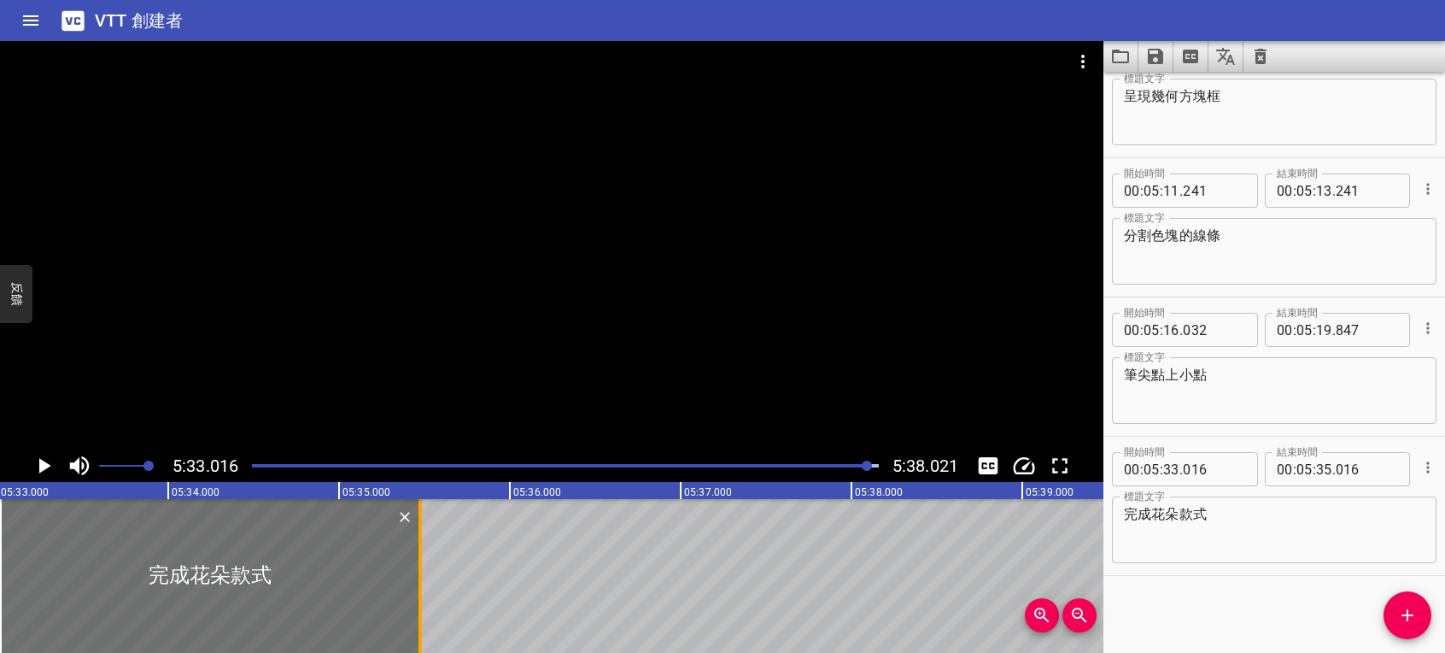
drag, startPoint x: 337, startPoint y: 550, endPoint x: 419, endPoint y: 555, distance: 81.3
click at [419, 555] on div at bounding box center [420, 576] width 17 height 154
type input "491"
click at [43, 464] on icon "播放/暫停" at bounding box center [45, 465] width 12 height 15
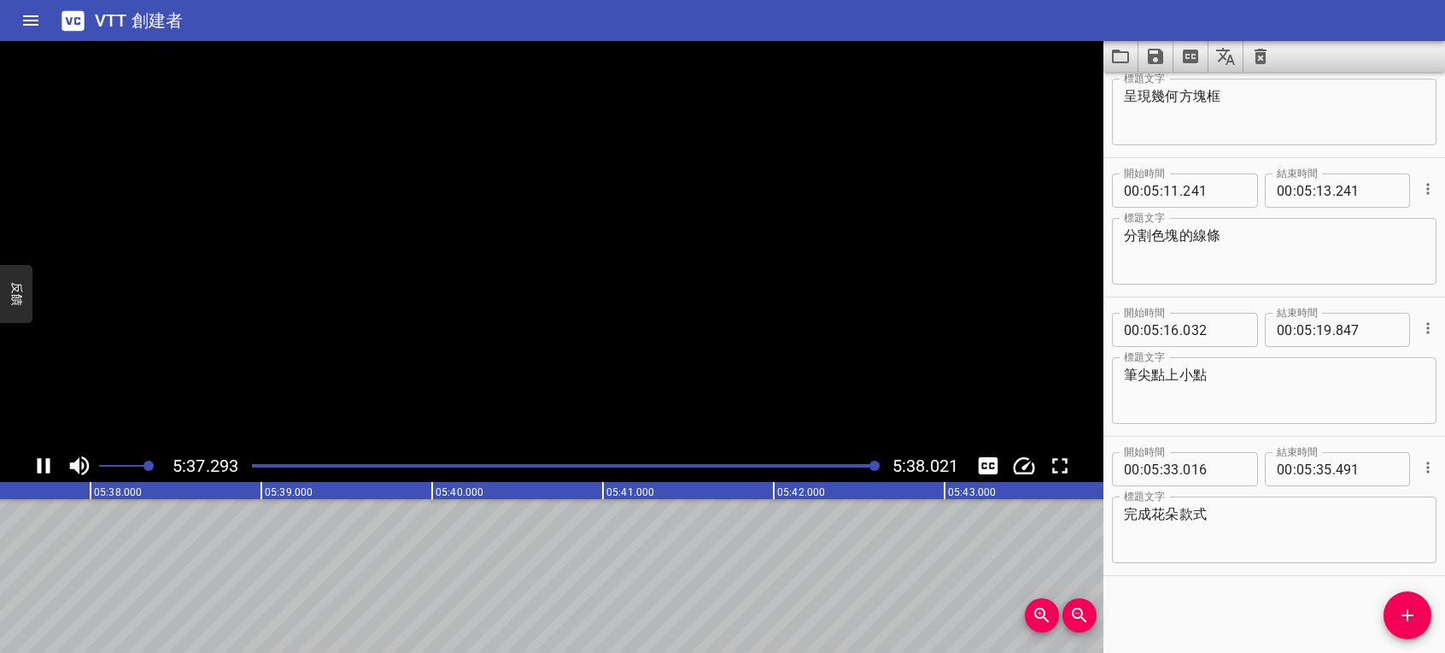
click at [39, 464] on icon "播放/暫停" at bounding box center [44, 465] width 13 height 15
click at [1160, 53] on icon "將字幕儲存至檔案" at bounding box center [1155, 56] width 15 height 15
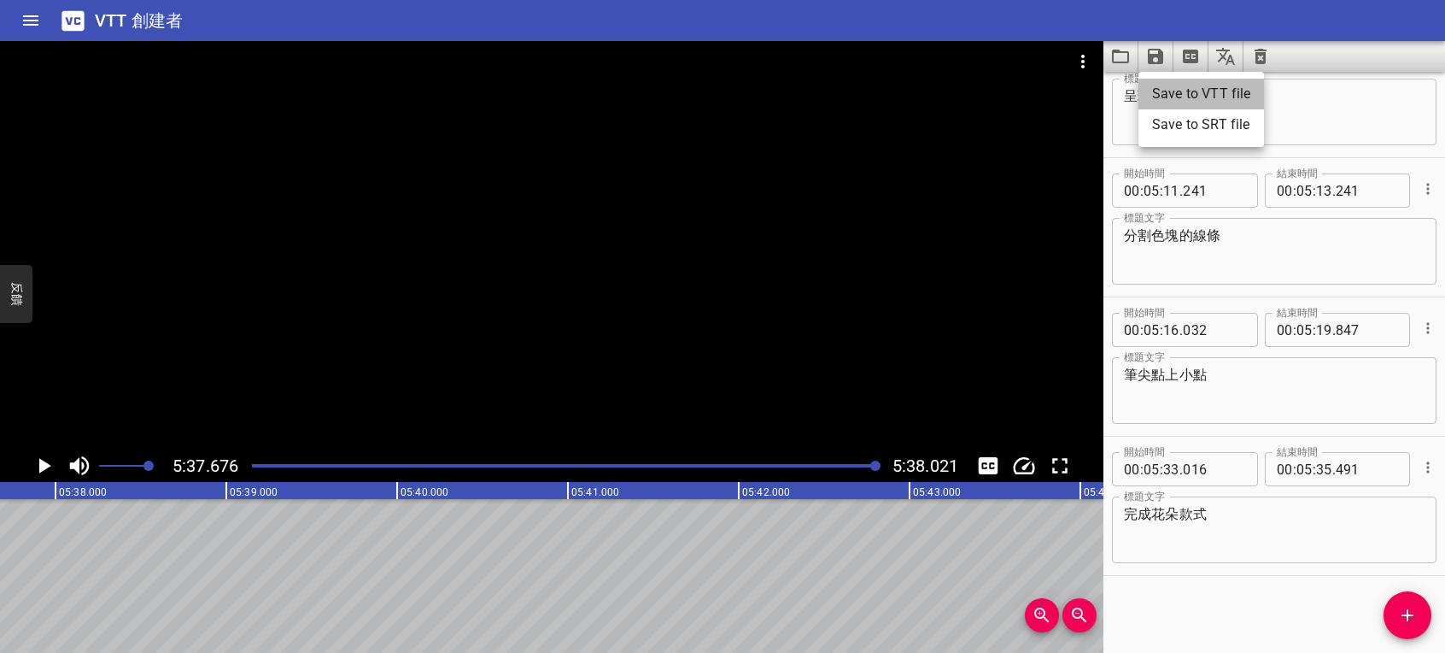
click at [1160, 87] on font "Save to VTT file" at bounding box center [1201, 94] width 98 height 21
click at [1410, 153] on div "開始時間 00 : 04 : 41 . 783 開始時間 結束時間 00 : 04 : 43 . 783 結束時間 標題文字 呈現幾何方塊框 標題文字" at bounding box center [1275, 88] width 342 height 138
click at [1160, 60] on icon "將字幕儲存至檔案" at bounding box center [1155, 56] width 15 height 15
click at [1174, 121] on font "Save to SRT file" at bounding box center [1200, 124] width 97 height 21
